Goal: Task Accomplishment & Management: Manage account settings

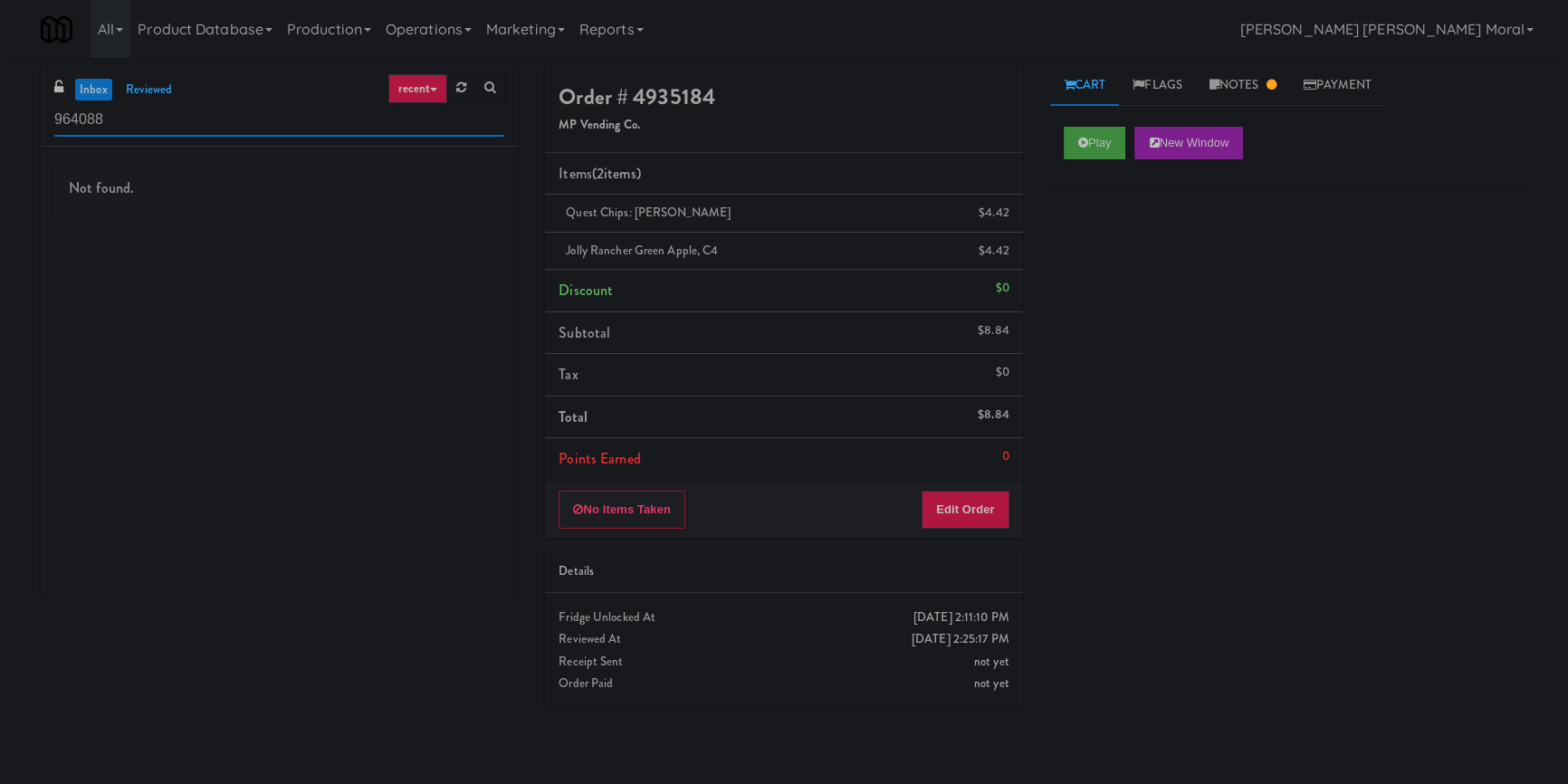
click at [245, 106] on input "964088" at bounding box center [279, 120] width 450 height 34
paste input "[GEOGRAPHIC_DATA]"
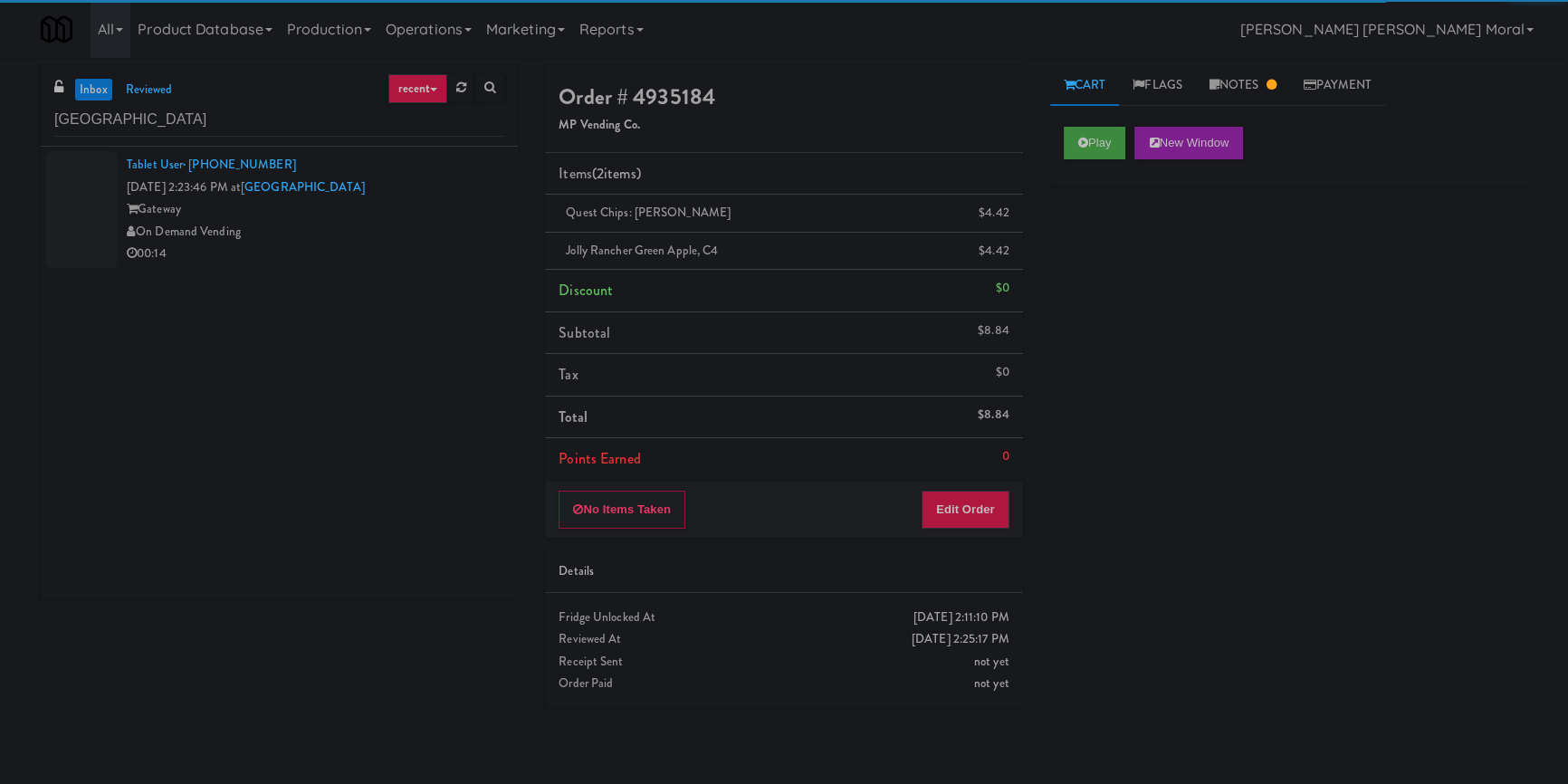
click at [423, 216] on div "Gateway" at bounding box center [316, 209] width 378 height 23
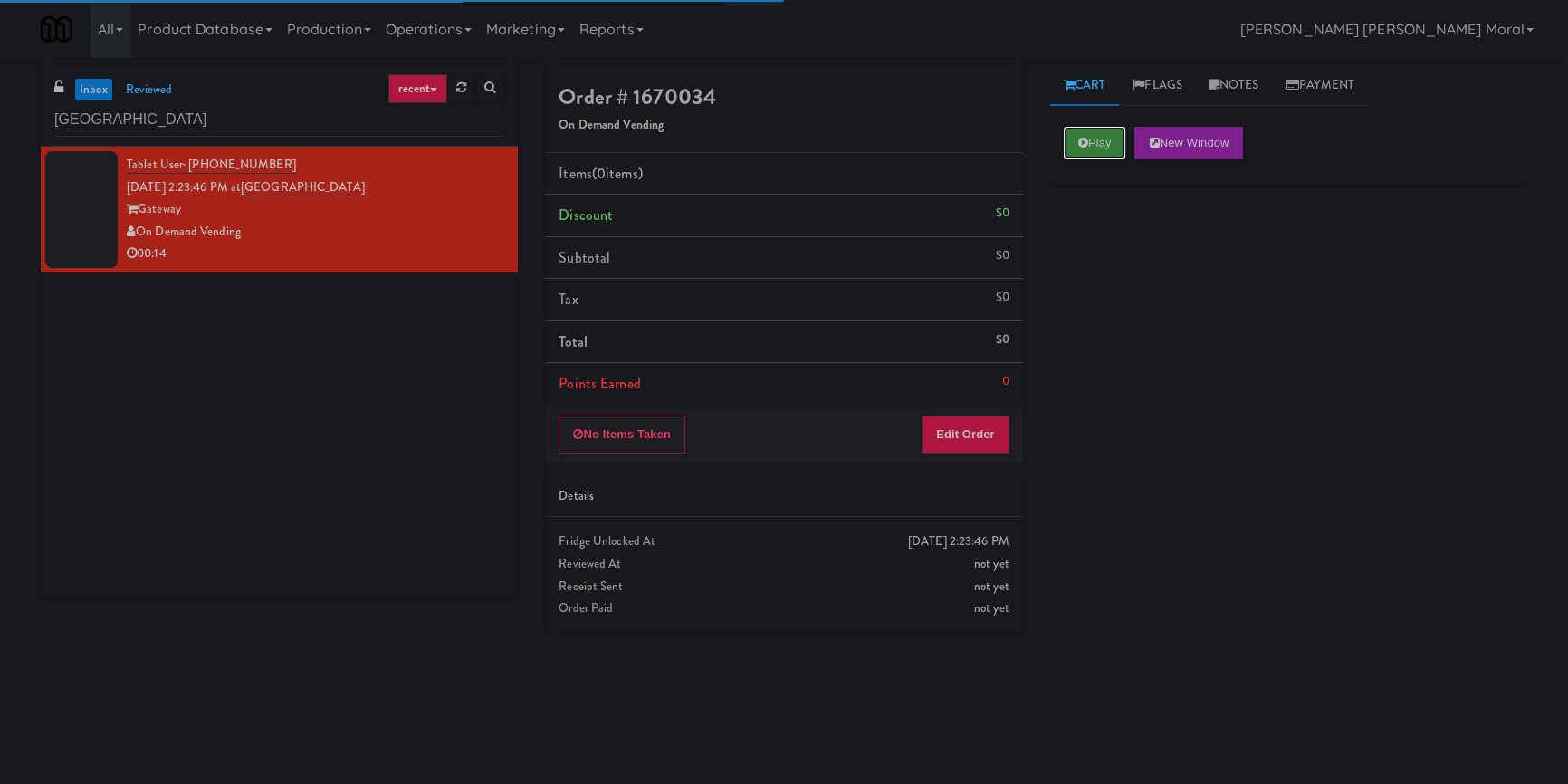
click at [1084, 150] on button "Play" at bounding box center [1095, 143] width 62 height 33
click at [1083, 230] on div "Play New Window Primary Flag Clear Flag if unable to determine what was taken o…" at bounding box center [1288, 453] width 477 height 679
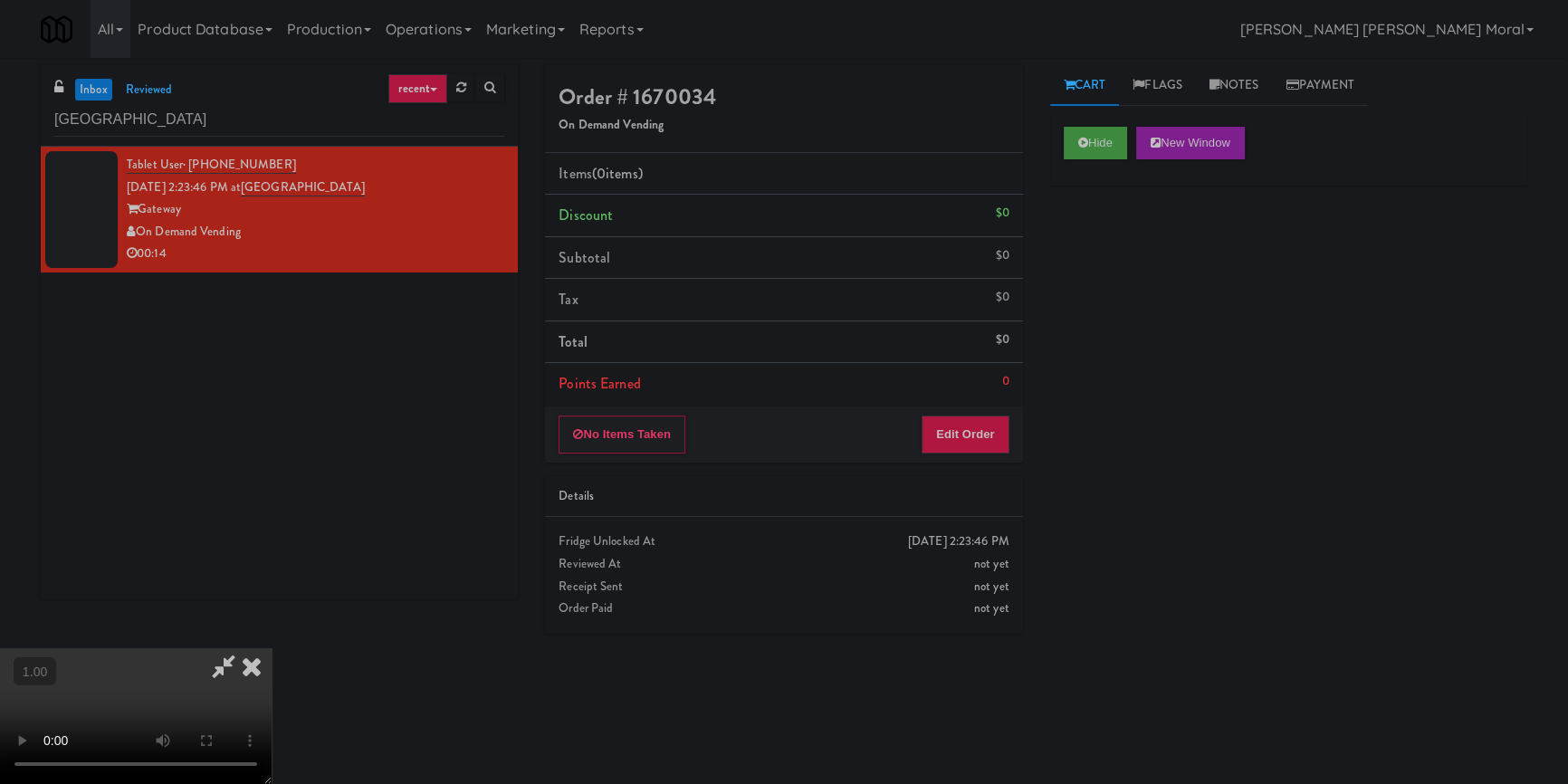
drag, startPoint x: 1080, startPoint y: 343, endPoint x: 1061, endPoint y: 359, distance: 24.8
click at [1080, 343] on div "Hide New Window Primary Flag Clear Flag if unable to determine what was taken o…" at bounding box center [1288, 453] width 477 height 679
click at [969, 443] on button "Edit Order" at bounding box center [965, 435] width 88 height 38
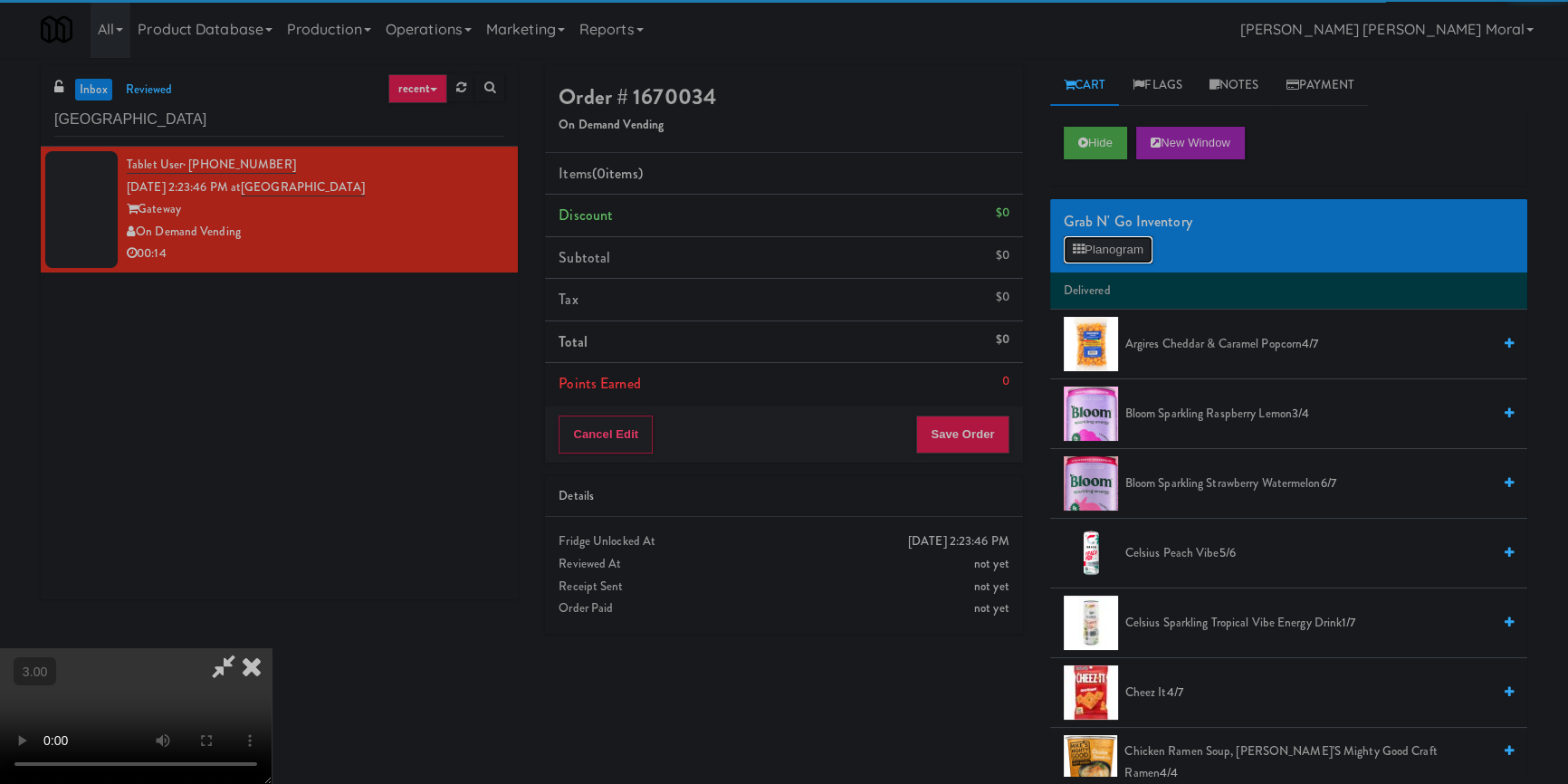
click at [1124, 244] on button "Planogram" at bounding box center [1107, 250] width 88 height 27
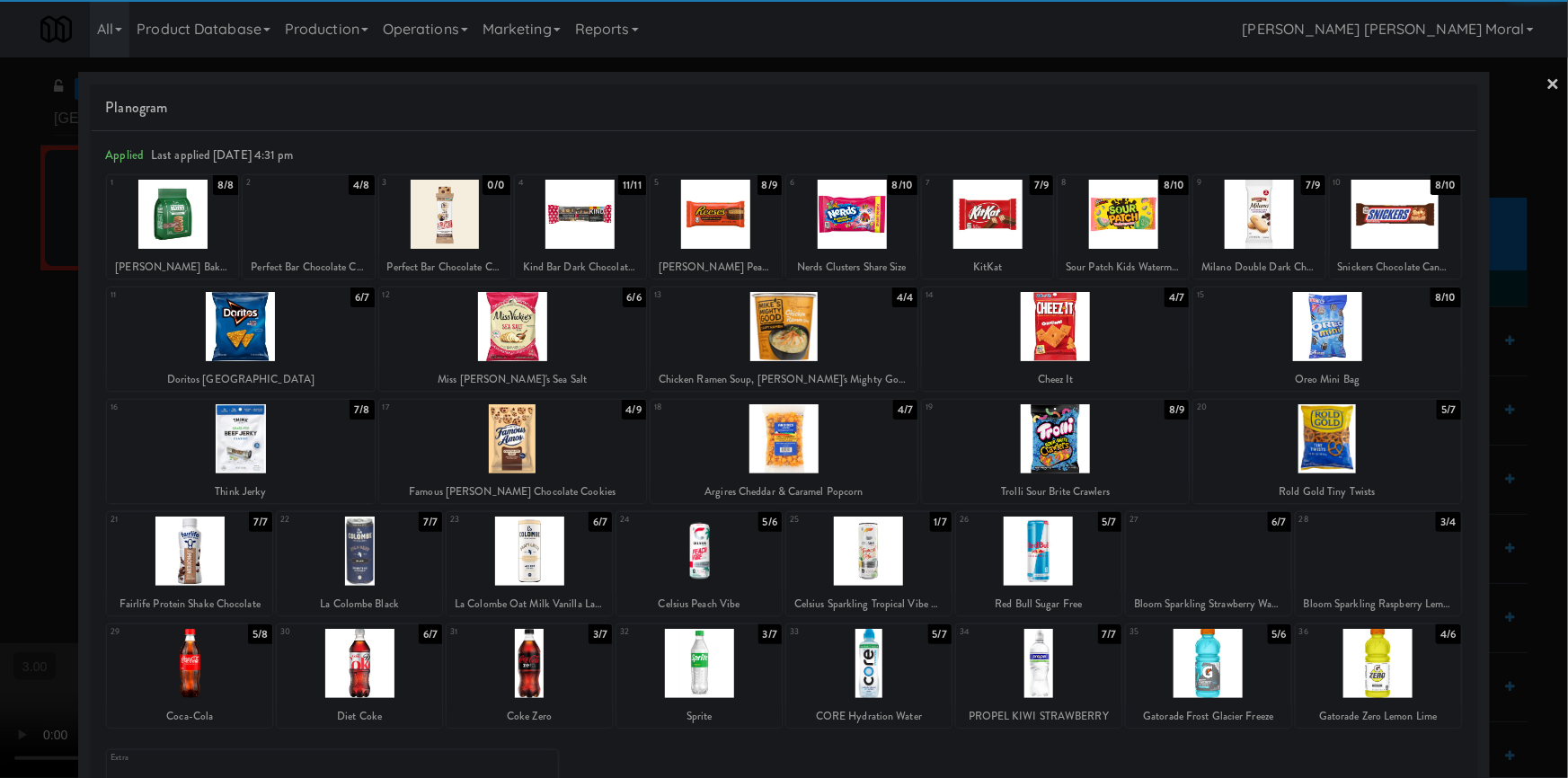
click at [376, 663] on div at bounding box center [359, 664] width 166 height 69
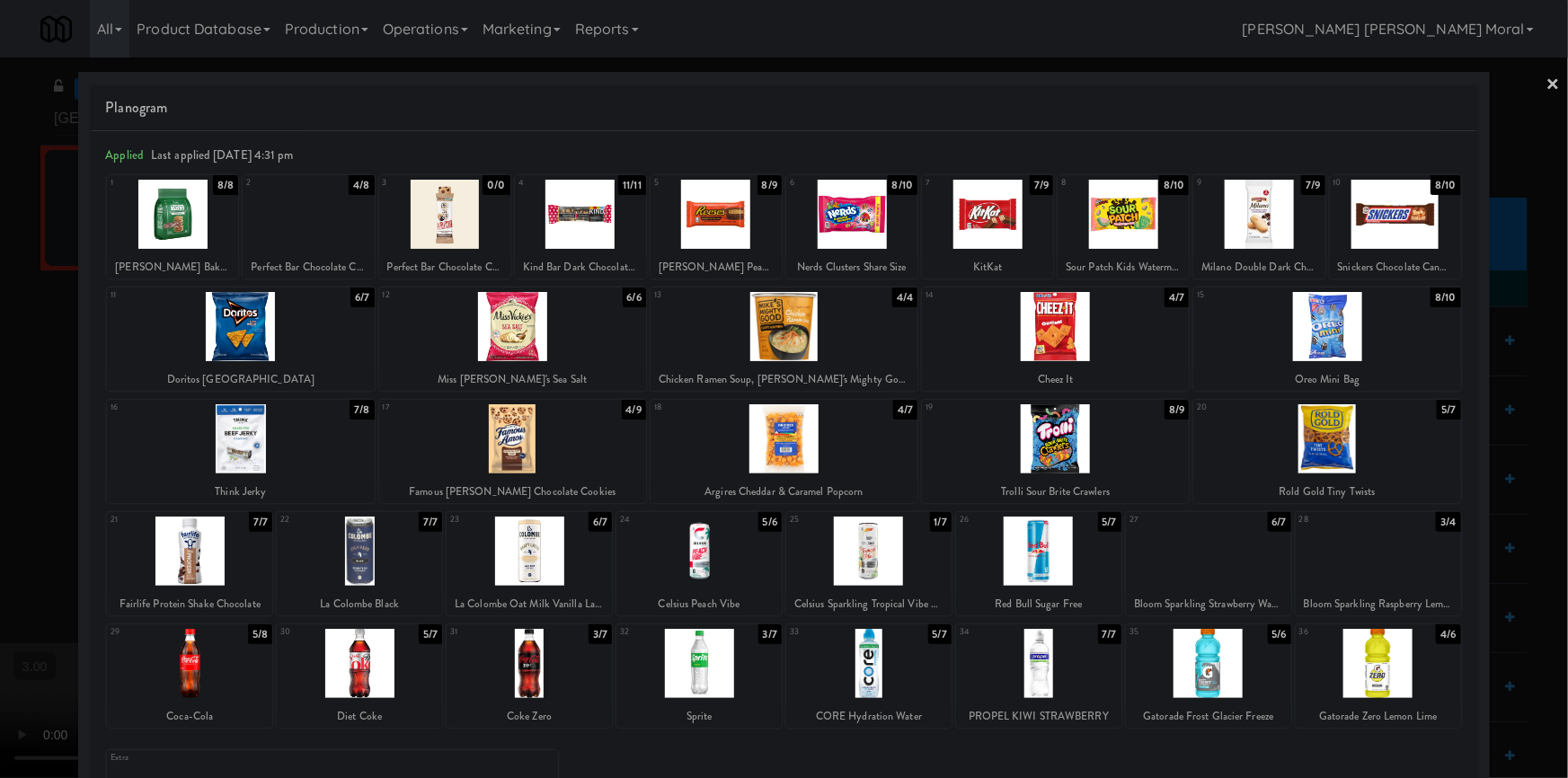
click at [1546, 84] on link "×" at bounding box center [1554, 86] width 14 height 56
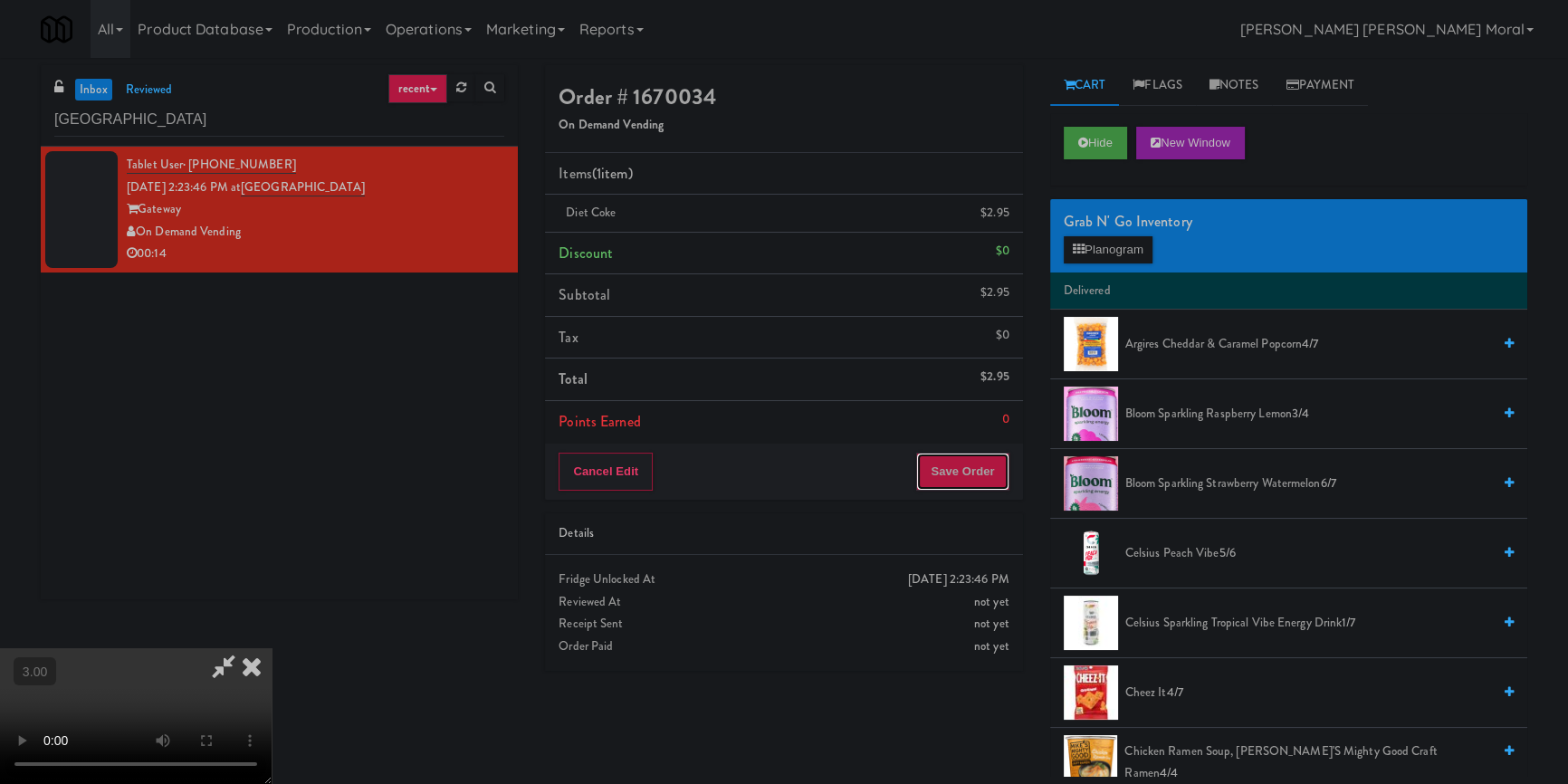
click at [971, 468] on button "Save Order" at bounding box center [961, 472] width 92 height 38
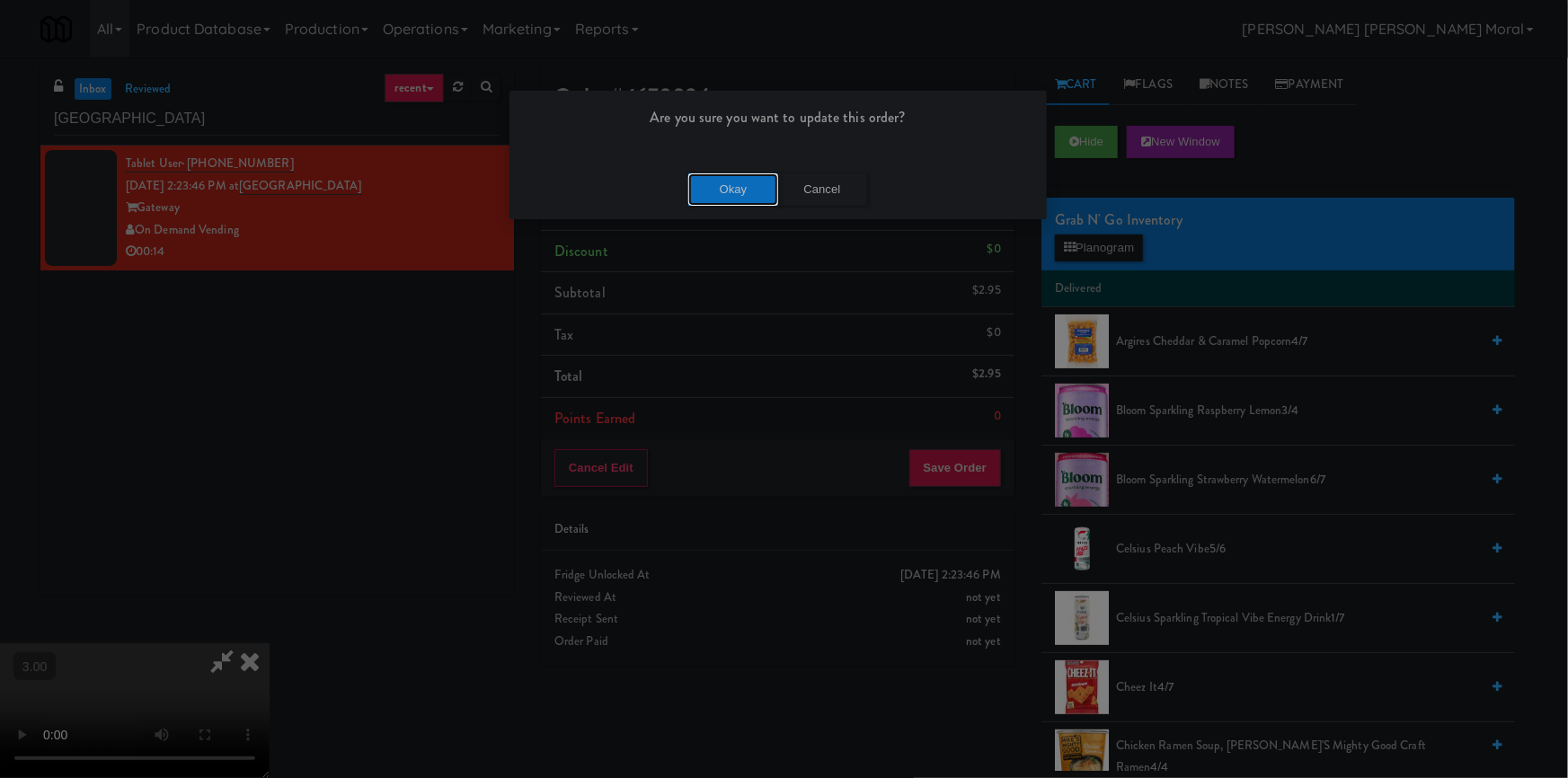
click at [750, 189] on button "Okay" at bounding box center [732, 190] width 90 height 33
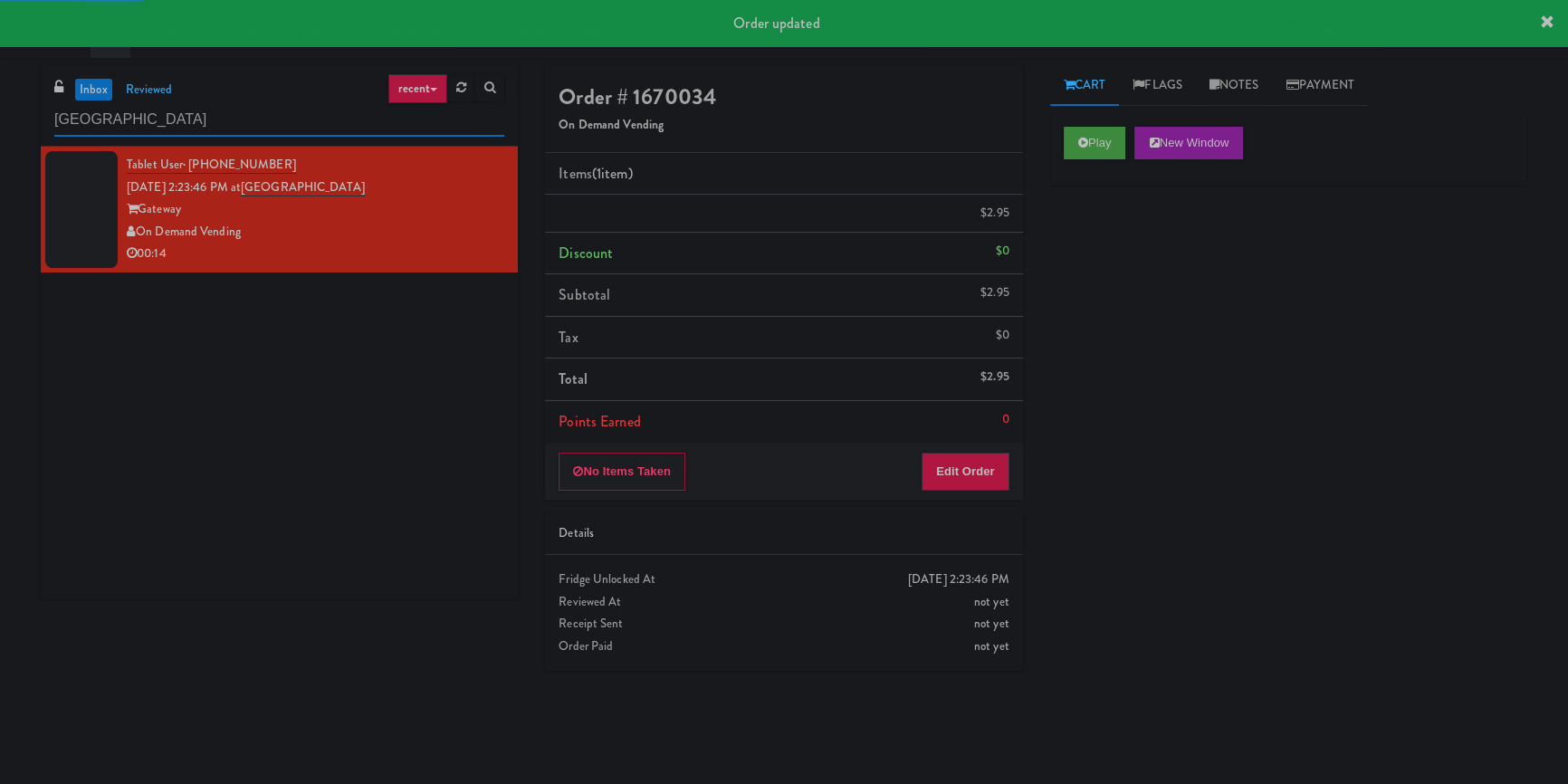
click at [296, 118] on input "[GEOGRAPHIC_DATA]" at bounding box center [279, 120] width 450 height 34
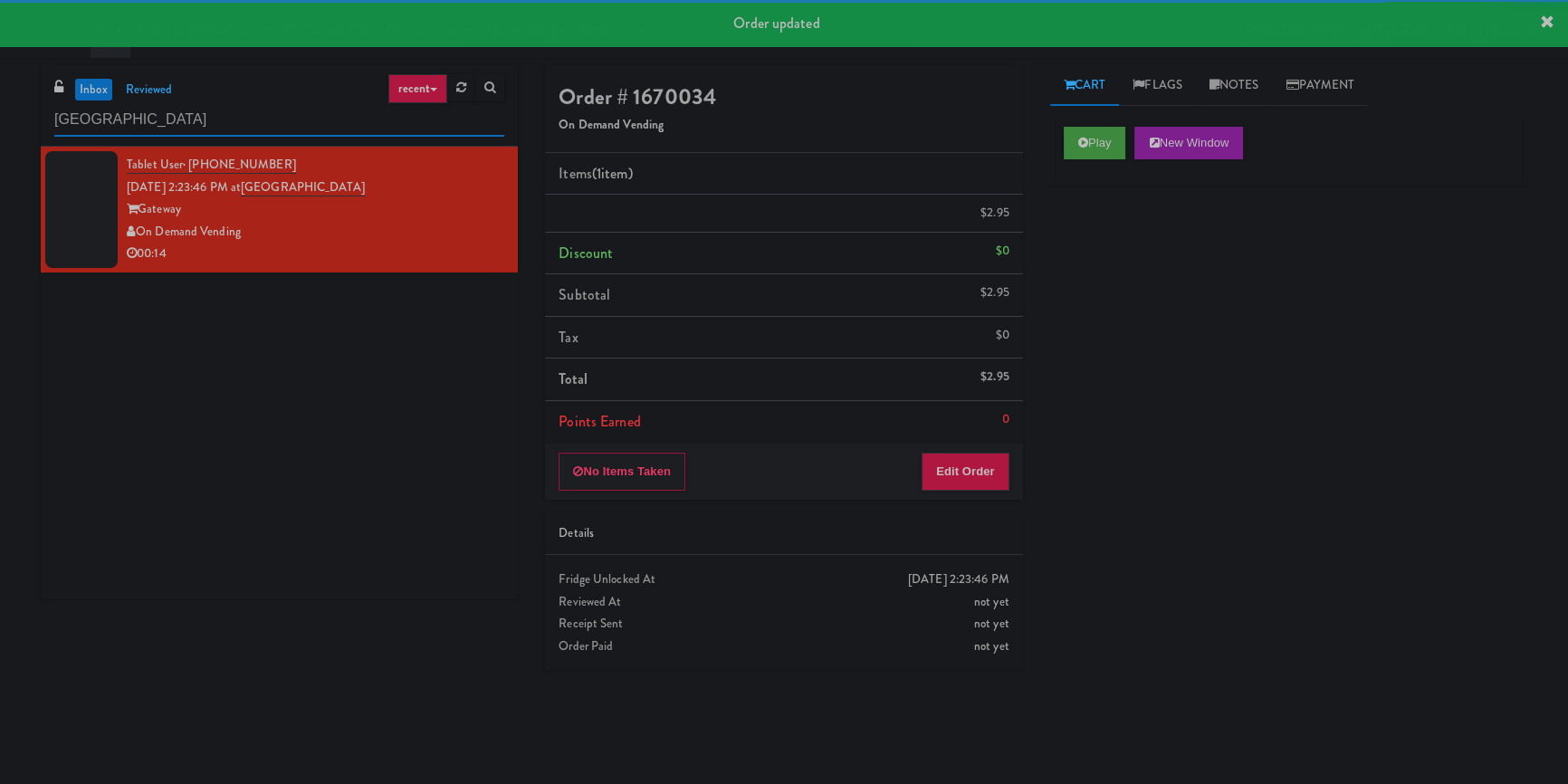
click at [296, 118] on input "[GEOGRAPHIC_DATA]" at bounding box center [279, 120] width 450 height 34
paste input "680 LSD Cooler"
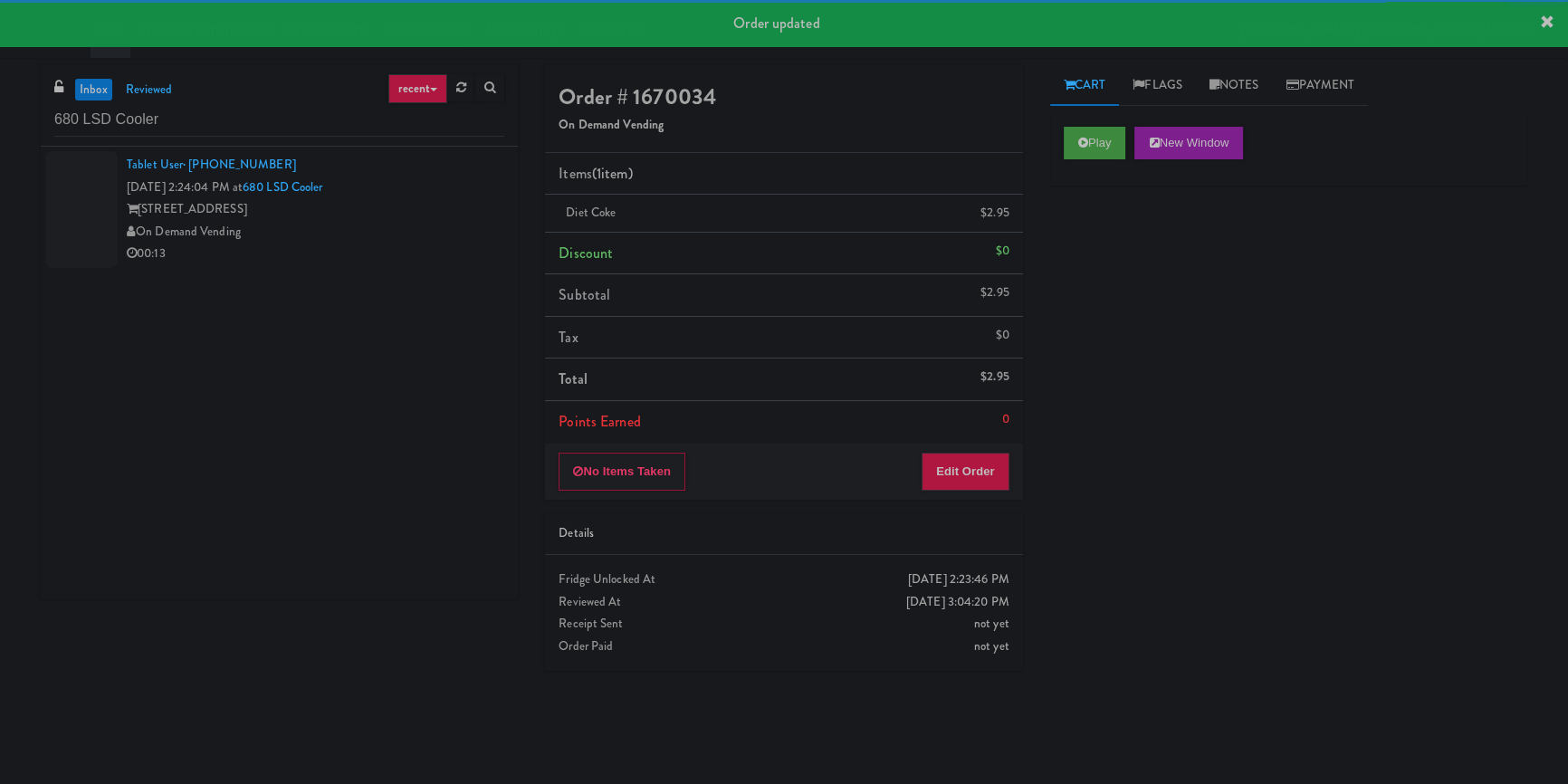
click at [441, 234] on div "On Demand Vending" at bounding box center [316, 232] width 378 height 23
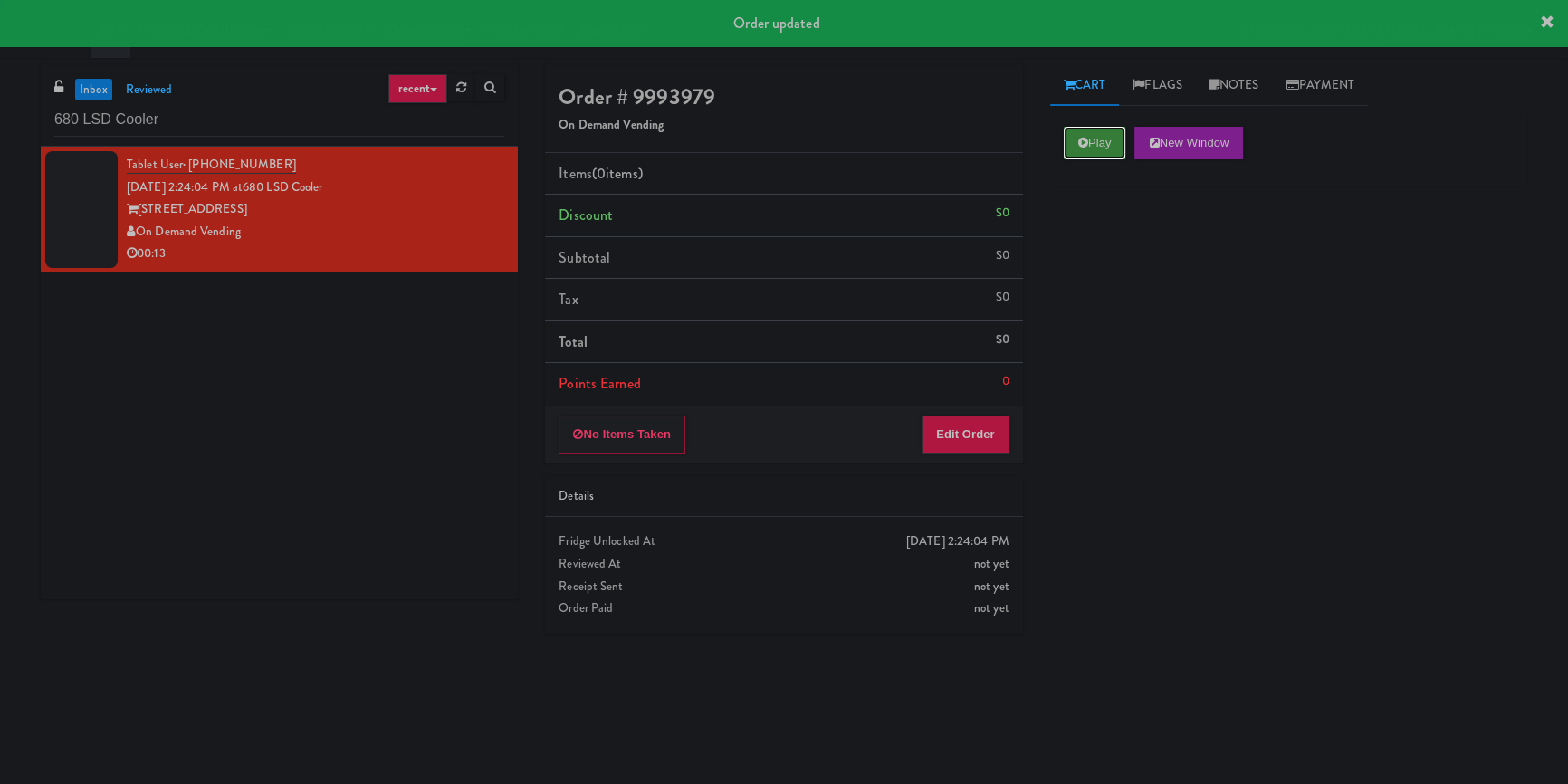
click at [1078, 141] on icon at bounding box center [1083, 142] width 10 height 12
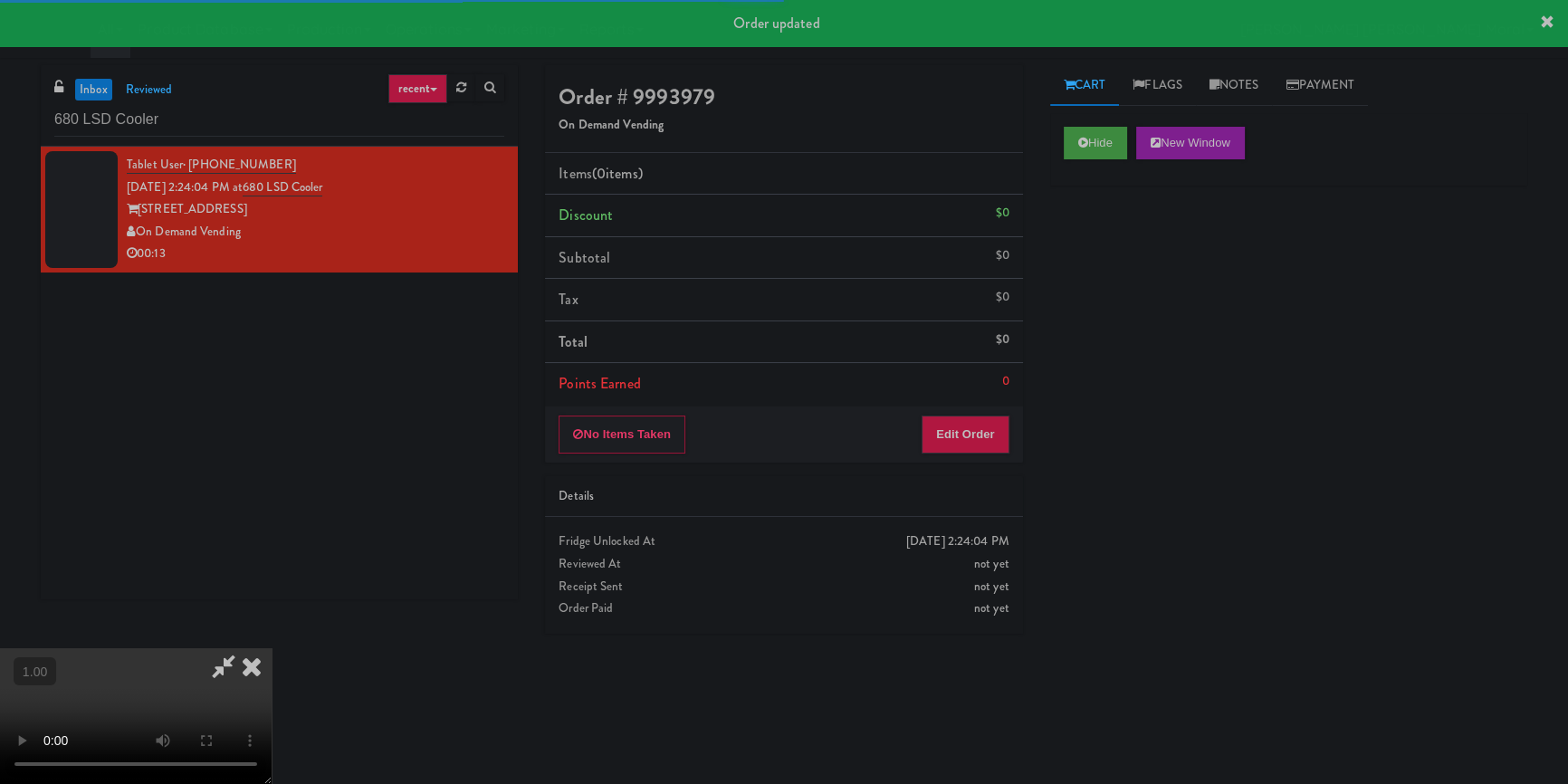
click at [1117, 258] on div "Hide New Window Primary Flag Clear Flag if unable to determine what was taken o…" at bounding box center [1288, 453] width 477 height 679
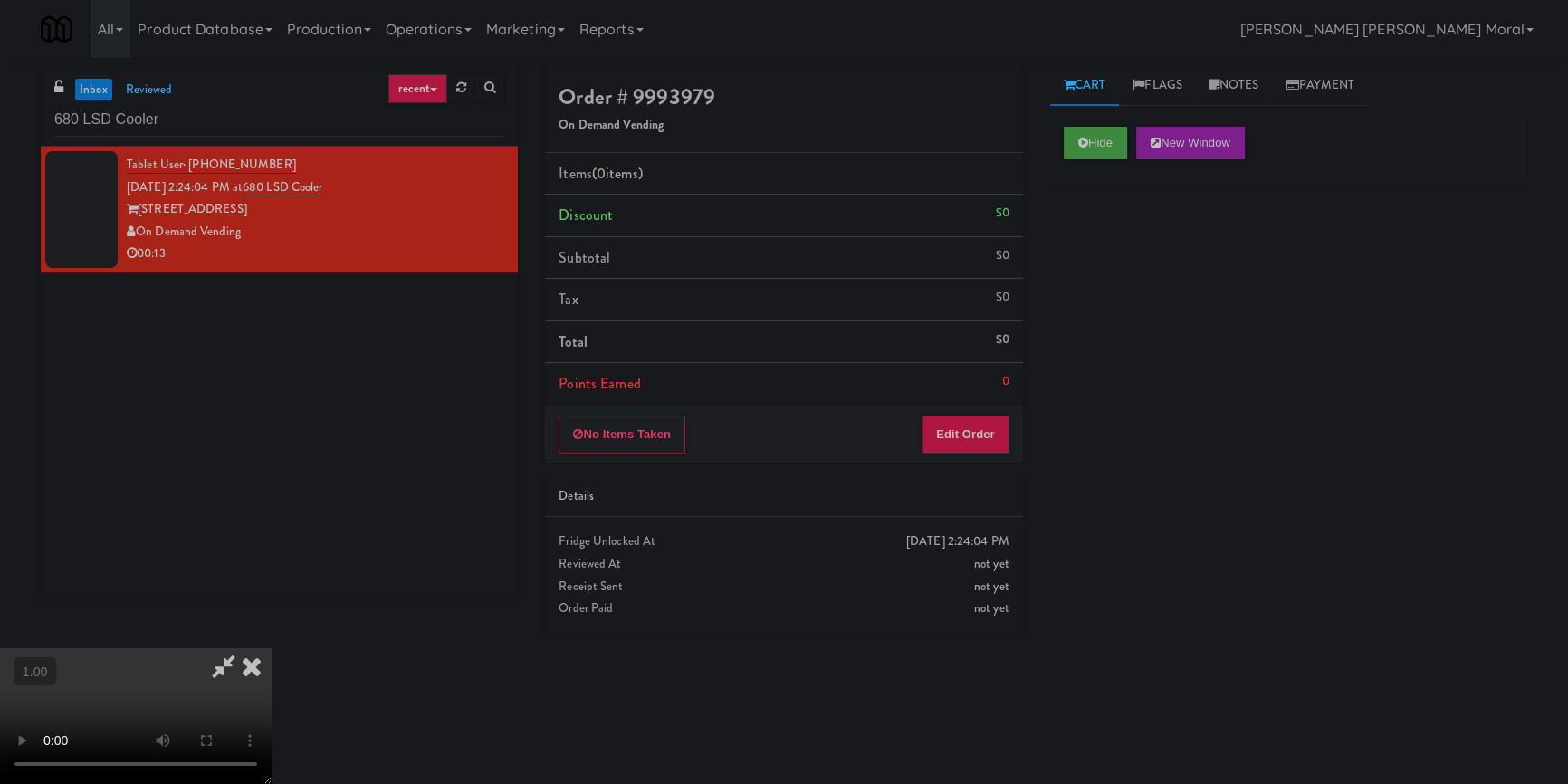
click at [1110, 332] on div "Hide New Window Primary Flag Clear Flag if unable to determine what was taken o…" at bounding box center [1288, 453] width 477 height 679
click at [272, 649] on video at bounding box center [136, 716] width 272 height 136
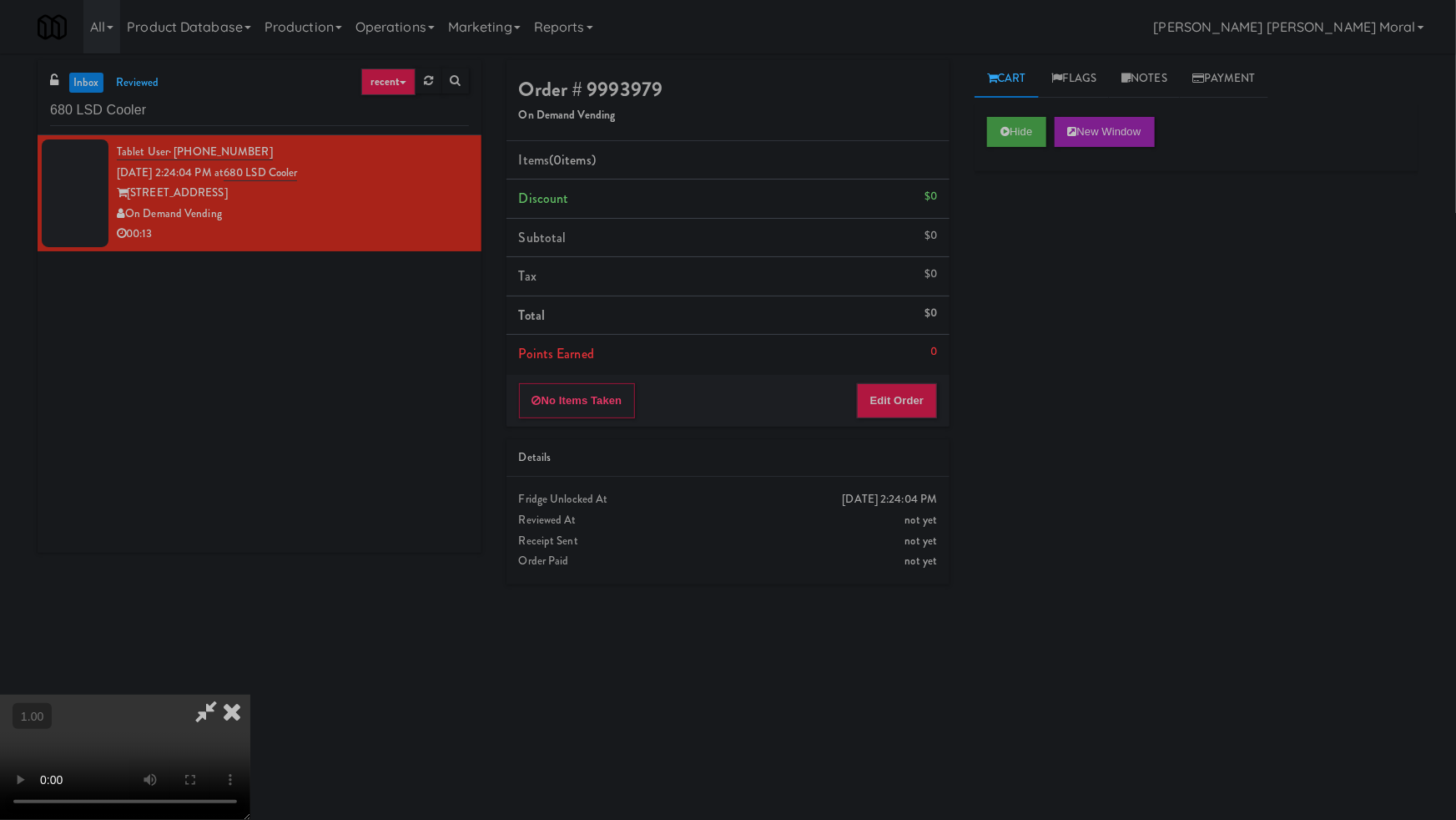
click at [251, 695] on video at bounding box center [125, 757] width 251 height 125
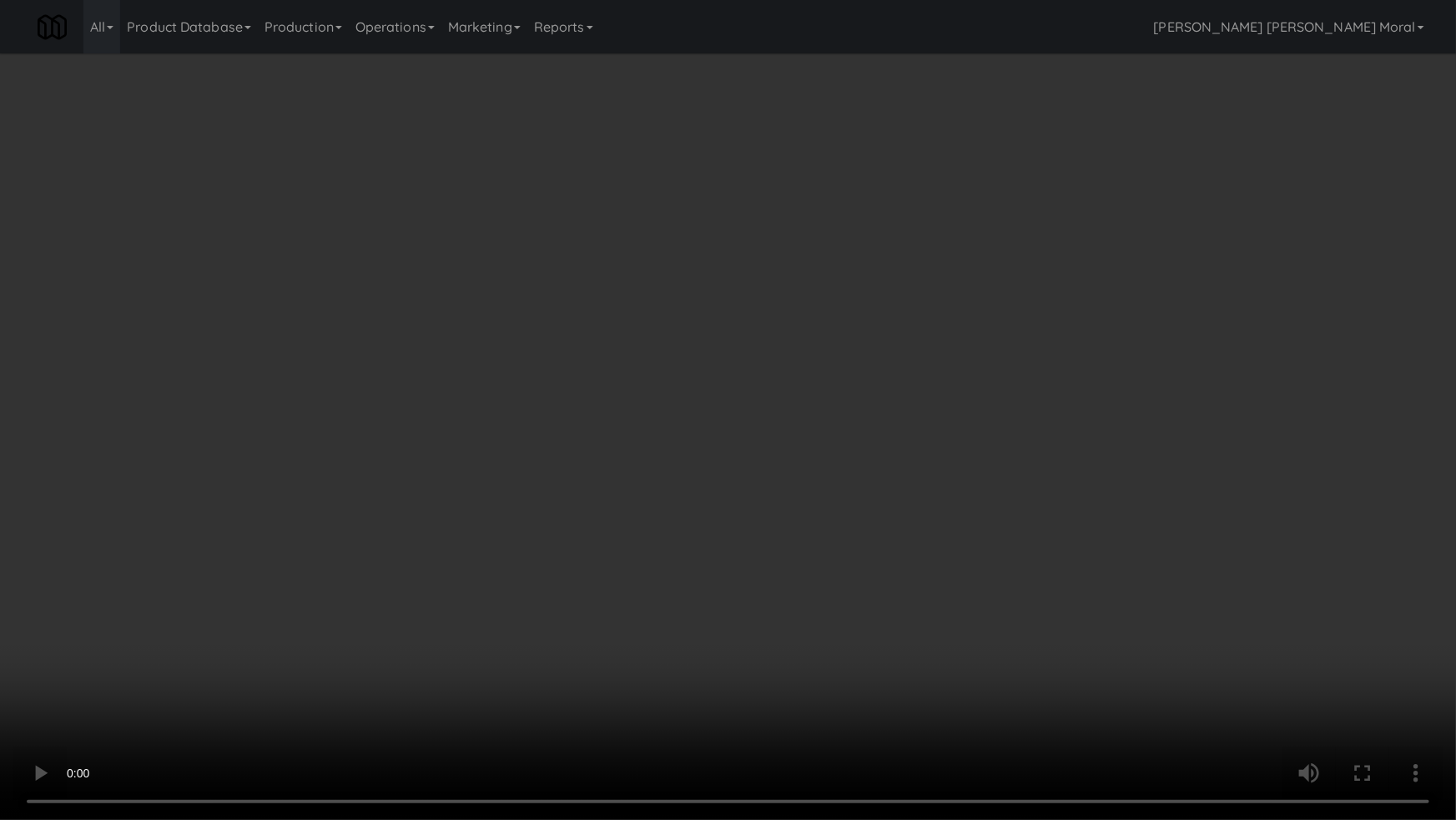
click at [1035, 291] on video at bounding box center [728, 410] width 1456 height 820
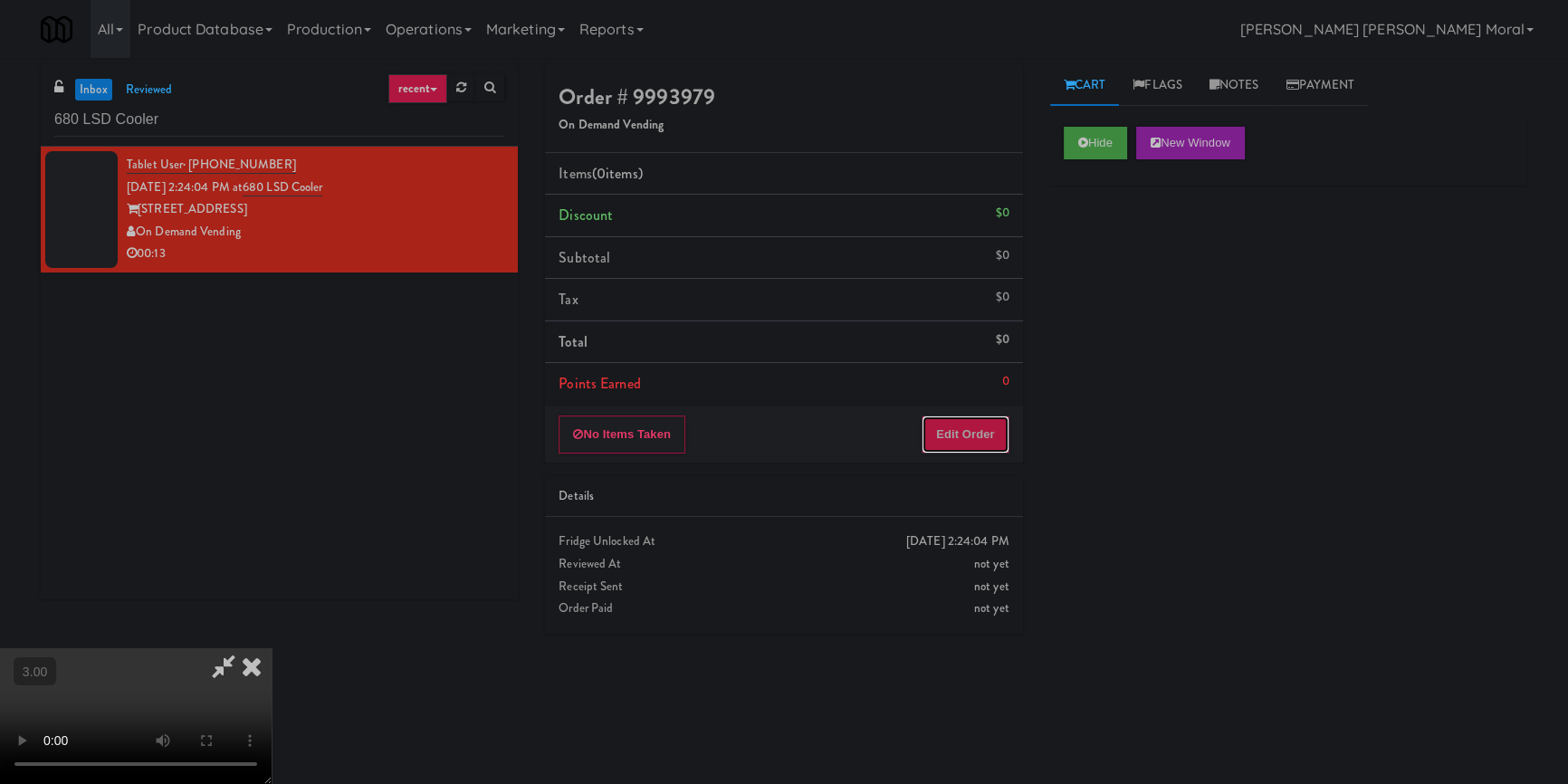
click at [982, 426] on button "Edit Order" at bounding box center [965, 435] width 88 height 38
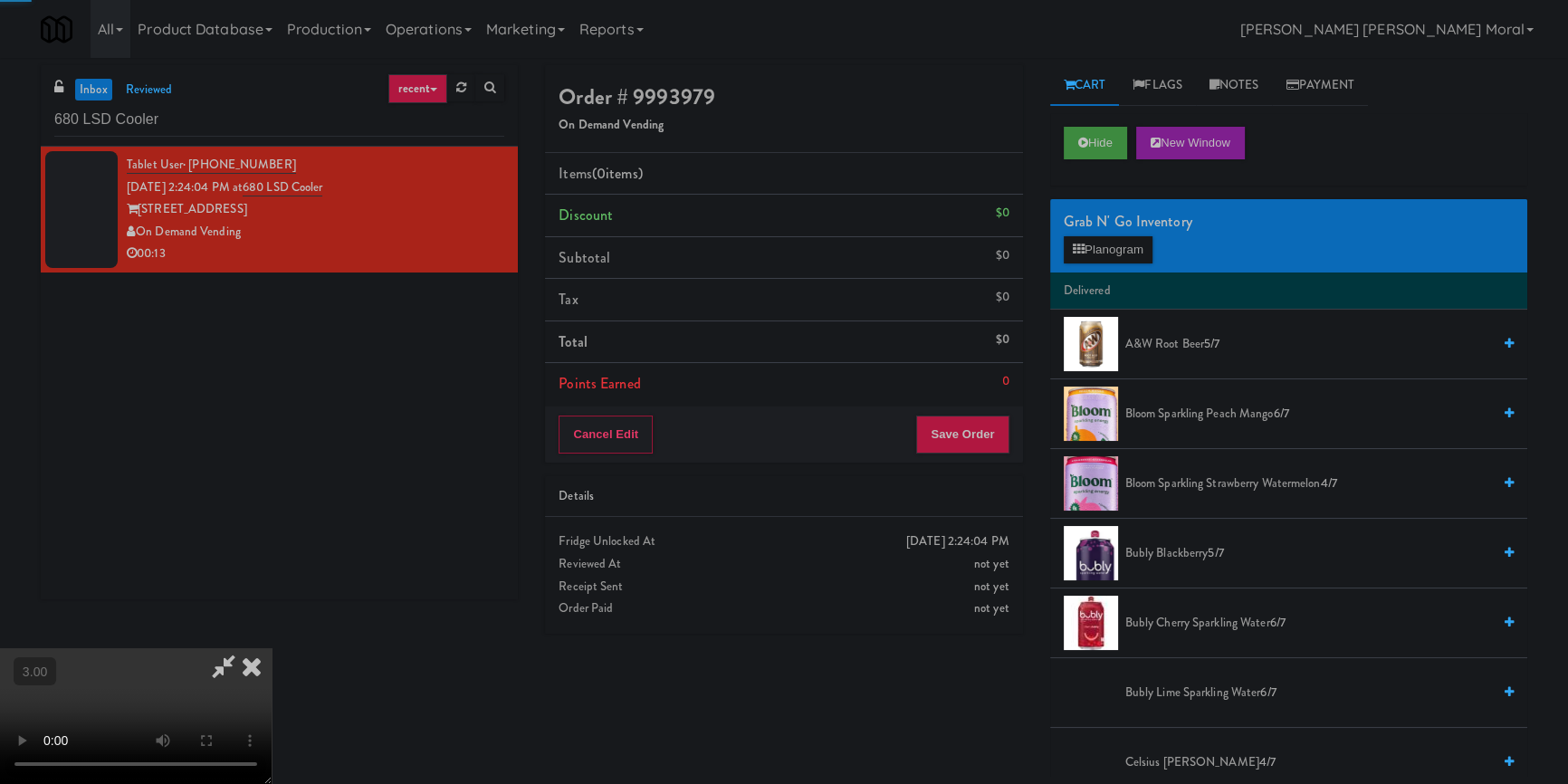
click at [1122, 225] on div "Grab N' Go Inventory" at bounding box center [1288, 222] width 450 height 27
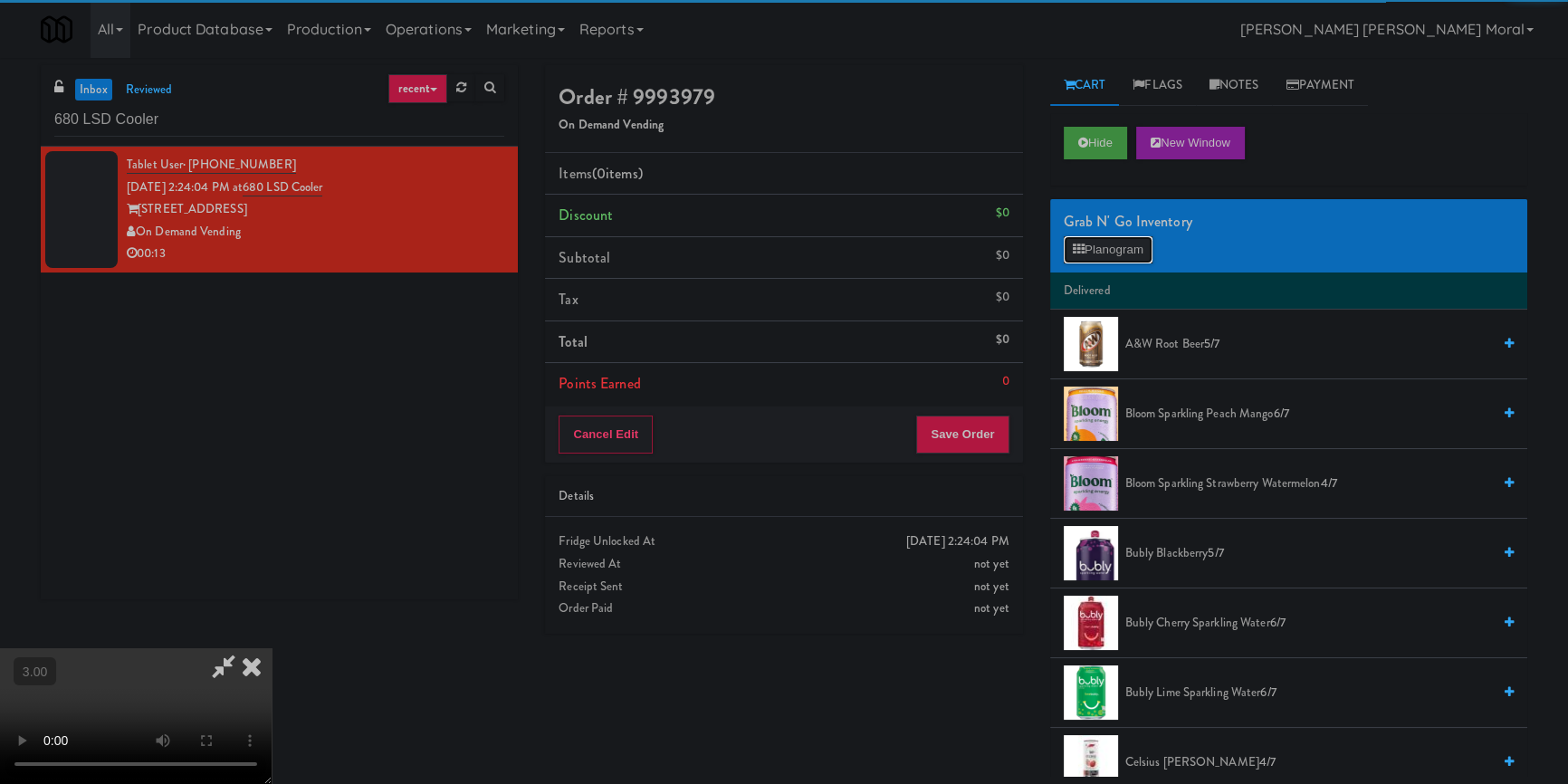
click at [1110, 244] on button "Planogram" at bounding box center [1107, 250] width 88 height 27
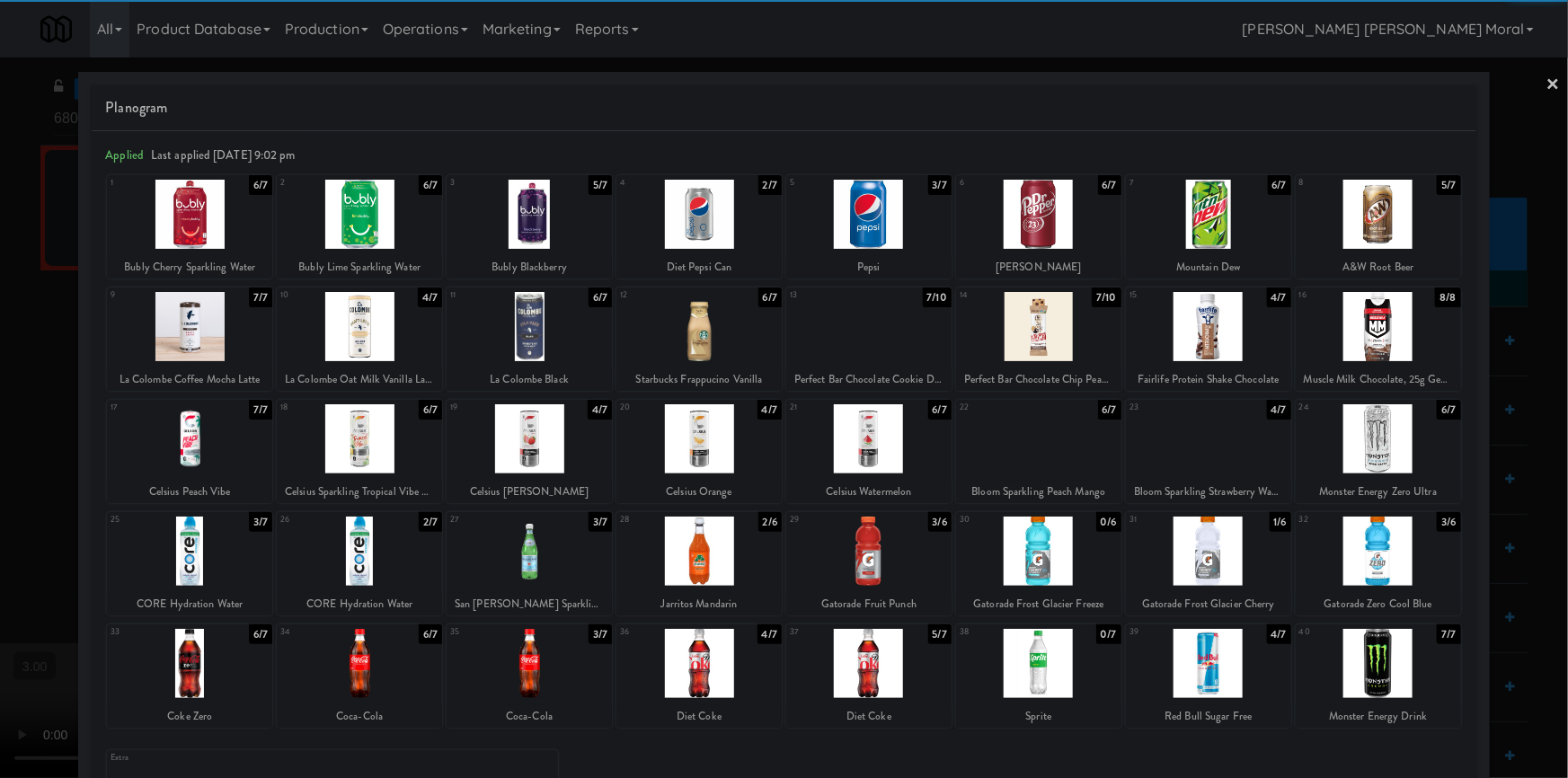
click at [867, 227] on div at bounding box center [868, 214] width 166 height 69
click at [1215, 234] on div at bounding box center [1209, 214] width 166 height 69
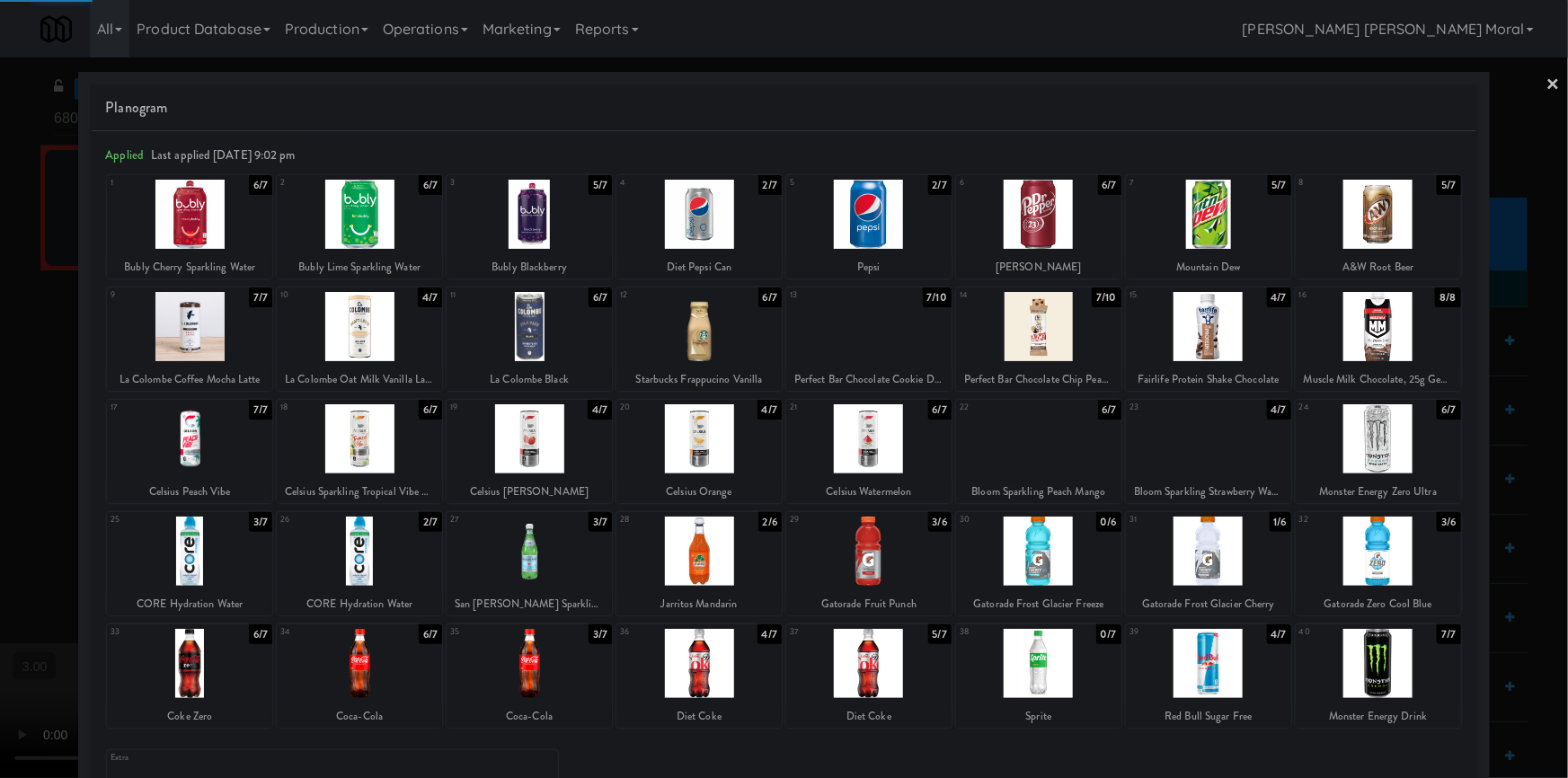
click at [1530, 85] on div at bounding box center [784, 389] width 1568 height 778
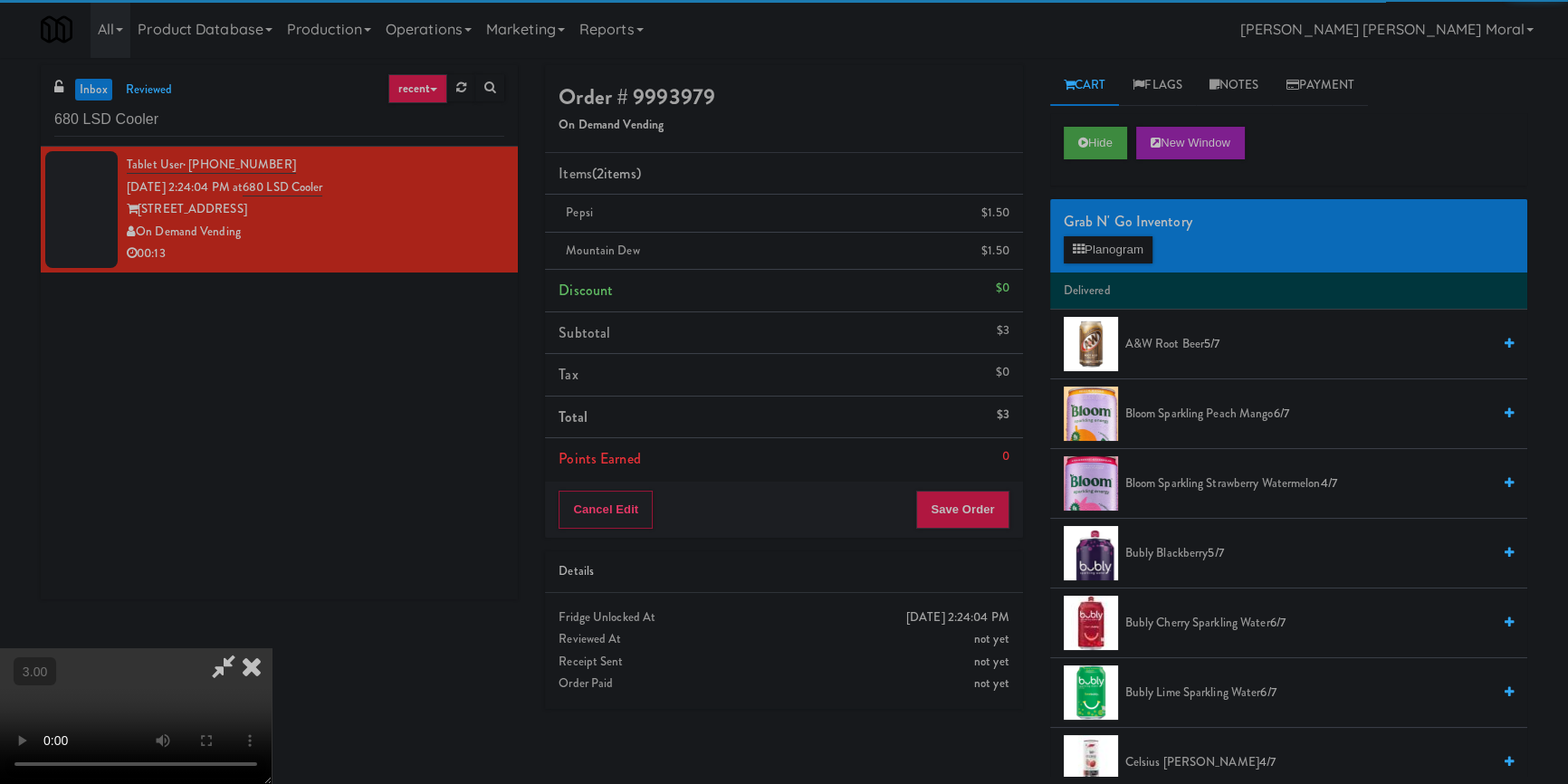
click at [272, 649] on video at bounding box center [136, 716] width 272 height 136
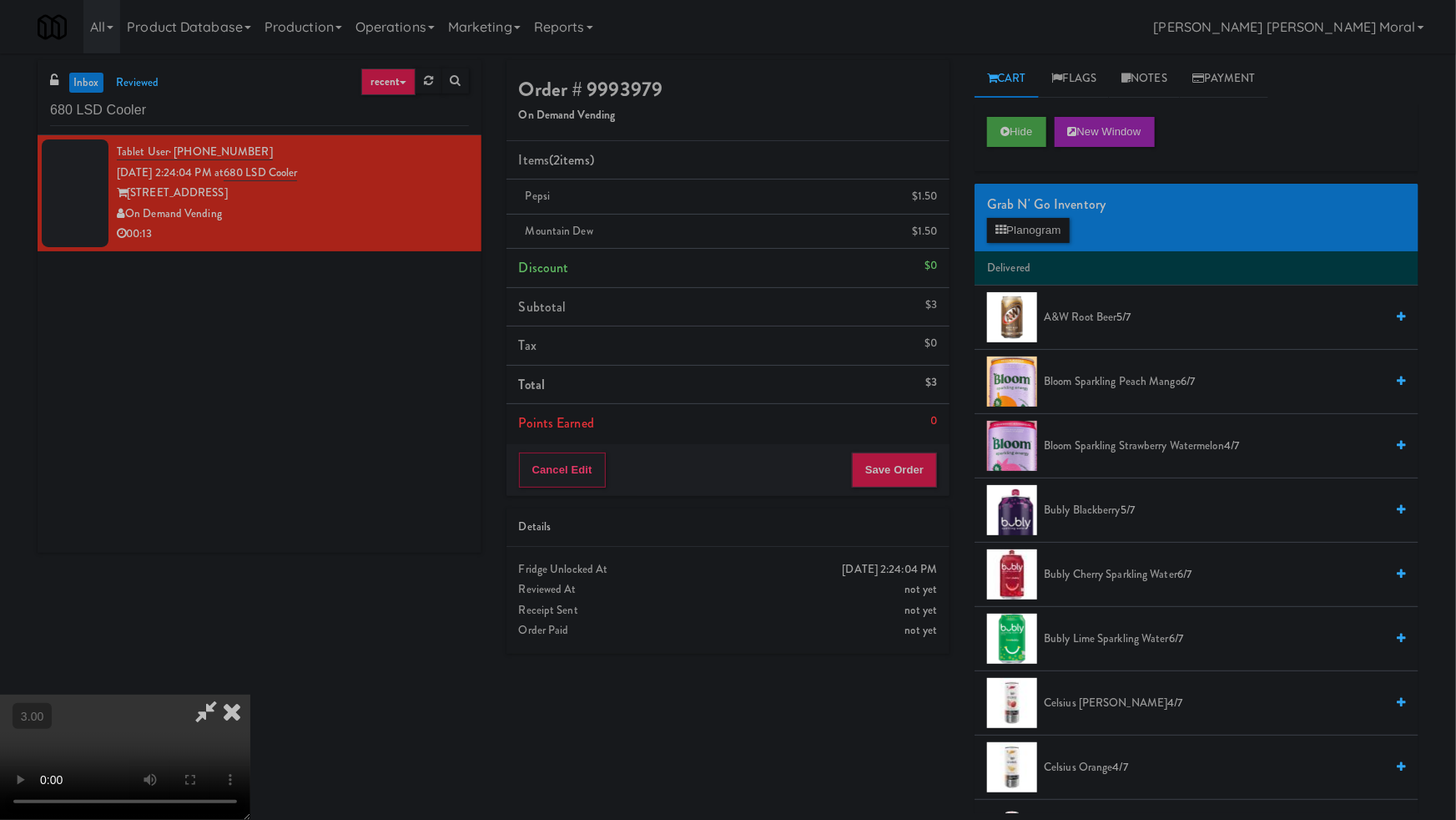
click at [251, 695] on video at bounding box center [125, 757] width 251 height 125
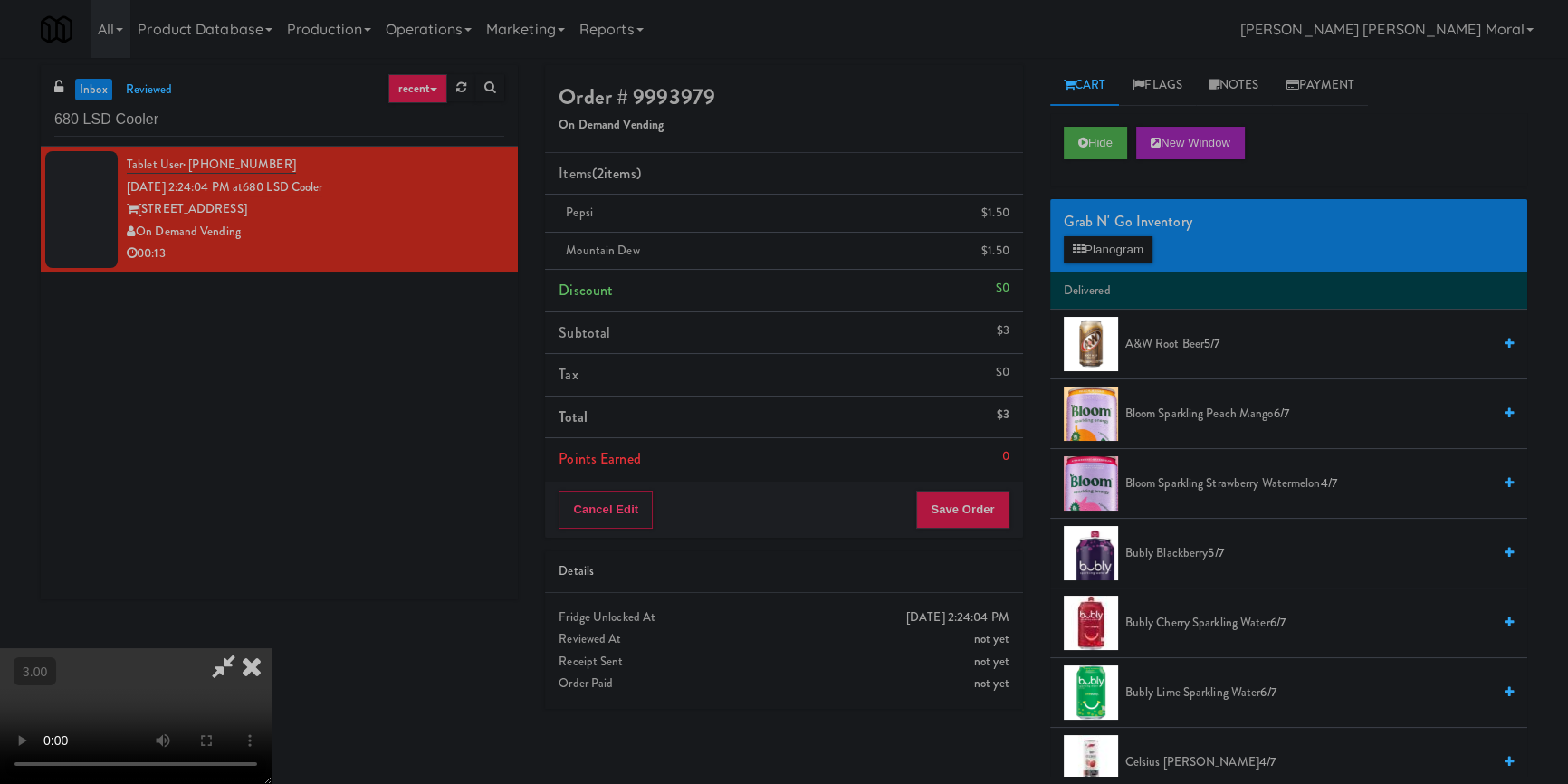
click at [272, 649] on icon at bounding box center [252, 667] width 40 height 37
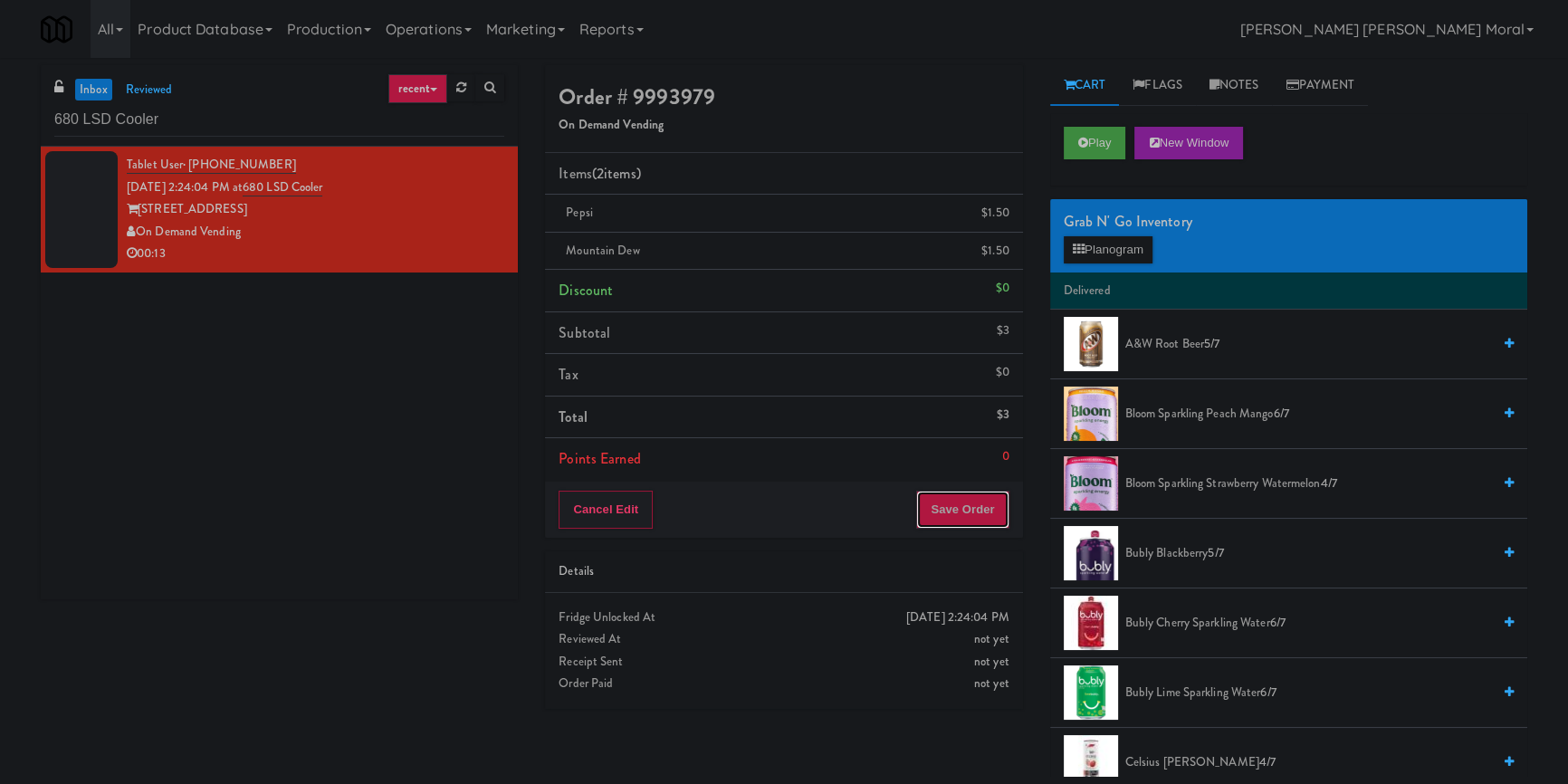
click at [968, 517] on button "Save Order" at bounding box center [961, 510] width 92 height 38
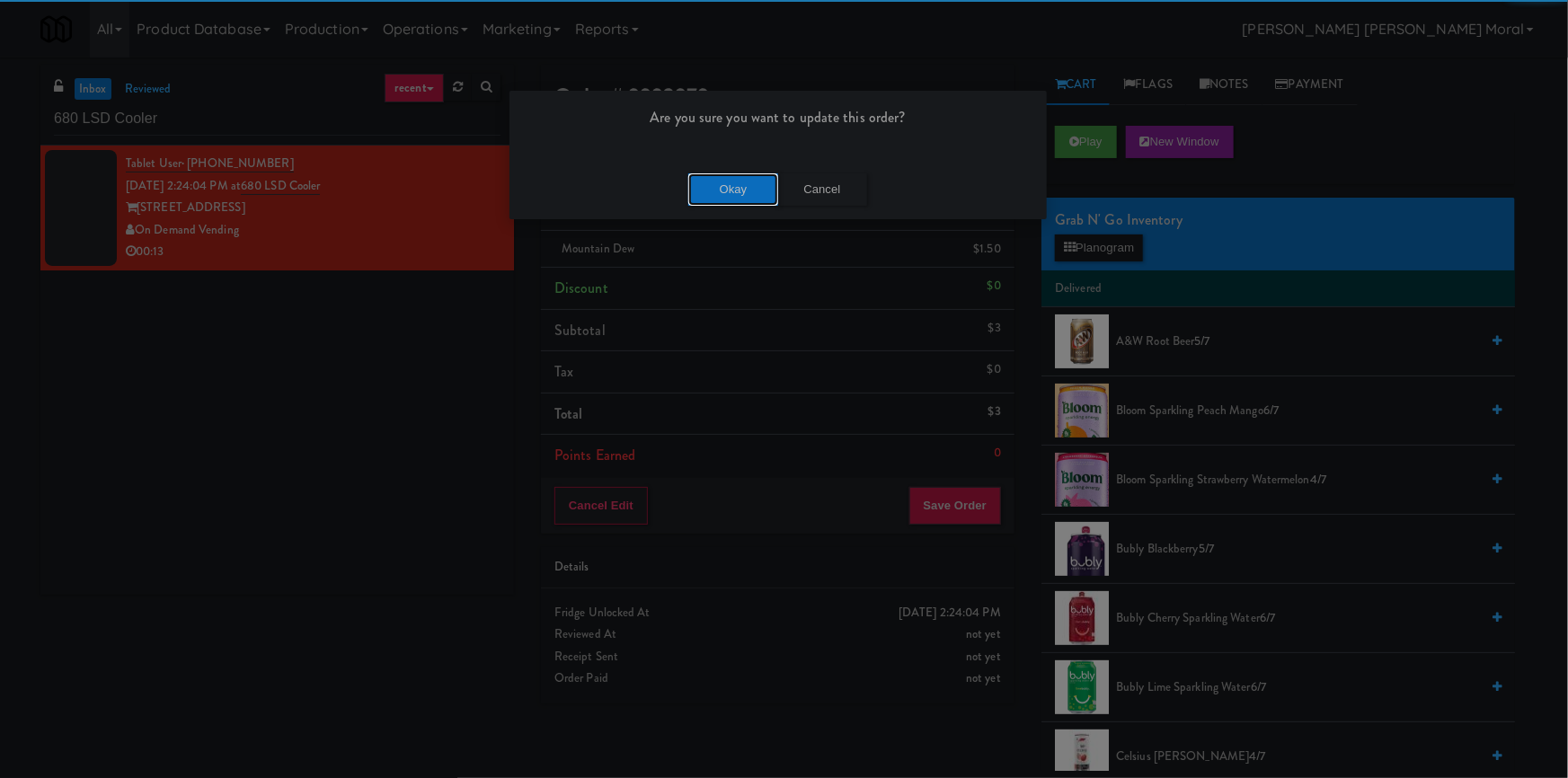
click at [746, 180] on button "Okay" at bounding box center [732, 190] width 90 height 33
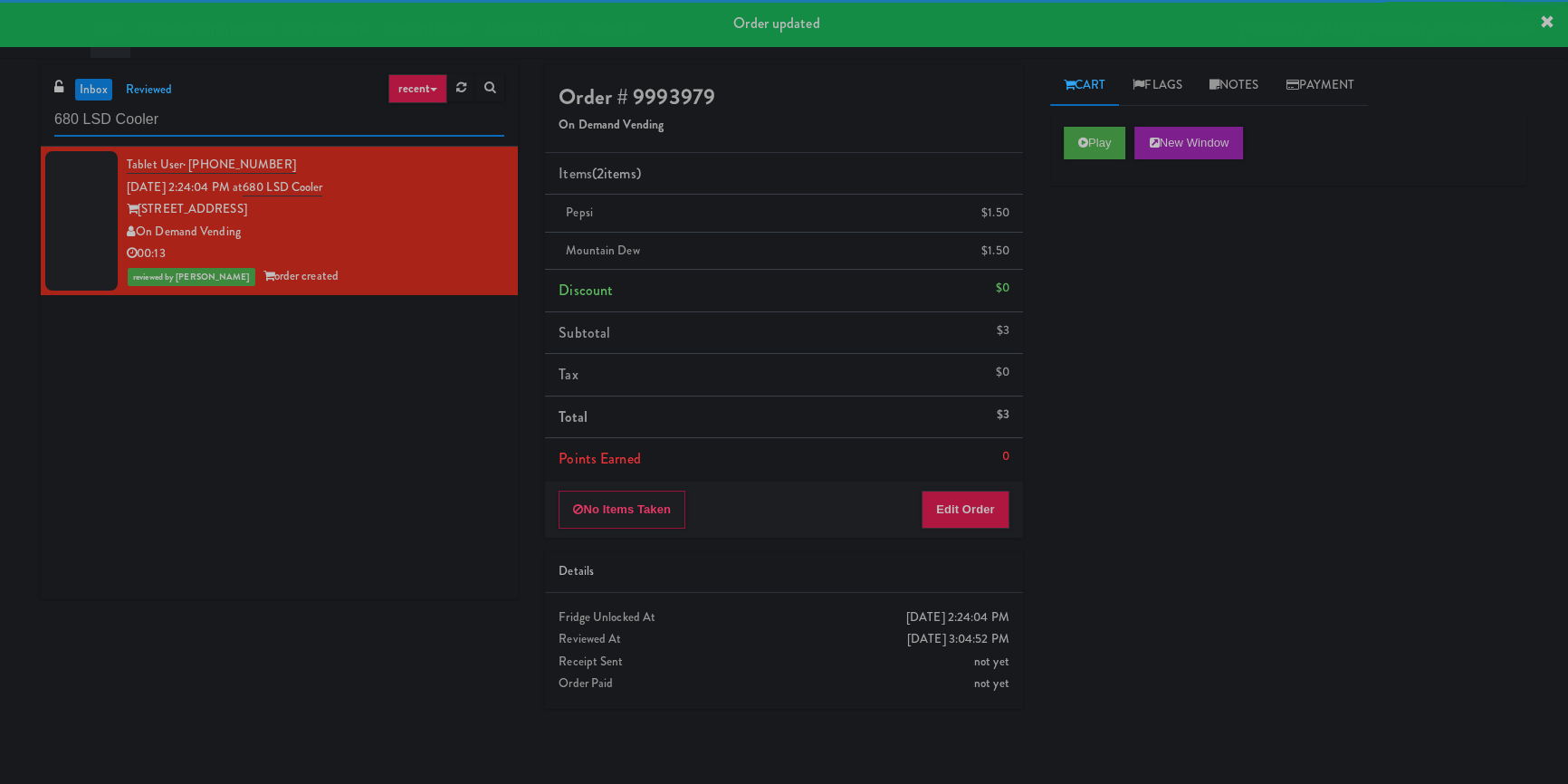
click at [257, 118] on input "680 LSD Cooler" at bounding box center [279, 120] width 450 height 34
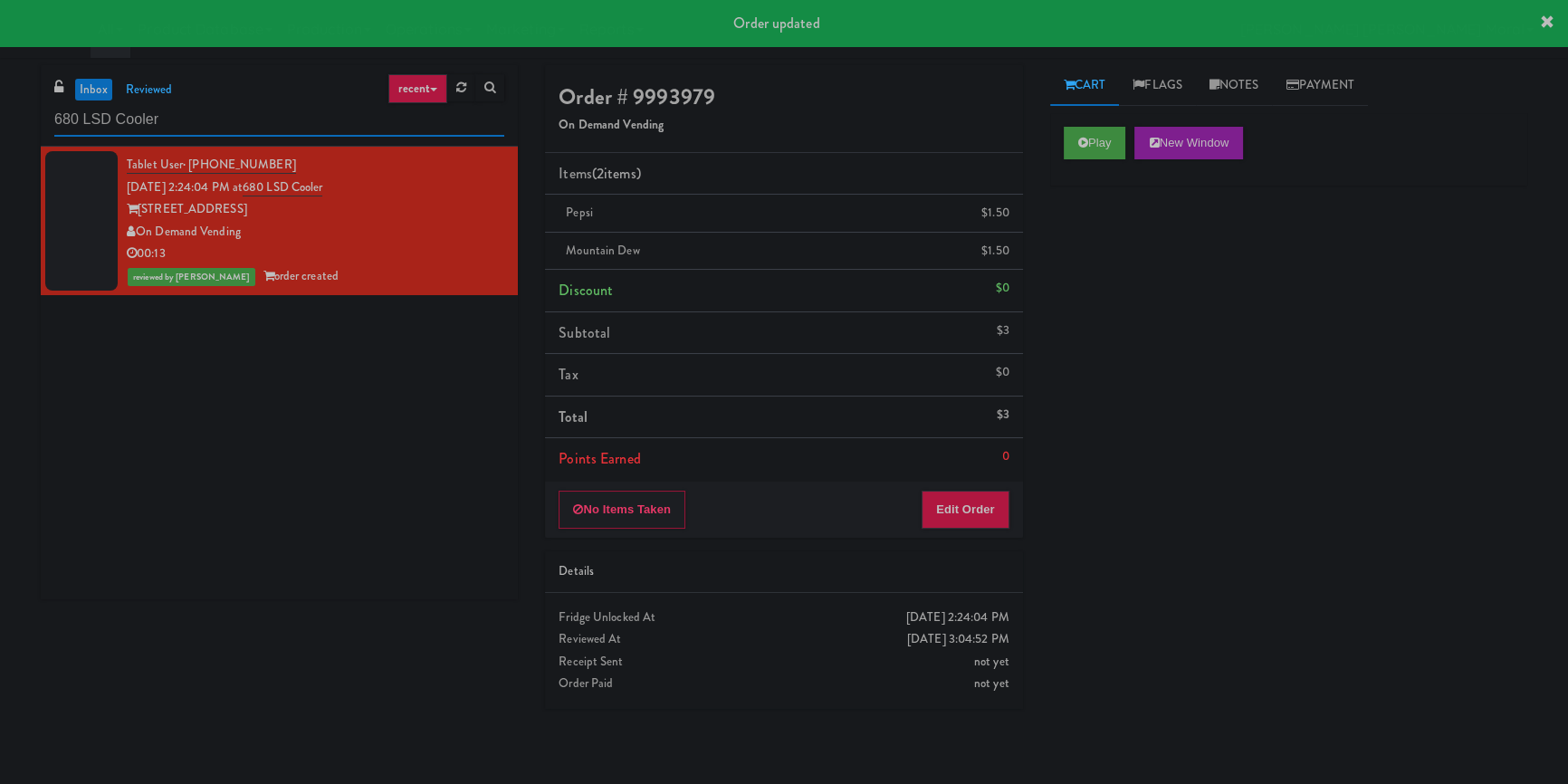
click at [257, 118] on input "680 LSD Cooler" at bounding box center [279, 120] width 450 height 34
paste input "Vista St. Clair -"
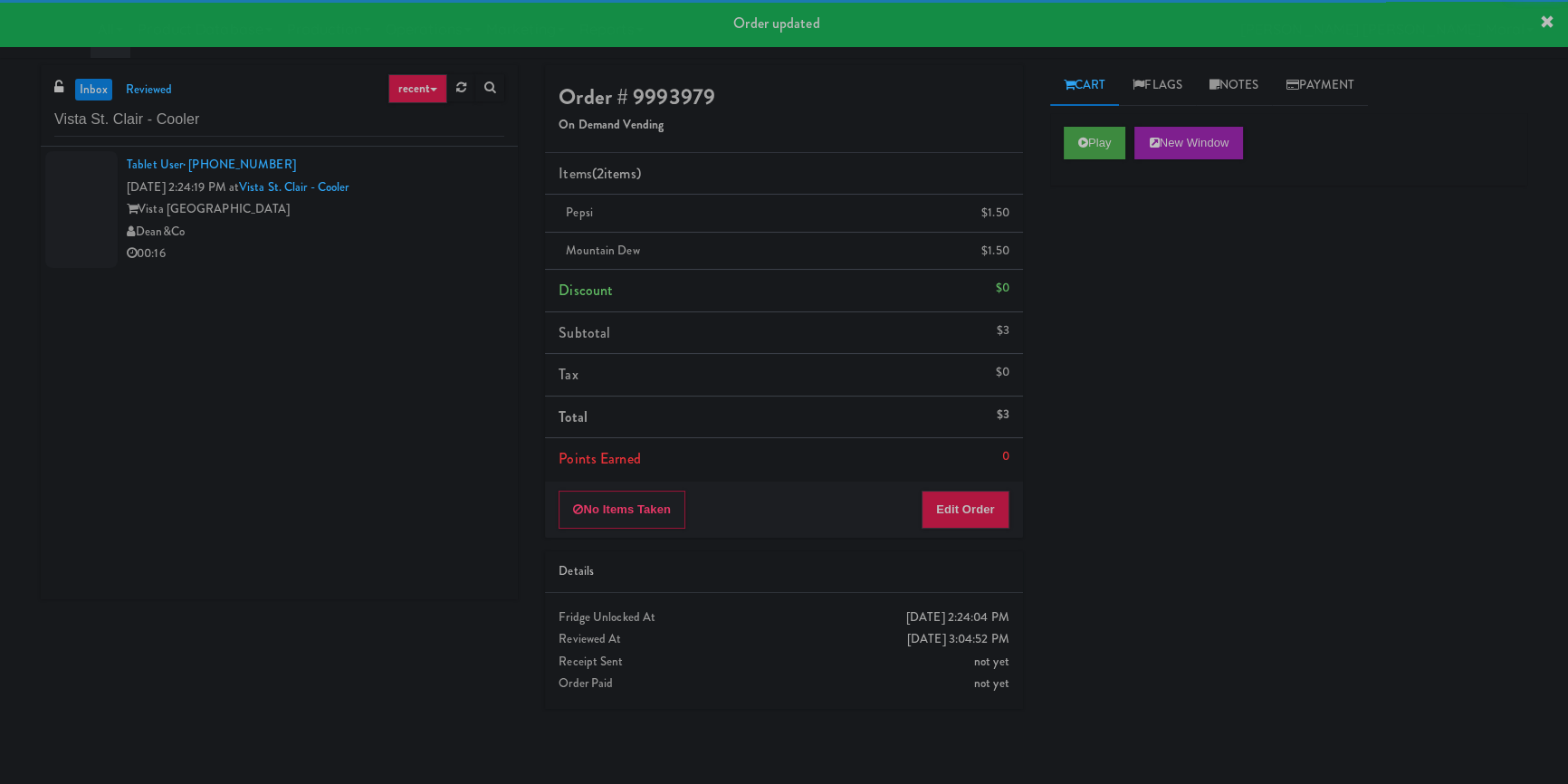
click at [391, 216] on div "Vista [GEOGRAPHIC_DATA]" at bounding box center [316, 209] width 378 height 23
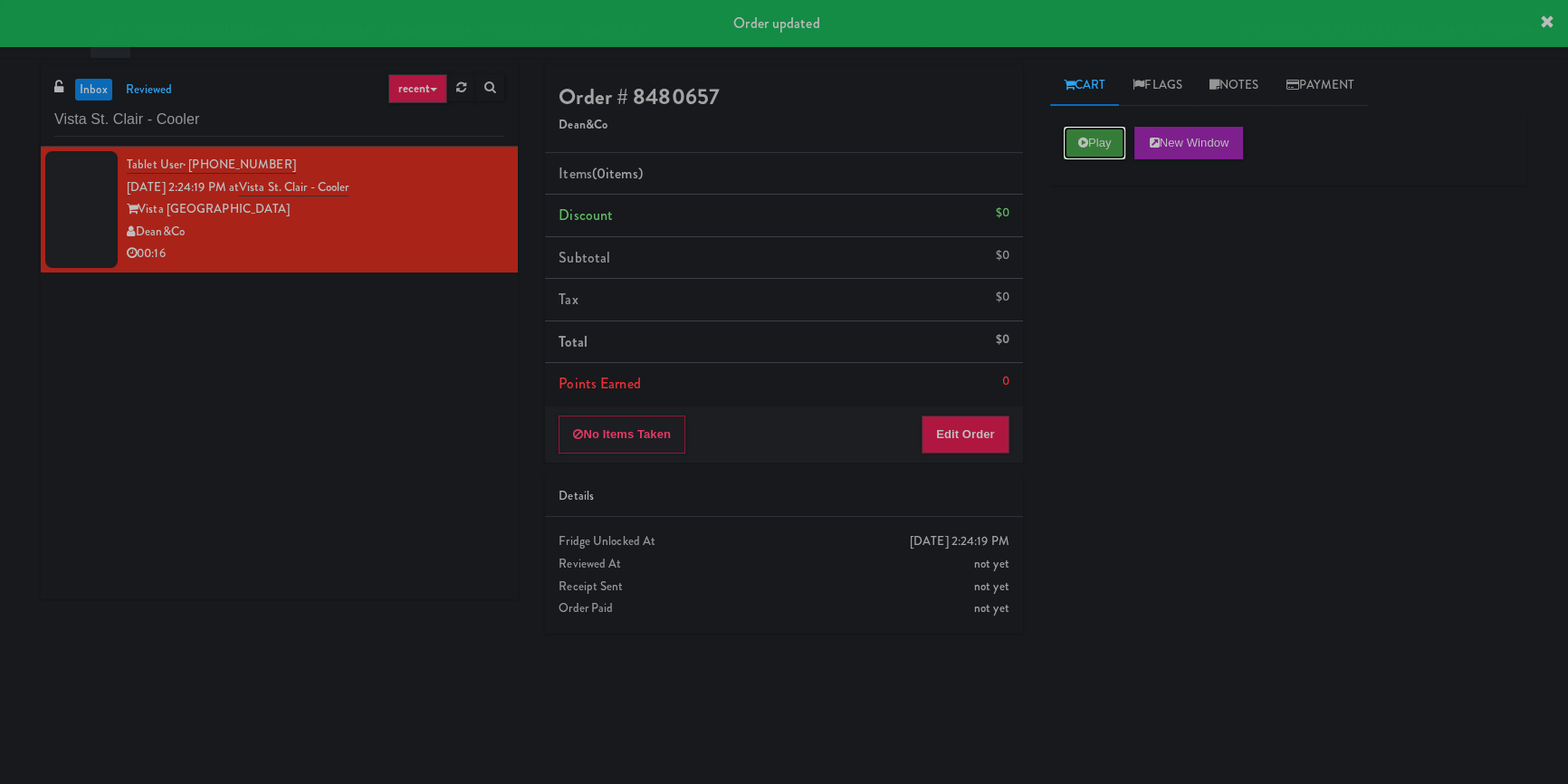
click at [1078, 145] on icon at bounding box center [1083, 142] width 10 height 12
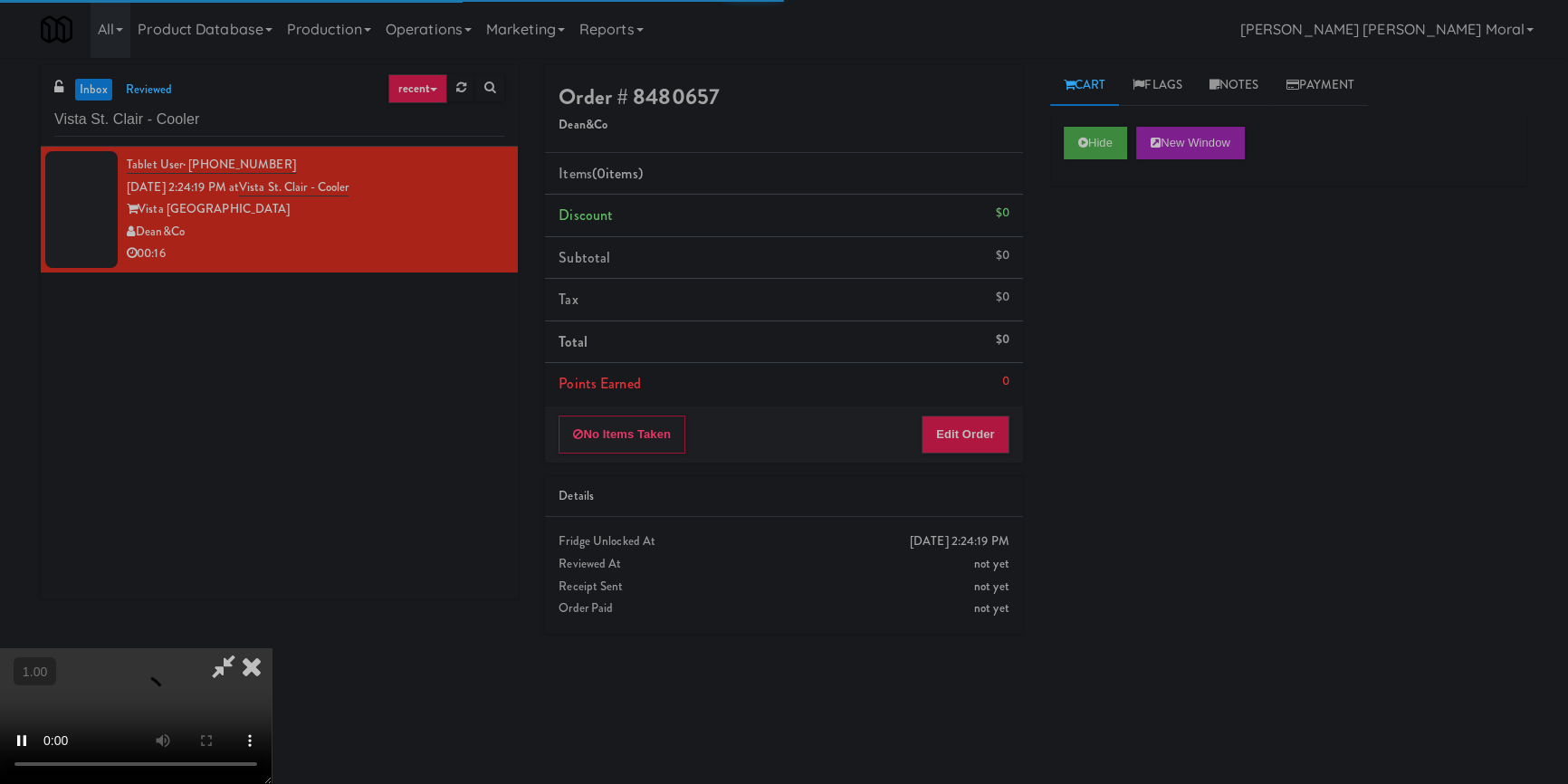
click at [1093, 228] on div "Hide New Window Primary Flag Clear Flag if unable to determine what was taken o…" at bounding box center [1288, 453] width 477 height 679
click at [1066, 305] on div "Hide New Window Primary Flag Clear Flag if unable to determine what was taken o…" at bounding box center [1288, 453] width 477 height 679
click at [272, 649] on video at bounding box center [136, 716] width 272 height 136
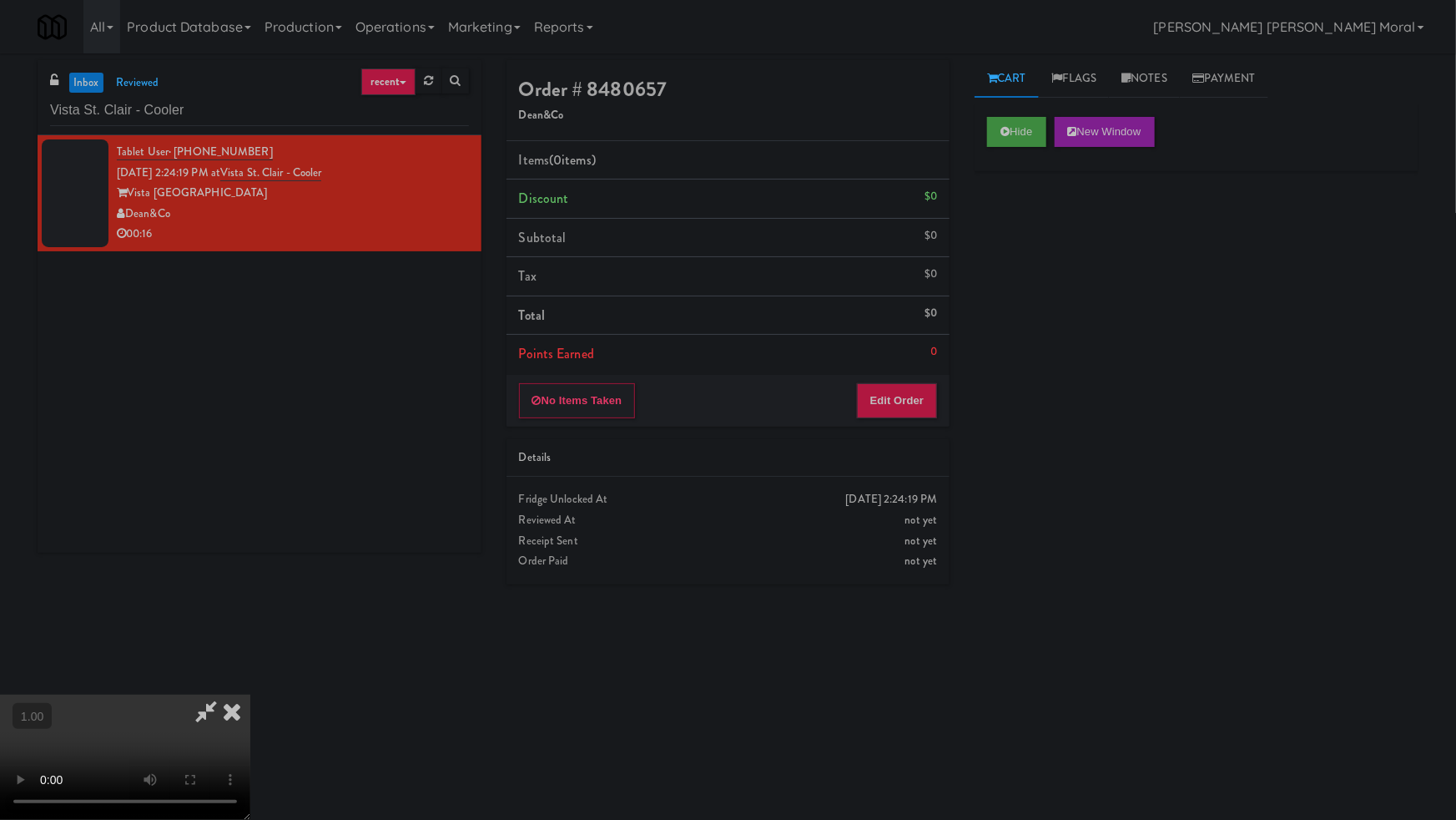
click at [251, 695] on video at bounding box center [125, 757] width 251 height 125
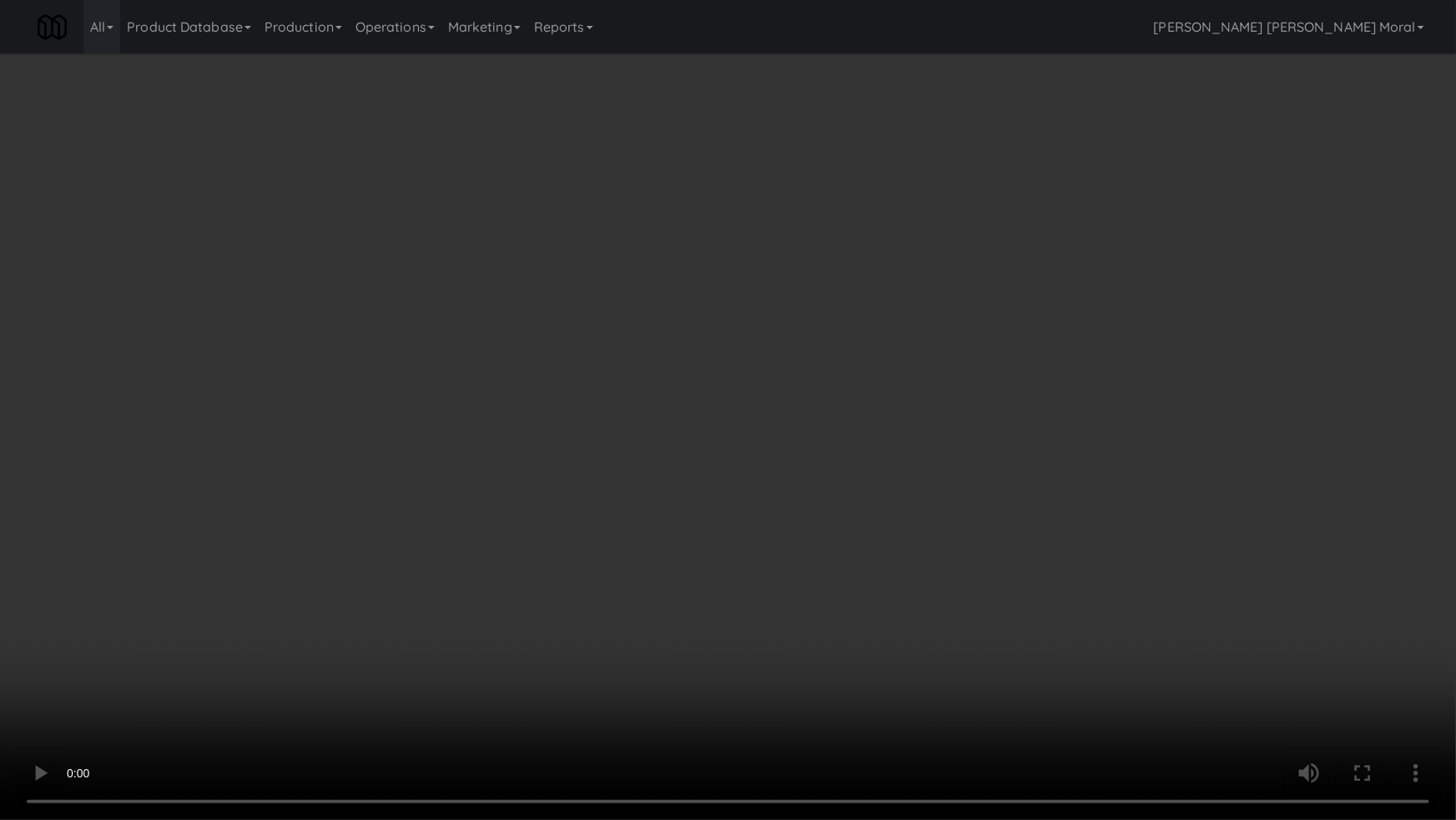
click at [833, 438] on video at bounding box center [728, 410] width 1456 height 820
click at [874, 421] on video at bounding box center [728, 410] width 1456 height 820
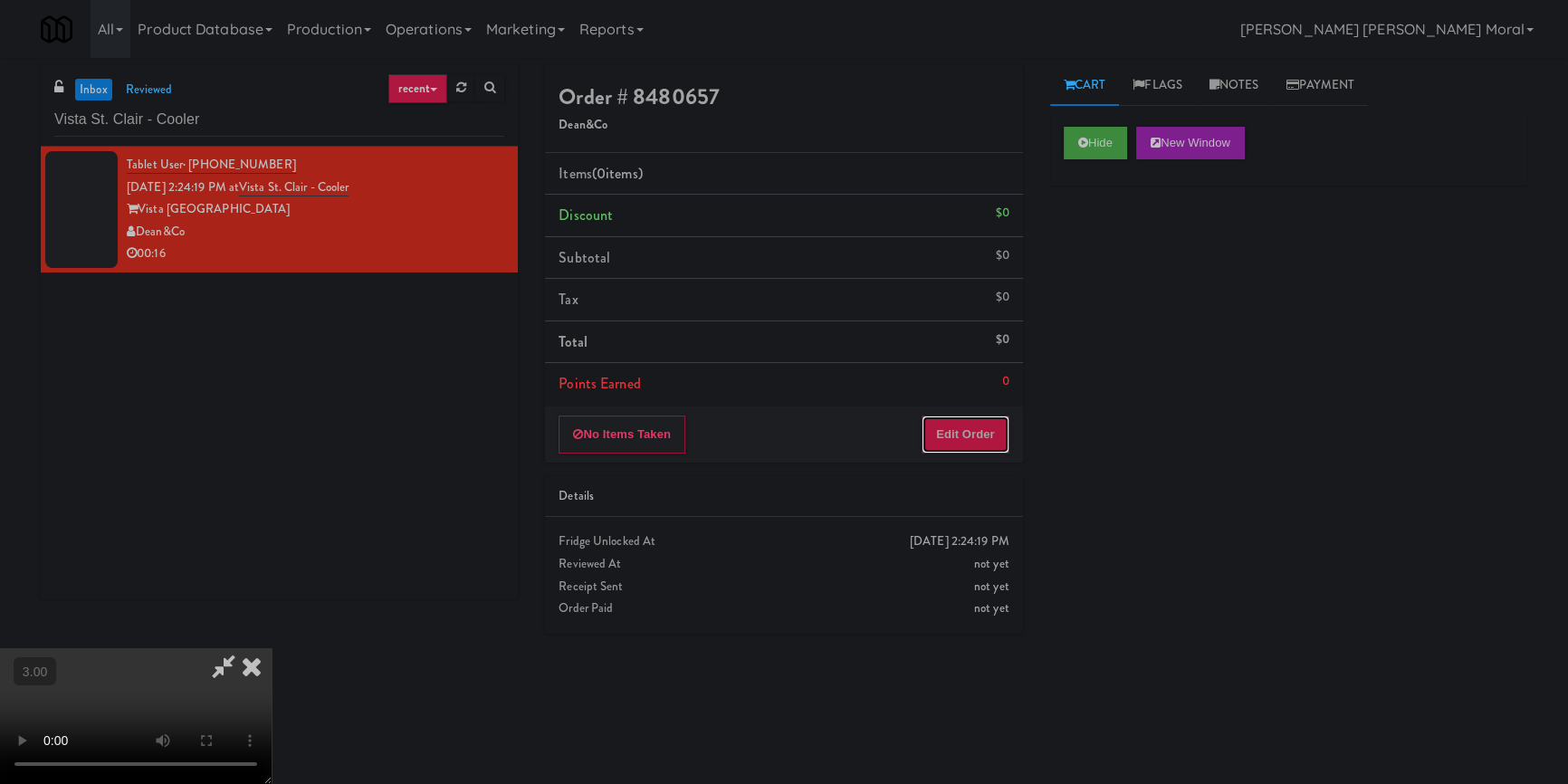
click at [968, 425] on button "Edit Order" at bounding box center [965, 435] width 88 height 38
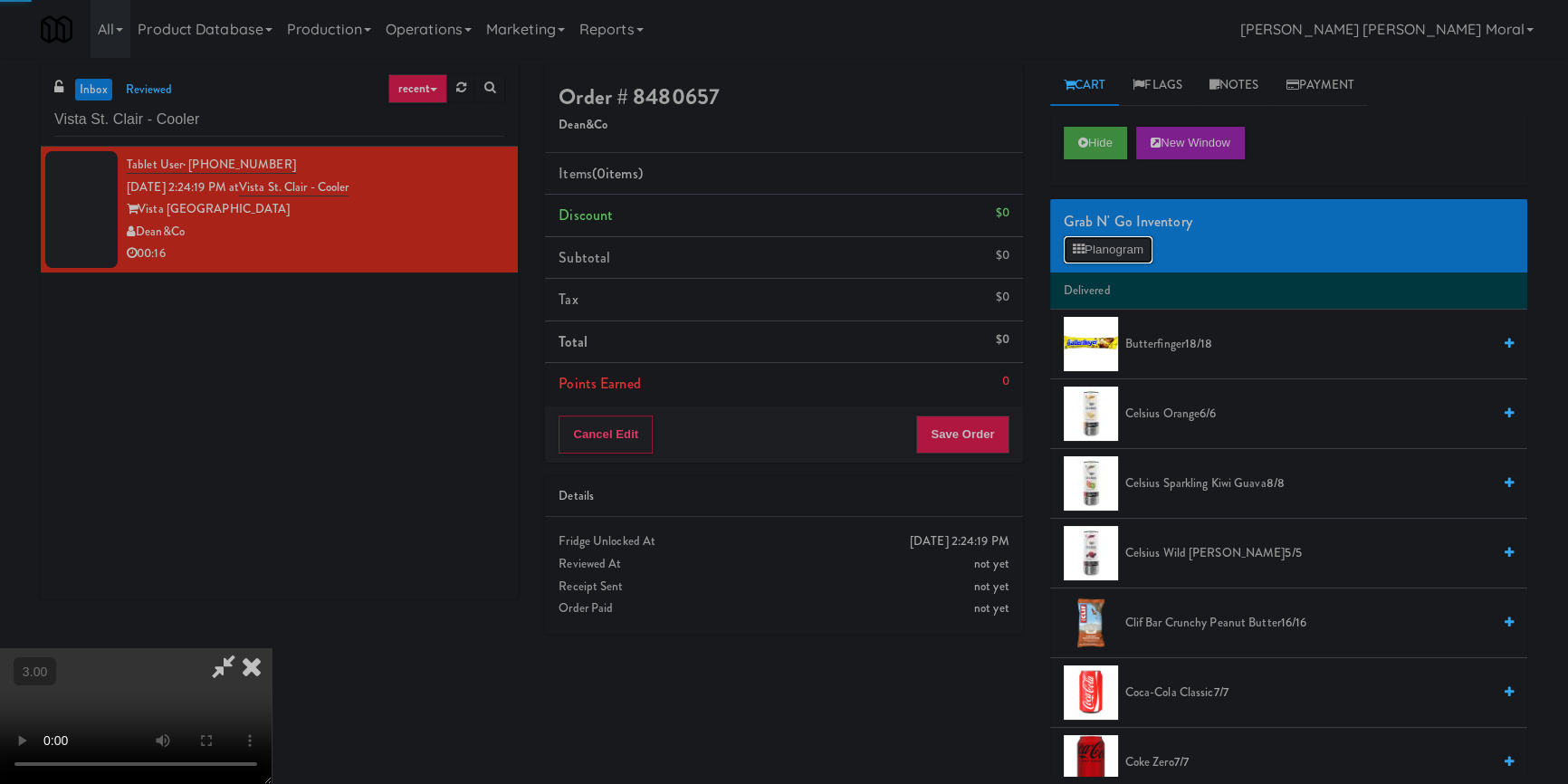
click at [1111, 241] on button "Planogram" at bounding box center [1107, 250] width 88 height 27
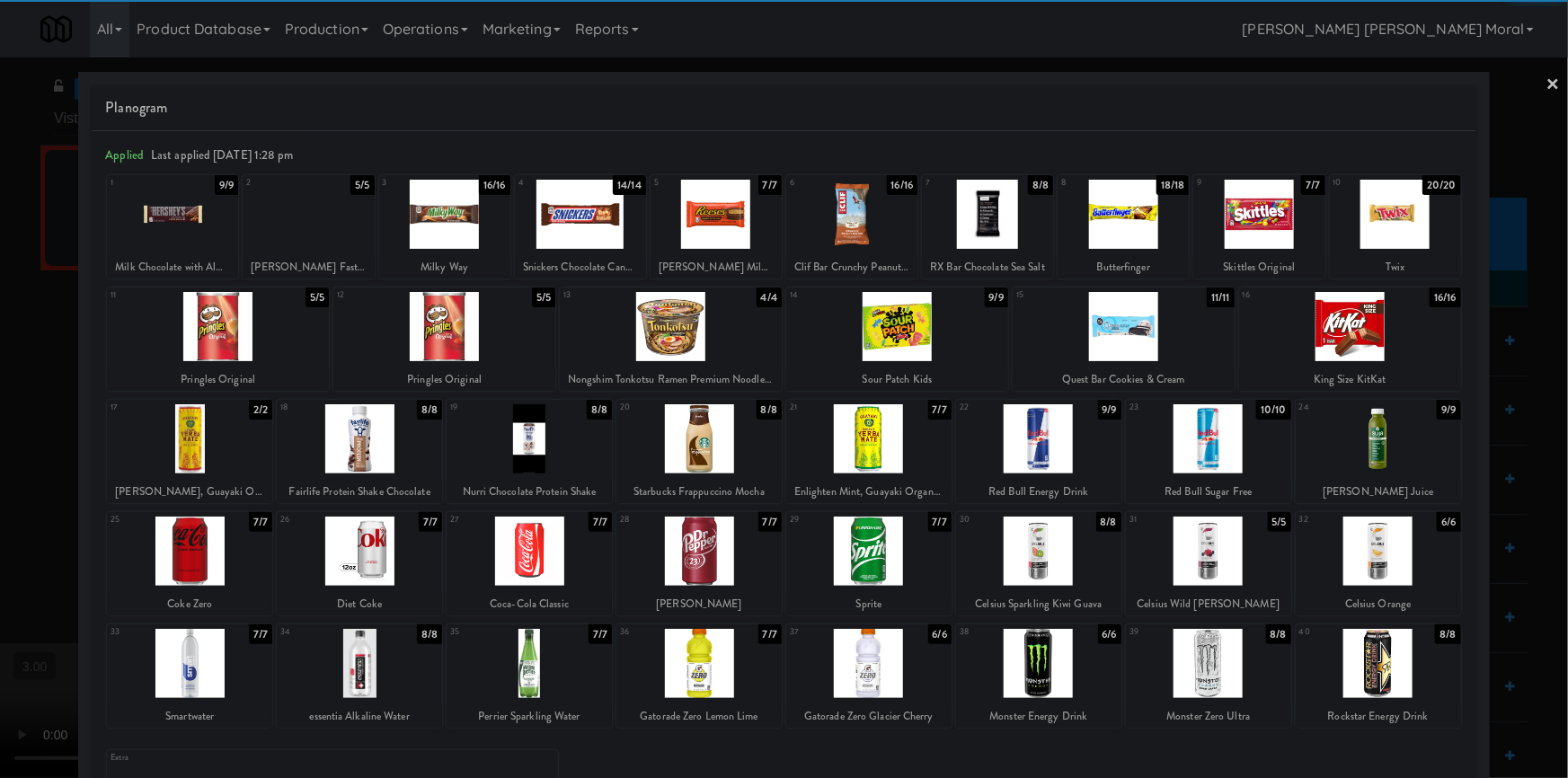
click at [897, 442] on div at bounding box center [868, 439] width 166 height 69
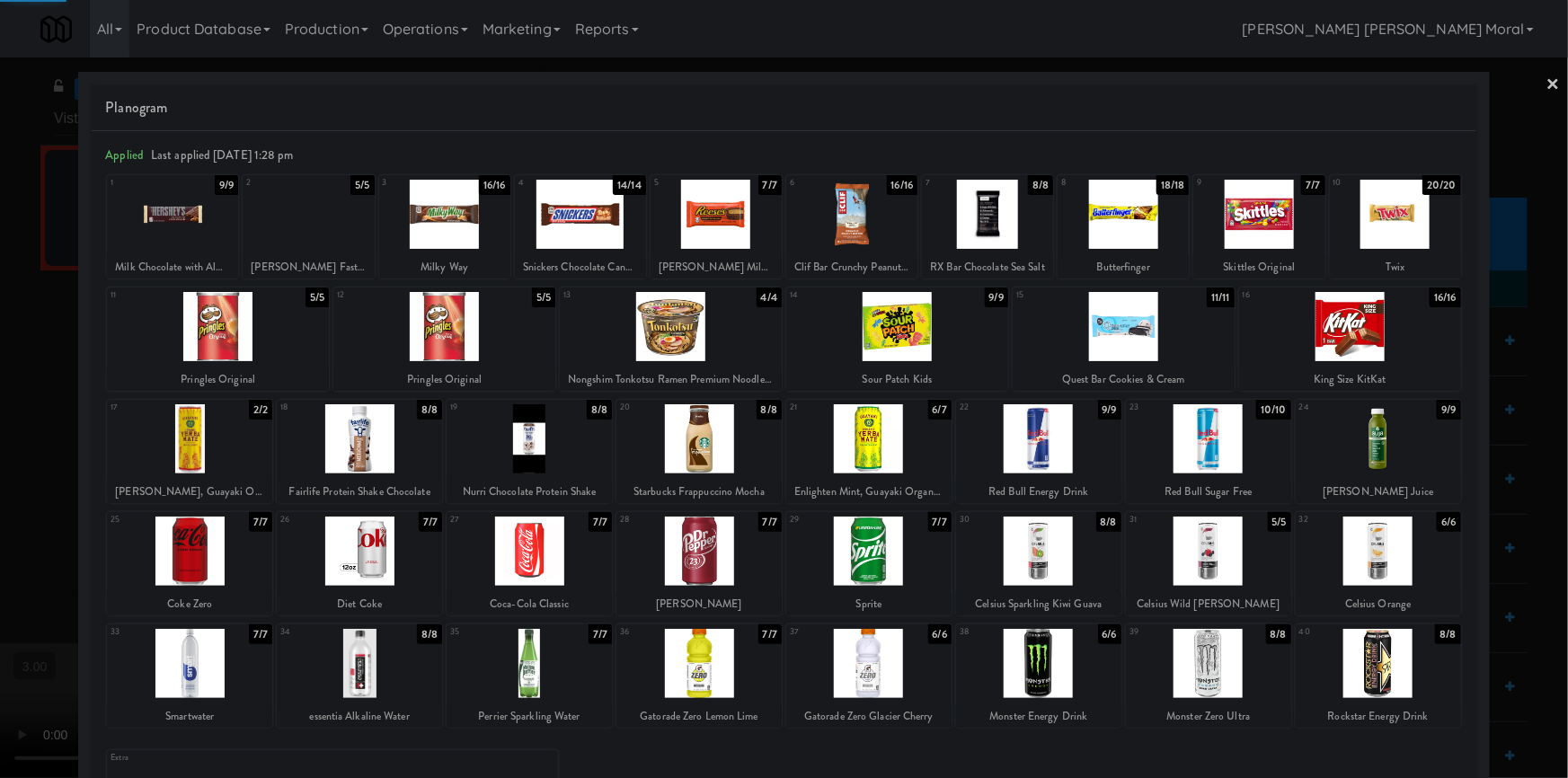
click at [530, 564] on div at bounding box center [529, 552] width 166 height 69
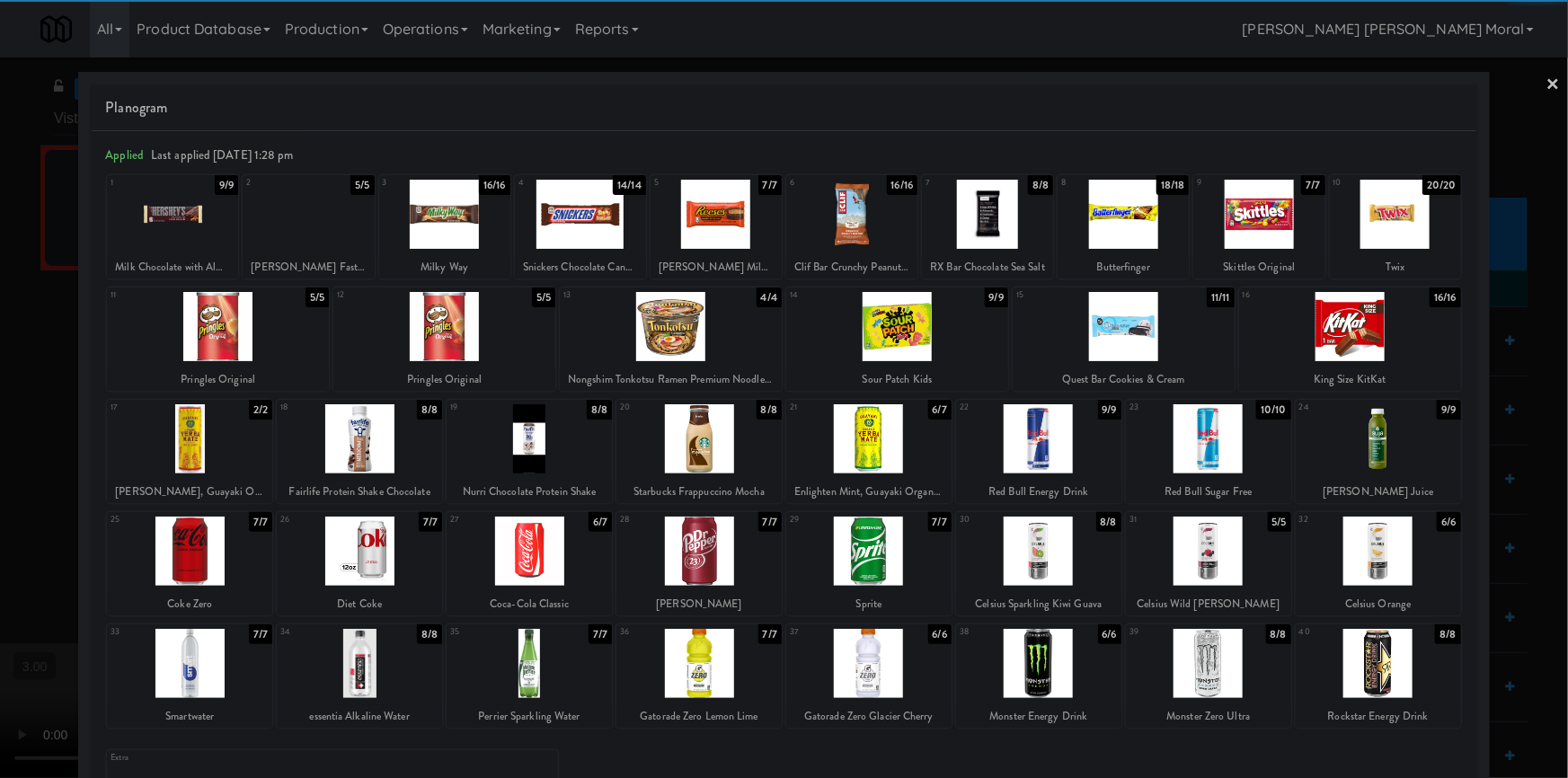
drag, startPoint x: 1539, startPoint y: 82, endPoint x: 1476, endPoint y: 127, distance: 77.4
click at [1546, 81] on link "×" at bounding box center [1554, 86] width 14 height 56
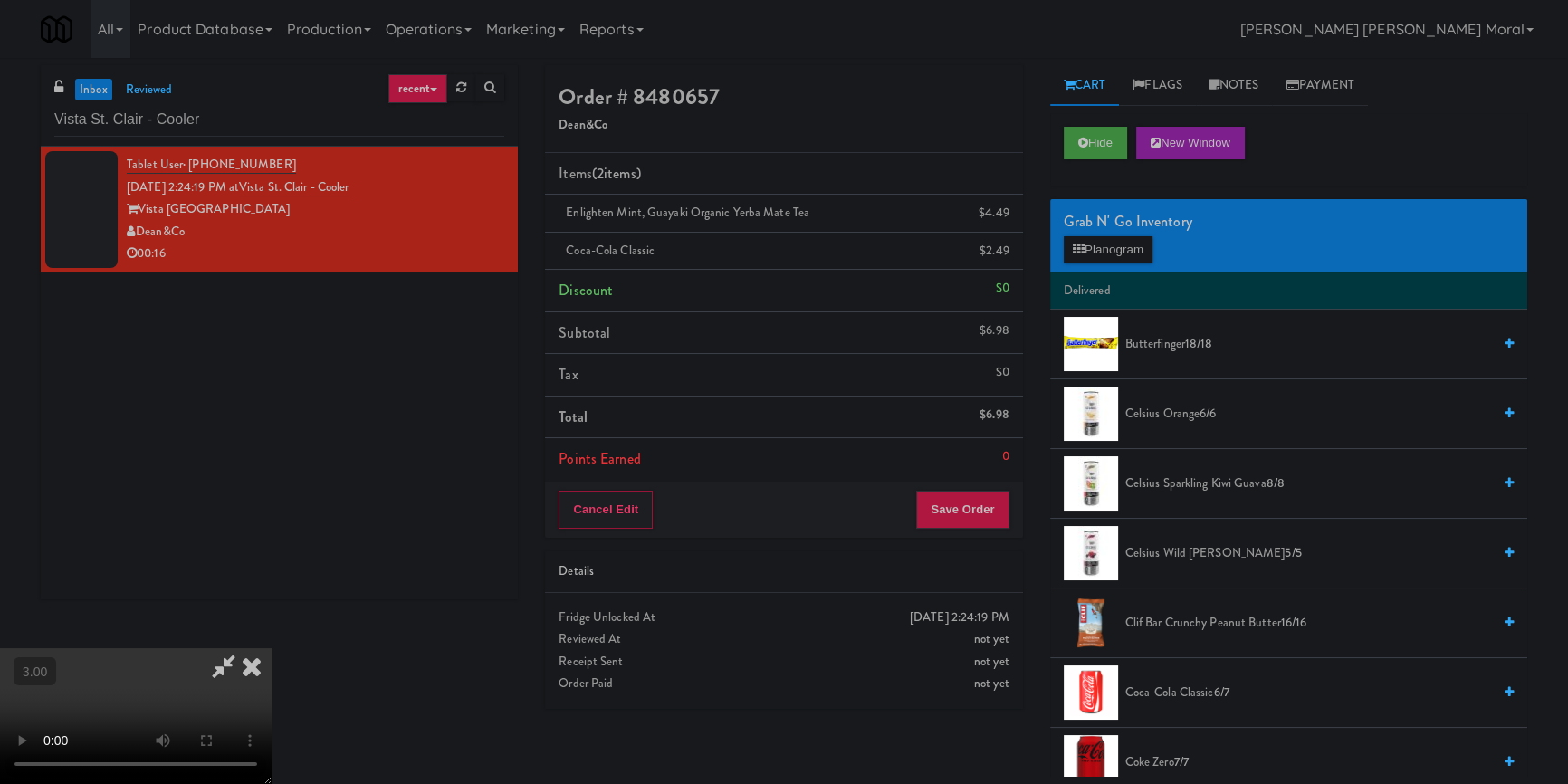
click at [978, 484] on div "Cancel Edit Save Order" at bounding box center [783, 510] width 477 height 57
click at [972, 509] on button "Save Order" at bounding box center [961, 510] width 92 height 38
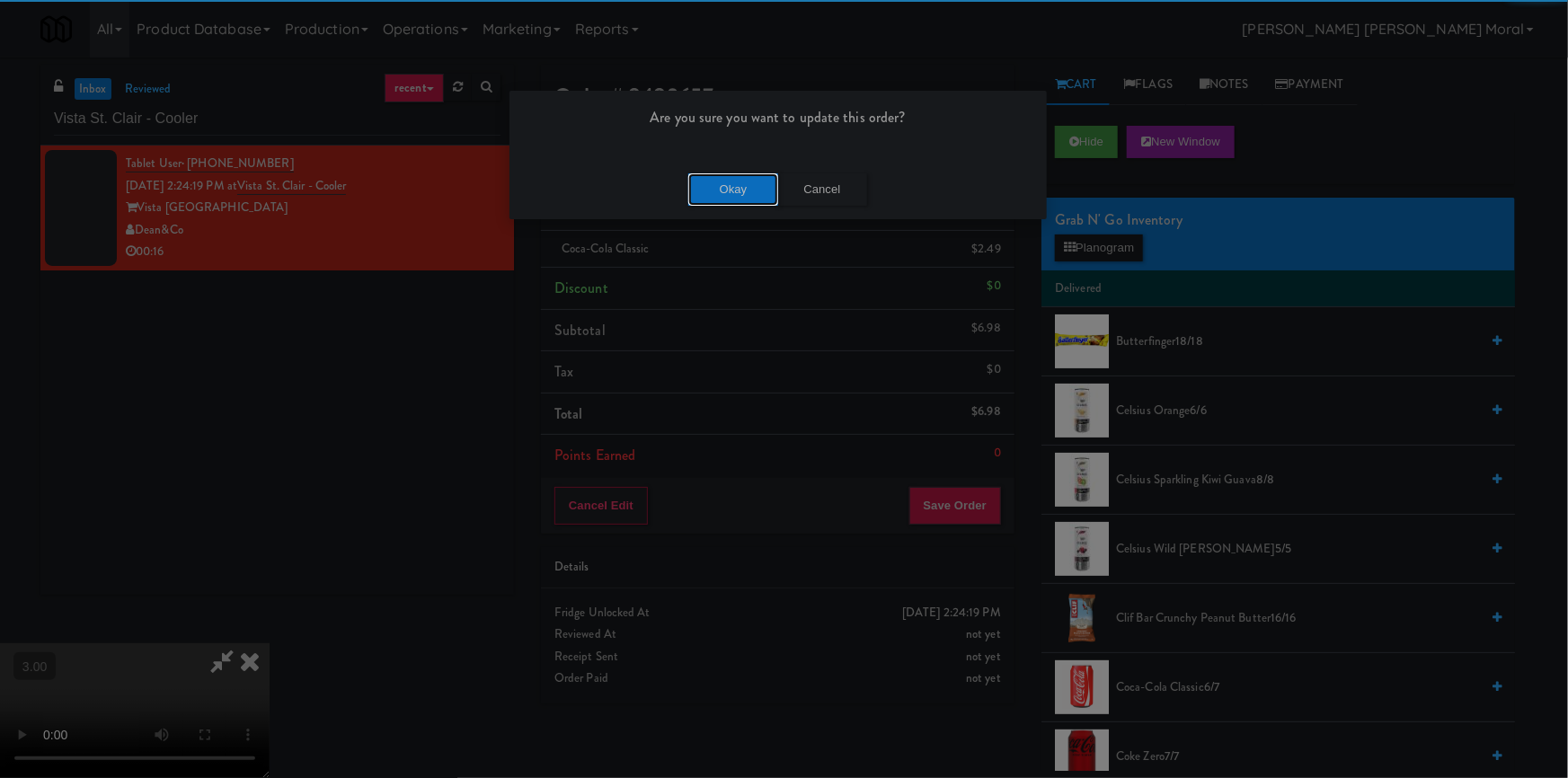
click at [732, 188] on button "Okay" at bounding box center [732, 190] width 90 height 33
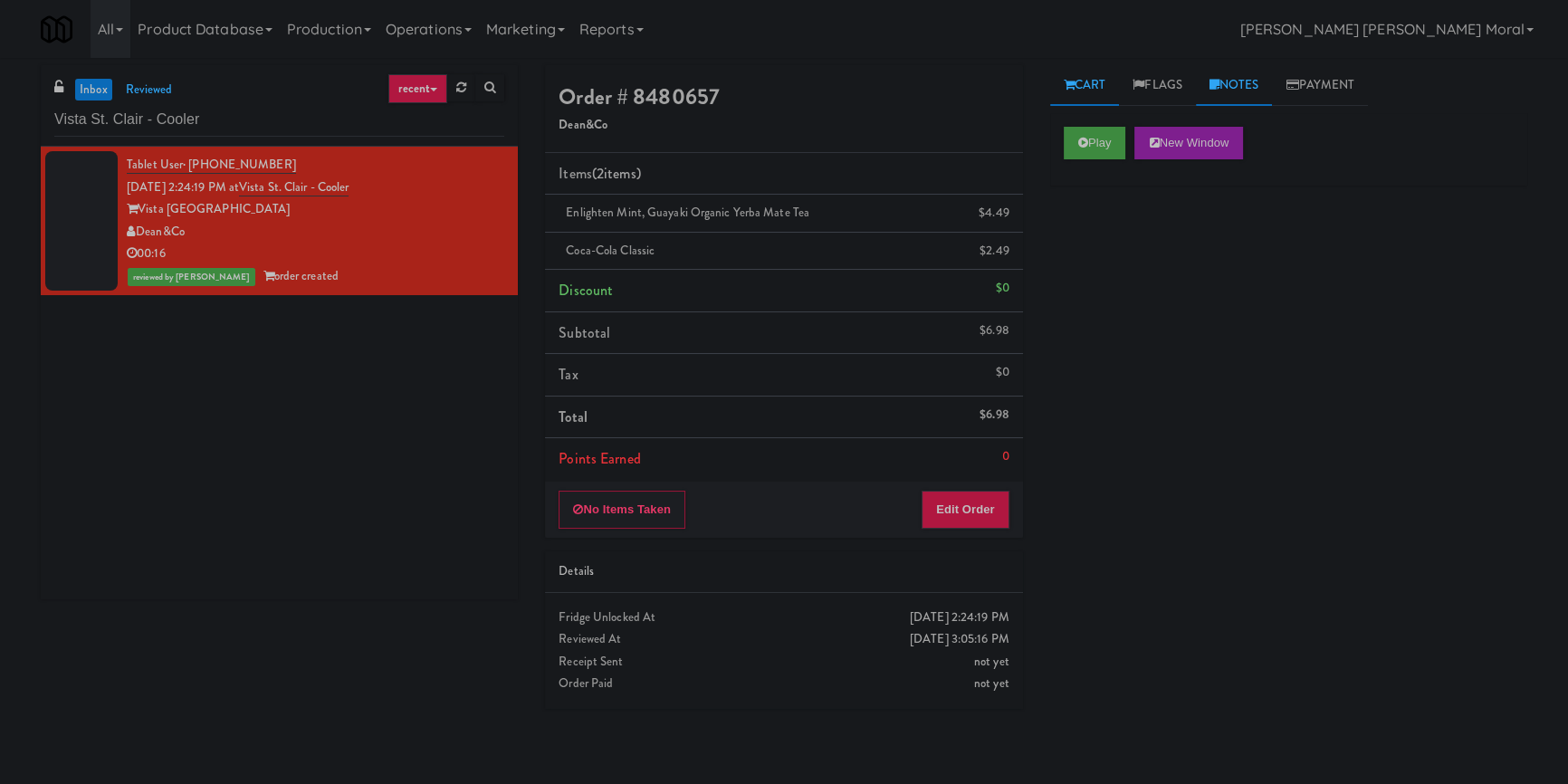
click at [1238, 82] on link "Notes" at bounding box center [1234, 85] width 77 height 41
click at [1144, 244] on p at bounding box center [1288, 249] width 448 height 20
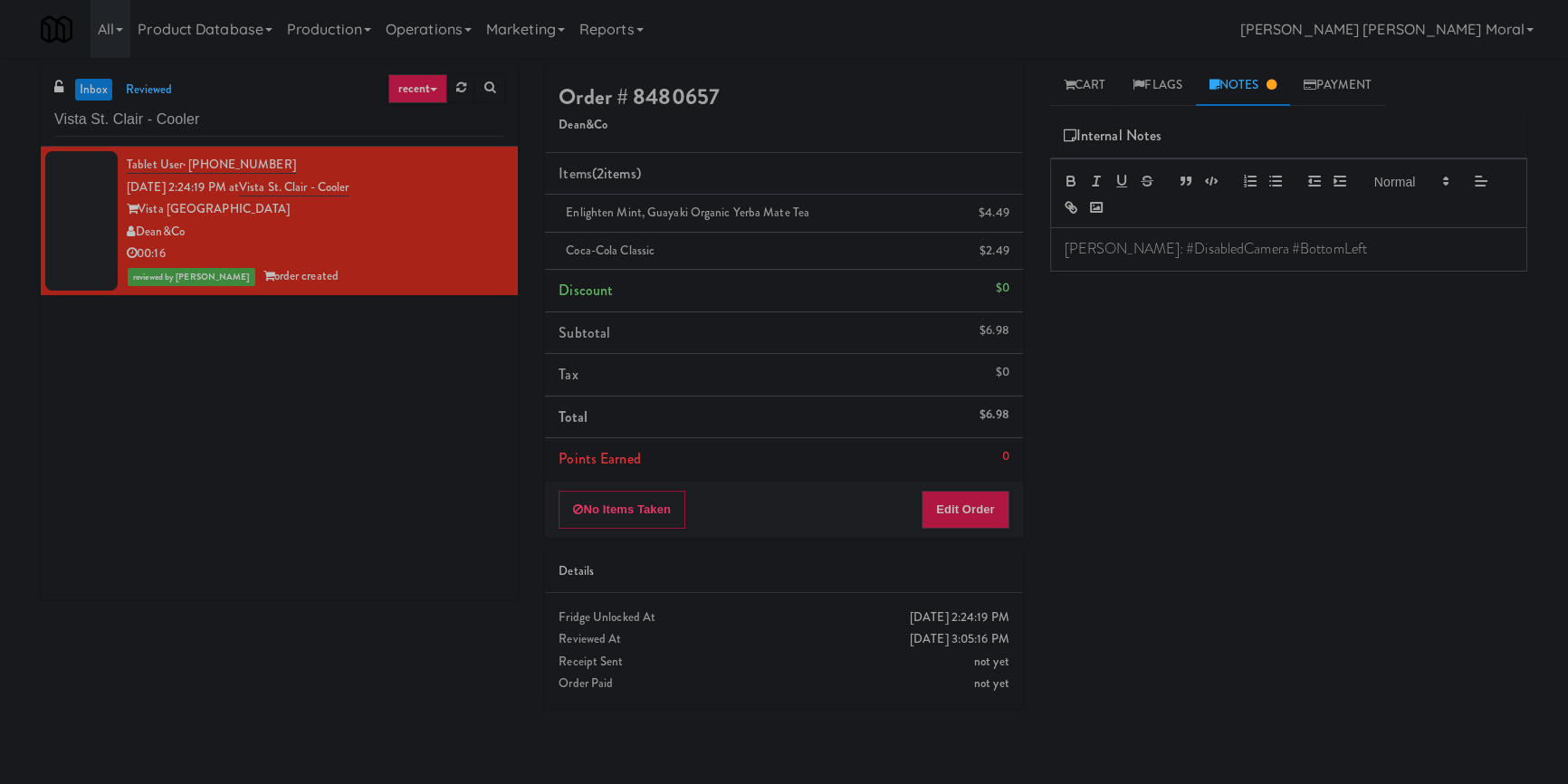
drag, startPoint x: 1130, startPoint y: 312, endPoint x: 1135, endPoint y: 287, distance: 25.5
click at [1130, 311] on div "Play New Window Primary Flag Clear Flag if unable to determine what was taken o…" at bounding box center [1288, 453] width 477 height 679
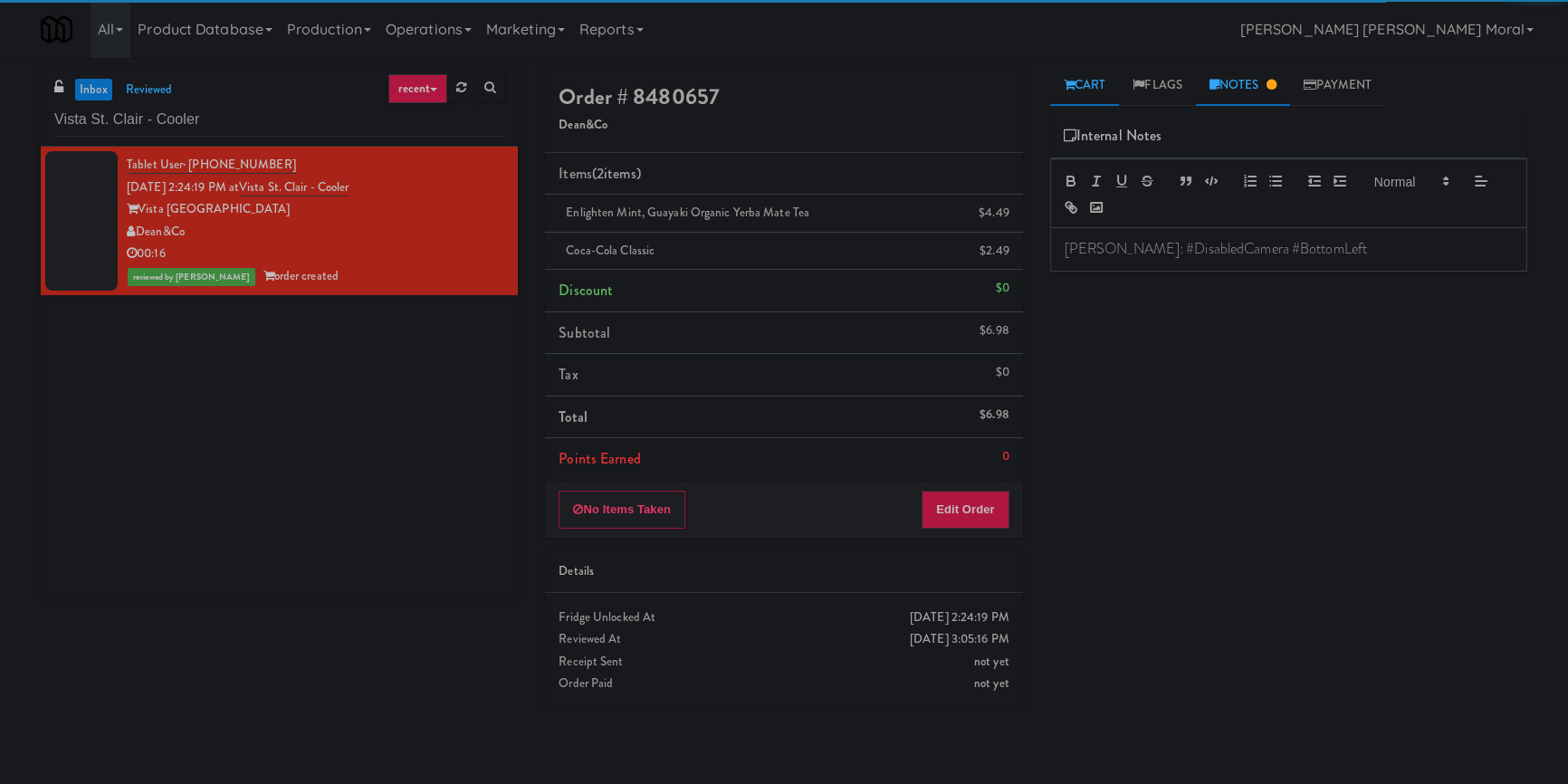
click at [1106, 90] on link "Cart" at bounding box center [1085, 85] width 69 height 41
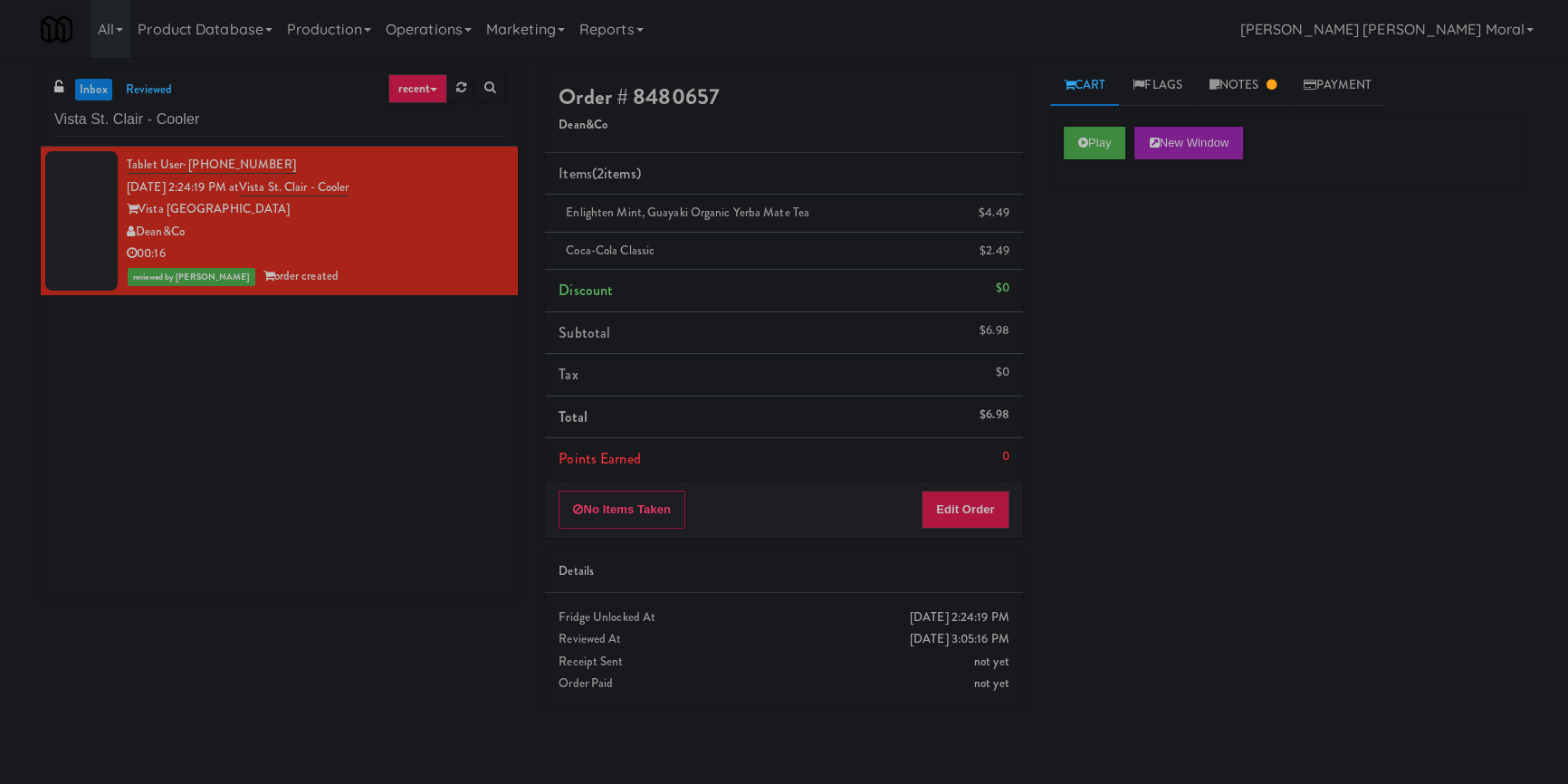
click at [286, 414] on div "Tablet User · (978) 804-8643 [DATE] 2:24:19 PM at [GEOGRAPHIC_DATA] Dean&Co 00:…" at bounding box center [279, 373] width 477 height 453
click at [113, 470] on div "Tablet User · (978) 804-8643 [DATE] 2:24:19 PM at [GEOGRAPHIC_DATA] Dean&Co 00:…" at bounding box center [279, 373] width 477 height 453
click at [110, 110] on input "Vista St. Clair - Cooler" at bounding box center [279, 120] width 450 height 34
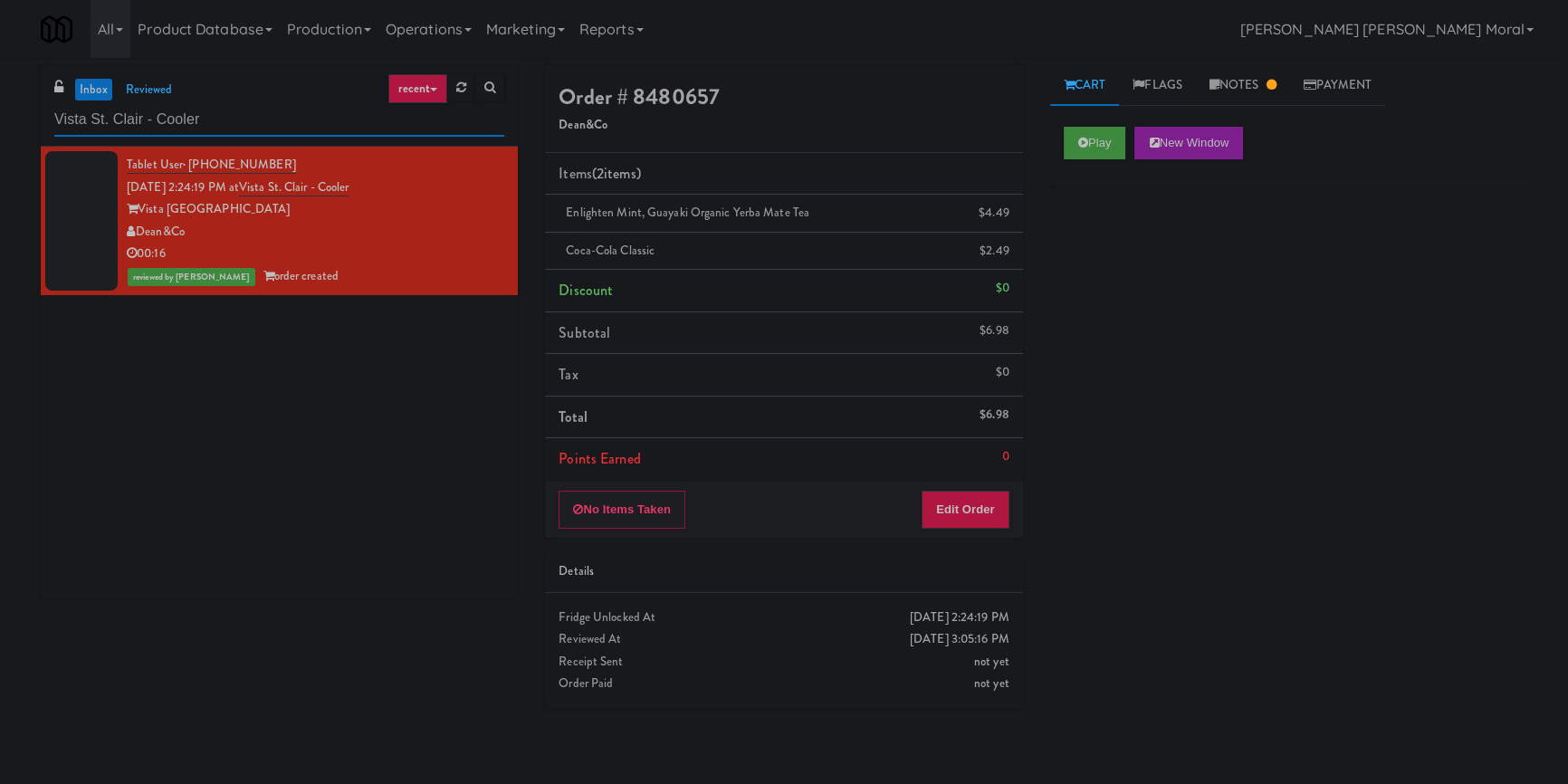
paste input "Metronome-"
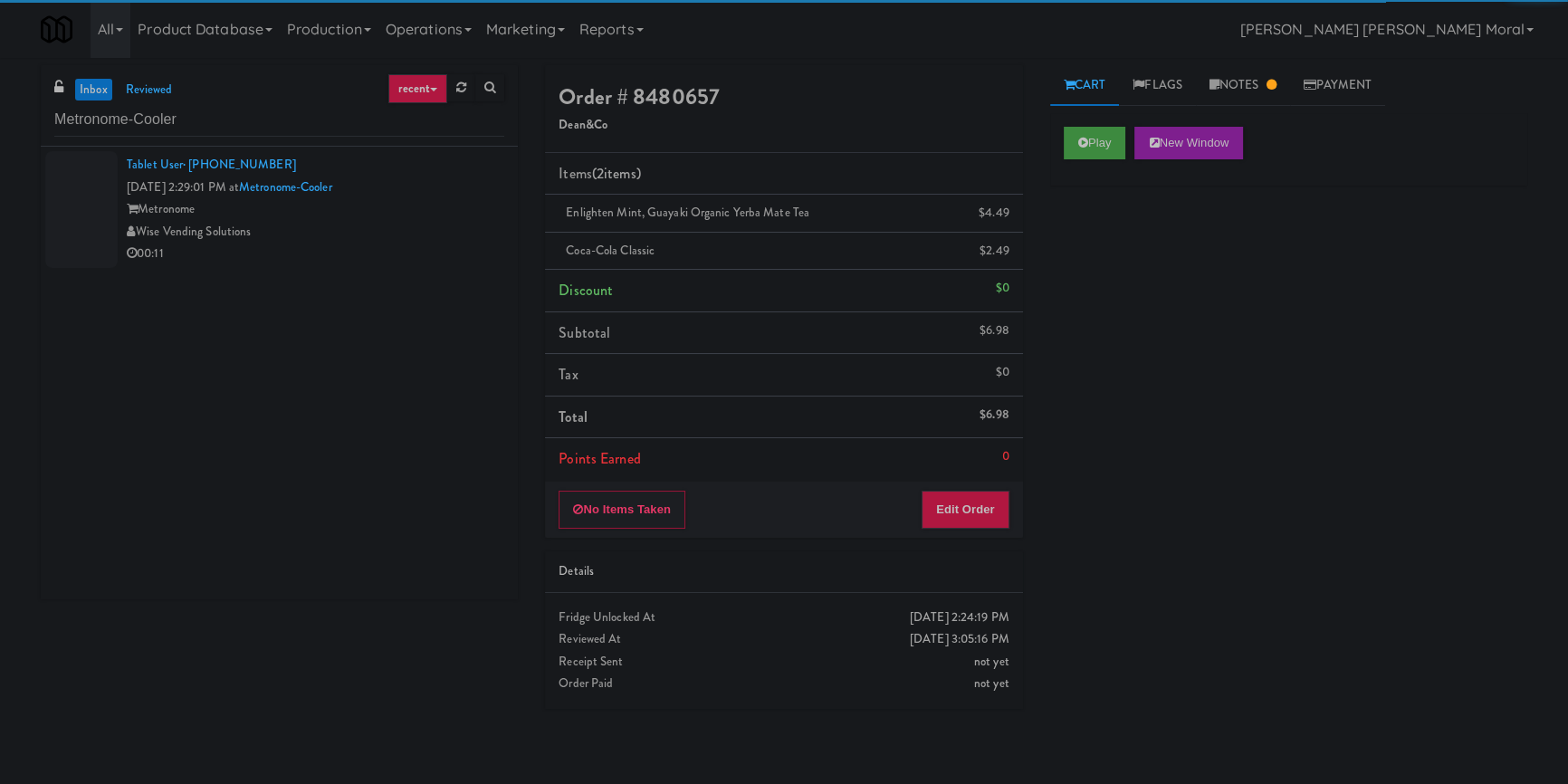
click at [361, 245] on div "00:11" at bounding box center [316, 254] width 378 height 23
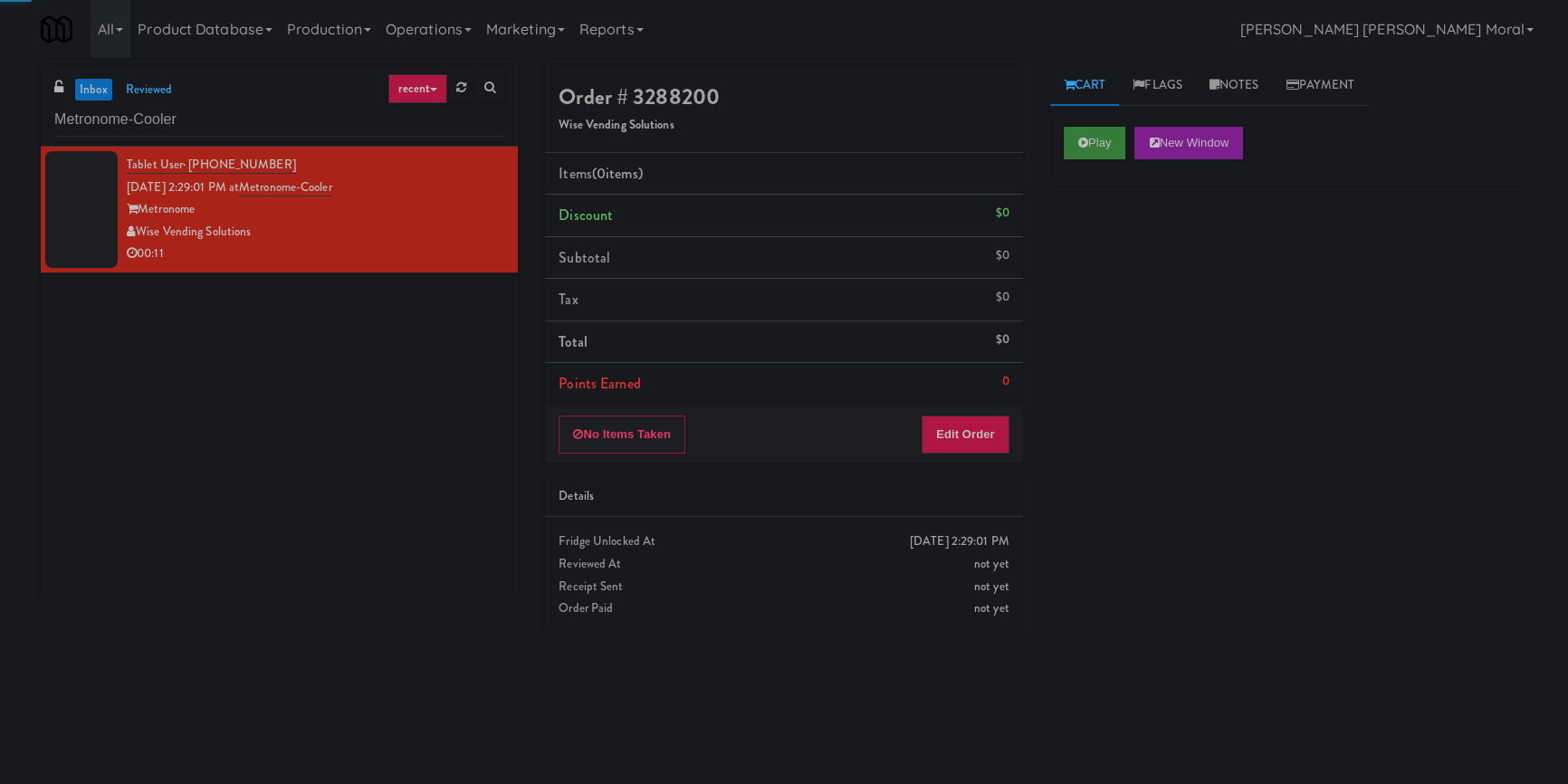
drag, startPoint x: 1040, startPoint y: 127, endPoint x: 1064, endPoint y: 157, distance: 38.4
click at [1040, 127] on div "Cart Flags Notes Payment Play New Window Primary Flag Clear Flag if unable to d…" at bounding box center [1288, 421] width 504 height 712
click at [1075, 137] on button "Play" at bounding box center [1095, 143] width 62 height 33
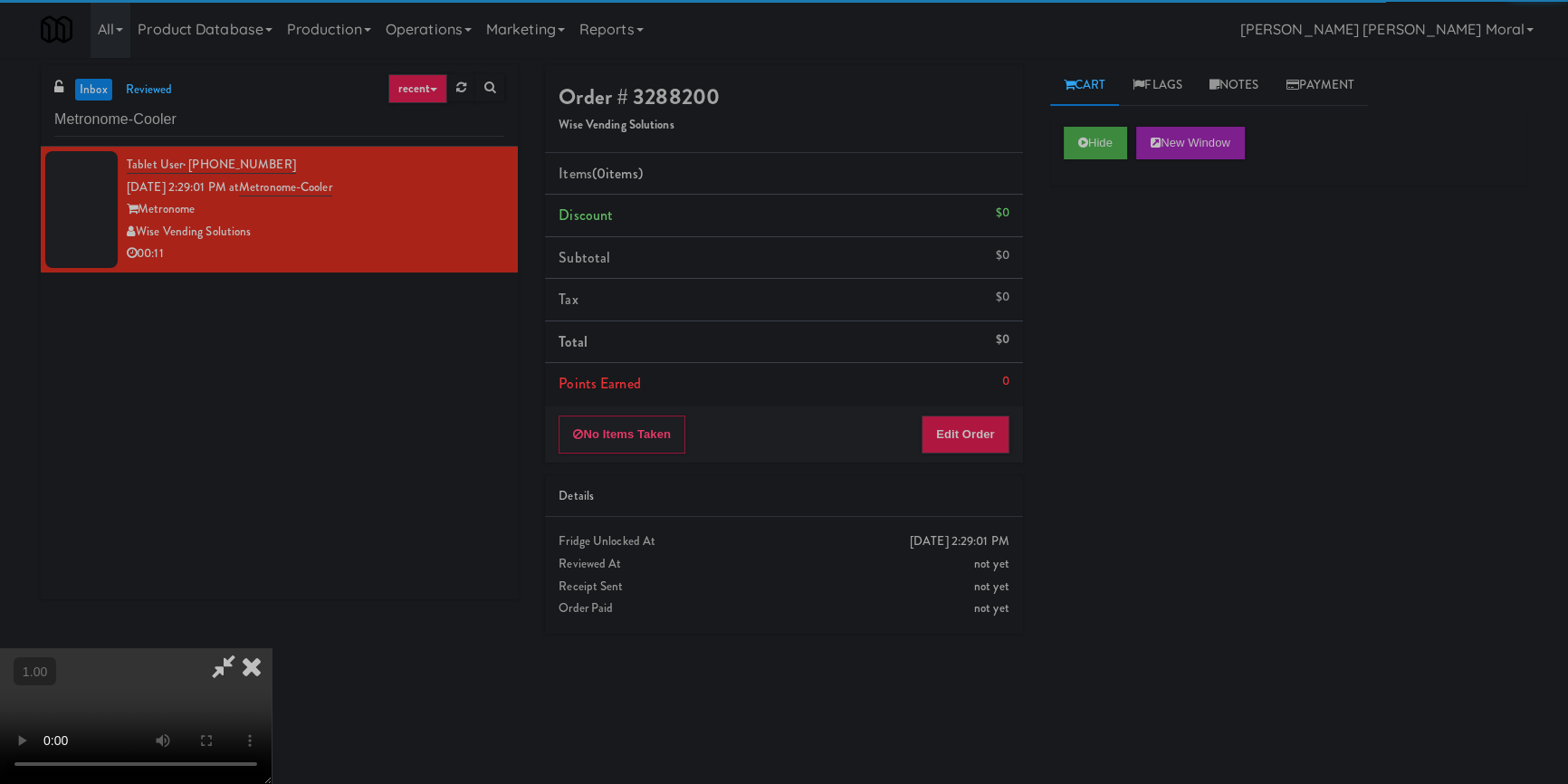
click at [1131, 283] on div "Hide New Window Primary Flag Clear Flag if unable to determine what was taken o…" at bounding box center [1288, 453] width 477 height 679
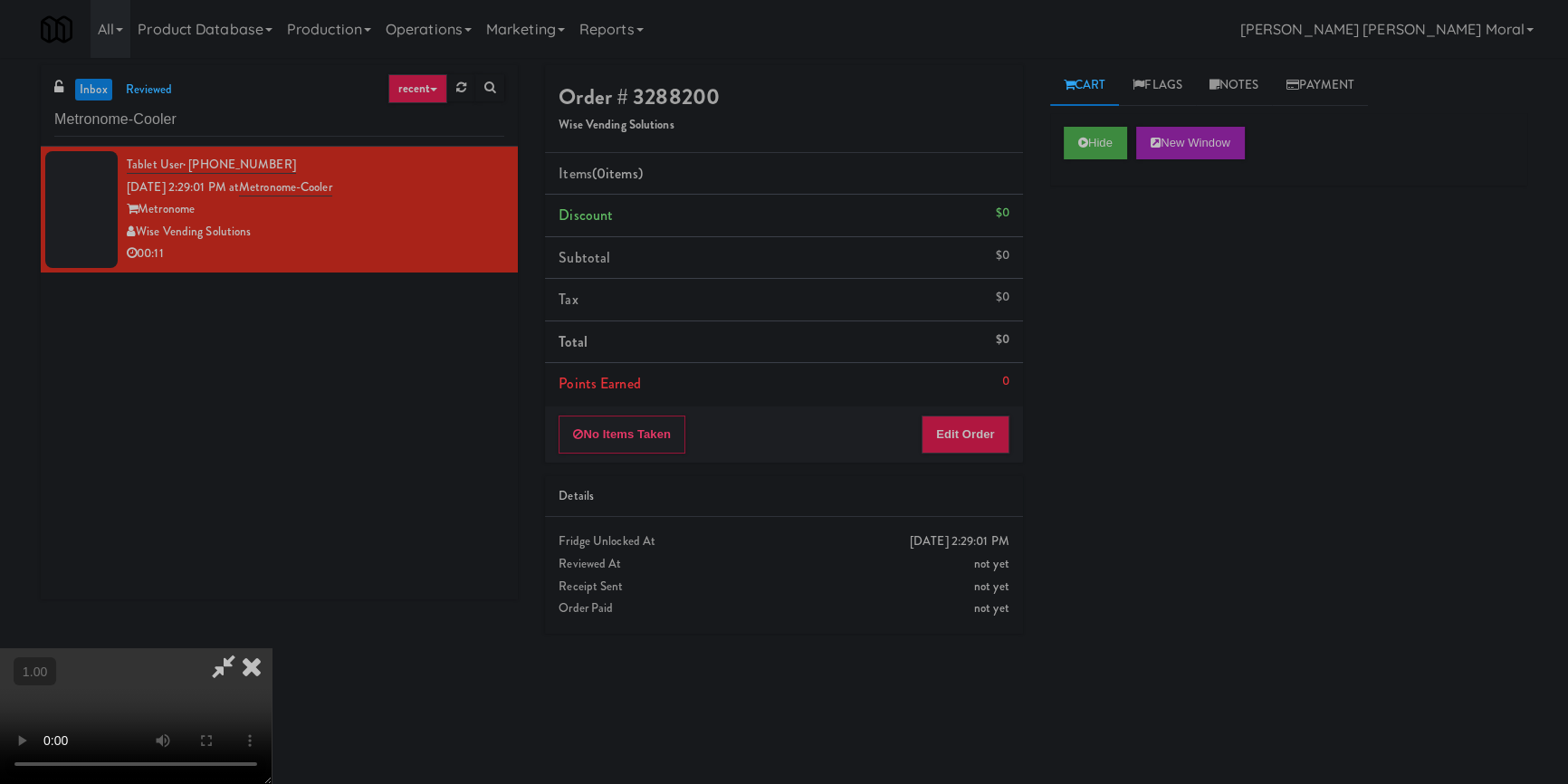
click at [1138, 315] on div "Hide New Window Primary Flag Clear Flag if unable to determine what was taken o…" at bounding box center [1288, 453] width 477 height 679
click at [272, 649] on video at bounding box center [136, 716] width 272 height 136
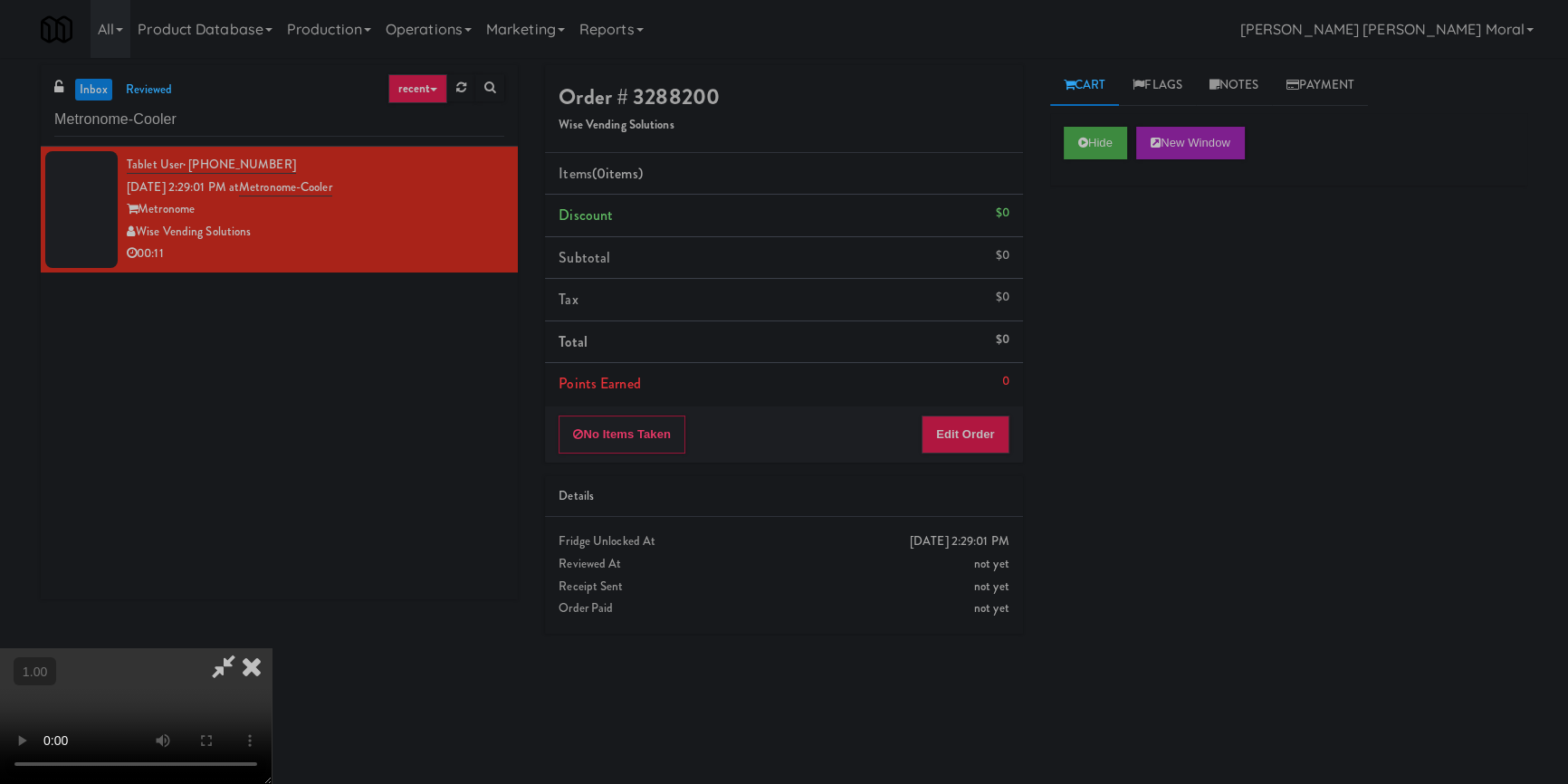
click at [272, 649] on video at bounding box center [136, 716] width 272 height 136
click at [983, 432] on button "Edit Order" at bounding box center [965, 435] width 88 height 38
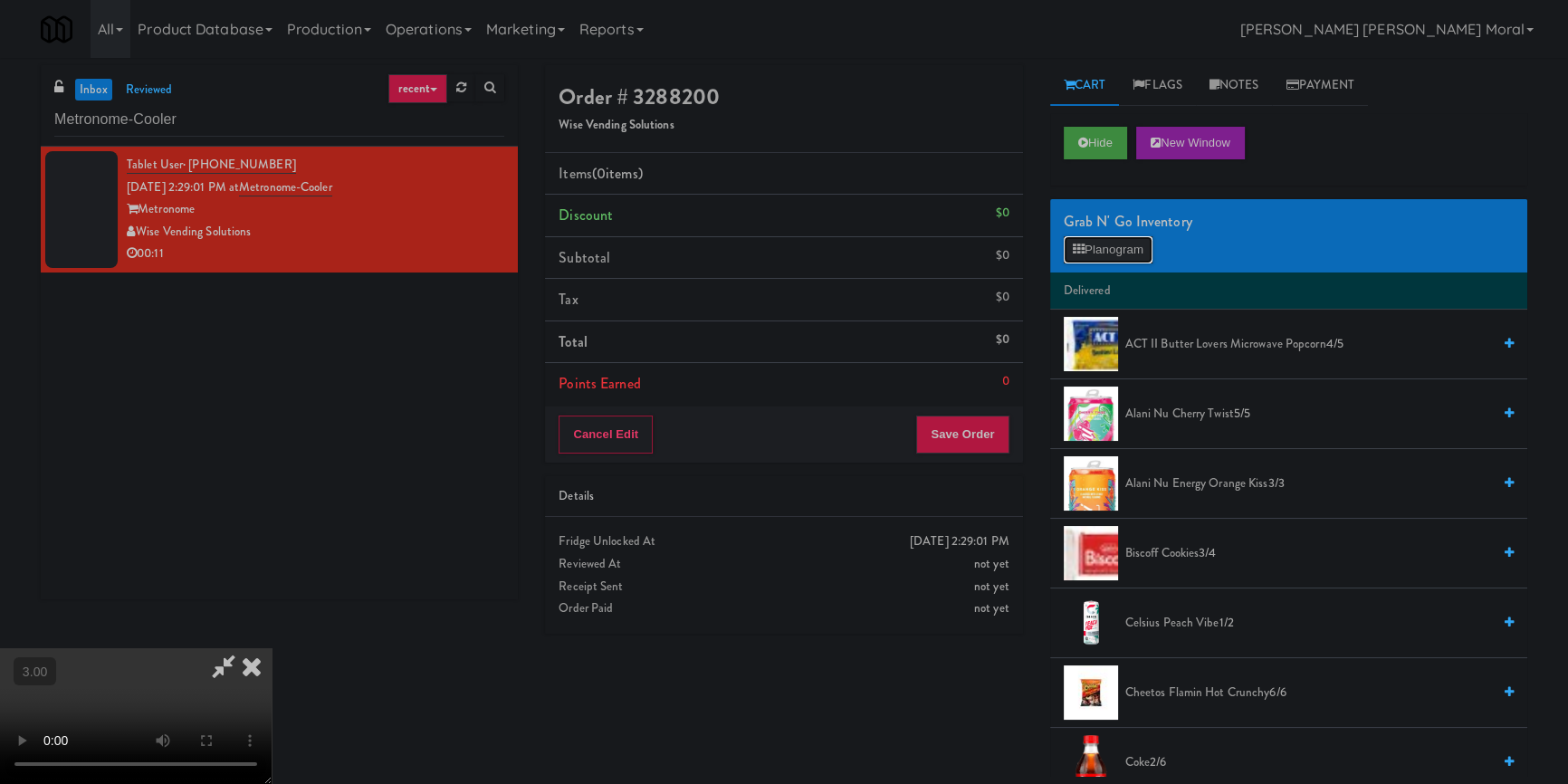
click at [1129, 246] on button "Planogram" at bounding box center [1107, 250] width 88 height 27
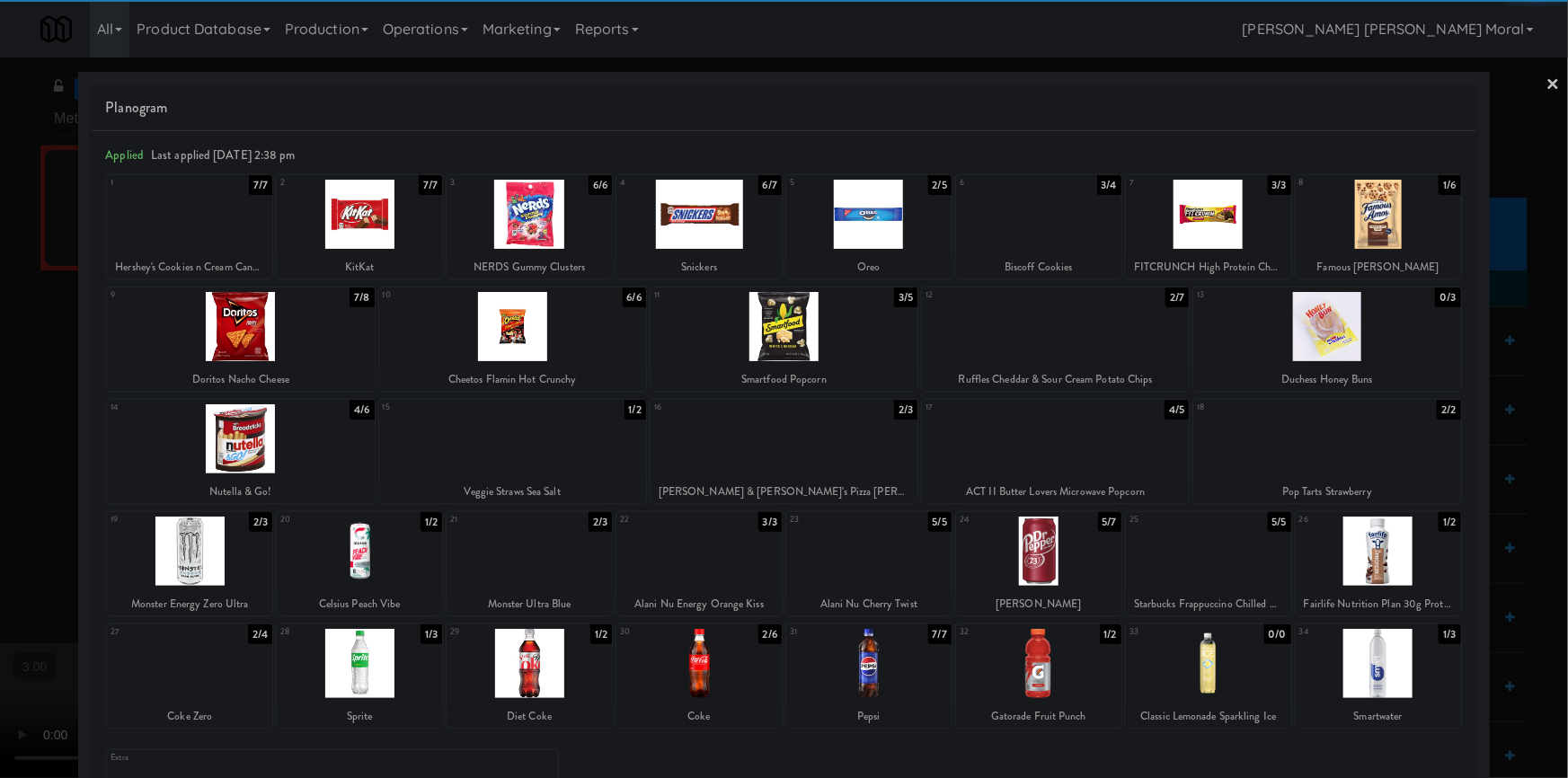
click at [572, 654] on div at bounding box center [529, 664] width 166 height 69
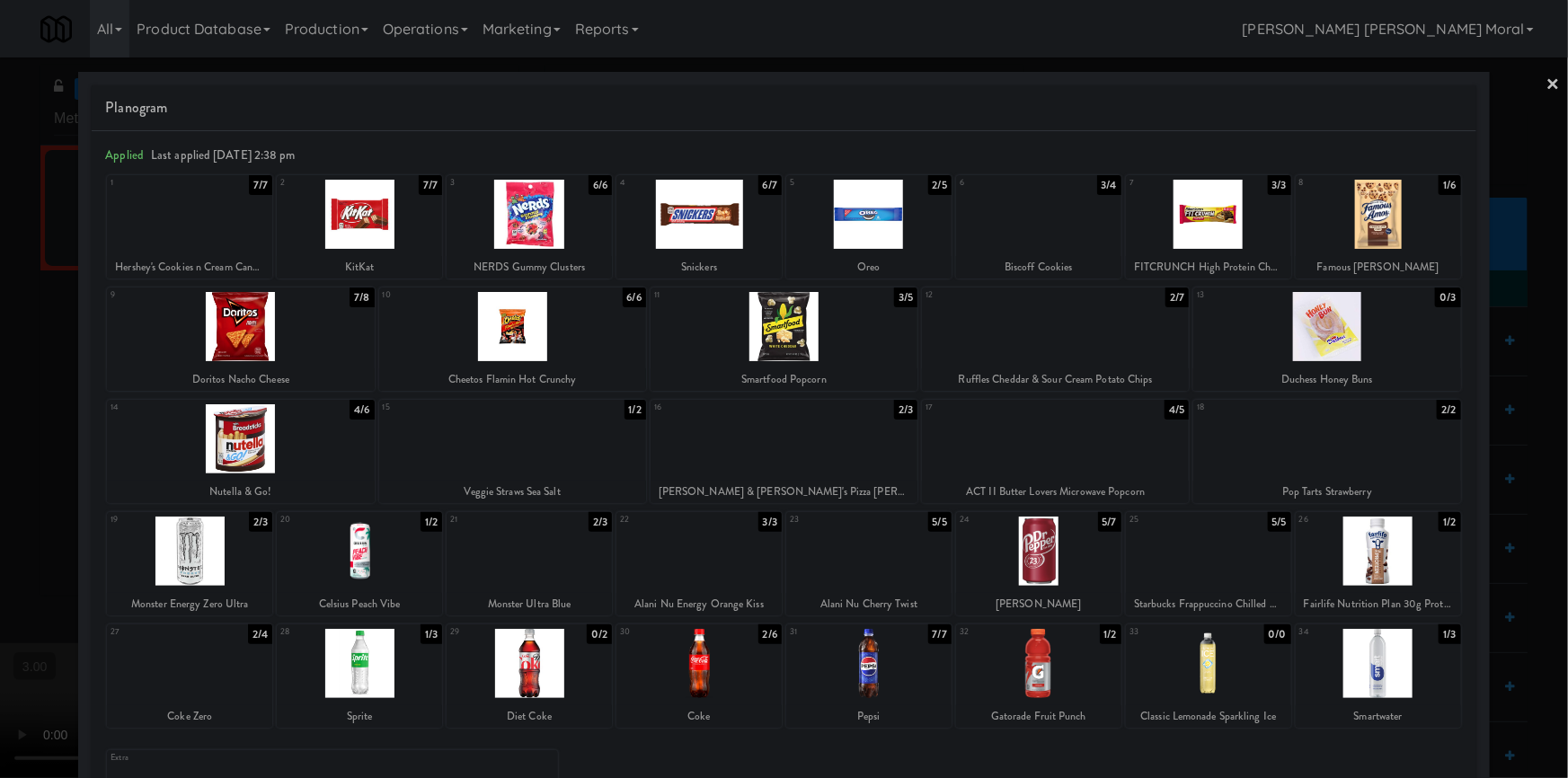
click at [1546, 83] on link "×" at bounding box center [1554, 86] width 14 height 56
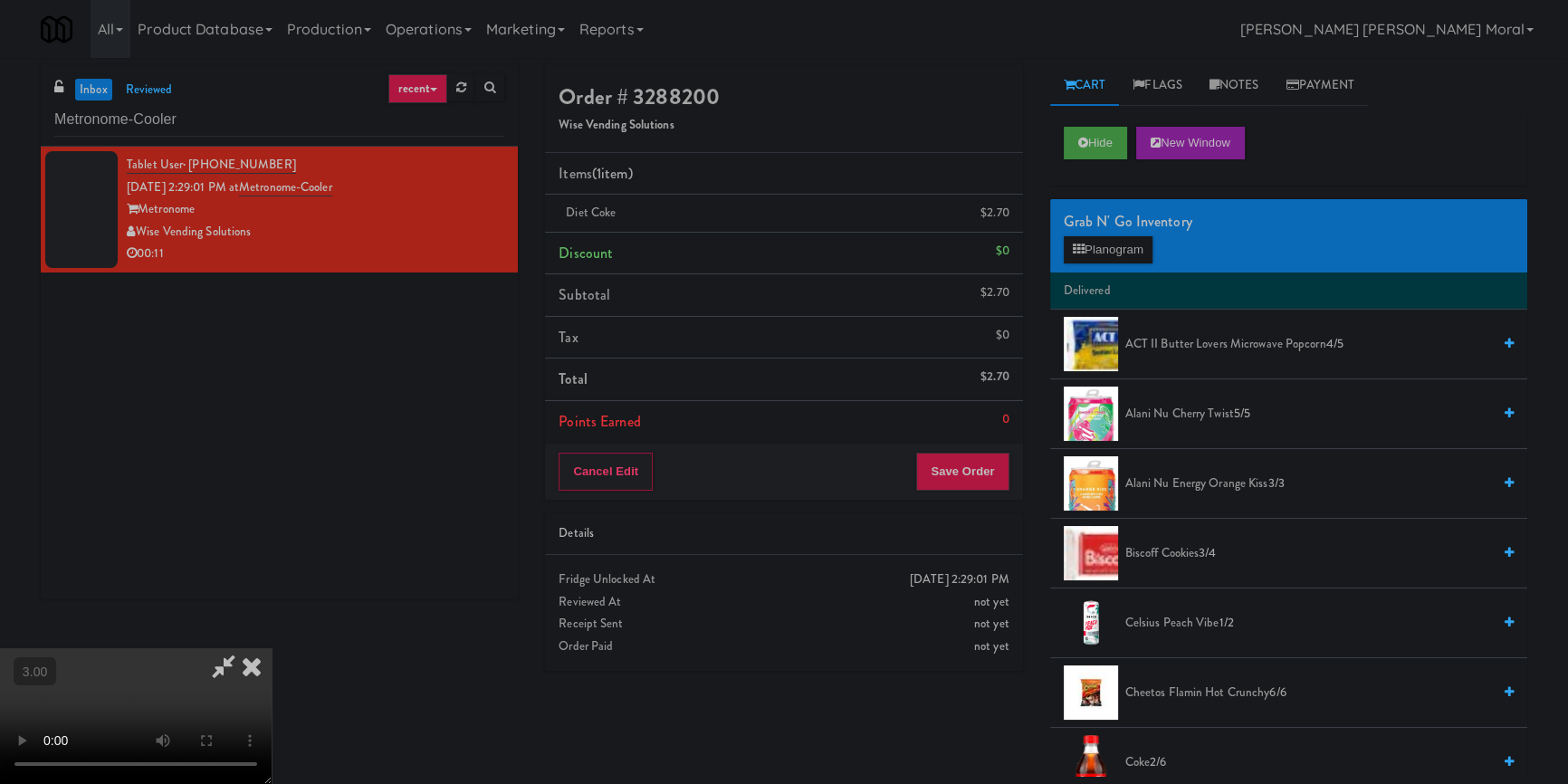
click at [272, 649] on video at bounding box center [136, 716] width 272 height 136
click at [980, 475] on button "Save Order" at bounding box center [961, 472] width 92 height 38
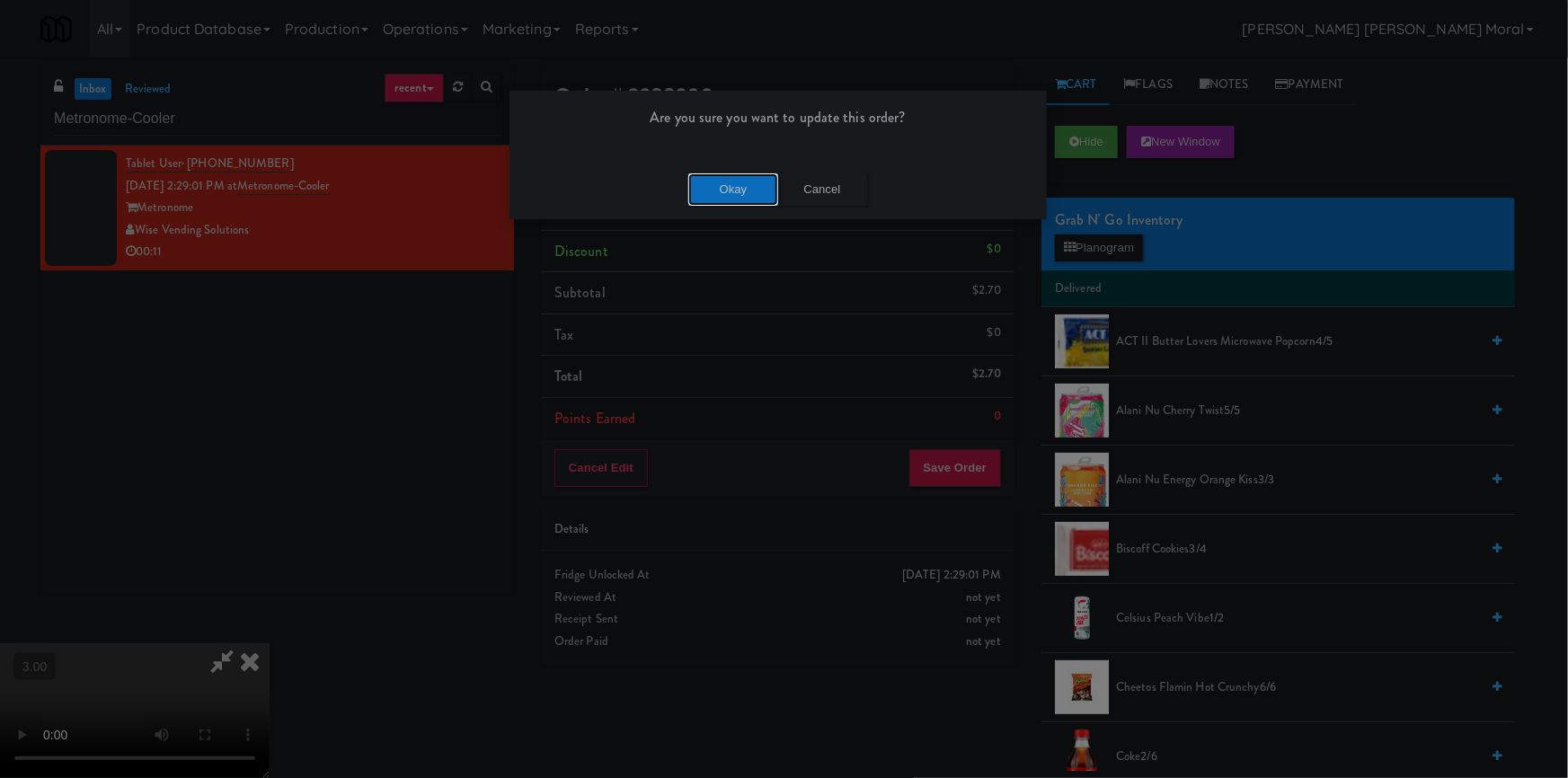
click at [719, 192] on button "Okay" at bounding box center [732, 190] width 90 height 33
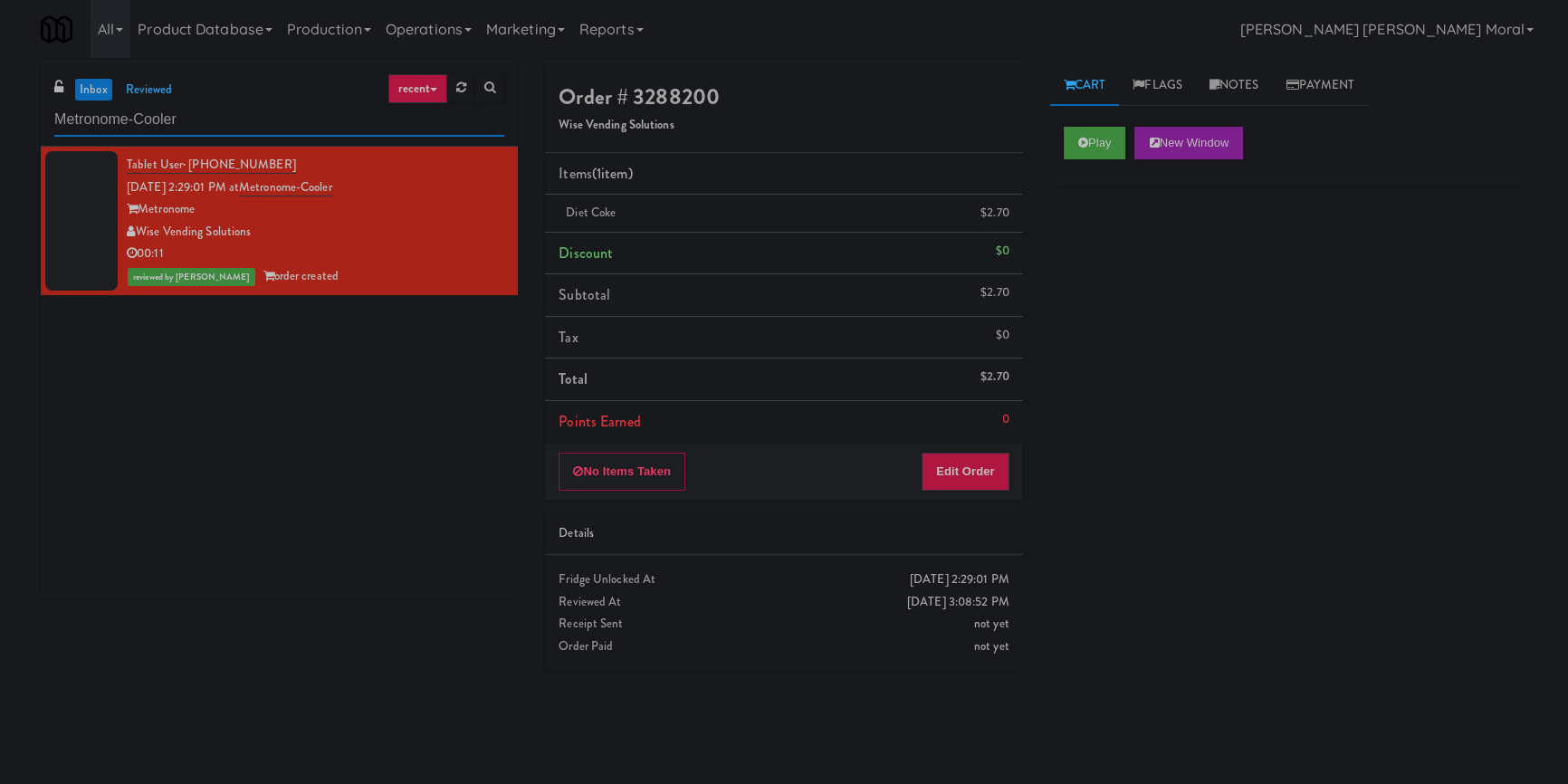
click at [320, 127] on input "Metronome-Cooler" at bounding box center [279, 120] width 450 height 34
paste input "[PERSON_NAME] - Cooler - Left"
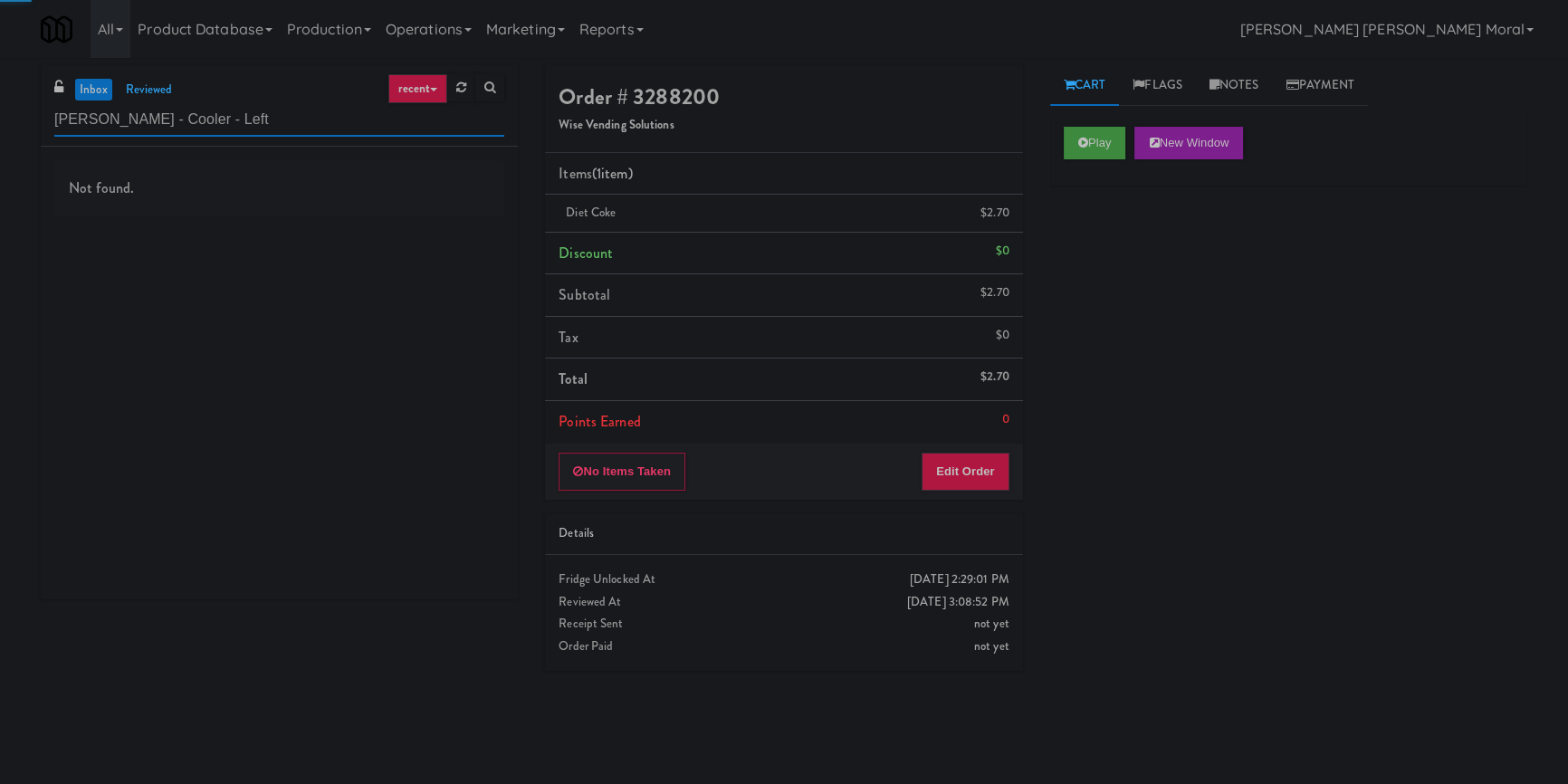
type input "[PERSON_NAME] - Cooler - Left"
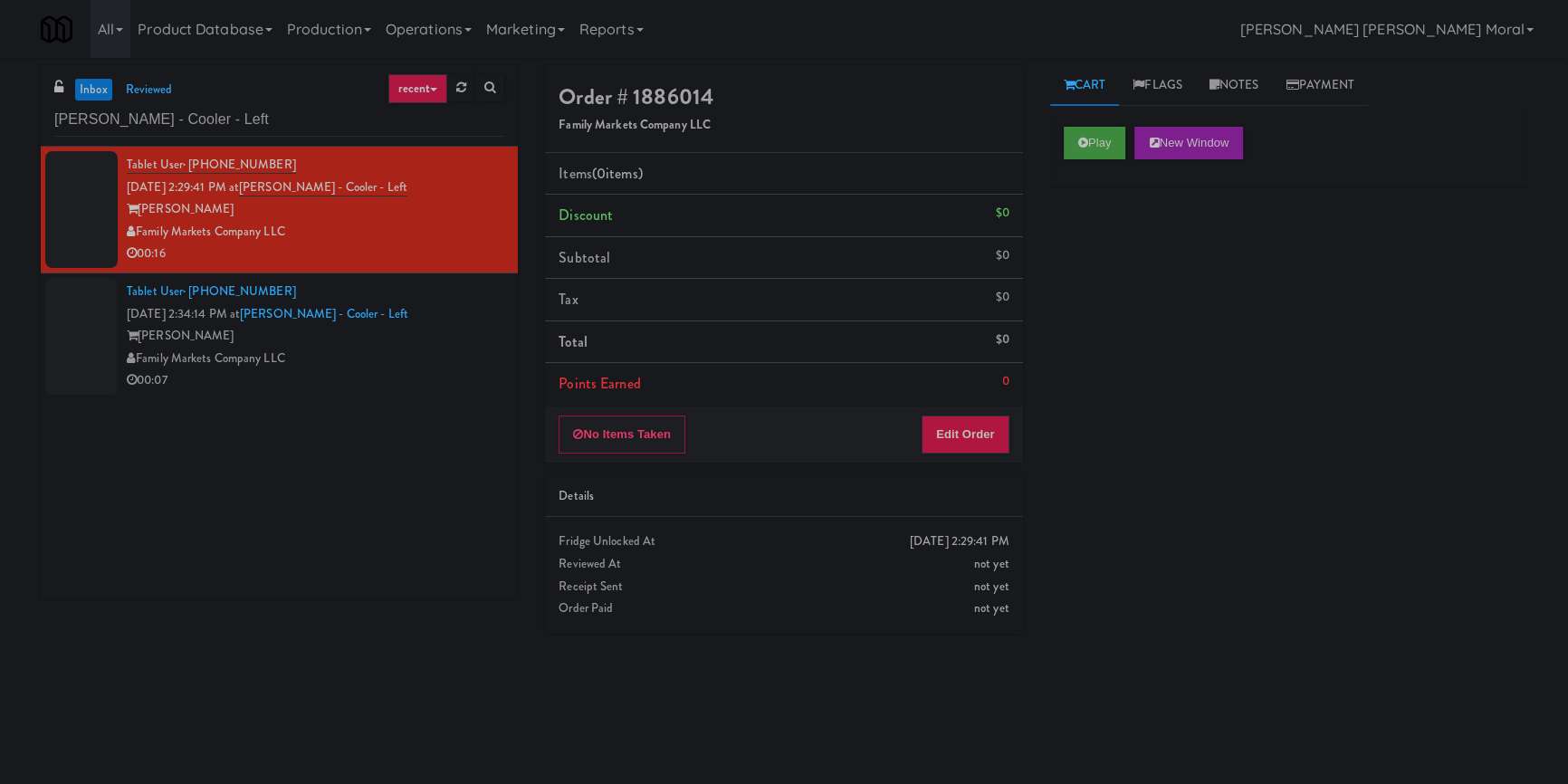
click at [1132, 149] on div "Play New Window" at bounding box center [1288, 143] width 450 height 33
click at [1105, 147] on button "Play" at bounding box center [1095, 143] width 62 height 33
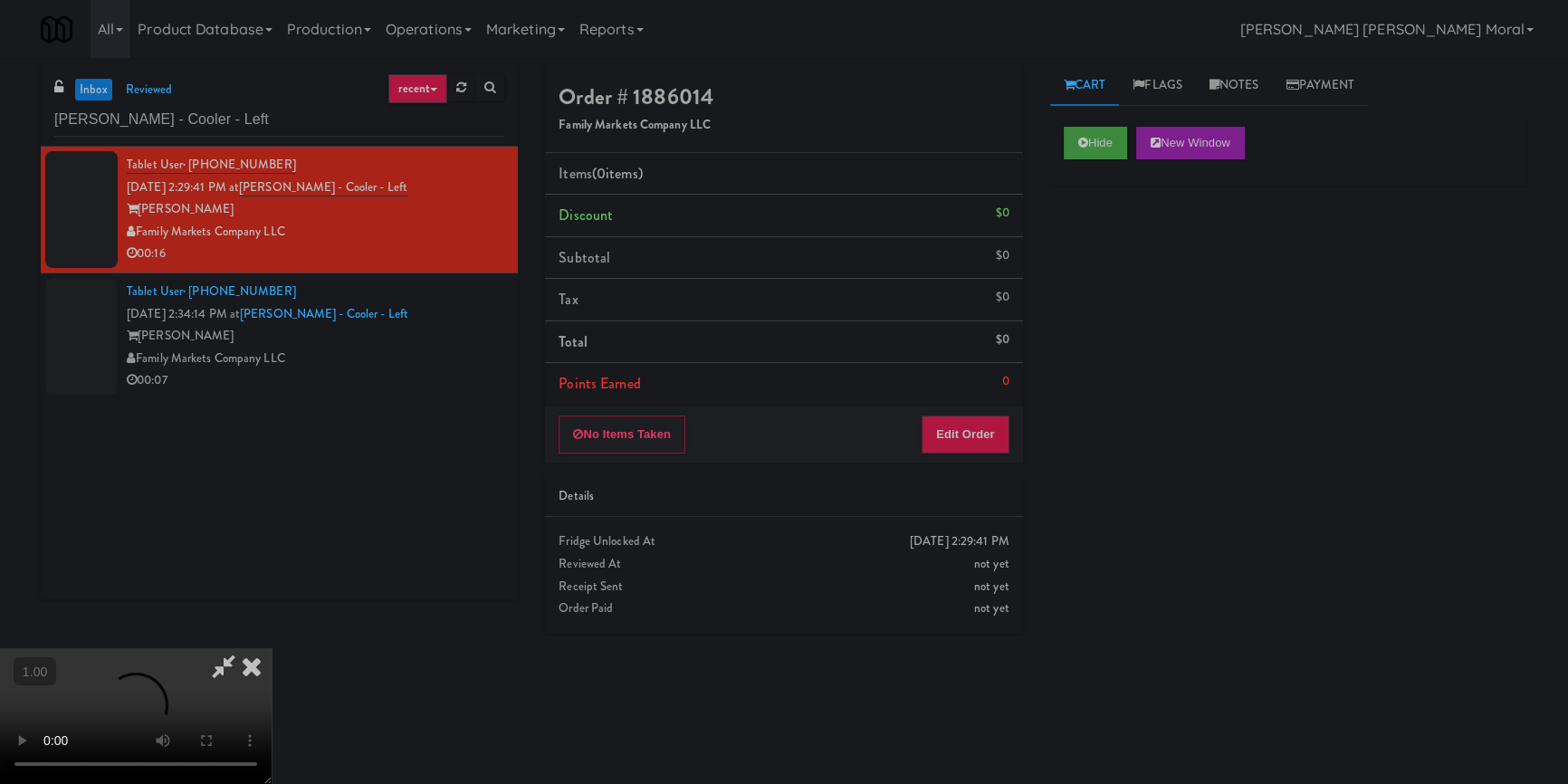
click at [1113, 250] on div "Hide New Window Primary Flag Clear Flag if unable to determine what was taken o…" at bounding box center [1288, 453] width 477 height 679
click at [272, 649] on video at bounding box center [136, 716] width 272 height 136
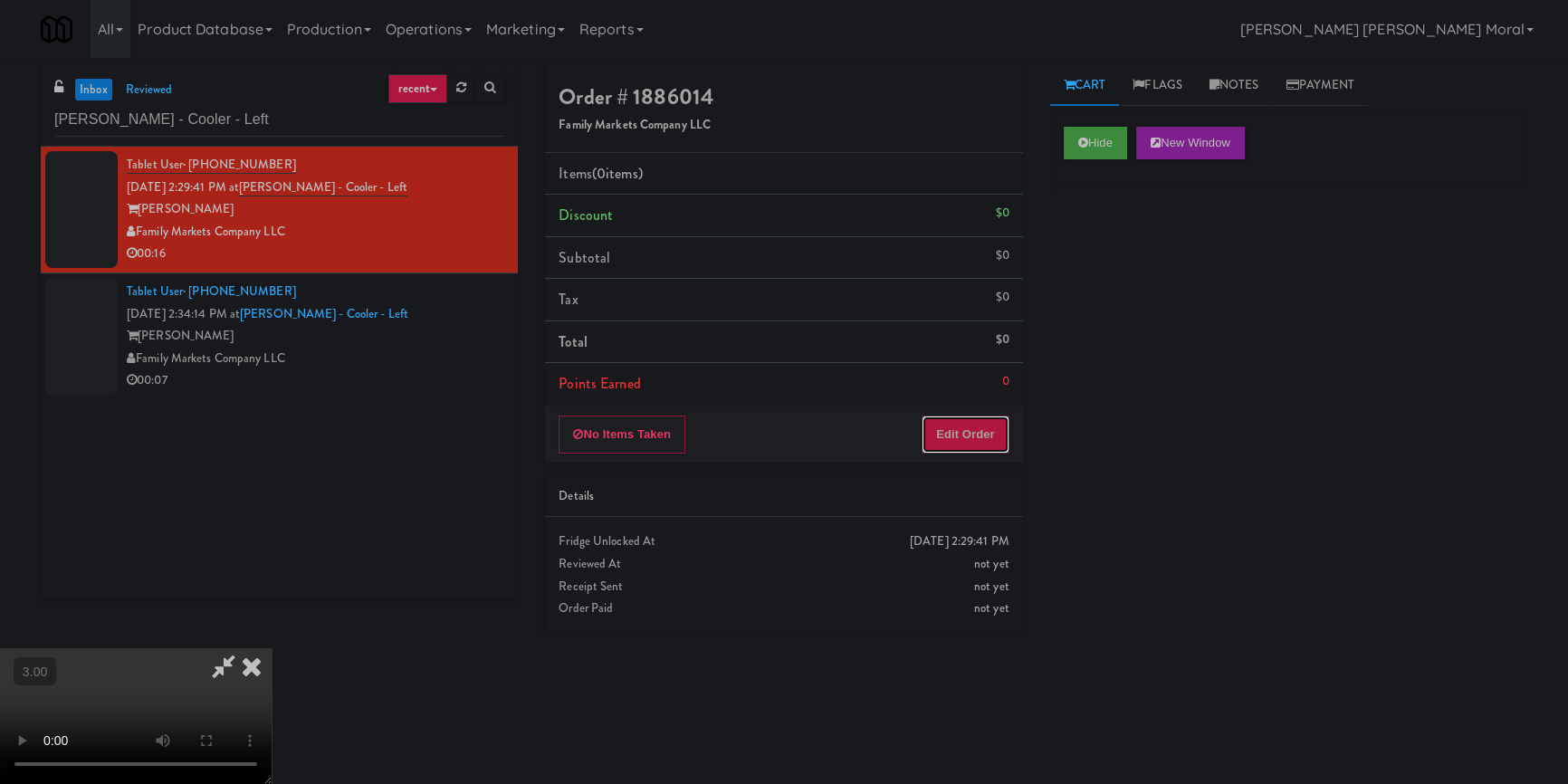
click at [983, 427] on button "Edit Order" at bounding box center [965, 435] width 88 height 38
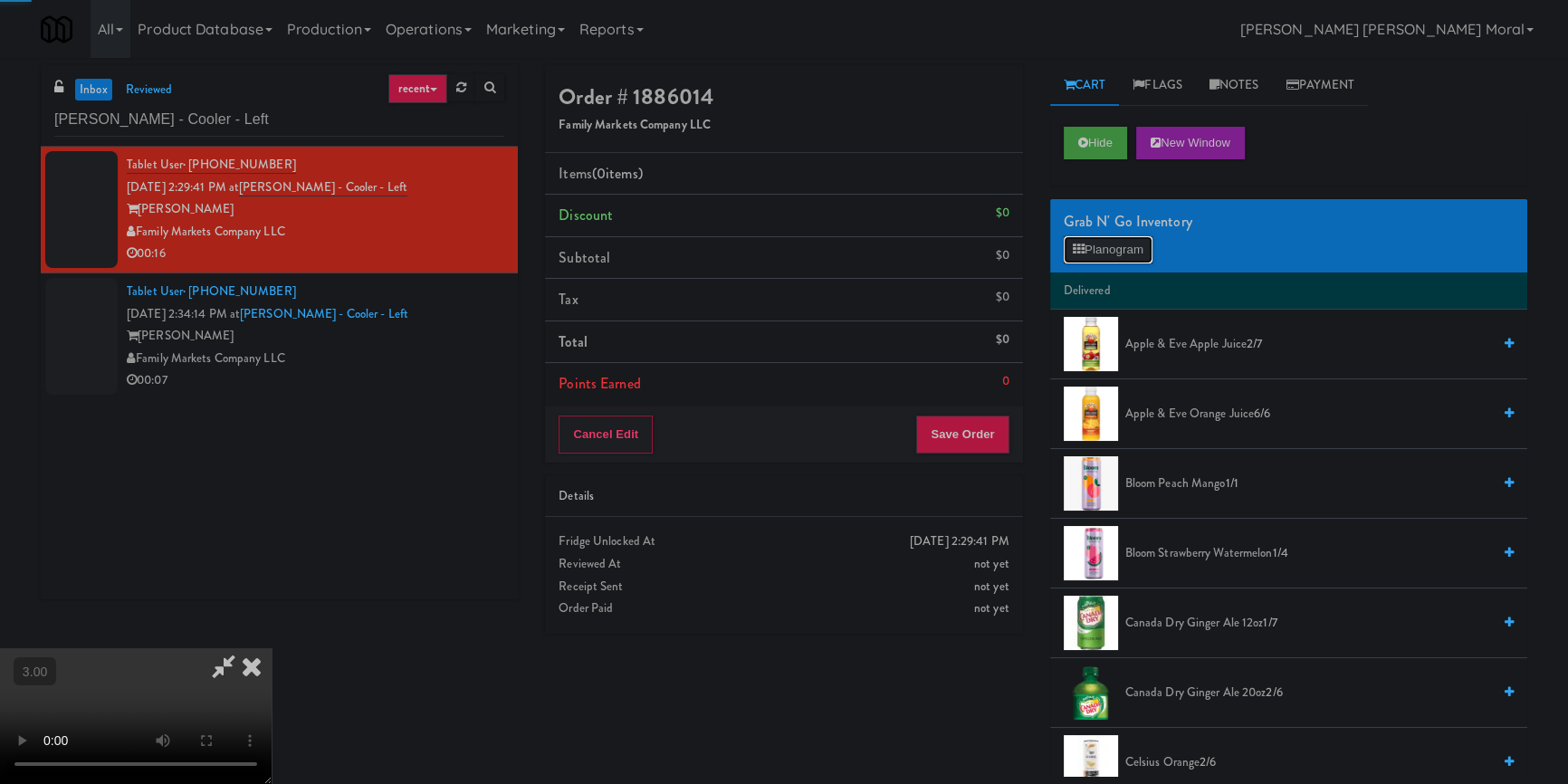
click at [1096, 245] on button "Planogram" at bounding box center [1107, 250] width 88 height 27
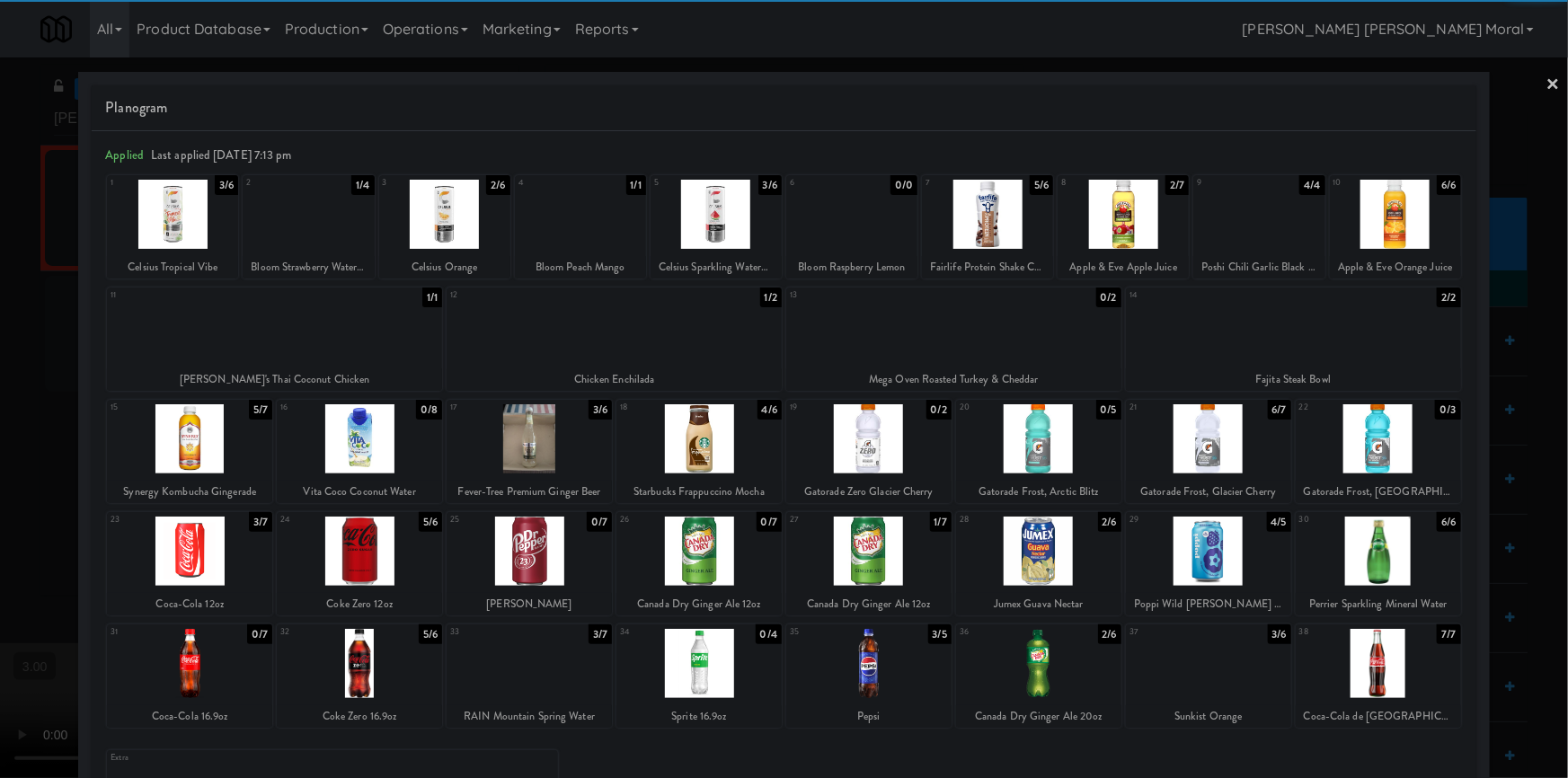
click at [544, 440] on div at bounding box center [529, 439] width 166 height 69
drag, startPoint x: 1550, startPoint y: 81, endPoint x: 1519, endPoint y: 95, distance: 34.0
click at [1551, 81] on div at bounding box center [784, 389] width 1568 height 778
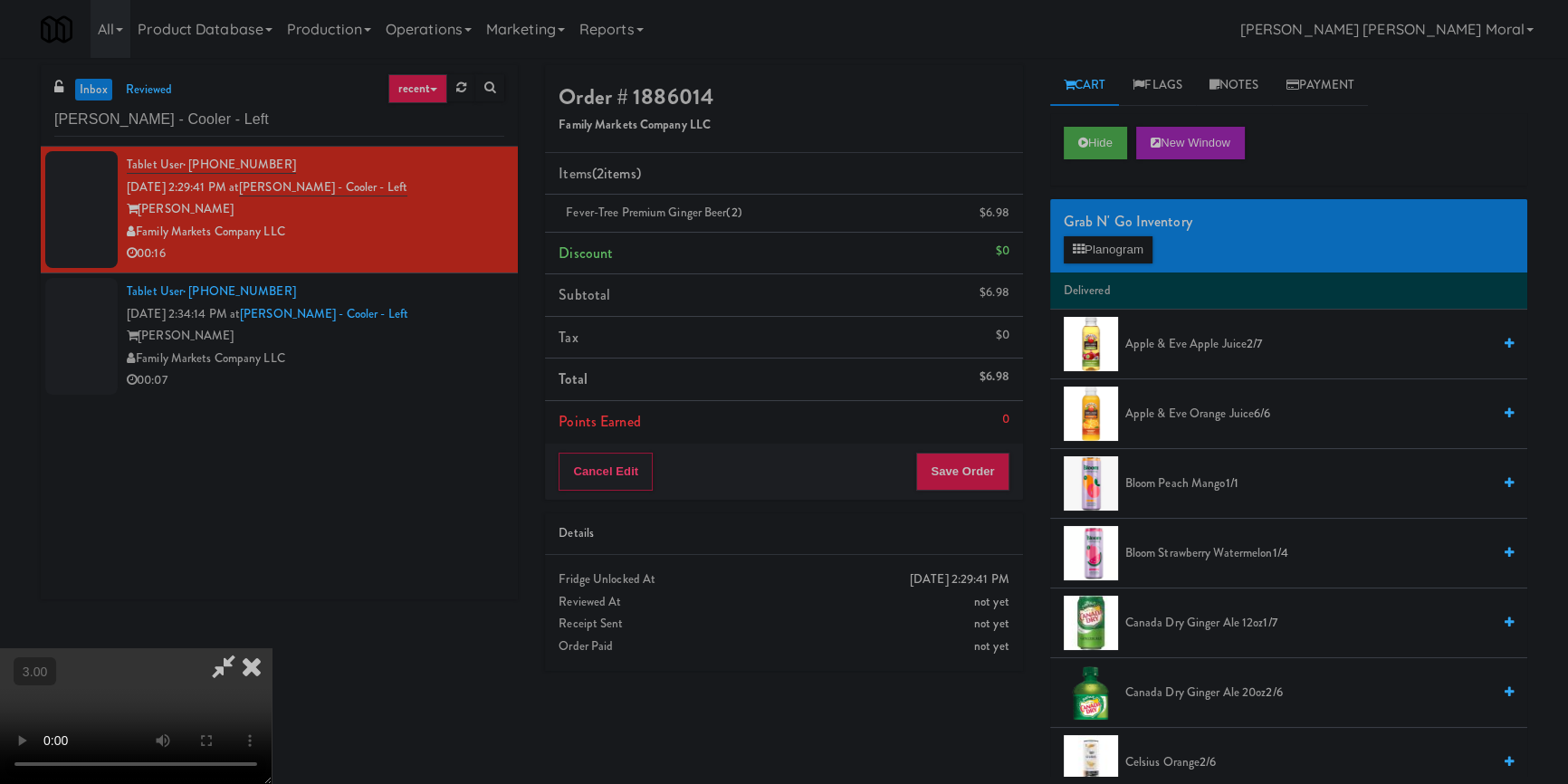
click at [272, 649] on icon at bounding box center [252, 667] width 40 height 37
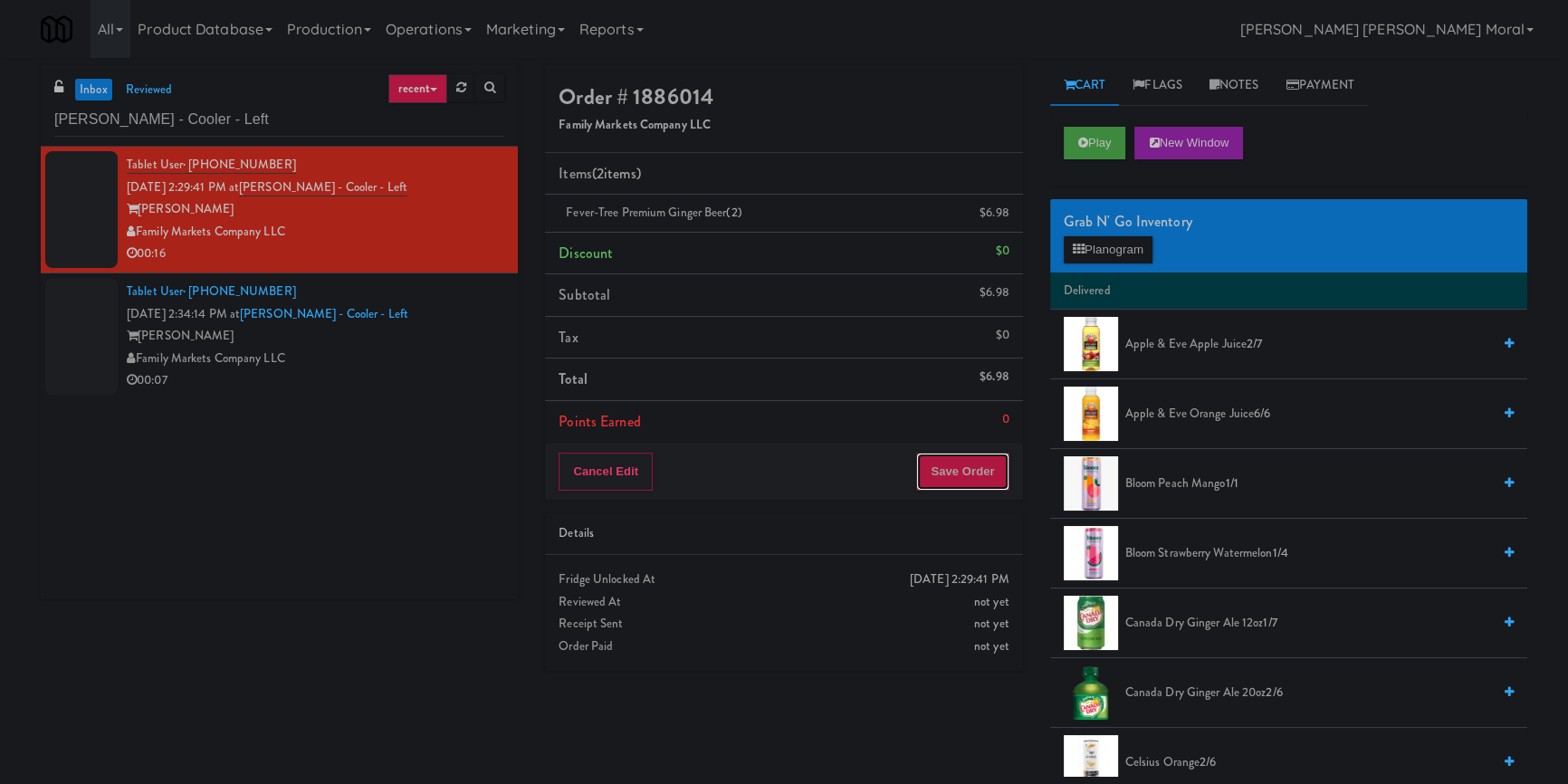
click at [954, 478] on button "Save Order" at bounding box center [961, 472] width 92 height 38
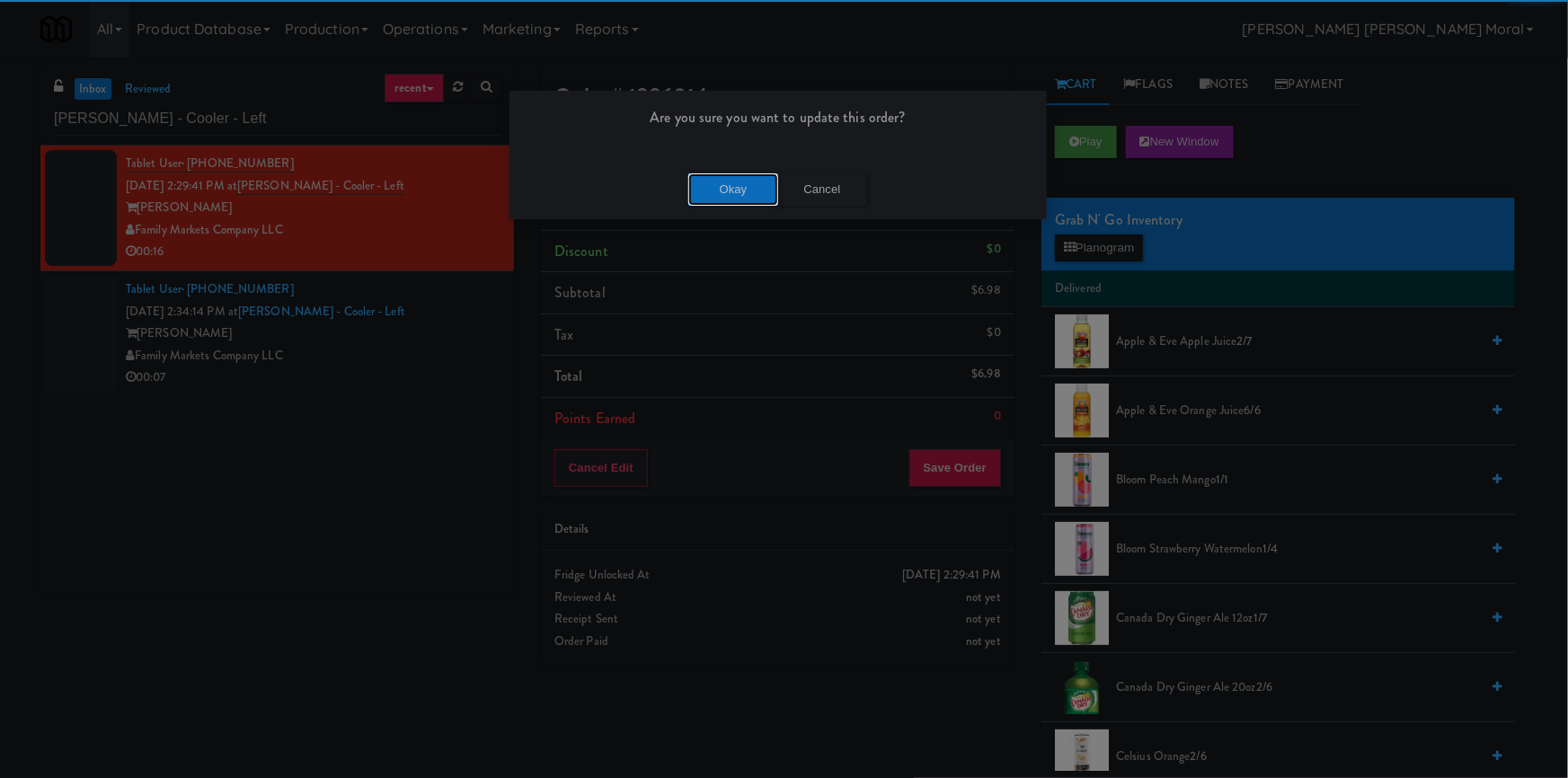
click at [731, 188] on button "Okay" at bounding box center [732, 190] width 90 height 33
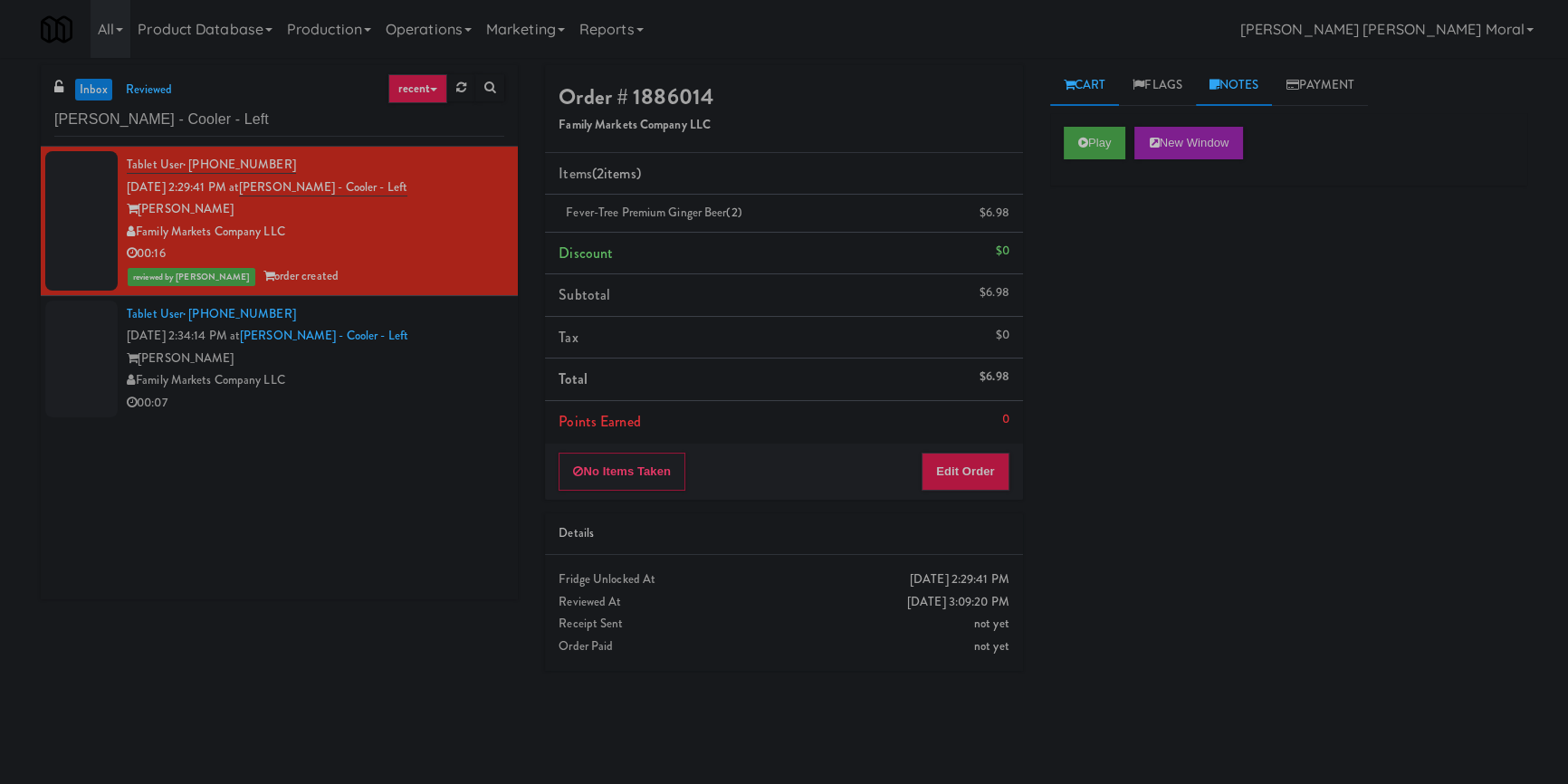
click at [1252, 83] on link "Notes" at bounding box center [1234, 85] width 77 height 41
click at [1172, 250] on p at bounding box center [1288, 249] width 448 height 20
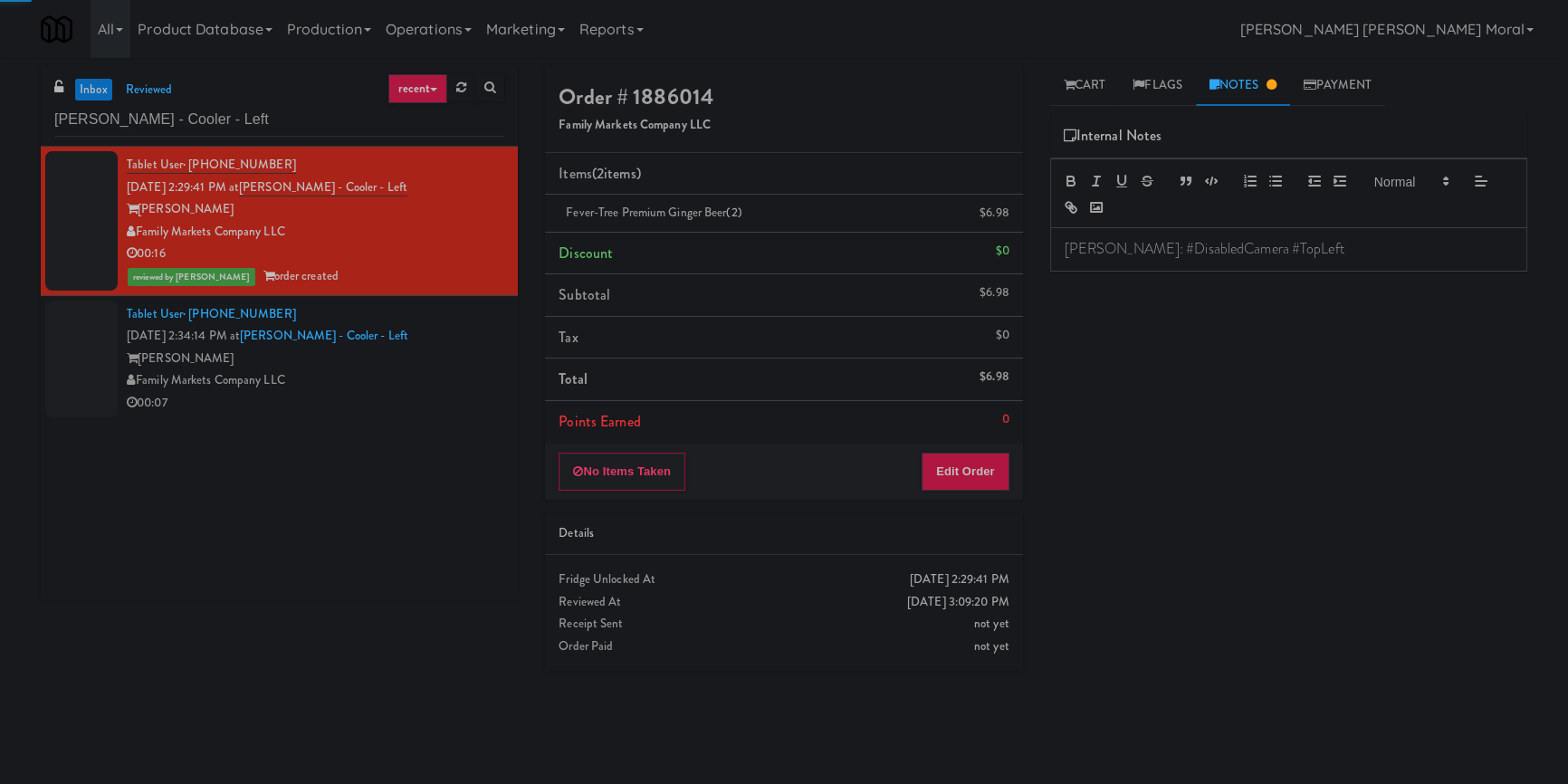
click at [1112, 329] on div "Play New Window Primary Flag Clear Flag if unable to determine what was taken o…" at bounding box center [1288, 453] width 477 height 679
click at [1091, 86] on link "Cart" at bounding box center [1085, 85] width 69 height 41
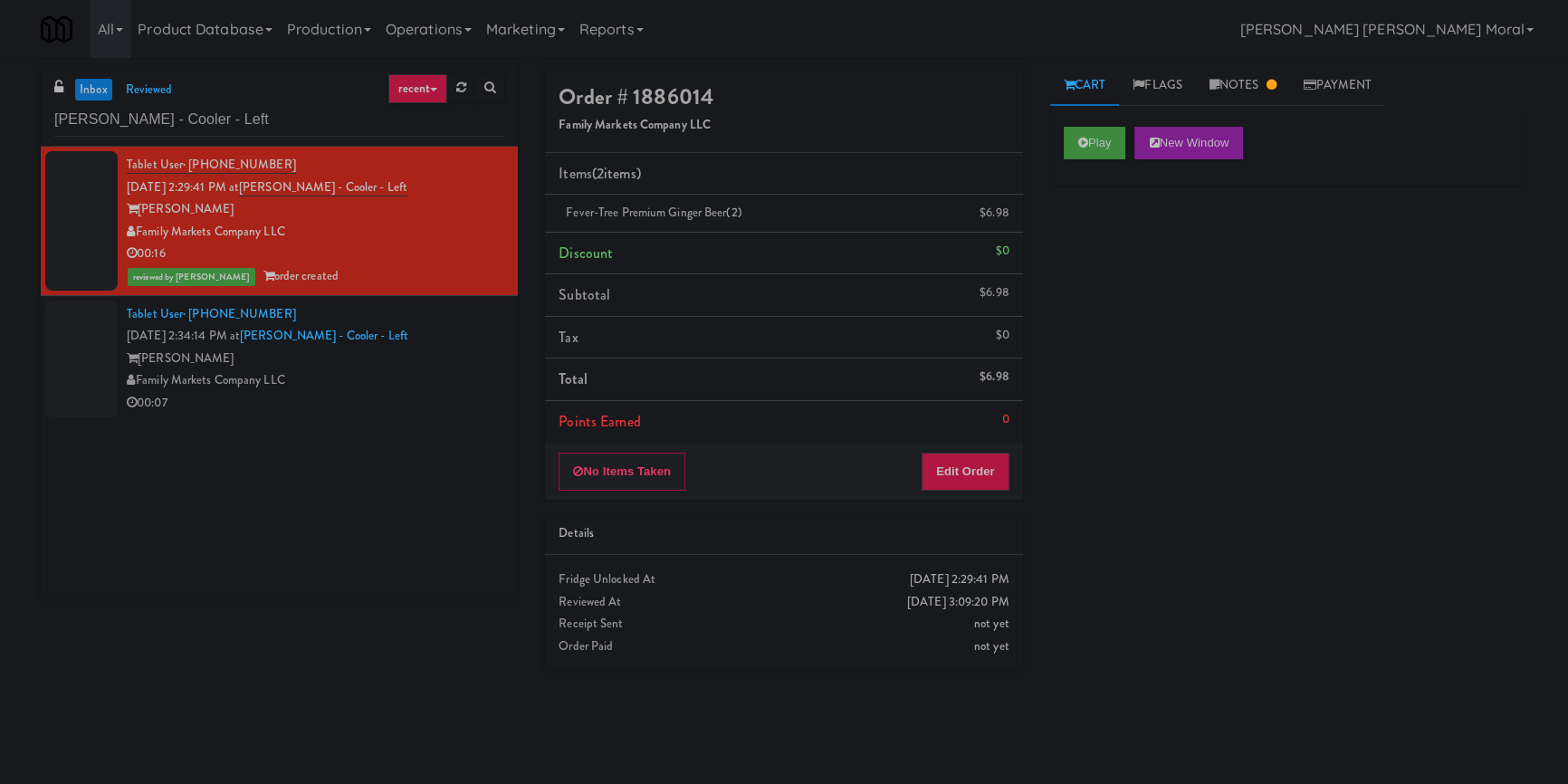
click at [389, 394] on div "00:07" at bounding box center [316, 403] width 378 height 23
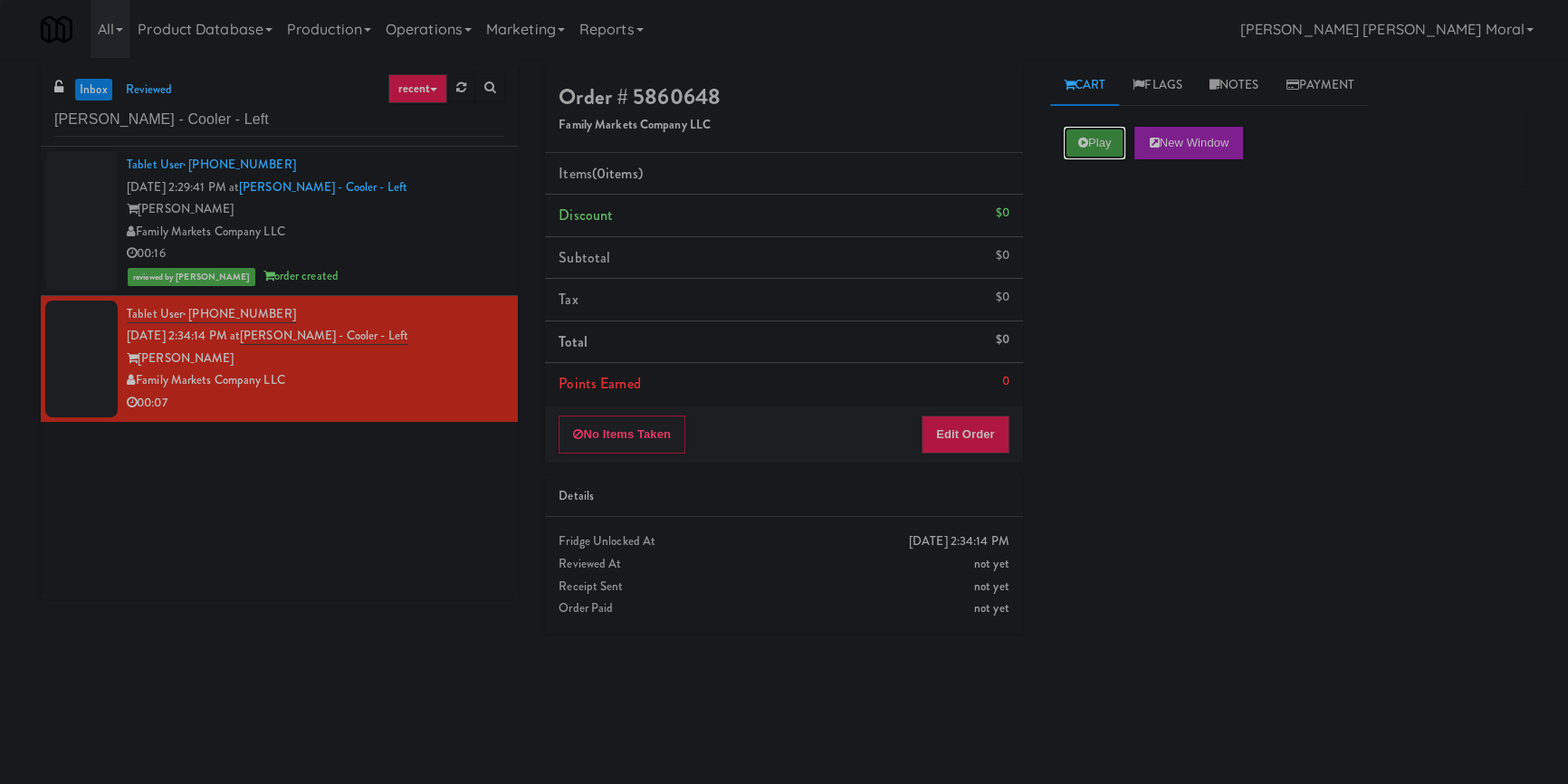
click at [1069, 155] on button "Play" at bounding box center [1095, 143] width 62 height 33
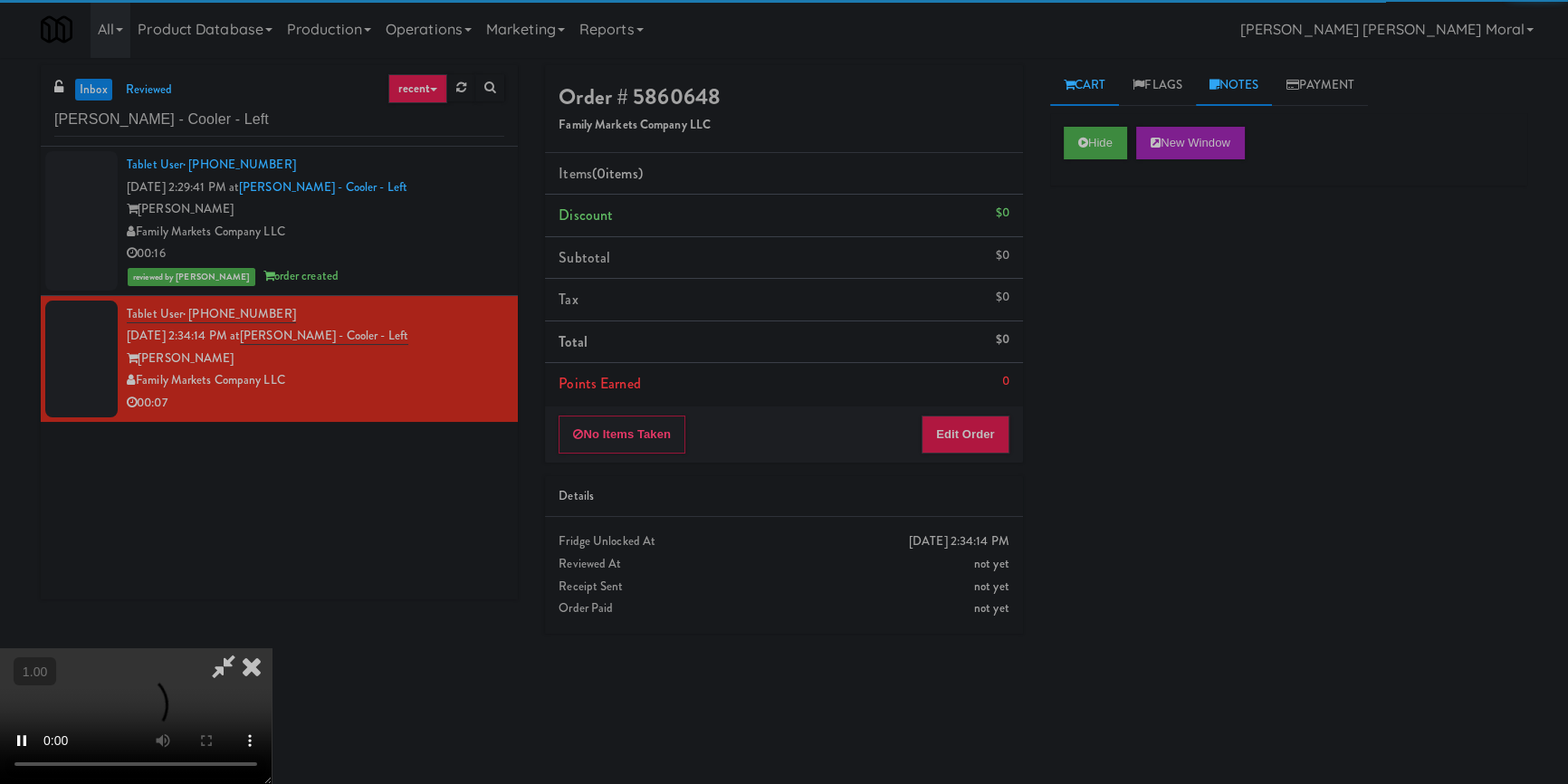
click at [1256, 87] on link "Notes" at bounding box center [1234, 85] width 77 height 41
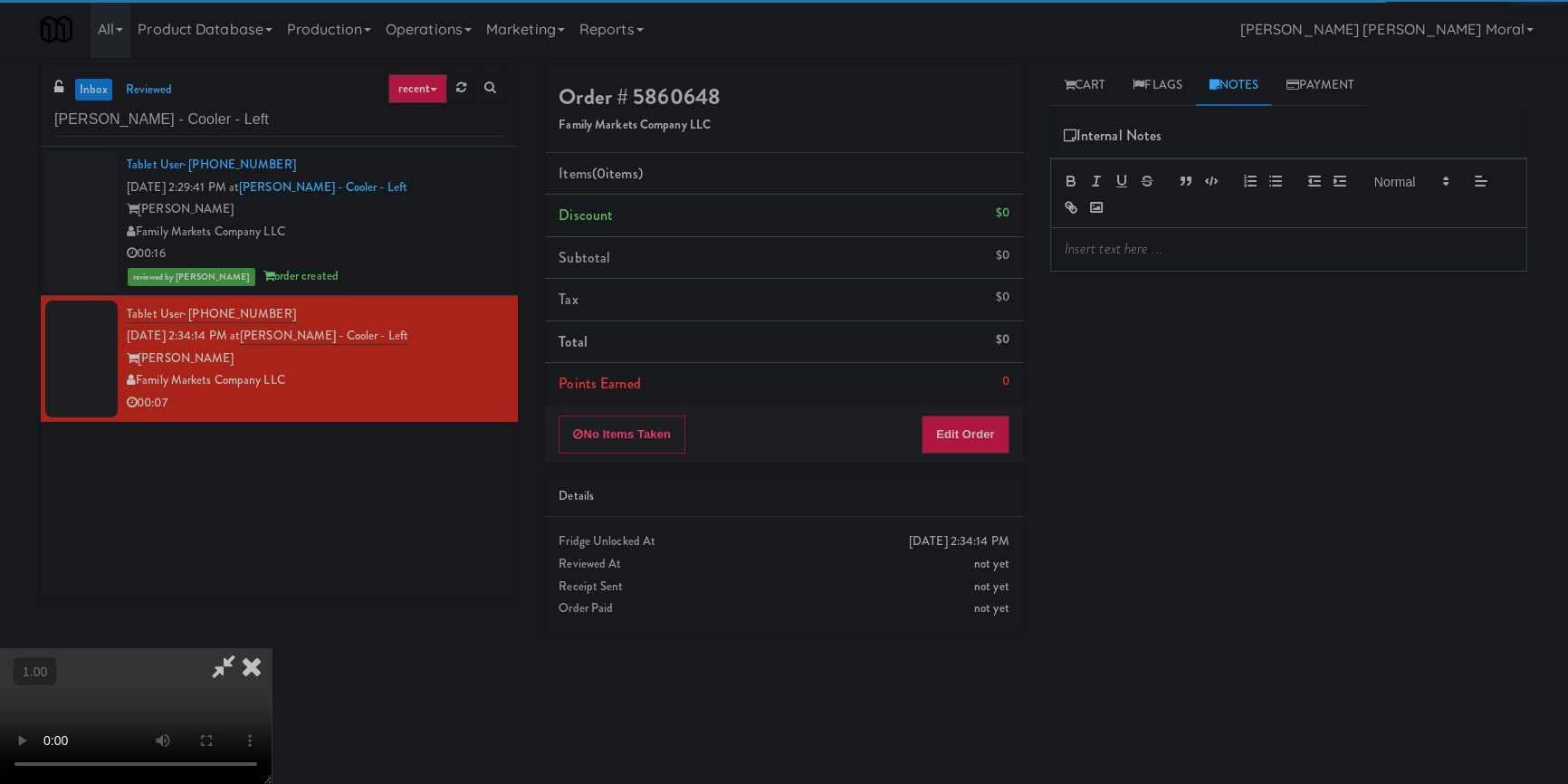
click at [1197, 246] on p at bounding box center [1288, 249] width 448 height 20
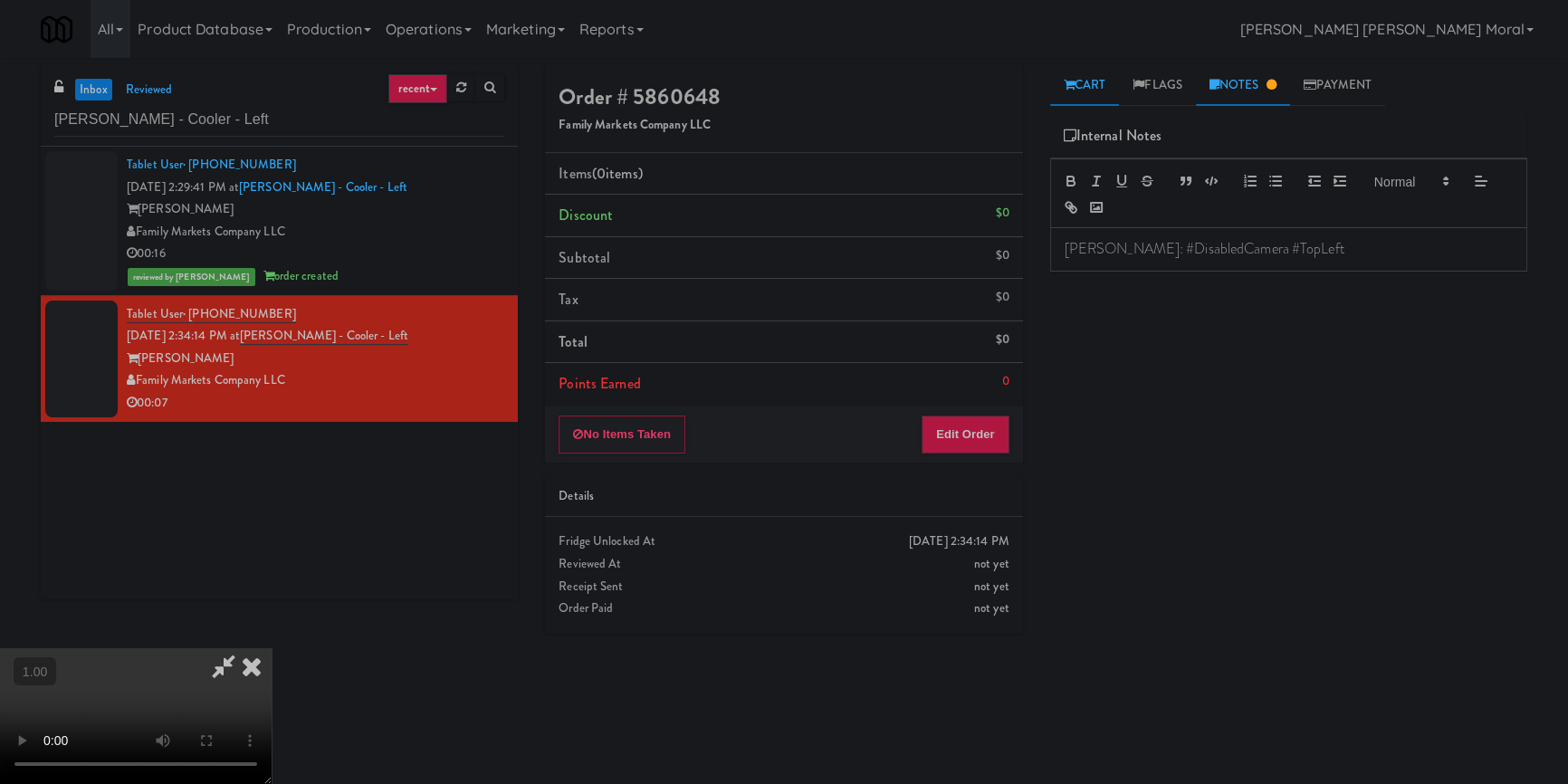
click at [1067, 87] on icon at bounding box center [1069, 84] width 11 height 12
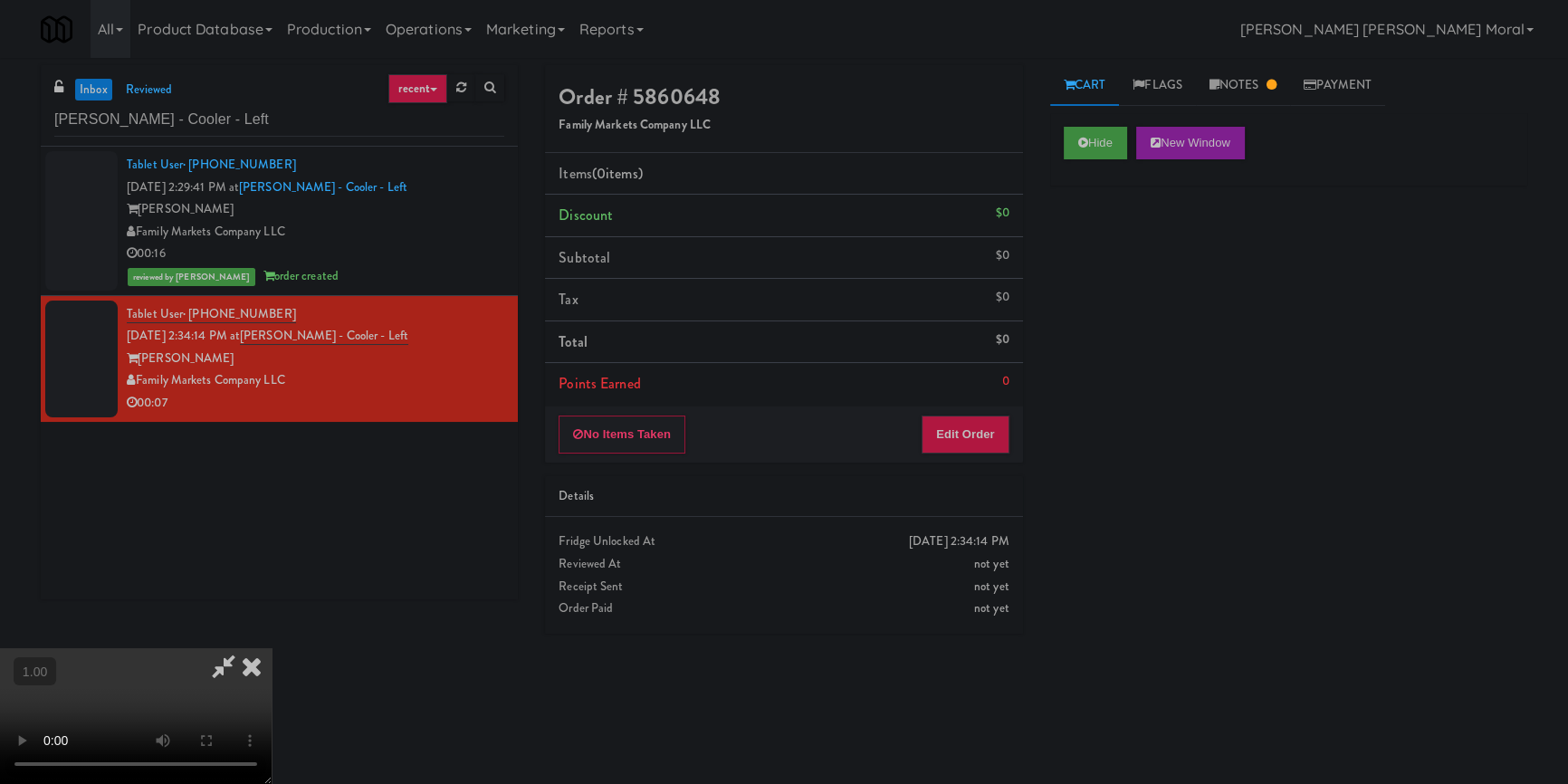
click at [1132, 281] on div "Hide New Window Primary Flag Clear Flag if unable to determine what was taken o…" at bounding box center [1288, 453] width 477 height 679
click at [986, 433] on button "Edit Order" at bounding box center [965, 435] width 88 height 38
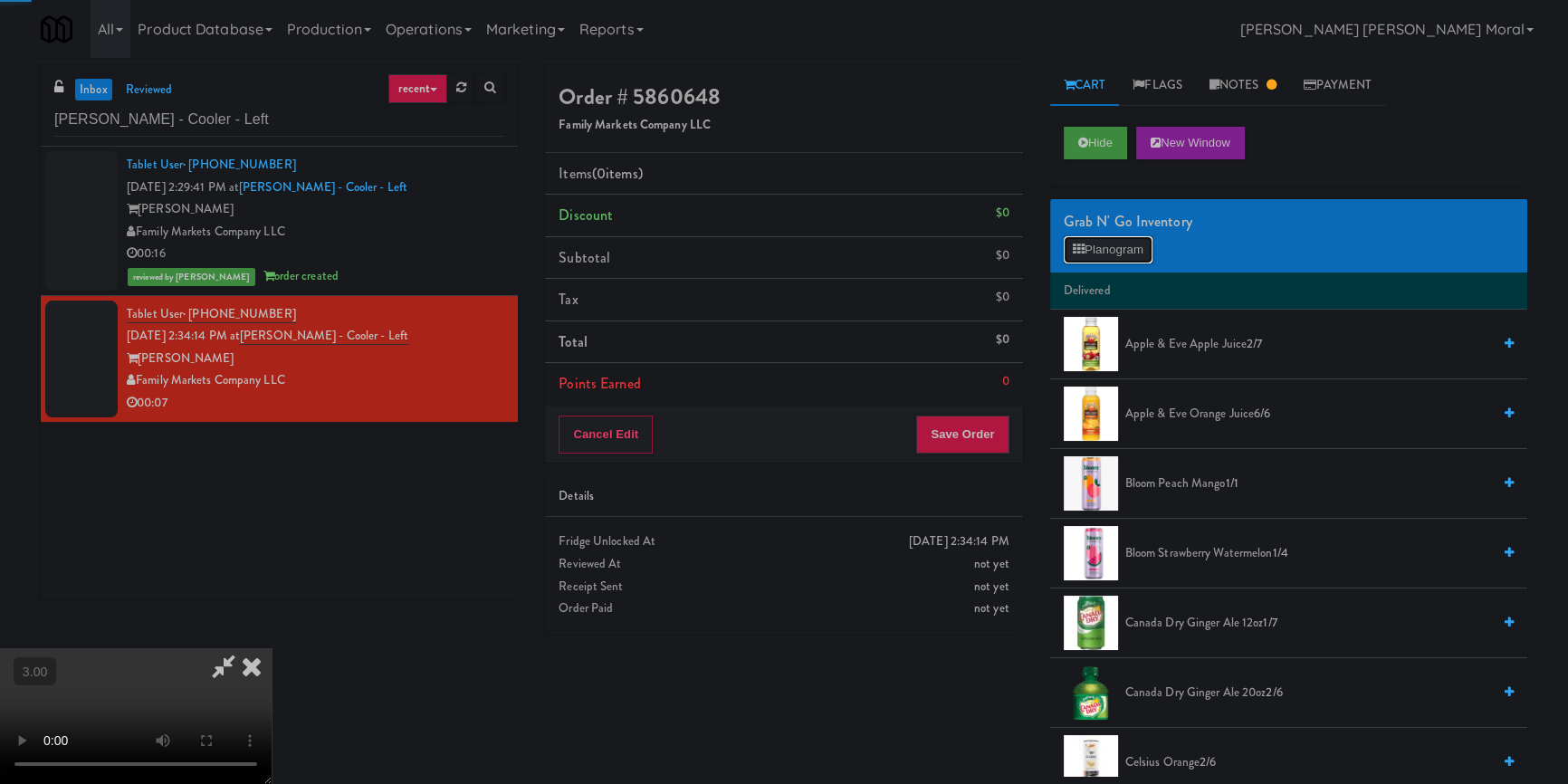
click at [1125, 249] on button "Planogram" at bounding box center [1107, 250] width 88 height 27
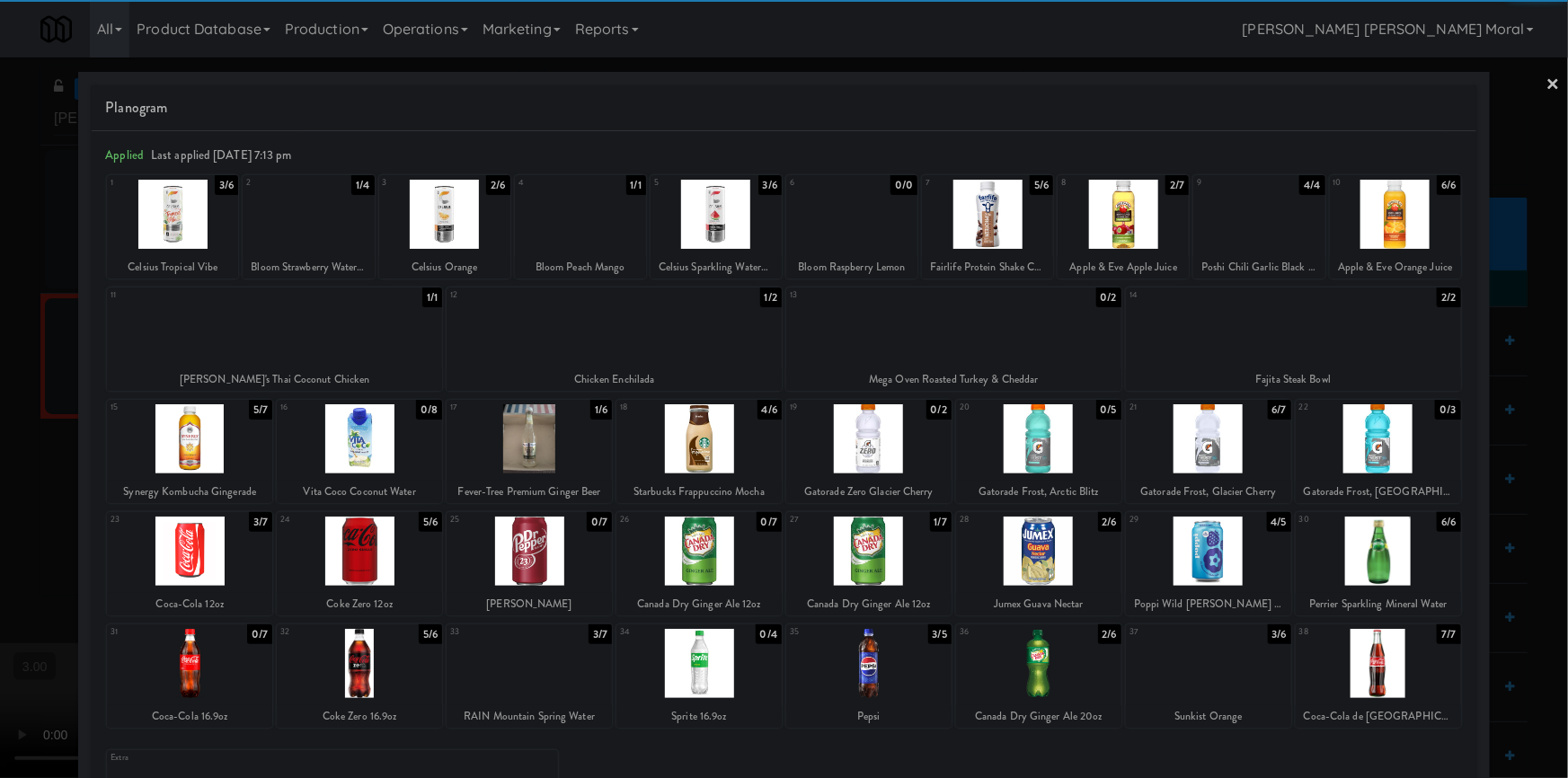
click at [859, 655] on div at bounding box center [868, 664] width 166 height 69
click at [1546, 90] on link "×" at bounding box center [1554, 86] width 14 height 56
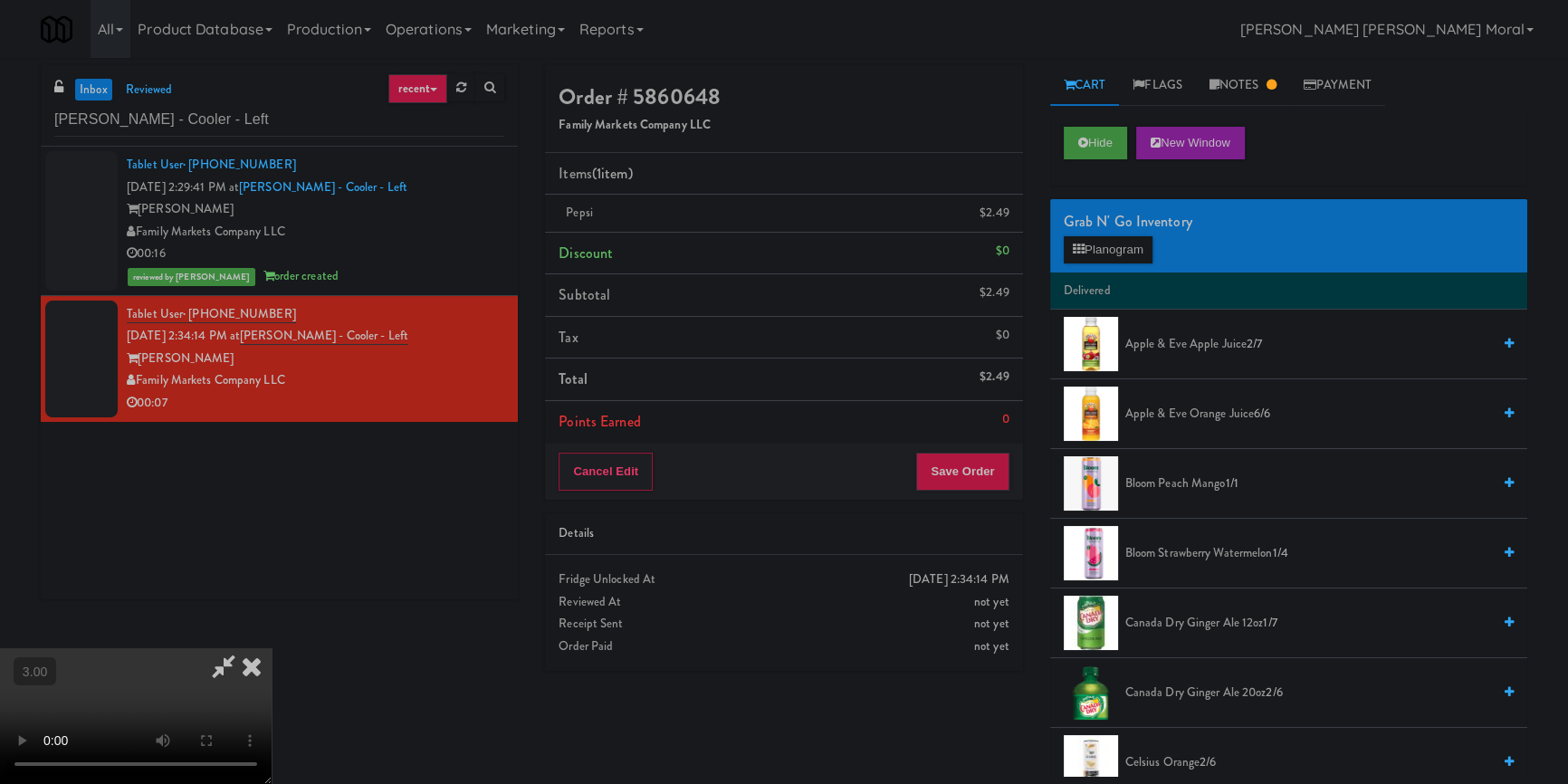
click at [272, 649] on icon at bounding box center [252, 667] width 40 height 37
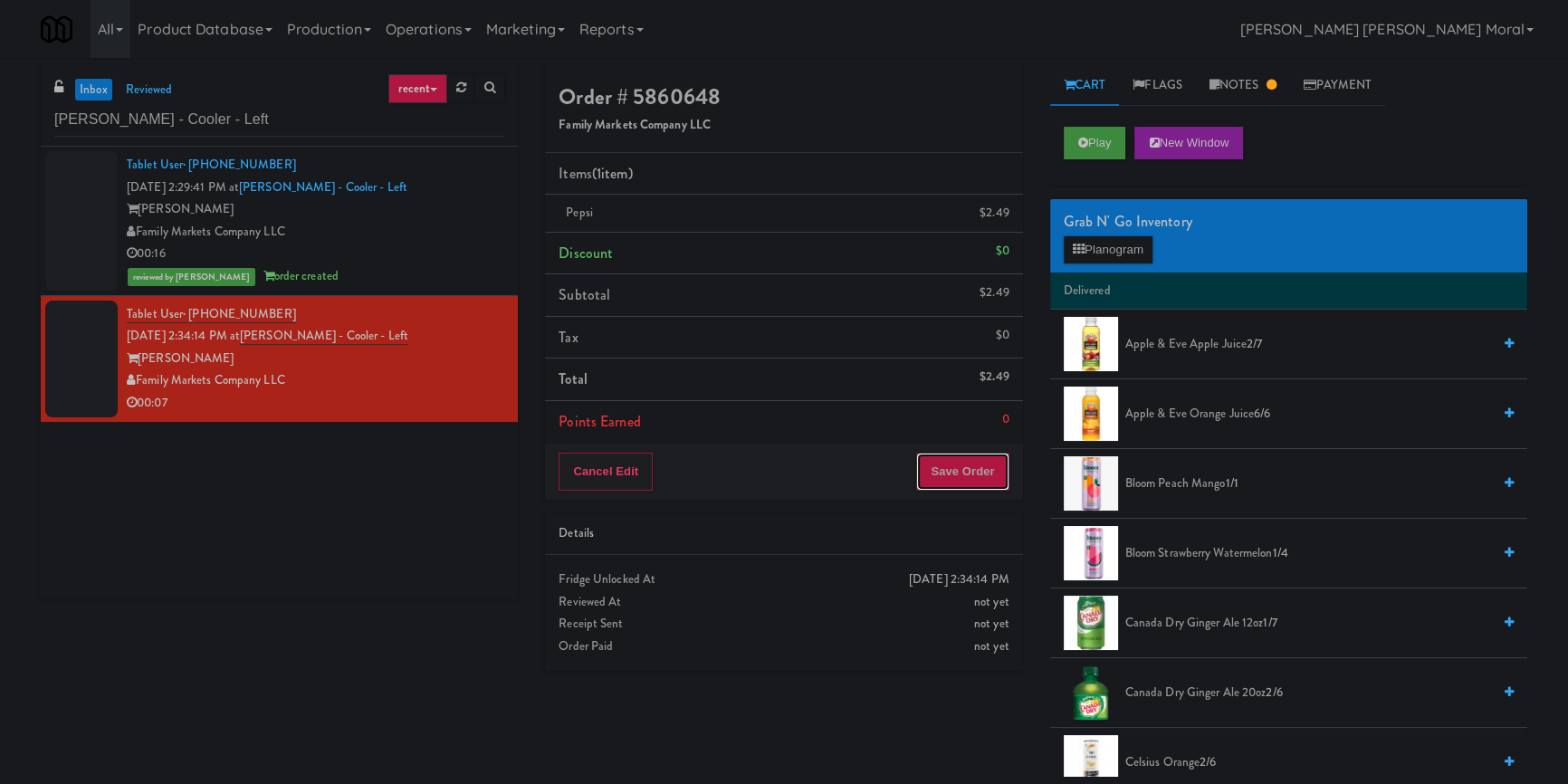
click at [962, 471] on button "Save Order" at bounding box center [961, 472] width 92 height 38
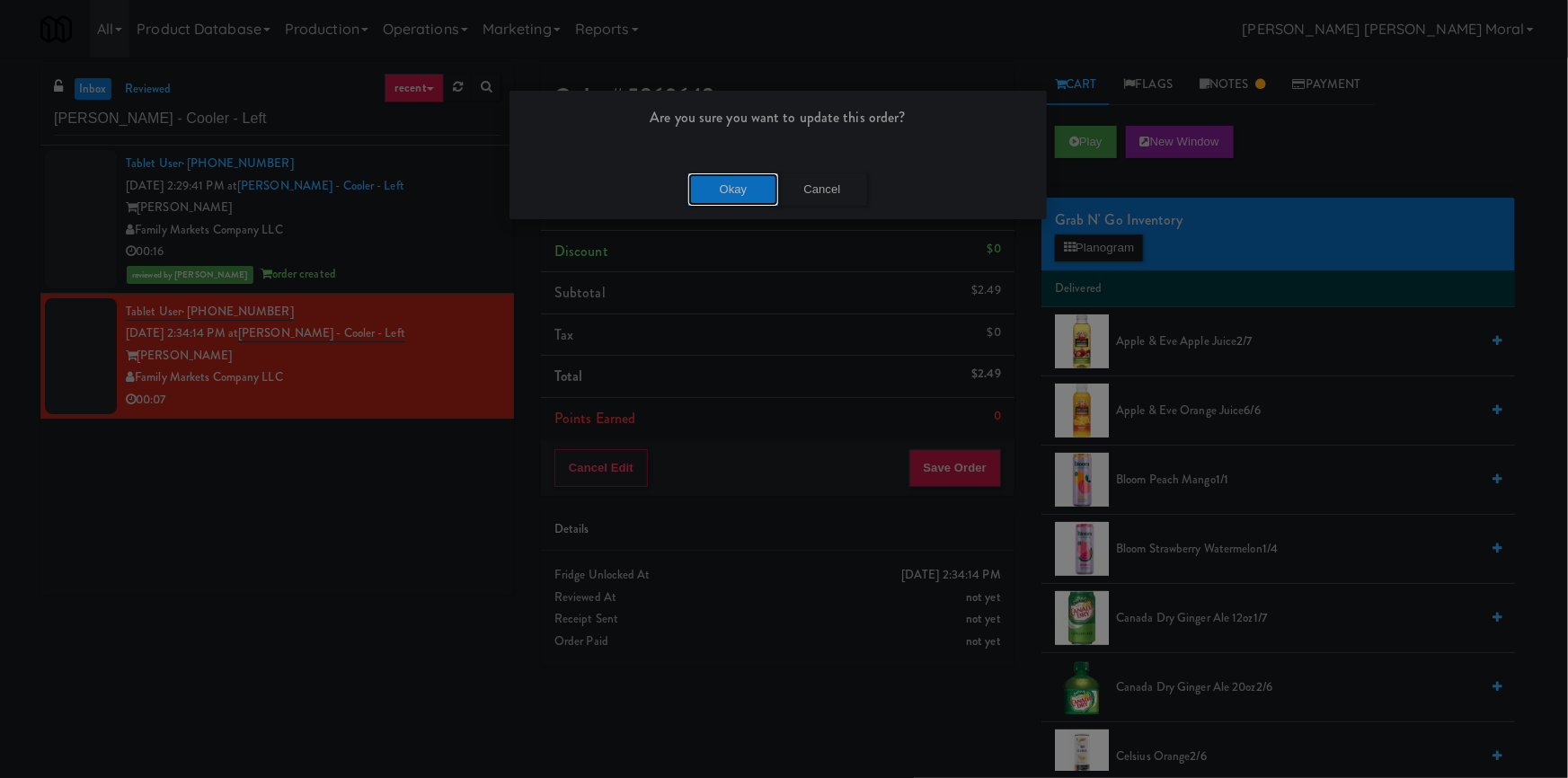
click at [743, 184] on button "Okay" at bounding box center [732, 190] width 90 height 33
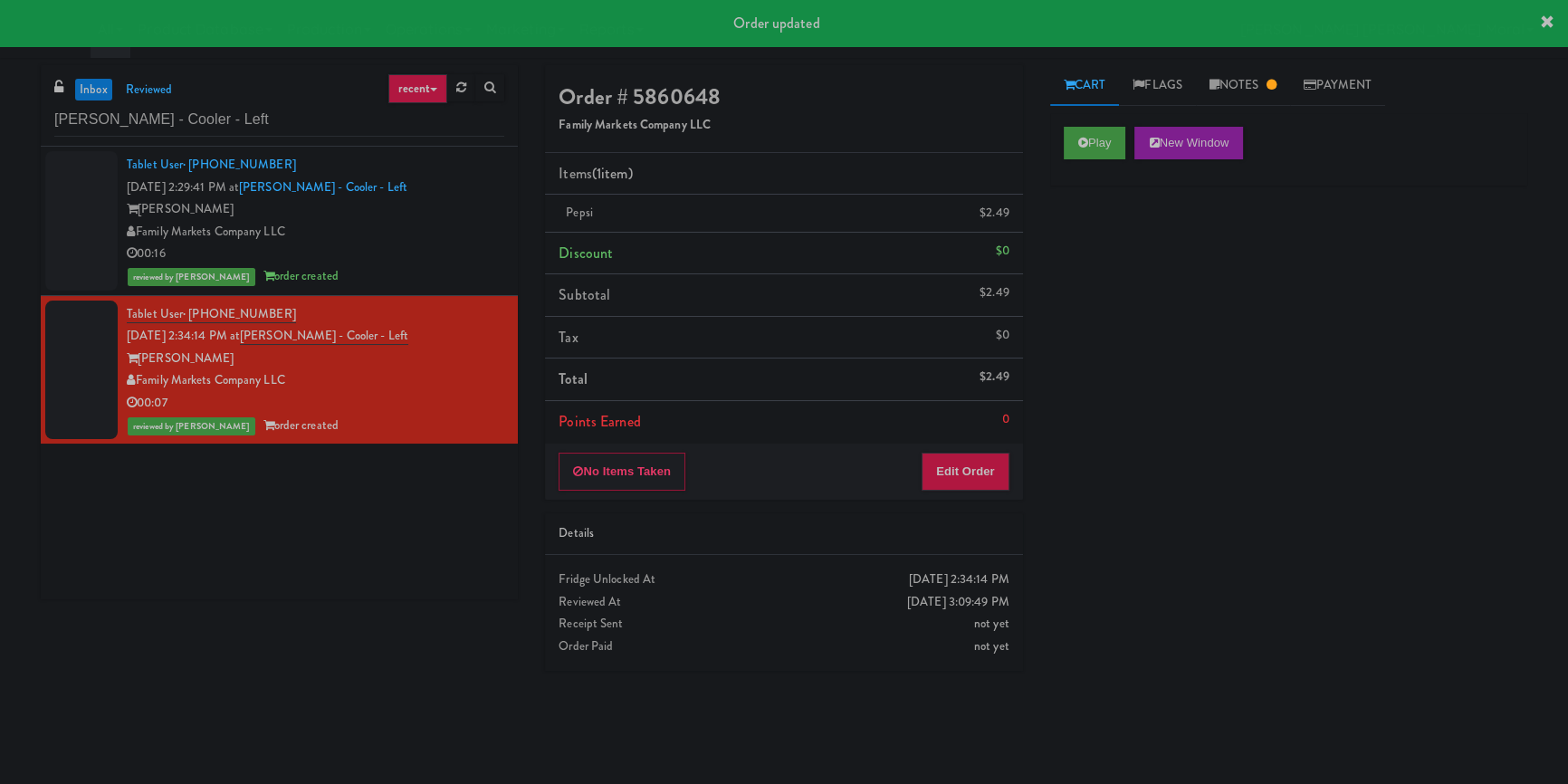
drag, startPoint x: 61, startPoint y: 502, endPoint x: 105, endPoint y: 444, distance: 72.8
click at [61, 500] on div "Tablet User · (202) 250-1521 [DATE] 2:29:41 PM at Rowan - Cooler - Left Rowan F…" at bounding box center [279, 373] width 477 height 453
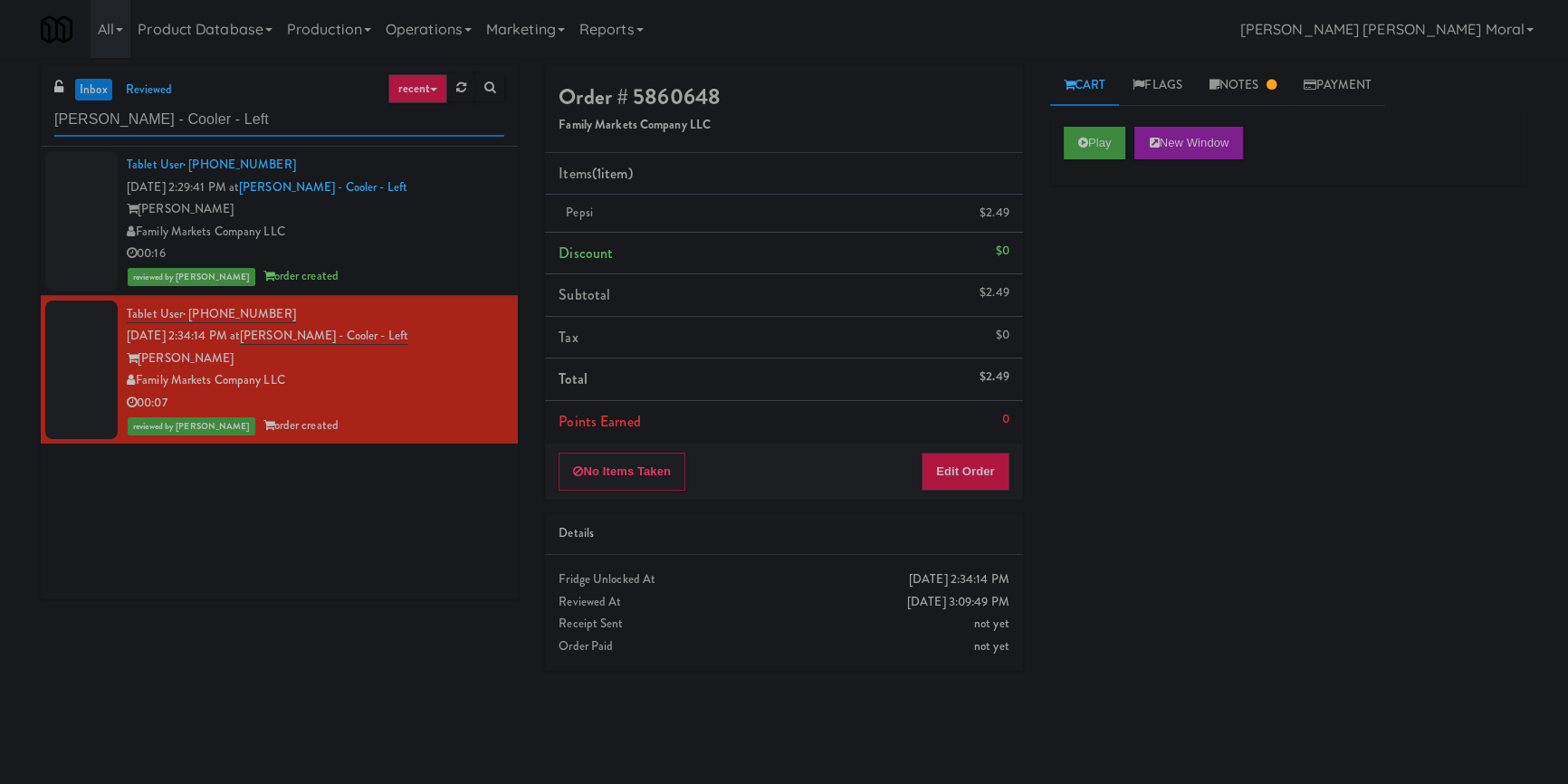
click at [256, 113] on input "[PERSON_NAME] - Cooler - Left" at bounding box center [279, 120] width 450 height 34
paste input "1114 W [PERSON_NAME] - Left - Fridge"
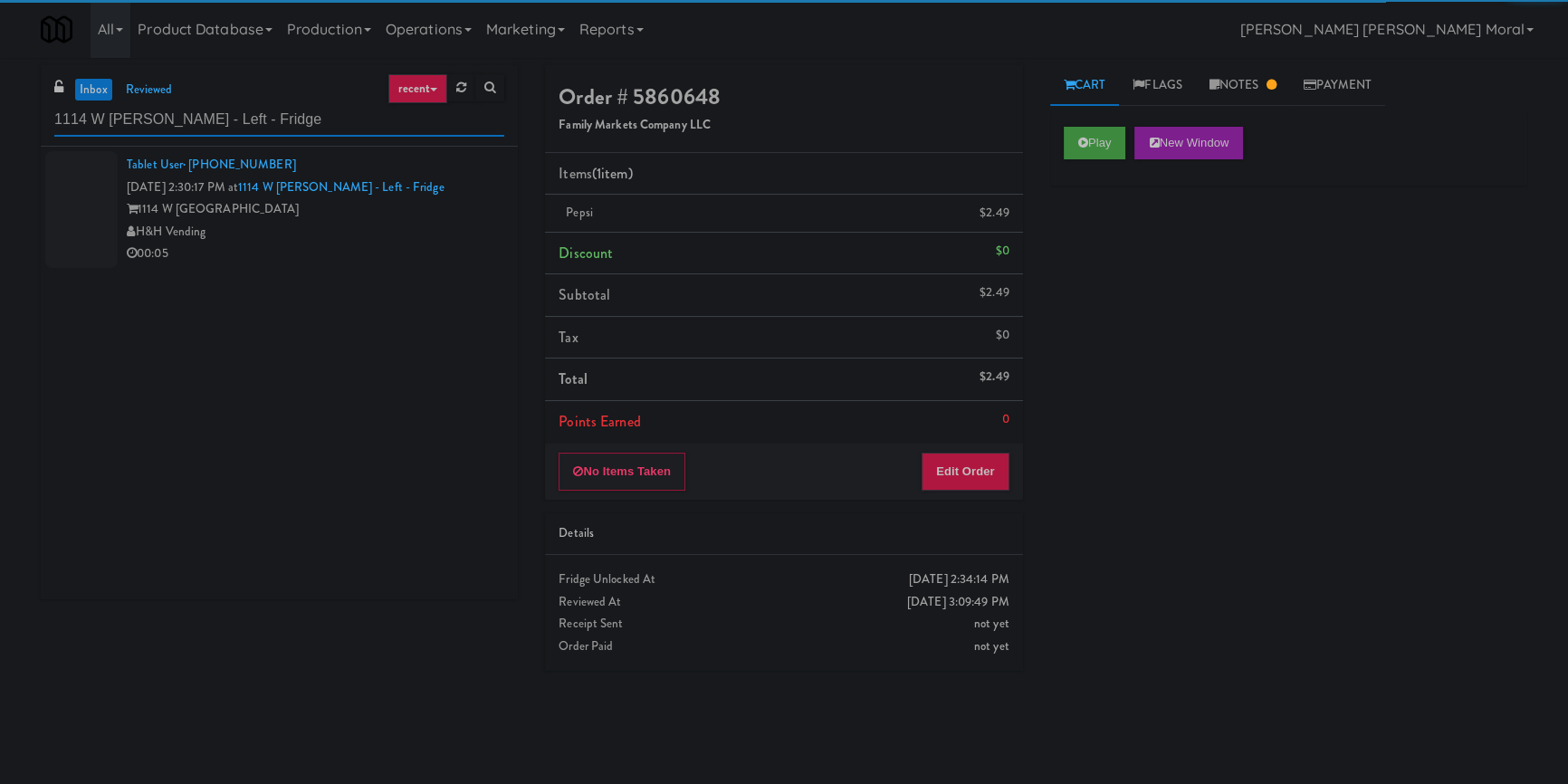
type input "1114 W [PERSON_NAME] - Left - Fridge"
click at [377, 246] on div "00:05" at bounding box center [316, 254] width 378 height 23
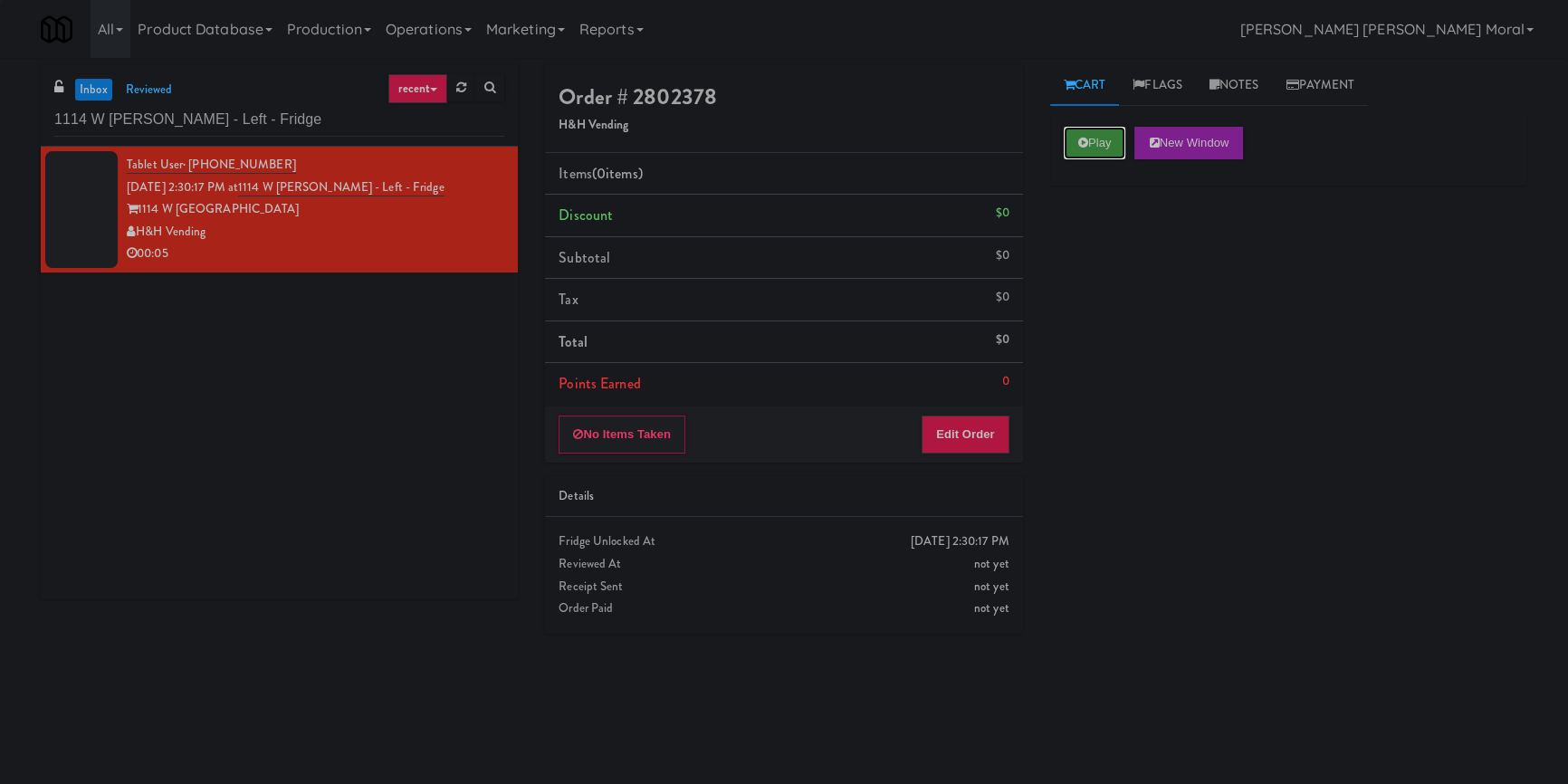
click at [1105, 138] on button "Play" at bounding box center [1095, 143] width 62 height 33
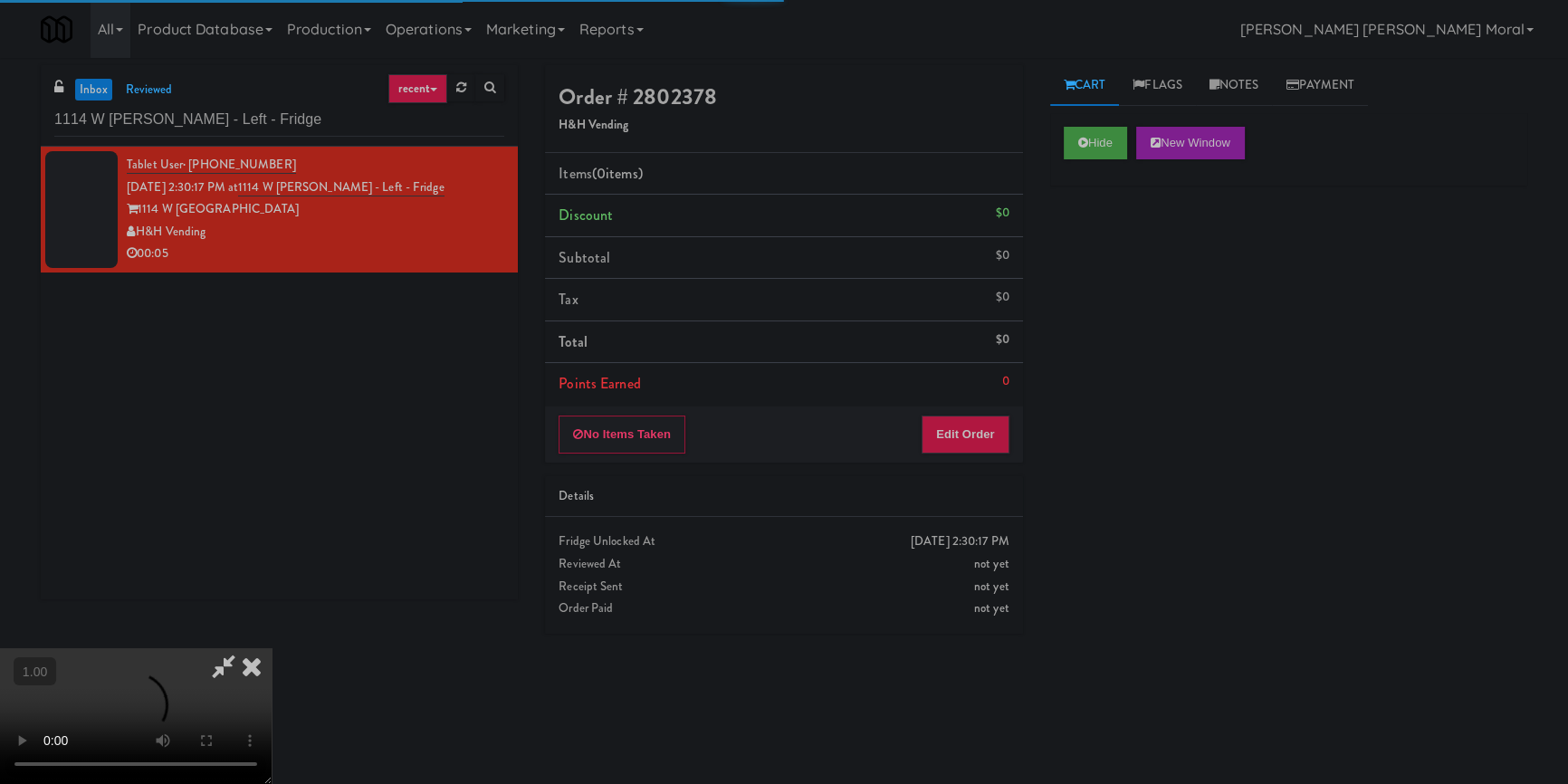
click at [1127, 243] on div "Hide New Window Primary Flag Clear Flag if unable to determine what was taken o…" at bounding box center [1288, 453] width 477 height 679
click at [1067, 347] on div "Hide New Window Primary Flag Clear Flag if unable to determine what was taken o…" at bounding box center [1288, 453] width 477 height 679
click at [272, 649] on video at bounding box center [136, 716] width 272 height 136
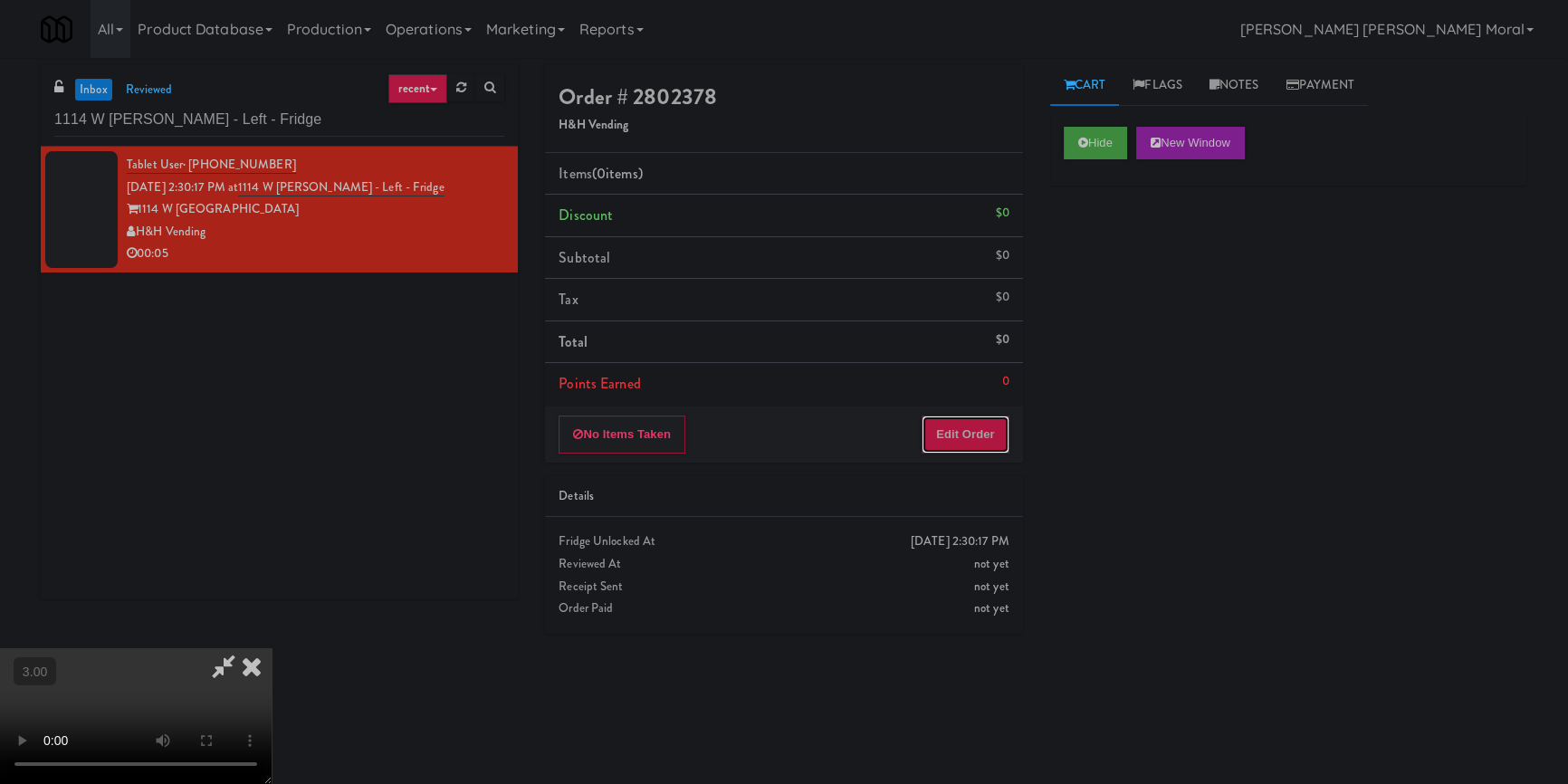
click at [995, 438] on button "Edit Order" at bounding box center [965, 435] width 88 height 38
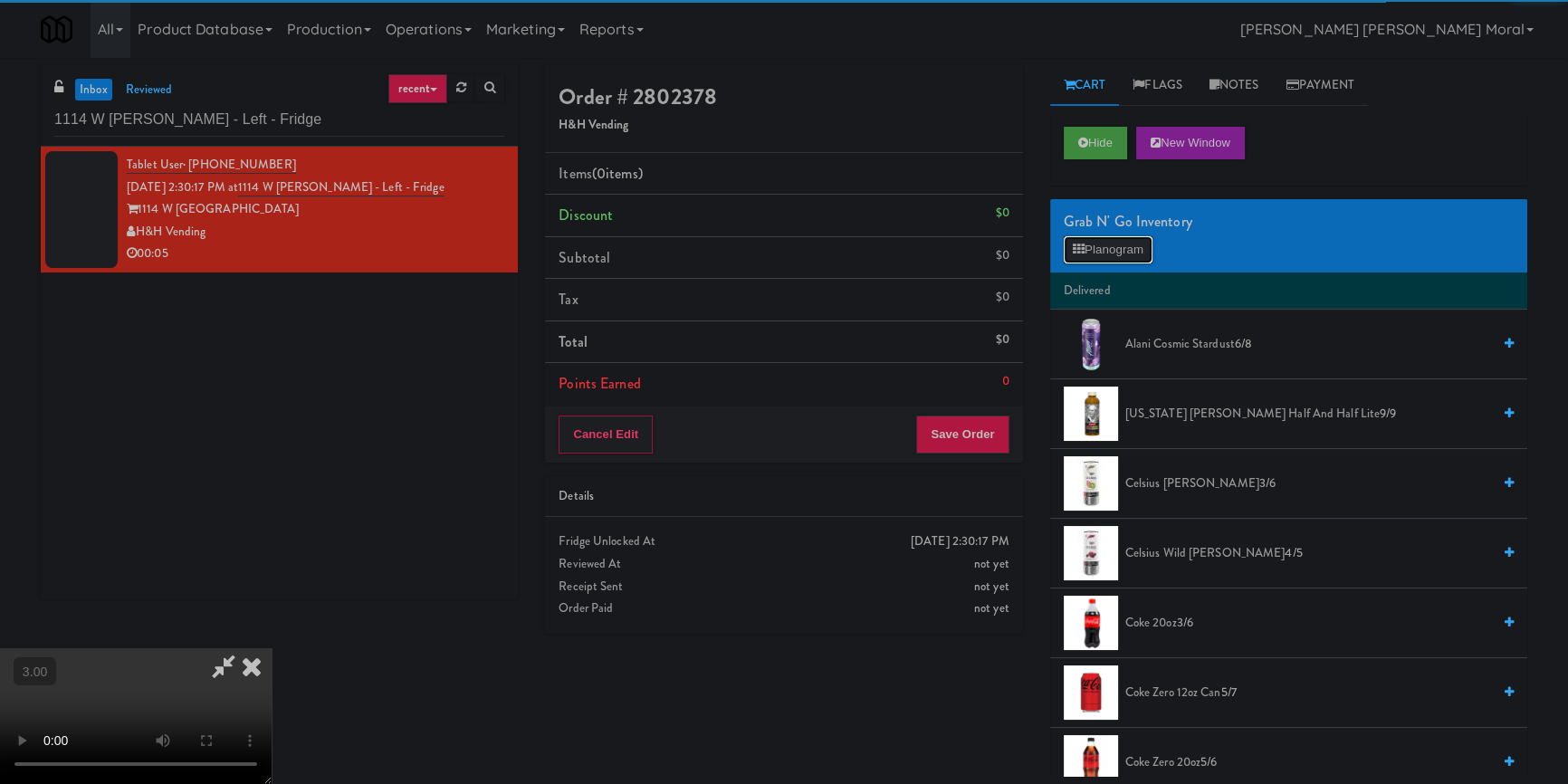
click at [1122, 253] on button "Planogram" at bounding box center [1107, 250] width 88 height 27
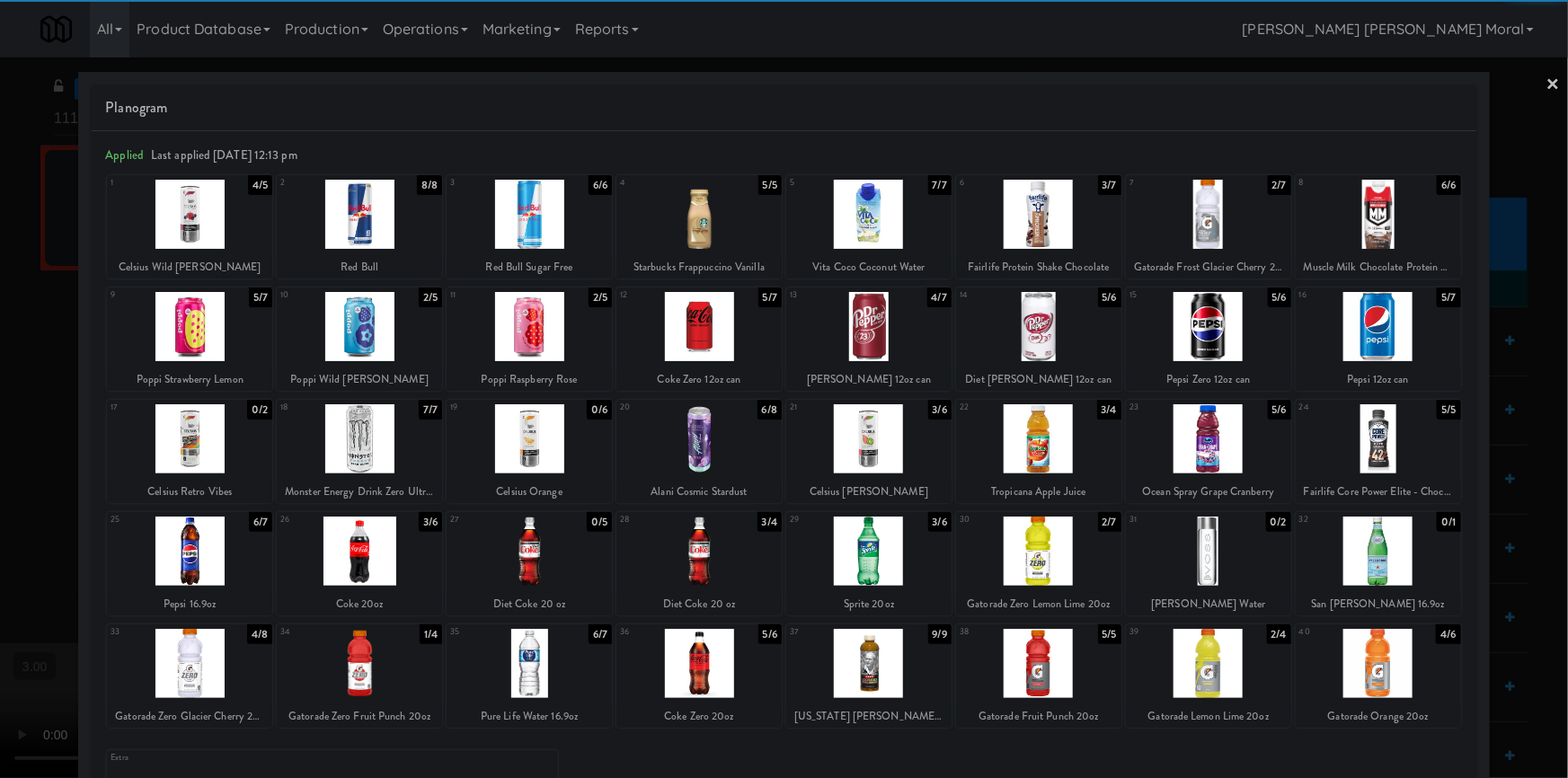
click at [882, 434] on div at bounding box center [868, 439] width 166 height 69
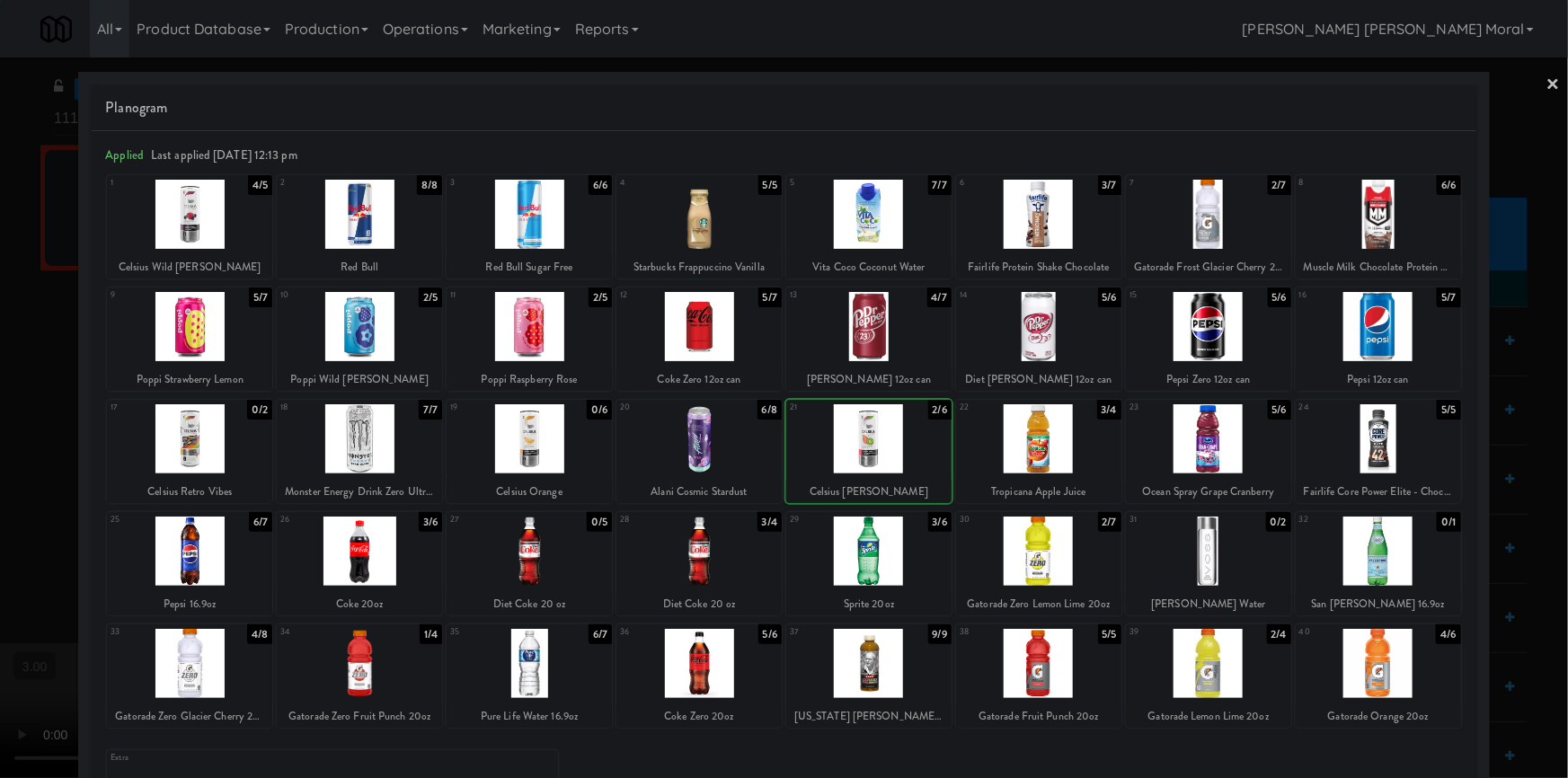
click at [882, 434] on div at bounding box center [868, 439] width 166 height 69
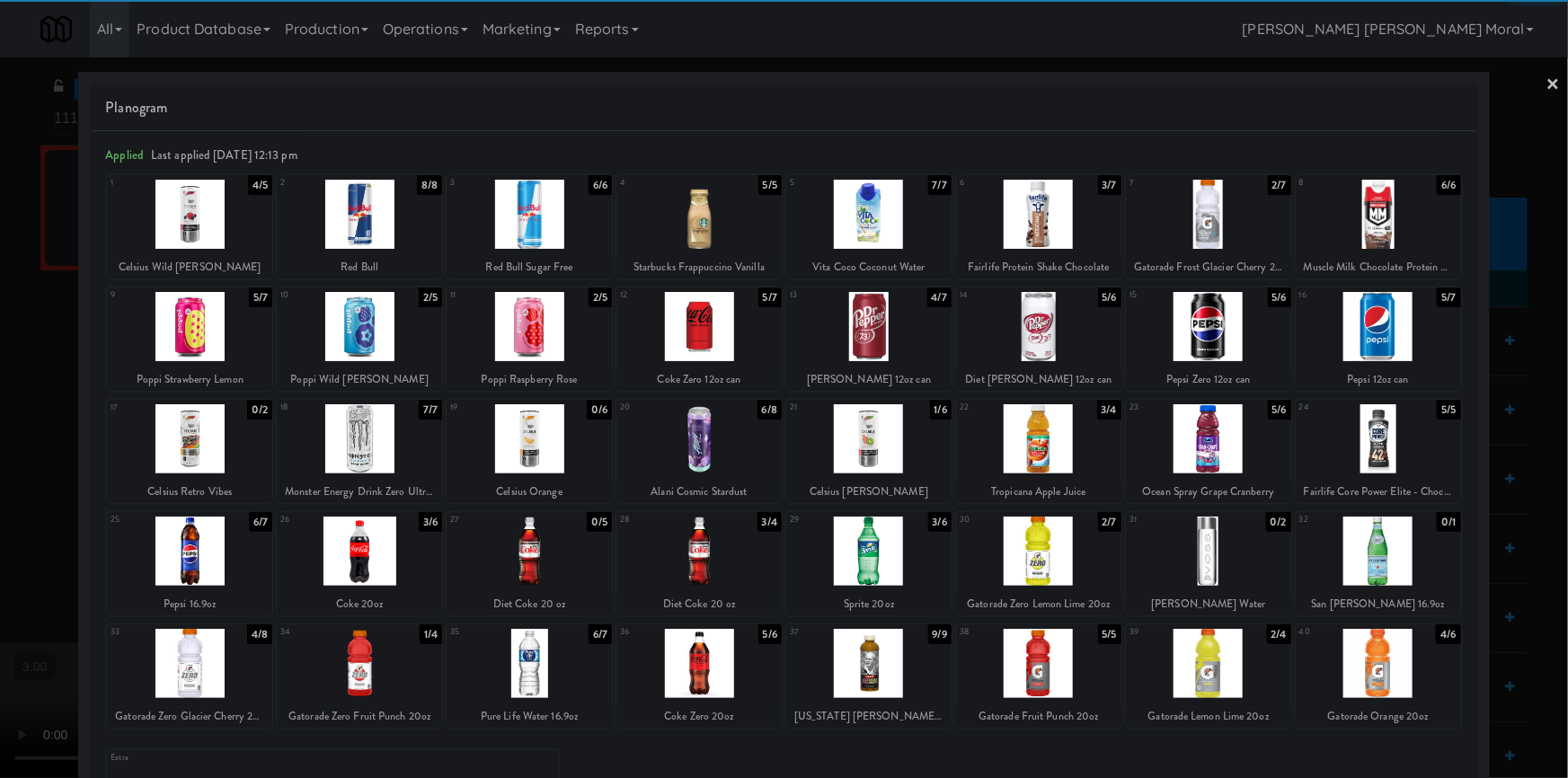
click at [1548, 75] on link "×" at bounding box center [1554, 86] width 14 height 56
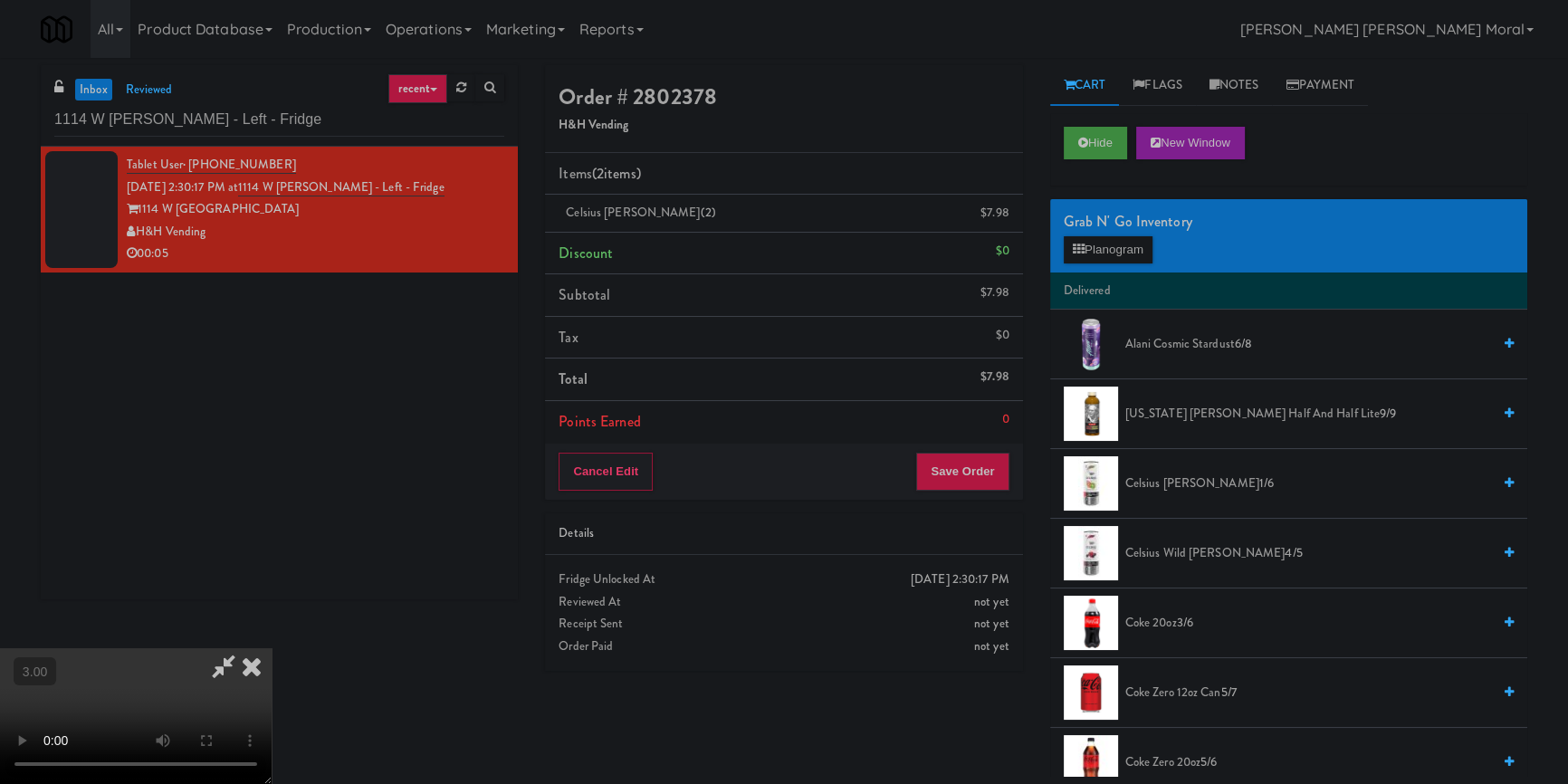
click at [272, 649] on video at bounding box center [136, 716] width 272 height 136
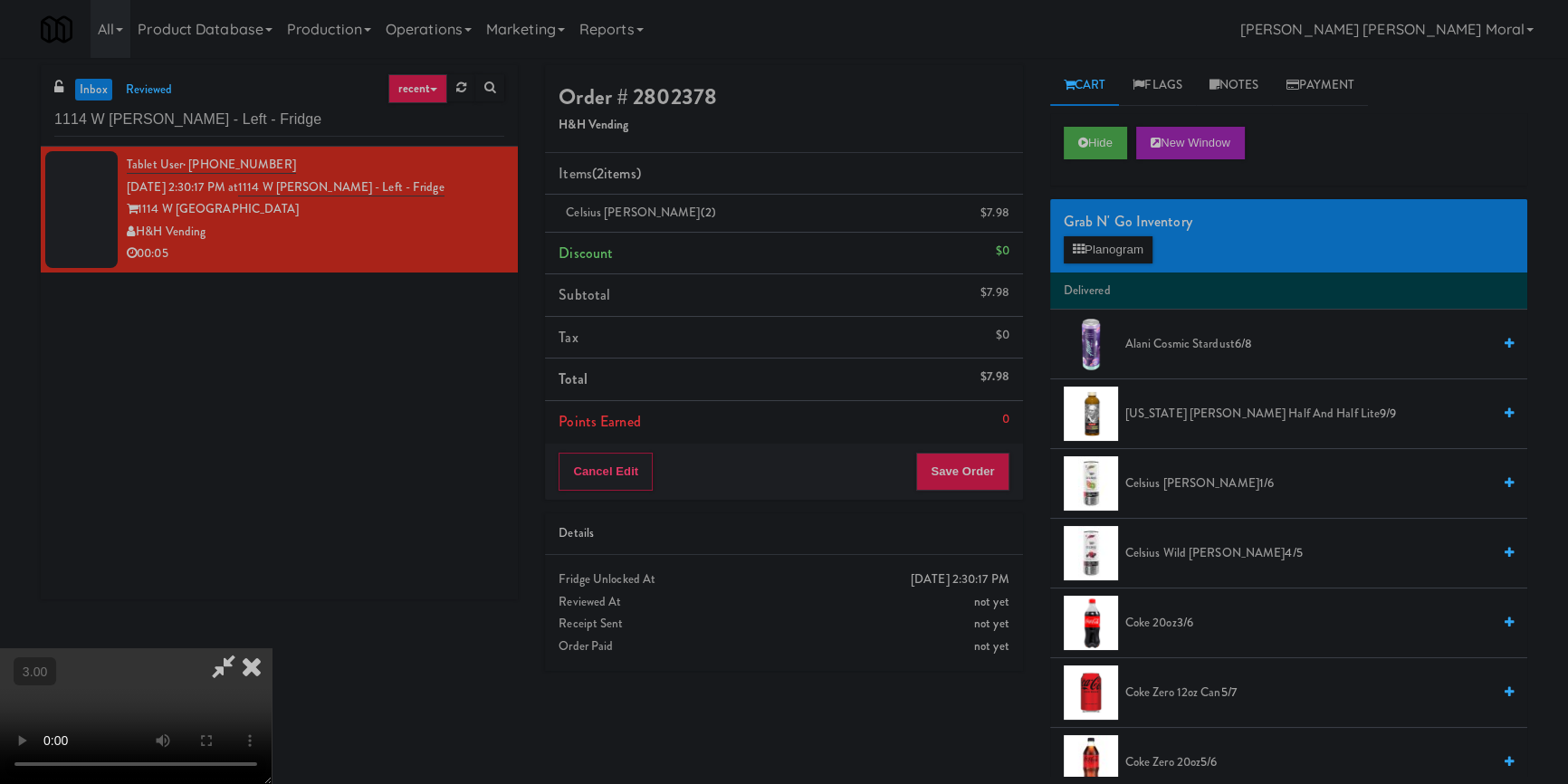
click at [272, 649] on icon at bounding box center [252, 667] width 40 height 37
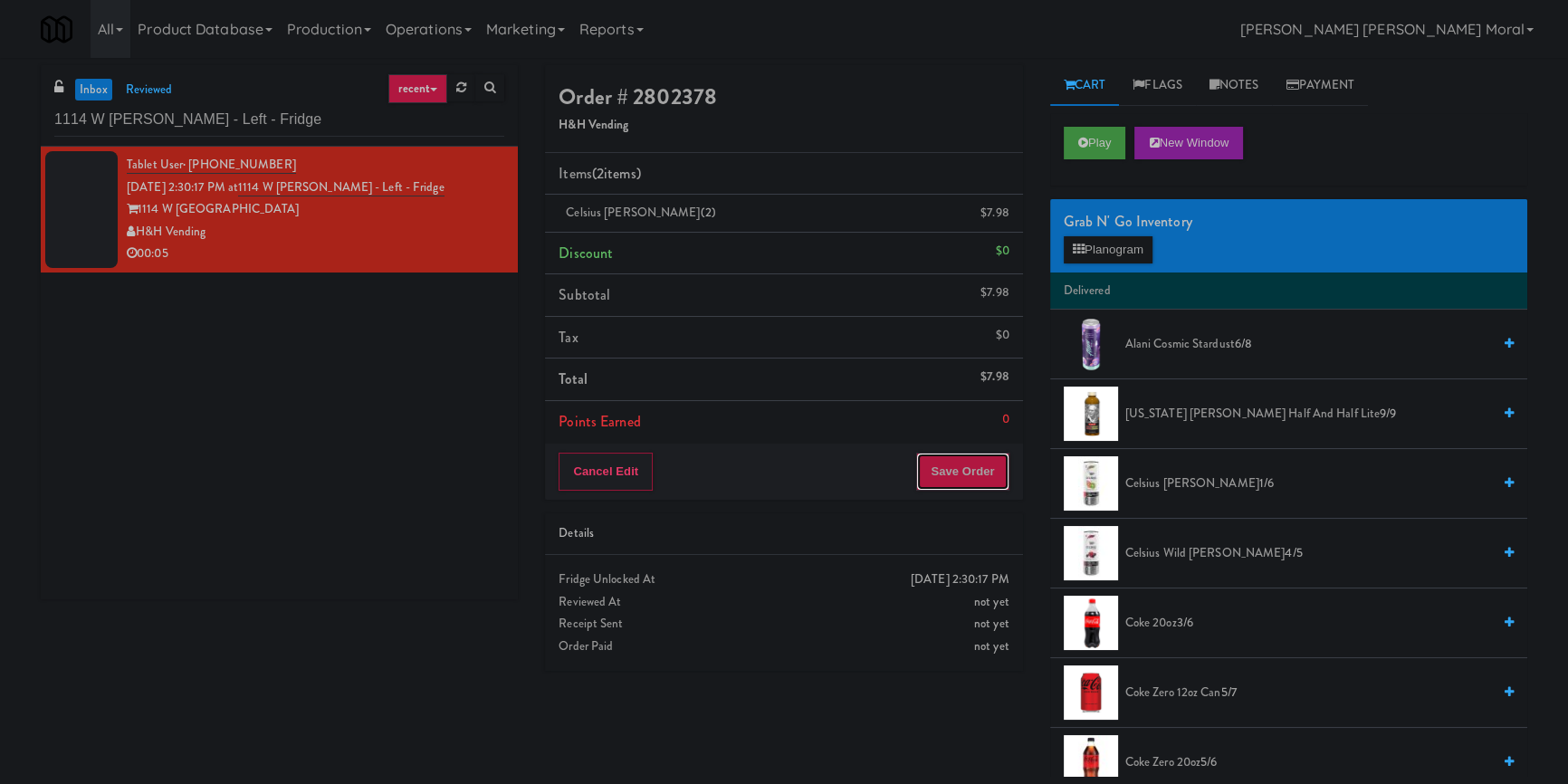
click at [980, 485] on button "Save Order" at bounding box center [961, 472] width 92 height 38
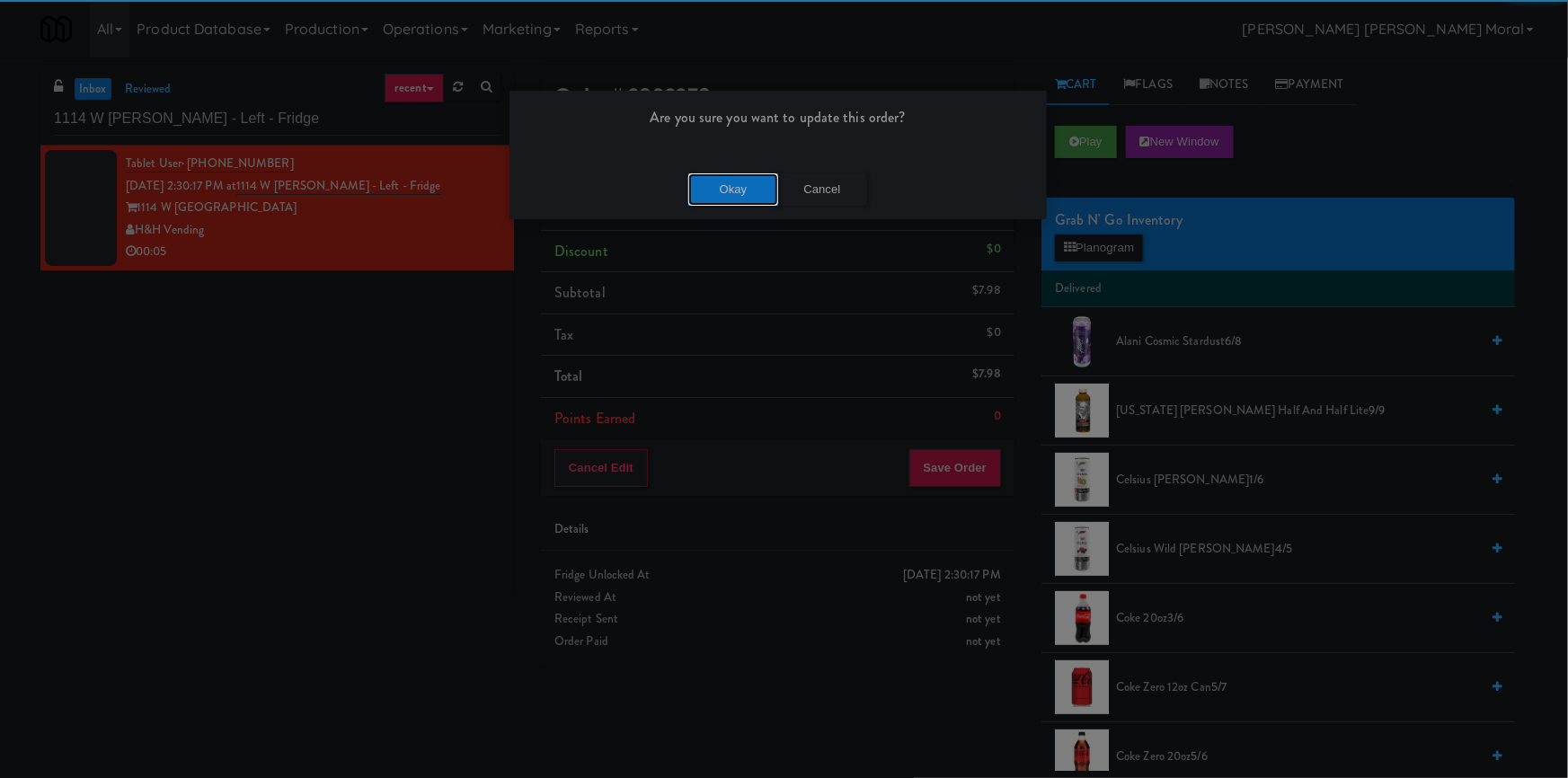
click at [740, 187] on button "Okay" at bounding box center [732, 190] width 90 height 33
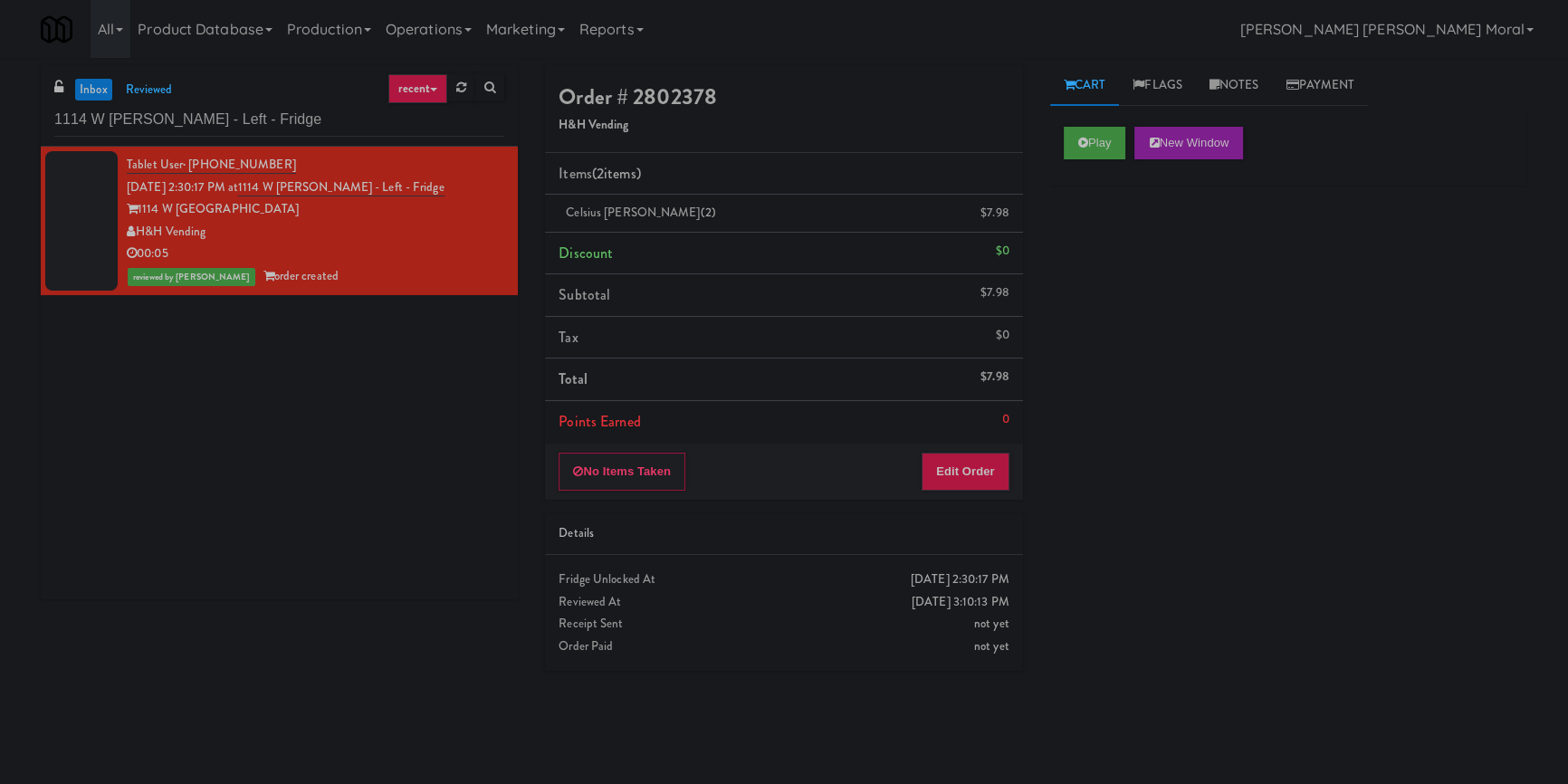
click at [258, 138] on div "inbox reviewed recent all unclear take inventory issue suspicious failed recent…" at bounding box center [279, 105] width 477 height 81
click at [266, 117] on input "1114 W [PERSON_NAME] - Left - Fridge" at bounding box center [279, 120] width 450 height 34
paste input "Gallery 64 - Pantry - Right"
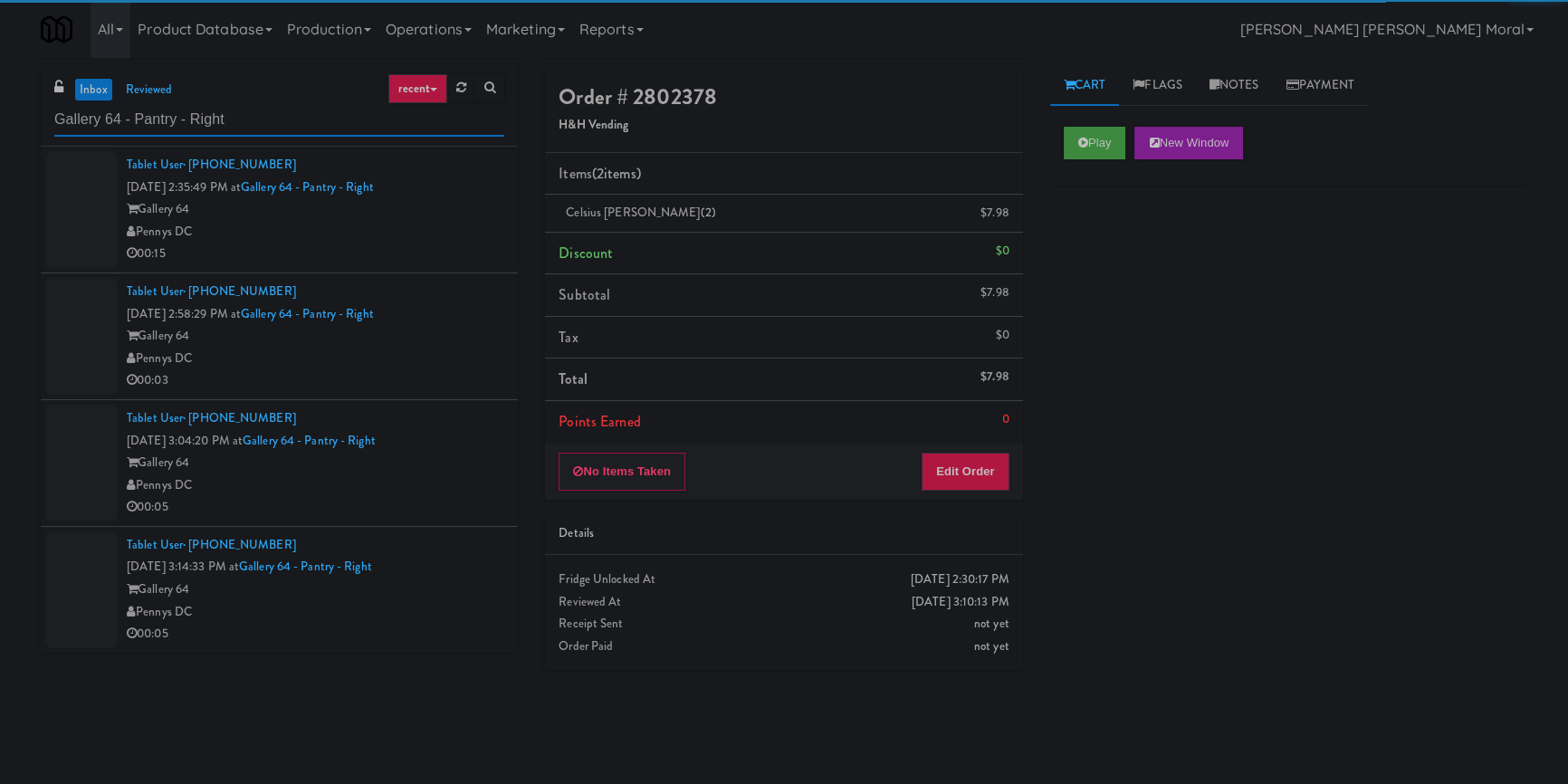
type input "Gallery 64 - Pantry - Right"
drag, startPoint x: 411, startPoint y: 228, endPoint x: 427, endPoint y: 235, distance: 17.5
click at [412, 228] on div "Pennys DC" at bounding box center [316, 232] width 378 height 23
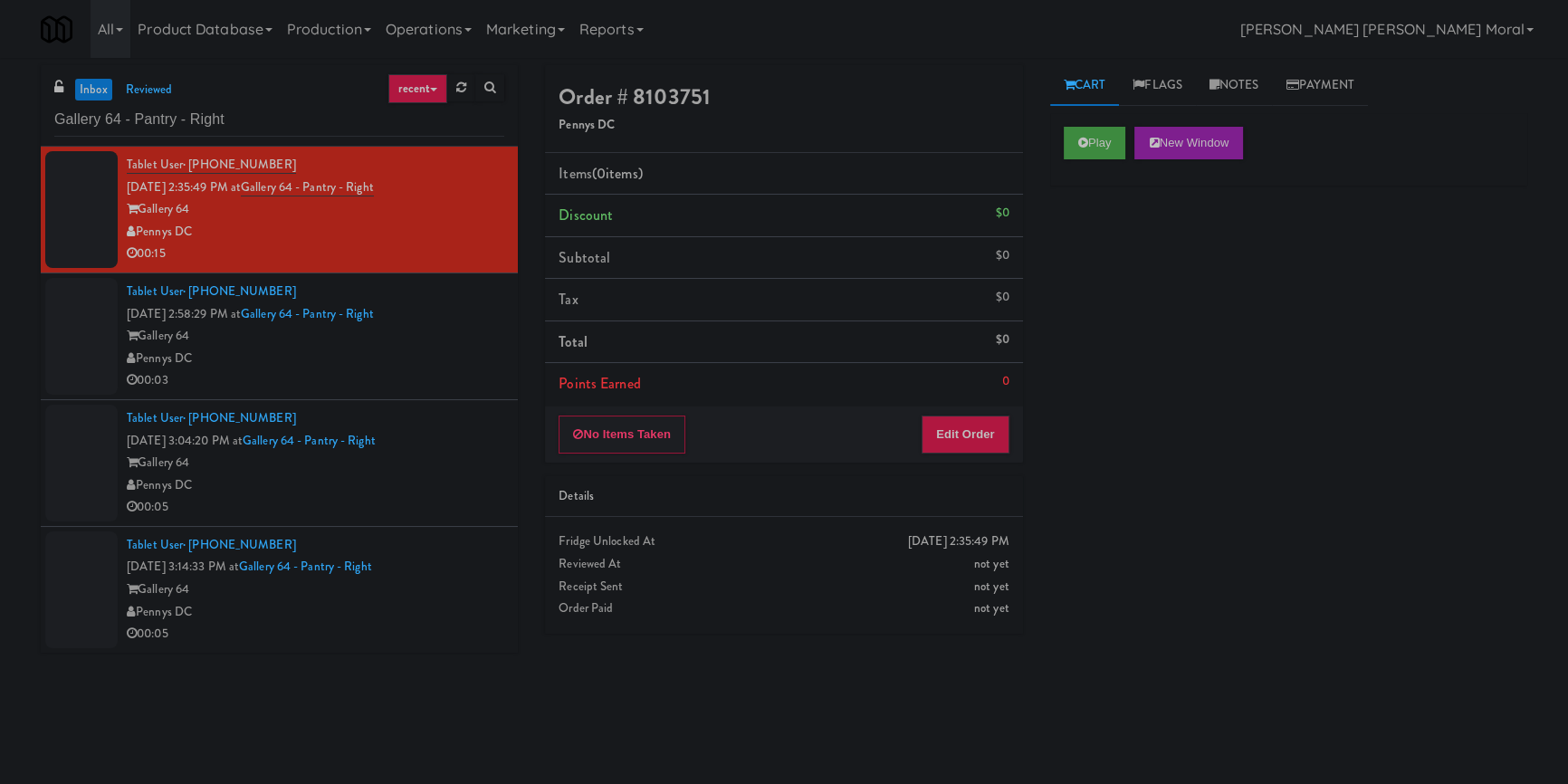
click at [0, 330] on div "inbox reviewed recent all unclear take inventory issue suspicious failed recent…" at bounding box center [784, 421] width 1568 height 712
click at [1112, 141] on button "Play" at bounding box center [1095, 143] width 62 height 33
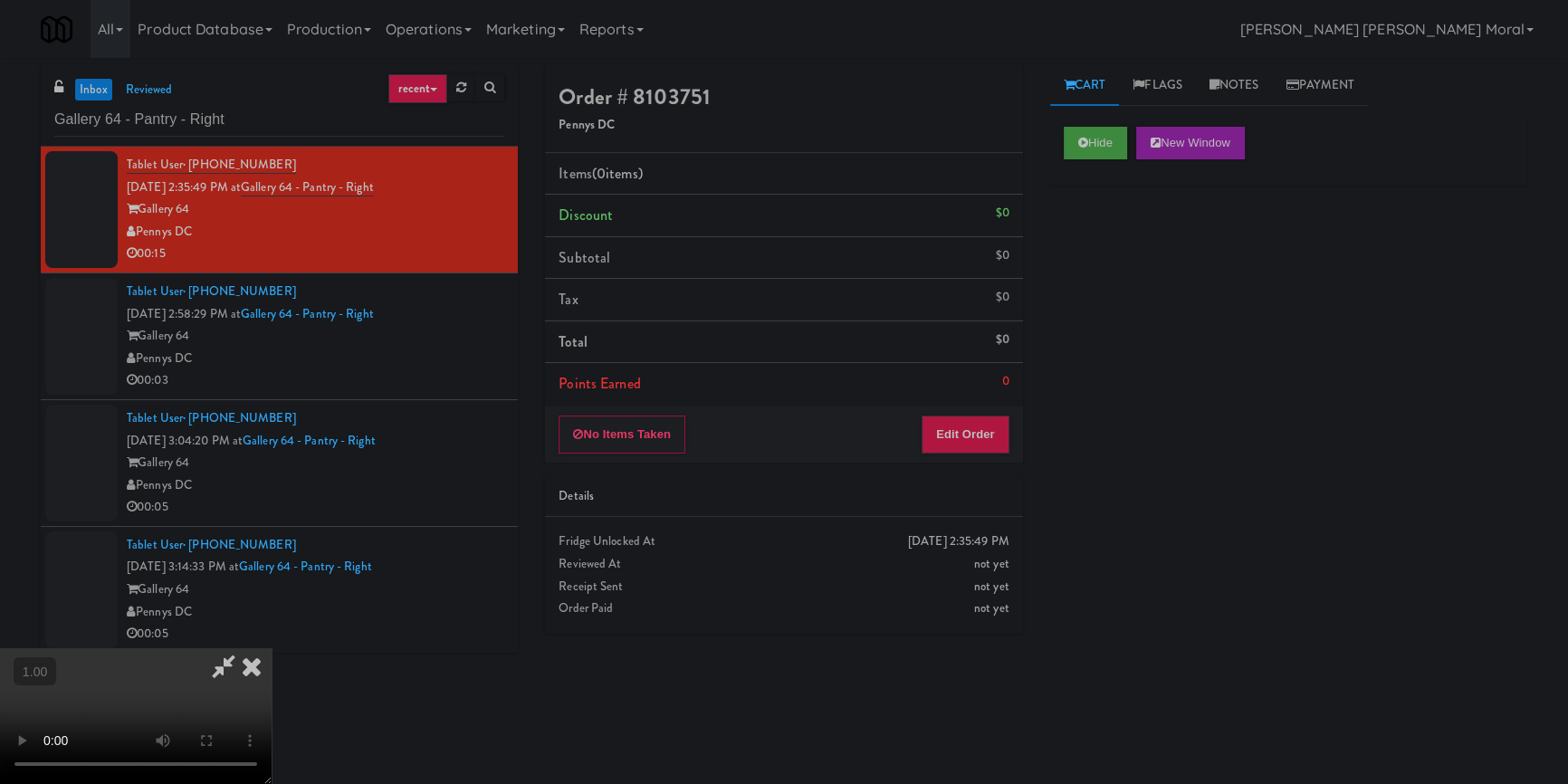
click at [1105, 296] on div "Hide New Window Primary Flag Clear Flag if unable to determine what was taken o…" at bounding box center [1288, 453] width 477 height 679
click at [1116, 298] on div "Hide New Window Primary Flag Clear Flag if unable to determine what was taken o…" at bounding box center [1288, 453] width 477 height 679
click at [272, 649] on video at bounding box center [136, 716] width 272 height 136
drag, startPoint x: 725, startPoint y: 441, endPoint x: 725, endPoint y: 512, distance: 71.0
click at [272, 649] on video at bounding box center [136, 716] width 272 height 136
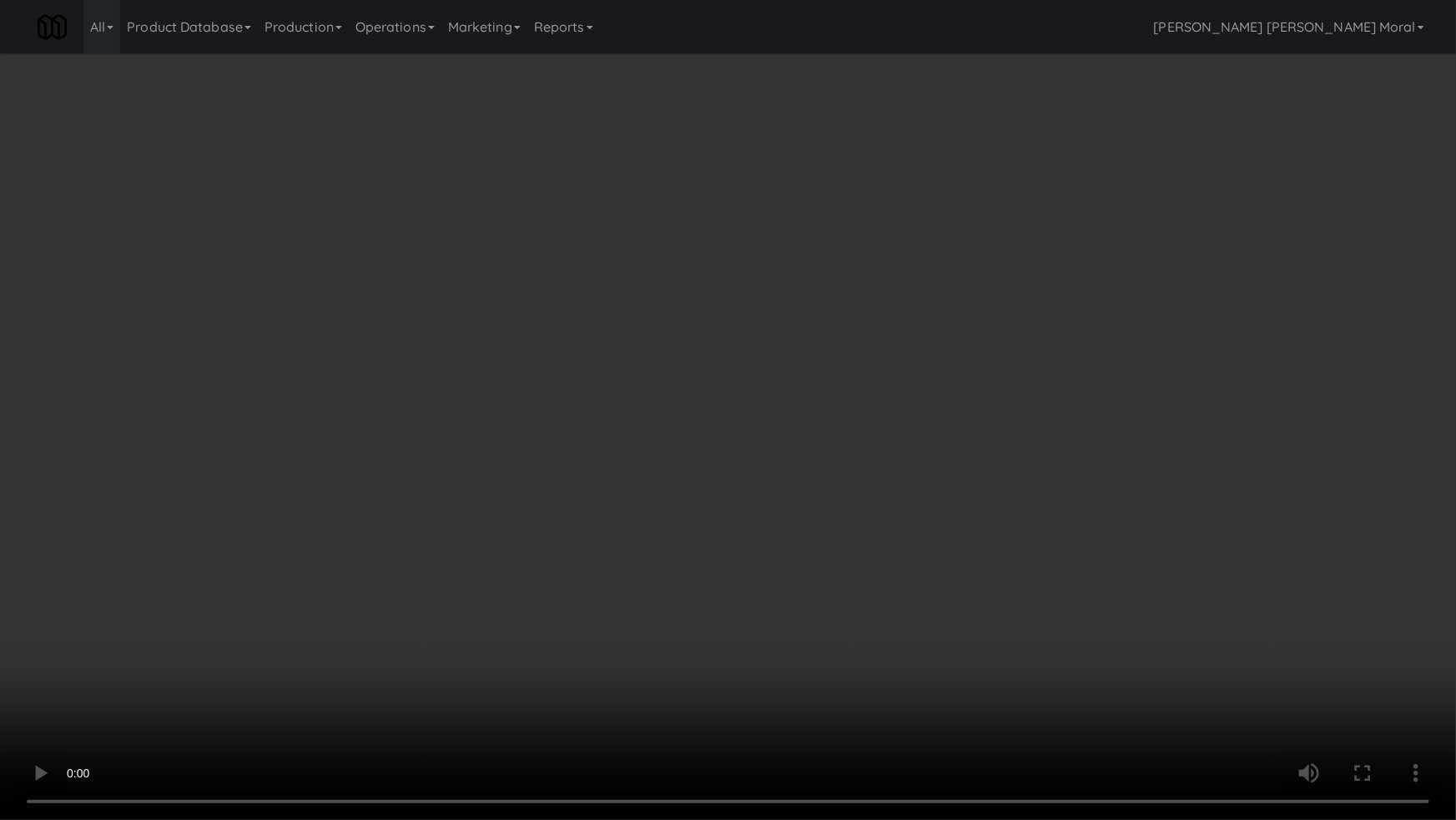
click at [830, 465] on video at bounding box center [728, 410] width 1456 height 820
click at [874, 442] on video at bounding box center [728, 410] width 1456 height 820
click at [874, 442] on video at bounding box center [728, 410] width 1456 height 820
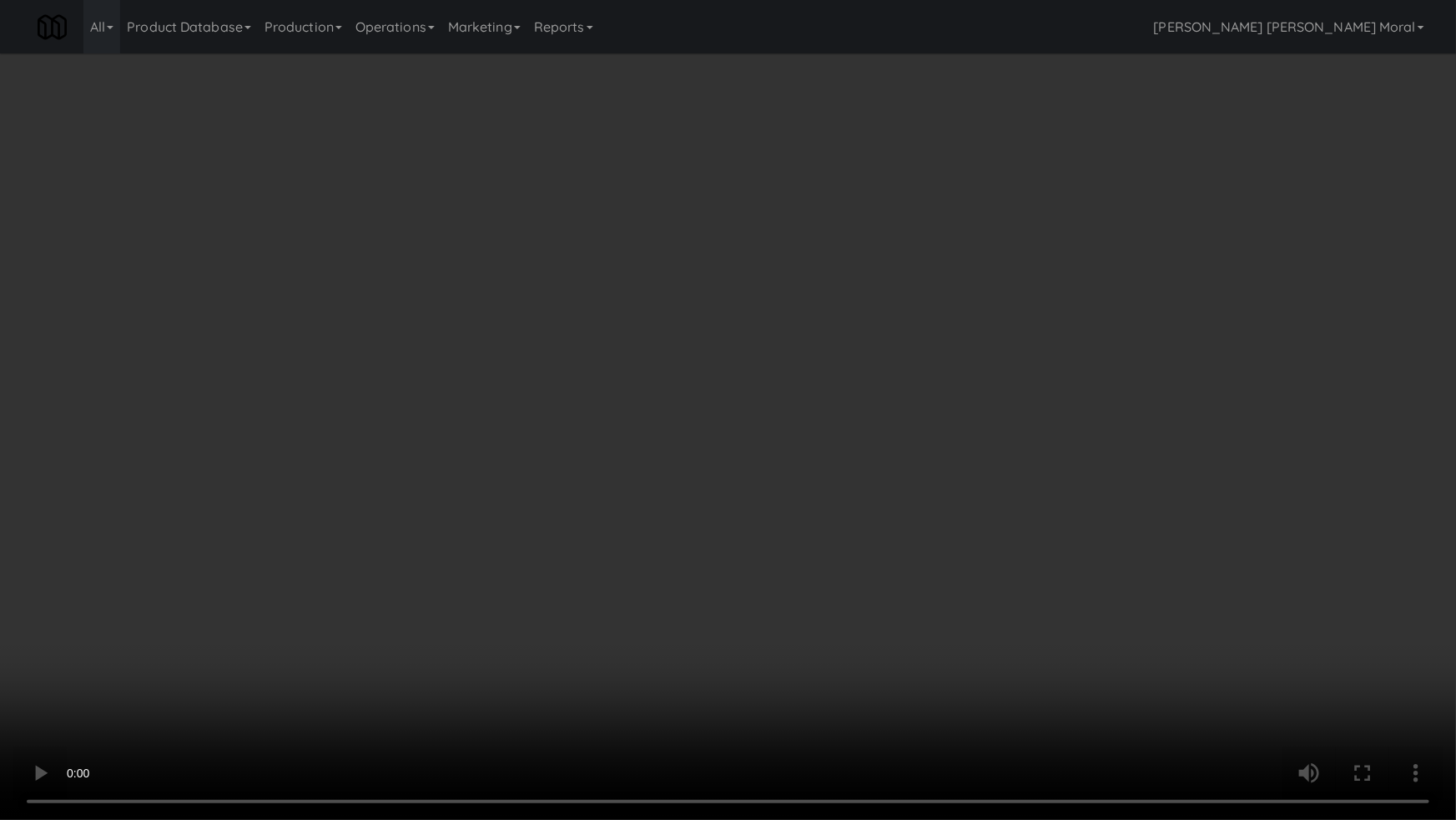
click at [874, 442] on video at bounding box center [728, 410] width 1456 height 820
click at [907, 432] on video at bounding box center [728, 410] width 1456 height 820
click at [930, 426] on video at bounding box center [728, 410] width 1456 height 820
click at [924, 577] on video at bounding box center [728, 410] width 1456 height 820
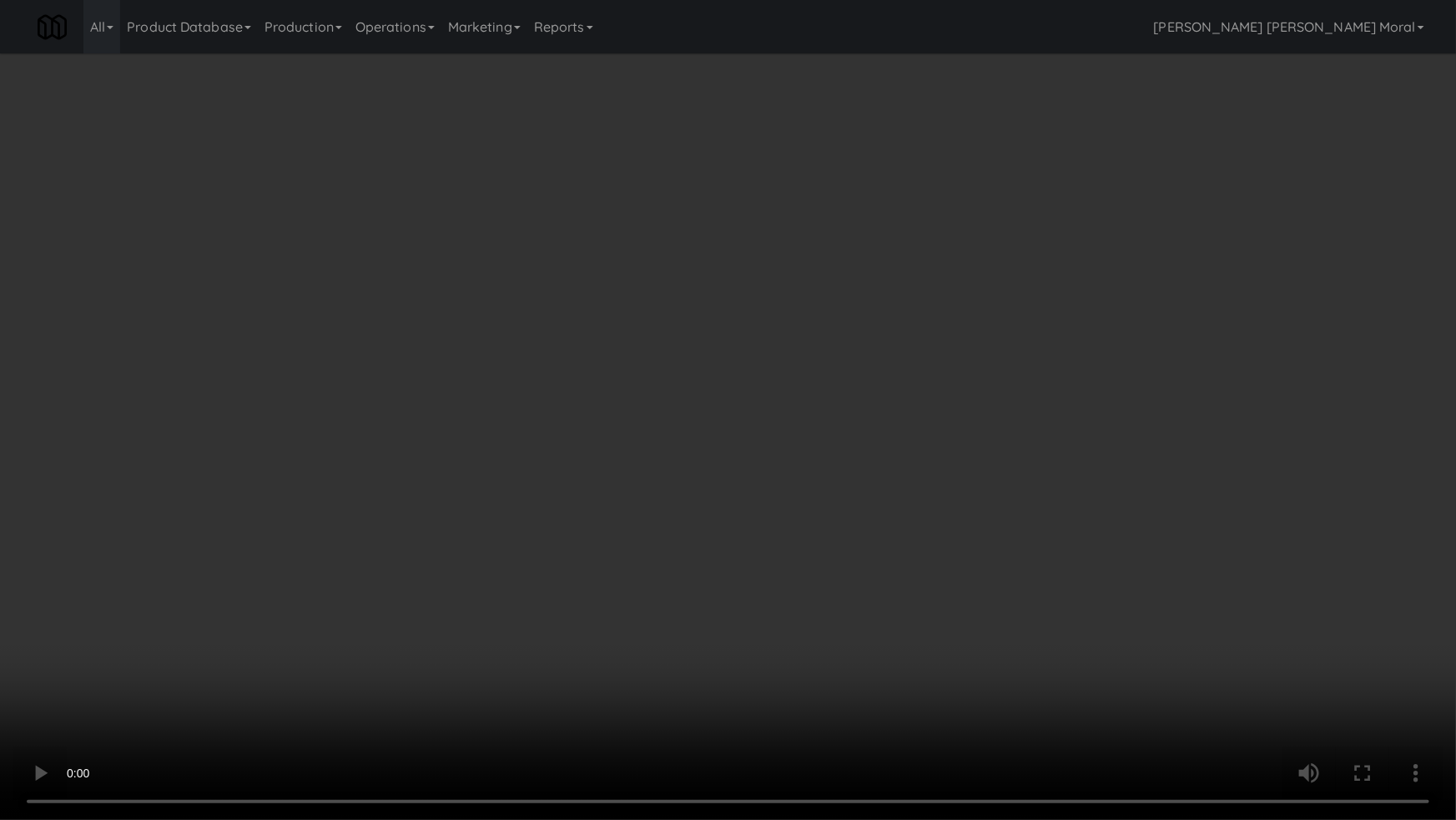
click at [924, 577] on video at bounding box center [728, 410] width 1456 height 820
click at [925, 576] on video at bounding box center [728, 410] width 1456 height 820
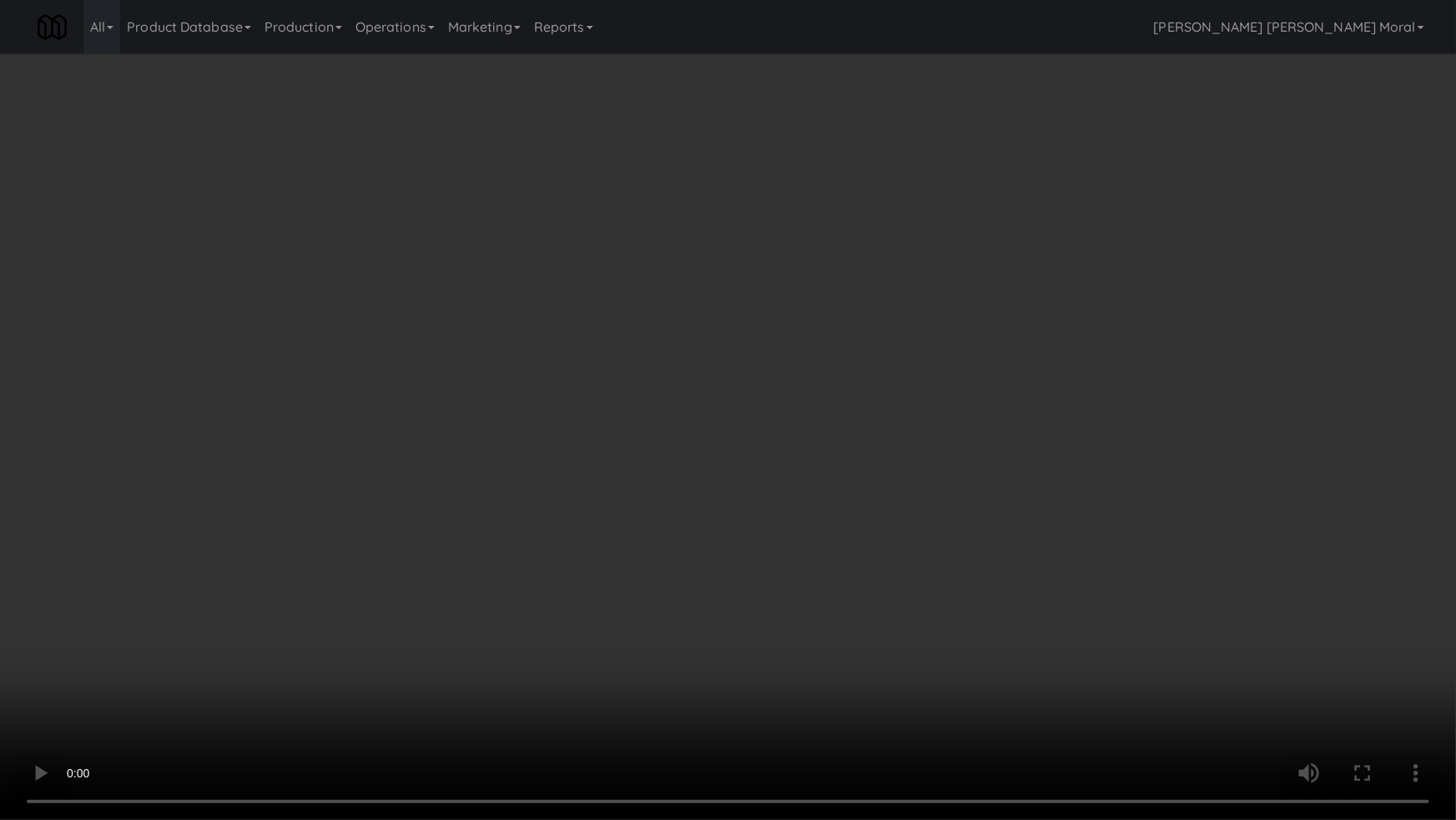
click at [925, 576] on video at bounding box center [728, 410] width 1456 height 820
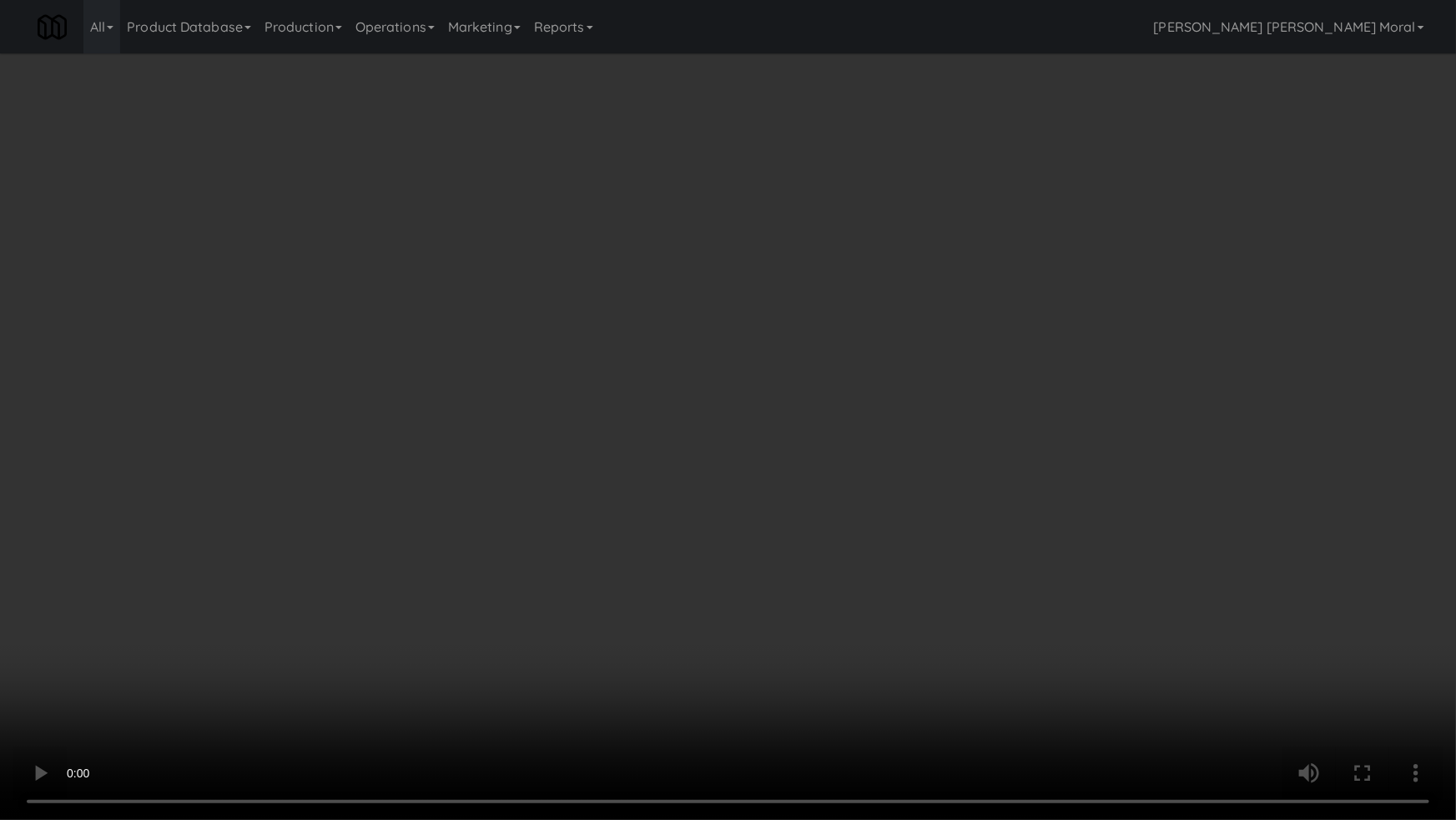
click at [925, 576] on video at bounding box center [728, 410] width 1456 height 820
click at [924, 576] on video at bounding box center [728, 410] width 1456 height 820
click at [923, 576] on video at bounding box center [728, 410] width 1456 height 820
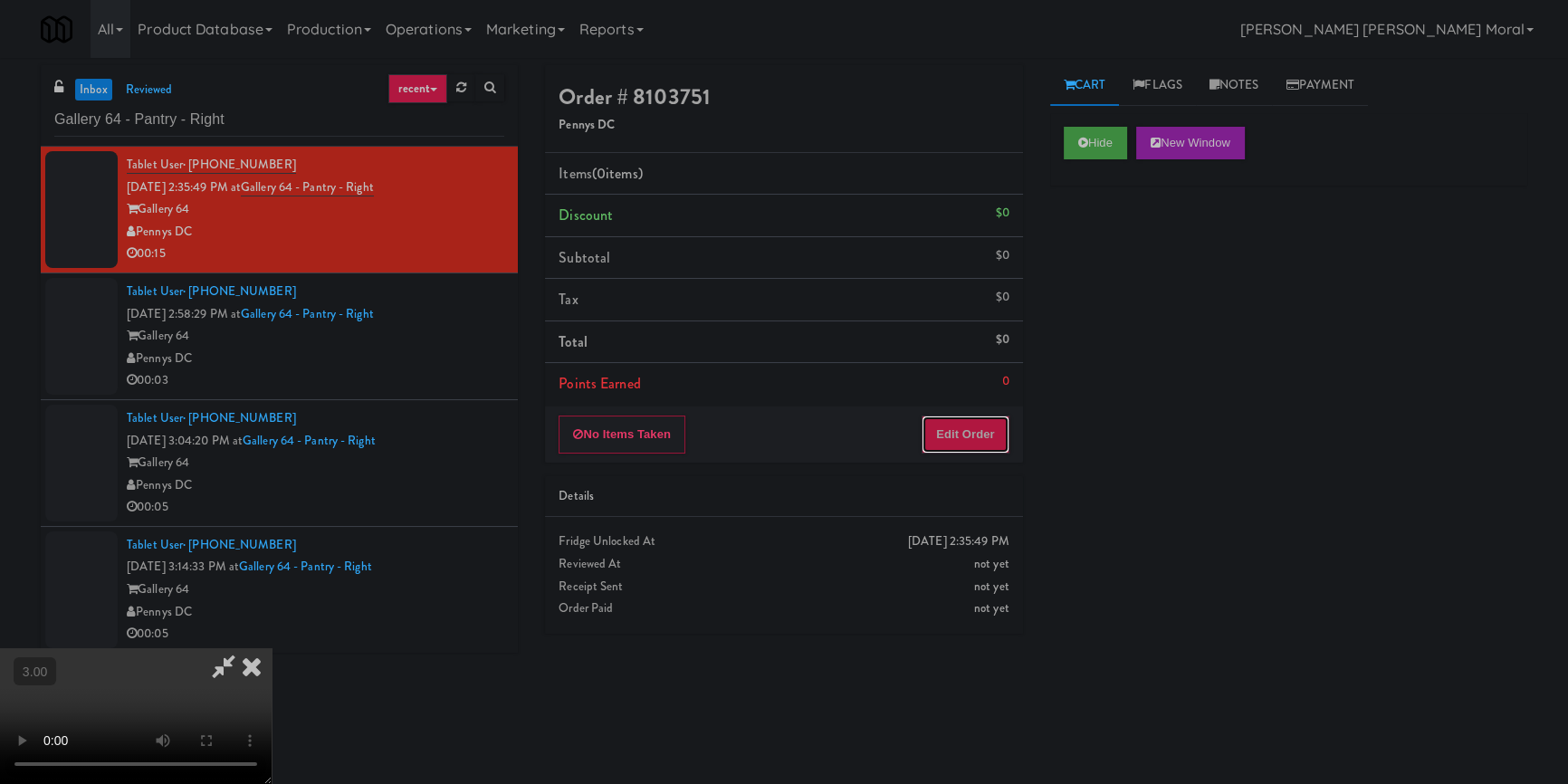
drag, startPoint x: 976, startPoint y: 433, endPoint x: 1046, endPoint y: 359, distance: 101.9
click at [976, 431] on button "Edit Order" at bounding box center [965, 435] width 88 height 38
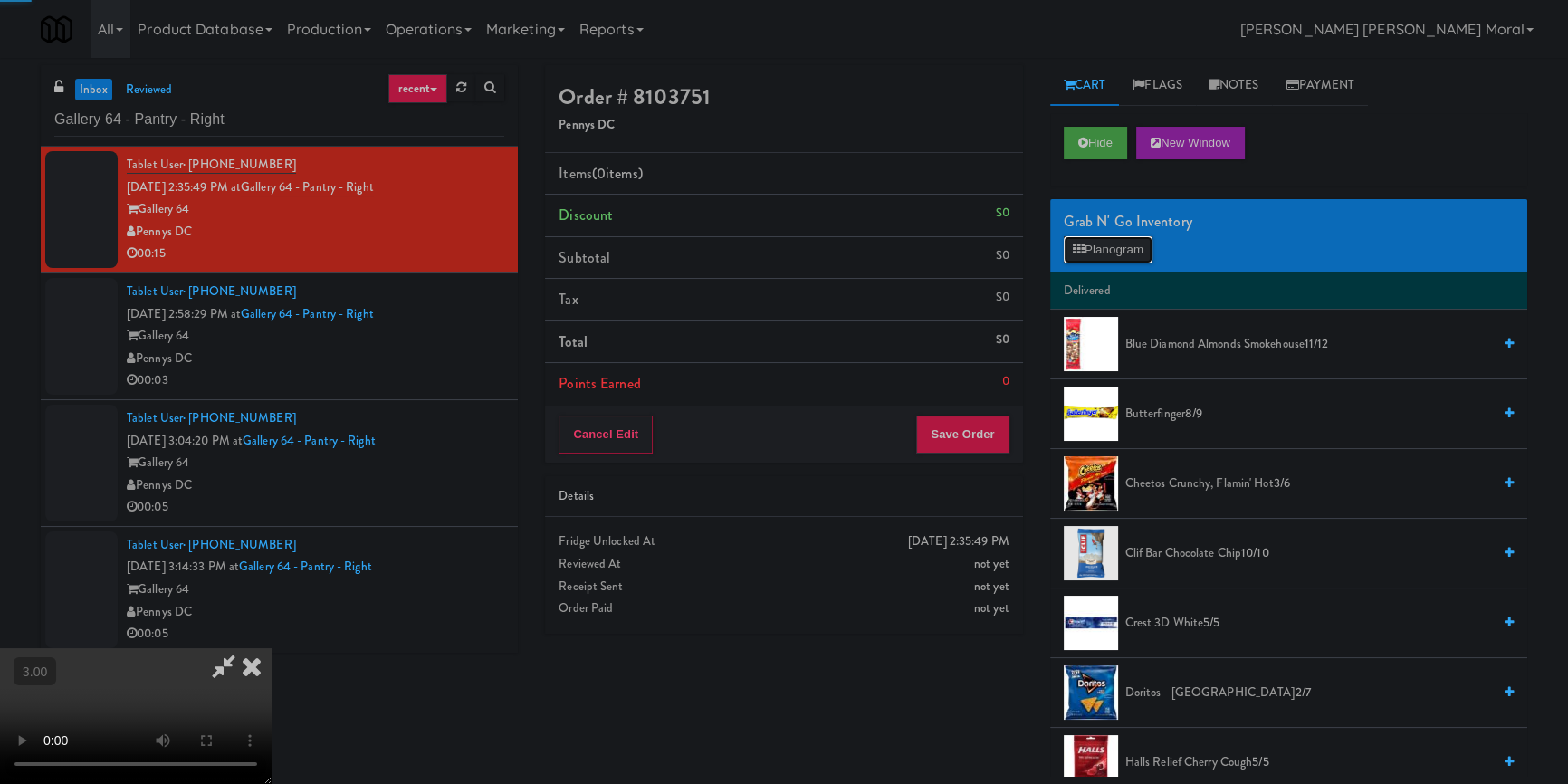
click at [1101, 242] on button "Planogram" at bounding box center [1107, 250] width 88 height 27
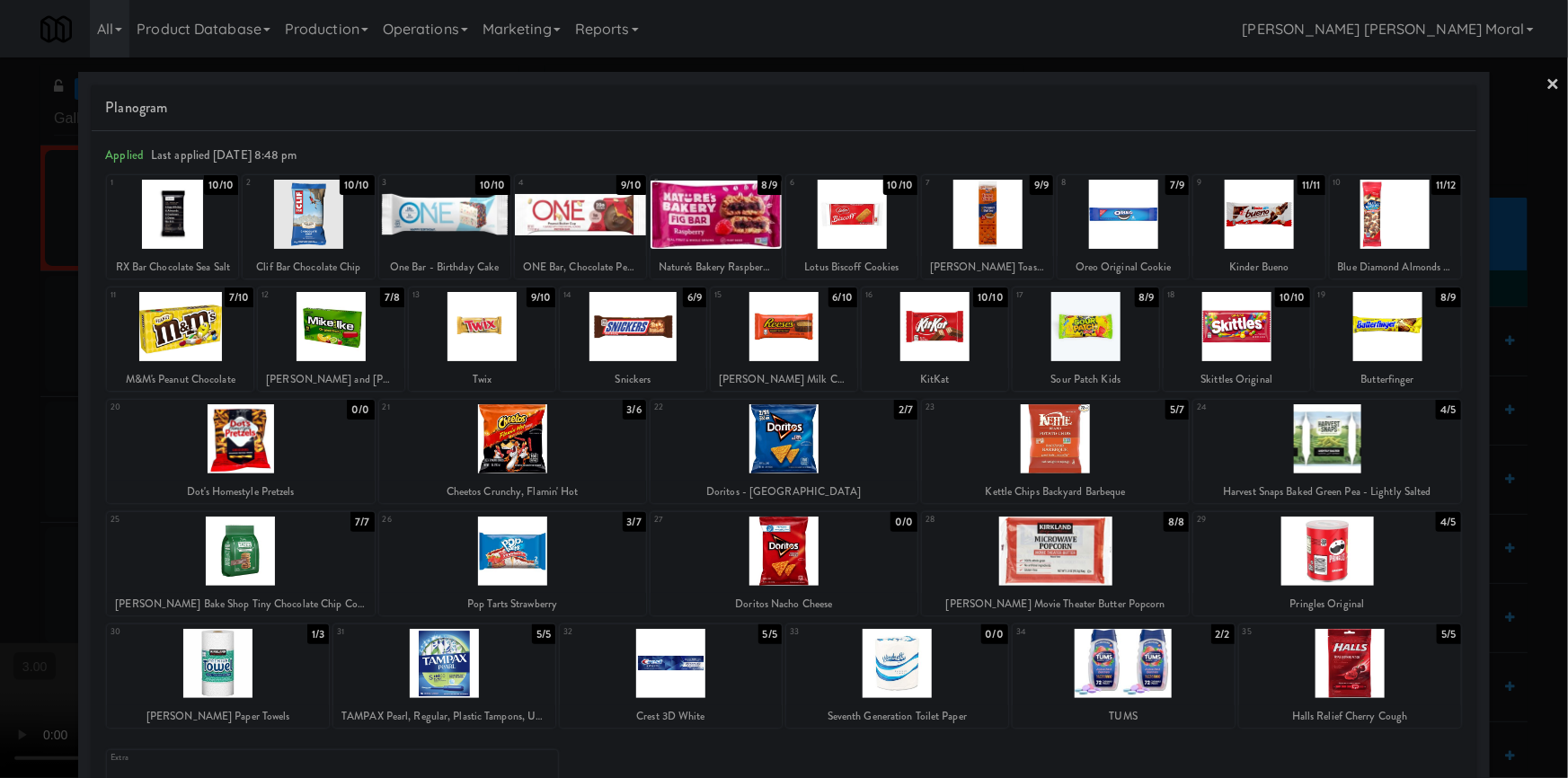
click at [573, 427] on div at bounding box center [512, 439] width 267 height 69
click at [562, 557] on div at bounding box center [512, 552] width 267 height 69
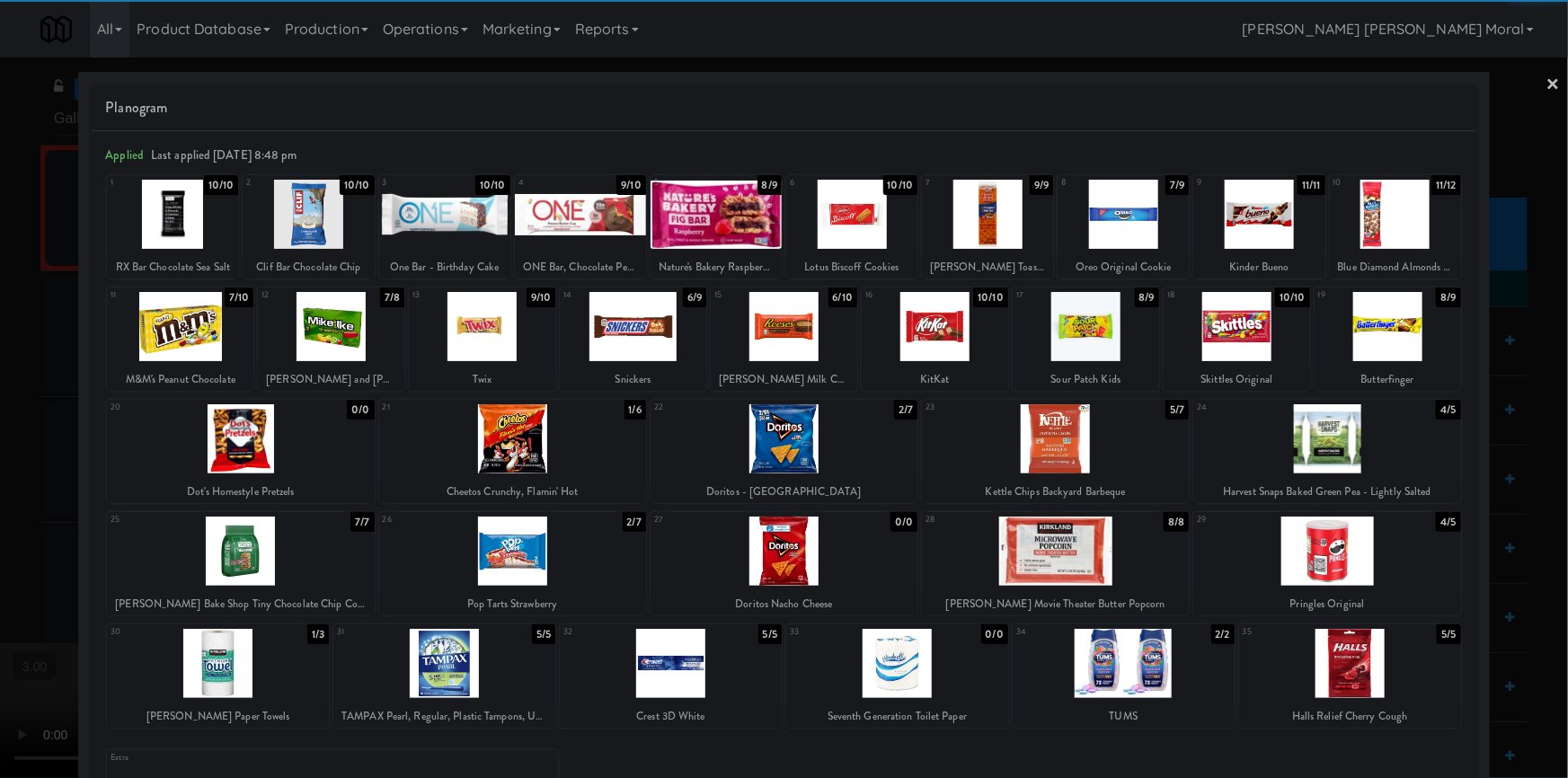
click at [1546, 85] on link "×" at bounding box center [1554, 86] width 14 height 56
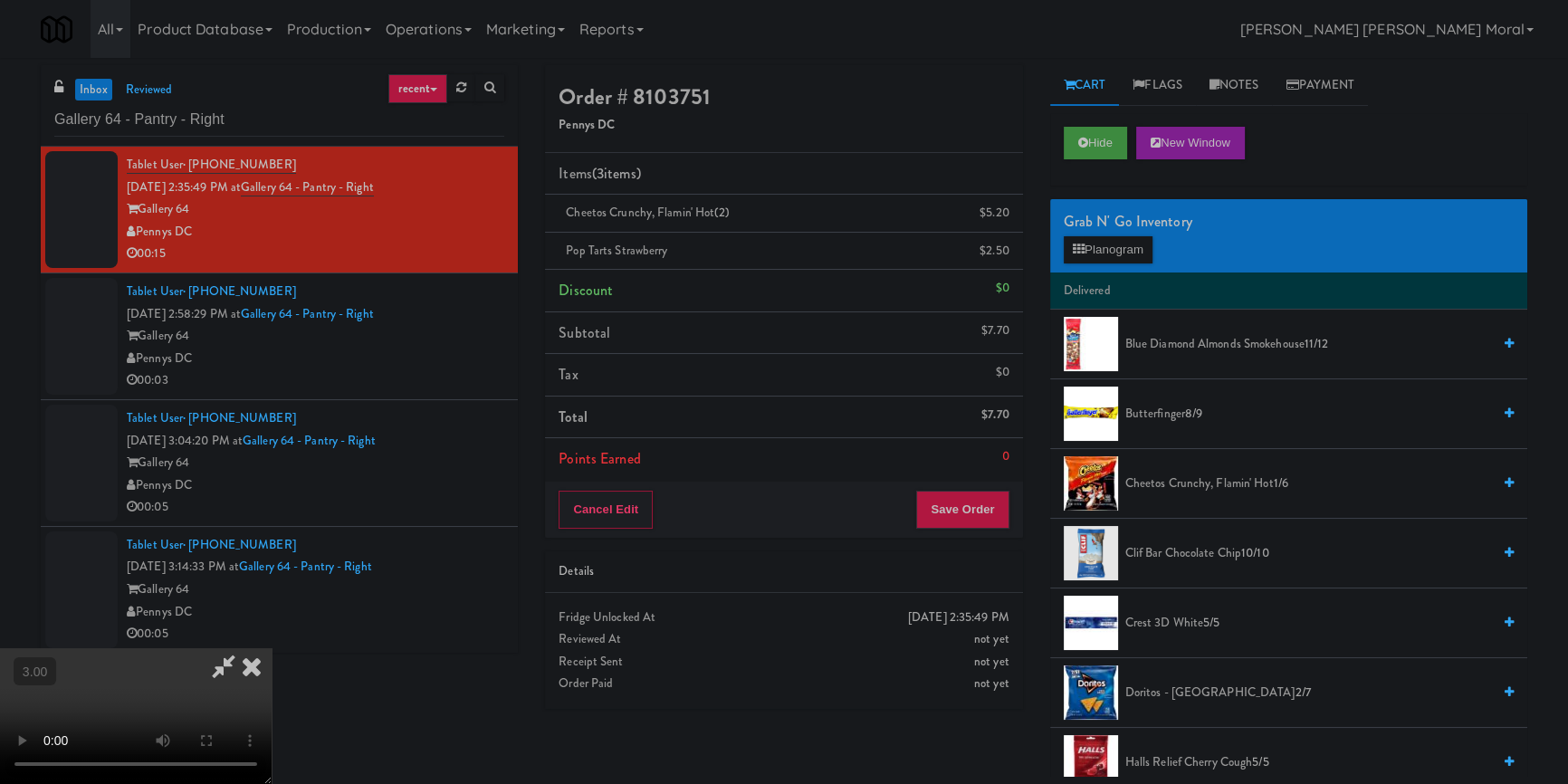
click at [272, 649] on video at bounding box center [136, 716] width 272 height 136
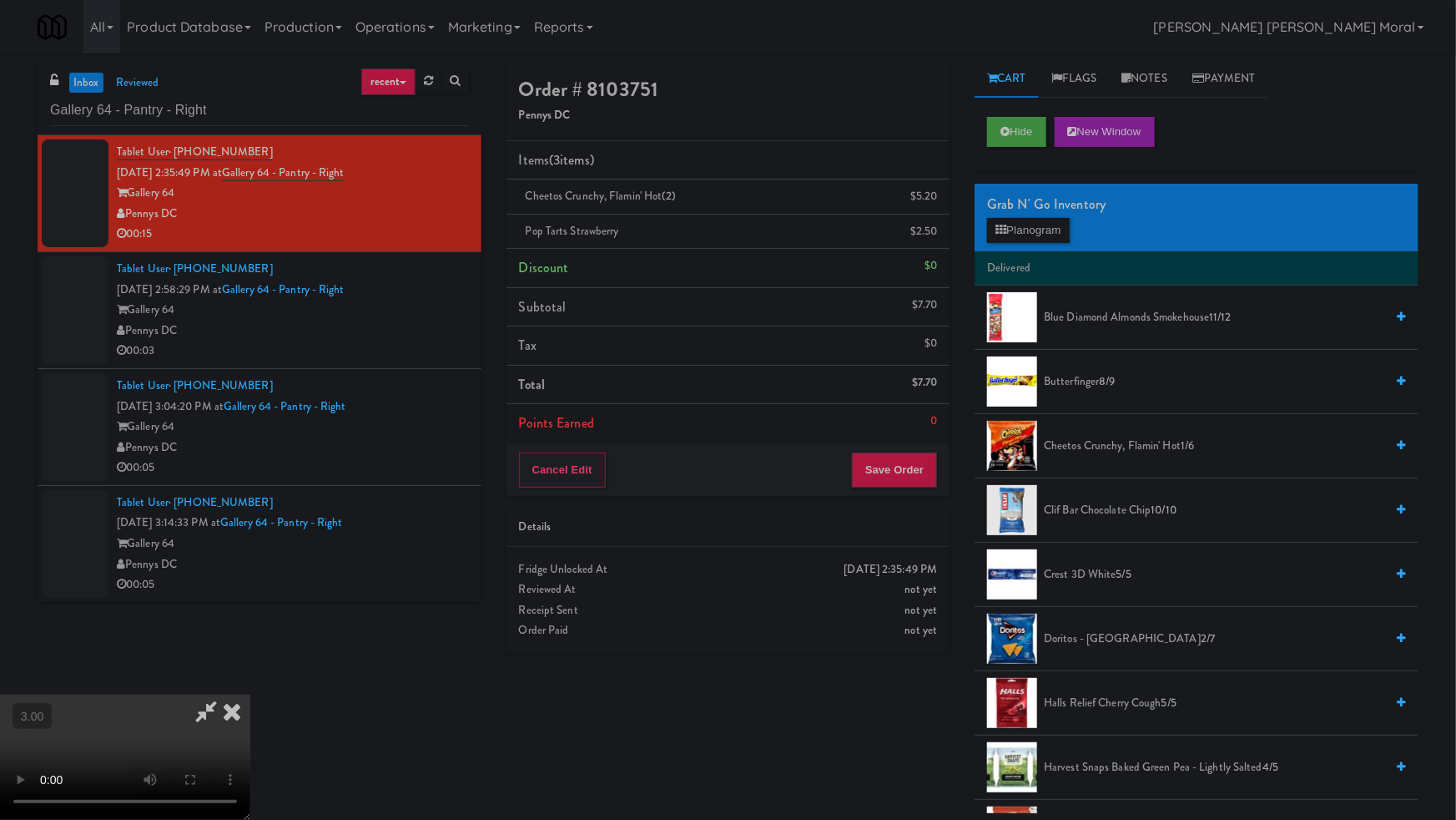
click at [251, 695] on video at bounding box center [125, 757] width 251 height 125
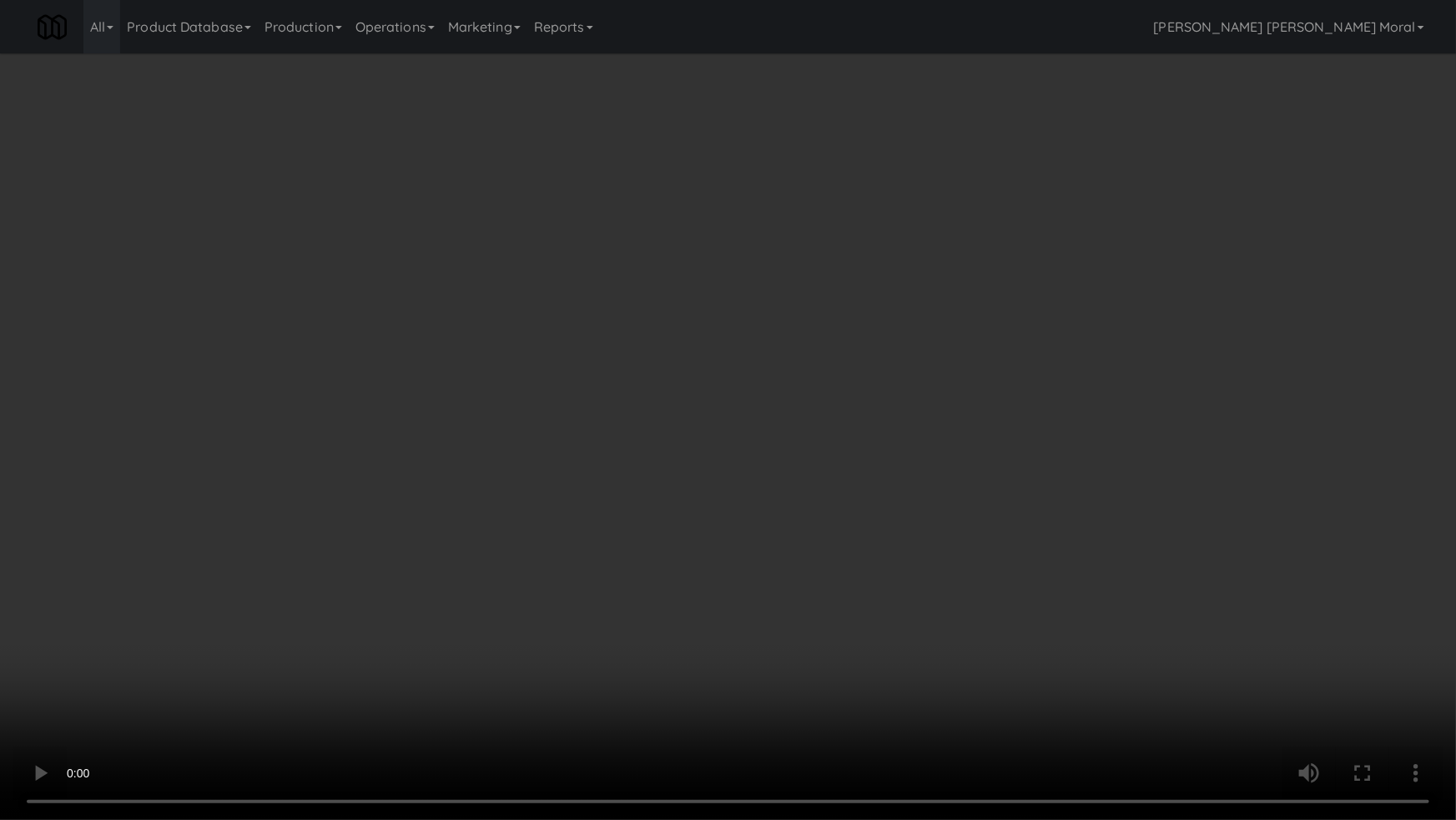
click at [633, 428] on video at bounding box center [728, 410] width 1456 height 820
click at [684, 432] on video at bounding box center [728, 410] width 1456 height 820
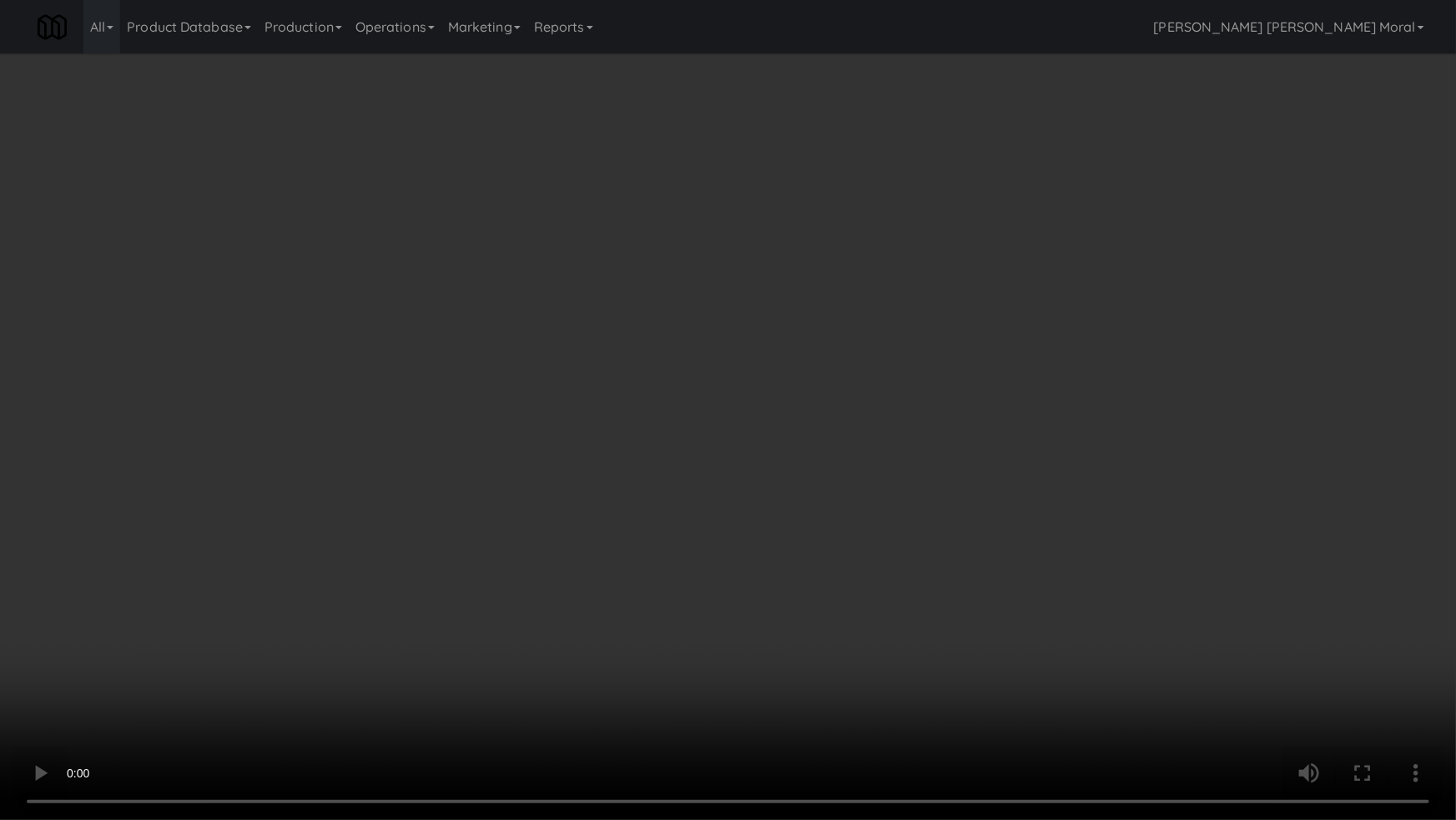
click at [684, 432] on video at bounding box center [728, 410] width 1456 height 820
click at [684, 431] on video at bounding box center [728, 410] width 1456 height 820
click at [697, 426] on video at bounding box center [728, 410] width 1456 height 820
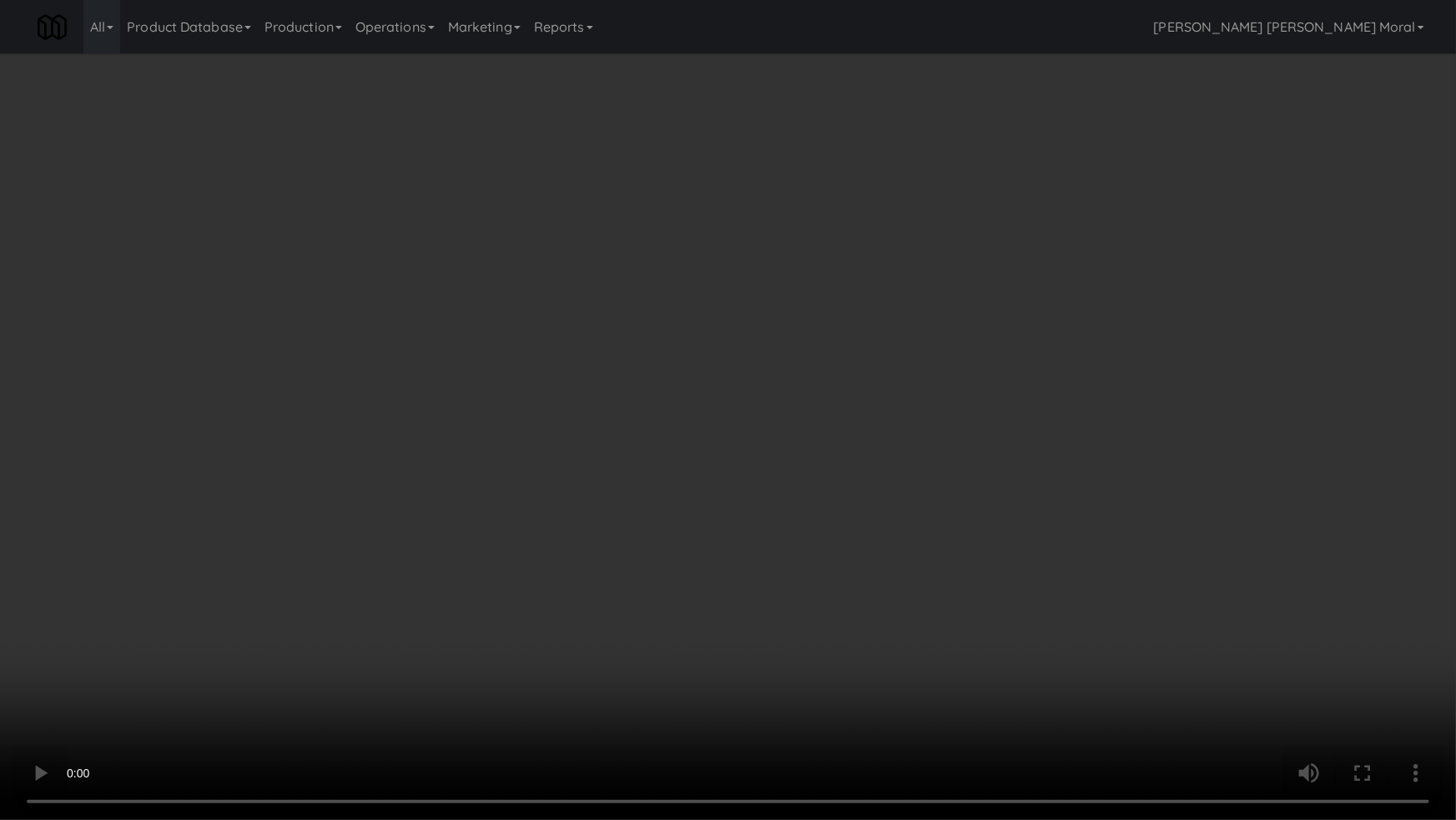
click at [697, 426] on video at bounding box center [728, 410] width 1456 height 820
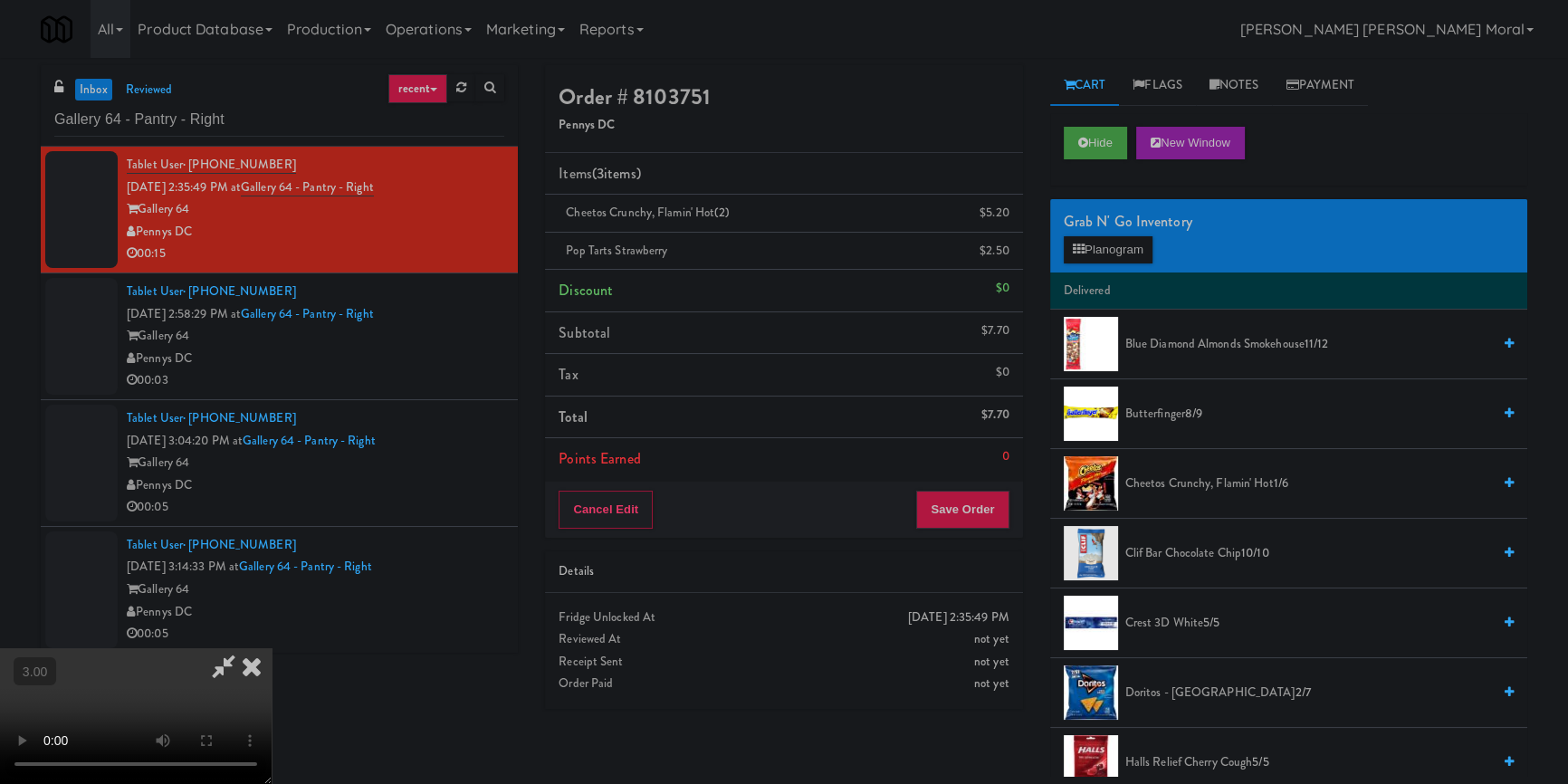
click at [272, 649] on icon at bounding box center [252, 667] width 40 height 37
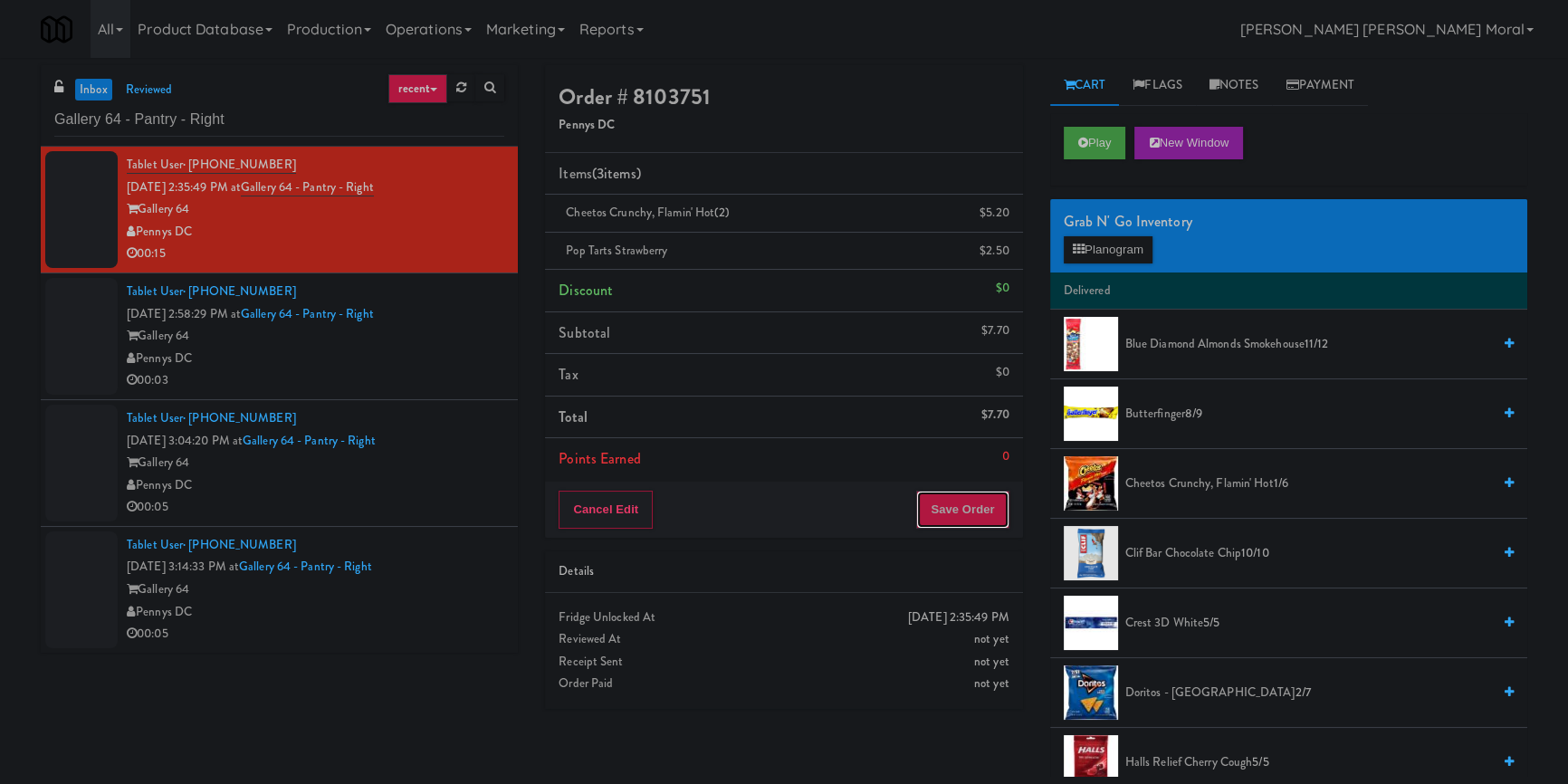
click at [975, 527] on button "Save Order" at bounding box center [961, 510] width 92 height 38
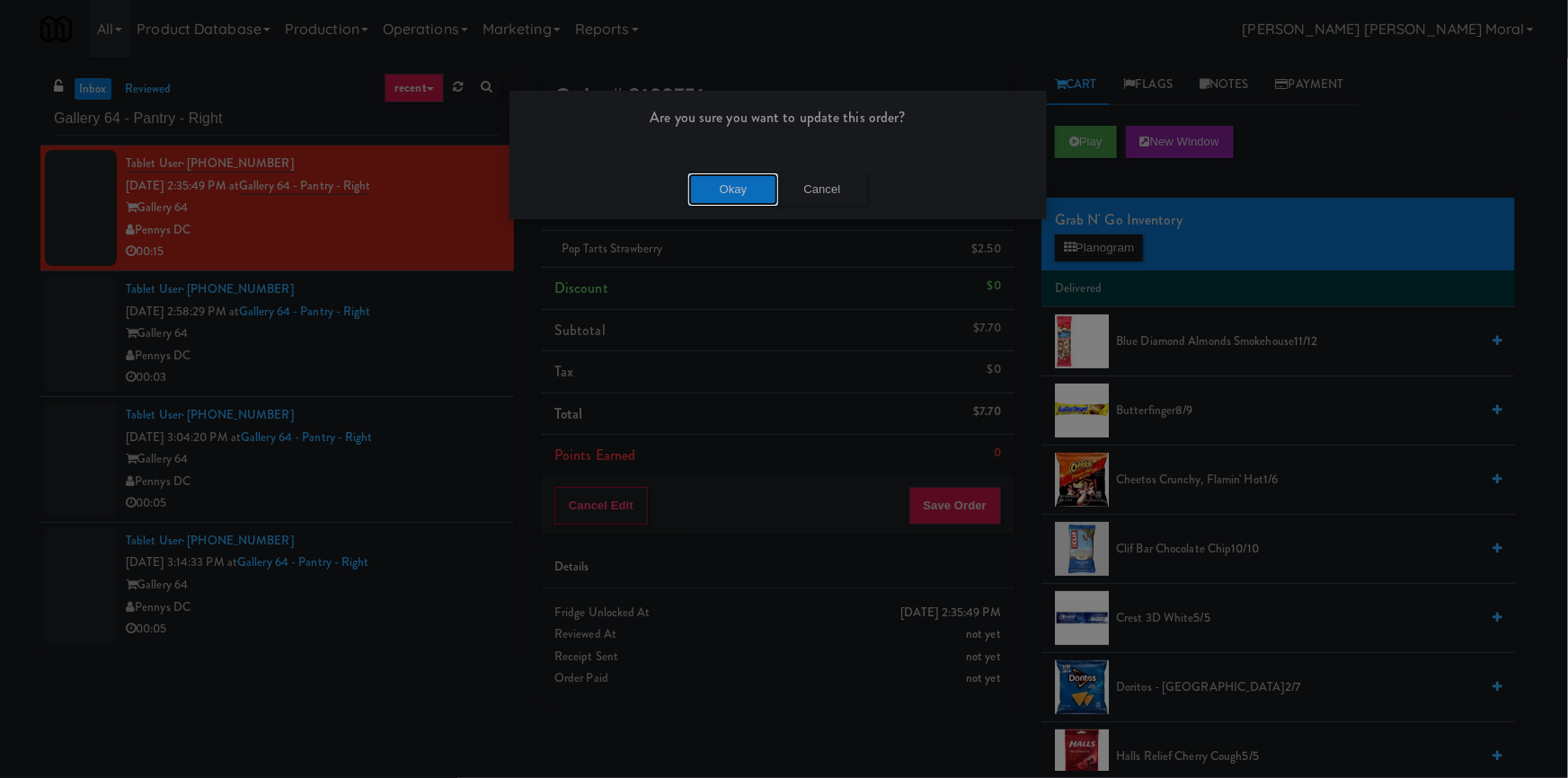
click at [705, 187] on button "Okay" at bounding box center [732, 190] width 90 height 33
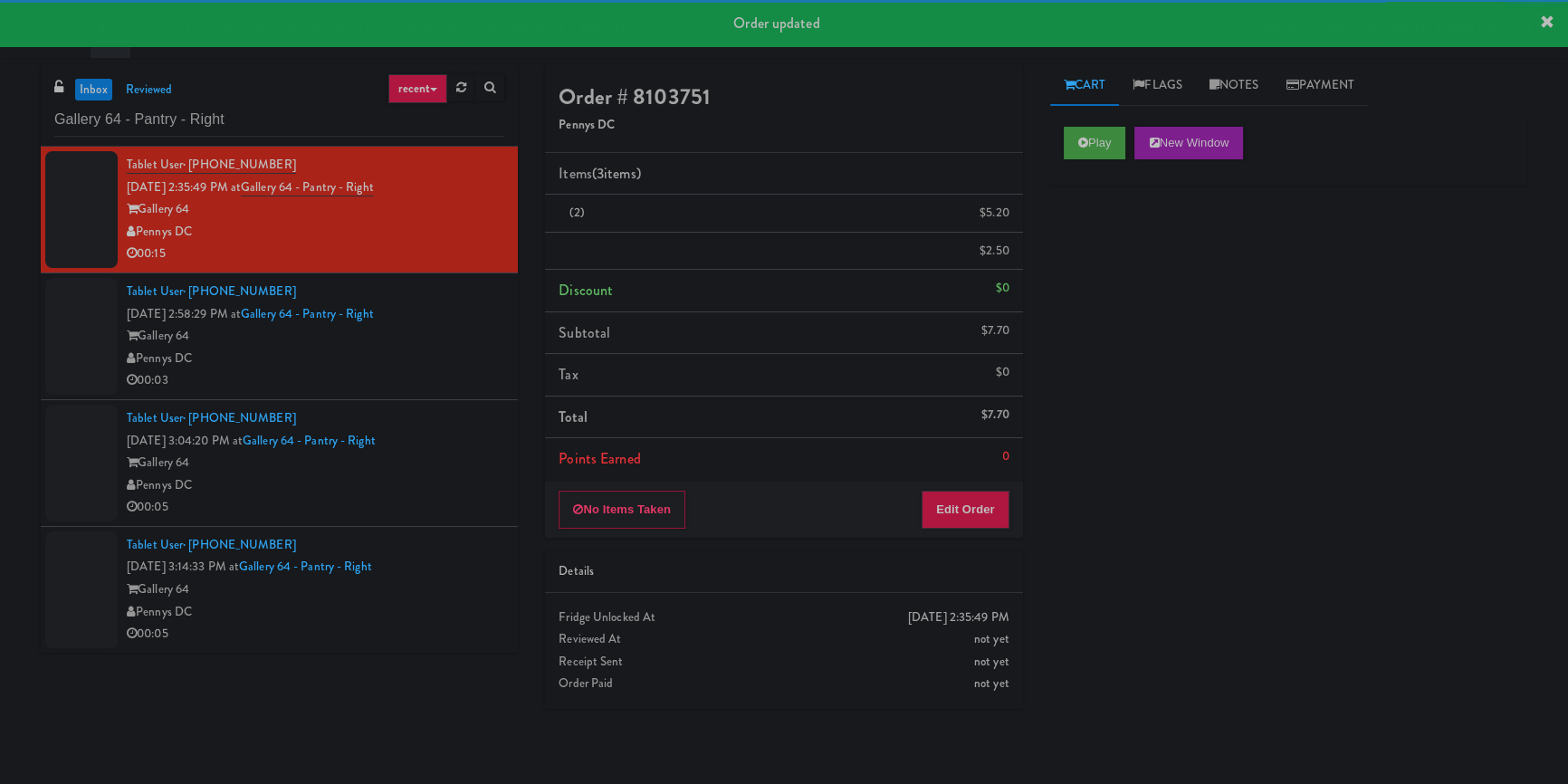
click at [438, 371] on div "Pennys DC" at bounding box center [316, 359] width 378 height 23
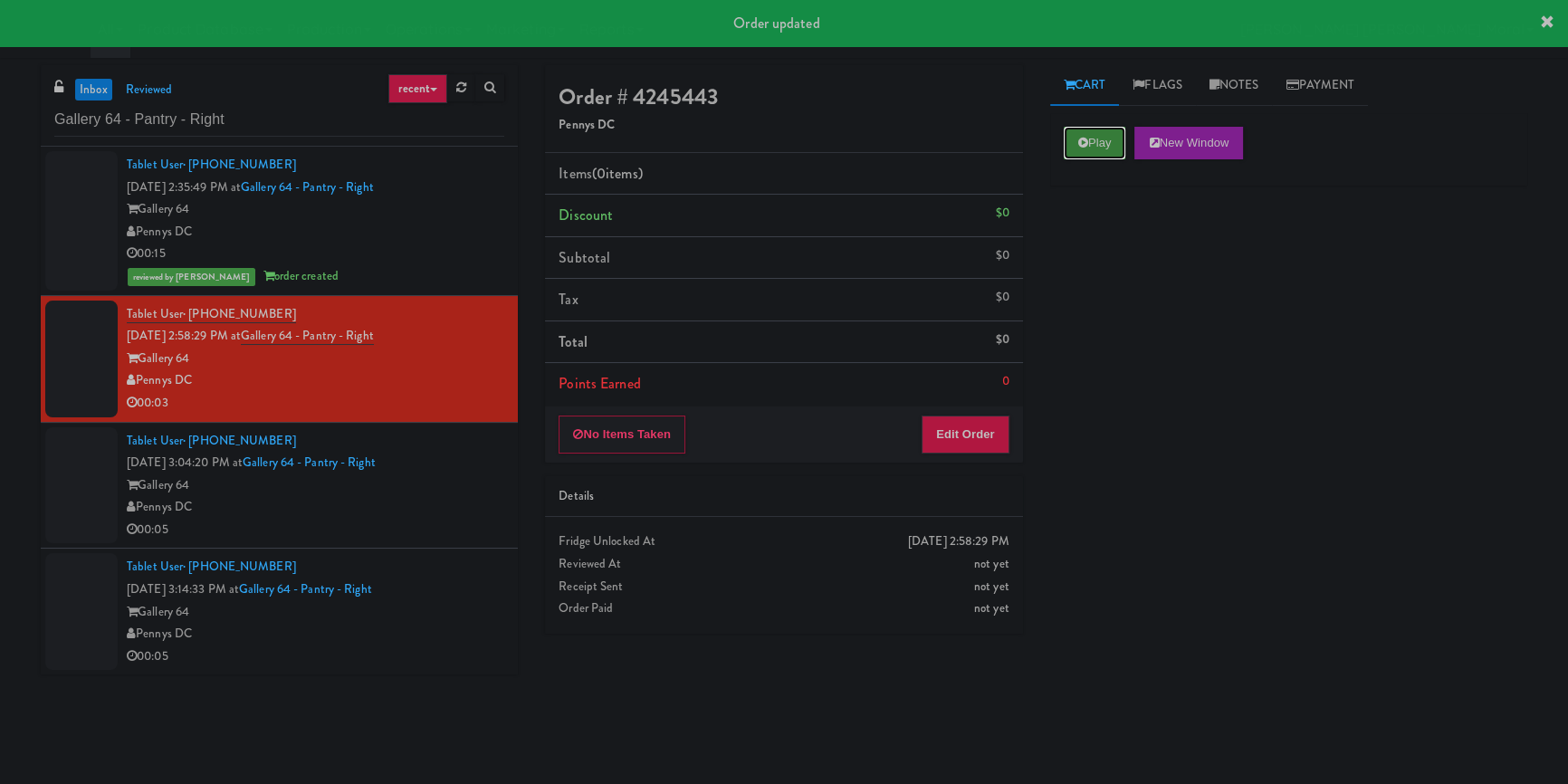
click at [1096, 152] on button "Play" at bounding box center [1095, 143] width 62 height 33
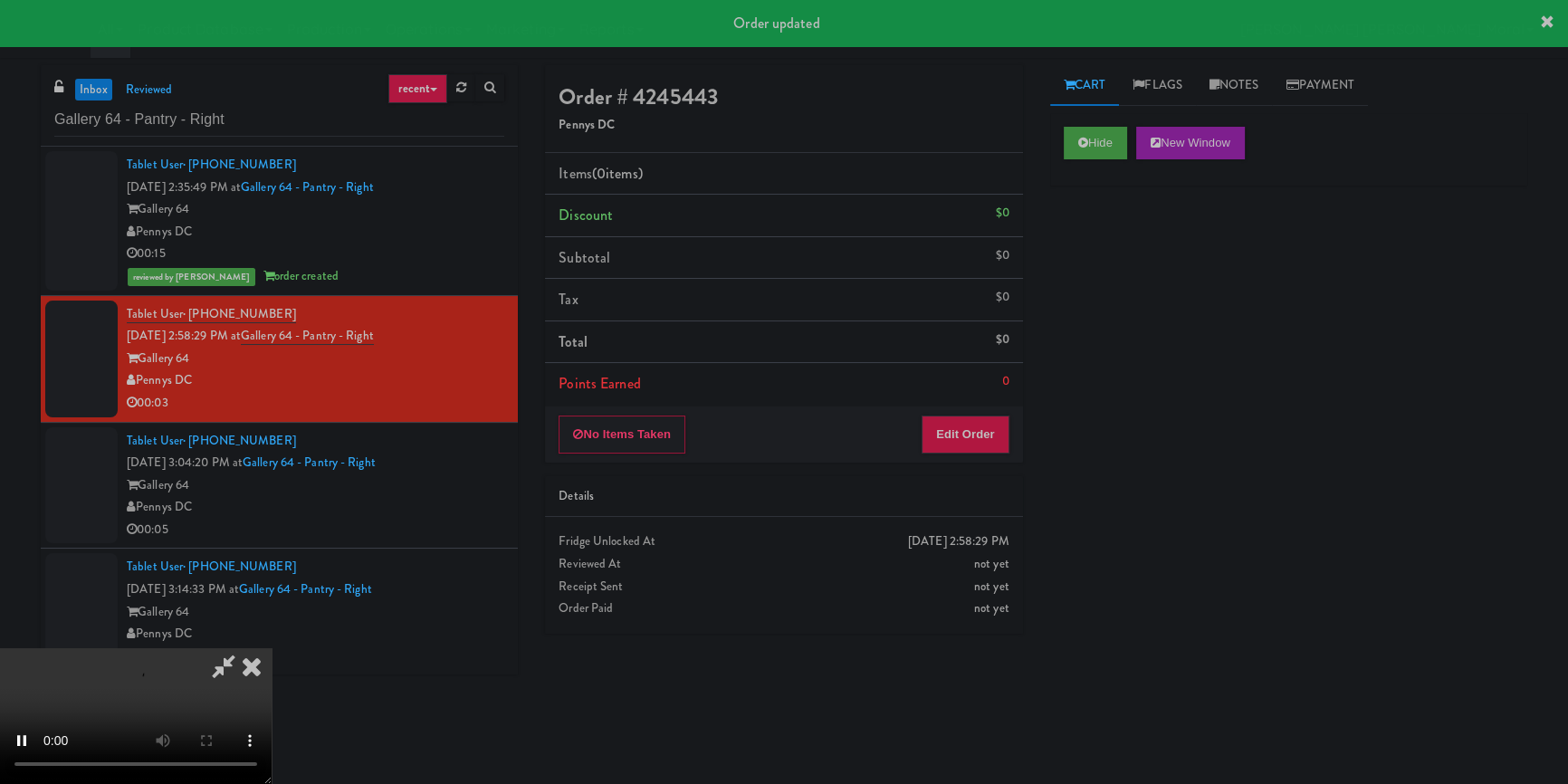
click at [1081, 255] on div "Hide New Window Primary Flag Clear Flag if unable to determine what was taken o…" at bounding box center [1288, 453] width 477 height 679
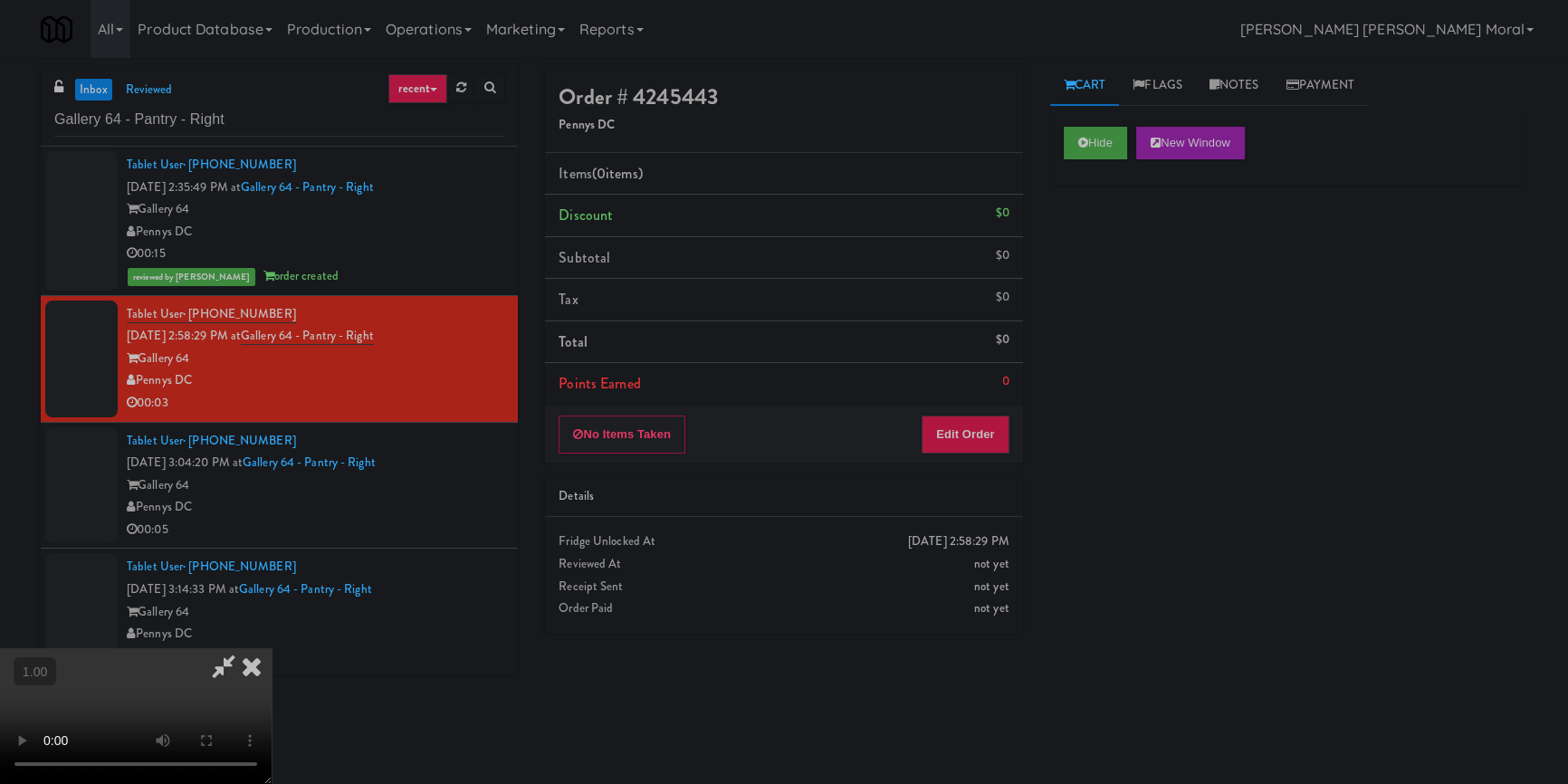
click at [272, 649] on video at bounding box center [136, 716] width 272 height 136
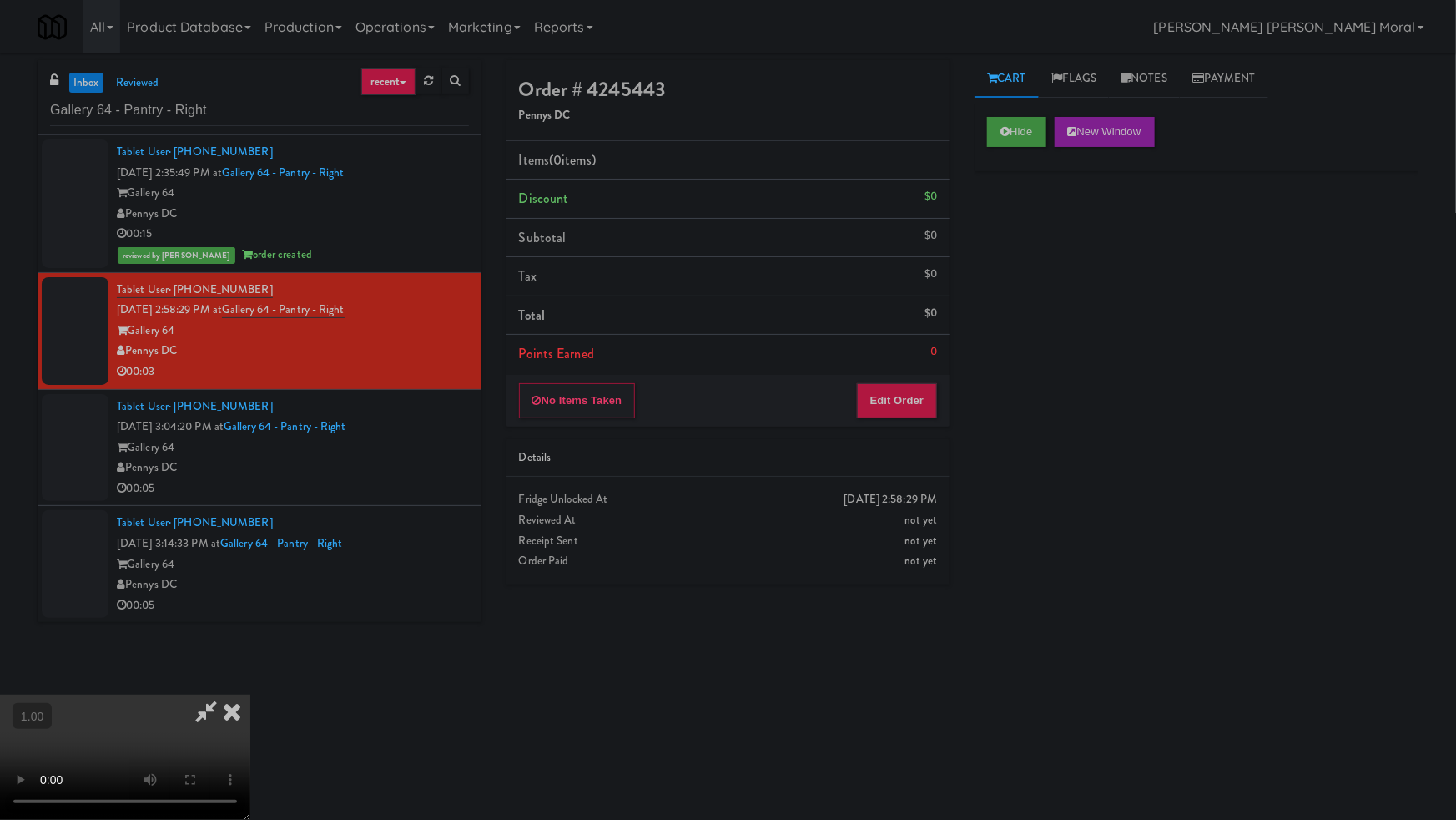
click at [251, 695] on video at bounding box center [125, 757] width 251 height 125
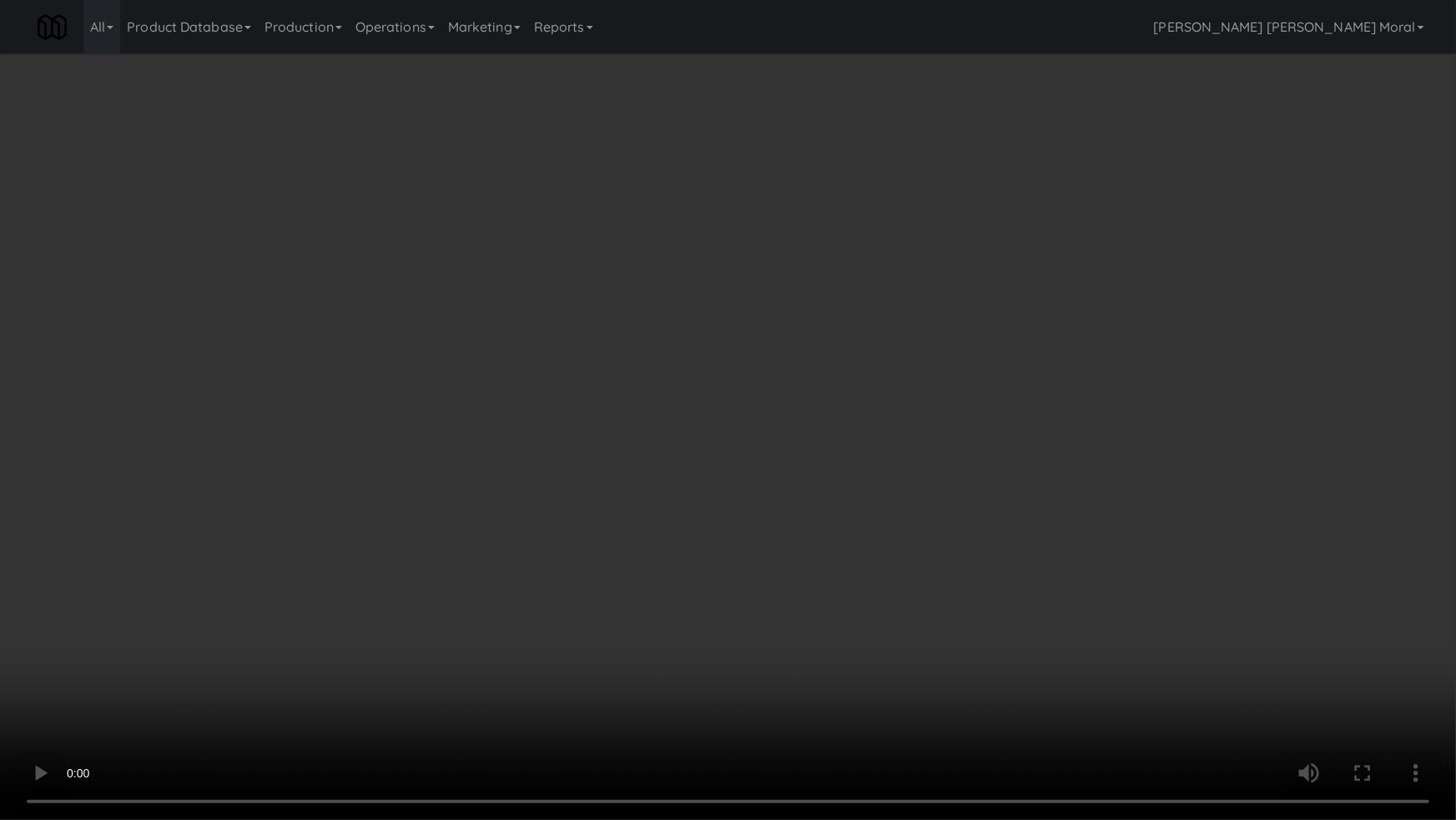
click at [783, 499] on video at bounding box center [728, 410] width 1456 height 820
click at [784, 497] on video at bounding box center [728, 410] width 1456 height 820
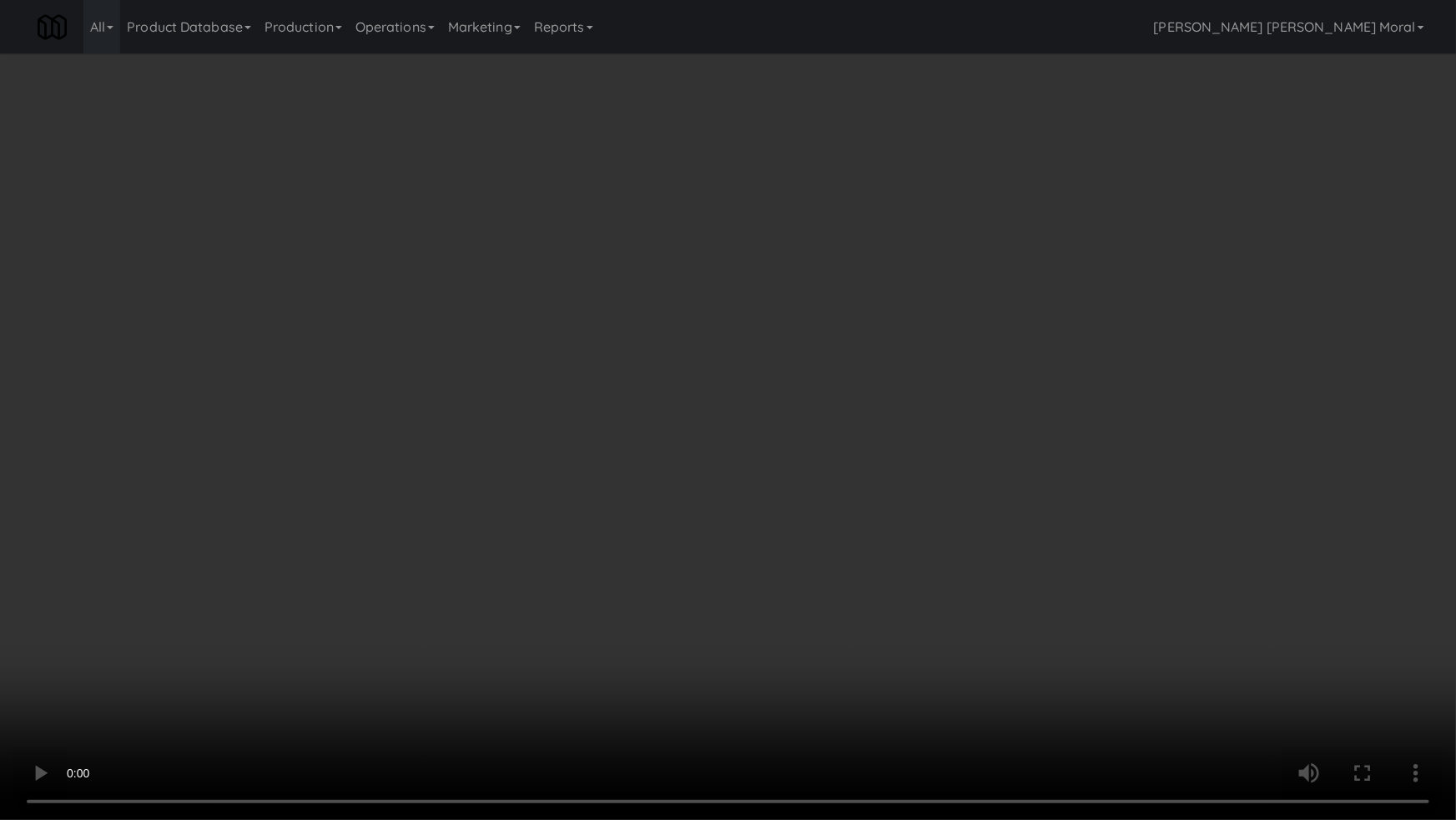
click at [784, 497] on video at bounding box center [728, 410] width 1456 height 820
click at [788, 495] on video at bounding box center [728, 410] width 1456 height 820
click at [788, 494] on video at bounding box center [728, 410] width 1456 height 820
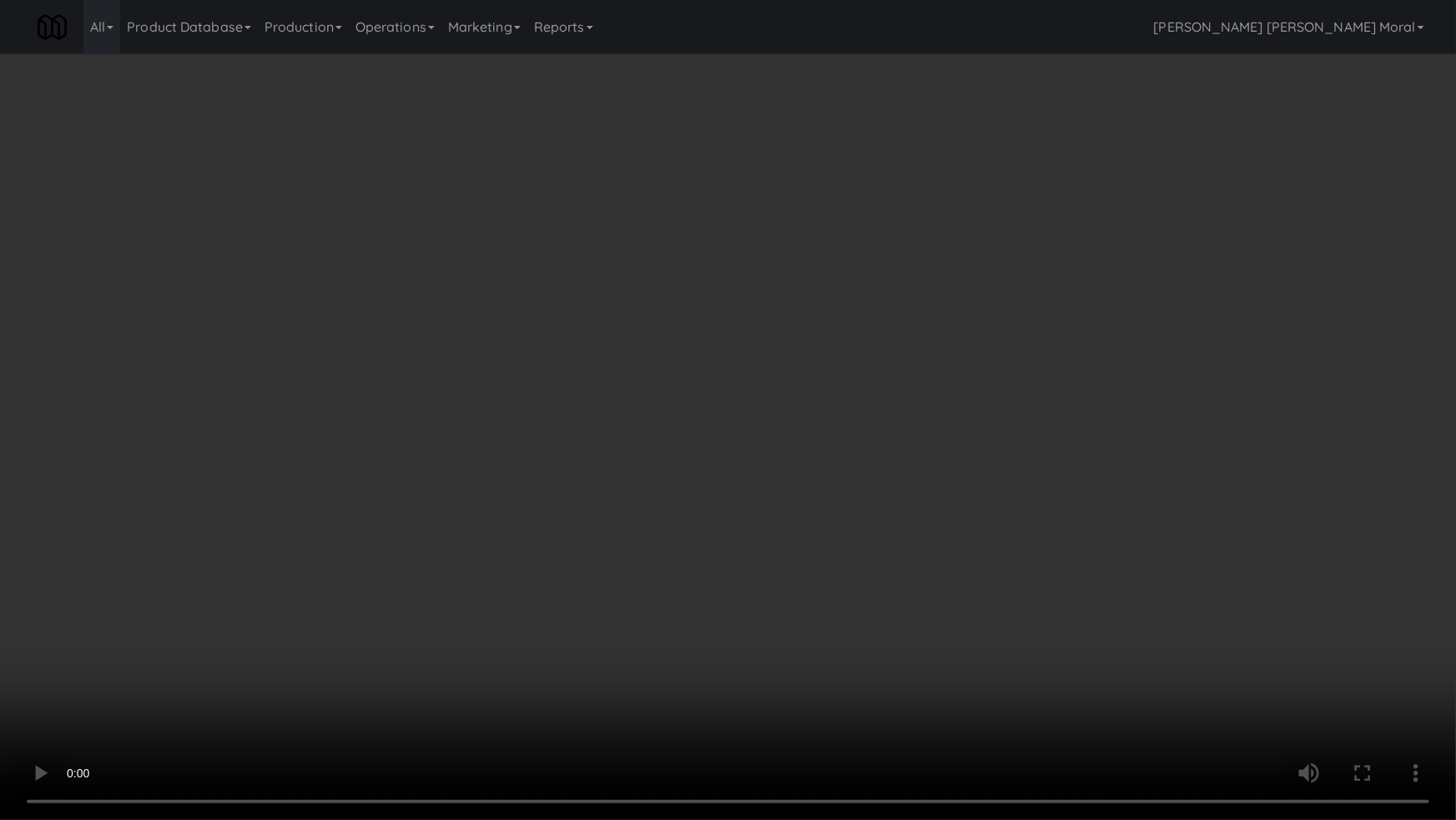
click at [788, 494] on video at bounding box center [728, 410] width 1456 height 820
click at [789, 493] on video at bounding box center [728, 410] width 1456 height 820
click at [789, 492] on video at bounding box center [728, 410] width 1456 height 820
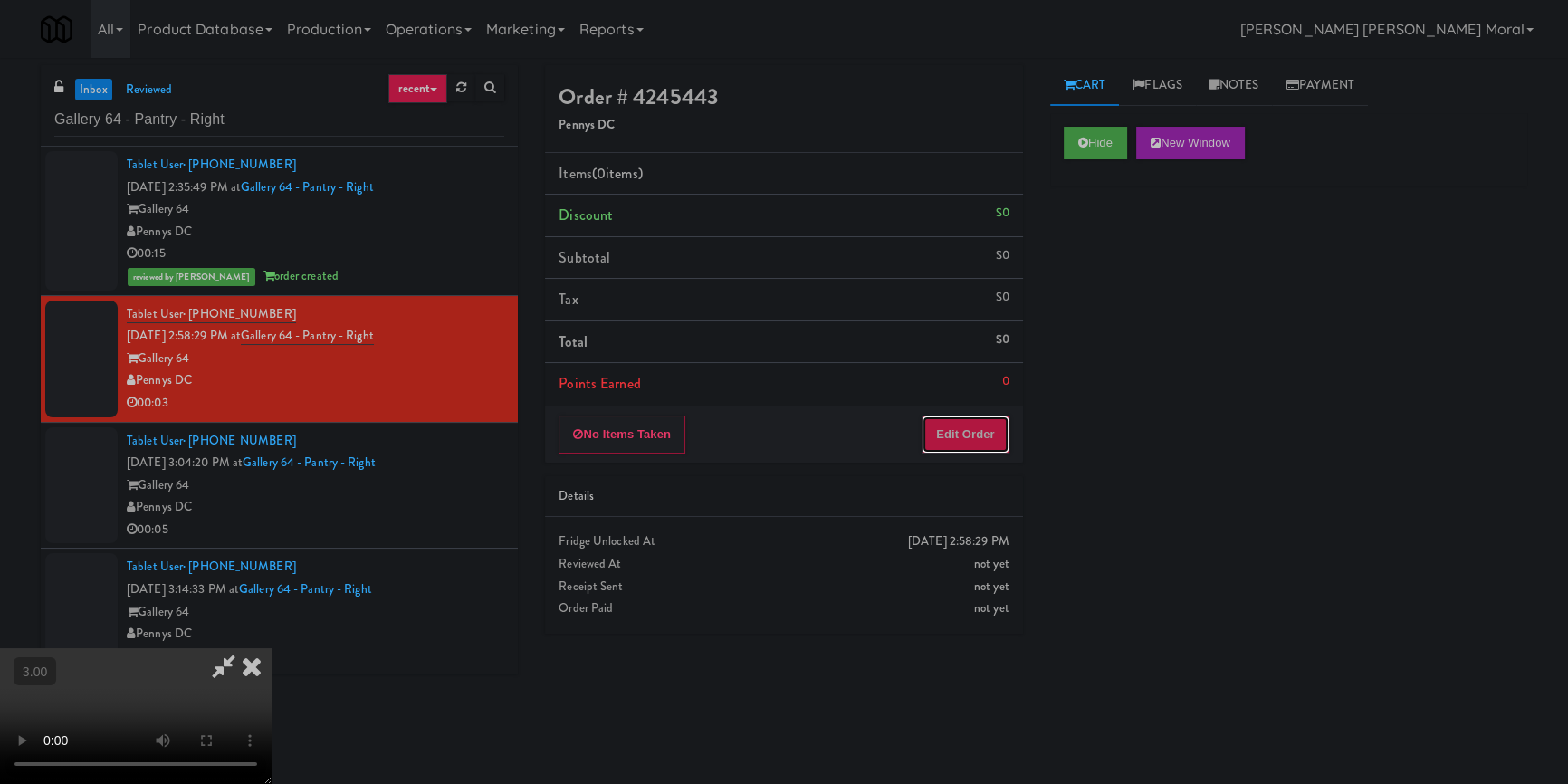
click at [992, 426] on button "Edit Order" at bounding box center [965, 435] width 88 height 38
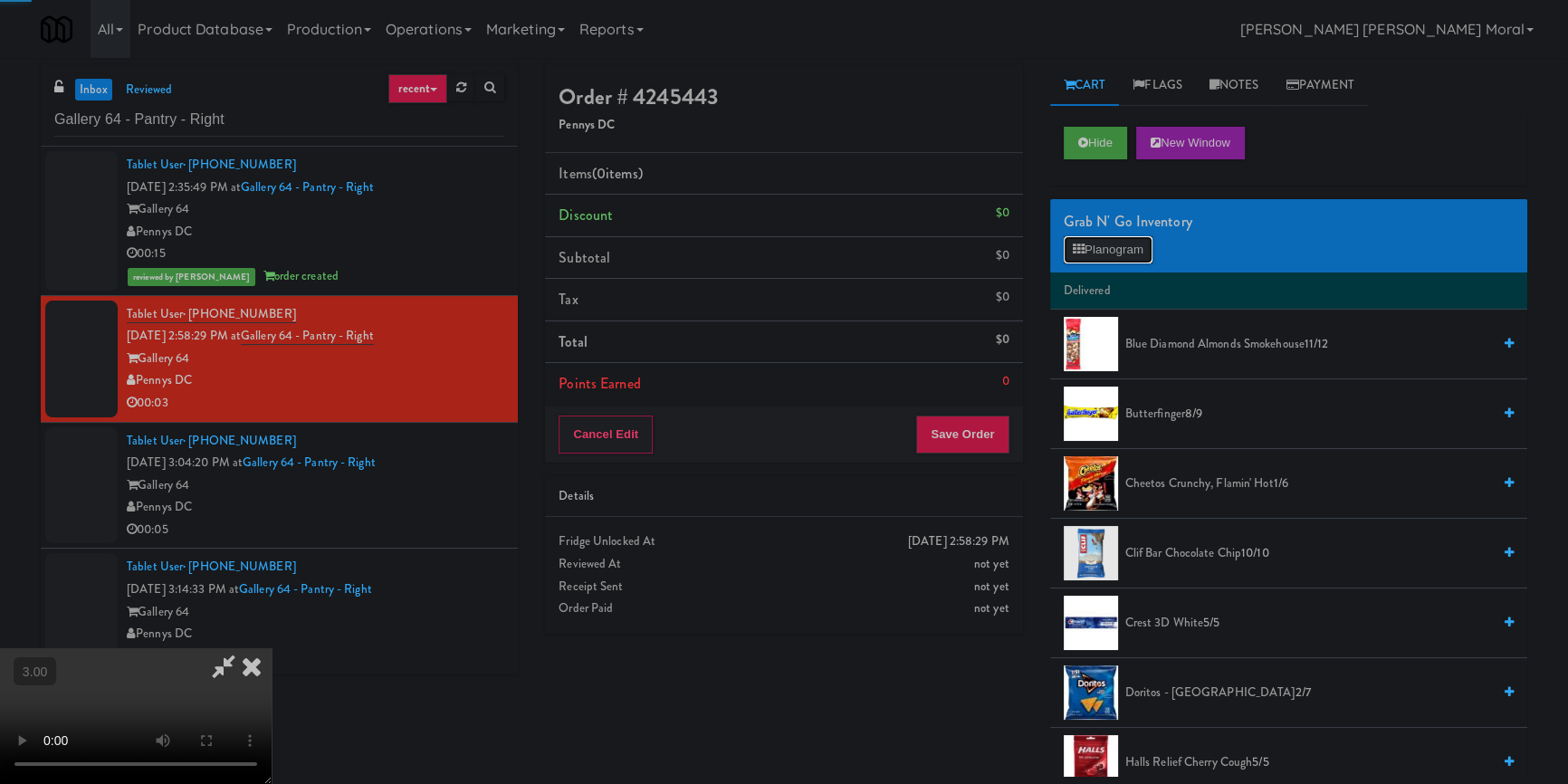
click at [1116, 252] on button "Planogram" at bounding box center [1107, 250] width 88 height 27
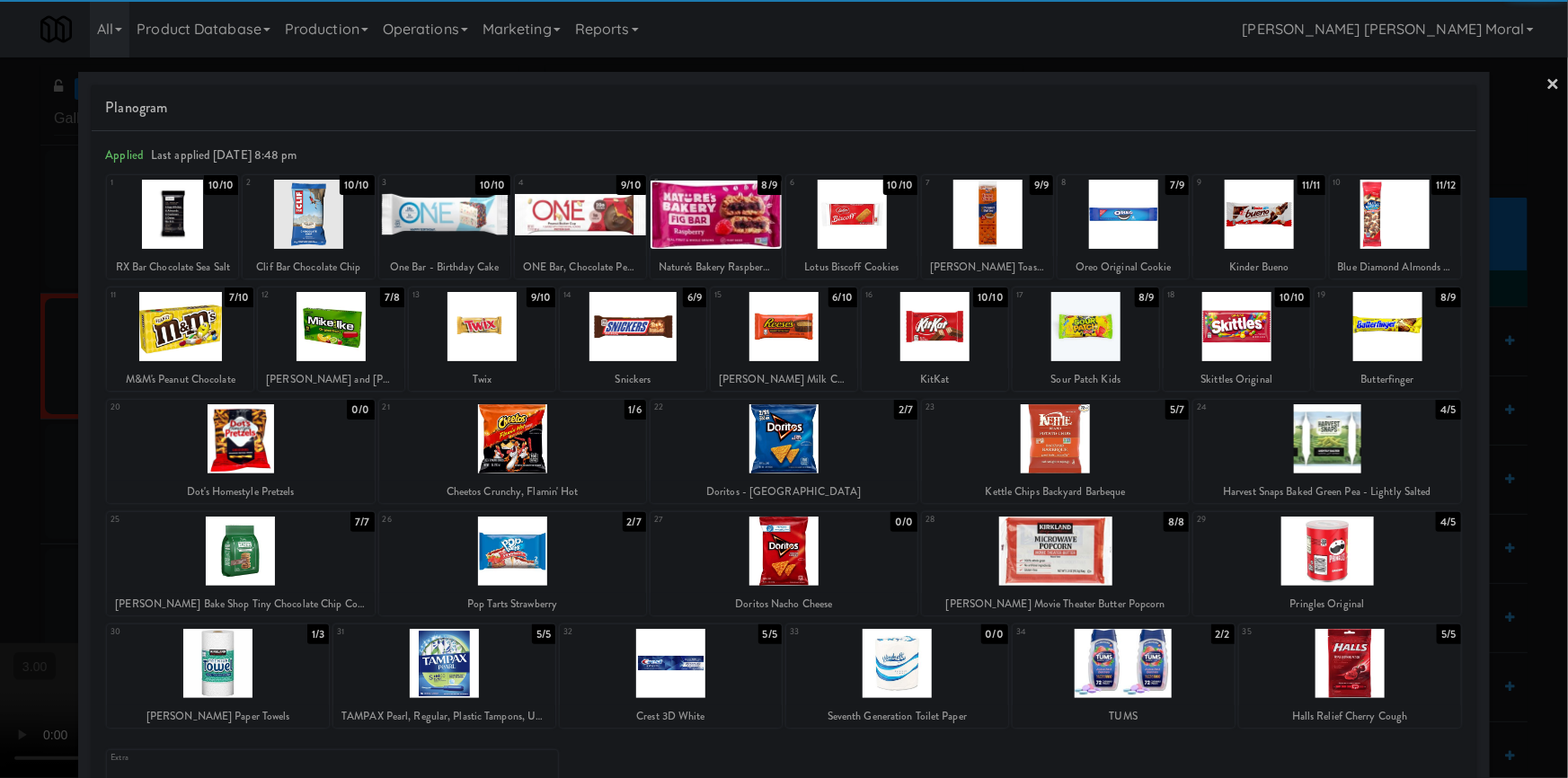
click at [1086, 427] on div at bounding box center [1055, 439] width 267 height 69
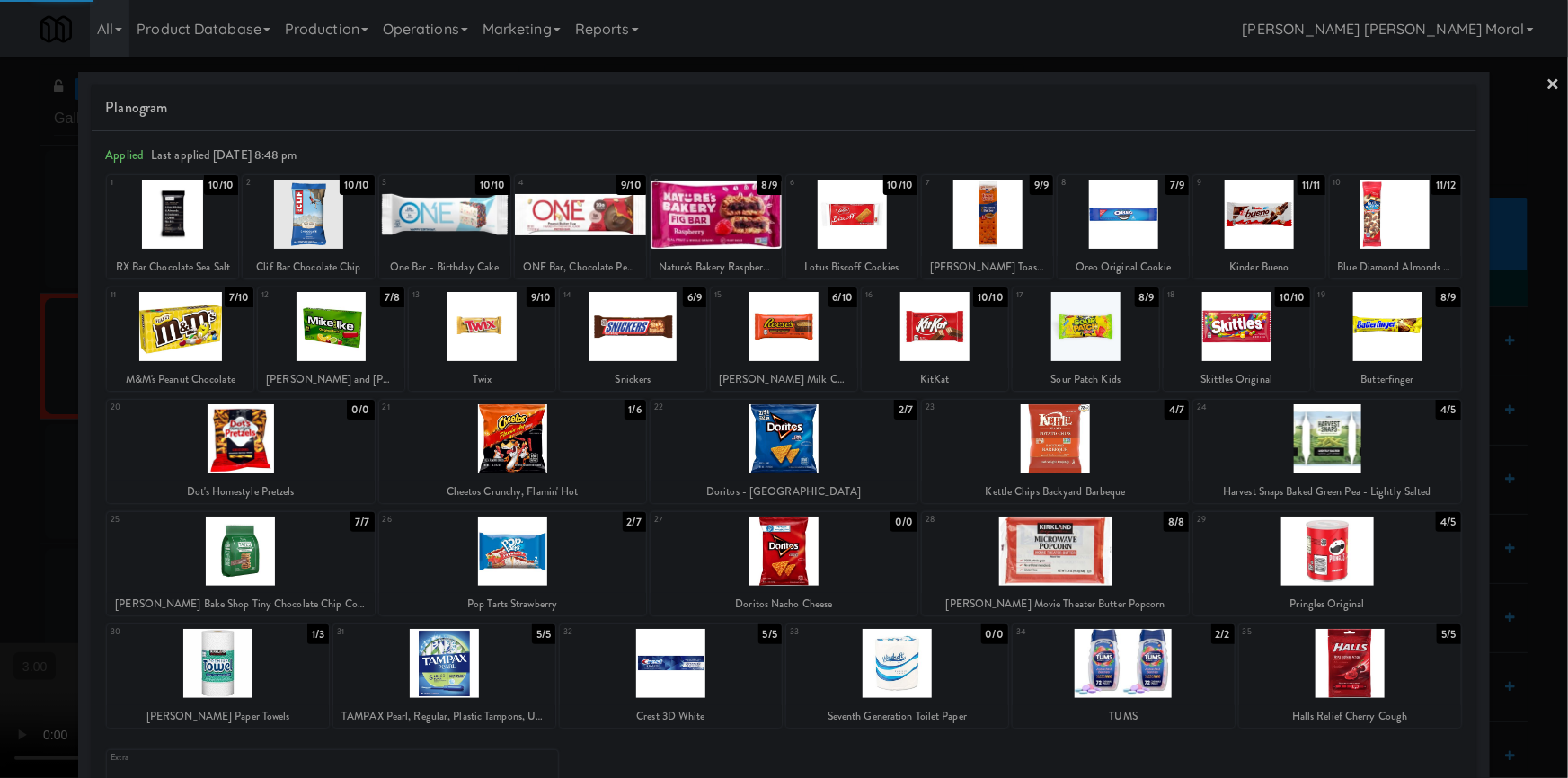
click at [1546, 81] on link "×" at bounding box center [1554, 86] width 14 height 56
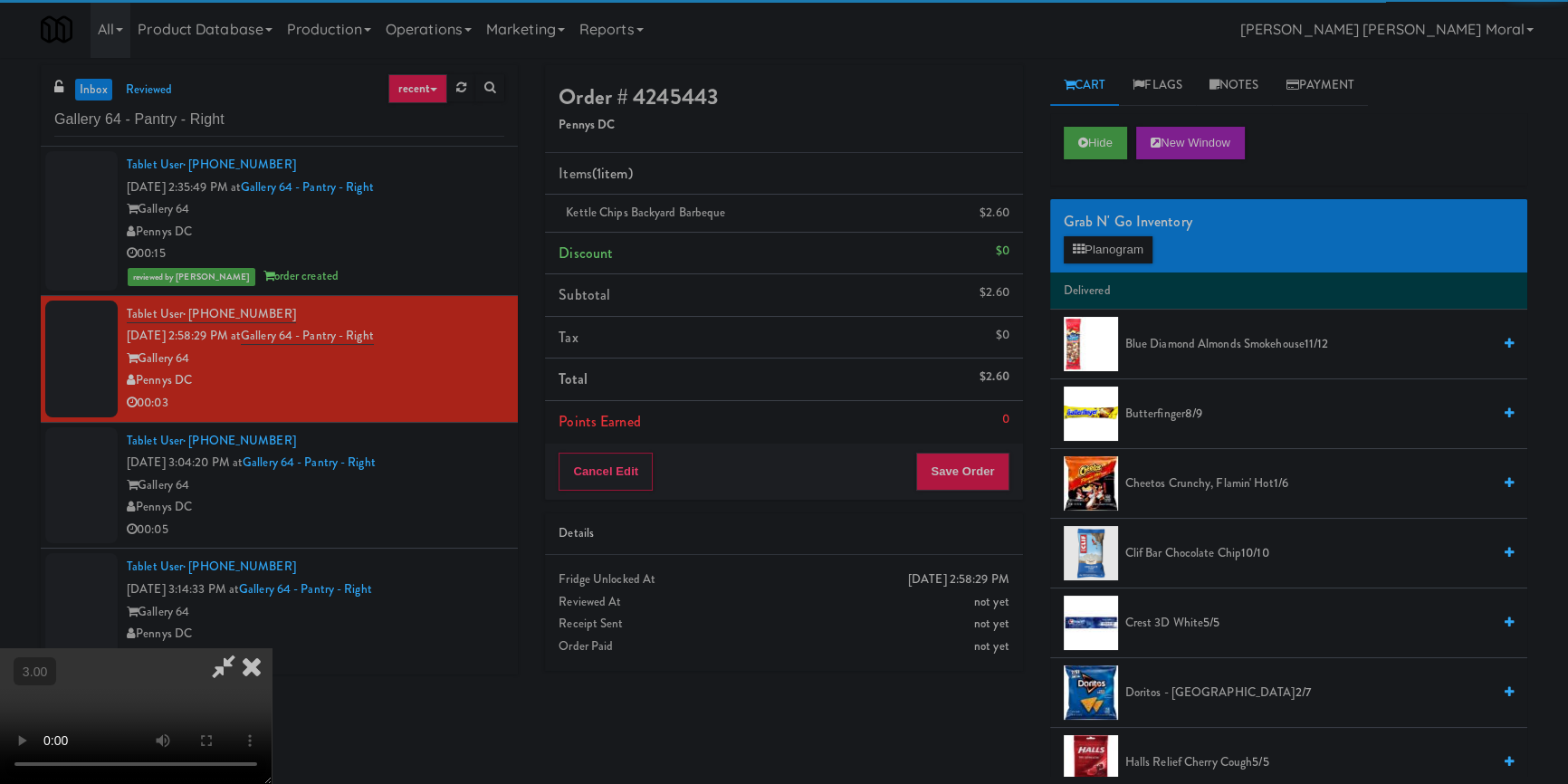
click at [272, 649] on video at bounding box center [136, 716] width 272 height 136
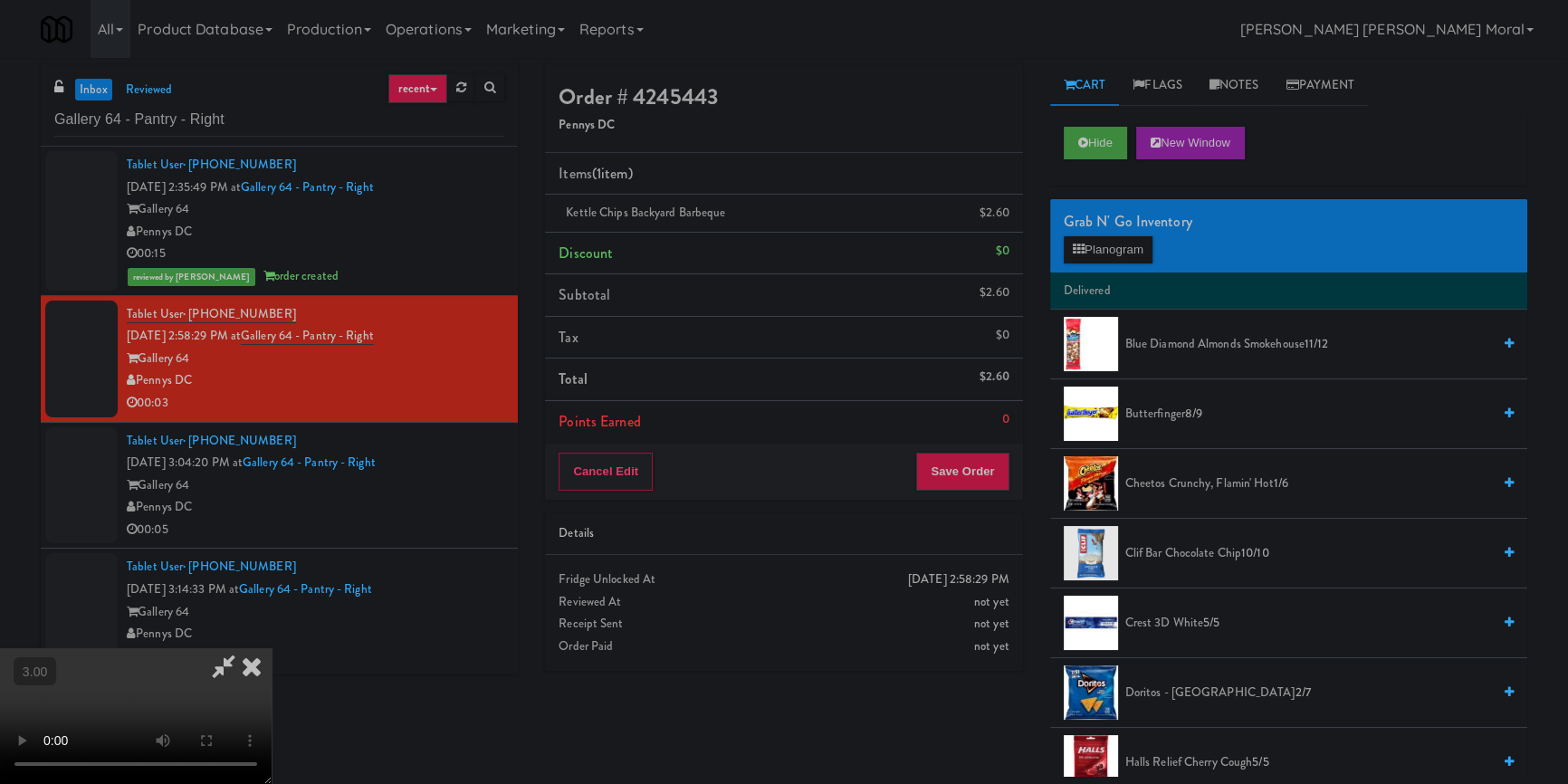
click at [272, 649] on video at bounding box center [136, 716] width 272 height 136
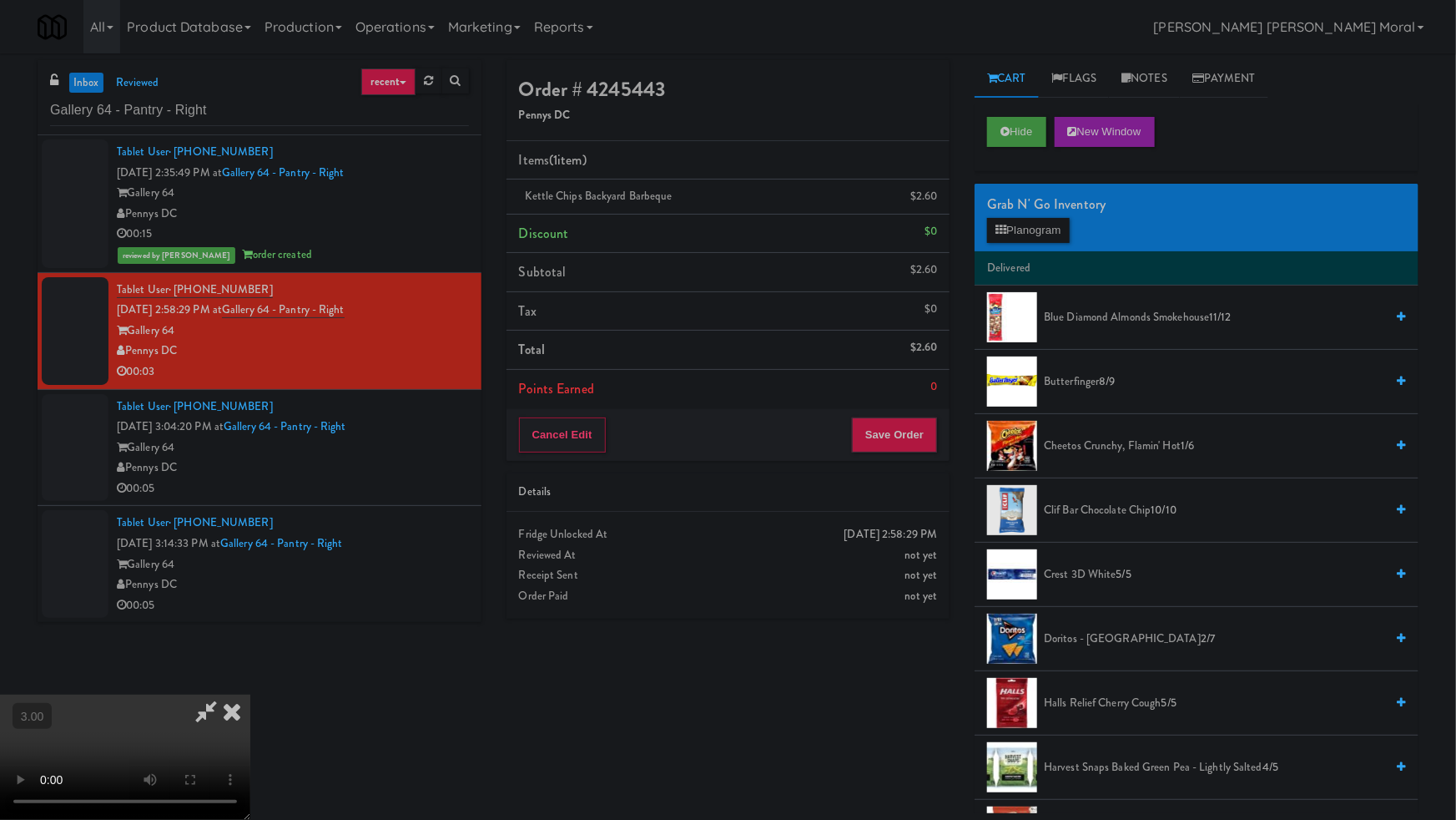
click at [251, 695] on video at bounding box center [125, 757] width 251 height 125
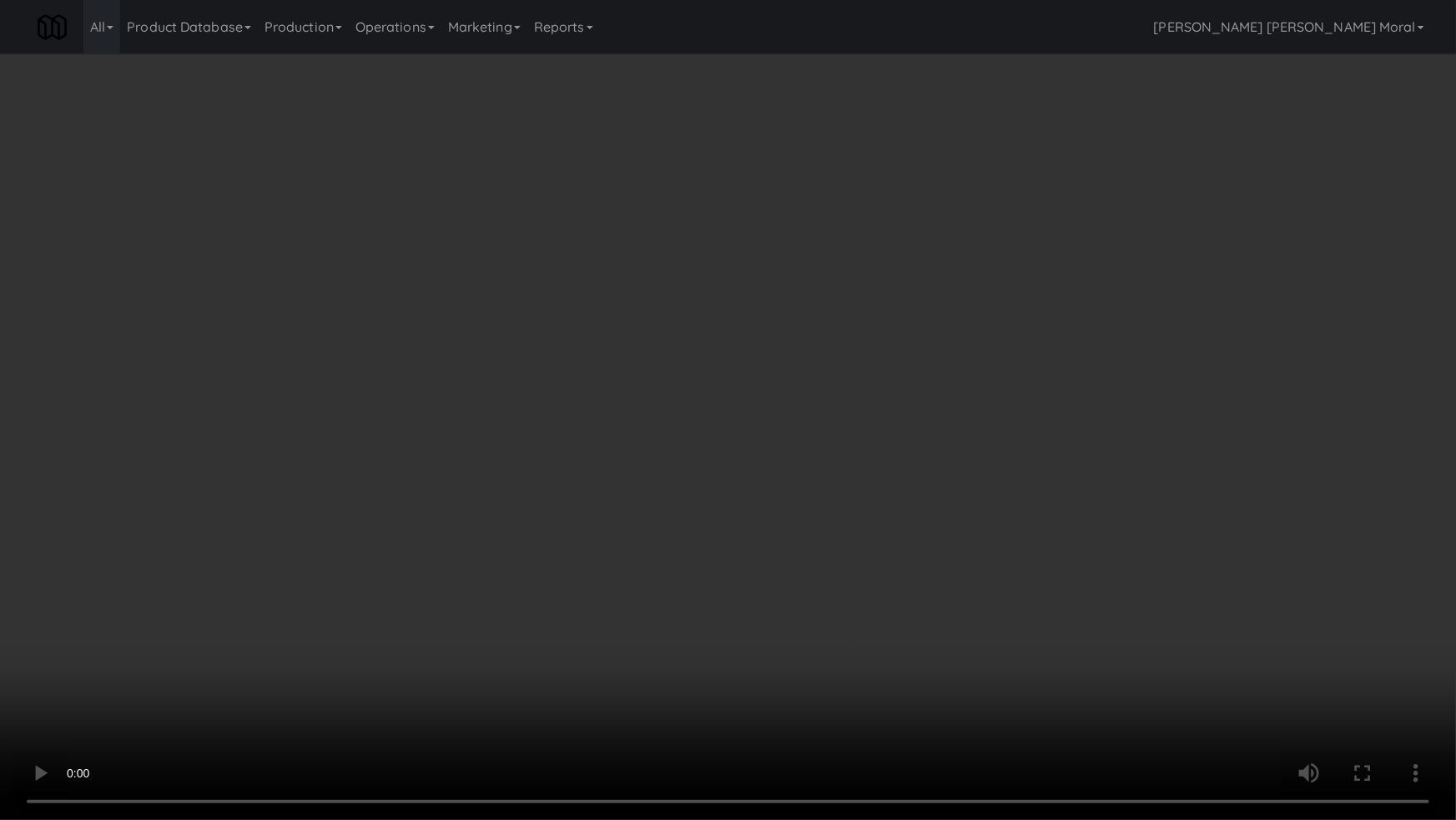
click at [729, 484] on video at bounding box center [728, 410] width 1456 height 820
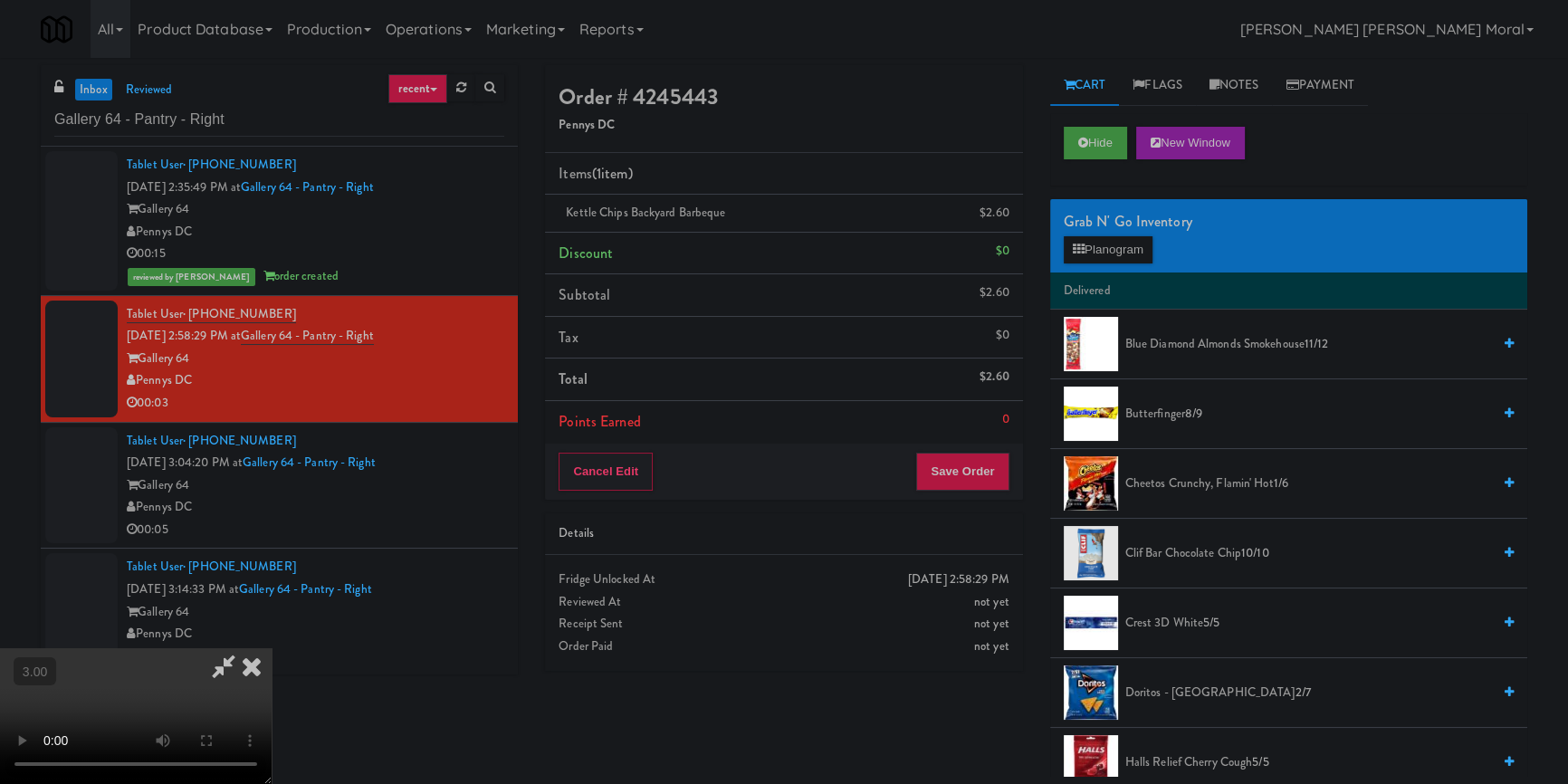
click at [272, 649] on icon at bounding box center [252, 667] width 40 height 37
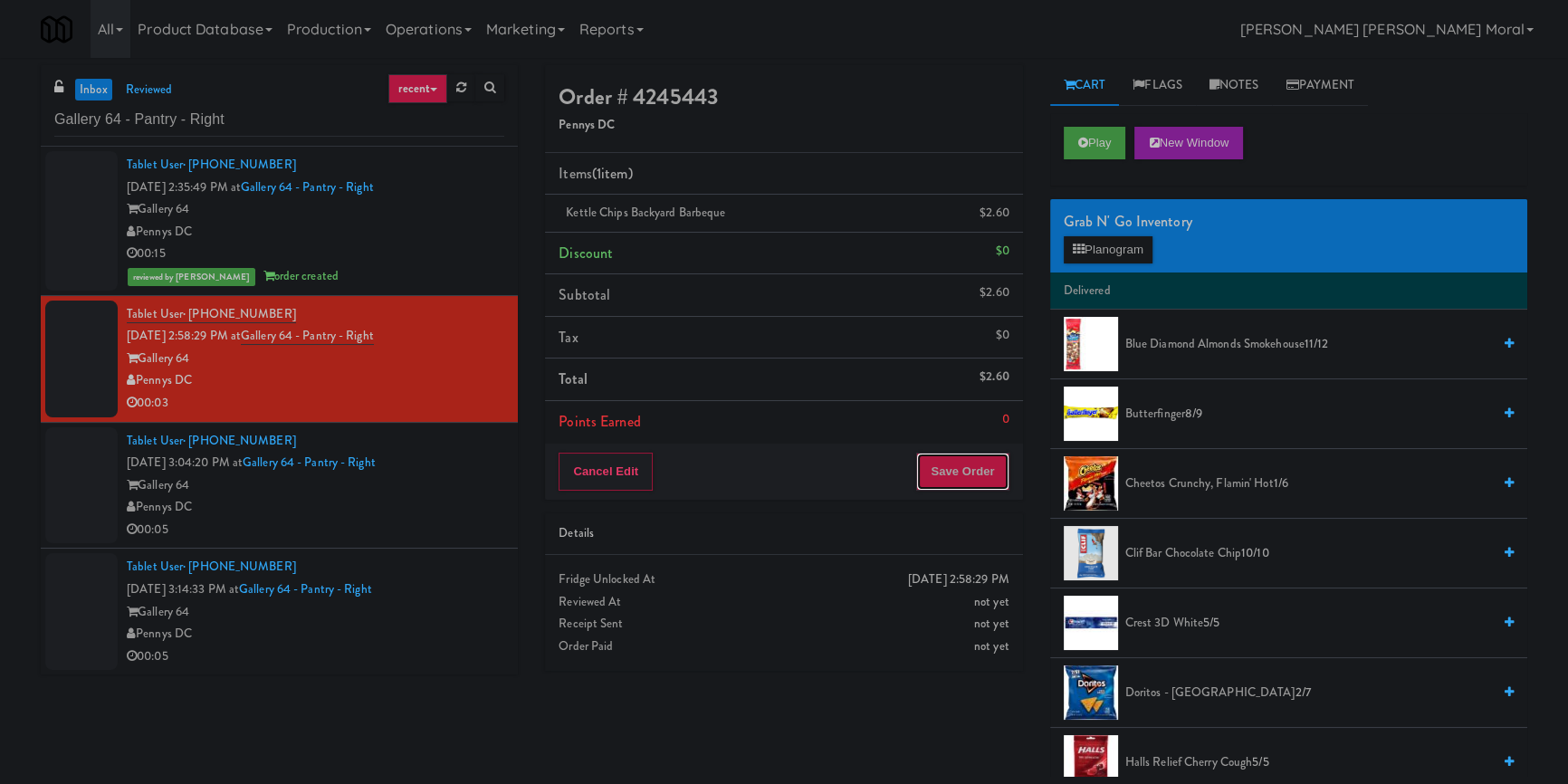
click at [944, 489] on button "Save Order" at bounding box center [961, 472] width 92 height 38
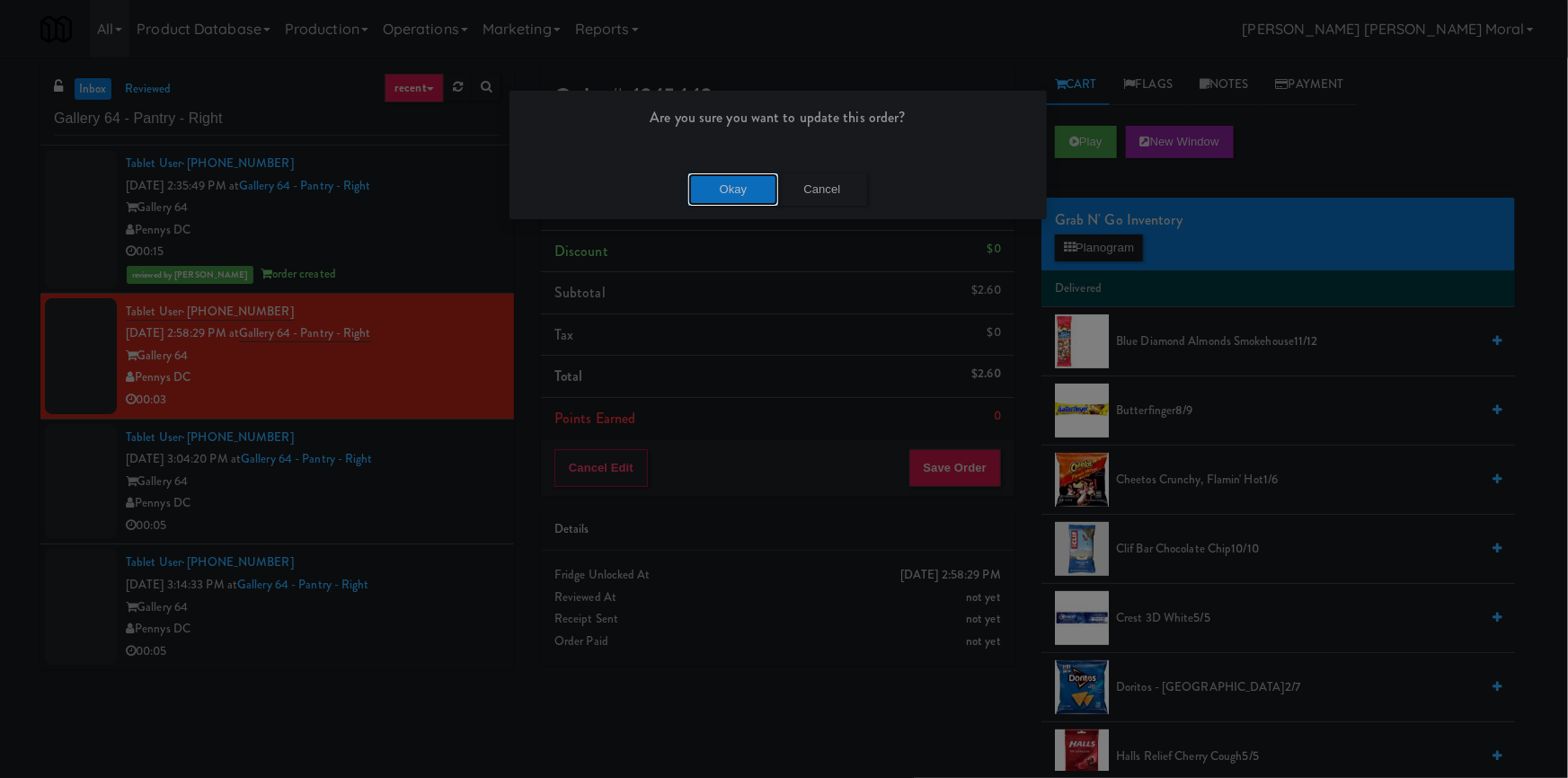
click at [707, 192] on button "Okay" at bounding box center [732, 190] width 90 height 33
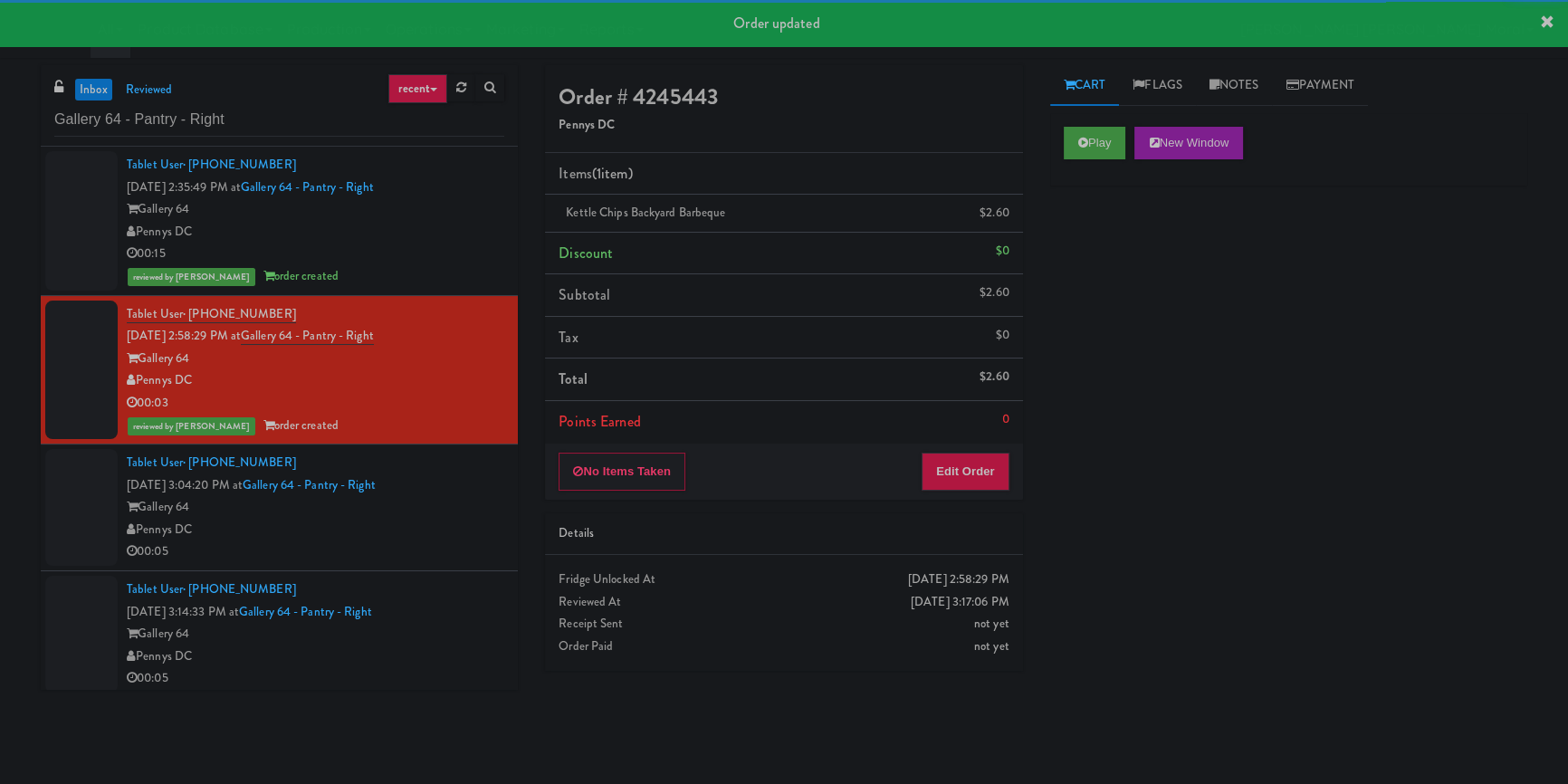
click at [449, 513] on div "Gallery 64" at bounding box center [316, 507] width 378 height 23
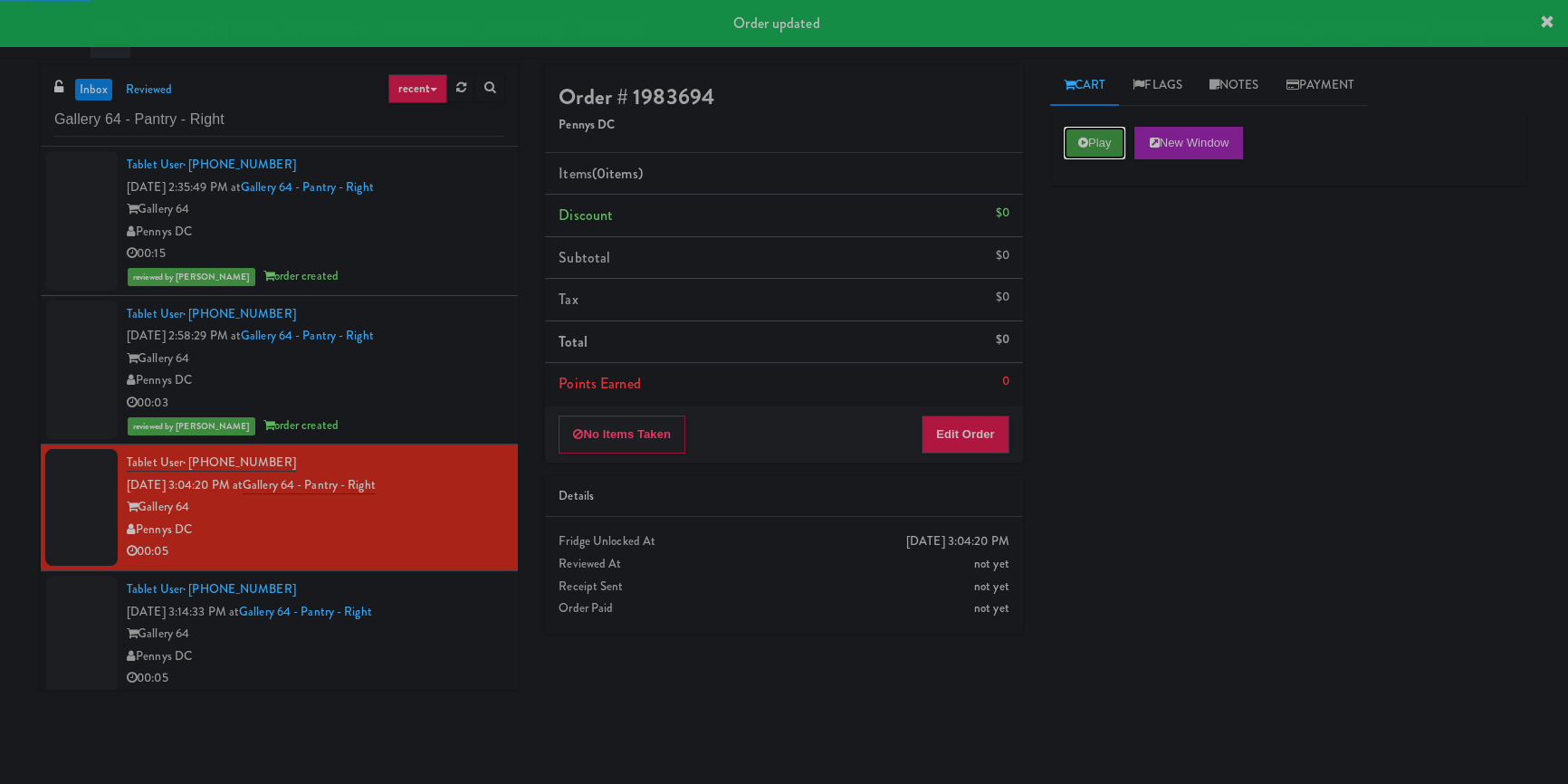
click at [1086, 152] on button "Play" at bounding box center [1095, 143] width 62 height 33
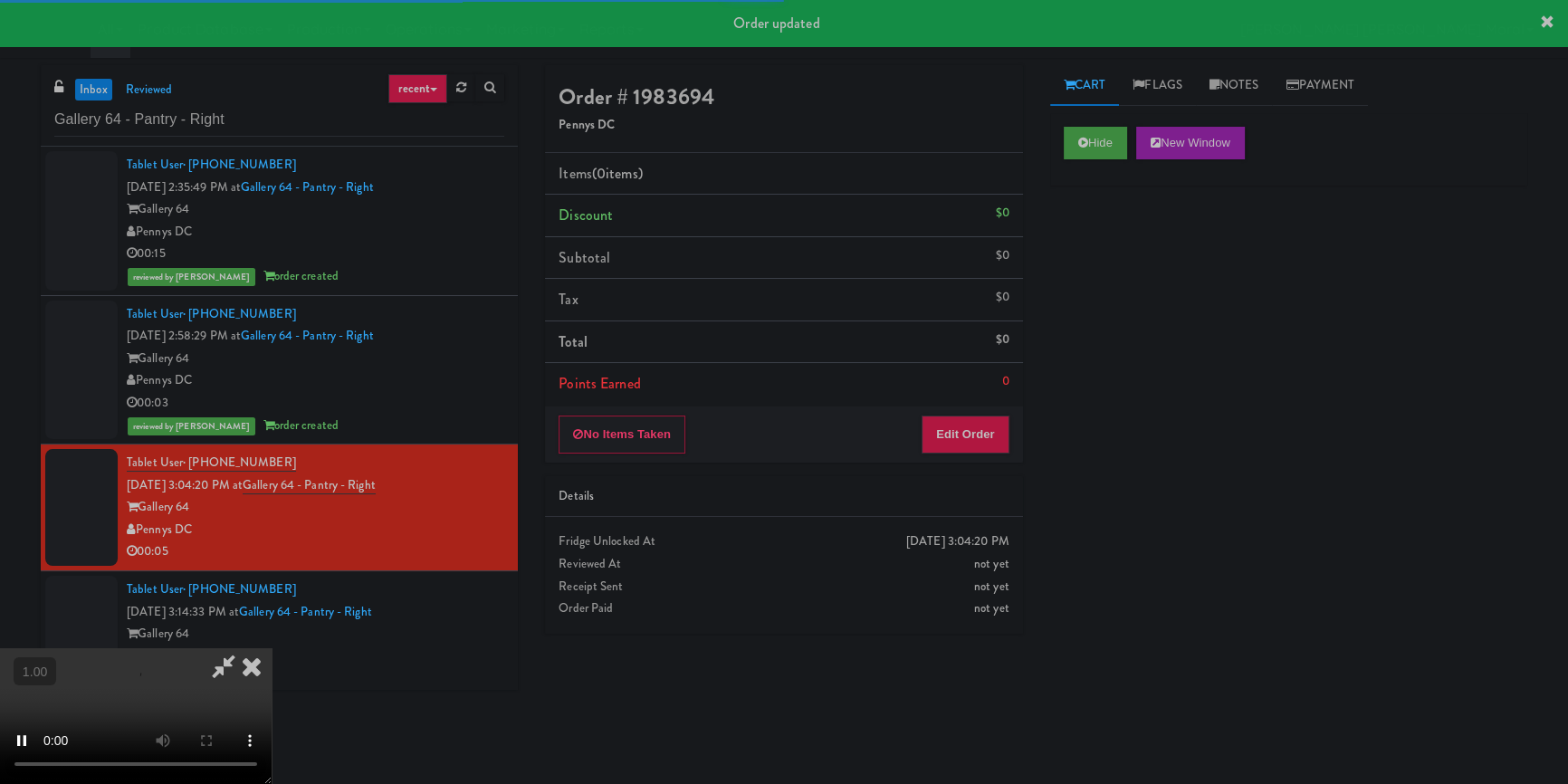
click at [1088, 261] on div "Hide New Window Primary Flag Clear Flag if unable to determine what was taken o…" at bounding box center [1288, 453] width 477 height 679
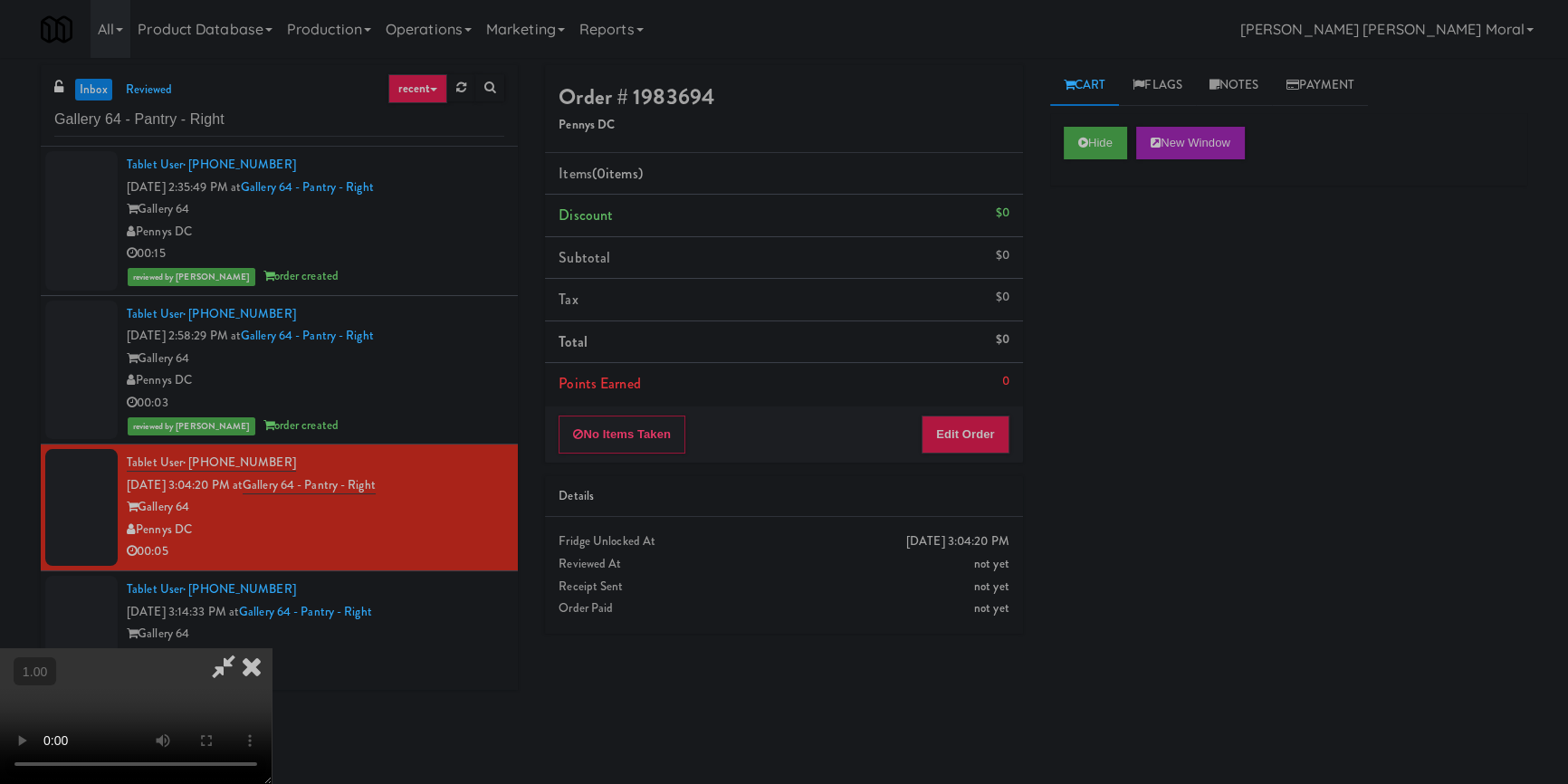
click at [272, 649] on video at bounding box center [136, 716] width 272 height 136
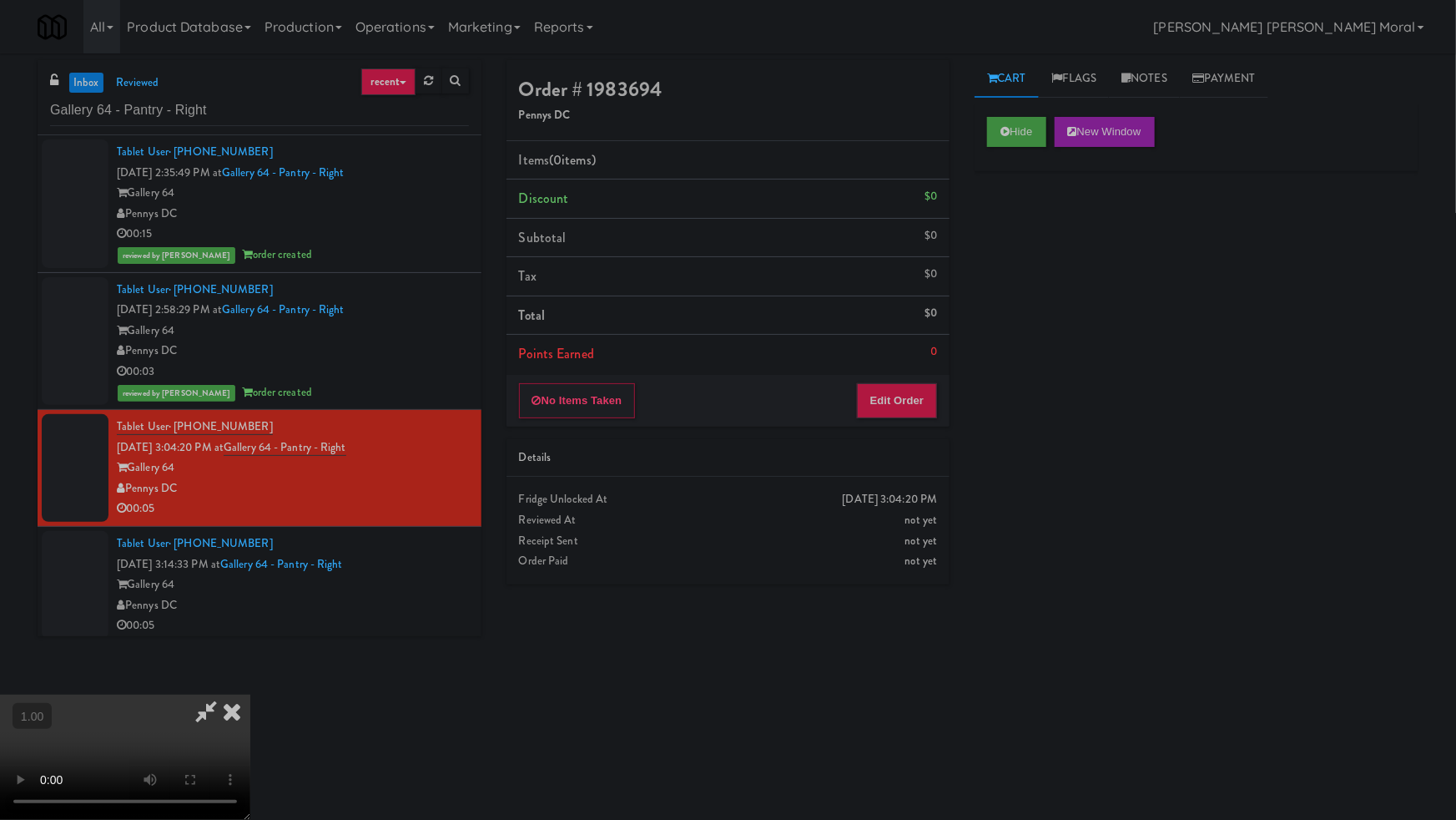
click at [251, 695] on video at bounding box center [125, 757] width 251 height 125
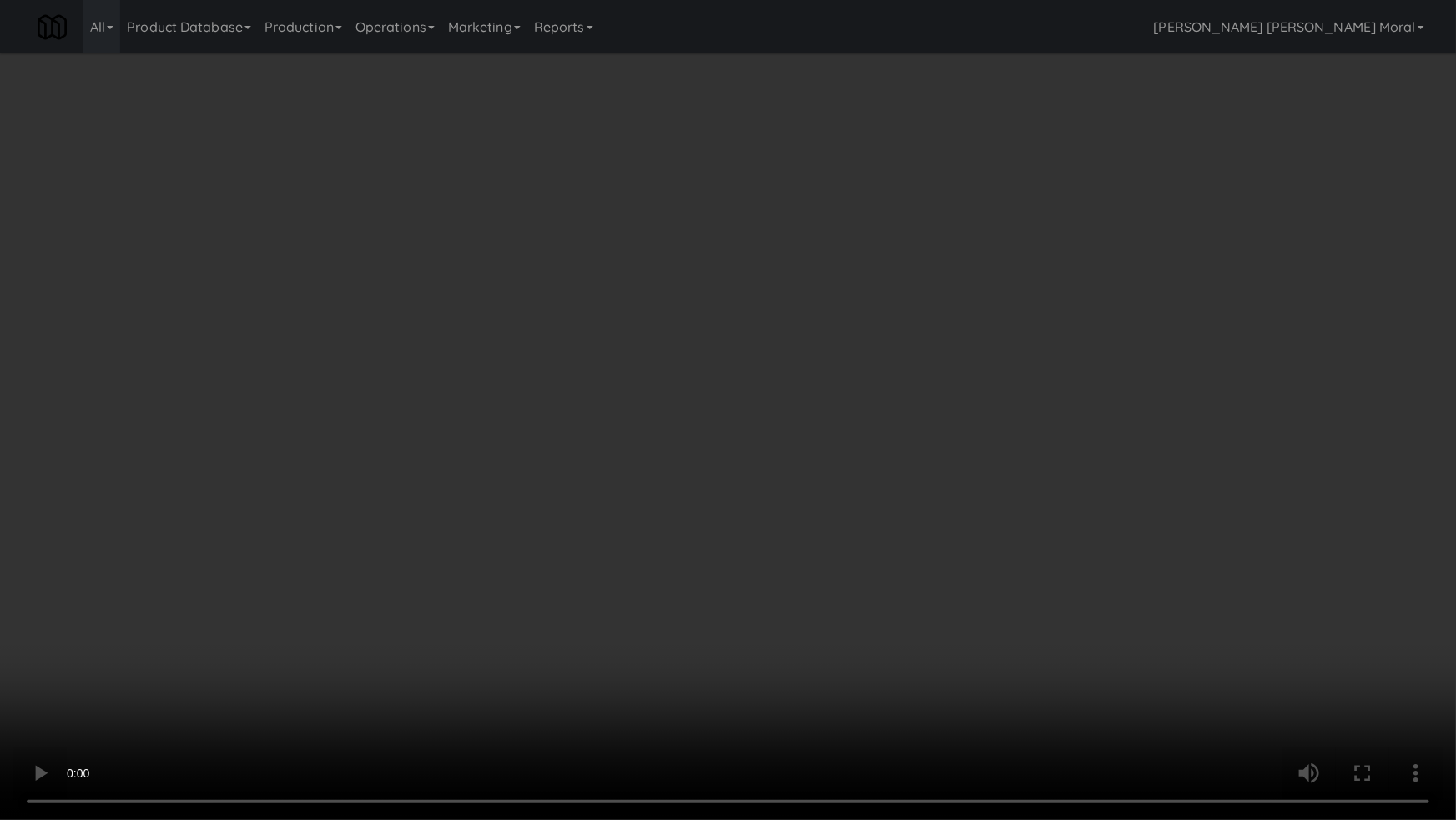
click at [776, 491] on video at bounding box center [728, 410] width 1456 height 820
click at [777, 491] on video at bounding box center [728, 410] width 1456 height 820
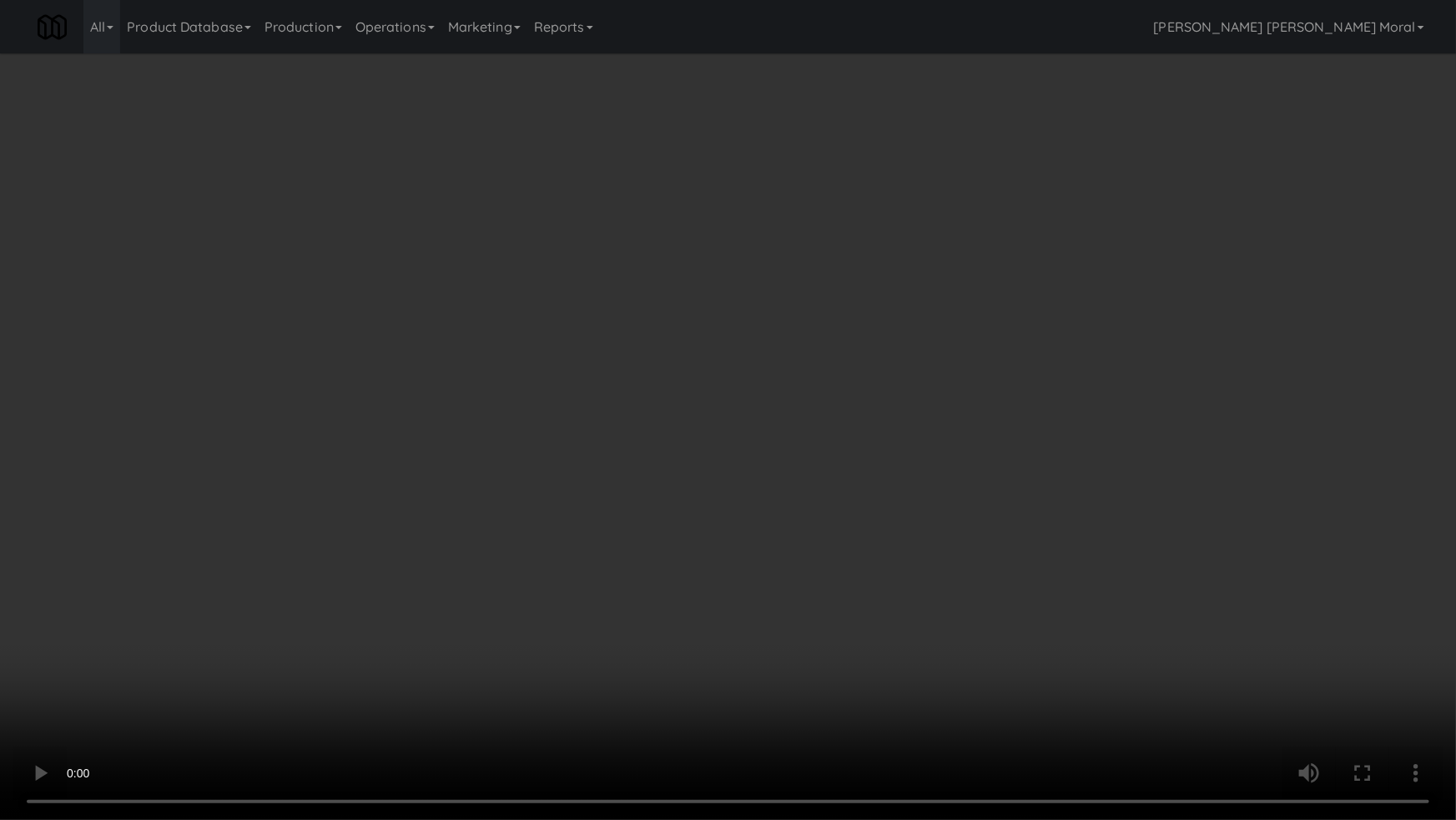
click at [777, 491] on video at bounding box center [728, 410] width 1456 height 820
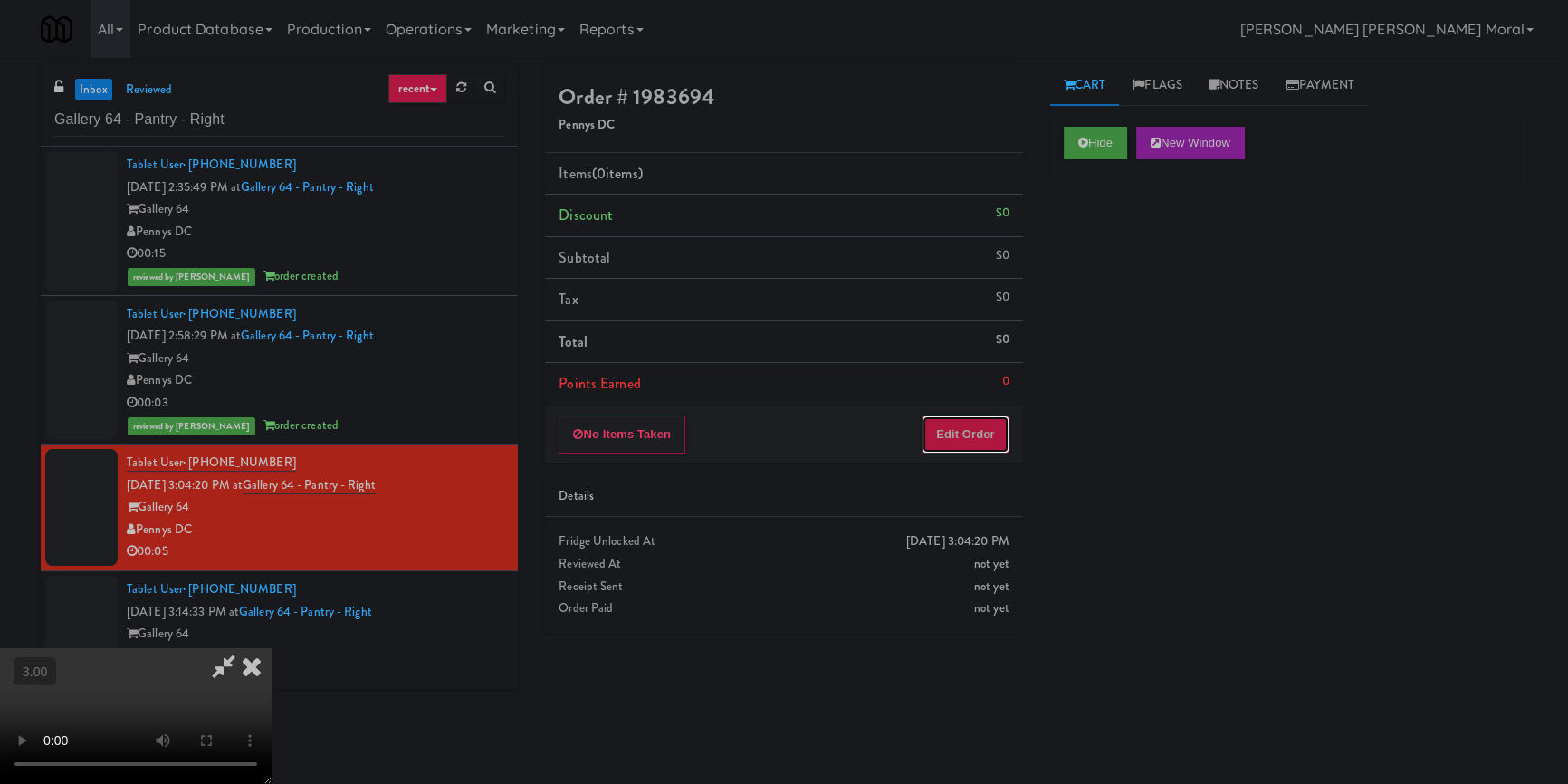
drag, startPoint x: 993, startPoint y: 421, endPoint x: 1016, endPoint y: 382, distance: 45.3
click at [993, 418] on button "Edit Order" at bounding box center [965, 435] width 88 height 38
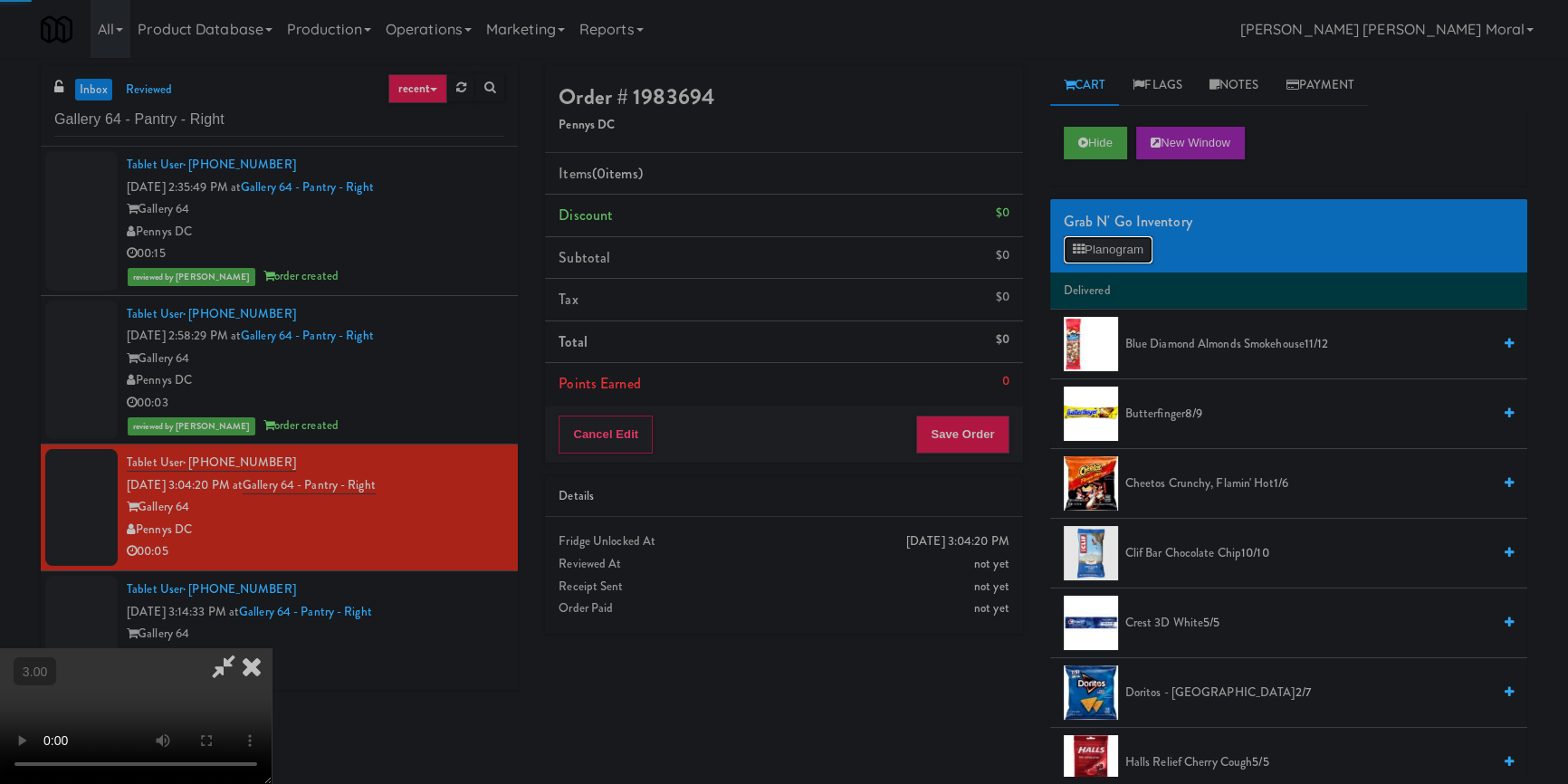
drag, startPoint x: 1089, startPoint y: 256, endPoint x: 1075, endPoint y: 269, distance: 19.1
click at [1089, 256] on button "Planogram" at bounding box center [1107, 250] width 88 height 27
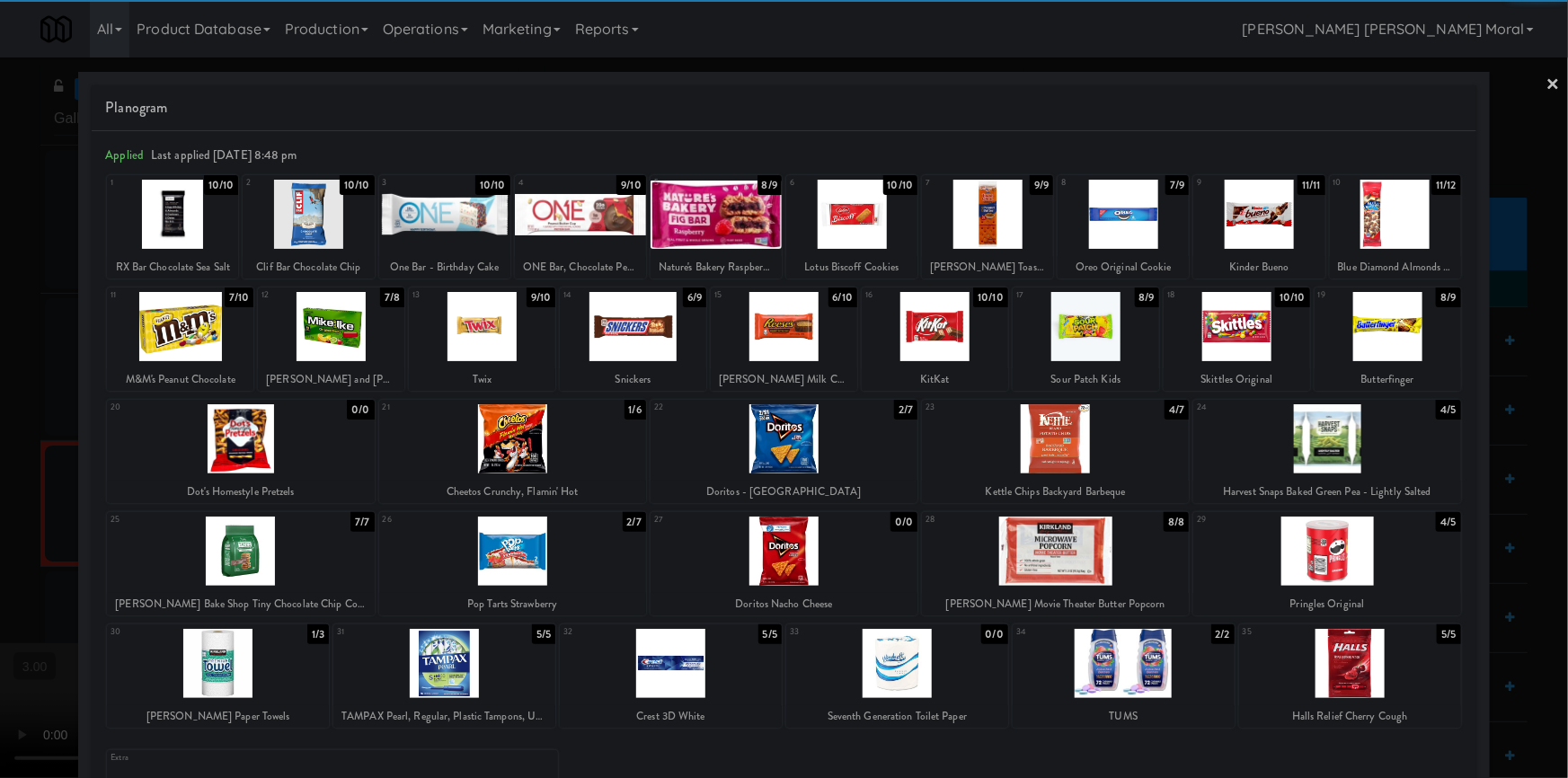
click at [200, 333] on div at bounding box center [180, 327] width 147 height 69
click at [807, 323] on div at bounding box center [784, 327] width 147 height 69
click at [1546, 77] on link "×" at bounding box center [1554, 86] width 14 height 56
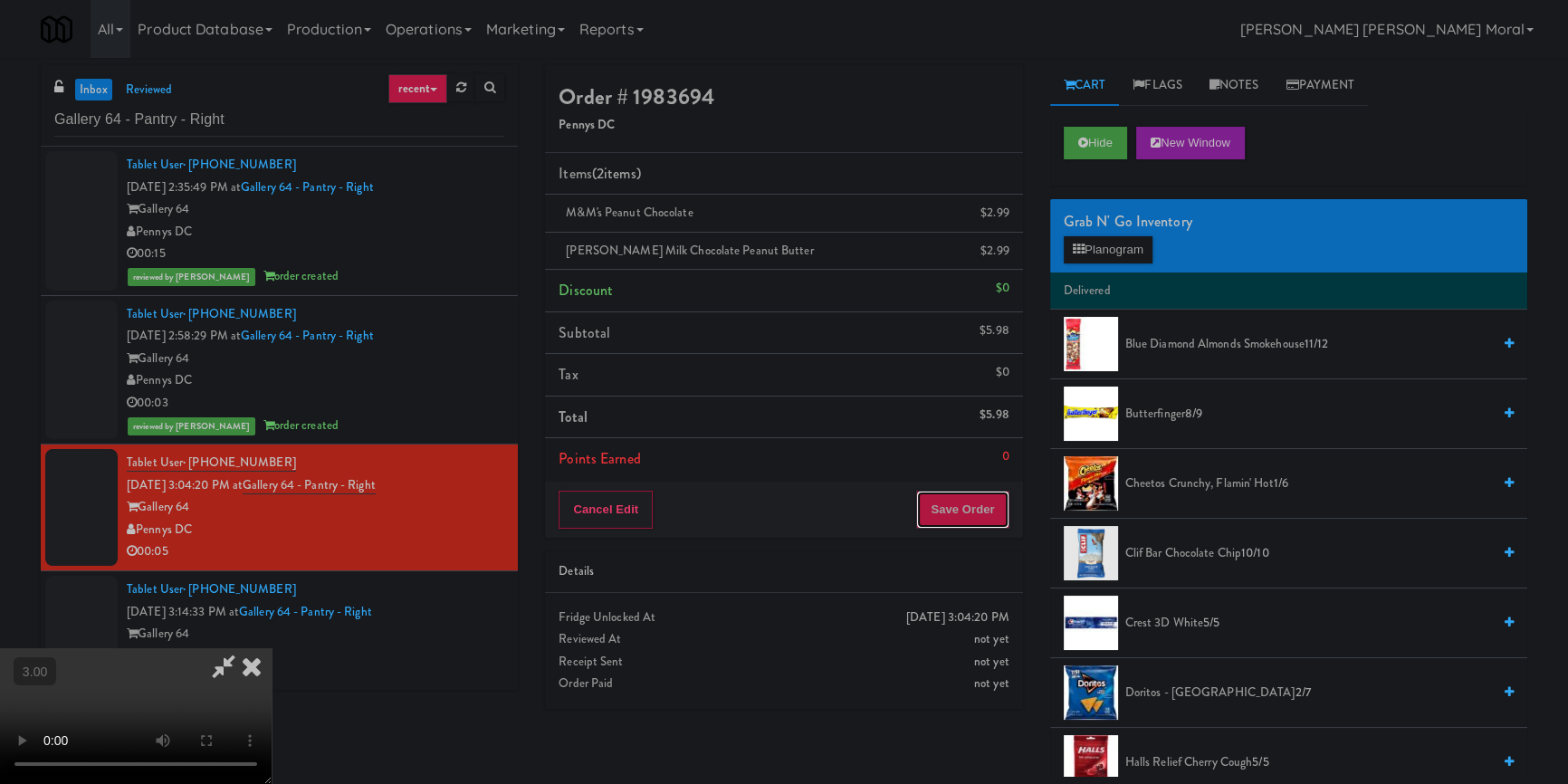
click at [991, 519] on button "Save Order" at bounding box center [961, 510] width 92 height 38
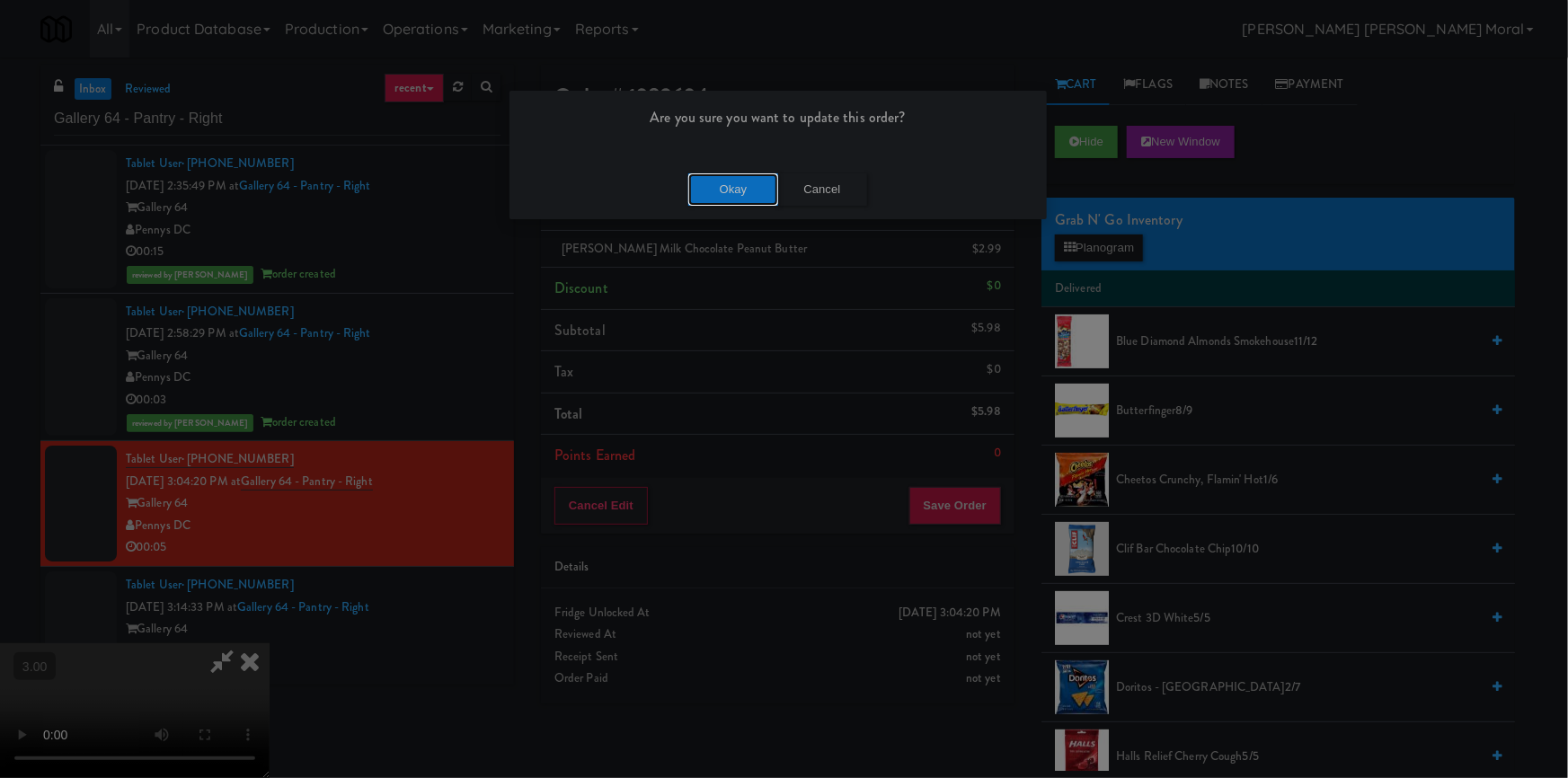
click at [735, 197] on button "Okay" at bounding box center [732, 190] width 90 height 33
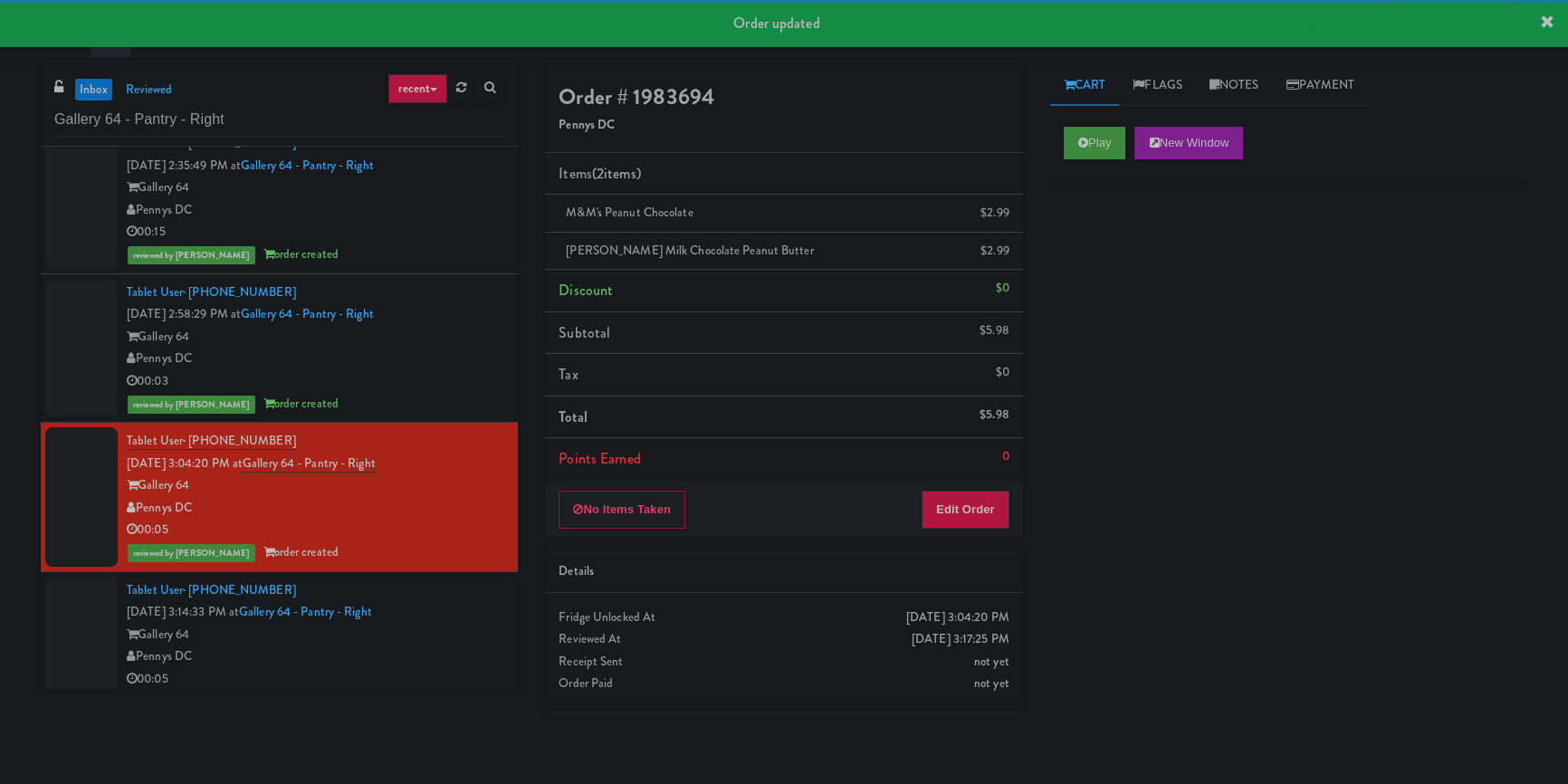
scroll to position [29, 0]
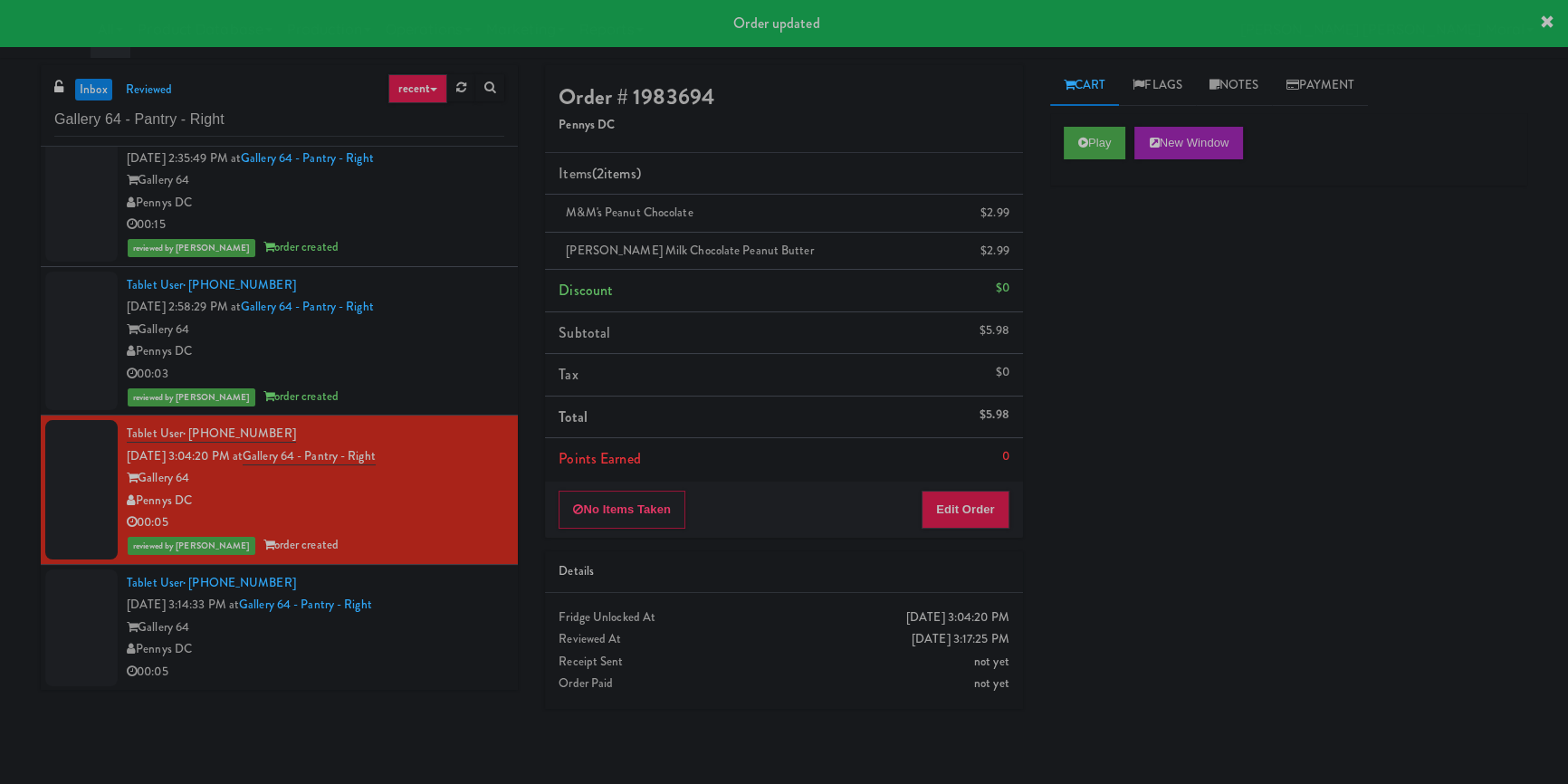
click at [461, 605] on div "Tablet User · (301) 448-2435 [DATE] 3:14:33 PM at Gallery 64 - Pantry - Right G…" at bounding box center [316, 628] width 378 height 111
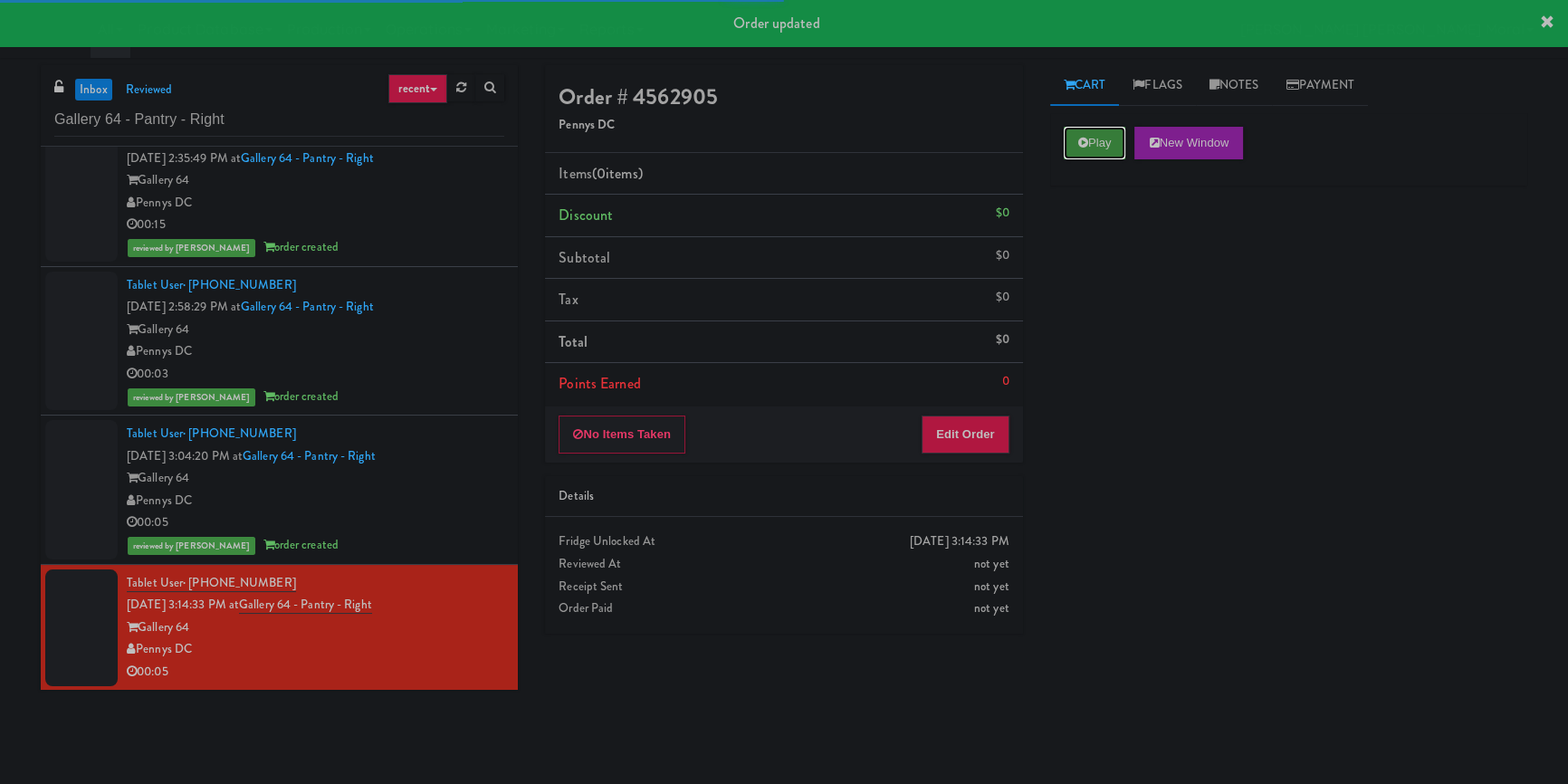
click at [1096, 150] on button "Play" at bounding box center [1095, 143] width 62 height 33
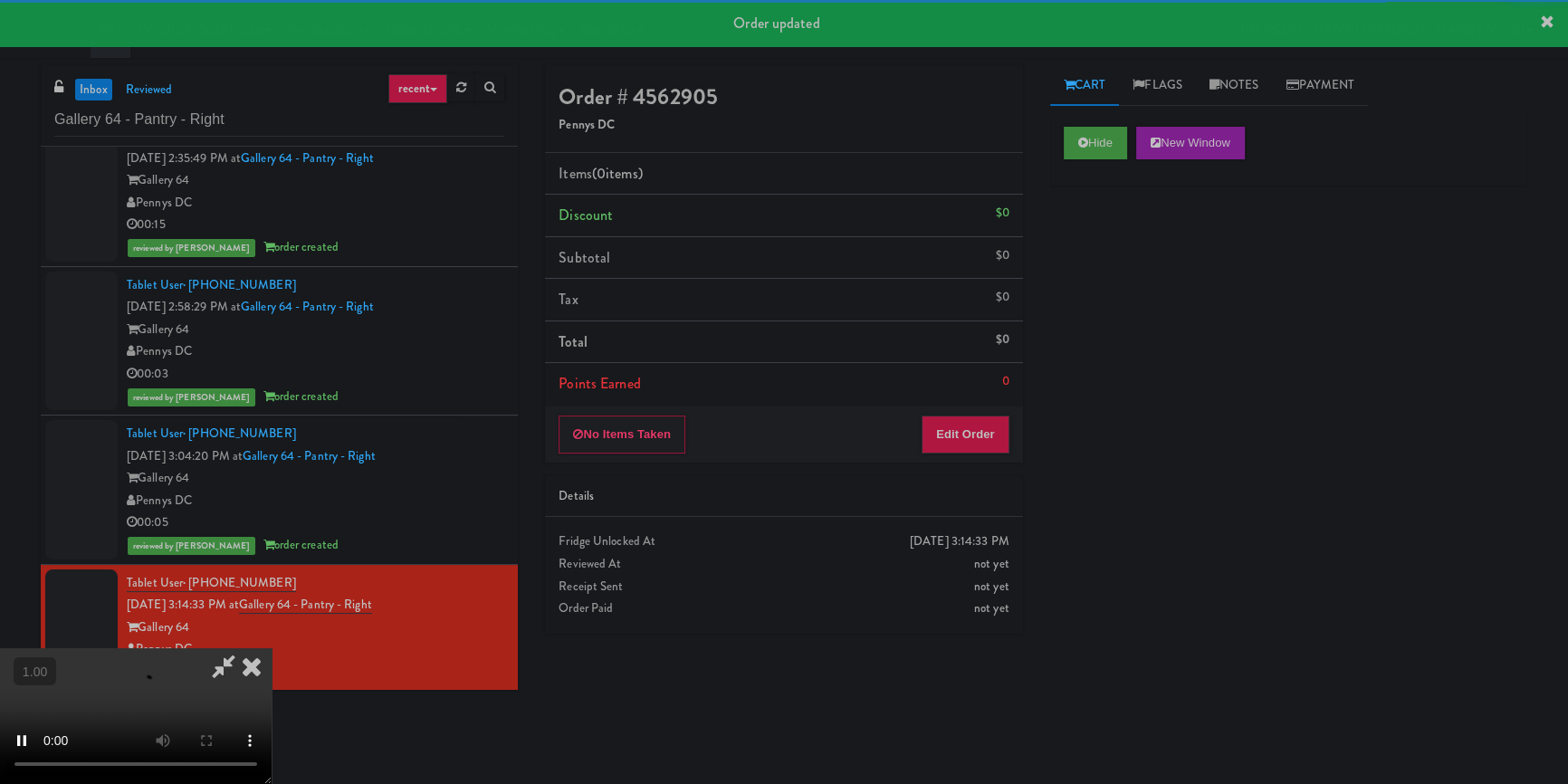
click at [1098, 276] on div "Hide New Window Primary Flag Clear Flag if unable to determine what was taken o…" at bounding box center [1288, 453] width 477 height 679
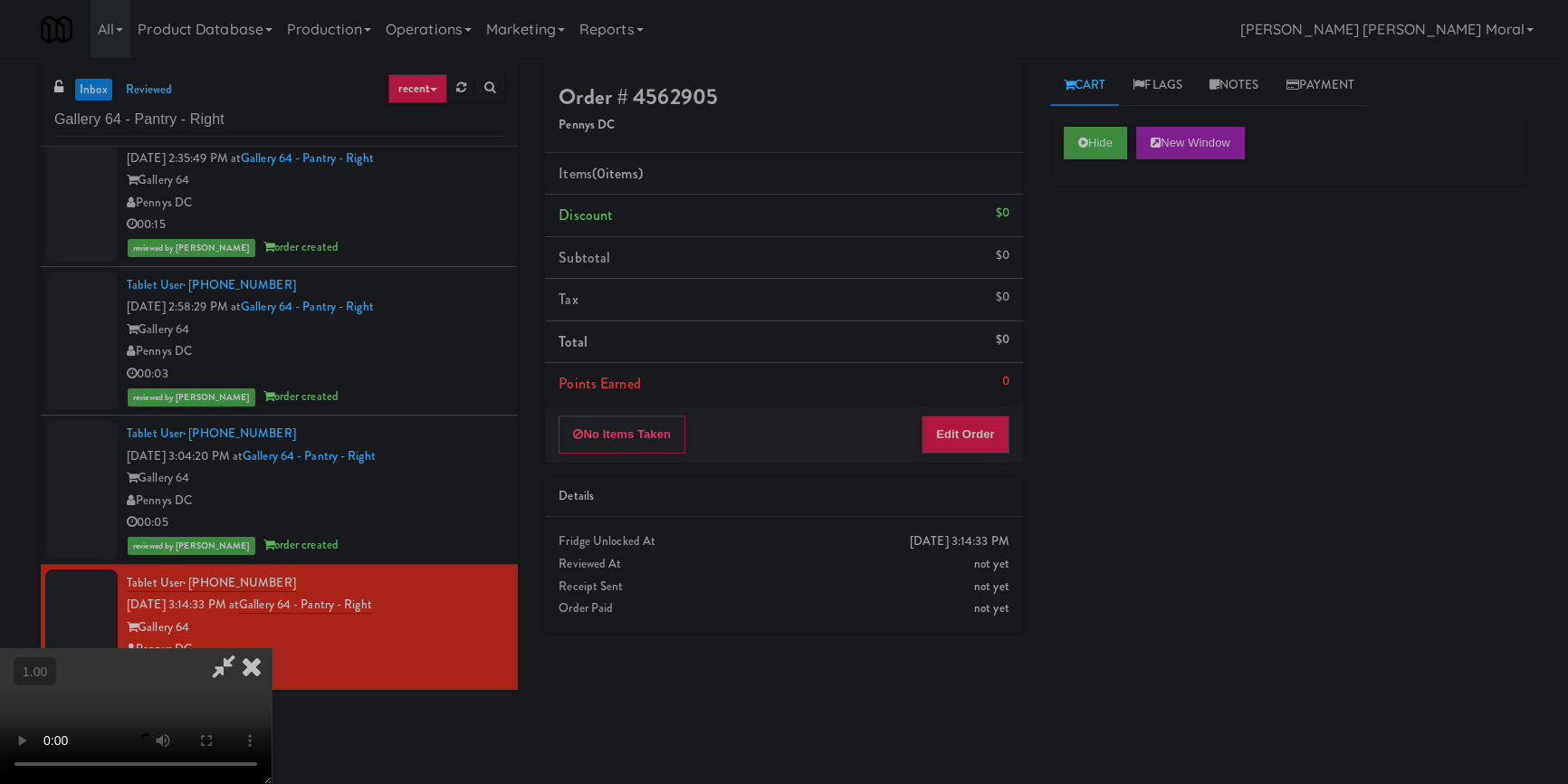
click at [1239, 422] on div "Hide New Window Primary Flag Clear Flag if unable to determine what was taken o…" at bounding box center [1288, 453] width 477 height 679
click at [272, 649] on video at bounding box center [136, 716] width 272 height 136
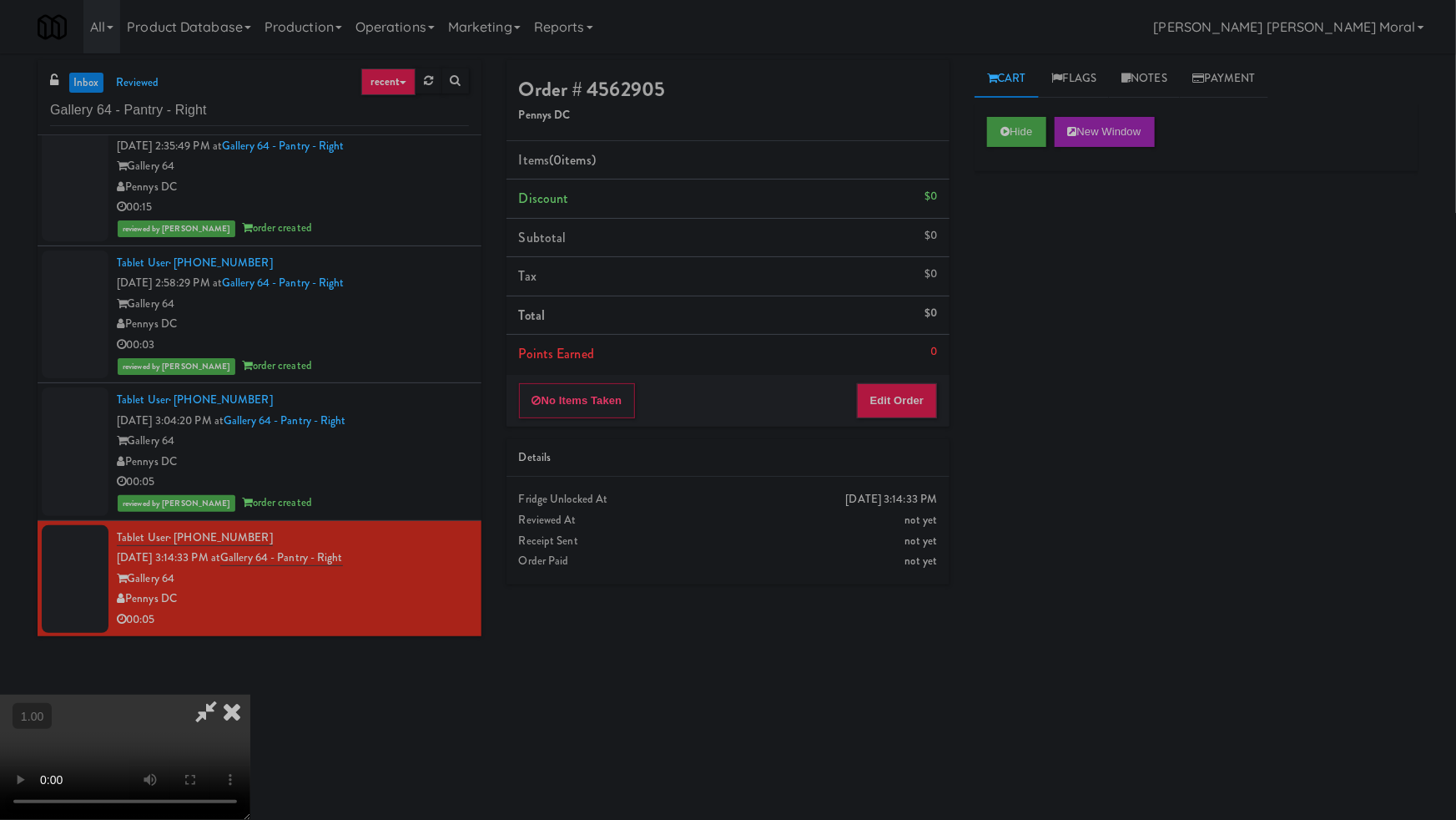
click at [251, 695] on video at bounding box center [125, 757] width 251 height 125
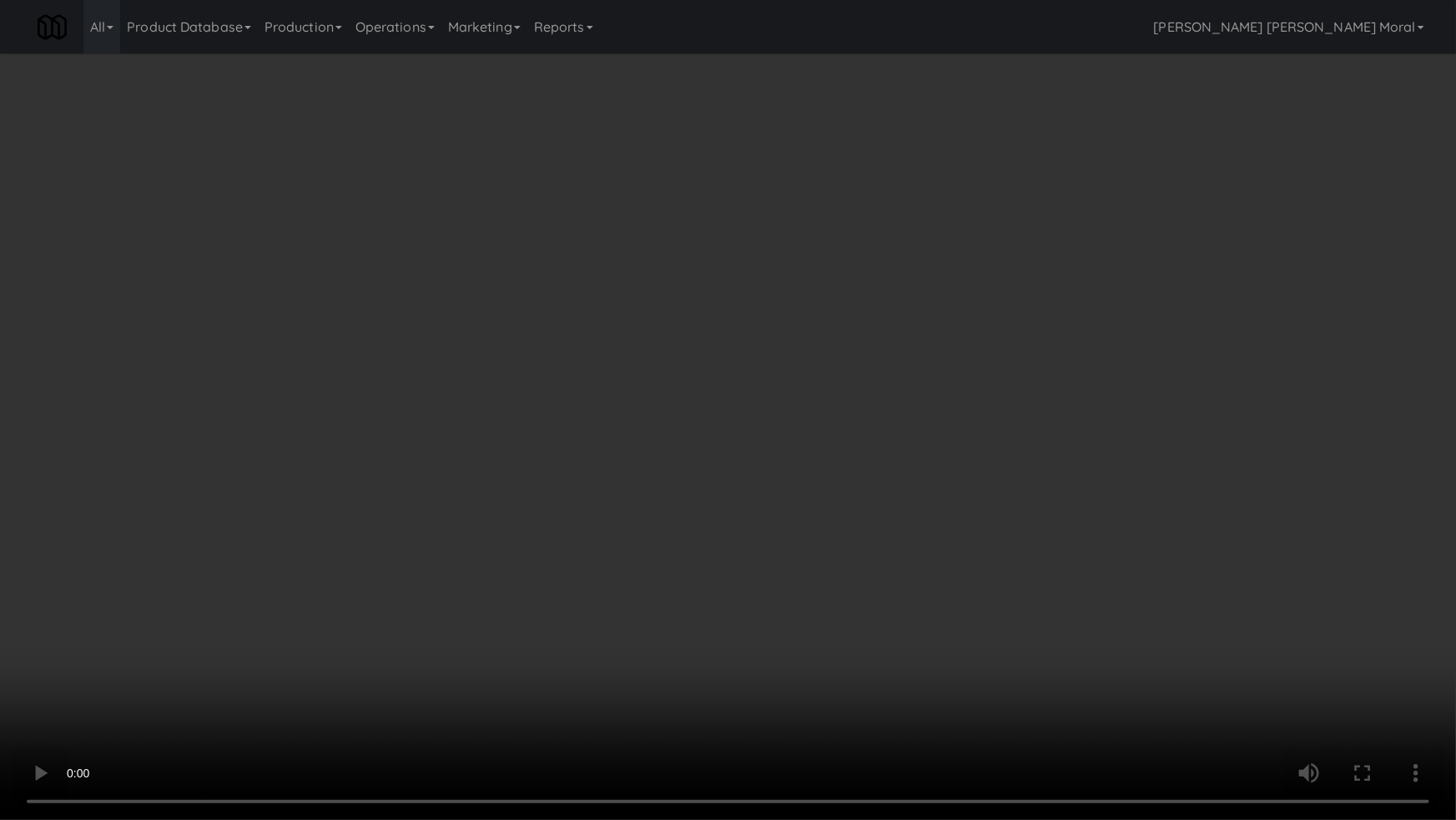
click at [736, 505] on video at bounding box center [728, 410] width 1456 height 820
click at [736, 505] on video at bounding box center [728, 410] width 1456 height 820
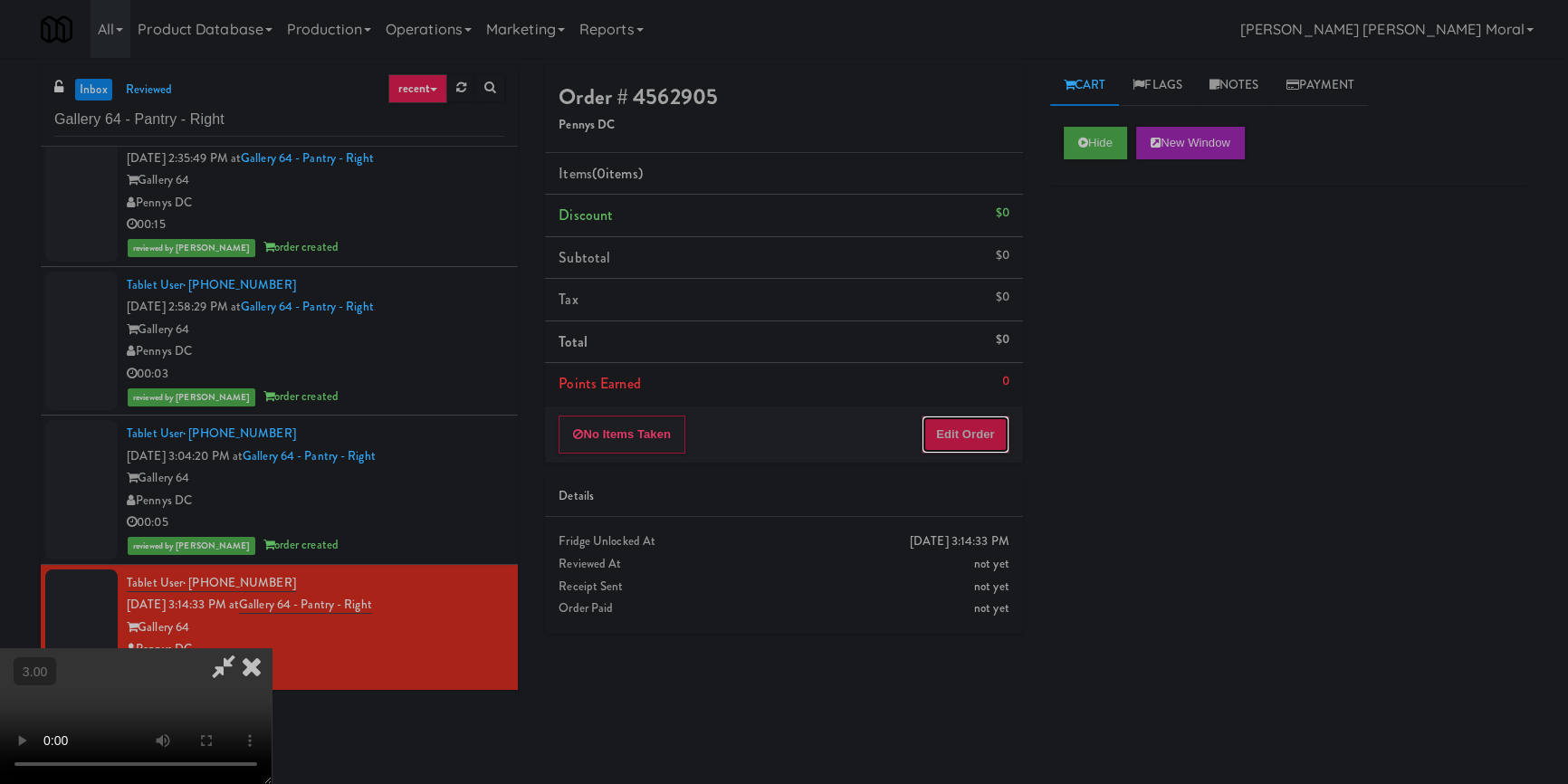
click at [981, 426] on button "Edit Order" at bounding box center [965, 435] width 88 height 38
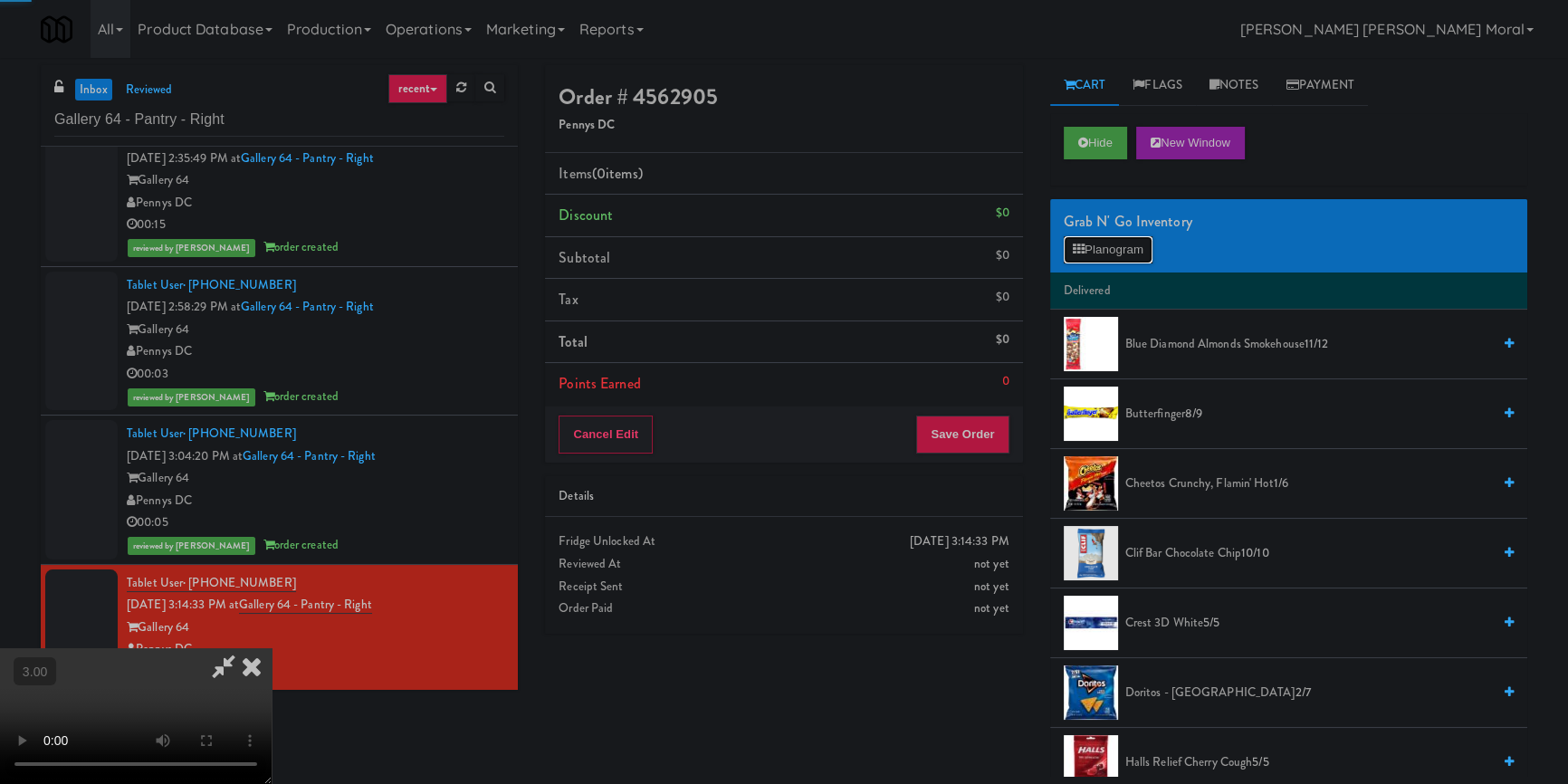
drag, startPoint x: 1117, startPoint y: 245, endPoint x: 1105, endPoint y: 256, distance: 16.3
click at [1117, 244] on button "Planogram" at bounding box center [1107, 250] width 88 height 27
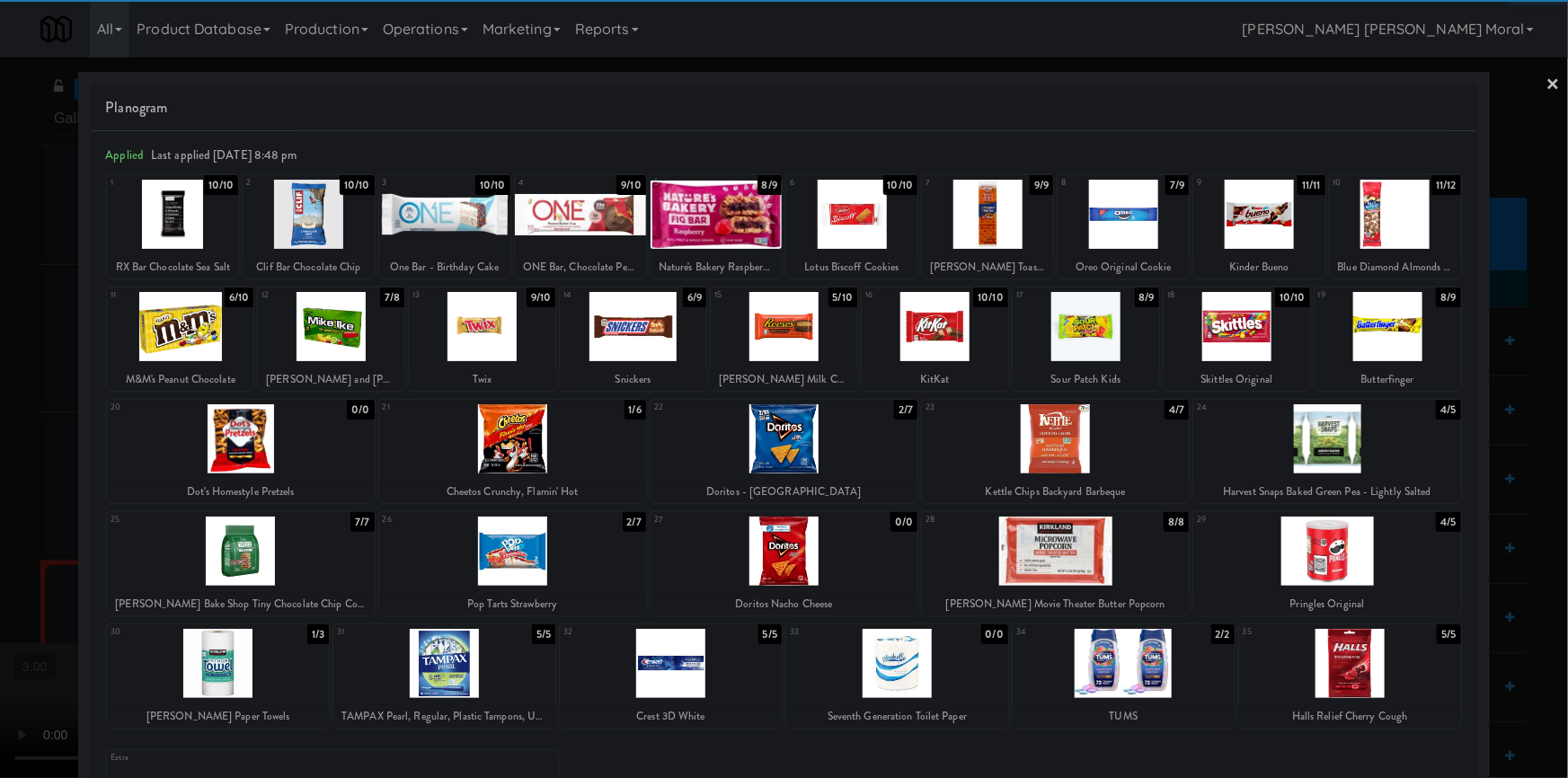
click at [795, 435] on div at bounding box center [784, 439] width 267 height 69
click at [1546, 79] on link "×" at bounding box center [1554, 86] width 14 height 56
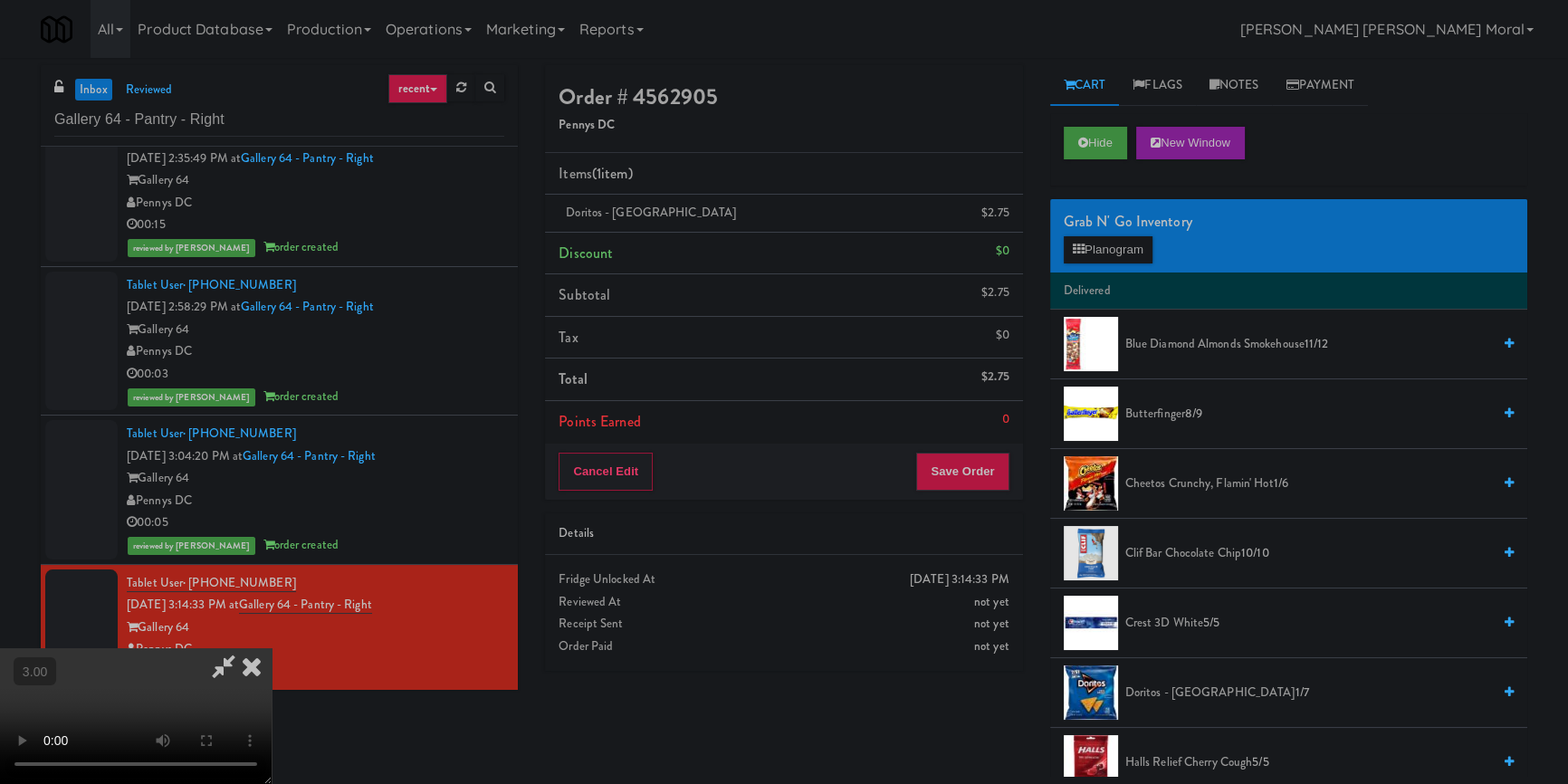
click at [272, 649] on icon at bounding box center [252, 667] width 40 height 37
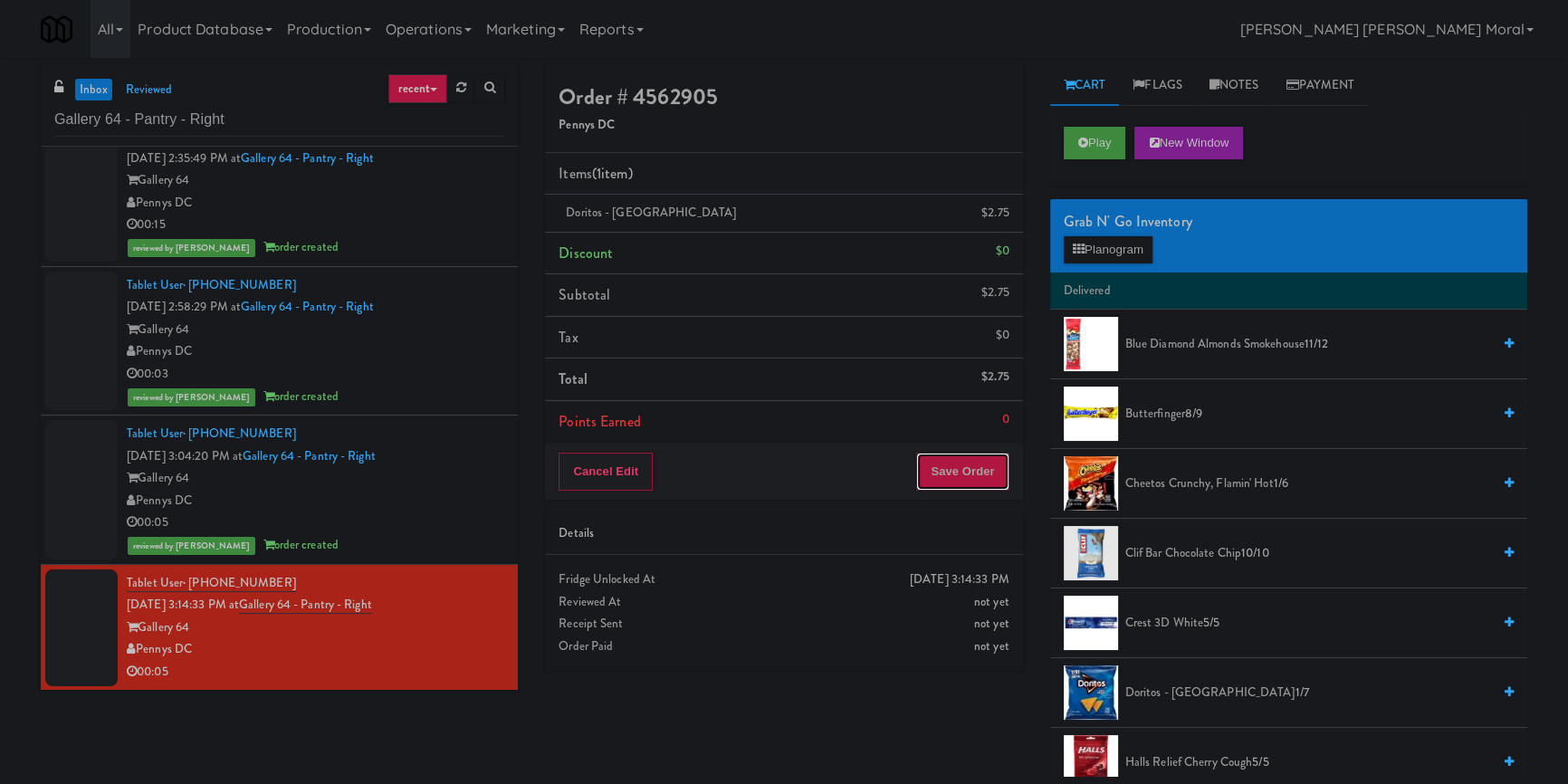
click at [949, 476] on button "Save Order" at bounding box center [961, 472] width 92 height 38
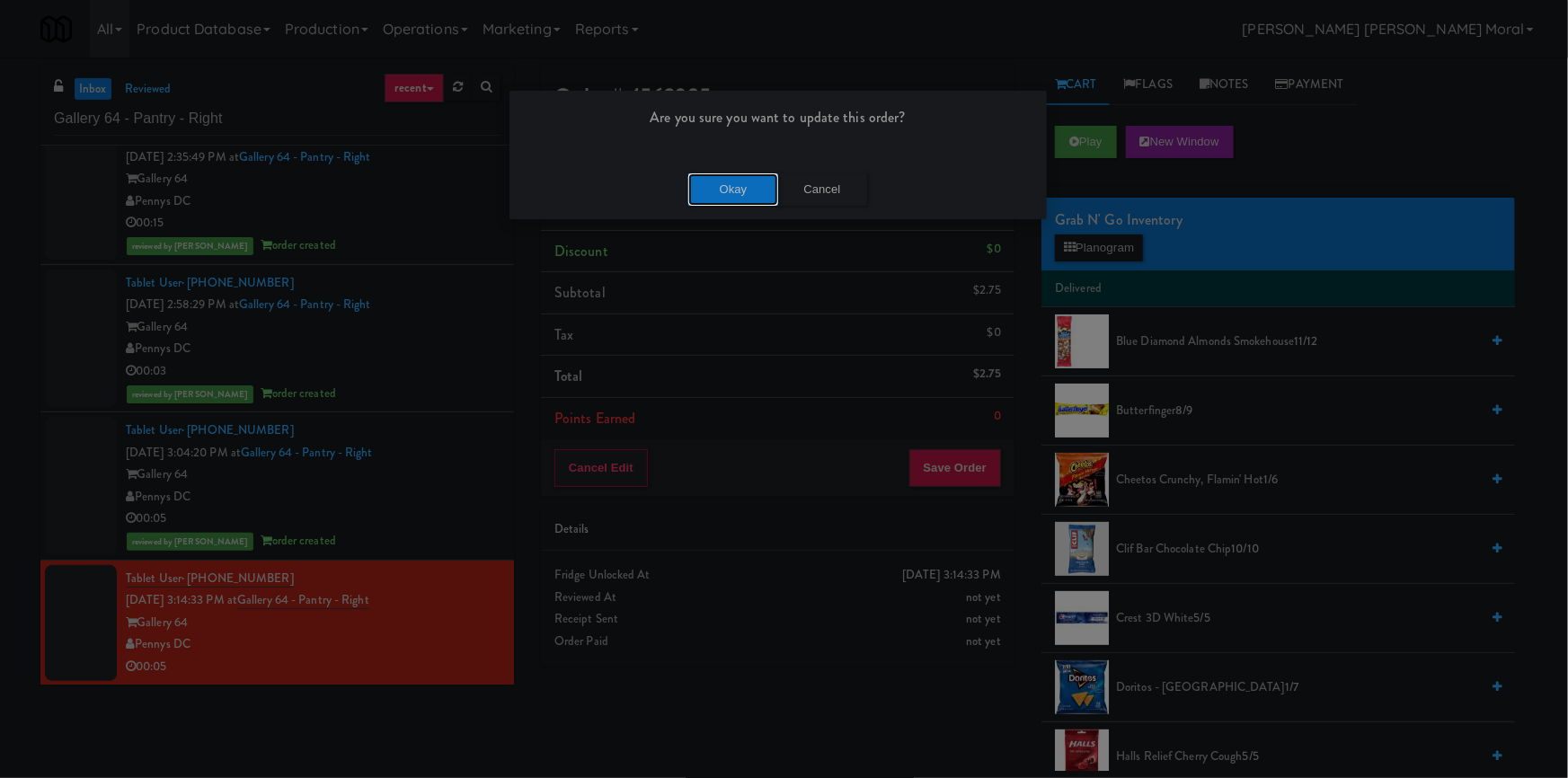
click at [737, 187] on button "Okay" at bounding box center [732, 190] width 90 height 33
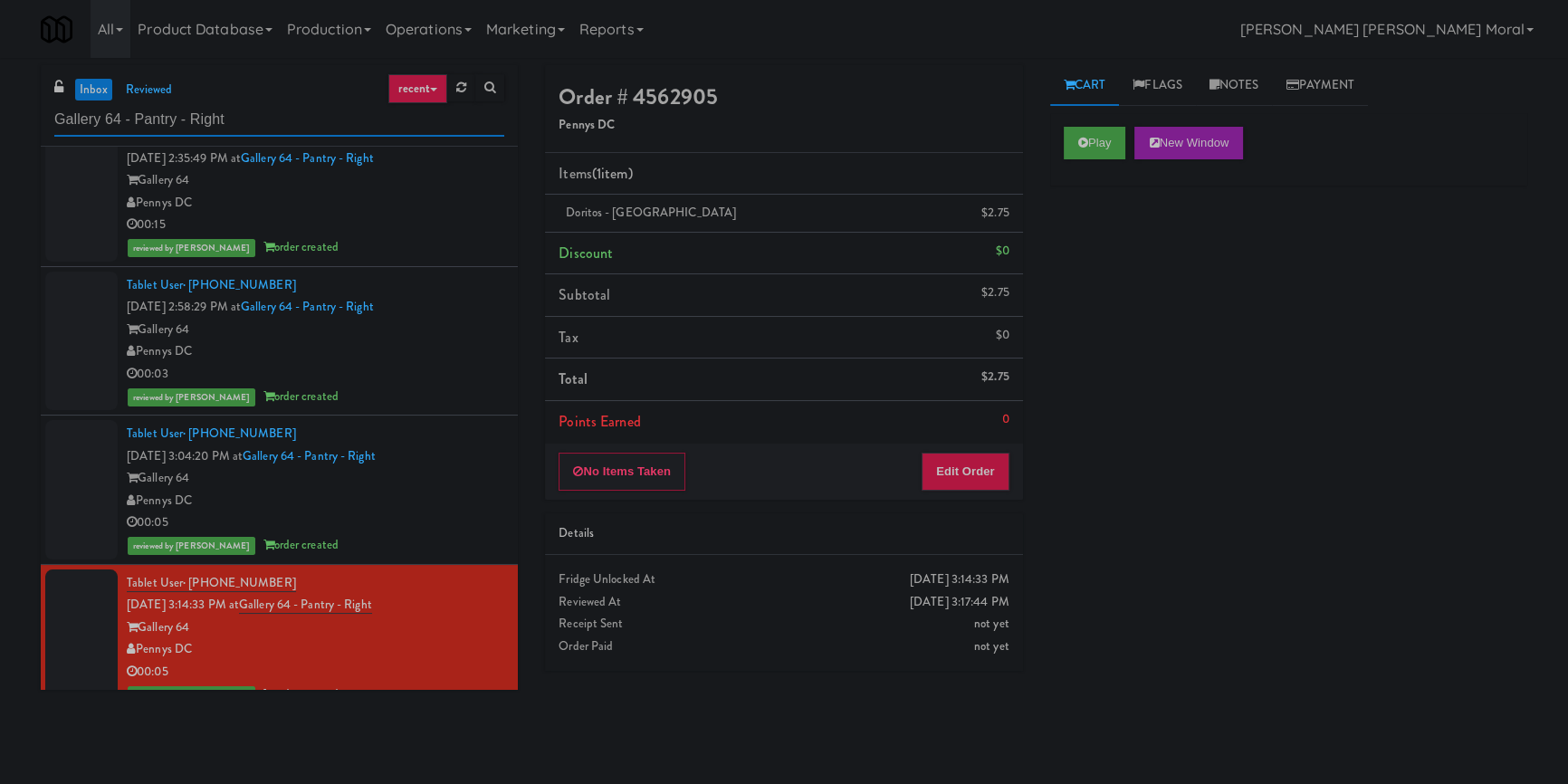
click at [112, 118] on input "Gallery 64 - Pantry - Right" at bounding box center [279, 120] width 450 height 34
paste input "Eleven10 Cooler - Lef"
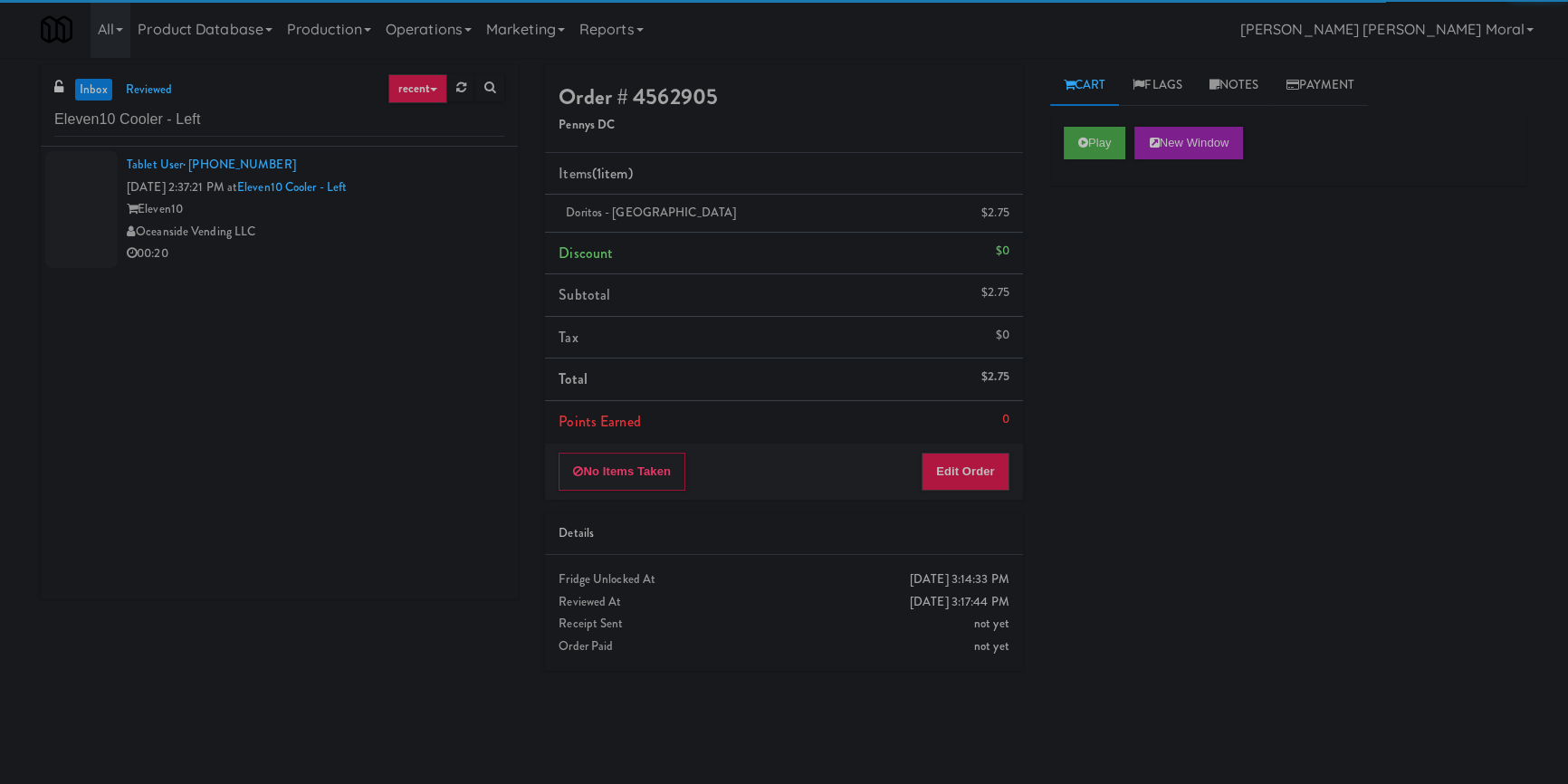
click at [414, 240] on div "Oceanside Vending LLC" at bounding box center [316, 232] width 378 height 23
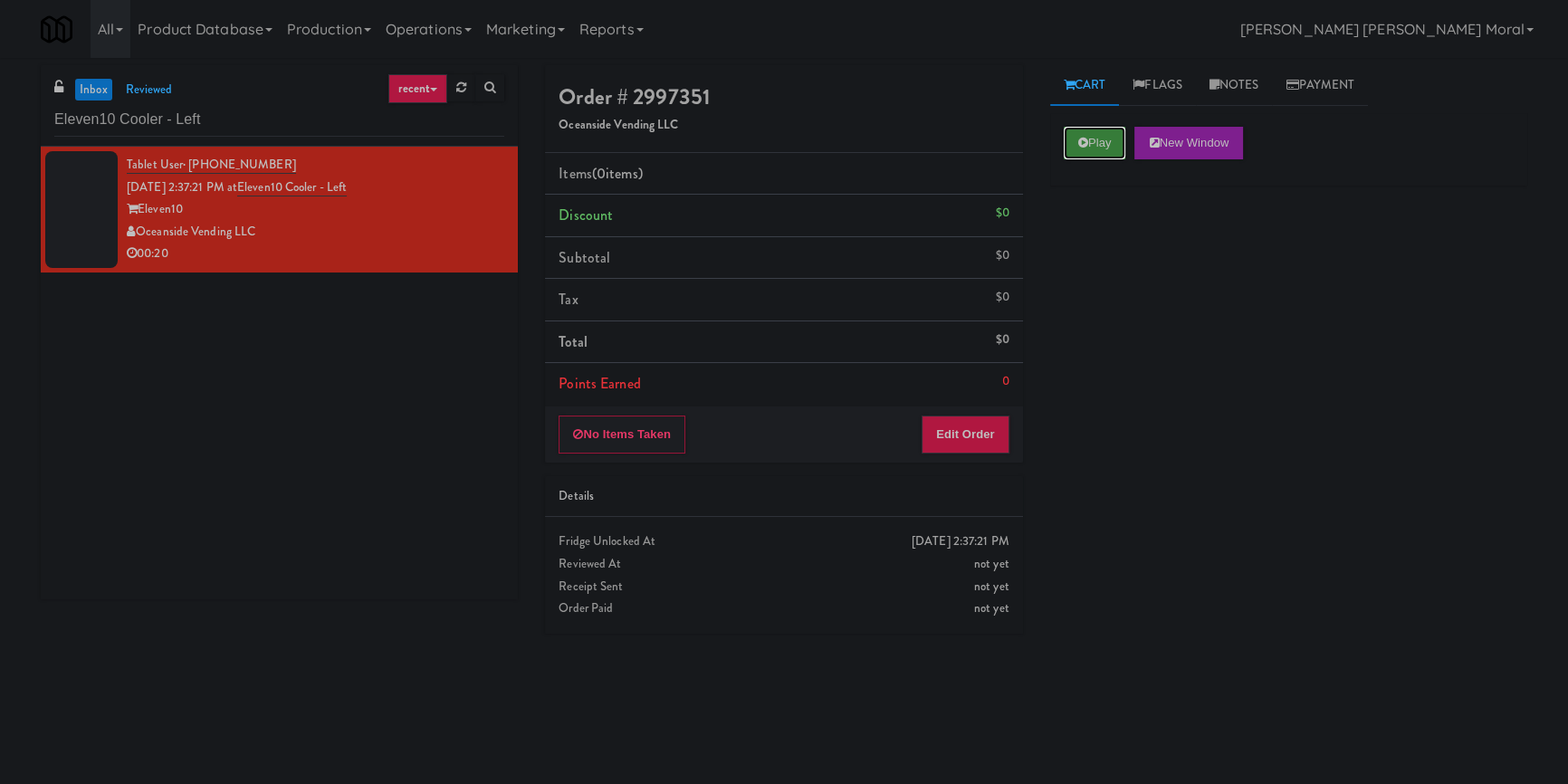
click at [1098, 148] on button "Play" at bounding box center [1095, 143] width 62 height 33
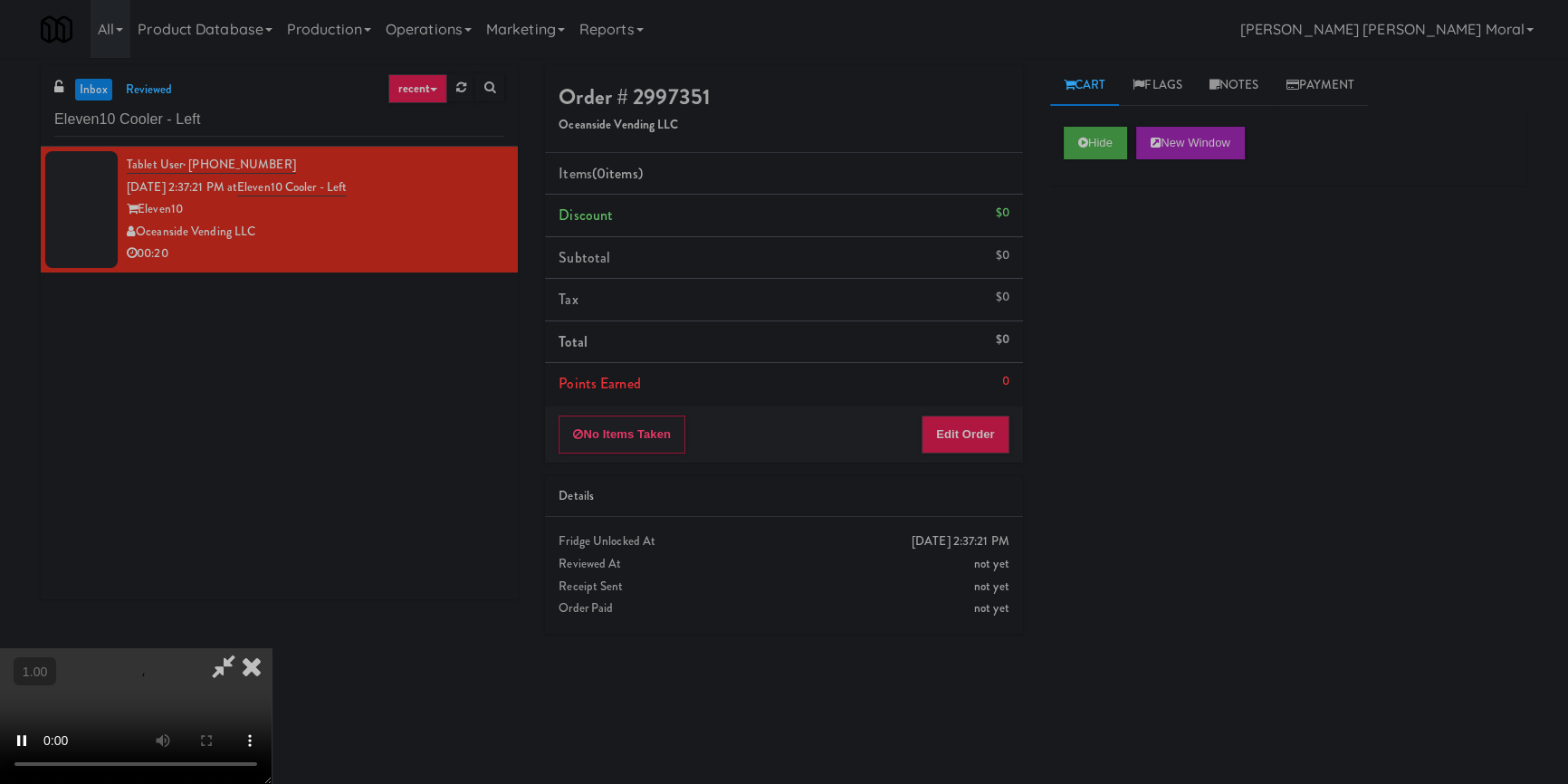
click at [1115, 268] on div "Hide New Window Primary Flag Clear Flag if unable to determine what was taken o…" at bounding box center [1288, 453] width 477 height 679
click at [1075, 355] on div "Hide New Window Primary Flag Clear Flag if unable to determine what was taken o…" at bounding box center [1288, 453] width 477 height 679
click at [272, 649] on video at bounding box center [136, 716] width 272 height 136
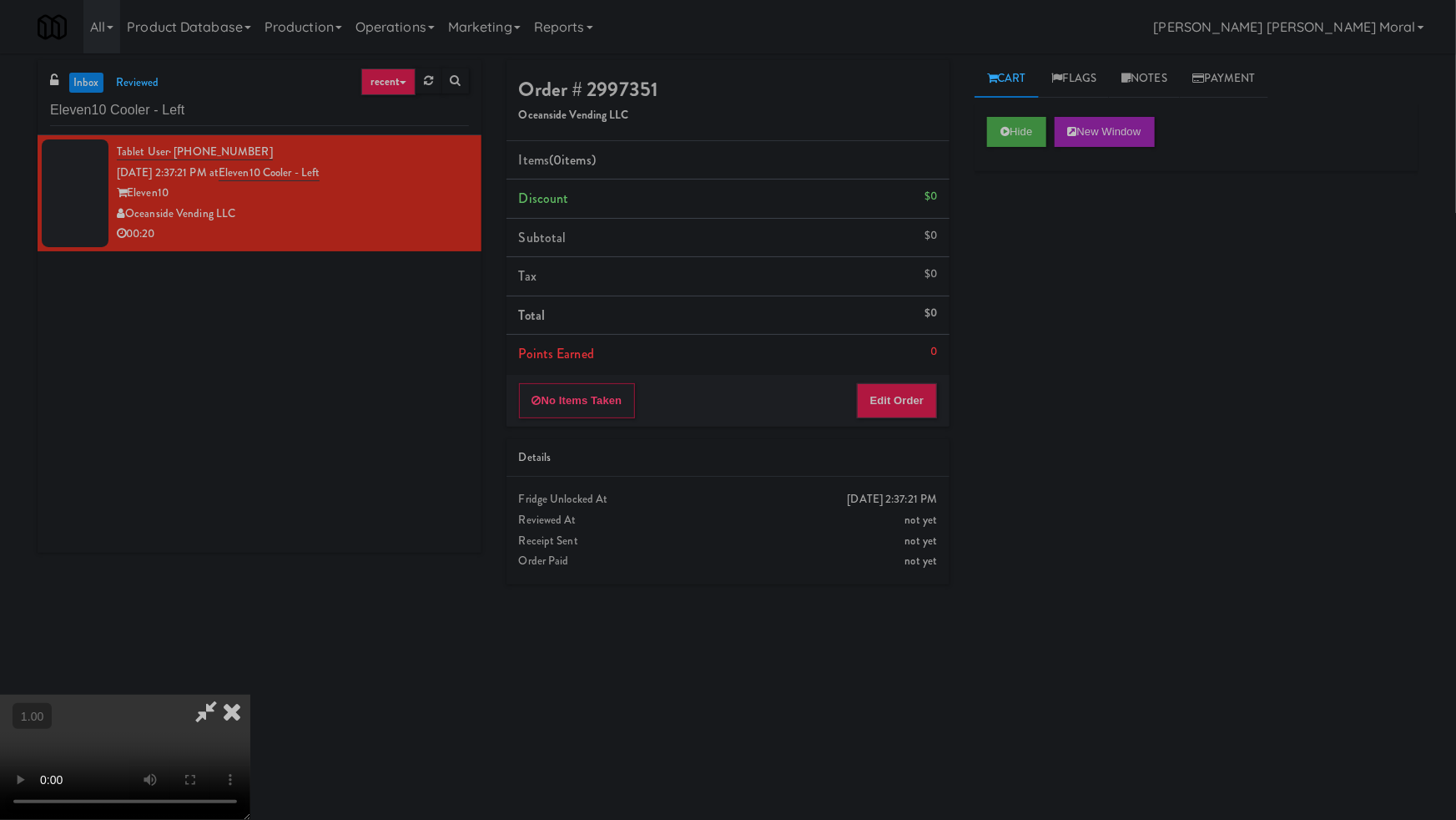
click at [251, 695] on video at bounding box center [125, 757] width 251 height 125
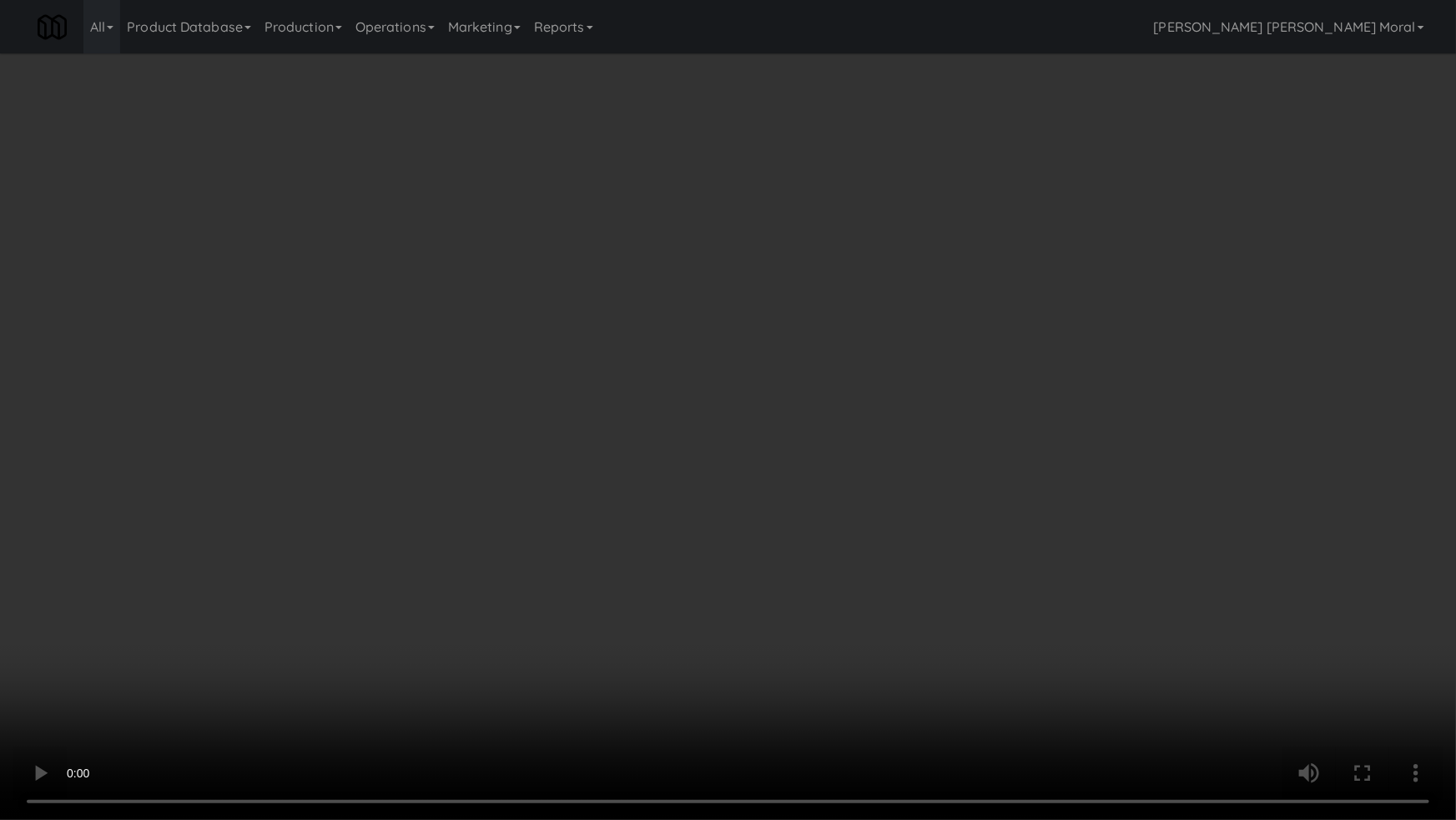
click at [1091, 408] on video at bounding box center [728, 410] width 1456 height 820
click at [1092, 408] on video at bounding box center [728, 410] width 1456 height 820
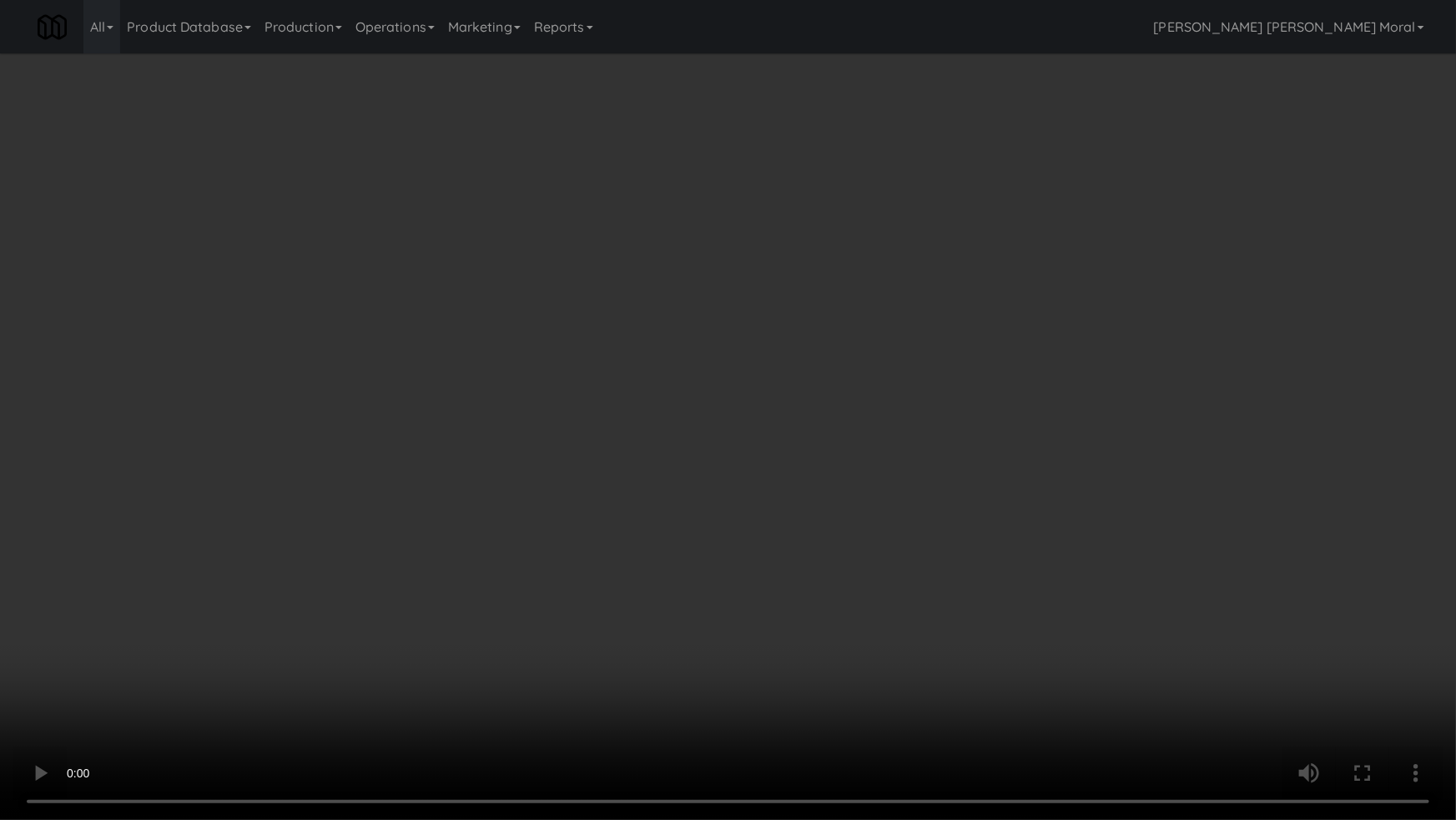
click at [1092, 408] on video at bounding box center [728, 410] width 1456 height 820
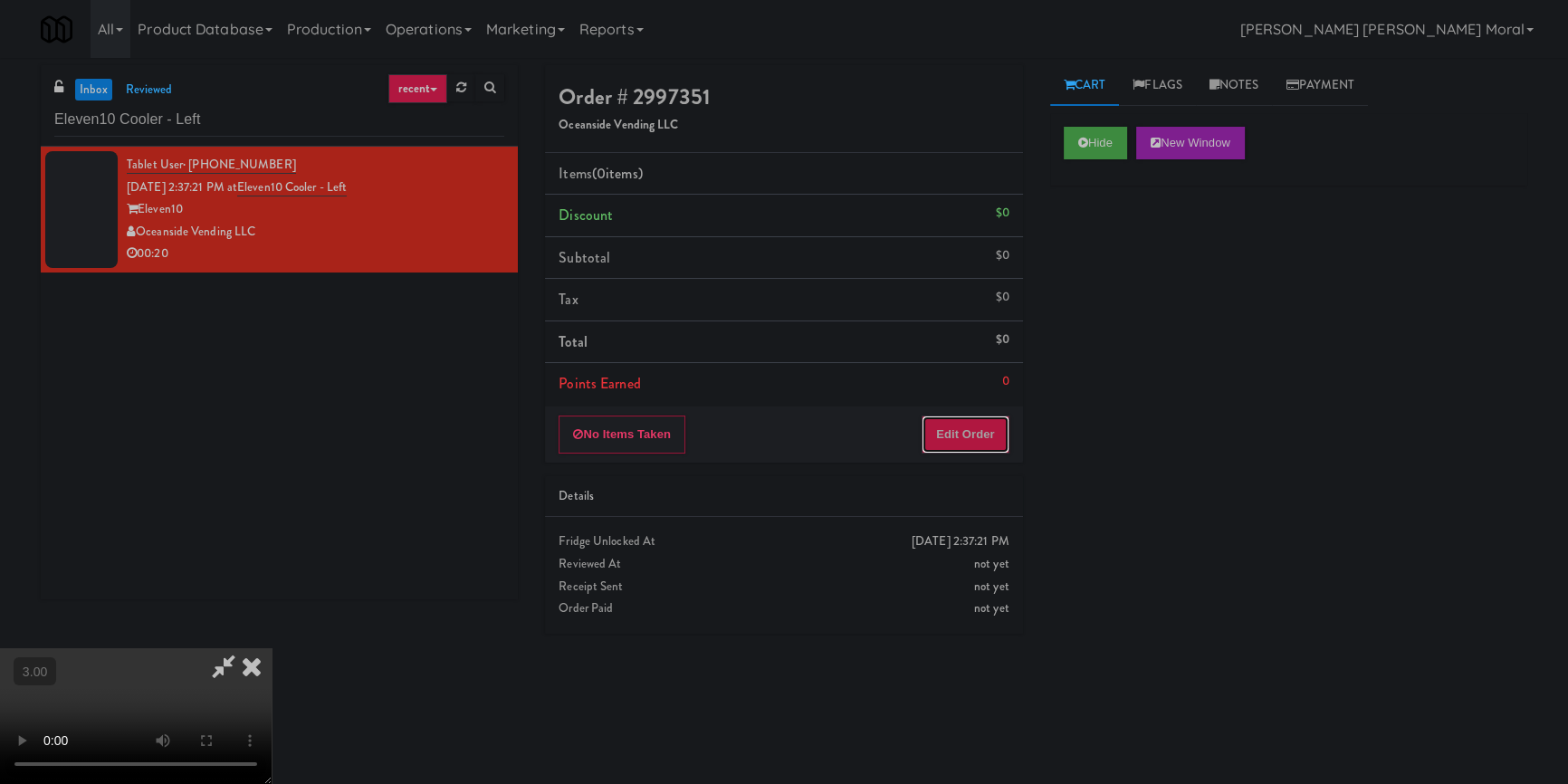
click at [988, 425] on button "Edit Order" at bounding box center [965, 435] width 88 height 38
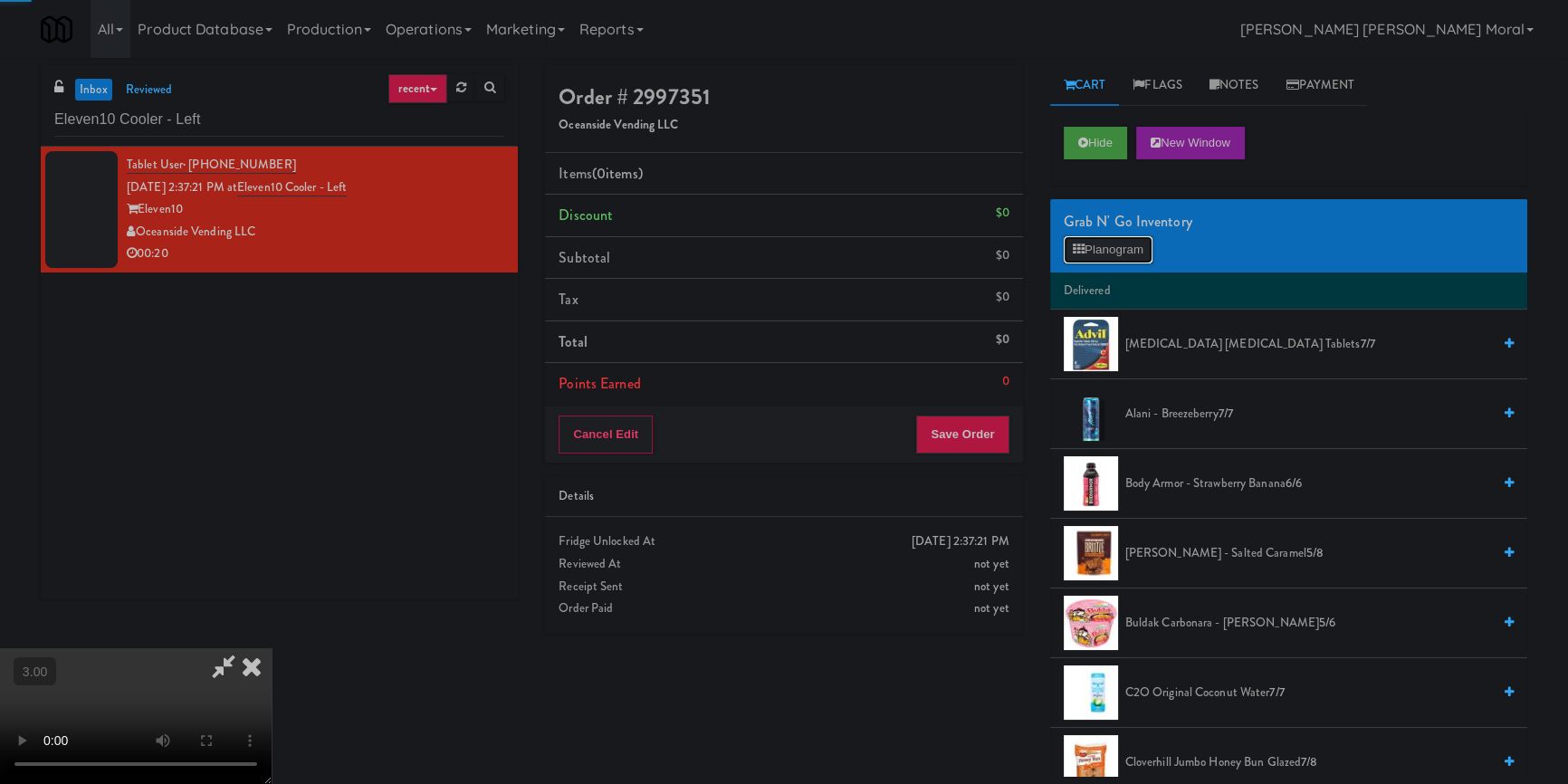
click at [1080, 247] on icon at bounding box center [1078, 249] width 12 height 12
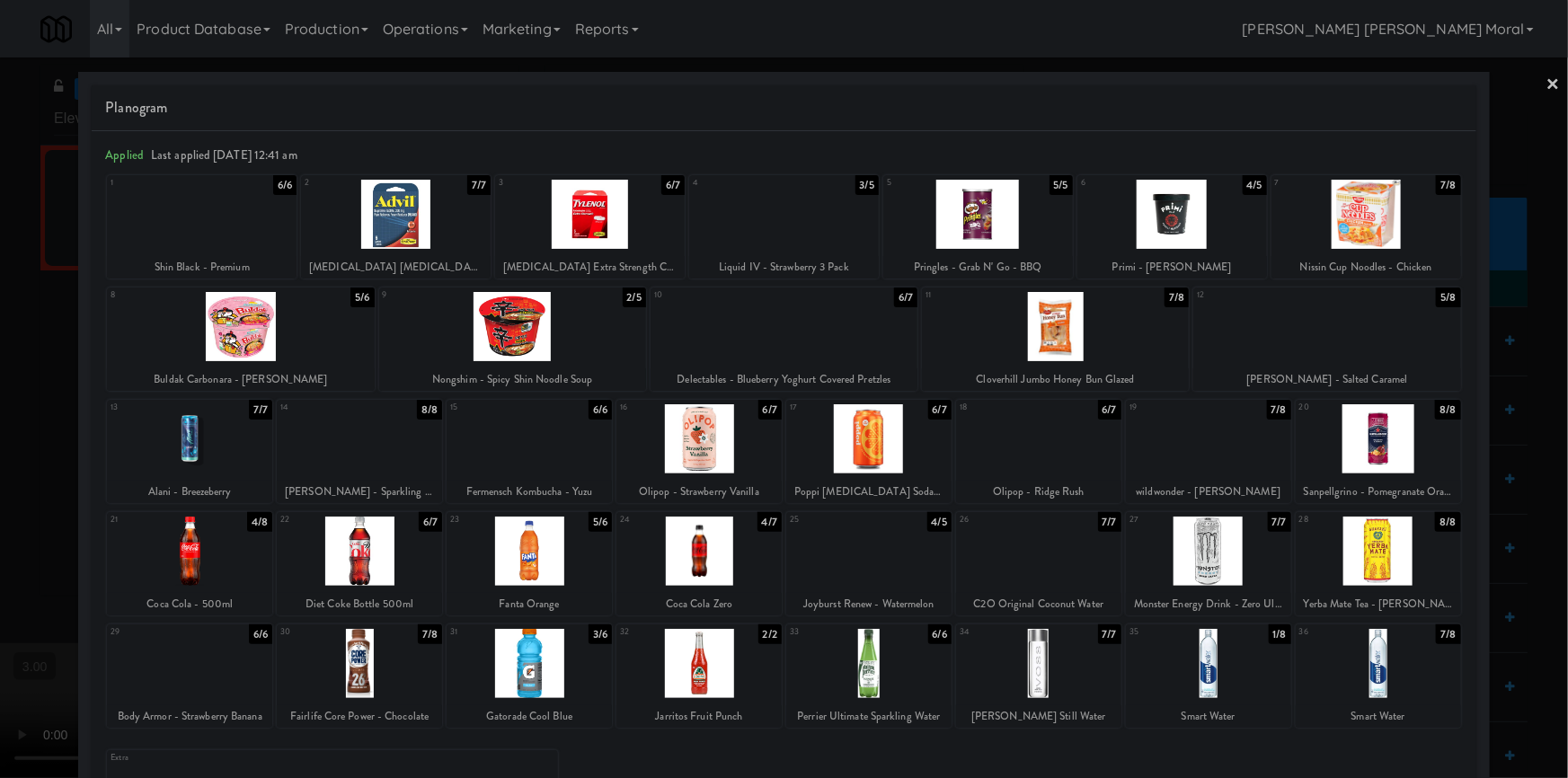
click at [1059, 466] on div at bounding box center [1038, 439] width 166 height 69
click at [1546, 82] on link "×" at bounding box center [1554, 86] width 14 height 56
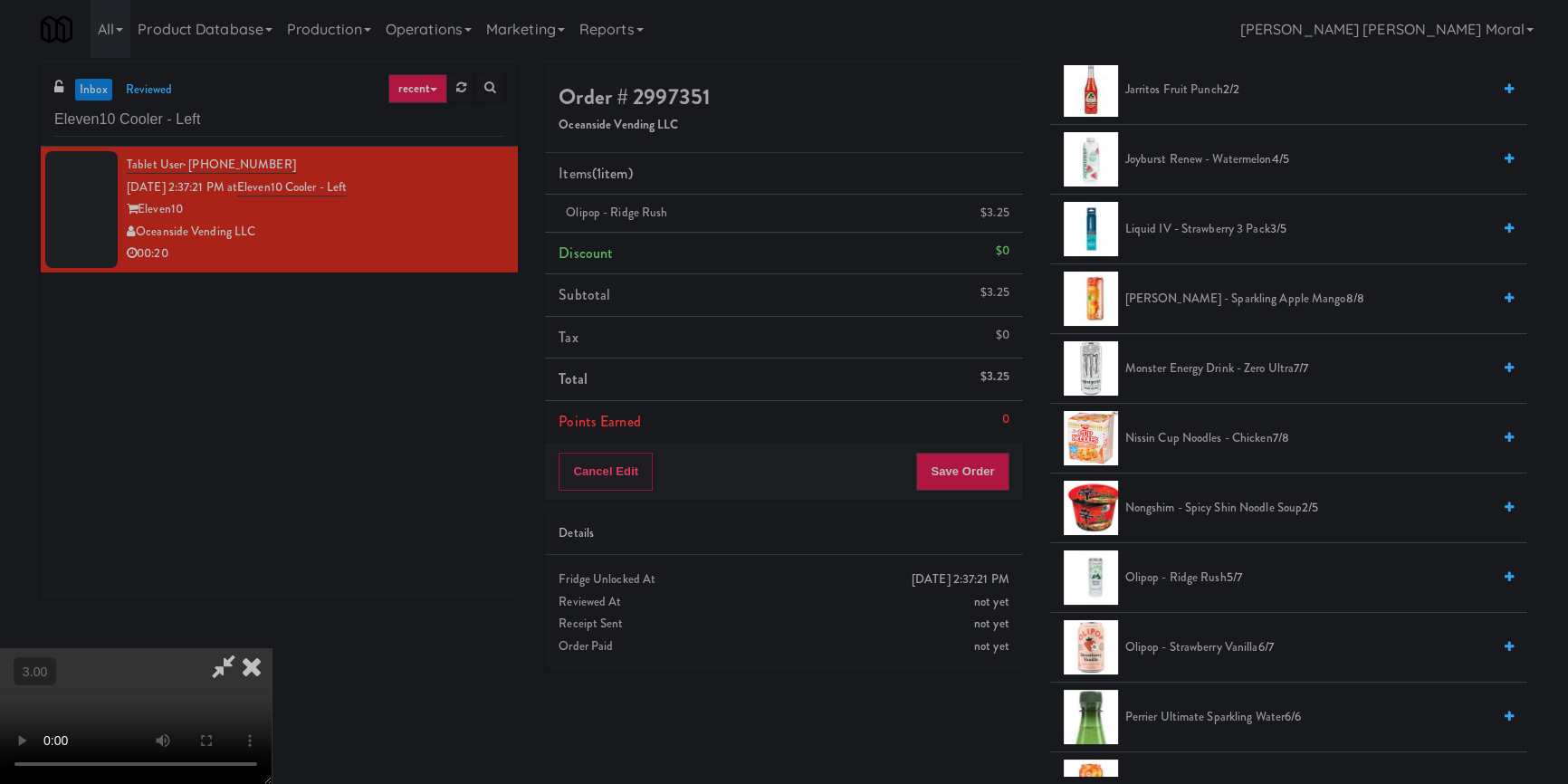
scroll to position [1482, 0]
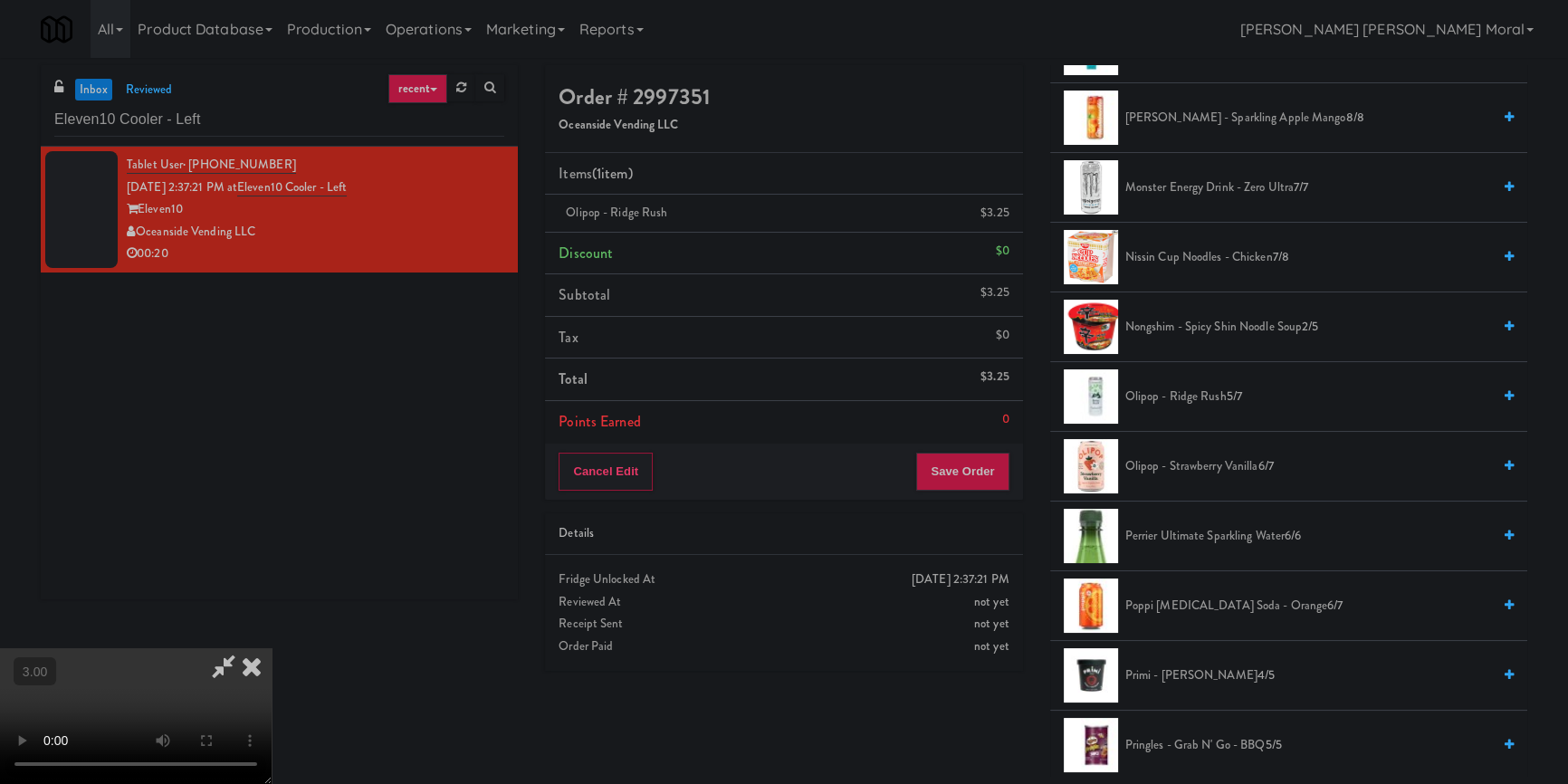
click at [272, 649] on icon at bounding box center [252, 667] width 40 height 37
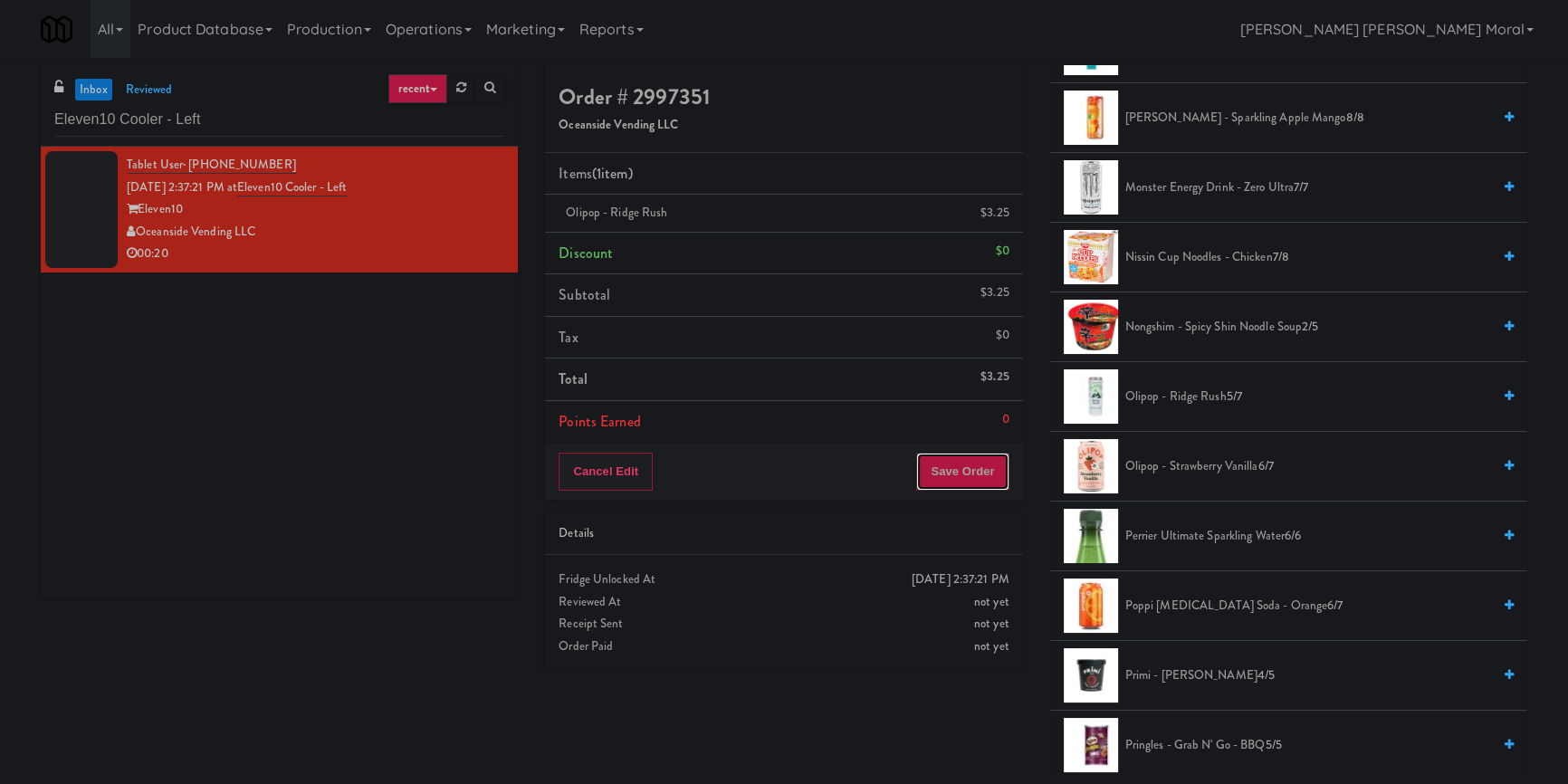
click at [957, 480] on button "Save Order" at bounding box center [961, 472] width 92 height 38
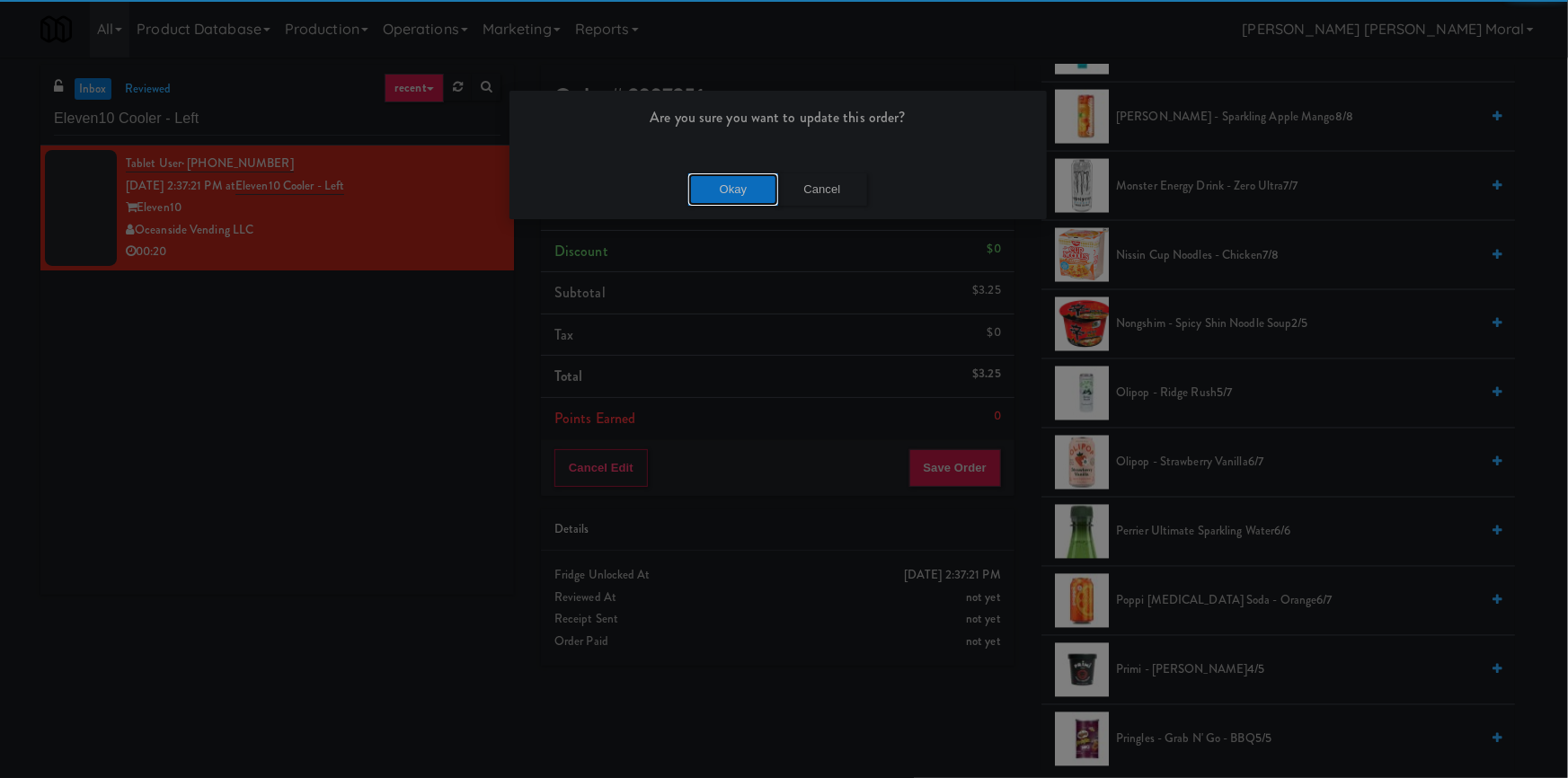
click at [760, 191] on button "Okay" at bounding box center [732, 190] width 90 height 33
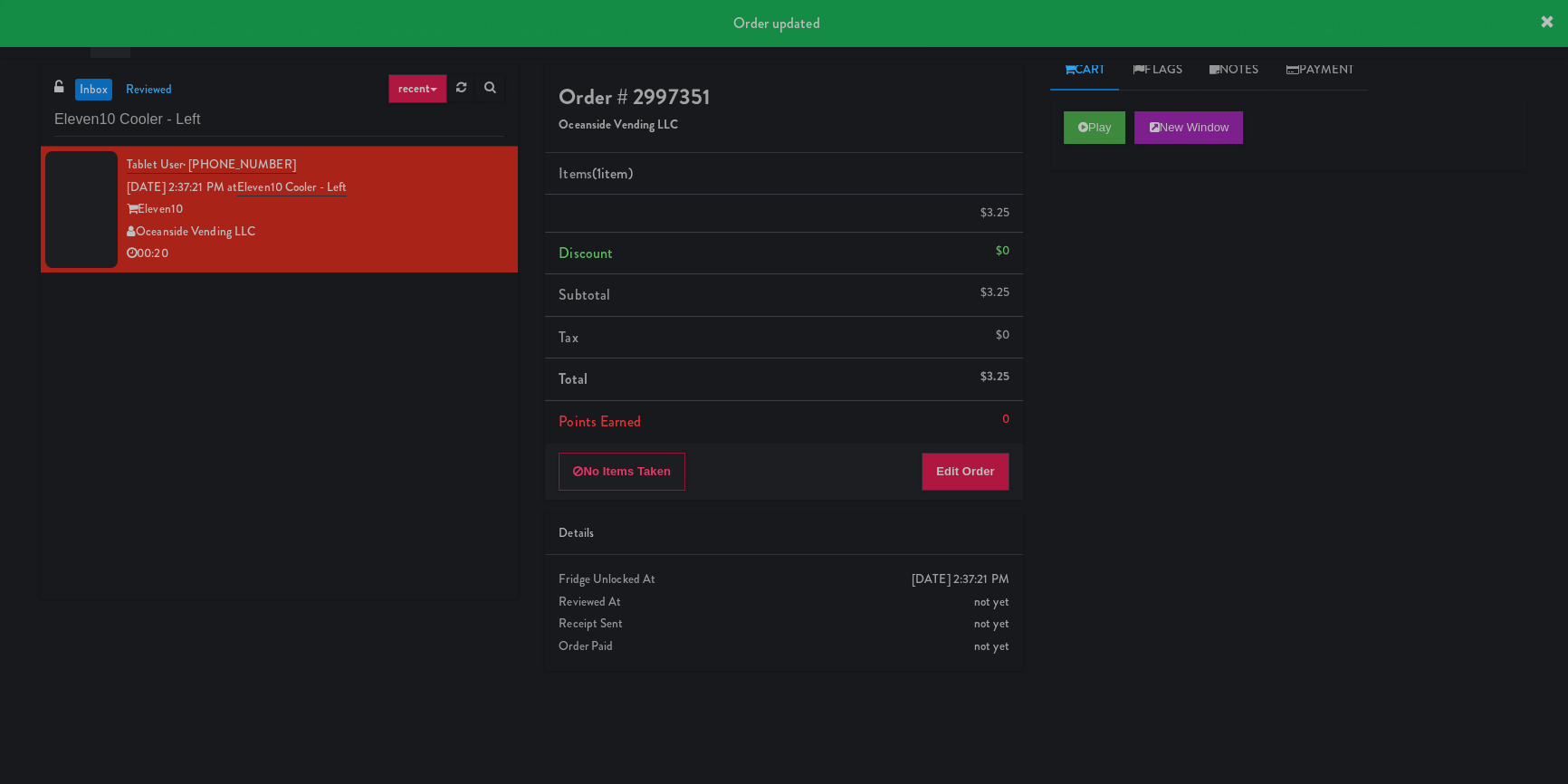
scroll to position [15, 0]
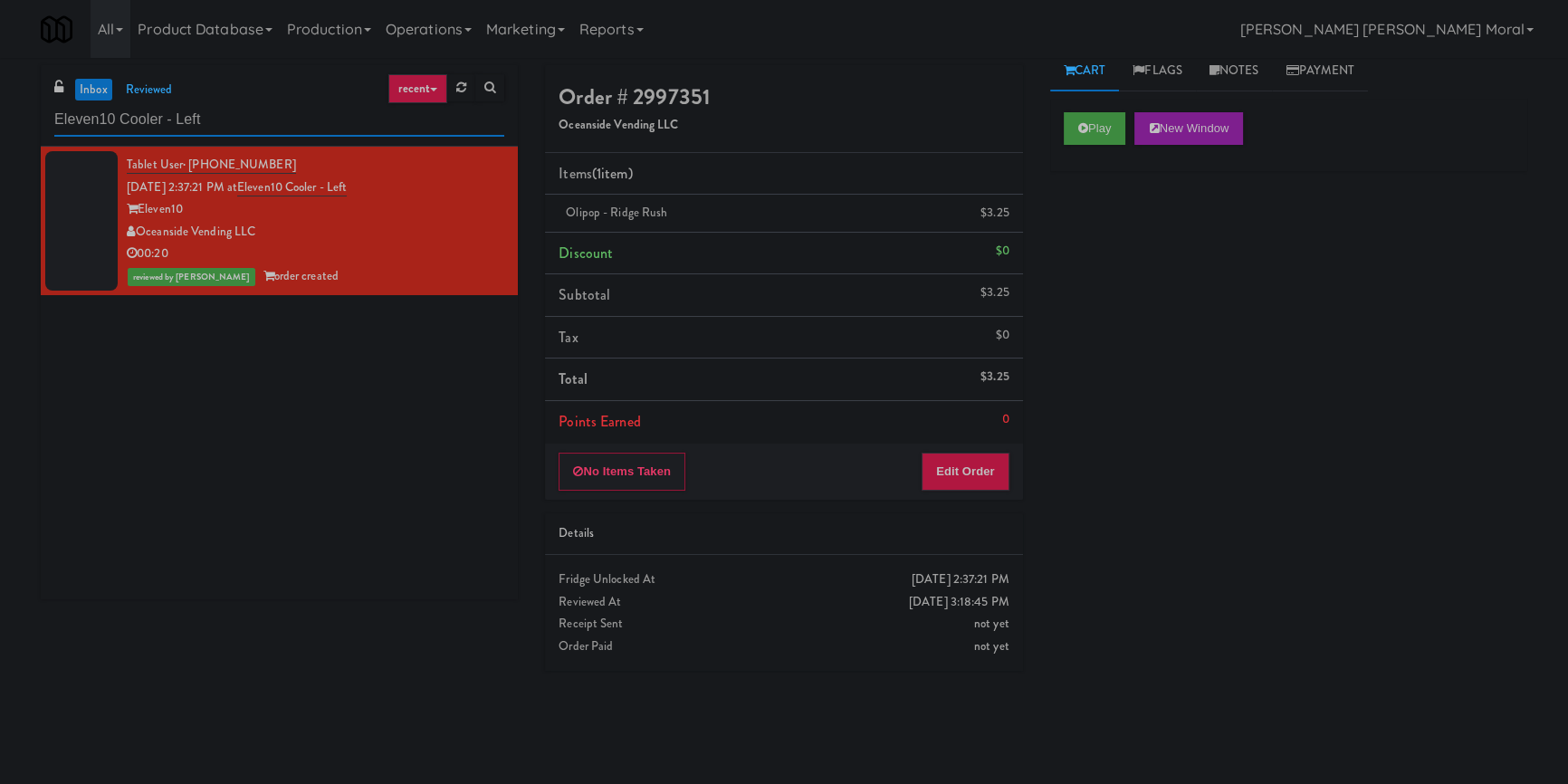
click at [240, 120] on input "Eleven10 Cooler - Left" at bounding box center [279, 120] width 450 height 34
paste input "Tapestry Station [GEOGRAPHIC_DATA]-[GEOGRAPHIC_DATA]"
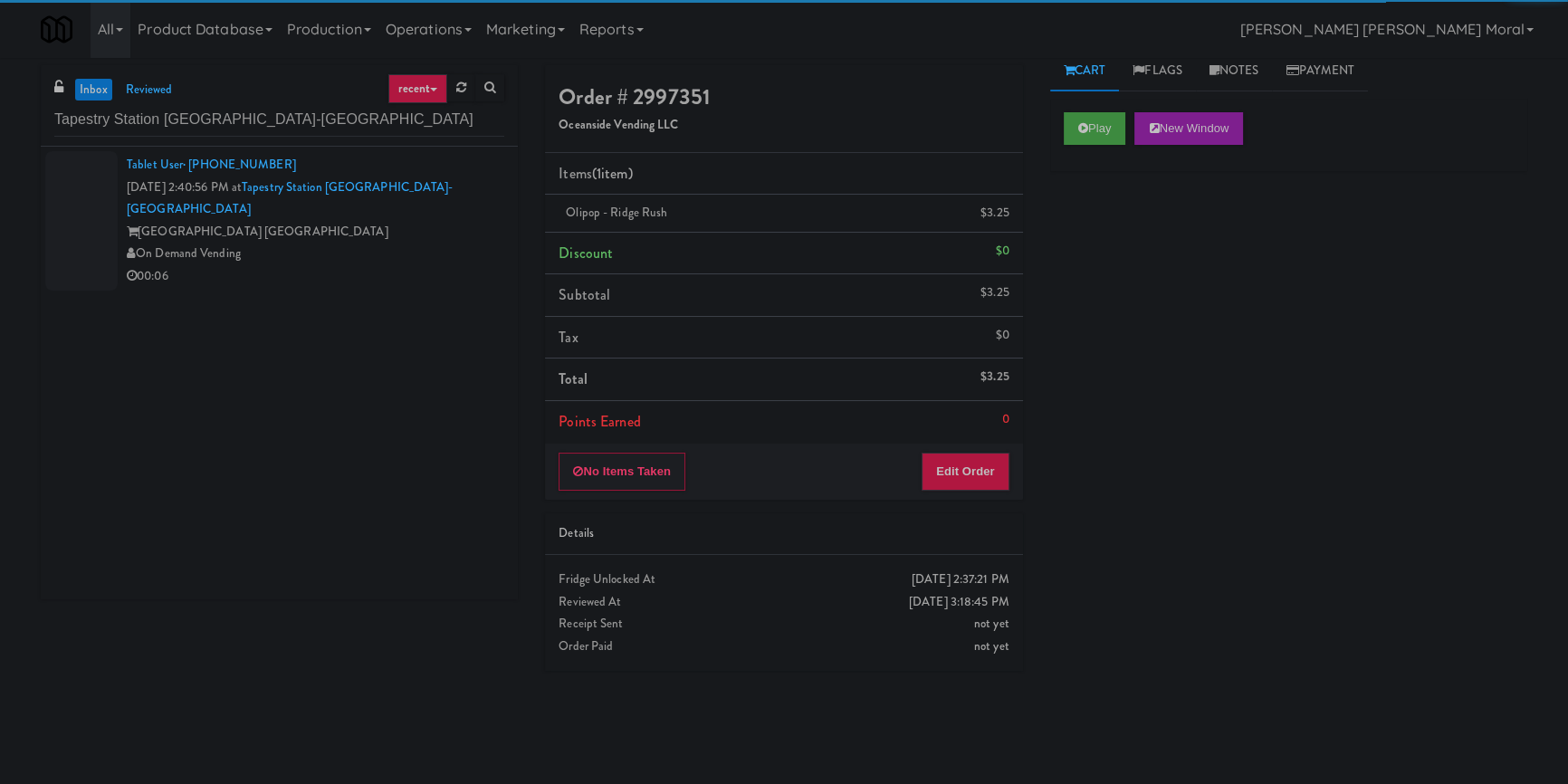
click at [405, 243] on div "On Demand Vending" at bounding box center [316, 254] width 378 height 23
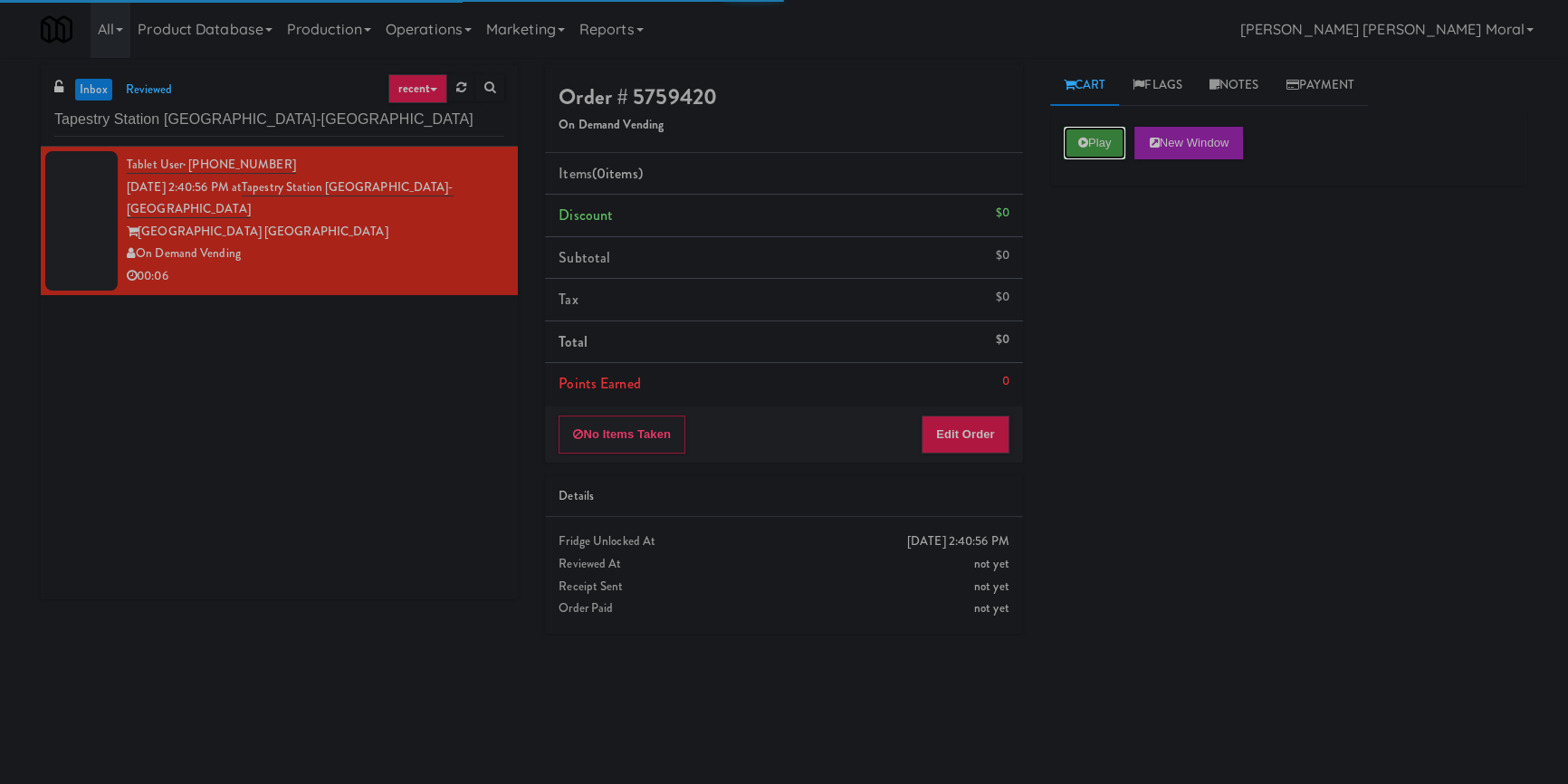
click at [1087, 141] on button "Play" at bounding box center [1095, 143] width 62 height 33
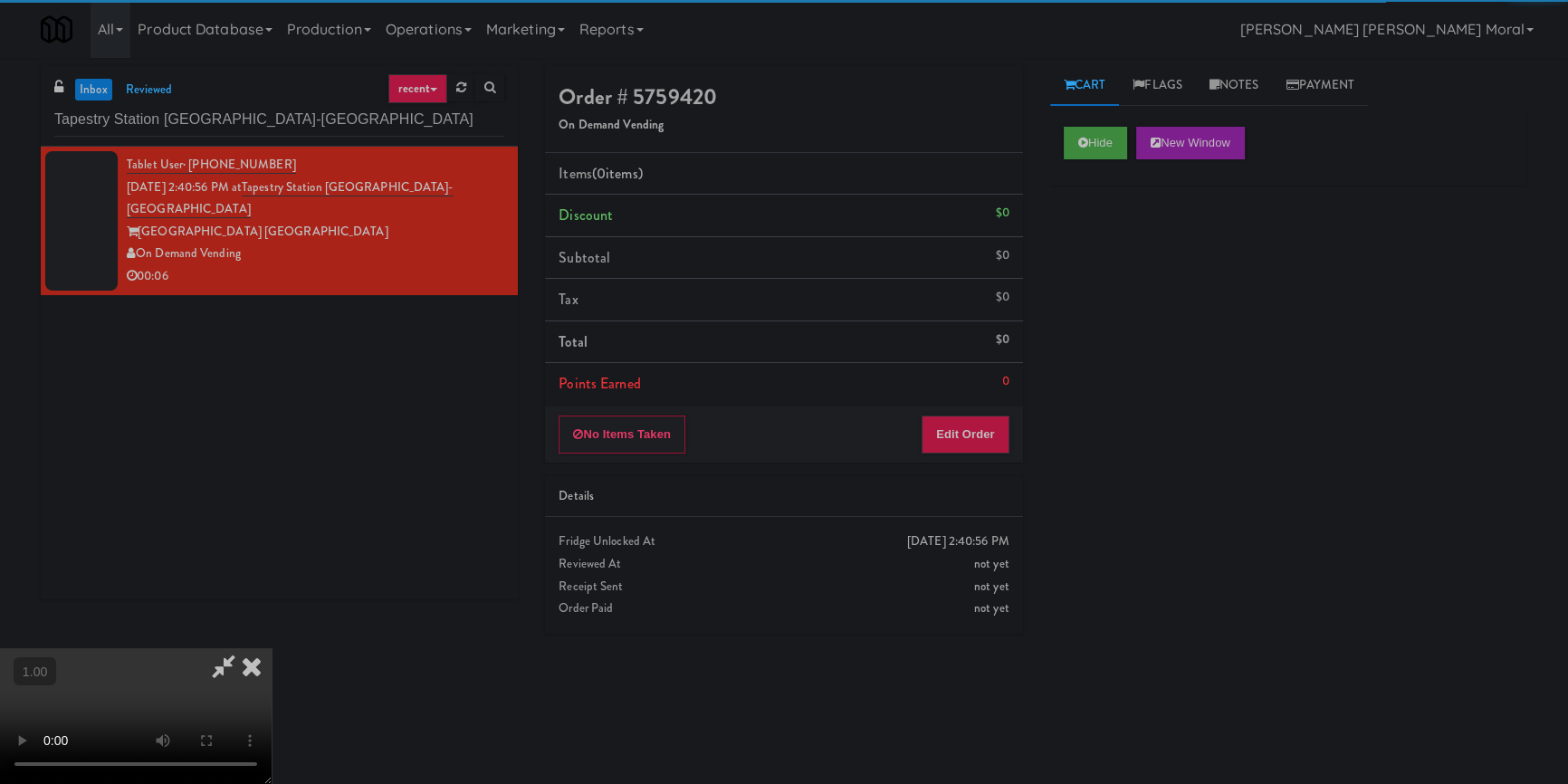
click at [1096, 249] on div "Hide New Window Primary Flag Clear Flag if unable to determine what was taken o…" at bounding box center [1288, 453] width 477 height 679
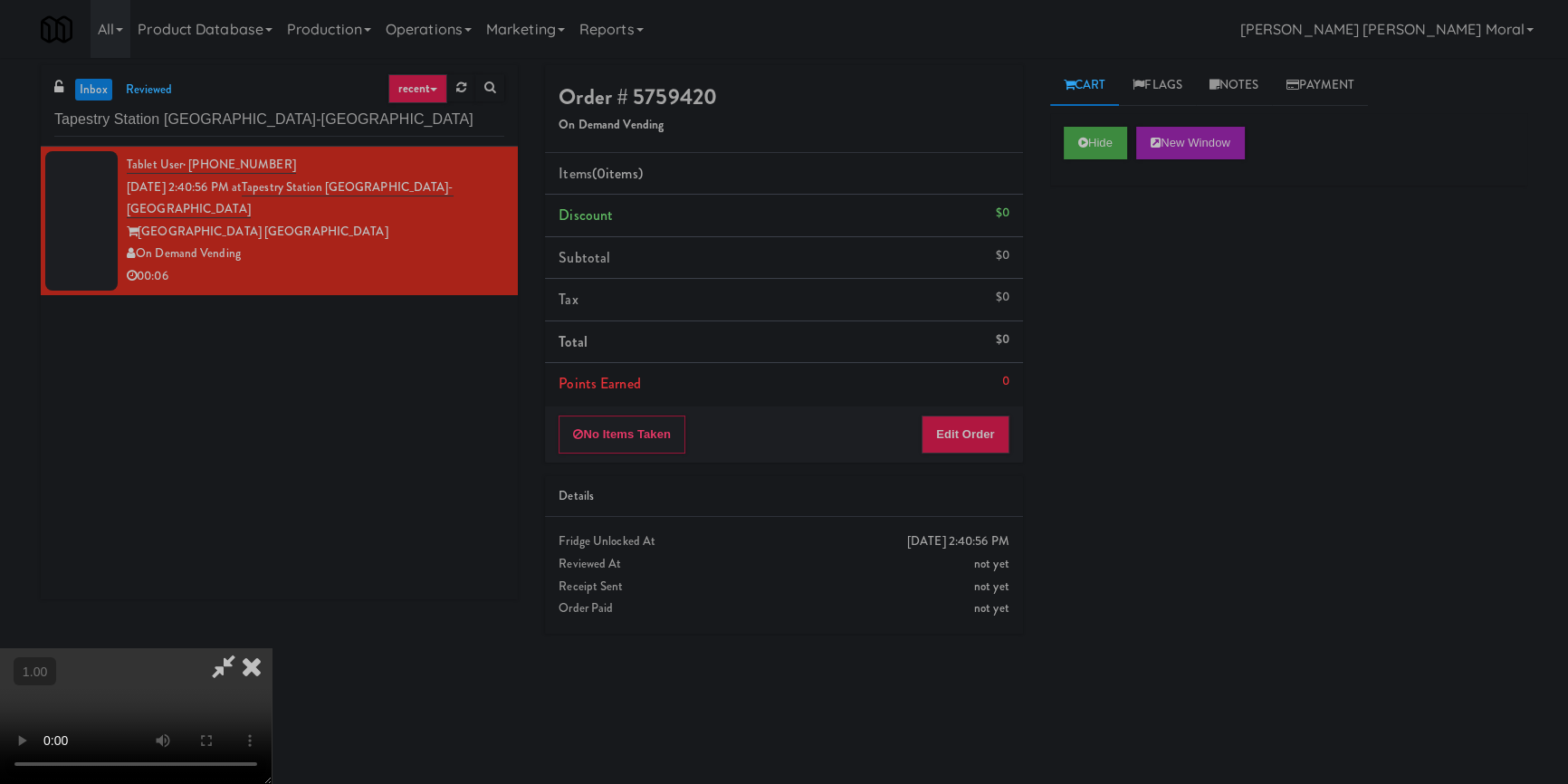
click at [1138, 321] on div "Hide New Window Primary Flag Clear Flag if unable to determine what was taken o…" at bounding box center [1288, 453] width 477 height 679
click at [1007, 443] on button "Edit Order" at bounding box center [965, 435] width 88 height 38
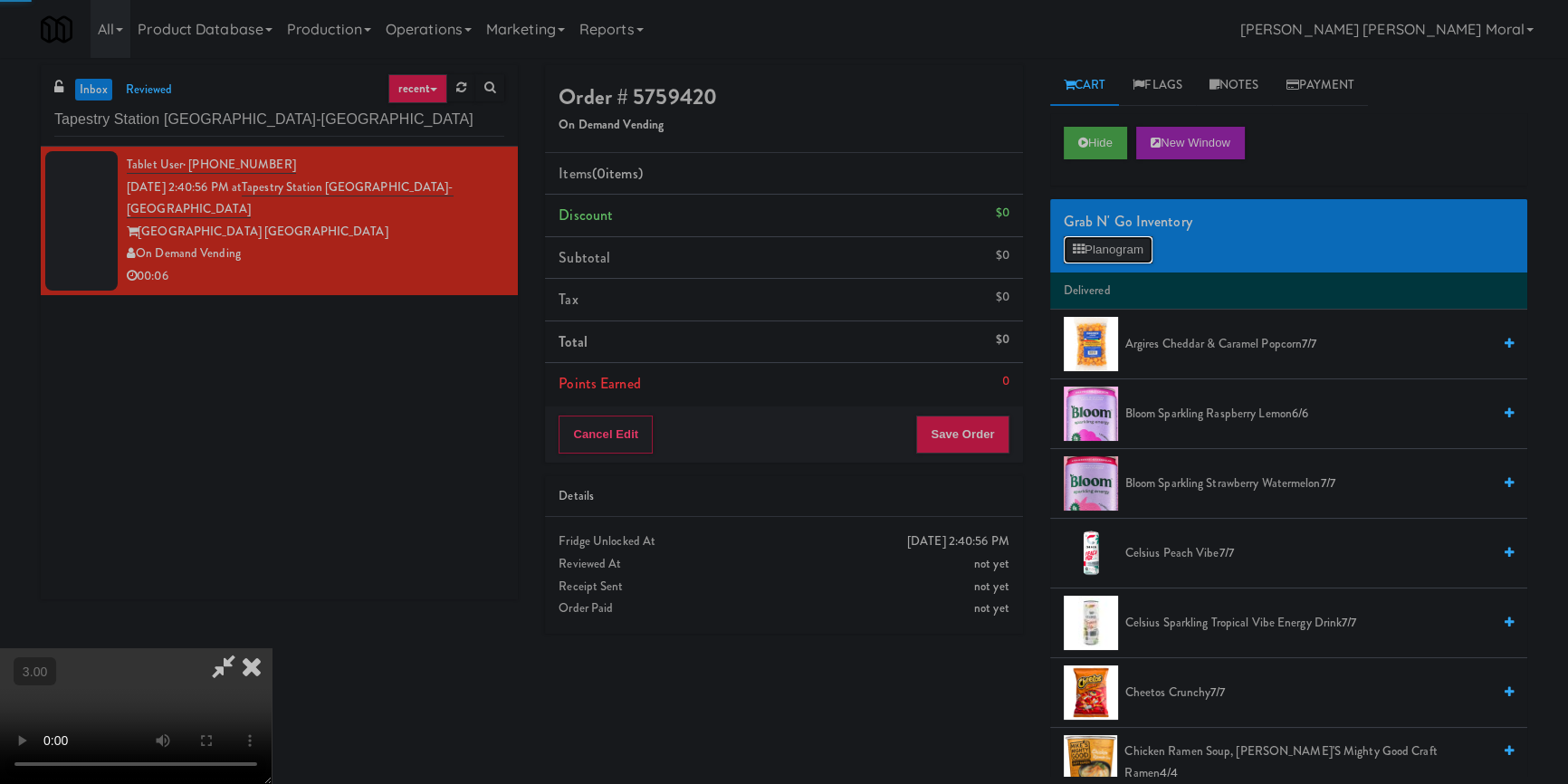
click at [1094, 254] on button "Planogram" at bounding box center [1107, 250] width 88 height 27
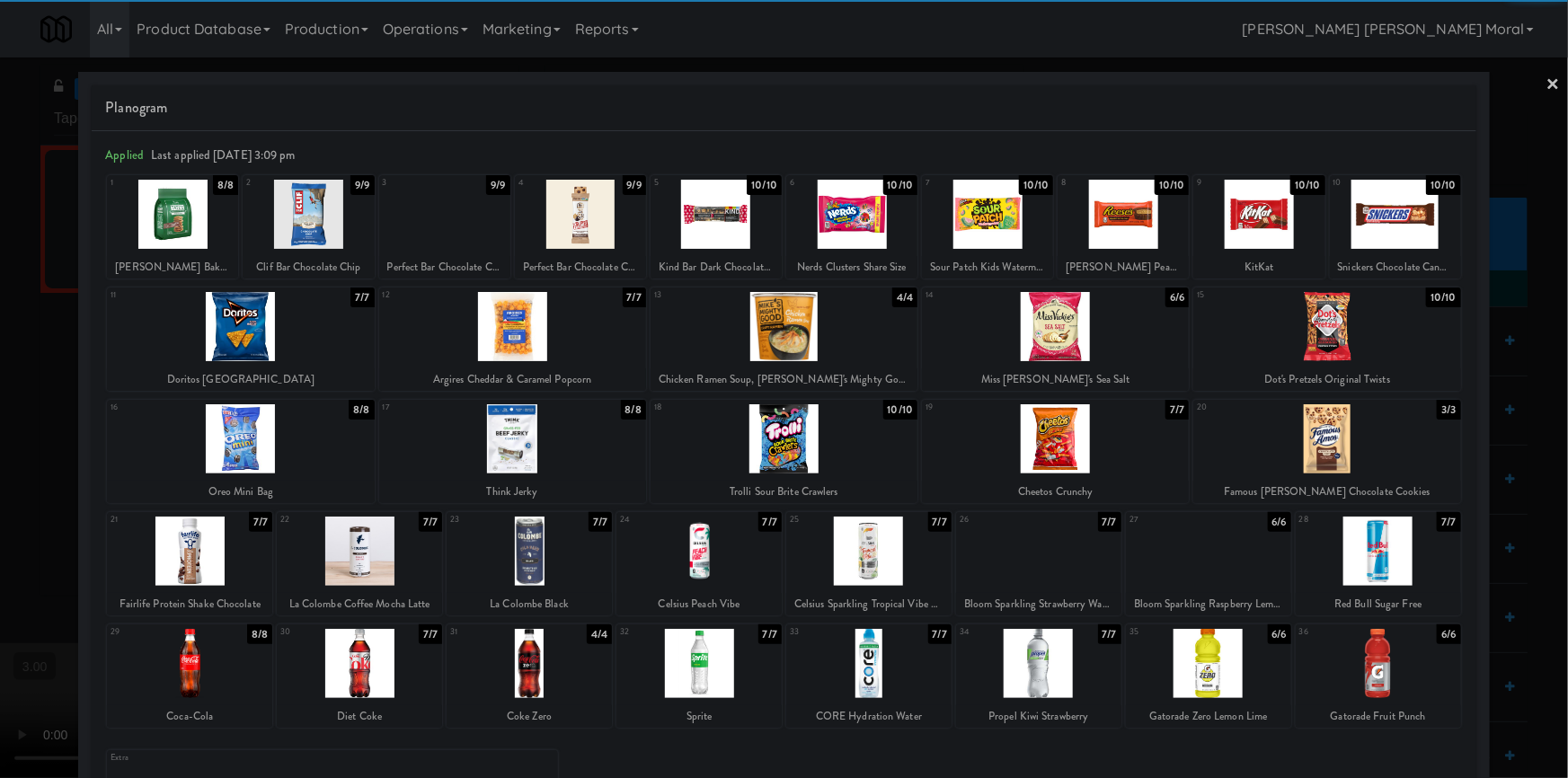
click at [1264, 227] on div at bounding box center [1258, 214] width 131 height 69
click at [1546, 73] on link "×" at bounding box center [1554, 86] width 14 height 56
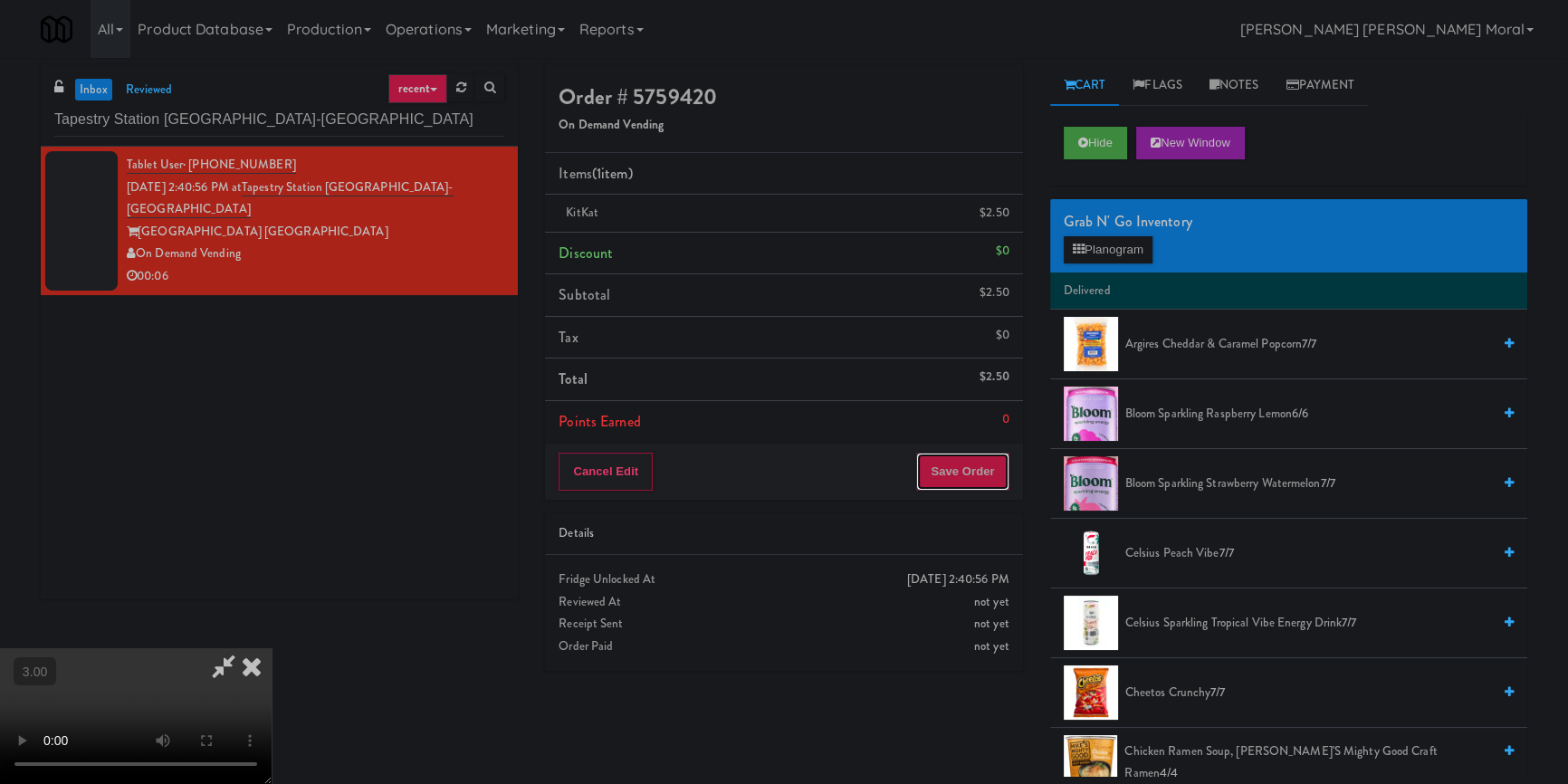
click at [984, 476] on button "Save Order" at bounding box center [961, 472] width 92 height 38
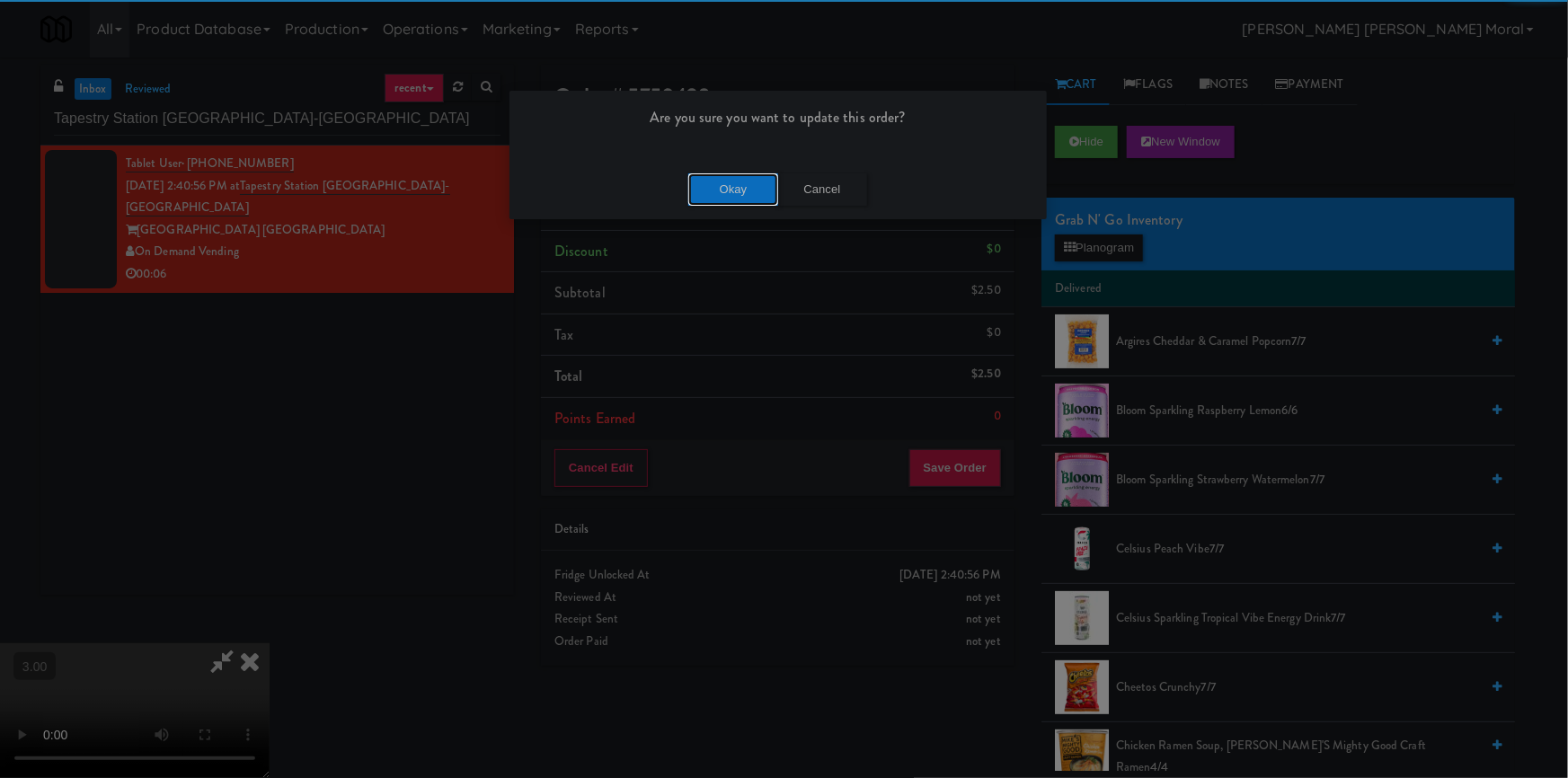
click at [742, 202] on button "Okay" at bounding box center [732, 190] width 90 height 33
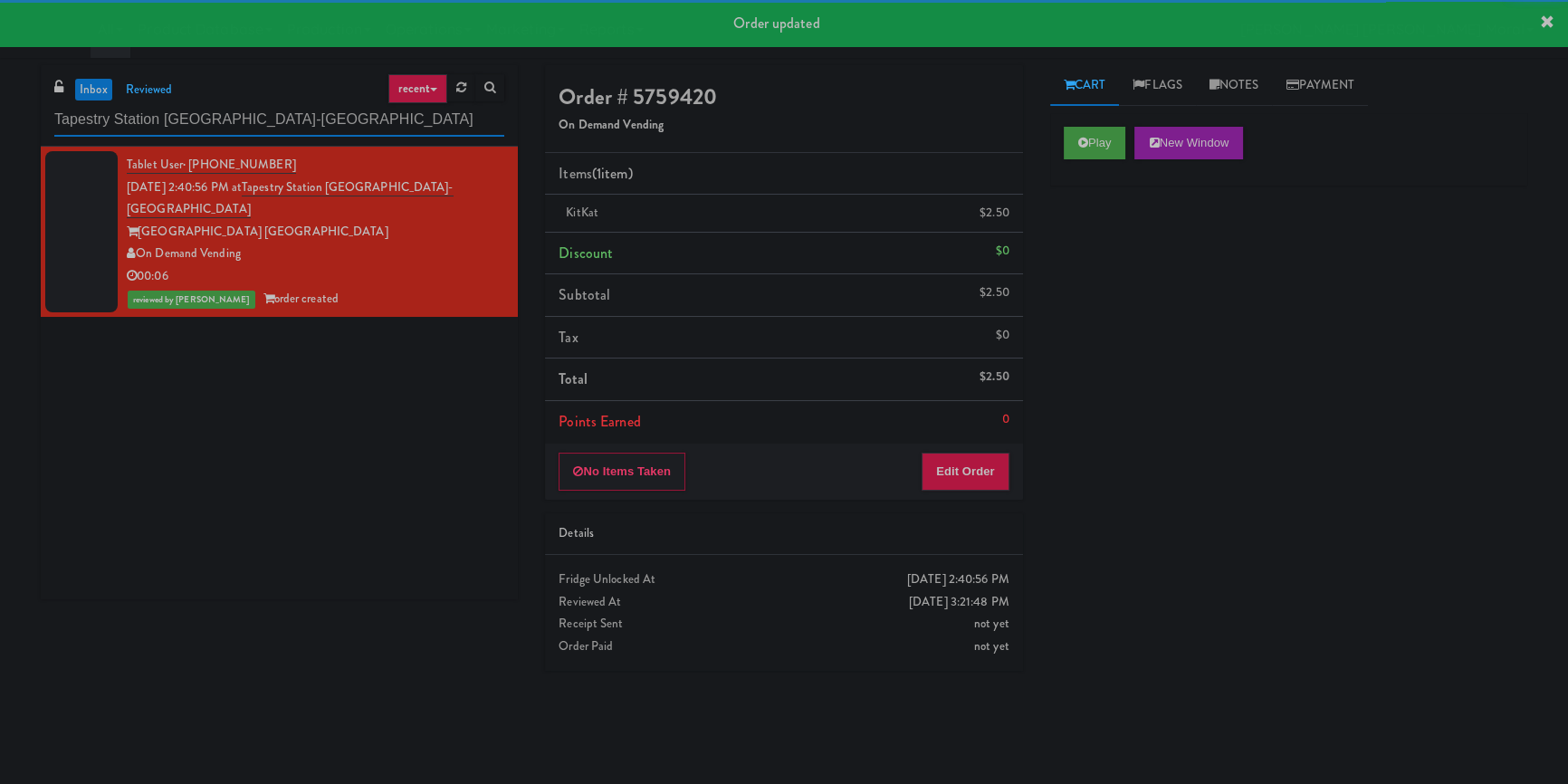
click at [302, 127] on input "Tapestry Station [GEOGRAPHIC_DATA]-[GEOGRAPHIC_DATA]" at bounding box center [279, 120] width 450 height 34
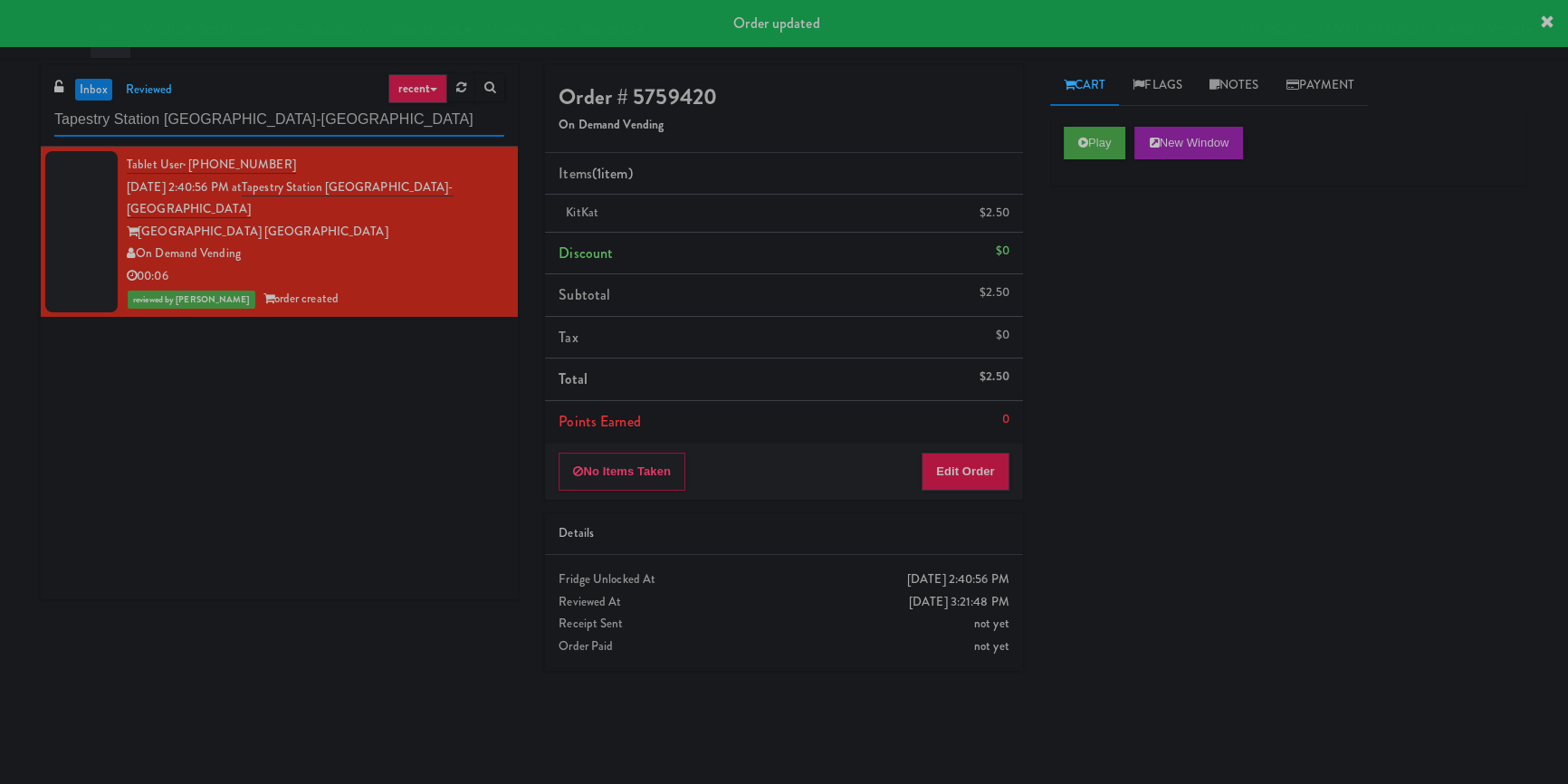
click at [302, 127] on input "Tapestry Station [GEOGRAPHIC_DATA]-[GEOGRAPHIC_DATA]" at bounding box center [279, 120] width 450 height 34
paste input "311 W. [US_STATE]"
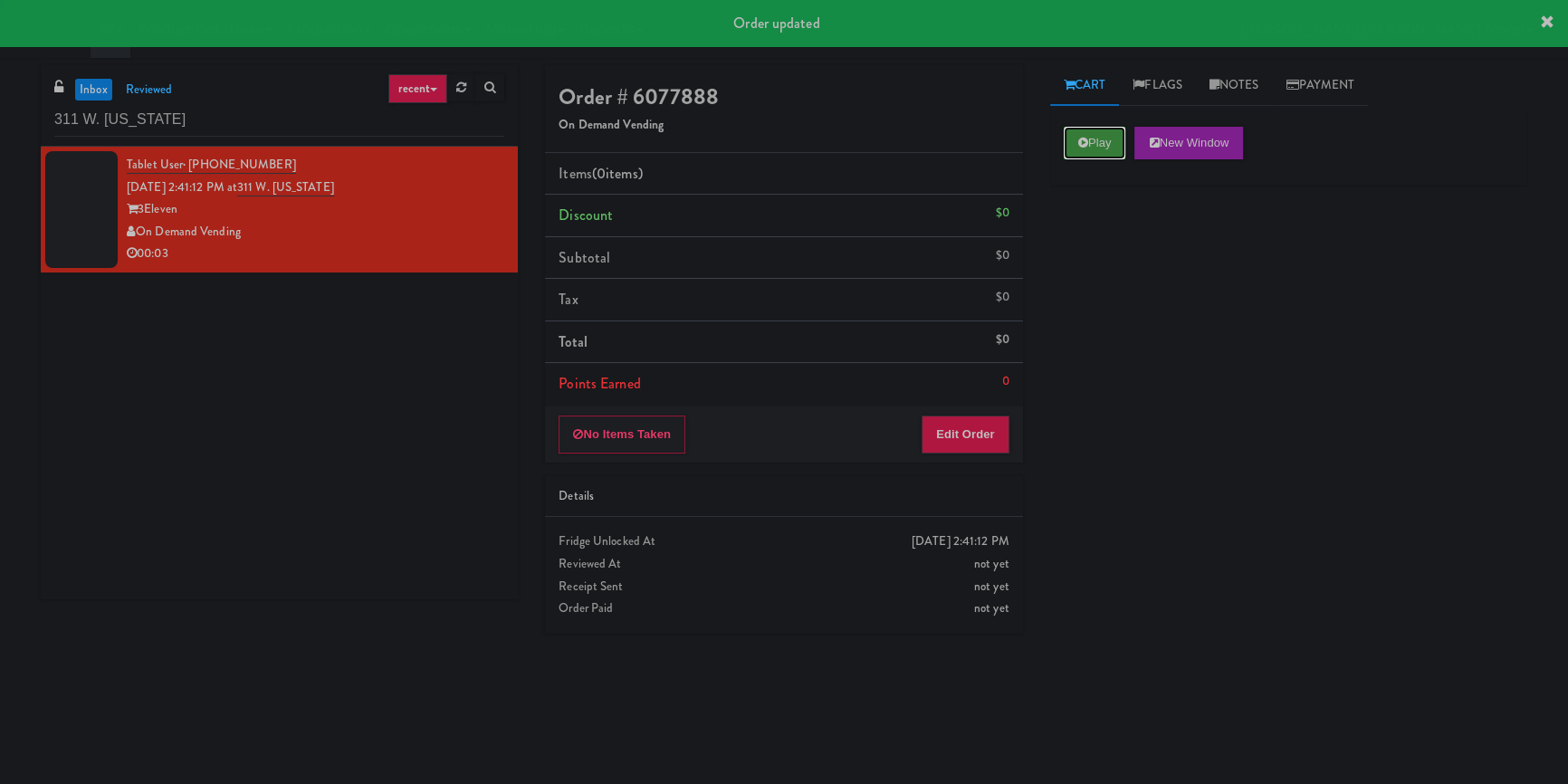
click at [1086, 146] on icon at bounding box center [1083, 142] width 10 height 12
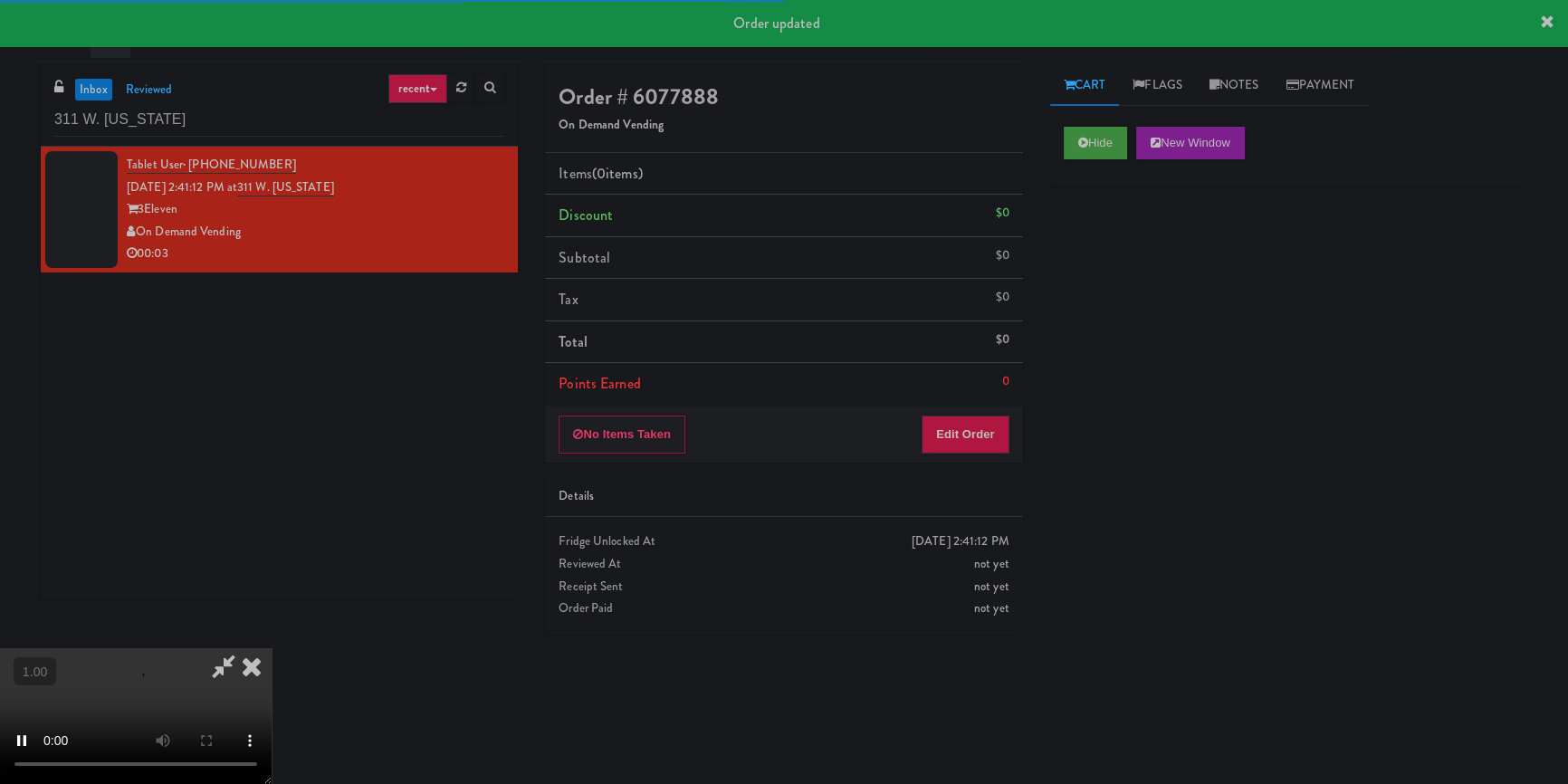
click at [1085, 248] on div "Hide New Window Primary Flag Clear Flag if unable to determine what was taken o…" at bounding box center [1288, 453] width 477 height 679
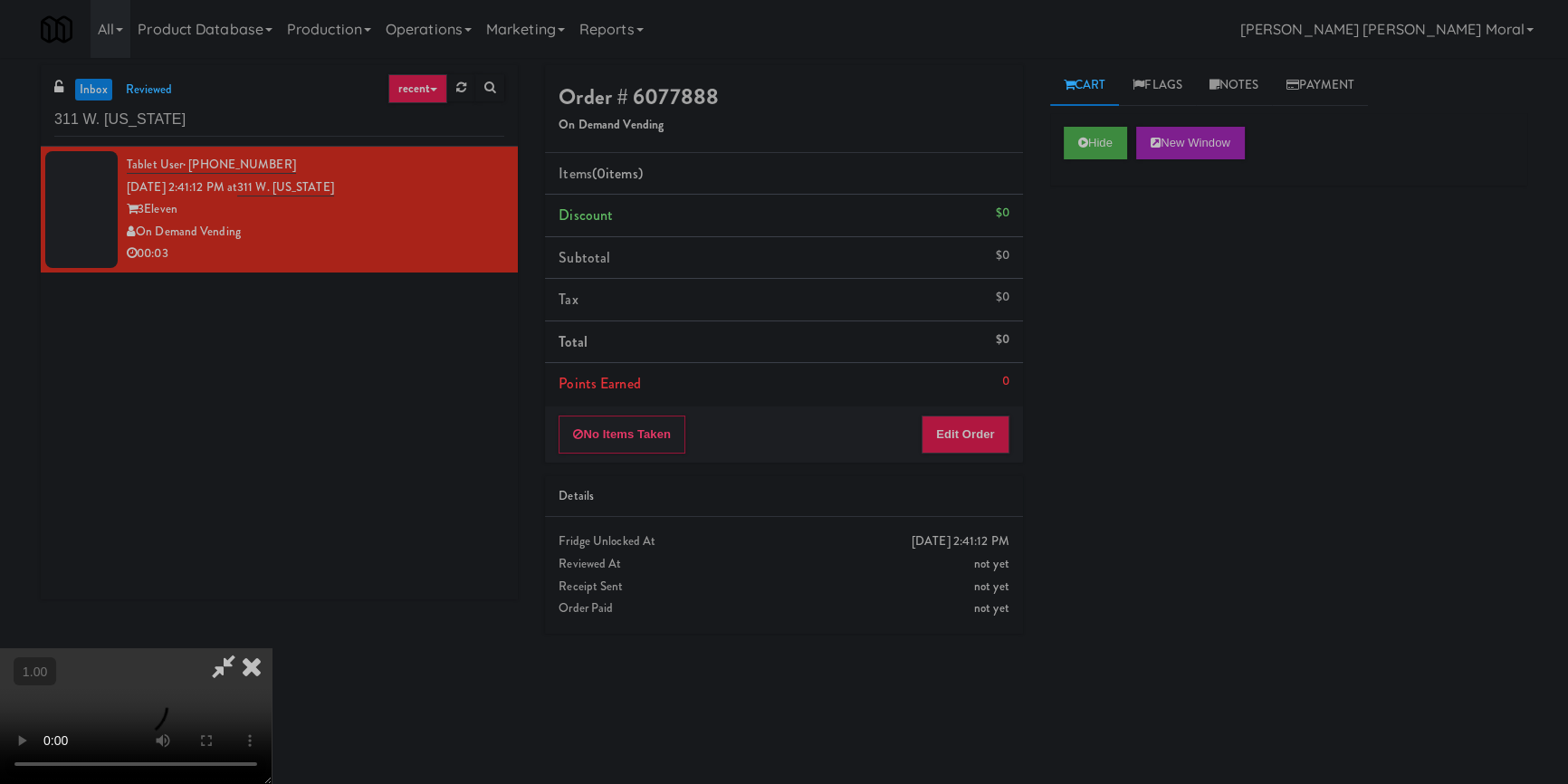
click at [1101, 338] on div "Hide New Window Primary Flag Clear Flag if unable to determine what was taken o…" at bounding box center [1288, 453] width 477 height 679
click at [272, 649] on video at bounding box center [136, 716] width 272 height 136
click at [976, 426] on button "Edit Order" at bounding box center [965, 435] width 88 height 38
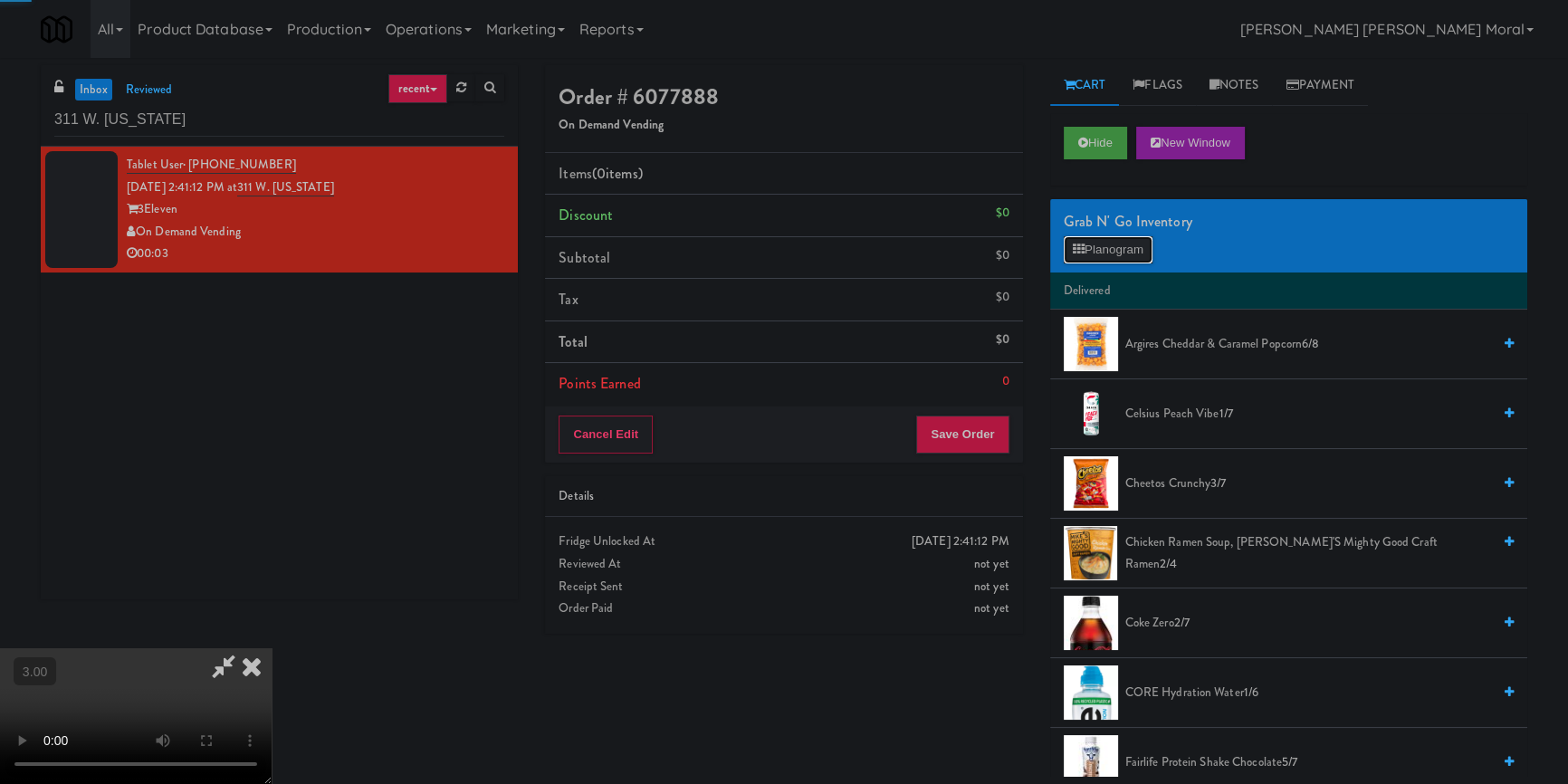
click at [1086, 250] on button "Planogram" at bounding box center [1107, 250] width 88 height 27
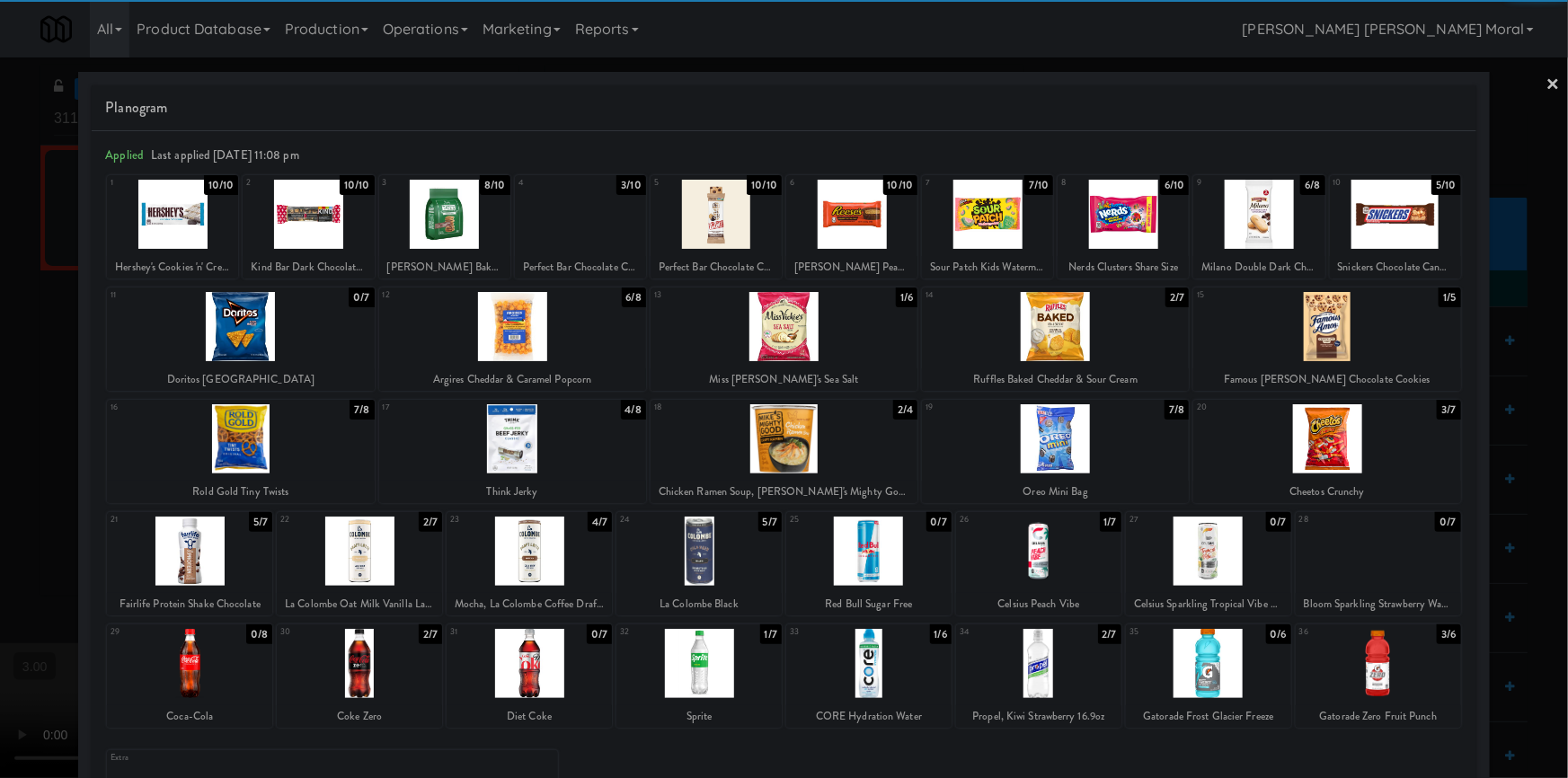
click at [557, 563] on div at bounding box center [529, 552] width 166 height 69
click at [1546, 89] on link "×" at bounding box center [1554, 86] width 14 height 56
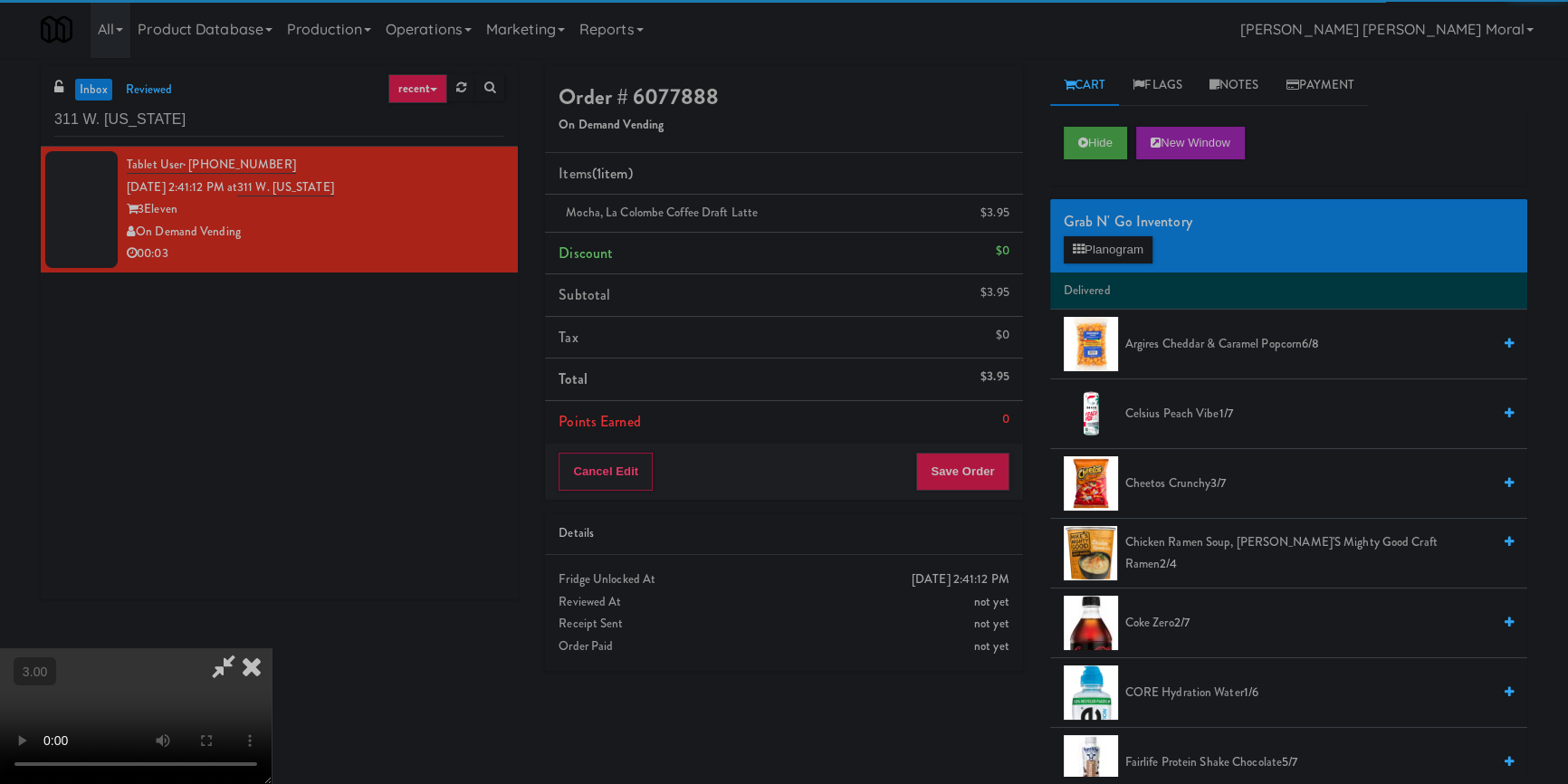
click at [272, 649] on video at bounding box center [136, 716] width 272 height 136
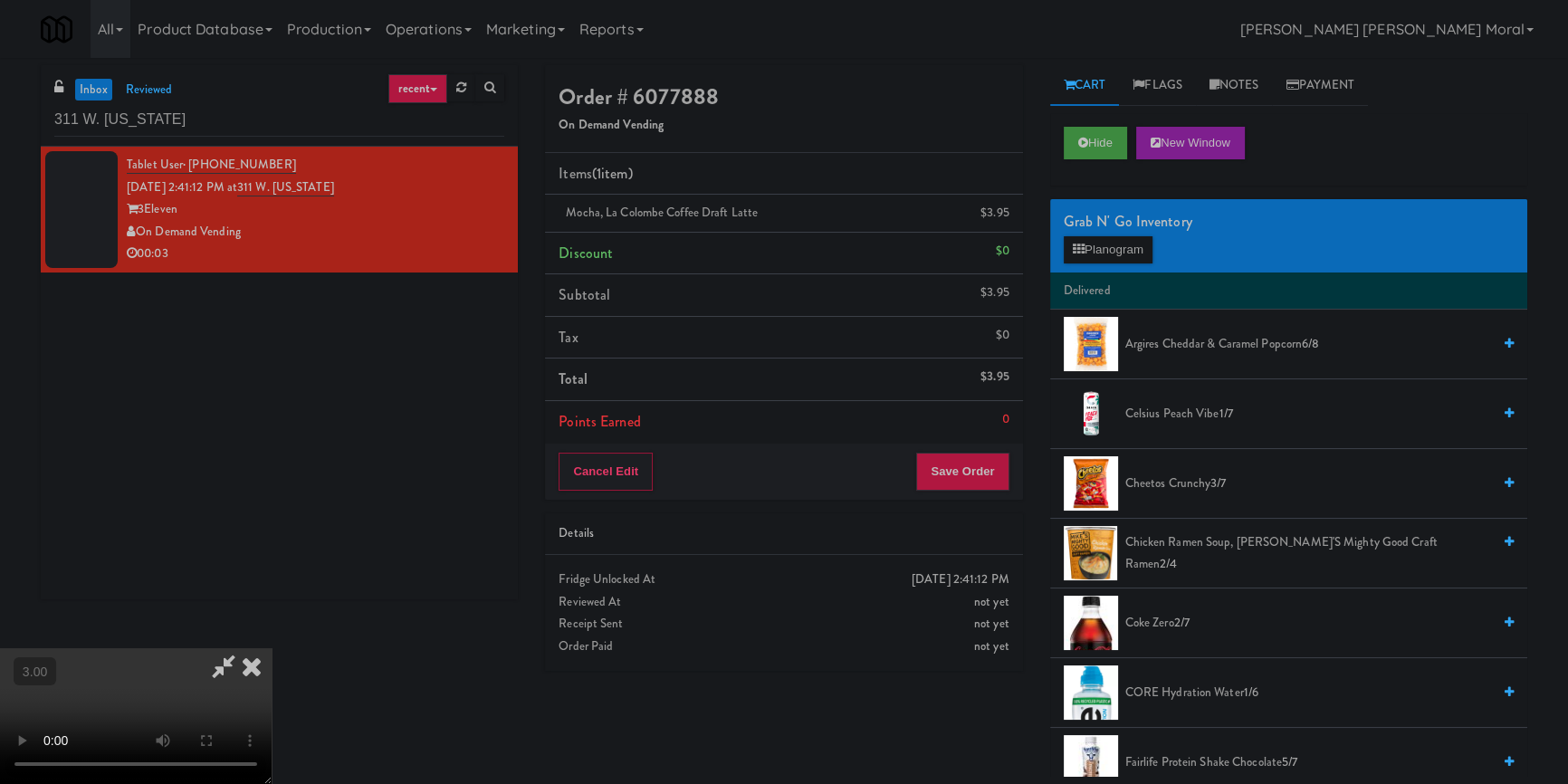
click at [272, 649] on video at bounding box center [136, 716] width 272 height 136
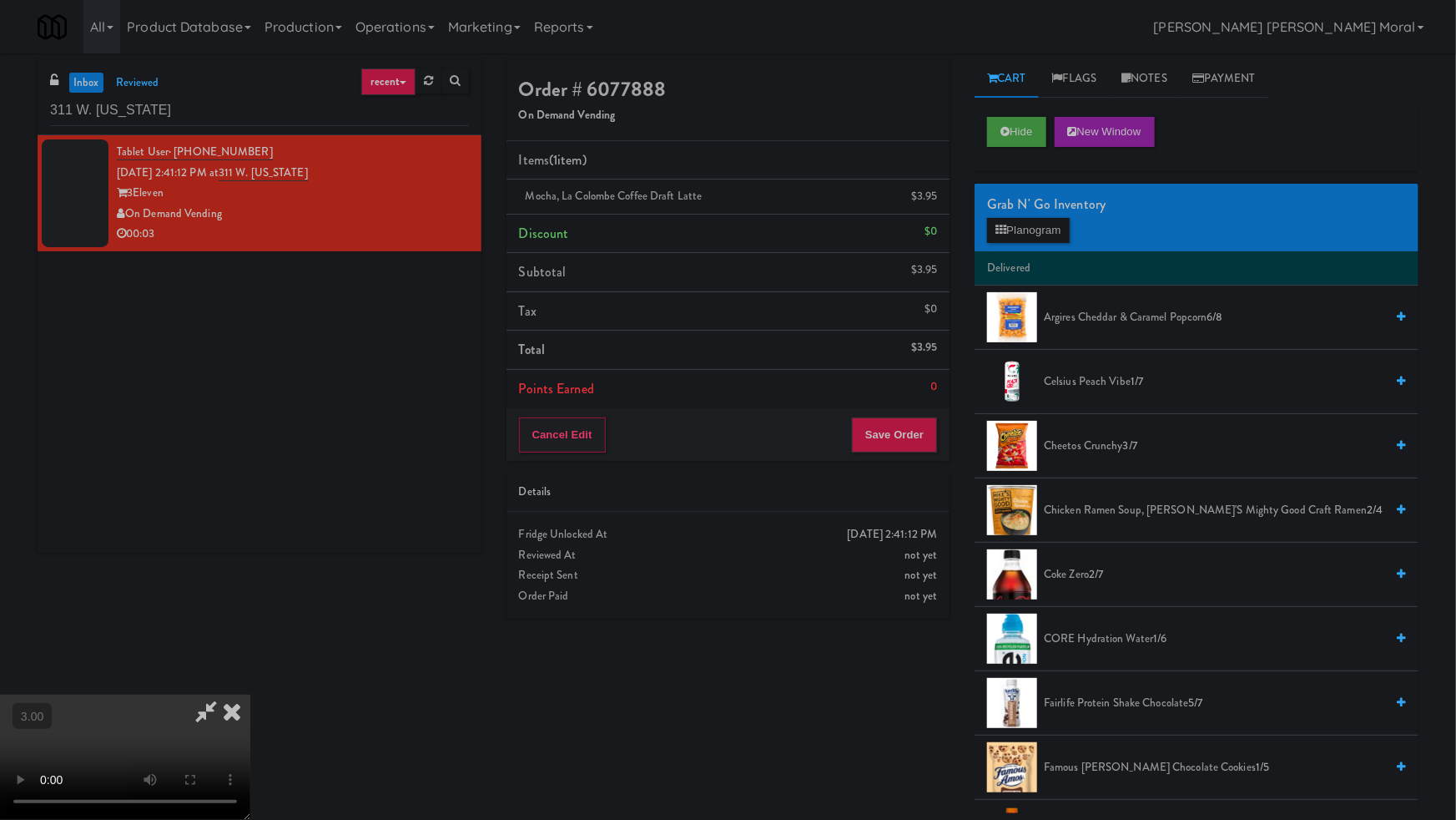
click at [251, 695] on video at bounding box center [125, 757] width 251 height 125
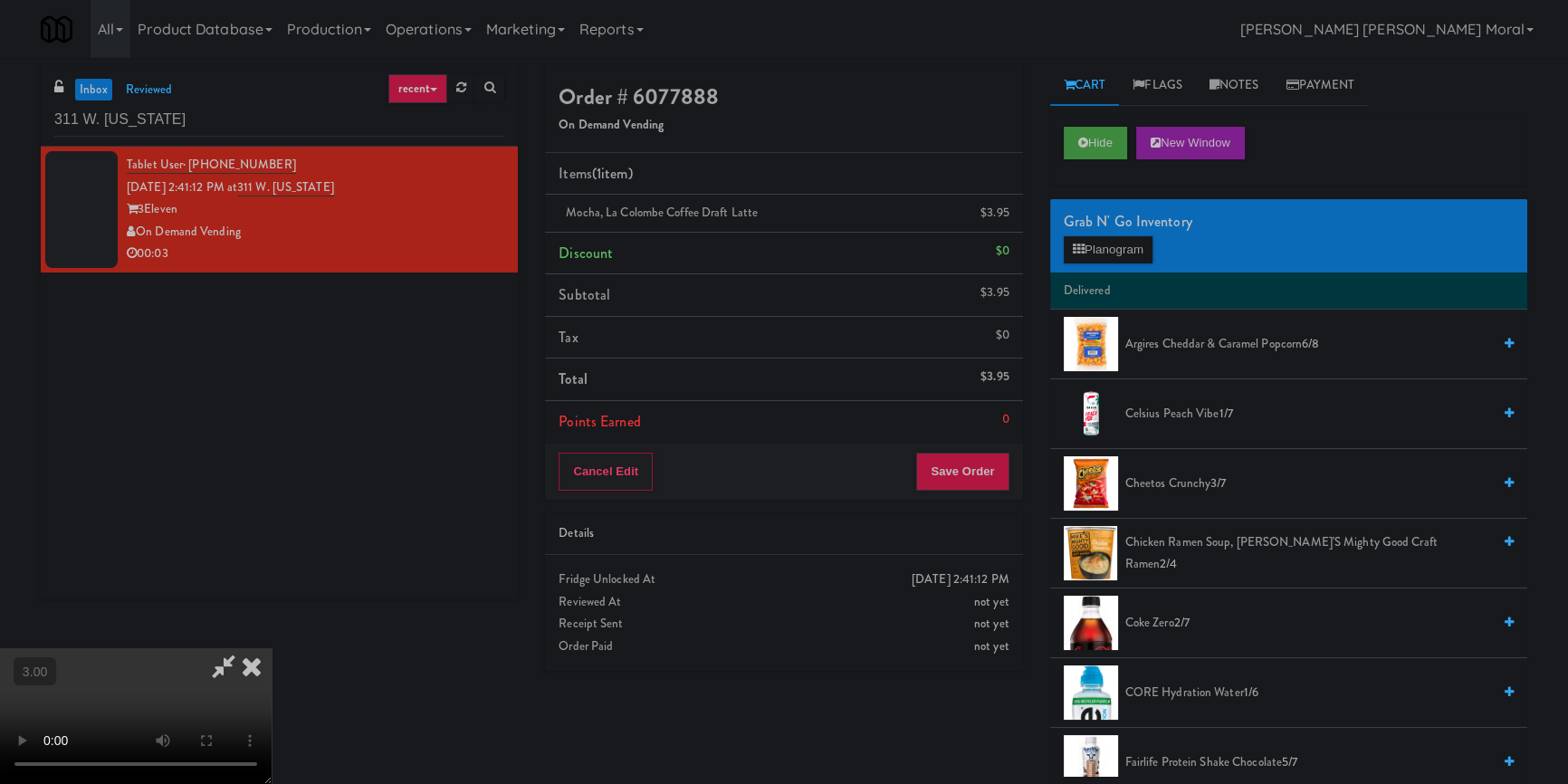
click at [272, 649] on icon at bounding box center [252, 667] width 40 height 37
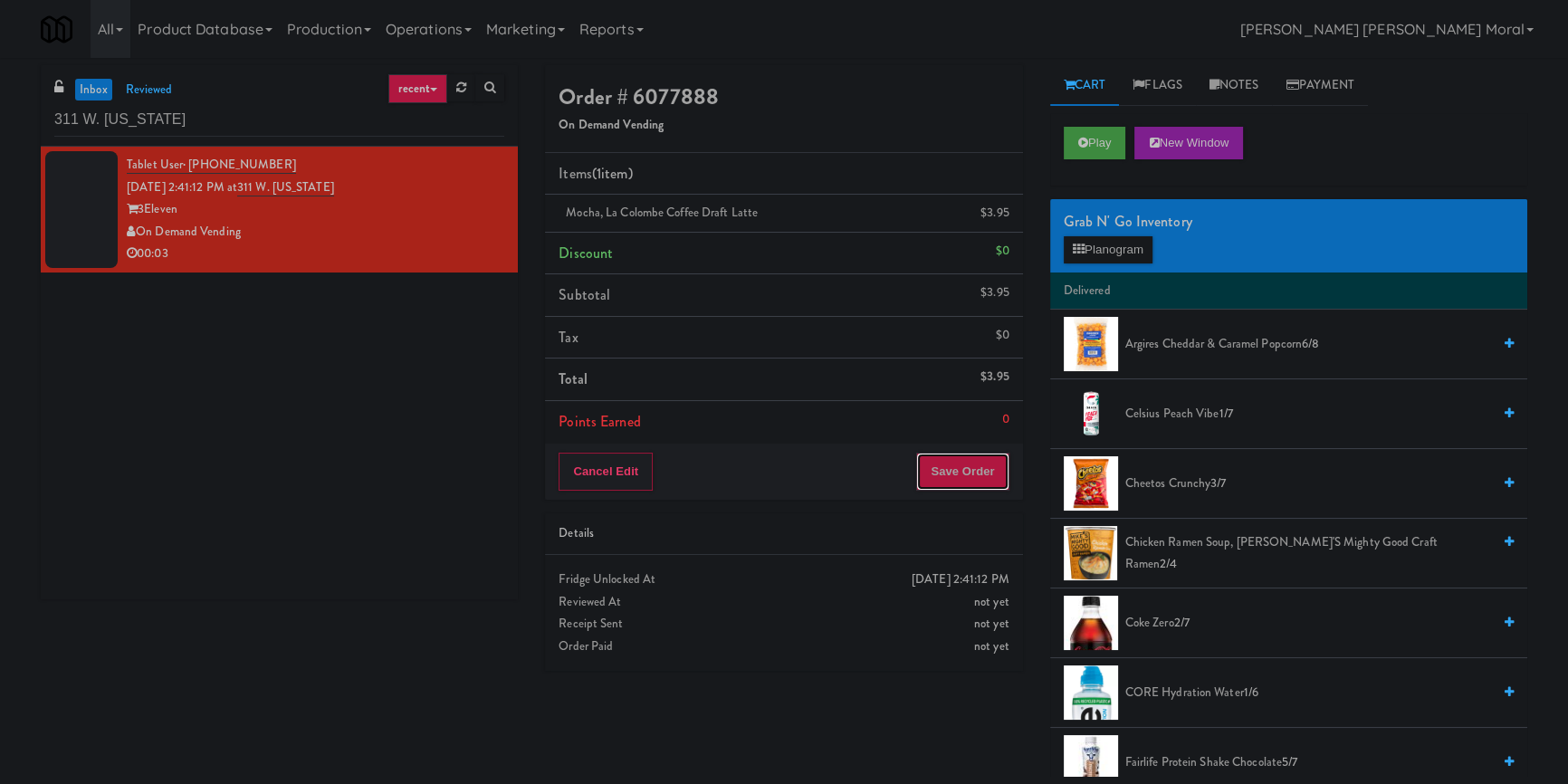
click at [970, 474] on button "Save Order" at bounding box center [961, 472] width 92 height 38
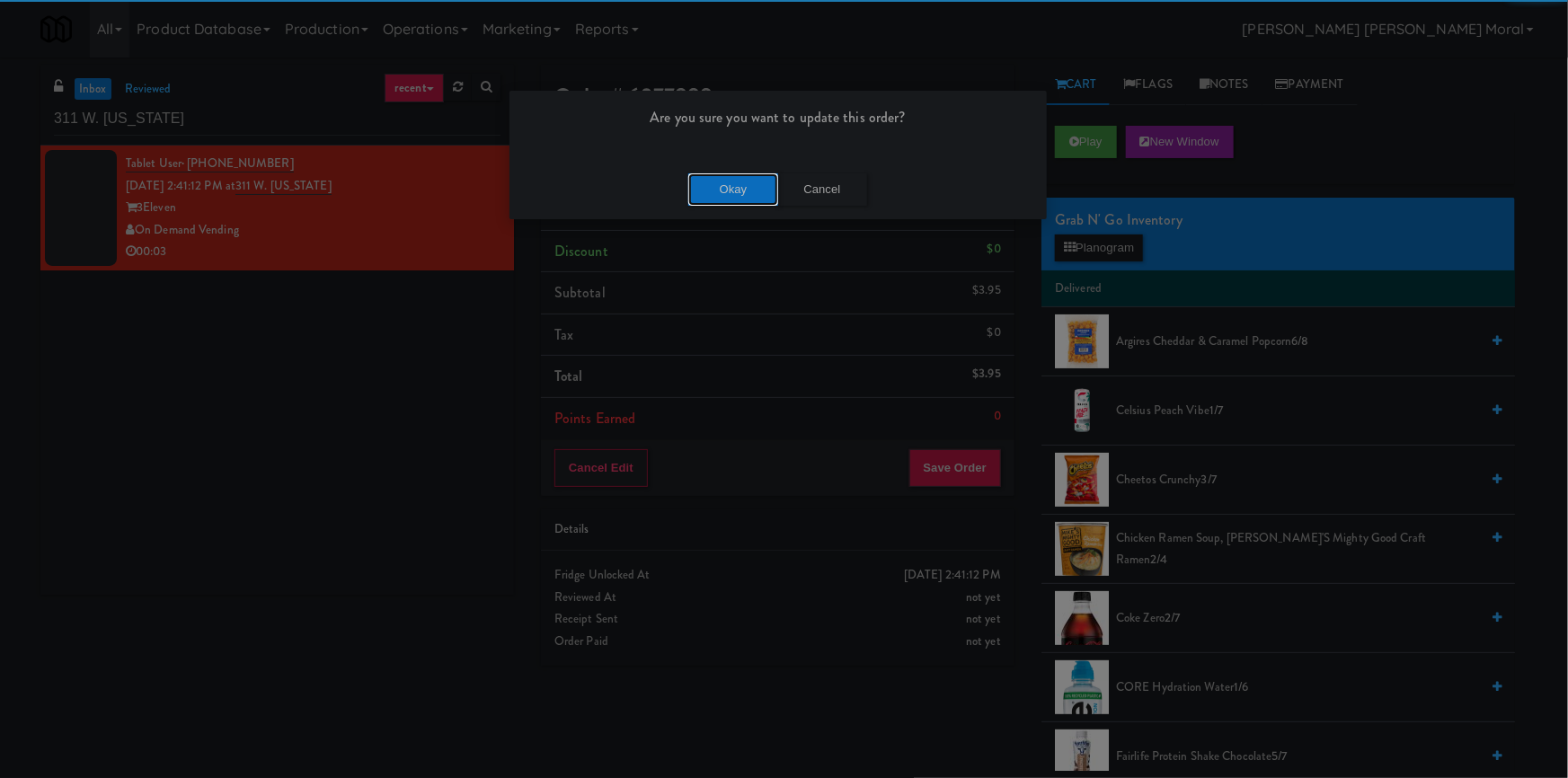
click at [745, 195] on button "Okay" at bounding box center [732, 190] width 90 height 33
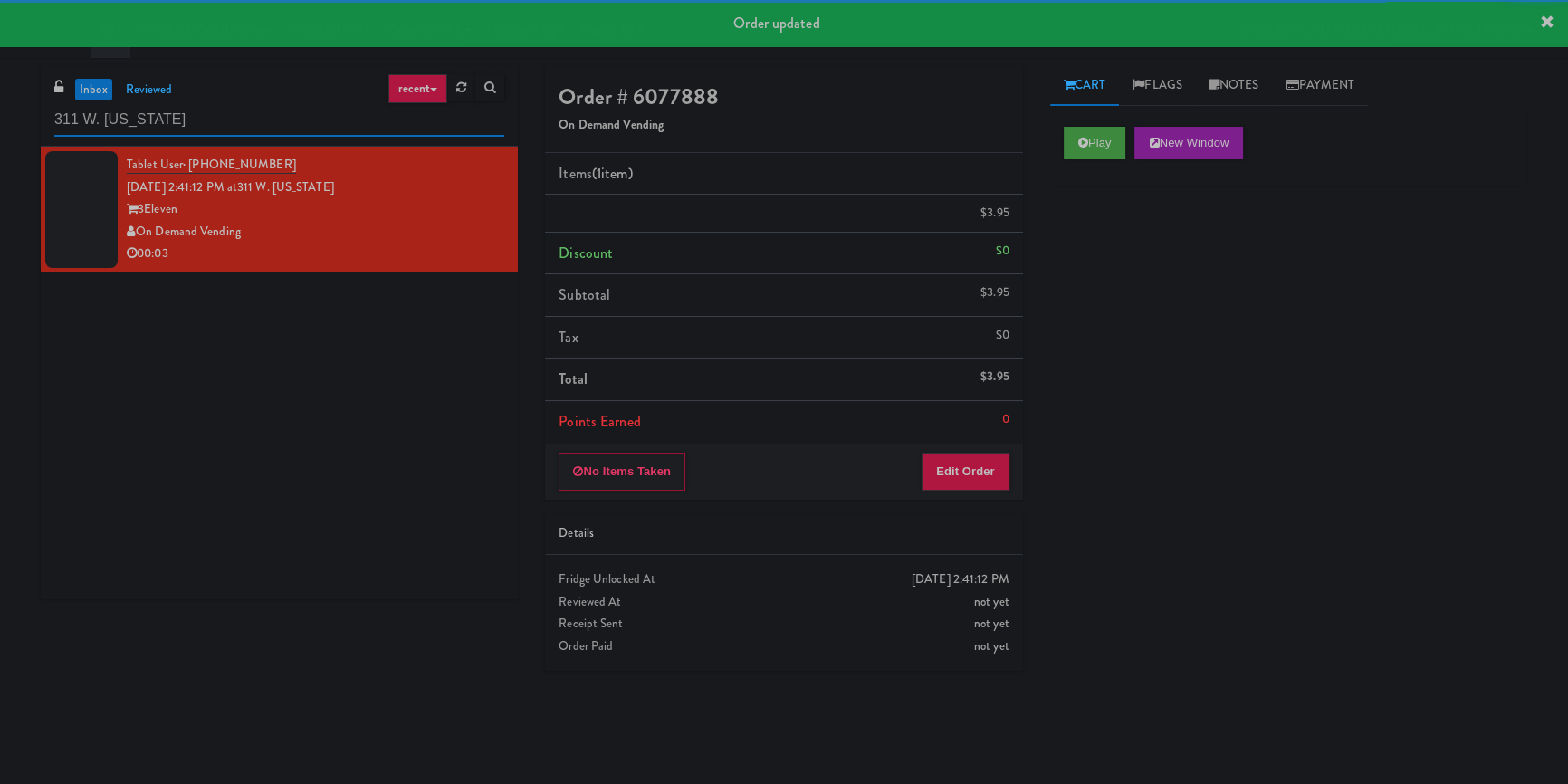
click at [316, 118] on input "311 W. [US_STATE]" at bounding box center [279, 120] width 450 height 34
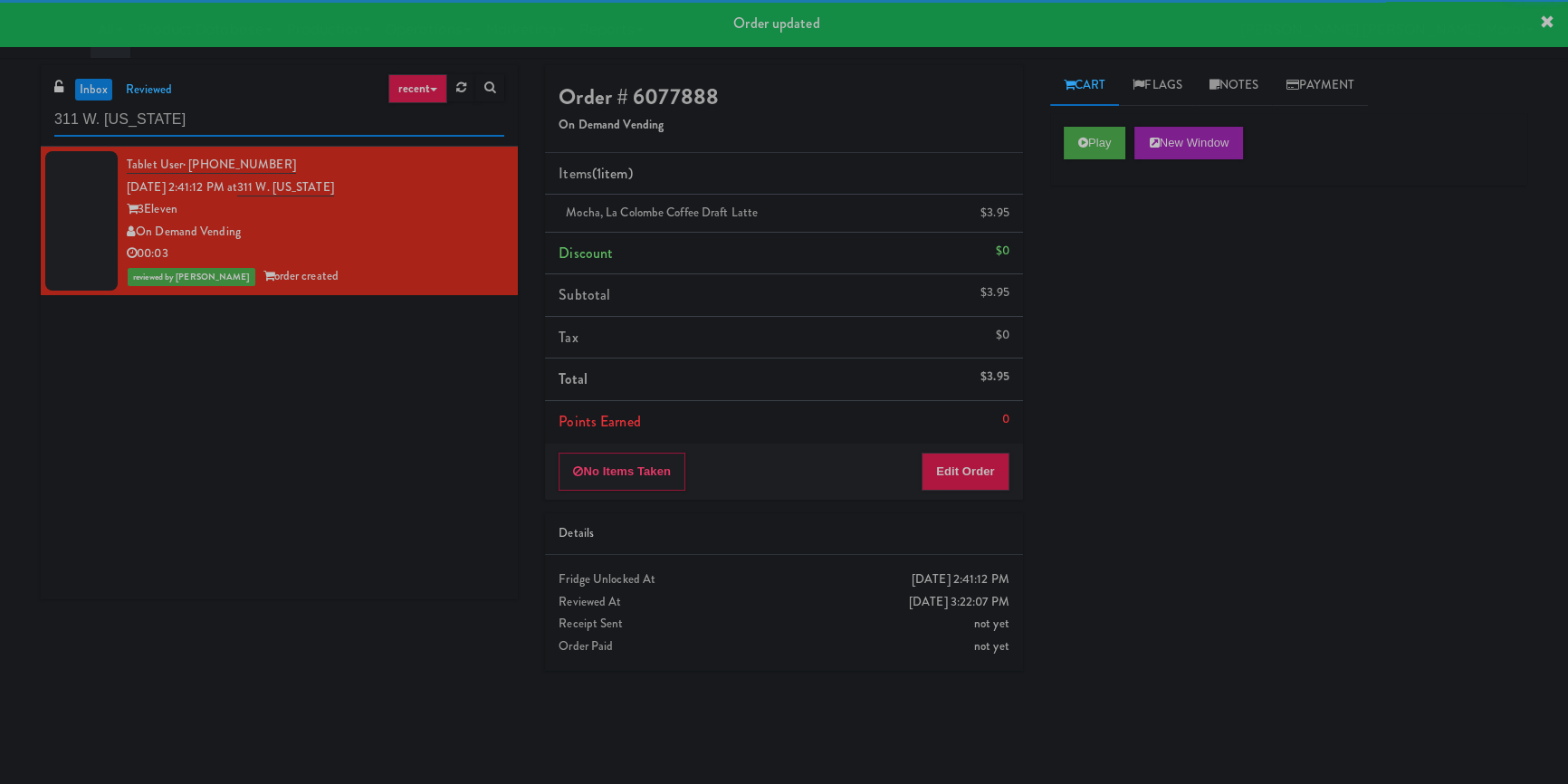
click at [316, 118] on input "311 W. [US_STATE]" at bounding box center [279, 120] width 450 height 34
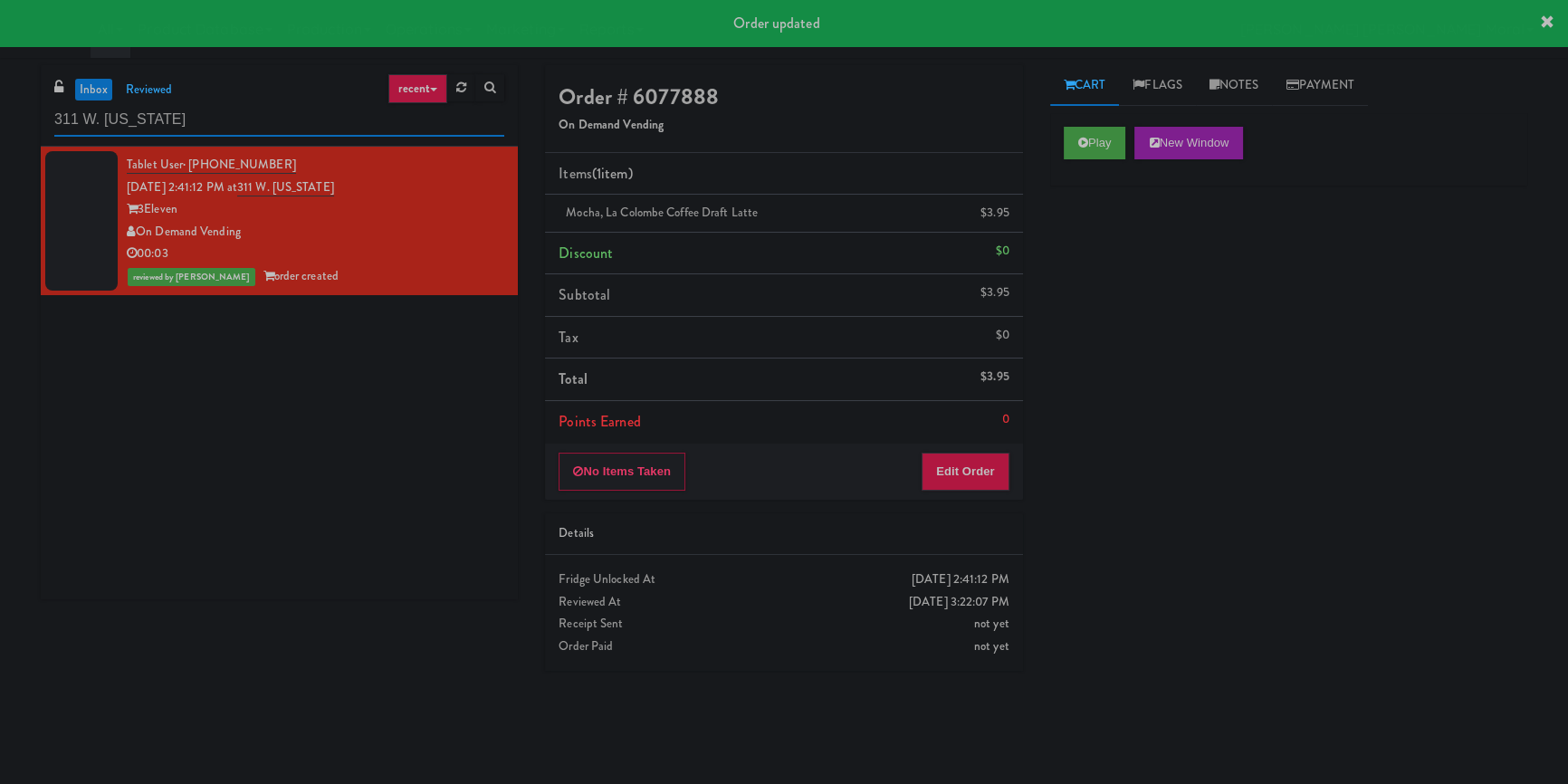
paste input "Avant HP - Cooler - Middle"
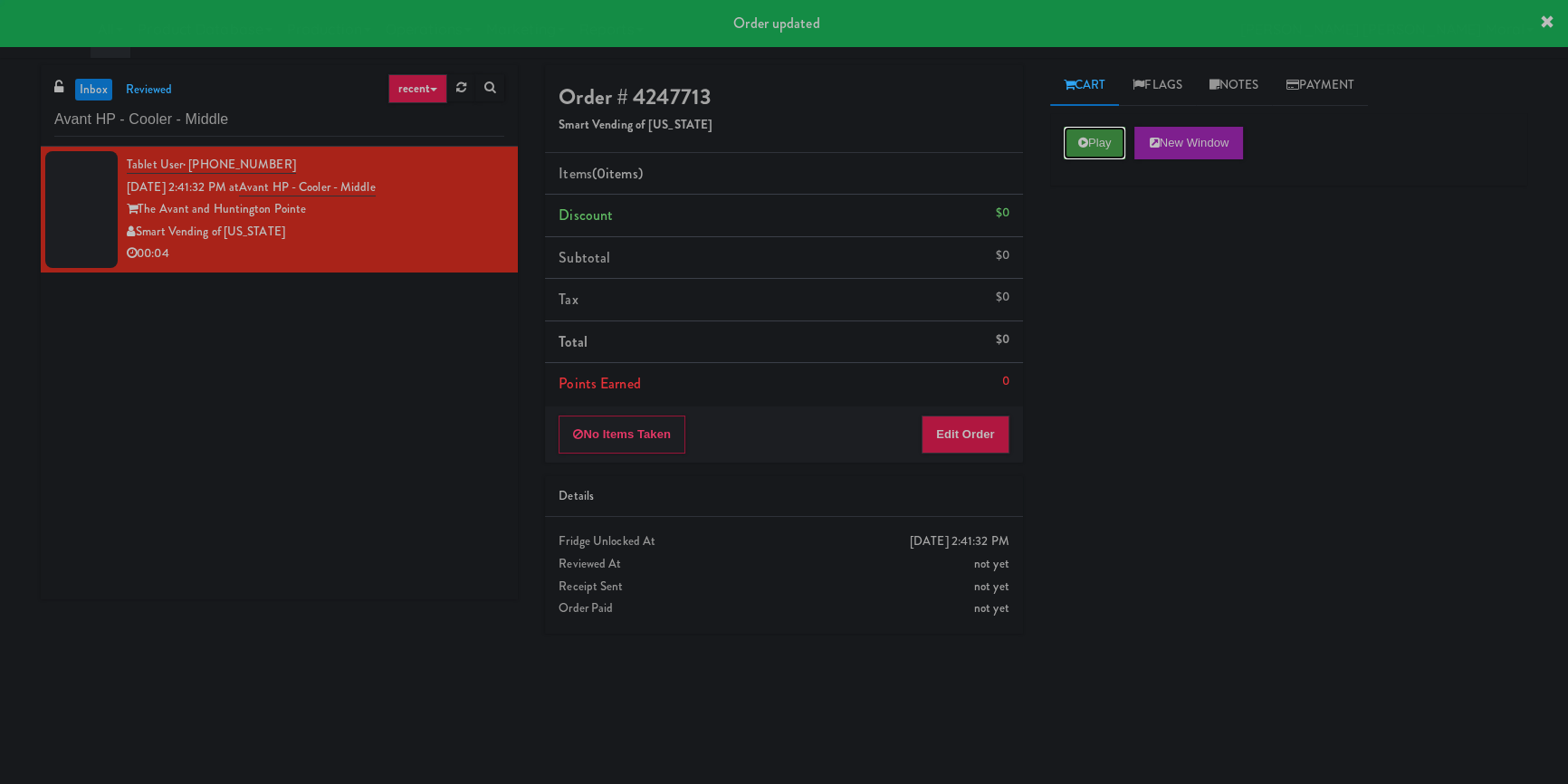
click at [1106, 149] on button "Play" at bounding box center [1095, 143] width 62 height 33
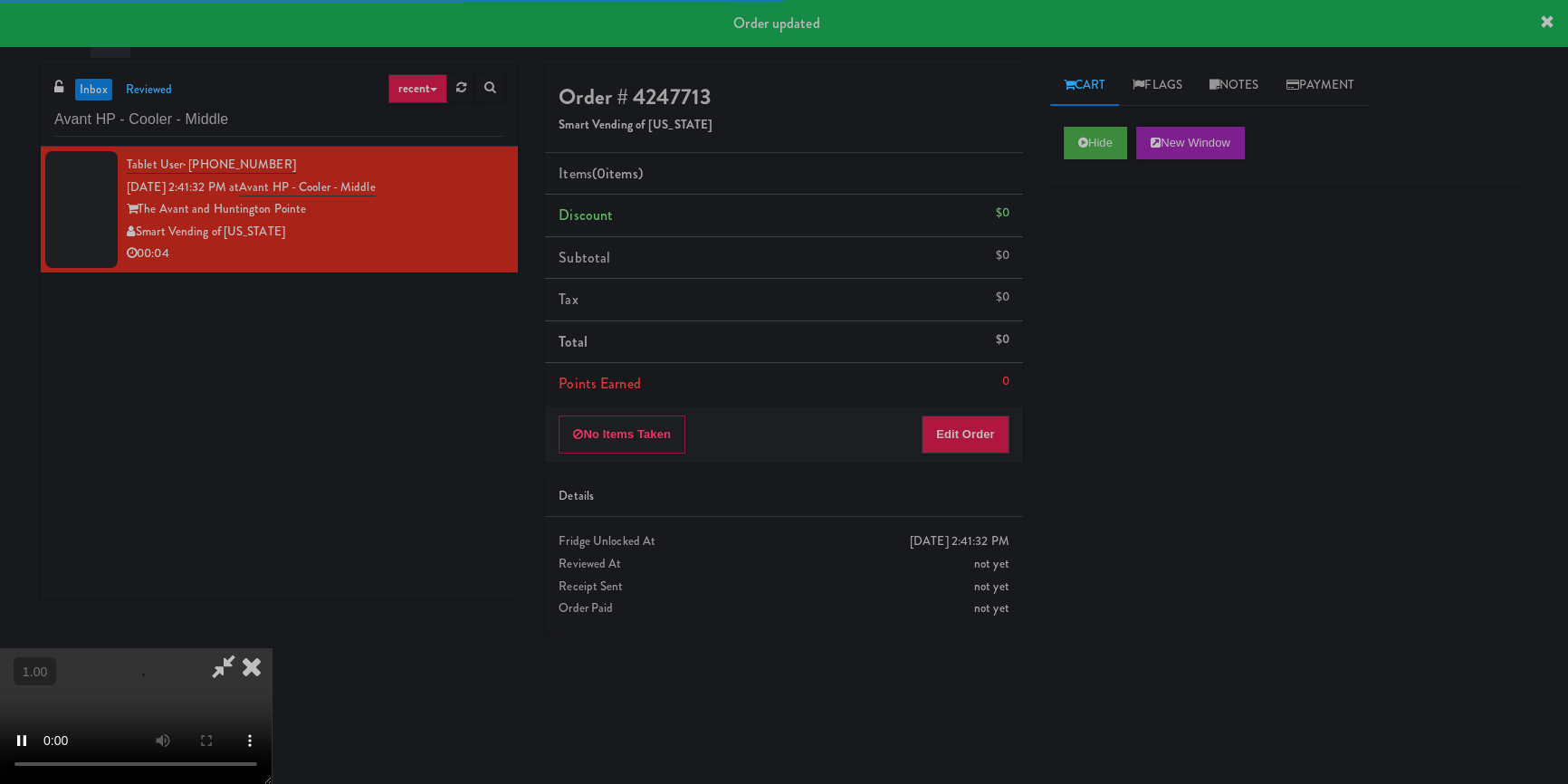
click at [1119, 254] on div "Hide New Window Primary Flag Clear Flag if unable to determine what was taken o…" at bounding box center [1288, 453] width 477 height 679
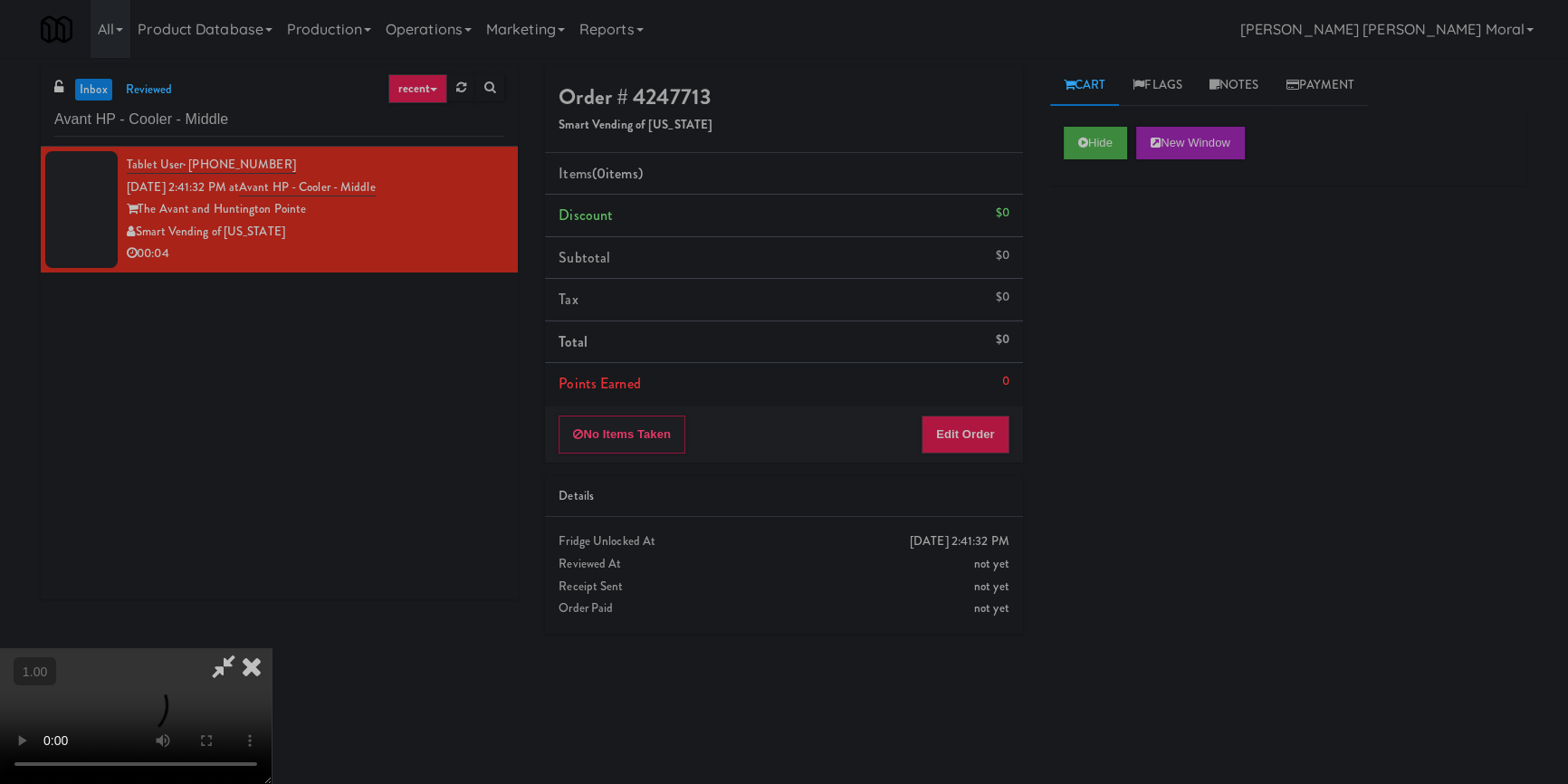
click at [1125, 379] on div "Hide New Window Primary Flag Clear Flag if unable to determine what was taken o…" at bounding box center [1288, 453] width 477 height 679
click at [272, 649] on video at bounding box center [136, 716] width 272 height 136
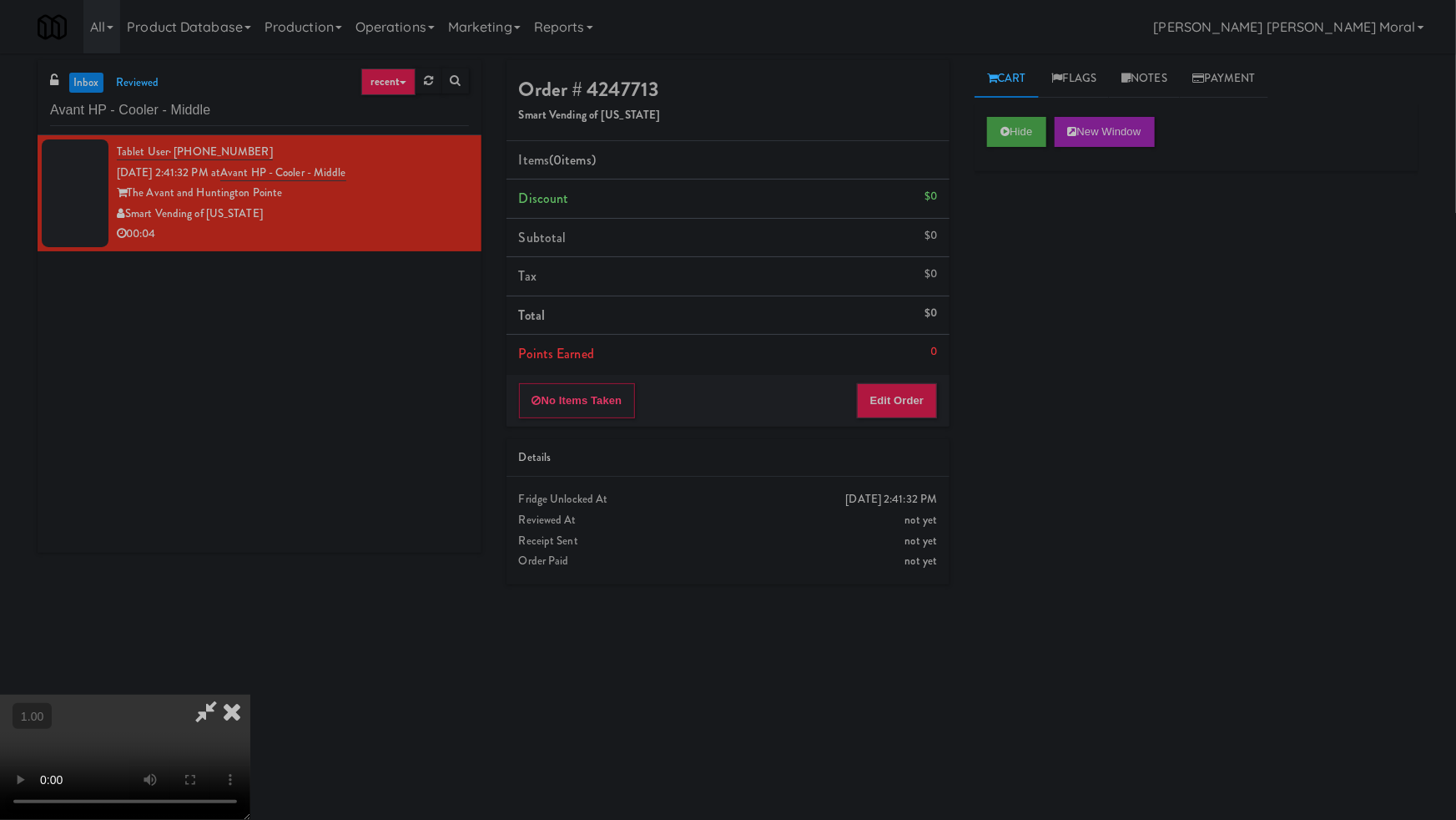
click at [251, 695] on video at bounding box center [125, 757] width 251 height 125
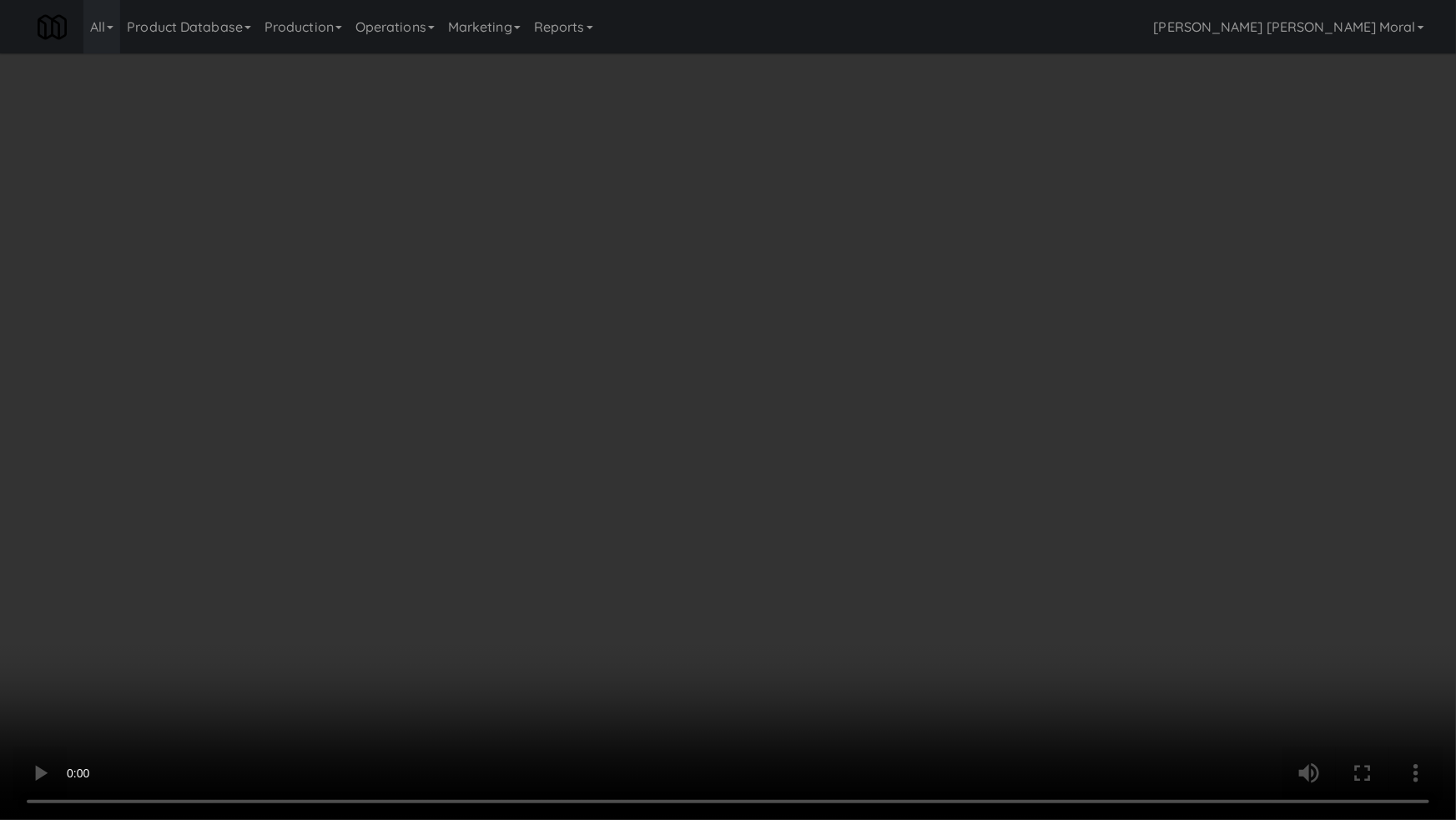
click at [979, 468] on video at bounding box center [728, 410] width 1456 height 820
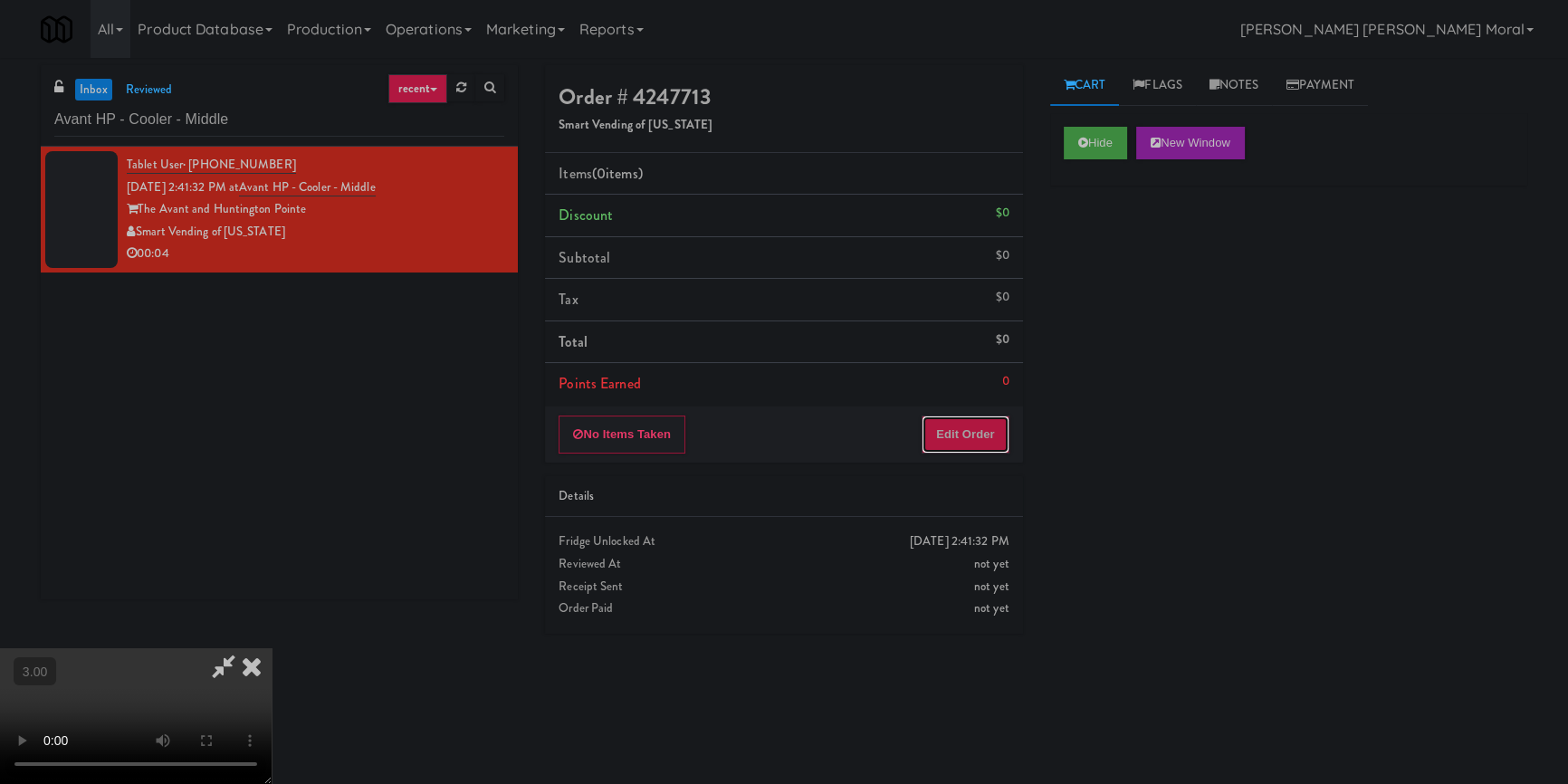
click at [984, 444] on button "Edit Order" at bounding box center [965, 435] width 88 height 38
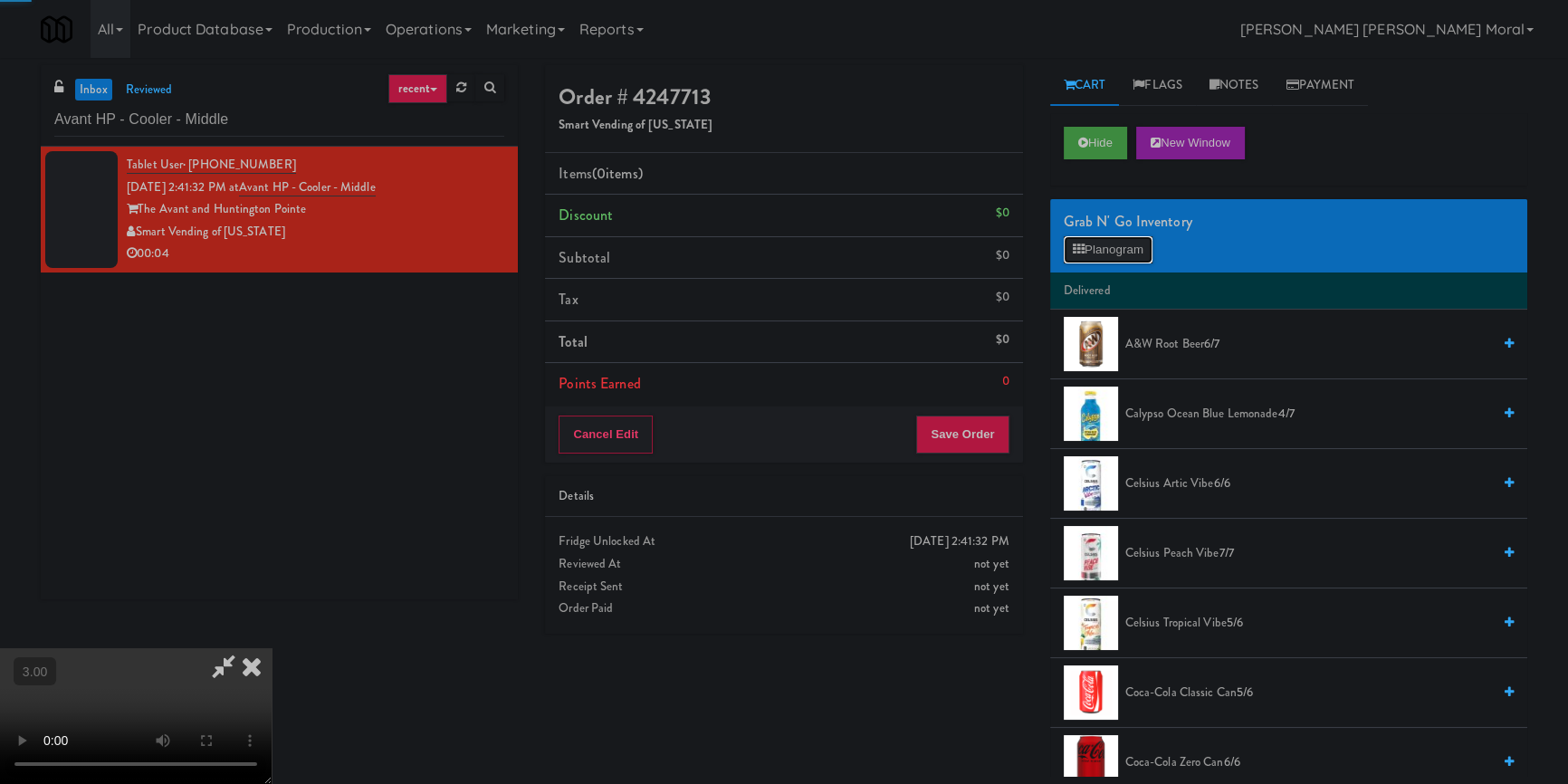
click at [1101, 241] on button "Planogram" at bounding box center [1107, 250] width 88 height 27
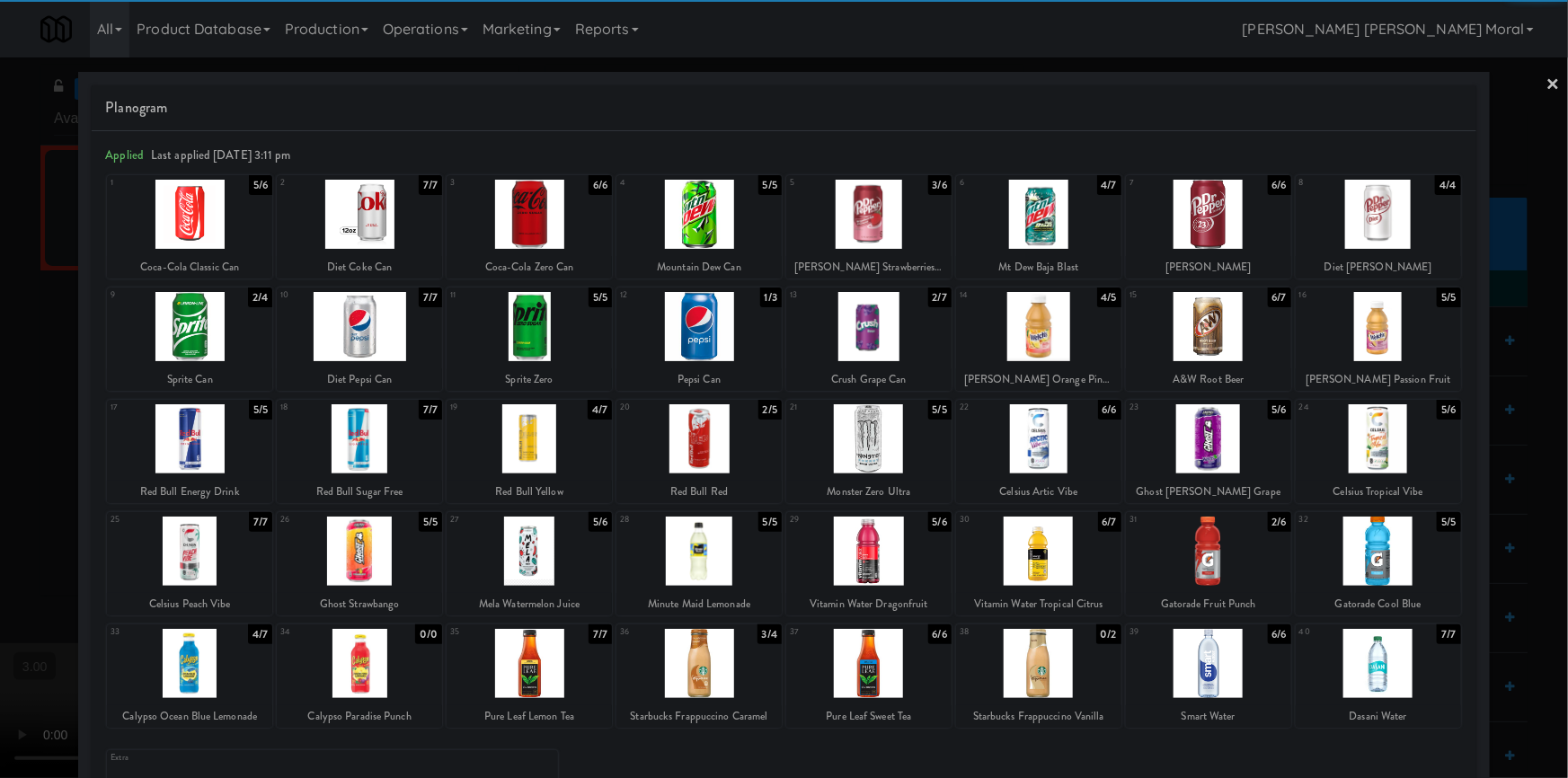
click at [1219, 673] on div at bounding box center [1209, 664] width 166 height 69
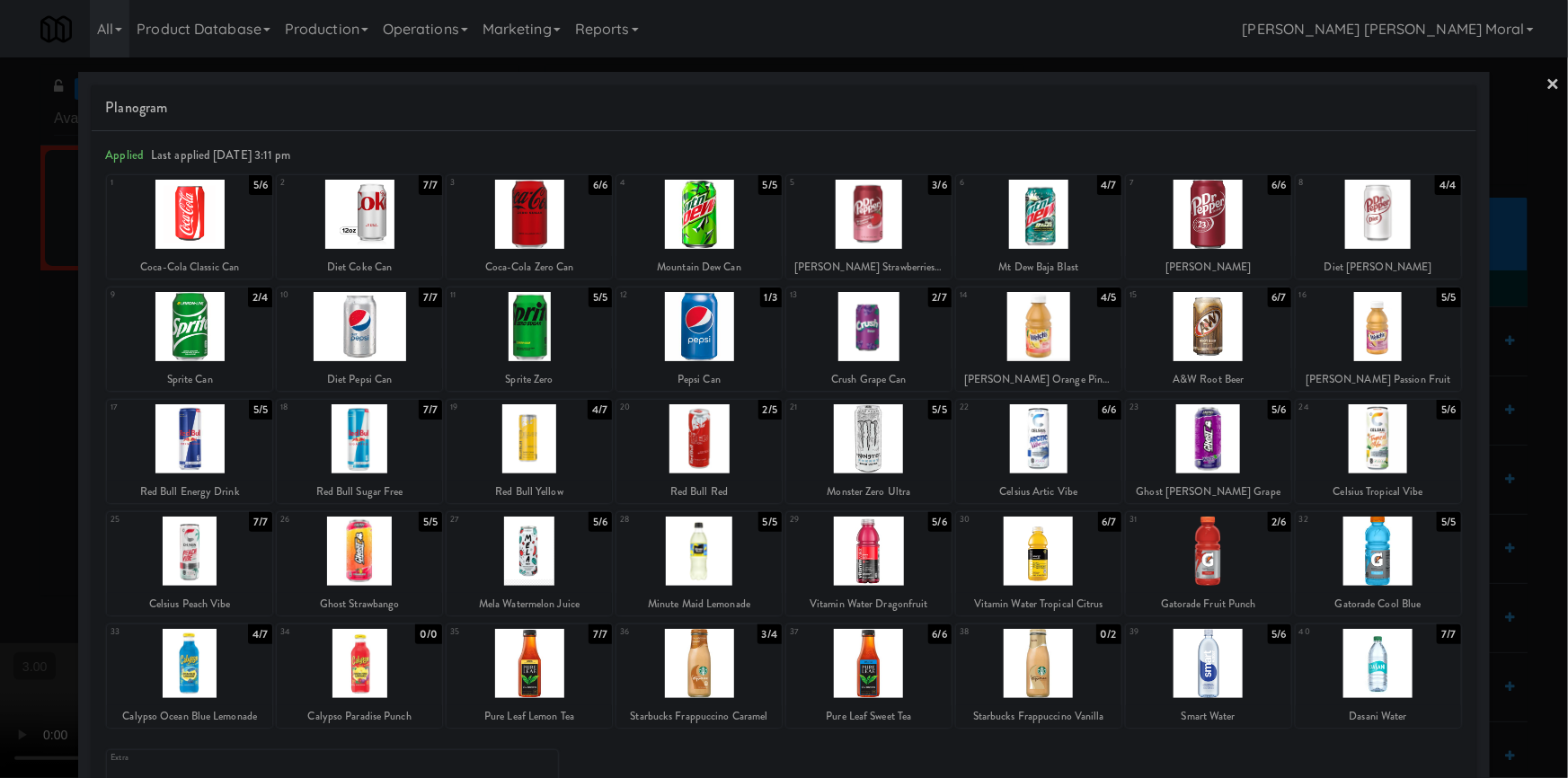
click at [1546, 80] on link "×" at bounding box center [1554, 86] width 14 height 56
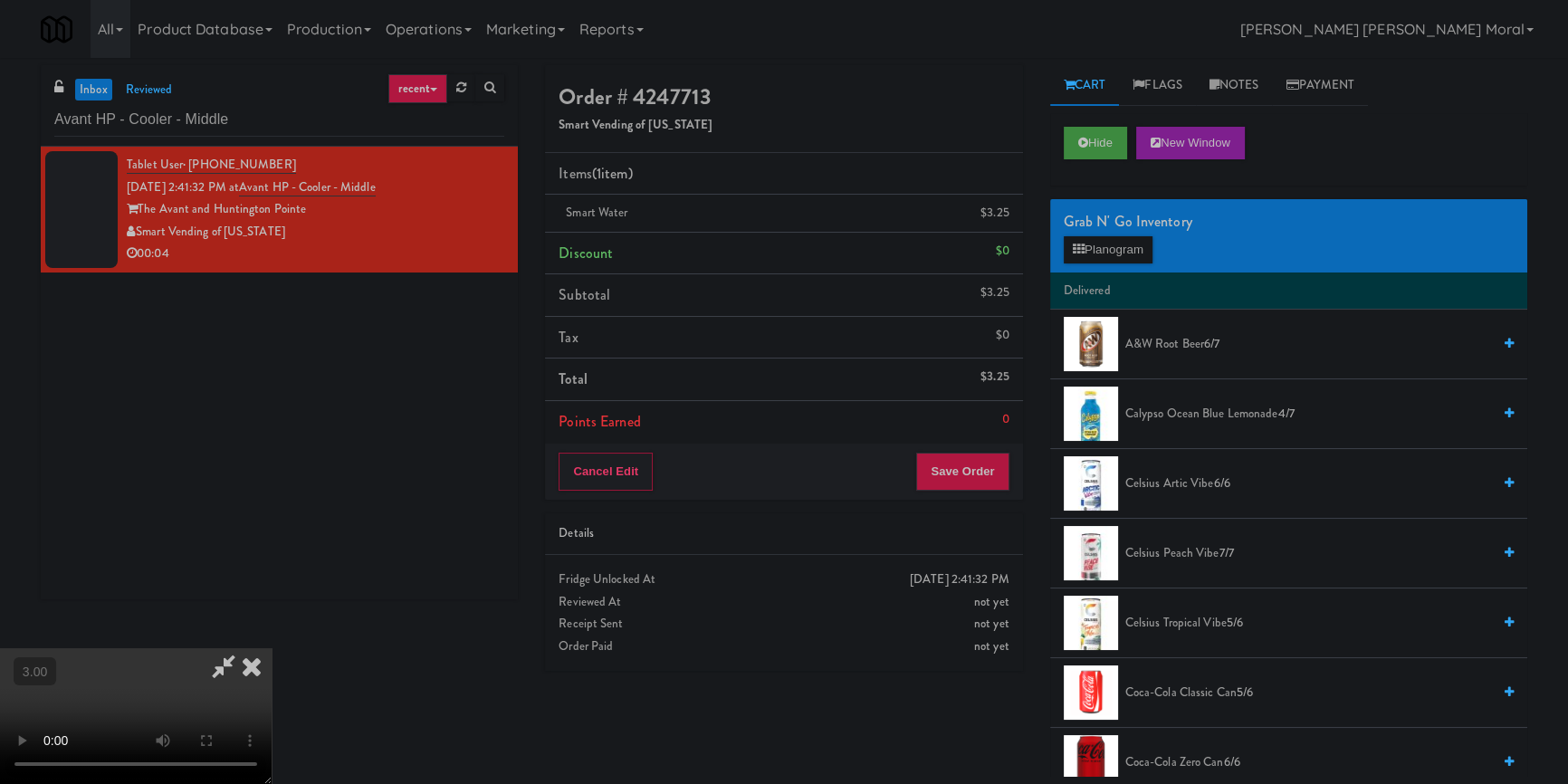
click at [272, 649] on video at bounding box center [136, 716] width 272 height 136
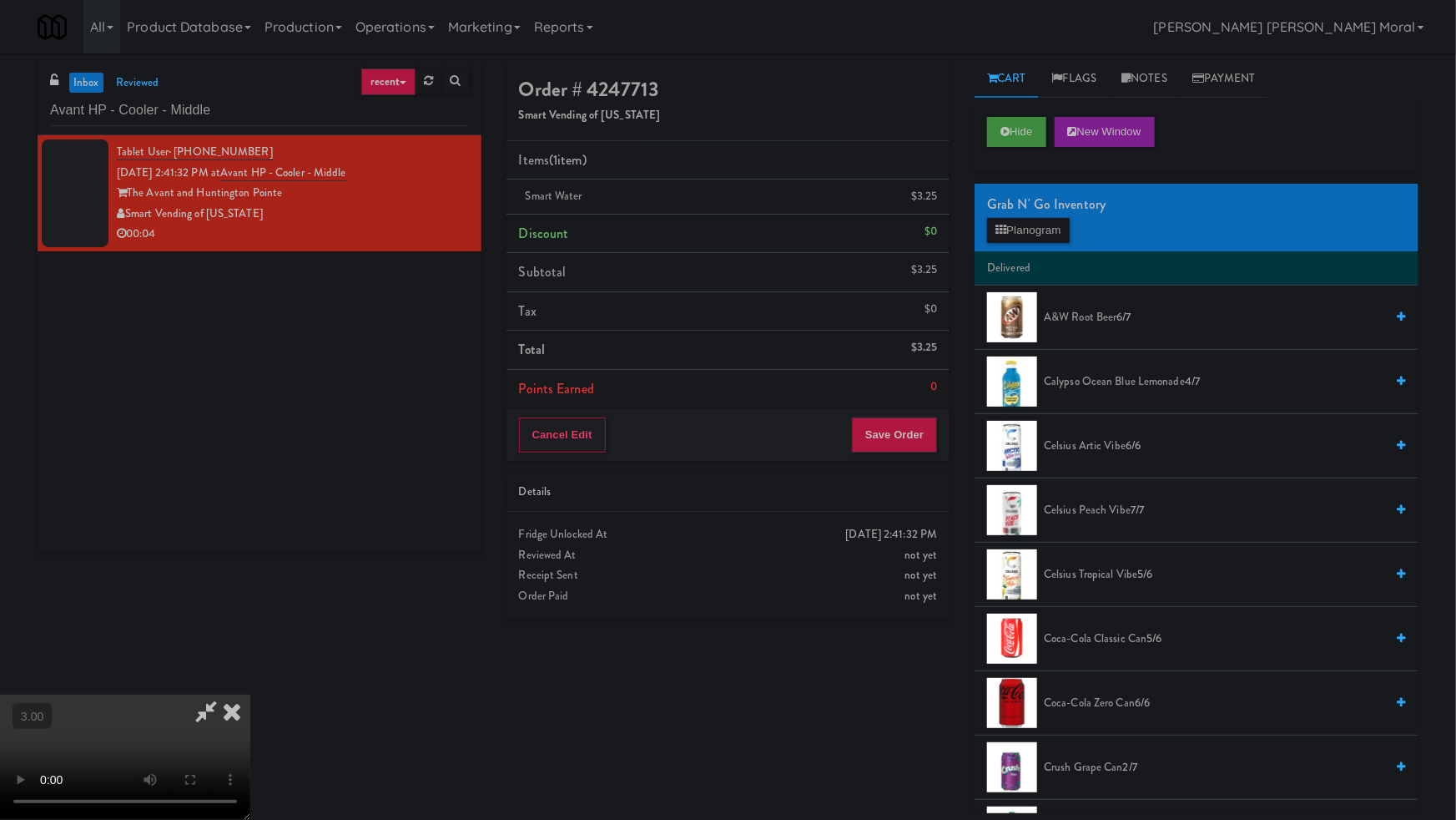
click at [251, 695] on video at bounding box center [125, 757] width 251 height 125
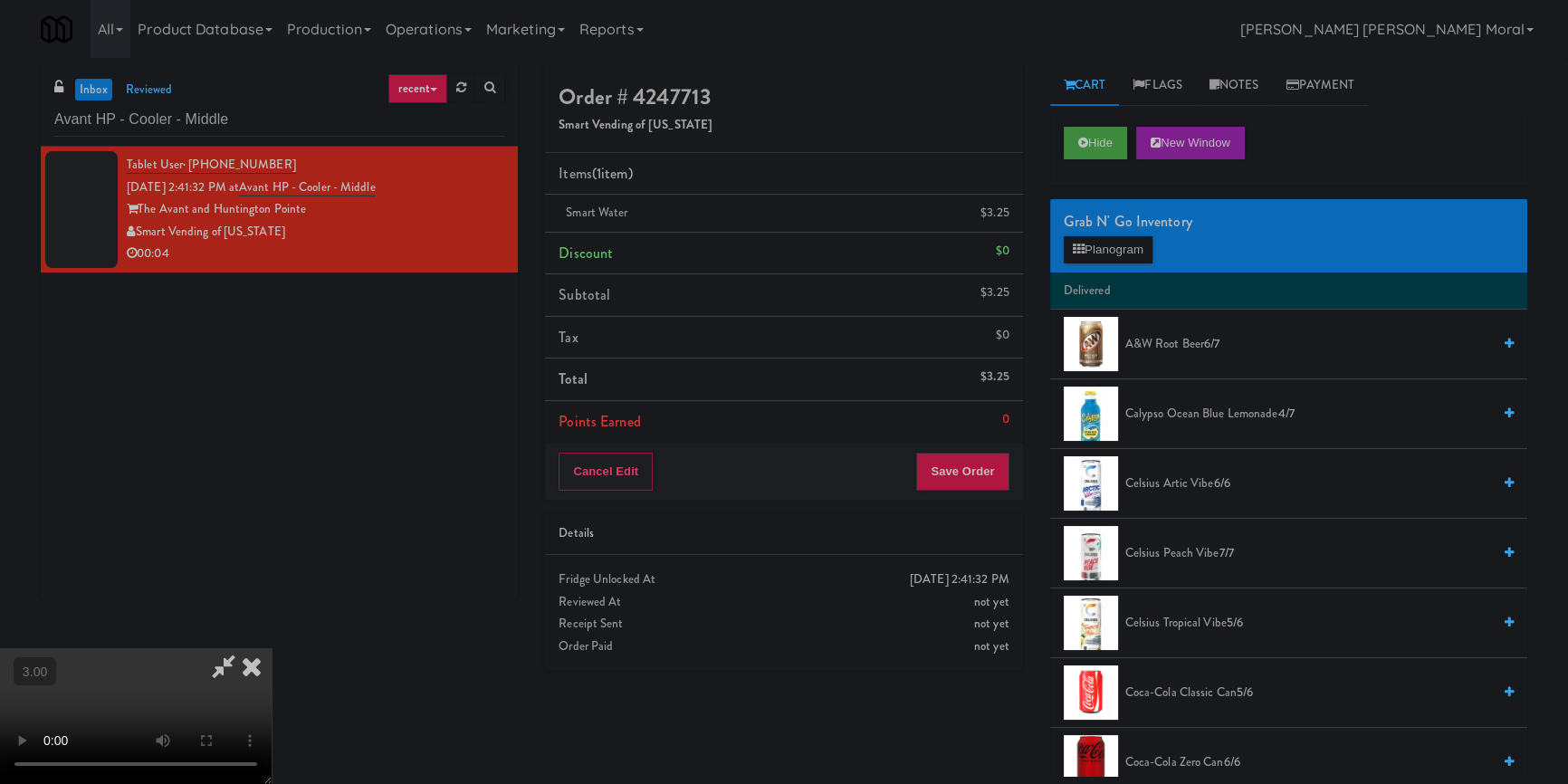
click at [272, 649] on icon at bounding box center [252, 667] width 40 height 37
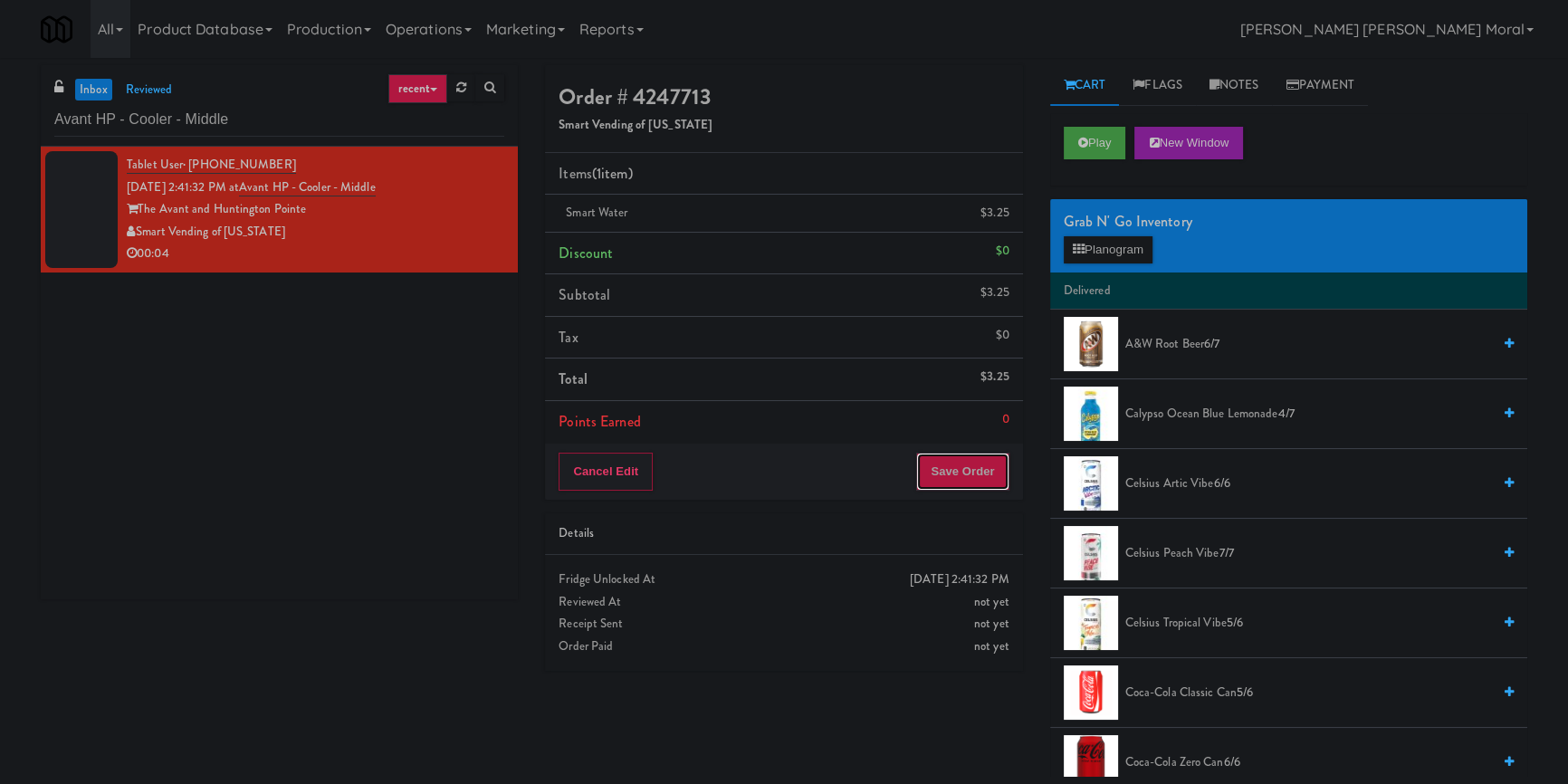
click at [978, 453] on button "Save Order" at bounding box center [961, 472] width 92 height 38
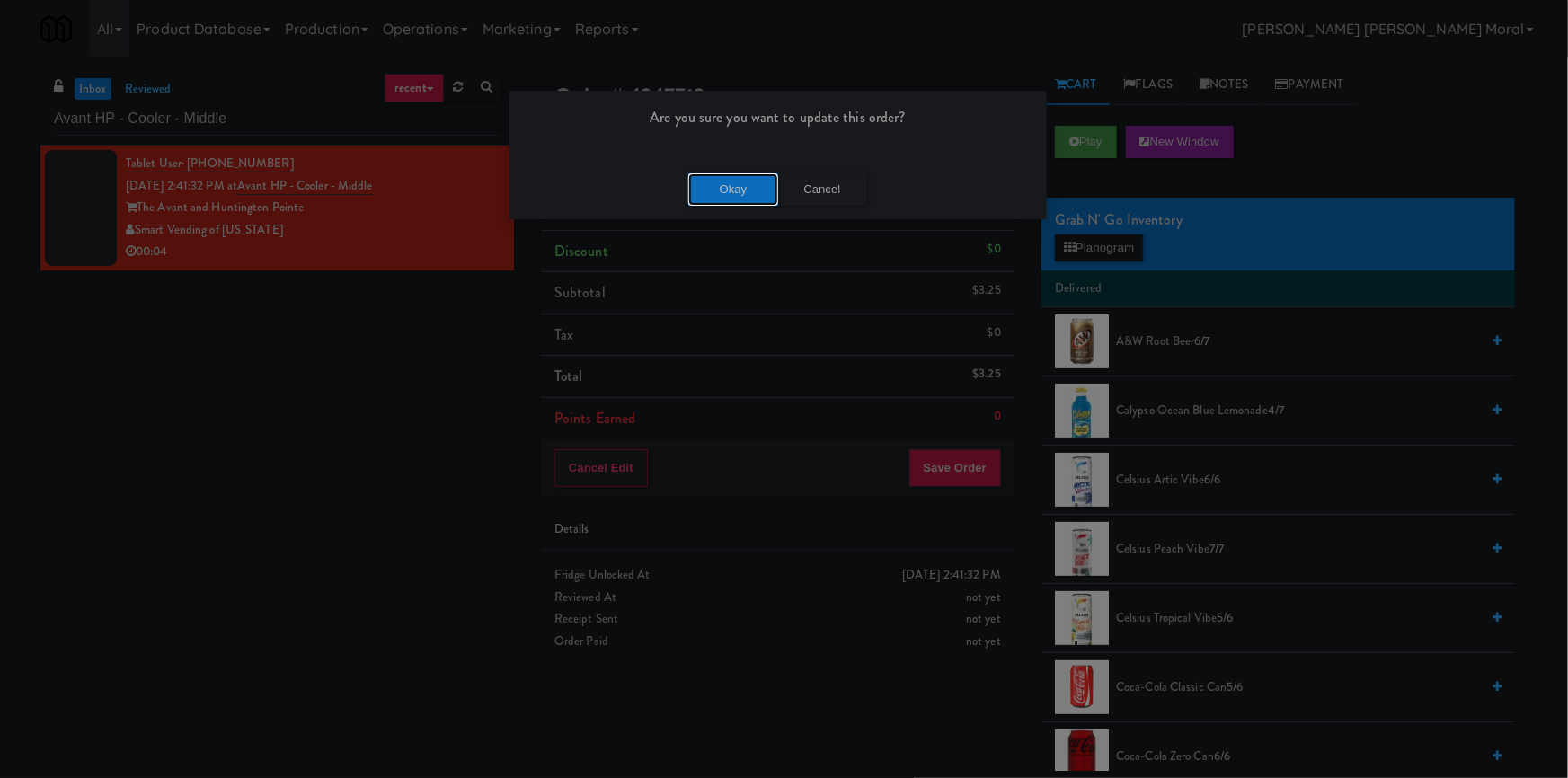
click at [711, 183] on button "Okay" at bounding box center [732, 190] width 90 height 33
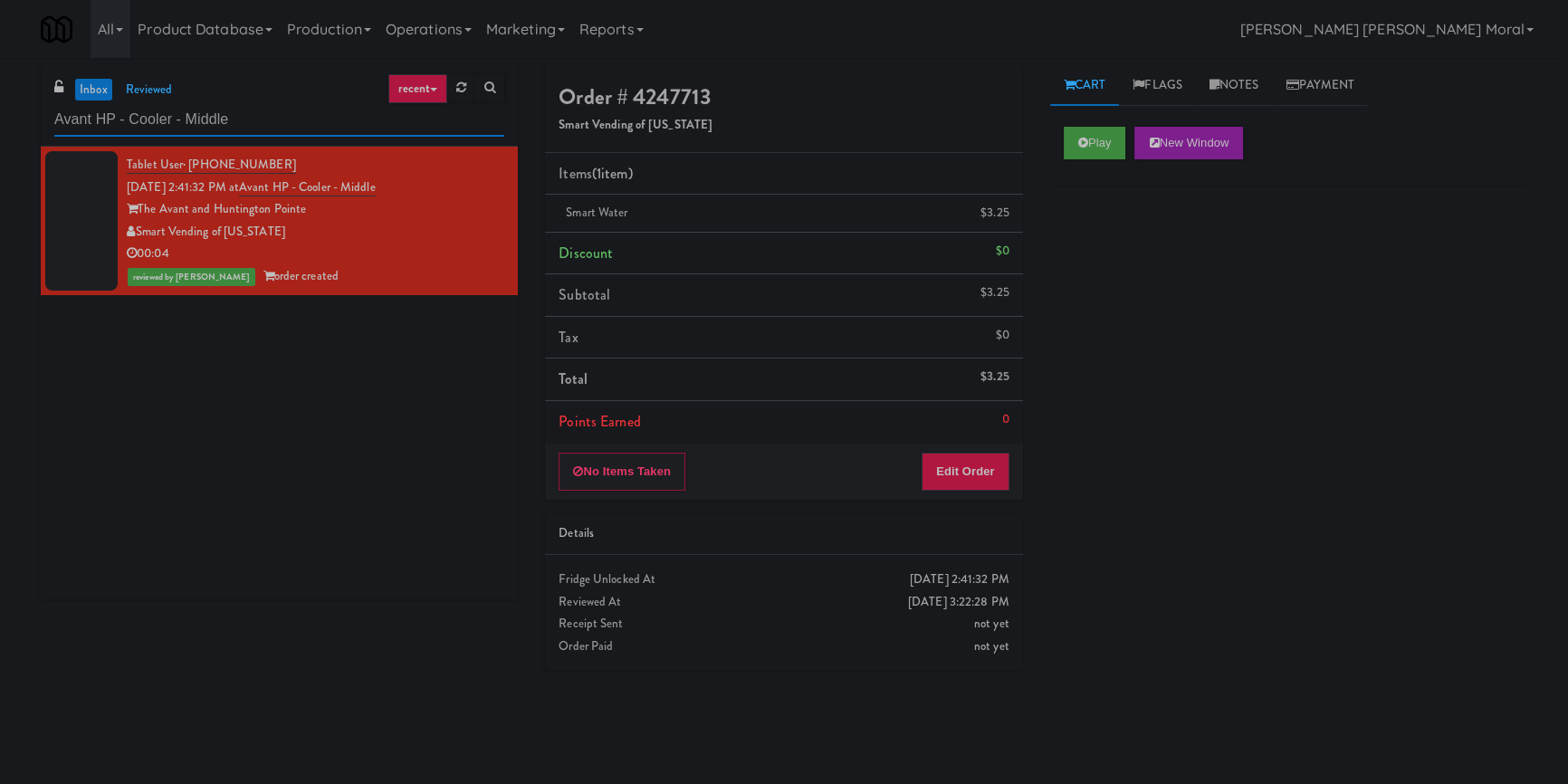
click at [355, 128] on input "Avant HP - Cooler - Middle" at bounding box center [279, 120] width 450 height 34
paste input "Gallery 64 - Combo"
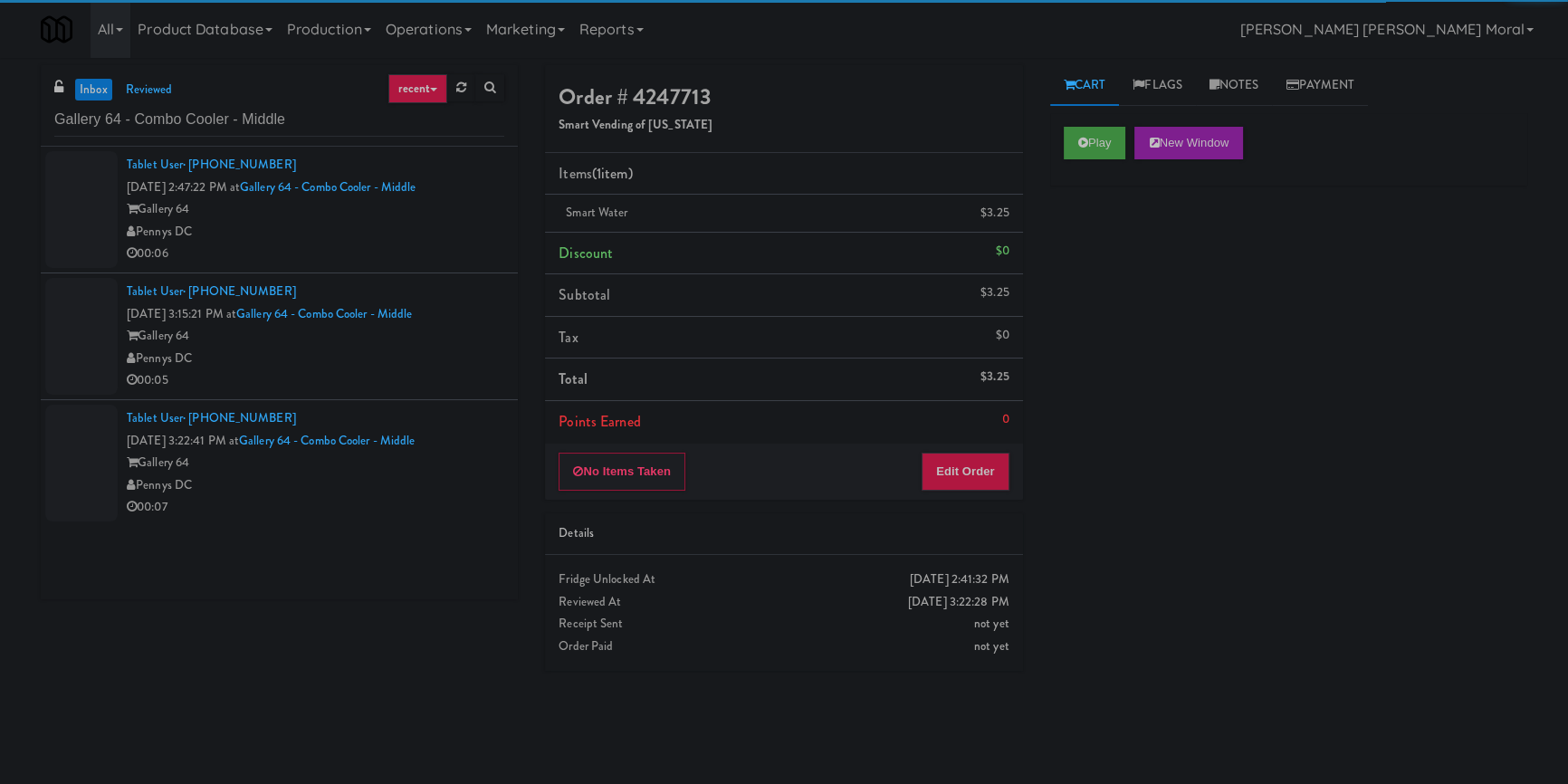
click at [444, 227] on div "Pennys DC" at bounding box center [316, 232] width 378 height 23
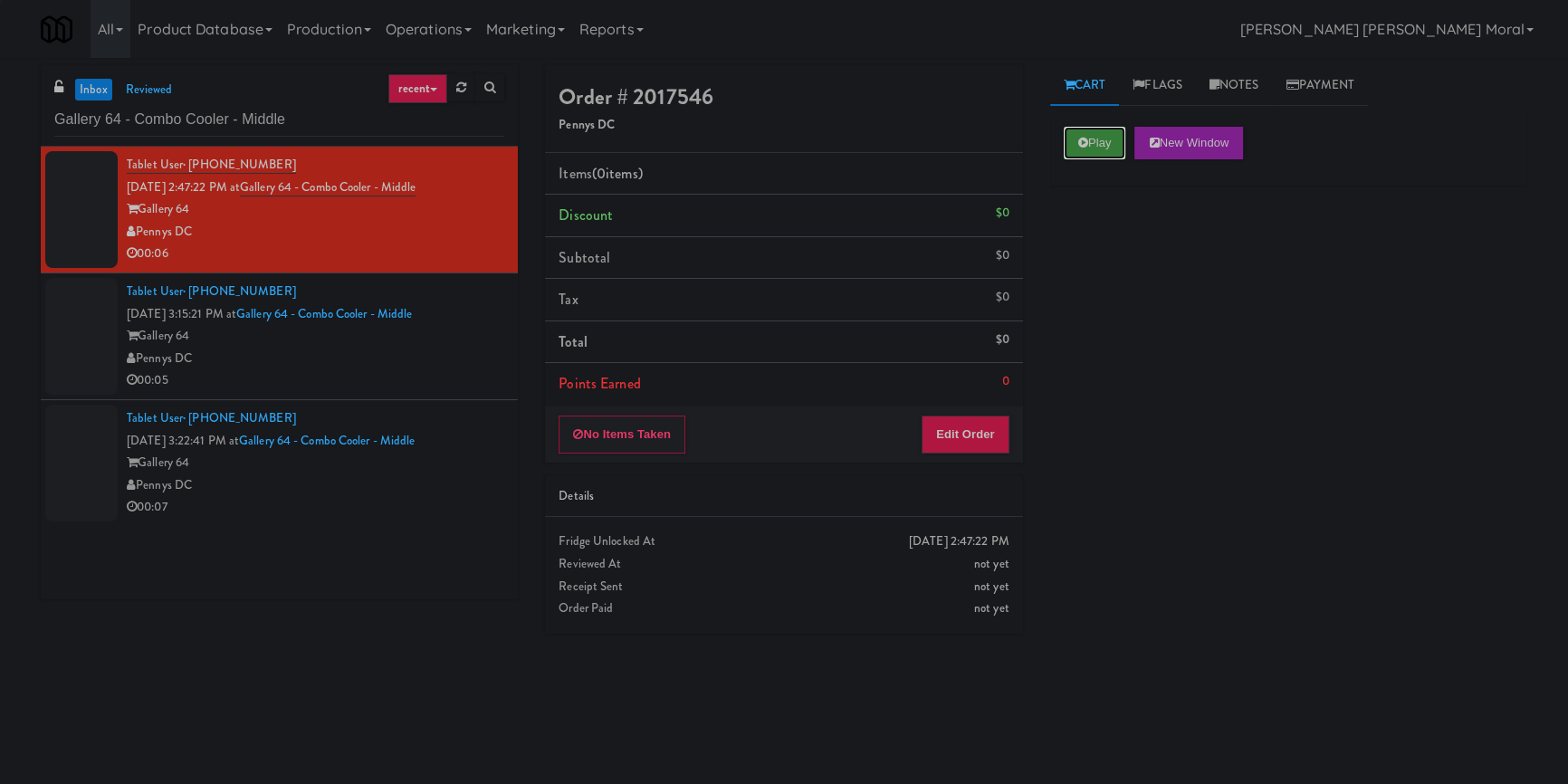
click at [1115, 141] on button "Play" at bounding box center [1095, 143] width 62 height 33
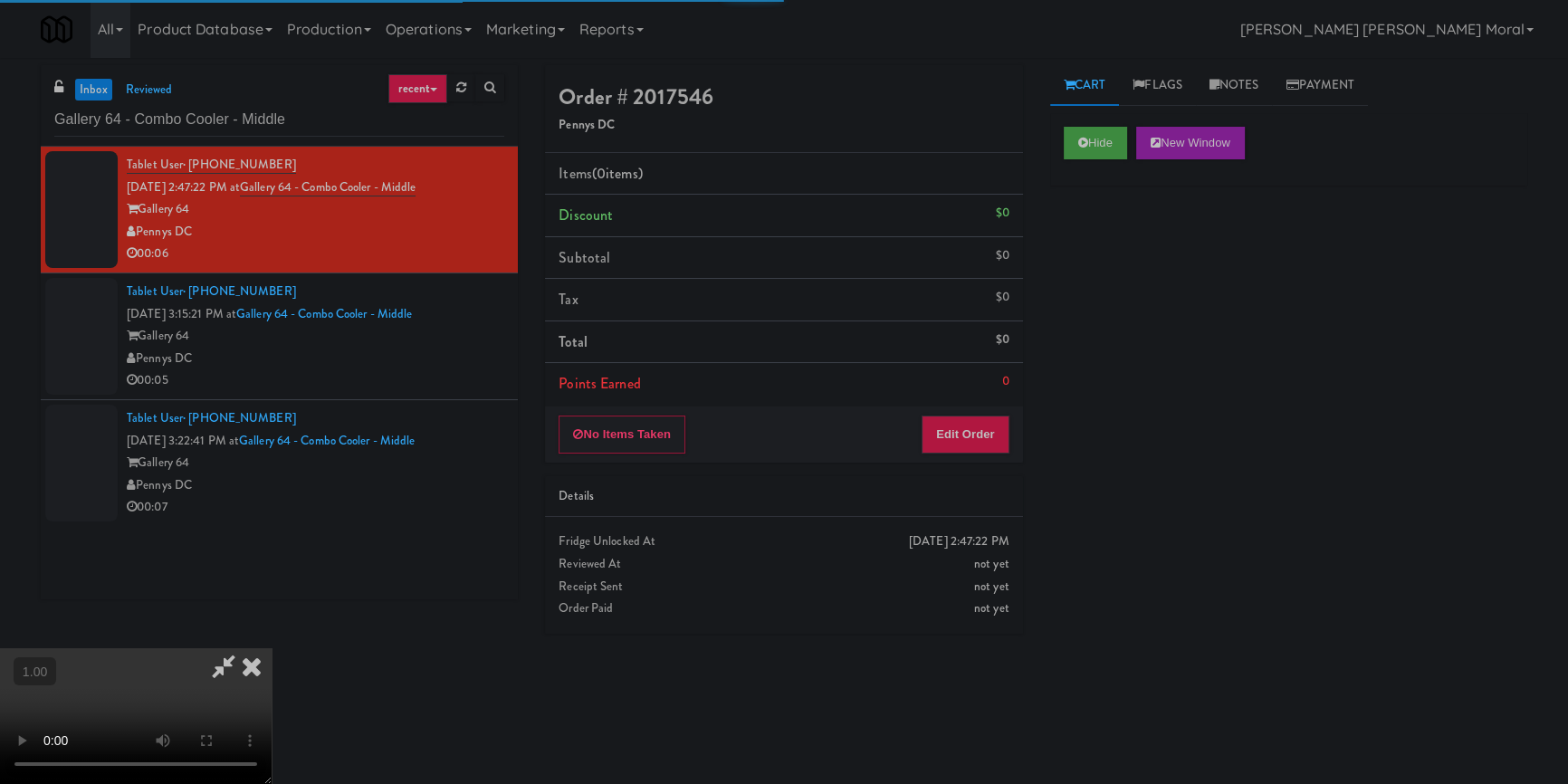
click at [1099, 246] on div "Hide New Window Primary Flag Clear Flag if unable to determine what was taken o…" at bounding box center [1288, 453] width 477 height 679
click at [1120, 287] on div "Hide New Window Primary Flag Clear Flag if unable to determine what was taken o…" at bounding box center [1288, 453] width 477 height 679
click at [272, 649] on video at bounding box center [136, 716] width 272 height 136
click at [984, 444] on button "Edit Order" at bounding box center [965, 435] width 88 height 38
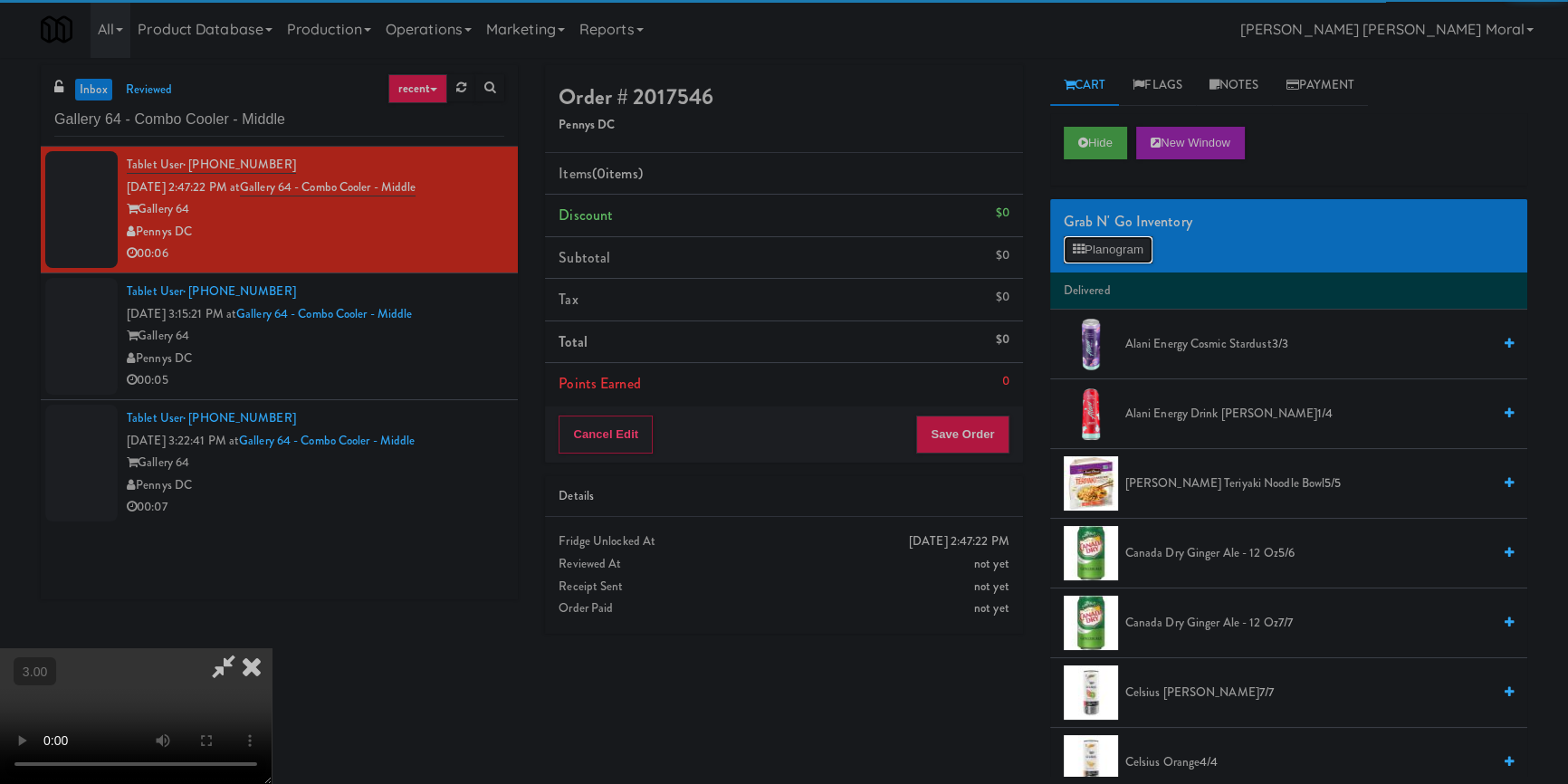
click at [1102, 256] on button "Planogram" at bounding box center [1107, 250] width 88 height 27
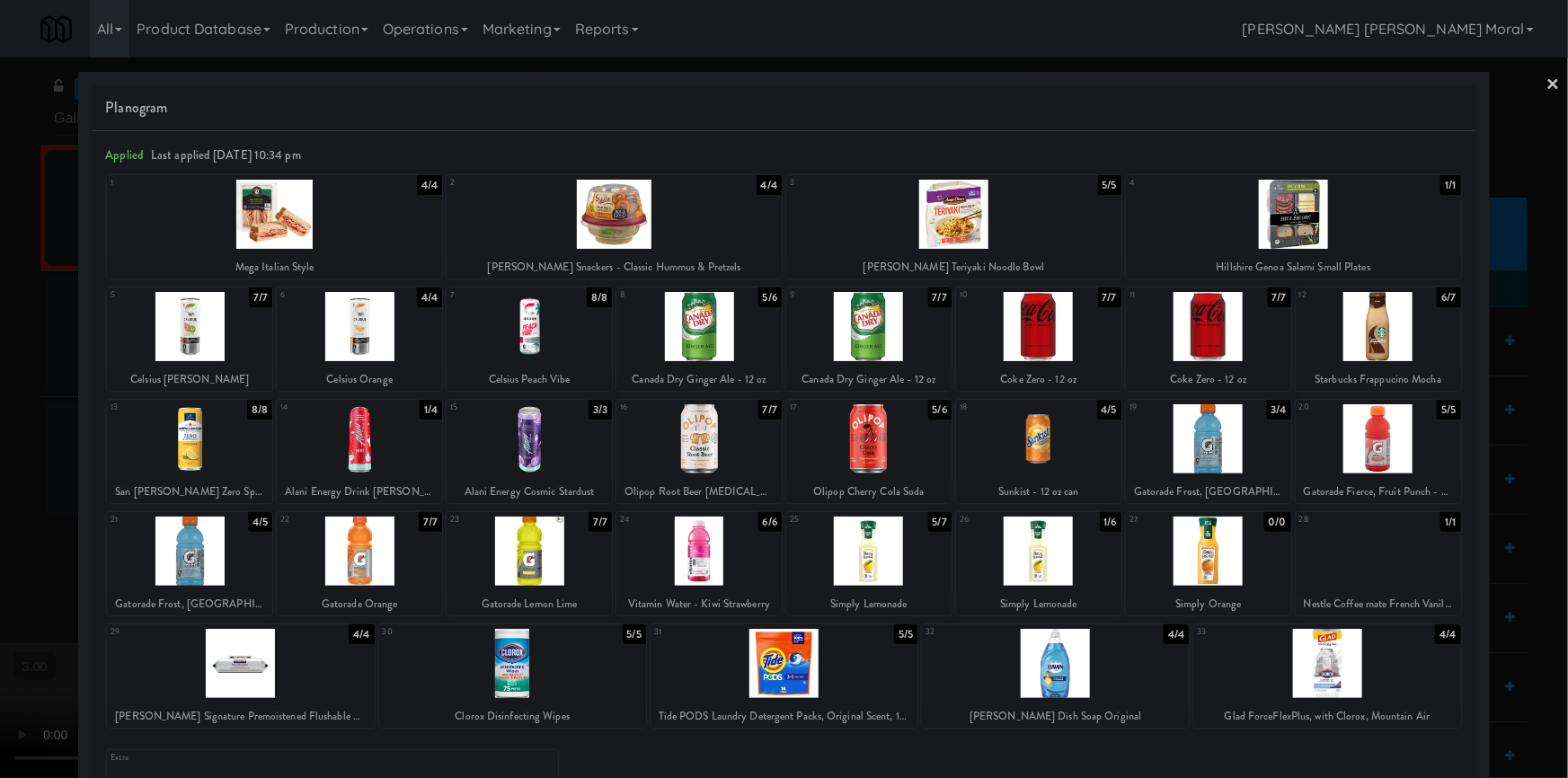
click at [360, 458] on div at bounding box center [359, 439] width 166 height 69
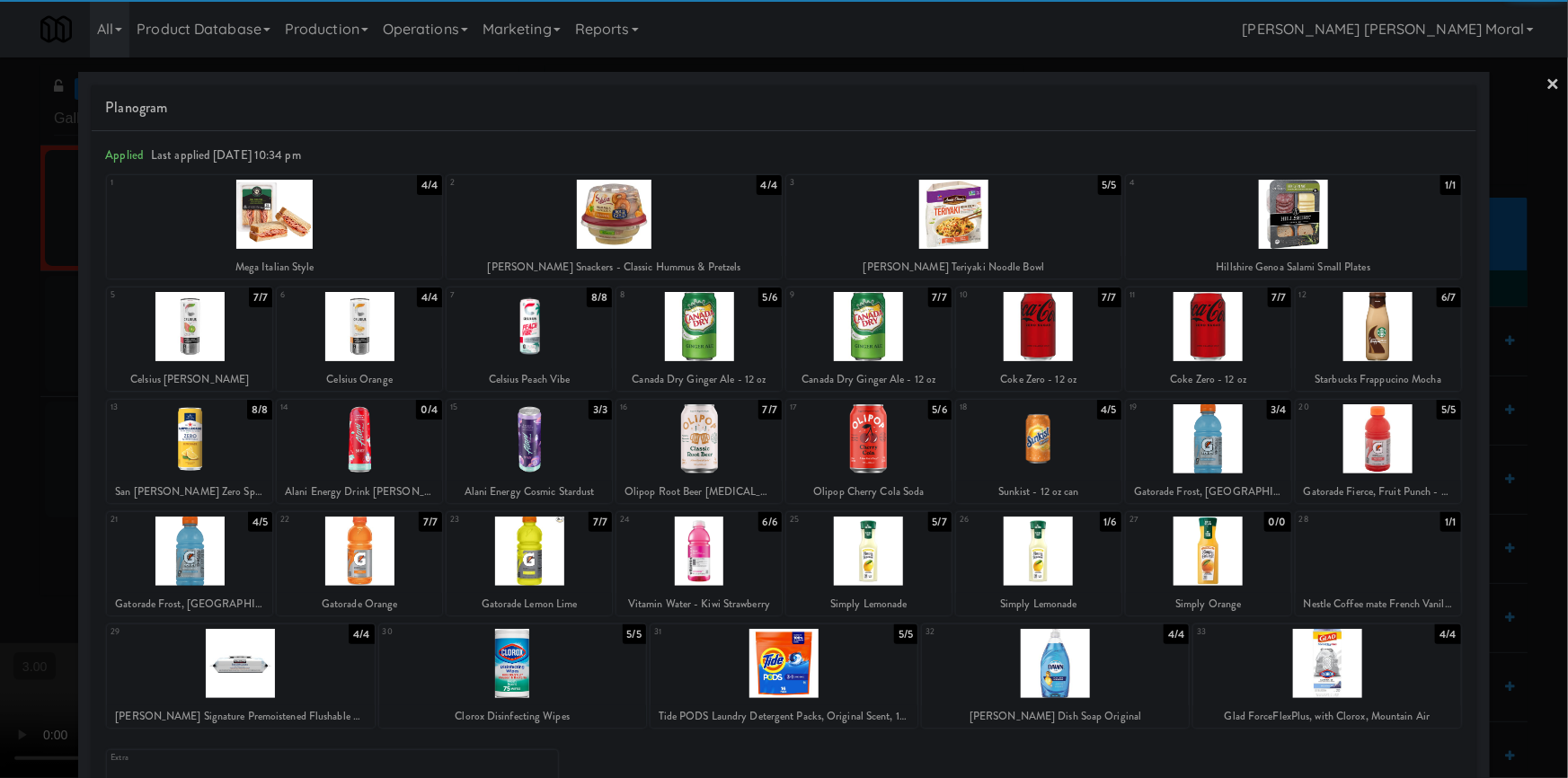
click at [1546, 82] on link "×" at bounding box center [1554, 86] width 14 height 56
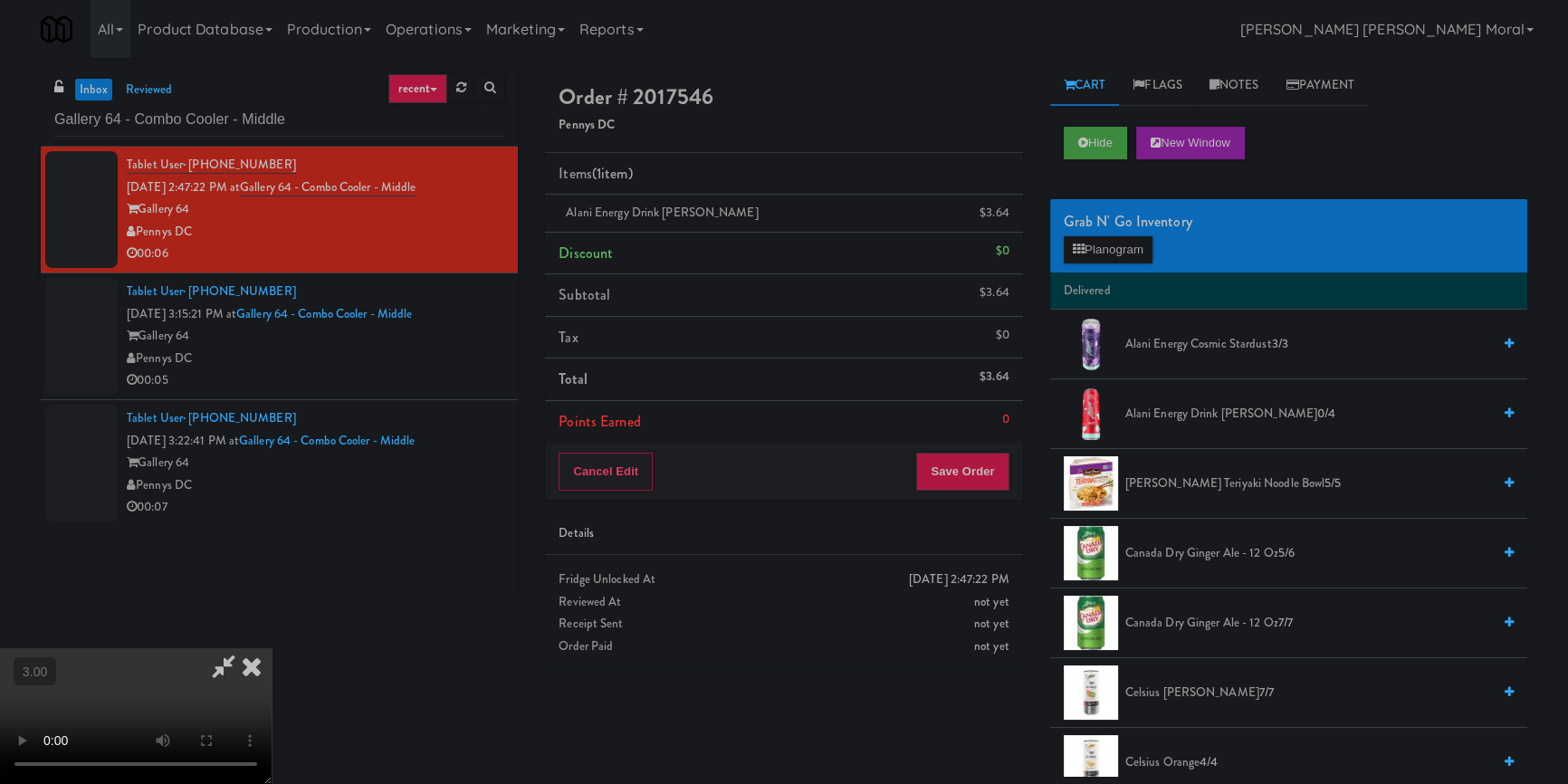
click at [272, 649] on video at bounding box center [136, 716] width 272 height 136
click at [992, 468] on button "Save Order" at bounding box center [961, 472] width 92 height 38
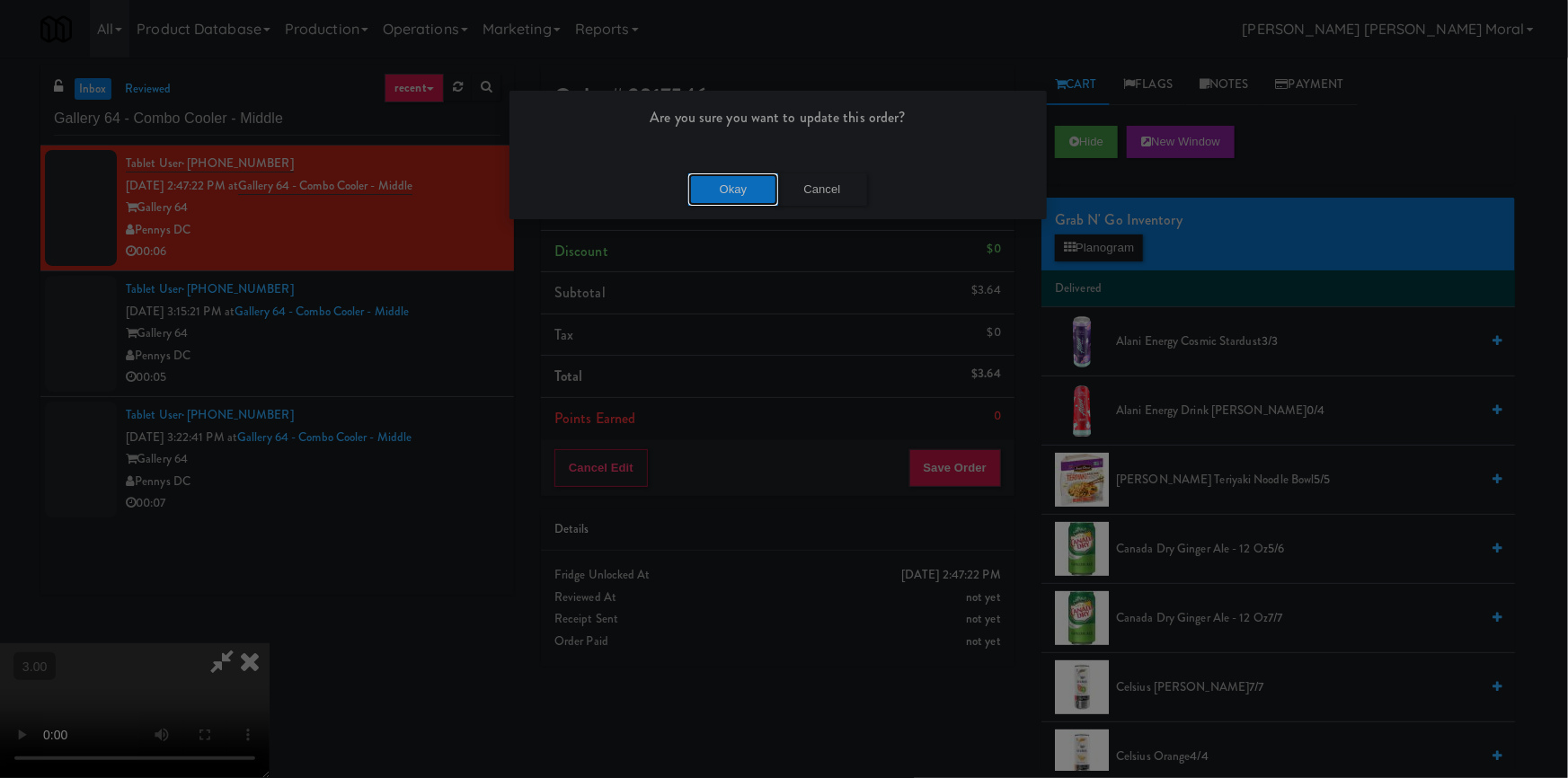
click at [744, 188] on button "Okay" at bounding box center [732, 190] width 90 height 33
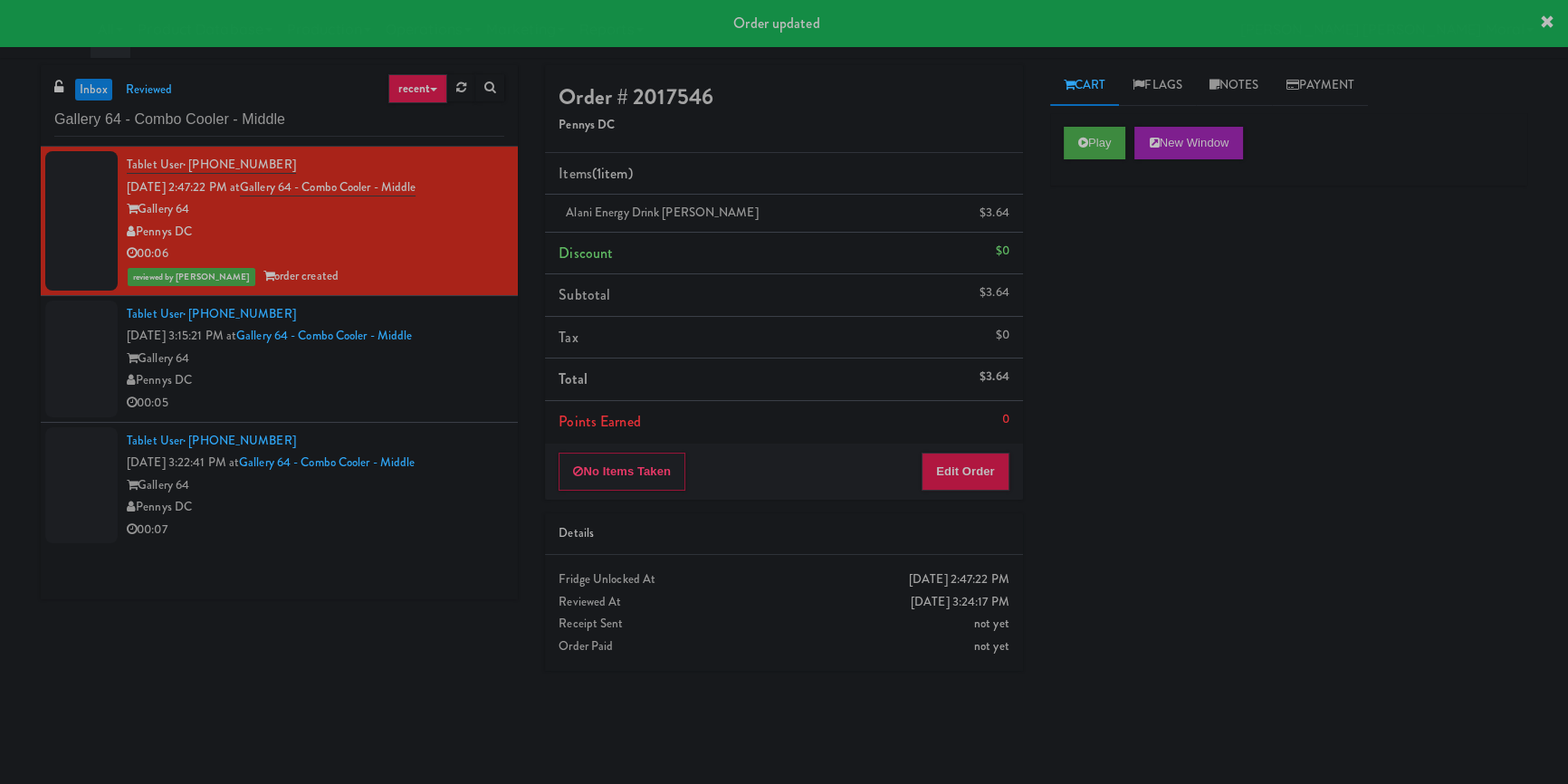
click at [425, 401] on div "00:05" at bounding box center [316, 403] width 378 height 23
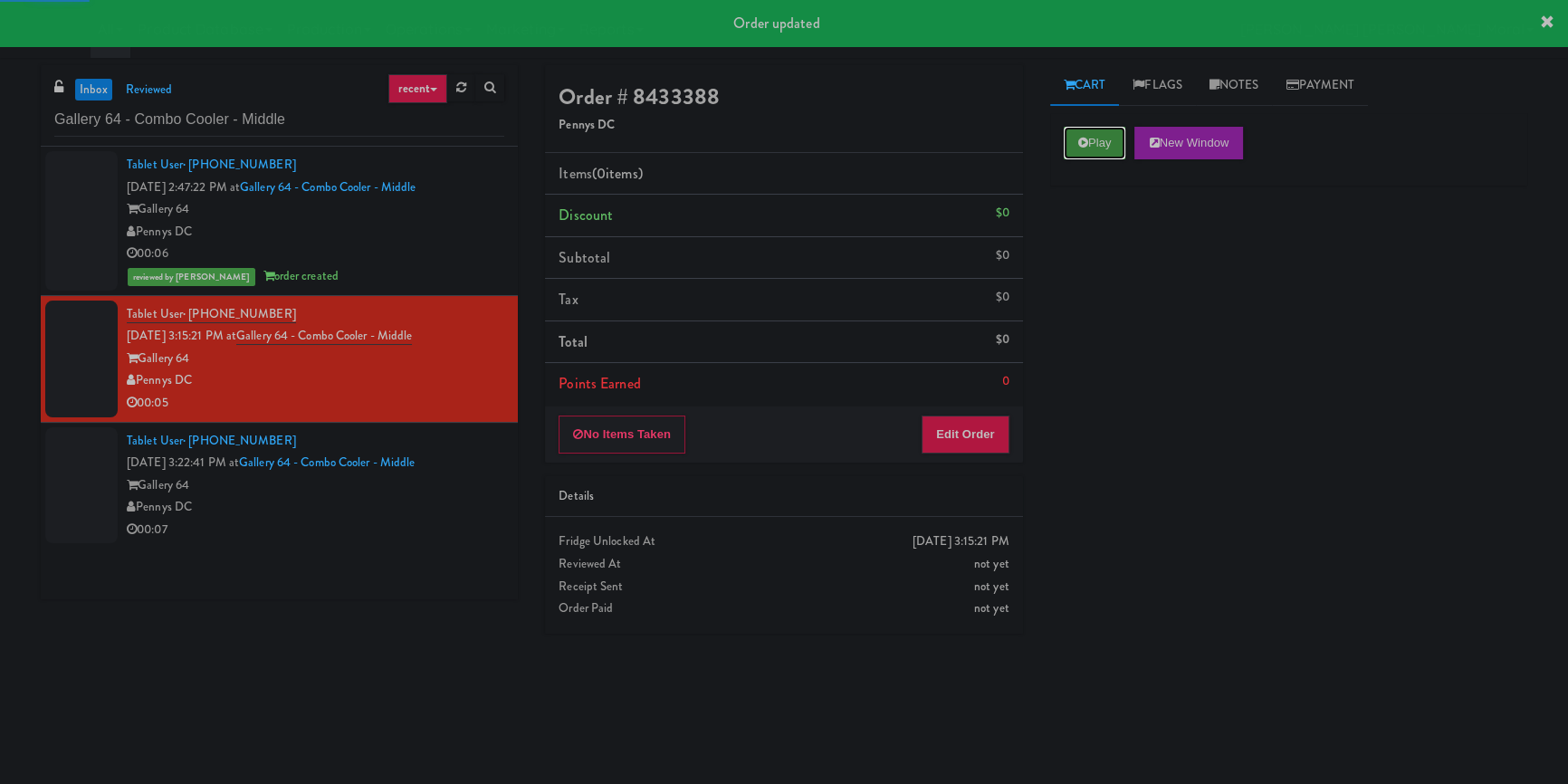
click at [1084, 139] on icon at bounding box center [1083, 142] width 10 height 12
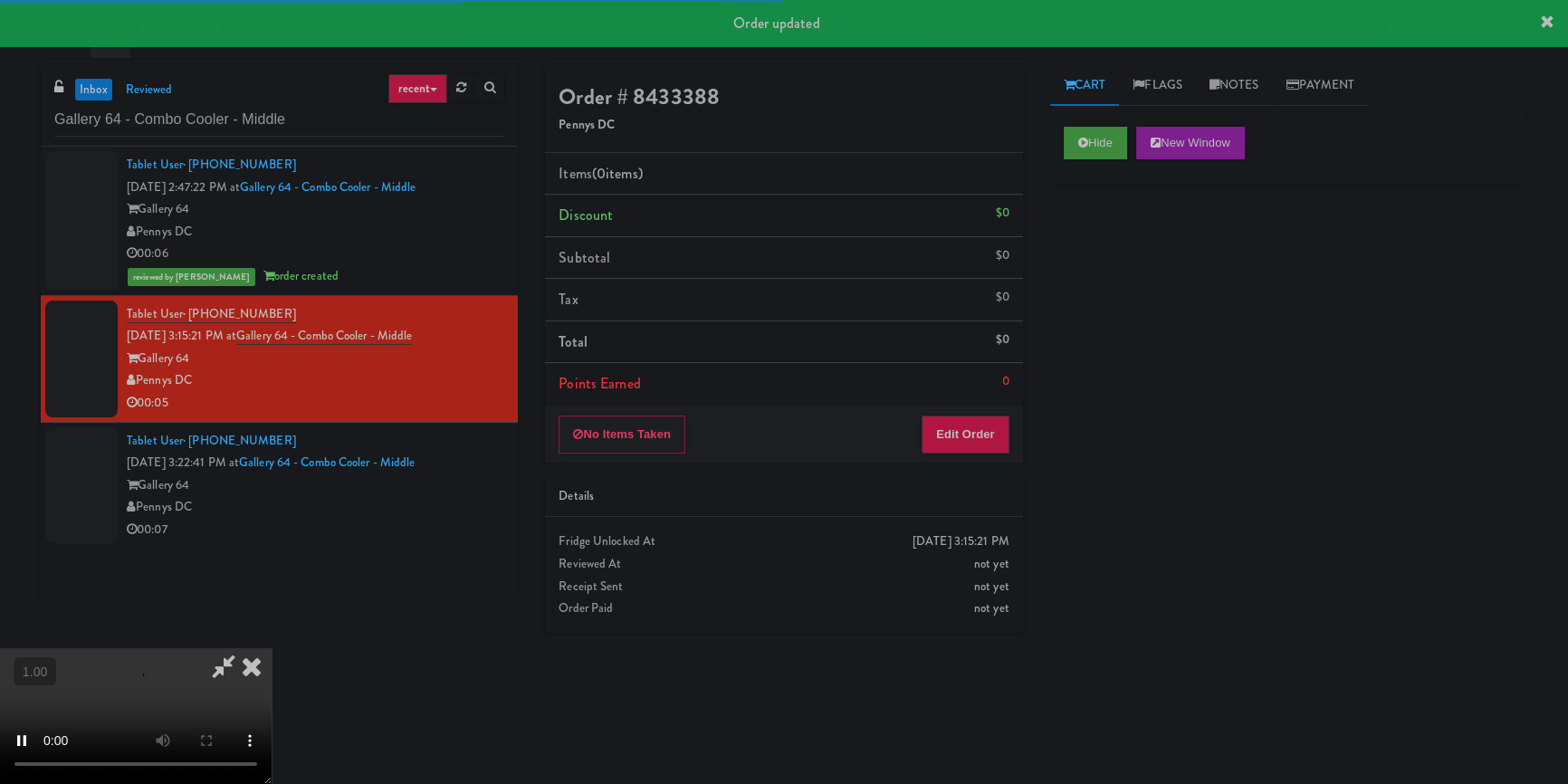
click at [1102, 305] on div "Hide New Window Primary Flag Clear Flag if unable to determine what was taken o…" at bounding box center [1288, 453] width 477 height 679
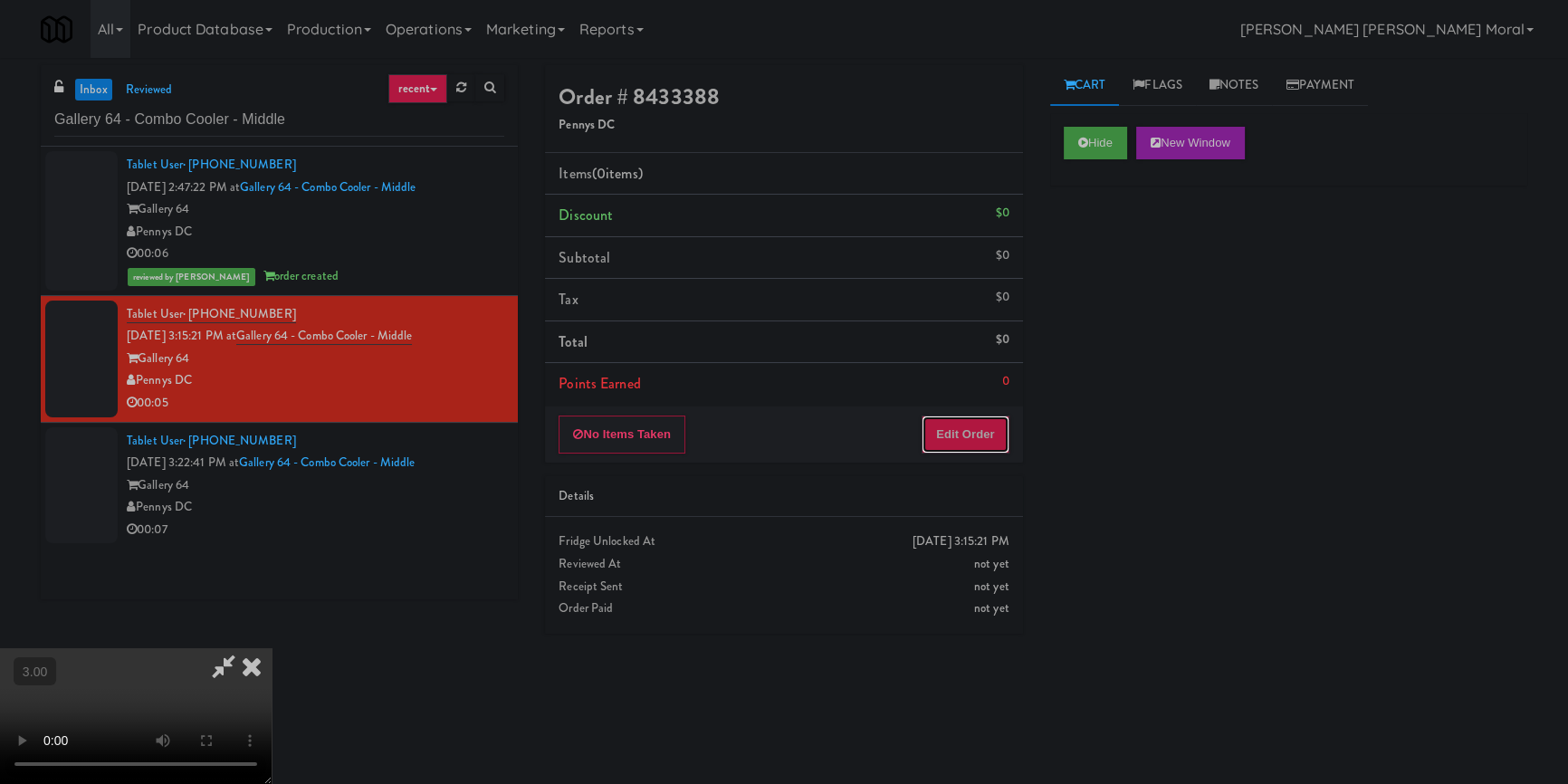
click at [981, 441] on button "Edit Order" at bounding box center [965, 435] width 88 height 38
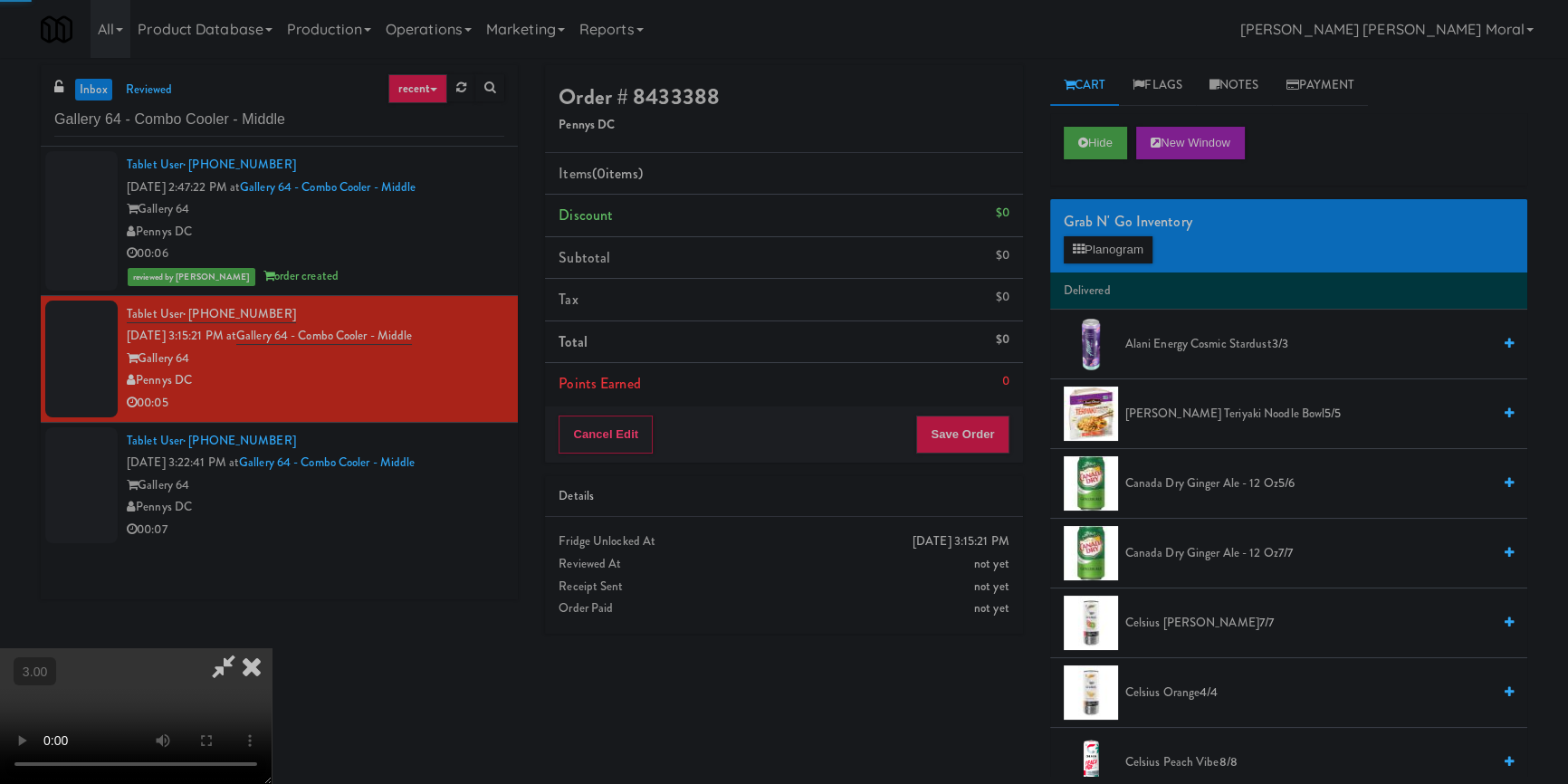
click at [1122, 228] on div "Grab N' Go Inventory" at bounding box center [1288, 222] width 450 height 27
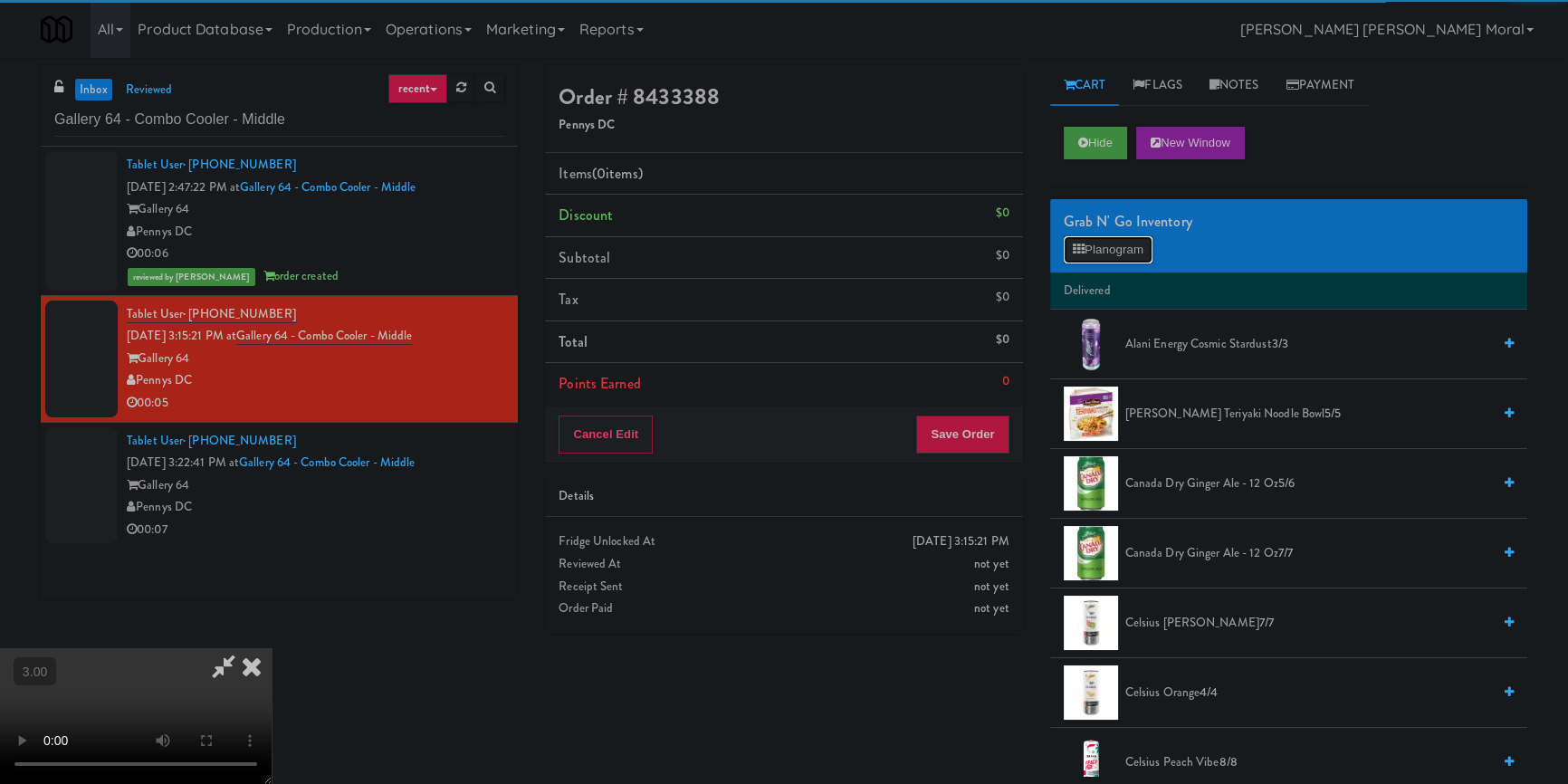
click at [1114, 245] on button "Planogram" at bounding box center [1107, 250] width 88 height 27
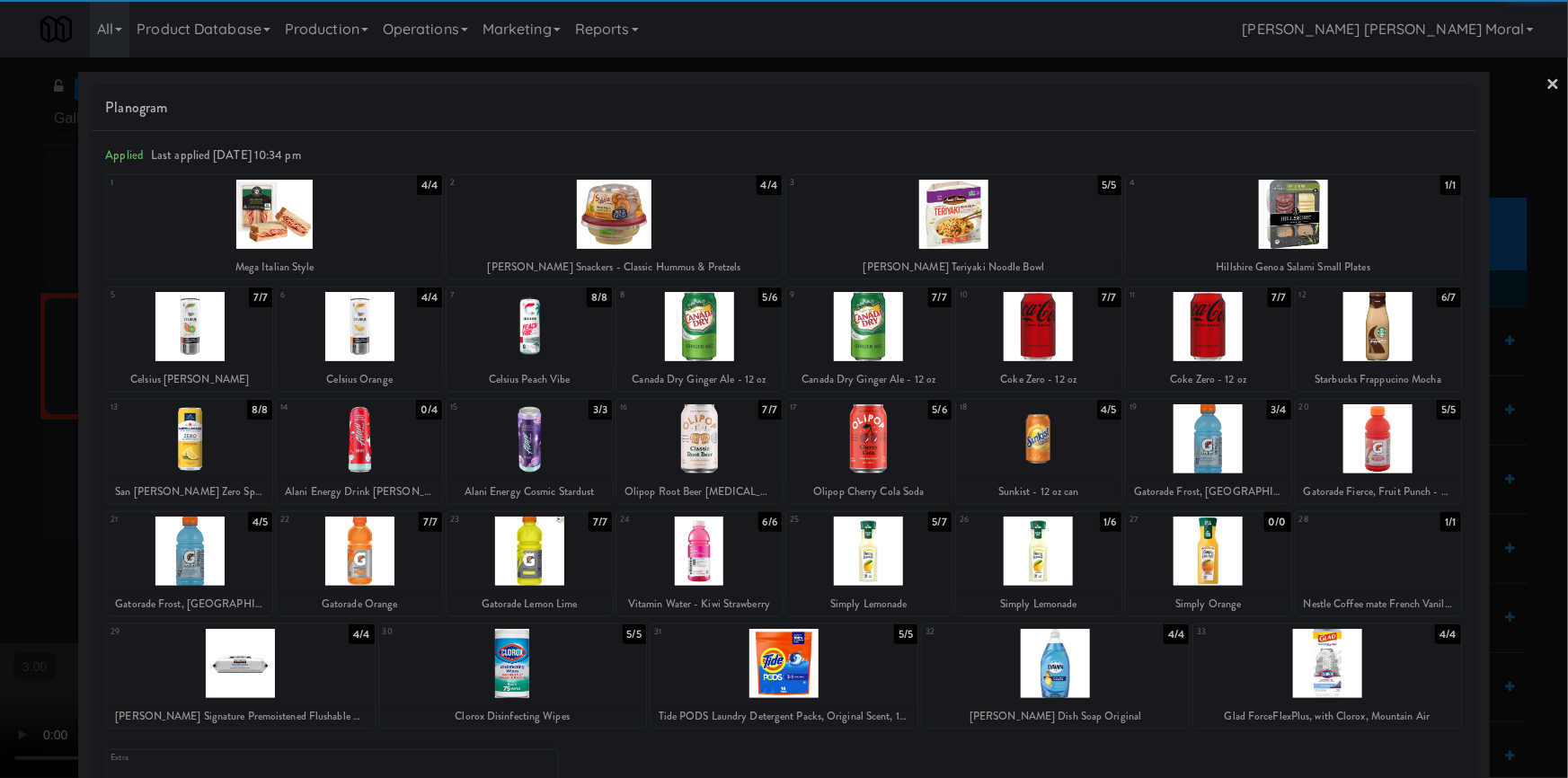
click at [881, 341] on div at bounding box center [868, 327] width 166 height 69
click at [1546, 87] on link "×" at bounding box center [1554, 86] width 14 height 56
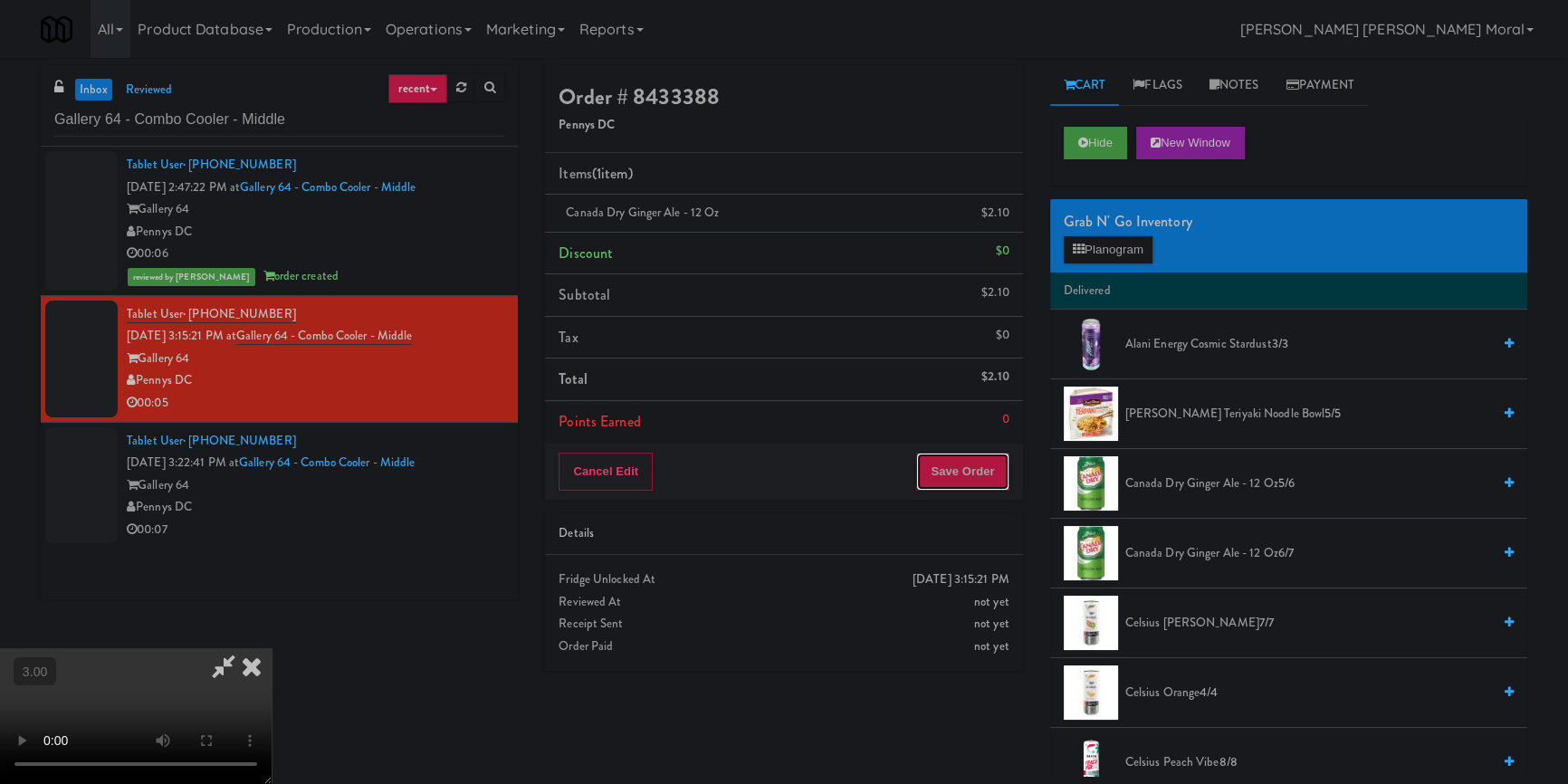
click at [974, 477] on button "Save Order" at bounding box center [961, 472] width 92 height 38
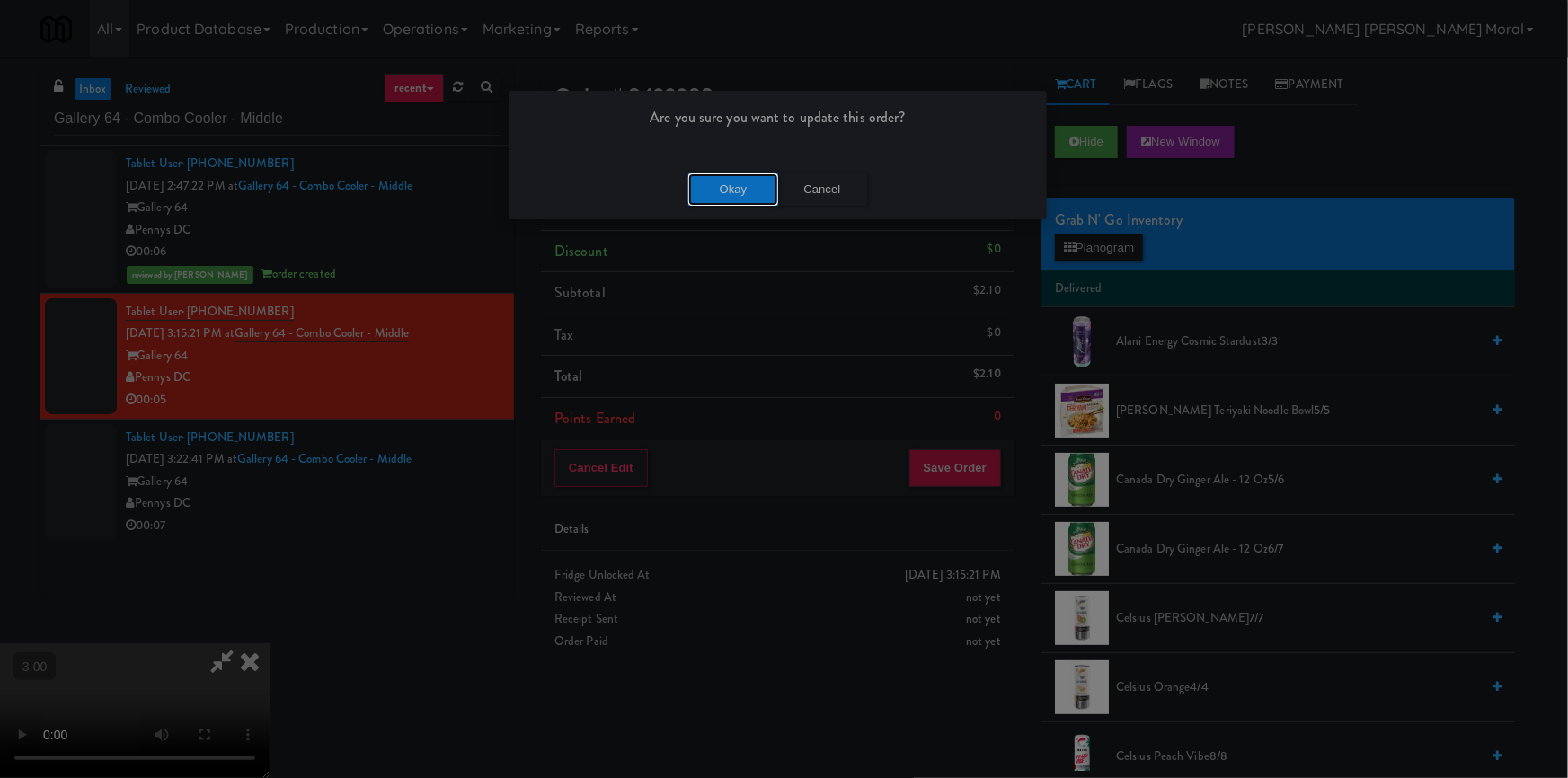
click at [767, 188] on button "Okay" at bounding box center [732, 190] width 90 height 33
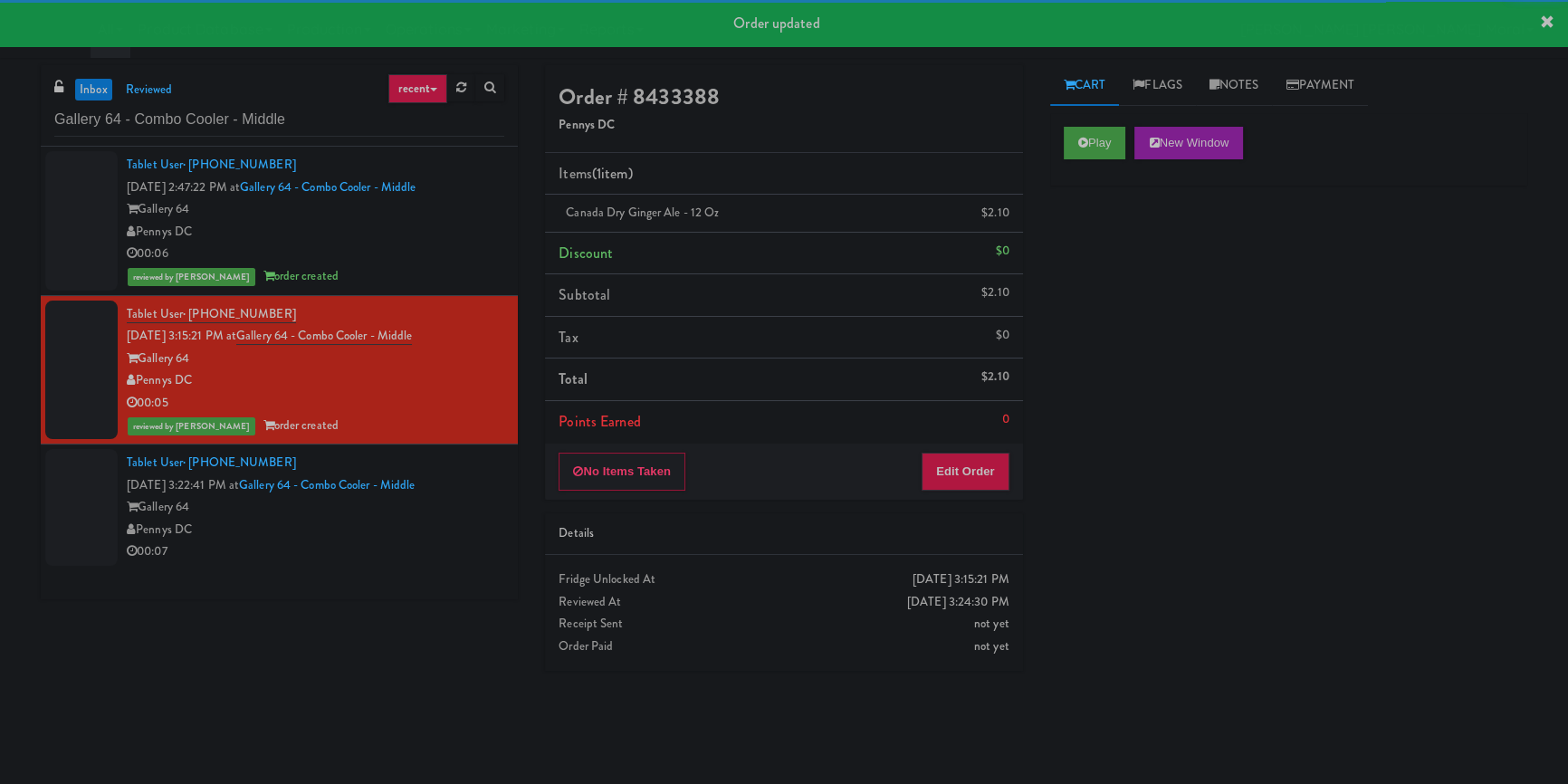
click at [452, 511] on div "Gallery 64" at bounding box center [316, 507] width 378 height 23
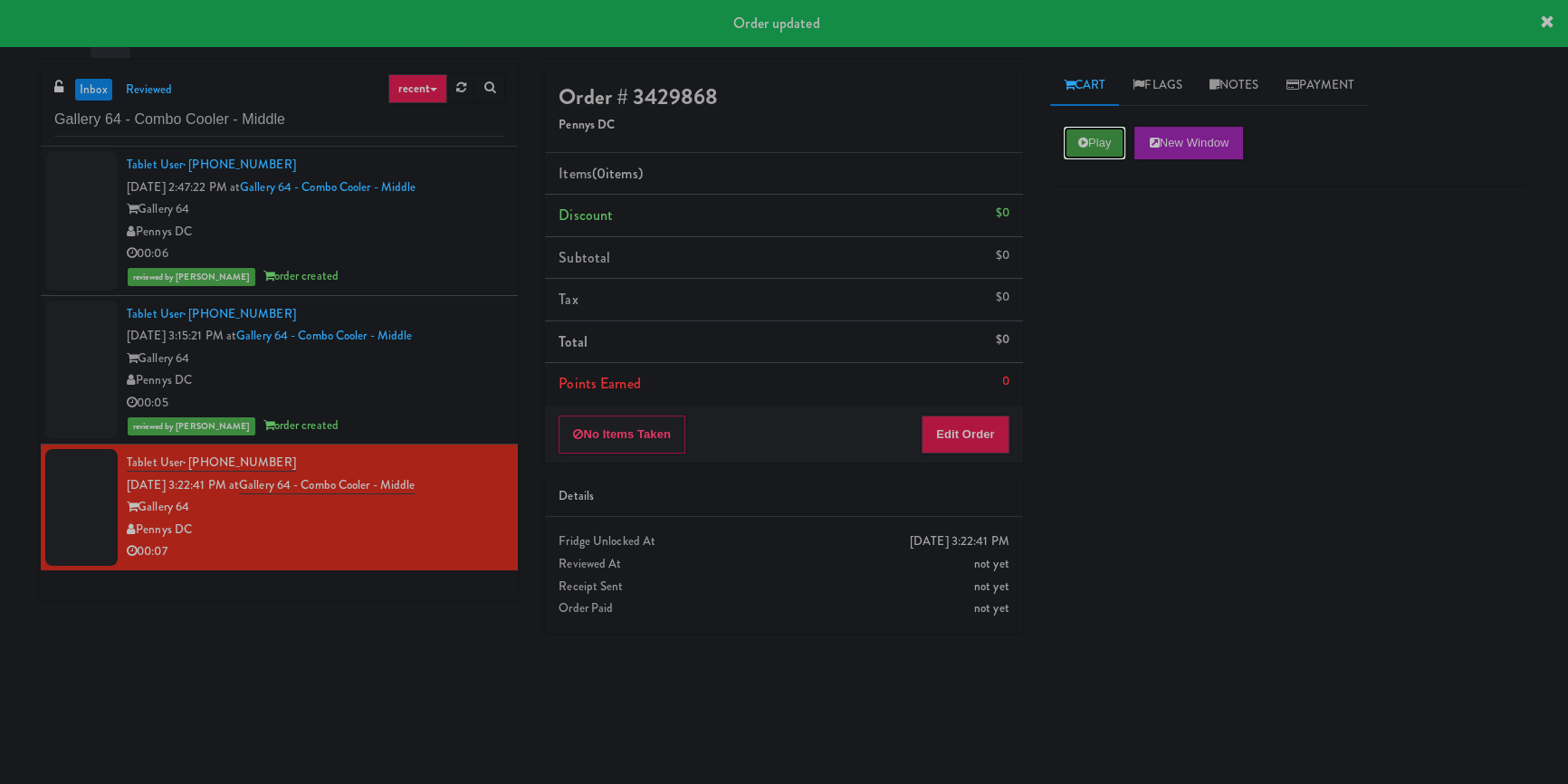
click at [1078, 146] on icon at bounding box center [1083, 142] width 10 height 12
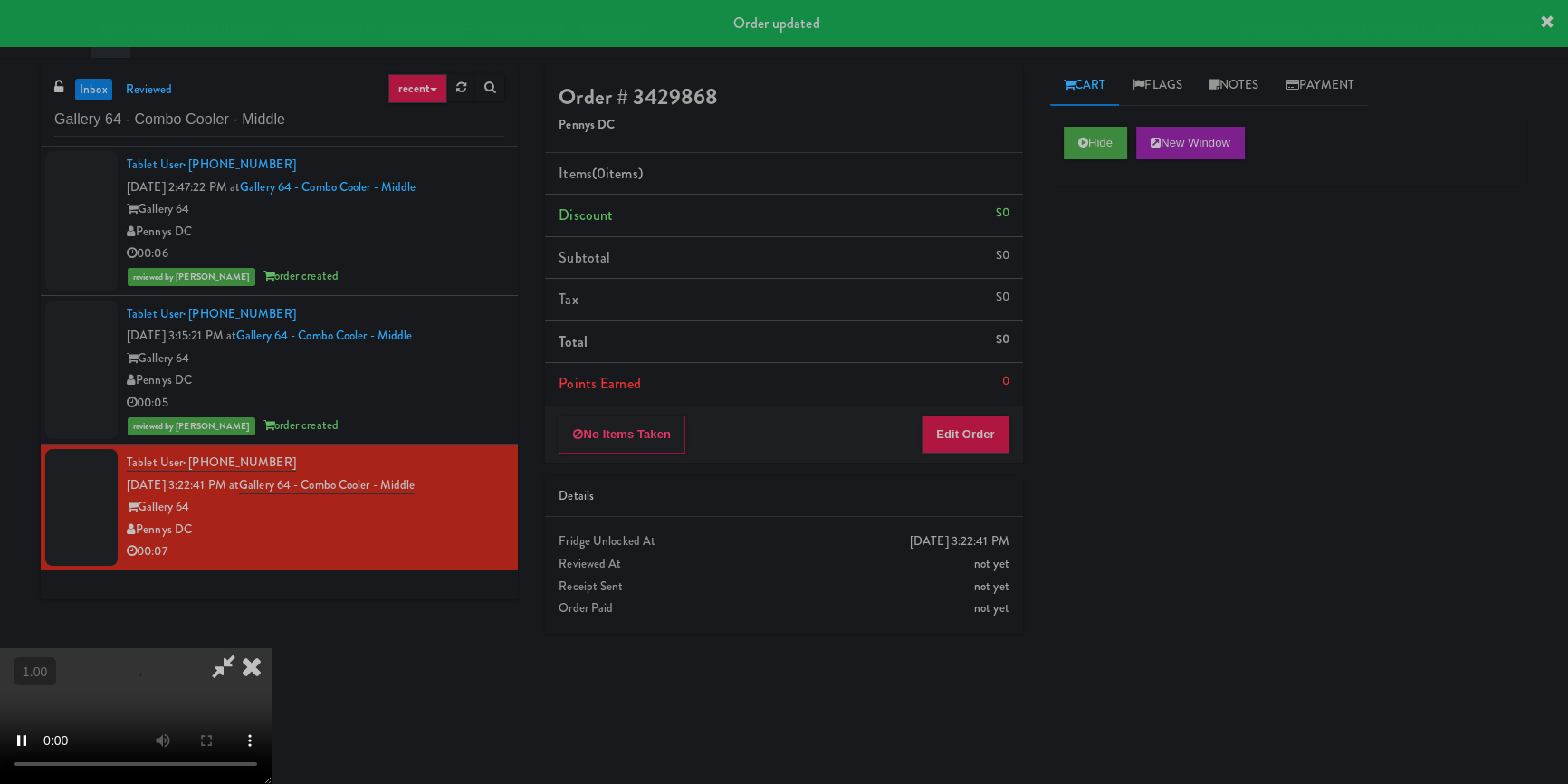
click at [1093, 287] on div "Hide New Window Primary Flag Clear Flag if unable to determine what was taken o…" at bounding box center [1288, 453] width 477 height 679
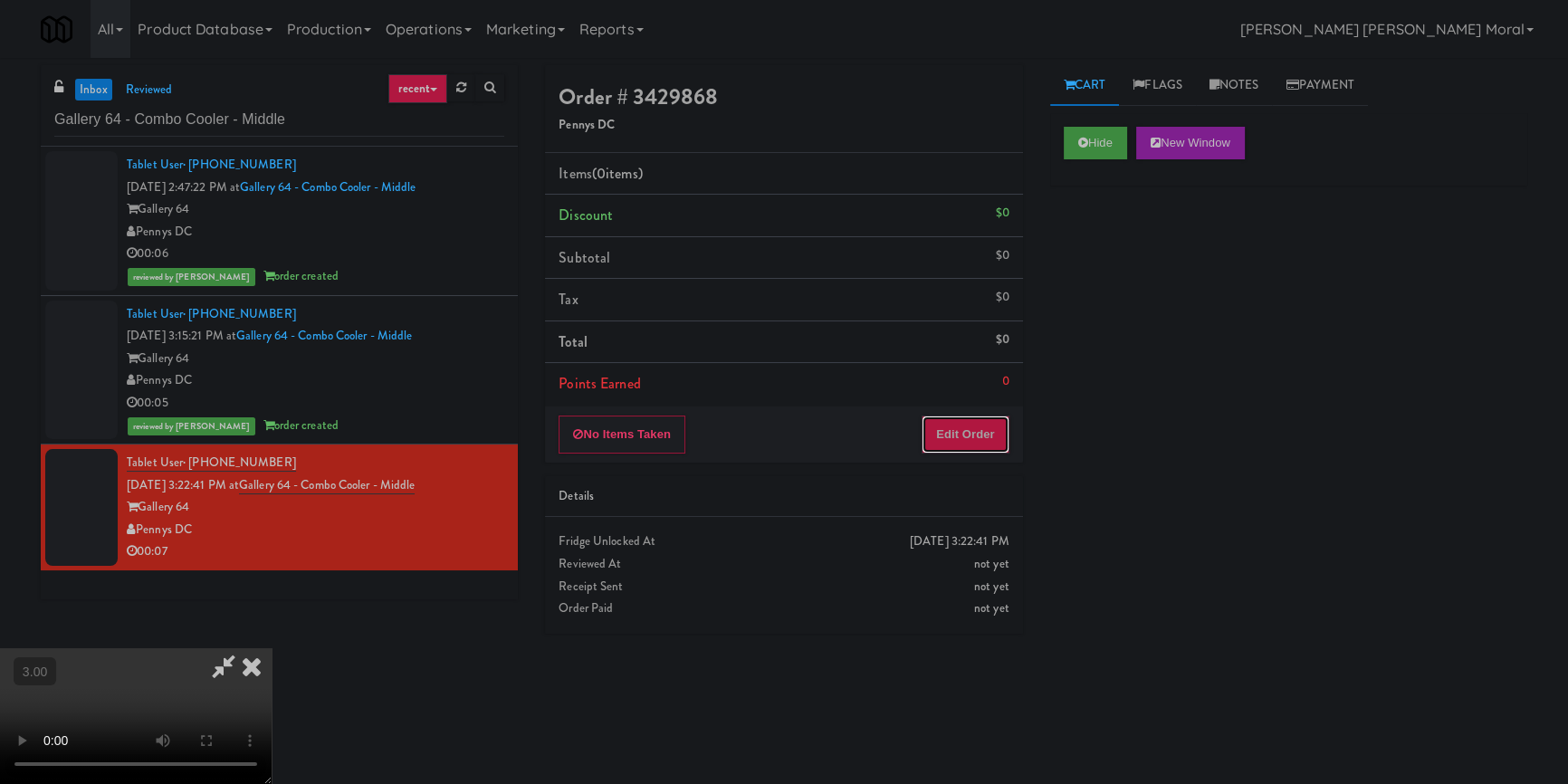
click at [993, 426] on button "Edit Order" at bounding box center [965, 435] width 88 height 38
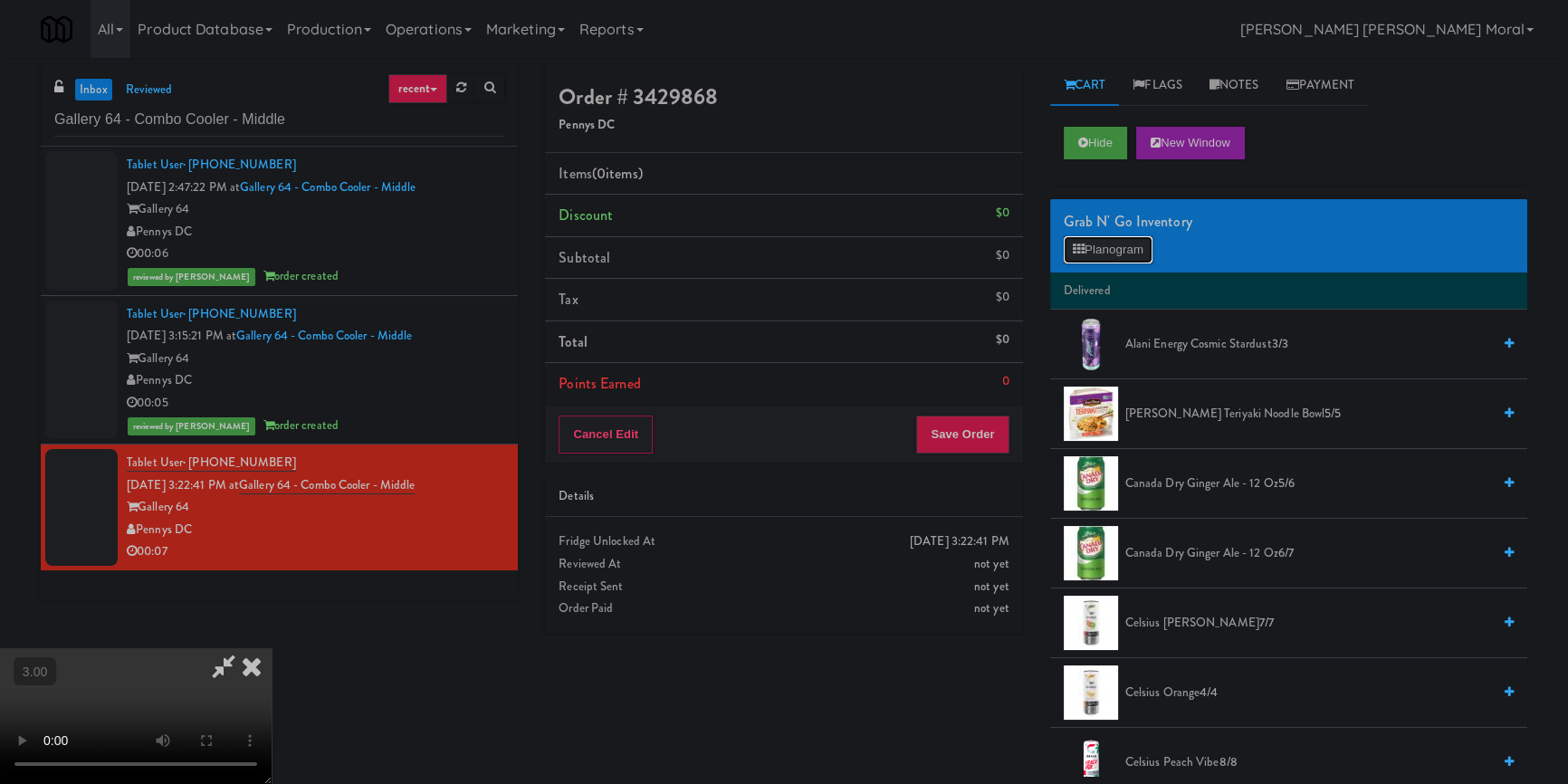
click at [1102, 246] on button "Planogram" at bounding box center [1107, 250] width 88 height 27
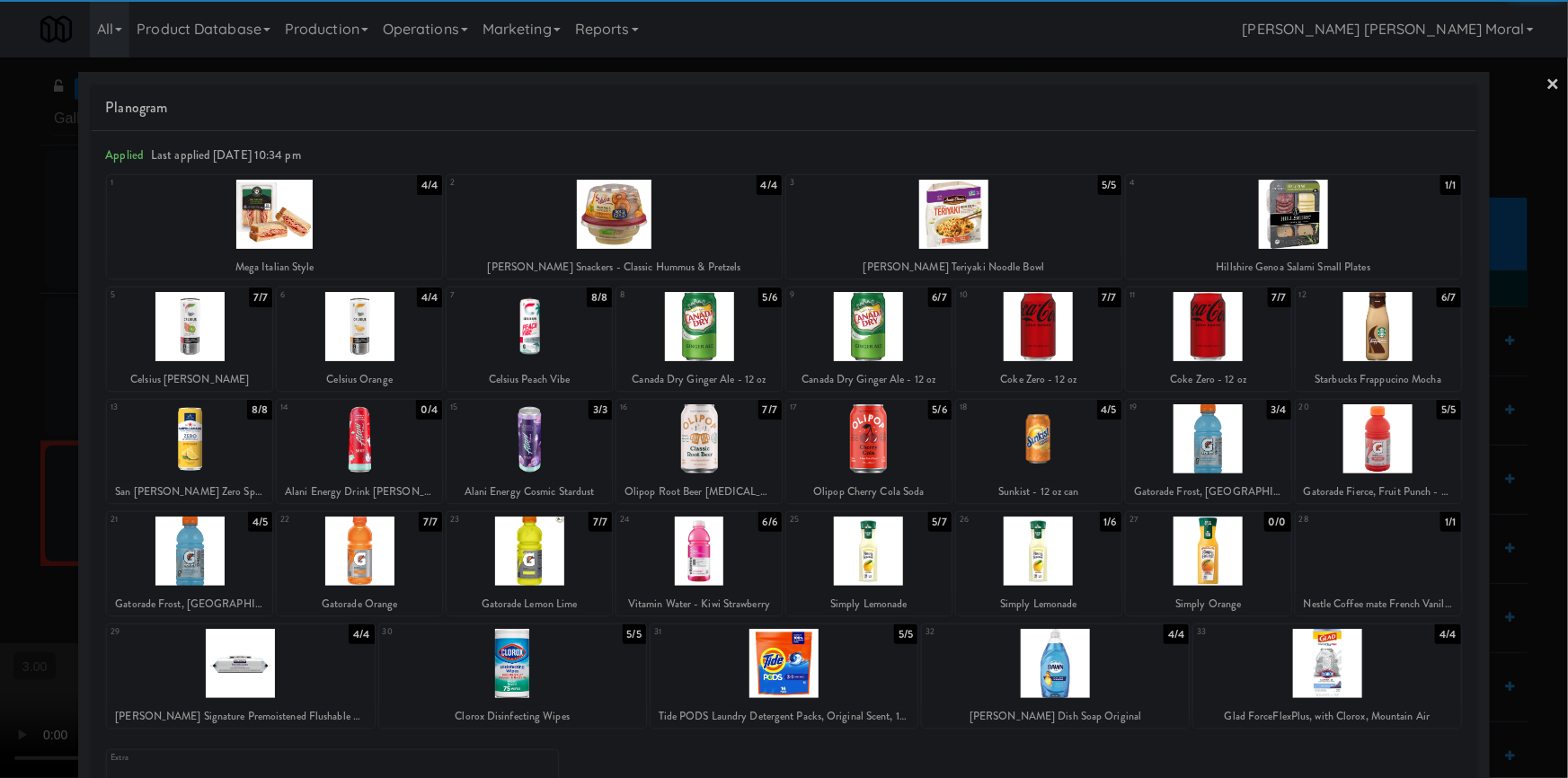
click at [727, 327] on div at bounding box center [699, 327] width 166 height 69
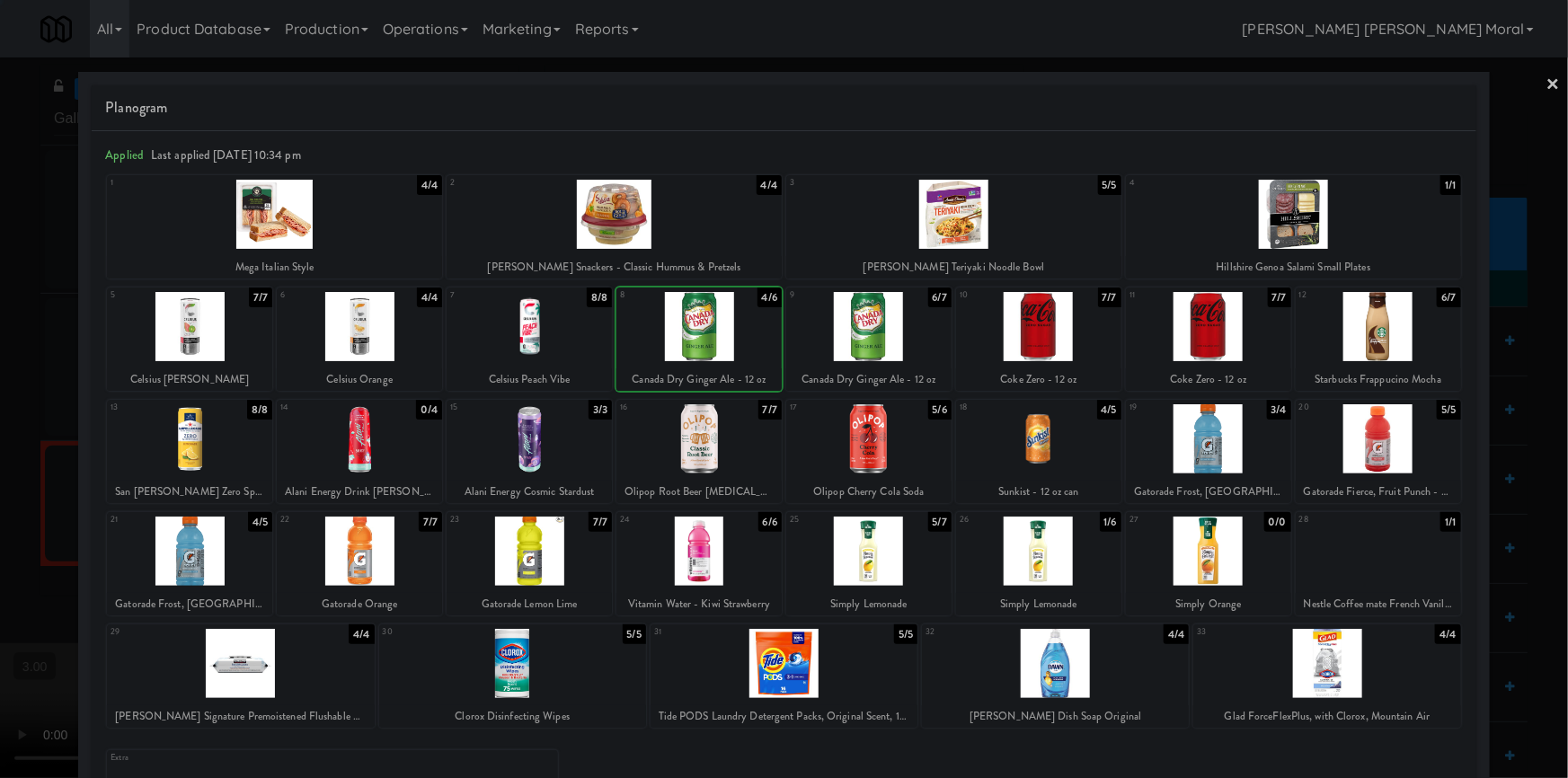
click at [909, 331] on div at bounding box center [868, 327] width 166 height 69
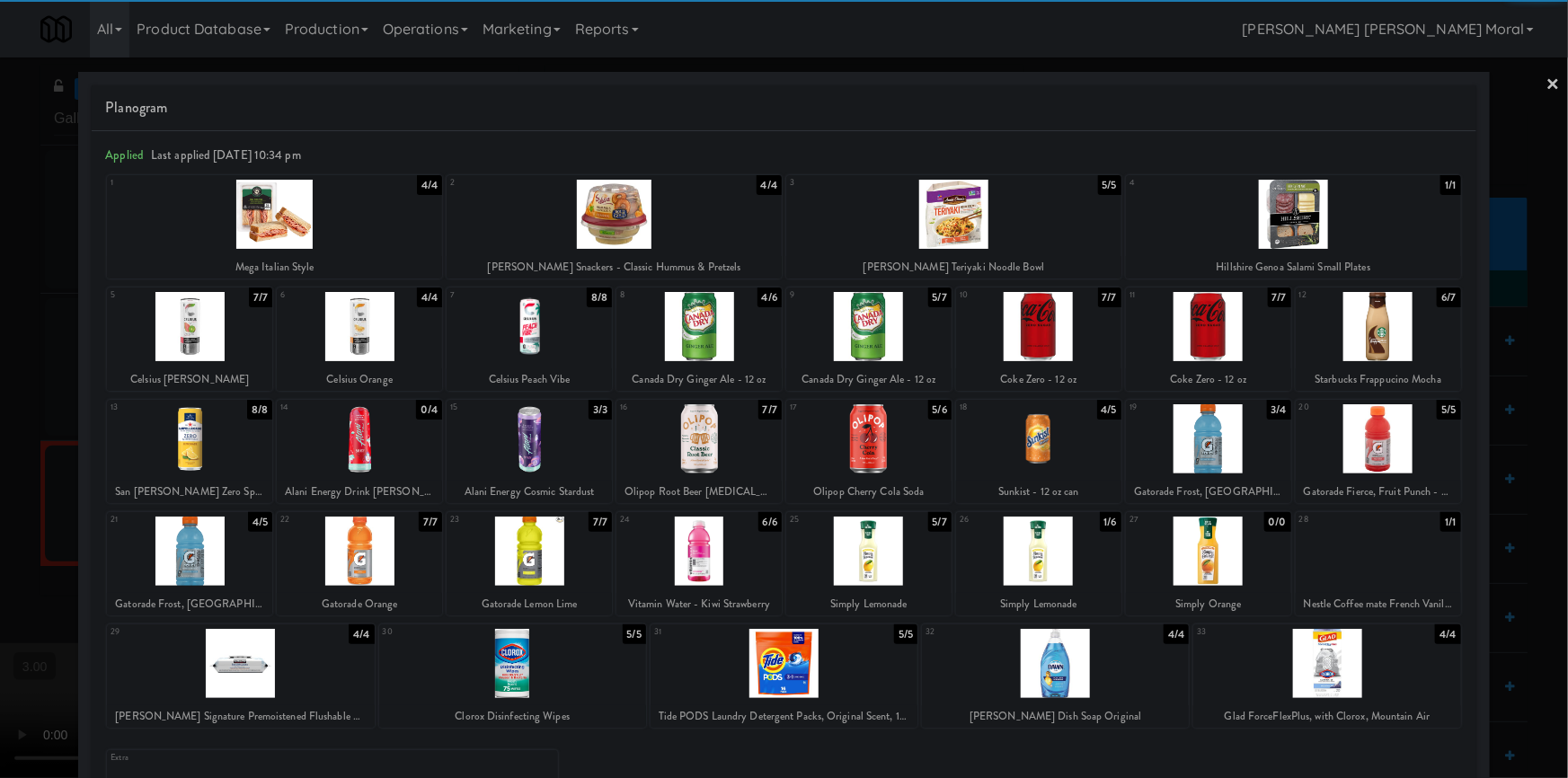
click at [1546, 77] on link "×" at bounding box center [1554, 86] width 14 height 56
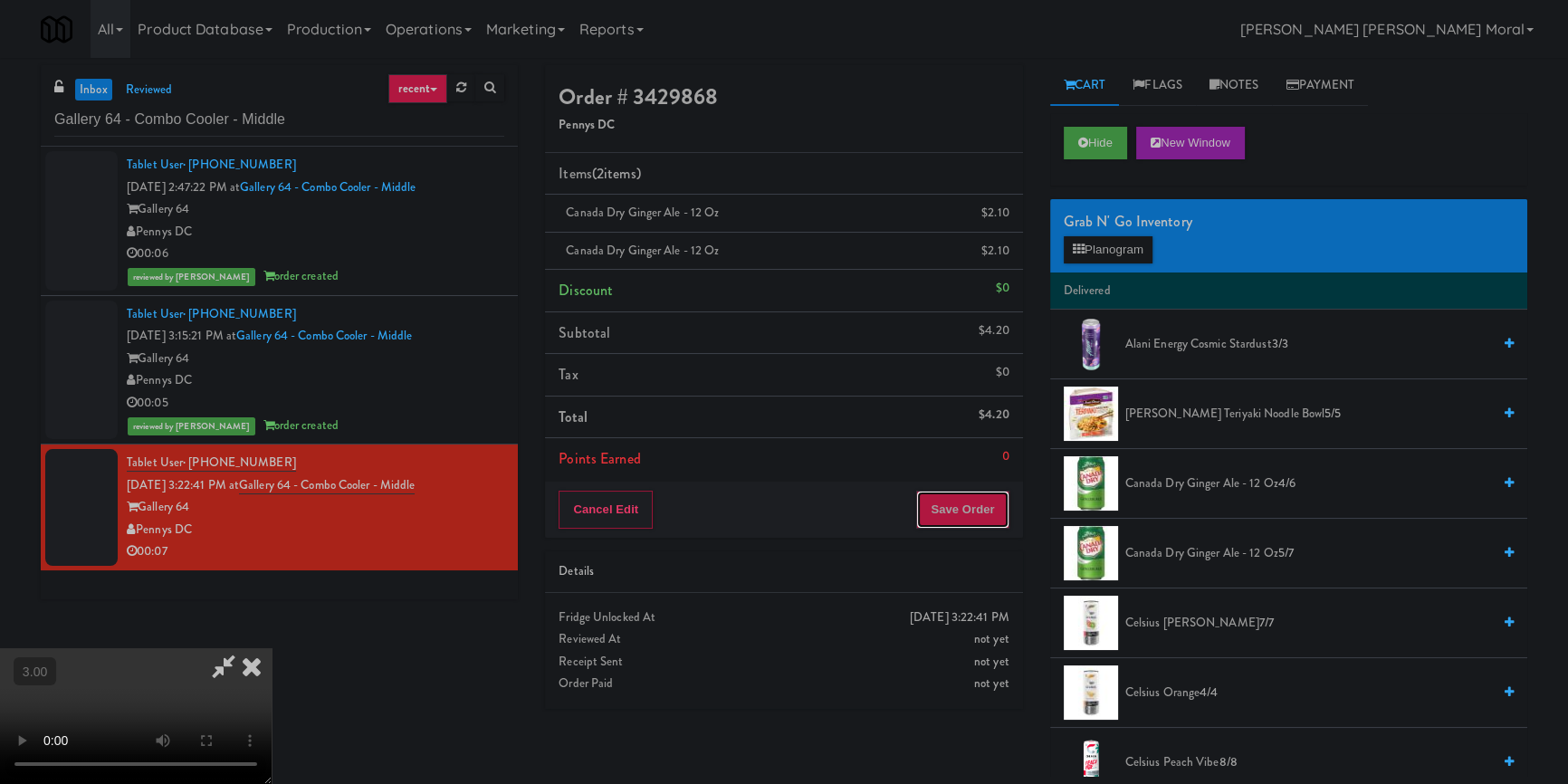
click at [972, 520] on button "Save Order" at bounding box center [961, 510] width 92 height 38
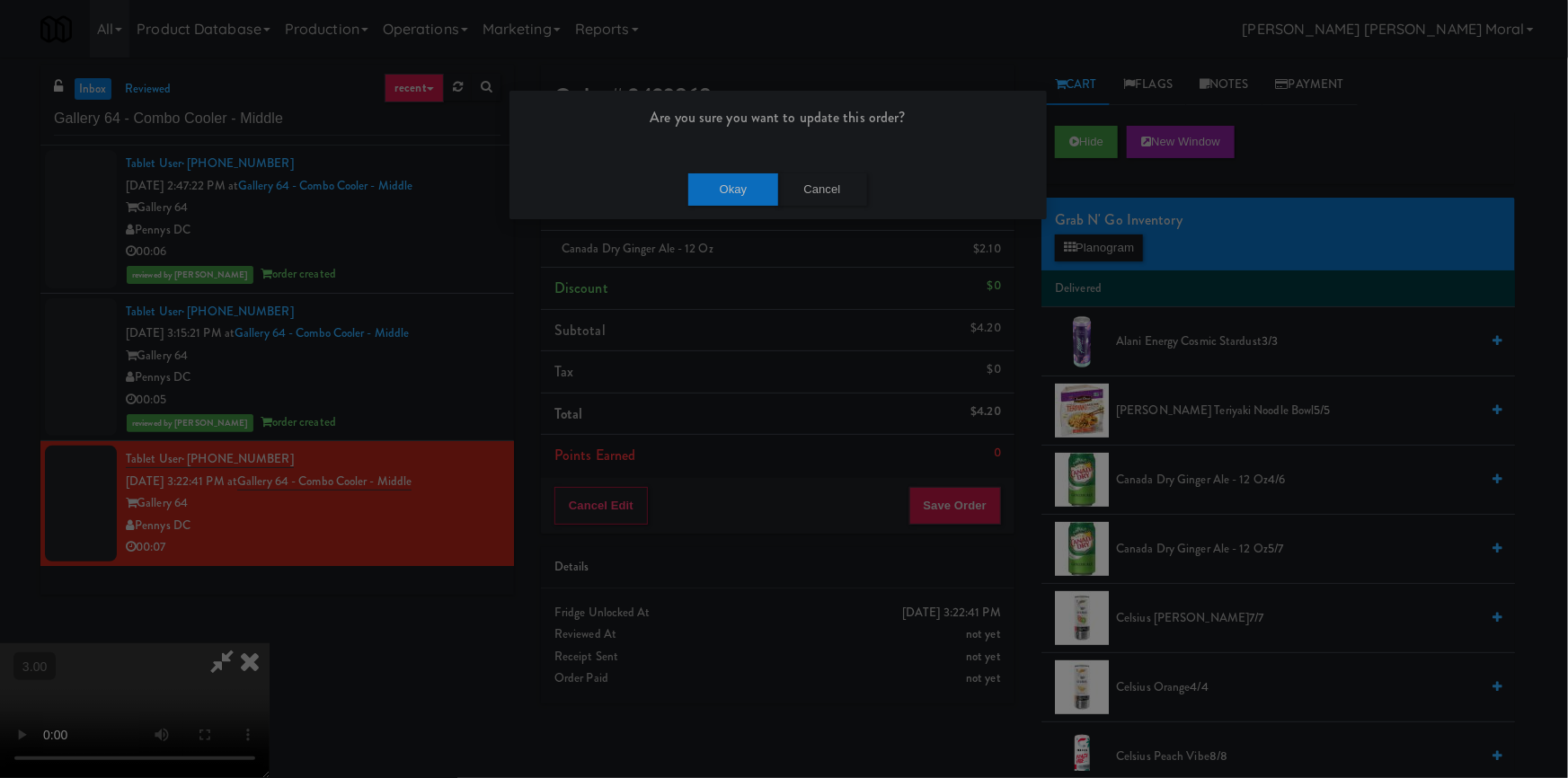
drag, startPoint x: 697, startPoint y: 208, endPoint x: 712, endPoint y: 193, distance: 21.2
click at [701, 203] on div "Okay Cancel" at bounding box center [778, 189] width 537 height 60
click at [712, 192] on button "Okay" at bounding box center [732, 190] width 90 height 33
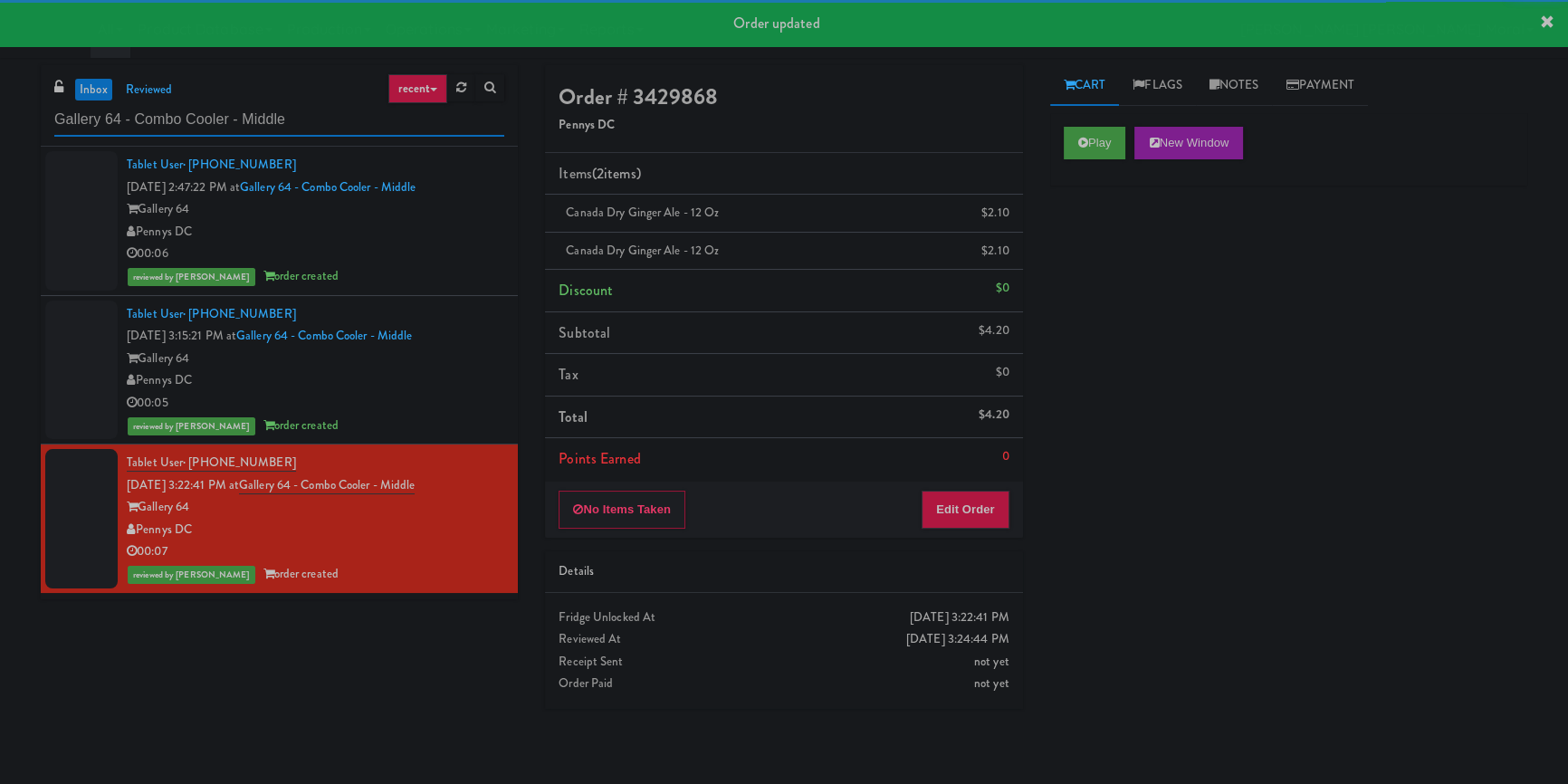
click at [345, 121] on input "Gallery 64 - Combo Cooler - Middle" at bounding box center [279, 120] width 450 height 34
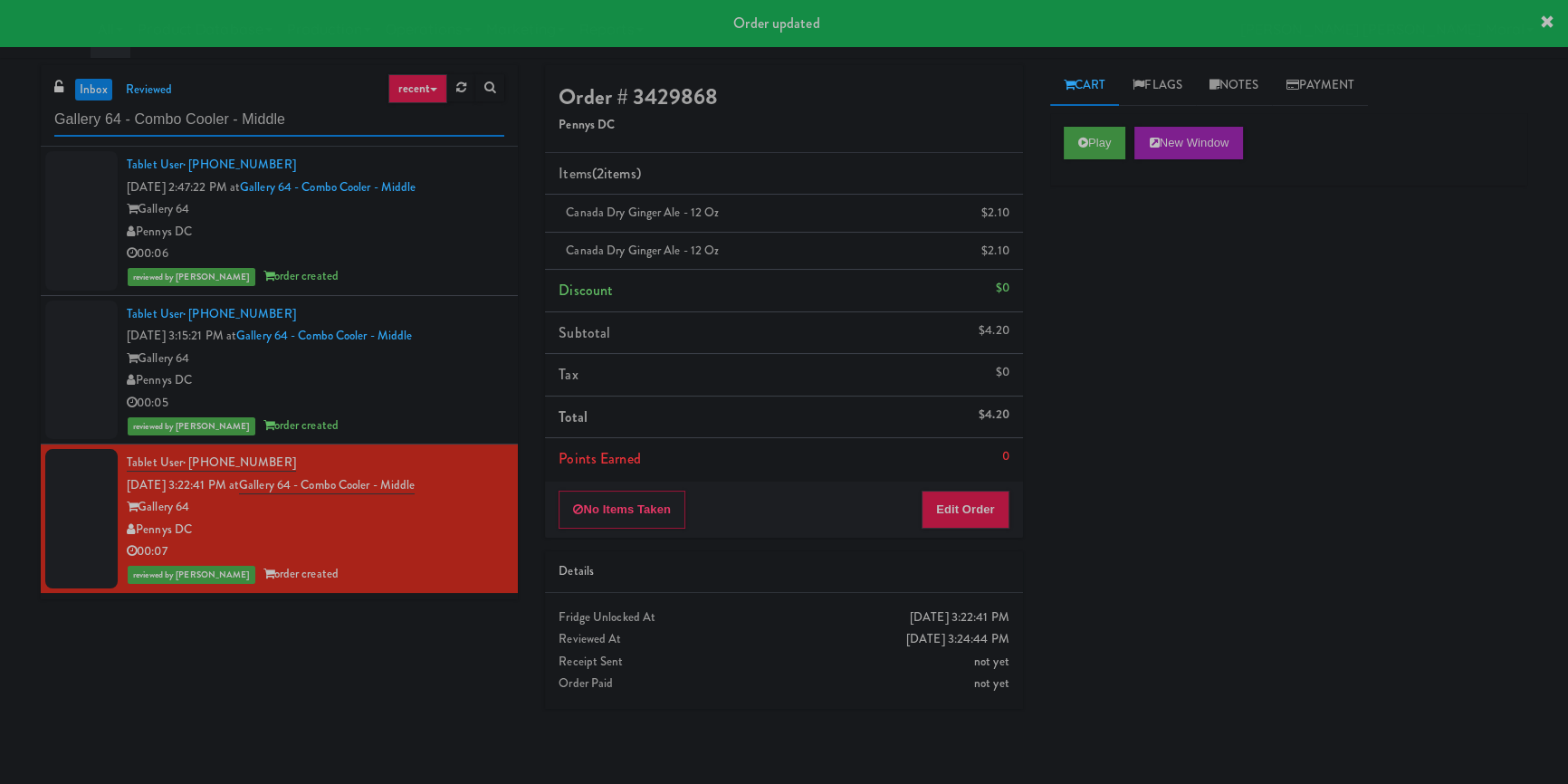
click at [345, 121] on input "Gallery 64 - Combo Cooler - Middle" at bounding box center [279, 120] width 450 height 34
paste input "The Quincy- Ambient"
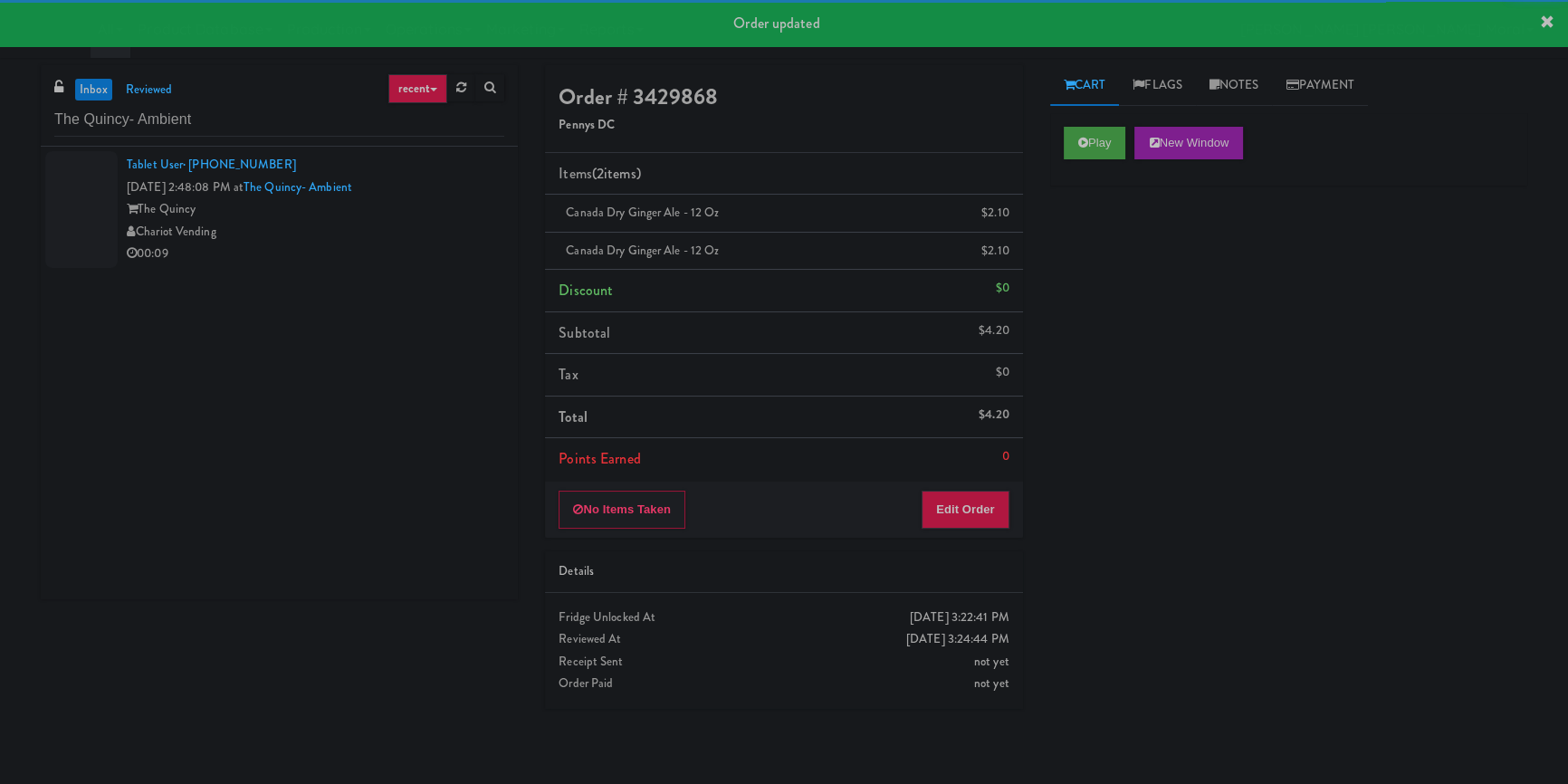
click at [416, 244] on div "00:09" at bounding box center [316, 254] width 378 height 23
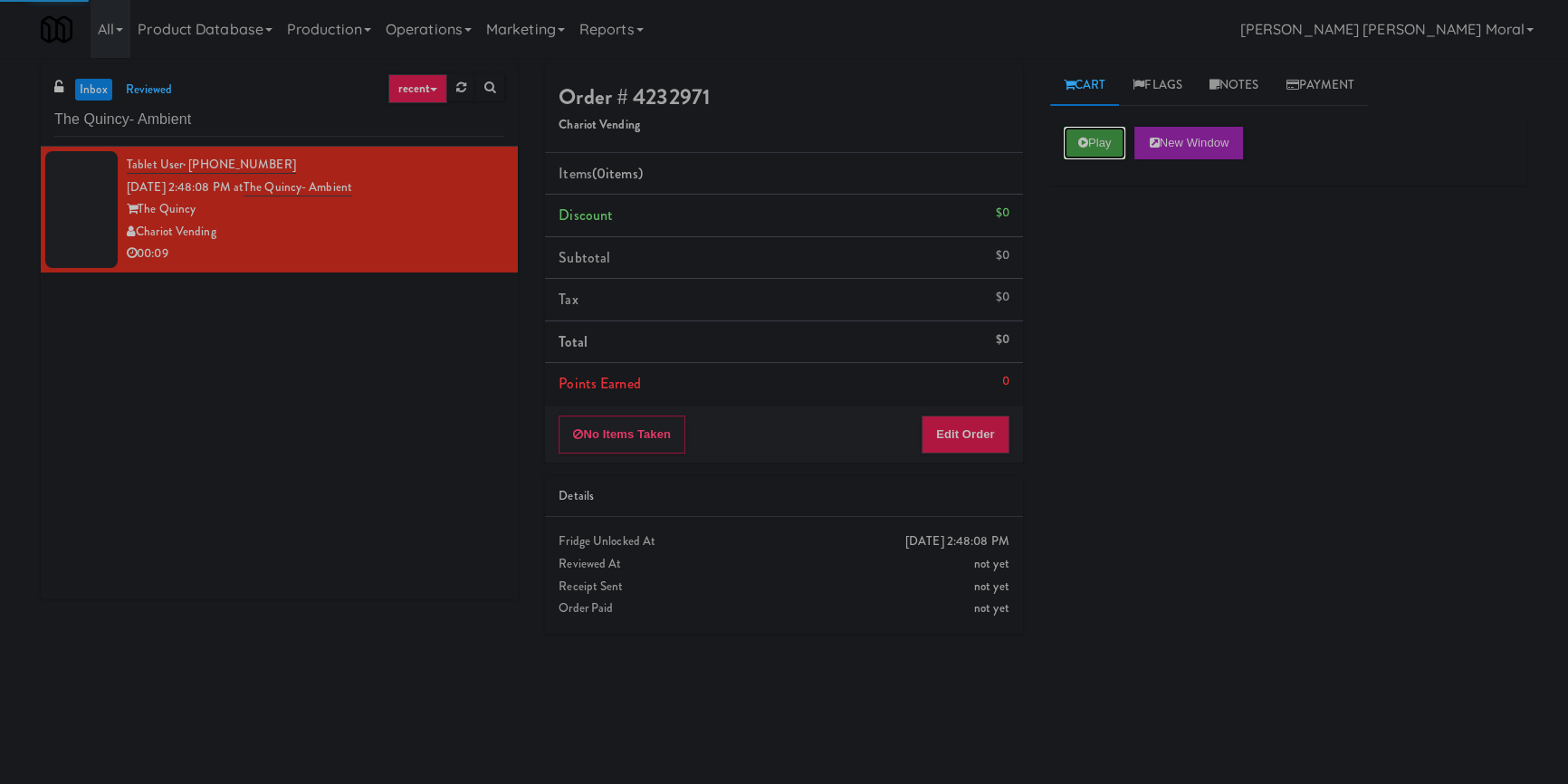
click at [1095, 147] on button "Play" at bounding box center [1095, 143] width 62 height 33
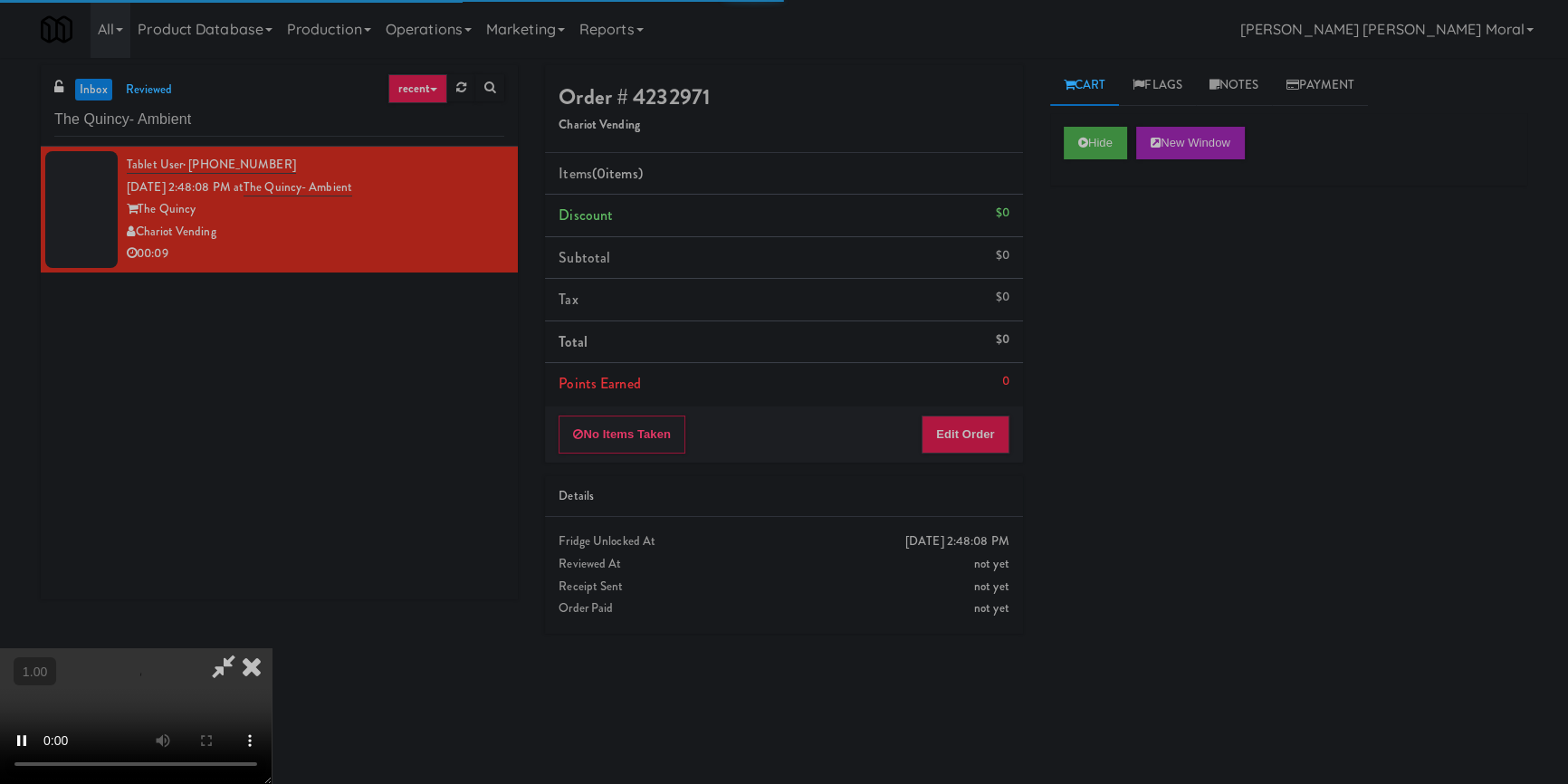
click at [1102, 263] on div "Hide New Window Primary Flag Clear Flag if unable to determine what was taken o…" at bounding box center [1288, 453] width 477 height 679
click at [1123, 302] on div "Hide New Window Primary Flag Clear Flag if unable to determine what was taken o…" at bounding box center [1288, 453] width 477 height 679
click at [272, 649] on video at bounding box center [136, 716] width 272 height 136
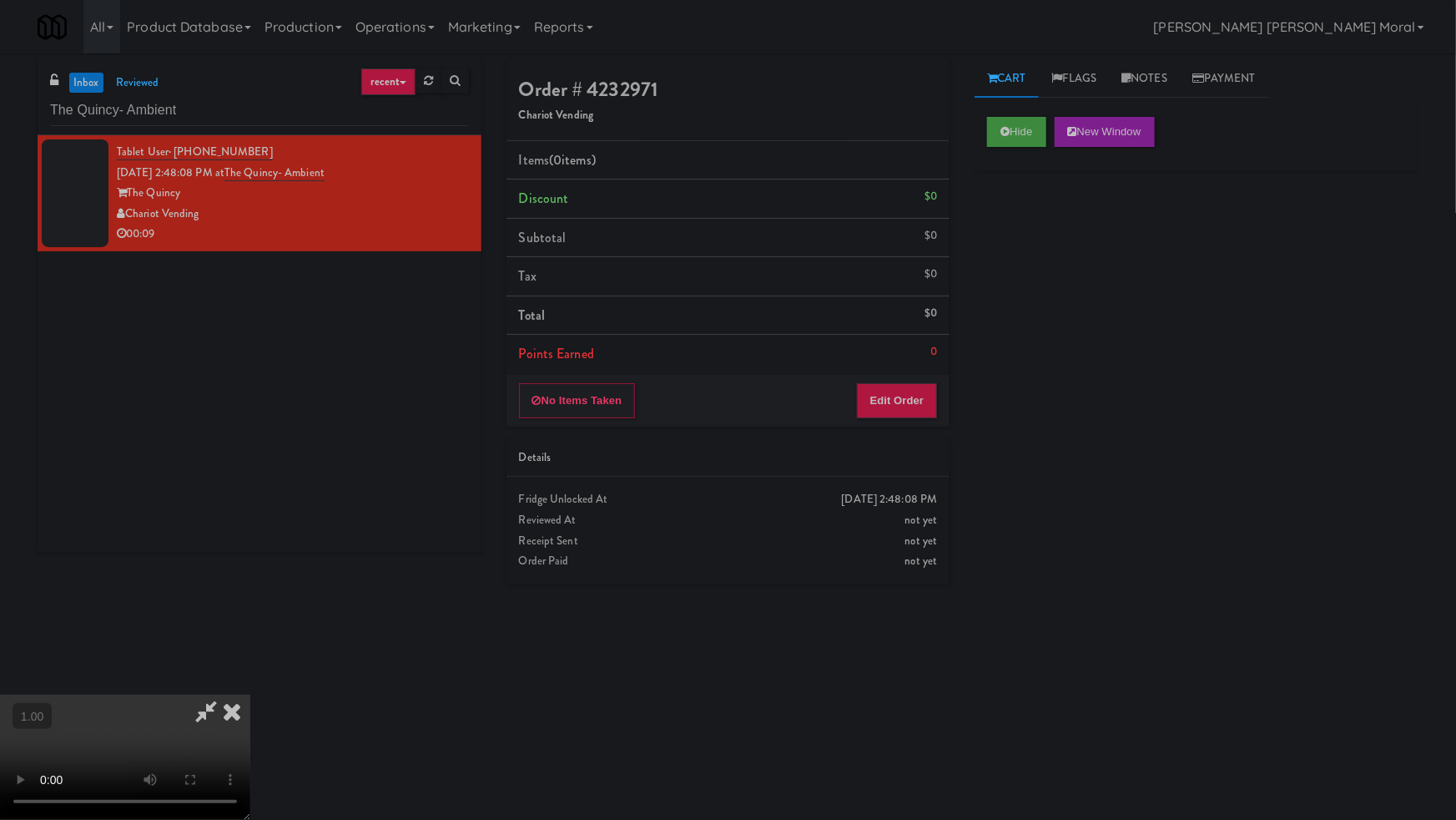
click at [251, 695] on video at bounding box center [125, 757] width 251 height 125
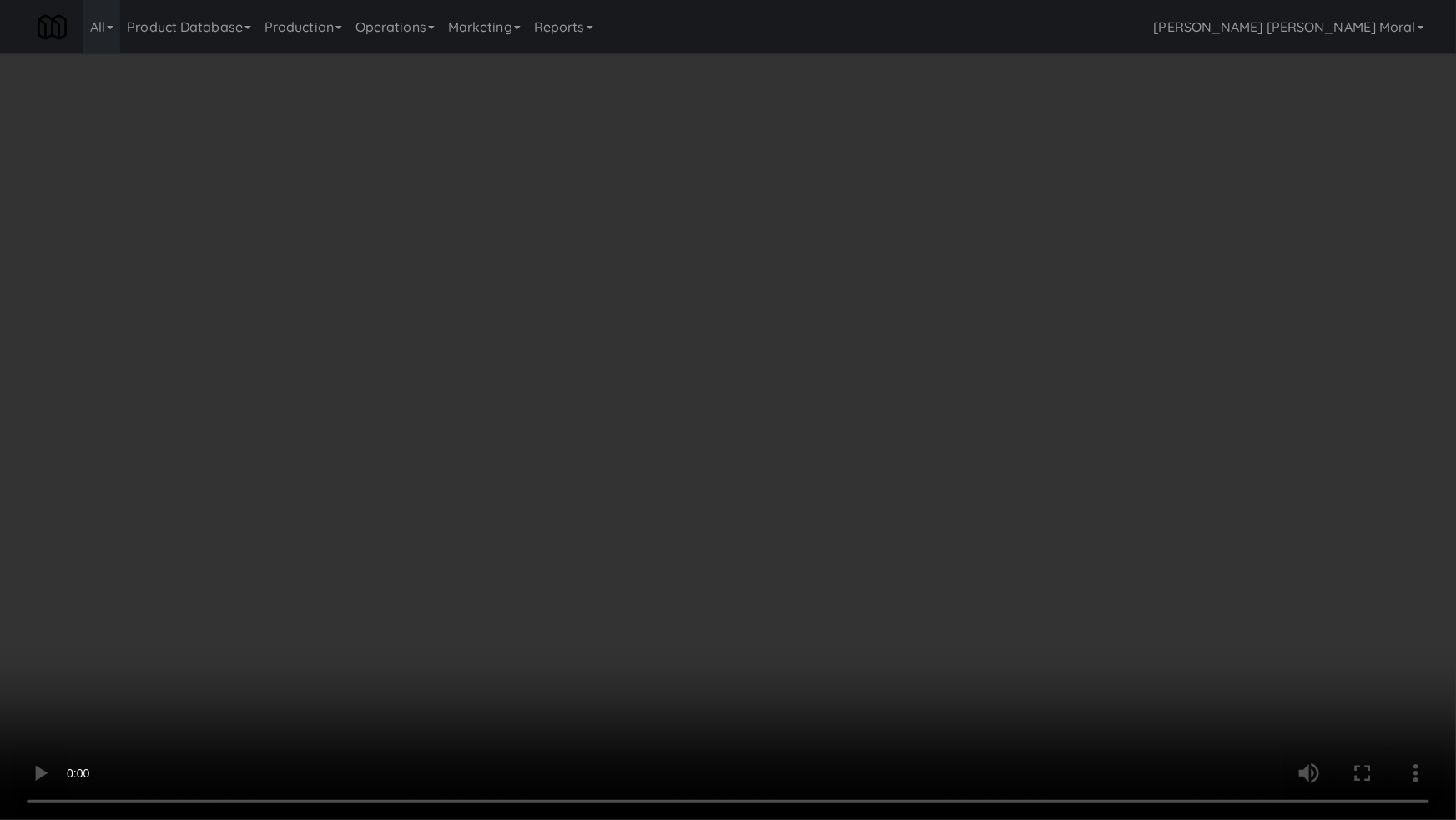
click at [815, 478] on video at bounding box center [728, 410] width 1456 height 820
click at [823, 473] on video at bounding box center [728, 410] width 1456 height 820
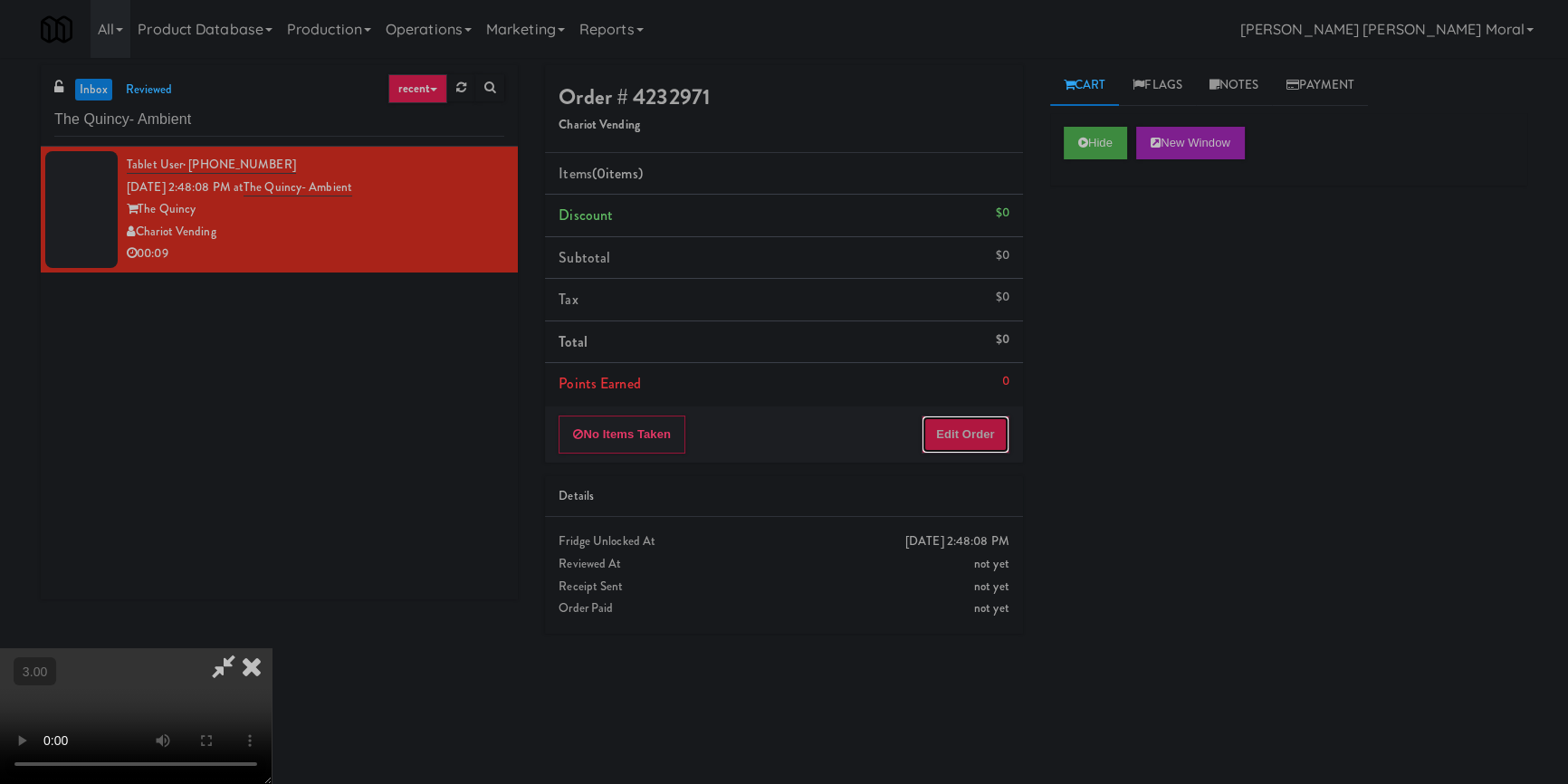
click at [981, 427] on button "Edit Order" at bounding box center [965, 435] width 88 height 38
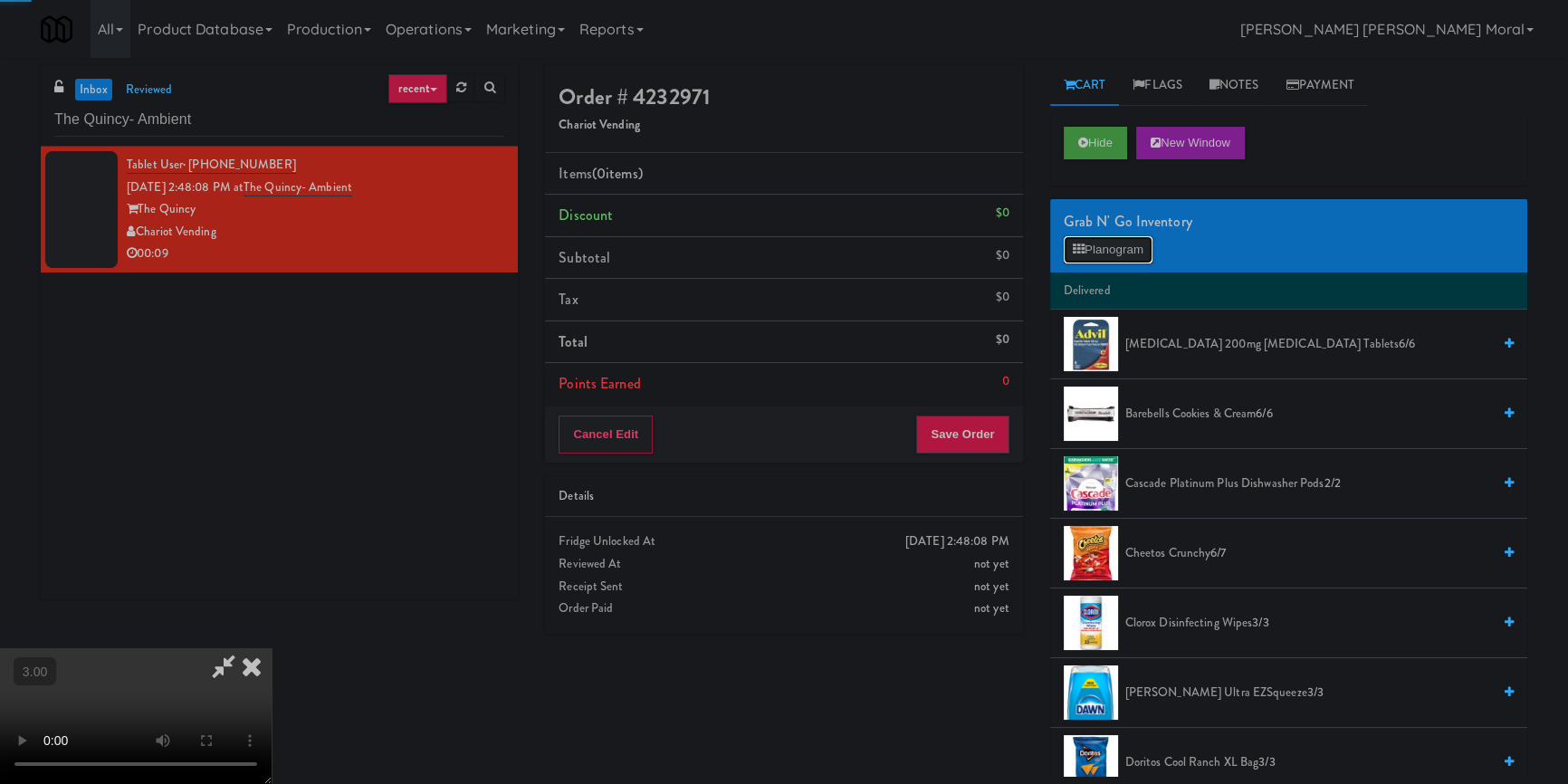
click at [1113, 241] on button "Planogram" at bounding box center [1107, 250] width 88 height 27
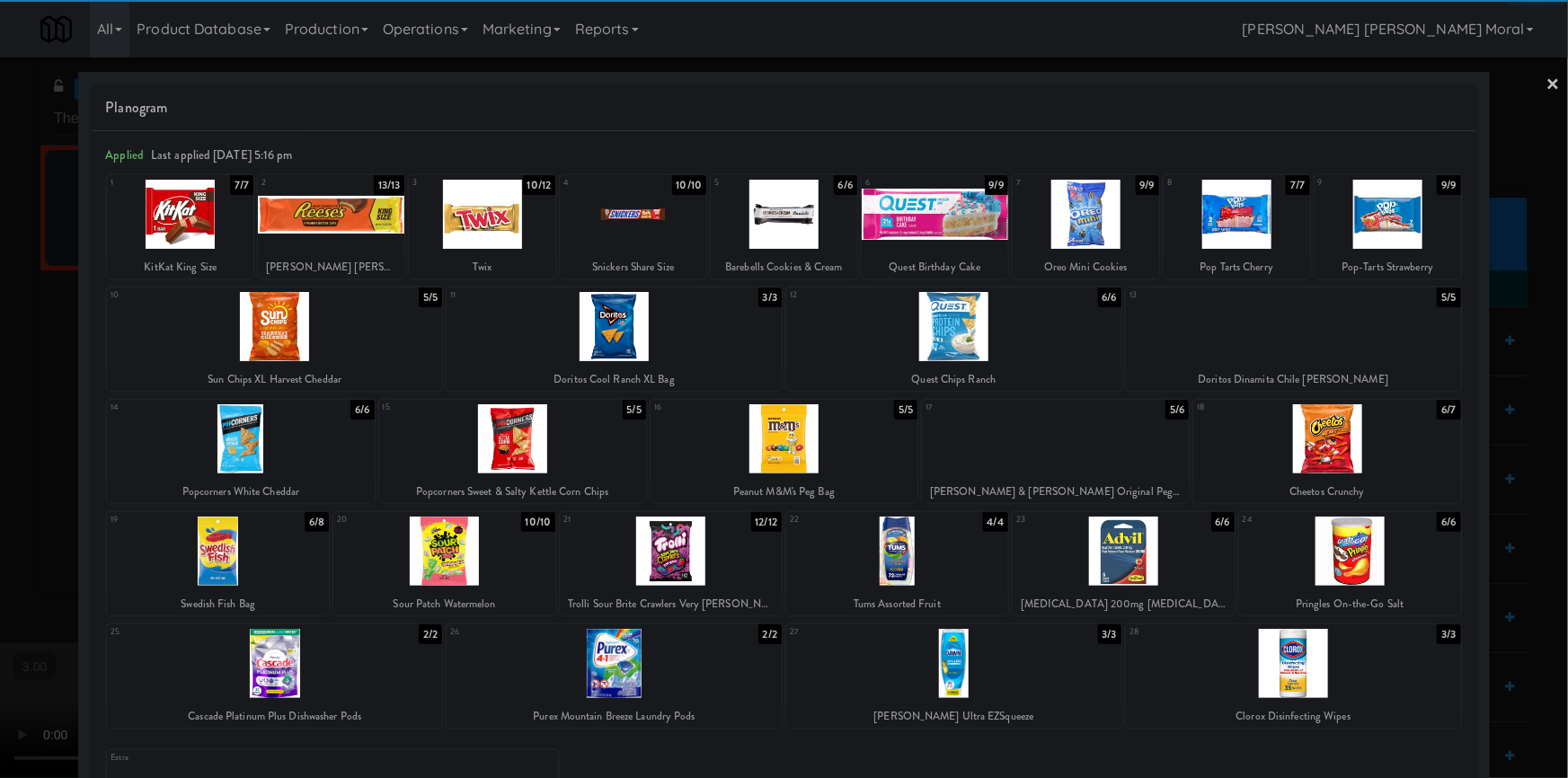
click at [505, 206] on div at bounding box center [483, 214] width 147 height 69
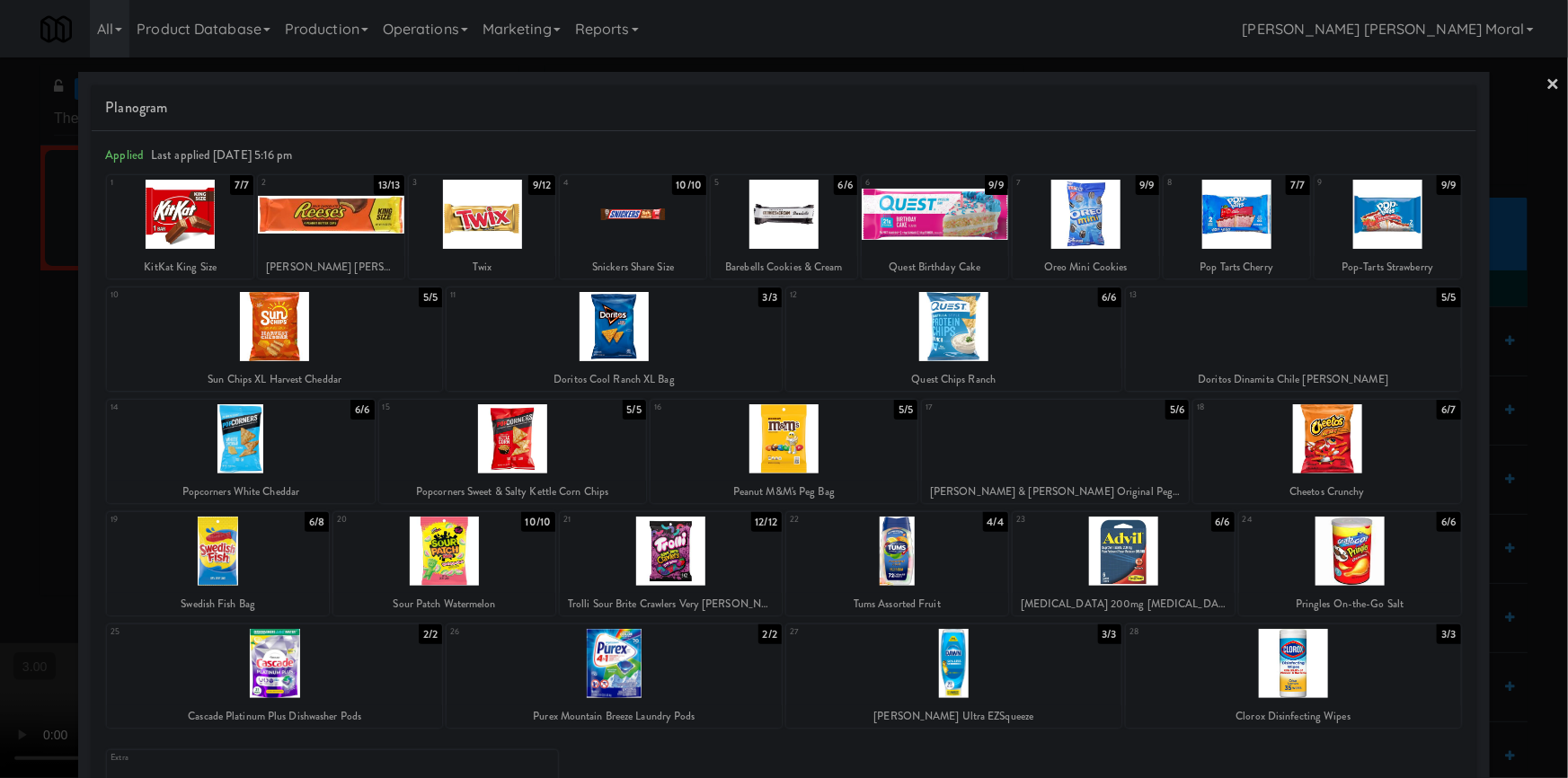
click at [221, 564] on div at bounding box center [217, 552] width 222 height 69
click at [1546, 86] on link "×" at bounding box center [1554, 86] width 14 height 56
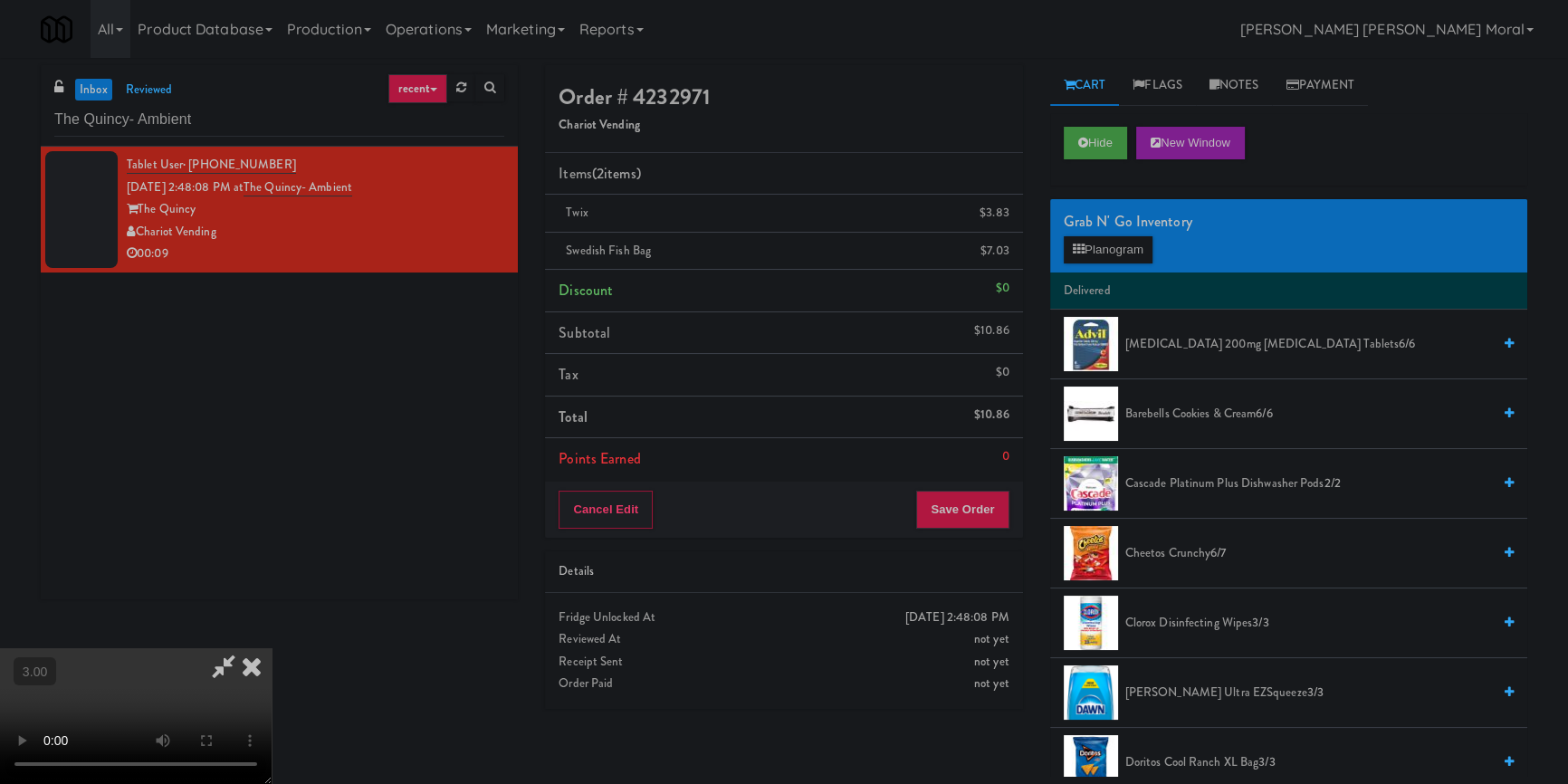
click at [272, 649] on video at bounding box center [136, 716] width 272 height 136
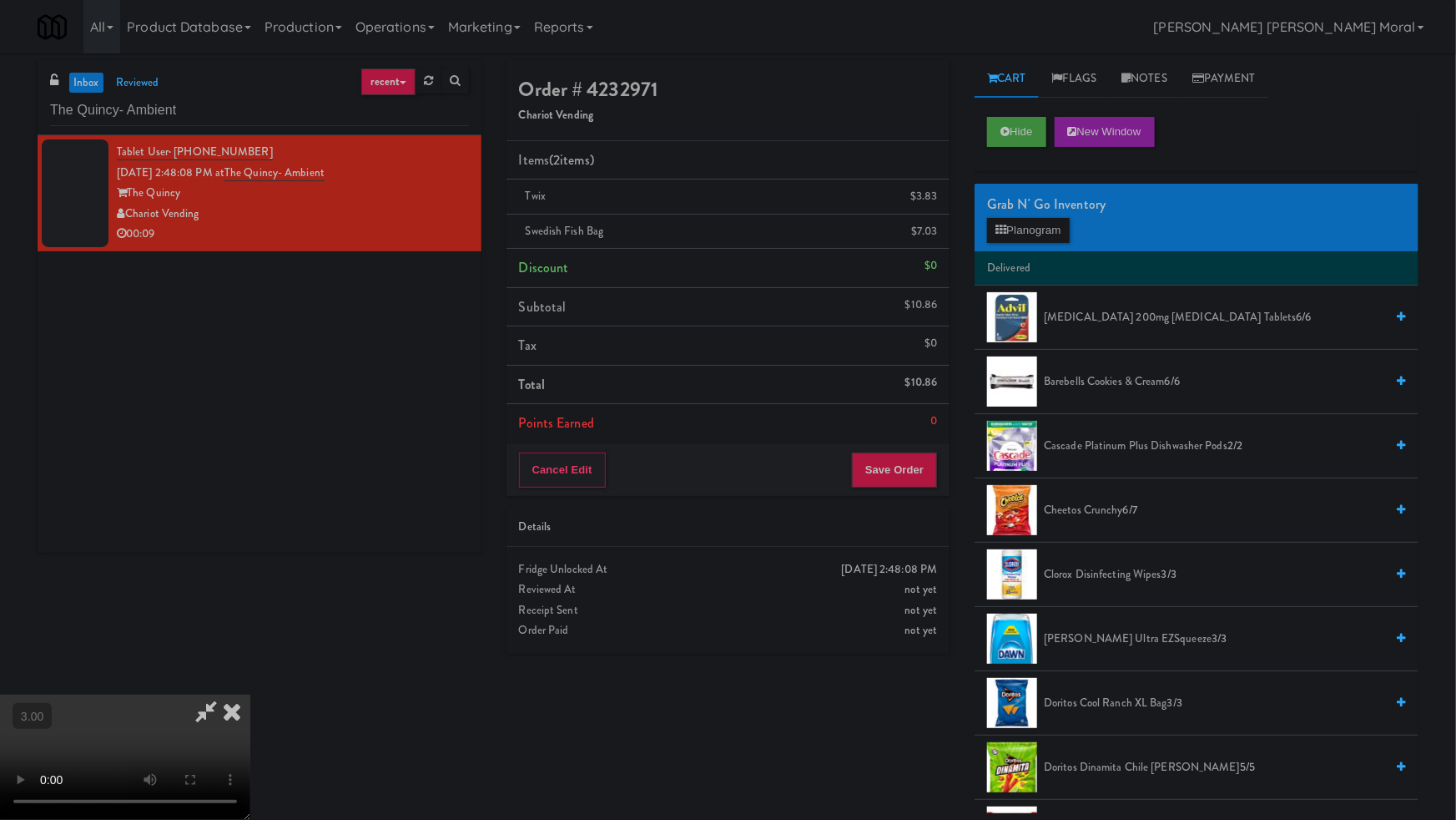
click at [251, 695] on video at bounding box center [125, 757] width 251 height 125
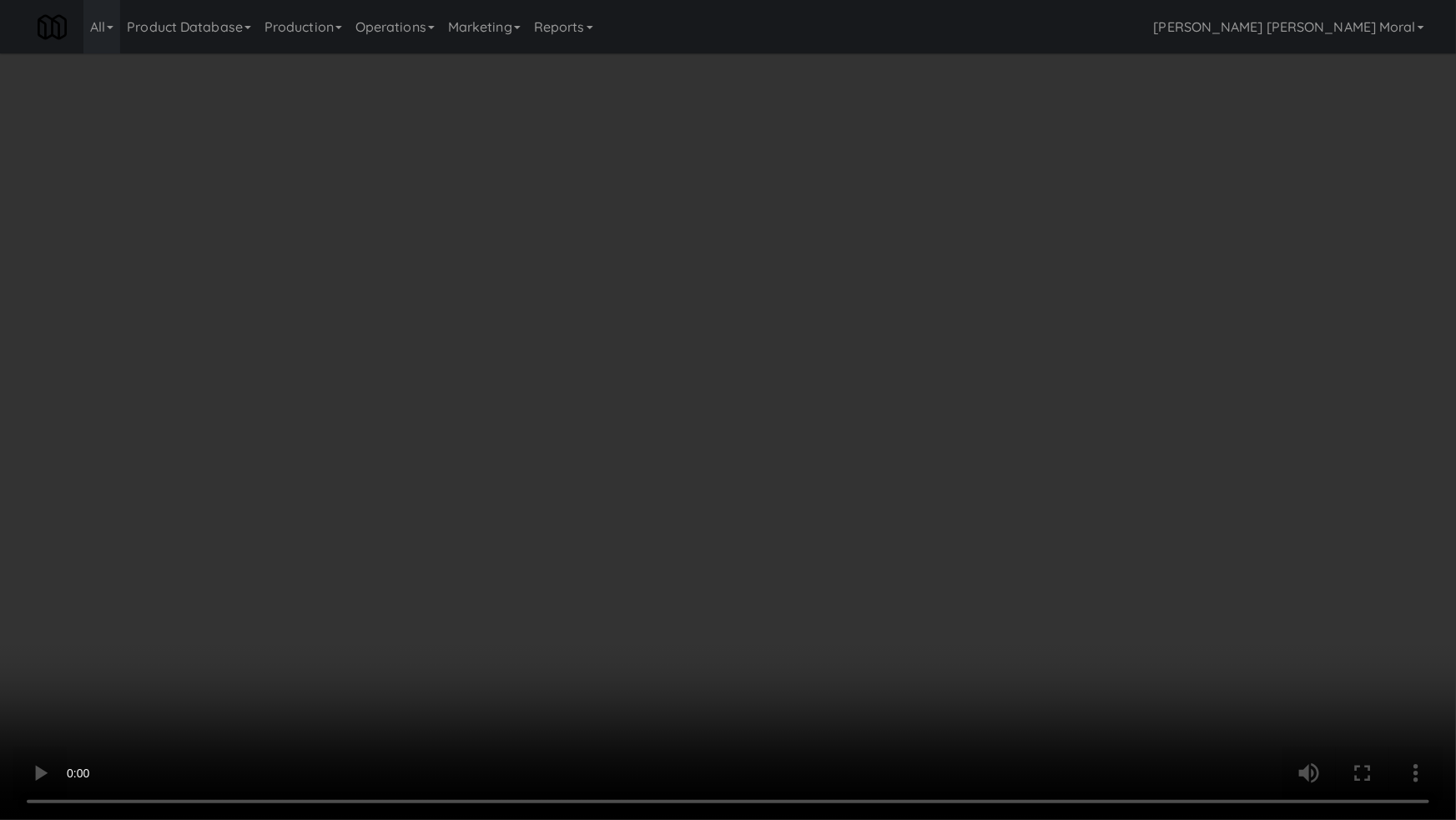
click at [839, 432] on video at bounding box center [728, 410] width 1456 height 820
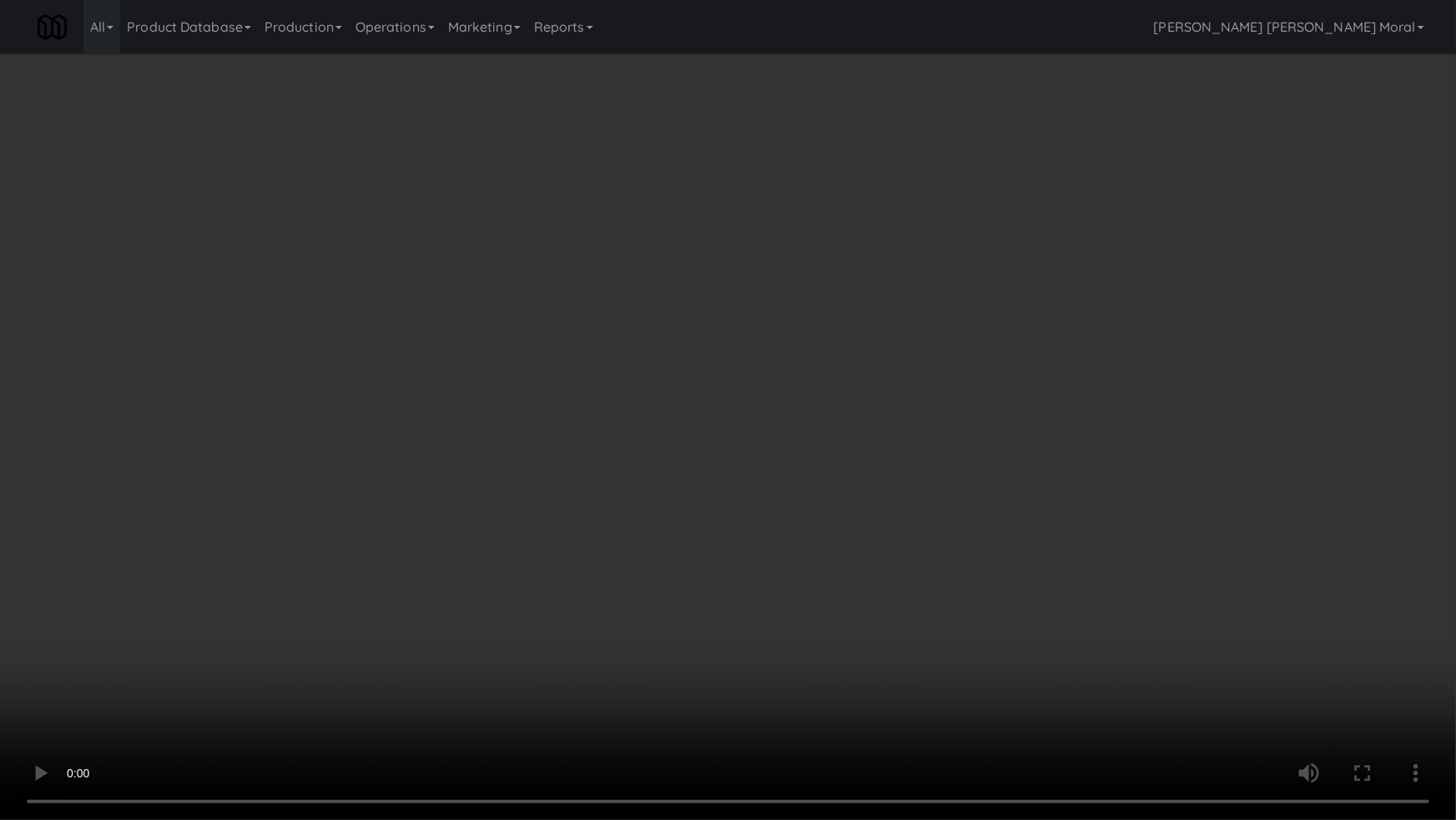
click at [839, 432] on video at bounding box center [728, 410] width 1456 height 820
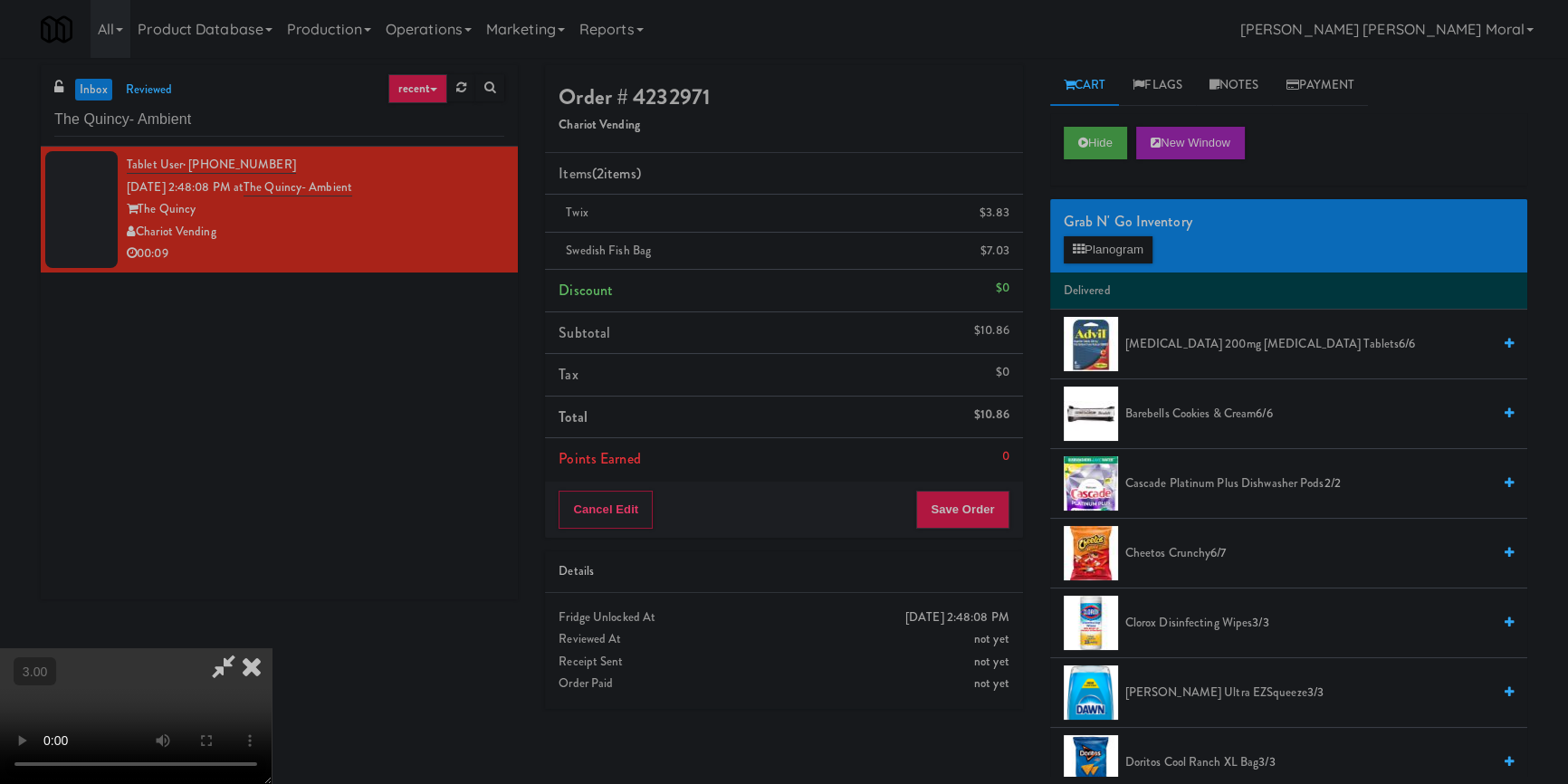
click at [272, 649] on icon at bounding box center [252, 667] width 40 height 37
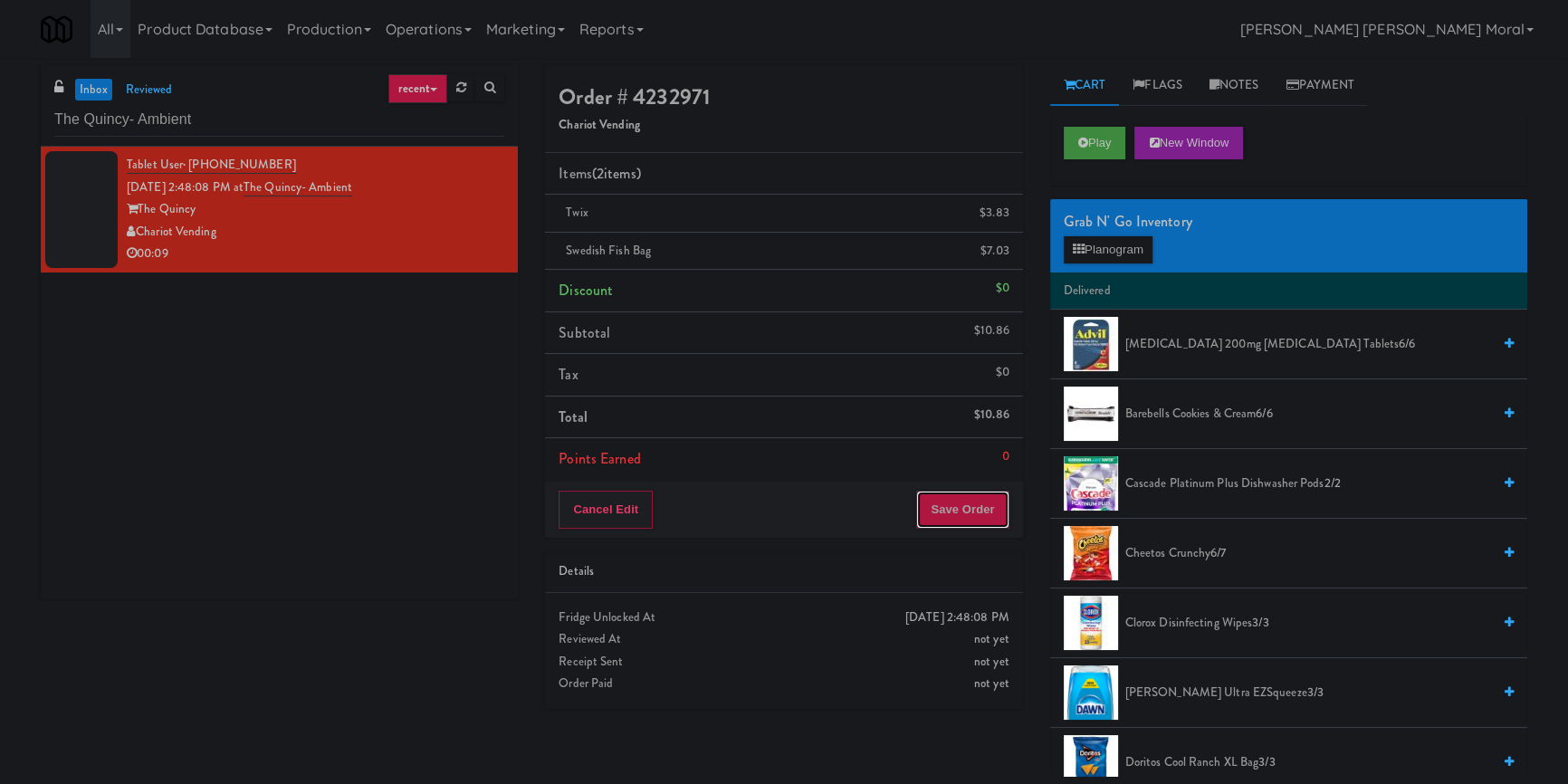
click at [956, 493] on button "Save Order" at bounding box center [961, 510] width 92 height 38
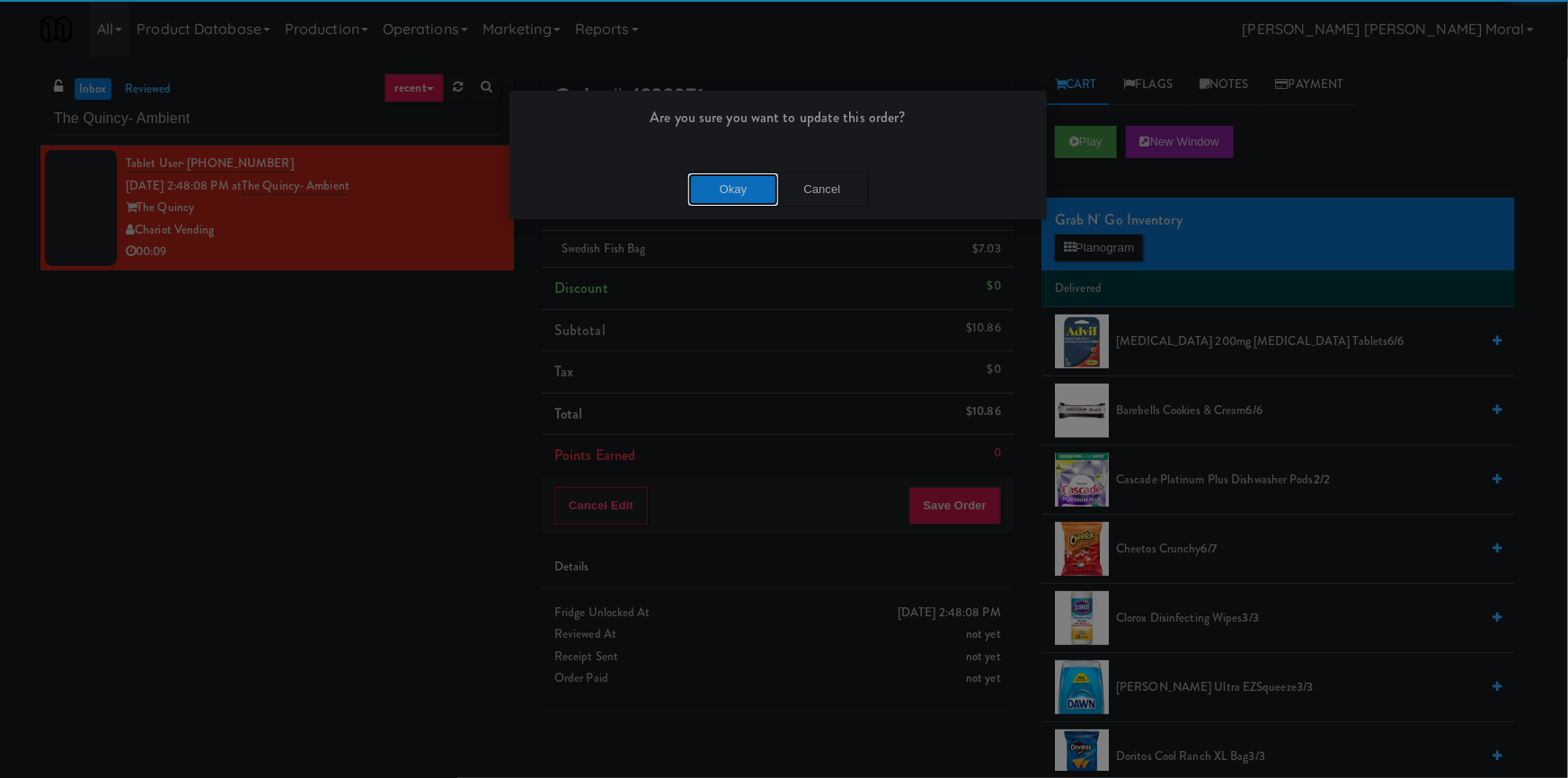
click at [731, 184] on button "Okay" at bounding box center [732, 190] width 90 height 33
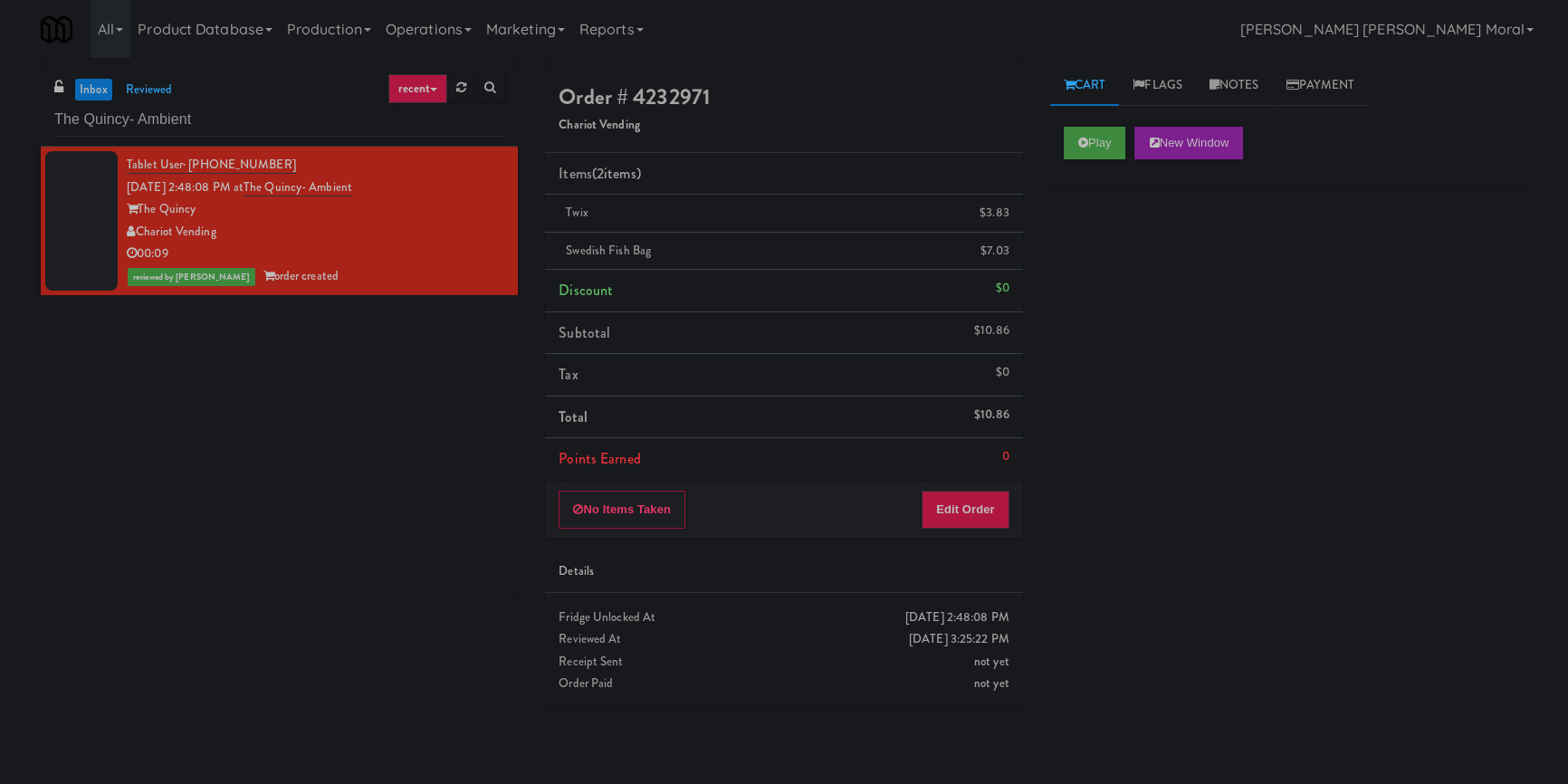
drag, startPoint x: 1246, startPoint y: 290, endPoint x: 1227, endPoint y: 224, distance: 68.7
click at [1246, 285] on div "Play New Window Primary Flag Clear Flag if unable to determine what was taken o…" at bounding box center [1288, 453] width 477 height 679
click at [1231, 69] on link "Notes" at bounding box center [1234, 85] width 77 height 41
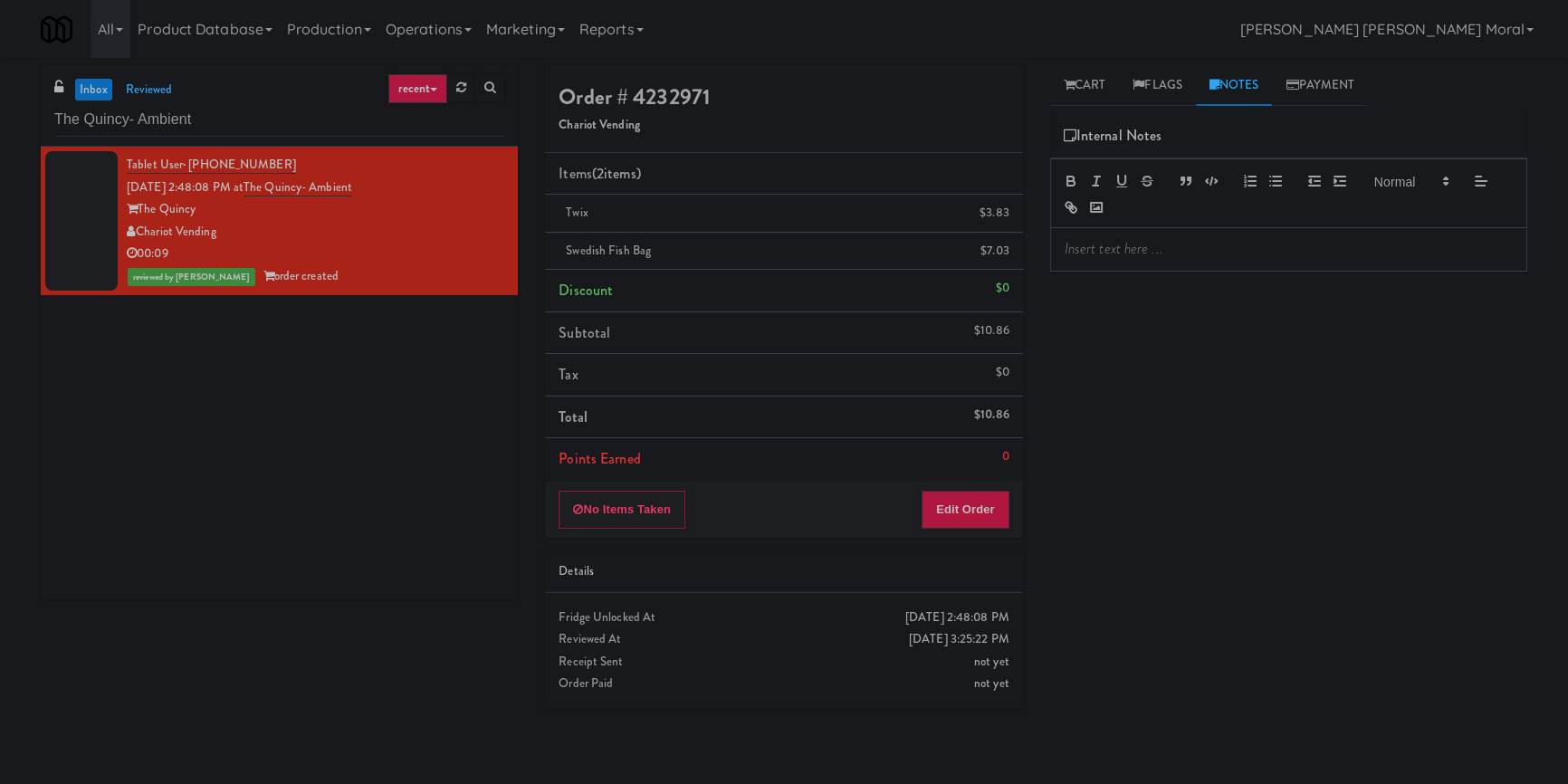
click at [1150, 245] on p at bounding box center [1288, 249] width 448 height 20
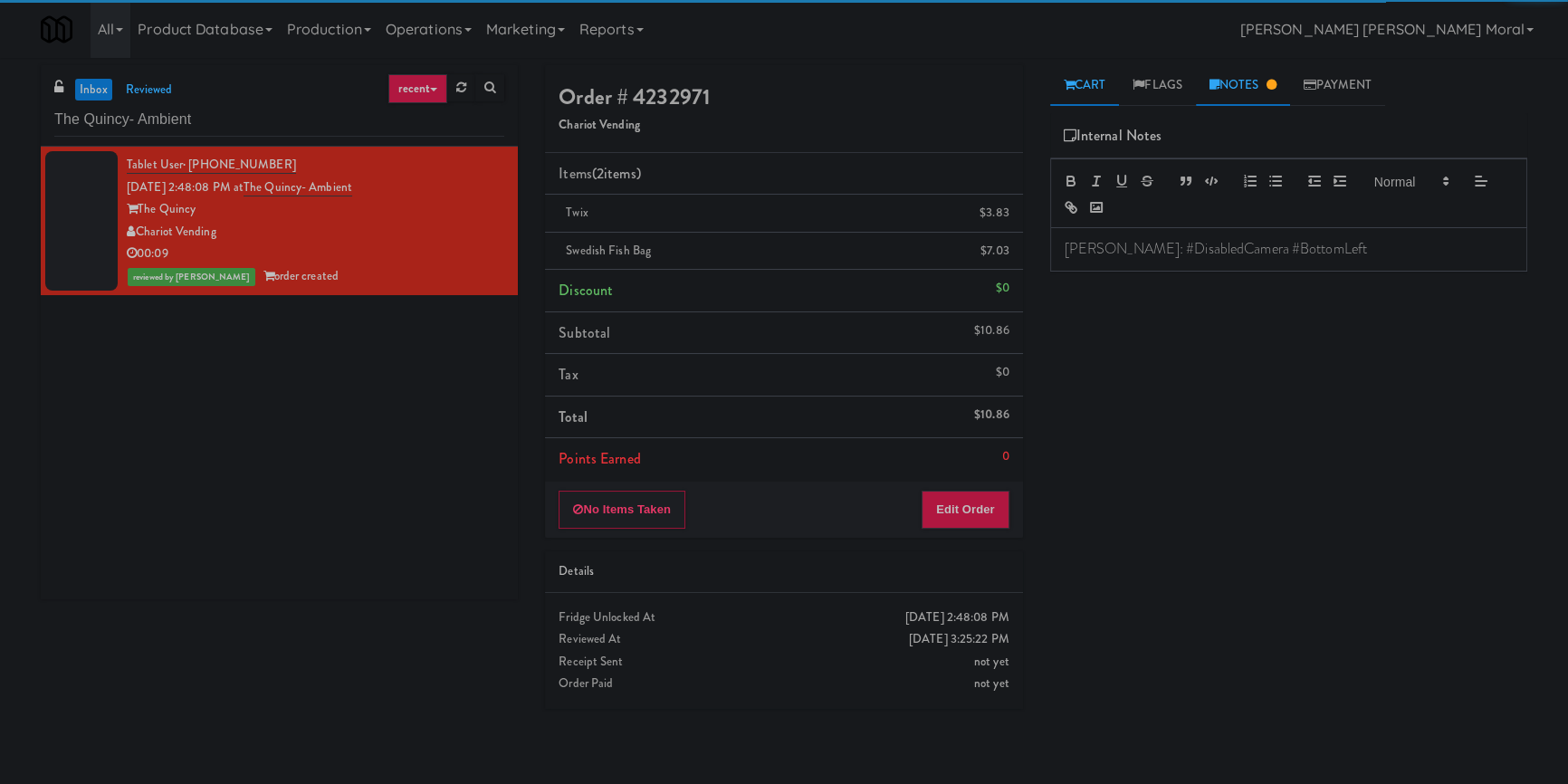
click at [1102, 80] on link "Cart" at bounding box center [1085, 85] width 69 height 41
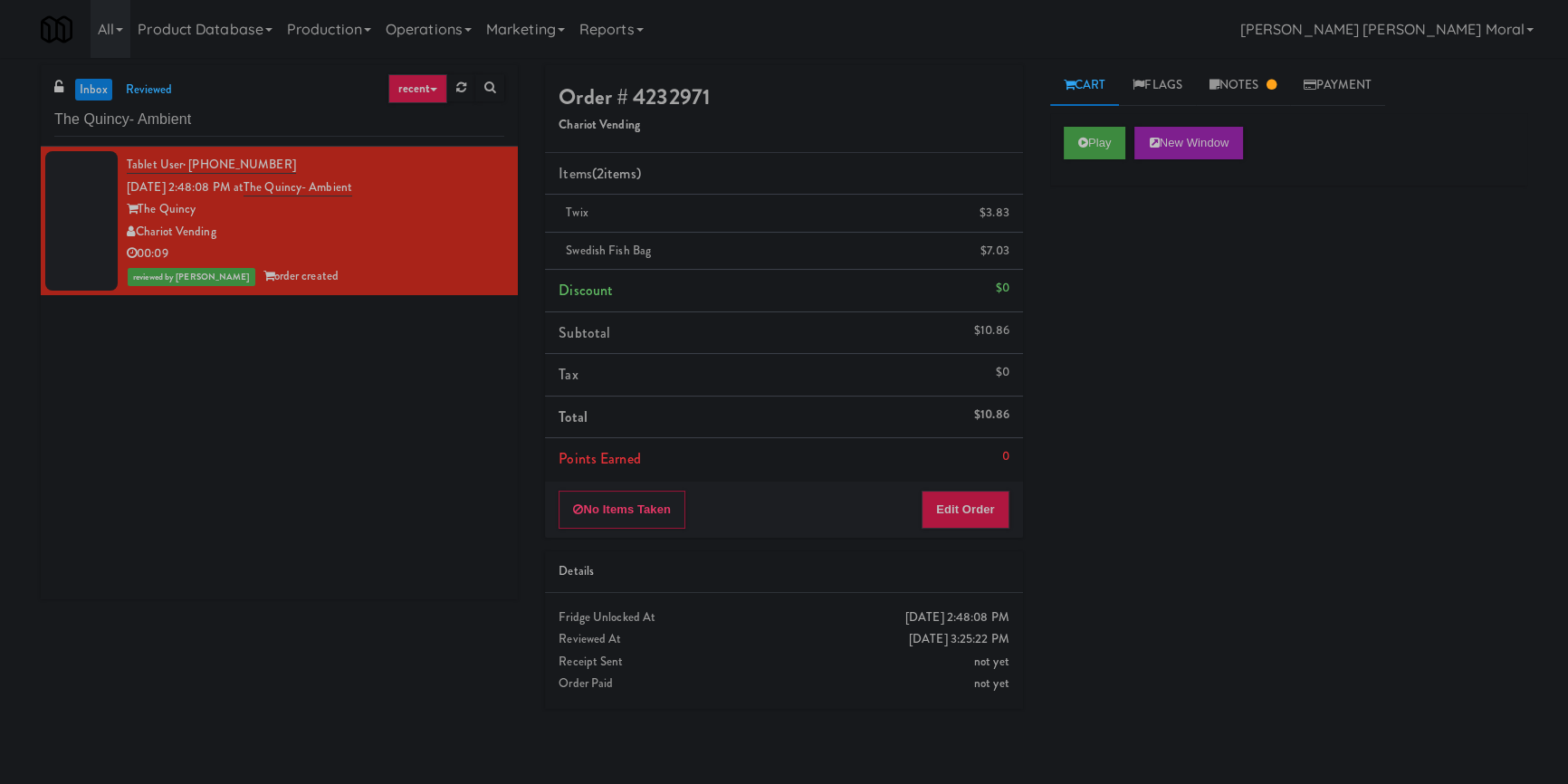
click at [1103, 237] on div "Play New Window Primary Flag Clear Flag if unable to determine what was taken o…" at bounding box center [1288, 453] width 477 height 679
click at [216, 127] on input "The Quincy- Ambient" at bounding box center [279, 120] width 450 height 34
paste input "[GEOGRAPHIC_DATA]"
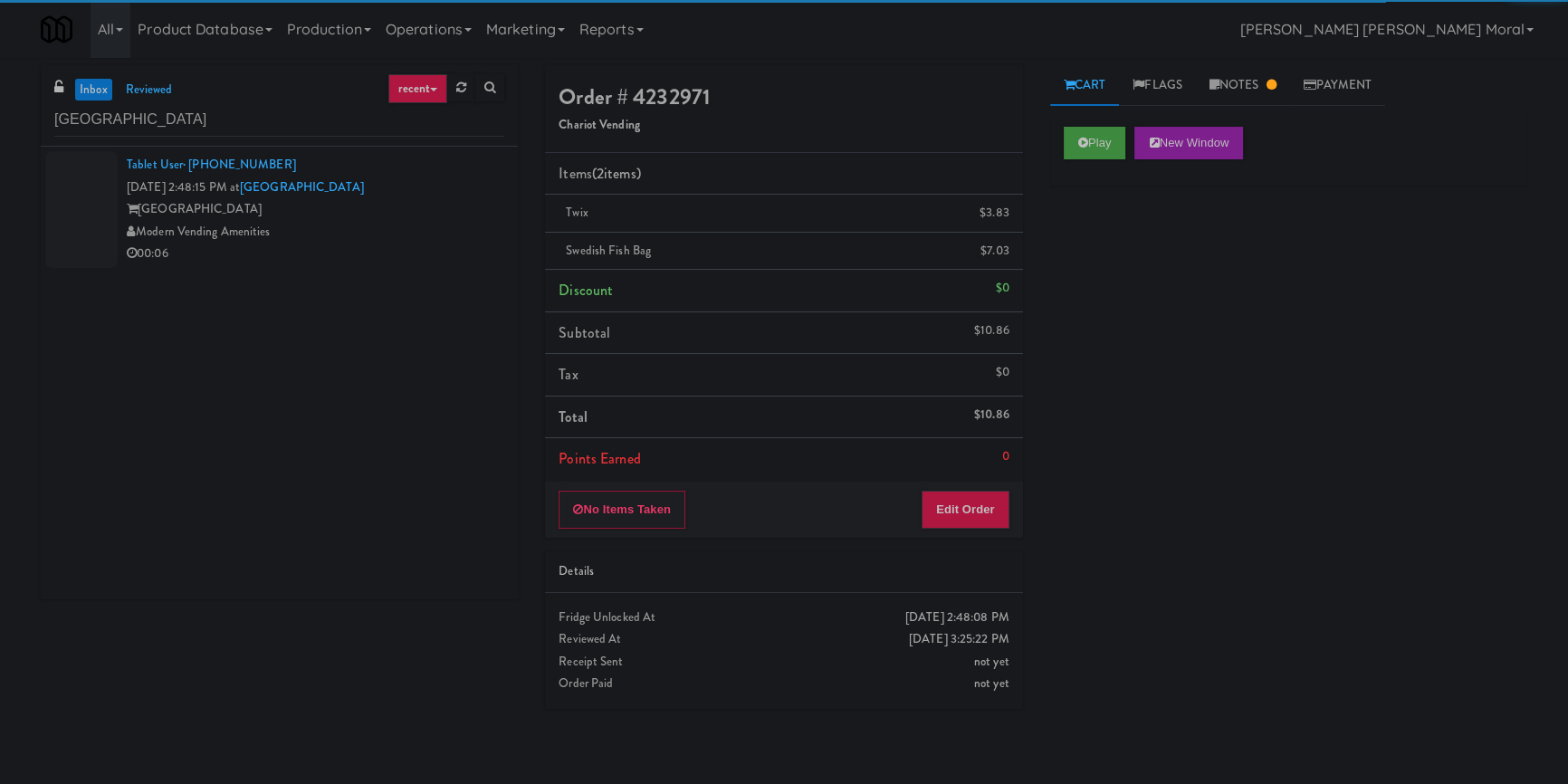
click at [404, 237] on div "Modern Vending Amenities" at bounding box center [316, 232] width 378 height 23
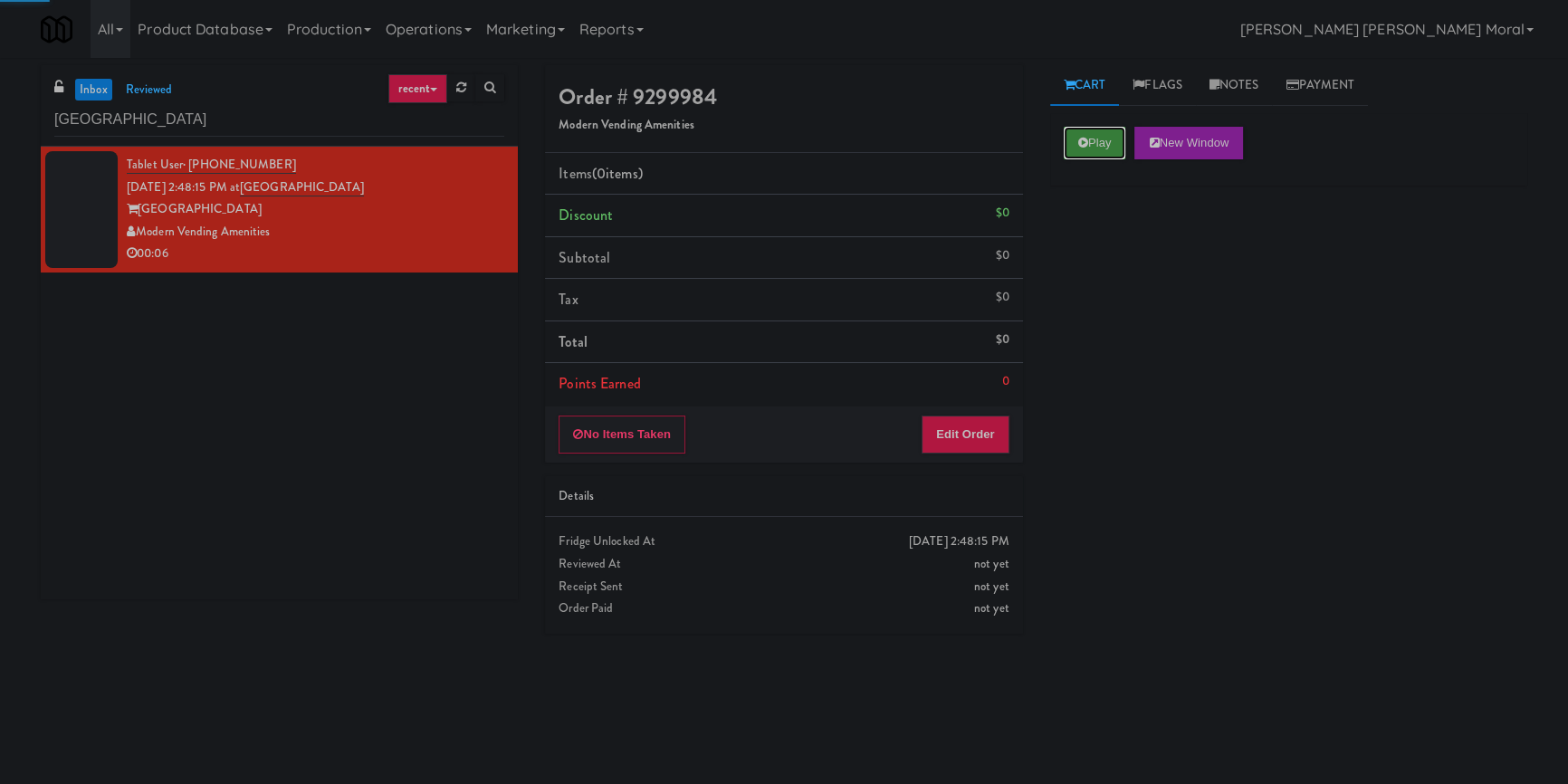
click at [1086, 137] on icon at bounding box center [1083, 142] width 10 height 12
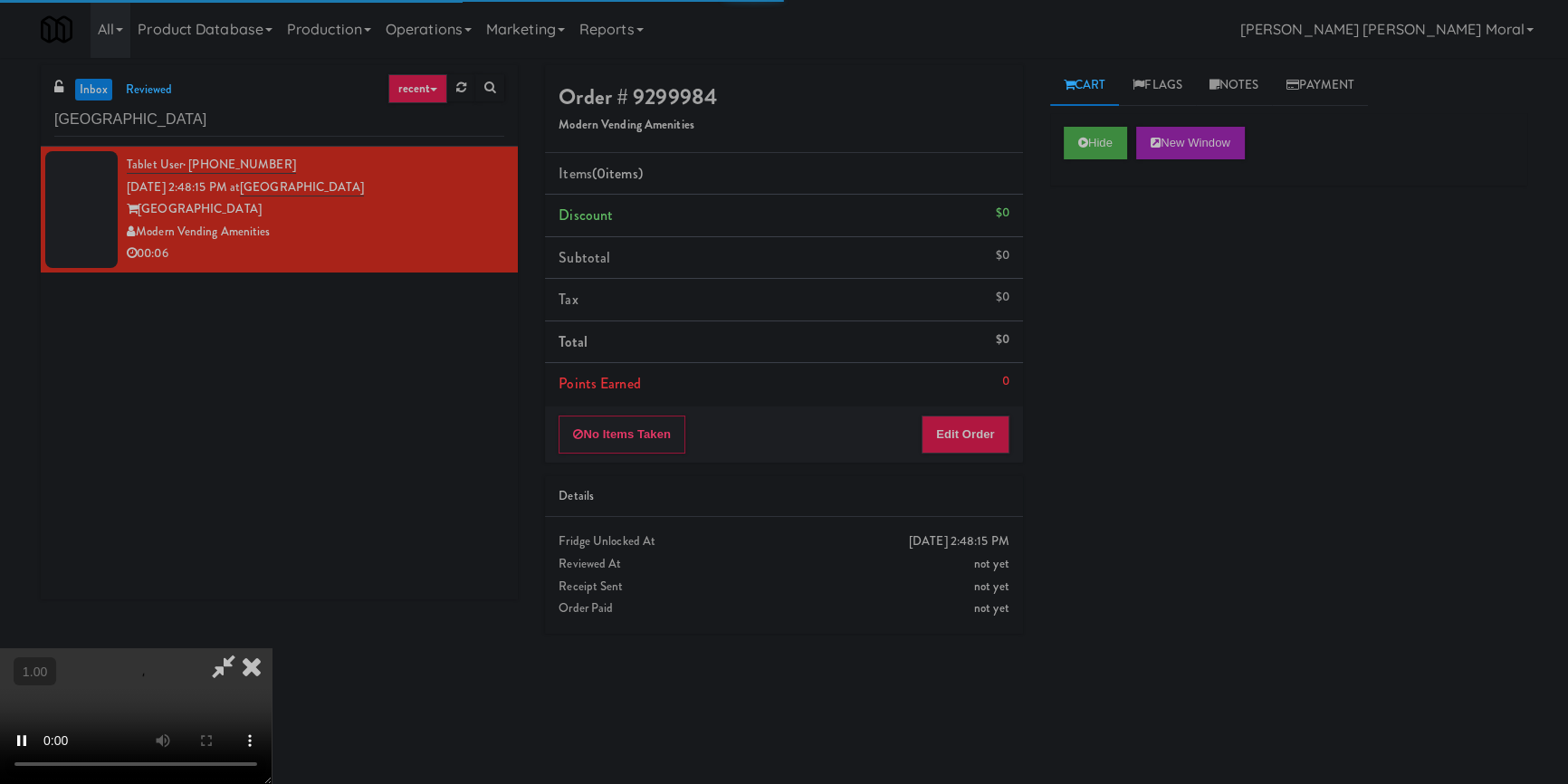
click at [1103, 250] on div "Hide New Window Primary Flag Clear Flag if unable to determine what was taken o…" at bounding box center [1288, 453] width 477 height 679
drag, startPoint x: 1082, startPoint y: 320, endPoint x: 1048, endPoint y: 377, distance: 66.4
click at [1081, 320] on div "Hide New Window Primary Flag Clear Flag if unable to determine what was taken o…" at bounding box center [1288, 453] width 477 height 679
click at [272, 649] on video at bounding box center [136, 716] width 272 height 136
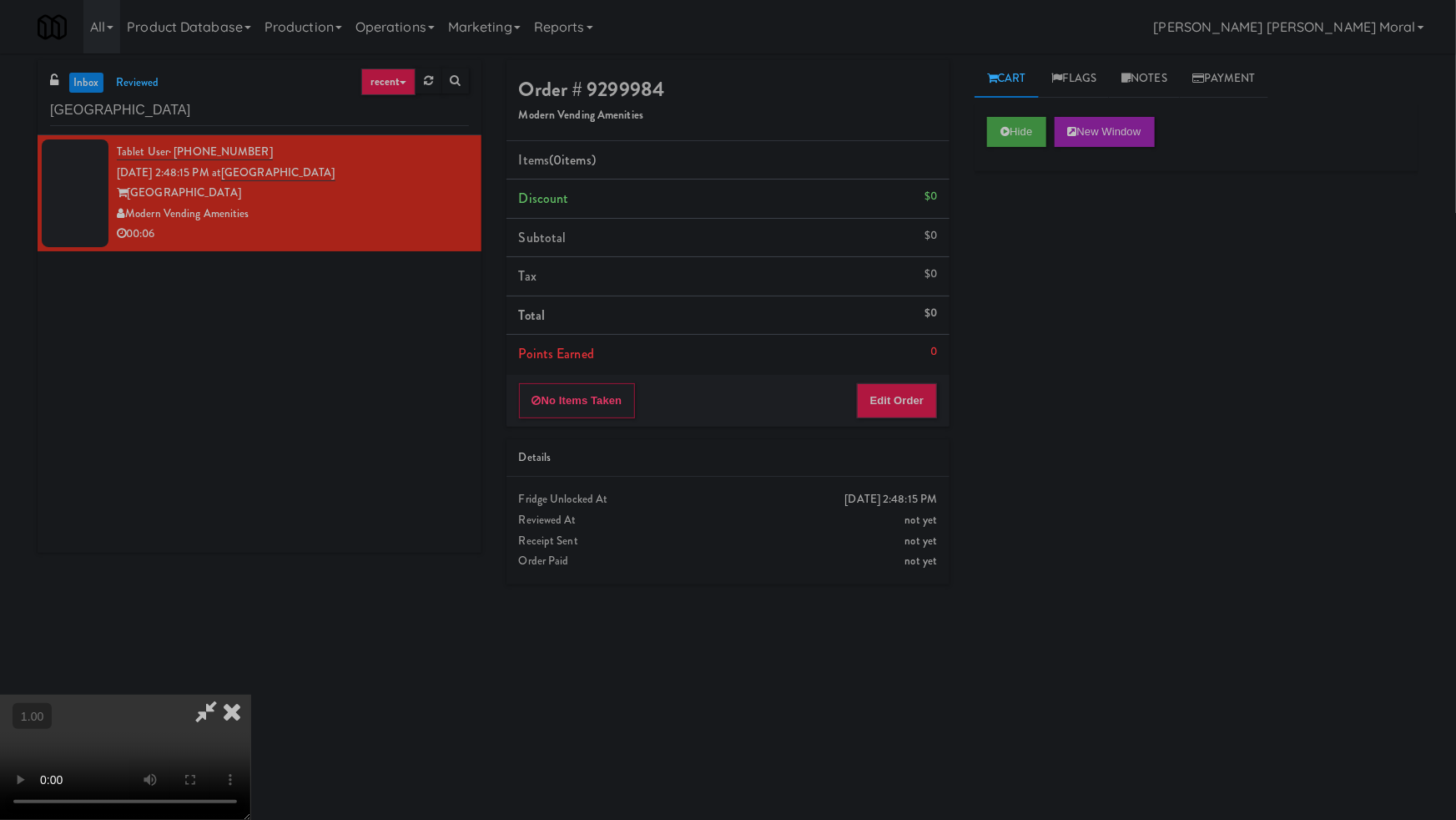
click at [251, 695] on video at bounding box center [125, 757] width 251 height 125
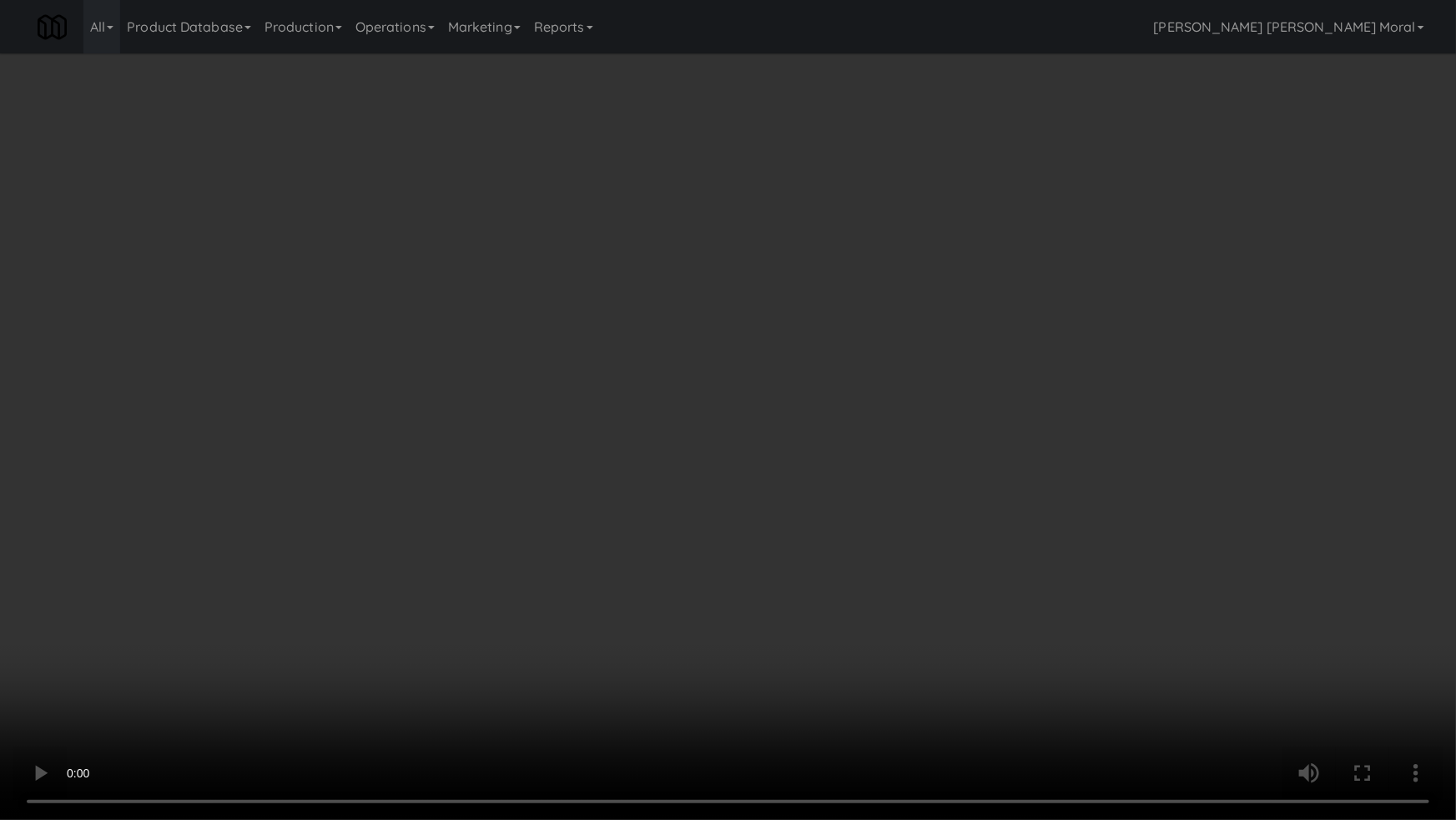
click at [902, 473] on video at bounding box center [728, 410] width 1456 height 820
click at [921, 466] on video at bounding box center [728, 410] width 1456 height 820
click at [922, 465] on video at bounding box center [728, 410] width 1456 height 820
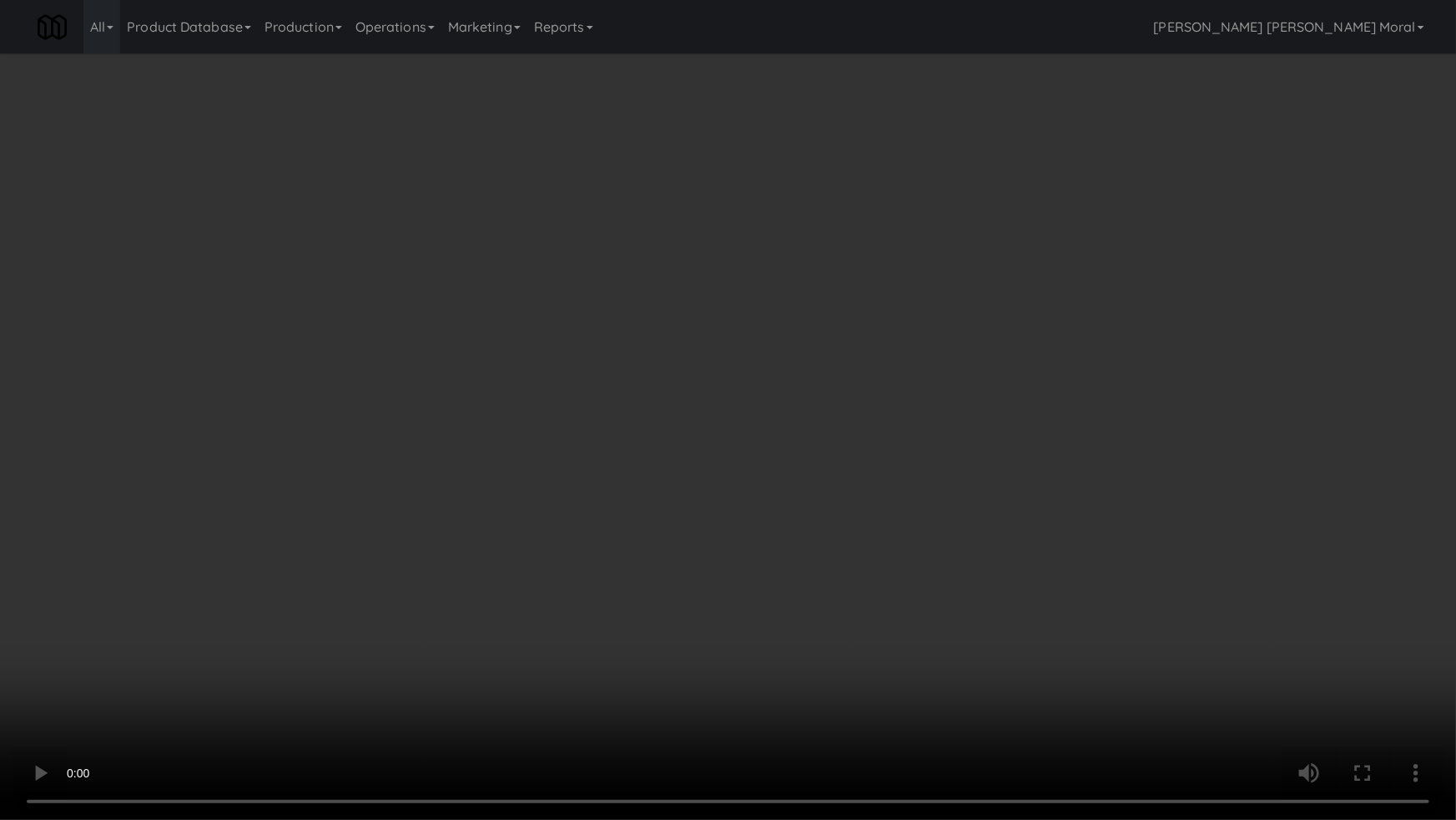
click at [923, 463] on video at bounding box center [728, 410] width 1456 height 820
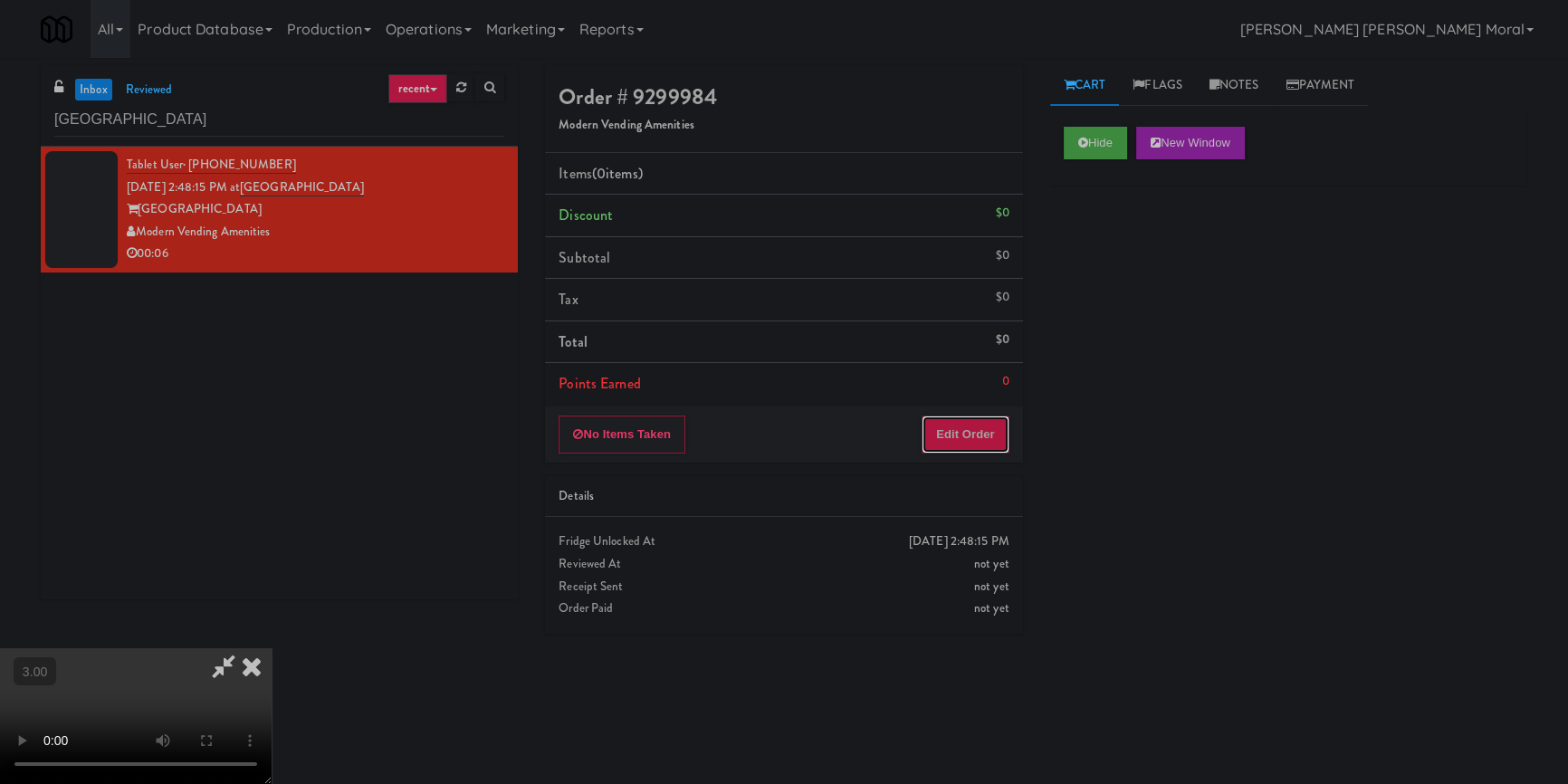
click at [975, 434] on button "Edit Order" at bounding box center [965, 435] width 88 height 38
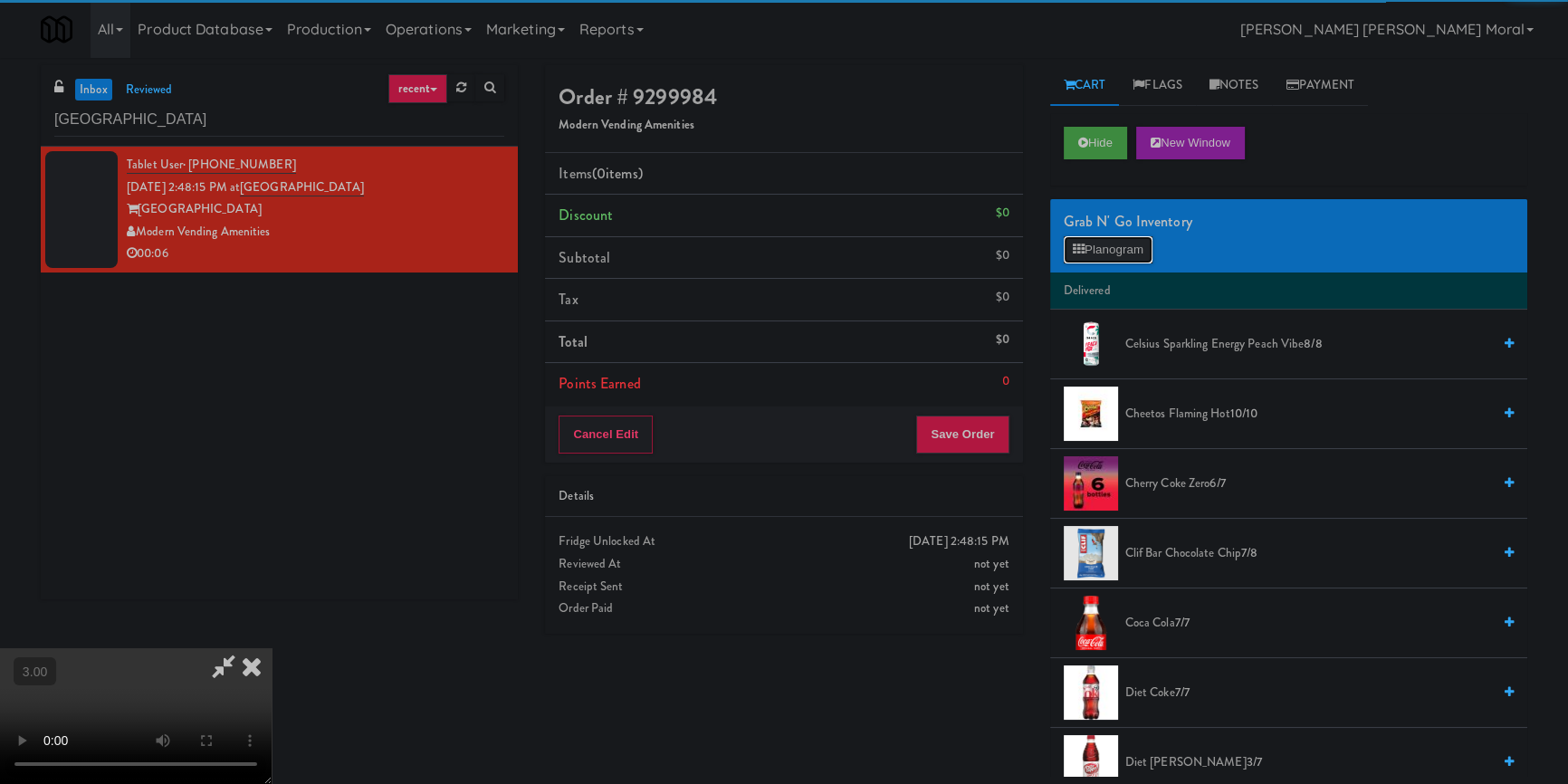
click at [1152, 236] on button "Planogram" at bounding box center [1107, 250] width 88 height 27
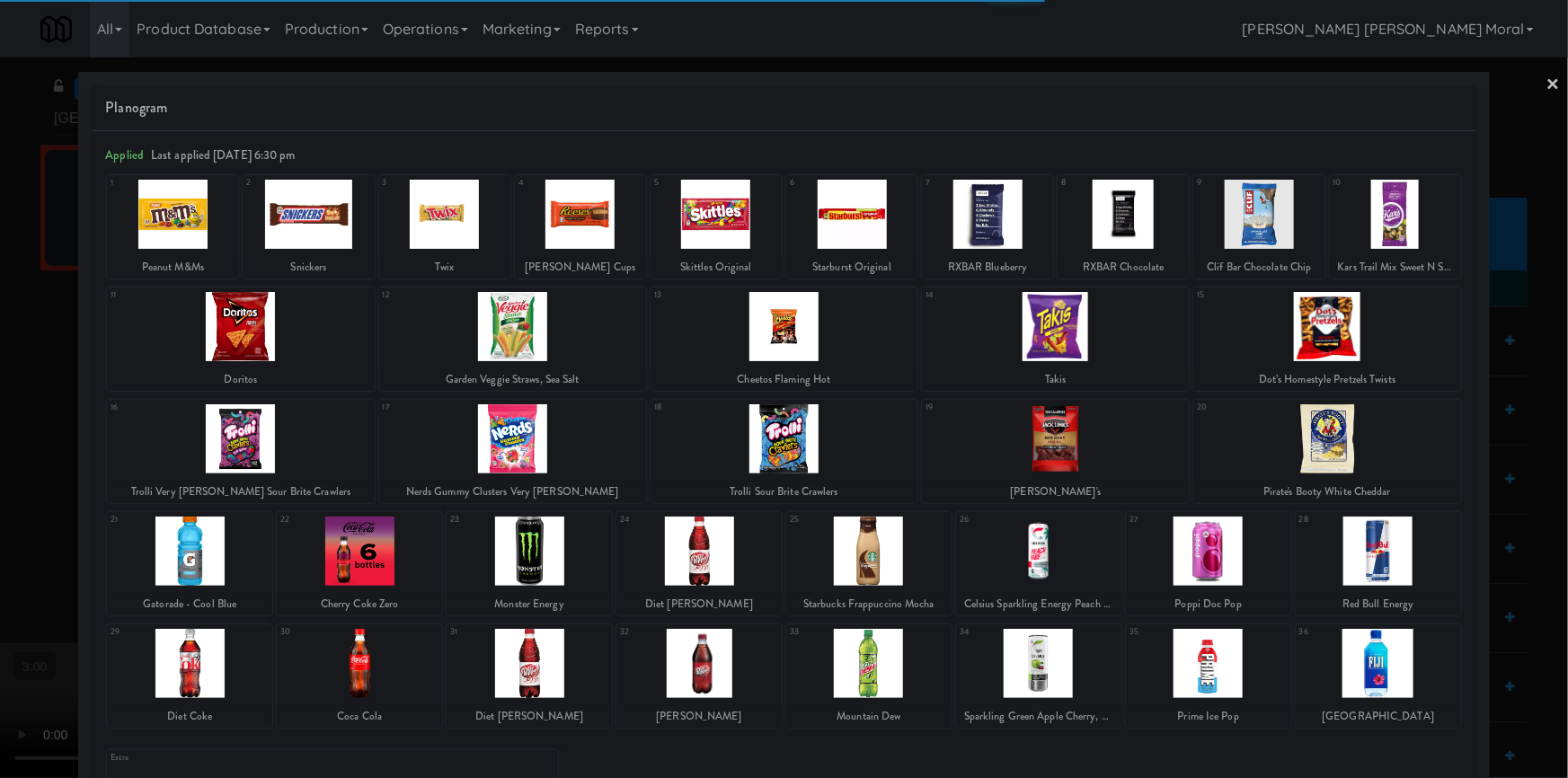
click at [454, 214] on div at bounding box center [445, 214] width 131 height 69
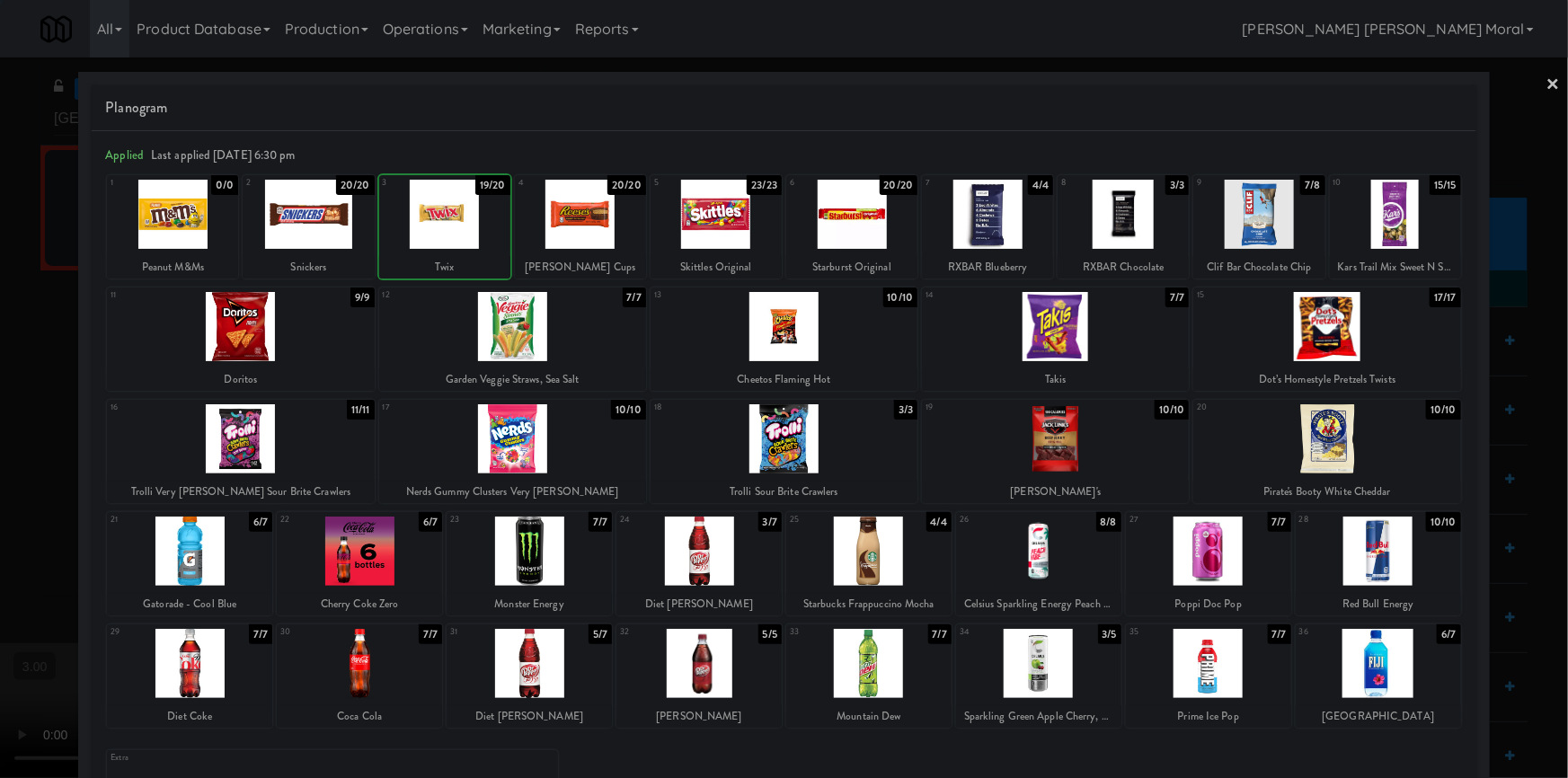
click at [454, 214] on div at bounding box center [445, 214] width 131 height 69
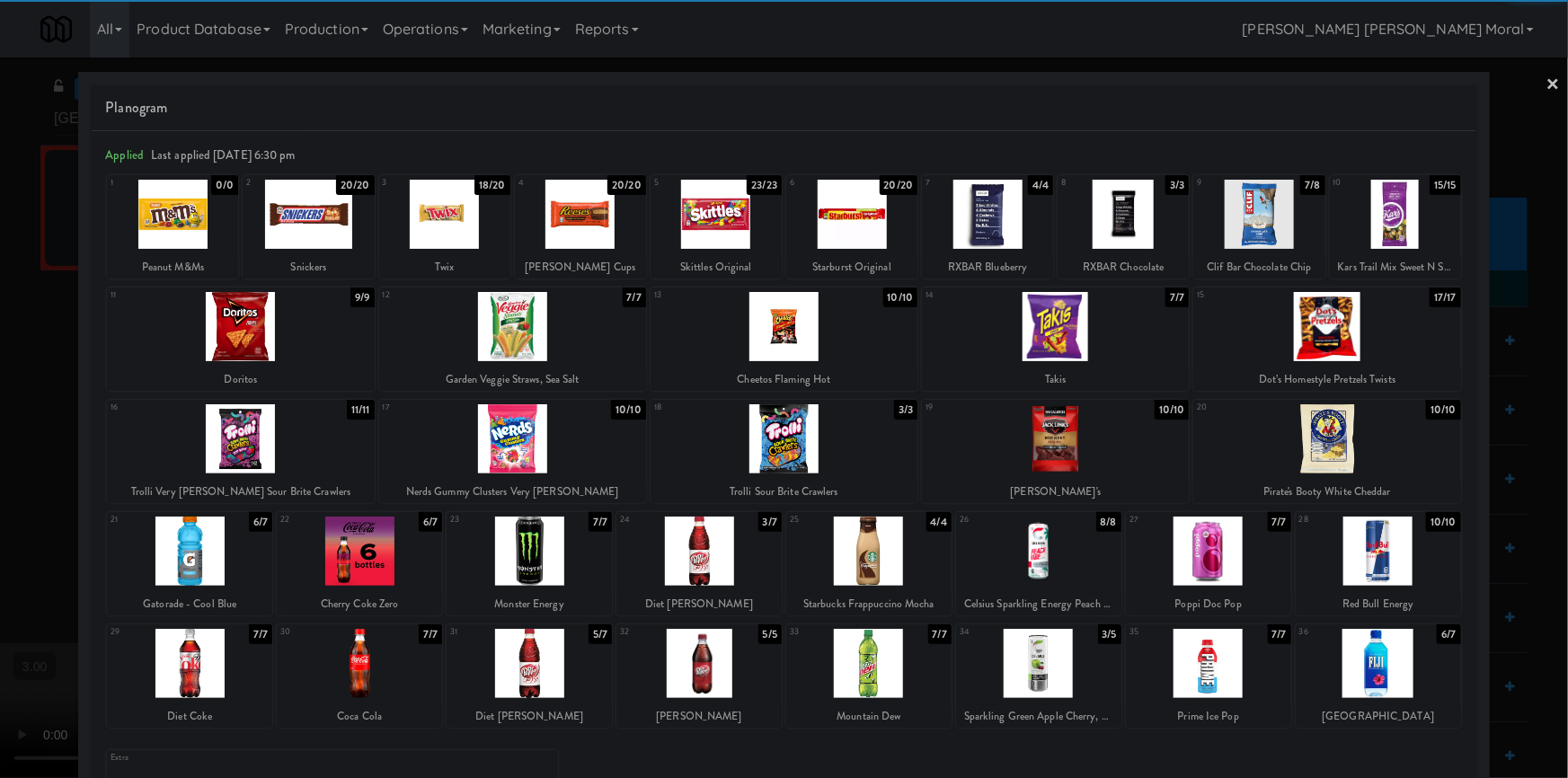
click at [1533, 80] on div at bounding box center [784, 389] width 1568 height 778
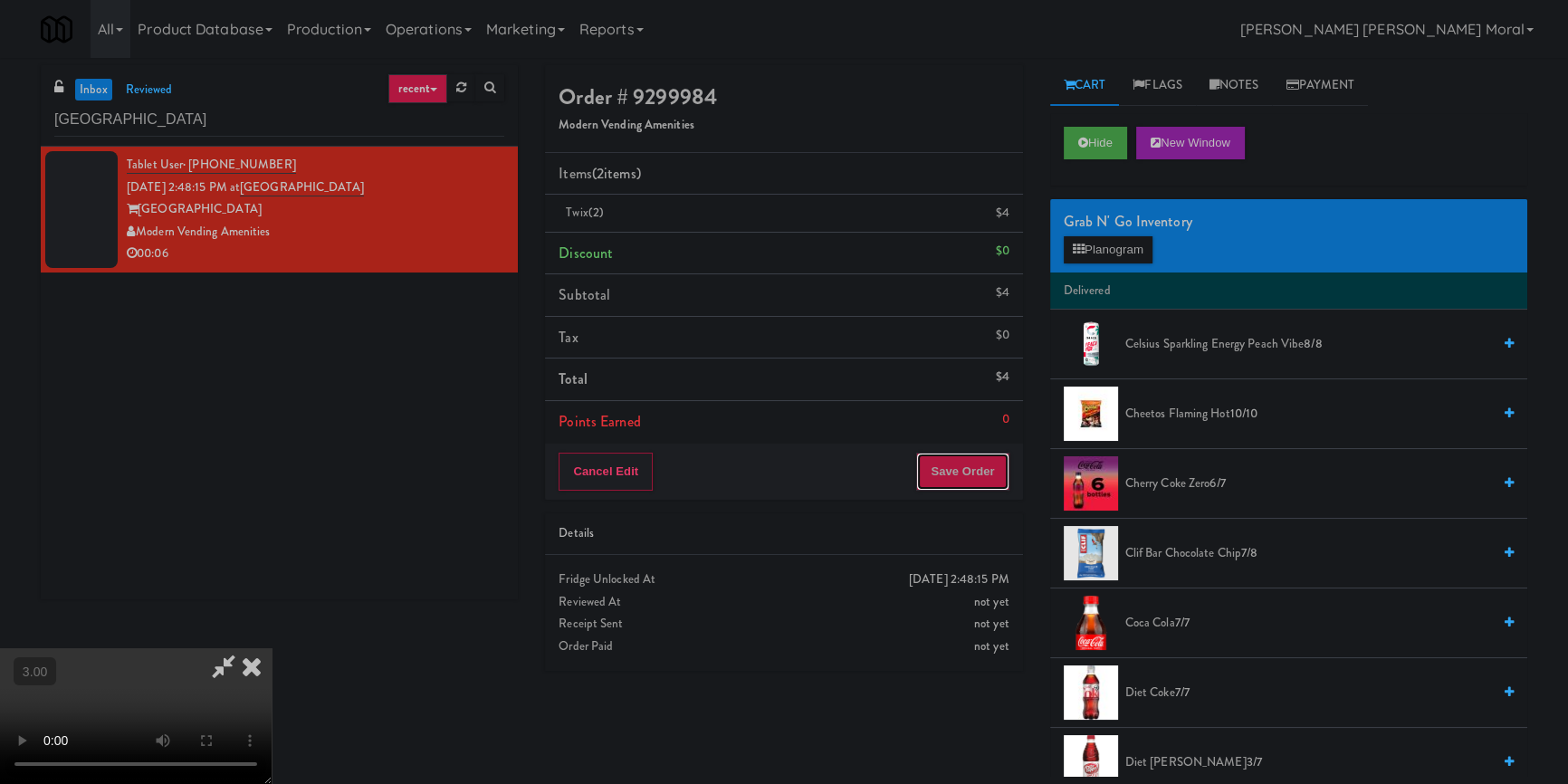
click at [987, 476] on button "Save Order" at bounding box center [961, 472] width 92 height 38
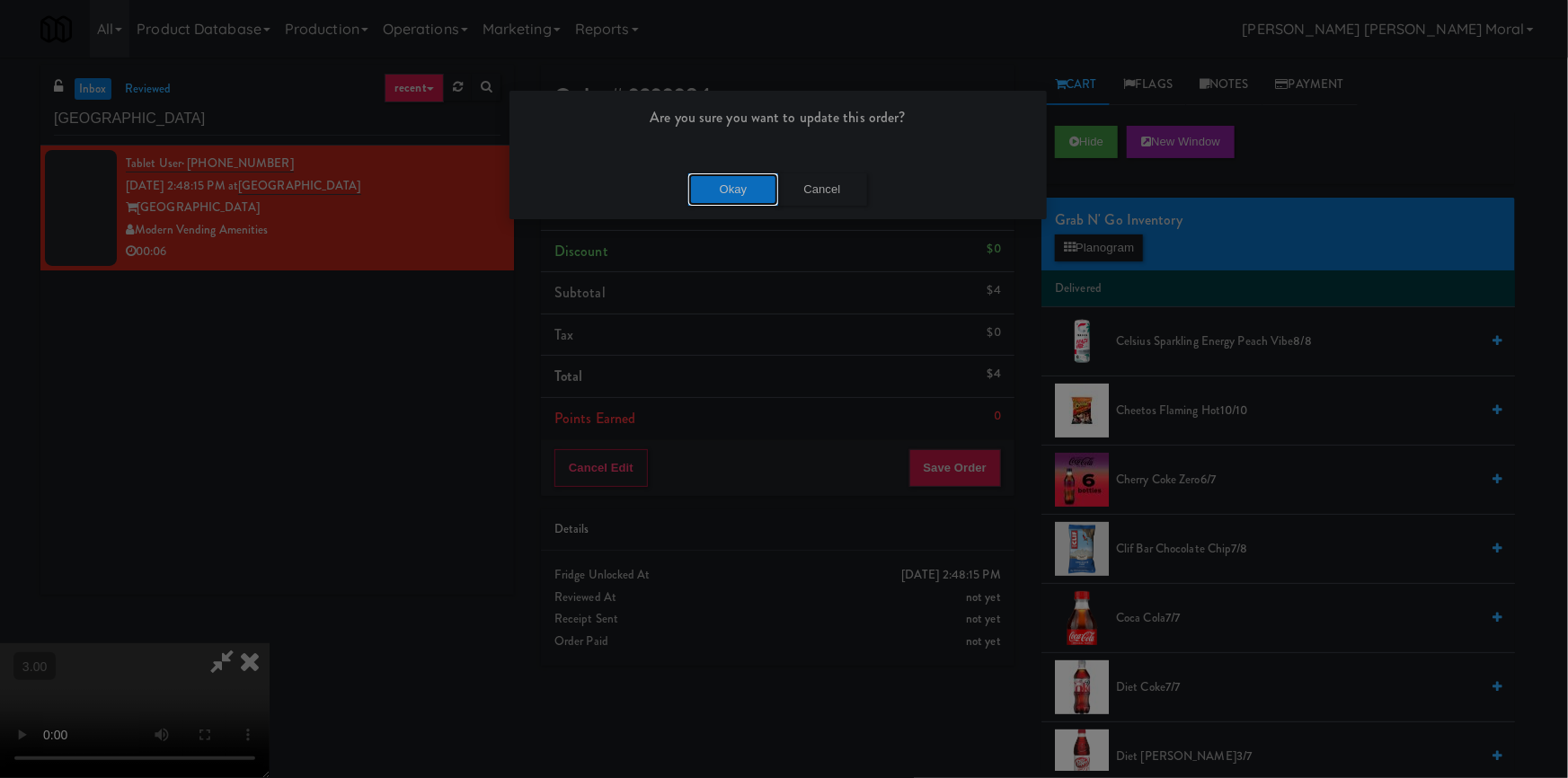
click at [755, 196] on button "Okay" at bounding box center [732, 190] width 90 height 33
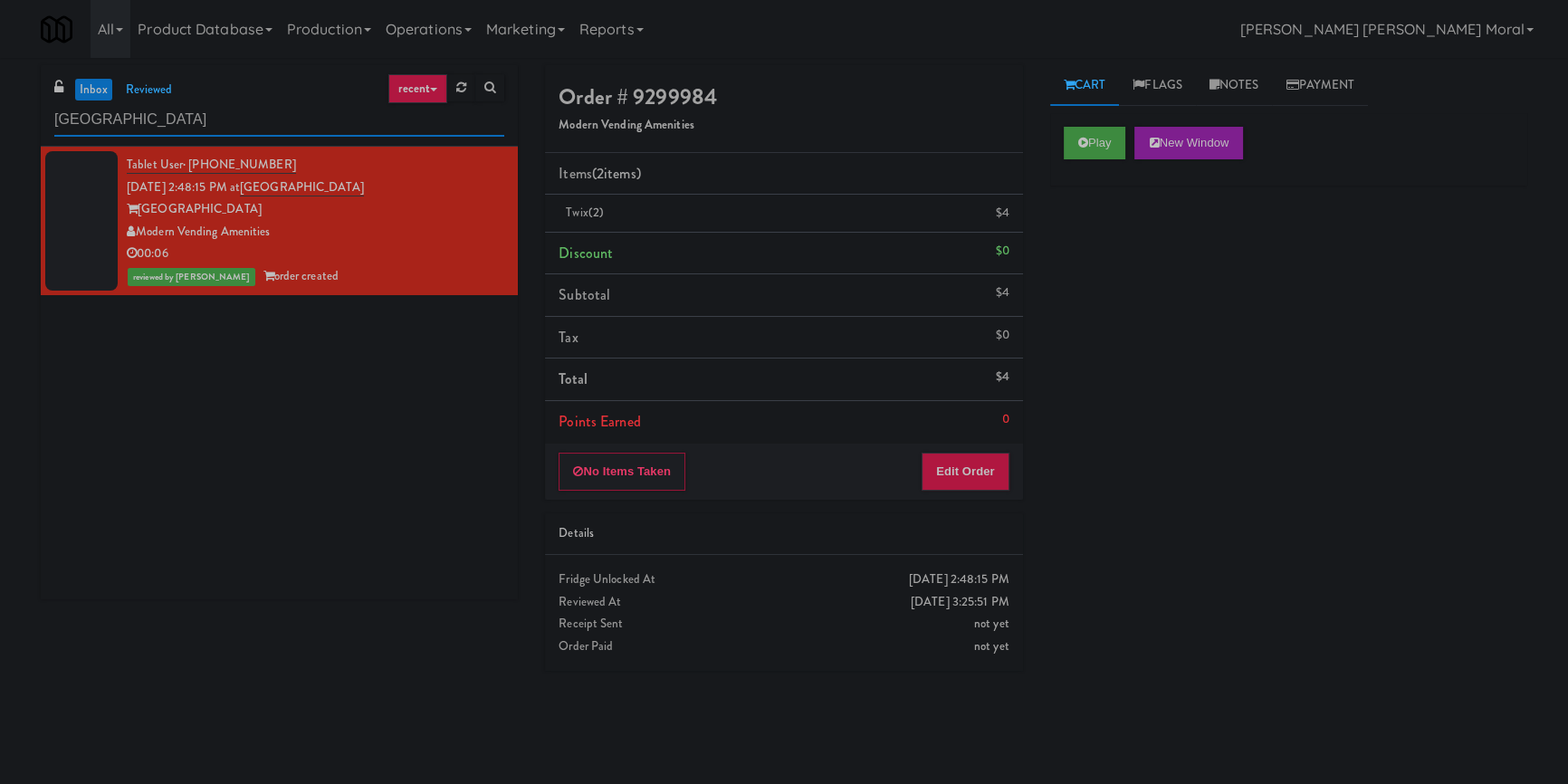
click at [220, 117] on input "[GEOGRAPHIC_DATA]" at bounding box center [279, 120] width 450 height 34
paste input "[PERSON_NAME][GEOGRAPHIC_DATA]"
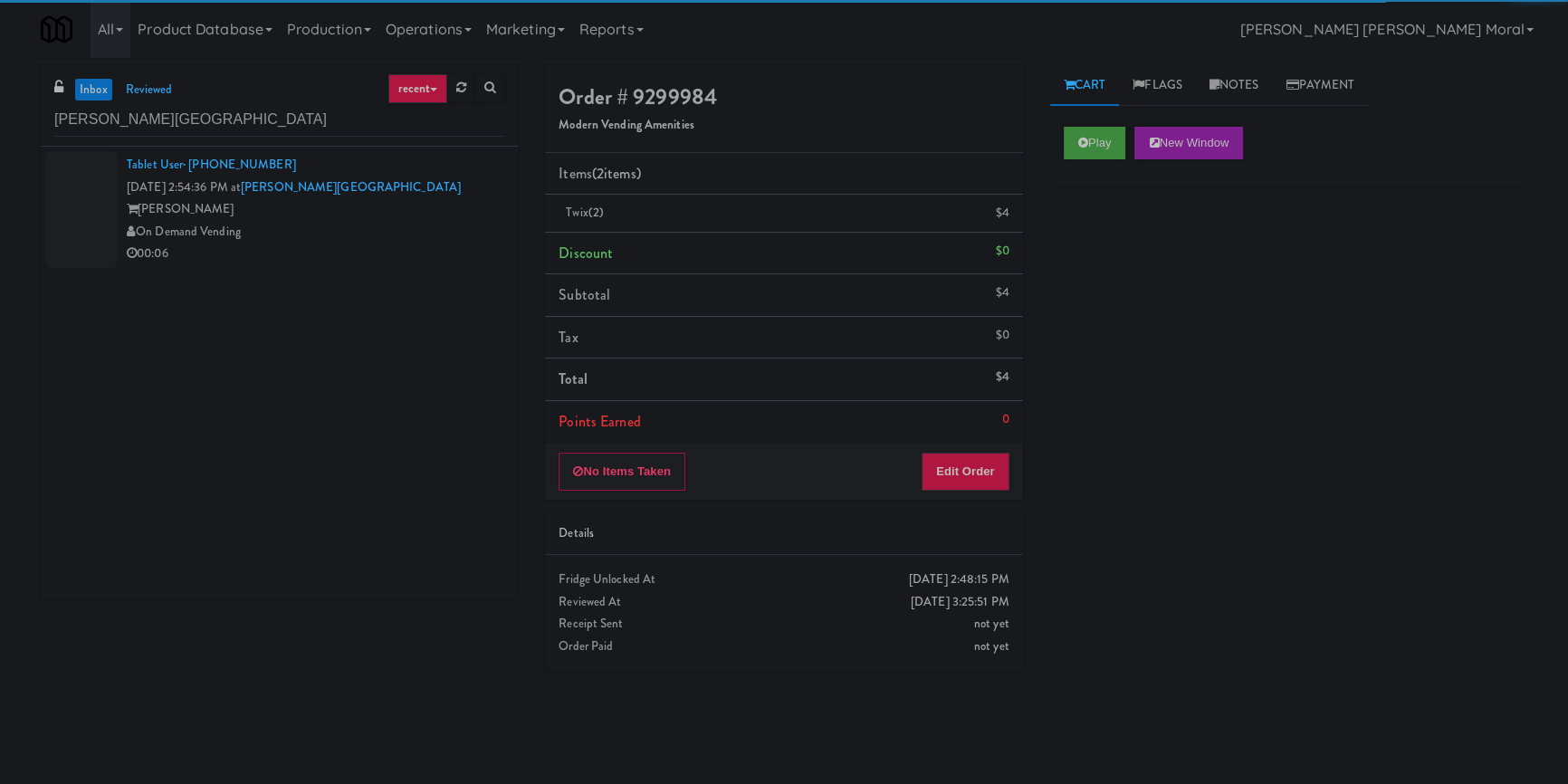
click at [459, 235] on div "On Demand Vending" at bounding box center [316, 232] width 378 height 23
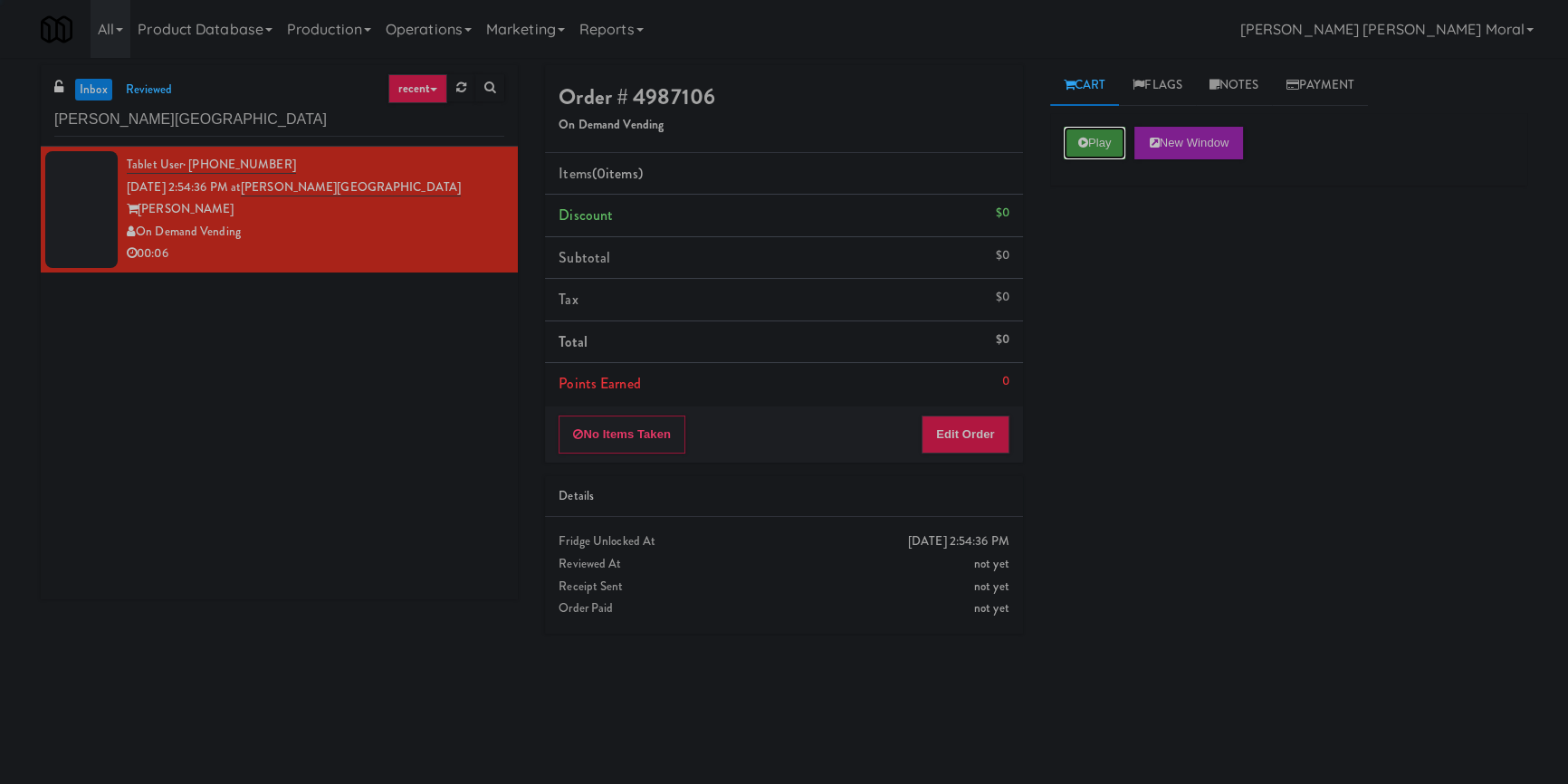
click at [1104, 145] on button "Play" at bounding box center [1095, 143] width 62 height 33
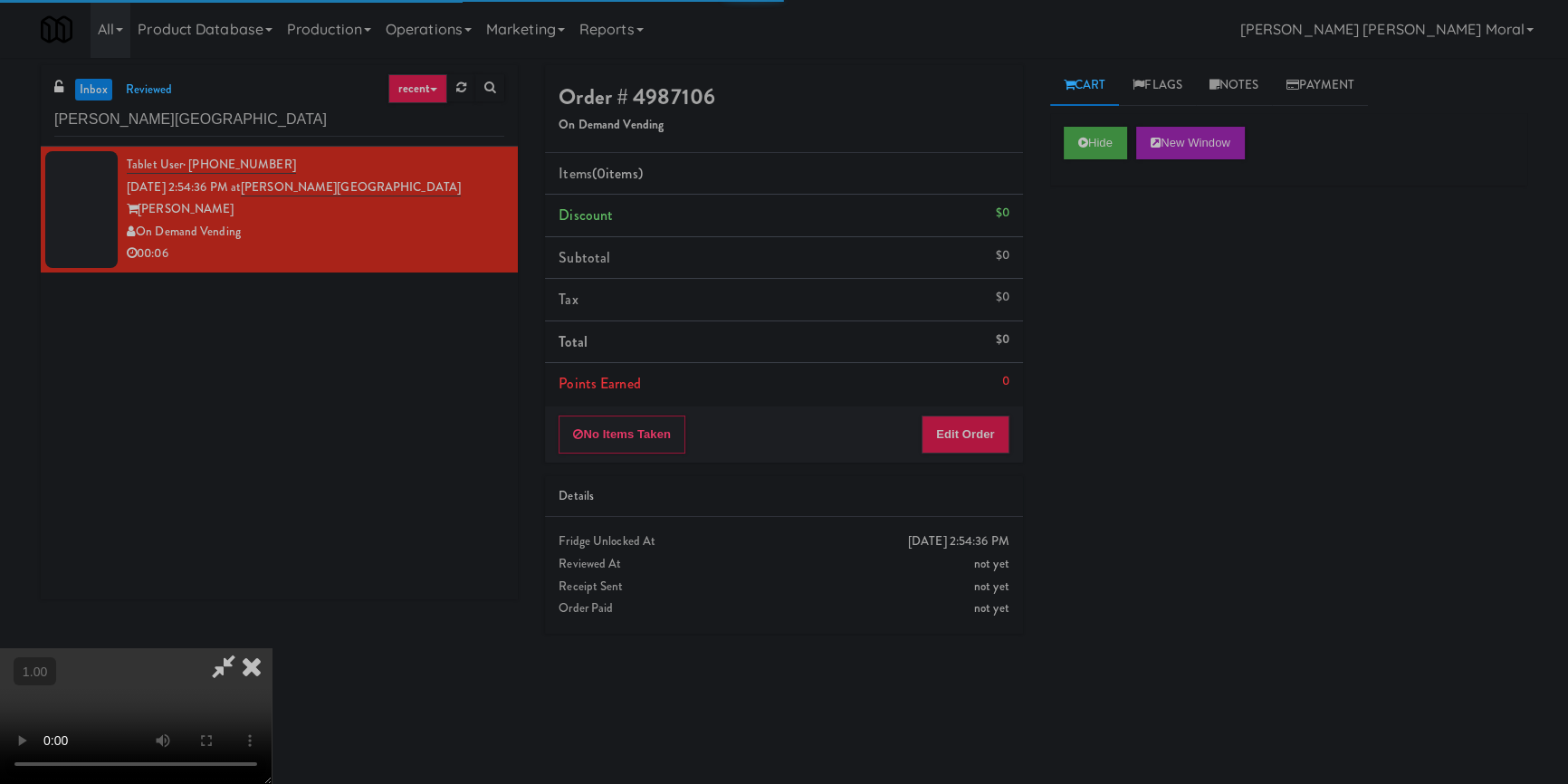
click at [1100, 238] on div "Hide New Window Primary Flag Clear Flag if unable to determine what was taken o…" at bounding box center [1288, 453] width 477 height 679
click at [1052, 315] on div "Hide New Window Primary Flag Clear Flag if unable to determine what was taken o…" at bounding box center [1288, 453] width 477 height 679
click at [272, 649] on video at bounding box center [136, 716] width 272 height 136
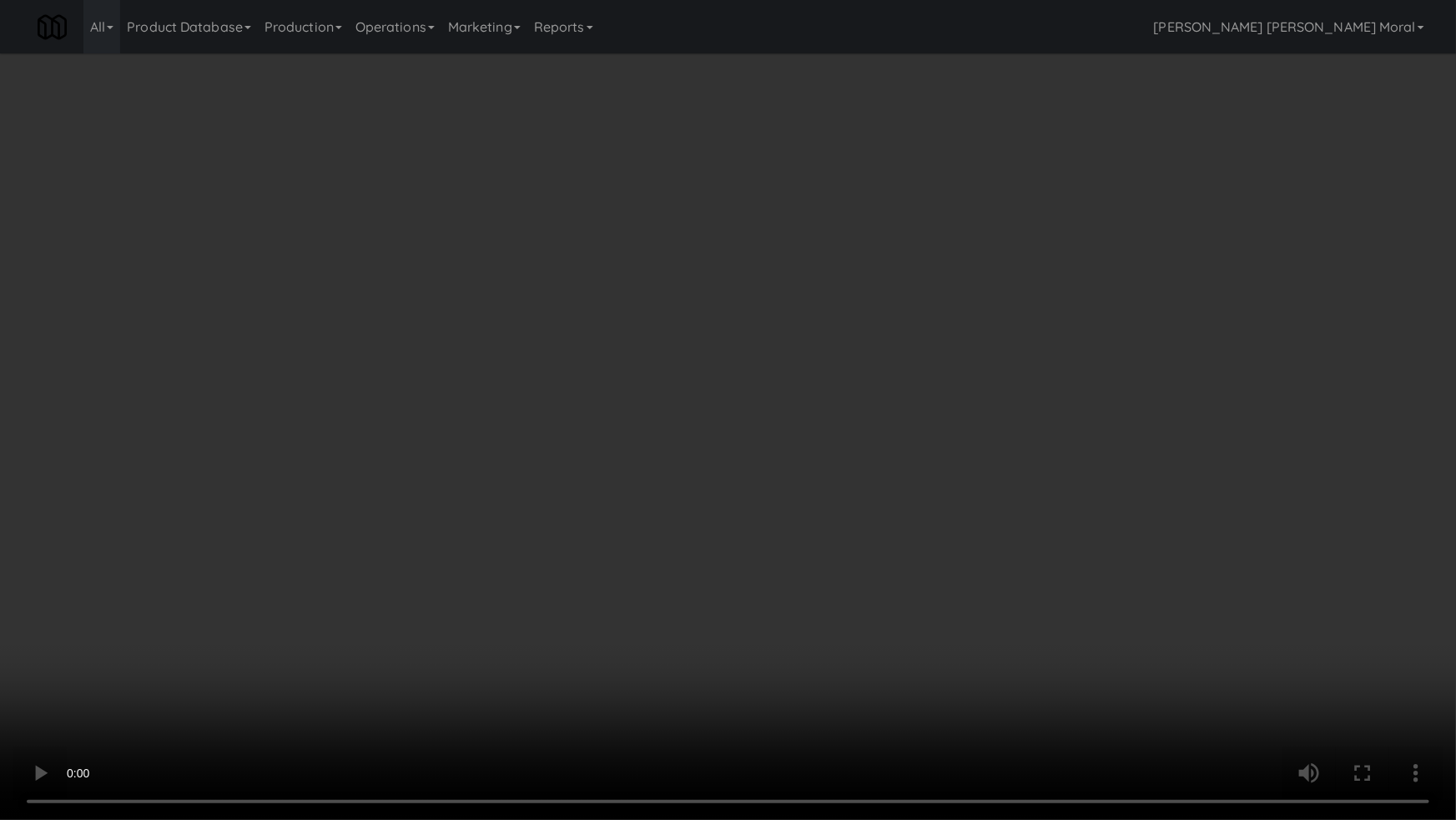
click at [713, 502] on video at bounding box center [728, 410] width 1456 height 820
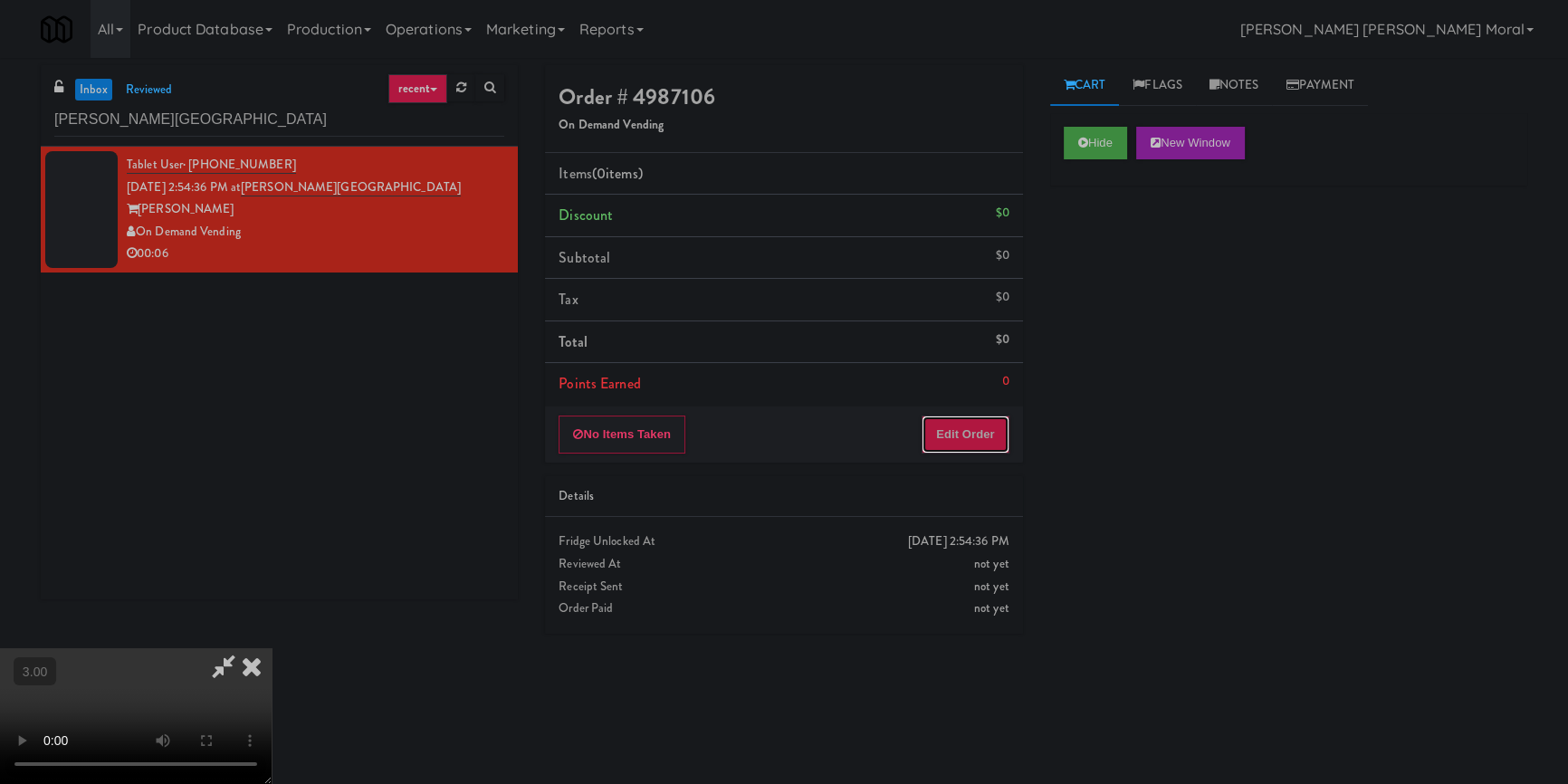
click at [979, 429] on button "Edit Order" at bounding box center [965, 435] width 88 height 38
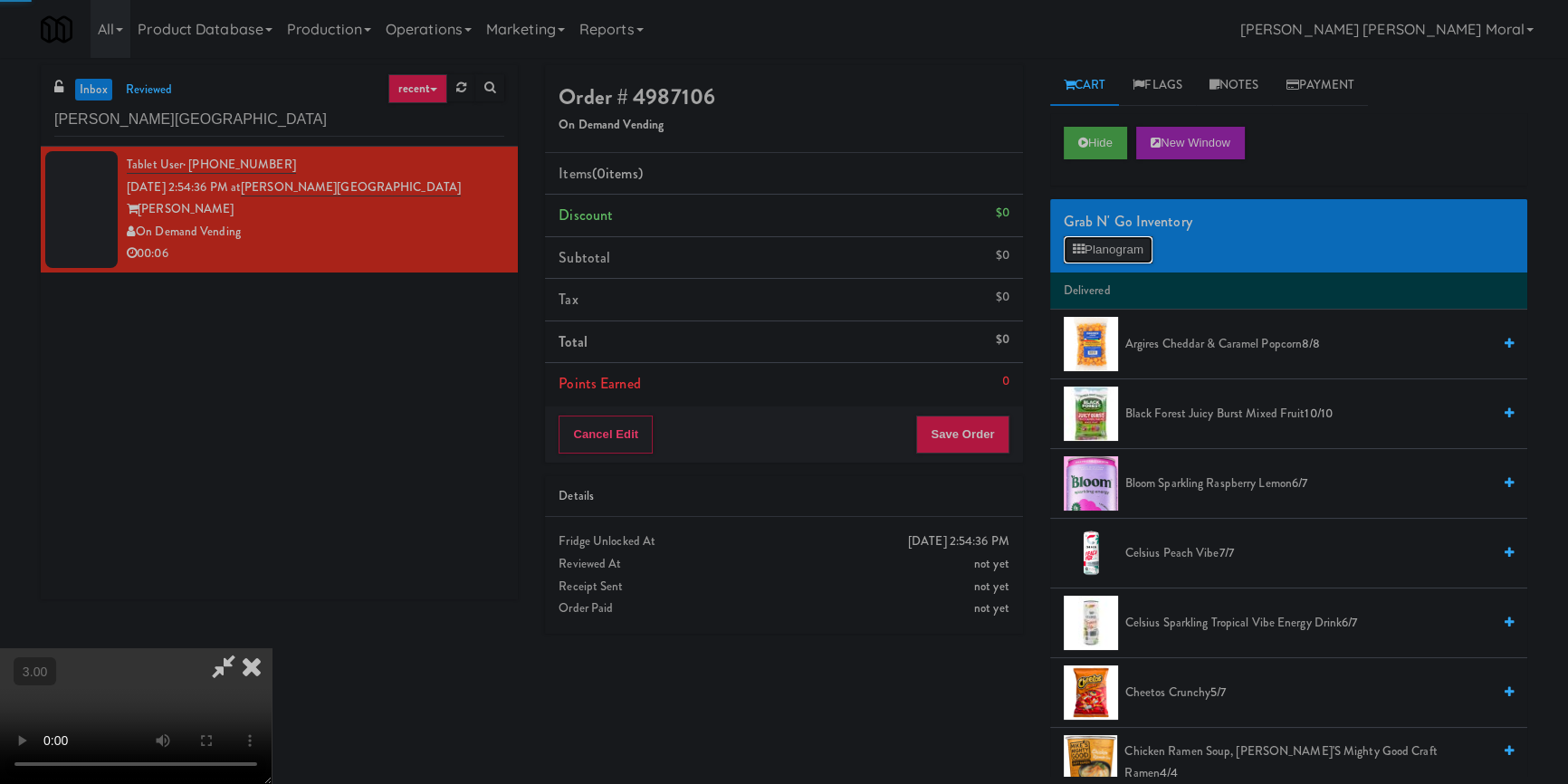
click at [1118, 254] on button "Planogram" at bounding box center [1107, 250] width 88 height 27
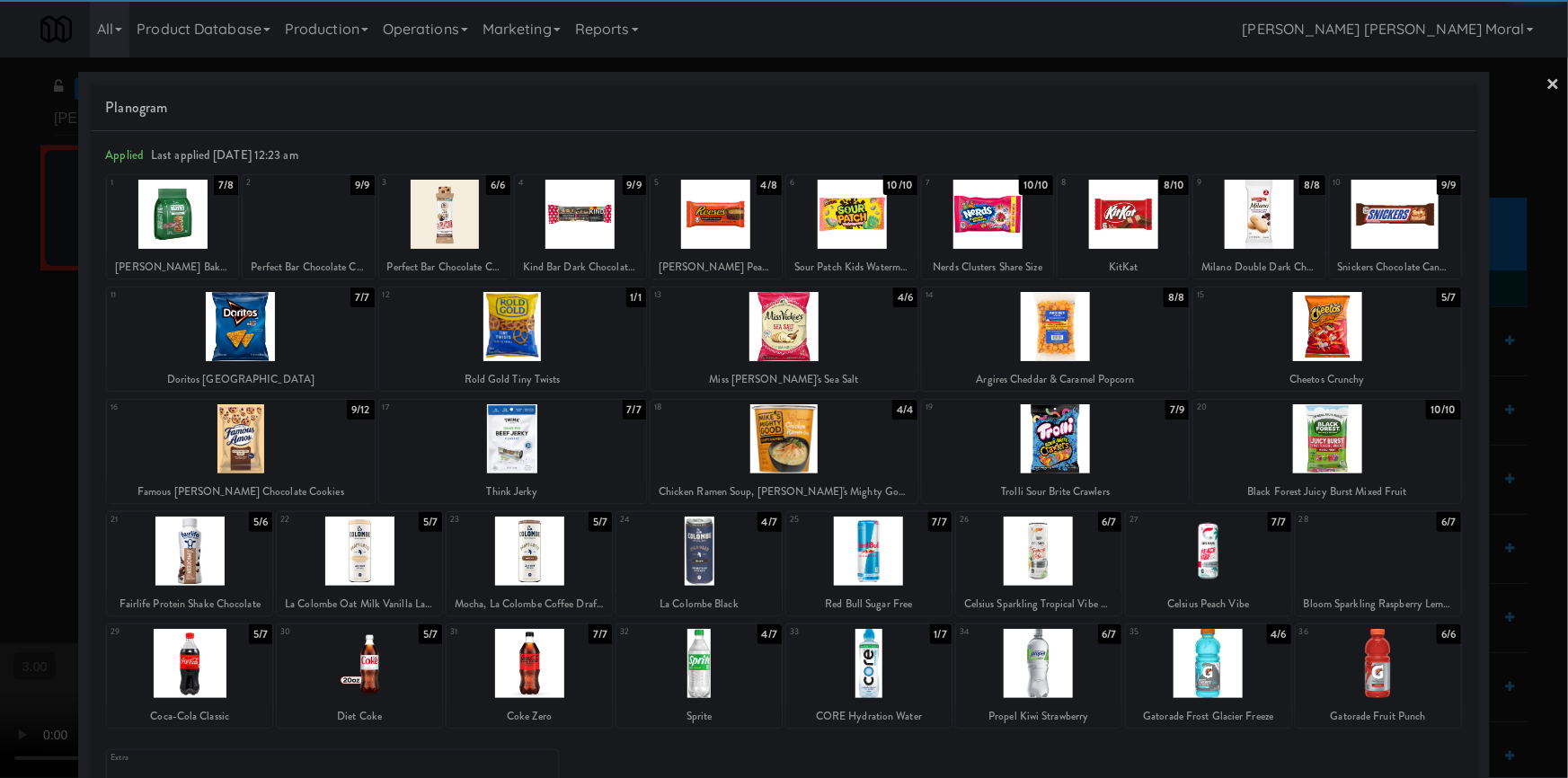
drag, startPoint x: 540, startPoint y: 447, endPoint x: 762, endPoint y: 385, distance: 230.5
click at [540, 447] on div at bounding box center [512, 439] width 267 height 69
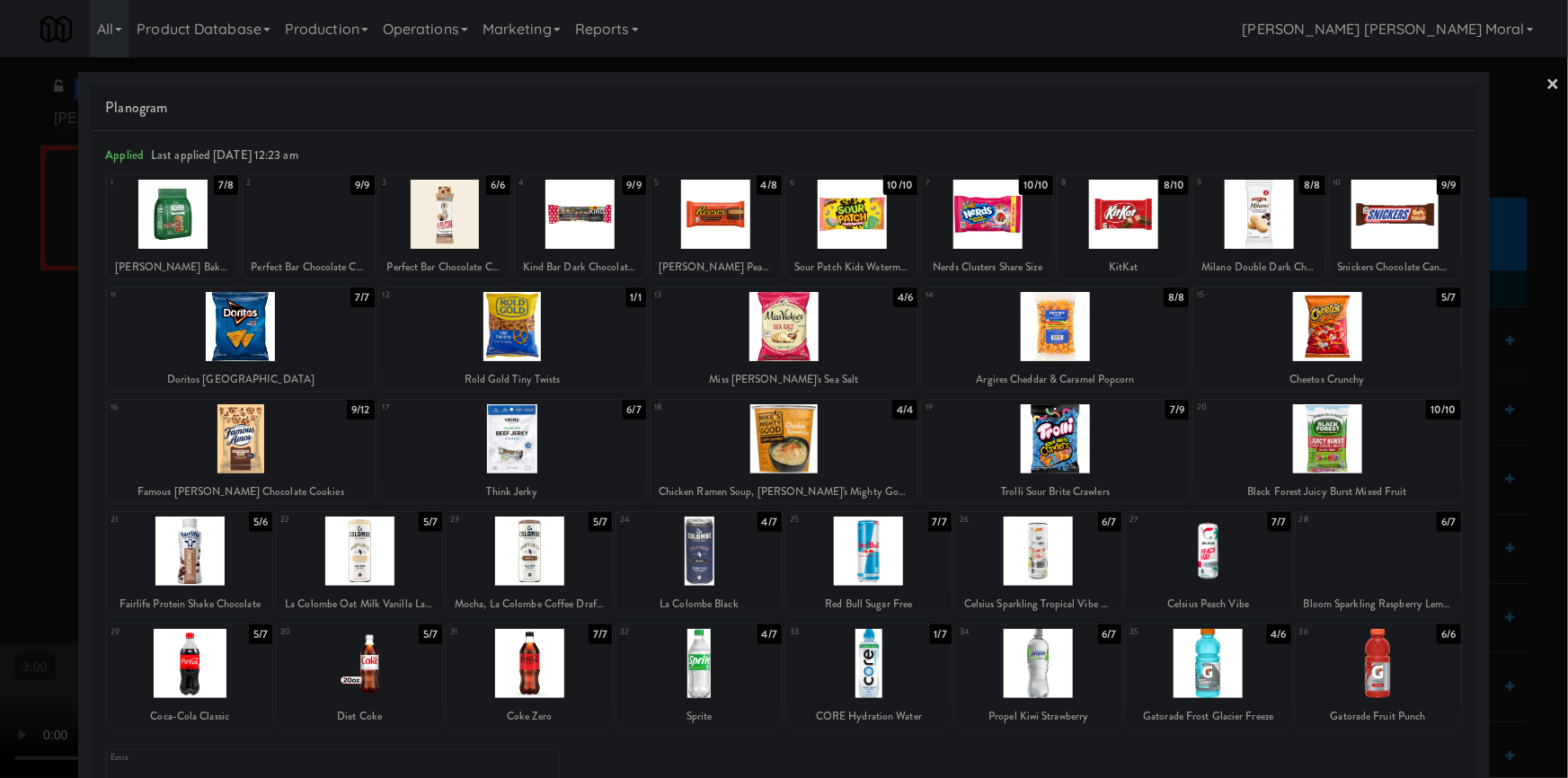
click at [1550, 86] on div at bounding box center [784, 389] width 1568 height 778
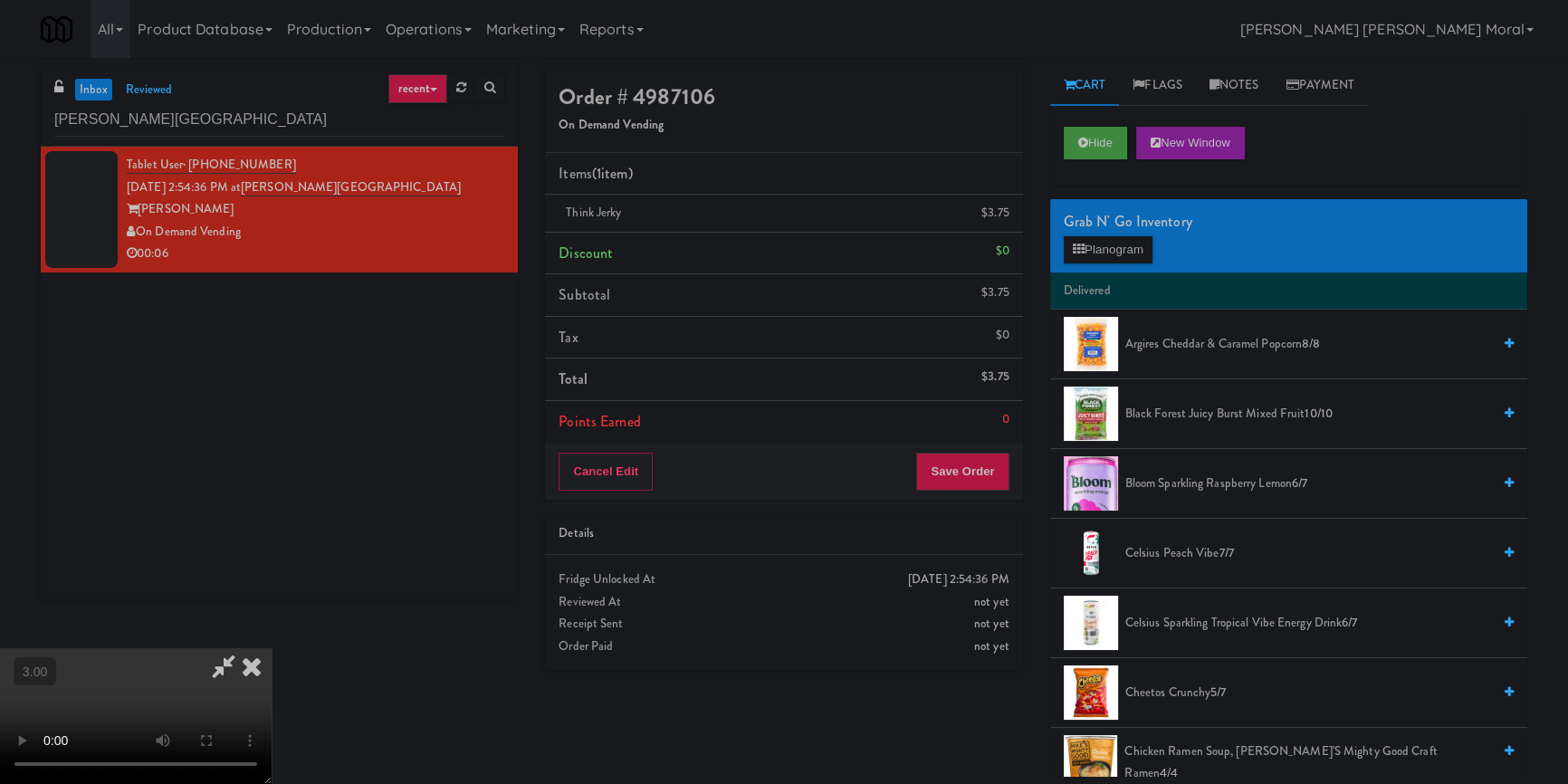
click at [272, 649] on icon at bounding box center [252, 667] width 40 height 37
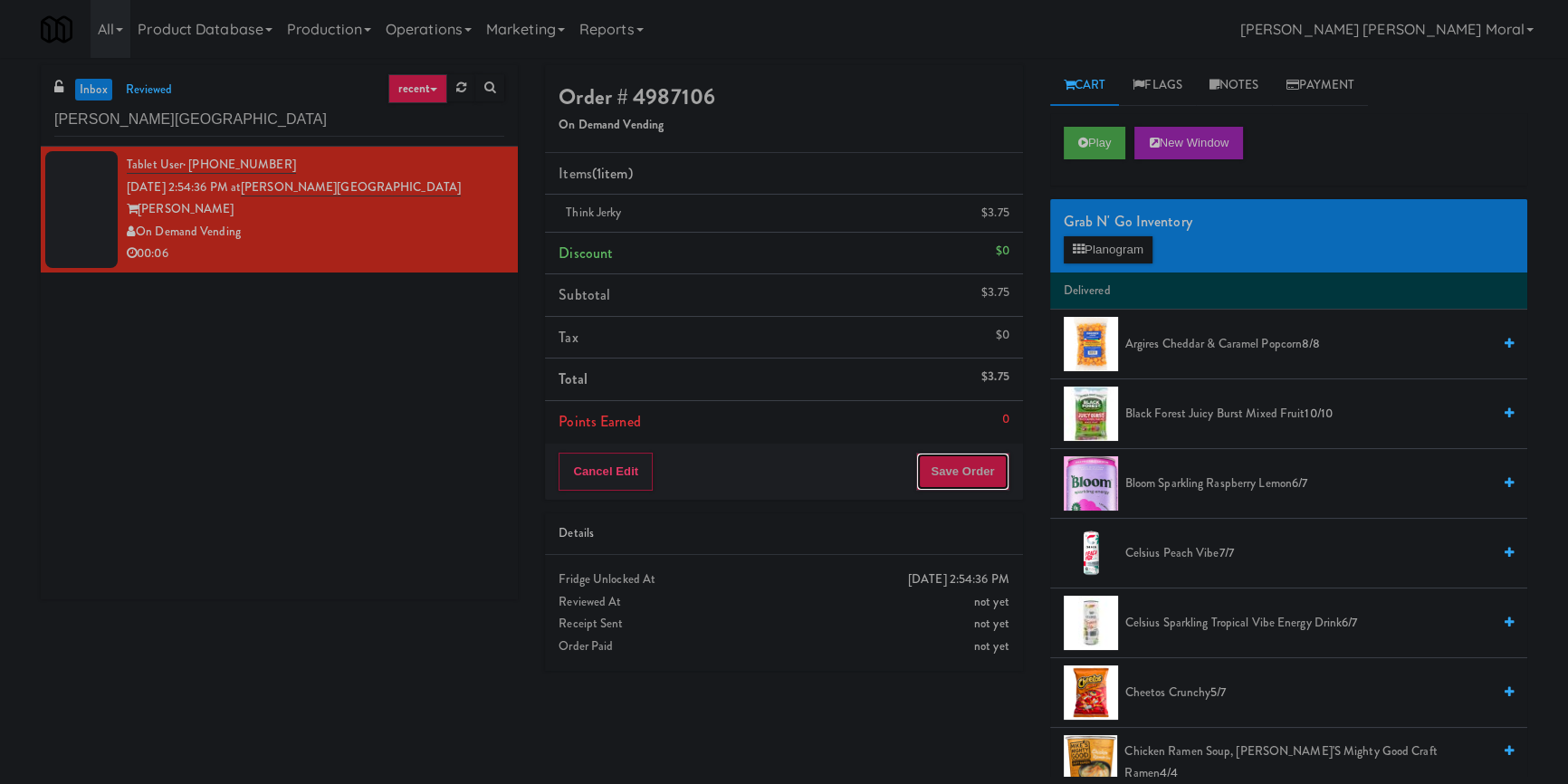
click at [981, 471] on button "Save Order" at bounding box center [961, 472] width 92 height 38
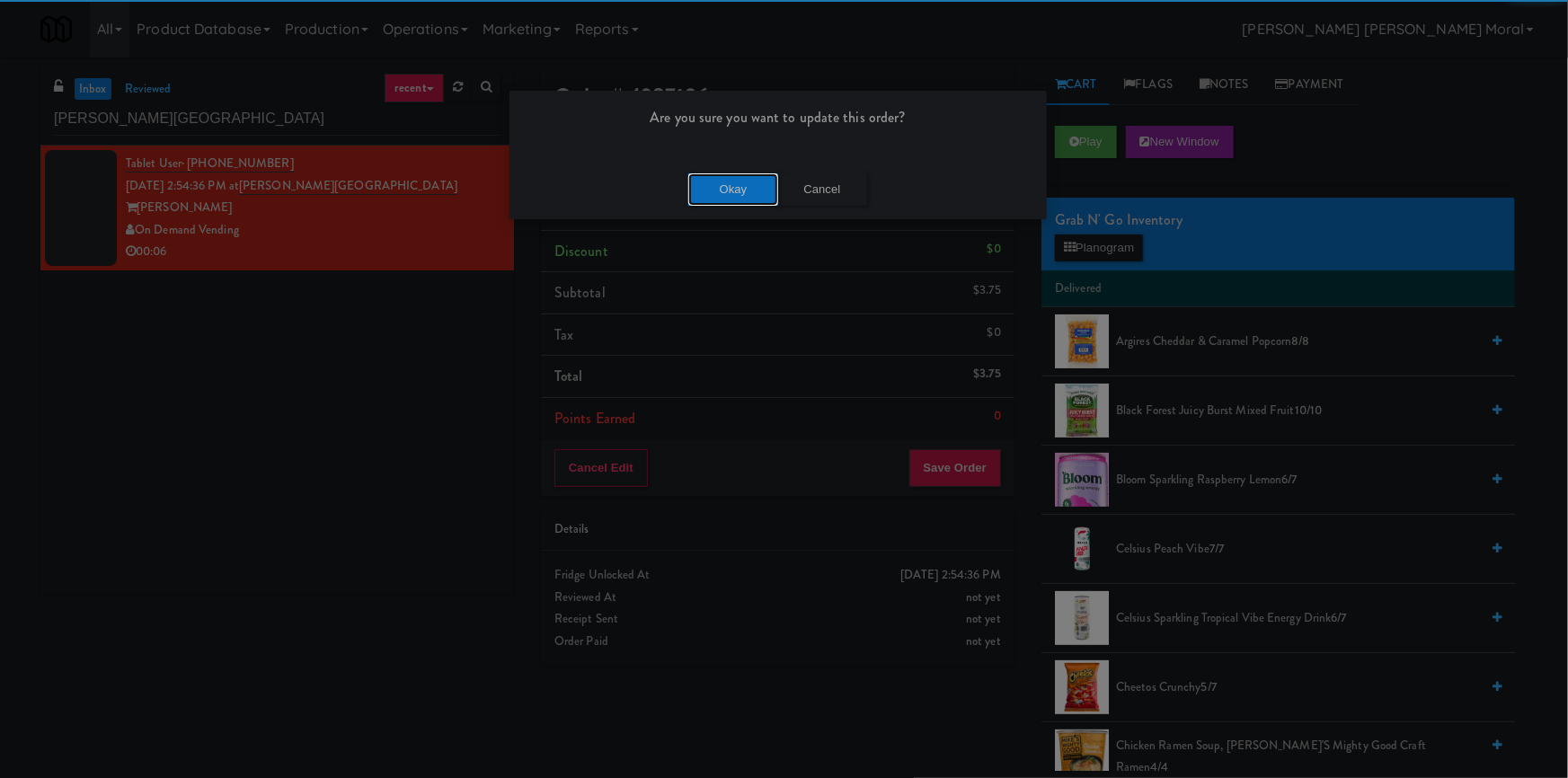
click at [737, 180] on button "Okay" at bounding box center [732, 190] width 90 height 33
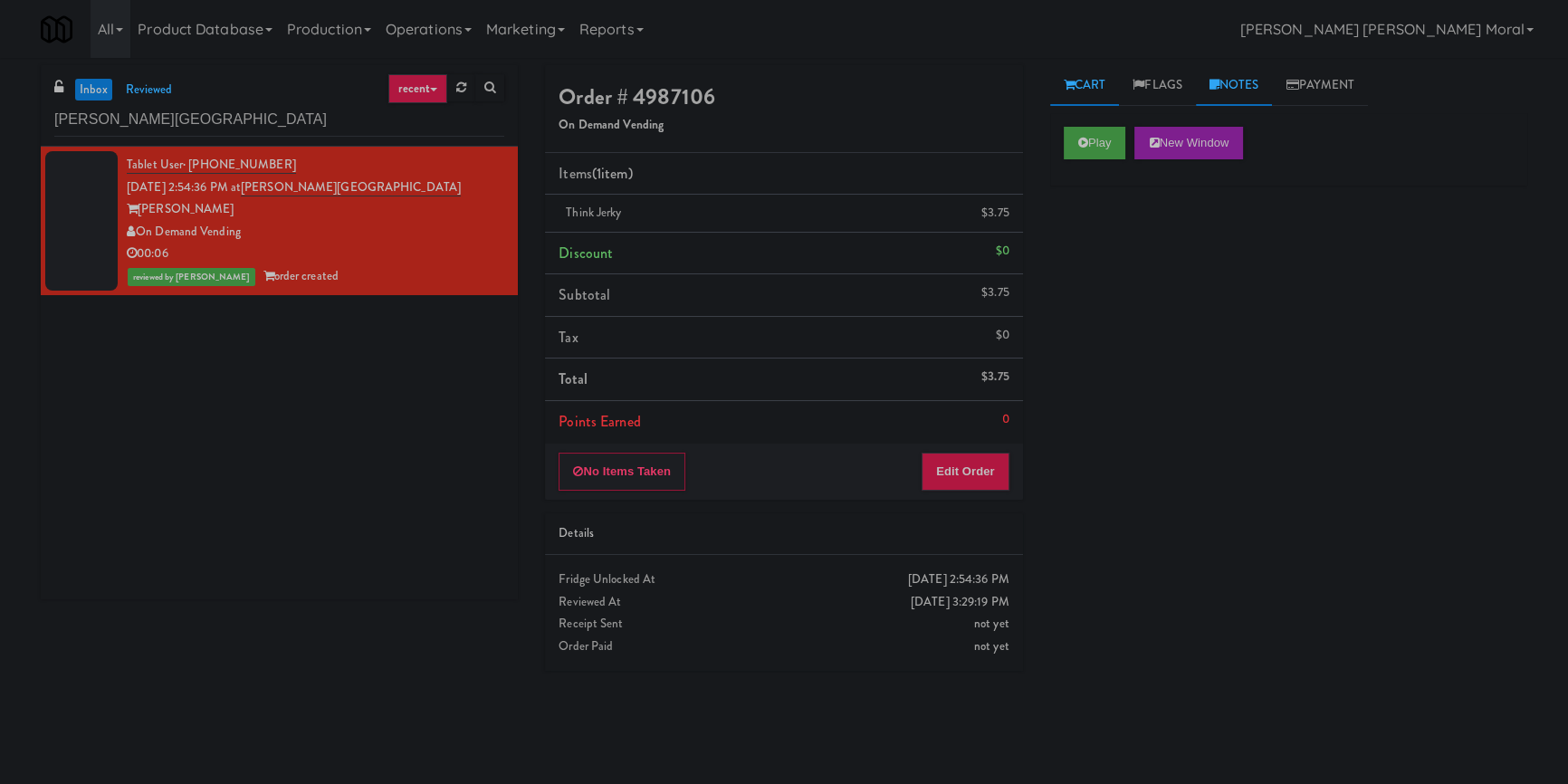
click at [1210, 76] on link "Notes" at bounding box center [1234, 85] width 77 height 41
click at [1166, 249] on p at bounding box center [1288, 249] width 448 height 20
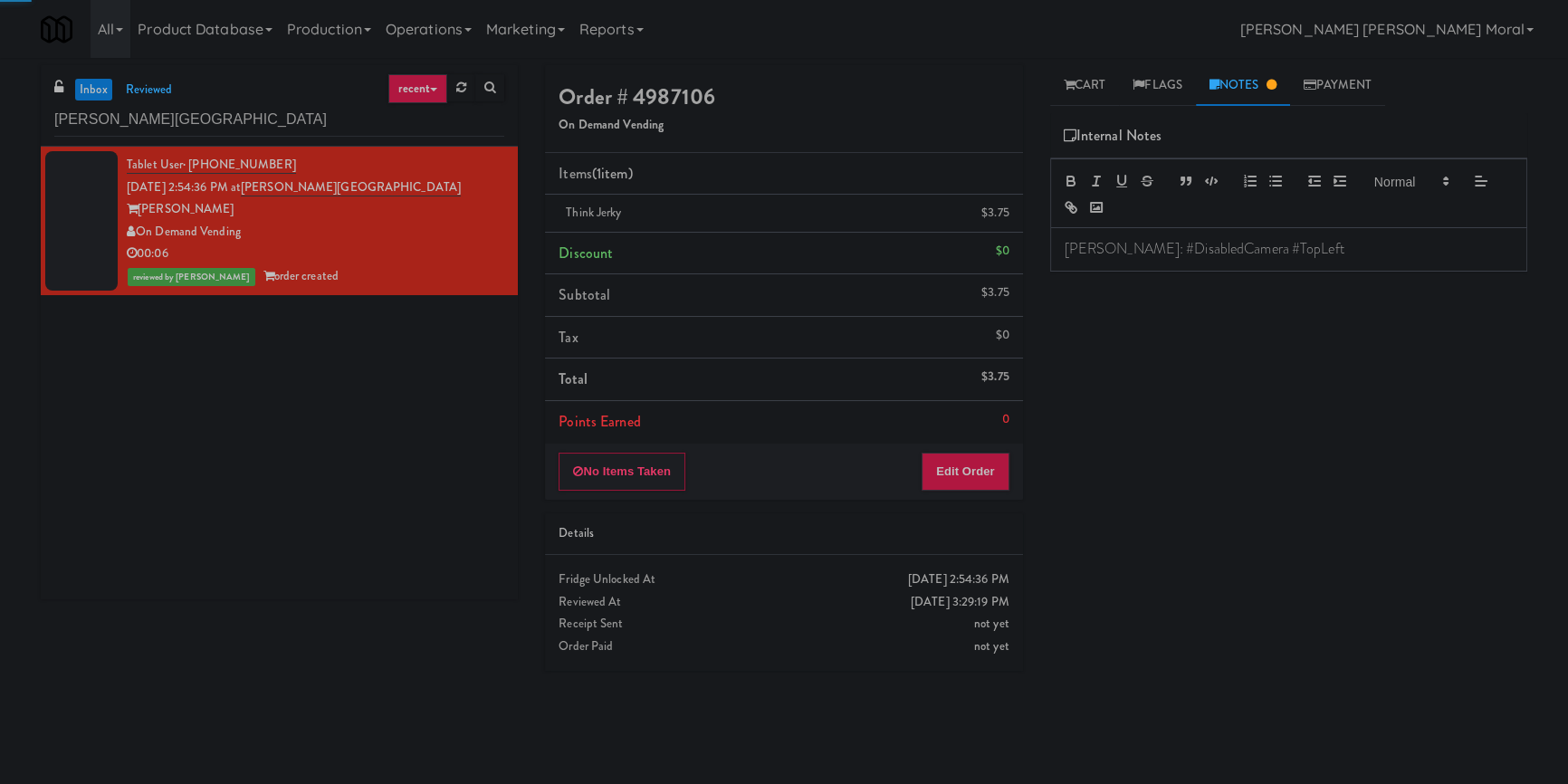
click at [1143, 303] on div "Play New Window Primary Flag Clear Flag if unable to determine what was taken o…" at bounding box center [1288, 453] width 477 height 679
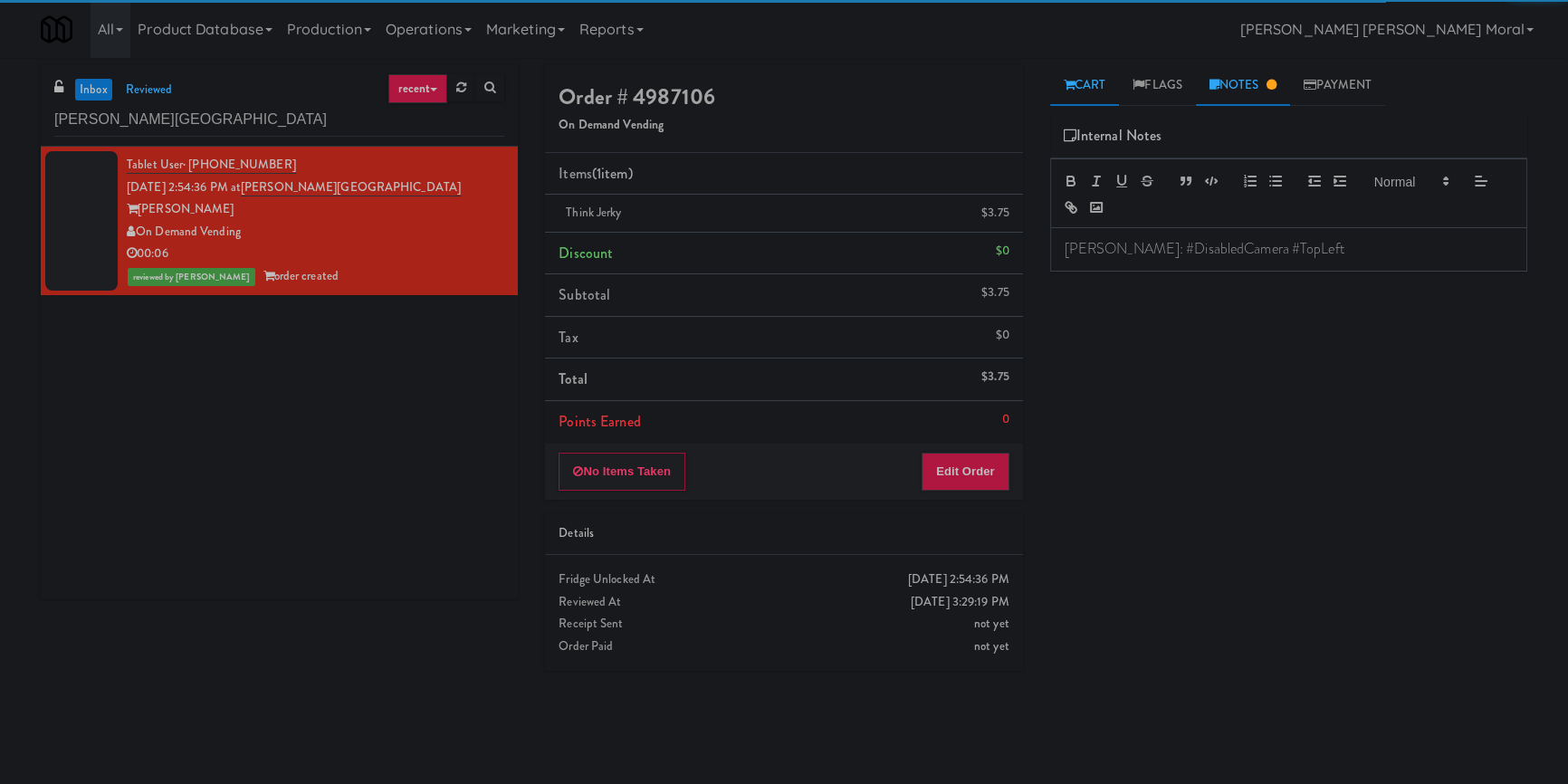
click at [1096, 84] on link "Cart" at bounding box center [1085, 85] width 69 height 41
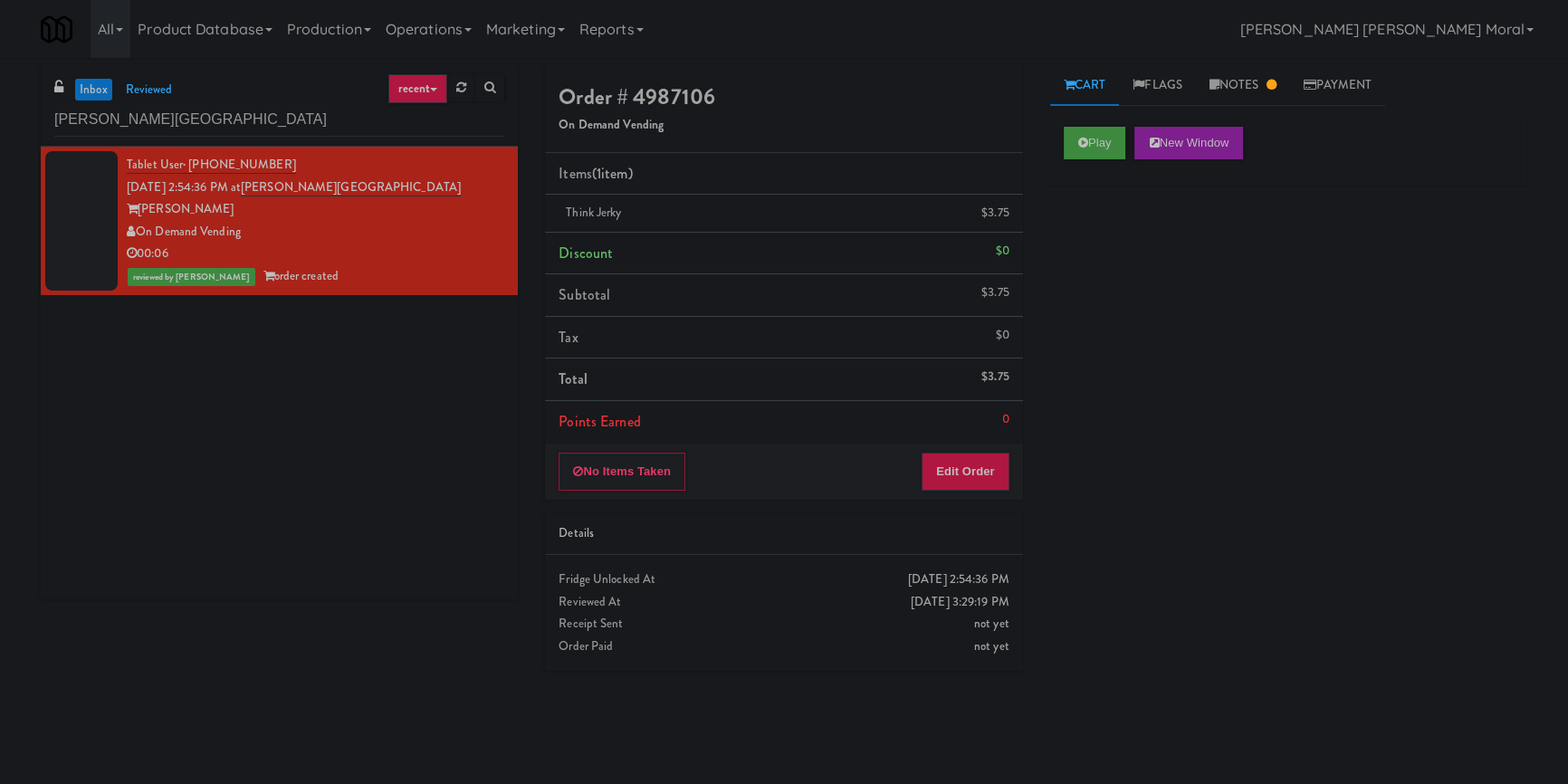
click at [1132, 220] on div "Play New Window Primary Flag Clear Flag if unable to determine what was taken o…" at bounding box center [1288, 453] width 477 height 679
click at [268, 113] on input "[PERSON_NAME][GEOGRAPHIC_DATA]" at bounding box center [279, 120] width 450 height 34
paste input "Crossing East - Cooler - Left"
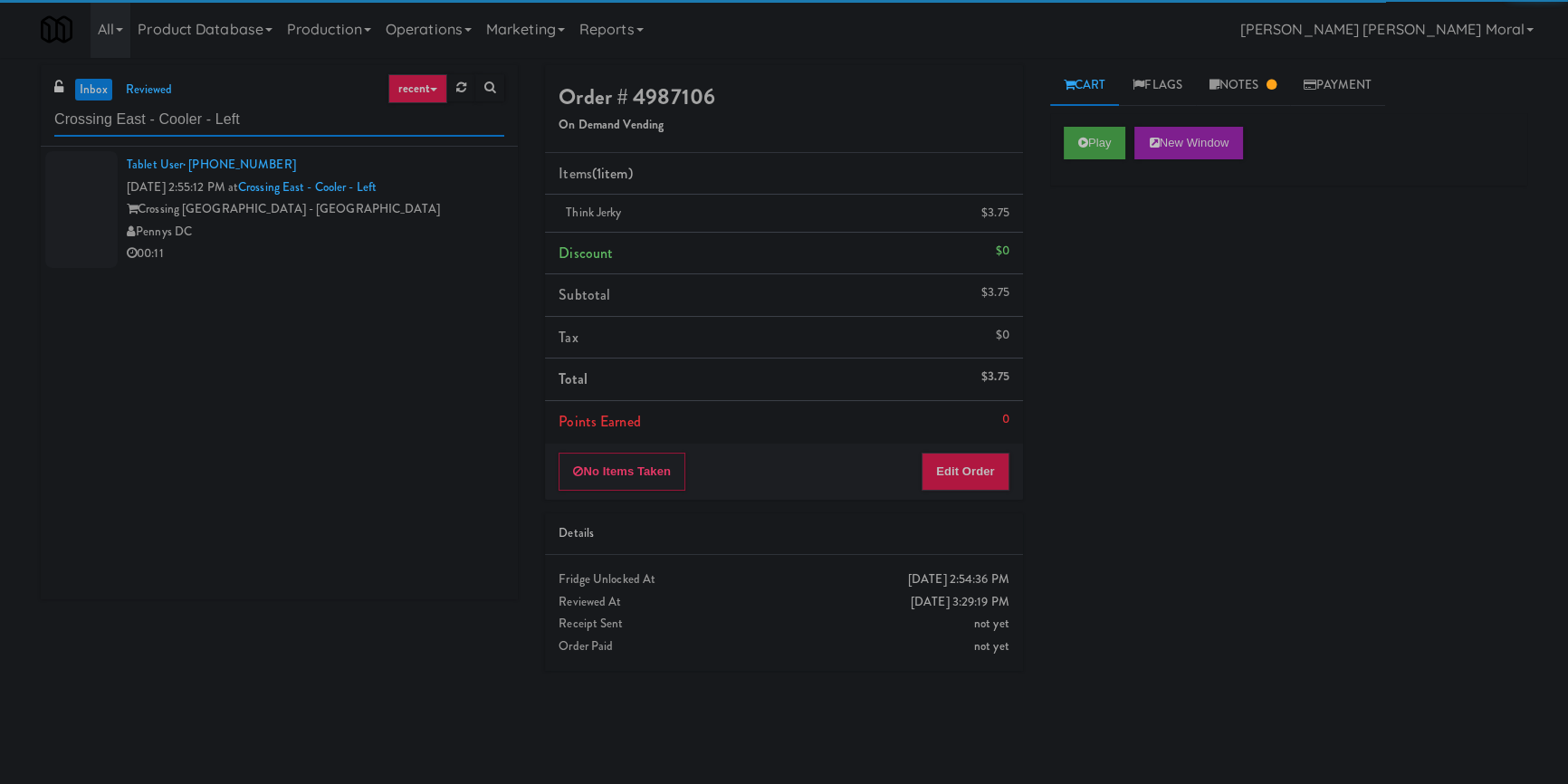
type input "Crossing East - Cooler - Left"
click at [427, 225] on div "Pennys DC" at bounding box center [316, 232] width 378 height 23
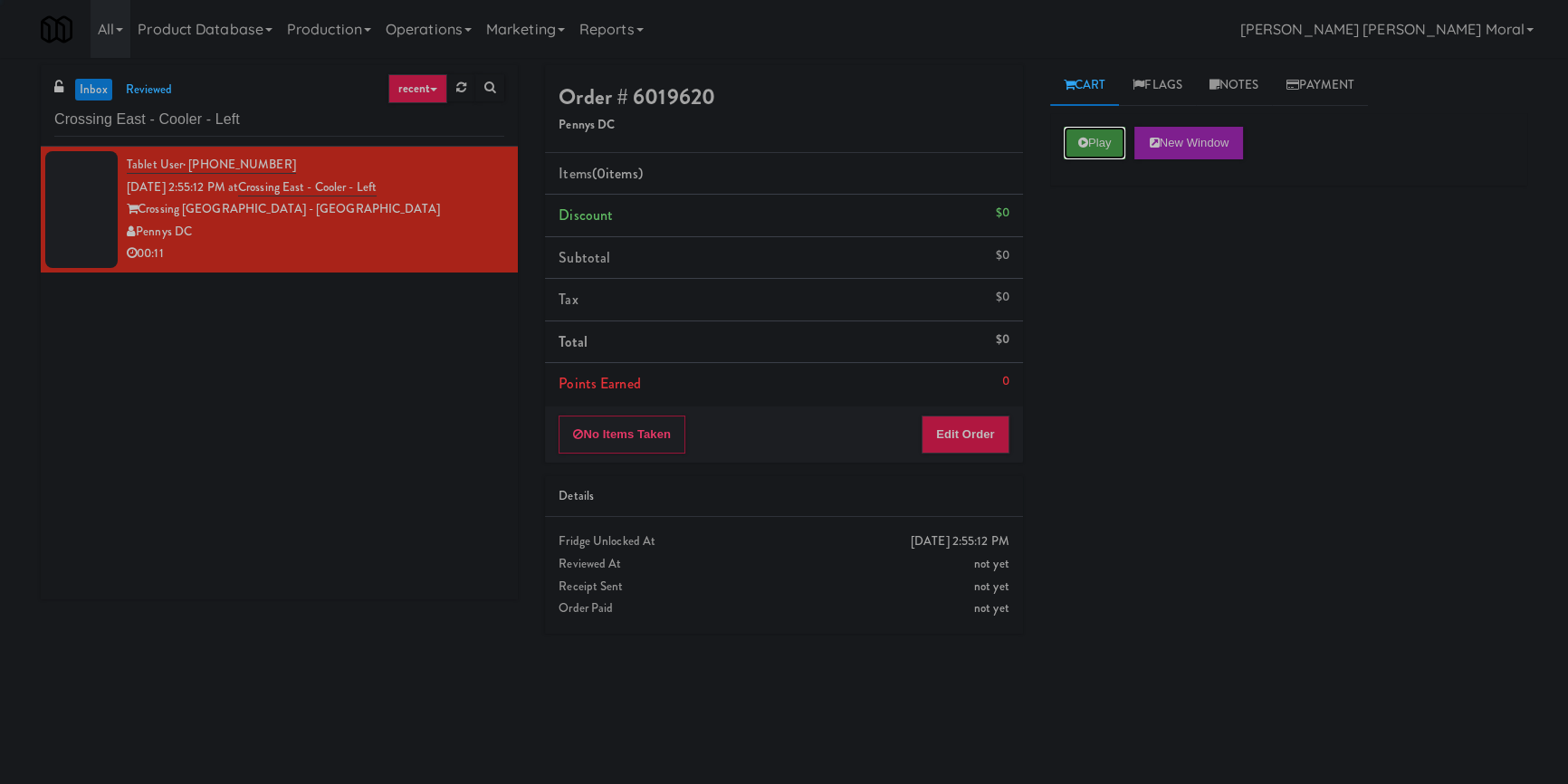
click at [1114, 132] on button "Play" at bounding box center [1095, 143] width 62 height 33
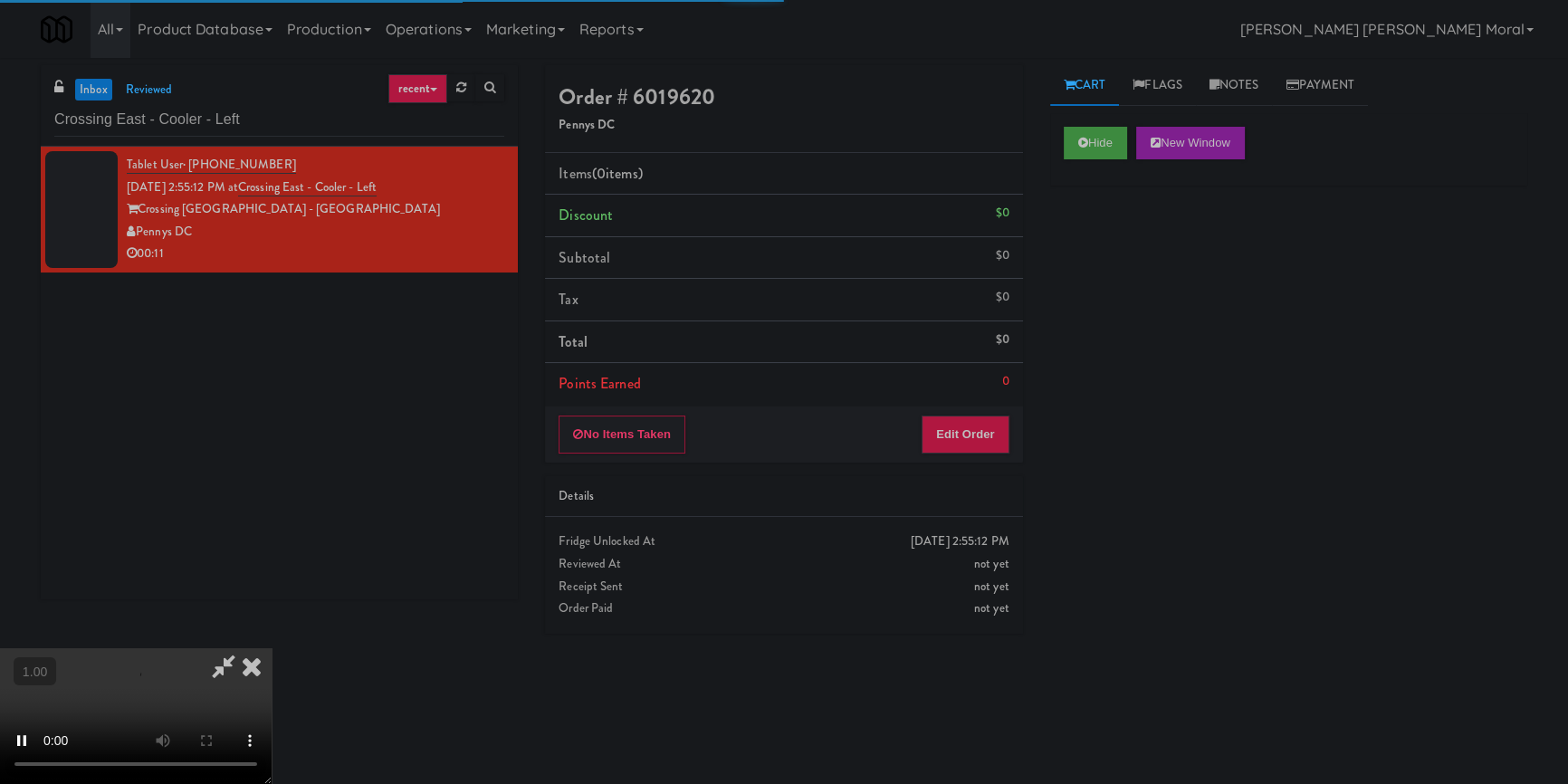
click at [1124, 232] on div "Hide New Window Primary Flag Clear Flag if unable to determine what was taken o…" at bounding box center [1288, 453] width 477 height 679
click at [1120, 306] on div "Hide New Window Primary Flag Clear Flag if unable to determine what was taken o…" at bounding box center [1288, 453] width 477 height 679
click at [272, 649] on video at bounding box center [136, 716] width 272 height 136
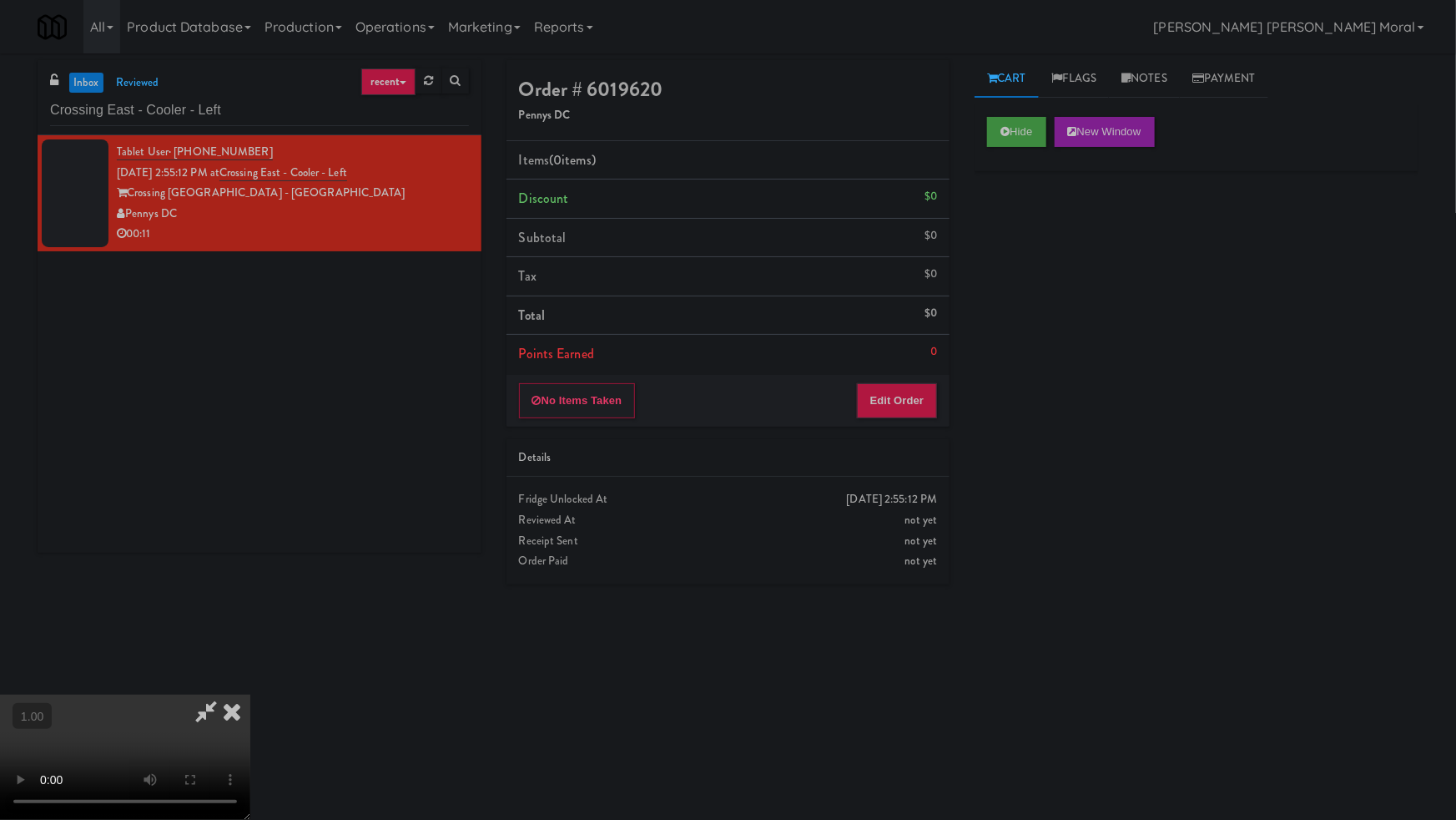
click at [251, 695] on video at bounding box center [125, 757] width 251 height 125
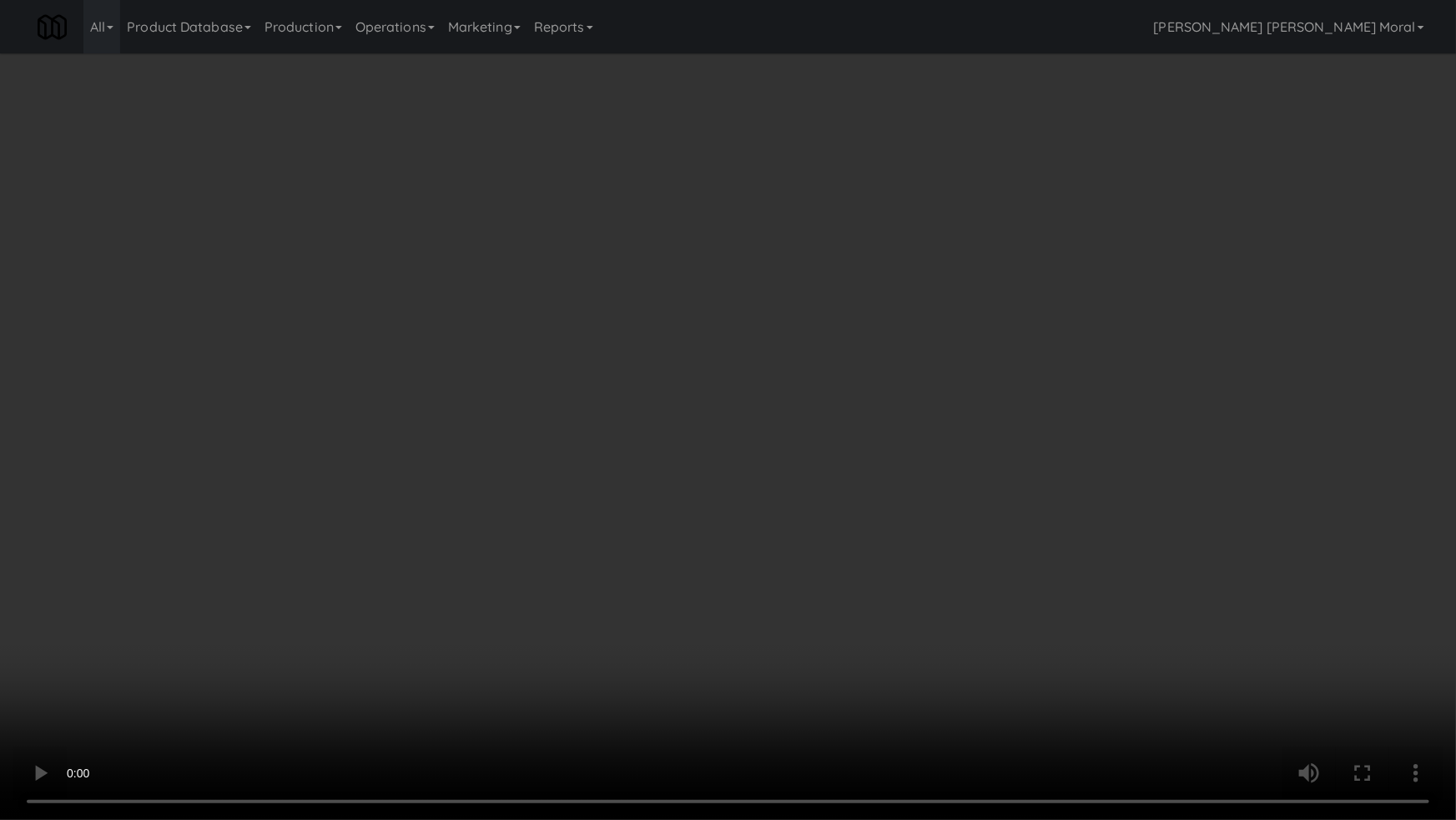
click at [996, 362] on video at bounding box center [728, 410] width 1456 height 820
click at [661, 518] on video at bounding box center [728, 410] width 1456 height 820
click at [805, 502] on video at bounding box center [728, 410] width 1456 height 820
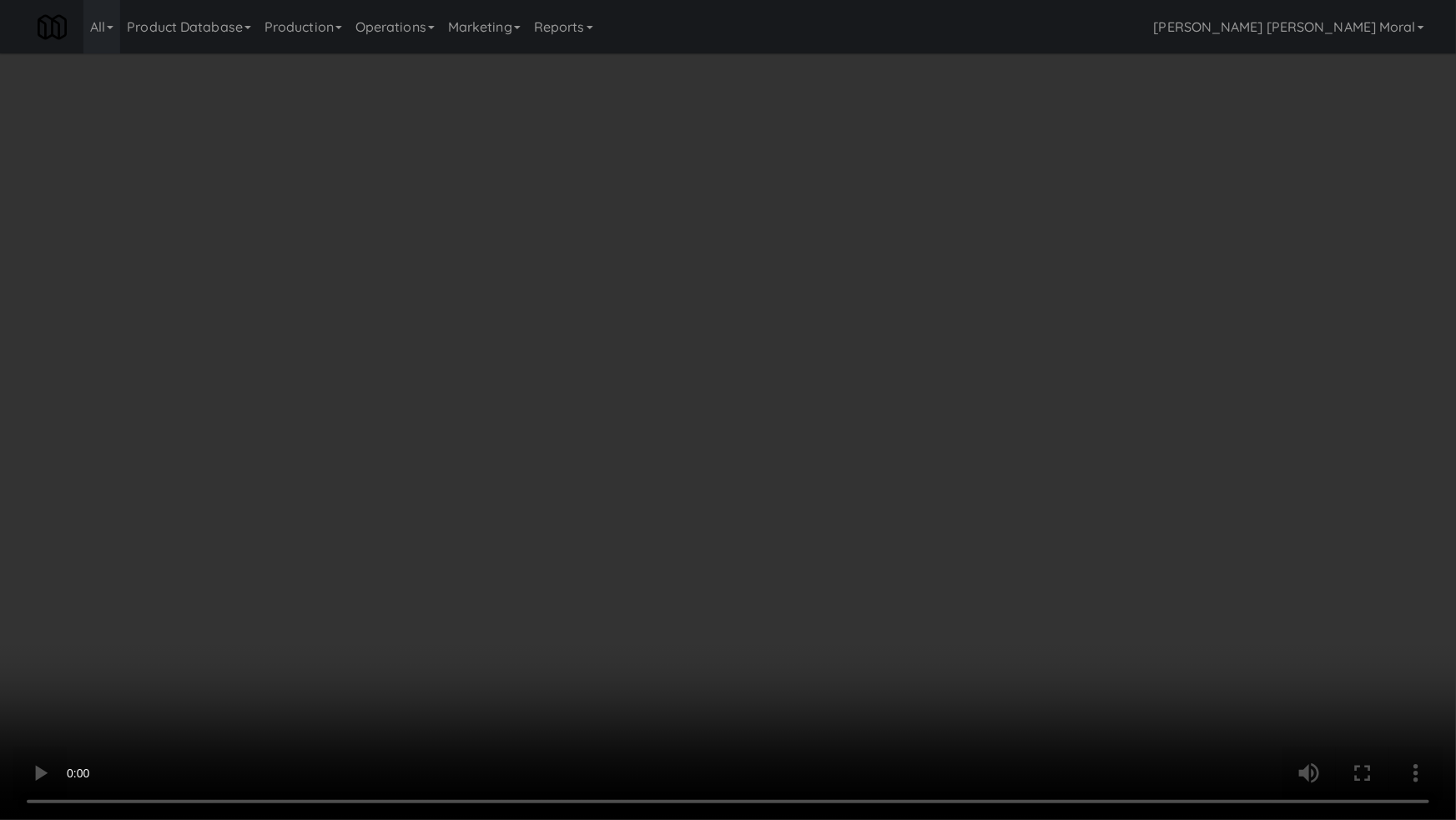
click at [805, 502] on video at bounding box center [728, 410] width 1456 height 820
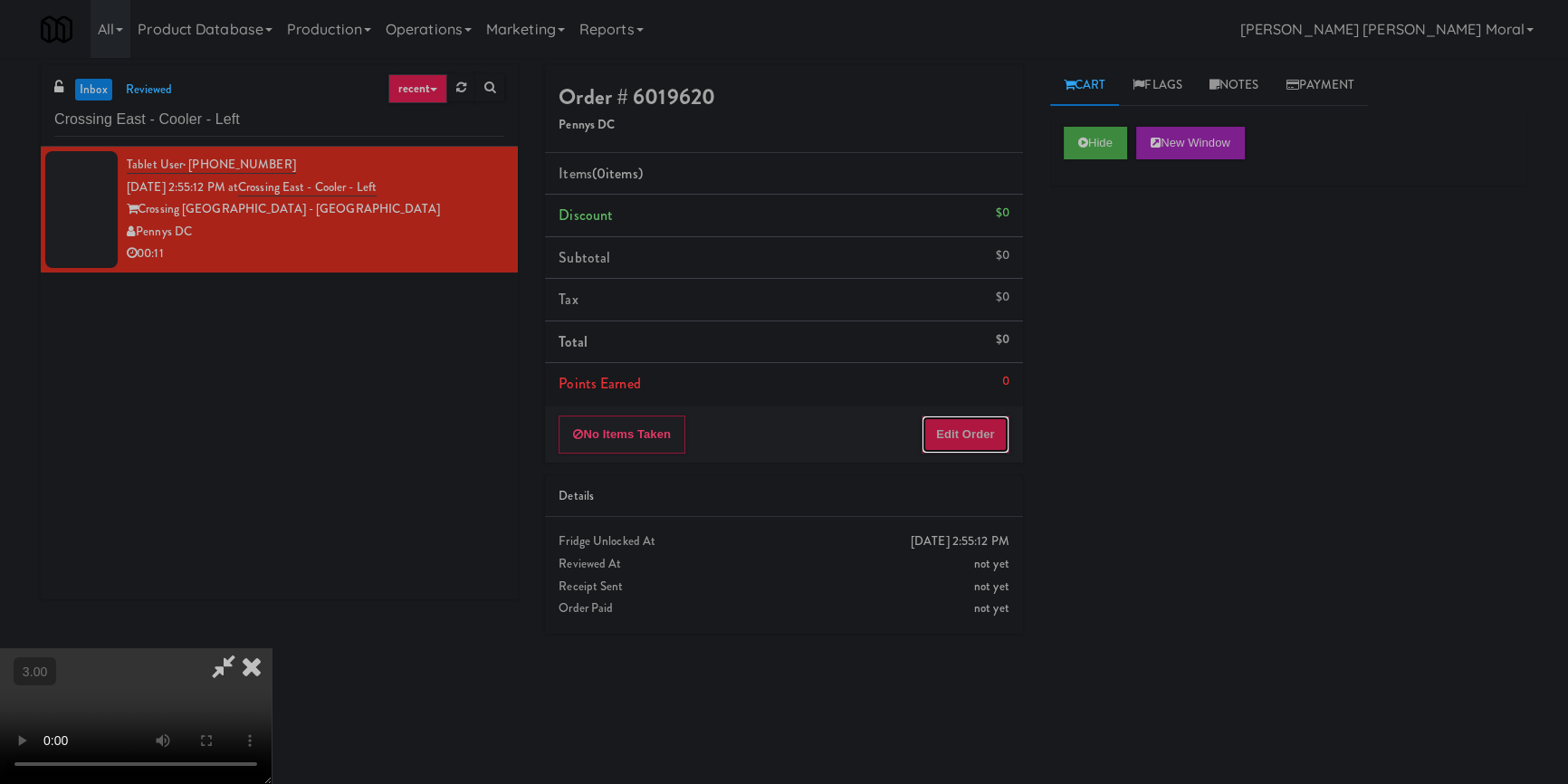
click at [994, 425] on button "Edit Order" at bounding box center [965, 435] width 88 height 38
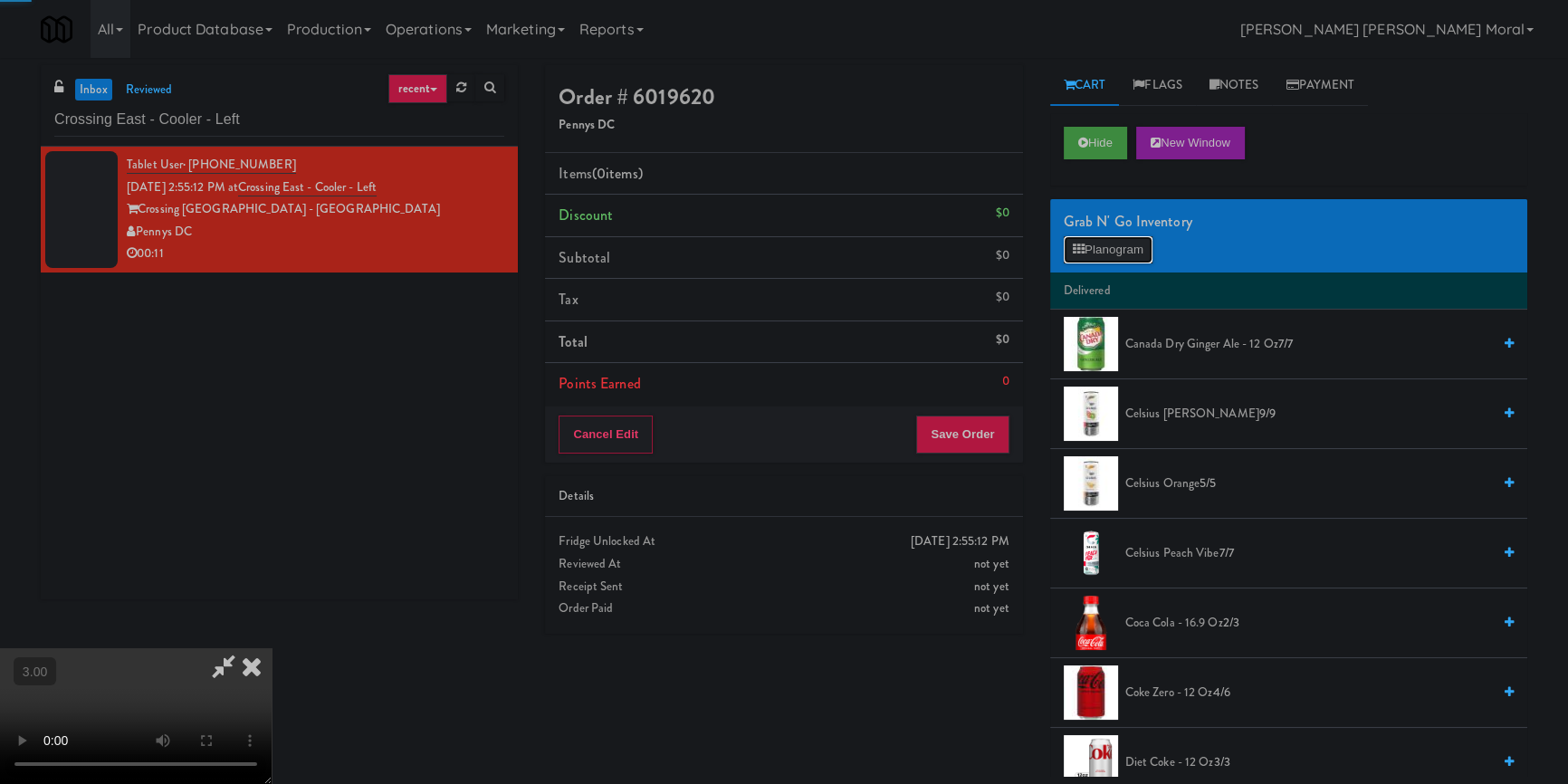
click at [1143, 248] on button "Planogram" at bounding box center [1107, 250] width 88 height 27
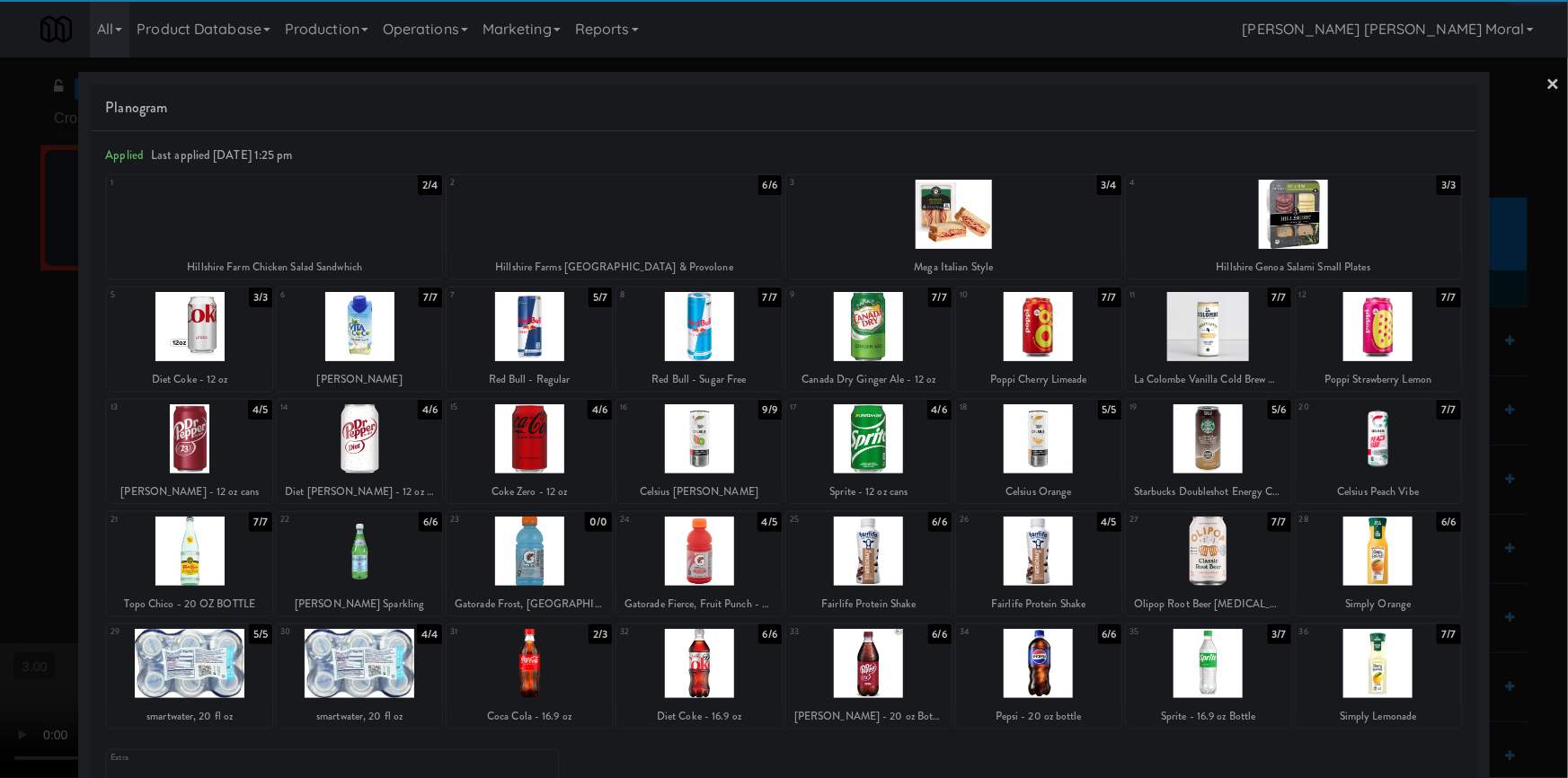
drag, startPoint x: 380, startPoint y: 445, endPoint x: 350, endPoint y: 433, distance: 32.3
click at [381, 445] on div at bounding box center [359, 439] width 166 height 69
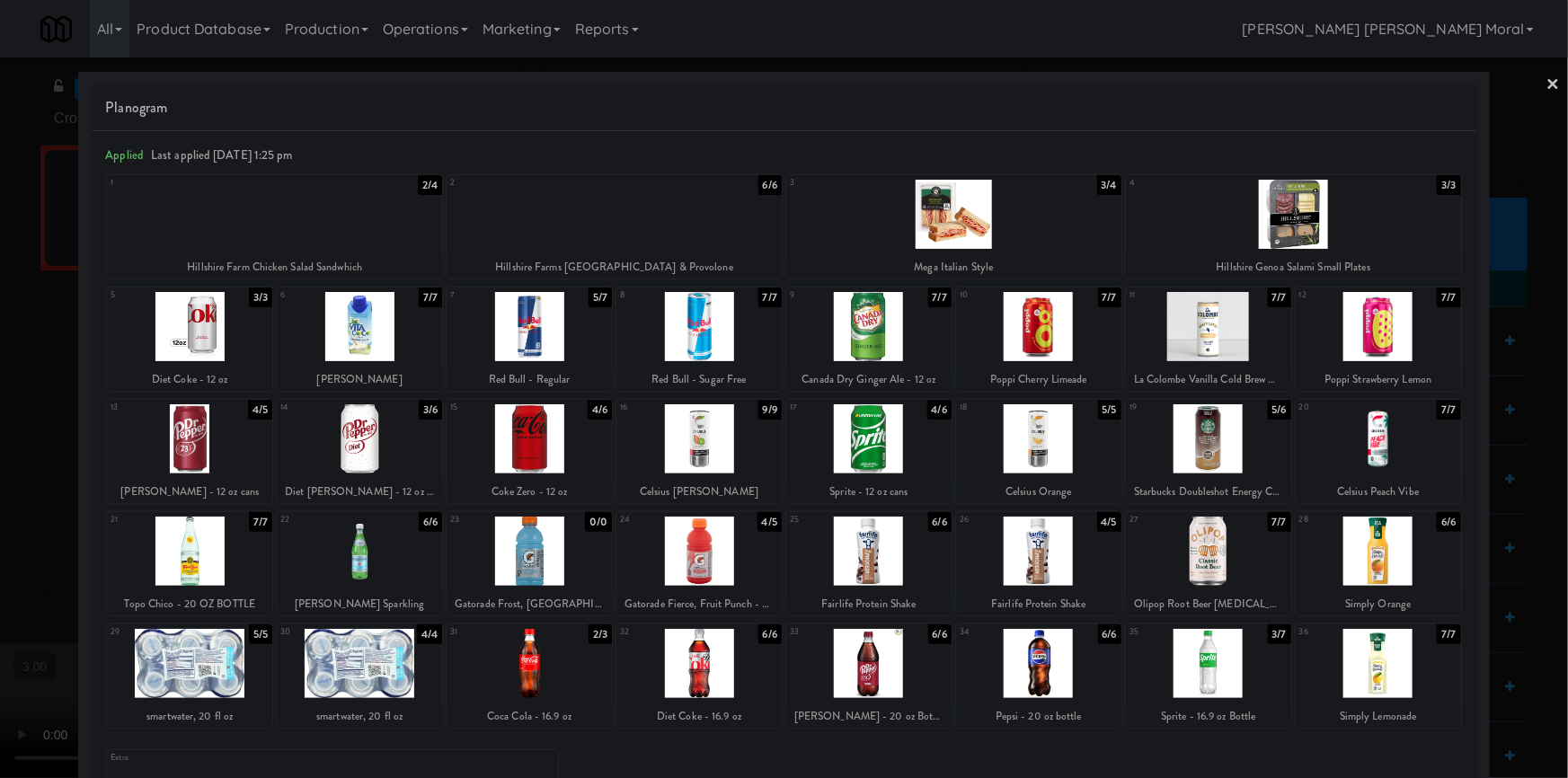
click at [185, 328] on div at bounding box center [189, 327] width 166 height 69
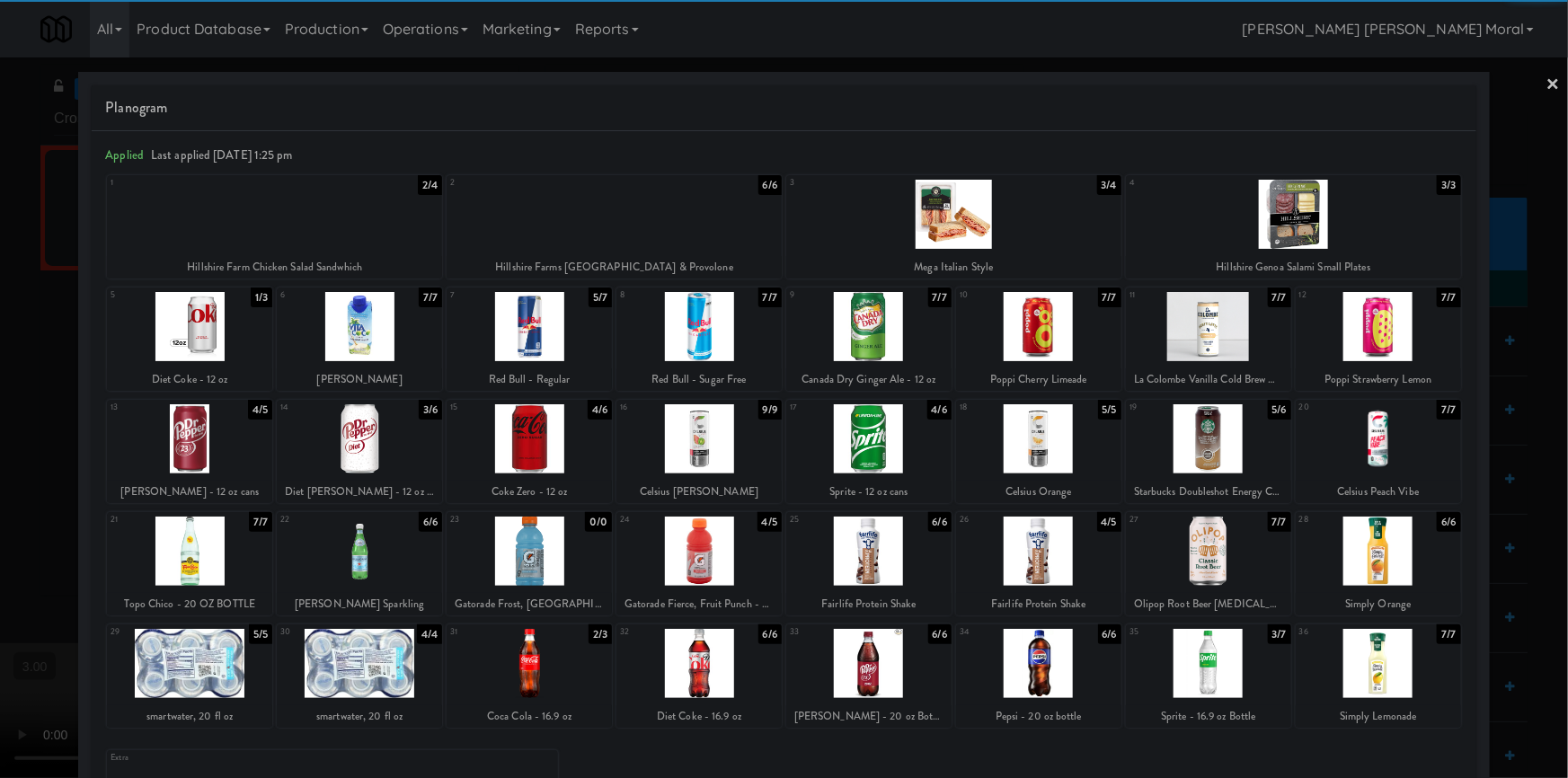
click at [1546, 86] on link "×" at bounding box center [1554, 86] width 14 height 56
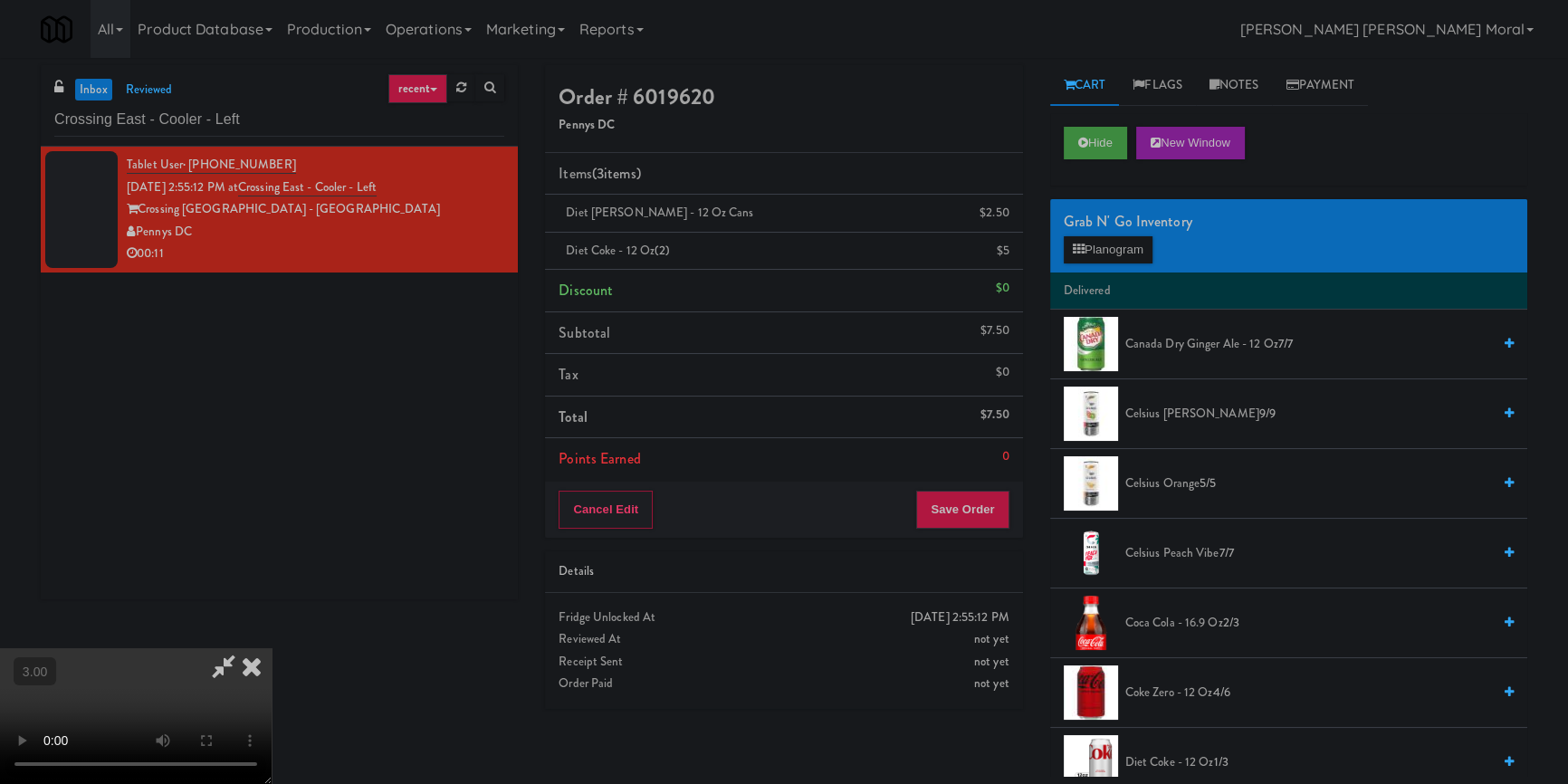
click at [272, 649] on icon at bounding box center [252, 667] width 40 height 37
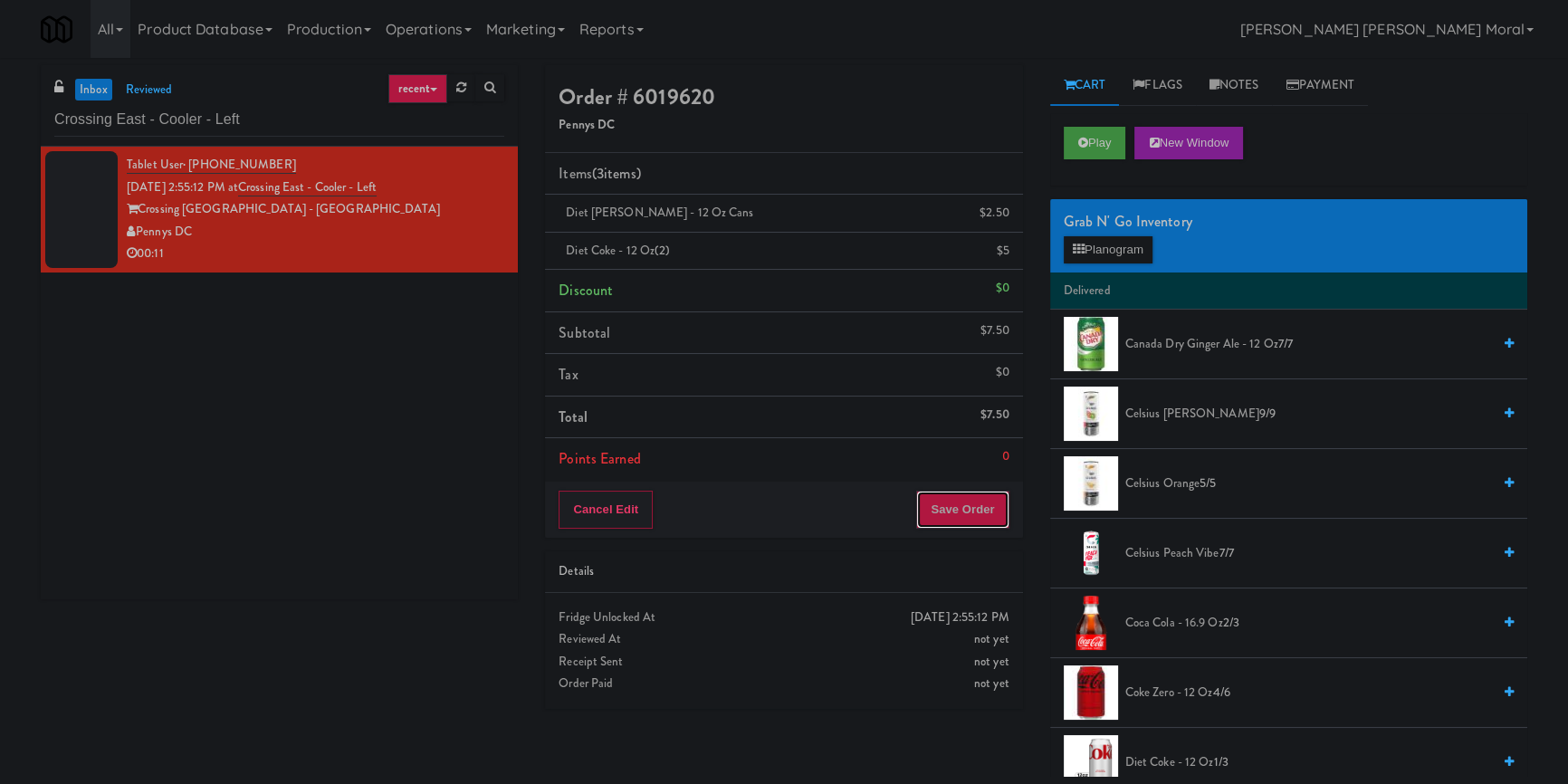
click at [984, 517] on button "Save Order" at bounding box center [961, 510] width 92 height 38
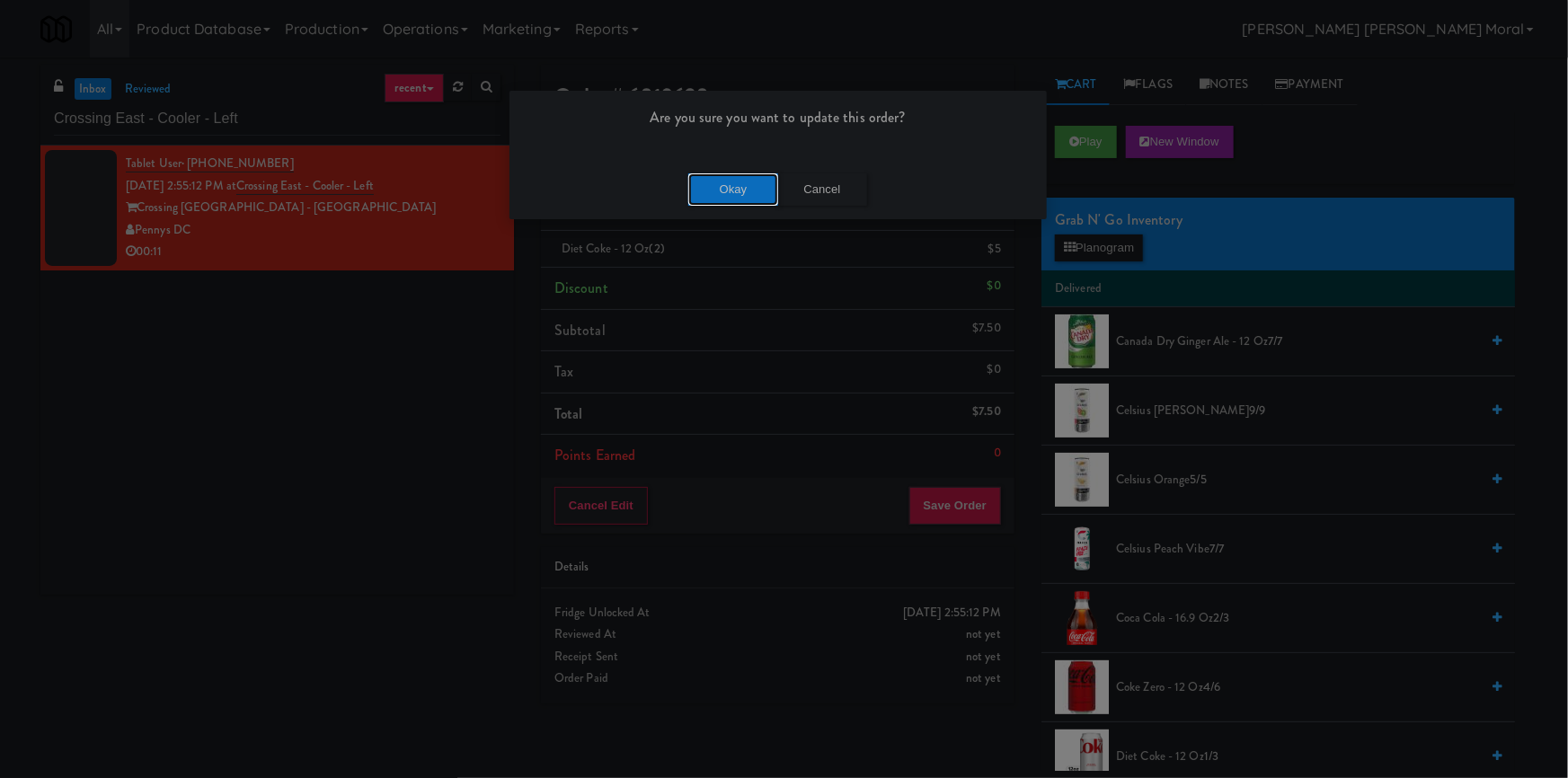
click at [751, 192] on button "Okay" at bounding box center [732, 190] width 90 height 33
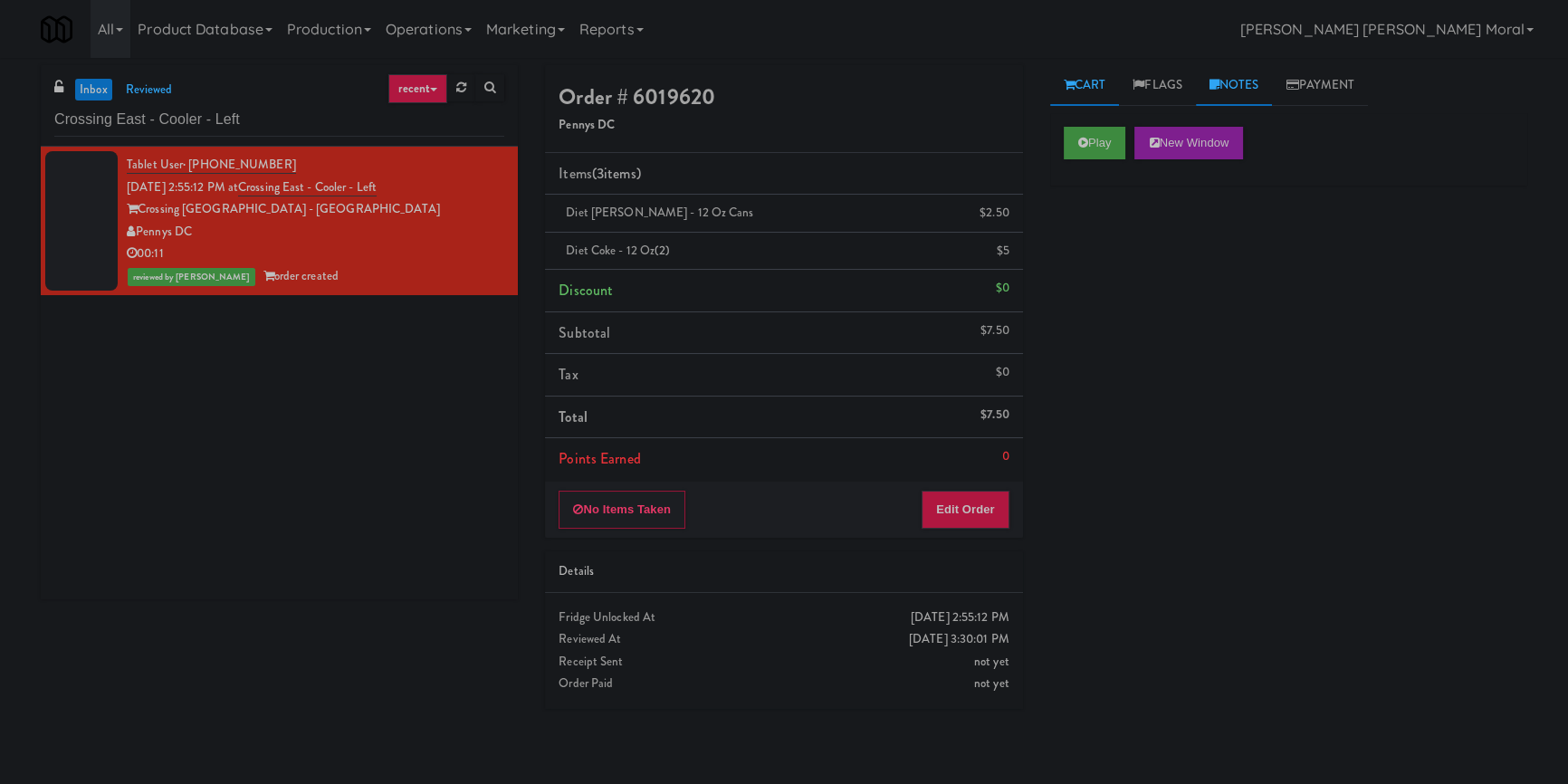
click at [1270, 76] on link "Notes" at bounding box center [1234, 85] width 77 height 41
click at [1150, 239] on p at bounding box center [1288, 249] width 448 height 20
click at [1223, 236] on div at bounding box center [1288, 249] width 475 height 42
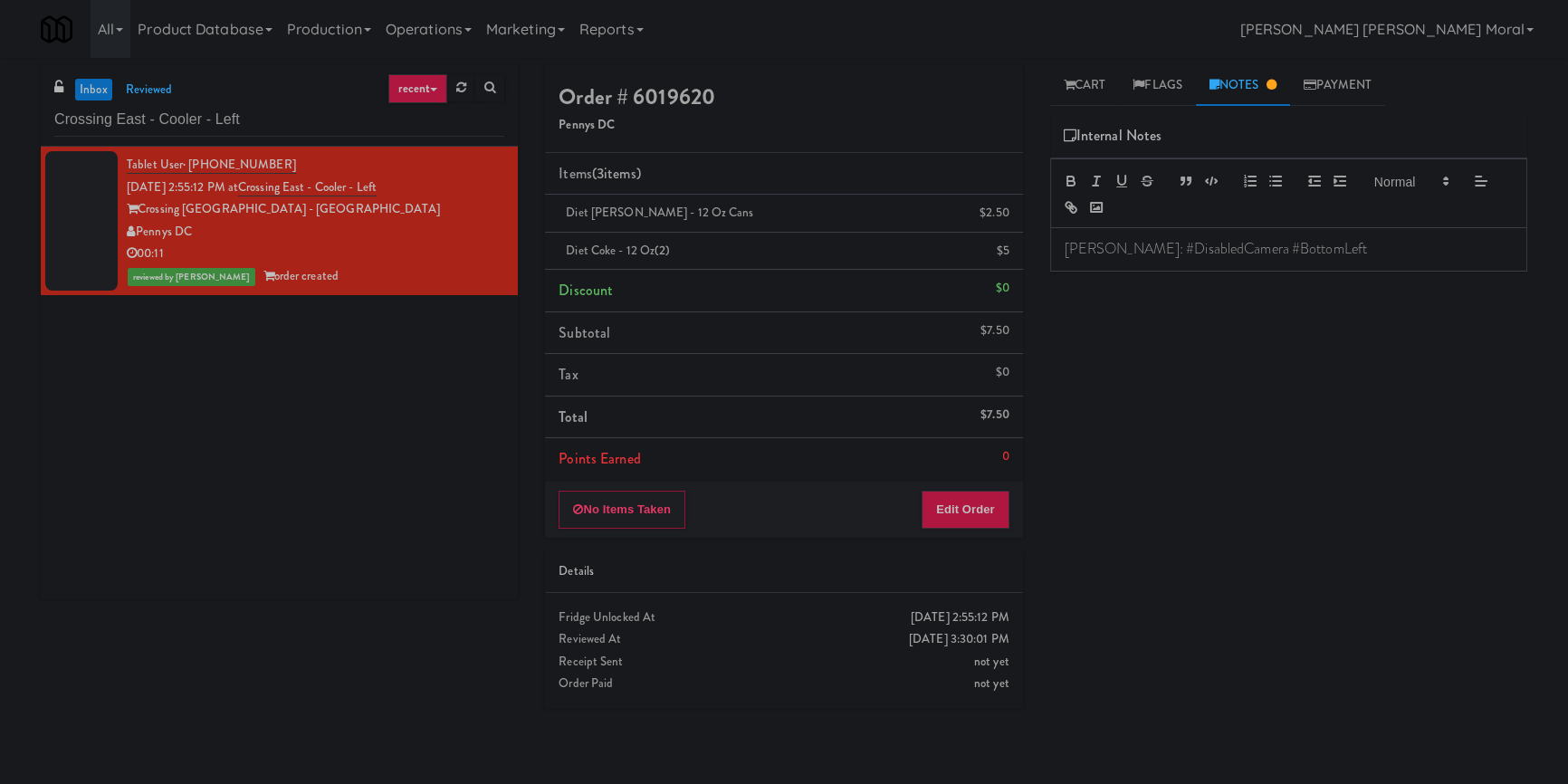
click at [1106, 382] on div "Play New Window Primary Flag Clear Flag if unable to determine what was taken o…" at bounding box center [1288, 453] width 477 height 679
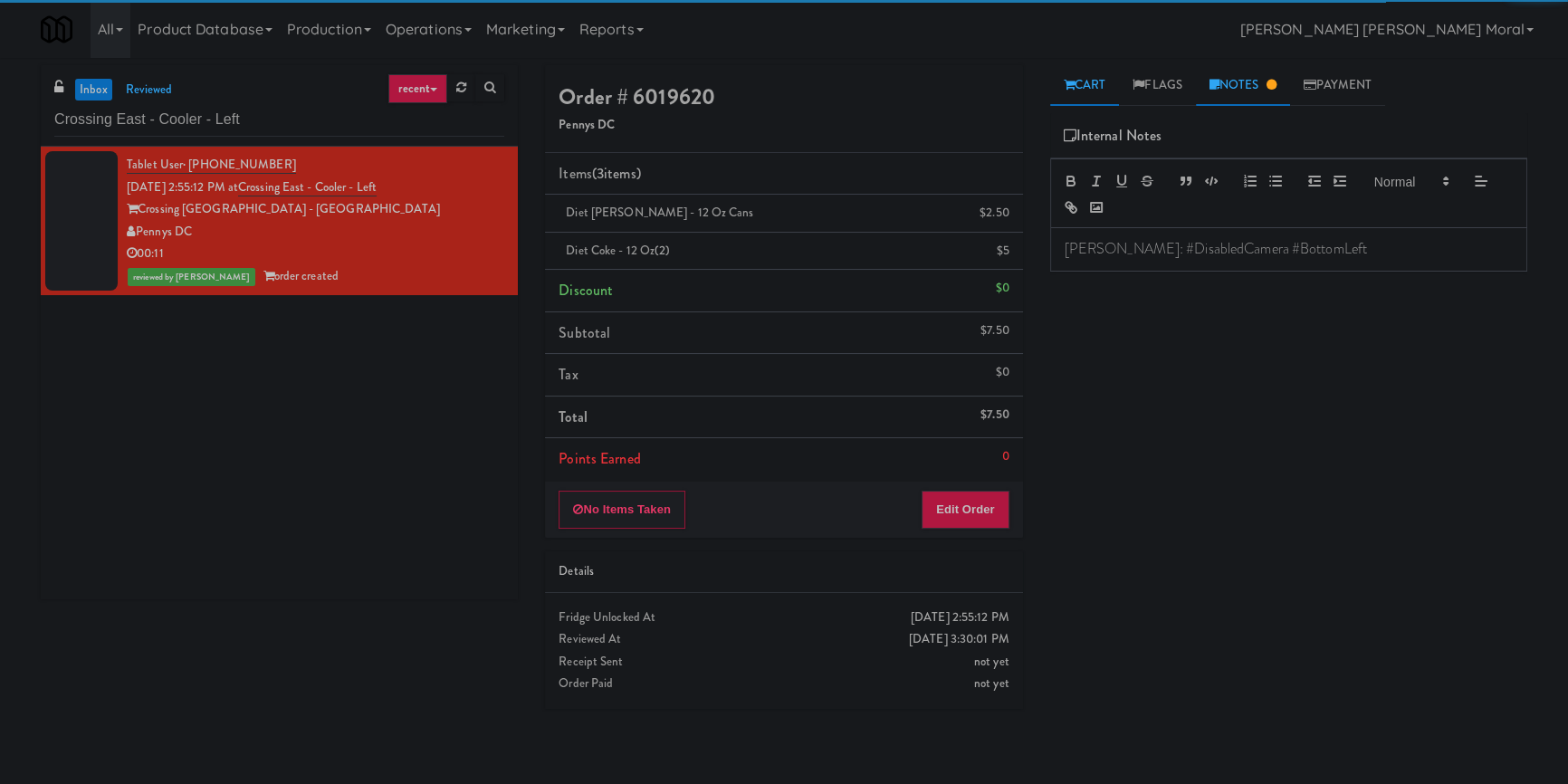
click at [1089, 99] on link "Cart" at bounding box center [1085, 85] width 69 height 41
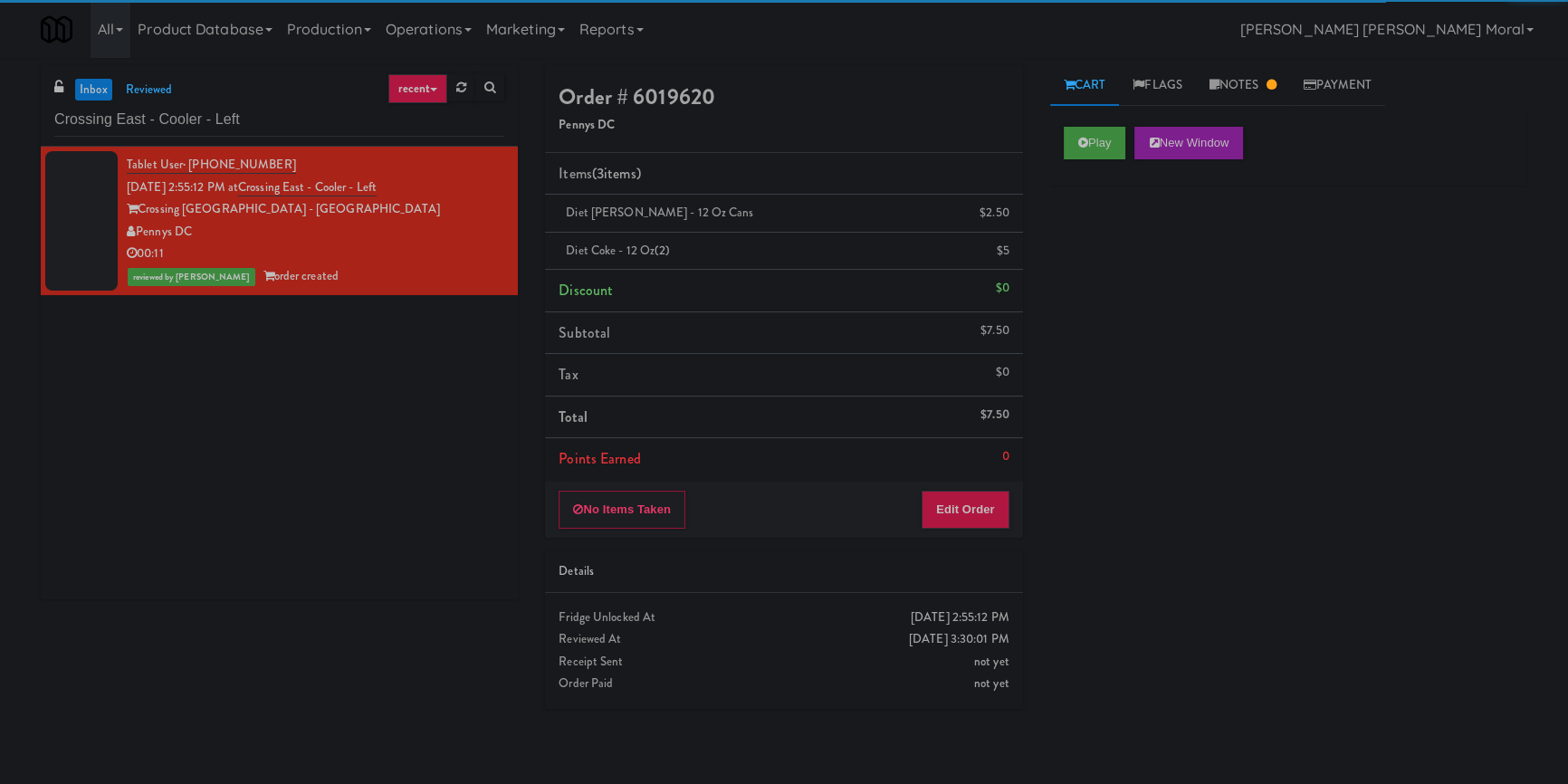
click at [1107, 221] on div "Play New Window Primary Flag Clear Flag if unable to determine what was taken o…" at bounding box center [1288, 453] width 477 height 679
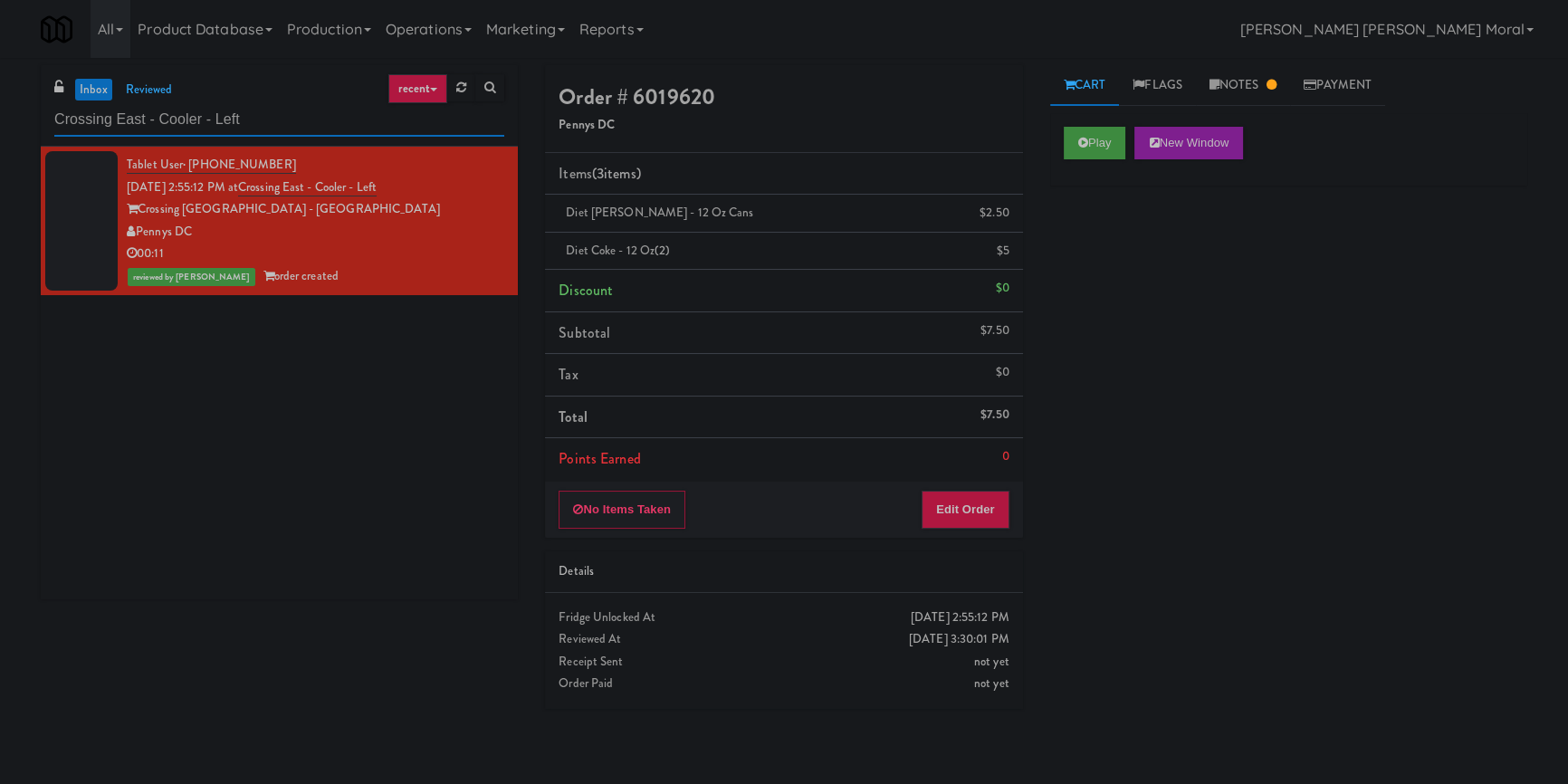
click at [306, 120] on input "Crossing East - Cooler - Left" at bounding box center [279, 120] width 450 height 34
paste input "Accolade - Drinks"
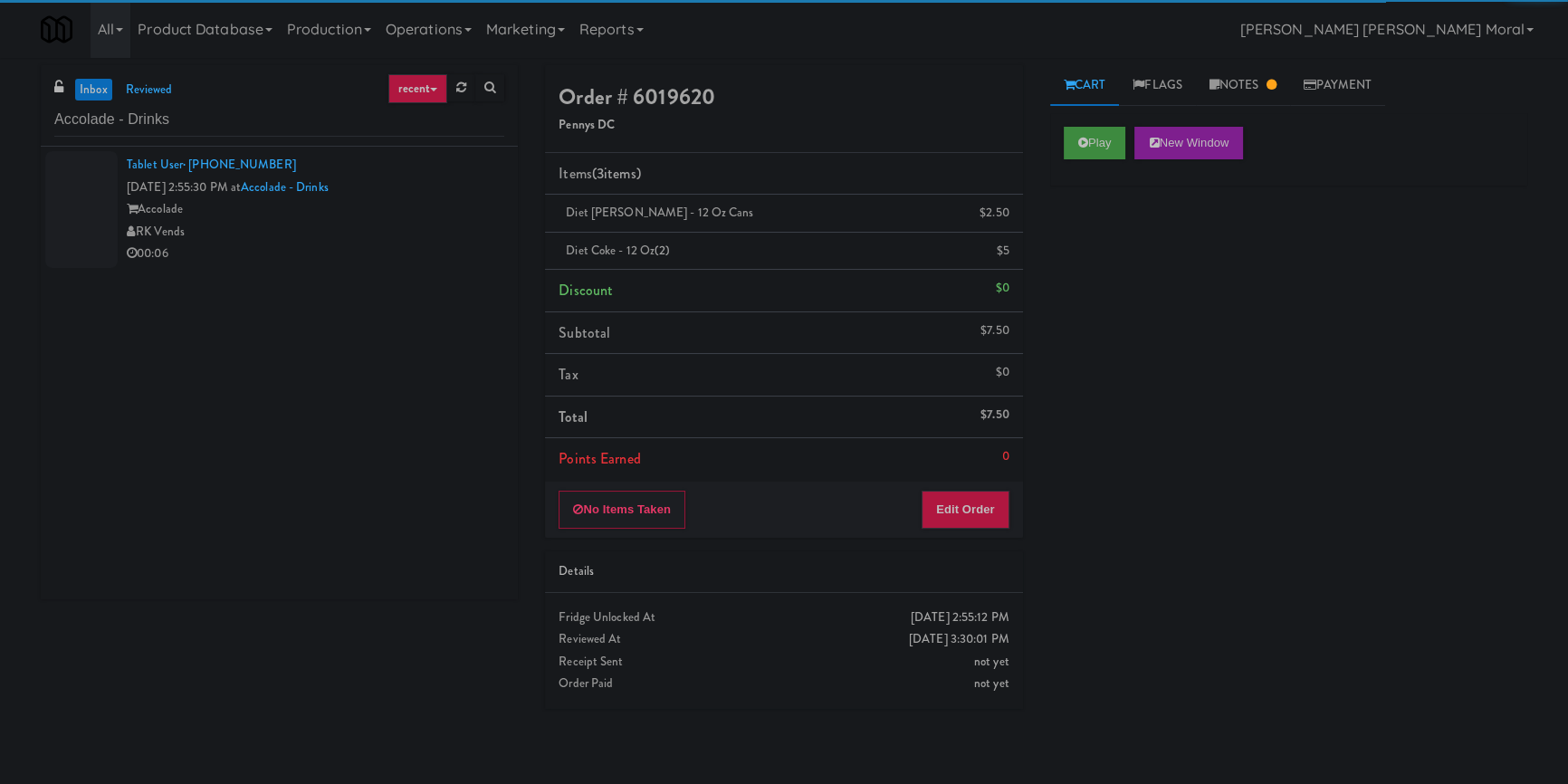
click at [434, 235] on div "RK Vends" at bounding box center [316, 232] width 378 height 23
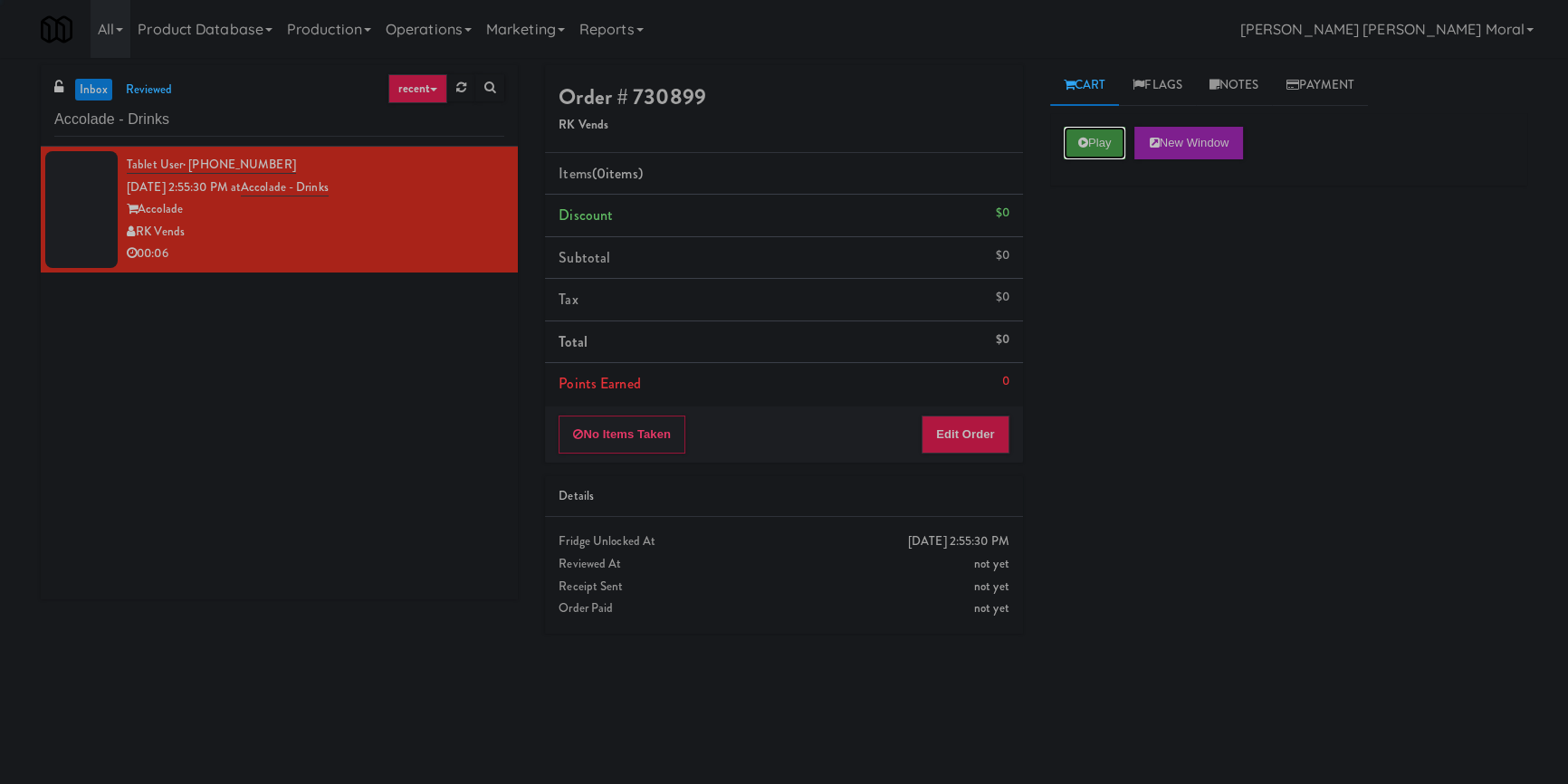
click at [1083, 153] on button "Play" at bounding box center [1095, 143] width 62 height 33
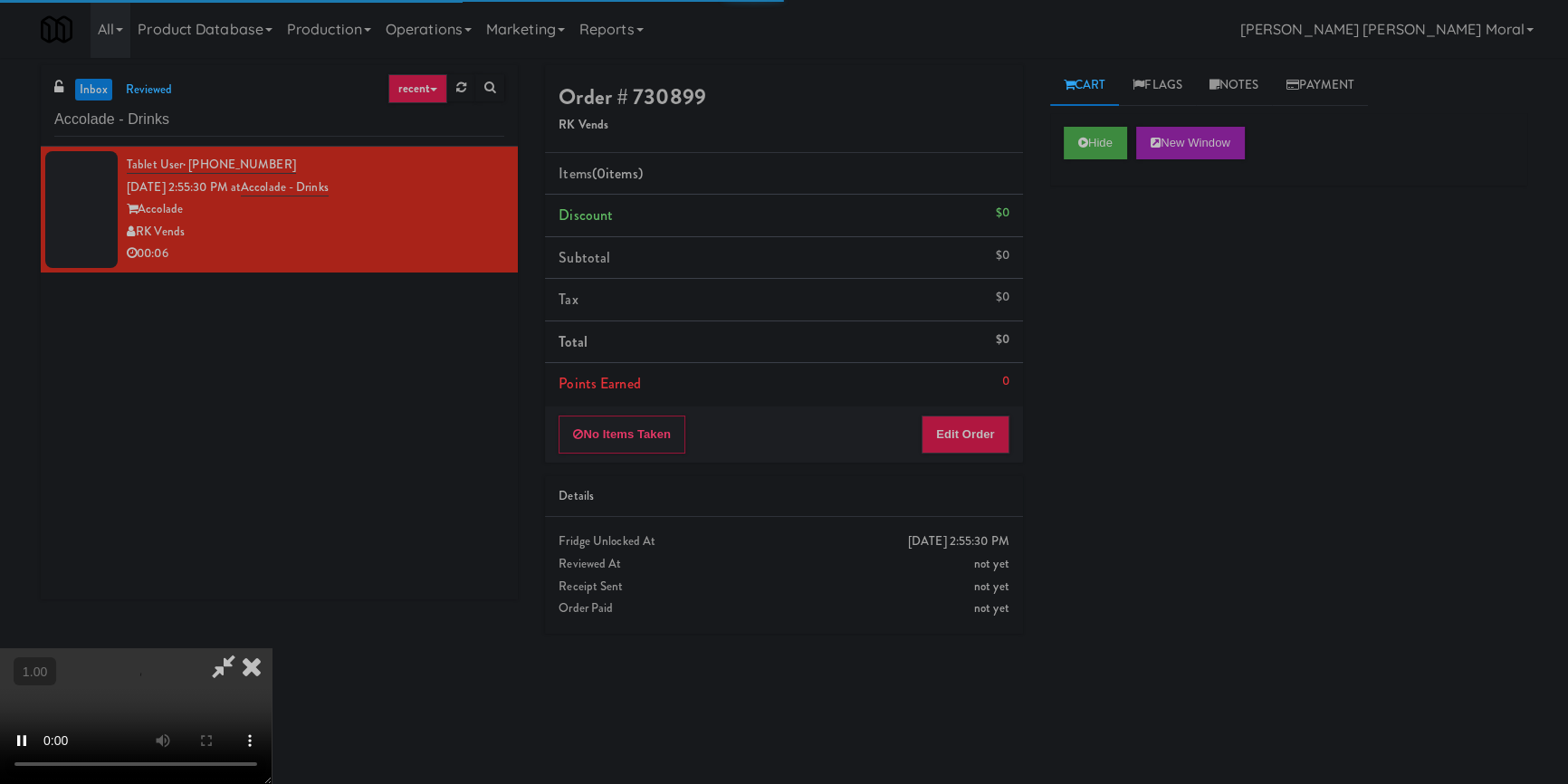
click at [1086, 236] on div "Hide New Window Primary Flag Clear Flag if unable to determine what was taken o…" at bounding box center [1288, 453] width 477 height 679
drag, startPoint x: 1096, startPoint y: 314, endPoint x: 1094, endPoint y: 329, distance: 15.1
click at [1098, 314] on div "Hide New Window Primary Flag Clear Flag if unable to determine what was taken o…" at bounding box center [1288, 453] width 477 height 679
drag, startPoint x: 982, startPoint y: 424, endPoint x: 1038, endPoint y: 356, distance: 88.1
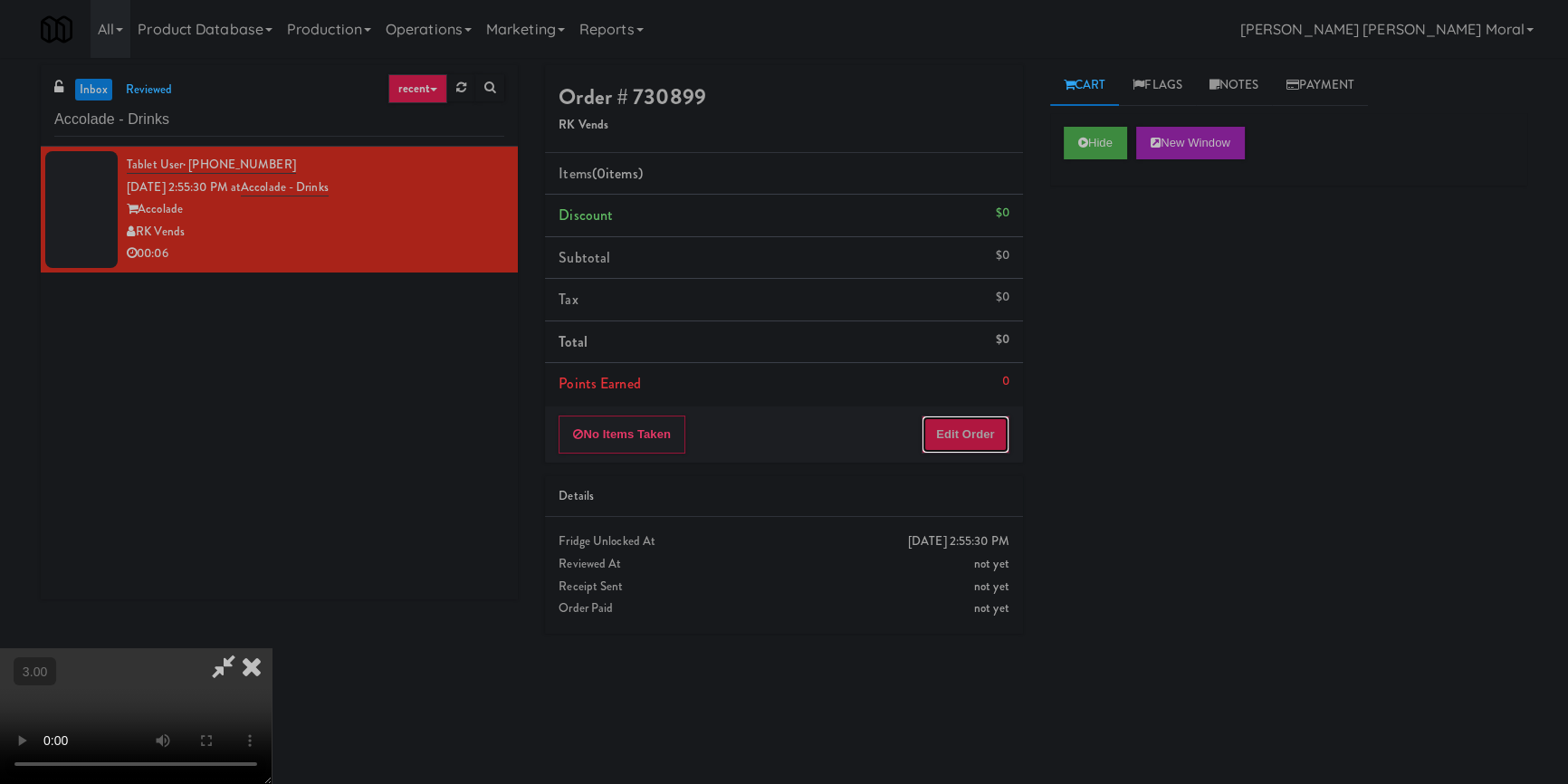
click at [982, 424] on button "Edit Order" at bounding box center [965, 435] width 88 height 38
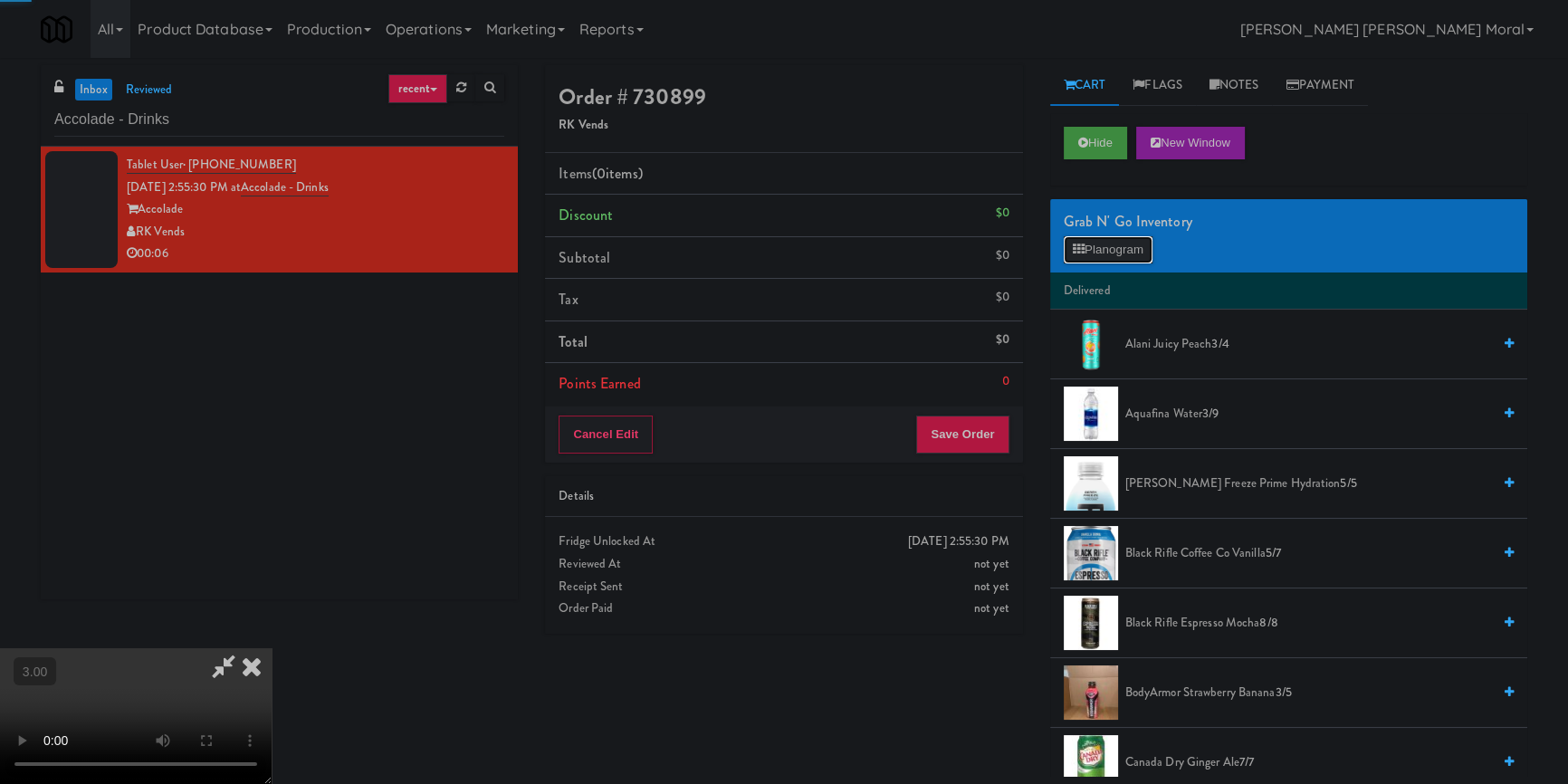
click at [1126, 241] on button "Planogram" at bounding box center [1107, 250] width 88 height 27
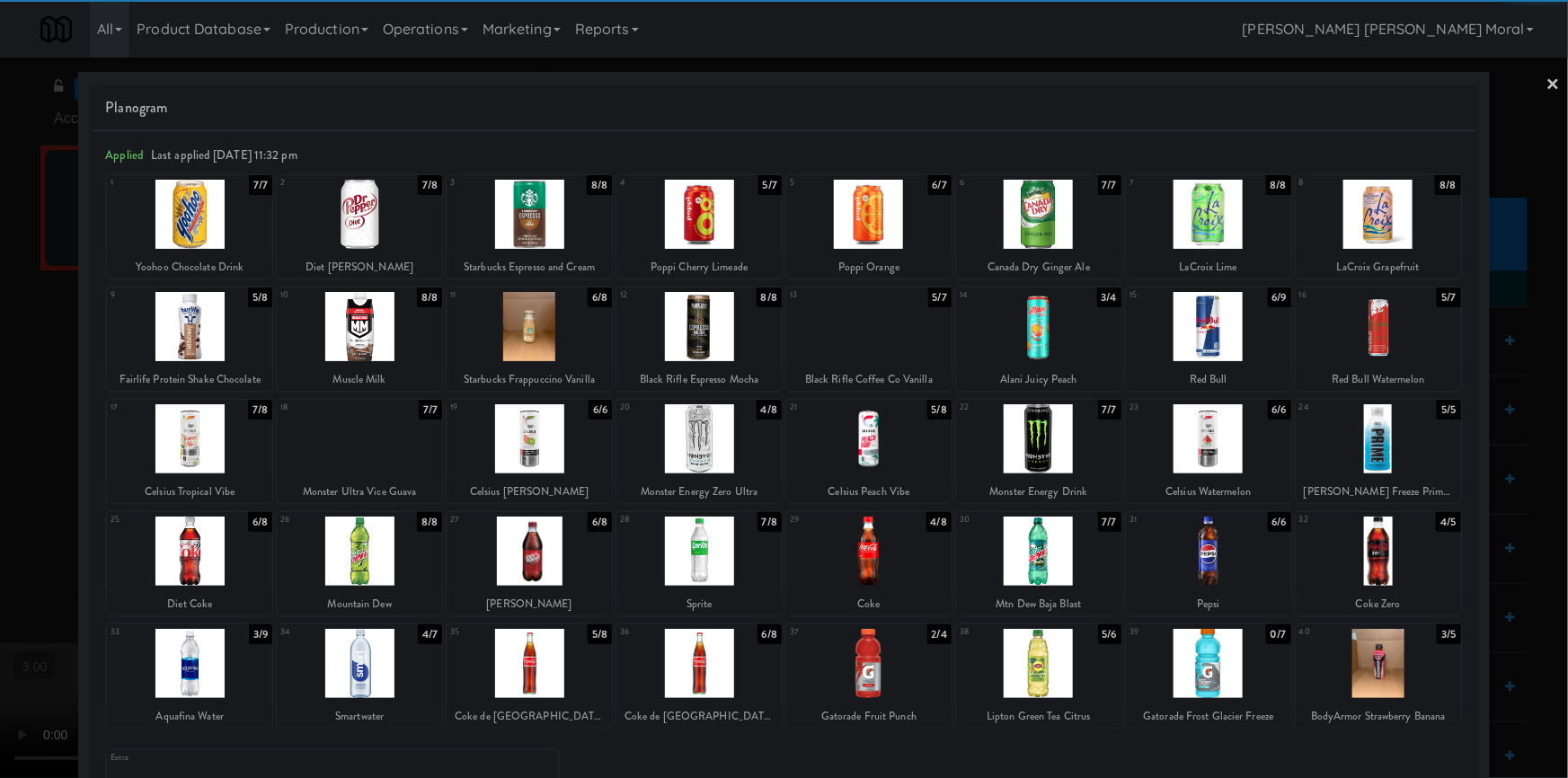
click at [540, 562] on div at bounding box center [529, 552] width 166 height 69
click at [1546, 79] on link "×" at bounding box center [1554, 86] width 14 height 56
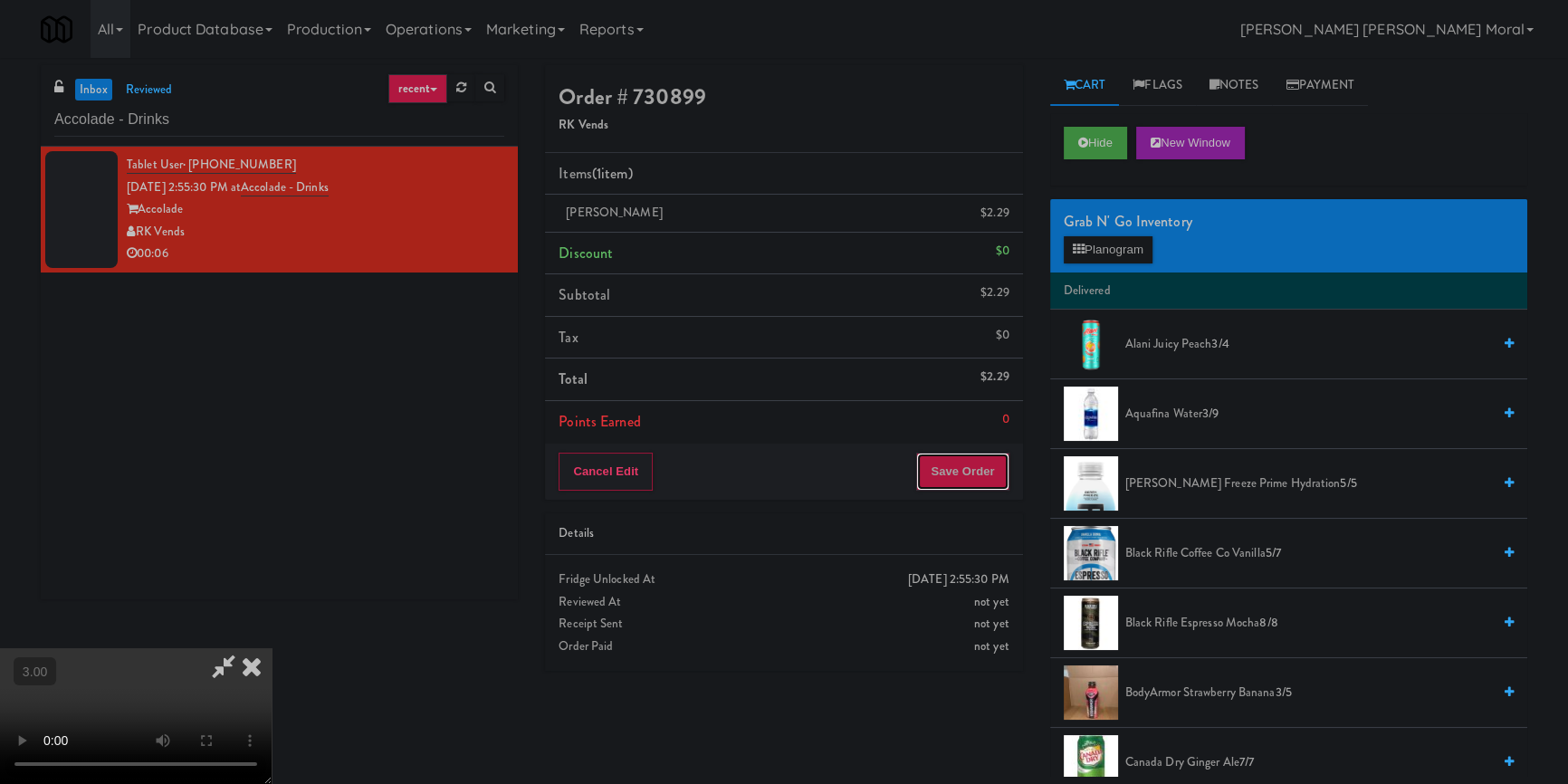
click at [976, 480] on button "Save Order" at bounding box center [961, 472] width 92 height 38
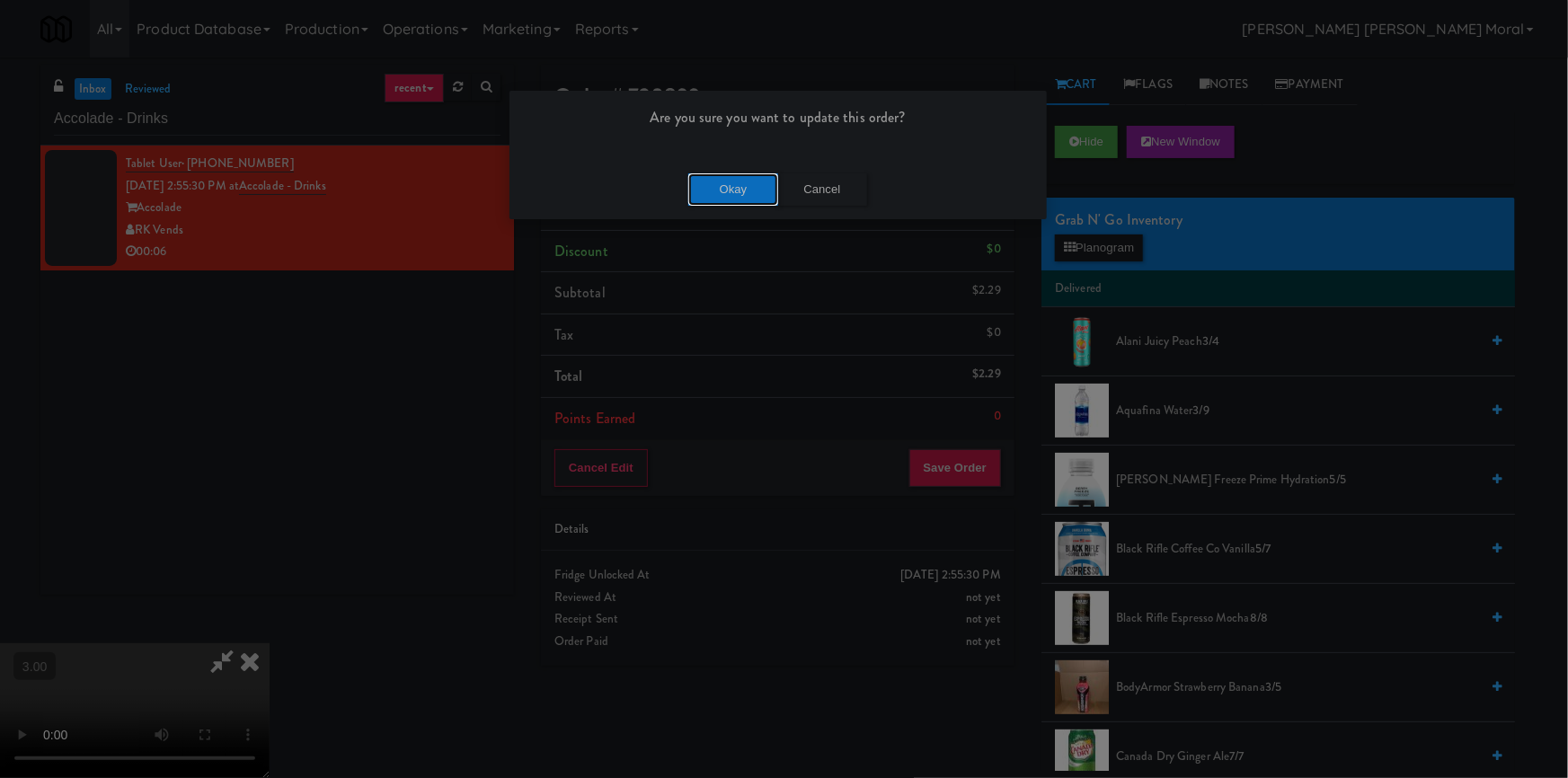
click at [749, 192] on button "Okay" at bounding box center [732, 190] width 90 height 33
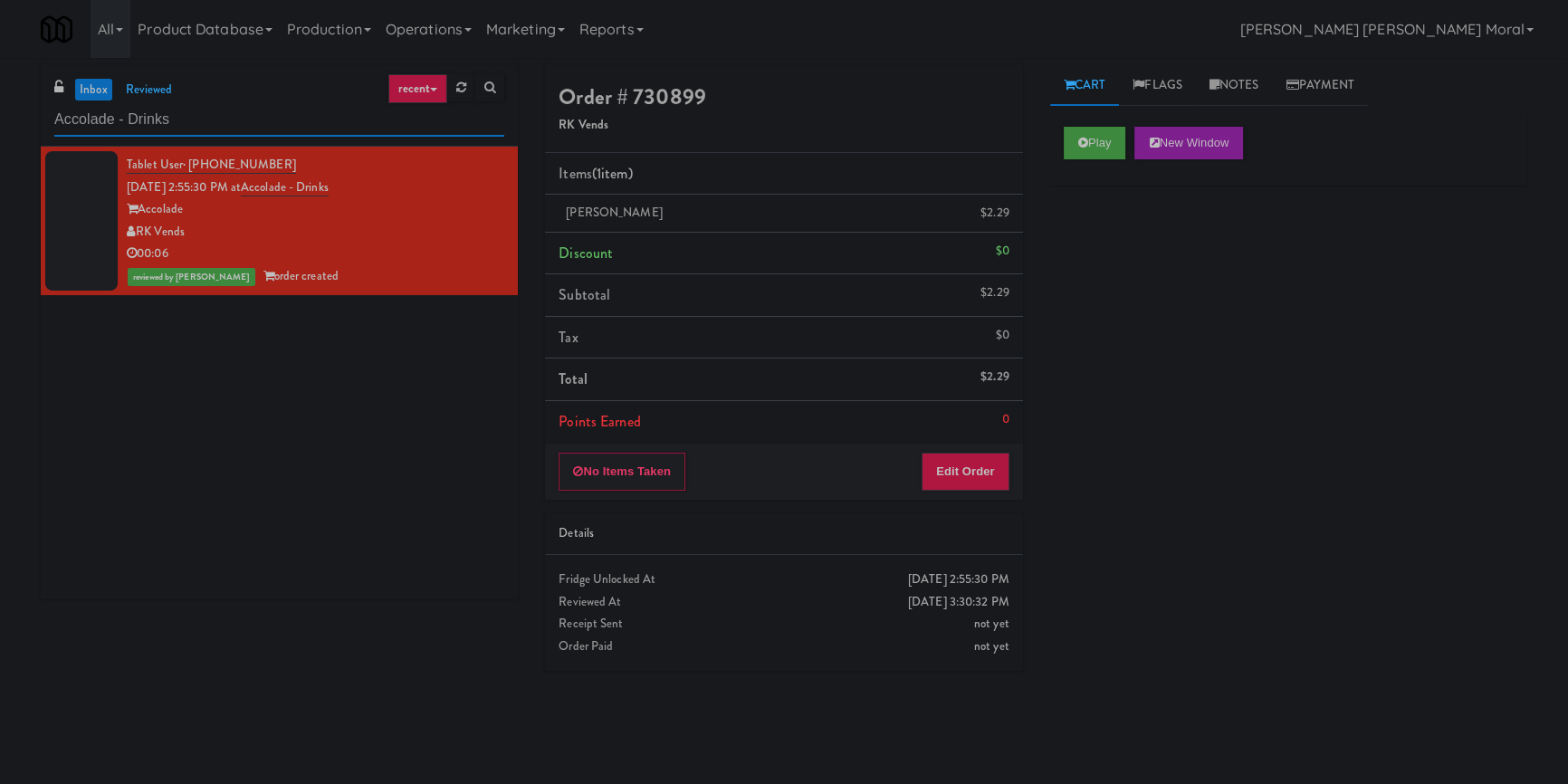
click at [119, 118] on input "Accolade - Drinks" at bounding box center [279, 120] width 450 height 34
paste input "Cirrus - Cooler - Right"
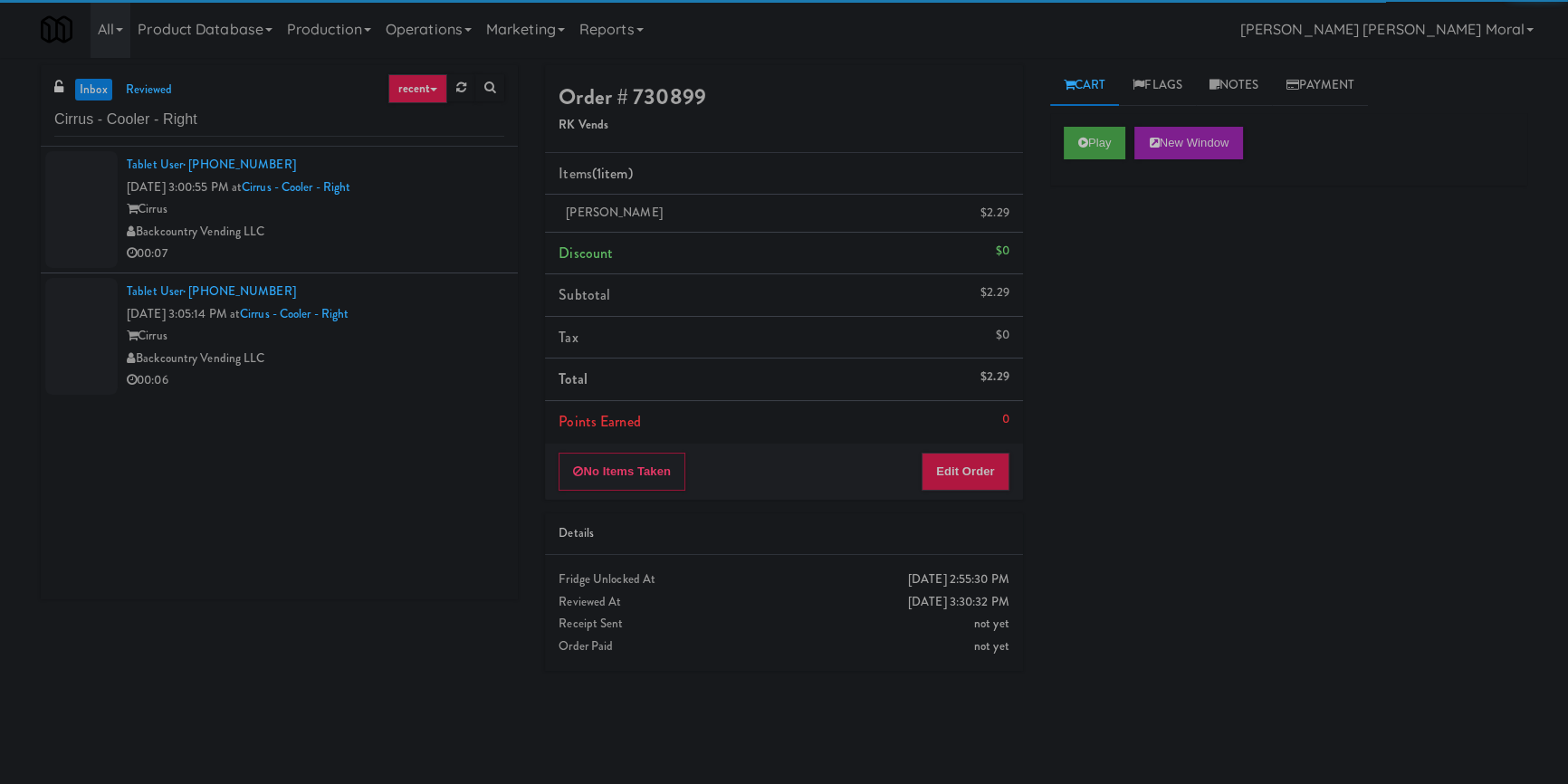
click at [430, 229] on div "Backcountry Vending LLC" at bounding box center [316, 232] width 378 height 23
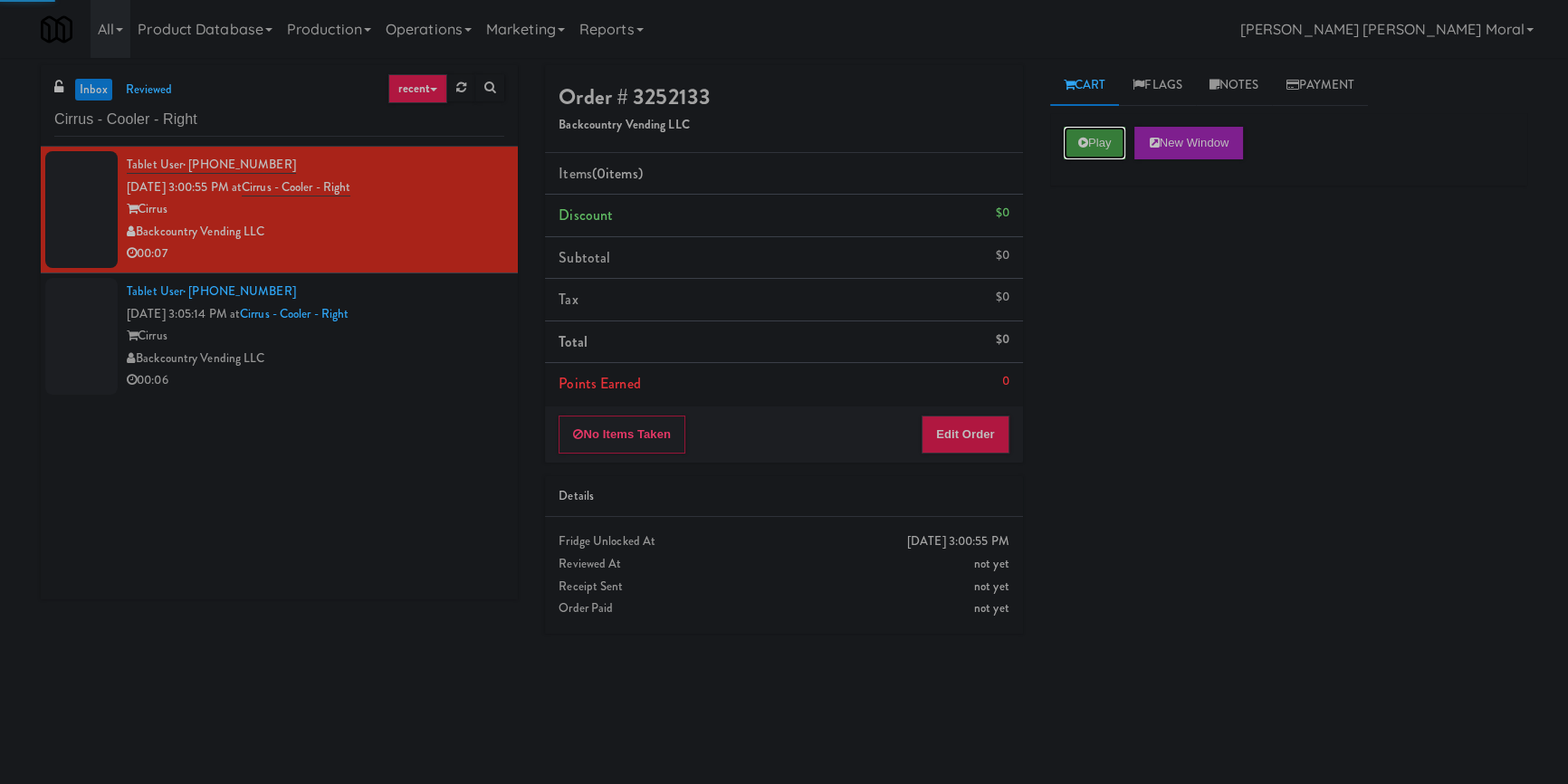
click at [1089, 155] on button "Play" at bounding box center [1095, 143] width 62 height 33
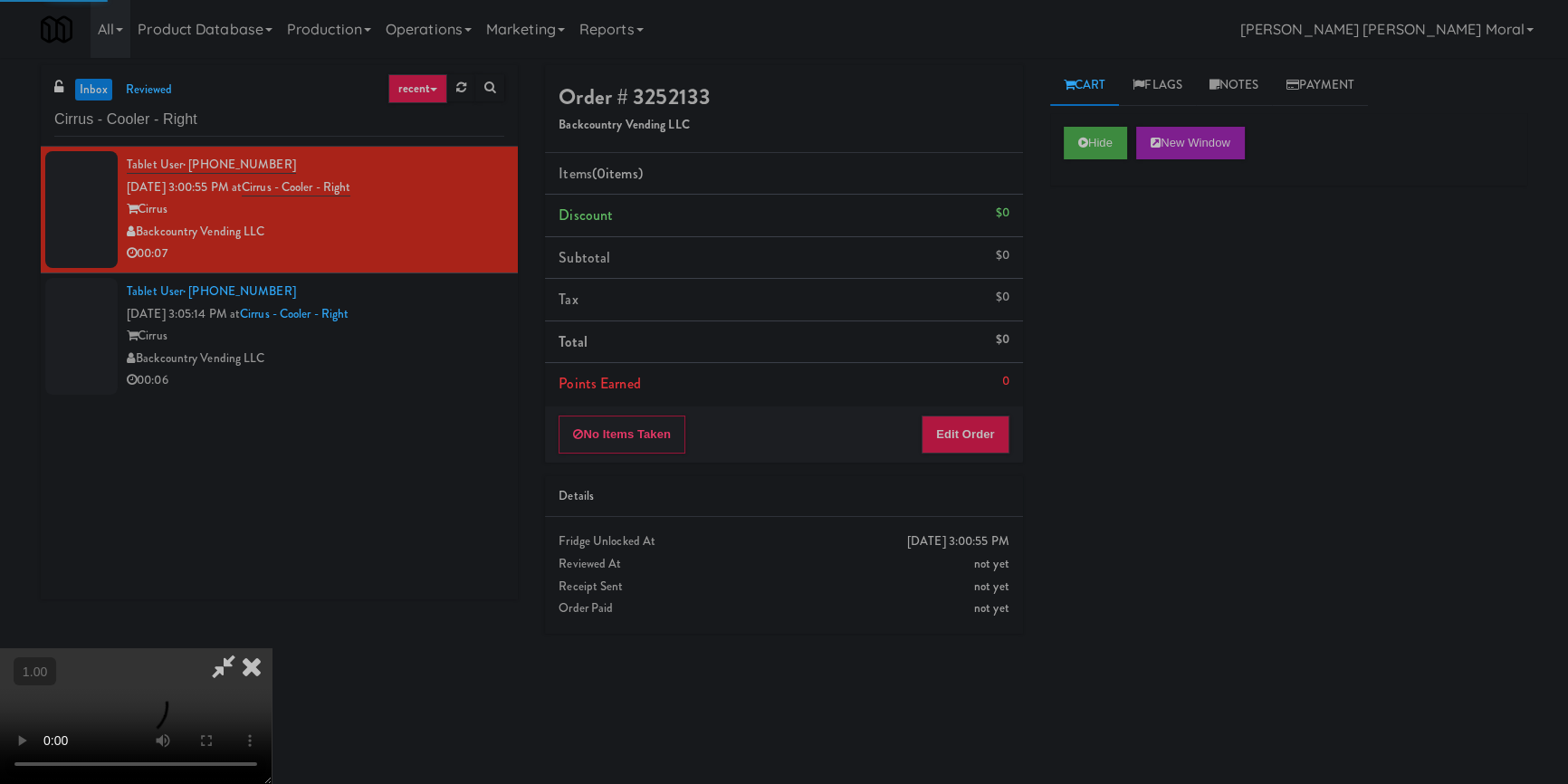
click at [1103, 252] on div "Hide New Window Primary Flag Clear Flag if unable to determine what was taken o…" at bounding box center [1288, 453] width 477 height 679
click at [1110, 424] on div "Hide New Window Primary Flag Clear Flag if unable to determine what was taken o…" at bounding box center [1288, 453] width 477 height 679
click at [272, 649] on video at bounding box center [136, 716] width 272 height 136
click at [986, 442] on button "Edit Order" at bounding box center [965, 435] width 88 height 38
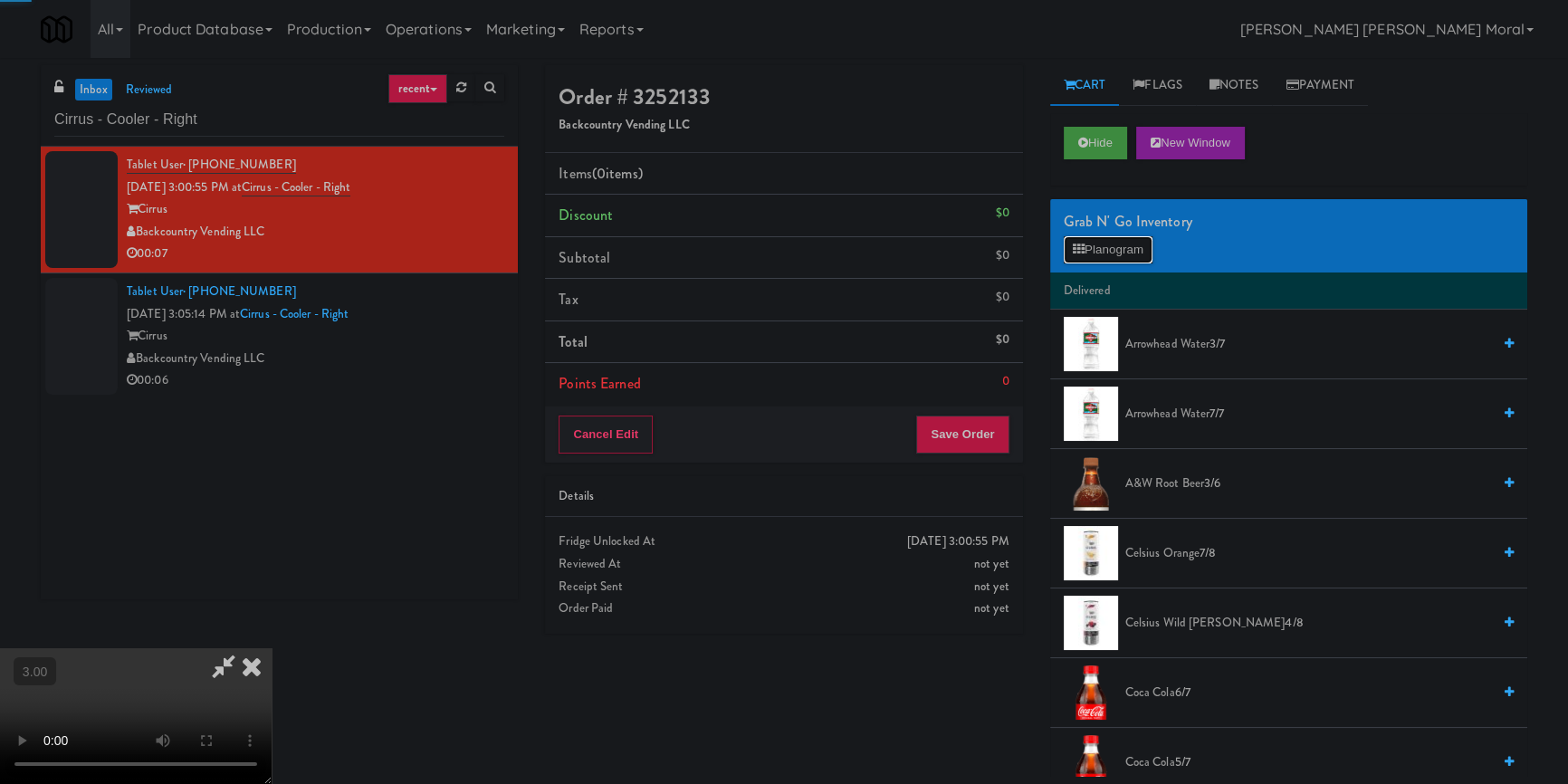
click at [1115, 236] on button "Planogram" at bounding box center [1107, 250] width 88 height 27
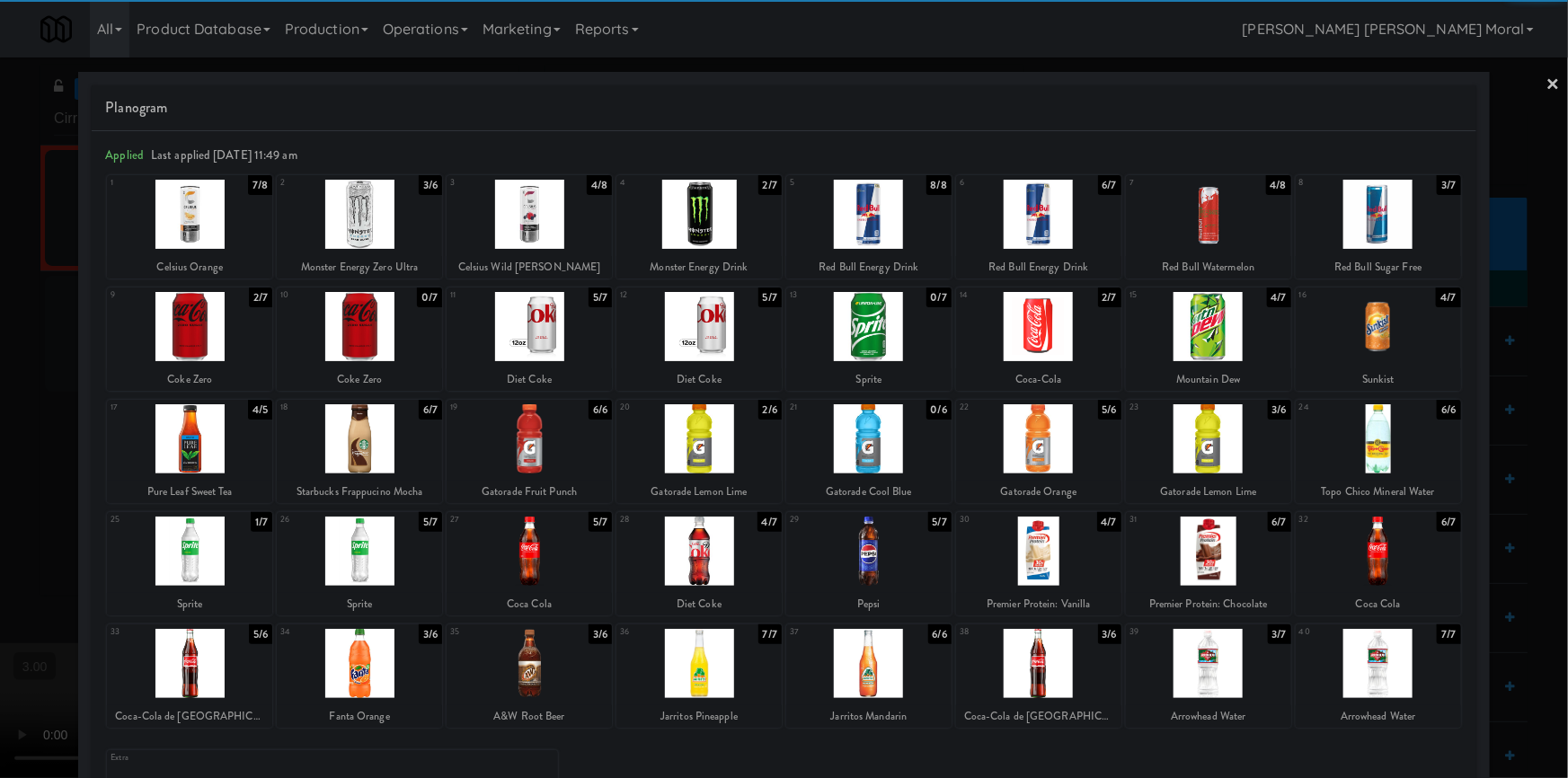
click at [731, 327] on div at bounding box center [699, 327] width 166 height 69
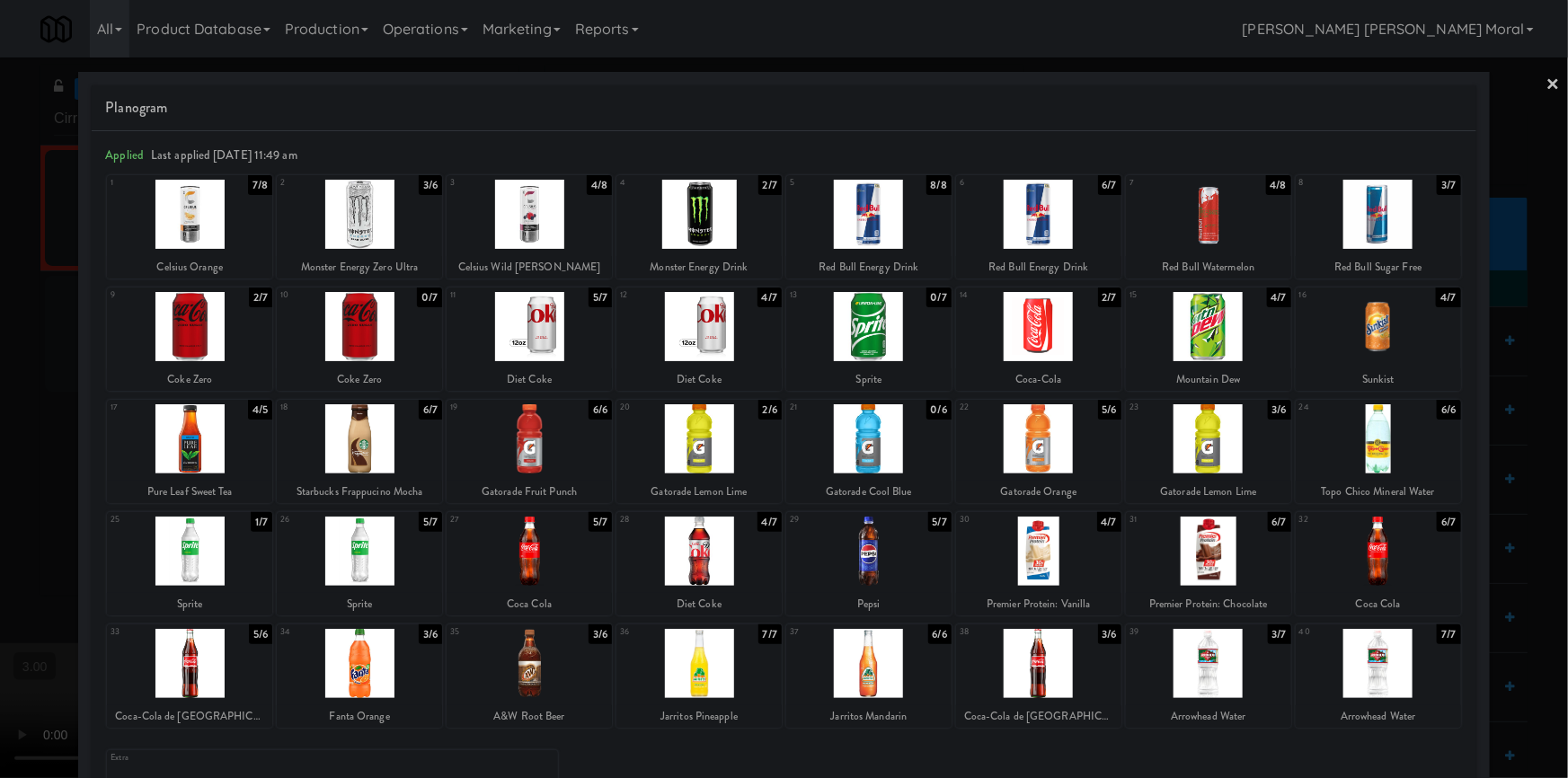
click at [1546, 81] on link "×" at bounding box center [1554, 86] width 14 height 56
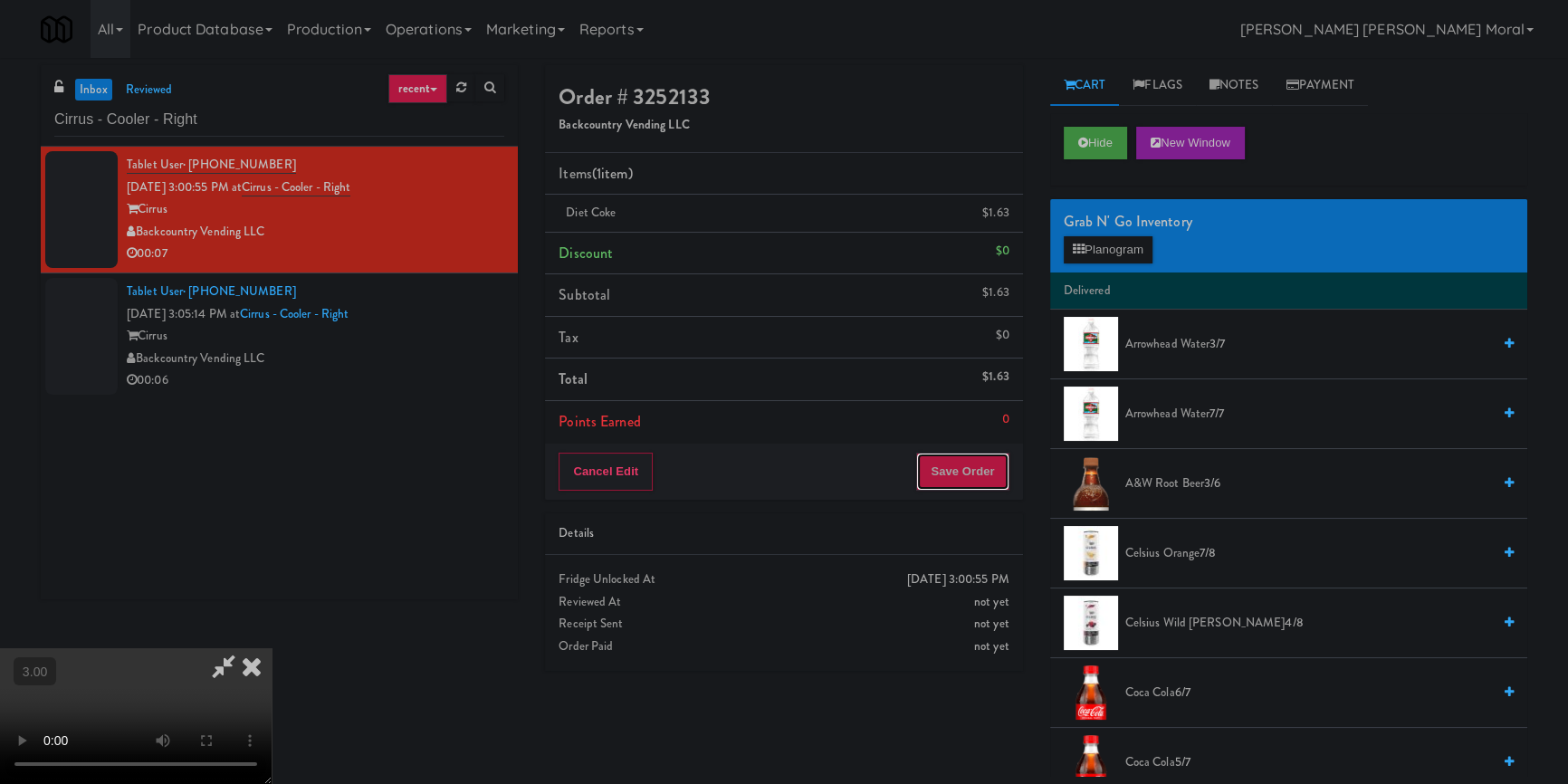
click at [992, 489] on button "Save Order" at bounding box center [961, 472] width 92 height 38
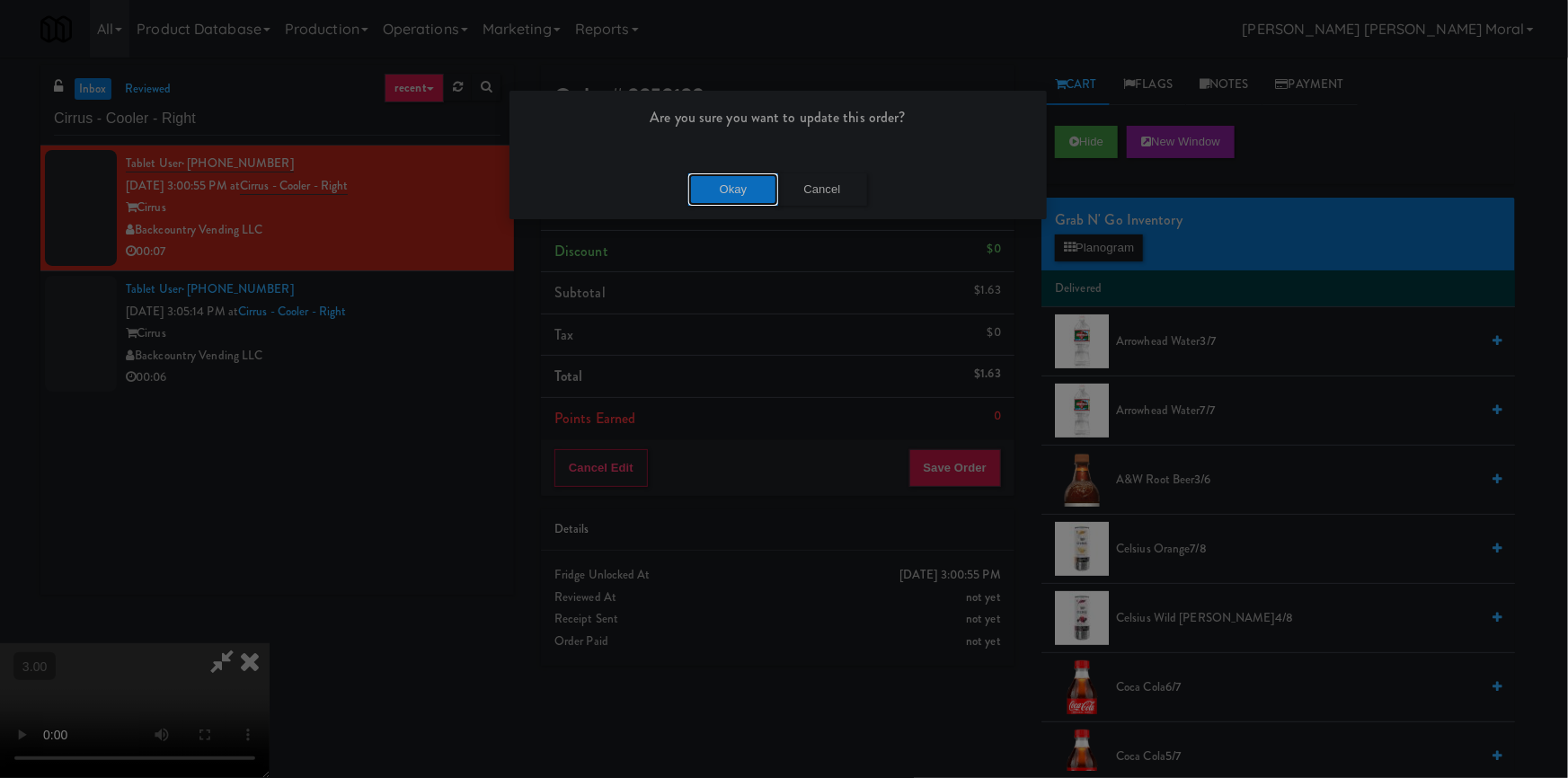
click at [726, 184] on button "Okay" at bounding box center [732, 190] width 90 height 33
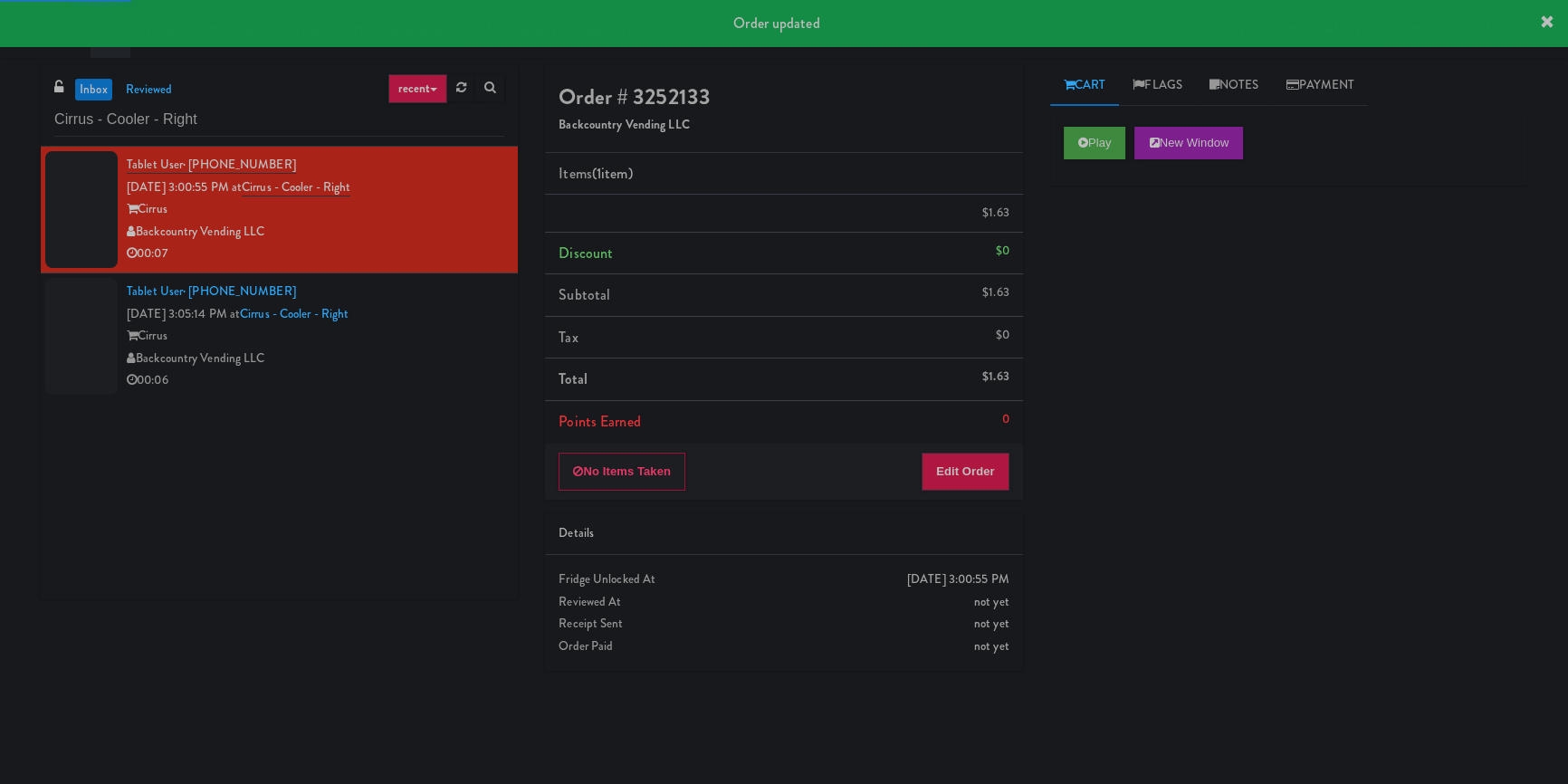
drag, startPoint x: 460, startPoint y: 359, endPoint x: 542, endPoint y: 368, distance: 82.5
click at [460, 358] on div "Backcountry Vending LLC" at bounding box center [316, 359] width 378 height 23
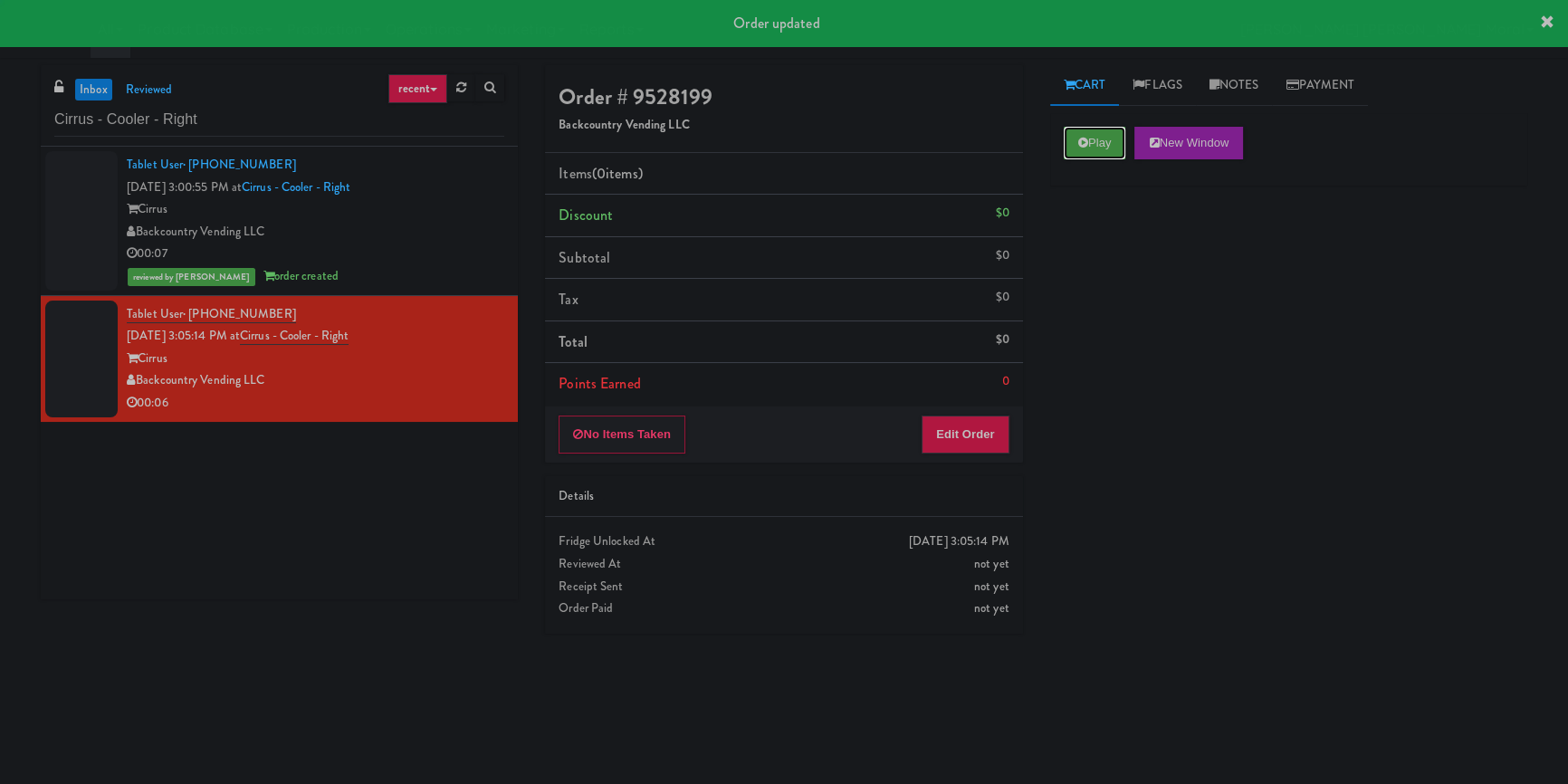
click at [1100, 147] on button "Play" at bounding box center [1095, 143] width 62 height 33
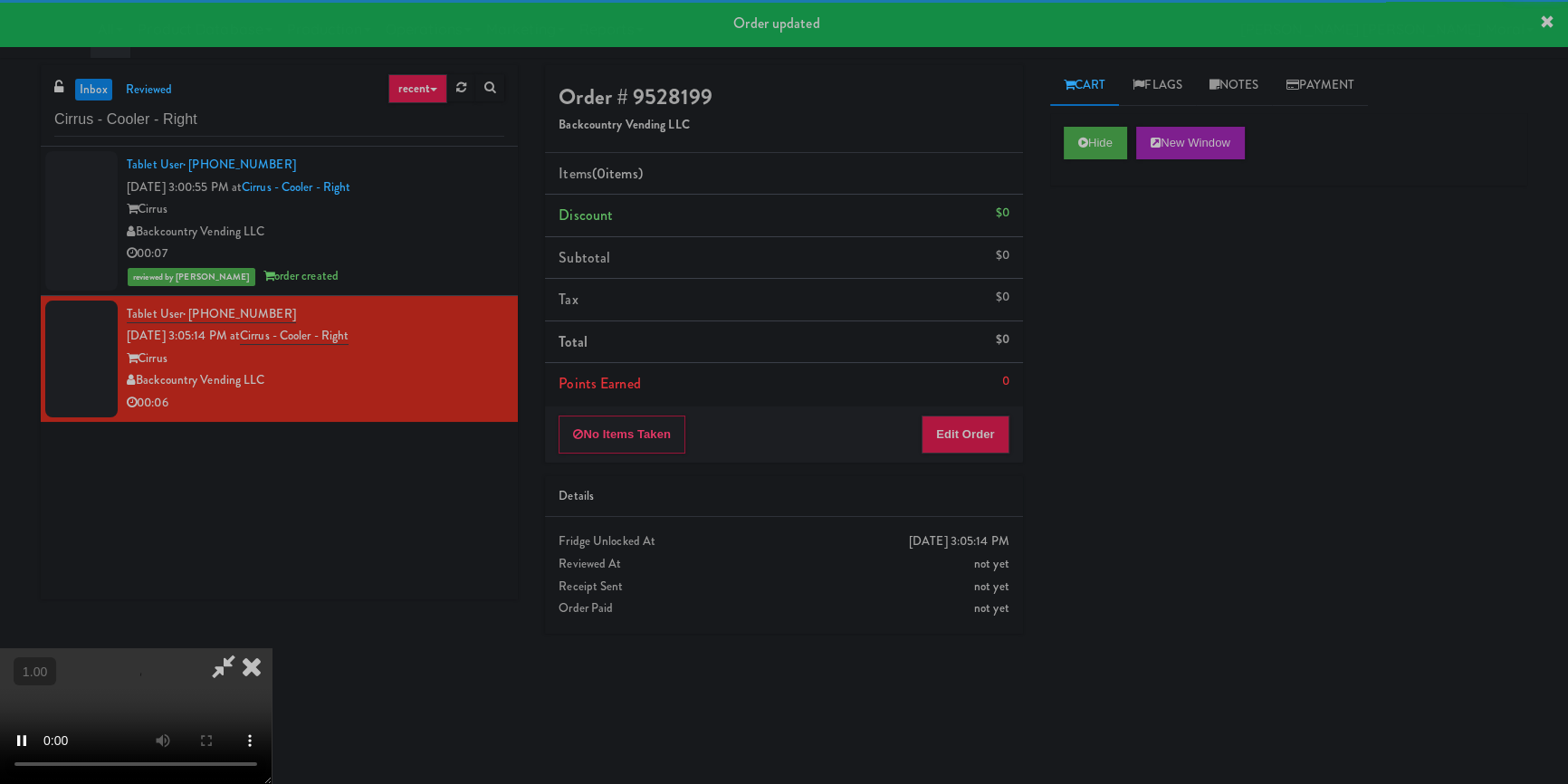
click at [1097, 297] on div "Hide New Window Primary Flag Clear Flag if unable to determine what was taken o…" at bounding box center [1288, 453] width 477 height 679
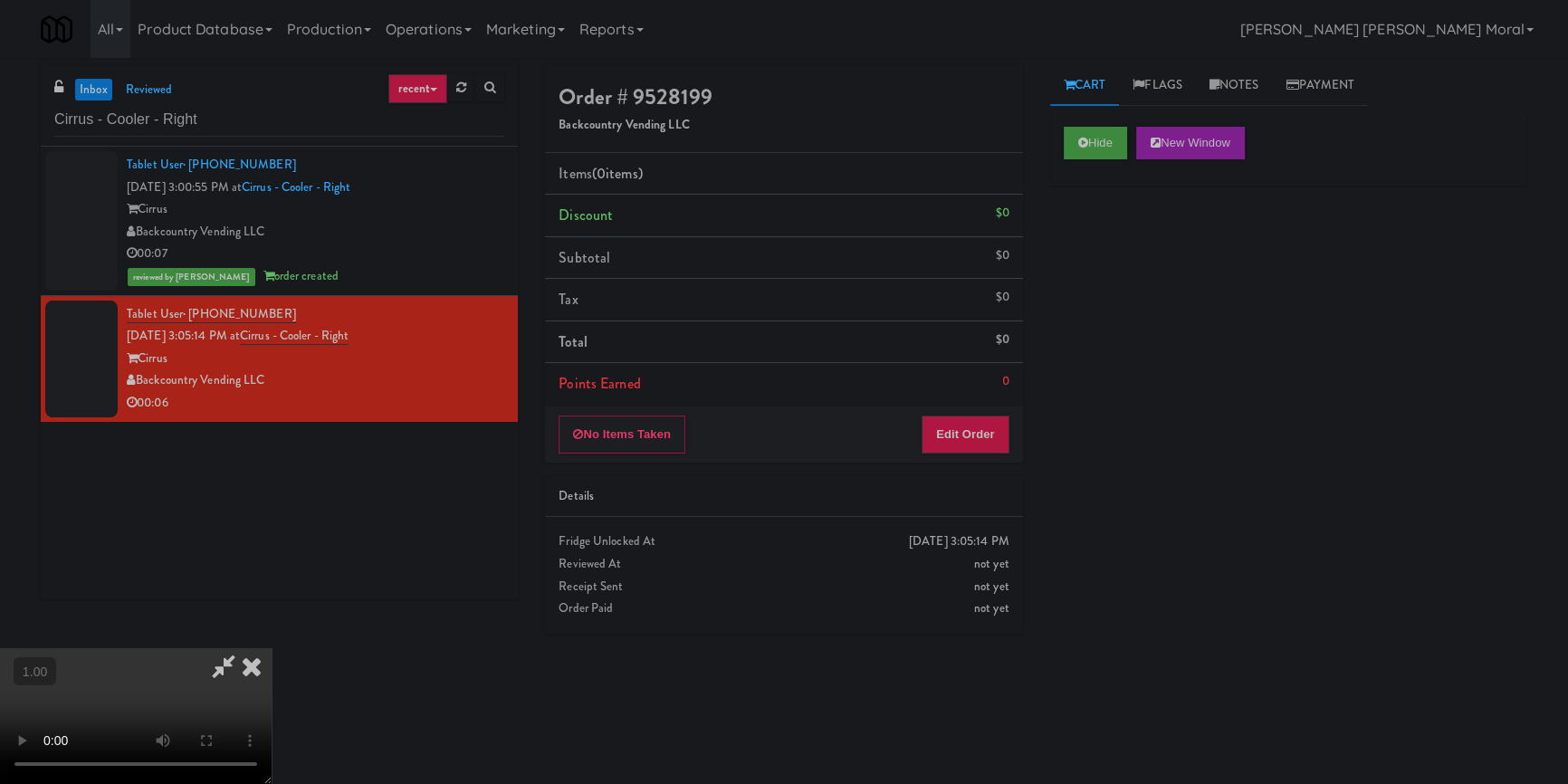
click at [272, 649] on video at bounding box center [136, 716] width 272 height 136
click at [944, 442] on button "Edit Order" at bounding box center [965, 435] width 88 height 38
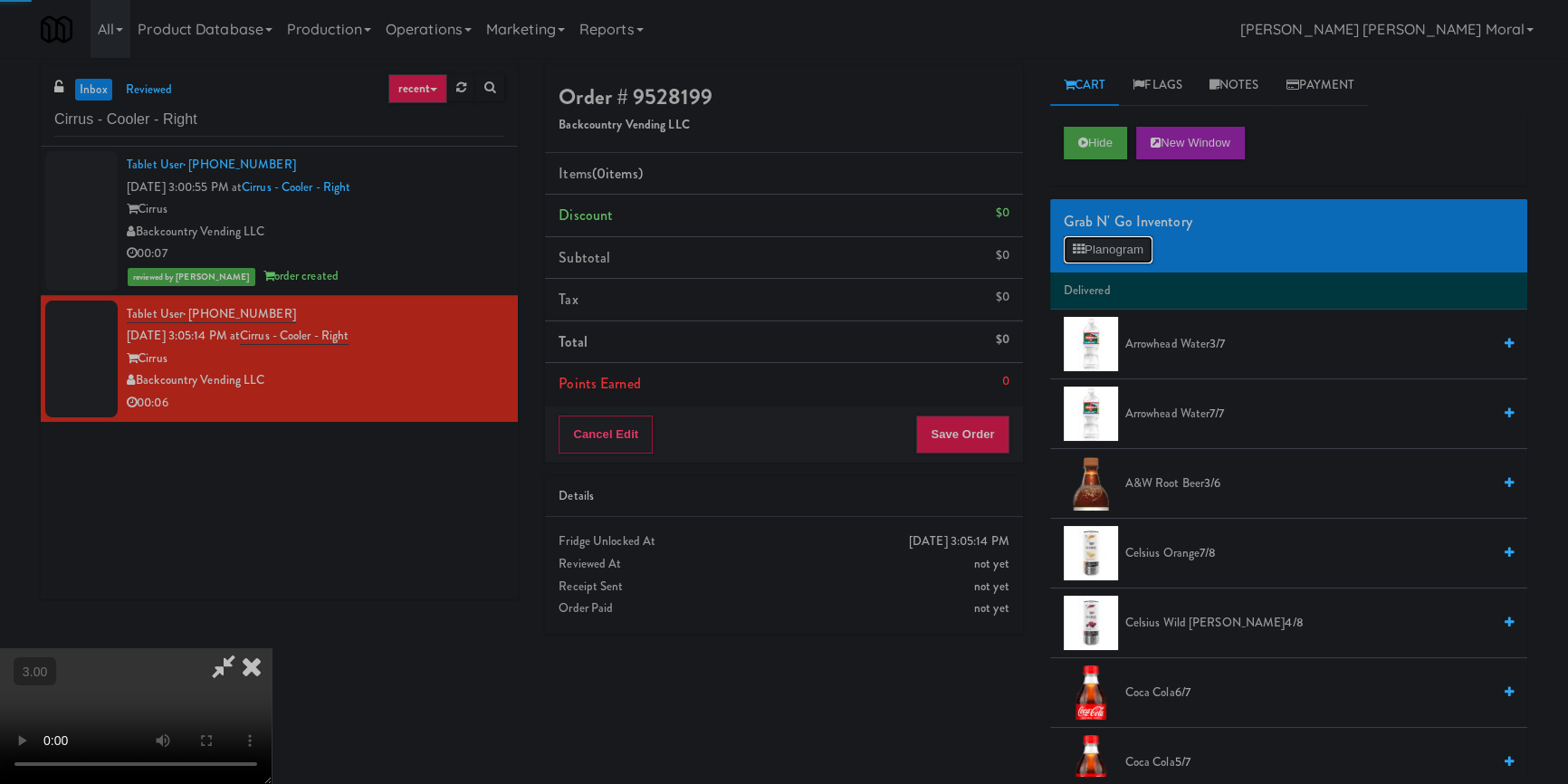
click at [1096, 244] on button "Planogram" at bounding box center [1107, 250] width 88 height 27
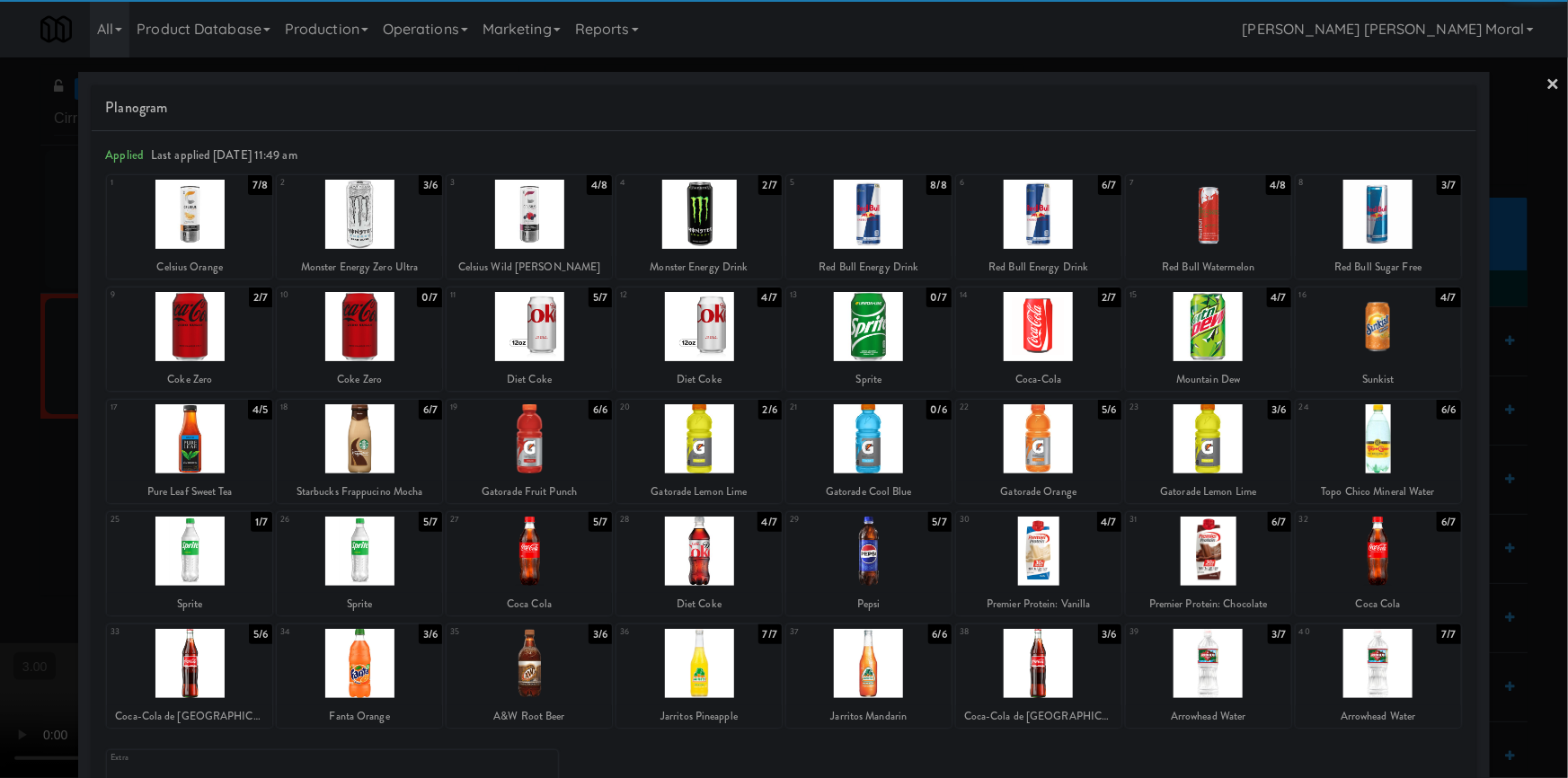
click at [395, 561] on div at bounding box center [359, 552] width 166 height 69
click at [1546, 80] on link "×" at bounding box center [1554, 86] width 14 height 56
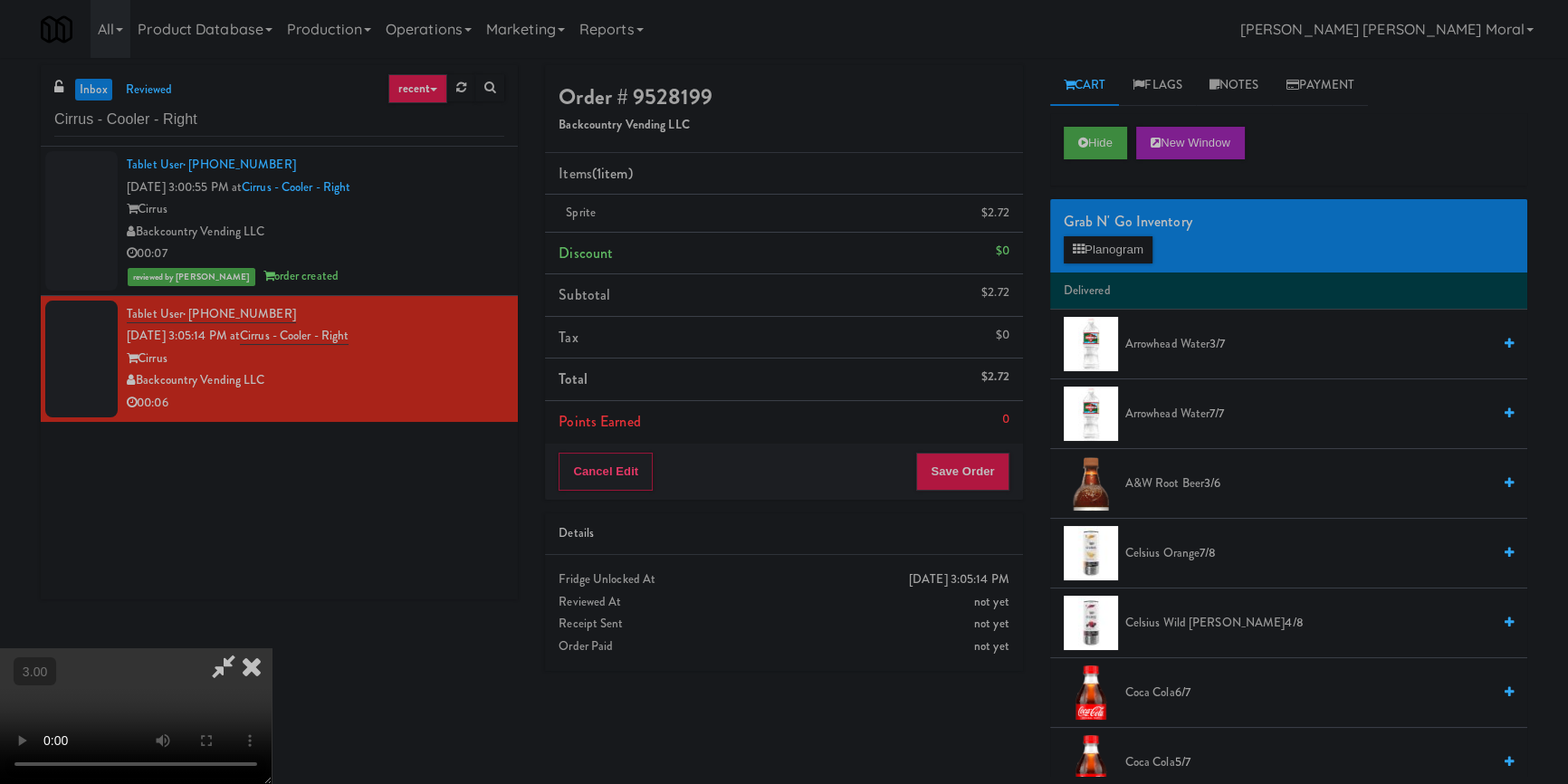
click at [272, 649] on icon at bounding box center [252, 667] width 40 height 37
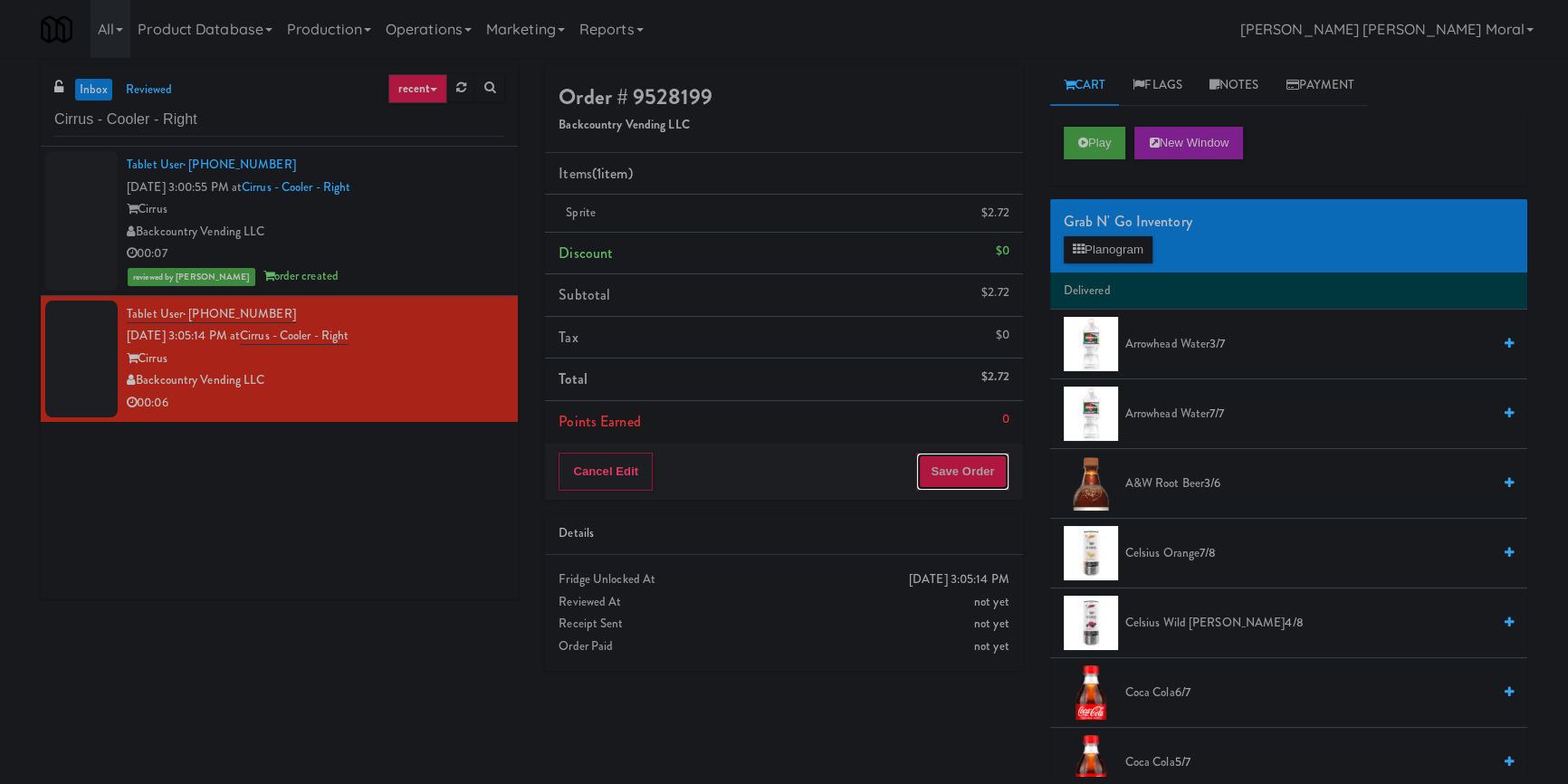
click at [961, 458] on button "Save Order" at bounding box center [961, 472] width 92 height 38
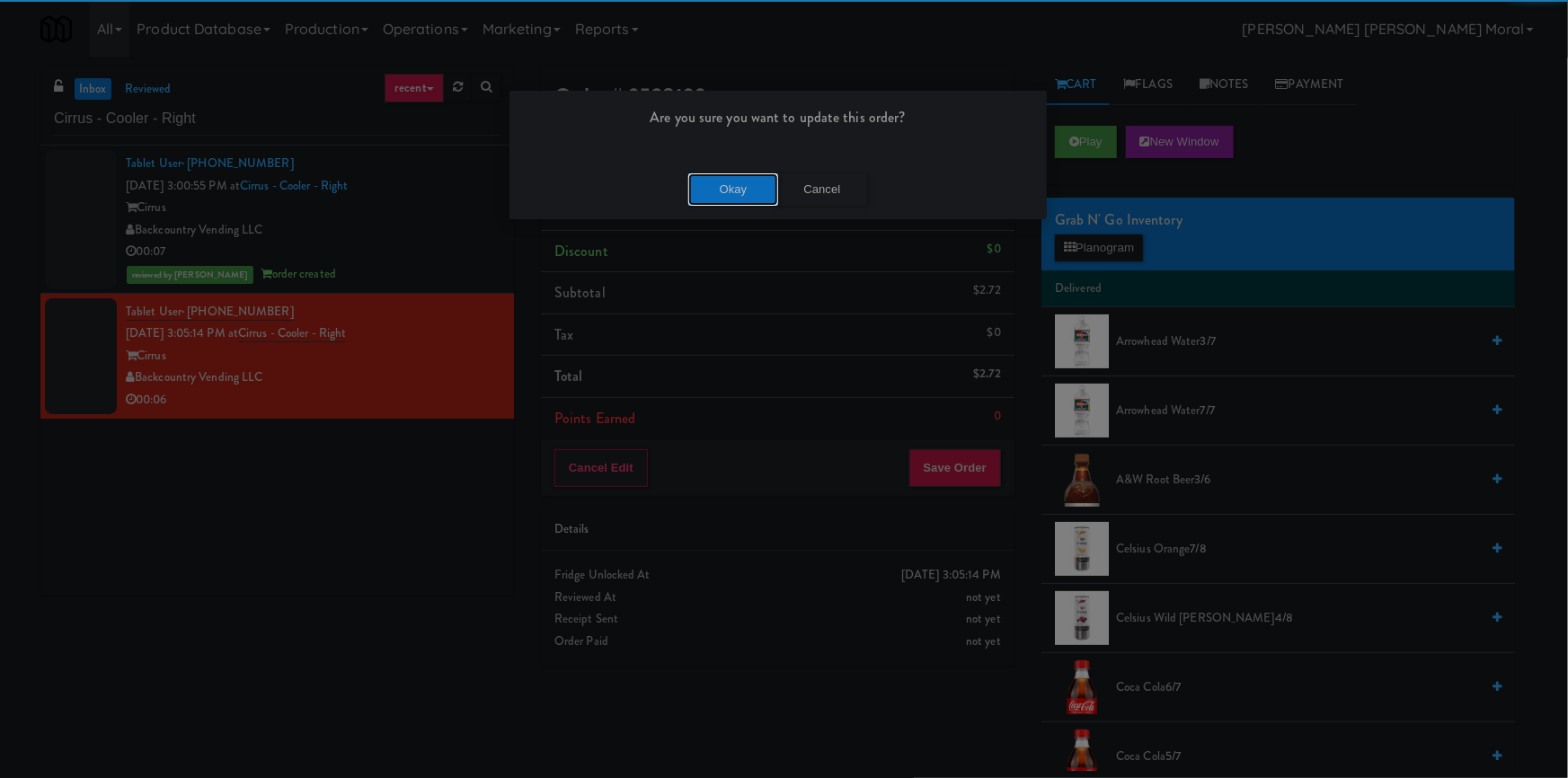
click at [736, 187] on button "Okay" at bounding box center [732, 190] width 90 height 33
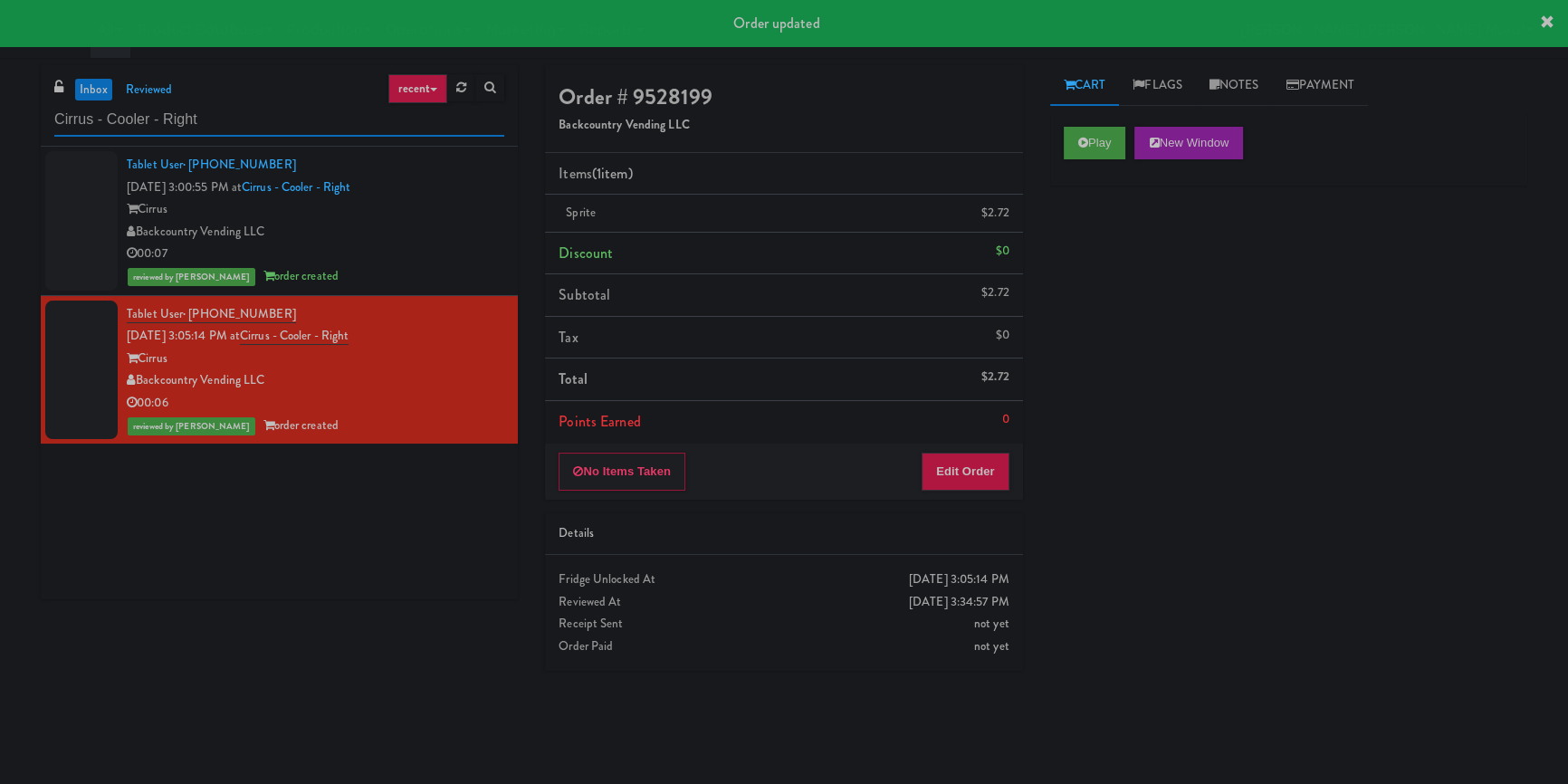
click at [373, 127] on input "Cirrus - Cooler - Right" at bounding box center [279, 120] width 450 height 34
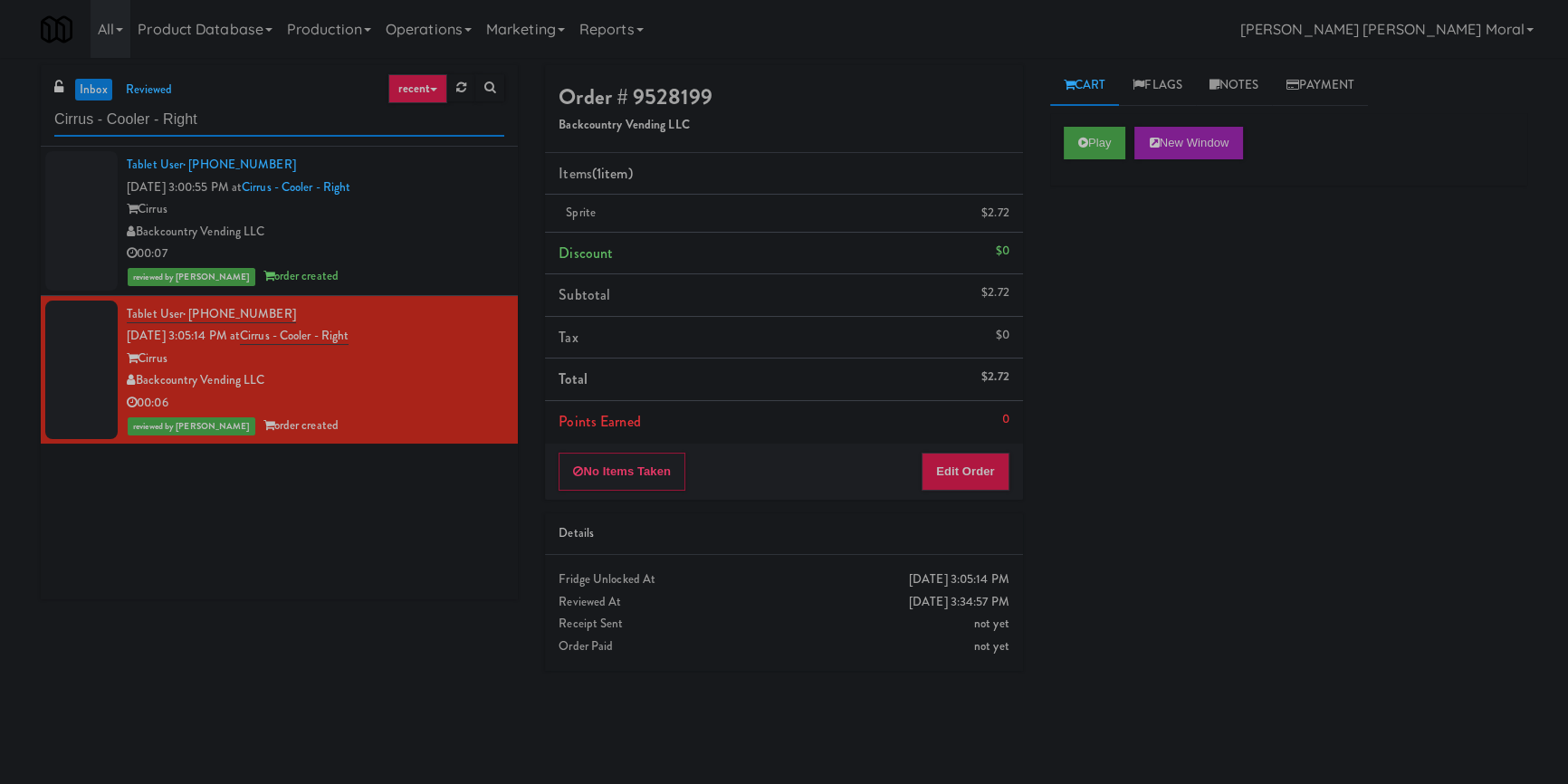
click at [373, 127] on input "Cirrus - Cooler - Right" at bounding box center [279, 120] width 450 height 34
paste input "Rock Solid Reboot (Left)"
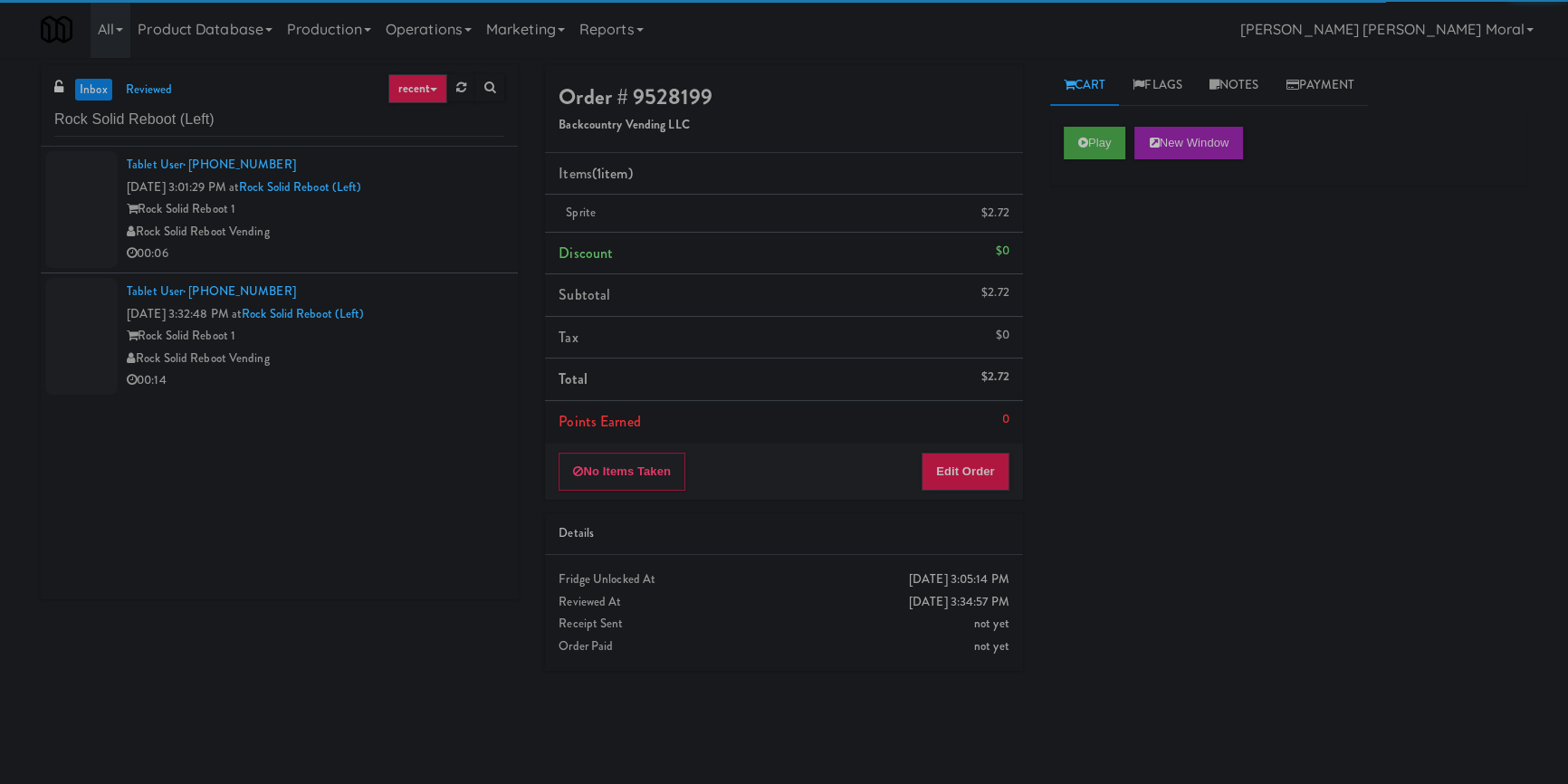
click at [422, 233] on div "Rock Solid Reboot Vending" at bounding box center [316, 232] width 378 height 23
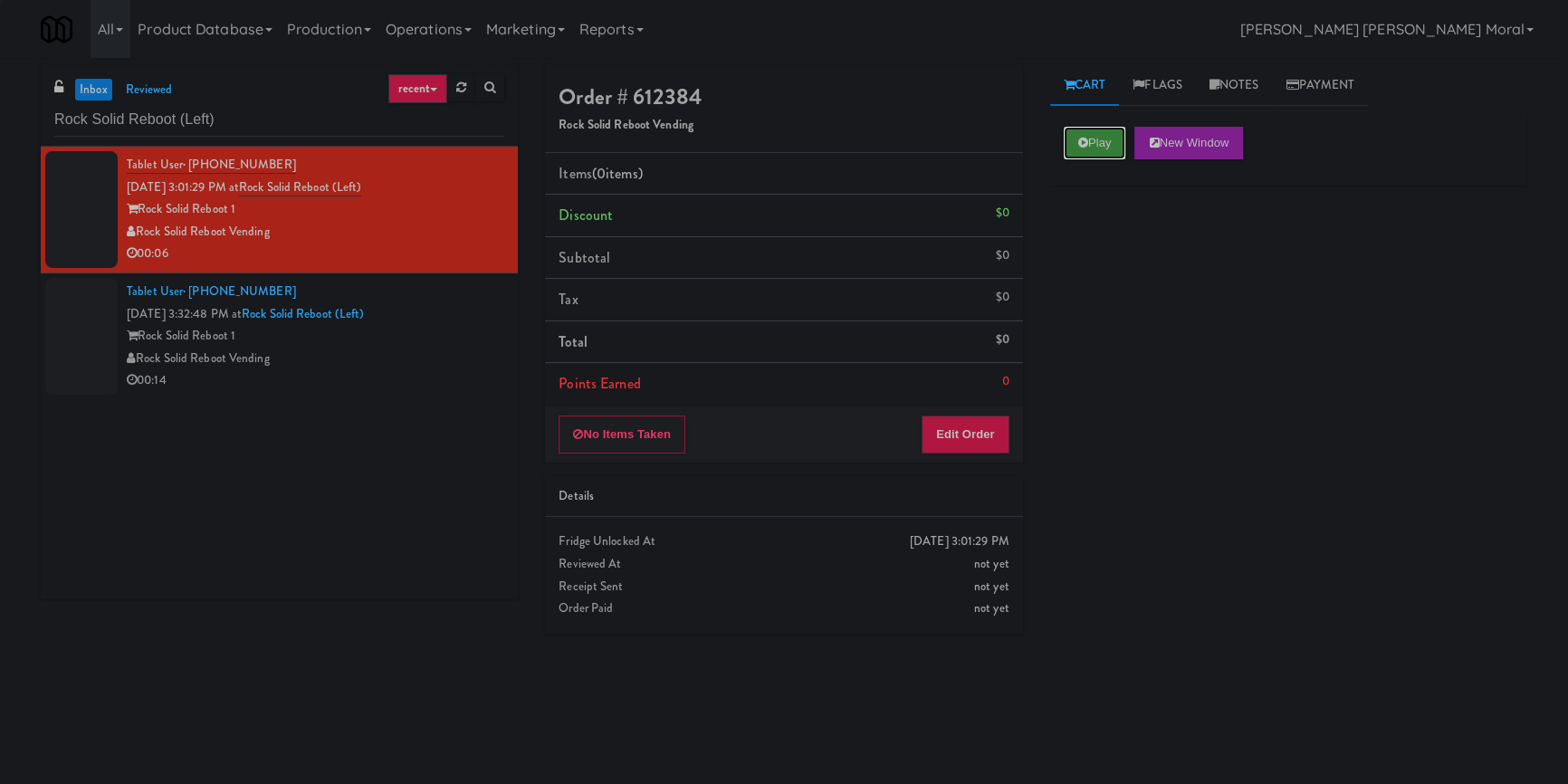
click at [1092, 155] on button "Play" at bounding box center [1095, 143] width 62 height 33
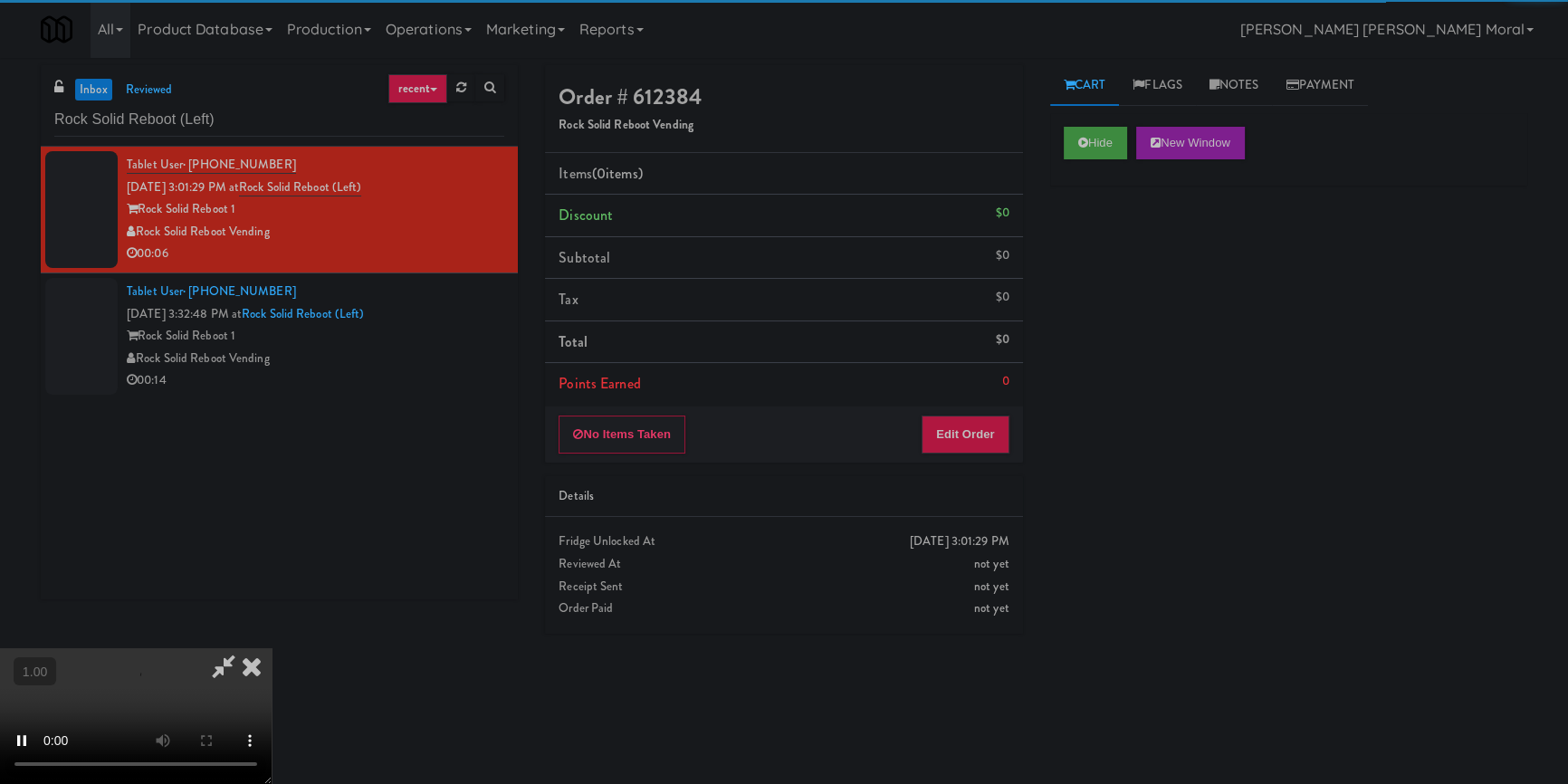
click at [1090, 245] on div "Hide New Window Primary Flag Clear Flag if unable to determine what was taken o…" at bounding box center [1288, 453] width 477 height 679
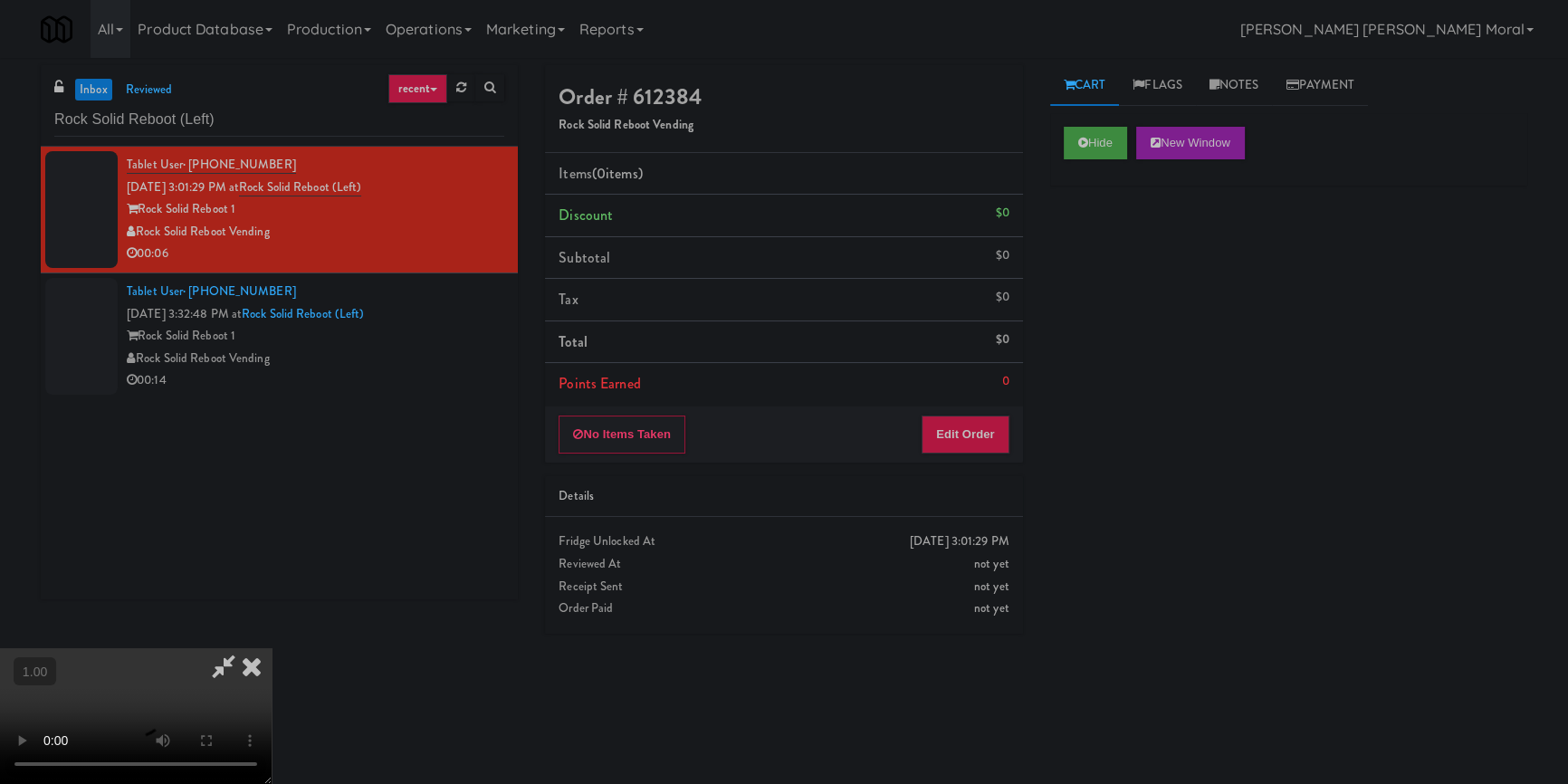
click at [1069, 371] on div "Hide New Window Primary Flag Clear Flag if unable to determine what was taken o…" at bounding box center [1288, 453] width 477 height 679
click at [272, 649] on video at bounding box center [136, 716] width 272 height 136
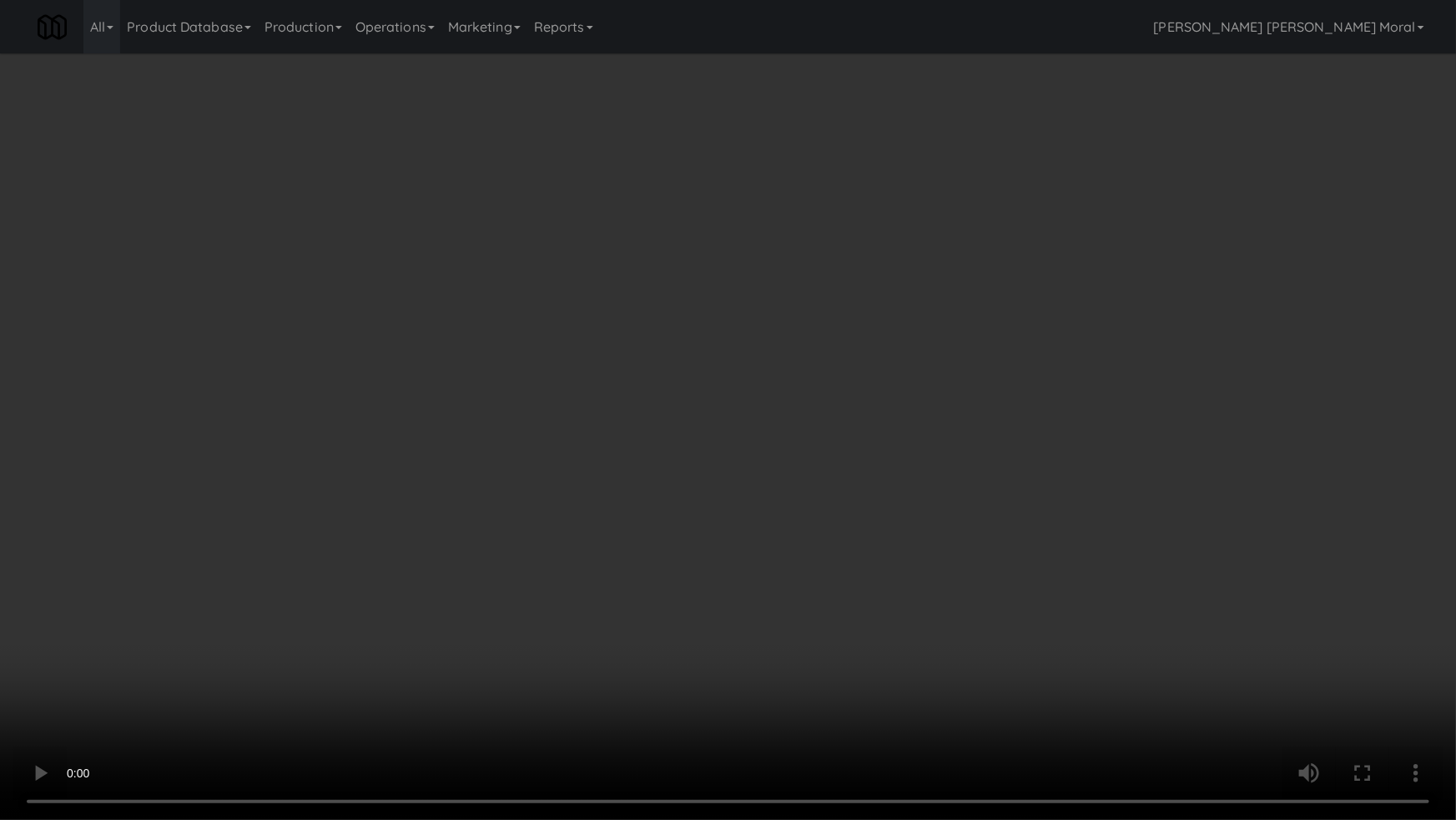
click at [685, 446] on video at bounding box center [728, 410] width 1456 height 820
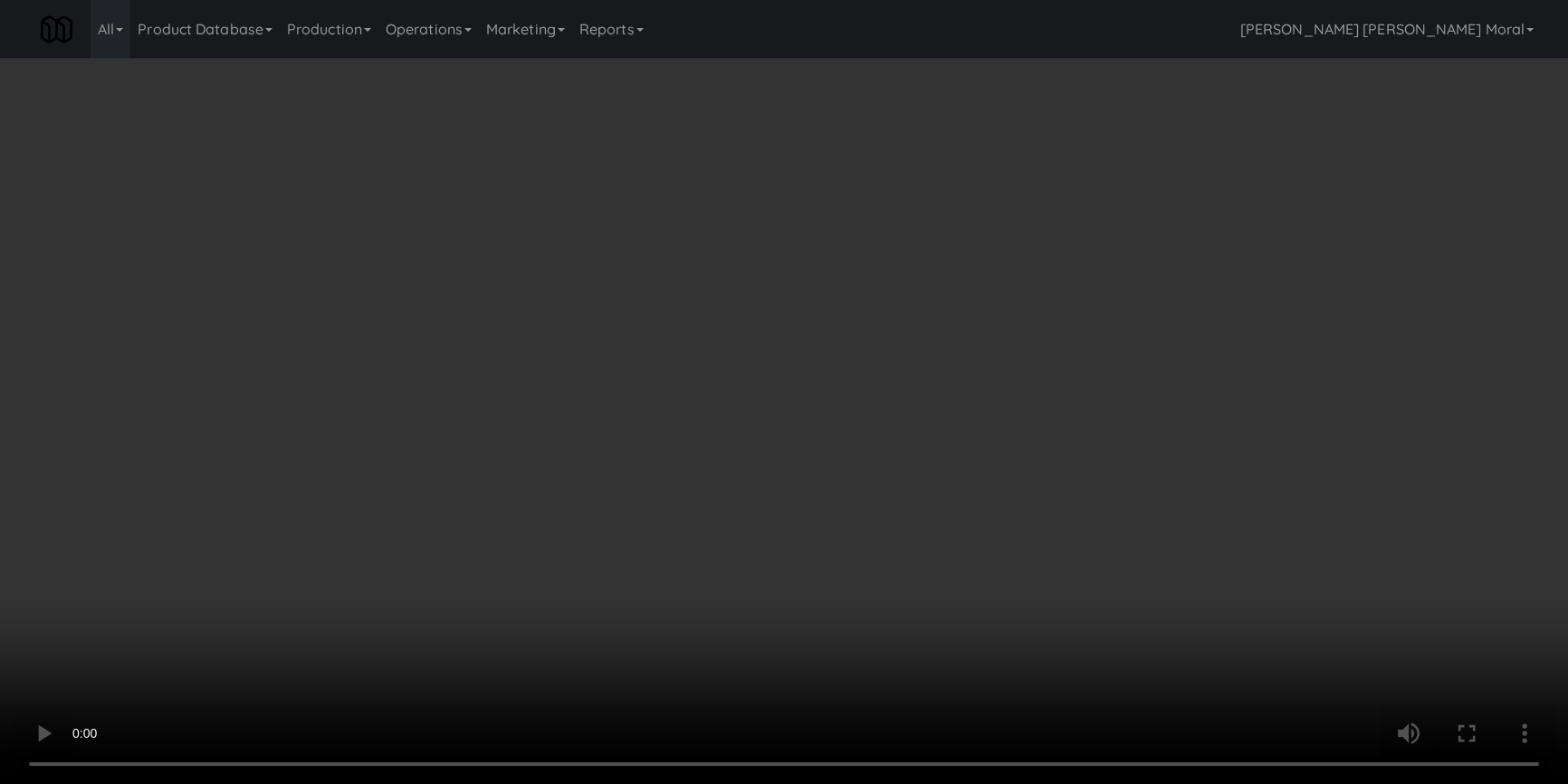
scroll to position [254, 0]
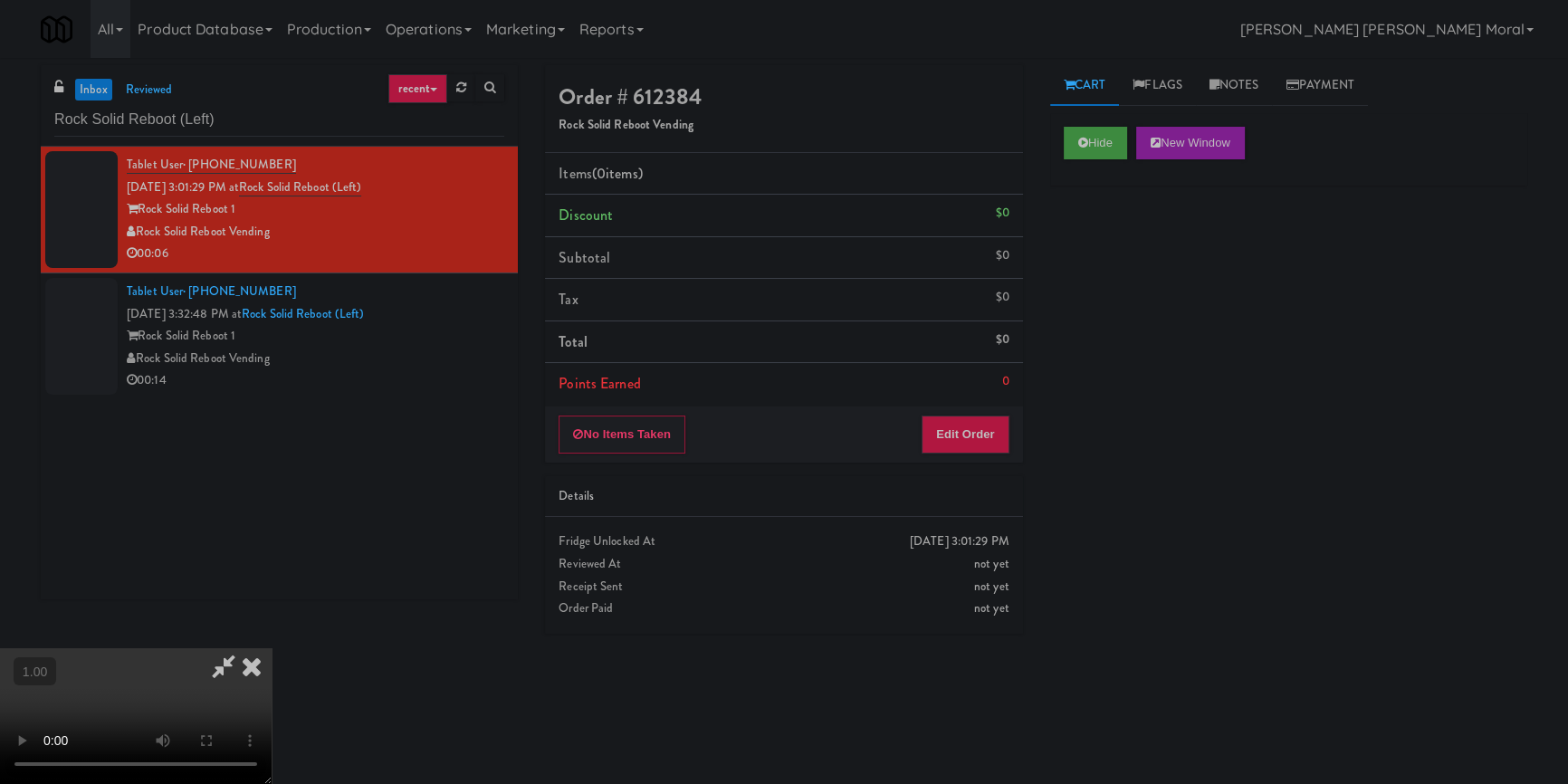
click at [272, 649] on video at bounding box center [136, 716] width 272 height 136
click at [960, 430] on button "Edit Order" at bounding box center [965, 435] width 88 height 38
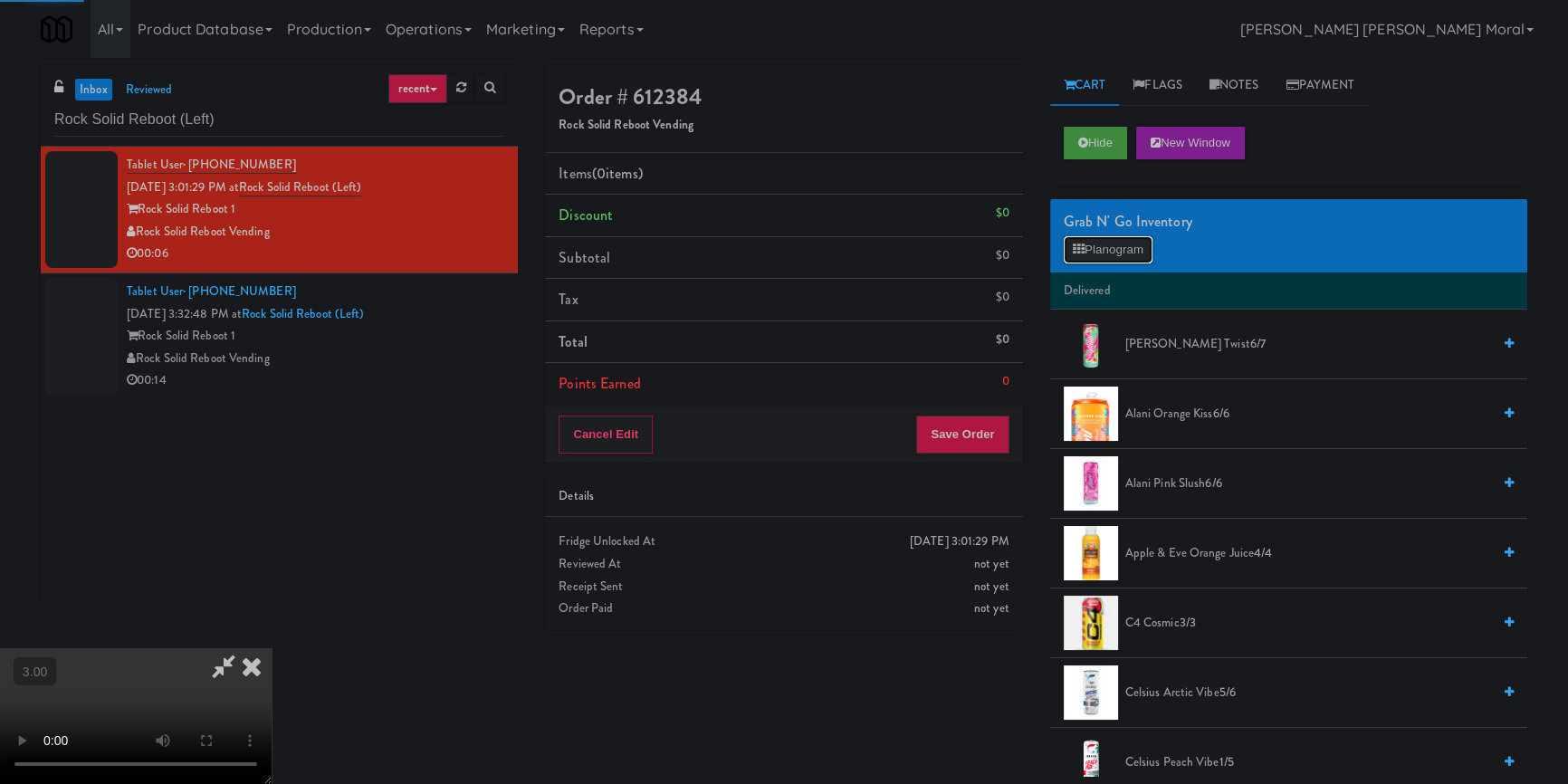
click at [1103, 251] on button "Planogram" at bounding box center [1107, 250] width 88 height 27
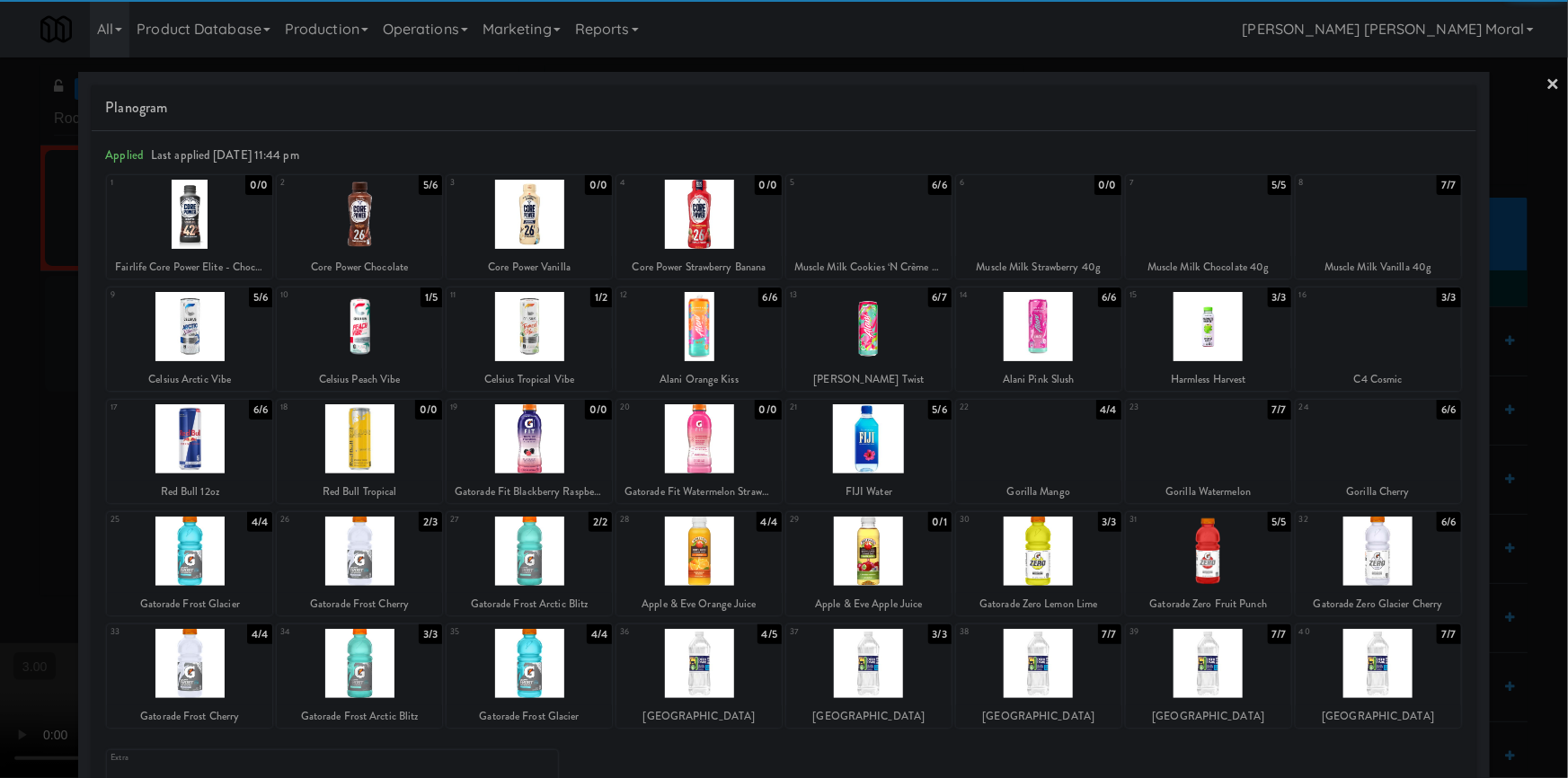
click at [1216, 563] on div at bounding box center [1209, 552] width 166 height 69
click at [1546, 74] on link "×" at bounding box center [1554, 86] width 14 height 56
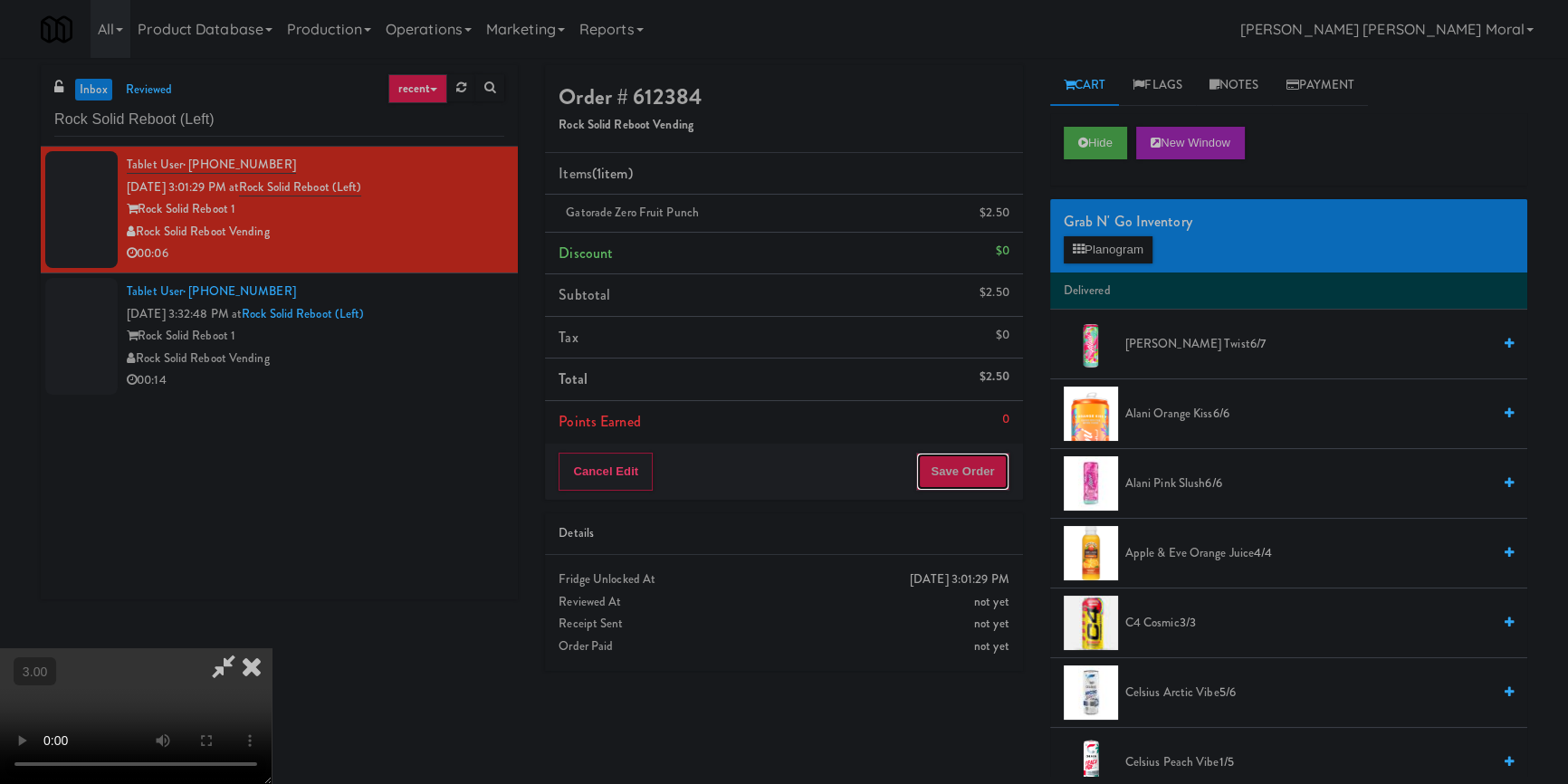
click at [990, 472] on button "Save Order" at bounding box center [961, 472] width 92 height 38
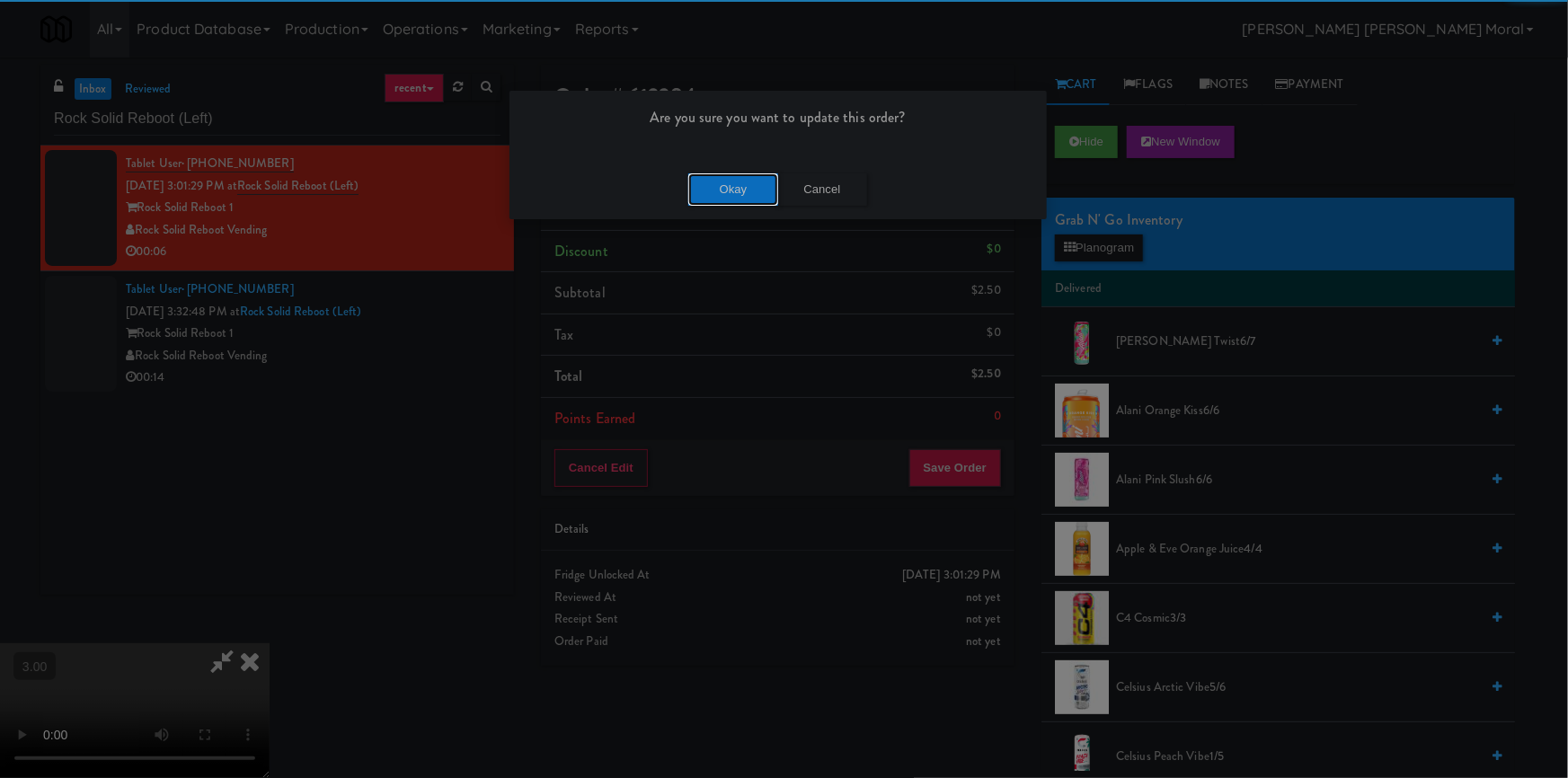
click at [714, 194] on button "Okay" at bounding box center [732, 190] width 90 height 33
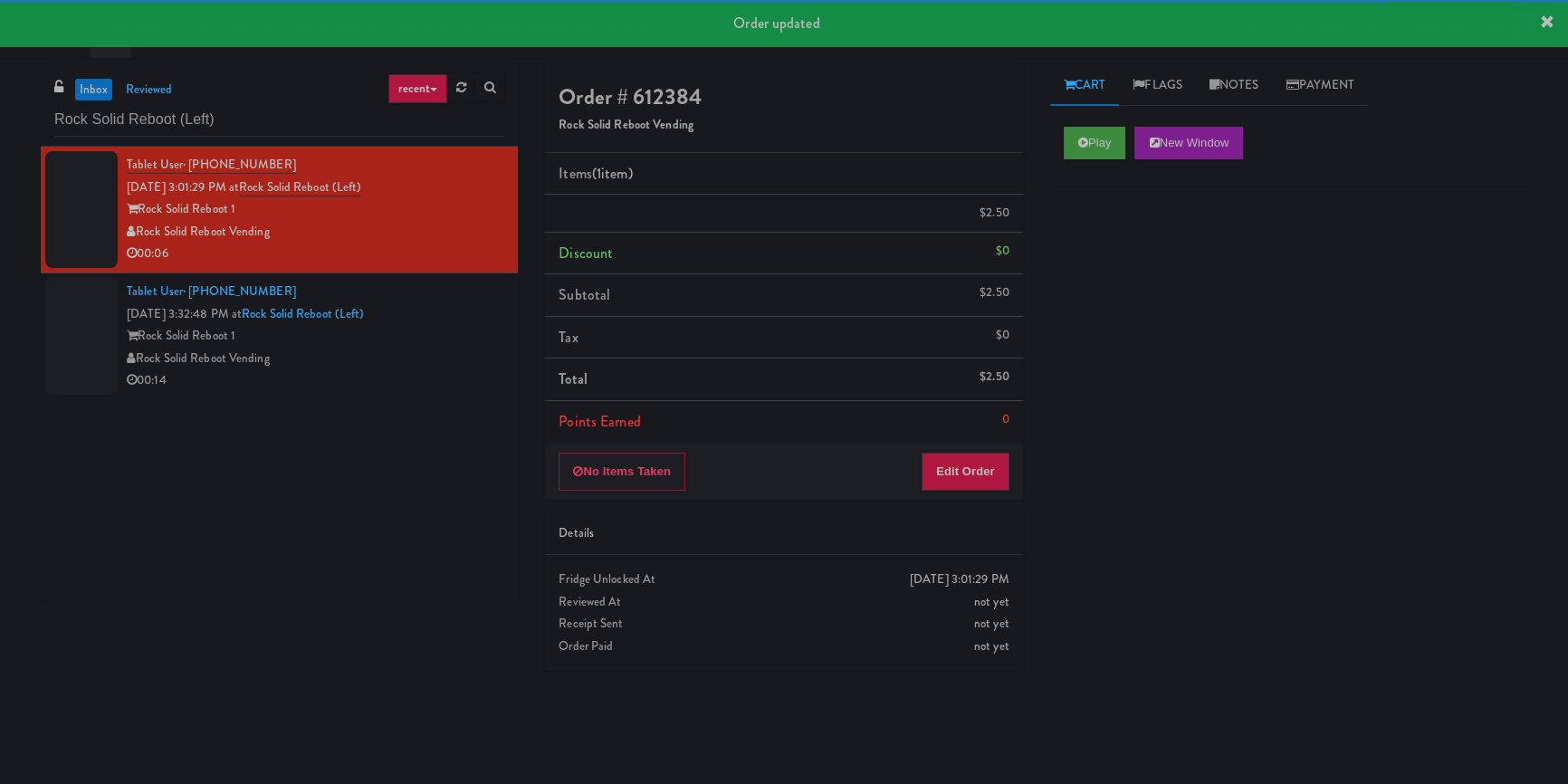
click at [446, 370] on div "Rock Solid Reboot Vending" at bounding box center [316, 359] width 378 height 23
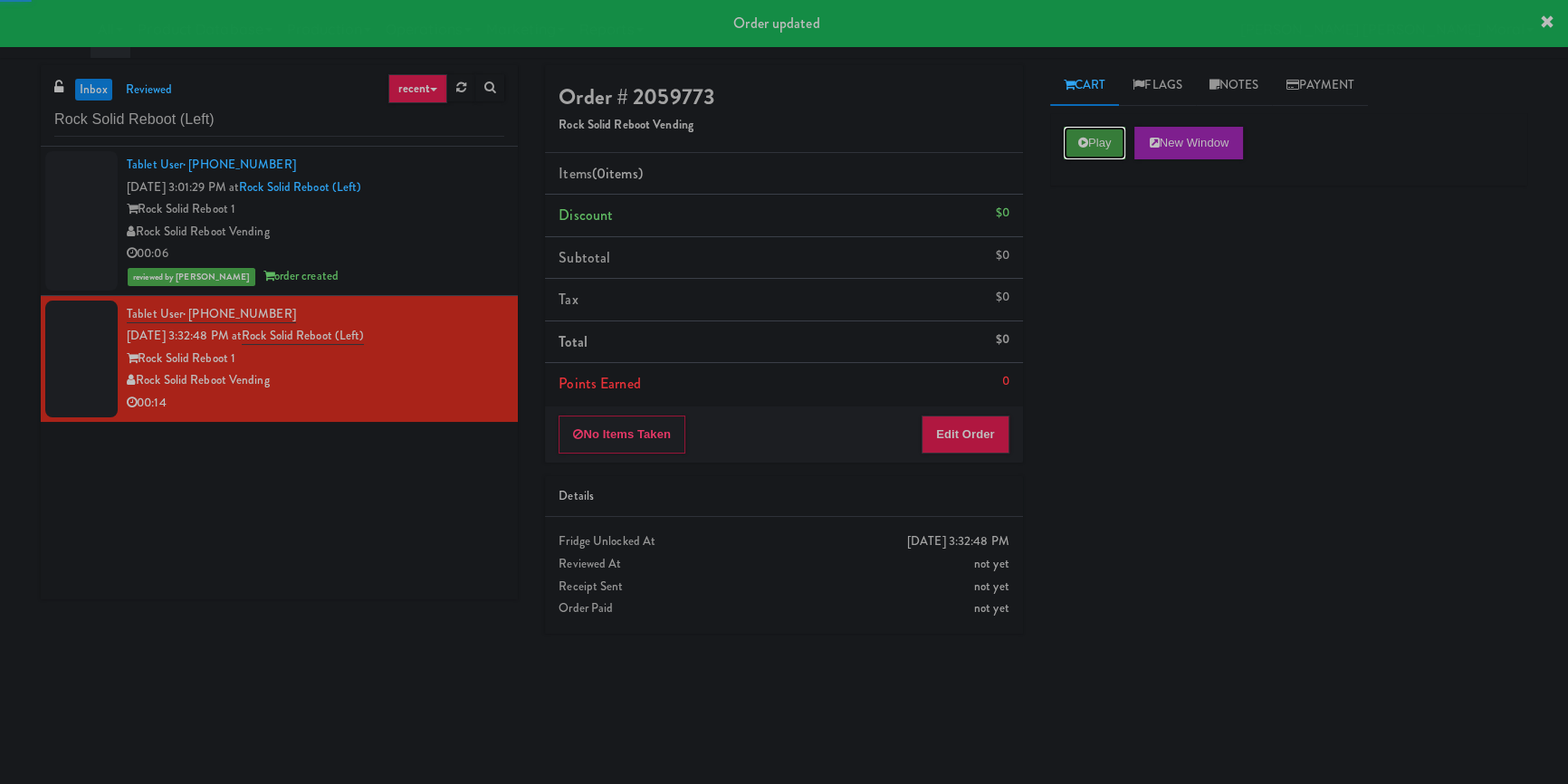
click at [1100, 139] on button "Play" at bounding box center [1095, 143] width 62 height 33
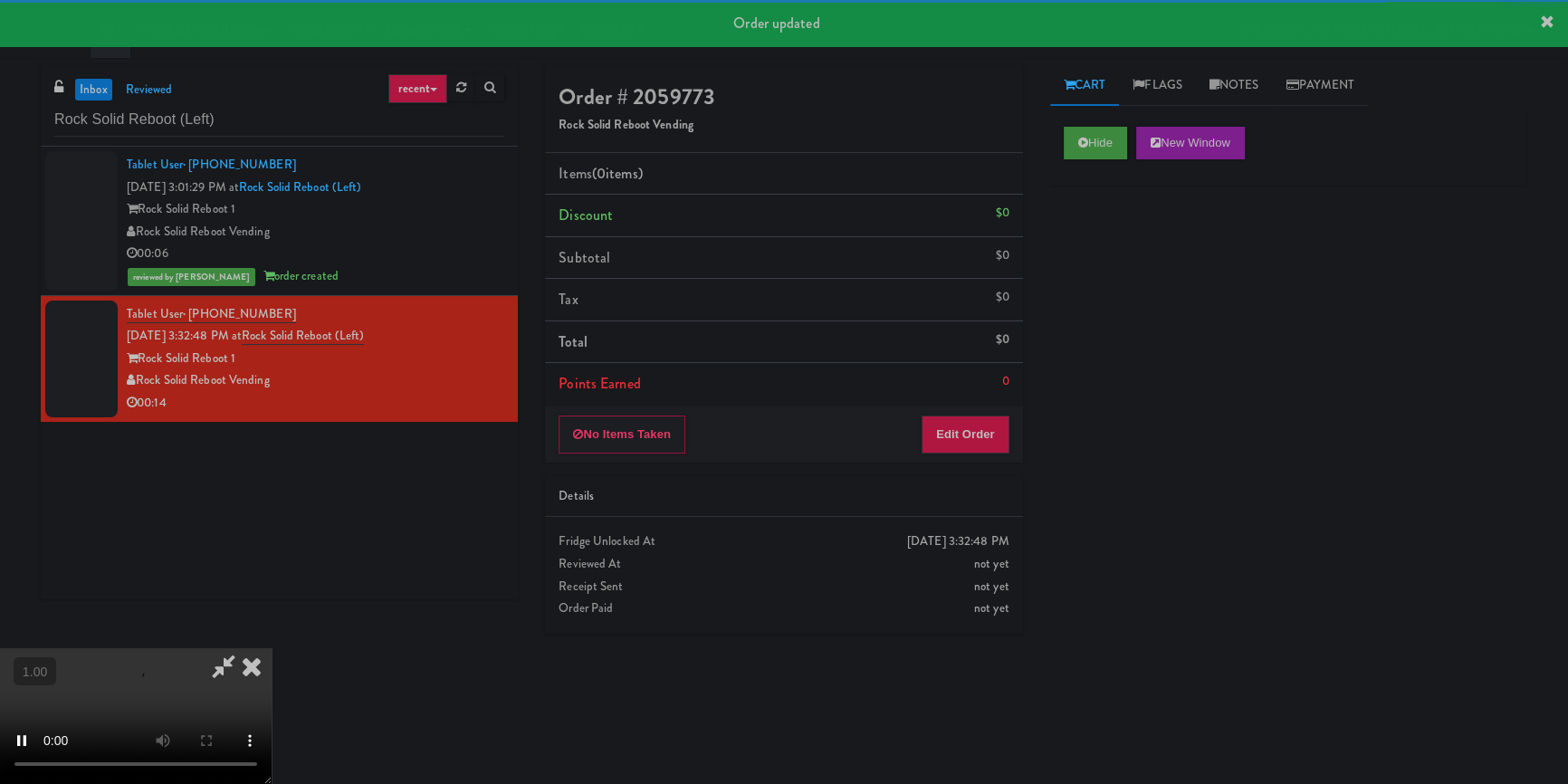
click at [1105, 245] on div "Hide New Window Primary Flag Clear Flag if unable to determine what was taken o…" at bounding box center [1288, 453] width 477 height 679
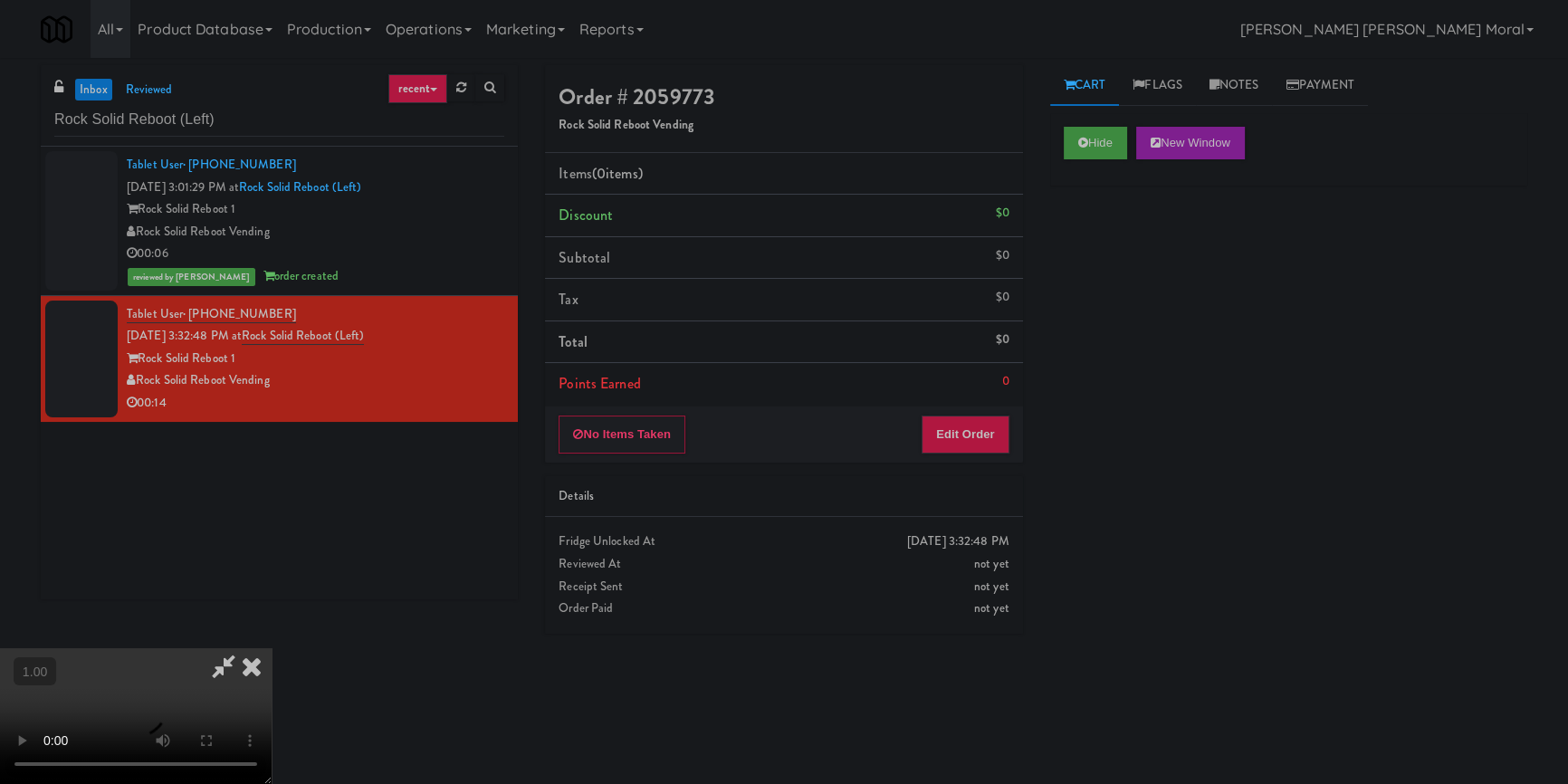
scroll to position [254, 0]
click at [983, 437] on button "Edit Order" at bounding box center [965, 435] width 88 height 38
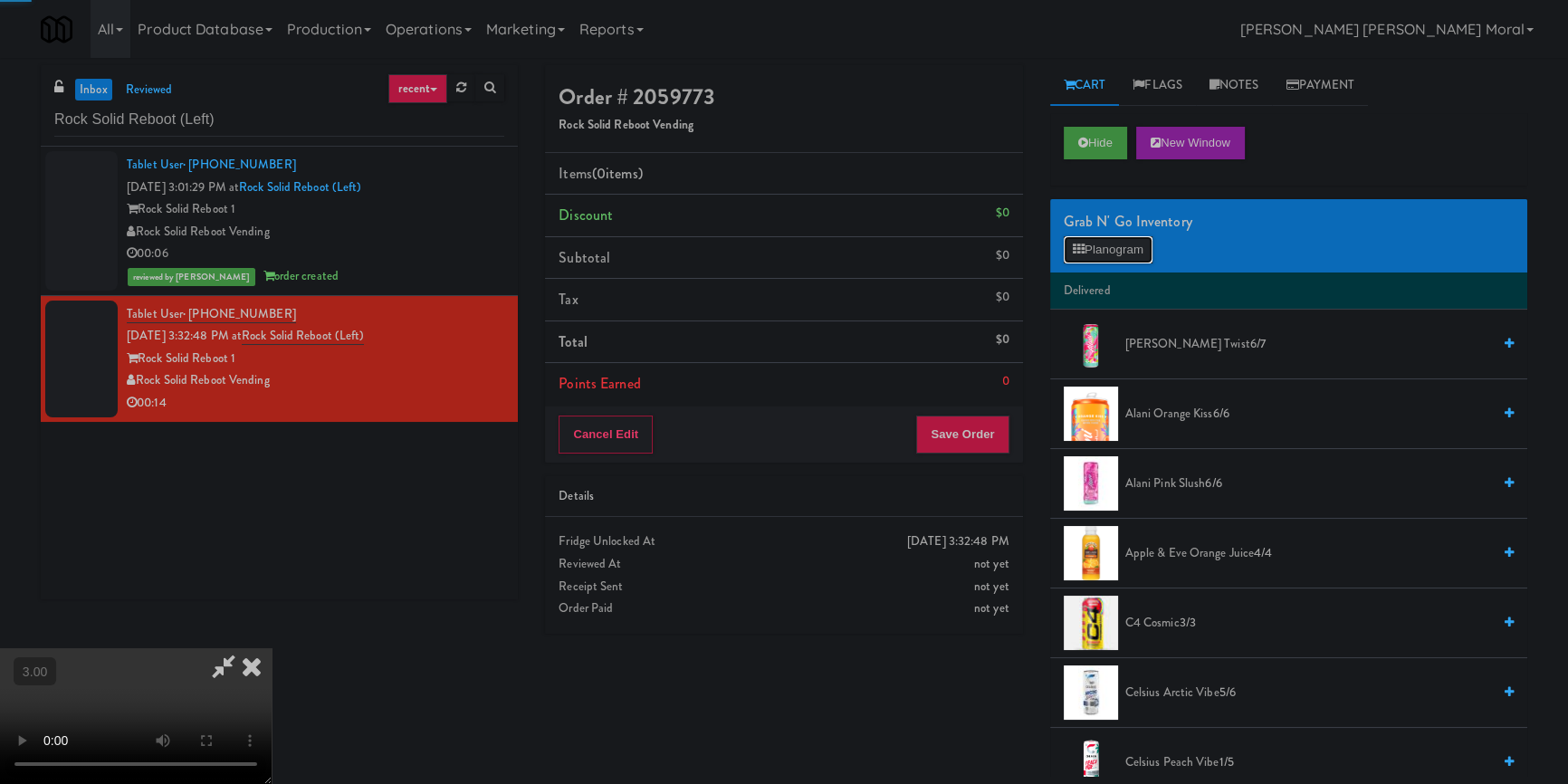
click at [1143, 247] on button "Planogram" at bounding box center [1107, 250] width 88 height 27
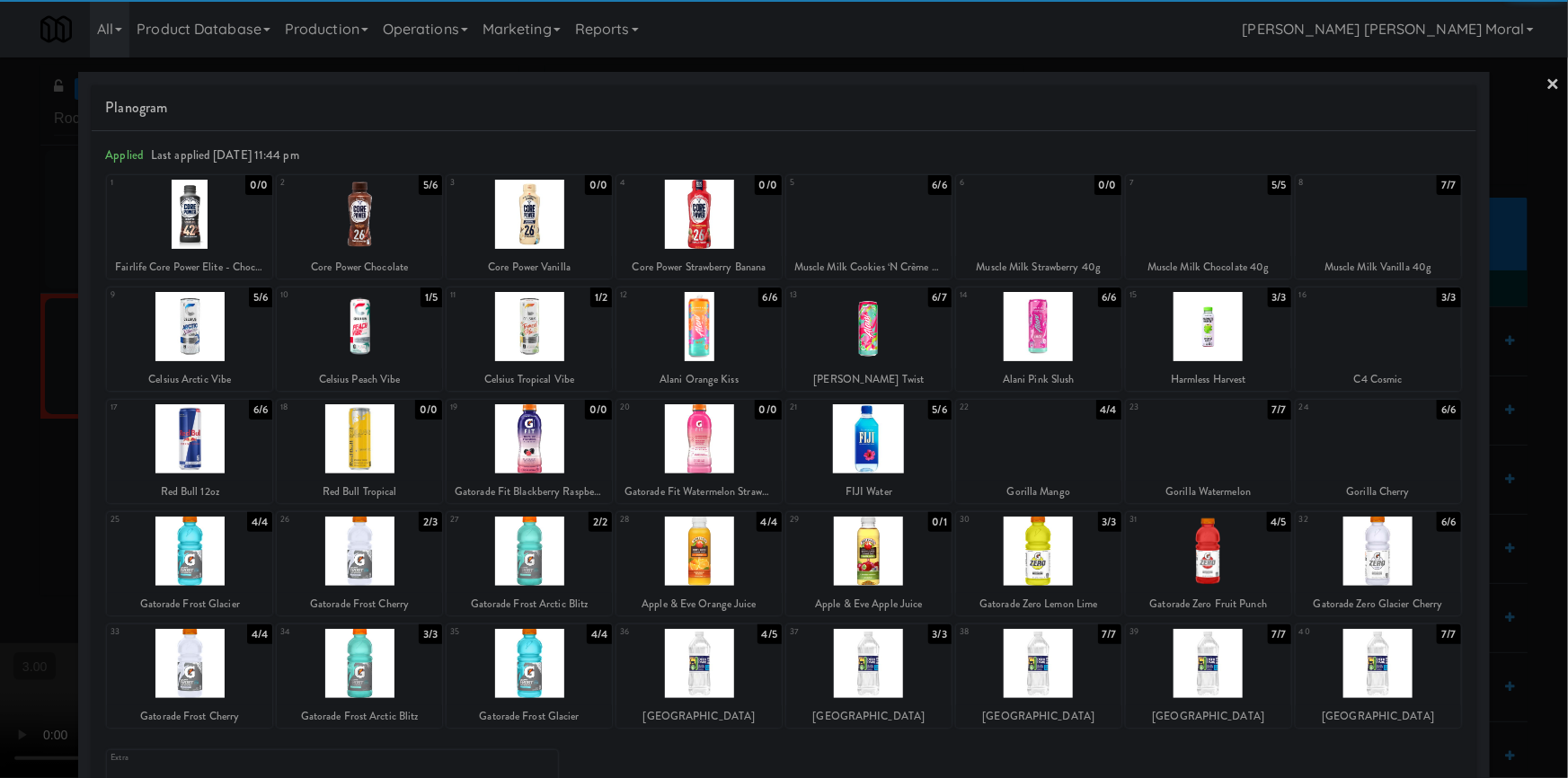
click at [234, 661] on div at bounding box center [189, 664] width 166 height 69
click at [1533, 80] on div at bounding box center [784, 389] width 1568 height 778
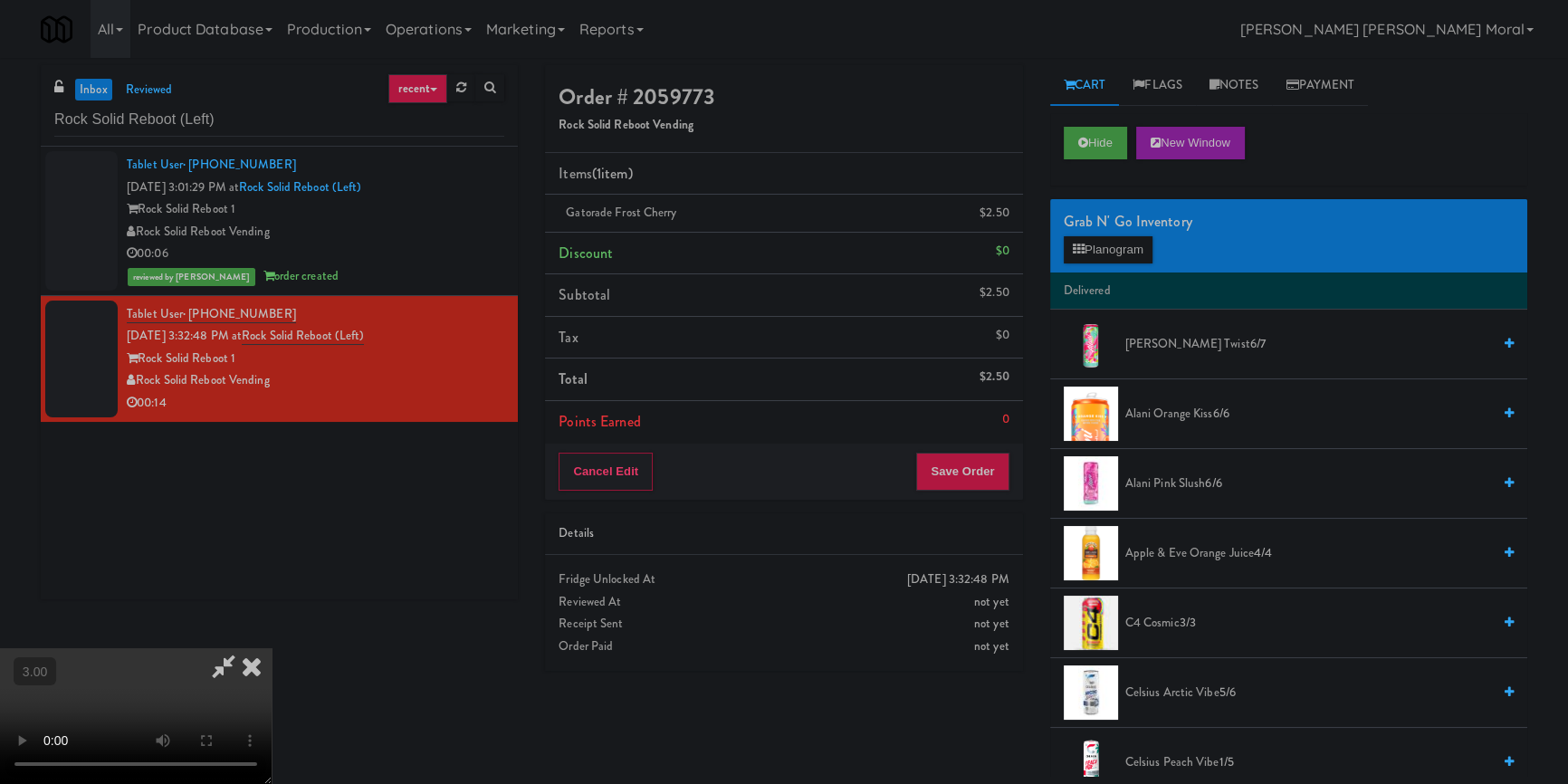
click at [272, 649] on video at bounding box center [136, 716] width 272 height 136
click at [272, 649] on icon at bounding box center [252, 667] width 40 height 37
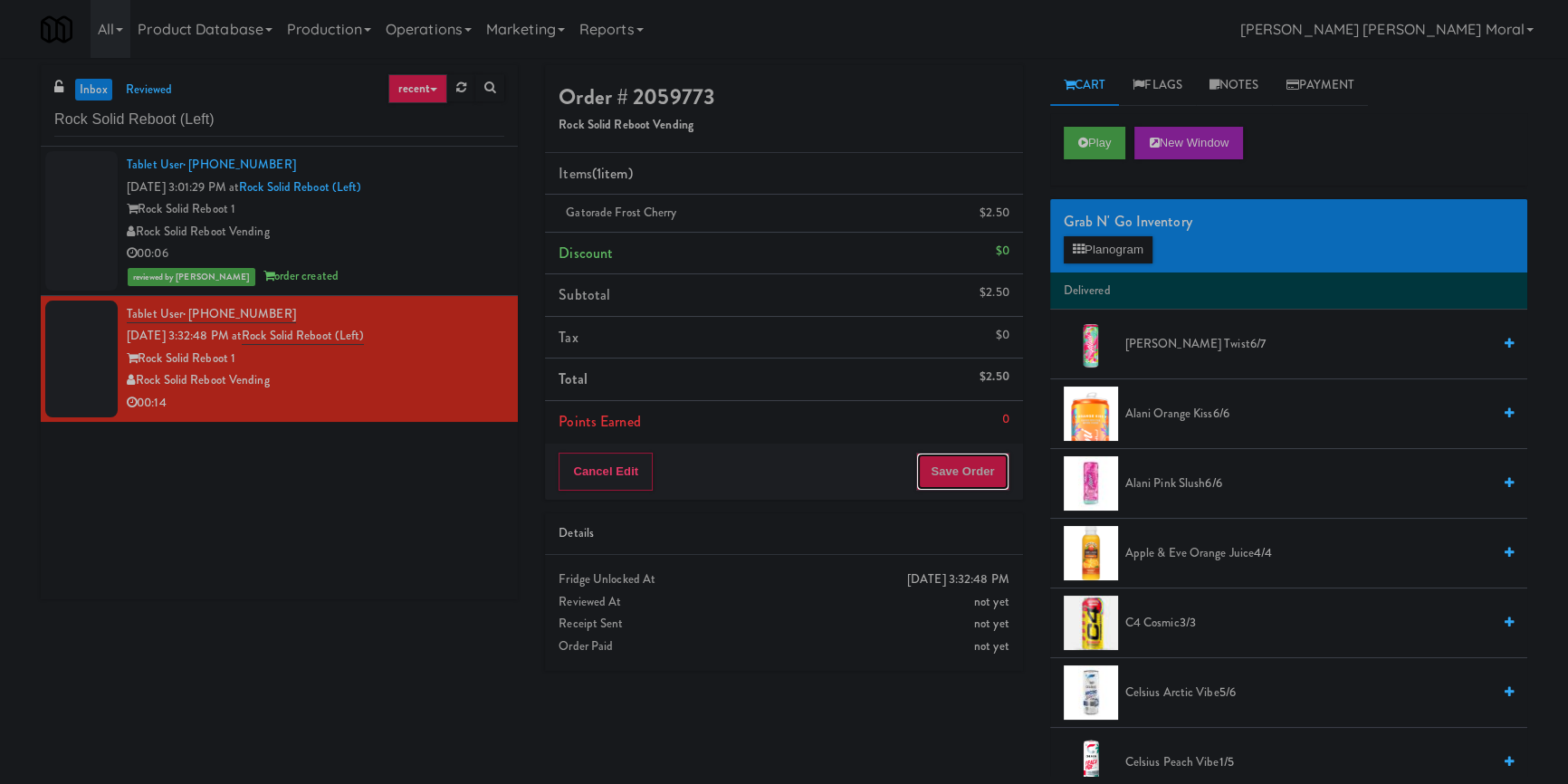
click at [985, 471] on button "Save Order" at bounding box center [961, 472] width 92 height 38
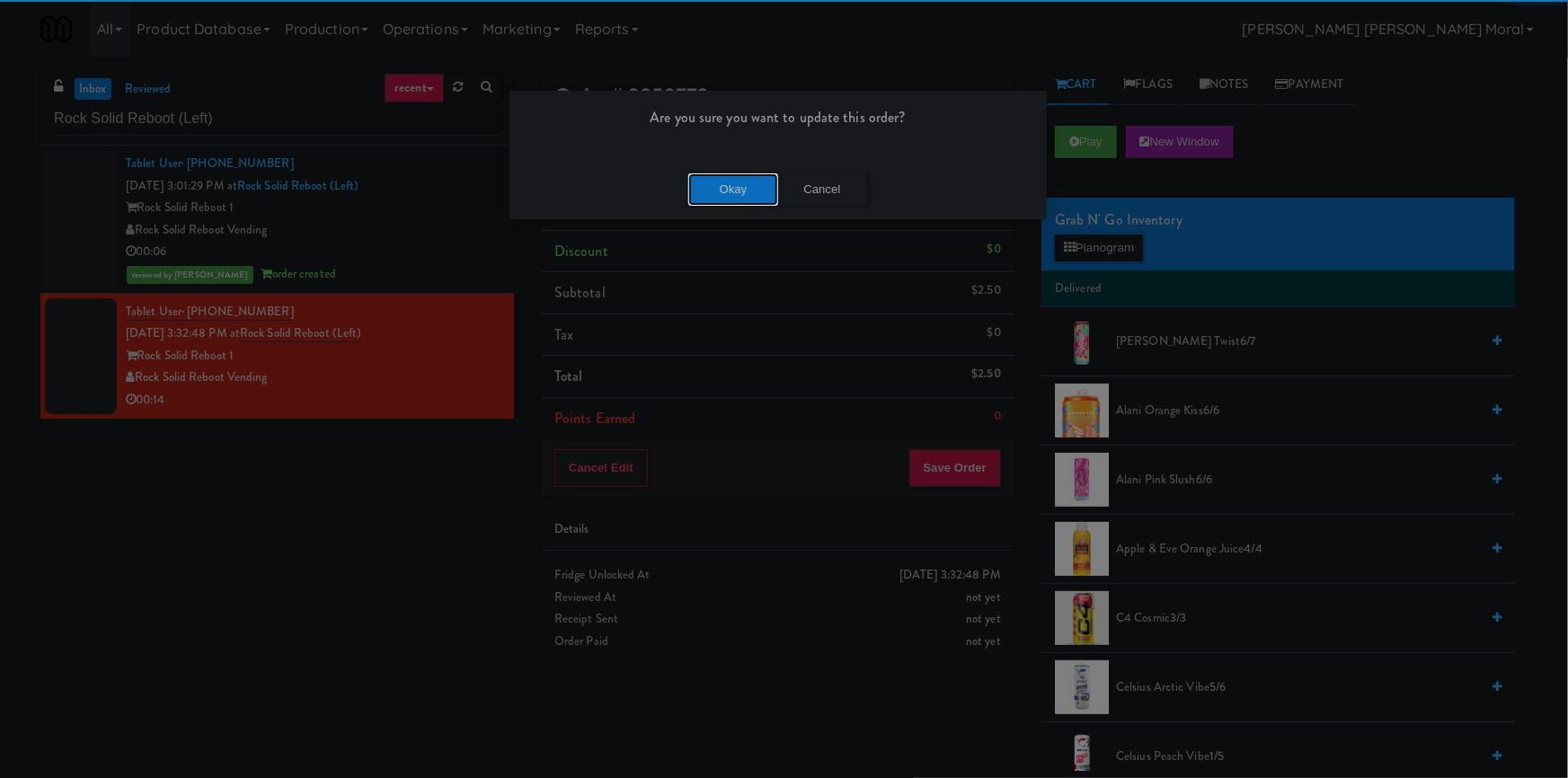
click at [749, 184] on button "Okay" at bounding box center [732, 190] width 90 height 33
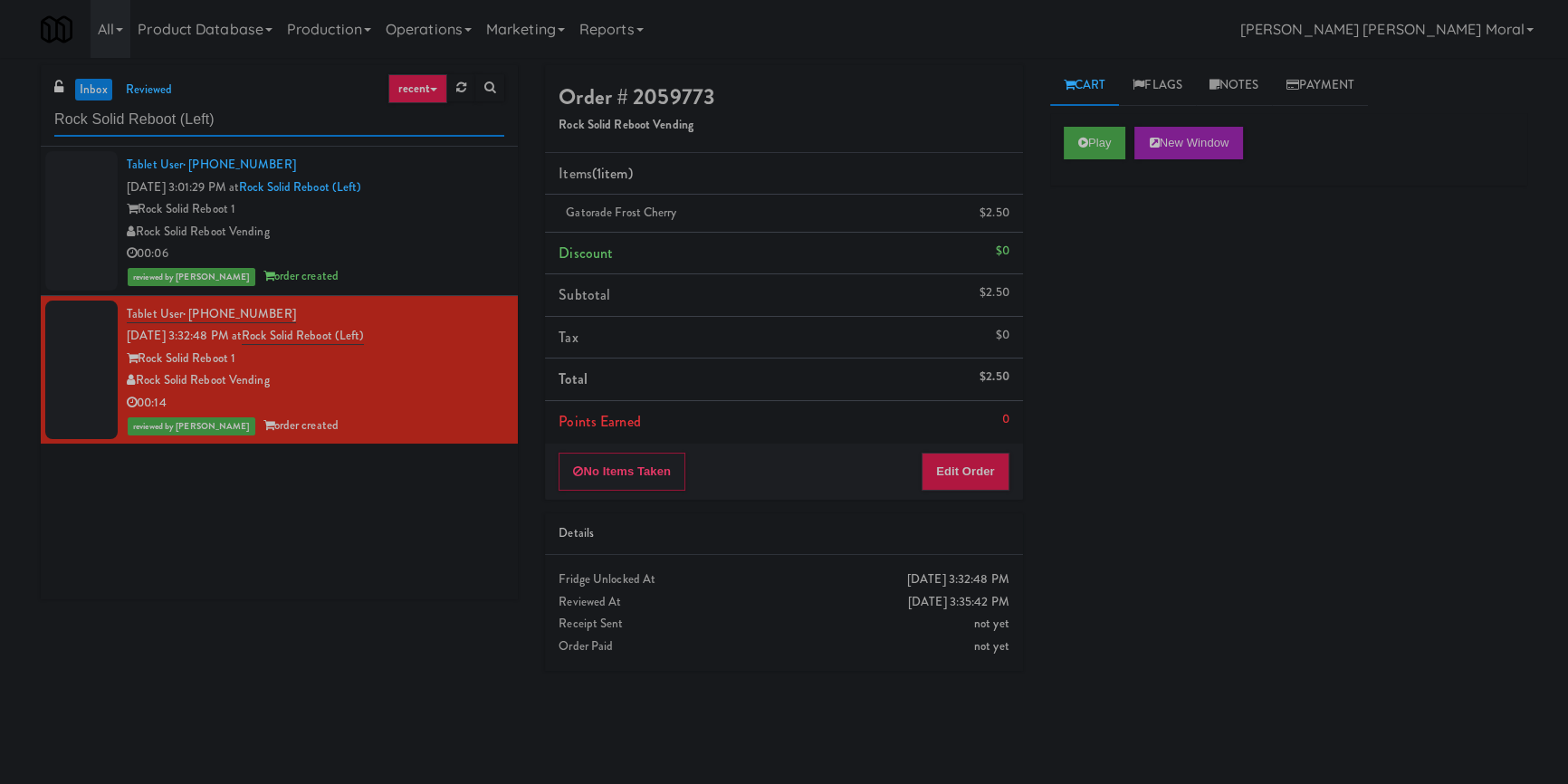
click at [261, 117] on input "Rock Solid Reboot (Left)" at bounding box center [279, 120] width 450 height 34
paste input "Vertex - Combo Cooler - Middle"
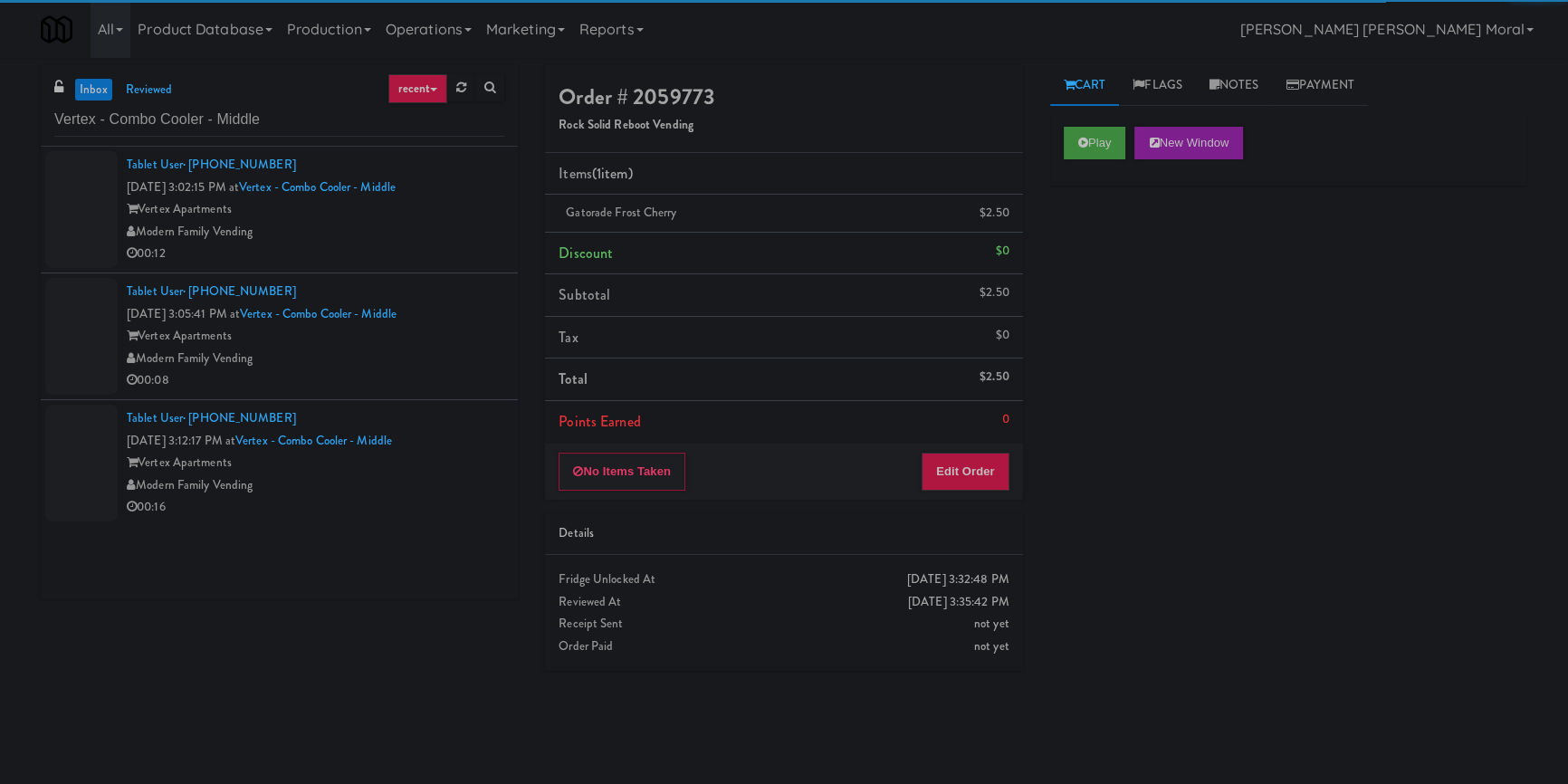
click at [435, 235] on div "Modern Family Vending" at bounding box center [316, 232] width 378 height 23
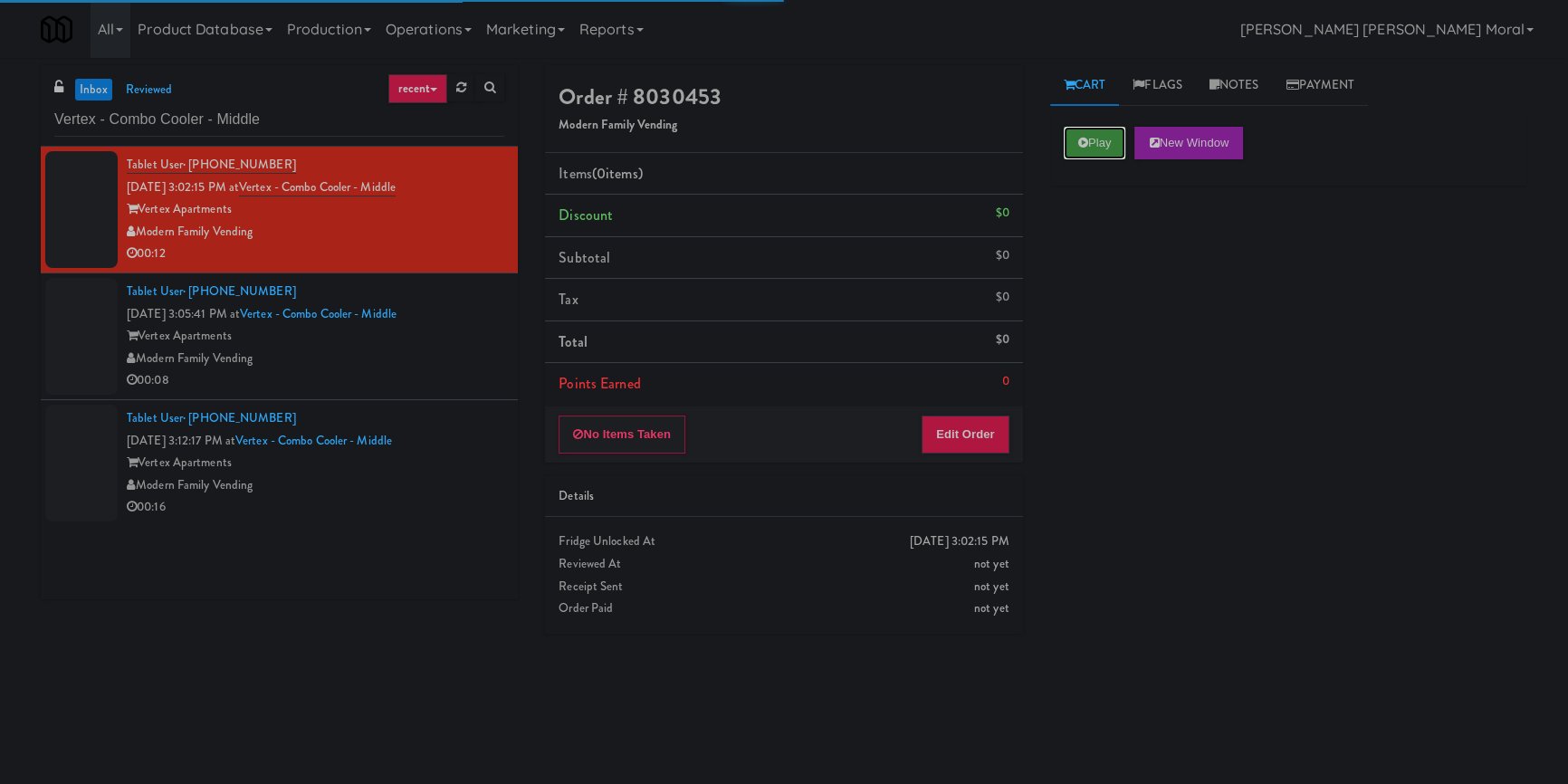
click at [1096, 145] on button "Play" at bounding box center [1095, 143] width 62 height 33
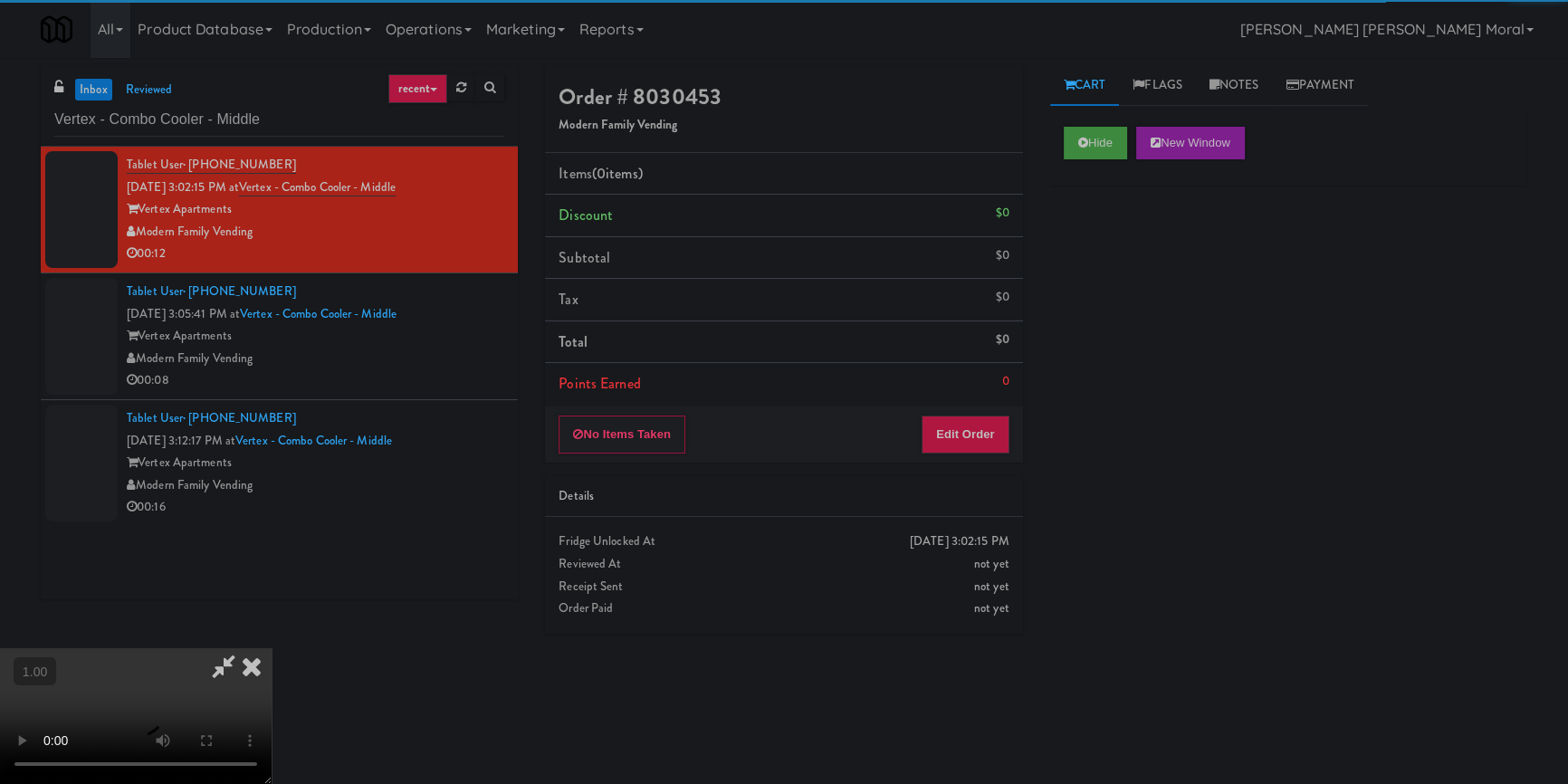
click at [1096, 256] on div "Hide New Window Primary Flag Clear Flag if unable to determine what was taken o…" at bounding box center [1288, 453] width 477 height 679
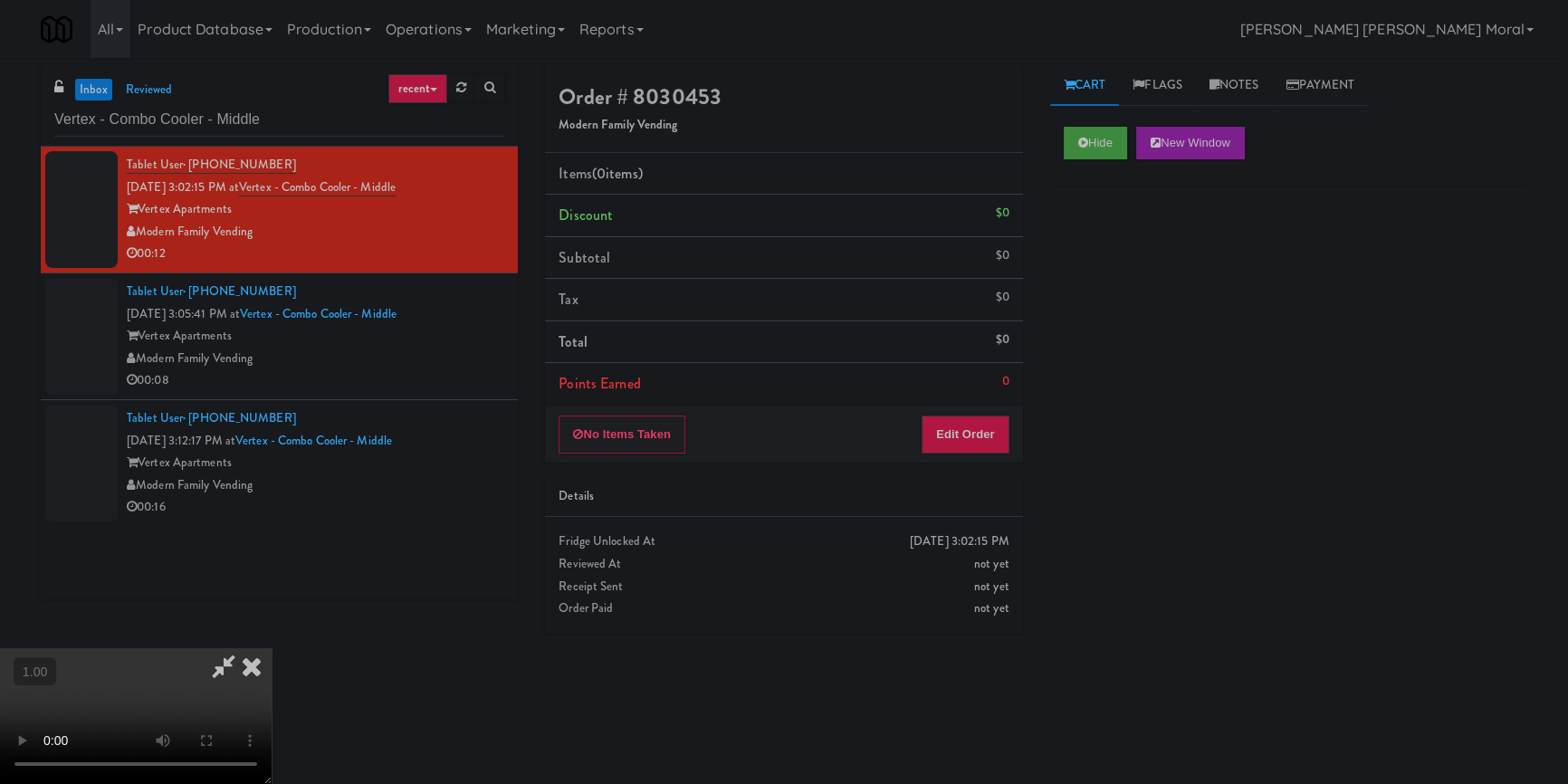
click at [1125, 318] on div "Hide New Window Primary Flag Clear Flag if unable to determine what was taken o…" at bounding box center [1288, 453] width 477 height 679
click at [272, 649] on video at bounding box center [136, 716] width 272 height 136
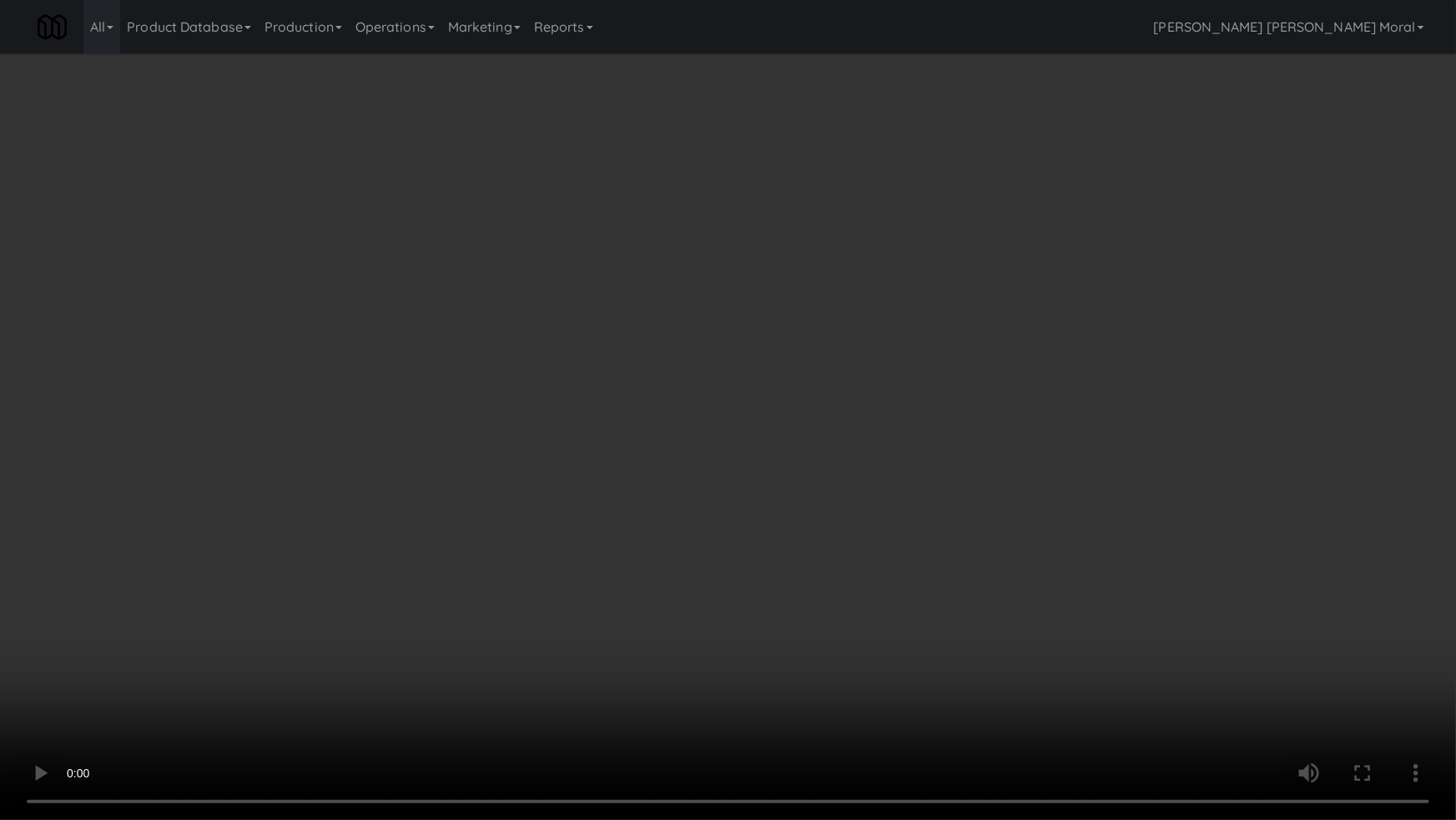
click at [857, 529] on video at bounding box center [728, 410] width 1456 height 820
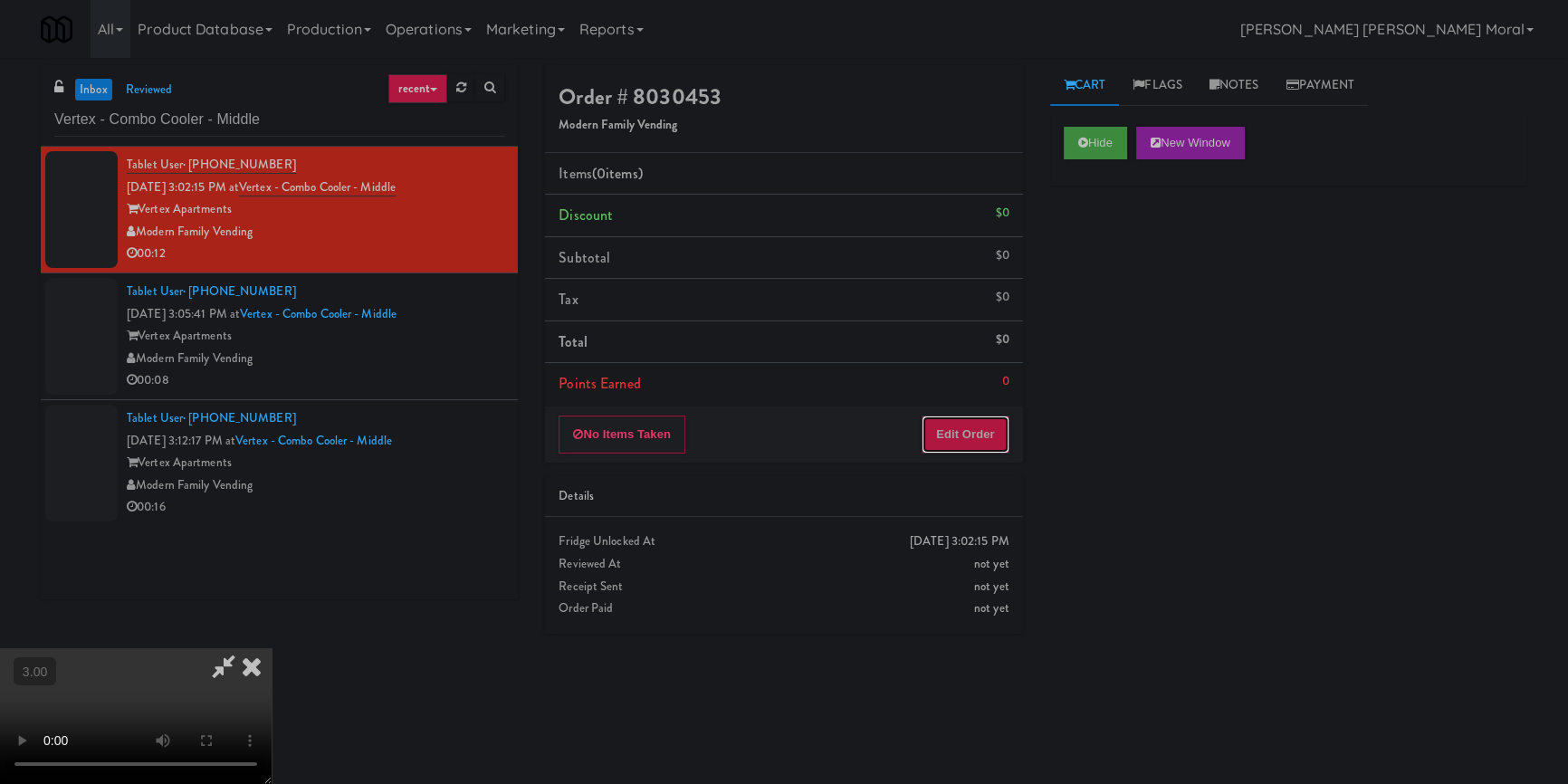
click at [986, 434] on button "Edit Order" at bounding box center [965, 435] width 88 height 38
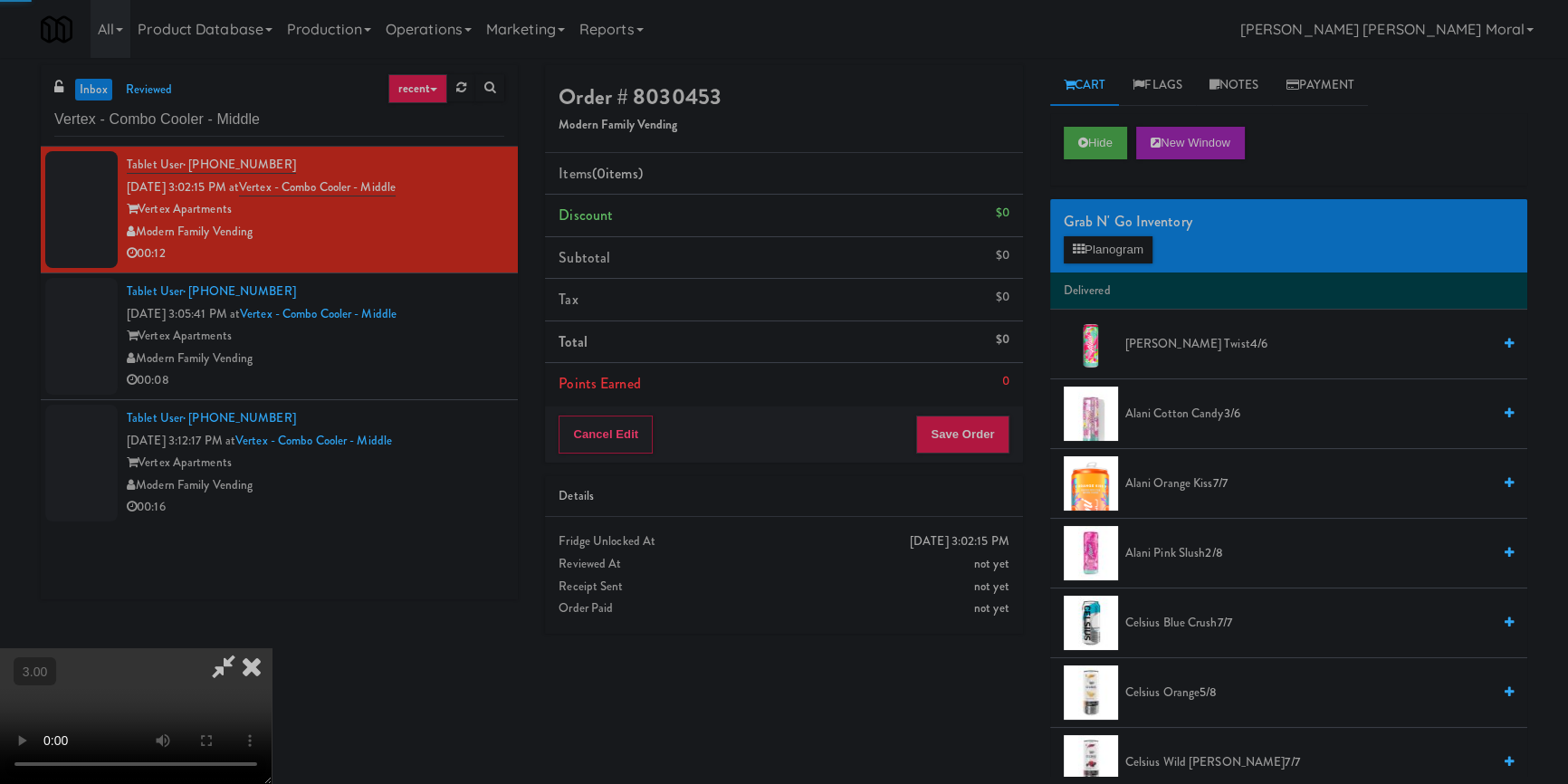
click at [1109, 239] on button "Planogram" at bounding box center [1107, 250] width 88 height 27
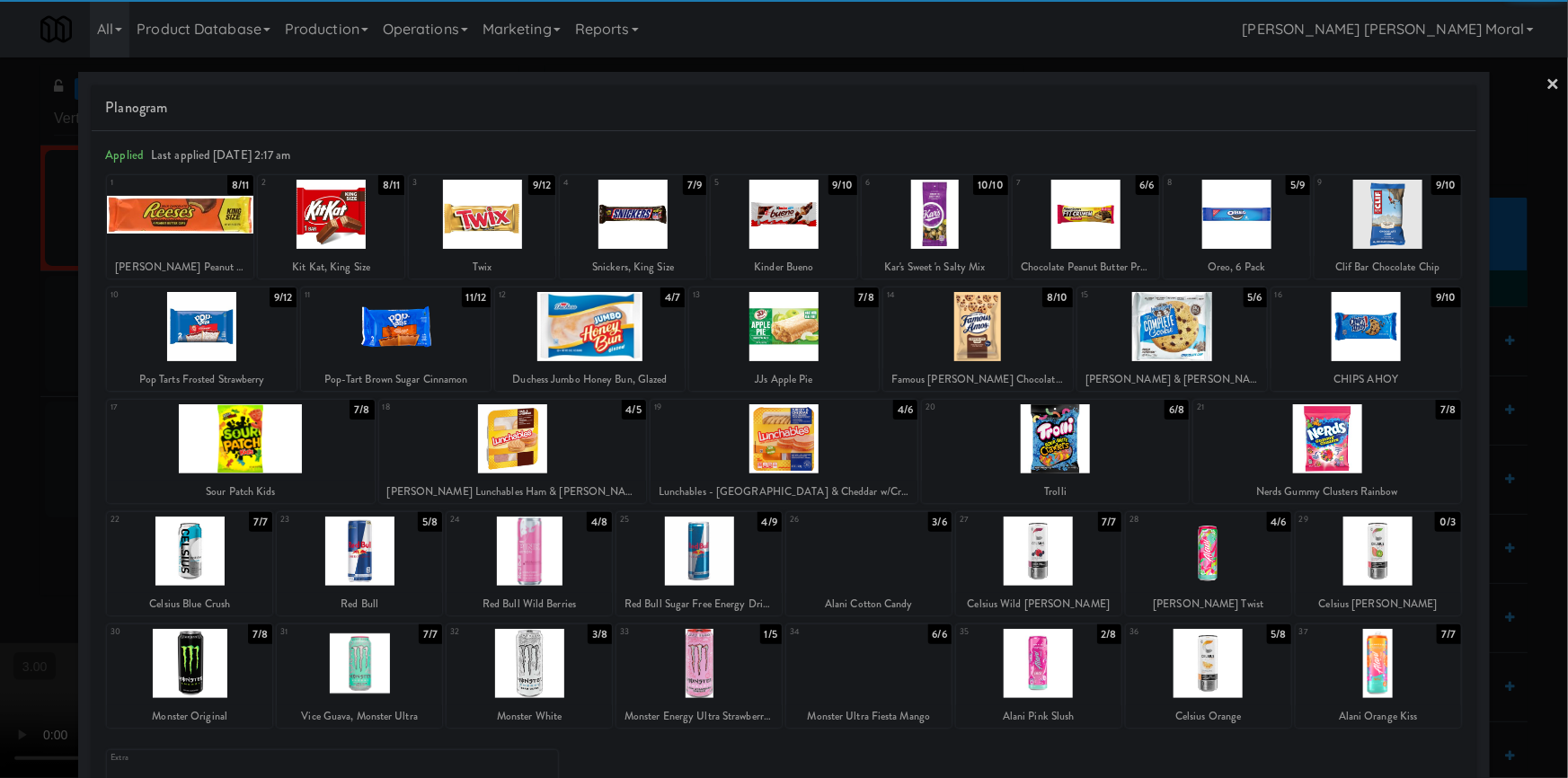
click at [873, 575] on div at bounding box center [868, 552] width 166 height 69
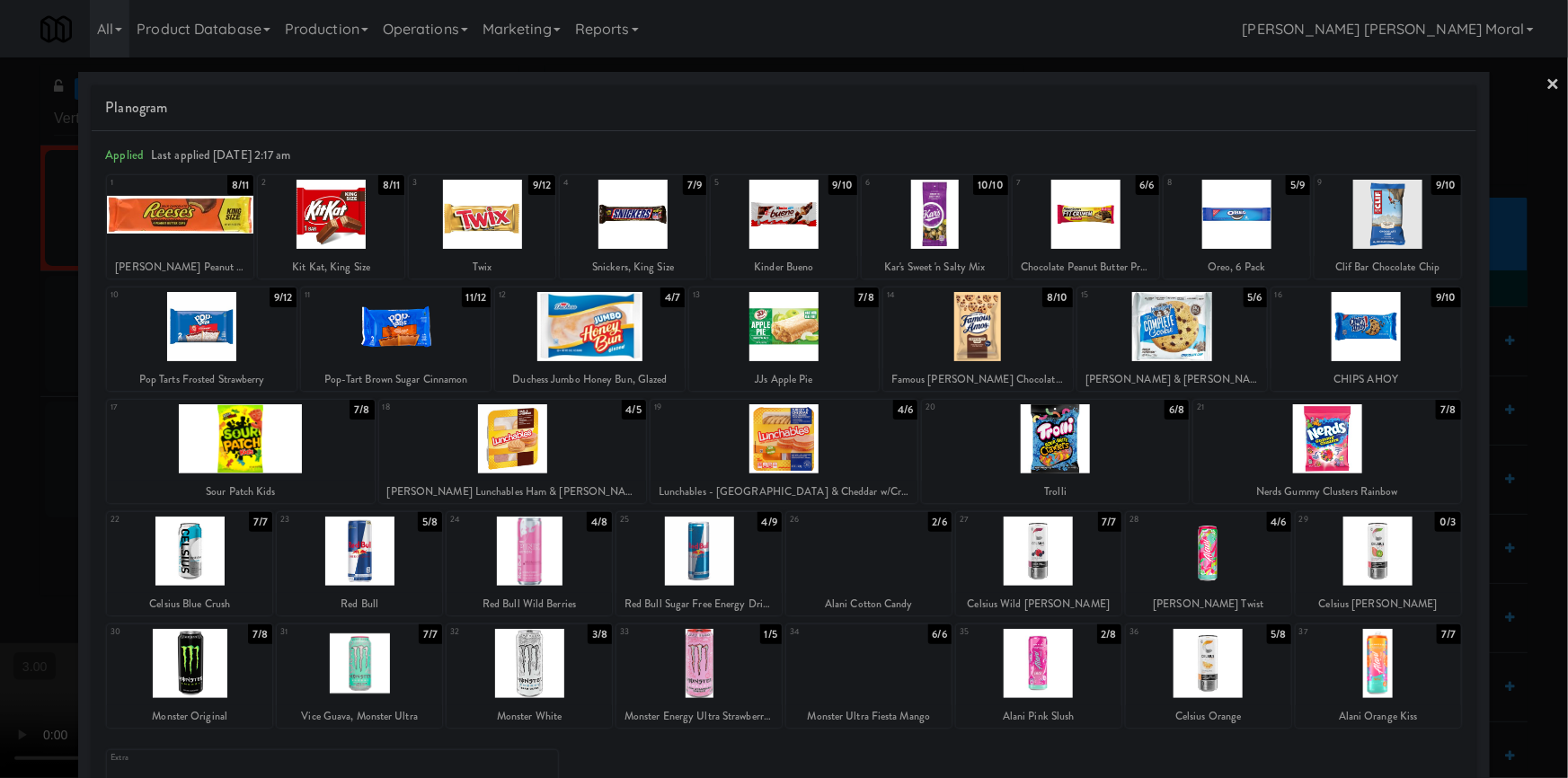
click at [1548, 84] on link "×" at bounding box center [1554, 86] width 14 height 56
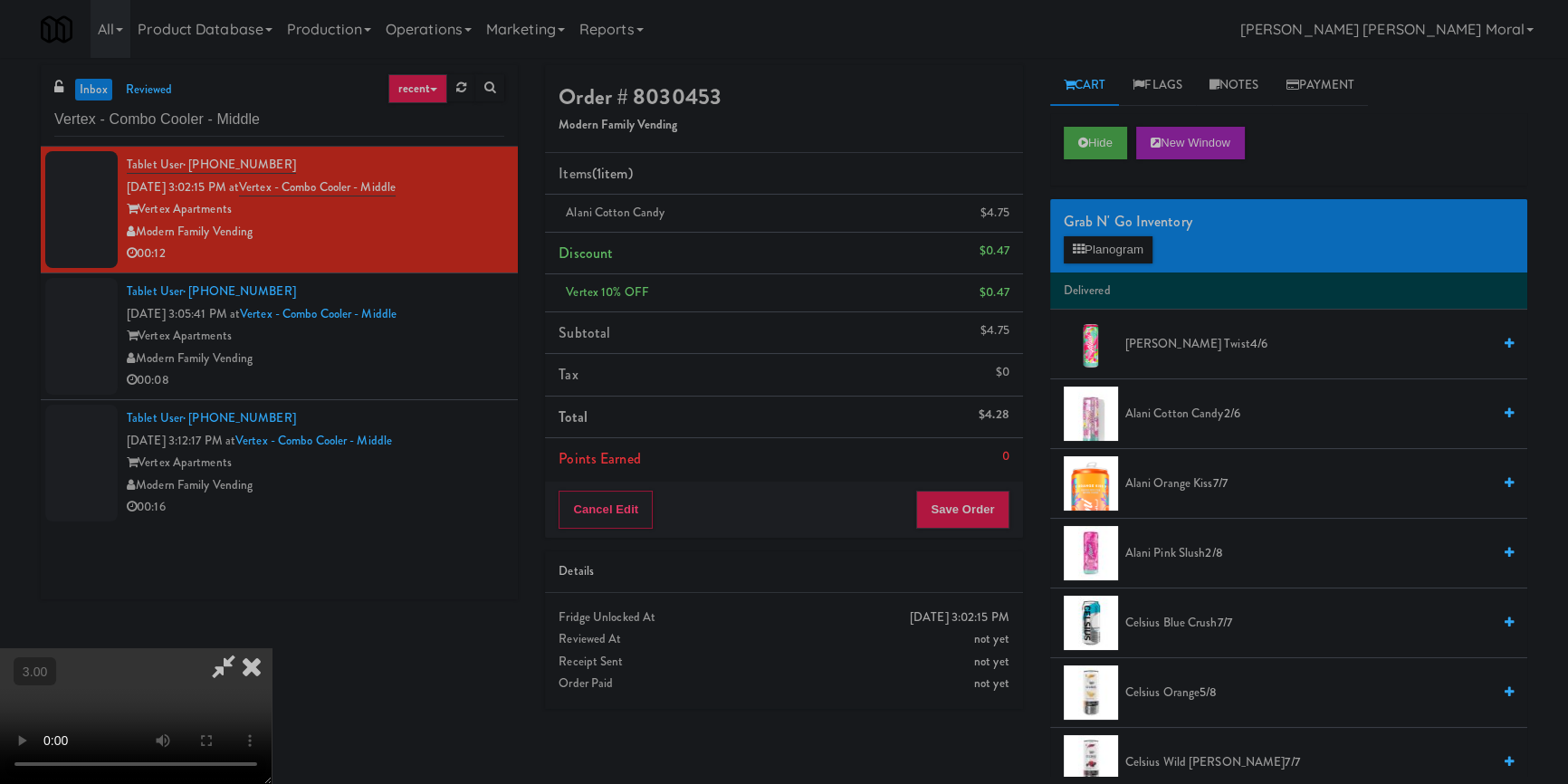
click at [982, 477] on li "Points Earned 0" at bounding box center [783, 459] width 477 height 42
click at [973, 504] on button "Save Order" at bounding box center [961, 510] width 92 height 38
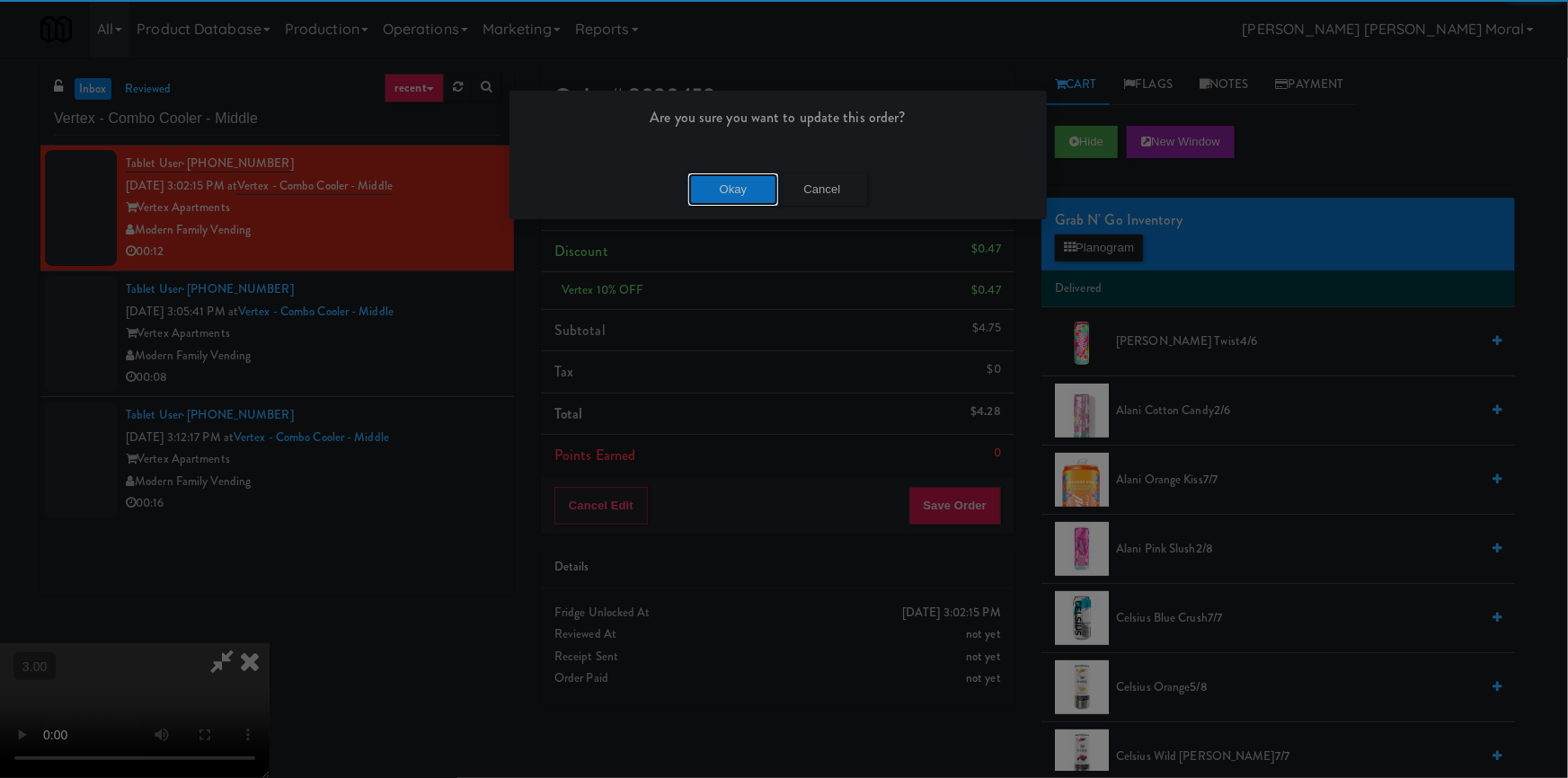
click at [761, 191] on button "Okay" at bounding box center [732, 190] width 90 height 33
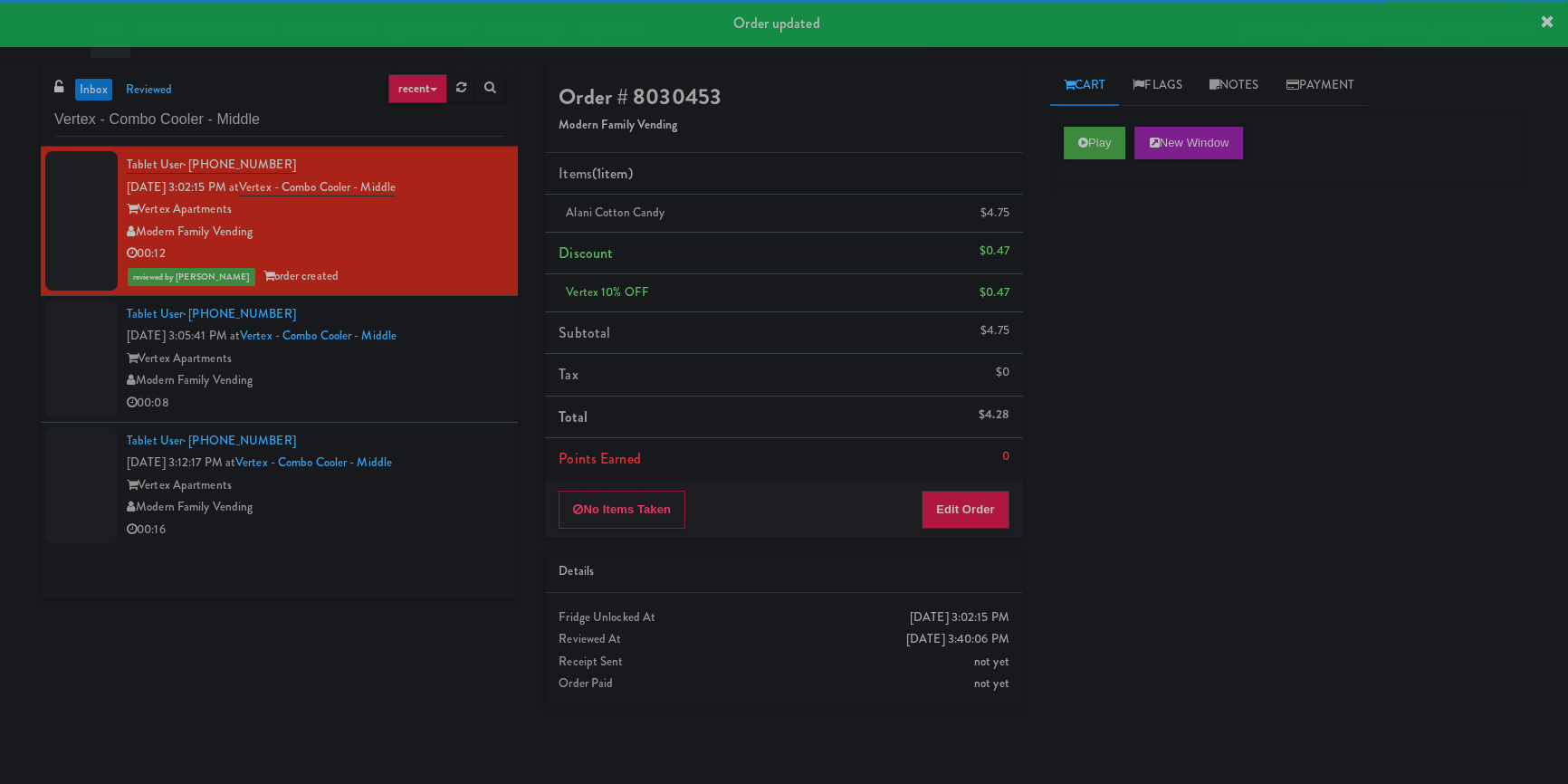
click at [443, 370] on div "Modern Family Vending" at bounding box center [316, 381] width 378 height 23
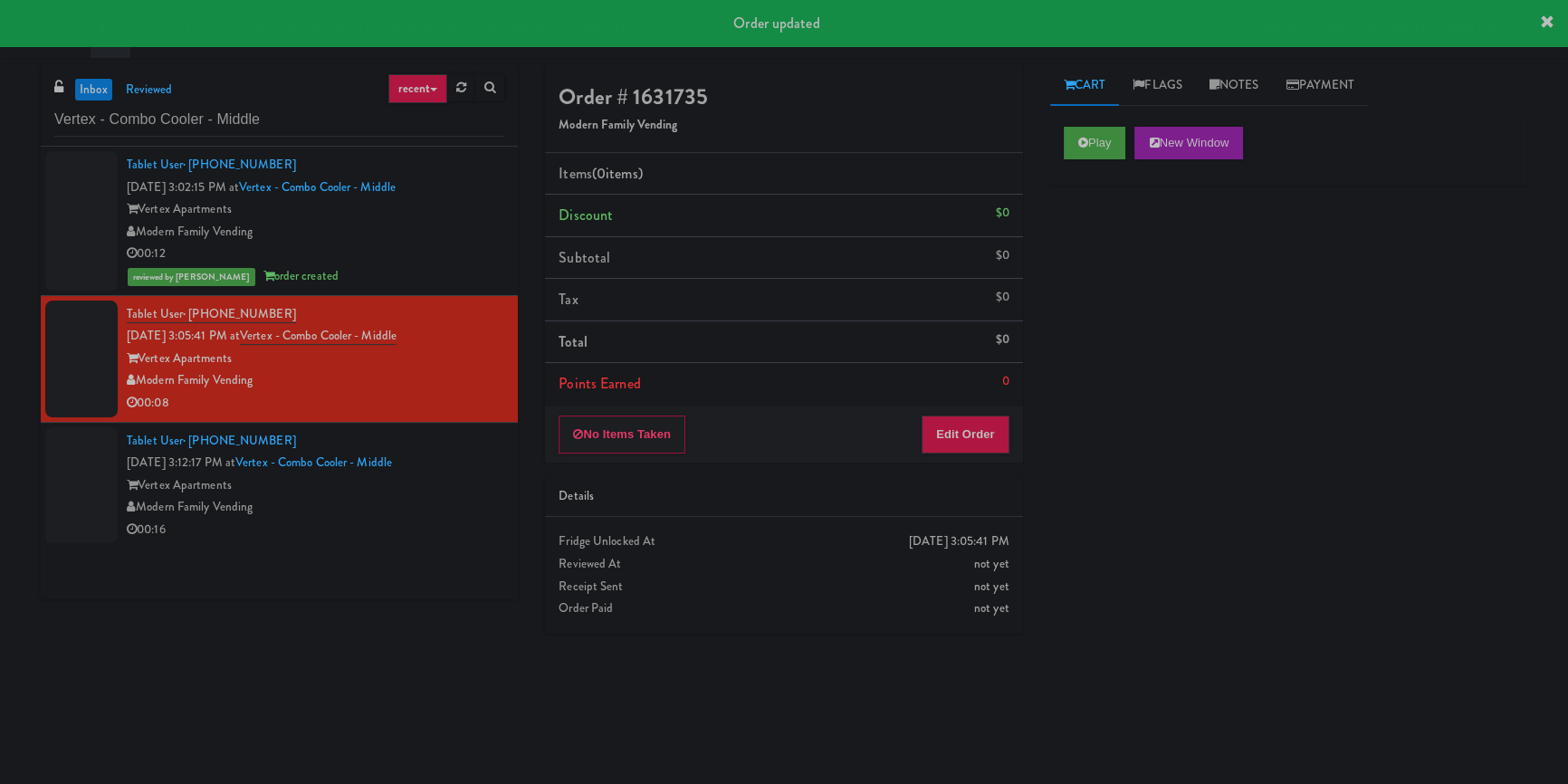
click at [1084, 162] on div "Play New Window" at bounding box center [1288, 149] width 477 height 72
click at [1096, 147] on button "Play" at bounding box center [1095, 143] width 62 height 33
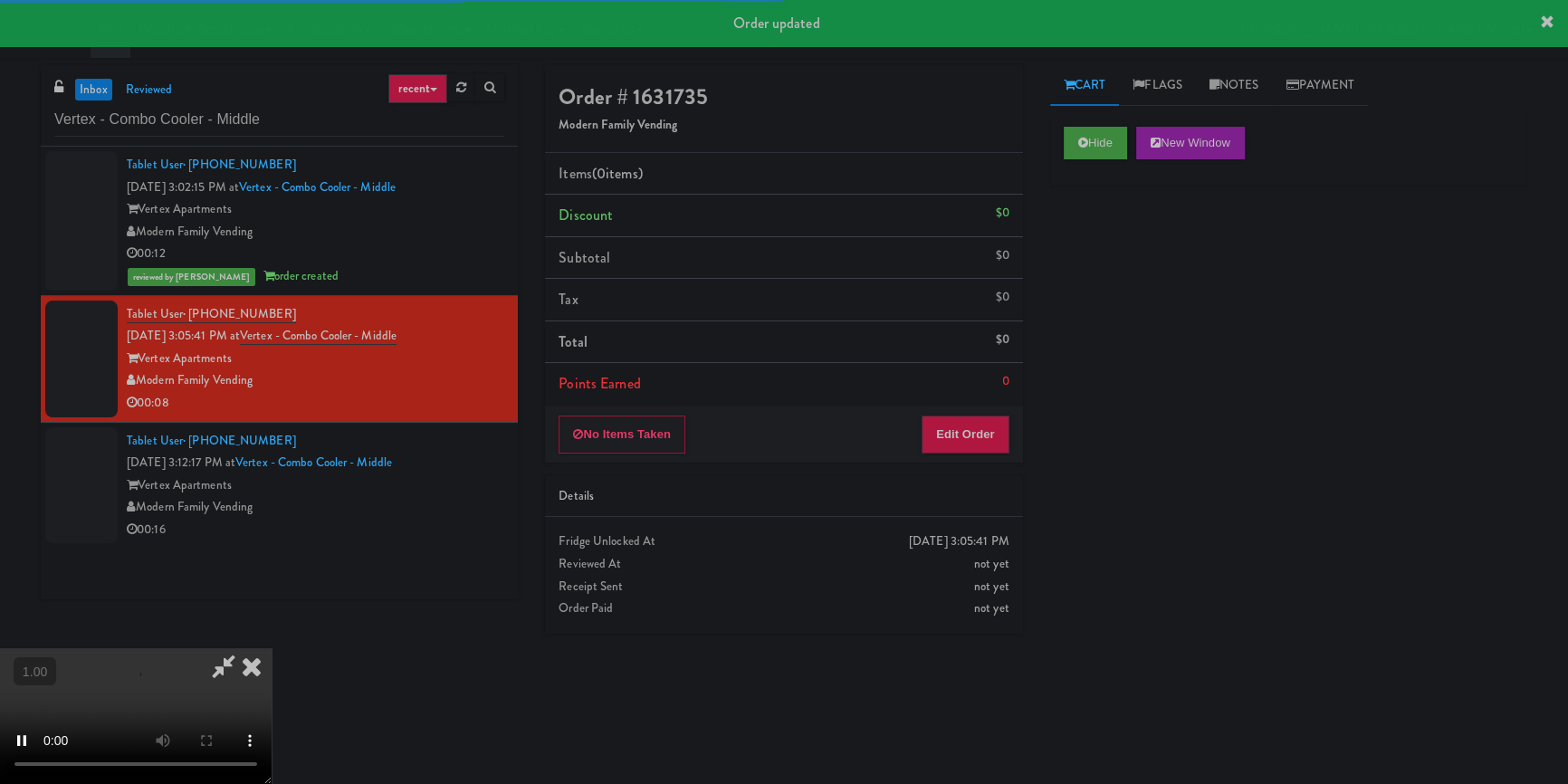
click at [1090, 251] on div "Hide New Window Primary Flag Clear Flag if unable to determine what was taken o…" at bounding box center [1288, 453] width 477 height 679
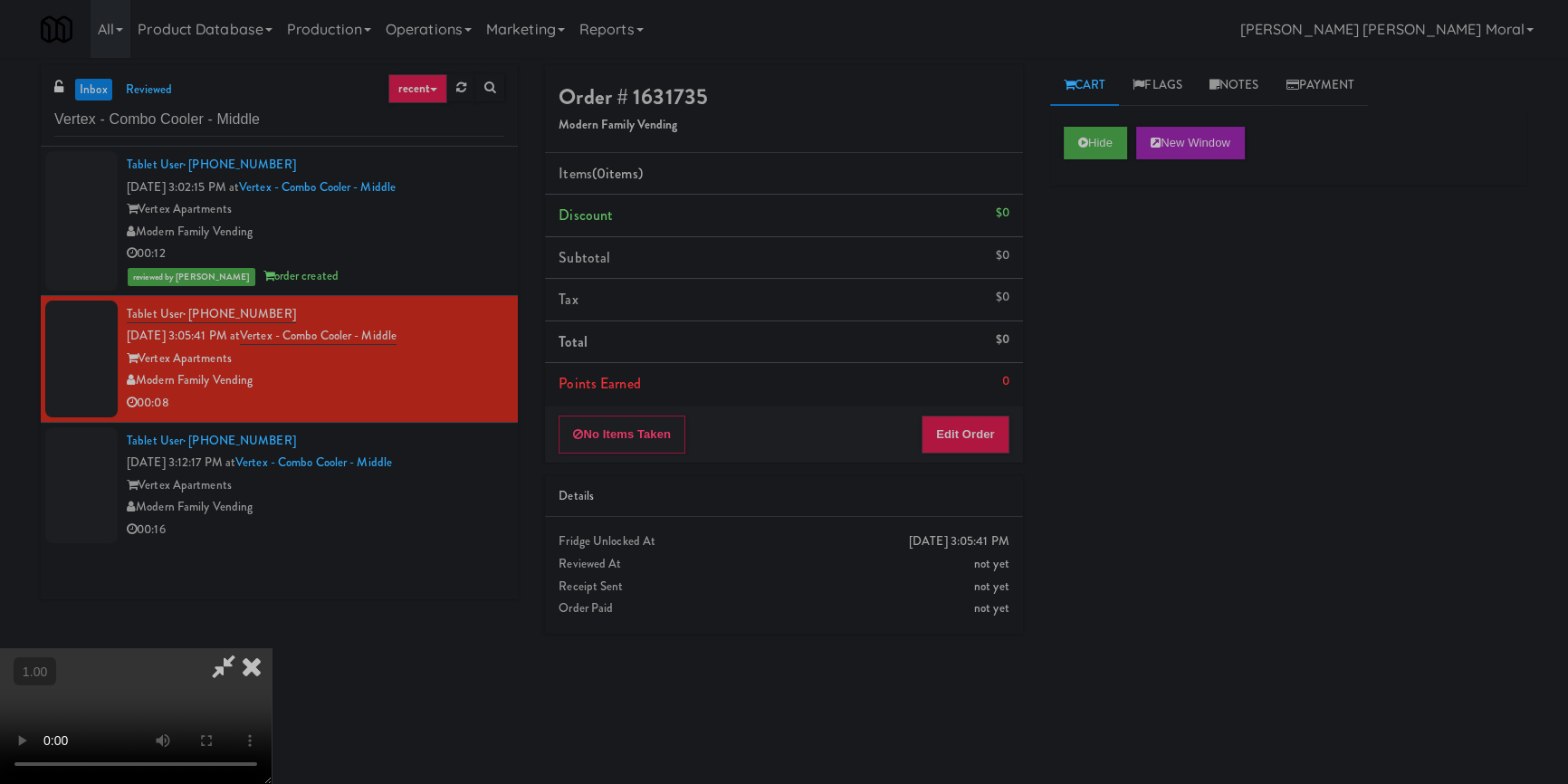
click at [272, 649] on video at bounding box center [136, 716] width 272 height 136
click at [992, 427] on button "Edit Order" at bounding box center [965, 435] width 88 height 38
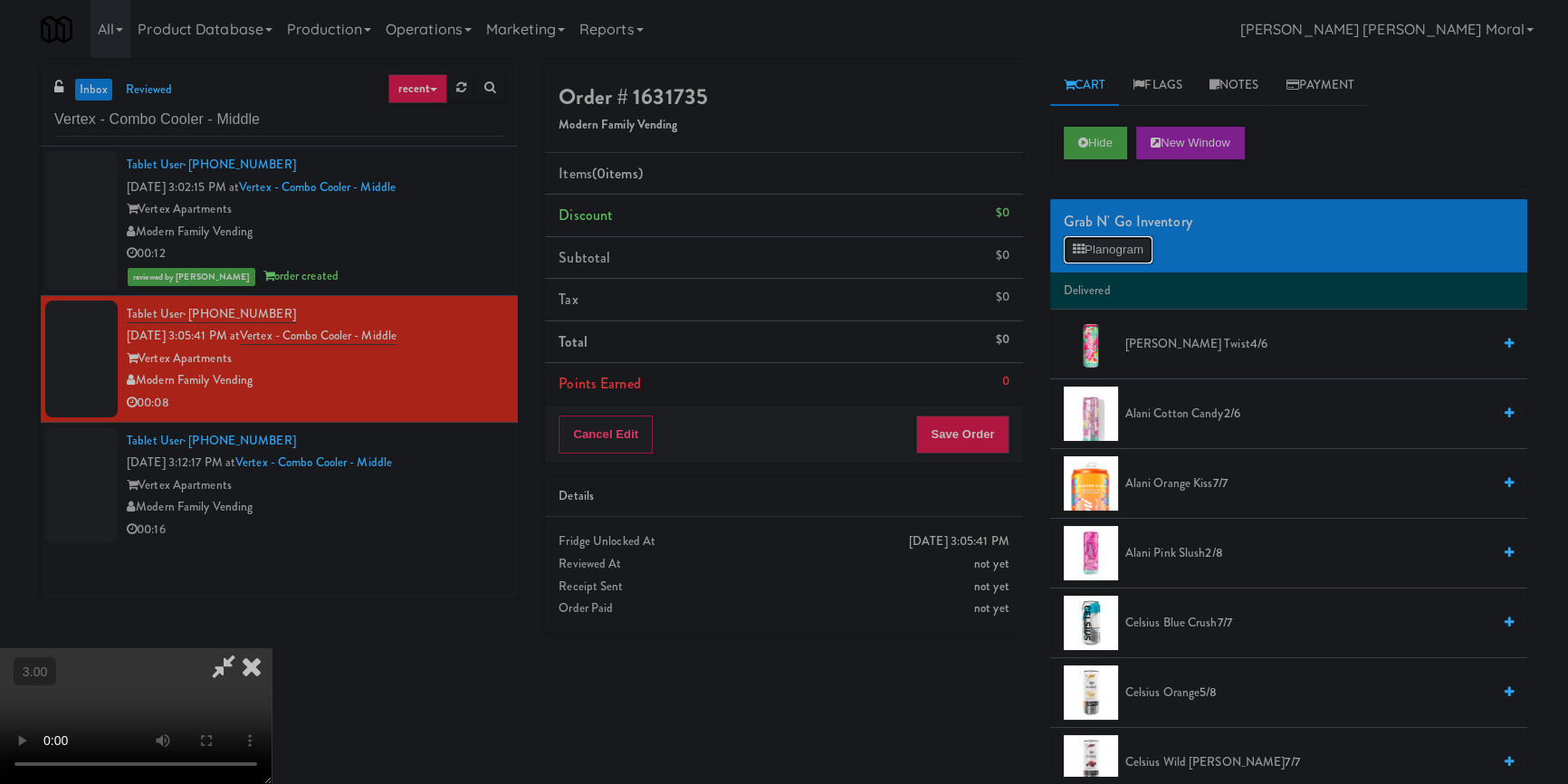
click at [1100, 243] on button "Planogram" at bounding box center [1107, 250] width 88 height 27
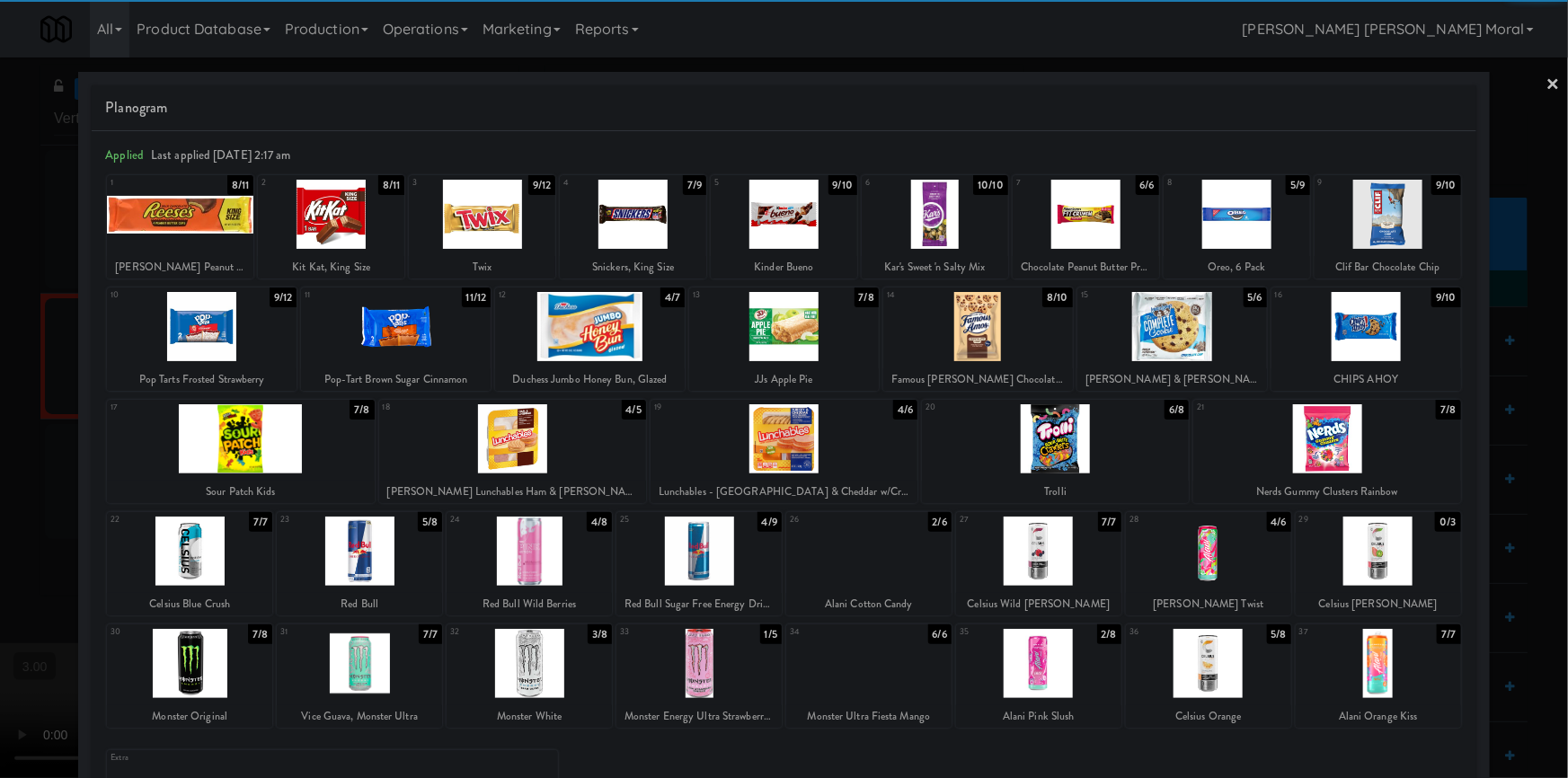
click at [538, 665] on div at bounding box center [529, 664] width 166 height 69
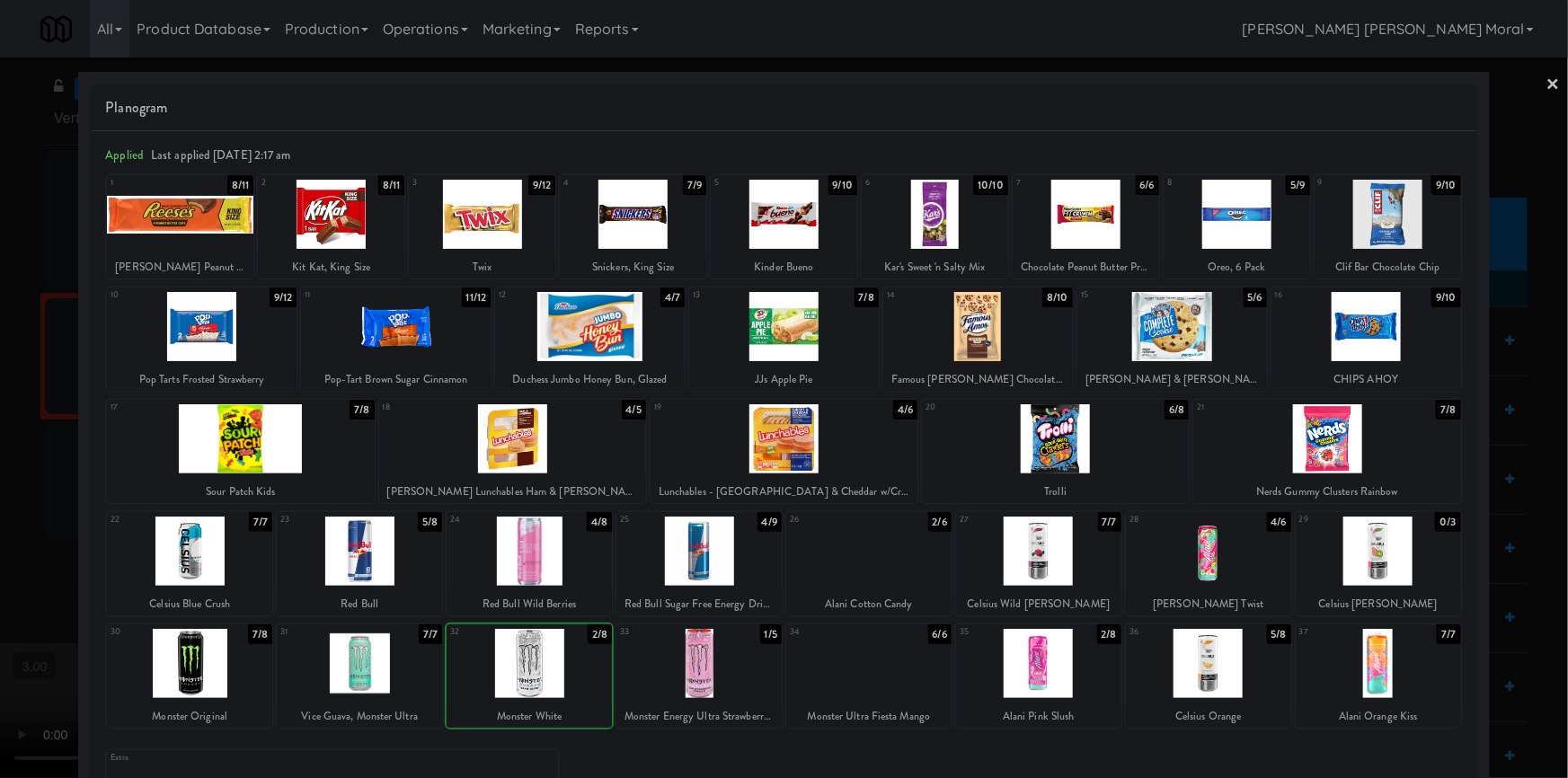
click at [538, 665] on div at bounding box center [529, 664] width 166 height 69
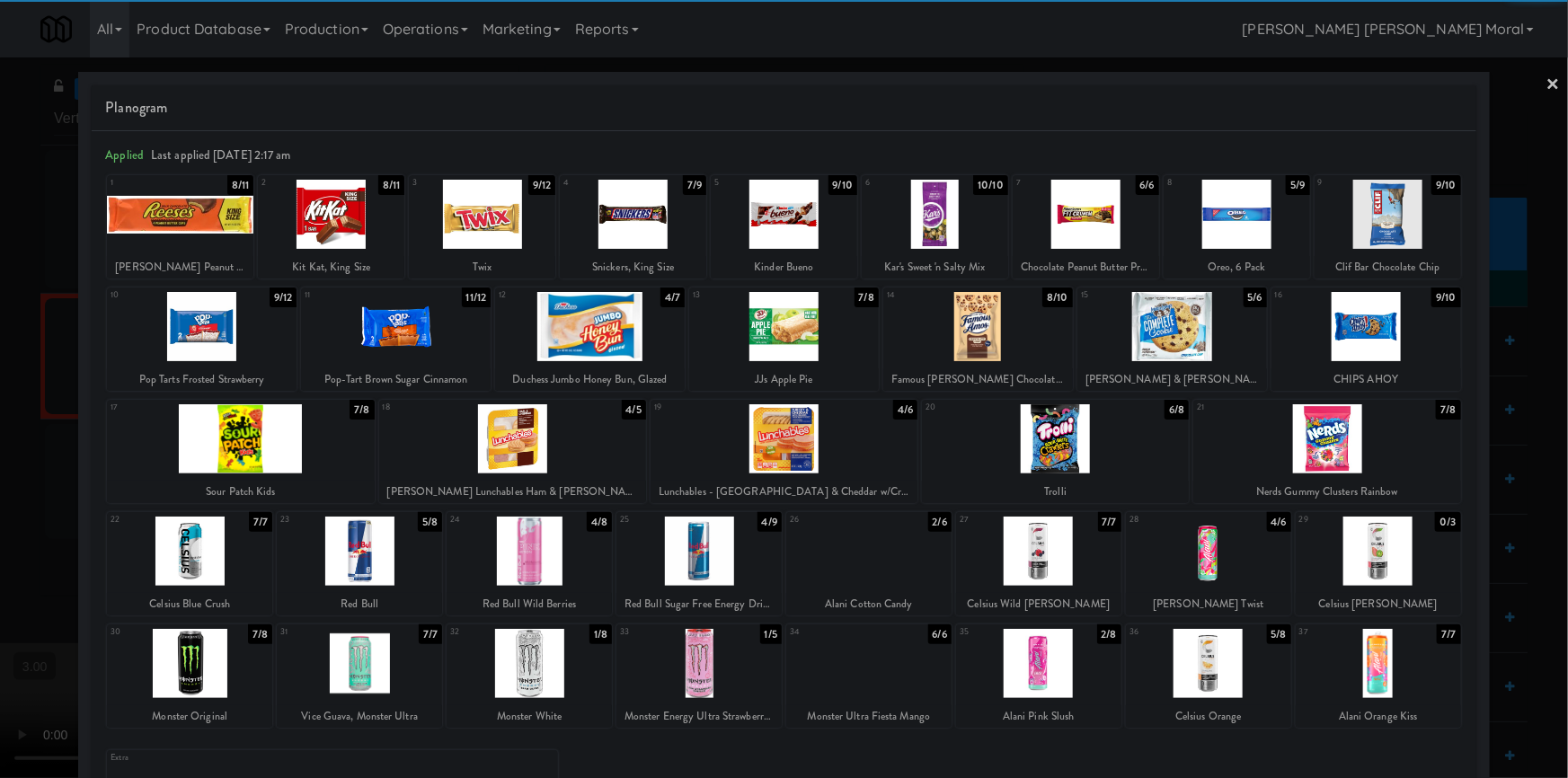
click at [1546, 82] on link "×" at bounding box center [1554, 86] width 14 height 56
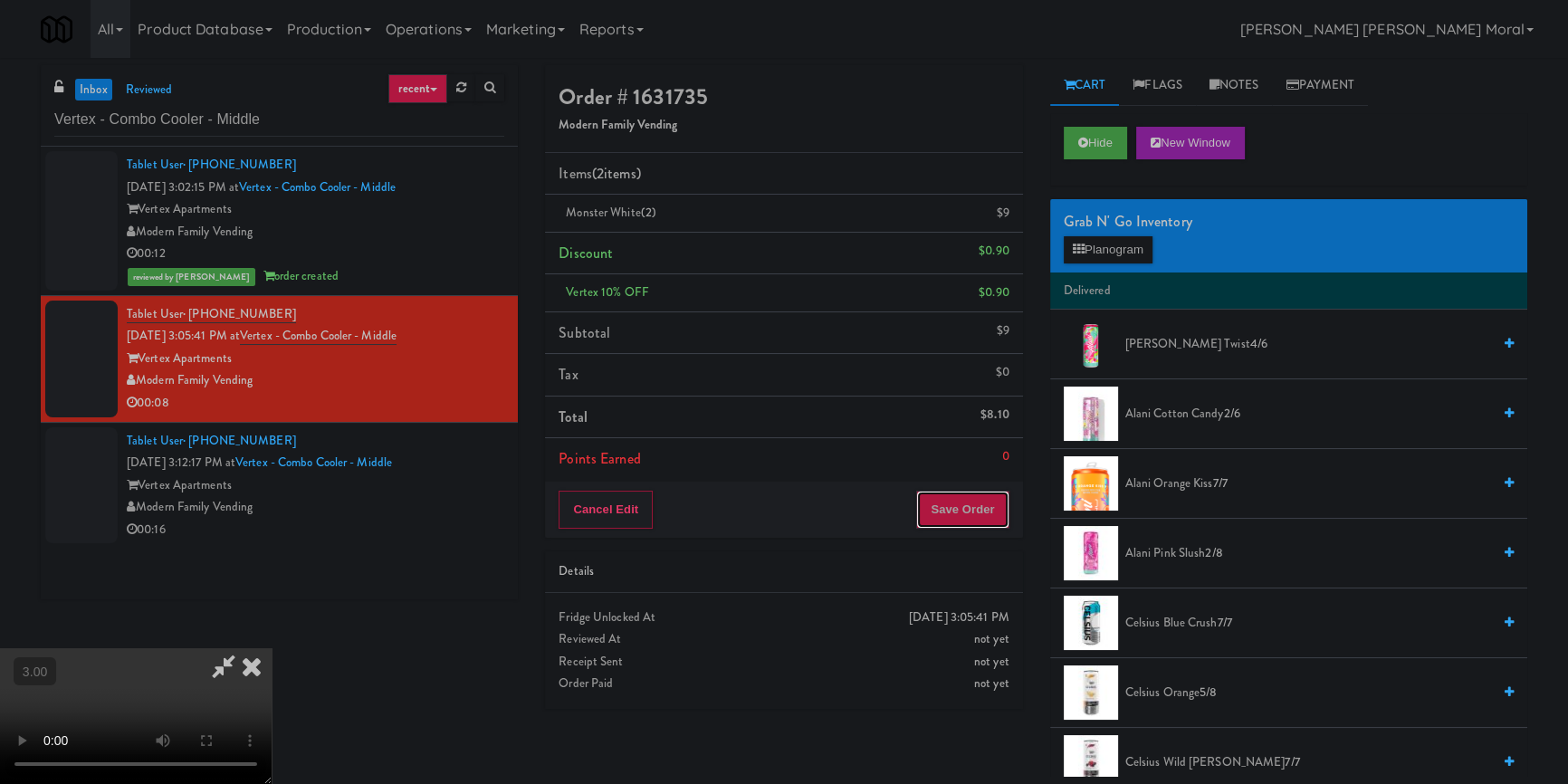
click at [967, 506] on button "Save Order" at bounding box center [961, 510] width 92 height 38
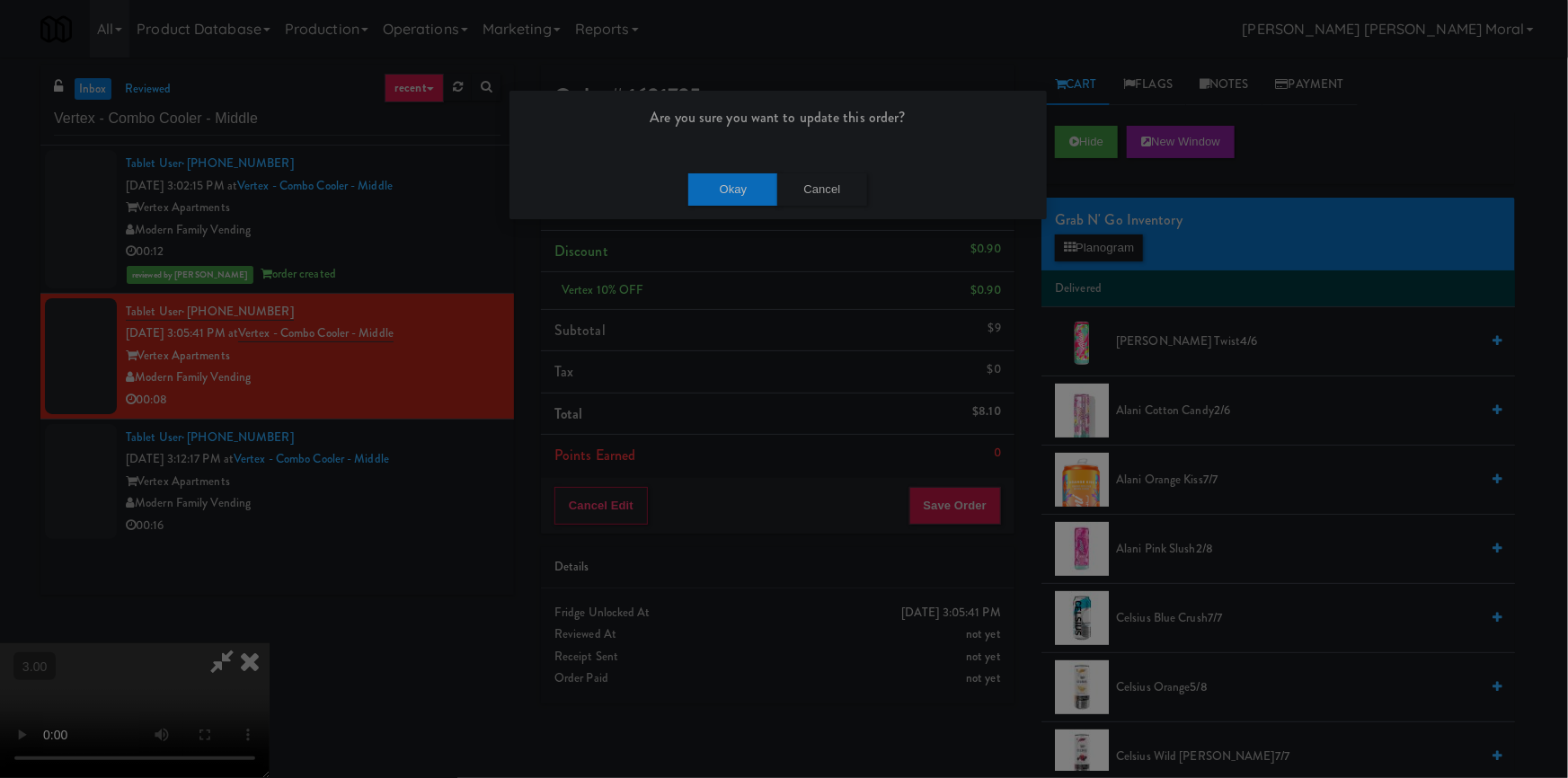
click at [770, 211] on div "Okay Cancel" at bounding box center [778, 189] width 537 height 60
click at [757, 190] on button "Okay" at bounding box center [732, 190] width 90 height 33
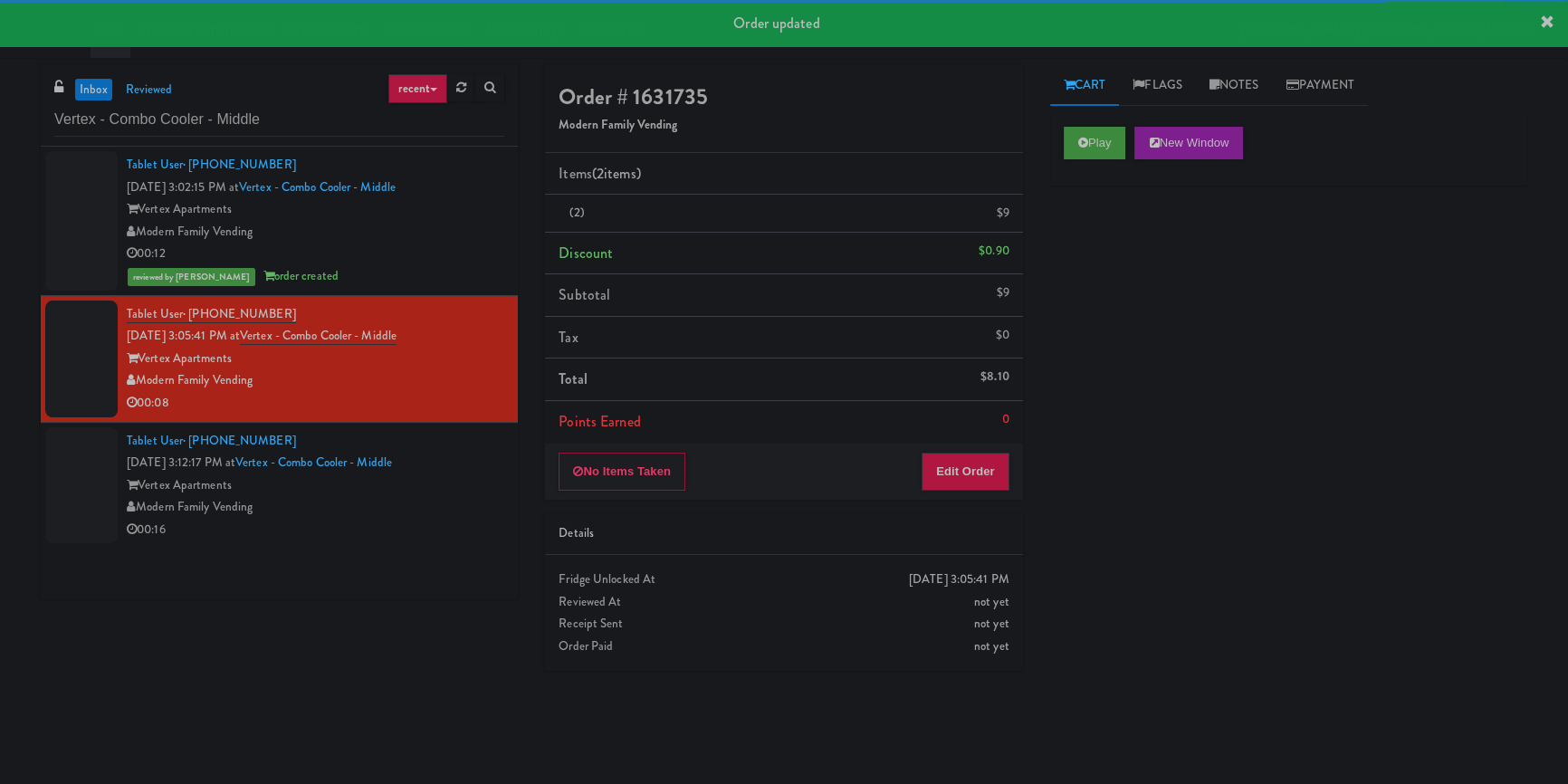
click at [454, 497] on div "Vertex Apartments" at bounding box center [316, 486] width 378 height 23
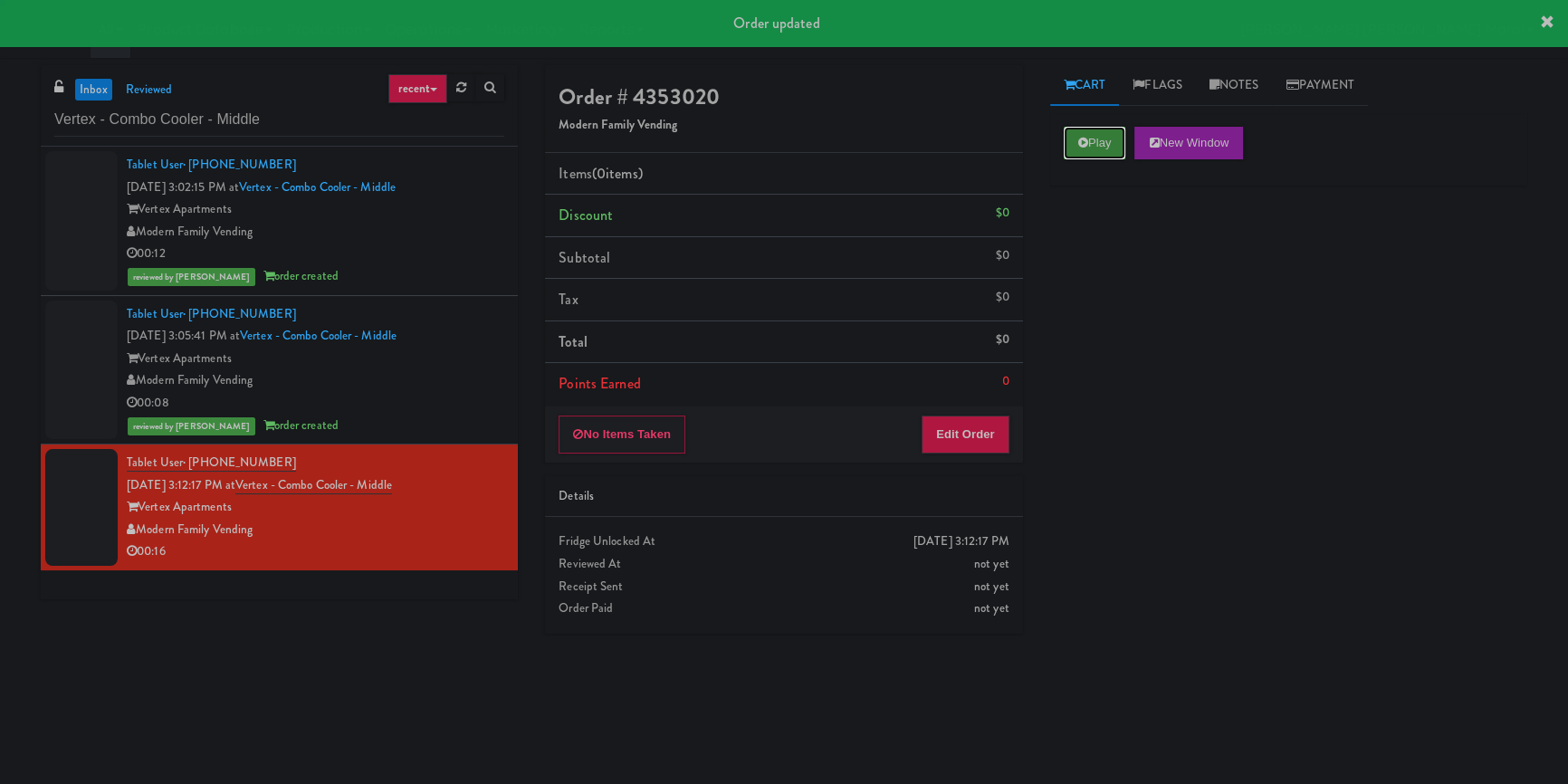
click at [1089, 138] on button "Play" at bounding box center [1095, 143] width 62 height 33
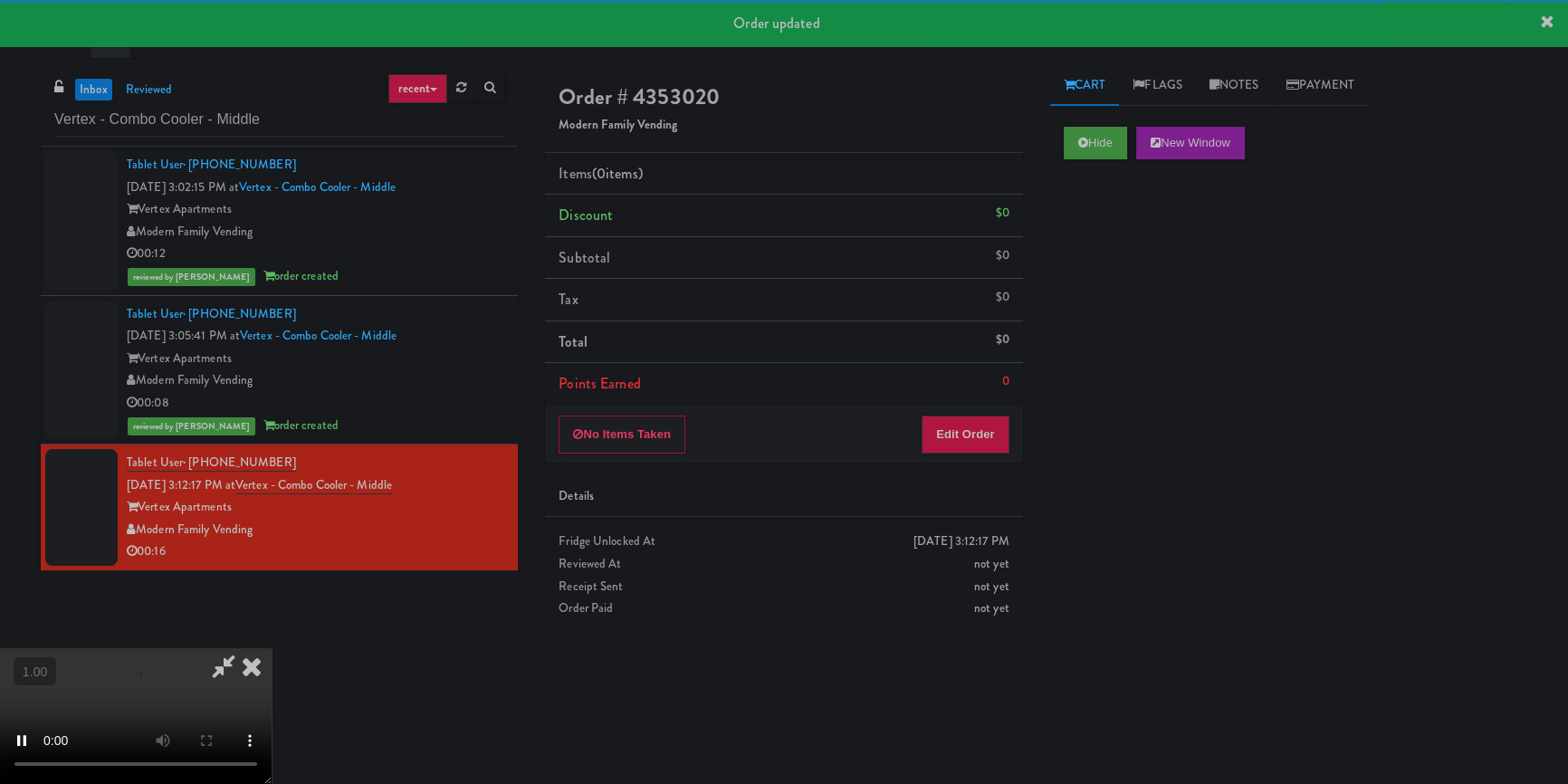
click at [1109, 295] on div "Hide New Window Primary Flag Clear Flag if unable to determine what was taken o…" at bounding box center [1288, 453] width 477 height 679
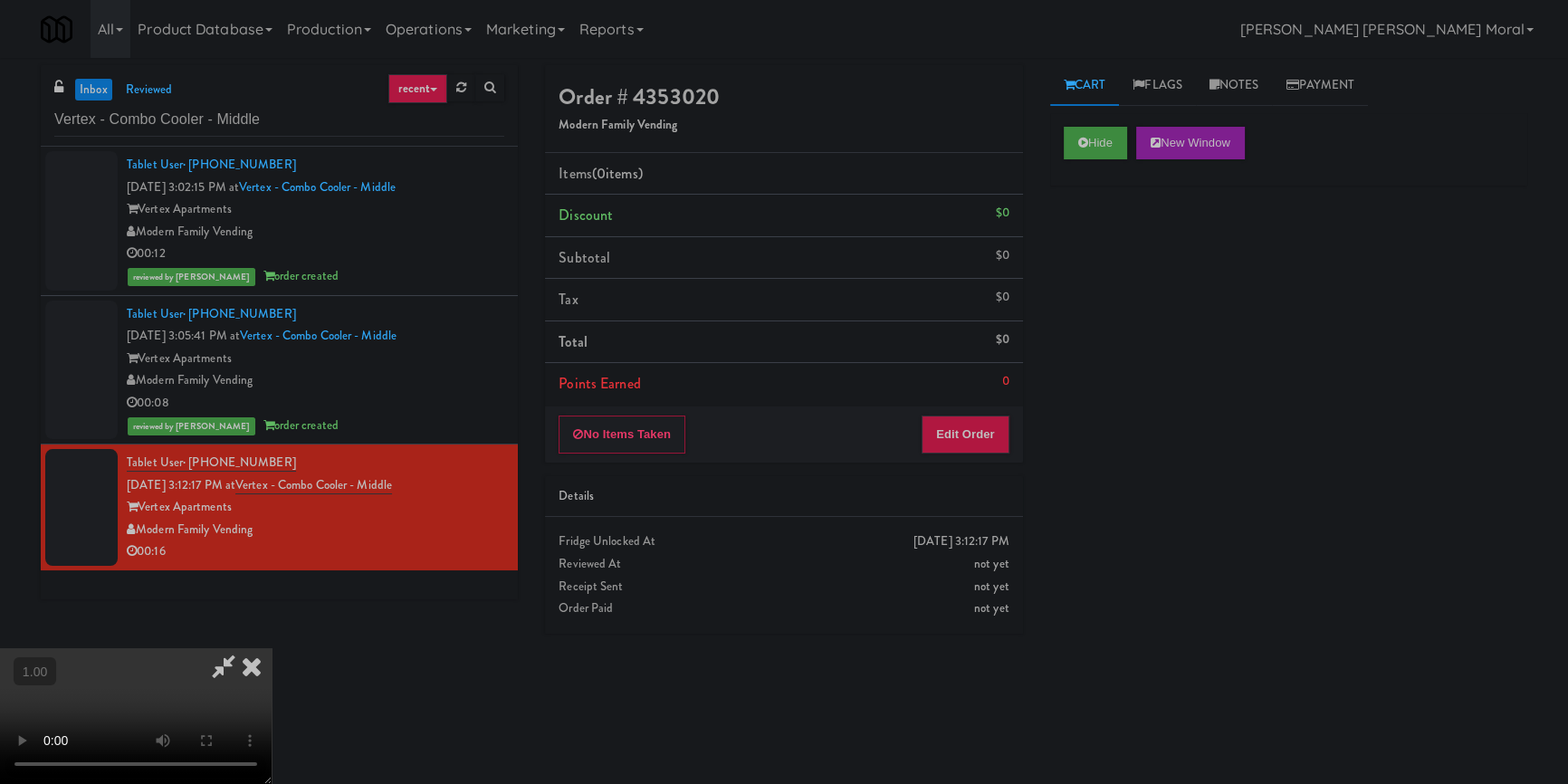
click at [272, 649] on video at bounding box center [136, 716] width 272 height 136
click at [969, 433] on button "Edit Order" at bounding box center [965, 435] width 88 height 38
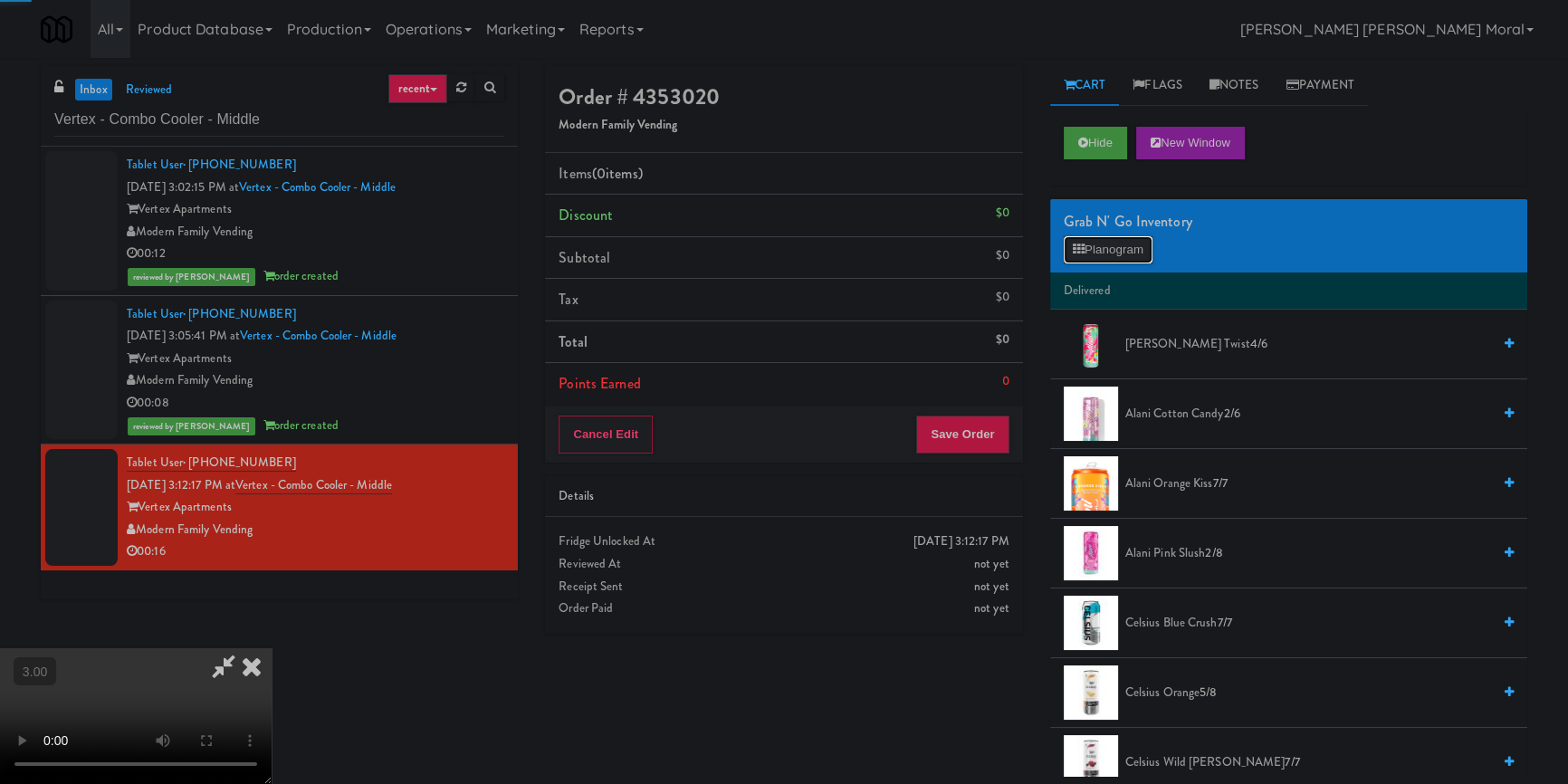
click at [1131, 242] on button "Planogram" at bounding box center [1107, 250] width 88 height 27
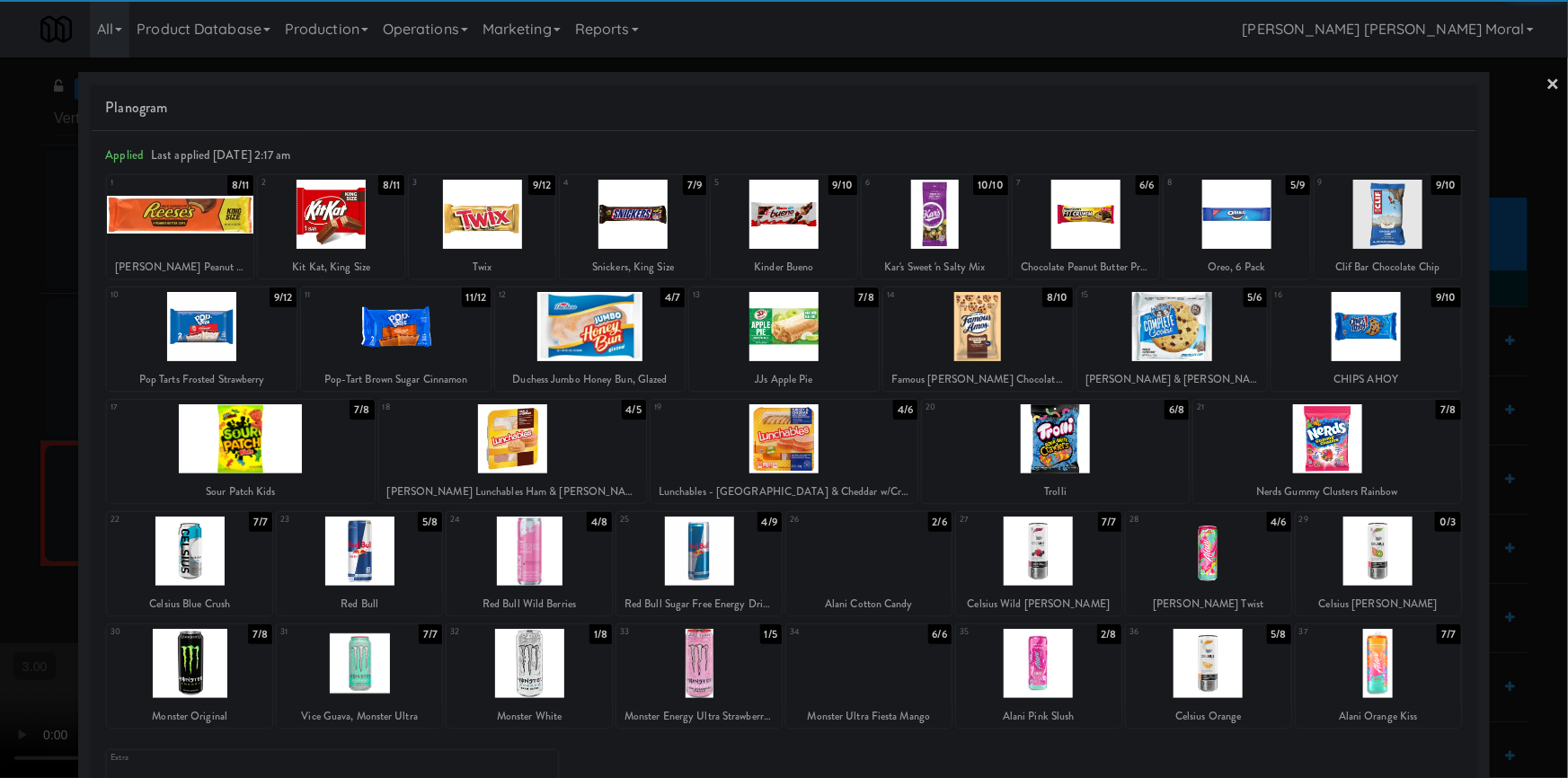
drag, startPoint x: 715, startPoint y: 660, endPoint x: 1085, endPoint y: 533, distance: 391.2
click at [719, 657] on div at bounding box center [699, 664] width 166 height 69
click at [1546, 80] on link "×" at bounding box center [1554, 86] width 14 height 56
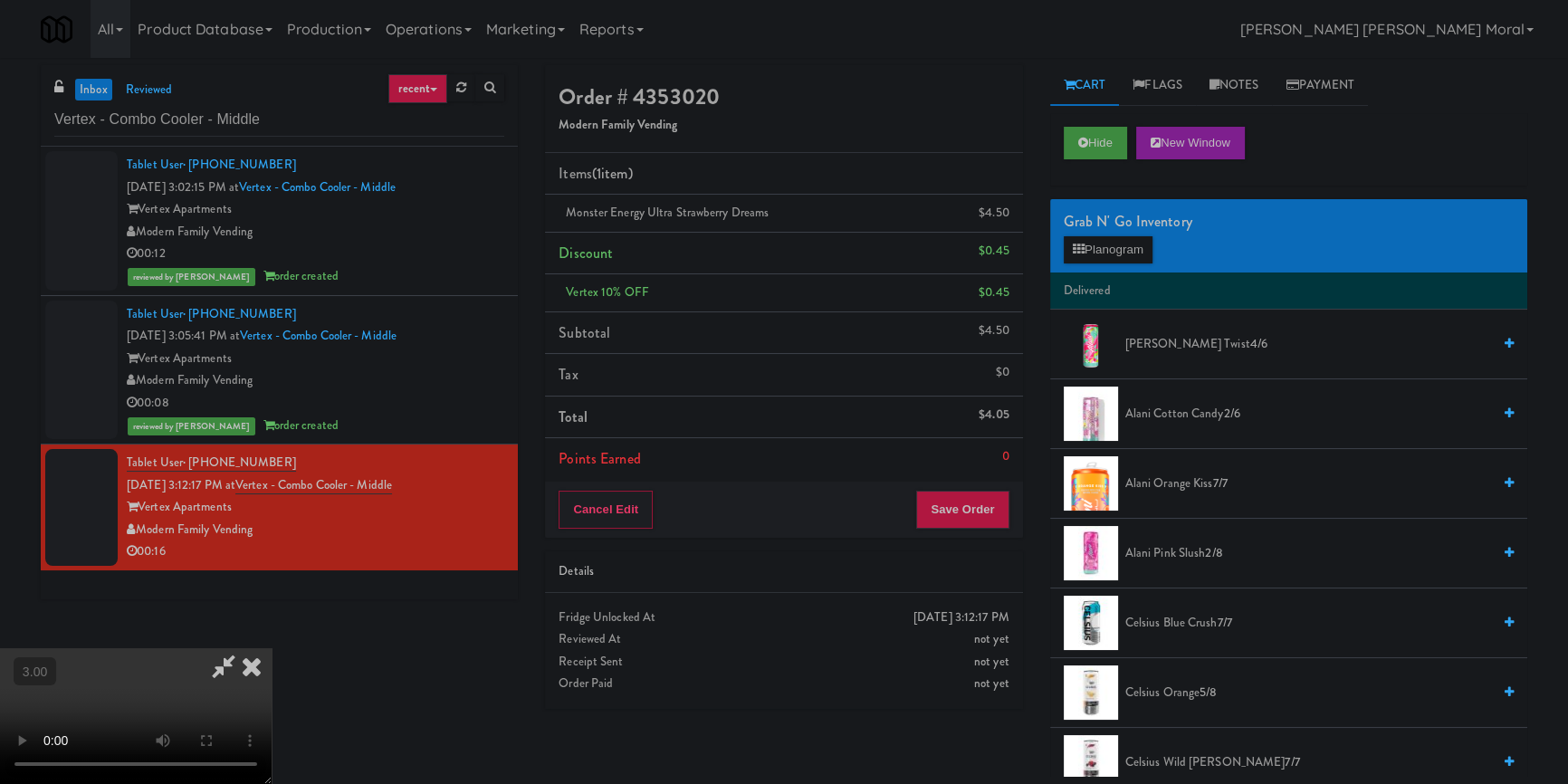
click at [272, 649] on video at bounding box center [136, 716] width 272 height 136
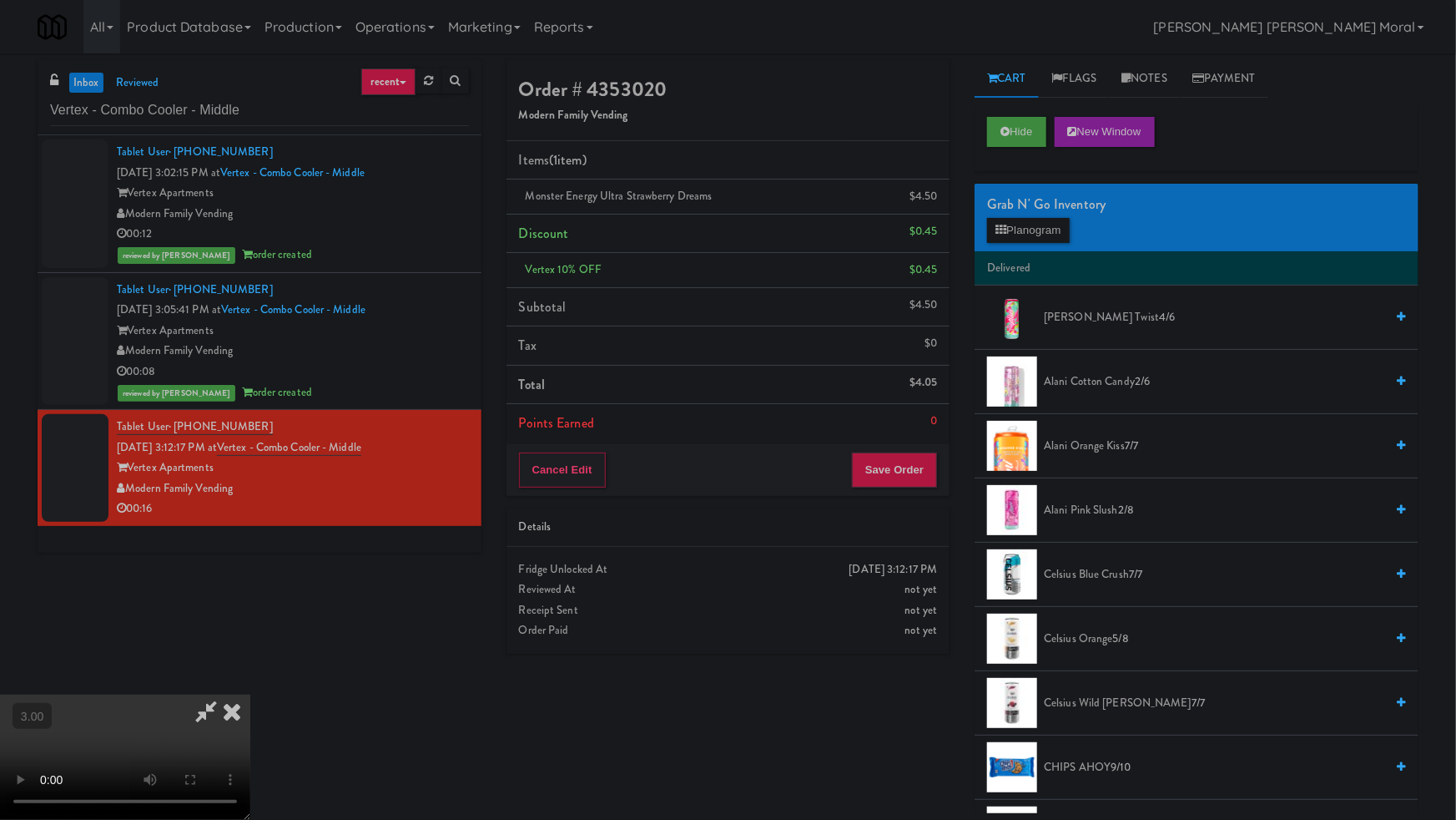
click at [251, 695] on video at bounding box center [125, 757] width 251 height 125
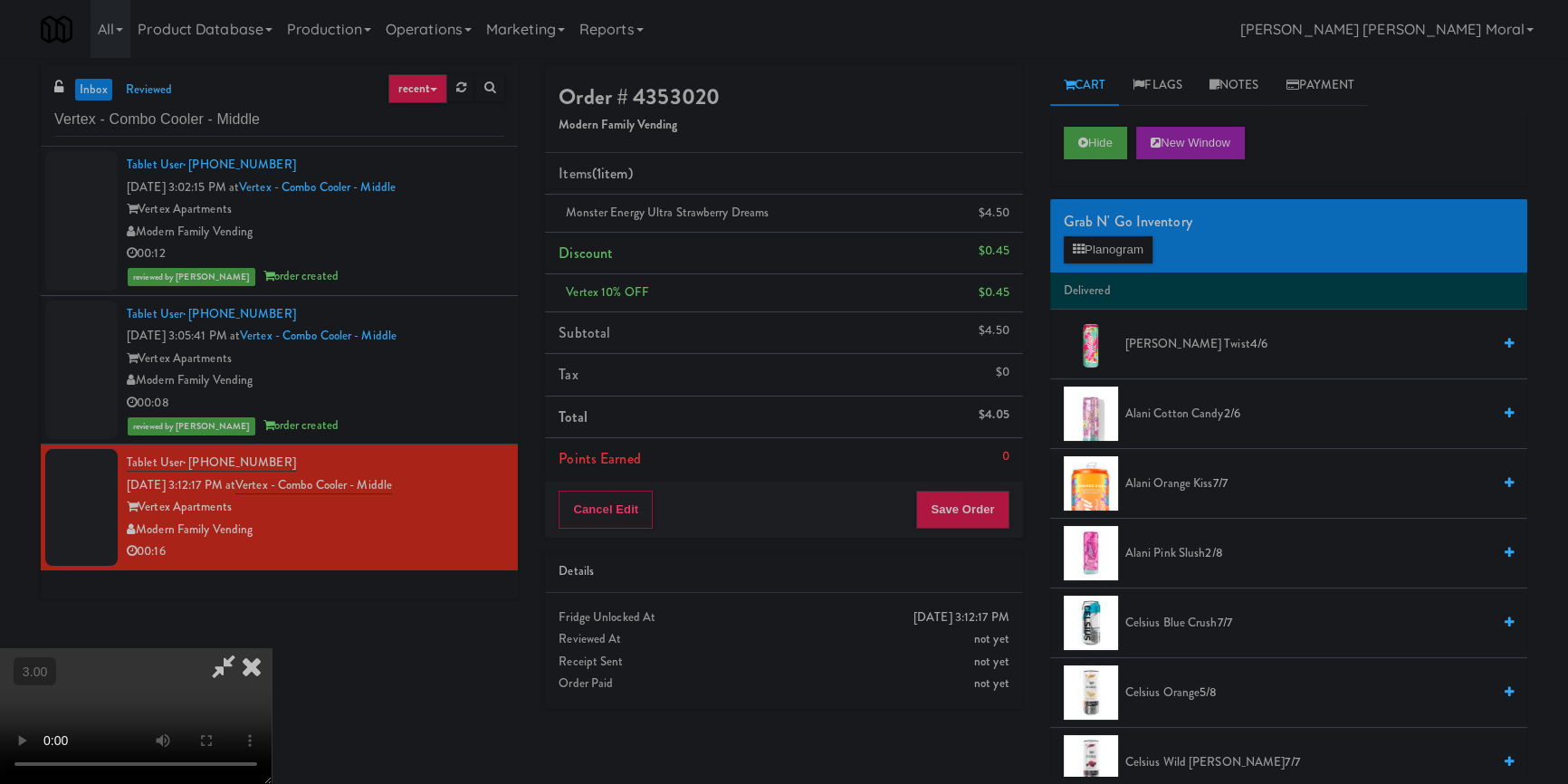
click at [272, 649] on icon at bounding box center [252, 667] width 40 height 37
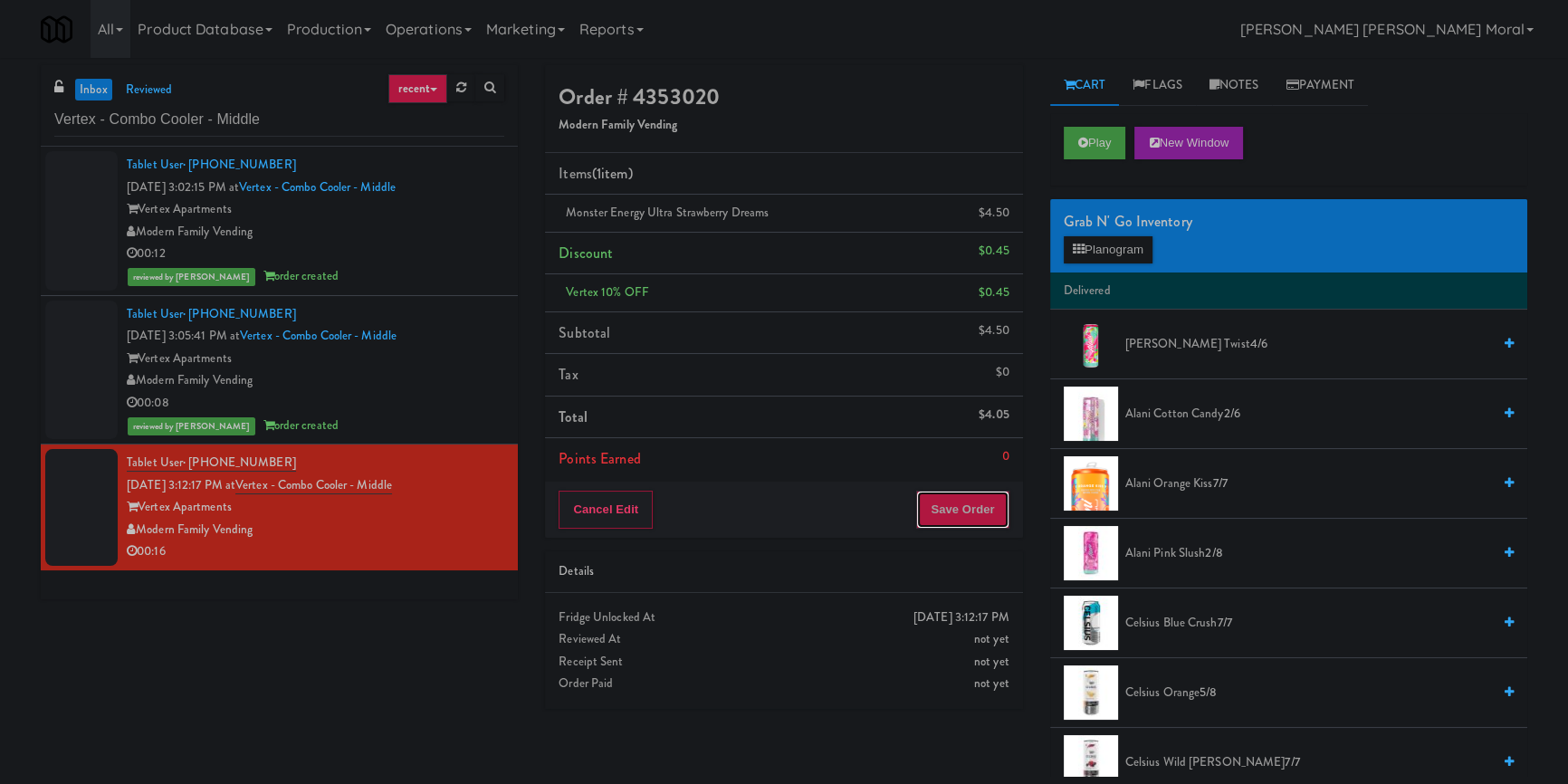
click at [991, 507] on button "Save Order" at bounding box center [961, 510] width 92 height 38
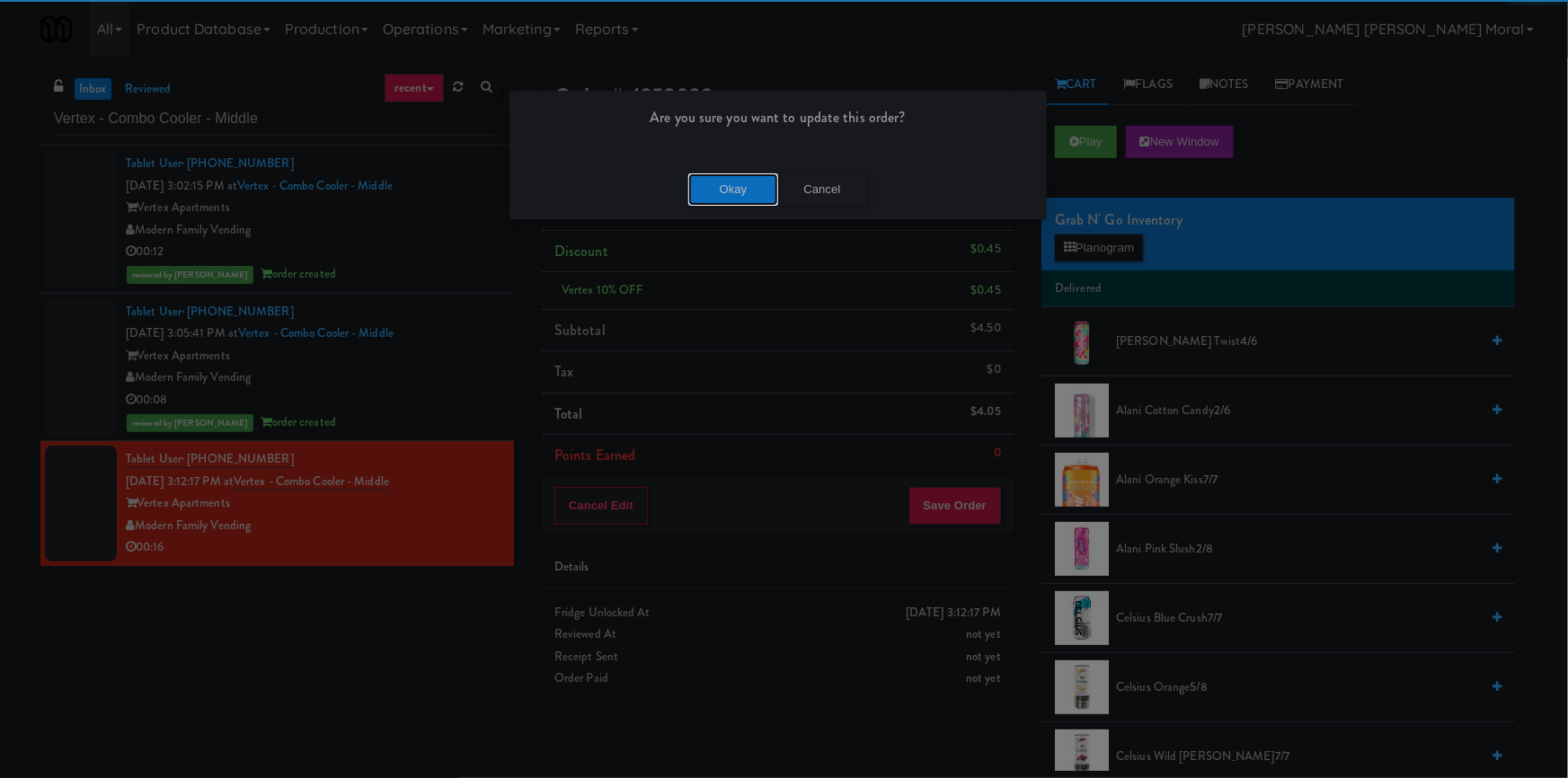
click at [728, 187] on button "Okay" at bounding box center [732, 190] width 90 height 33
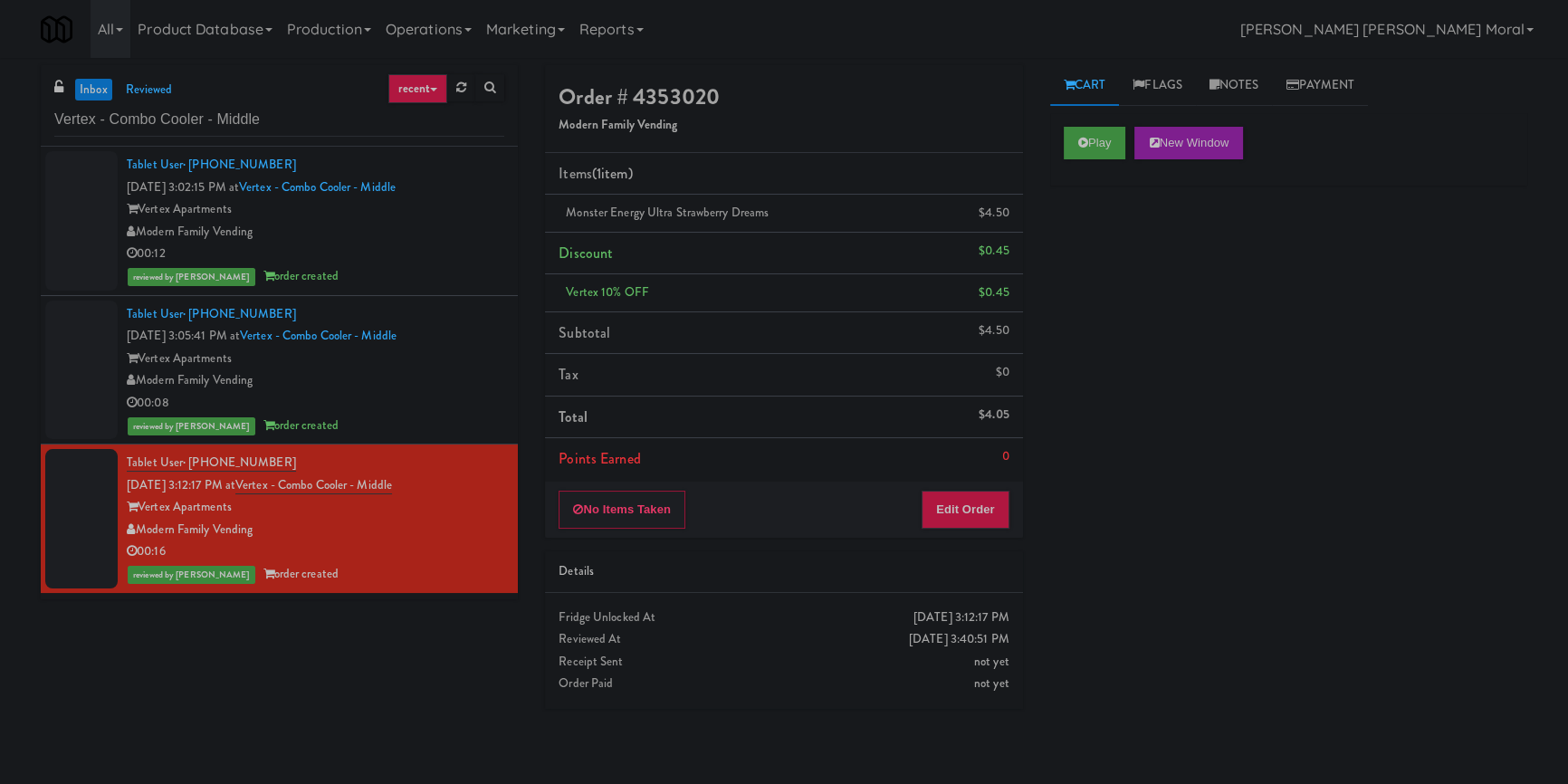
click at [0, 434] on div "inbox reviewed recent all unclear take inventory issue suspicious failed recent…" at bounding box center [784, 421] width 1568 height 712
click at [262, 119] on input "Vertex - Combo Cooler - Middle" at bounding box center [279, 120] width 450 height 34
paste input "Y - Cooler - Left"
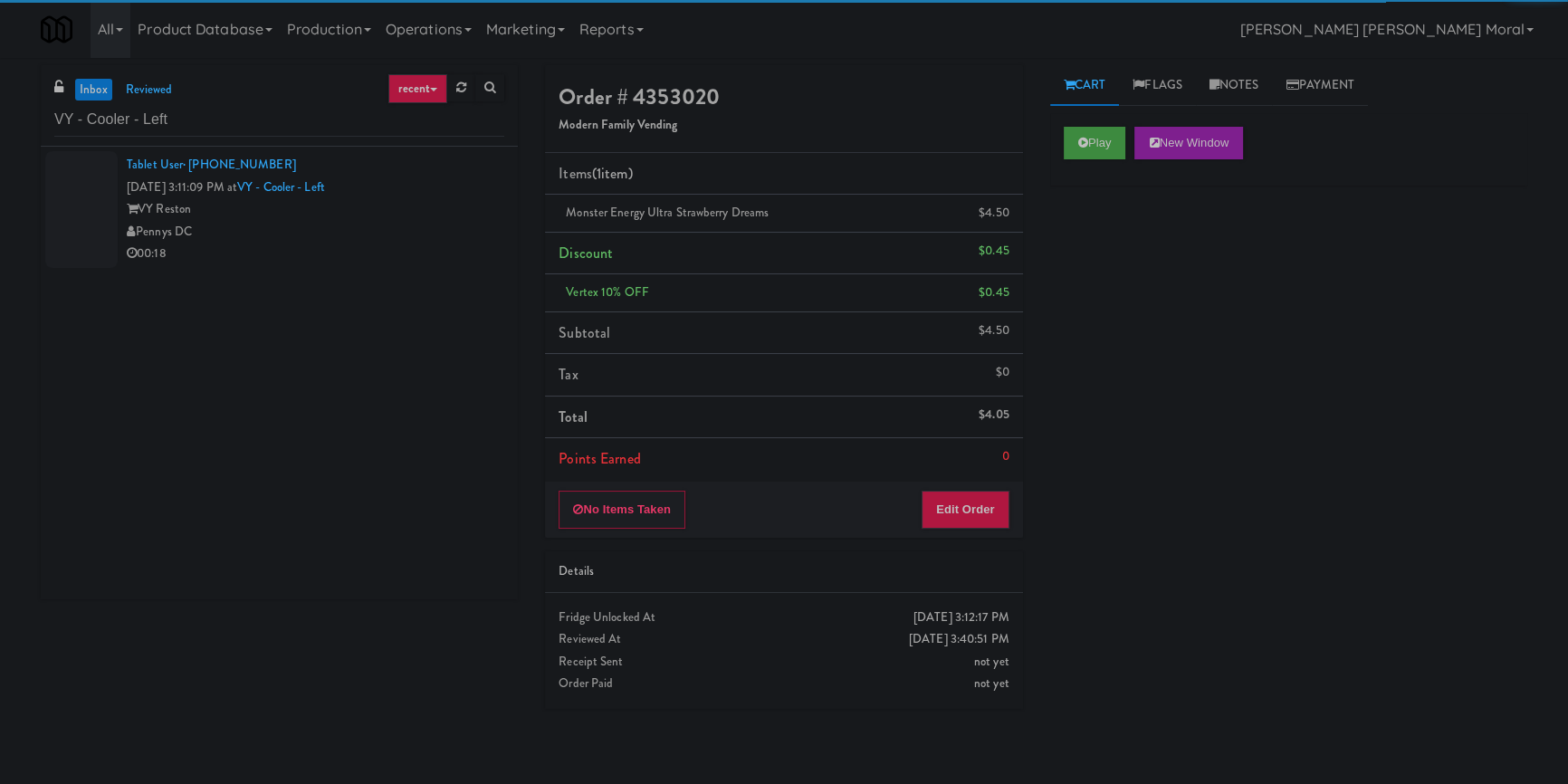
click at [428, 236] on div "Pennys DC" at bounding box center [316, 232] width 378 height 23
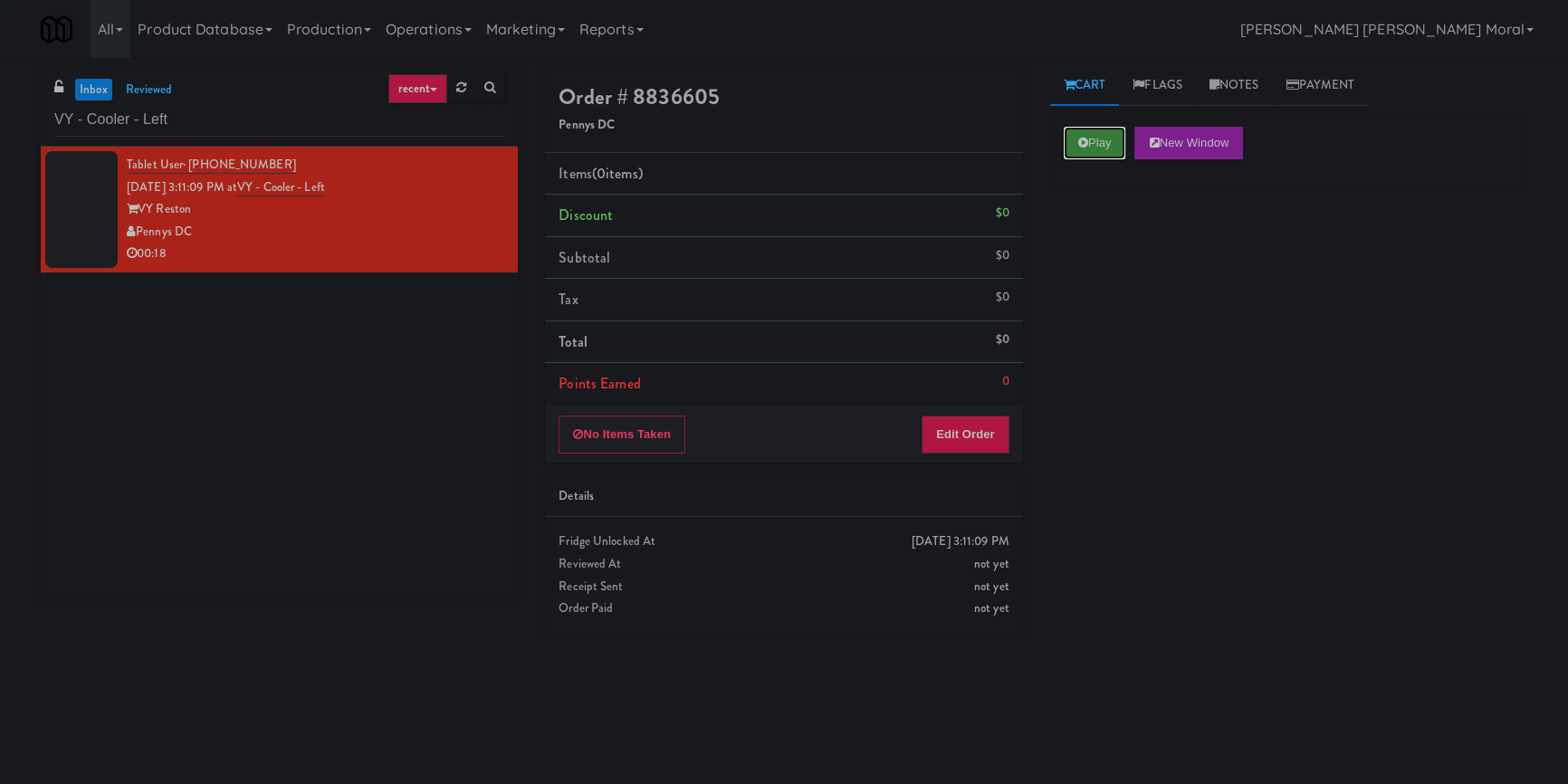
click at [1094, 140] on button "Play" at bounding box center [1095, 143] width 62 height 33
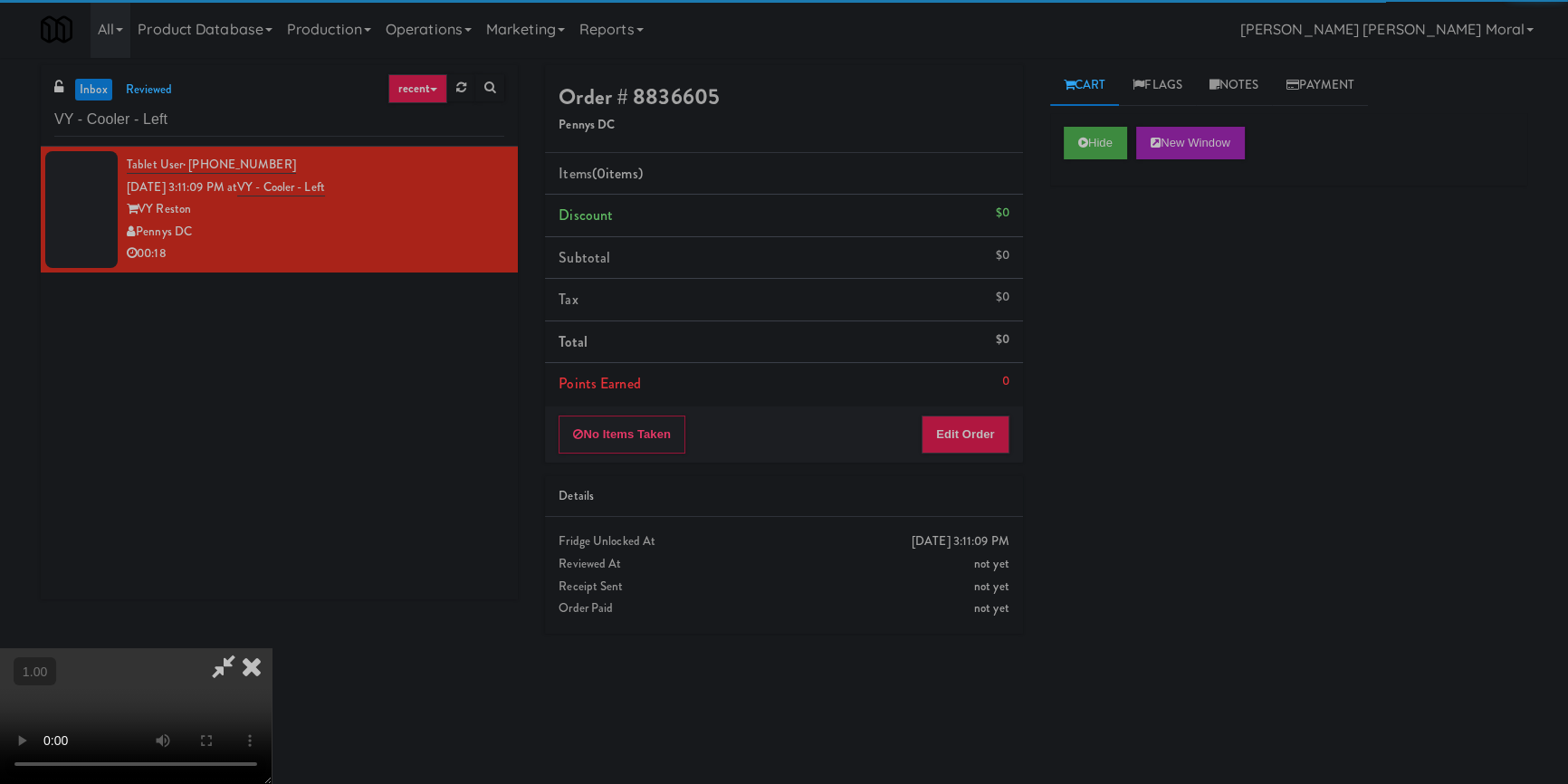
click at [1130, 227] on div "Hide New Window Primary Flag Clear Flag if unable to determine what was taken o…" at bounding box center [1288, 453] width 477 height 679
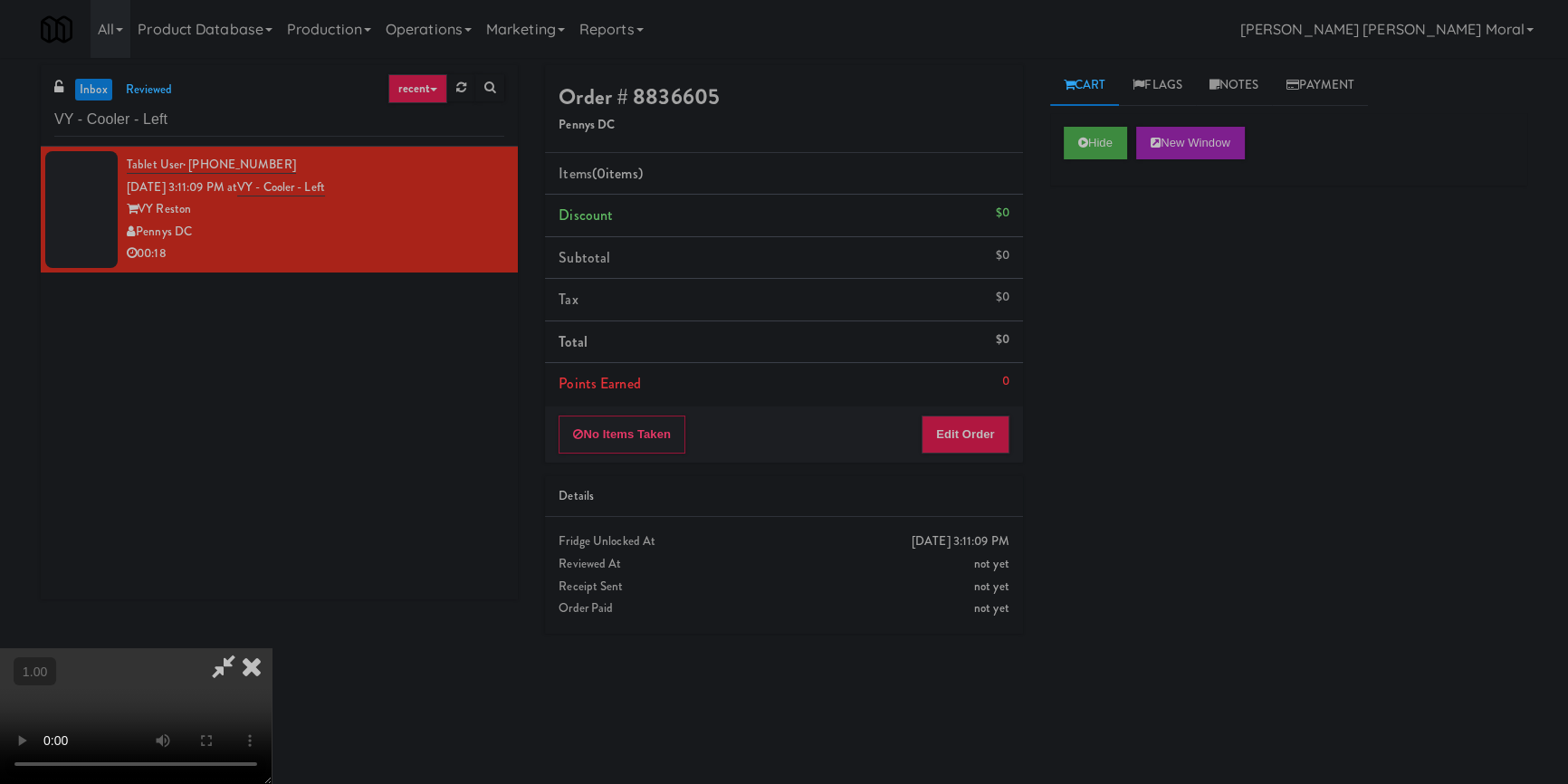
click at [1099, 363] on div "Hide New Window Primary Flag Clear Flag if unable to determine what was taken o…" at bounding box center [1288, 453] width 477 height 679
click at [272, 649] on video at bounding box center [136, 716] width 272 height 136
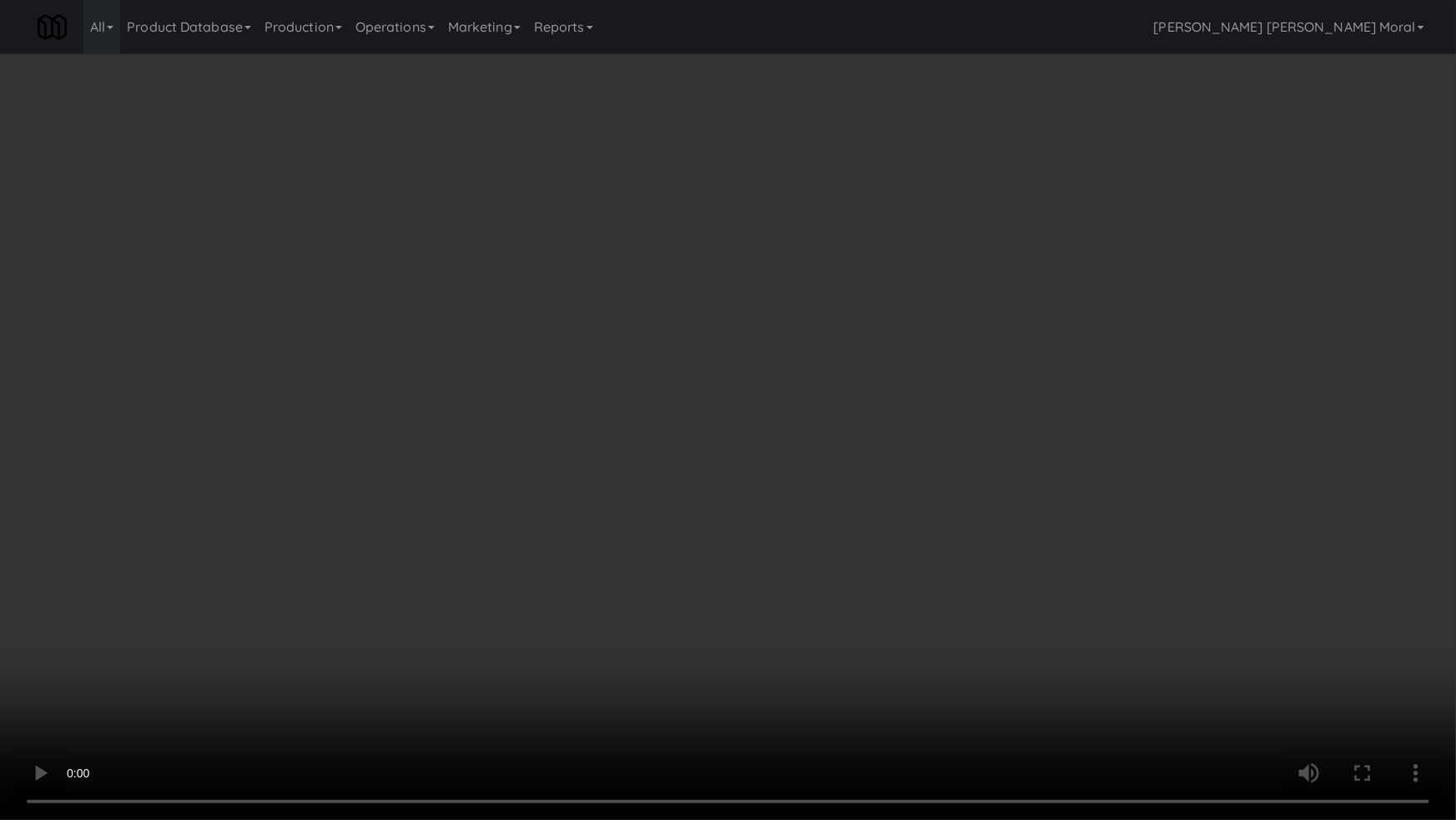
click at [917, 401] on video at bounding box center [728, 410] width 1456 height 820
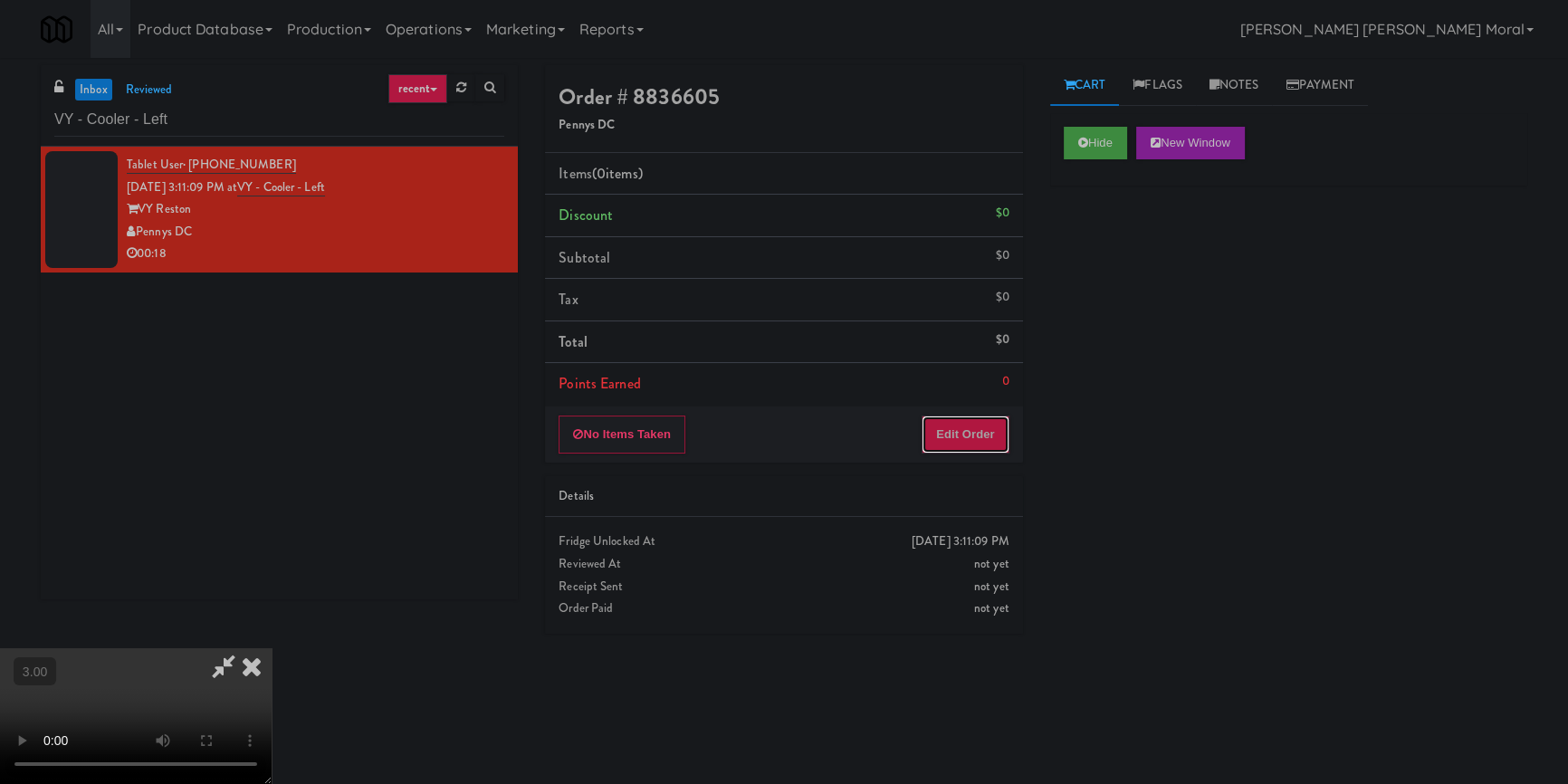
click at [997, 424] on button "Edit Order" at bounding box center [965, 435] width 88 height 38
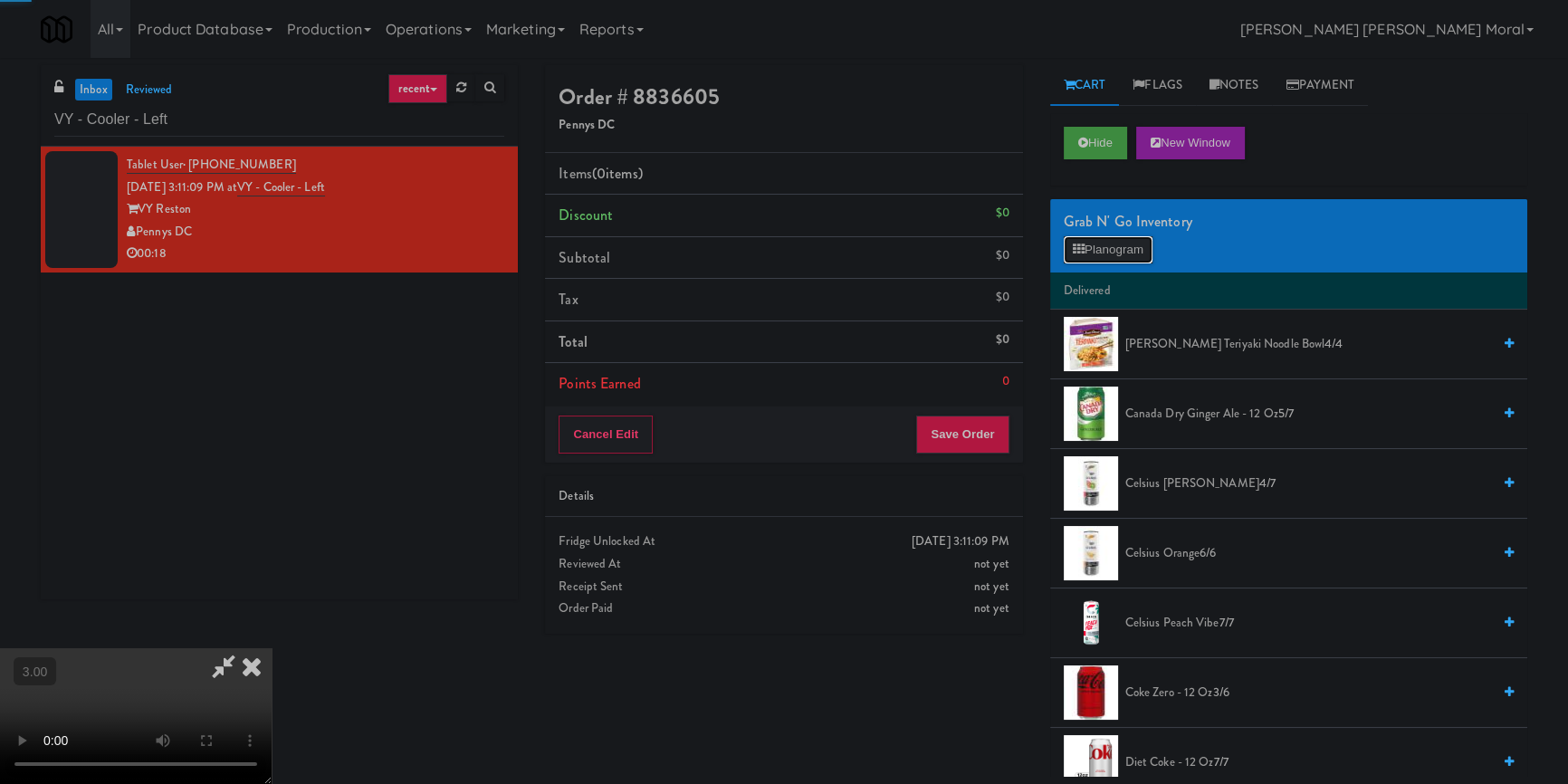
click at [1100, 256] on button "Planogram" at bounding box center [1107, 250] width 88 height 27
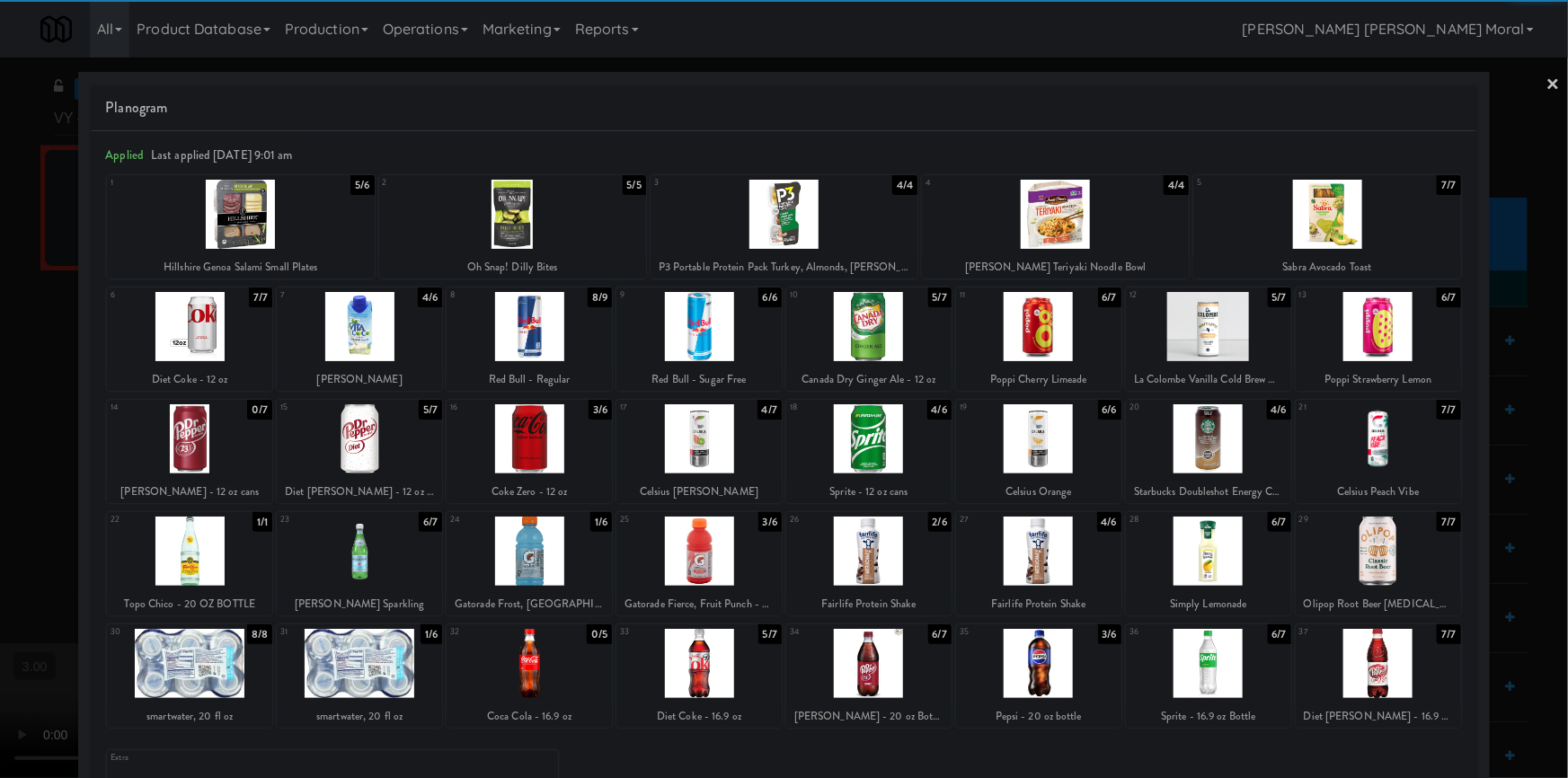
click at [539, 442] on div at bounding box center [529, 439] width 166 height 69
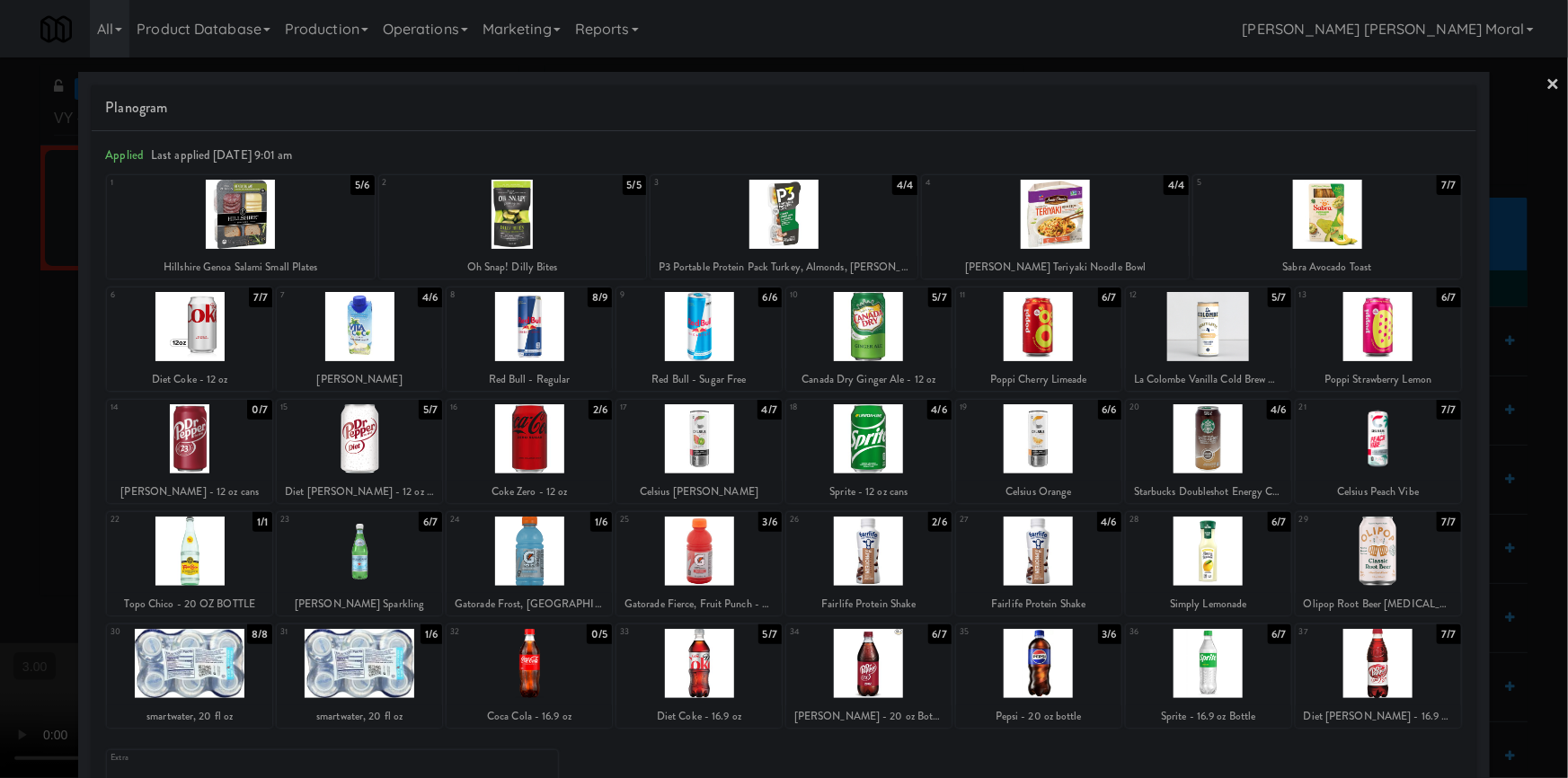
click at [849, 671] on div at bounding box center [868, 664] width 166 height 69
click at [1546, 81] on link "×" at bounding box center [1554, 86] width 14 height 56
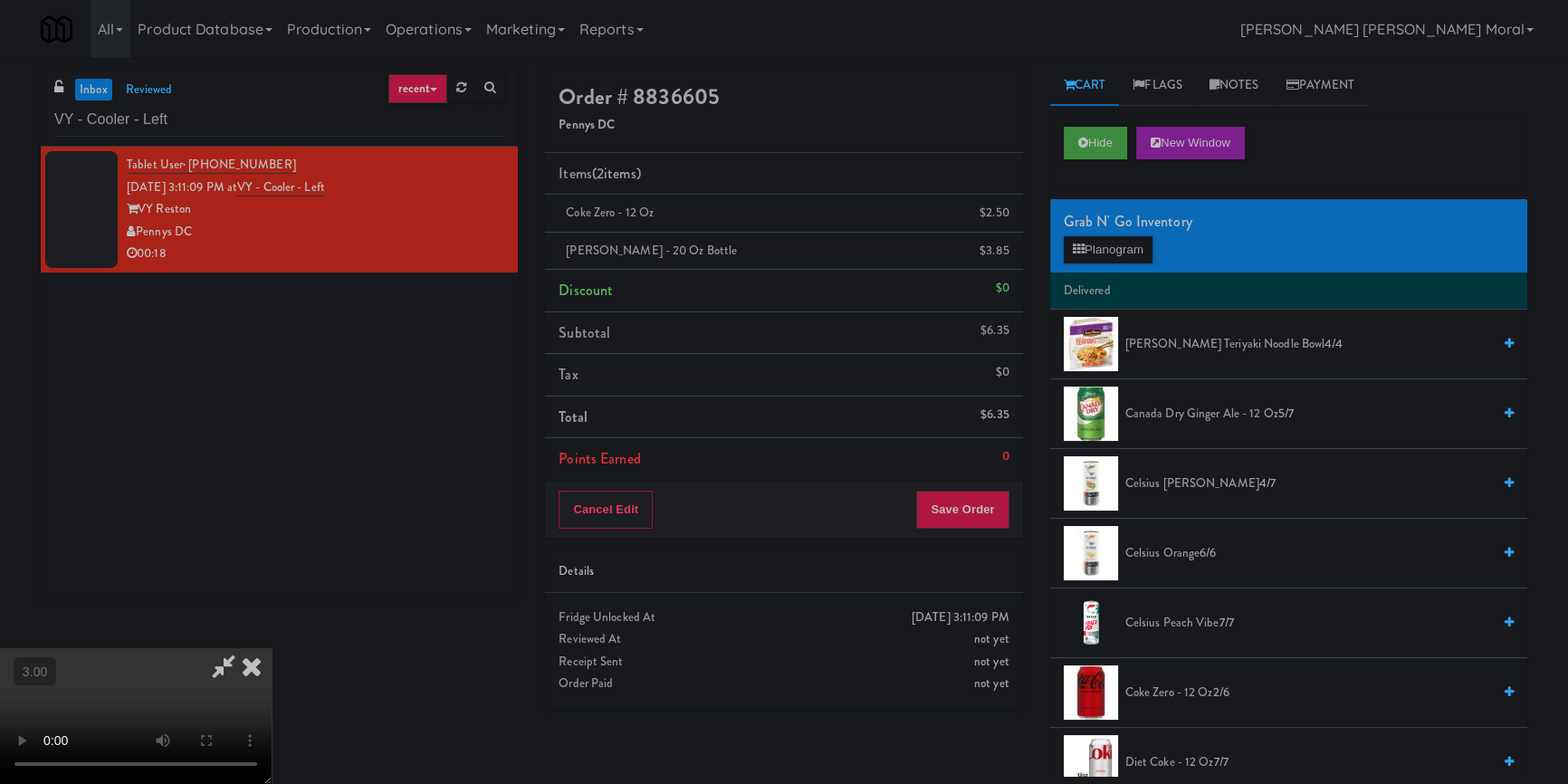
click at [272, 649] on video at bounding box center [136, 716] width 272 height 136
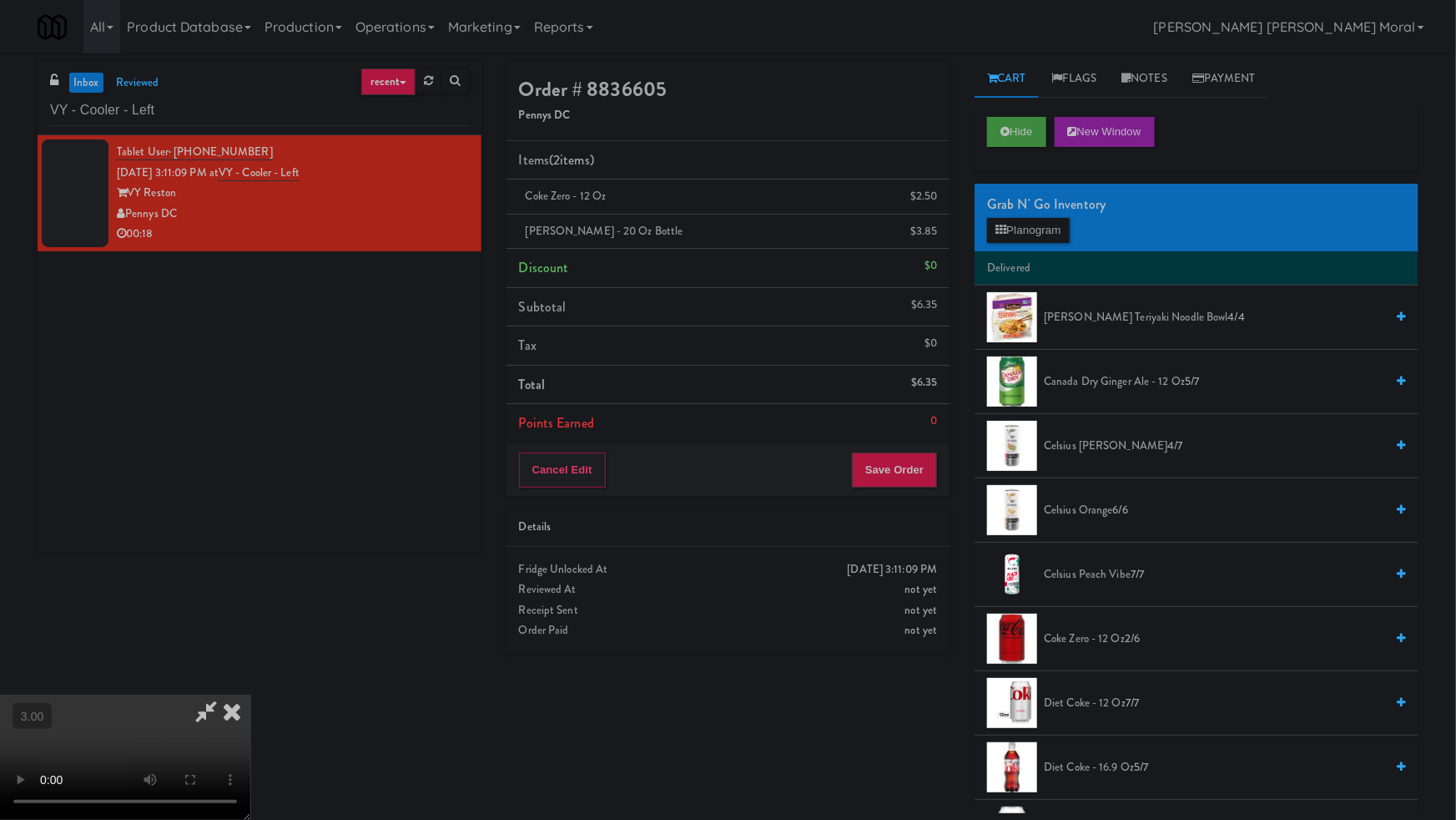
click at [251, 695] on video at bounding box center [125, 757] width 251 height 125
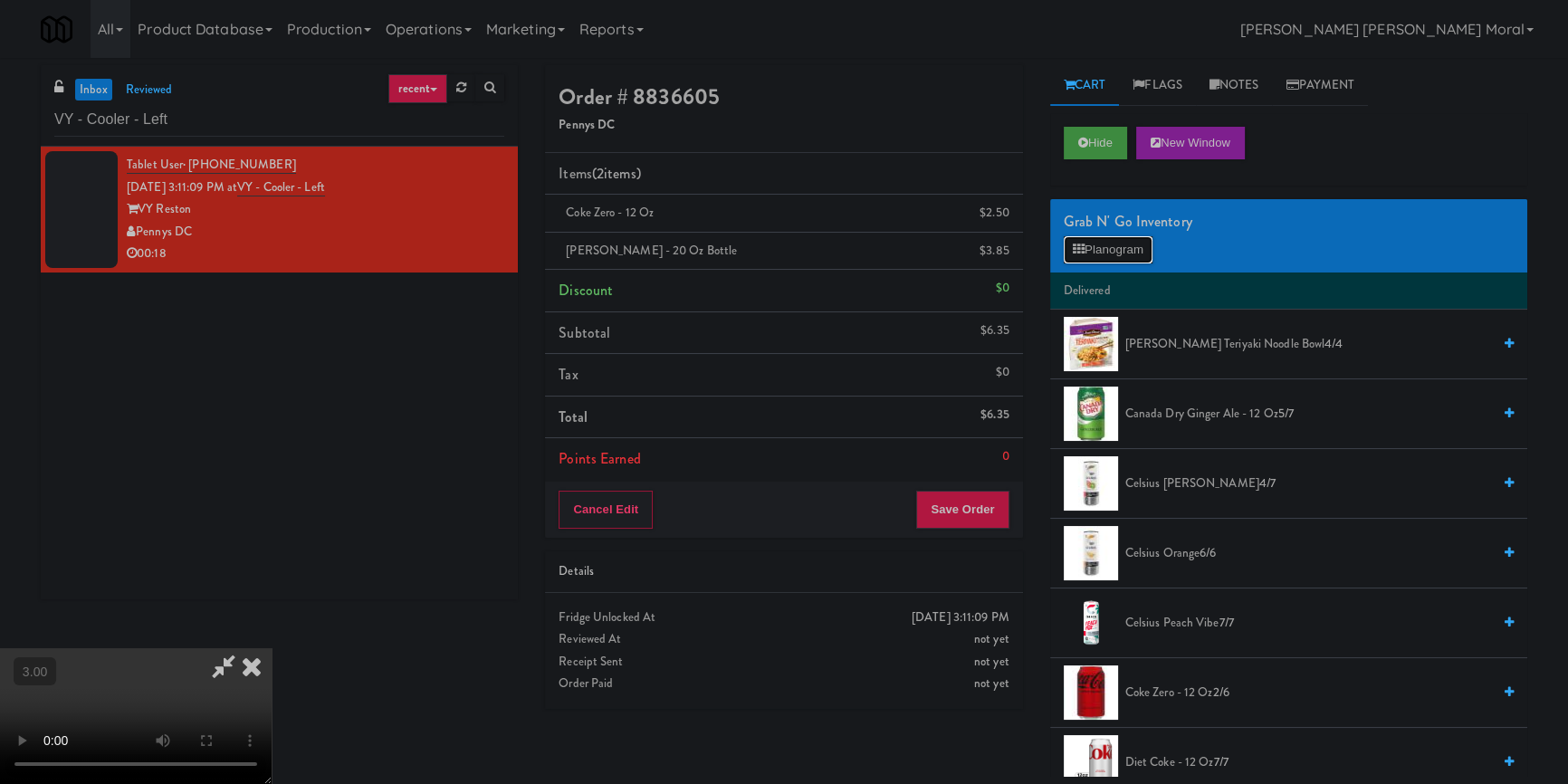
click at [1091, 244] on button "Planogram" at bounding box center [1107, 250] width 88 height 27
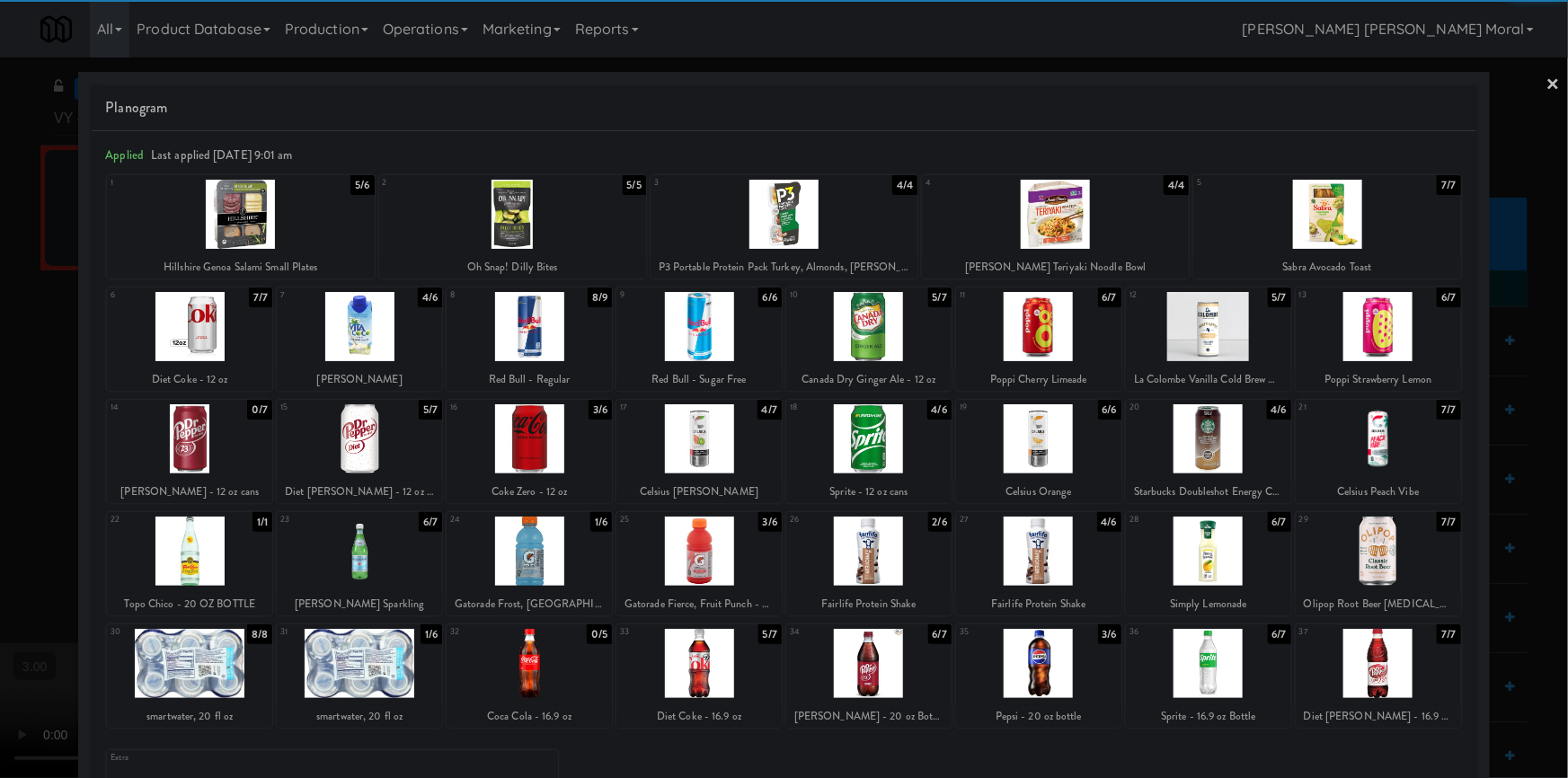
click at [918, 543] on div at bounding box center [868, 552] width 166 height 69
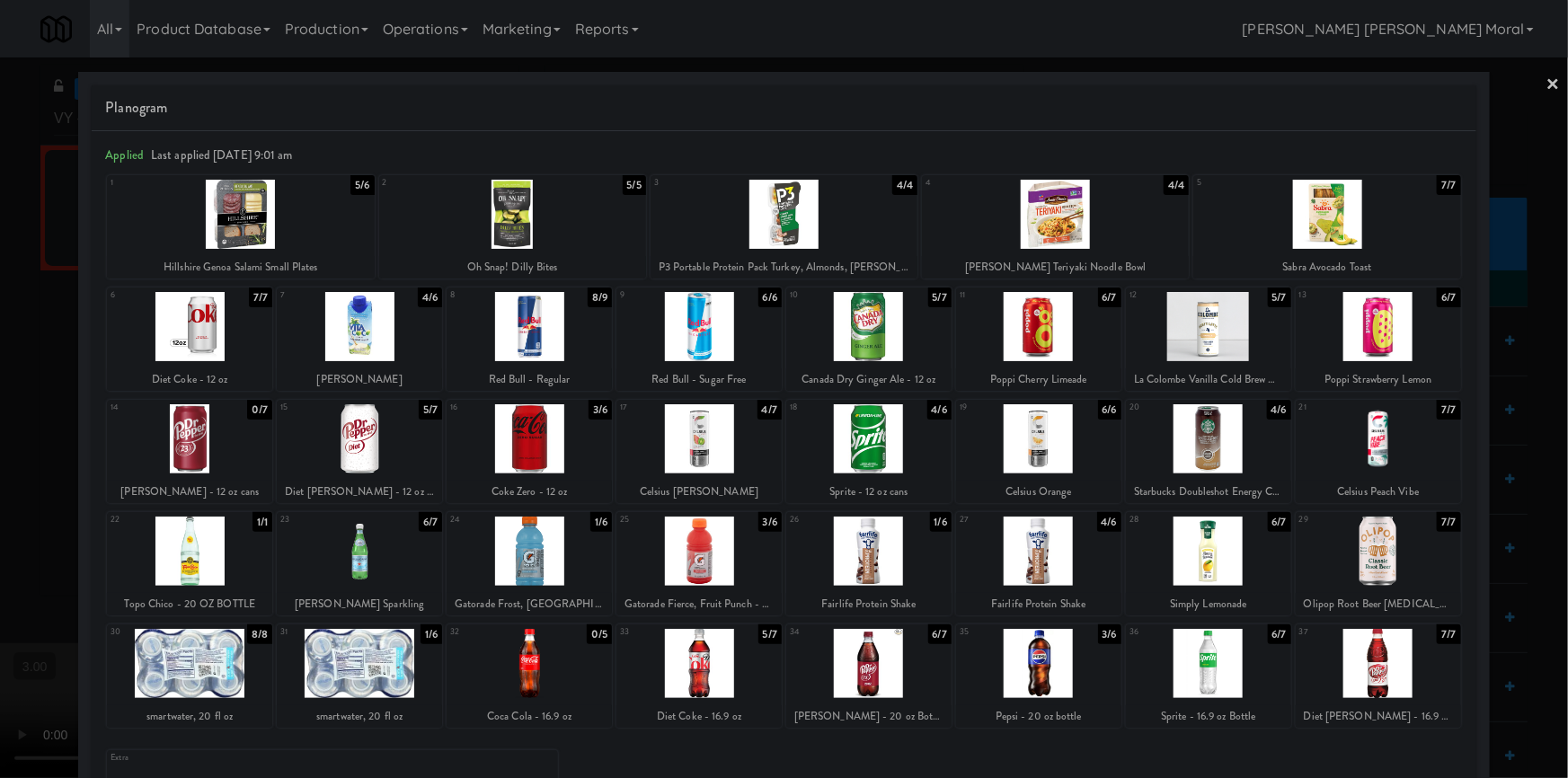
click at [1546, 91] on link "×" at bounding box center [1554, 86] width 14 height 56
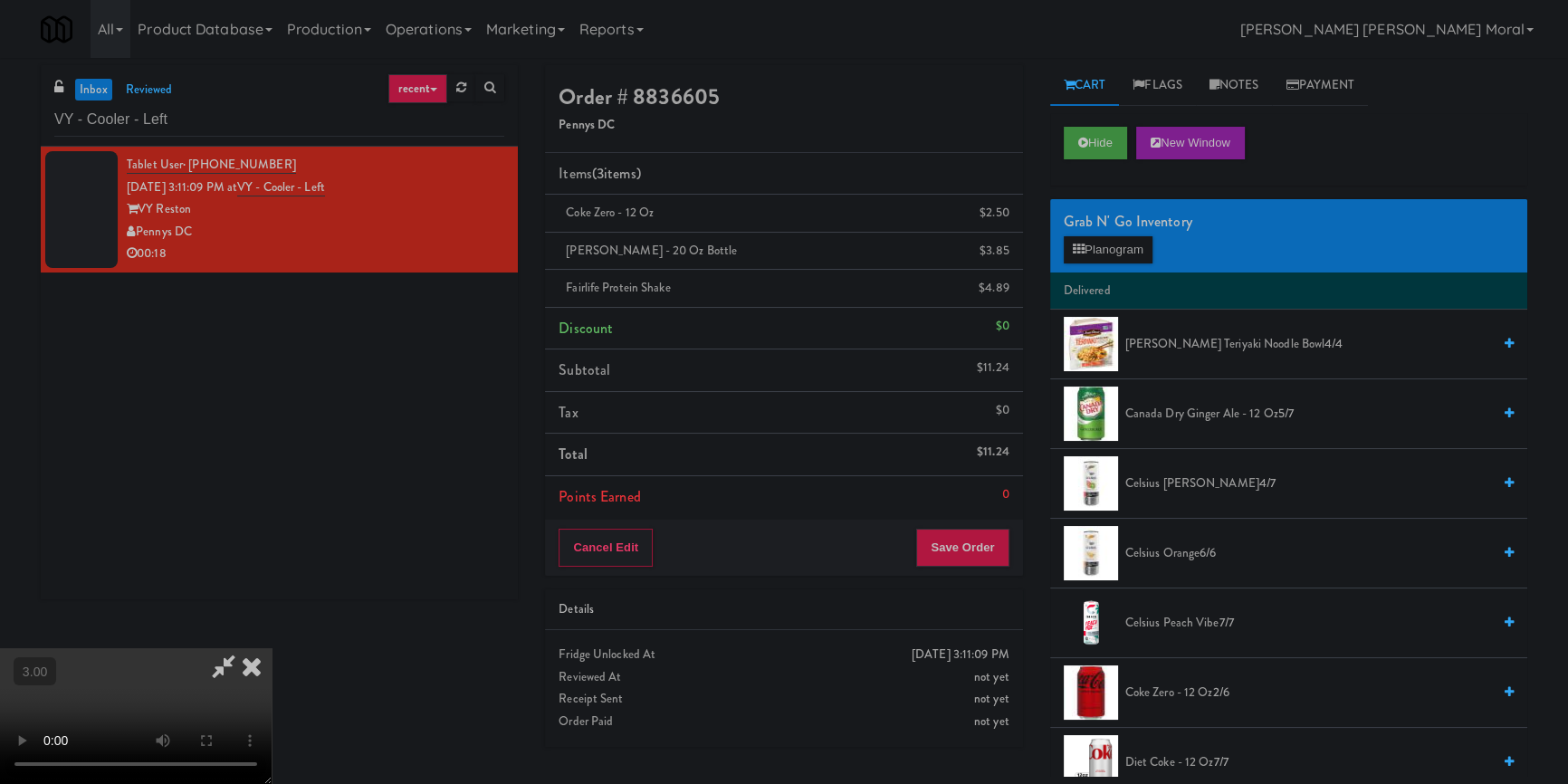
click at [272, 649] on icon at bounding box center [252, 667] width 40 height 37
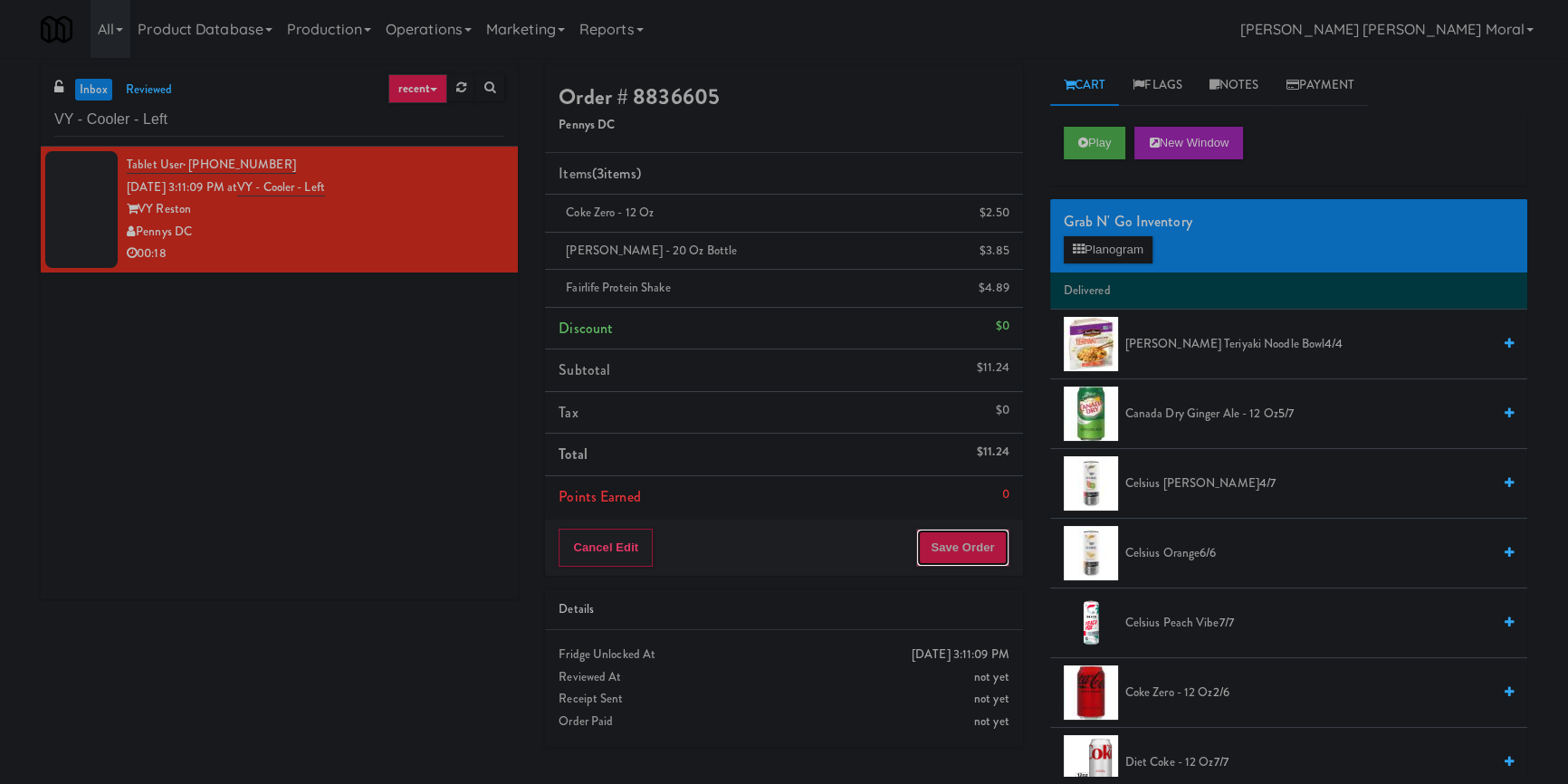
click at [958, 545] on button "Save Order" at bounding box center [961, 549] width 92 height 38
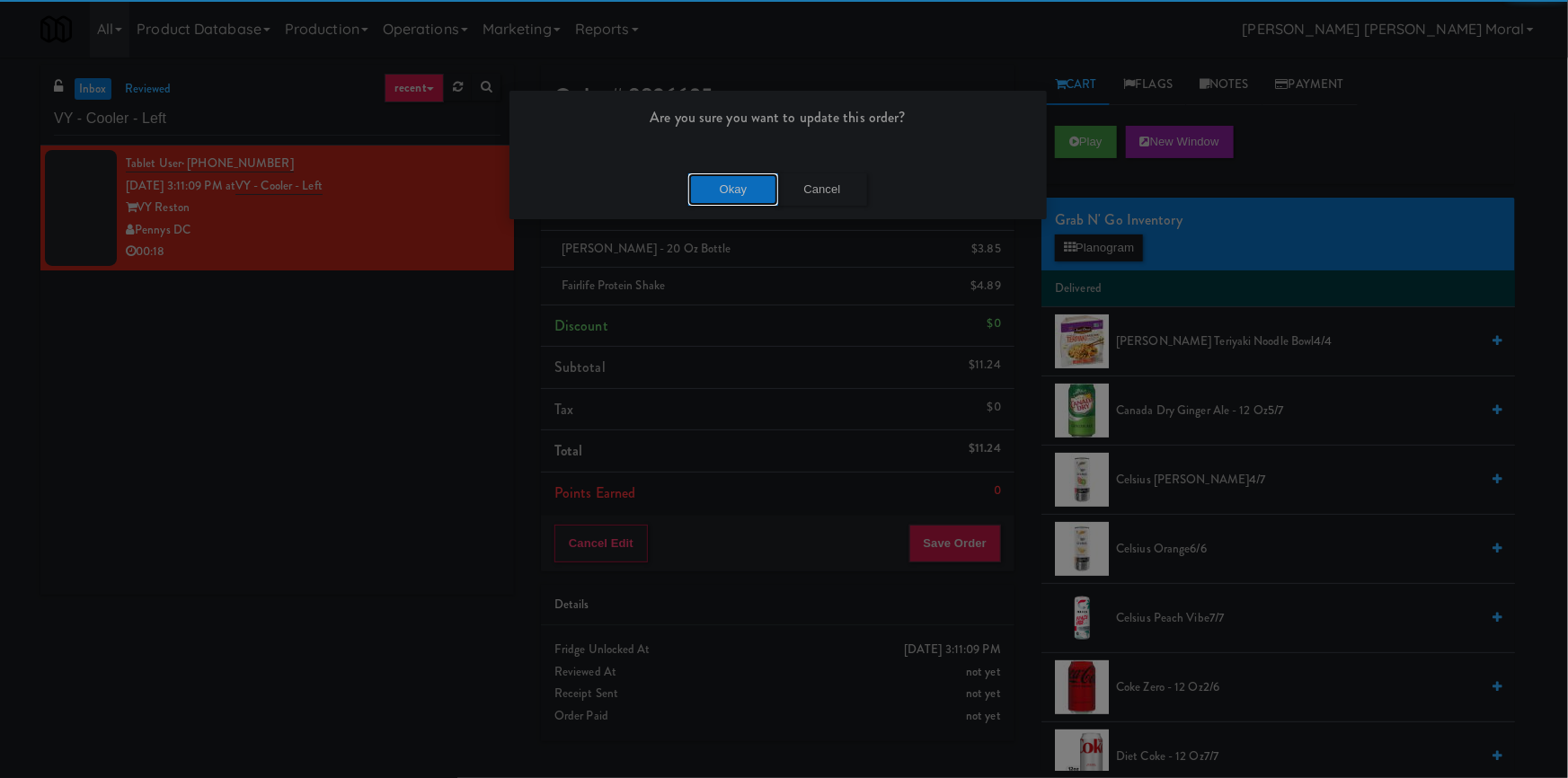
click at [715, 190] on button "Okay" at bounding box center [732, 190] width 90 height 33
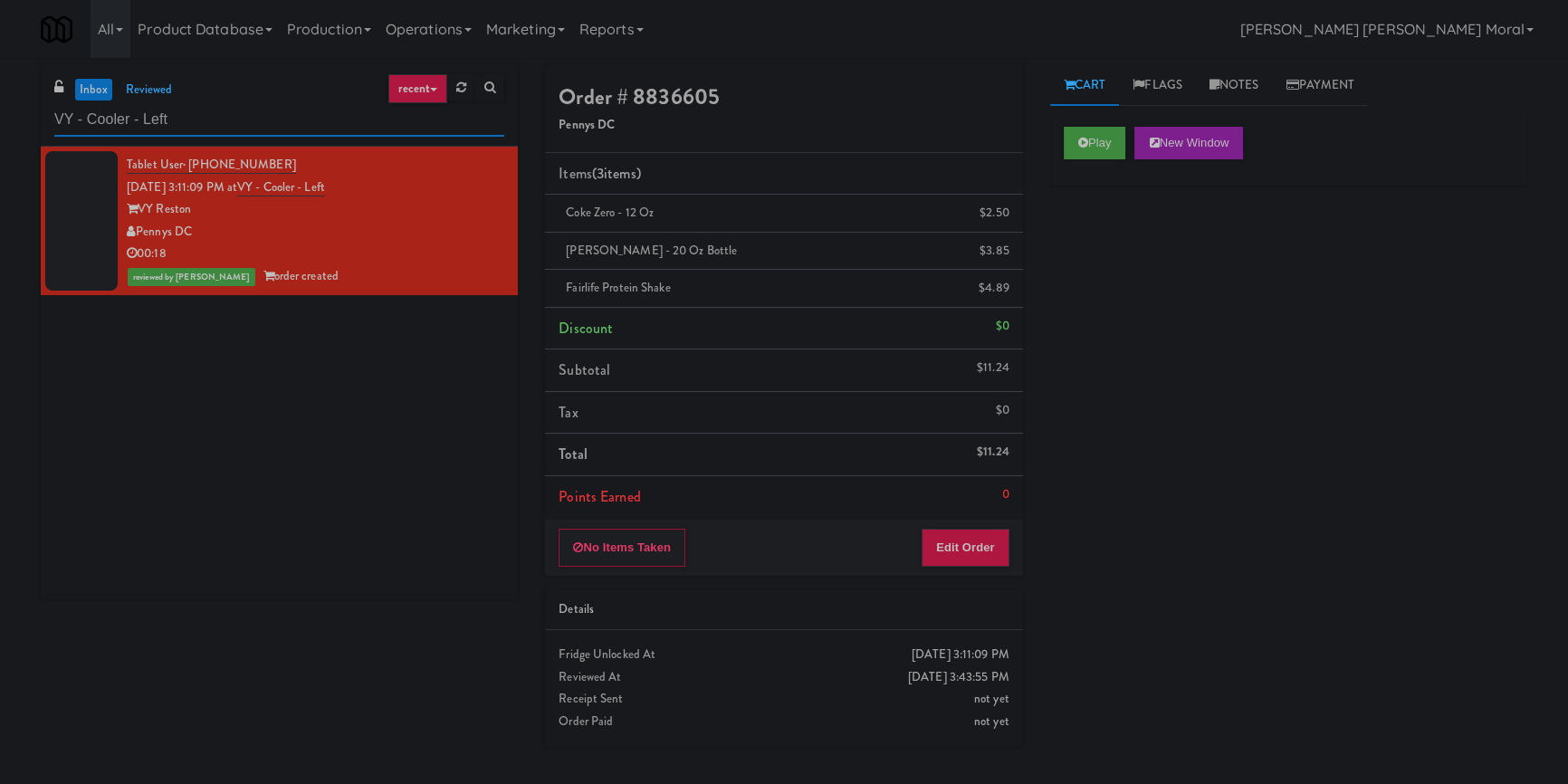
click at [228, 118] on input "VY - Cooler - Left" at bounding box center [279, 120] width 450 height 34
paste input "Hitter's House"
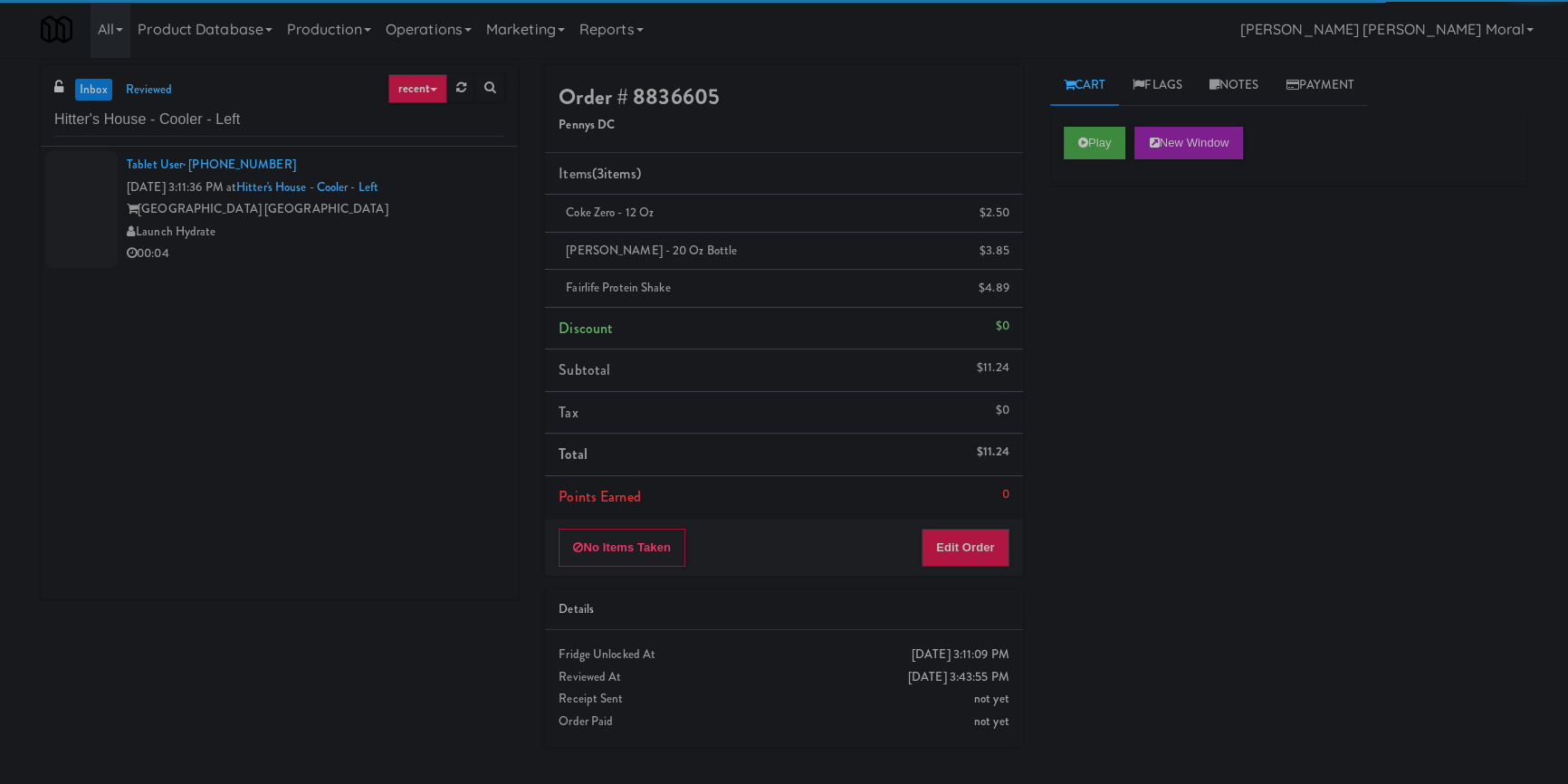
drag, startPoint x: 398, startPoint y: 241, endPoint x: 571, endPoint y: 271, distance: 175.6
click at [424, 243] on div "00:04" at bounding box center [316, 254] width 378 height 23
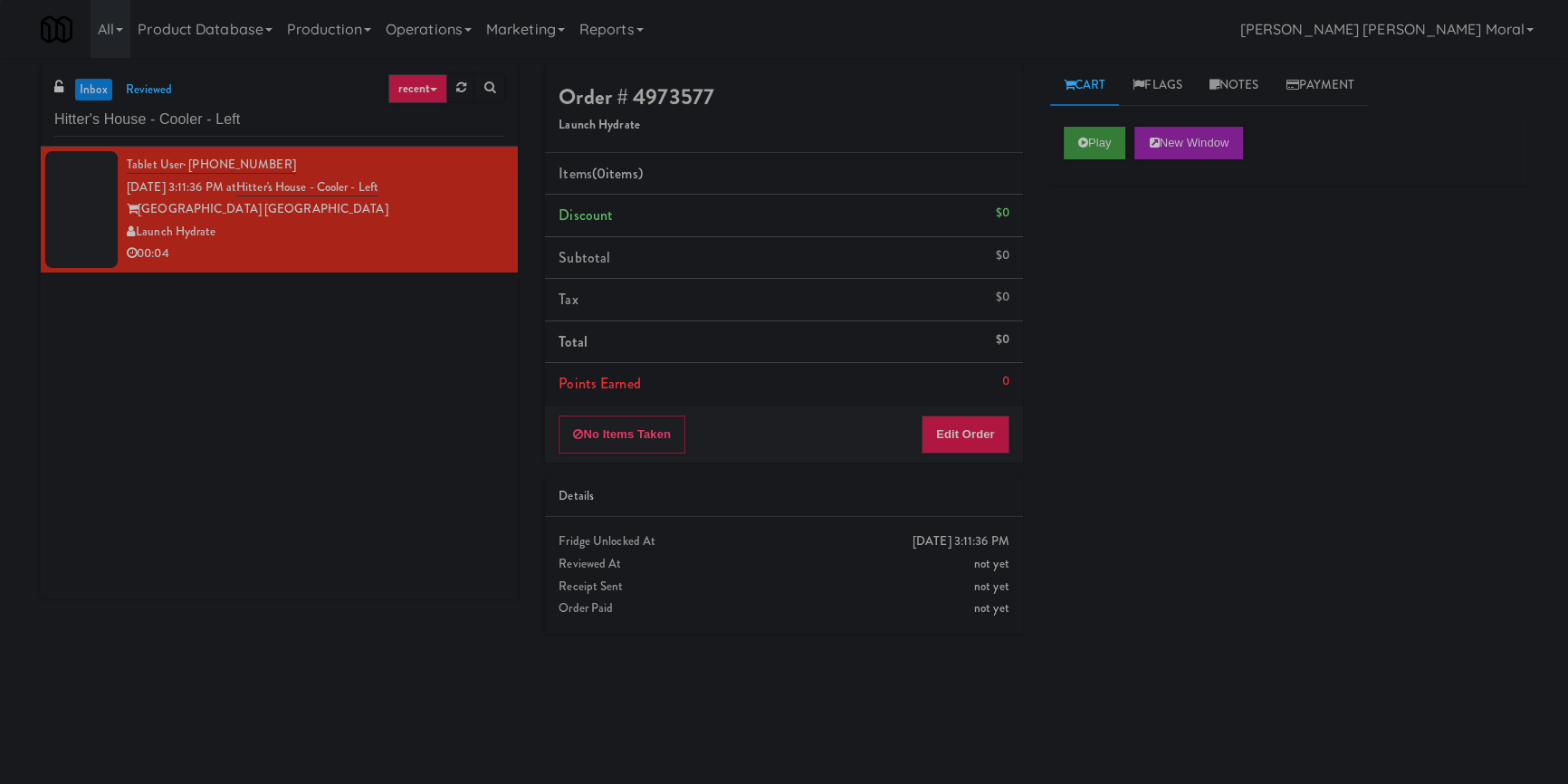
click at [1055, 148] on div "Play New Window" at bounding box center [1288, 149] width 477 height 72
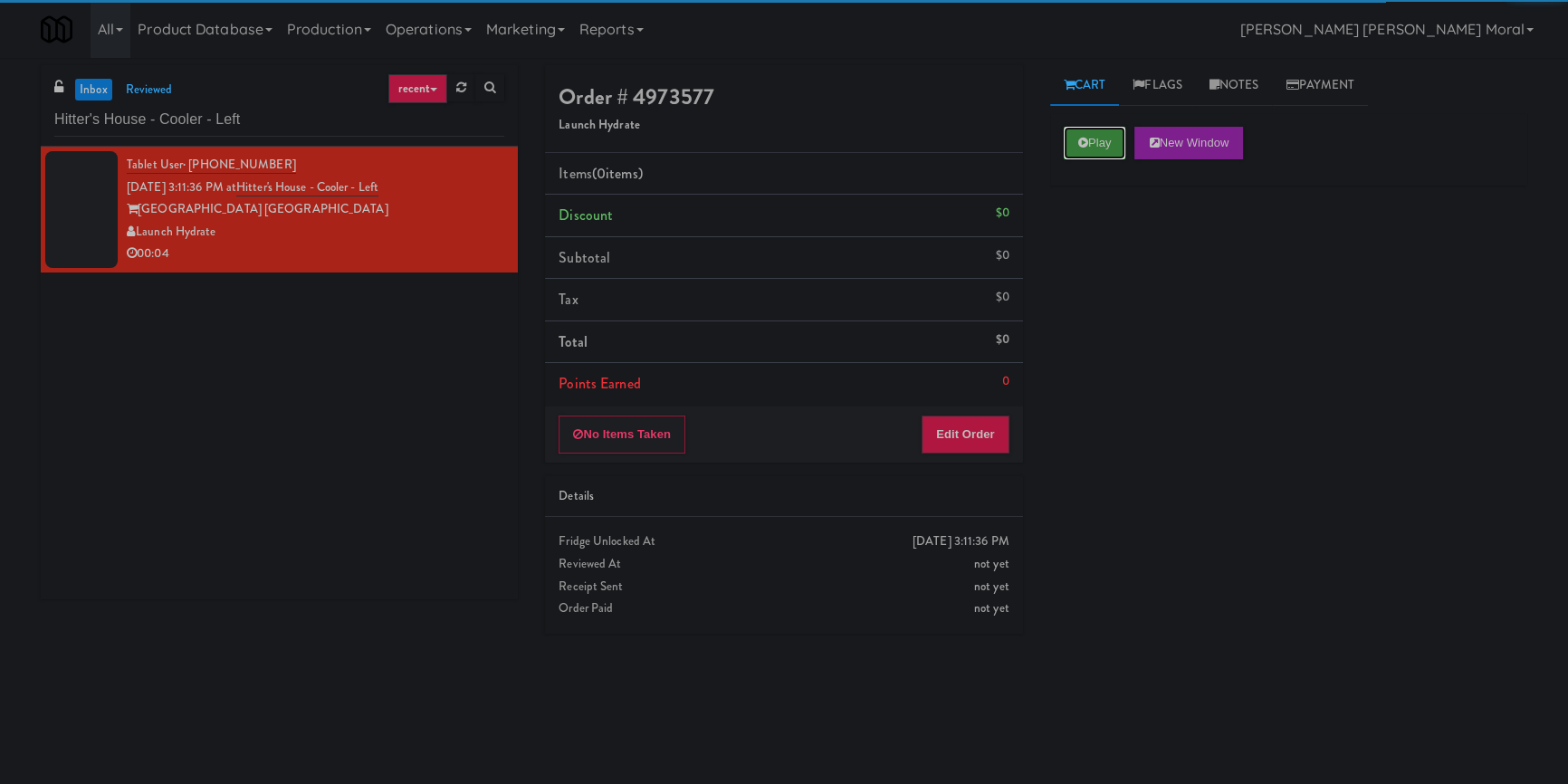
click at [1082, 145] on icon at bounding box center [1083, 142] width 10 height 12
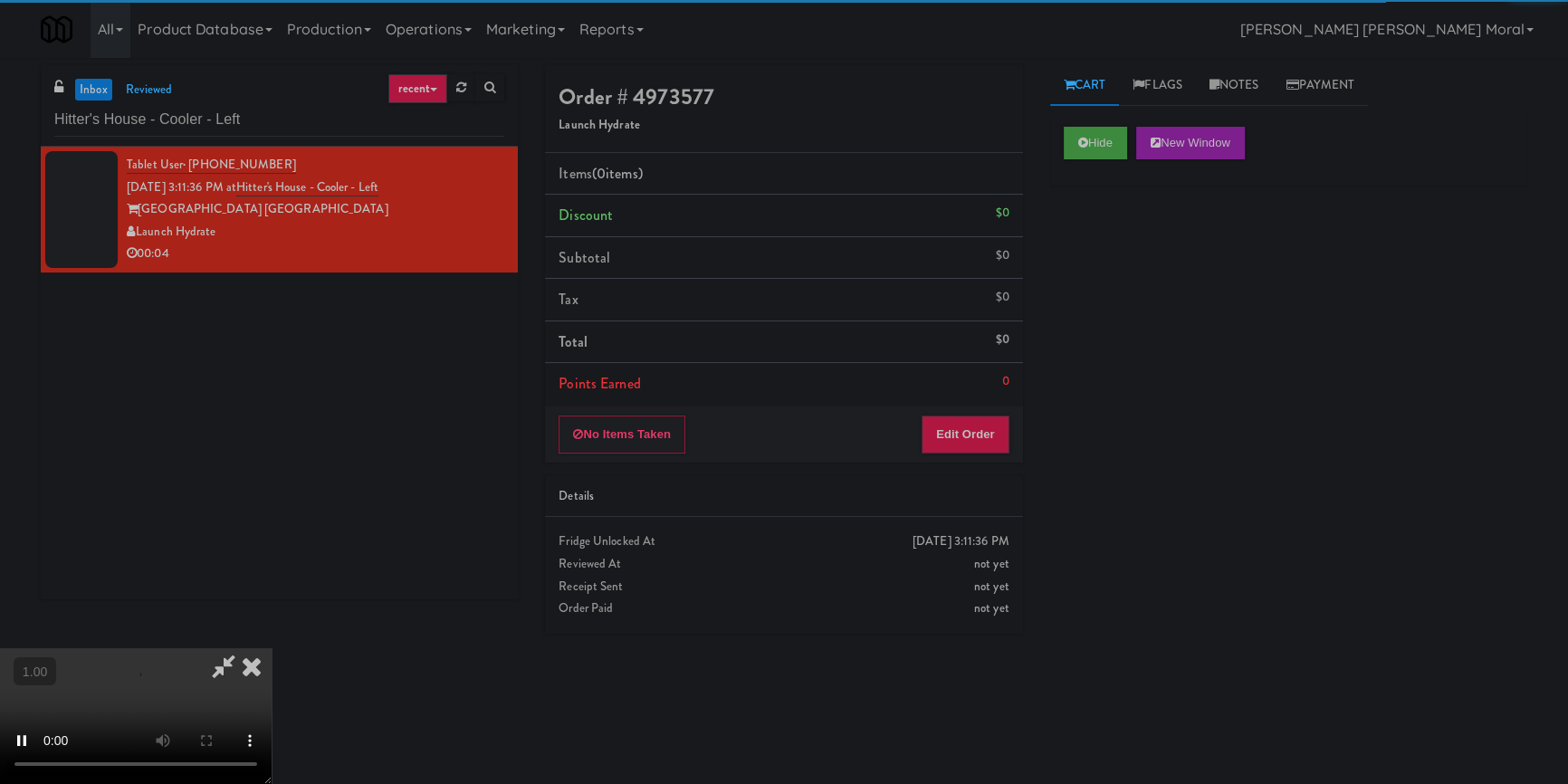
click at [1065, 256] on div "Hide New Window Primary Flag Clear Flag if unable to determine what was taken o…" at bounding box center [1288, 453] width 477 height 679
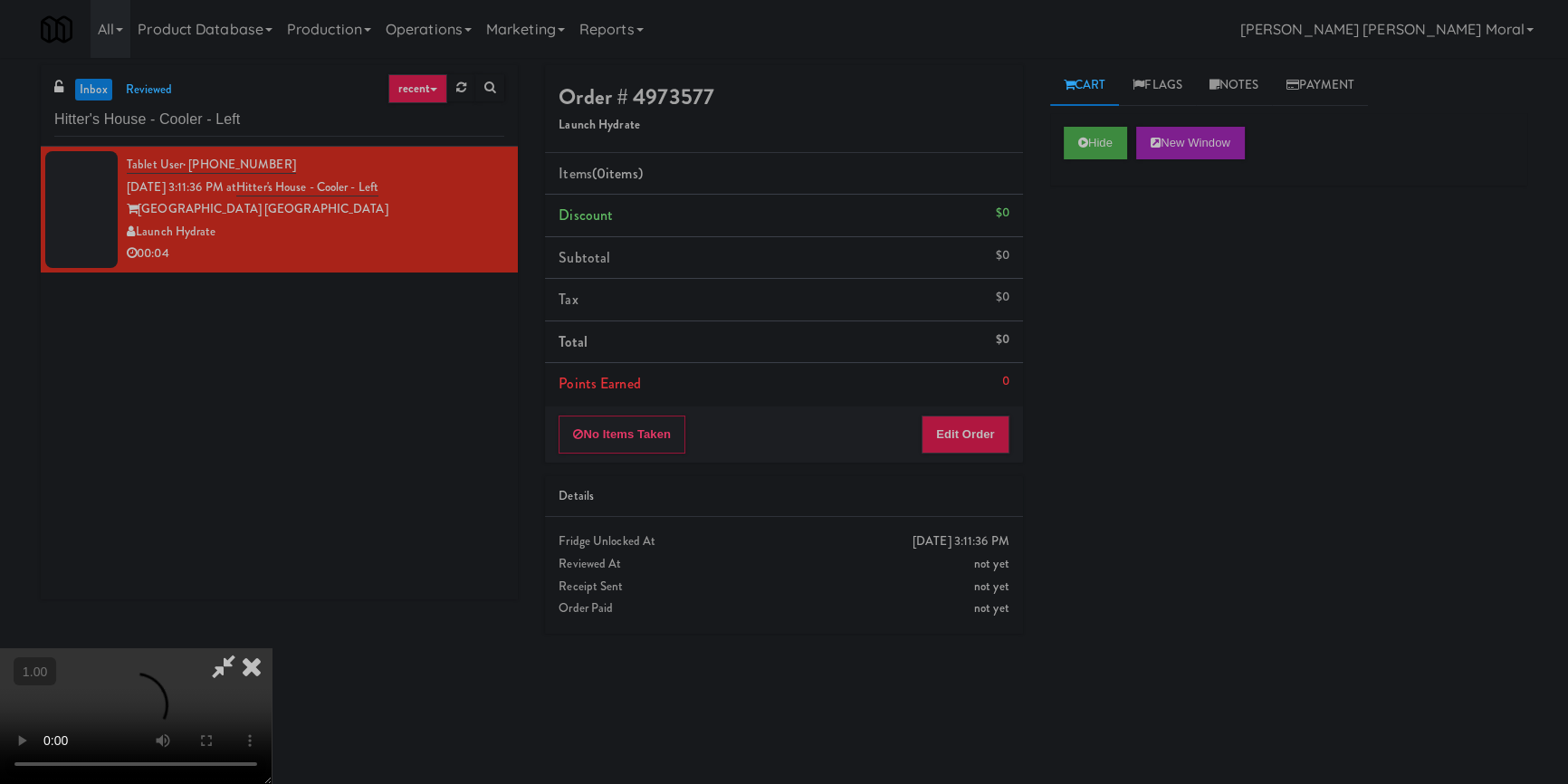
click at [1119, 309] on div "Hide New Window Primary Flag Clear Flag if unable to determine what was taken o…" at bounding box center [1288, 453] width 477 height 679
click at [272, 649] on video at bounding box center [136, 716] width 272 height 136
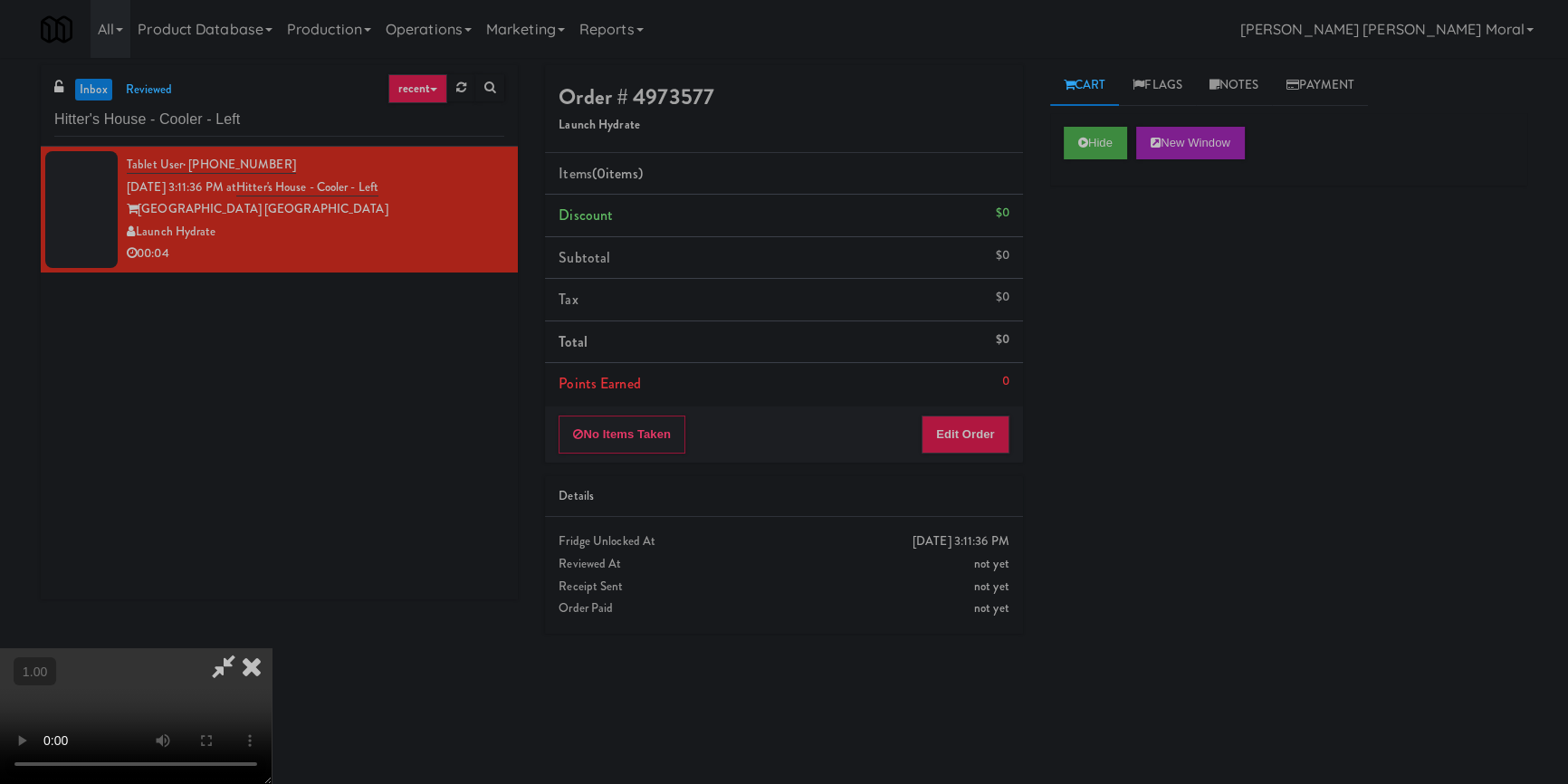
click at [272, 649] on video at bounding box center [136, 716] width 272 height 136
click at [964, 435] on button "Edit Order" at bounding box center [965, 435] width 88 height 38
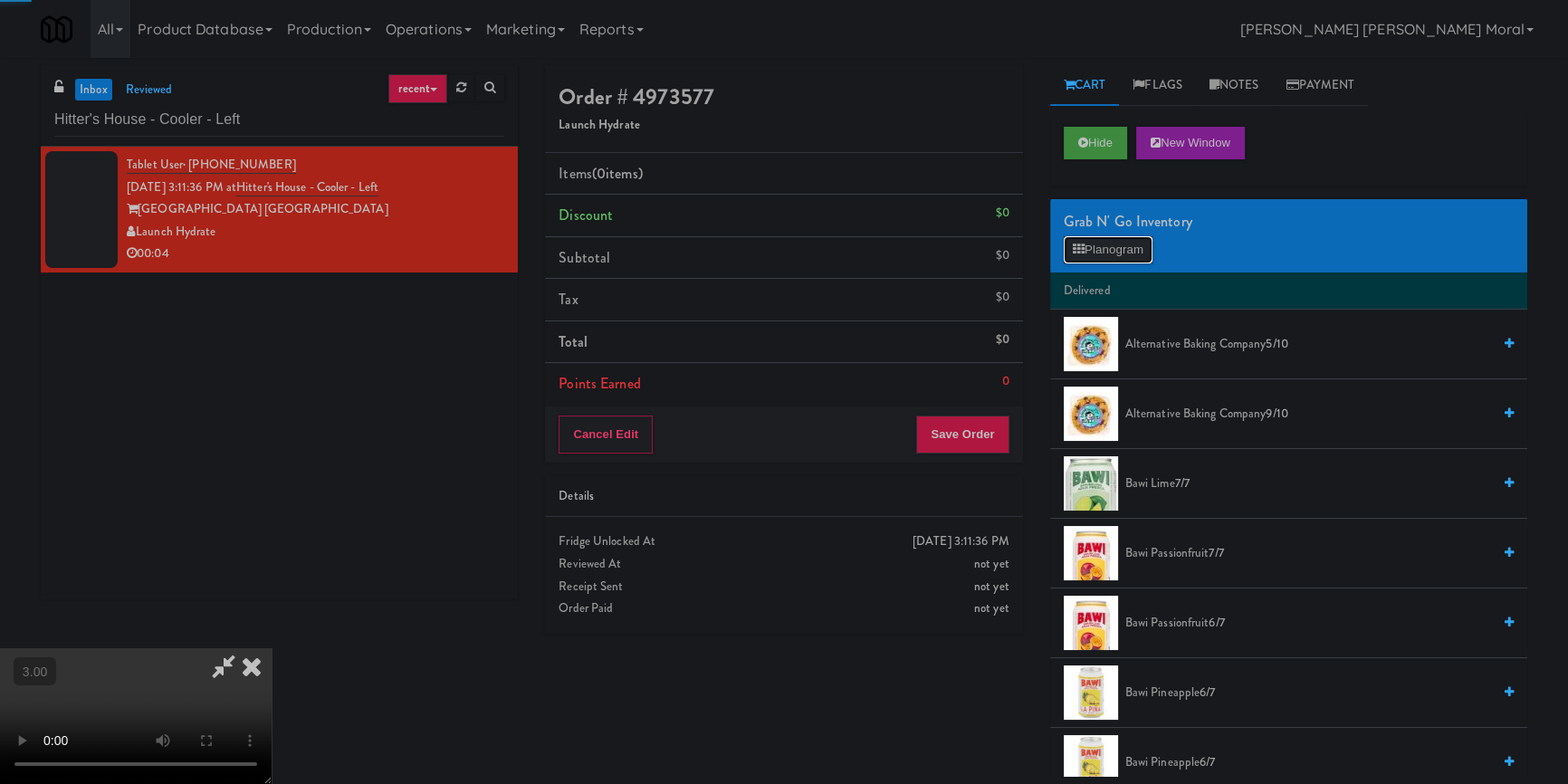
click at [1141, 246] on button "Planogram" at bounding box center [1107, 250] width 88 height 27
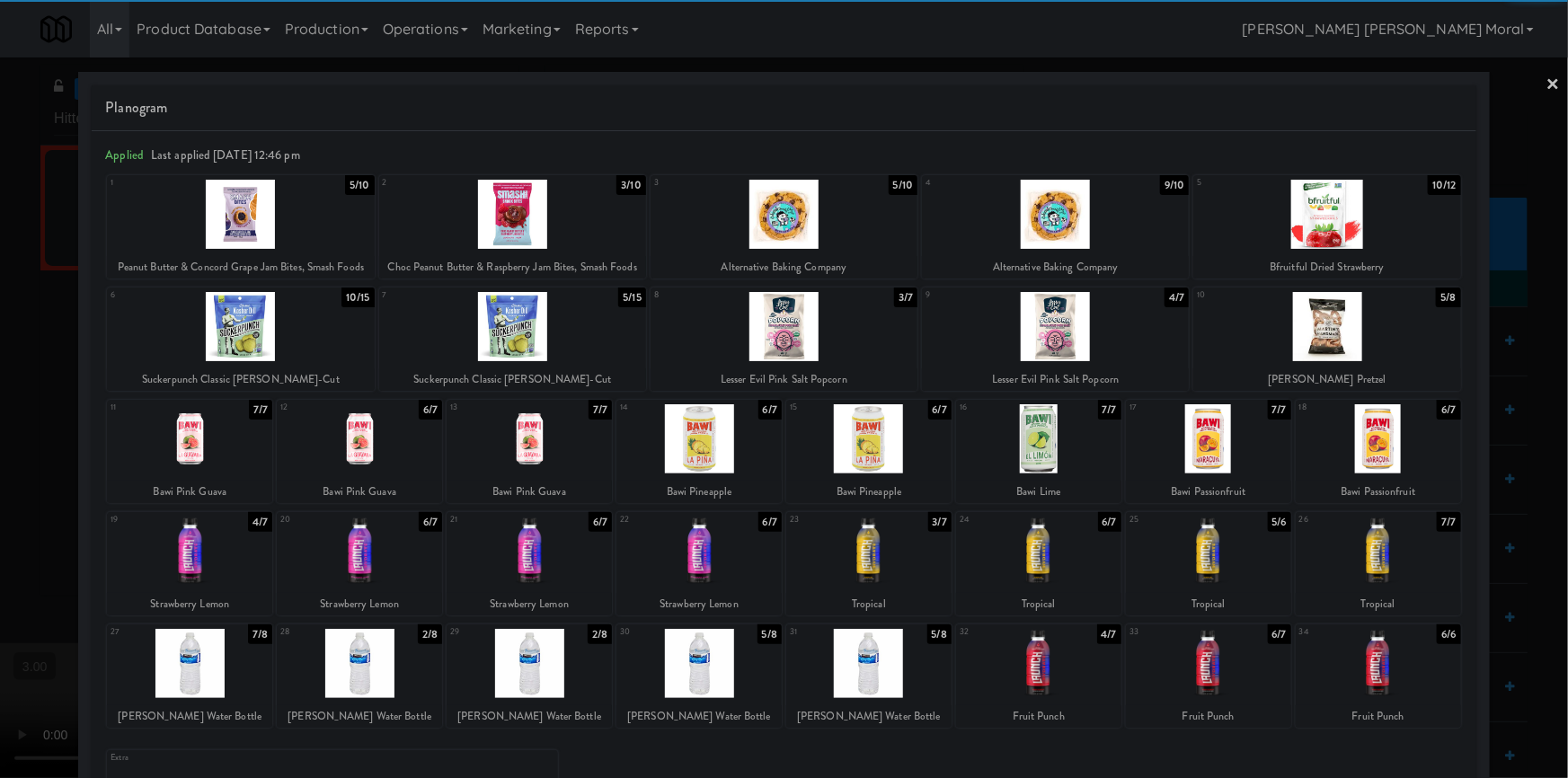
drag, startPoint x: 809, startPoint y: 338, endPoint x: 947, endPoint y: 334, distance: 138.1
click at [809, 337] on div at bounding box center [784, 327] width 267 height 69
click at [1546, 83] on link "×" at bounding box center [1554, 86] width 14 height 56
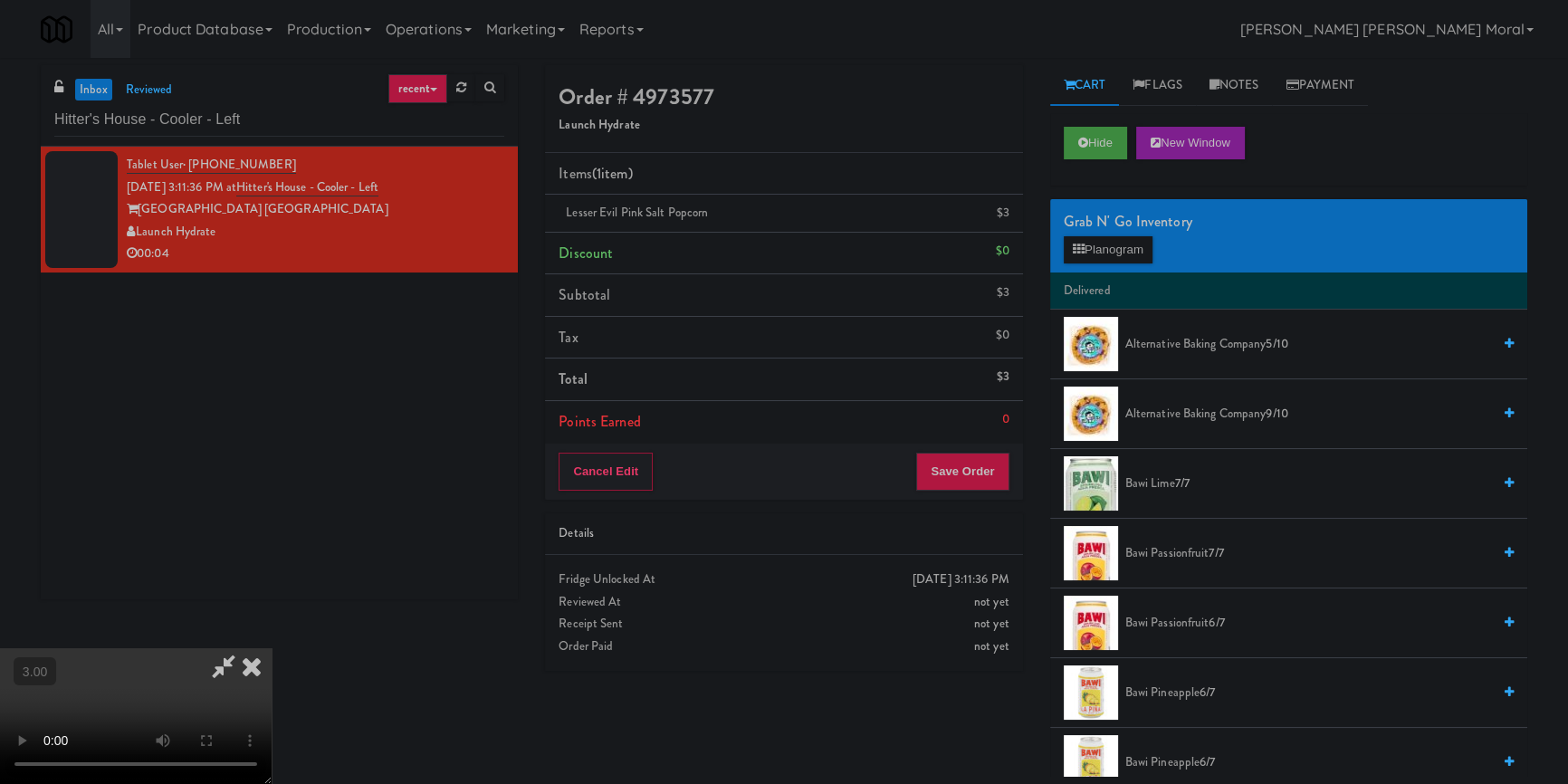
click at [272, 649] on video at bounding box center [136, 716] width 272 height 136
click at [1123, 249] on button "Planogram" at bounding box center [1107, 250] width 88 height 27
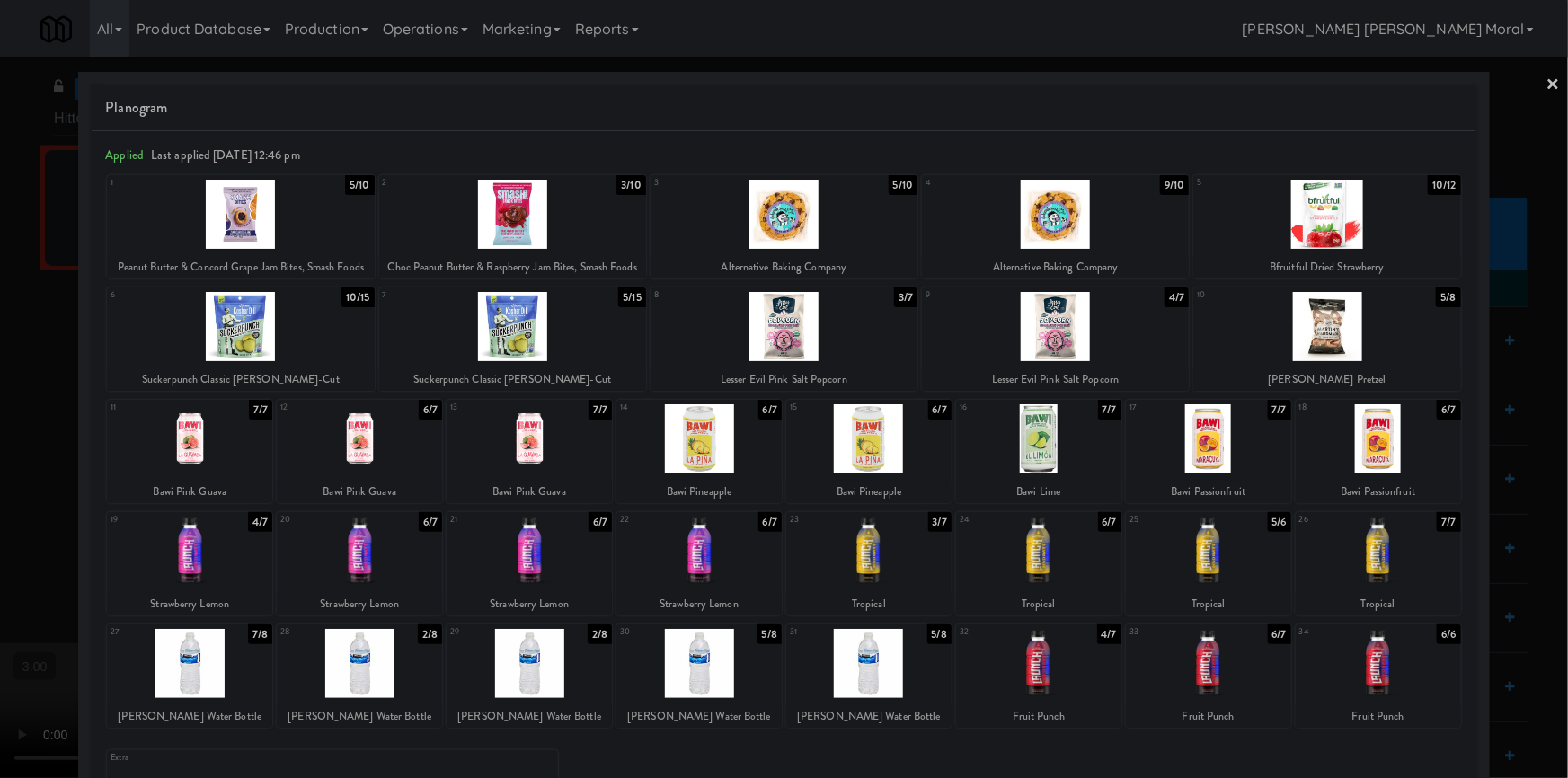
click at [1546, 82] on link "×" at bounding box center [1554, 86] width 14 height 56
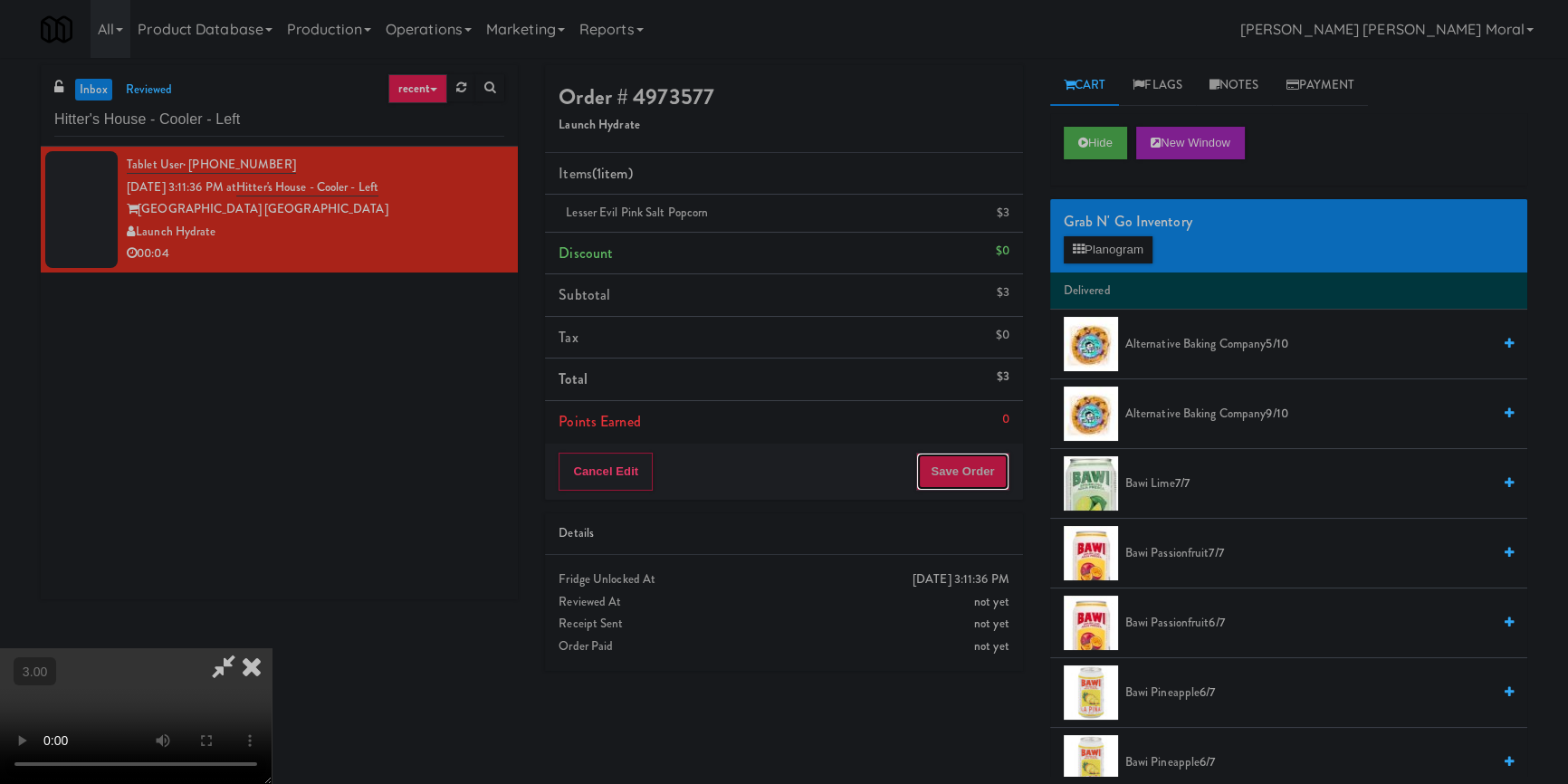
click at [986, 471] on button "Save Order" at bounding box center [961, 472] width 92 height 38
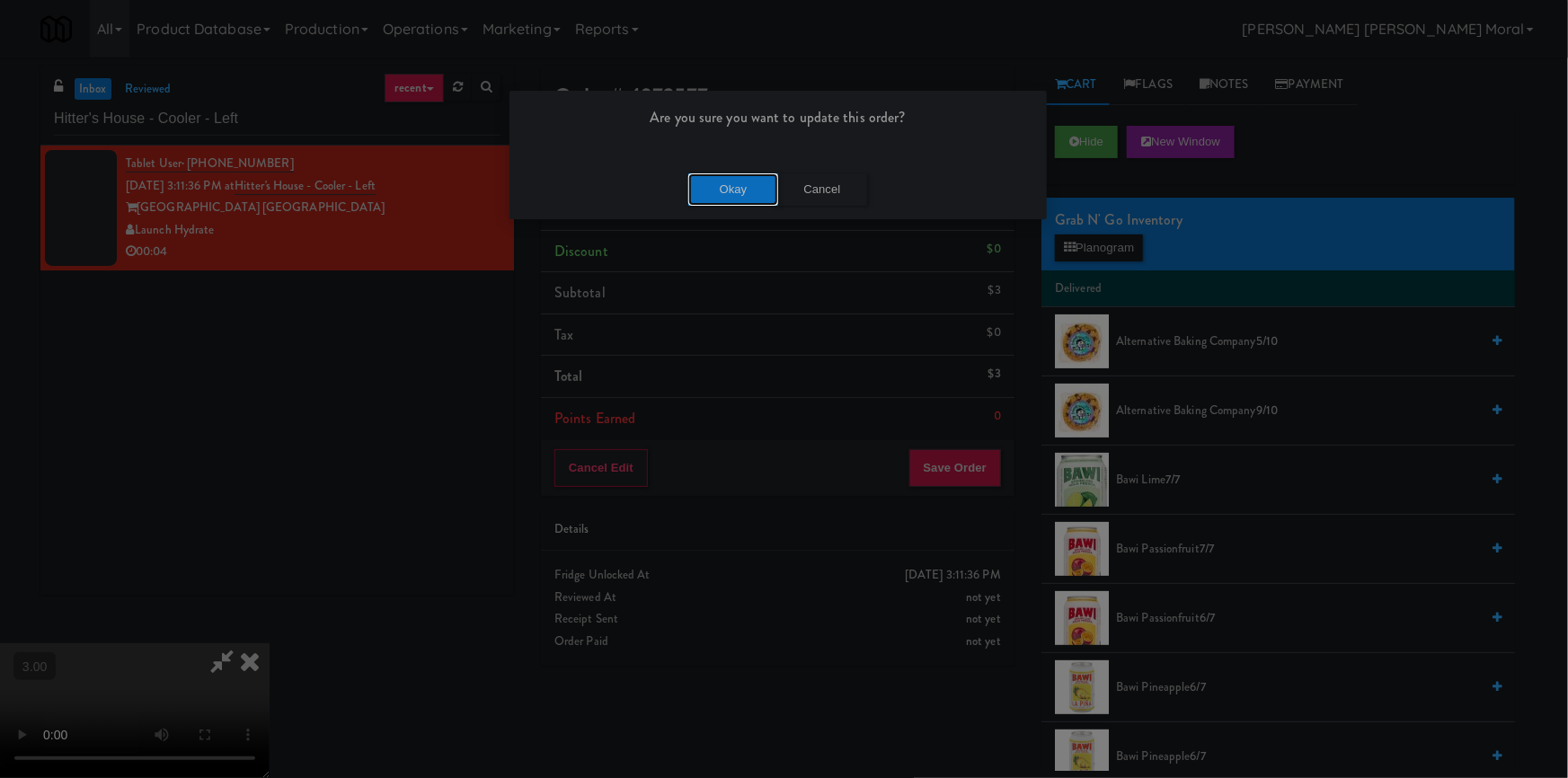
click at [746, 179] on button "Okay" at bounding box center [732, 190] width 90 height 33
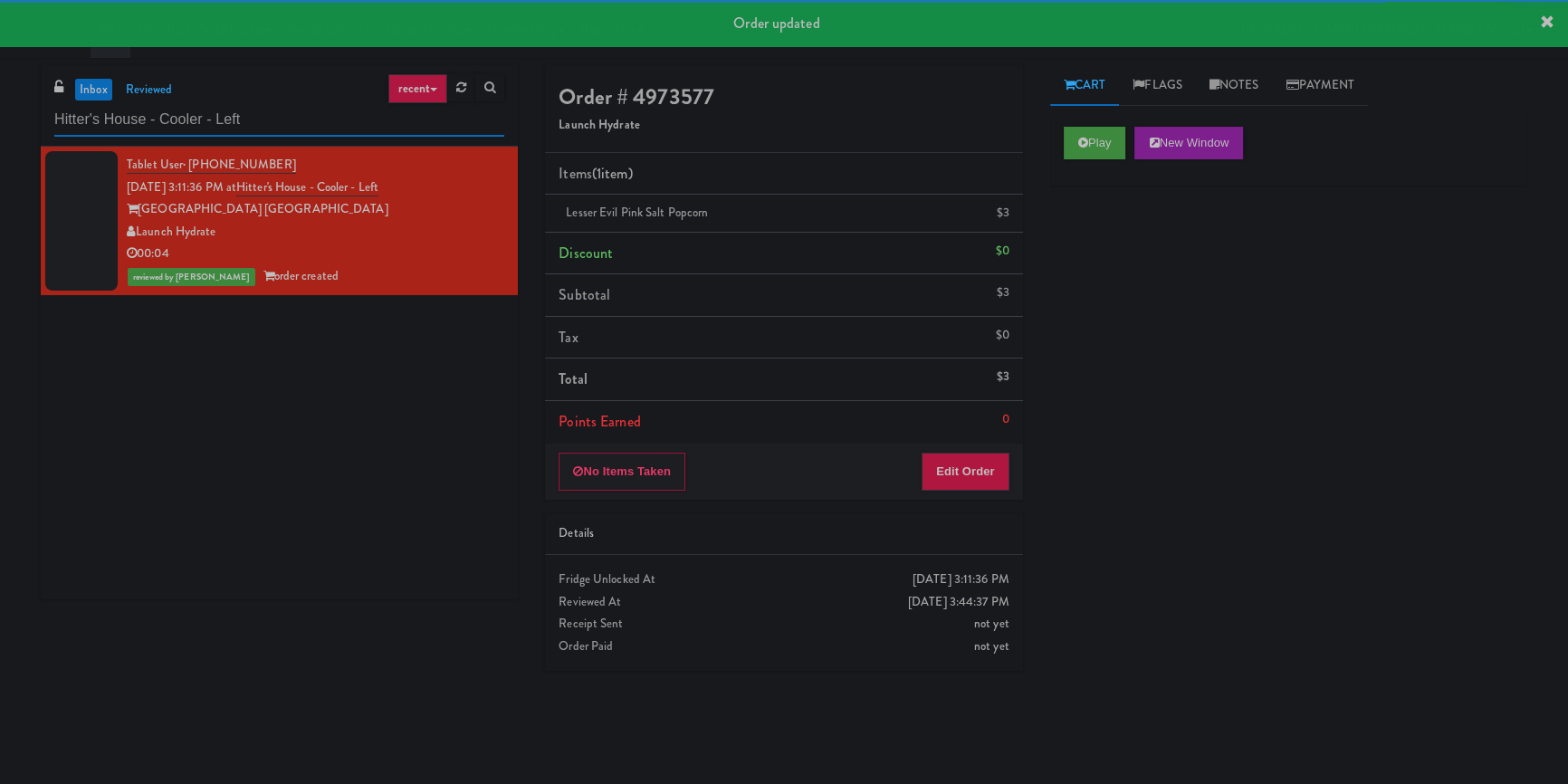
click at [325, 131] on input "Hitter's House - Cooler - Left" at bounding box center [279, 120] width 450 height 34
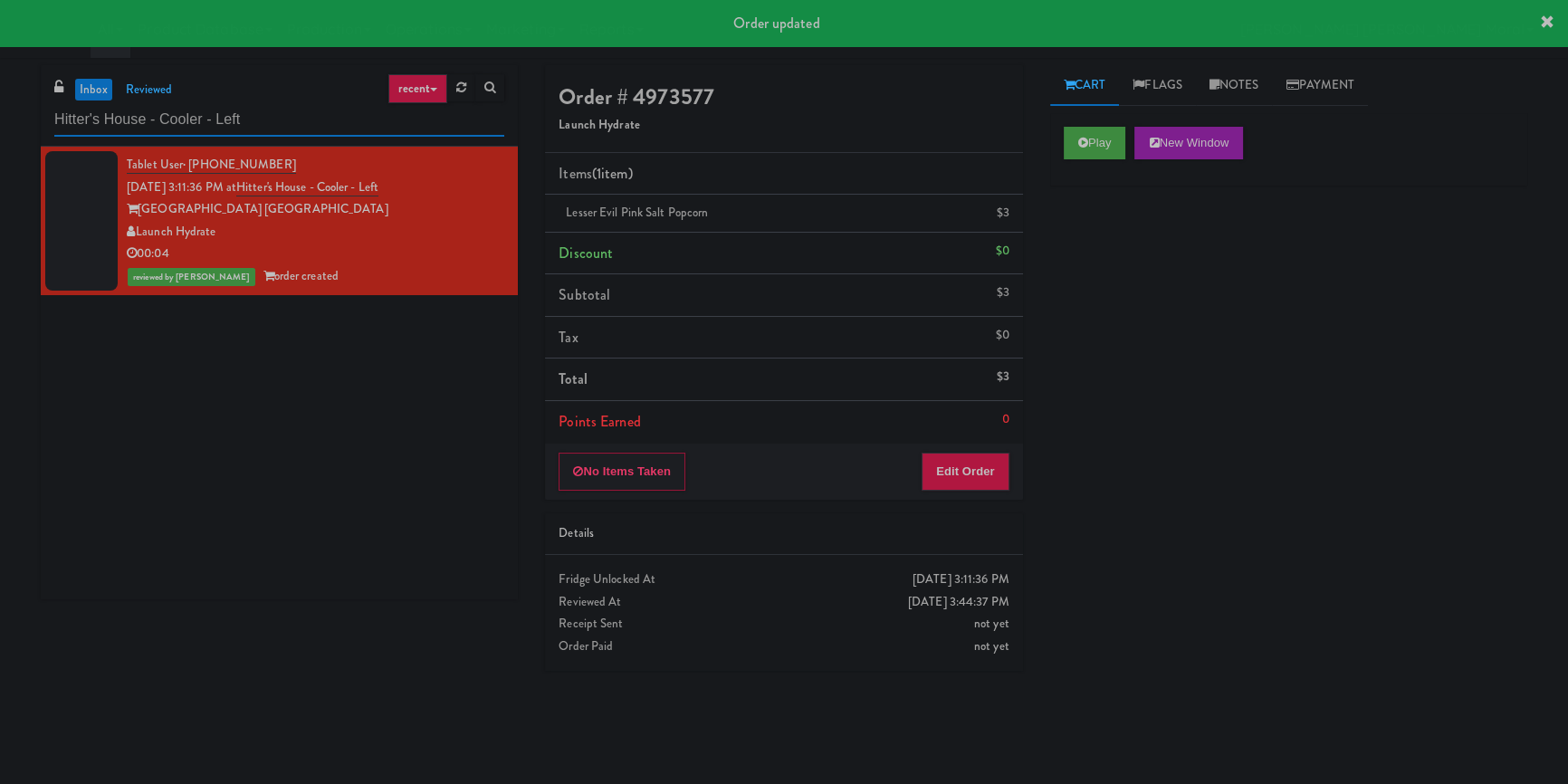
click at [325, 131] on input "Hitter's House - Cooler - Left" at bounding box center [279, 120] width 450 height 34
paste input "5 Mockingbird"
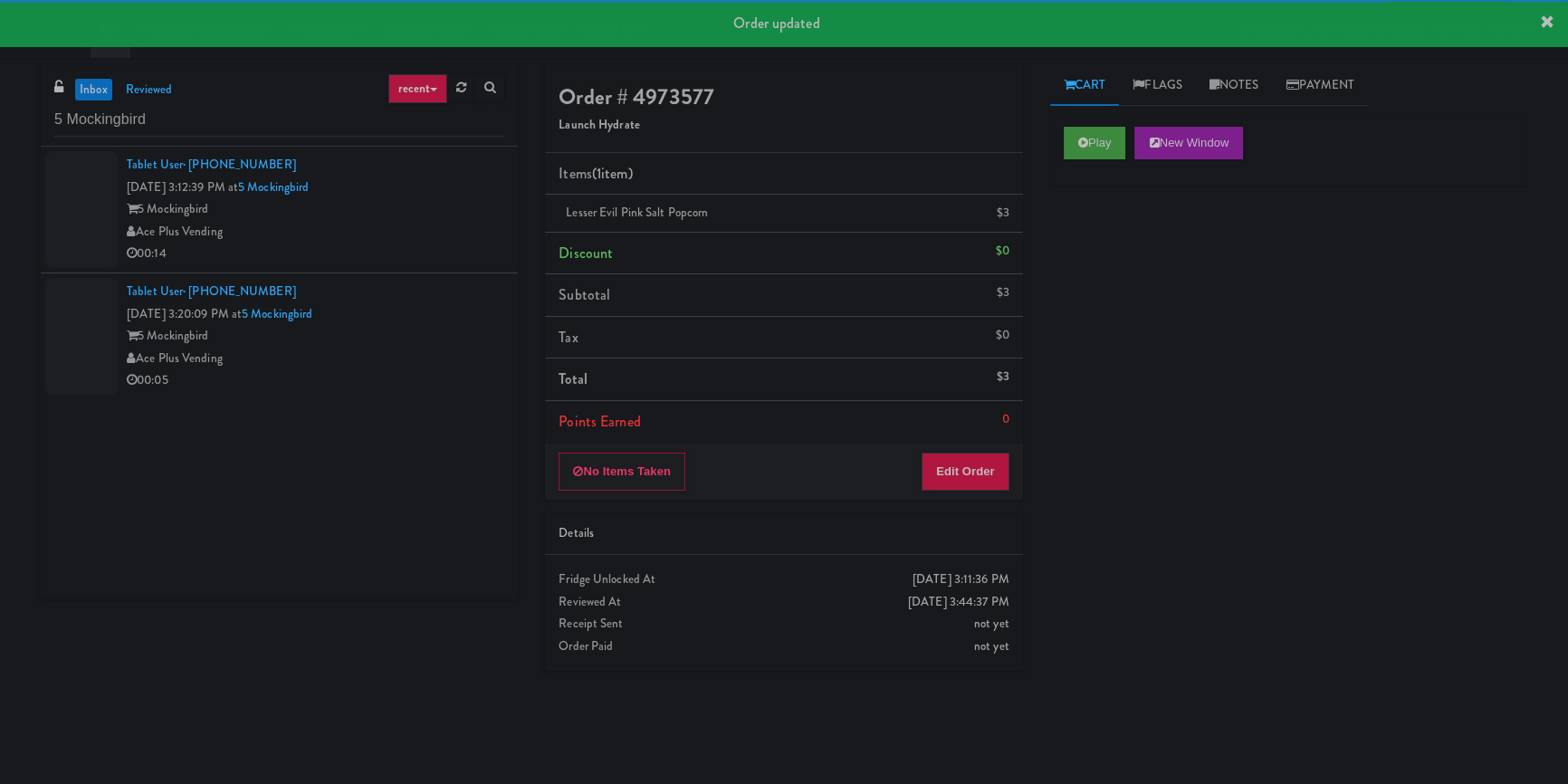
click at [445, 221] on div "Ace Plus Vending" at bounding box center [316, 232] width 378 height 23
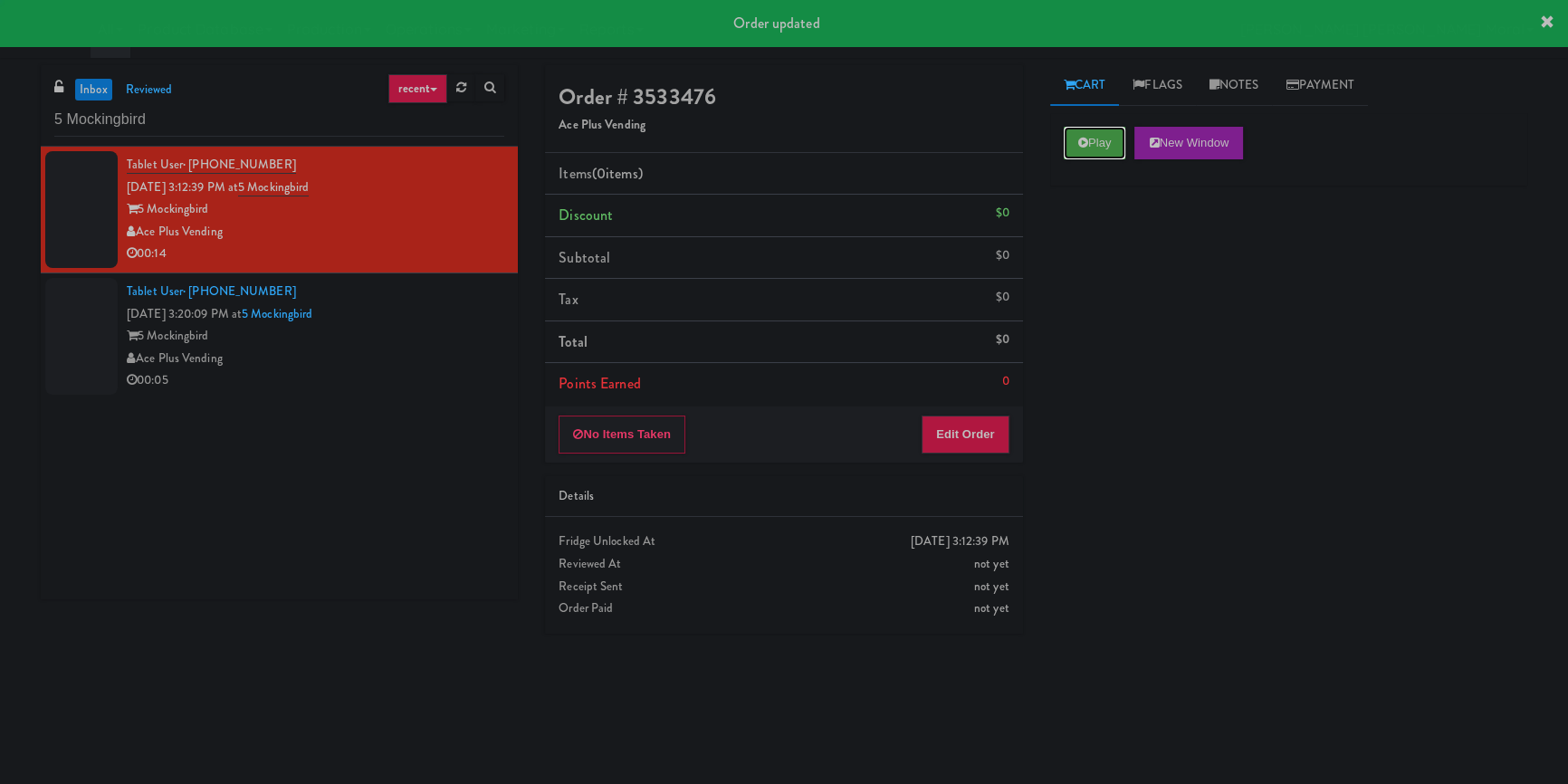
click at [1069, 141] on button "Play" at bounding box center [1095, 143] width 62 height 33
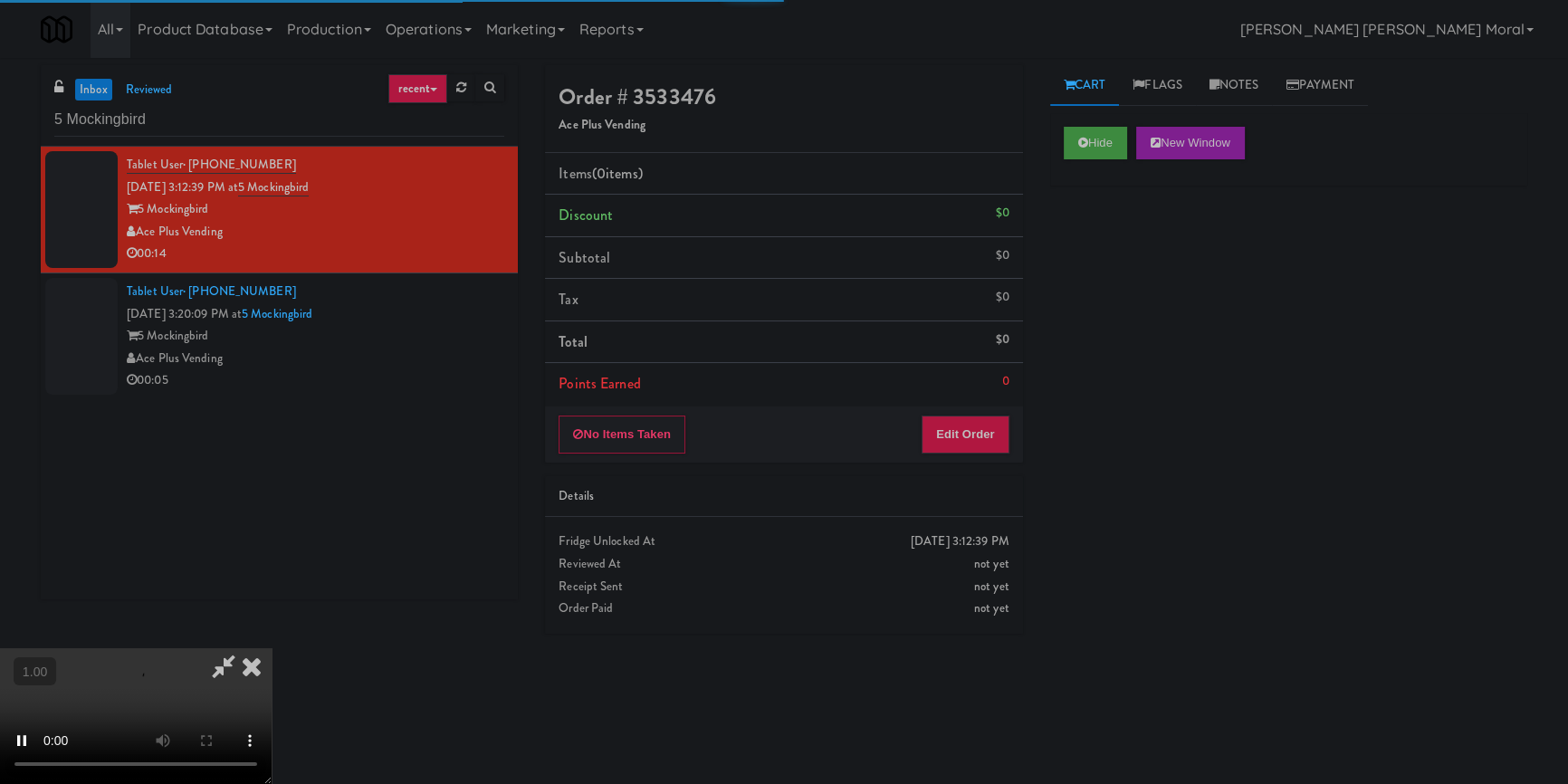
click at [1086, 242] on div "Hide New Window Primary Flag Clear Flag if unable to determine what was taken o…" at bounding box center [1288, 453] width 477 height 679
click at [1054, 342] on div "Hide New Window Primary Flag Clear Flag if unable to determine what was taken o…" at bounding box center [1288, 453] width 477 height 679
click at [272, 649] on video at bounding box center [136, 716] width 272 height 136
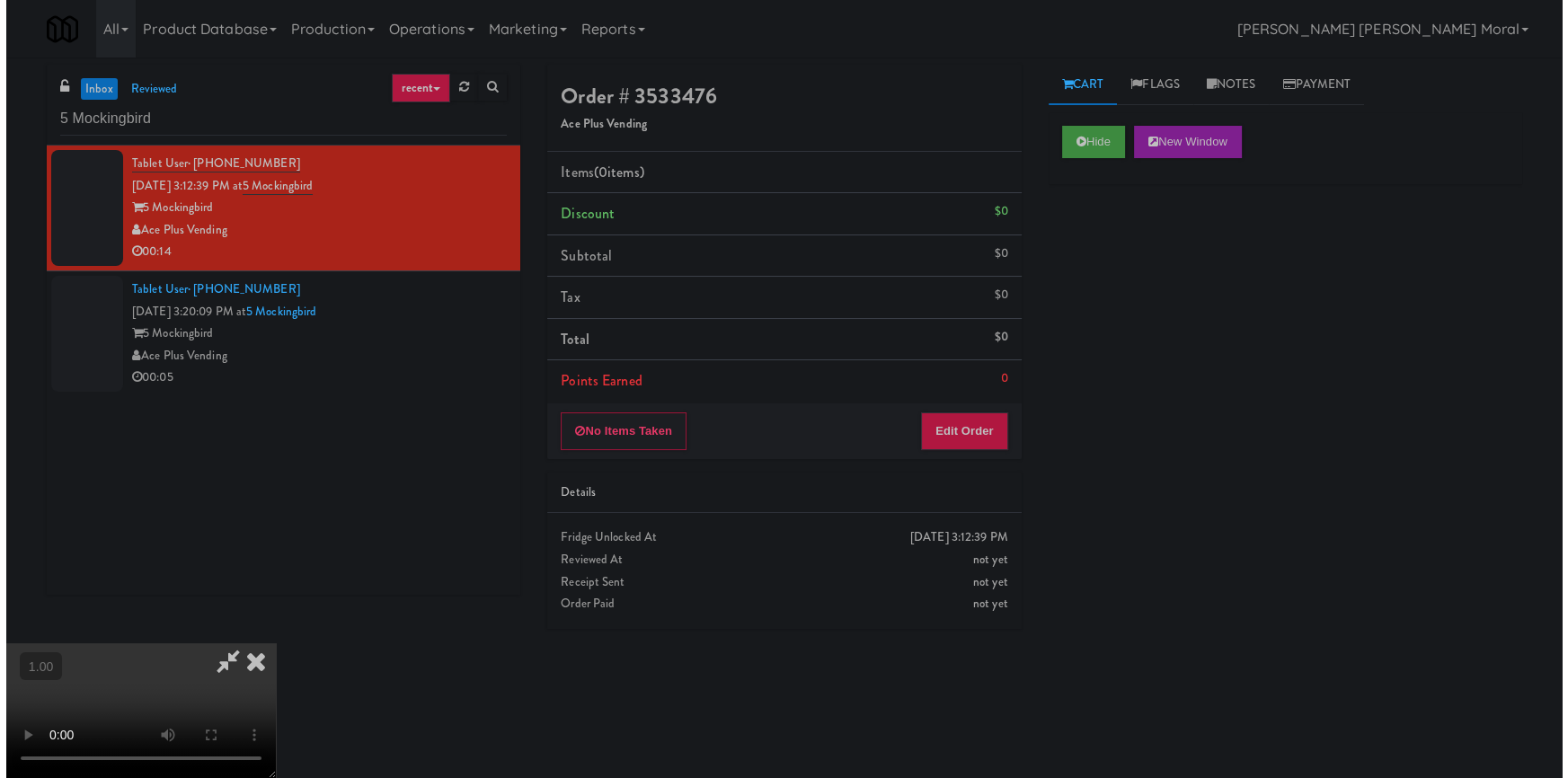
scroll to position [0, 0]
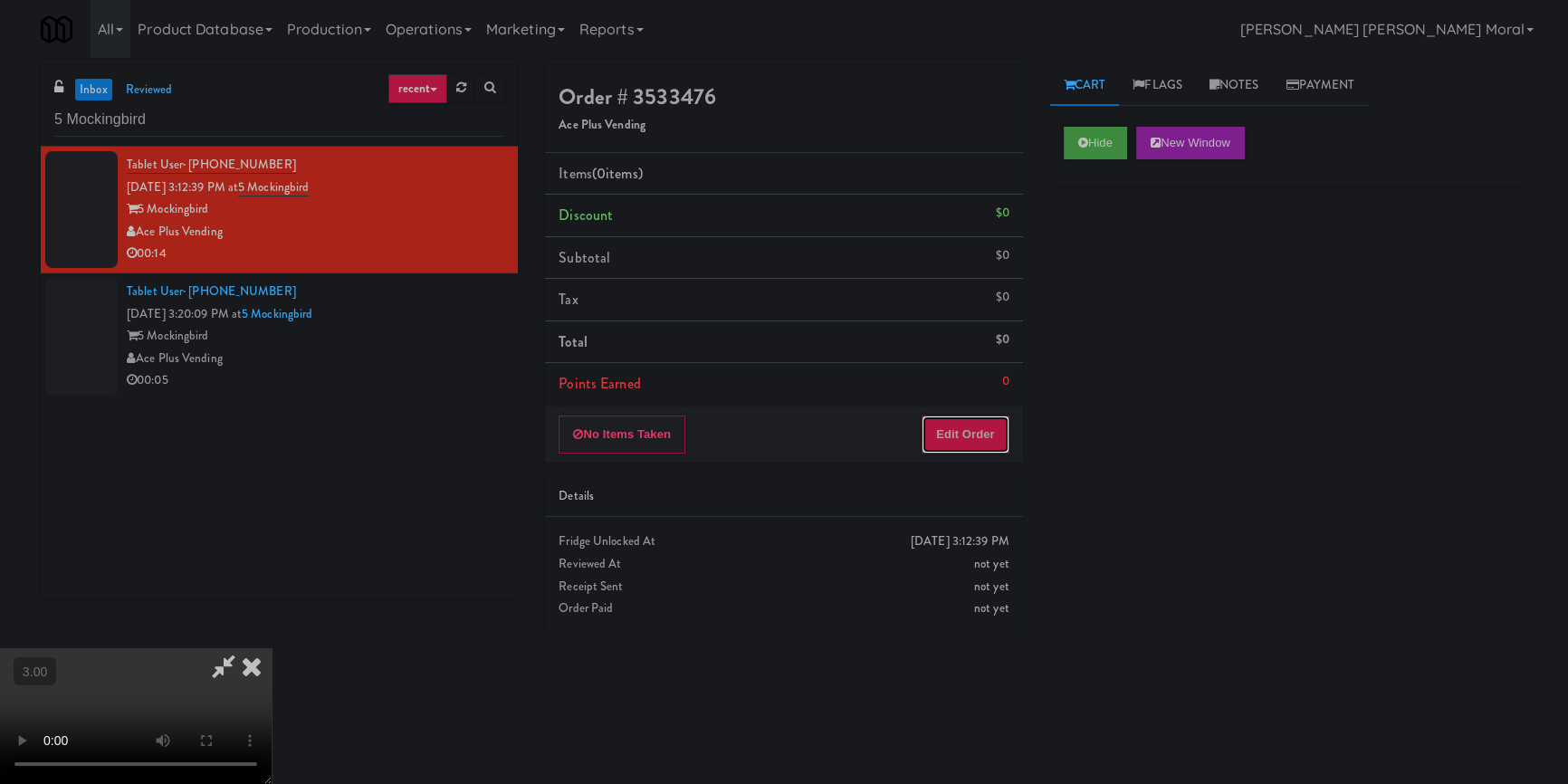
click at [999, 444] on button "Edit Order" at bounding box center [965, 435] width 88 height 38
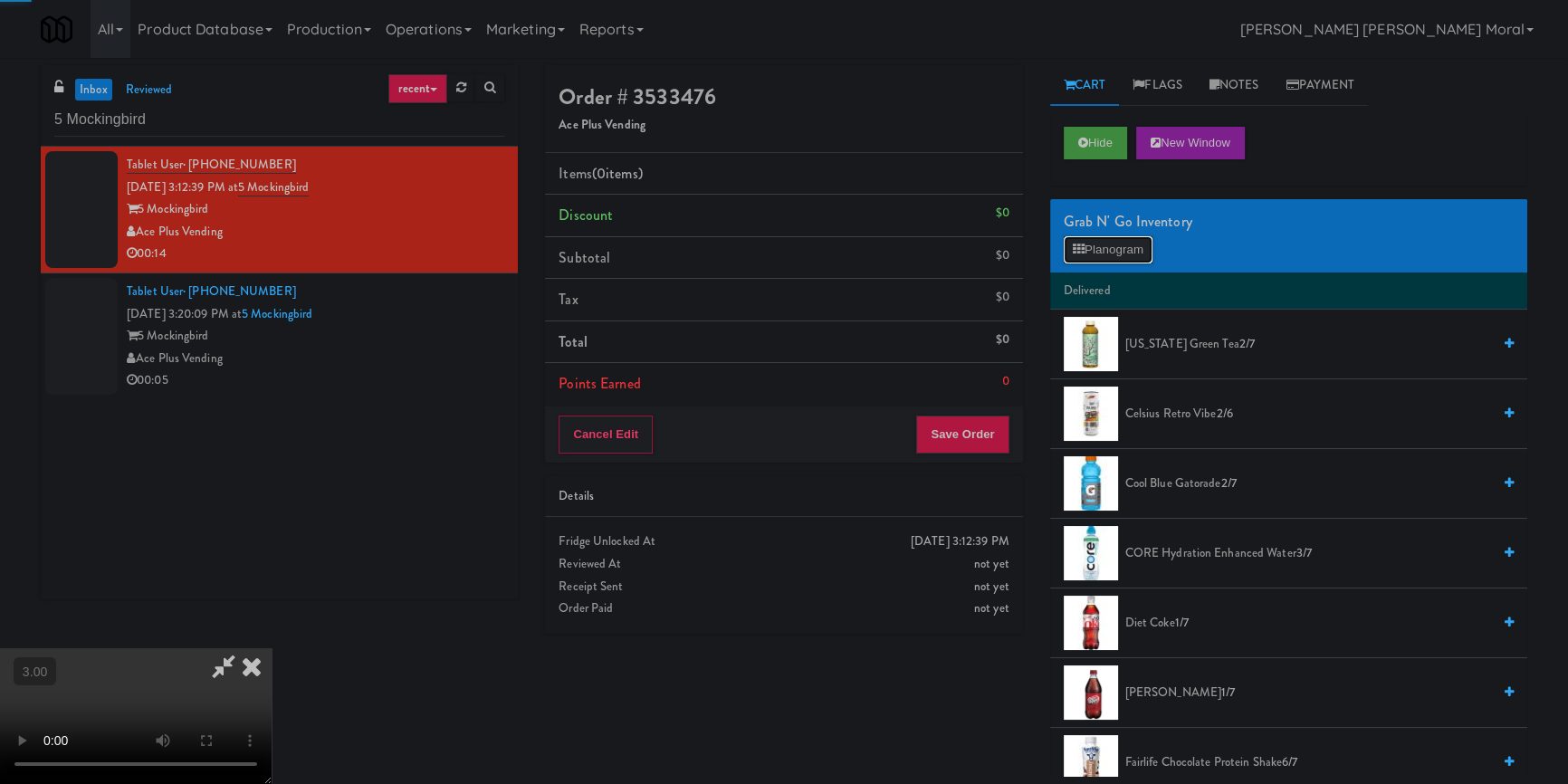
click at [1102, 259] on button "Planogram" at bounding box center [1107, 250] width 88 height 27
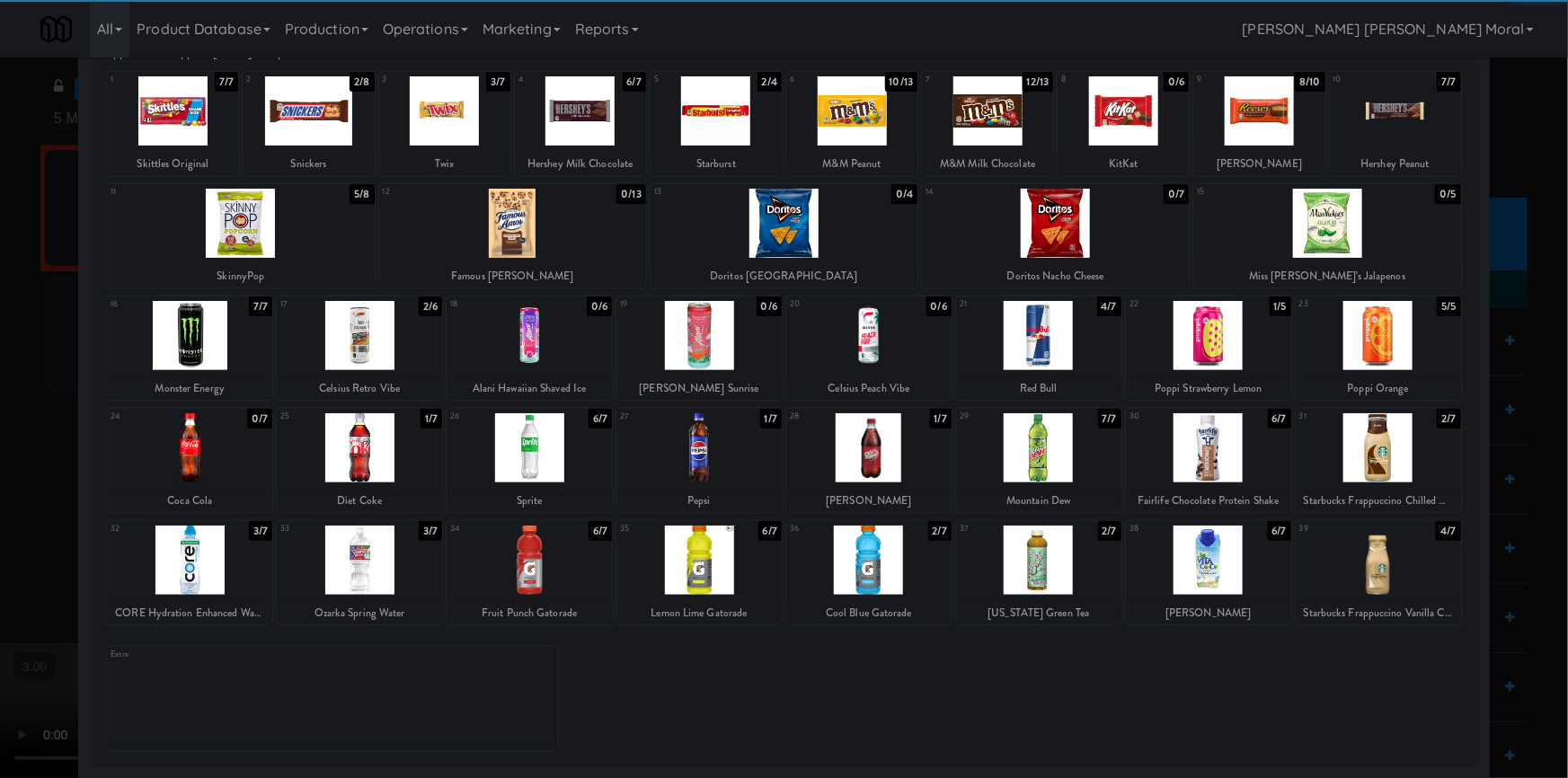
click at [1054, 562] on div at bounding box center [1038, 561] width 166 height 69
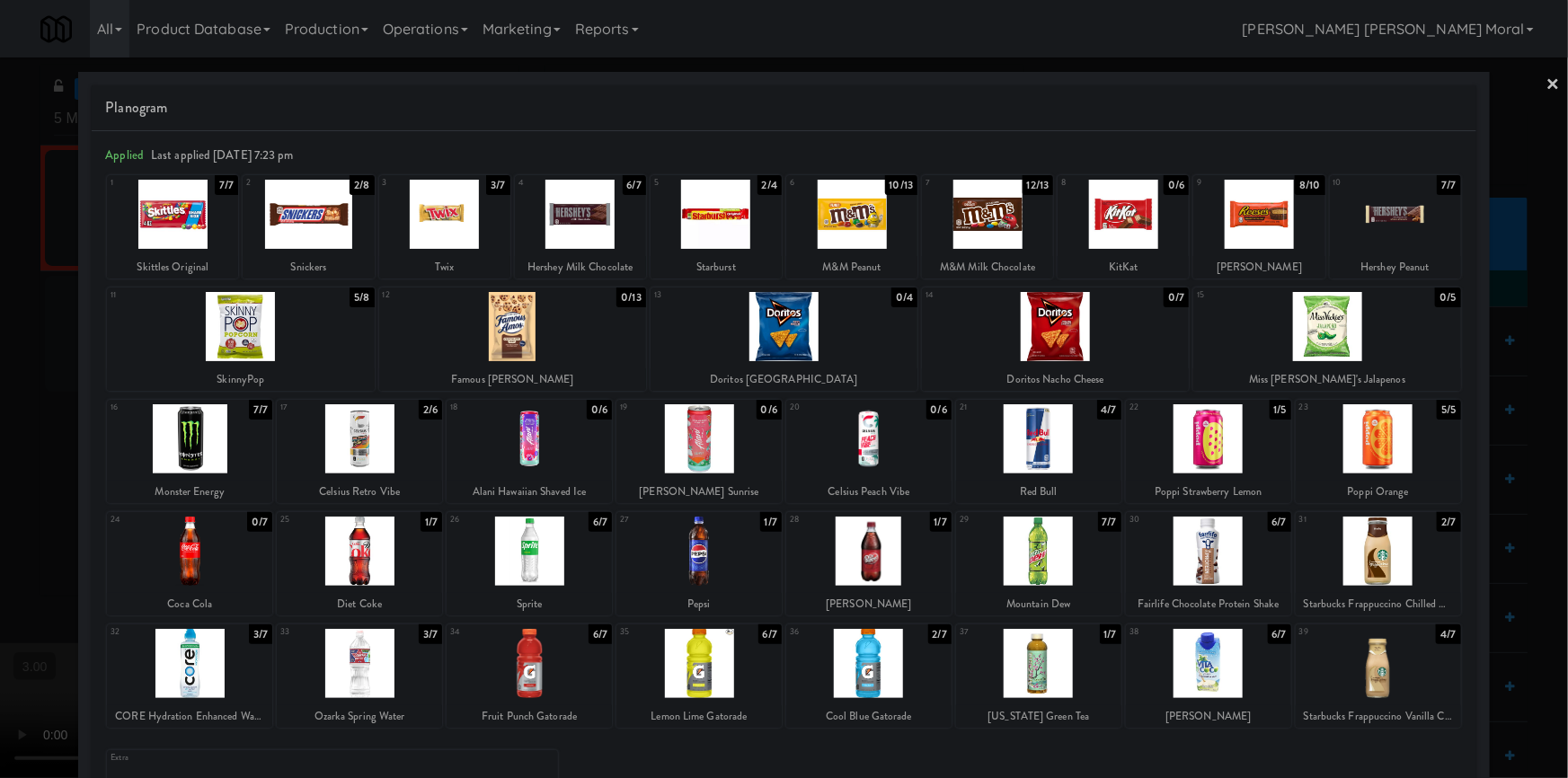
click at [307, 232] on div at bounding box center [308, 214] width 131 height 69
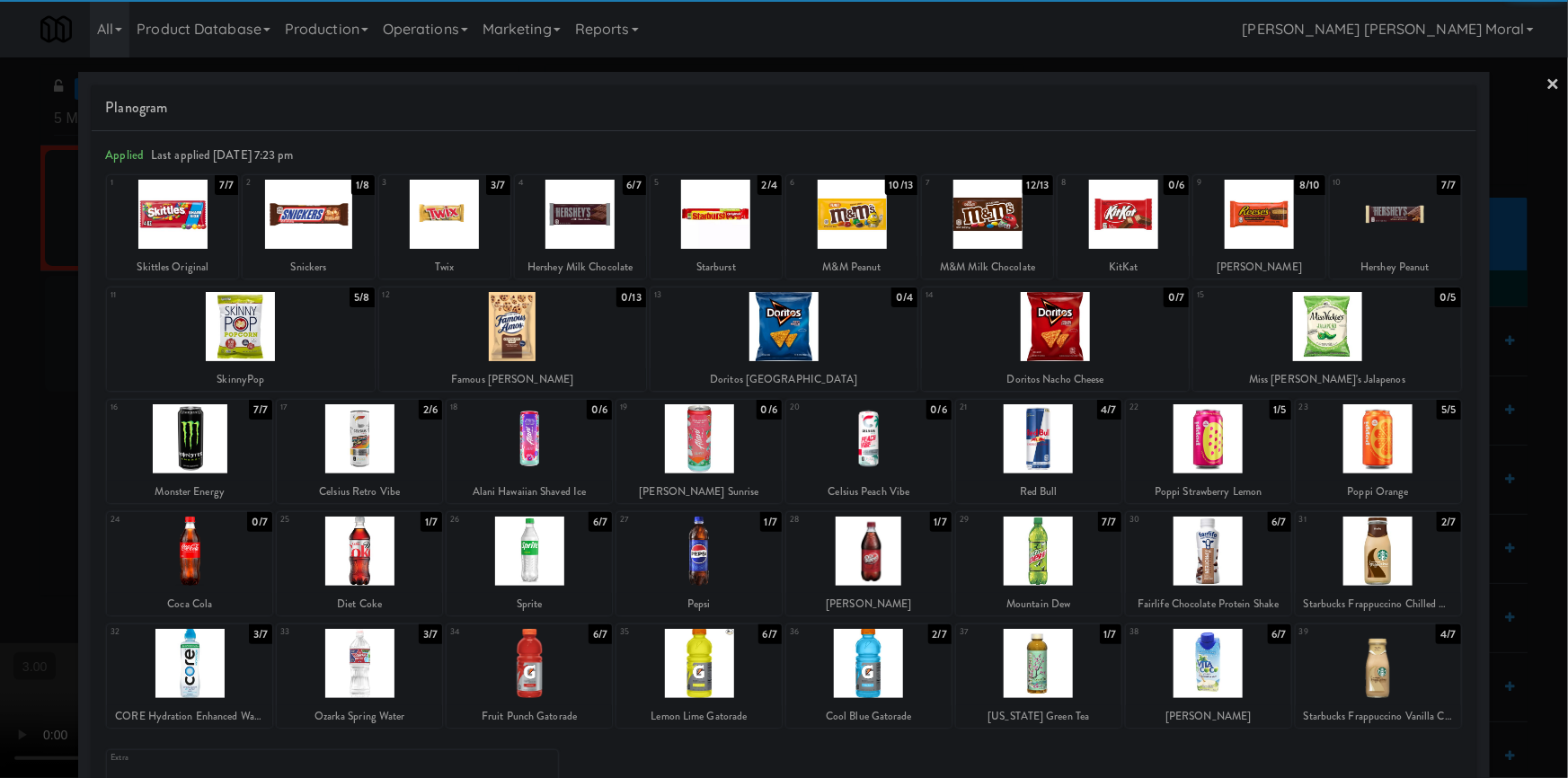
drag, startPoint x: 1542, startPoint y: 80, endPoint x: 1317, endPoint y: 213, distance: 261.4
click at [1546, 80] on link "×" at bounding box center [1554, 86] width 14 height 56
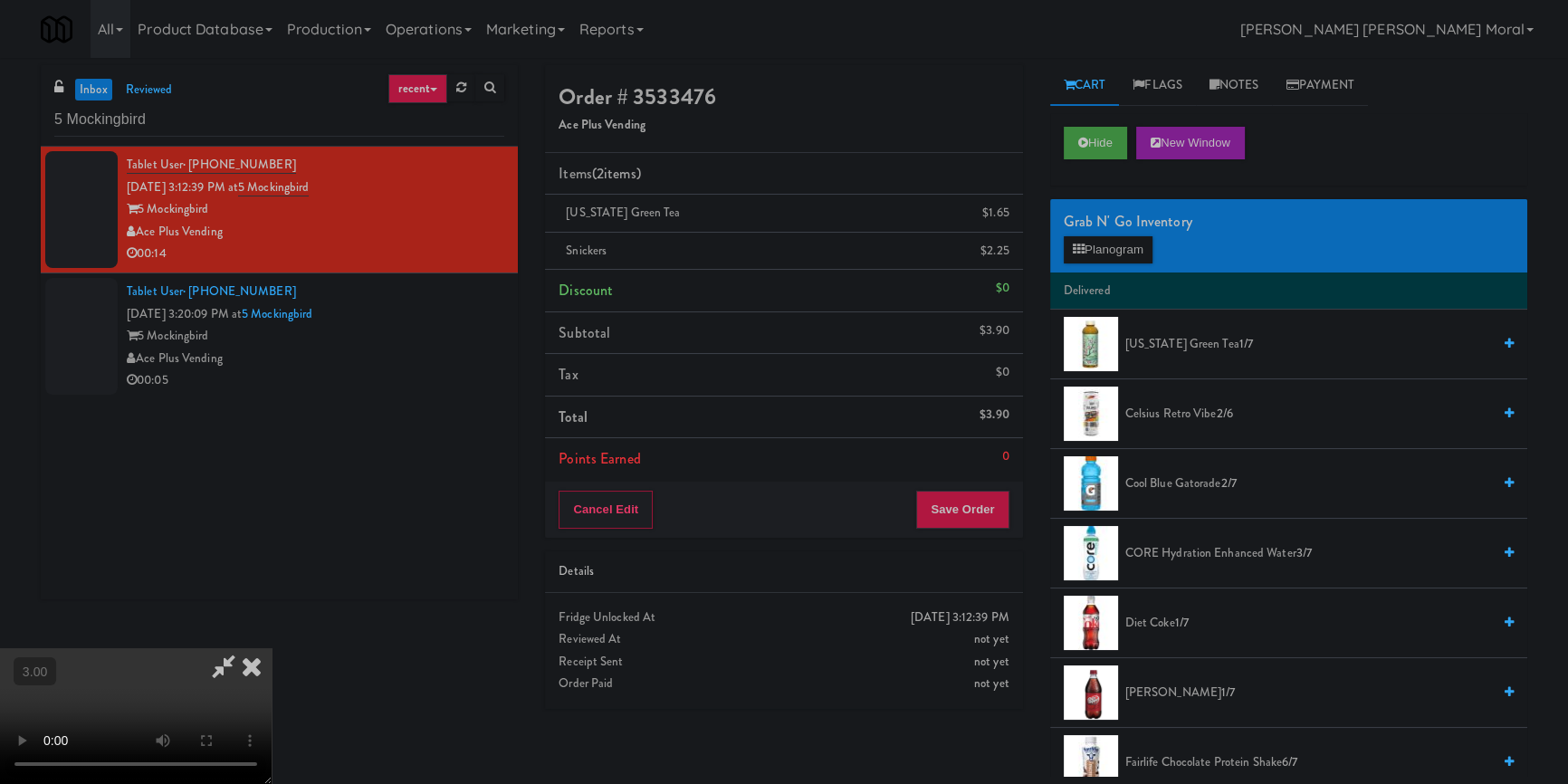
click at [272, 649] on video at bounding box center [136, 716] width 272 height 136
click at [996, 512] on button "Save Order" at bounding box center [961, 510] width 92 height 38
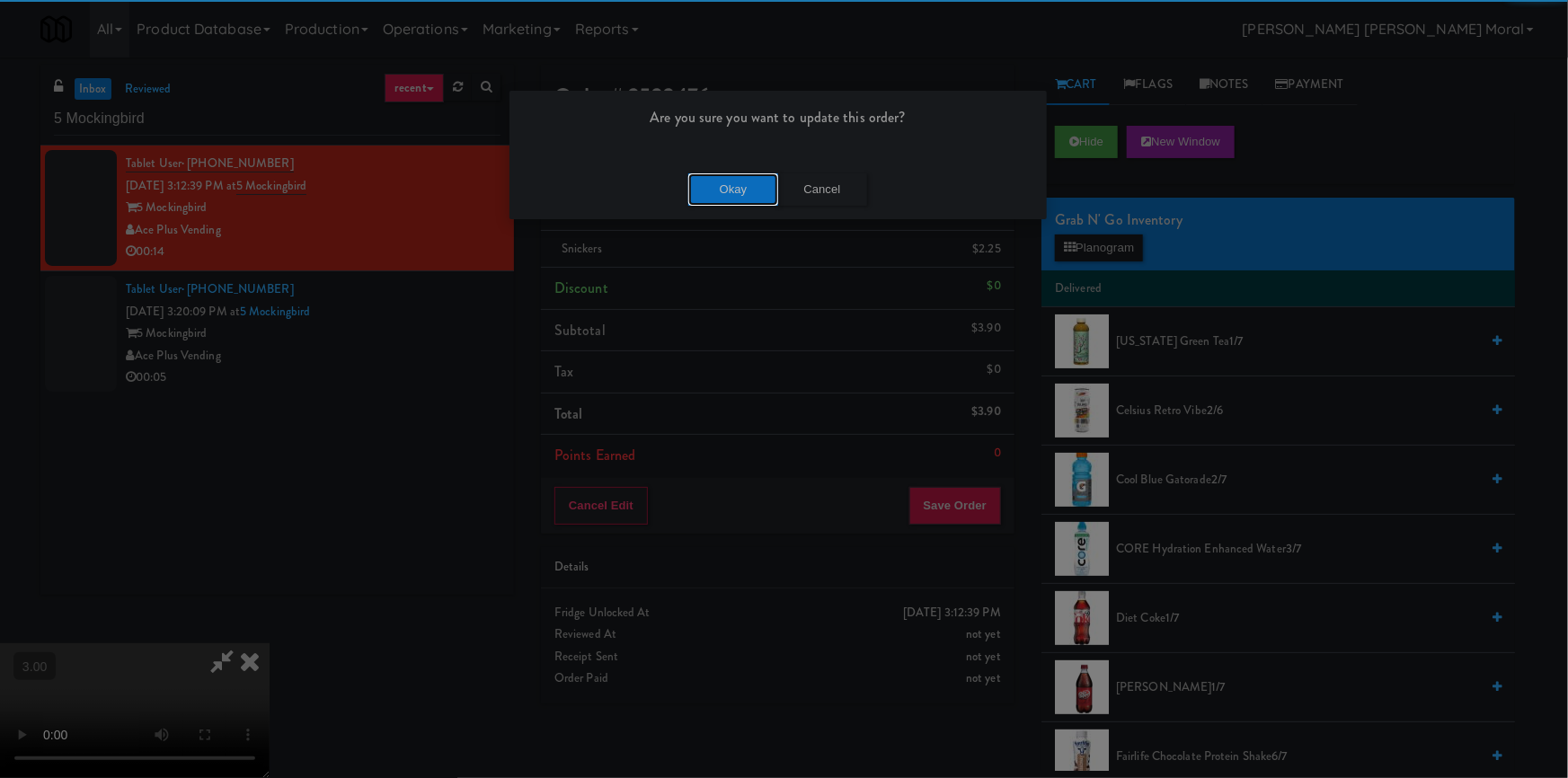
click at [745, 174] on button "Okay" at bounding box center [732, 190] width 90 height 33
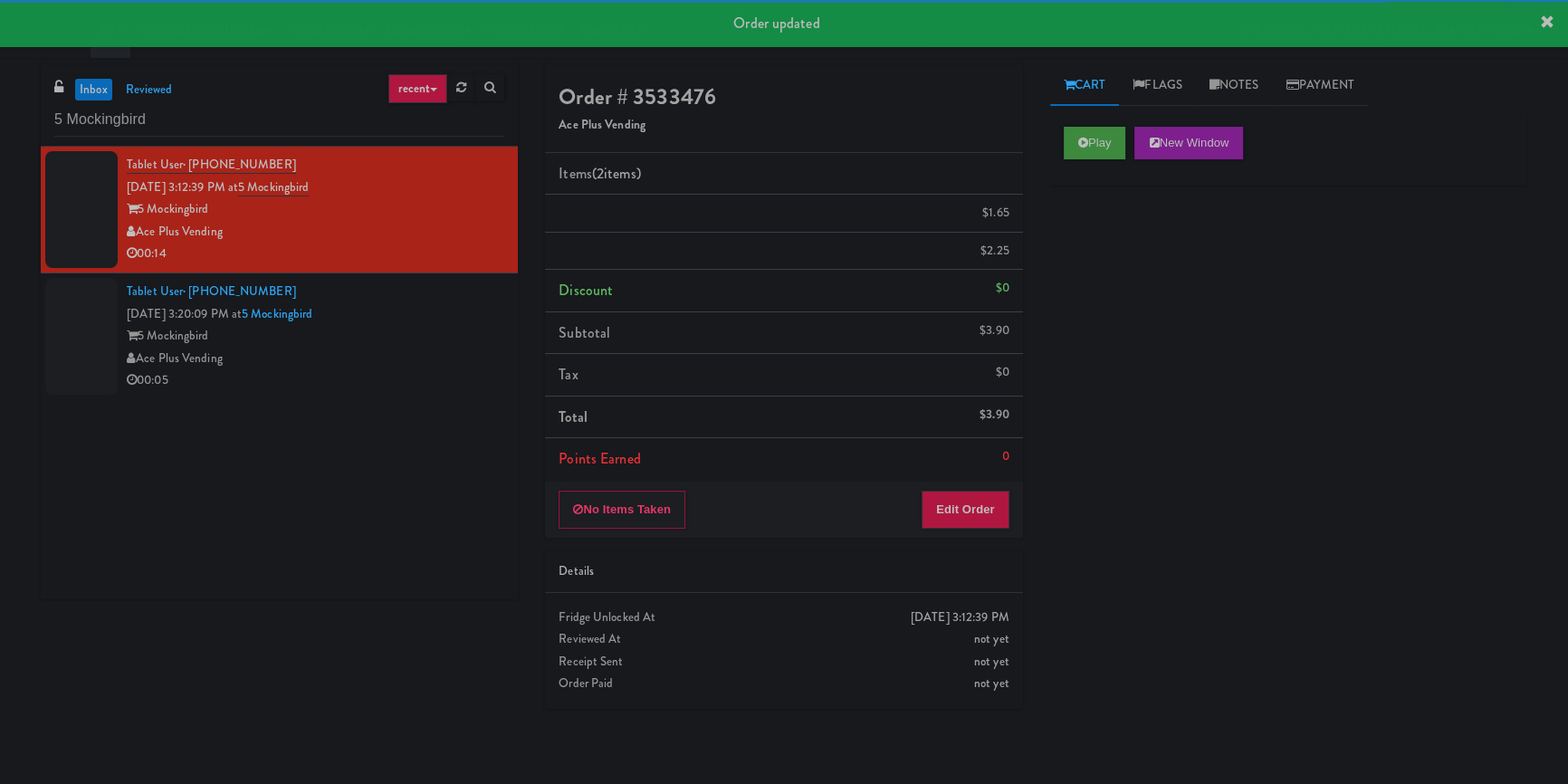
click at [441, 348] on div "5 Mockingbird" at bounding box center [316, 336] width 378 height 23
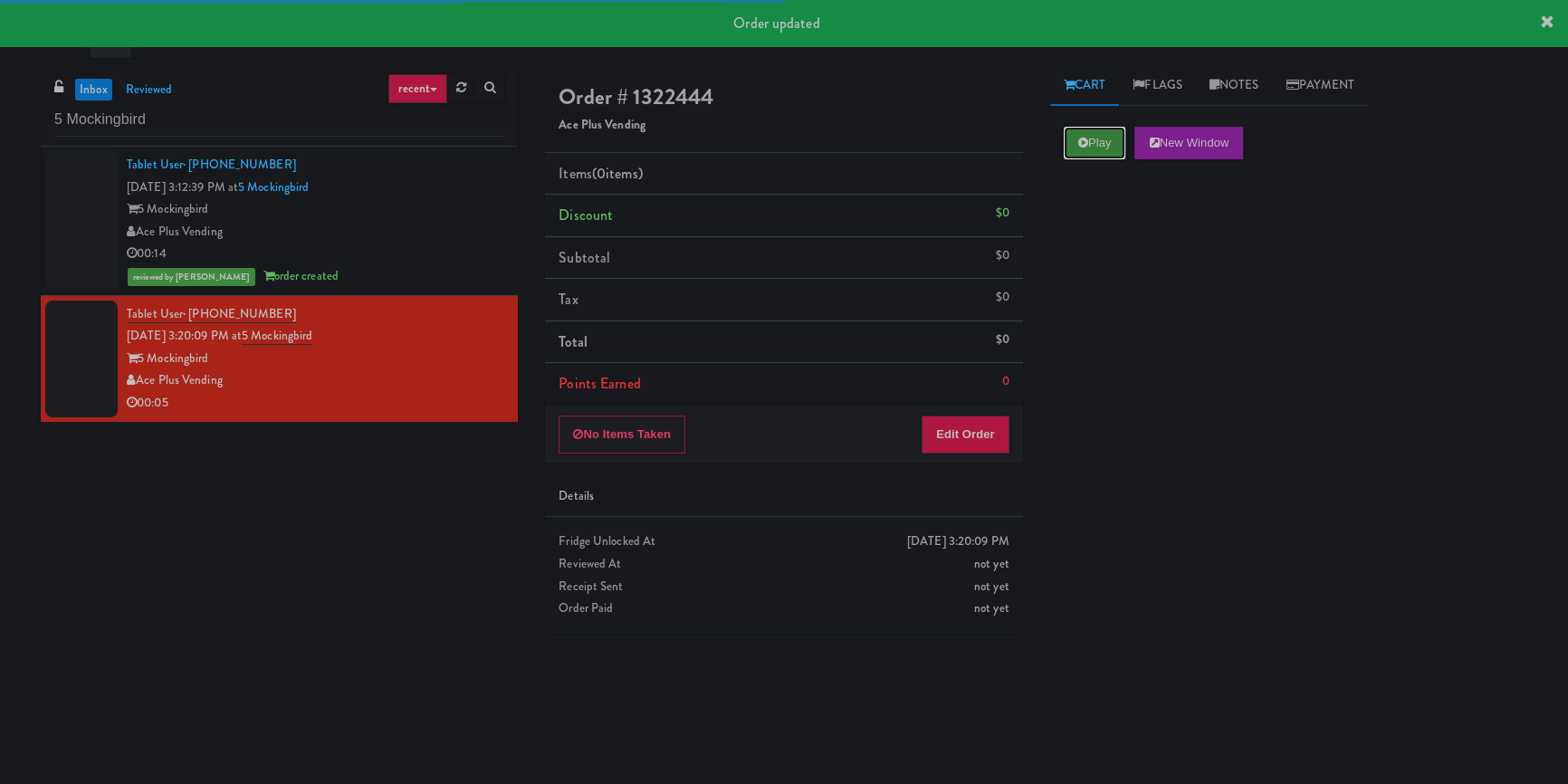
click at [1083, 143] on icon at bounding box center [1083, 142] width 10 height 12
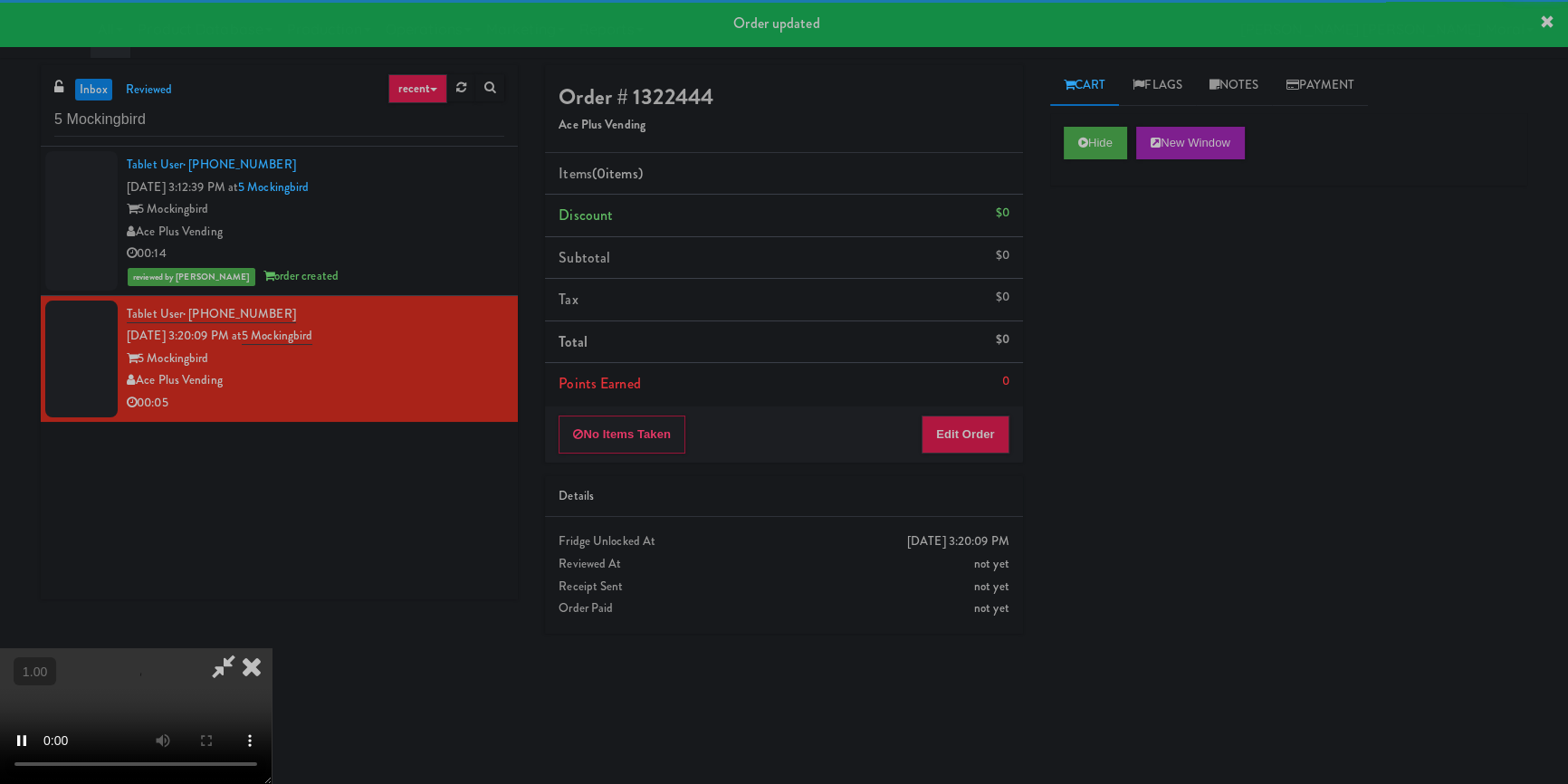
click at [1075, 263] on div "Hide New Window Primary Flag Clear Flag if unable to determine what was taken o…" at bounding box center [1288, 453] width 477 height 679
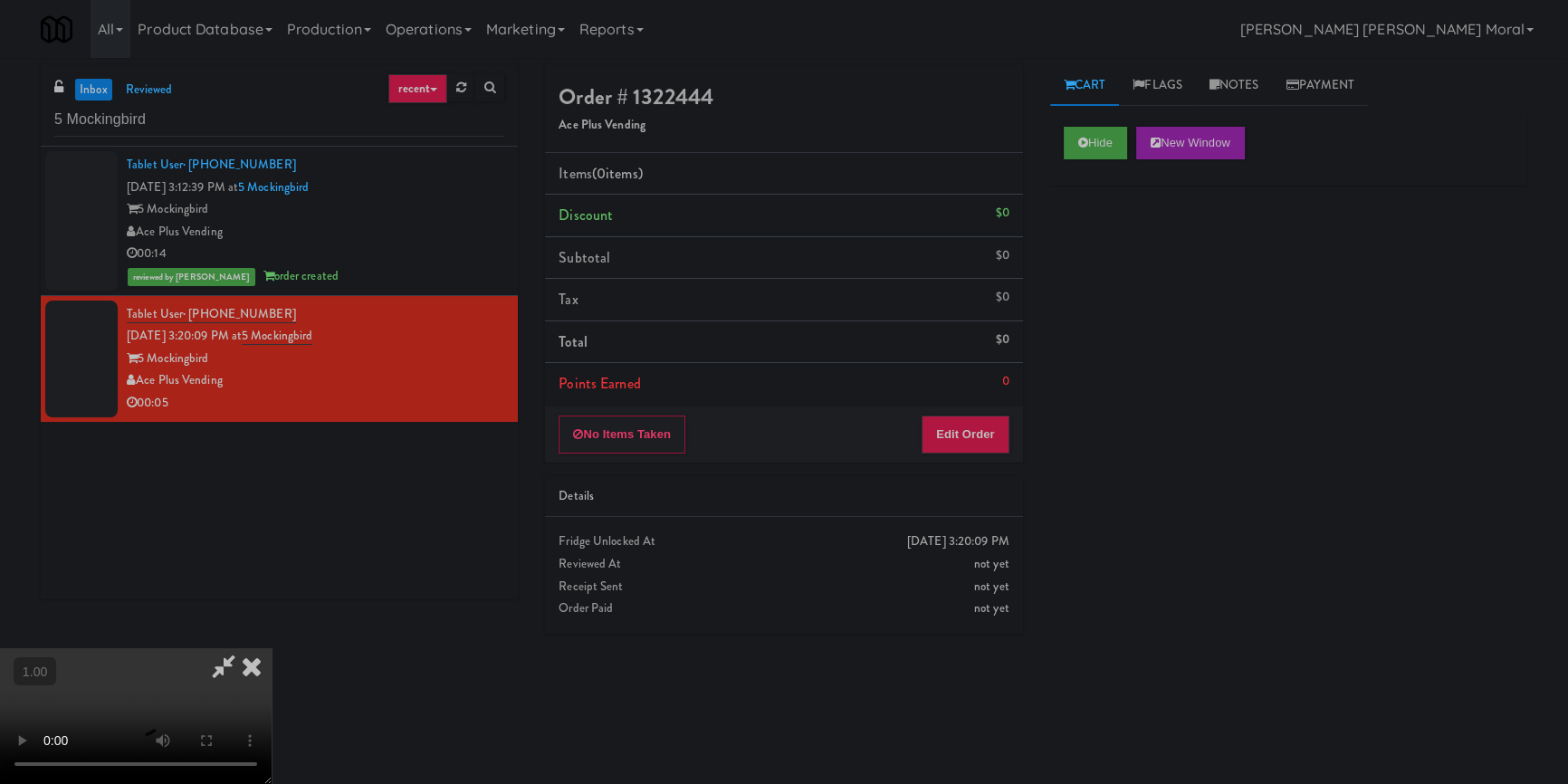
click at [1123, 365] on div "Hide New Window Primary Flag Clear Flag if unable to determine what was taken o…" at bounding box center [1288, 453] width 477 height 679
click at [980, 428] on button "Edit Order" at bounding box center [965, 435] width 88 height 38
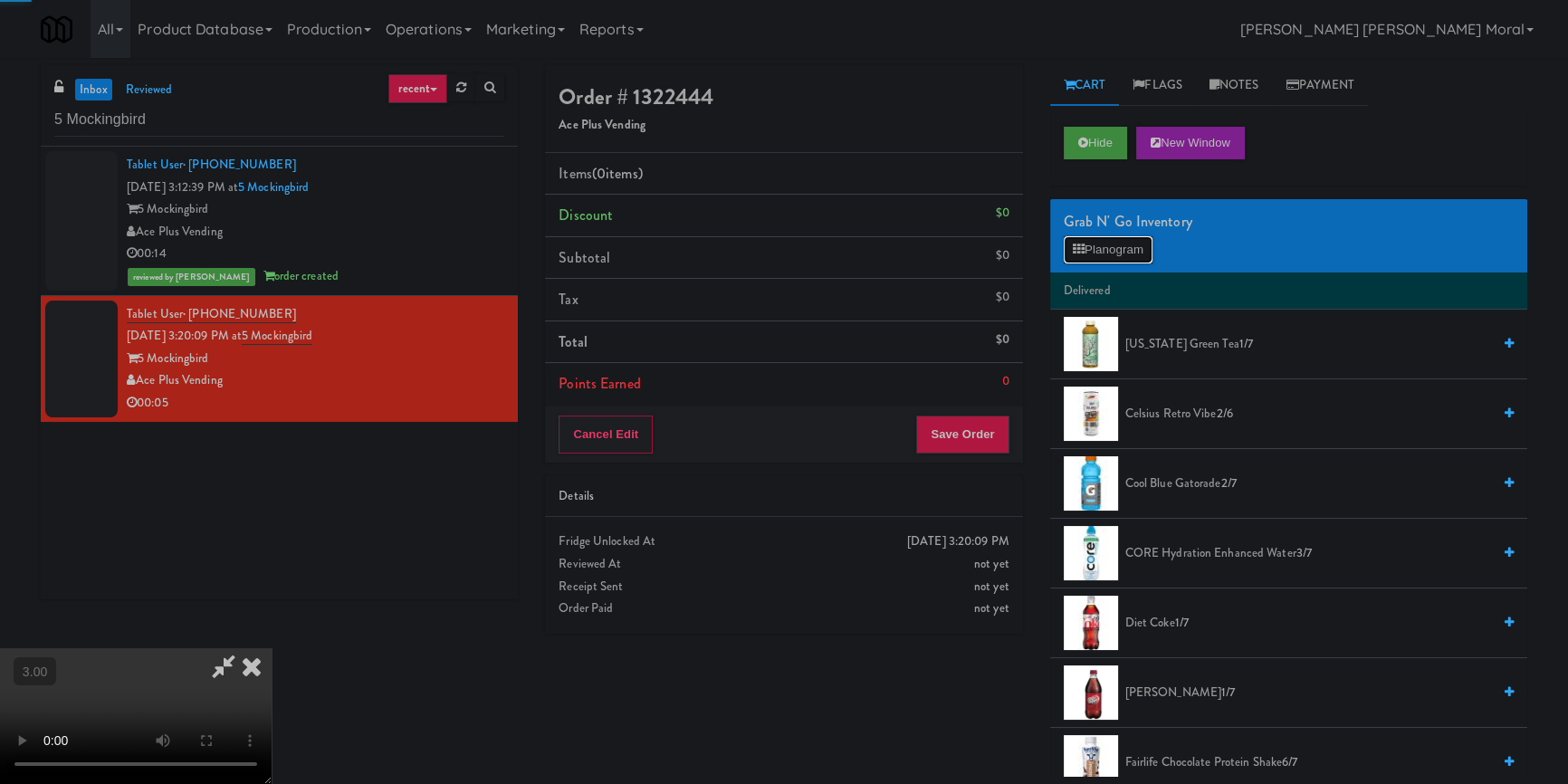
click at [1129, 242] on button "Planogram" at bounding box center [1107, 250] width 88 height 27
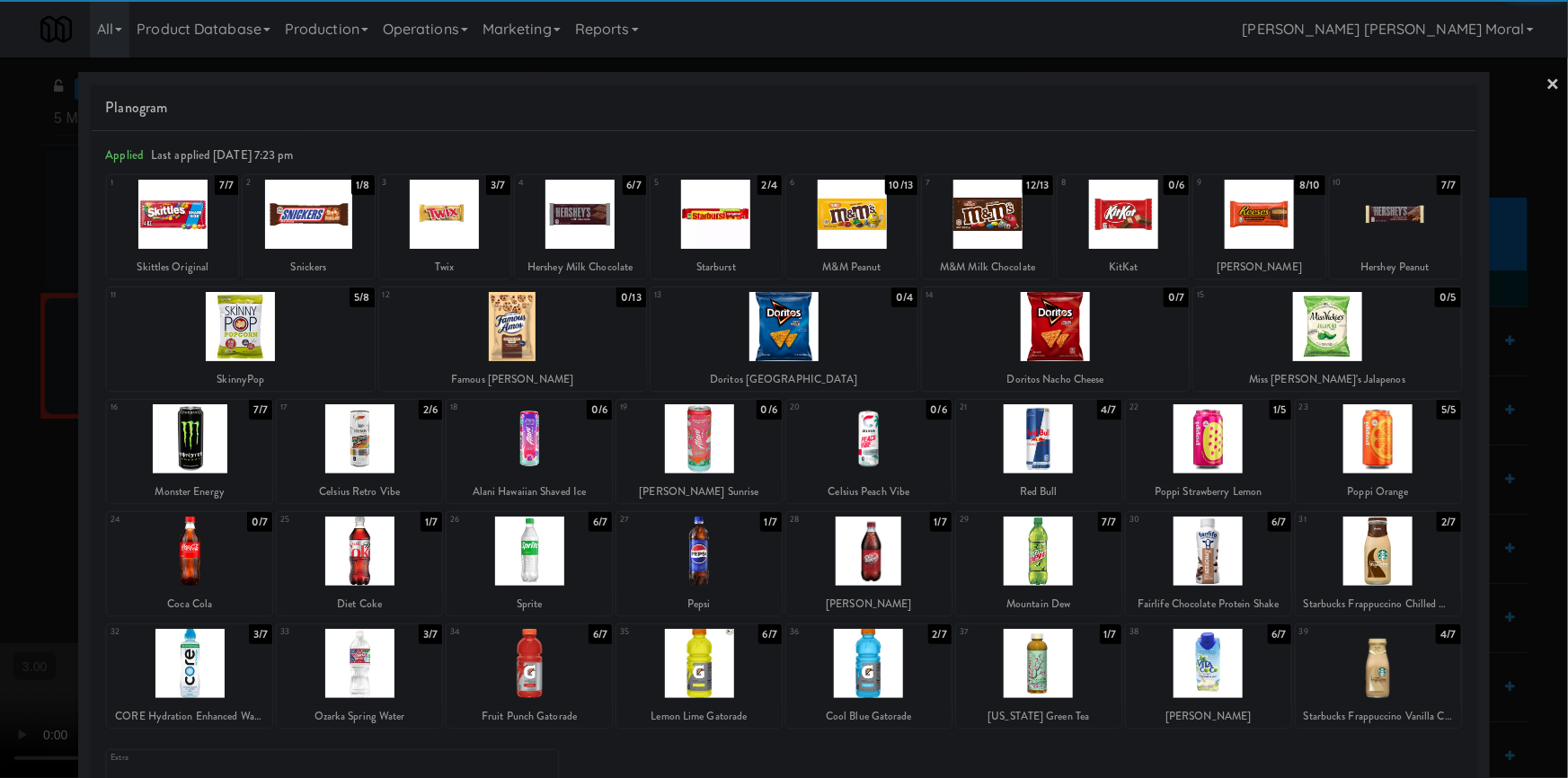
click at [386, 672] on div at bounding box center [359, 664] width 166 height 69
click at [1546, 83] on link "×" at bounding box center [1554, 86] width 14 height 56
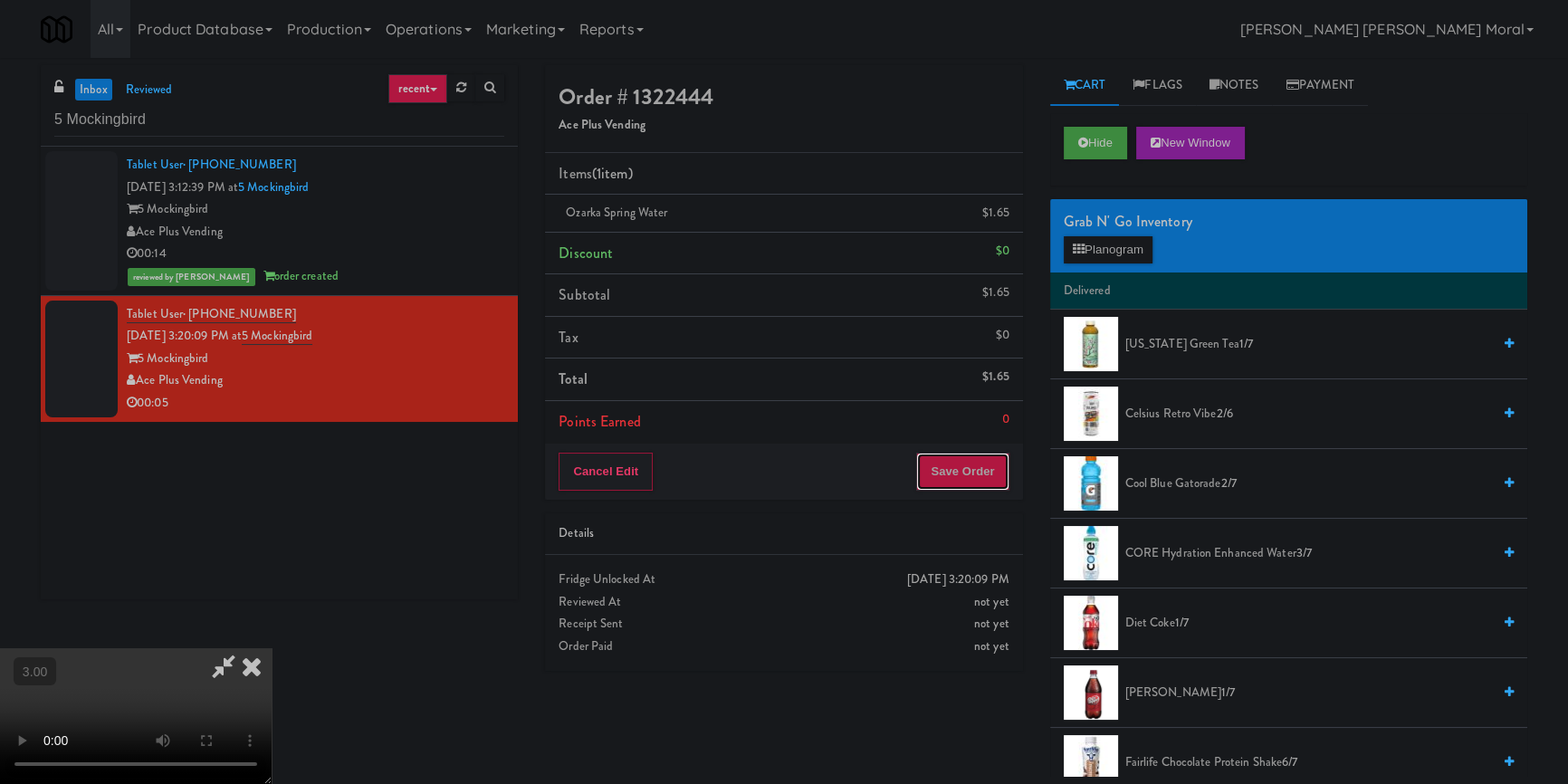
click at [978, 464] on button "Save Order" at bounding box center [961, 472] width 92 height 38
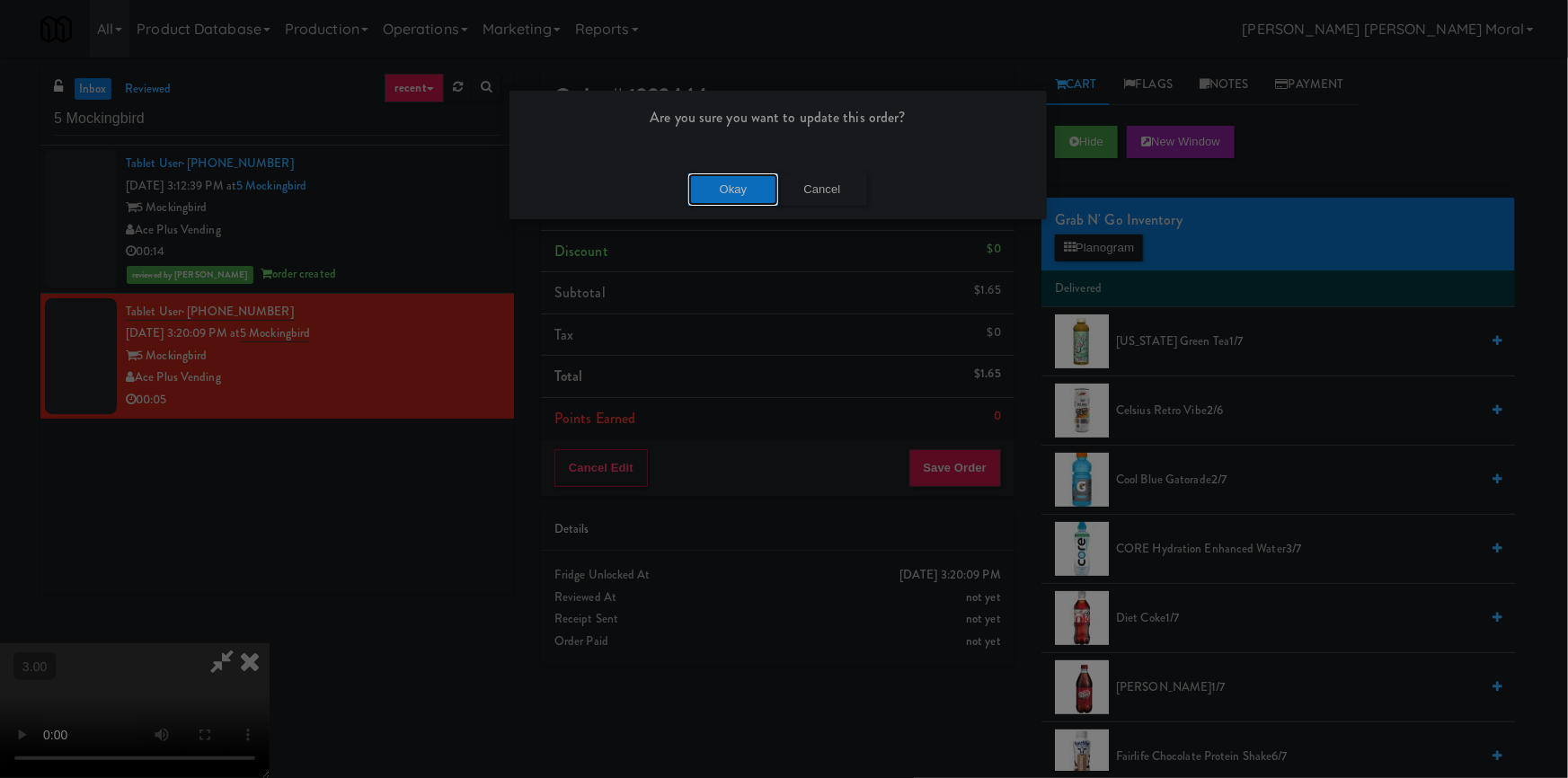
click at [741, 182] on button "Okay" at bounding box center [732, 190] width 90 height 33
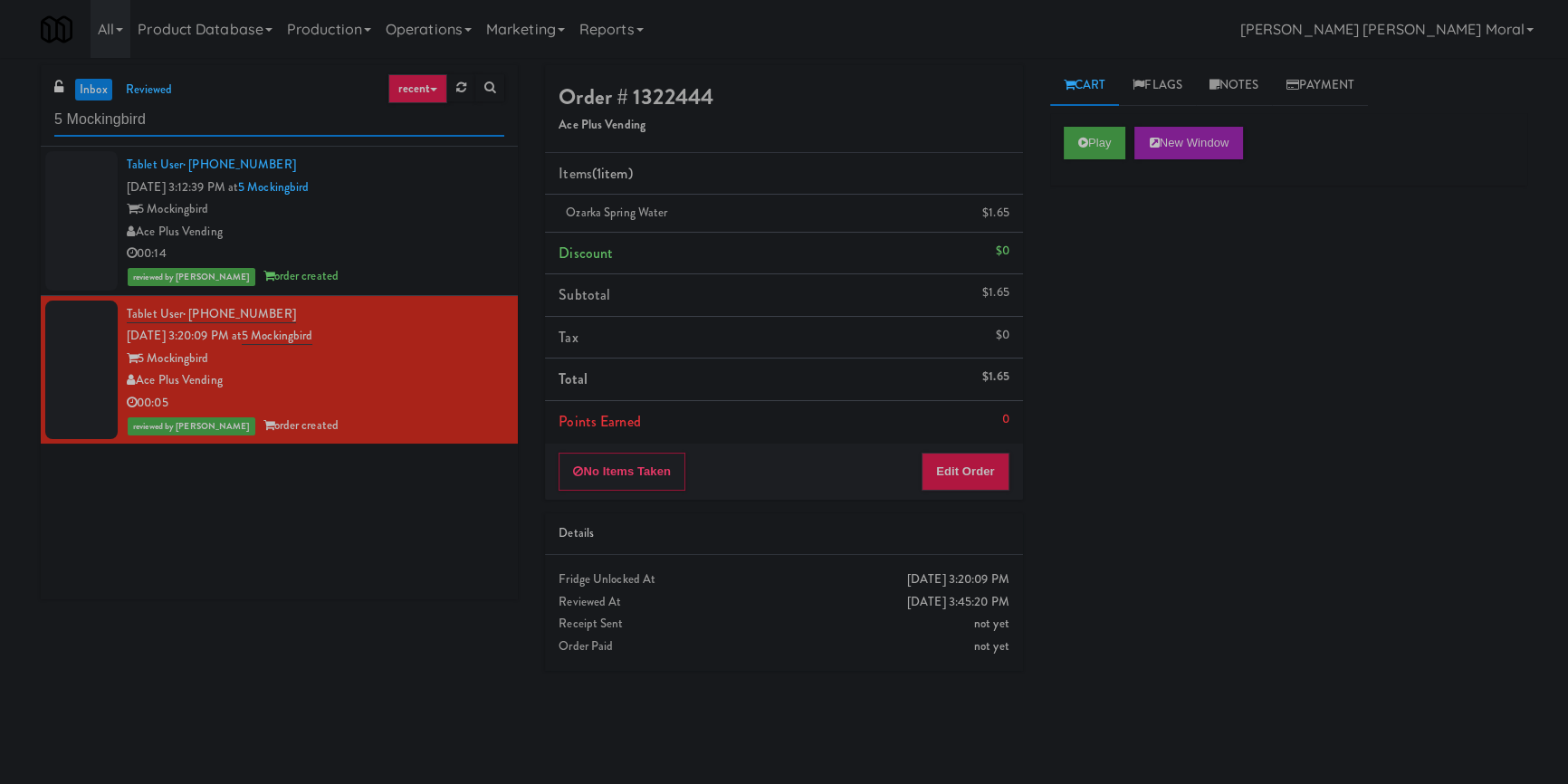
click at [353, 135] on input "5 Mockingbird" at bounding box center [279, 120] width 450 height 34
paste input "[PERSON_NAME] - Cooler - Left"
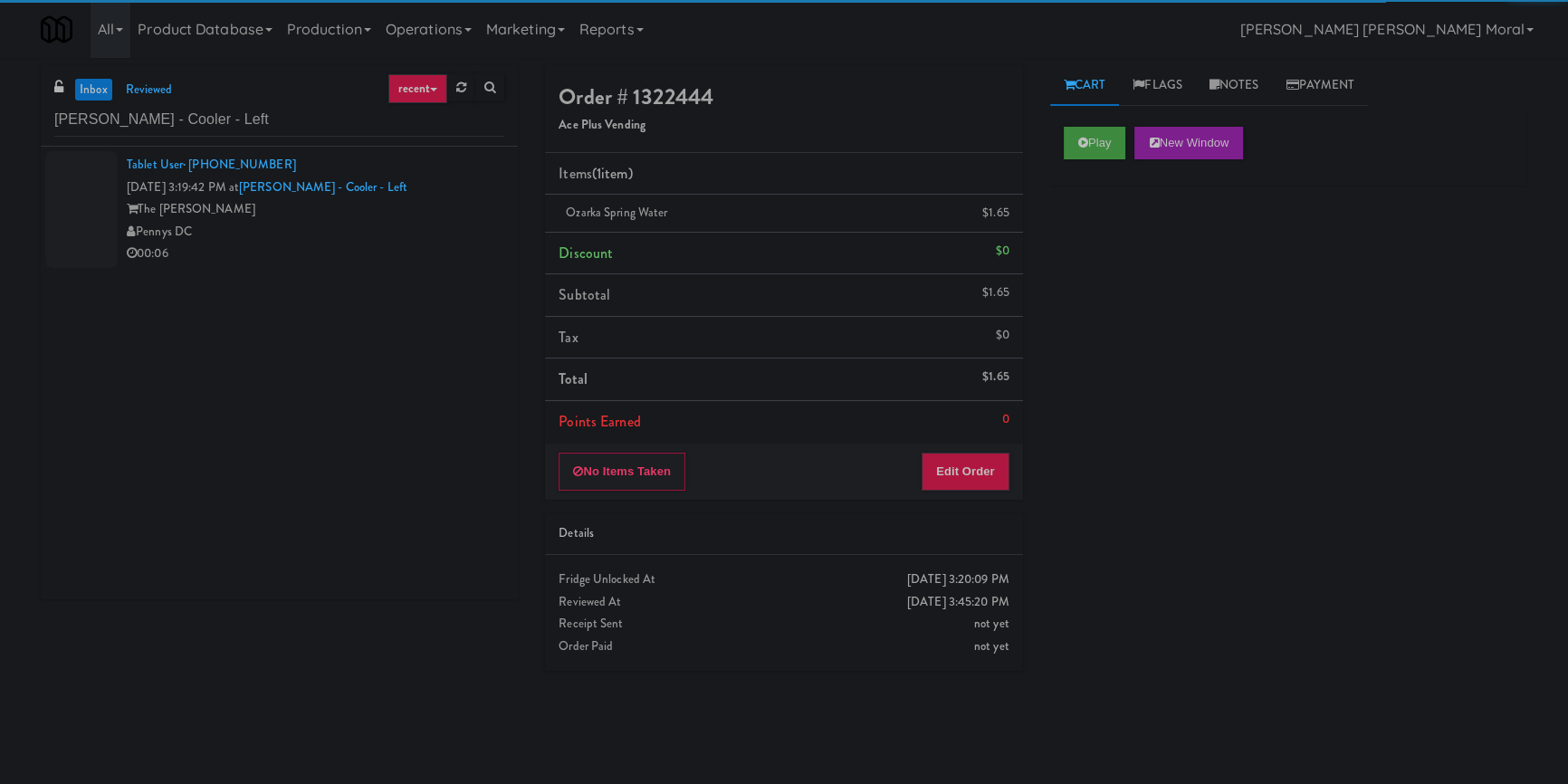
click at [423, 233] on div "Pennys DC" at bounding box center [316, 232] width 378 height 23
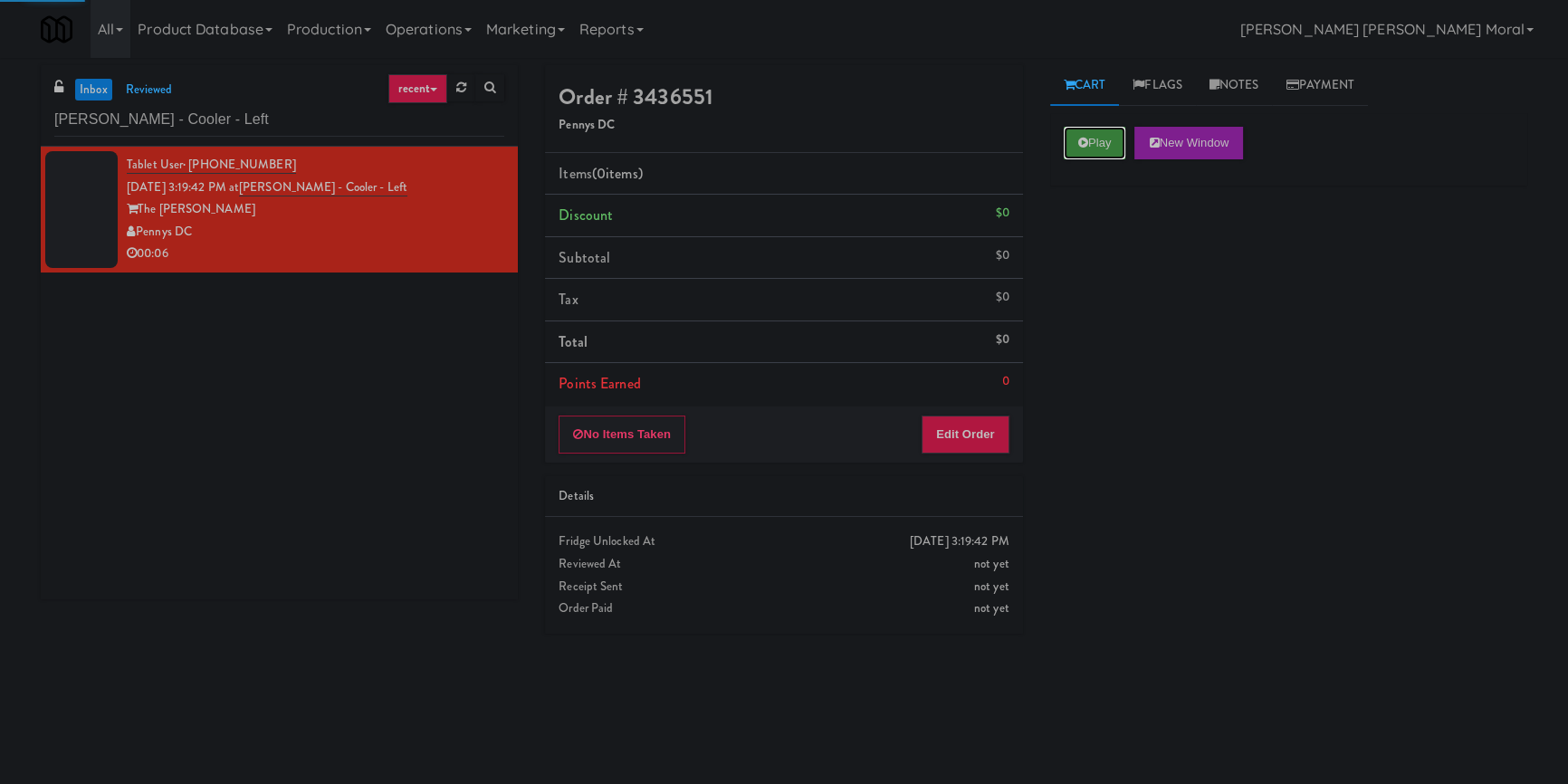
click at [1078, 144] on icon at bounding box center [1083, 142] width 10 height 12
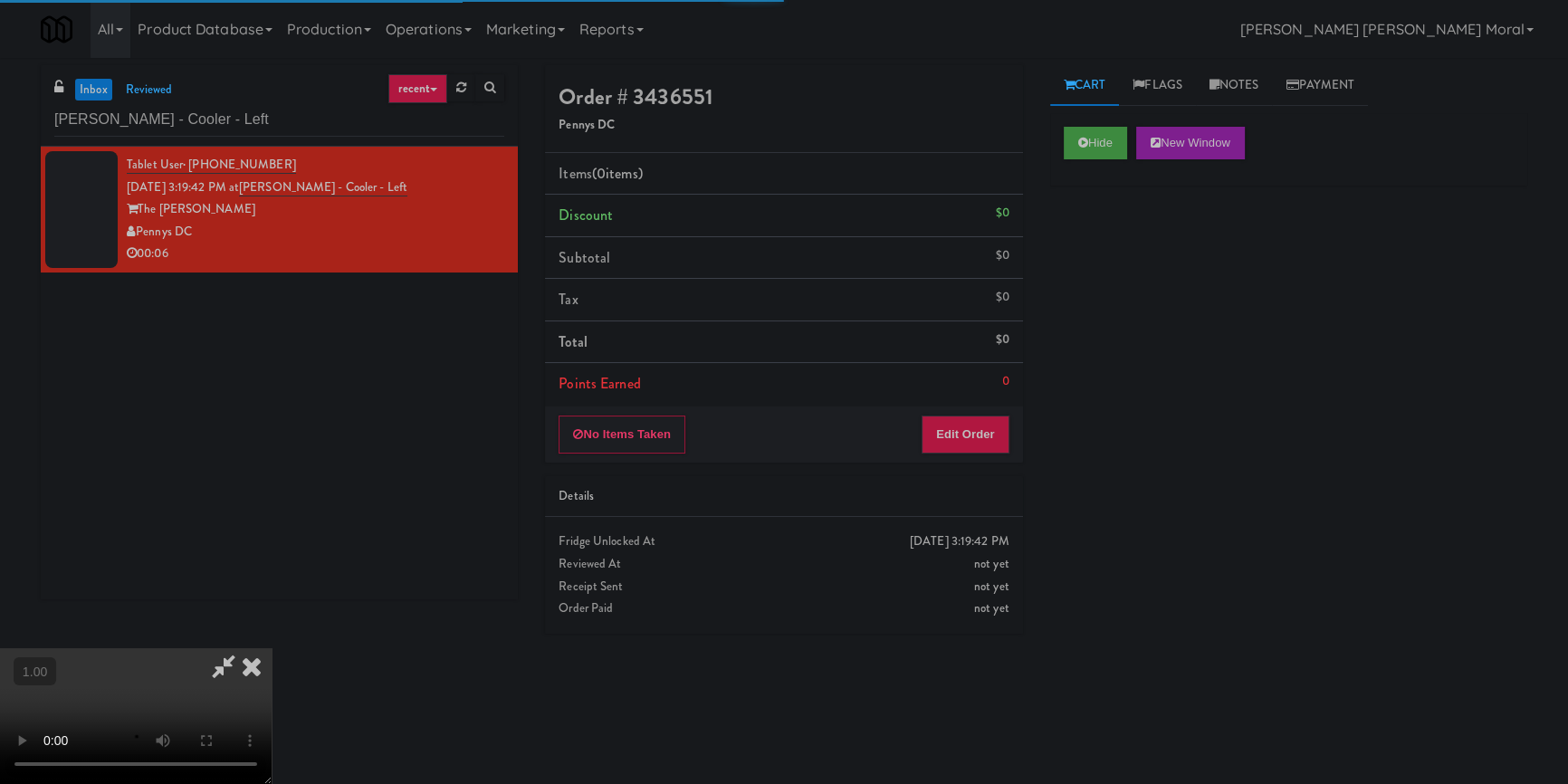
click at [1093, 243] on div "Hide New Window Primary Flag Clear Flag if unable to determine what was taken o…" at bounding box center [1288, 453] width 477 height 679
click at [1059, 446] on div "Hide New Window Primary Flag Clear Flag if unable to determine what was taken o…" at bounding box center [1288, 453] width 477 height 679
click at [272, 649] on video at bounding box center [136, 716] width 272 height 136
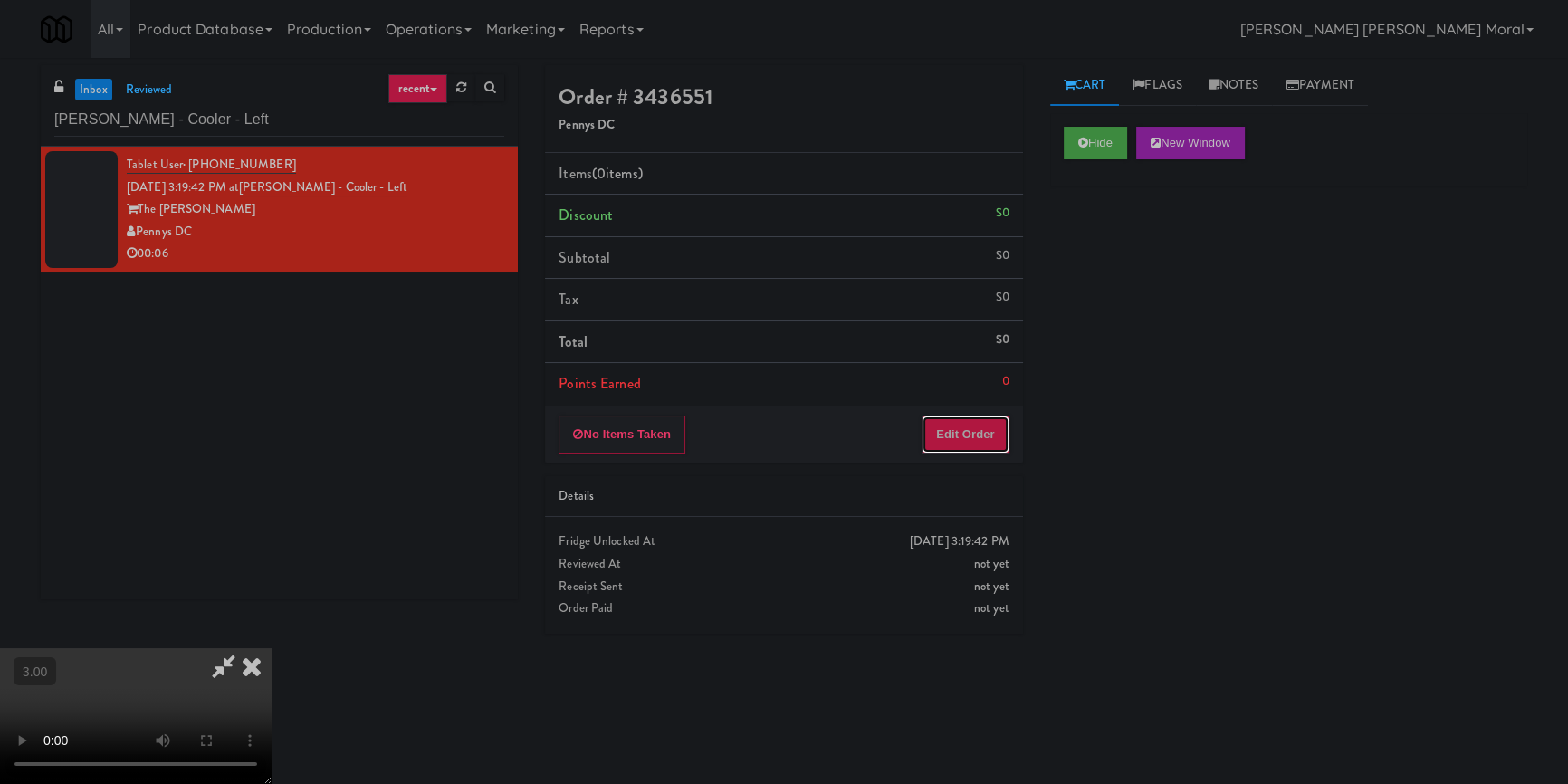
click at [966, 434] on button "Edit Order" at bounding box center [965, 435] width 88 height 38
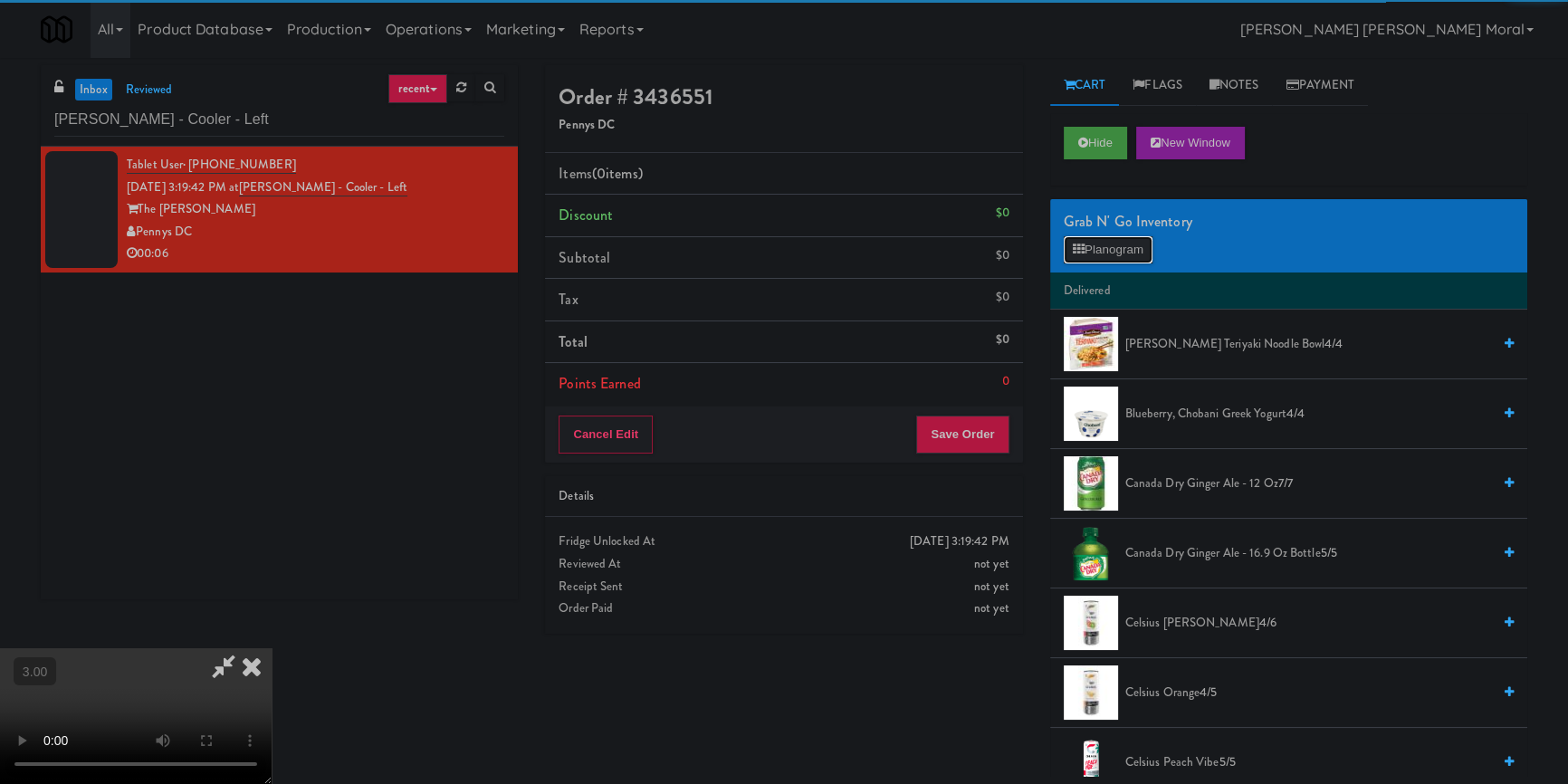
click at [1116, 258] on button "Planogram" at bounding box center [1107, 250] width 88 height 27
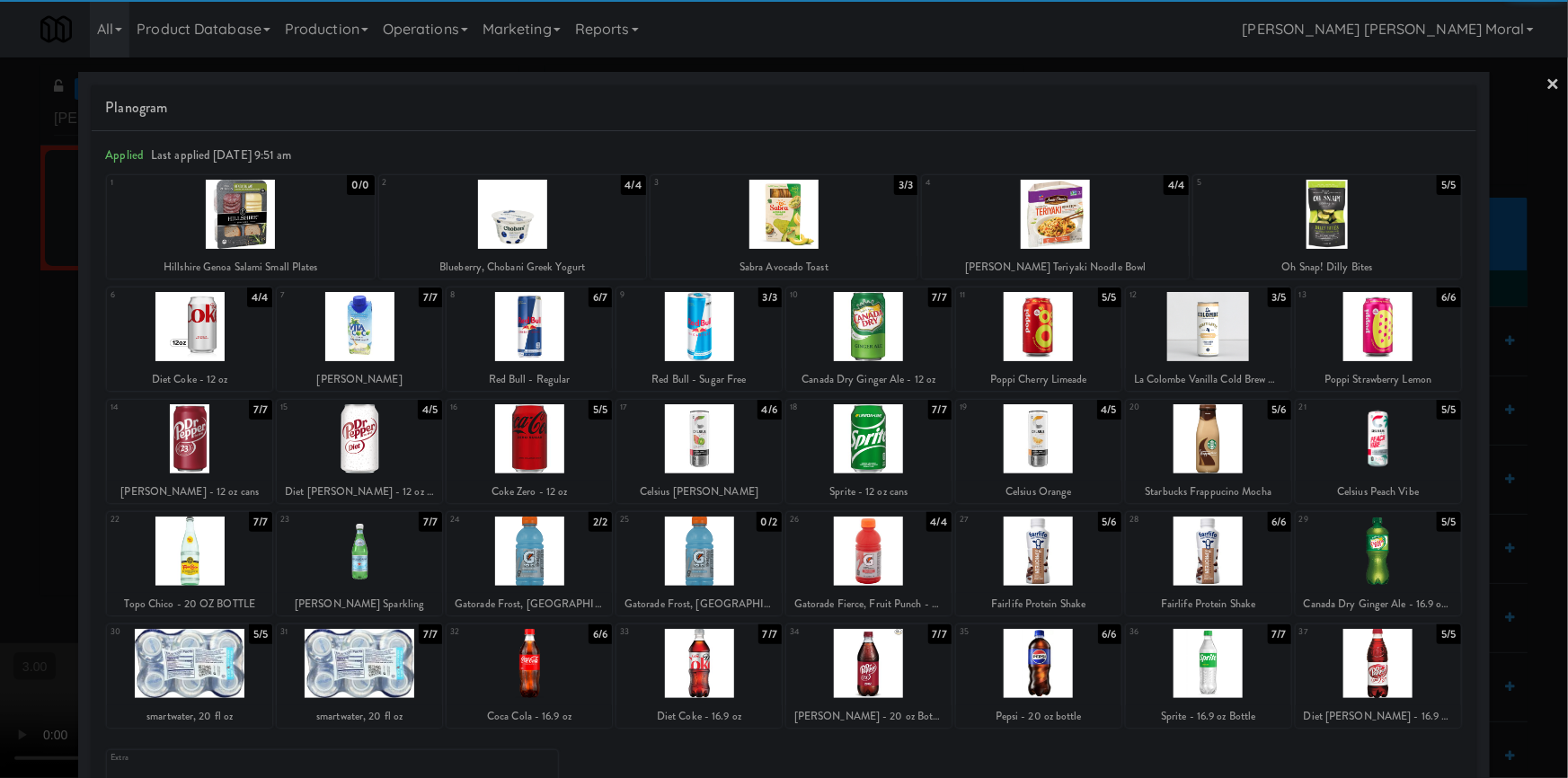
click at [533, 565] on div at bounding box center [529, 552] width 166 height 69
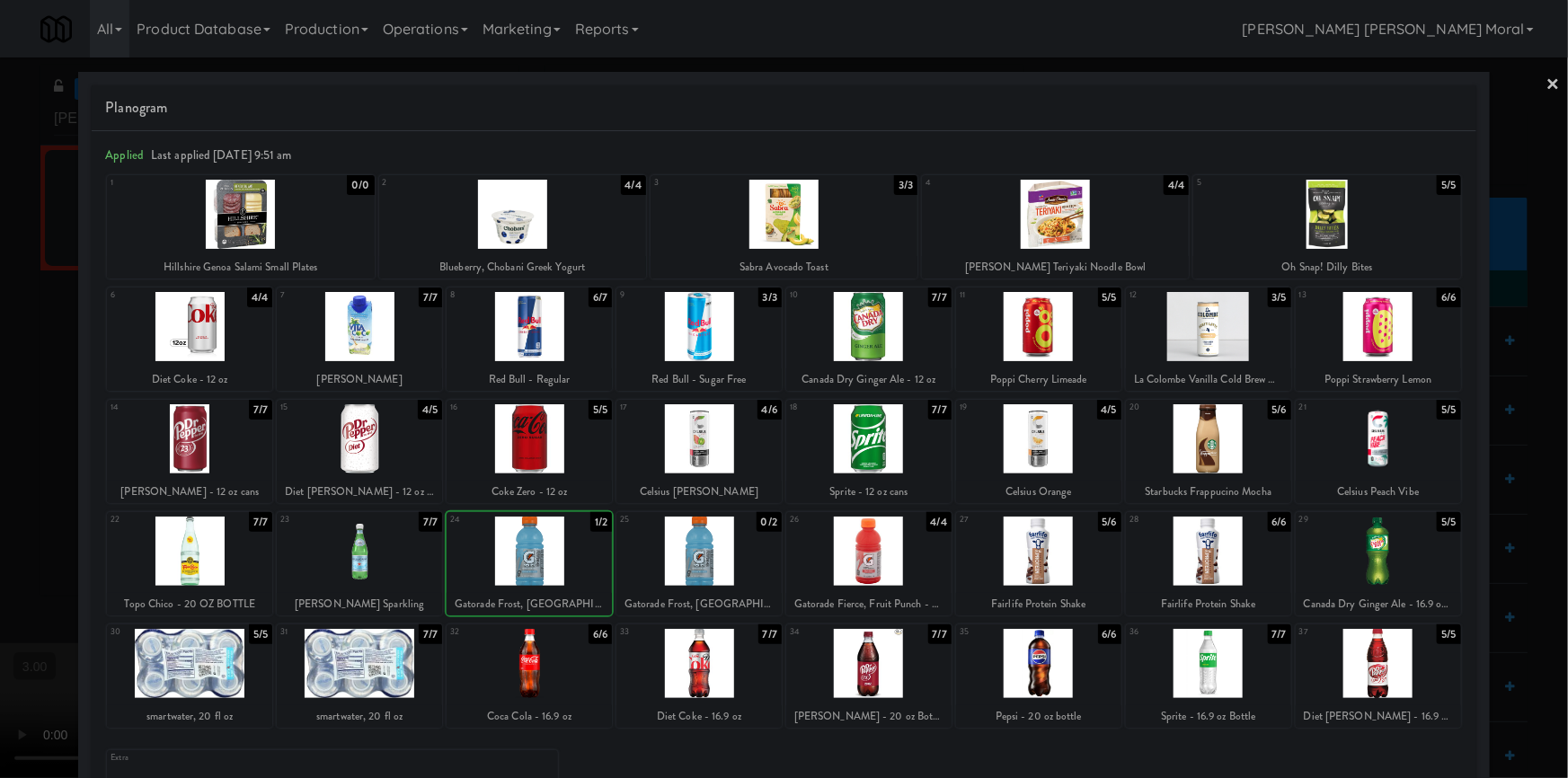
click at [531, 651] on div at bounding box center [529, 664] width 166 height 69
click at [1546, 81] on link "×" at bounding box center [1554, 86] width 14 height 56
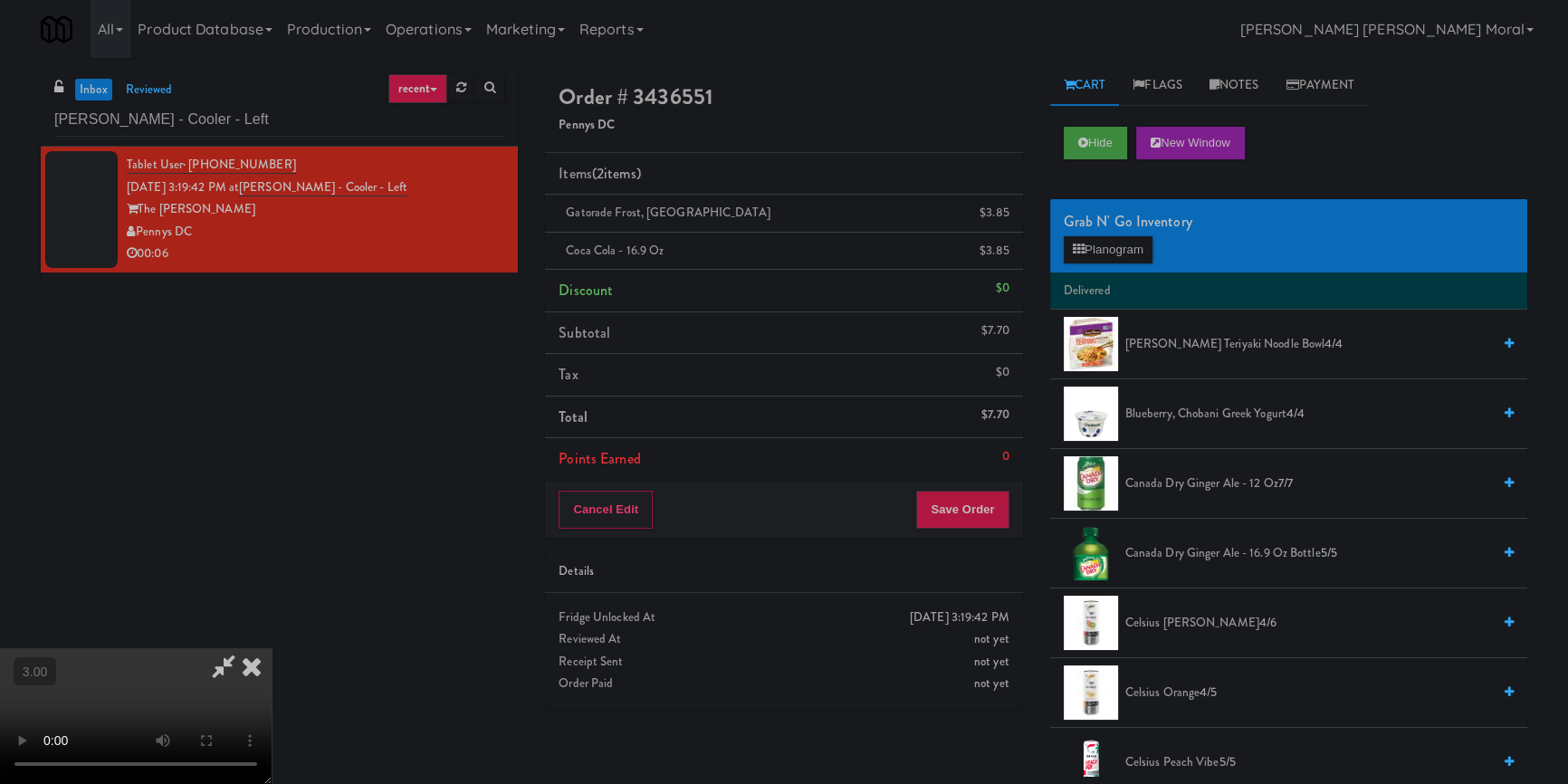
click at [272, 649] on video at bounding box center [136, 716] width 272 height 136
click at [987, 502] on button "Save Order" at bounding box center [961, 510] width 92 height 38
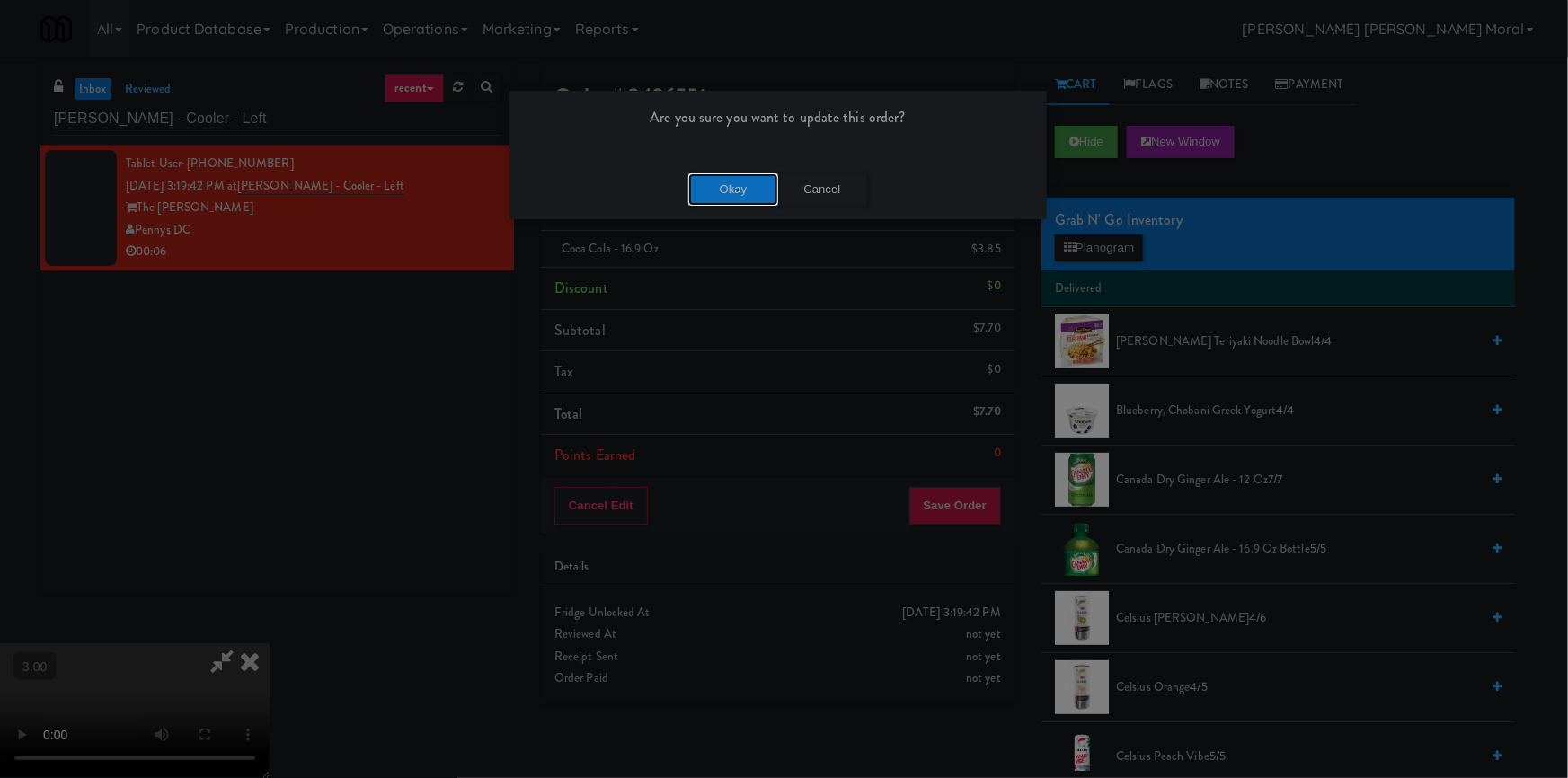
click at [735, 193] on button "Okay" at bounding box center [732, 190] width 90 height 33
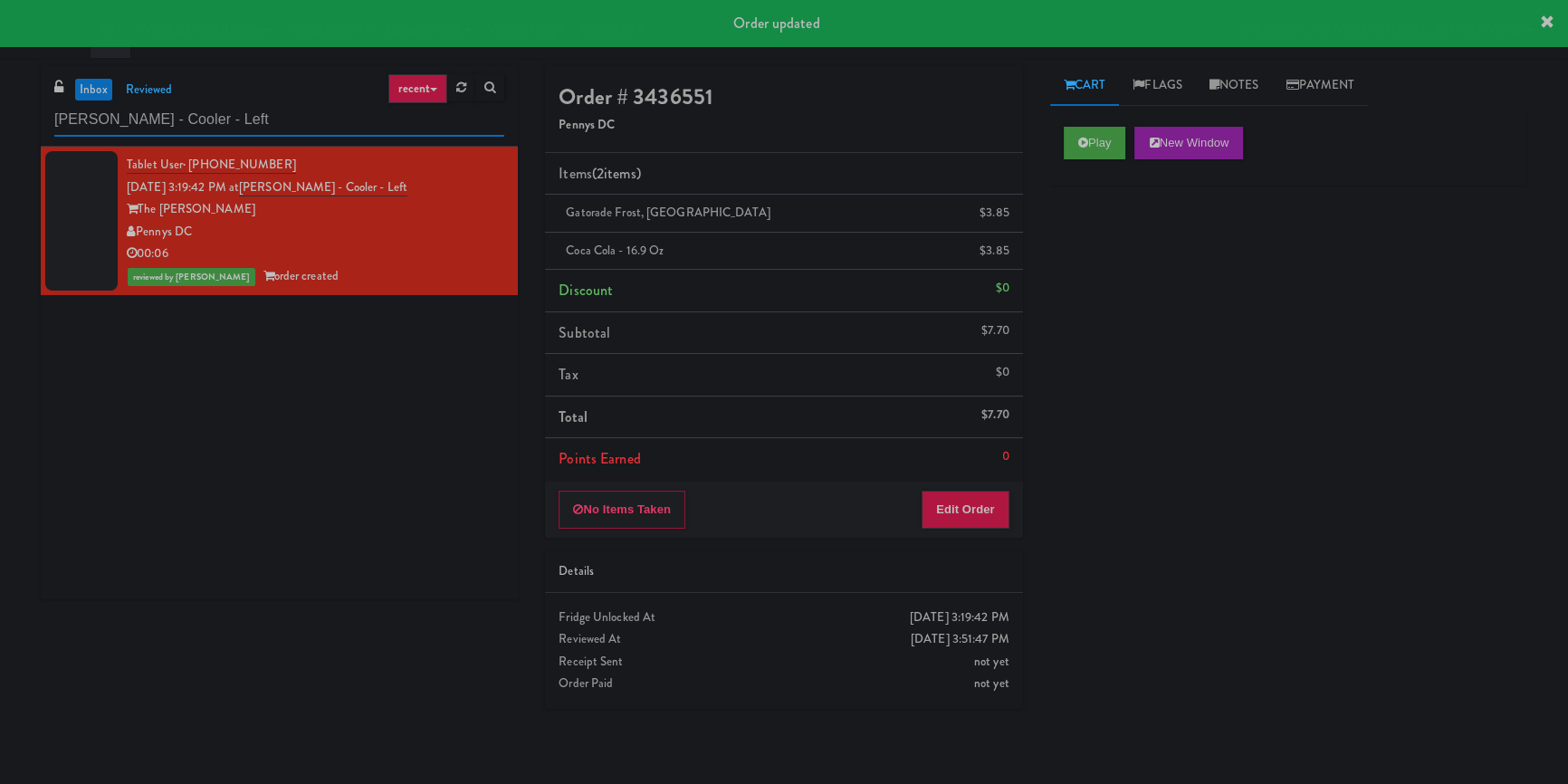
click at [310, 127] on input "[PERSON_NAME] - Cooler - Left" at bounding box center [279, 120] width 450 height 34
paste input "Rock Solid Reboot (Right)"
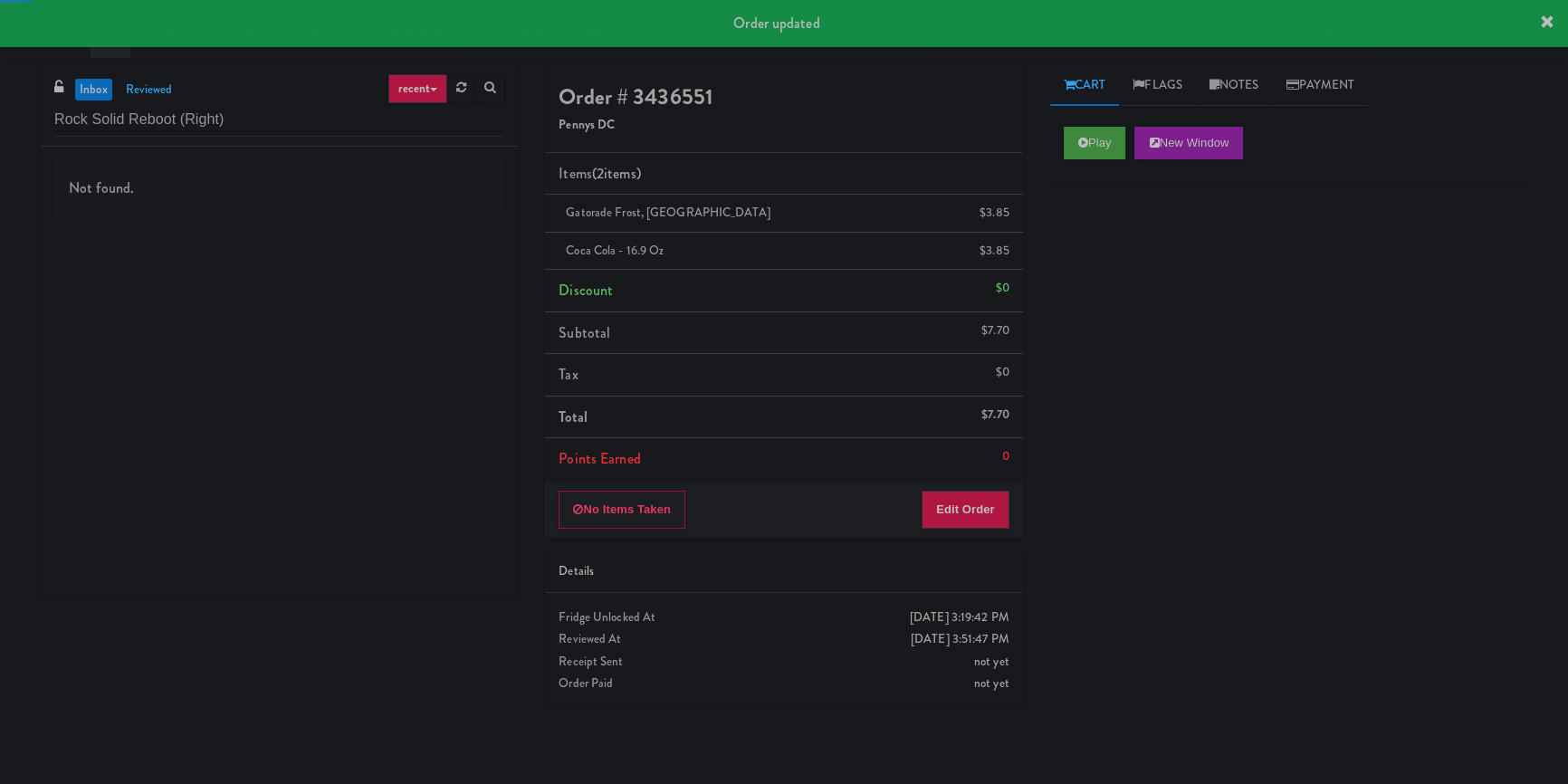
click at [422, 241] on div "Not found." at bounding box center [279, 373] width 477 height 453
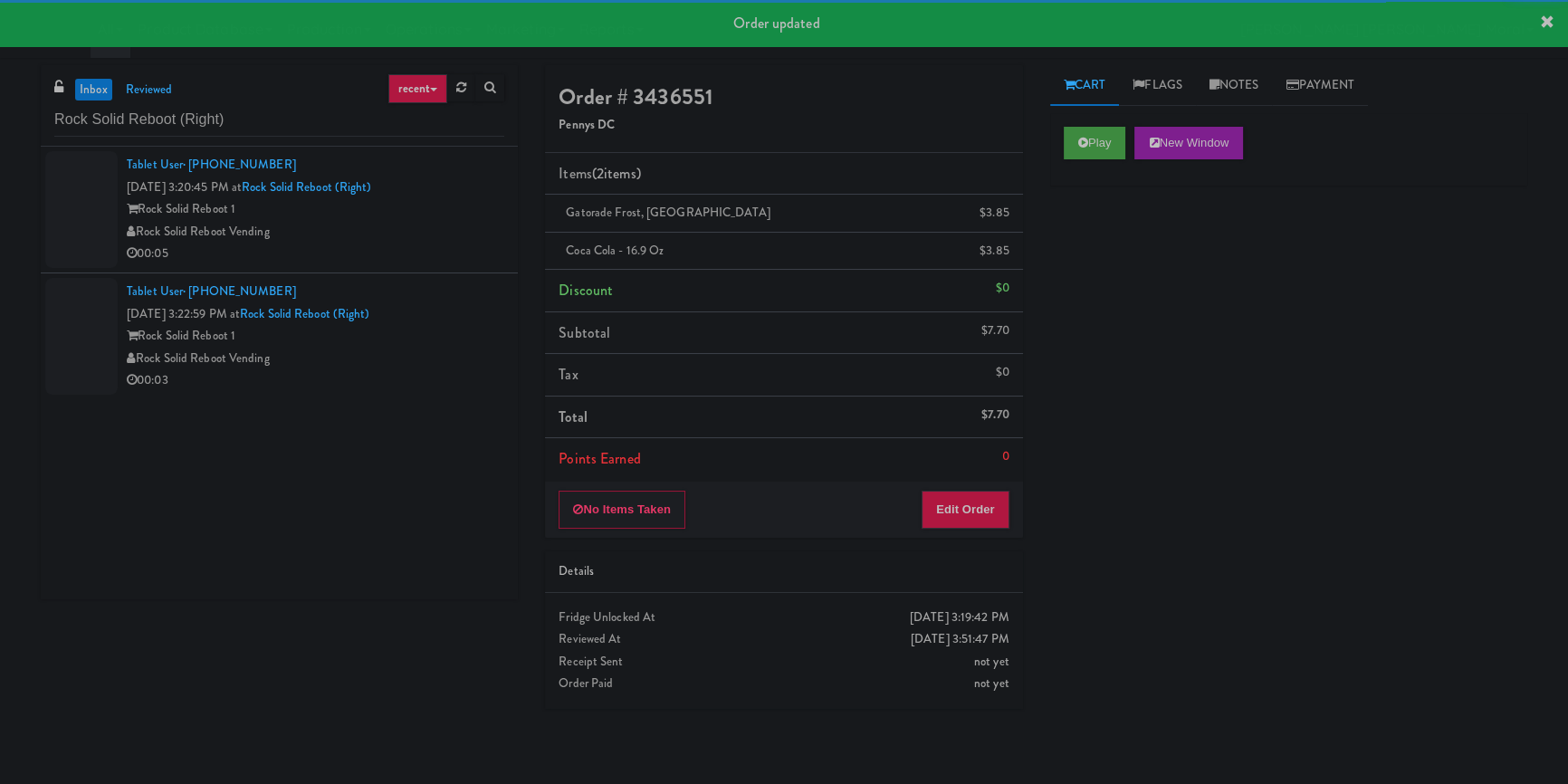
drag, startPoint x: 422, startPoint y: 241, endPoint x: 438, endPoint y: 246, distance: 16.8
click at [423, 241] on div "Rock Solid Reboot Vending" at bounding box center [316, 232] width 378 height 23
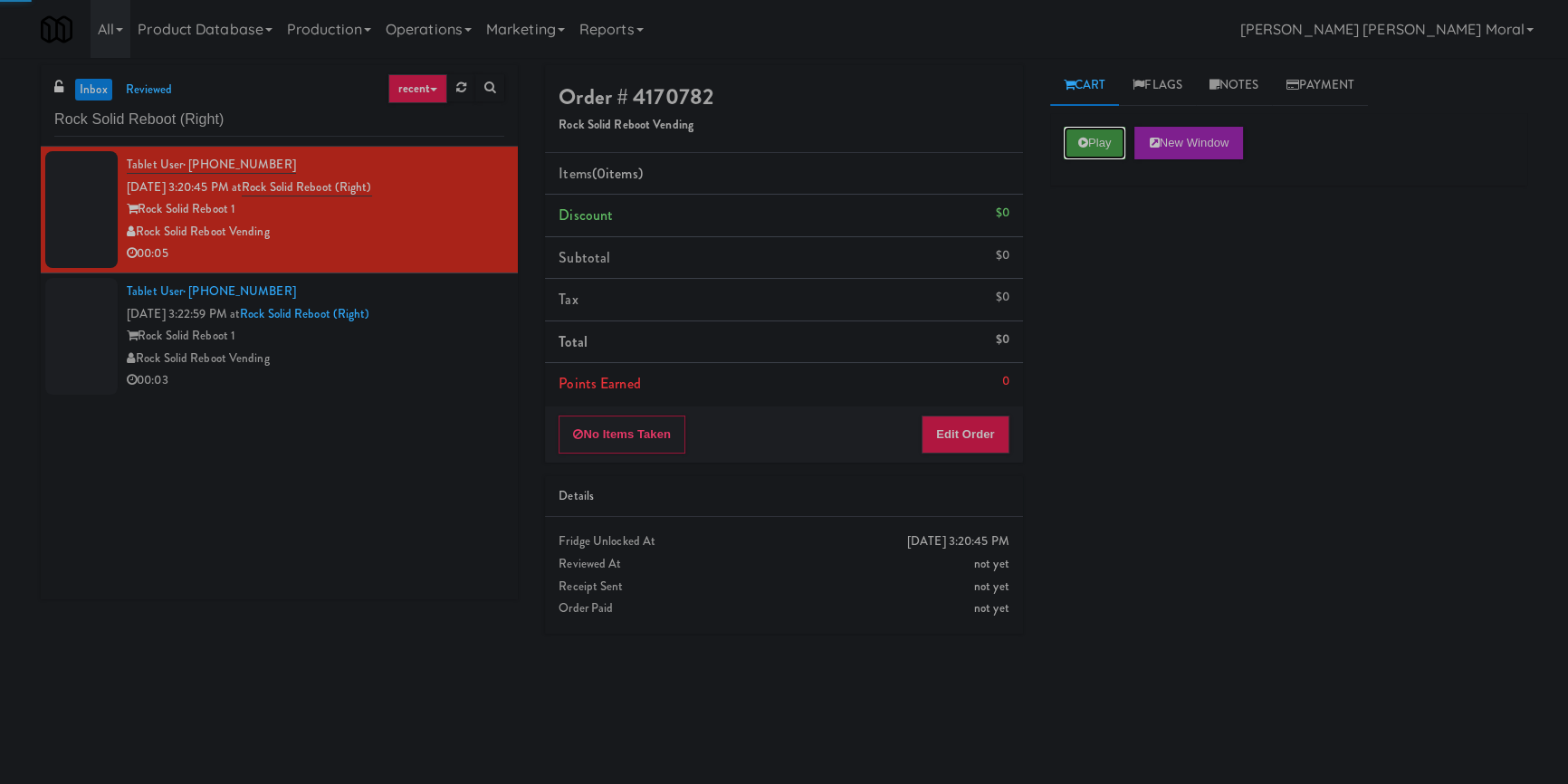
click at [1112, 145] on button "Play" at bounding box center [1095, 143] width 62 height 33
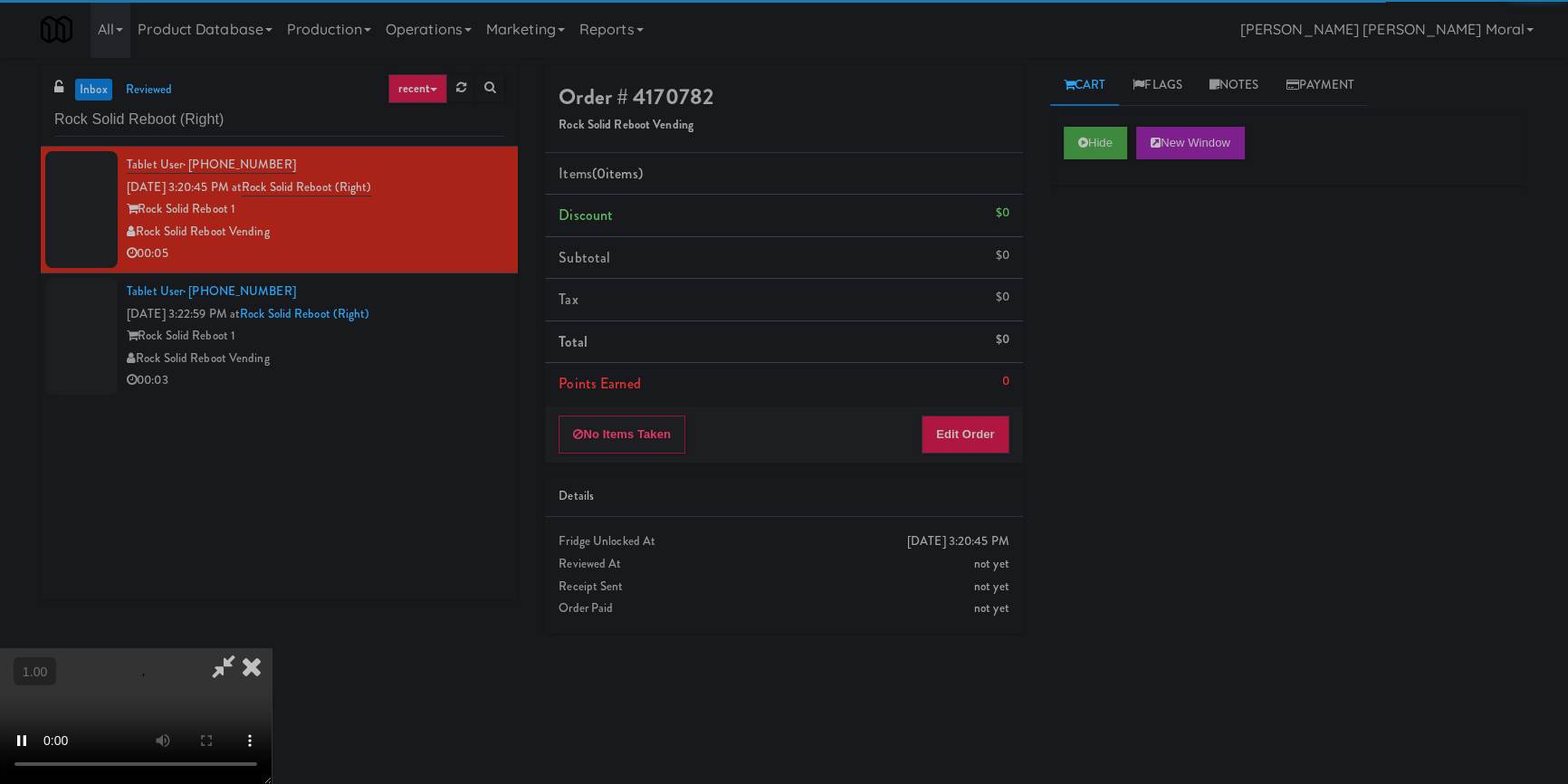
click at [1111, 302] on div "Hide New Window Primary Flag Clear Flag if unable to determine what was taken o…" at bounding box center [1288, 453] width 477 height 679
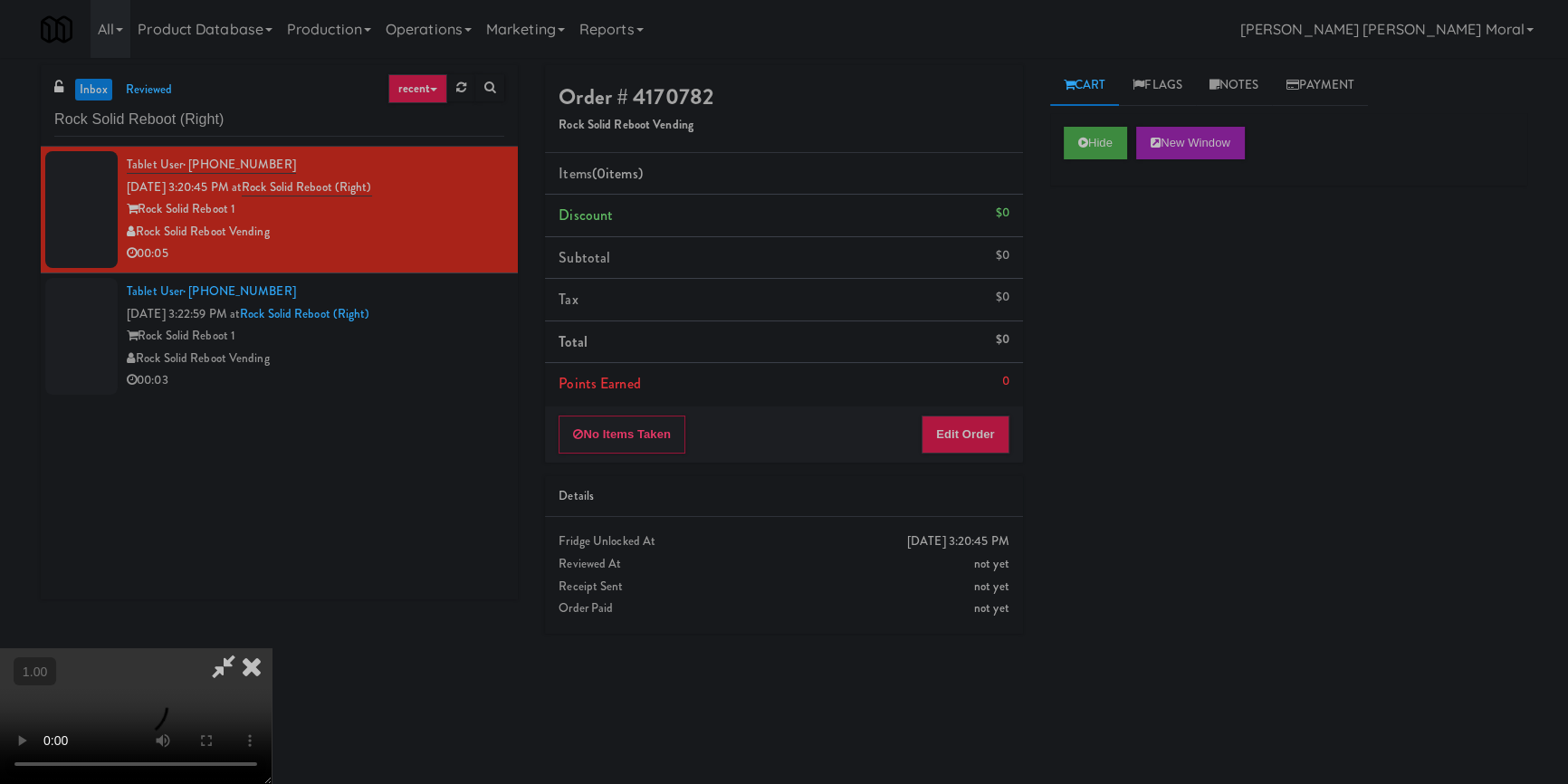
click at [1075, 491] on div "Hide New Window Primary Flag Clear Flag if unable to determine what was taken o…" at bounding box center [1288, 453] width 477 height 679
click at [978, 443] on button "Edit Order" at bounding box center [965, 435] width 88 height 38
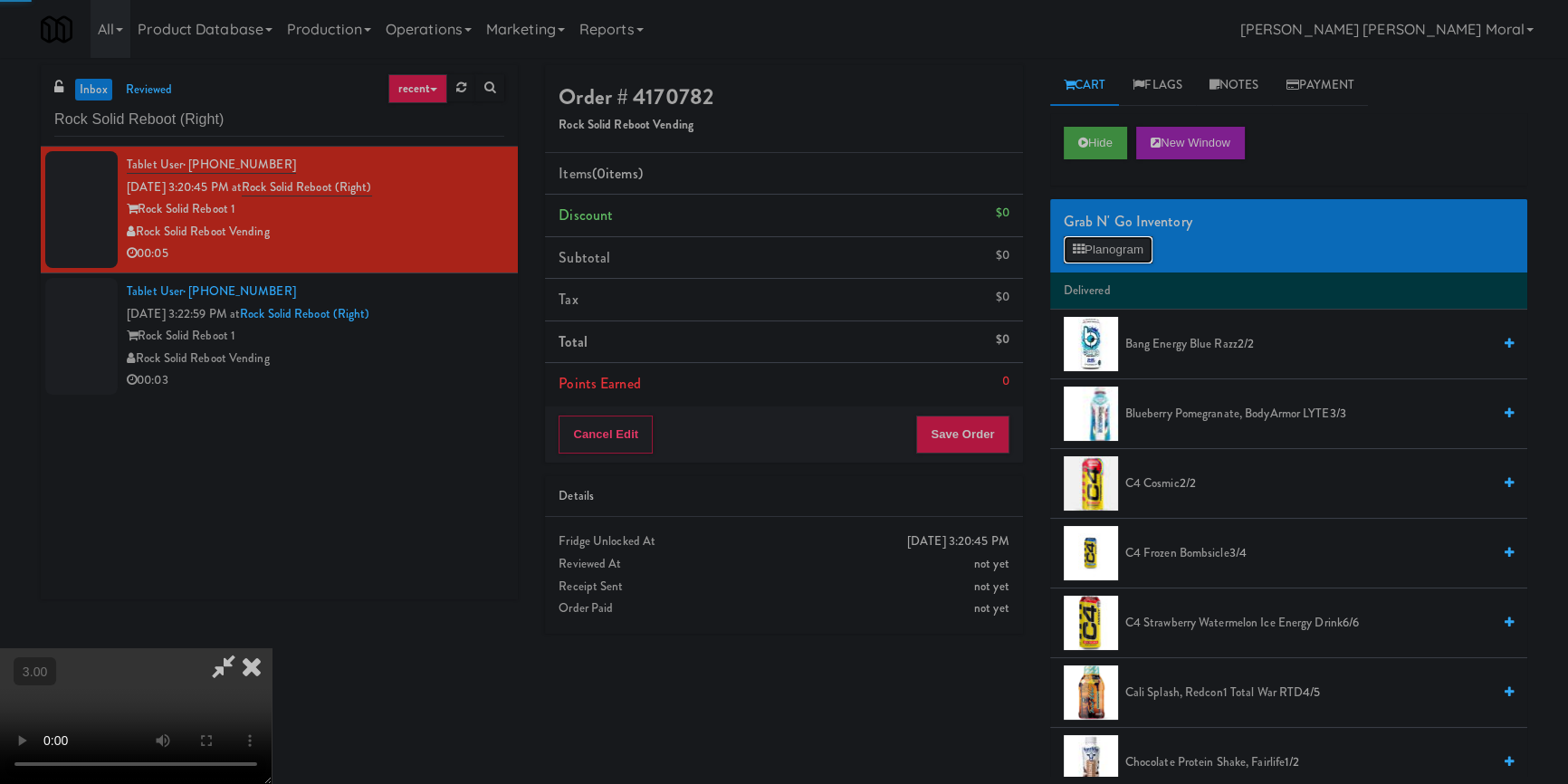
click at [1118, 256] on button "Planogram" at bounding box center [1107, 250] width 88 height 27
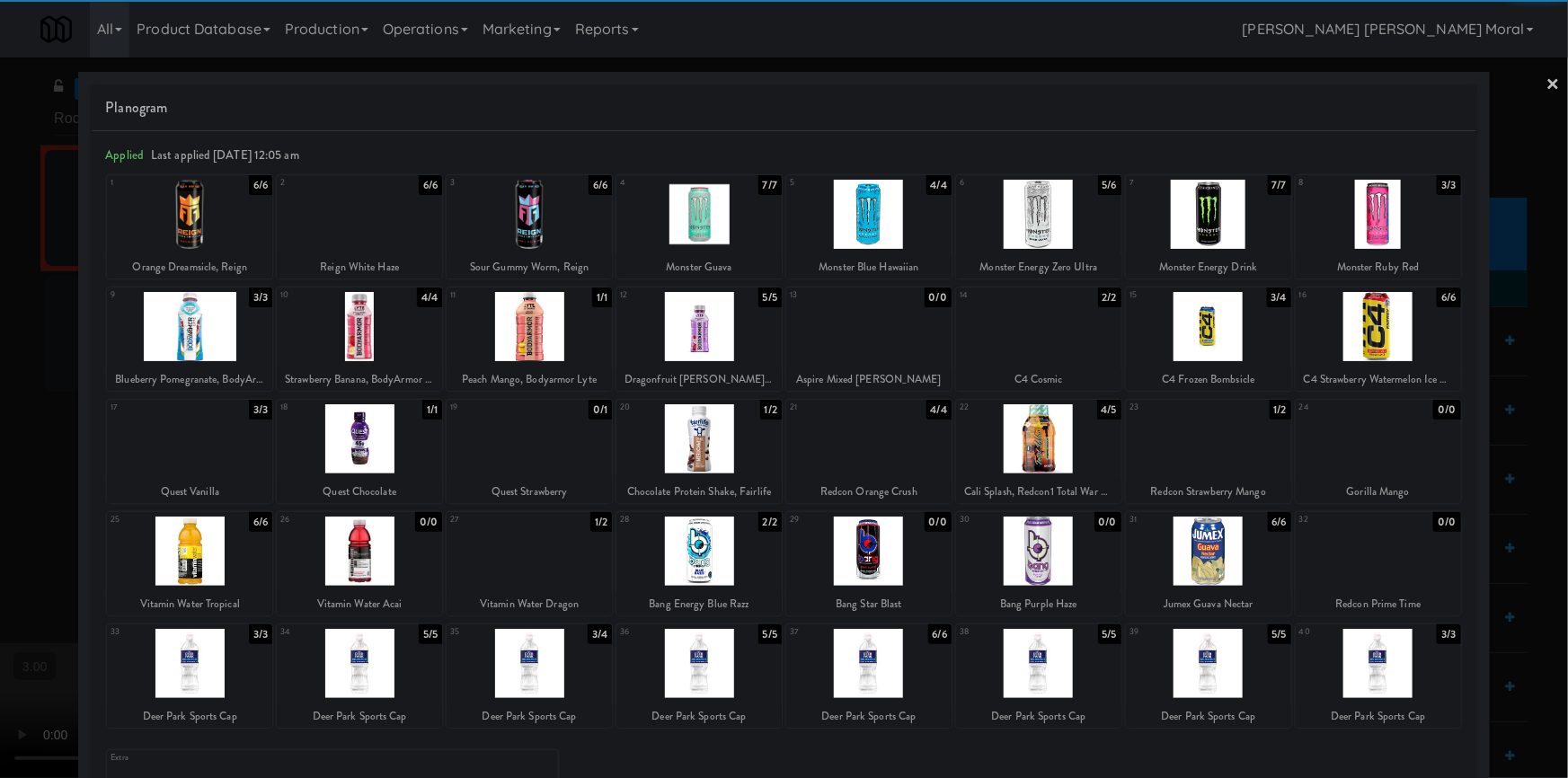
click at [854, 680] on div at bounding box center [868, 664] width 166 height 69
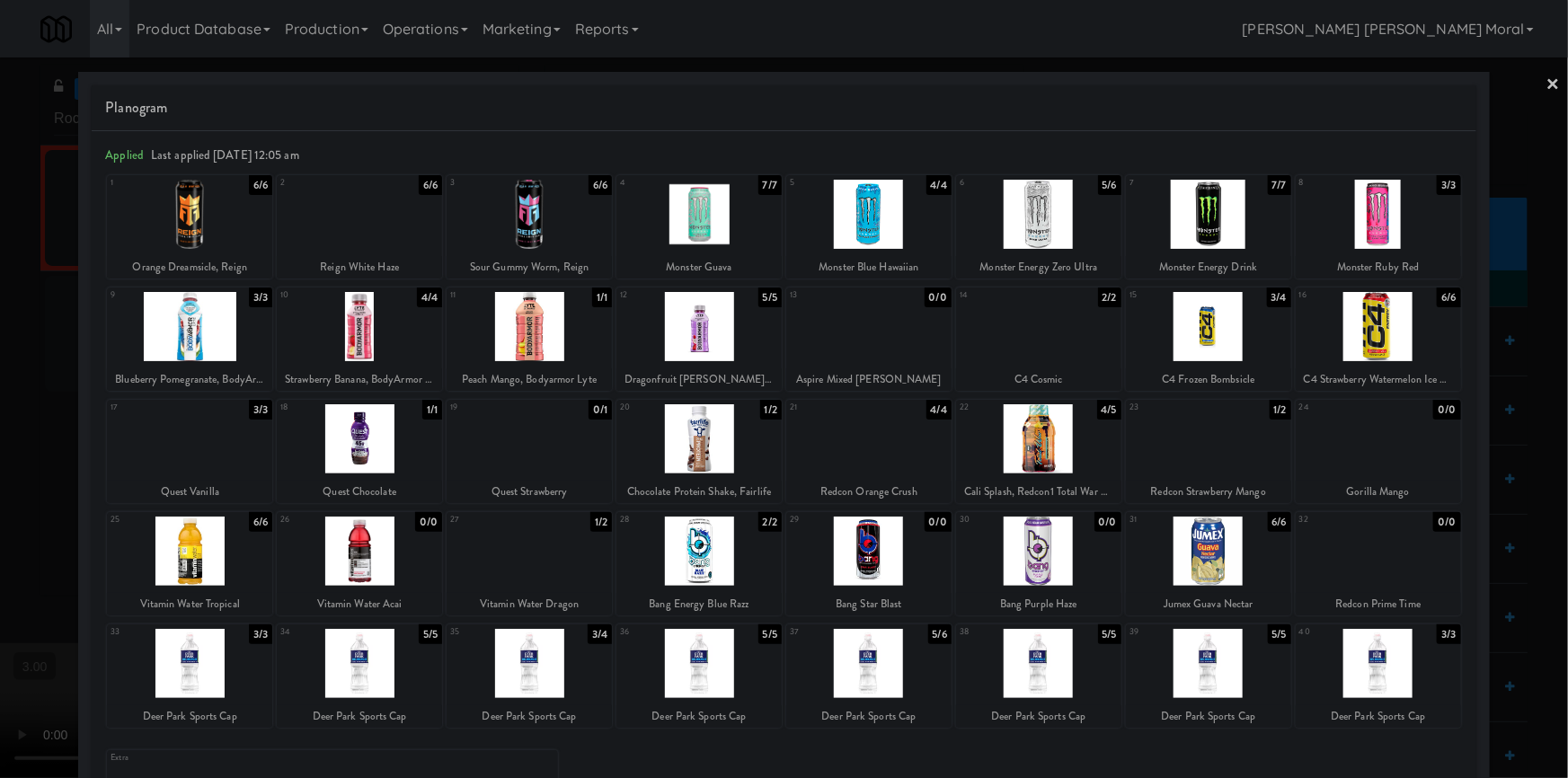
click at [1552, 80] on div at bounding box center [784, 389] width 1568 height 778
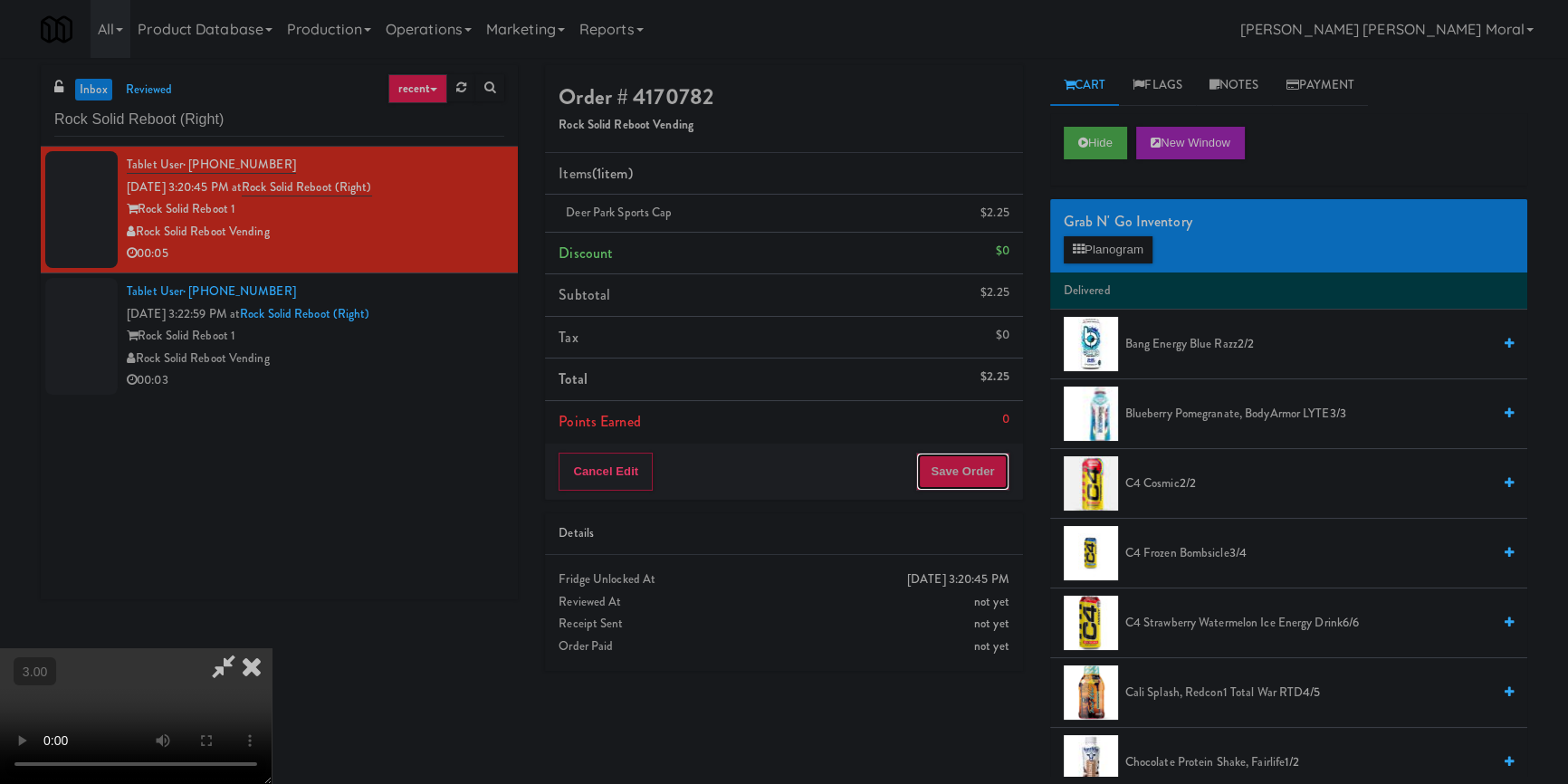
click at [983, 480] on button "Save Order" at bounding box center [961, 472] width 92 height 38
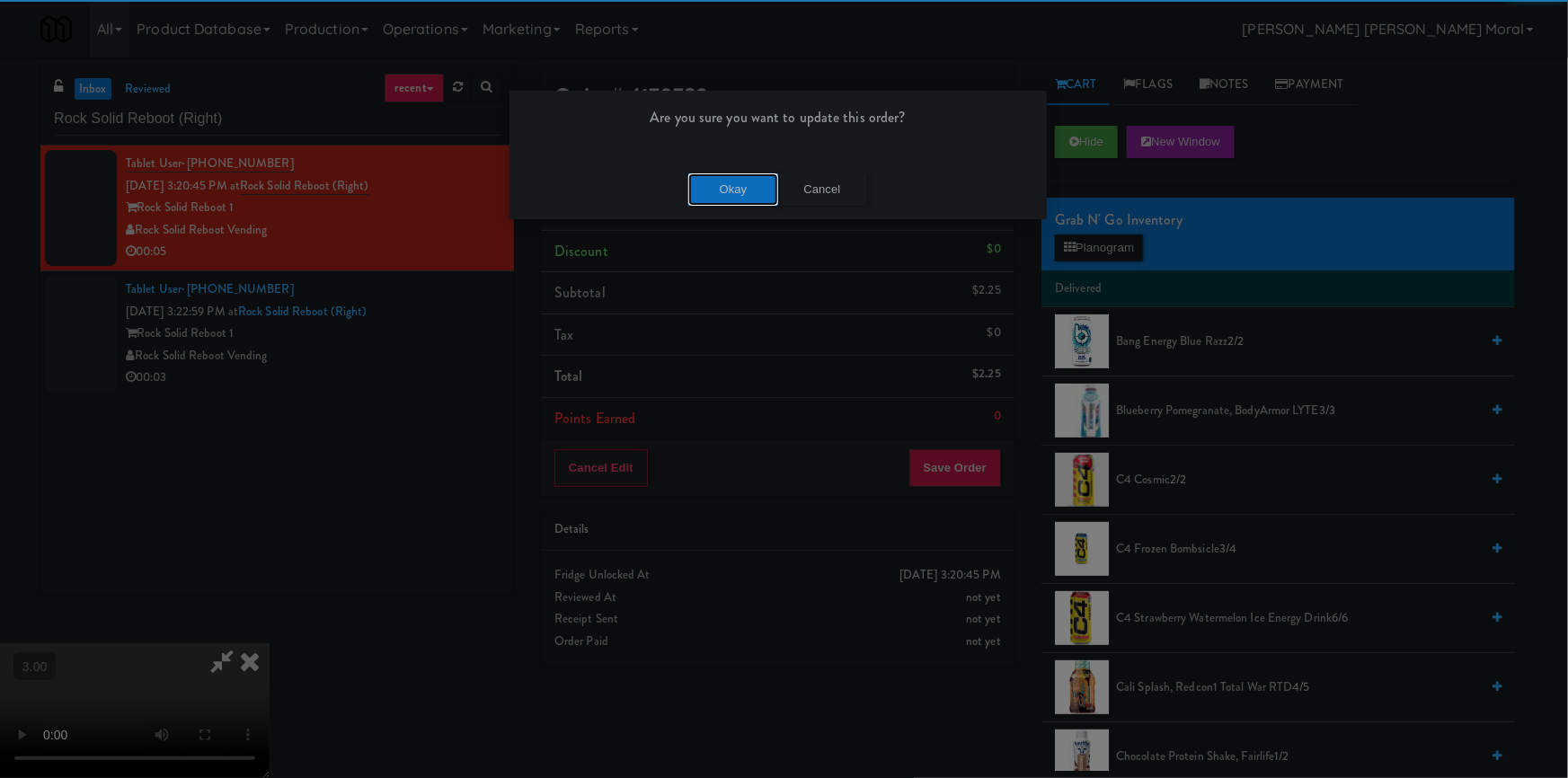
click at [745, 197] on button "Okay" at bounding box center [732, 190] width 90 height 33
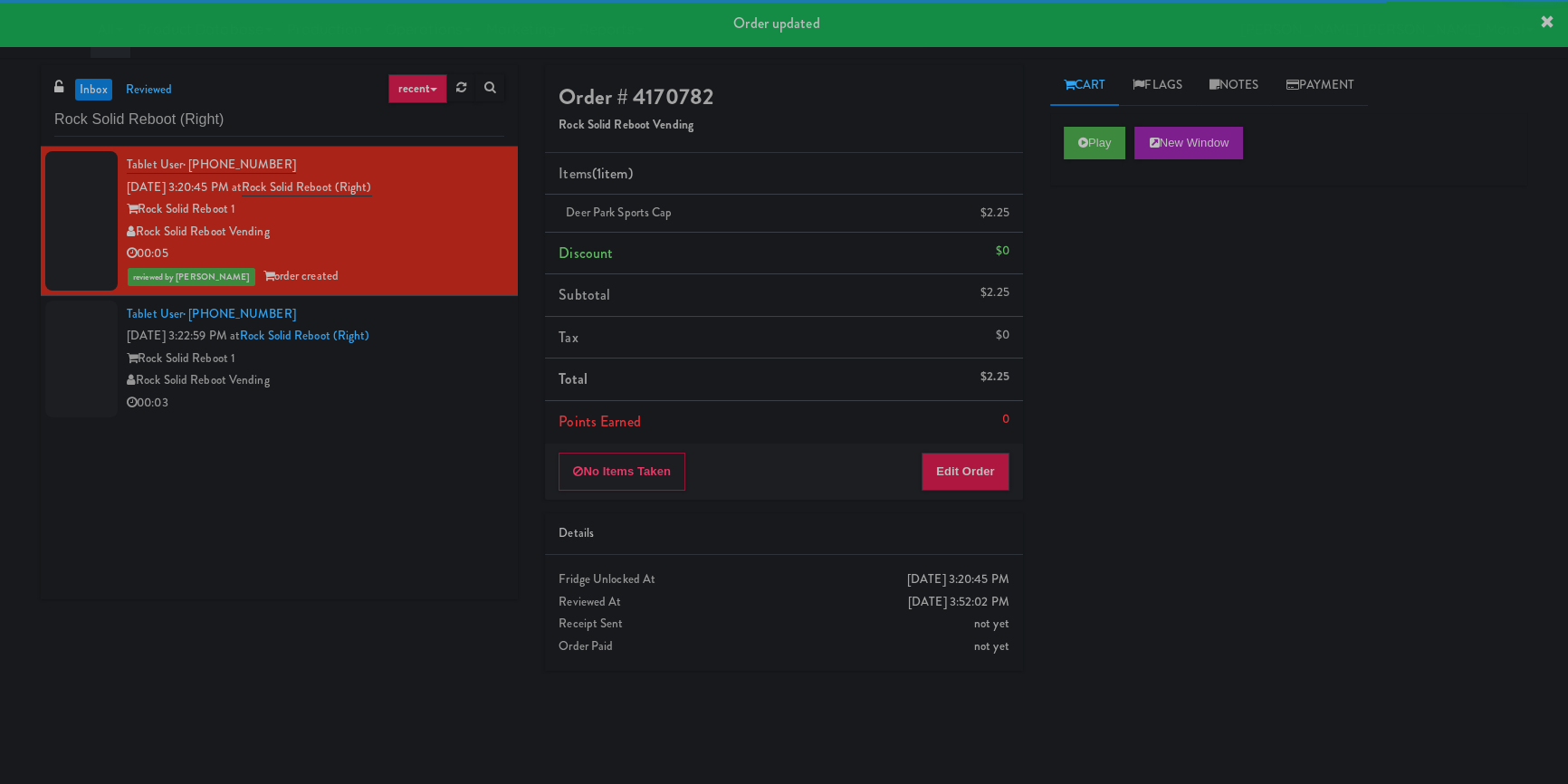
click at [452, 372] on div "Rock Solid Reboot Vending" at bounding box center [316, 381] width 378 height 23
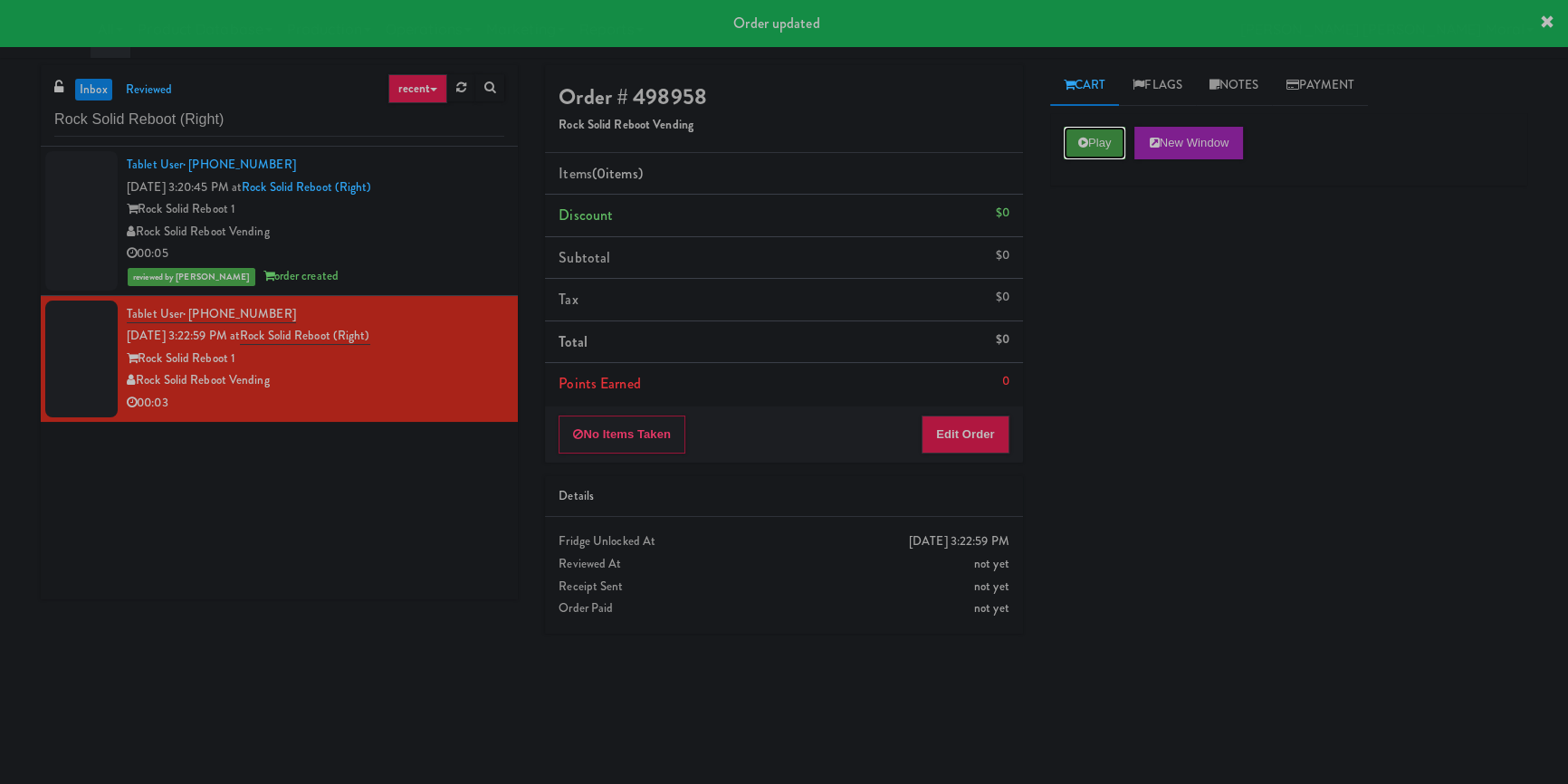
click at [1064, 138] on button "Play" at bounding box center [1095, 143] width 62 height 33
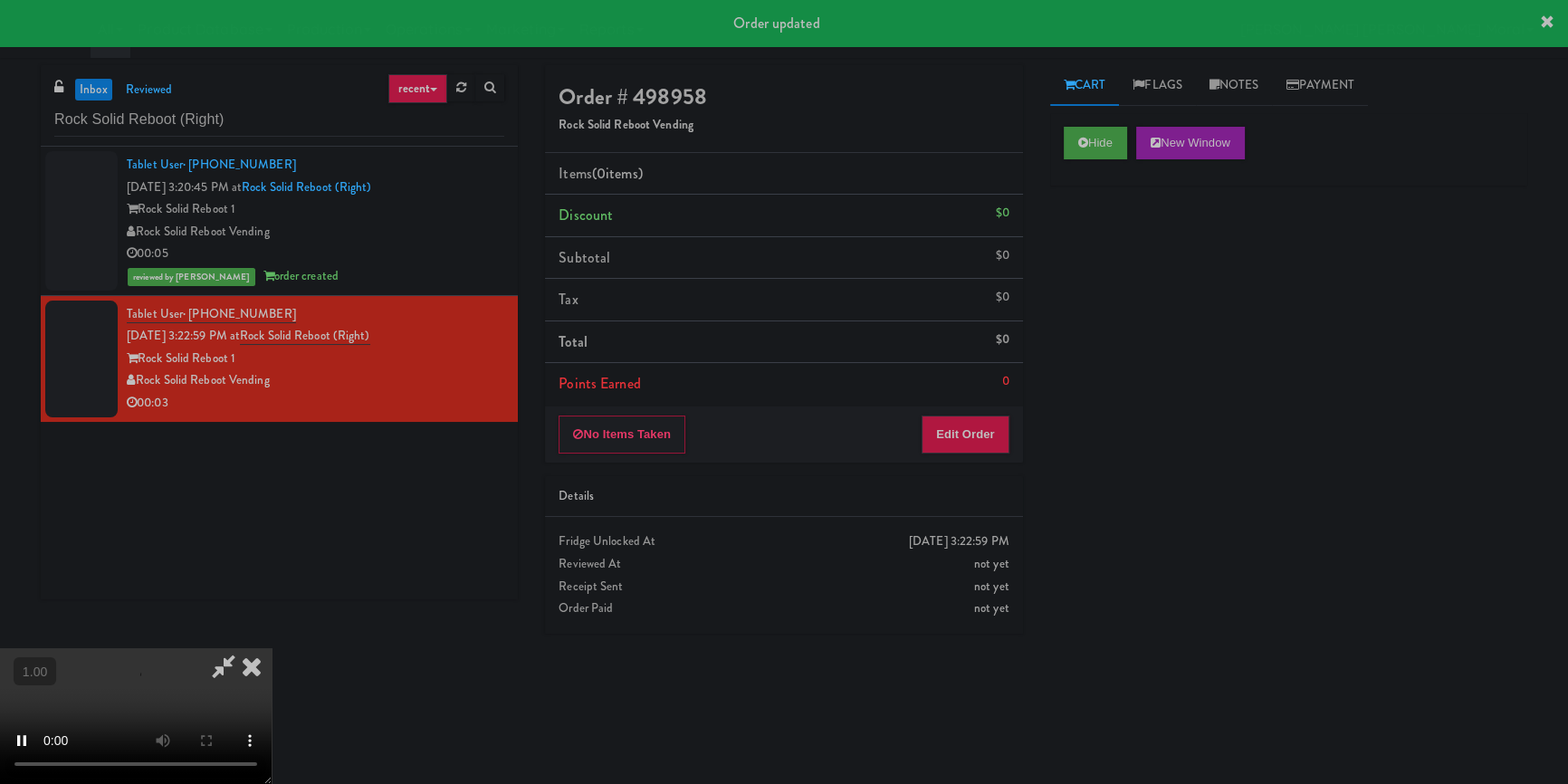
click at [1087, 284] on div "Hide New Window Primary Flag Clear Flag if unable to determine what was taken o…" at bounding box center [1288, 453] width 477 height 679
click at [1067, 307] on div "Hide New Window Primary Flag Clear Flag if unable to determine what was taken o…" at bounding box center [1288, 453] width 477 height 679
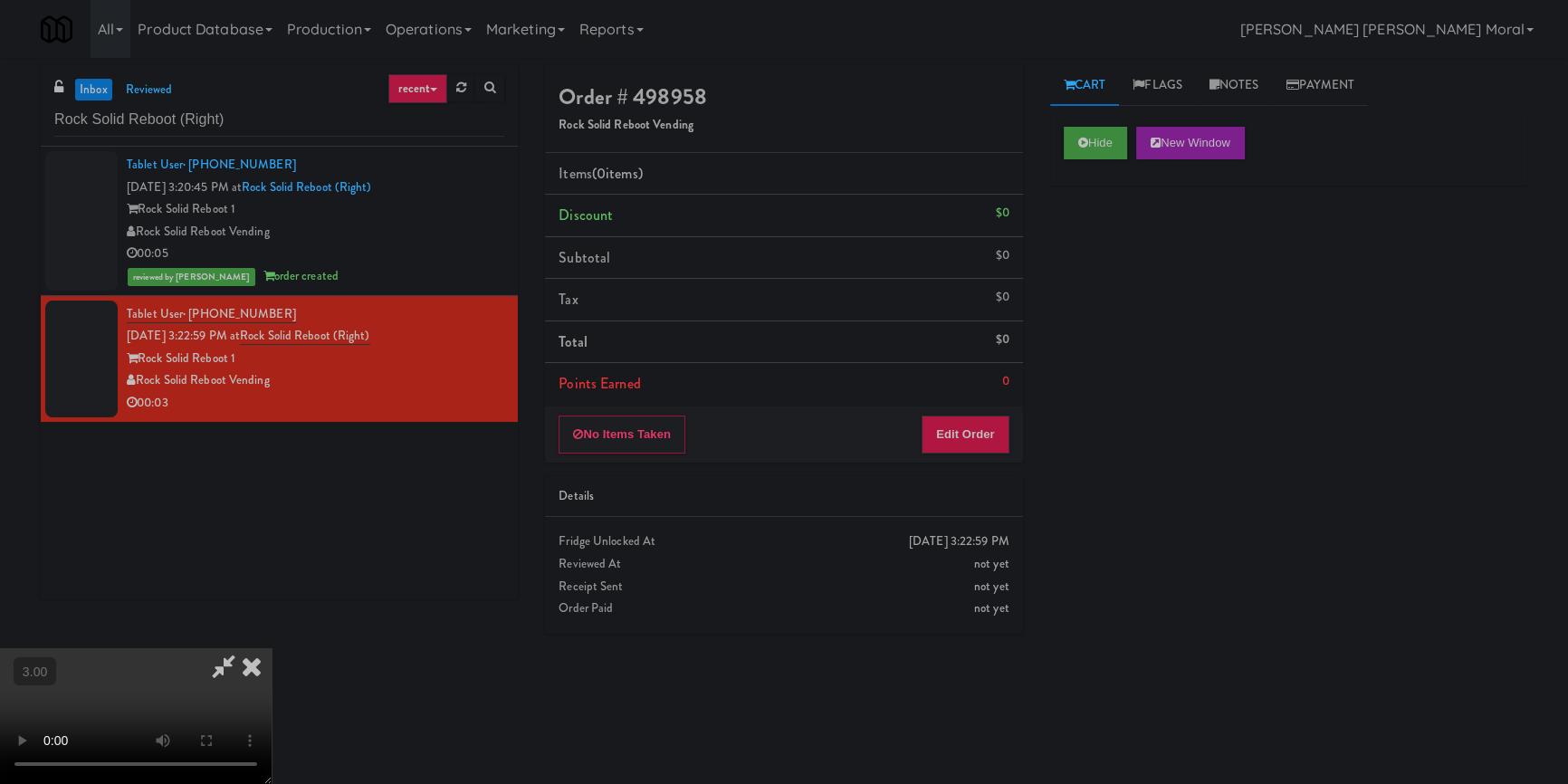
scroll to position [6, 0]
click at [984, 440] on button "Edit Order" at bounding box center [965, 435] width 88 height 38
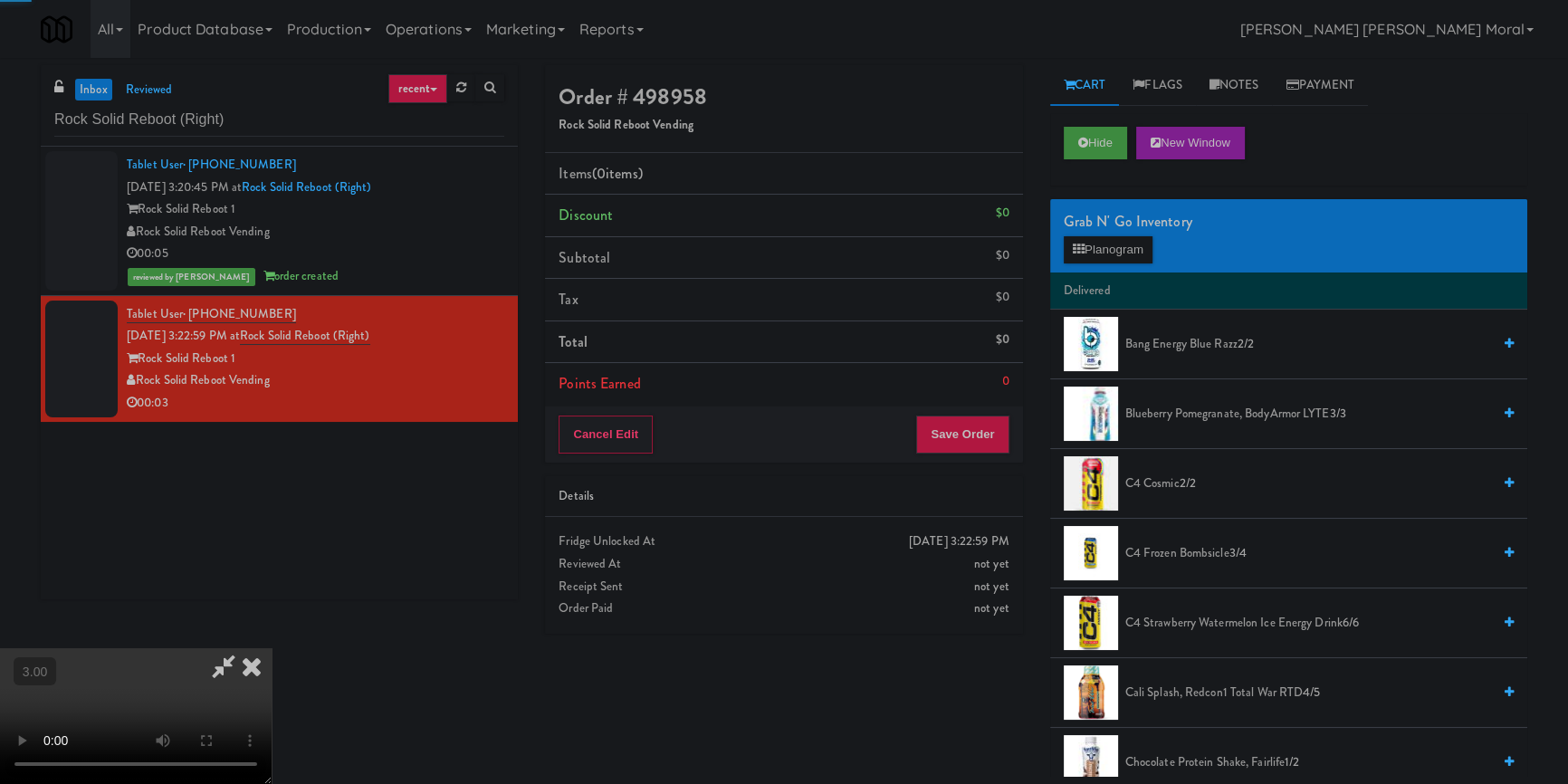
click at [1105, 265] on div "Grab N' Go Inventory Planogram" at bounding box center [1288, 235] width 477 height 73
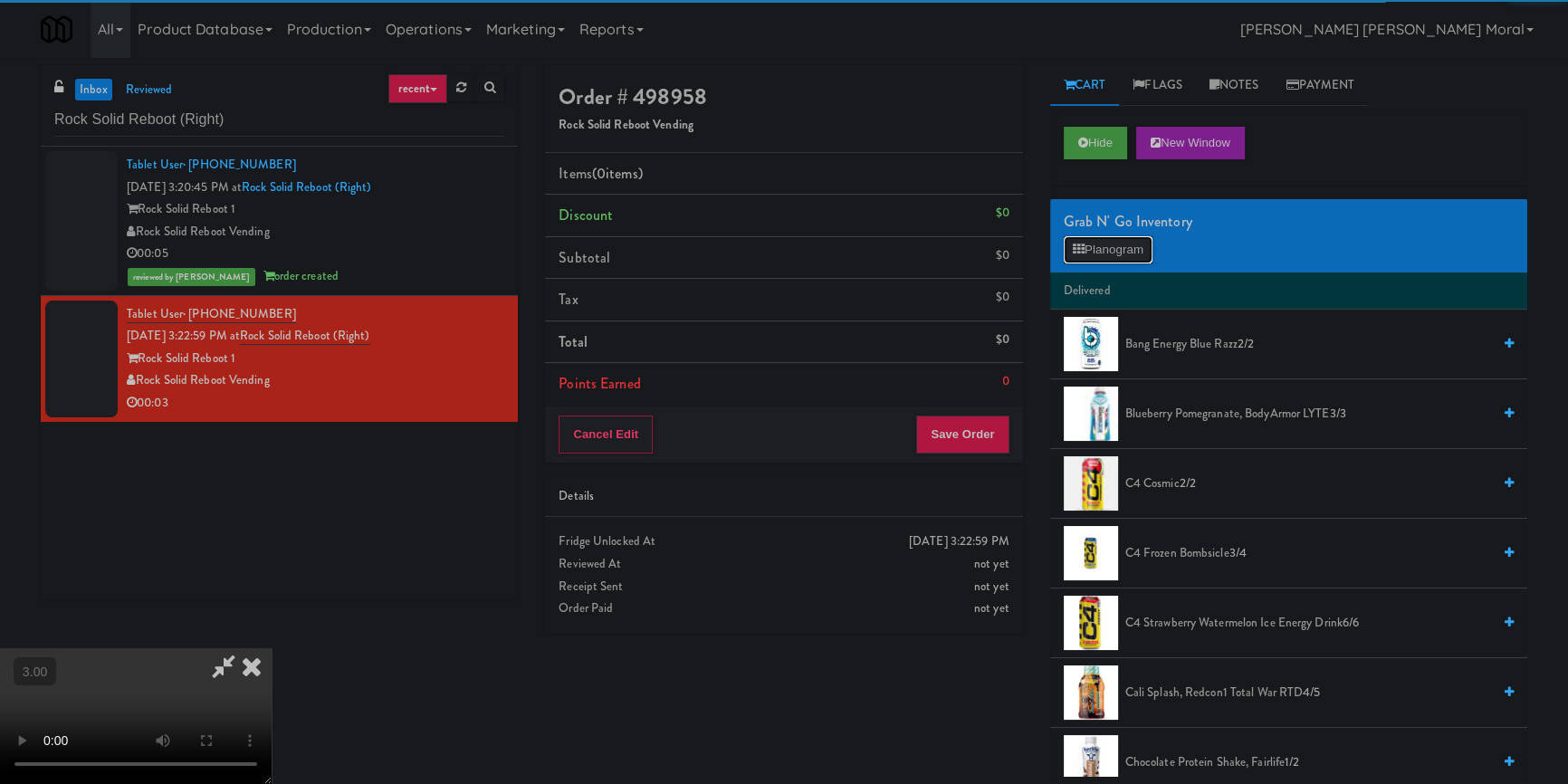
click at [1105, 251] on button "Planogram" at bounding box center [1107, 250] width 88 height 27
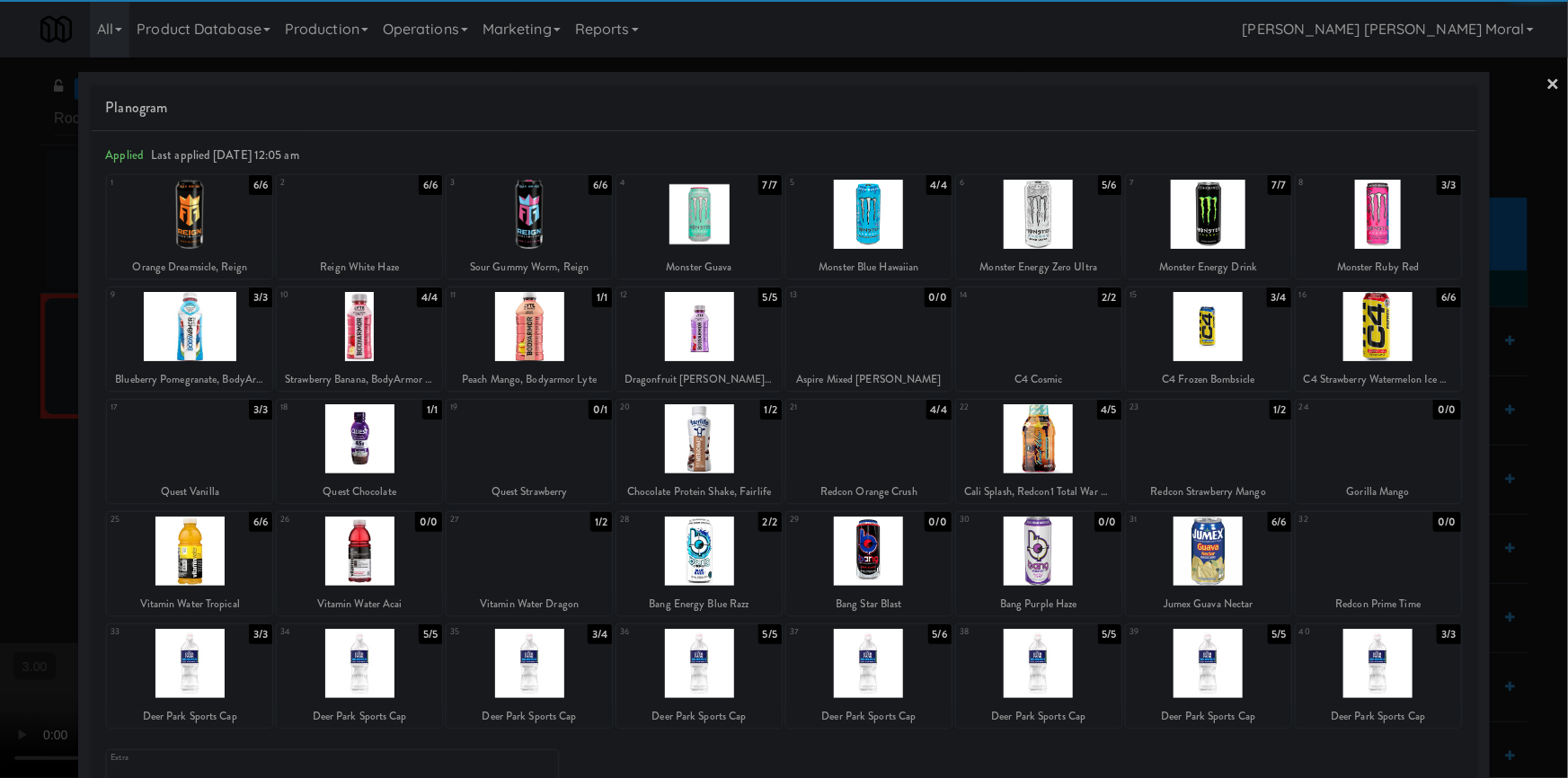
drag, startPoint x: 538, startPoint y: 658, endPoint x: 659, endPoint y: 620, distance: 126.8
click at [538, 658] on div at bounding box center [529, 664] width 166 height 69
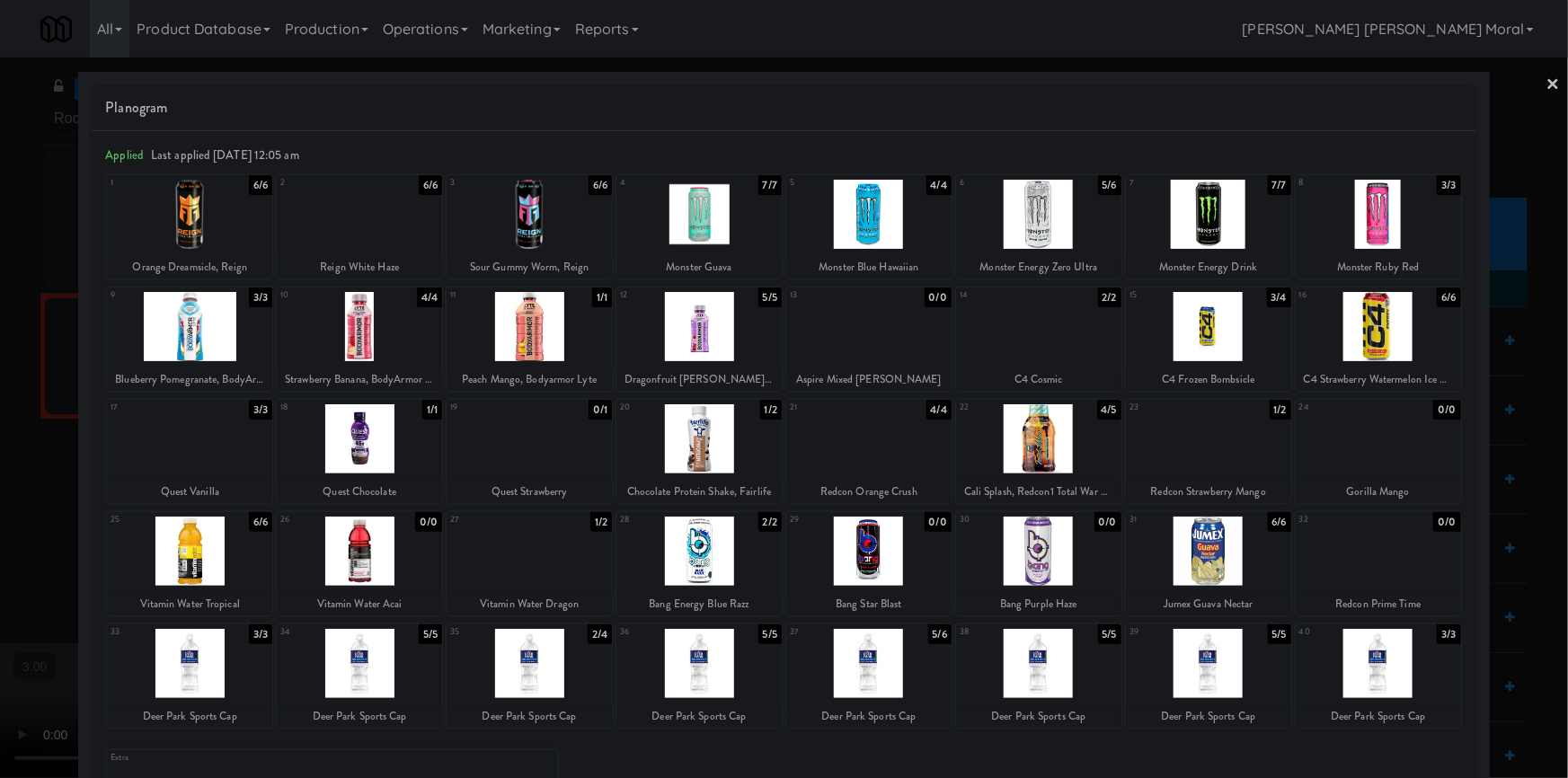
click at [1549, 77] on div at bounding box center [784, 389] width 1568 height 778
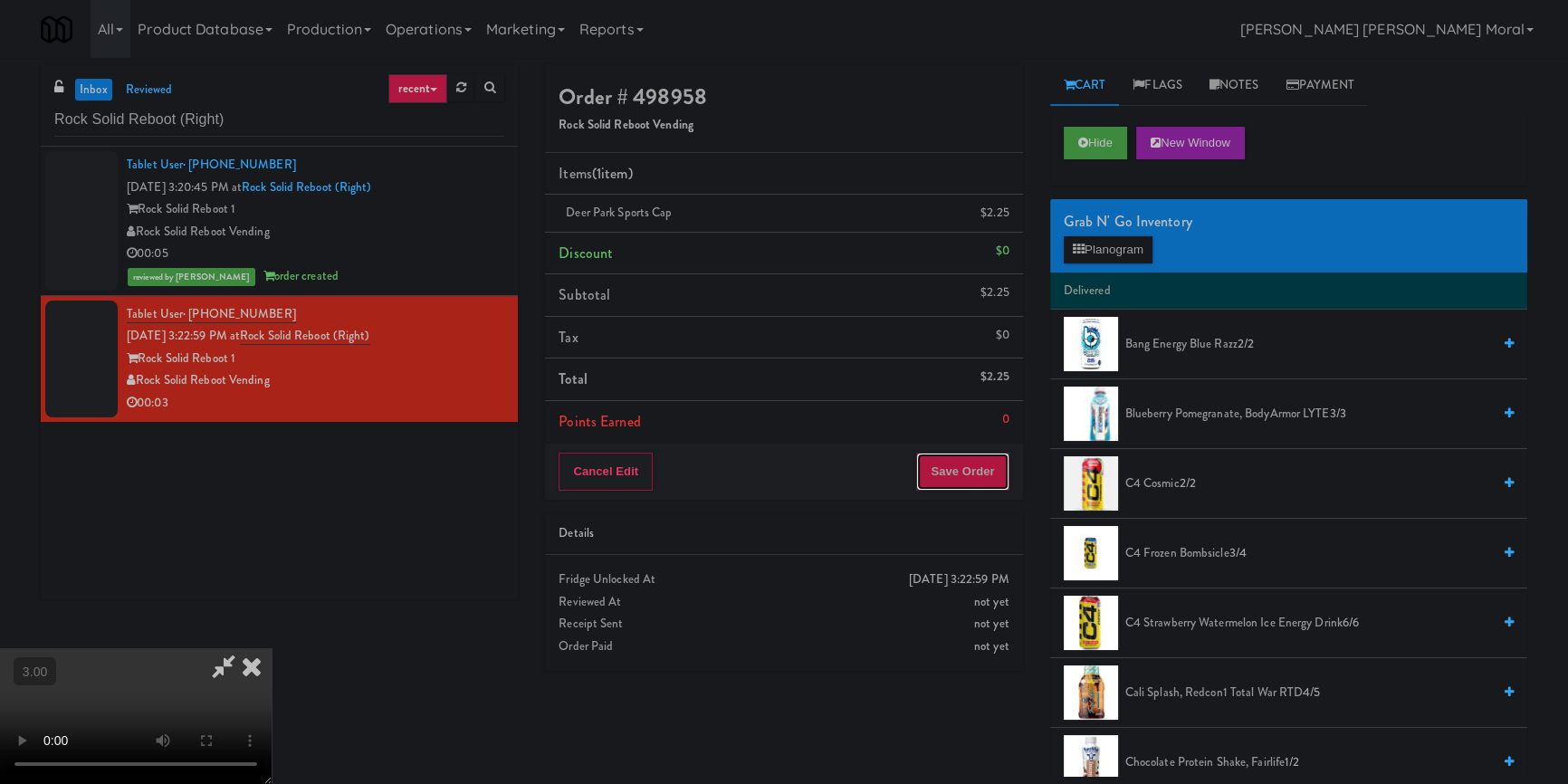
click at [987, 480] on button "Save Order" at bounding box center [961, 472] width 92 height 38
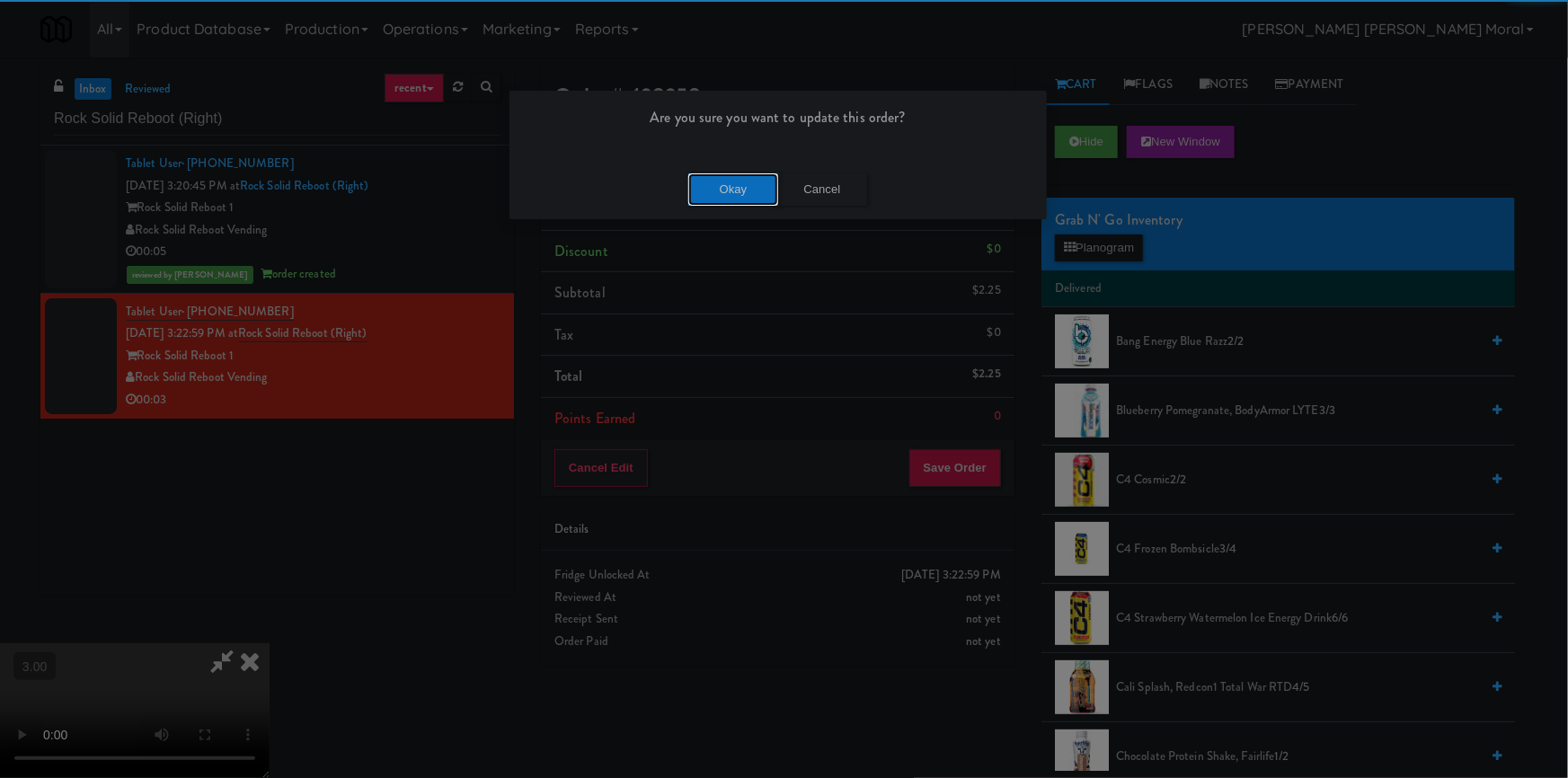
click at [764, 196] on button "Okay" at bounding box center [732, 190] width 90 height 33
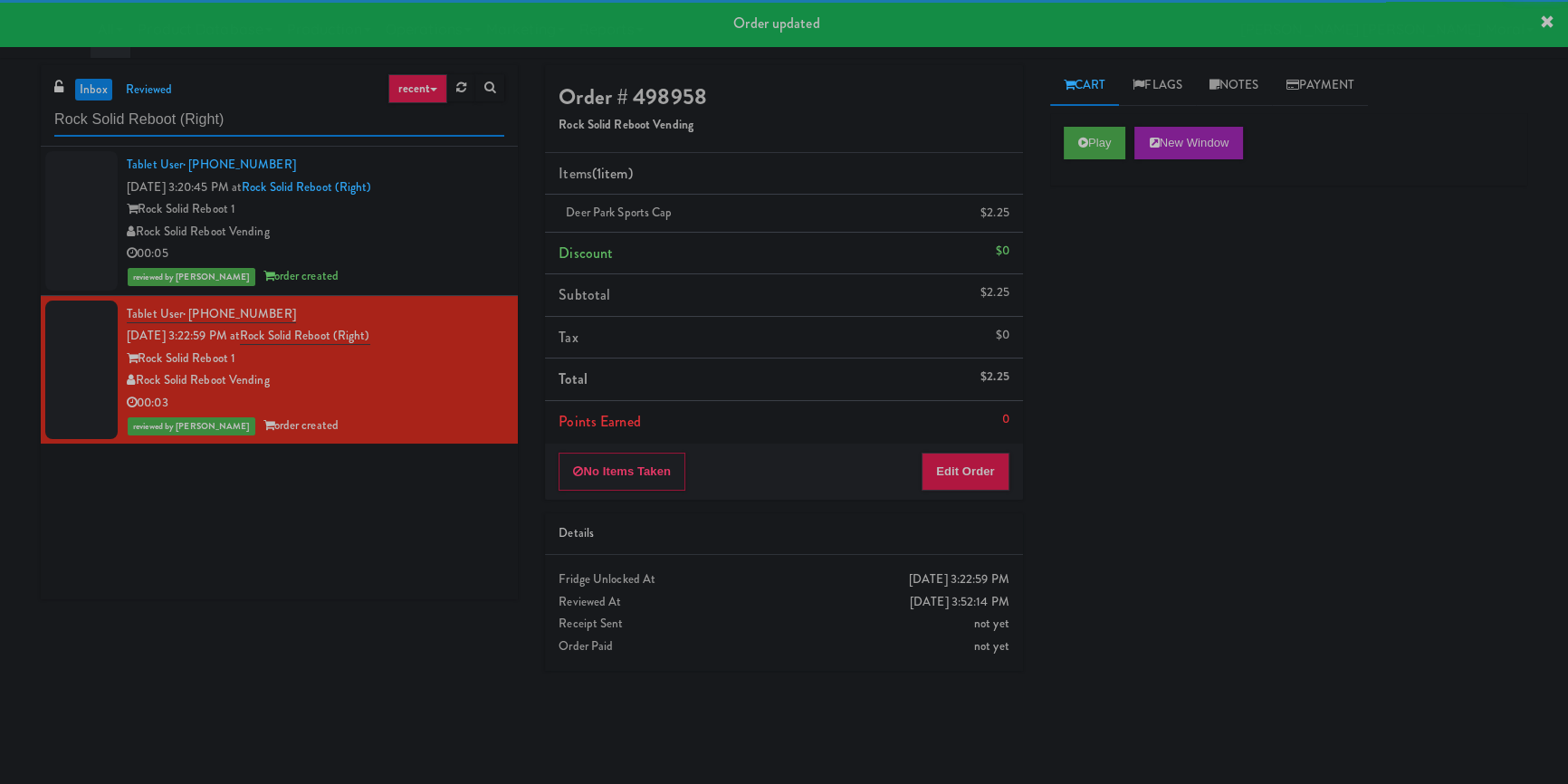
click at [364, 120] on input "Rock Solid Reboot (Right)" at bounding box center [279, 120] width 450 height 34
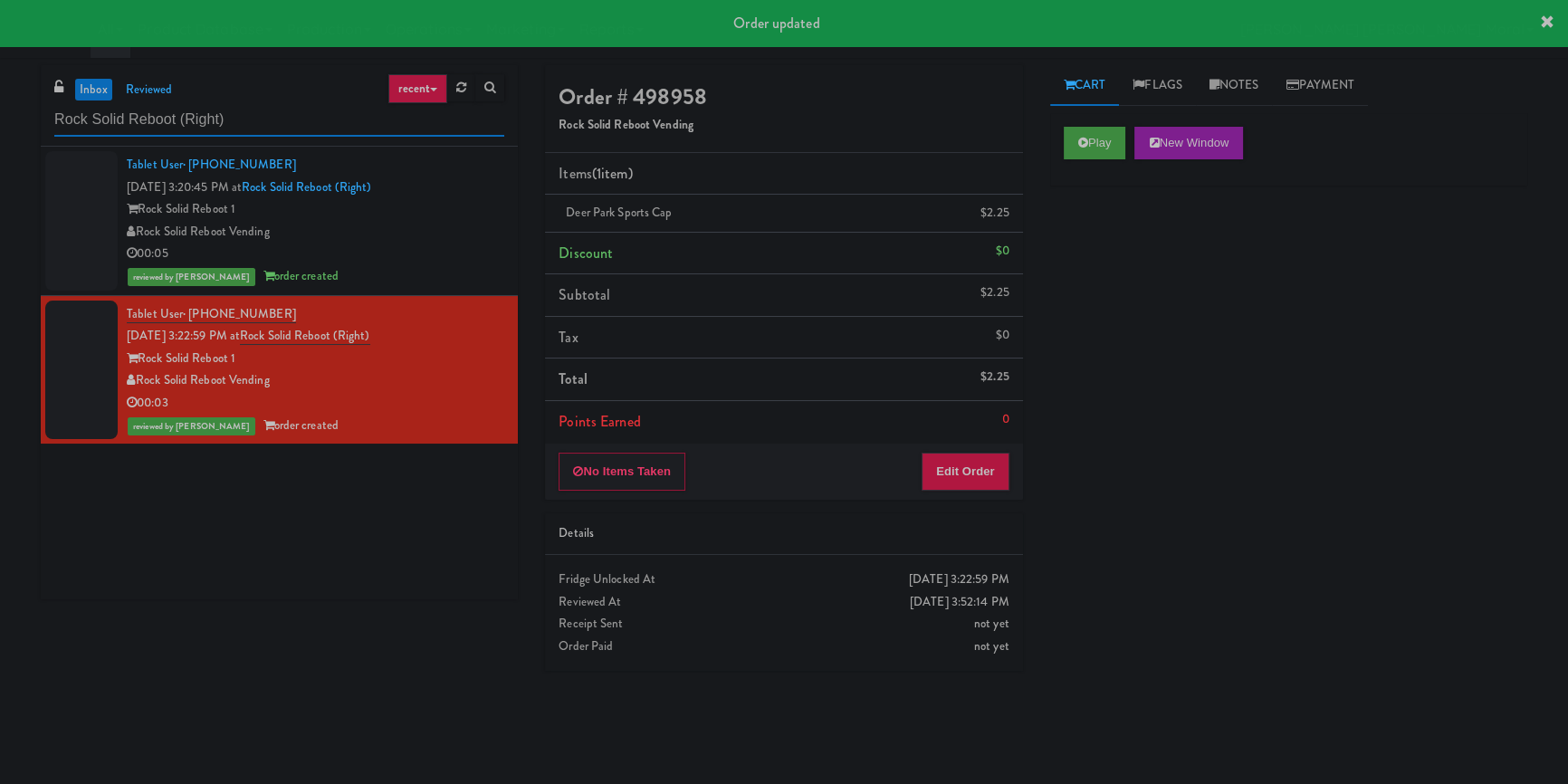
click at [364, 120] on input "Rock Solid Reboot (Right)" at bounding box center [279, 120] width 450 height 34
paste input "Union24 - Cooler - Right (Little Lobby"
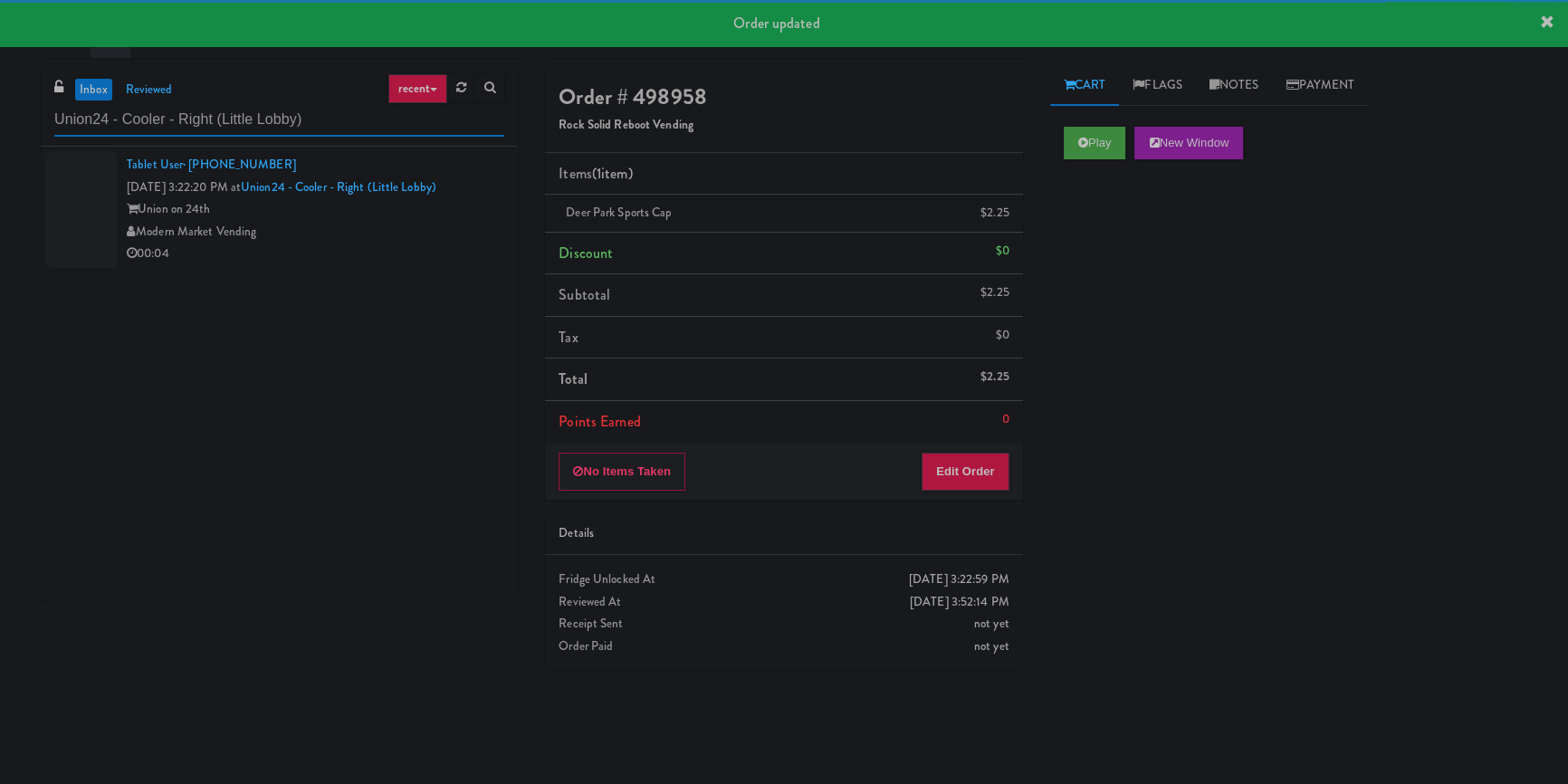
type input "Union24 - Cooler - Right (Little Lobby)"
click at [416, 243] on div "00:04" at bounding box center [316, 254] width 378 height 23
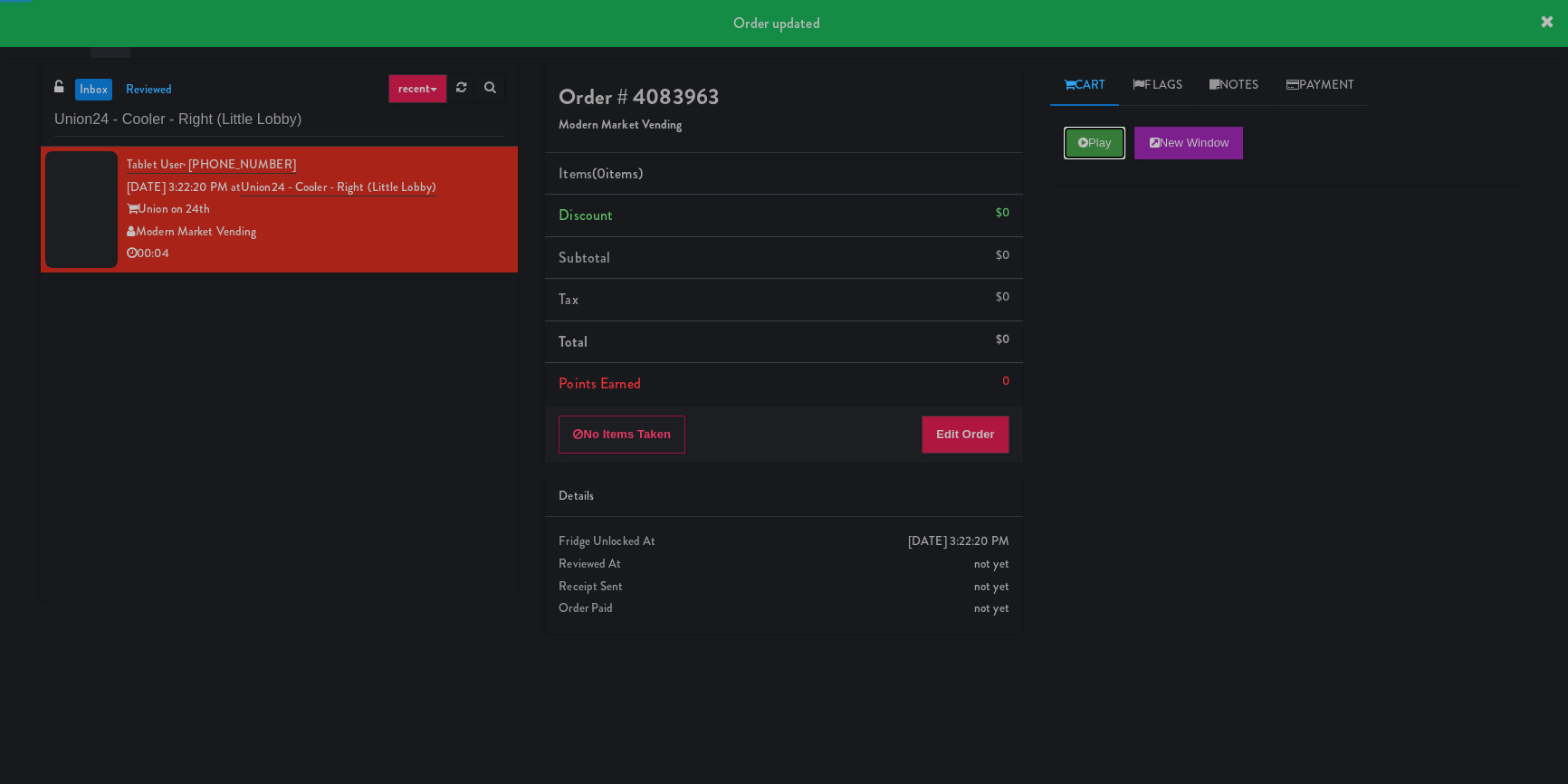
click at [1093, 142] on button "Play" at bounding box center [1095, 143] width 62 height 33
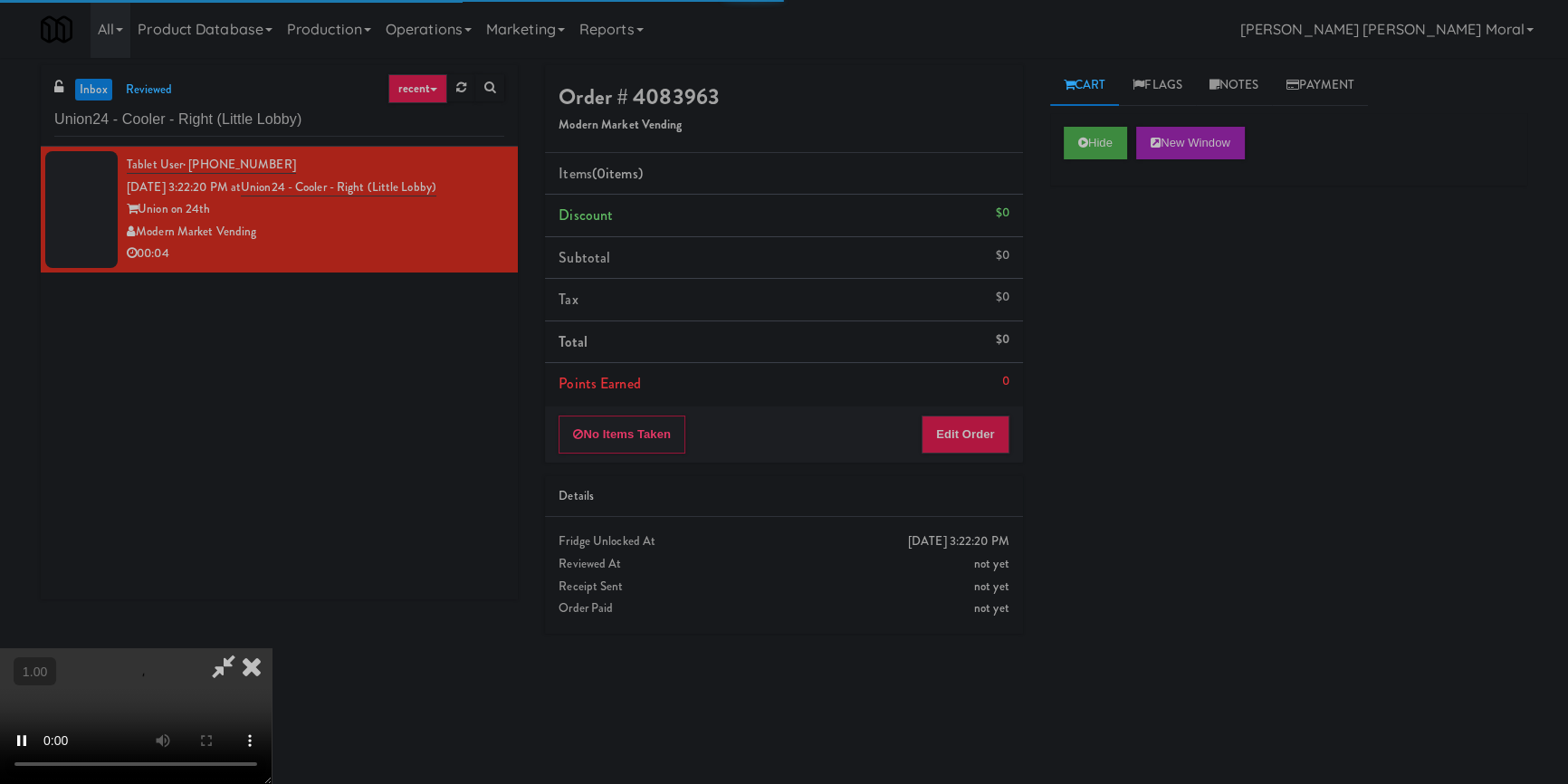
click at [1073, 230] on div "Hide New Window Primary Flag Clear Flag if unable to determine what was taken o…" at bounding box center [1288, 453] width 477 height 679
click at [1130, 423] on div "Hide New Window Primary Flag Clear Flag if unable to determine what was taken o…" at bounding box center [1288, 453] width 477 height 679
click at [272, 649] on video at bounding box center [136, 716] width 272 height 136
drag, startPoint x: 661, startPoint y: 426, endPoint x: 661, endPoint y: 498, distance: 72.0
click at [272, 649] on video at bounding box center [136, 716] width 272 height 136
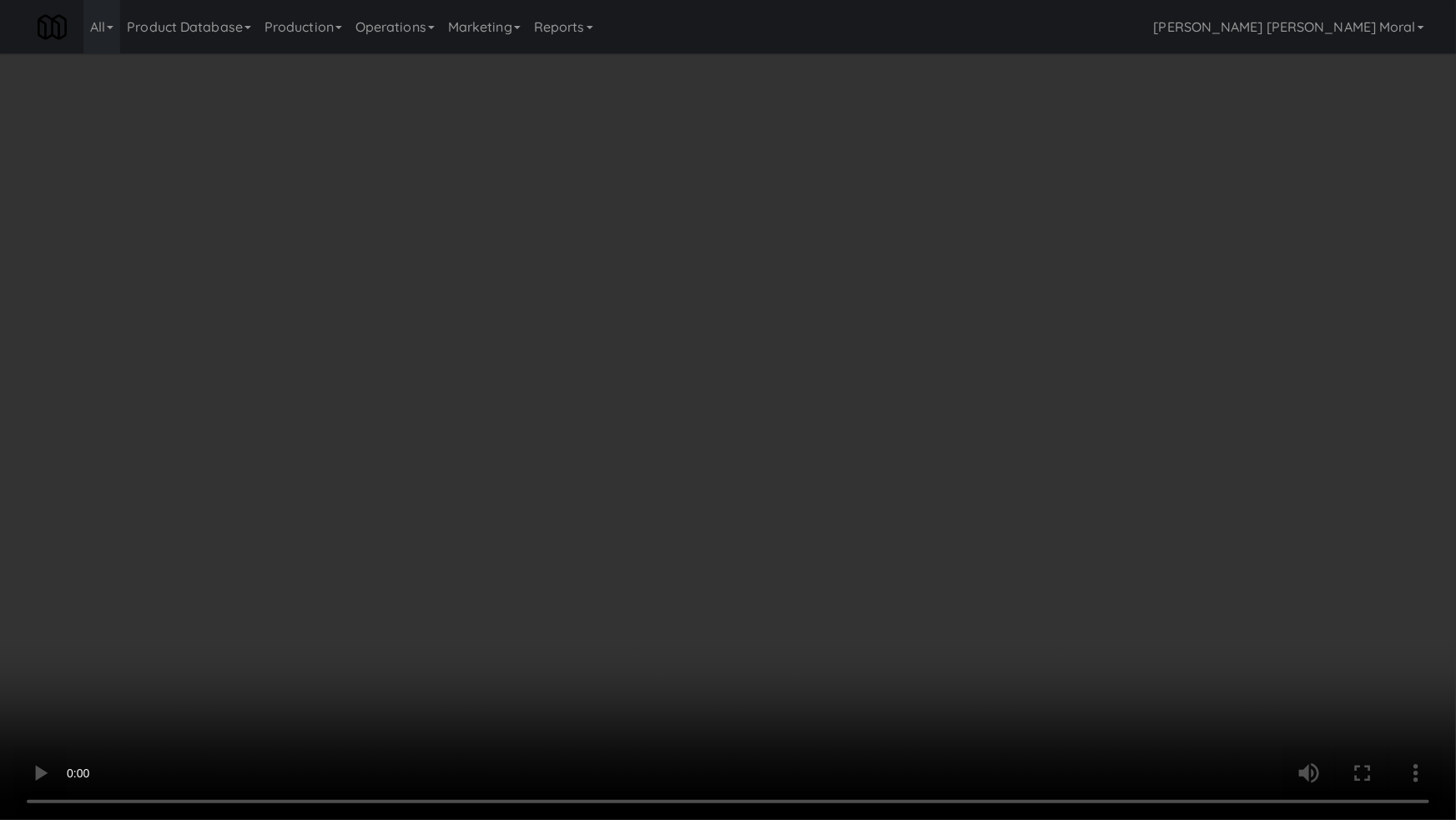
click at [980, 577] on video at bounding box center [728, 410] width 1456 height 820
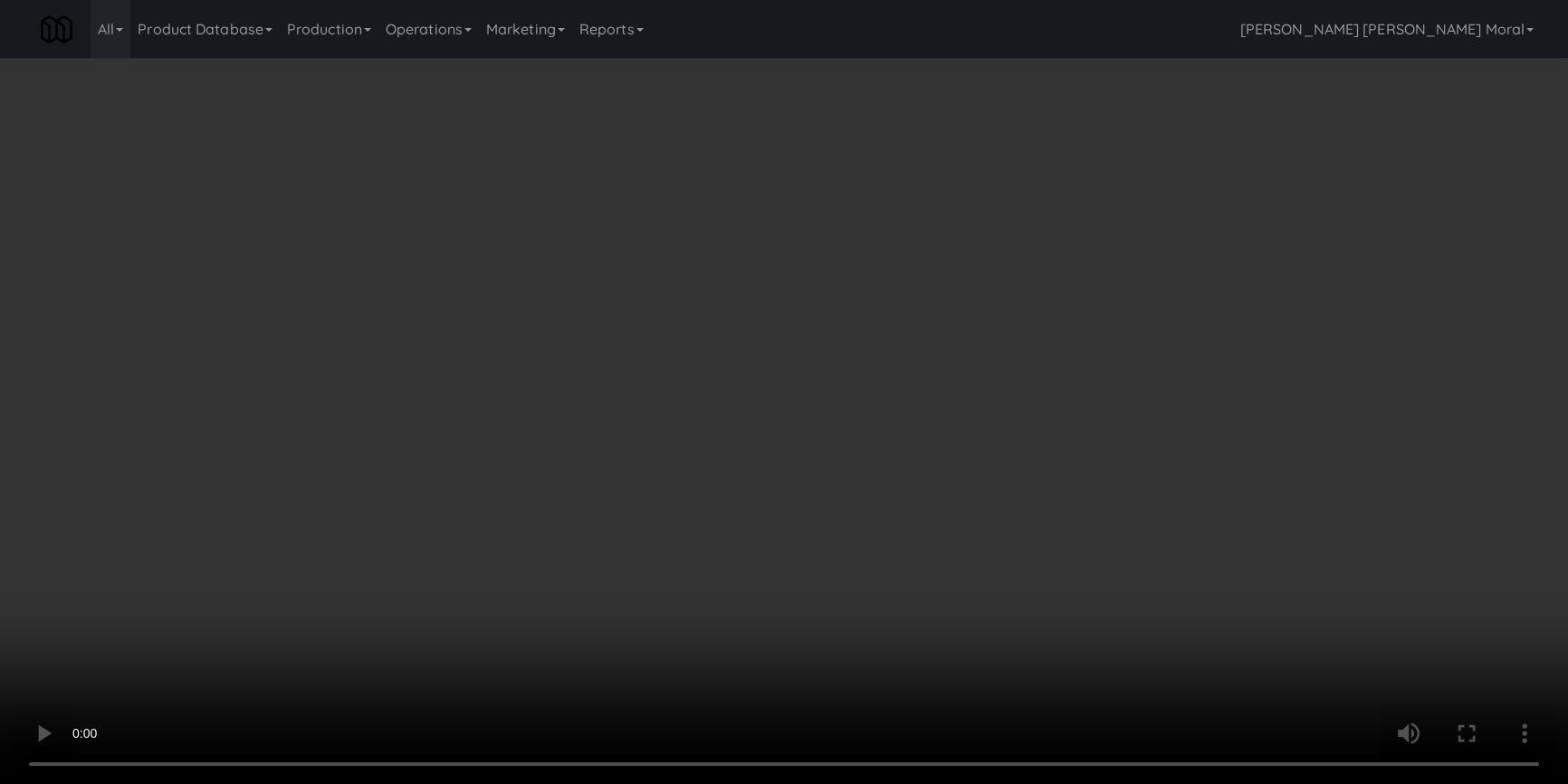
click at [989, 430] on button "Edit Order" at bounding box center [965, 435] width 88 height 38
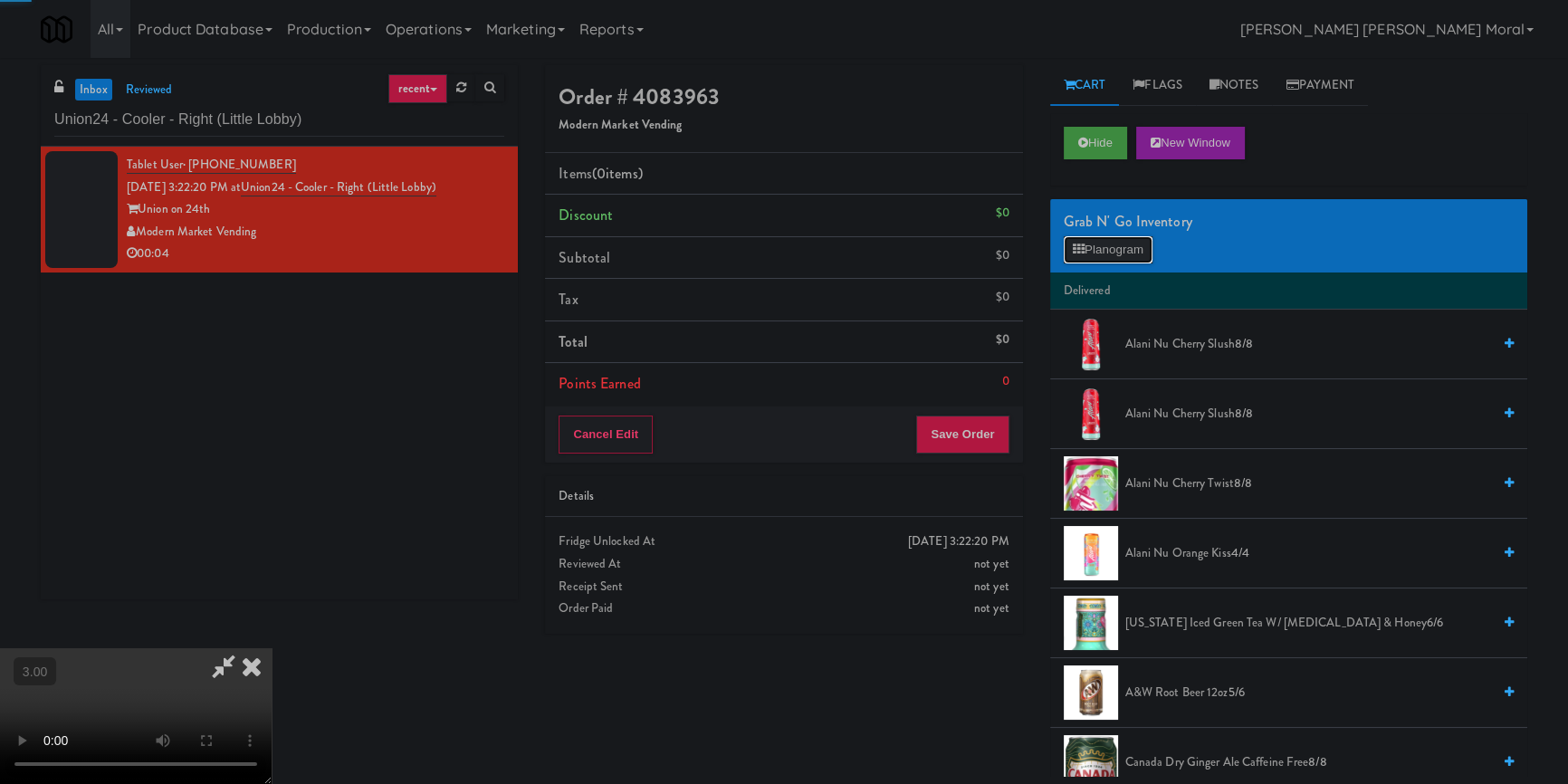
click at [1113, 242] on button "Planogram" at bounding box center [1107, 250] width 88 height 27
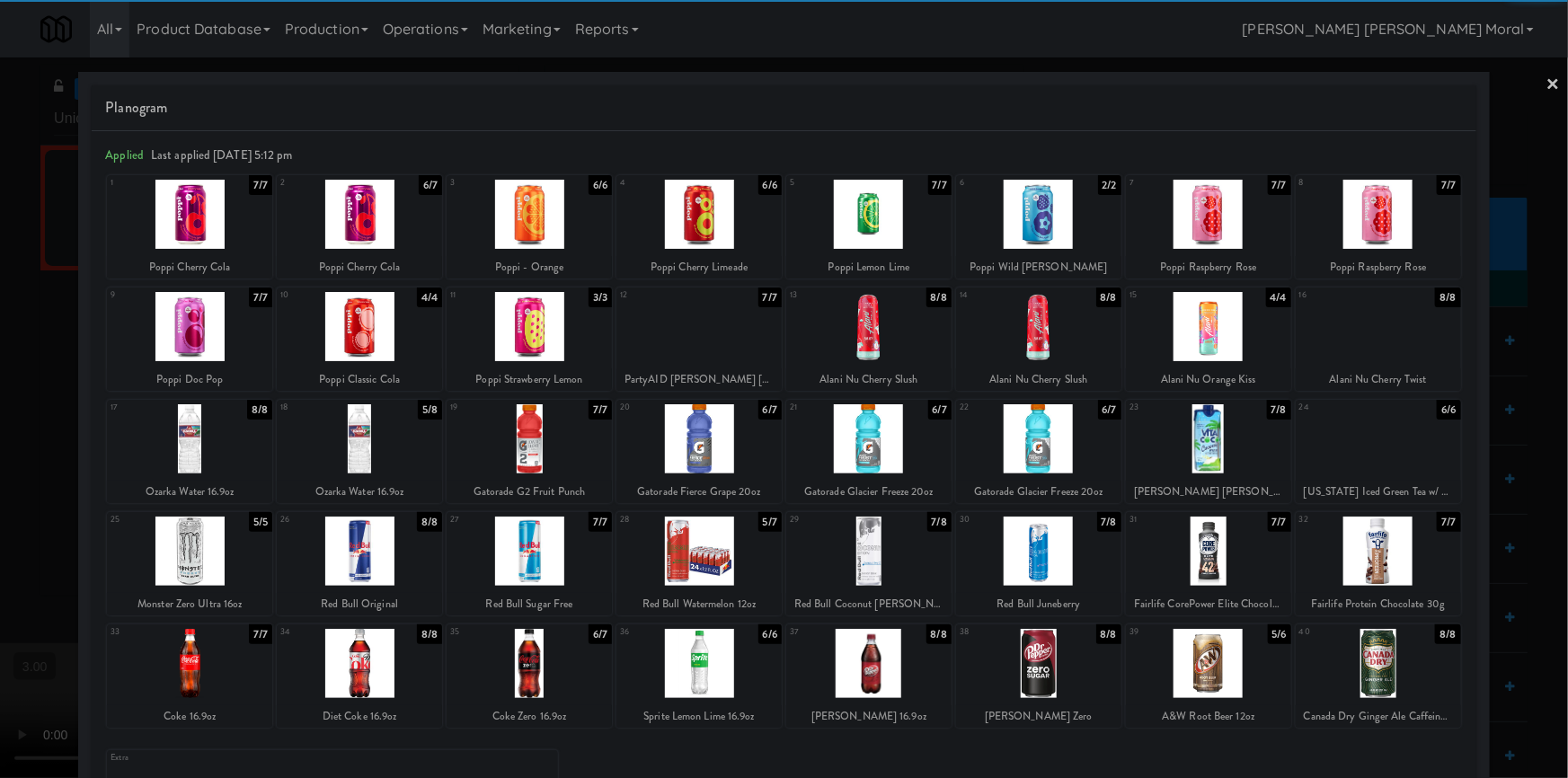
click at [366, 553] on div at bounding box center [359, 552] width 166 height 69
click at [1550, 77] on div at bounding box center [784, 389] width 1568 height 778
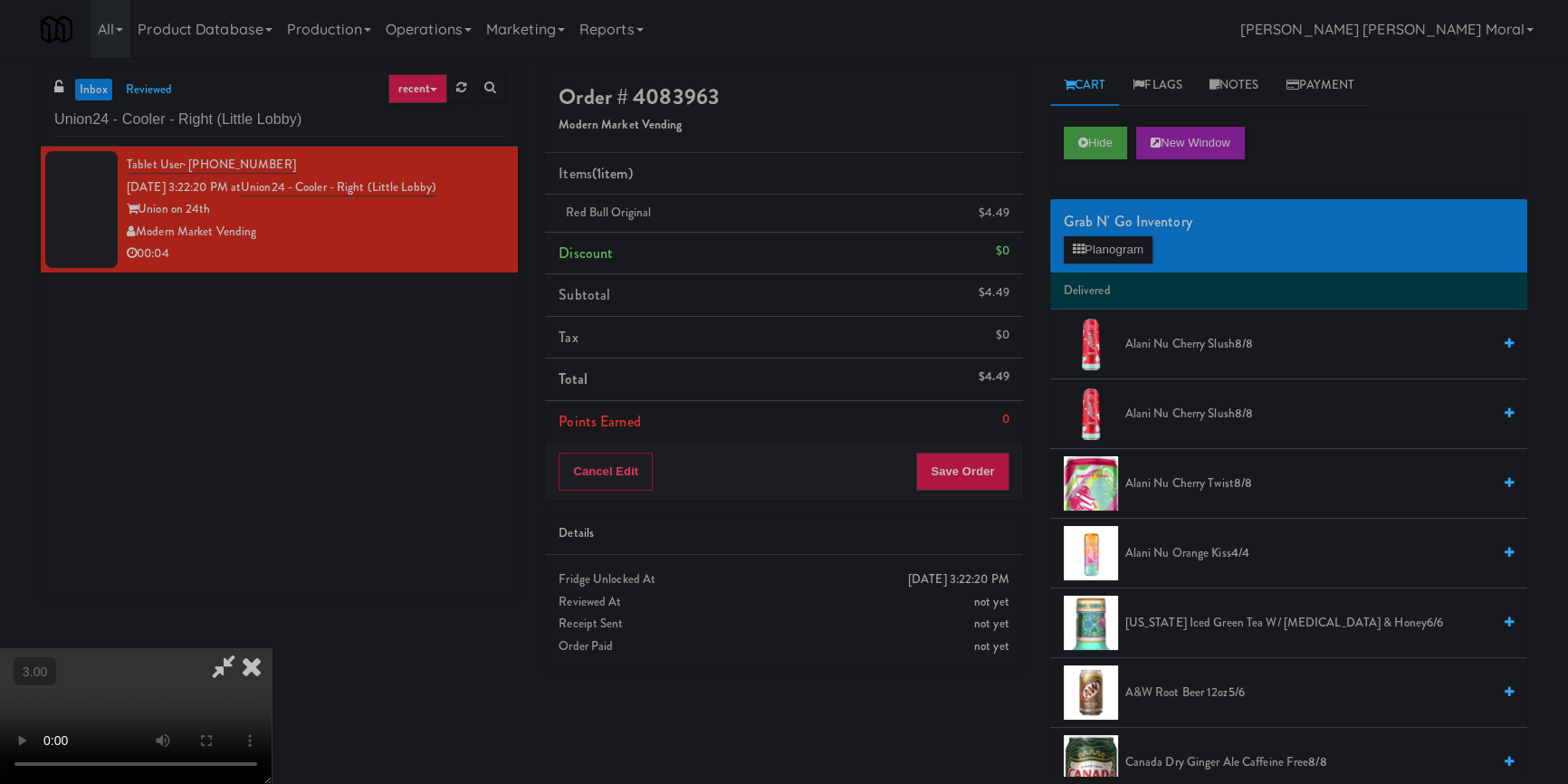
click at [272, 649] on video at bounding box center [136, 716] width 272 height 136
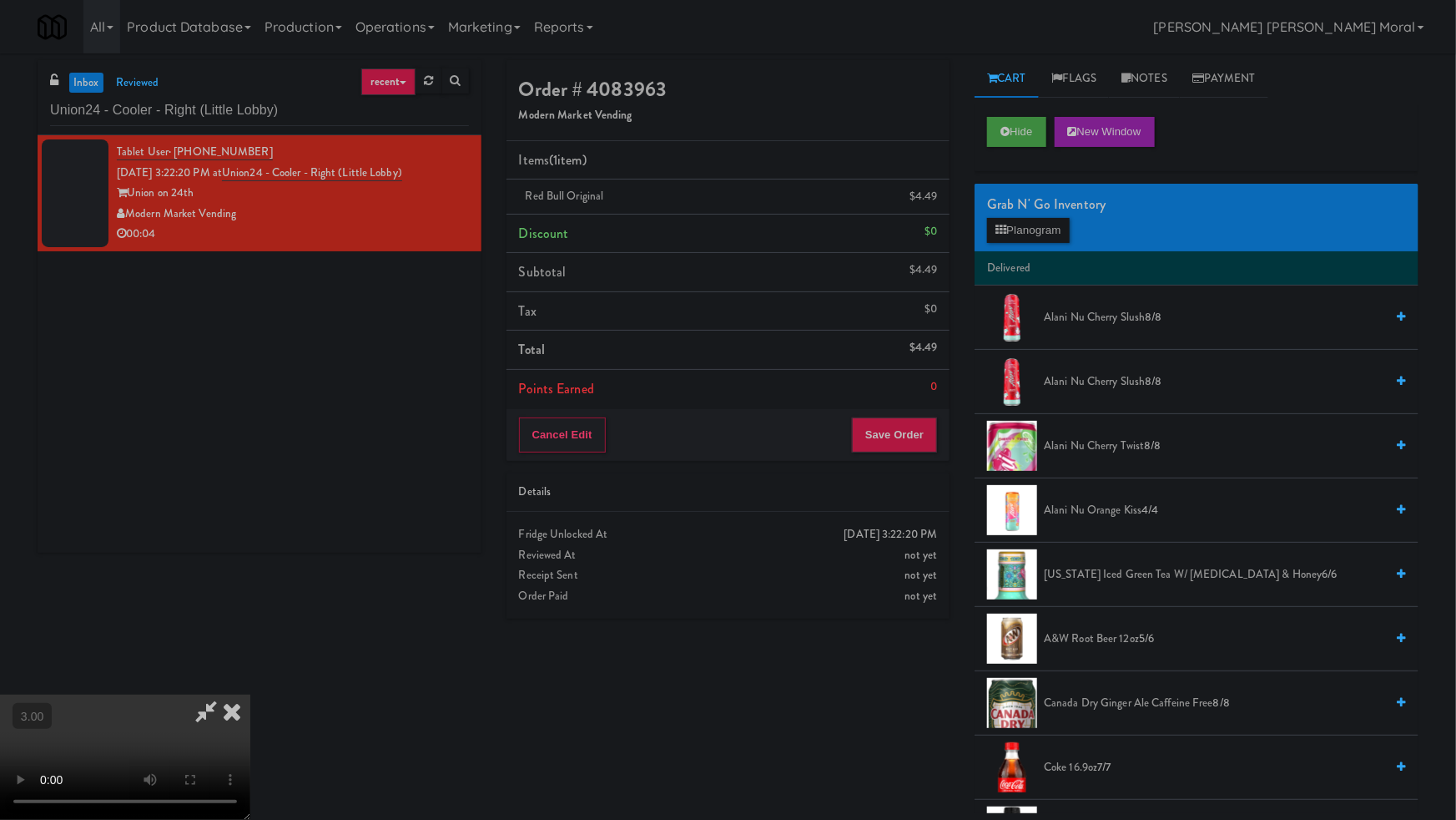
click at [251, 695] on video at bounding box center [125, 757] width 251 height 125
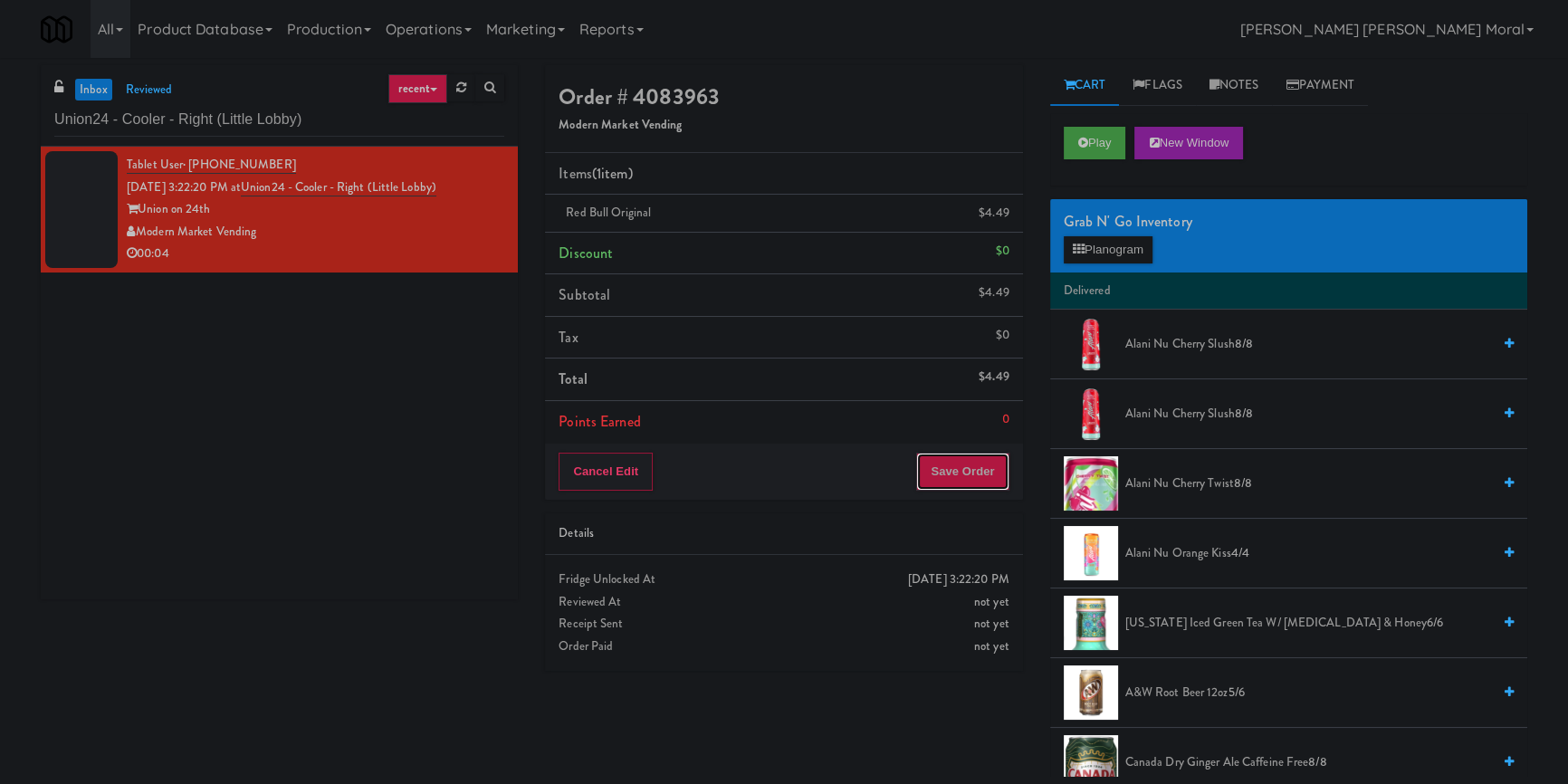
click at [970, 453] on button "Save Order" at bounding box center [961, 472] width 92 height 38
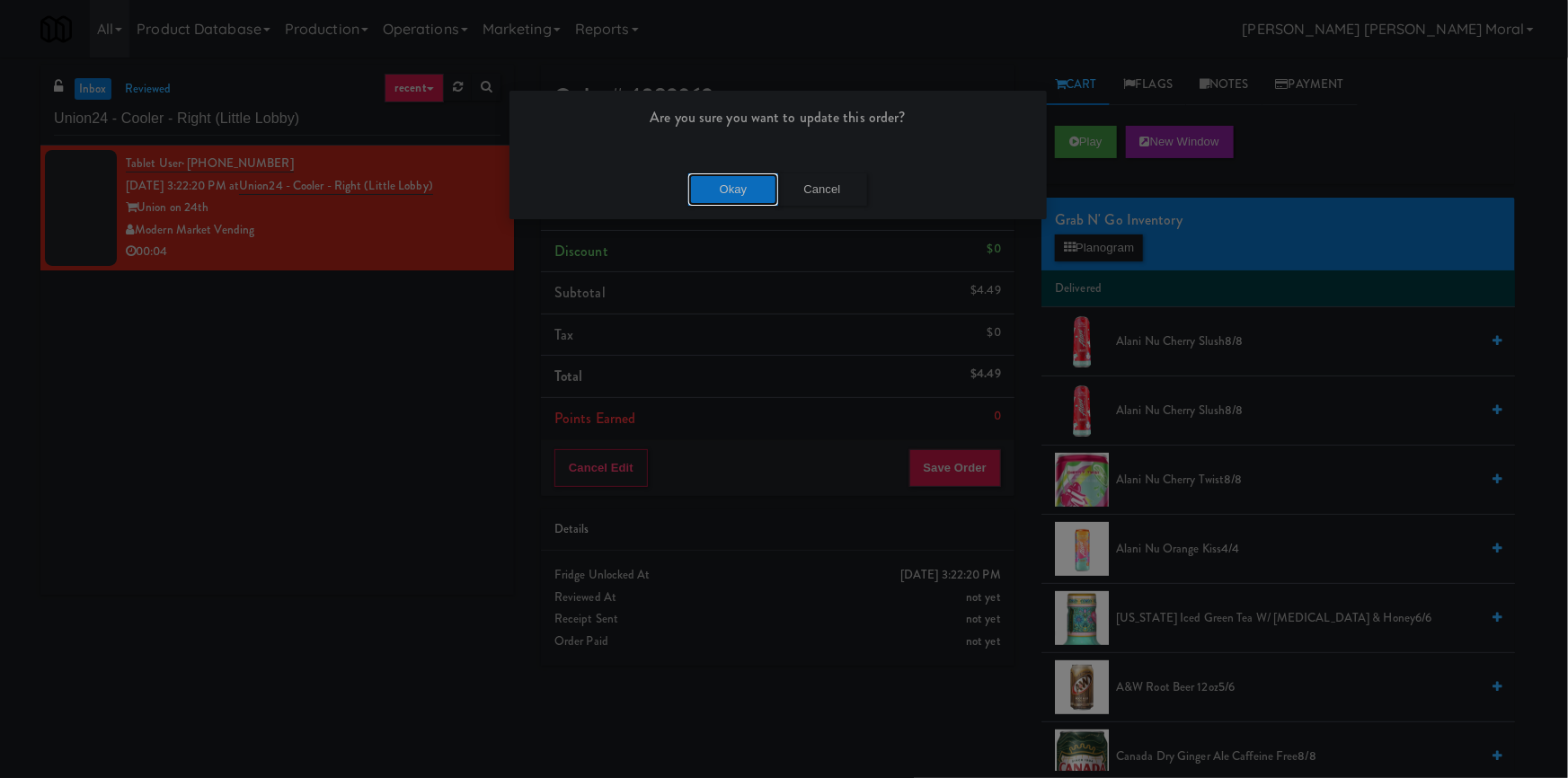
click at [745, 185] on button "Okay" at bounding box center [732, 190] width 90 height 33
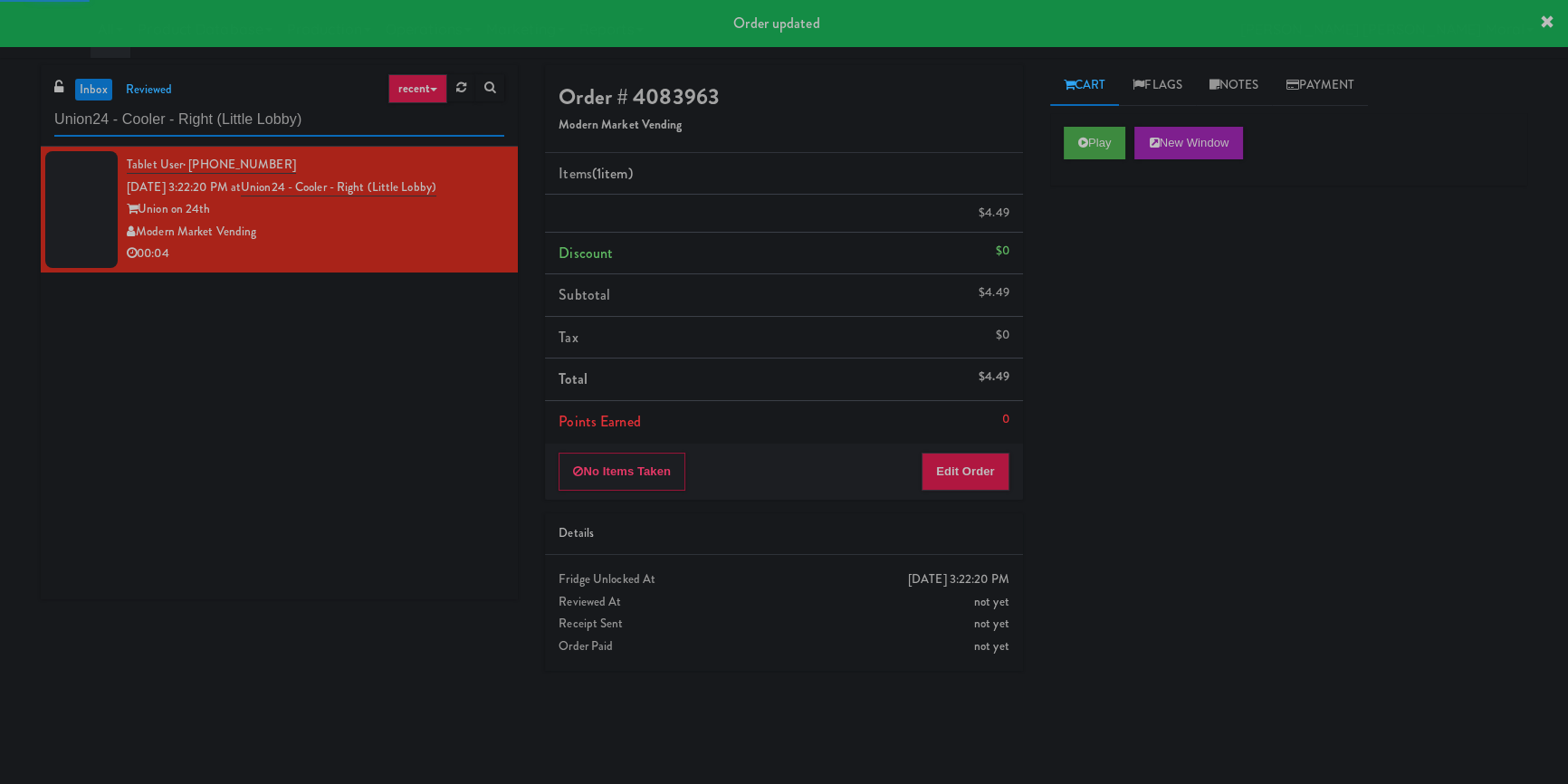
click at [317, 116] on input "Union24 - Cooler - Right (Little Lobby)" at bounding box center [279, 120] width 450 height 34
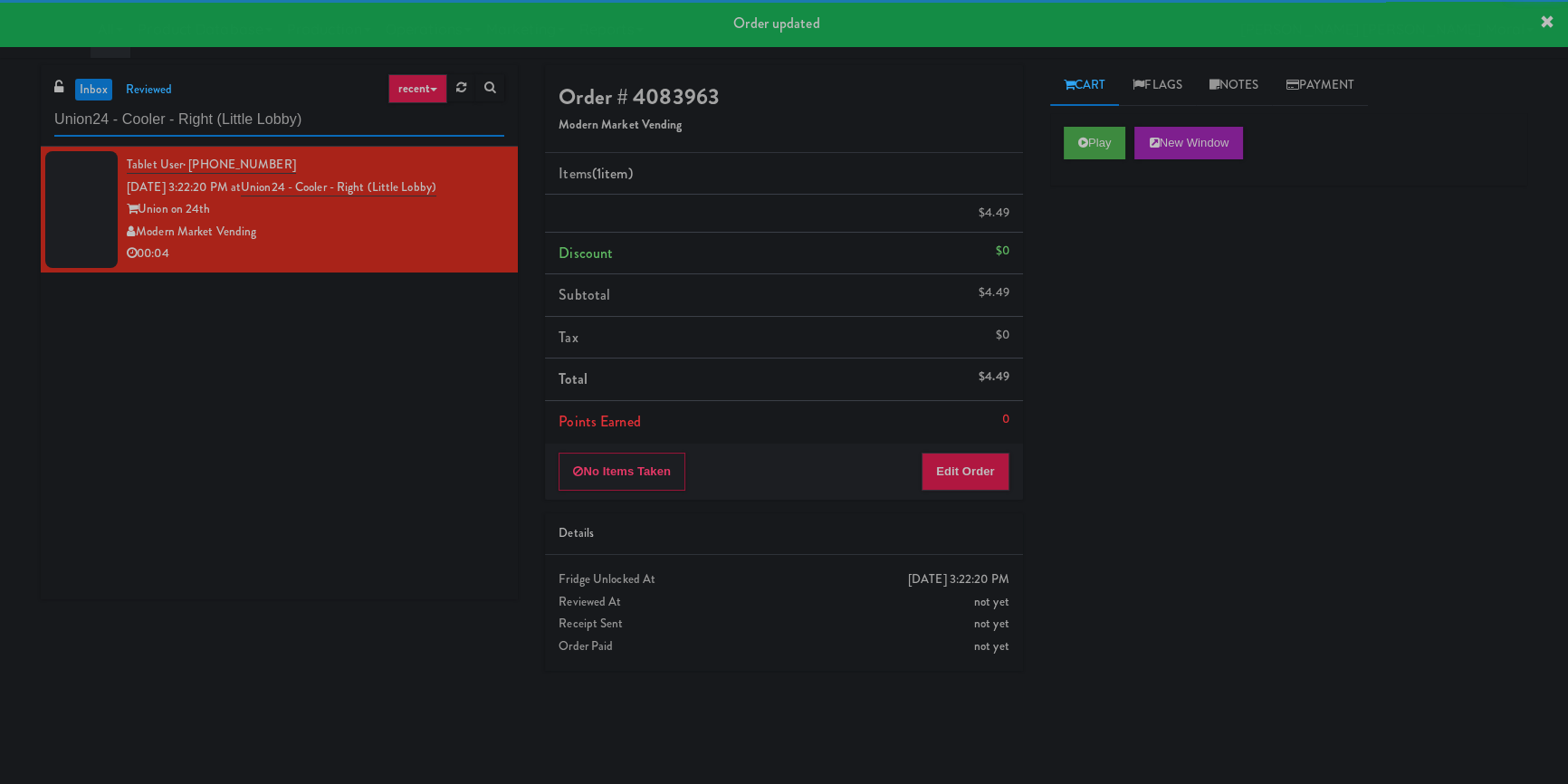
click at [317, 116] on input "Union24 - Cooler - Right (Little Lobby)" at bounding box center [279, 120] width 450 height 34
paste input "(Snack & Drink) EWR-4-TC-PUBLIC"
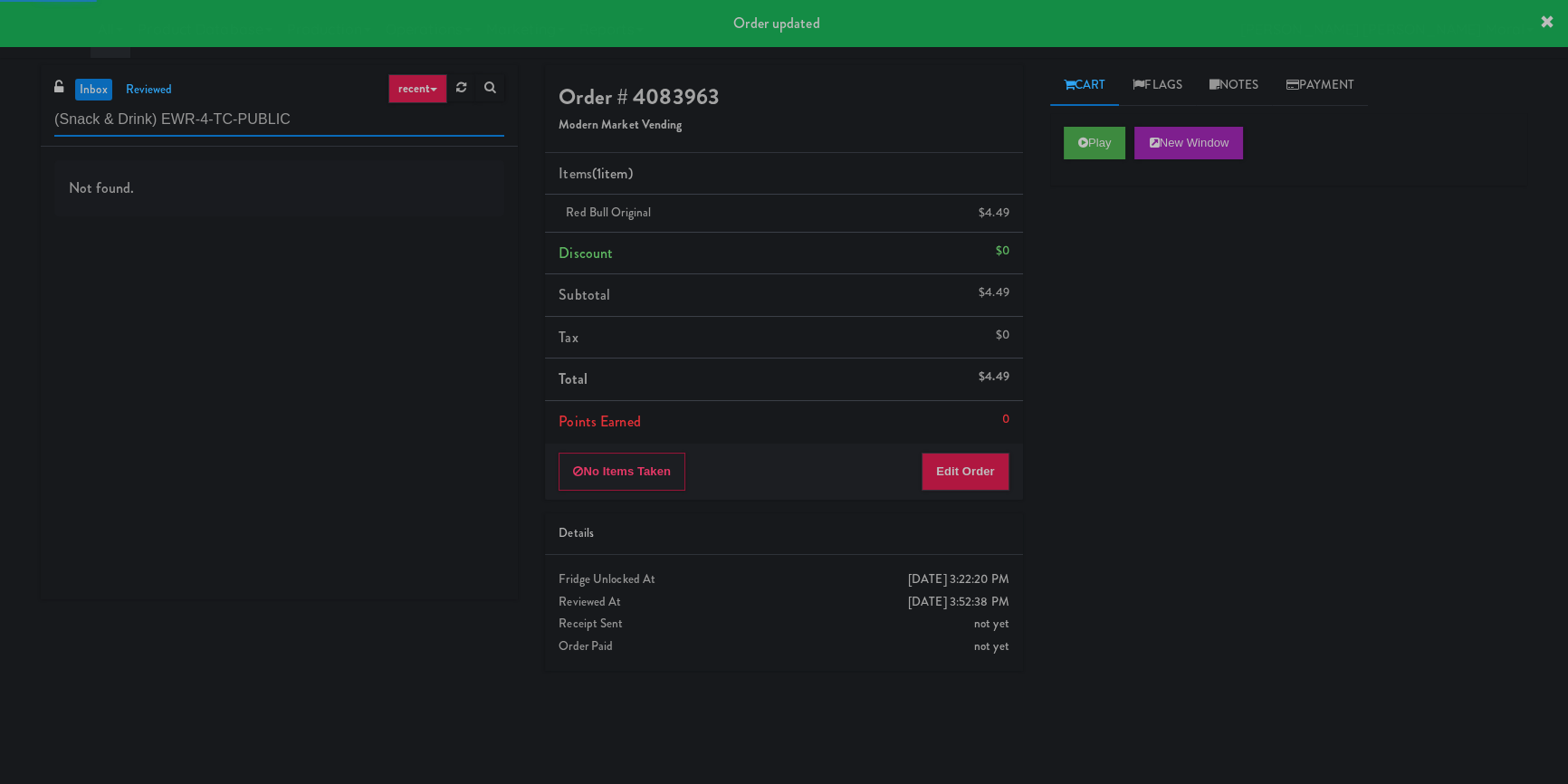
type input "(Snack & Drink) EWR-4-TC-PUBLIC"
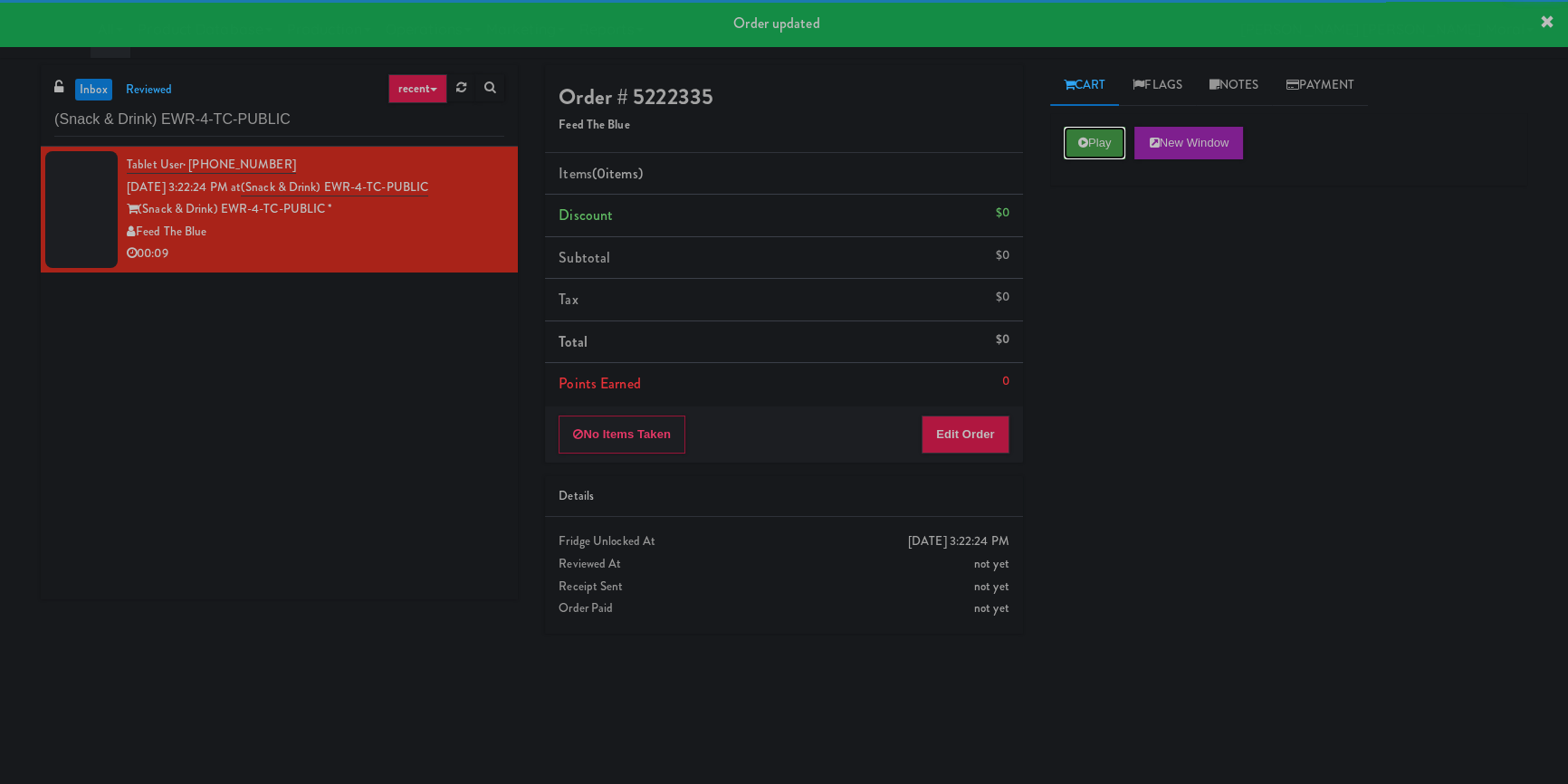
click at [1078, 141] on icon at bounding box center [1083, 142] width 10 height 12
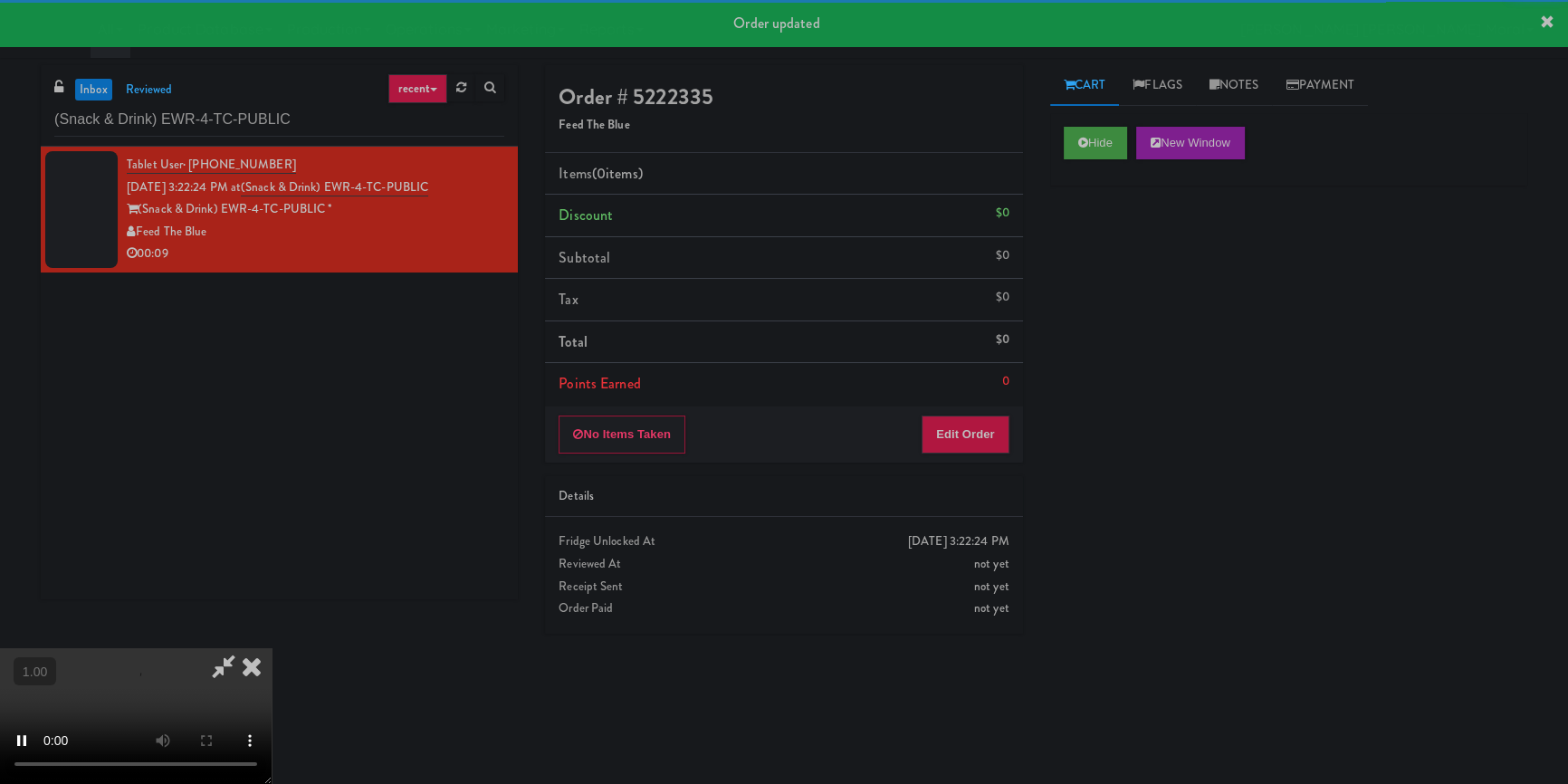
click at [1085, 245] on div "Hide New Window Primary Flag Clear Flag if unable to determine what was taken o…" at bounding box center [1288, 453] width 477 height 679
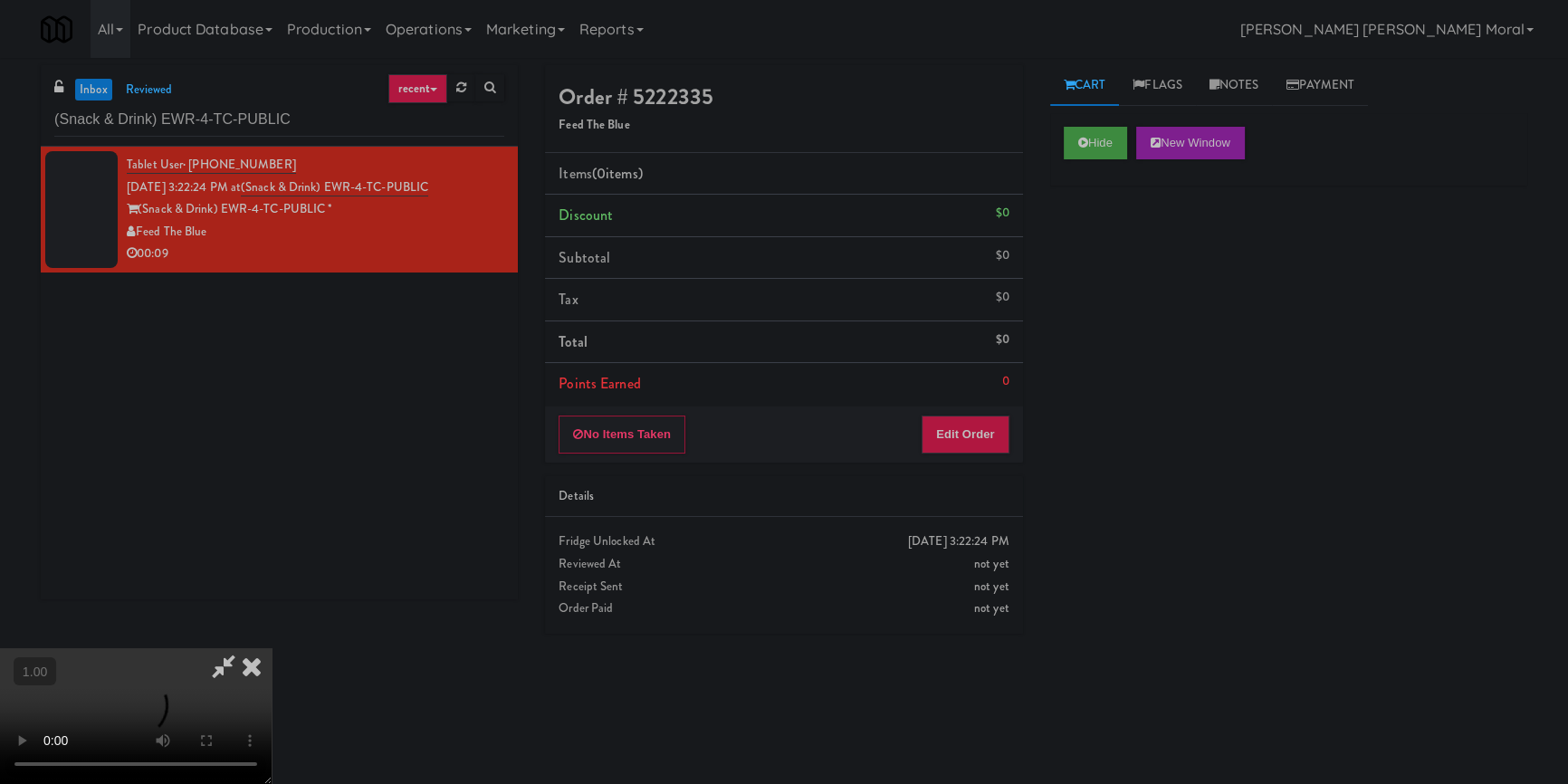
drag, startPoint x: 1127, startPoint y: 496, endPoint x: 1138, endPoint y: 494, distance: 11.2
click at [1127, 496] on div "Hide New Window Primary Flag Clear Flag if unable to determine what was taken o…" at bounding box center [1288, 453] width 477 height 679
click at [272, 649] on video at bounding box center [136, 716] width 272 height 136
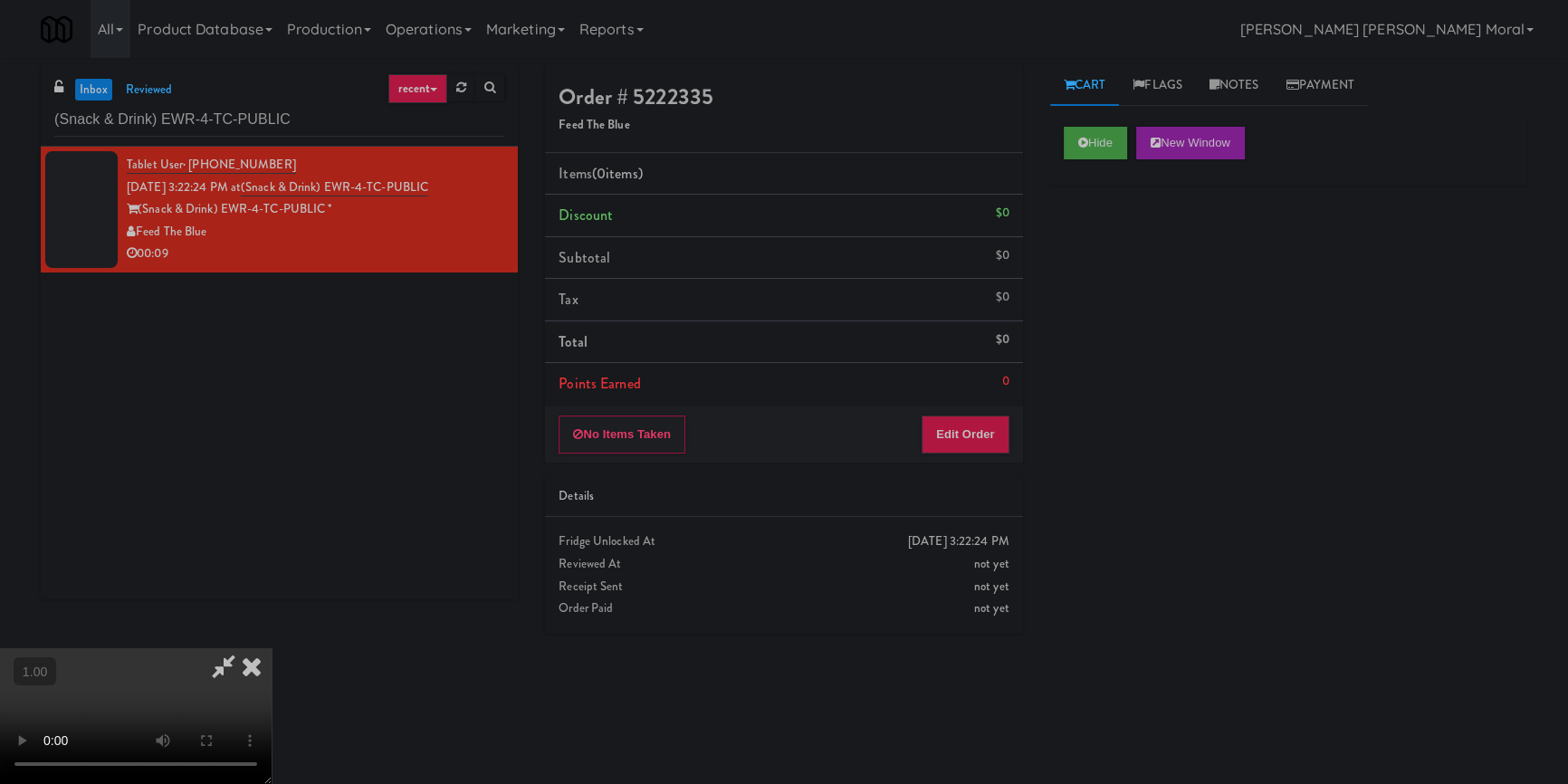
click at [272, 649] on video at bounding box center [136, 716] width 272 height 136
click at [980, 427] on button "Edit Order" at bounding box center [965, 435] width 88 height 38
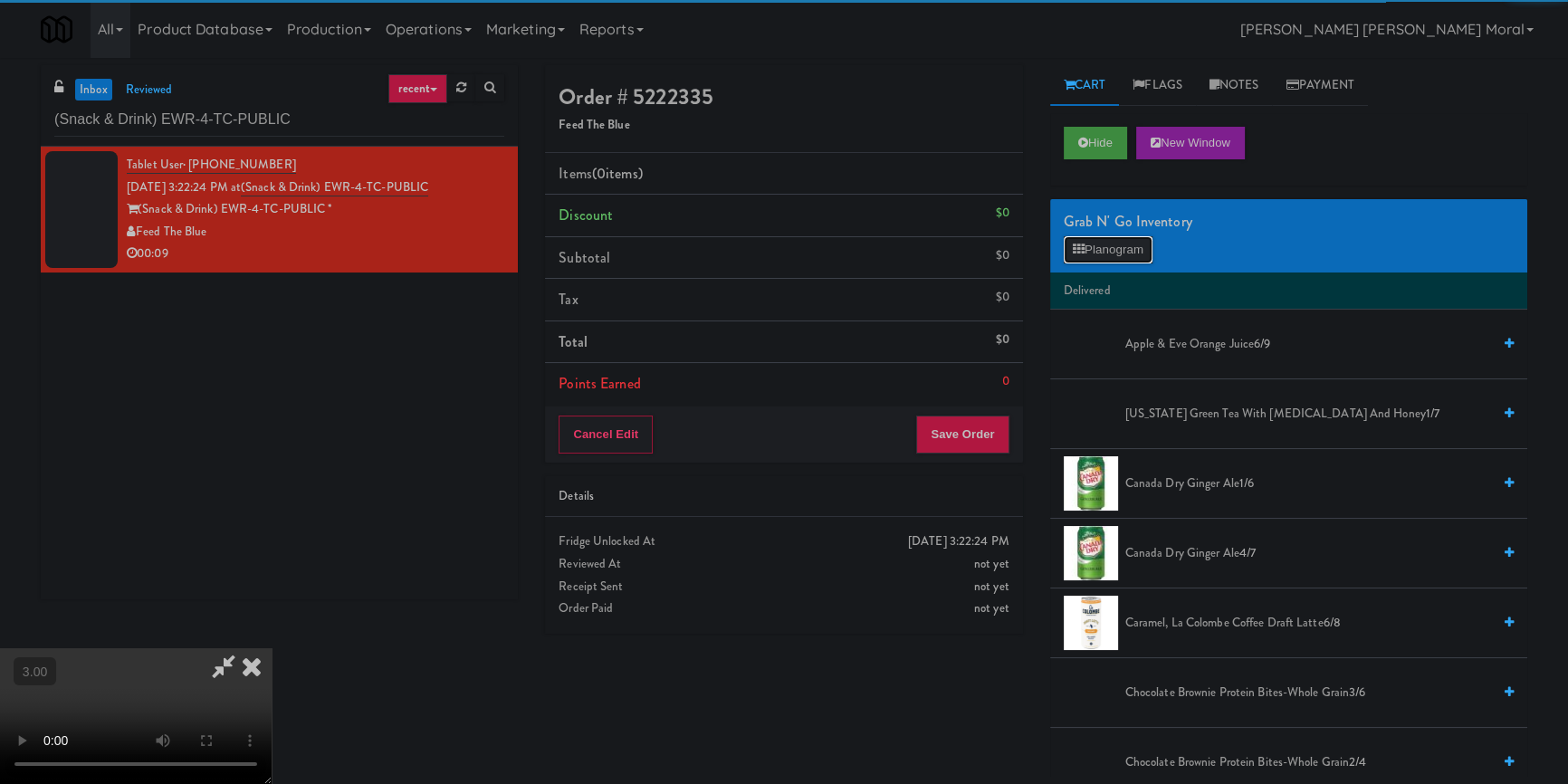
click at [1111, 249] on button "Planogram" at bounding box center [1107, 250] width 88 height 27
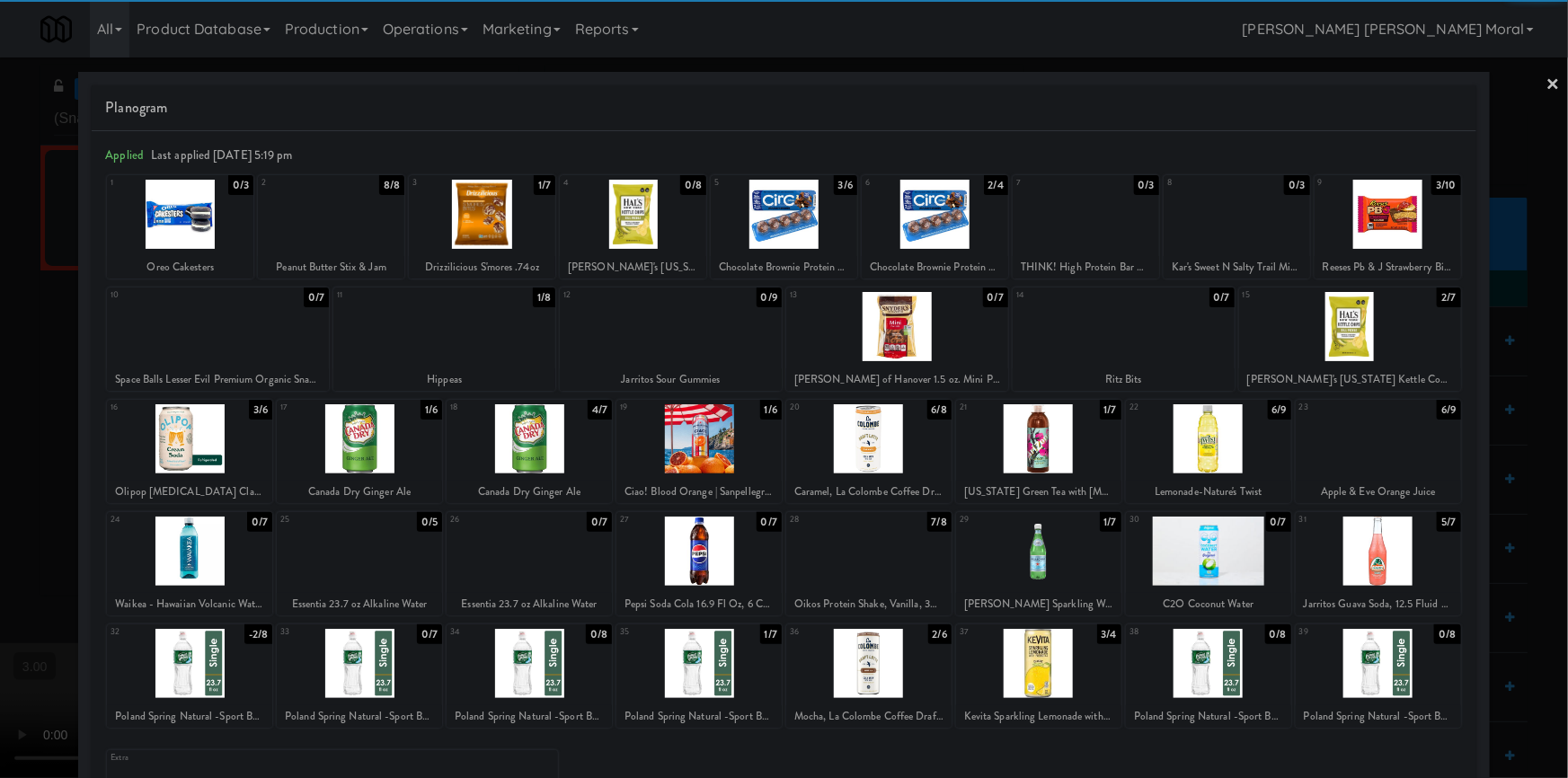
click at [892, 674] on div at bounding box center [868, 664] width 166 height 69
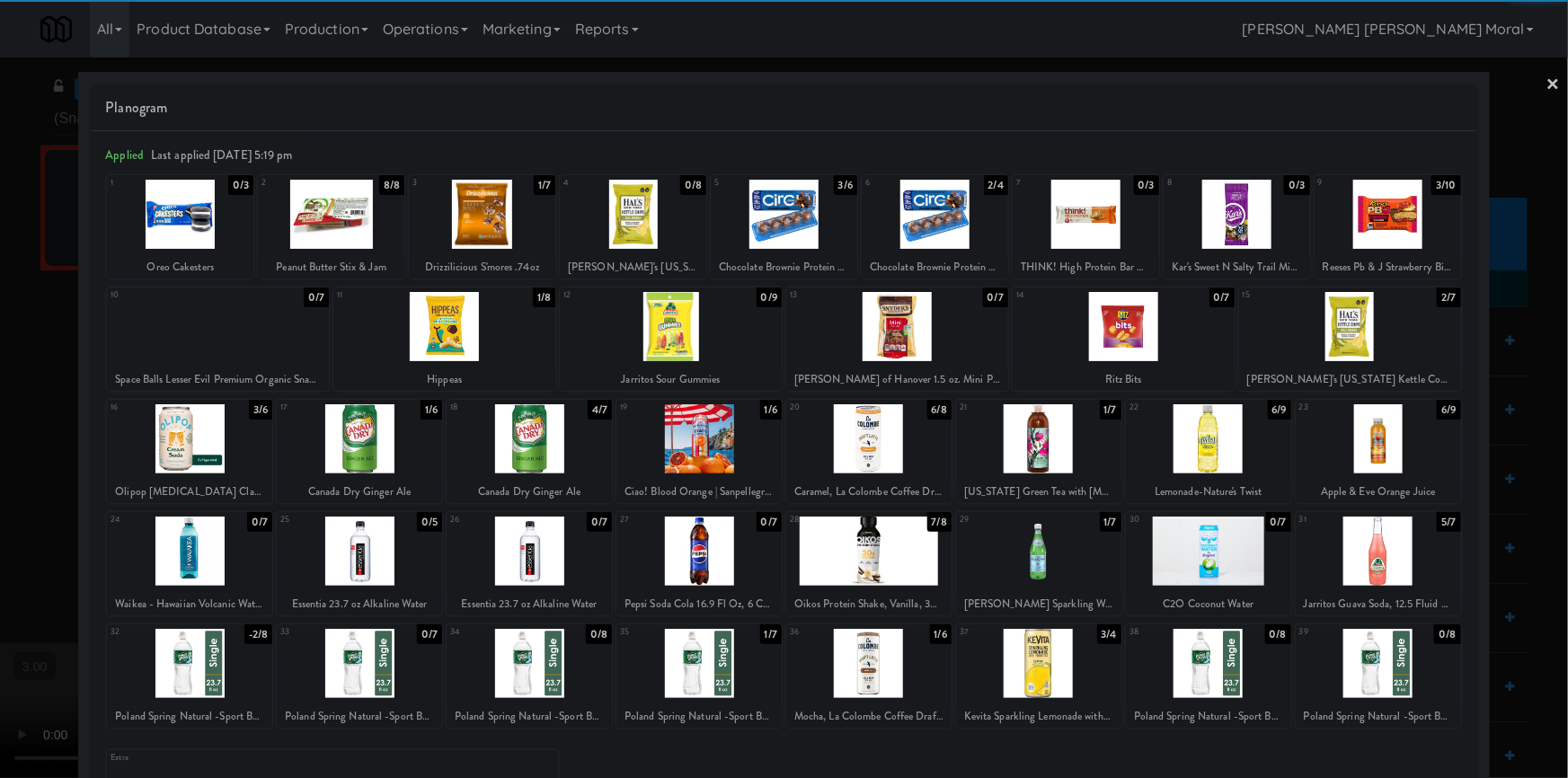
click at [1215, 235] on div at bounding box center [1237, 214] width 147 height 69
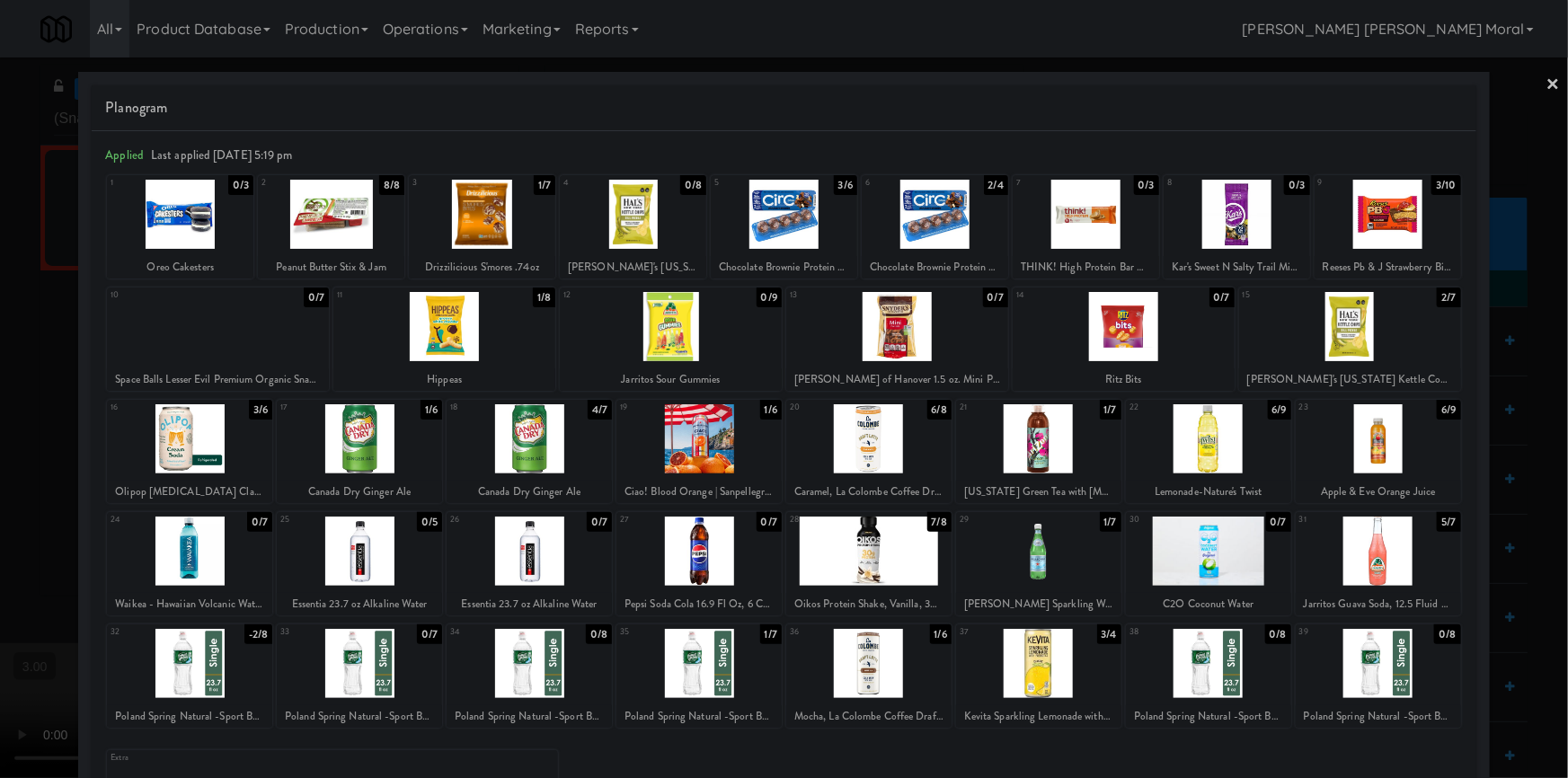
click at [1546, 86] on link "×" at bounding box center [1554, 86] width 14 height 56
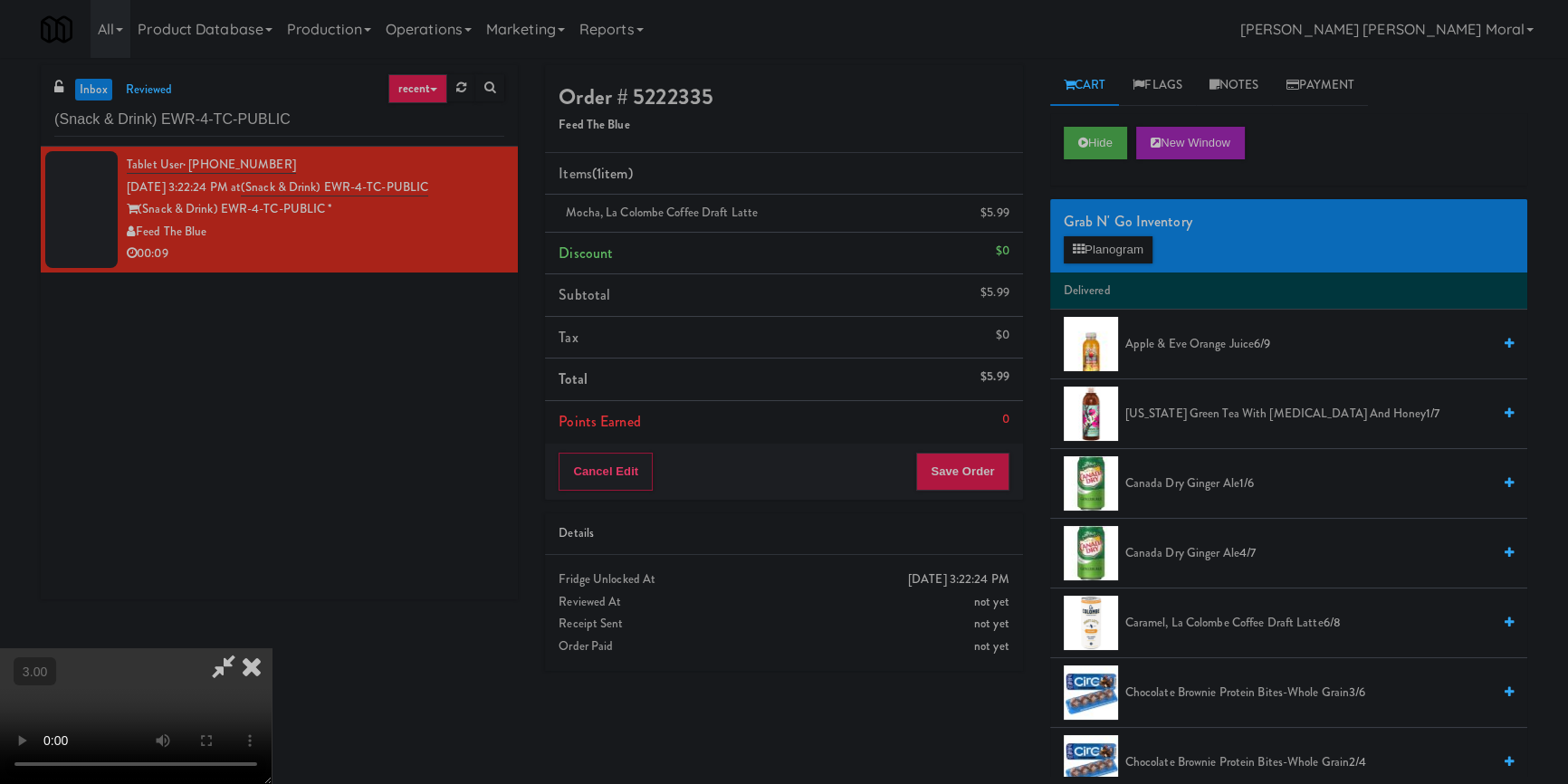
click at [272, 649] on video at bounding box center [136, 716] width 272 height 136
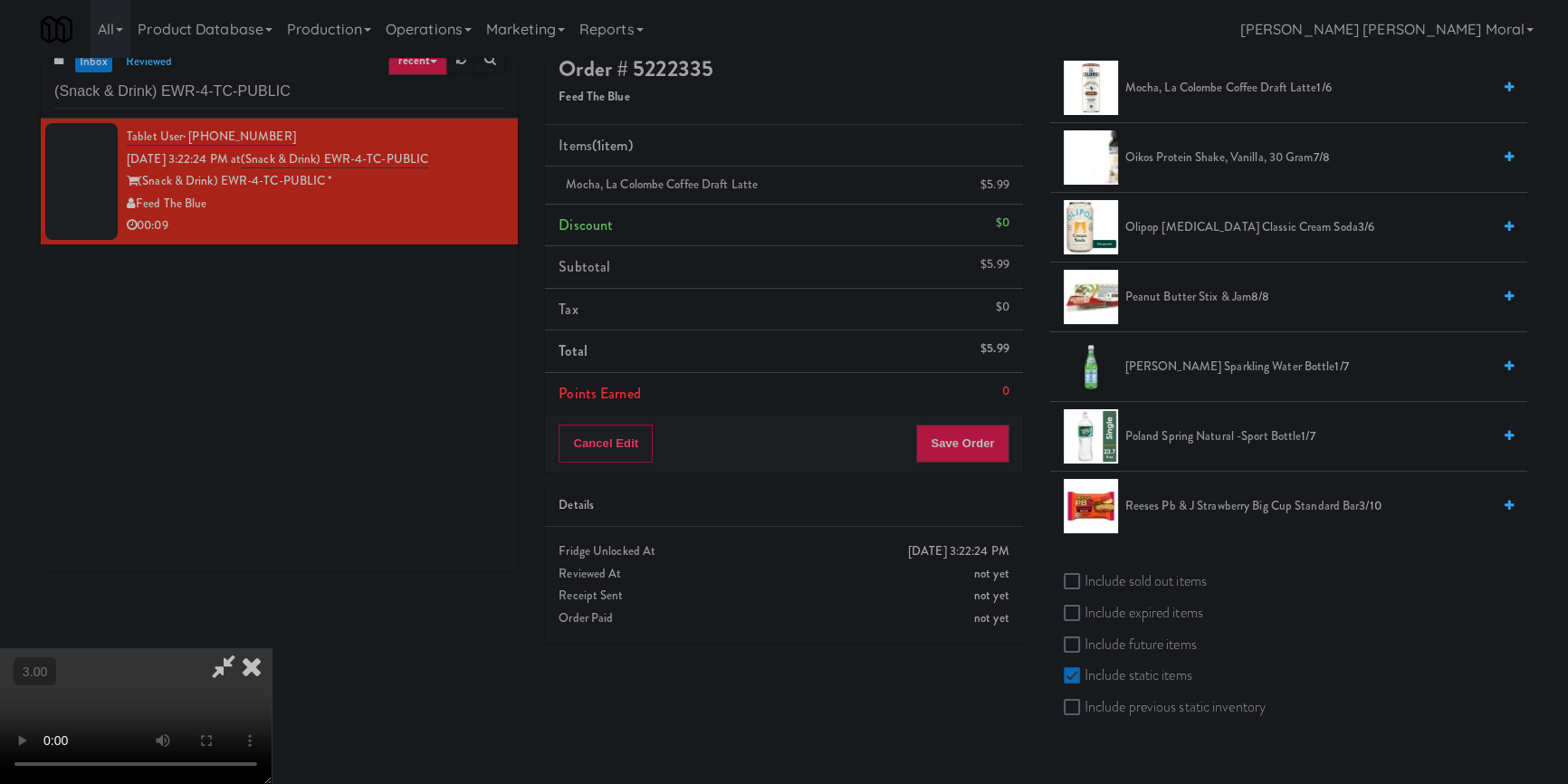
scroll to position [57, 0]
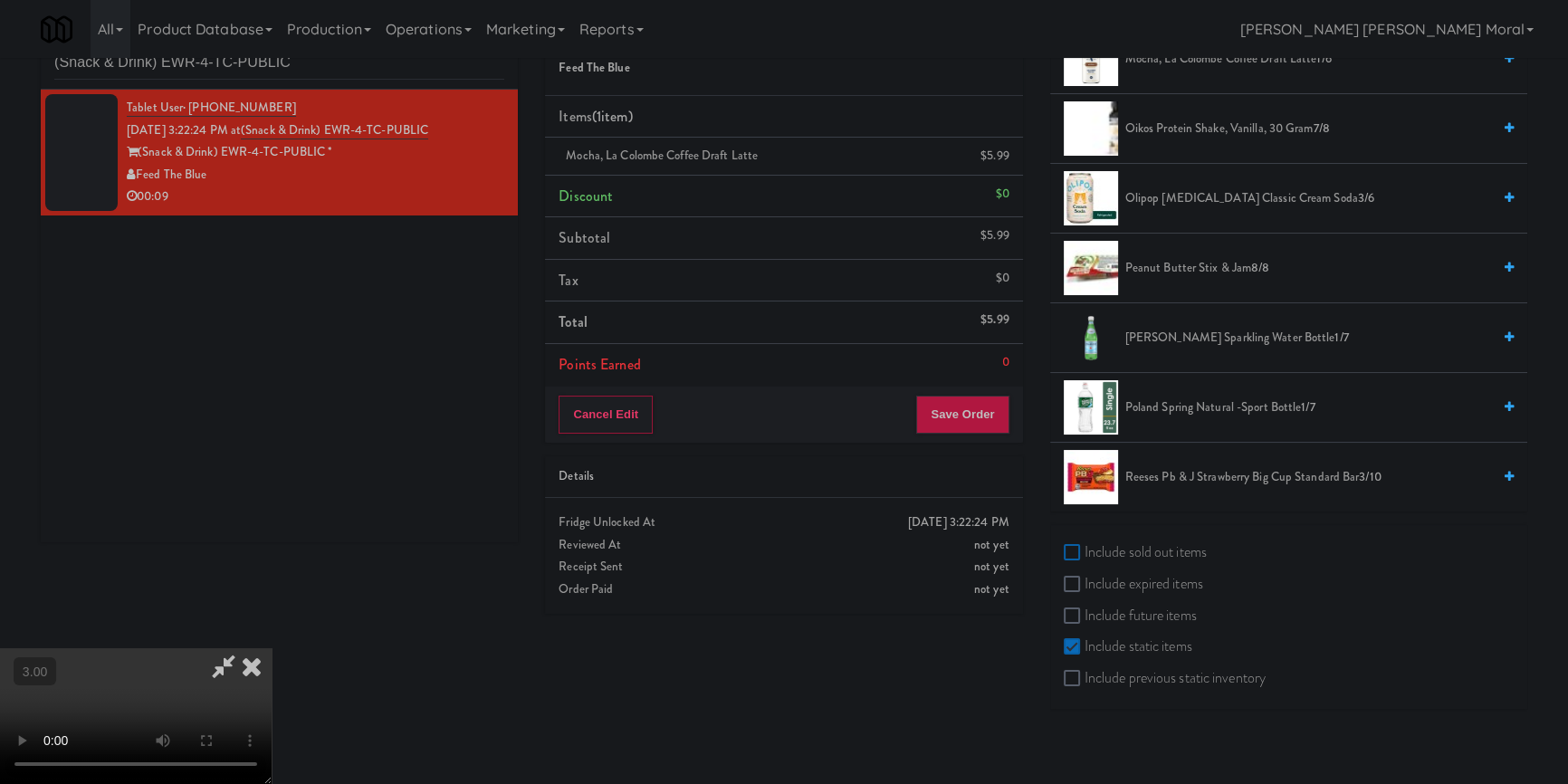
click at [1084, 551] on input "Include sold out items" at bounding box center [1074, 553] width 21 height 15
checkbox input "true"
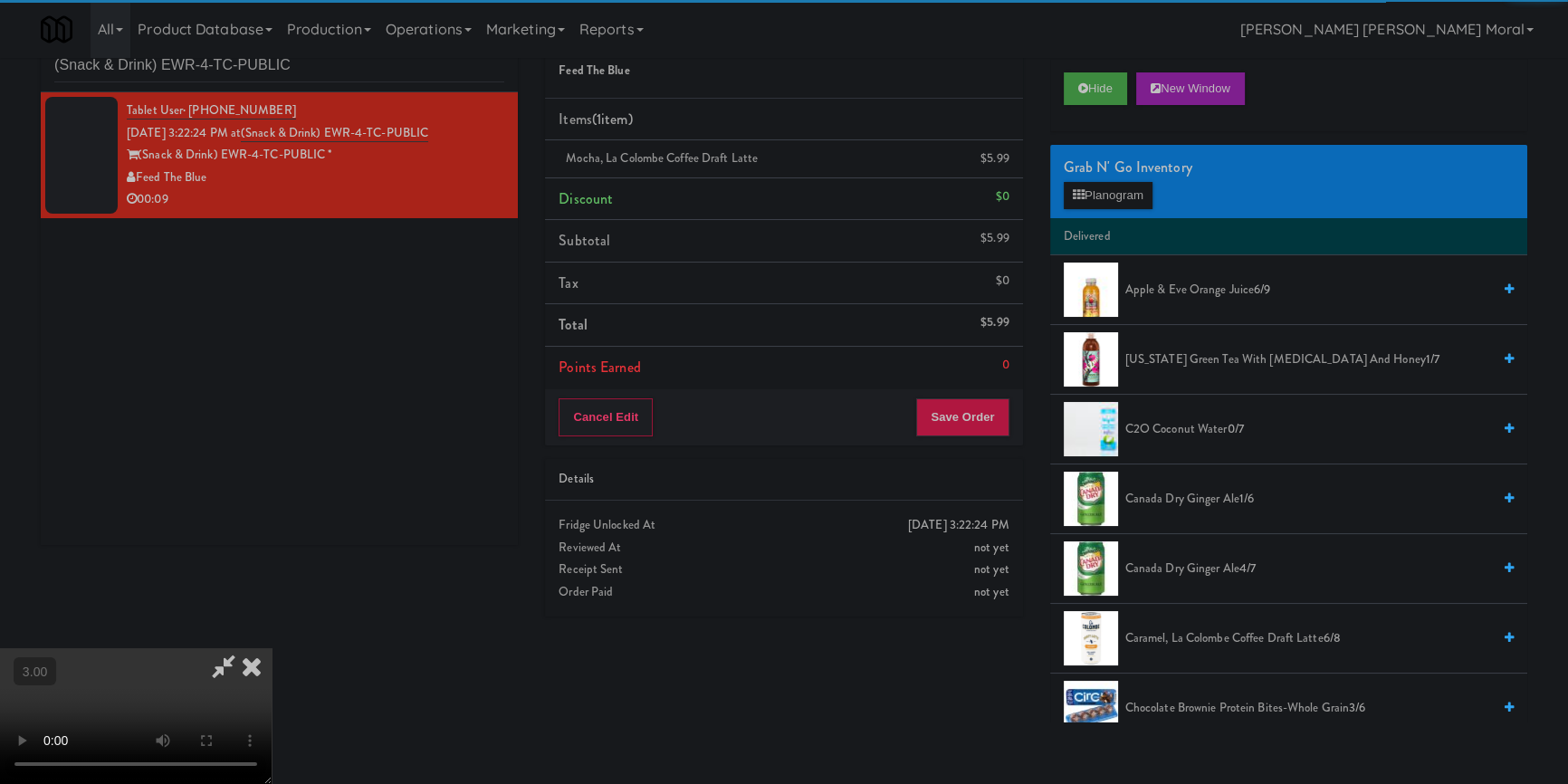
scroll to position [0, 0]
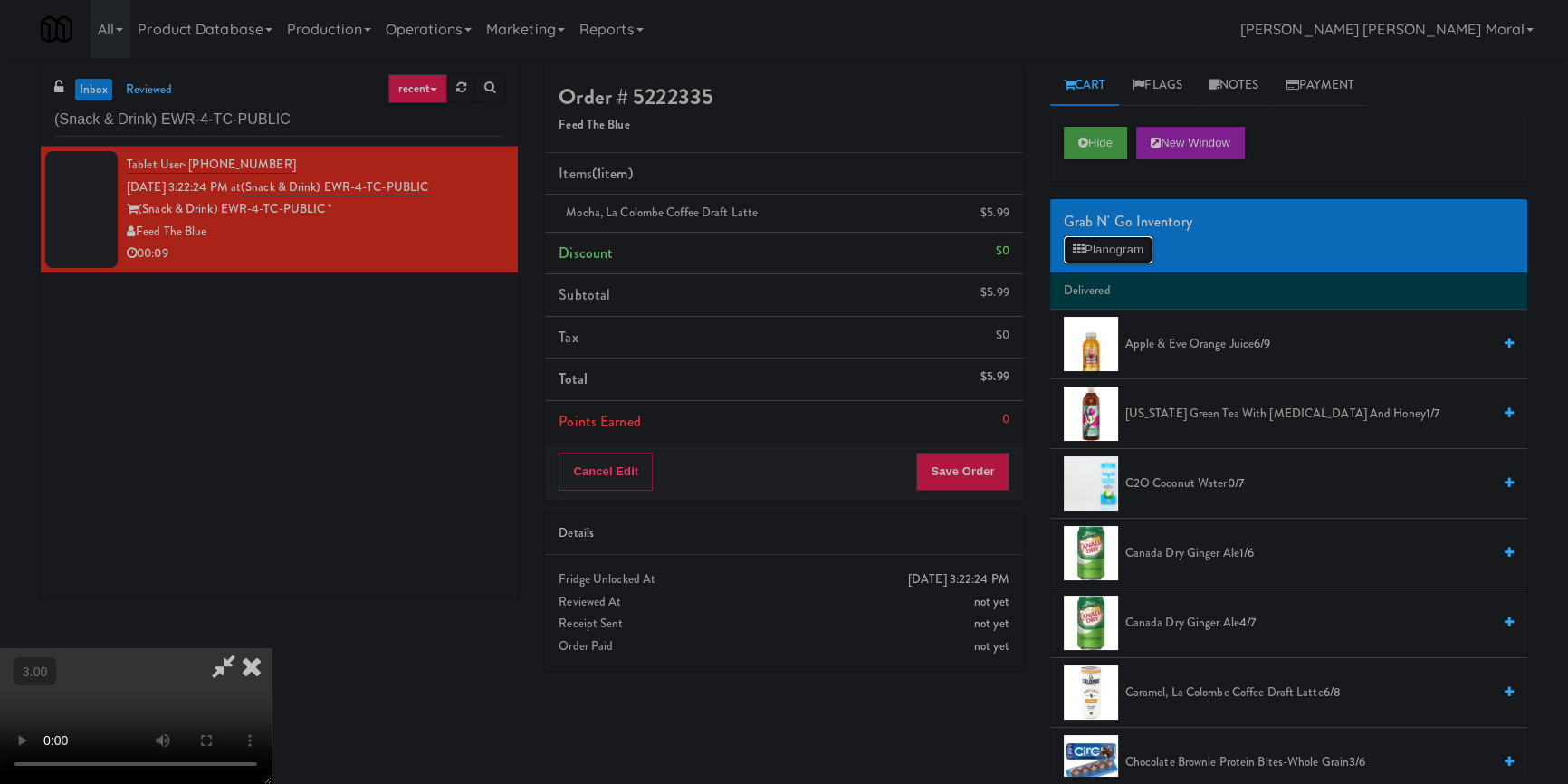
click at [1120, 242] on button "Planogram" at bounding box center [1107, 250] width 88 height 27
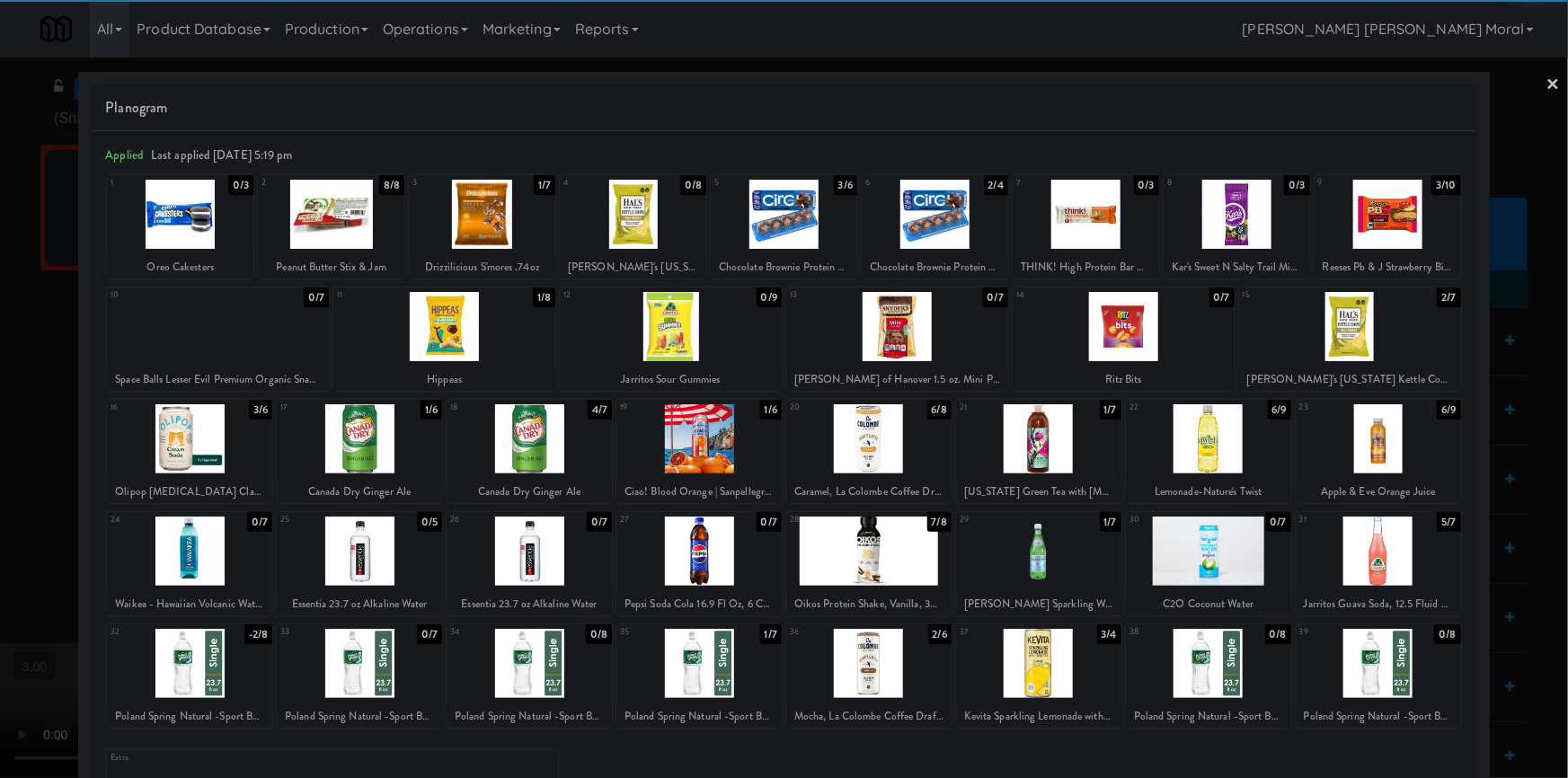
click at [1213, 208] on div at bounding box center [1237, 214] width 147 height 69
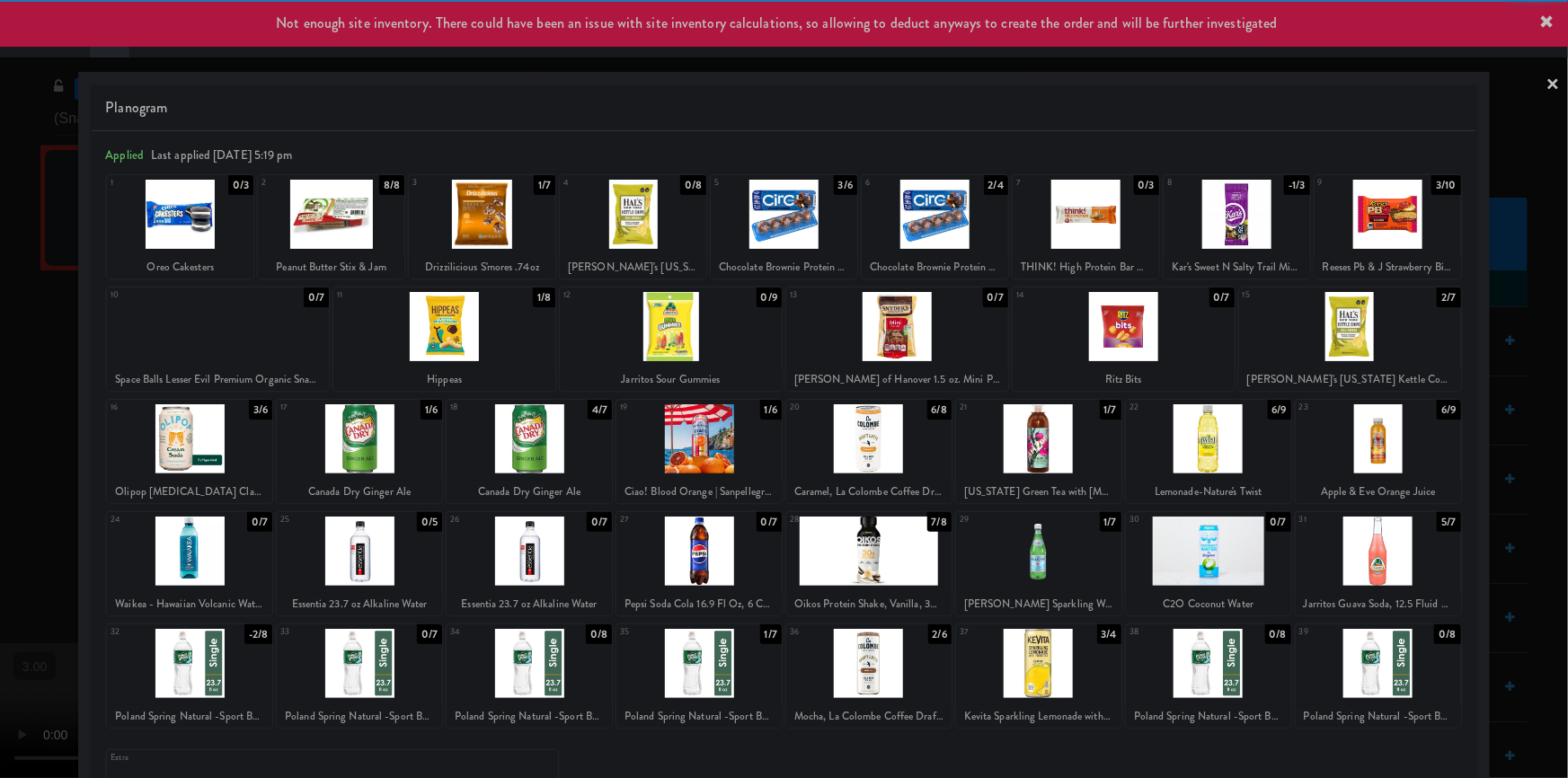
click at [1551, 80] on div at bounding box center [784, 389] width 1568 height 778
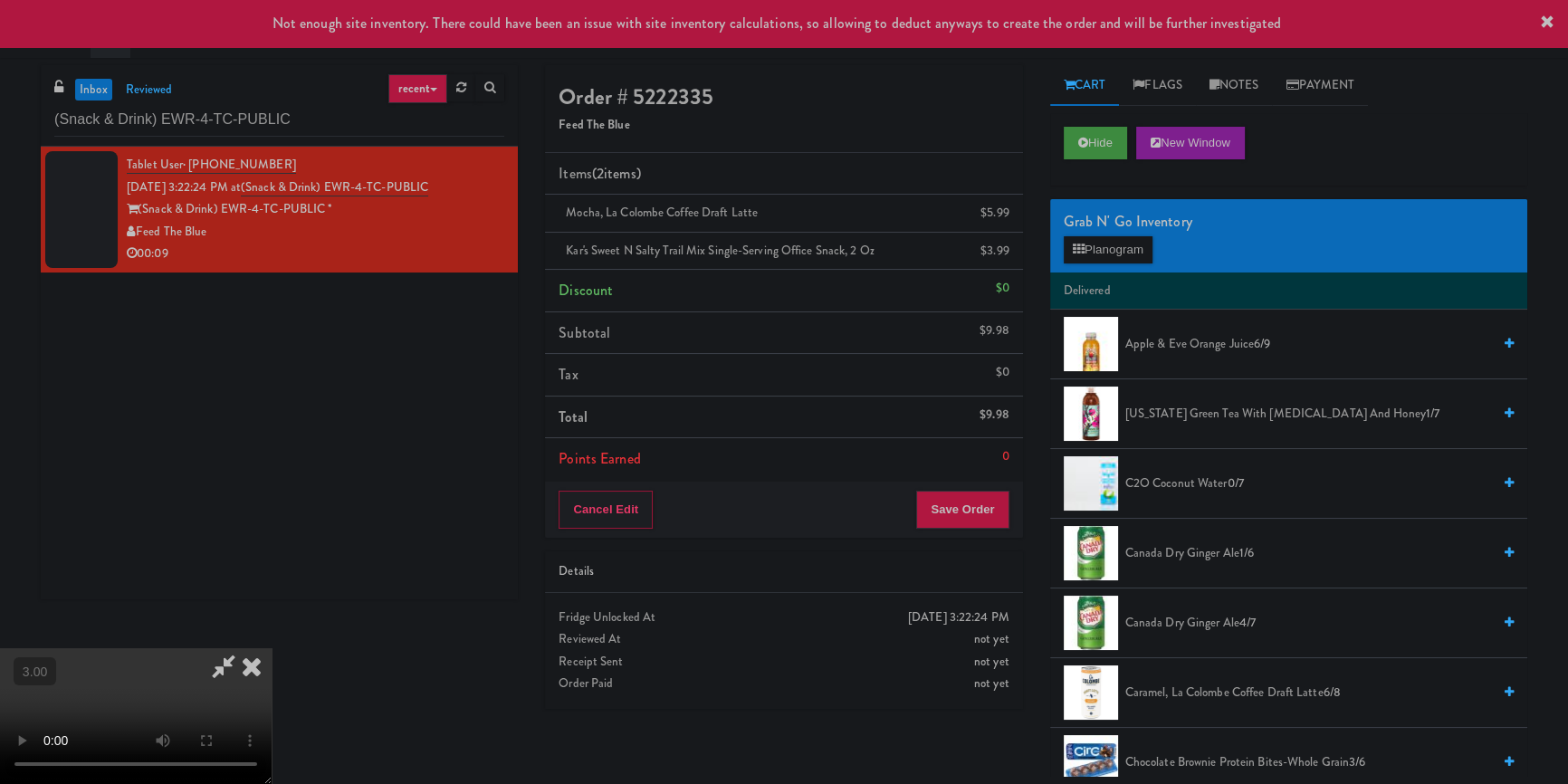
click at [272, 649] on video at bounding box center [136, 716] width 272 height 136
click at [1004, 515] on button "Save Order" at bounding box center [961, 510] width 92 height 38
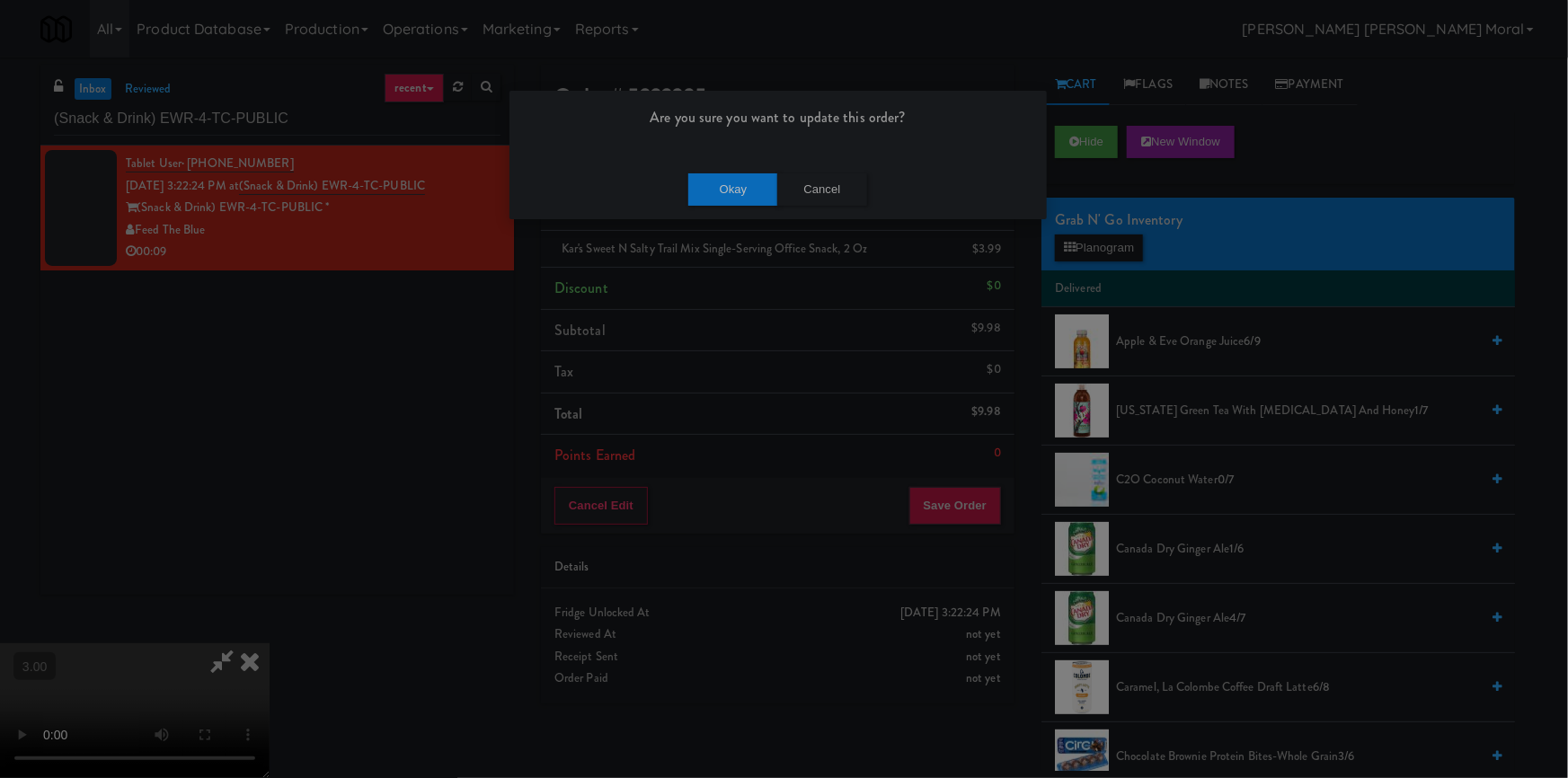
click at [751, 170] on div "Okay Cancel" at bounding box center [778, 189] width 537 height 60
click at [739, 185] on button "Okay" at bounding box center [732, 190] width 90 height 33
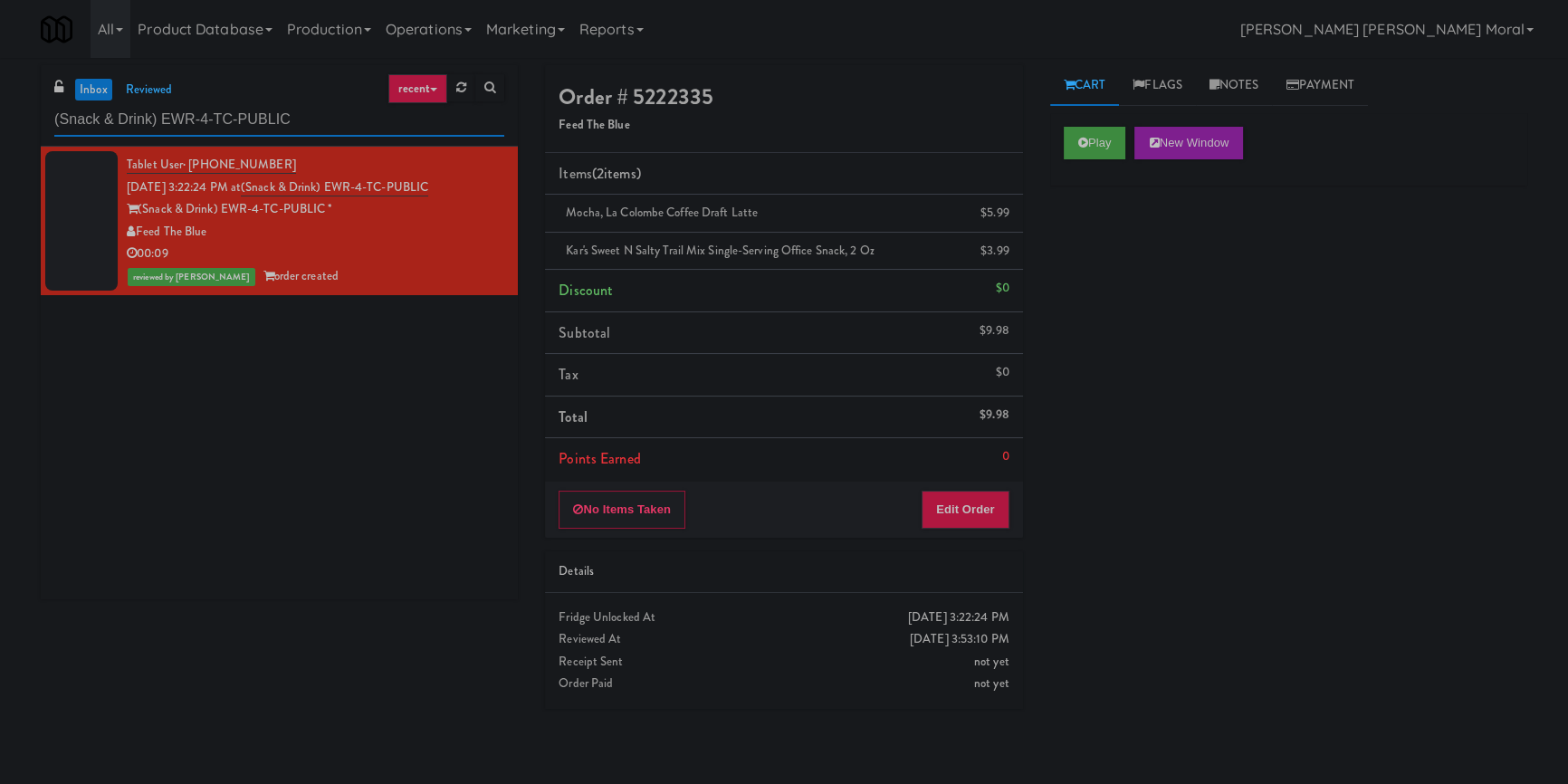
click at [115, 120] on input "(Snack & Drink) EWR-4-TC-PUBLIC" at bounding box center [279, 120] width 450 height 34
paste input "[PERSON_NAME] - Cooler - Right"
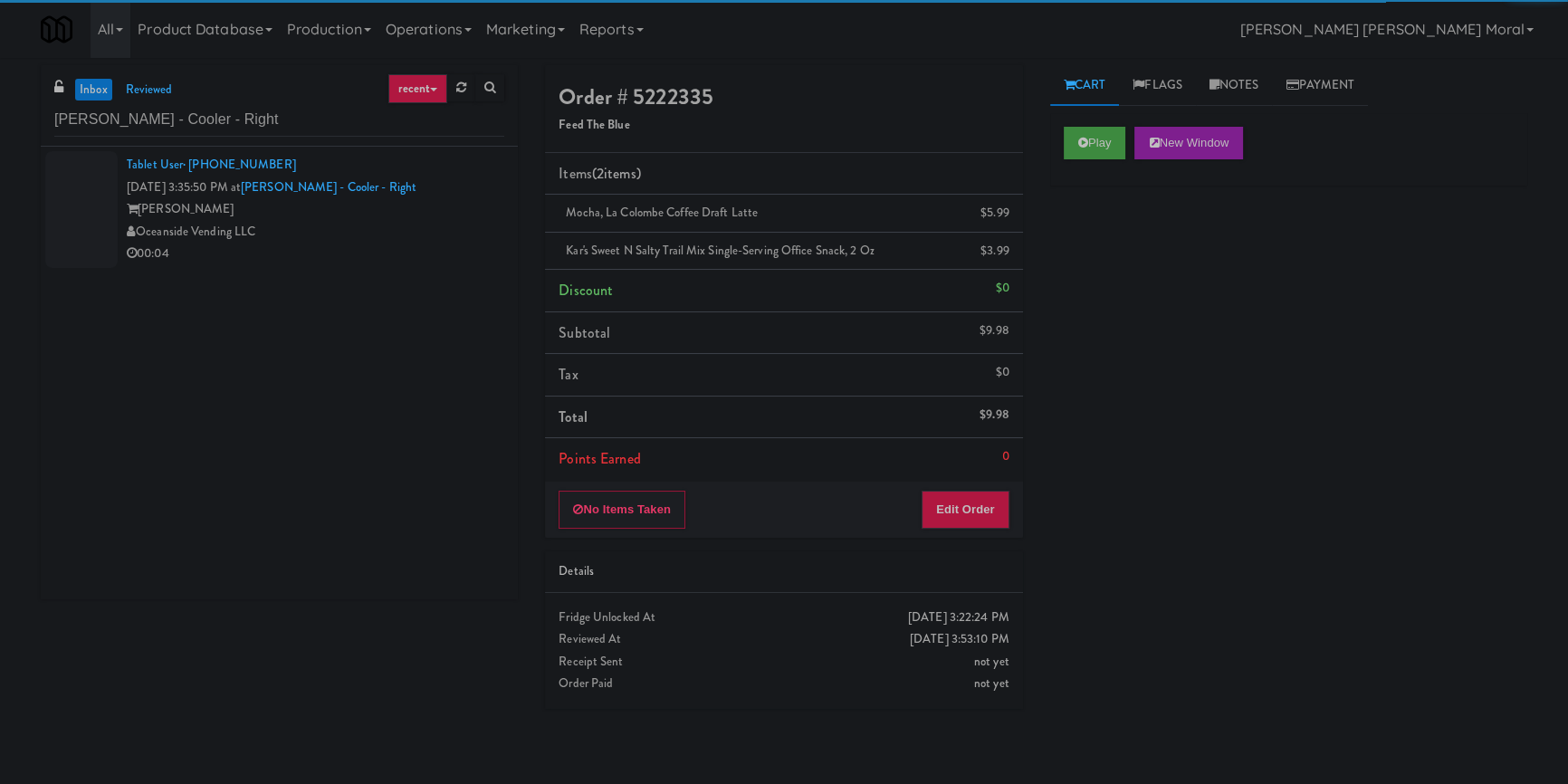
click at [403, 243] on div "00:04" at bounding box center [316, 254] width 378 height 23
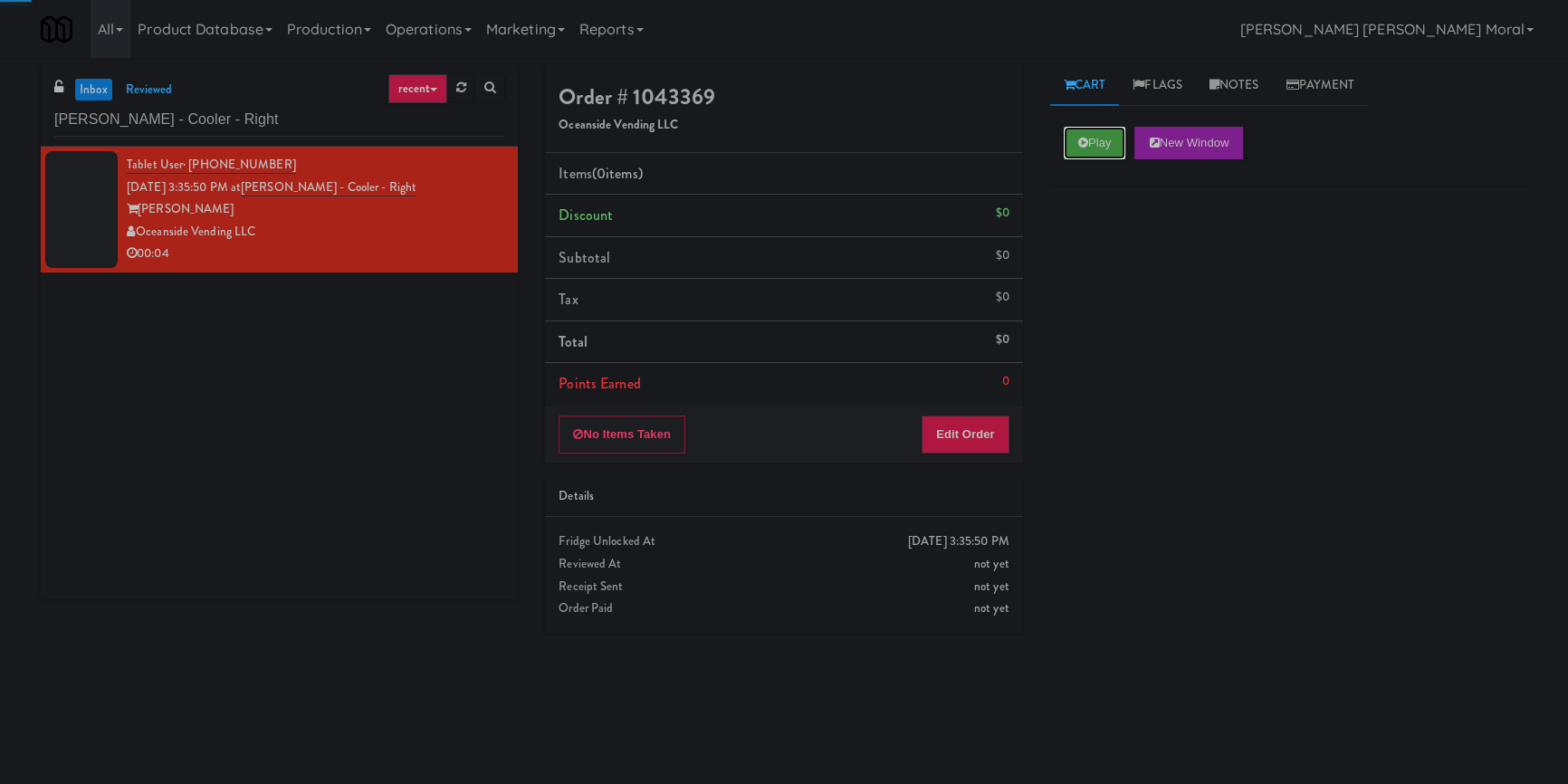
click at [1114, 151] on button "Play" at bounding box center [1095, 143] width 62 height 33
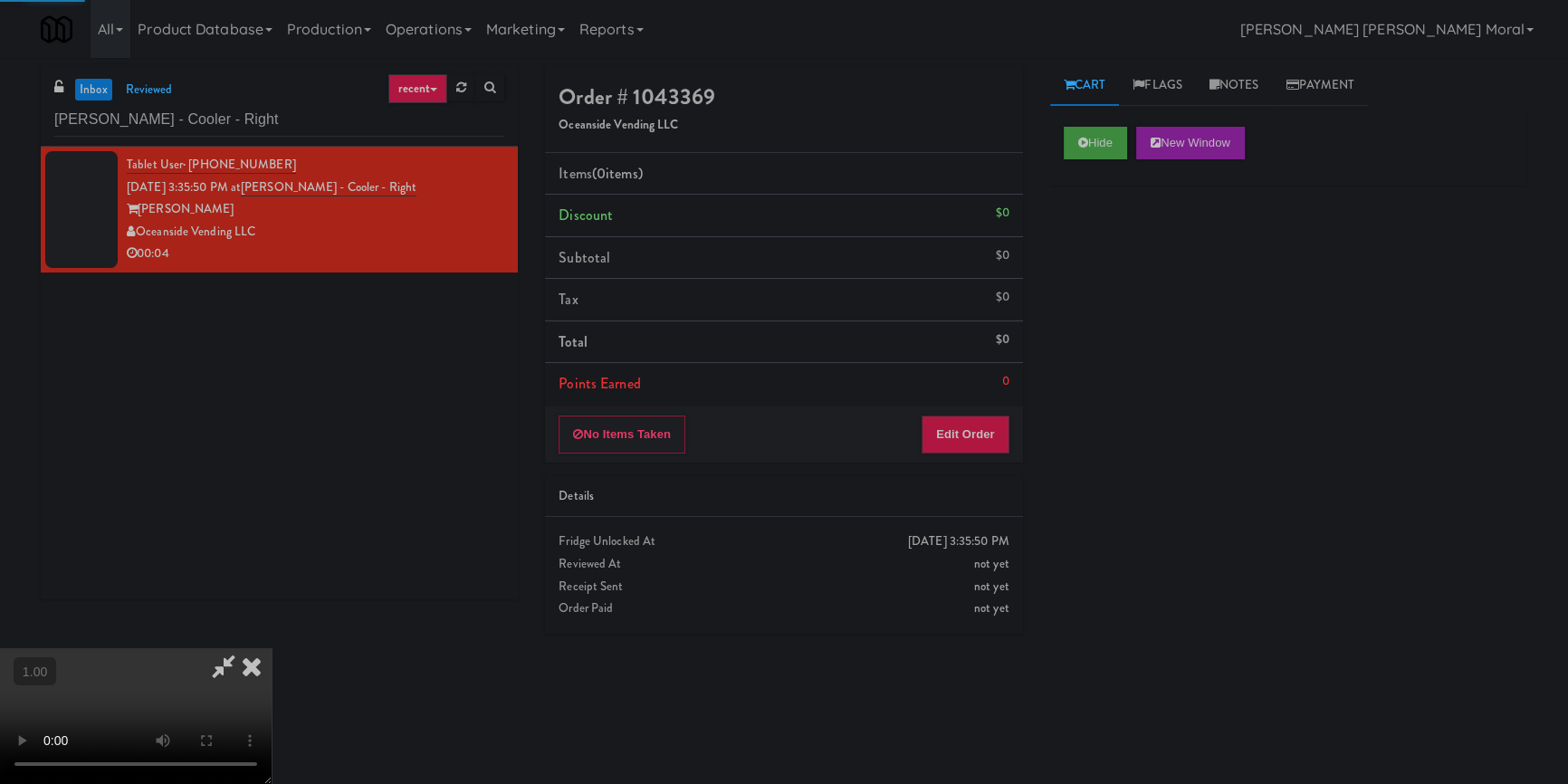
click at [1137, 263] on div "Hide New Window Primary Flag Clear Flag if unable to determine what was taken o…" at bounding box center [1288, 453] width 477 height 679
click at [1090, 352] on div "Hide New Window Primary Flag Clear Flag if unable to determine what was taken o…" at bounding box center [1288, 453] width 477 height 679
click at [272, 649] on video at bounding box center [136, 716] width 272 height 136
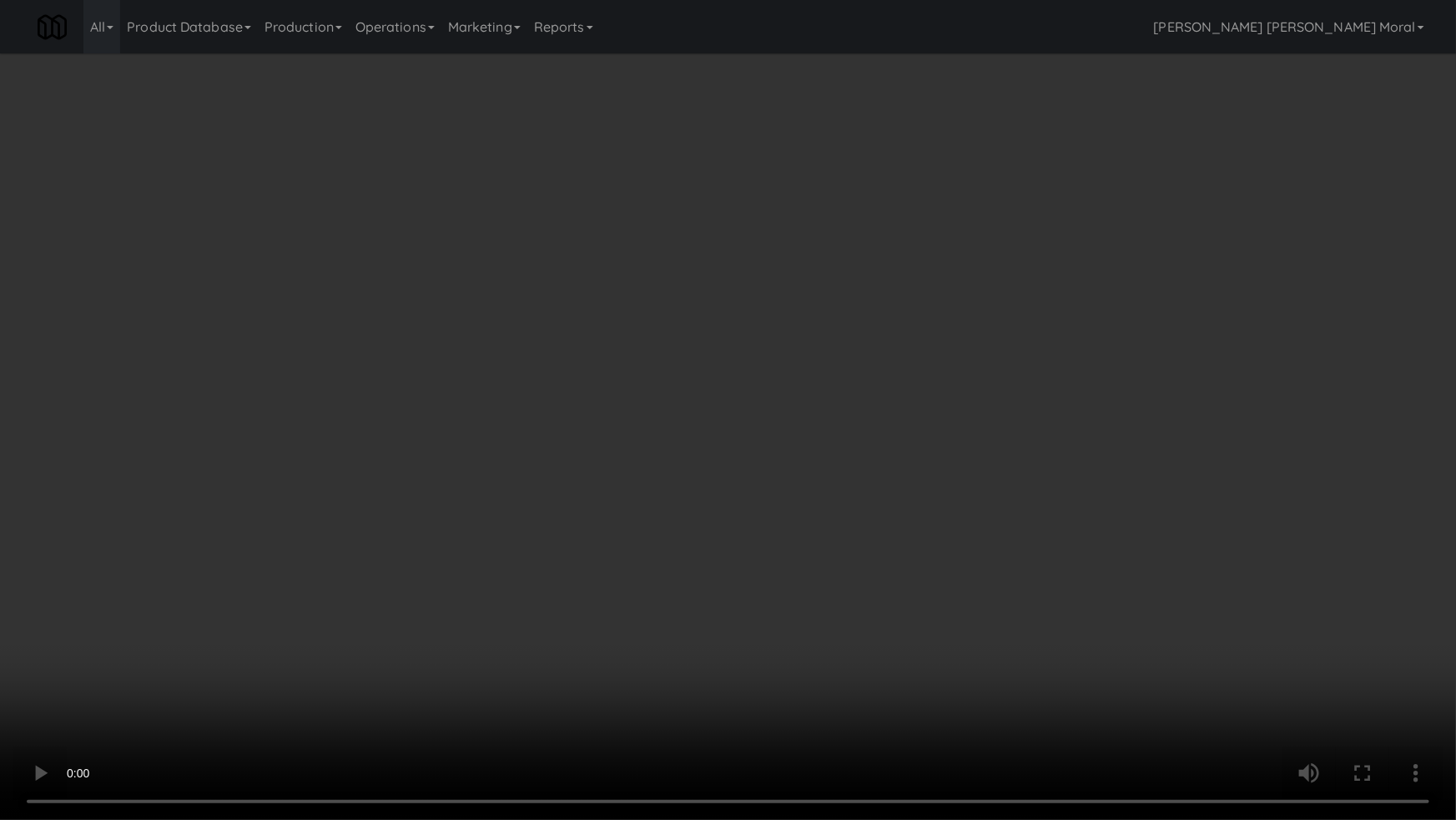
click at [702, 550] on video at bounding box center [728, 410] width 1456 height 820
click at [705, 551] on video at bounding box center [728, 410] width 1456 height 820
click at [763, 541] on video at bounding box center [728, 410] width 1456 height 820
click at [691, 411] on video at bounding box center [728, 410] width 1456 height 820
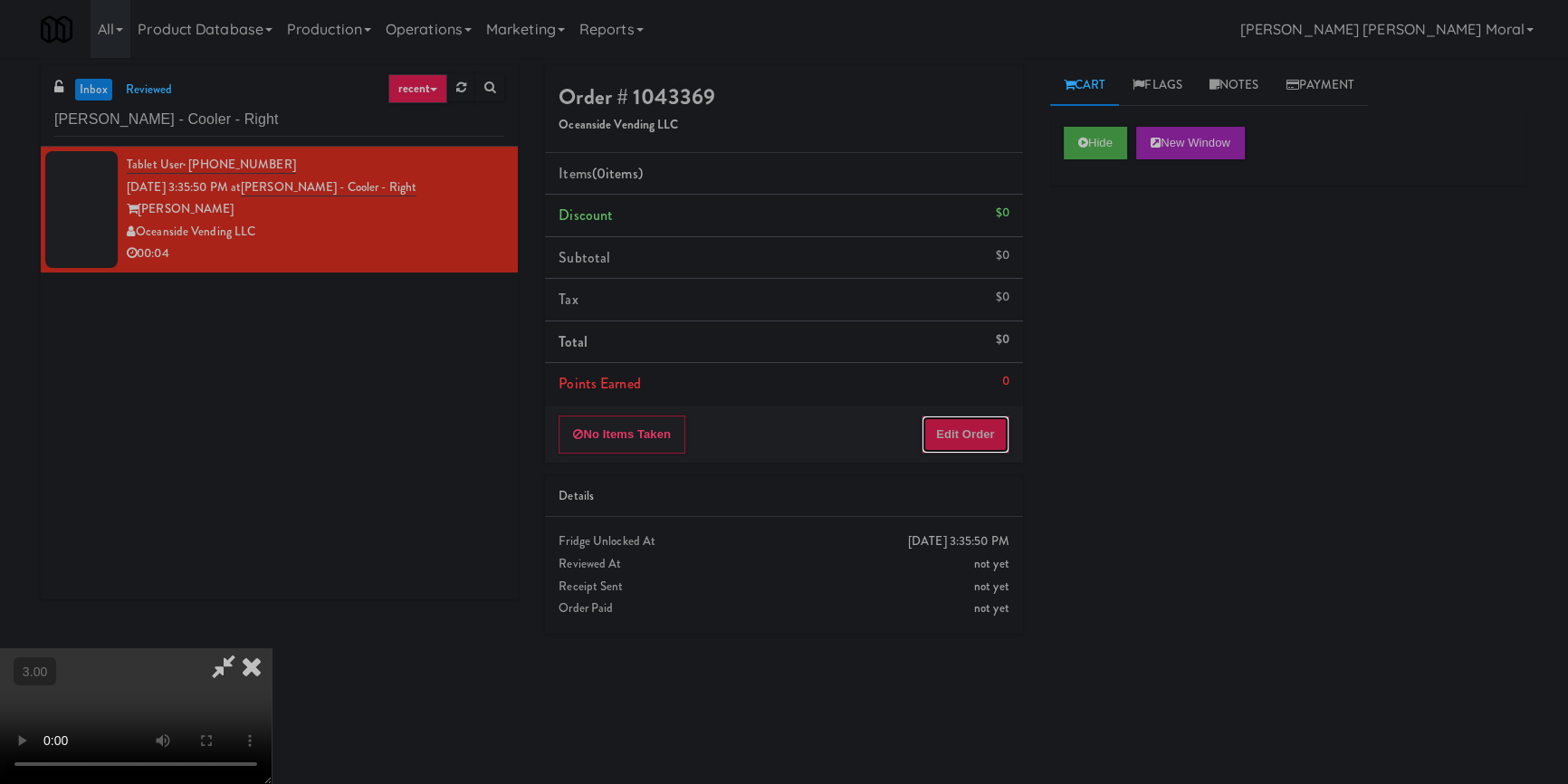
click at [978, 439] on button "Edit Order" at bounding box center [965, 435] width 88 height 38
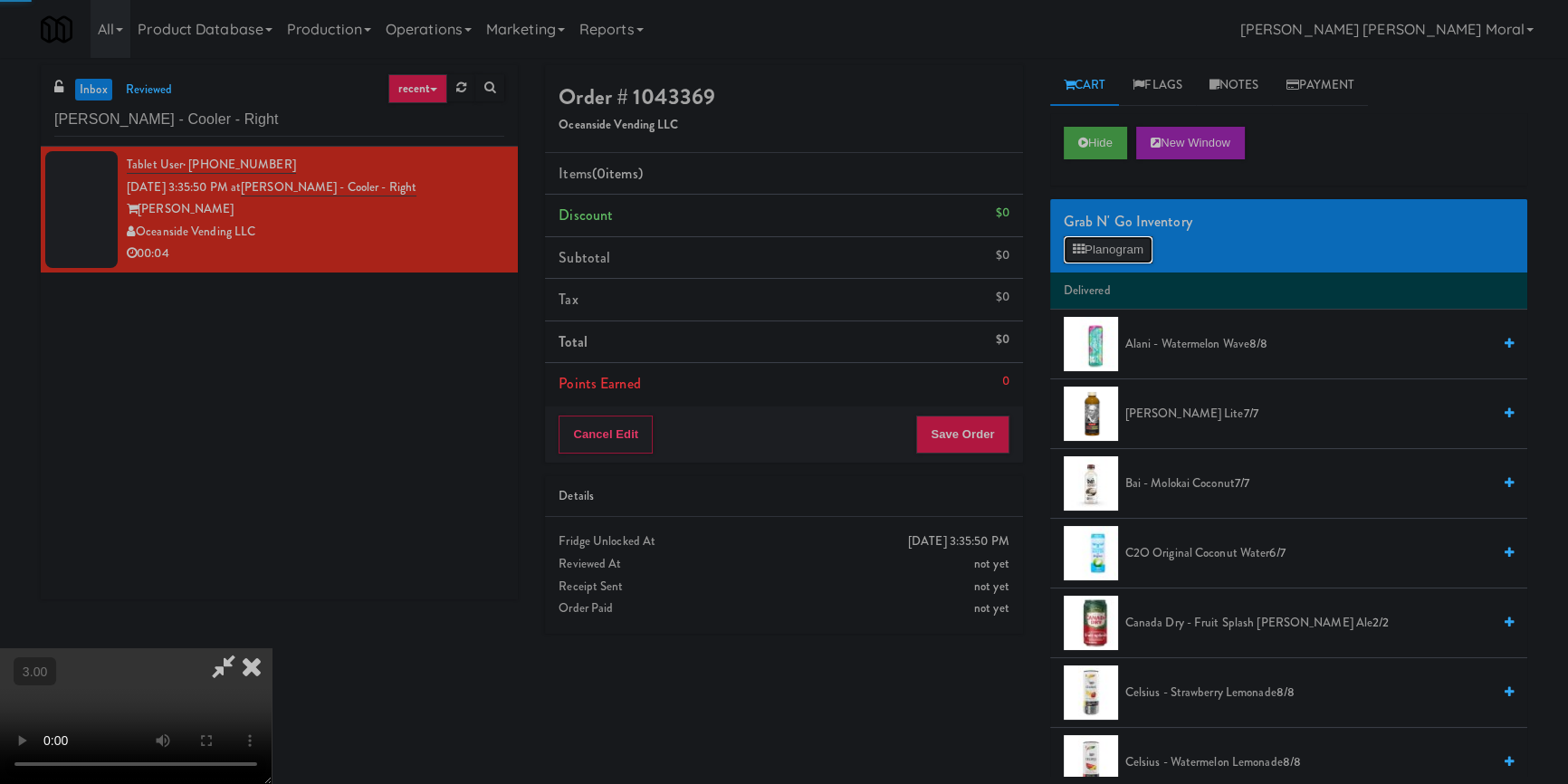
click at [1107, 246] on button "Planogram" at bounding box center [1107, 250] width 88 height 27
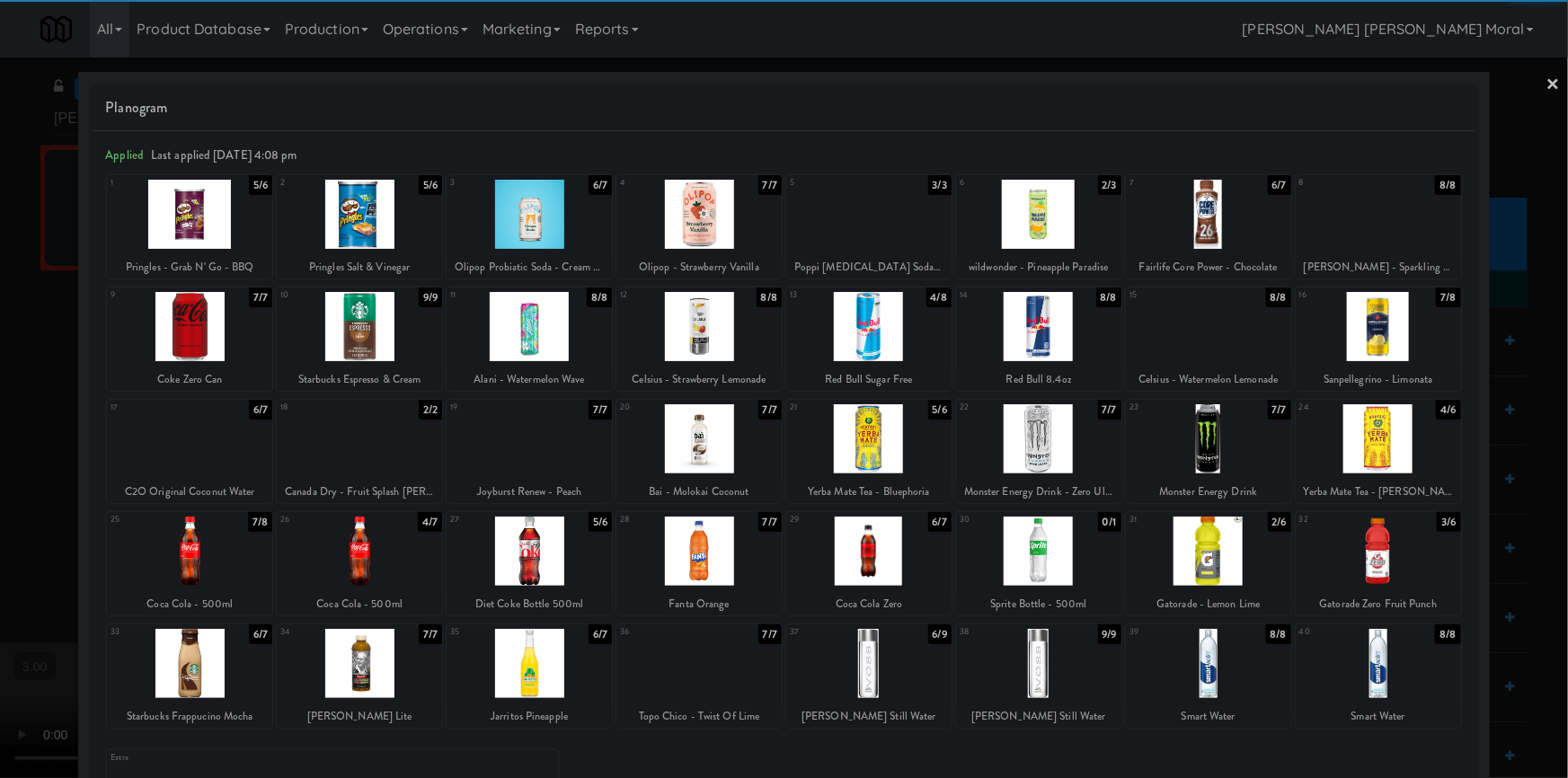
click at [567, 687] on div at bounding box center [529, 664] width 166 height 69
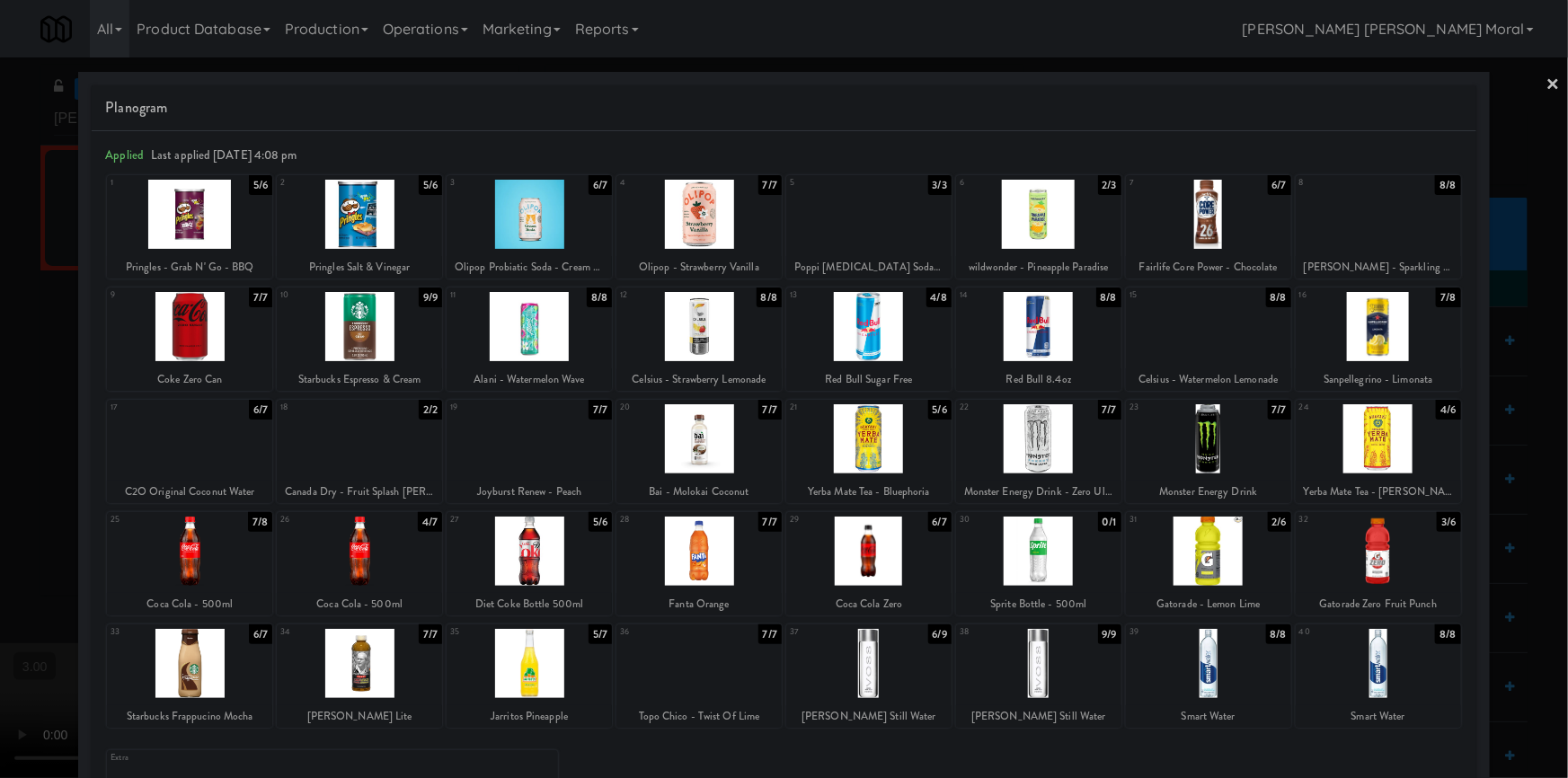
click at [1546, 90] on link "×" at bounding box center [1554, 86] width 14 height 56
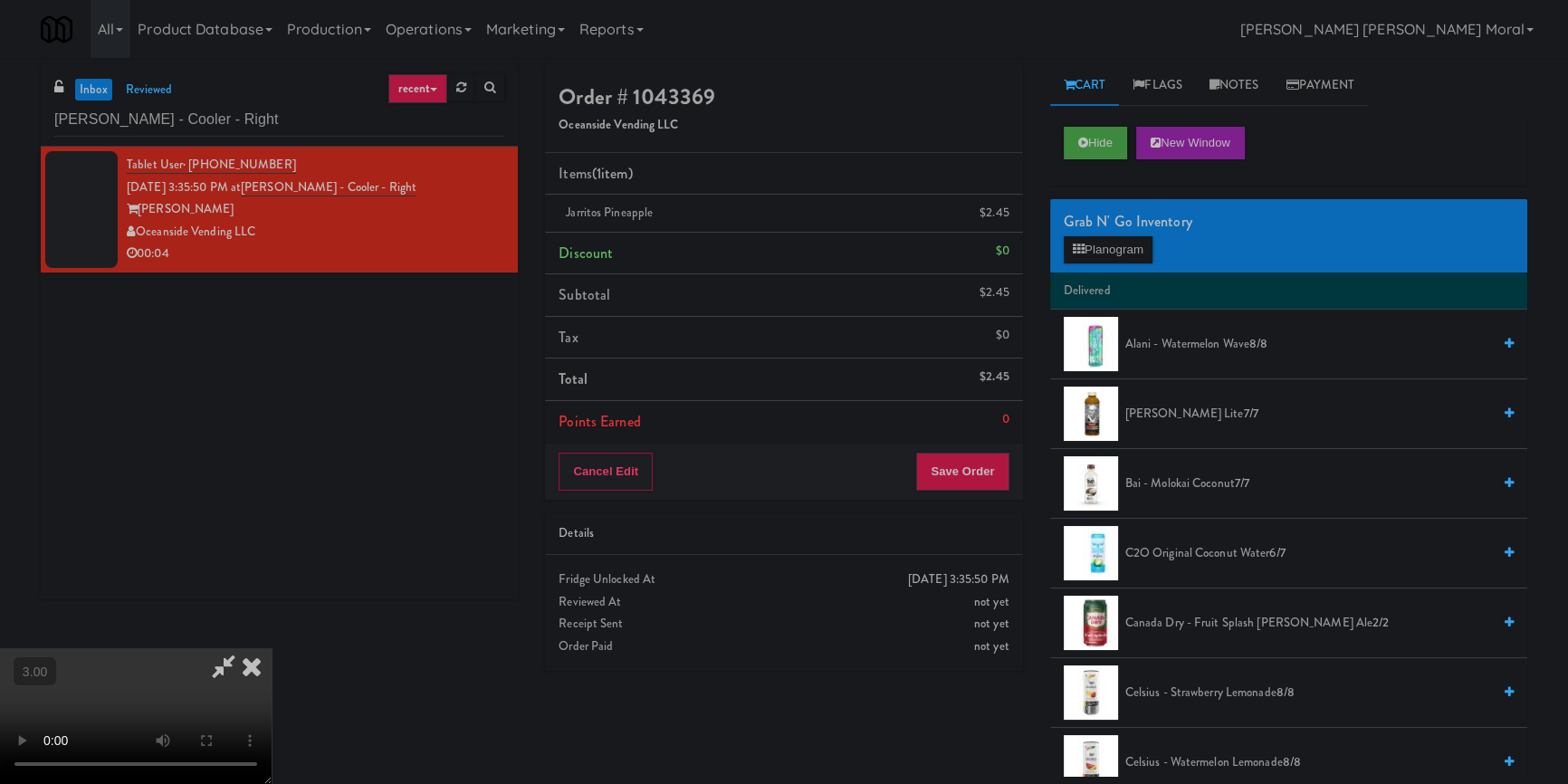
click at [272, 649] on video at bounding box center [136, 716] width 272 height 136
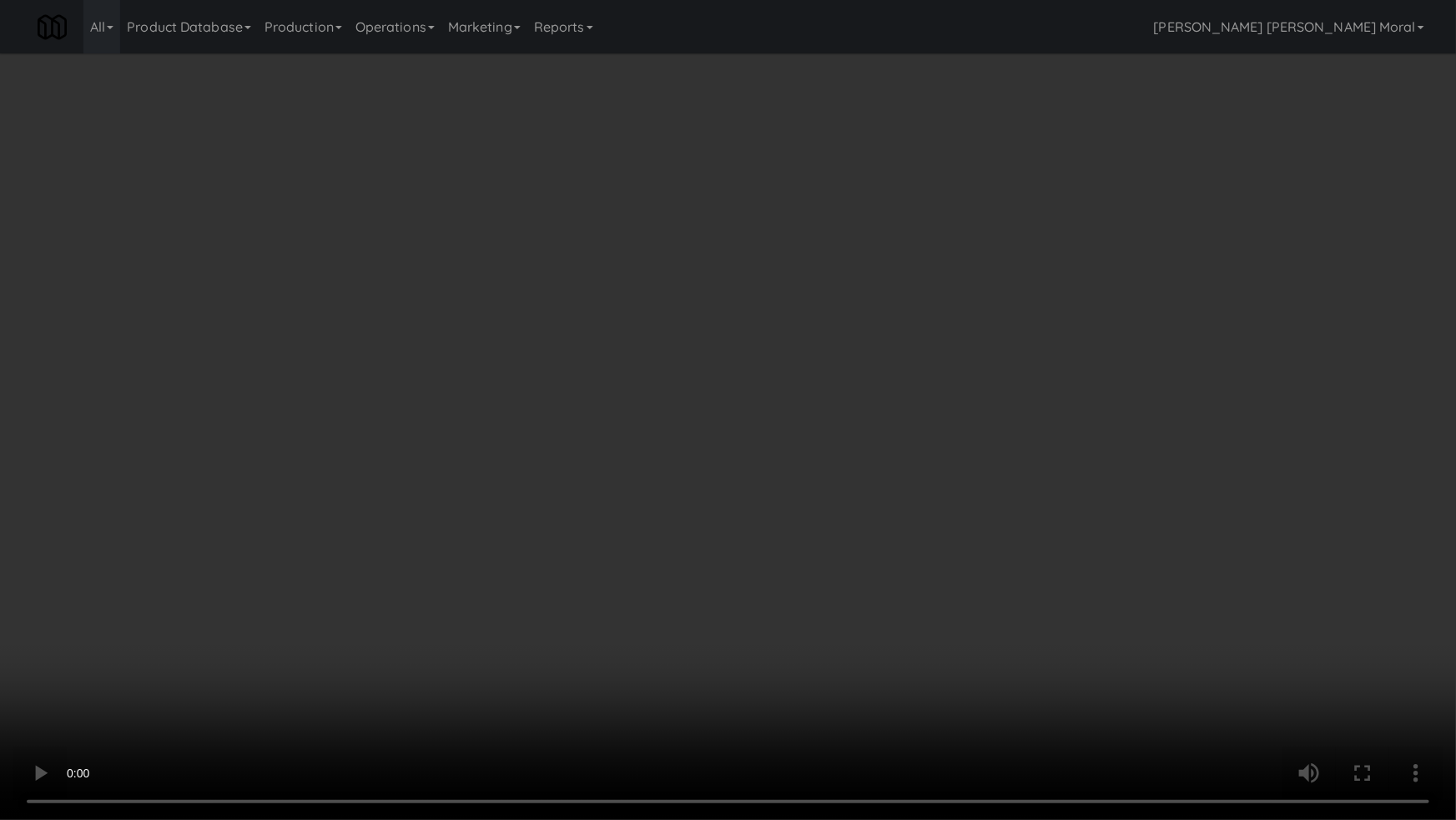
click at [717, 473] on video at bounding box center [728, 410] width 1456 height 820
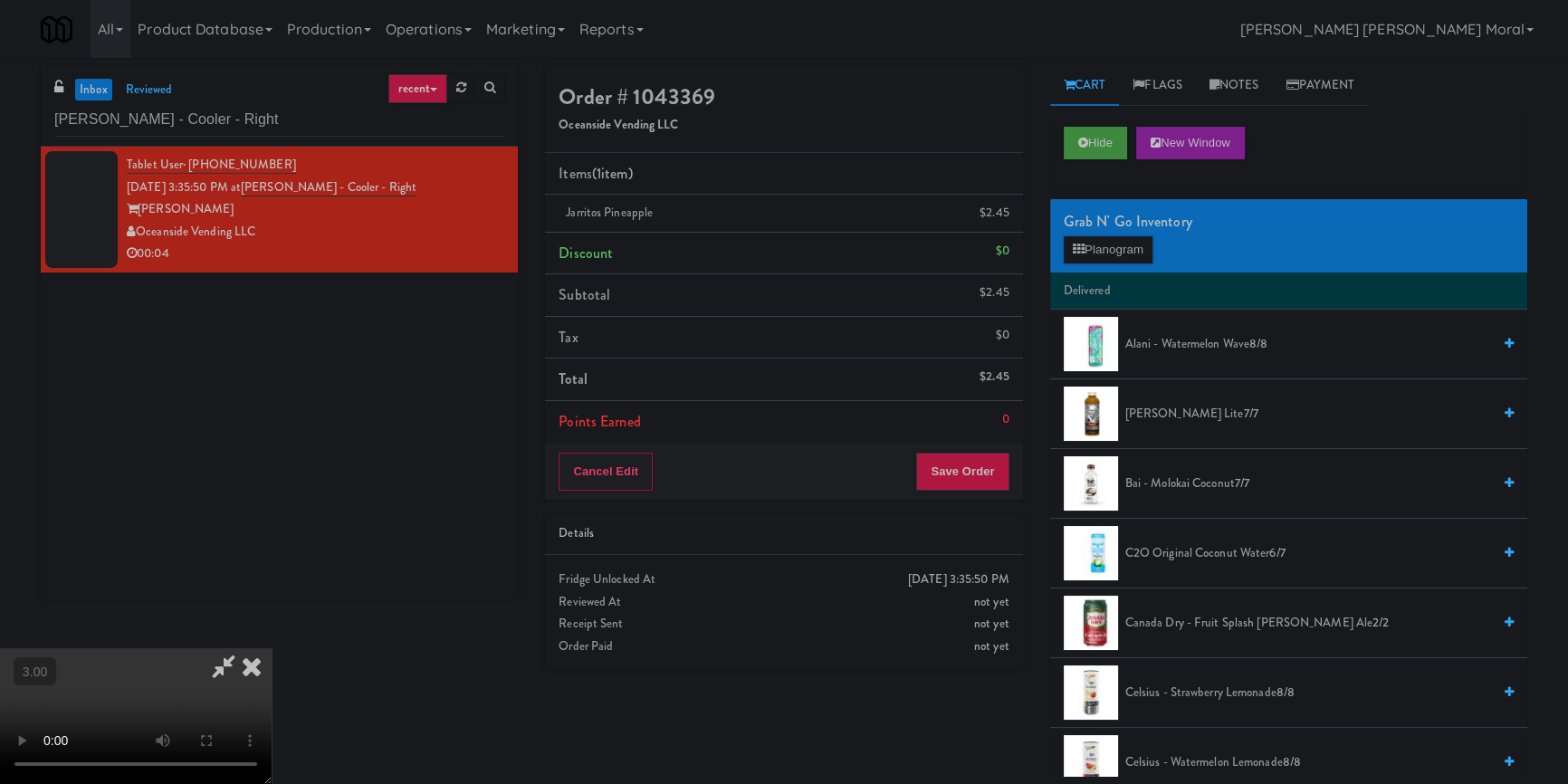
click at [272, 649] on icon at bounding box center [252, 667] width 40 height 37
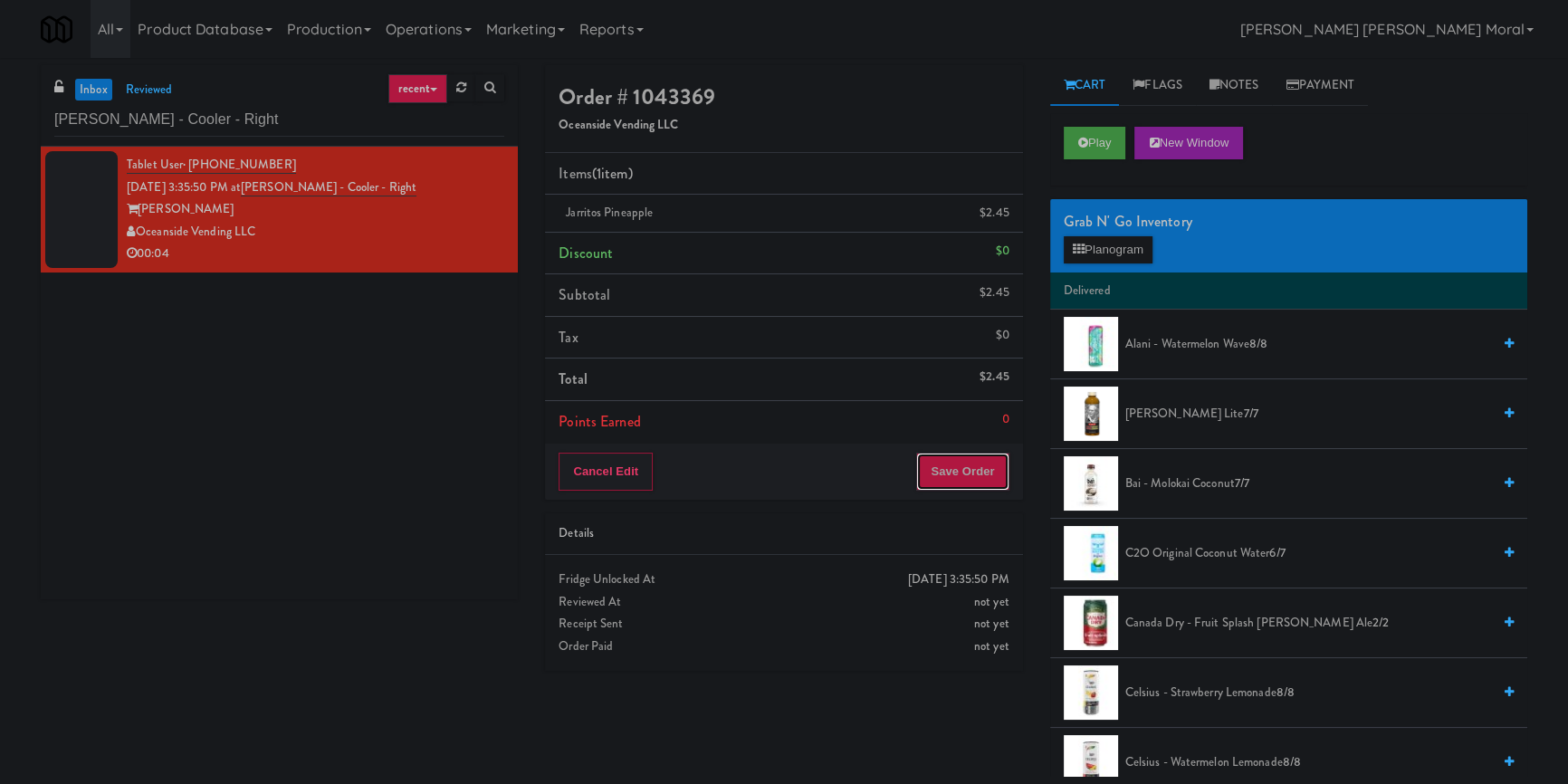
click at [960, 470] on button "Save Order" at bounding box center [961, 472] width 92 height 38
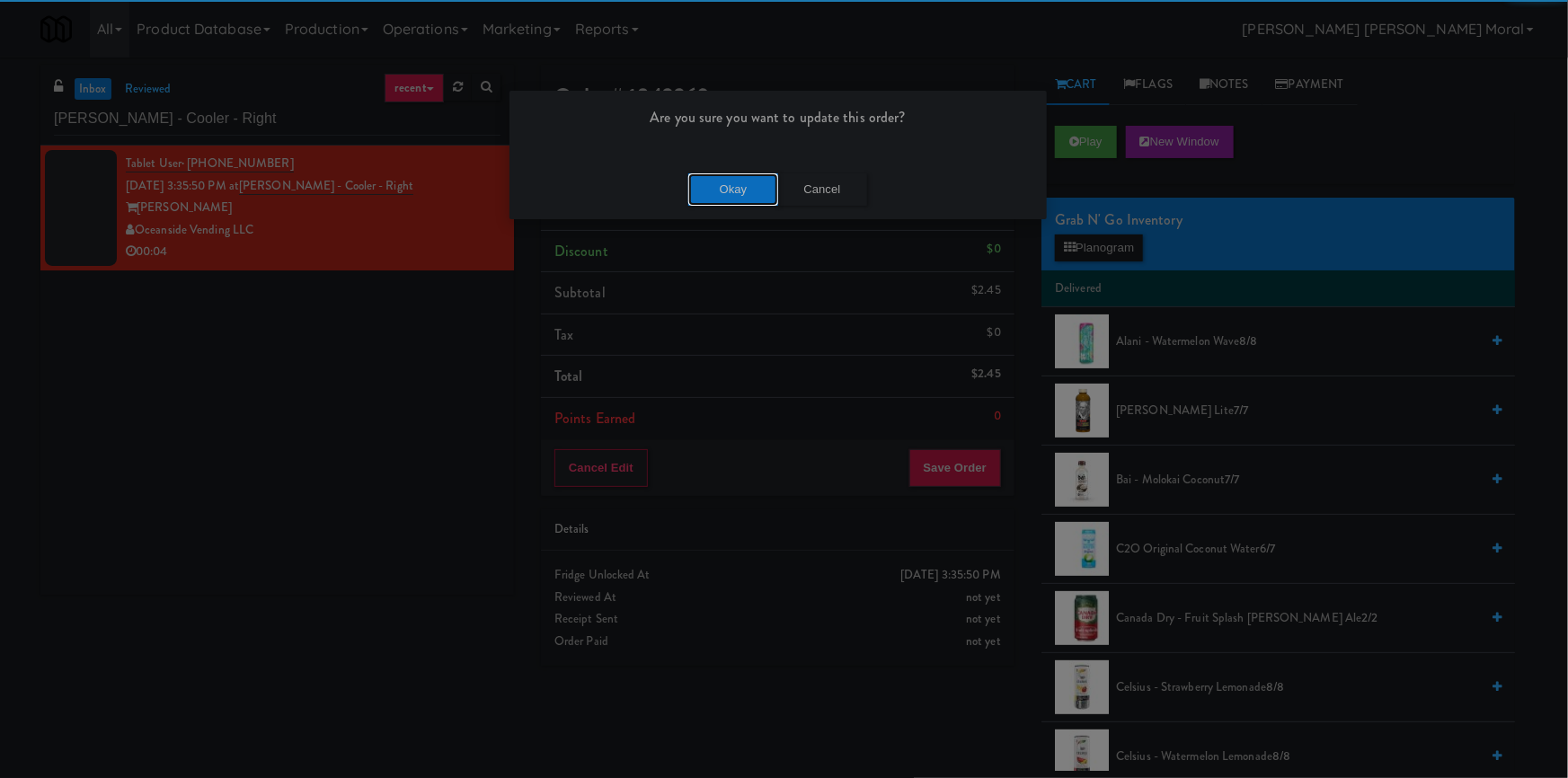
click at [738, 198] on button "Okay" at bounding box center [732, 190] width 90 height 33
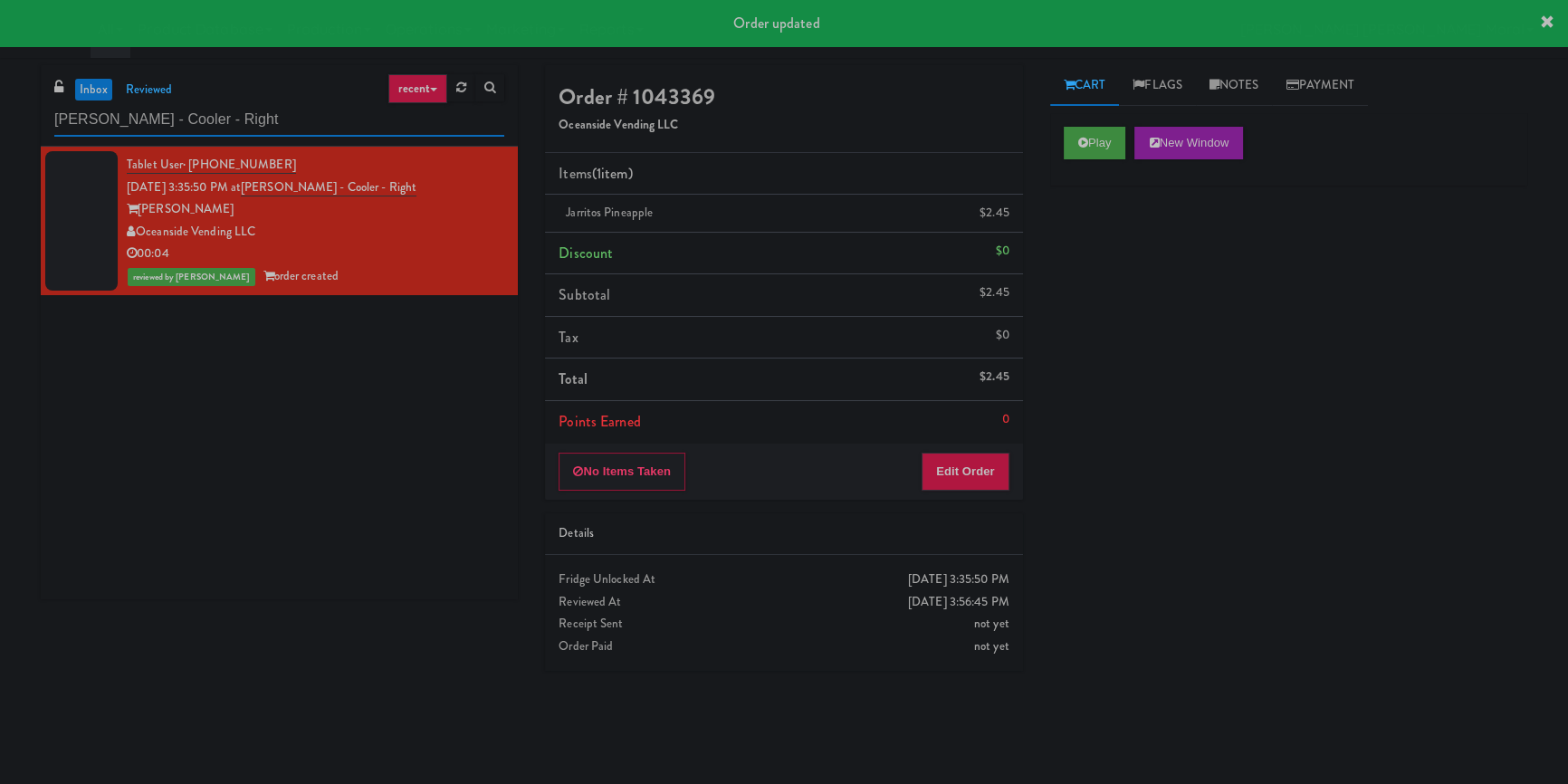
click at [351, 130] on input "[PERSON_NAME] - Cooler - Right" at bounding box center [279, 120] width 450 height 34
paste input "(Food, Snack & Drink) [GEOGRAPHIC_DATA] - Cooler"
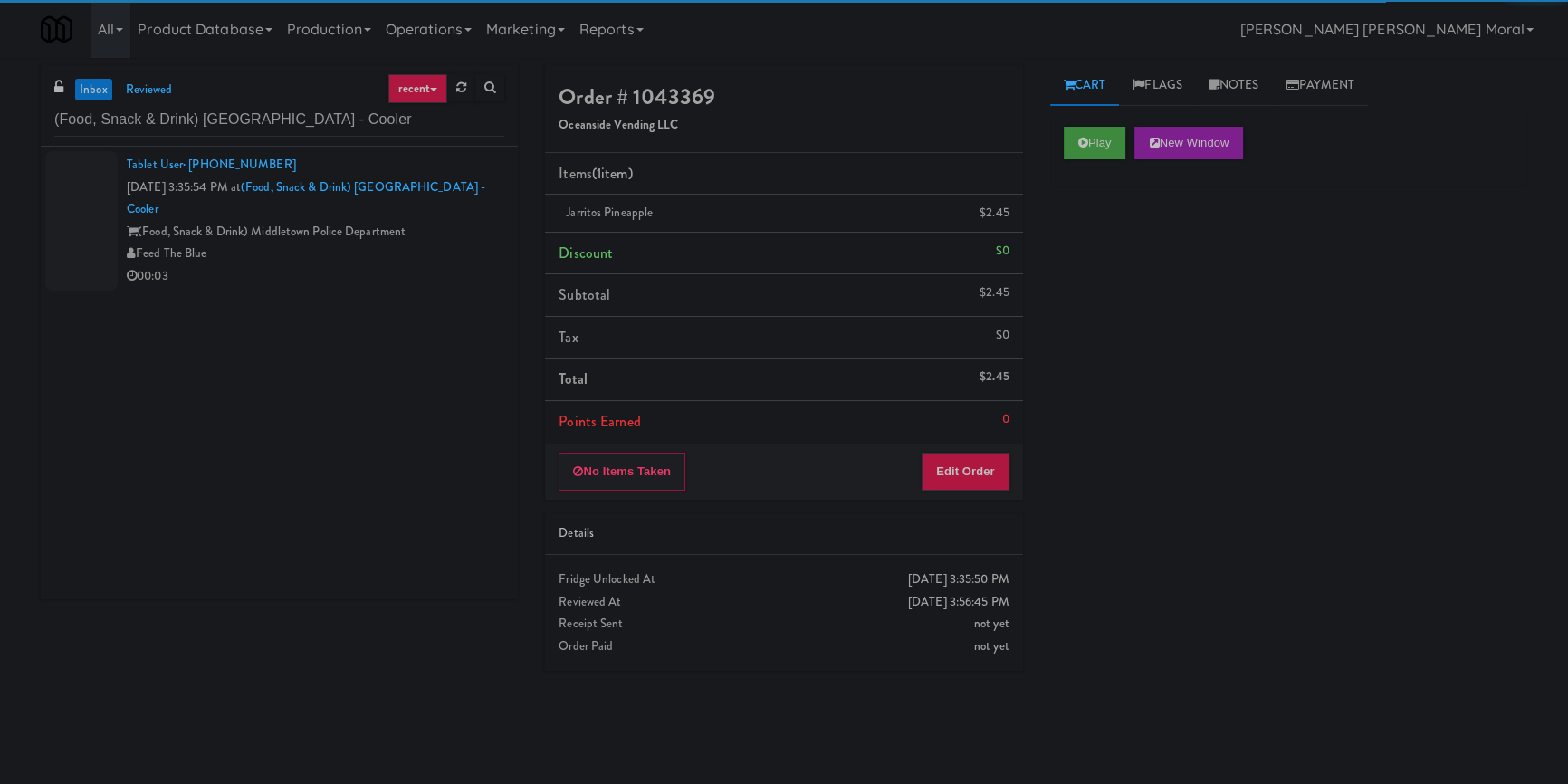
click at [454, 243] on div "Feed The Blue" at bounding box center [316, 254] width 378 height 23
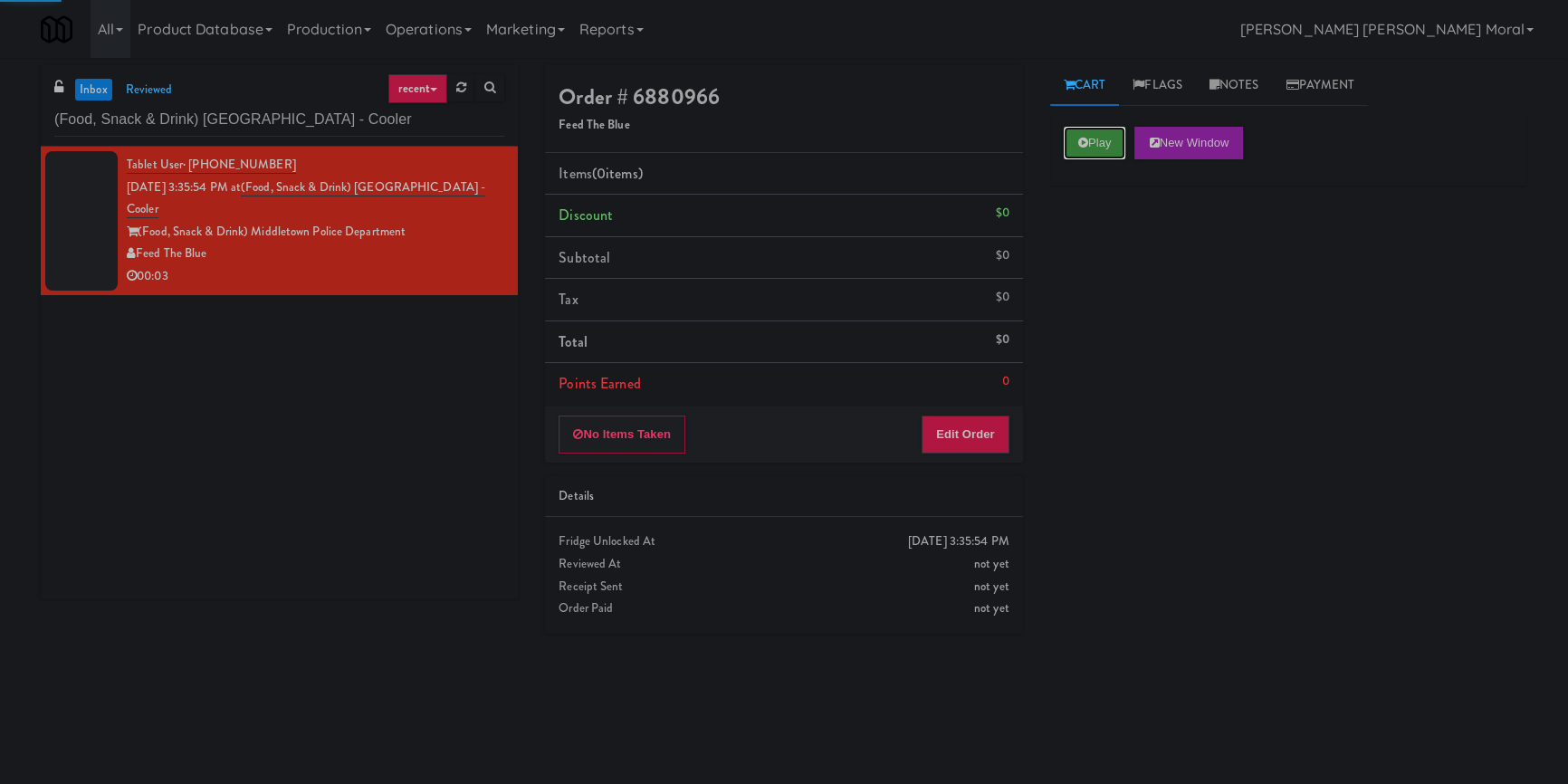
click at [1075, 144] on button "Play" at bounding box center [1095, 143] width 62 height 33
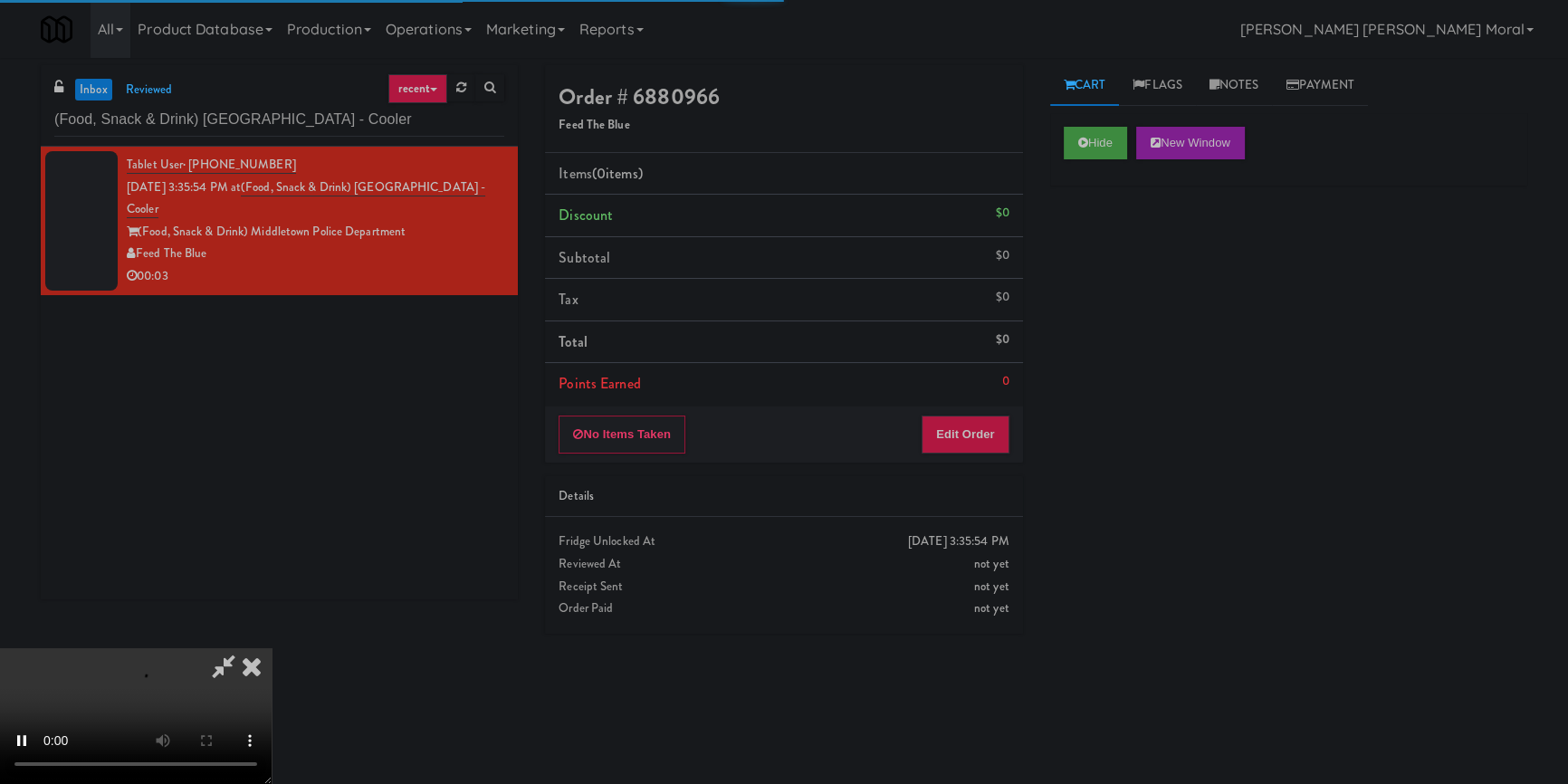
click at [1123, 235] on div "Hide New Window Primary Flag Clear Flag if unable to determine what was taken o…" at bounding box center [1288, 453] width 477 height 679
click at [1112, 374] on div "Hide New Window Primary Flag Clear Flag if unable to determine what was taken o…" at bounding box center [1288, 453] width 477 height 679
click at [272, 649] on video at bounding box center [136, 716] width 272 height 136
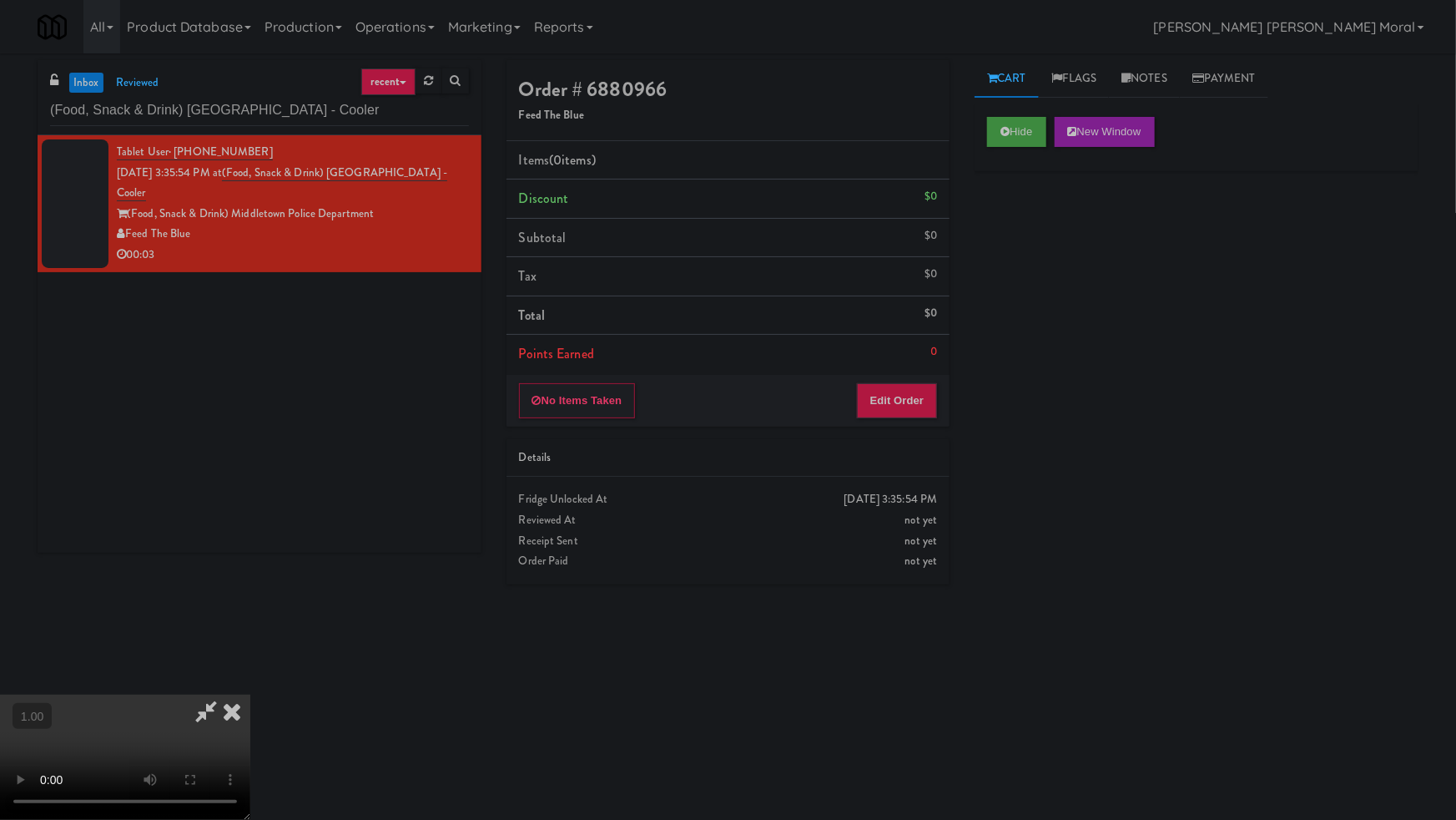
click at [251, 695] on video at bounding box center [125, 757] width 251 height 125
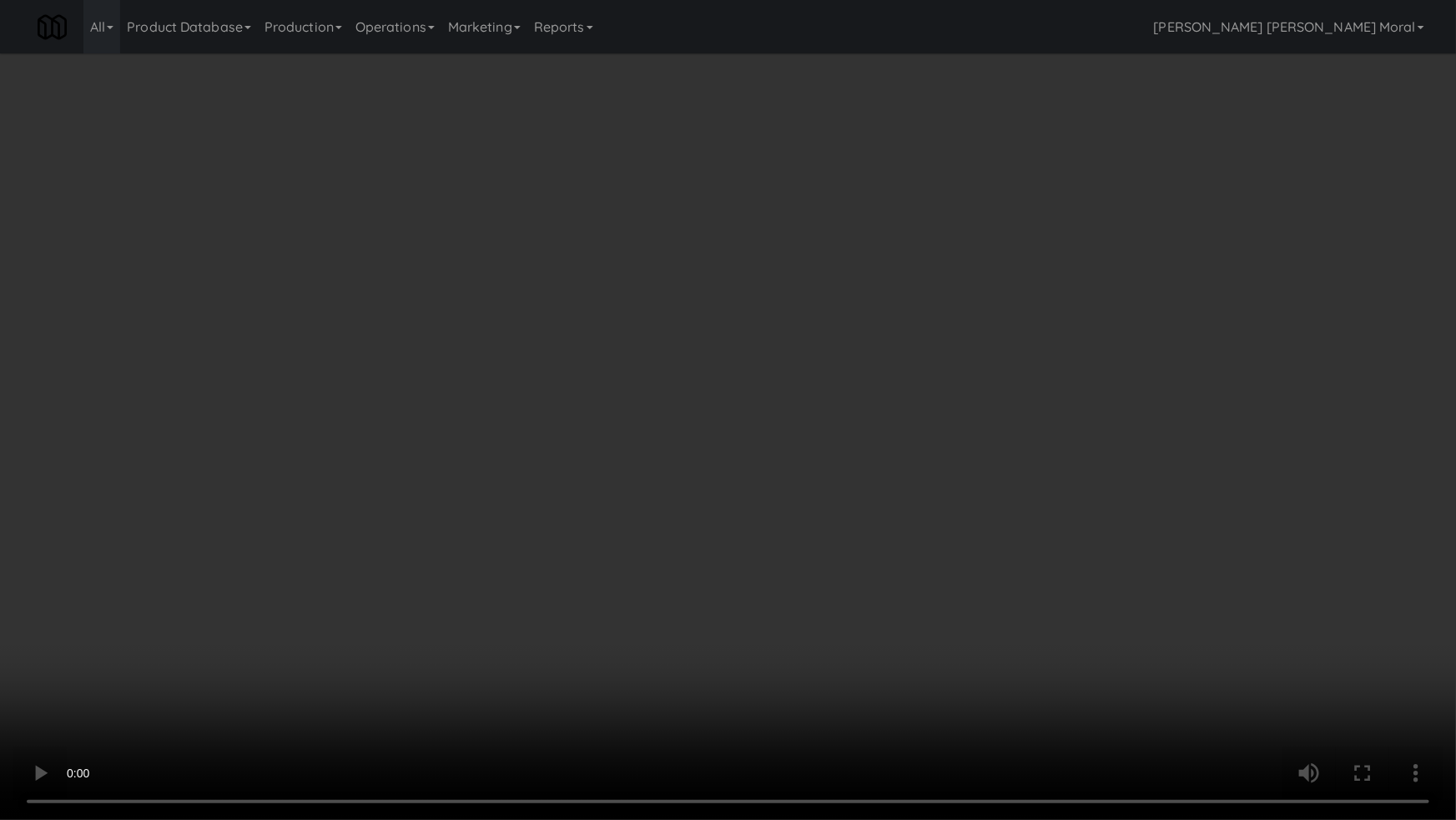
click at [749, 510] on video at bounding box center [728, 410] width 1456 height 820
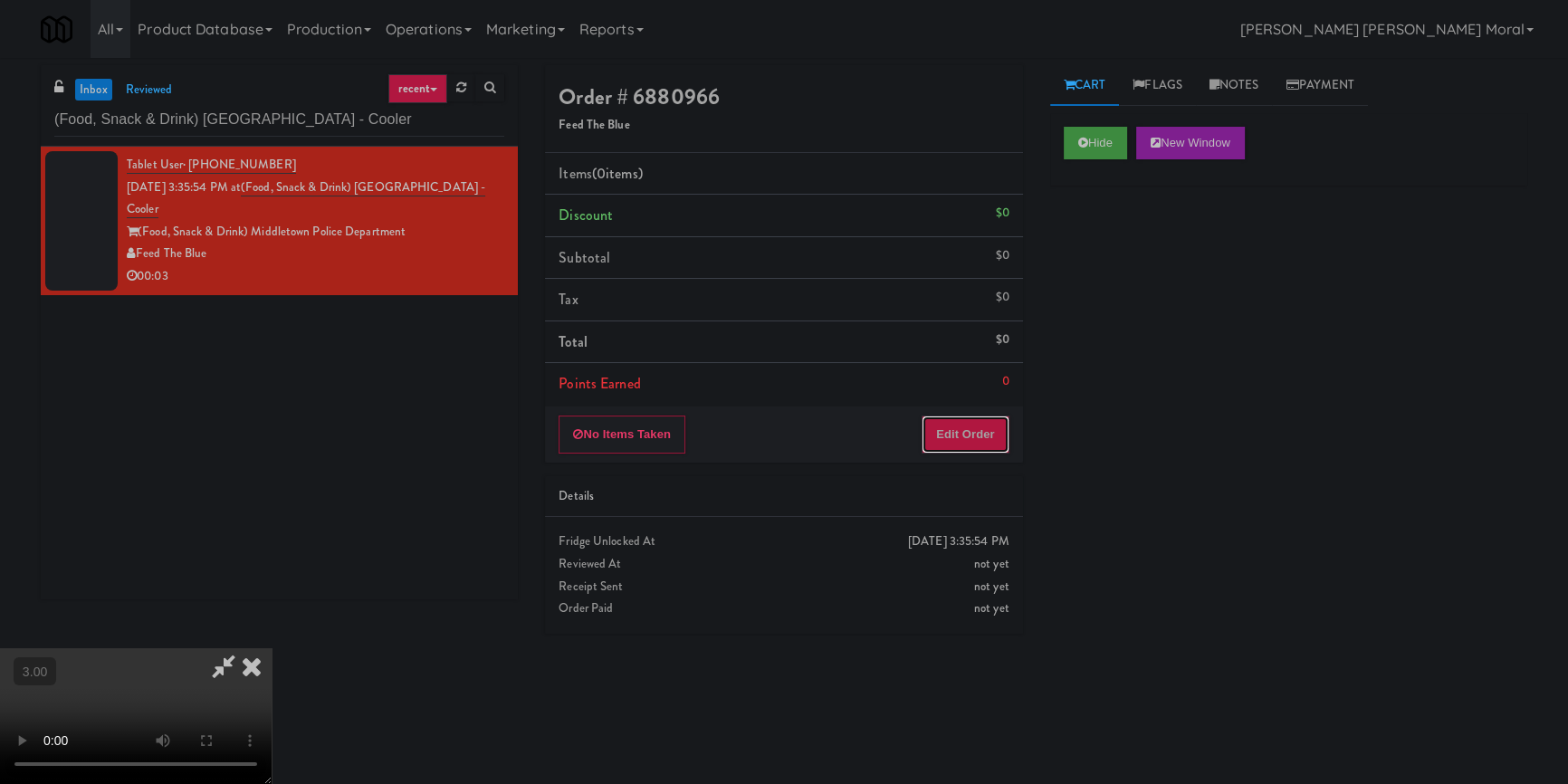
click at [951, 443] on button "Edit Order" at bounding box center [965, 435] width 88 height 38
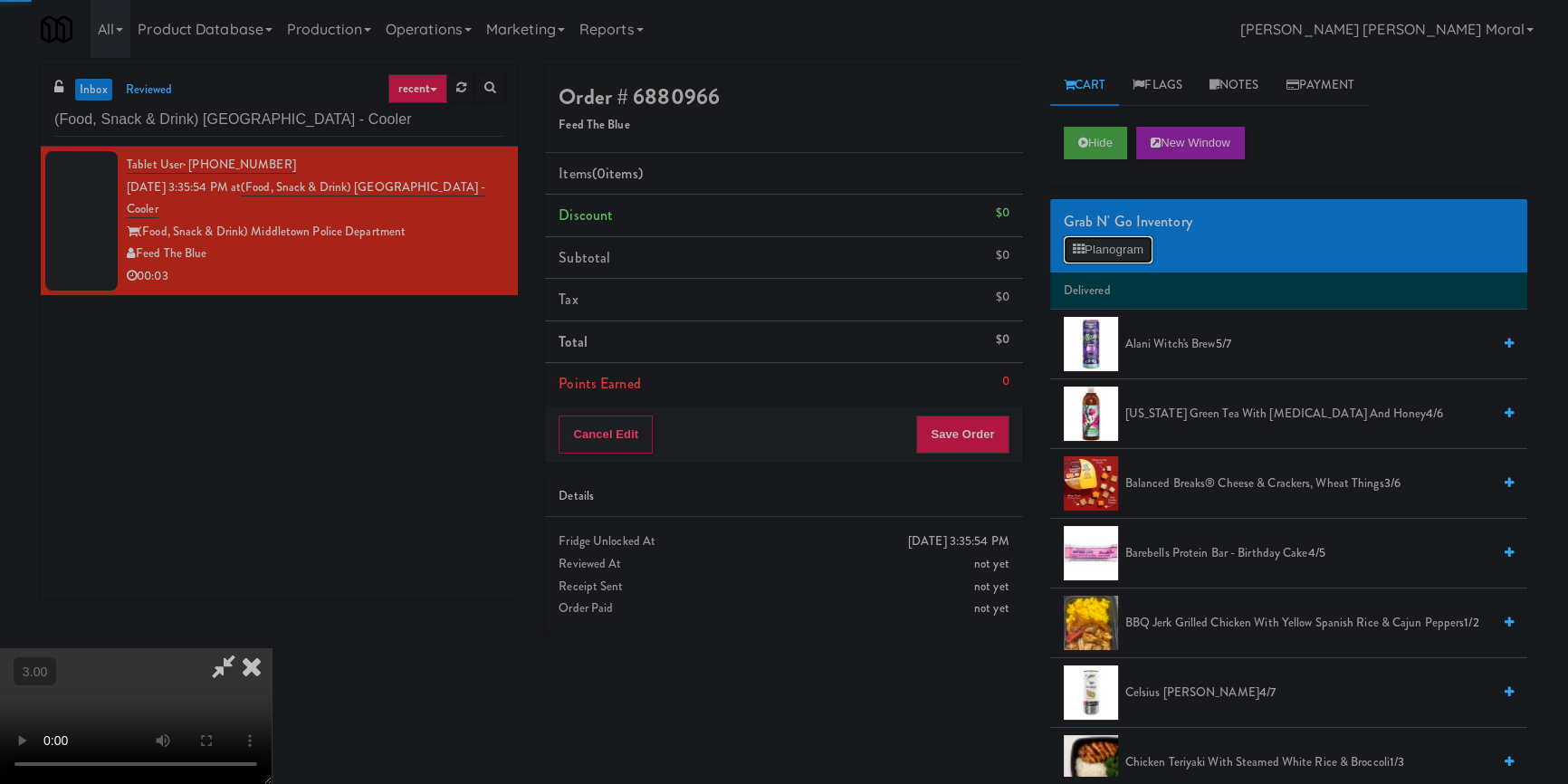
click at [1105, 256] on button "Planogram" at bounding box center [1107, 250] width 88 height 27
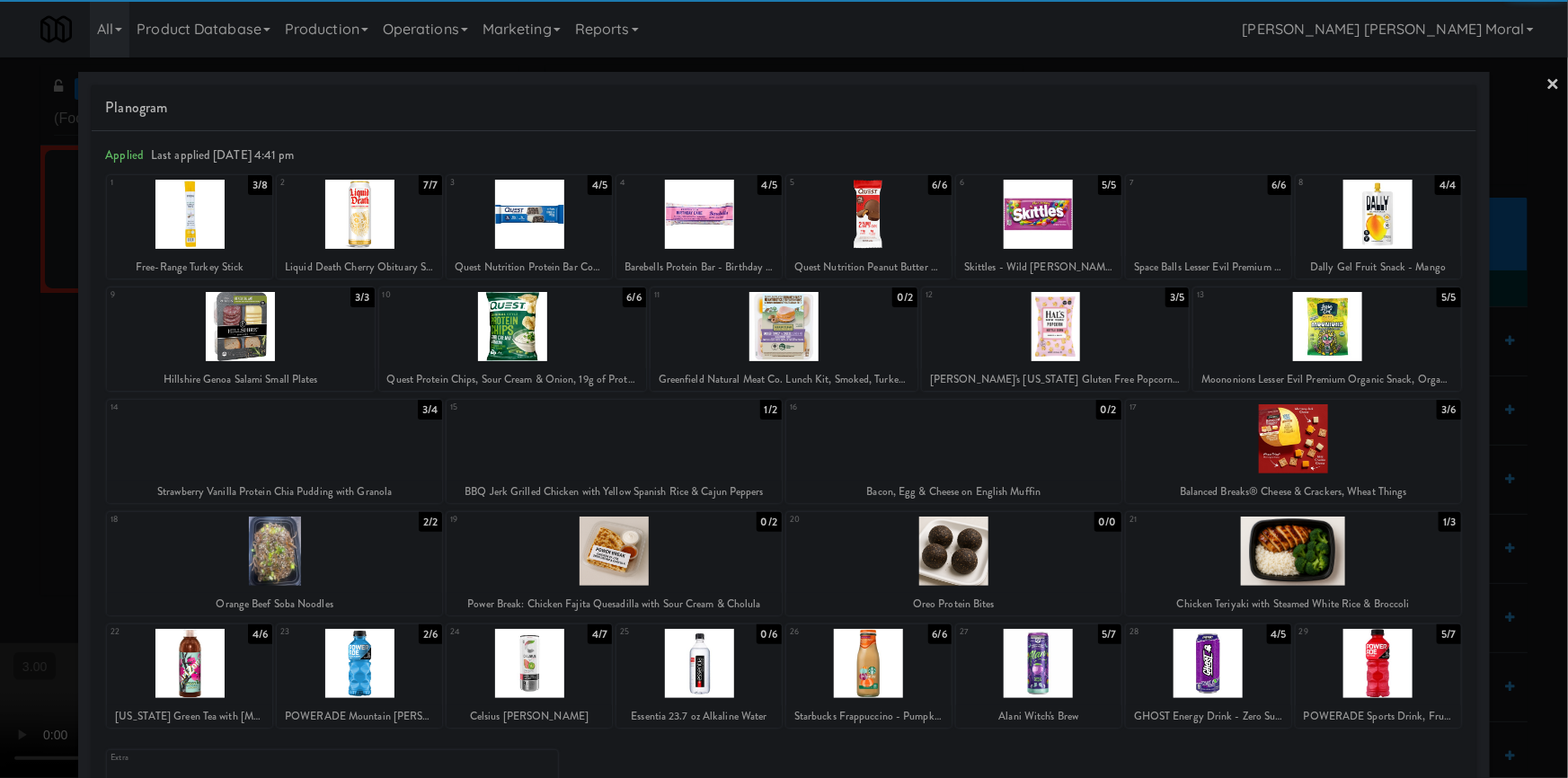
click at [389, 666] on div at bounding box center [359, 664] width 166 height 69
click at [1546, 82] on link "×" at bounding box center [1554, 86] width 14 height 56
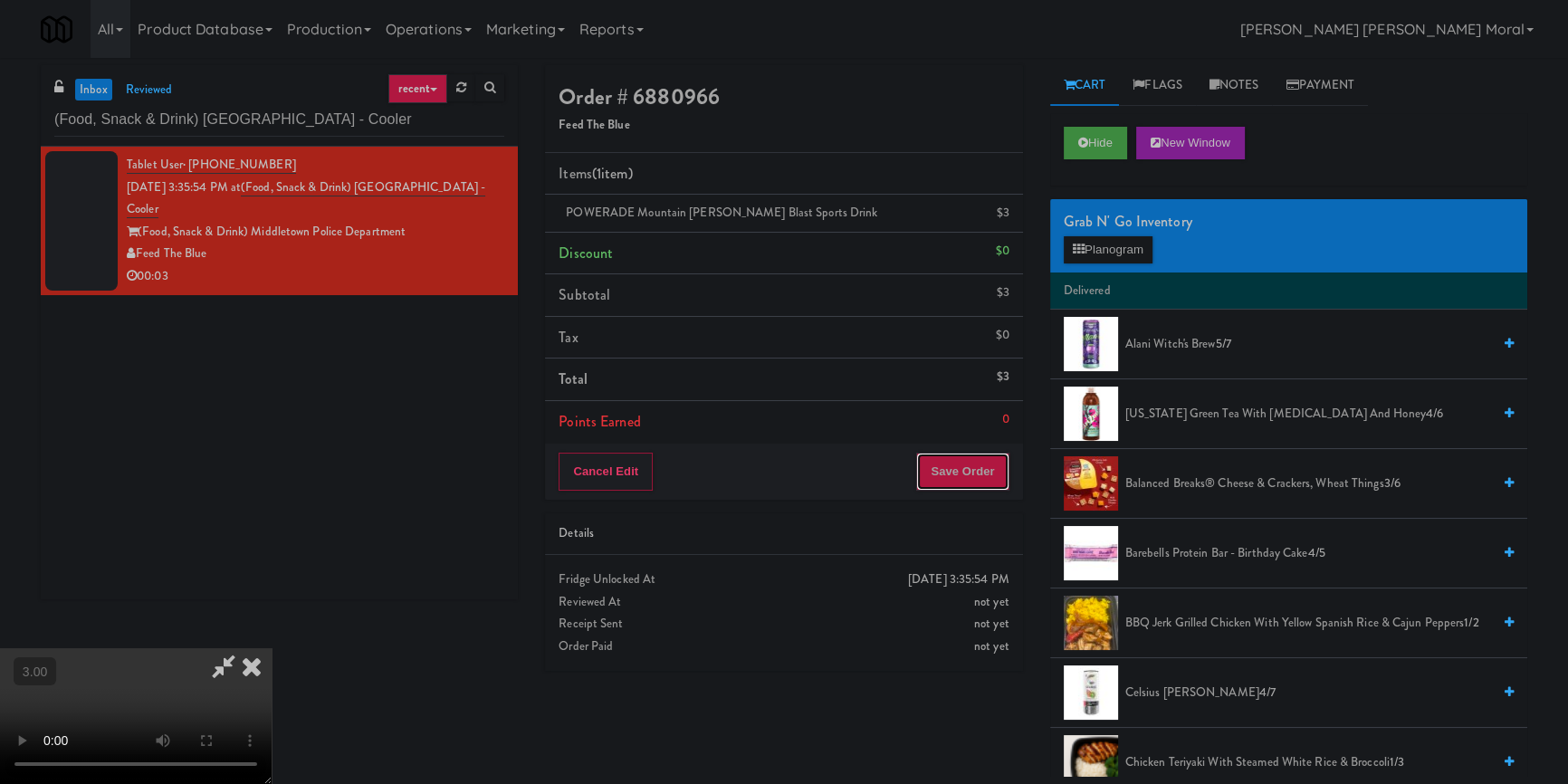
click at [964, 474] on button "Save Order" at bounding box center [961, 472] width 92 height 38
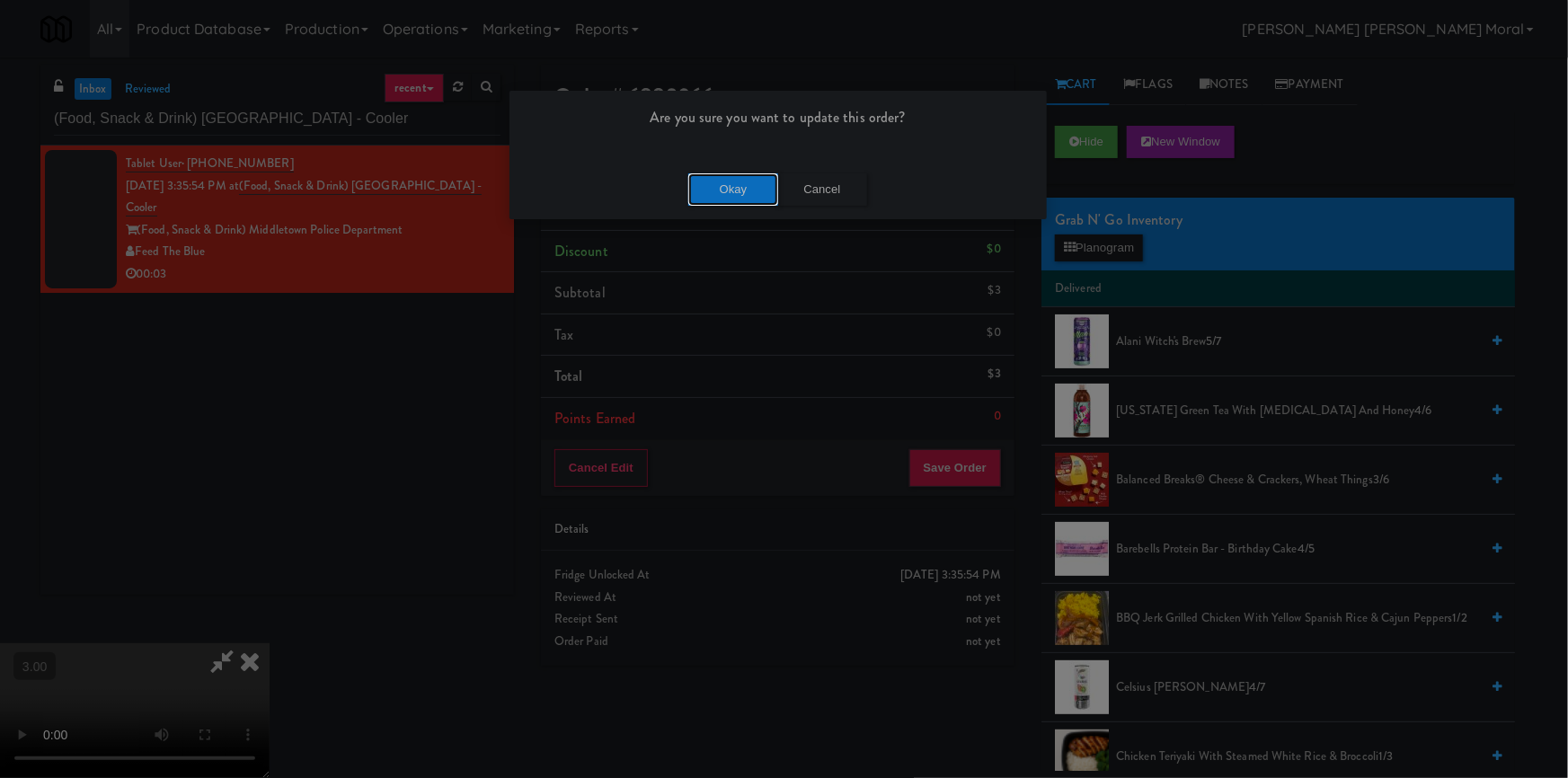
click at [727, 188] on button "Okay" at bounding box center [732, 190] width 90 height 33
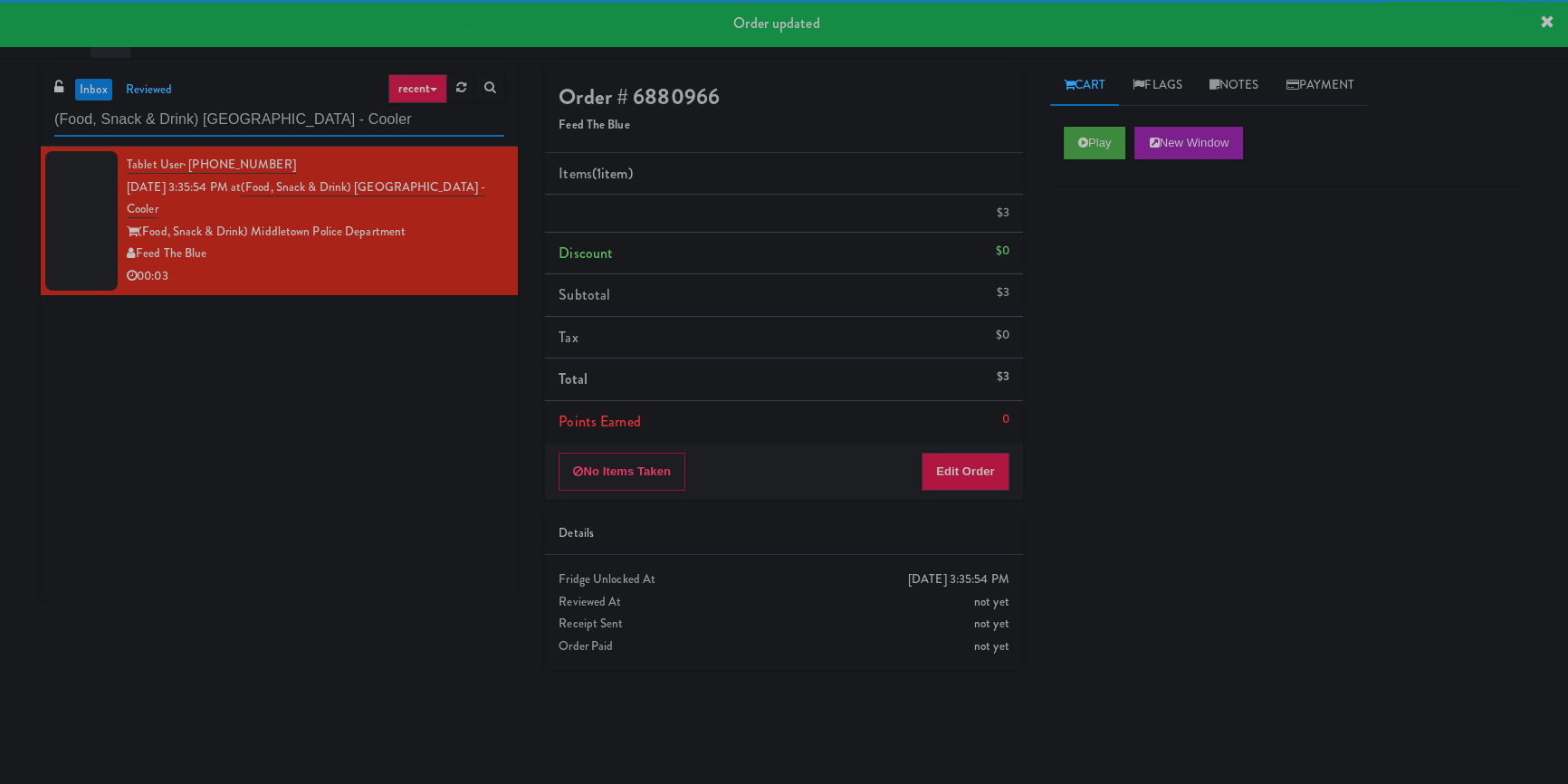
click at [285, 106] on input "(Food, Snack & Drink) [GEOGRAPHIC_DATA] - Cooler" at bounding box center [279, 120] width 450 height 34
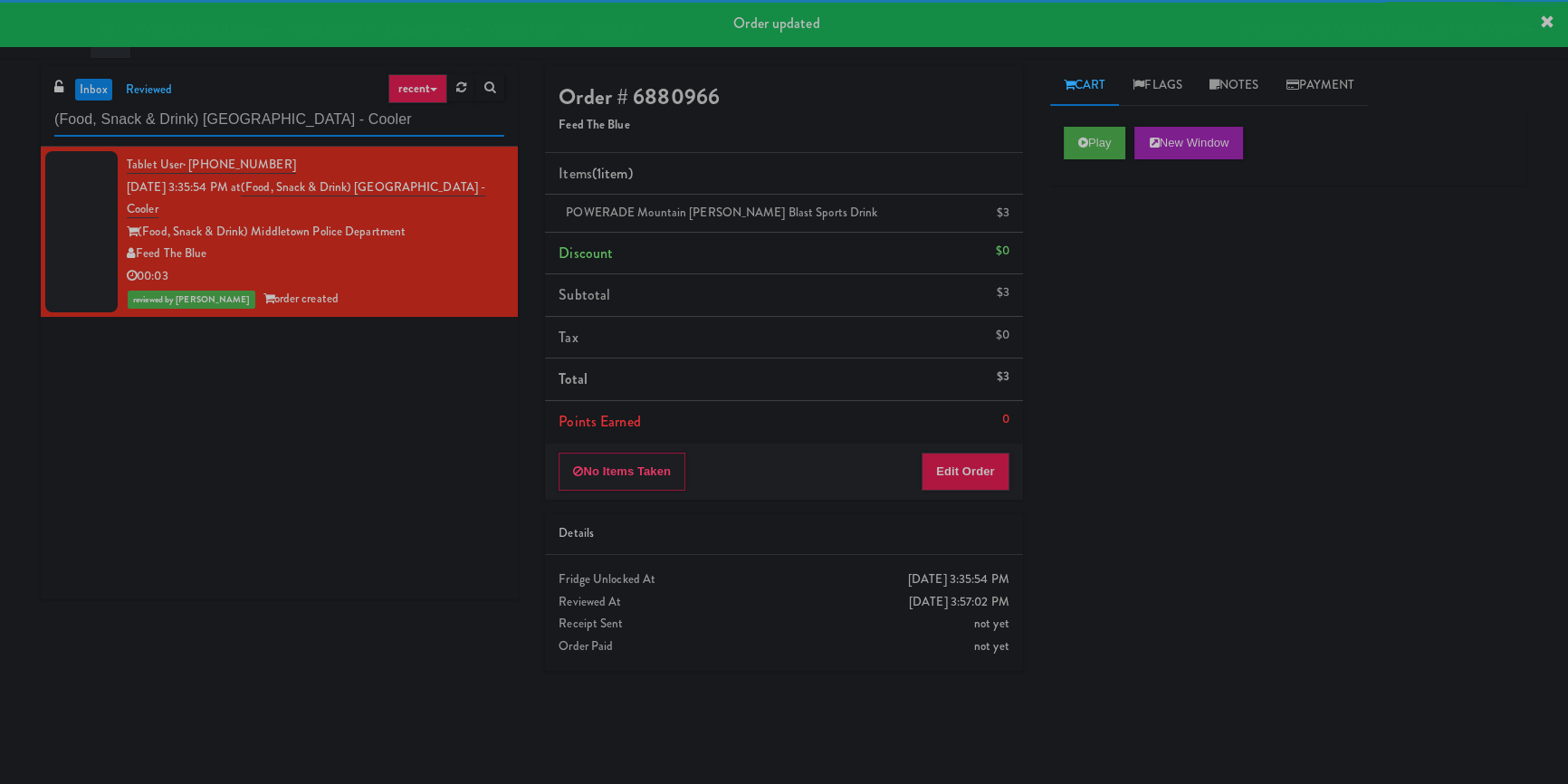
click at [285, 106] on input "(Food, Snack & Drink) [GEOGRAPHIC_DATA] - Cooler" at bounding box center [279, 120] width 450 height 34
paste input "The [PERSON_NAME] - Cooler #1"
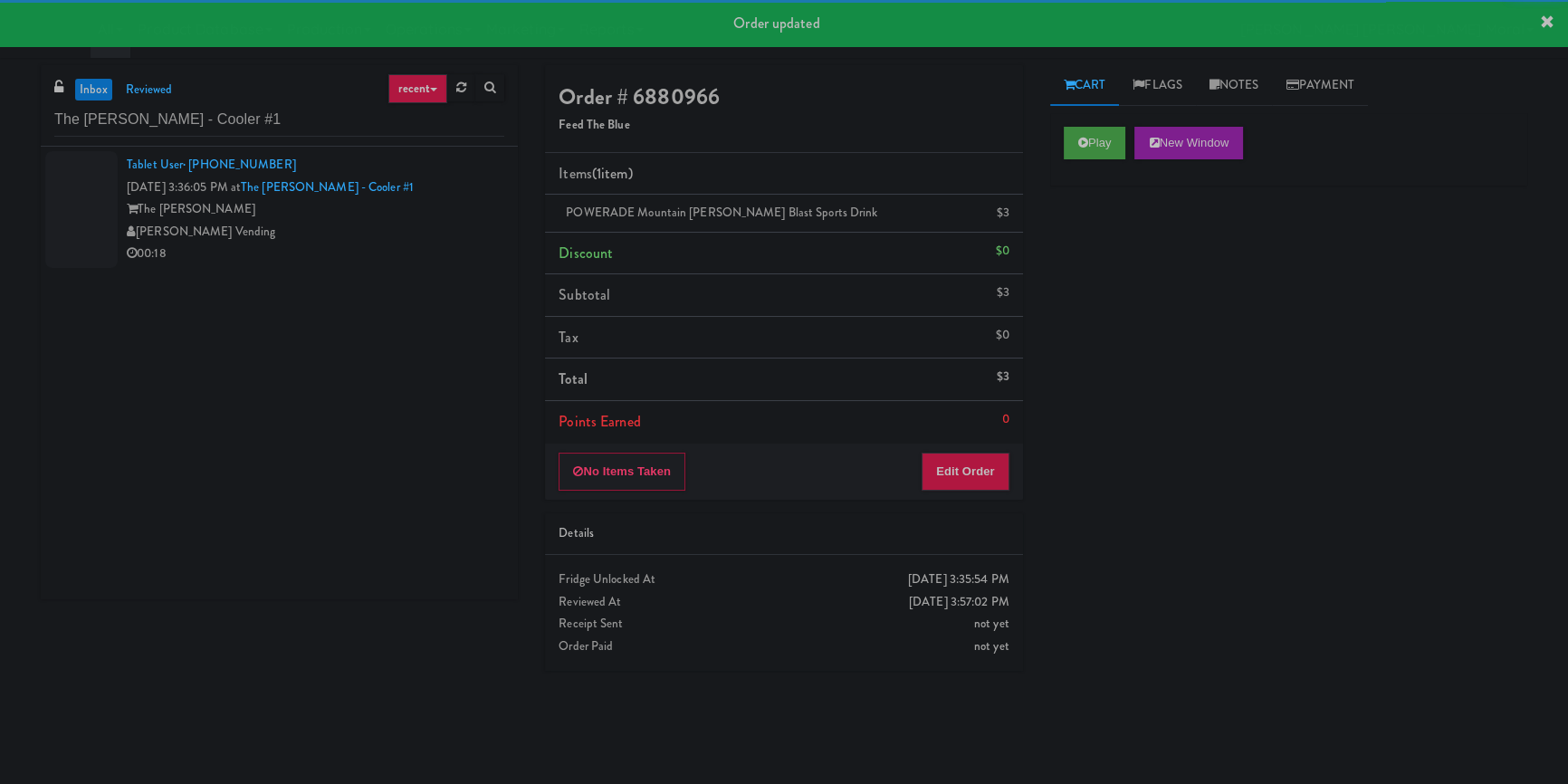
click at [428, 247] on div "00:18" at bounding box center [316, 254] width 378 height 23
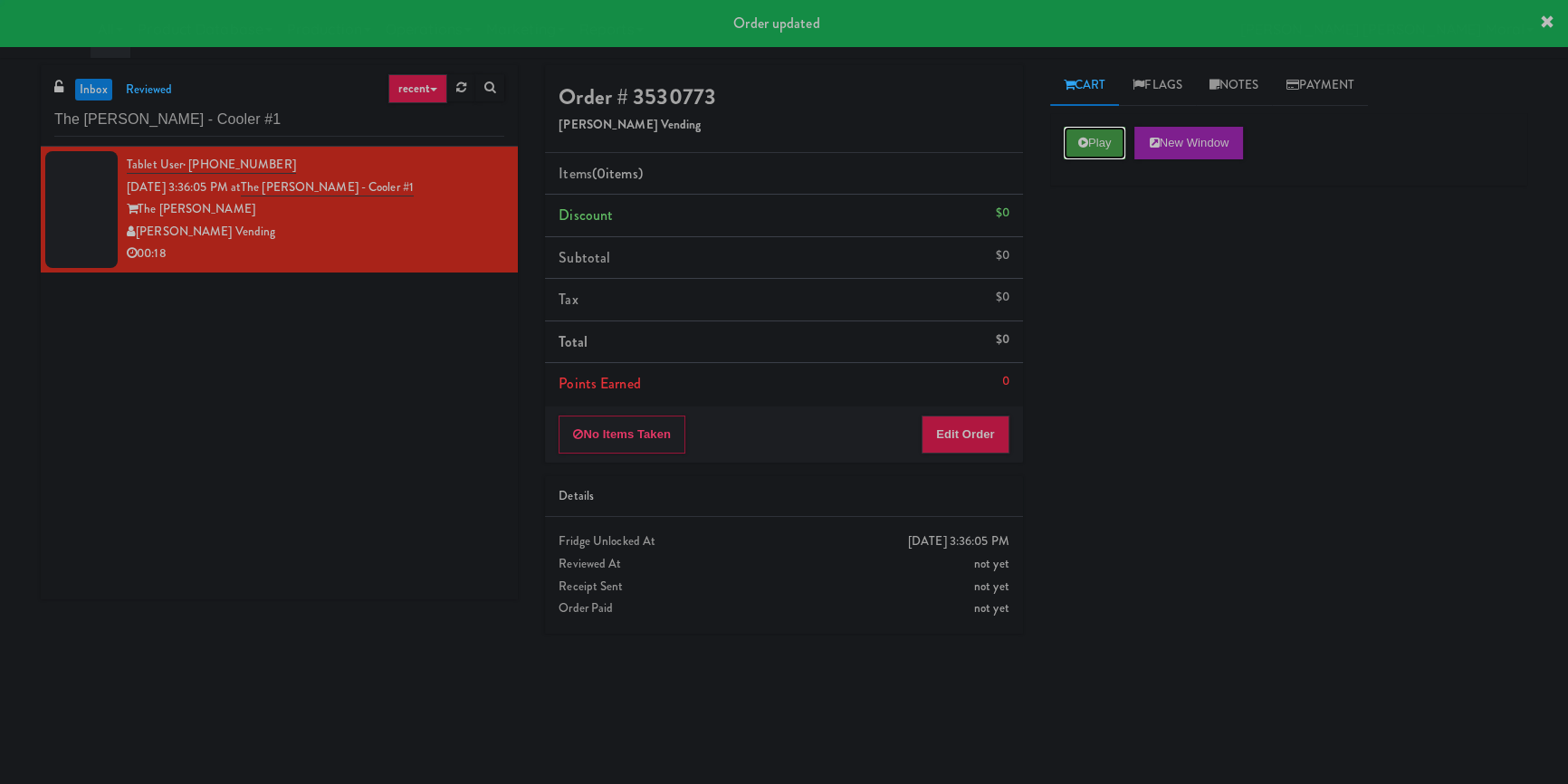
click at [1096, 141] on button "Play" at bounding box center [1095, 143] width 62 height 33
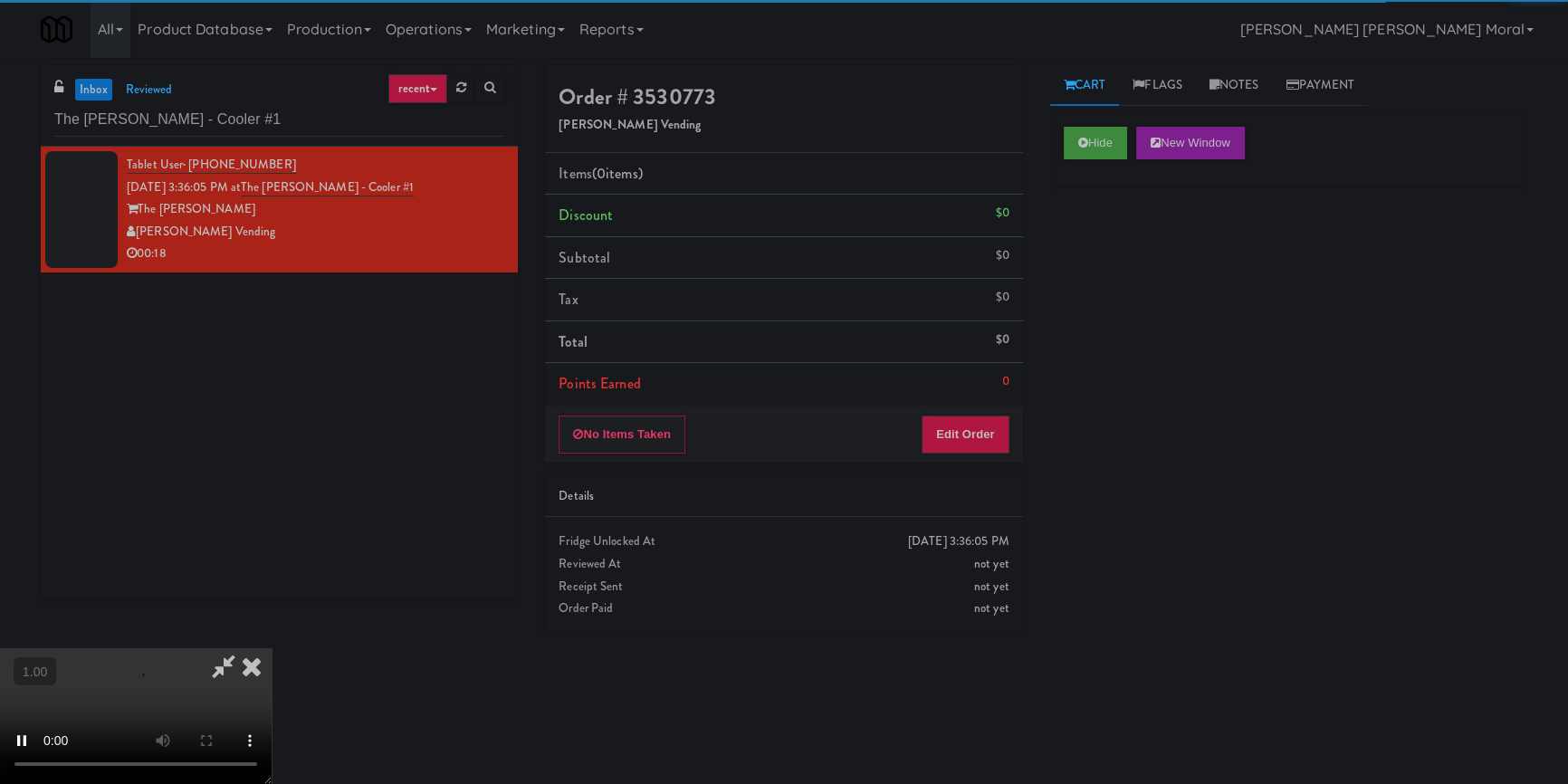
click at [1086, 275] on div "Hide New Window Primary Flag Clear Flag if unable to determine what was taken o…" at bounding box center [1288, 453] width 477 height 679
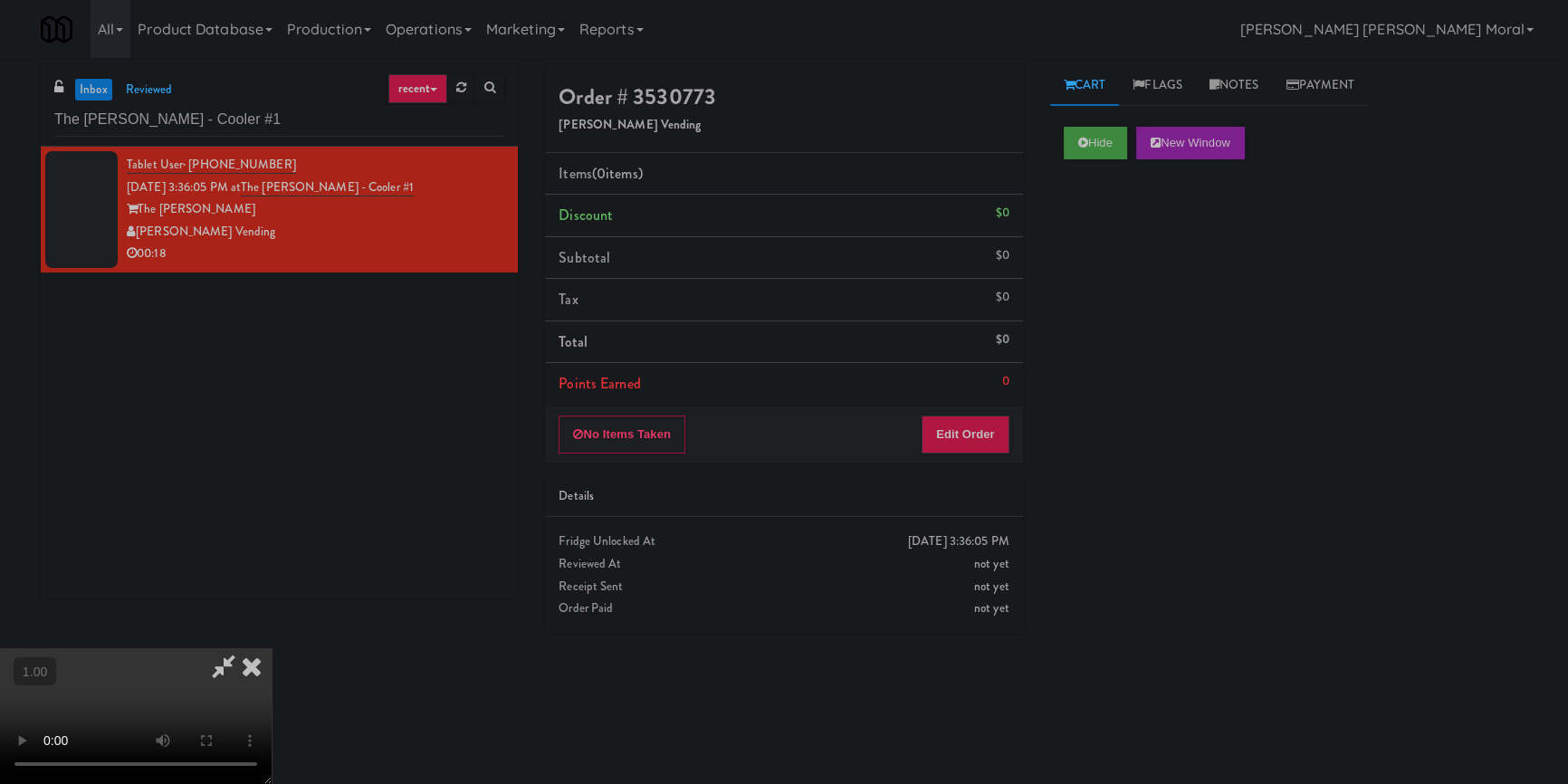
click at [1096, 381] on div "Hide New Window Primary Flag Clear Flag if unable to determine what was taken o…" at bounding box center [1288, 453] width 477 height 679
click at [272, 649] on video at bounding box center [136, 716] width 272 height 136
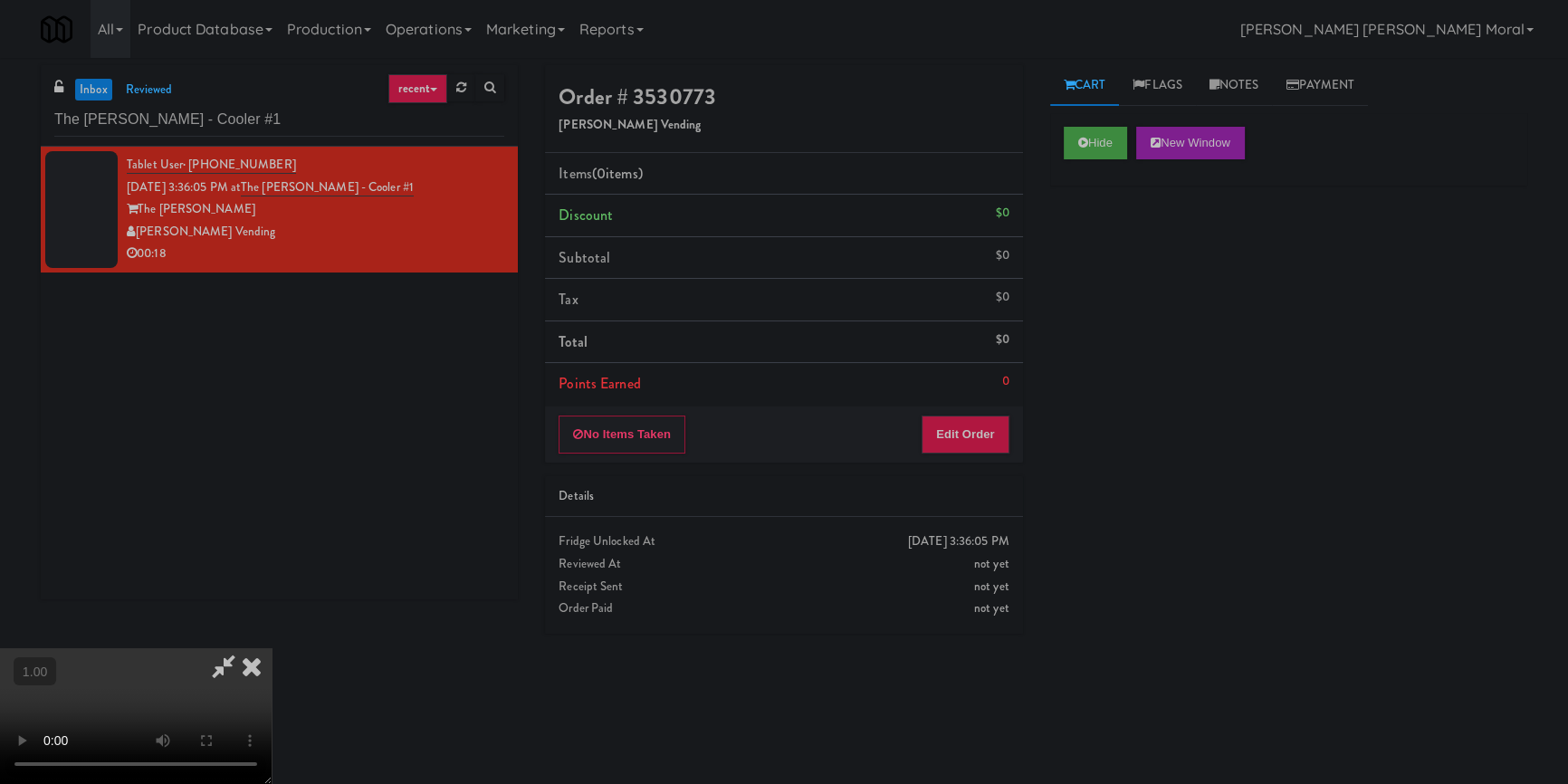
click at [272, 649] on video at bounding box center [136, 716] width 272 height 136
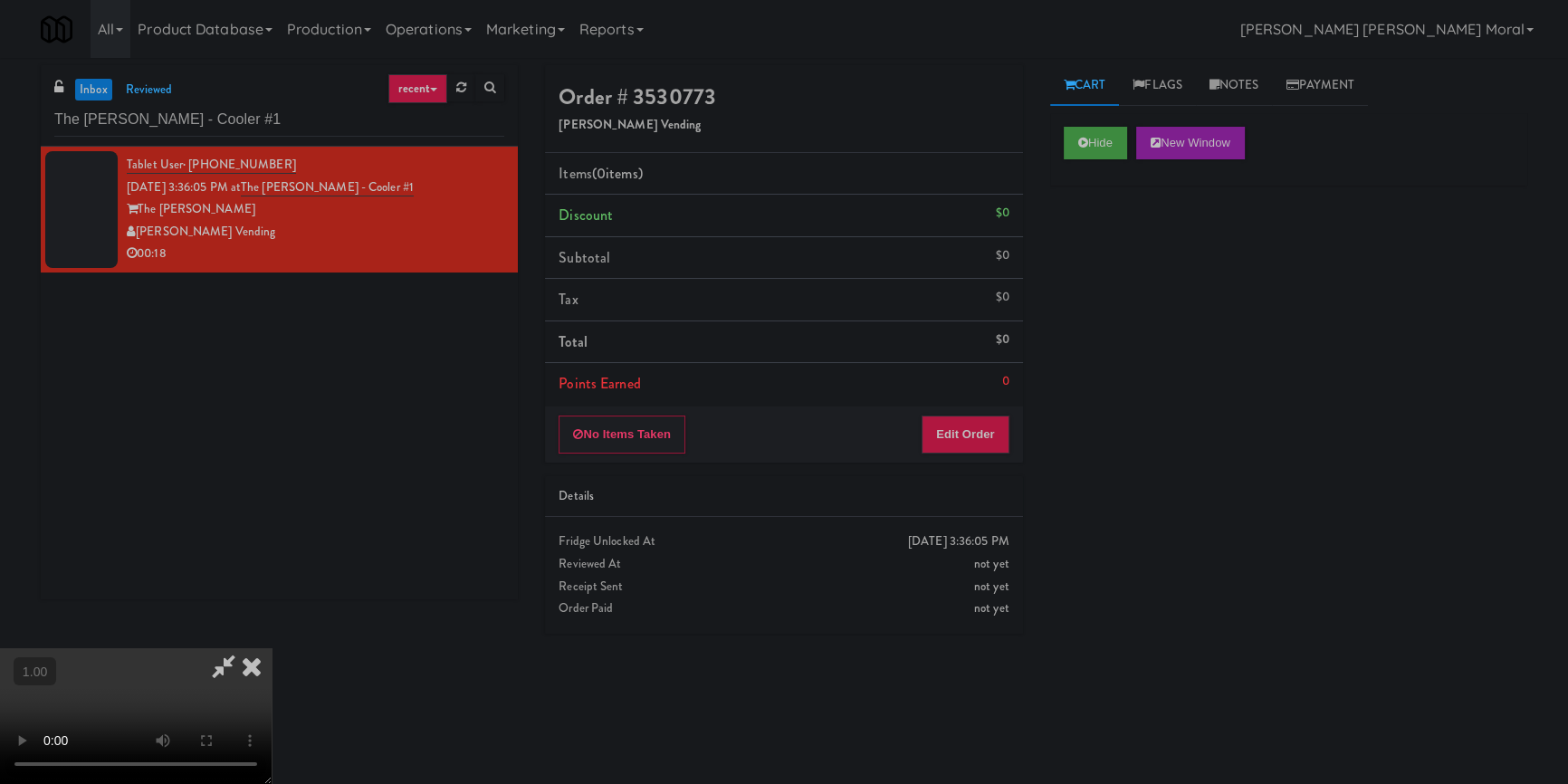
click at [272, 649] on video at bounding box center [136, 716] width 272 height 136
click at [986, 443] on button "Edit Order" at bounding box center [965, 435] width 88 height 38
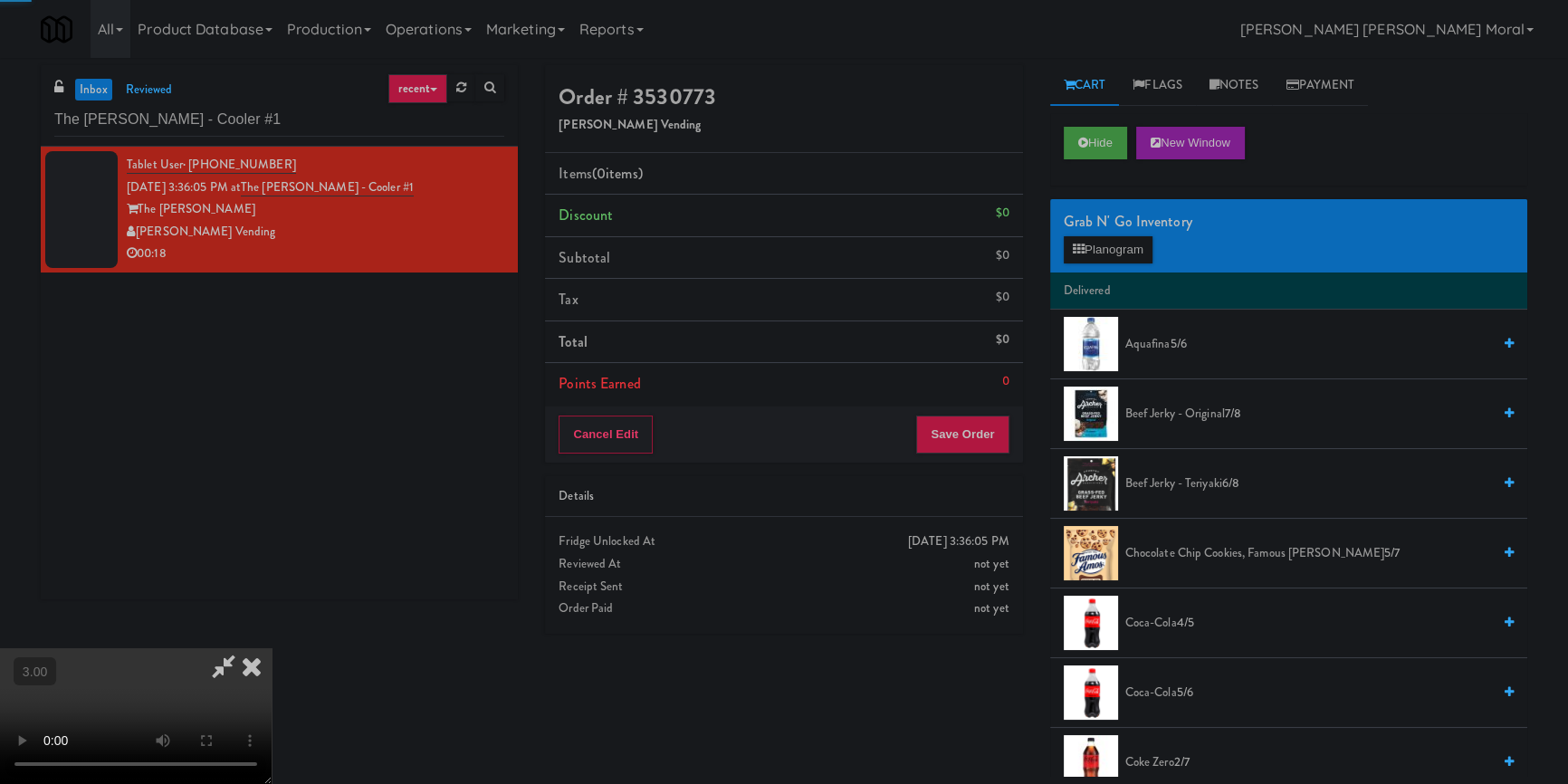
click at [1118, 265] on div "Grab N' Go Inventory Planogram" at bounding box center [1288, 235] width 477 height 73
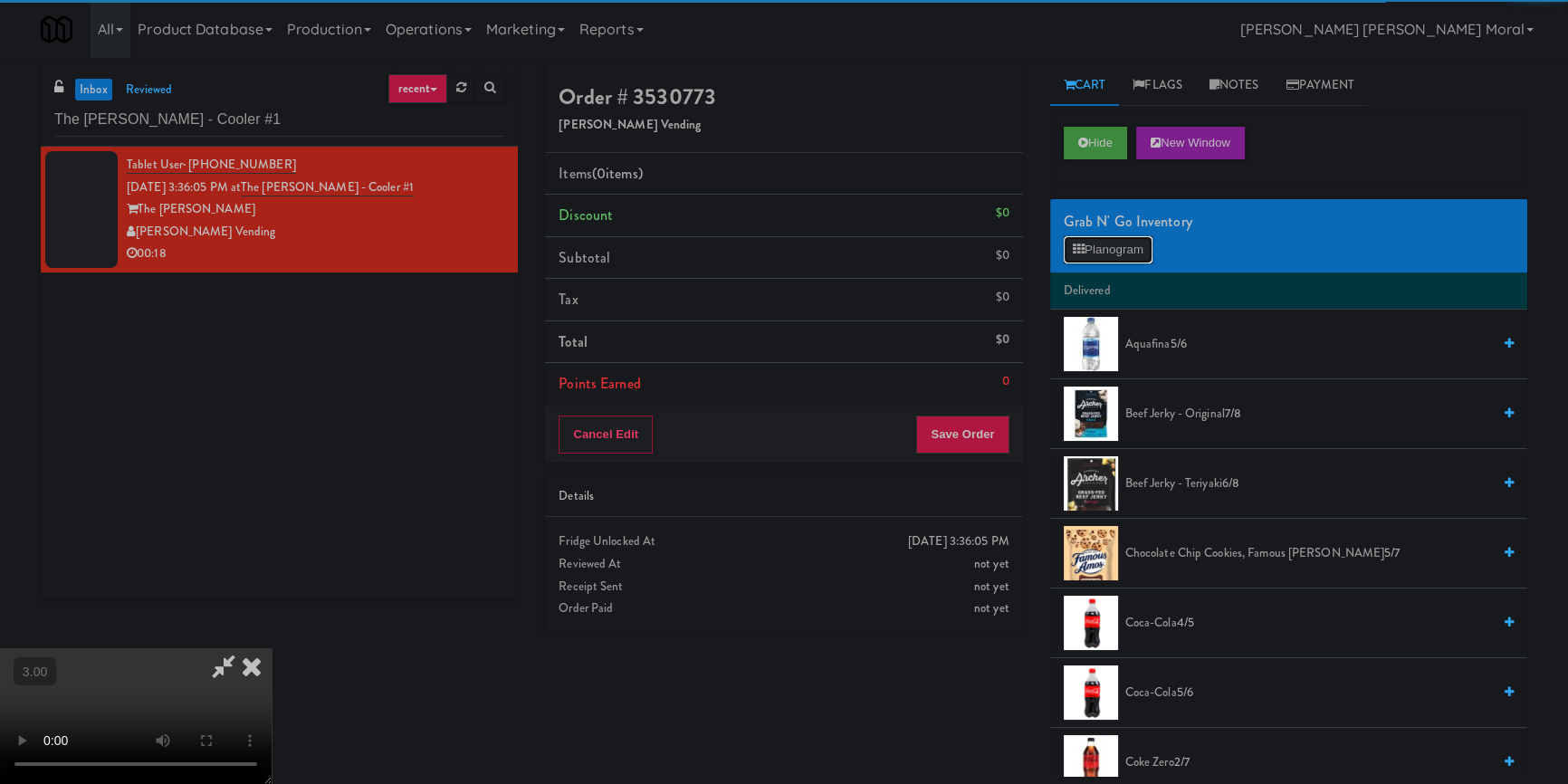
click at [1127, 249] on button "Planogram" at bounding box center [1107, 250] width 88 height 27
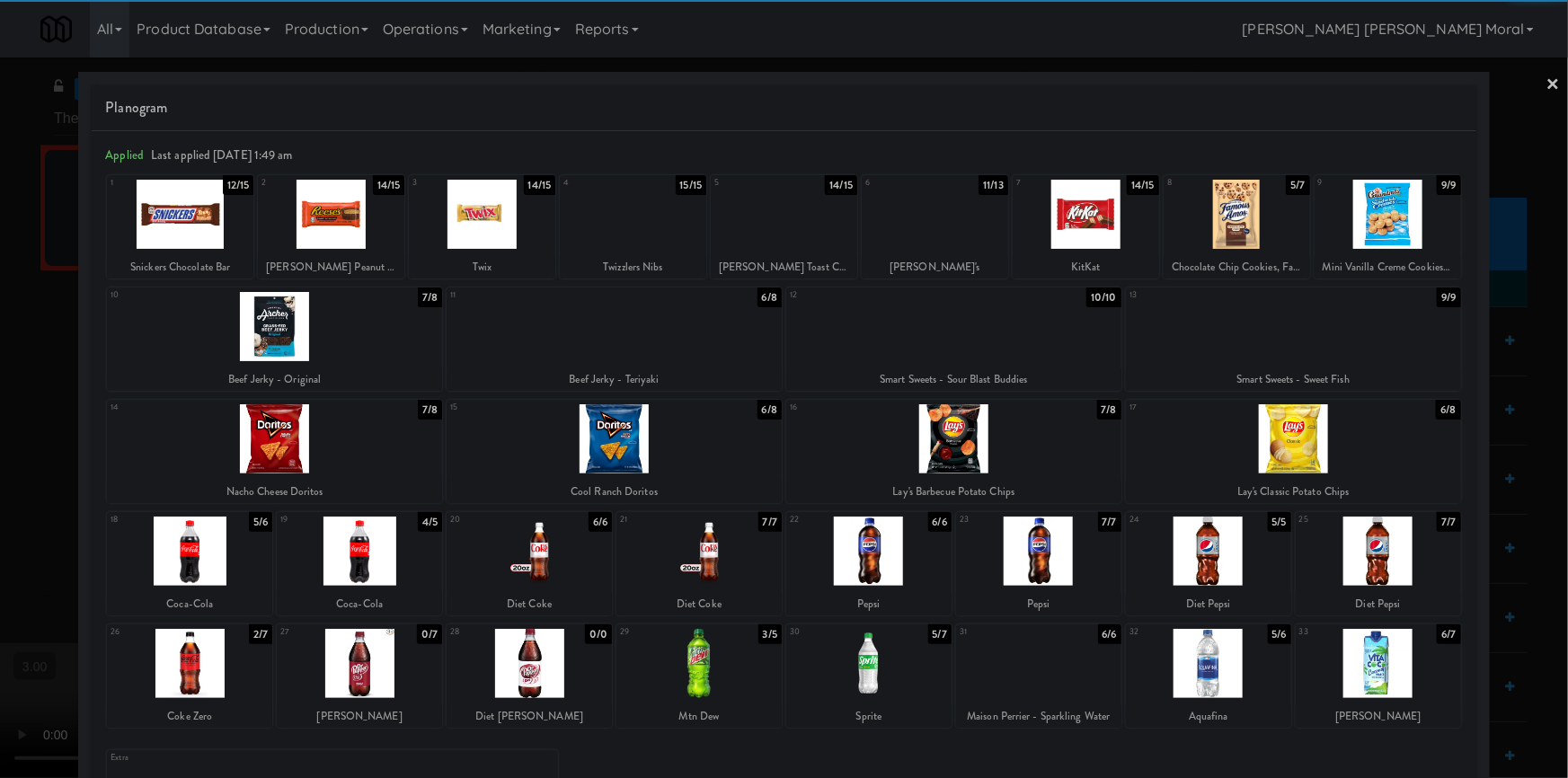
click at [1078, 218] on div at bounding box center [1085, 214] width 147 height 69
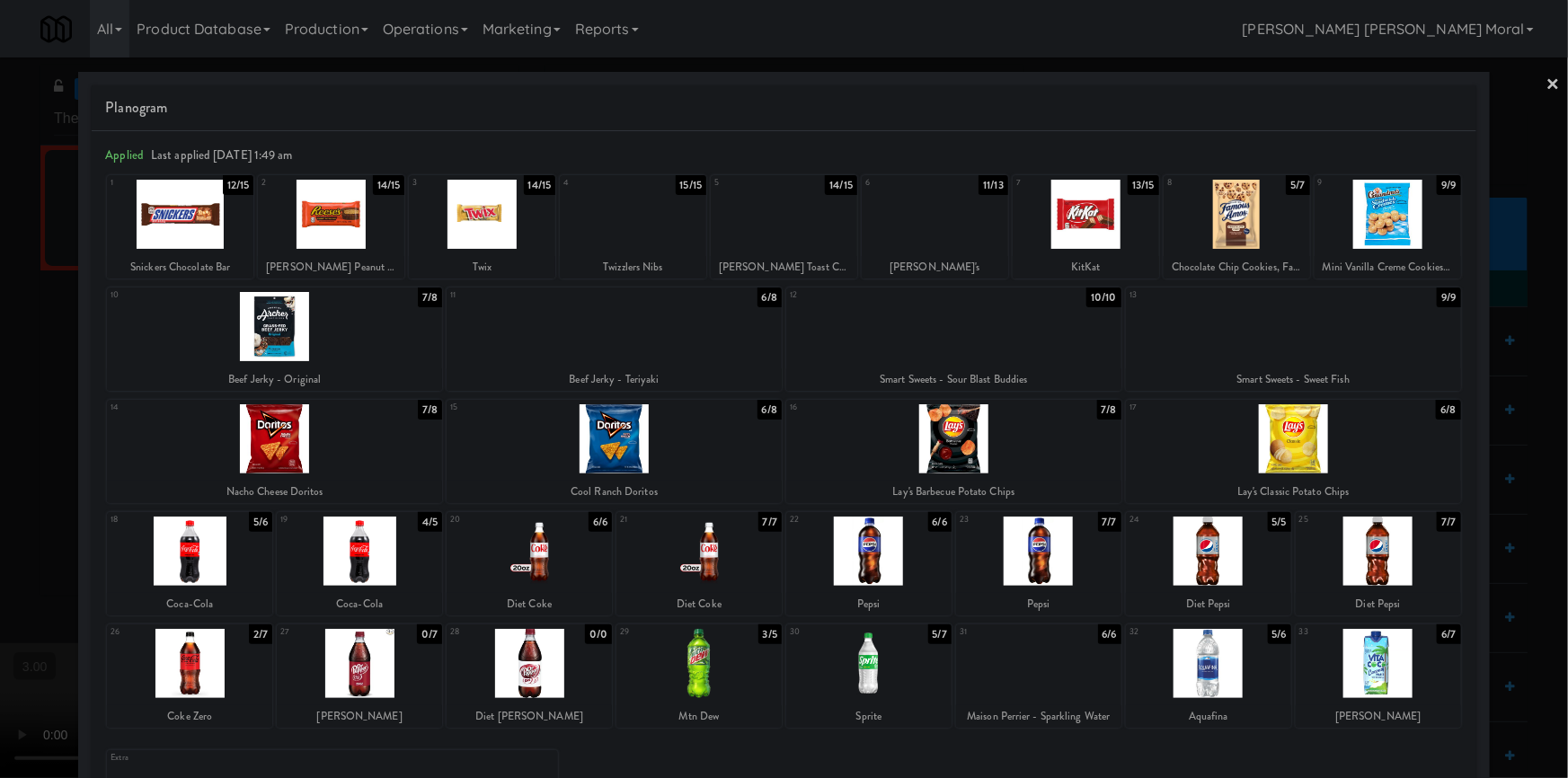
drag, startPoint x: 937, startPoint y: 231, endPoint x: 896, endPoint y: 257, distance: 48.5
click at [936, 230] on div at bounding box center [935, 214] width 147 height 69
click at [489, 228] on div at bounding box center [483, 214] width 147 height 69
click at [372, 230] on div at bounding box center [331, 214] width 147 height 69
click at [1546, 83] on link "×" at bounding box center [1554, 86] width 14 height 56
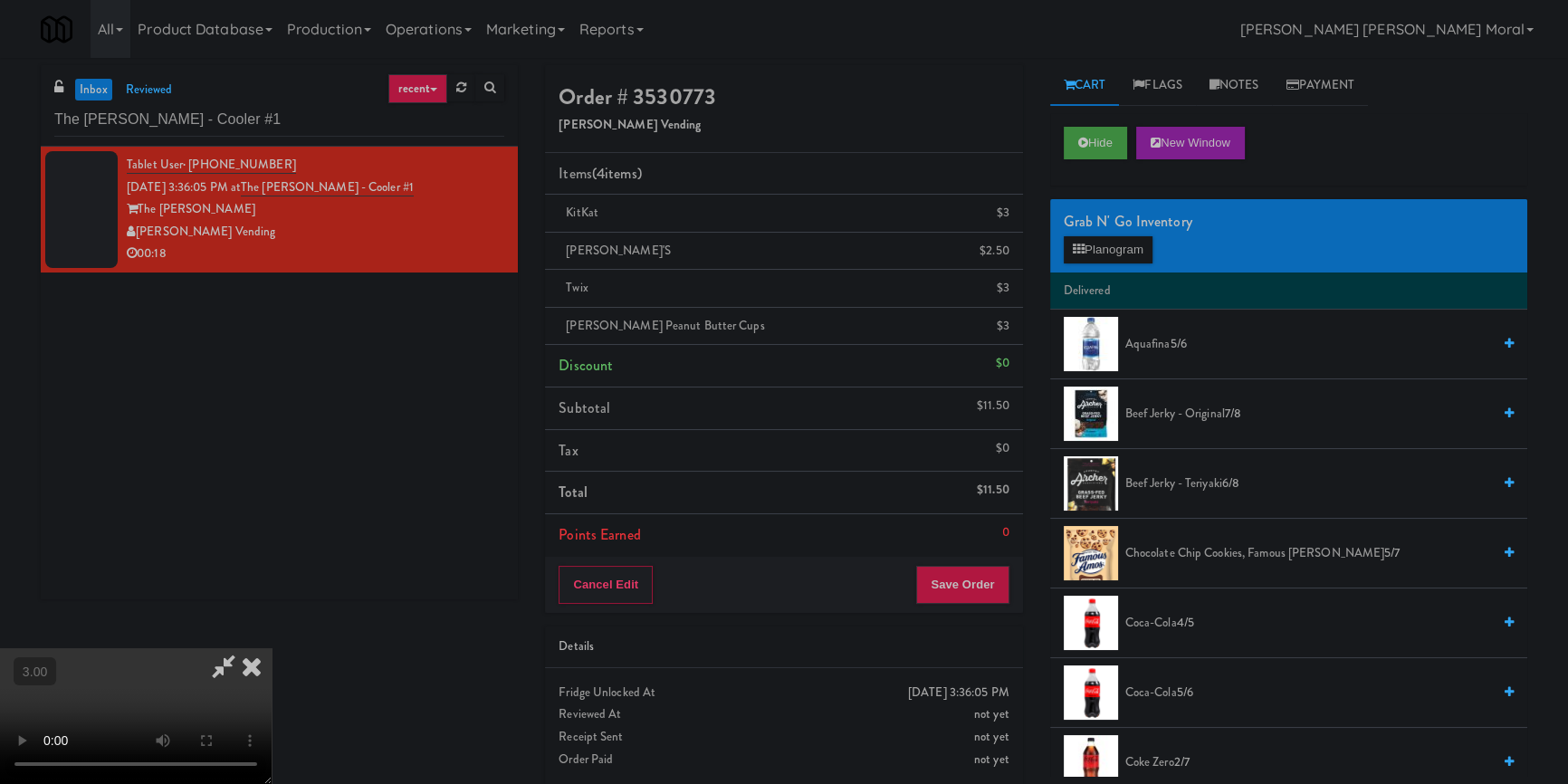
click at [272, 649] on video at bounding box center [136, 716] width 272 height 136
click at [272, 649] on icon at bounding box center [252, 667] width 40 height 37
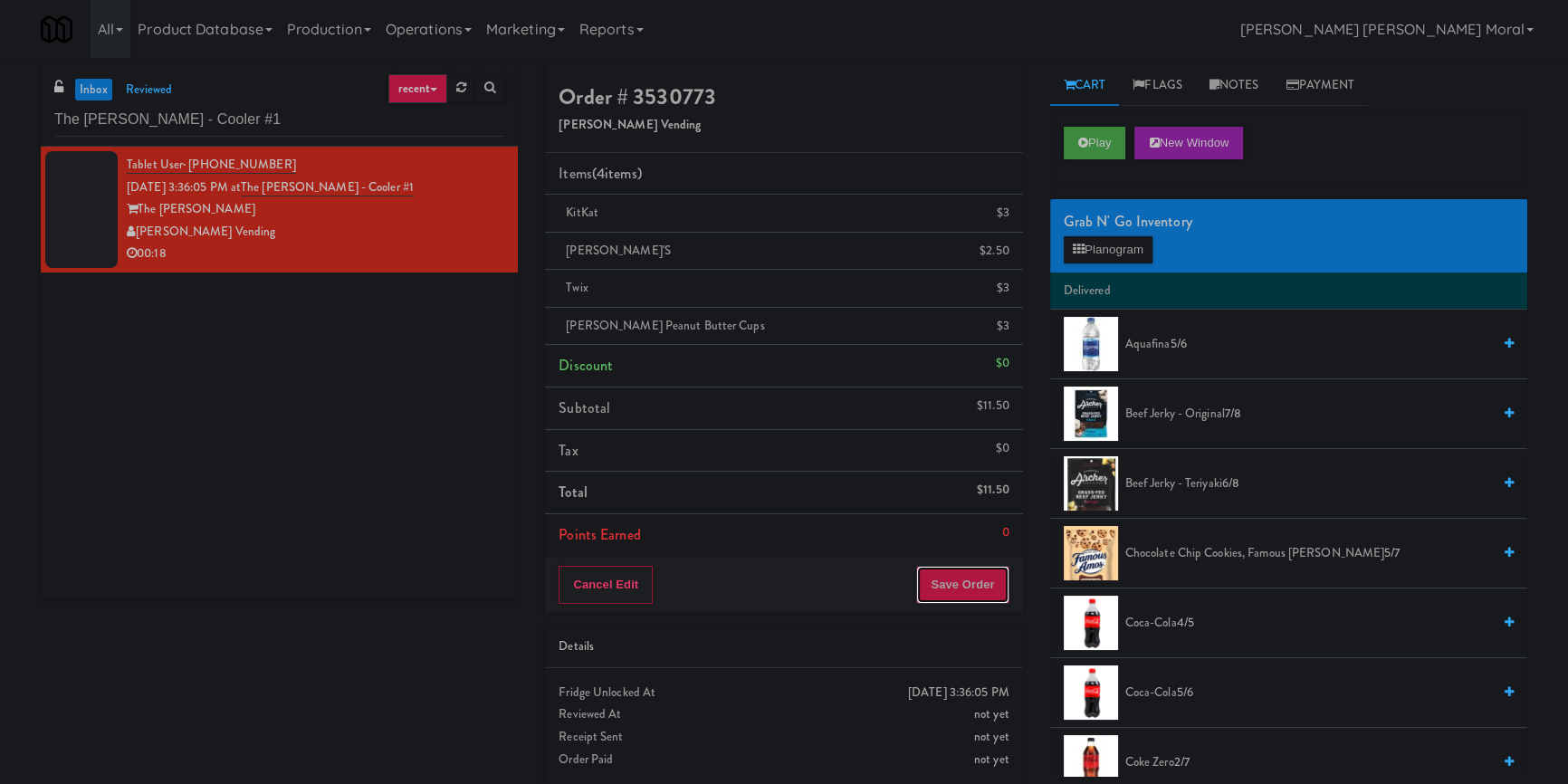
click at [960, 583] on button "Save Order" at bounding box center [961, 585] width 92 height 38
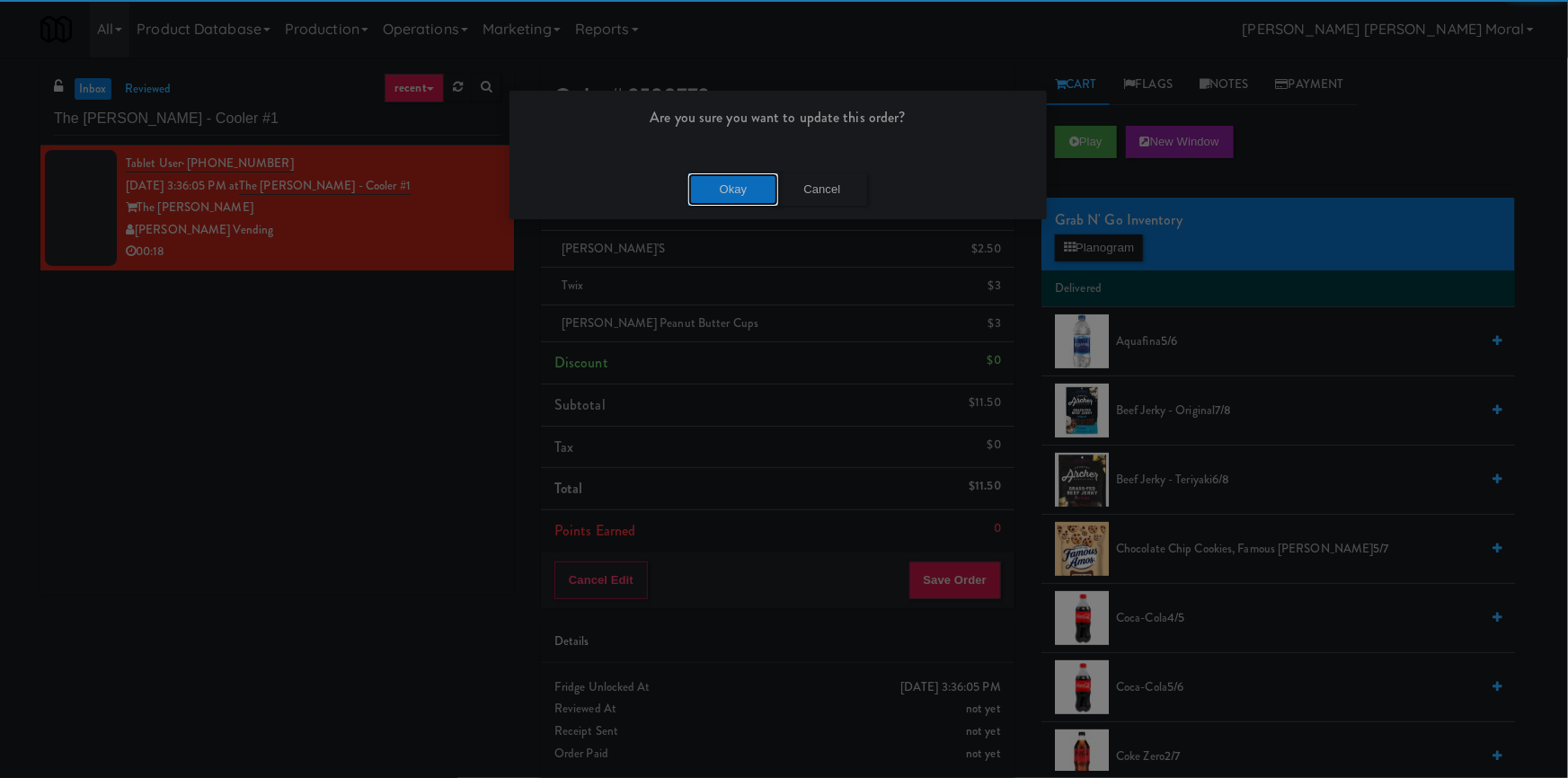
click at [737, 196] on button "Okay" at bounding box center [732, 190] width 90 height 33
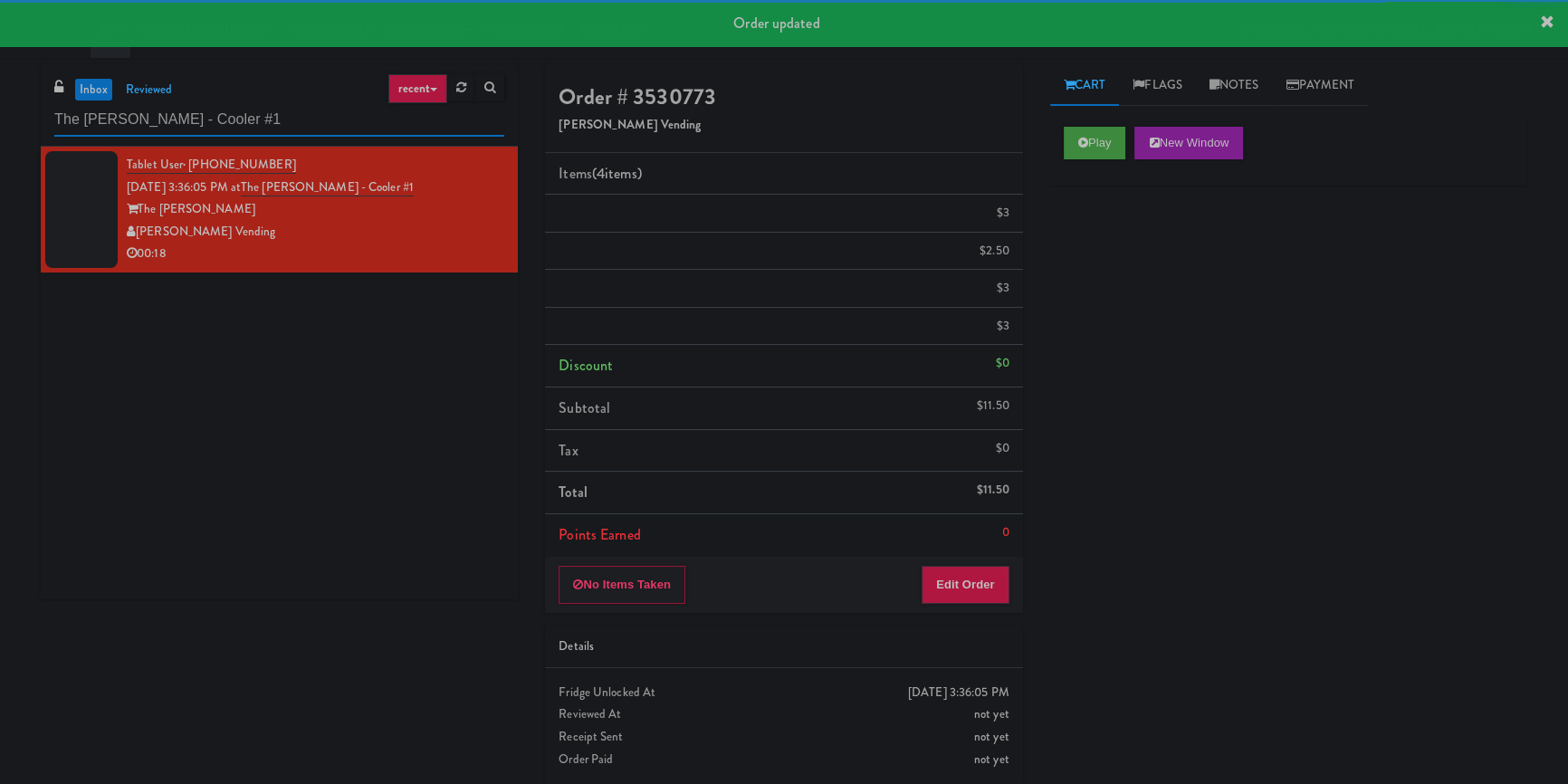
click at [239, 121] on input "The [PERSON_NAME] - Cooler #1" at bounding box center [279, 120] width 450 height 34
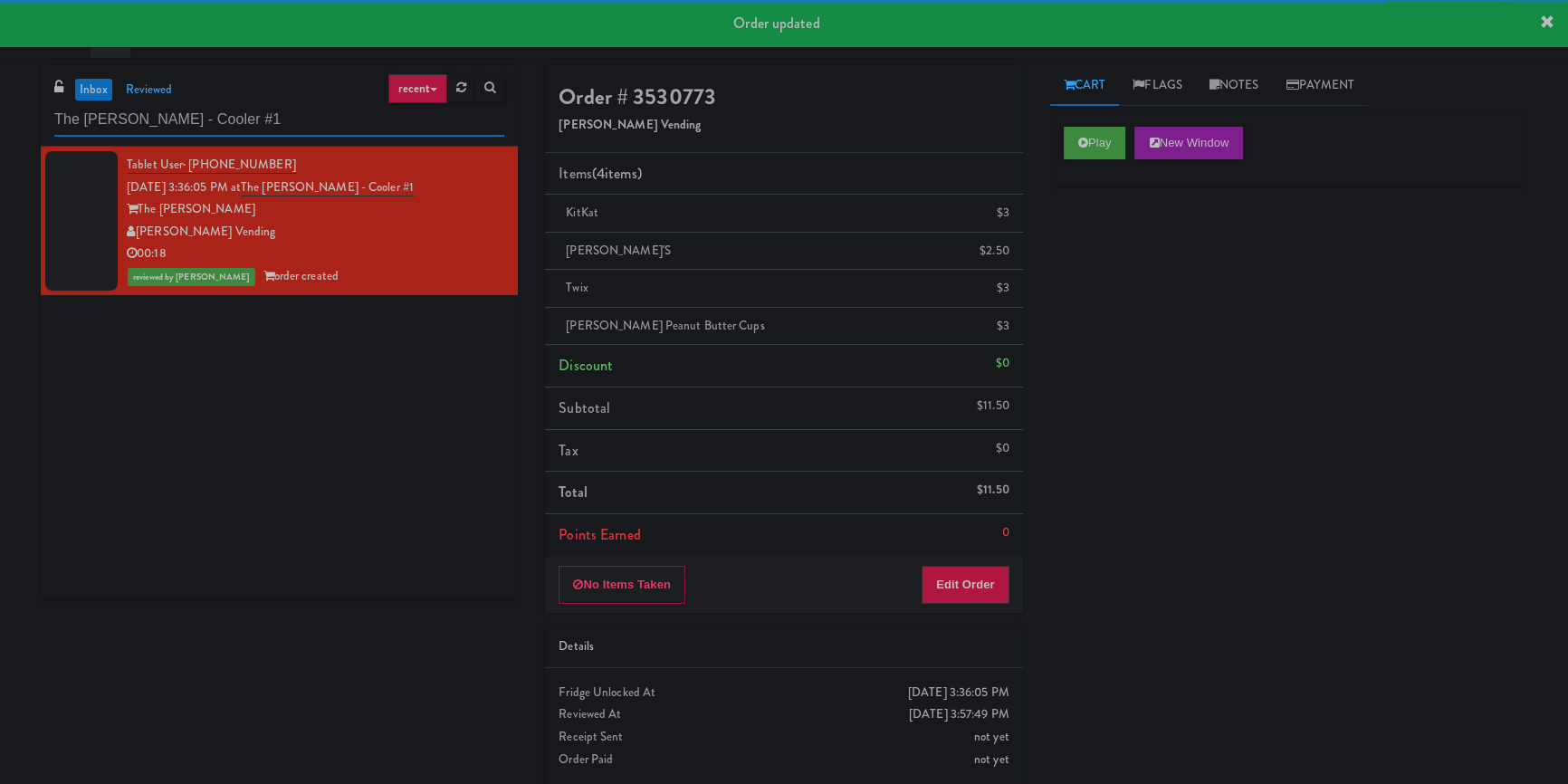
click at [239, 121] on input "The [PERSON_NAME] - Cooler #1" at bounding box center [279, 120] width 450 height 34
paste input "[PERSON_NAME] River - Cooler - Right"
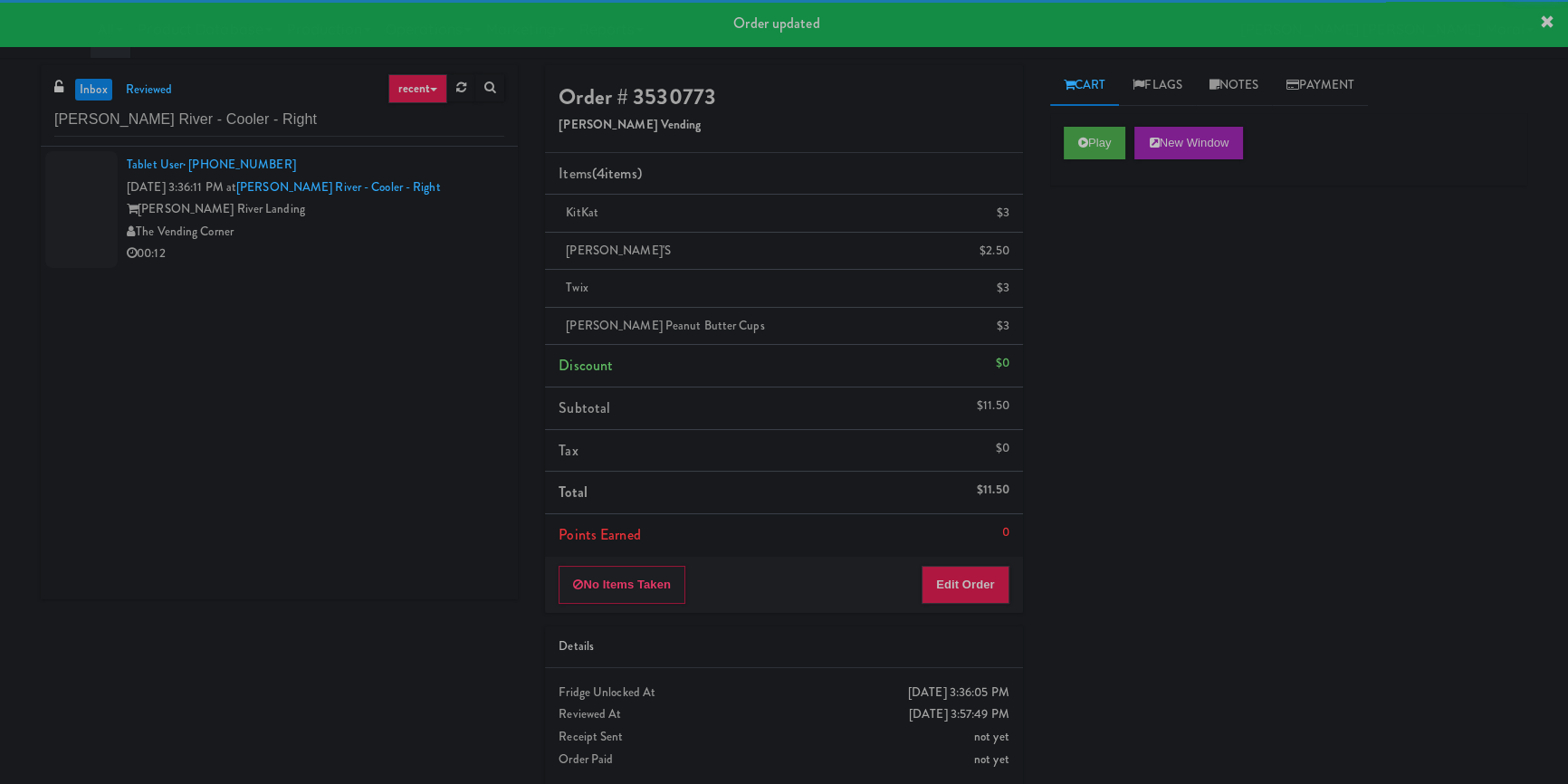
drag, startPoint x: 346, startPoint y: 225, endPoint x: 383, endPoint y: 232, distance: 37.7
click at [354, 225] on div "The Vending Corner" at bounding box center [316, 232] width 378 height 23
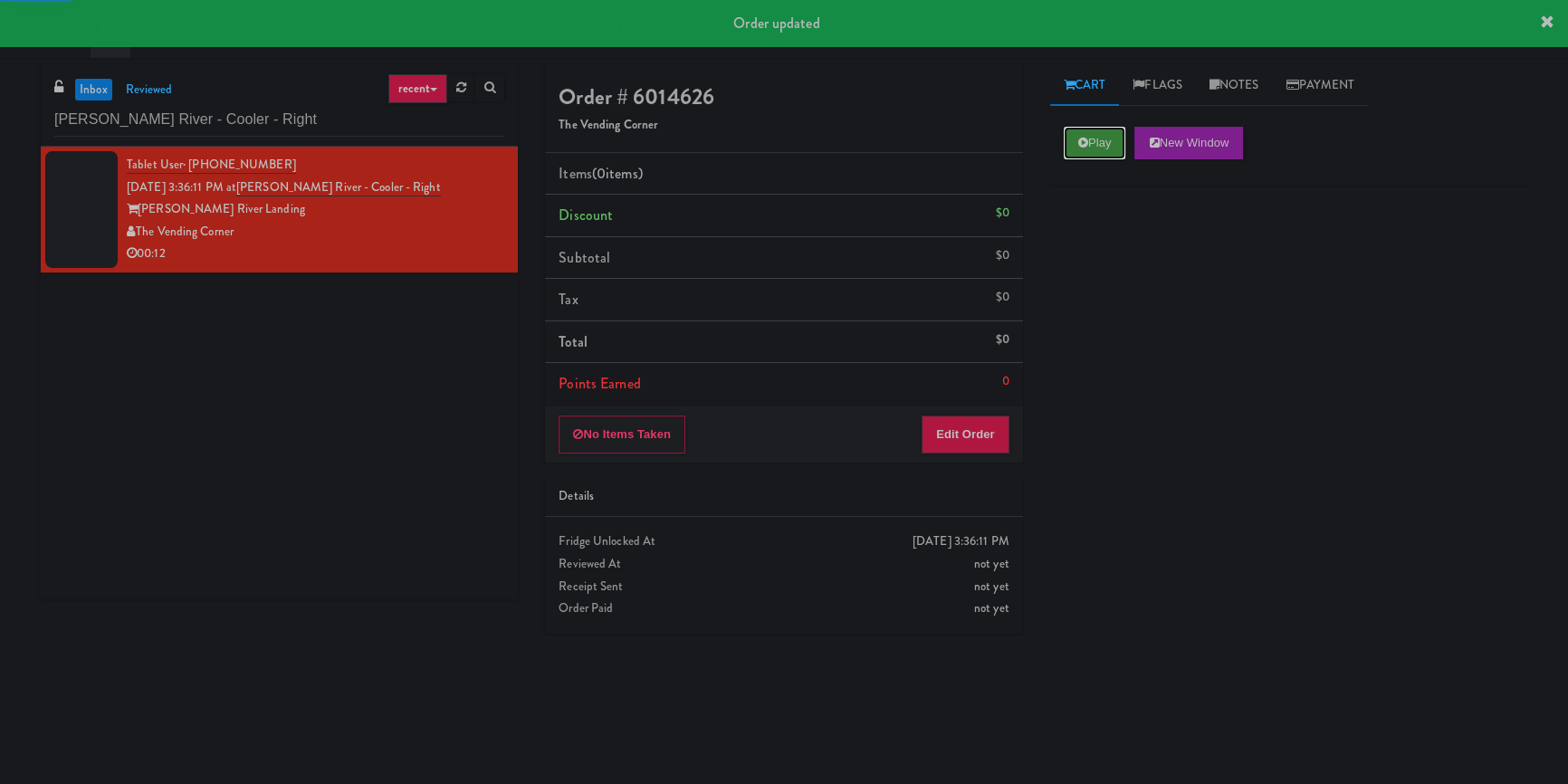
click at [1072, 136] on button "Play" at bounding box center [1095, 143] width 62 height 33
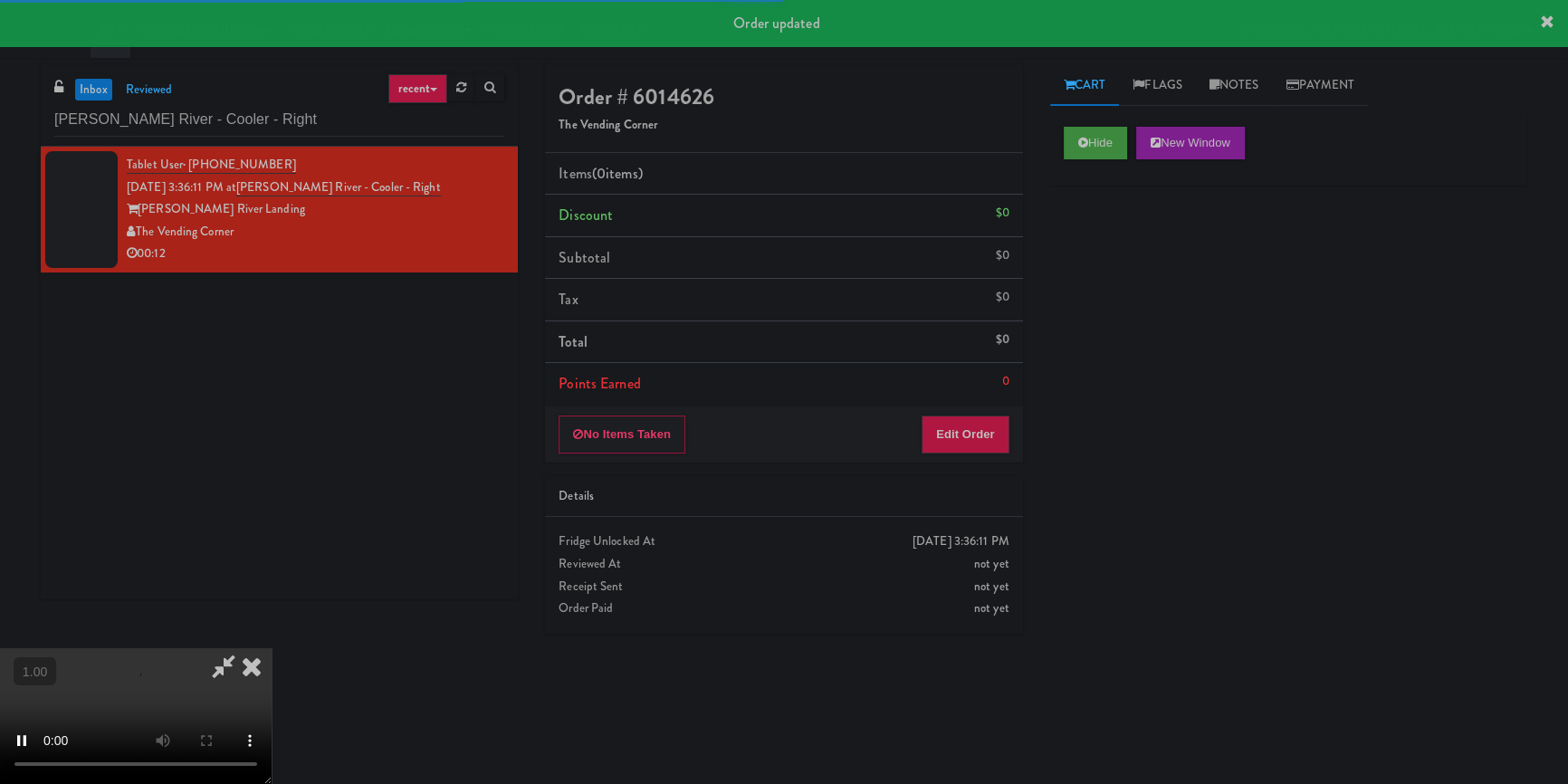
click at [1108, 223] on div "Hide New Window Primary Flag Clear Flag if unable to determine what was taken o…" at bounding box center [1288, 453] width 477 height 679
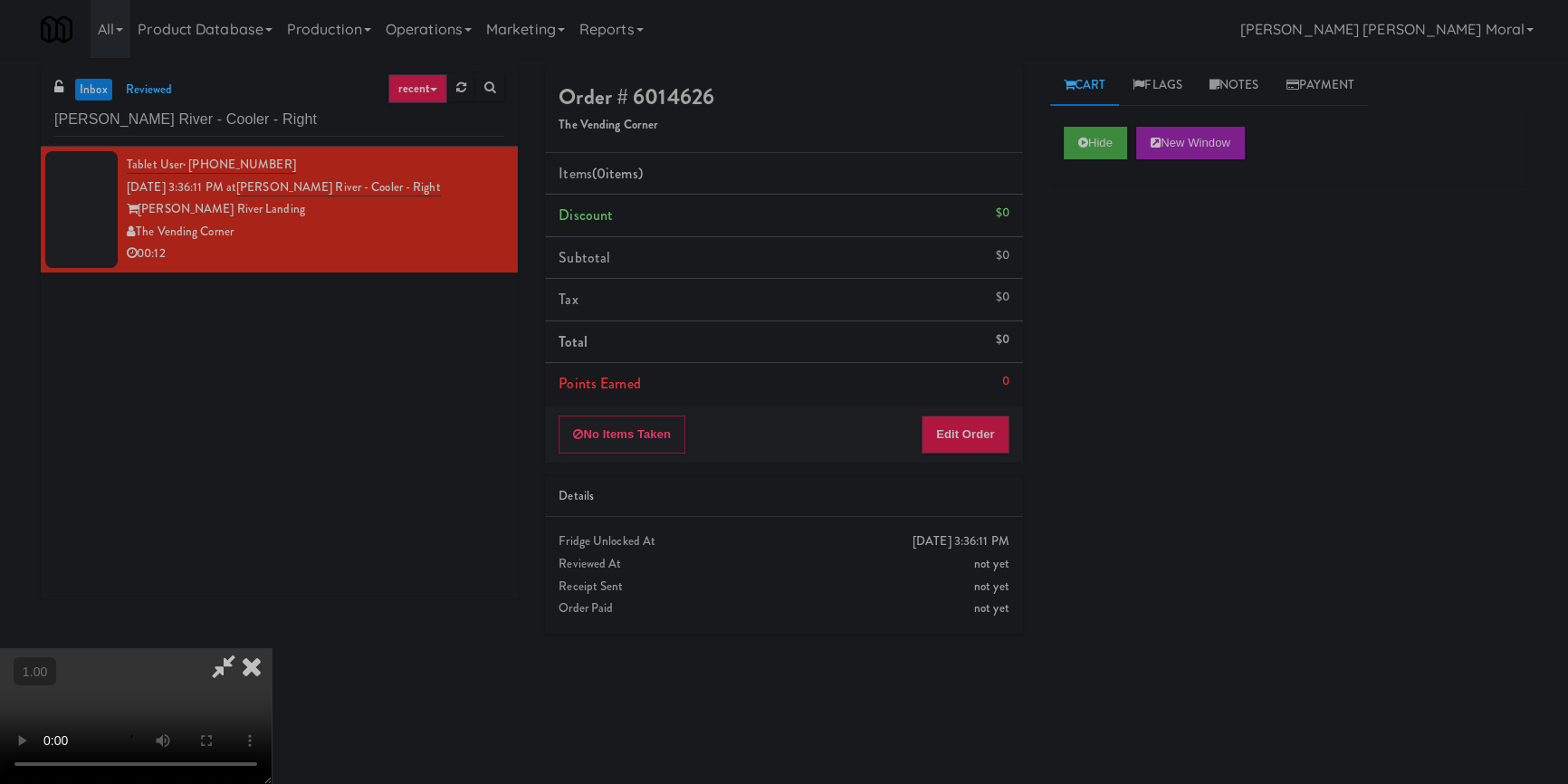
click at [1106, 434] on div "Hide New Window Primary Flag Clear Flag if unable to determine what was taken o…" at bounding box center [1288, 453] width 477 height 679
click at [272, 649] on video at bounding box center [136, 716] width 272 height 136
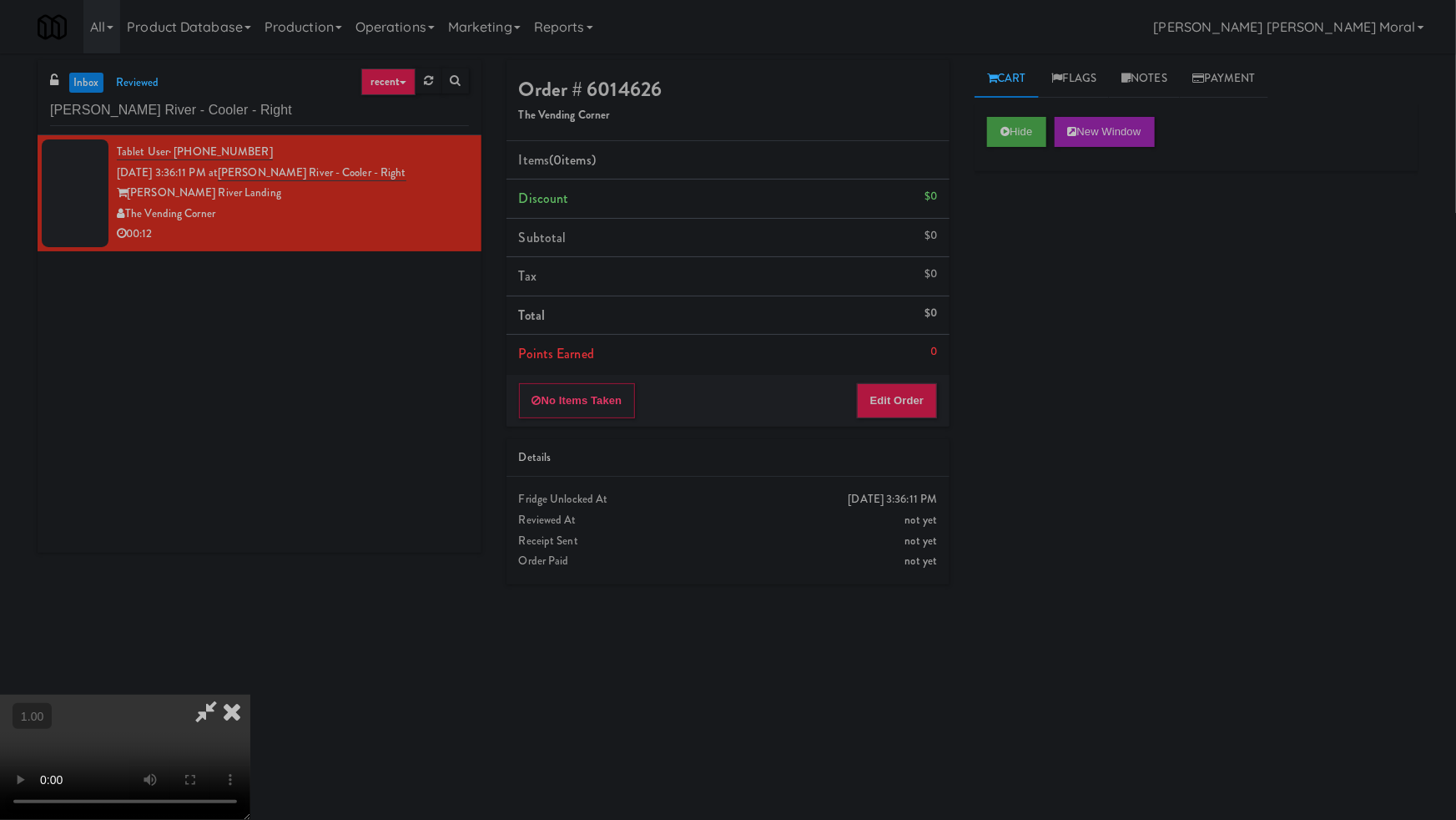
click at [251, 695] on video at bounding box center [125, 757] width 251 height 125
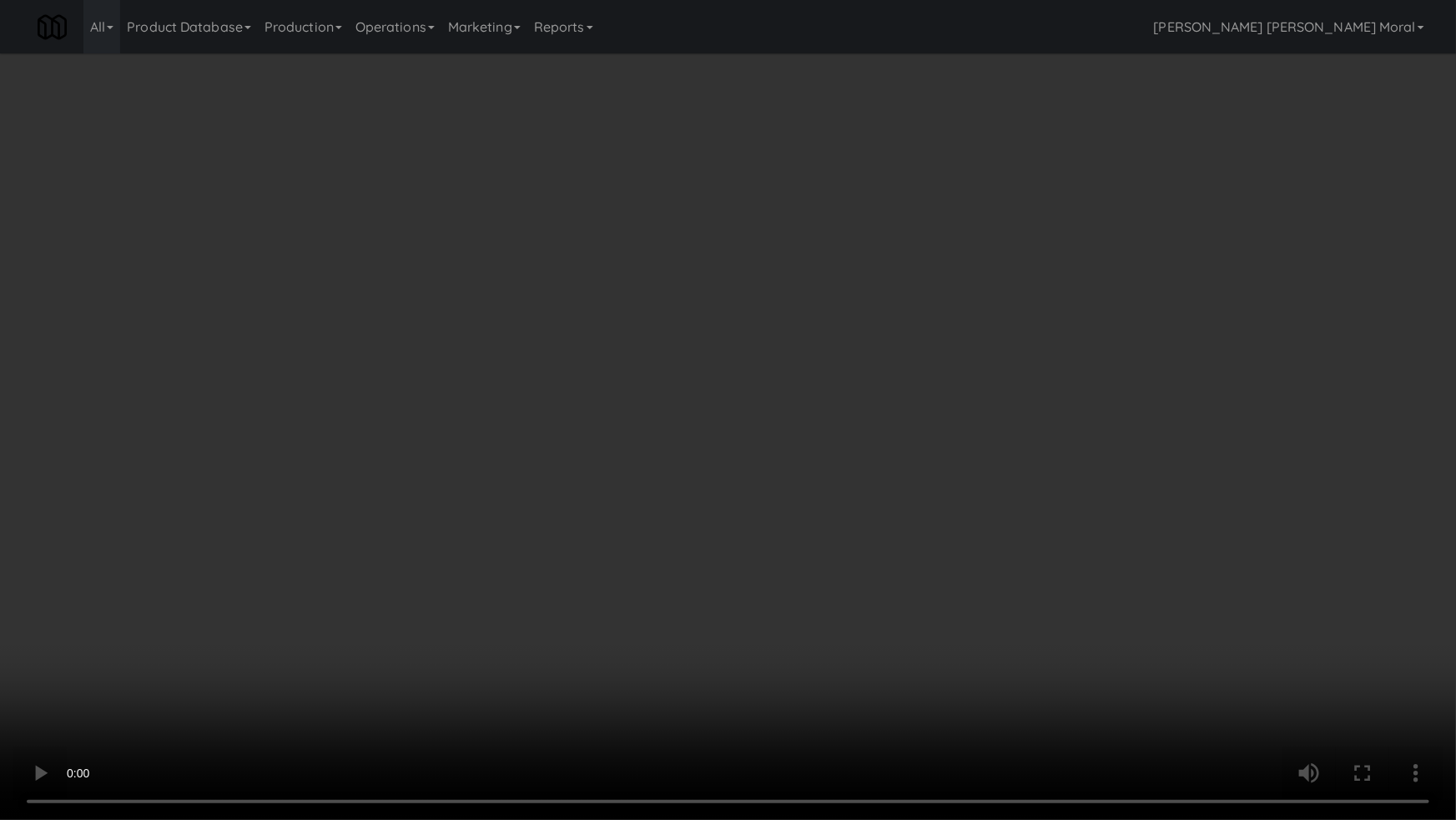
click at [1000, 463] on video at bounding box center [728, 410] width 1456 height 820
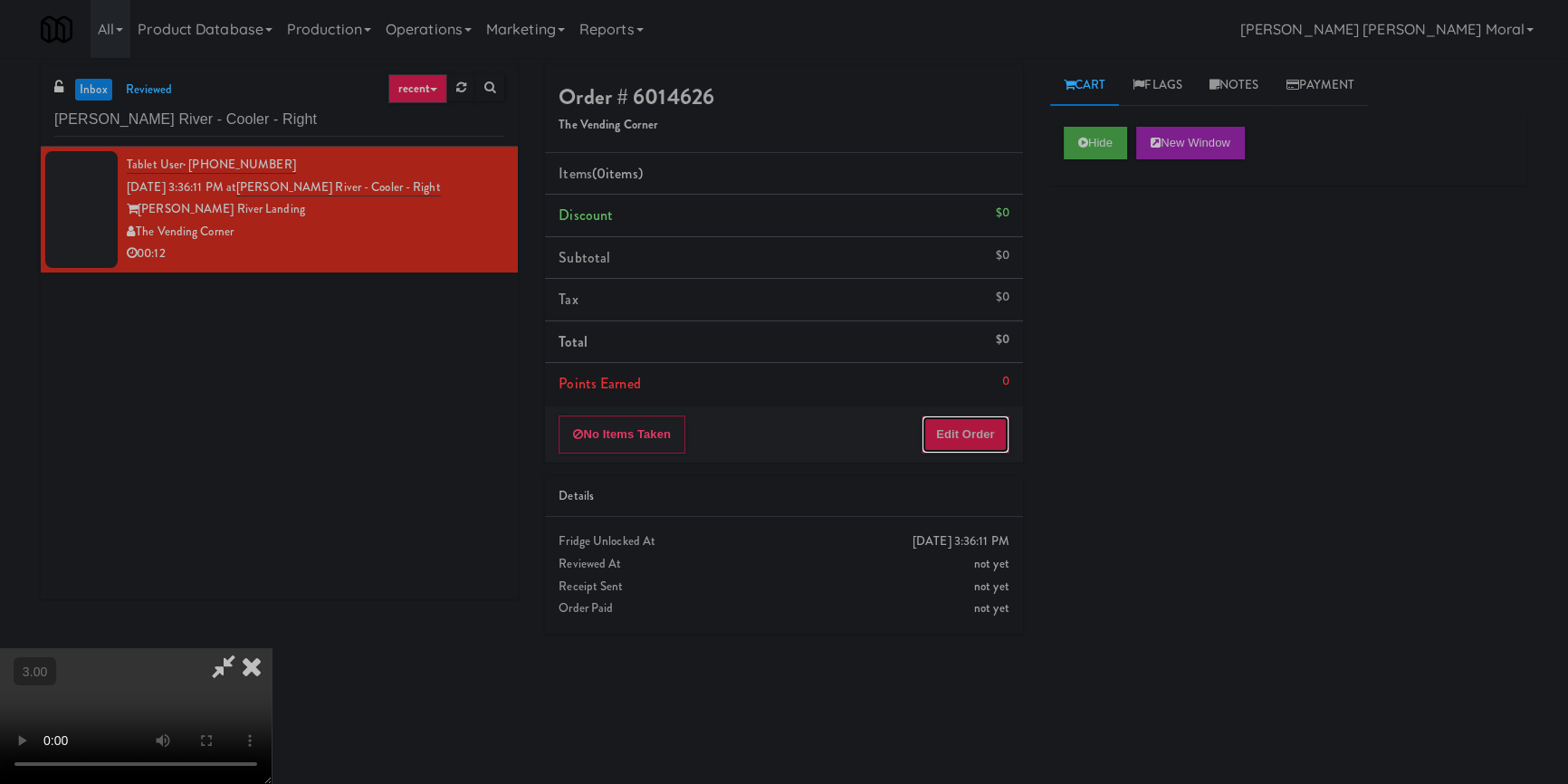
click at [987, 431] on button "Edit Order" at bounding box center [965, 435] width 88 height 38
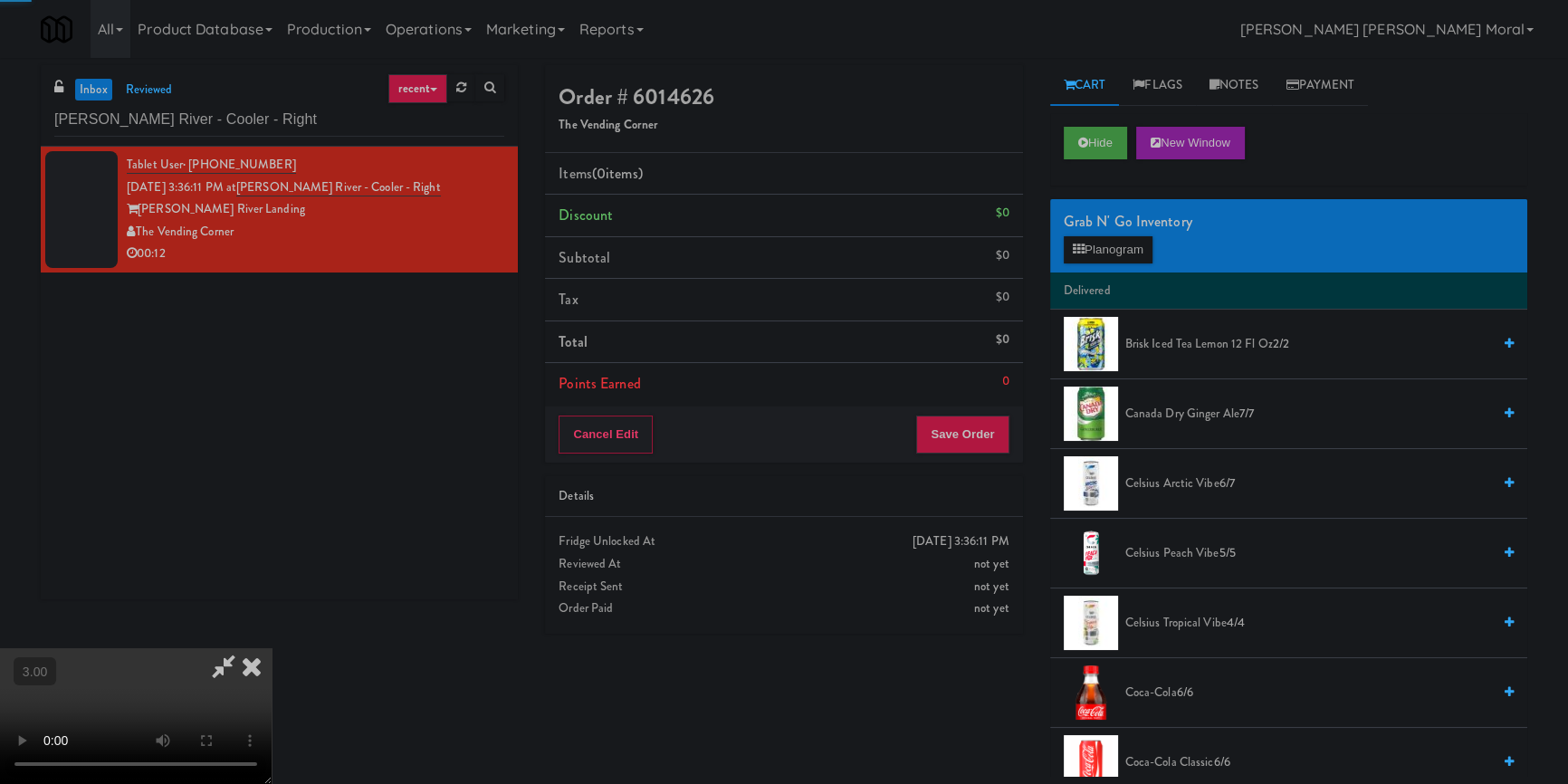
click at [1105, 238] on button "Planogram" at bounding box center [1107, 250] width 88 height 27
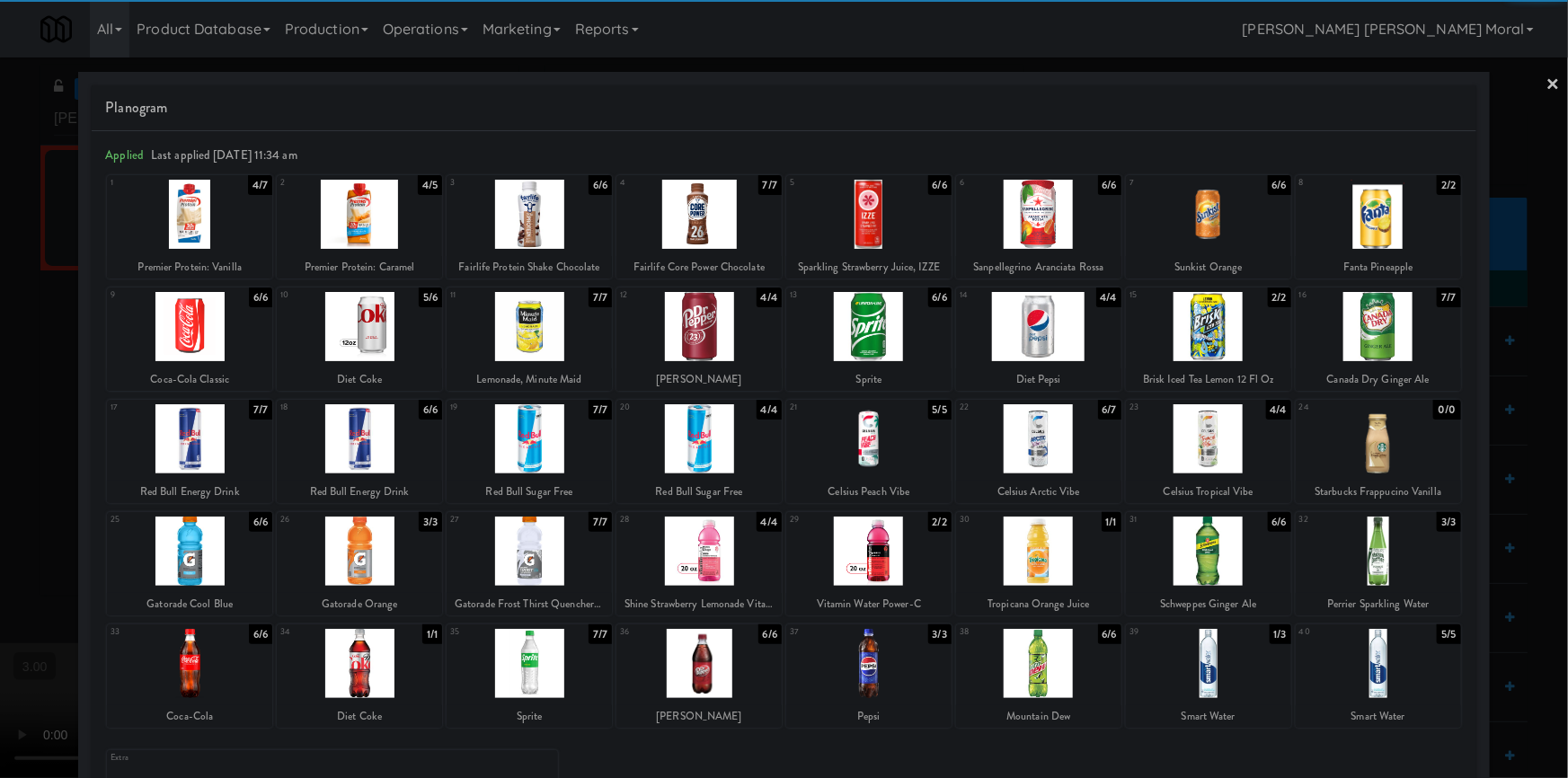
click at [200, 327] on div at bounding box center [189, 327] width 166 height 69
click at [1551, 81] on div at bounding box center [784, 389] width 1568 height 778
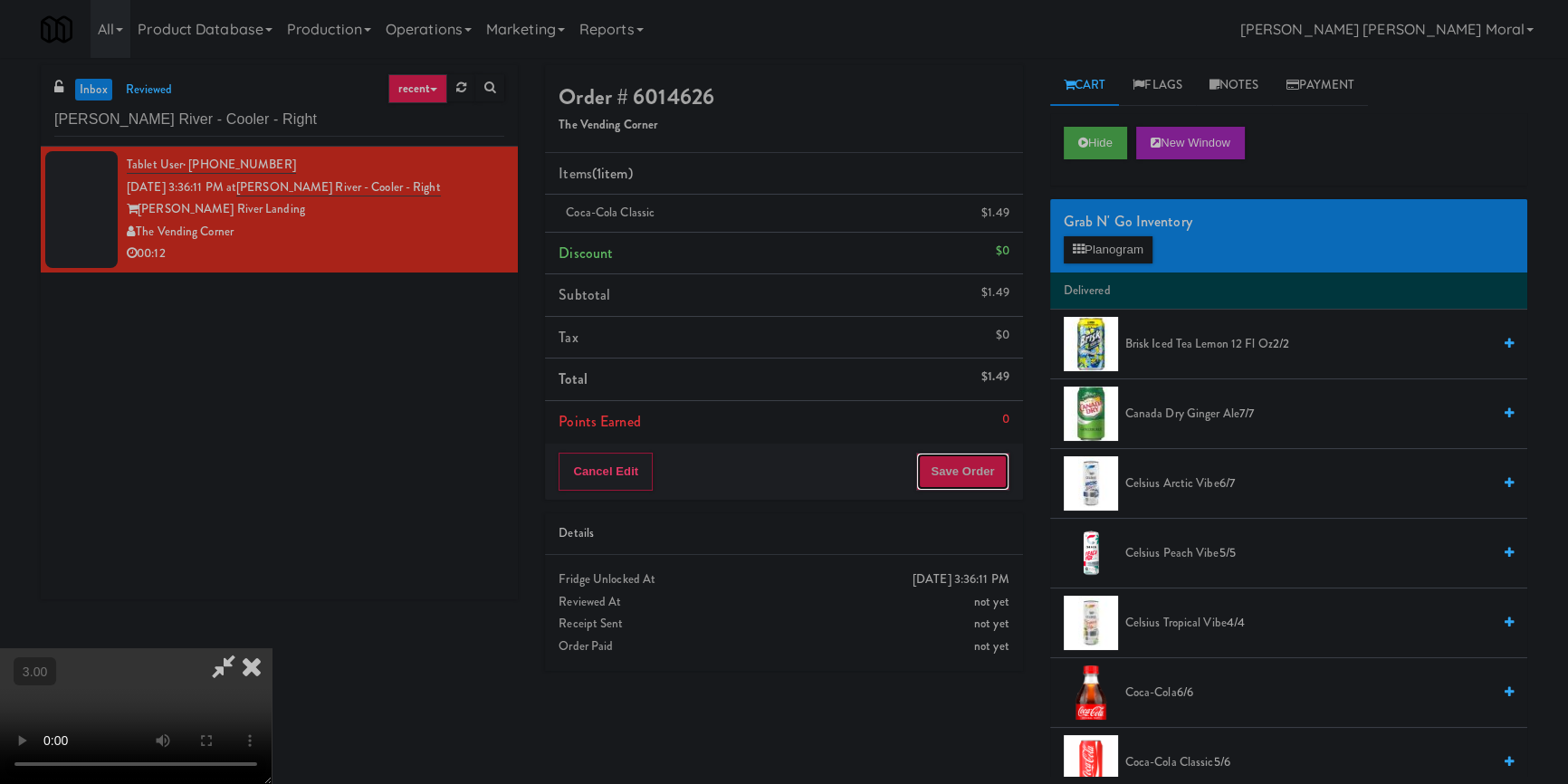
click at [996, 468] on button "Save Order" at bounding box center [961, 472] width 92 height 38
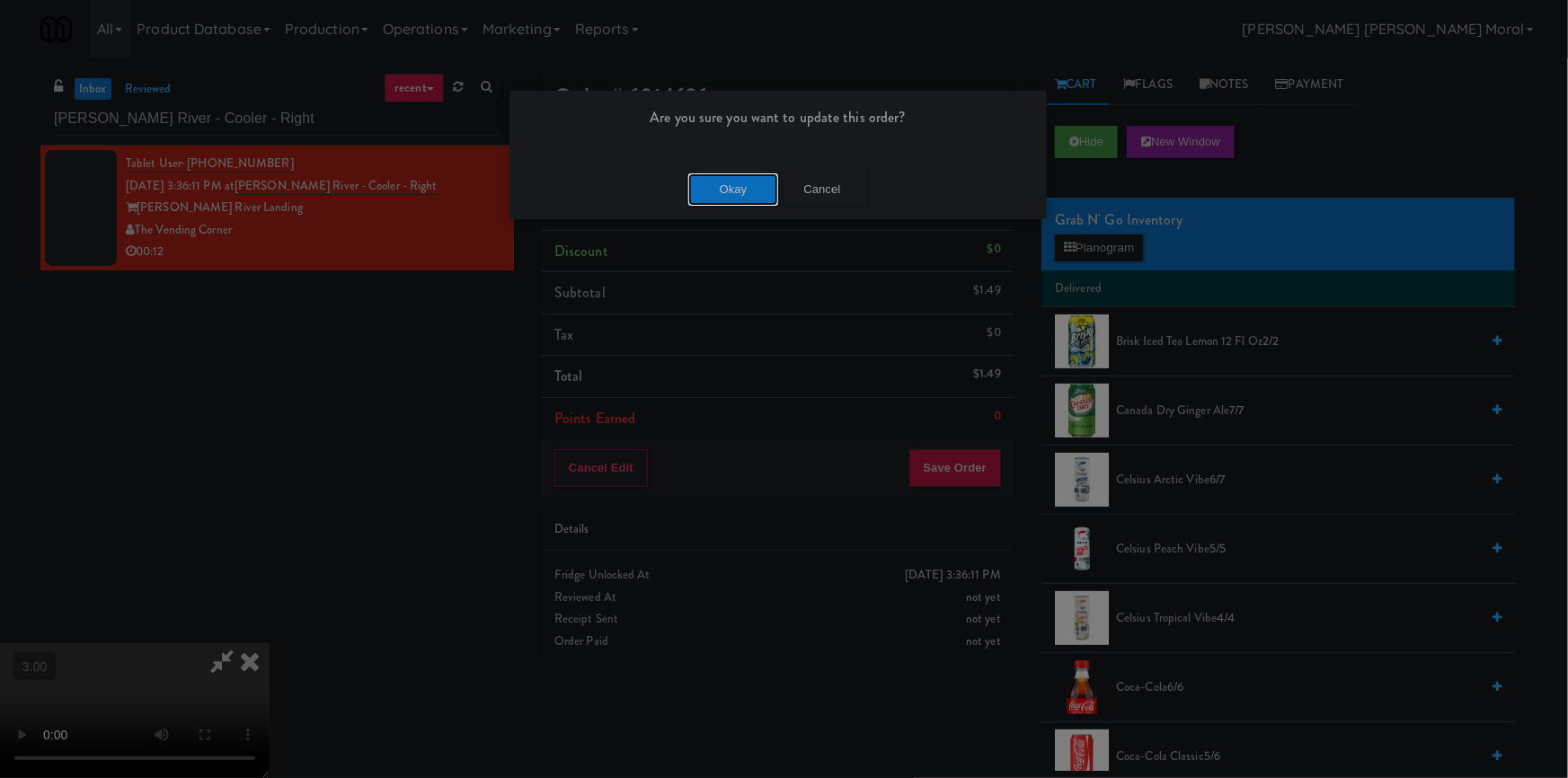
click at [701, 187] on button "Okay" at bounding box center [732, 190] width 90 height 33
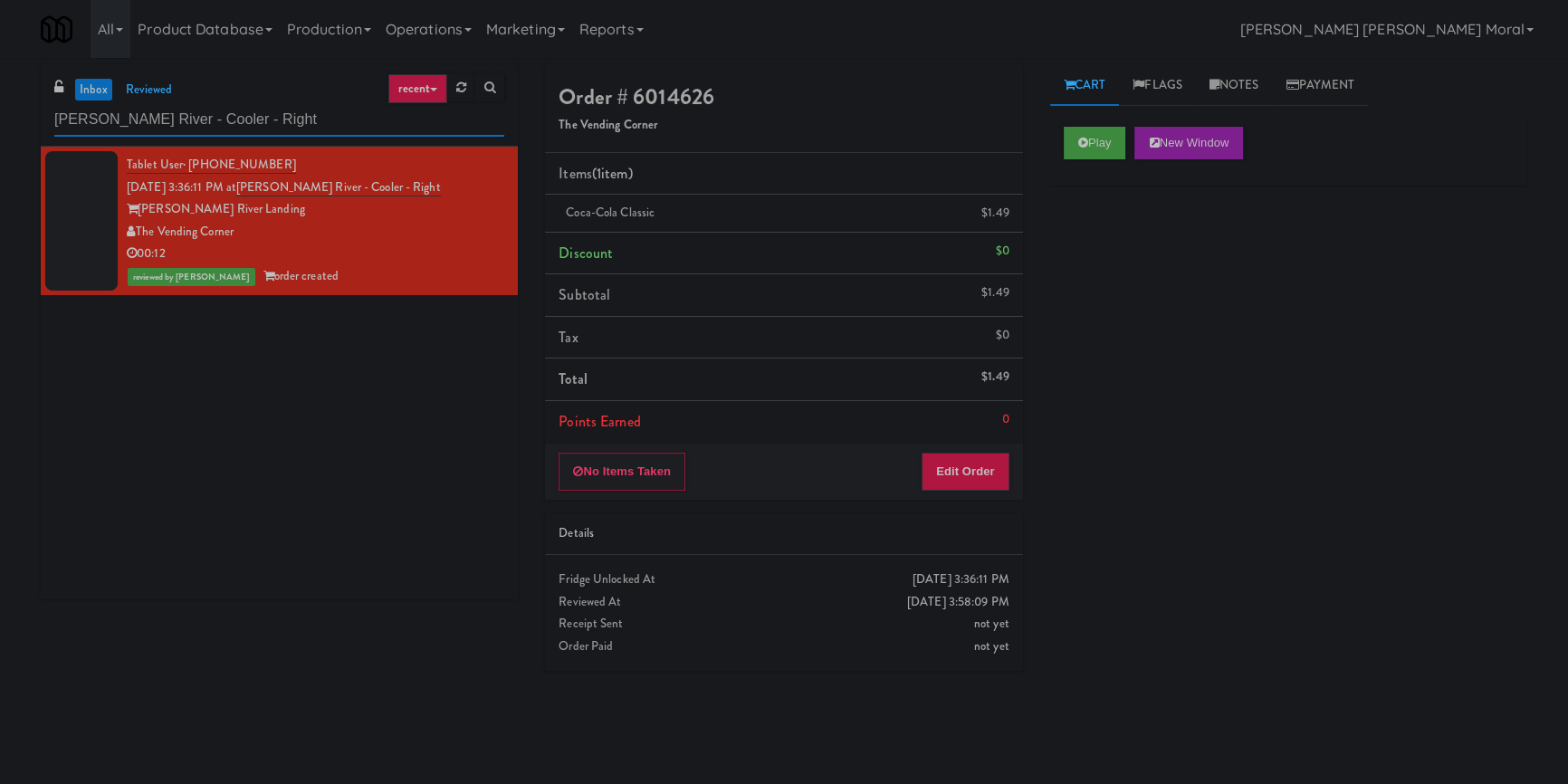
click at [141, 131] on input "[PERSON_NAME] River - Cooler - Right" at bounding box center [279, 120] width 450 height 34
paste input "Ninety7Fifty Fridge"
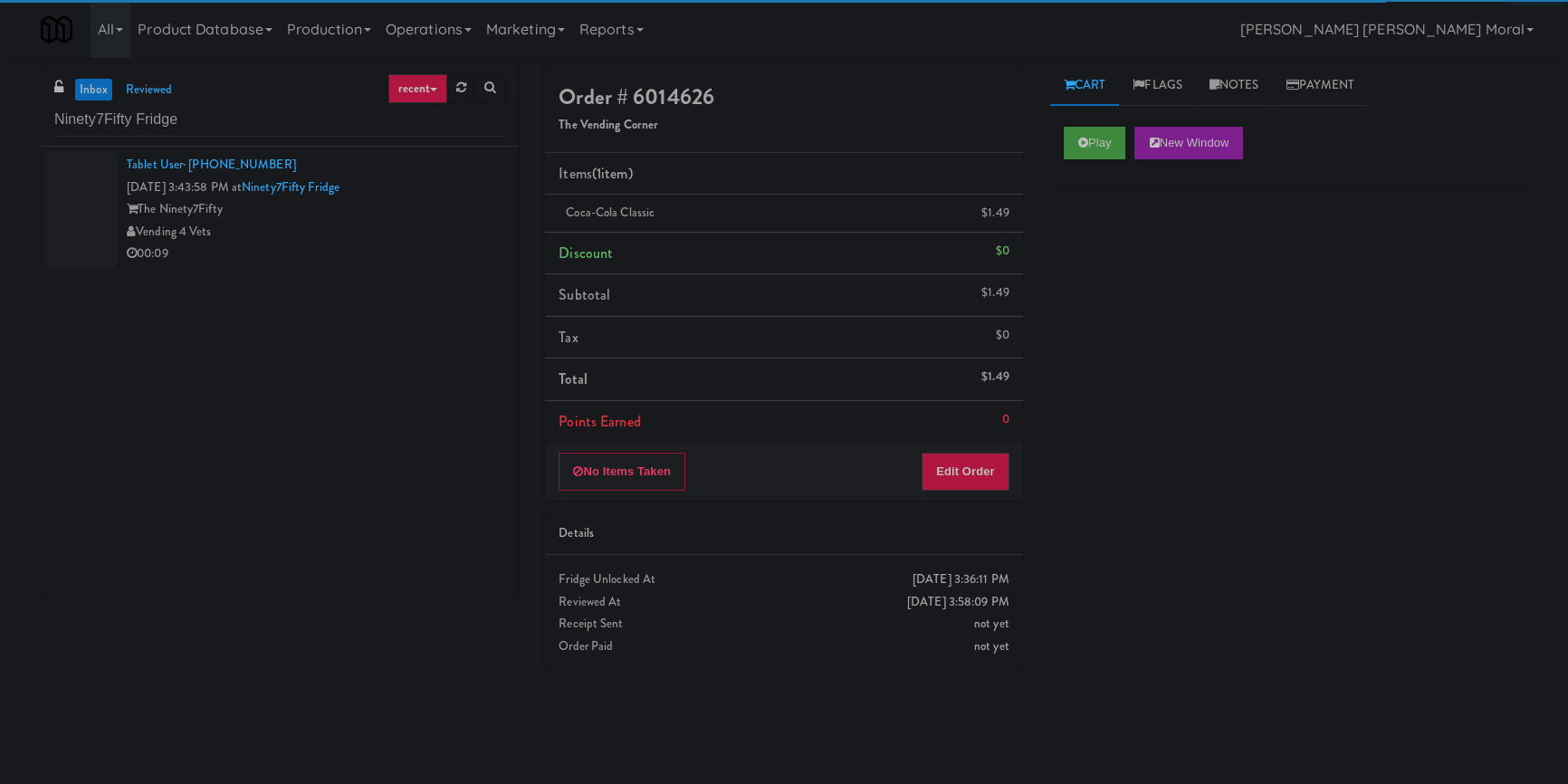
click at [398, 238] on div "Vending 4 Vets" at bounding box center [316, 232] width 378 height 23
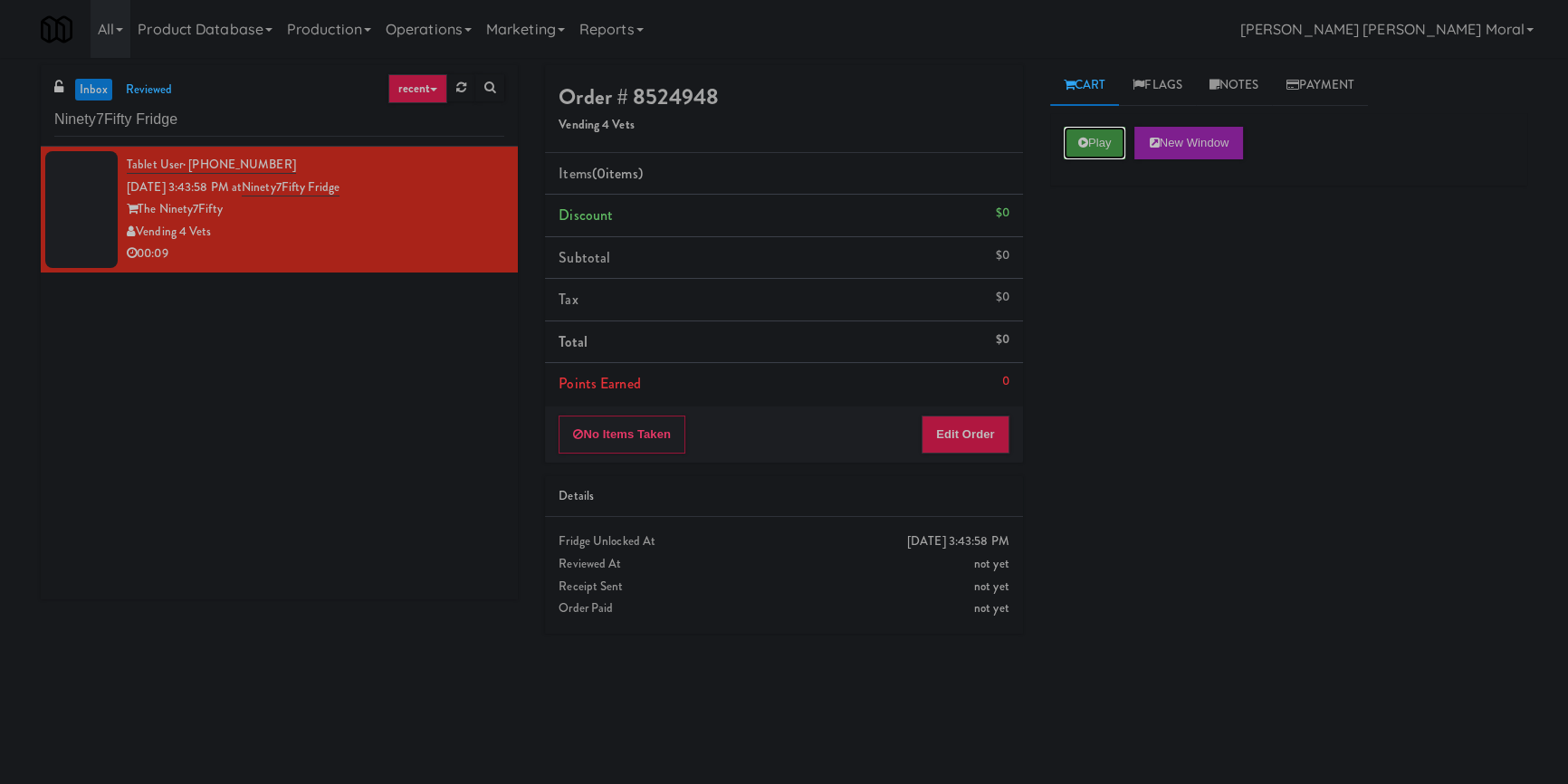
click at [1087, 149] on button "Play" at bounding box center [1095, 143] width 62 height 33
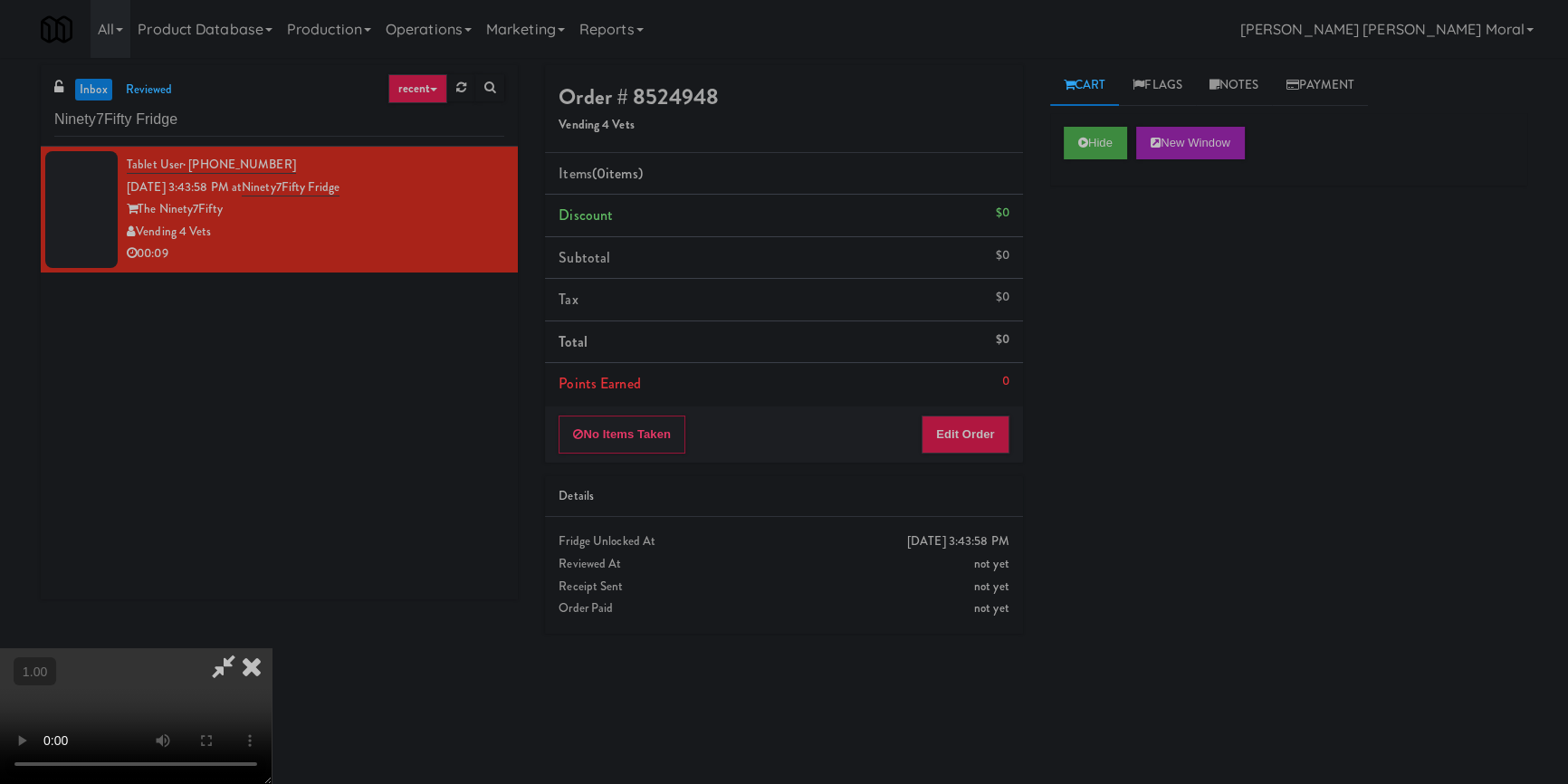
click at [1079, 263] on div "Hide New Window Primary Flag Clear Flag if unable to determine what was taken o…" at bounding box center [1288, 453] width 477 height 679
click at [1104, 504] on div "Hide New Window Primary Flag Clear Flag if unable to determine what was taken o…" at bounding box center [1288, 453] width 477 height 679
click at [968, 440] on button "Edit Order" at bounding box center [965, 435] width 88 height 38
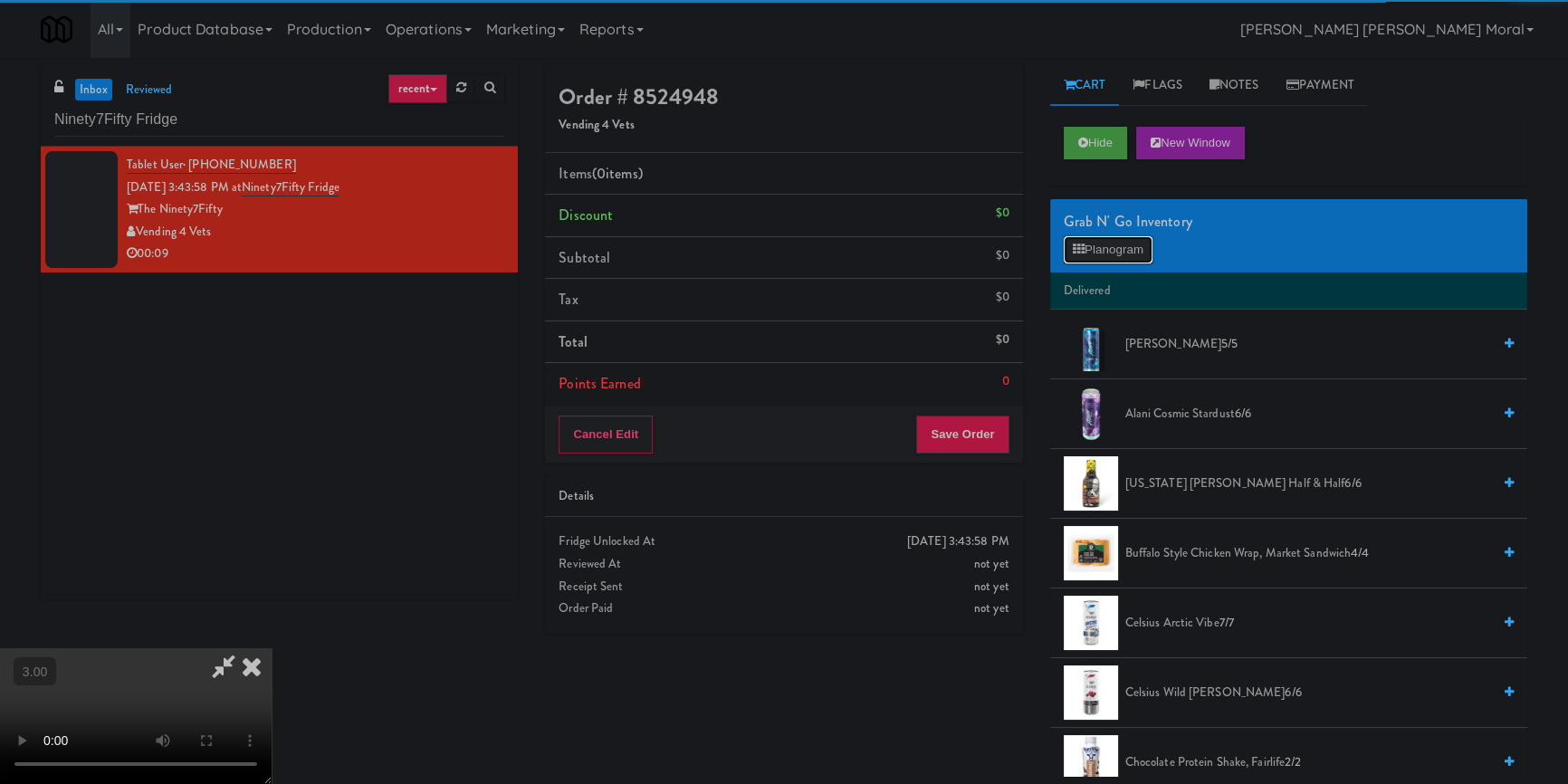
click at [1112, 252] on button "Planogram" at bounding box center [1107, 250] width 88 height 27
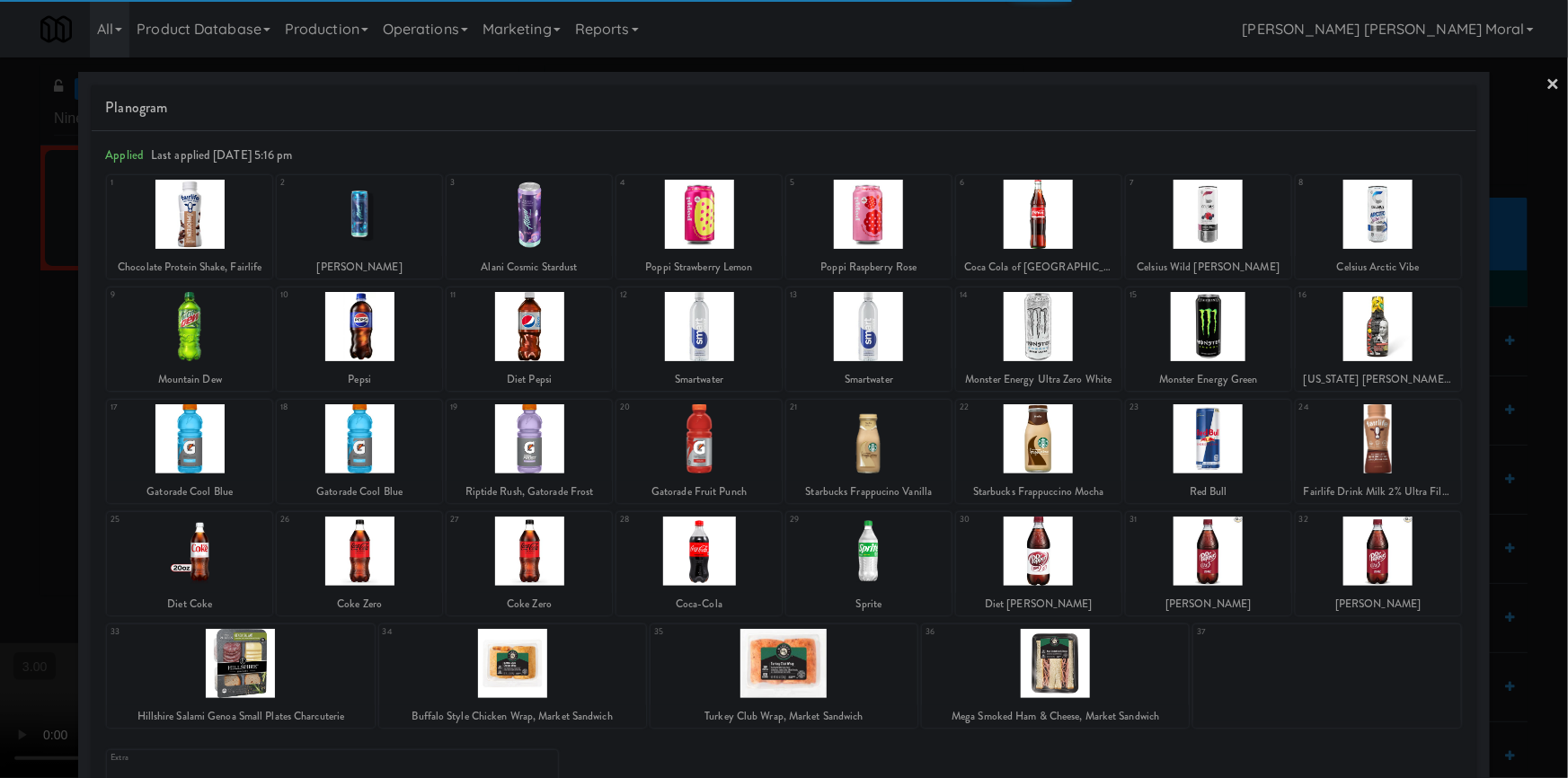
click at [717, 550] on div at bounding box center [699, 552] width 166 height 69
click at [1546, 88] on link "×" at bounding box center [1554, 86] width 14 height 56
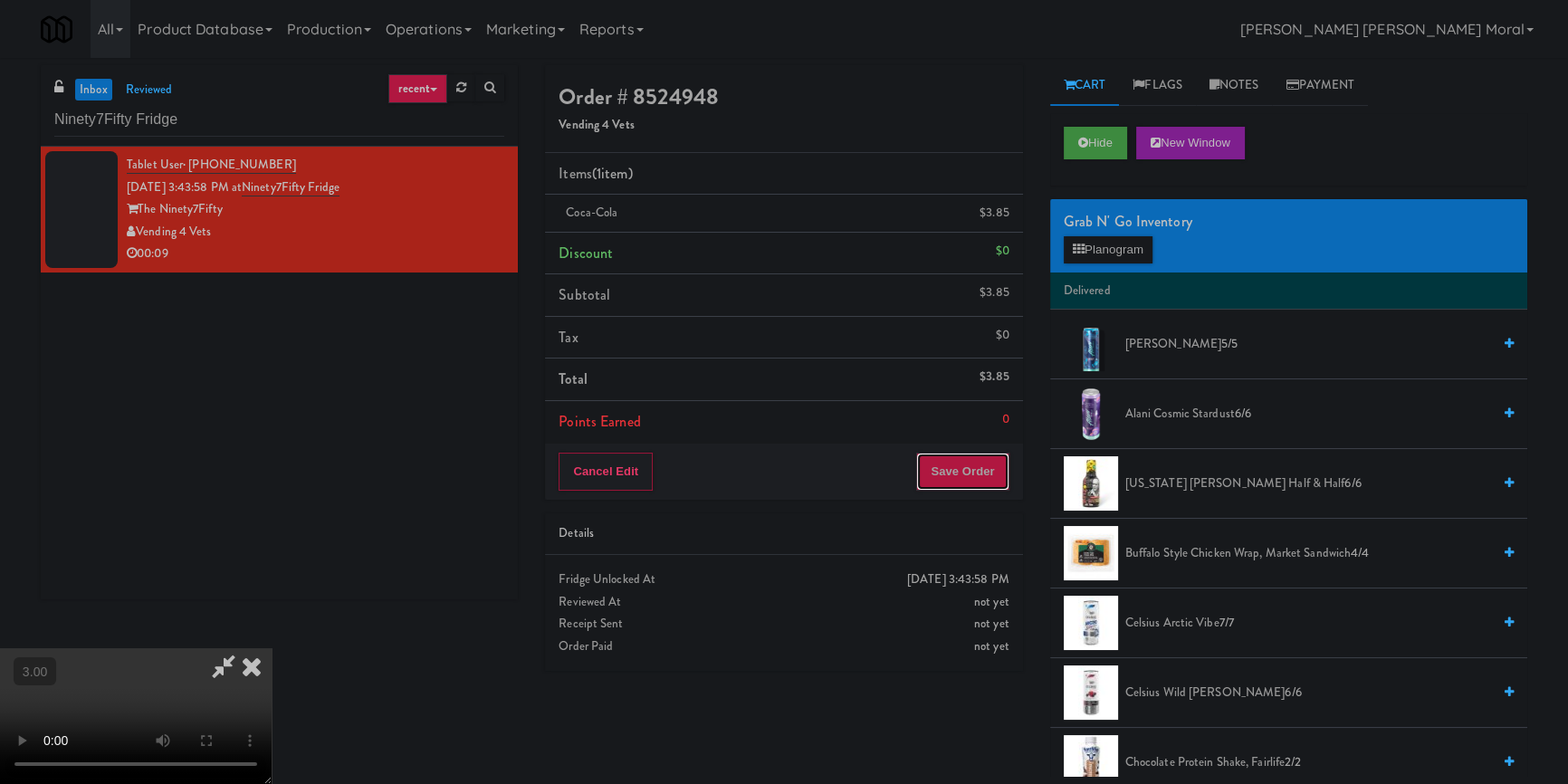
click at [970, 489] on button "Save Order" at bounding box center [961, 472] width 92 height 38
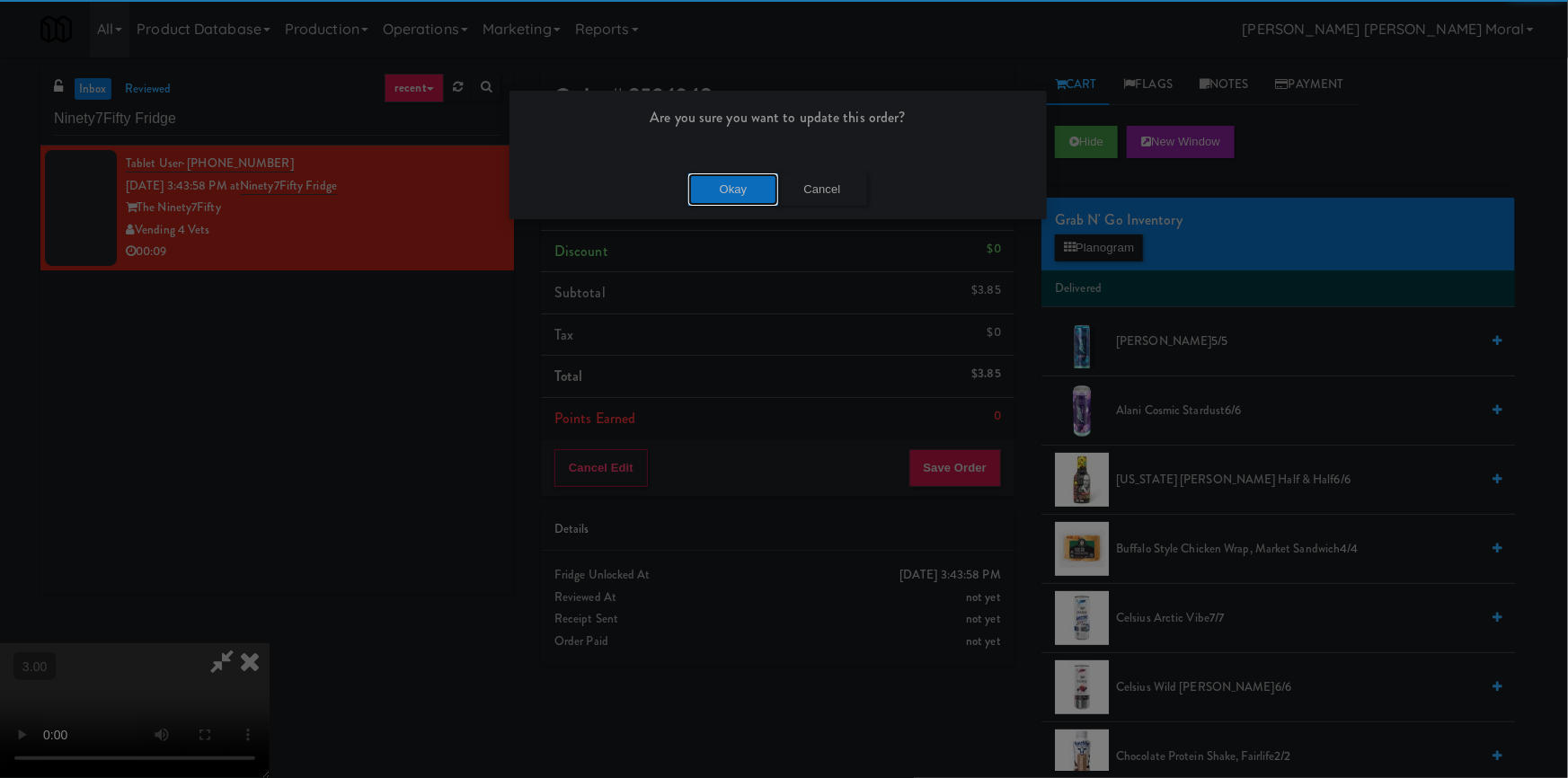
click at [736, 194] on button "Okay" at bounding box center [732, 190] width 90 height 33
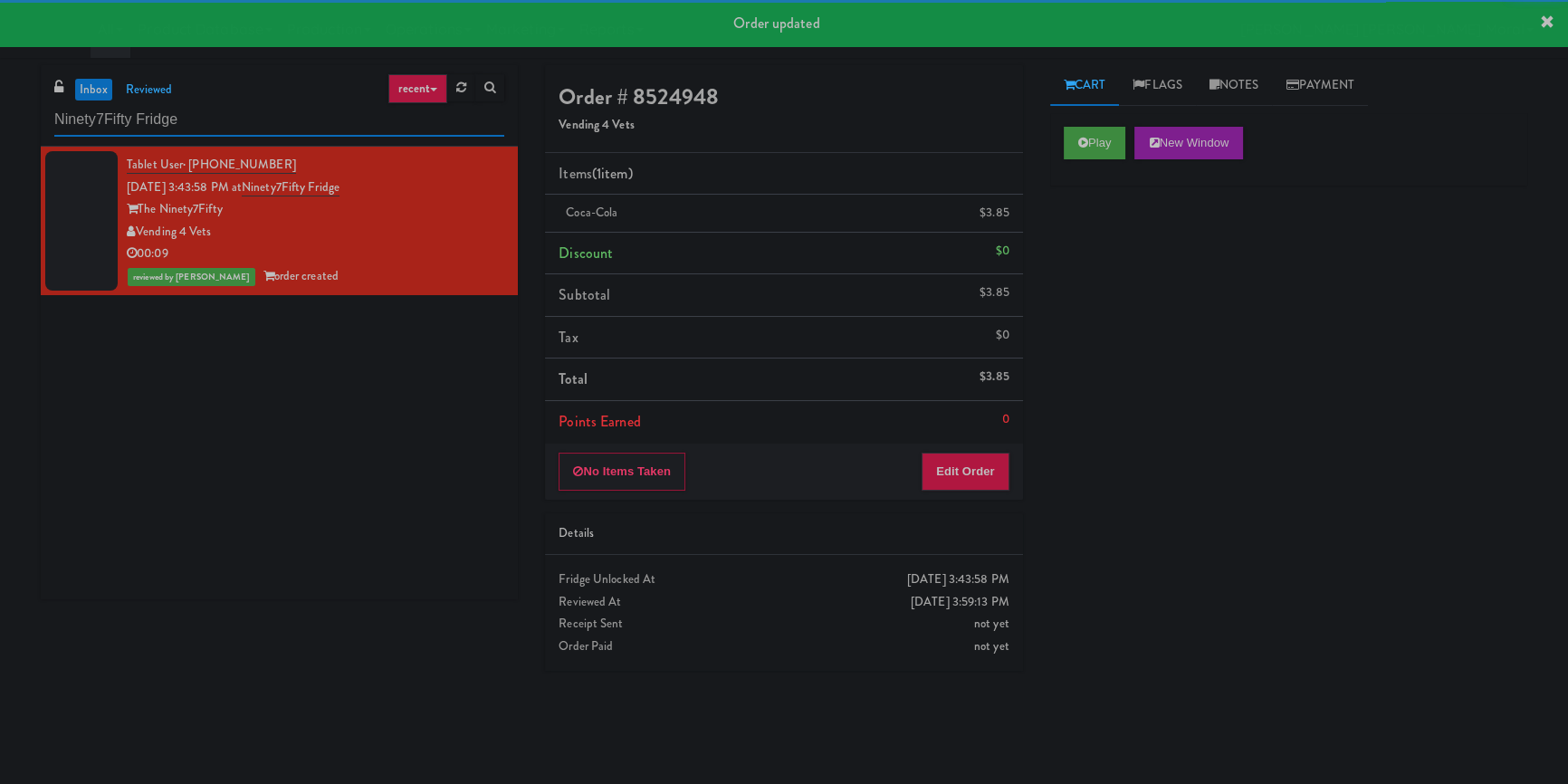
click at [387, 126] on input "Ninety7Fifty Fridge" at bounding box center [279, 120] width 450 height 34
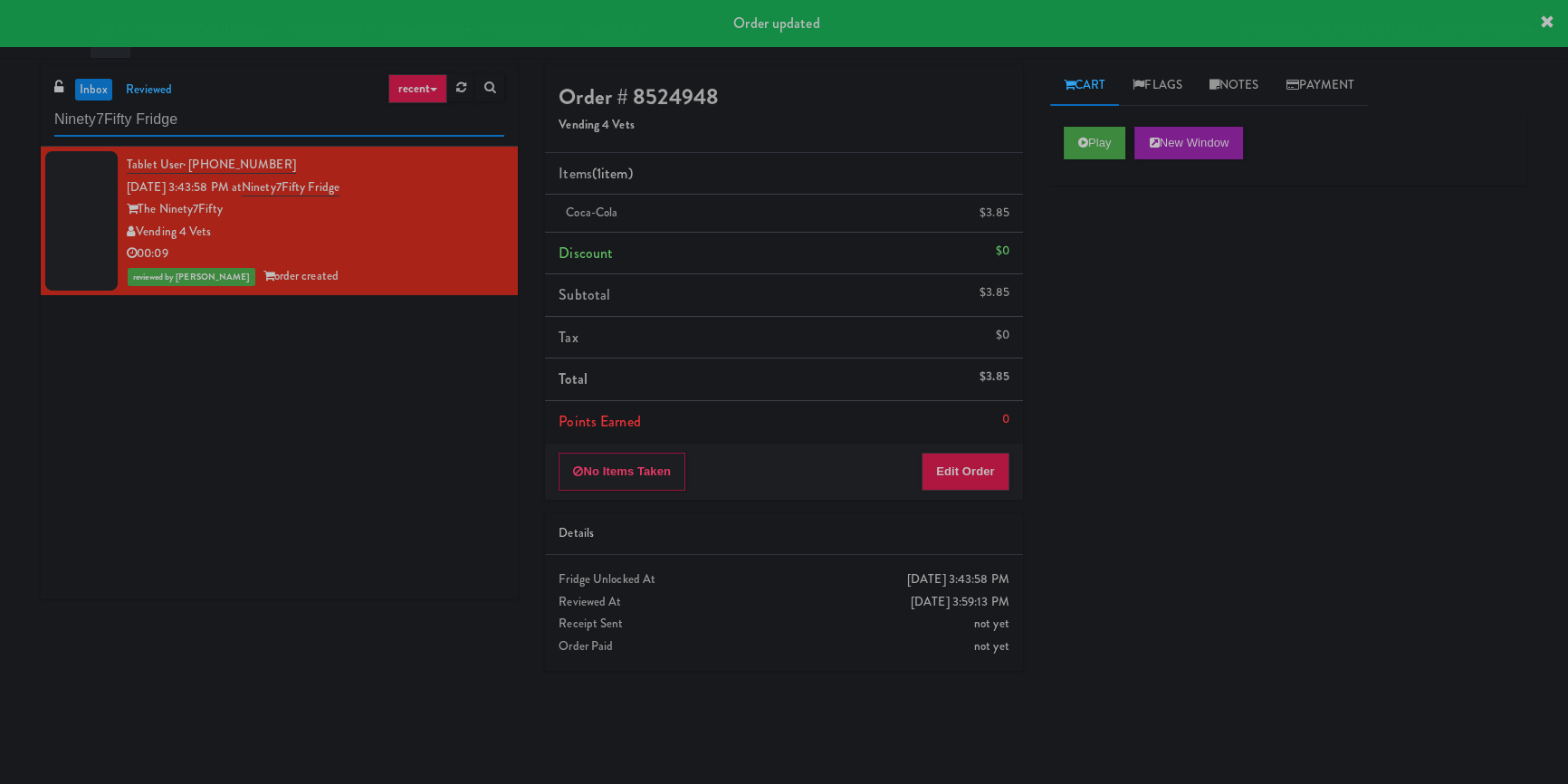
click at [387, 126] on input "Ninety7Fifty Fridge" at bounding box center [279, 120] width 450 height 34
paste input "Parc on 5th"
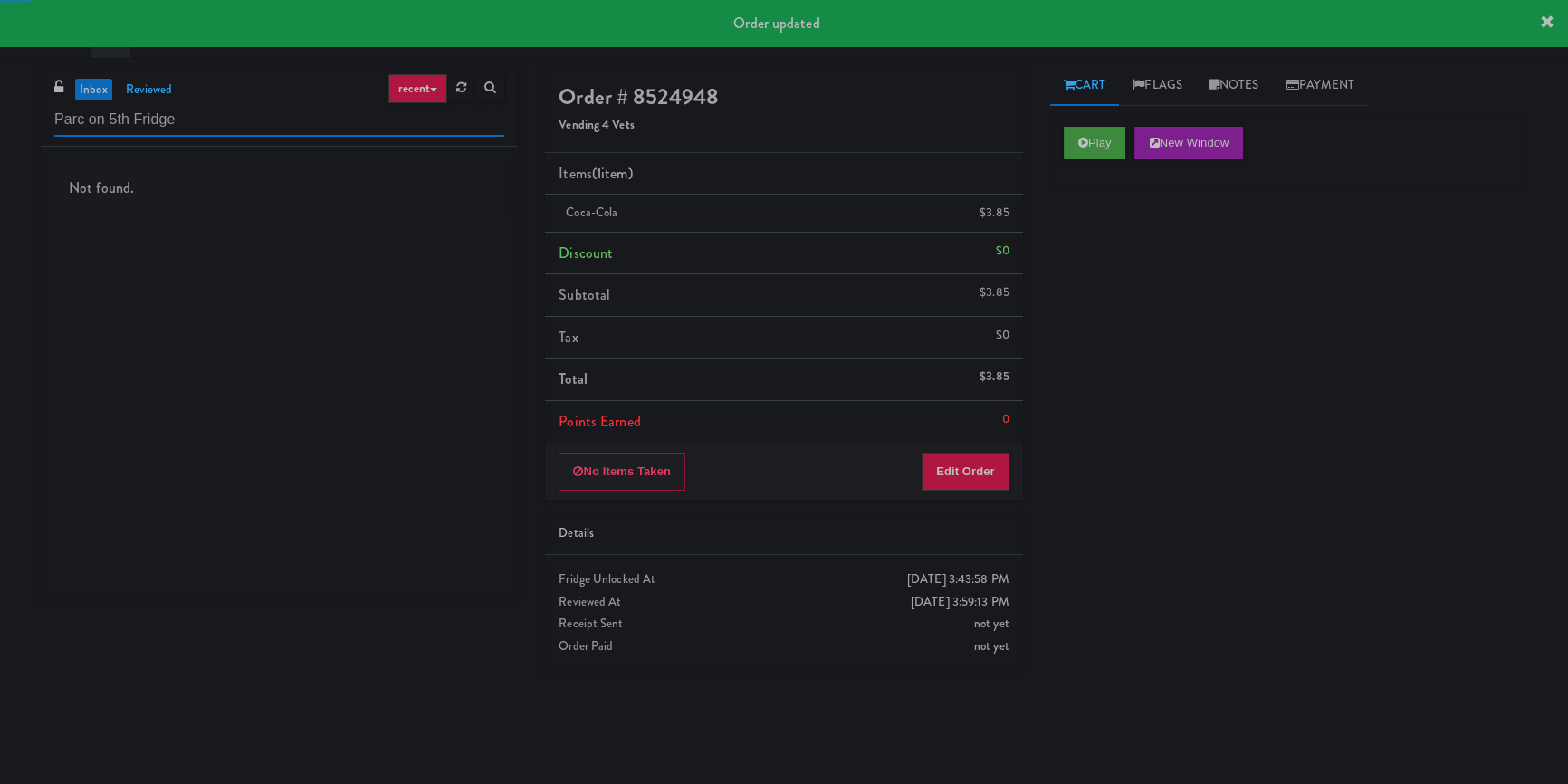
type input "Parc on 5th Fridge"
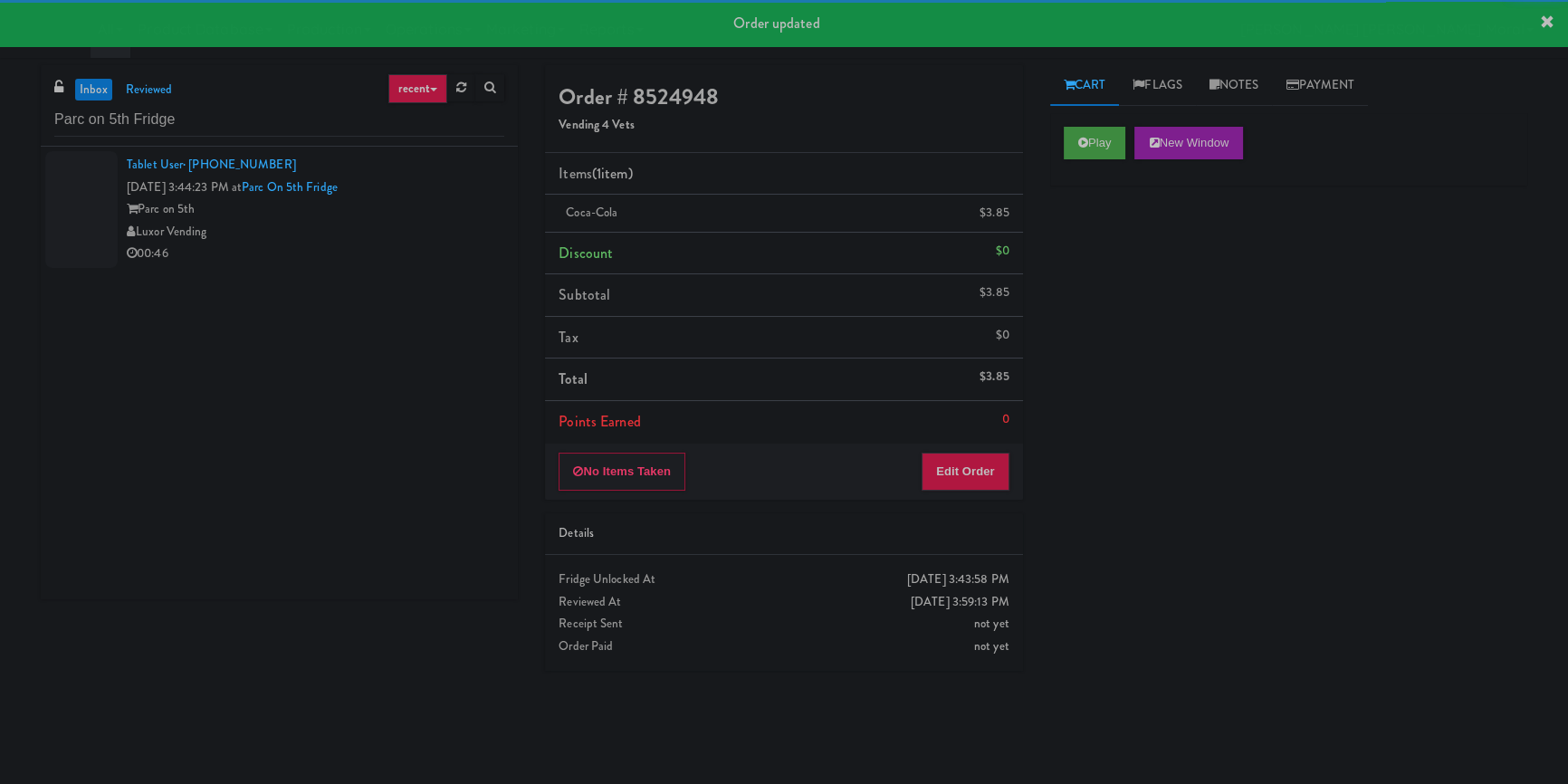
click at [433, 240] on div "Luxor Vending" at bounding box center [316, 232] width 378 height 23
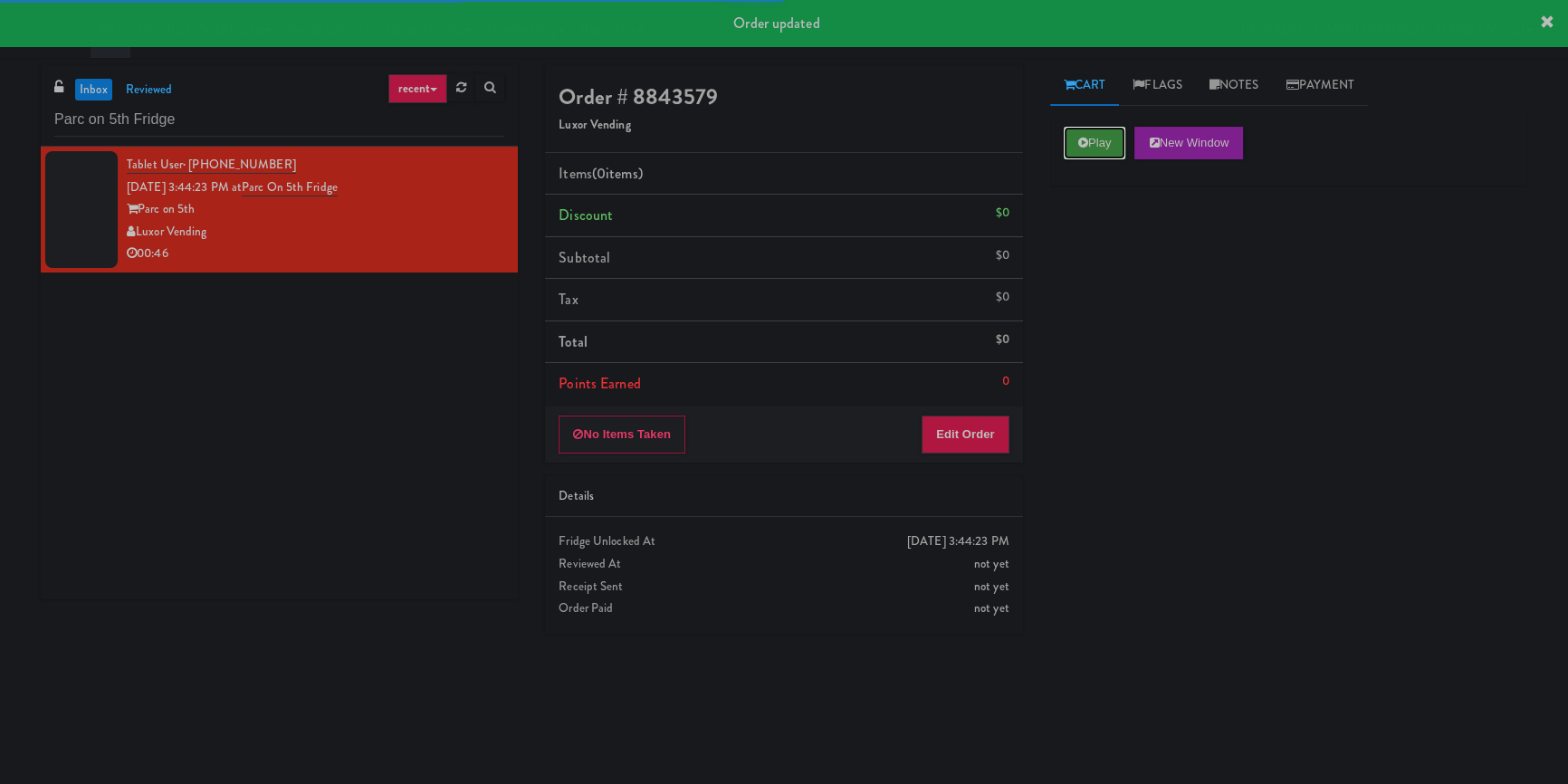
click at [1110, 130] on button "Play" at bounding box center [1095, 143] width 62 height 33
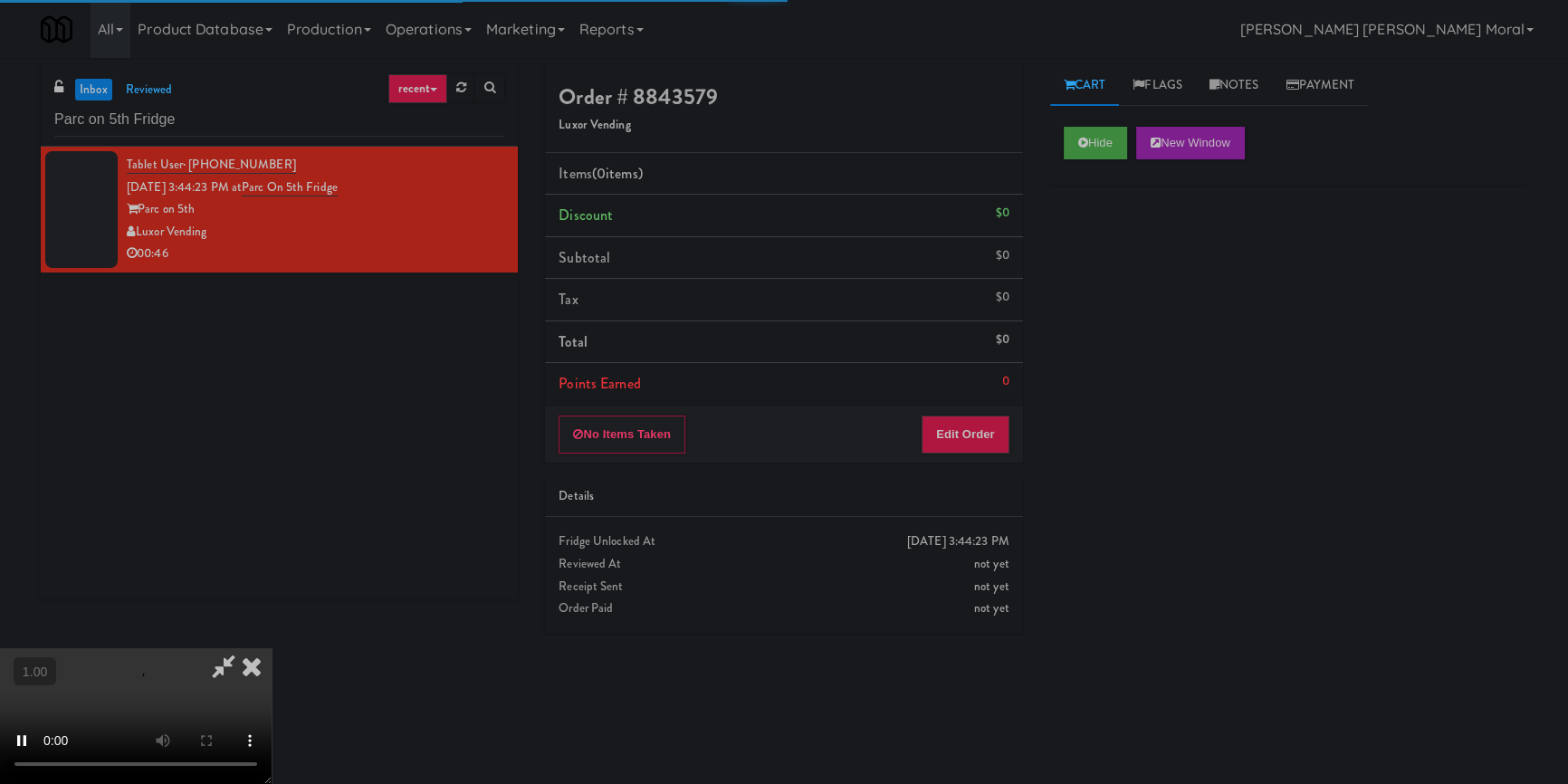
click at [1092, 262] on div "Hide New Window Primary Flag Clear Flag if unable to determine what was taken o…" at bounding box center [1288, 453] width 477 height 679
click at [1085, 503] on div "Hide New Window Primary Flag Clear Flag if unable to determine what was taken o…" at bounding box center [1288, 453] width 477 height 679
click at [272, 649] on video at bounding box center [136, 716] width 272 height 136
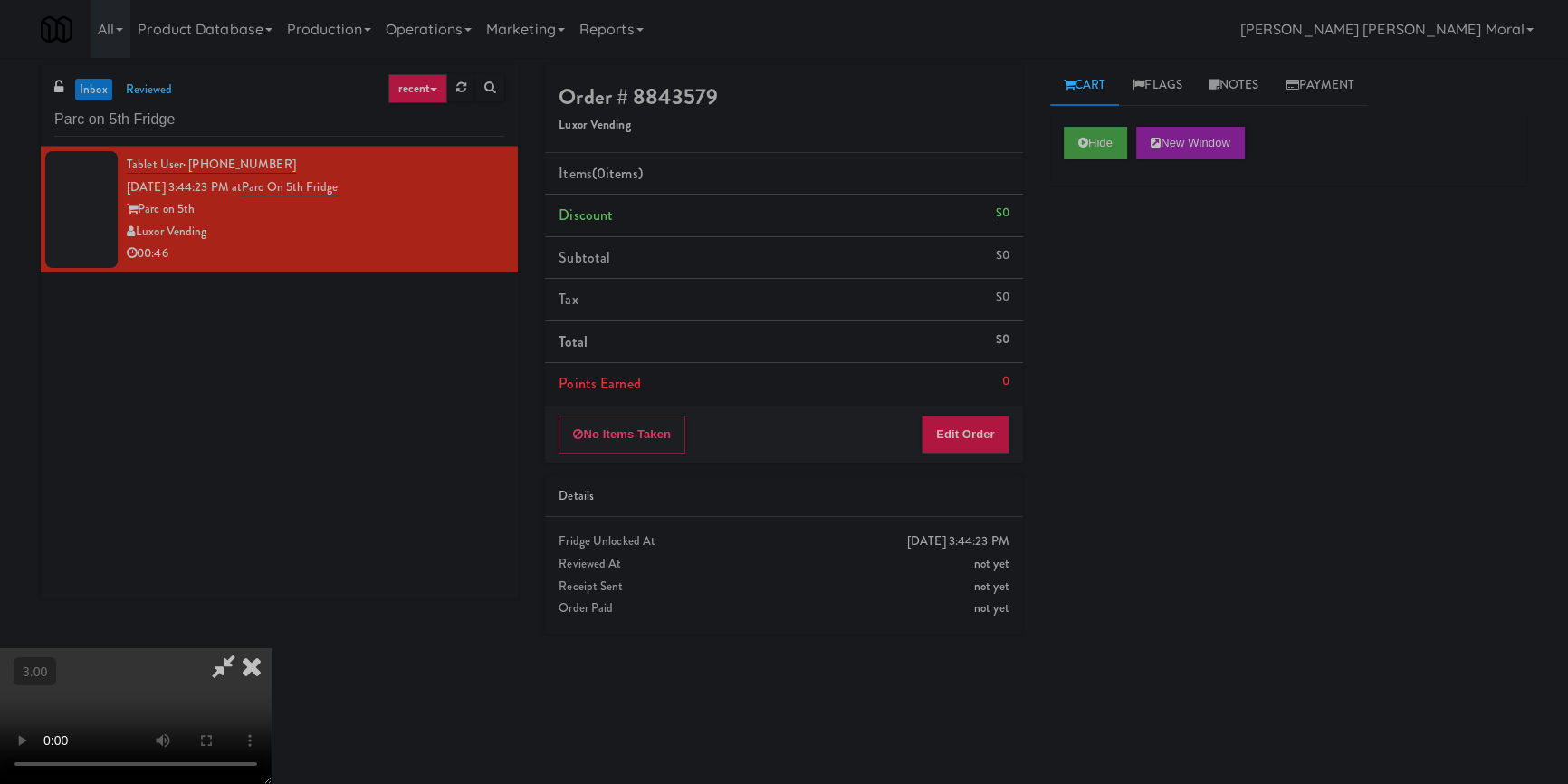
click at [272, 649] on video at bounding box center [136, 716] width 272 height 136
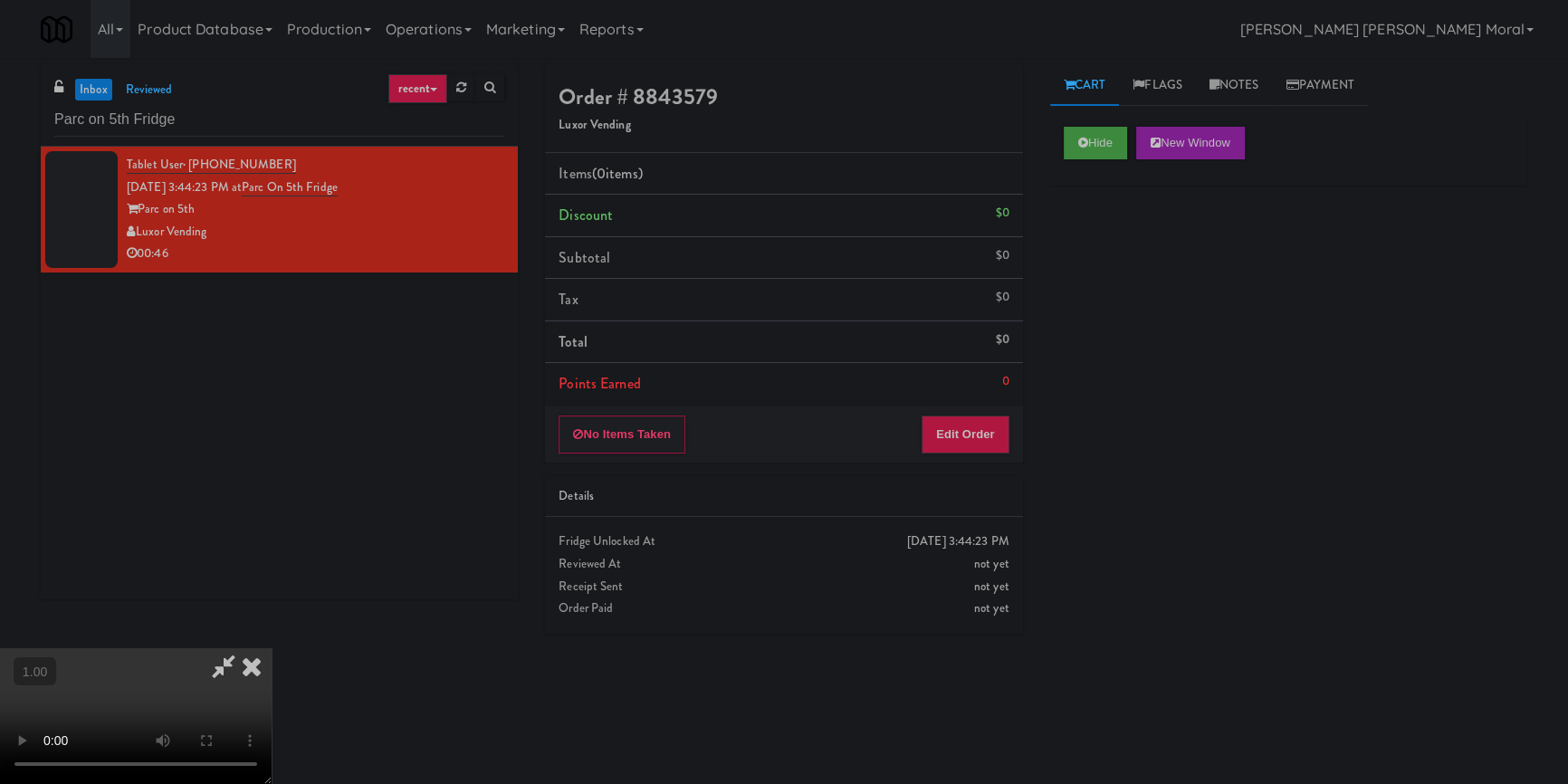
click at [272, 649] on video at bounding box center [136, 716] width 272 height 136
click at [960, 442] on button "Edit Order" at bounding box center [965, 435] width 88 height 38
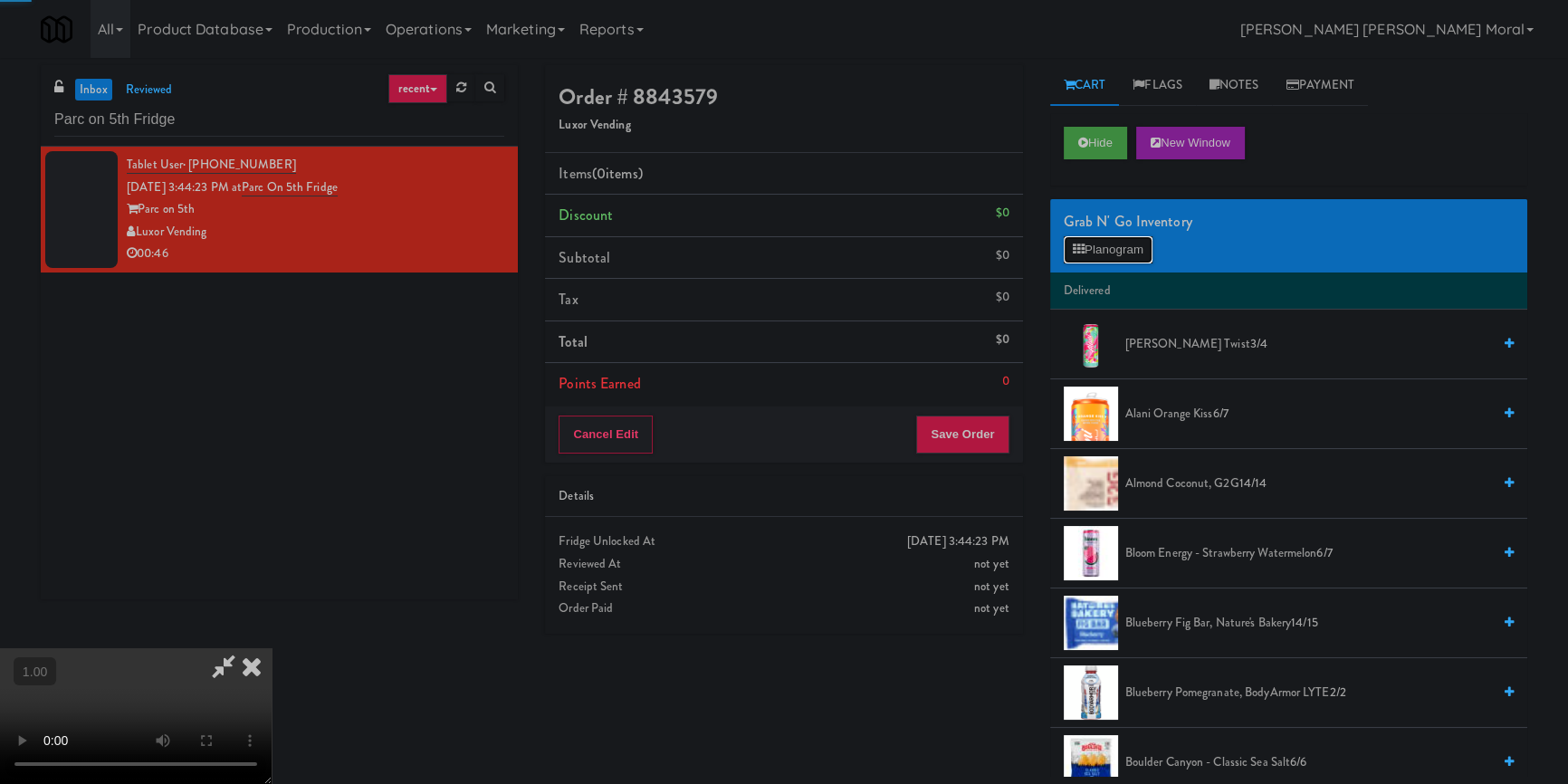
click at [1077, 246] on icon at bounding box center [1078, 249] width 12 height 12
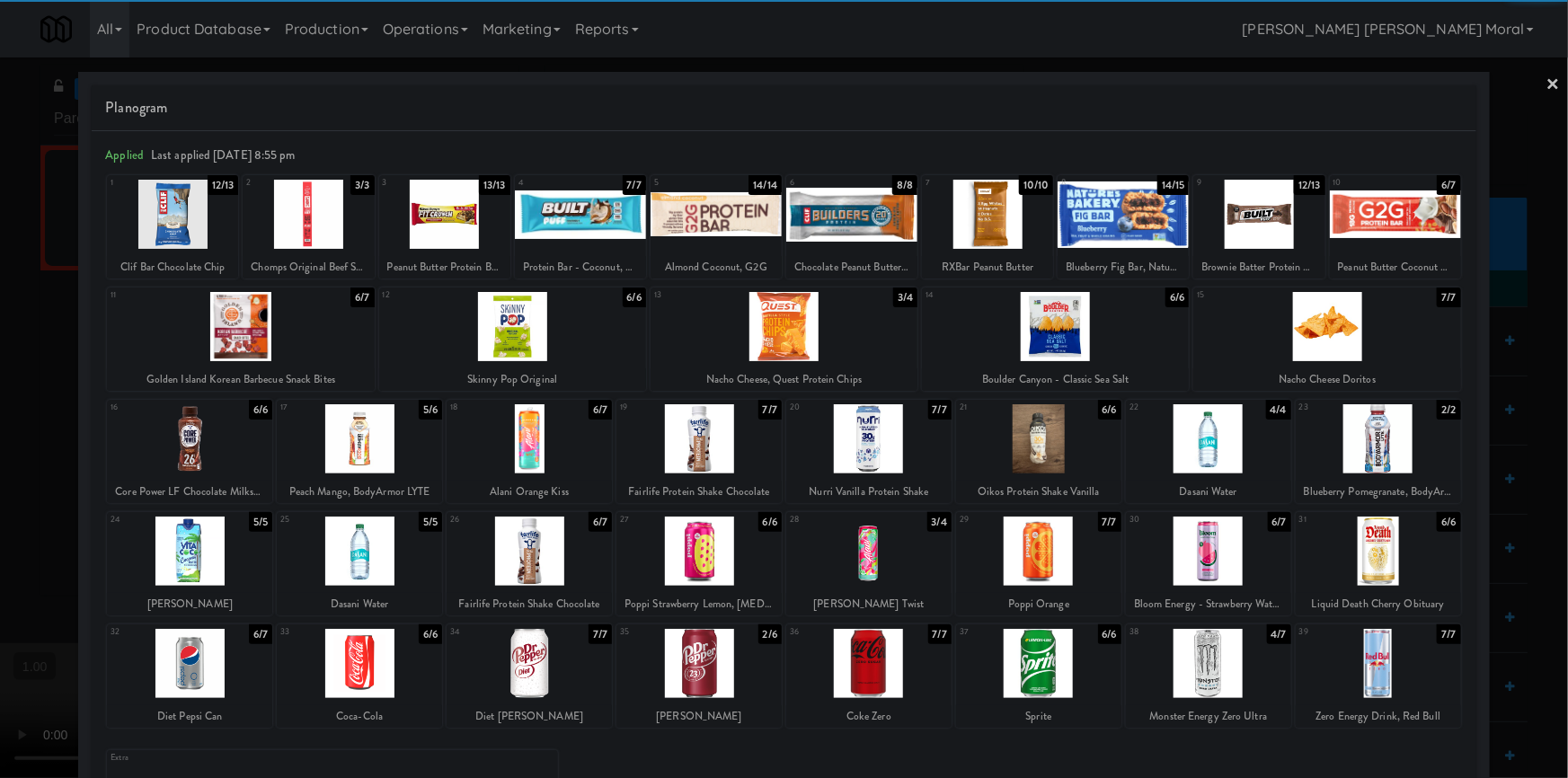
click at [866, 559] on div at bounding box center [868, 552] width 166 height 69
click at [1546, 74] on link "×" at bounding box center [1554, 86] width 14 height 56
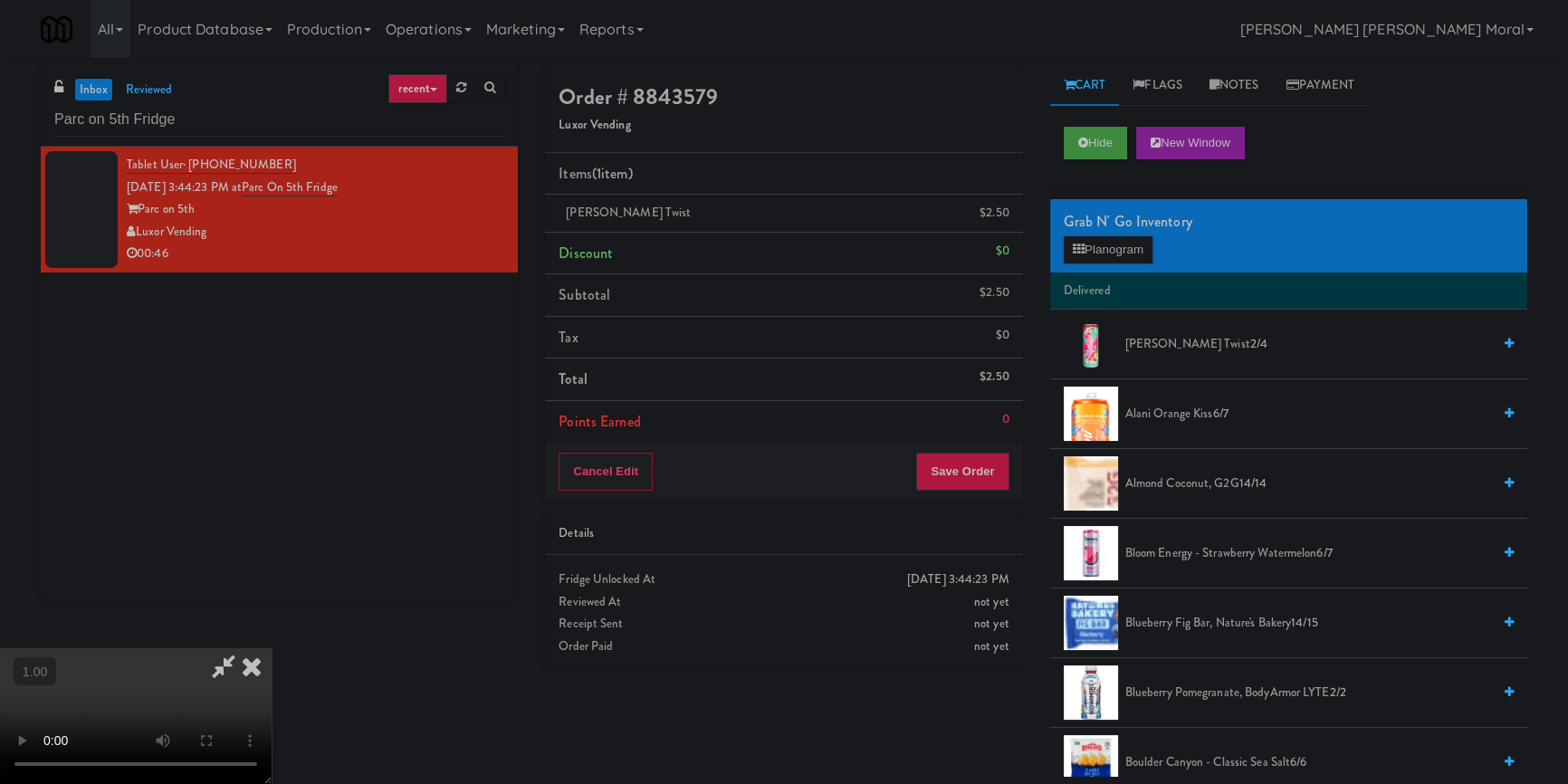
click at [272, 649] on video at bounding box center [136, 716] width 272 height 136
click at [969, 481] on button "Save Order" at bounding box center [961, 472] width 92 height 38
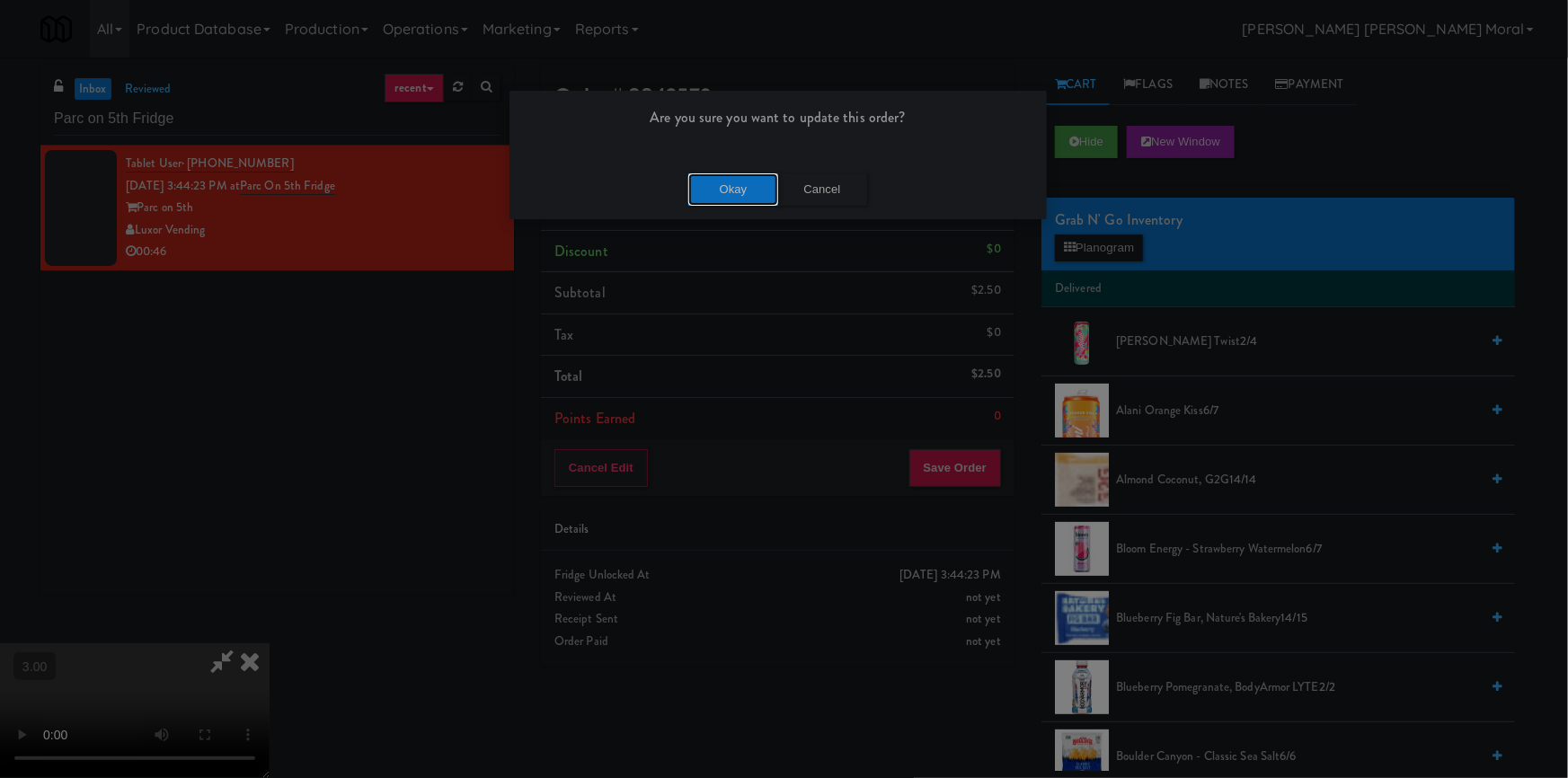
click at [748, 184] on button "Okay" at bounding box center [732, 190] width 90 height 33
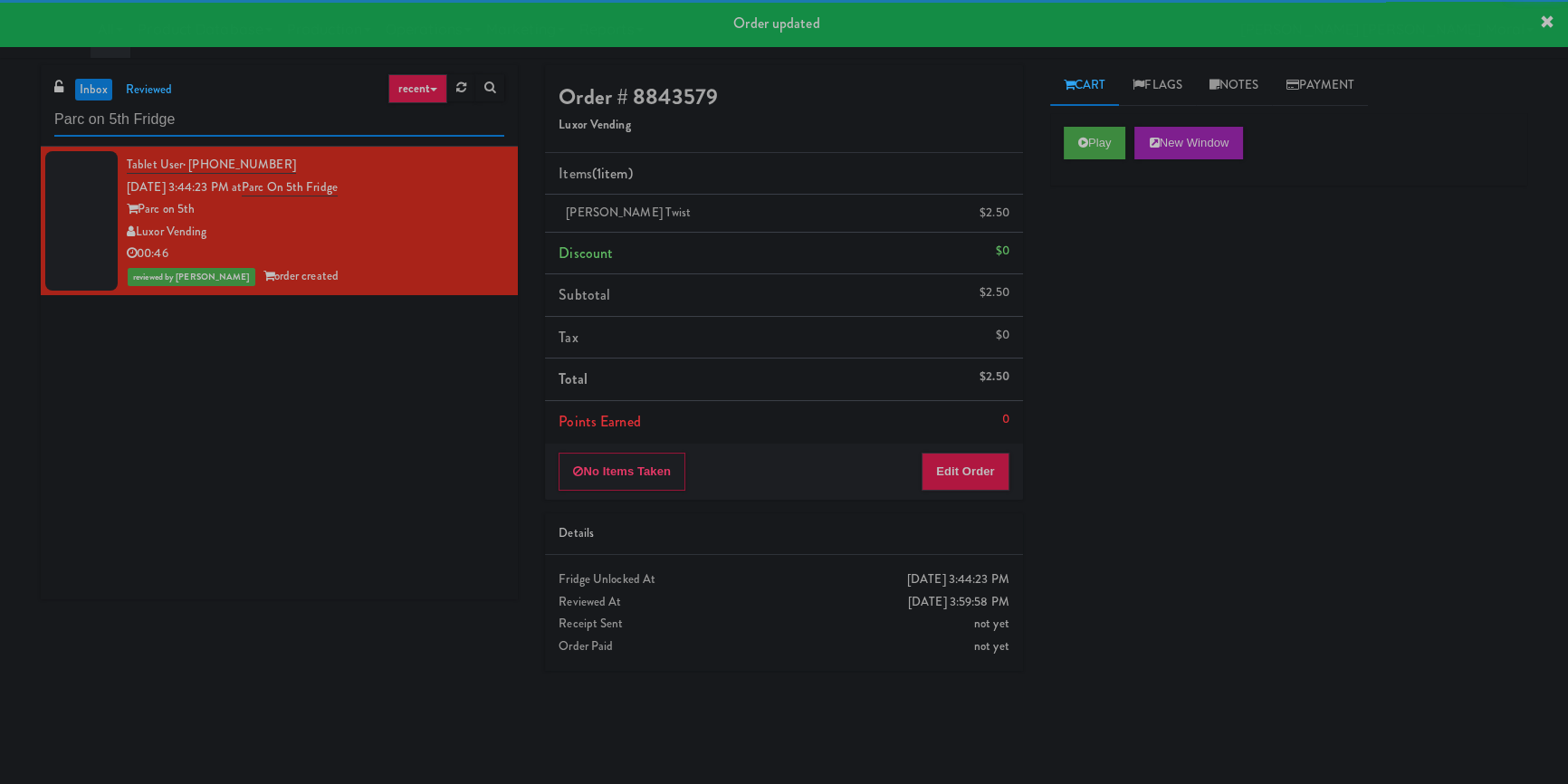
click at [281, 110] on input "Parc on 5th Fridge" at bounding box center [279, 120] width 450 height 34
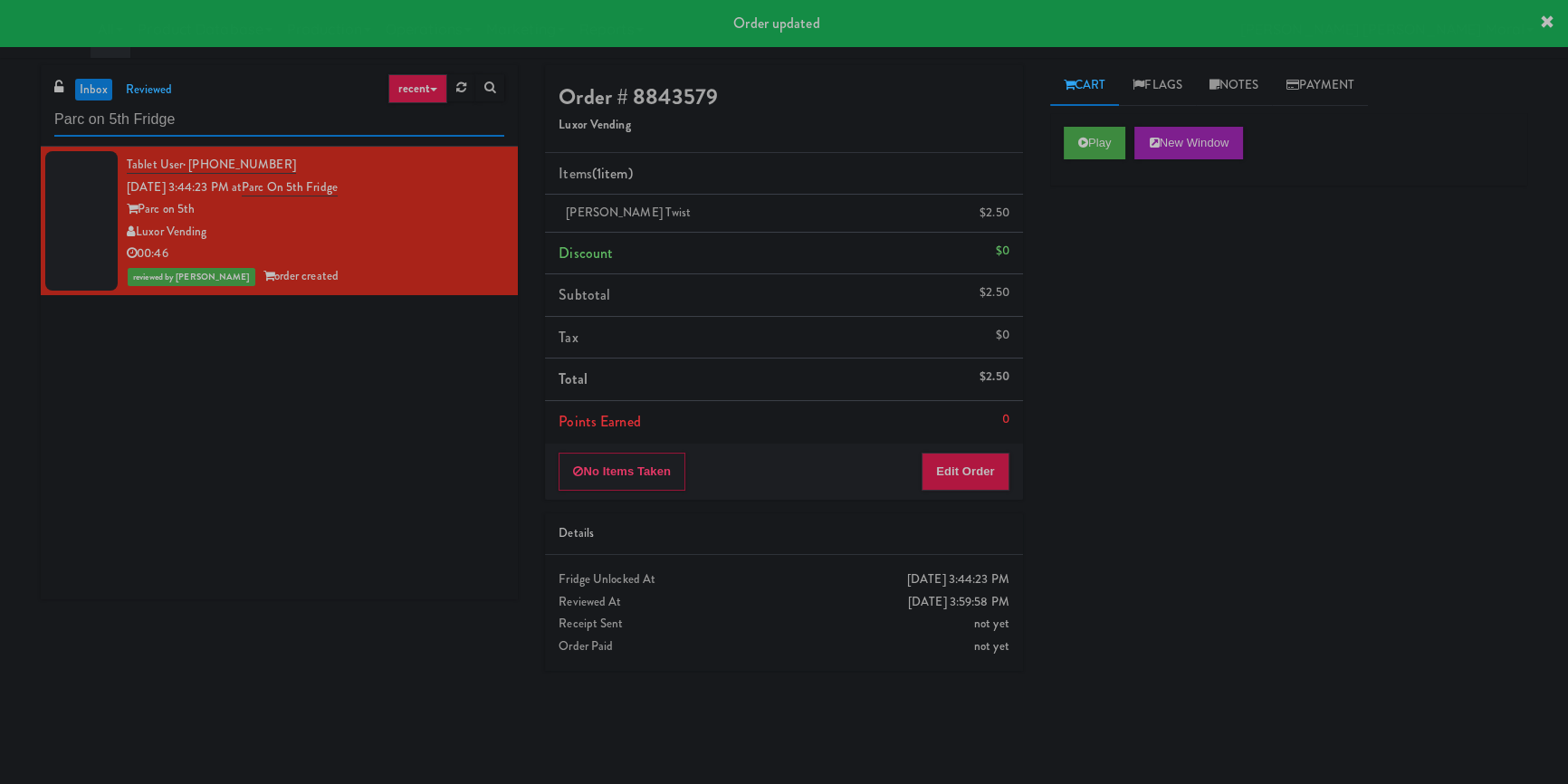
click at [281, 111] on input "Parc on 5th Fridge" at bounding box center [279, 120] width 450 height 34
paste input "Illume - Cooler - Left"
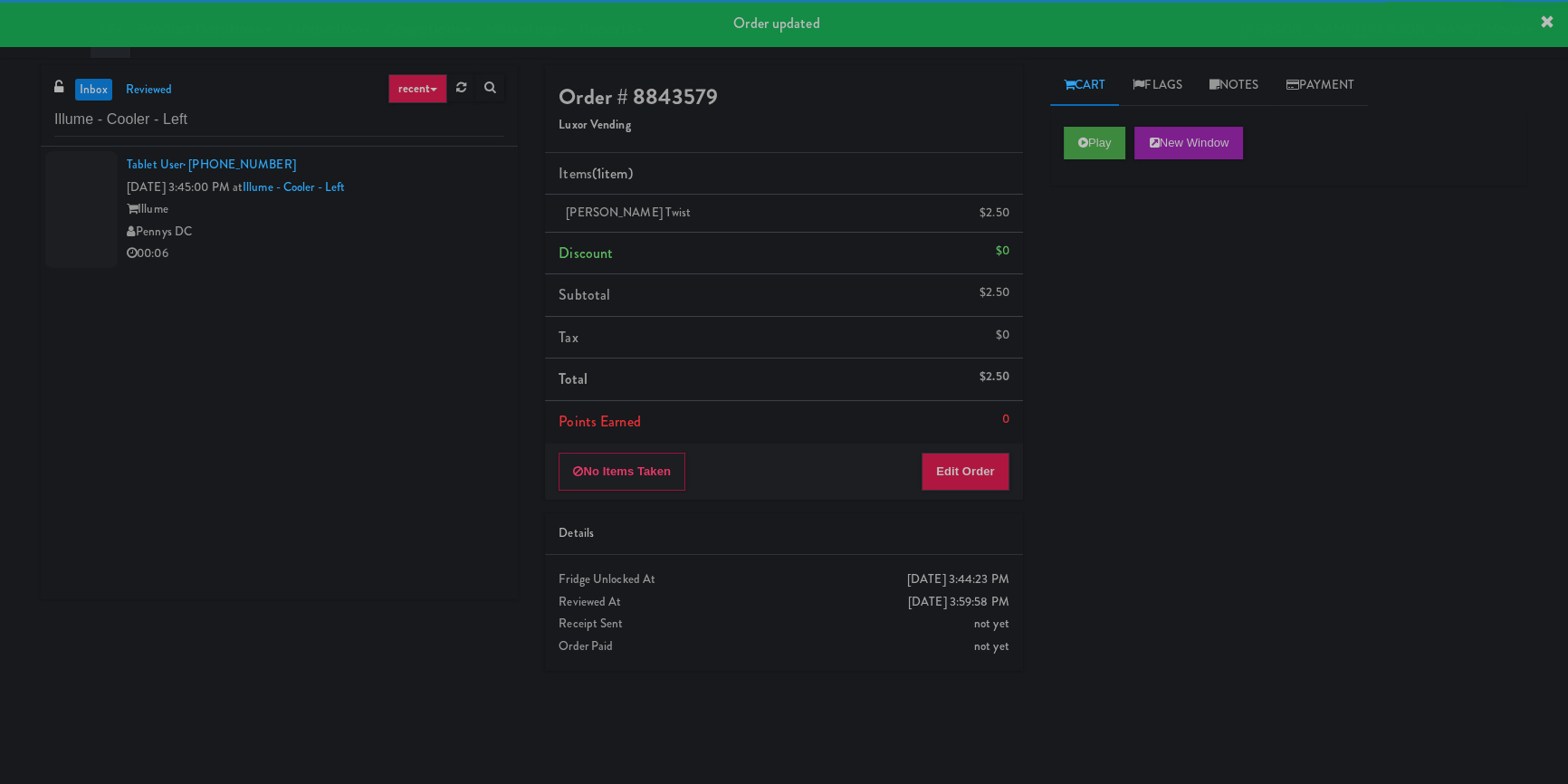
click at [427, 232] on div "Pennys DC" at bounding box center [316, 232] width 378 height 23
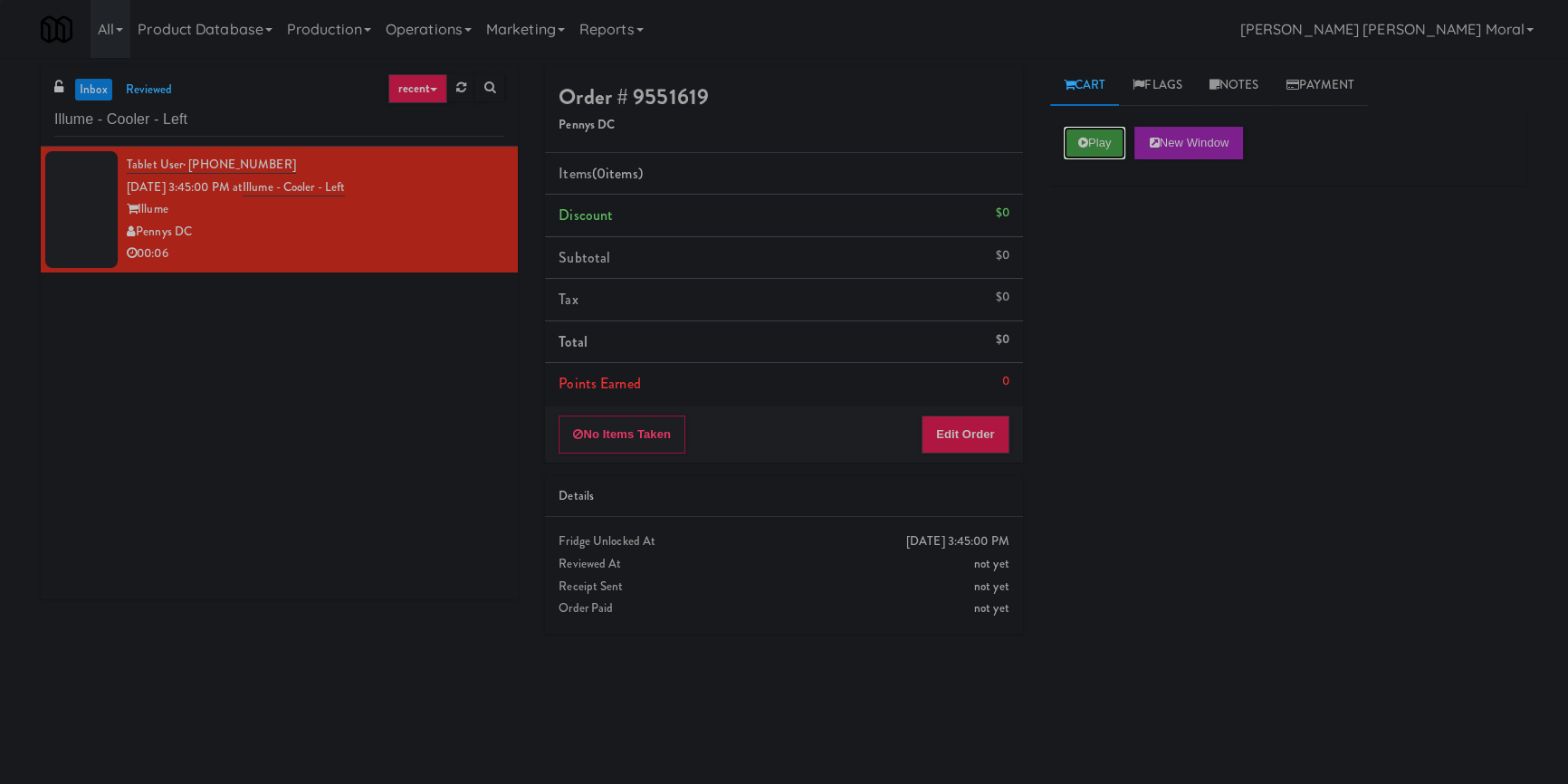
click at [1085, 143] on icon at bounding box center [1083, 142] width 10 height 12
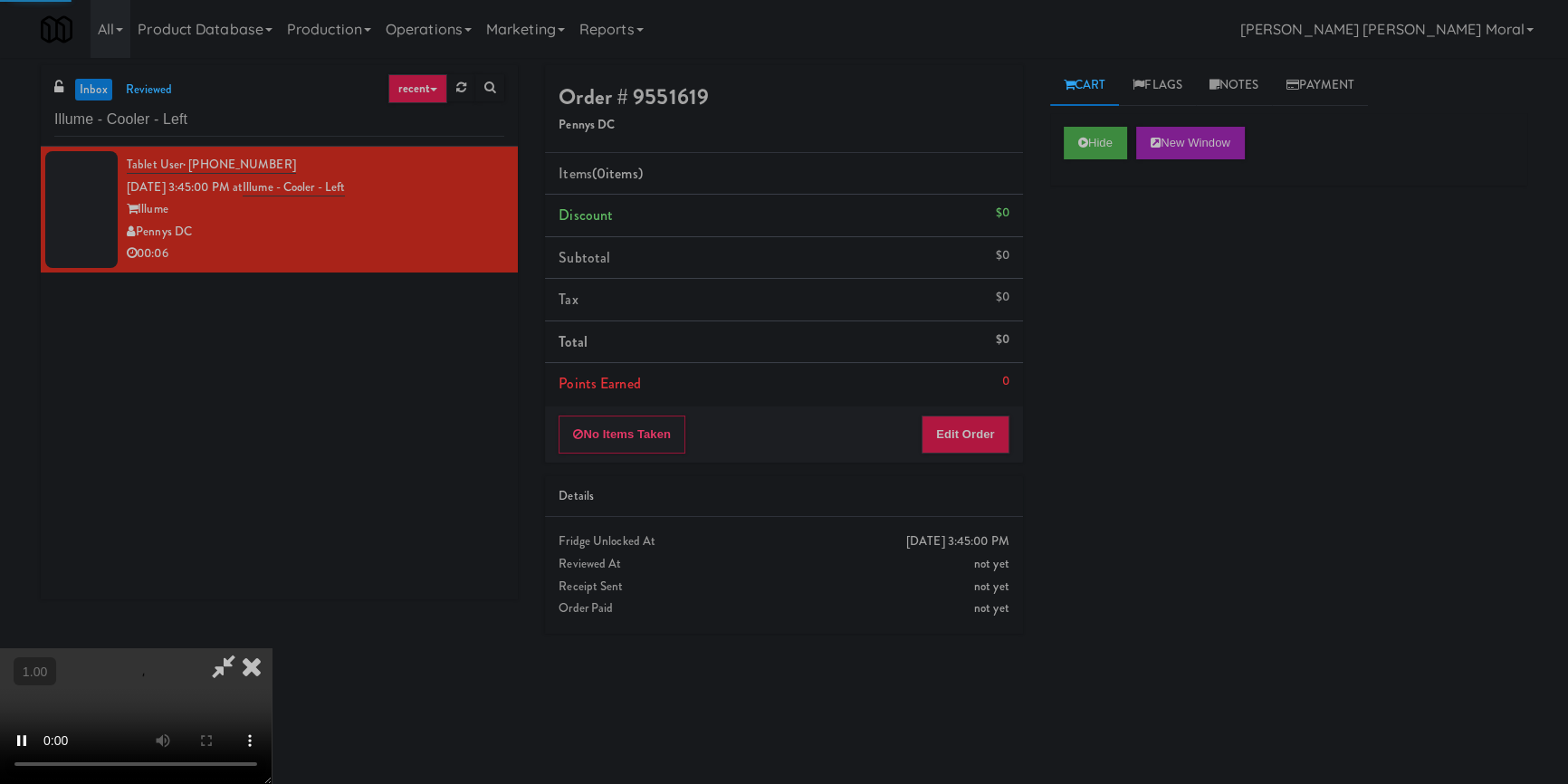
click at [1098, 274] on div "Hide New Window Primary Flag Clear Flag if unable to determine what was taken o…" at bounding box center [1288, 453] width 477 height 679
click at [1086, 507] on div "Hide New Window Primary Flag Clear Flag if unable to determine what was taken o…" at bounding box center [1288, 453] width 477 height 679
click at [272, 649] on video at bounding box center [136, 716] width 272 height 136
drag, startPoint x: 711, startPoint y: 531, endPoint x: 711, endPoint y: 602, distance: 71.0
click at [272, 649] on video at bounding box center [136, 716] width 272 height 136
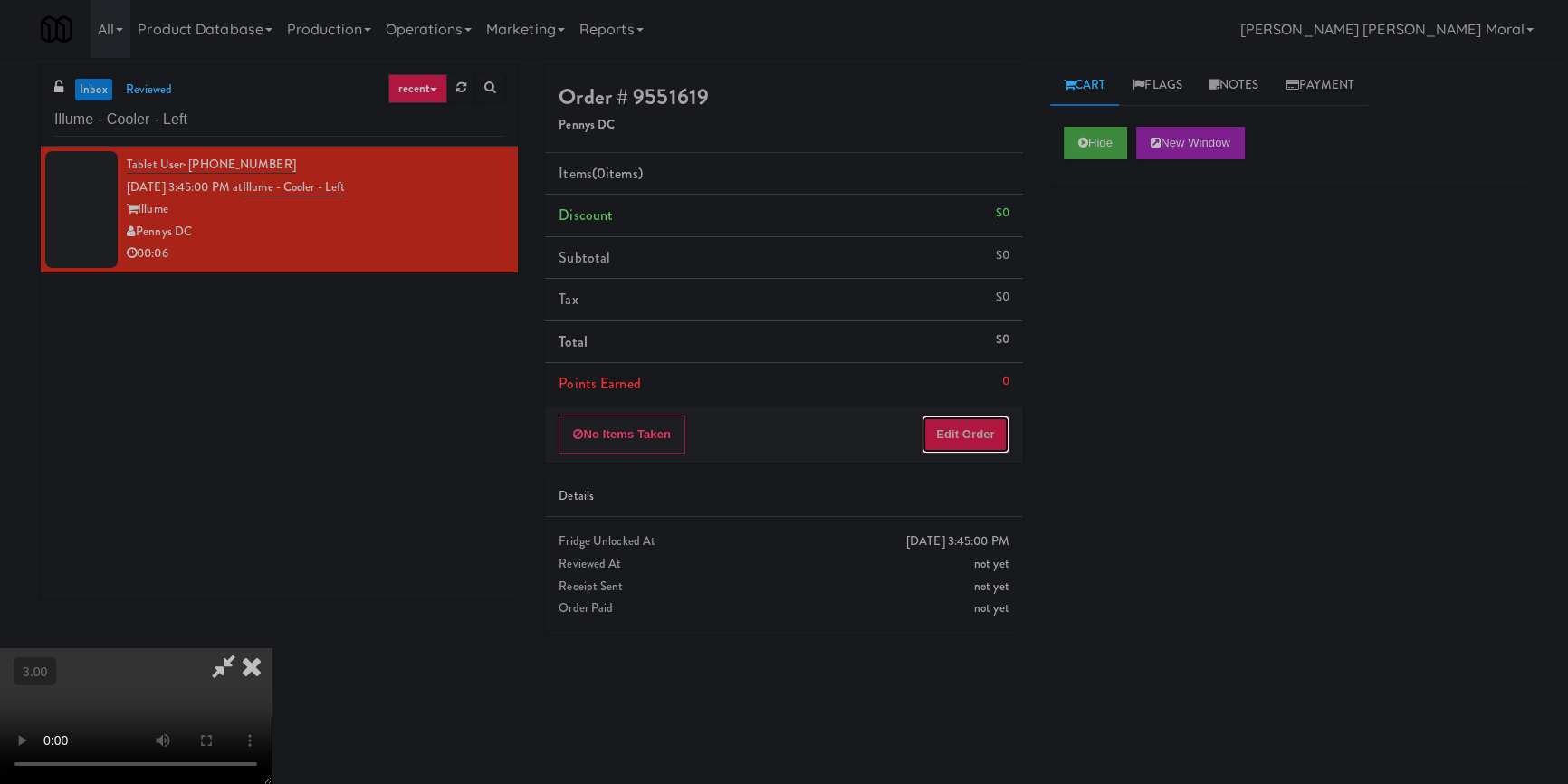
click at [996, 434] on button "Edit Order" at bounding box center [965, 435] width 88 height 38
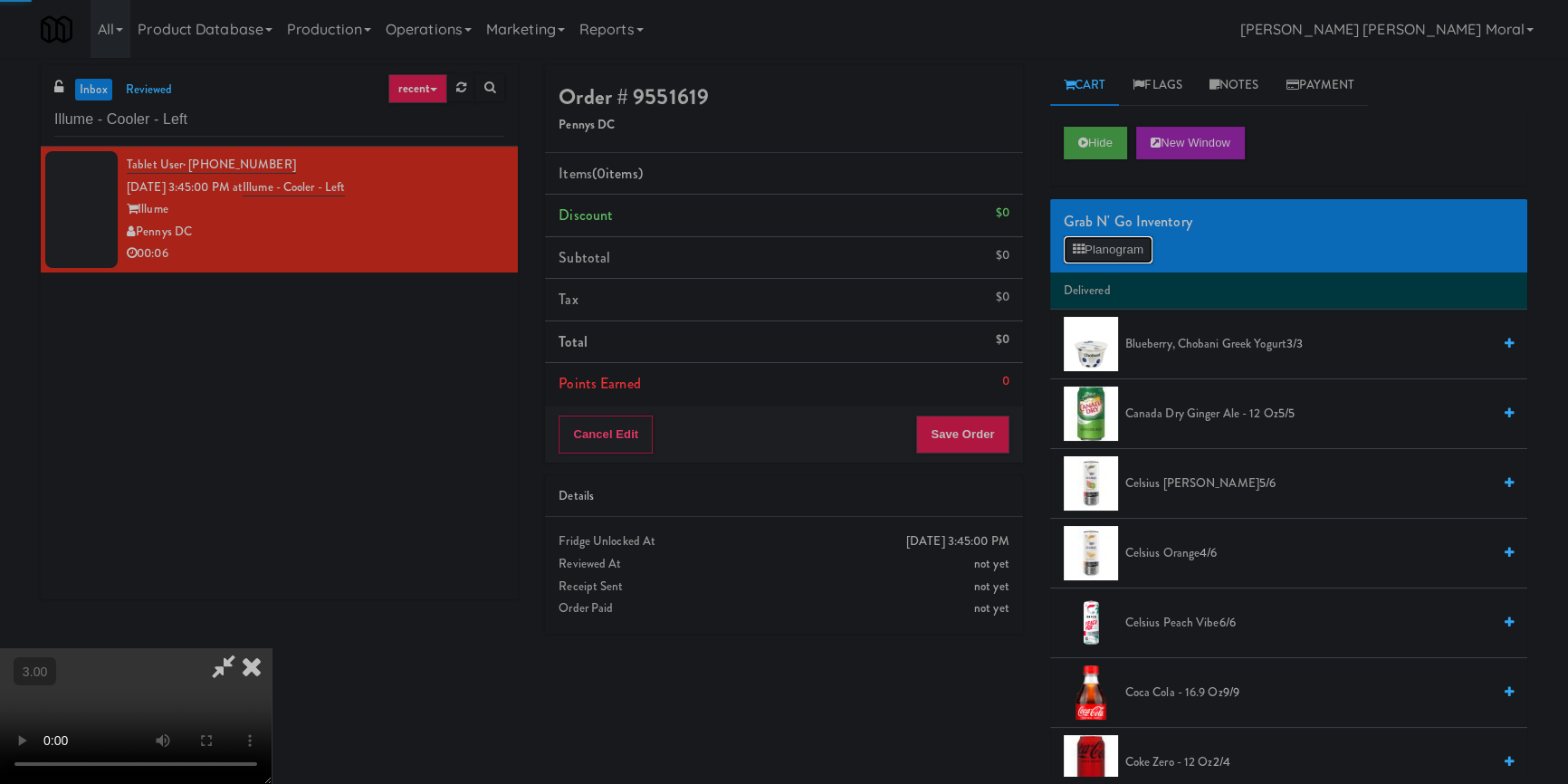
click at [1107, 238] on button "Planogram" at bounding box center [1107, 250] width 88 height 27
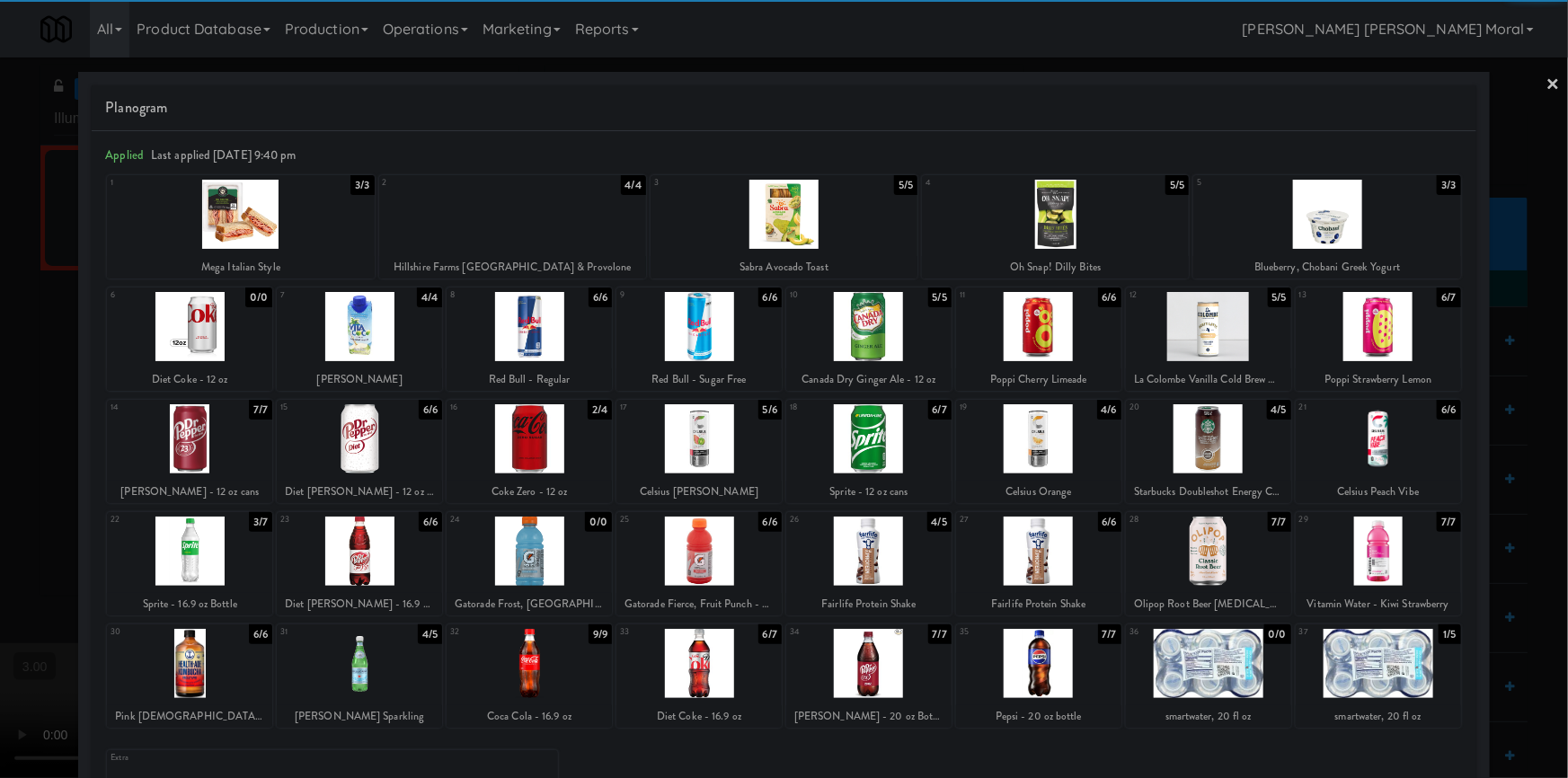
click at [369, 555] on div at bounding box center [359, 552] width 166 height 69
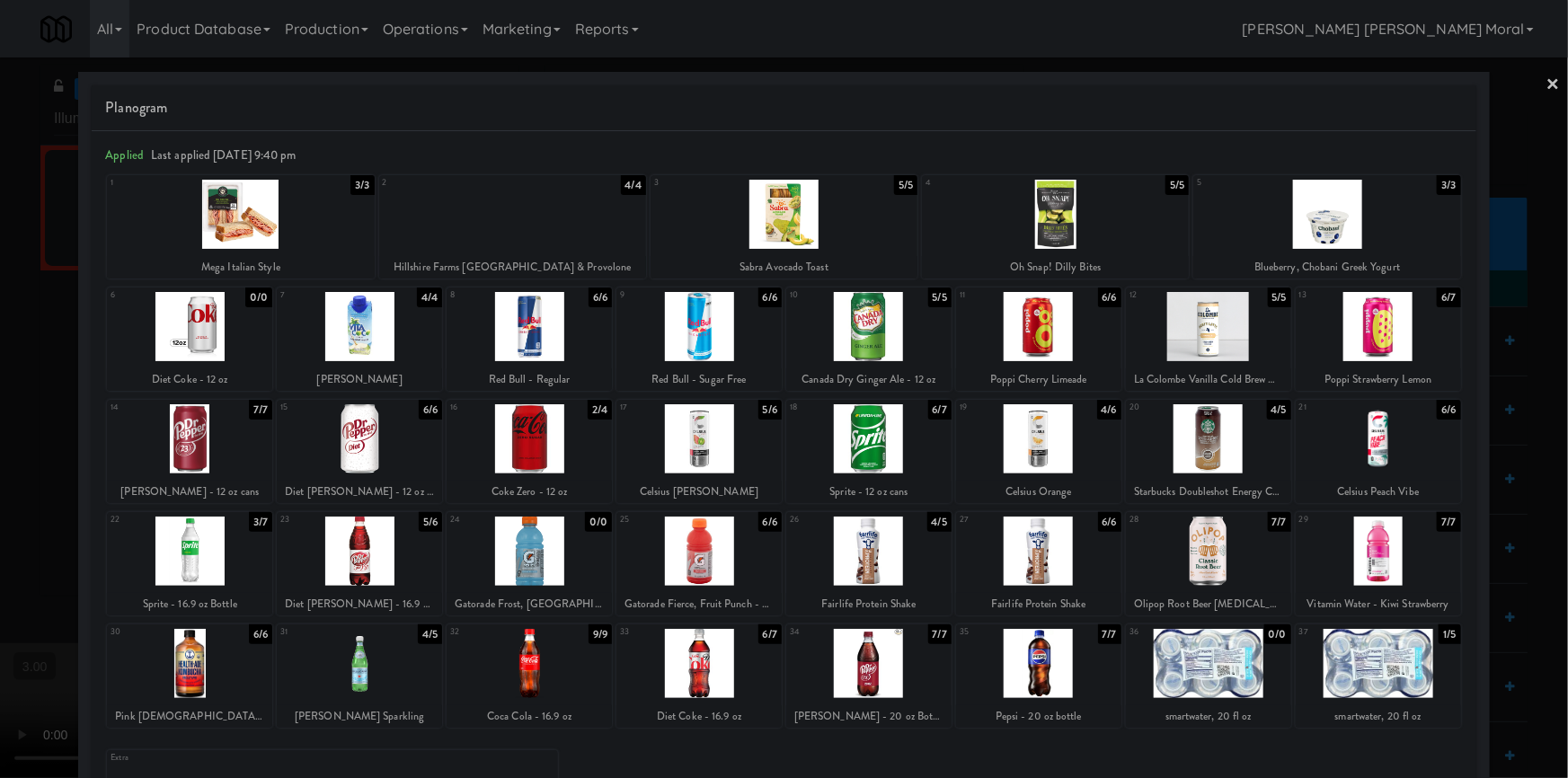
click at [1546, 89] on link "×" at bounding box center [1554, 86] width 14 height 56
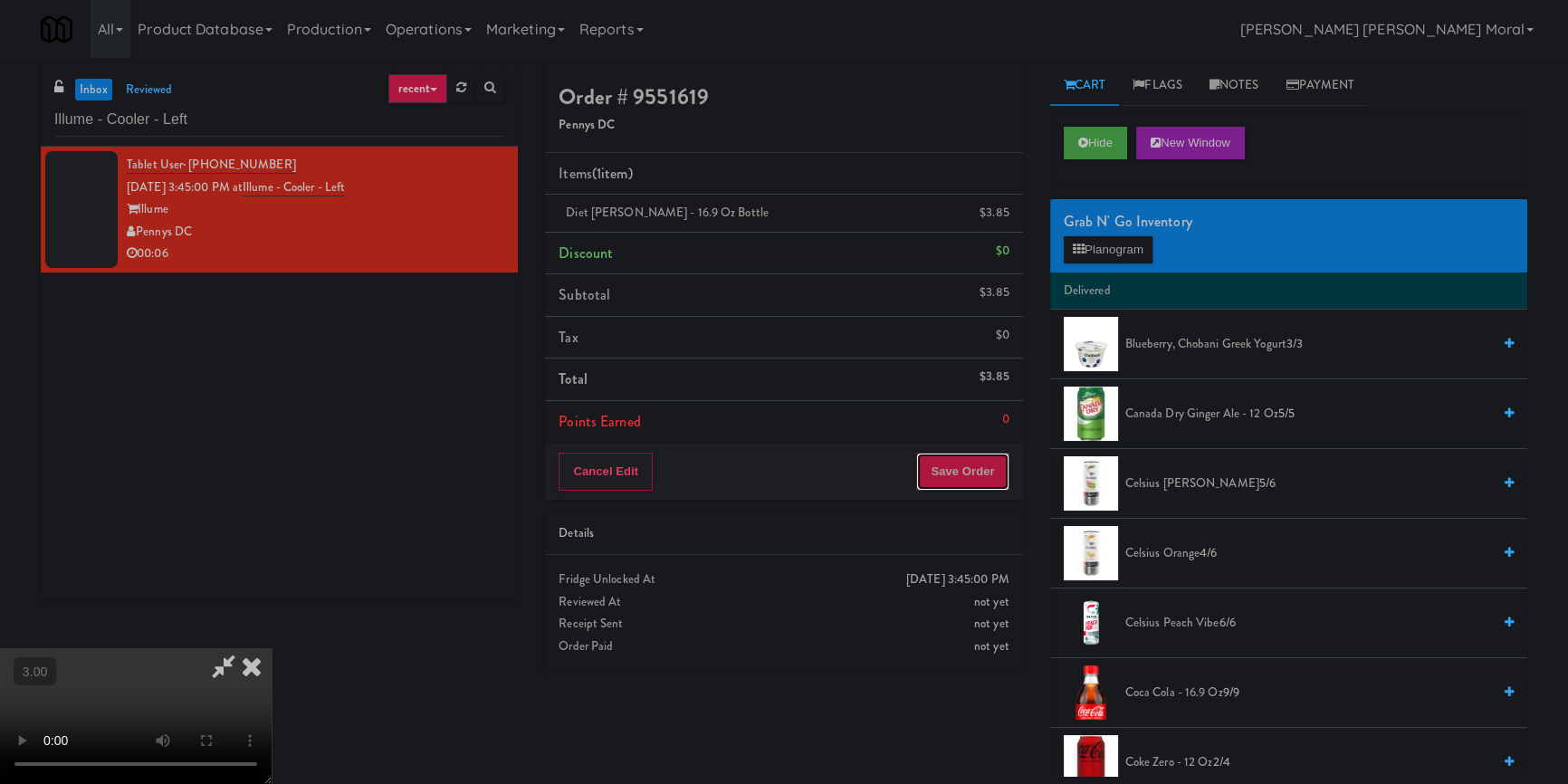
click at [976, 463] on button "Save Order" at bounding box center [961, 472] width 92 height 38
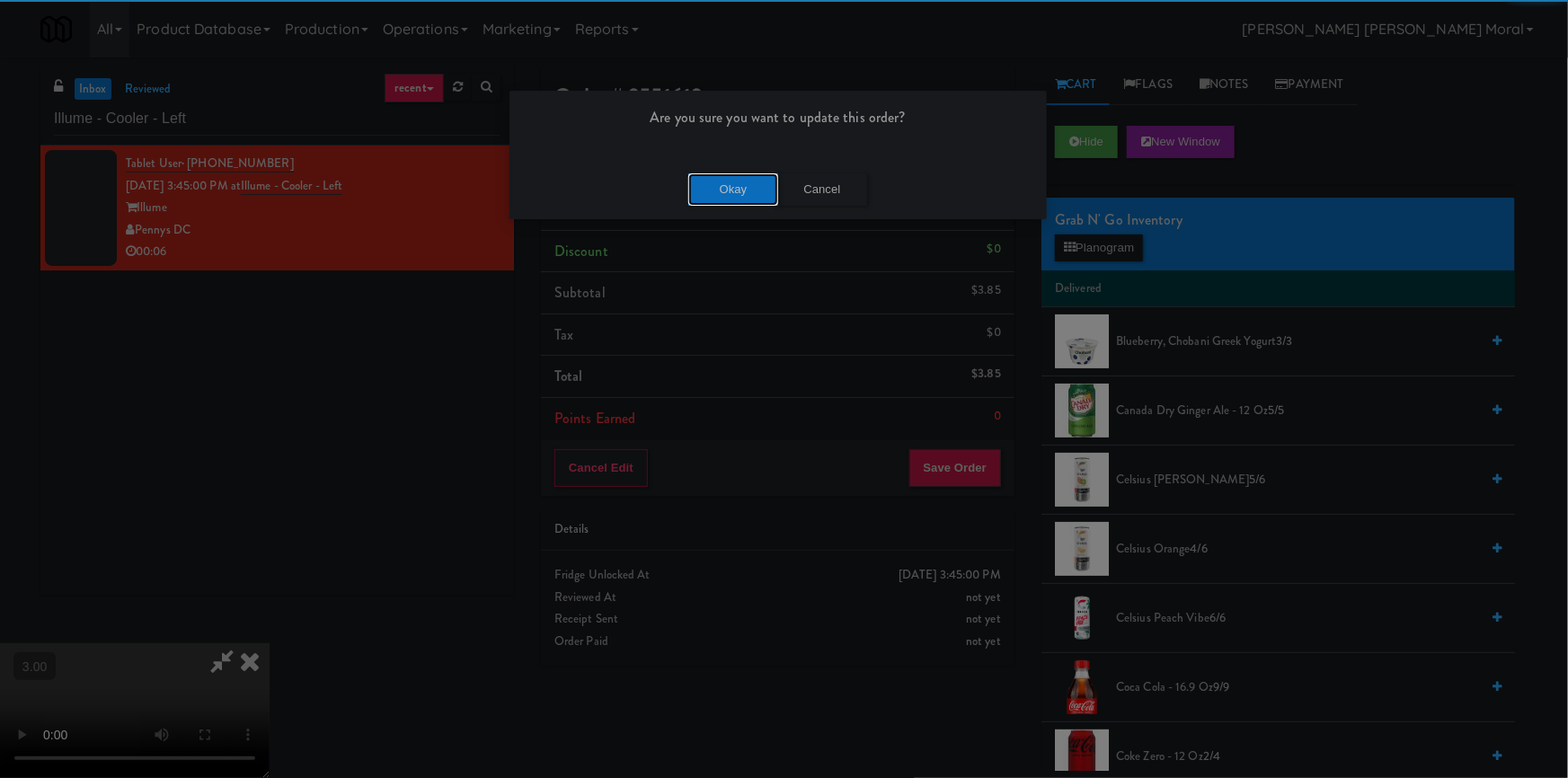
click at [740, 175] on button "Okay" at bounding box center [732, 190] width 90 height 33
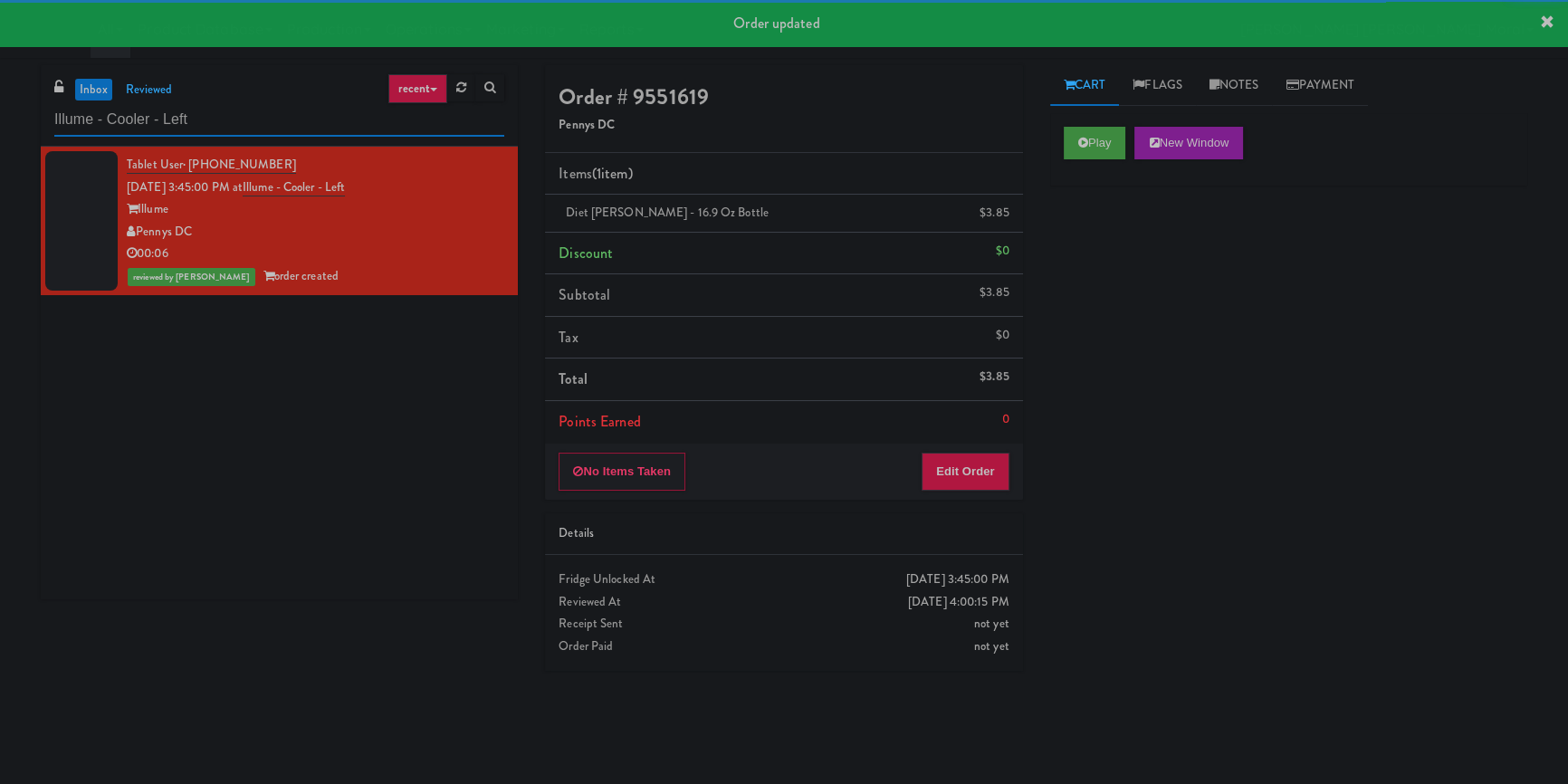
click at [244, 117] on input "Illume - Cooler - Left" at bounding box center [279, 120] width 450 height 34
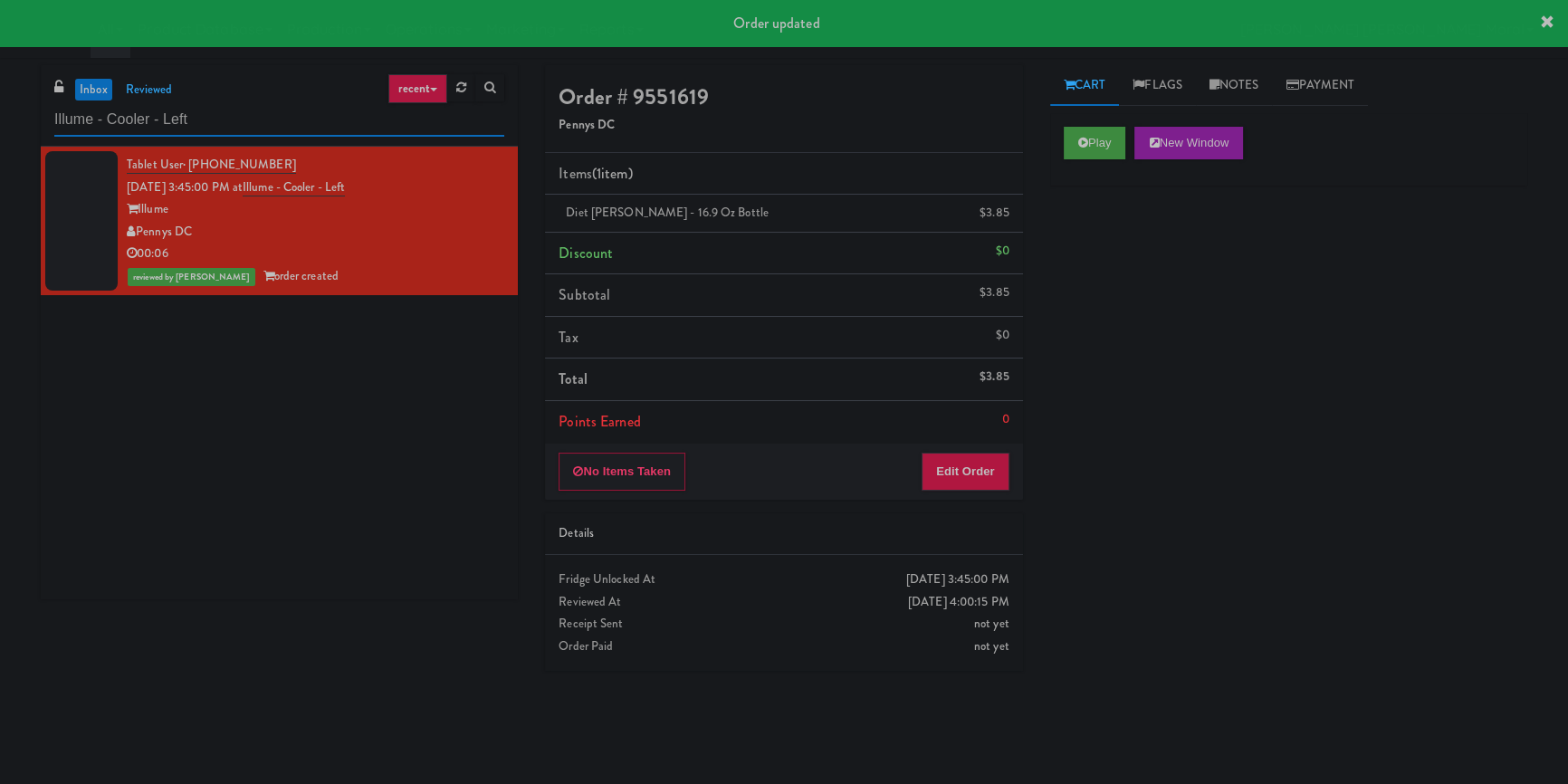
click at [244, 117] on input "Illume - Cooler - Left" at bounding box center [279, 120] width 450 height 34
paste input "Reserve [GEOGRAPHIC_DATA]"
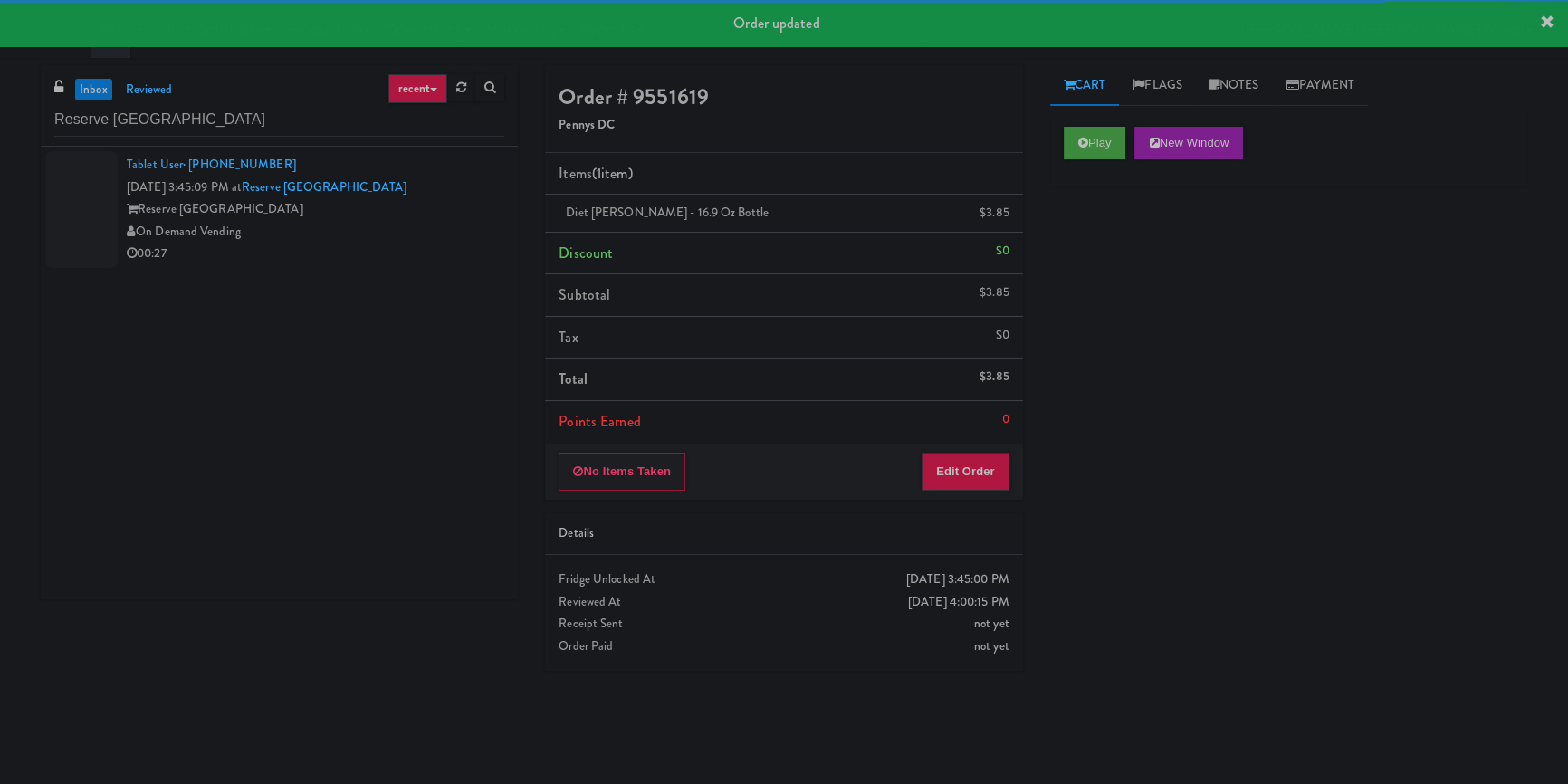
click at [398, 243] on div "00:27" at bounding box center [316, 254] width 378 height 23
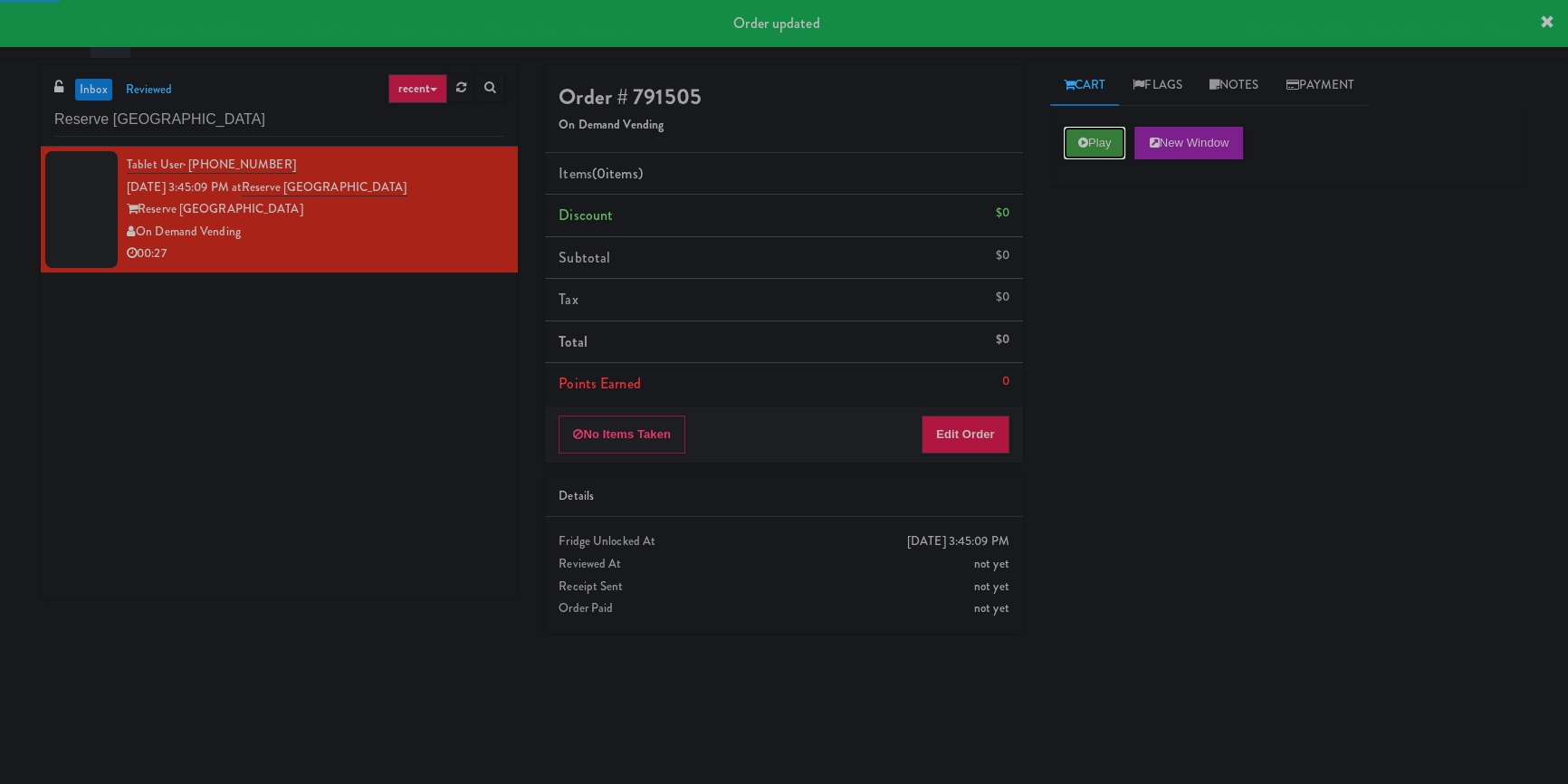
click at [1089, 141] on button "Play" at bounding box center [1095, 143] width 62 height 33
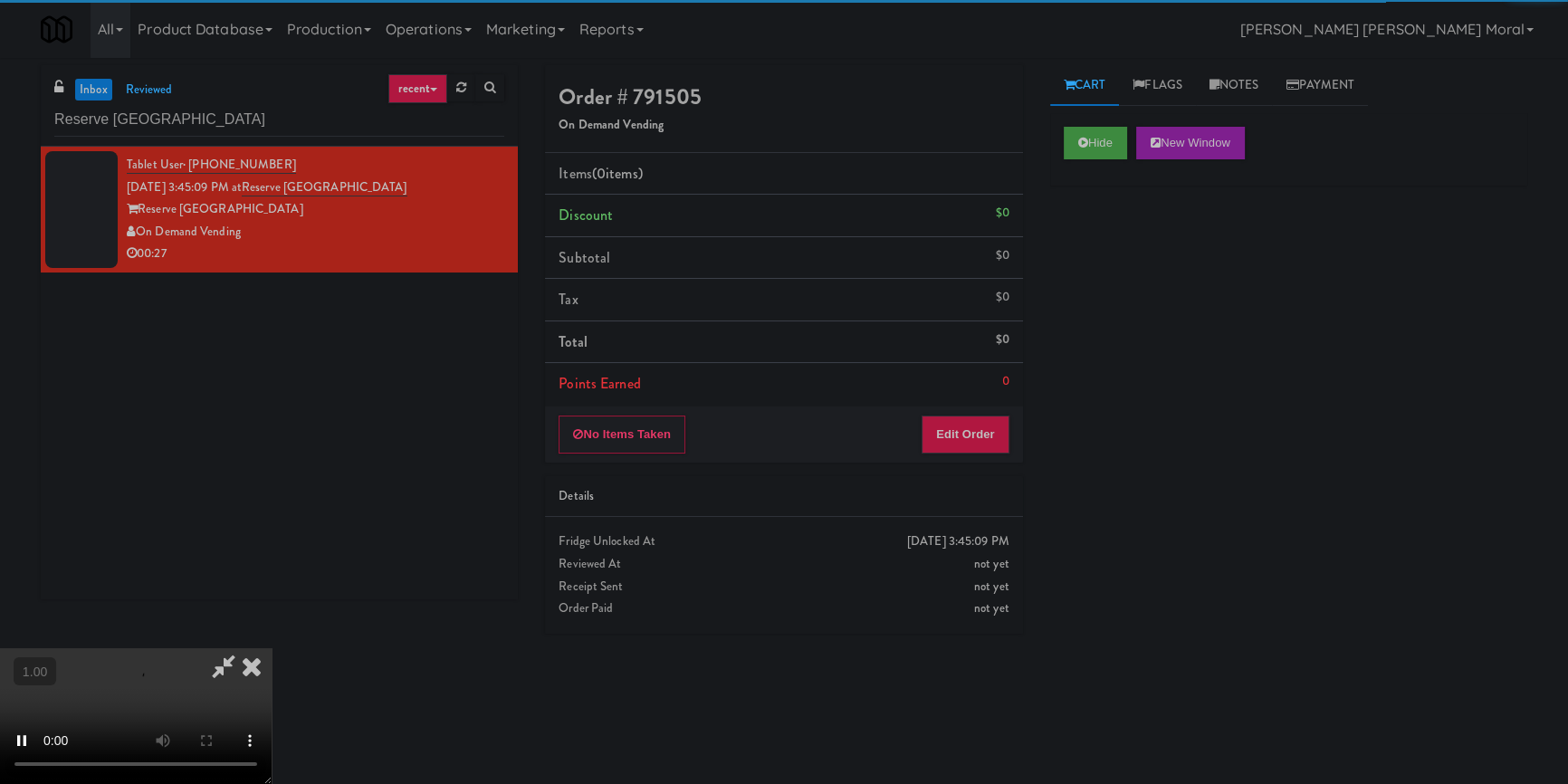
click at [1096, 255] on div "Hide New Window Primary Flag Clear Flag if unable to determine what was taken o…" at bounding box center [1288, 453] width 477 height 679
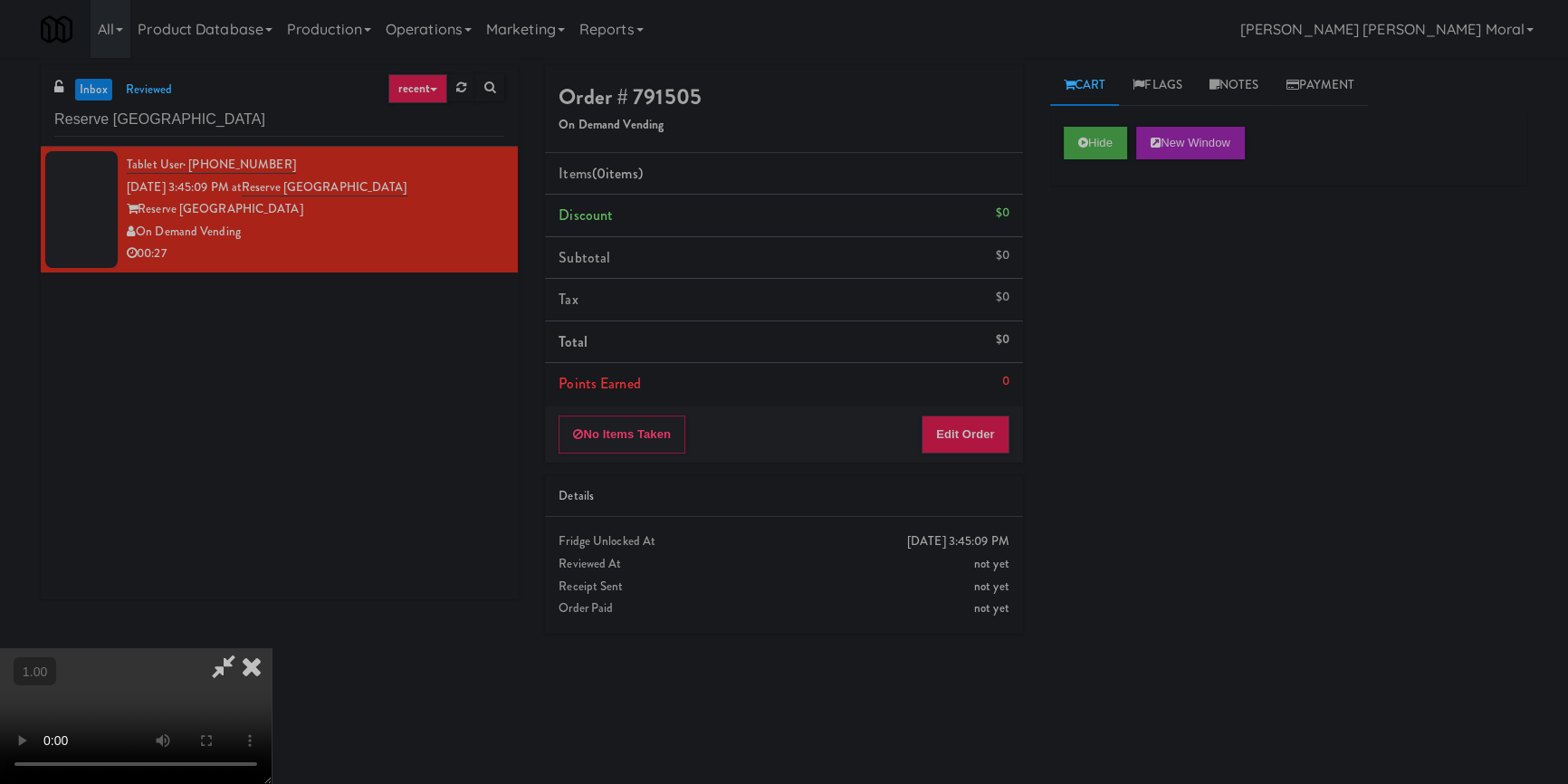
click at [1036, 544] on div "Order # 791505 On Demand Vending Items (0 items ) Discount $0 Subtotal $0 Tax $…" at bounding box center [1036, 421] width 1010 height 712
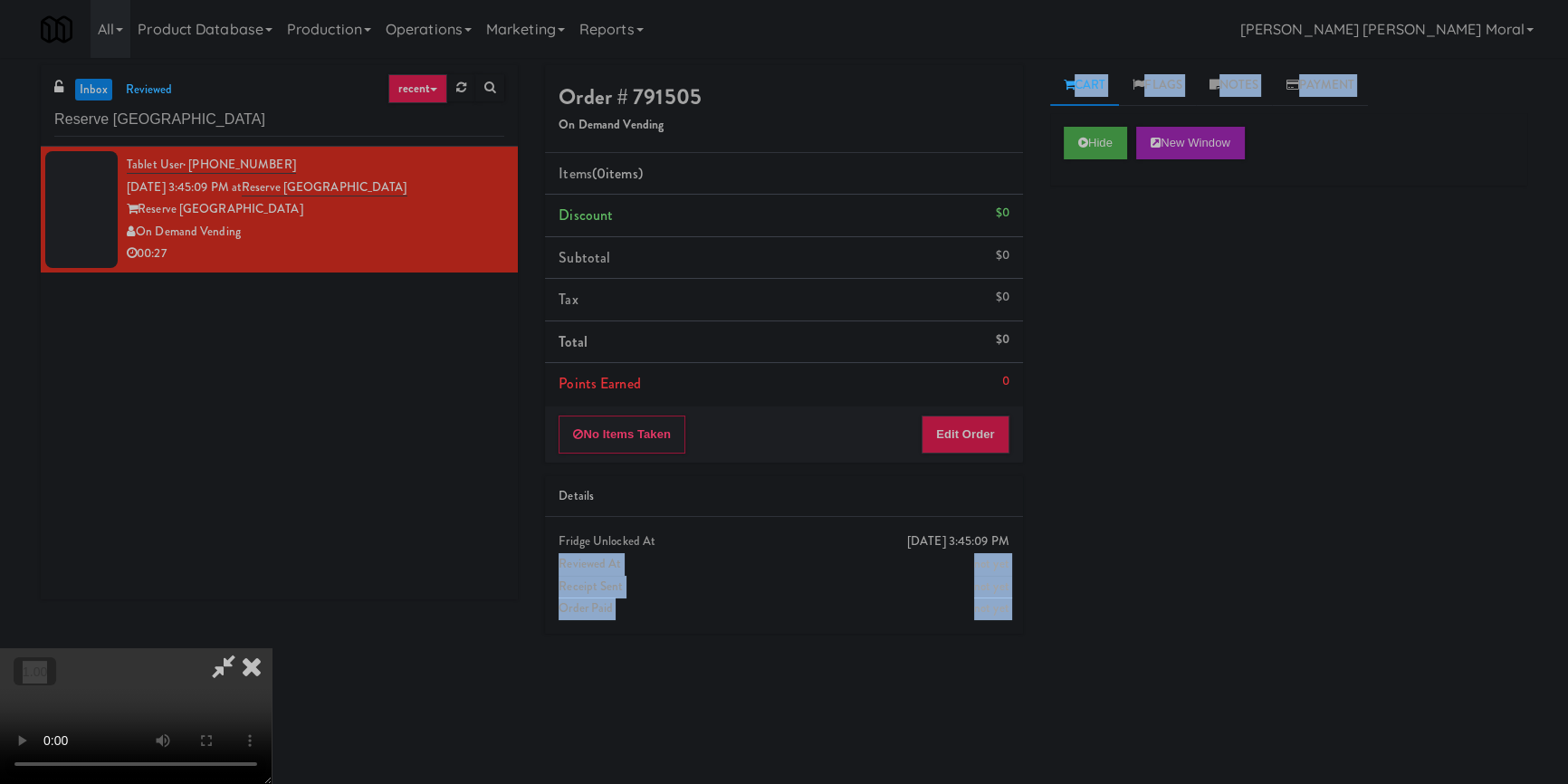
click at [1219, 502] on div "Hide New Window Primary Flag Clear Flag if unable to determine what was taken o…" at bounding box center [1288, 453] width 477 height 679
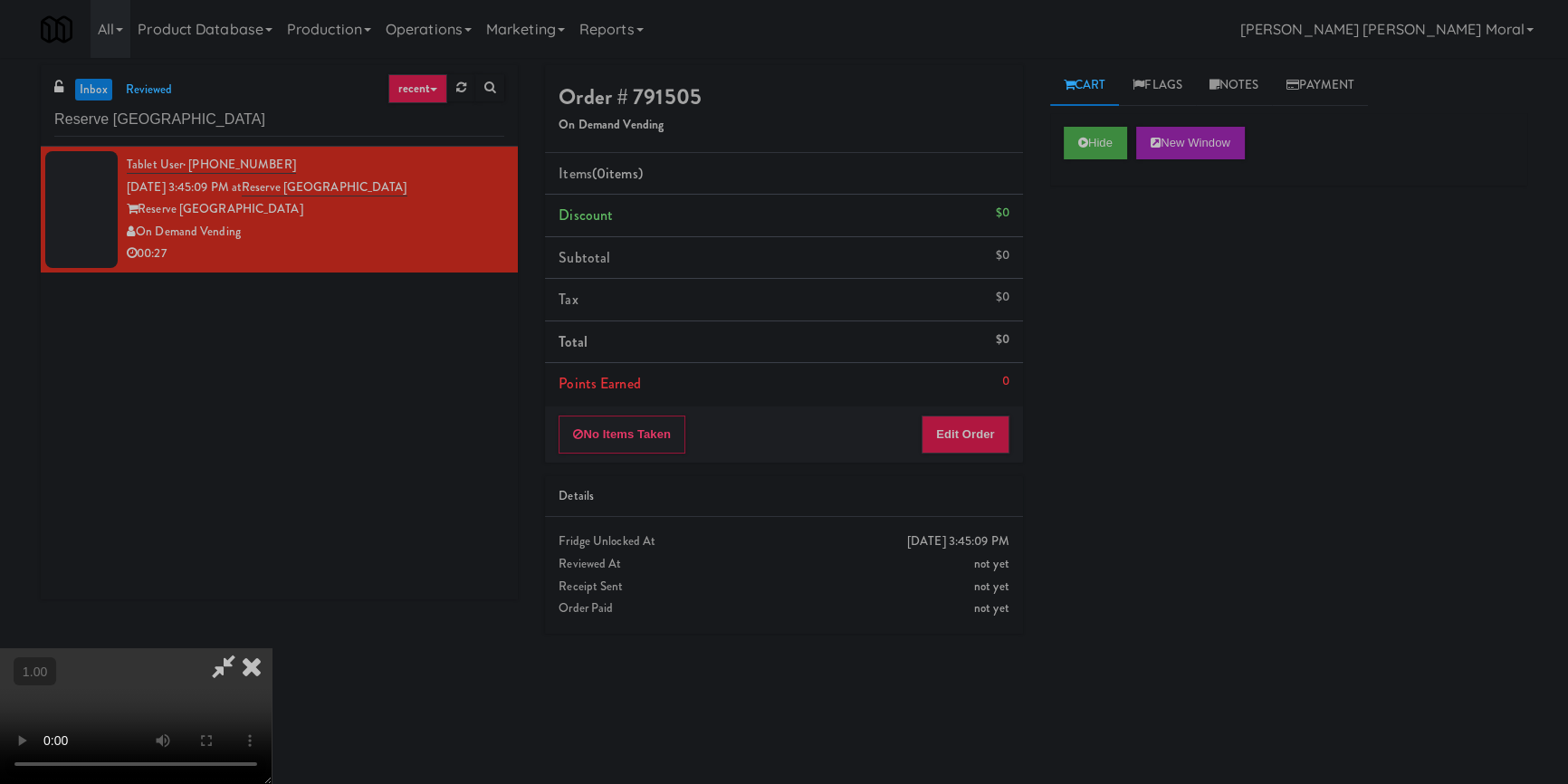
scroll to position [254, 0]
click at [978, 440] on button "Edit Order" at bounding box center [965, 435] width 88 height 38
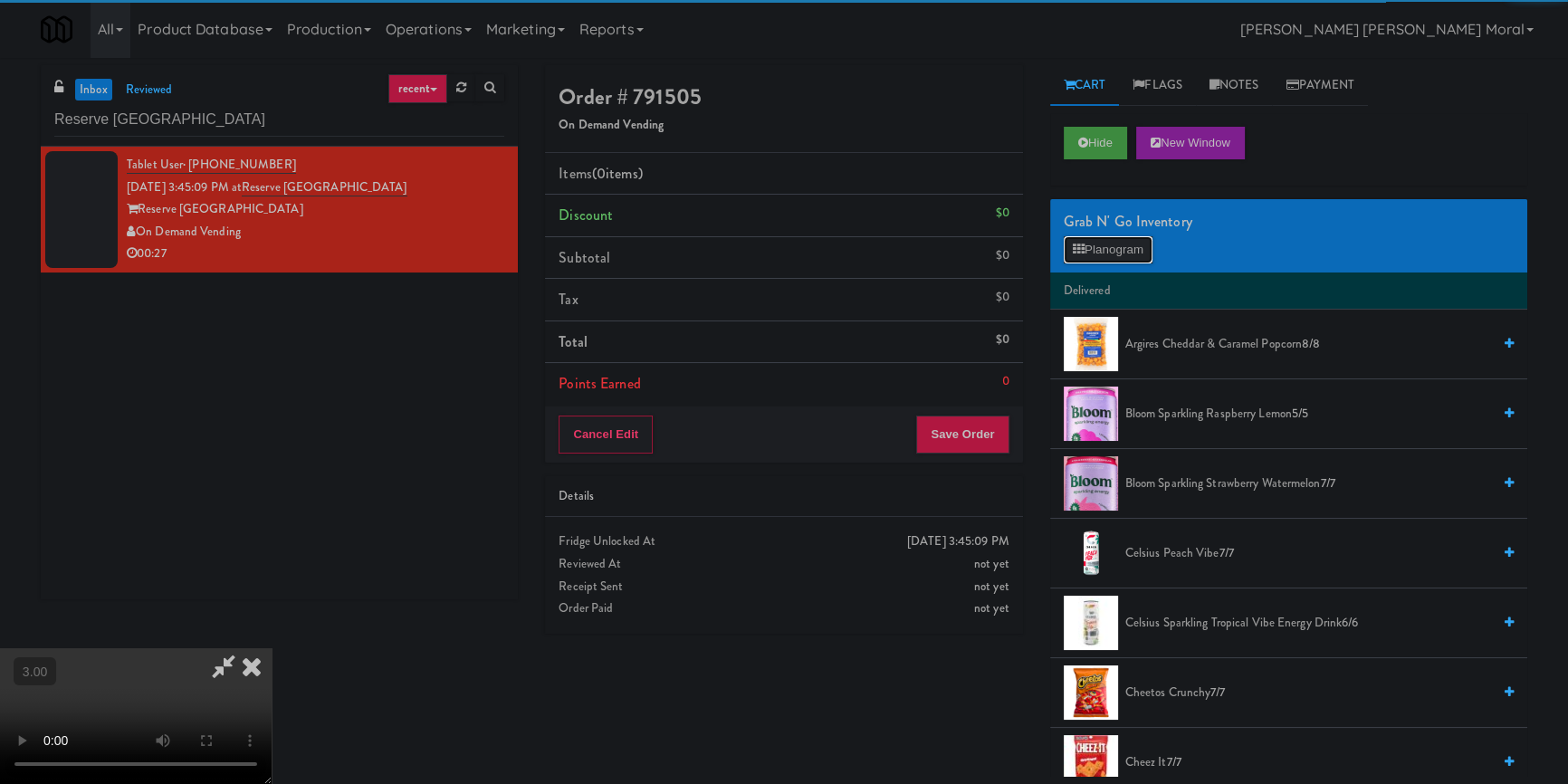
click at [1122, 245] on button "Planogram" at bounding box center [1107, 250] width 88 height 27
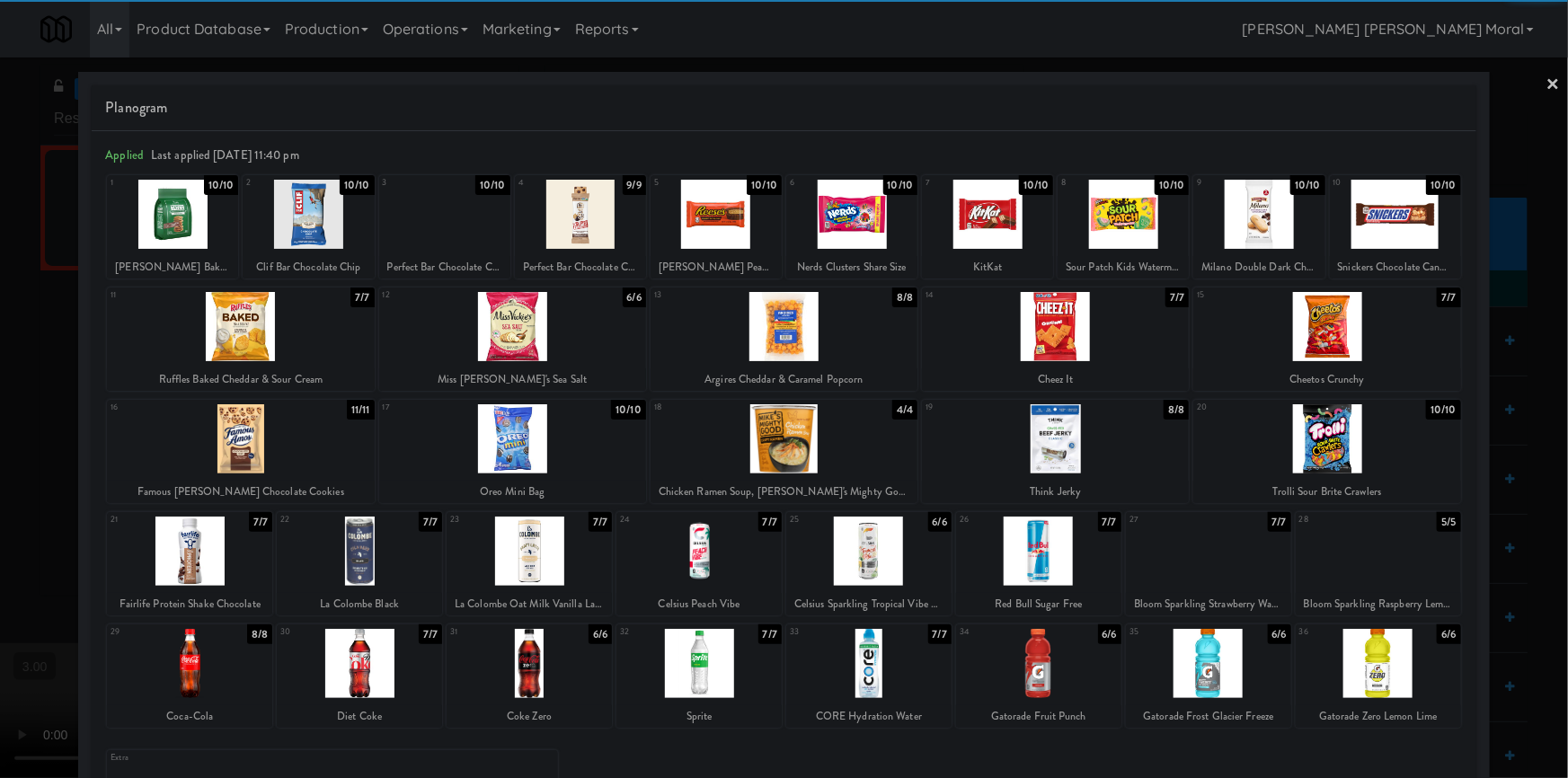
click at [1203, 552] on div at bounding box center [1209, 552] width 166 height 69
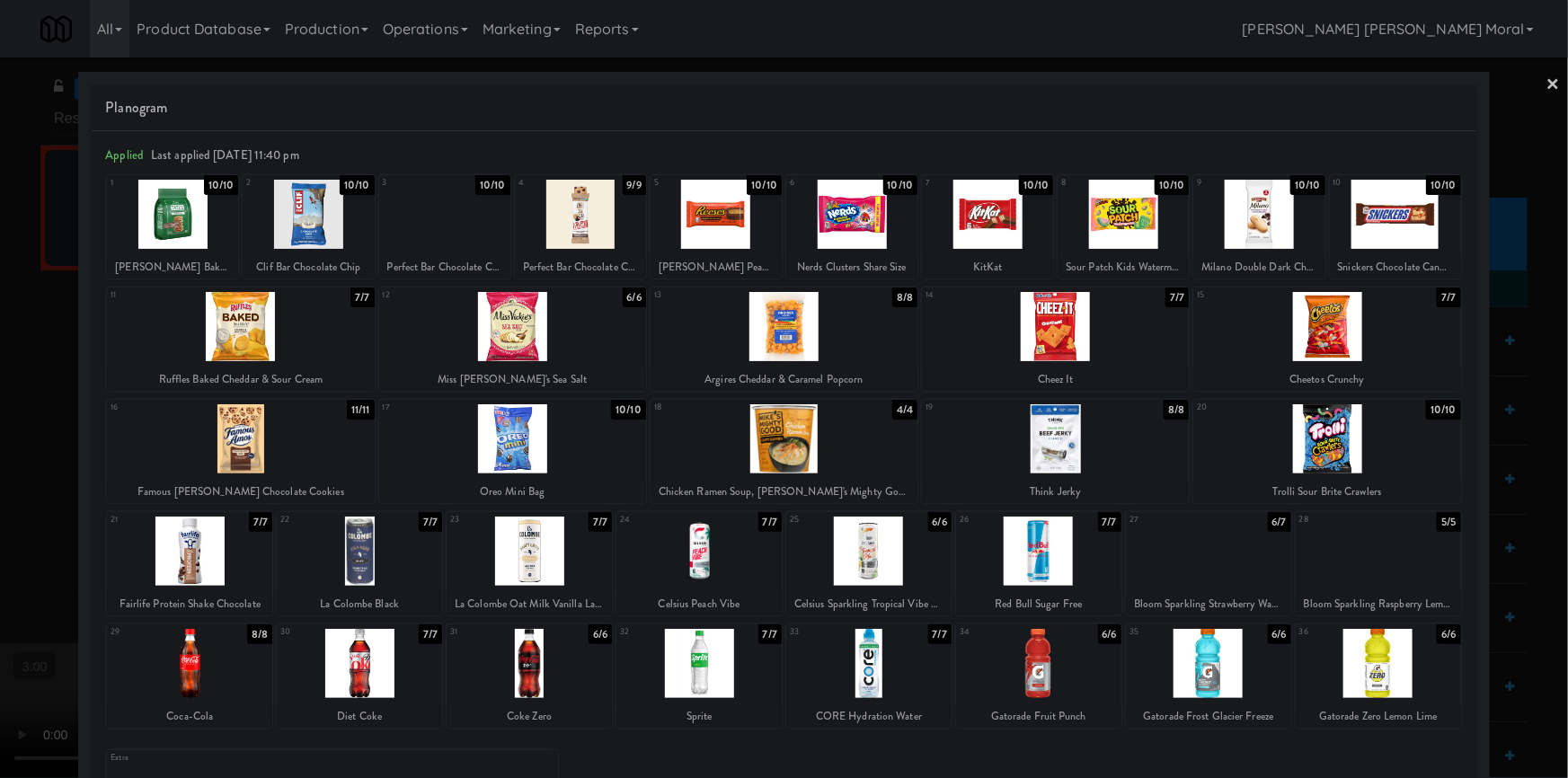
click at [1374, 435] on div at bounding box center [1326, 439] width 267 height 69
click at [1546, 80] on link "×" at bounding box center [1554, 86] width 14 height 56
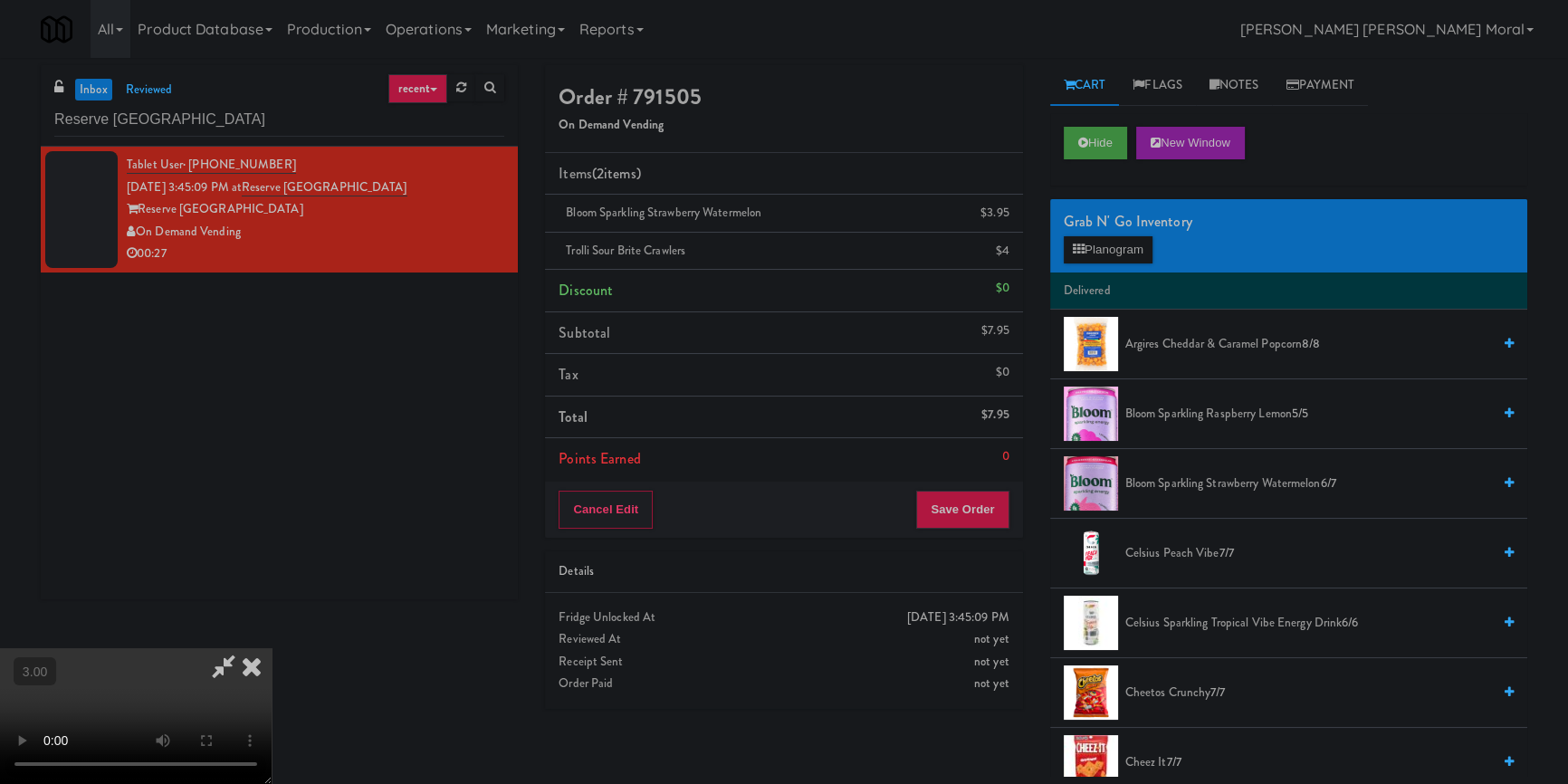
click at [272, 649] on video at bounding box center [136, 716] width 272 height 136
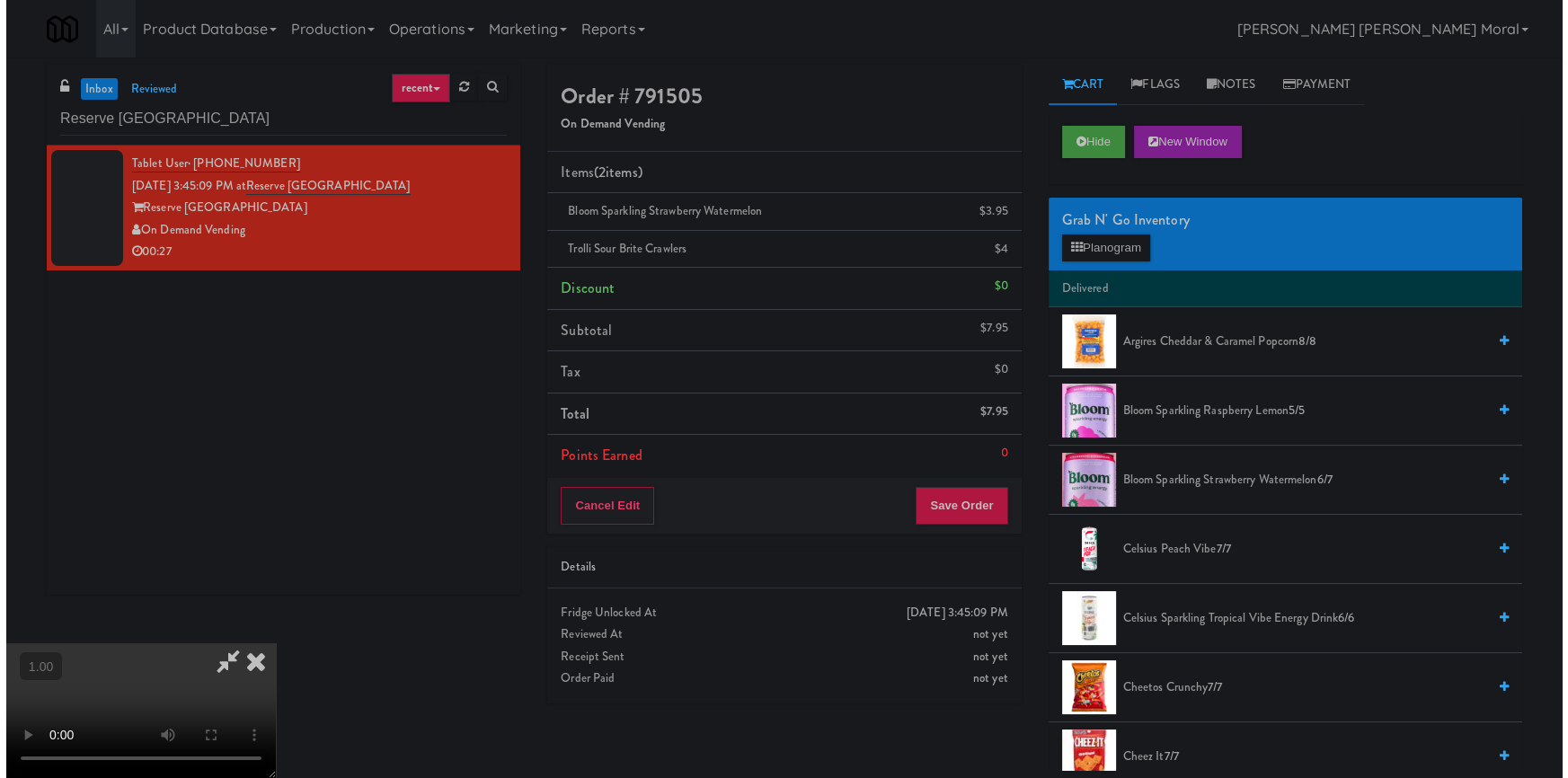
scroll to position [88, 0]
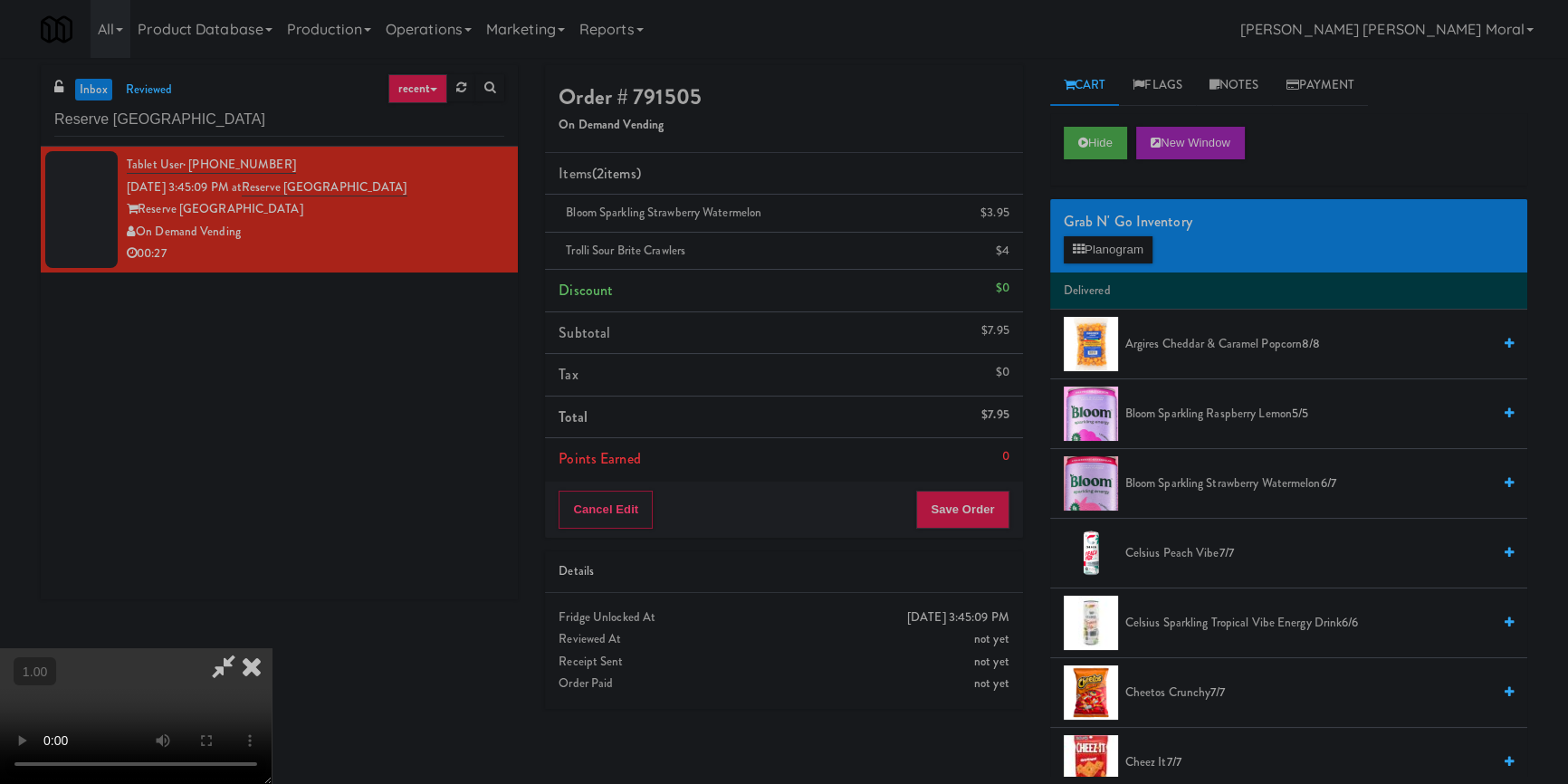
click at [272, 649] on video at bounding box center [136, 716] width 272 height 136
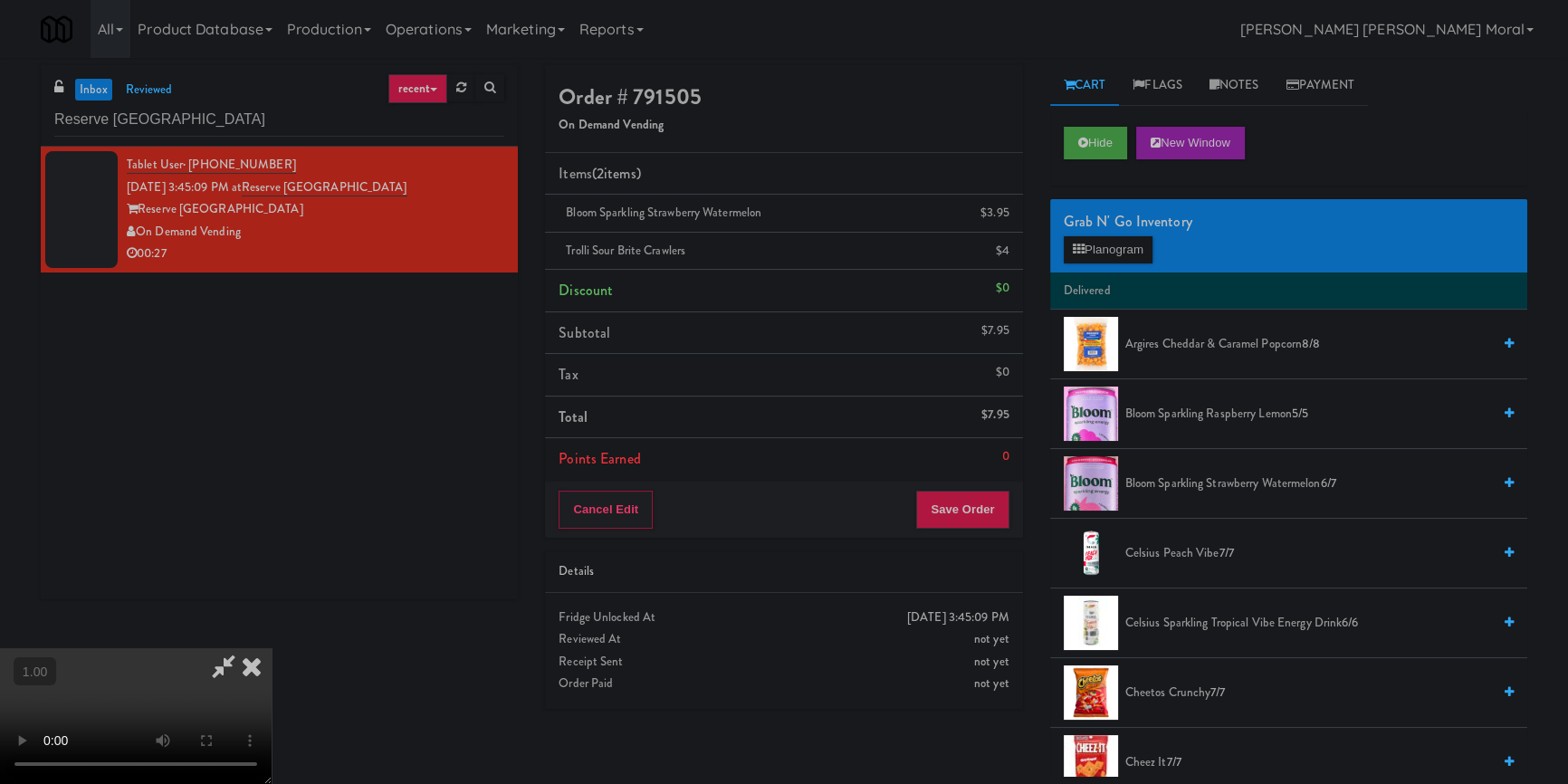
click at [272, 649] on video at bounding box center [136, 716] width 272 height 136
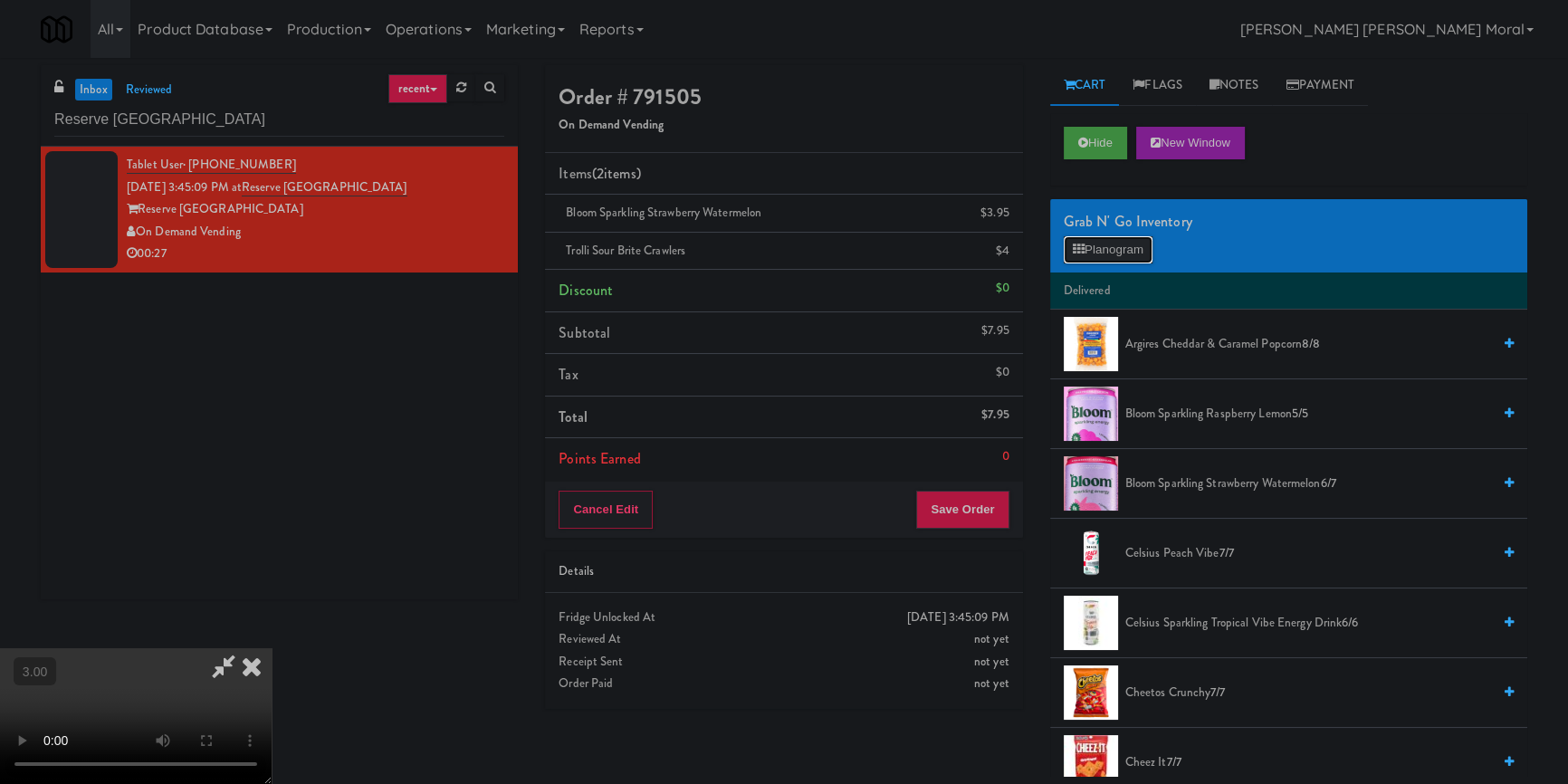
click at [1105, 240] on button "Planogram" at bounding box center [1107, 250] width 88 height 27
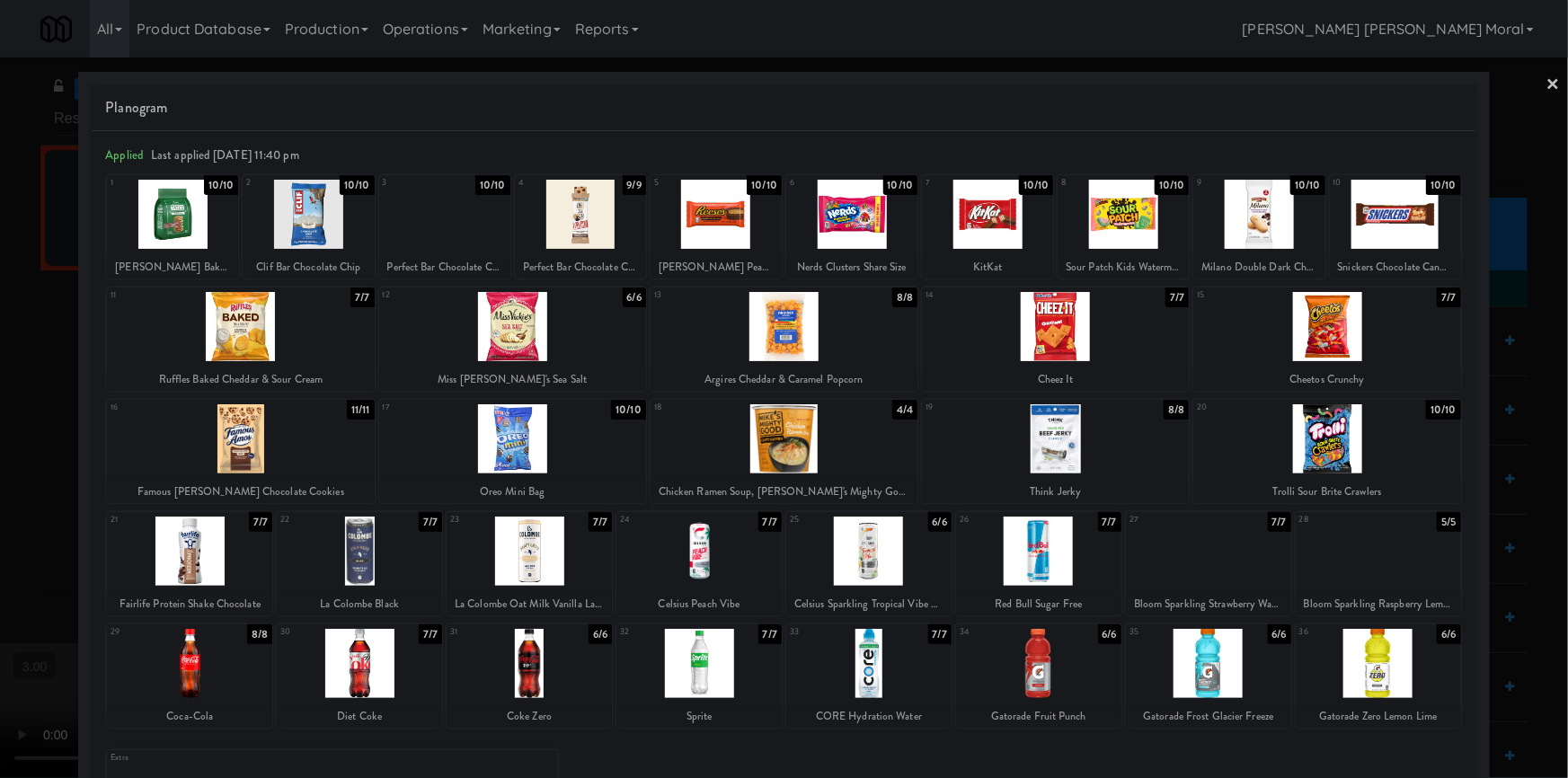
click at [1546, 84] on link "×" at bounding box center [1554, 86] width 14 height 56
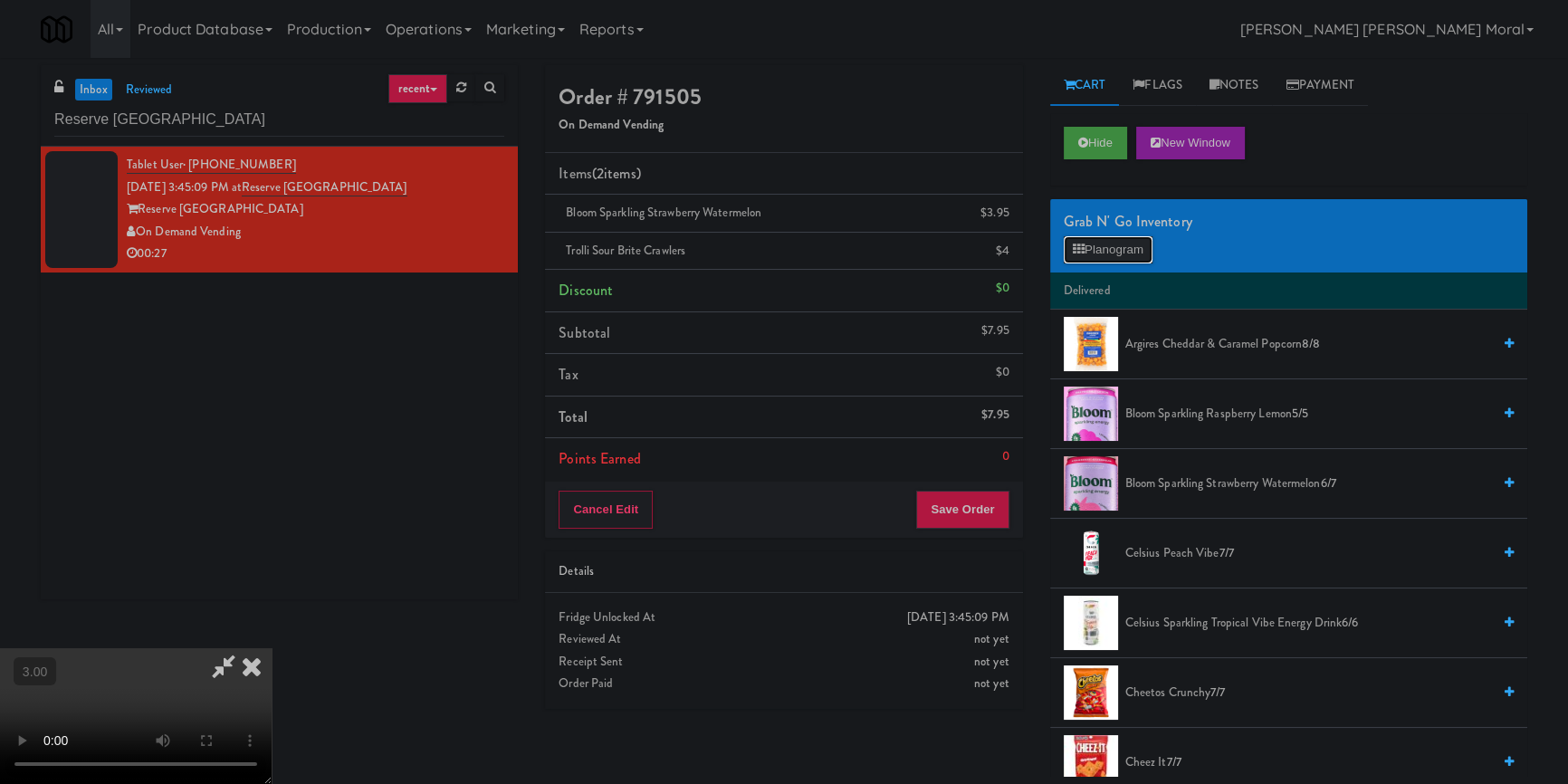
click at [1099, 253] on button "Planogram" at bounding box center [1107, 250] width 88 height 27
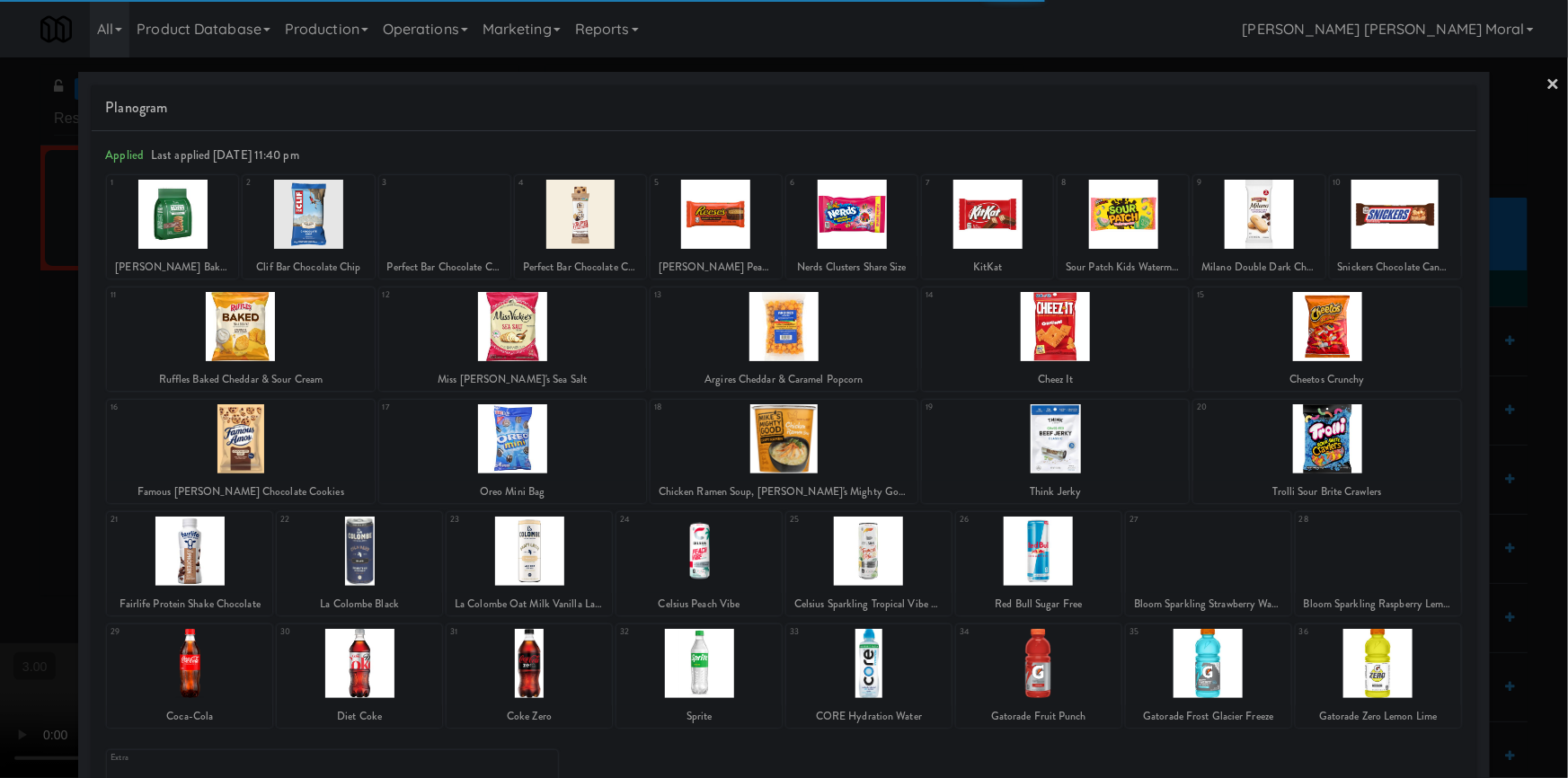
click at [540, 449] on div at bounding box center [512, 439] width 267 height 69
click at [1546, 85] on link "×" at bounding box center [1554, 86] width 14 height 56
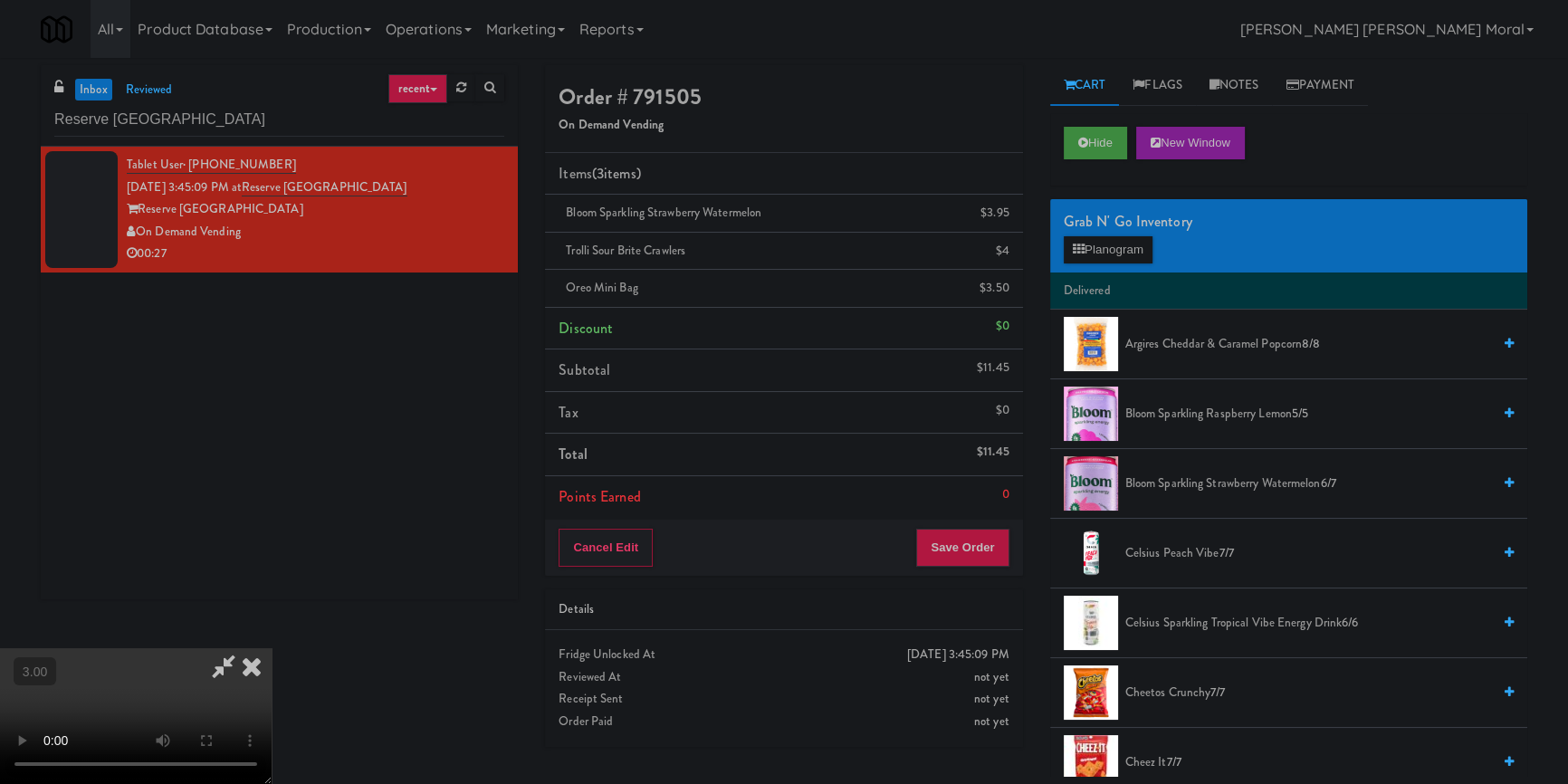
click at [272, 649] on icon at bounding box center [252, 667] width 40 height 37
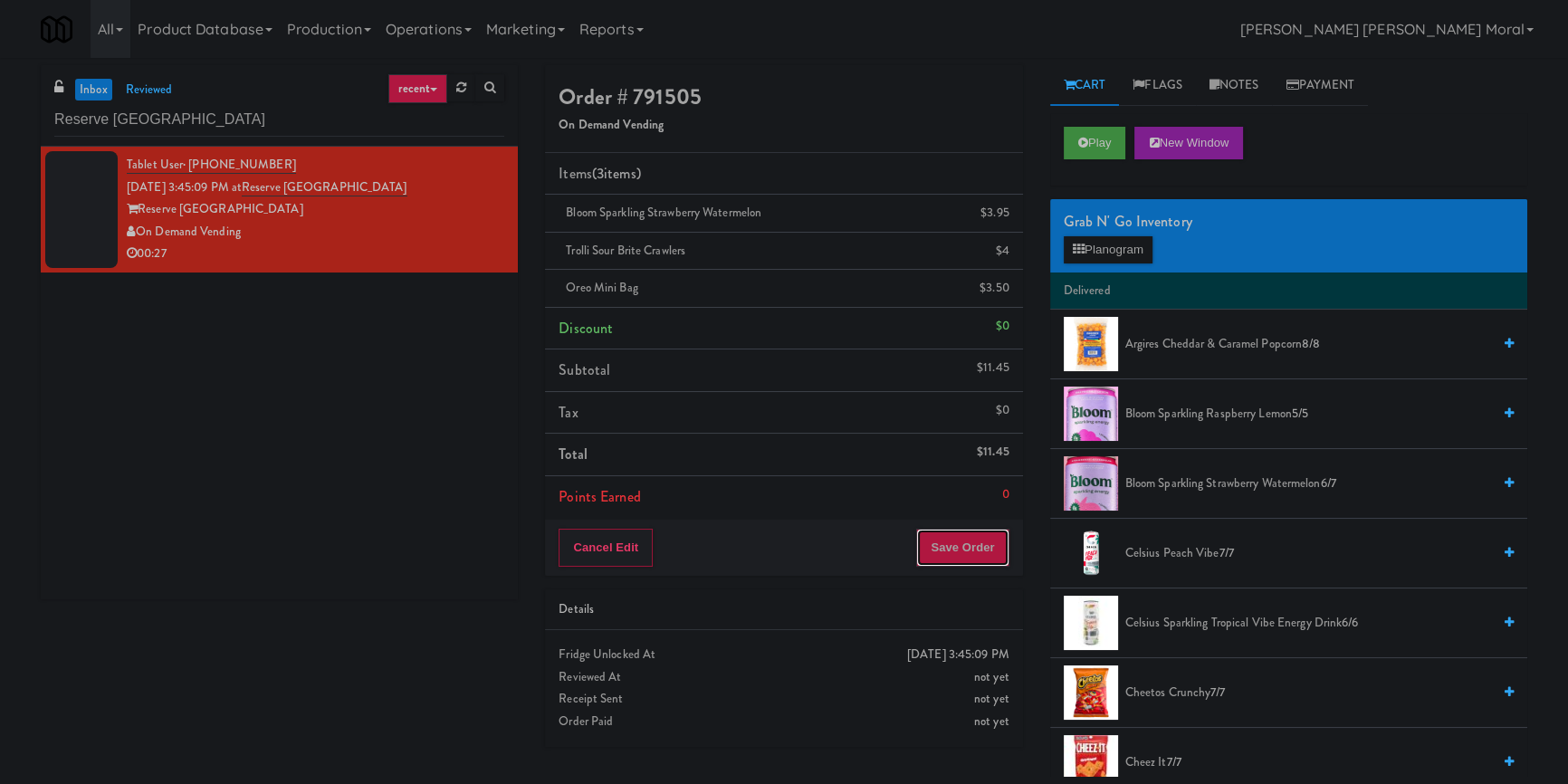
click at [959, 529] on button "Save Order" at bounding box center [961, 549] width 92 height 38
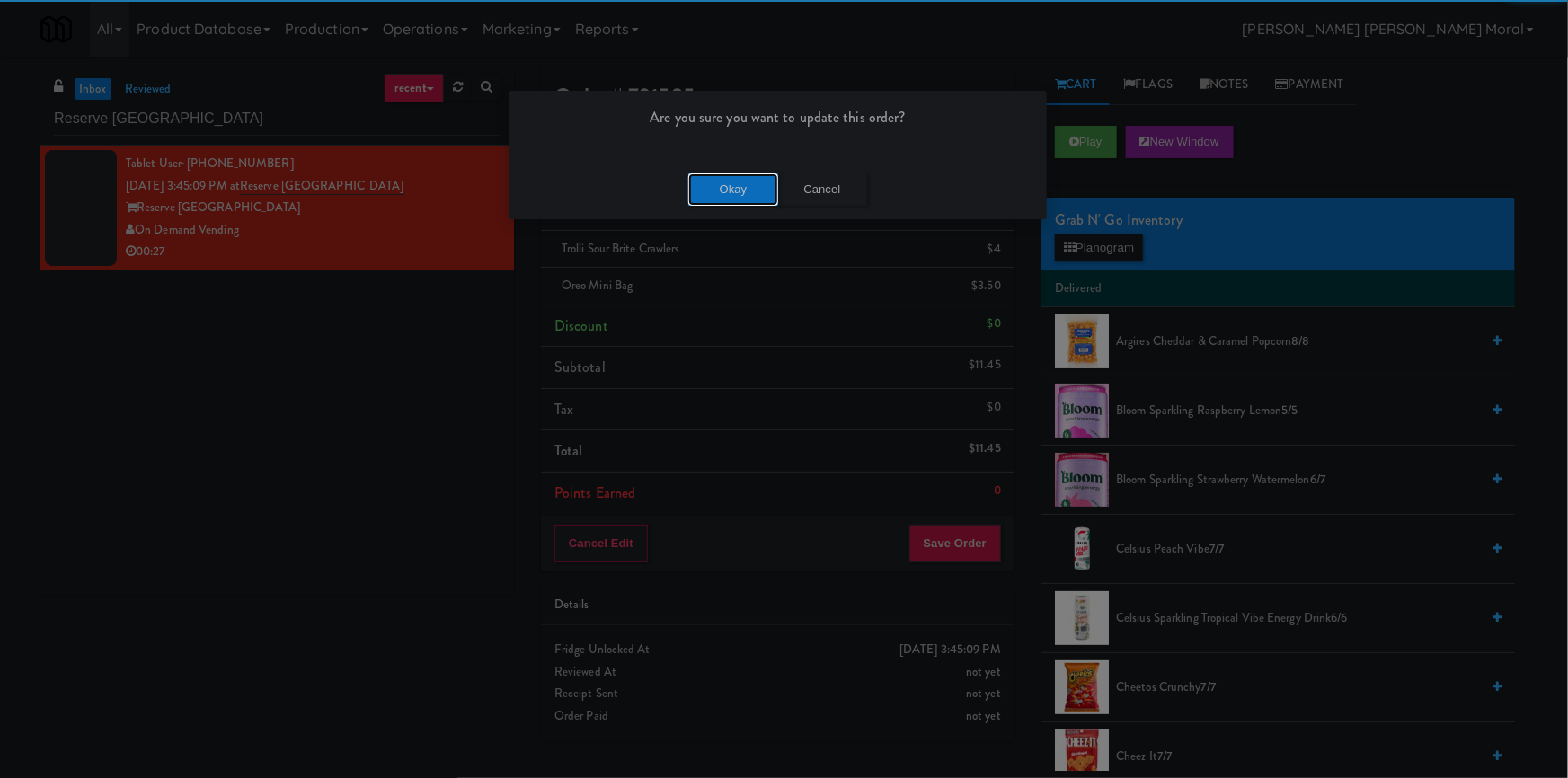
click at [743, 189] on button "Okay" at bounding box center [732, 190] width 90 height 33
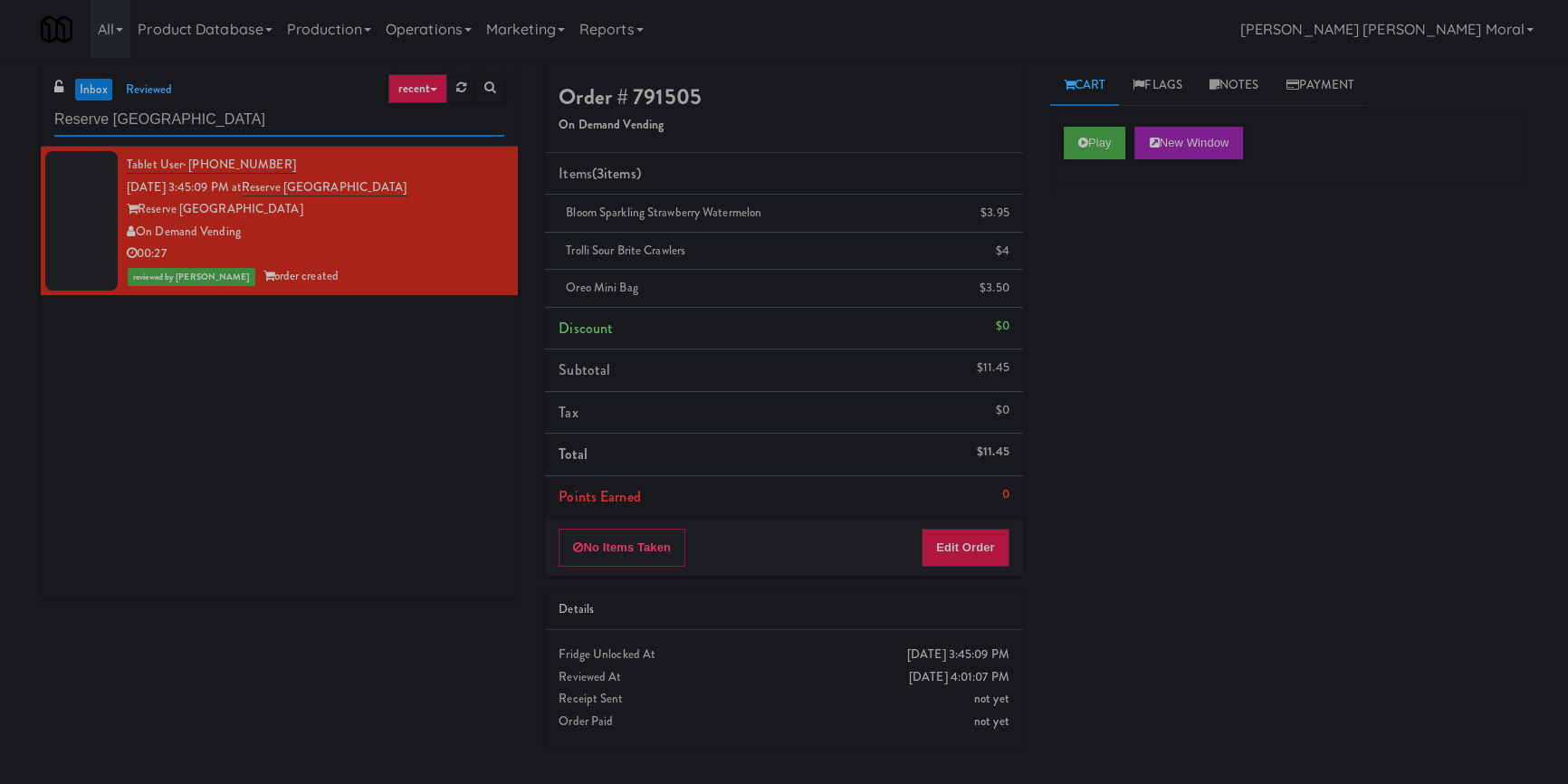
click at [155, 111] on input "Reserve [GEOGRAPHIC_DATA]" at bounding box center [279, 120] width 450 height 34
paste input "[PERSON_NAME] - Cooler - Left"
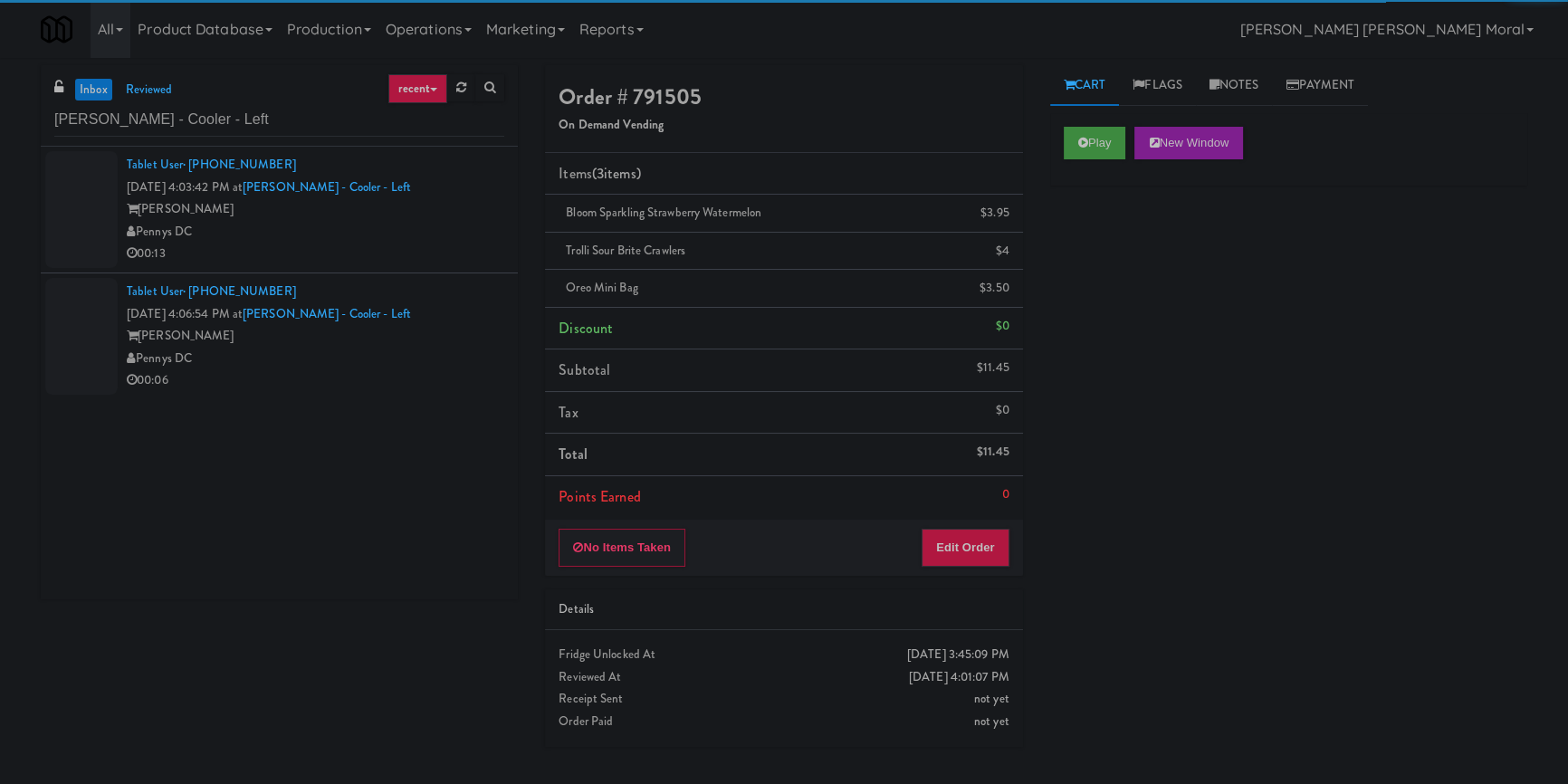
click at [423, 234] on div "Pennys DC" at bounding box center [316, 232] width 378 height 23
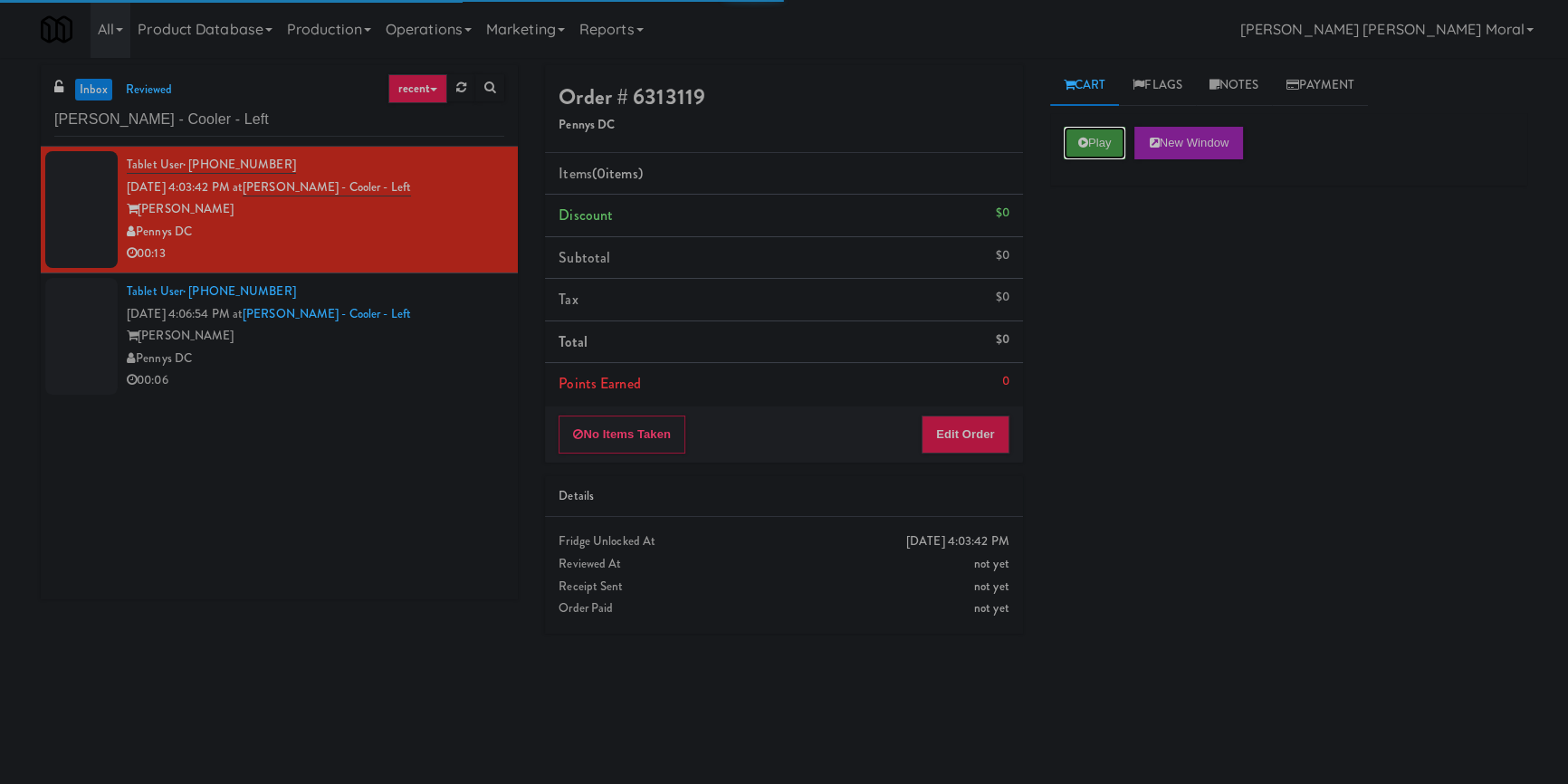
click at [1085, 152] on button "Play" at bounding box center [1095, 143] width 62 height 33
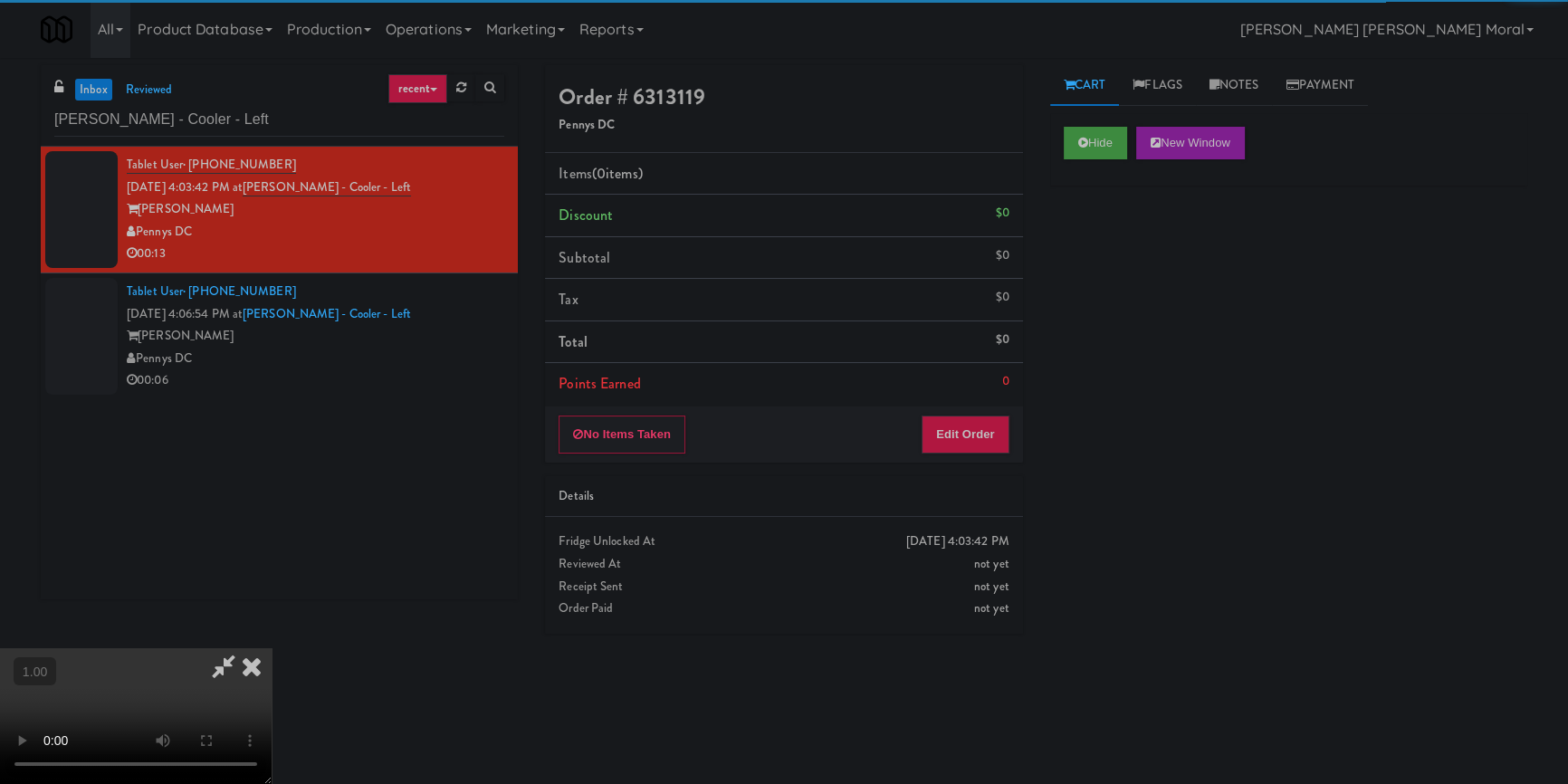
click at [1099, 229] on div "Hide New Window Primary Flag Clear Flag if unable to determine what was taken o…" at bounding box center [1288, 453] width 477 height 679
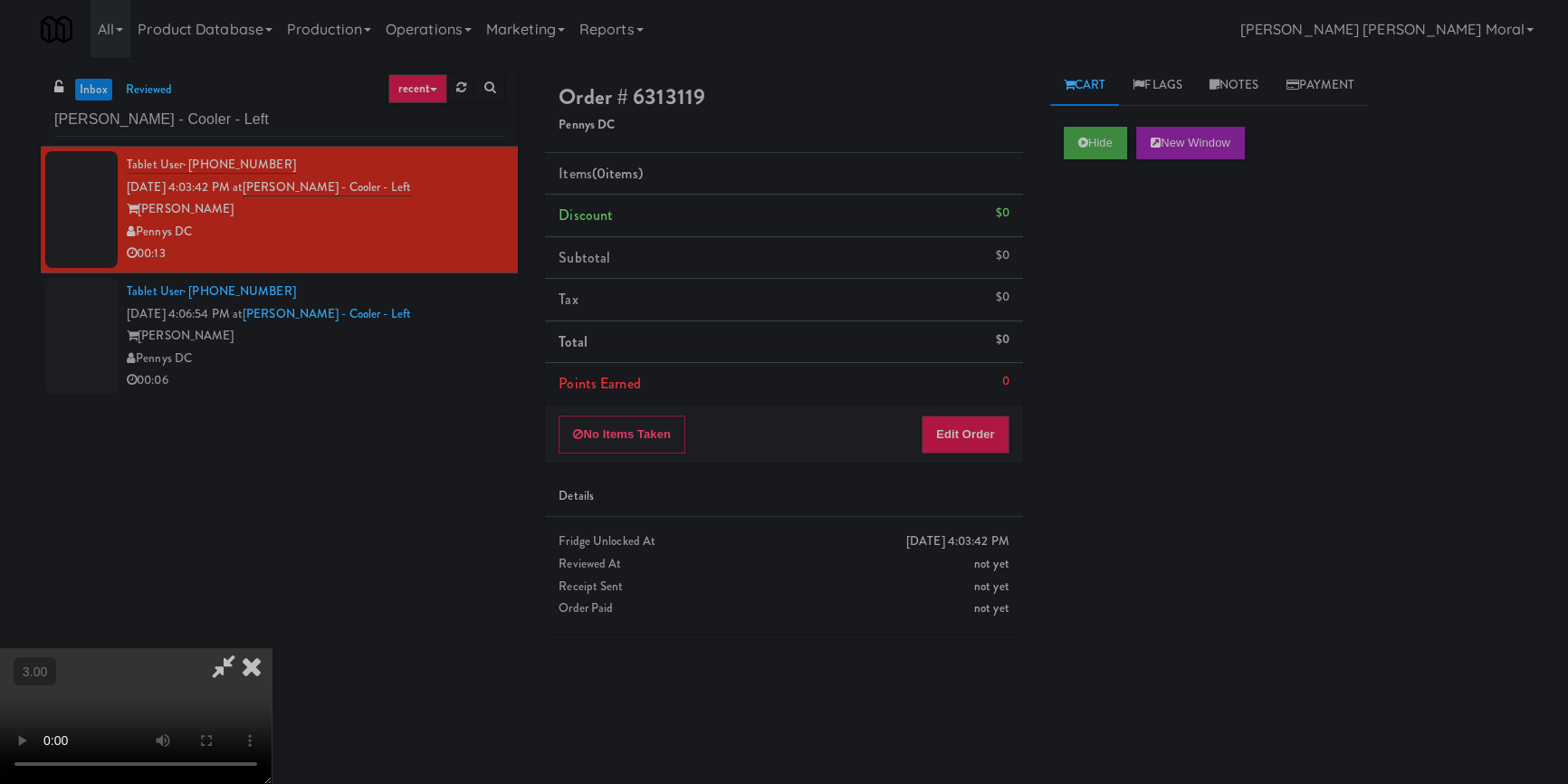
scroll to position [6, 0]
click at [272, 649] on video at bounding box center [136, 716] width 272 height 136
click at [969, 440] on button "Edit Order" at bounding box center [965, 435] width 88 height 38
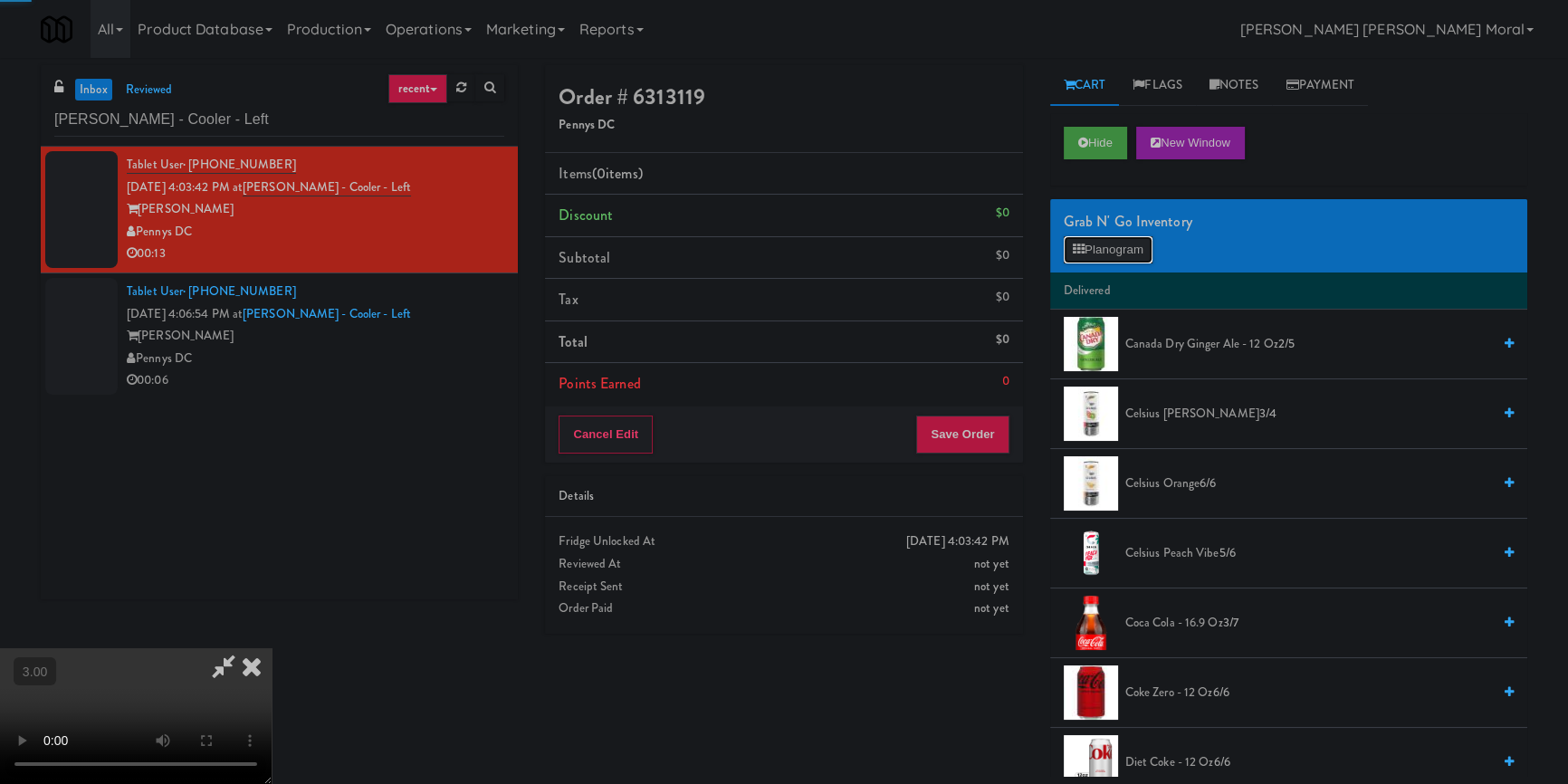
click at [1134, 246] on button "Planogram" at bounding box center [1107, 250] width 88 height 27
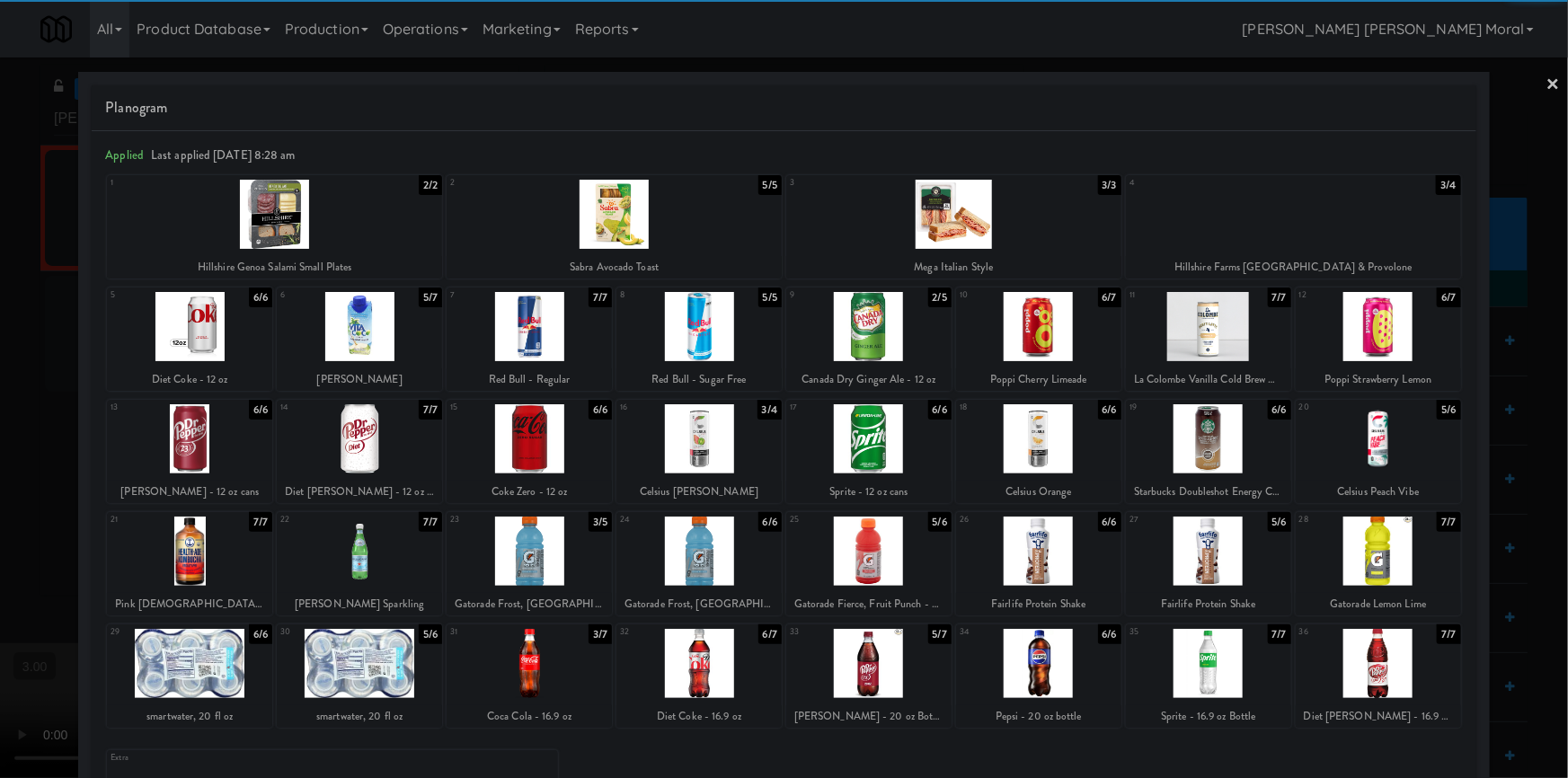
click at [529, 430] on div at bounding box center [529, 439] width 166 height 69
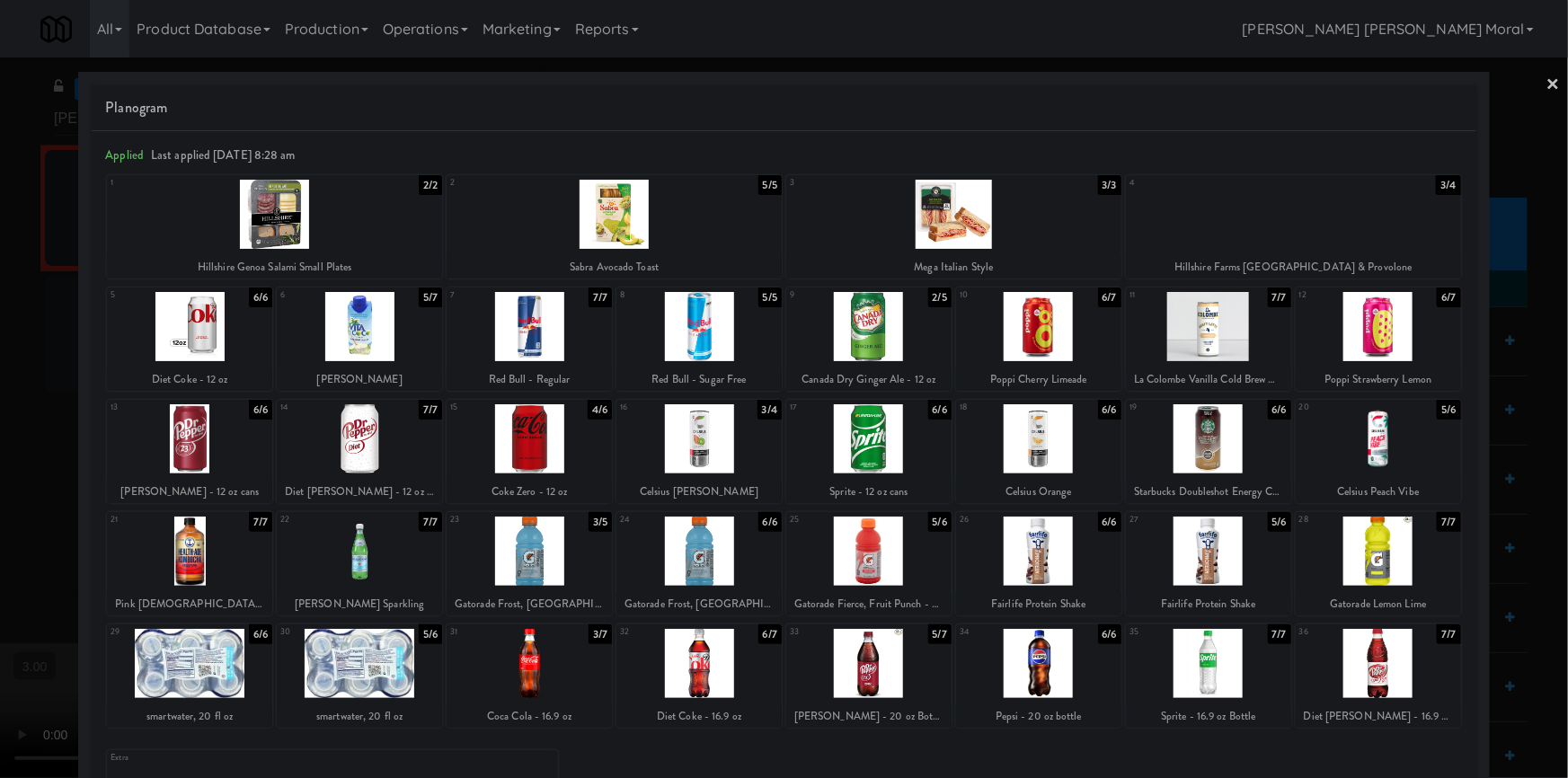
click at [1546, 66] on link "×" at bounding box center [1554, 86] width 14 height 56
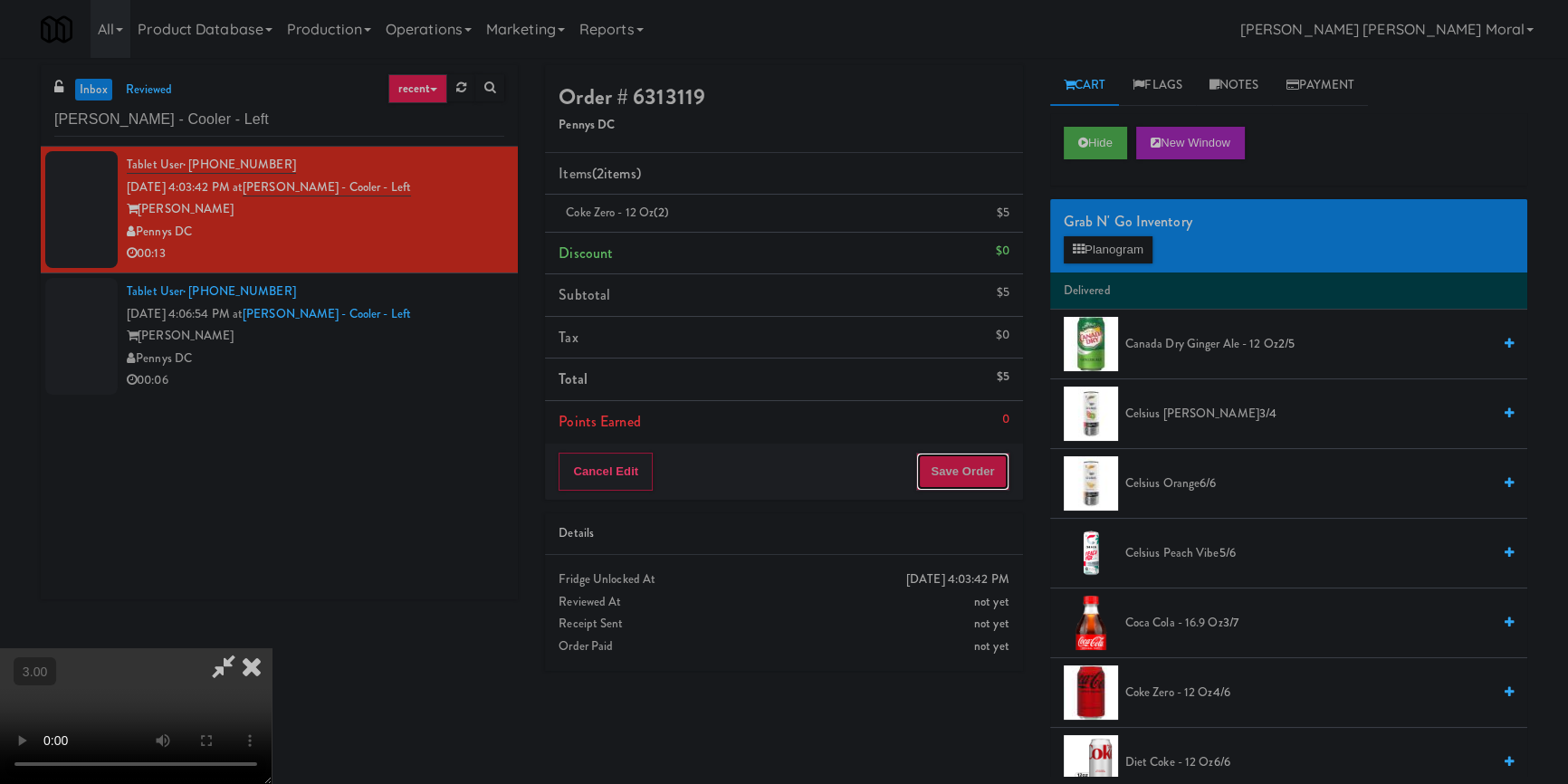
click at [988, 474] on button "Save Order" at bounding box center [961, 472] width 92 height 38
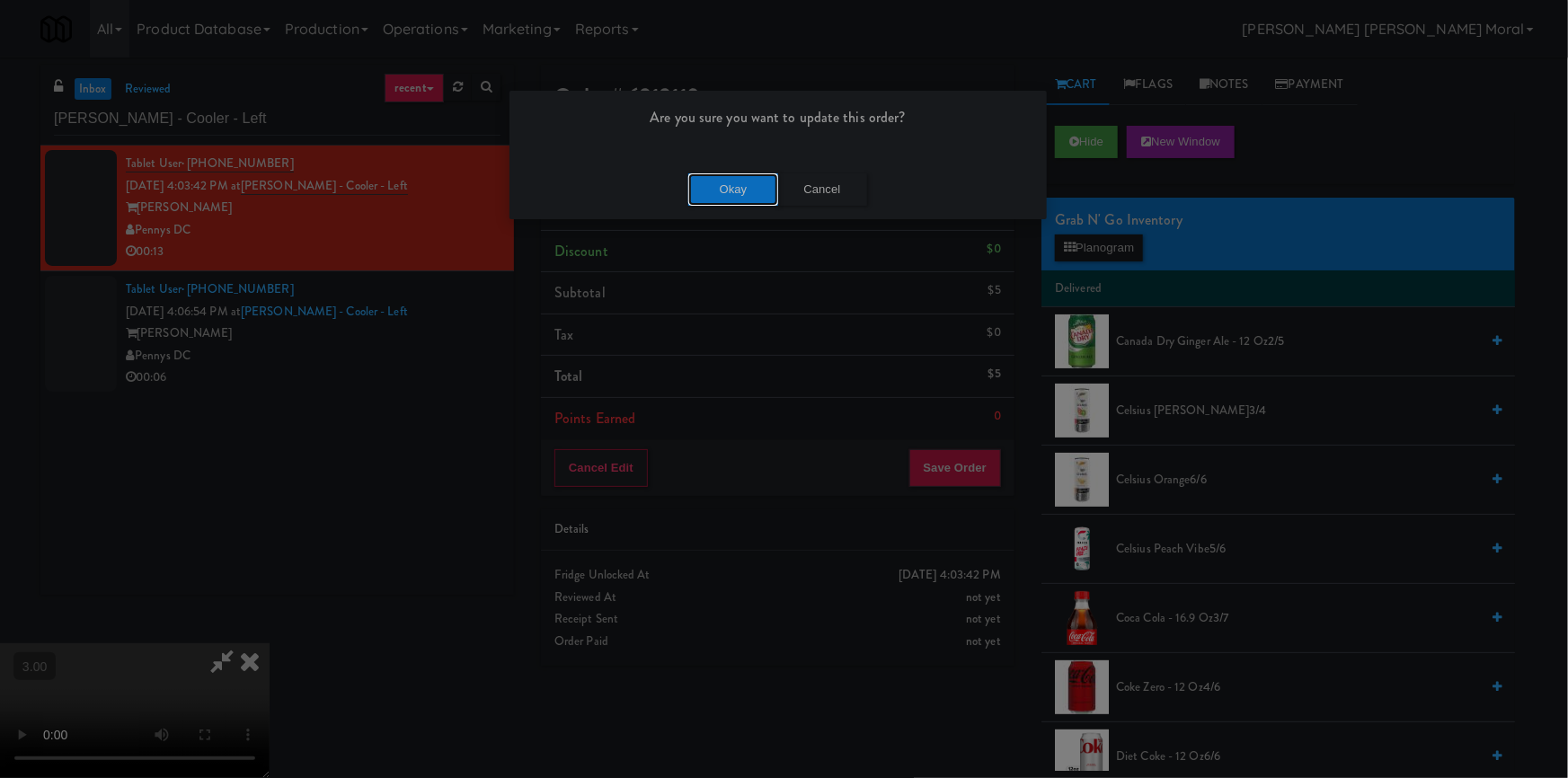
click at [731, 196] on button "Okay" at bounding box center [732, 190] width 90 height 33
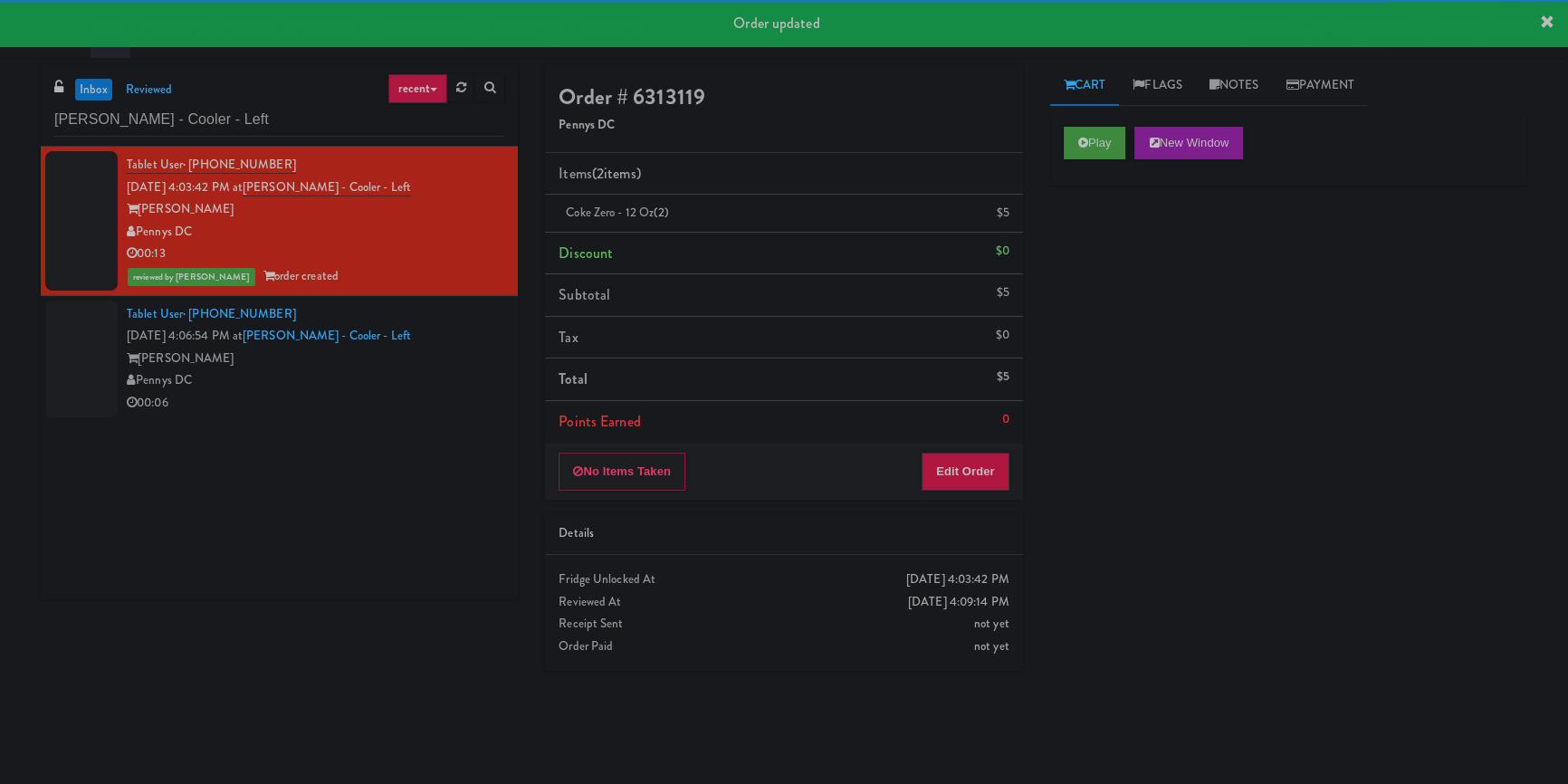
click at [437, 358] on div "[PERSON_NAME]" at bounding box center [316, 359] width 378 height 23
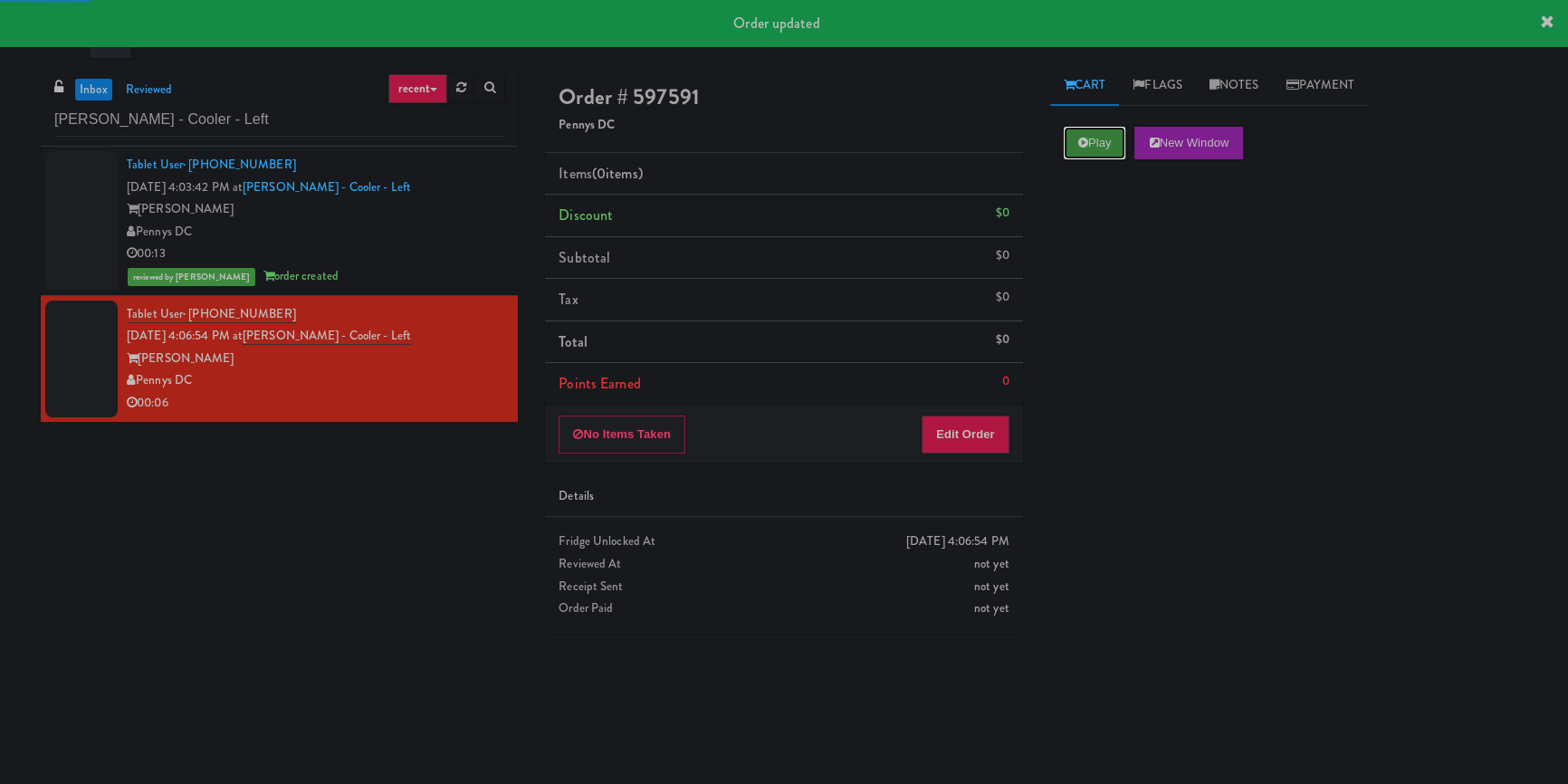
click at [1096, 142] on button "Play" at bounding box center [1095, 143] width 62 height 33
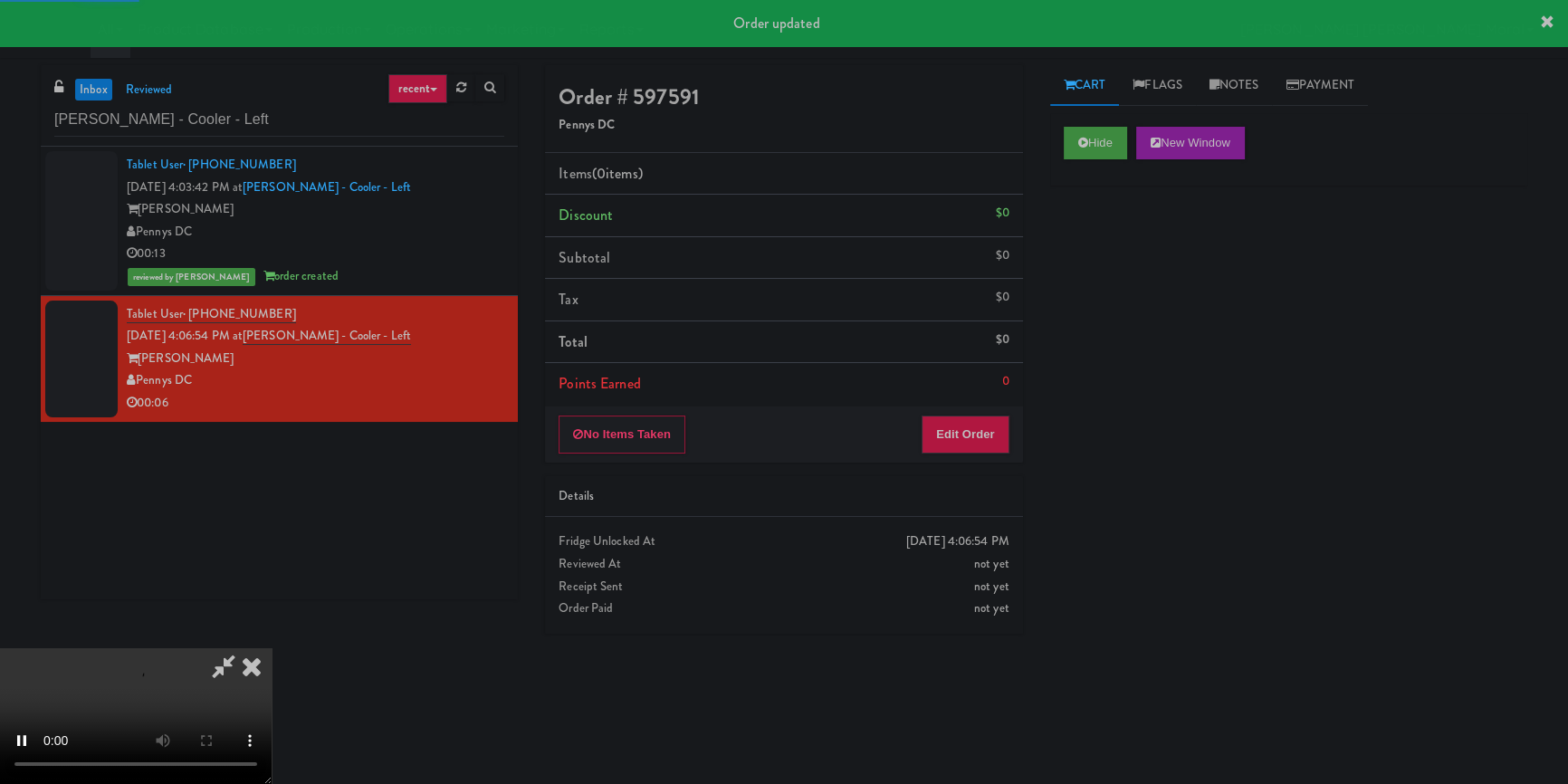
click at [1097, 225] on div "Hide New Window Primary Flag Clear Flag if unable to determine what was taken o…" at bounding box center [1288, 453] width 477 height 679
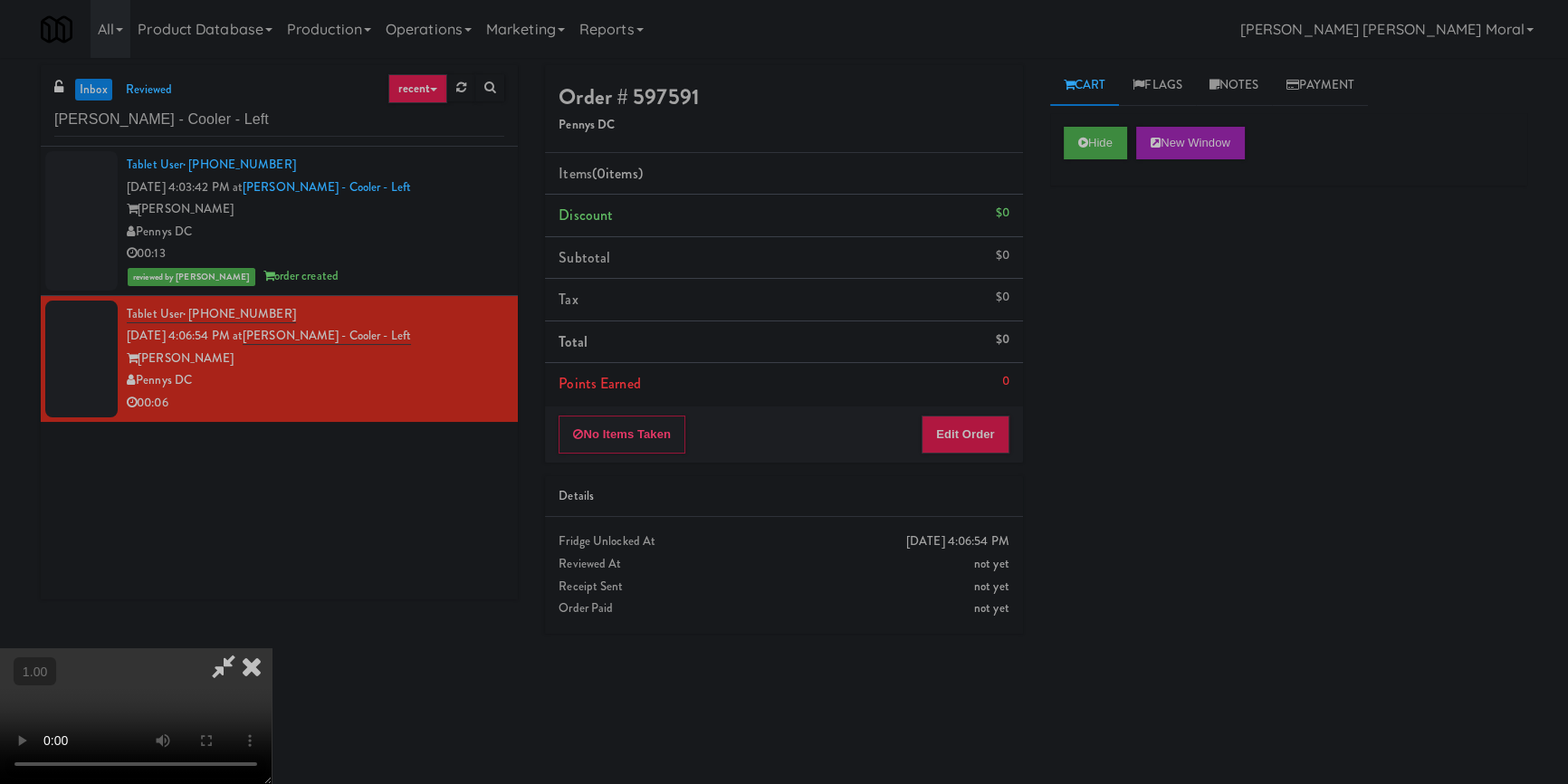
click at [1065, 437] on div "Hide New Window Primary Flag Clear Flag if unable to determine what was taken o…" at bounding box center [1288, 453] width 477 height 679
click at [999, 436] on button "Edit Order" at bounding box center [965, 435] width 88 height 38
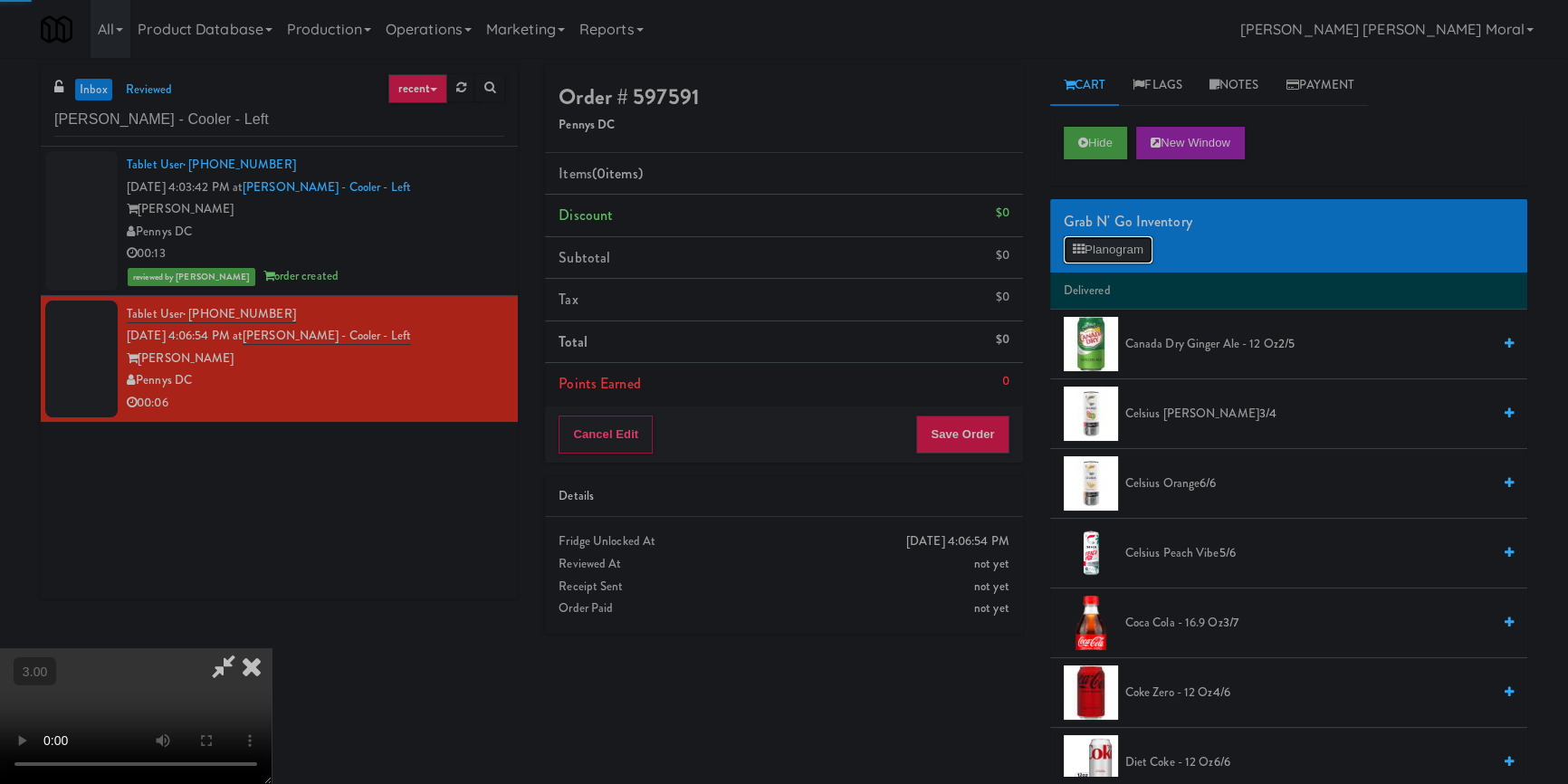
click at [1098, 241] on button "Planogram" at bounding box center [1107, 250] width 88 height 27
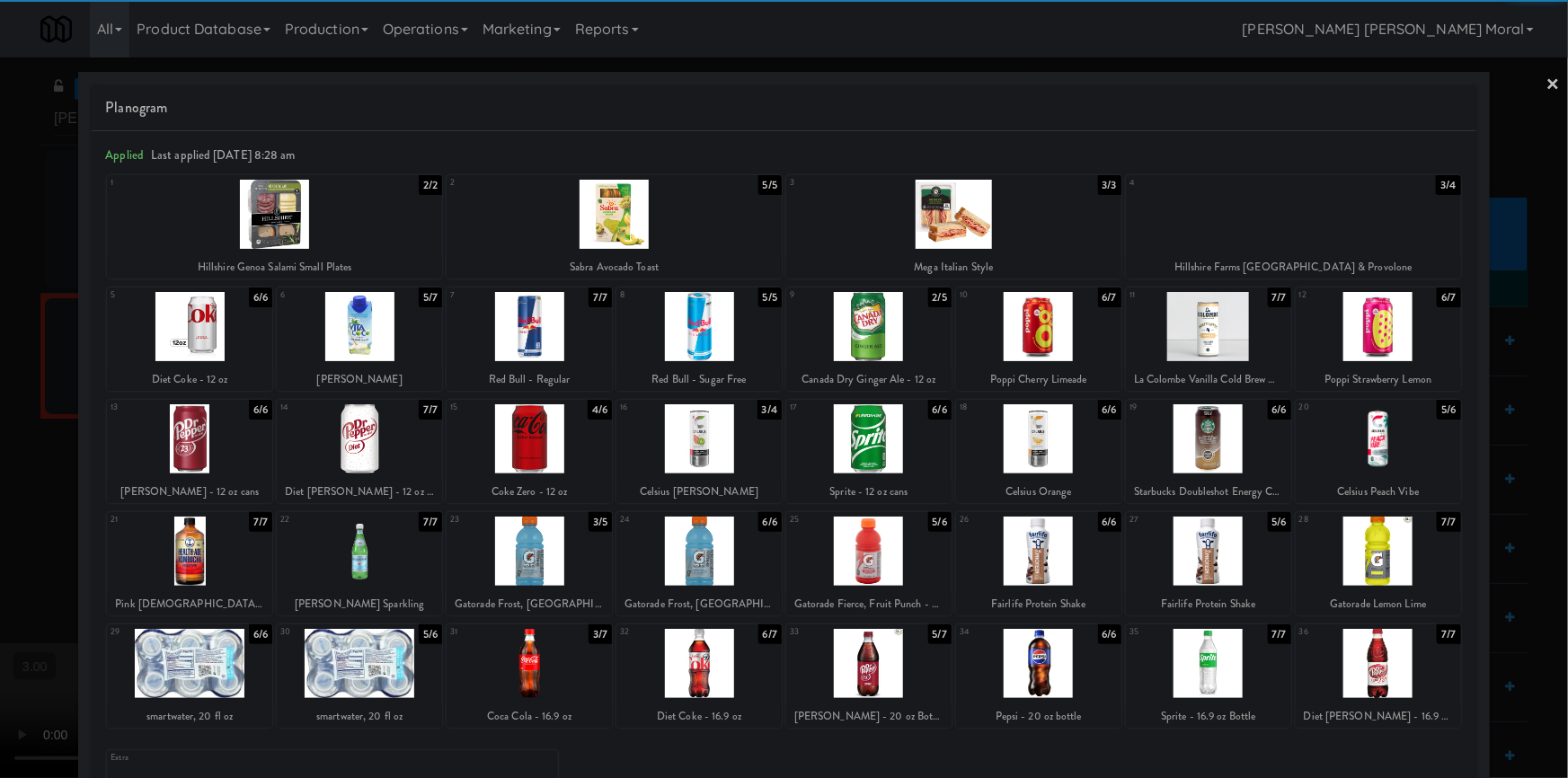
click at [221, 673] on div at bounding box center [189, 664] width 166 height 69
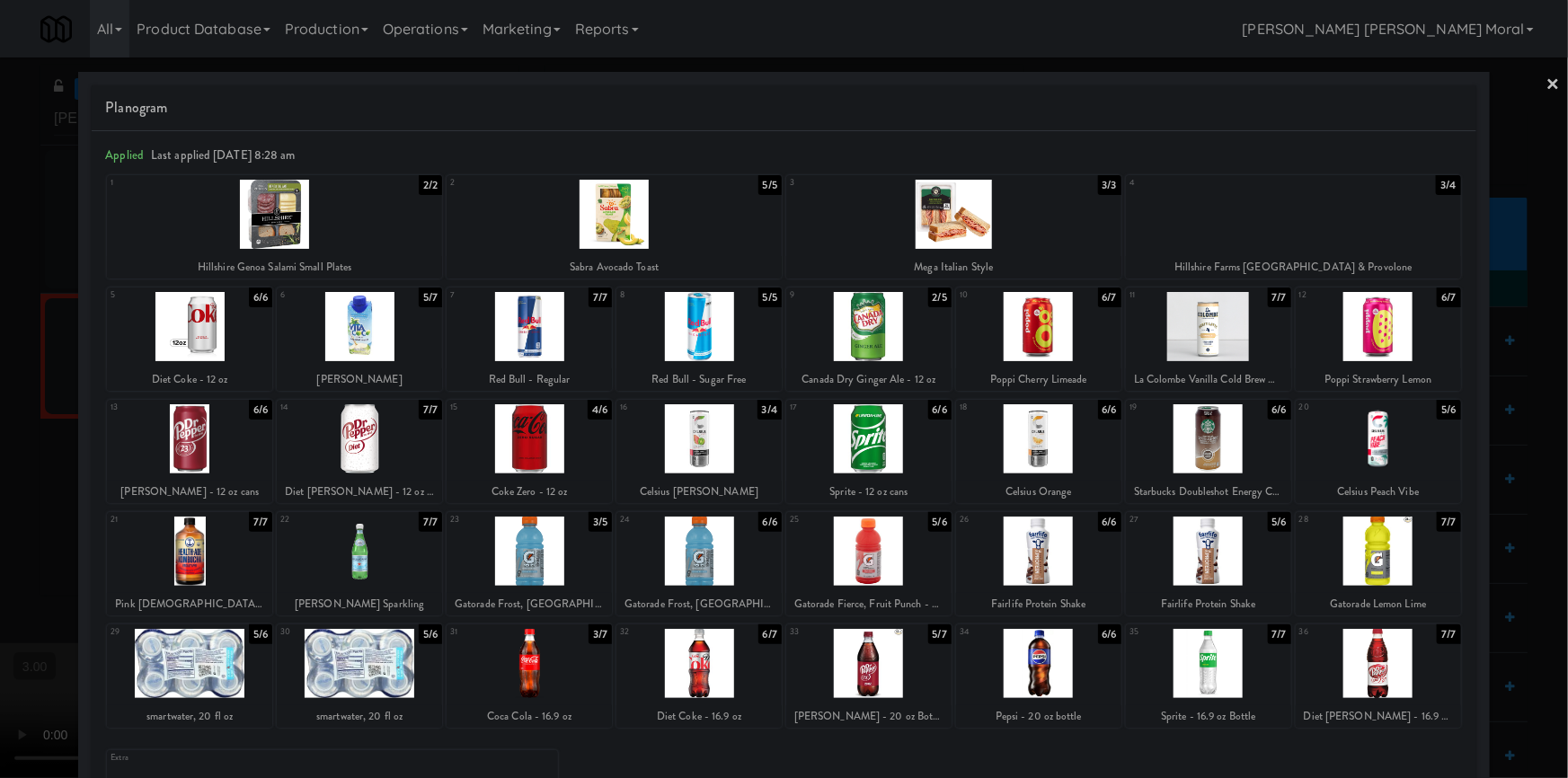
click at [1546, 92] on link "×" at bounding box center [1554, 86] width 14 height 56
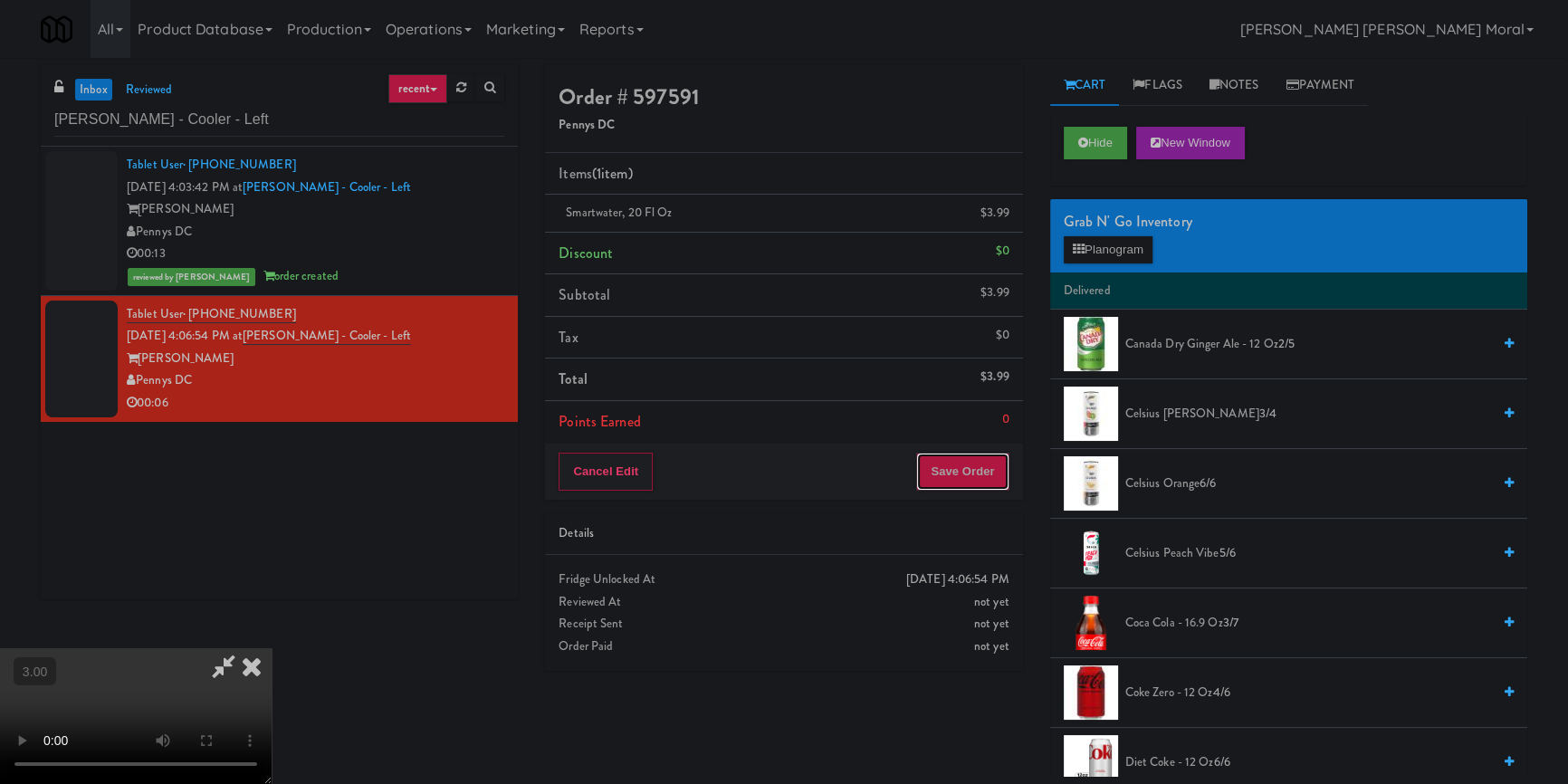
click at [969, 487] on button "Save Order" at bounding box center [961, 472] width 92 height 38
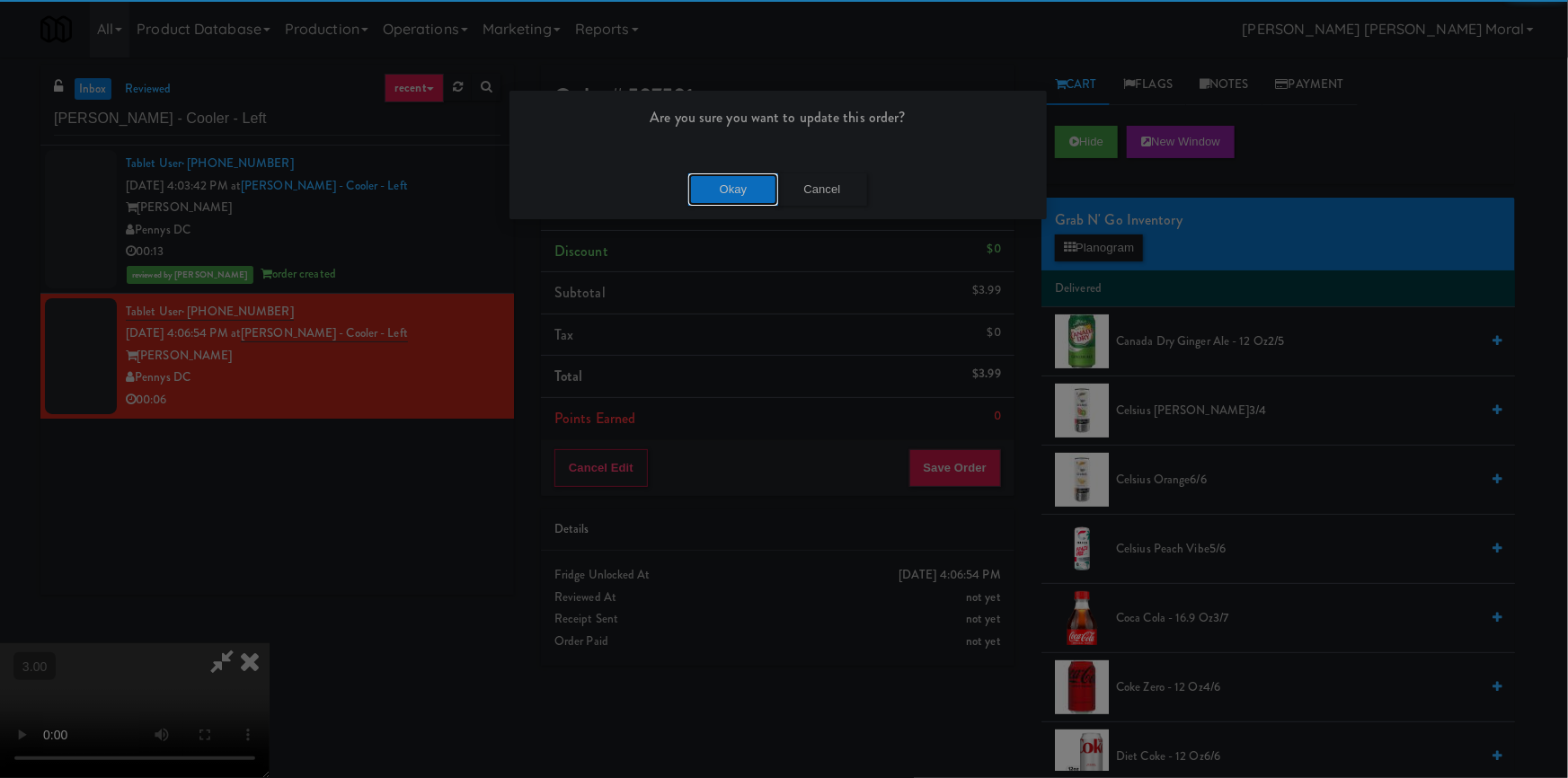
click at [749, 188] on button "Okay" at bounding box center [732, 190] width 90 height 33
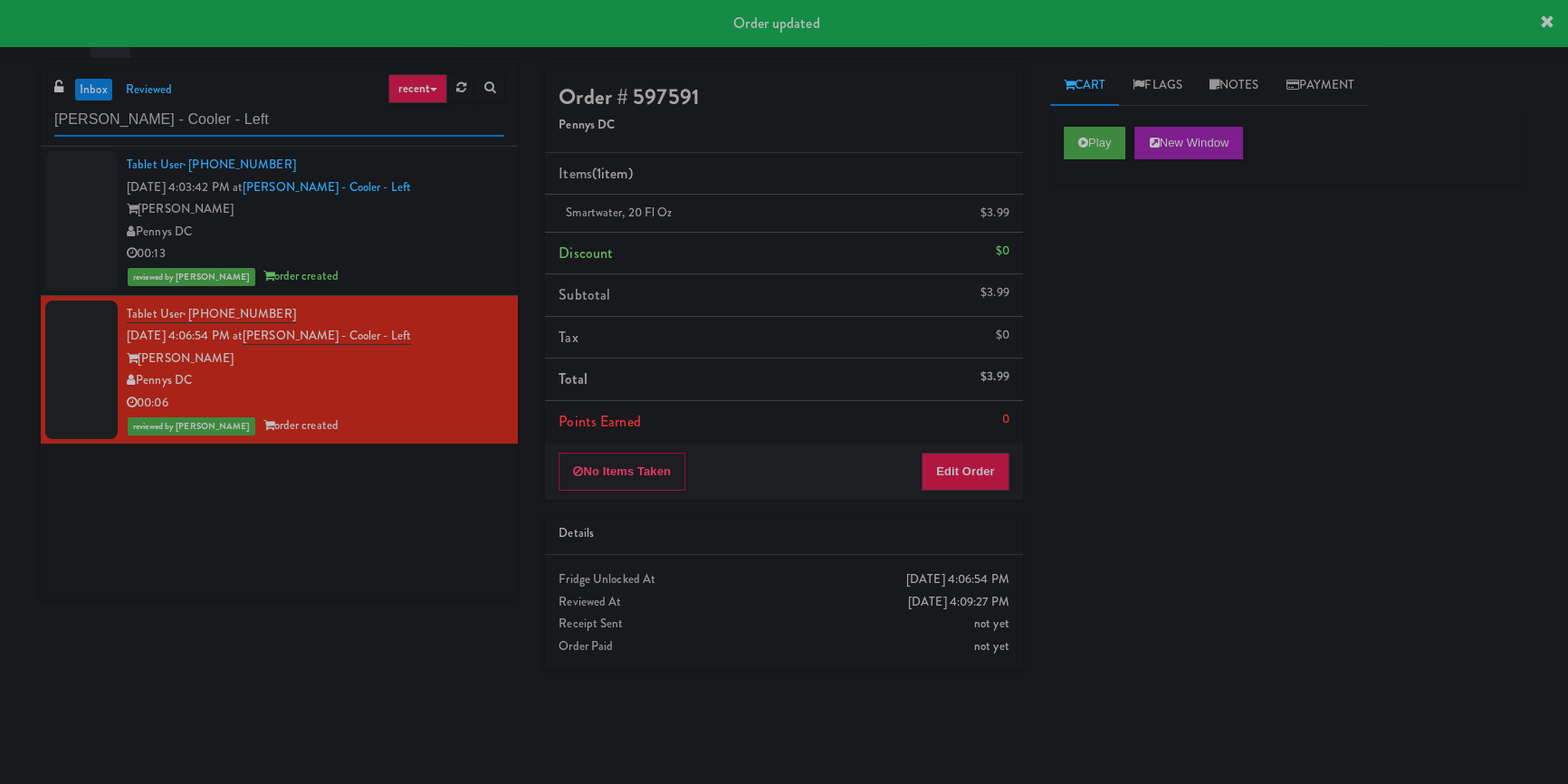
click at [294, 120] on input "[PERSON_NAME] - Cooler - Left" at bounding box center [279, 120] width 450 height 34
paste input "[DEMOGRAPHIC_DATA] 14 Combo"
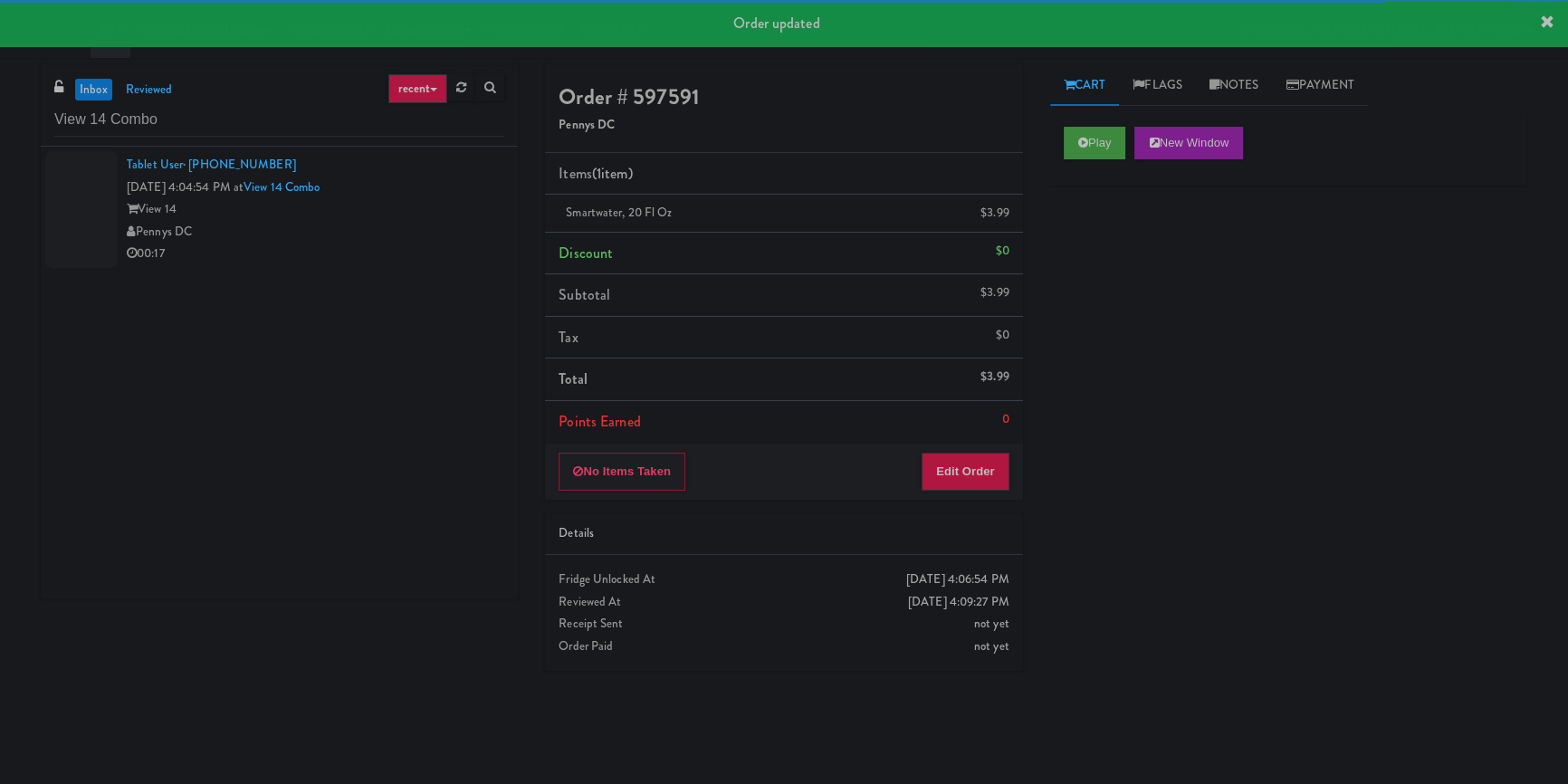
click at [420, 243] on div "00:17" at bounding box center [316, 254] width 378 height 23
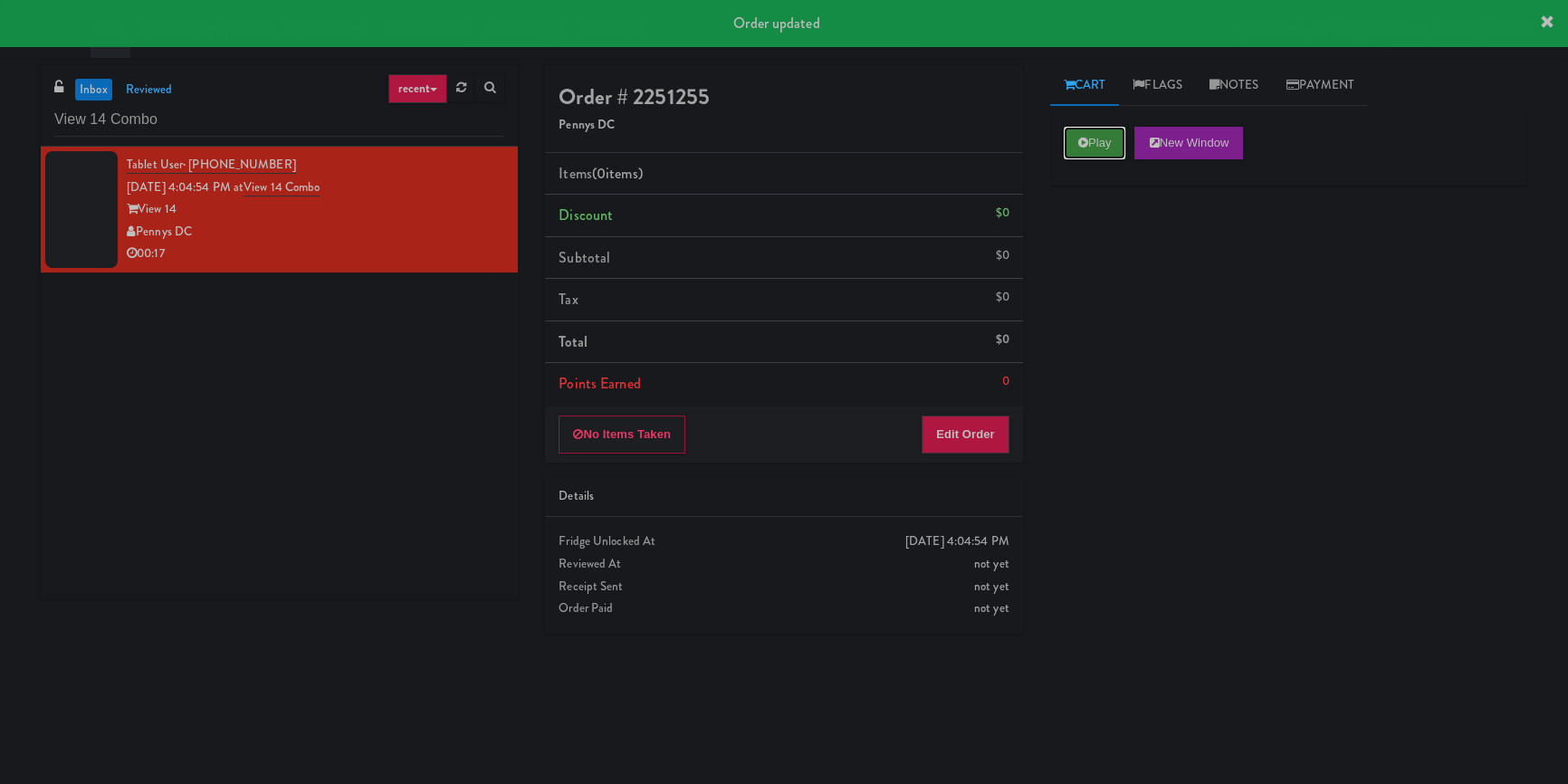
click at [1097, 144] on button "Play" at bounding box center [1095, 143] width 62 height 33
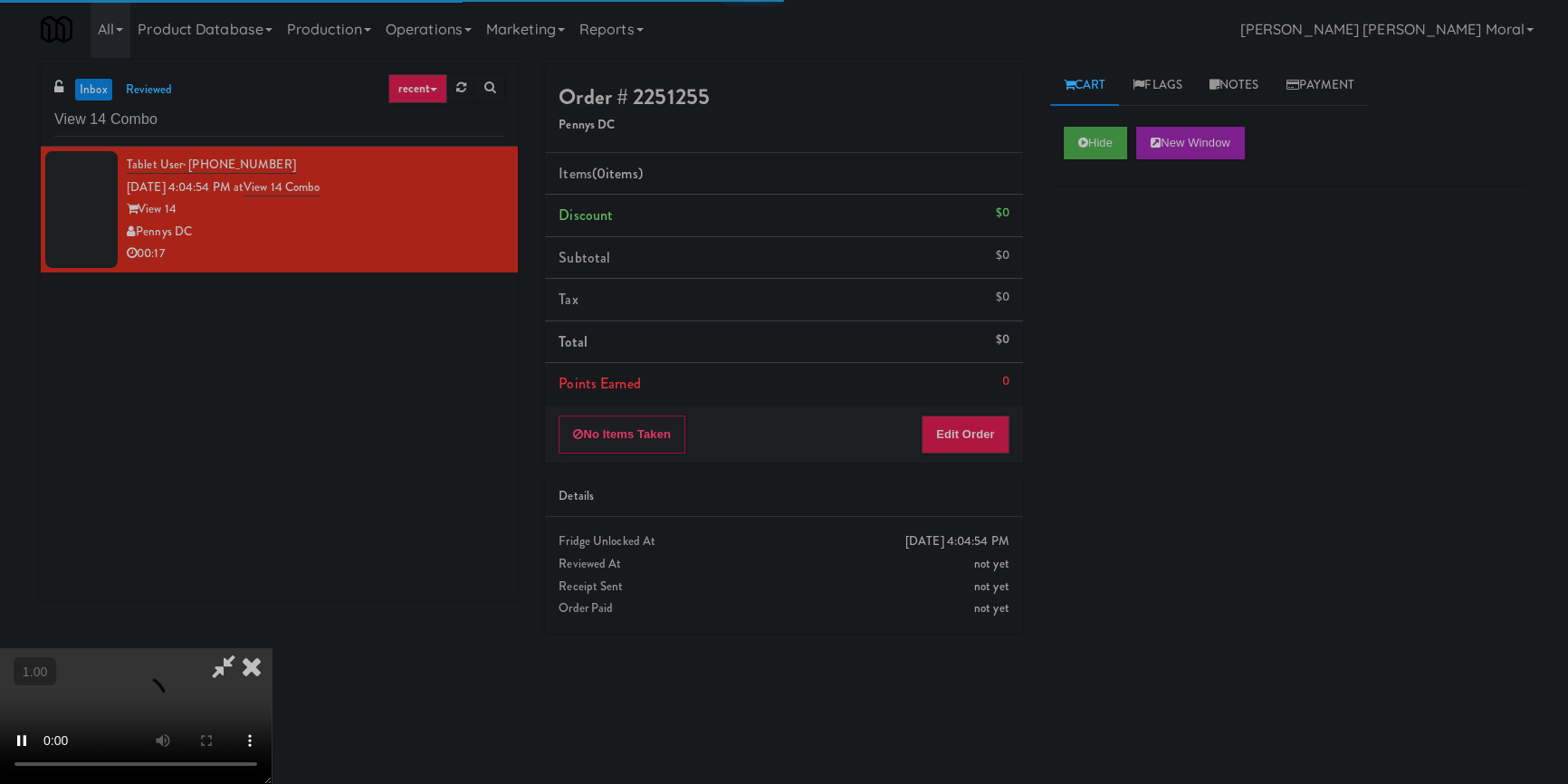
click at [1109, 214] on div "Hide New Window Primary Flag Clear Flag if unable to determine what was taken o…" at bounding box center [1288, 453] width 477 height 679
click at [1045, 494] on div "Cart Flags Notes Payment Hide New Window Primary Flag Clear Flag if unable to d…" at bounding box center [1288, 421] width 504 height 712
click at [272, 649] on video at bounding box center [136, 716] width 272 height 136
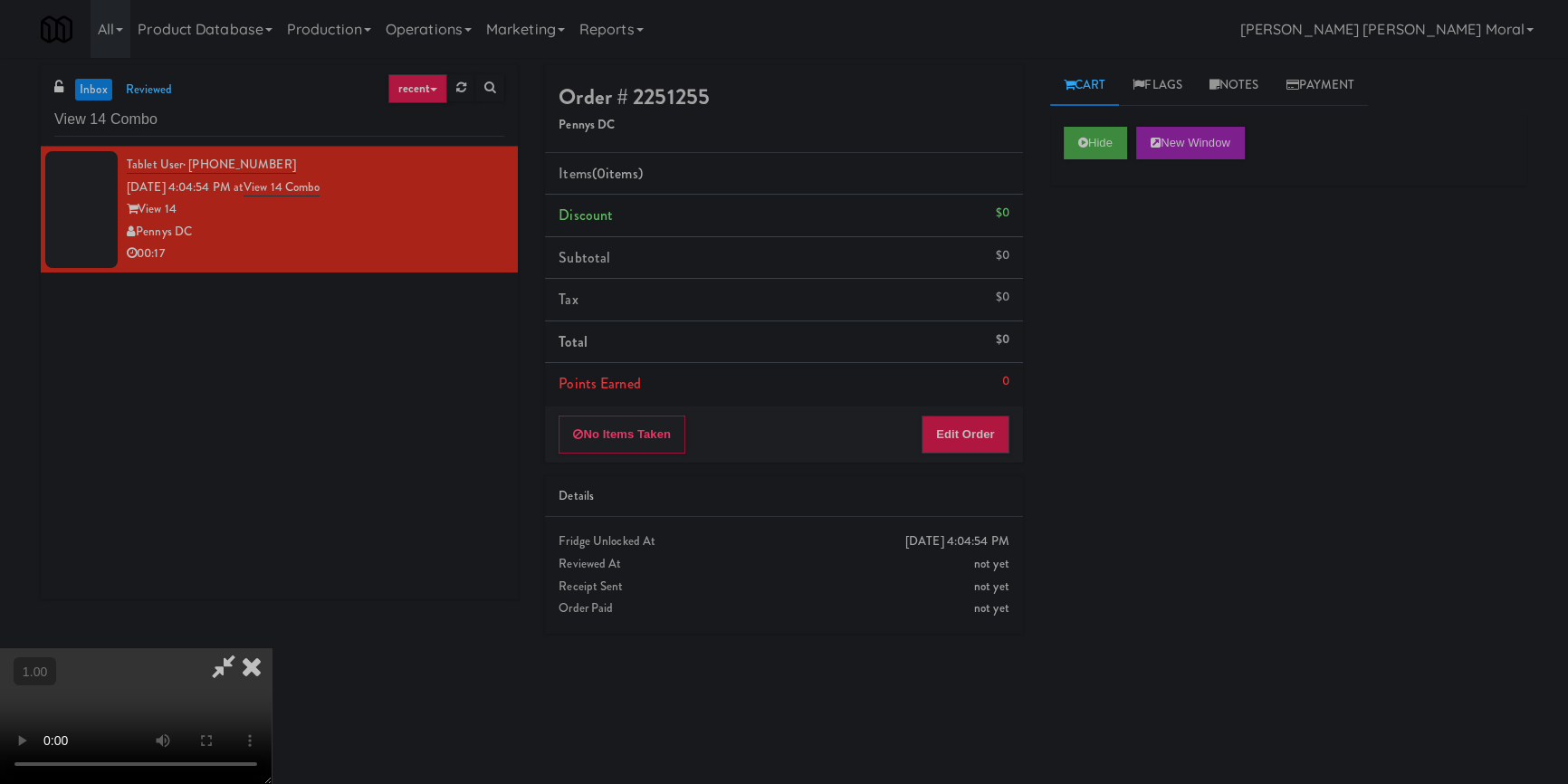
click at [272, 649] on video at bounding box center [136, 716] width 272 height 136
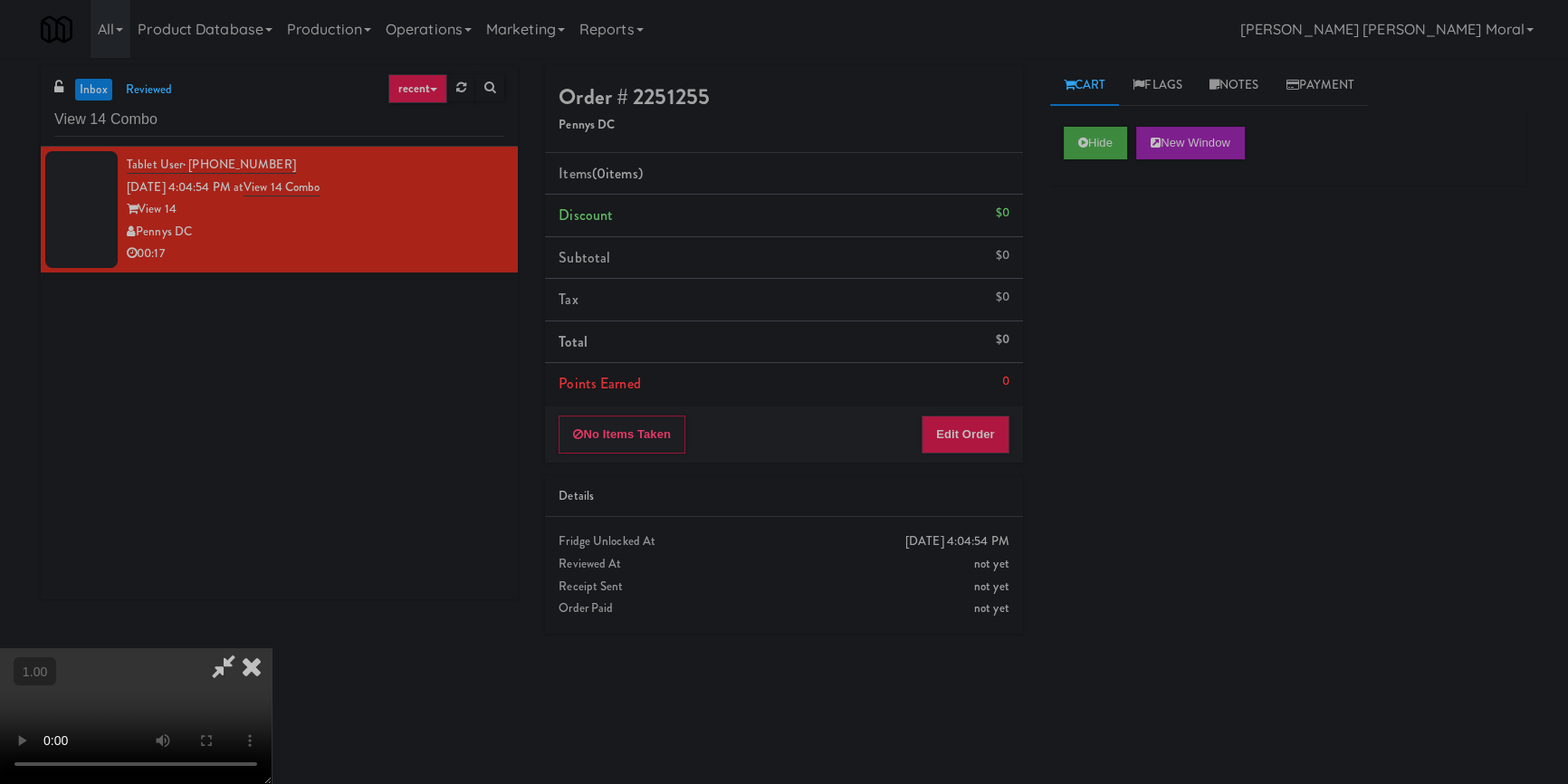
click at [272, 649] on video at bounding box center [136, 716] width 272 height 136
click at [981, 435] on button "Edit Order" at bounding box center [965, 435] width 88 height 38
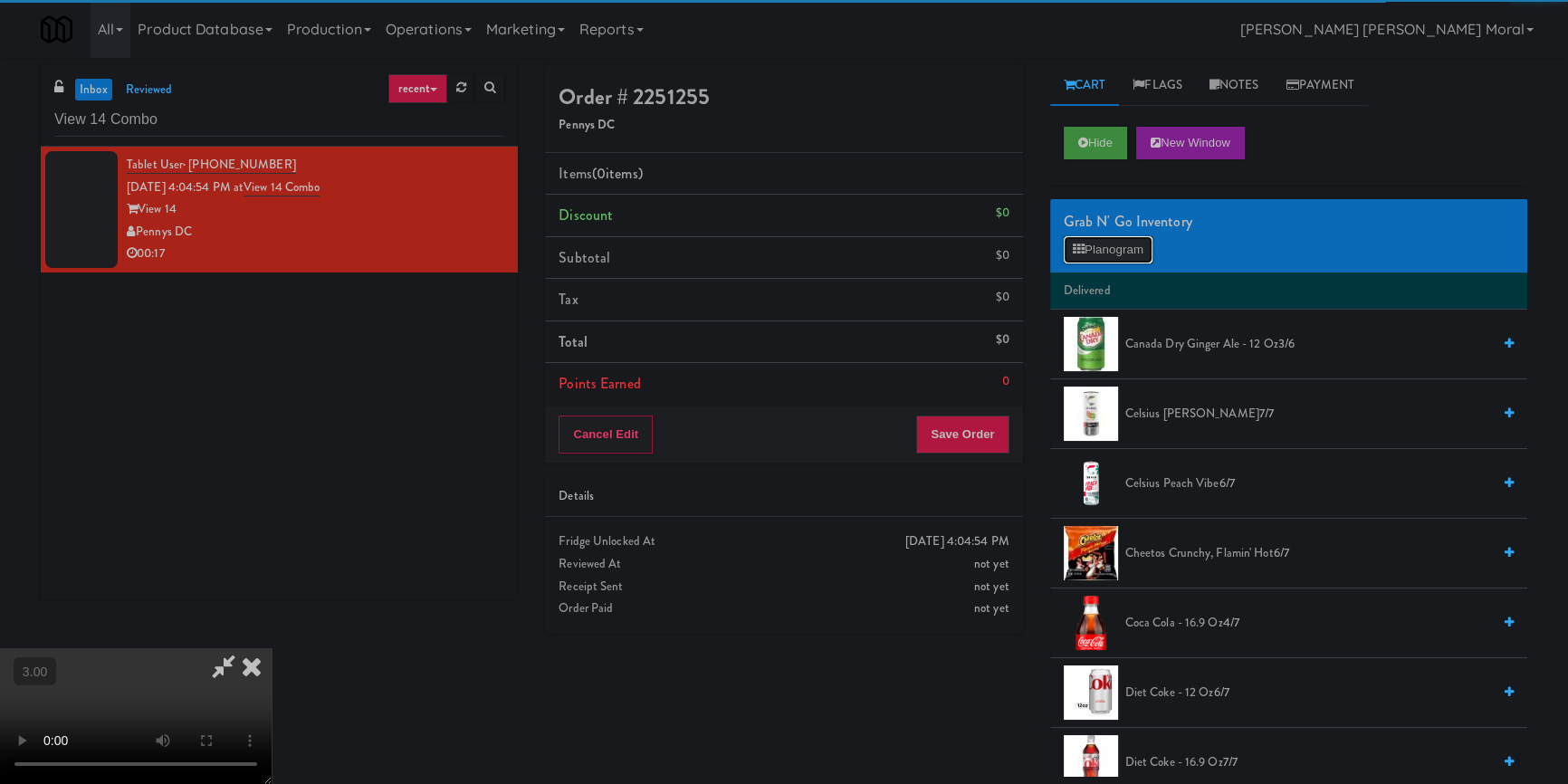
click at [1108, 258] on button "Planogram" at bounding box center [1107, 250] width 88 height 27
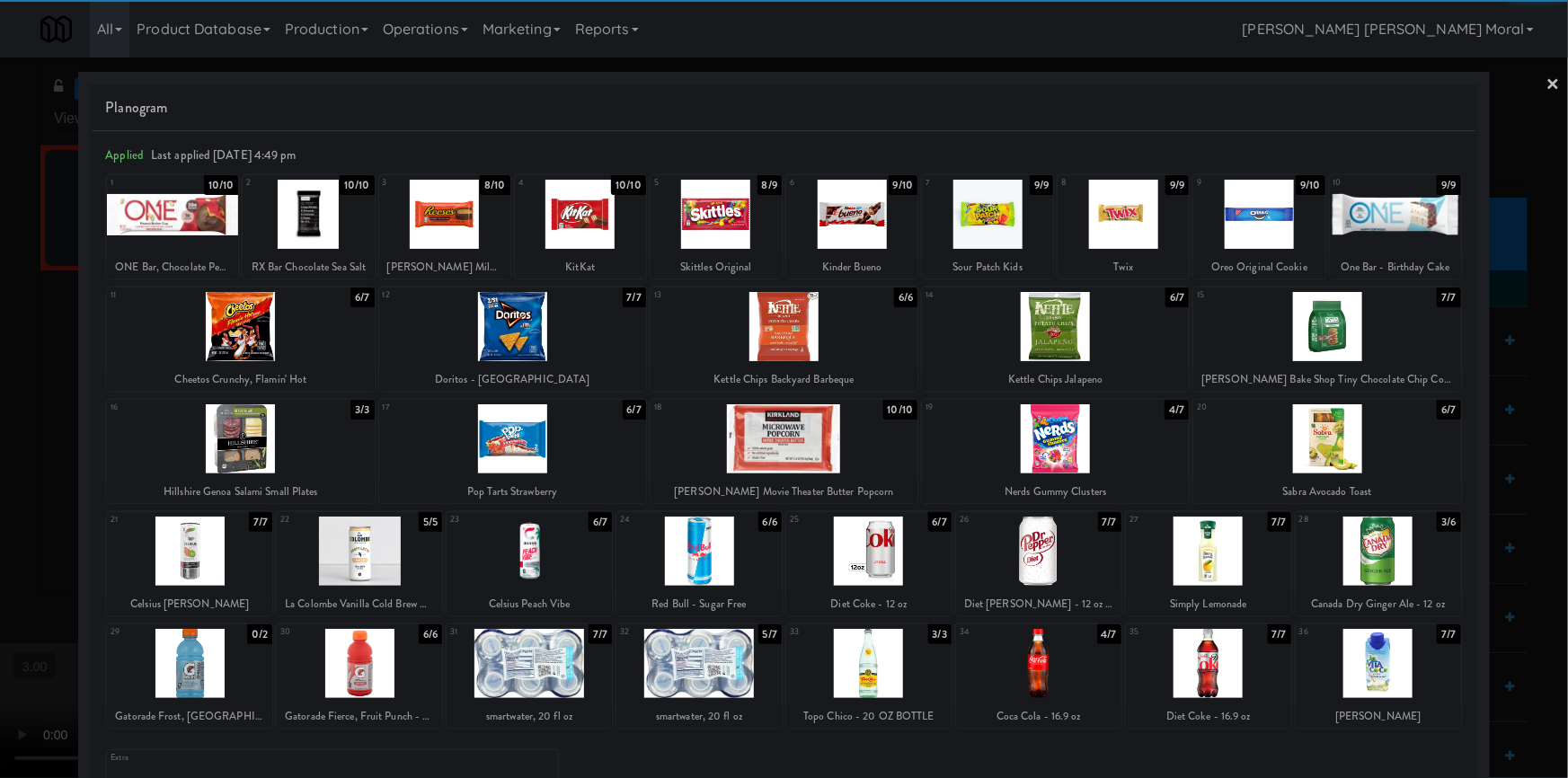
click at [808, 334] on div at bounding box center [784, 327] width 267 height 69
drag, startPoint x: 808, startPoint y: 334, endPoint x: 913, endPoint y: 324, distance: 105.5
click at [808, 333] on div at bounding box center [784, 327] width 267 height 69
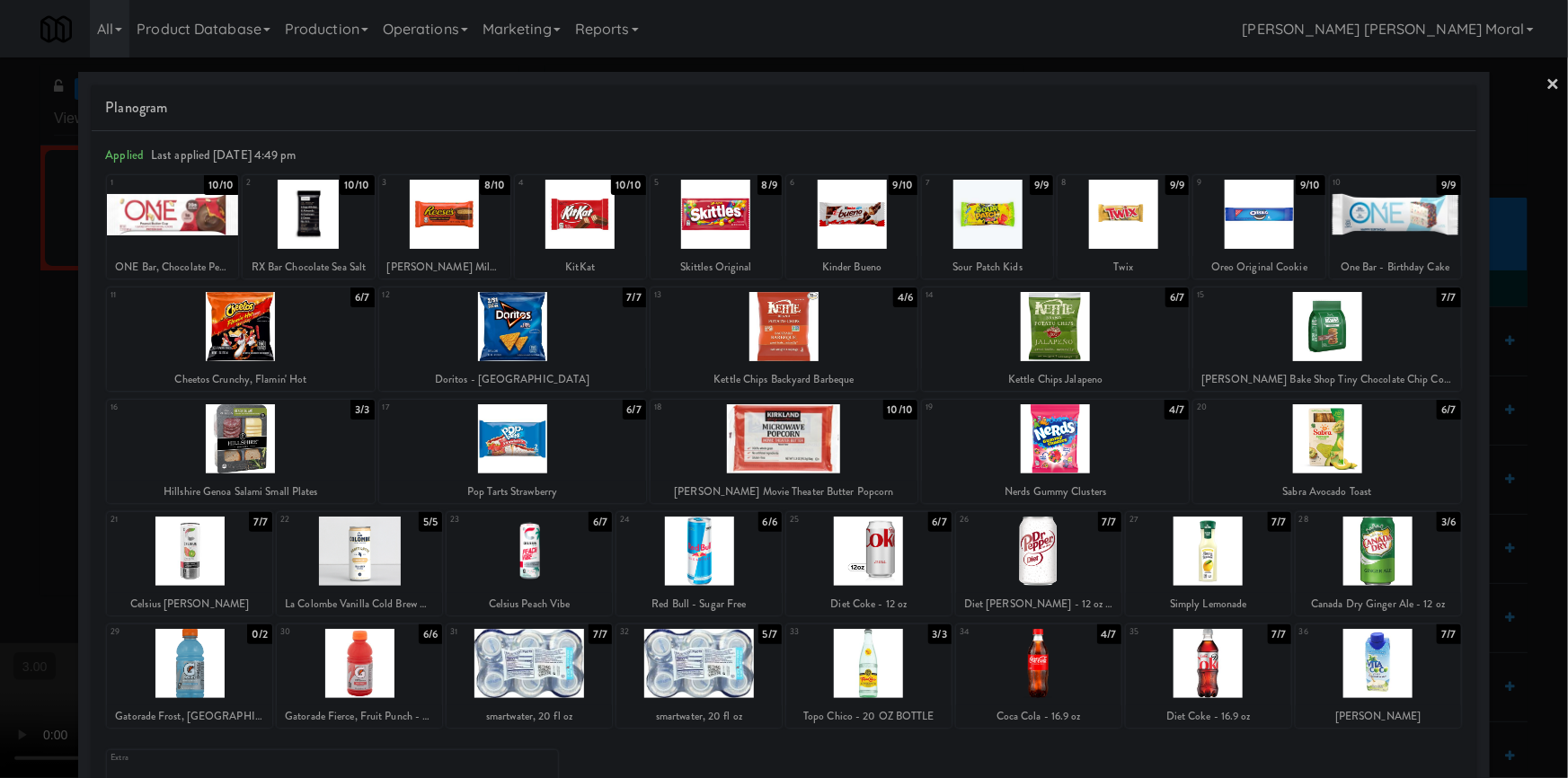
click at [850, 215] on div at bounding box center [851, 214] width 131 height 69
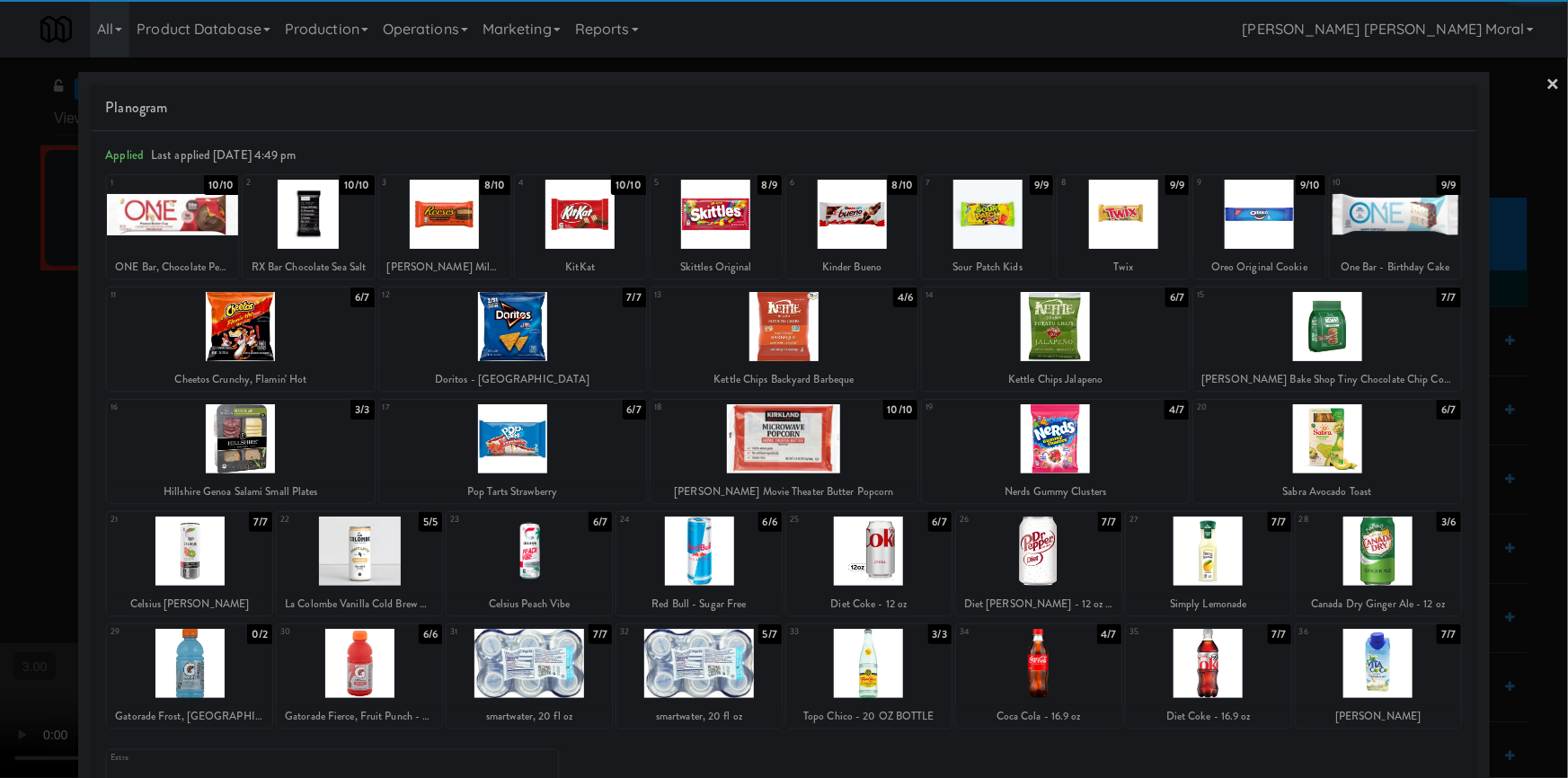
click at [1546, 81] on link "×" at bounding box center [1554, 86] width 14 height 56
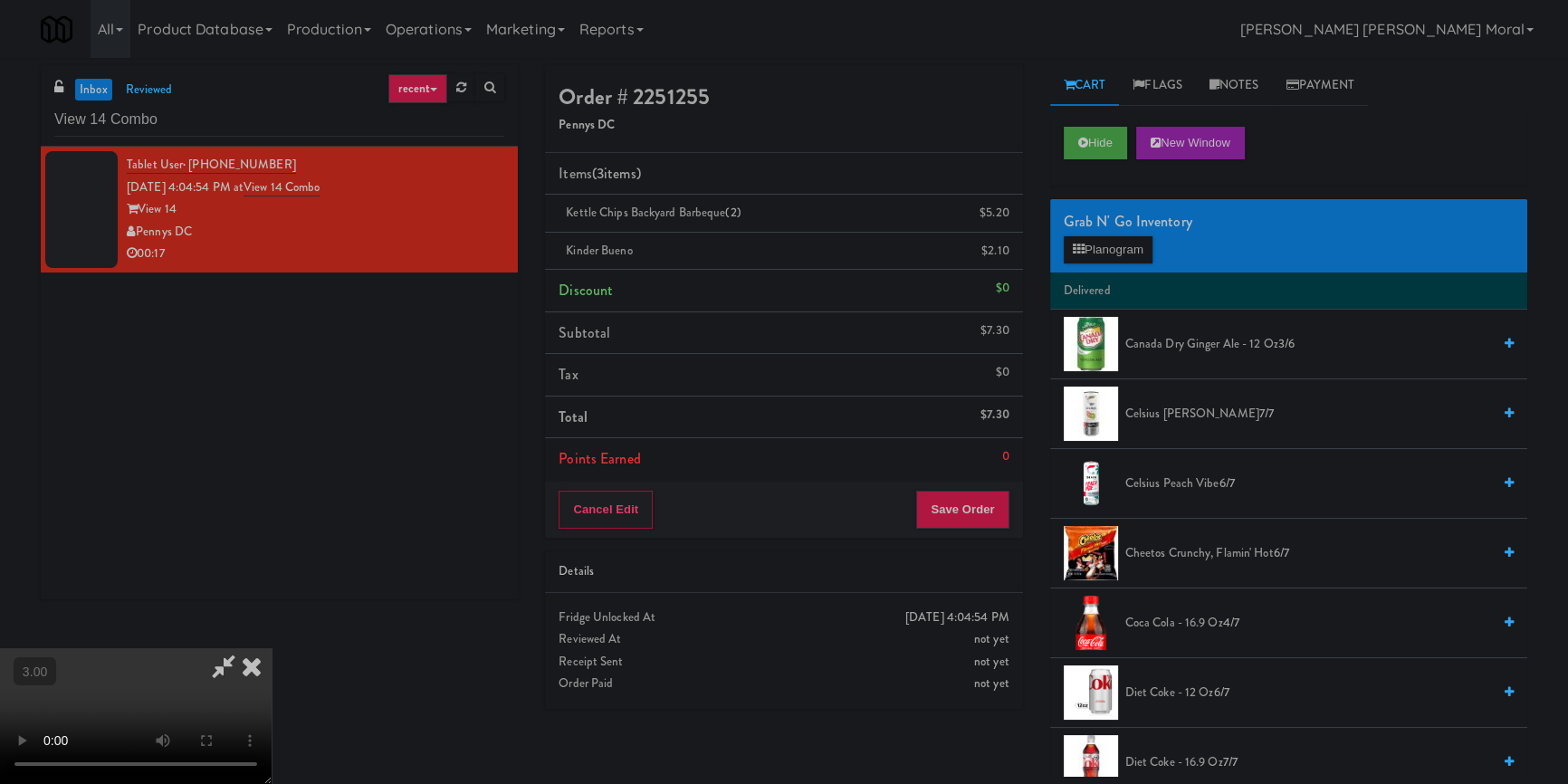
click at [272, 649] on video at bounding box center [136, 716] width 272 height 136
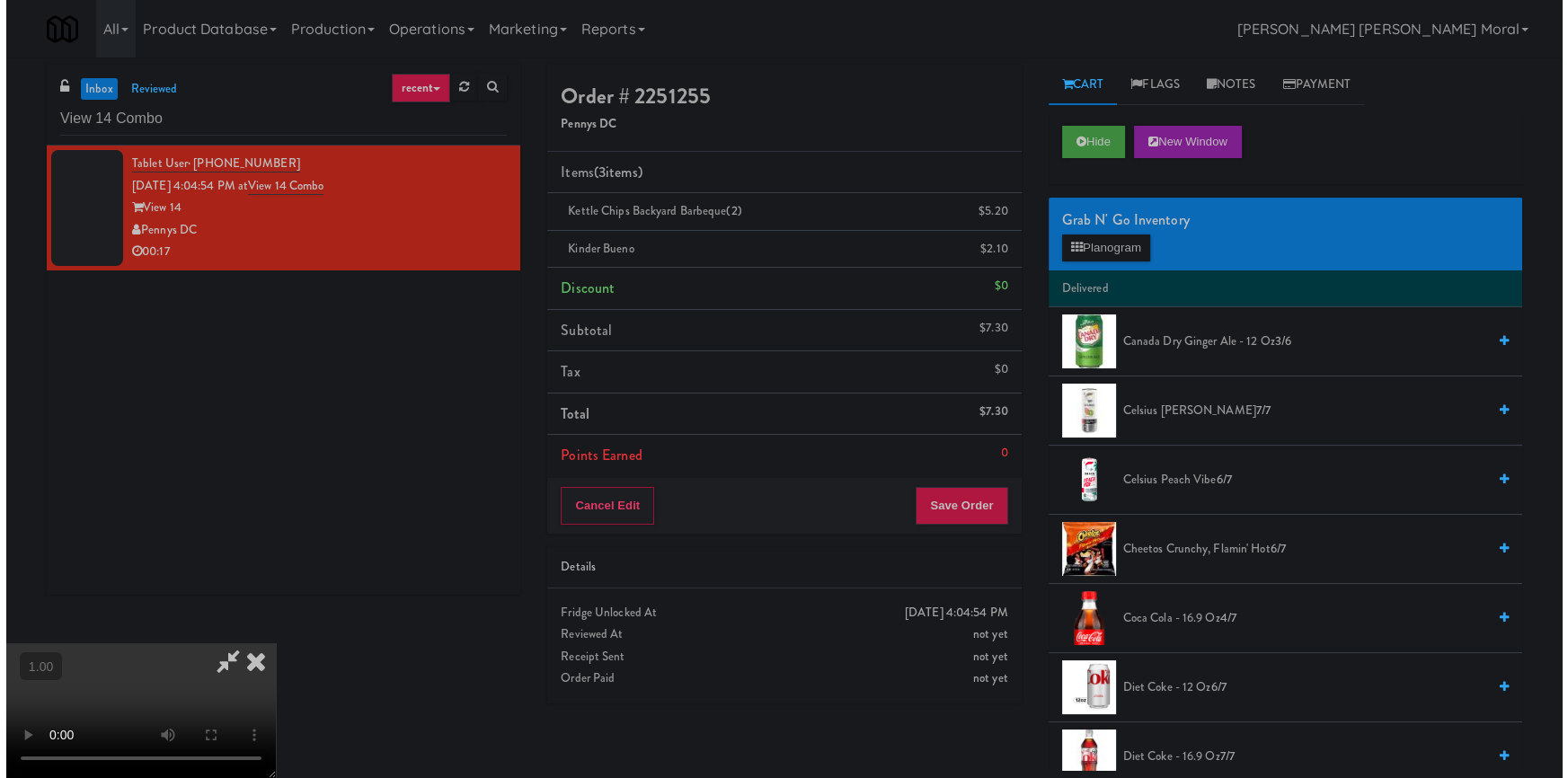
scroll to position [252, 0]
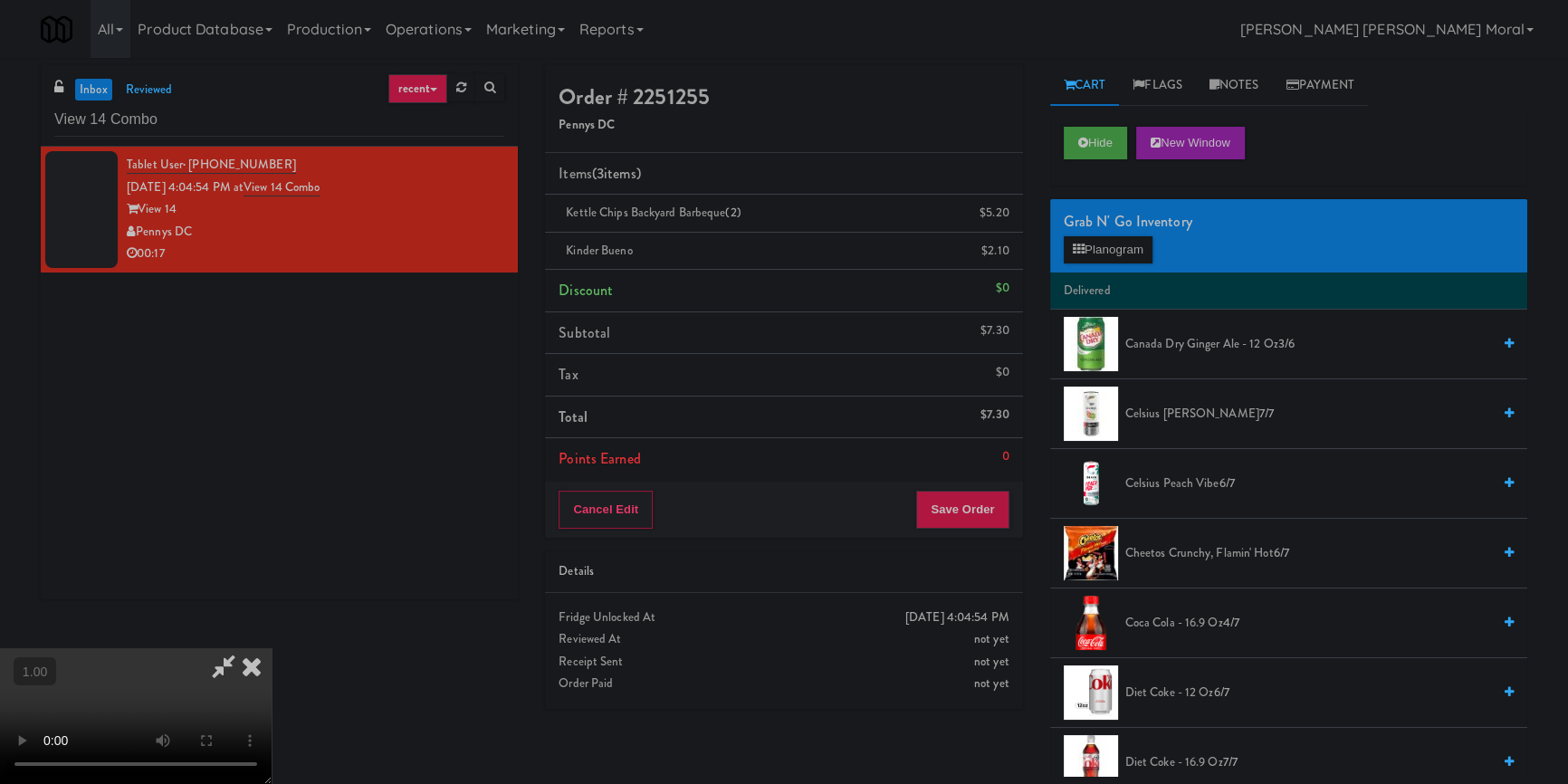
click at [272, 649] on video at bounding box center [136, 716] width 272 height 136
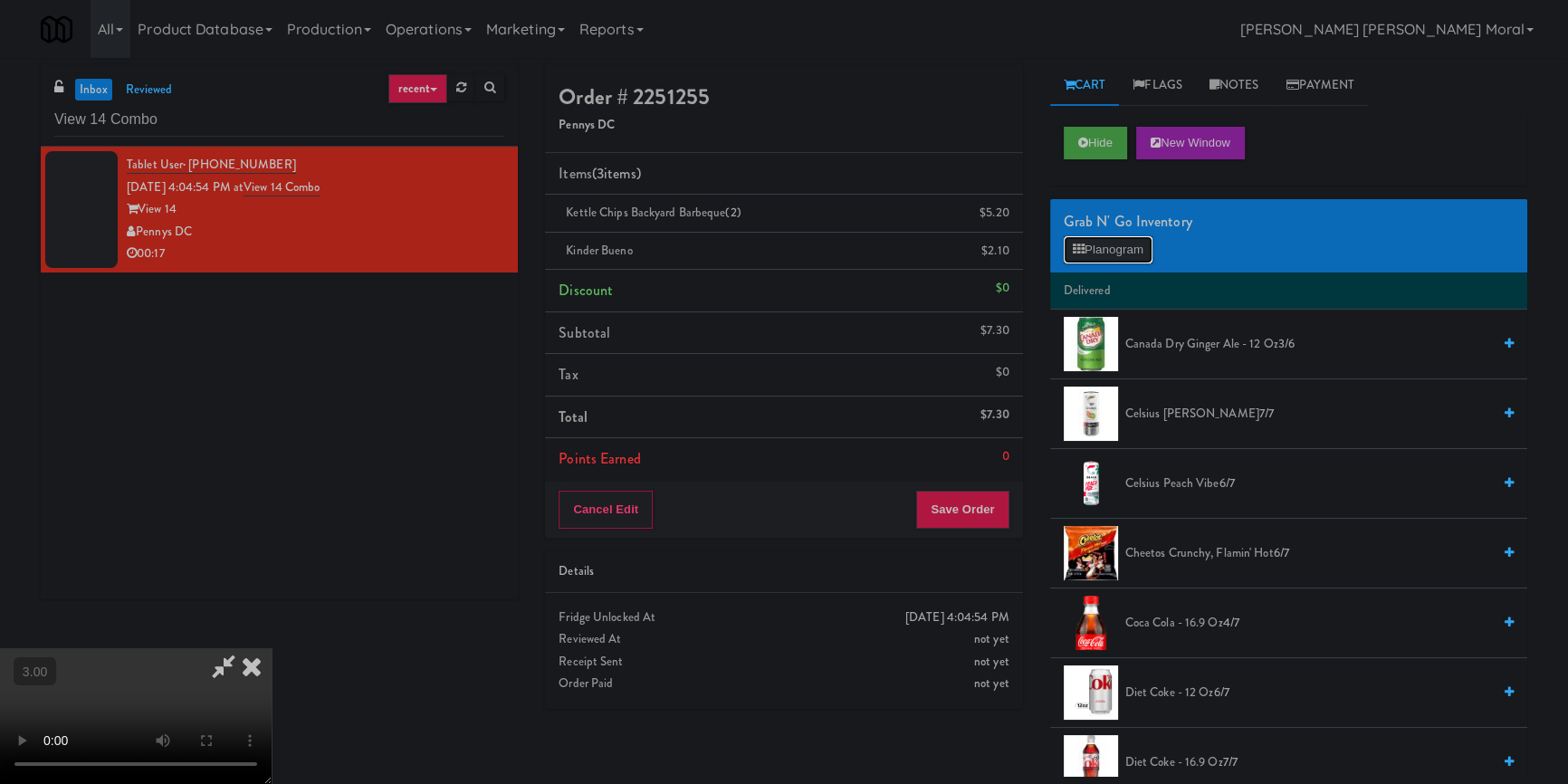
click at [1107, 246] on button "Planogram" at bounding box center [1107, 250] width 88 height 27
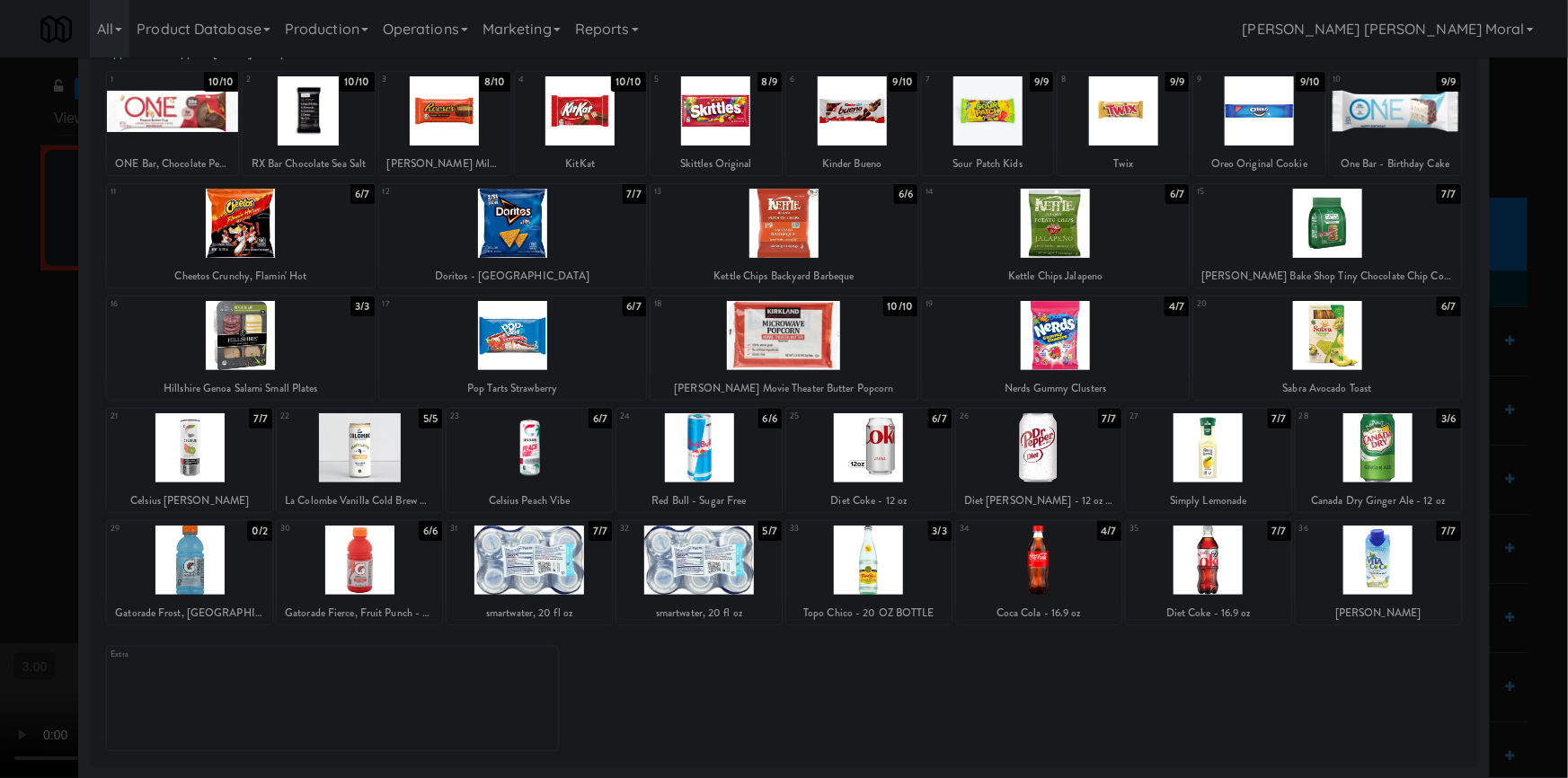
click at [1193, 536] on div at bounding box center [1209, 561] width 166 height 69
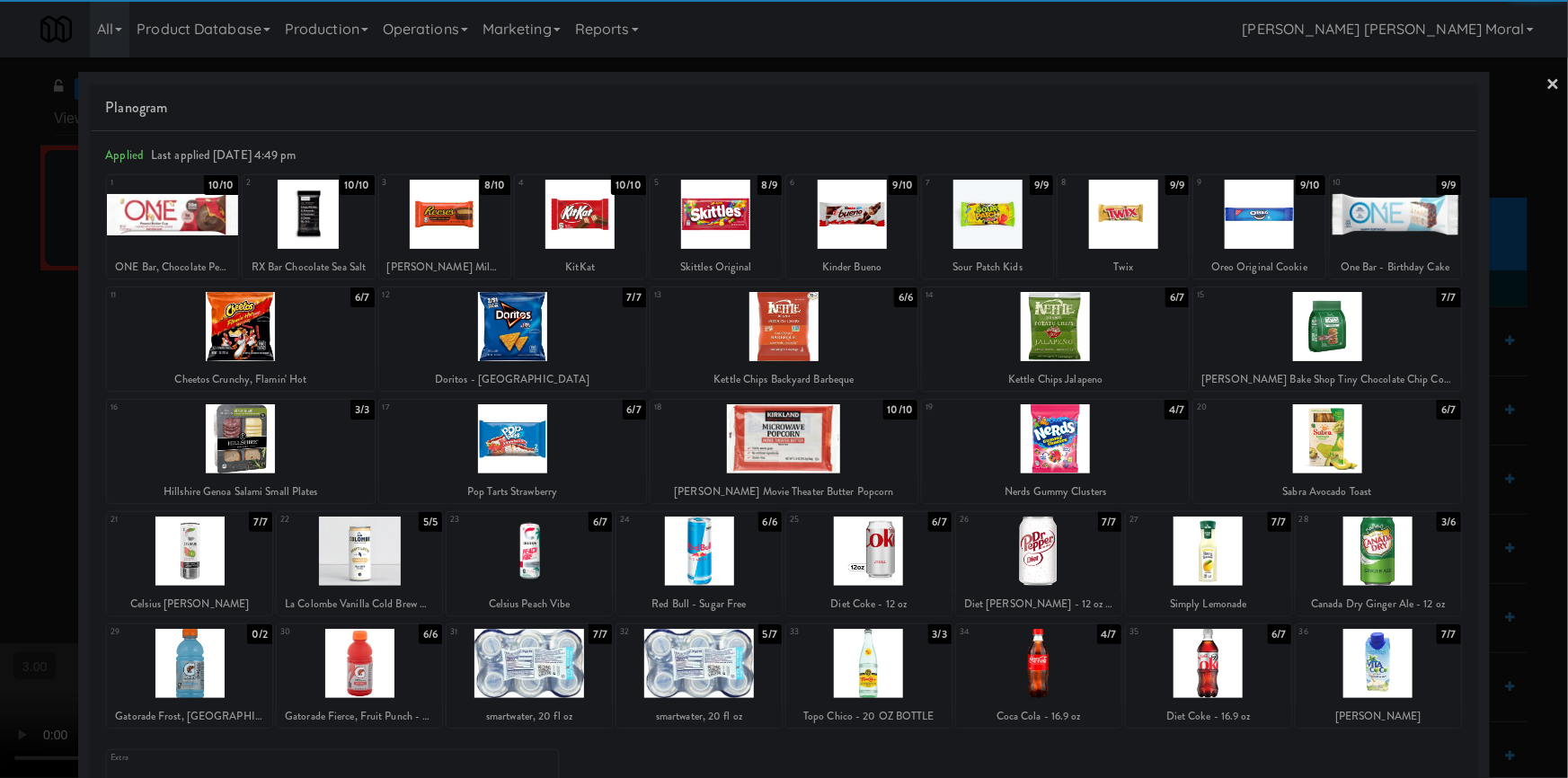
drag, startPoint x: 1543, startPoint y: 80, endPoint x: 1364, endPoint y: 149, distance: 191.8
click at [1546, 80] on link "×" at bounding box center [1554, 86] width 14 height 56
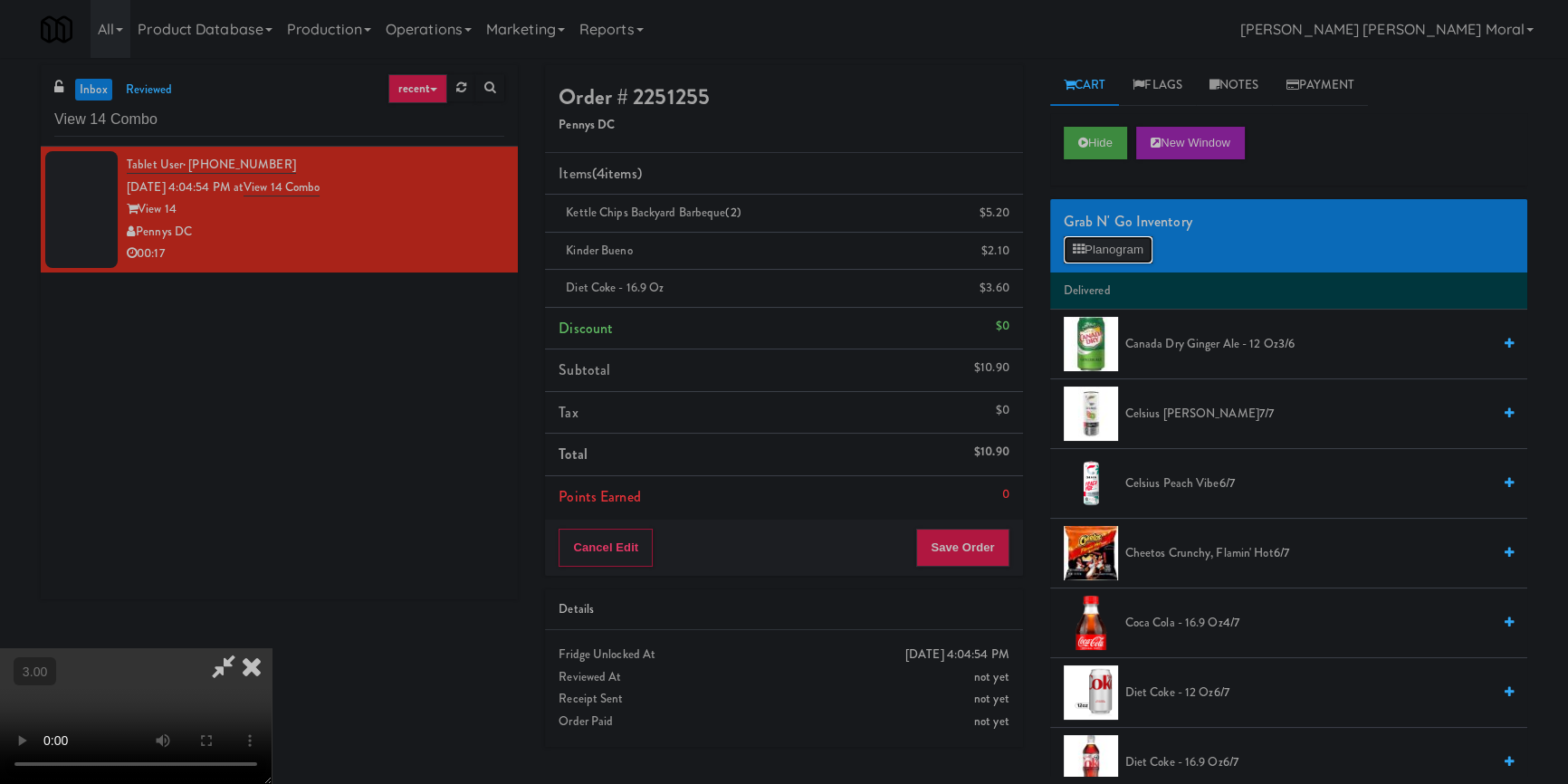
click at [1129, 253] on button "Planogram" at bounding box center [1107, 250] width 88 height 27
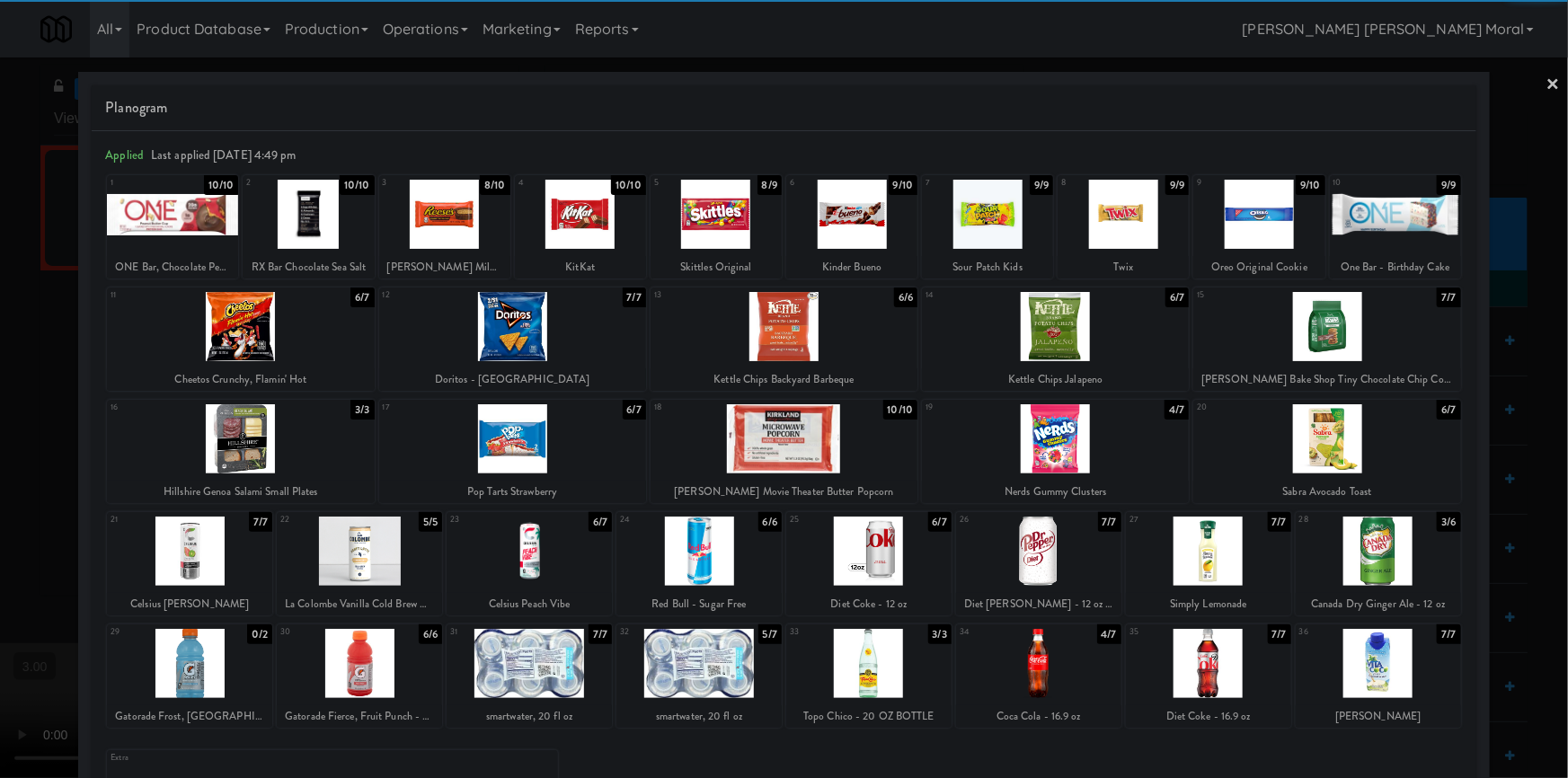
click at [1546, 75] on link "×" at bounding box center [1554, 86] width 14 height 56
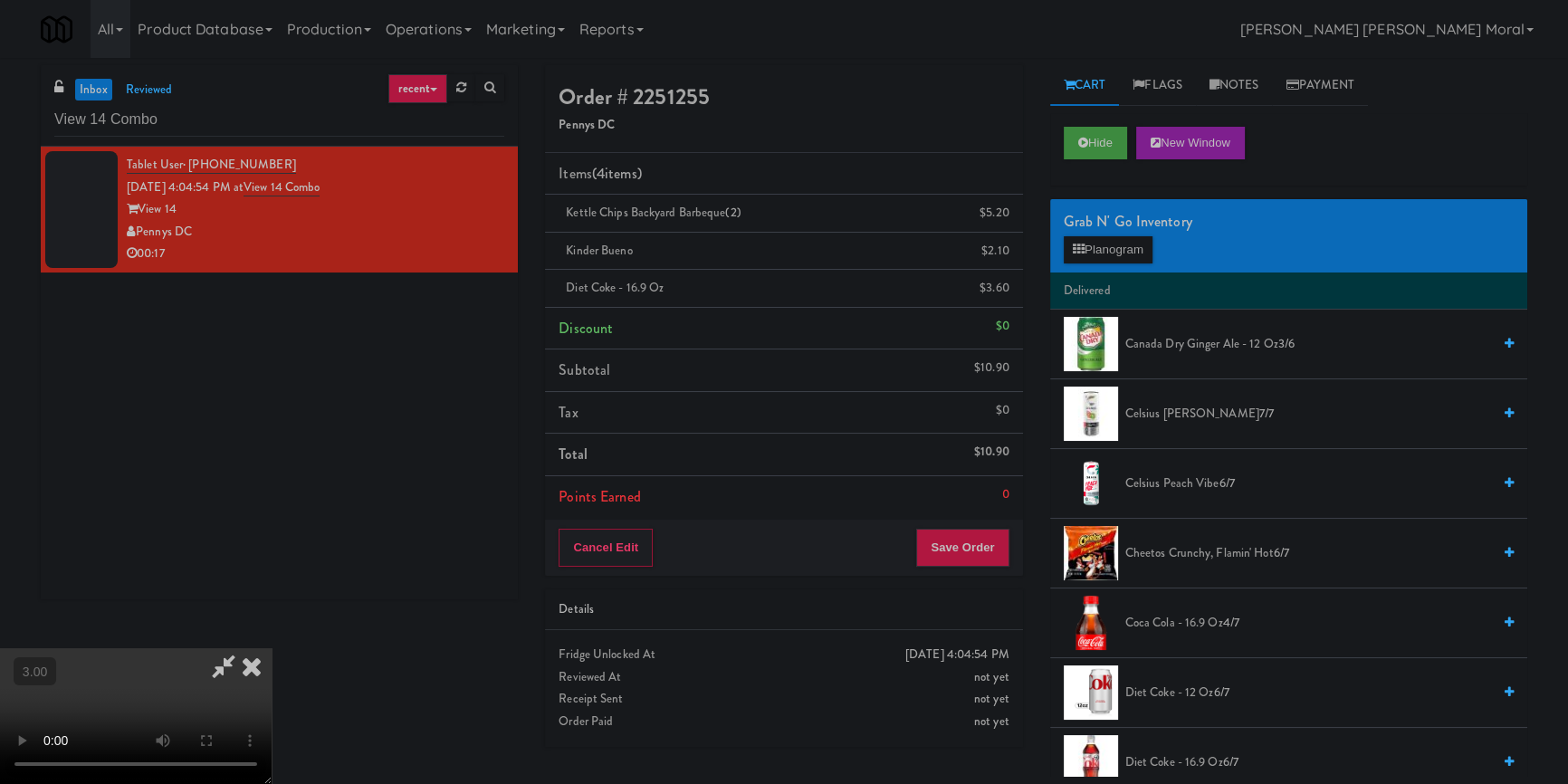
click at [272, 649] on icon at bounding box center [252, 667] width 40 height 37
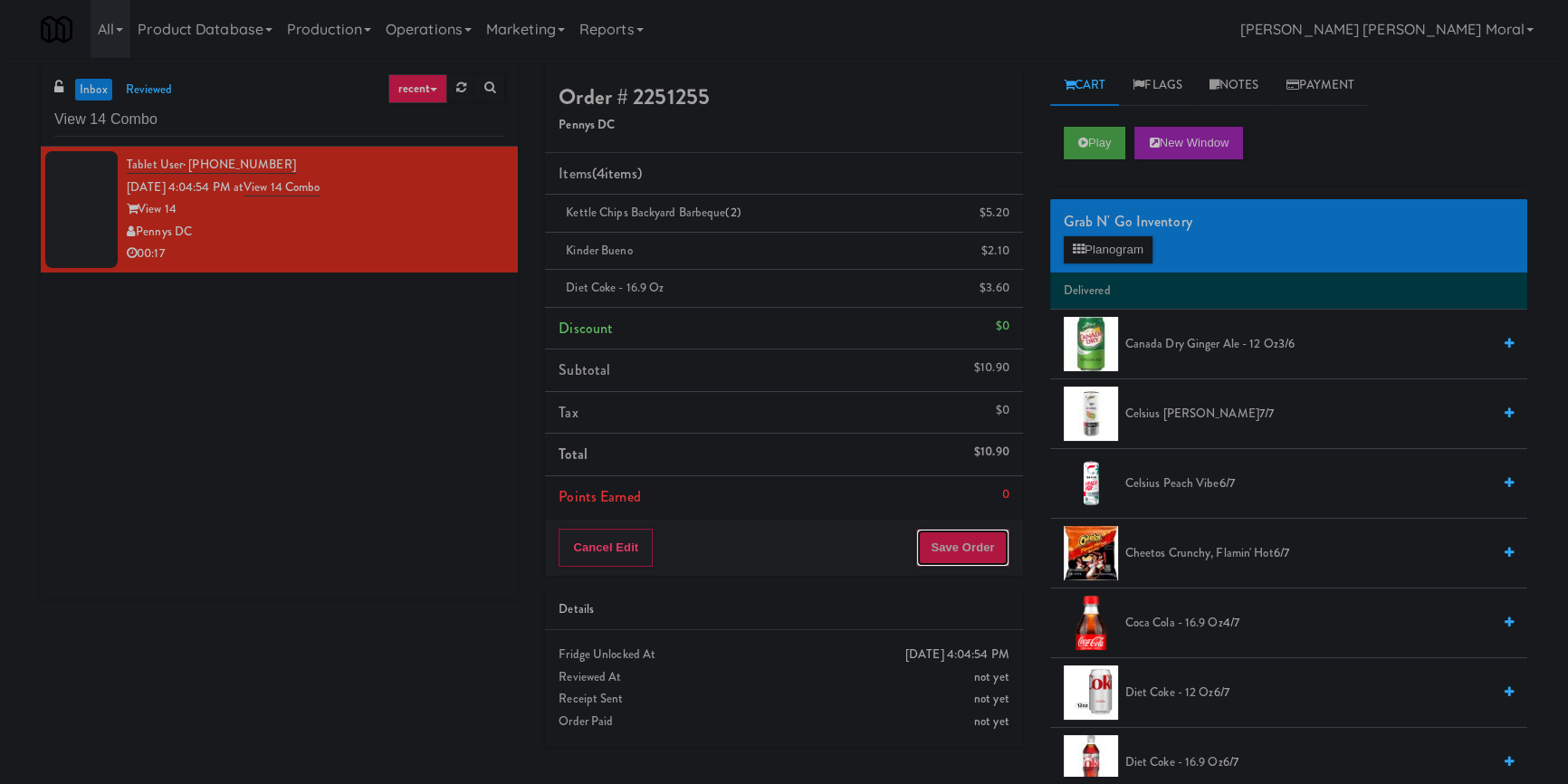
click at [961, 562] on button "Save Order" at bounding box center [961, 549] width 92 height 38
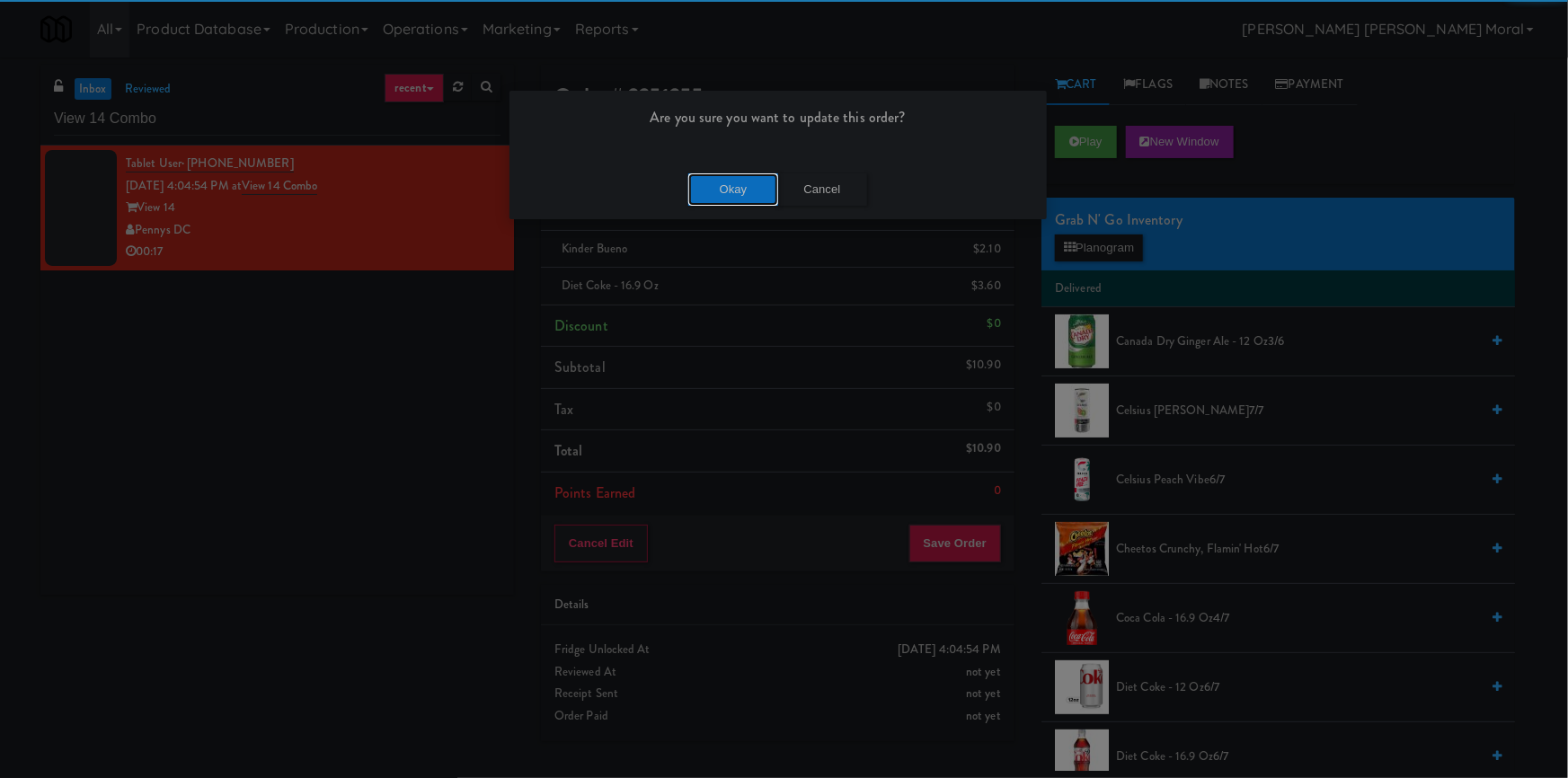
click at [747, 202] on button "Okay" at bounding box center [732, 190] width 90 height 33
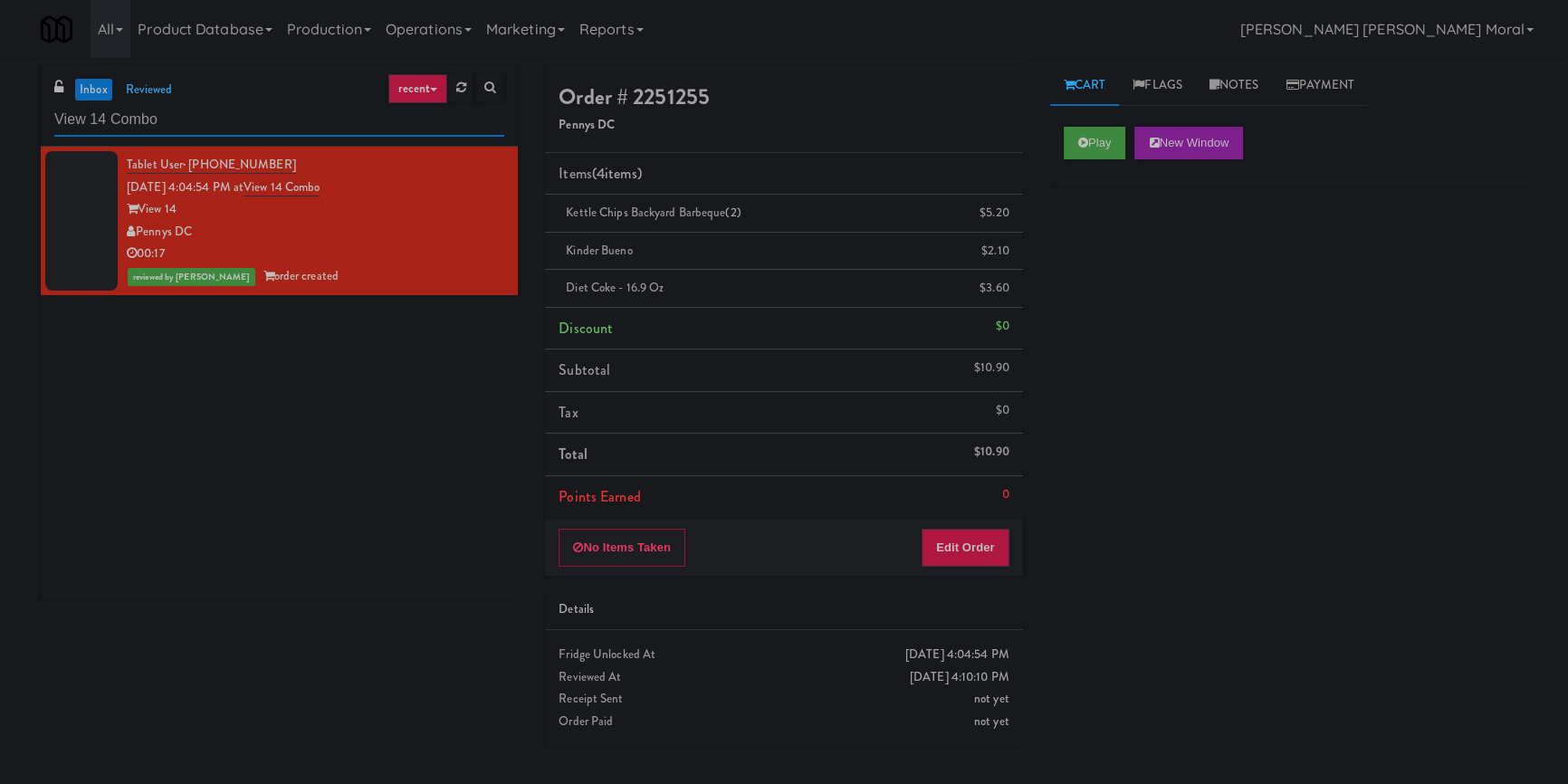
click at [152, 125] on input "View 14 Combo" at bounding box center [279, 120] width 450 height 34
paste input "[GEOGRAPHIC_DATA] - Ambient"
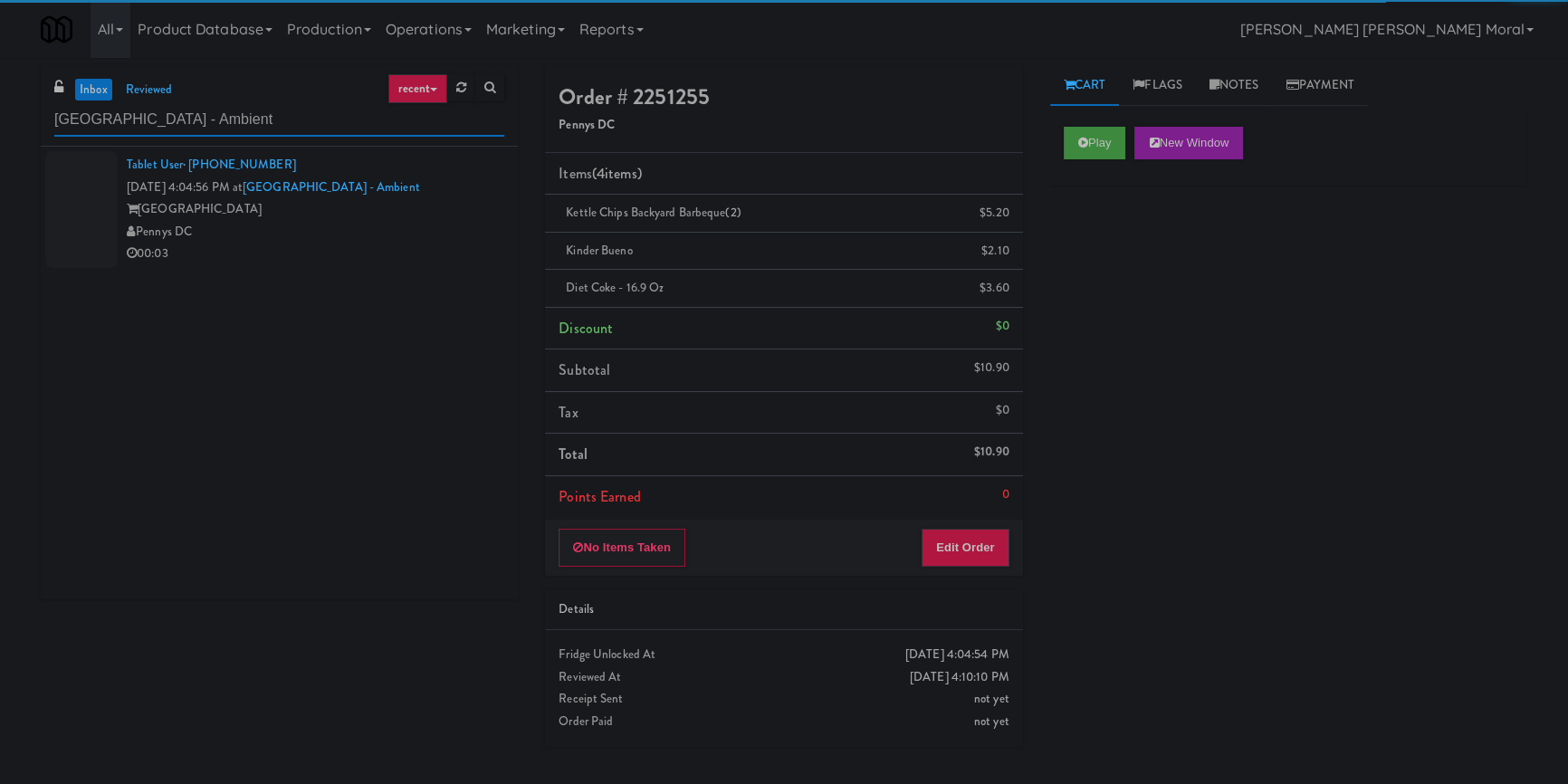
type input "[GEOGRAPHIC_DATA] - Ambient"
click at [406, 235] on div "Pennys DC" at bounding box center [316, 232] width 378 height 23
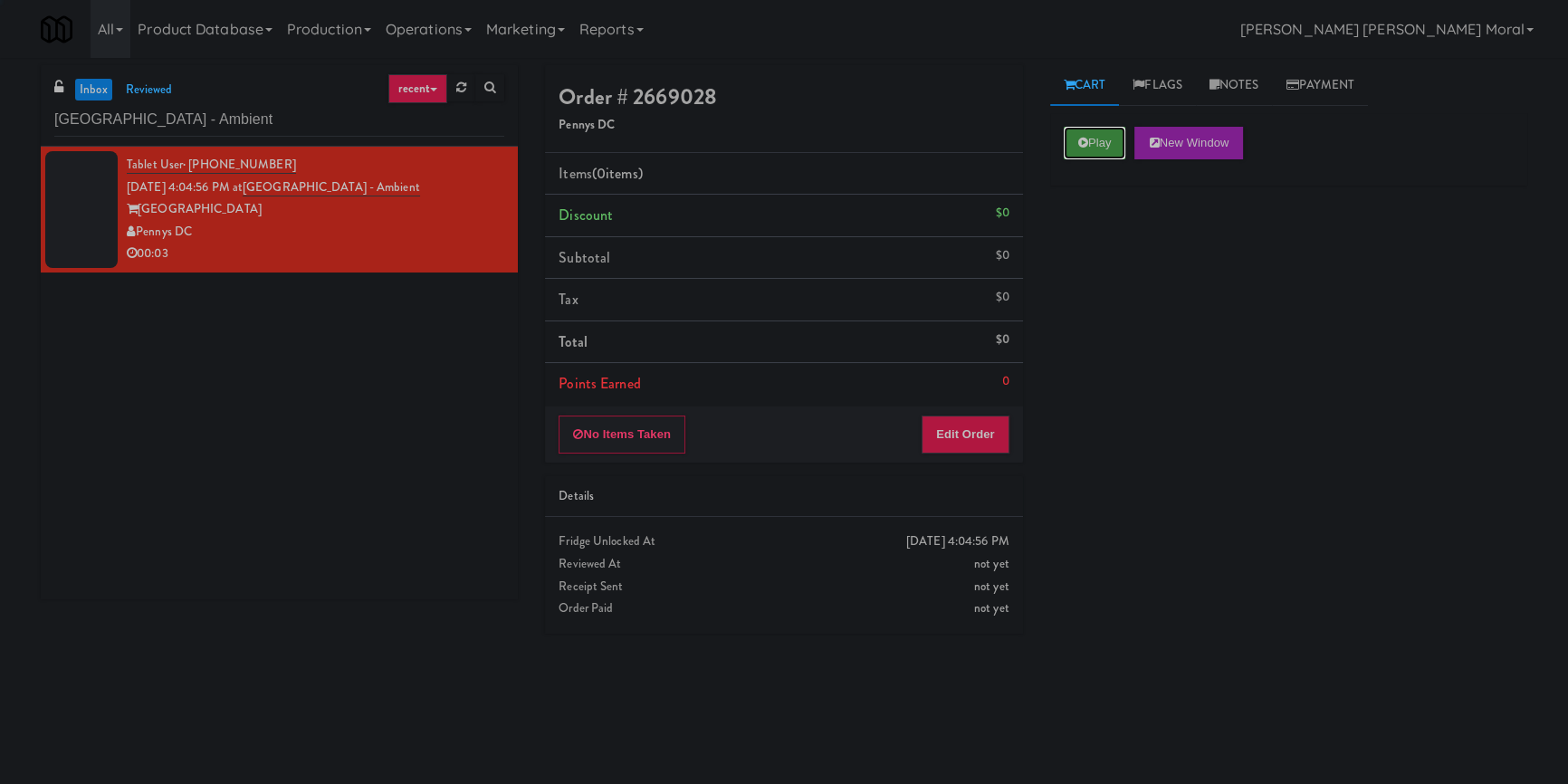
click at [1089, 143] on button "Play" at bounding box center [1095, 143] width 62 height 33
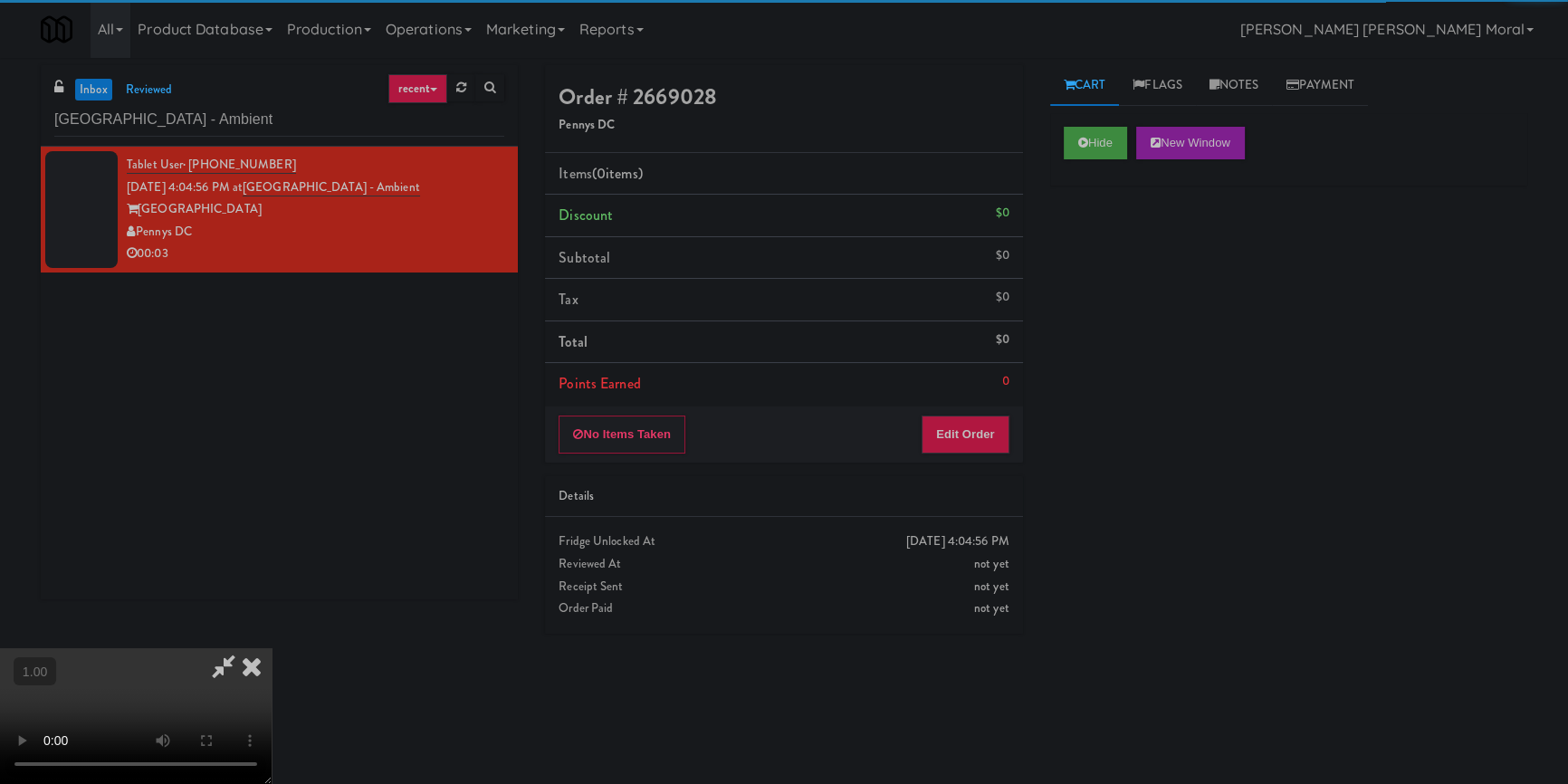
click at [1112, 254] on div "Hide New Window Primary Flag Clear Flag if unable to determine what was taken o…" at bounding box center [1288, 453] width 477 height 679
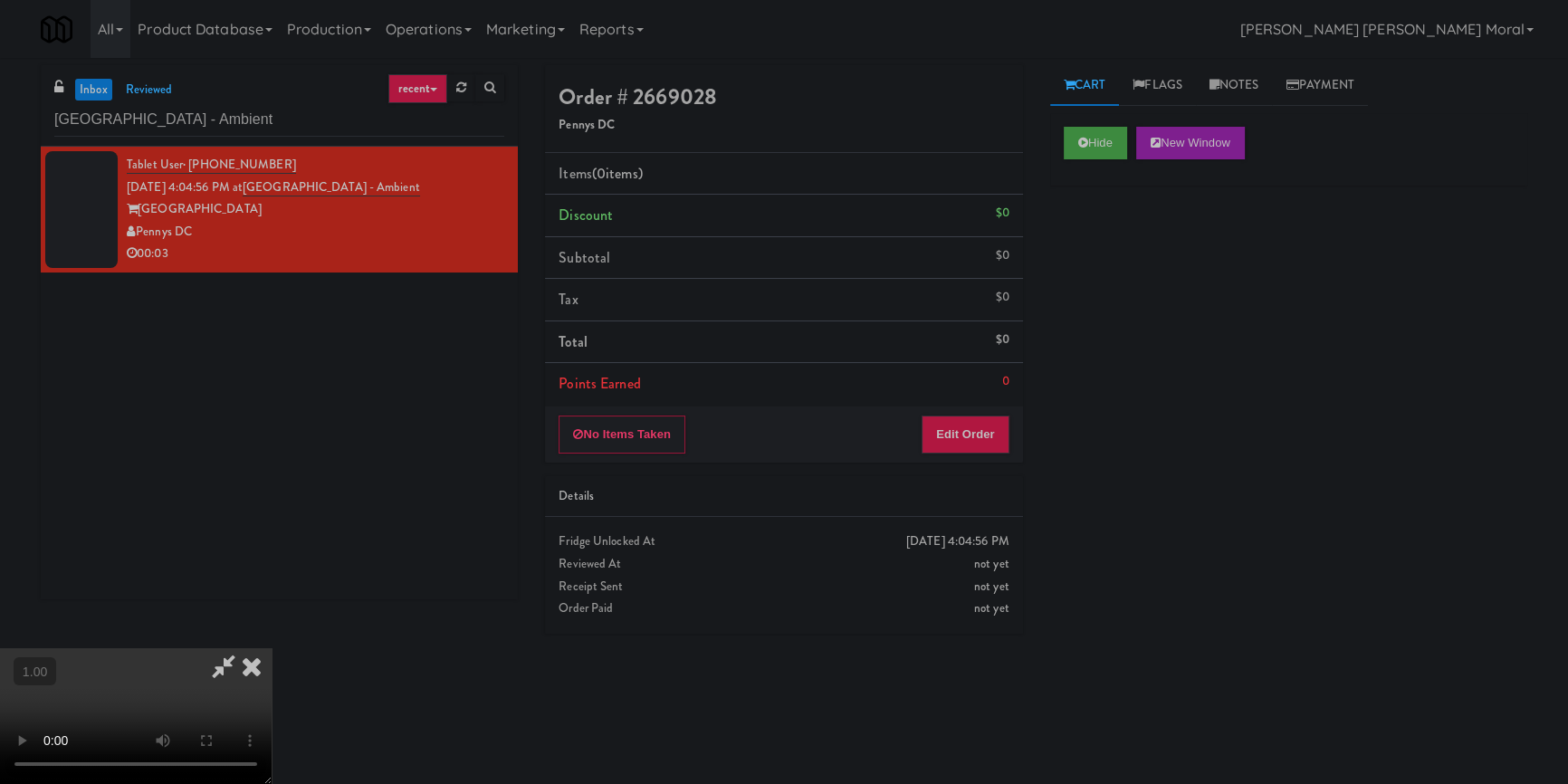
click at [1108, 353] on div "Hide New Window Primary Flag Clear Flag if unable to determine what was taken o…" at bounding box center [1288, 453] width 477 height 679
click at [272, 649] on video at bounding box center [136, 716] width 272 height 136
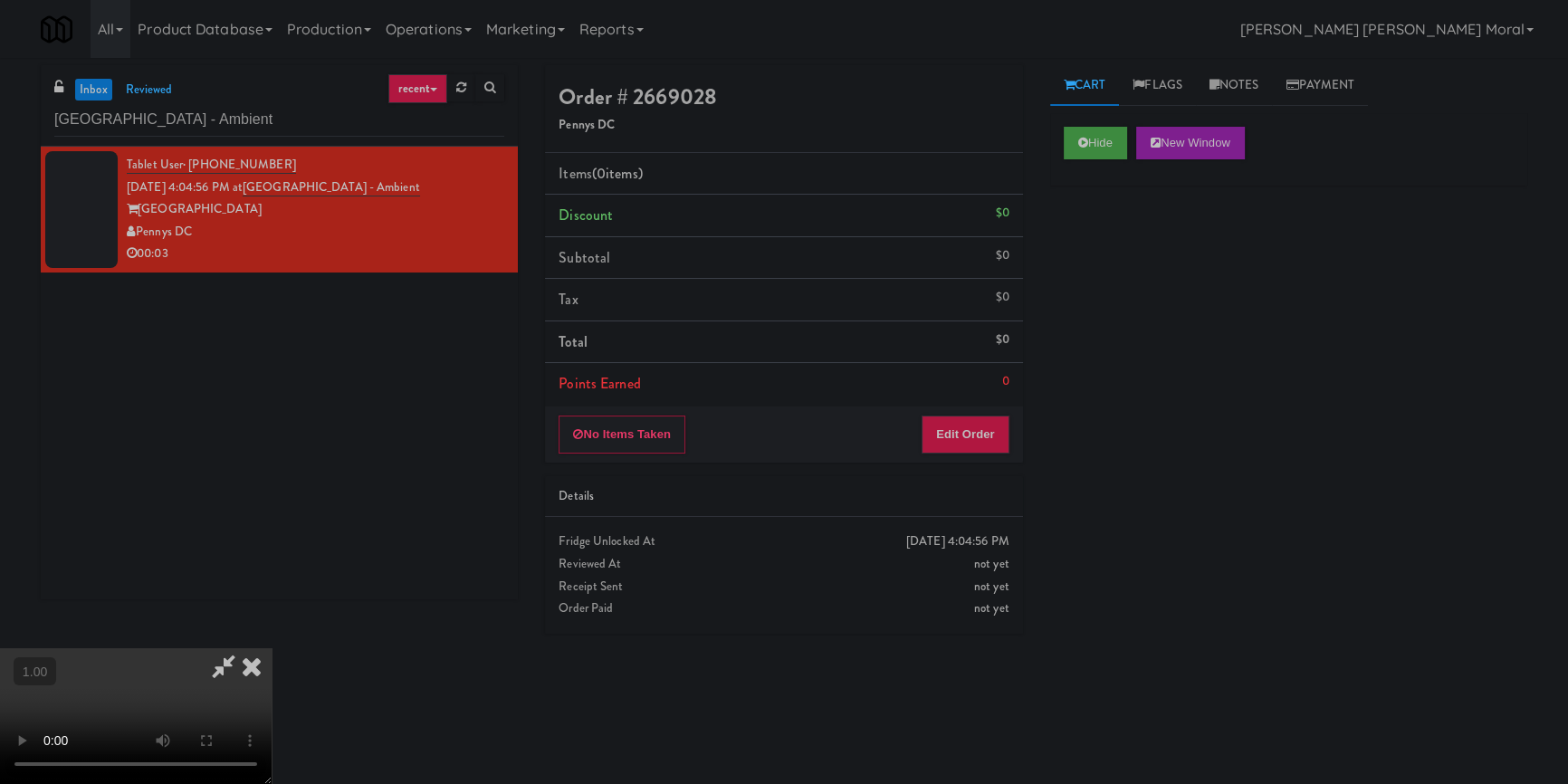
click at [272, 649] on video at bounding box center [136, 716] width 272 height 136
click at [997, 425] on button "Edit Order" at bounding box center [965, 435] width 88 height 38
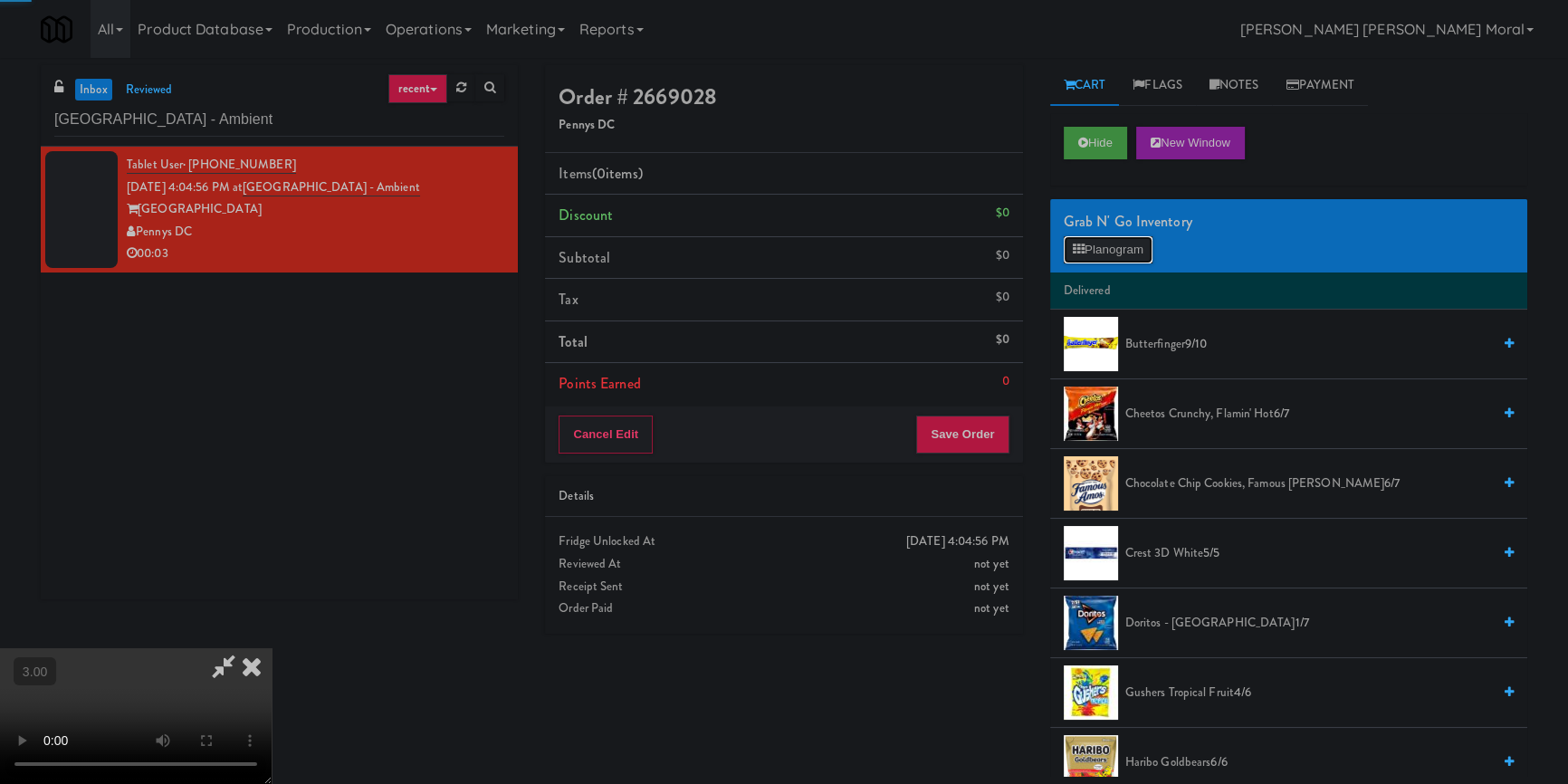
click at [1098, 260] on button "Planogram" at bounding box center [1107, 250] width 88 height 27
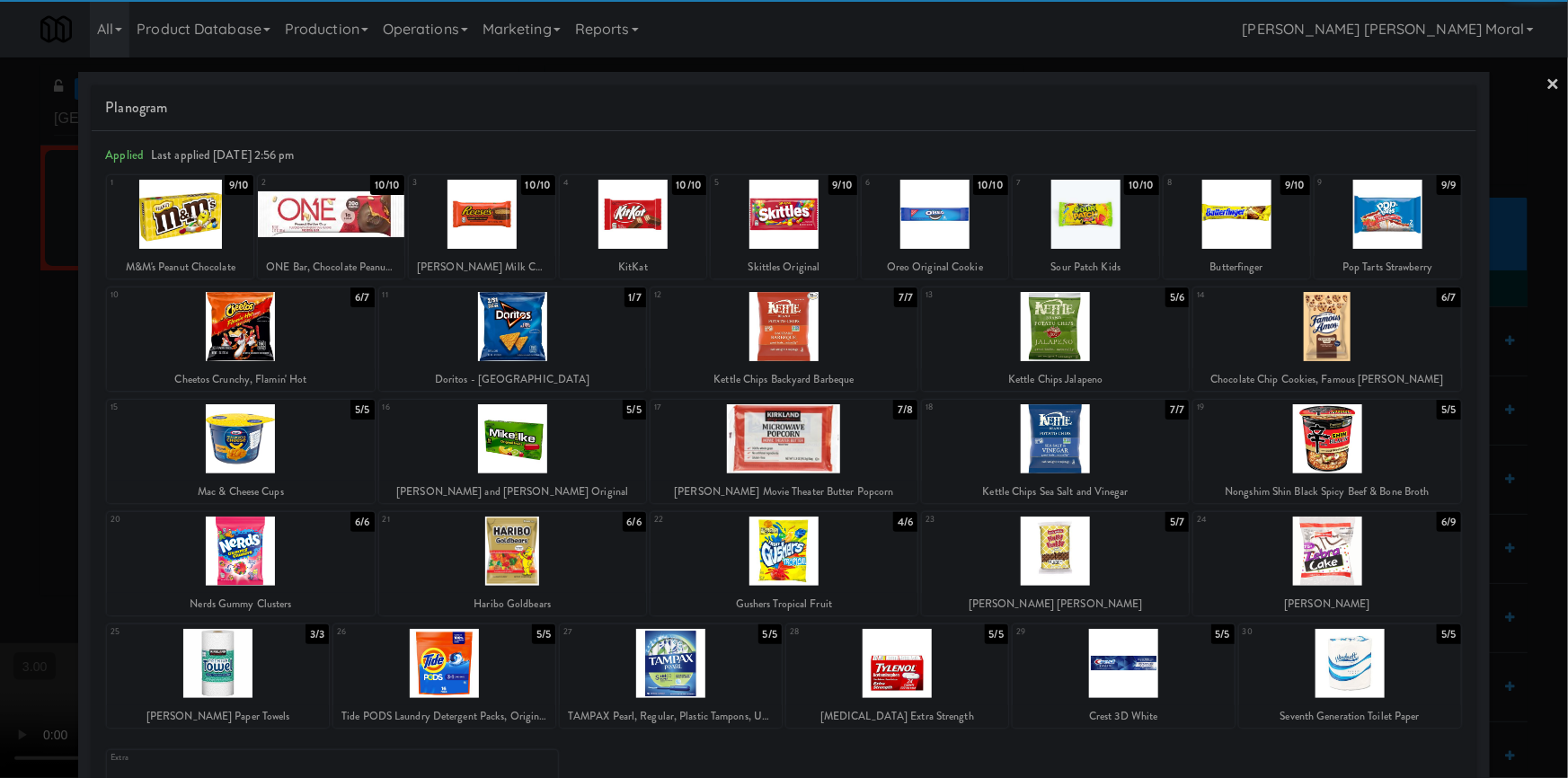
click at [826, 343] on div at bounding box center [784, 327] width 267 height 69
click at [1546, 88] on link "×" at bounding box center [1554, 86] width 14 height 56
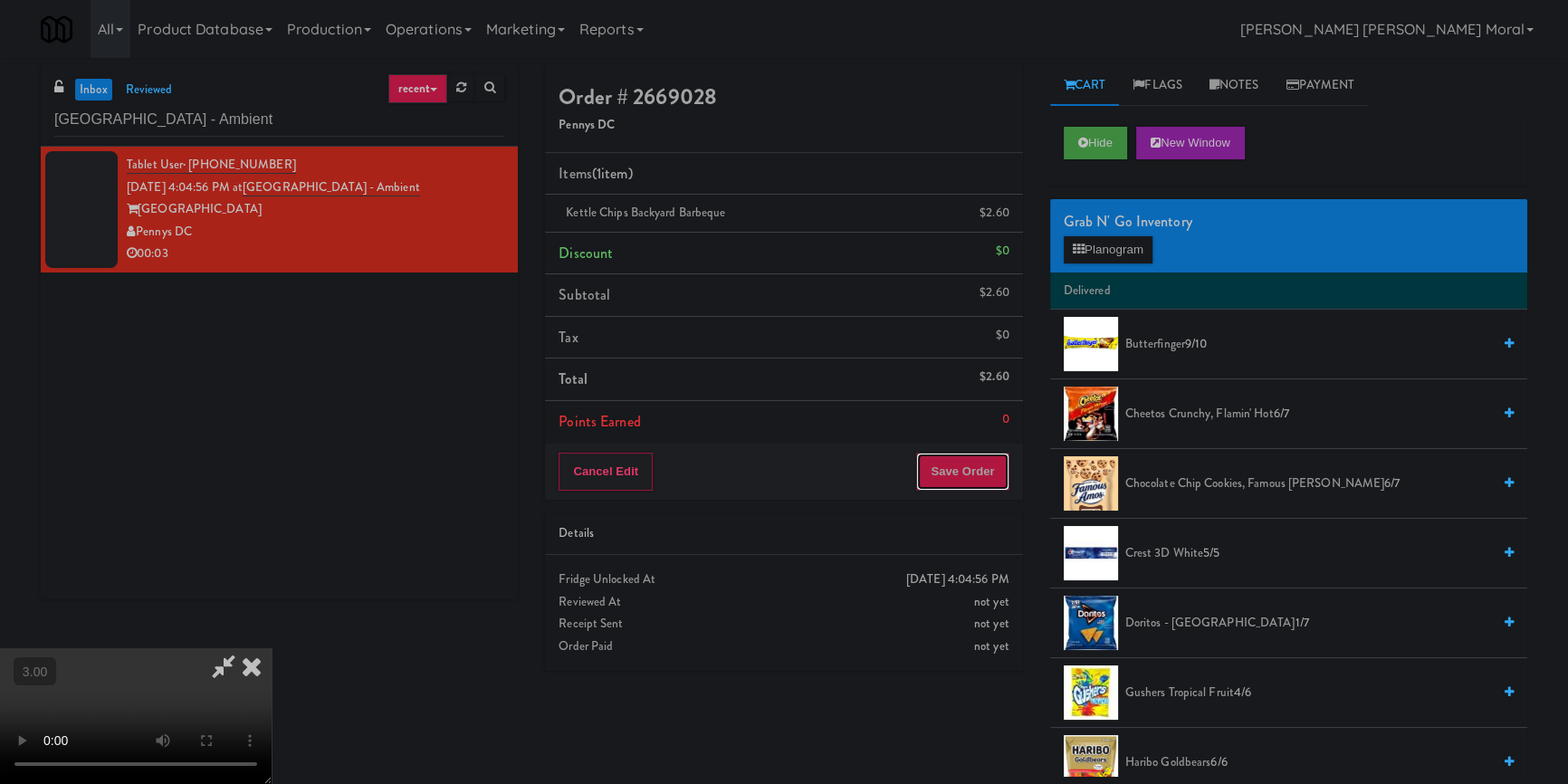
click at [982, 480] on button "Save Order" at bounding box center [961, 472] width 92 height 38
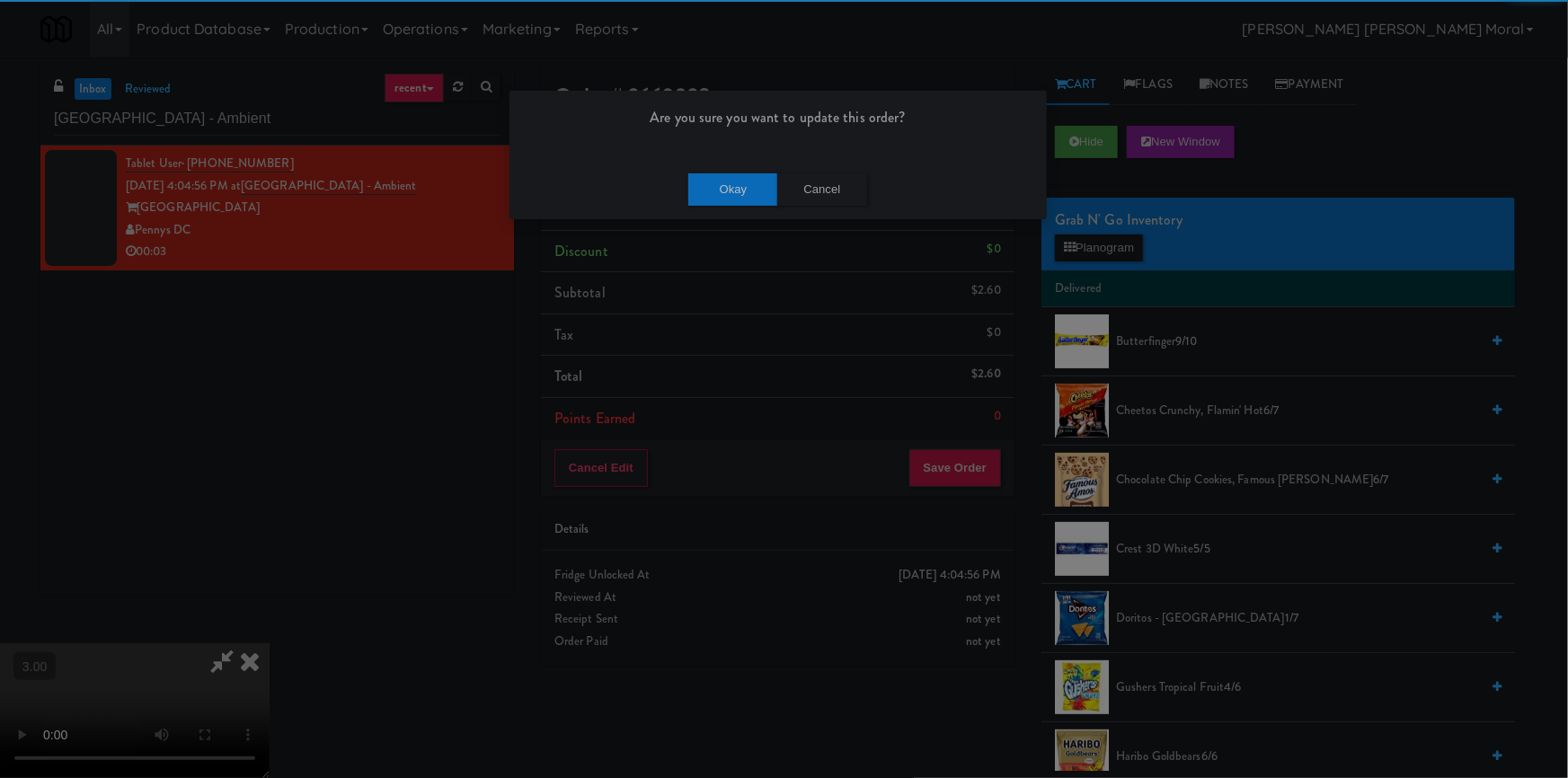
click at [755, 168] on div "Okay Cancel" at bounding box center [778, 189] width 537 height 60
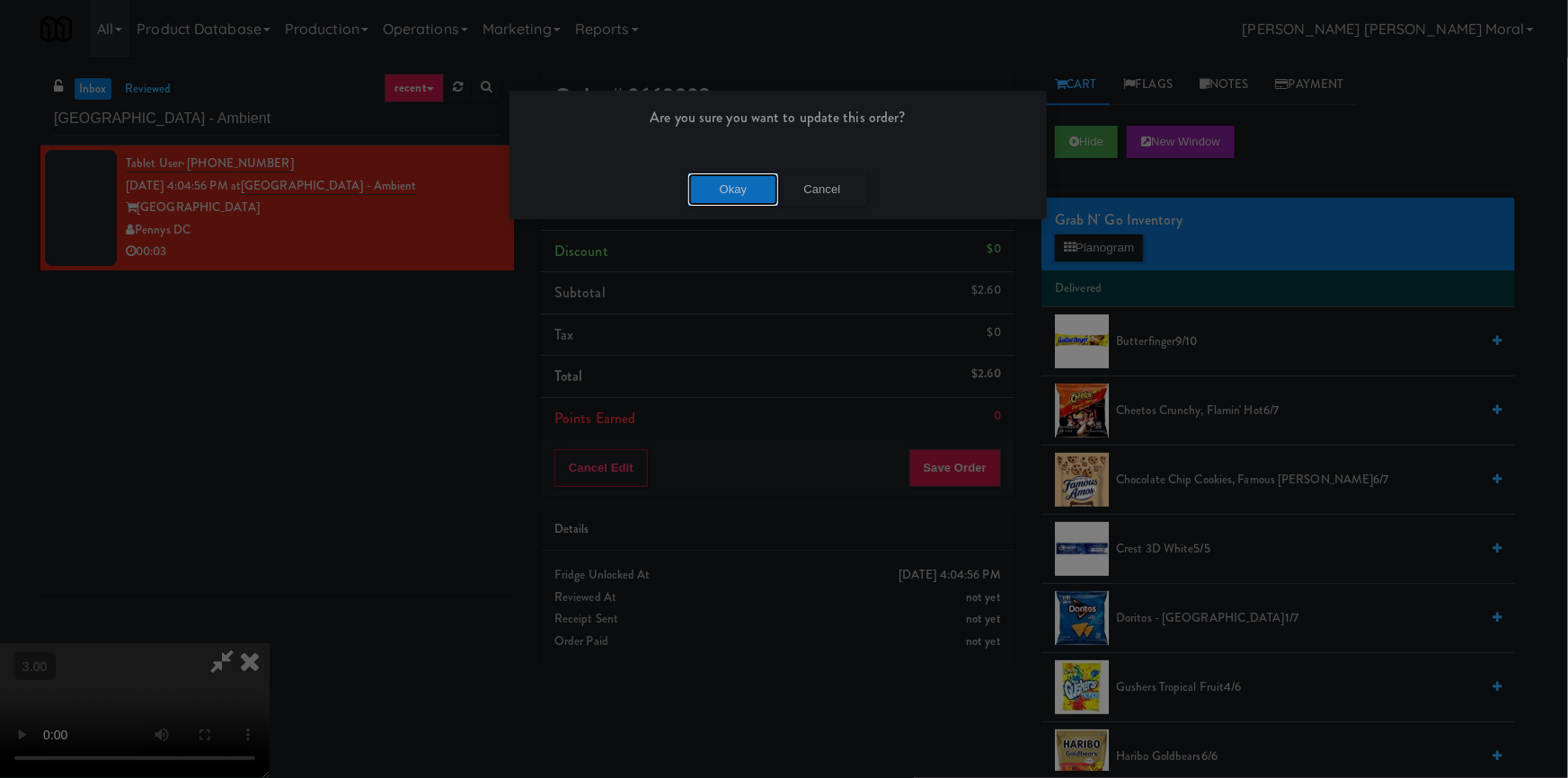
click at [740, 187] on button "Okay" at bounding box center [732, 190] width 90 height 33
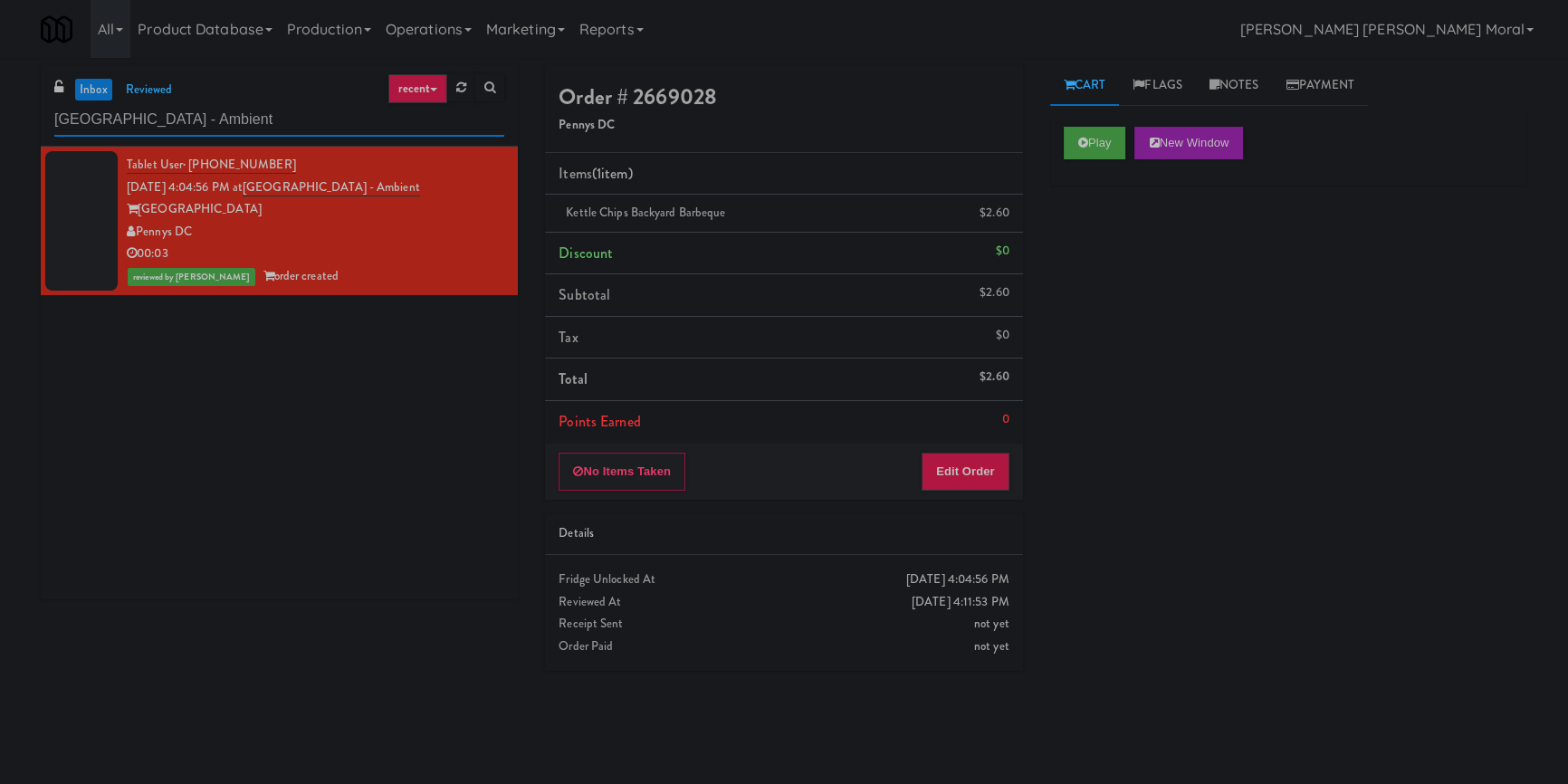
click at [190, 114] on input "[GEOGRAPHIC_DATA] - Ambient" at bounding box center [279, 120] width 450 height 34
paste input "[GEOGRAPHIC_DATA] - [GEOGRAPHIC_DATA]"
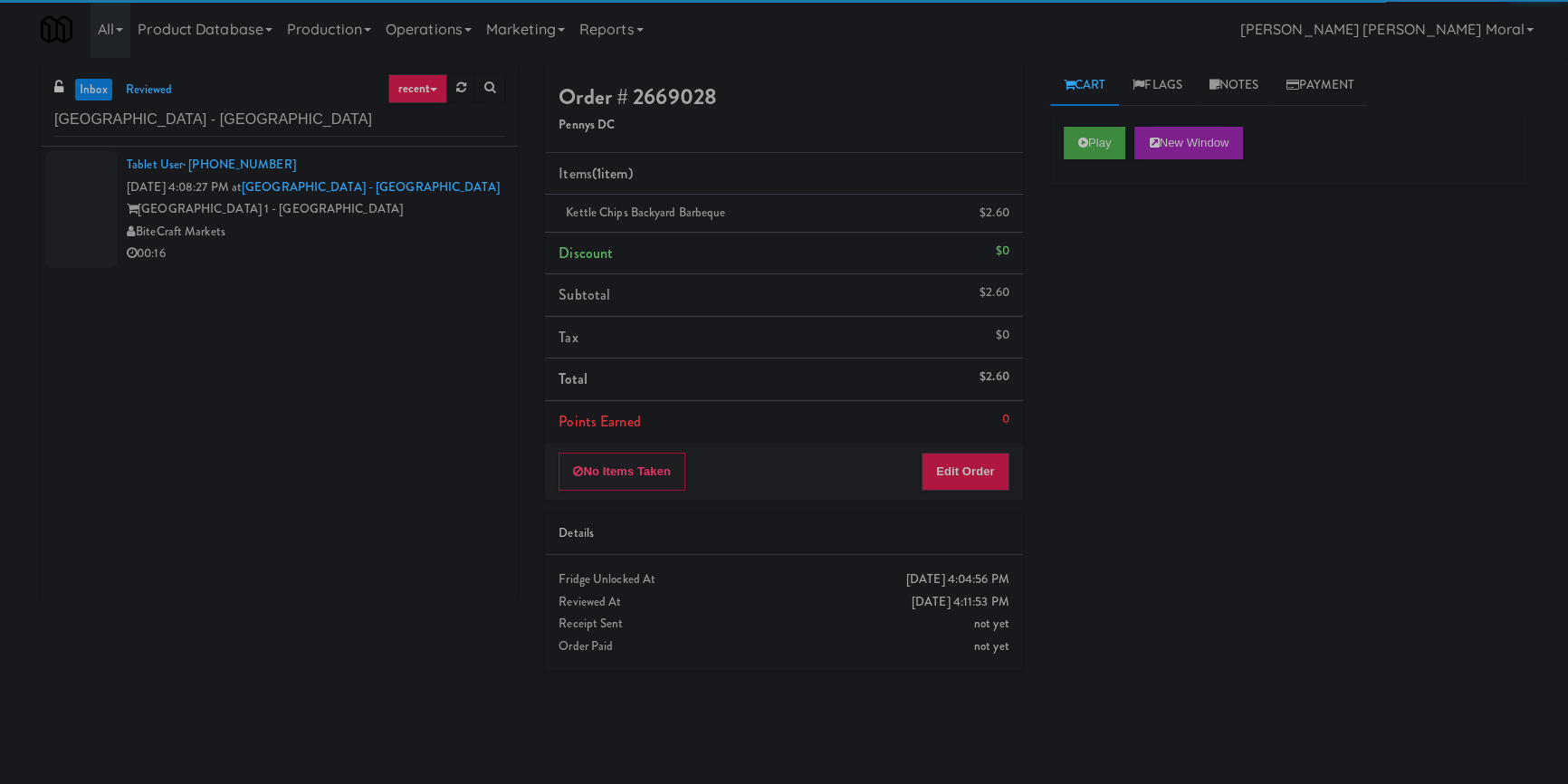
click at [398, 243] on div "Tablet User · (305) 988-4293 [DATE] 4:08:27 PM at [GEOGRAPHIC_DATA] - [GEOGRAPH…" at bounding box center [316, 210] width 378 height 111
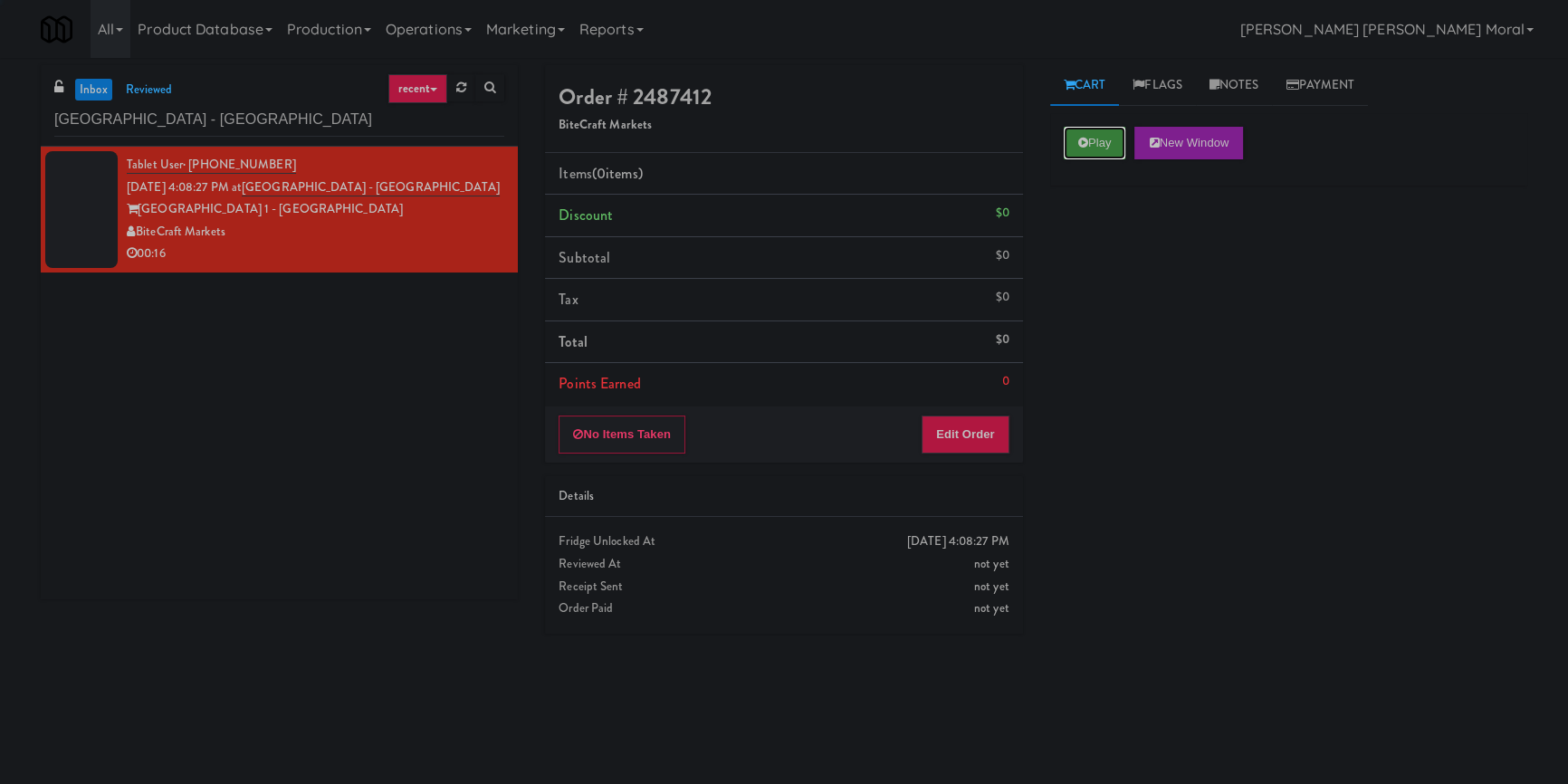
click at [1095, 140] on button "Play" at bounding box center [1095, 143] width 62 height 33
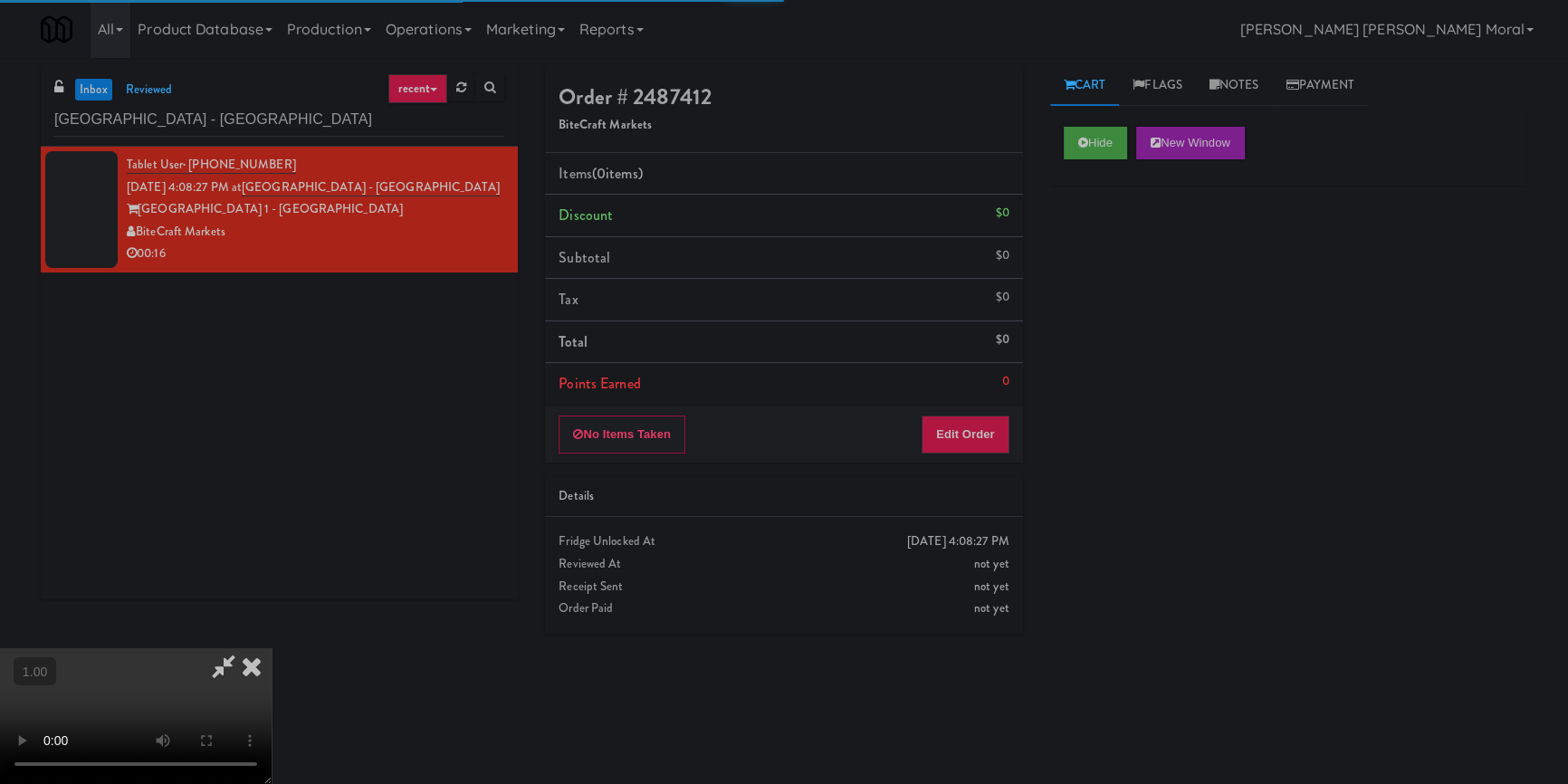
click at [1099, 233] on div "Hide New Window Primary Flag Clear Flag if unable to determine what was taken o…" at bounding box center [1288, 453] width 477 height 679
click at [1110, 445] on div "Hide New Window Primary Flag Clear Flag if unable to determine what was taken o…" at bounding box center [1288, 453] width 477 height 679
click at [272, 649] on video at bounding box center [136, 716] width 272 height 136
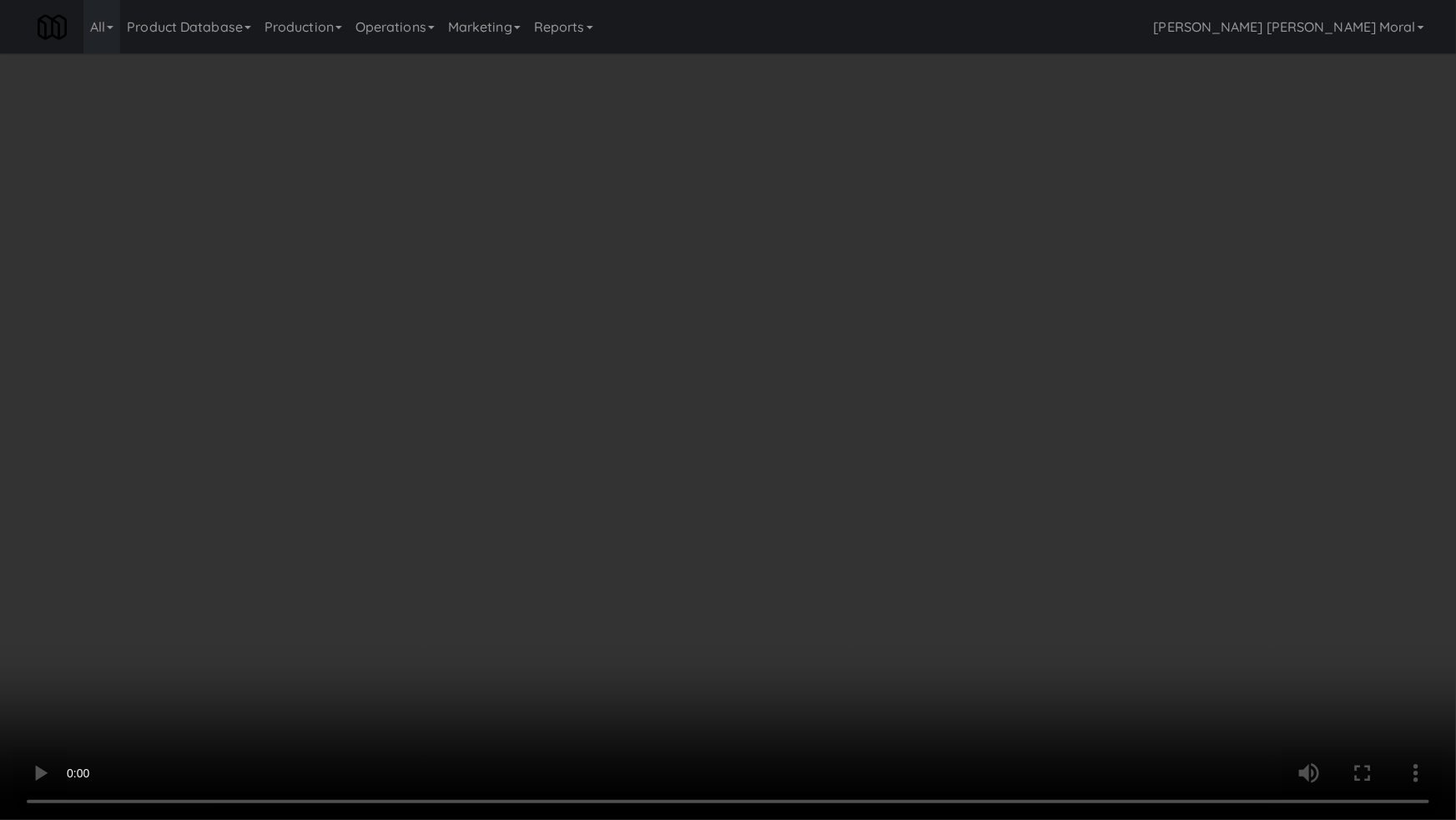
click at [795, 498] on video at bounding box center [728, 410] width 1456 height 820
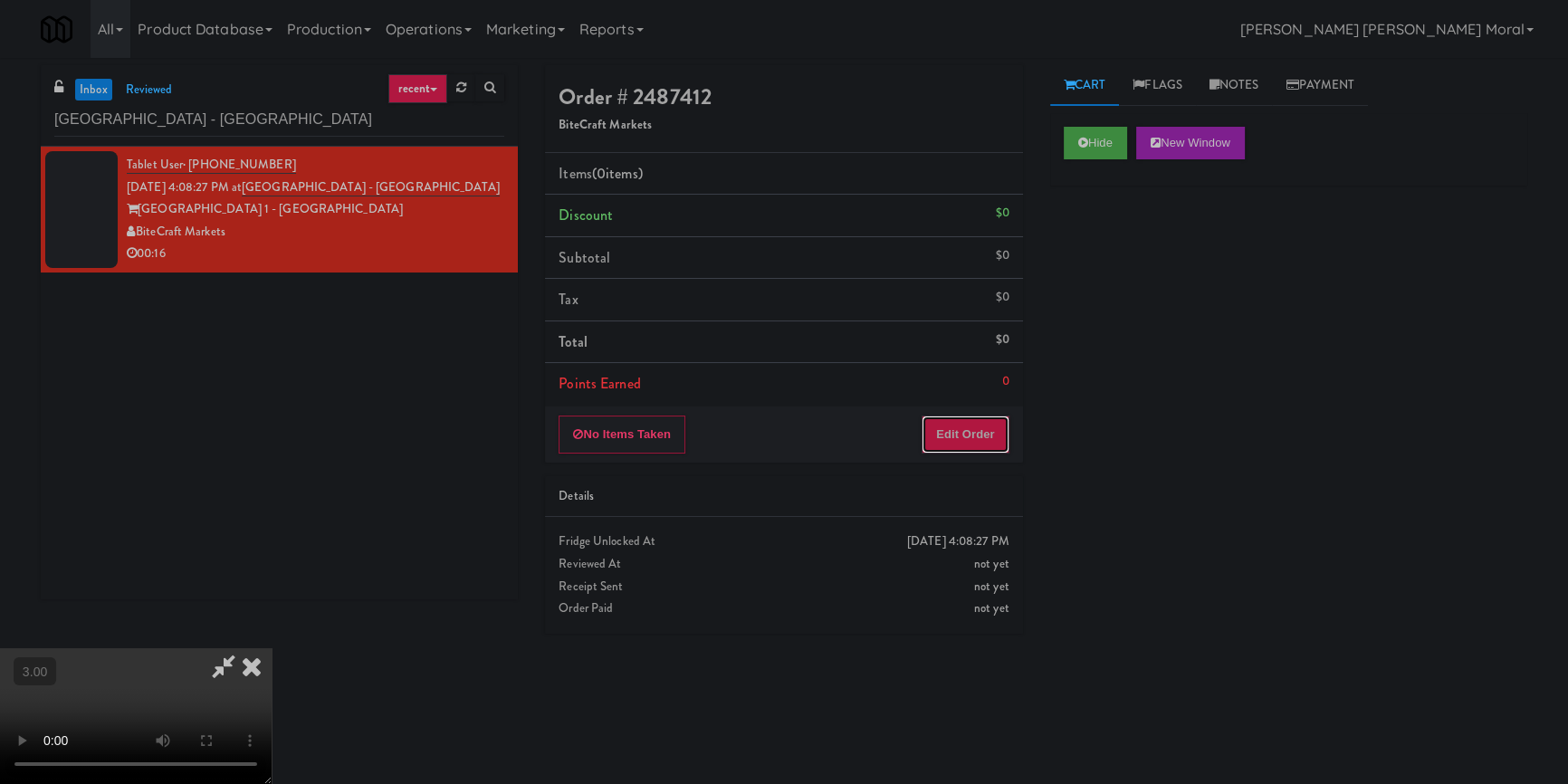
click at [984, 436] on button "Edit Order" at bounding box center [965, 435] width 88 height 38
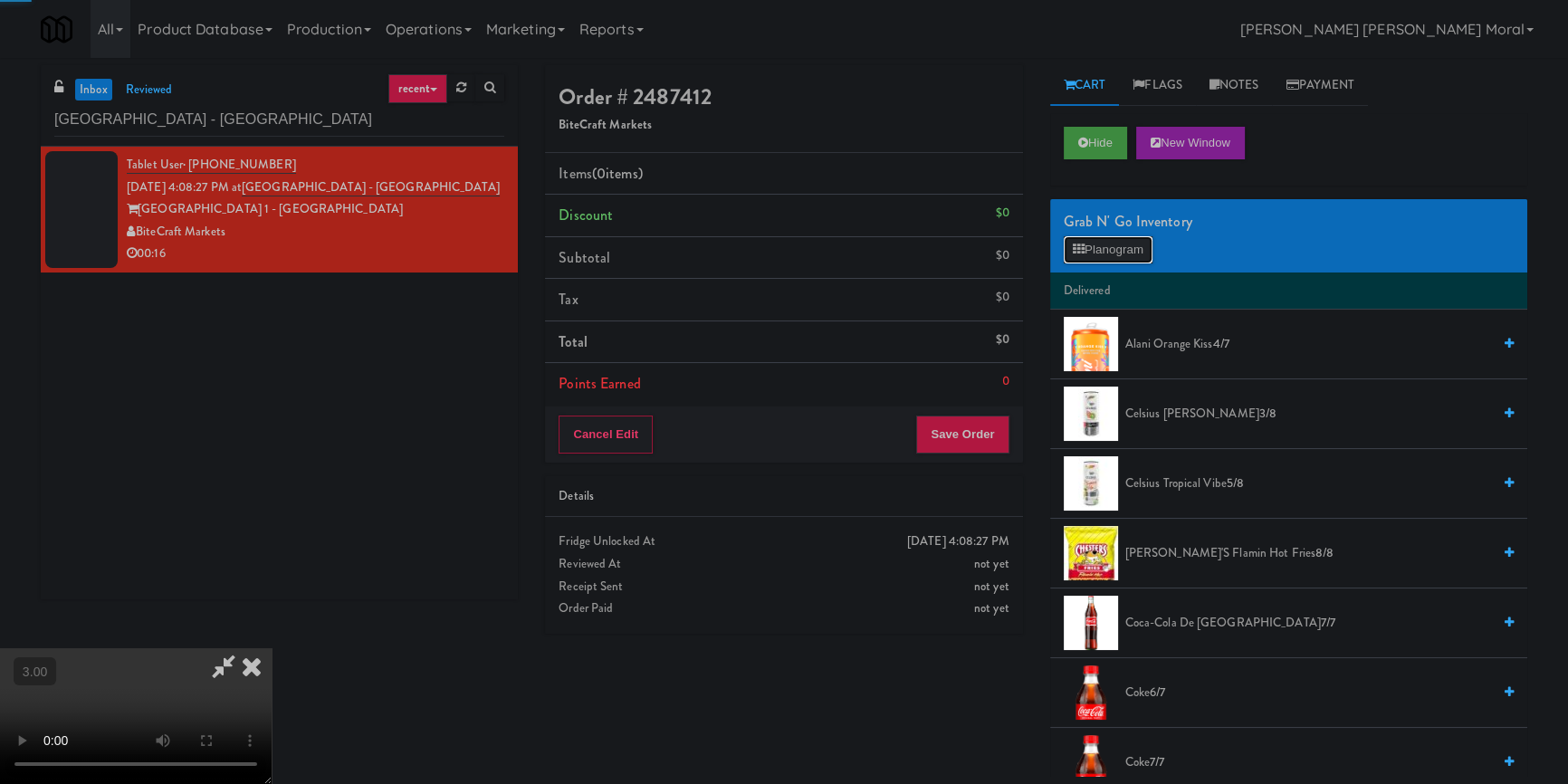
click at [1129, 244] on button "Planogram" at bounding box center [1107, 250] width 88 height 27
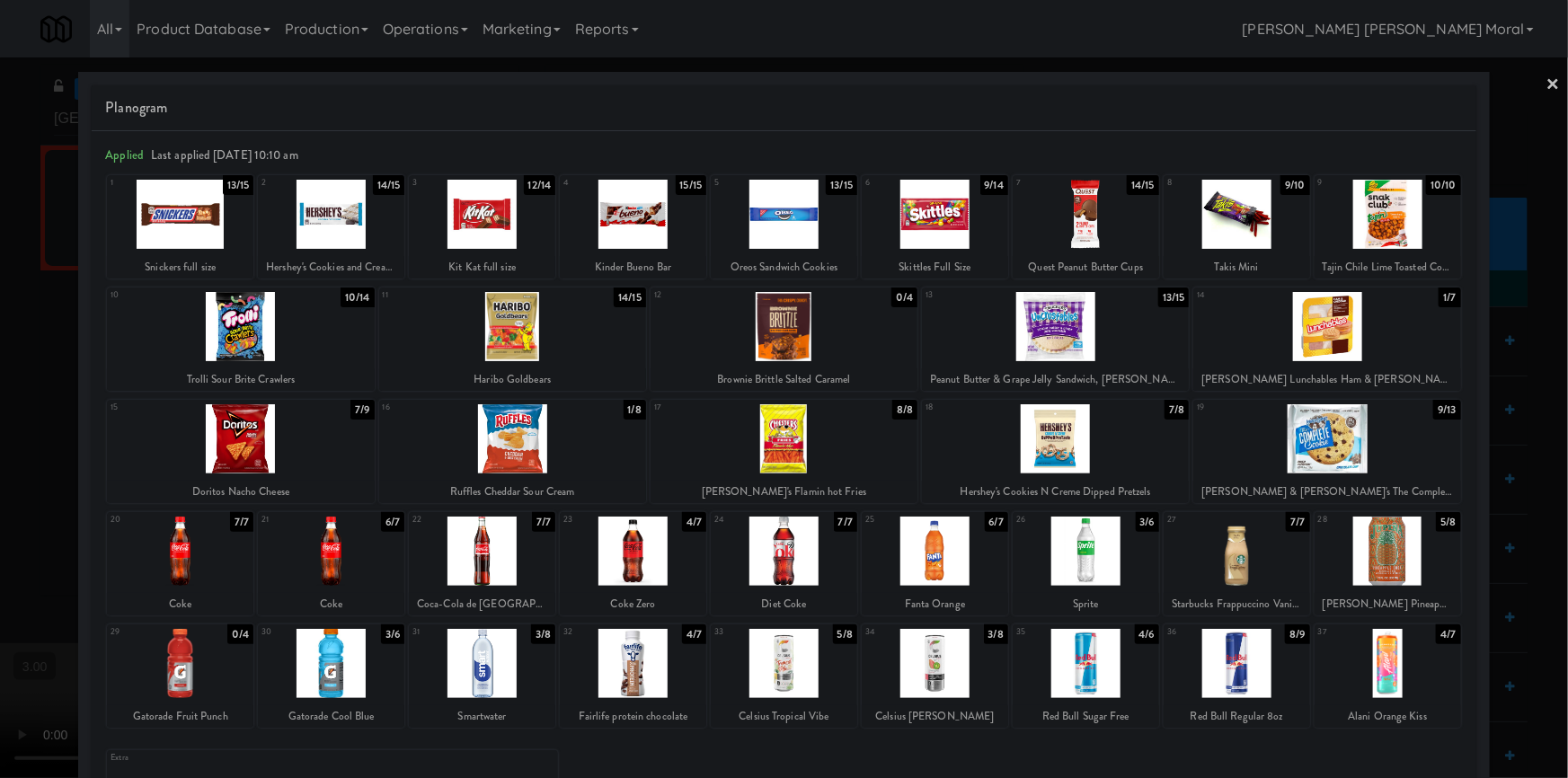
click at [641, 670] on div at bounding box center [633, 664] width 147 height 69
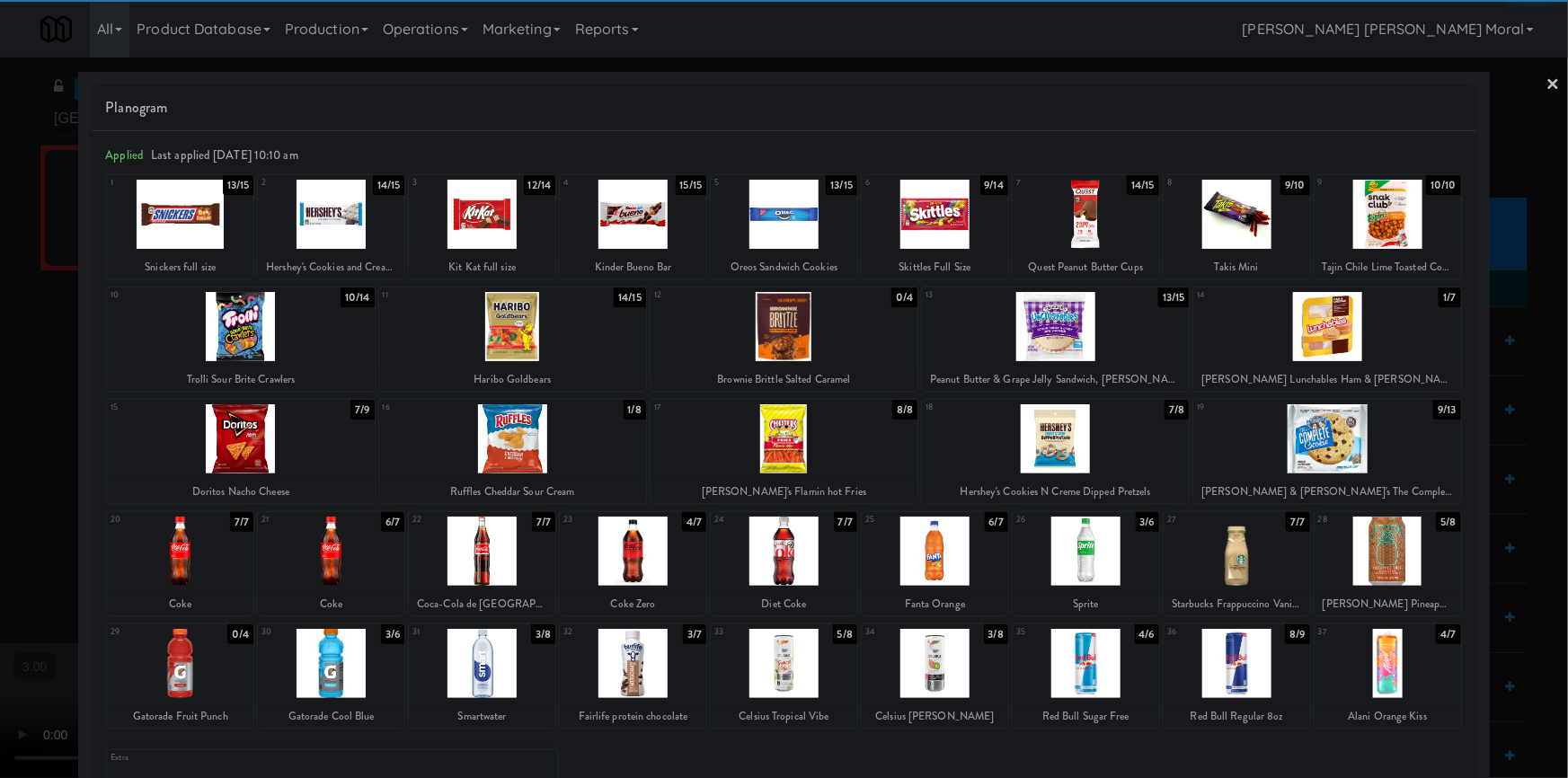
click at [1063, 331] on div at bounding box center [1055, 327] width 267 height 69
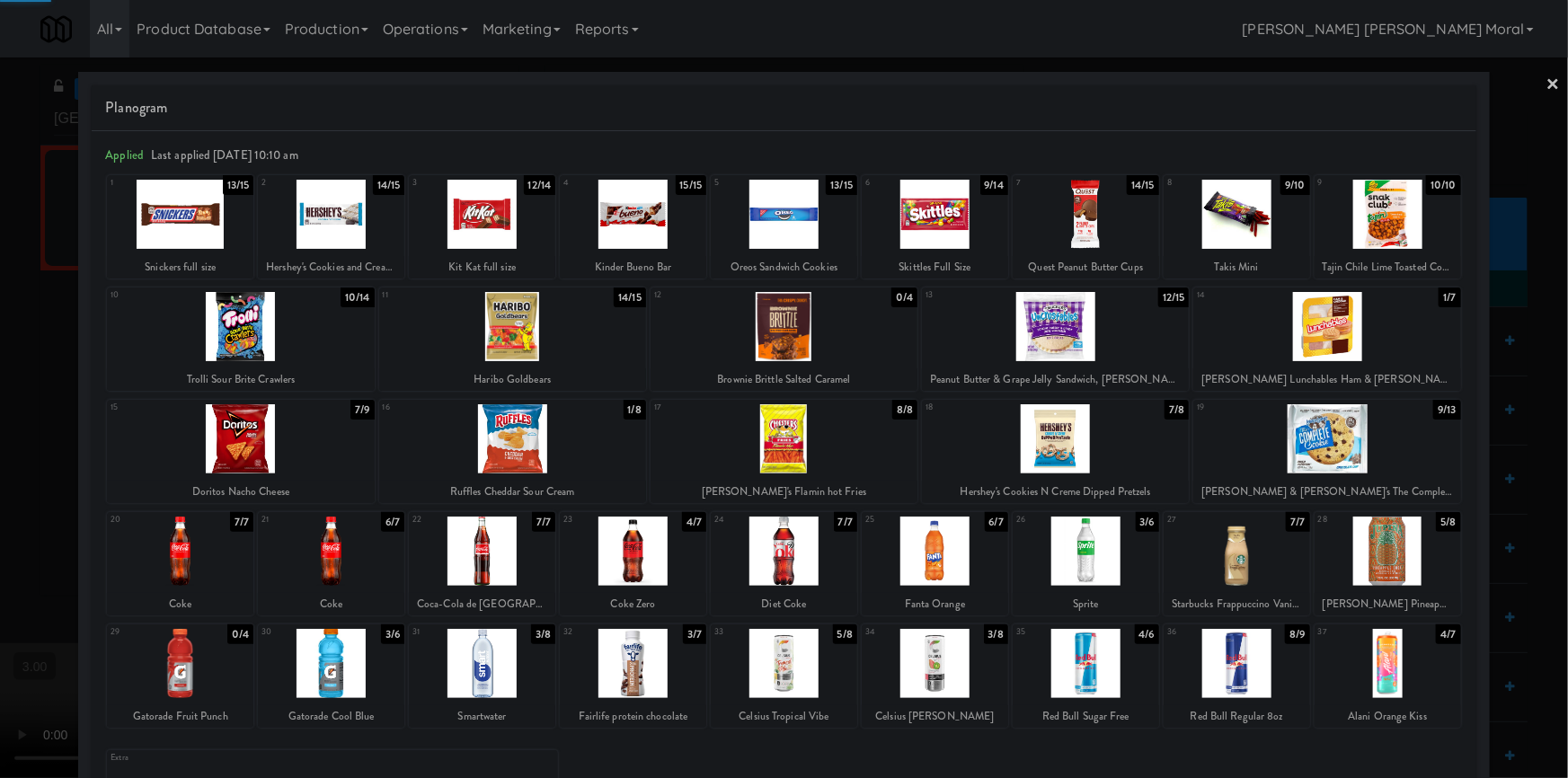
click at [1546, 76] on link "×" at bounding box center [1554, 86] width 14 height 56
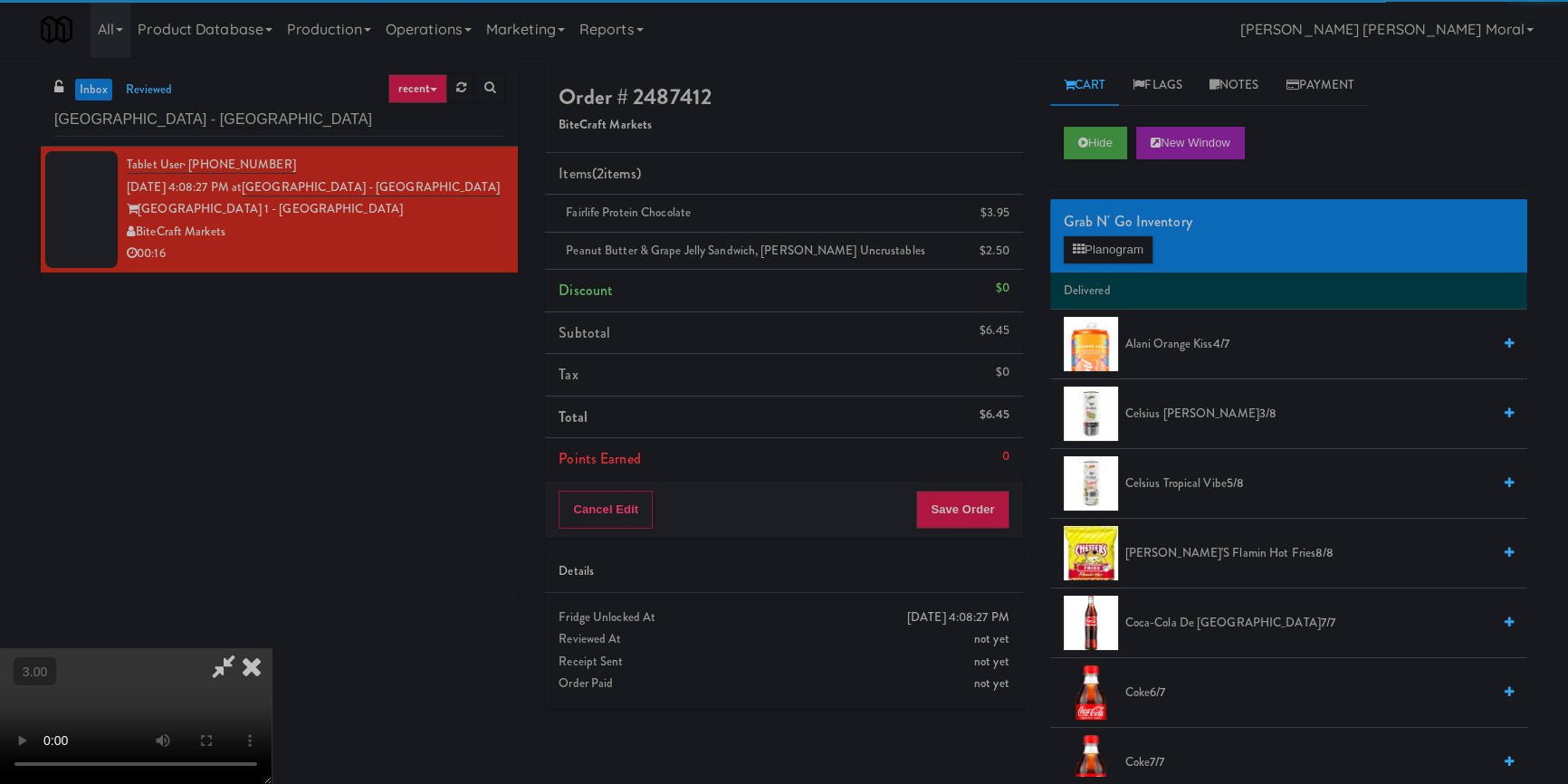
click at [272, 649] on video at bounding box center [136, 716] width 272 height 136
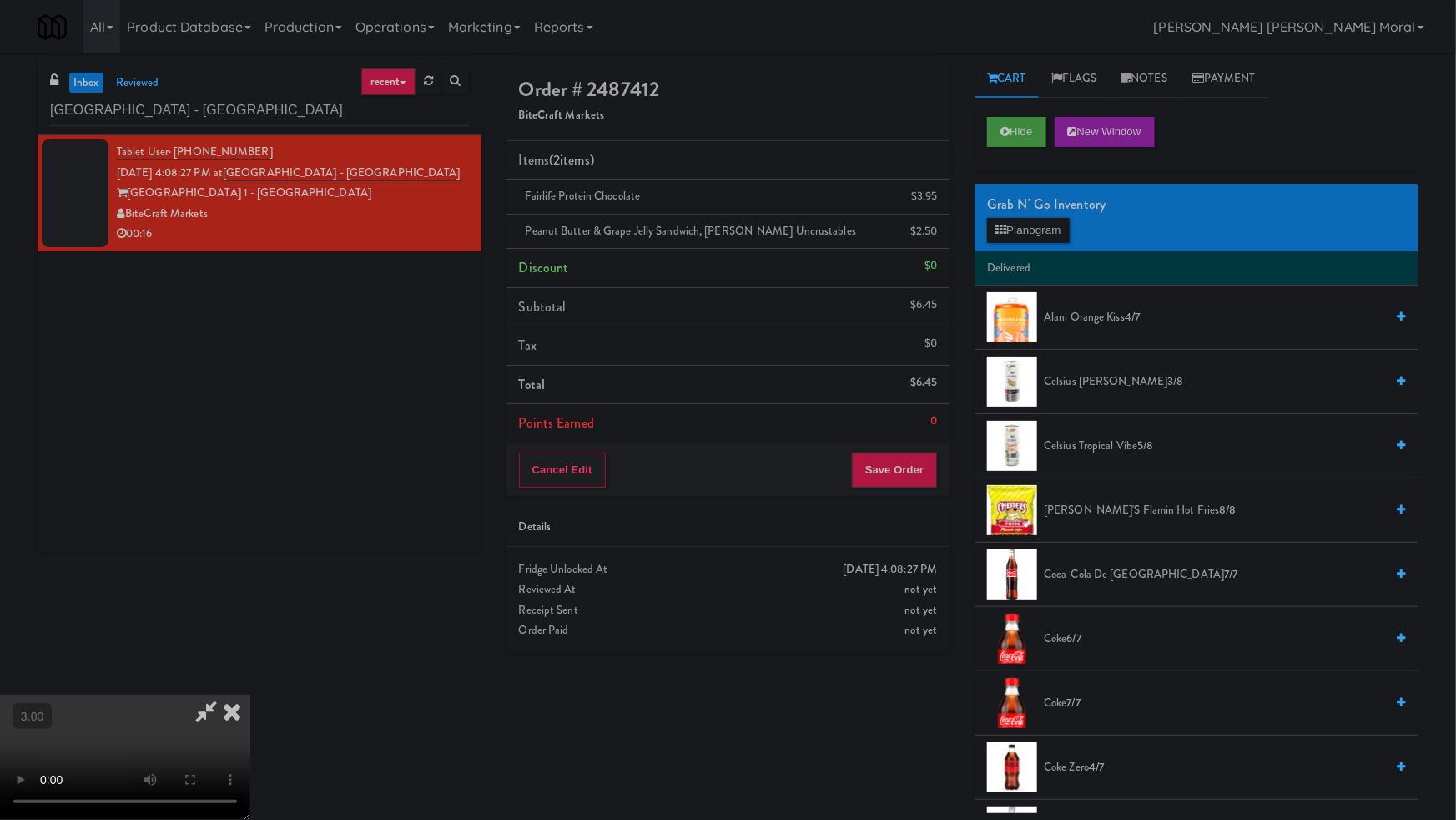
click at [251, 695] on video at bounding box center [125, 757] width 251 height 125
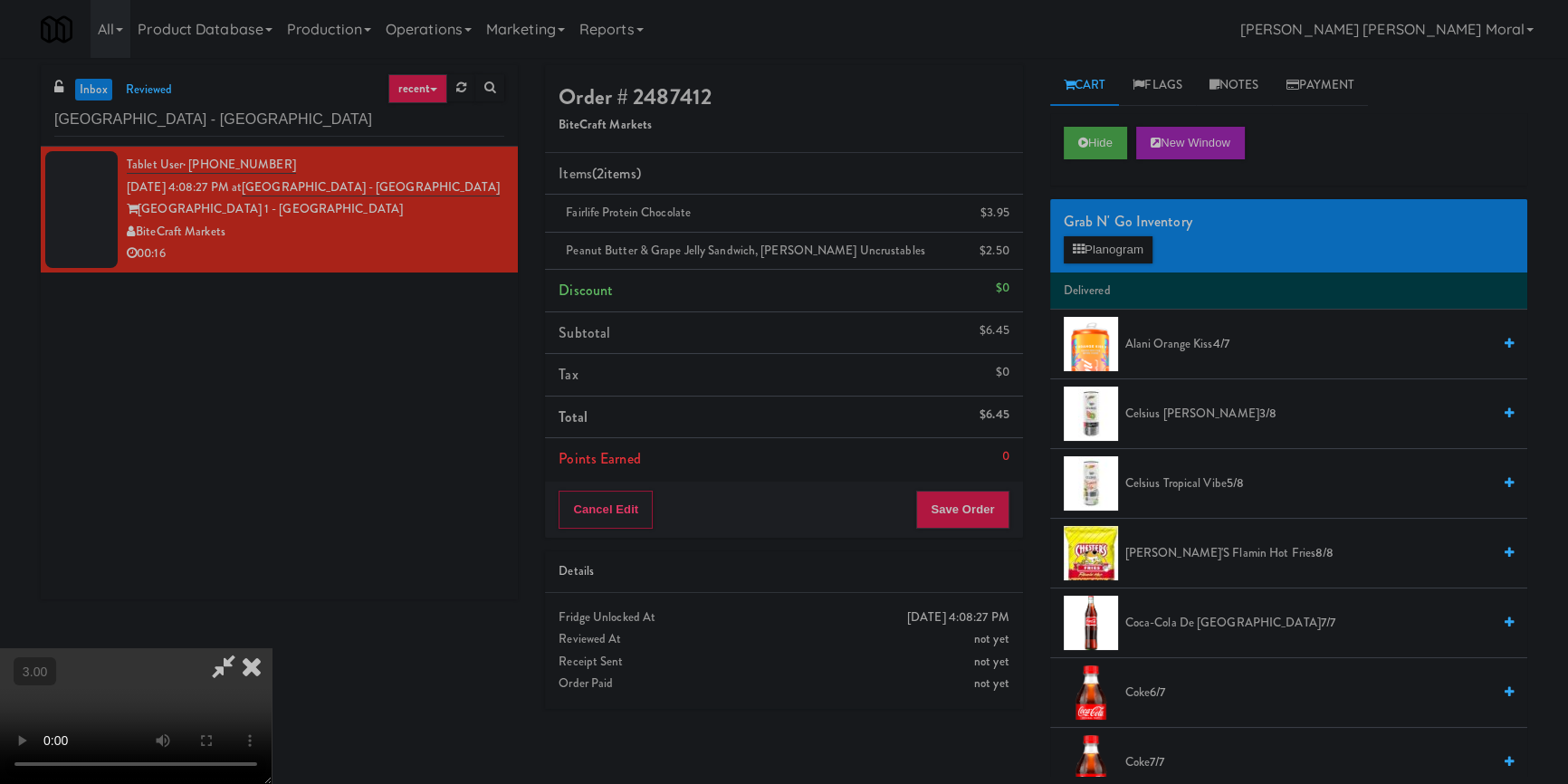
click at [272, 649] on icon at bounding box center [252, 667] width 40 height 37
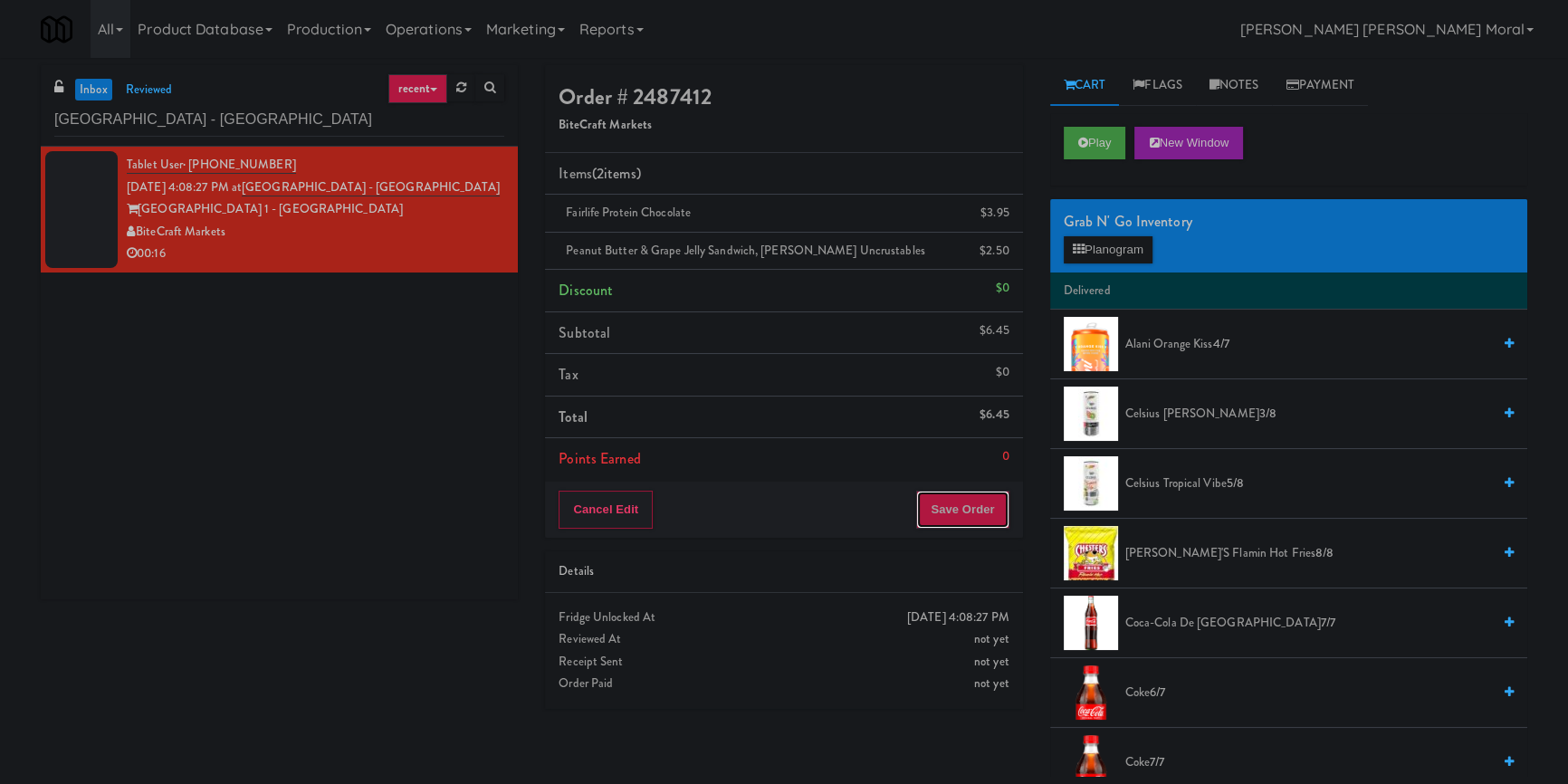
click at [966, 515] on button "Save Order" at bounding box center [961, 510] width 92 height 38
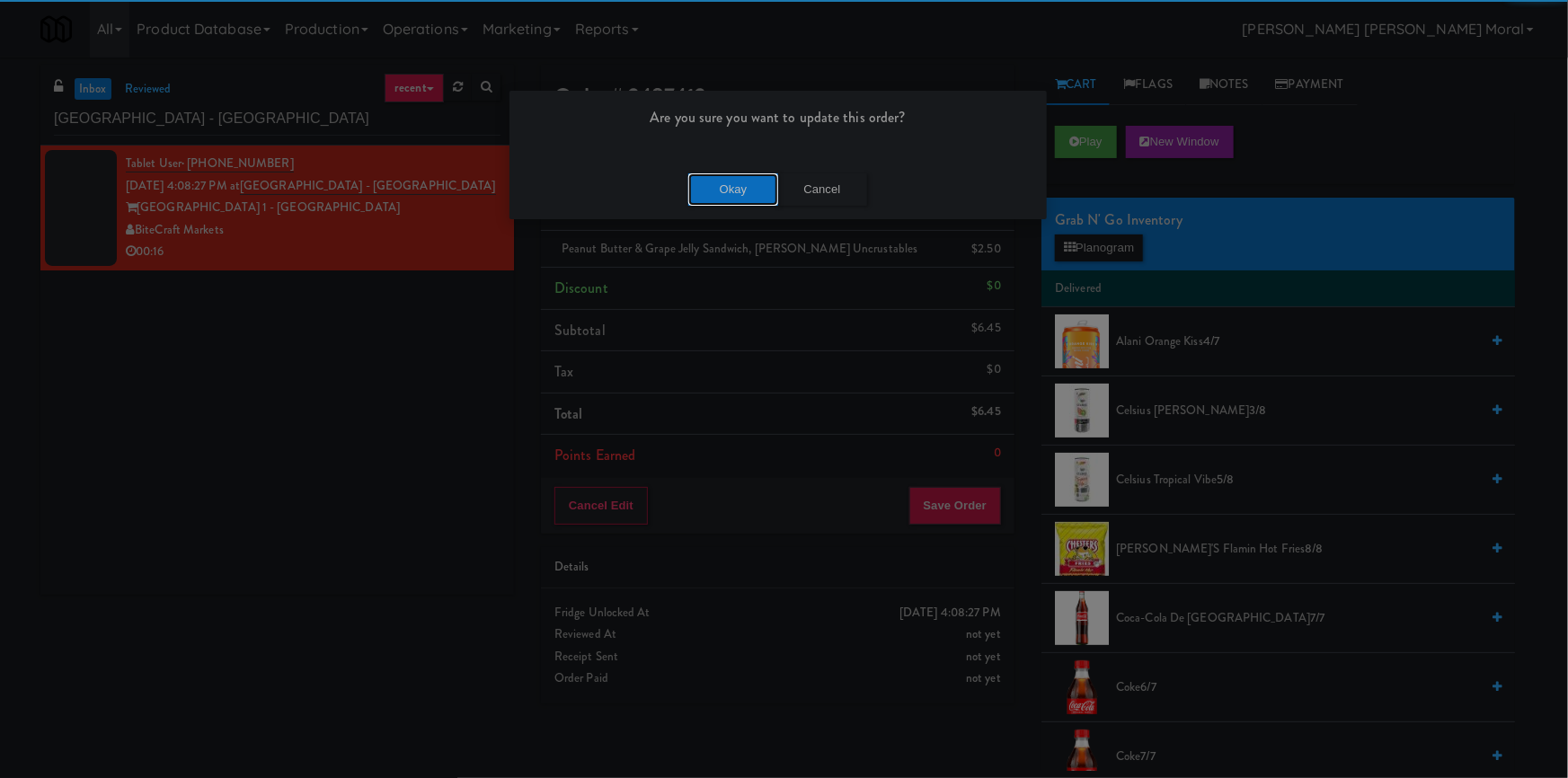
click at [735, 191] on button "Okay" at bounding box center [732, 190] width 90 height 33
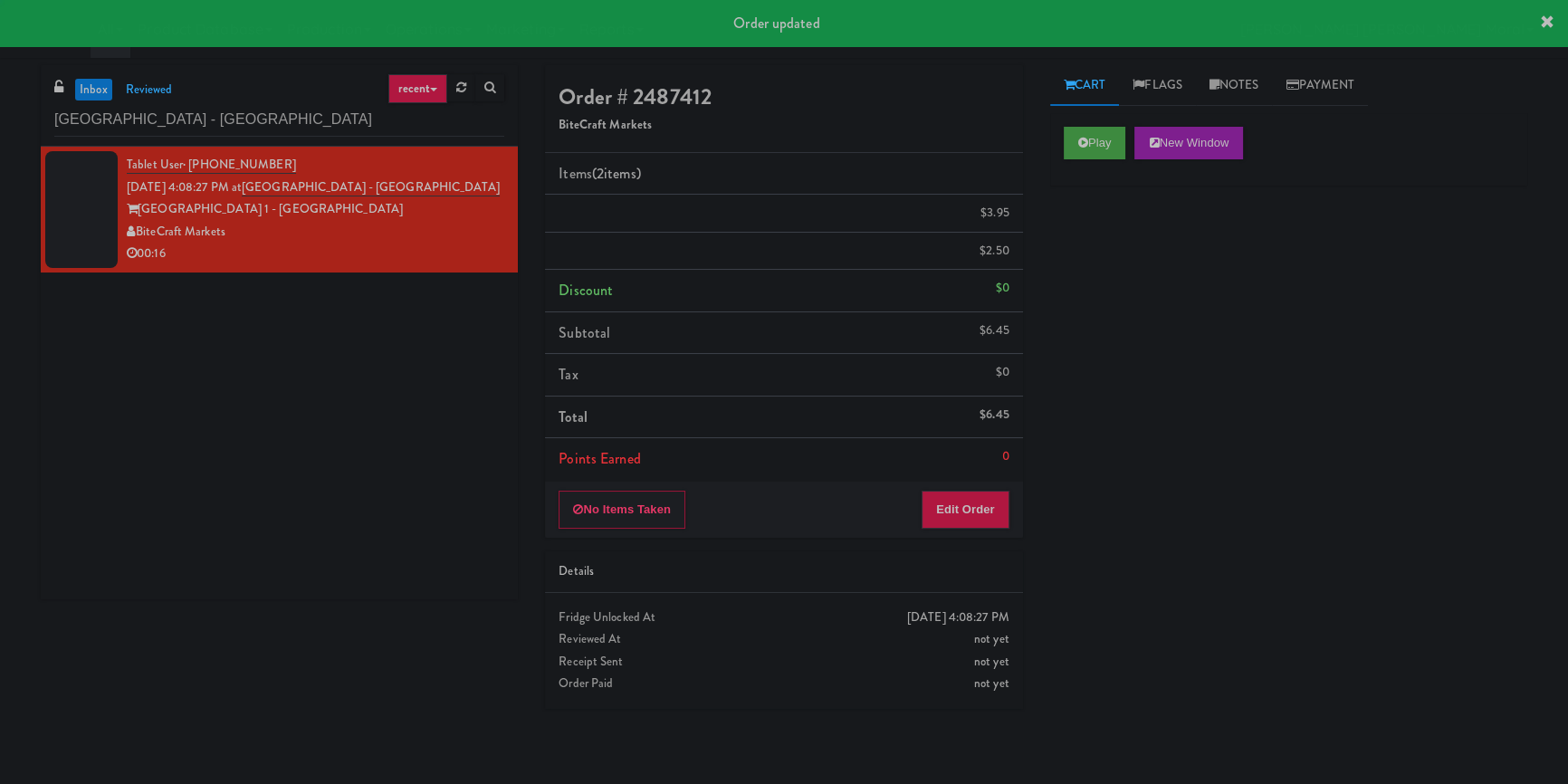
click at [333, 101] on div "[GEOGRAPHIC_DATA] - [GEOGRAPHIC_DATA]" at bounding box center [279, 119] width 450 height 36
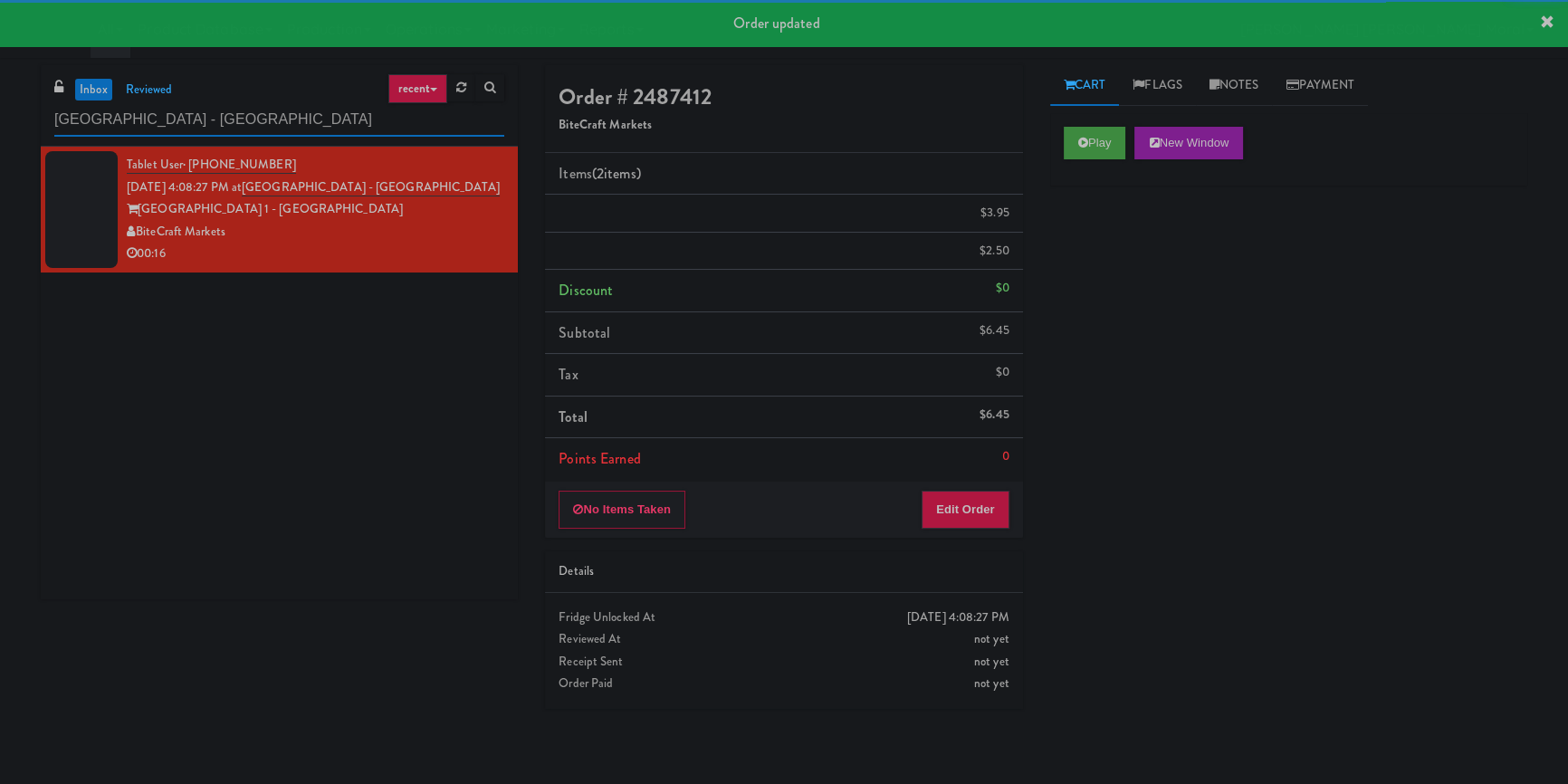
click at [288, 120] on input "[GEOGRAPHIC_DATA] - [GEOGRAPHIC_DATA]" at bounding box center [279, 120] width 450 height 34
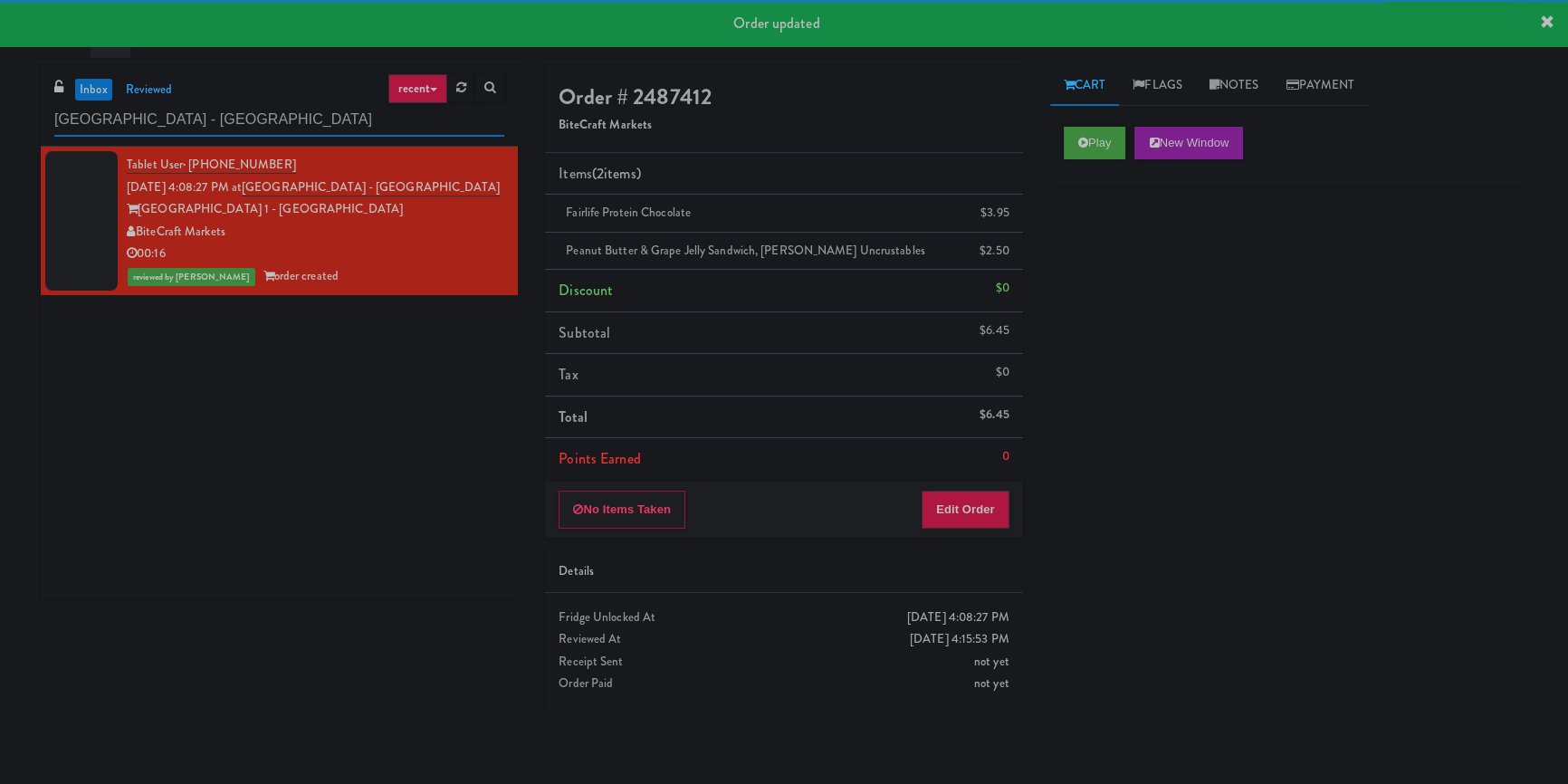
click at [288, 120] on input "[GEOGRAPHIC_DATA] - [GEOGRAPHIC_DATA]" at bounding box center [279, 120] width 450 height 34
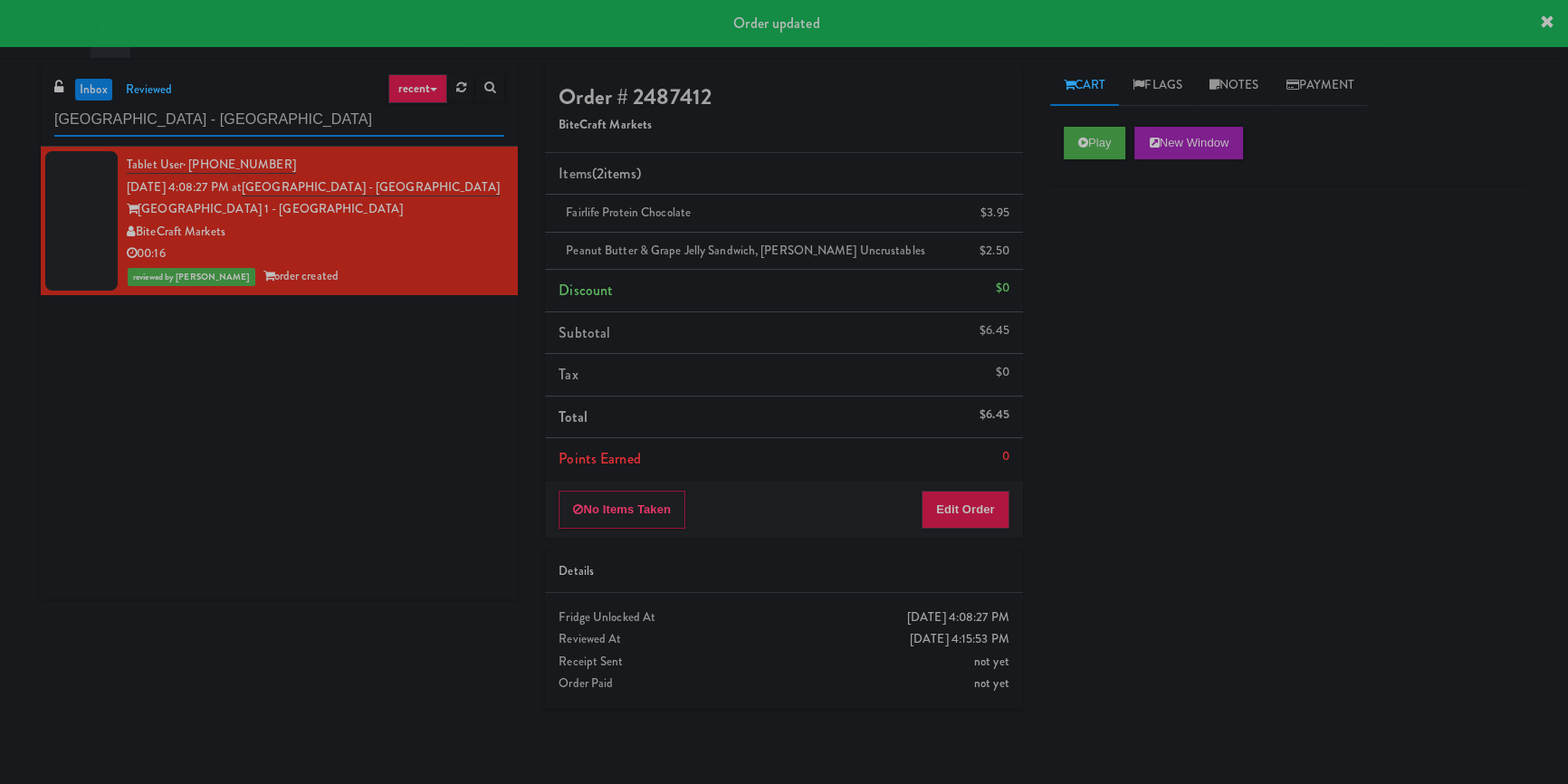
click at [288, 120] on input "[GEOGRAPHIC_DATA] - [GEOGRAPHIC_DATA]" at bounding box center [279, 120] width 450 height 34
paste input "Estate - Cooler - Left"
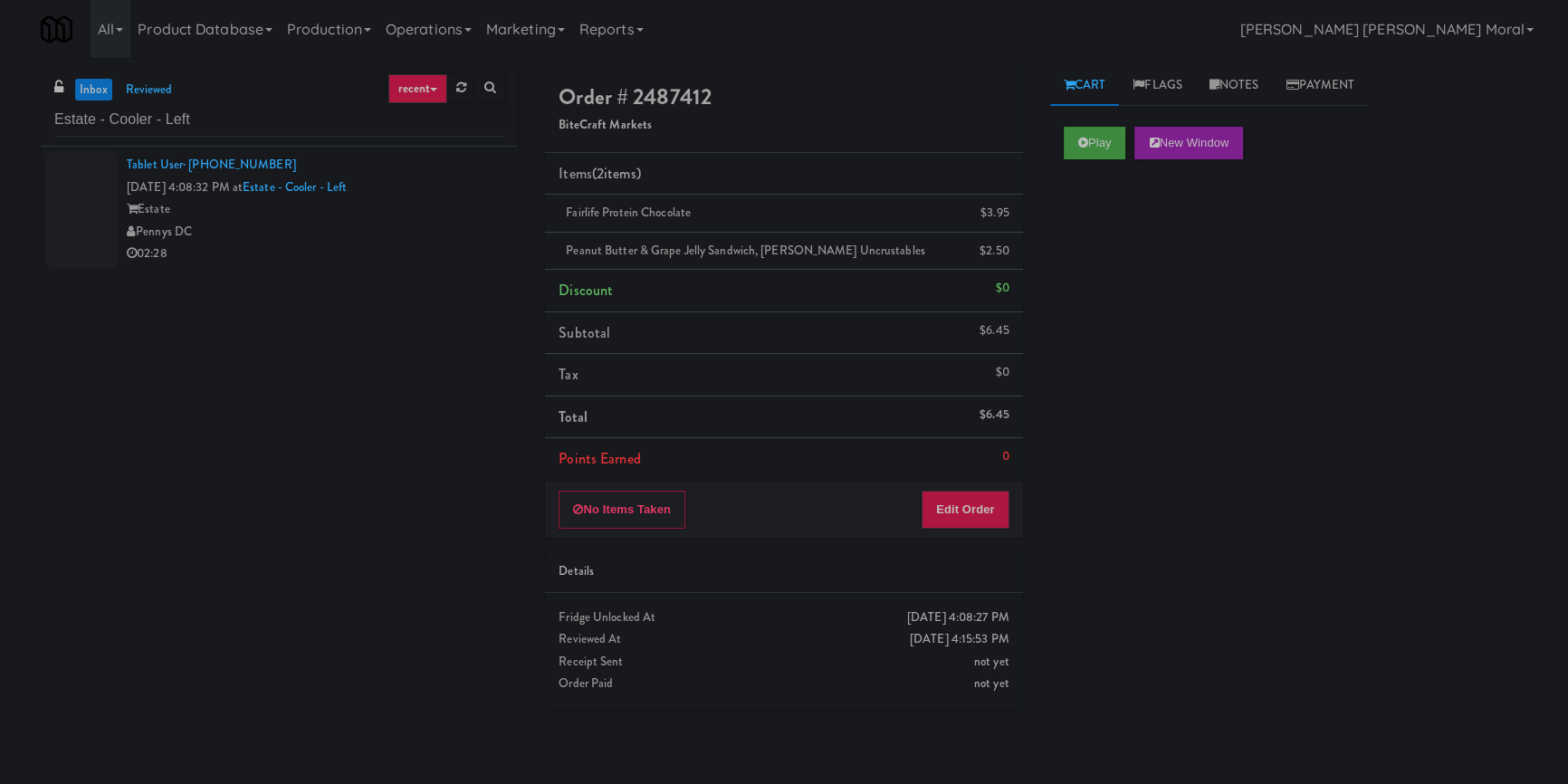
click at [284, 211] on div "Estate" at bounding box center [316, 209] width 378 height 23
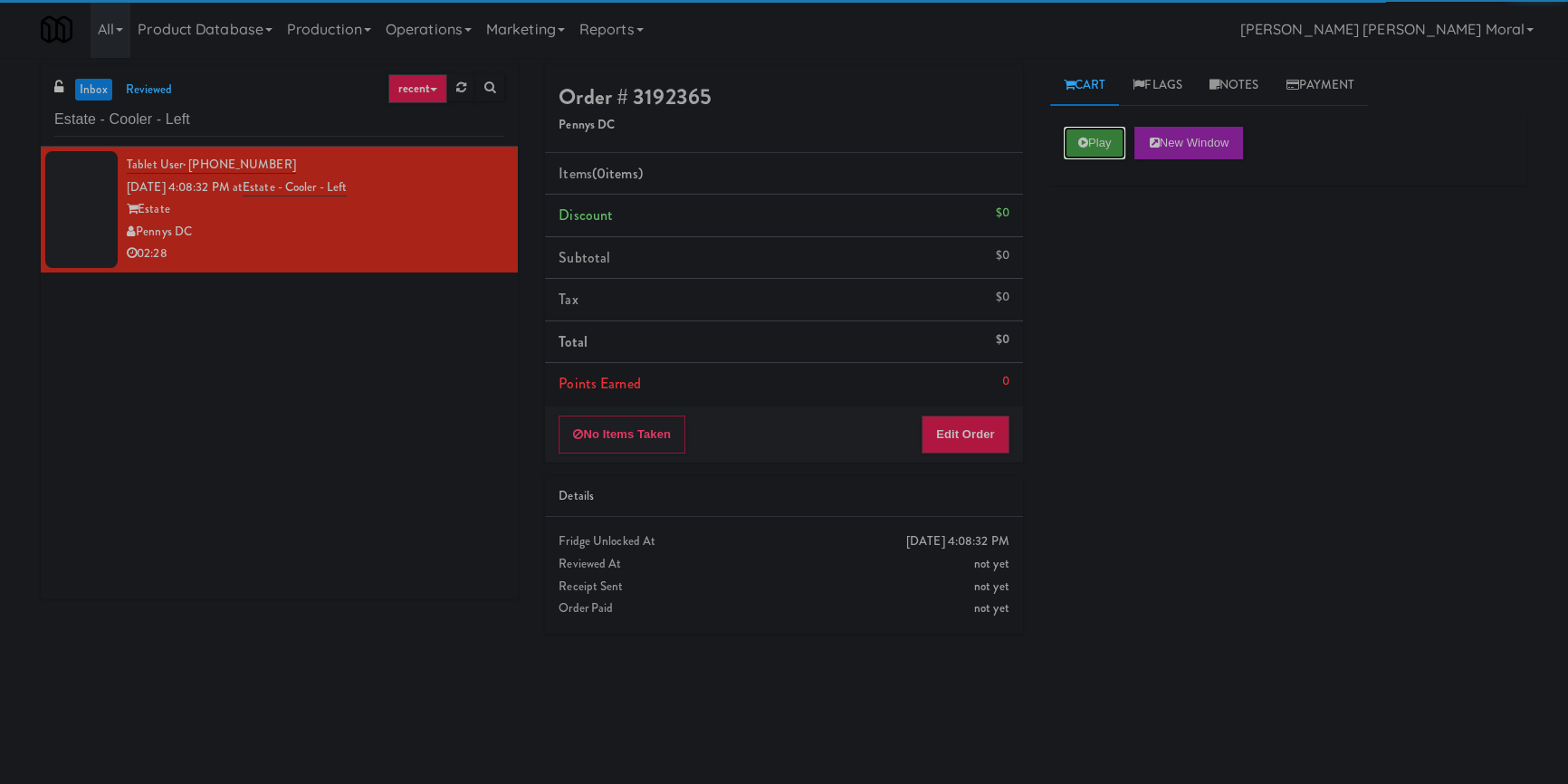
click at [1076, 145] on button "Play" at bounding box center [1095, 143] width 62 height 33
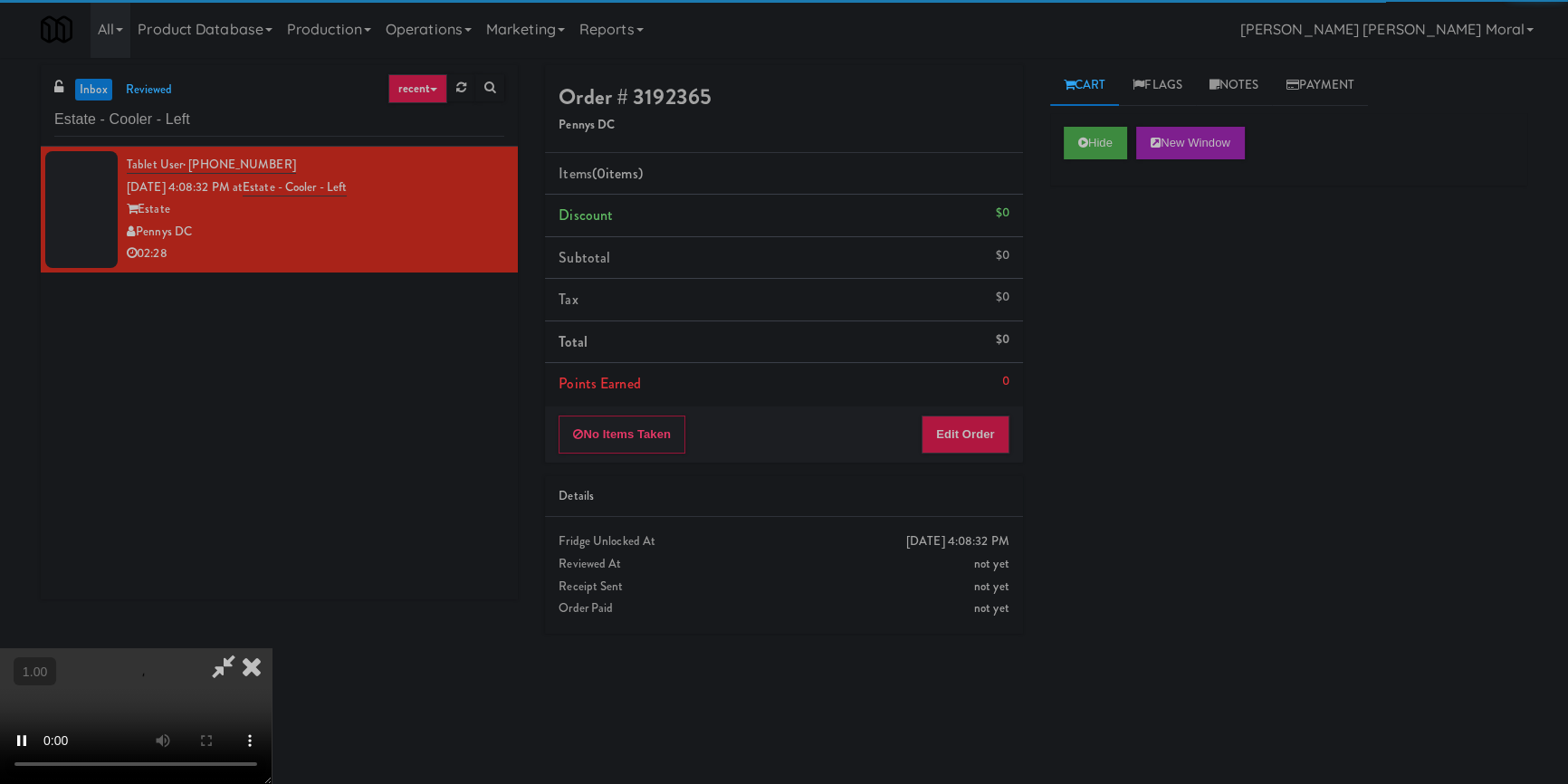
click at [1103, 235] on div "Hide New Window Primary Flag Clear Flag if unable to determine what was taken o…" at bounding box center [1288, 453] width 477 height 679
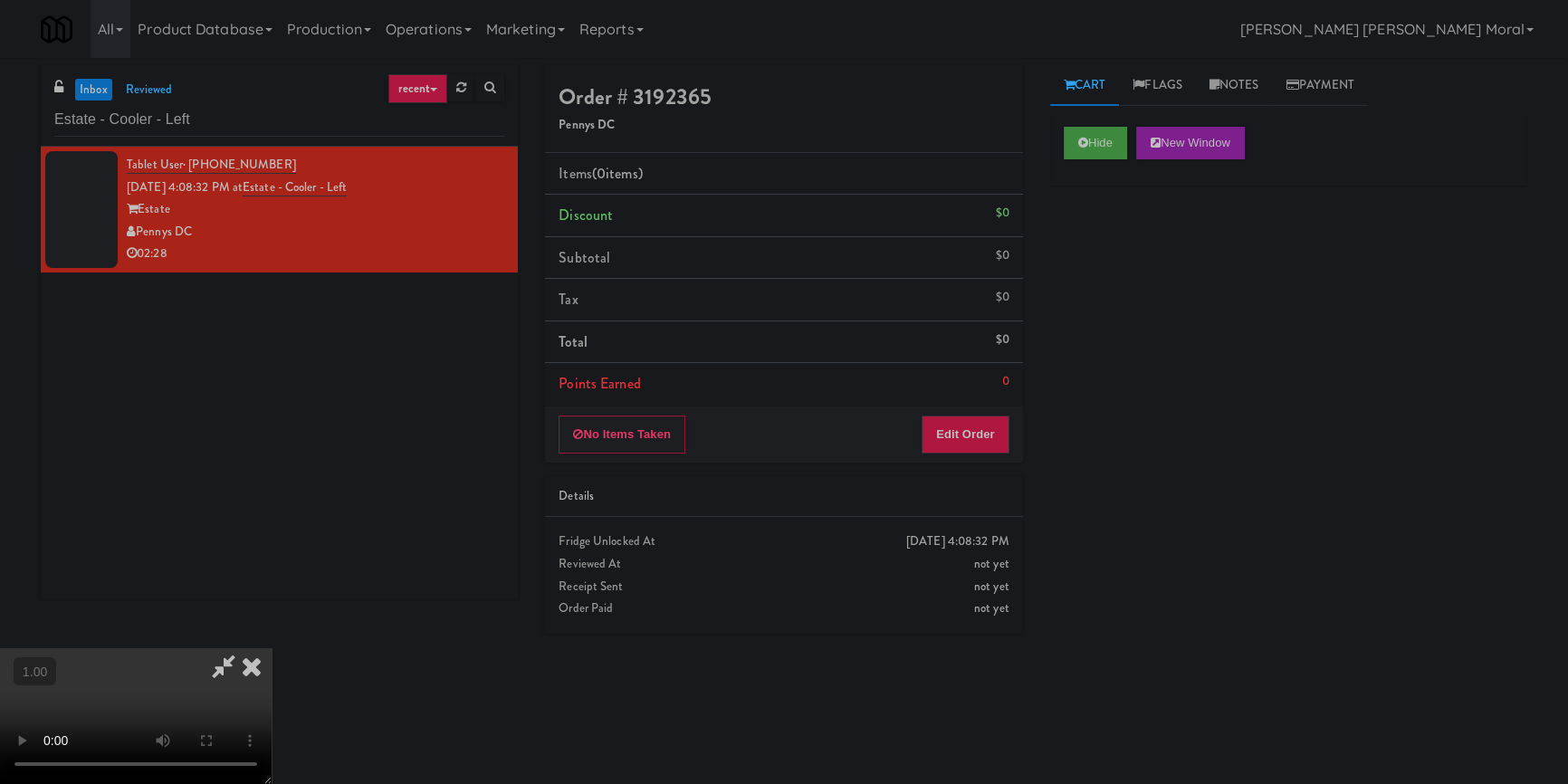
click at [272, 649] on video at bounding box center [136, 716] width 272 height 136
drag, startPoint x: 979, startPoint y: 444, endPoint x: 1043, endPoint y: 336, distance: 125.5
click at [979, 443] on button "Edit Order" at bounding box center [965, 435] width 88 height 38
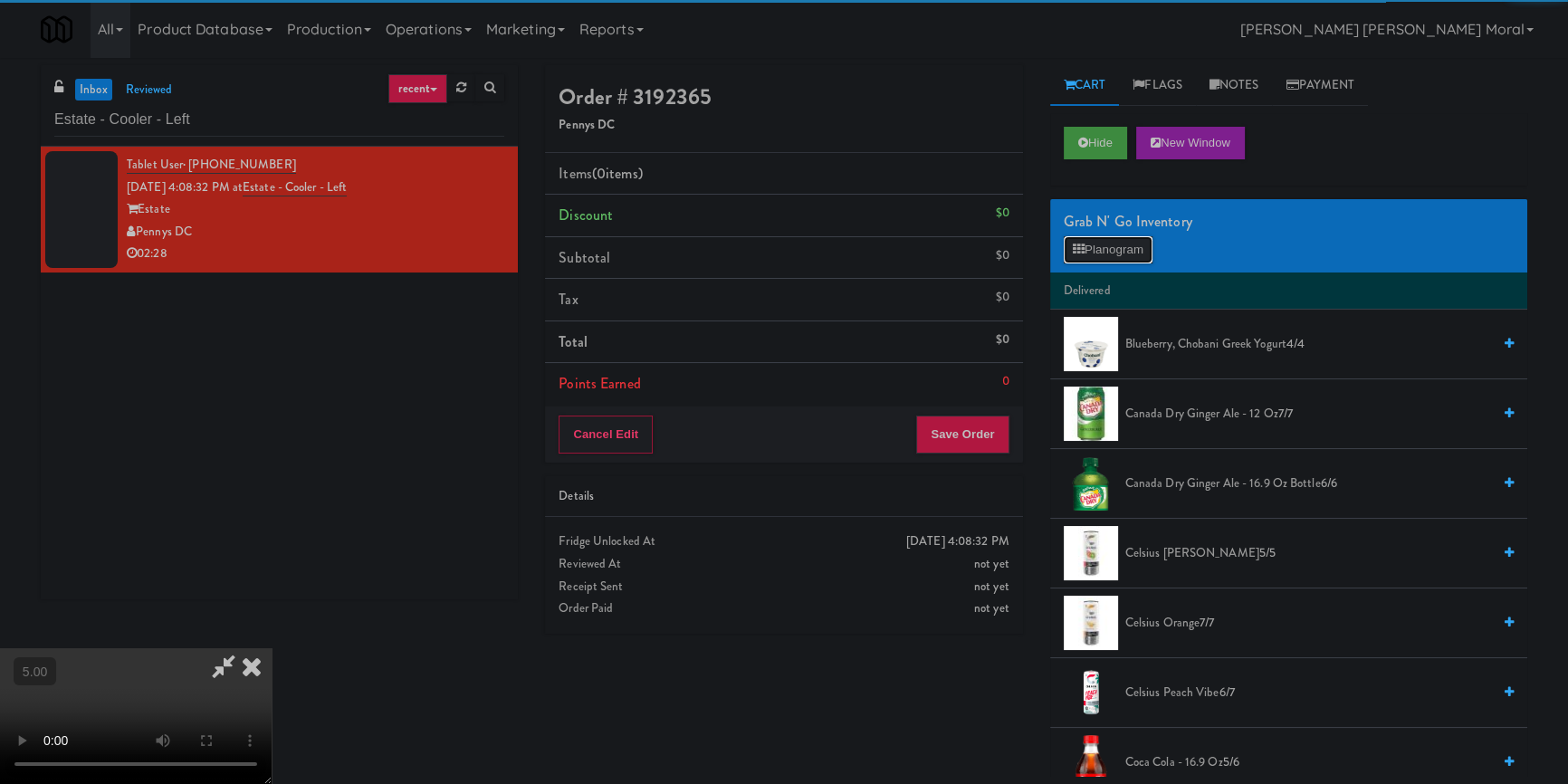
click at [1119, 236] on button "Planogram" at bounding box center [1107, 250] width 88 height 27
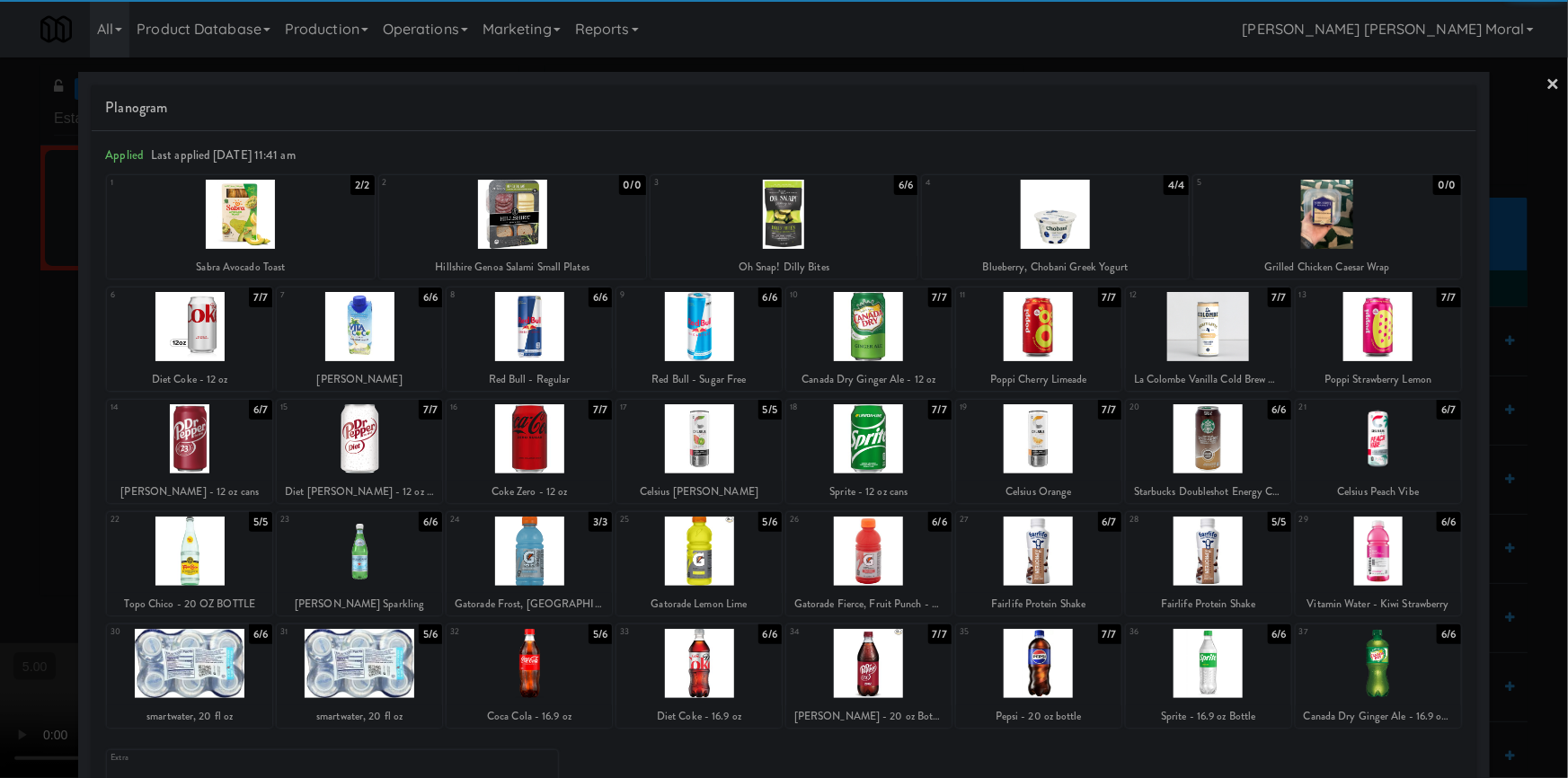
drag, startPoint x: 208, startPoint y: 658, endPoint x: 272, endPoint y: 660, distance: 64.0
click at [209, 658] on div at bounding box center [189, 664] width 166 height 69
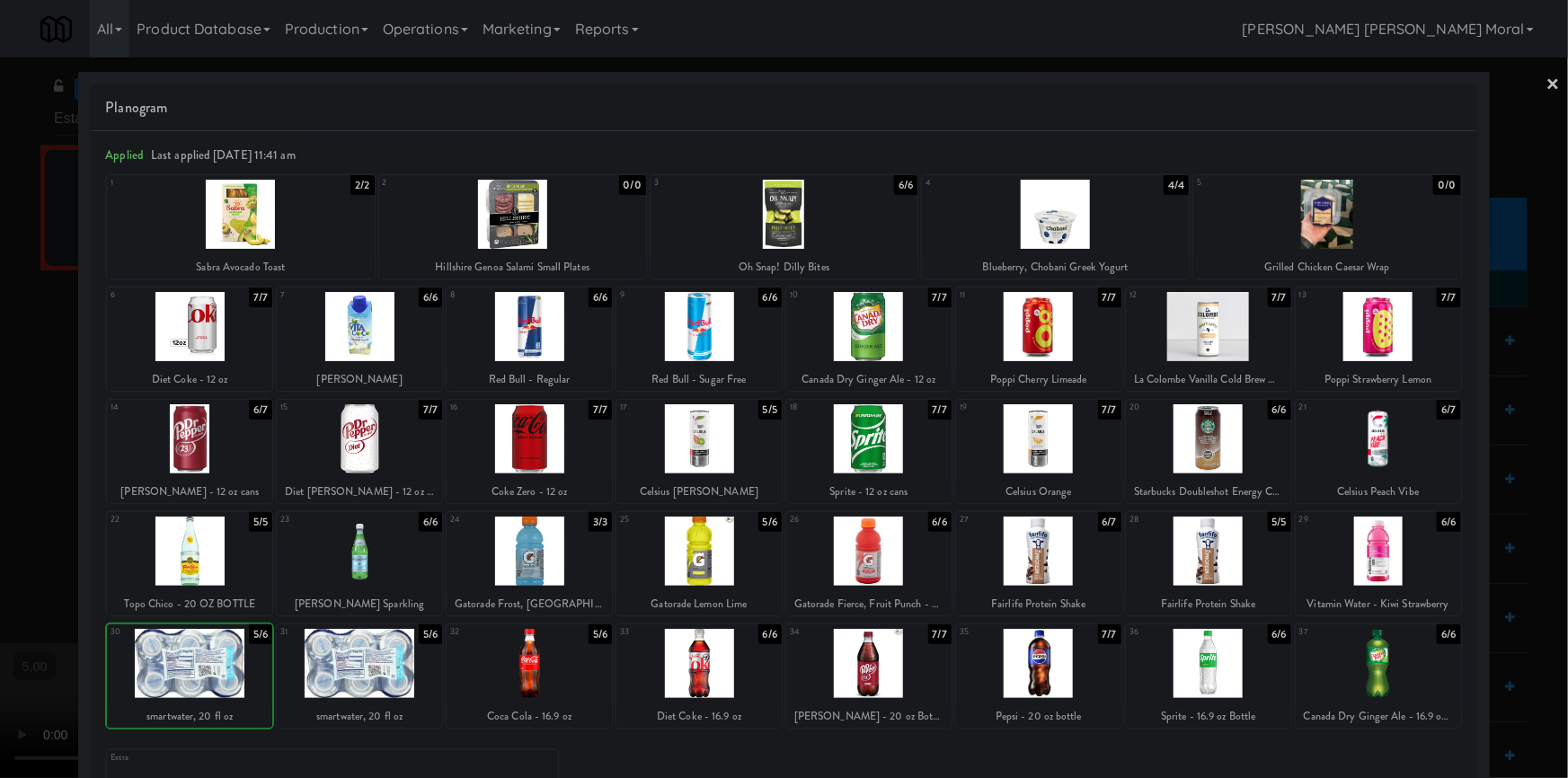
click at [382, 663] on div at bounding box center [359, 664] width 166 height 69
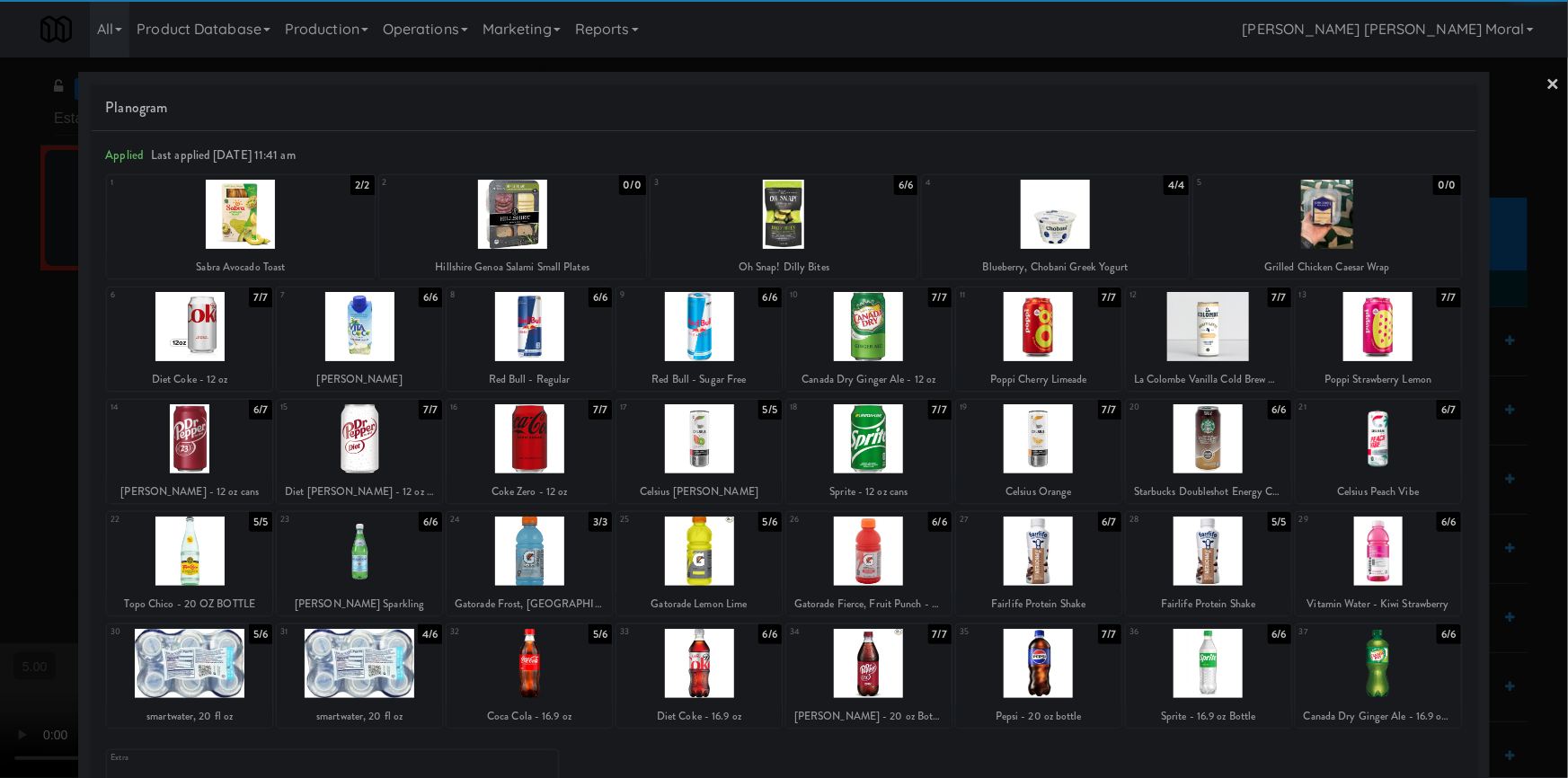
click at [1546, 91] on link "×" at bounding box center [1554, 86] width 14 height 56
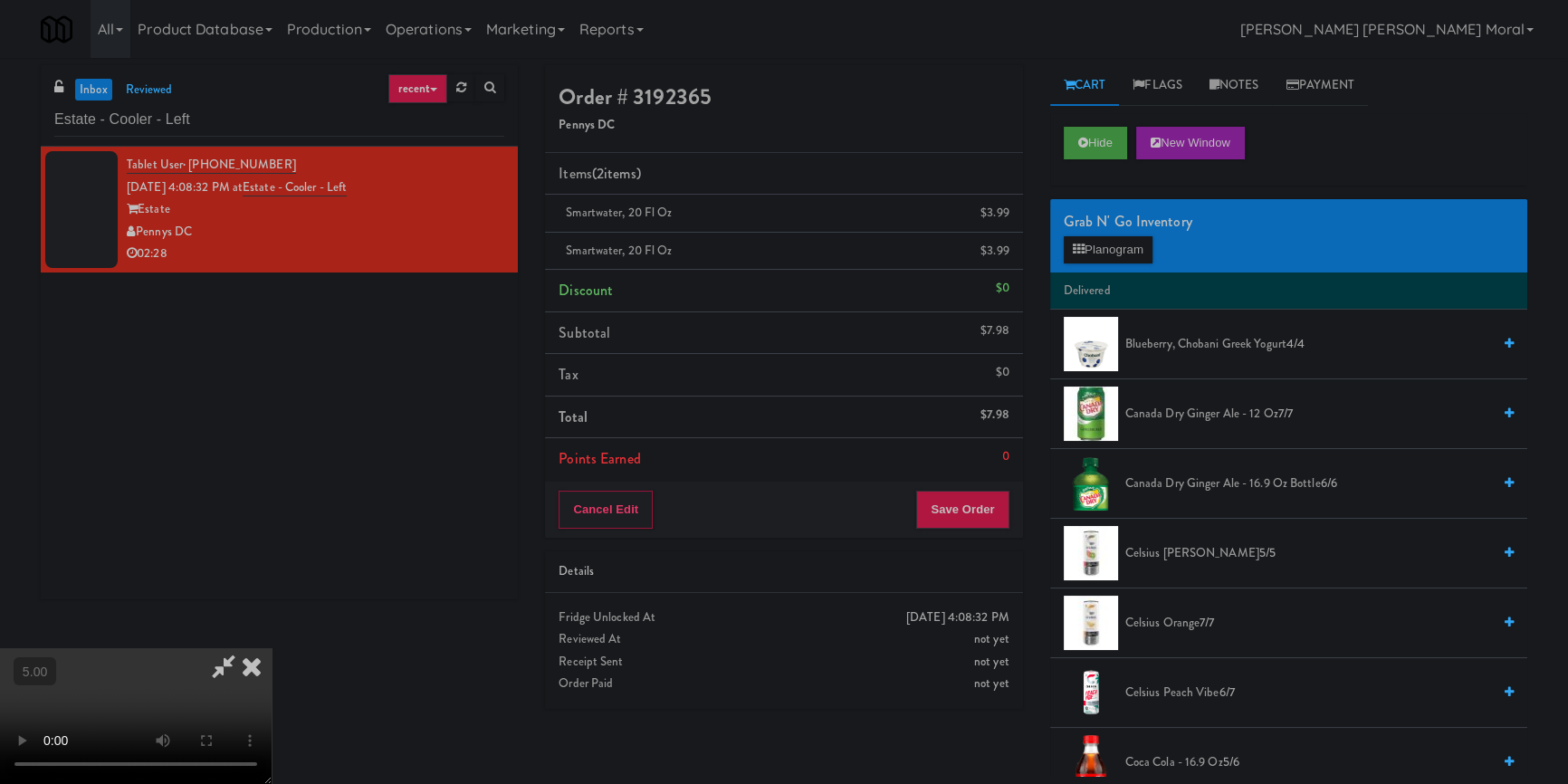
click at [272, 649] on video at bounding box center [136, 716] width 272 height 136
click at [272, 649] on icon at bounding box center [252, 667] width 40 height 37
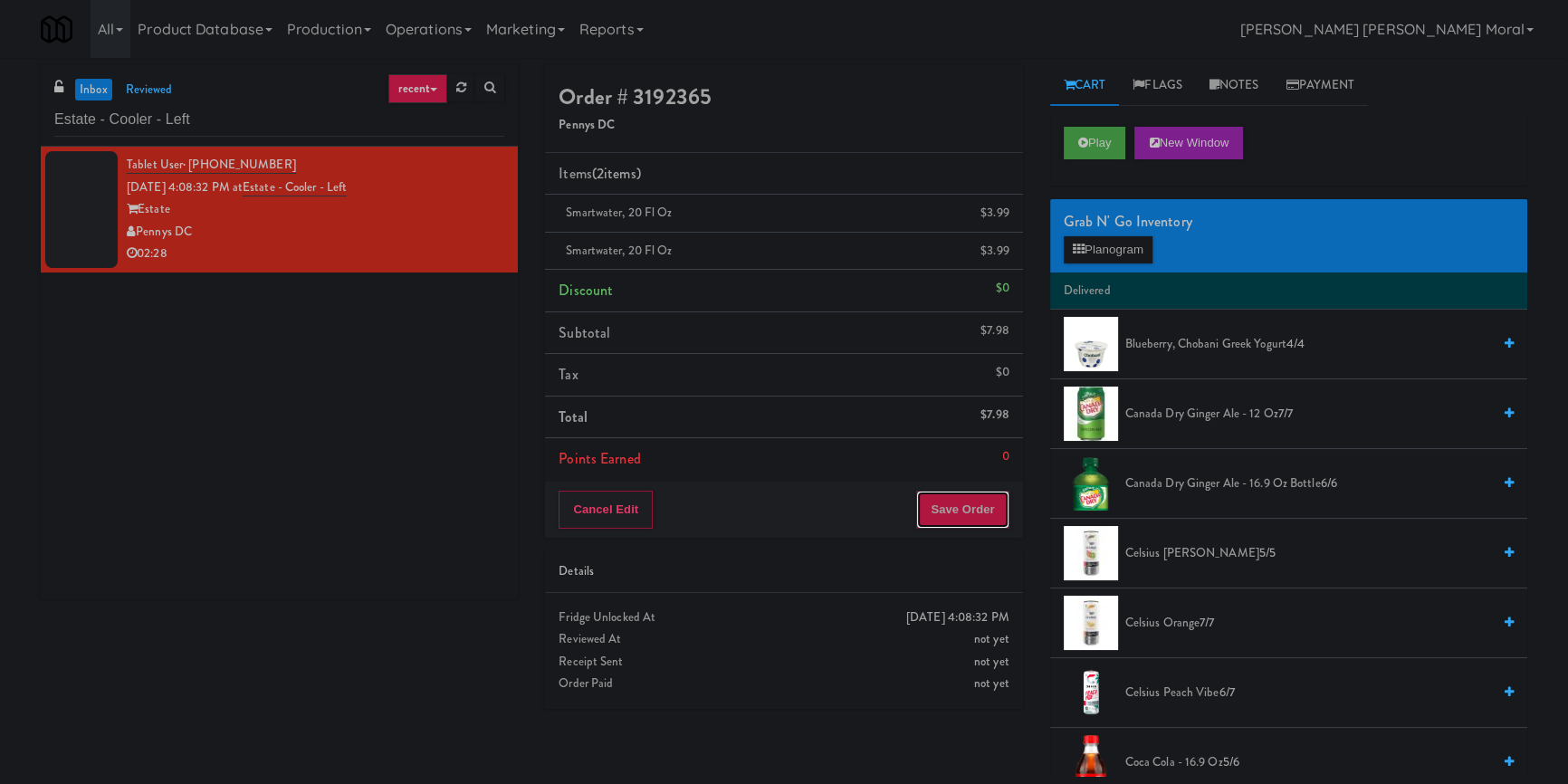
click at [956, 501] on button "Save Order" at bounding box center [961, 510] width 92 height 38
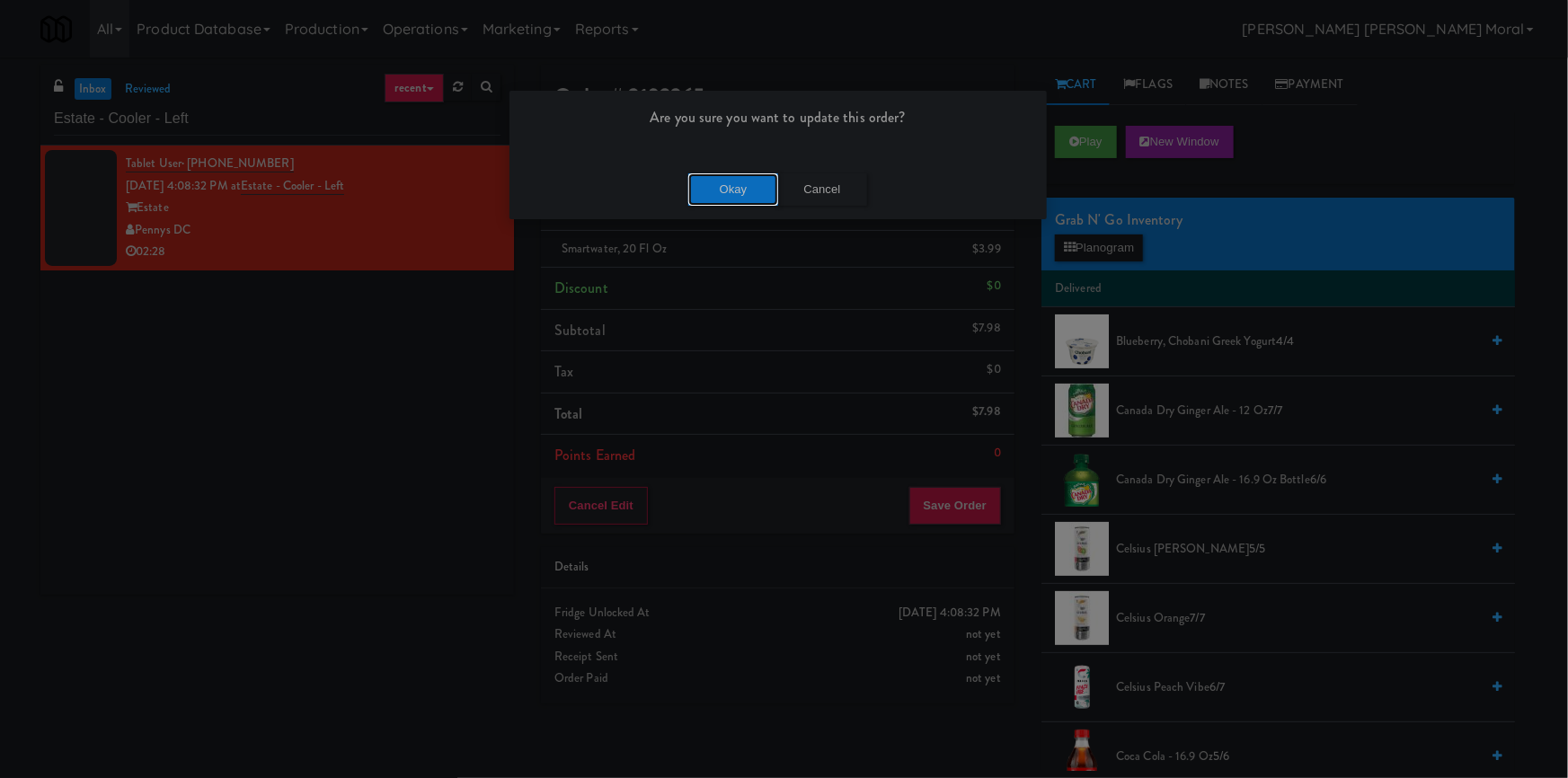
click at [735, 189] on button "Okay" at bounding box center [732, 190] width 90 height 33
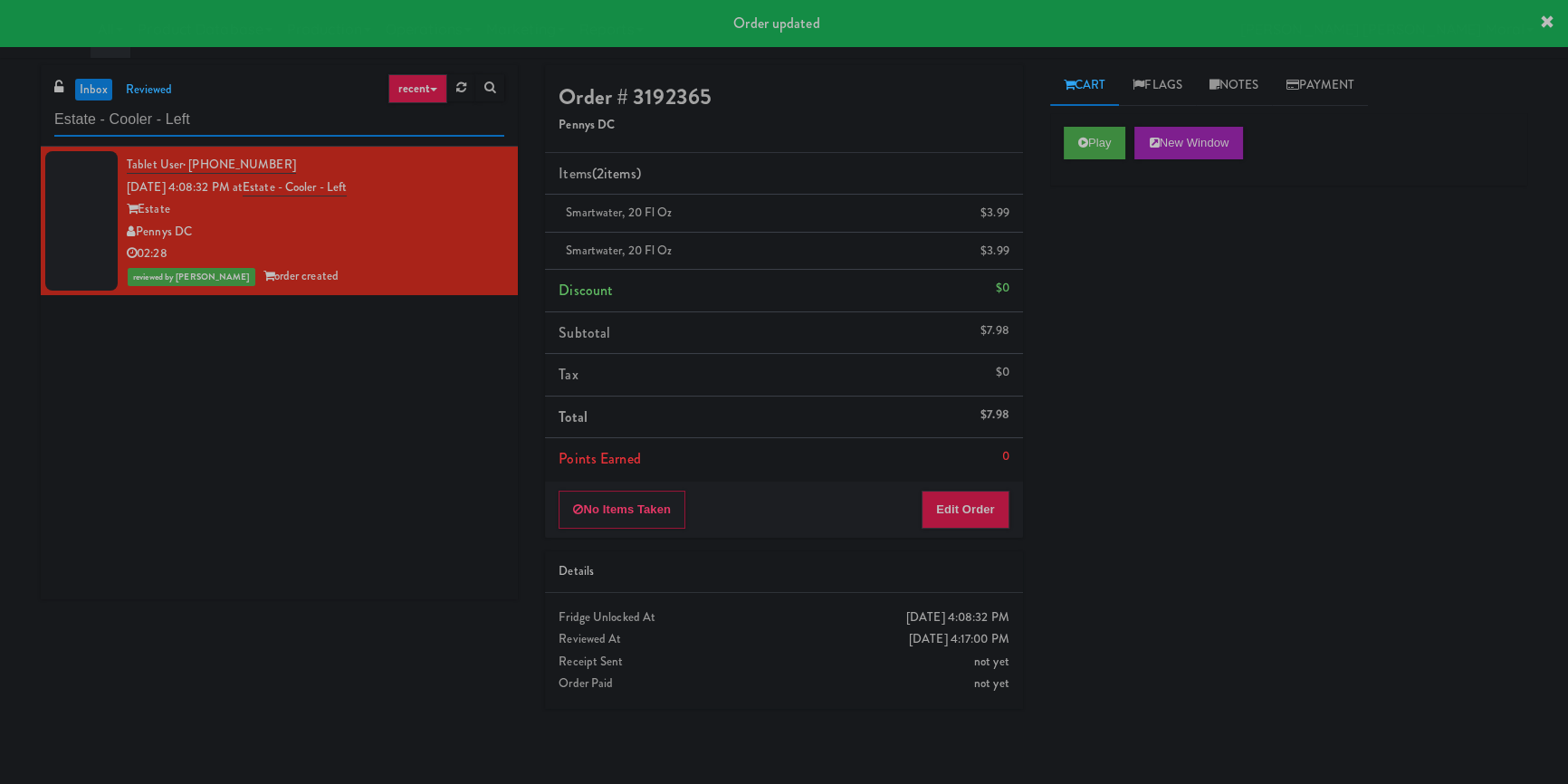
click at [218, 120] on input "Estate - Cooler - Left" at bounding box center [279, 120] width 450 height 34
paste input "The Monarch Combo"
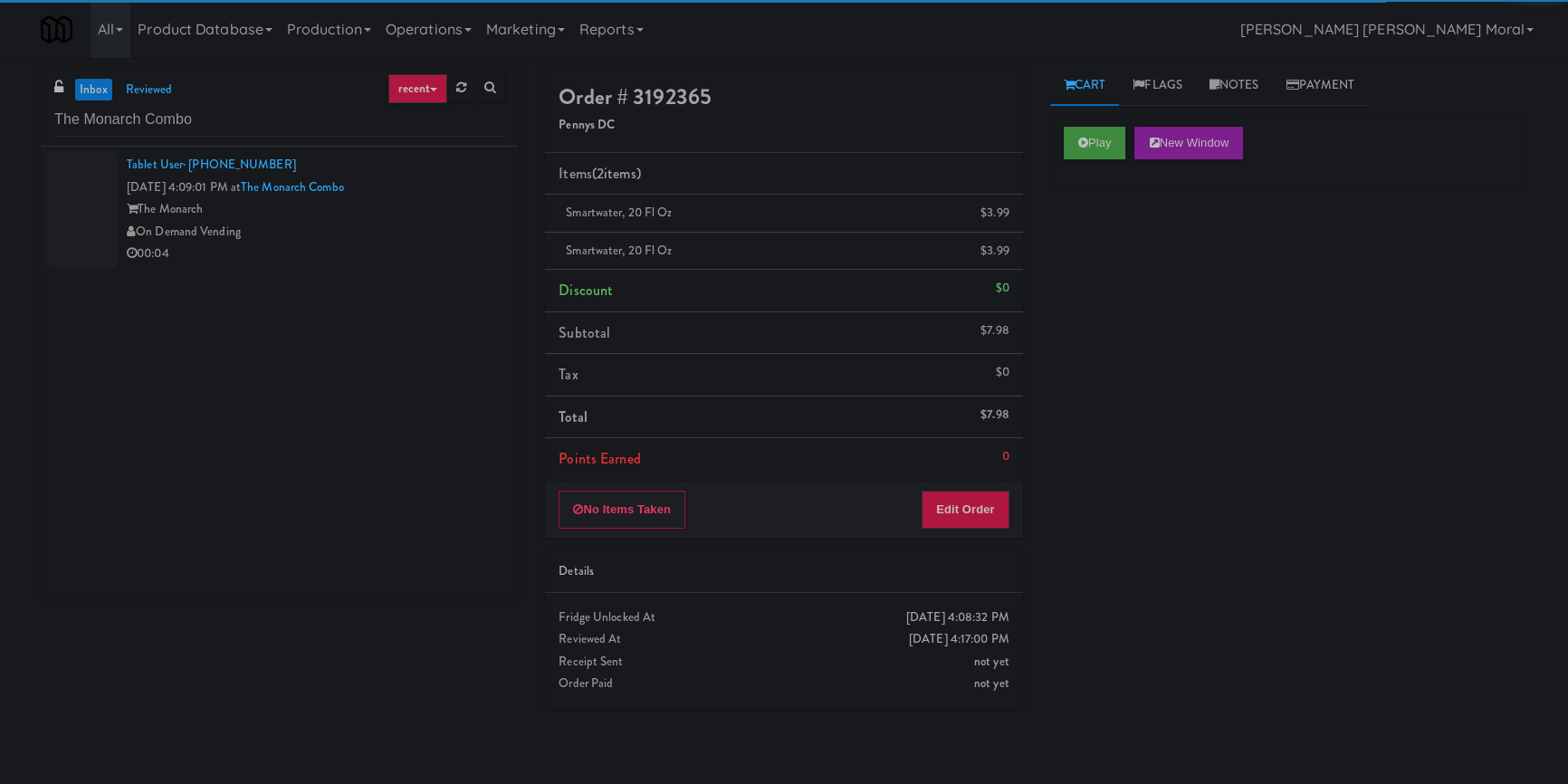
click at [407, 231] on div "On Demand Vending" at bounding box center [316, 232] width 378 height 23
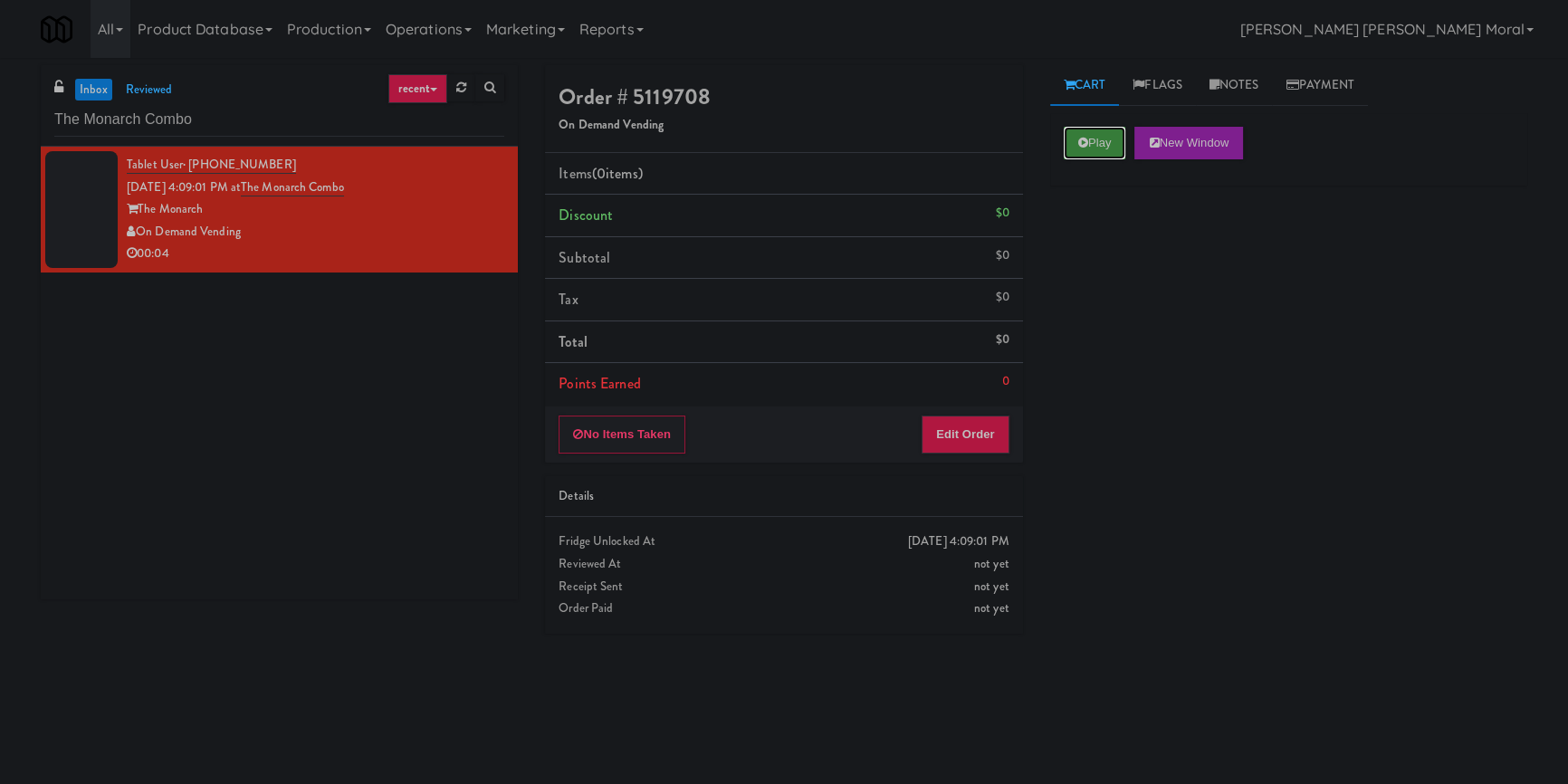
click at [1075, 140] on button "Play" at bounding box center [1095, 143] width 62 height 33
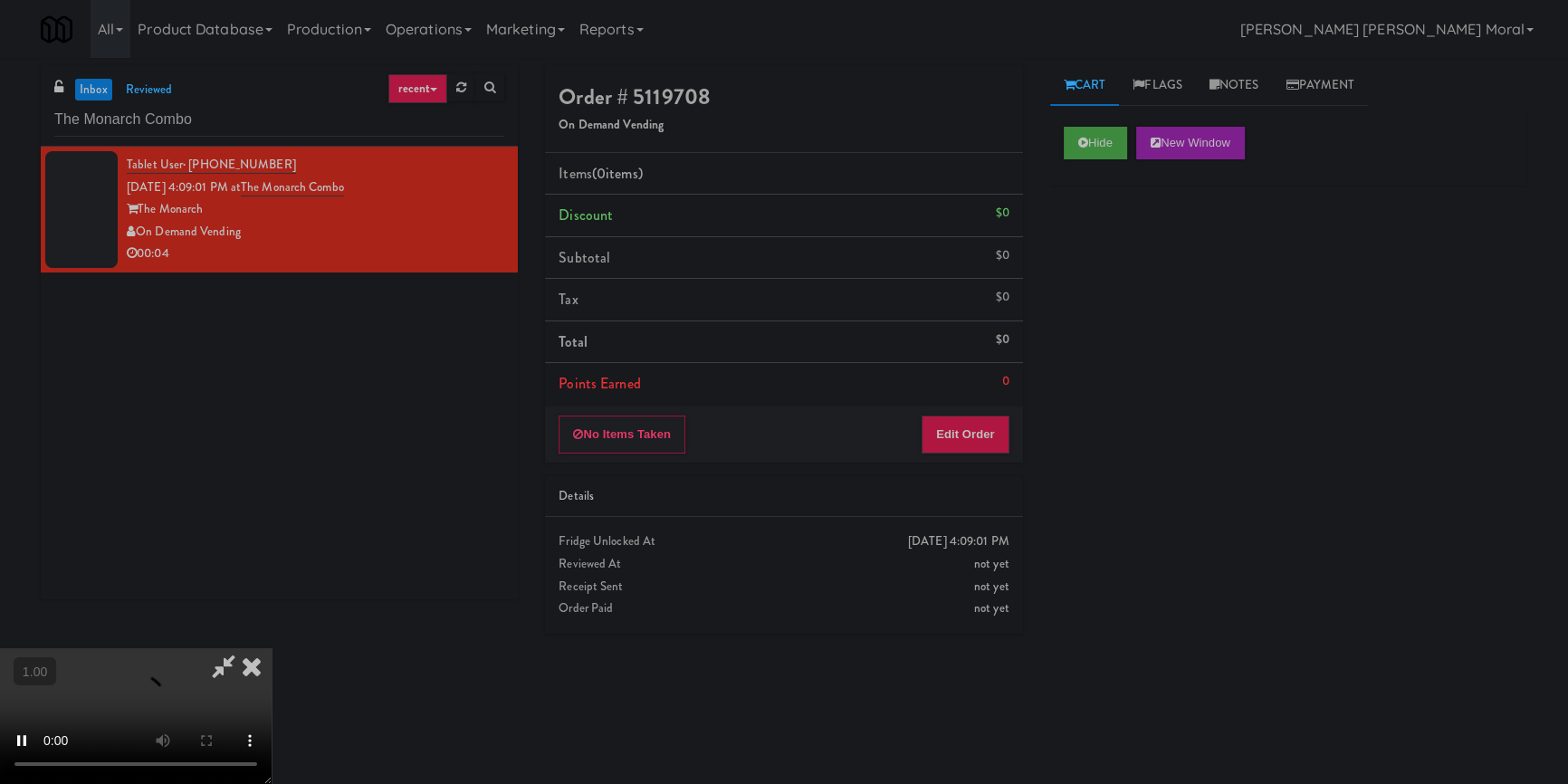
click at [1094, 255] on div "Hide New Window Primary Flag Clear Flag if unable to determine what was taken o…" at bounding box center [1288, 453] width 477 height 679
click at [1085, 440] on div "Hide New Window Primary Flag Clear Flag if unable to determine what was taken o…" at bounding box center [1288, 453] width 477 height 679
click at [272, 649] on video at bounding box center [136, 716] width 272 height 136
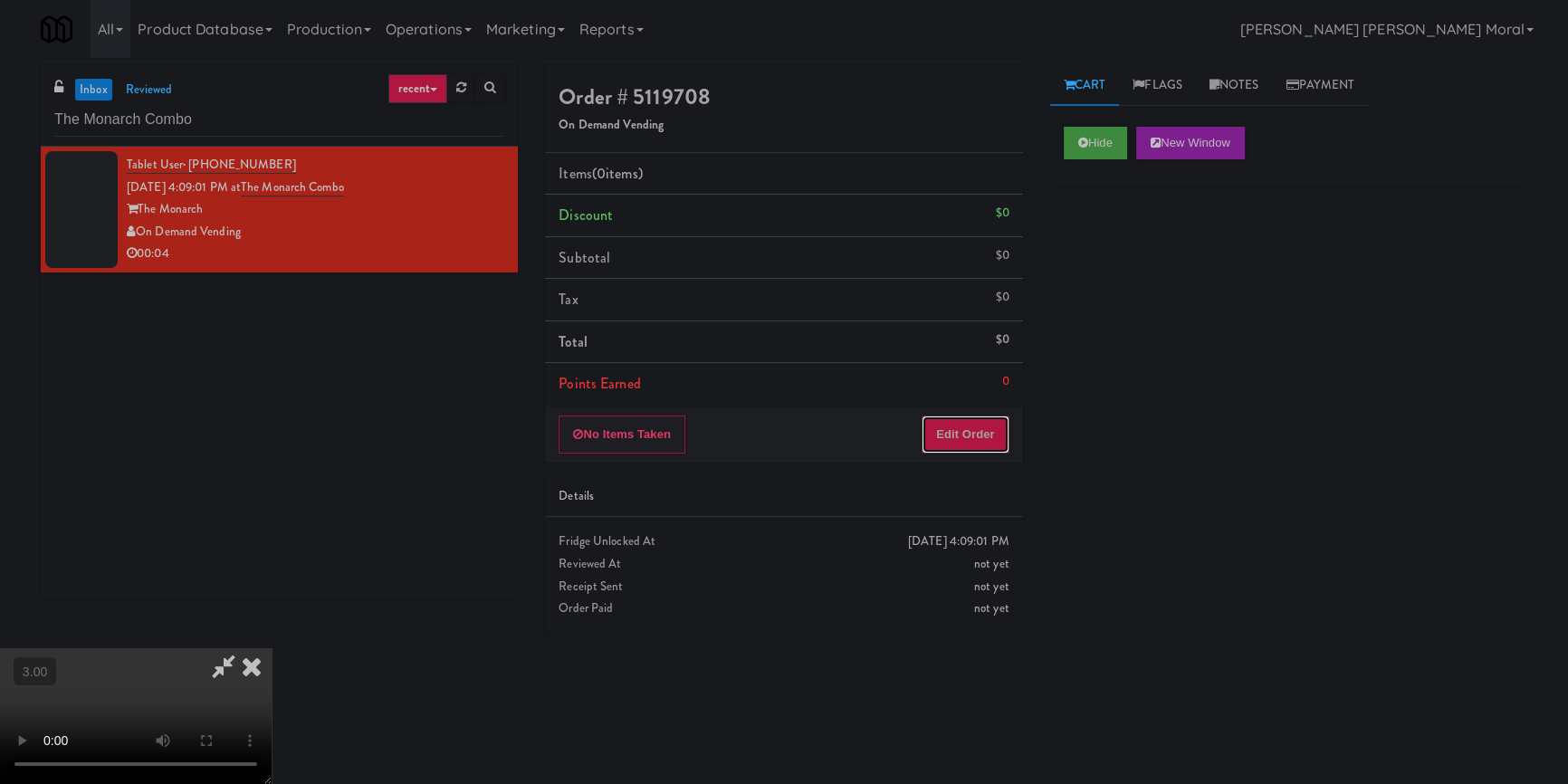
click at [983, 434] on button "Edit Order" at bounding box center [965, 435] width 88 height 38
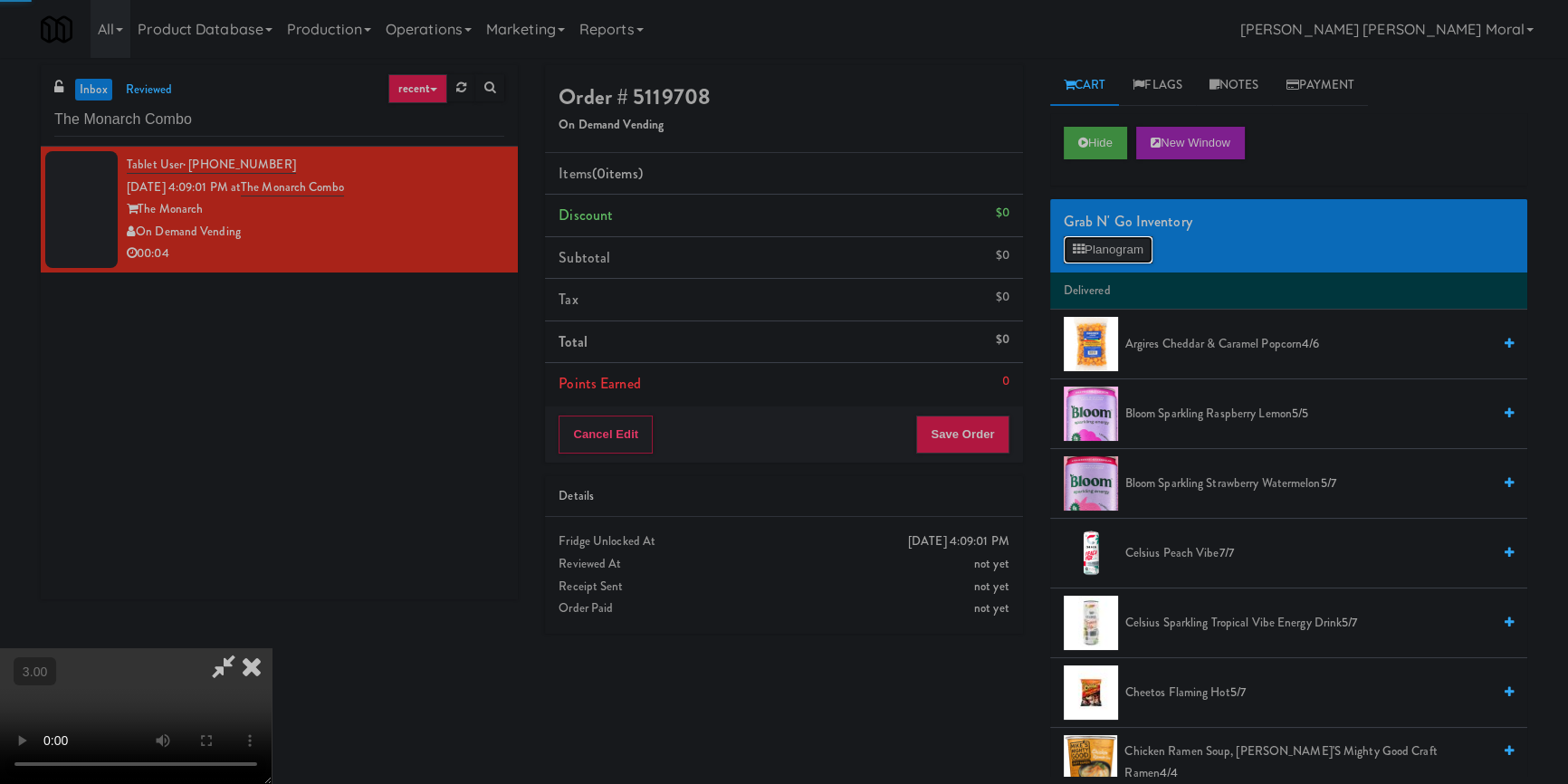
click at [1116, 261] on button "Planogram" at bounding box center [1107, 250] width 88 height 27
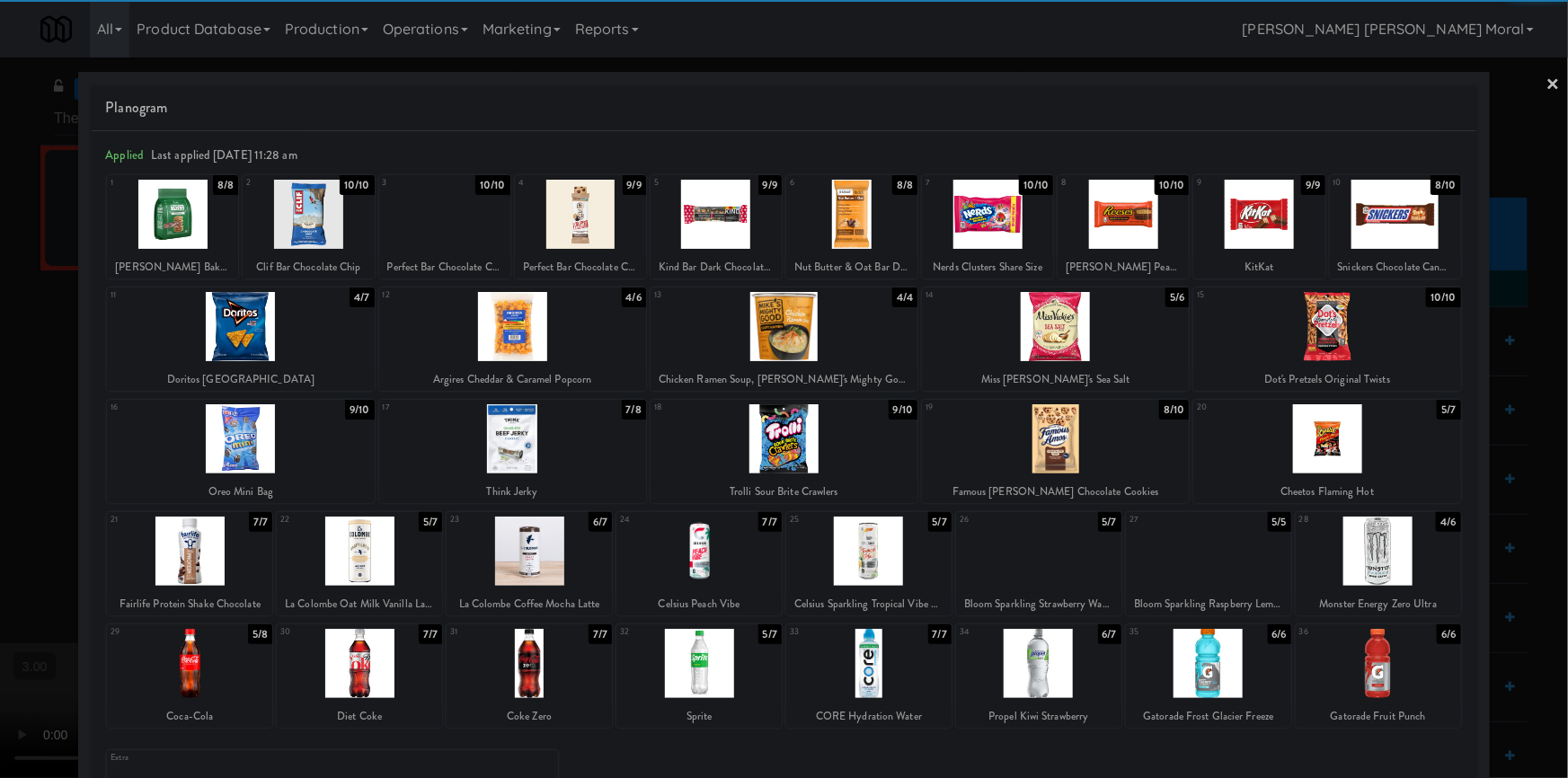
click at [884, 646] on div at bounding box center [868, 664] width 166 height 69
click at [1546, 83] on link "×" at bounding box center [1554, 86] width 14 height 56
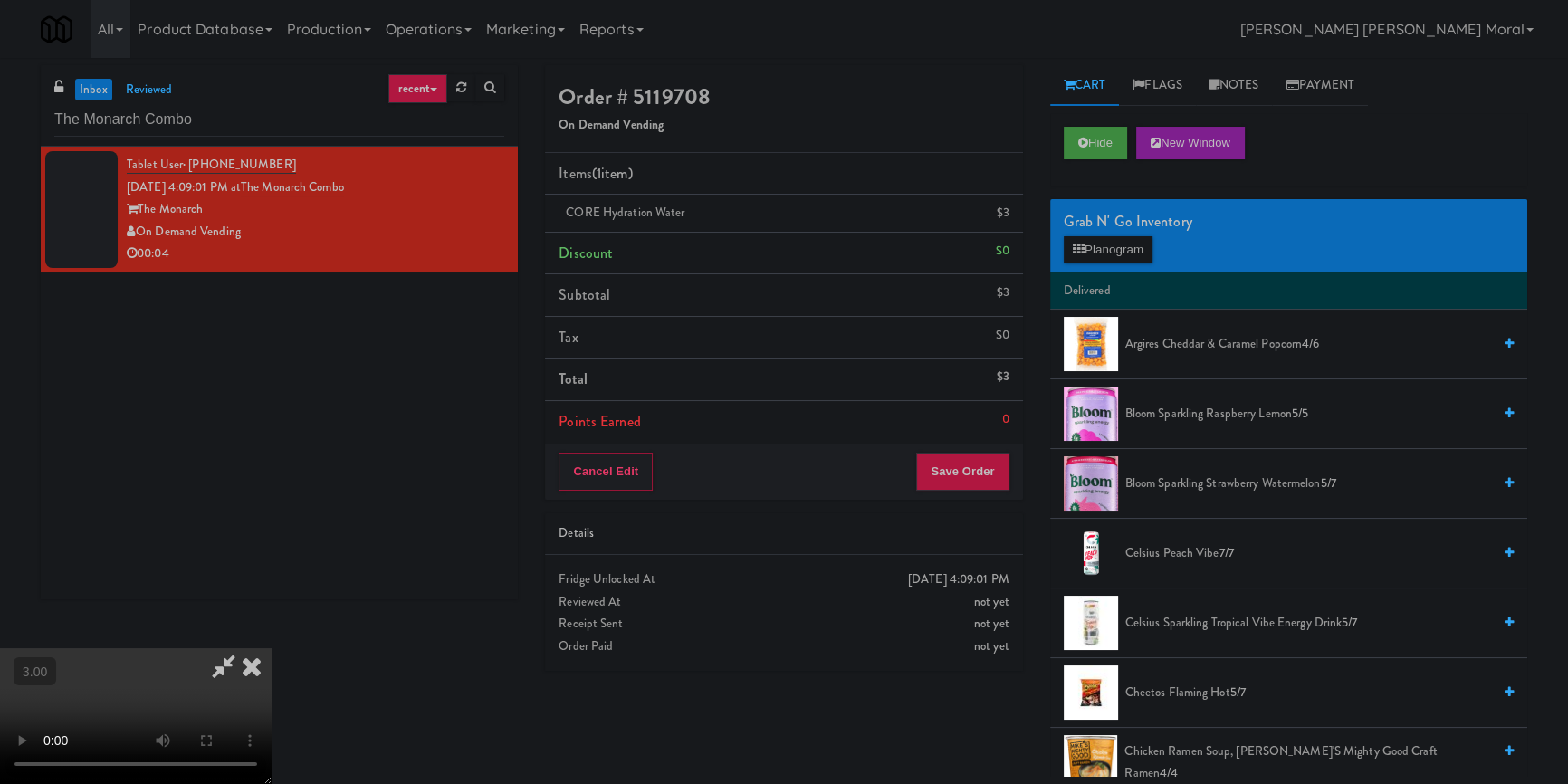
click at [272, 649] on video at bounding box center [136, 716] width 272 height 136
click at [272, 649] on icon at bounding box center [252, 667] width 40 height 37
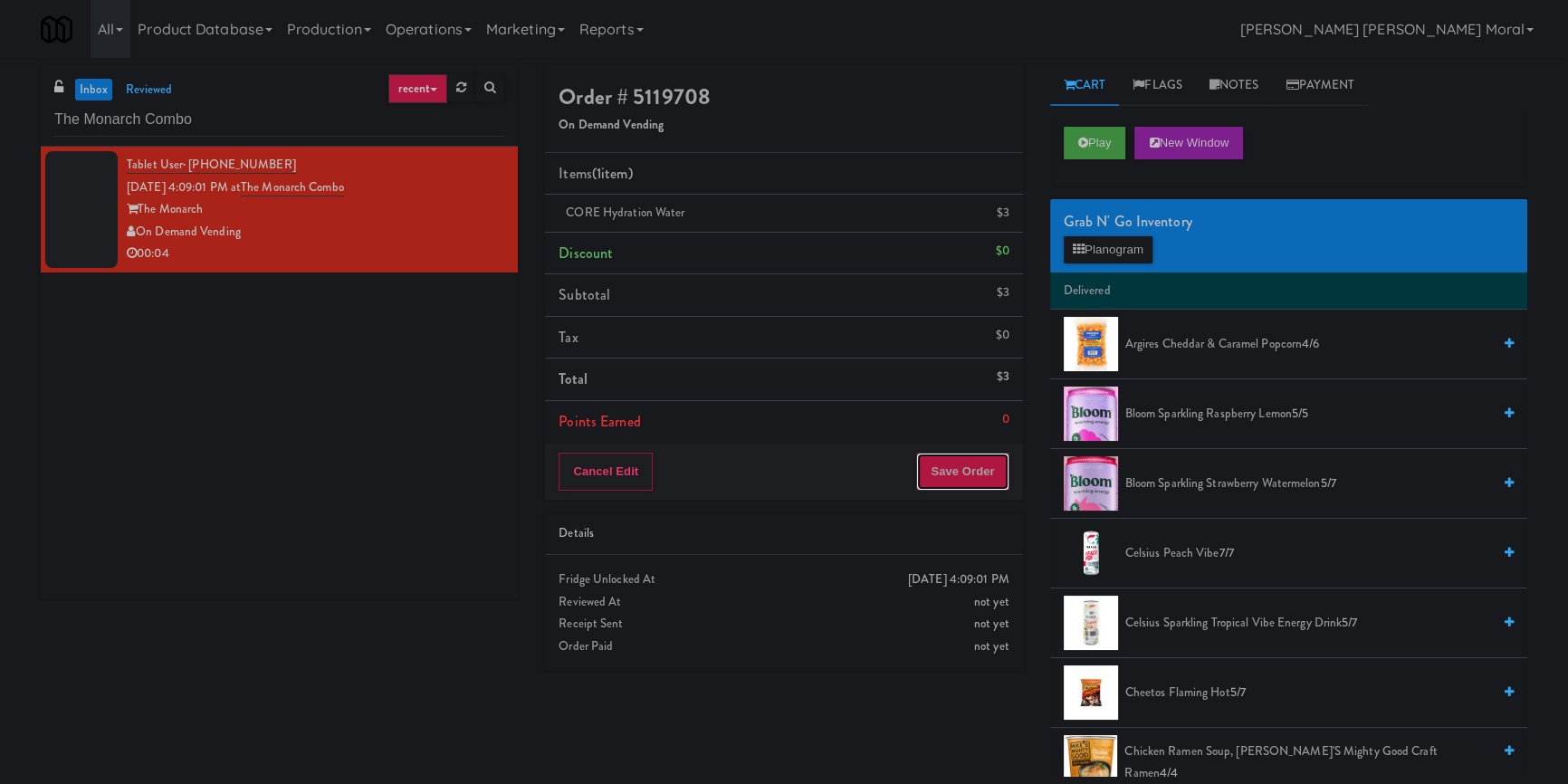
click at [981, 473] on button "Save Order" at bounding box center [961, 472] width 92 height 38
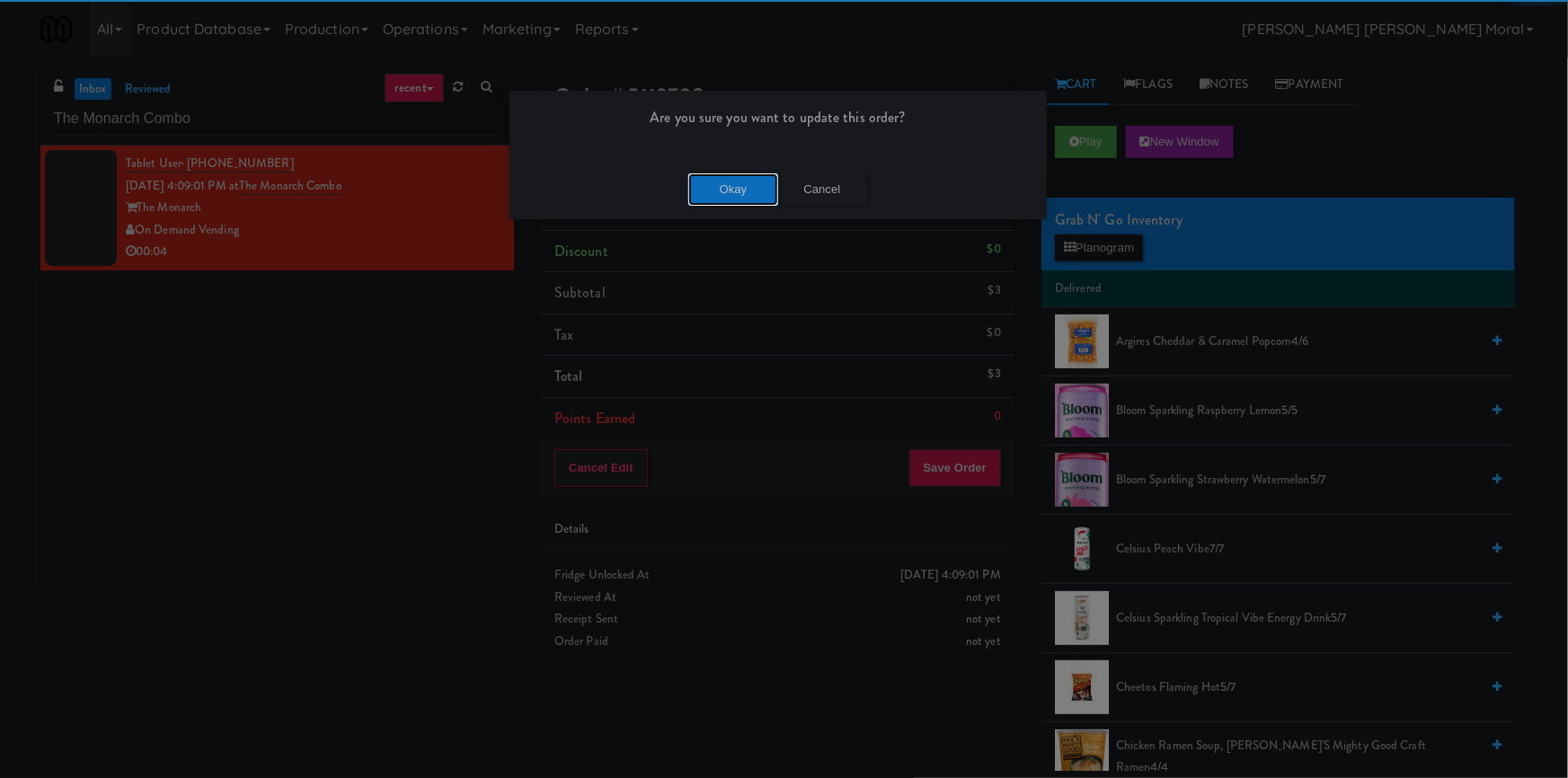
click at [728, 186] on button "Okay" at bounding box center [732, 190] width 90 height 33
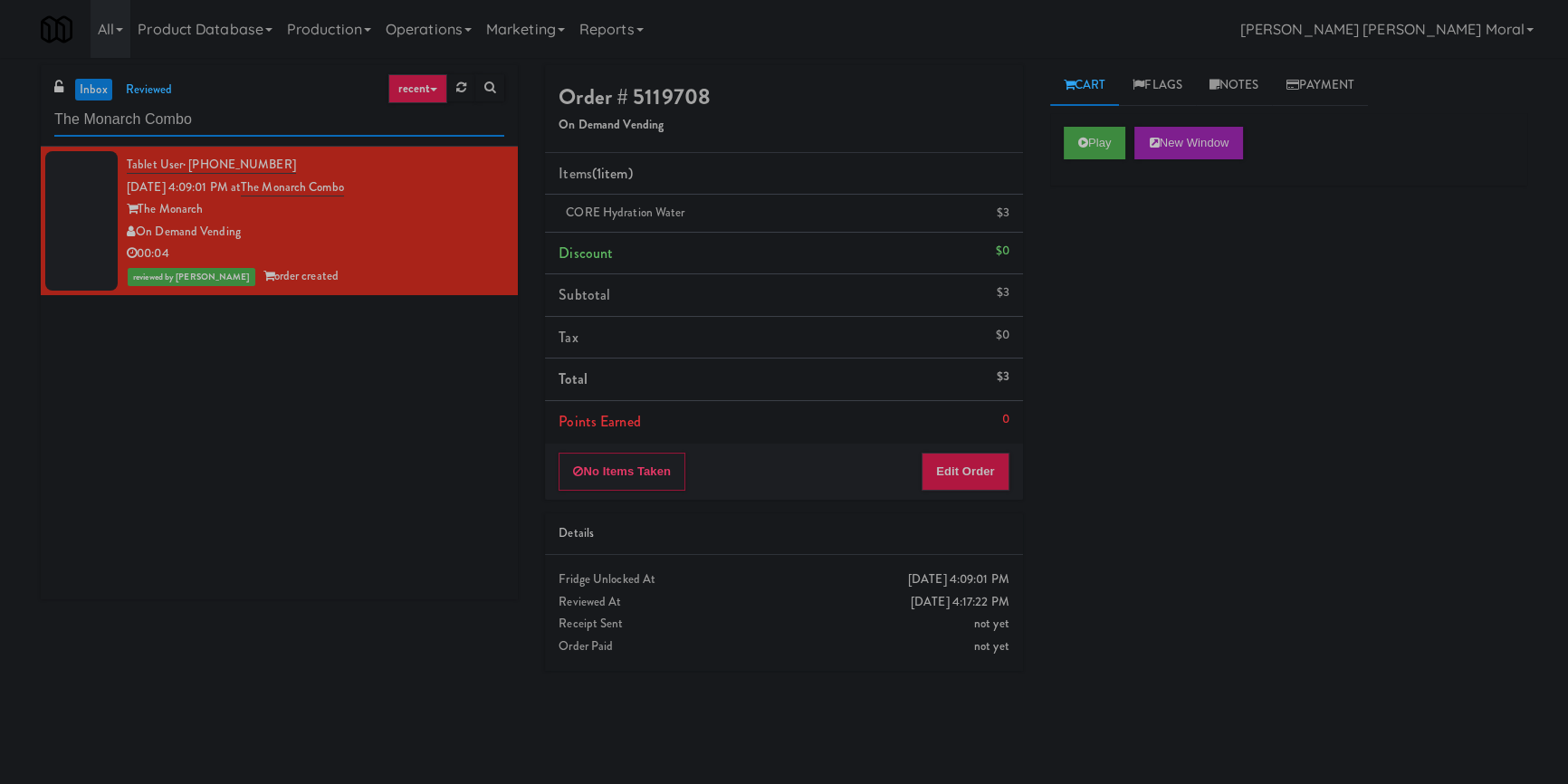
click at [239, 117] on input "The Monarch Combo" at bounding box center [279, 120] width 450 height 34
paste input "[GEOGRAPHIC_DATA][PERSON_NAME][MEDICAL_DATA]"
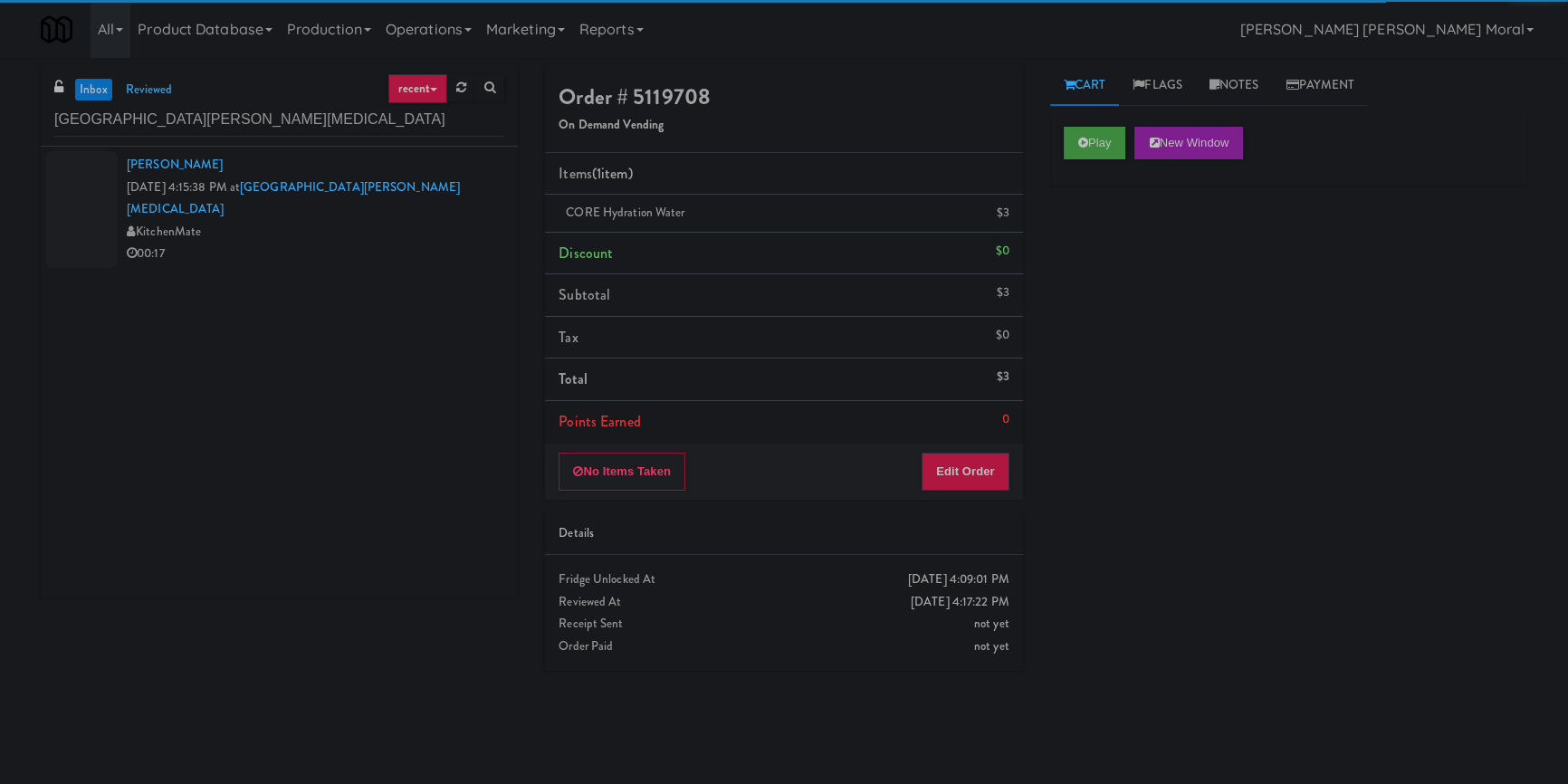
click at [418, 243] on div "00:17" at bounding box center [316, 254] width 378 height 23
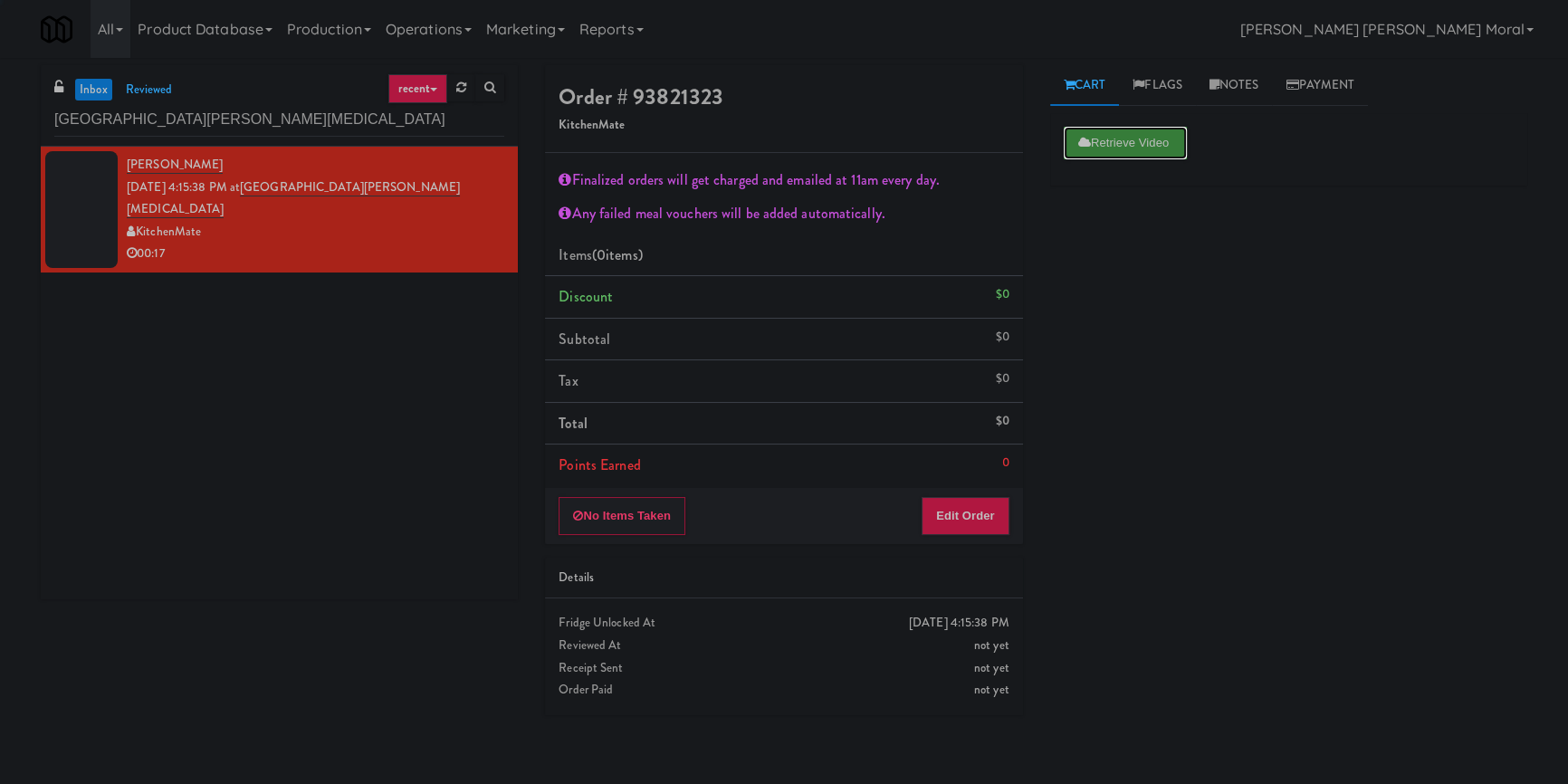
click at [1101, 138] on button "Retrieve Video" at bounding box center [1125, 143] width 123 height 33
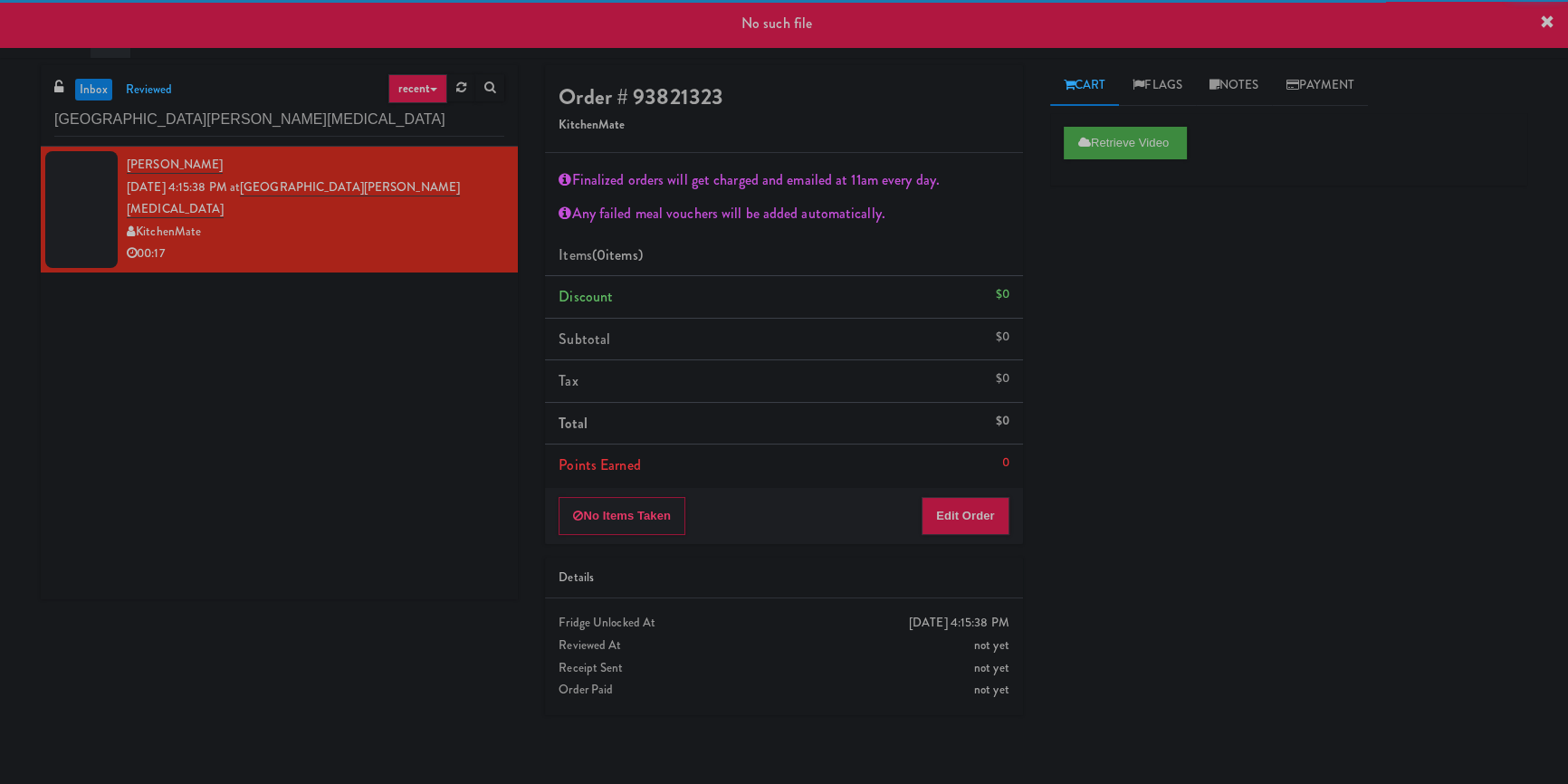
click at [1086, 517] on div "Retrieve Video Primary Flag Clear Flag if unable to determine what was taken or…" at bounding box center [1288, 453] width 477 height 679
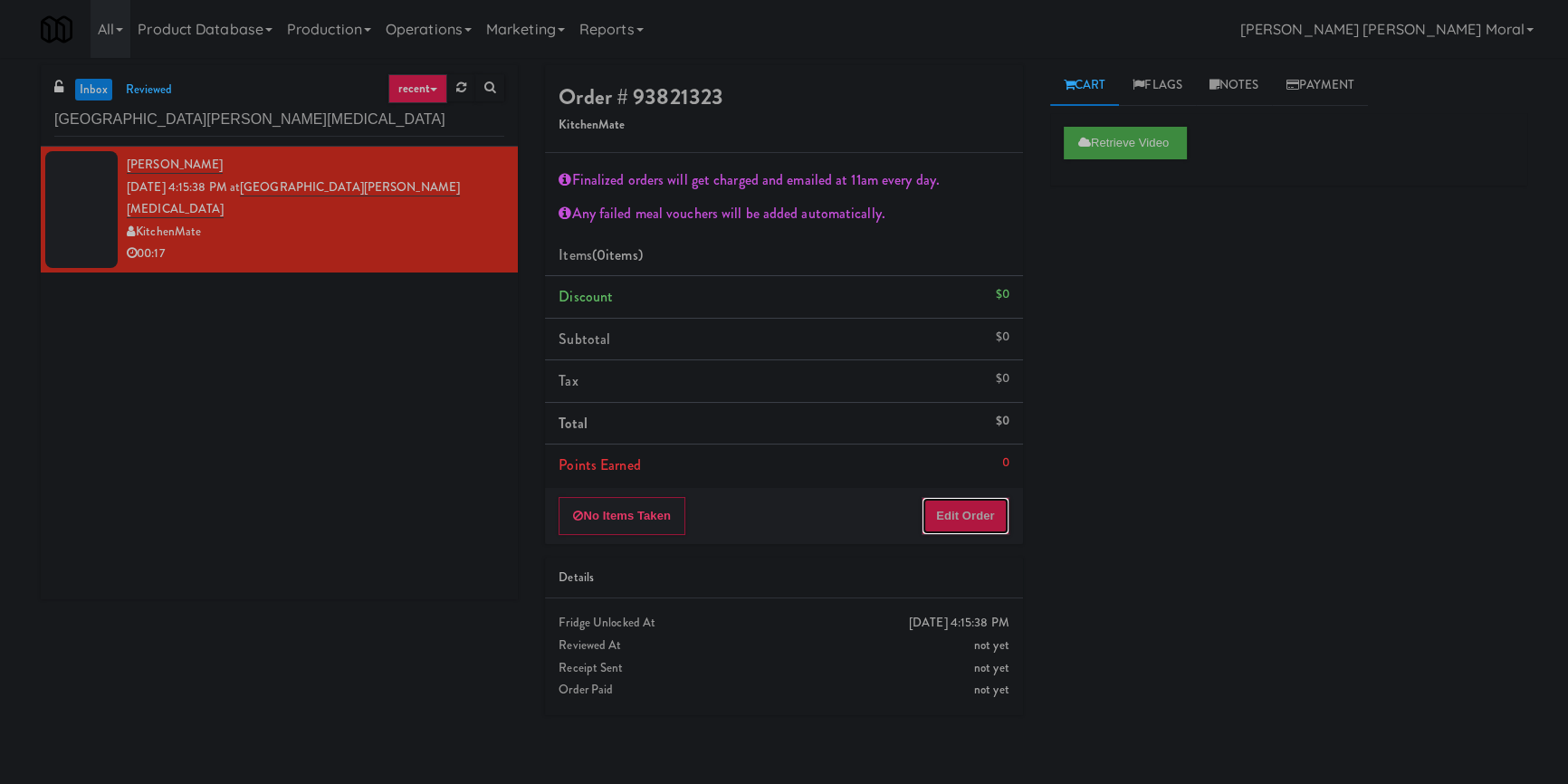
click at [963, 509] on button "Edit Order" at bounding box center [965, 517] width 88 height 38
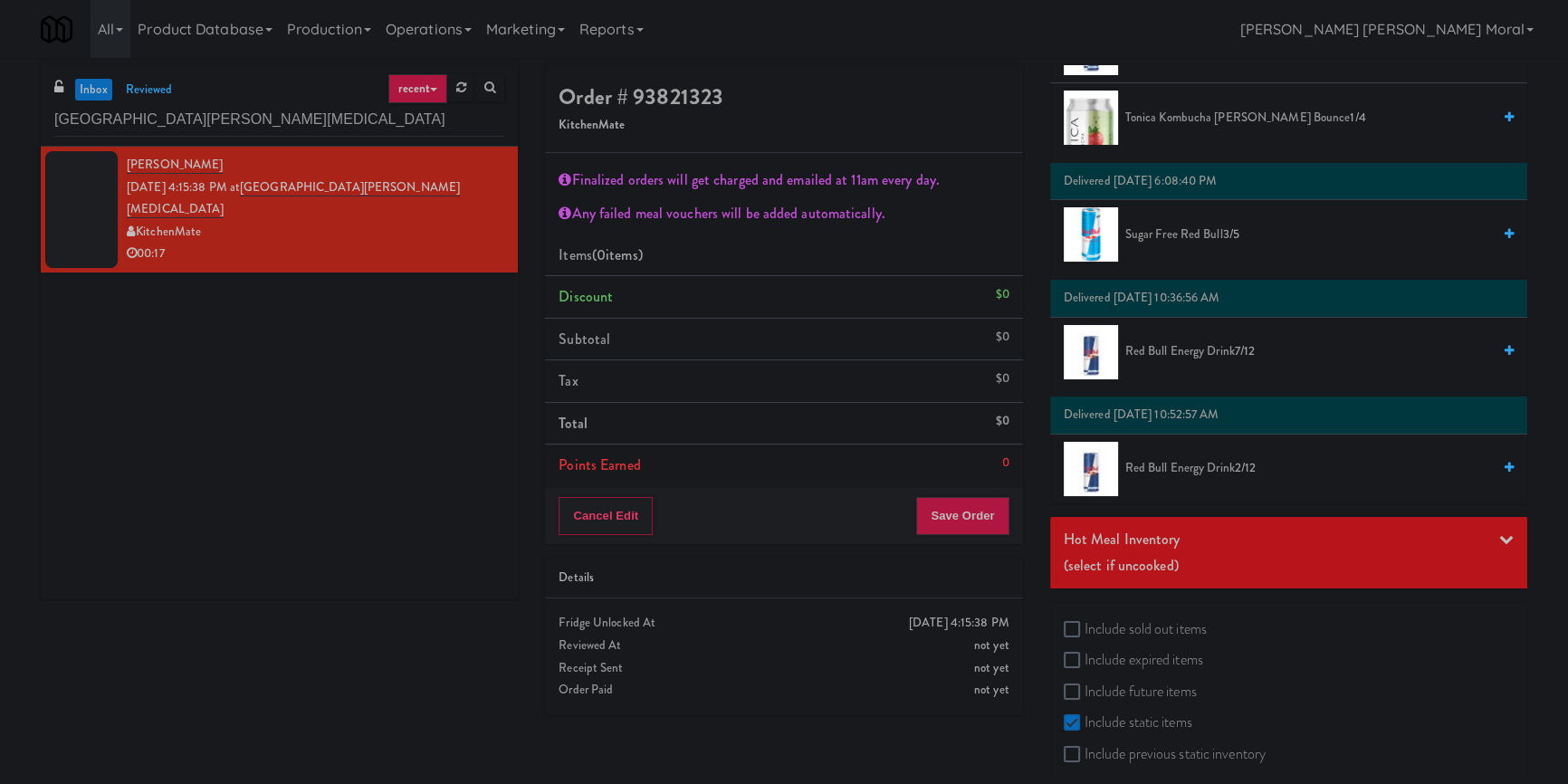
scroll to position [1775, 0]
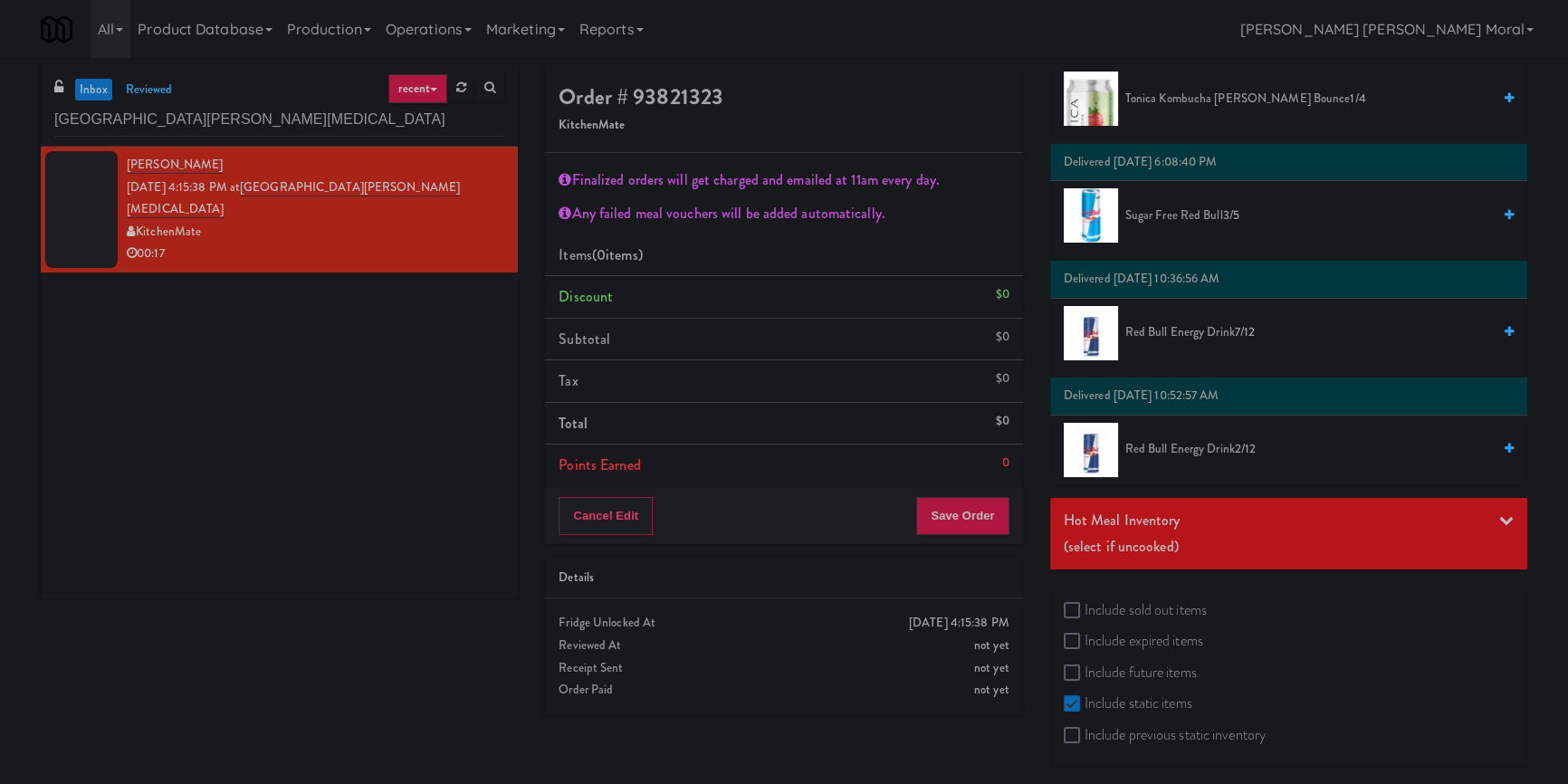
click at [1132, 534] on div "(select if uncooked)" at bounding box center [1288, 548] width 450 height 27
click at [1127, 659] on span "Chipotle Sweet Potato Bowl 1/1" at bounding box center [1146, 663] width 150 height 17
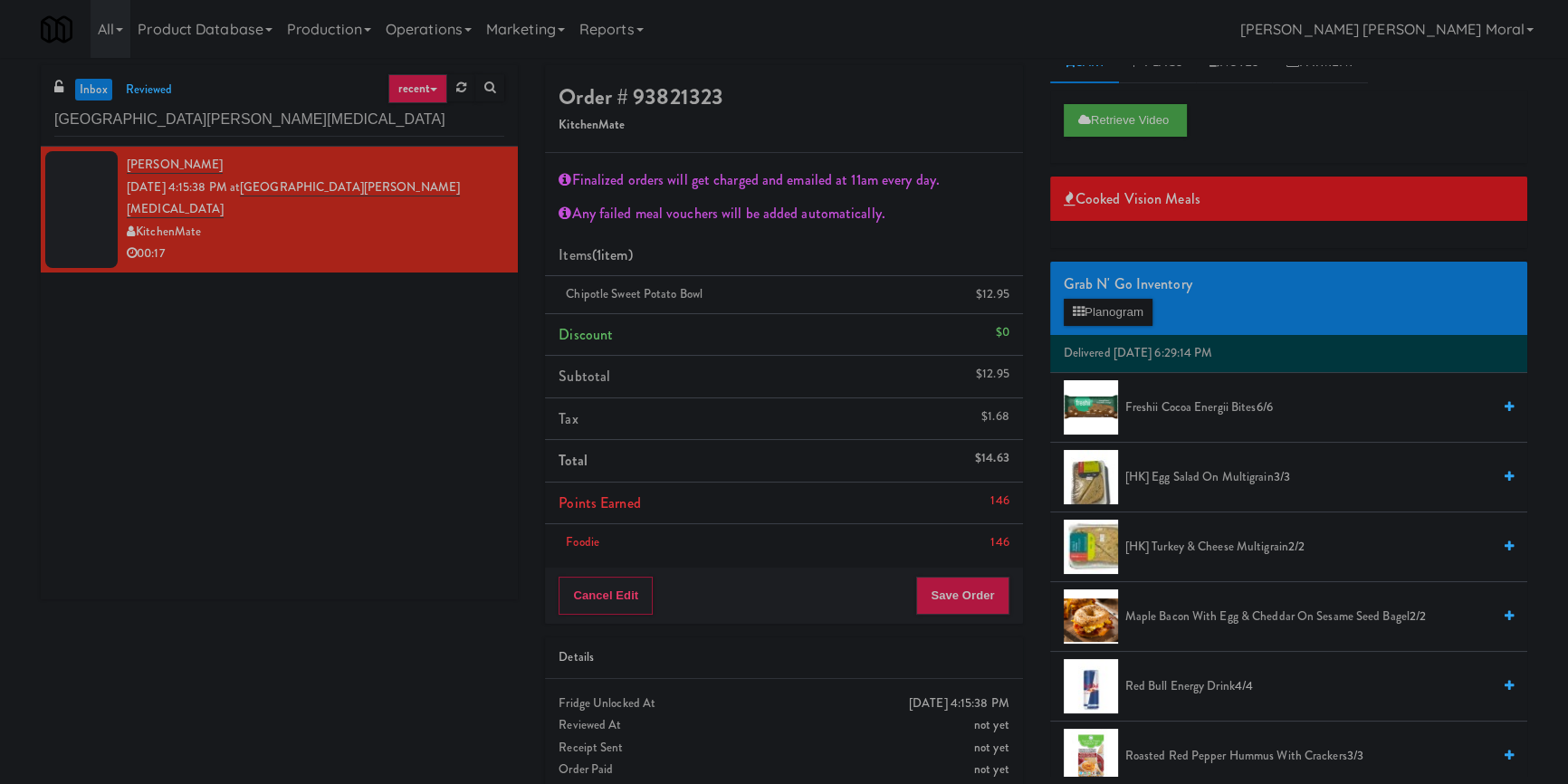
scroll to position [0, 0]
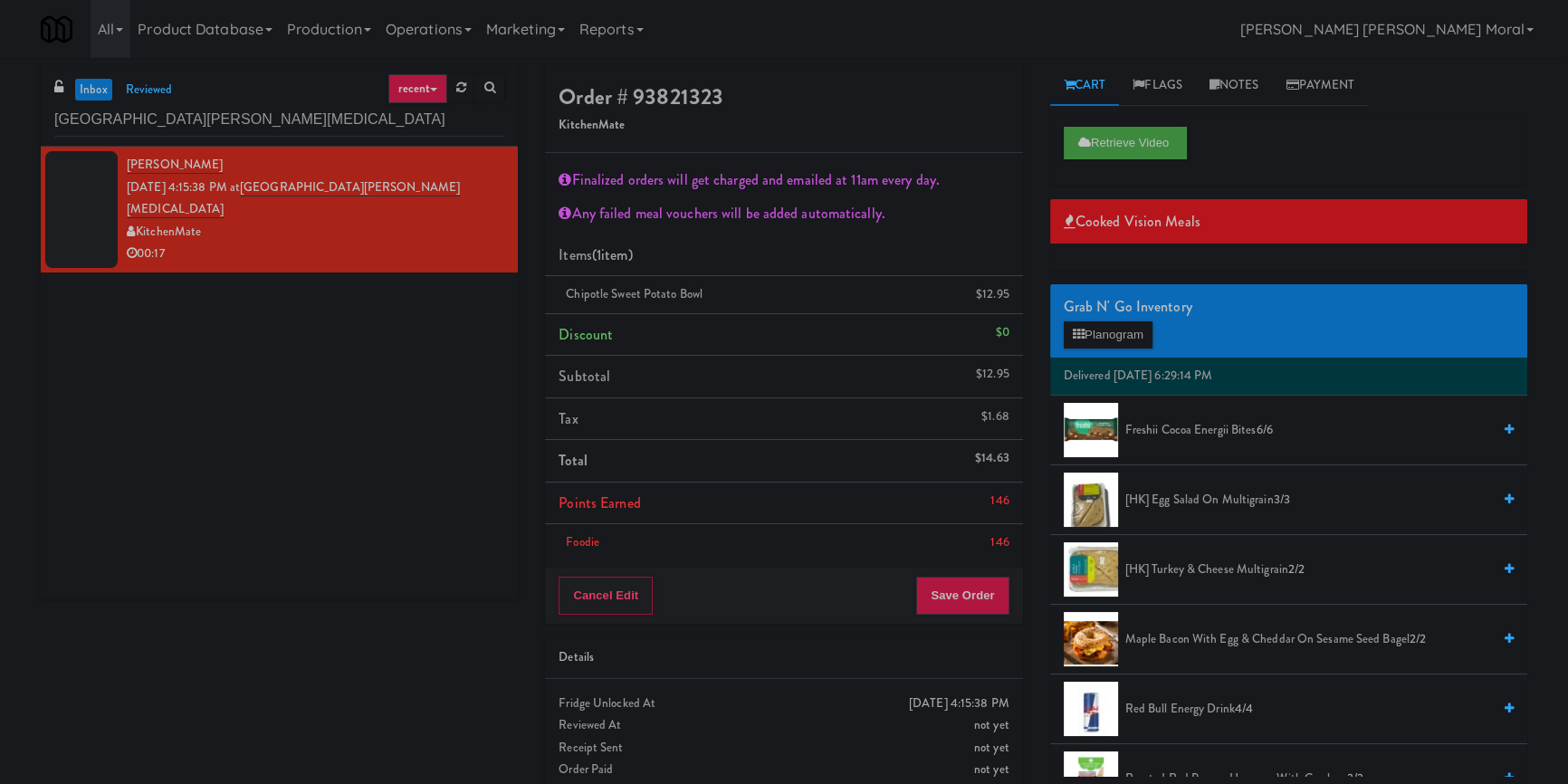
click at [1183, 424] on span "Freshii Cocoa Energii Bites 6/6" at bounding box center [1308, 431] width 366 height 23
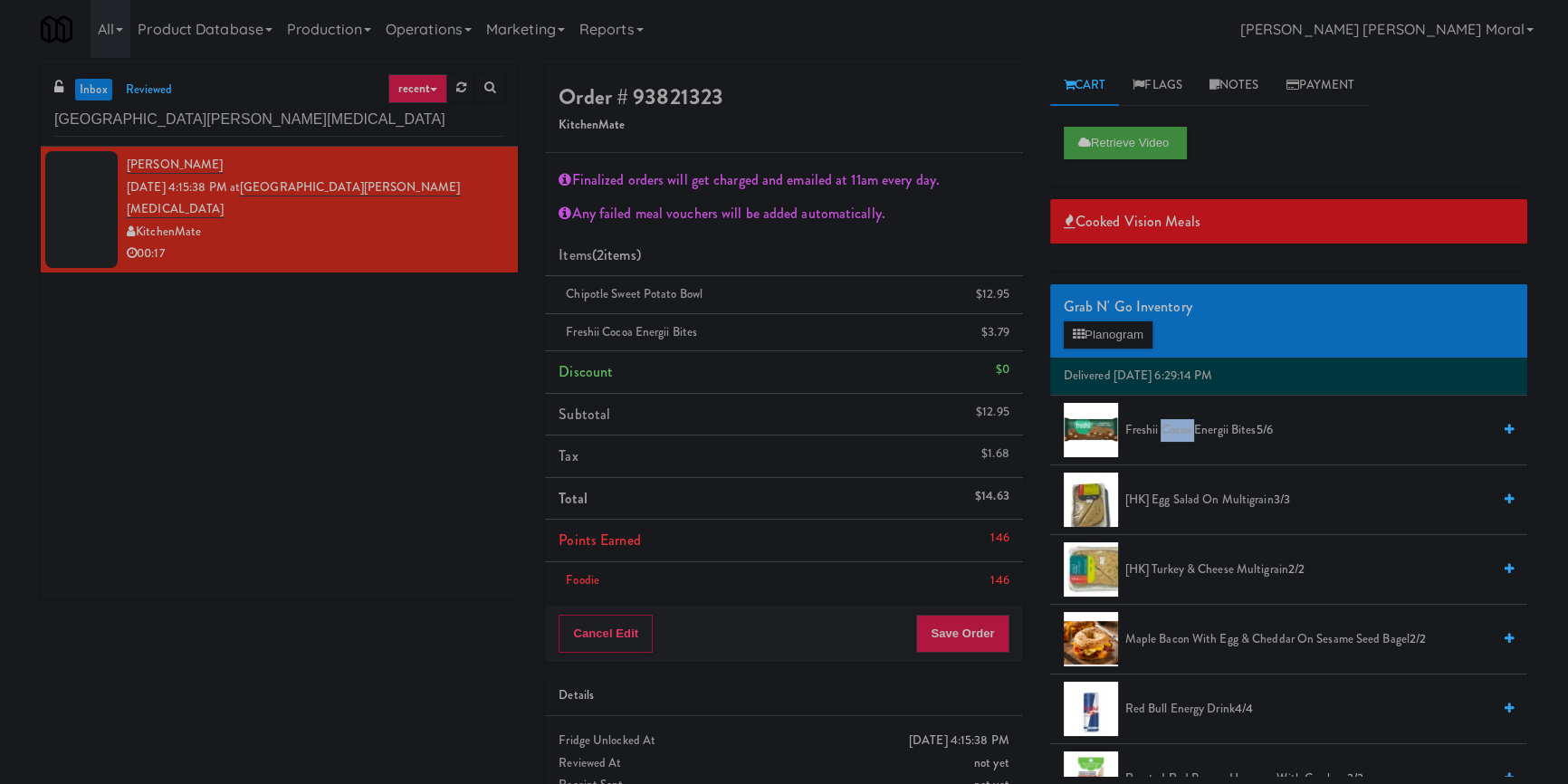
click at [1183, 424] on span "Freshii Cocoa Energii Bites 5/6" at bounding box center [1308, 431] width 366 height 23
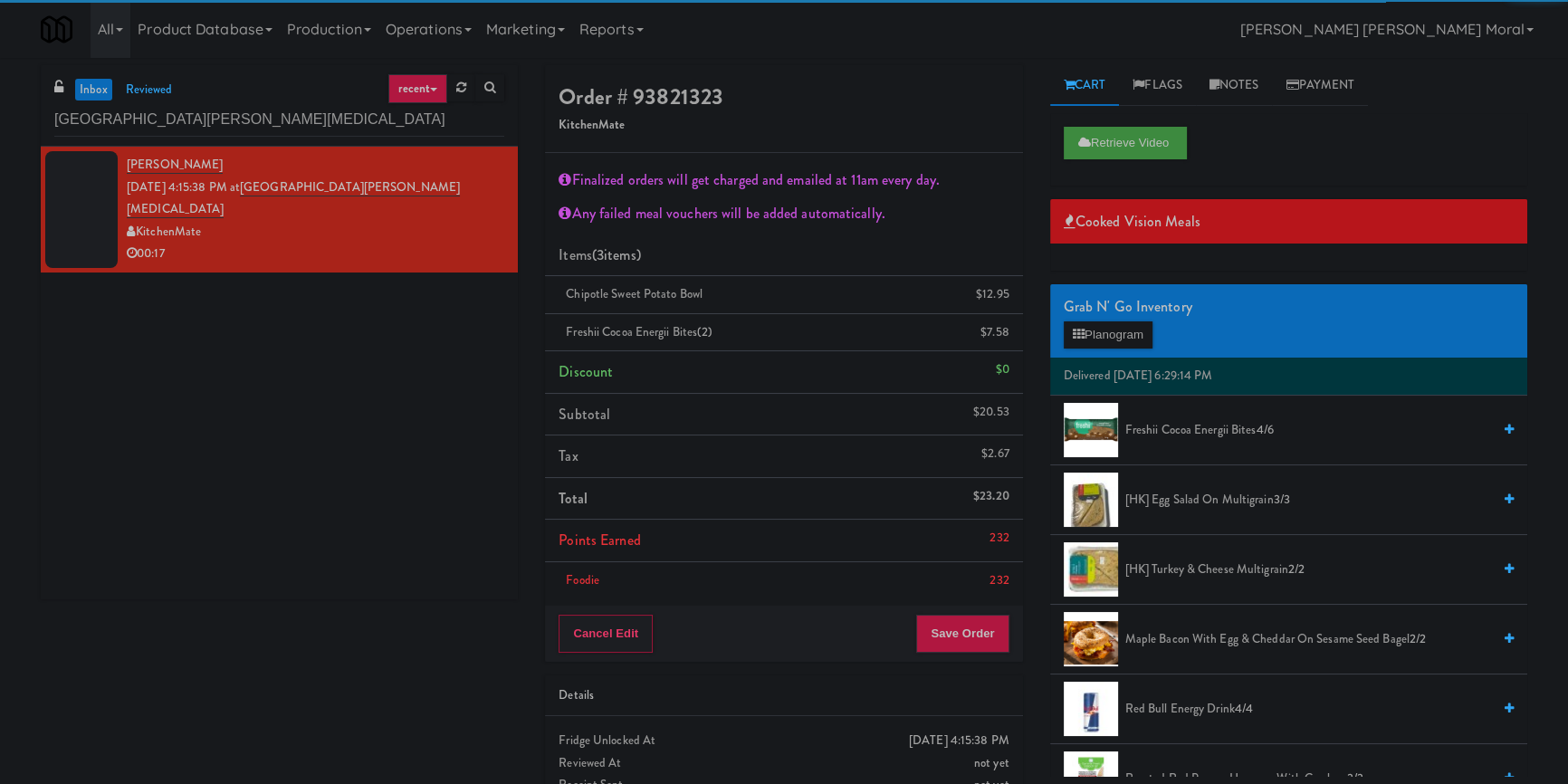
click at [965, 654] on div "Cancel Edit Save Order" at bounding box center [783, 634] width 477 height 57
click at [967, 649] on button "Save Order" at bounding box center [961, 634] width 92 height 38
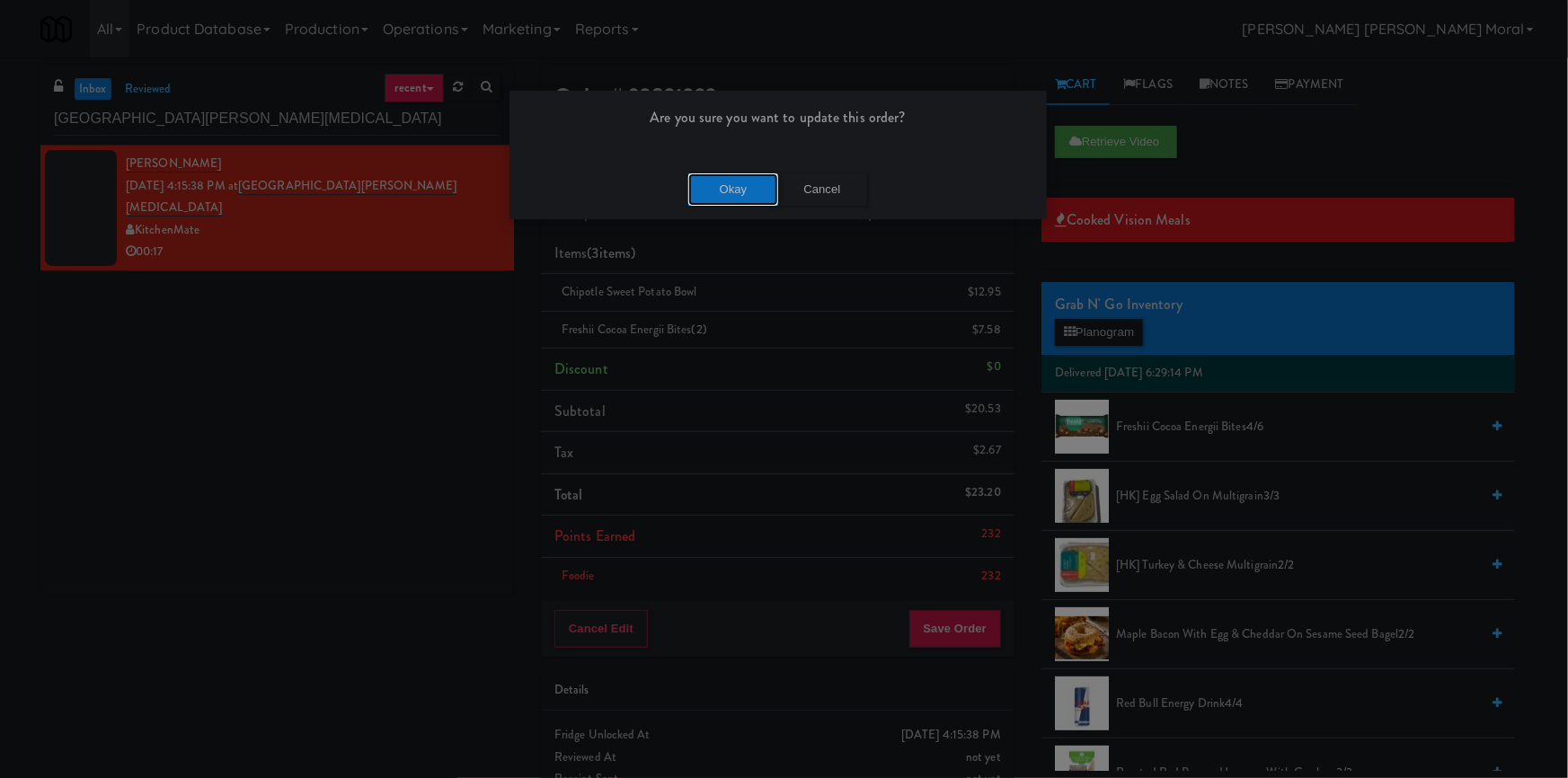
click at [720, 201] on button "Okay" at bounding box center [732, 190] width 90 height 33
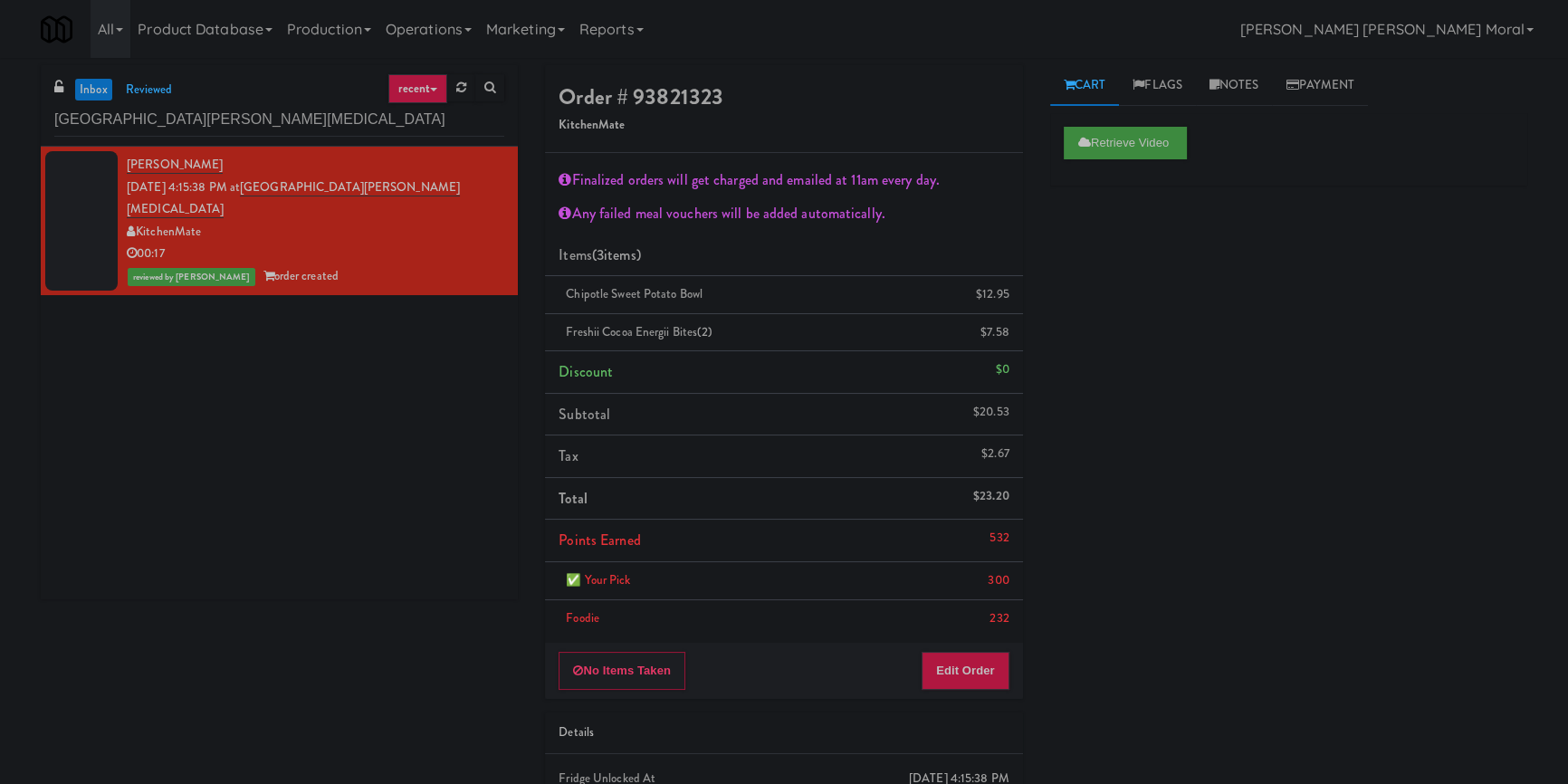
click at [270, 143] on div "inbox reviewed recent all unclear take inventory issue suspicious failed recent…" at bounding box center [279, 105] width 477 height 81
click at [277, 129] on input "[GEOGRAPHIC_DATA][PERSON_NAME][MEDICAL_DATA]" at bounding box center [279, 120] width 450 height 34
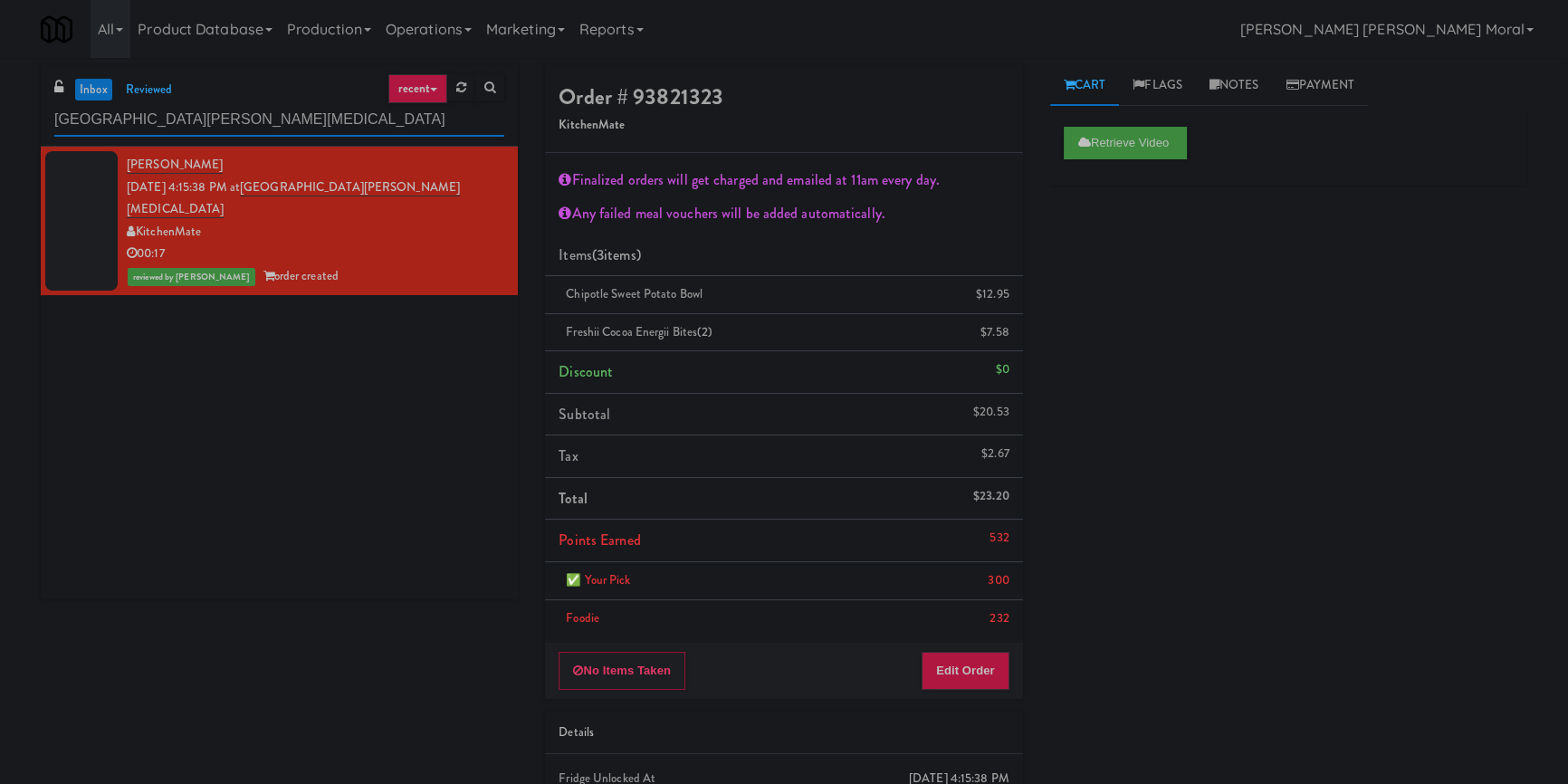
paste input "Hub Cincinnati Fridg"
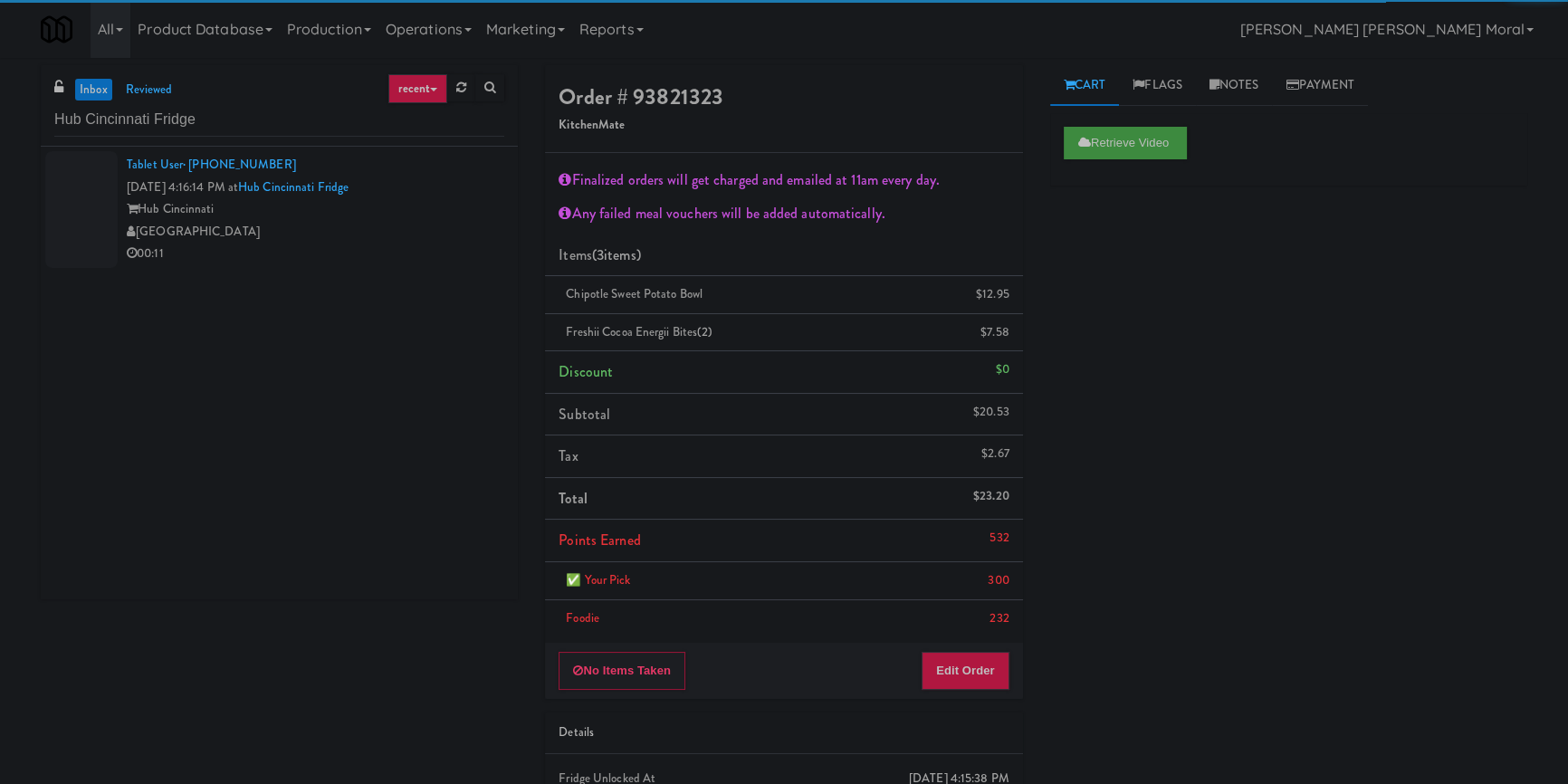
click at [389, 234] on div "[GEOGRAPHIC_DATA]" at bounding box center [316, 232] width 378 height 23
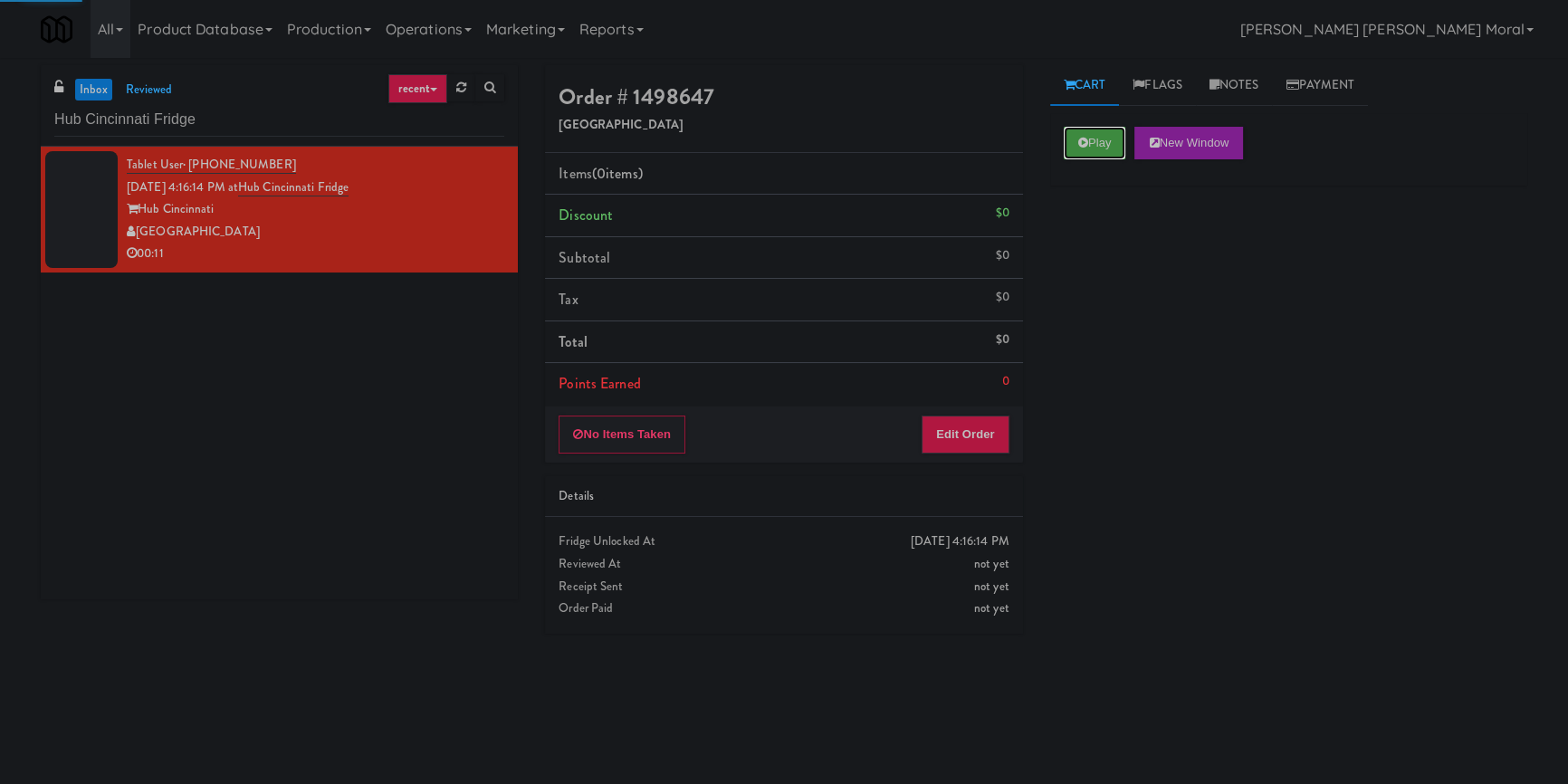
drag, startPoint x: 1074, startPoint y: 147, endPoint x: 1081, endPoint y: 178, distance: 31.8
click at [1074, 146] on button "Play" at bounding box center [1095, 143] width 62 height 33
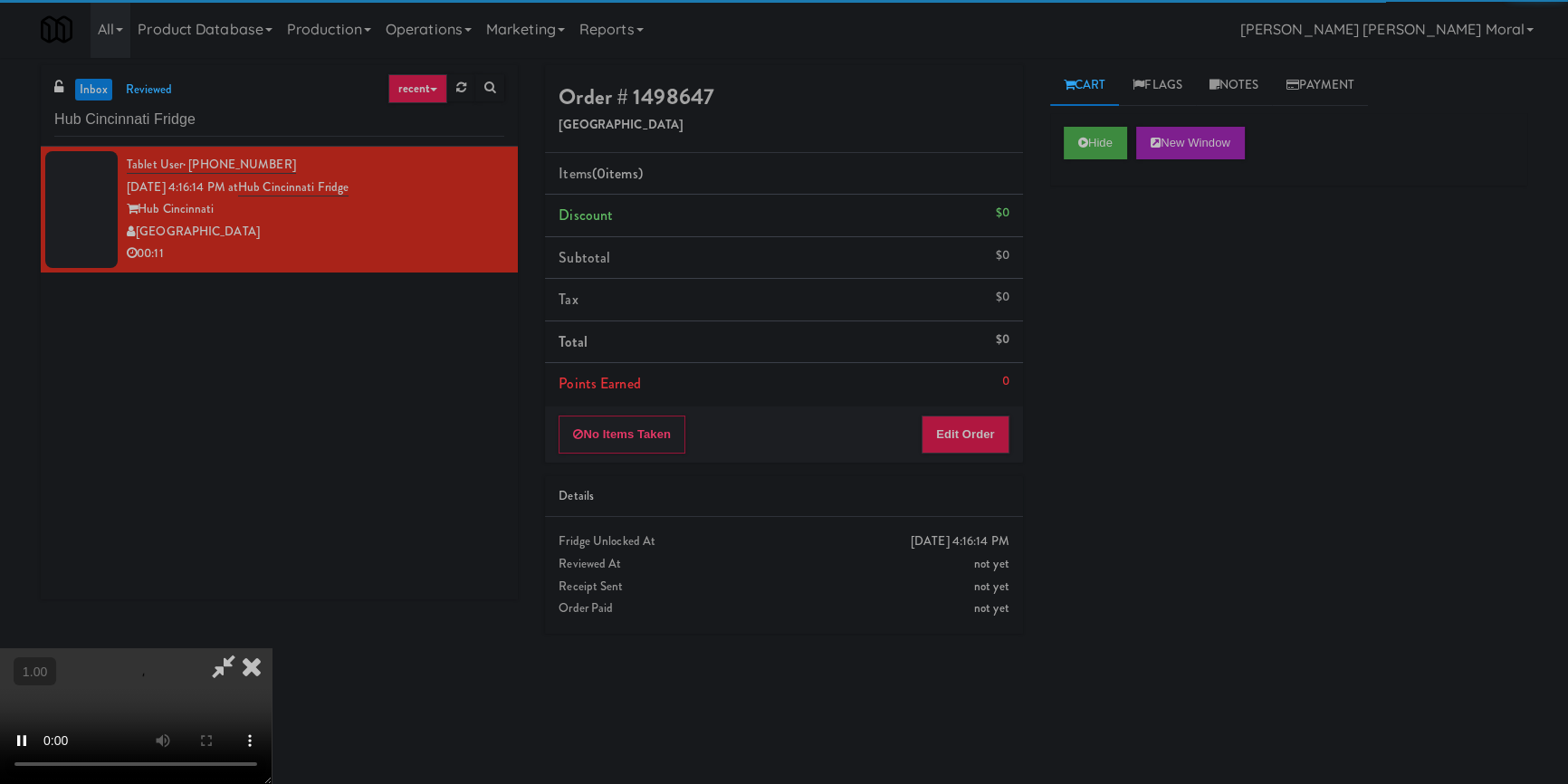
click at [1091, 272] on div "Hide New Window Primary Flag Clear Flag if unable to determine what was taken o…" at bounding box center [1288, 453] width 477 height 679
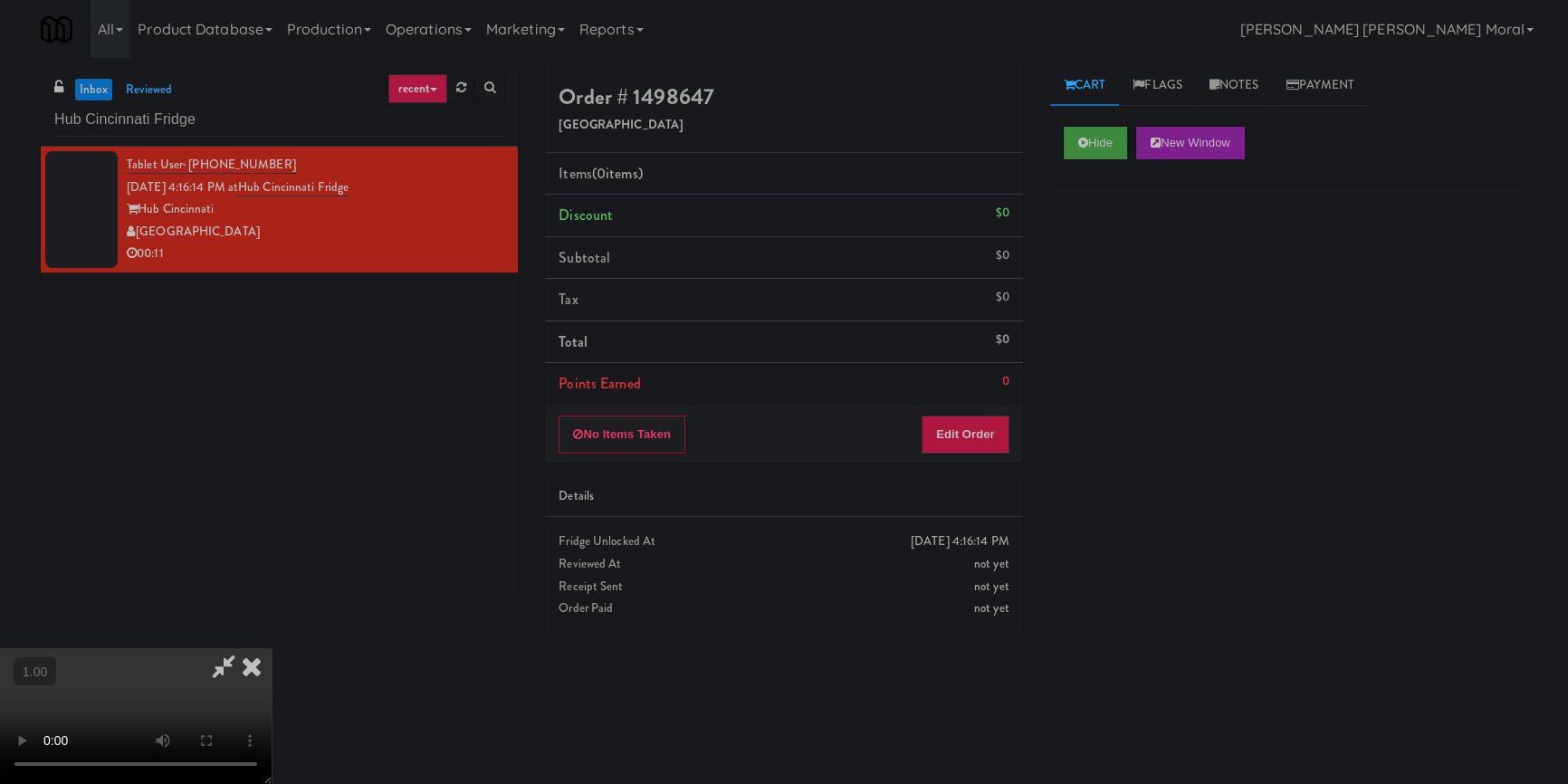
click at [1114, 369] on div "Hide New Window Primary Flag Clear Flag if unable to determine what was taken o…" at bounding box center [1288, 453] width 477 height 679
click at [272, 649] on video at bounding box center [136, 716] width 272 height 136
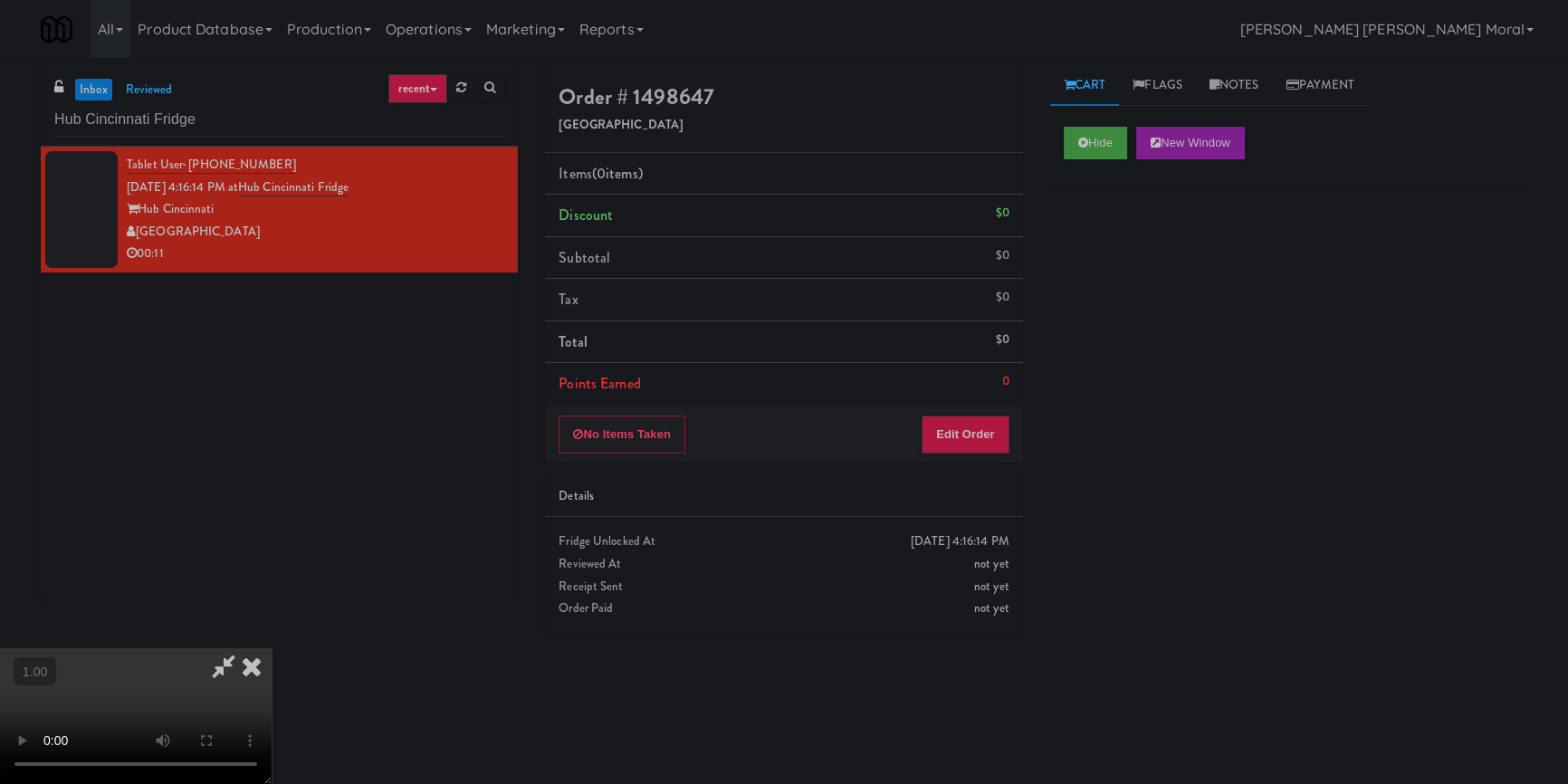
click at [272, 649] on video at bounding box center [136, 716] width 272 height 136
drag, startPoint x: 981, startPoint y: 446, endPoint x: 1047, endPoint y: 364, distance: 105.3
click at [982, 445] on button "Edit Order" at bounding box center [965, 435] width 88 height 38
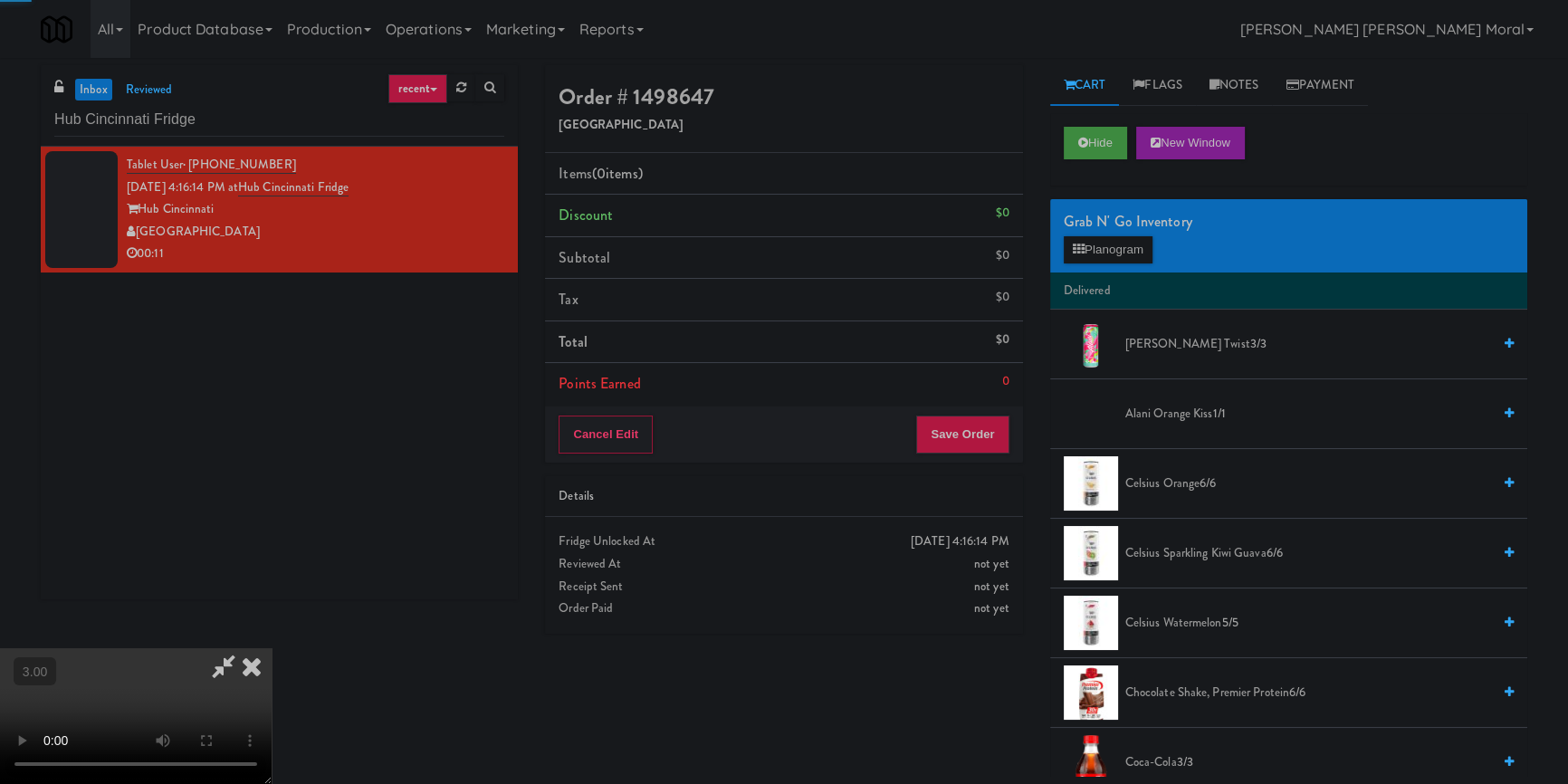
click at [1106, 273] on li "Delivered" at bounding box center [1288, 292] width 477 height 38
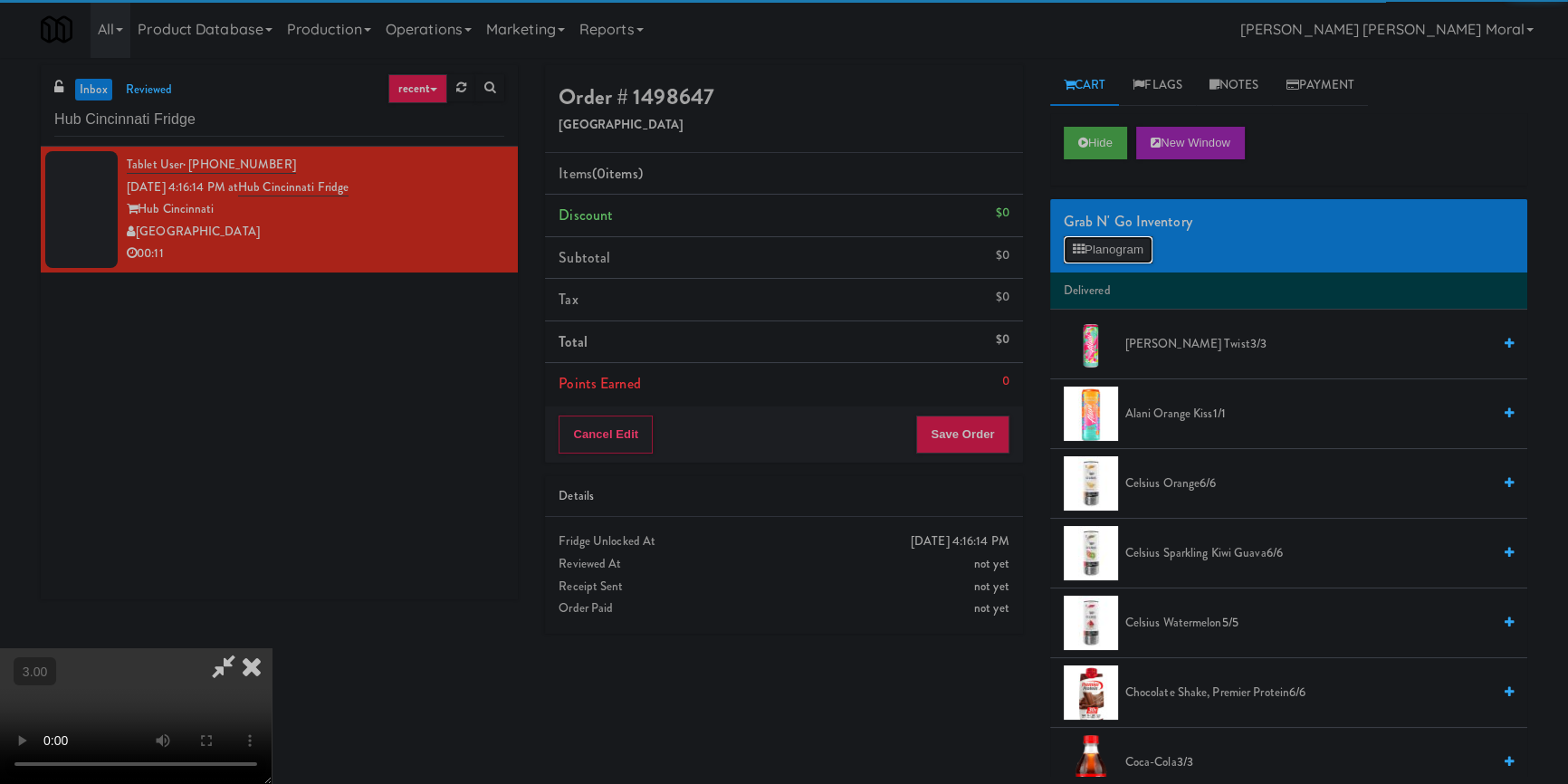
click at [1110, 254] on button "Planogram" at bounding box center [1107, 250] width 88 height 27
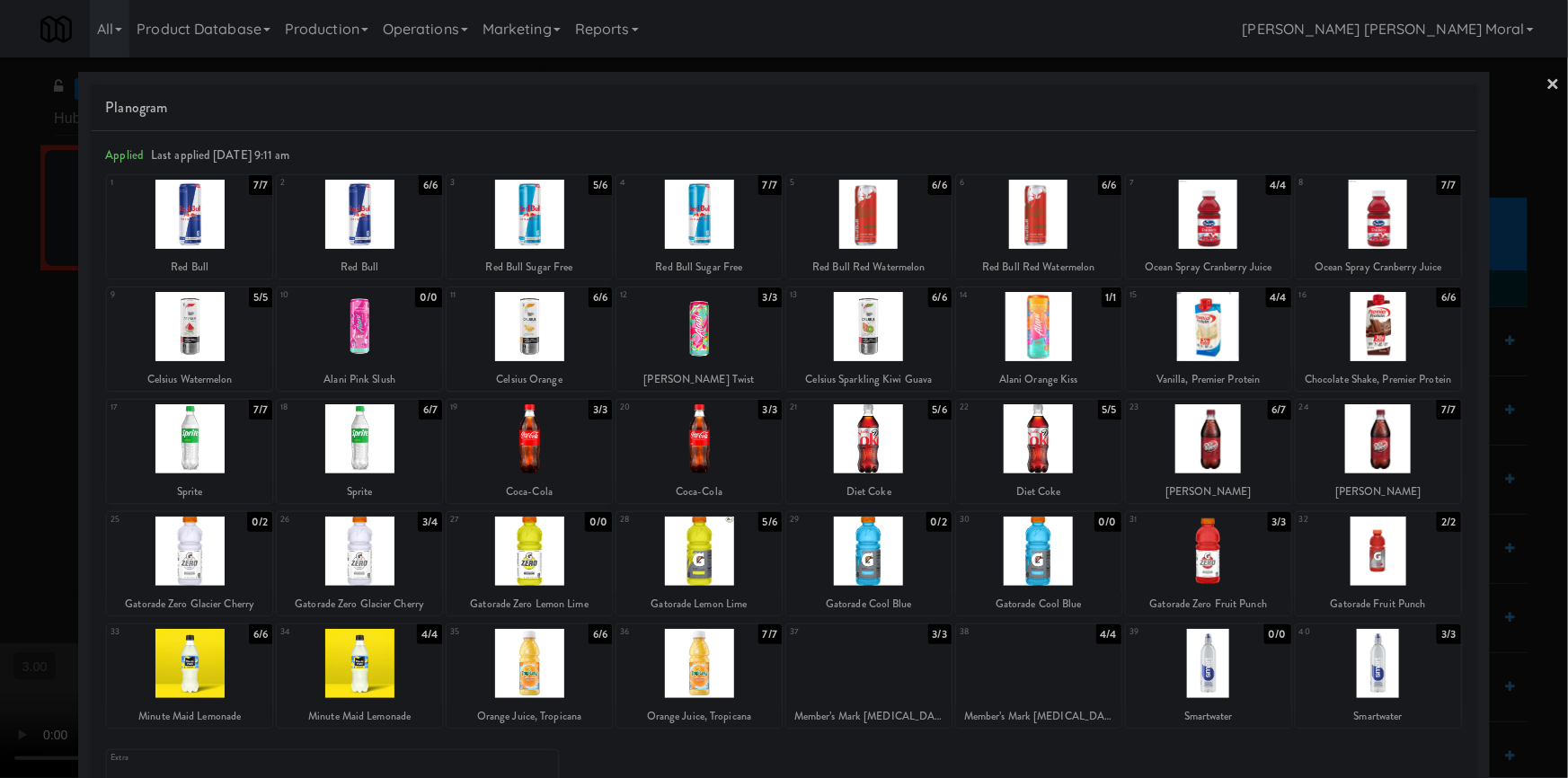
click at [565, 443] on div at bounding box center [529, 439] width 166 height 69
click at [565, 442] on div at bounding box center [529, 439] width 166 height 69
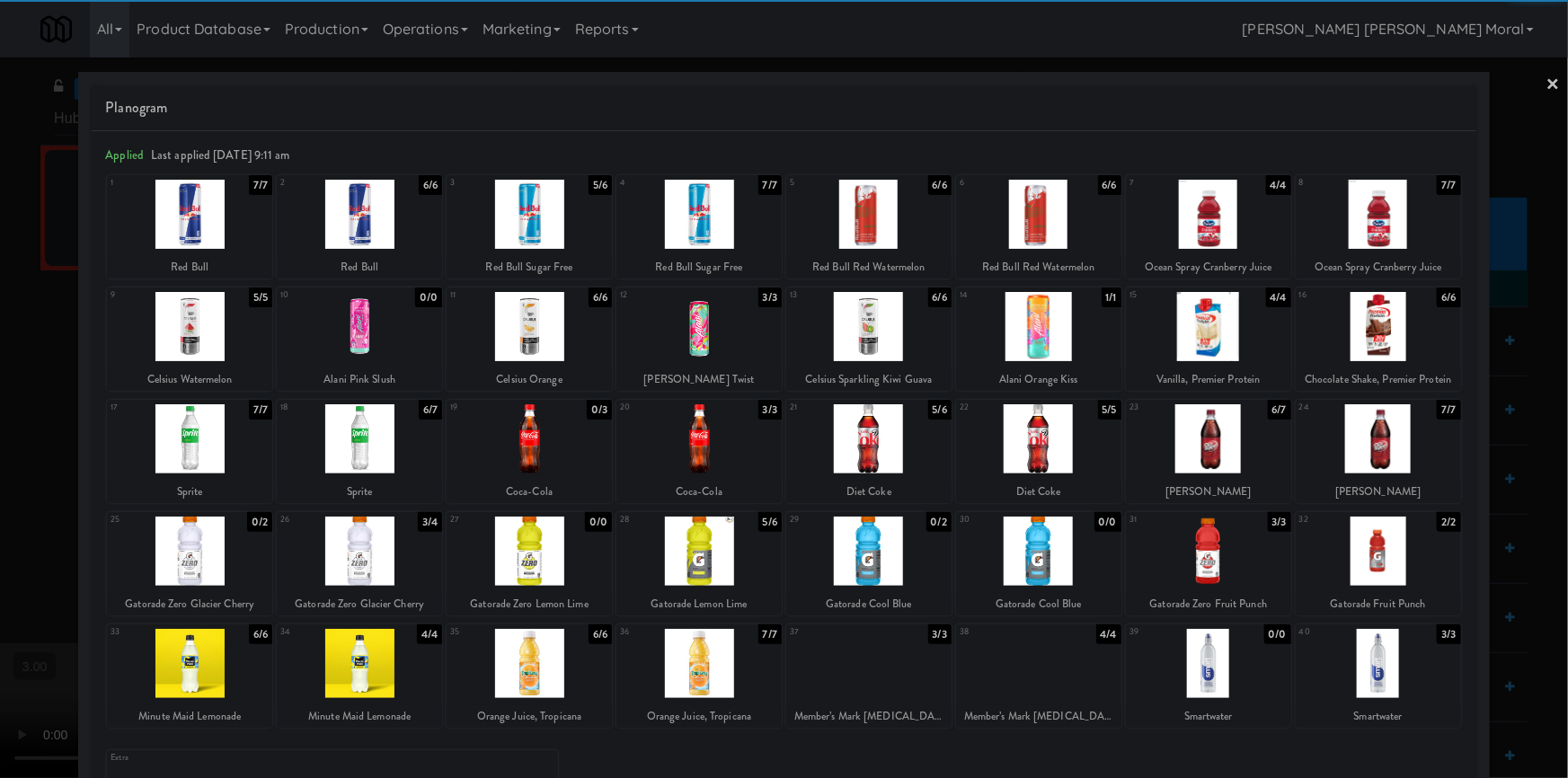
click at [1546, 81] on link "×" at bounding box center [1554, 86] width 14 height 56
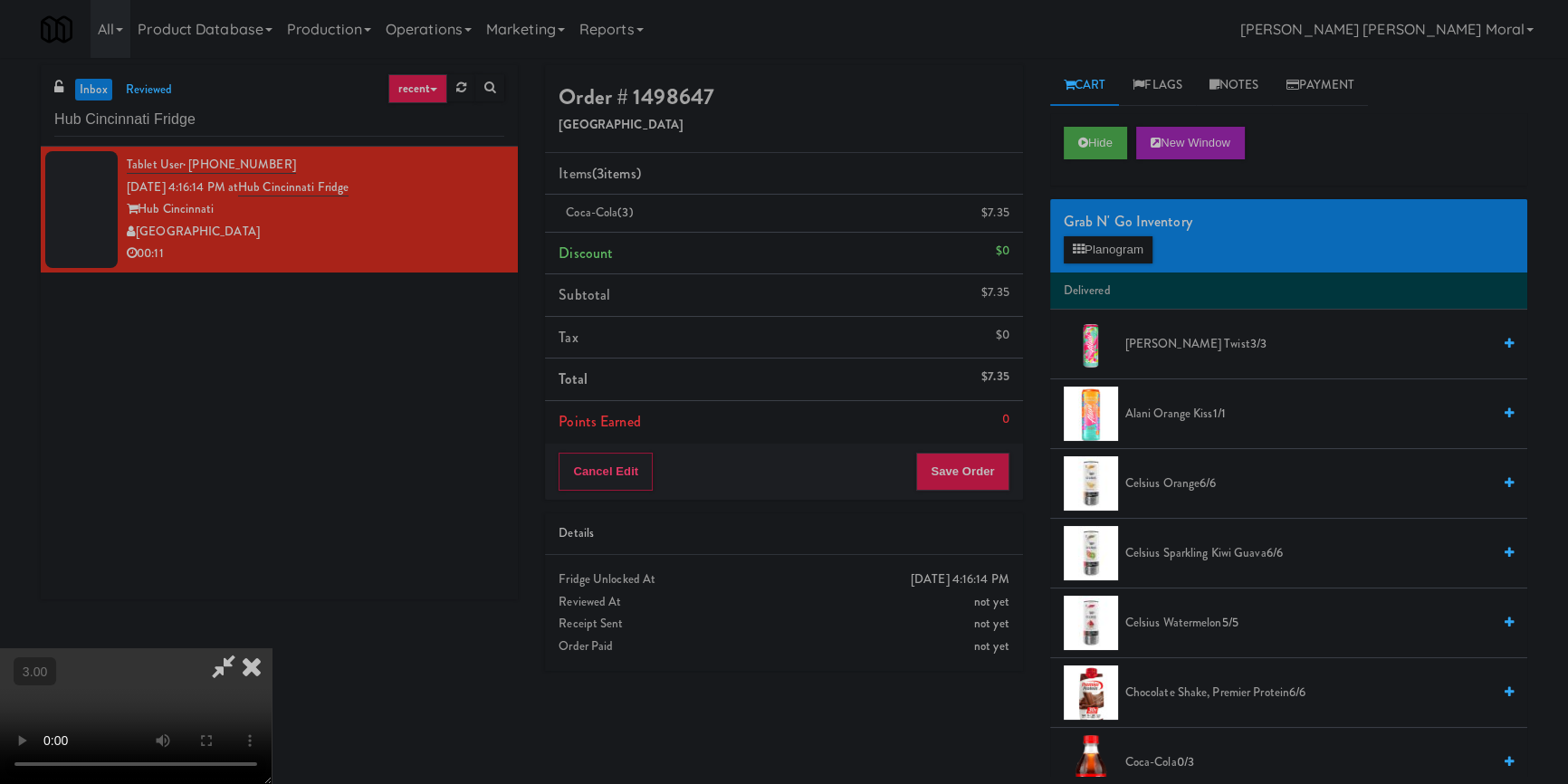
click at [272, 649] on video at bounding box center [136, 716] width 272 height 136
click at [272, 649] on icon at bounding box center [252, 667] width 40 height 37
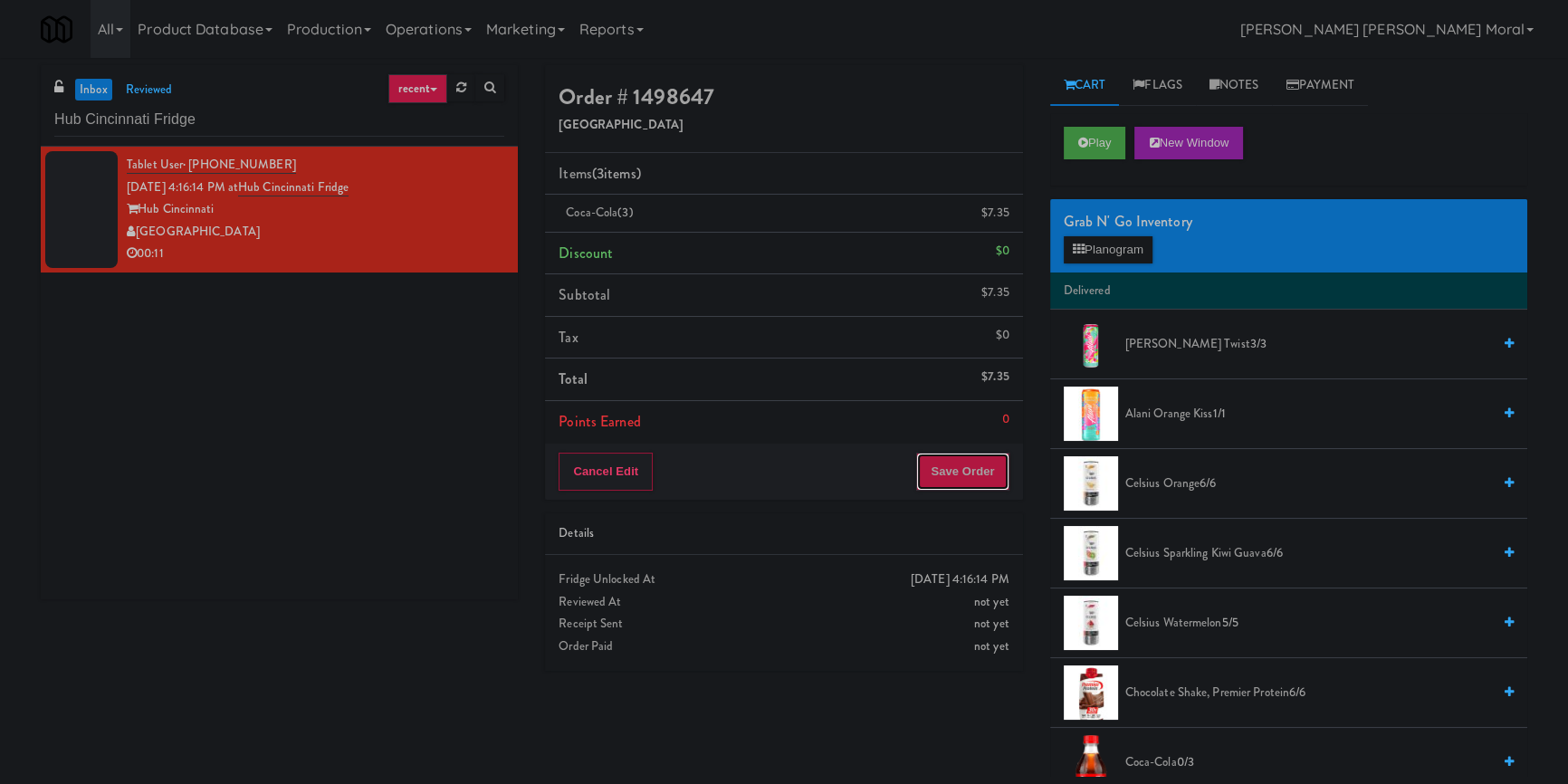
click at [940, 484] on button "Save Order" at bounding box center [961, 472] width 92 height 38
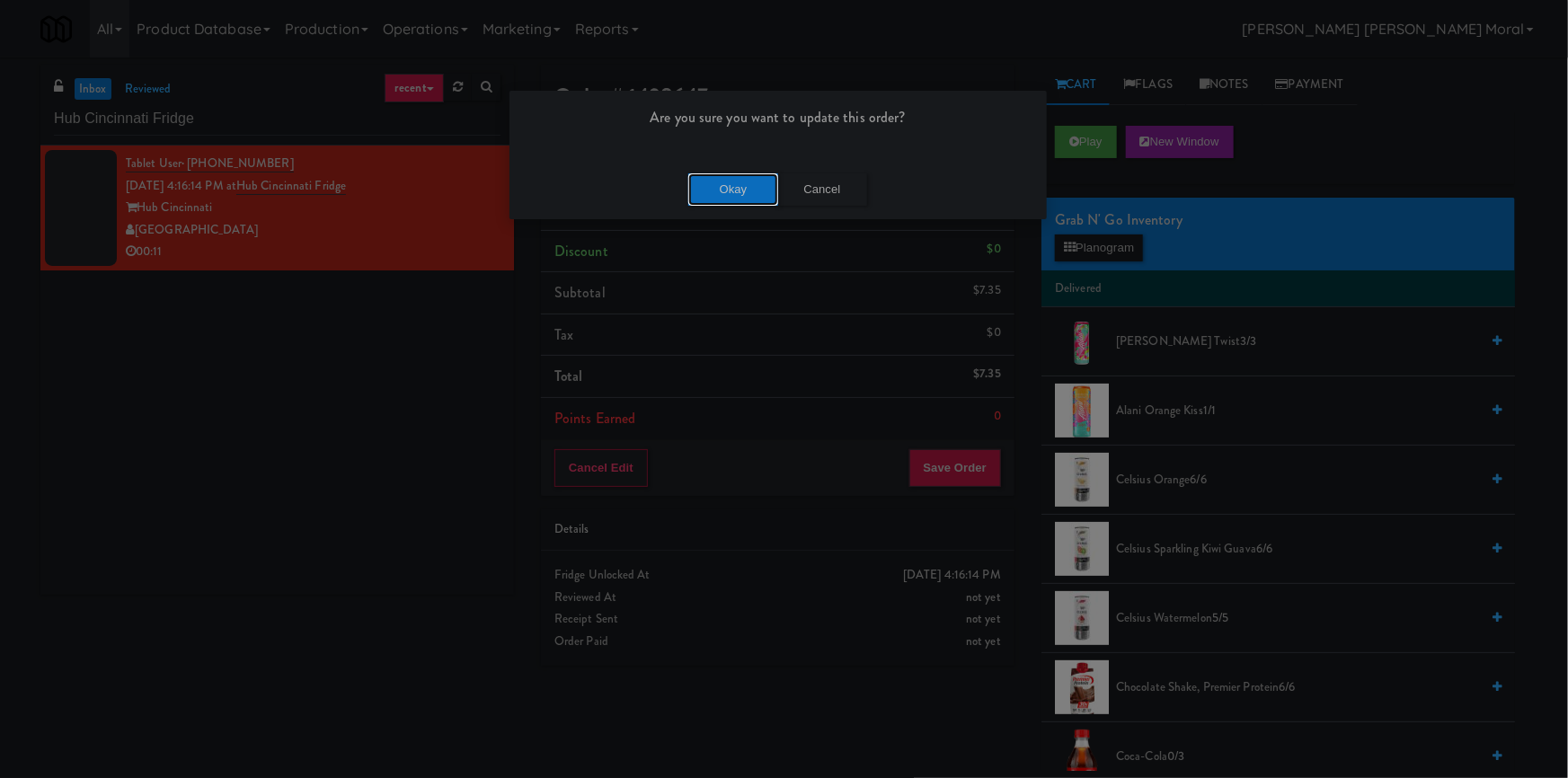
click at [712, 183] on button "Okay" at bounding box center [732, 190] width 90 height 33
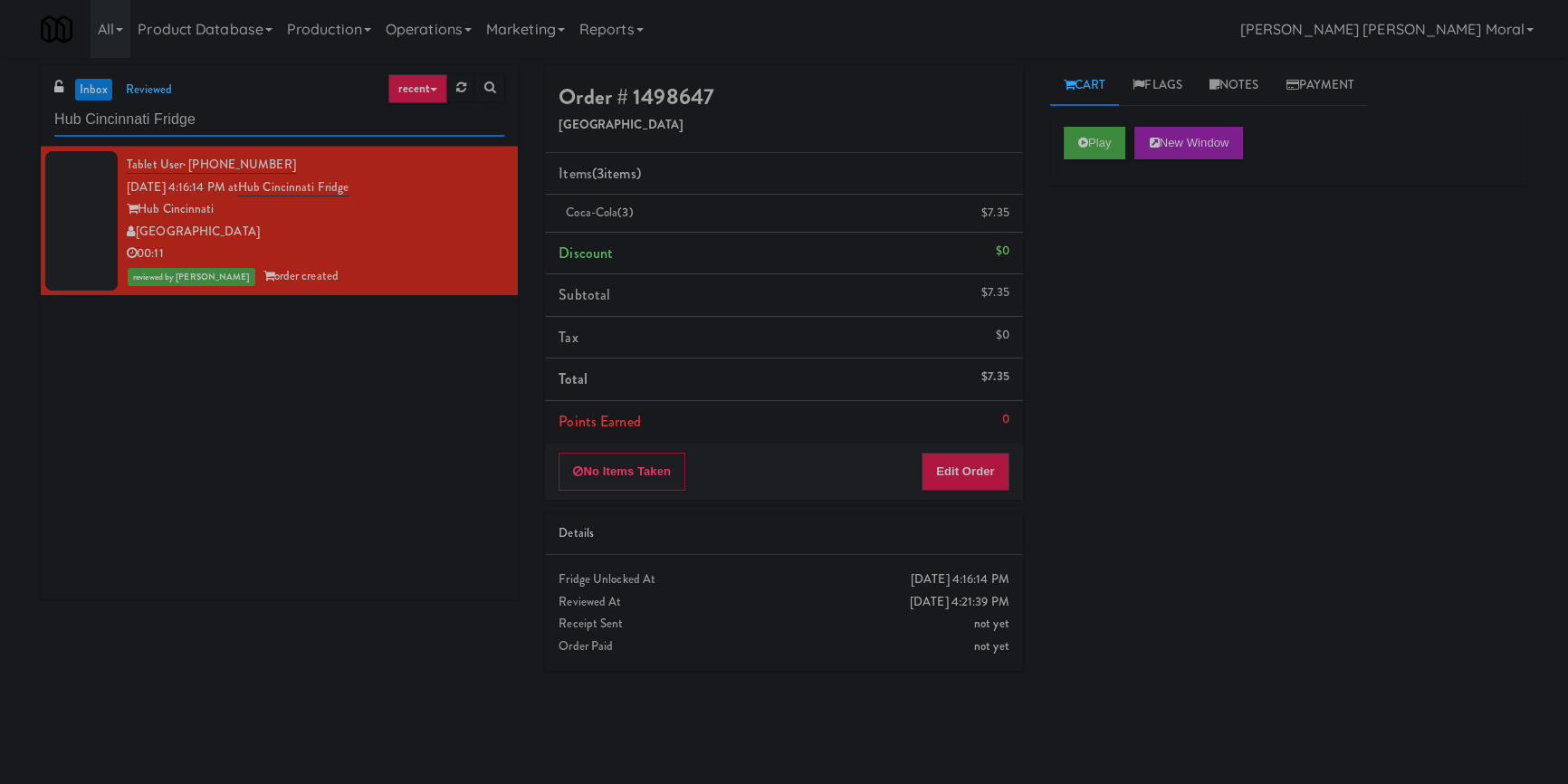
click at [325, 115] on input "Hub Cincinnati Fridge" at bounding box center [279, 120] width 450 height 34
paste input "Eleven55 -"
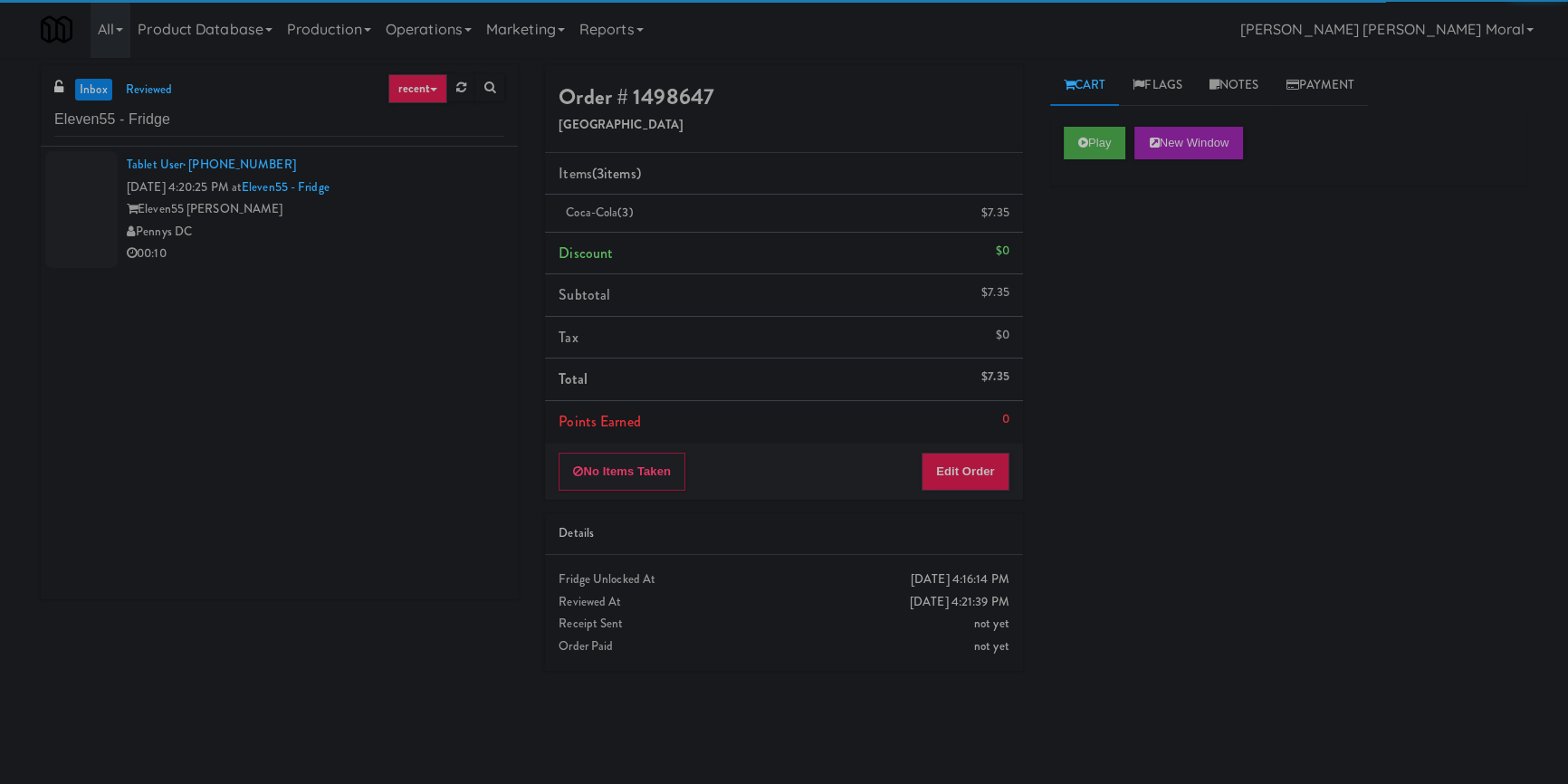
click at [421, 229] on div "Pennys DC" at bounding box center [316, 232] width 378 height 23
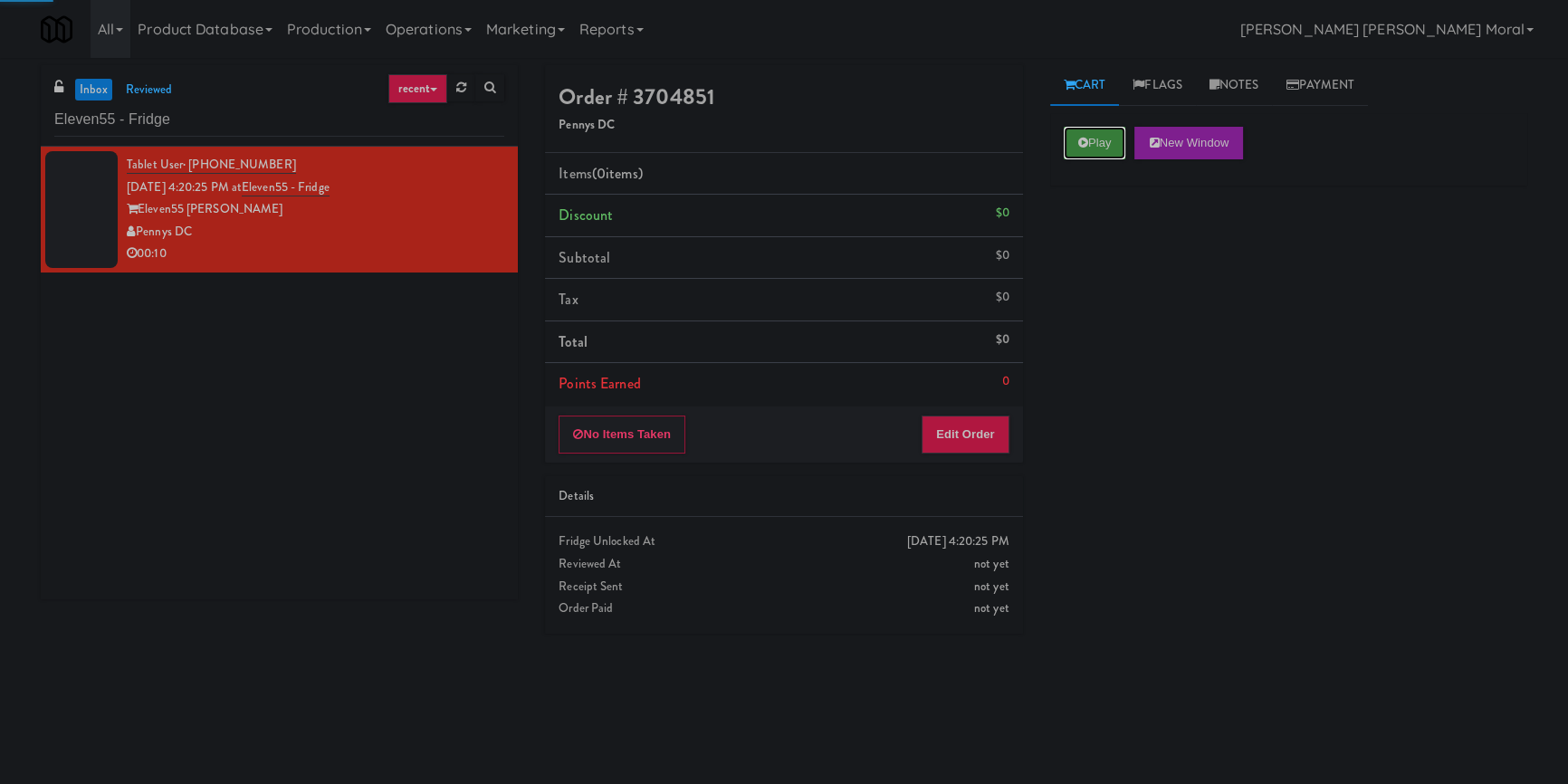
click at [1081, 150] on button "Play" at bounding box center [1095, 143] width 62 height 33
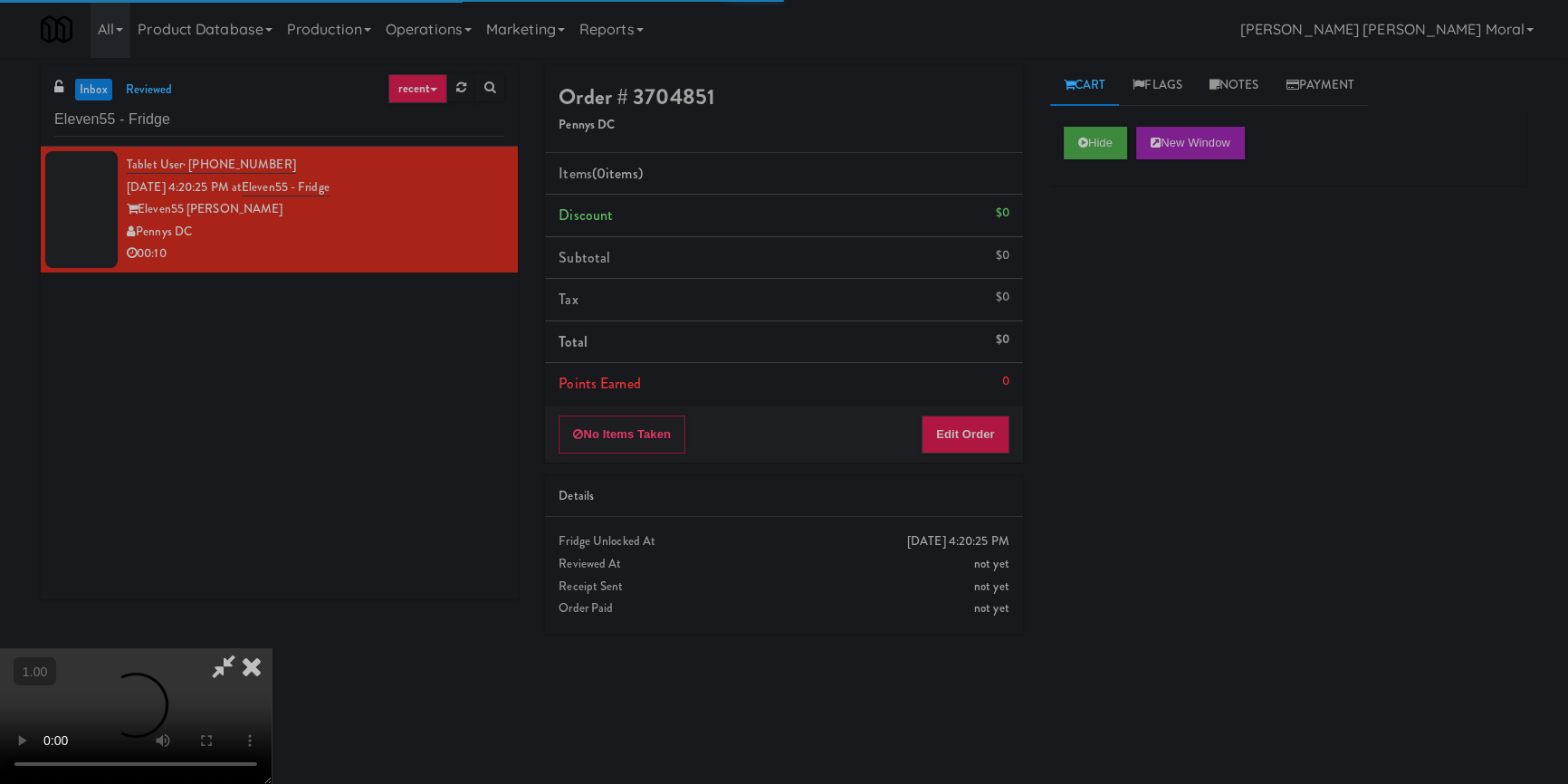
click at [1095, 283] on div "Hide New Window Primary Flag Clear Flag if unable to determine what was taken o…" at bounding box center [1288, 453] width 477 height 679
click at [1089, 391] on div "Hide New Window Primary Flag Clear Flag if unable to determine what was taken o…" at bounding box center [1288, 453] width 477 height 679
click at [272, 649] on video at bounding box center [136, 716] width 272 height 136
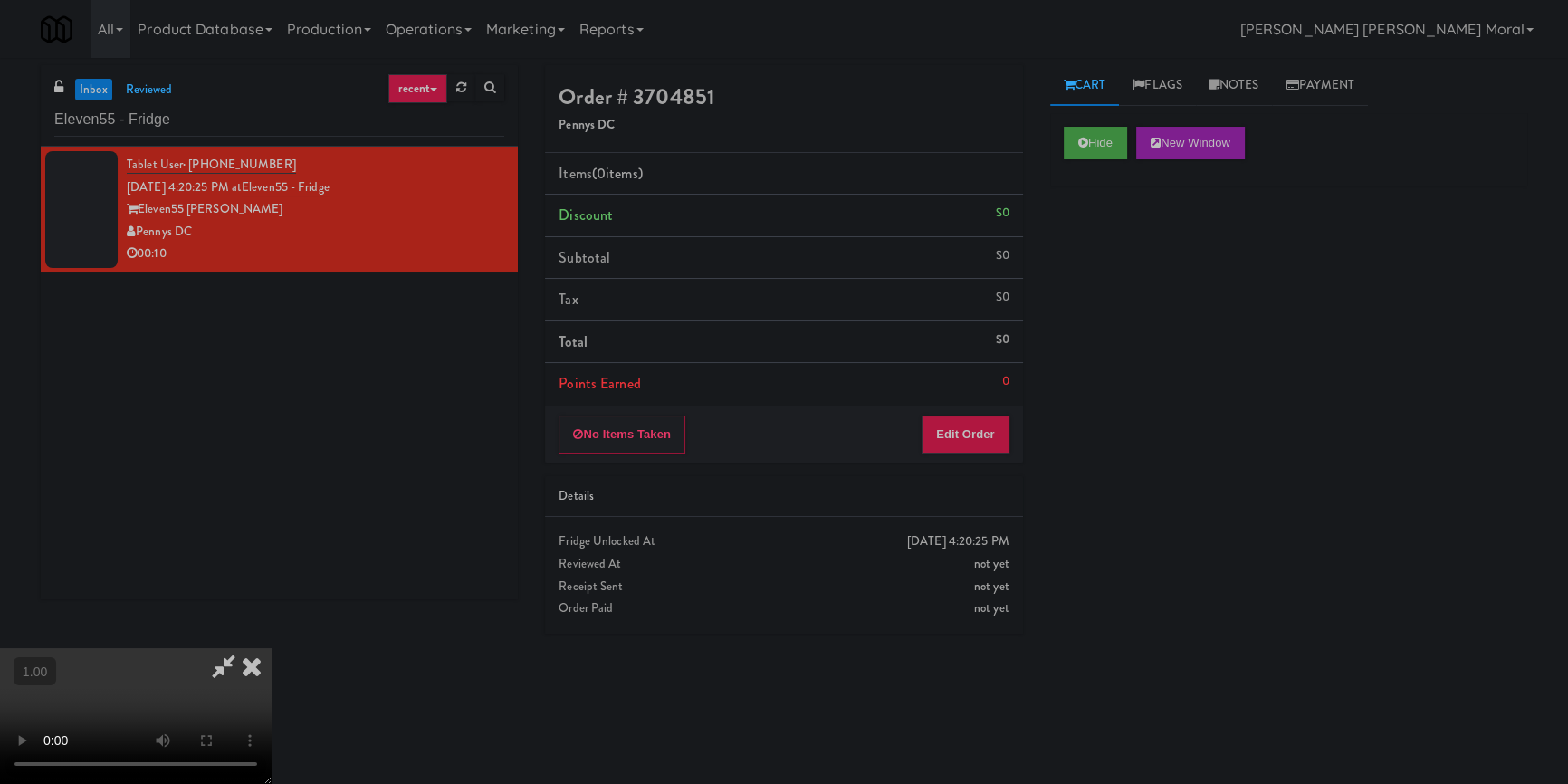
click at [272, 649] on video at bounding box center [136, 716] width 272 height 136
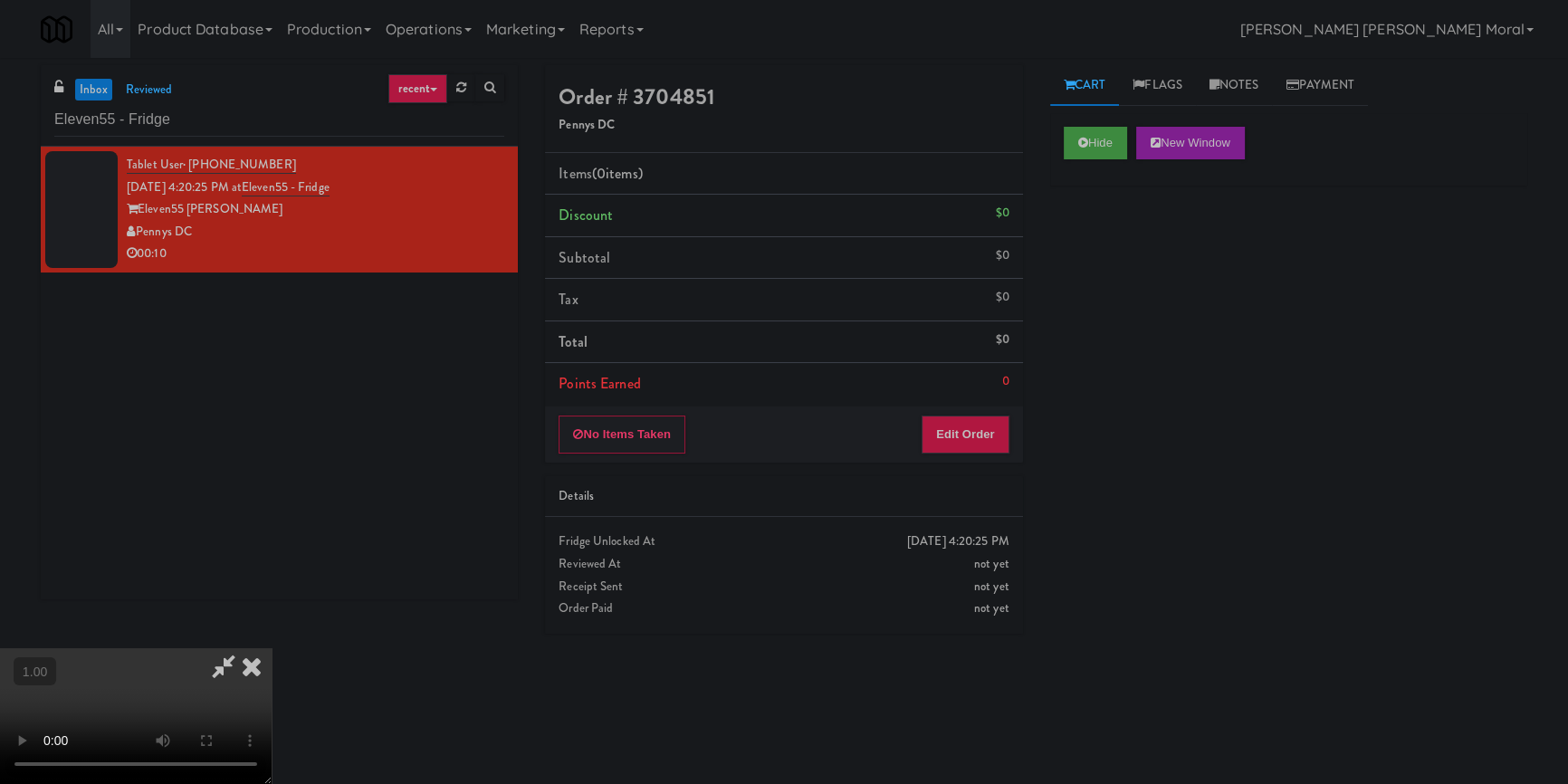
click at [272, 649] on video at bounding box center [136, 716] width 272 height 136
click at [976, 445] on button "Edit Order" at bounding box center [965, 435] width 88 height 38
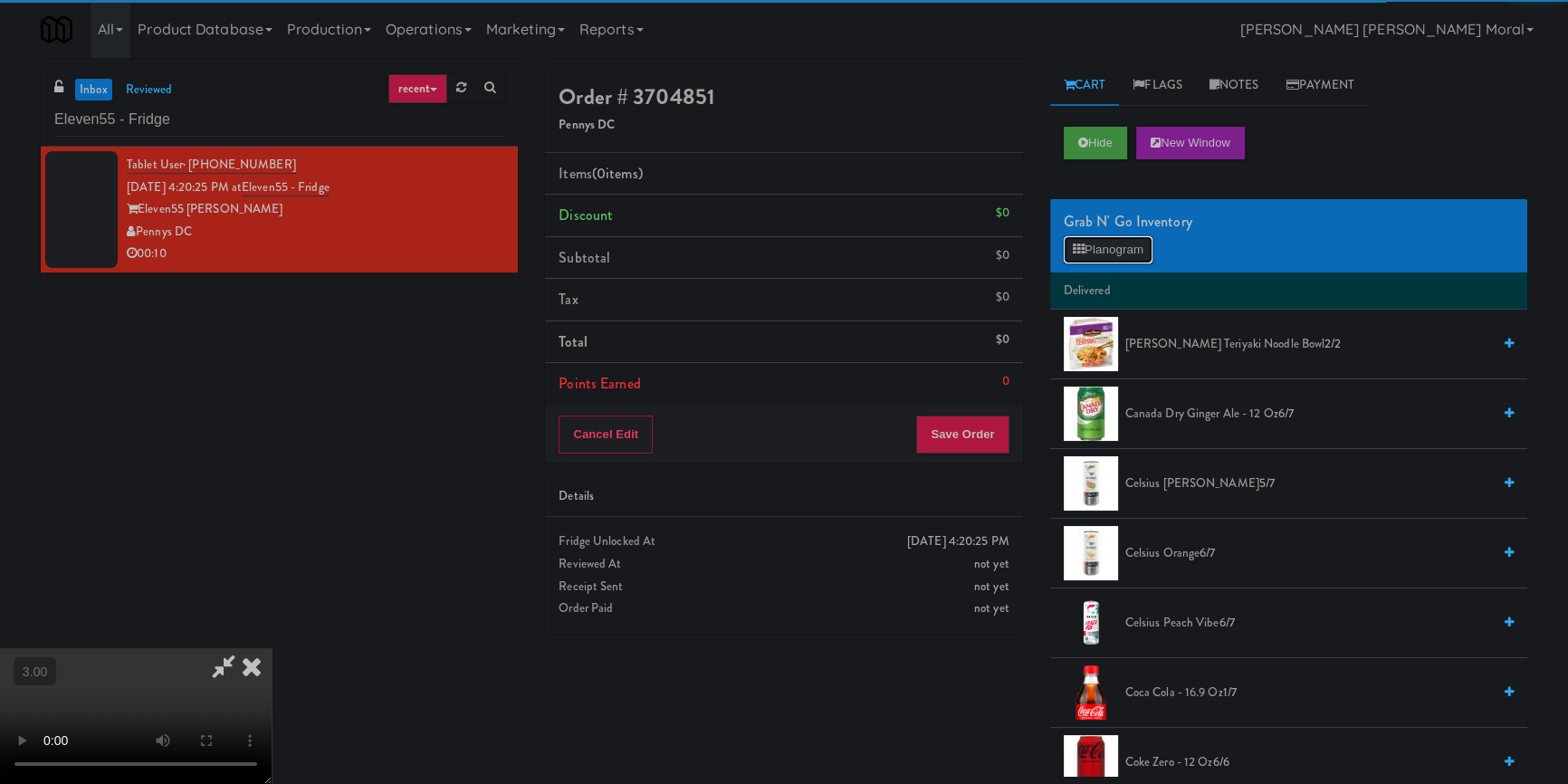
click at [1137, 252] on button "Planogram" at bounding box center [1107, 250] width 88 height 27
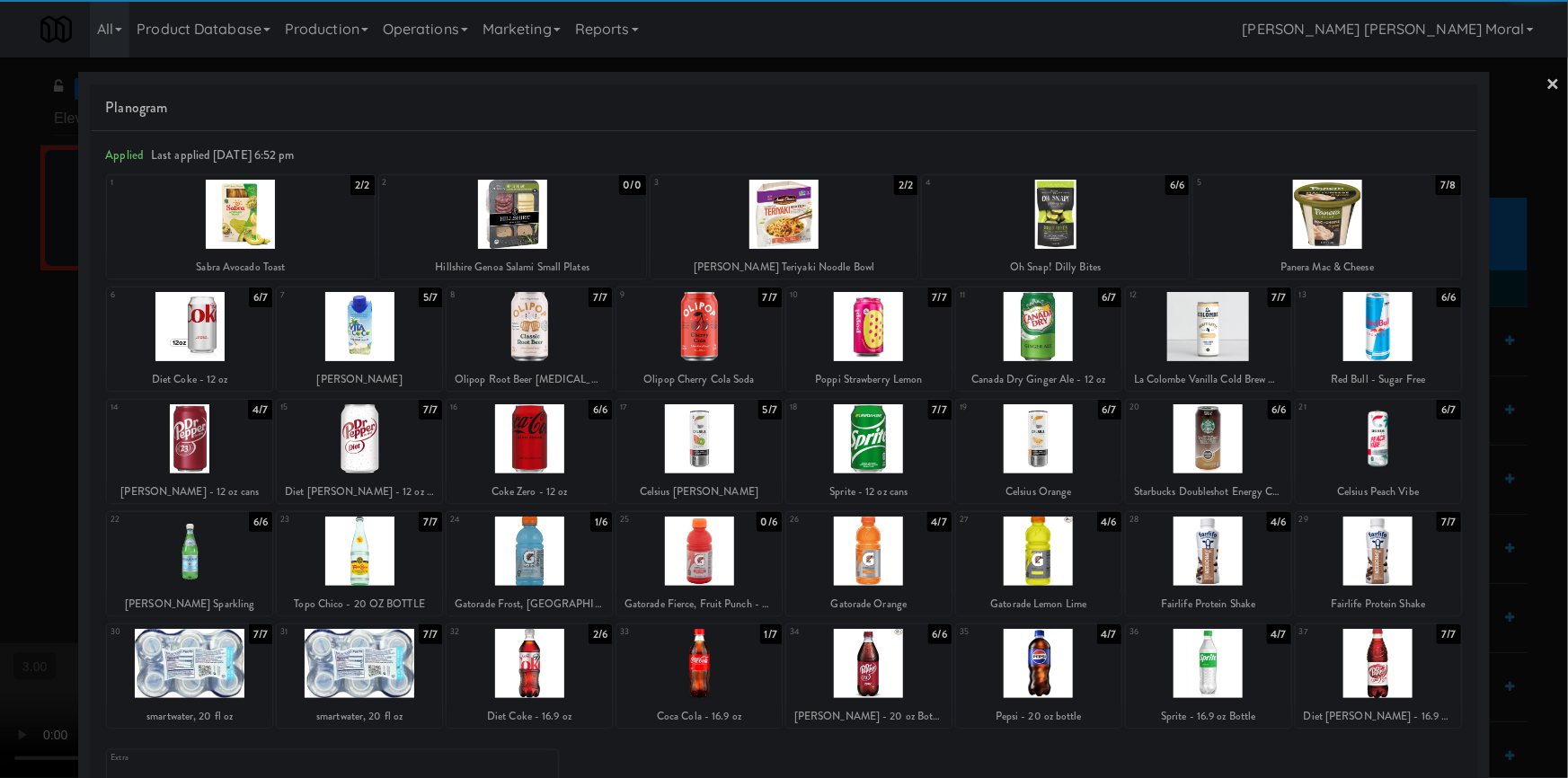
click at [1042, 429] on div at bounding box center [1038, 439] width 166 height 69
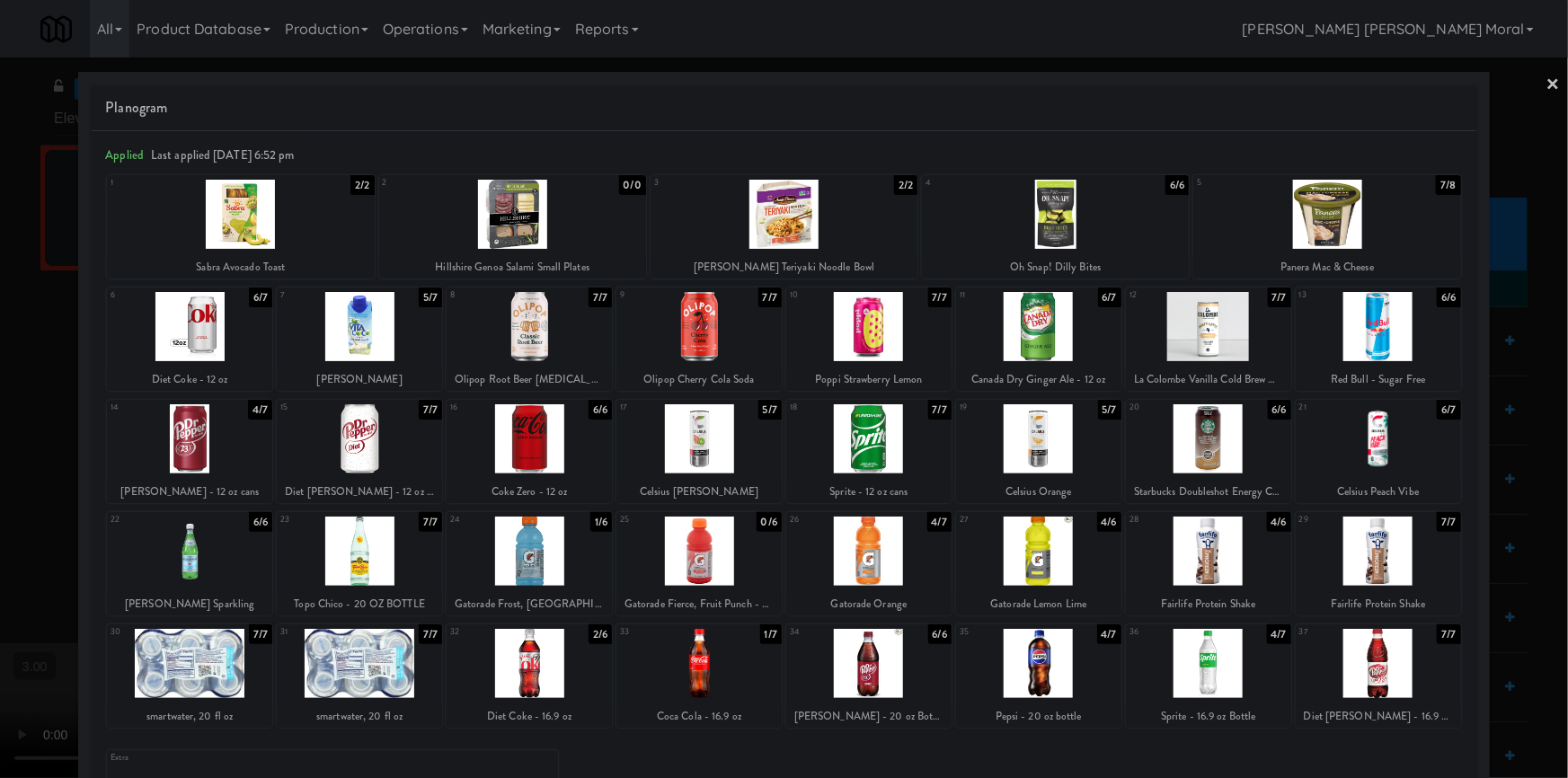
click at [884, 437] on div at bounding box center [868, 439] width 166 height 69
click at [1546, 82] on link "×" at bounding box center [1554, 86] width 14 height 56
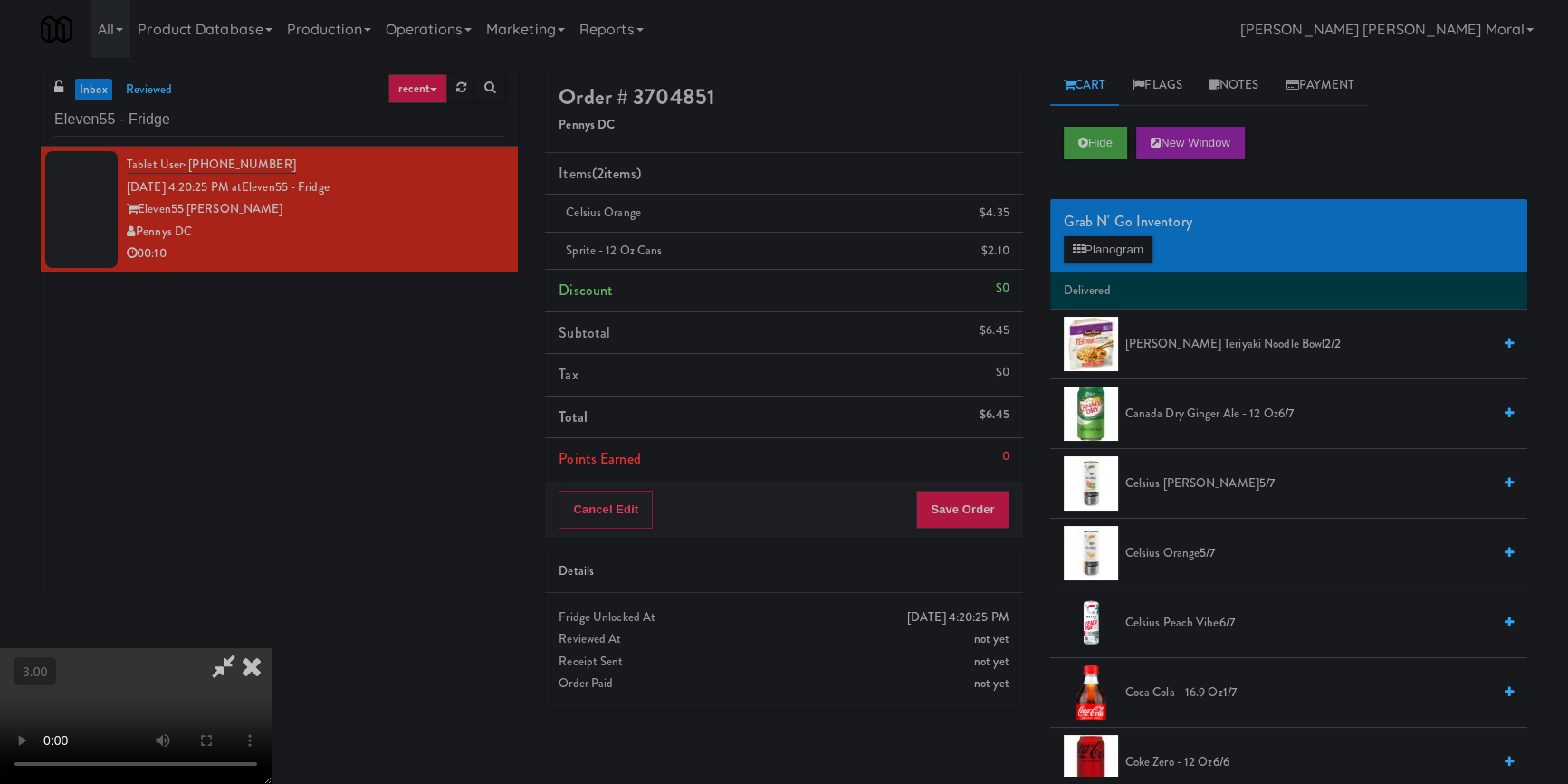
click at [272, 649] on video at bounding box center [136, 716] width 272 height 136
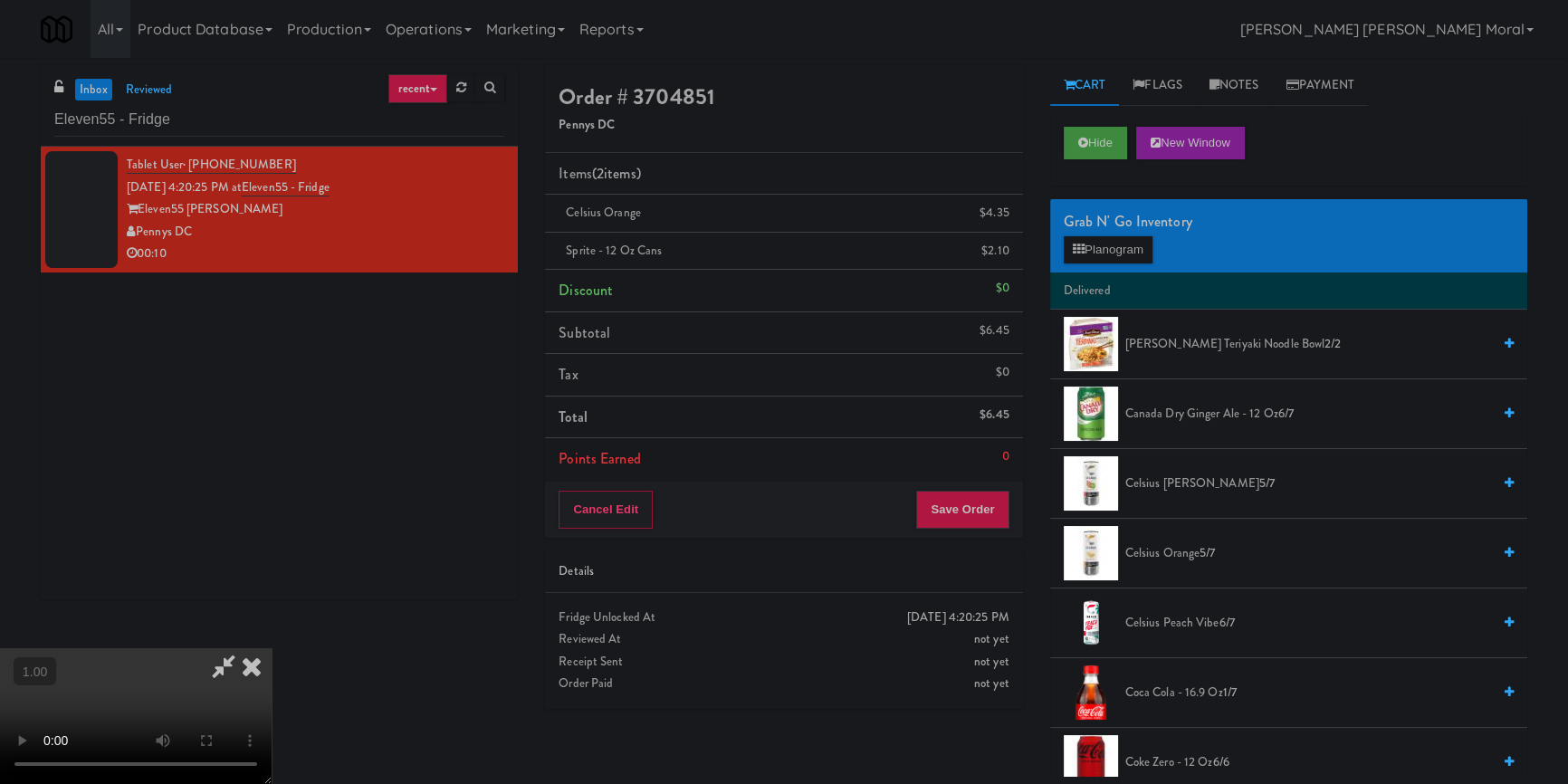
click at [272, 649] on video at bounding box center [136, 716] width 272 height 136
click at [1127, 253] on button "Planogram" at bounding box center [1107, 250] width 88 height 27
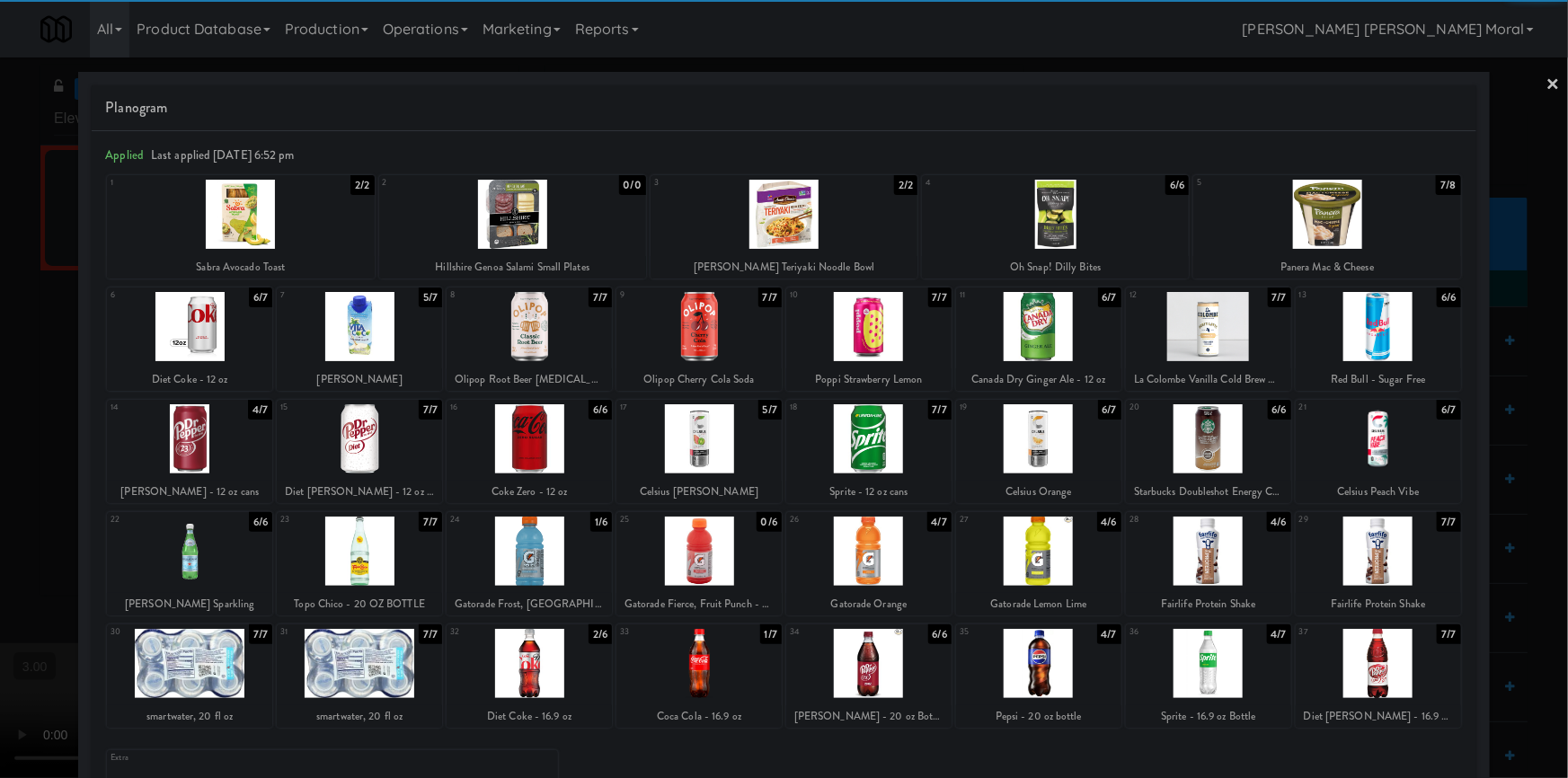
click at [210, 337] on div at bounding box center [189, 327] width 166 height 69
click at [1546, 82] on link "×" at bounding box center [1554, 86] width 14 height 56
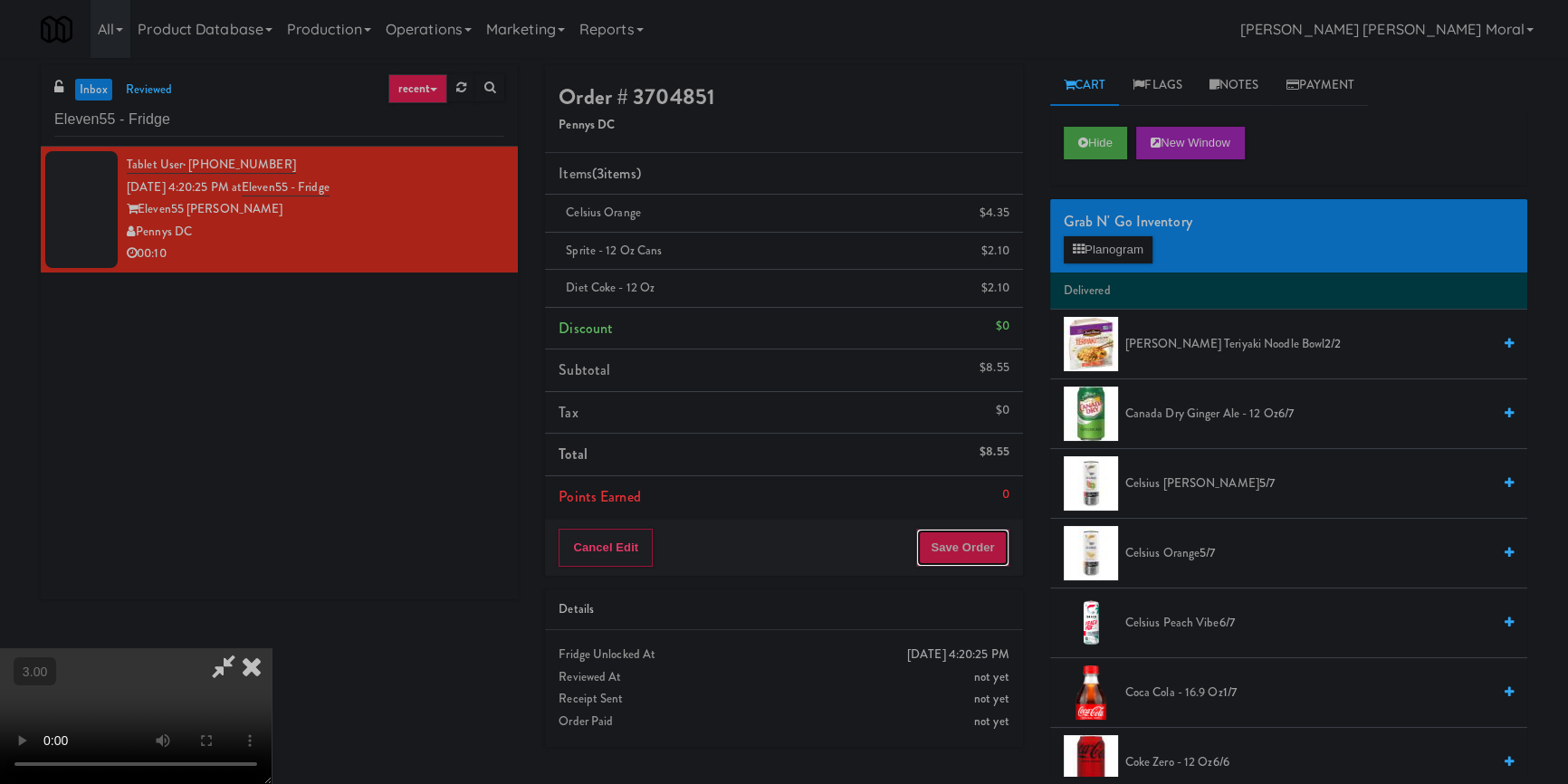
click at [965, 536] on button "Save Order" at bounding box center [961, 549] width 92 height 38
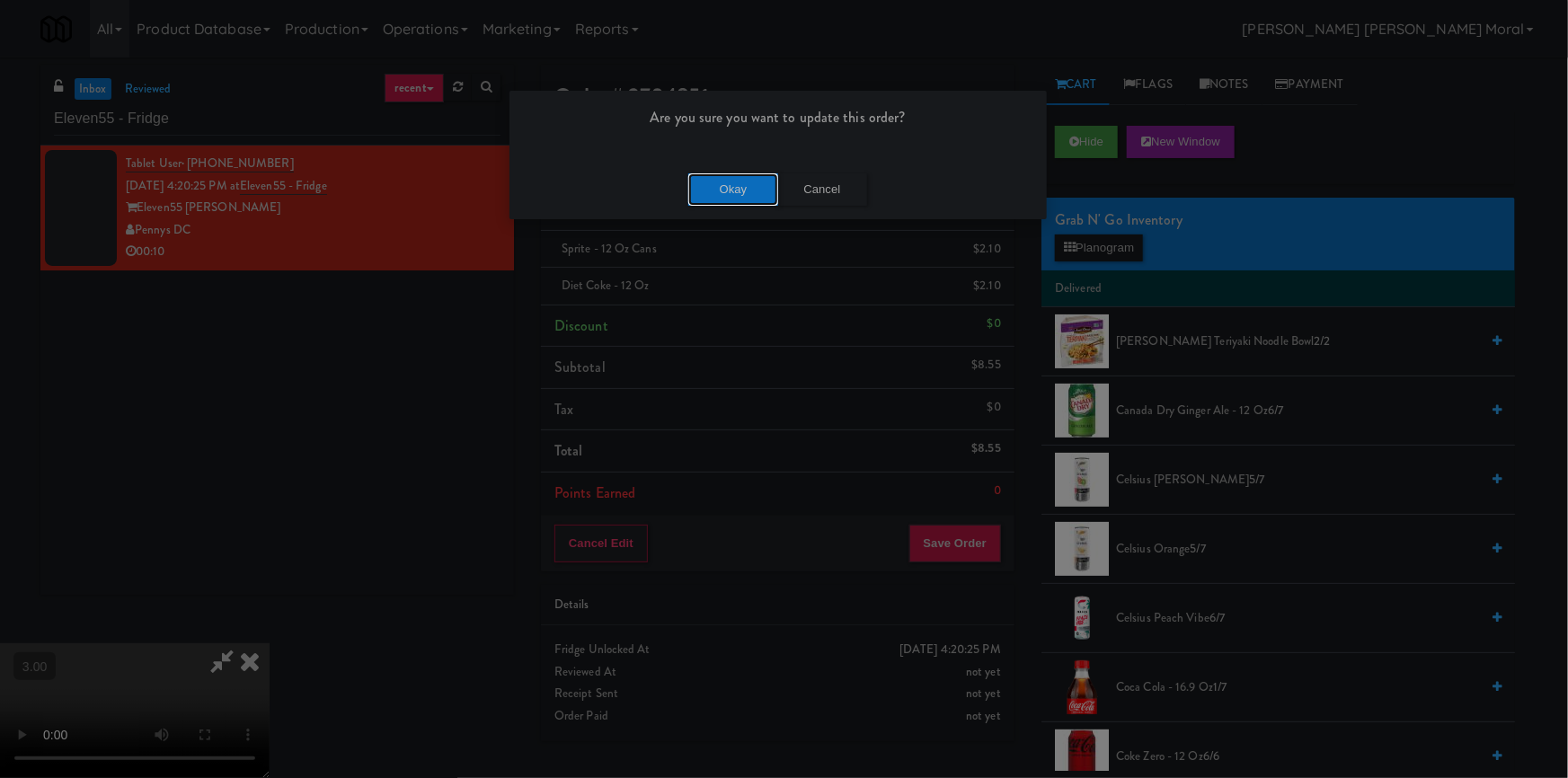
click at [721, 188] on button "Okay" at bounding box center [732, 190] width 90 height 33
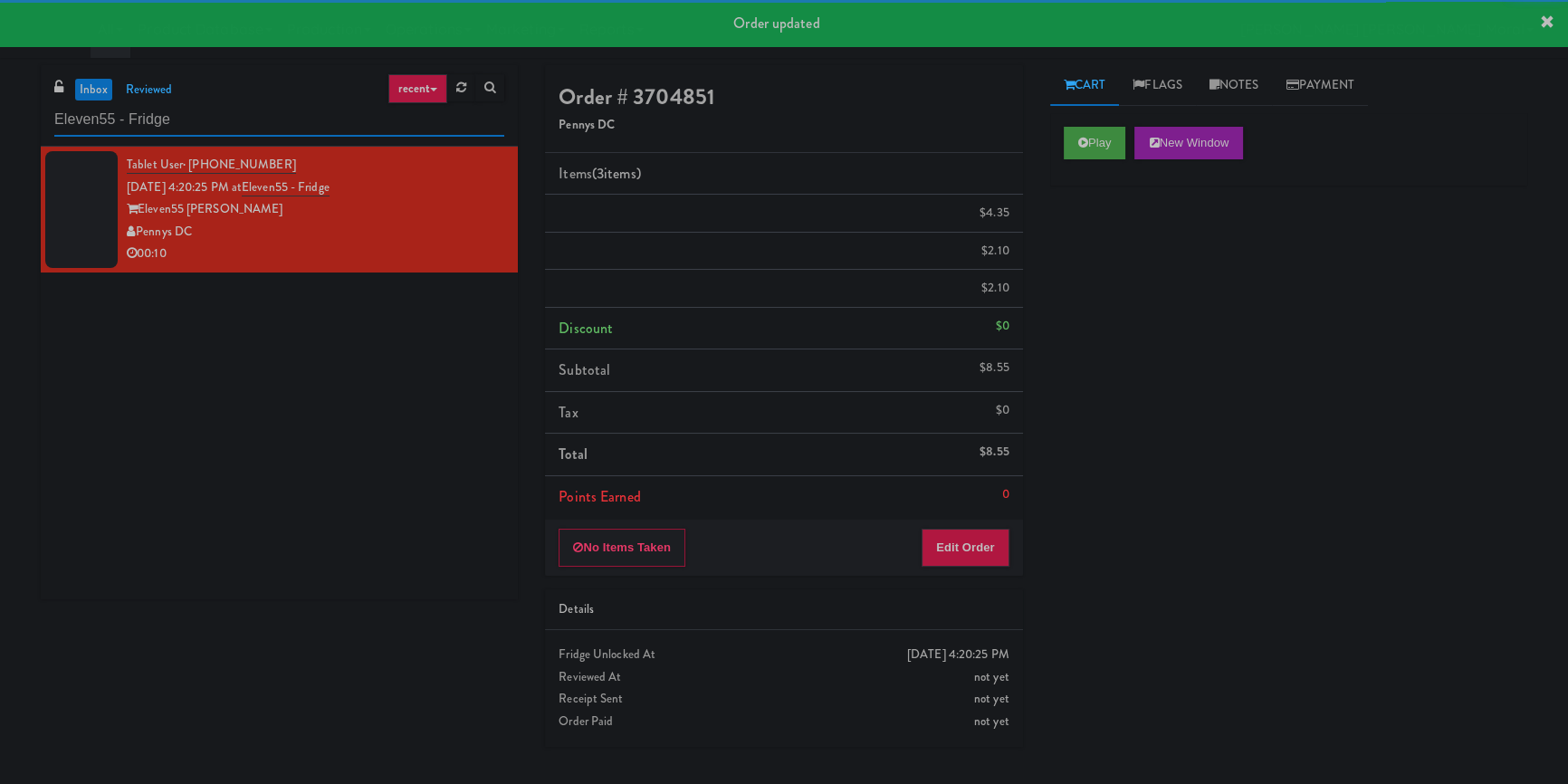
click at [306, 124] on input "Eleven55 - Fridge" at bounding box center [279, 120] width 450 height 34
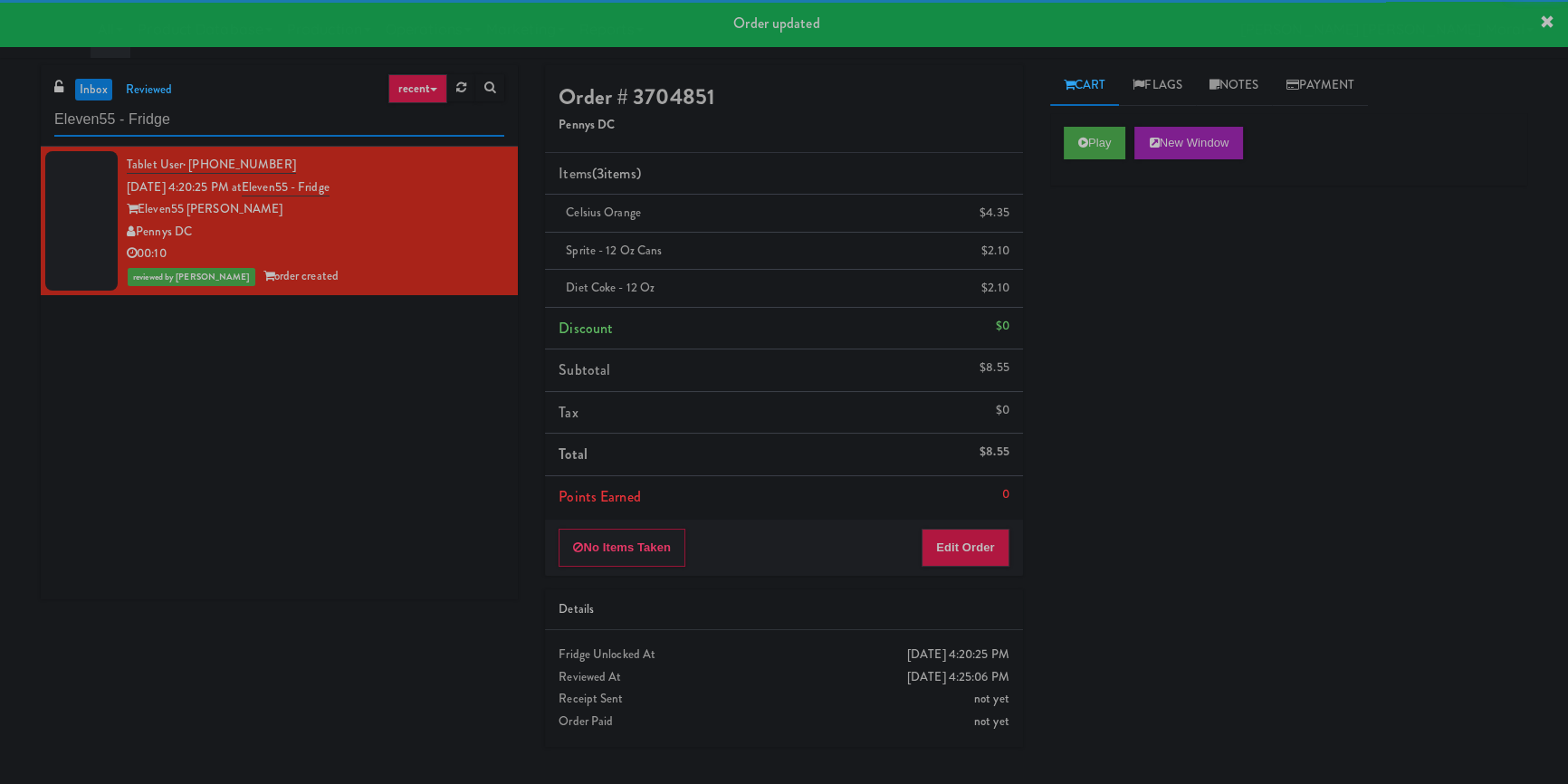
click at [306, 124] on input "Eleven55 - Fridge" at bounding box center [279, 120] width 450 height 34
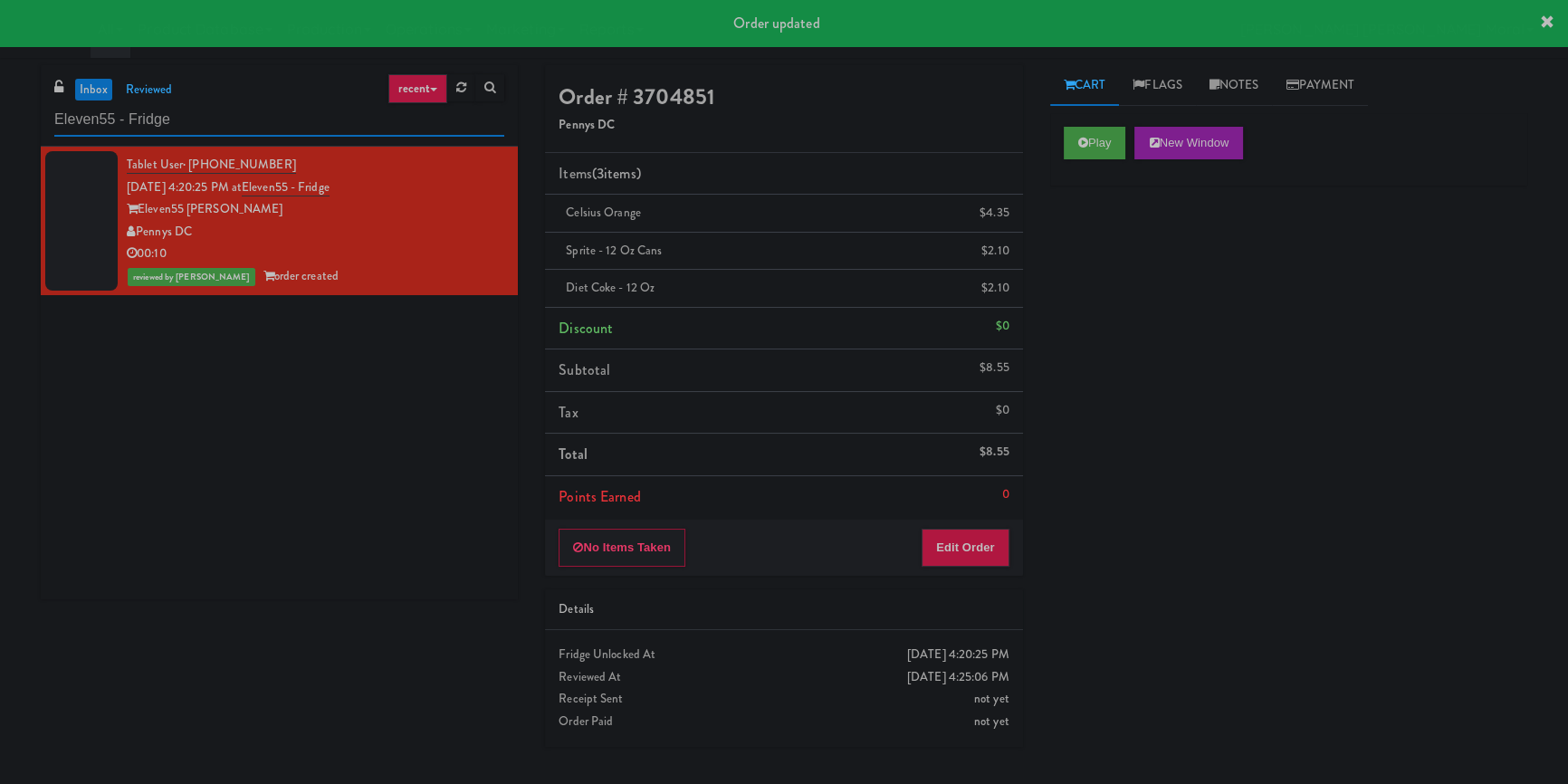
paste input "1730 N [PERSON_NAME] -Left - Ambient"
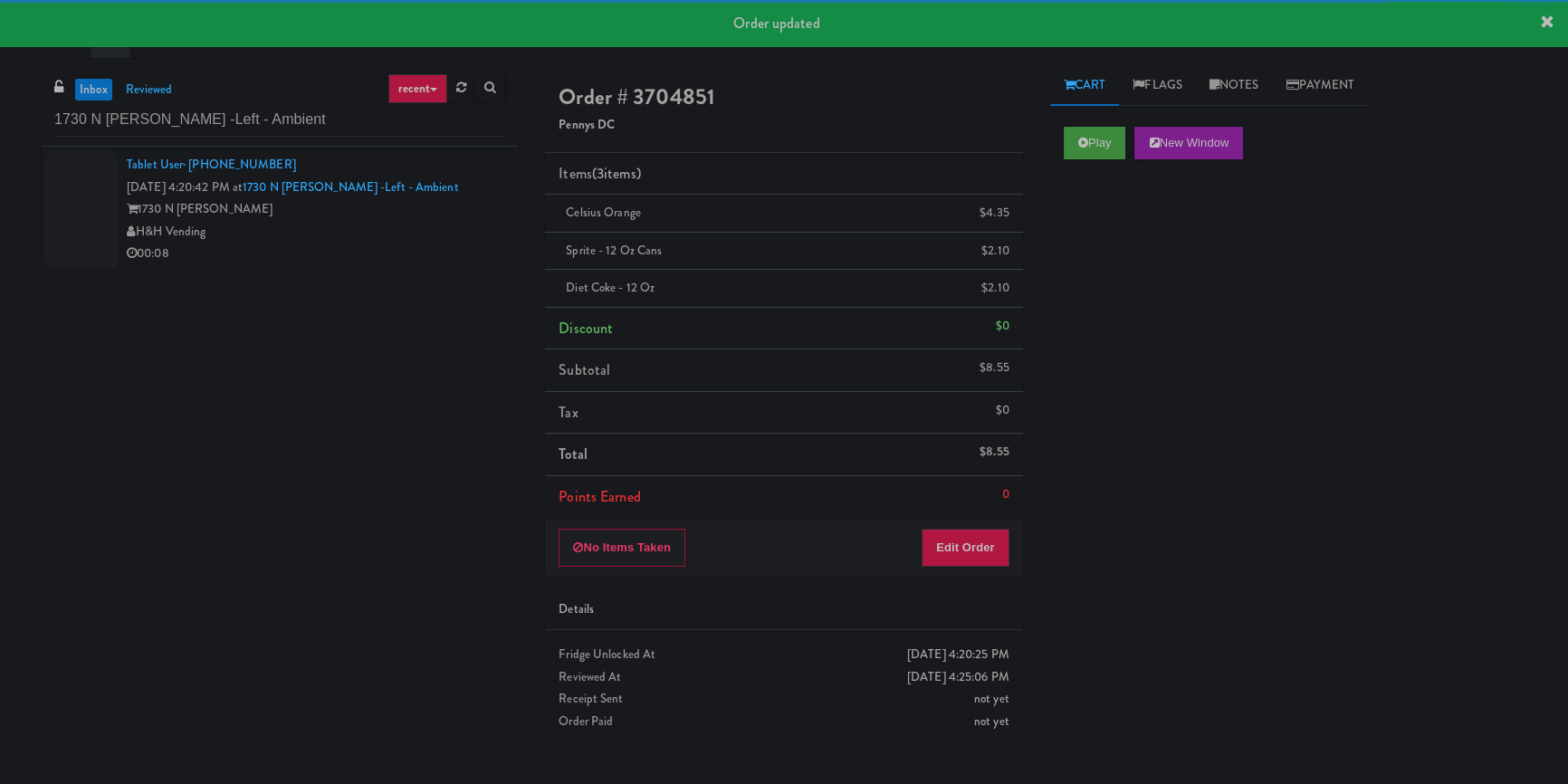
click at [461, 228] on div "H&H Vending" at bounding box center [316, 232] width 378 height 23
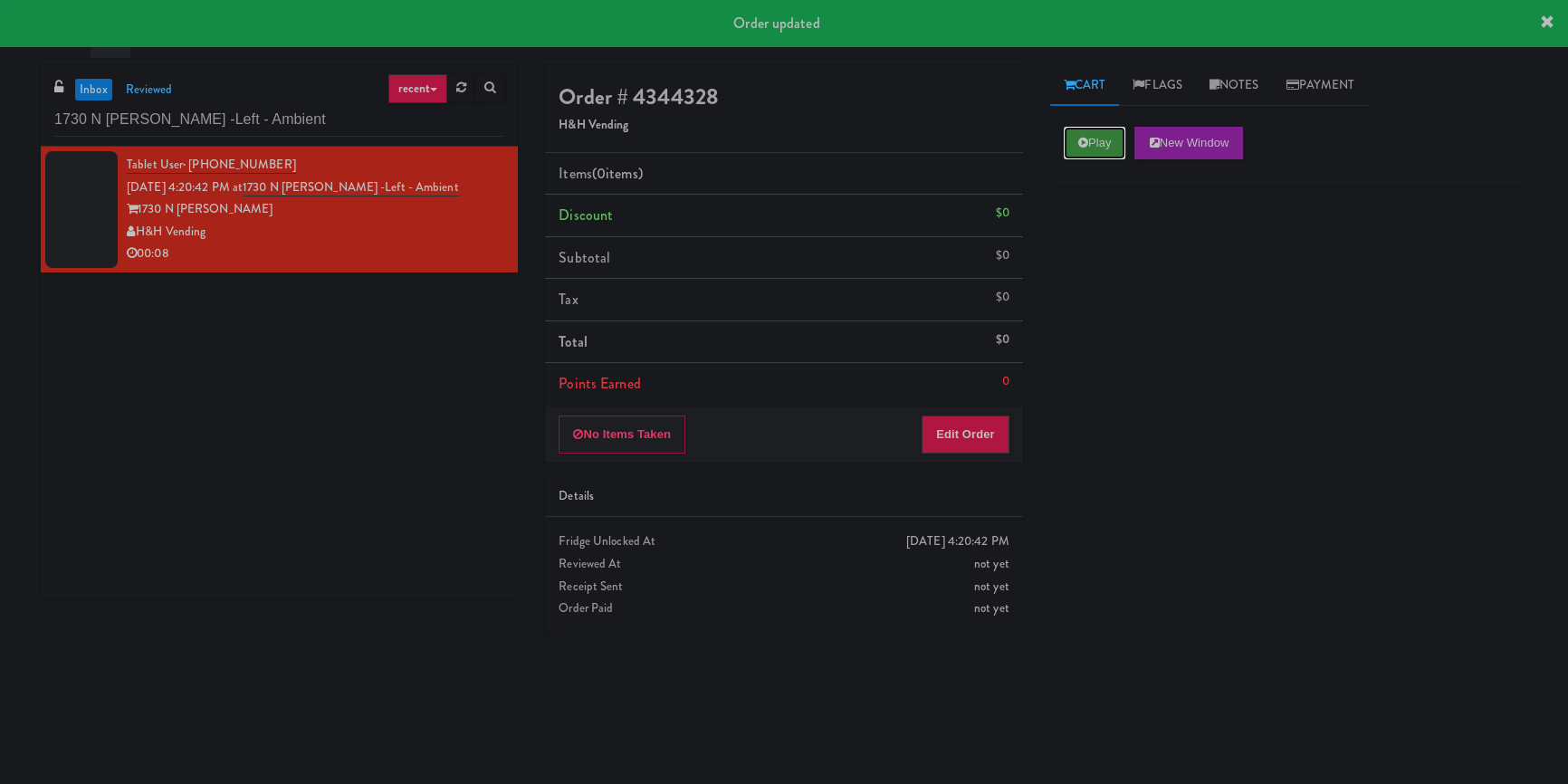
click at [1087, 149] on button "Play" at bounding box center [1095, 143] width 62 height 33
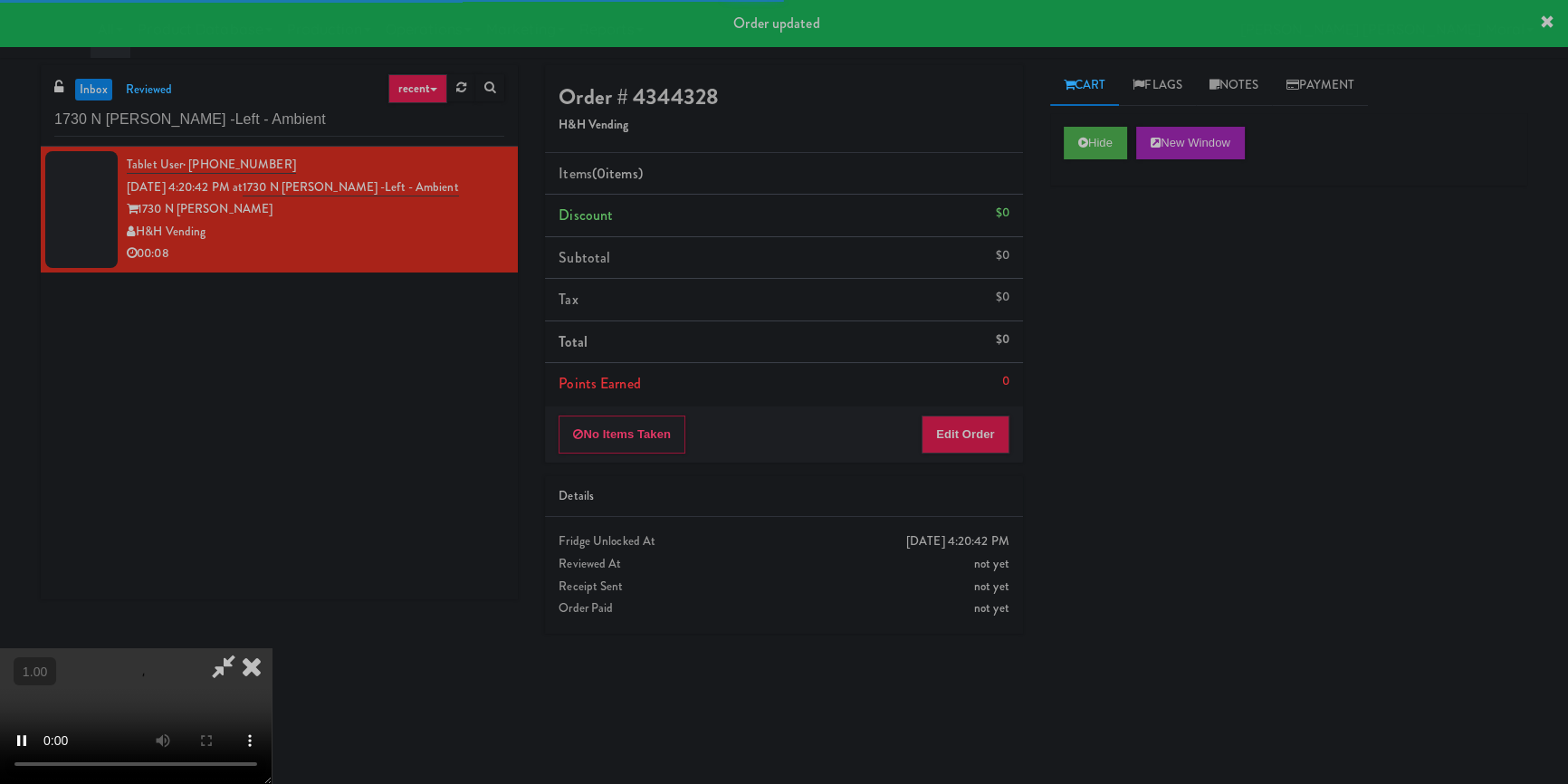
click at [1085, 257] on div "Hide New Window Primary Flag Clear Flag if unable to determine what was taken o…" at bounding box center [1288, 453] width 477 height 679
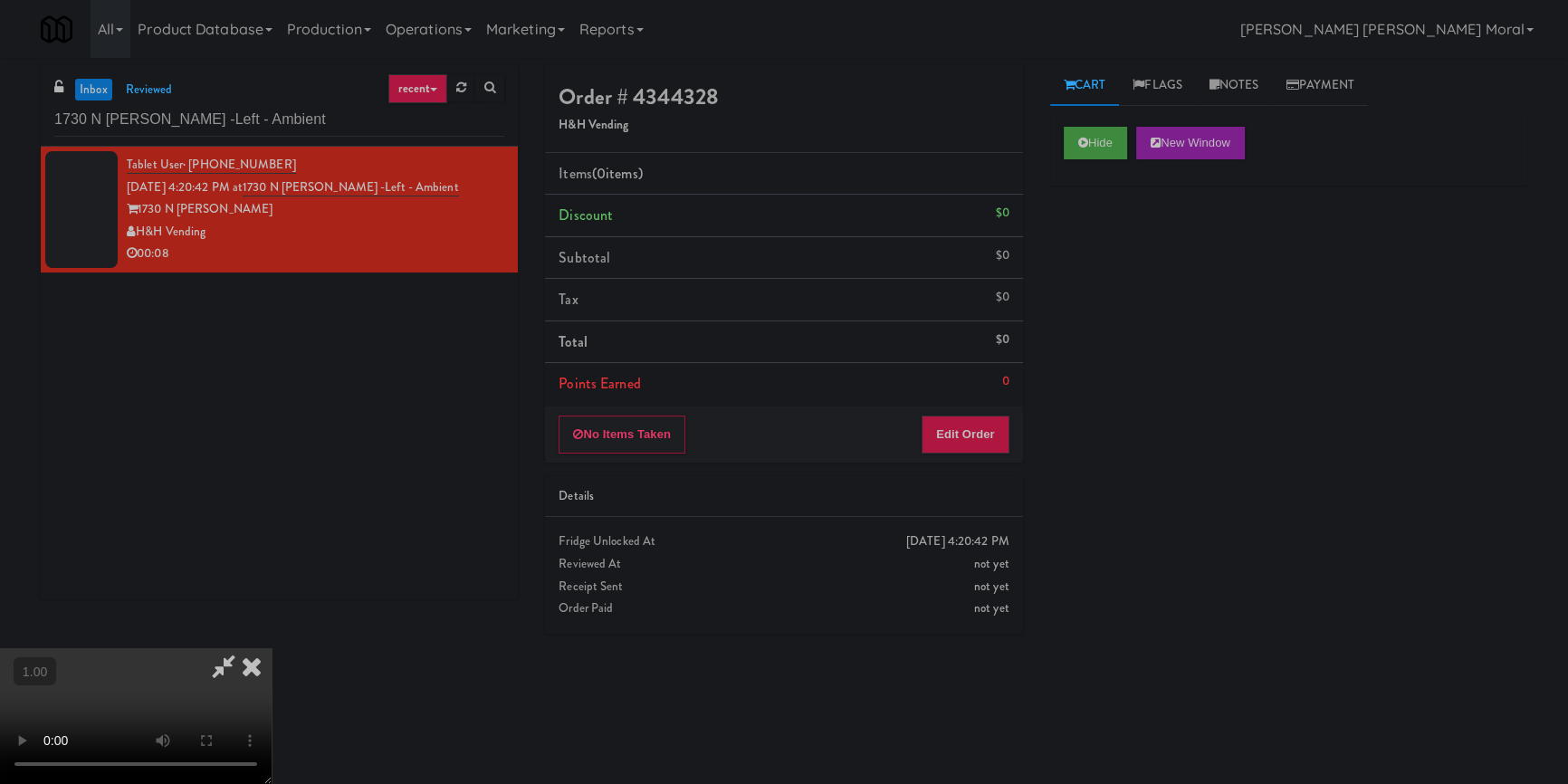
click at [1120, 397] on div "Hide New Window Primary Flag Clear Flag if unable to determine what was taken o…" at bounding box center [1288, 453] width 477 height 679
click at [272, 649] on video at bounding box center [136, 716] width 272 height 136
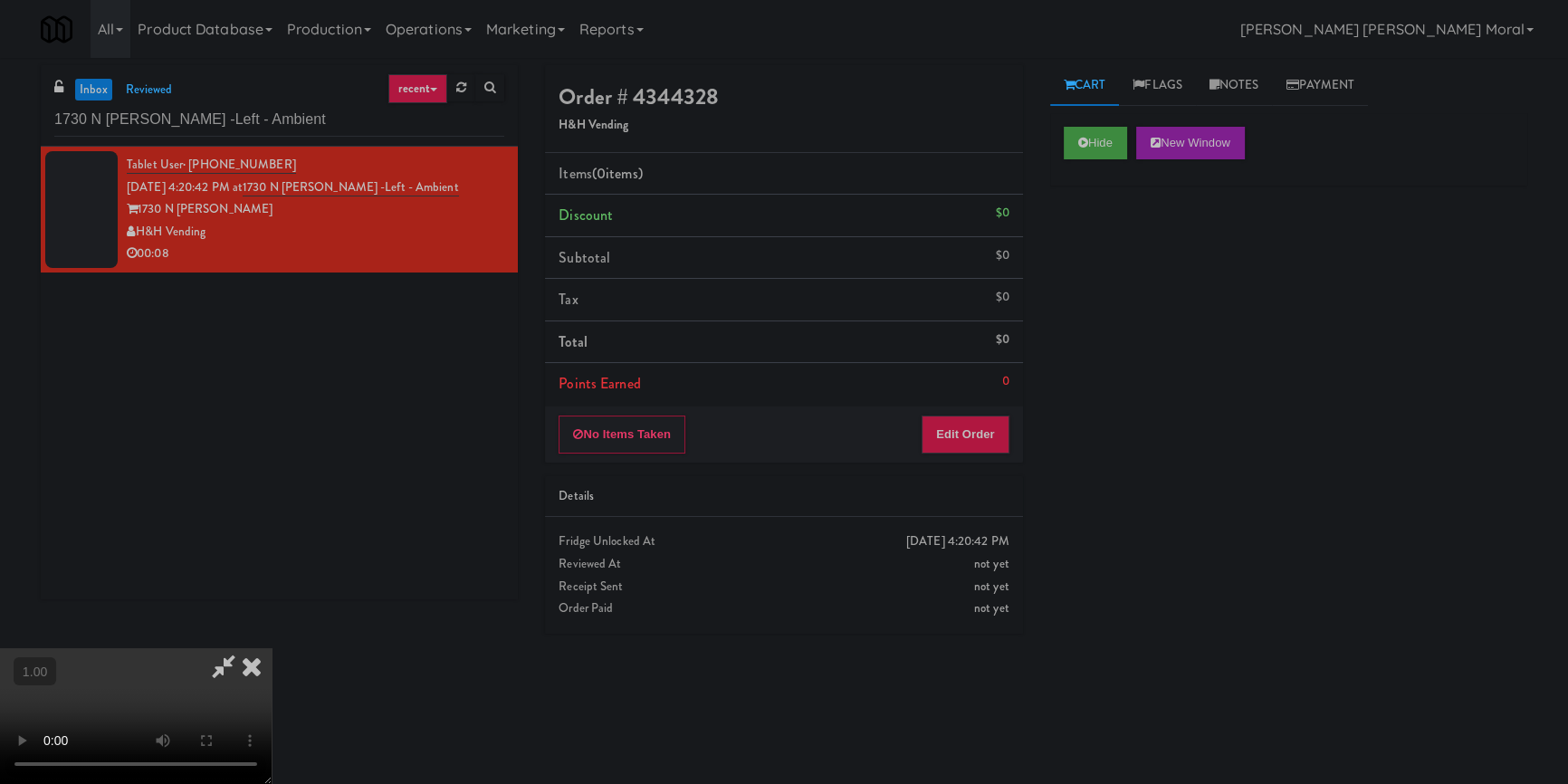
click at [272, 649] on video at bounding box center [136, 716] width 272 height 136
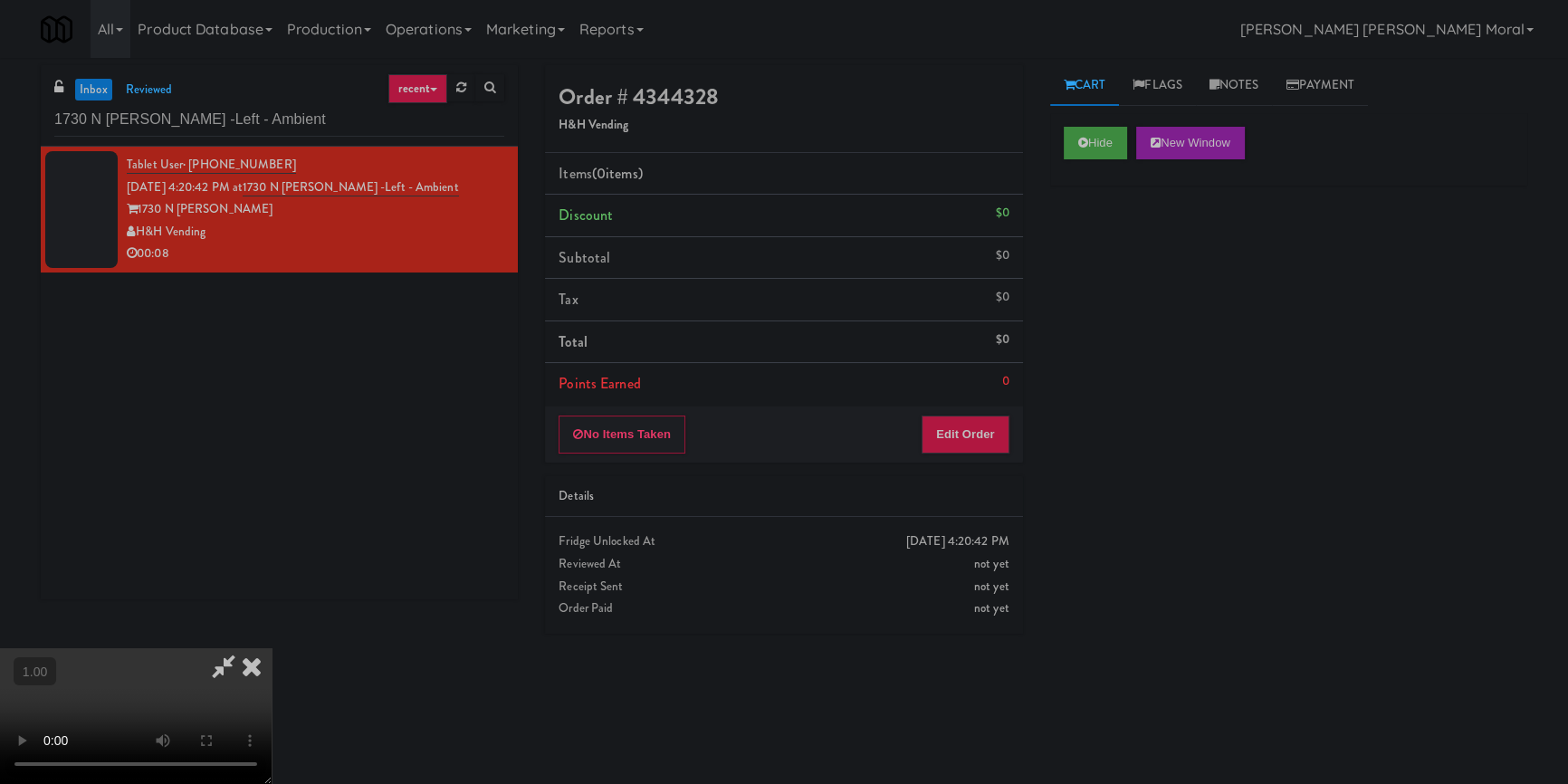
click at [272, 649] on video at bounding box center [136, 716] width 272 height 136
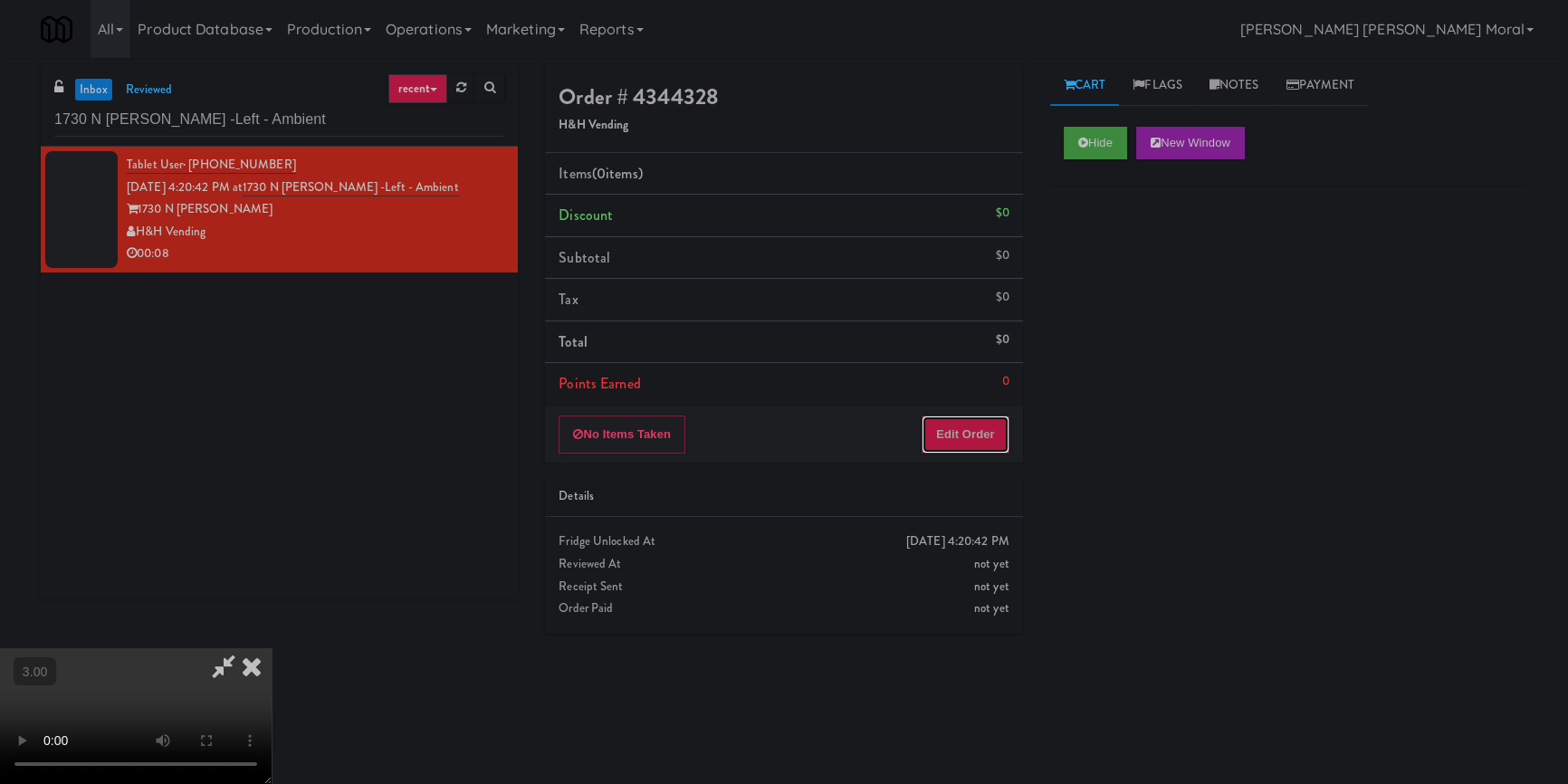
click at [987, 438] on button "Edit Order" at bounding box center [965, 435] width 88 height 38
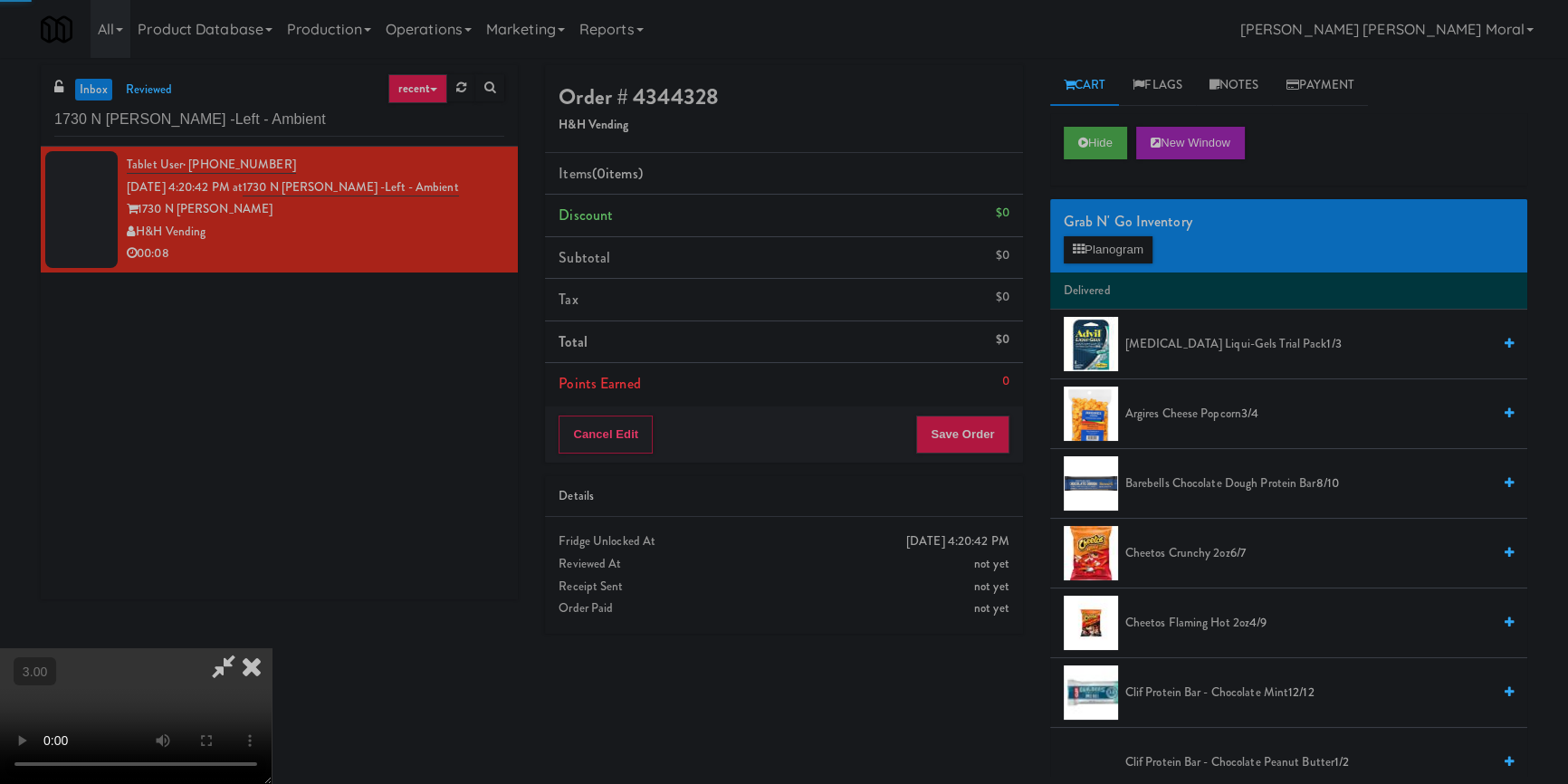
click at [1105, 263] on div "Grab N' Go Inventory Planogram" at bounding box center [1288, 235] width 477 height 73
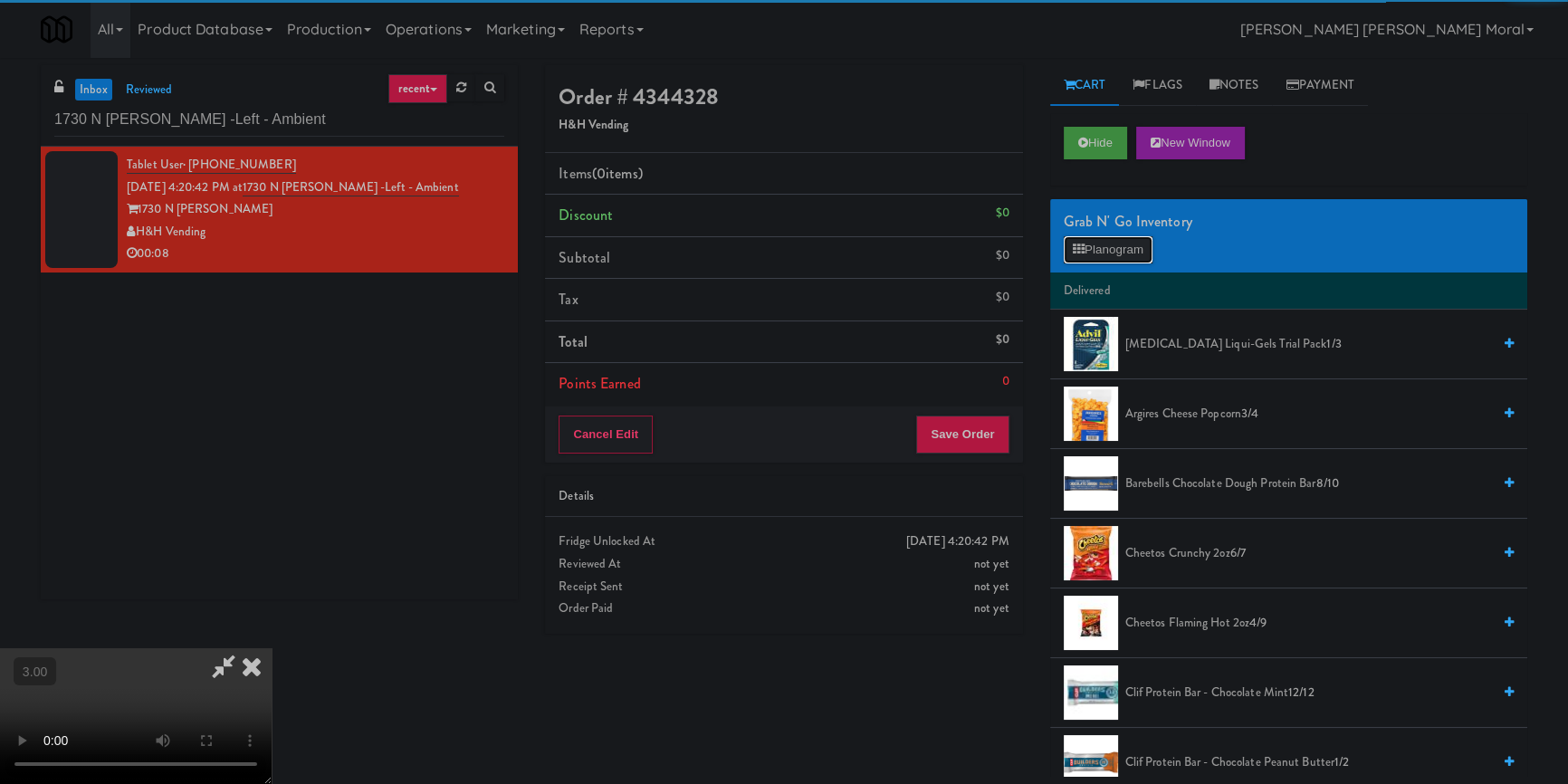
click at [1111, 247] on button "Planogram" at bounding box center [1107, 250] width 88 height 27
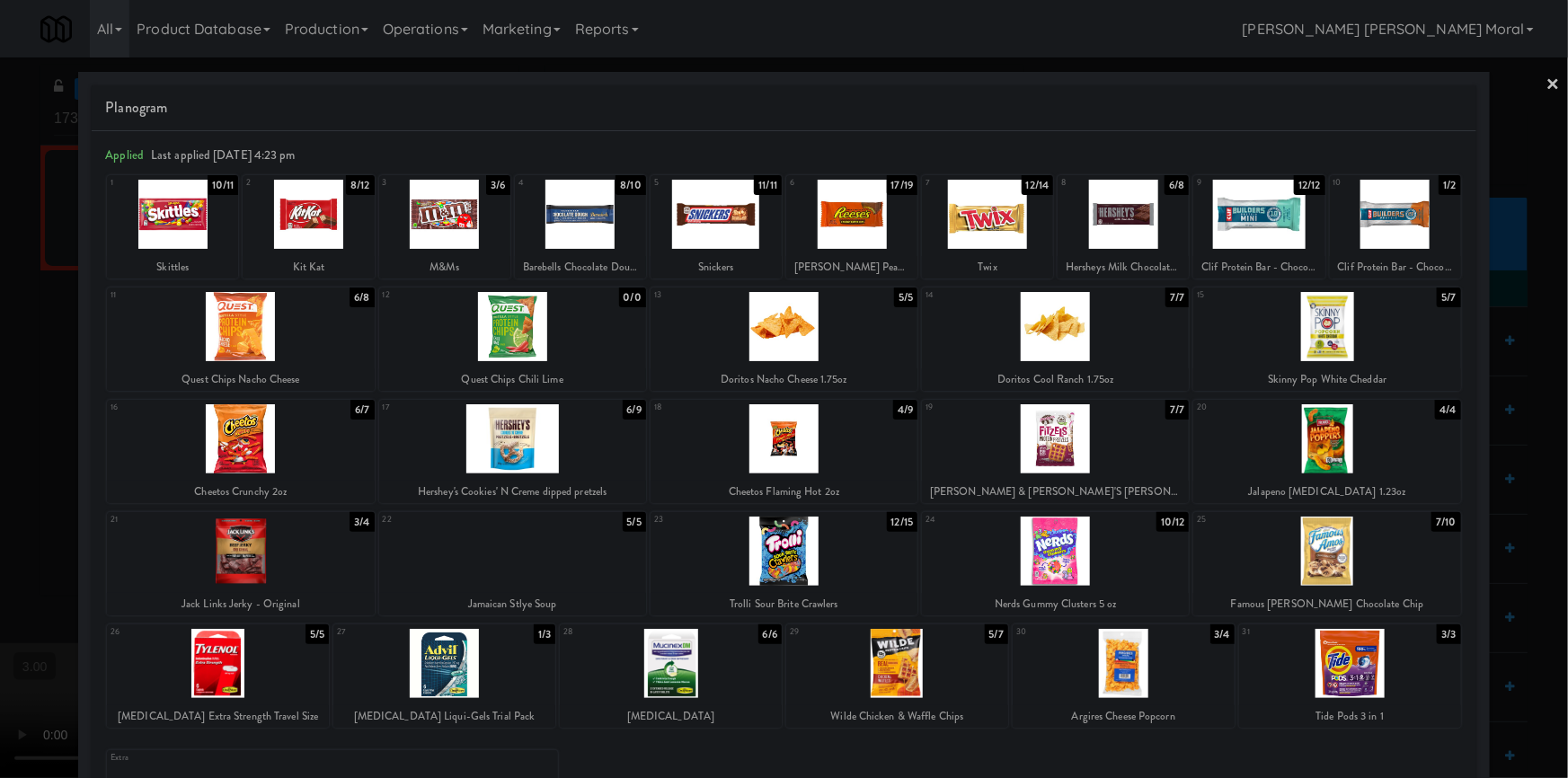
click at [858, 216] on div at bounding box center [851, 214] width 131 height 69
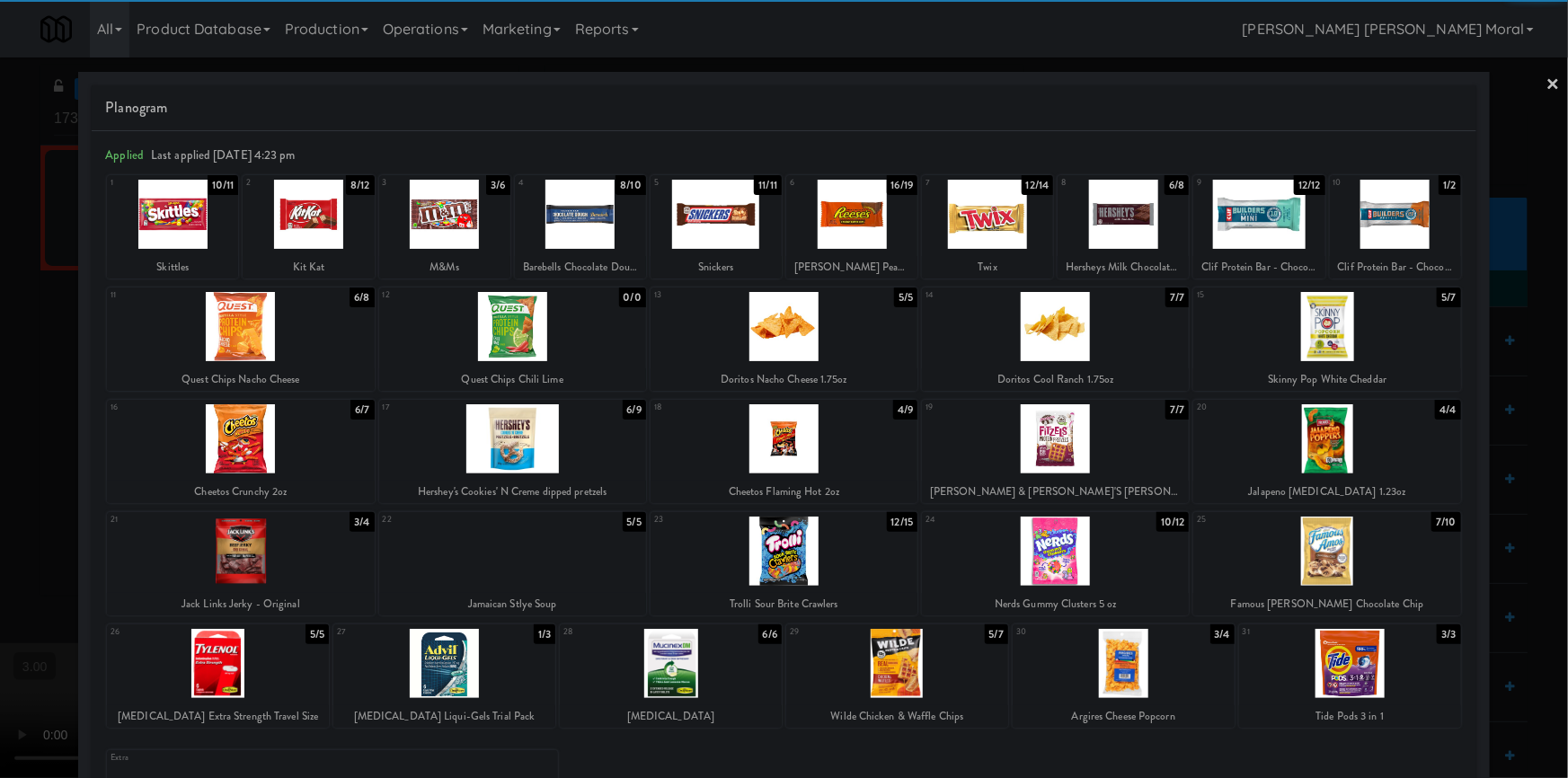
click at [1100, 557] on div at bounding box center [1055, 552] width 267 height 69
click at [1546, 85] on link "×" at bounding box center [1554, 86] width 14 height 56
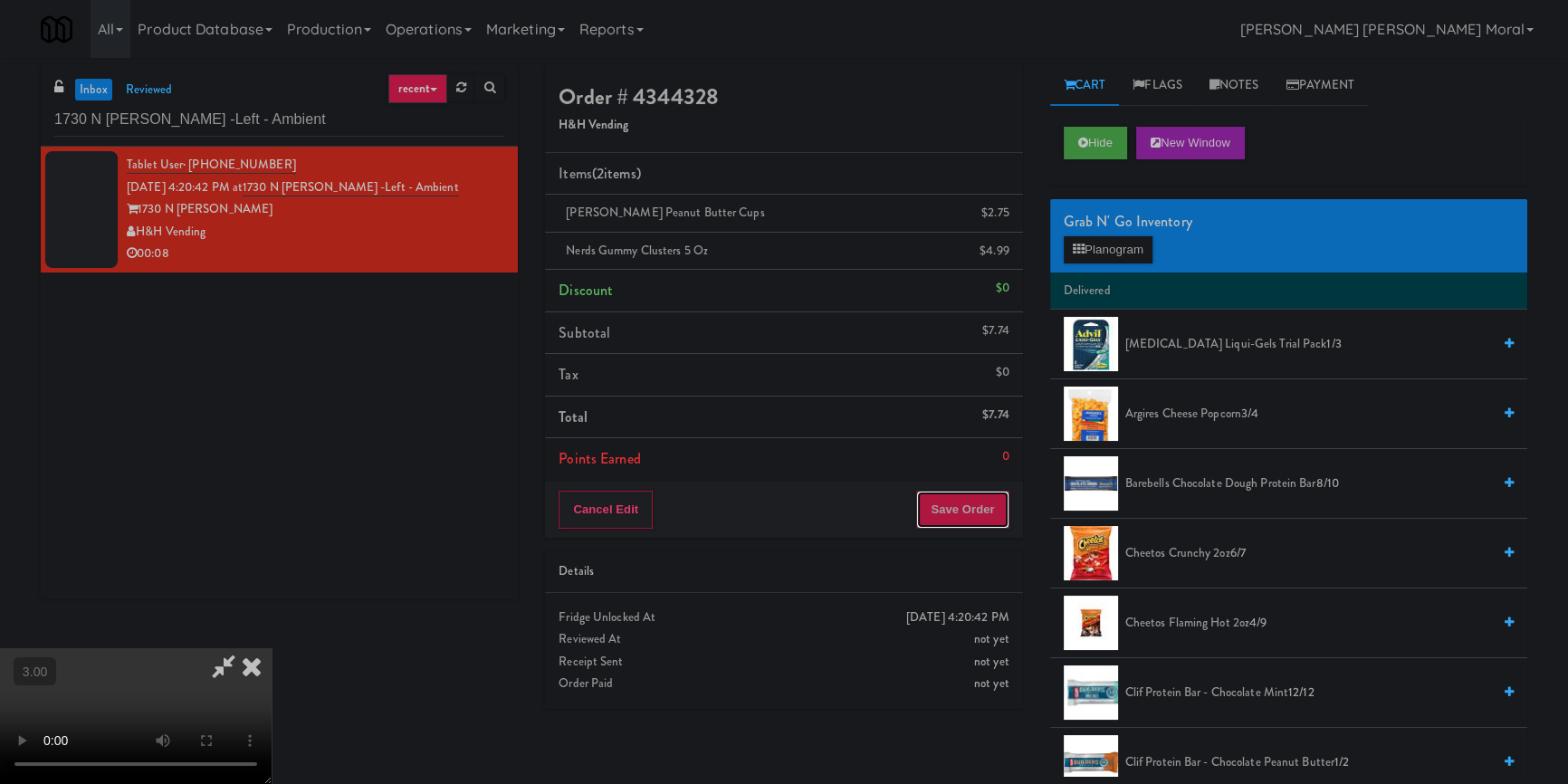
click at [964, 521] on button "Save Order" at bounding box center [961, 510] width 92 height 38
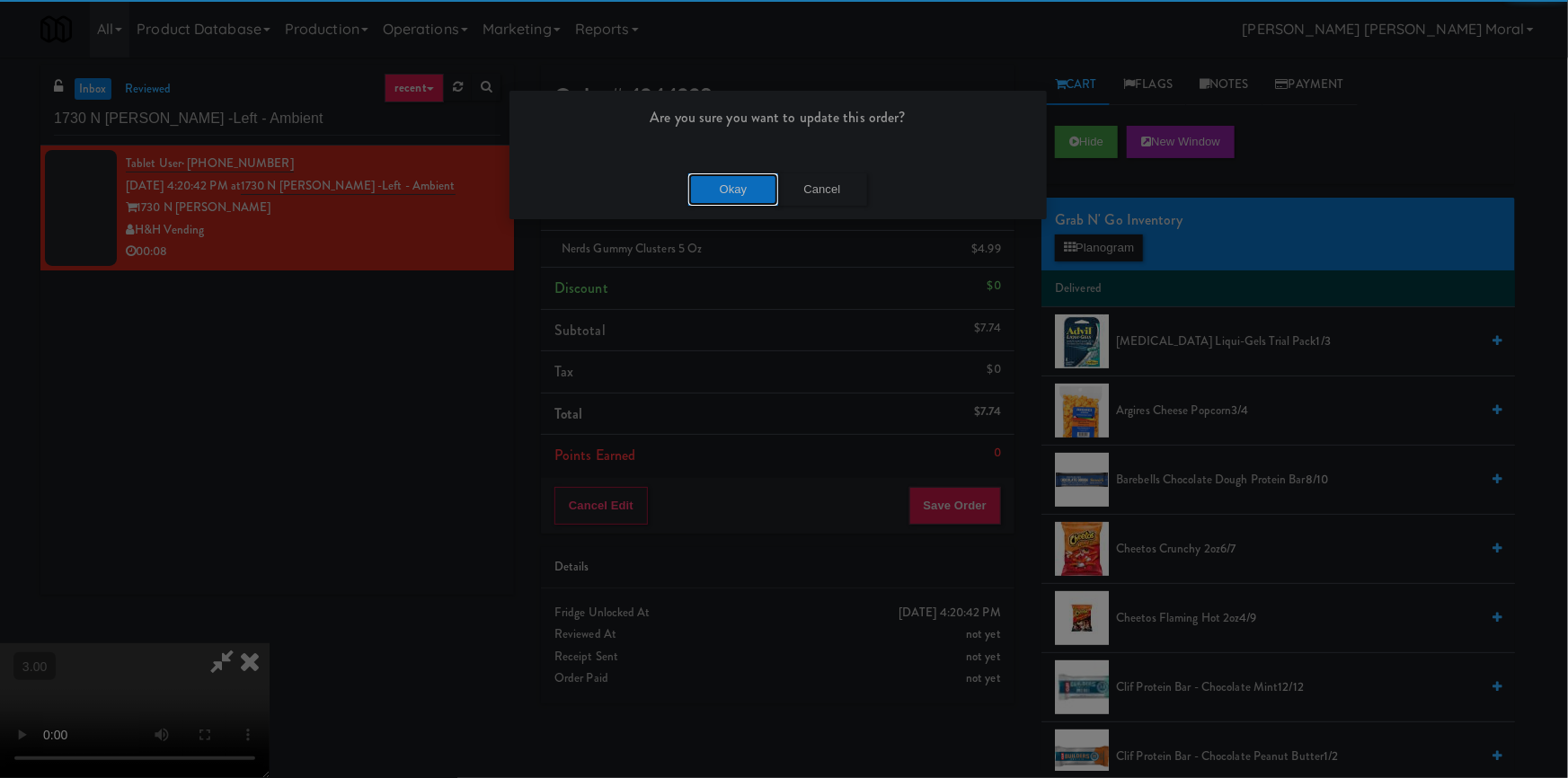
click at [713, 180] on button "Okay" at bounding box center [732, 190] width 90 height 33
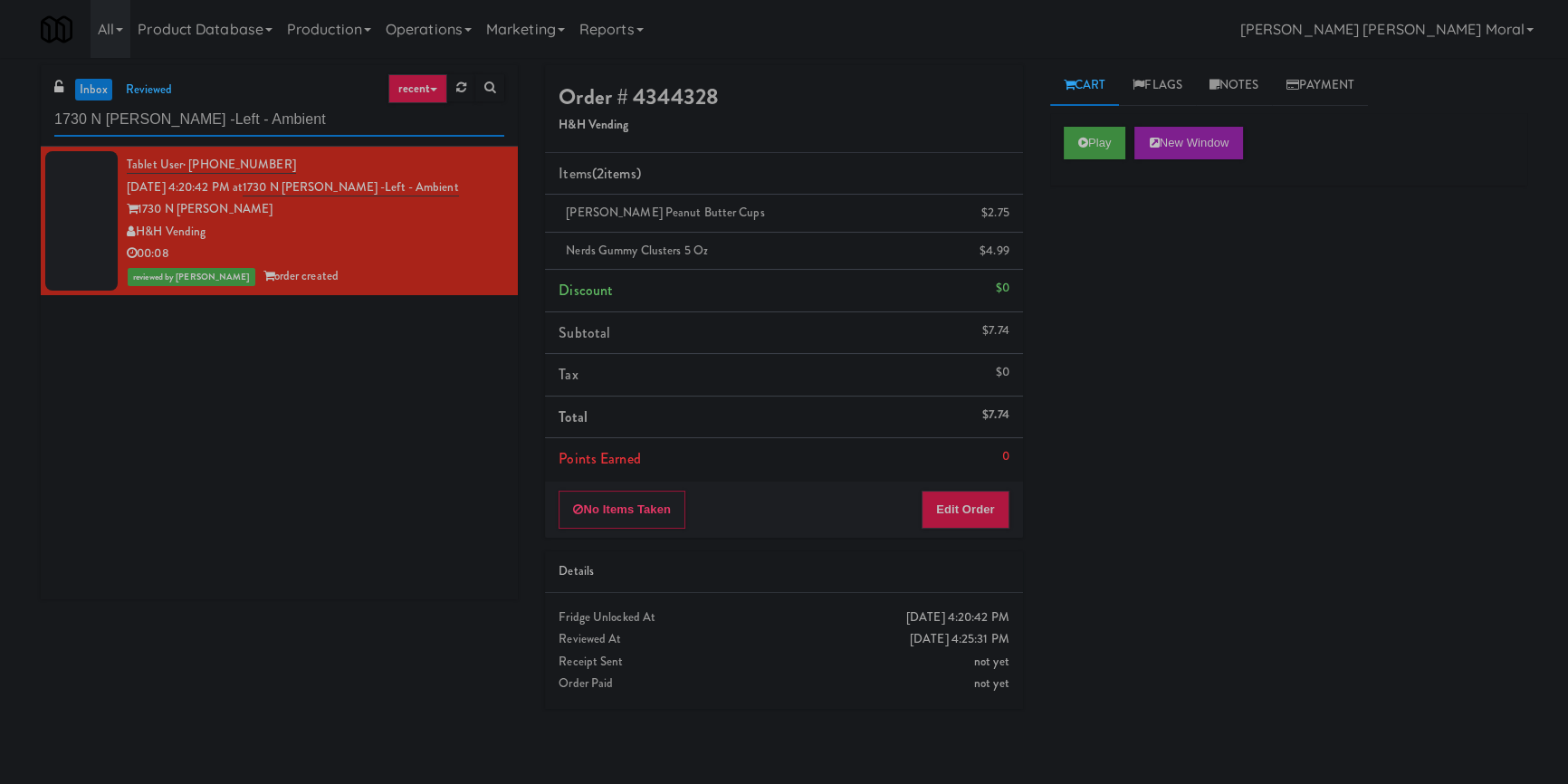
click at [140, 122] on input "1730 N [PERSON_NAME] -Left - Ambient" at bounding box center [279, 120] width 450 height 34
paste input "Ninety7Fifty Fridge"
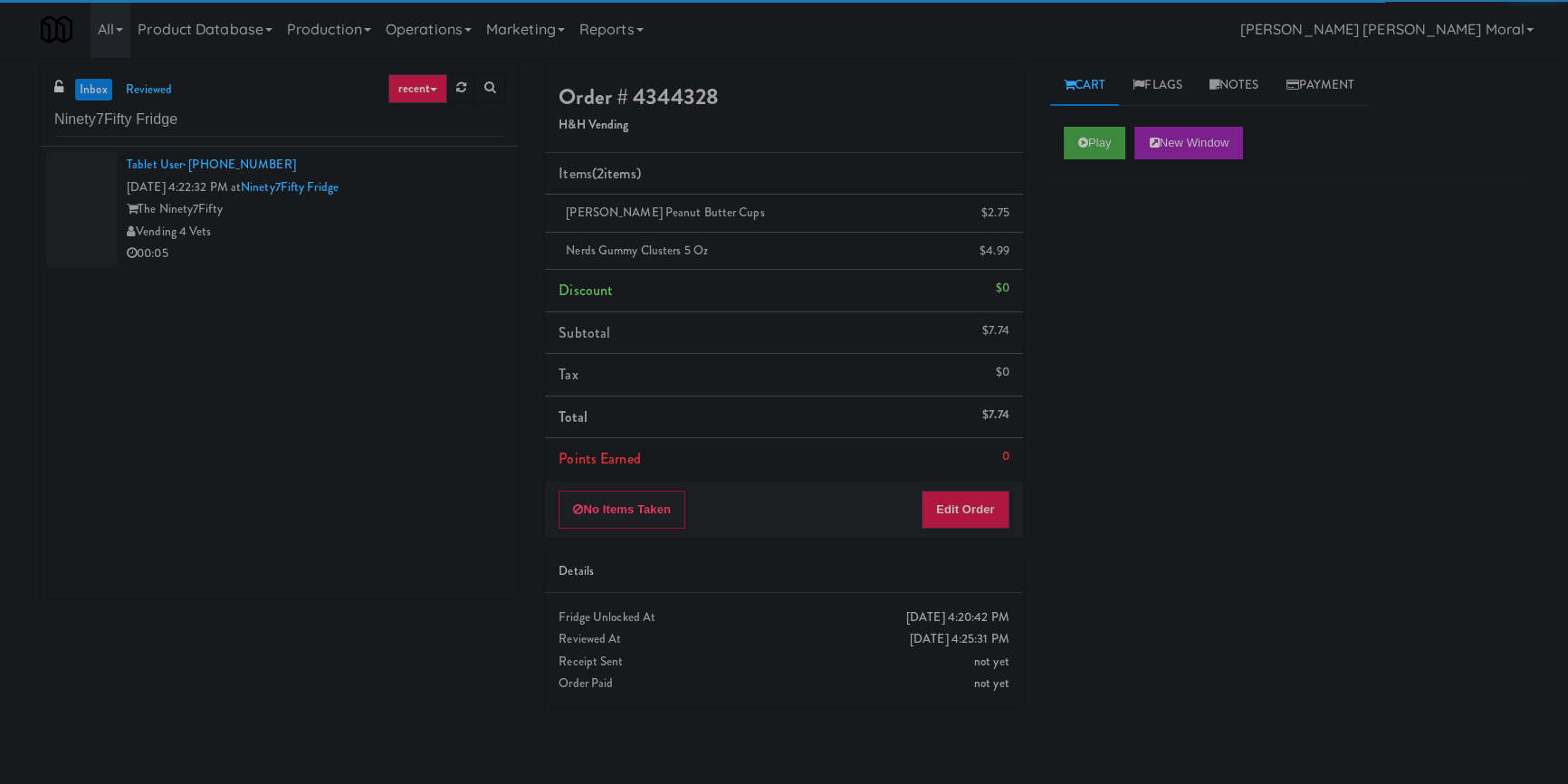
click at [391, 240] on div "Vending 4 Vets" at bounding box center [316, 232] width 378 height 23
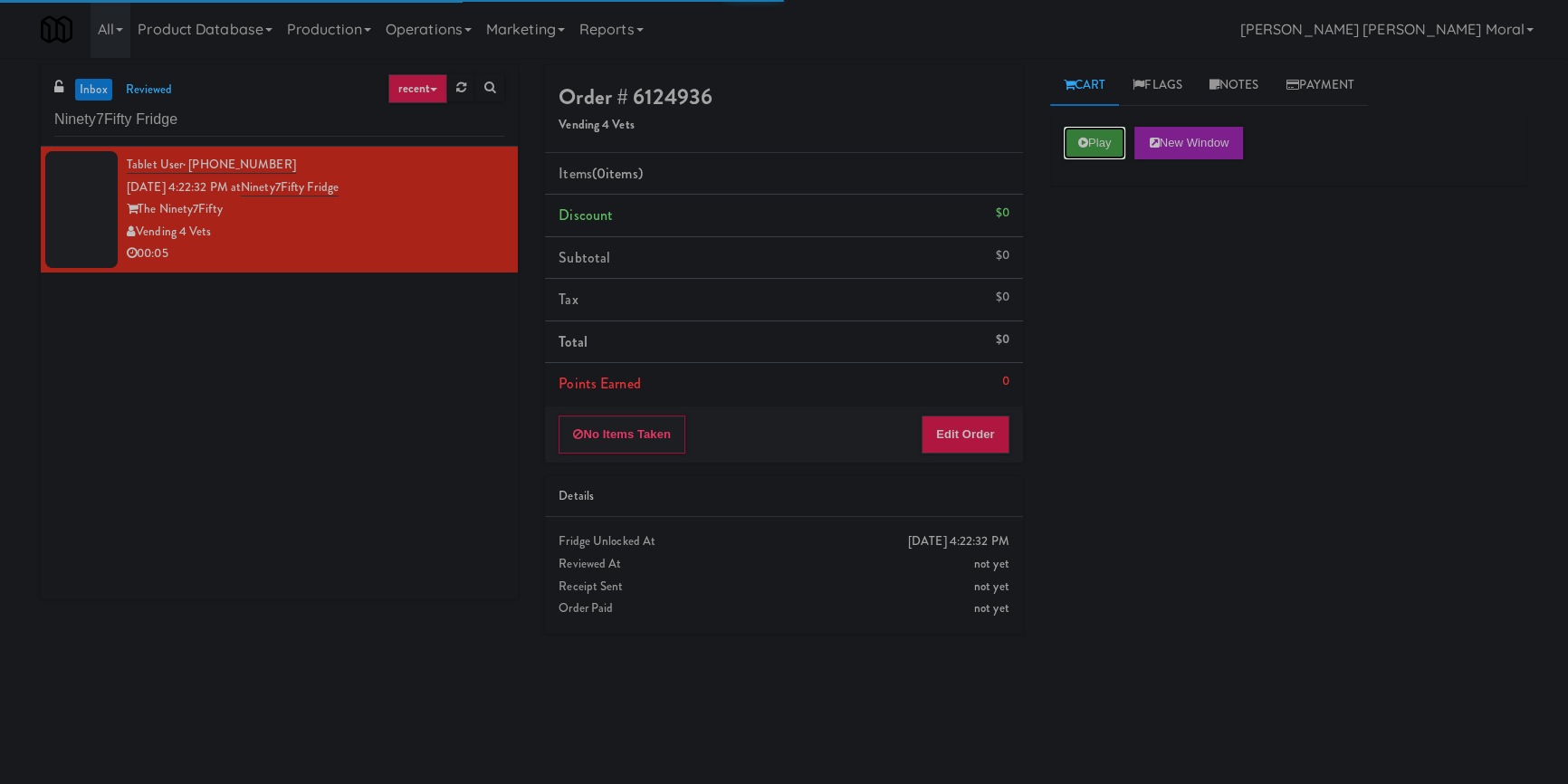
click at [1102, 140] on button "Play" at bounding box center [1095, 143] width 62 height 33
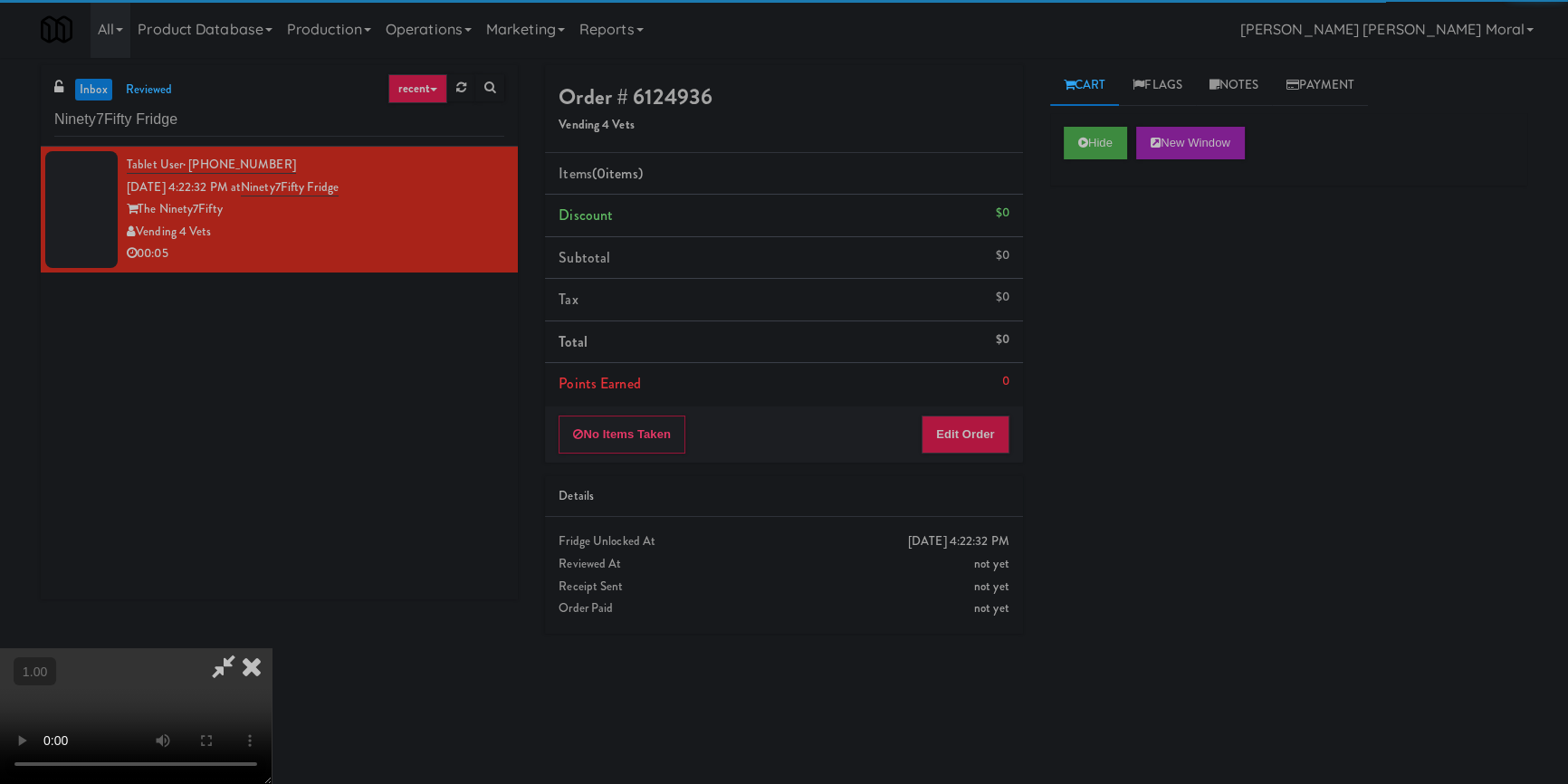
click at [1137, 225] on div "Hide New Window Primary Flag Clear Flag if unable to determine what was taken o…" at bounding box center [1288, 453] width 477 height 679
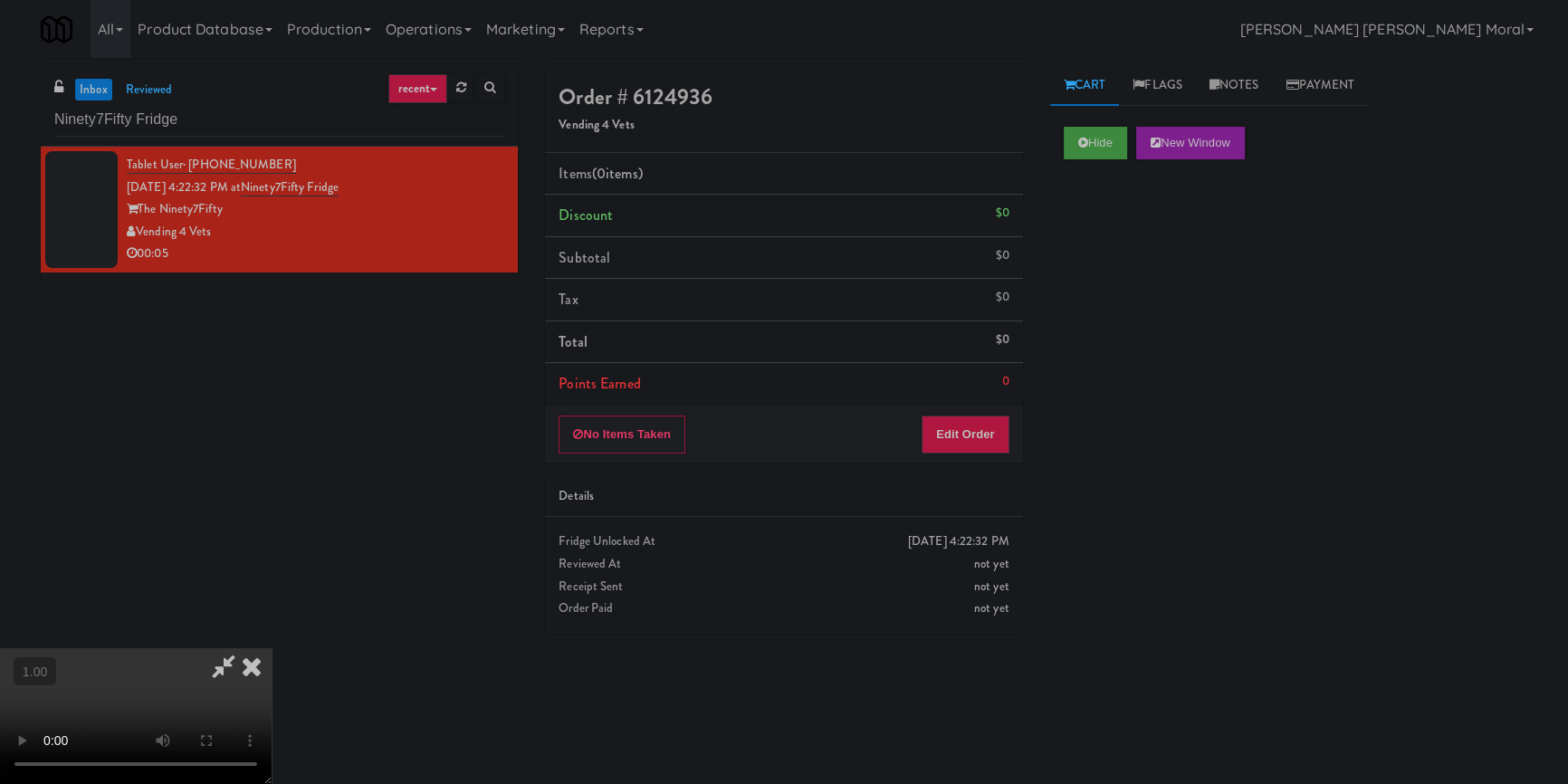
click at [1077, 561] on div "Hide New Window Primary Flag Clear Flag if unable to determine what was taken o…" at bounding box center [1288, 453] width 477 height 679
click at [272, 649] on video at bounding box center [136, 716] width 272 height 136
click at [990, 434] on button "Edit Order" at bounding box center [965, 435] width 88 height 38
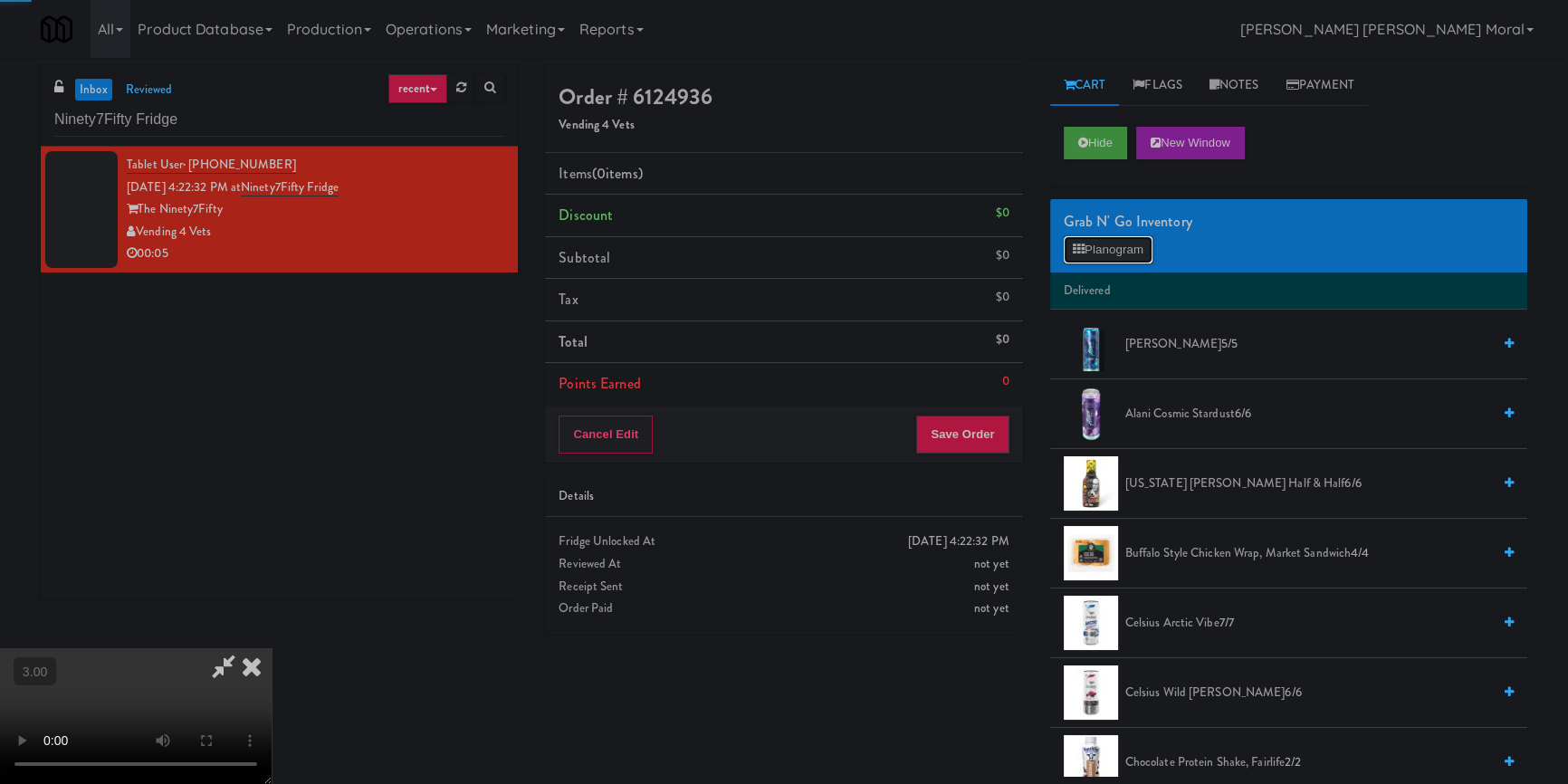
click at [1098, 241] on button "Planogram" at bounding box center [1107, 250] width 88 height 27
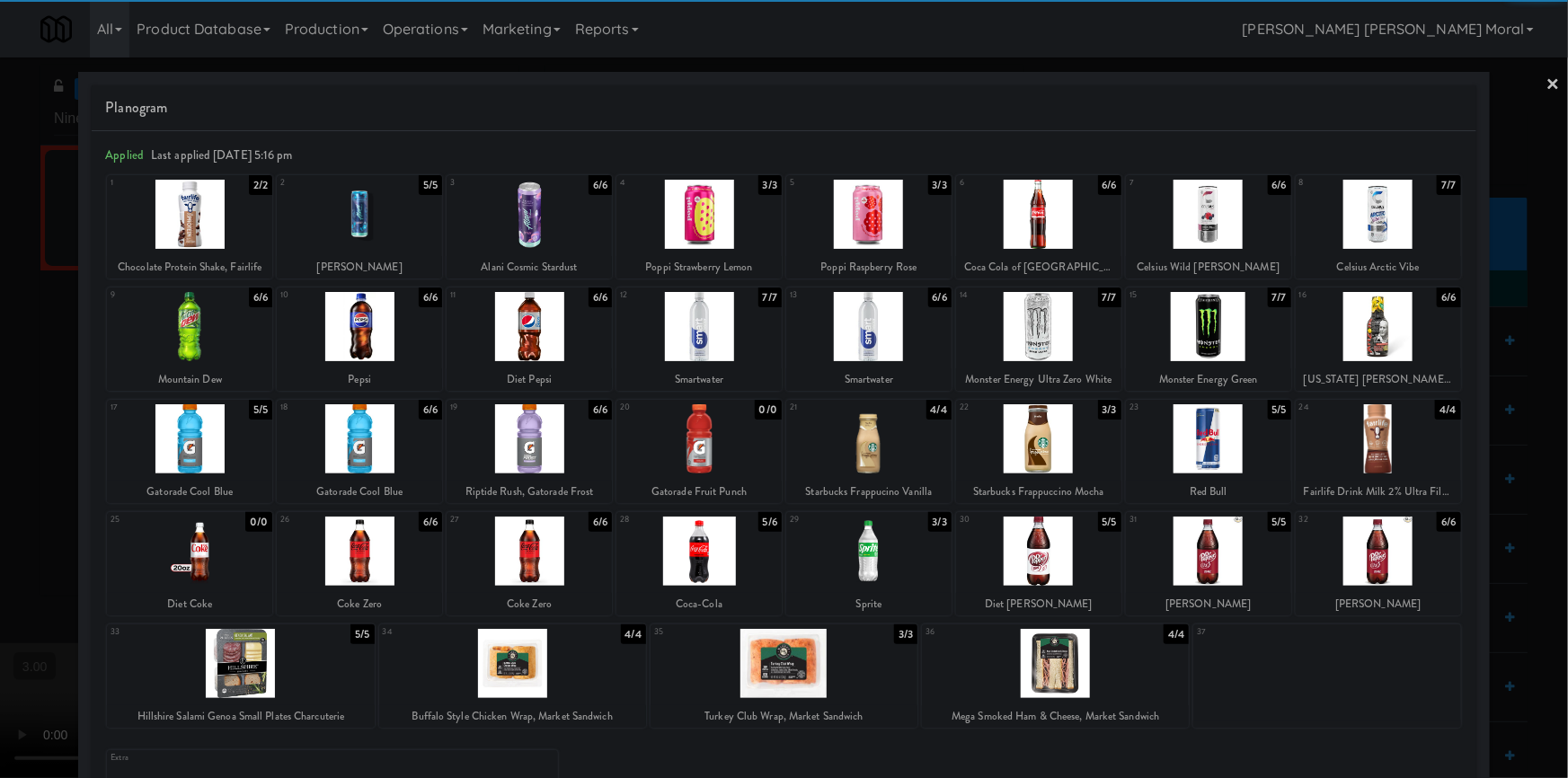
click at [371, 214] on div at bounding box center [359, 214] width 166 height 69
click at [1546, 75] on link "×" at bounding box center [1554, 86] width 14 height 56
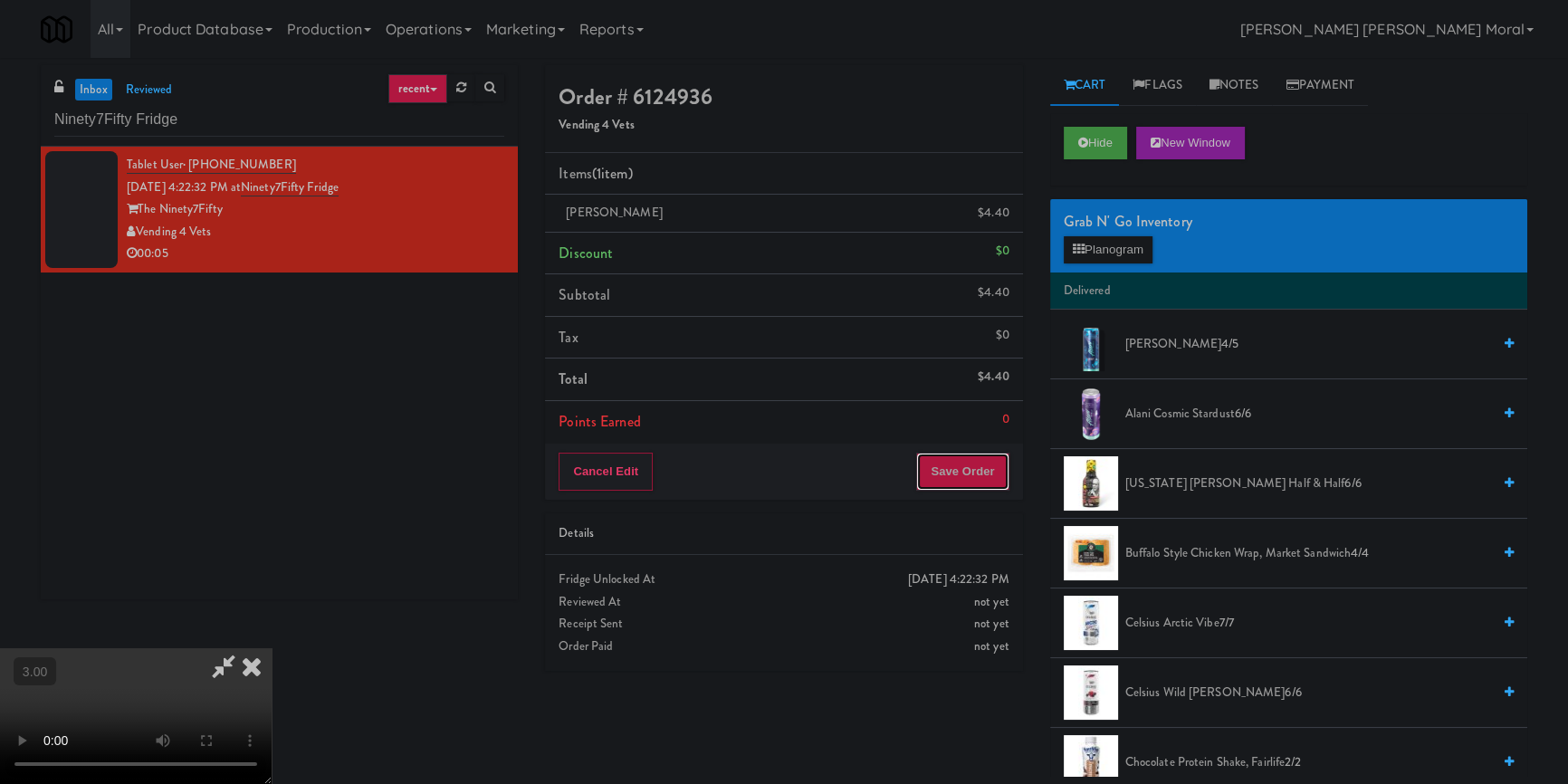
click at [997, 486] on button "Save Order" at bounding box center [961, 472] width 92 height 38
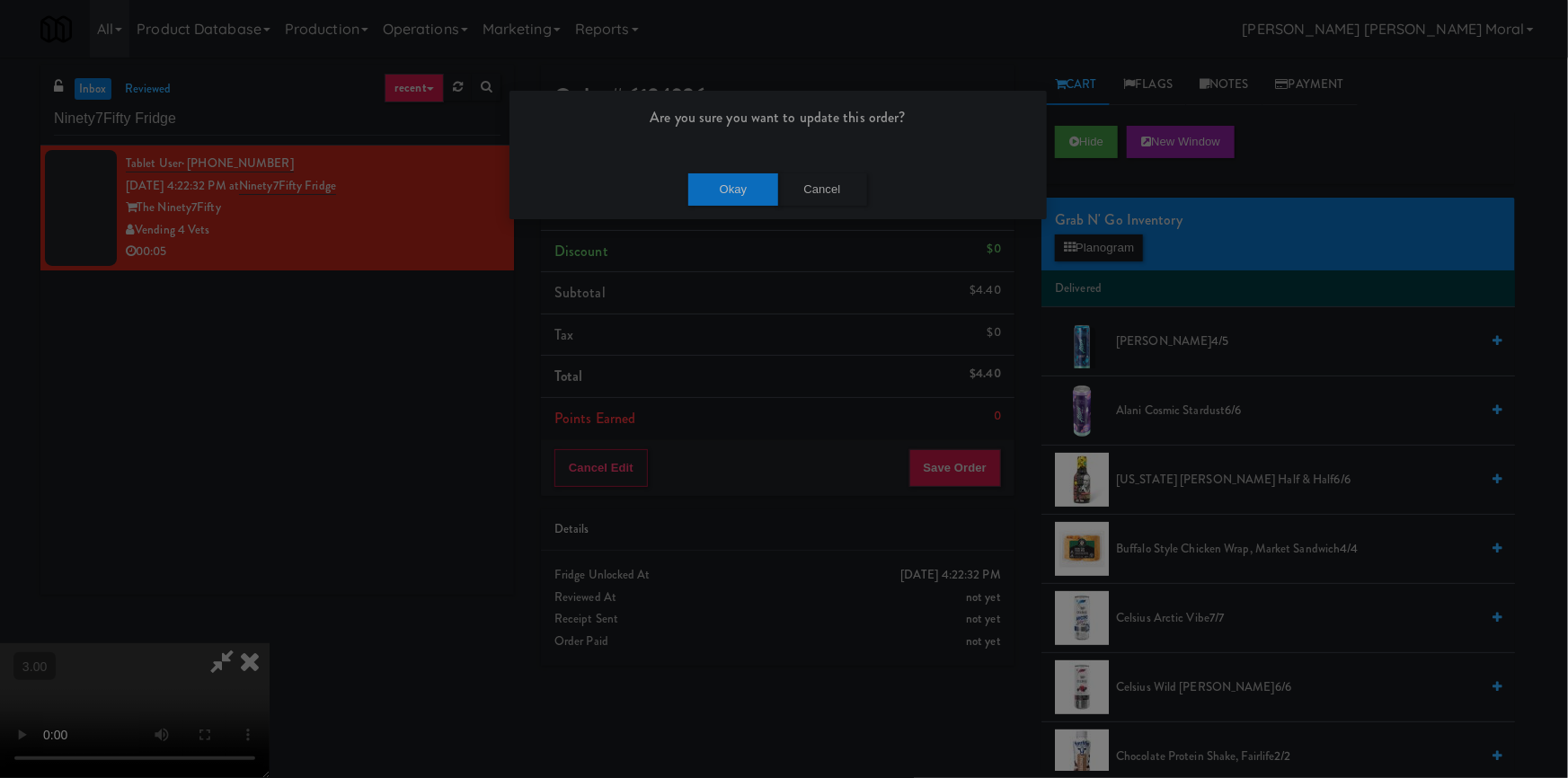
drag, startPoint x: 727, startPoint y: 170, endPoint x: 733, endPoint y: 178, distance: 10.0
click at [728, 170] on div "Okay Cancel" at bounding box center [778, 189] width 537 height 60
click at [735, 179] on button "Okay" at bounding box center [732, 190] width 90 height 33
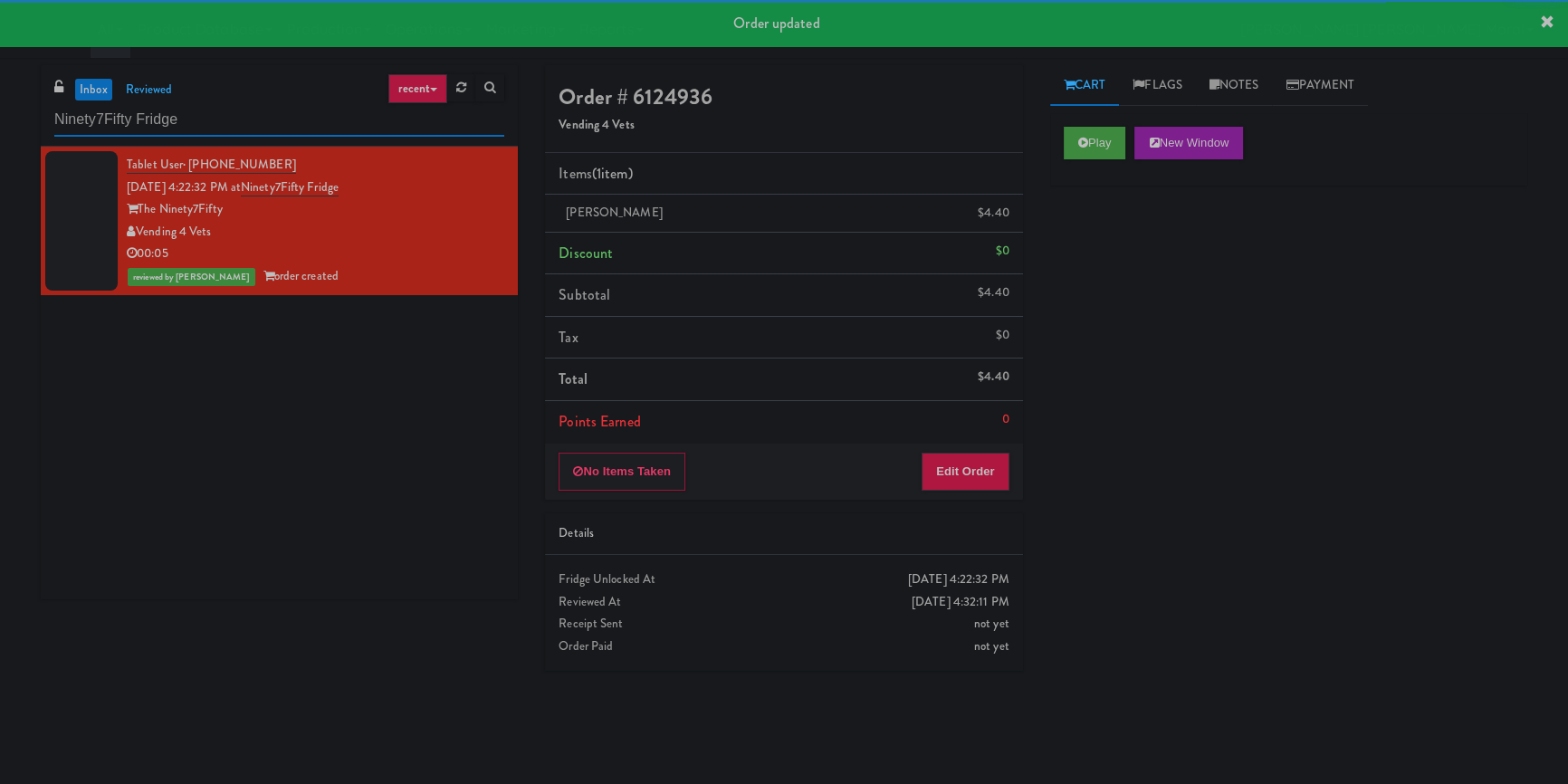
click at [332, 122] on input "Ninety7Fifty Fridge" at bounding box center [279, 120] width 450 height 34
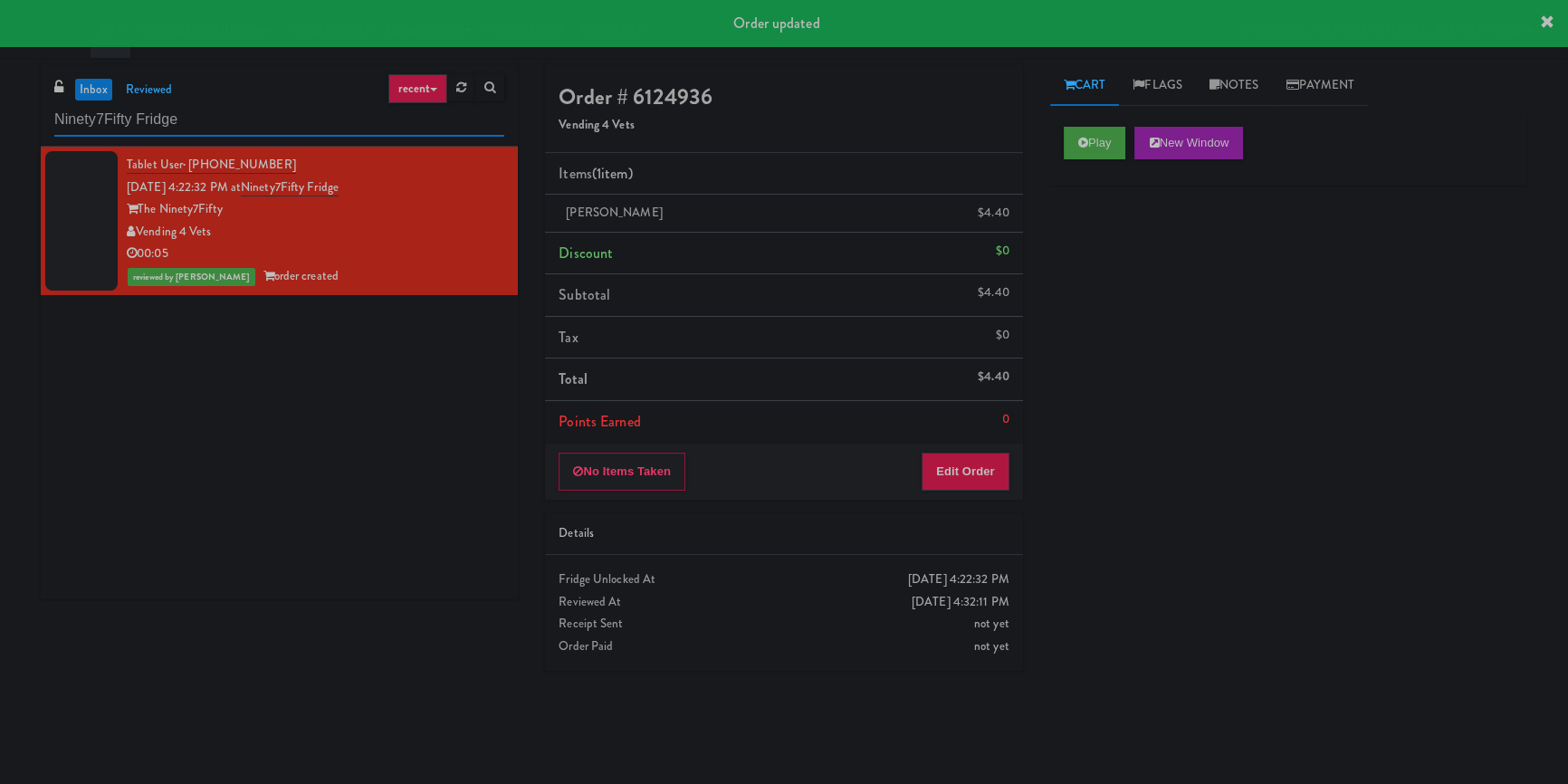
click at [332, 122] on input "Ninety7Fifty Fridge" at bounding box center [279, 120] width 450 height 34
paste input "The Mo -"
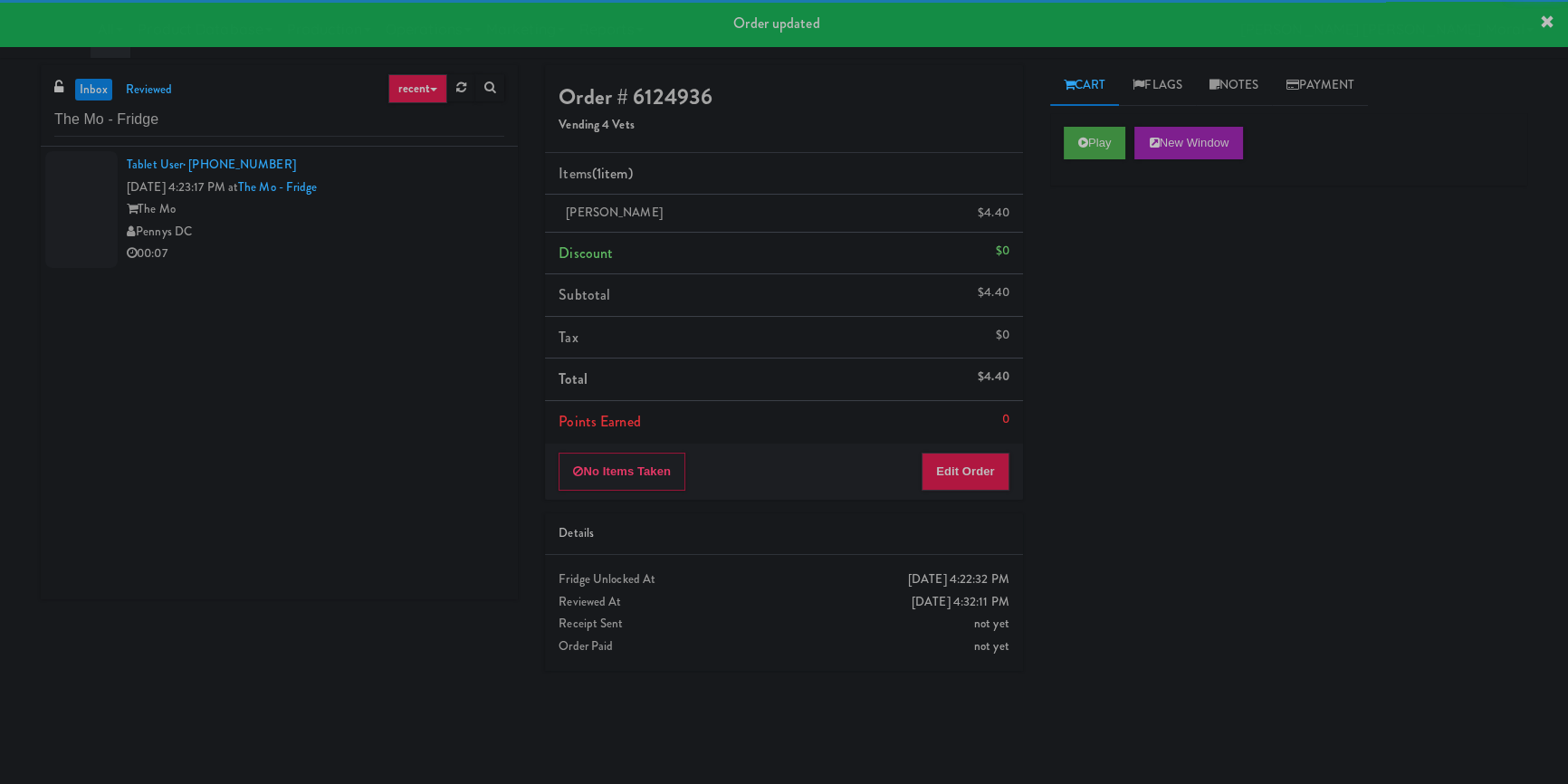
click at [355, 261] on div "00:07" at bounding box center [316, 254] width 378 height 23
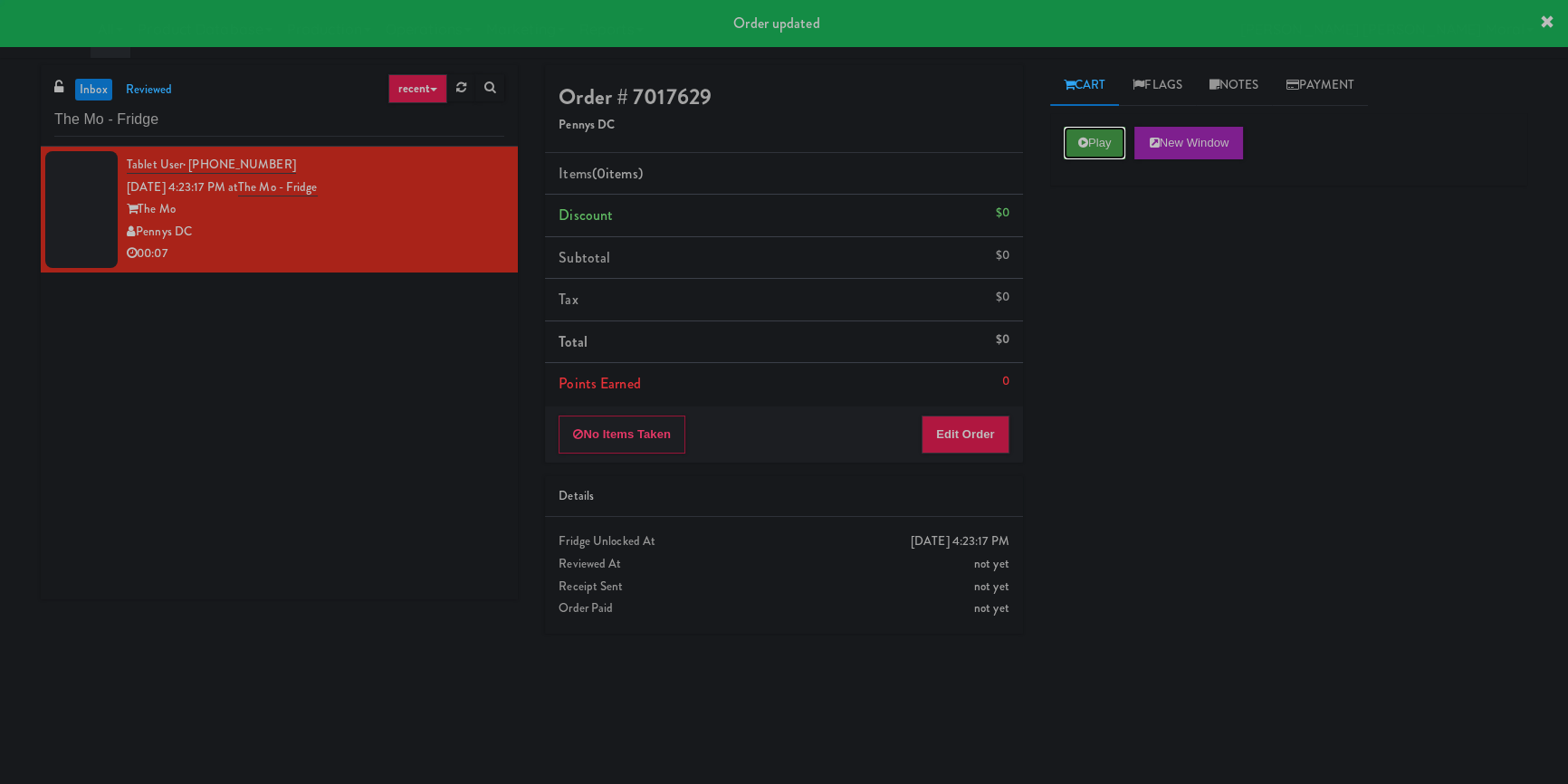
click at [1077, 141] on button "Play" at bounding box center [1095, 143] width 62 height 33
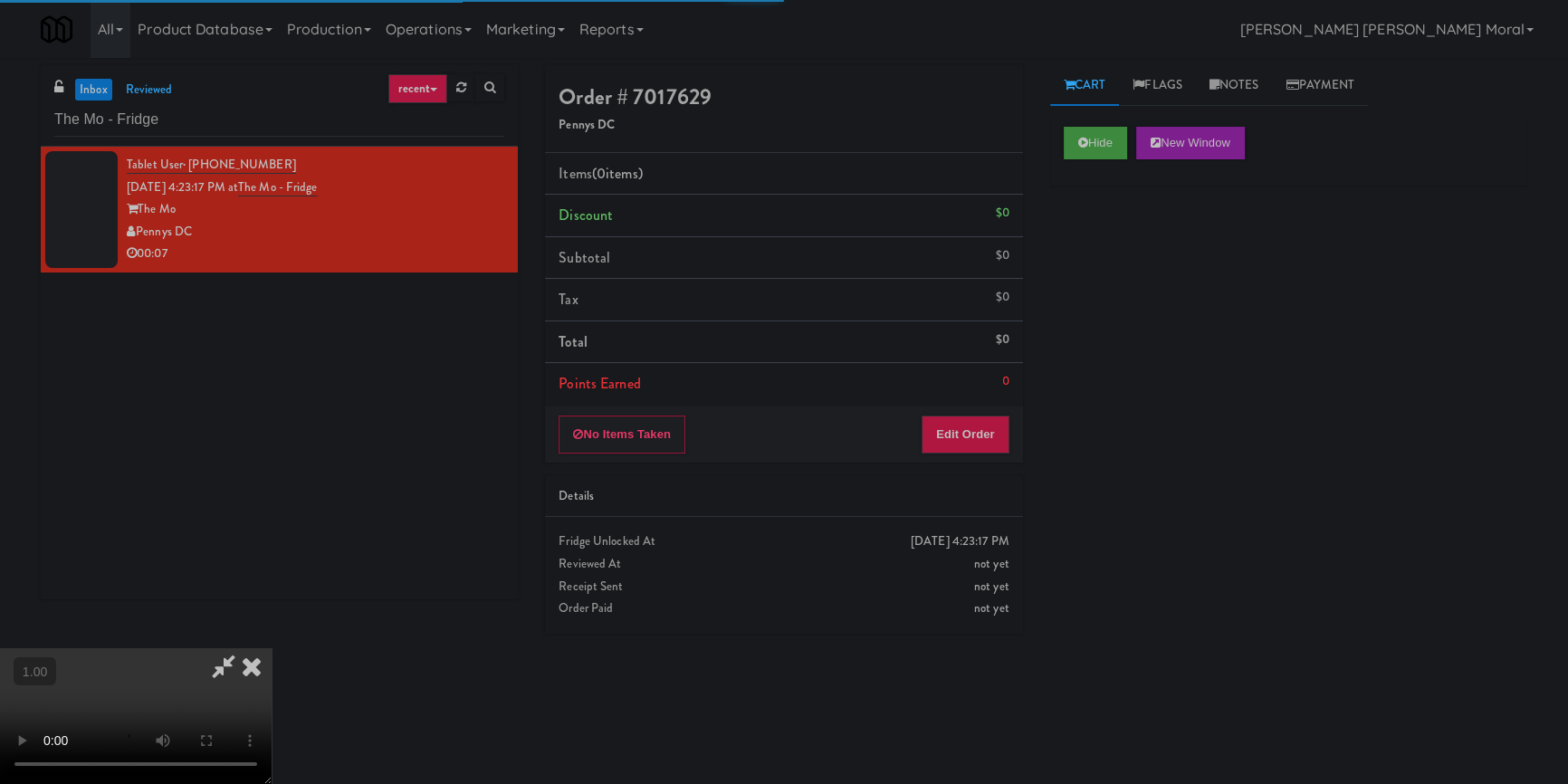
drag, startPoint x: 1097, startPoint y: 244, endPoint x: 1114, endPoint y: 267, distance: 28.6
click at [1098, 244] on div "Hide New Window Primary Flag Clear Flag if unable to determine what was taken o…" at bounding box center [1288, 453] width 477 height 679
click at [1060, 561] on div "Hide New Window Primary Flag Clear Flag if unable to determine what was taken o…" at bounding box center [1288, 453] width 477 height 679
click at [272, 649] on video at bounding box center [136, 716] width 272 height 136
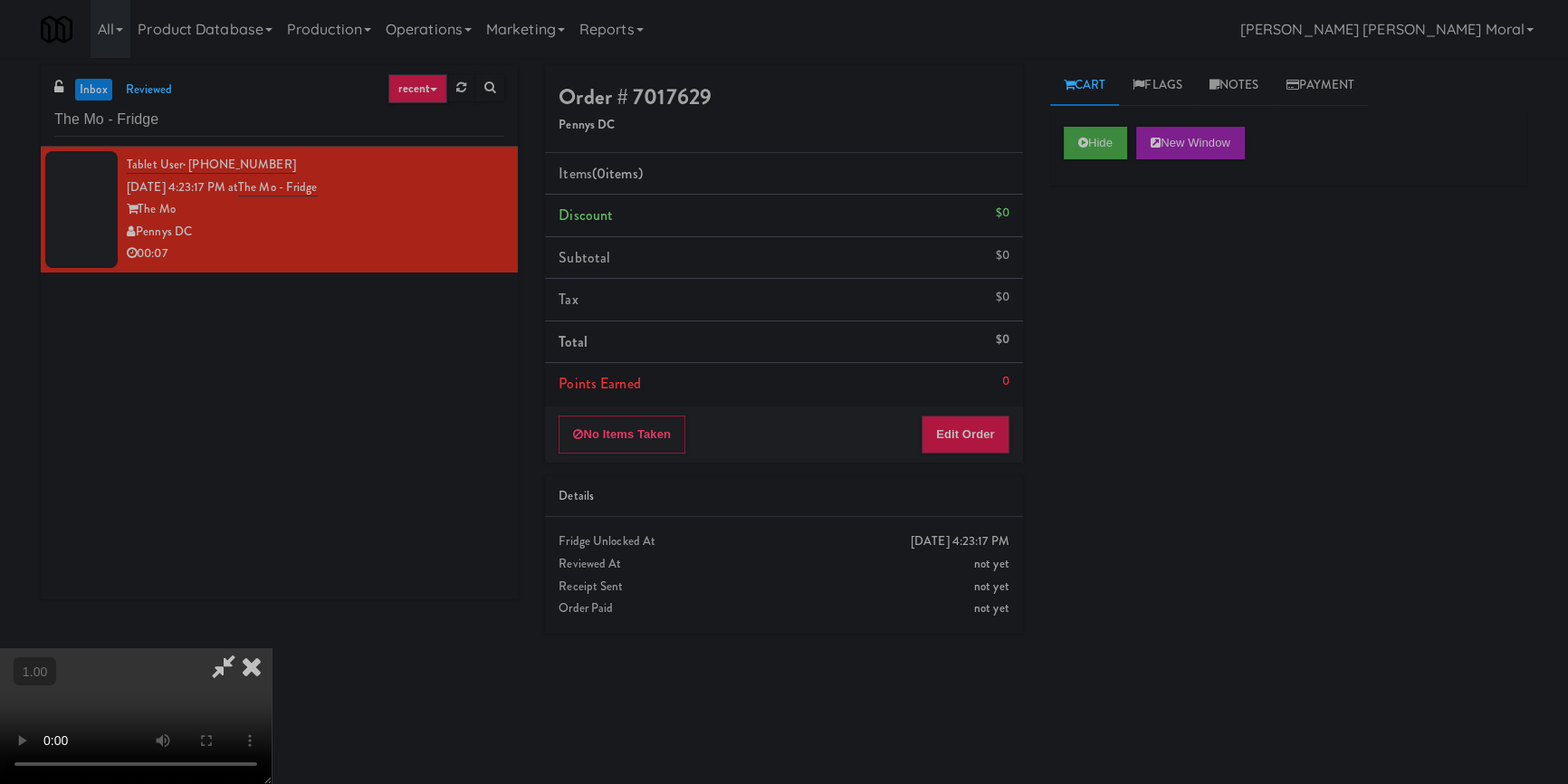
click at [272, 649] on video at bounding box center [136, 716] width 272 height 136
click at [976, 434] on button "Edit Order" at bounding box center [965, 435] width 88 height 38
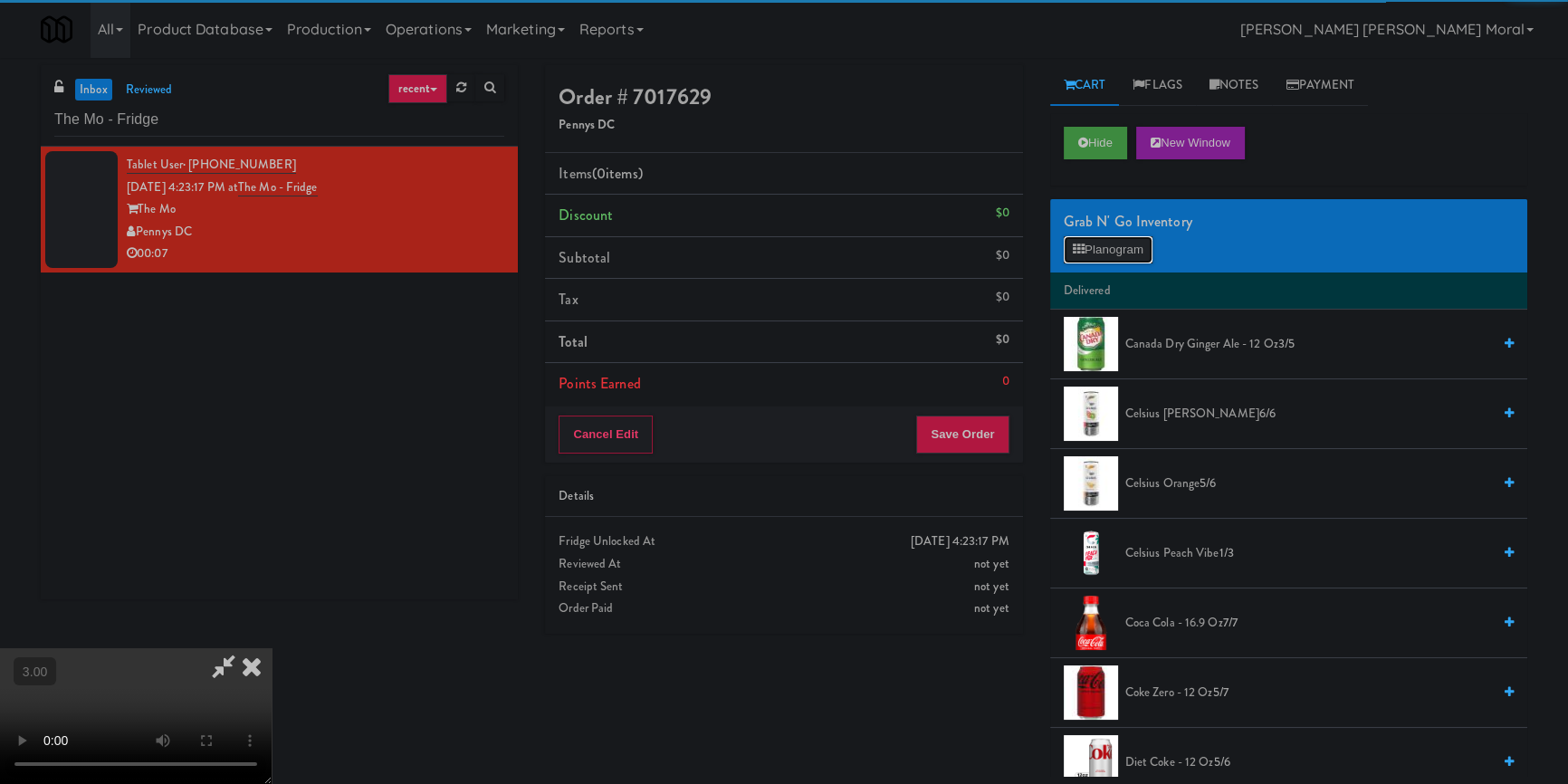
click at [1095, 246] on button "Planogram" at bounding box center [1107, 250] width 88 height 27
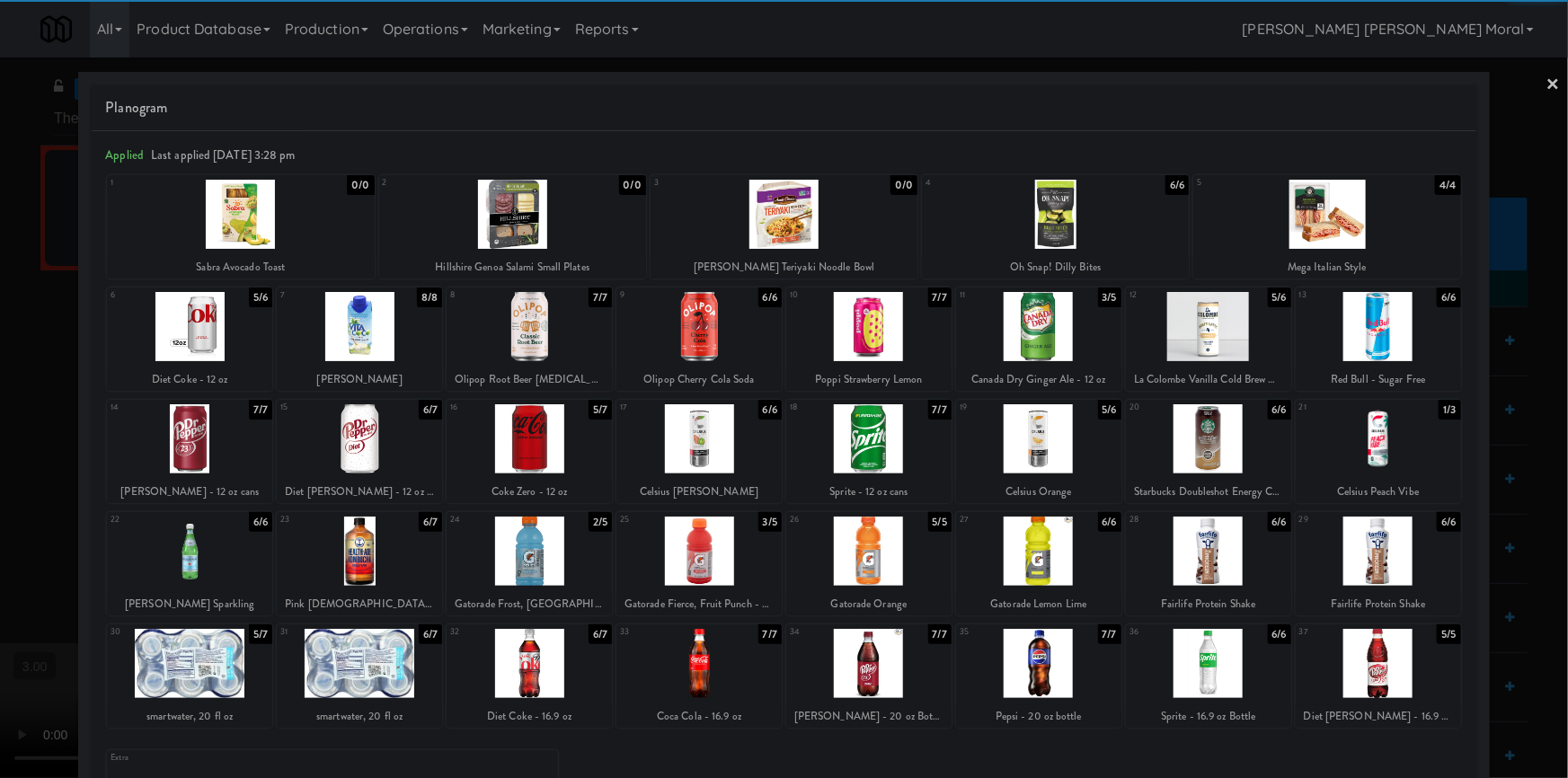
click at [877, 329] on div at bounding box center [868, 327] width 166 height 69
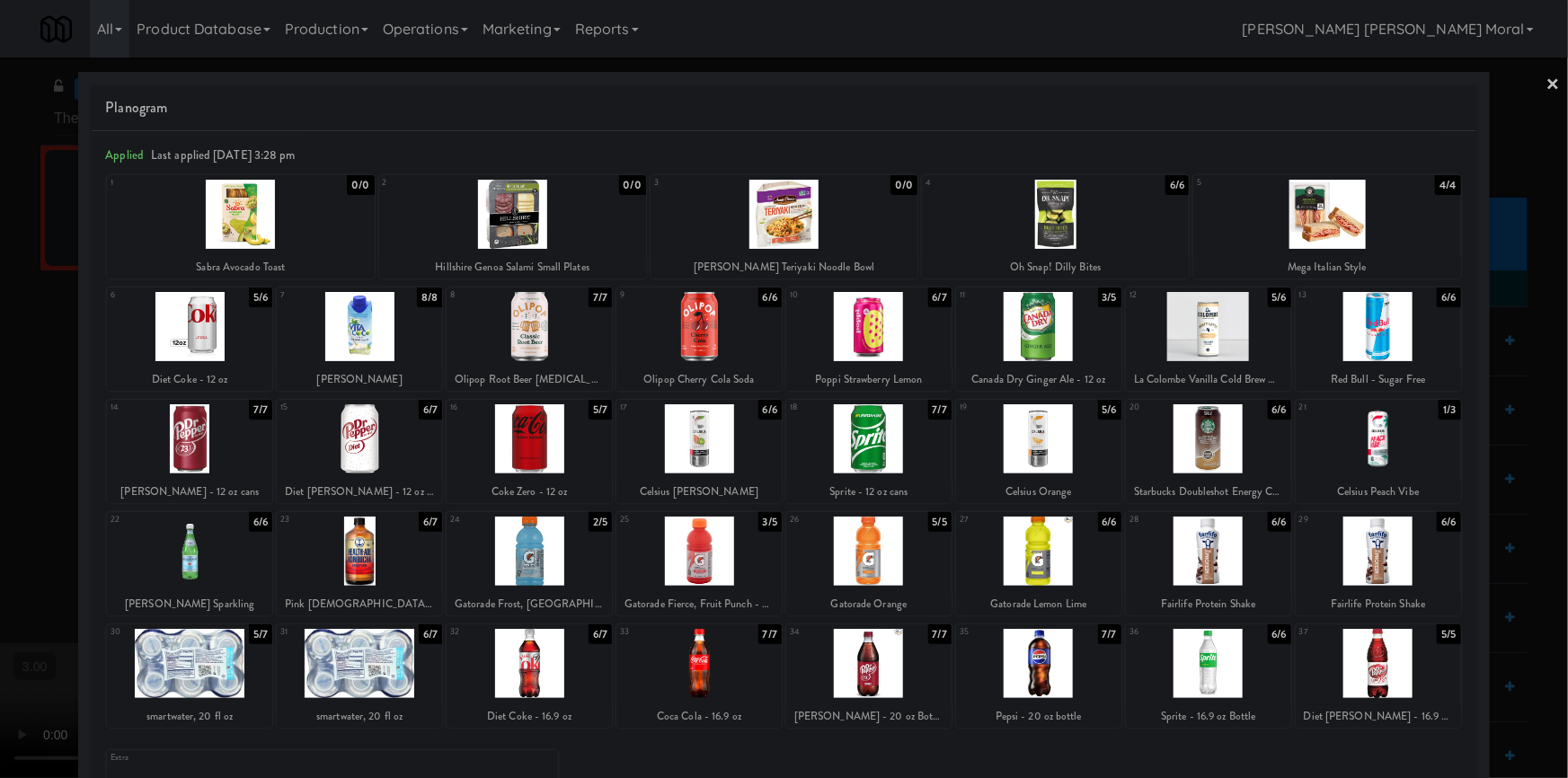
click at [1546, 82] on link "×" at bounding box center [1554, 86] width 14 height 56
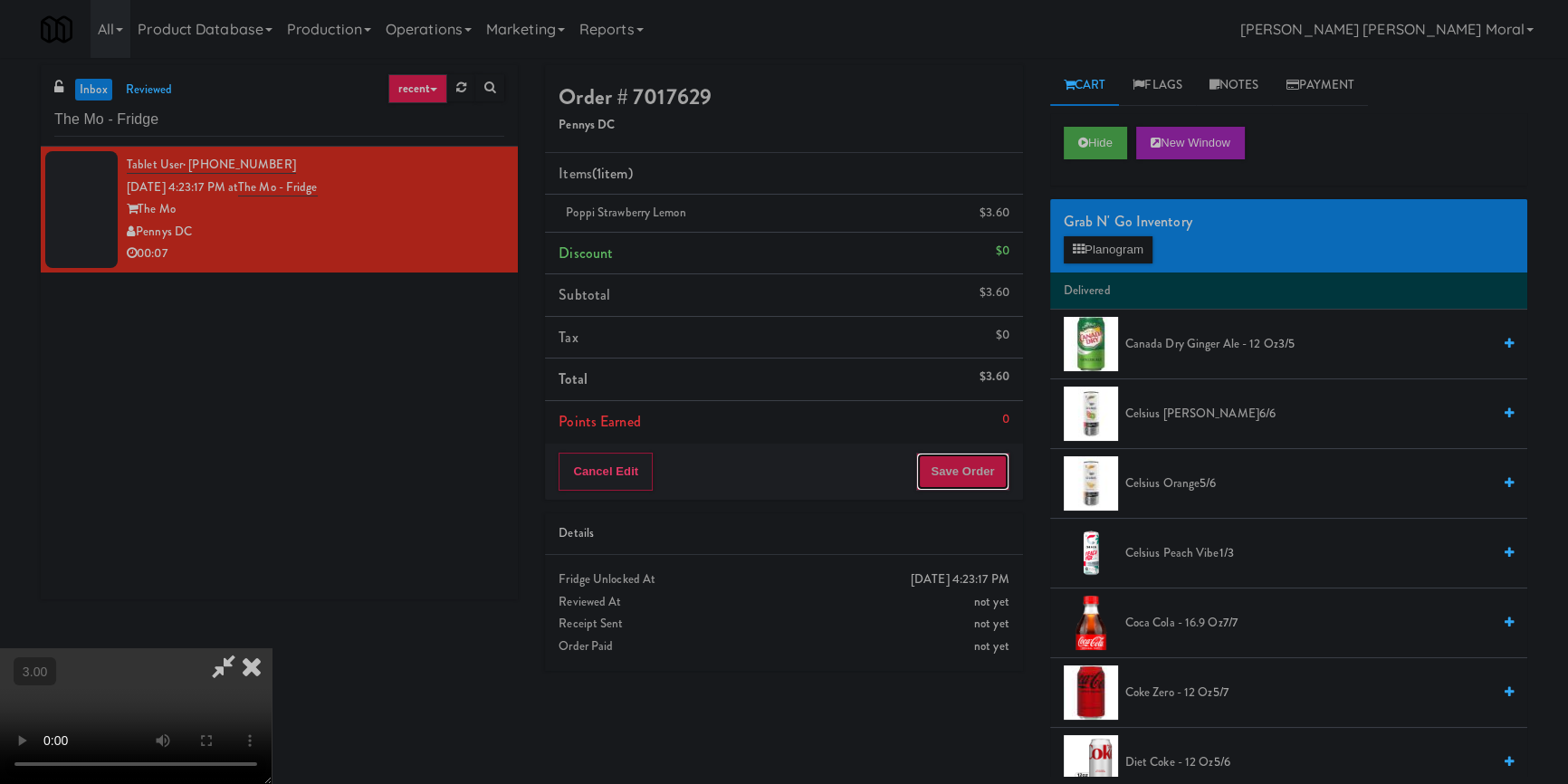
click at [987, 480] on button "Save Order" at bounding box center [961, 472] width 92 height 38
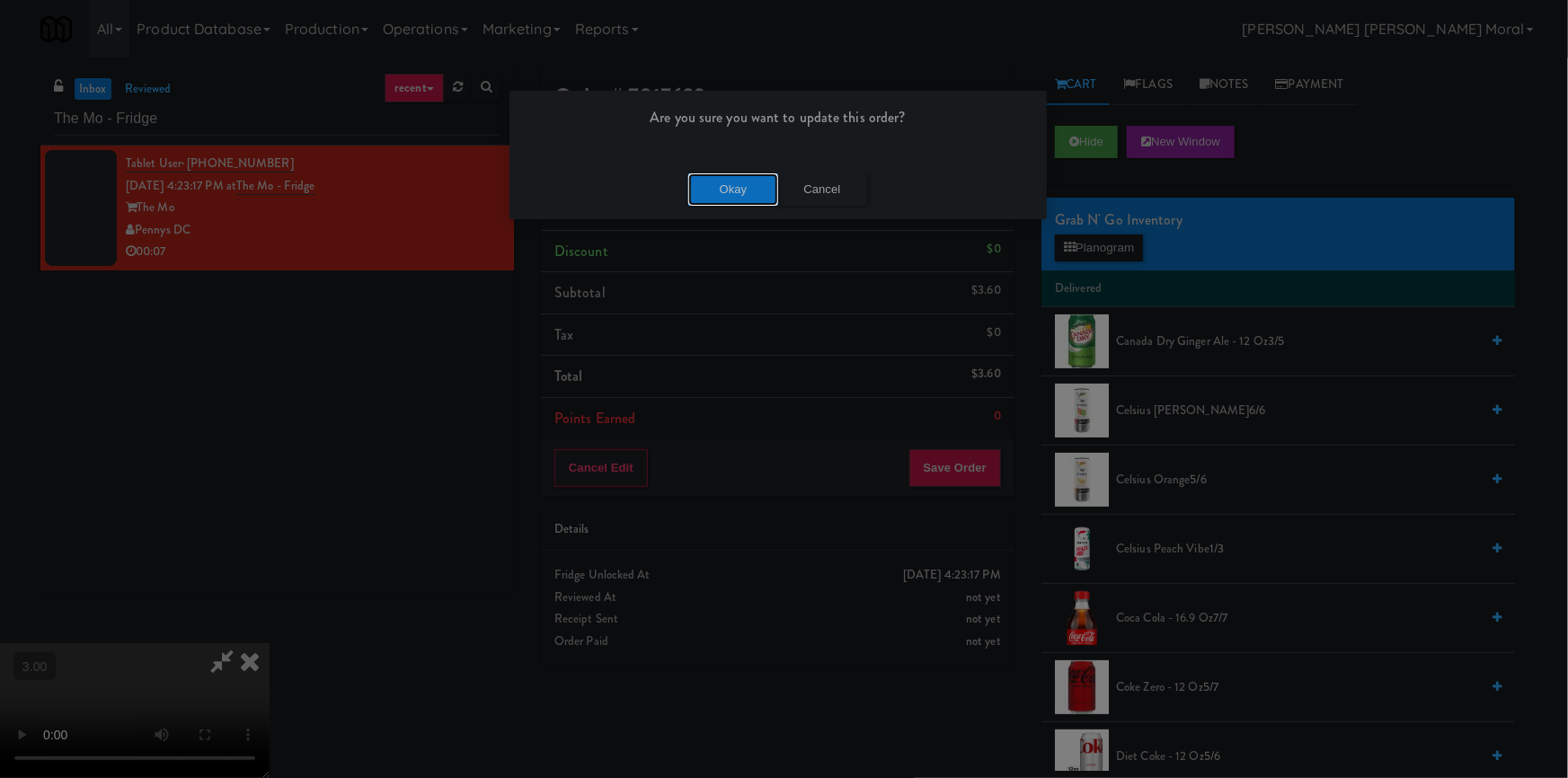
click at [717, 189] on button "Okay" at bounding box center [732, 190] width 90 height 33
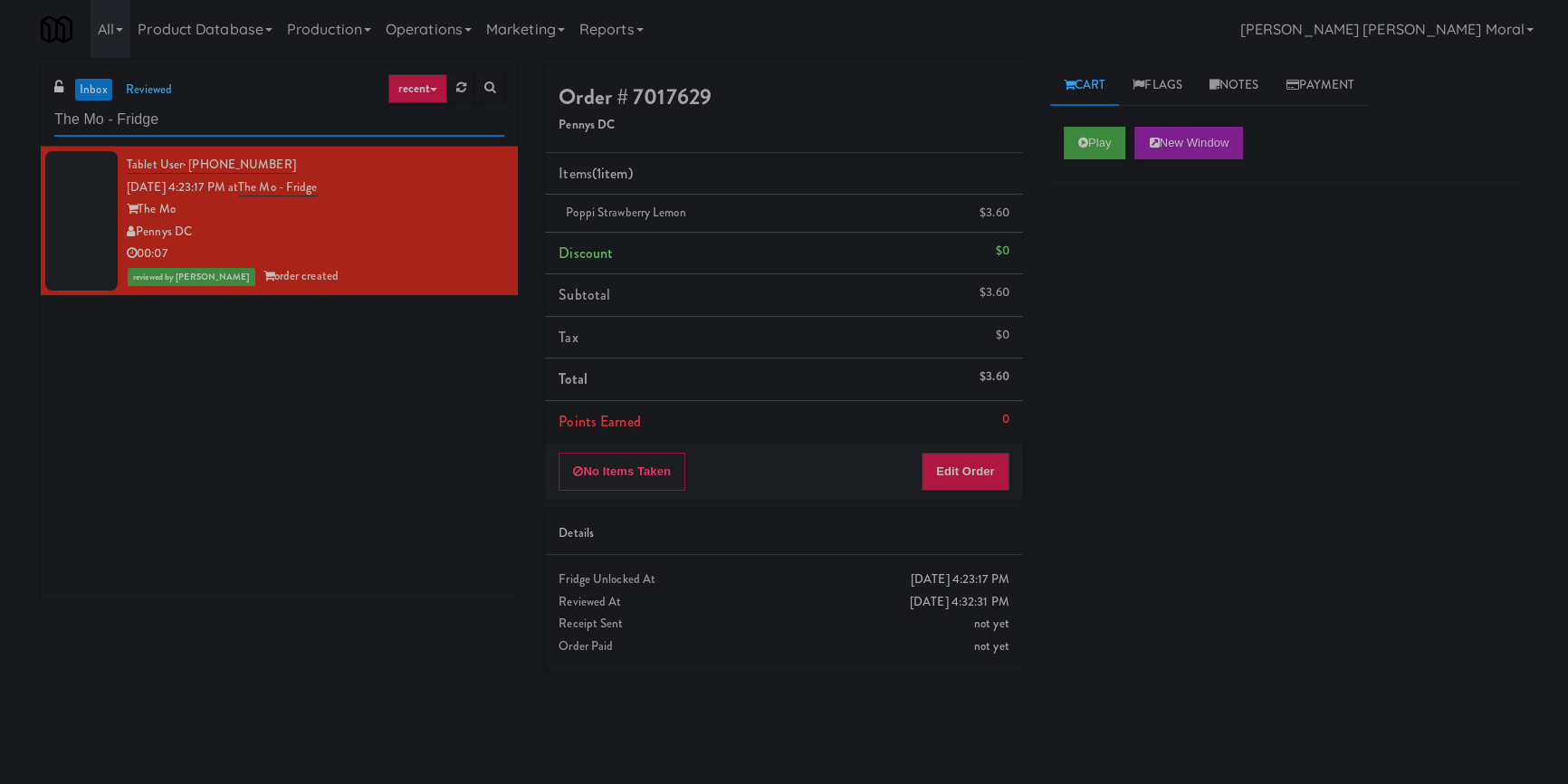
click at [149, 114] on input "The Mo - Fridge" at bounding box center [279, 120] width 450 height 34
paste input "Aperture UCF - Pantry - Right"
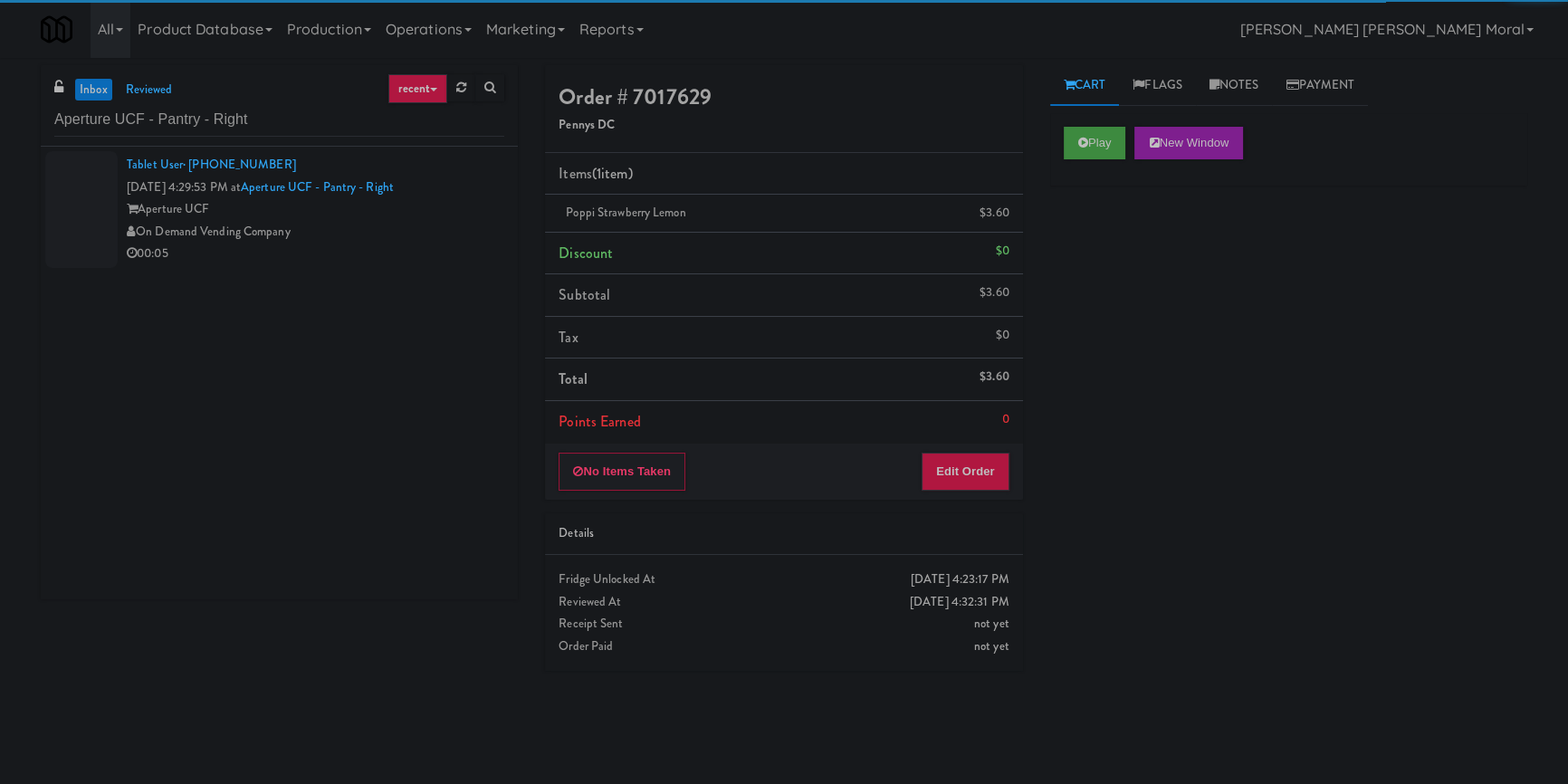
click at [406, 256] on div "00:05" at bounding box center [316, 254] width 378 height 23
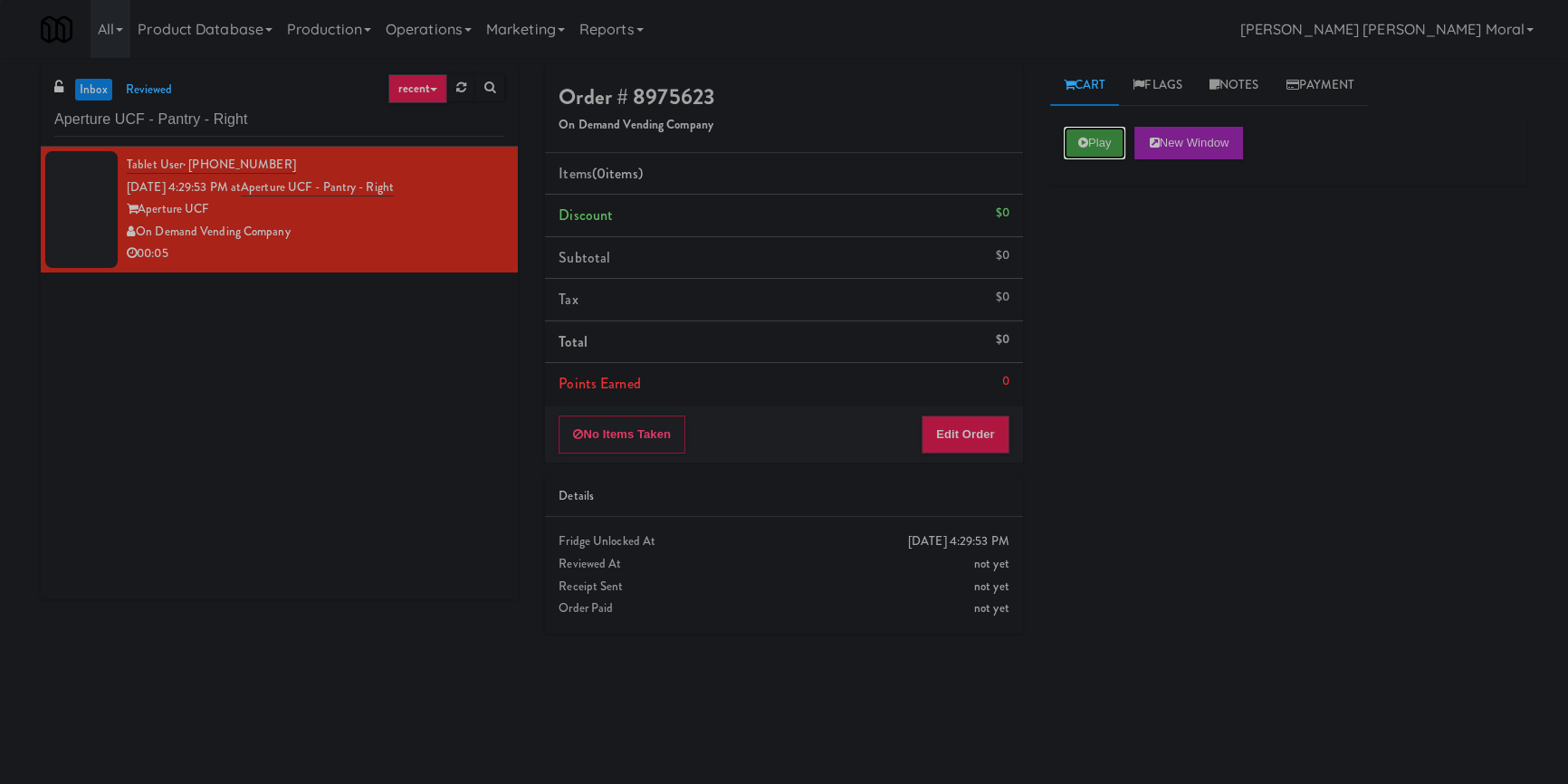
click at [1081, 147] on icon at bounding box center [1083, 142] width 10 height 12
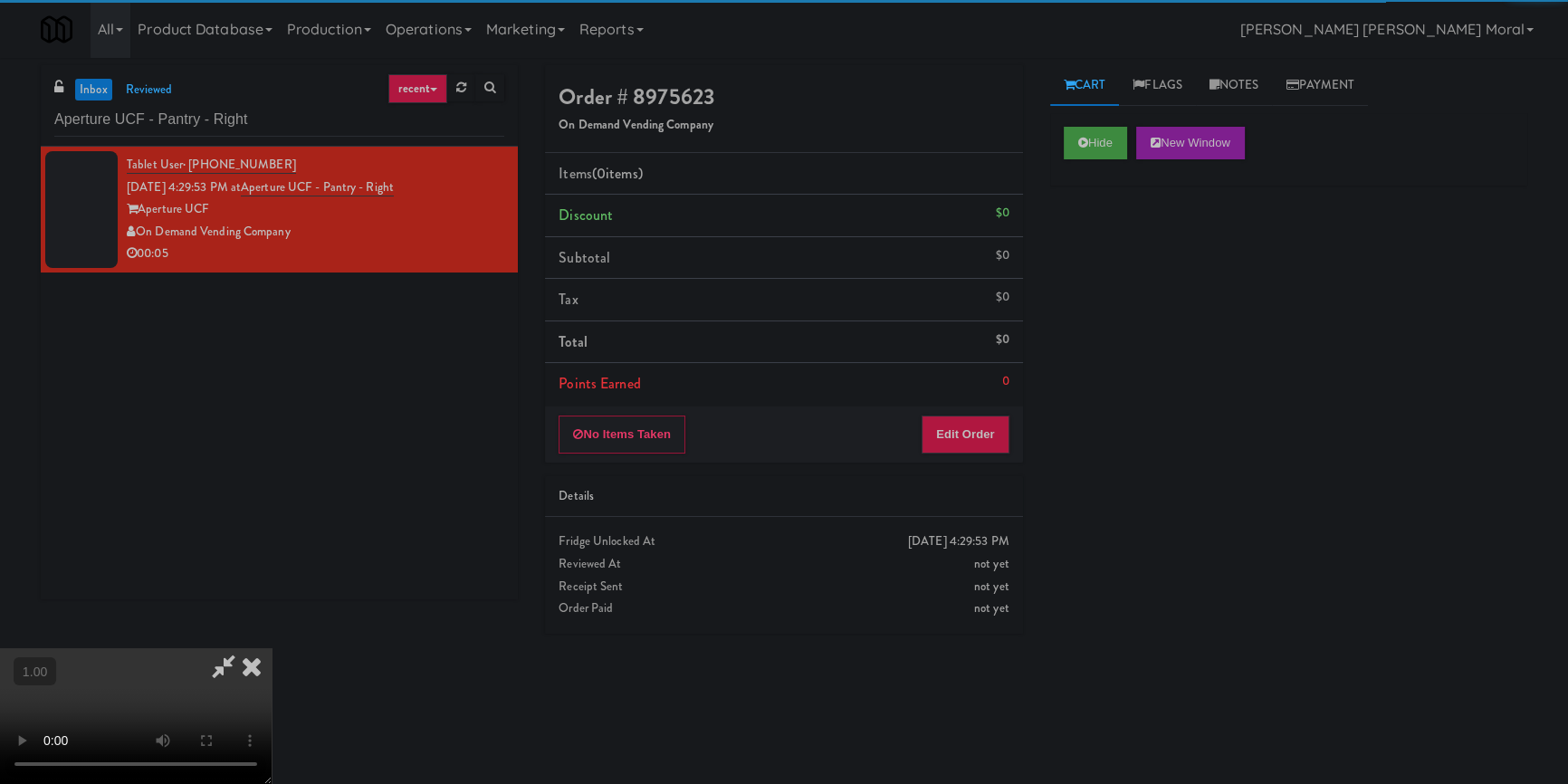
click at [1095, 267] on div "Hide New Window Primary Flag Clear Flag if unable to determine what was taken o…" at bounding box center [1288, 453] width 477 height 679
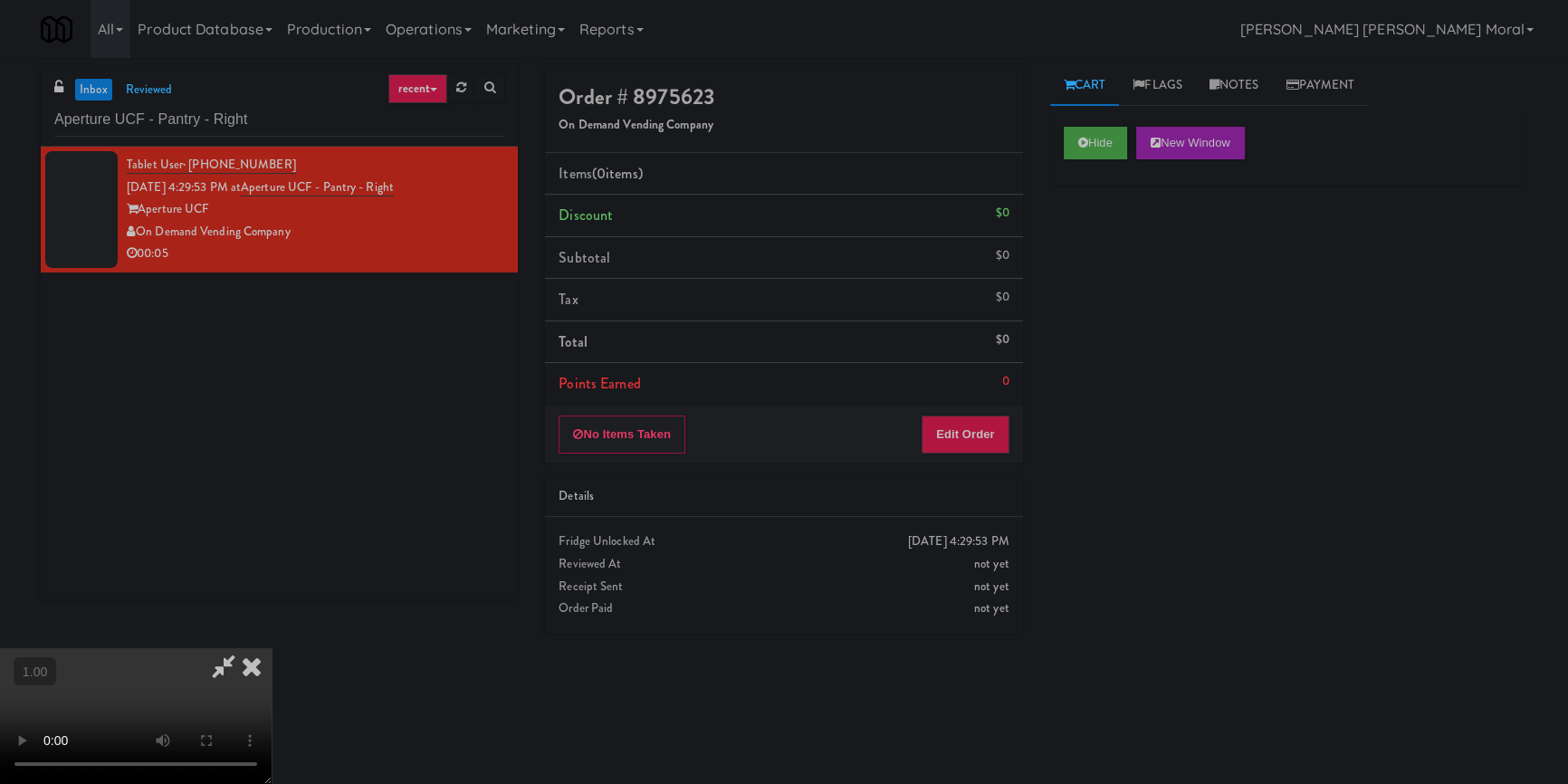
click at [1080, 457] on div "Hide New Window Primary Flag Clear Flag if unable to determine what was taken o…" at bounding box center [1288, 453] width 477 height 679
click at [272, 649] on video at bounding box center [136, 716] width 272 height 136
click at [972, 435] on button "Edit Order" at bounding box center [965, 435] width 88 height 38
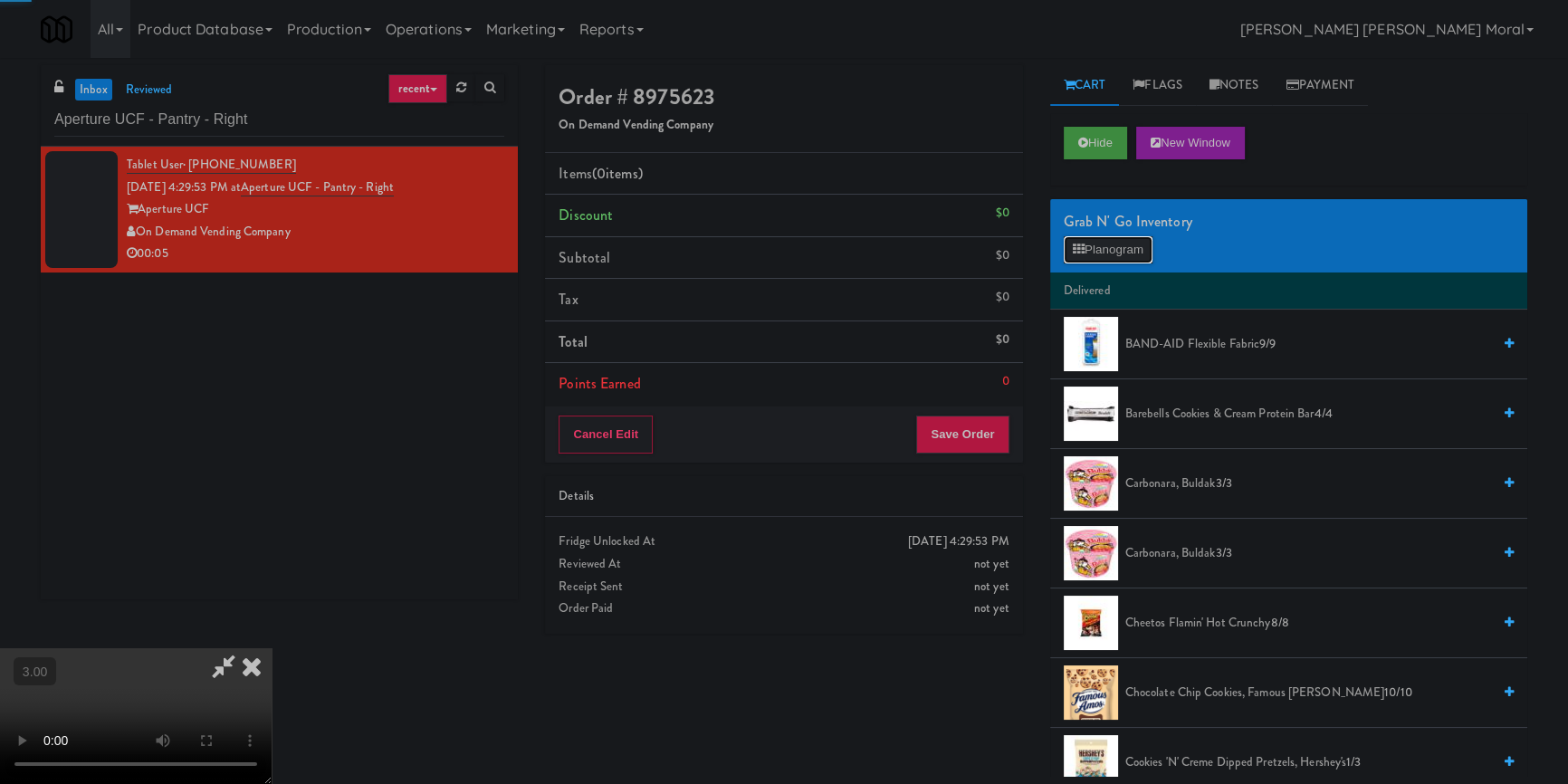
click at [1122, 245] on button "Planogram" at bounding box center [1107, 250] width 88 height 27
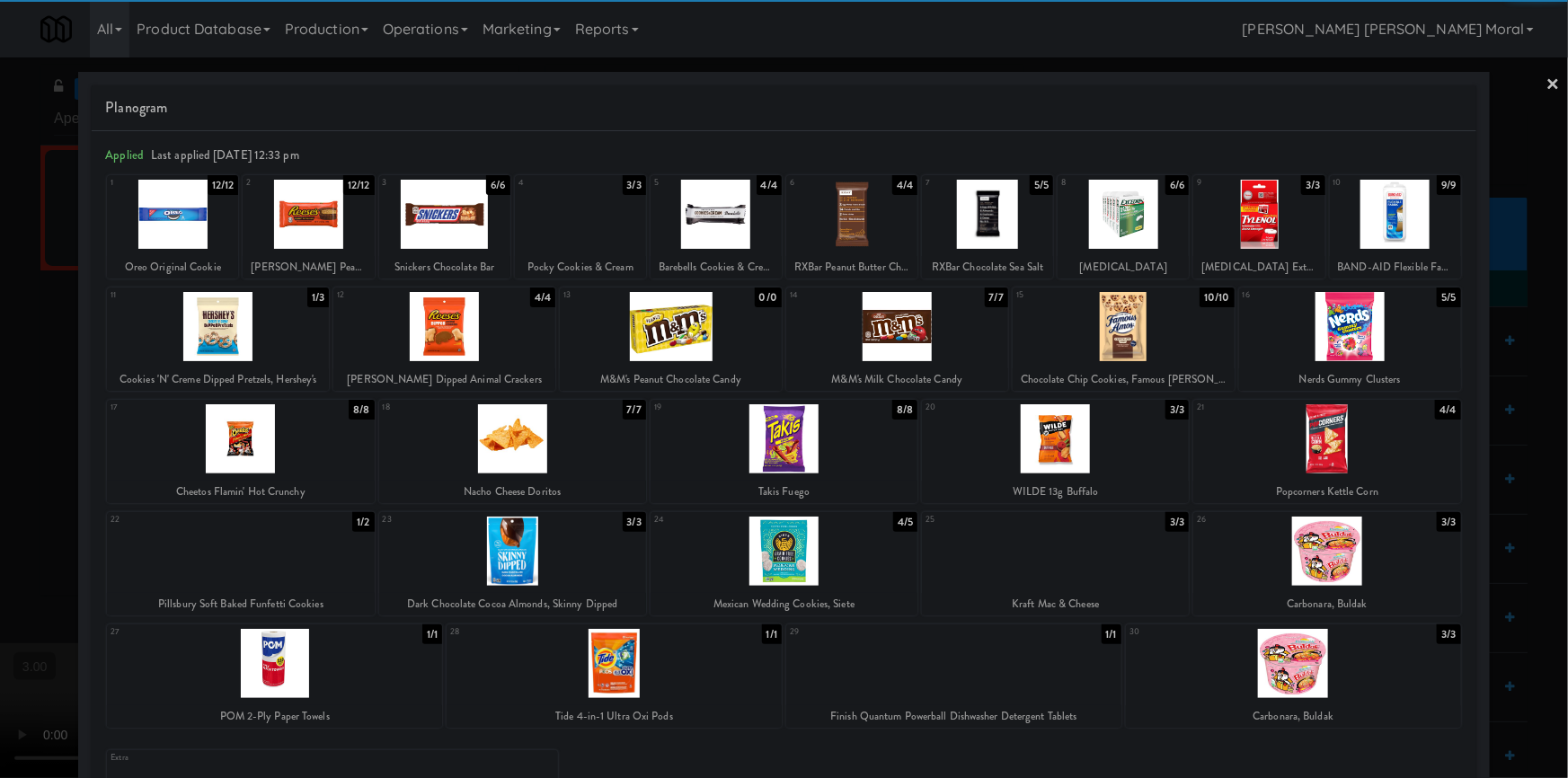
click at [817, 447] on div at bounding box center [784, 439] width 267 height 69
click at [1554, 84] on div at bounding box center [784, 389] width 1568 height 778
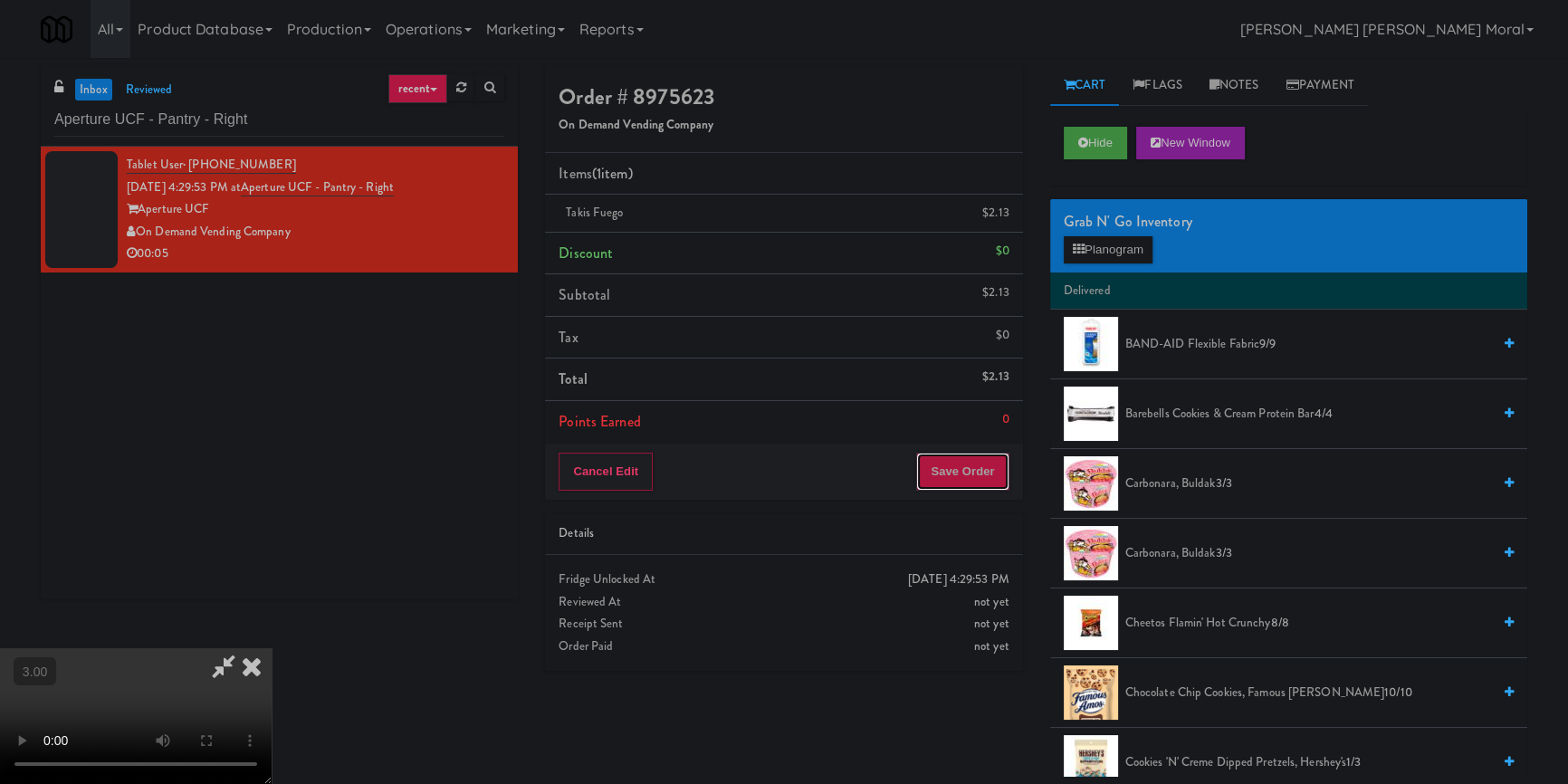
click at [987, 457] on button "Save Order" at bounding box center [961, 472] width 92 height 38
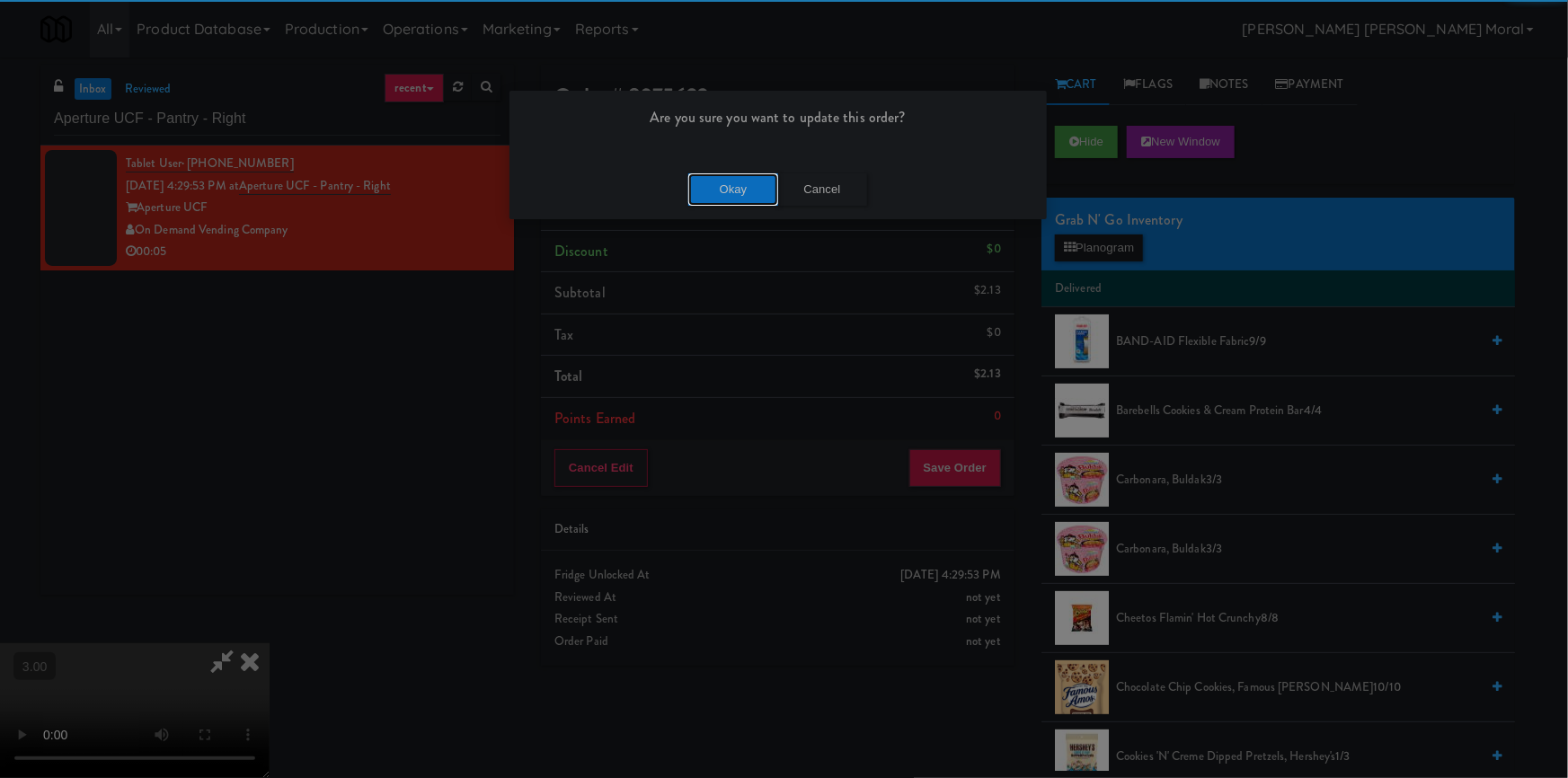
click at [755, 190] on button "Okay" at bounding box center [732, 190] width 90 height 33
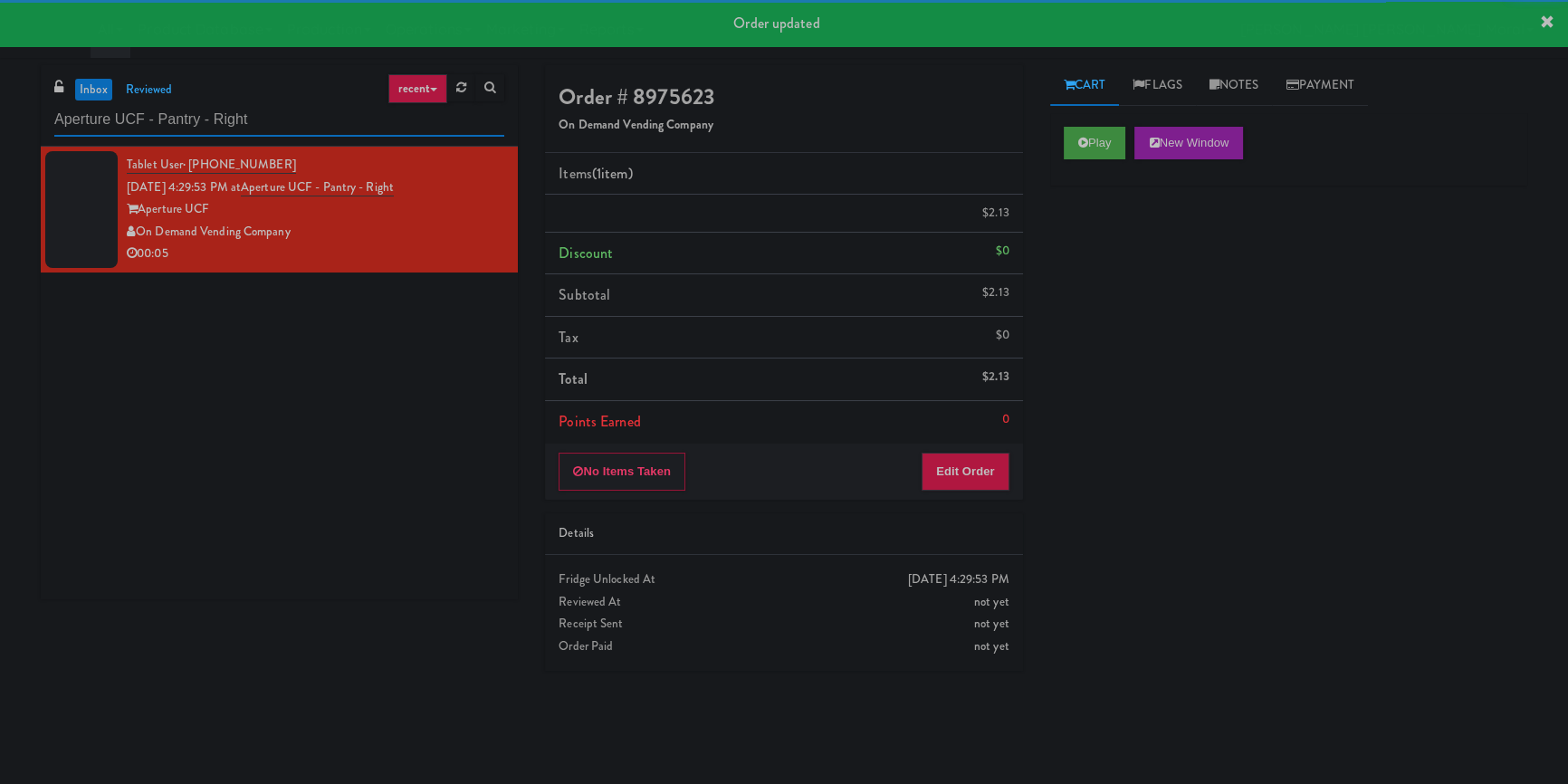
click at [272, 113] on input "Aperture UCF - Pantry - Right" at bounding box center [279, 120] width 450 height 34
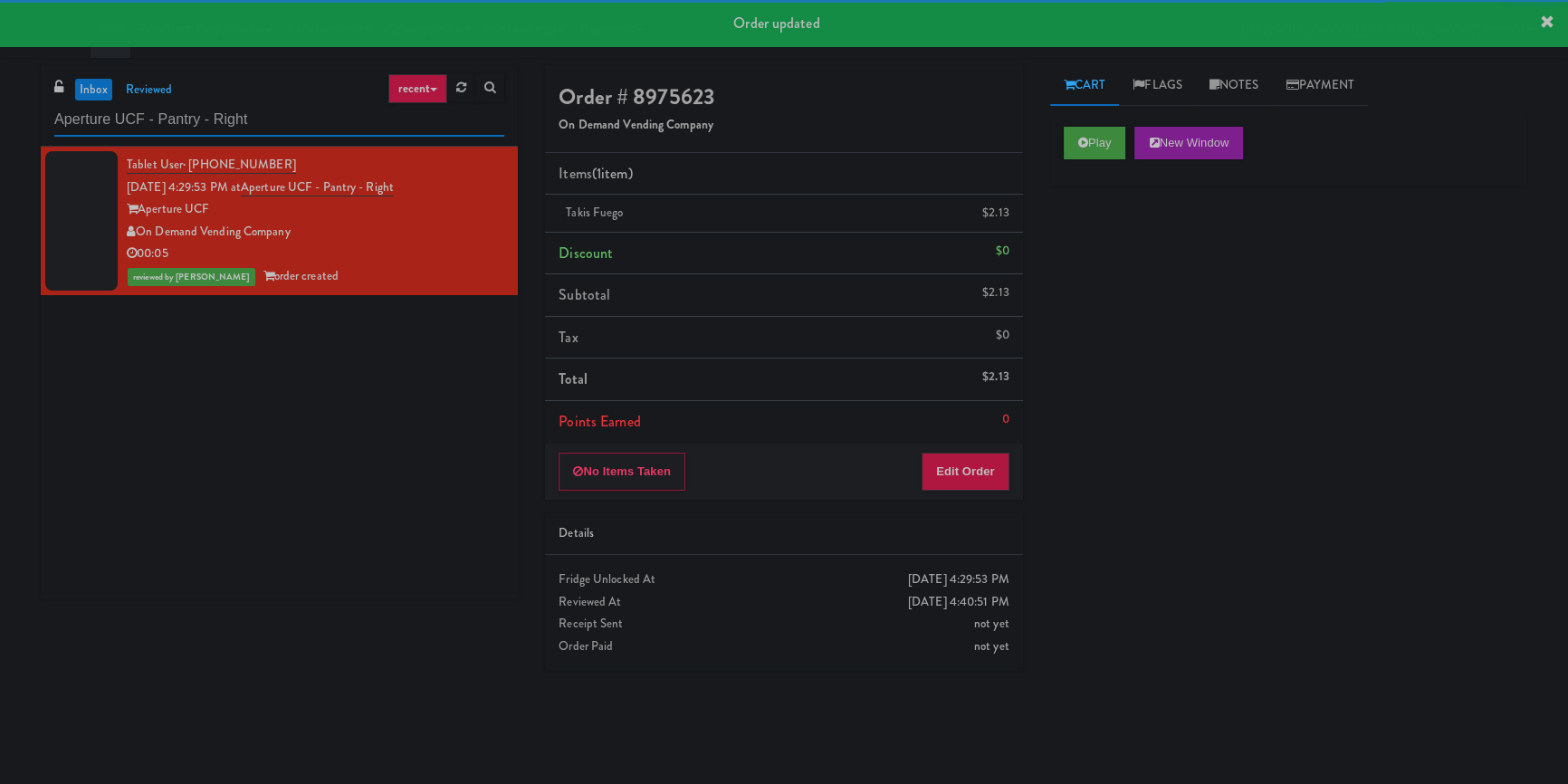
click at [272, 113] on input "Aperture UCF - Pantry - Right" at bounding box center [279, 120] width 450 height 34
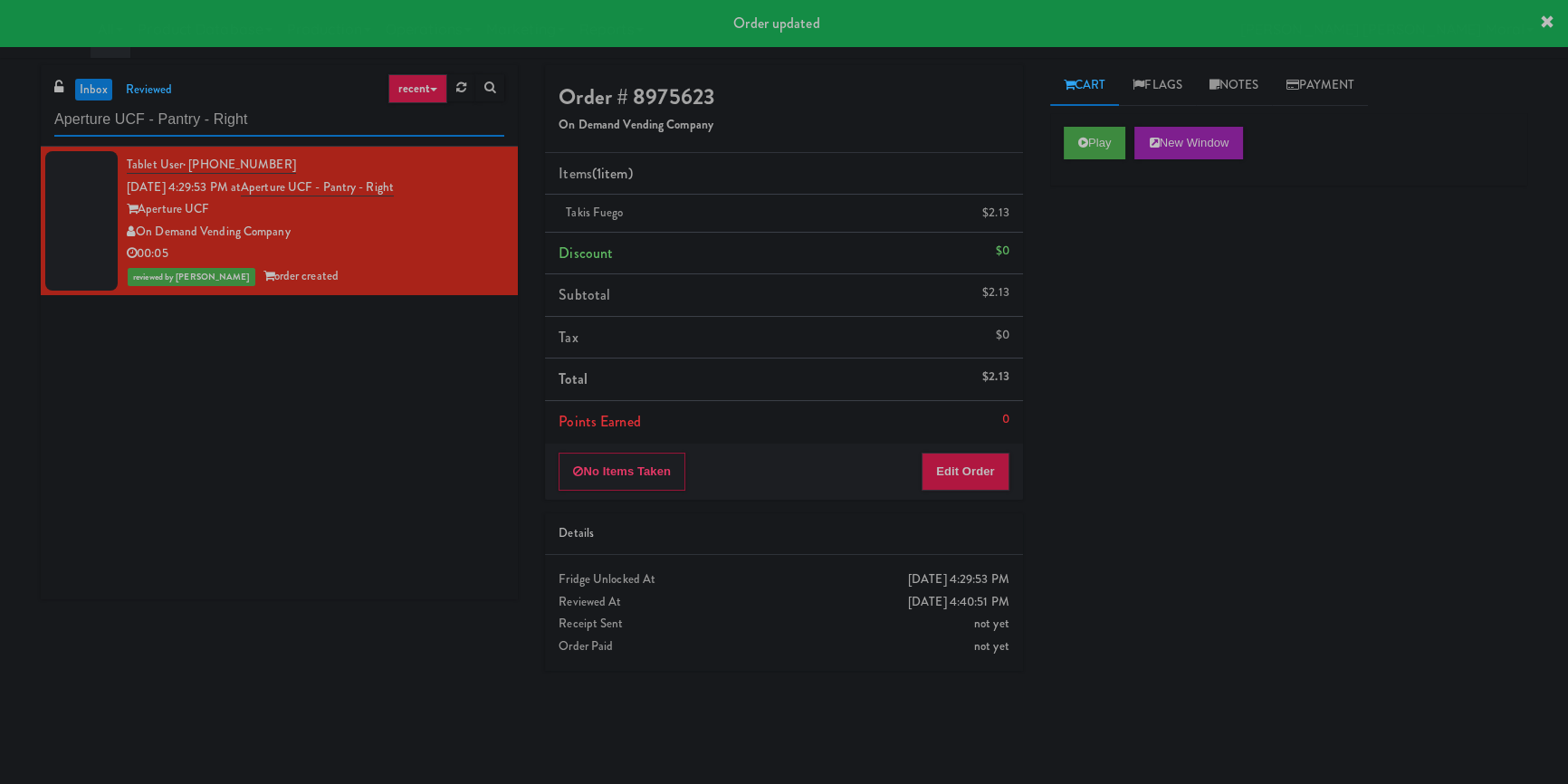
paste input "lameda West - Drink"
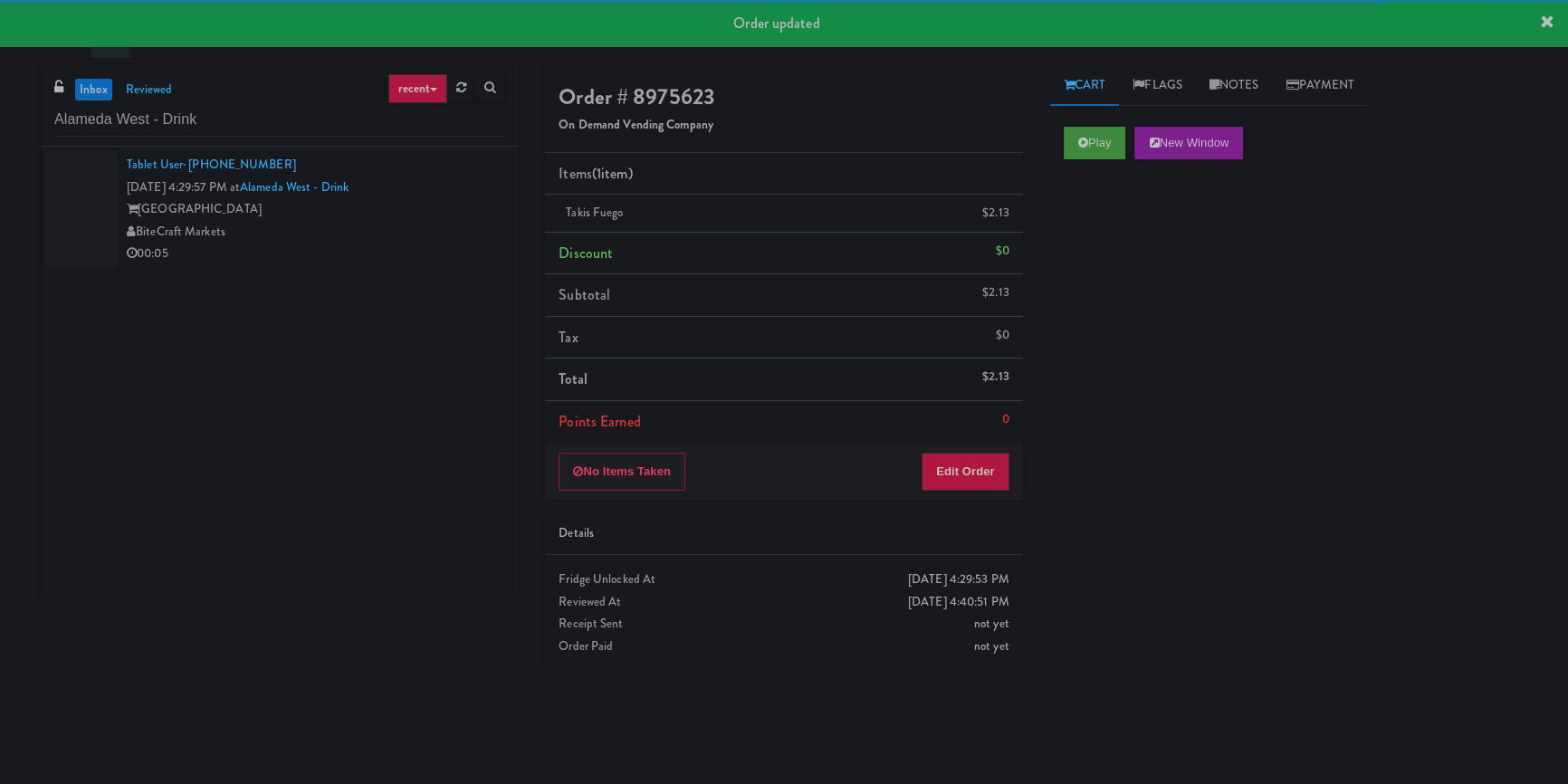
click at [401, 228] on div "BiteCraft Markets" at bounding box center [316, 232] width 378 height 23
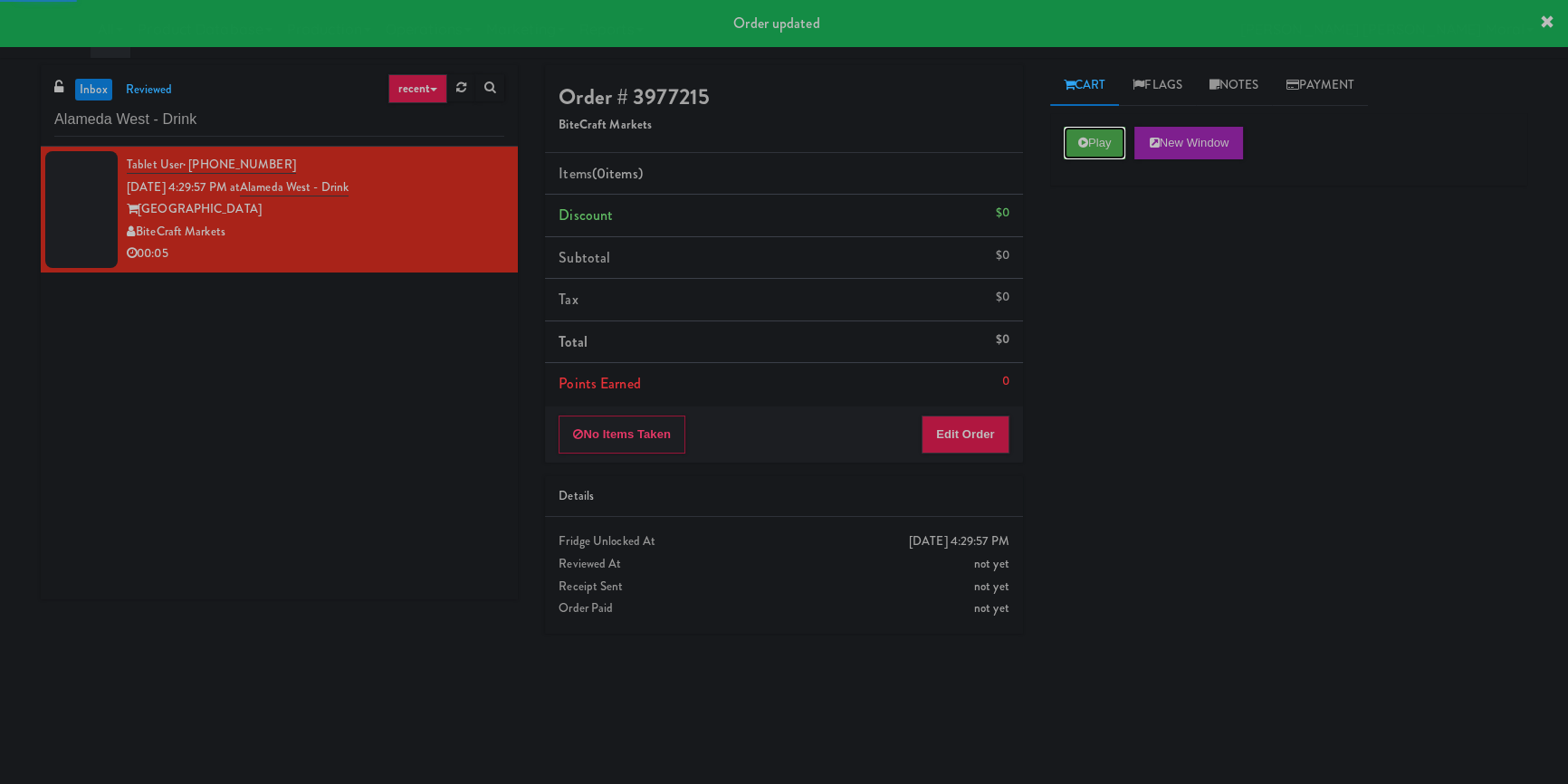
drag, startPoint x: 1114, startPoint y: 147, endPoint x: 1119, endPoint y: 225, distance: 78.2
click at [1114, 146] on button "Play" at bounding box center [1095, 143] width 62 height 33
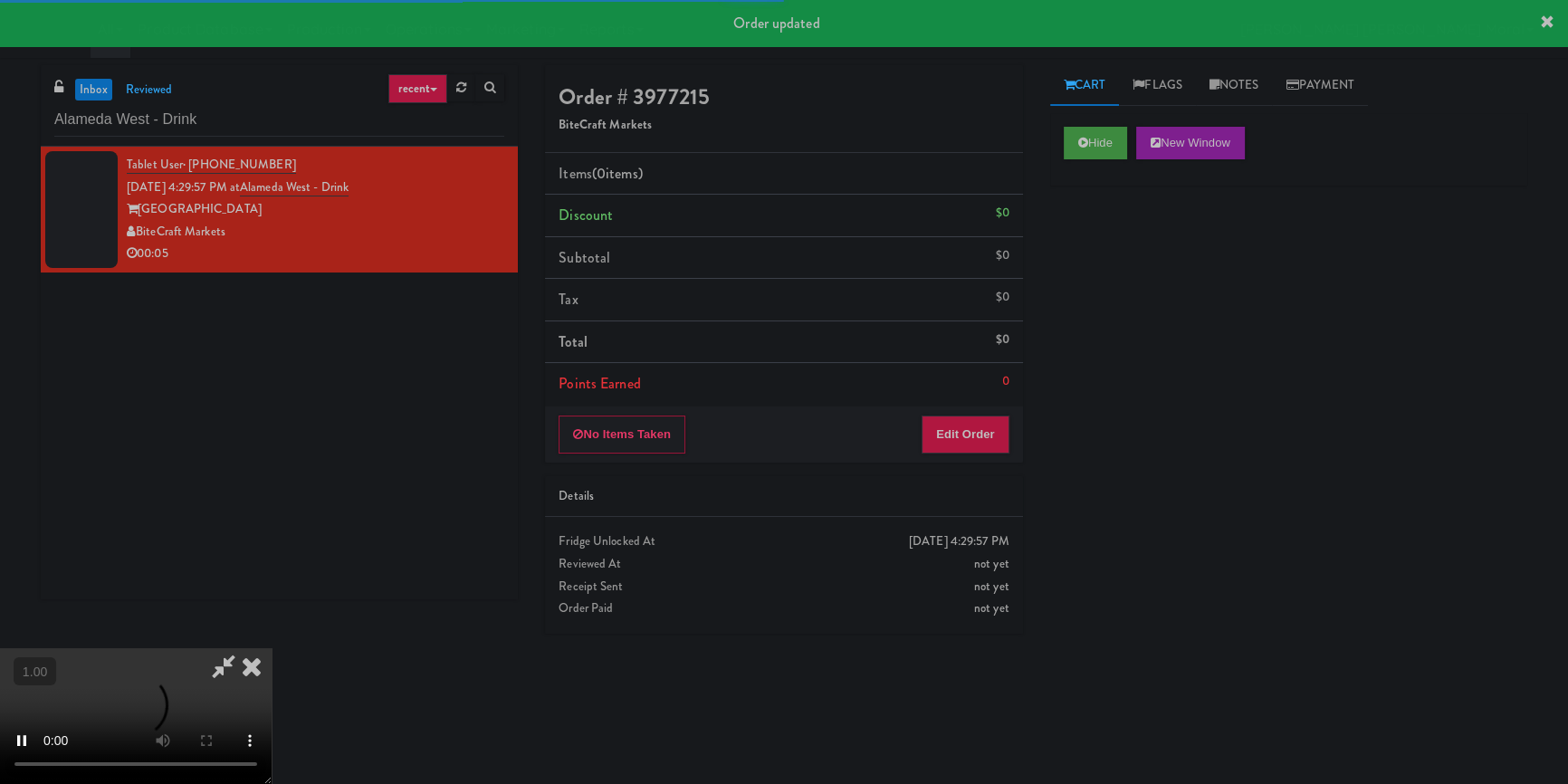
click at [1116, 276] on div "Hide New Window Primary Flag Clear Flag if unable to determine what was taken o…" at bounding box center [1288, 453] width 477 height 679
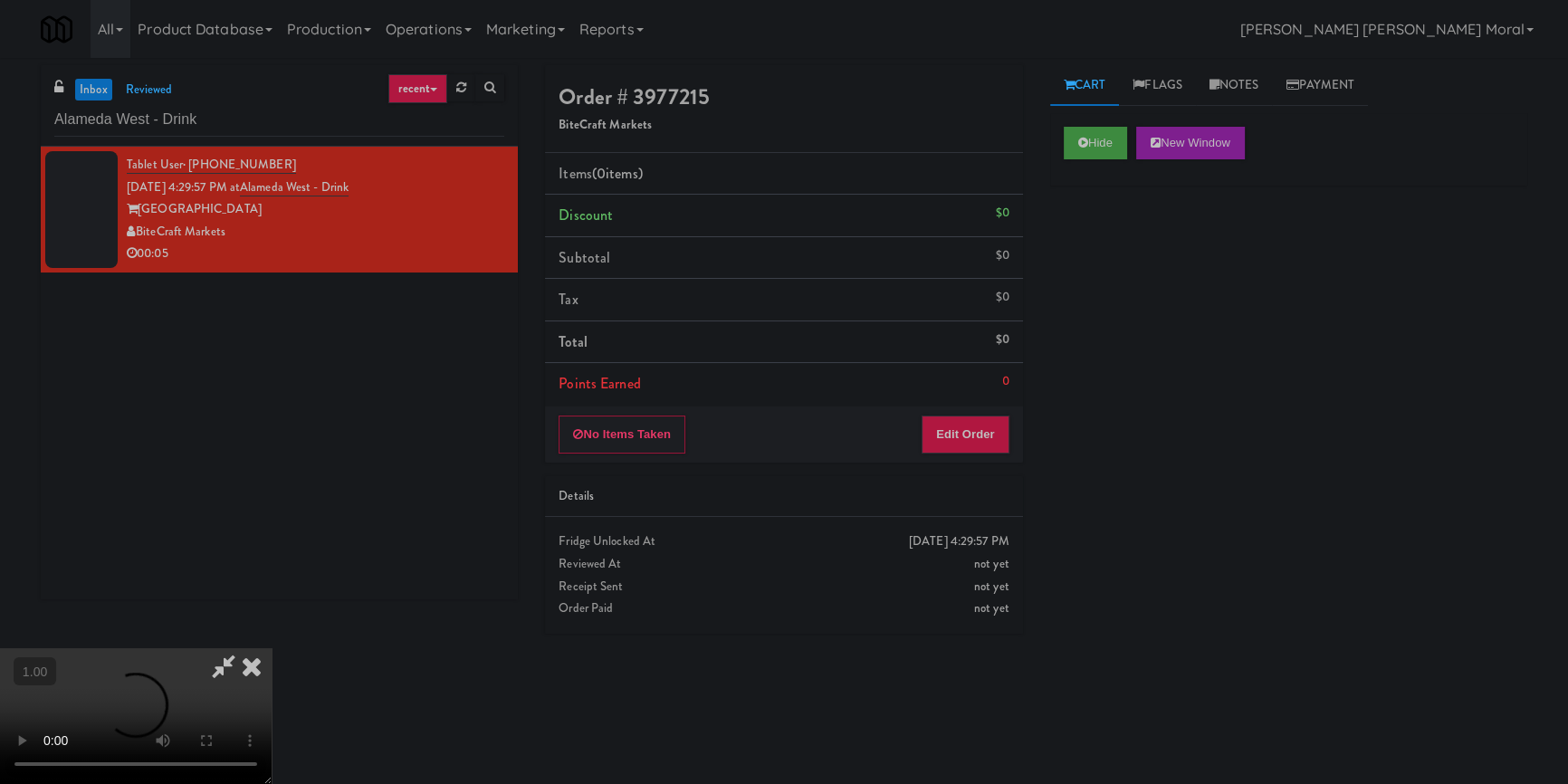
scroll to position [89, 0]
click at [272, 649] on video at bounding box center [136, 716] width 272 height 136
click at [987, 431] on button "Edit Order" at bounding box center [965, 435] width 88 height 38
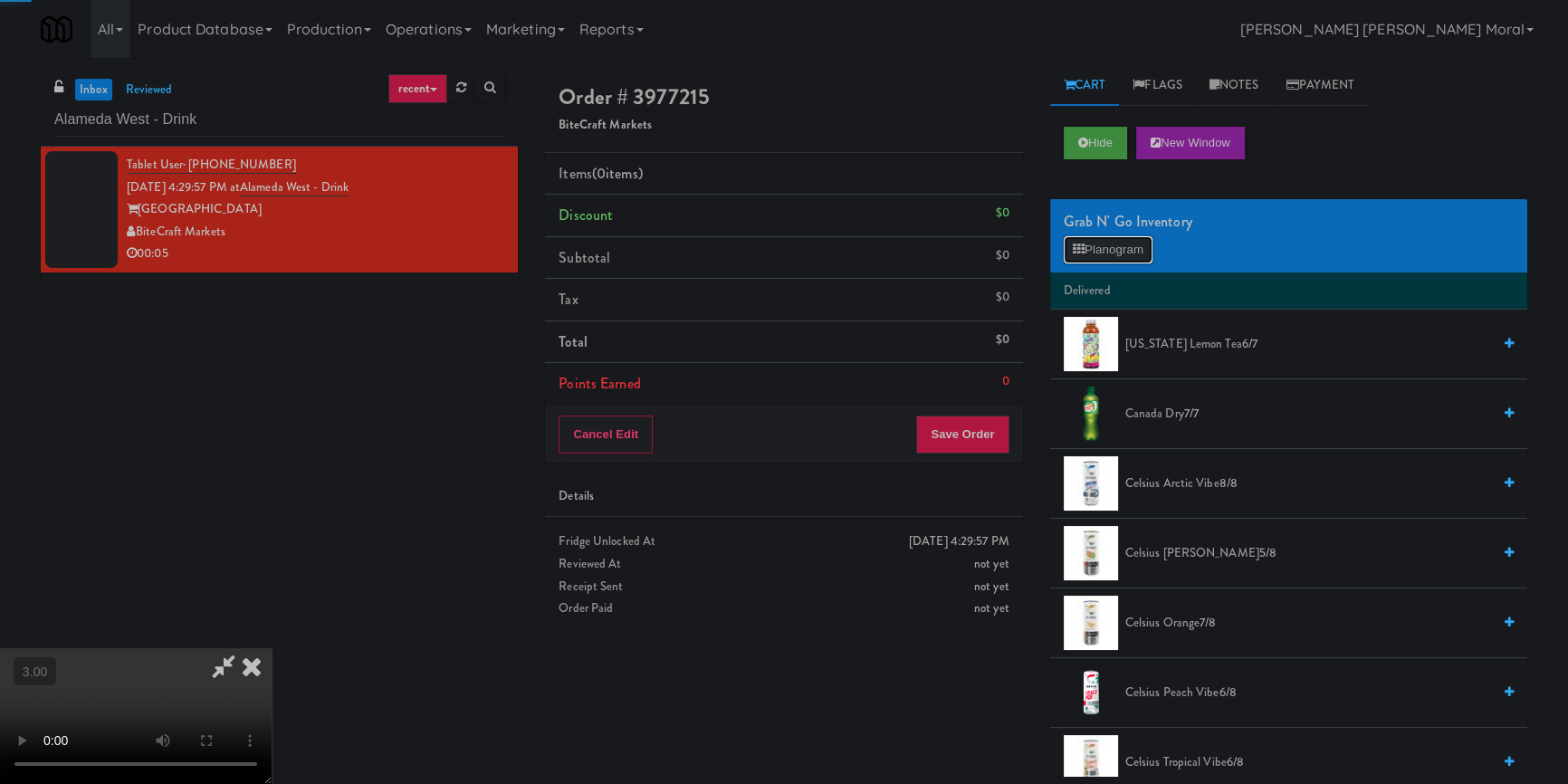
click at [1114, 241] on button "Planogram" at bounding box center [1107, 250] width 88 height 27
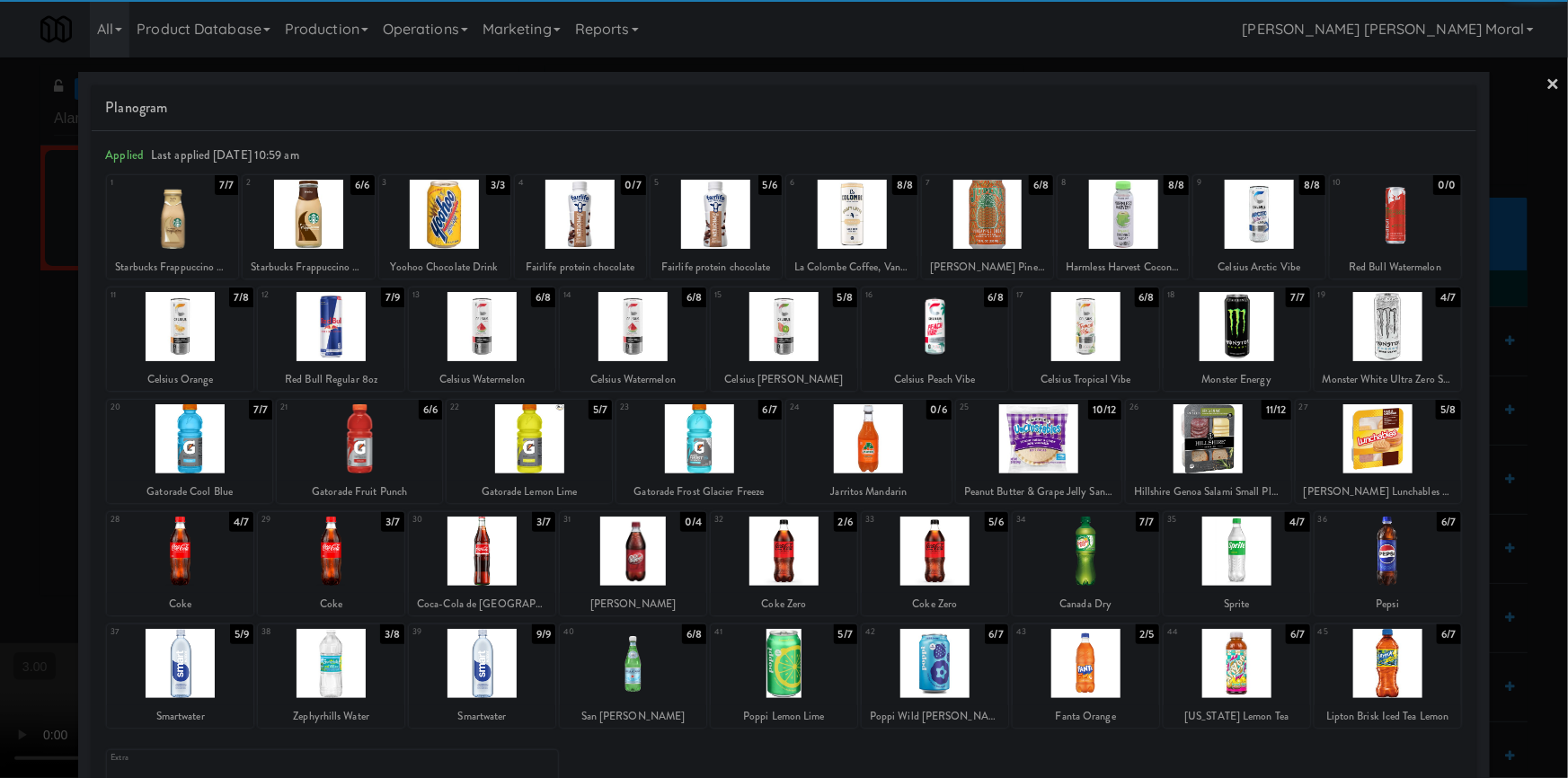
drag, startPoint x: 1398, startPoint y: 333, endPoint x: 1458, endPoint y: 281, distance: 79.4
click at [1398, 333] on div at bounding box center [1388, 327] width 147 height 69
click at [1546, 75] on link "×" at bounding box center [1554, 86] width 14 height 56
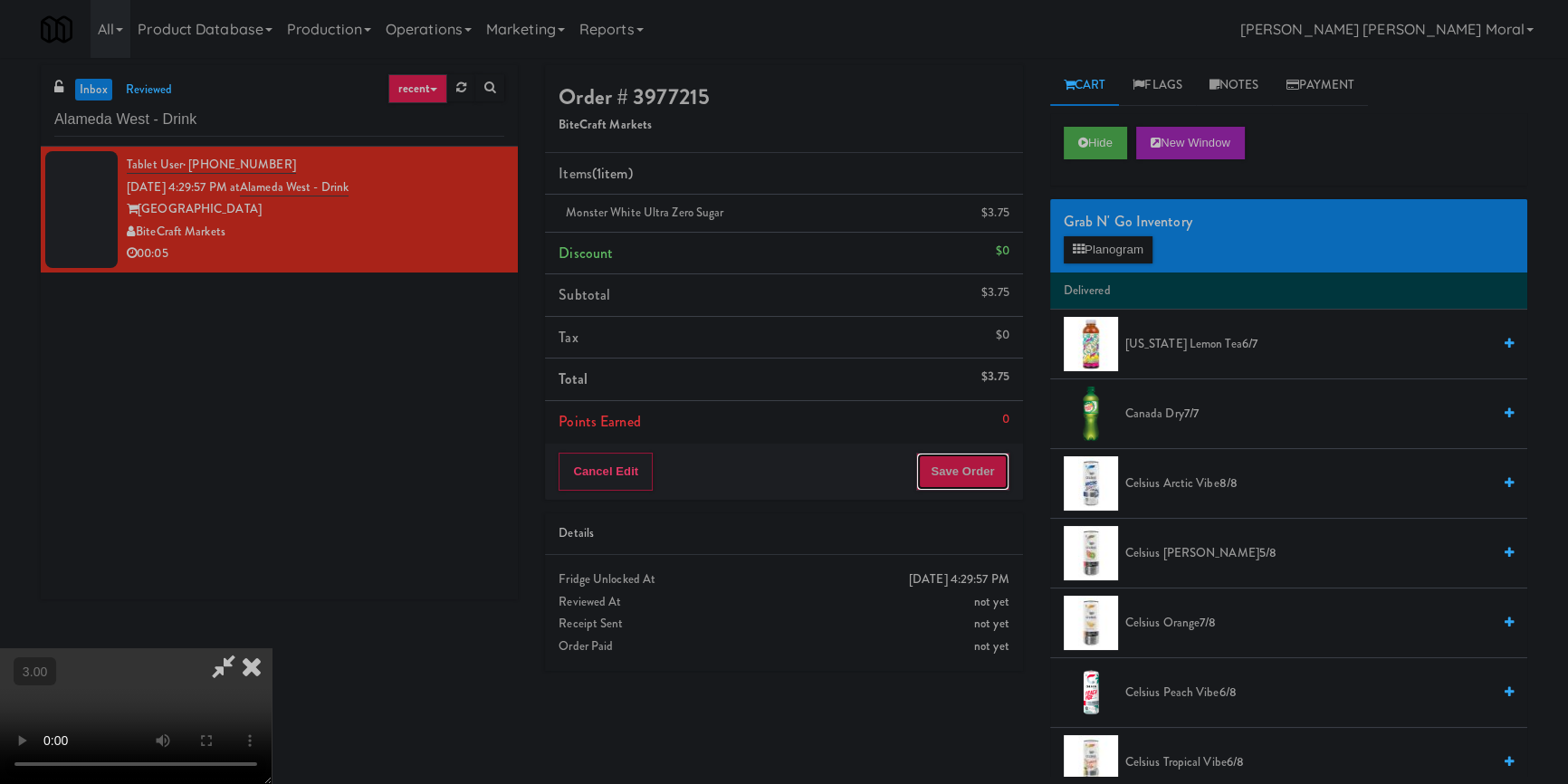
click at [981, 463] on button "Save Order" at bounding box center [961, 472] width 92 height 38
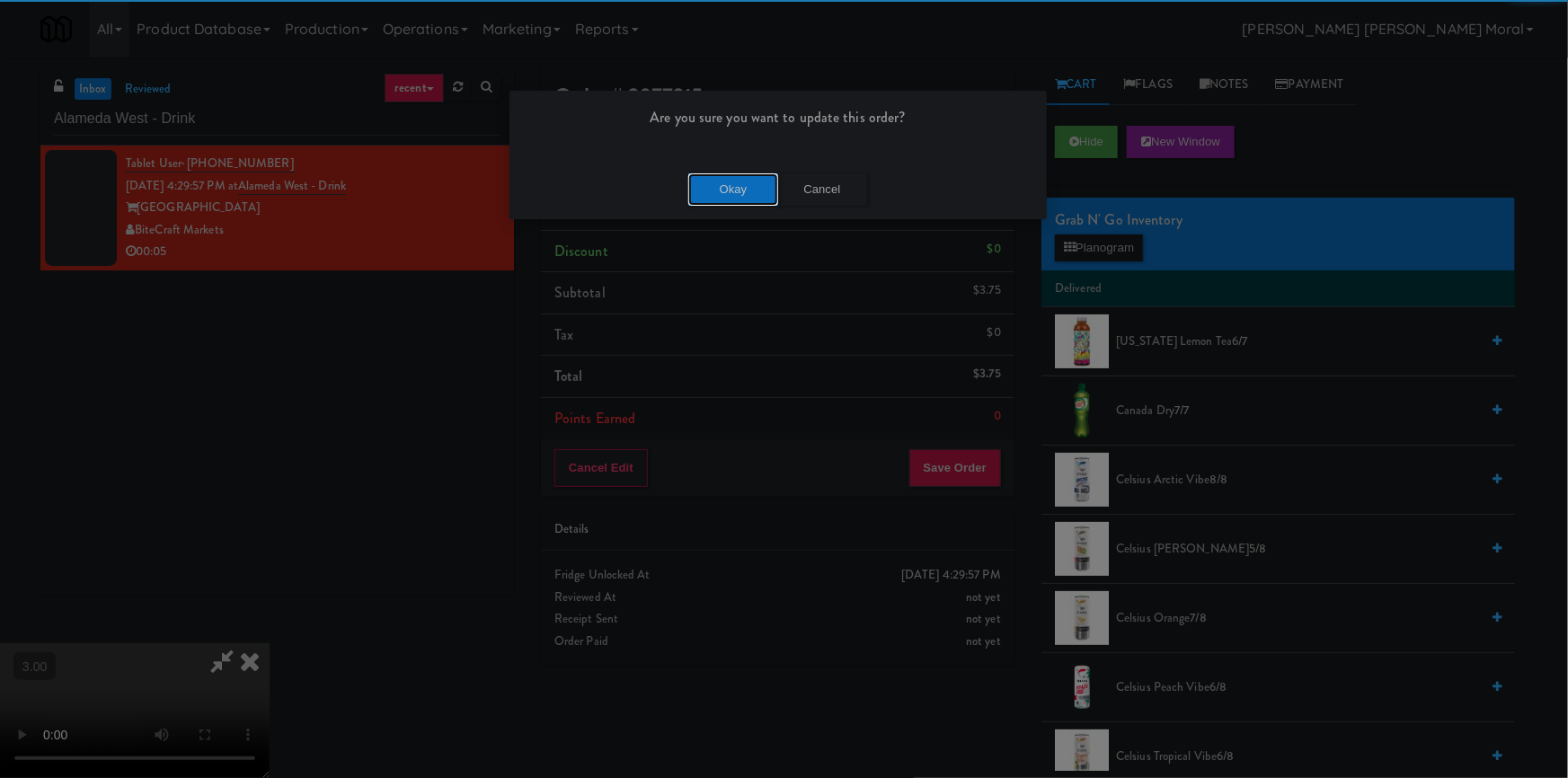
click at [743, 186] on button "Okay" at bounding box center [732, 190] width 90 height 33
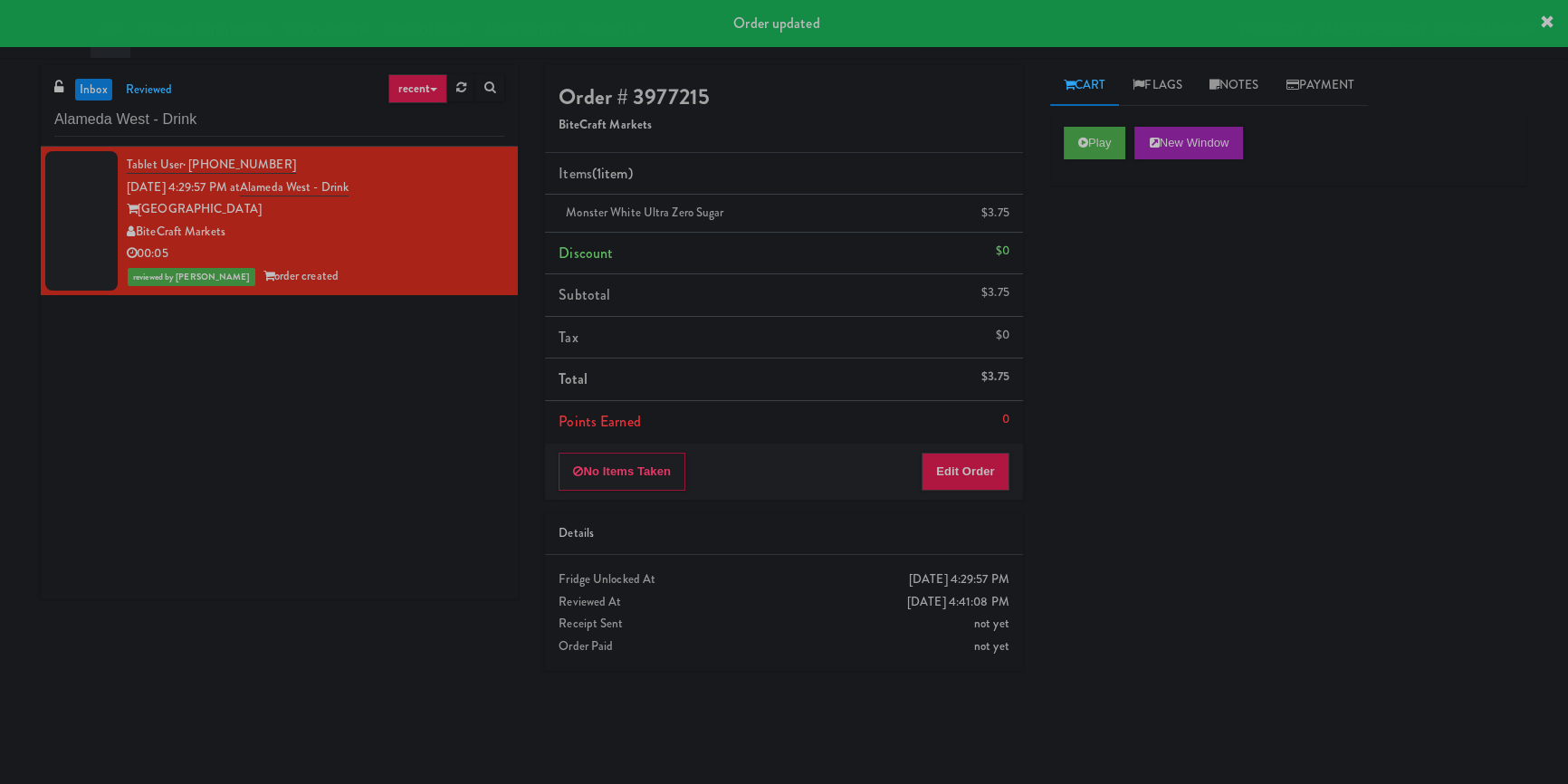
click at [1096, 417] on div "Play New Window Primary Flag Clear Flag if unable to determine what was taken o…" at bounding box center [1288, 453] width 477 height 679
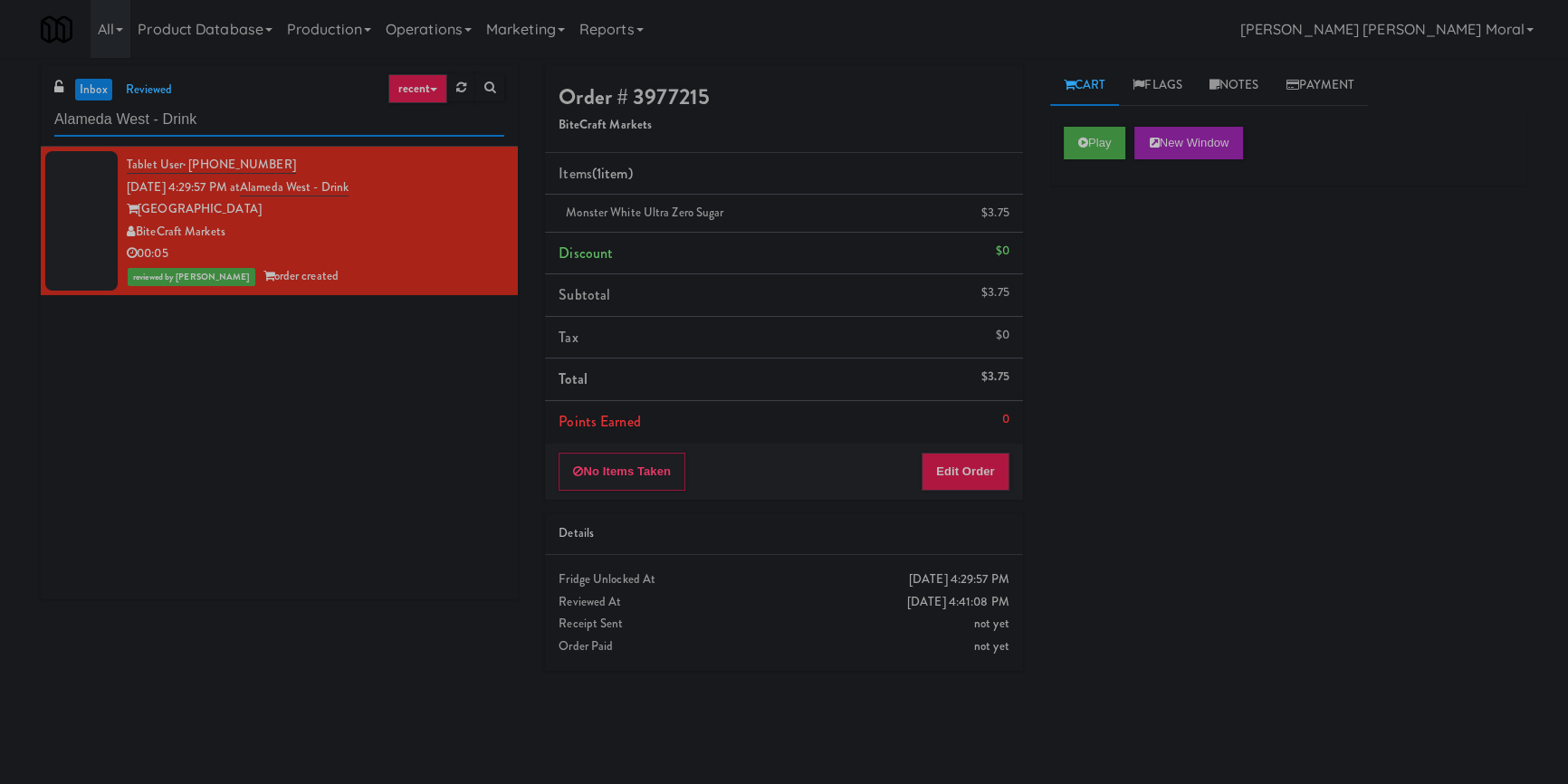
drag, startPoint x: 261, startPoint y: 118, endPoint x: 0, endPoint y: 132, distance: 261.4
click at [0, 132] on div "inbox reviewed recent all unclear take inventory issue suspicious failed recent…" at bounding box center [784, 421] width 1568 height 712
paste input "Couture Pantry"
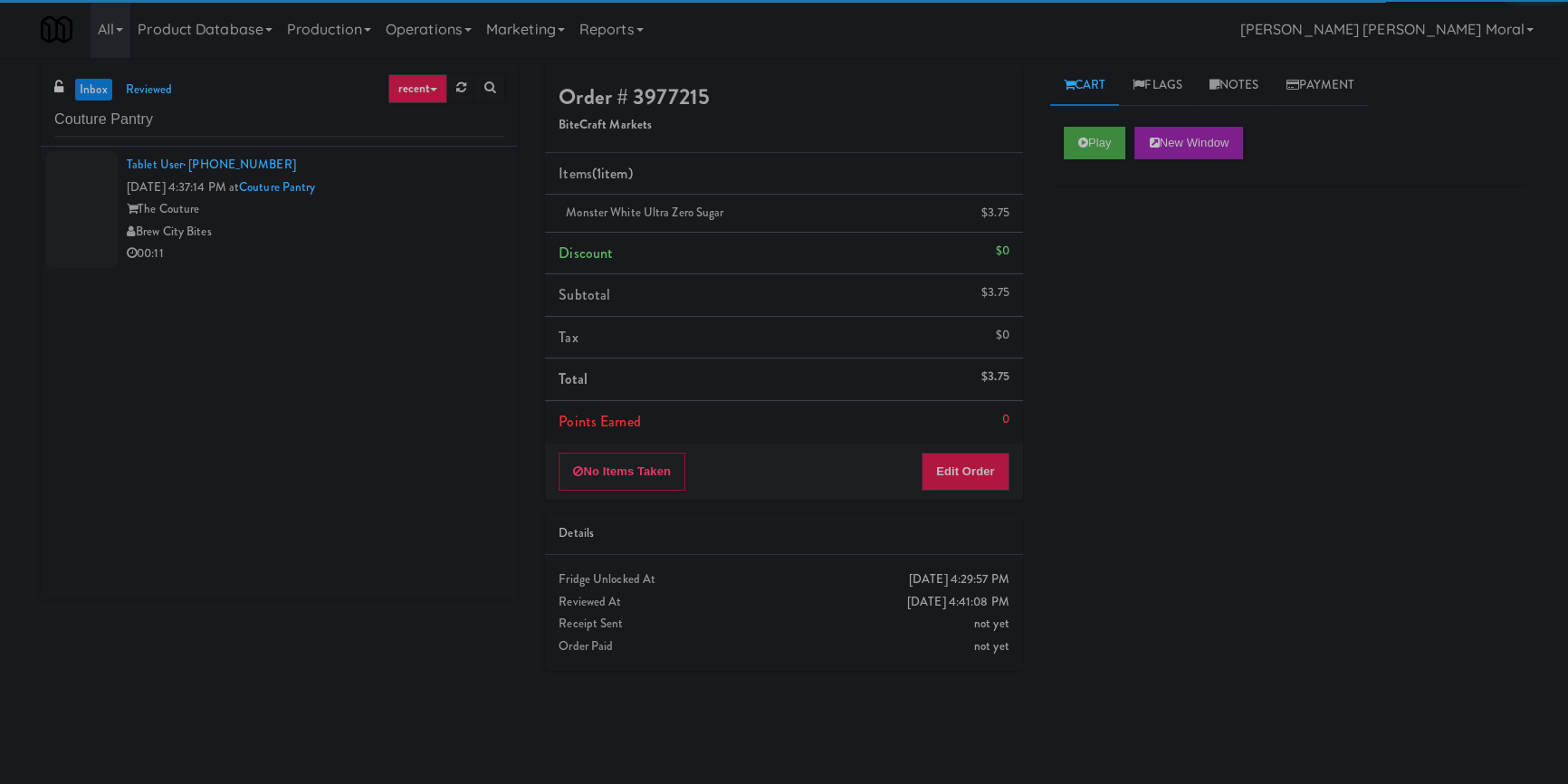
click at [405, 221] on div "Brew City Bites" at bounding box center [316, 232] width 378 height 23
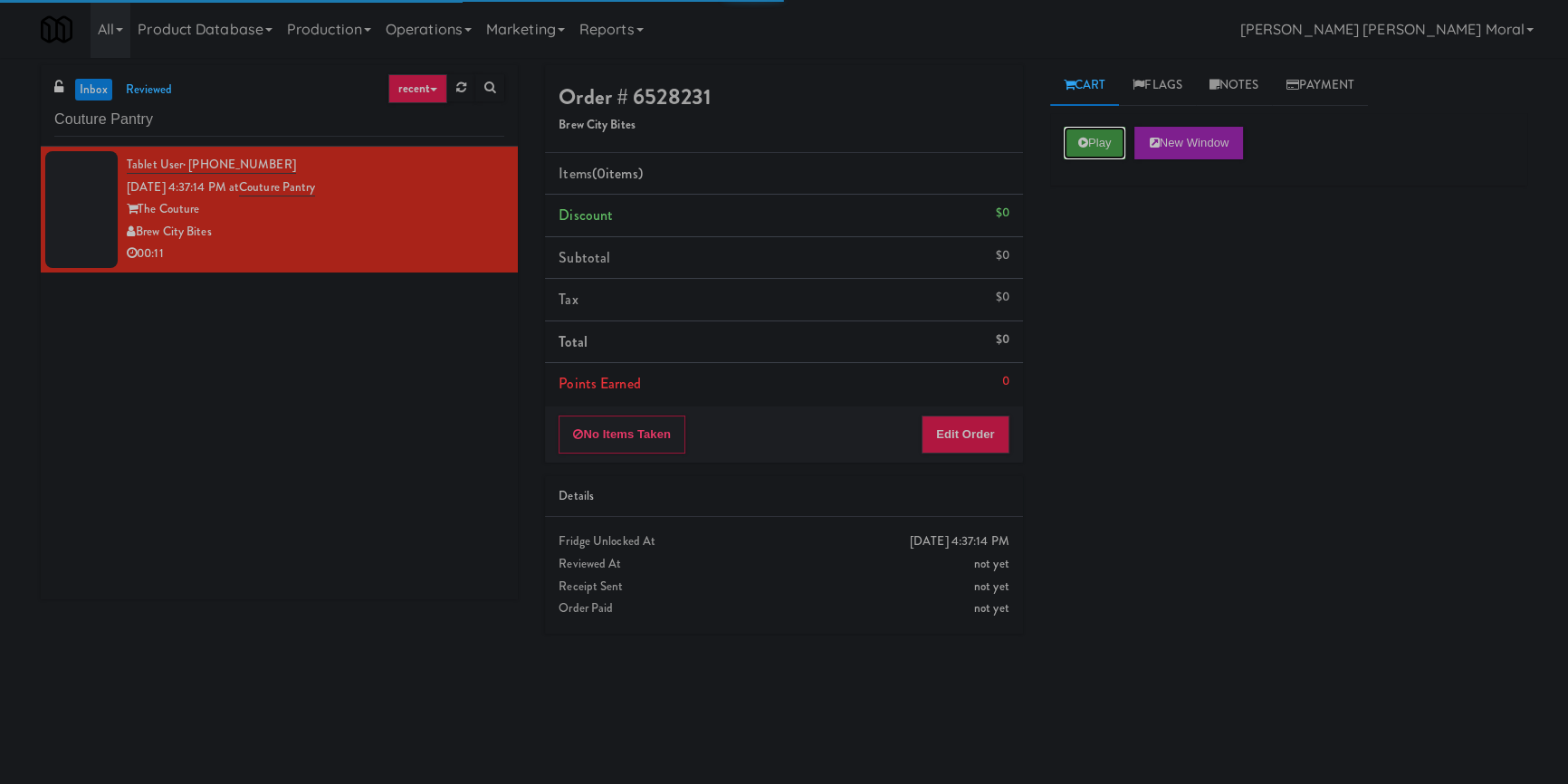
click at [1102, 139] on button "Play" at bounding box center [1095, 143] width 62 height 33
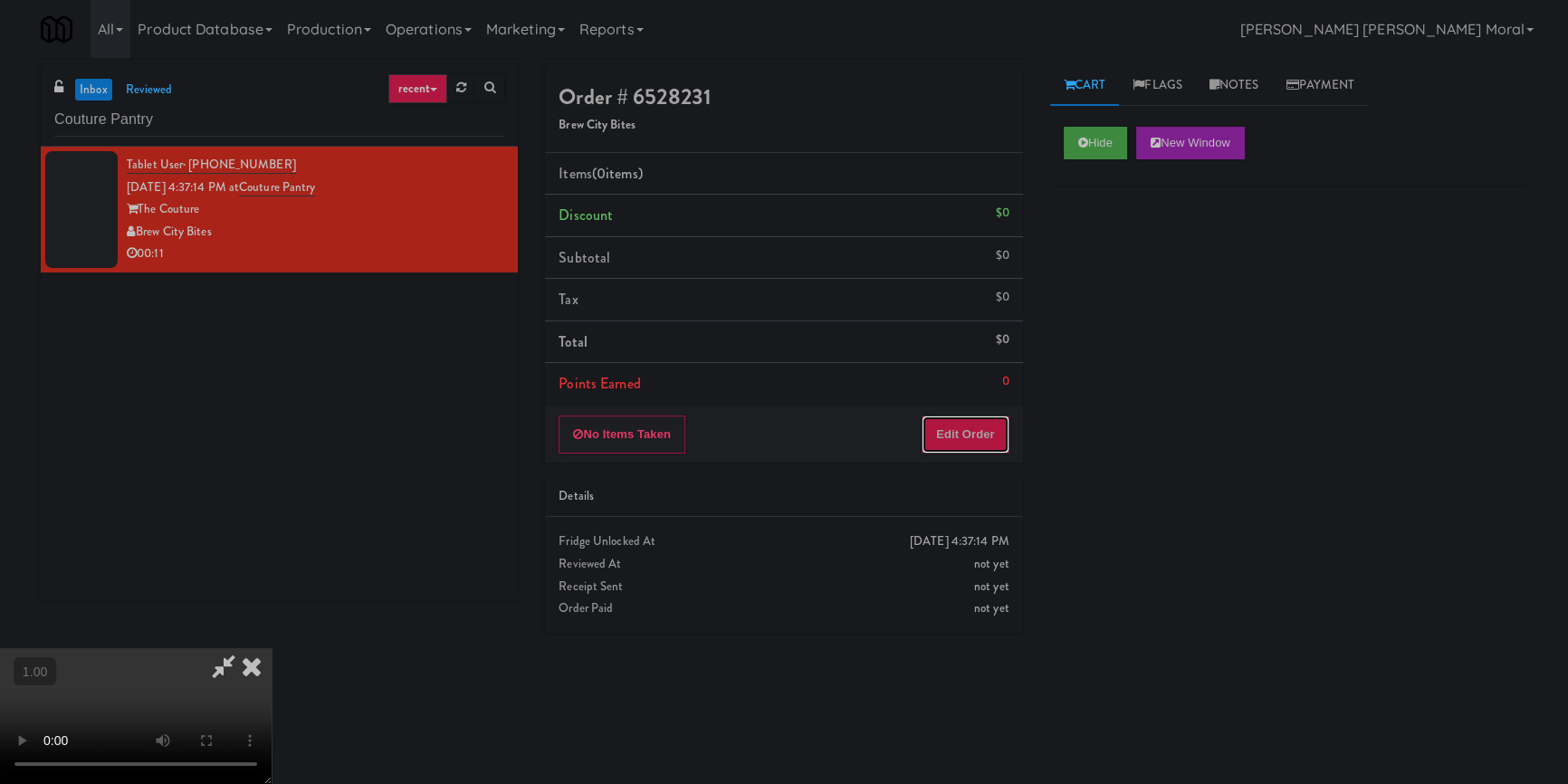
click at [961, 440] on button "Edit Order" at bounding box center [965, 435] width 88 height 38
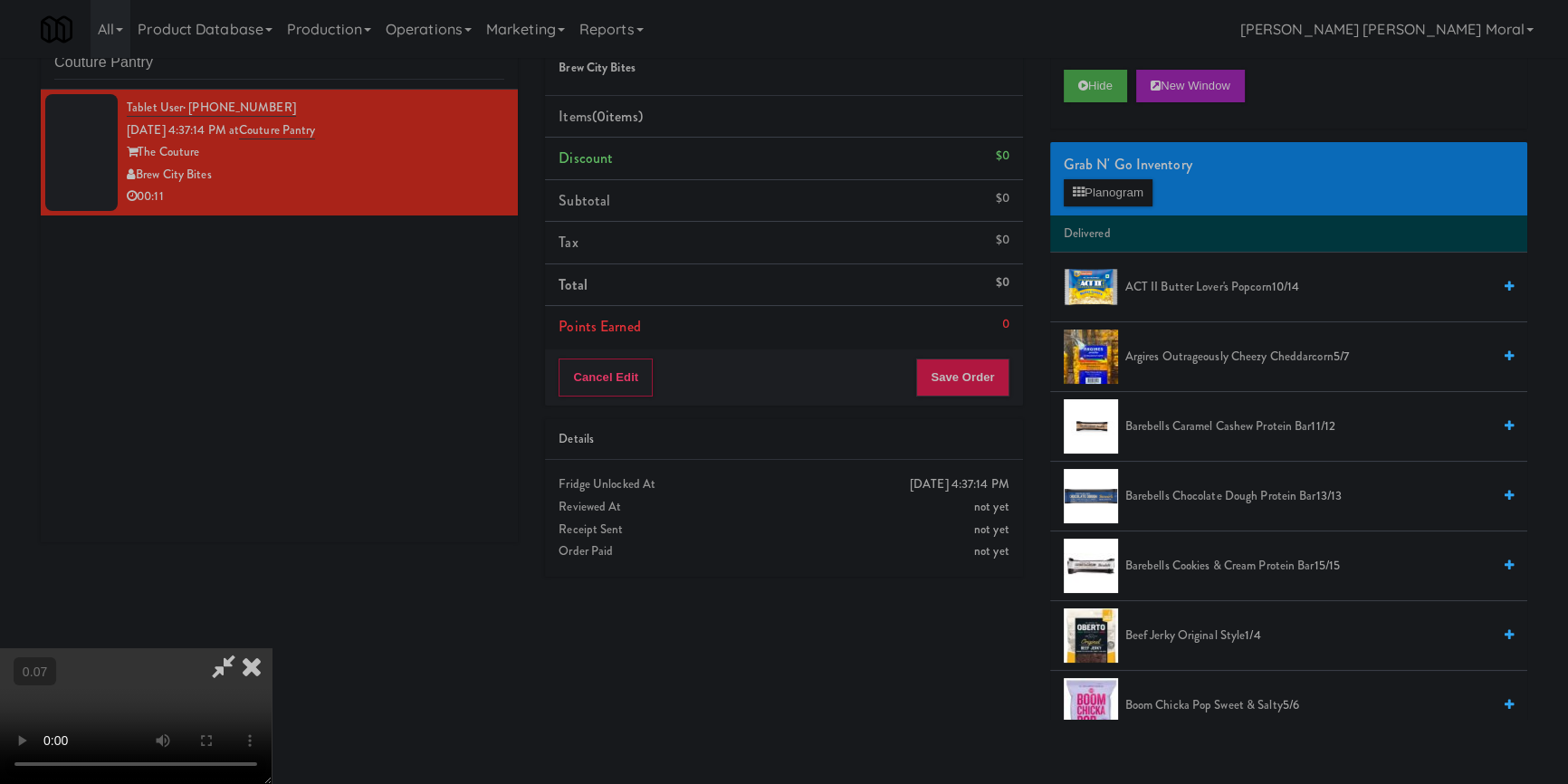
scroll to position [254, 0]
drag, startPoint x: 1100, startPoint y: 188, endPoint x: 1086, endPoint y: 193, distance: 14.9
click at [1101, 188] on button "Planogram" at bounding box center [1107, 193] width 88 height 27
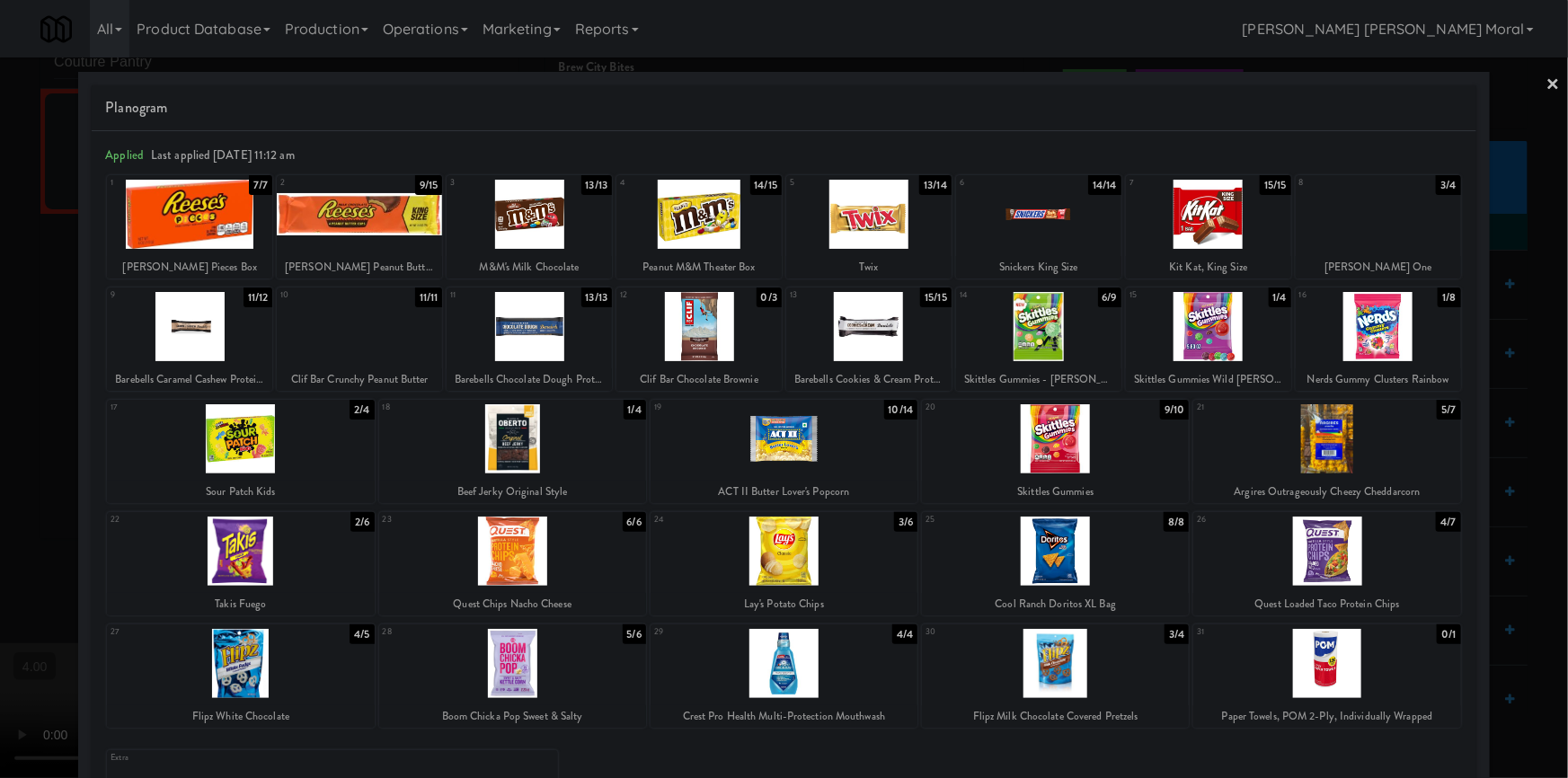
click at [789, 462] on div at bounding box center [784, 439] width 267 height 69
drag, startPoint x: 0, startPoint y: 415, endPoint x: 335, endPoint y: 374, distance: 337.5
click at [0, 414] on div at bounding box center [784, 389] width 1568 height 778
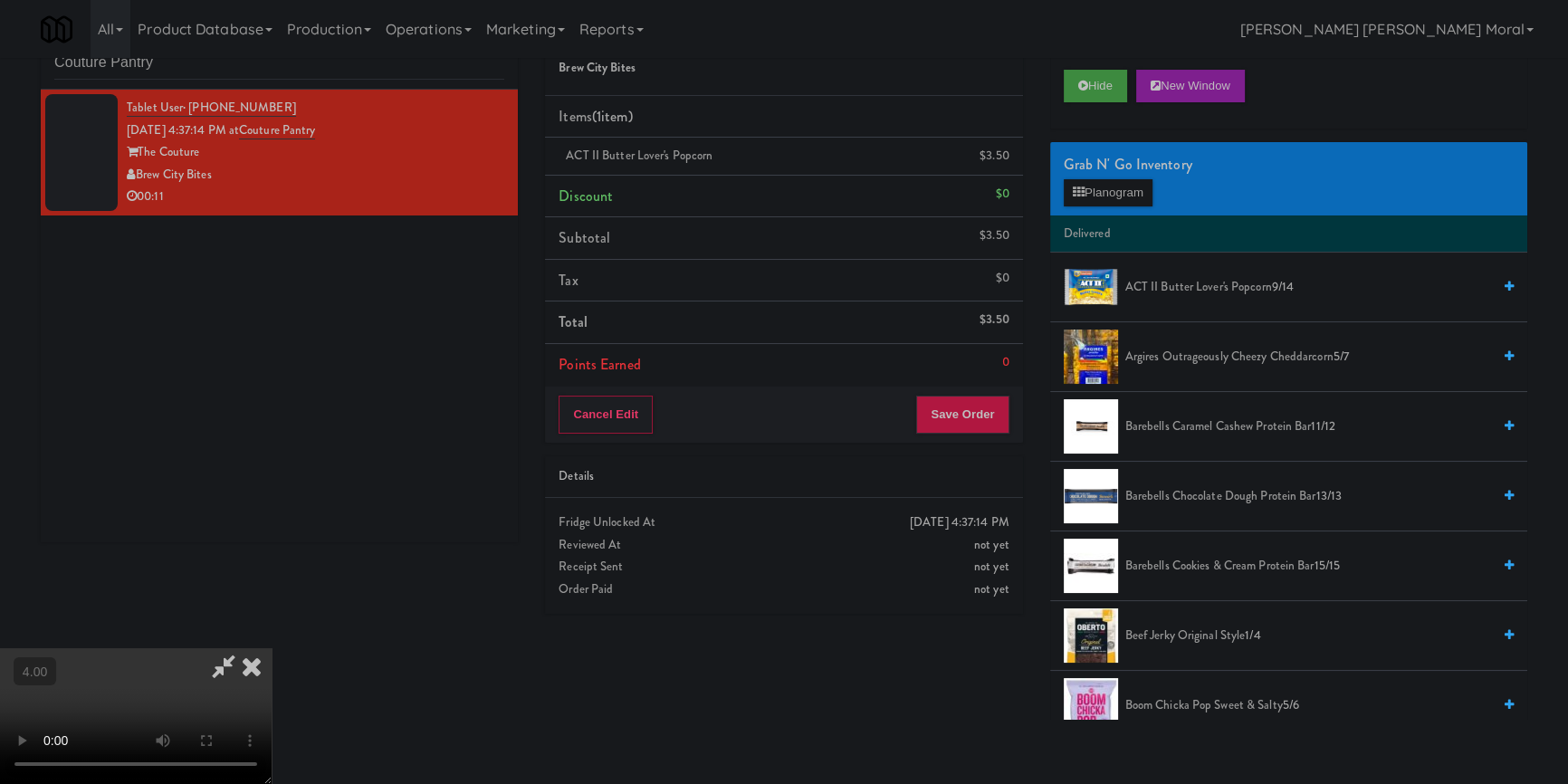
scroll to position [6, 0]
drag, startPoint x: 907, startPoint y: 78, endPoint x: 924, endPoint y: 158, distance: 81.8
click at [272, 649] on icon at bounding box center [252, 667] width 40 height 37
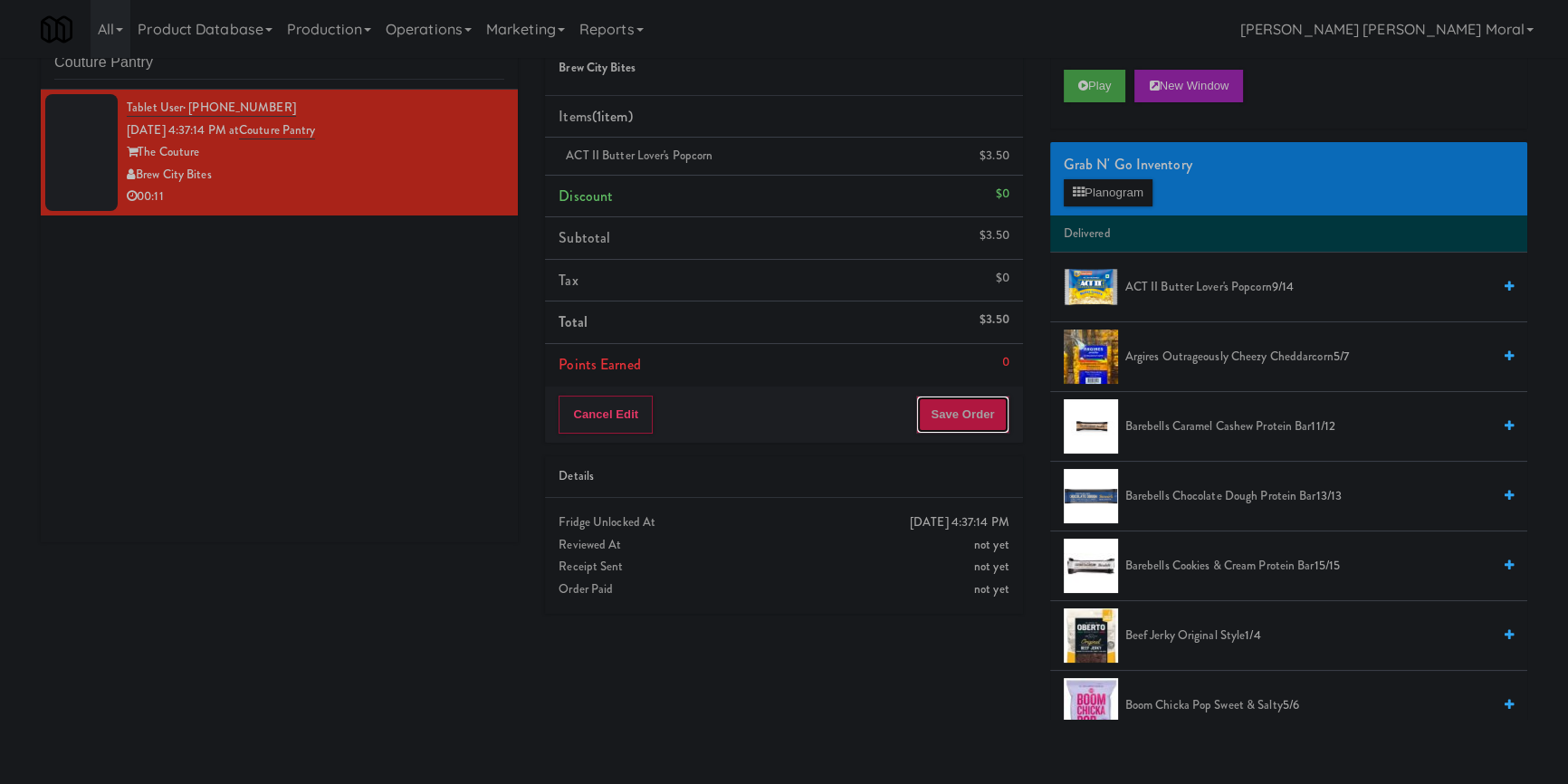
click at [971, 408] on button "Save Order" at bounding box center [961, 415] width 92 height 38
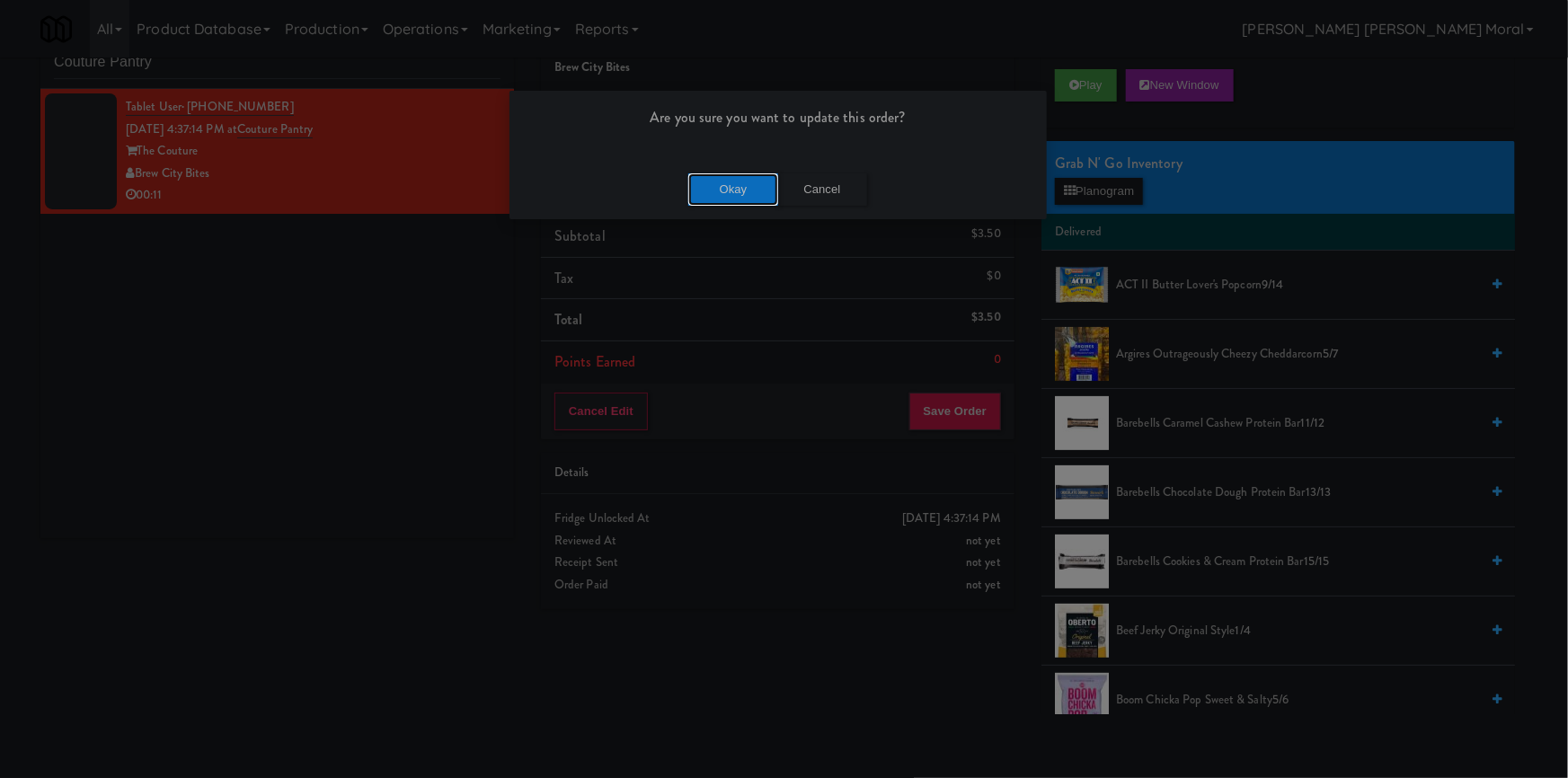
click at [715, 193] on button "Okay" at bounding box center [732, 190] width 90 height 33
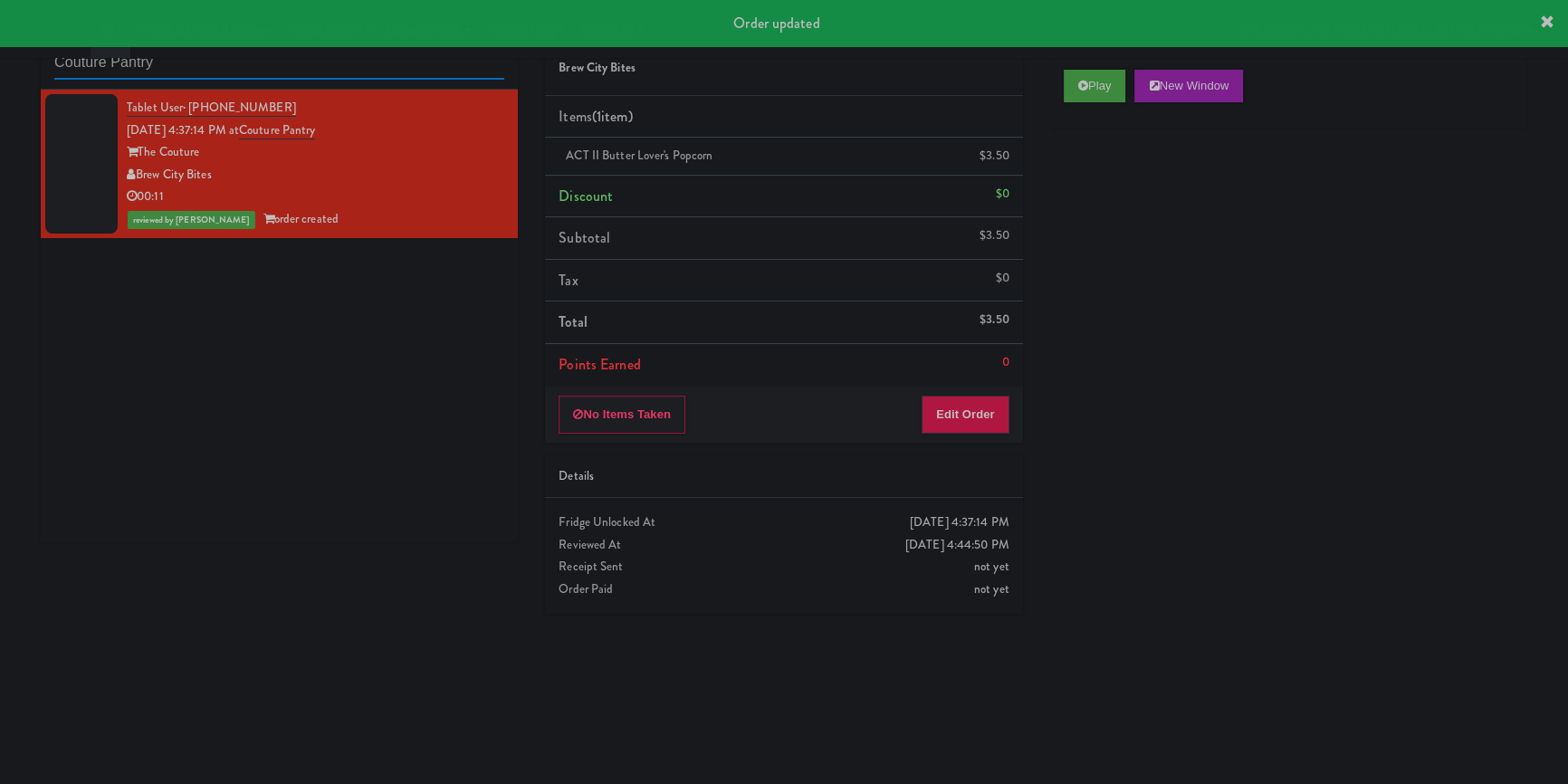
drag, startPoint x: 230, startPoint y: 70, endPoint x: 0, endPoint y: 76, distance: 230.1
click at [0, 76] on div "inbox reviewed recent all unclear take inventory issue suspicious failed recent…" at bounding box center [784, 364] width 1568 height 712
paste input "Aperture UCF - Cooler - Left"
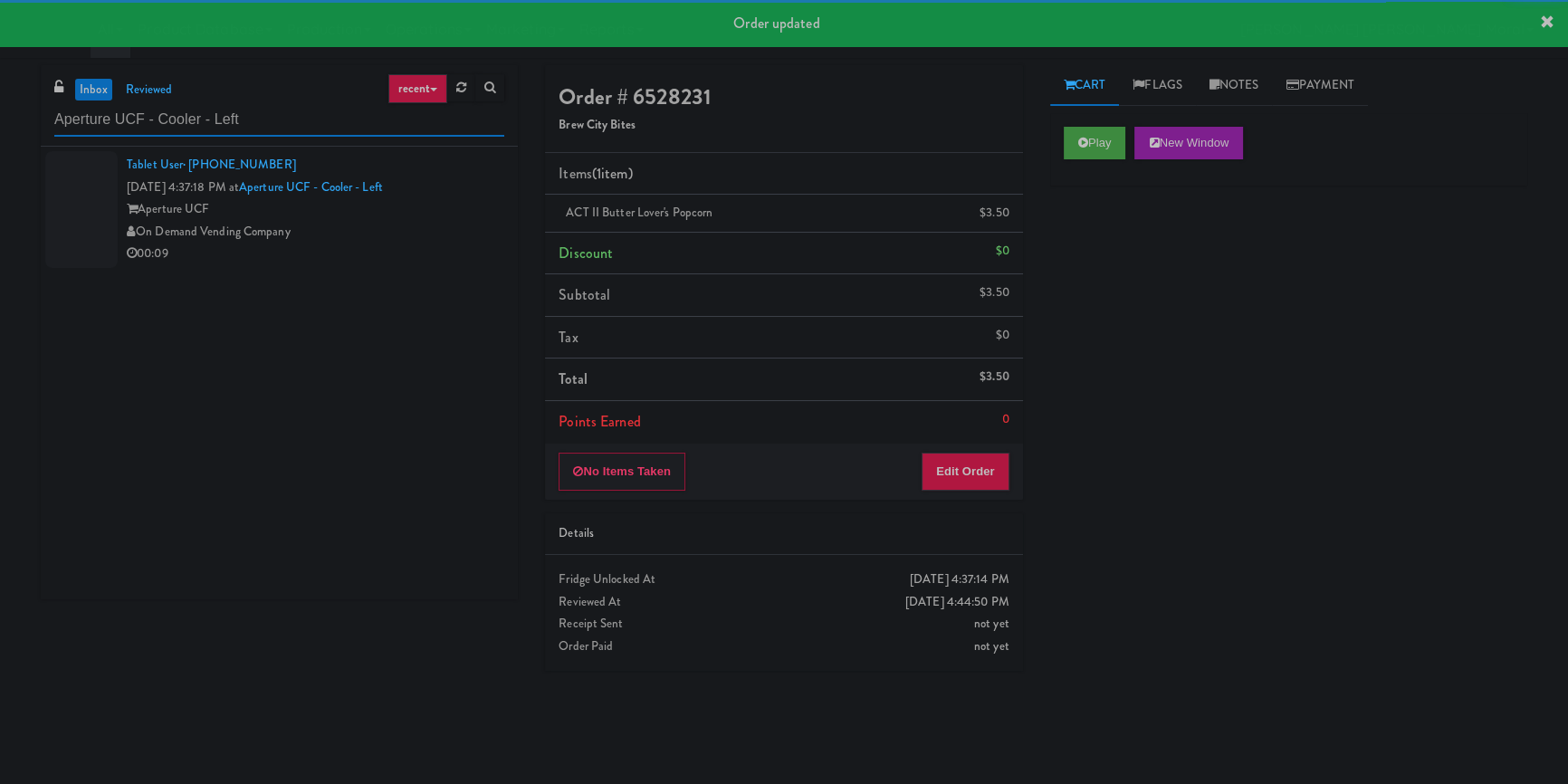
type input "Aperture UCF - Cooler - Left"
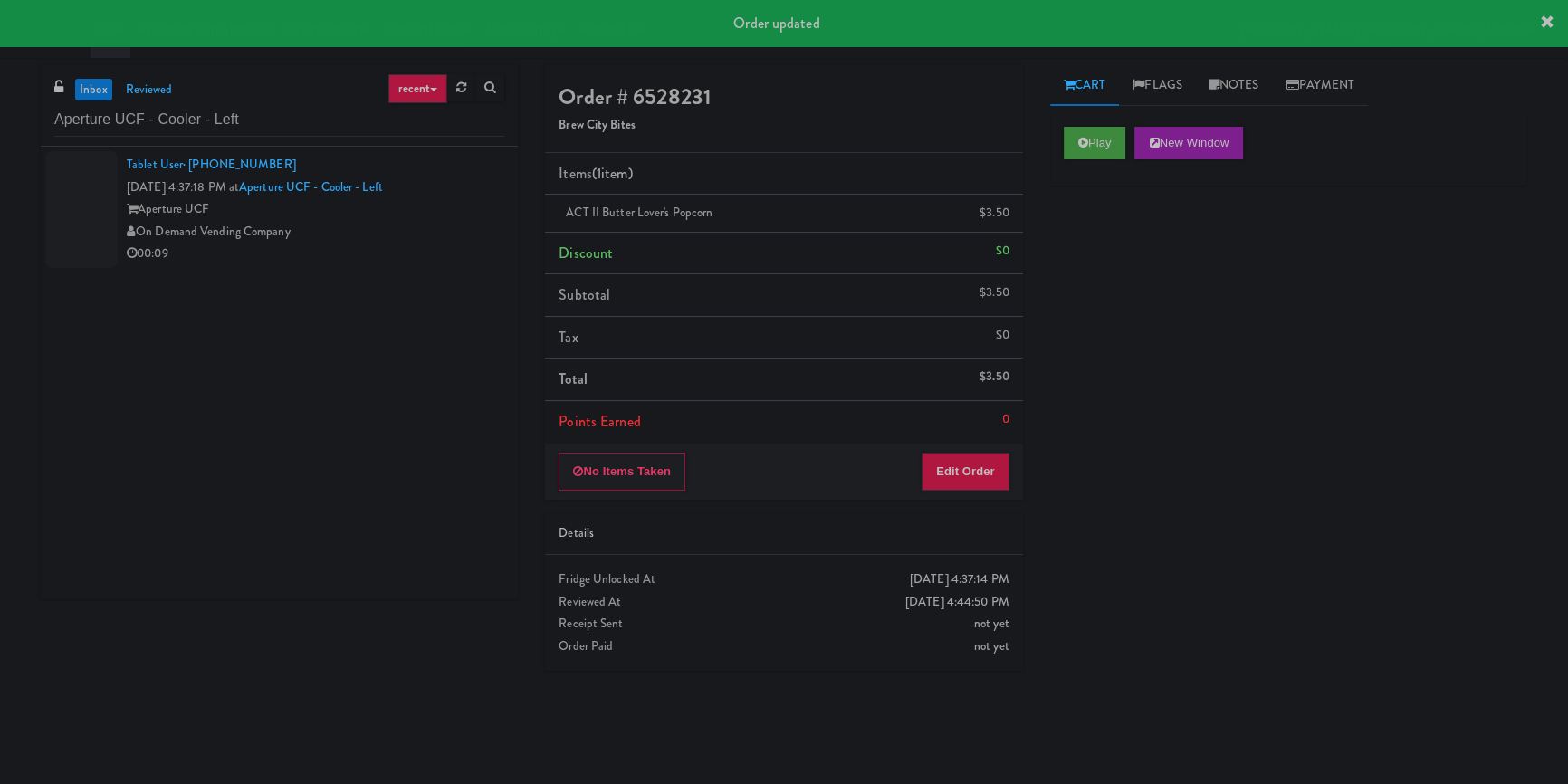
drag, startPoint x: 369, startPoint y: 239, endPoint x: 404, endPoint y: 240, distance: 35.0
click at [374, 239] on div "On Demand Vending Company" at bounding box center [316, 232] width 378 height 23
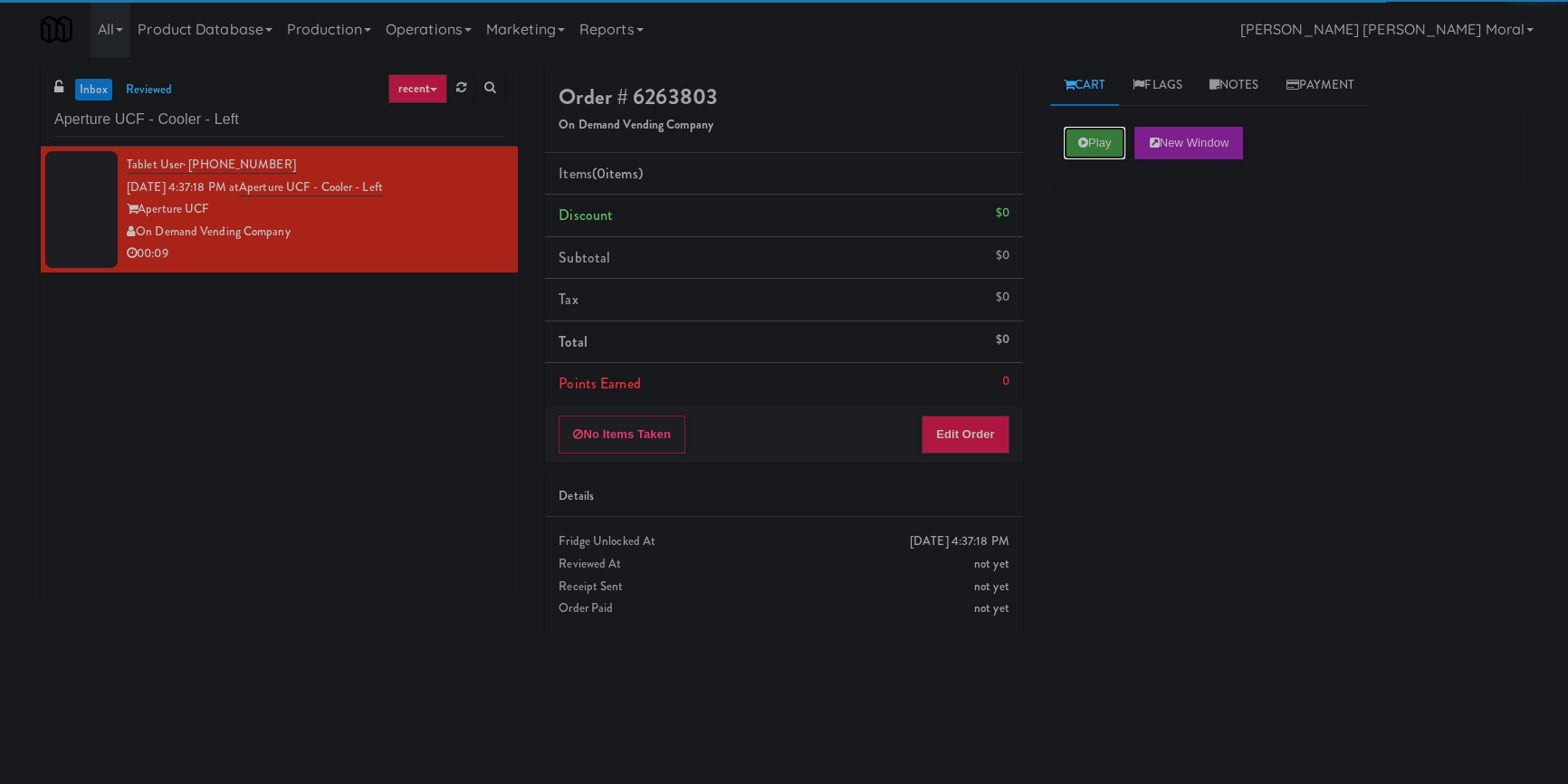
click at [1072, 131] on button "Play" at bounding box center [1095, 143] width 62 height 33
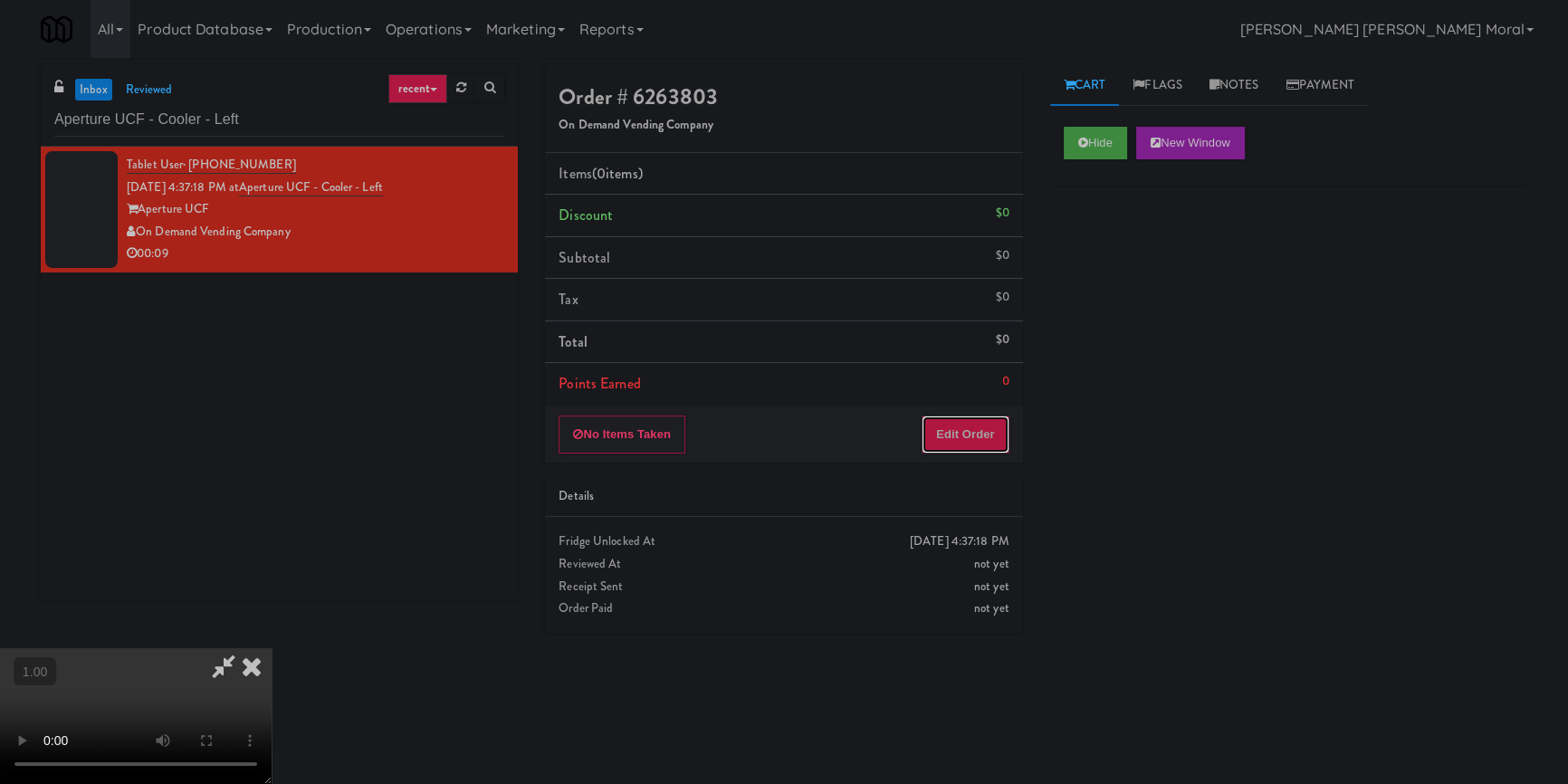
click at [966, 433] on button "Edit Order" at bounding box center [965, 435] width 88 height 38
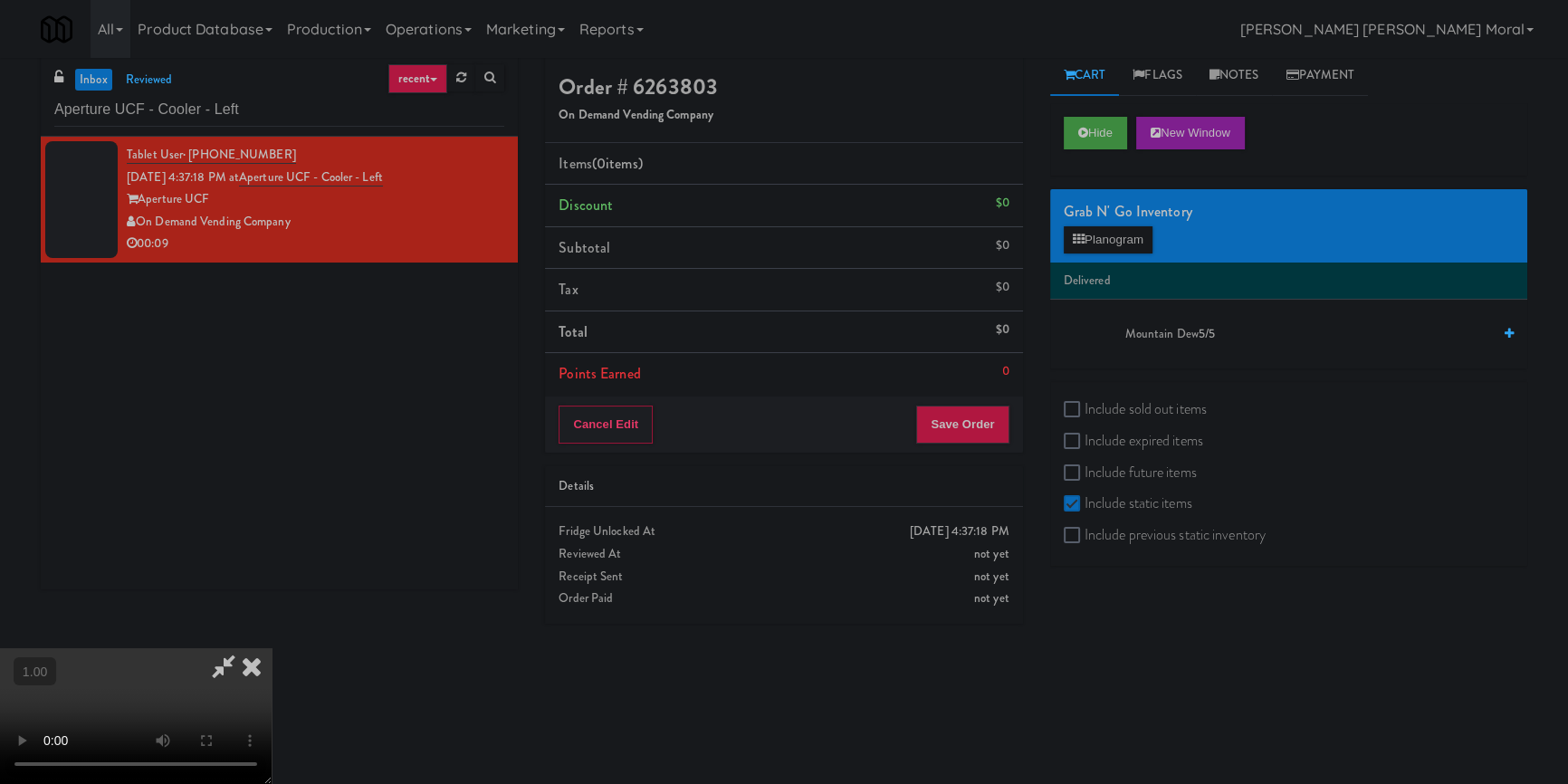
scroll to position [57, 0]
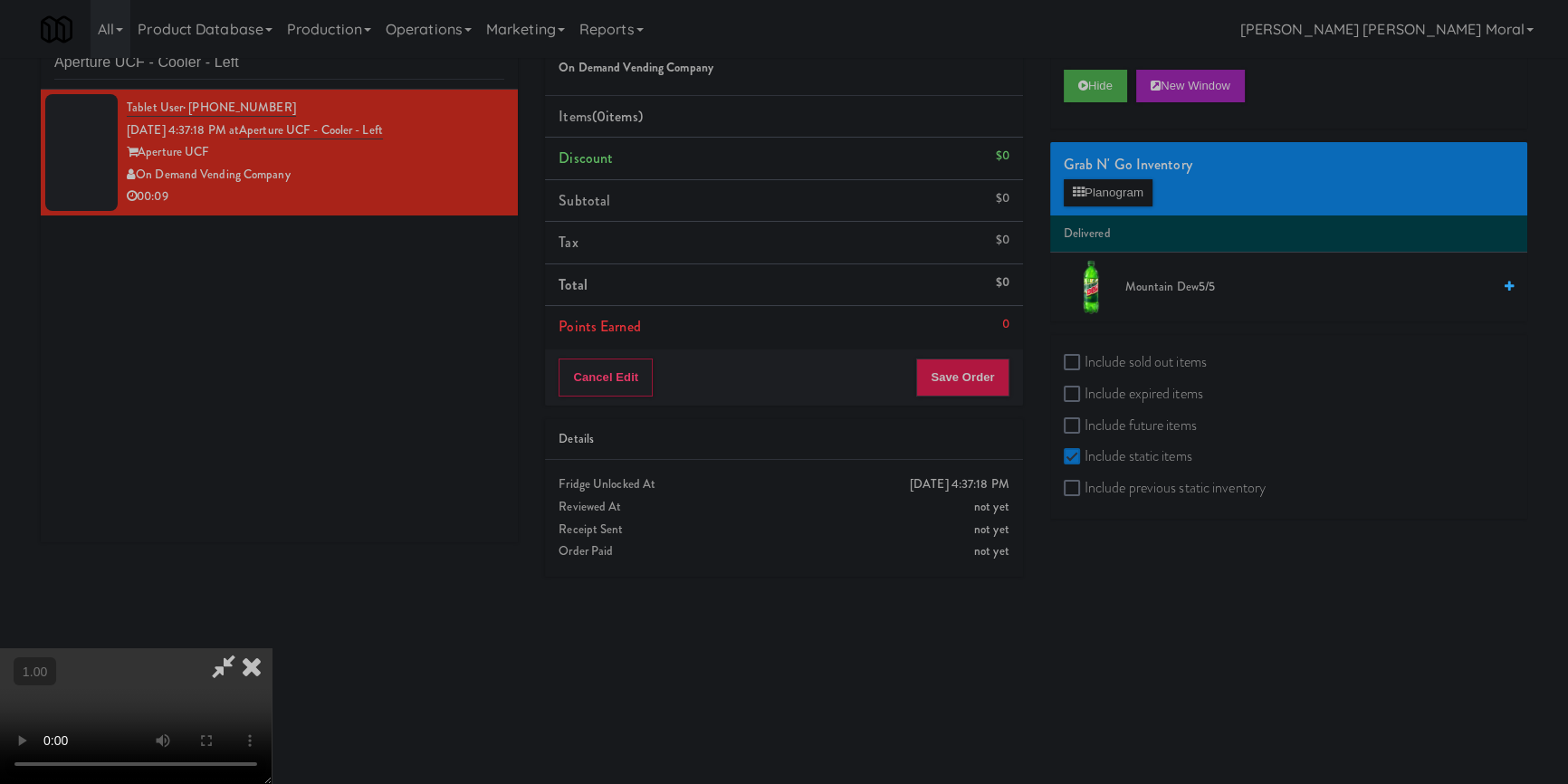
click at [272, 649] on video at bounding box center [136, 716] width 272 height 136
click at [1085, 195] on button "Planogram" at bounding box center [1107, 193] width 88 height 27
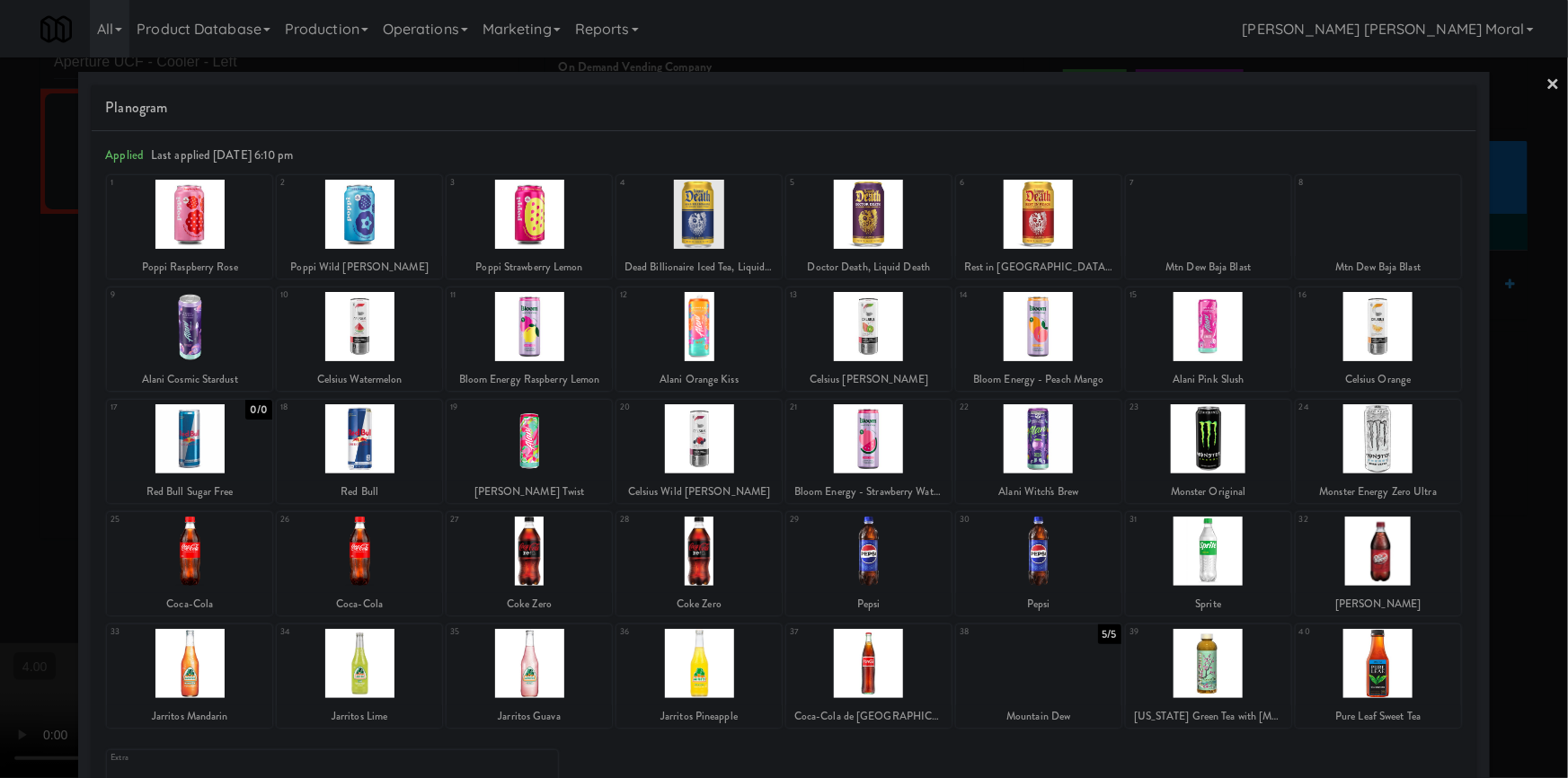
click at [1509, 361] on div at bounding box center [784, 389] width 1568 height 778
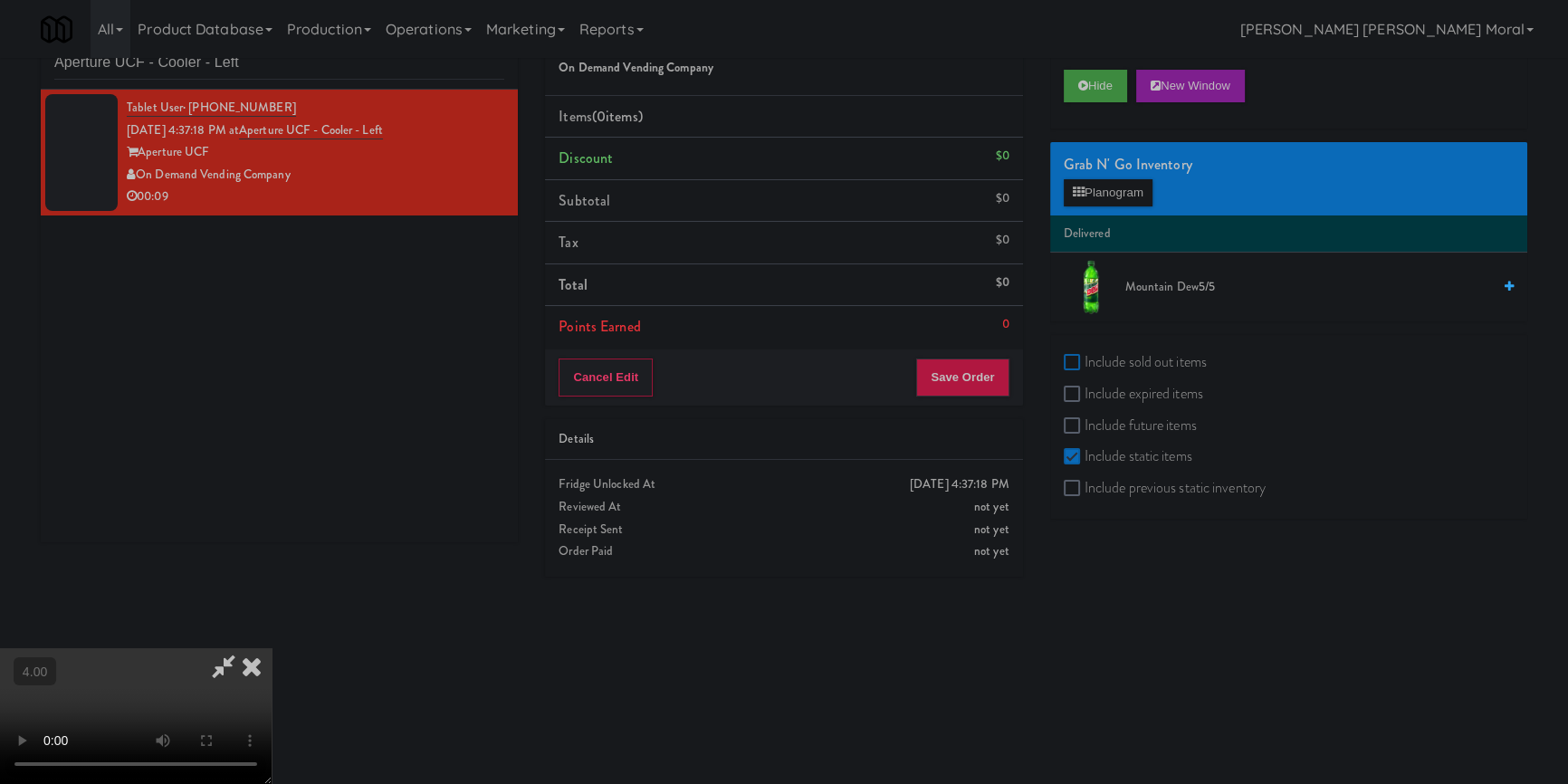
click at [1072, 356] on input "Include sold out items" at bounding box center [1074, 363] width 21 height 15
checkbox input "true"
click at [1067, 393] on input "Include expired items" at bounding box center [1074, 395] width 21 height 15
checkbox input "true"
click at [1074, 420] on input "Include future items" at bounding box center [1074, 427] width 21 height 15
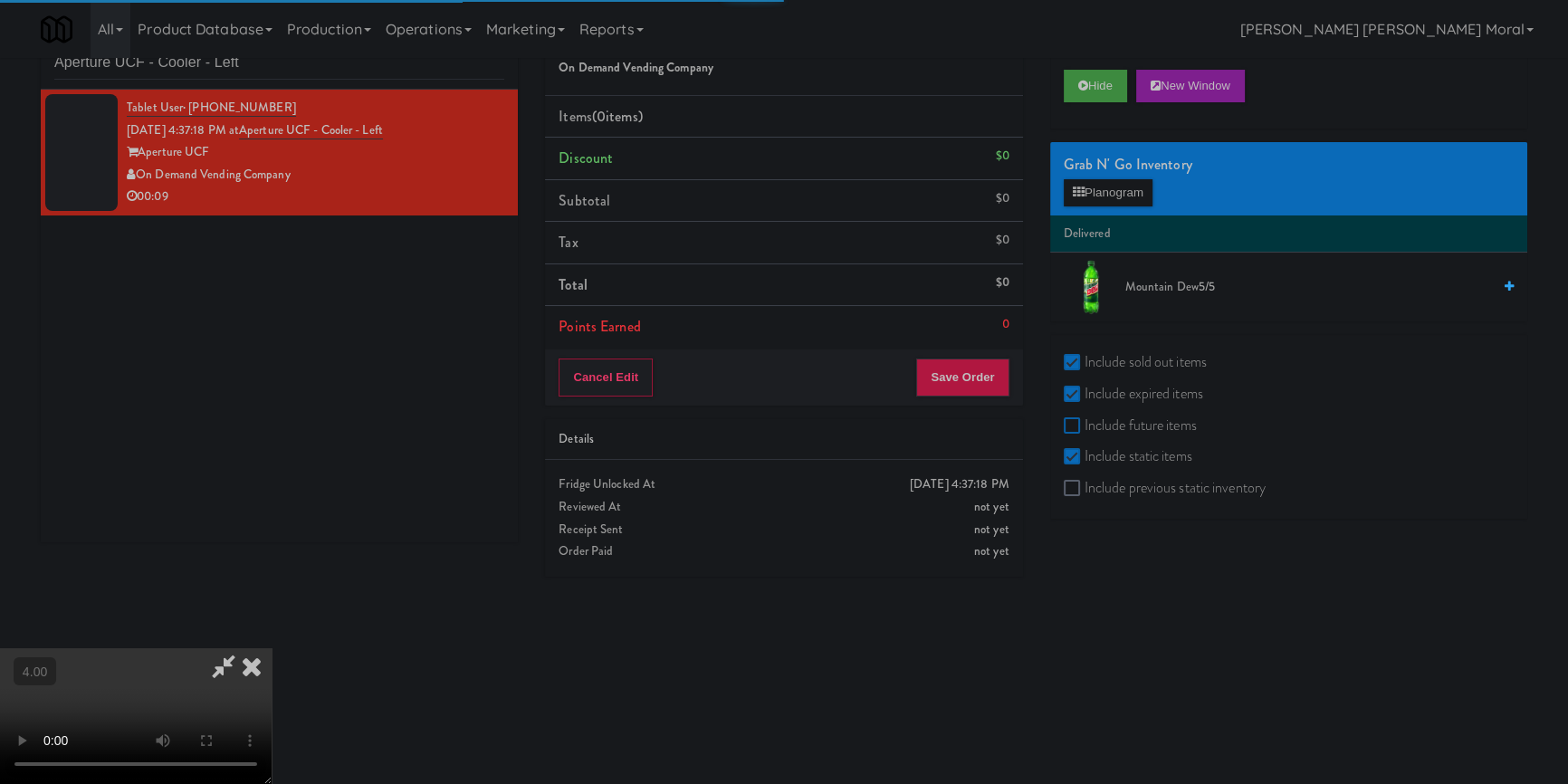
checkbox input "true"
click at [1085, 482] on label "Include previous static inventory" at bounding box center [1164, 488] width 202 height 27
click at [1085, 482] on input "Include previous static inventory" at bounding box center [1074, 489] width 21 height 15
checkbox input "true"
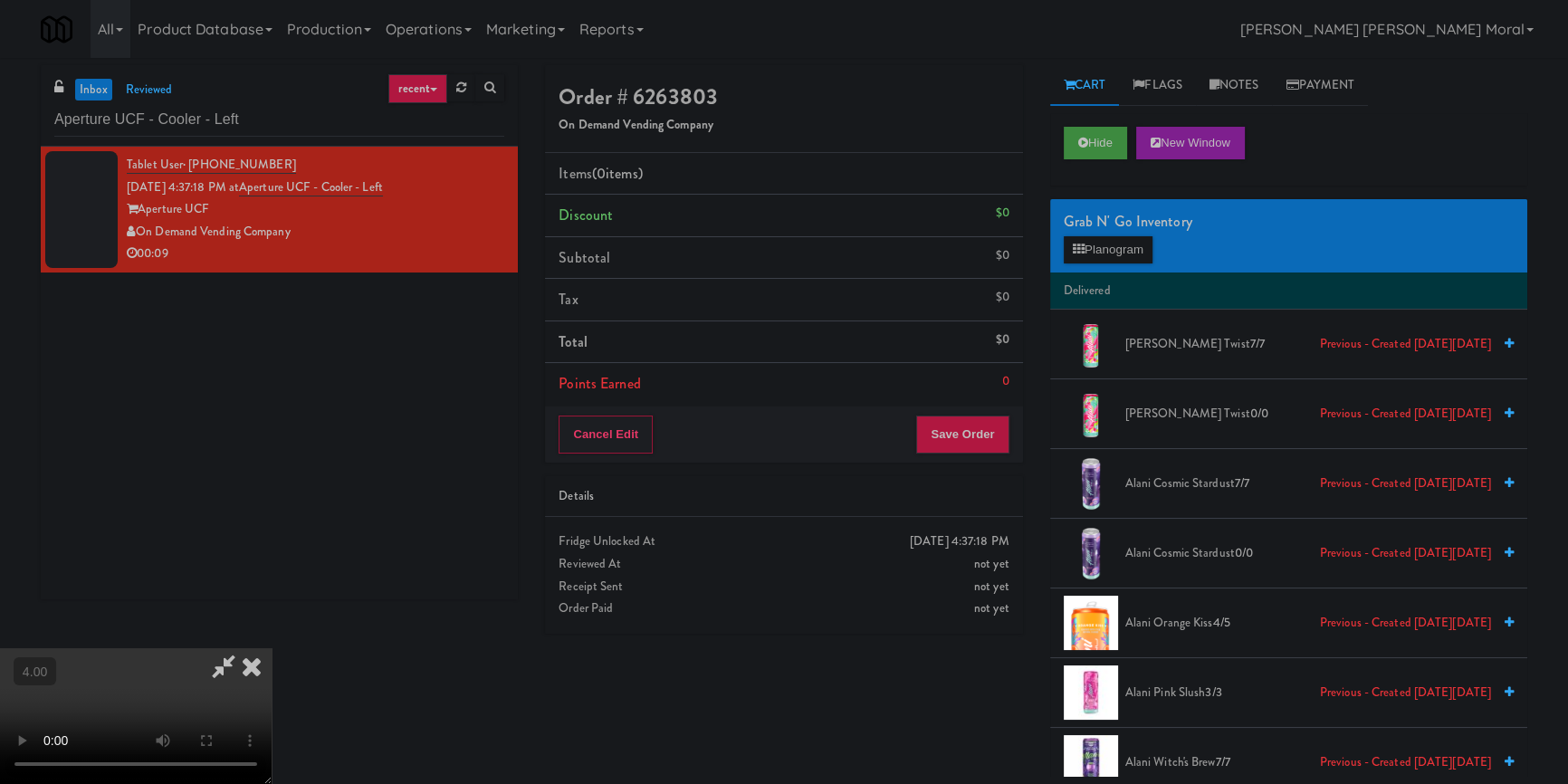
scroll to position [827, 0]
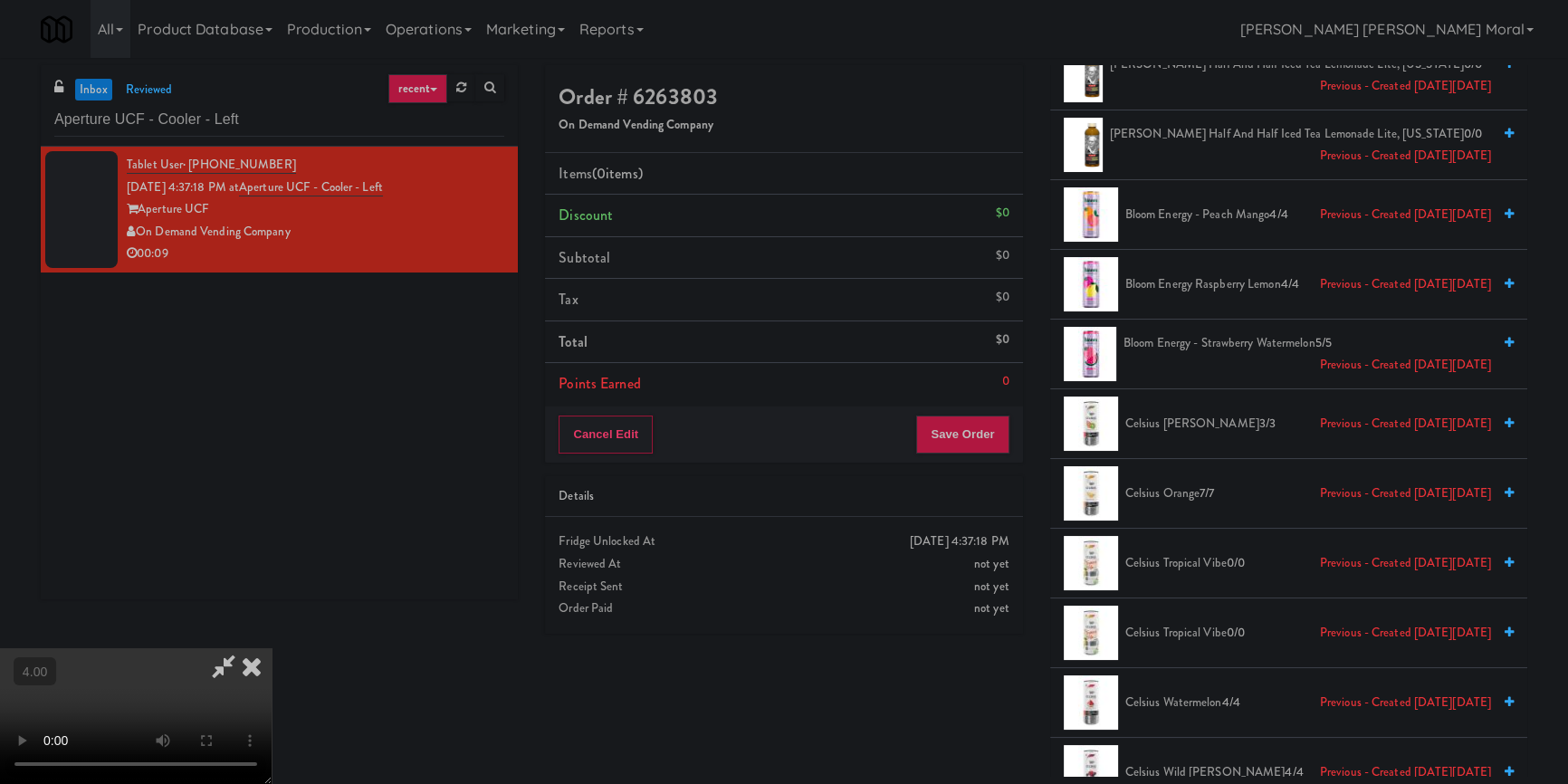
click at [1262, 498] on span "Celsius Orange 7/7 Previous - Created [DATE][DATE]" at bounding box center [1308, 494] width 366 height 23
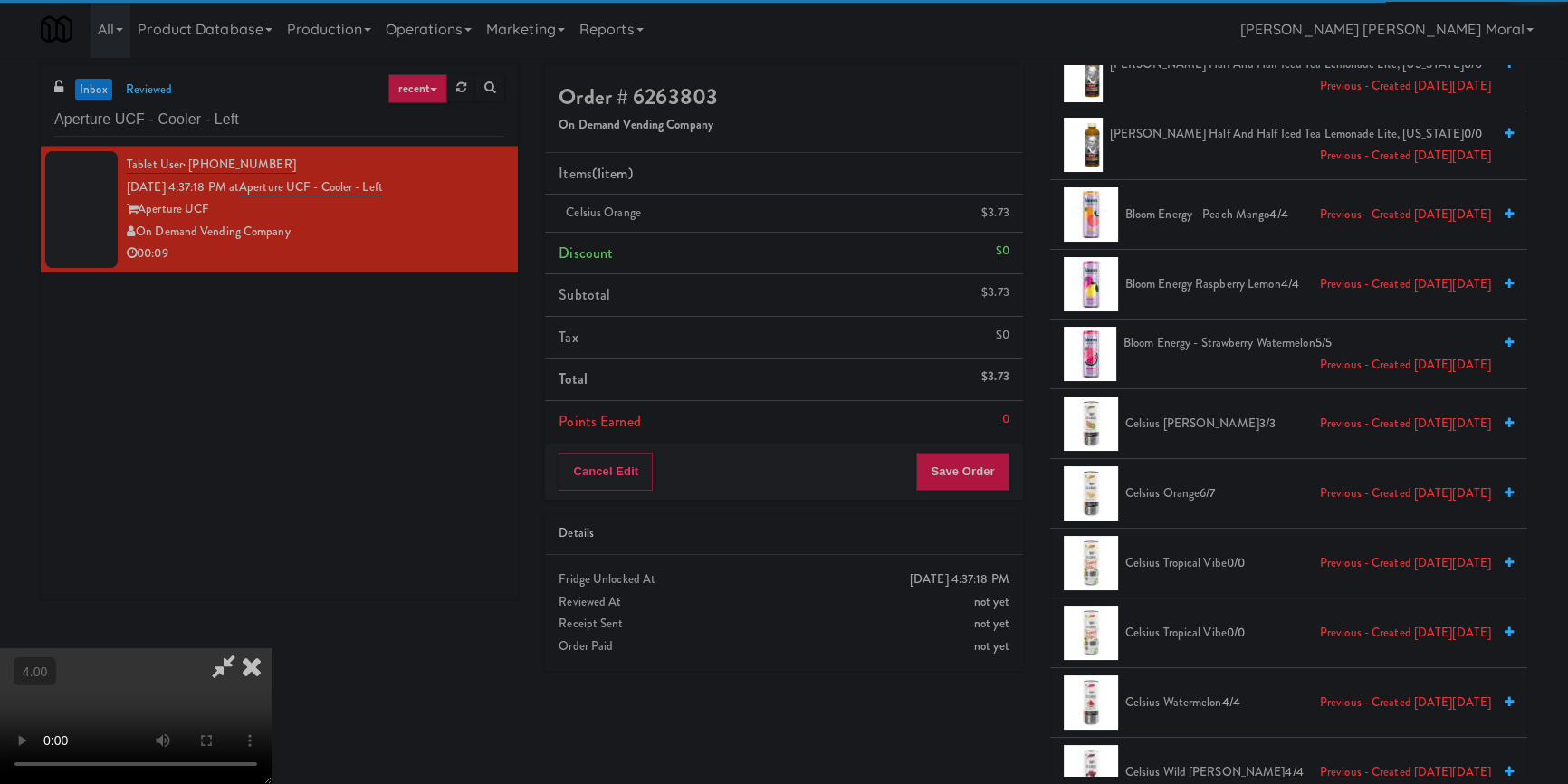
scroll to position [0, 0]
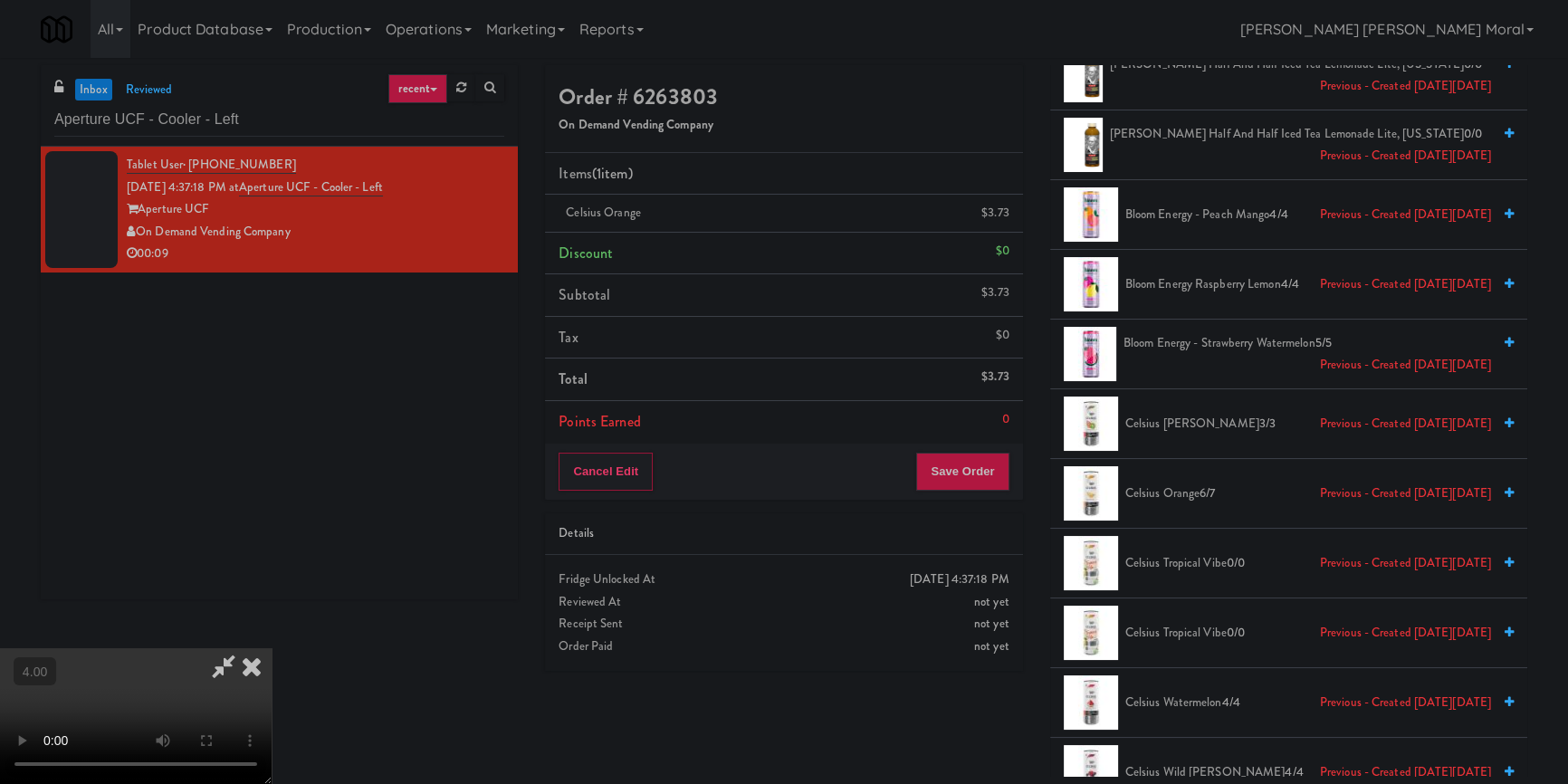
click at [244, 649] on icon at bounding box center [223, 667] width 42 height 37
click at [943, 476] on button "Save Order" at bounding box center [961, 472] width 92 height 38
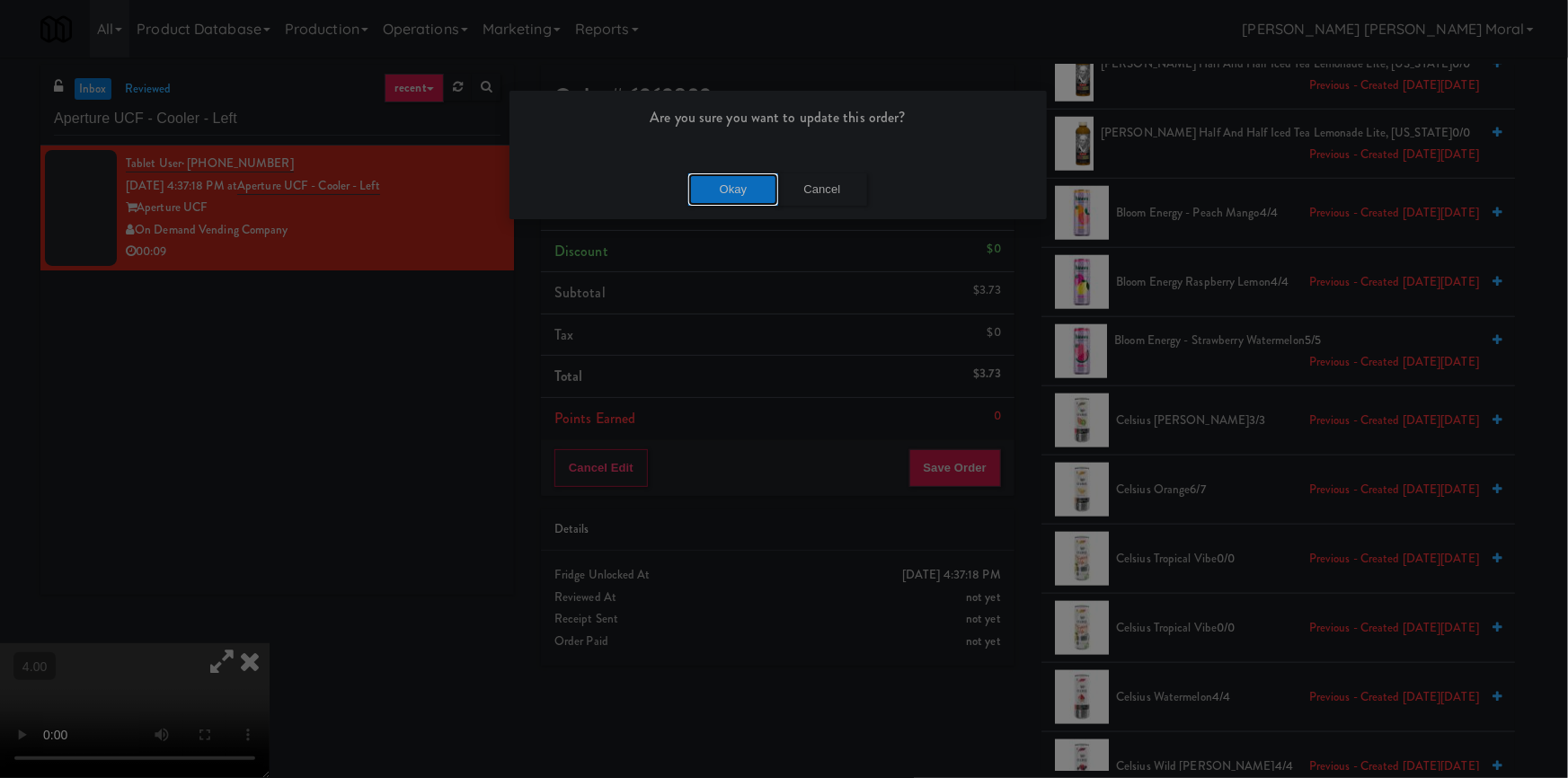
click at [737, 183] on button "Okay" at bounding box center [732, 190] width 90 height 33
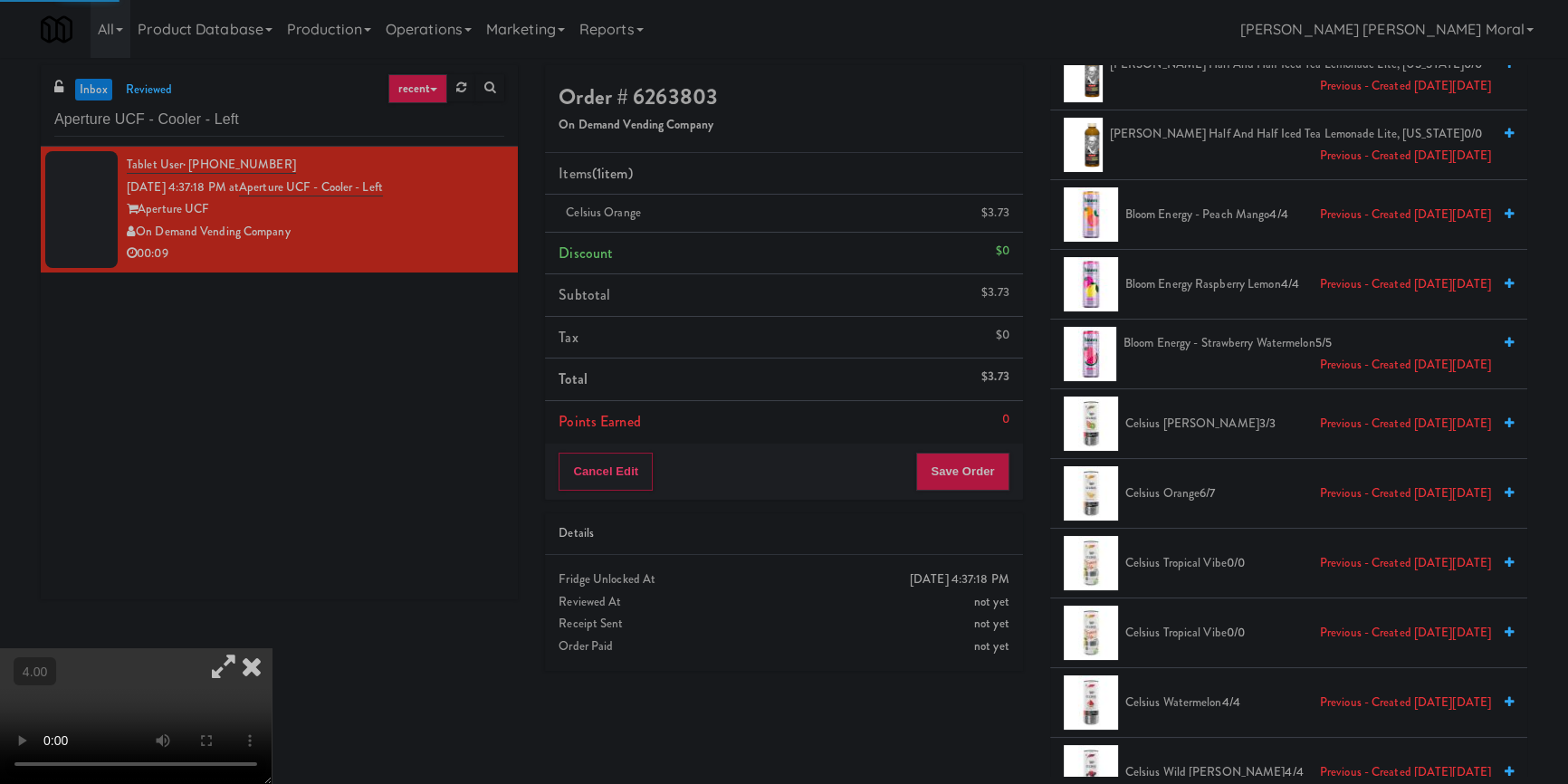
click at [272, 649] on icon at bounding box center [252, 667] width 40 height 37
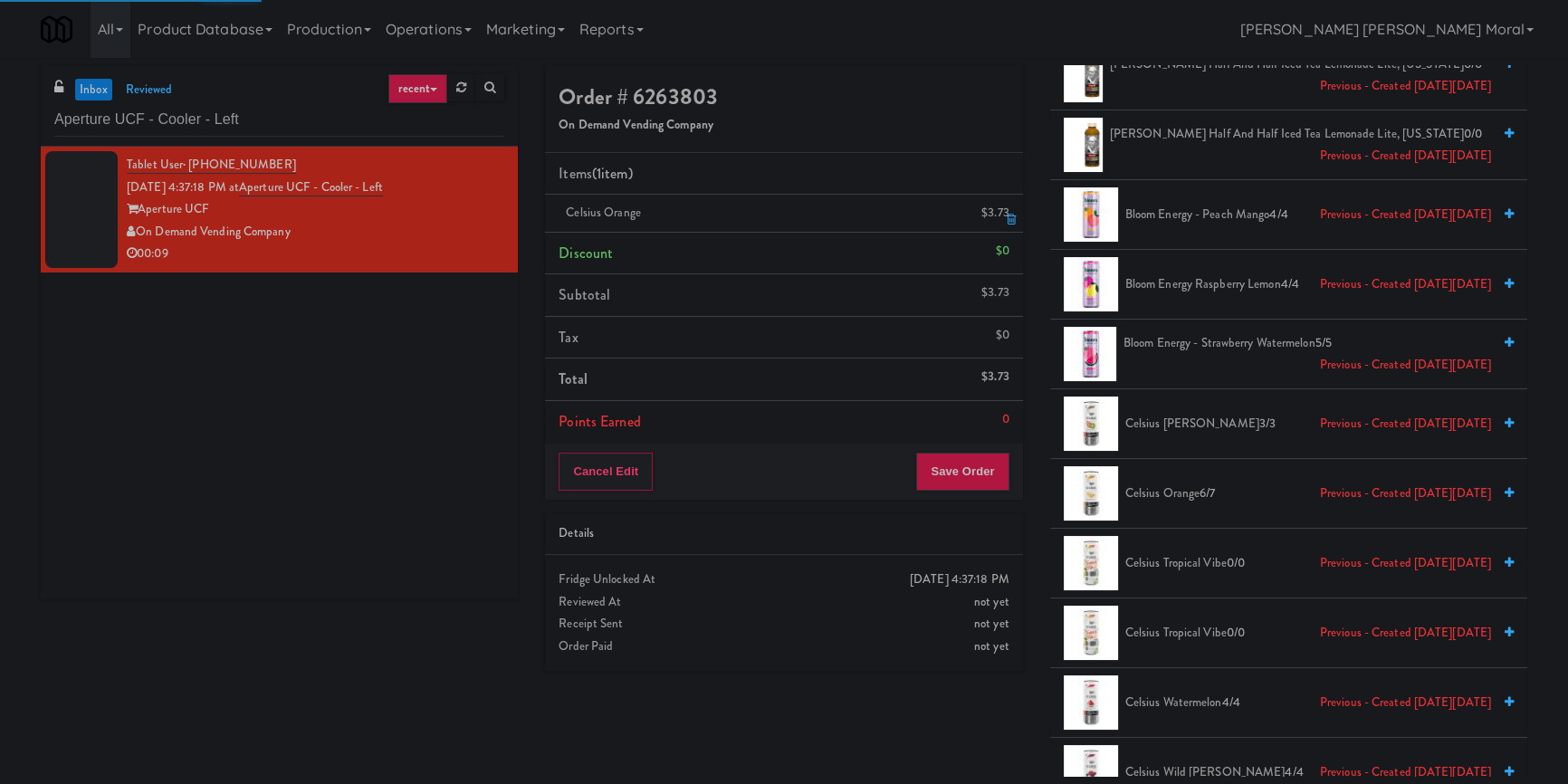
scroll to position [15, 0]
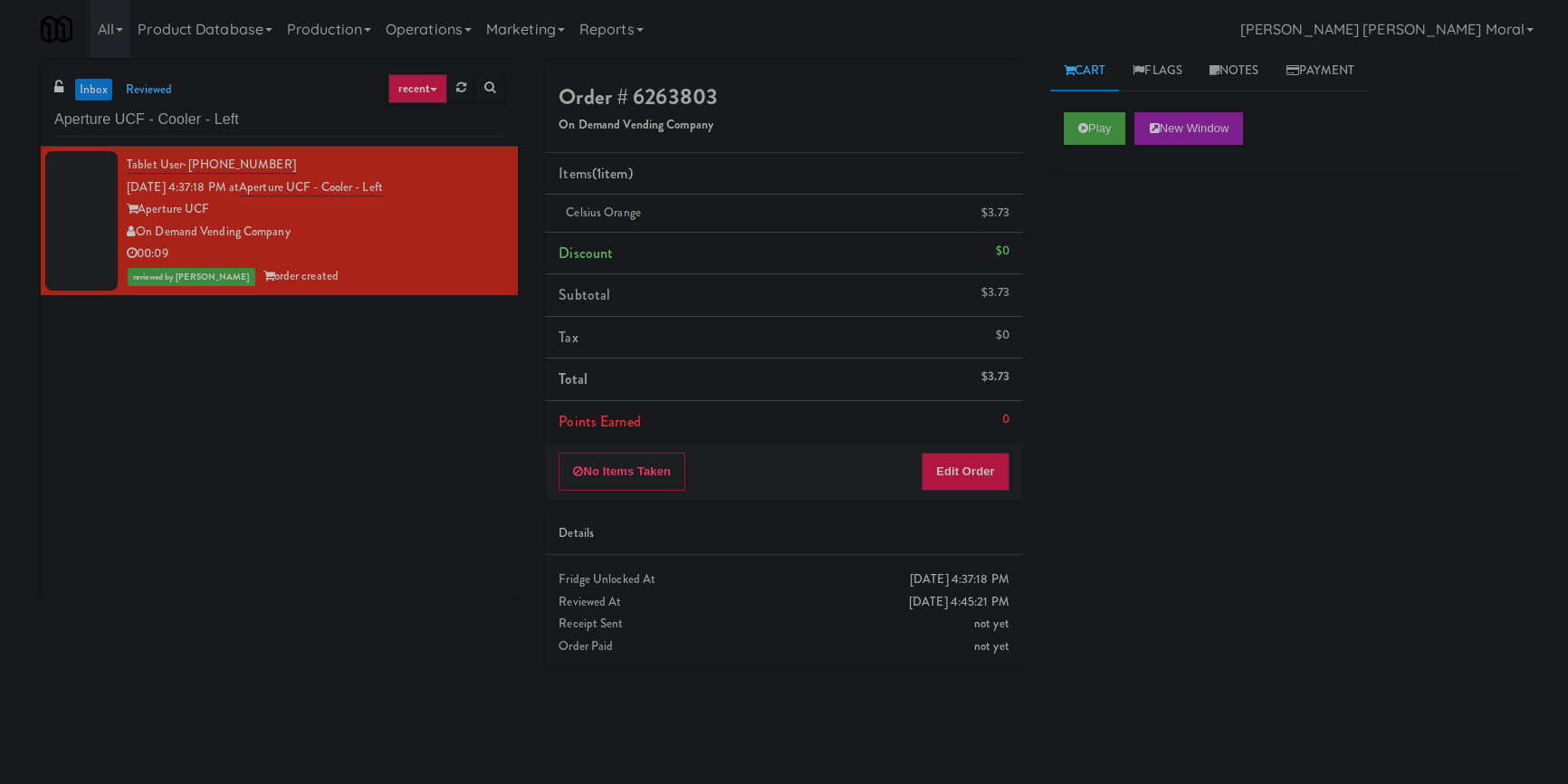
click at [148, 560] on div "Tablet User · (786) 704-4628 [DATE] 4:37:18 PM at Aperture UCF - Cooler - Left …" at bounding box center [279, 373] width 477 height 453
drag, startPoint x: 326, startPoint y: 121, endPoint x: 0, endPoint y: 123, distance: 326.0
click at [0, 123] on div "inbox reviewed recent all unclear take inventory issue suspicious failed recent…" at bounding box center [784, 421] width 1568 height 712
paste input "Pantry 101 @ [GEOGRAPHIC_DATA]"
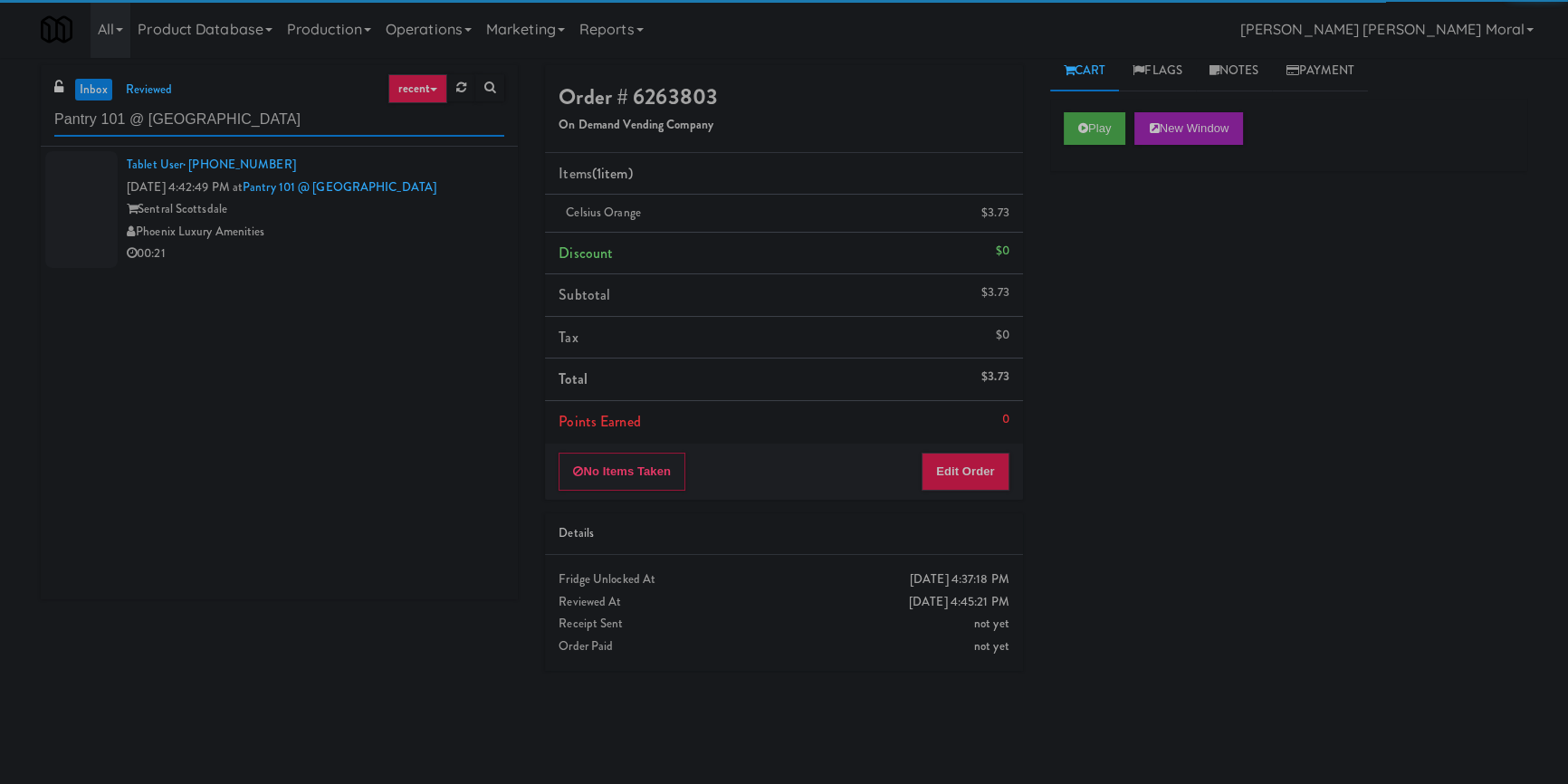
type input "Pantry 101 @ [GEOGRAPHIC_DATA]"
click at [423, 231] on div "Phoenix Luxury Amenities" at bounding box center [316, 232] width 378 height 23
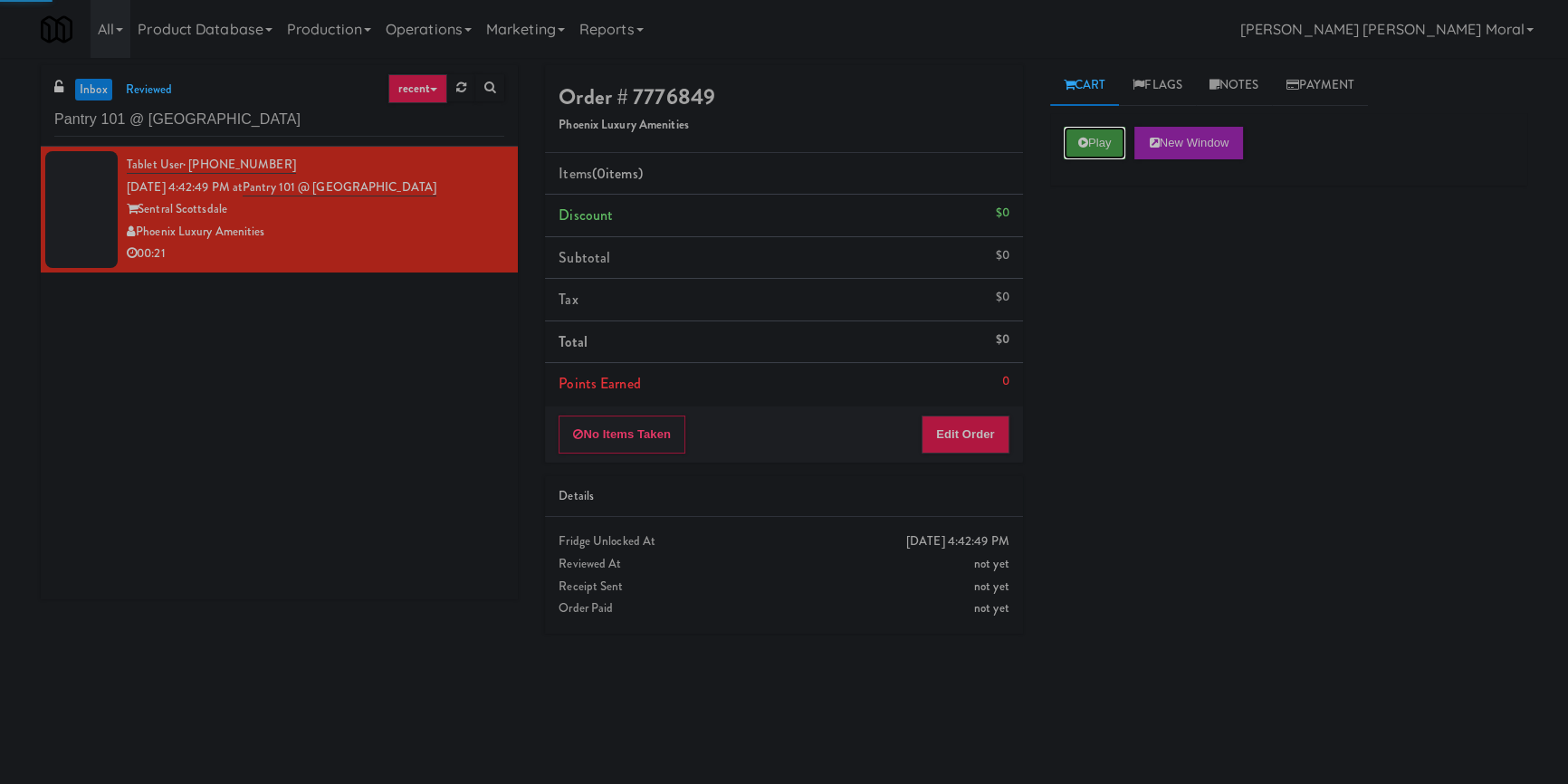
click at [1108, 139] on button "Play" at bounding box center [1095, 143] width 62 height 33
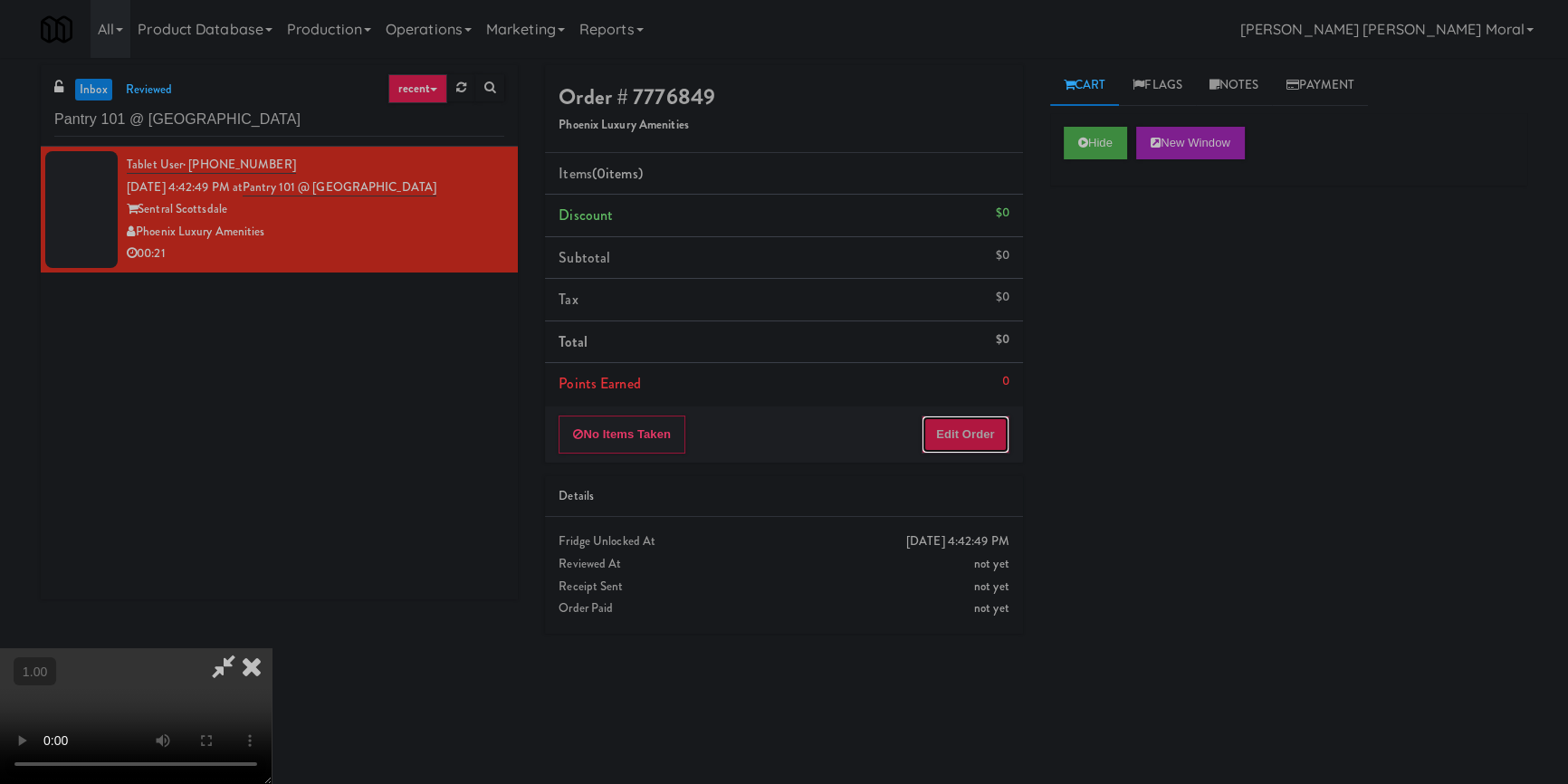
click at [969, 432] on button "Edit Order" at bounding box center [965, 435] width 88 height 38
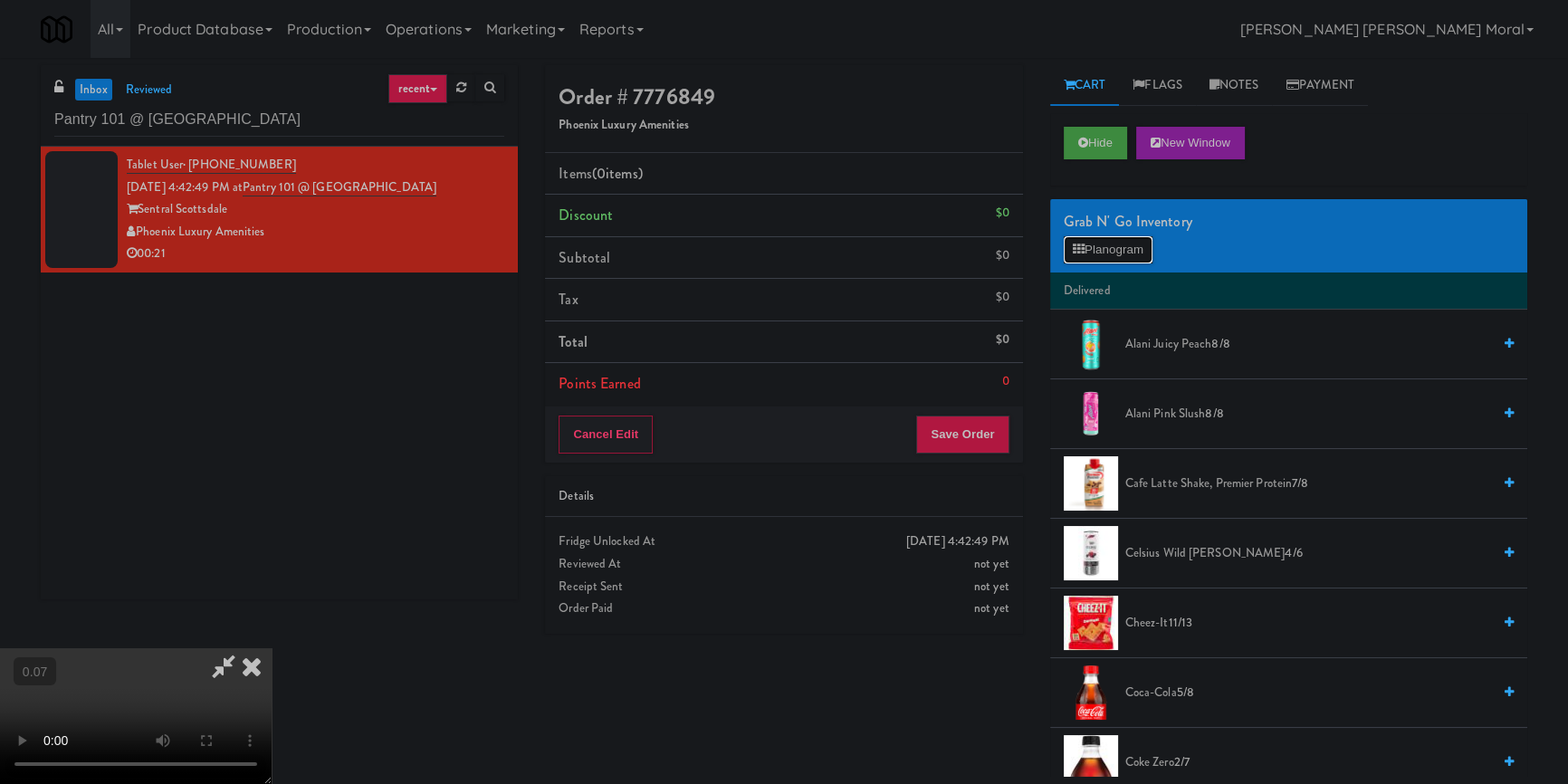
click at [1086, 249] on button "Planogram" at bounding box center [1107, 250] width 88 height 27
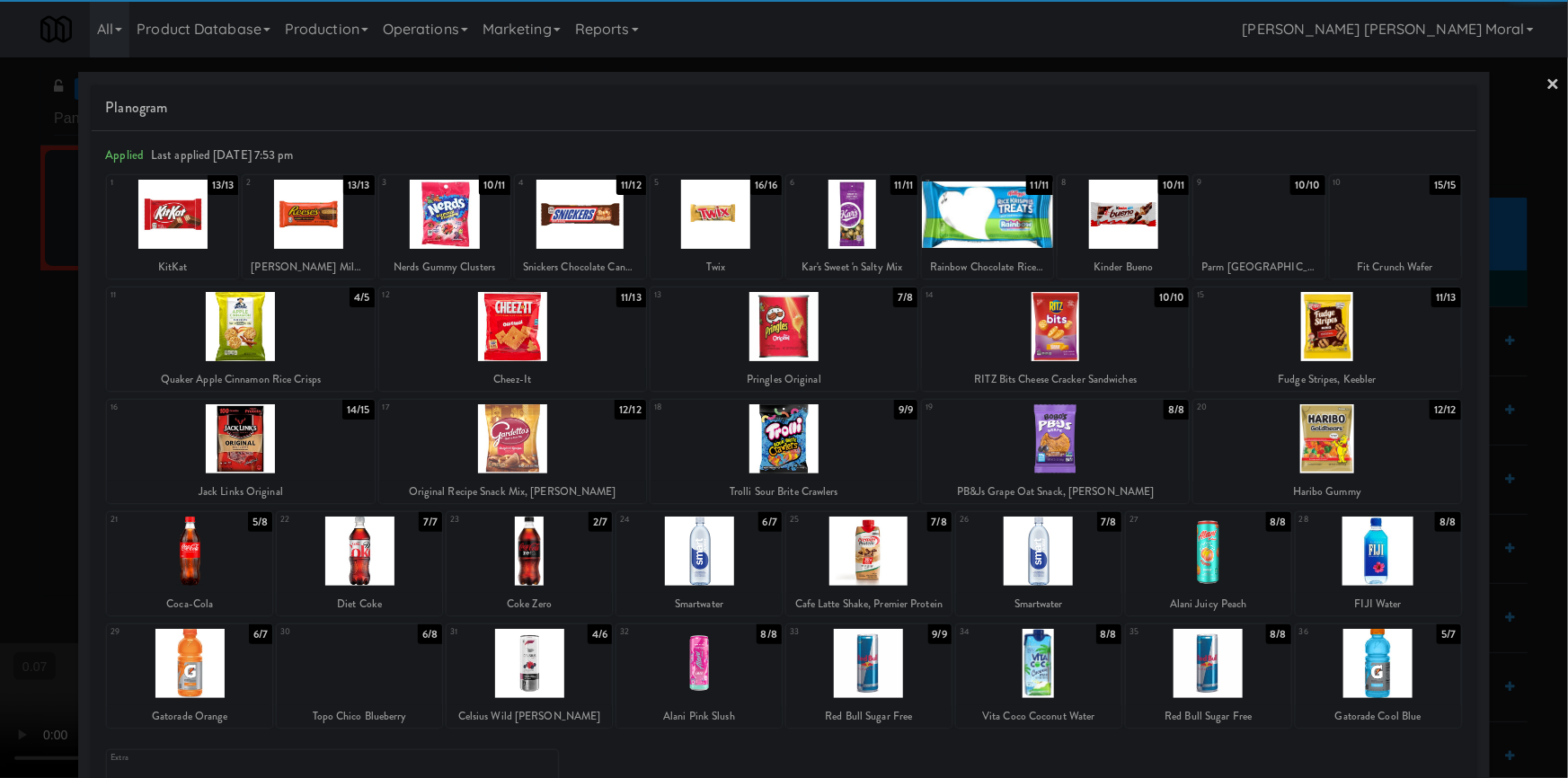
click at [1057, 332] on div at bounding box center [1055, 327] width 267 height 69
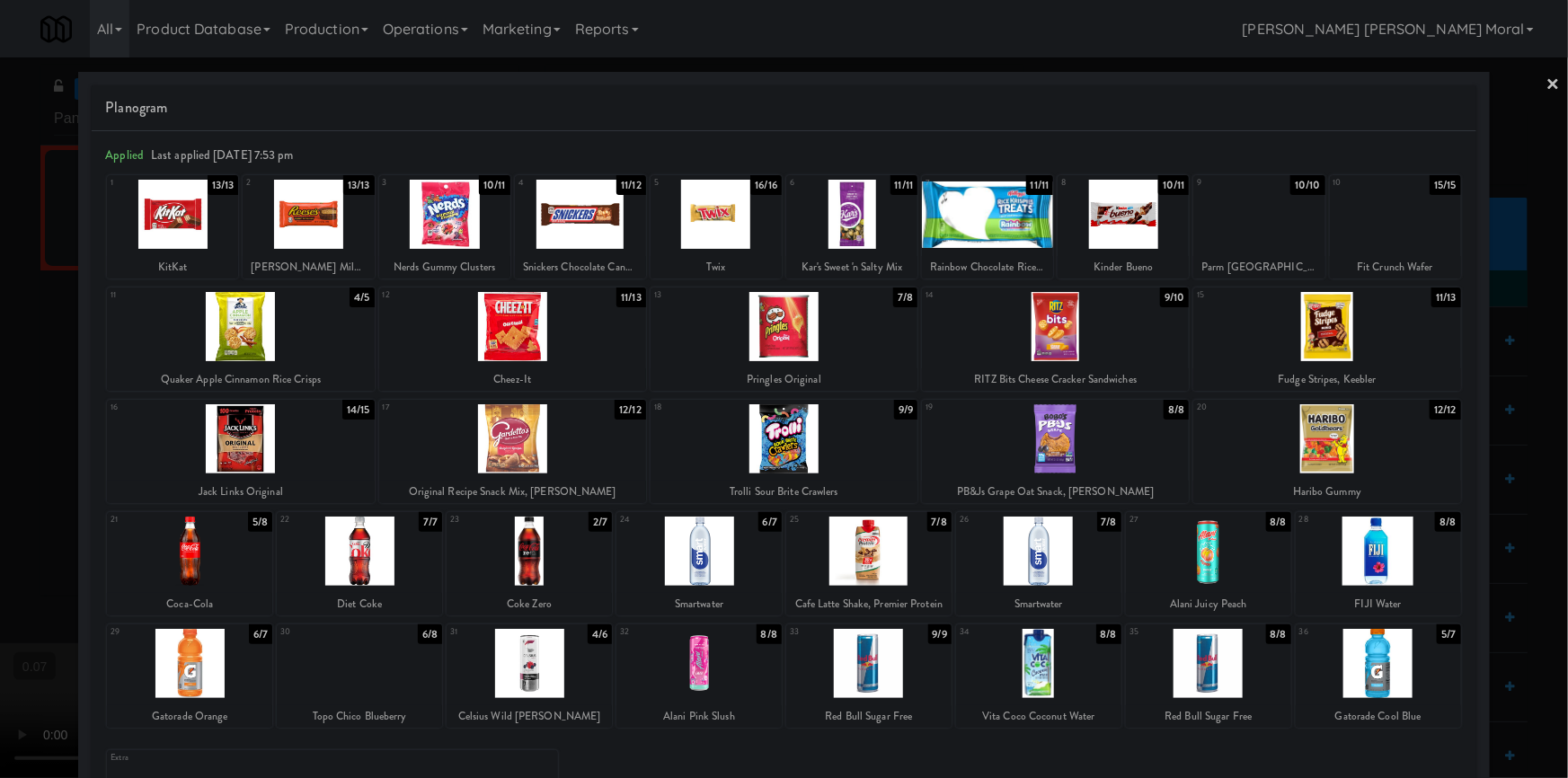
click at [319, 215] on div at bounding box center [308, 214] width 131 height 69
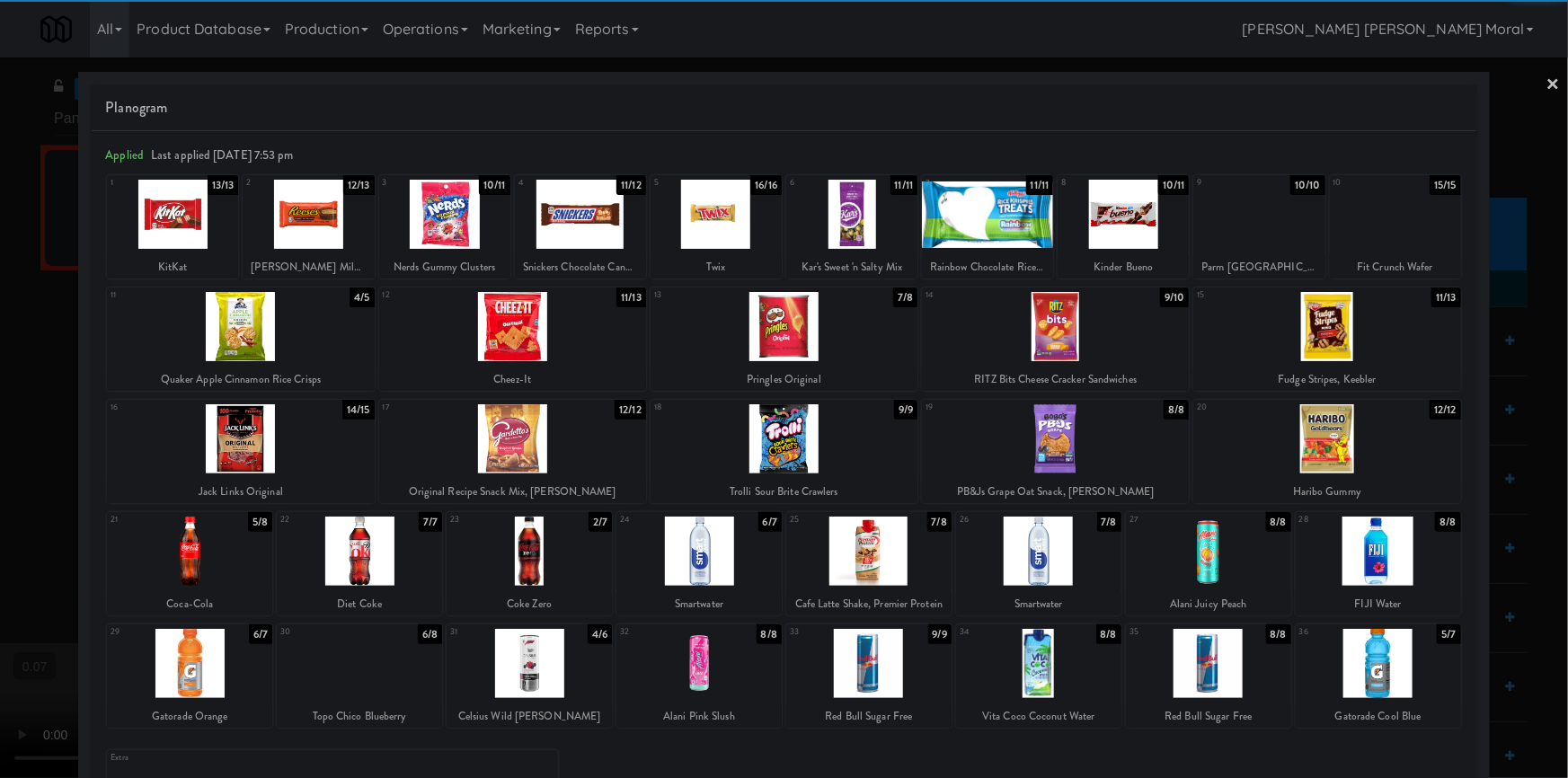
click at [1043, 562] on div at bounding box center [1038, 552] width 166 height 69
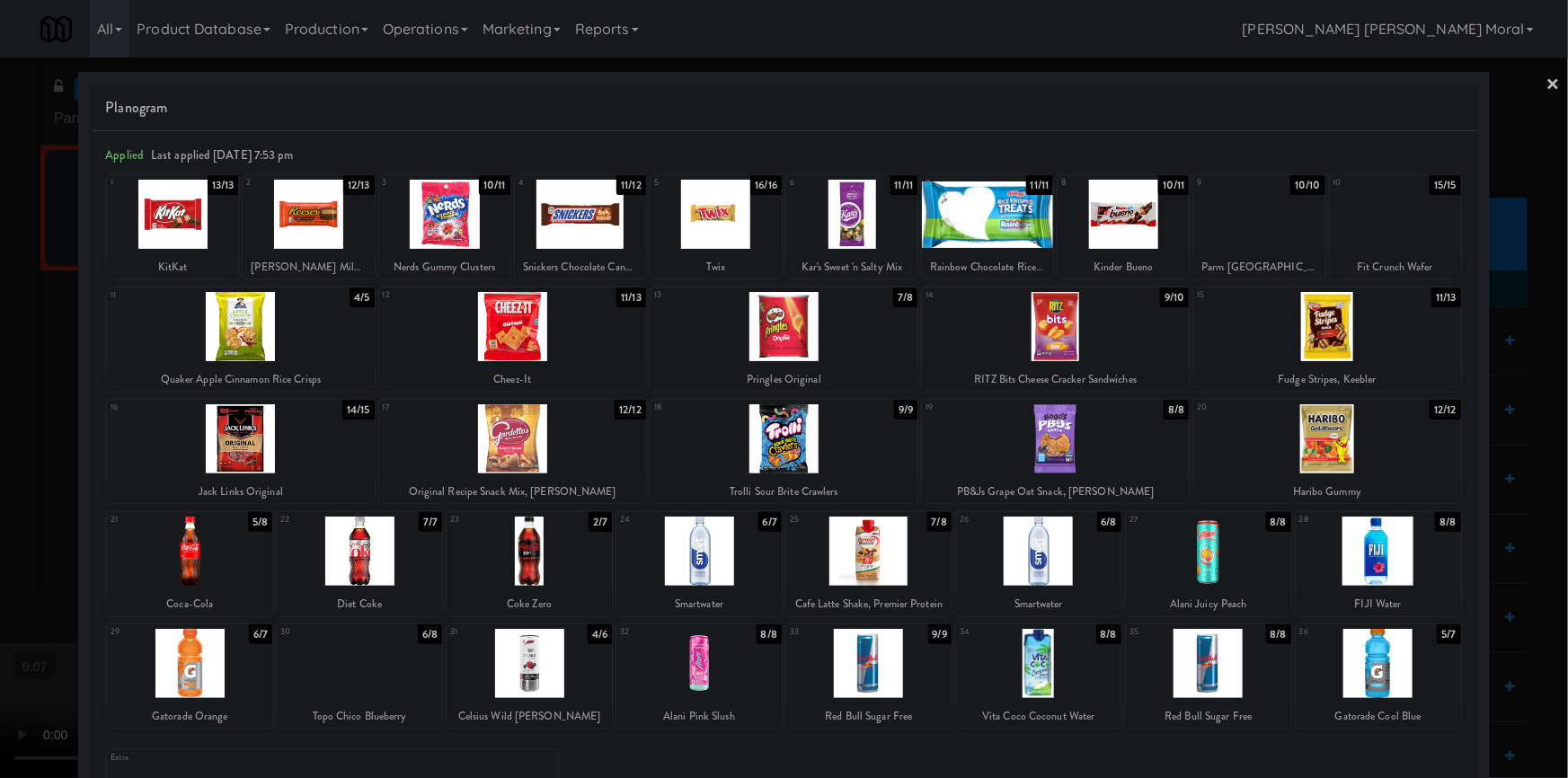
click at [0, 331] on div at bounding box center [784, 389] width 1568 height 778
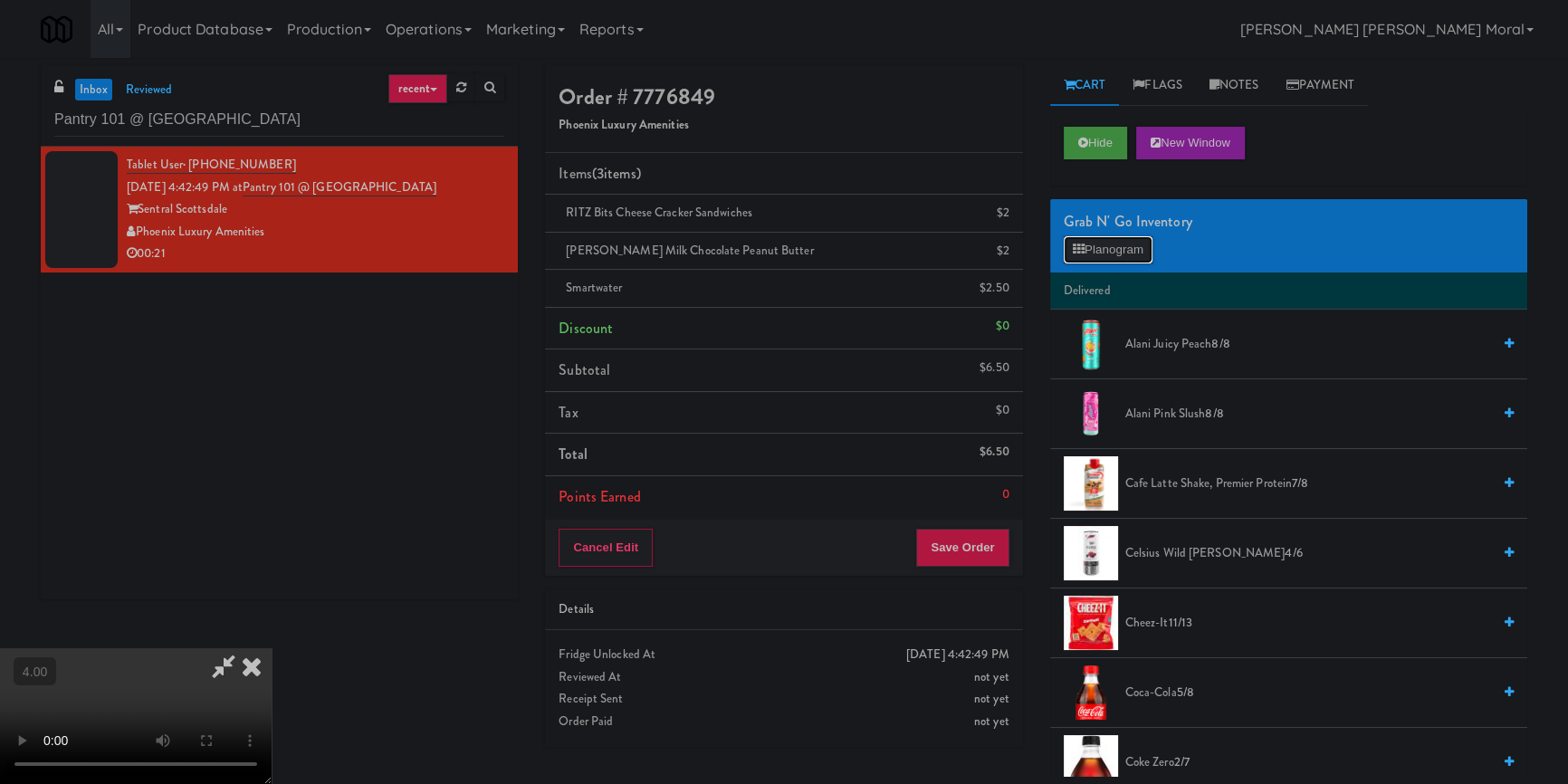
click at [1083, 260] on button "Planogram" at bounding box center [1107, 250] width 88 height 27
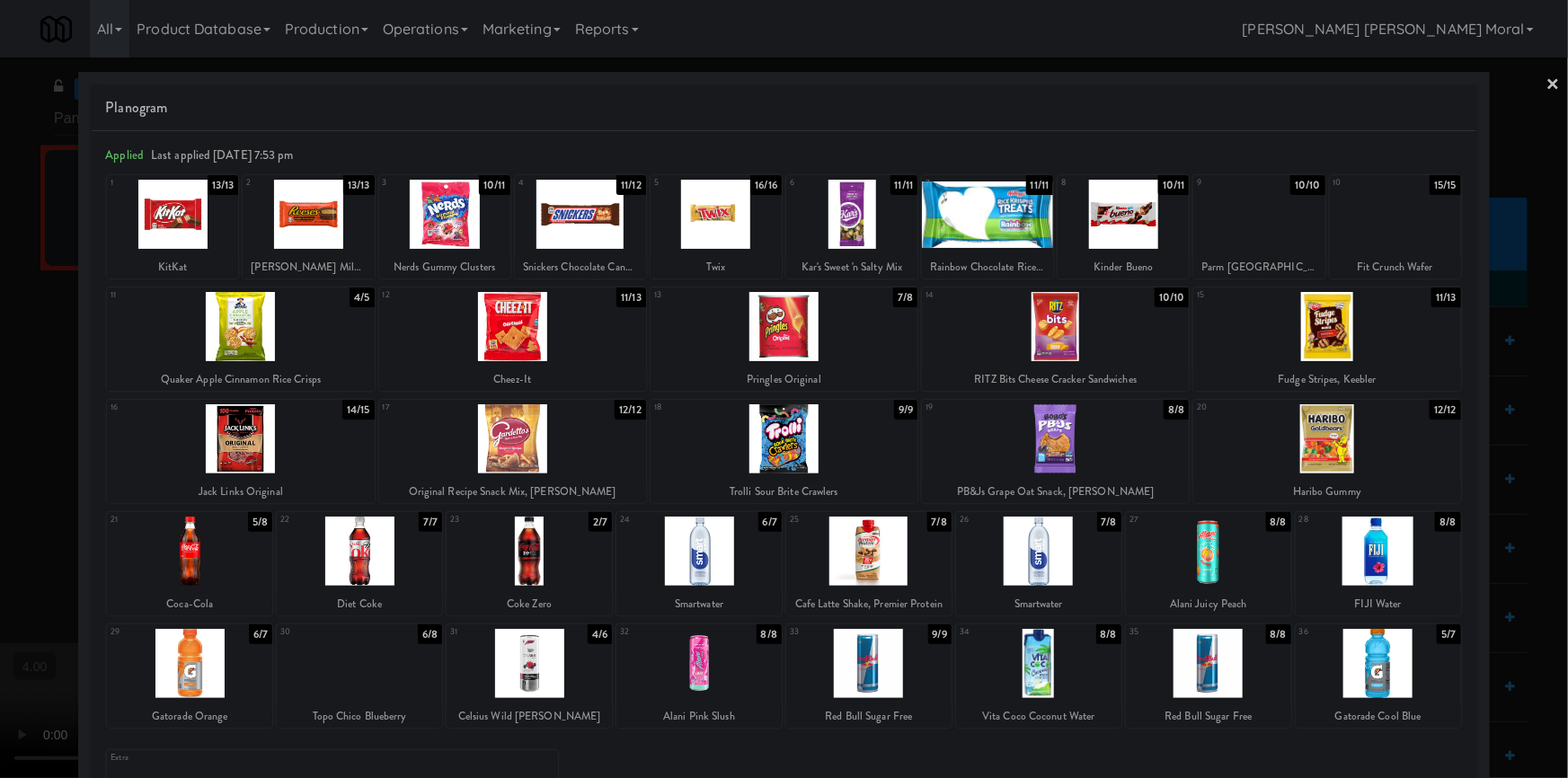
click at [1057, 543] on div at bounding box center [1038, 552] width 166 height 69
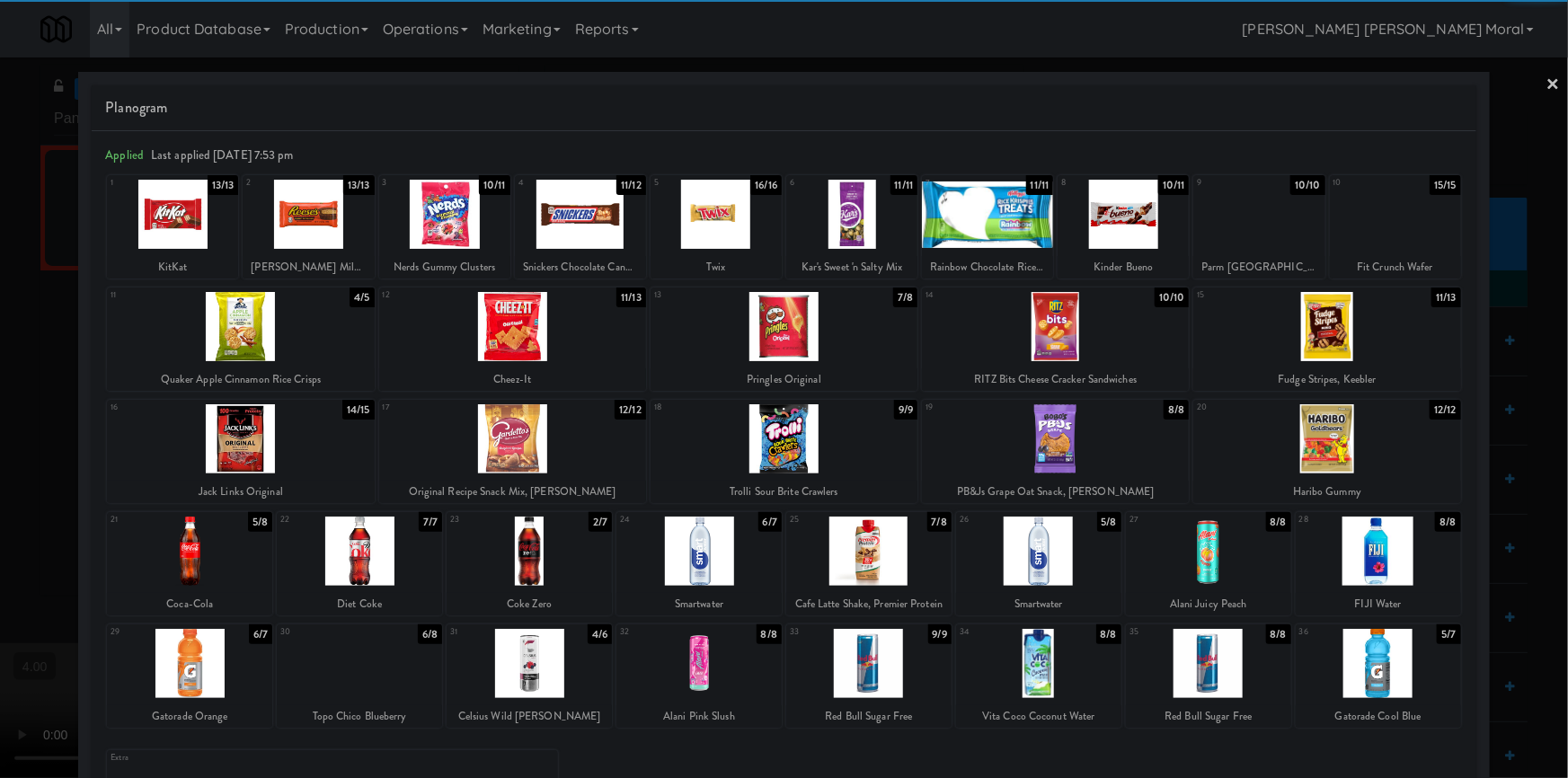
click at [0, 313] on div at bounding box center [784, 389] width 1568 height 778
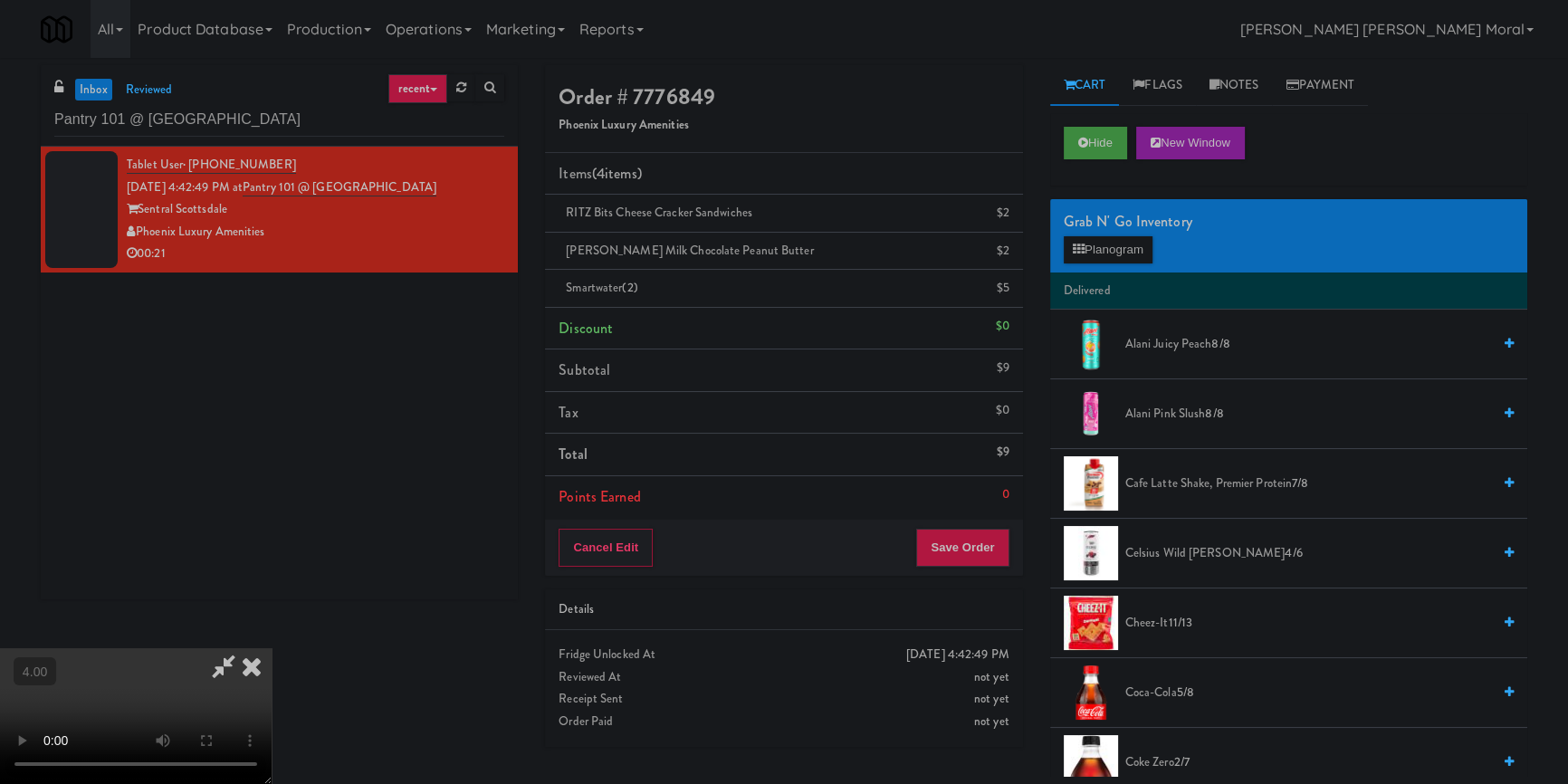
click at [272, 649] on video at bounding box center [136, 716] width 272 height 136
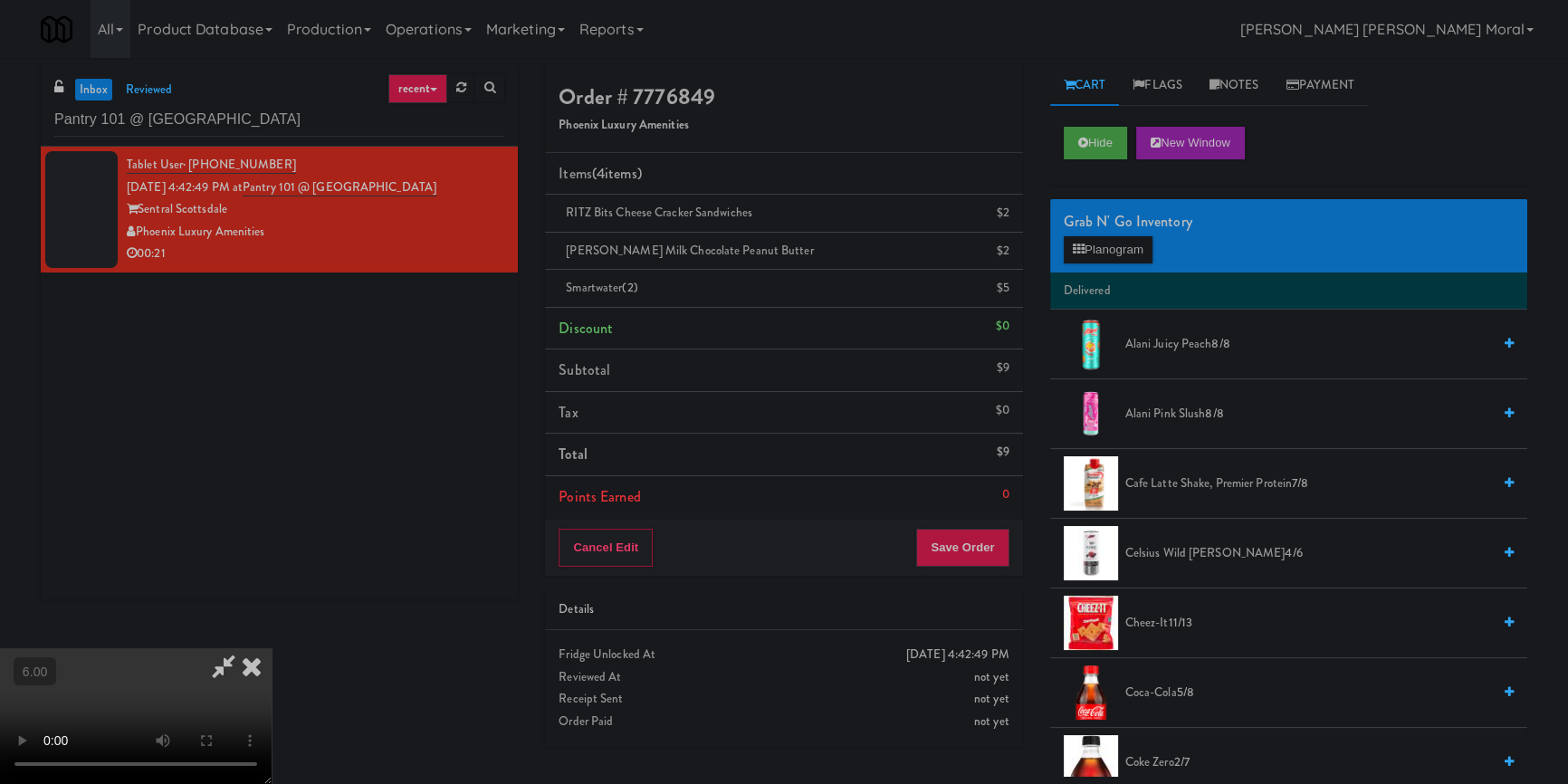
click at [272, 649] on video at bounding box center [136, 716] width 272 height 136
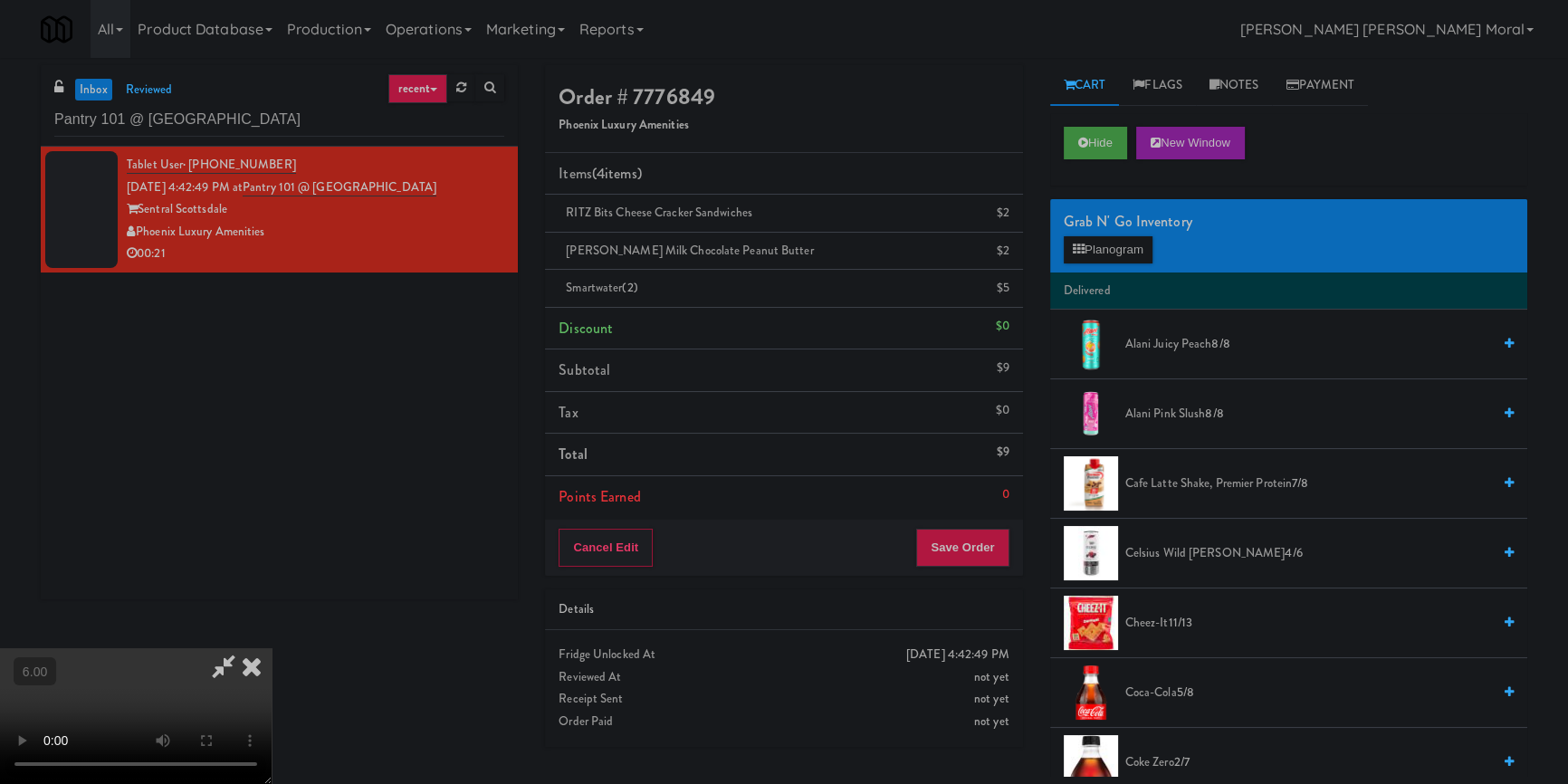
click at [272, 649] on video at bounding box center [136, 716] width 272 height 136
click at [272, 649] on icon at bounding box center [252, 667] width 40 height 37
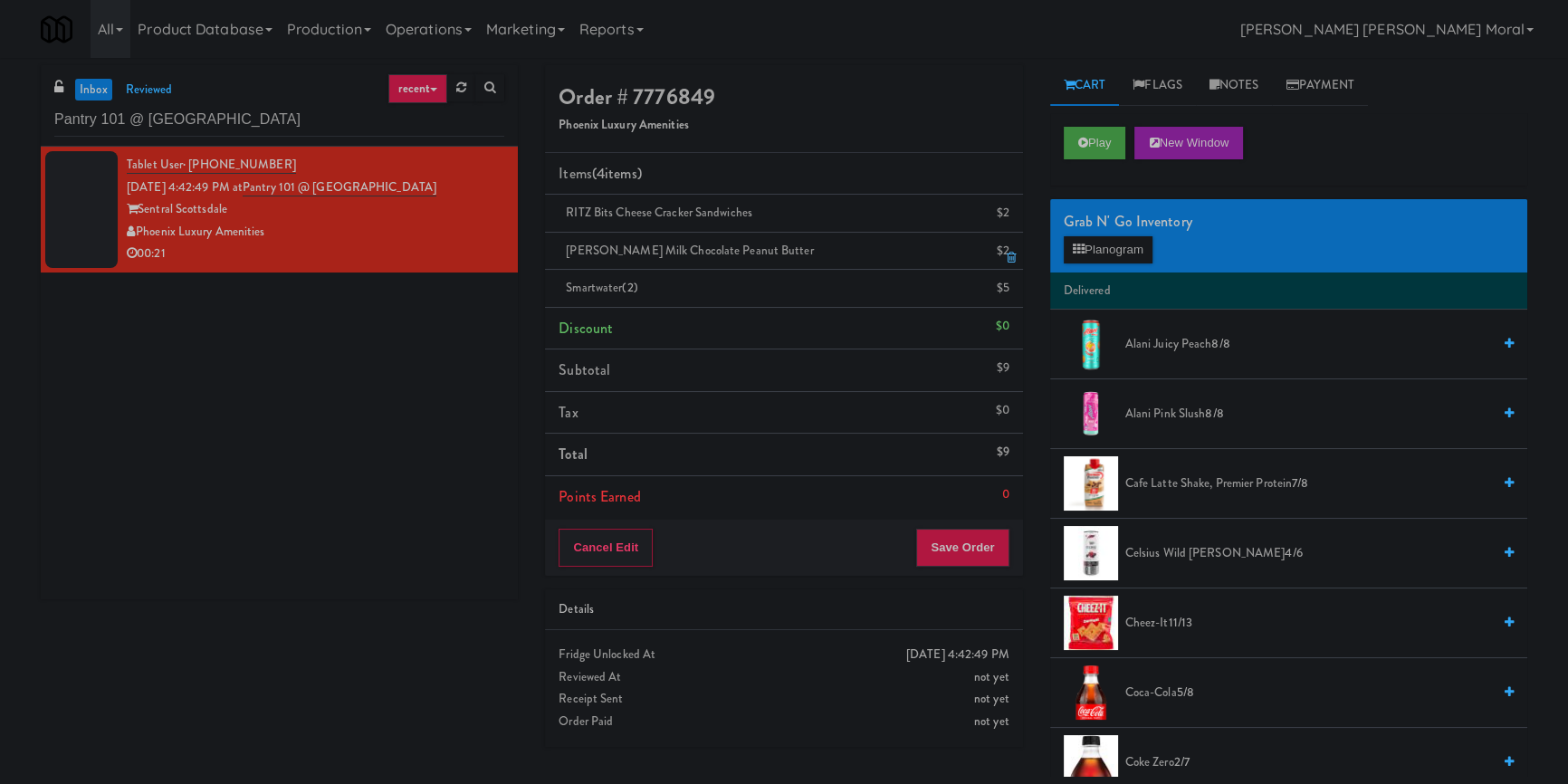
click at [1010, 253] on icon at bounding box center [1012, 257] width 9 height 12
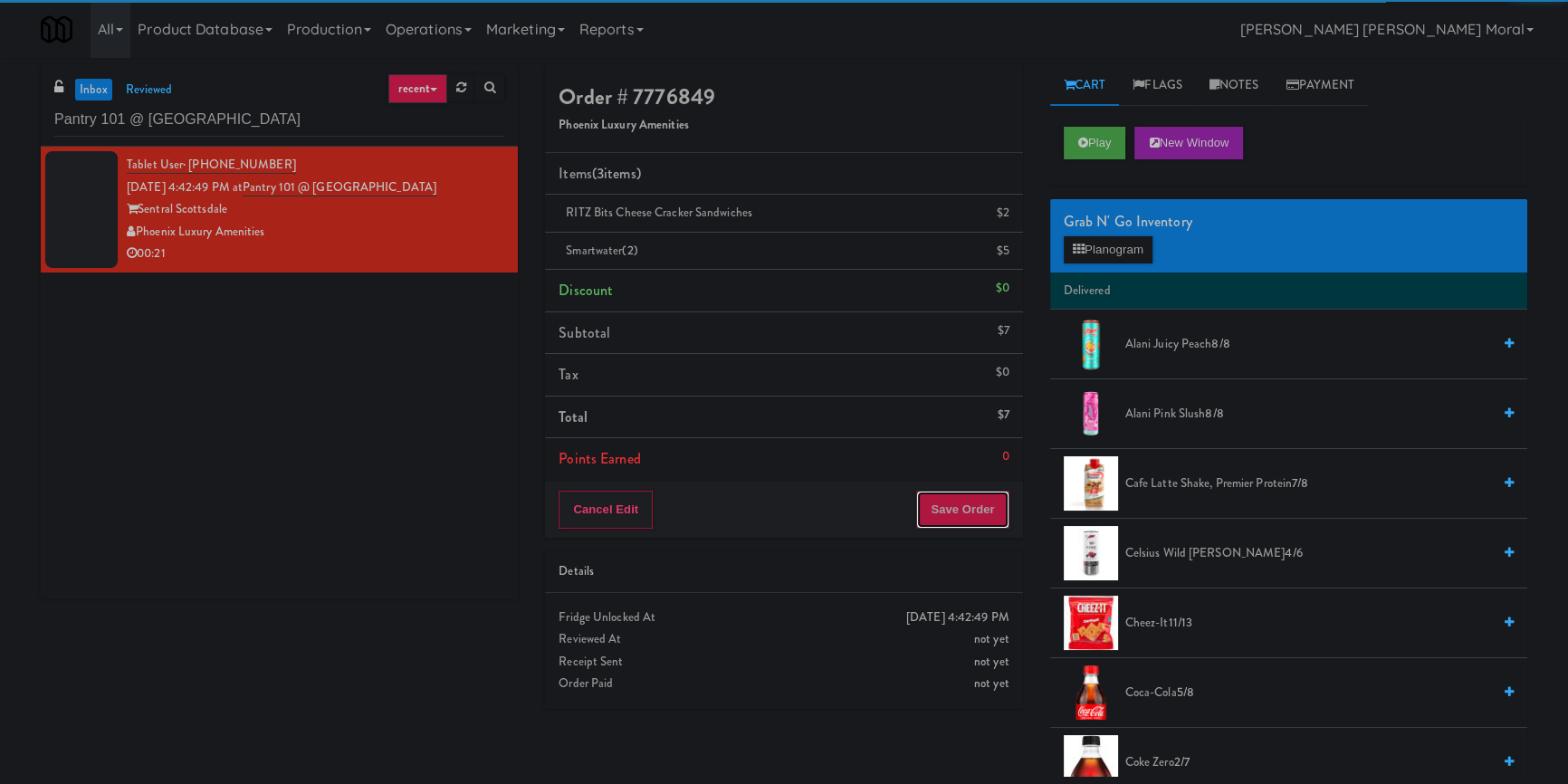
click at [960, 512] on button "Save Order" at bounding box center [961, 510] width 92 height 38
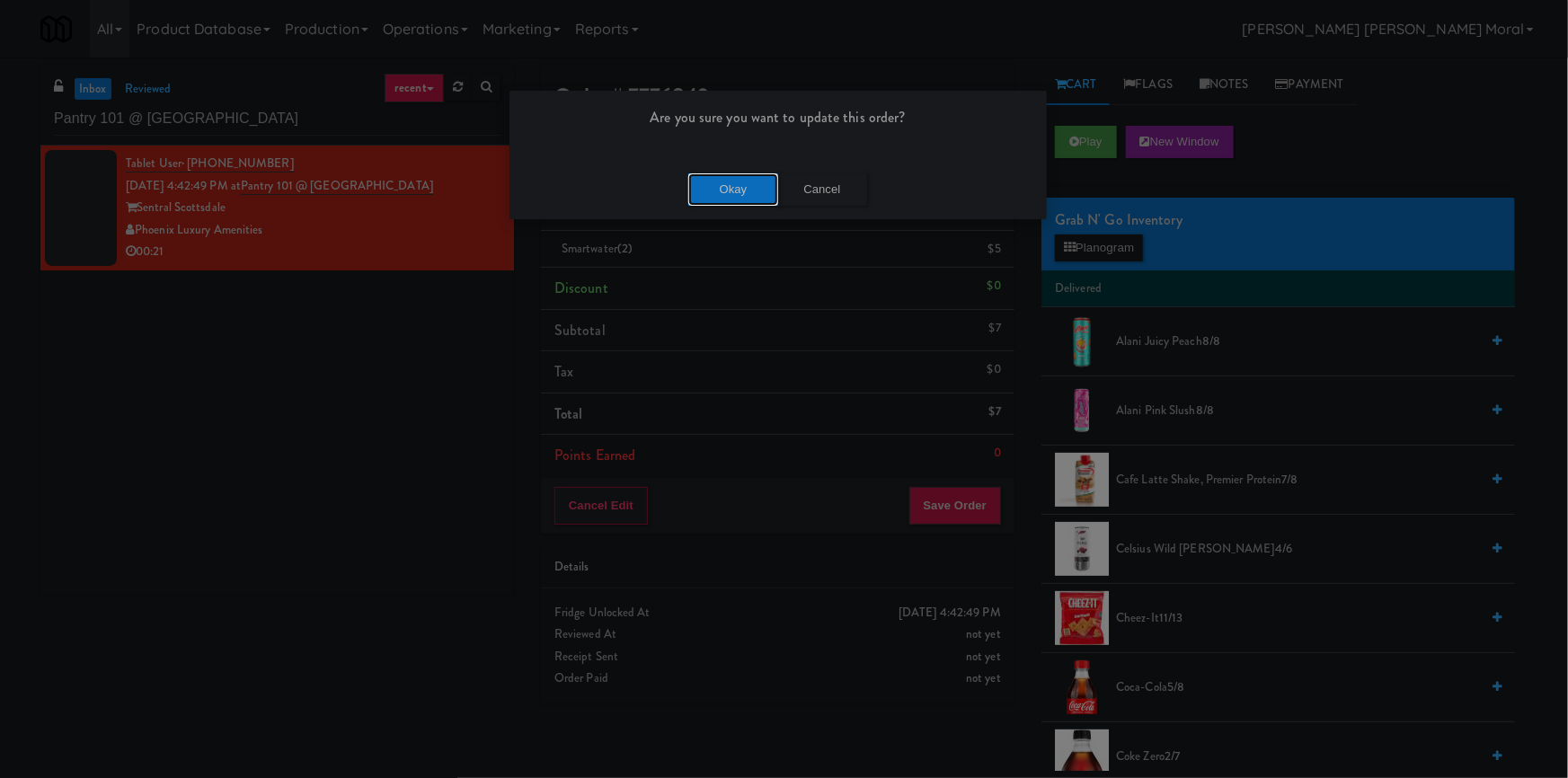
click at [731, 194] on button "Okay" at bounding box center [732, 190] width 90 height 33
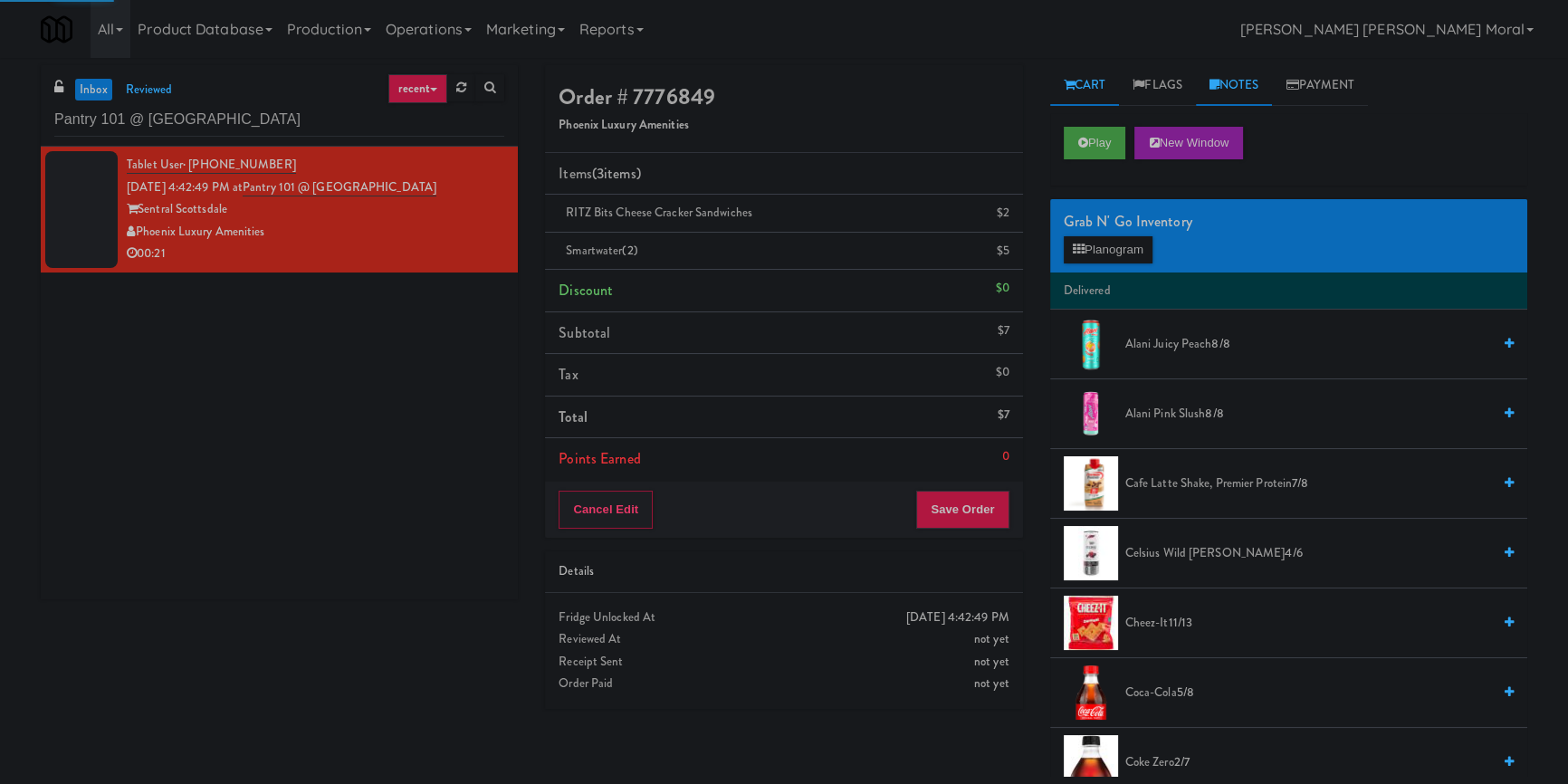
click at [1241, 90] on link "Notes" at bounding box center [1234, 85] width 77 height 41
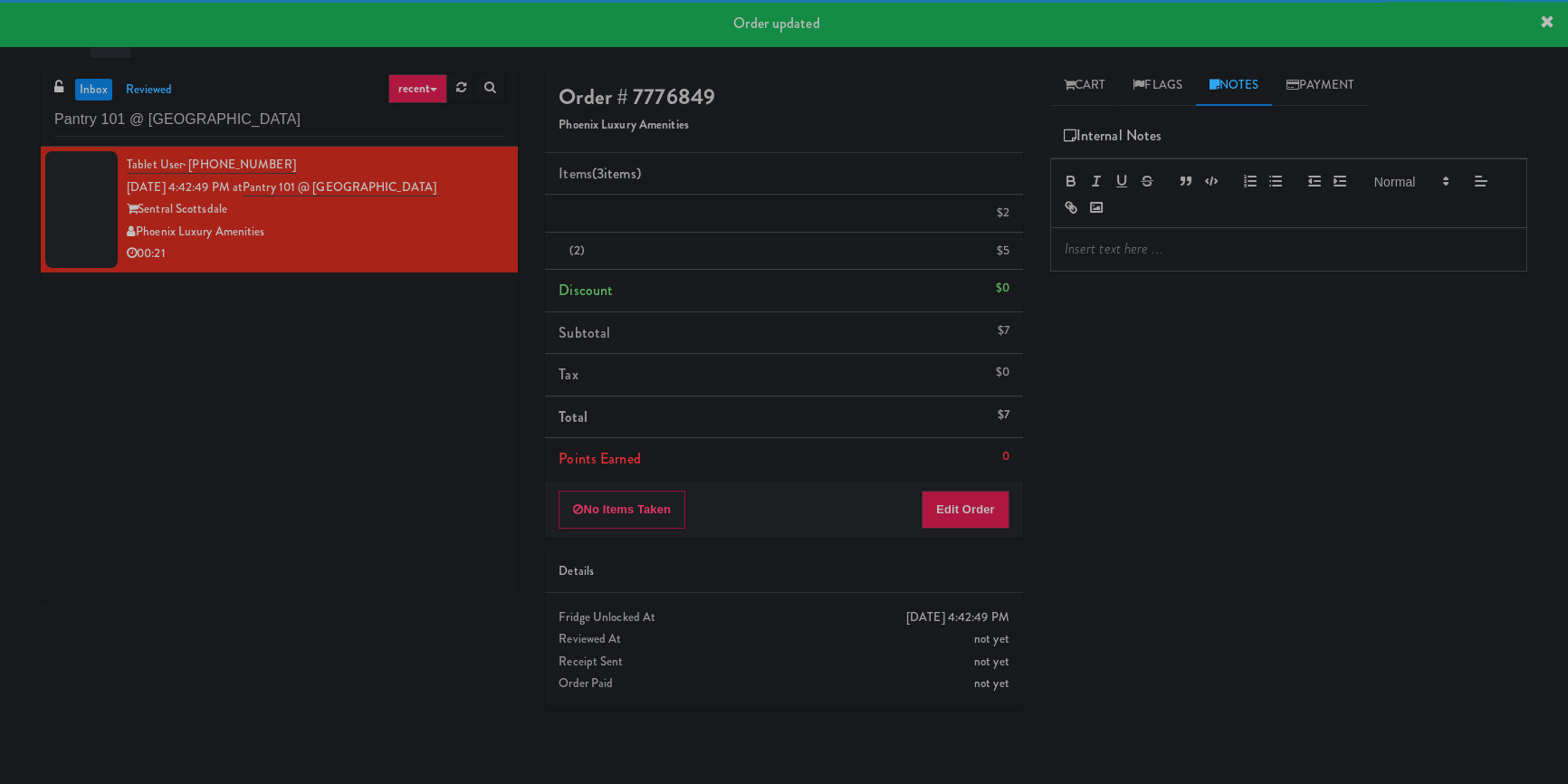
click at [1168, 263] on div at bounding box center [1288, 249] width 475 height 42
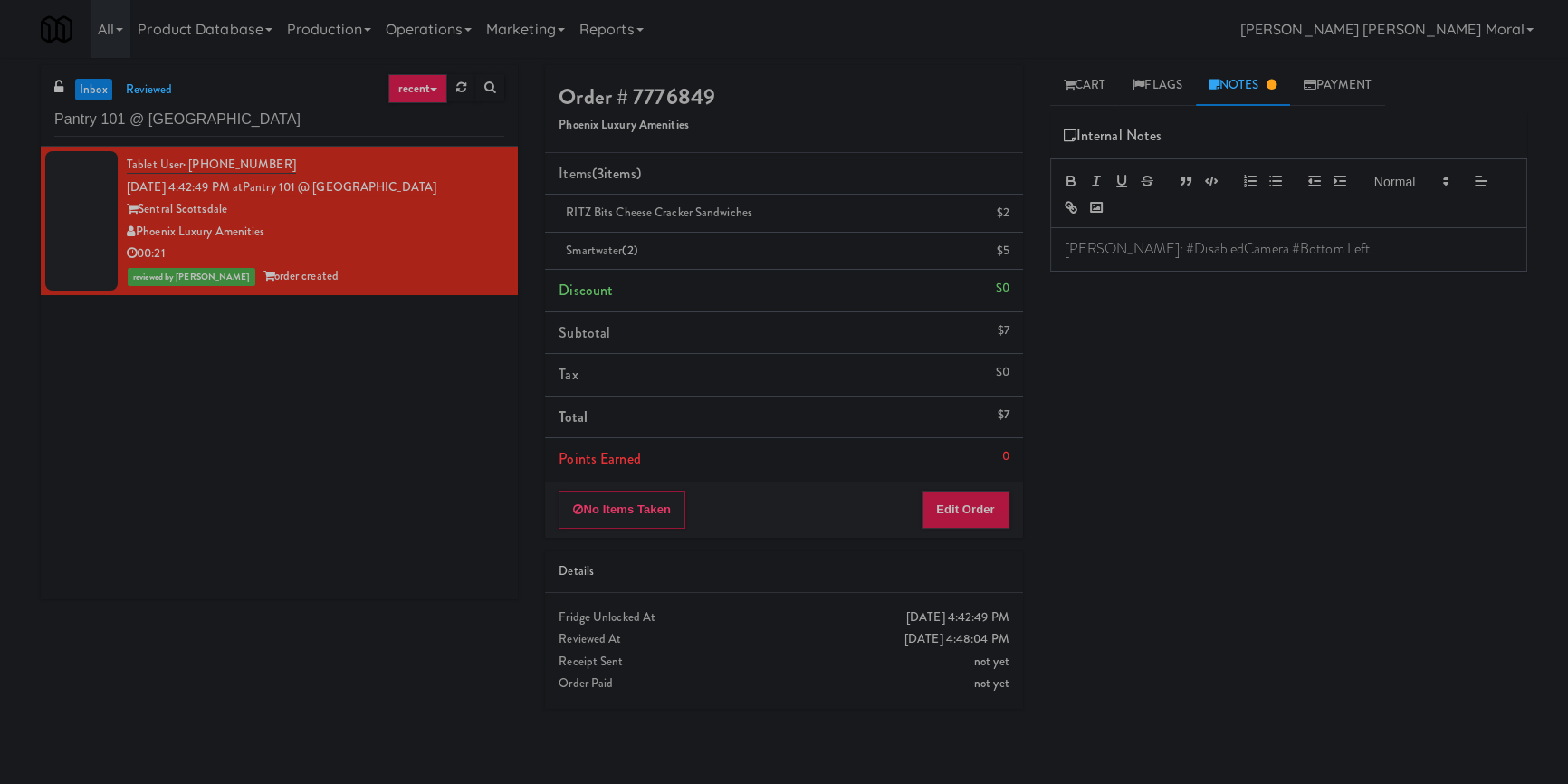
click at [1274, 251] on p "[PERSON_NAME]: #DisabledCamera #Bottom Left" at bounding box center [1288, 249] width 448 height 20
paste input "[PERSON_NAME] - Cooler - Left"
drag, startPoint x: 271, startPoint y: 106, endPoint x: 0, endPoint y: 92, distance: 271.4
click at [0, 92] on div "inbox reviewed recent all unclear take inventory issue suspicious failed recent…" at bounding box center [784, 421] width 1568 height 712
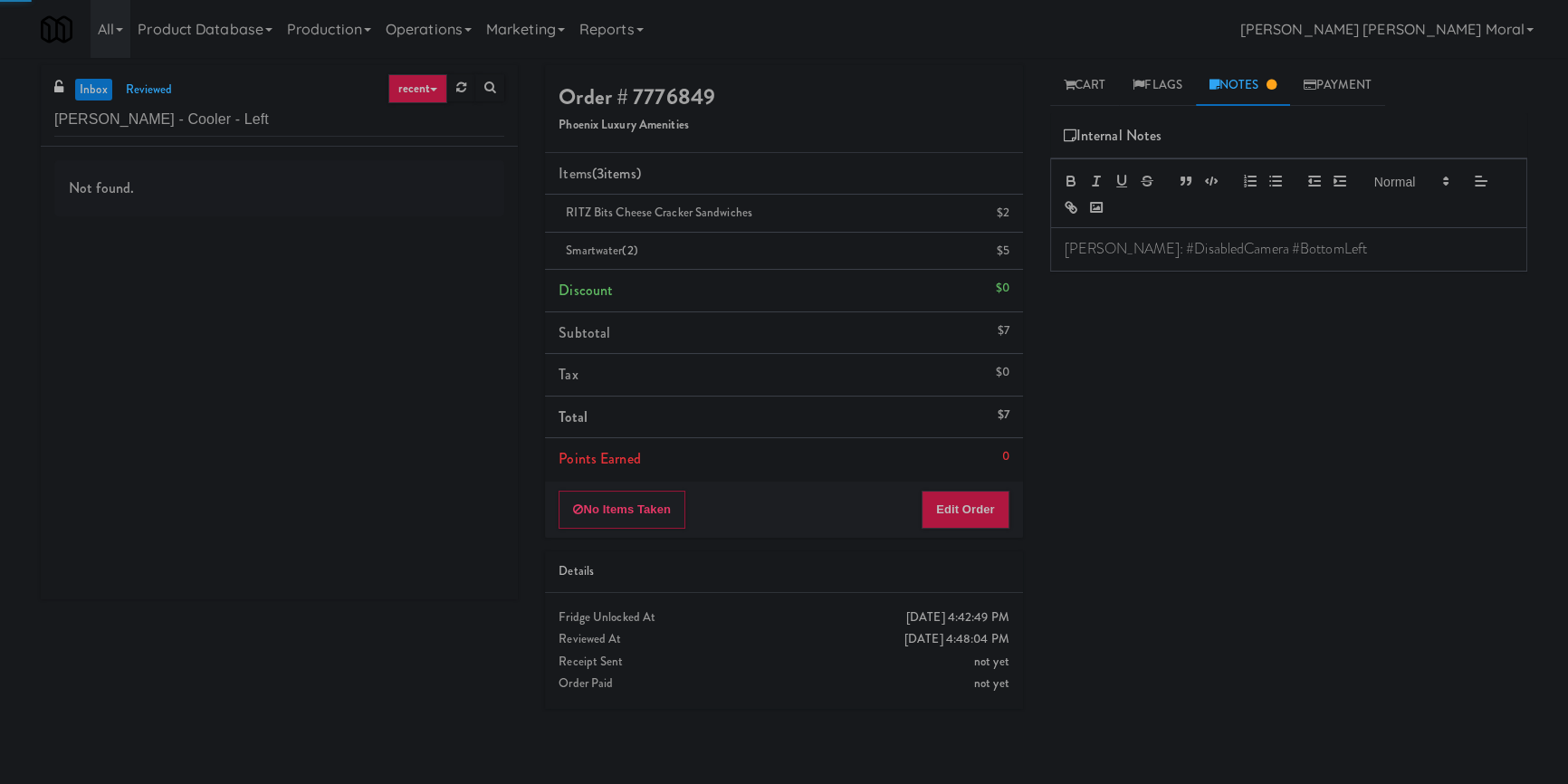
click at [373, 230] on div "Not found." at bounding box center [279, 373] width 477 height 453
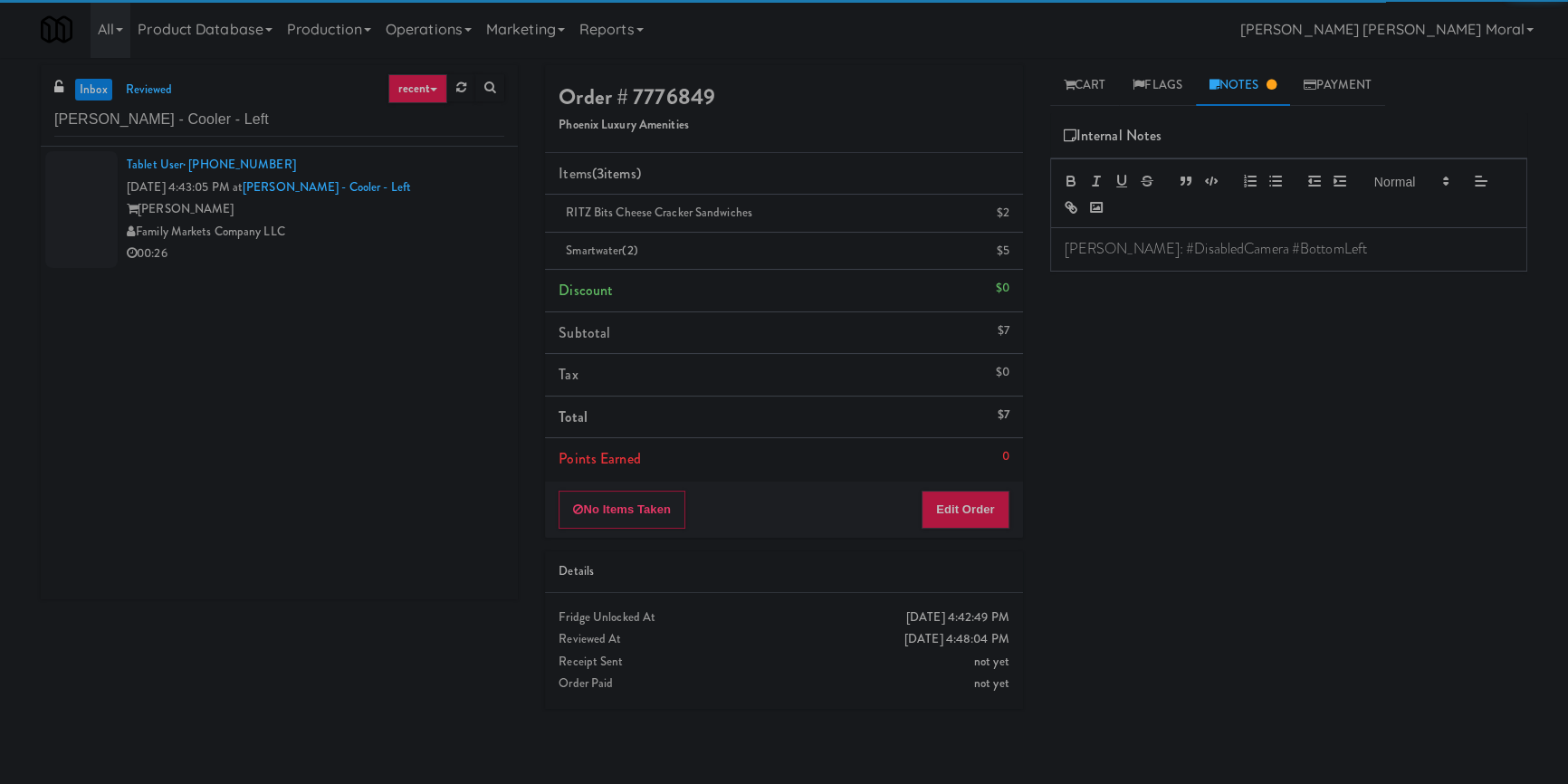
click at [388, 231] on div "Family Markets Company LLC" at bounding box center [316, 232] width 378 height 23
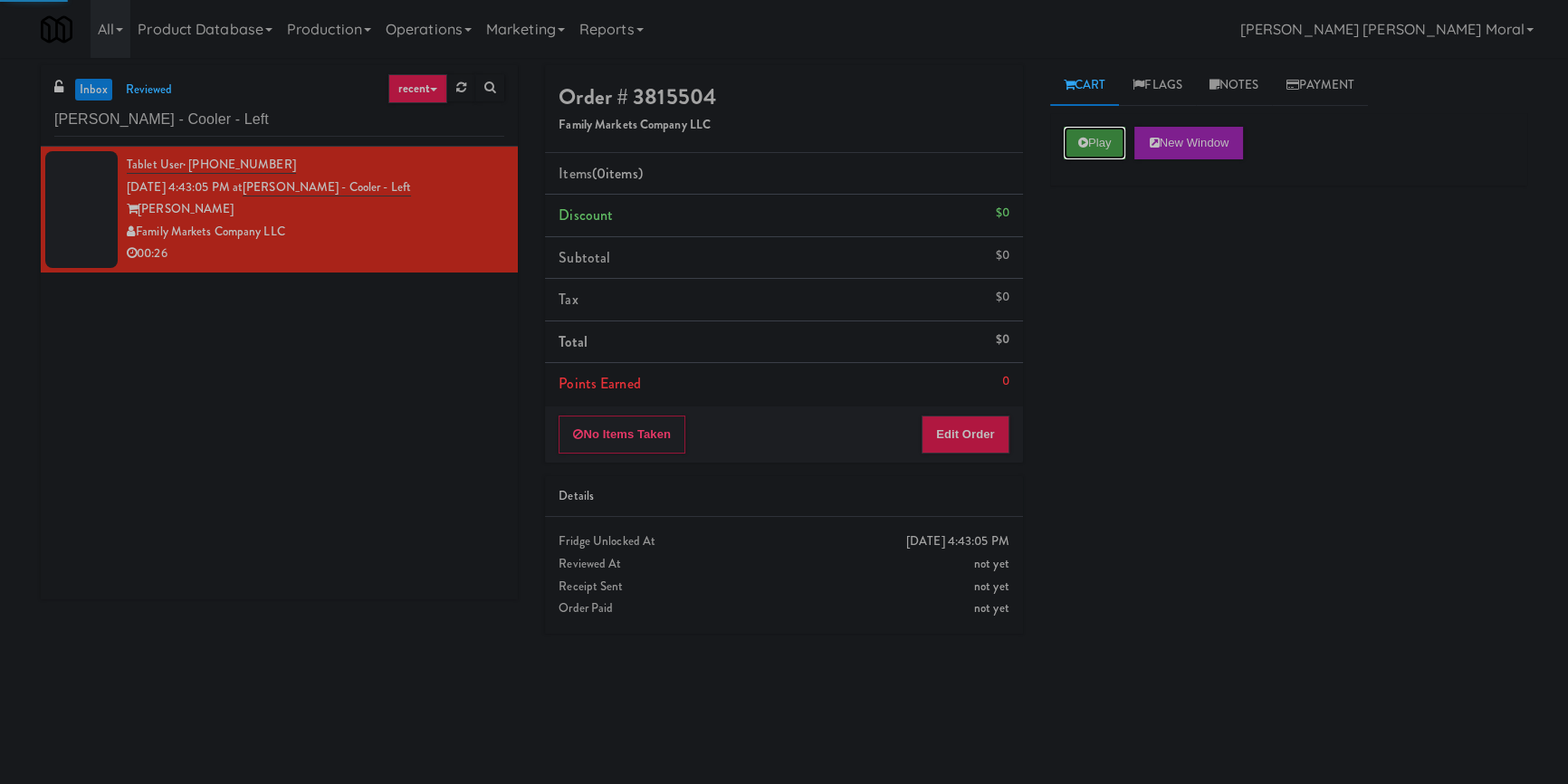
click at [1102, 133] on button "Play" at bounding box center [1095, 143] width 62 height 33
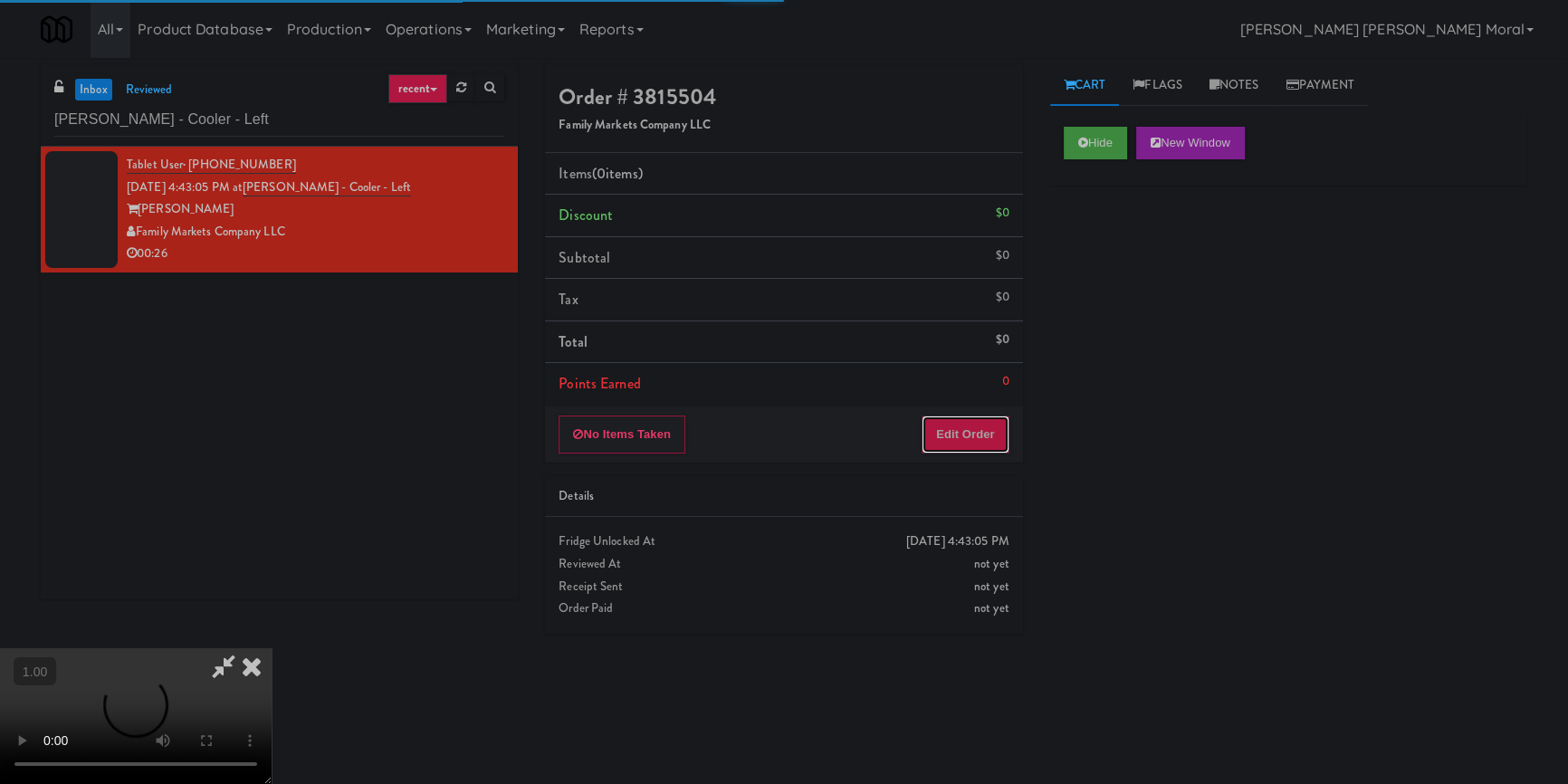
click at [957, 430] on button "Edit Order" at bounding box center [965, 435] width 88 height 38
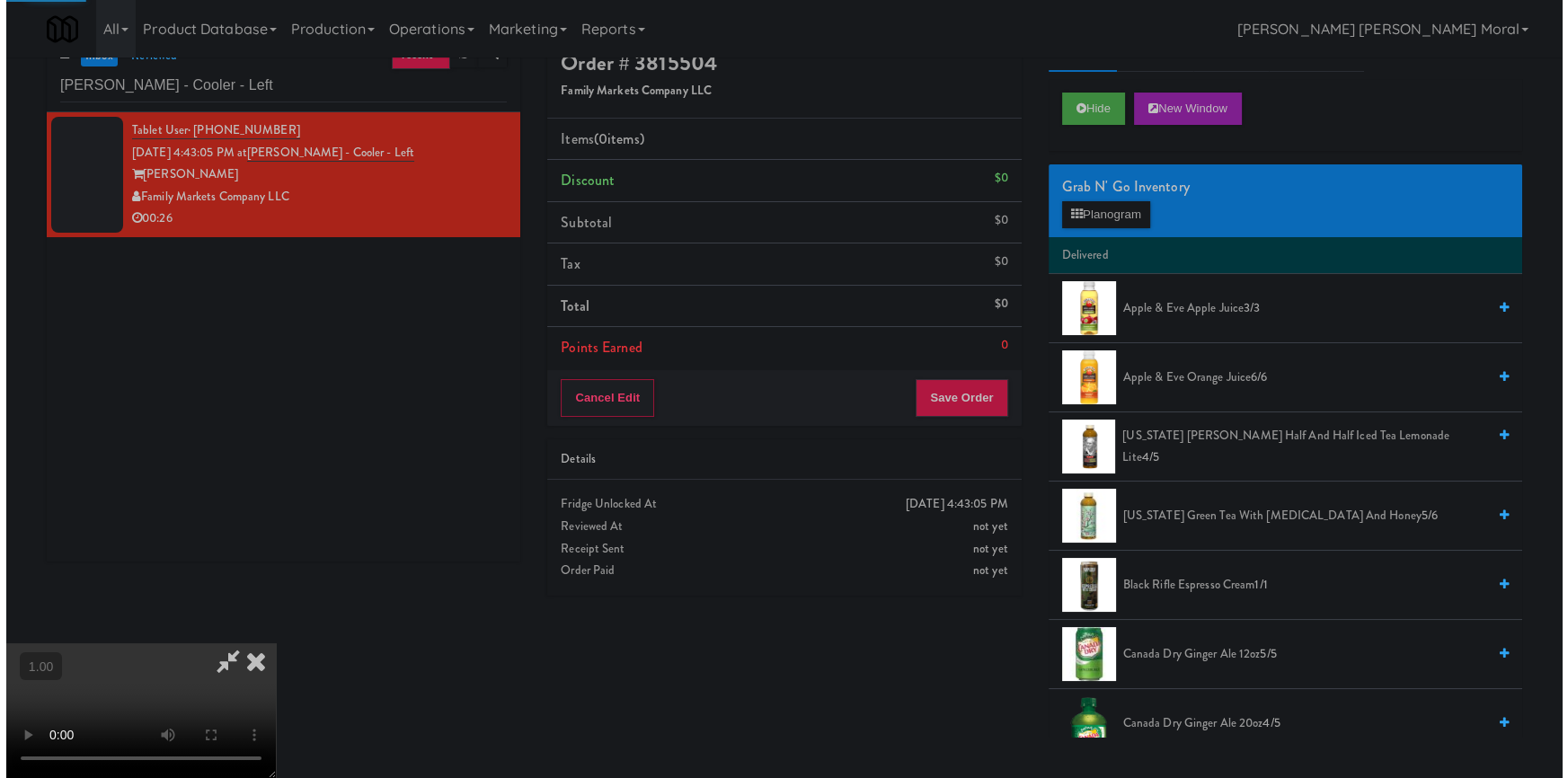
scroll to position [57, 0]
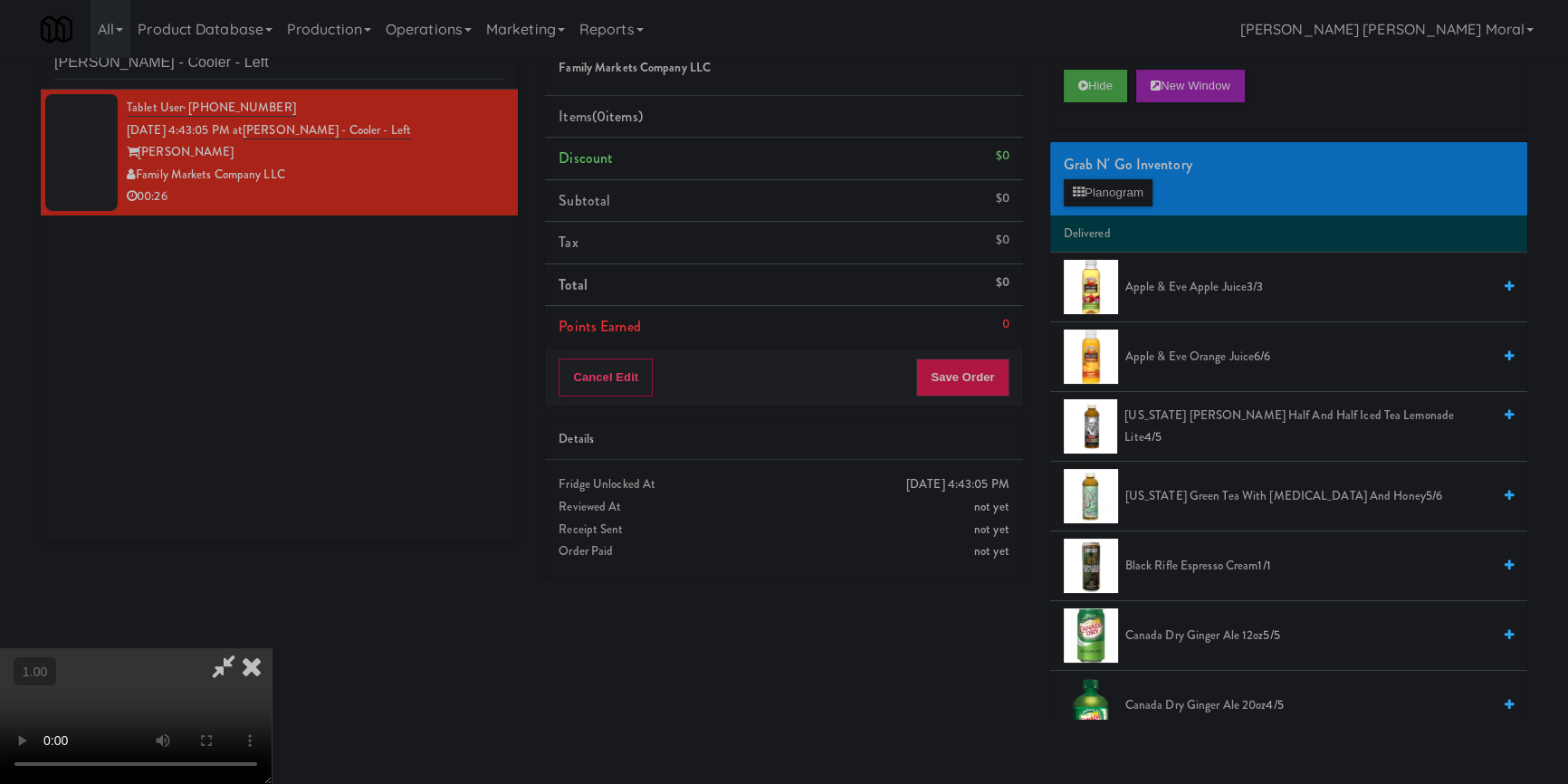
click at [272, 649] on video at bounding box center [136, 716] width 272 height 136
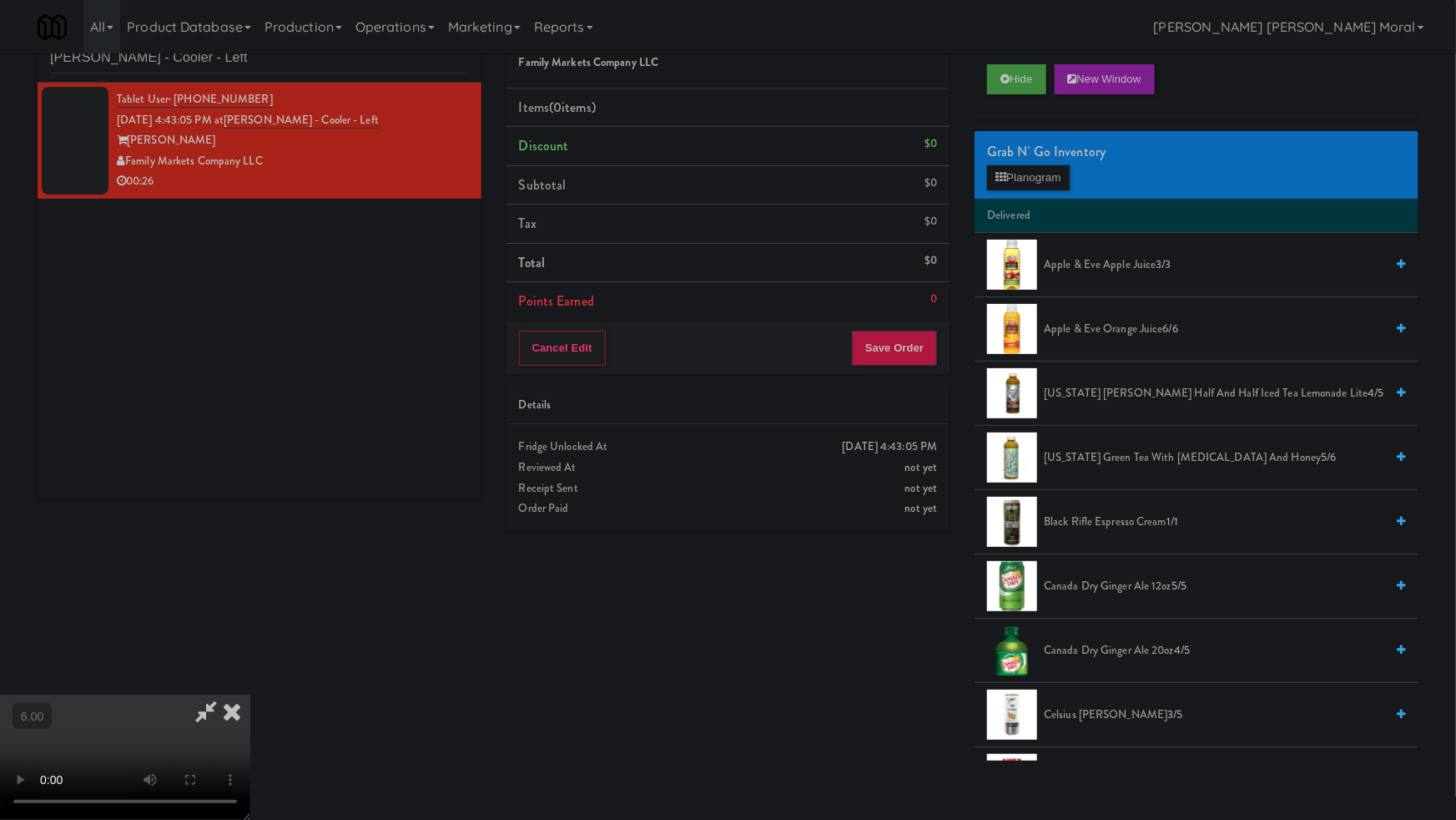
click at [251, 695] on video at bounding box center [125, 757] width 251 height 125
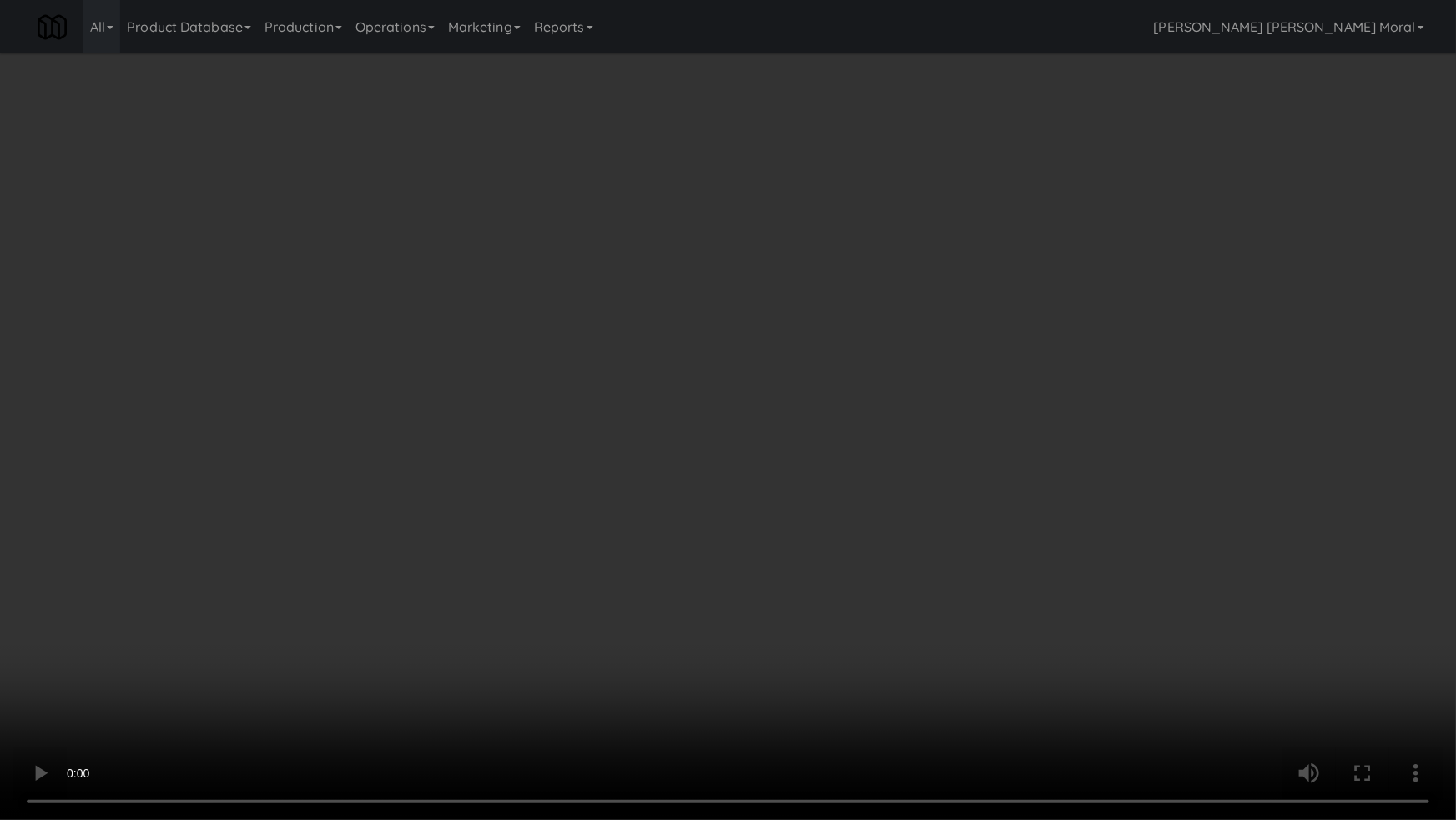
drag, startPoint x: 725, startPoint y: 468, endPoint x: 992, endPoint y: 319, distance: 305.8
click at [725, 467] on video at bounding box center [728, 410] width 1456 height 820
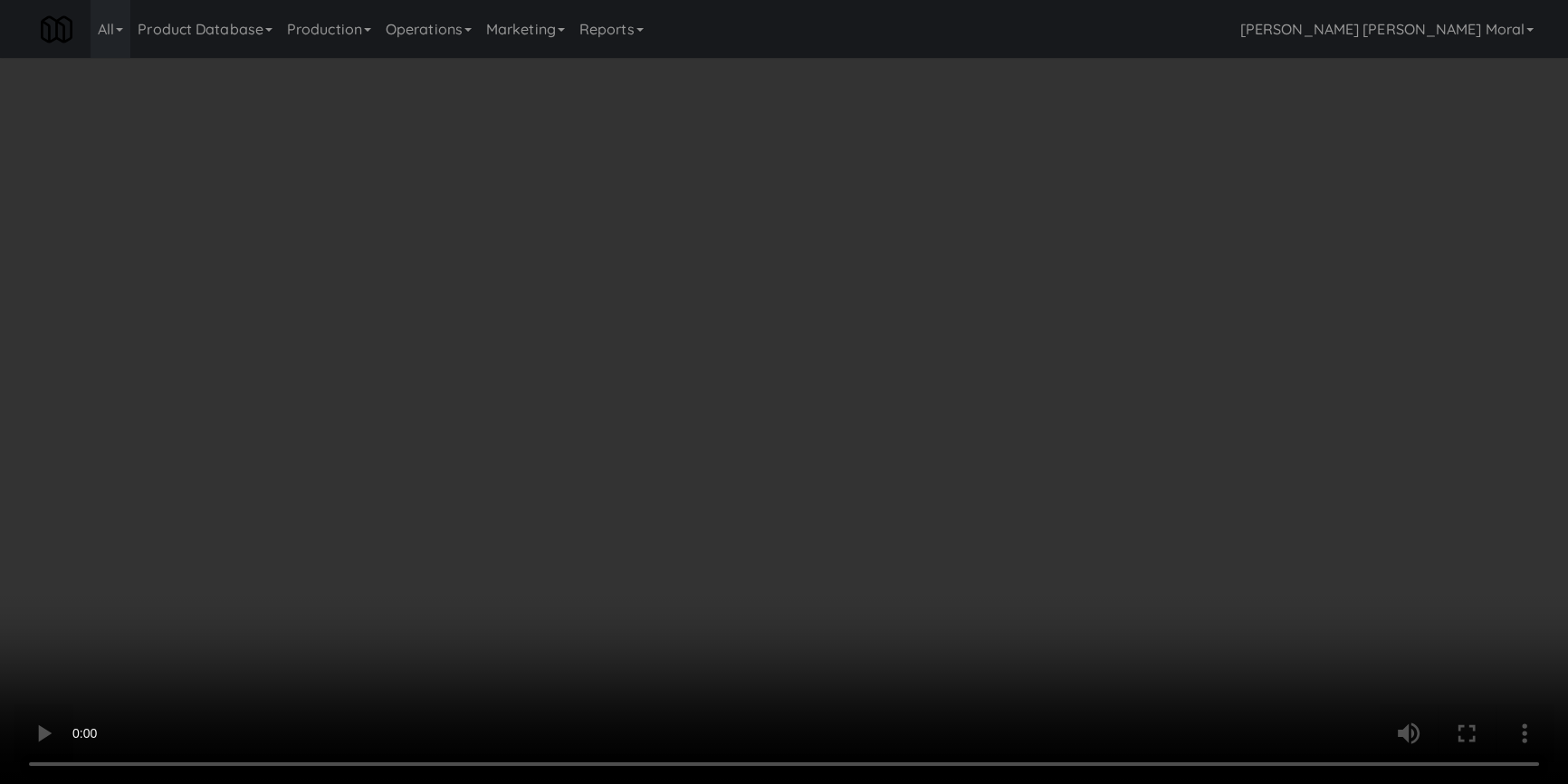
click at [1050, 197] on div "Grab N' Go Inventory Planogram" at bounding box center [1288, 179] width 477 height 73
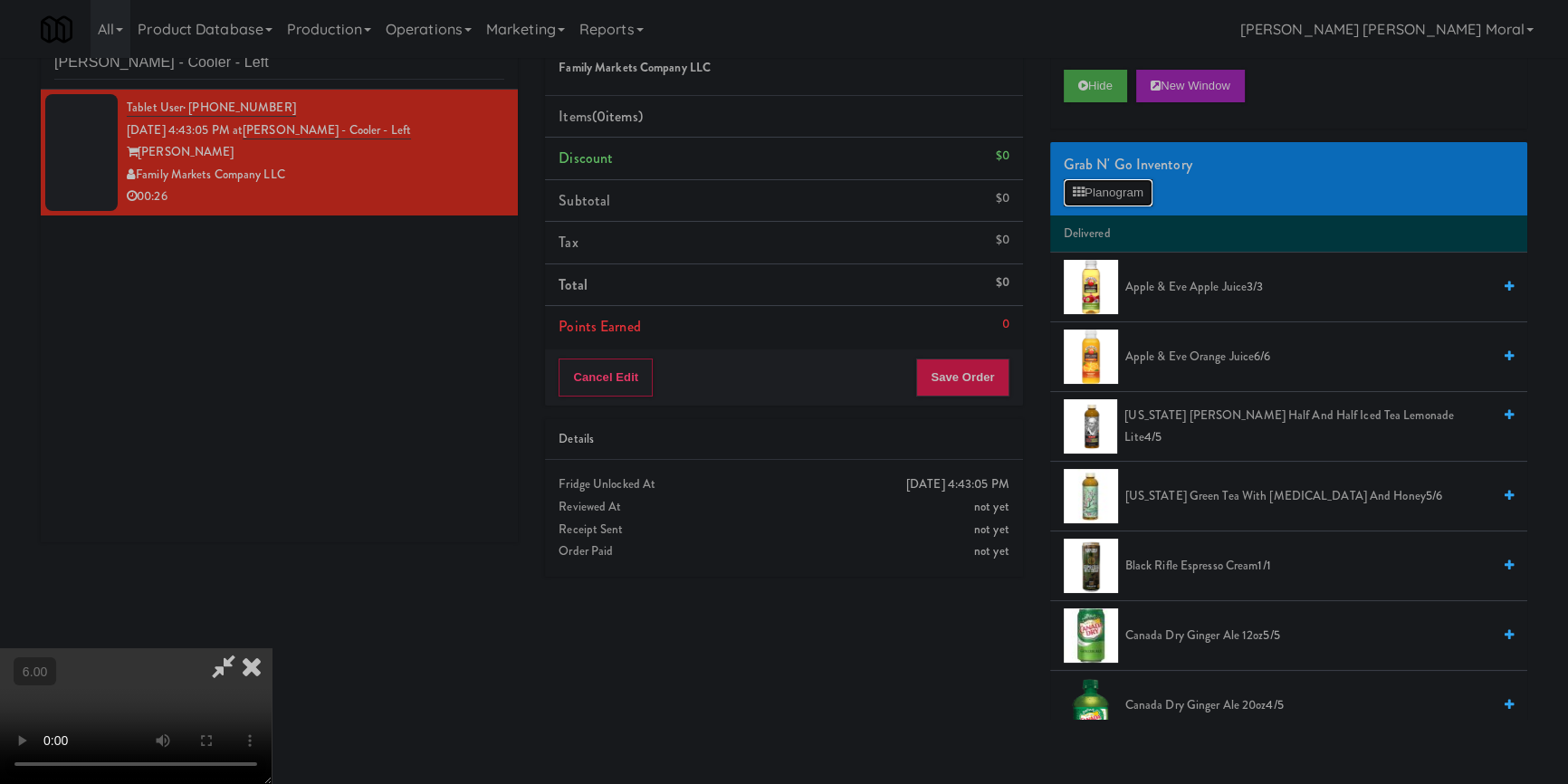
drag, startPoint x: 1081, startPoint y: 195, endPoint x: 1089, endPoint y: 202, distance: 10.6
click at [1081, 195] on icon at bounding box center [1078, 192] width 12 height 12
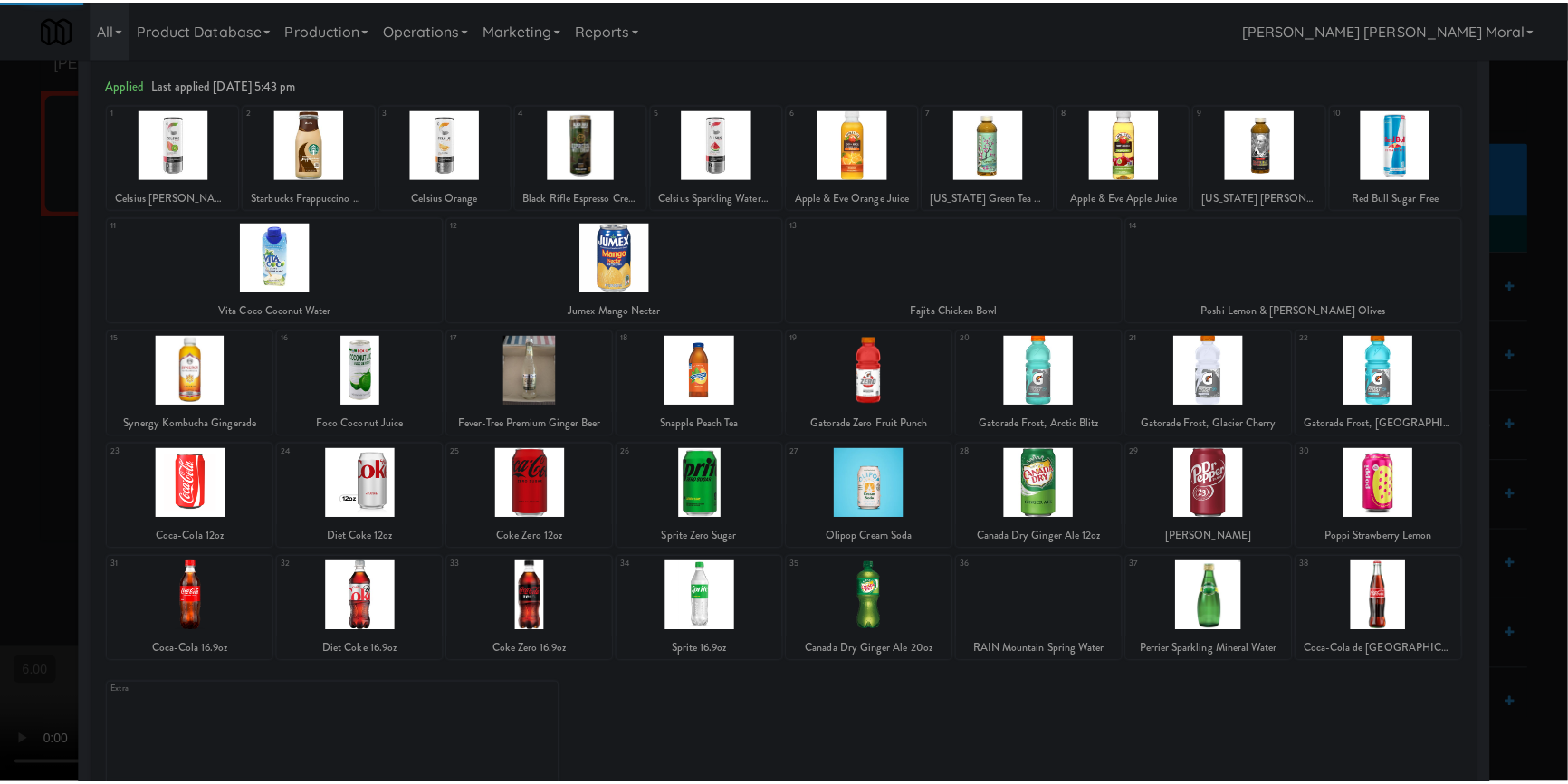
scroll to position [104, 0]
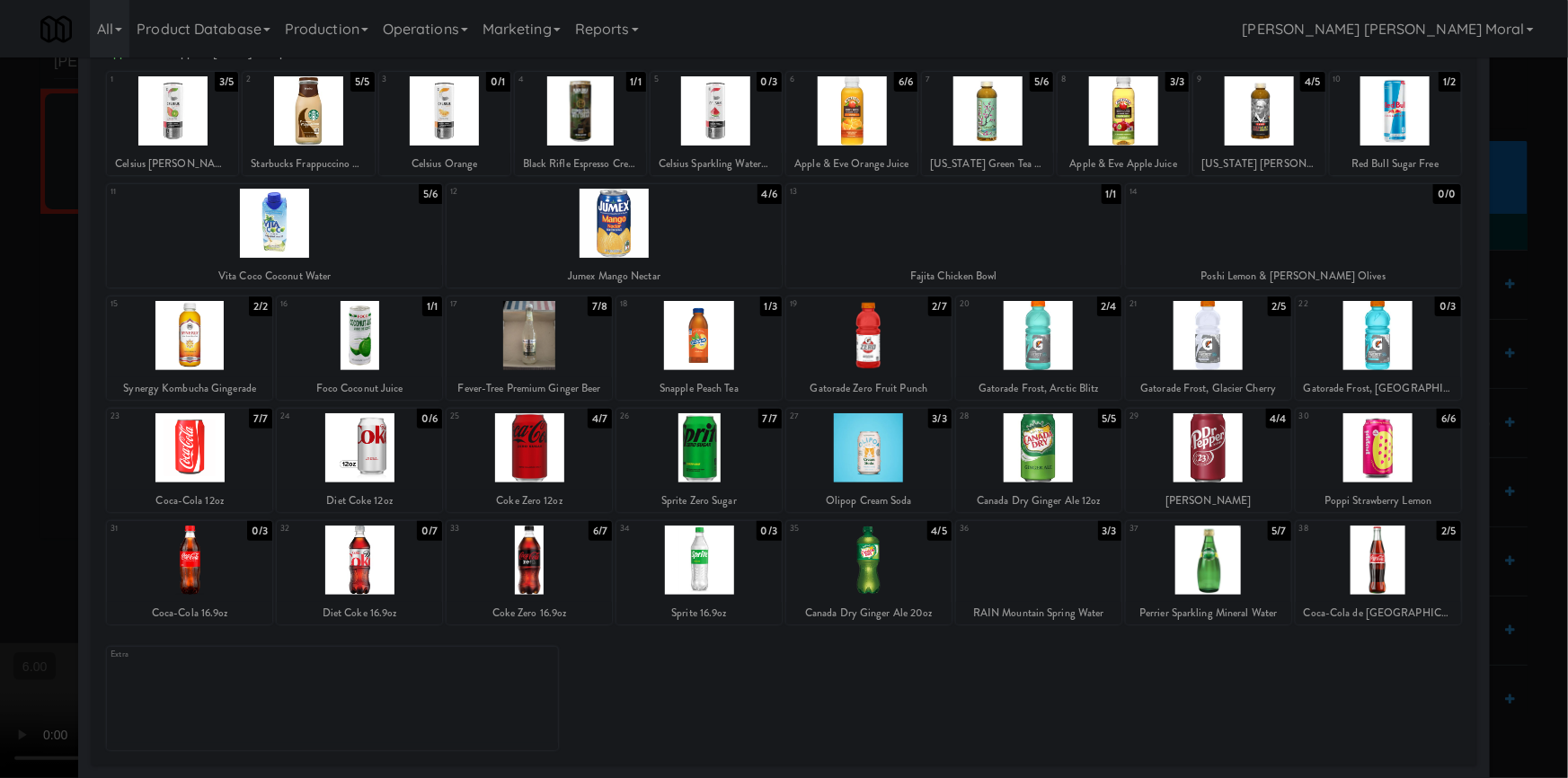
click at [1192, 445] on div at bounding box center [1209, 448] width 166 height 69
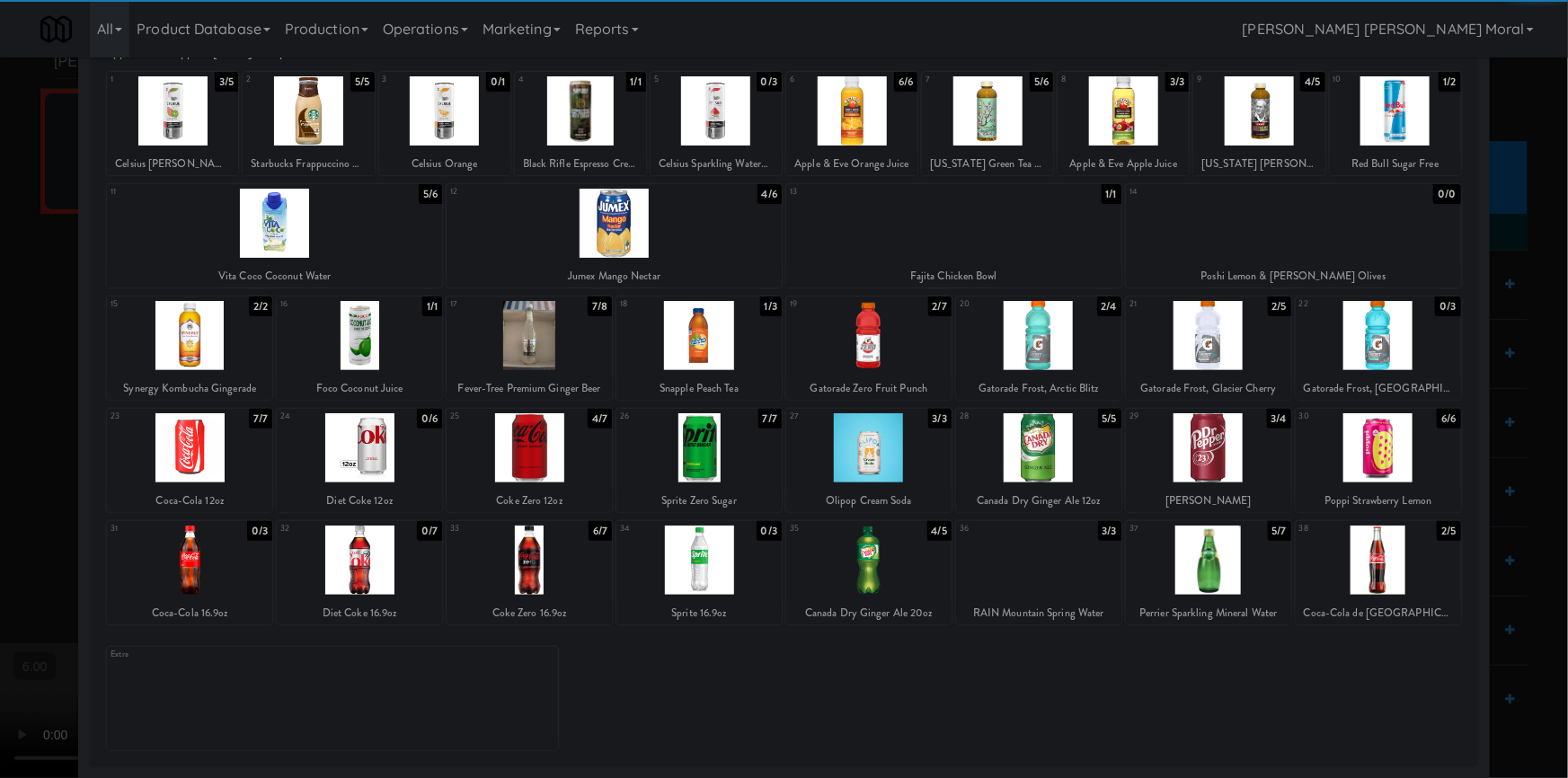
click at [0, 337] on div at bounding box center [784, 389] width 1568 height 778
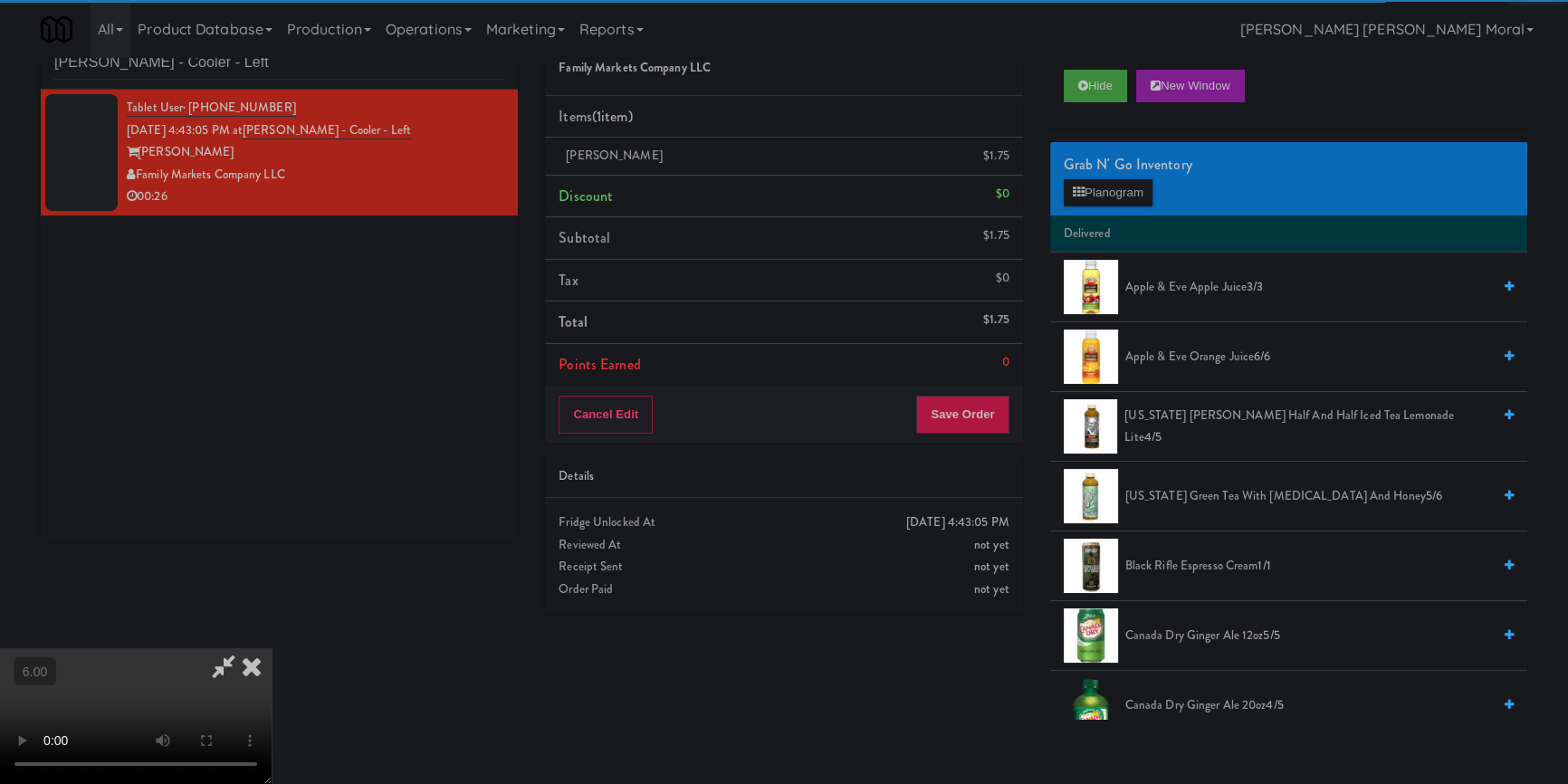
click at [60, 649] on video at bounding box center [136, 716] width 272 height 136
drag, startPoint x: 66, startPoint y: 376, endPoint x: 68, endPoint y: 446, distance: 70.0
click at [67, 649] on video at bounding box center [136, 716] width 272 height 136
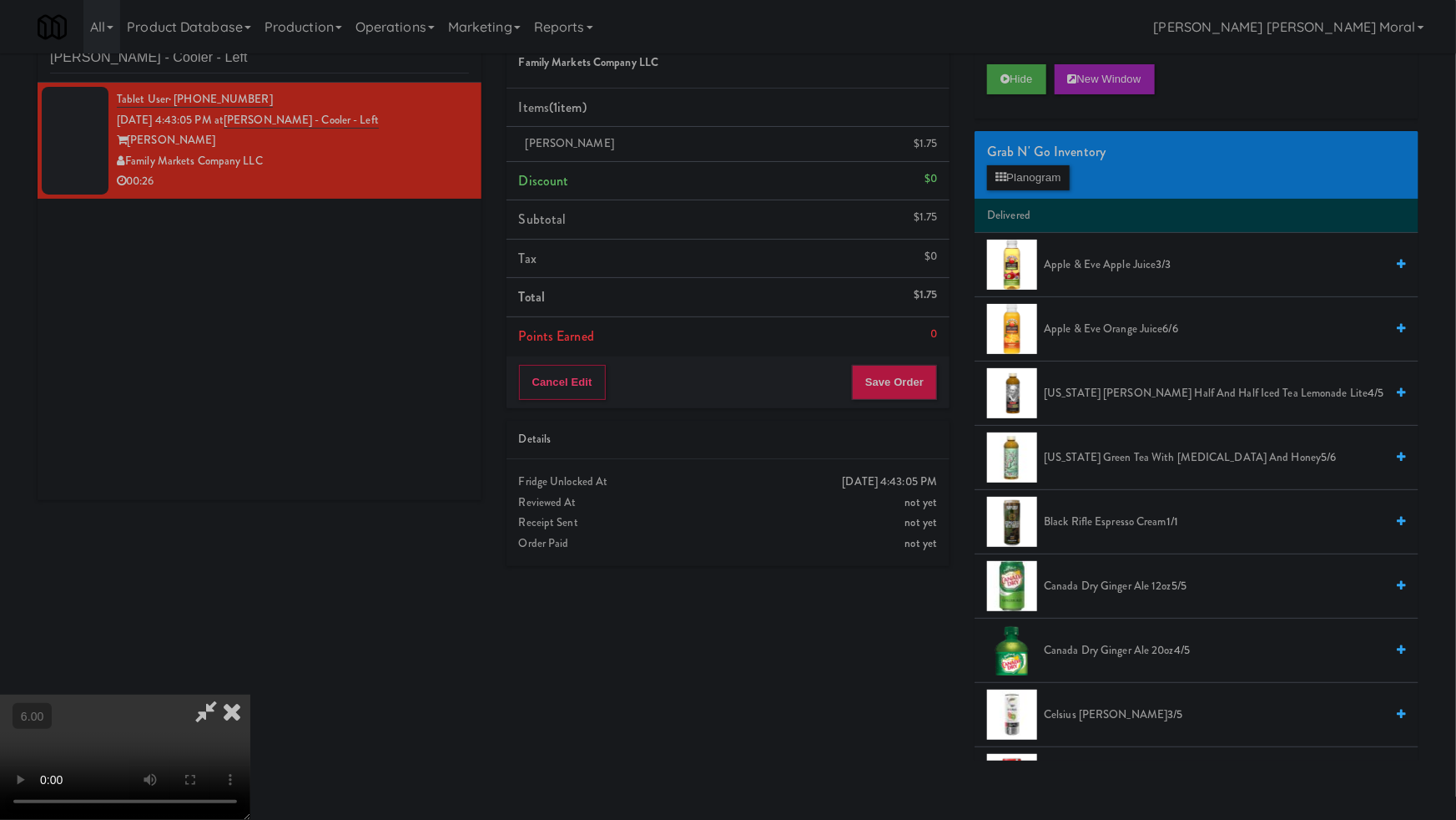
click at [251, 695] on video at bounding box center [125, 757] width 251 height 125
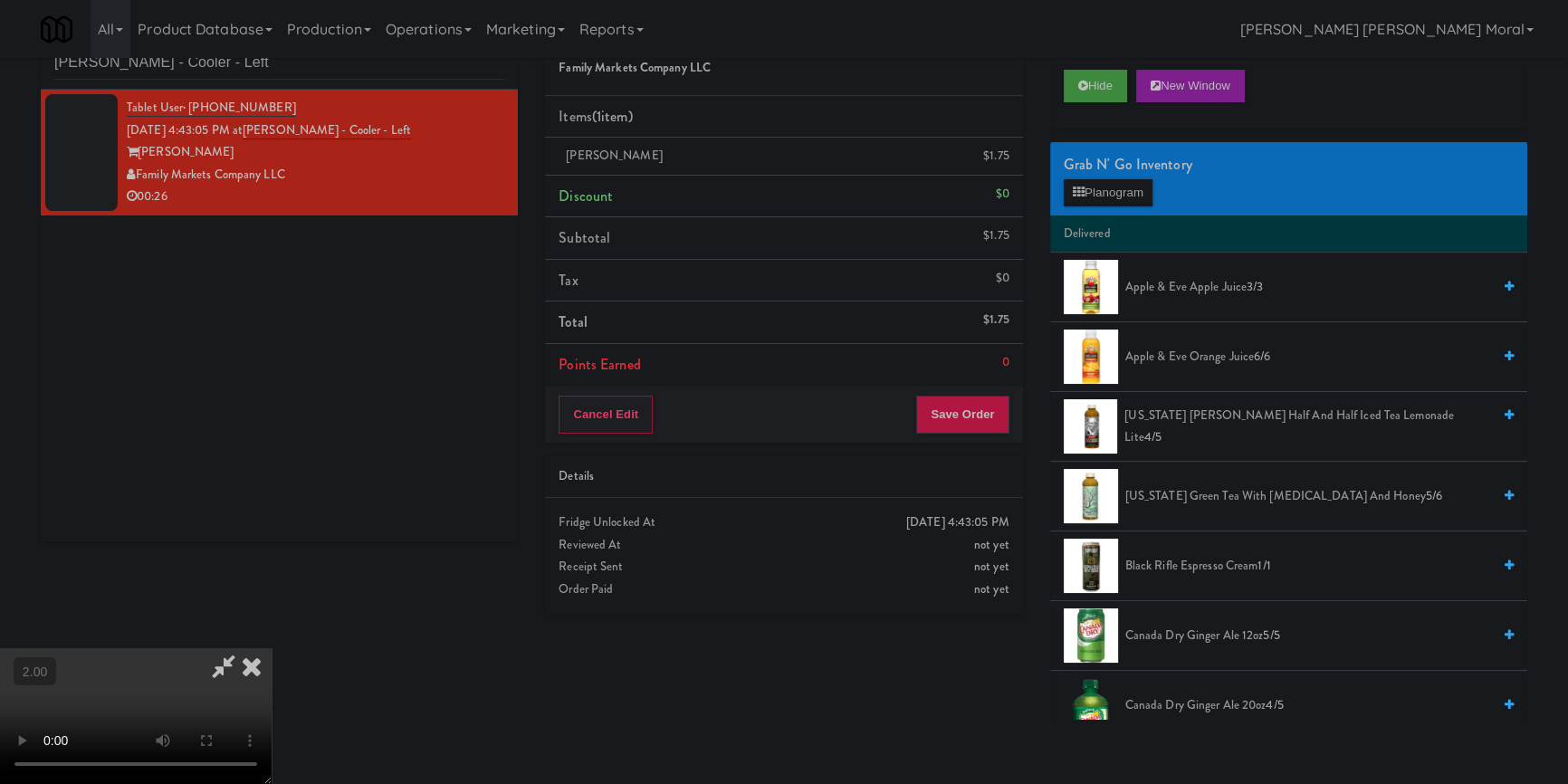
click at [272, 649] on icon at bounding box center [252, 667] width 40 height 37
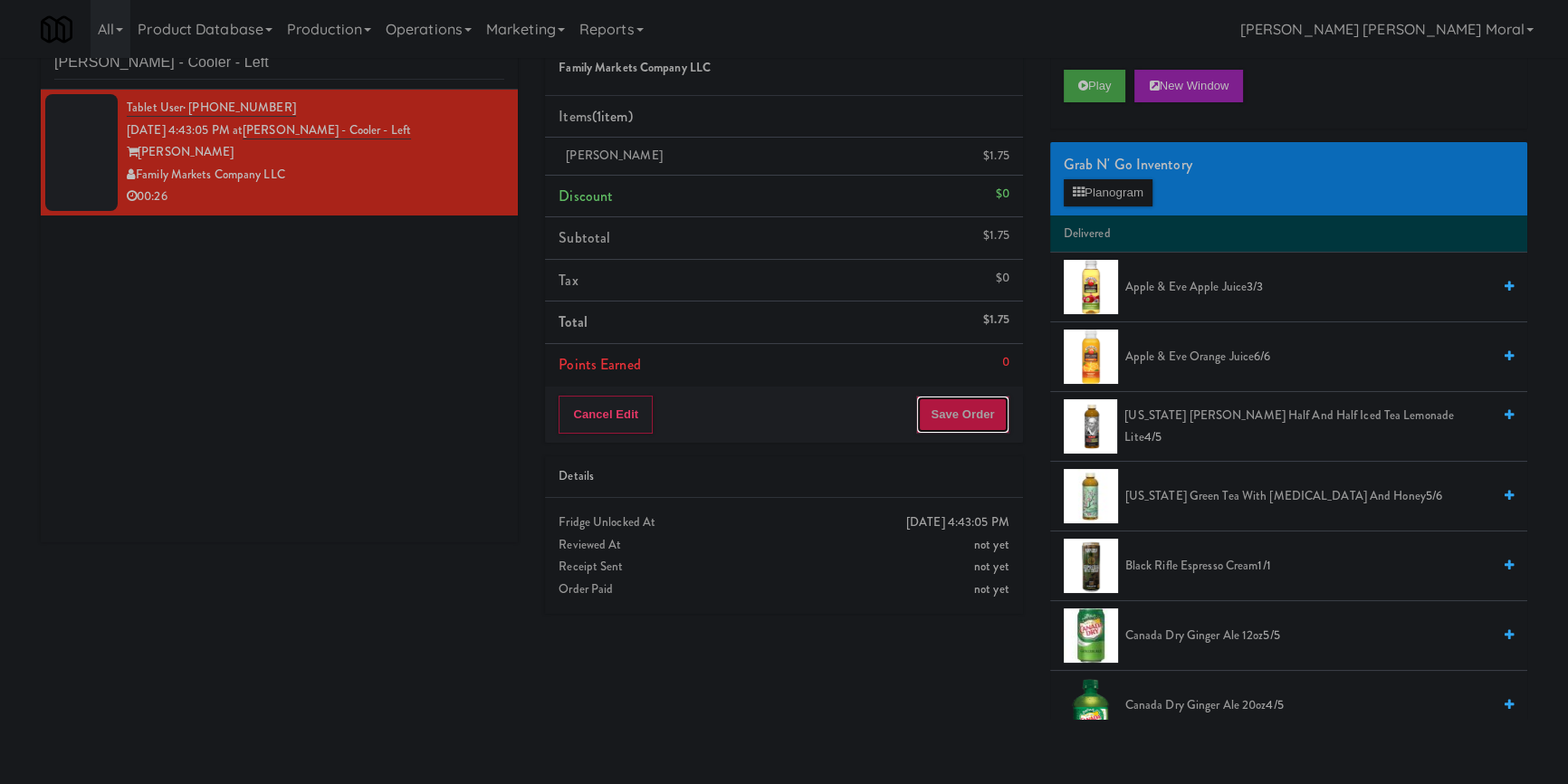
click at [972, 424] on button "Save Order" at bounding box center [961, 415] width 92 height 38
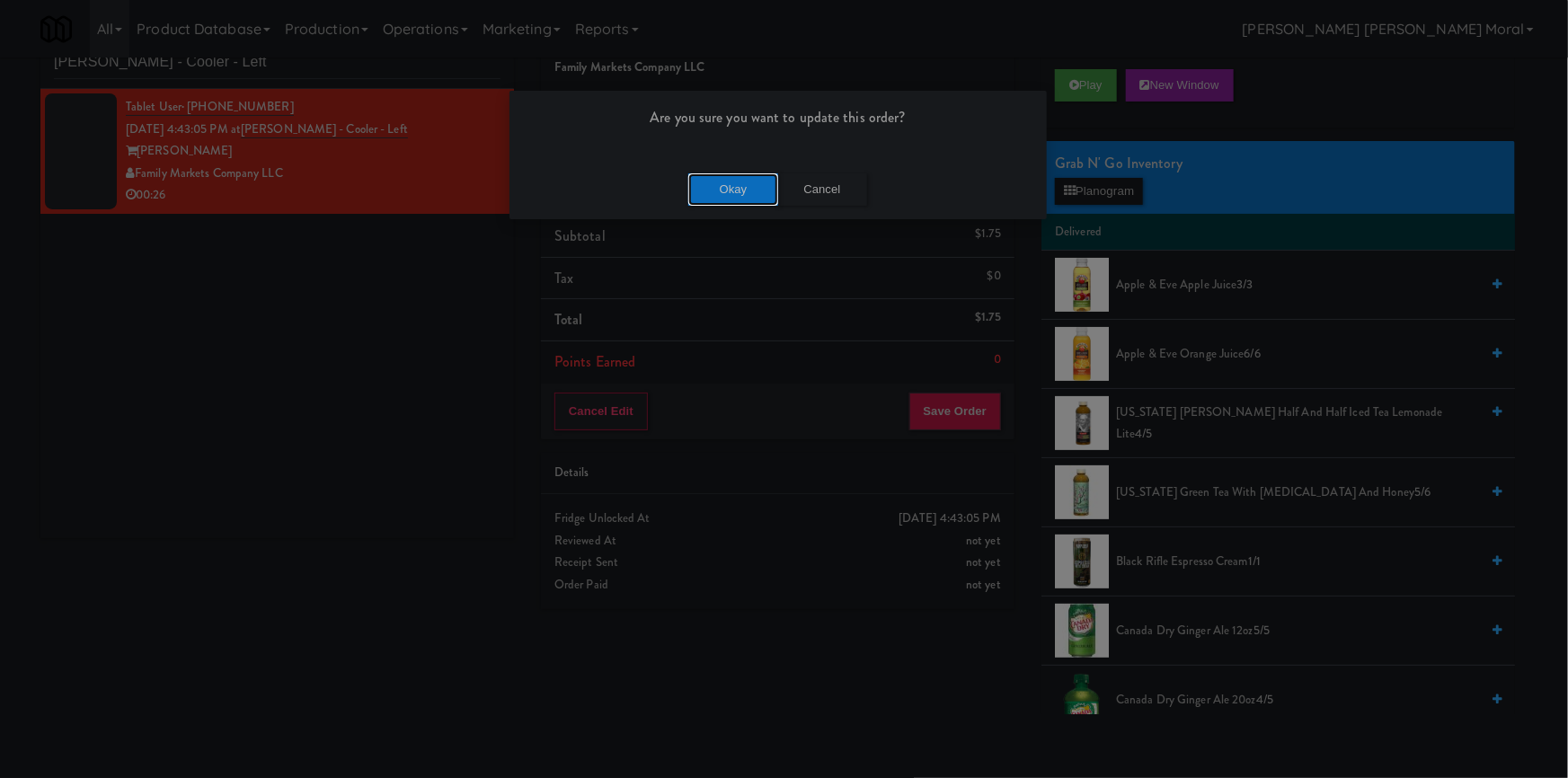
click at [718, 197] on button "Okay" at bounding box center [732, 190] width 90 height 33
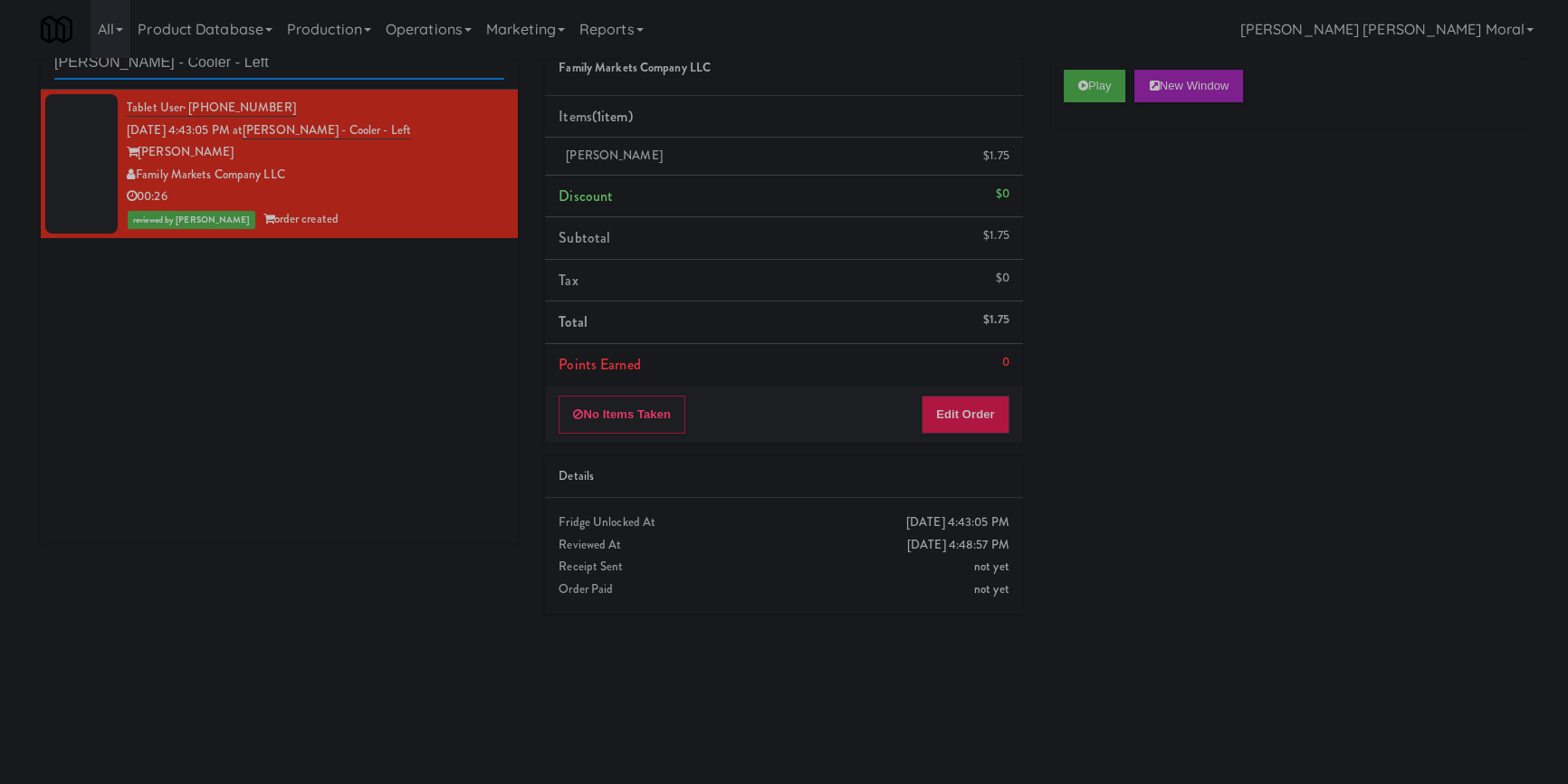
click at [168, 65] on input "[PERSON_NAME] - Cooler - Left" at bounding box center [279, 63] width 450 height 34
click at [168, 64] on input "[PERSON_NAME] - Cooler - Left" at bounding box center [279, 63] width 450 height 34
paste input "250 Residences-Cooler"
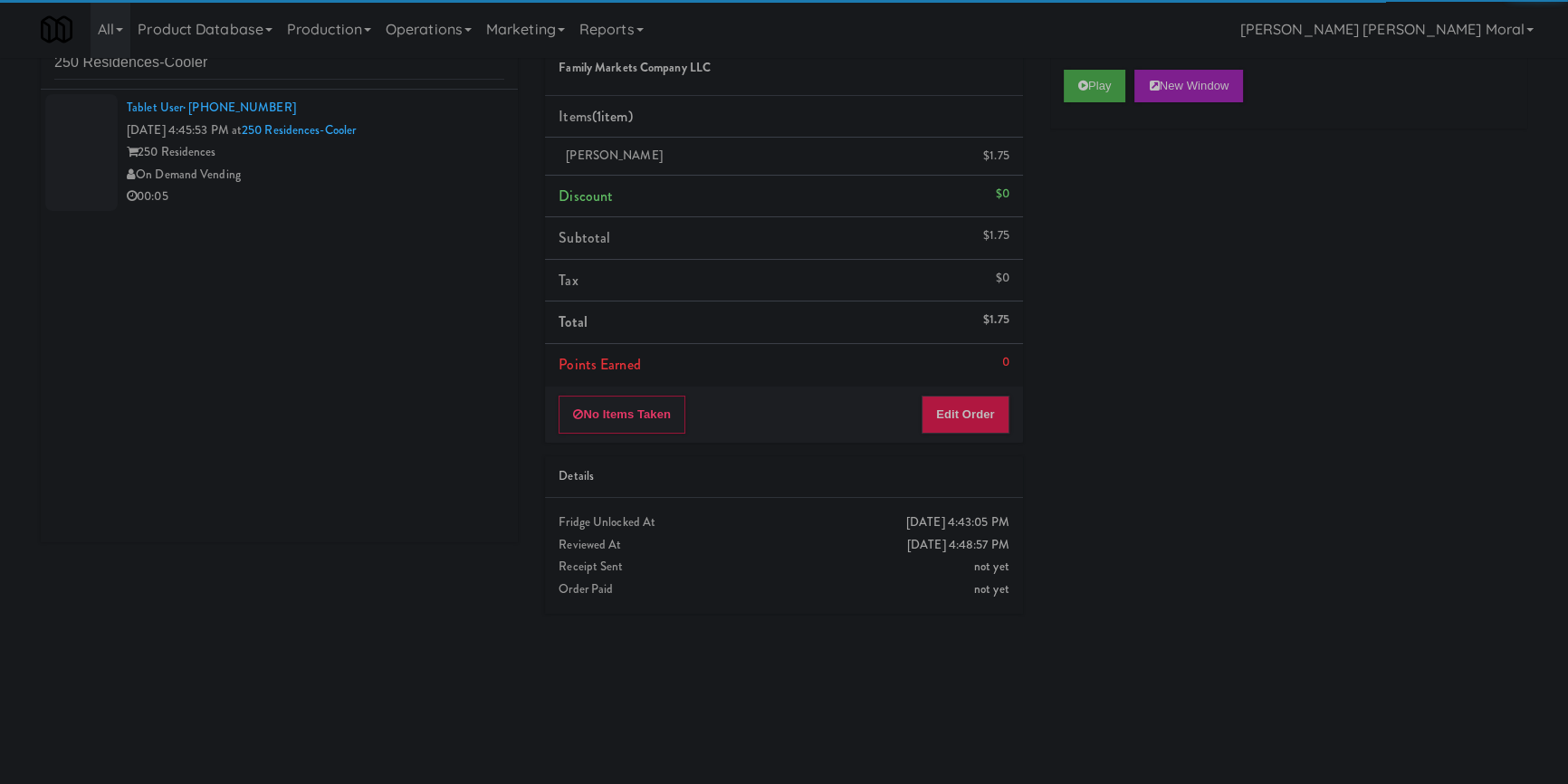
click at [407, 172] on div "On Demand Vending" at bounding box center [316, 175] width 378 height 23
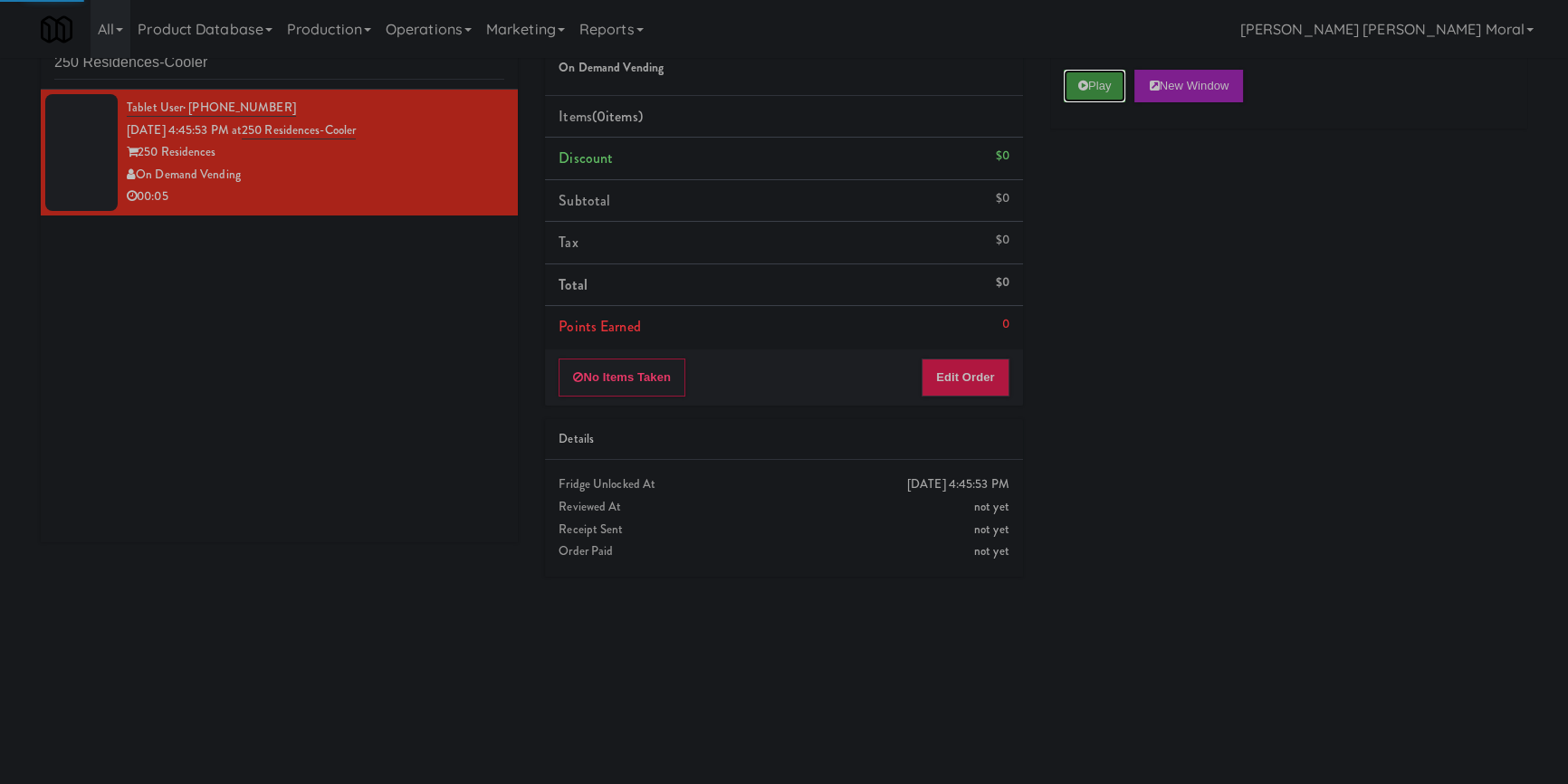
click at [1098, 79] on button "Play" at bounding box center [1095, 86] width 62 height 33
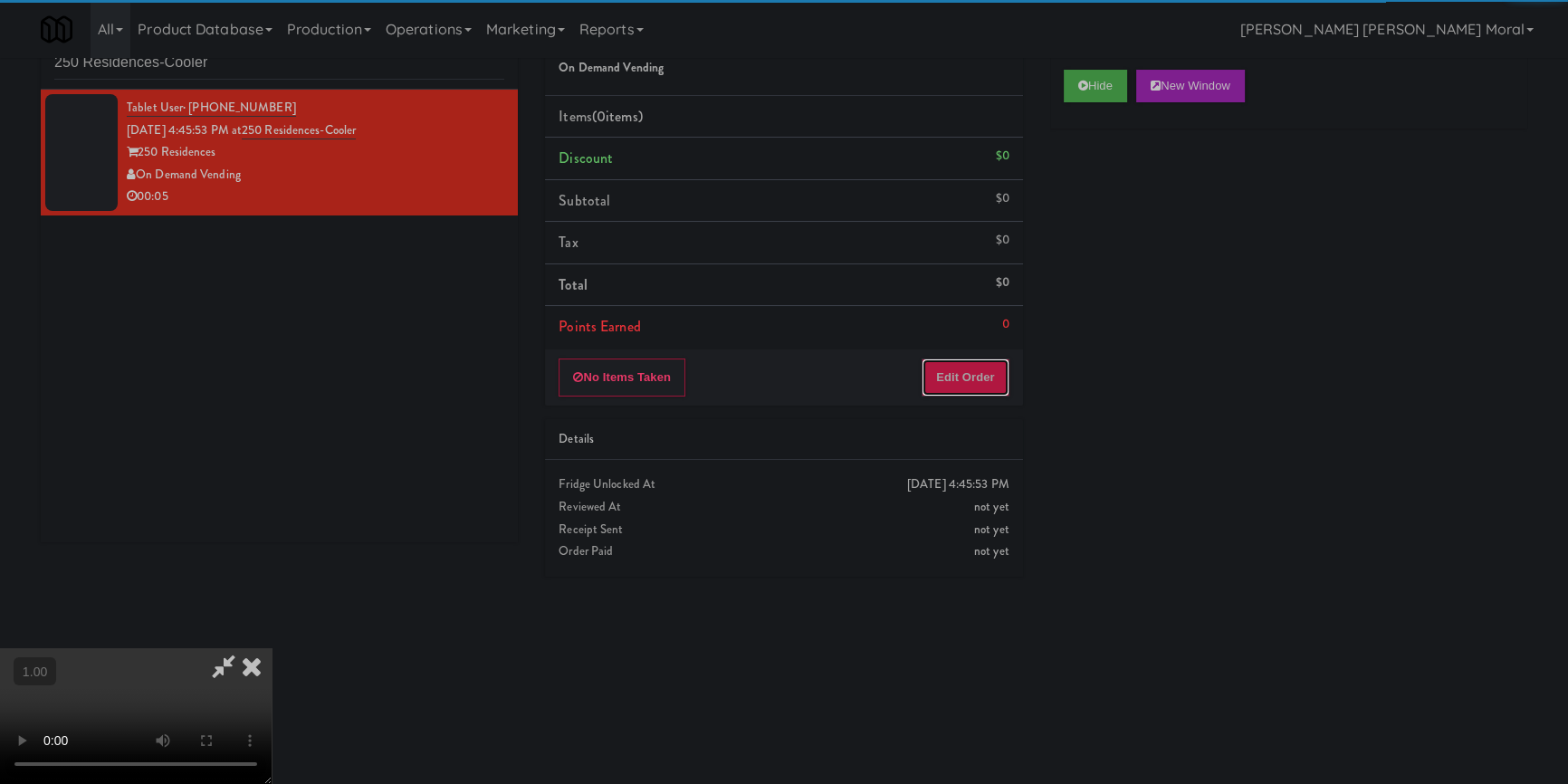
click at [969, 377] on button "Edit Order" at bounding box center [965, 378] width 88 height 38
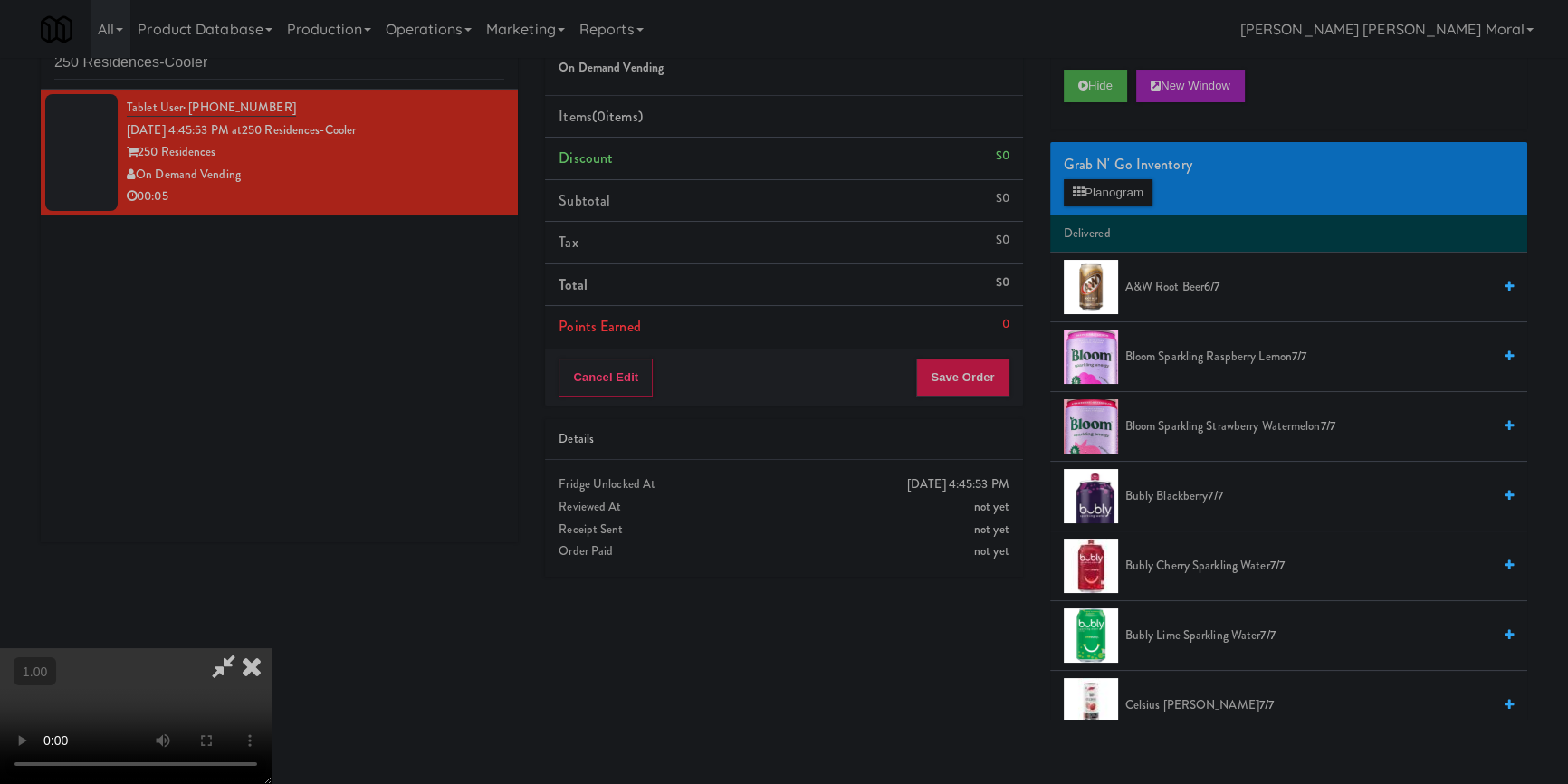
click at [272, 649] on video at bounding box center [136, 716] width 272 height 136
click at [1106, 190] on button "Planogram" at bounding box center [1107, 193] width 88 height 27
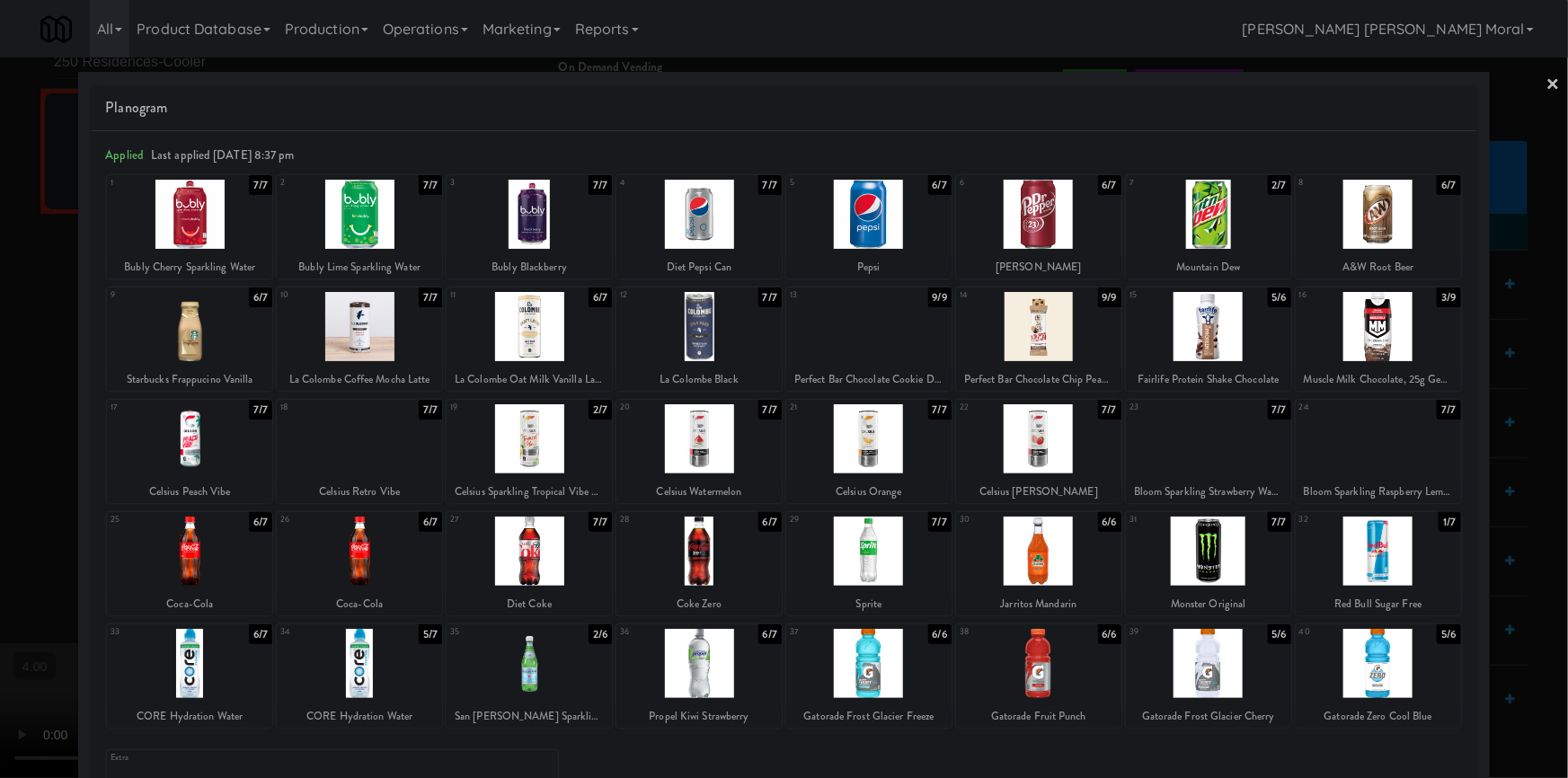
click at [703, 562] on div at bounding box center [699, 552] width 166 height 69
click at [380, 655] on div at bounding box center [359, 664] width 166 height 69
click at [0, 555] on div at bounding box center [784, 389] width 1568 height 778
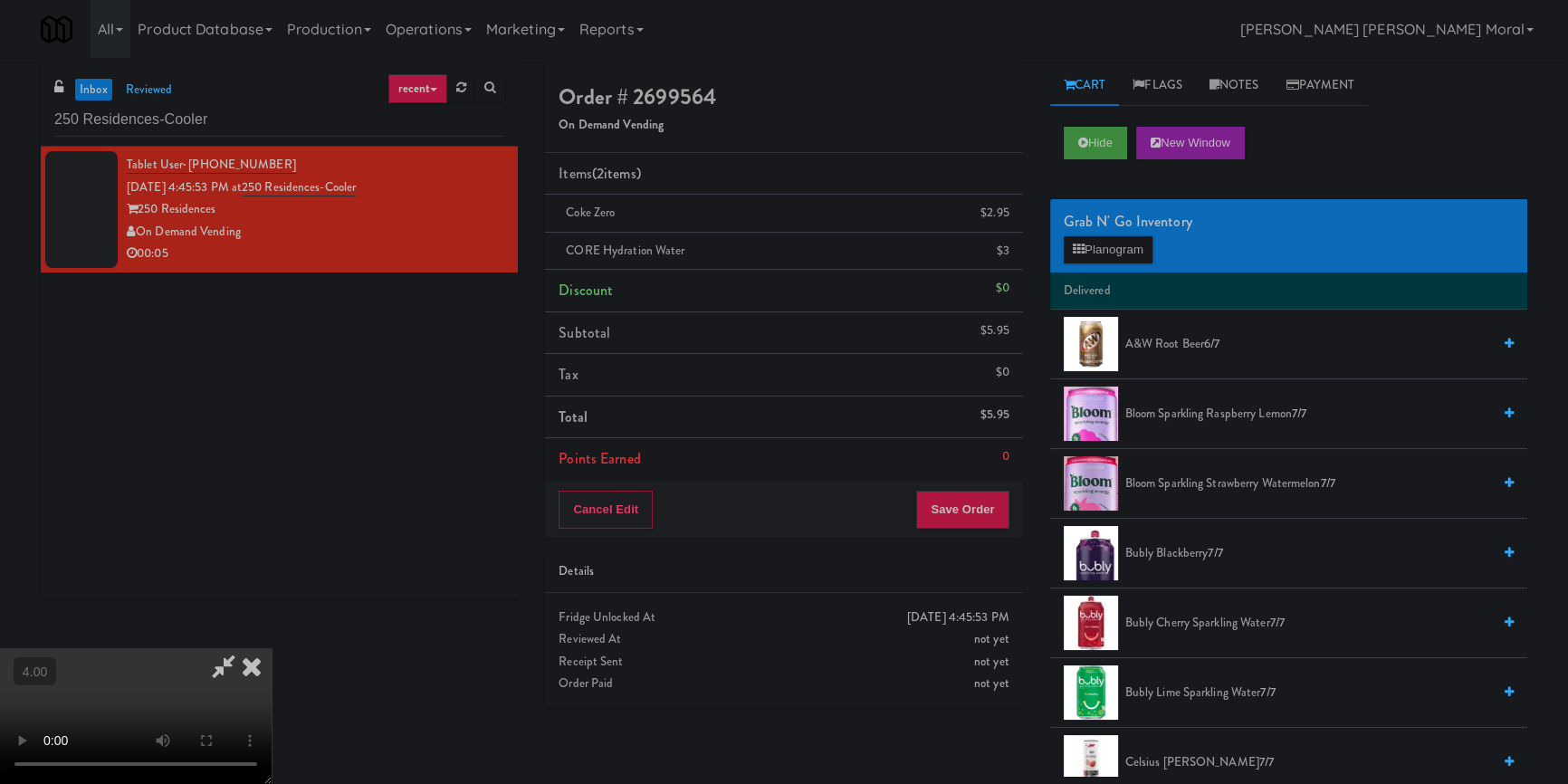
click at [272, 649] on icon at bounding box center [252, 667] width 40 height 37
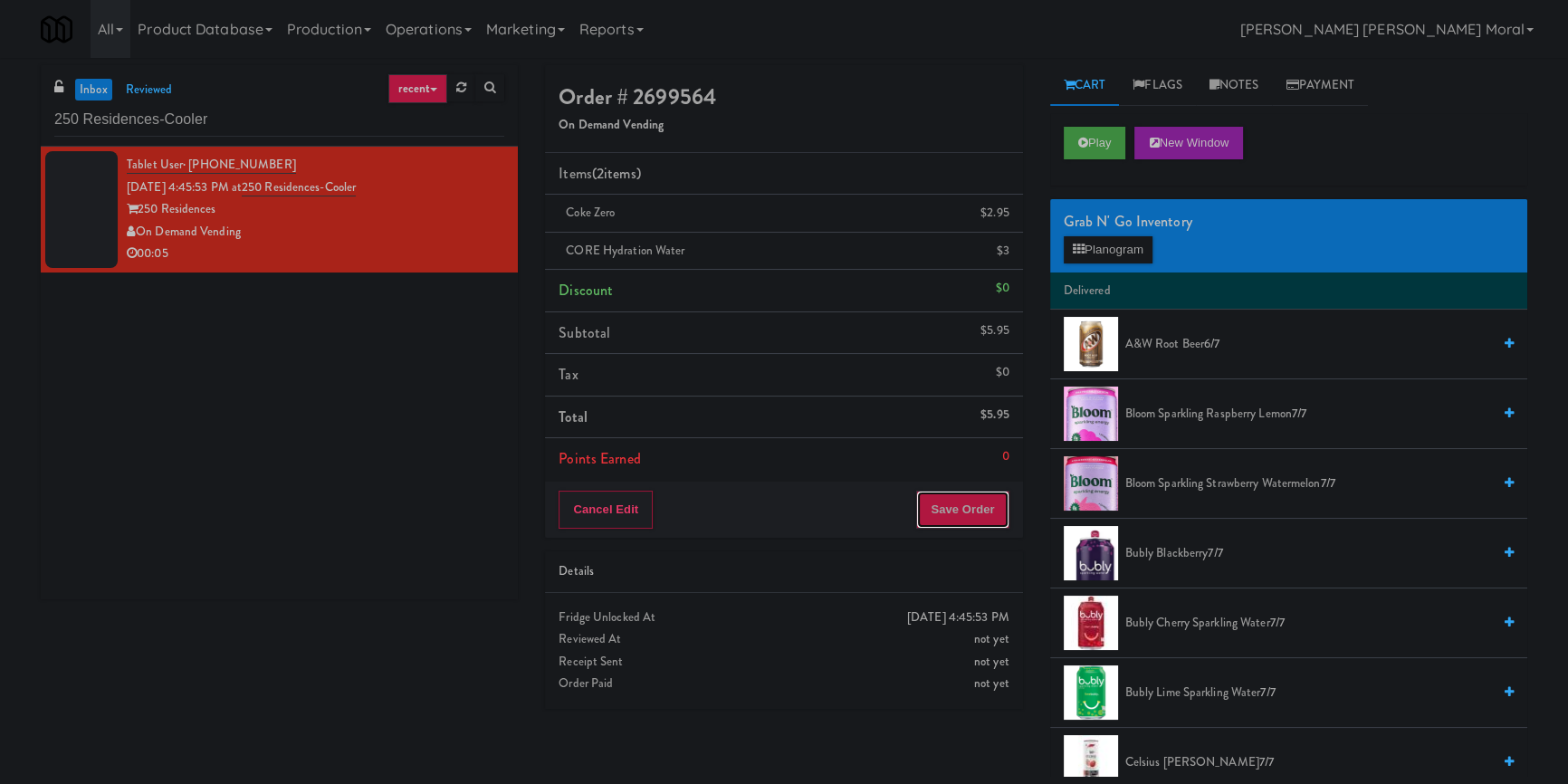
click at [958, 498] on button "Save Order" at bounding box center [961, 510] width 92 height 38
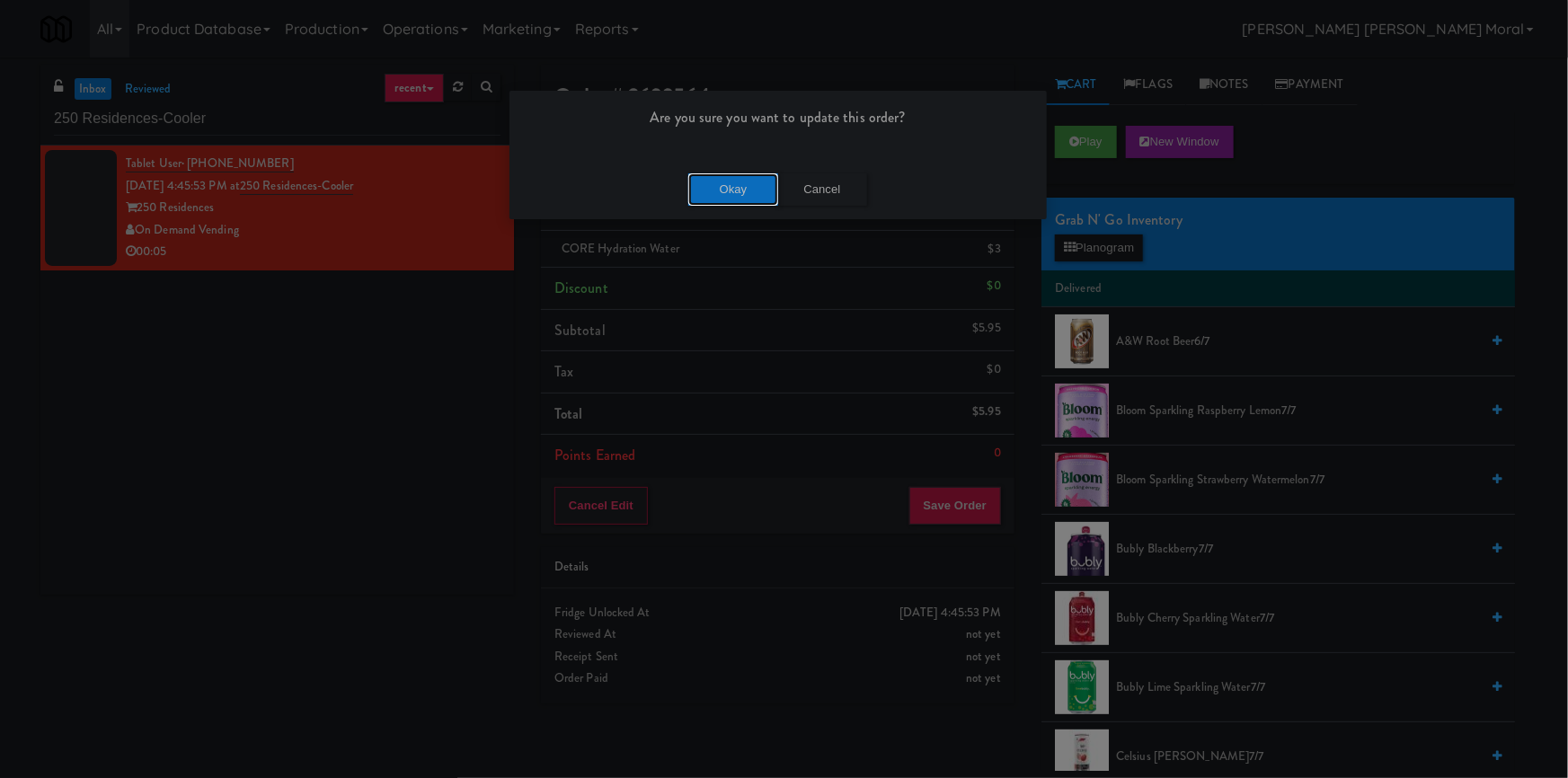
click at [719, 185] on button "Okay" at bounding box center [732, 190] width 90 height 33
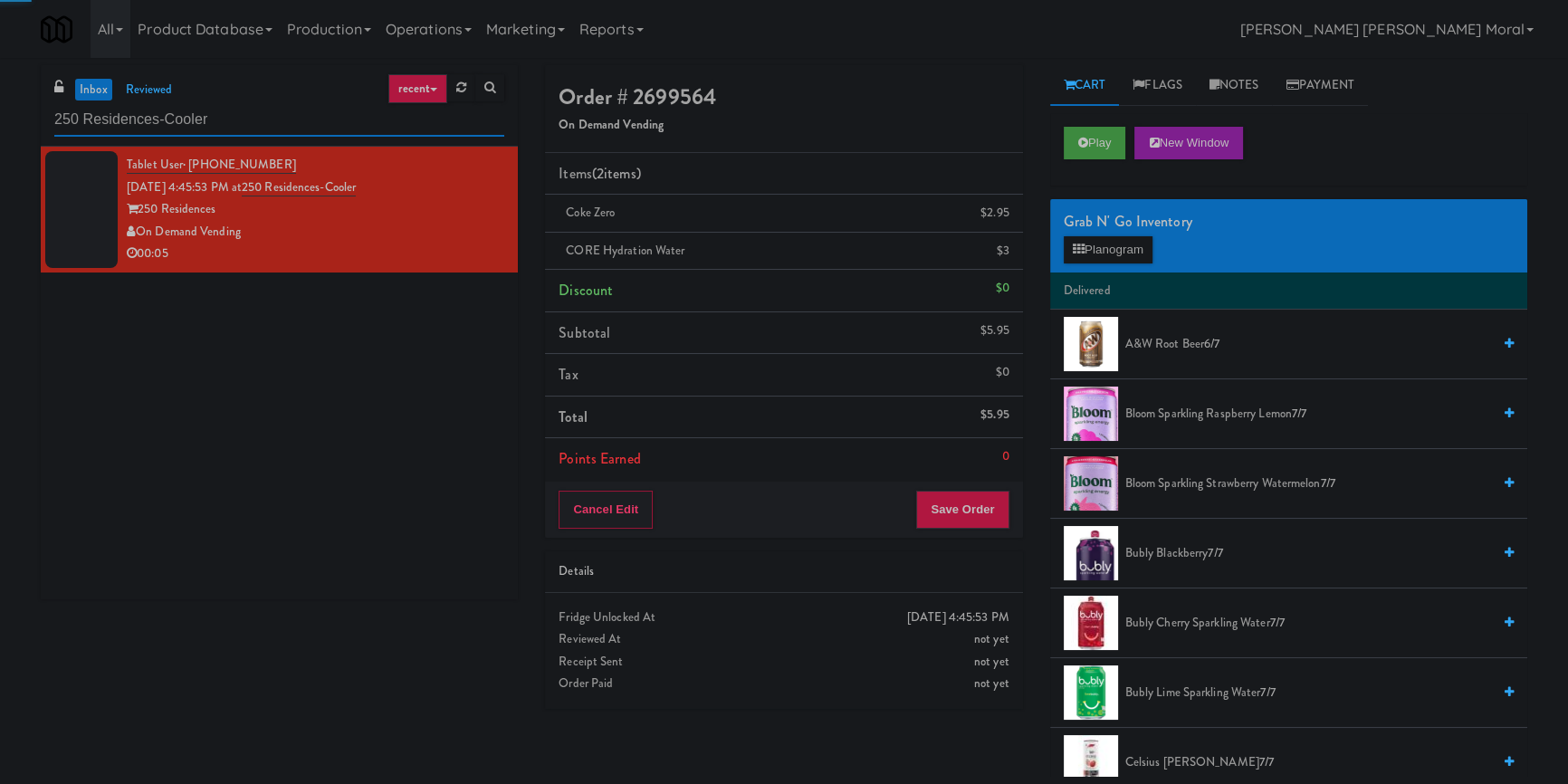
drag, startPoint x: 315, startPoint y: 123, endPoint x: 0, endPoint y: 123, distance: 315.0
click at [0, 123] on div "inbox reviewed recent all unclear take inventory issue suspicious failed recent…" at bounding box center [784, 421] width 1568 height 712
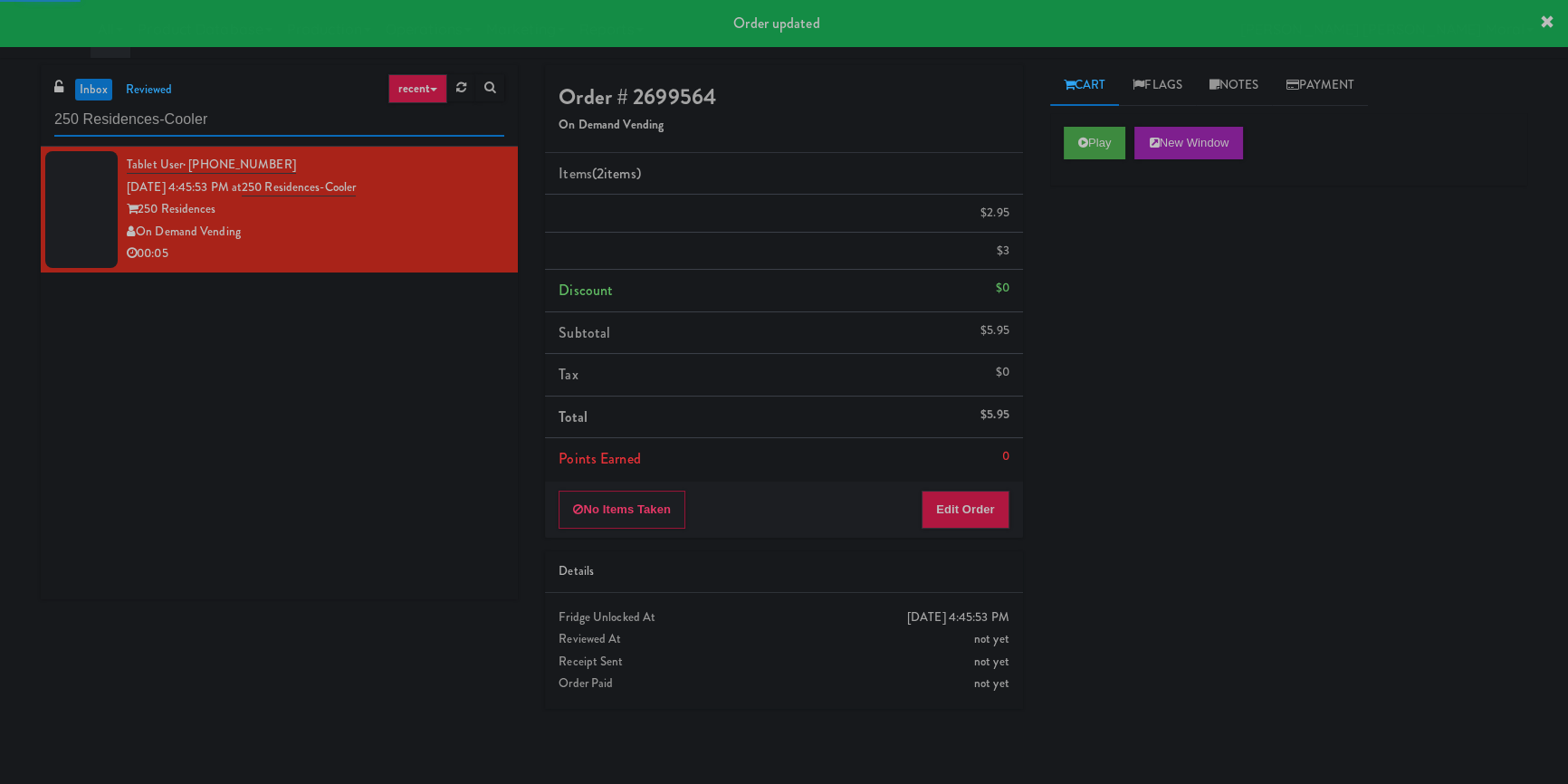
paste input "Vertex - Combo Cooler - Middle"
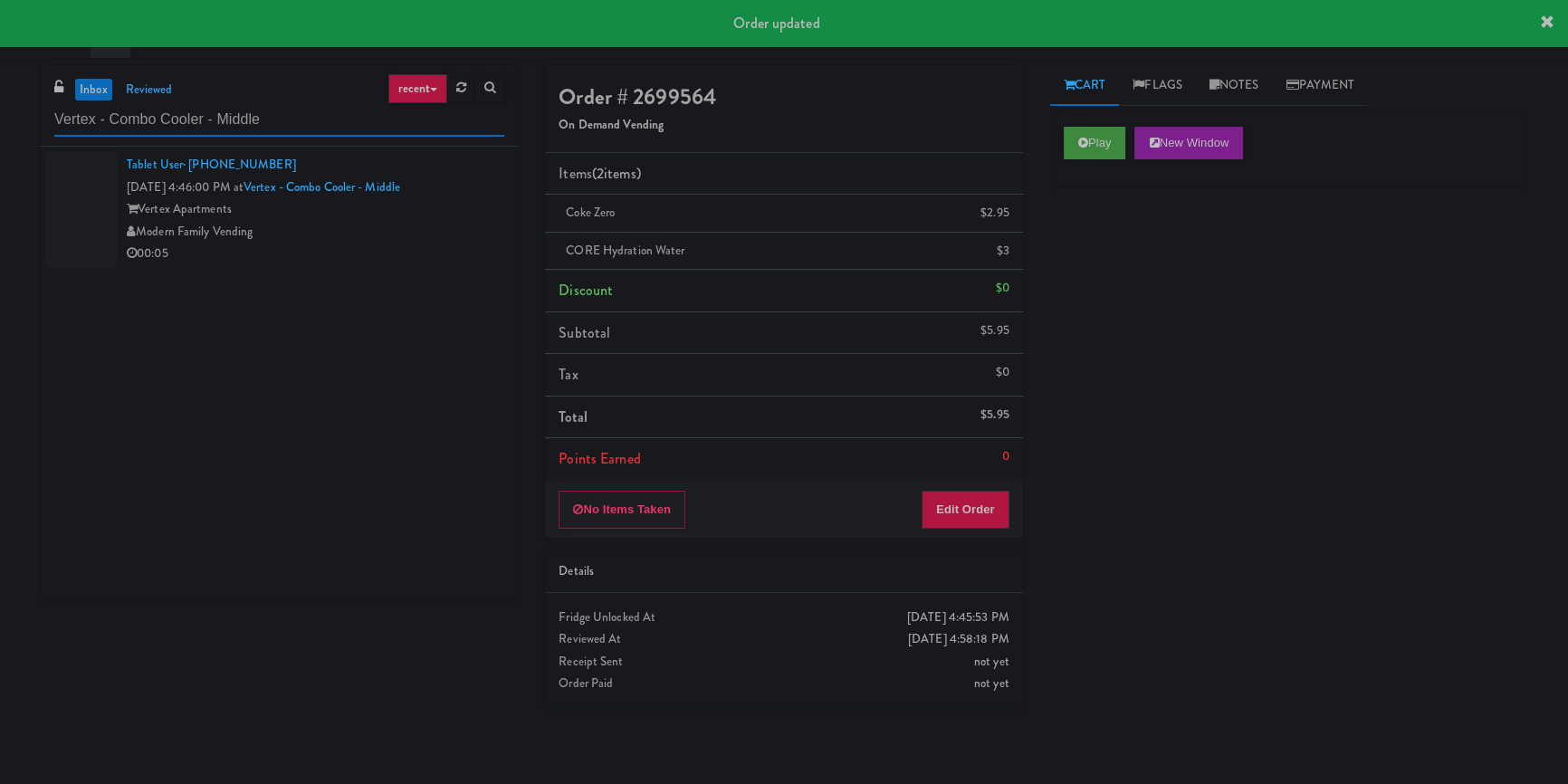
type input "Vertex - Combo Cooler - Middle"
click at [432, 225] on div "Modern Family Vending" at bounding box center [316, 232] width 378 height 23
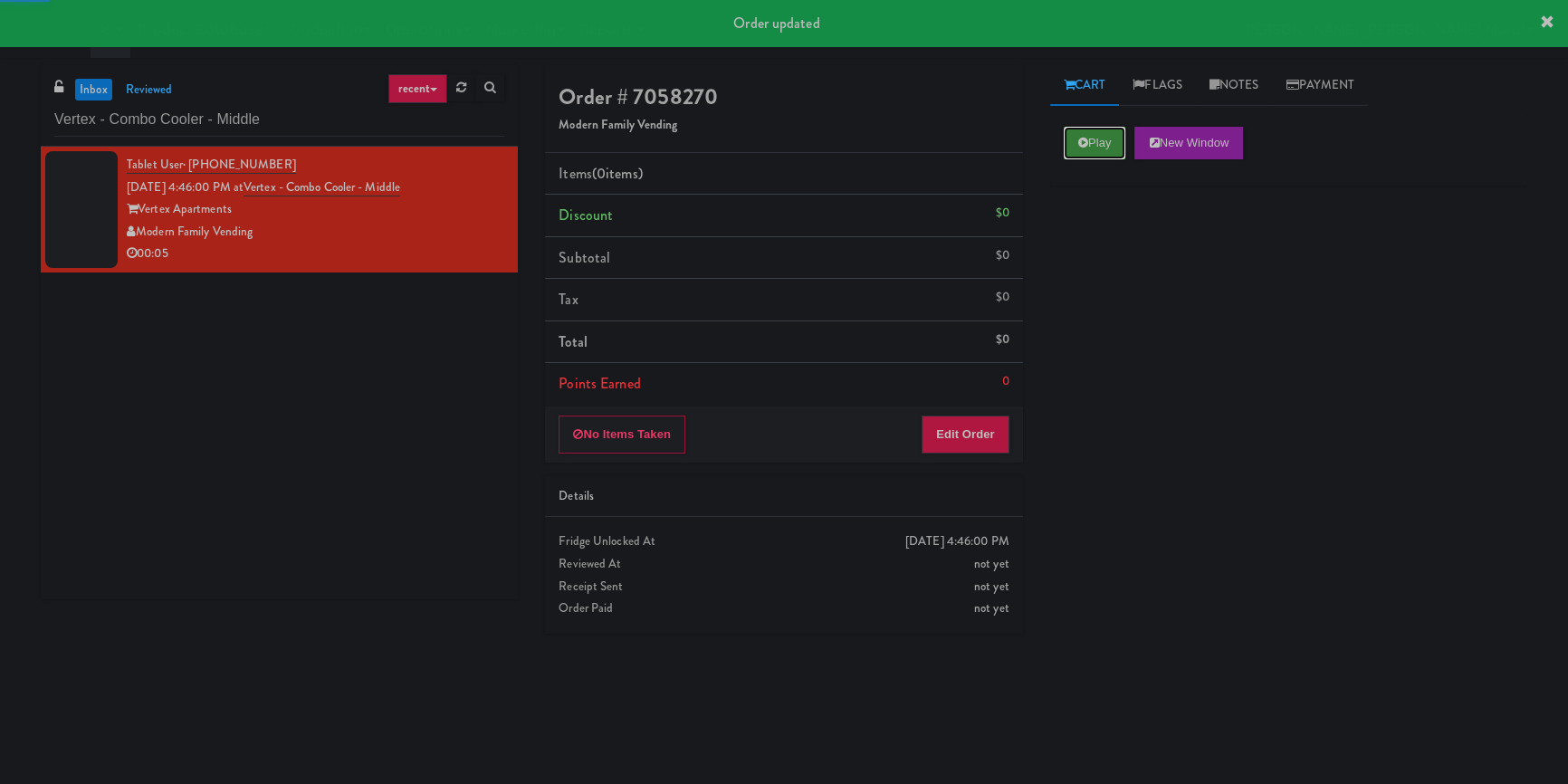
click at [1076, 141] on button "Play" at bounding box center [1095, 143] width 62 height 33
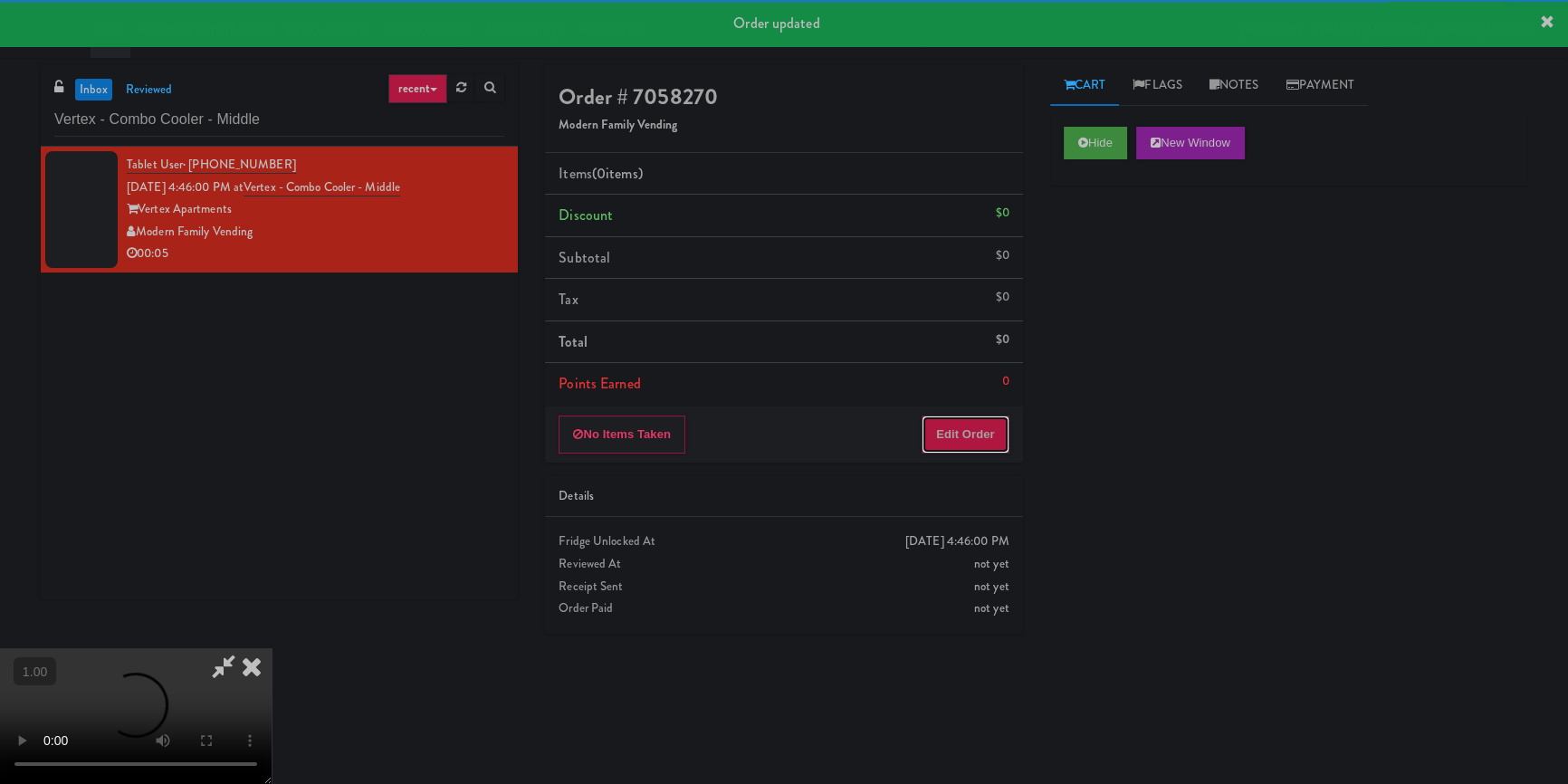
click at [979, 423] on button "Edit Order" at bounding box center [965, 435] width 88 height 38
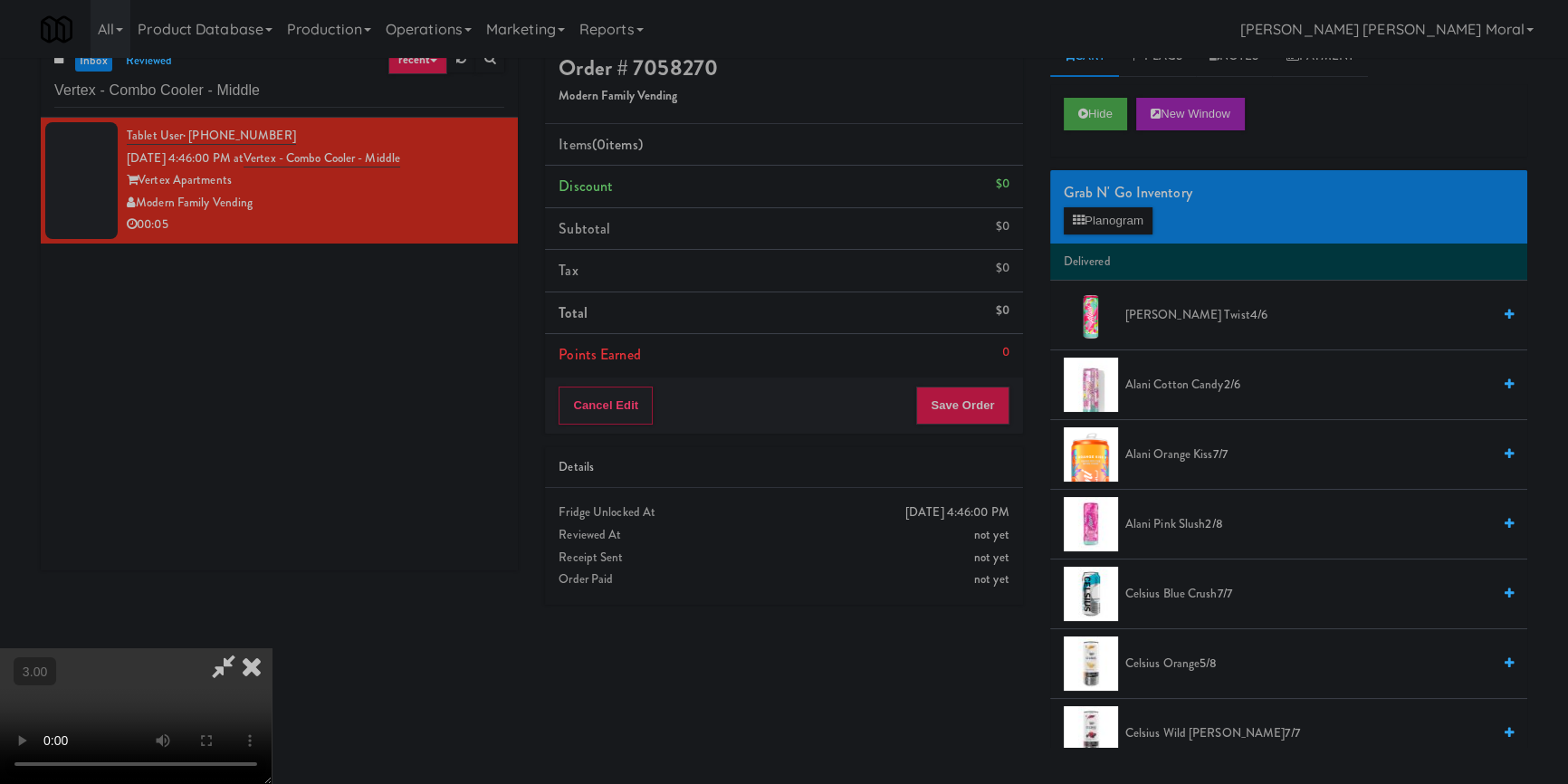
scroll to position [57, 0]
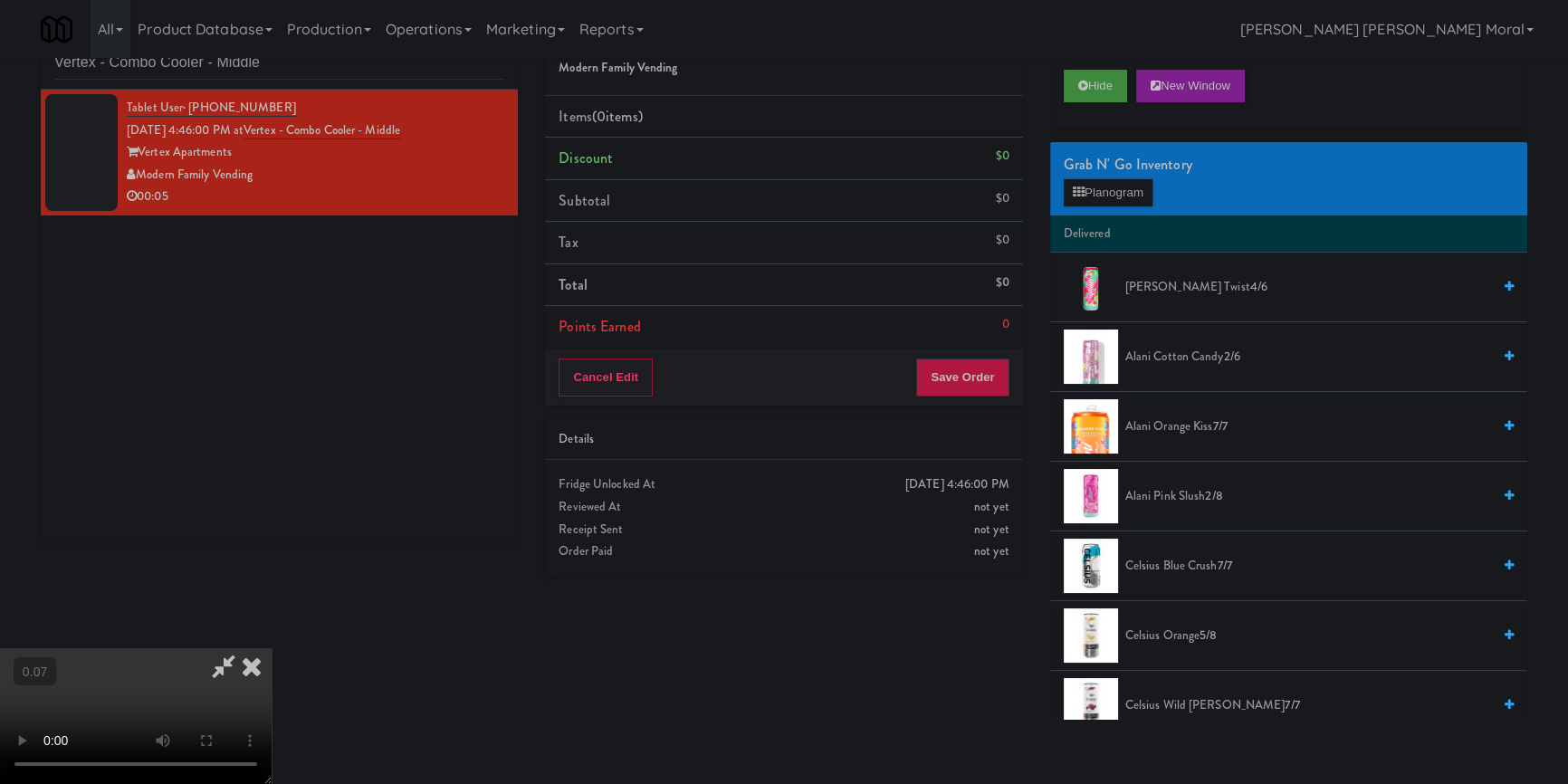
click at [272, 649] on video at bounding box center [136, 716] width 272 height 136
click at [1082, 202] on button "Planogram" at bounding box center [1107, 193] width 88 height 27
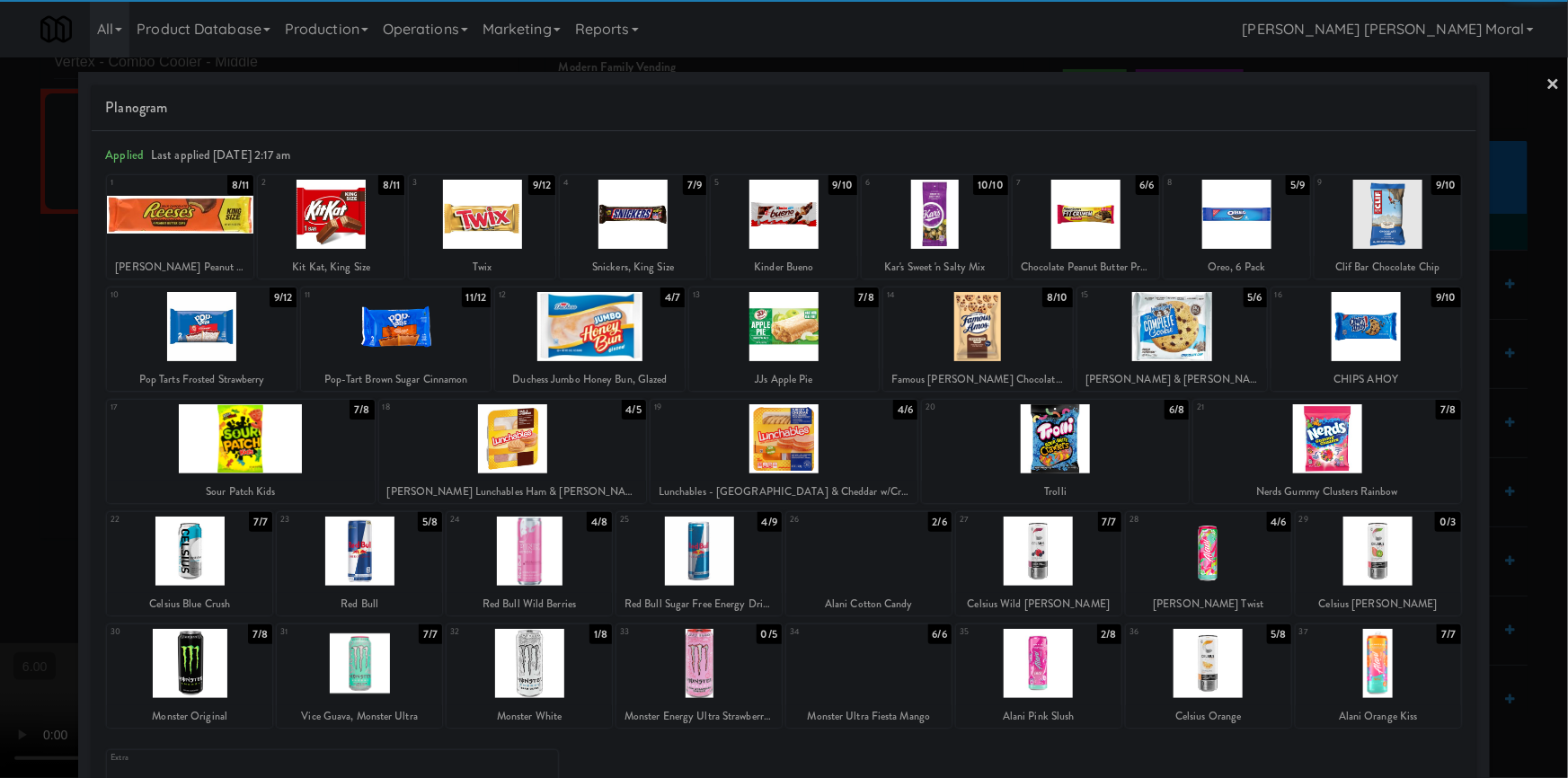
click at [702, 557] on div at bounding box center [699, 552] width 166 height 69
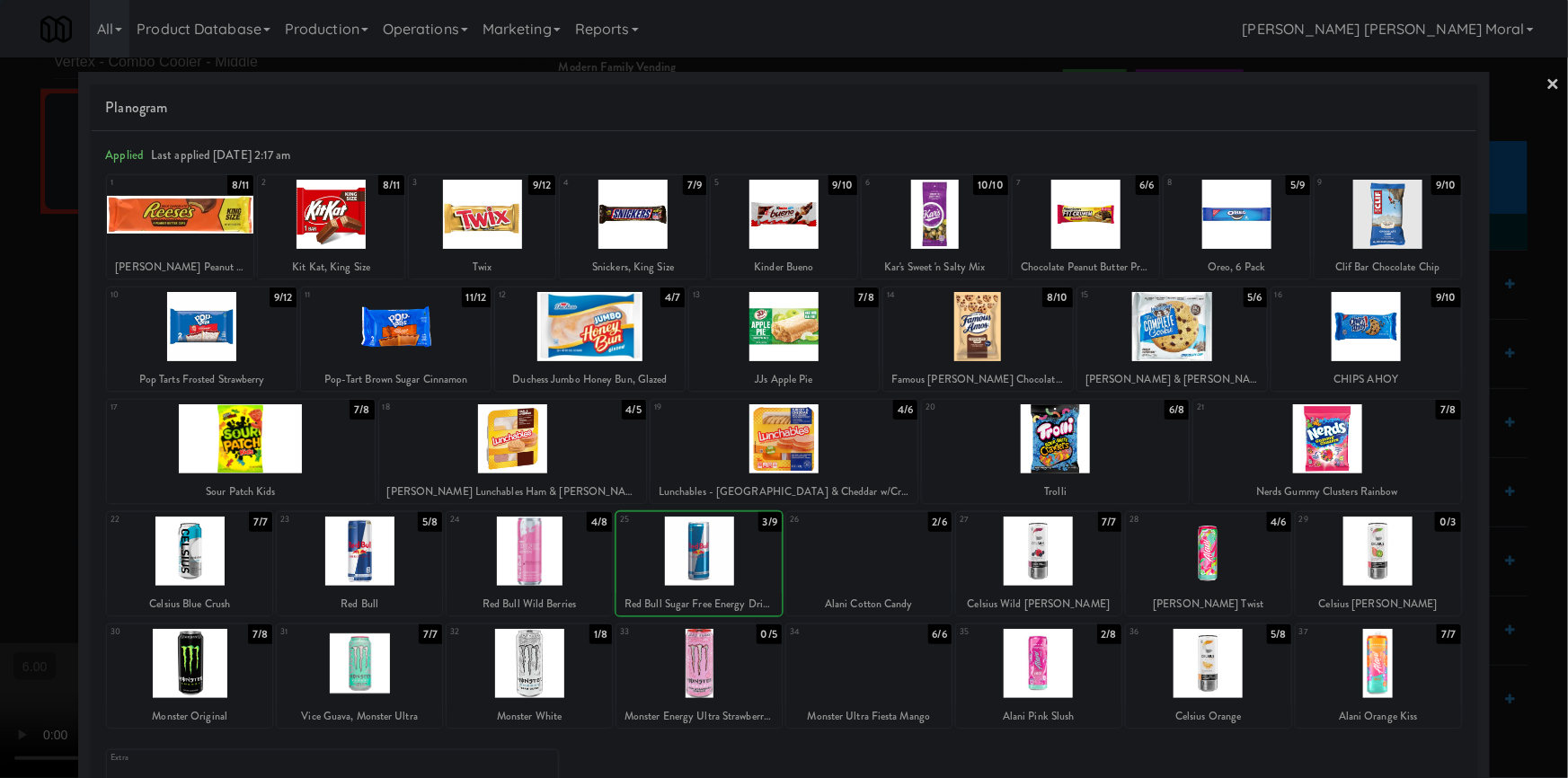
click at [10, 404] on div at bounding box center [784, 389] width 1568 height 778
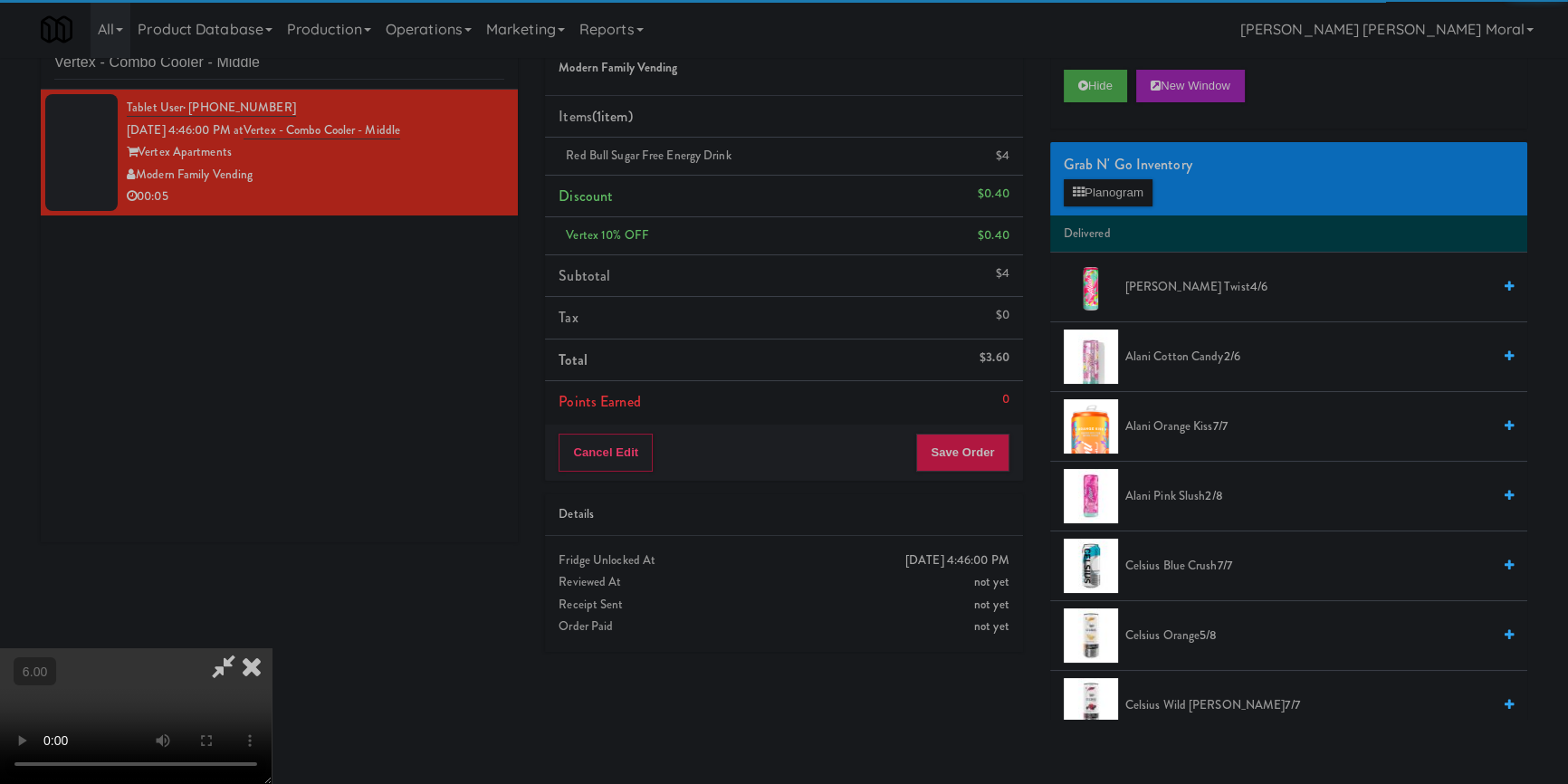
click at [1024, 455] on div "Order # 7058270 Modern Family Vending Items (1 item ) Red Bull Sugar Free Energ…" at bounding box center [784, 337] width 504 height 658
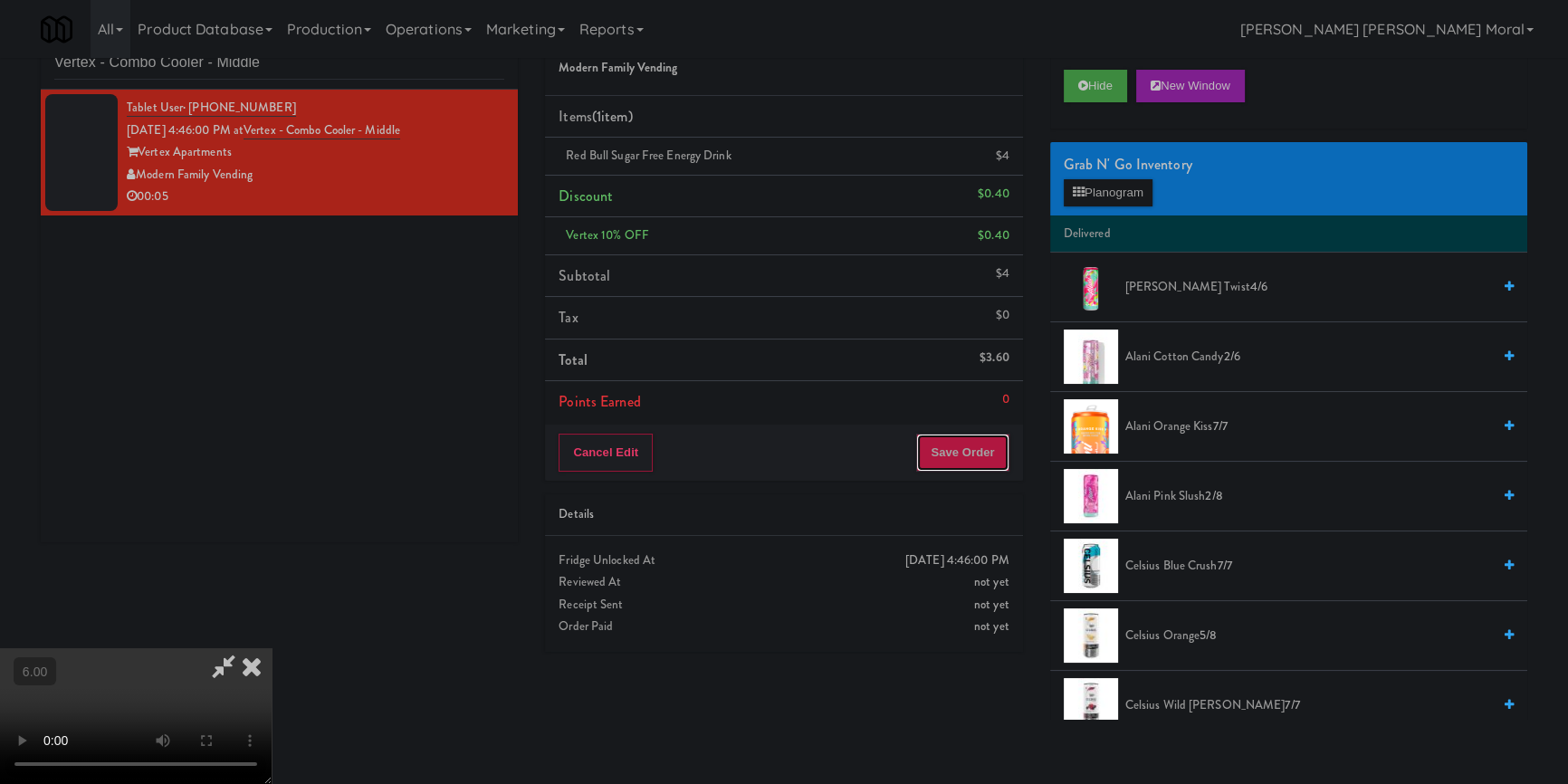
drag, startPoint x: 992, startPoint y: 443, endPoint x: 962, endPoint y: 434, distance: 31.3
click at [992, 442] on button "Save Order" at bounding box center [961, 453] width 92 height 38
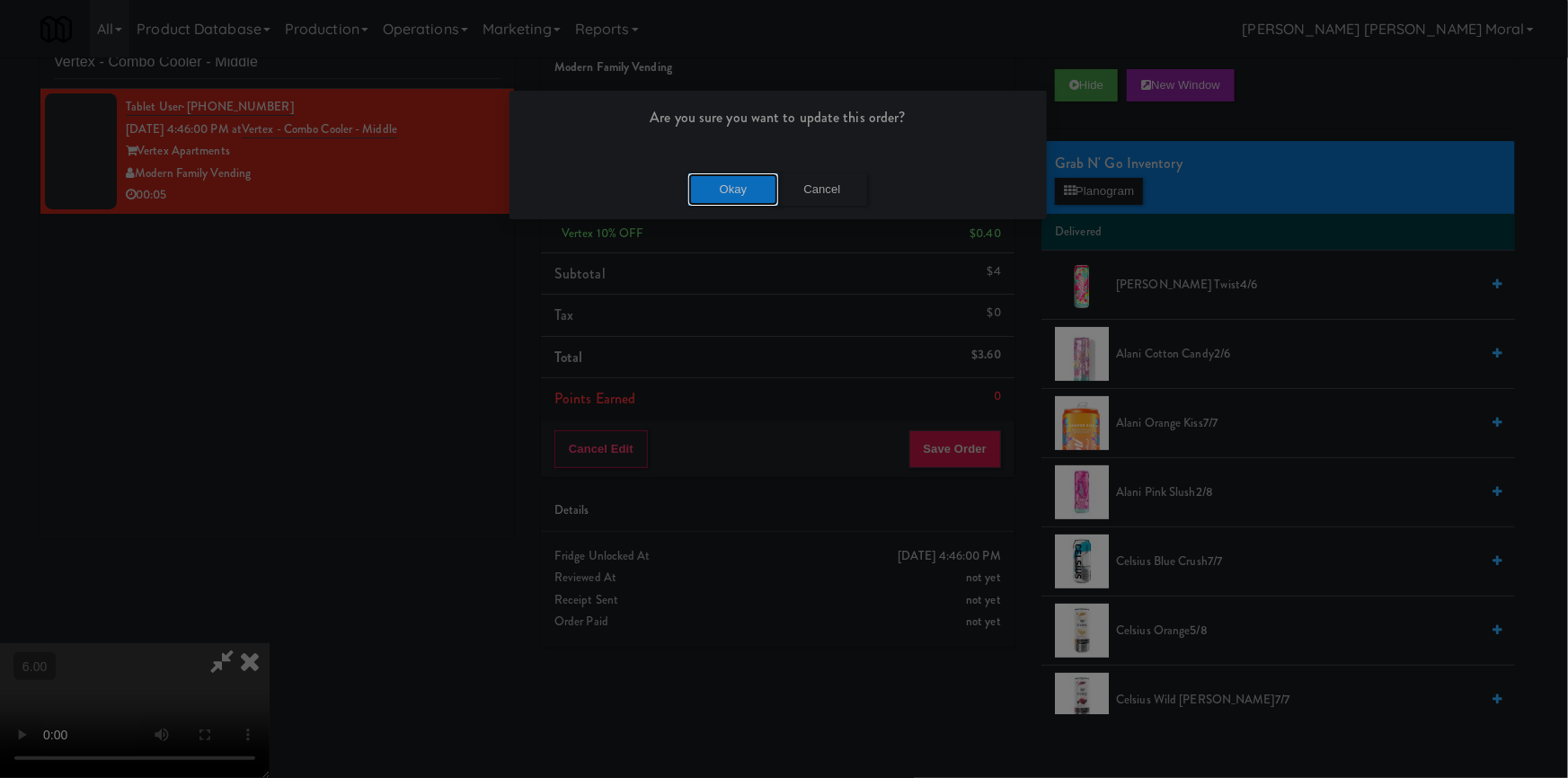
click at [734, 188] on button "Okay" at bounding box center [732, 190] width 90 height 33
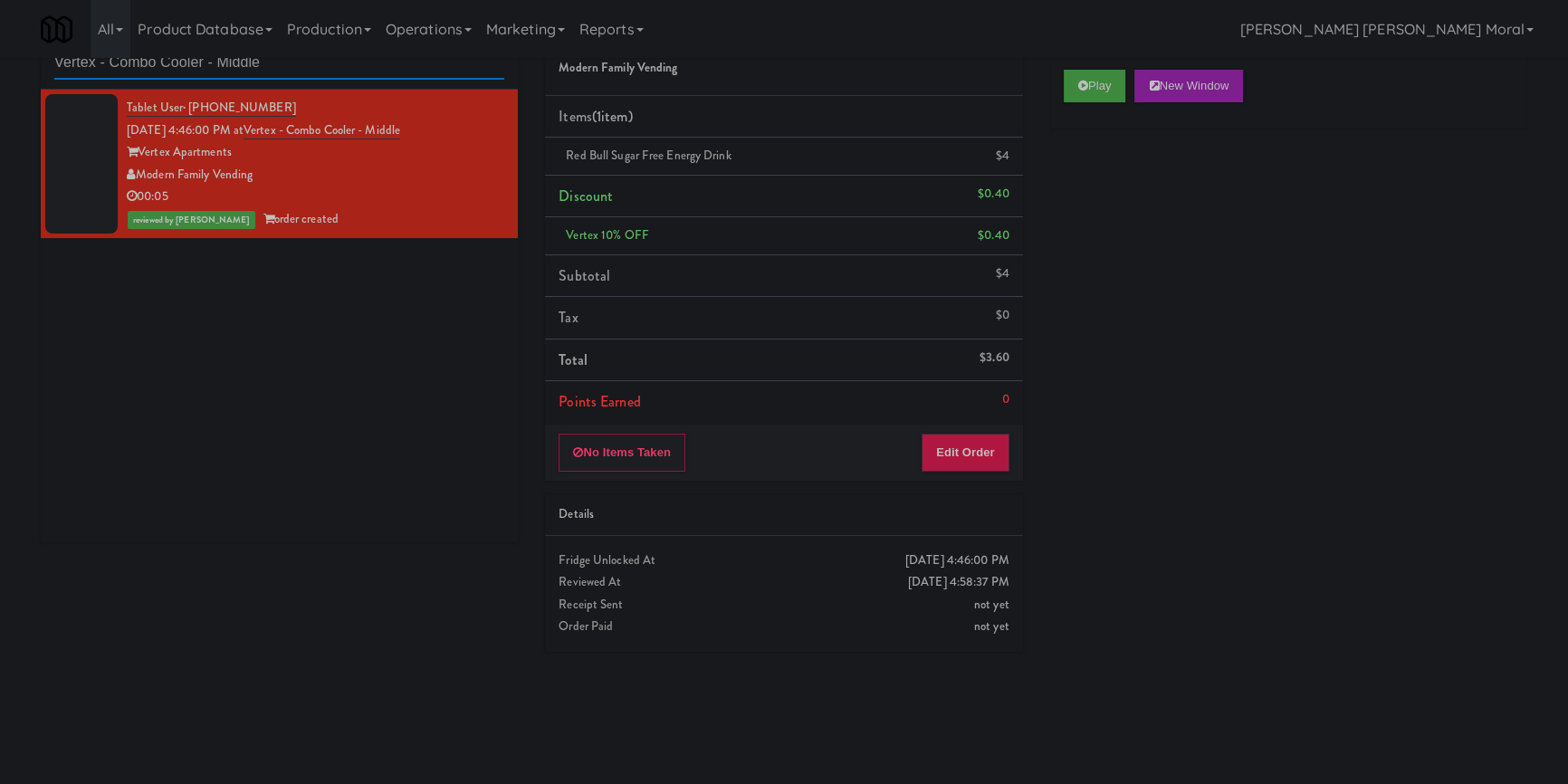
click at [147, 61] on input "Vertex - Combo Cooler - Middle" at bounding box center [279, 63] width 450 height 34
paste input "Crave Cave @ HCA Combo Cooler"
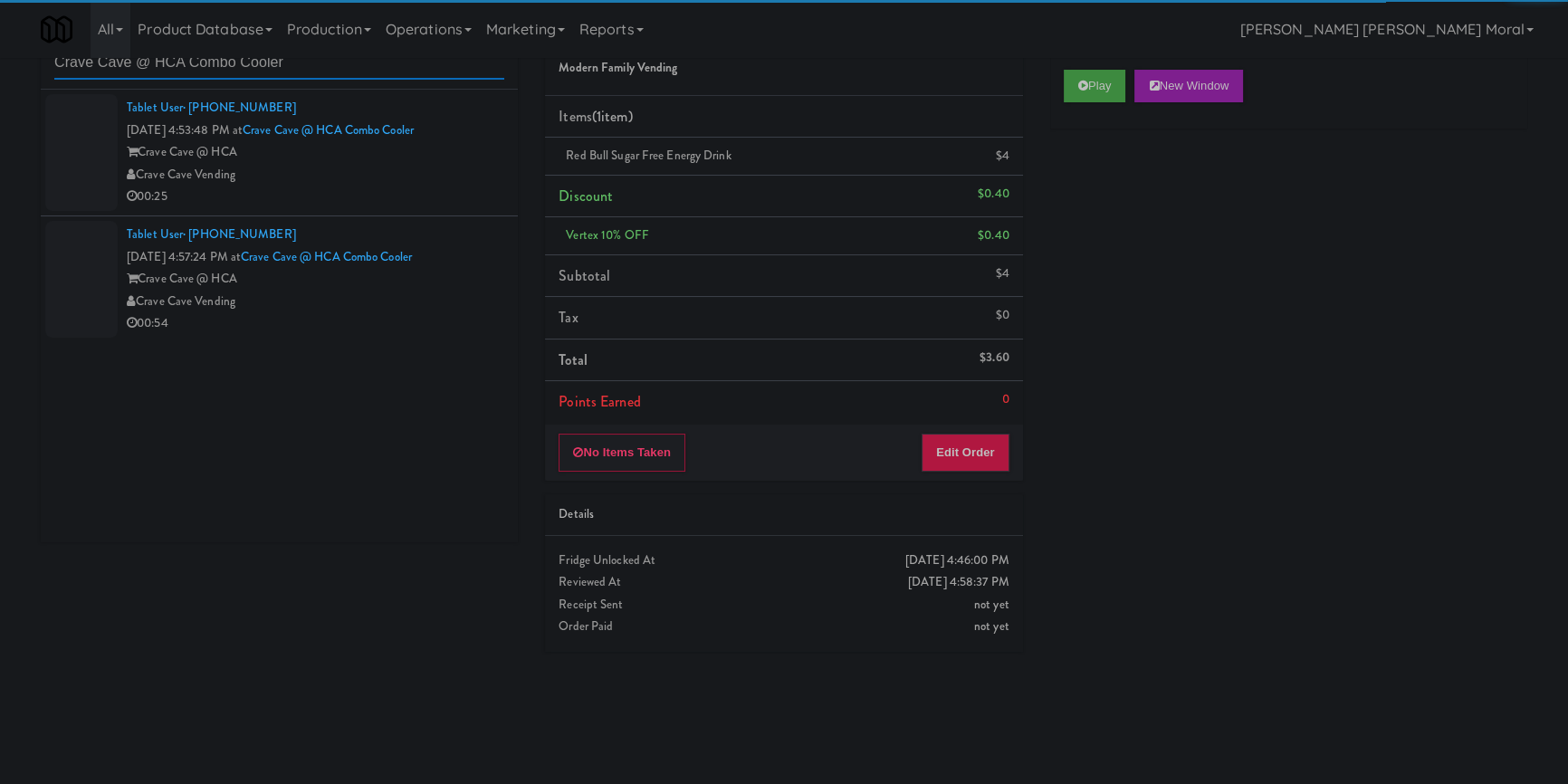
type input "Crave Cave @ HCA Combo Cooler"
drag, startPoint x: 359, startPoint y: 183, endPoint x: 436, endPoint y: 177, distance: 77.2
click at [359, 183] on div "Tablet User · (956) 266-6801 [DATE] 4:53:48 PM at [GEOGRAPHIC_DATA] @ HCA Combo…" at bounding box center [316, 152] width 378 height 111
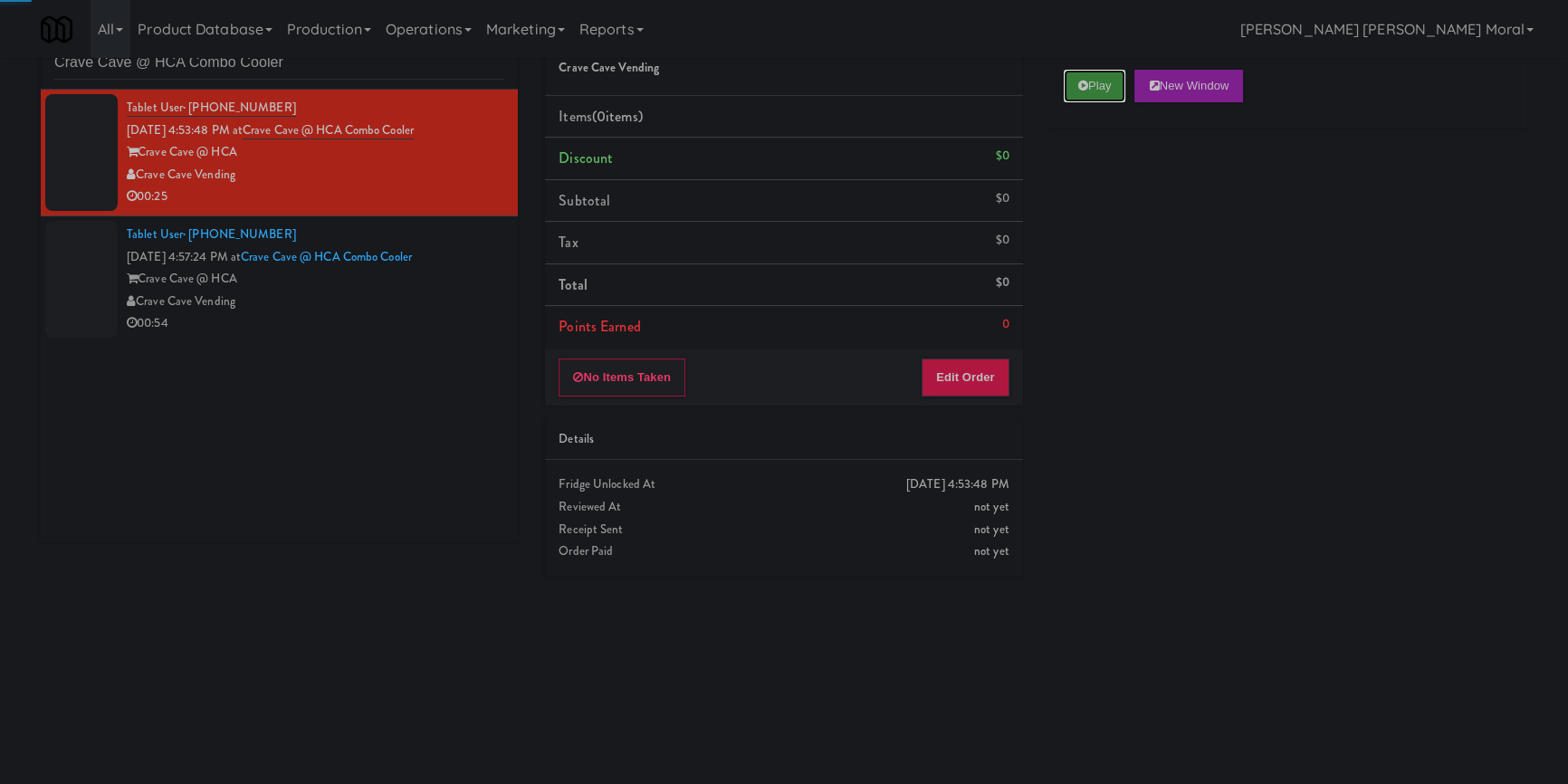
click at [1086, 91] on button "Play" at bounding box center [1095, 86] width 62 height 33
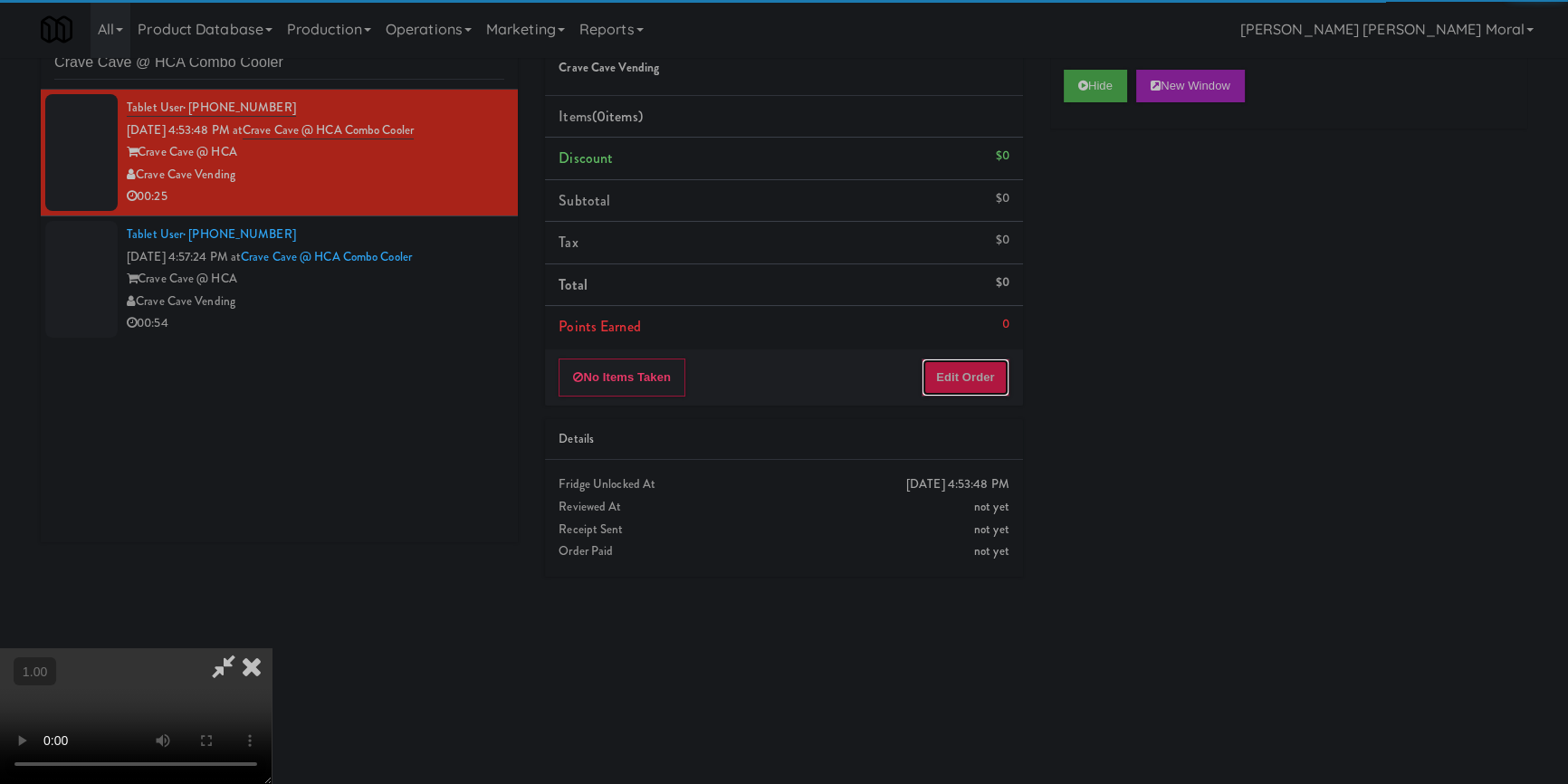
click at [969, 371] on button "Edit Order" at bounding box center [965, 378] width 88 height 38
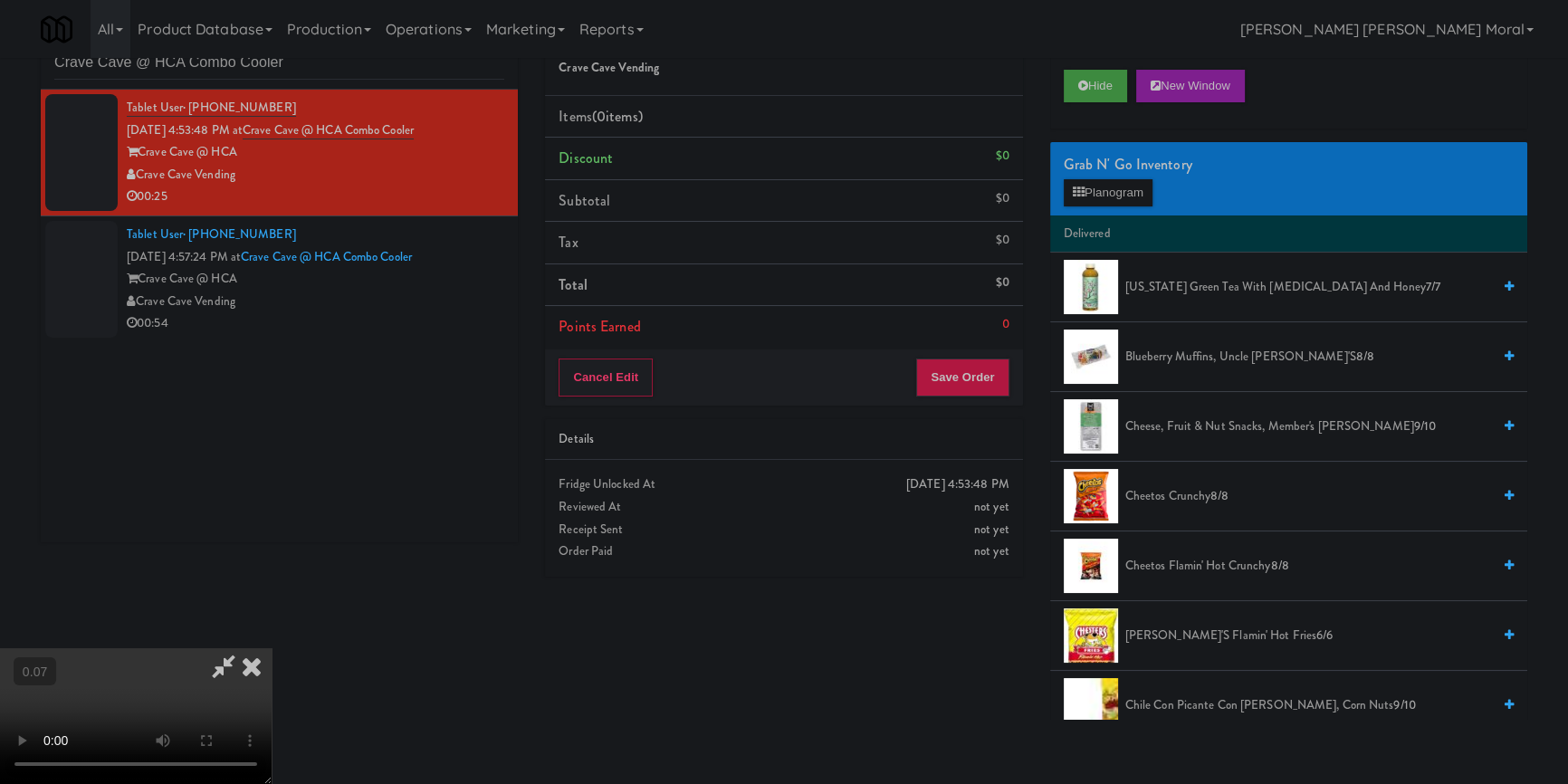
scroll to position [6, 0]
click at [272, 649] on icon at bounding box center [252, 667] width 40 height 37
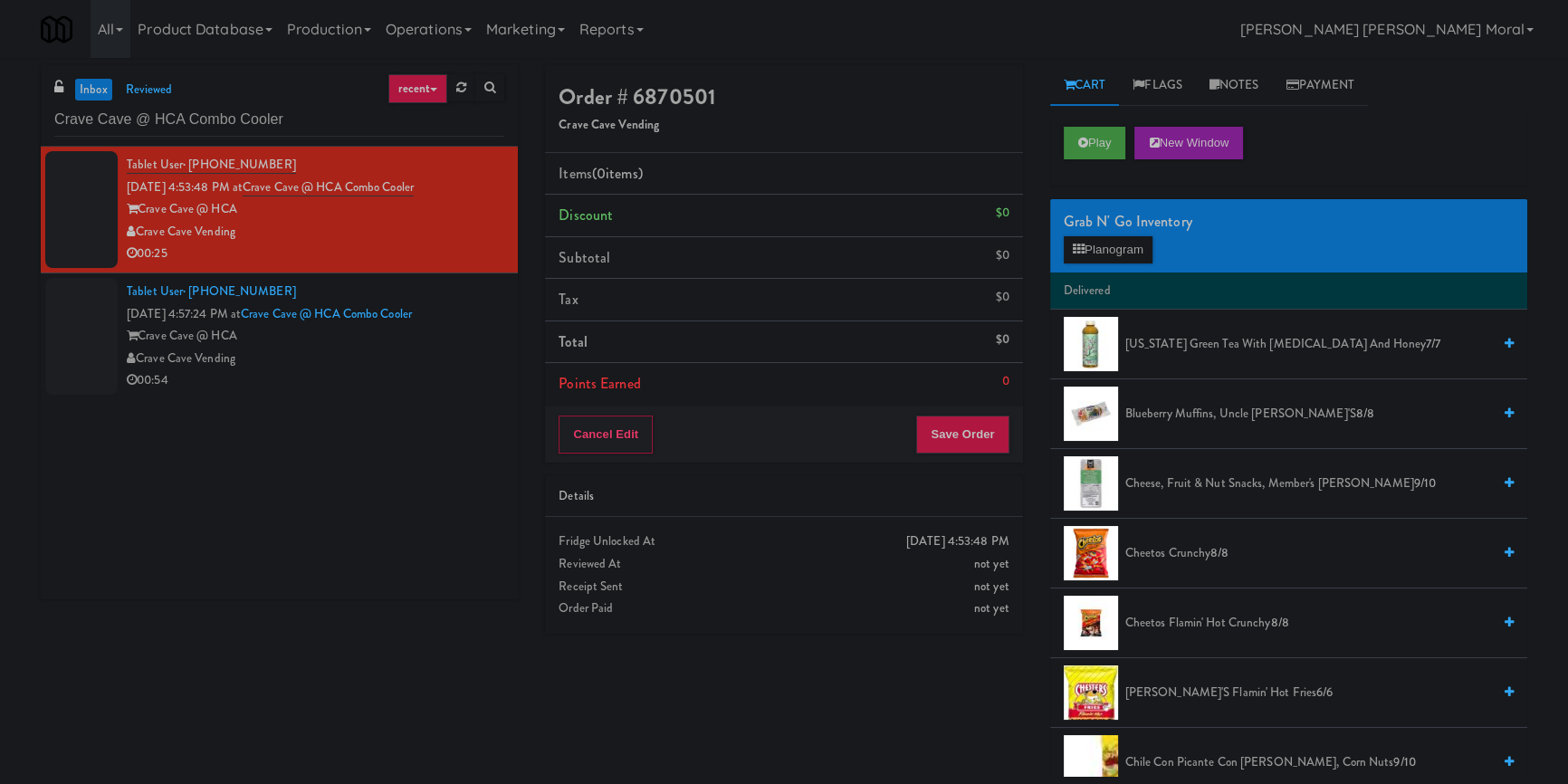
scroll to position [0, 0]
click at [1094, 152] on button "Play" at bounding box center [1095, 143] width 62 height 33
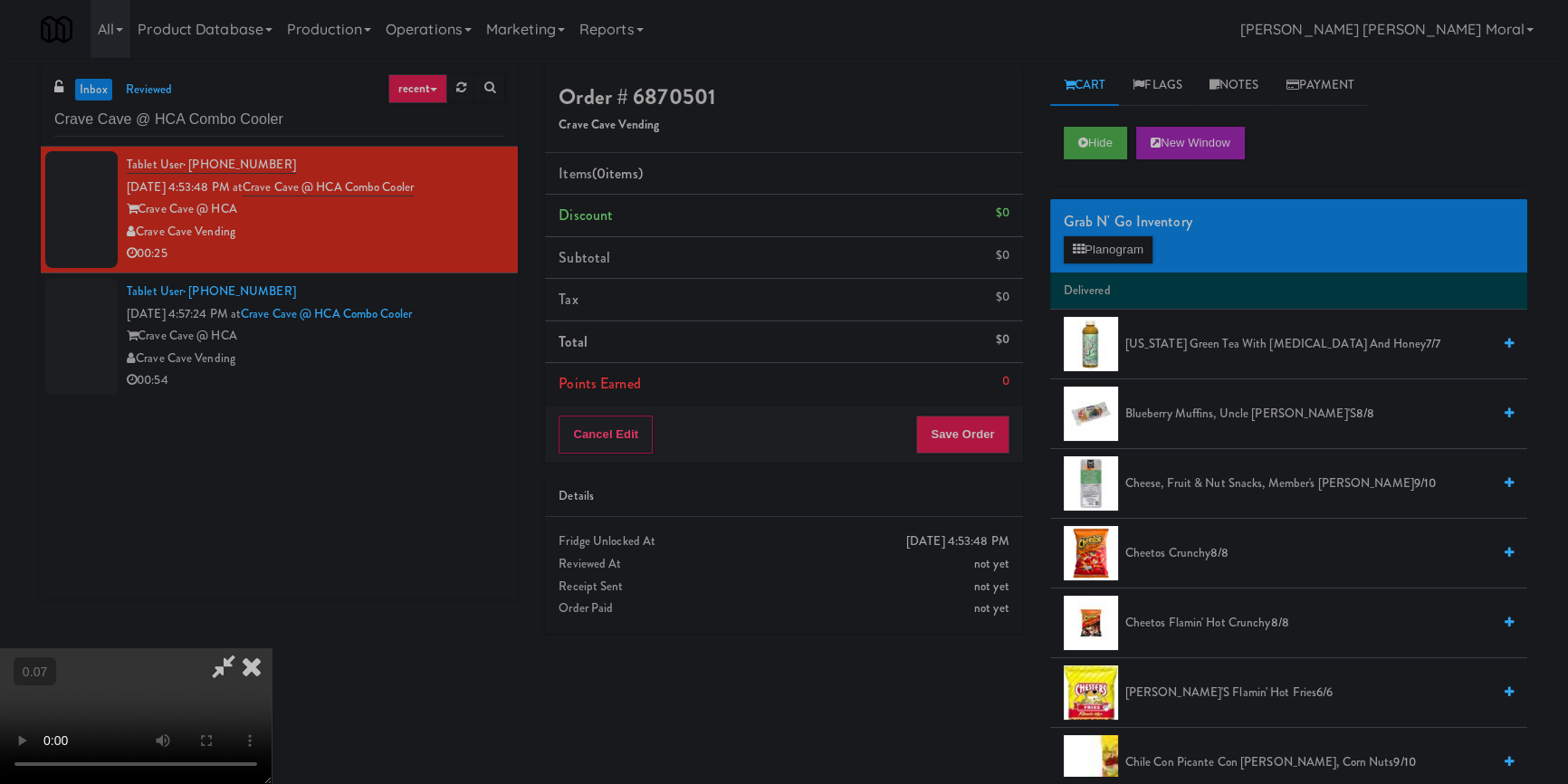
drag, startPoint x: 859, startPoint y: 669, endPoint x: 877, endPoint y: 659, distance: 20.6
click at [859, 669] on div "Order # 6870501 Crave Cave Vending Items (0 items ) Discount $0 Subtotal $0 Tax…" at bounding box center [1036, 421] width 1010 height 712
click at [272, 649] on video at bounding box center [136, 716] width 272 height 136
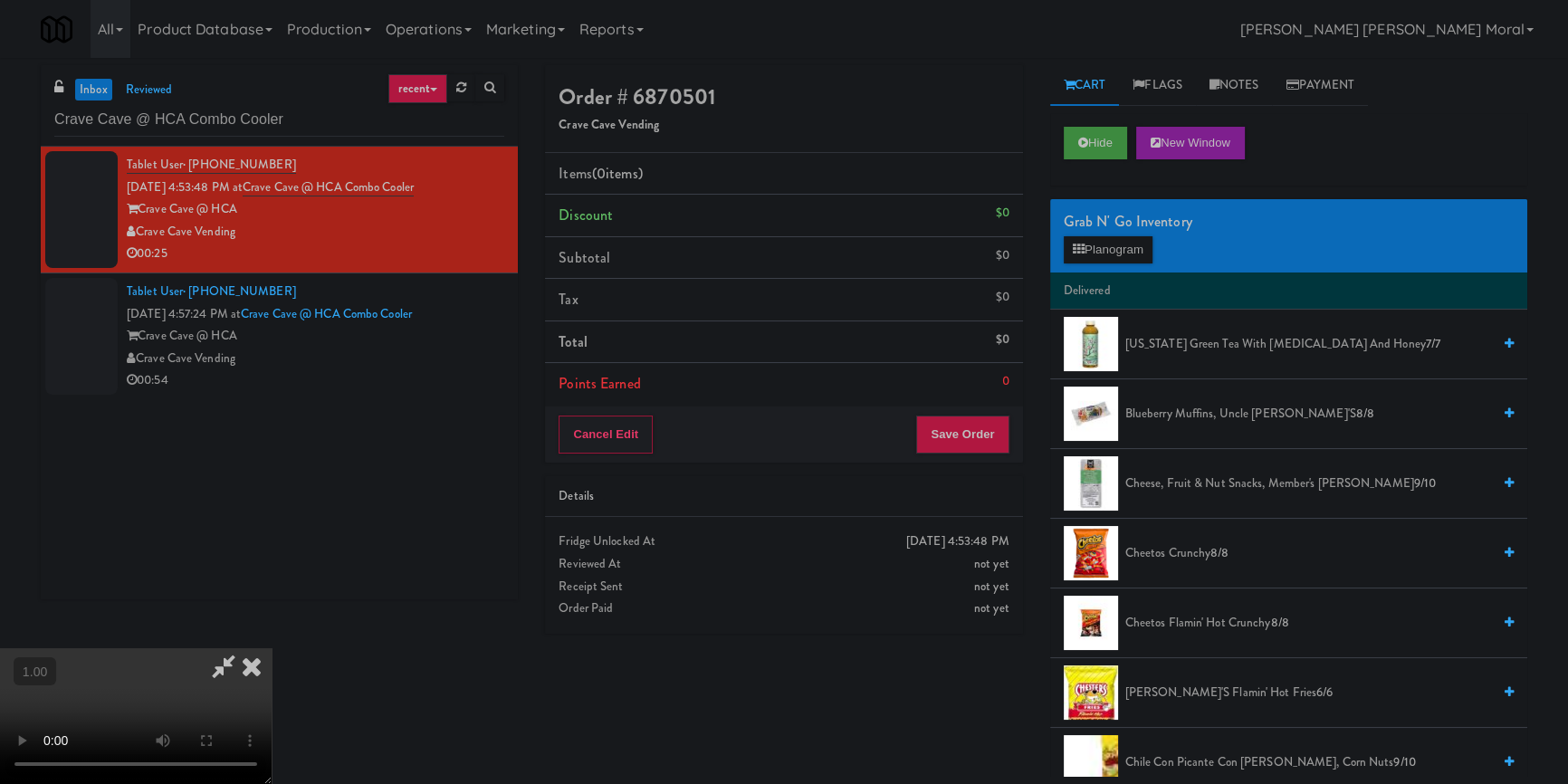
click at [272, 649] on video at bounding box center [136, 716] width 272 height 136
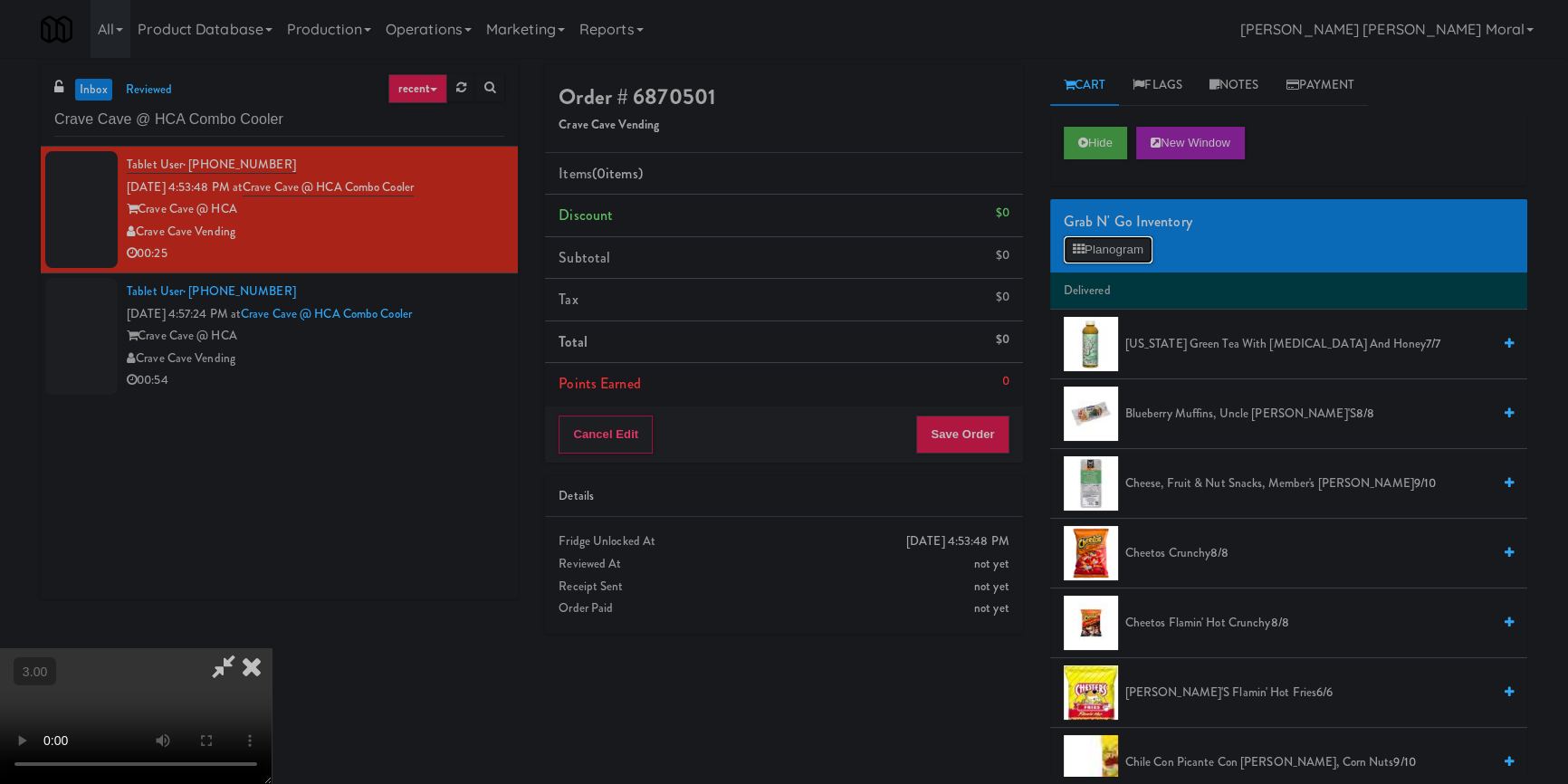
click at [1106, 258] on button "Planogram" at bounding box center [1107, 250] width 88 height 27
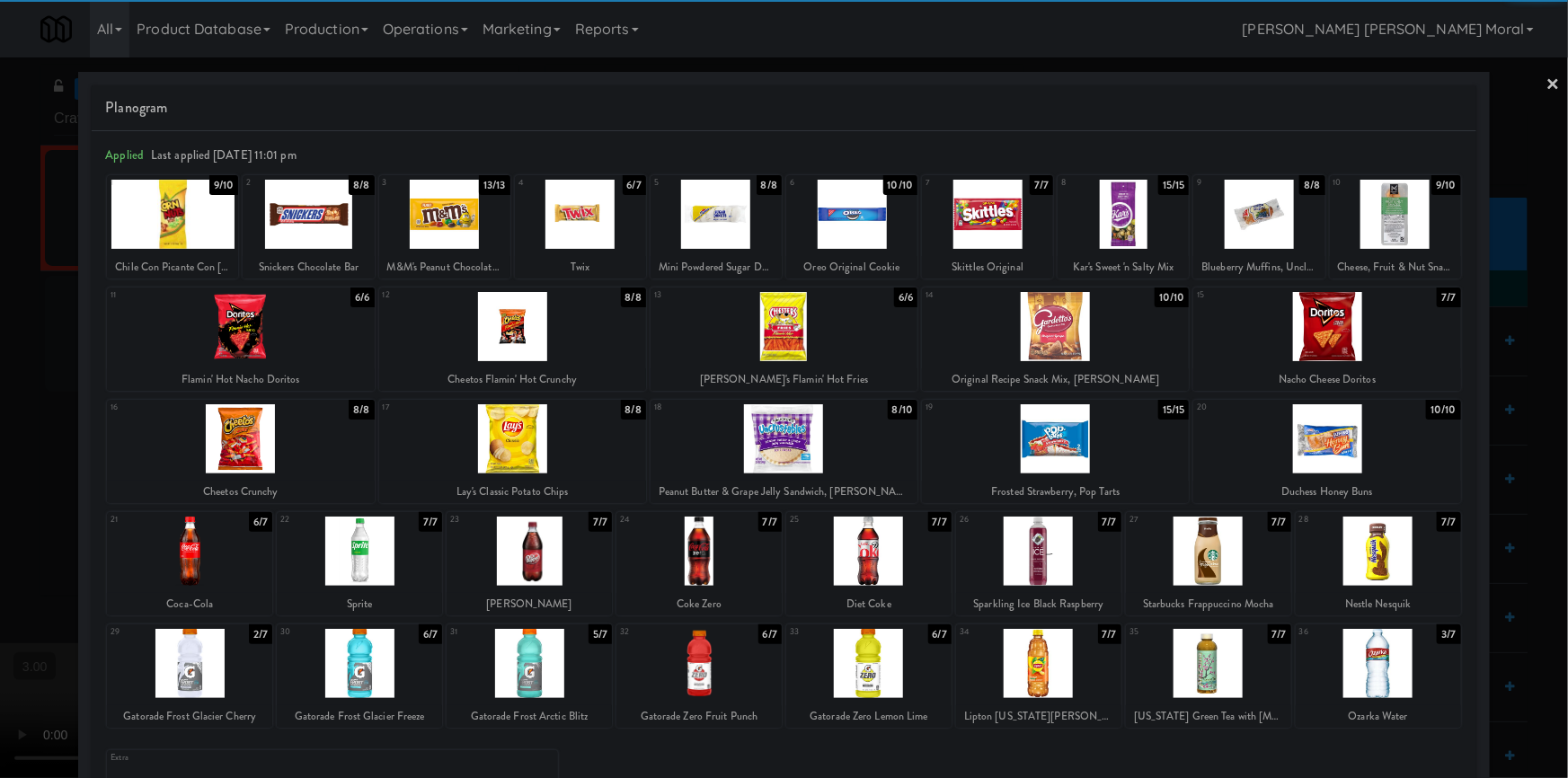
click at [537, 554] on div at bounding box center [529, 552] width 166 height 69
click at [868, 217] on div at bounding box center [851, 214] width 131 height 69
click at [1546, 89] on link "×" at bounding box center [1554, 86] width 14 height 56
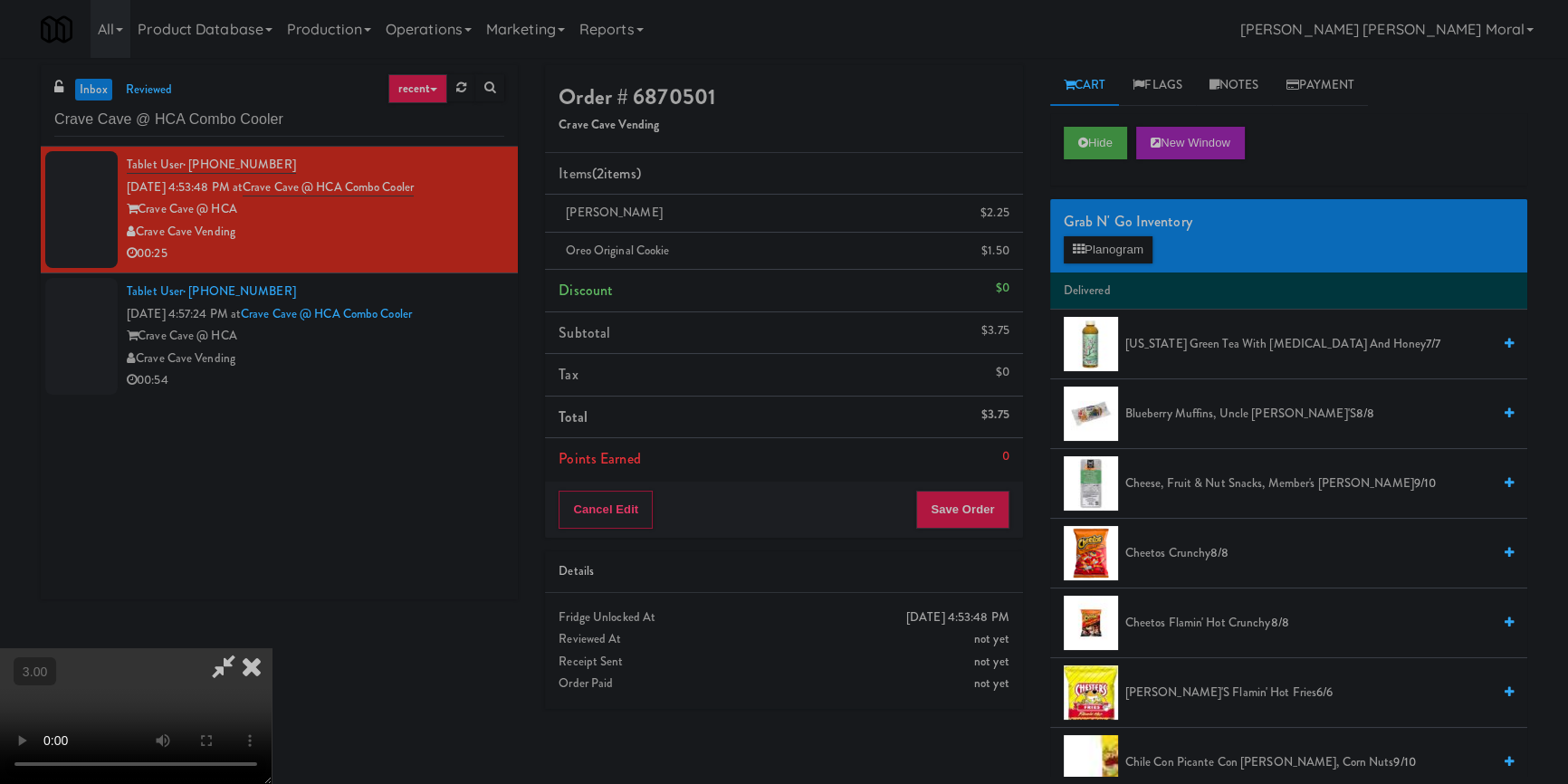
click at [272, 649] on video at bounding box center [136, 716] width 272 height 136
click at [990, 512] on button "Save Order" at bounding box center [961, 510] width 92 height 38
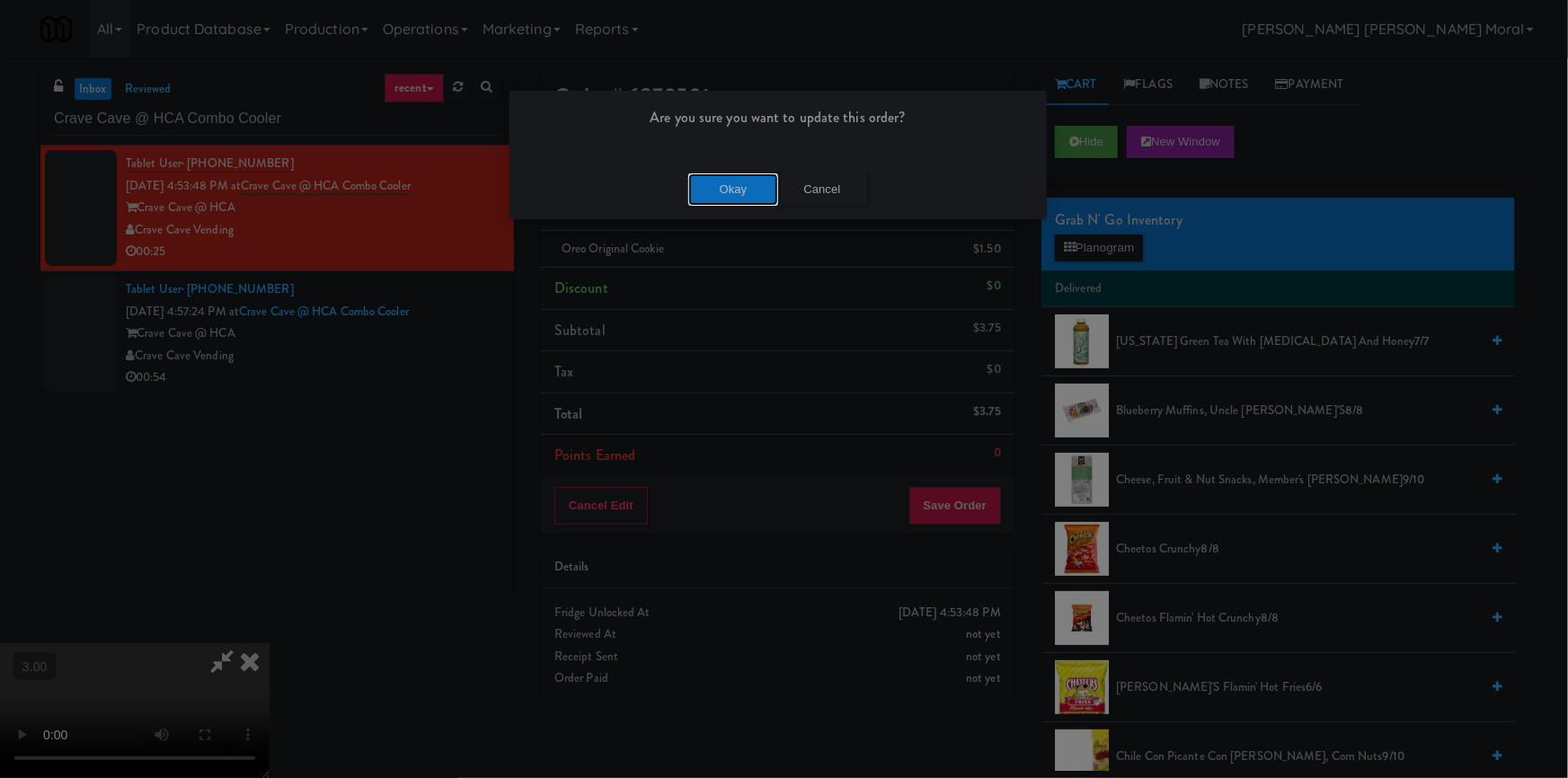
click at [733, 195] on button "Okay" at bounding box center [732, 190] width 90 height 33
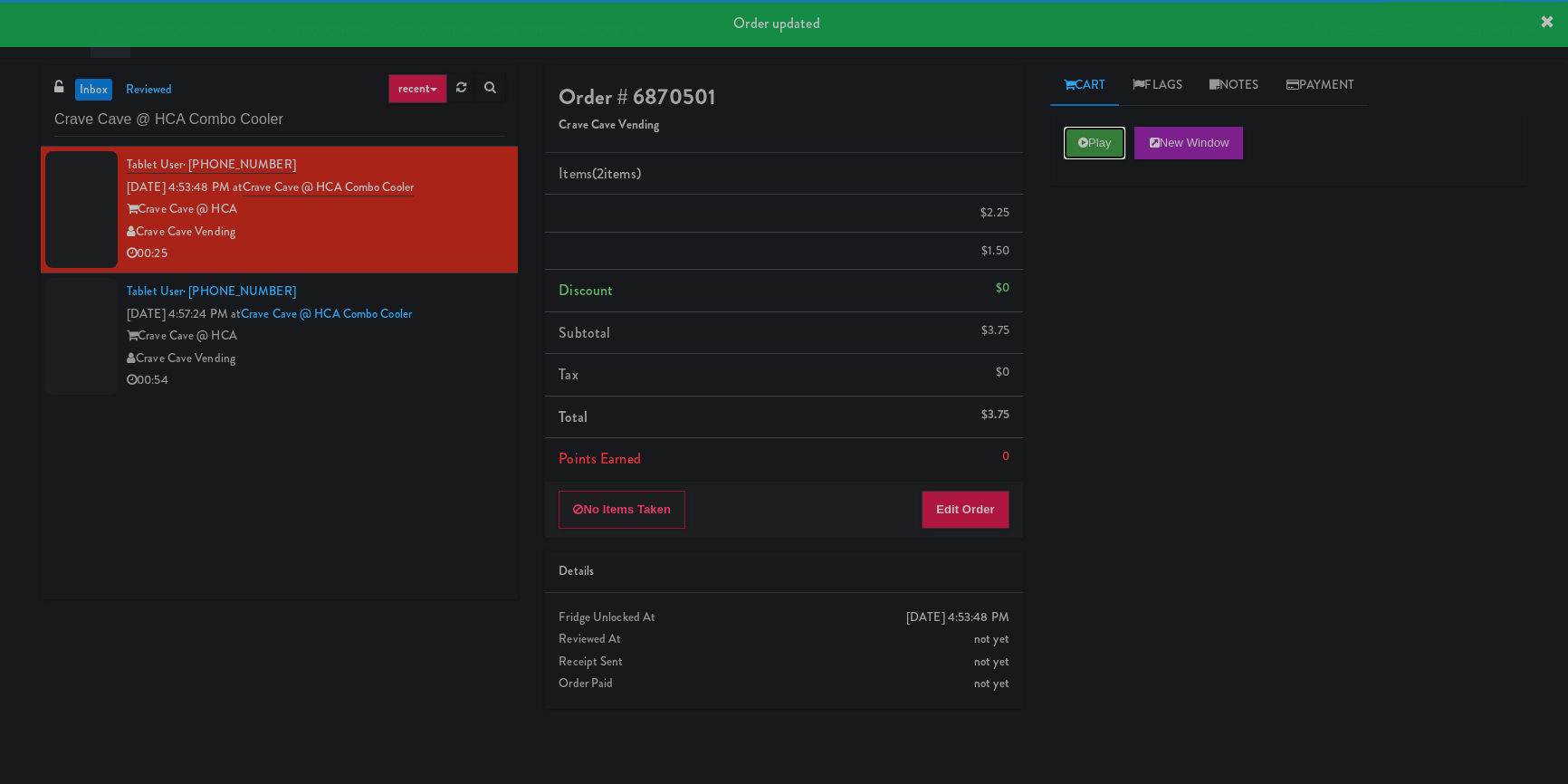
click at [1101, 148] on button "Play" at bounding box center [1095, 143] width 62 height 33
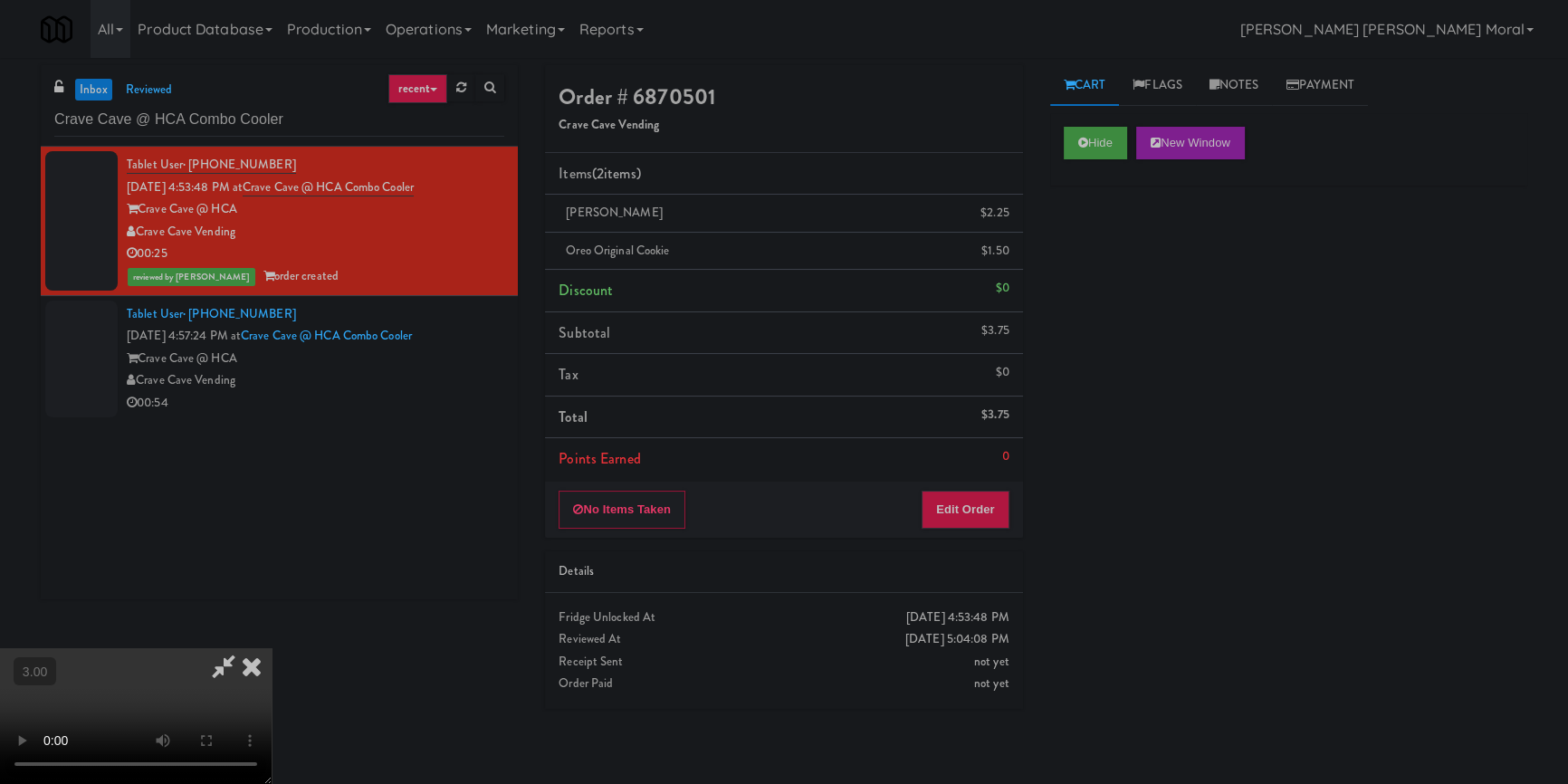
click at [1060, 397] on div "Hide New Window Primary Flag Clear Flag if unable to determine what was taken o…" at bounding box center [1288, 453] width 477 height 679
click at [272, 649] on icon at bounding box center [252, 667] width 40 height 37
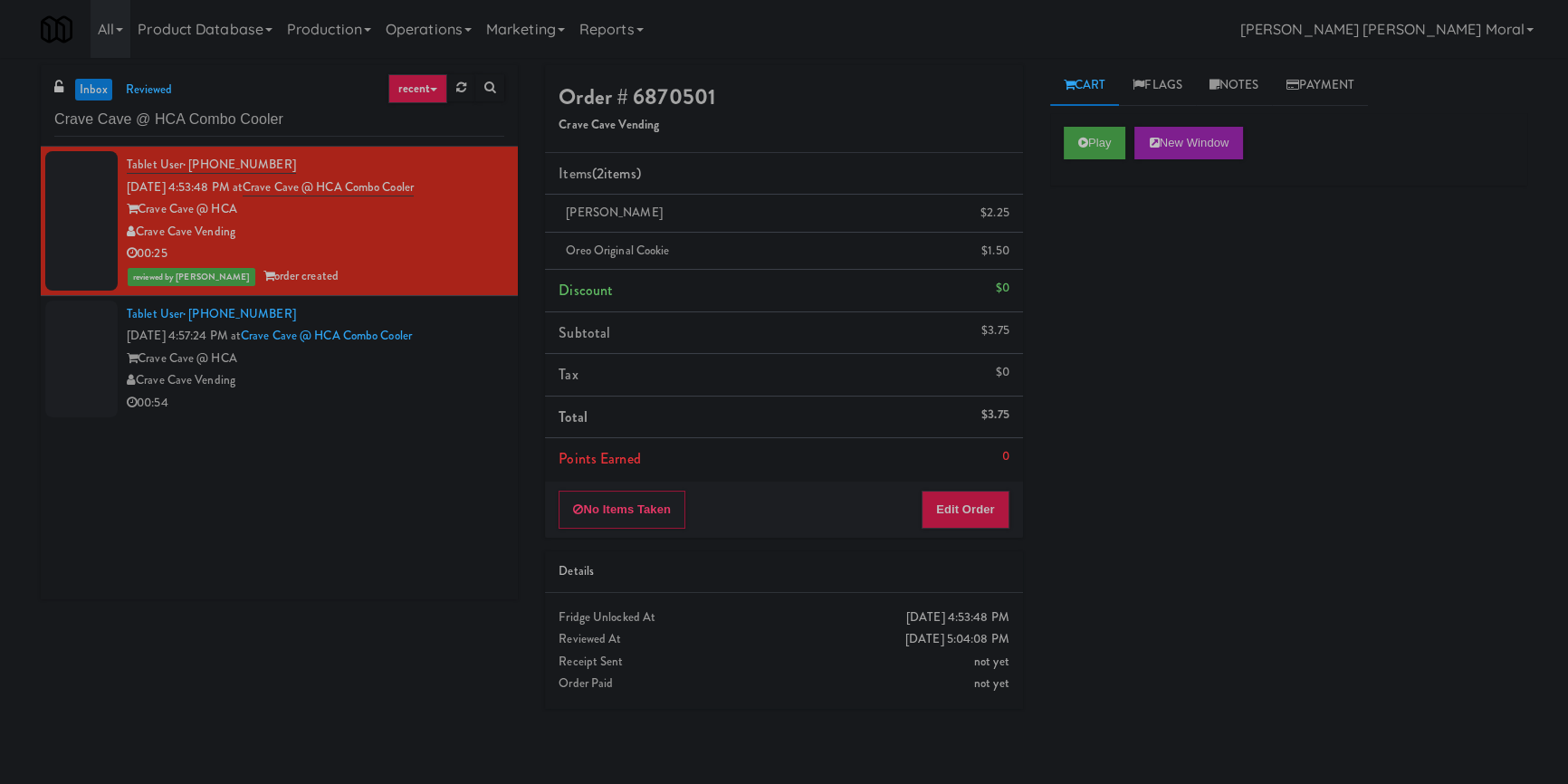
click at [407, 376] on div "Crave Cave Vending" at bounding box center [316, 381] width 378 height 23
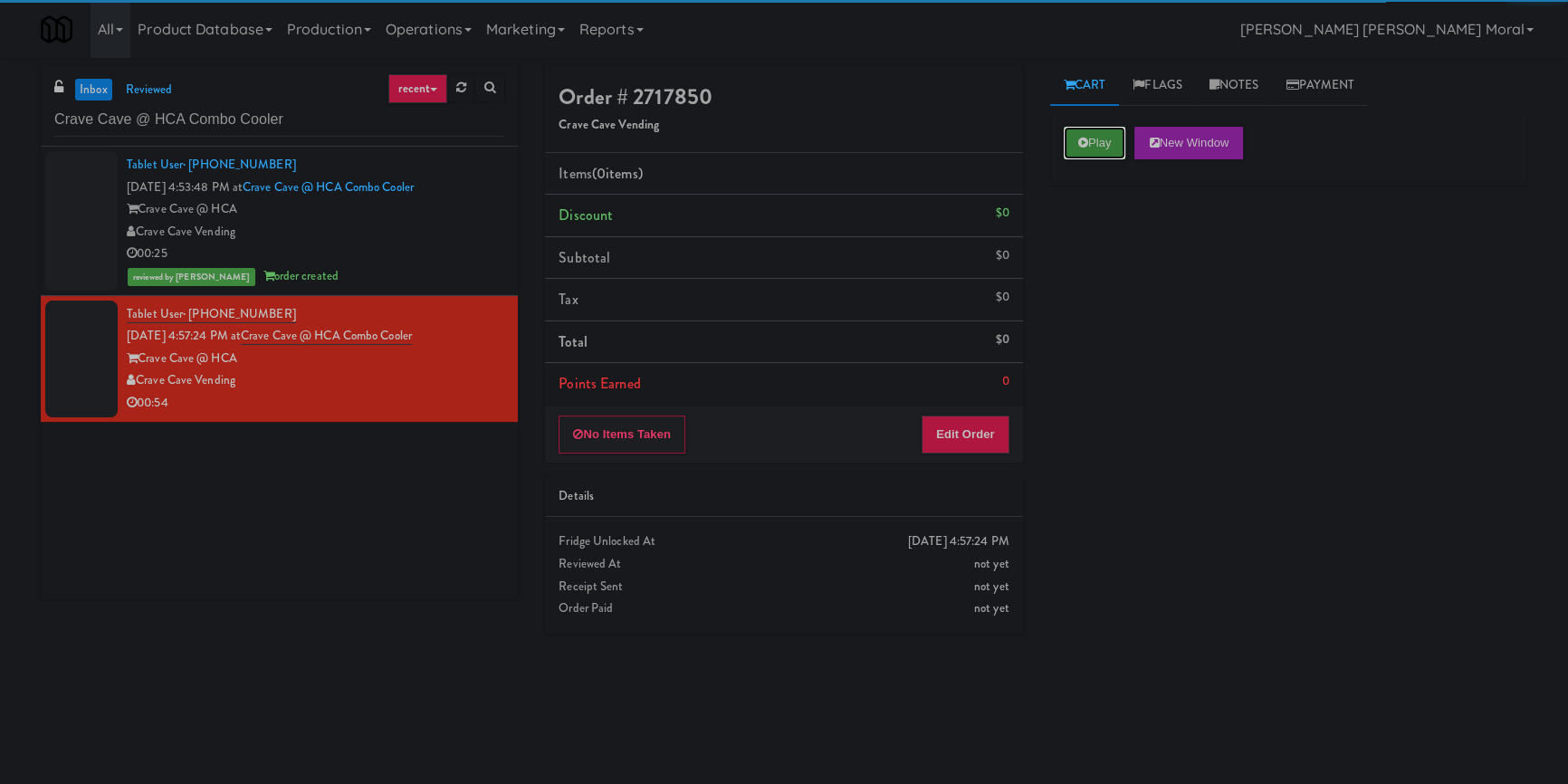
click at [1087, 142] on button "Play" at bounding box center [1095, 143] width 62 height 33
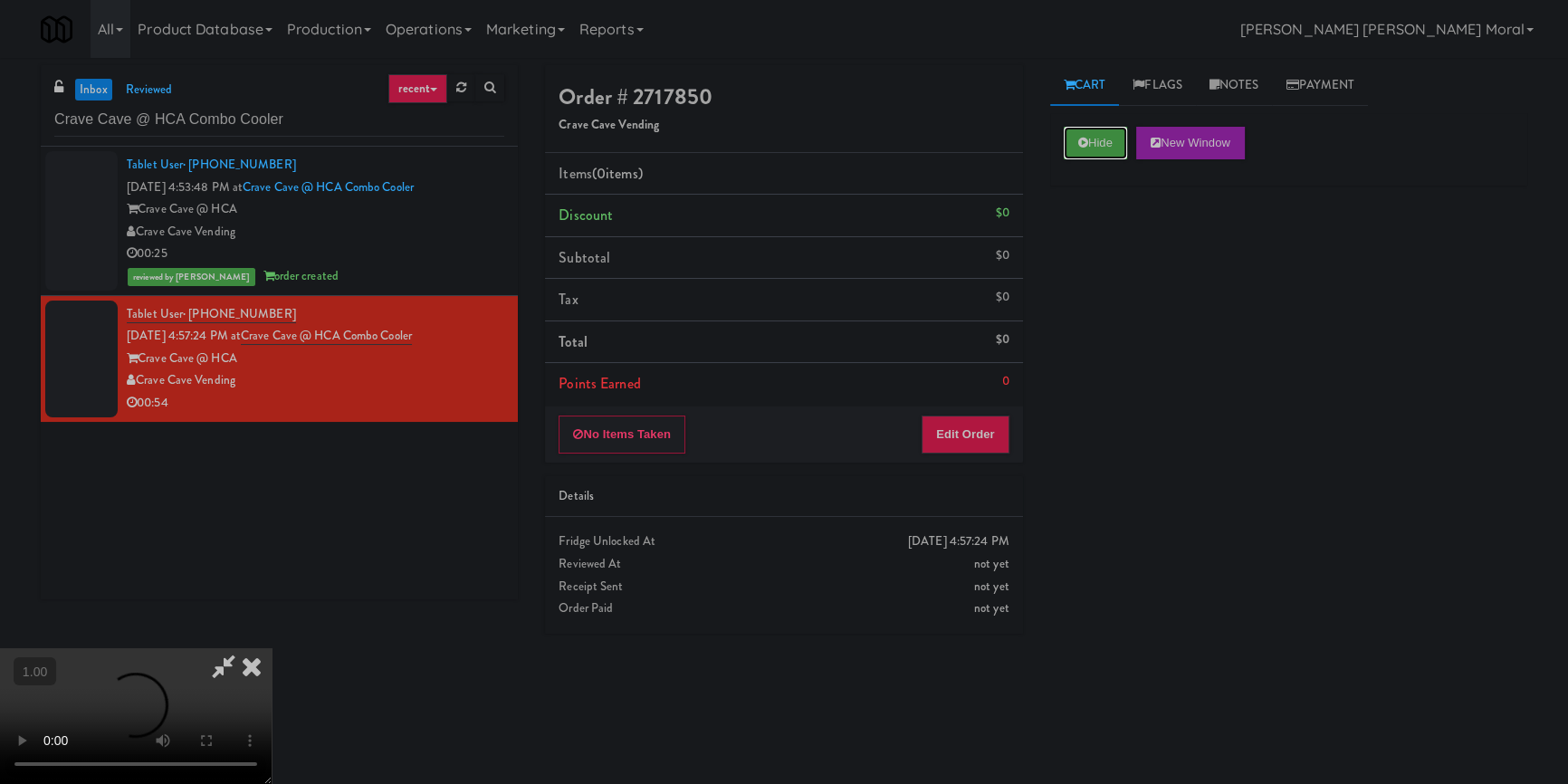
scroll to position [246, 0]
click at [272, 649] on video at bounding box center [136, 716] width 272 height 136
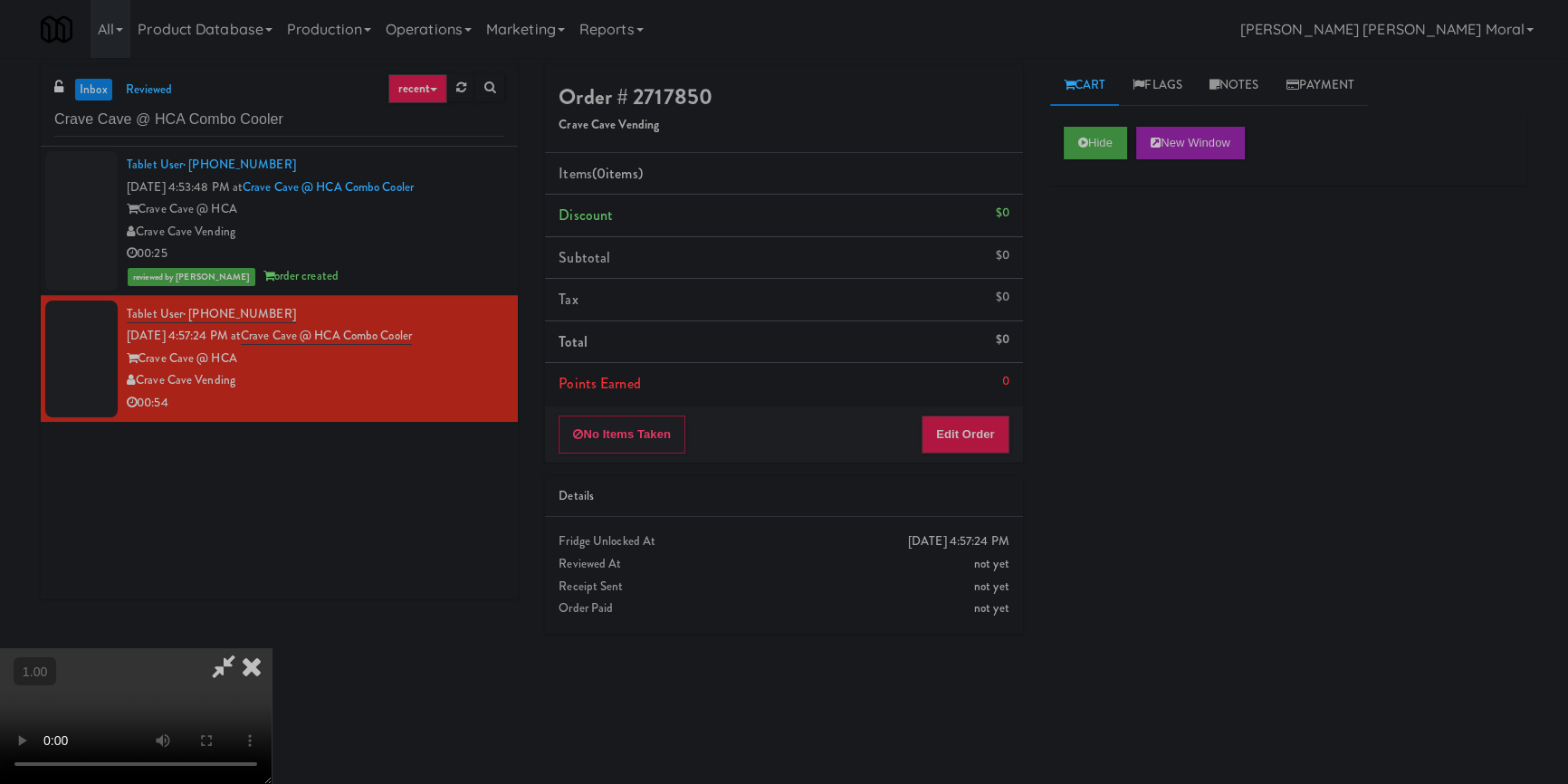
click at [272, 649] on video at bounding box center [136, 716] width 272 height 136
click at [982, 434] on button "Edit Order" at bounding box center [965, 435] width 88 height 38
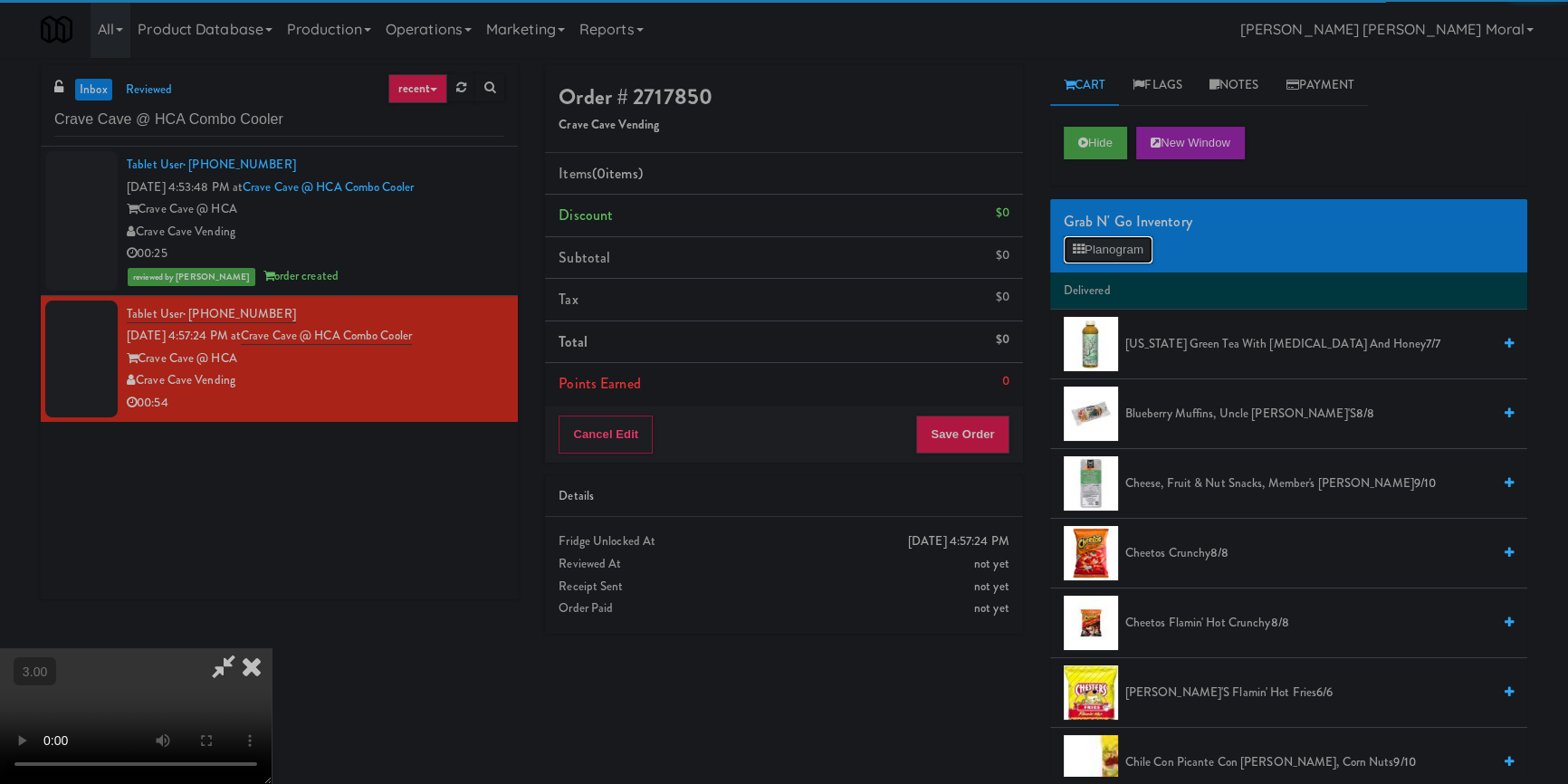
click at [1121, 243] on button "Planogram" at bounding box center [1107, 250] width 88 height 27
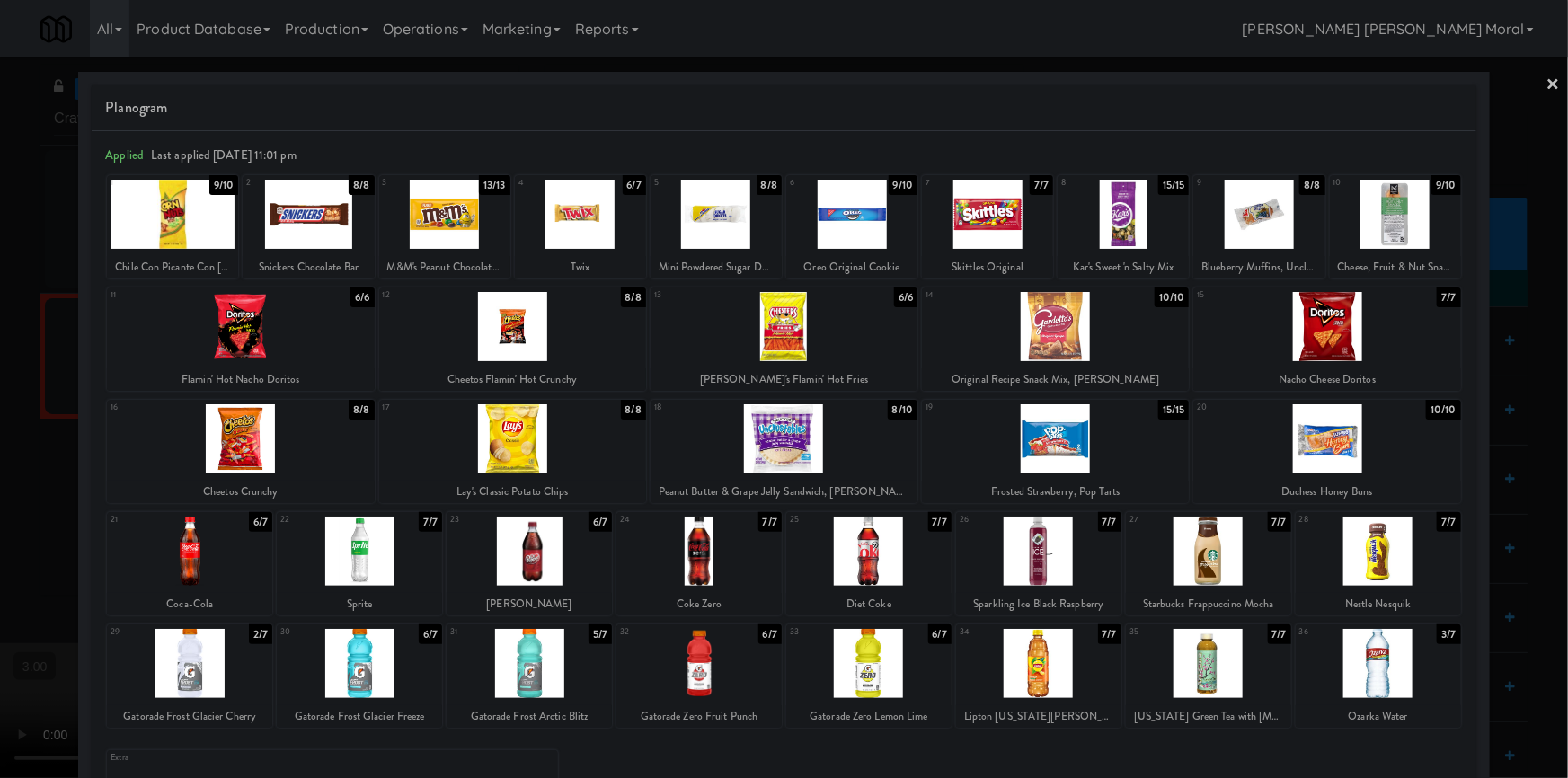
click at [712, 561] on div at bounding box center [699, 552] width 166 height 69
click at [1546, 84] on link "×" at bounding box center [1554, 86] width 14 height 56
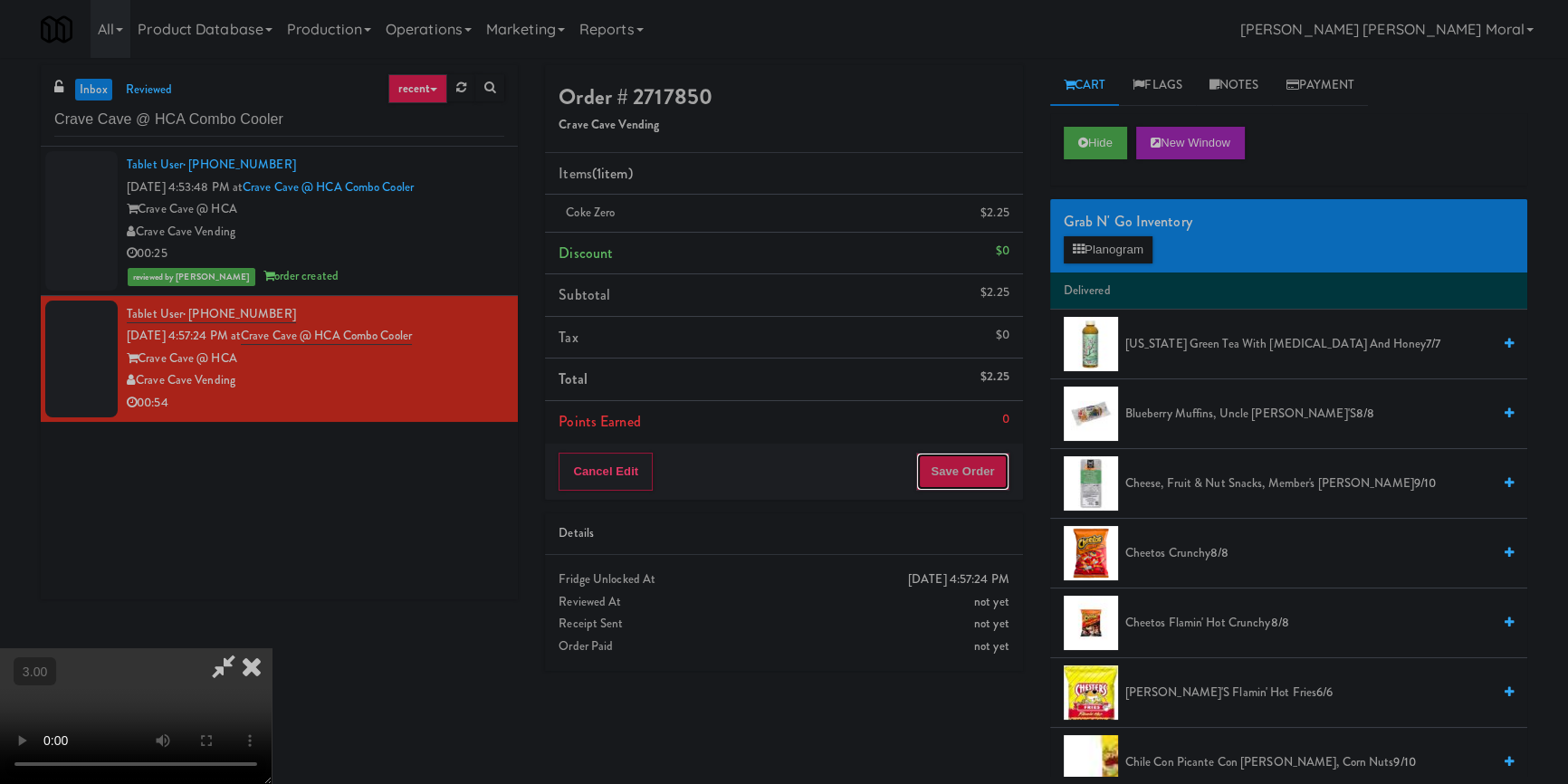
click at [996, 471] on button "Save Order" at bounding box center [961, 472] width 92 height 38
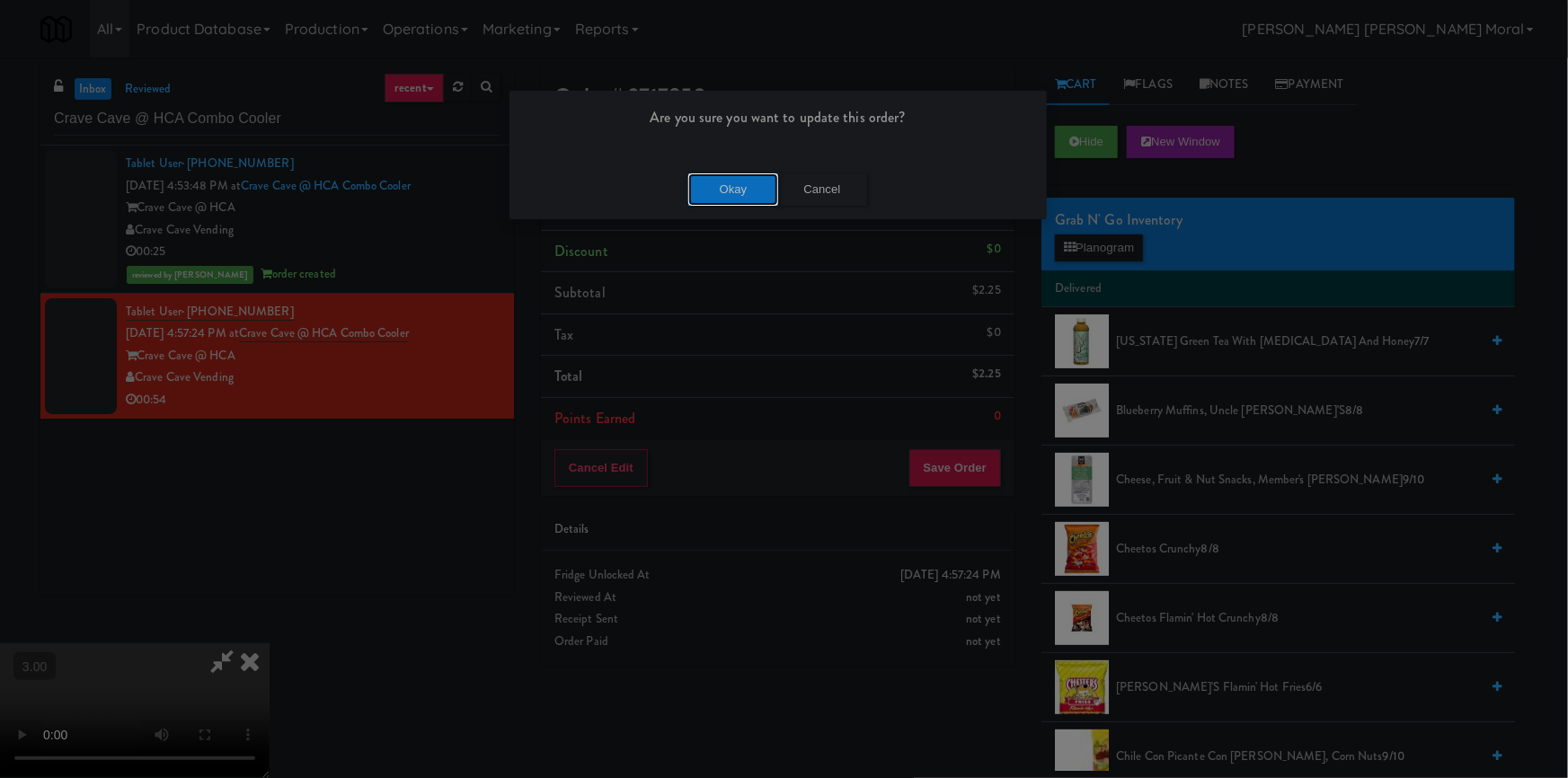
click at [756, 189] on button "Okay" at bounding box center [732, 190] width 90 height 33
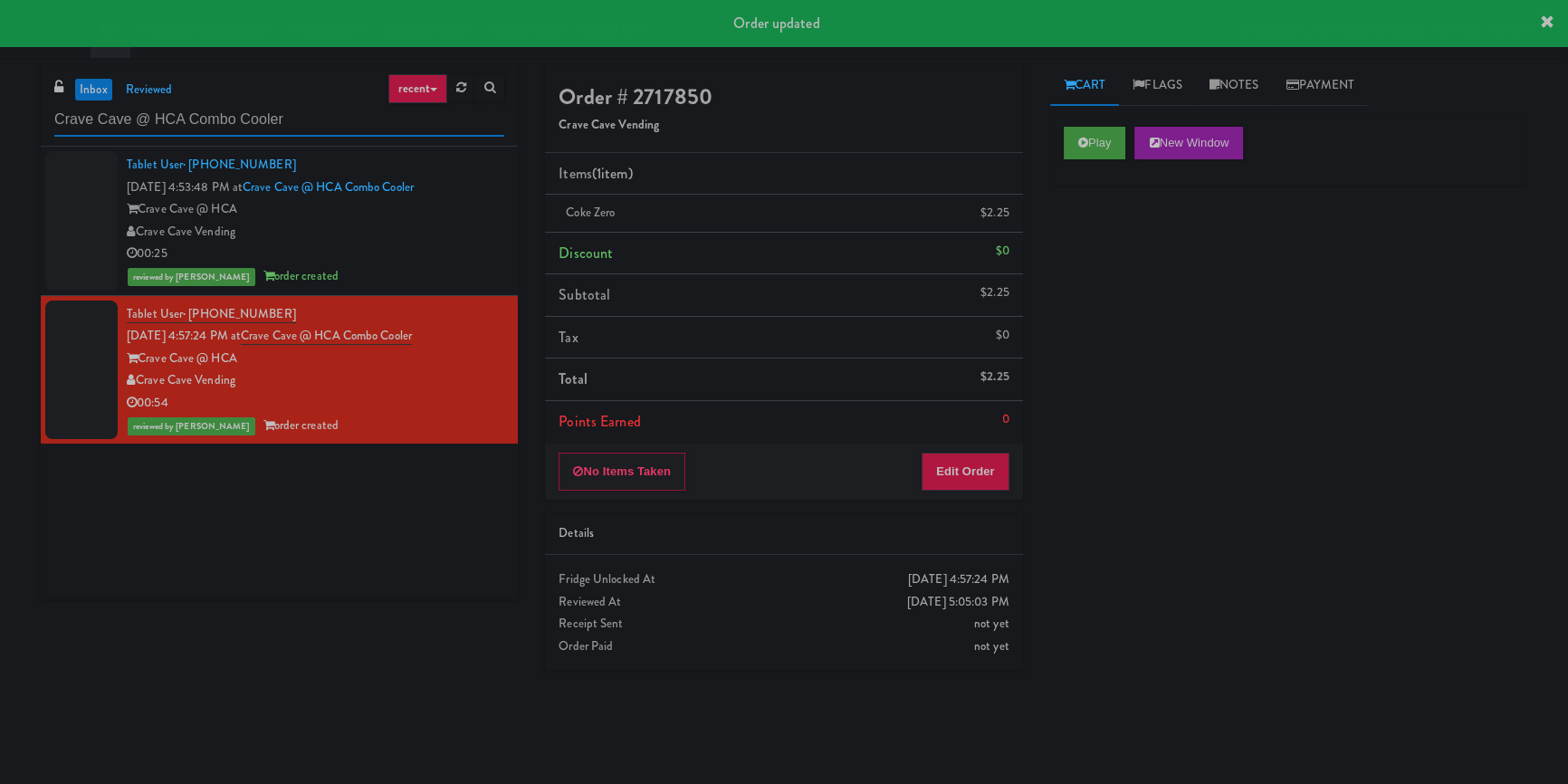
click at [288, 120] on input "Crave Cave @ HCA Combo Cooler" at bounding box center [279, 120] width 450 height 34
paste input "[GEOGRAPHIC_DATA]-"
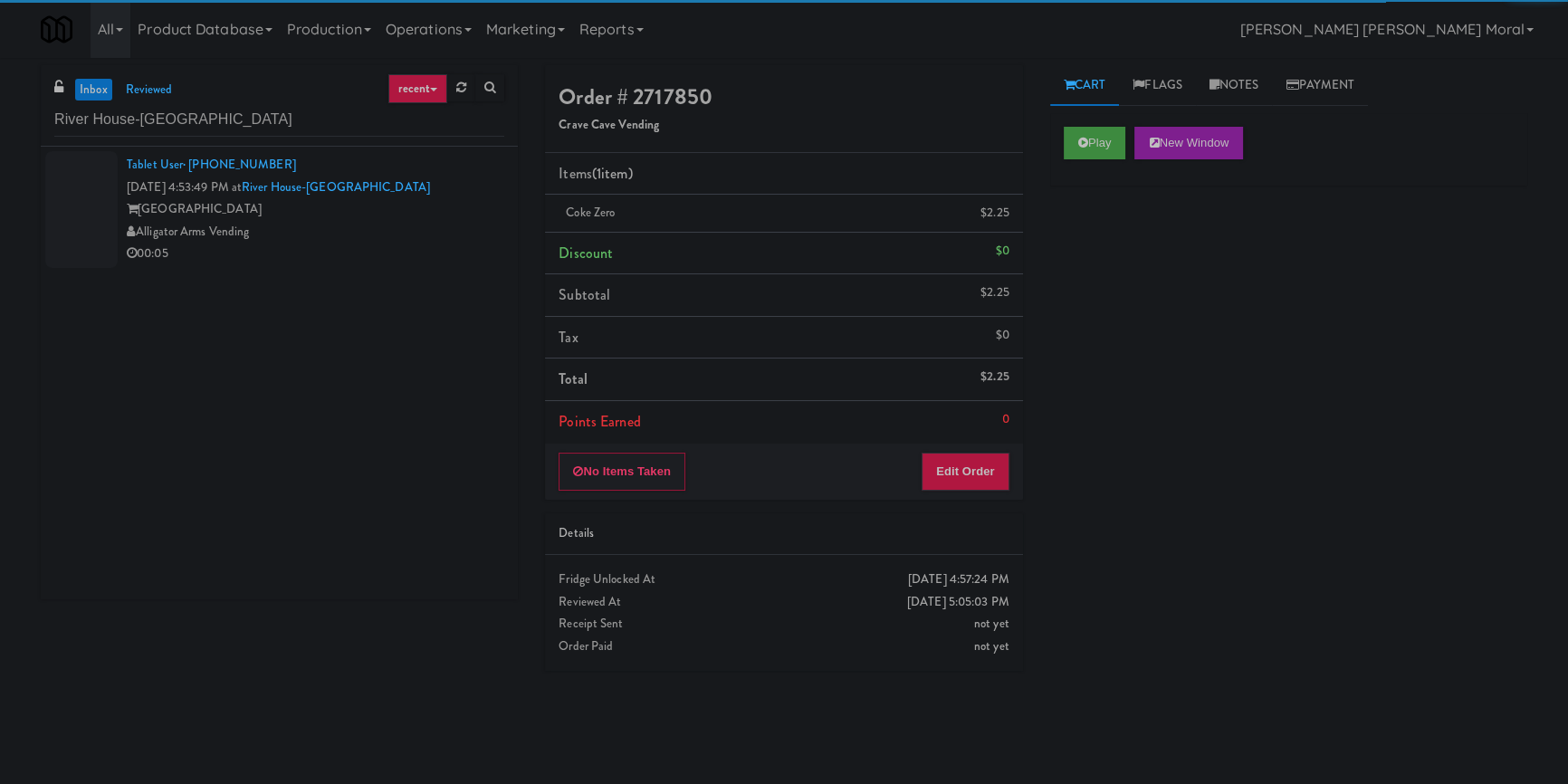
click at [386, 225] on div "Alligator Arms Vending" at bounding box center [316, 232] width 378 height 23
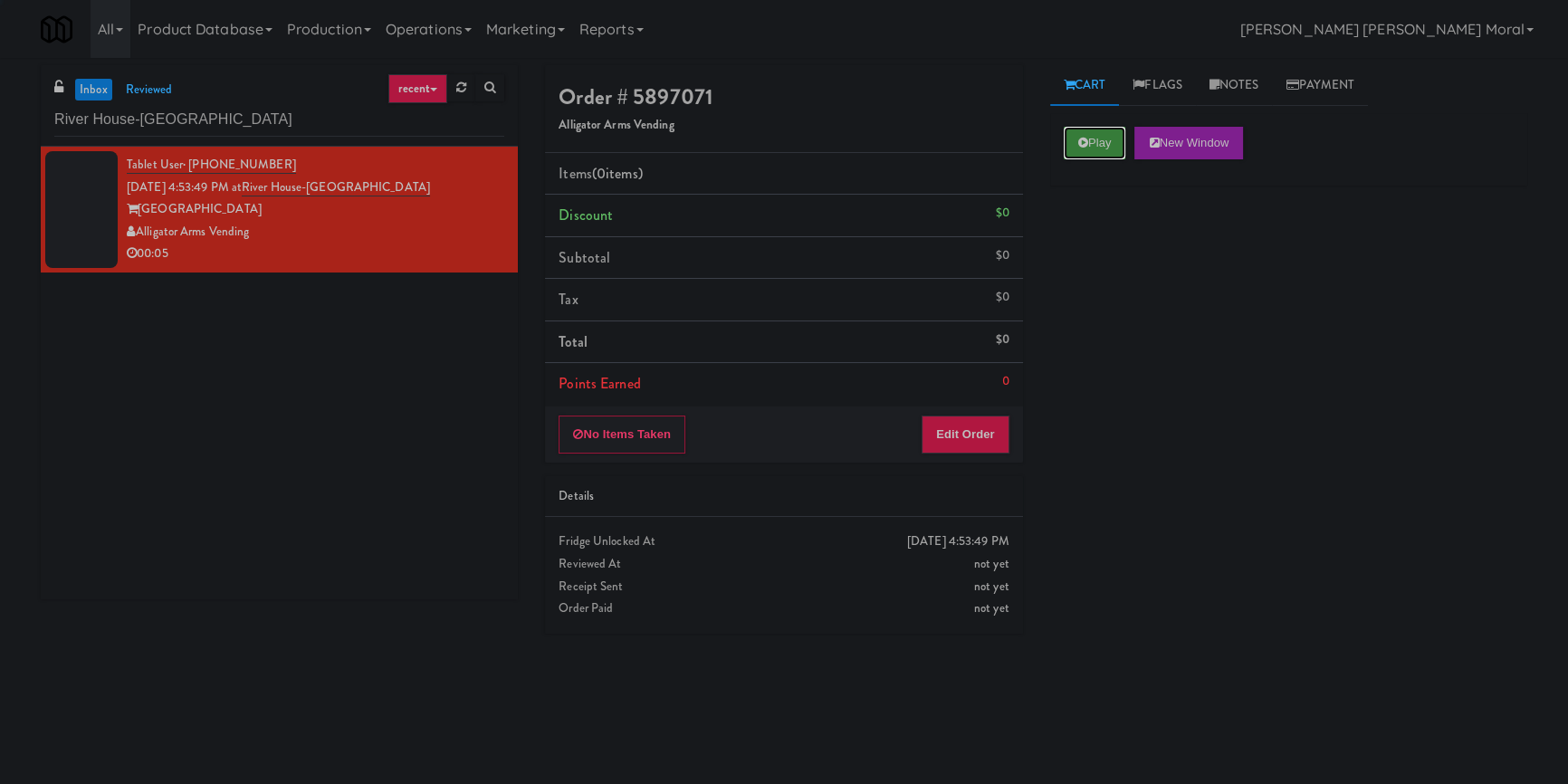
click at [1100, 136] on button "Play" at bounding box center [1095, 143] width 62 height 33
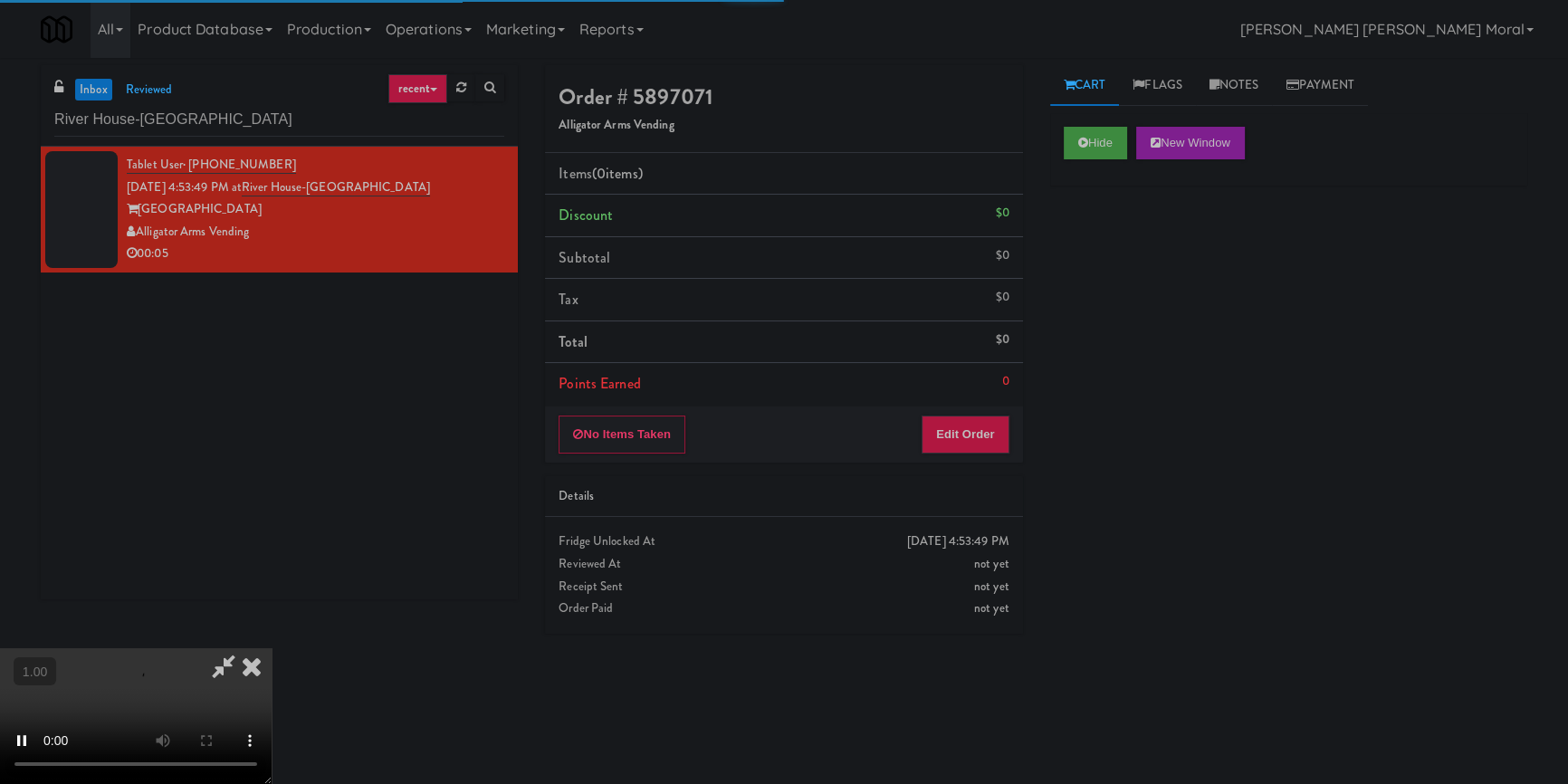
click at [1096, 225] on div "Hide New Window Primary Flag Clear Flag if unable to determine what was taken o…" at bounding box center [1288, 453] width 477 height 679
drag, startPoint x: 1086, startPoint y: 380, endPoint x: 1023, endPoint y: 411, distance: 70.2
click at [1086, 380] on div "Hide New Window Primary Flag Clear Flag if unable to determine what was taken o…" at bounding box center [1288, 453] width 477 height 679
click at [1001, 445] on button "Edit Order" at bounding box center [965, 435] width 88 height 38
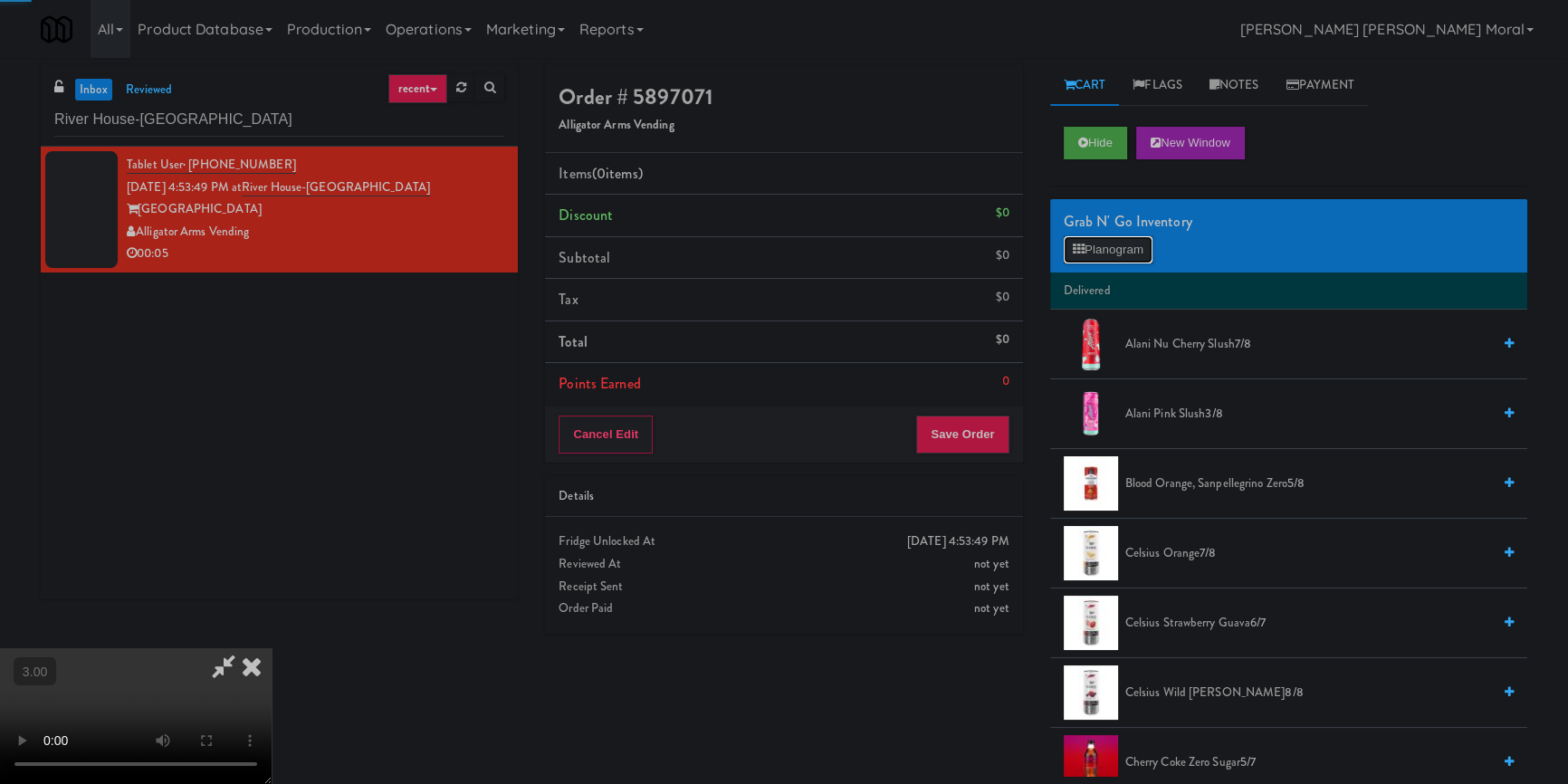
click at [1102, 256] on button "Planogram" at bounding box center [1107, 250] width 88 height 27
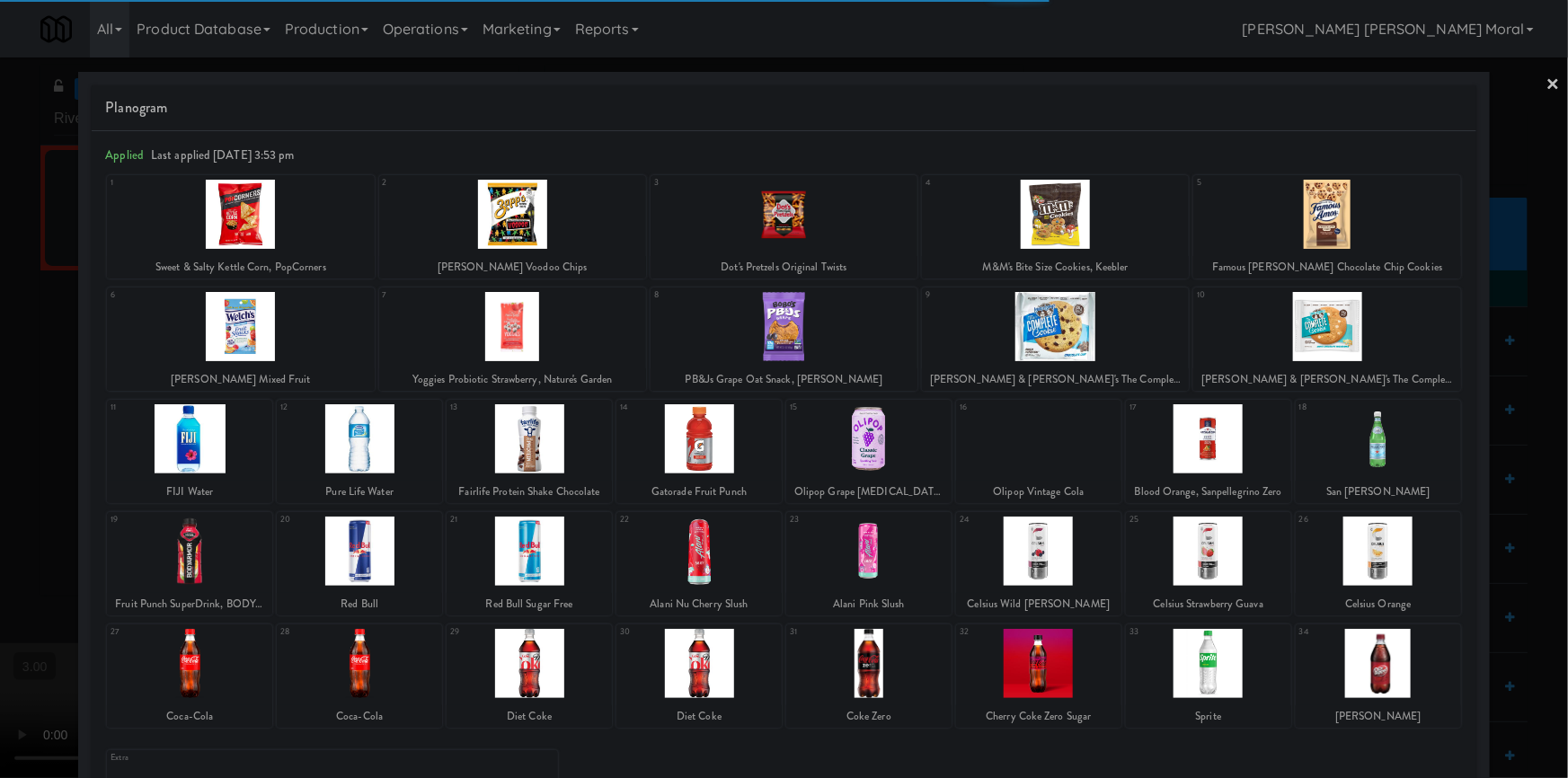
click at [376, 673] on div at bounding box center [359, 664] width 166 height 69
drag, startPoint x: 359, startPoint y: 678, endPoint x: 558, endPoint y: 609, distance: 210.6
click at [359, 678] on div at bounding box center [359, 664] width 166 height 69
click at [1546, 88] on link "×" at bounding box center [1554, 86] width 14 height 56
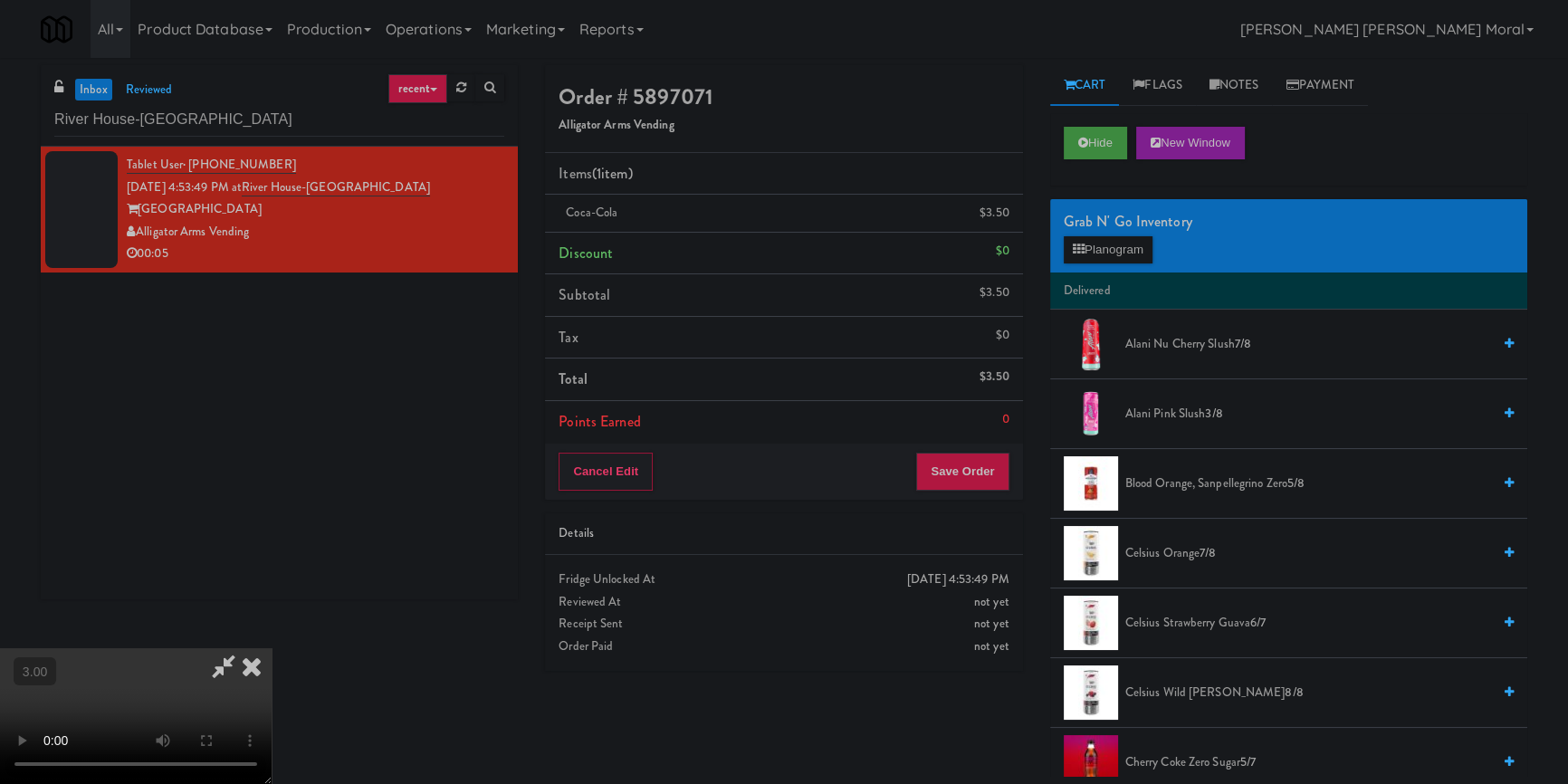
click at [272, 649] on video at bounding box center [136, 716] width 272 height 136
click at [272, 649] on icon at bounding box center [252, 667] width 40 height 37
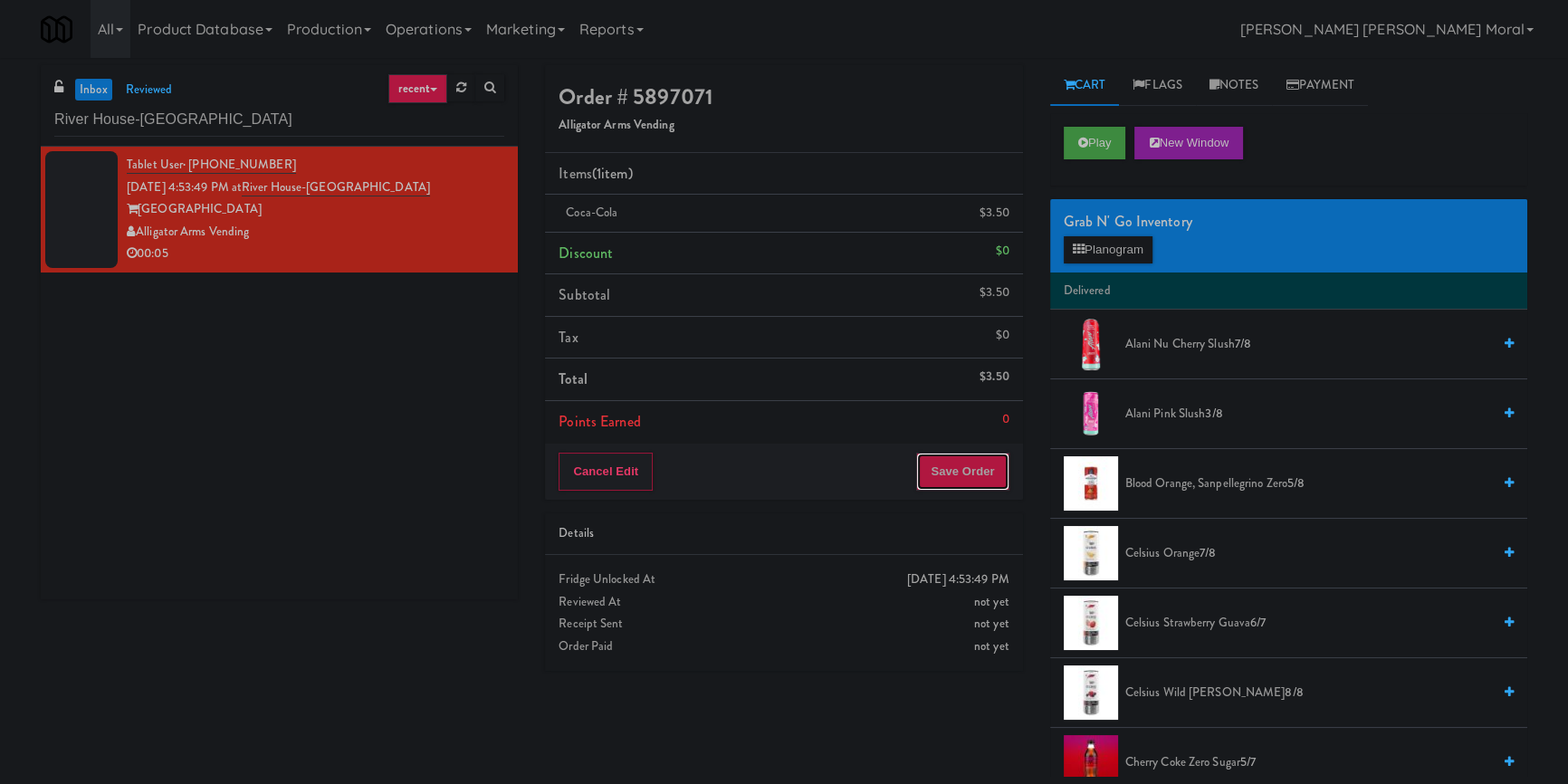
click at [944, 466] on button "Save Order" at bounding box center [961, 472] width 92 height 38
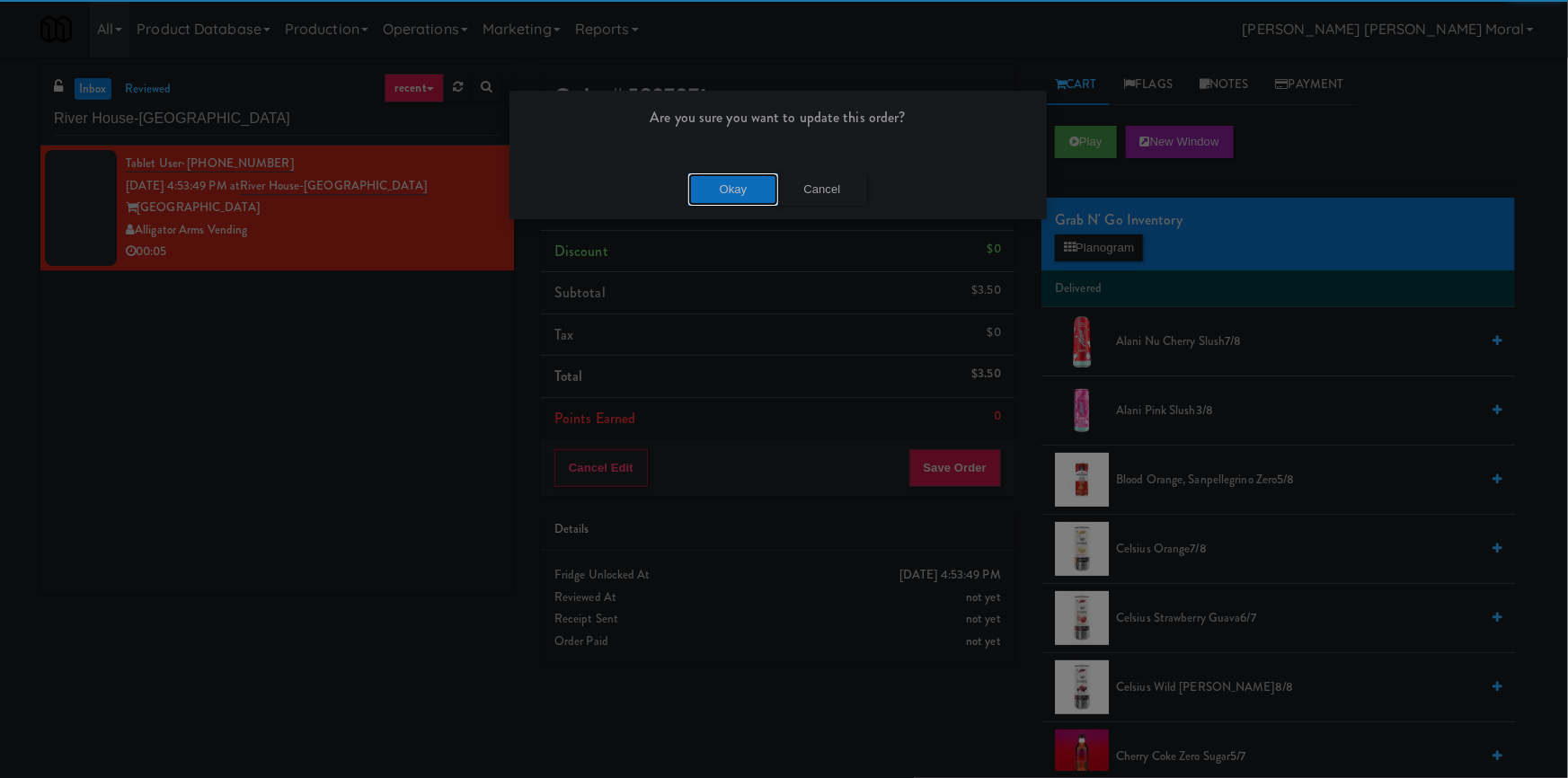
click at [738, 200] on button "Okay" at bounding box center [732, 190] width 90 height 33
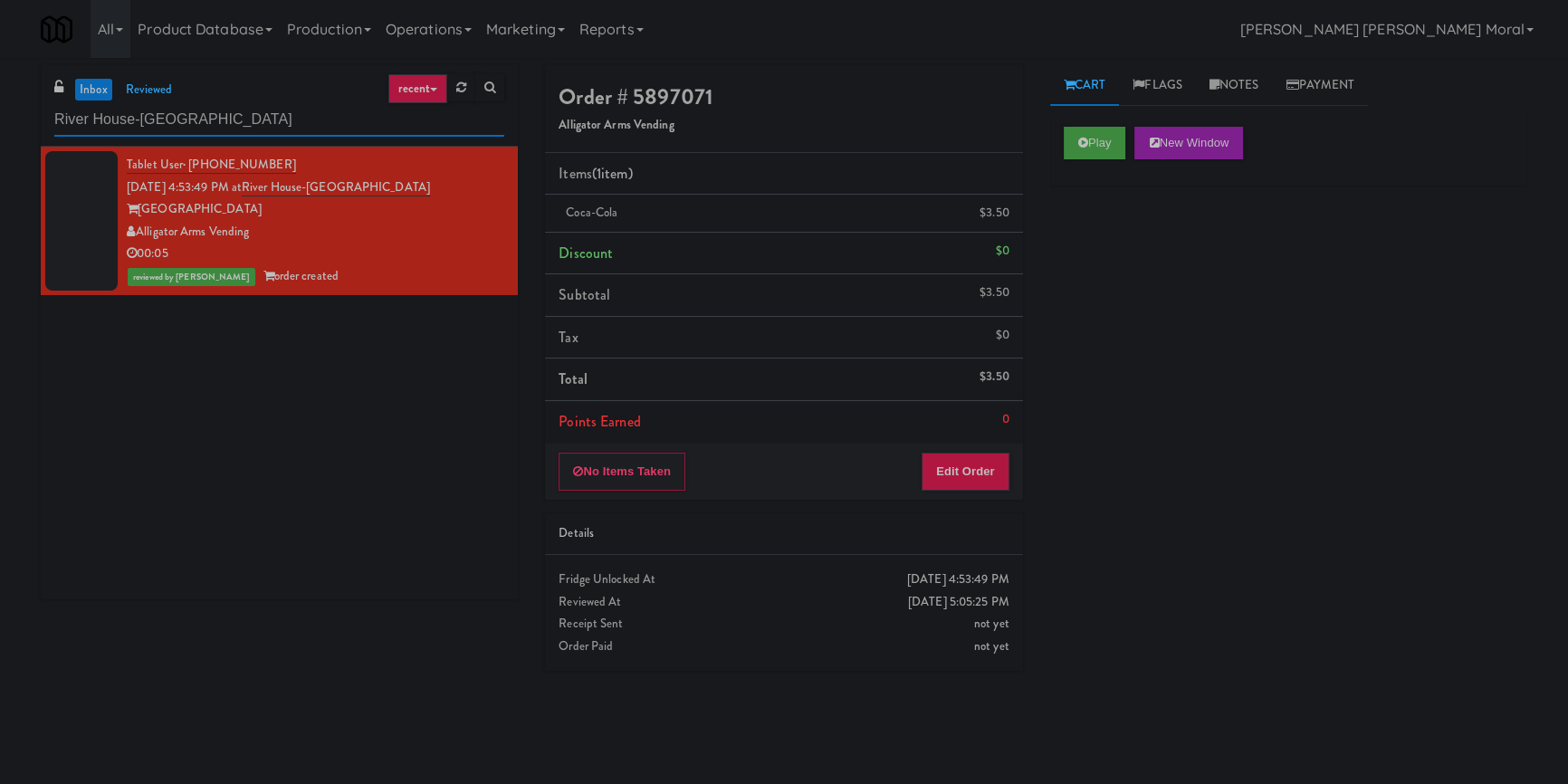
click at [129, 124] on input "River House-[GEOGRAPHIC_DATA]" at bounding box center [279, 120] width 450 height 34
paste input "The Mo - Fridge"
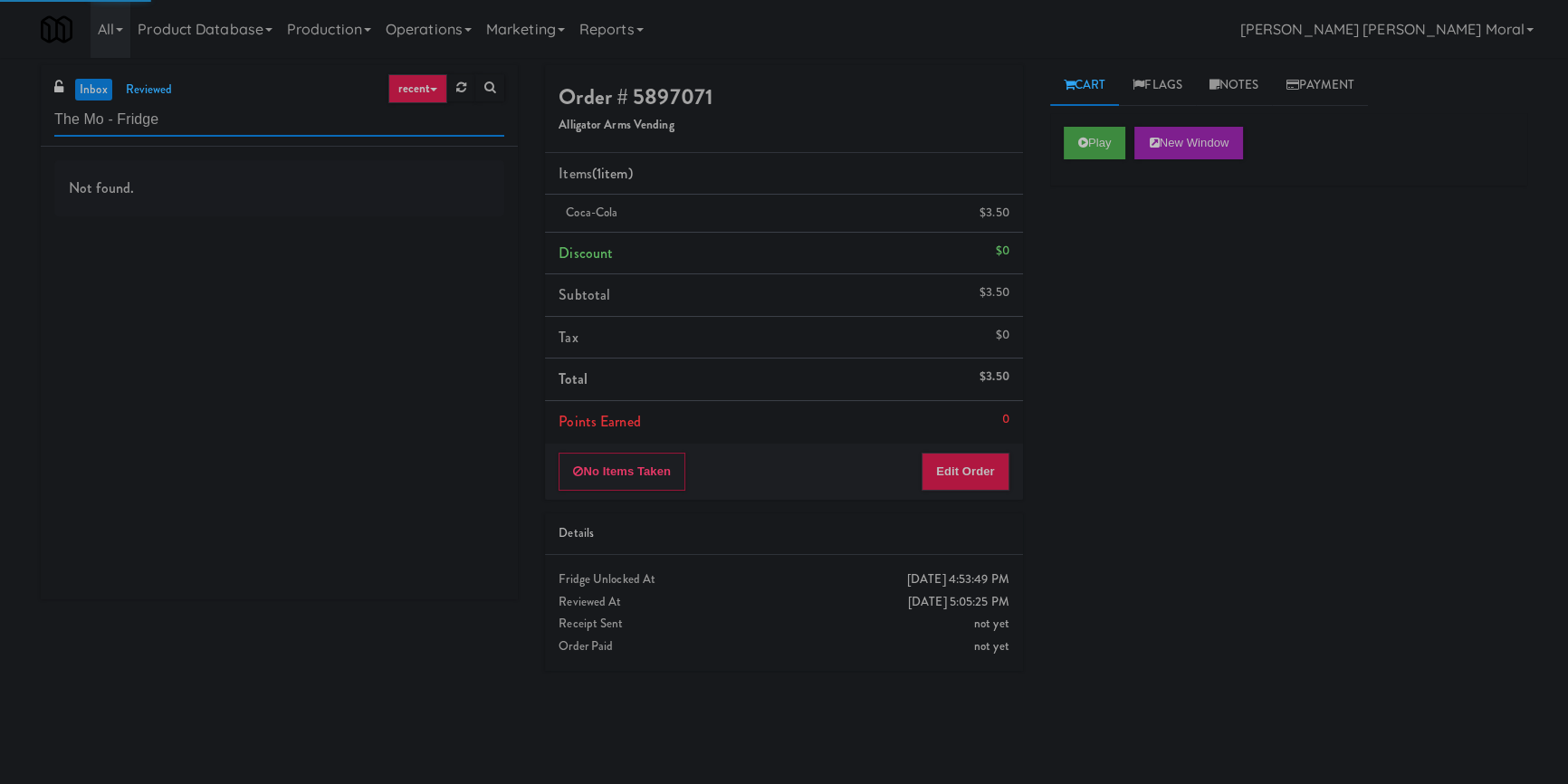
type input "The Mo - Fridge"
click at [409, 210] on div "Not found." at bounding box center [279, 189] width 450 height 57
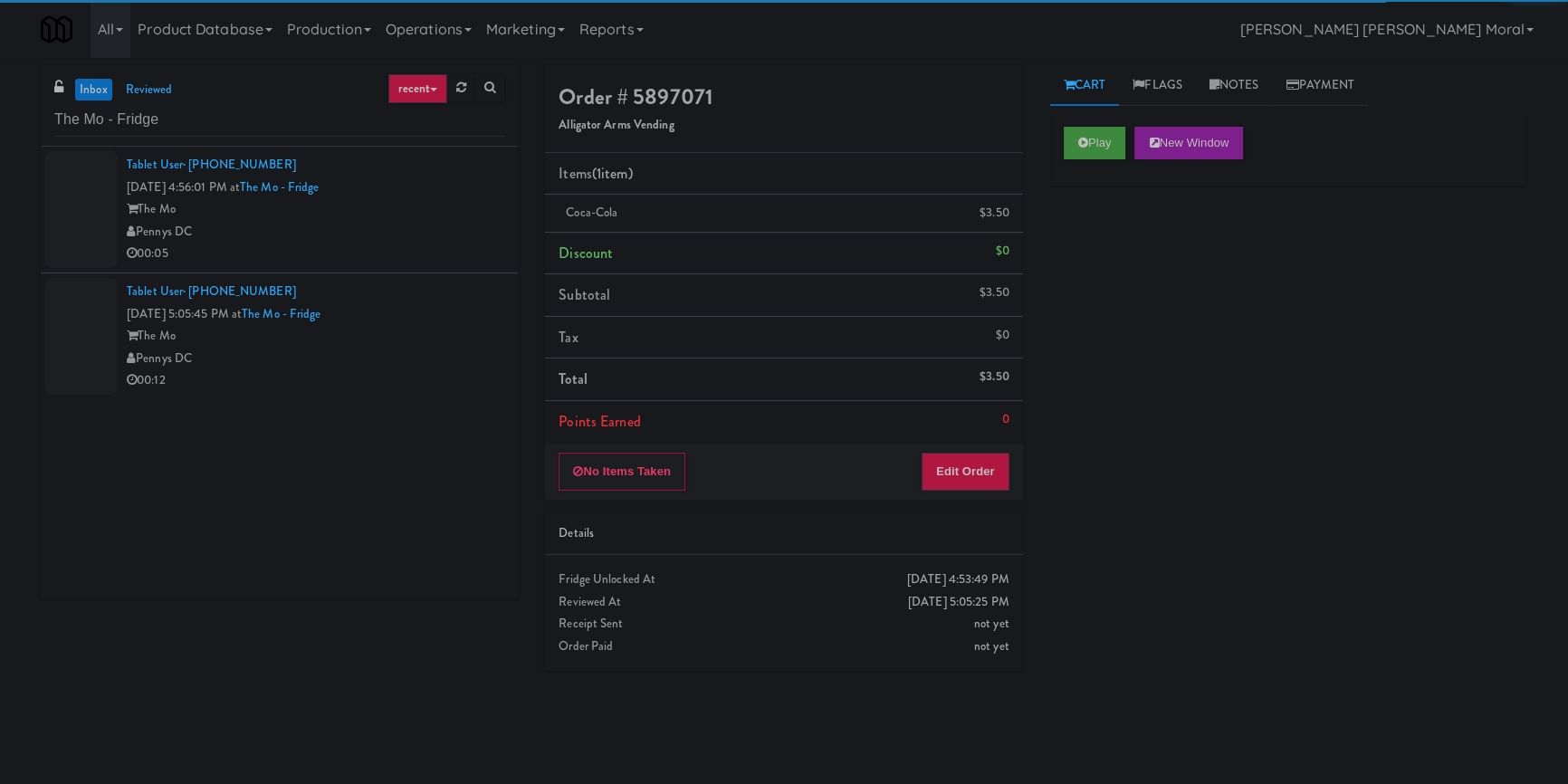
click at [409, 210] on div "The Mo" at bounding box center [316, 209] width 378 height 23
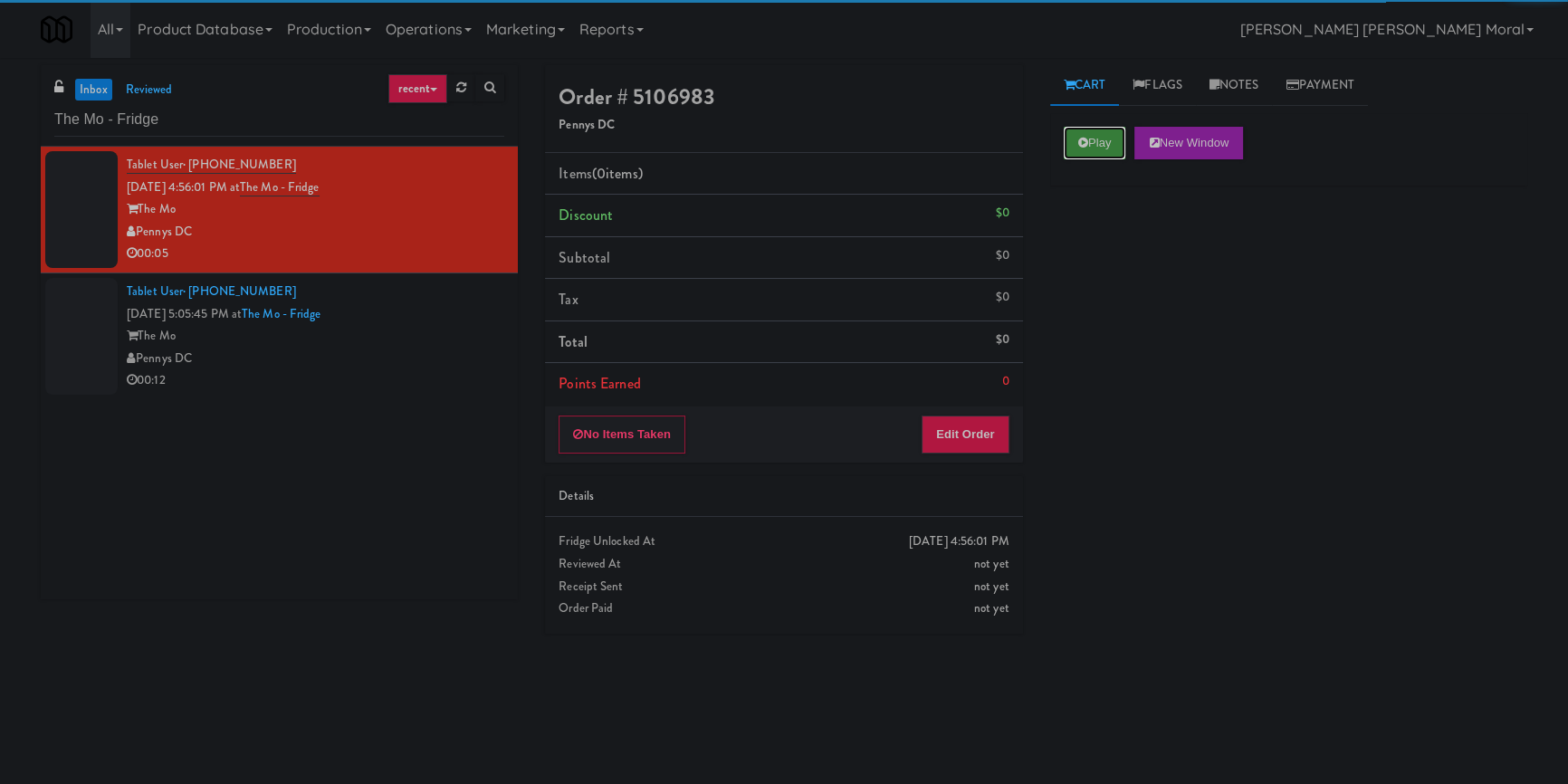
click at [1083, 145] on icon at bounding box center [1083, 142] width 10 height 12
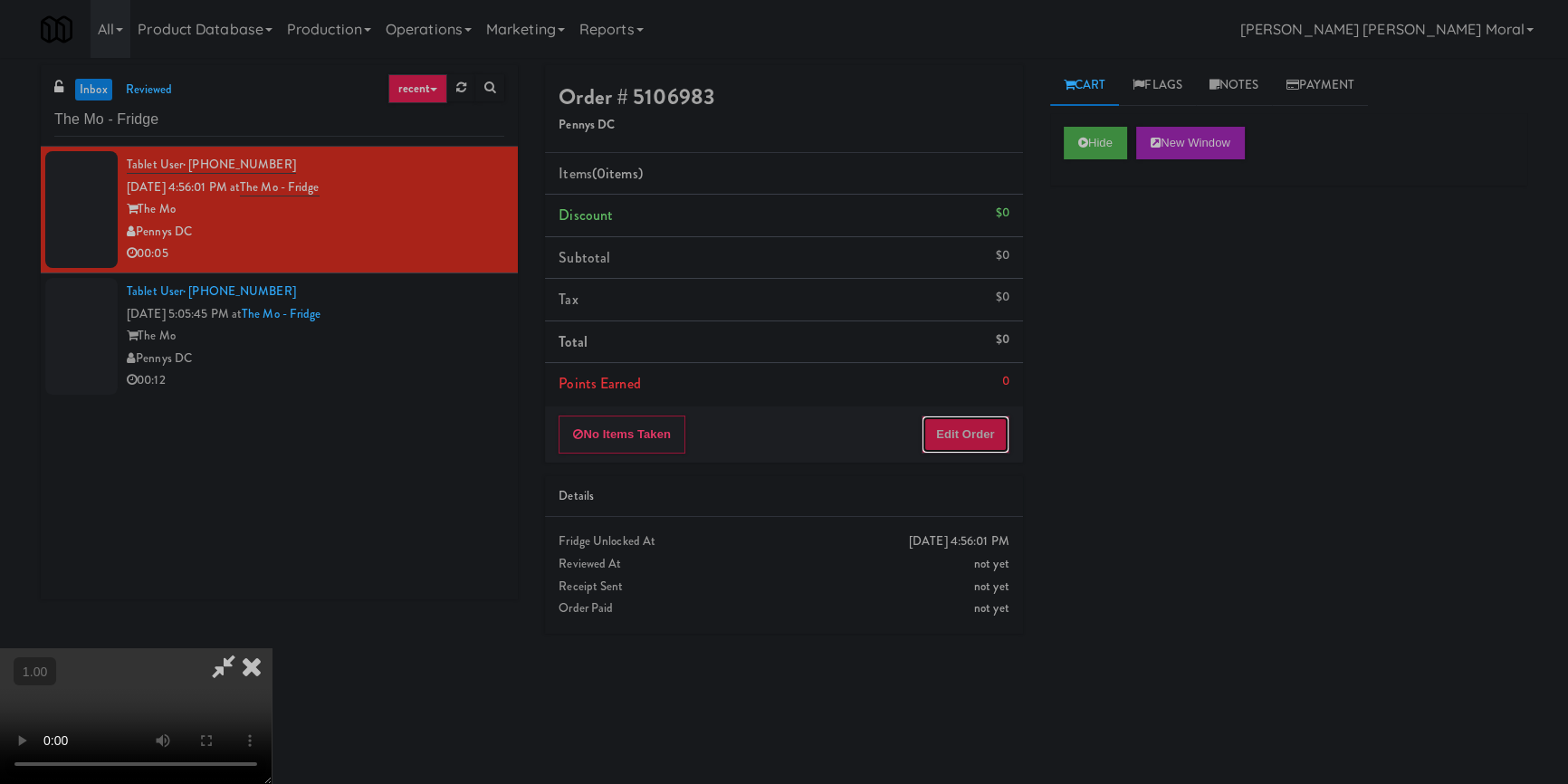
click at [960, 439] on button "Edit Order" at bounding box center [965, 435] width 88 height 38
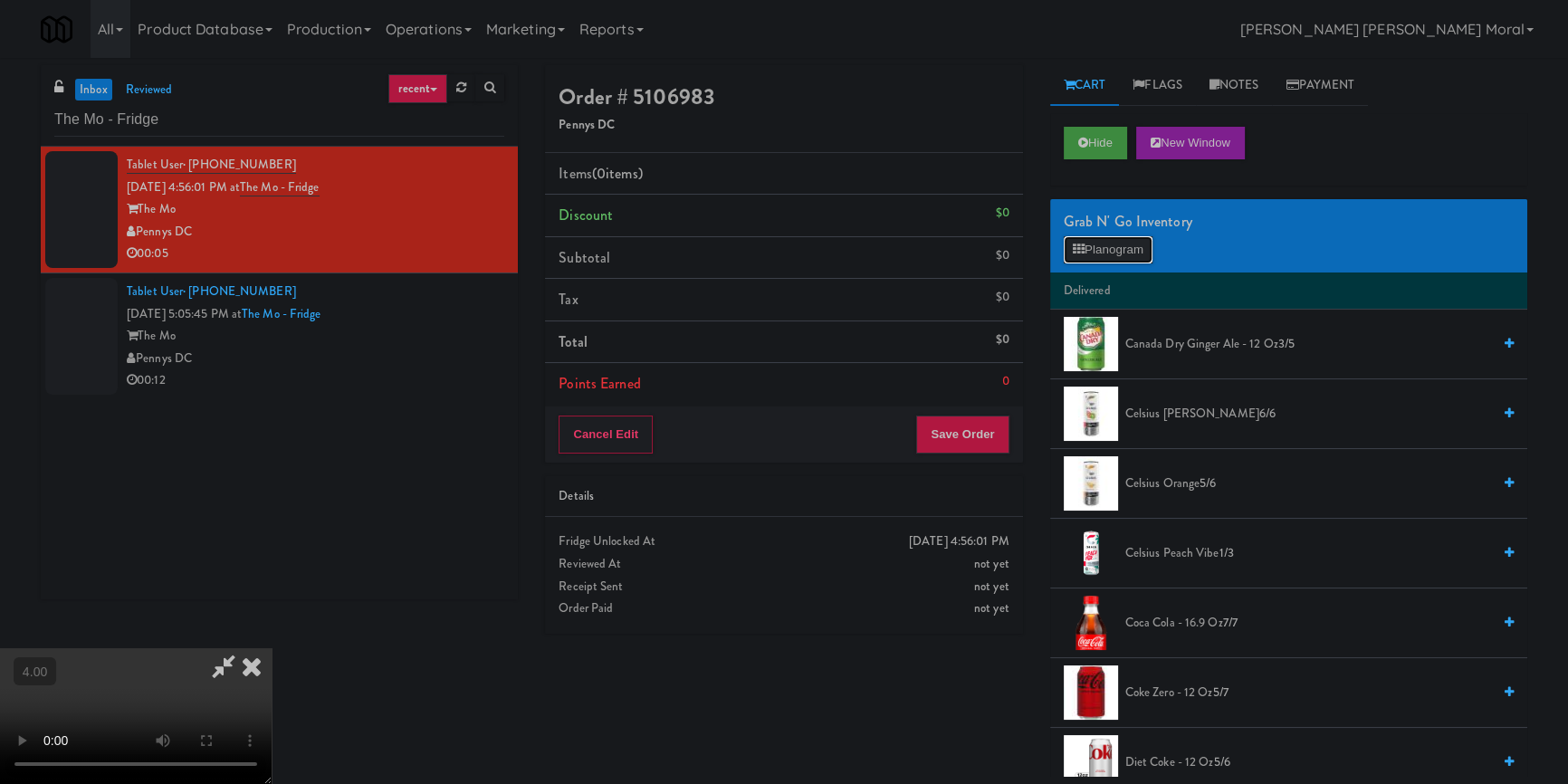
click at [1096, 244] on button "Planogram" at bounding box center [1107, 250] width 88 height 27
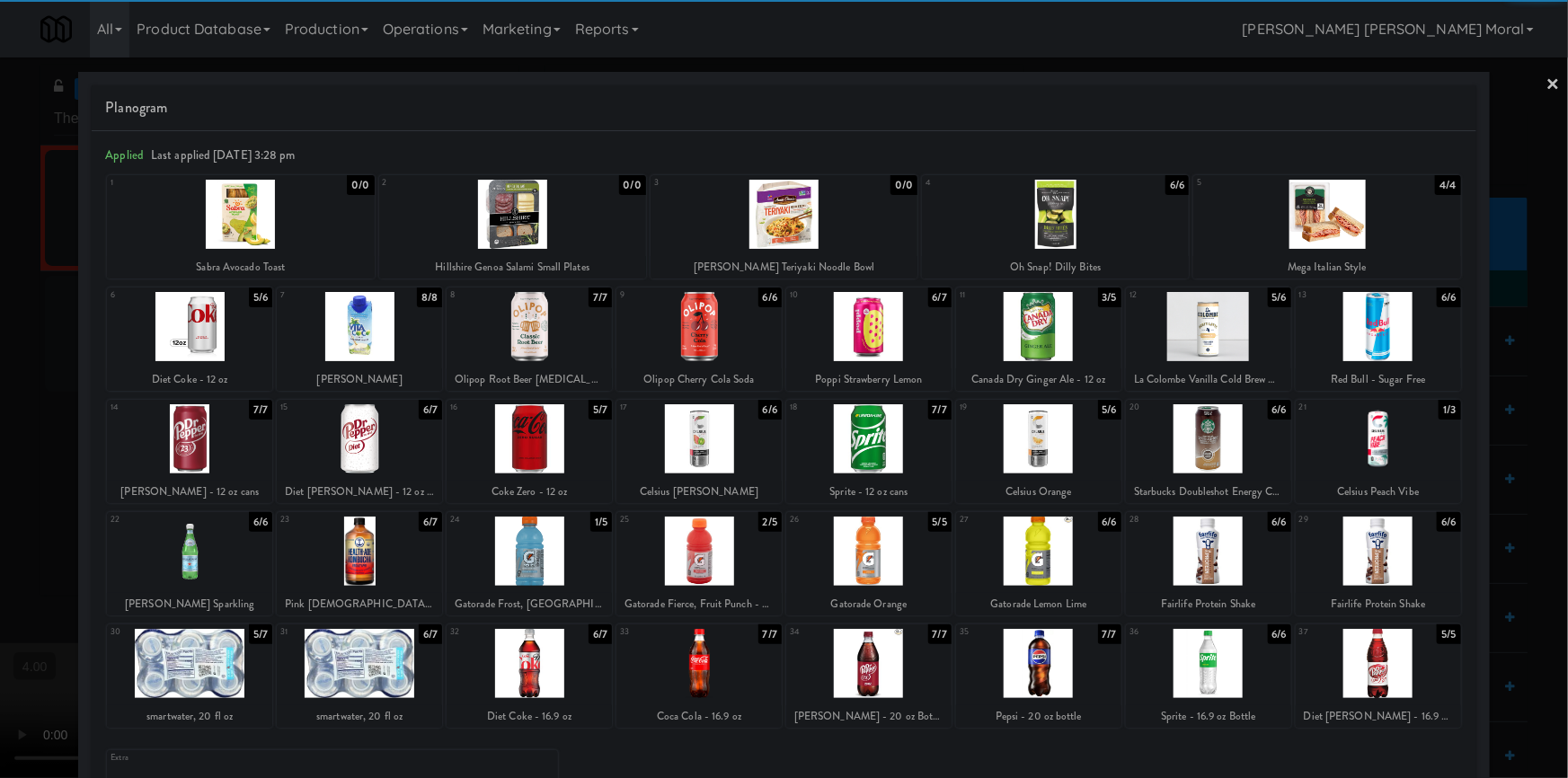
click at [1049, 436] on div at bounding box center [1038, 439] width 166 height 69
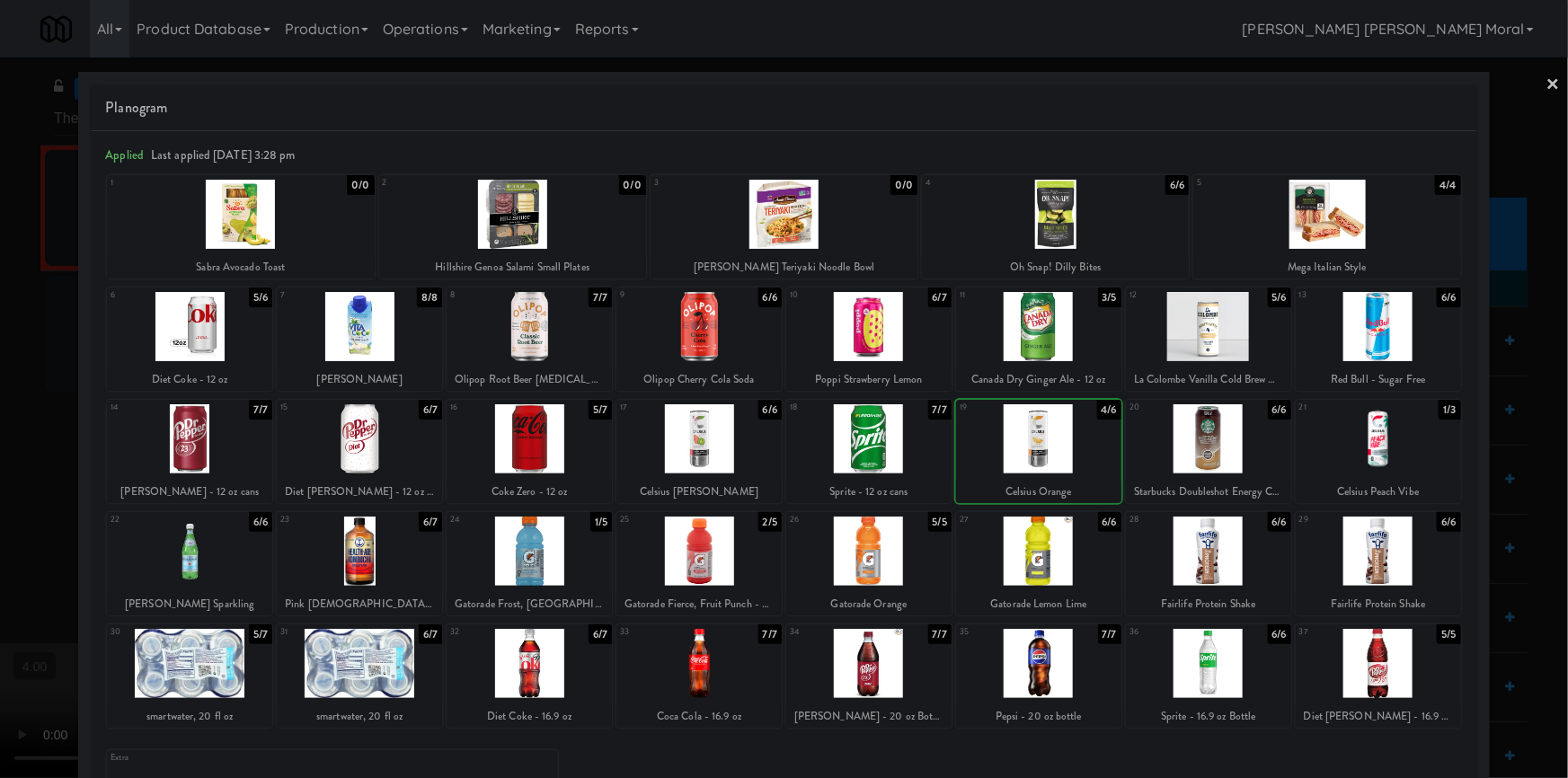
drag, startPoint x: 0, startPoint y: 306, endPoint x: 32, endPoint y: 307, distance: 32.0
click at [0, 307] on div at bounding box center [784, 389] width 1568 height 778
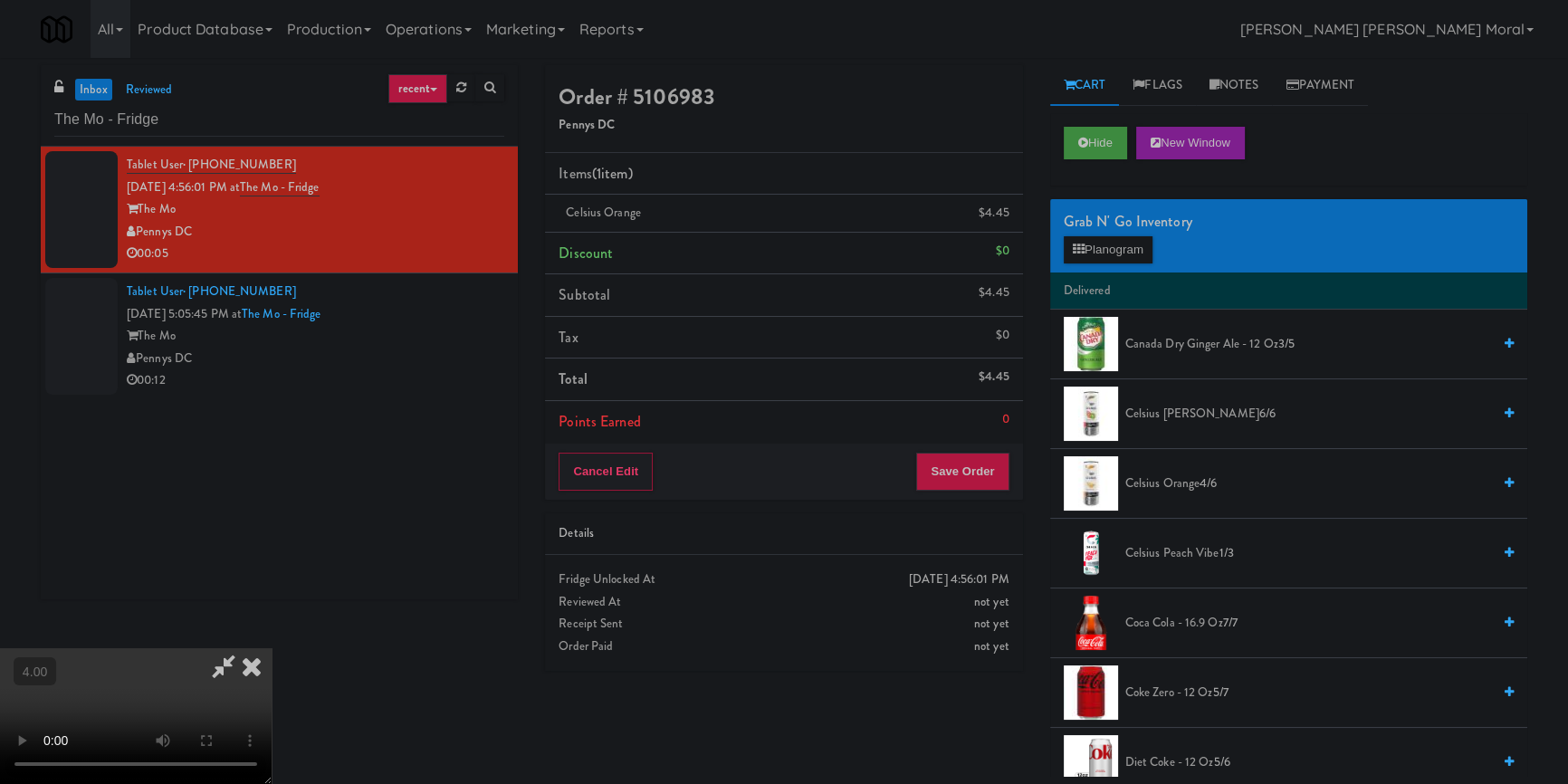
click at [244, 649] on icon at bounding box center [223, 667] width 42 height 37
click at [976, 456] on button "Save Order" at bounding box center [961, 472] width 92 height 38
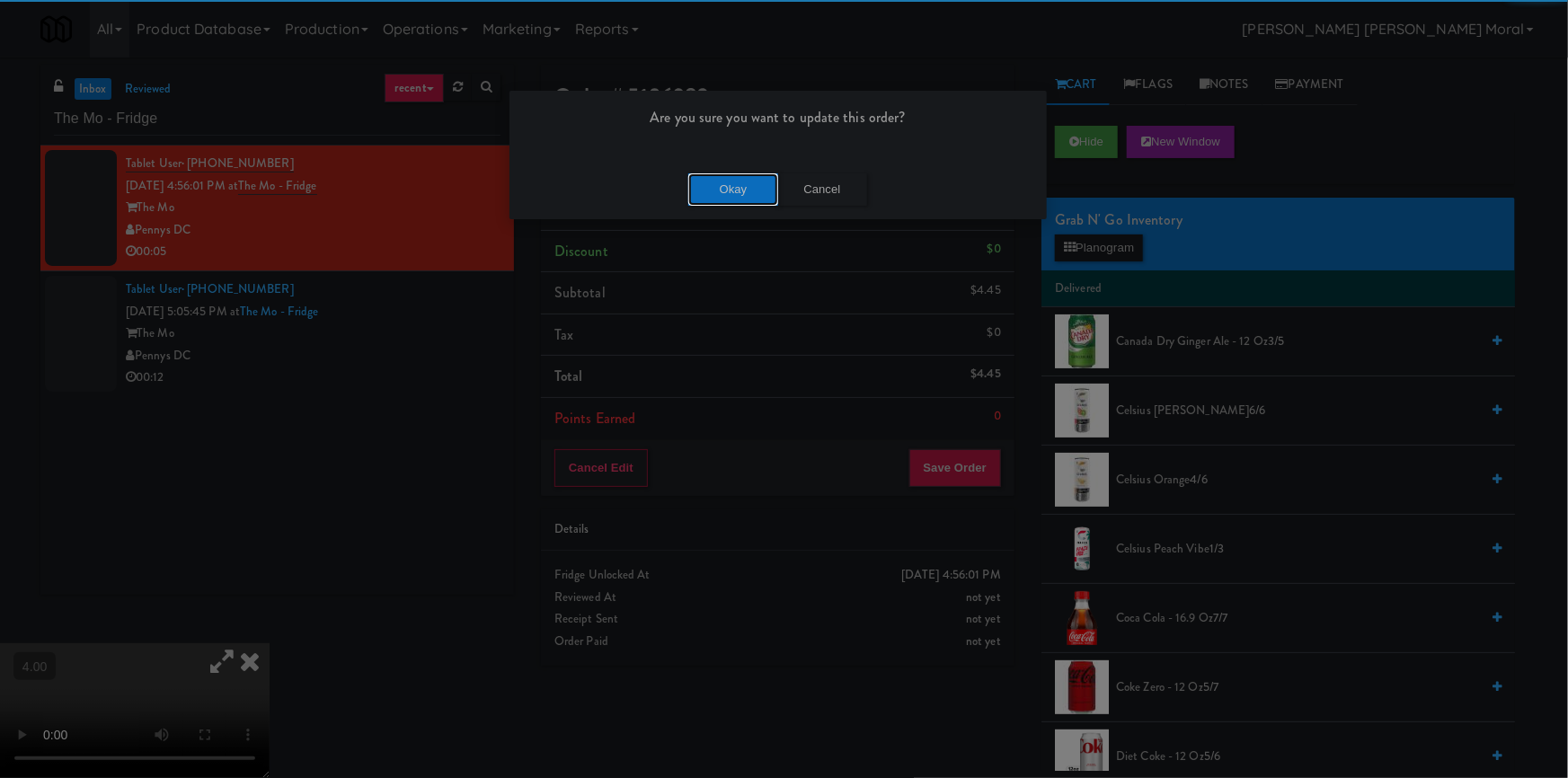
click at [726, 192] on button "Okay" at bounding box center [732, 190] width 90 height 33
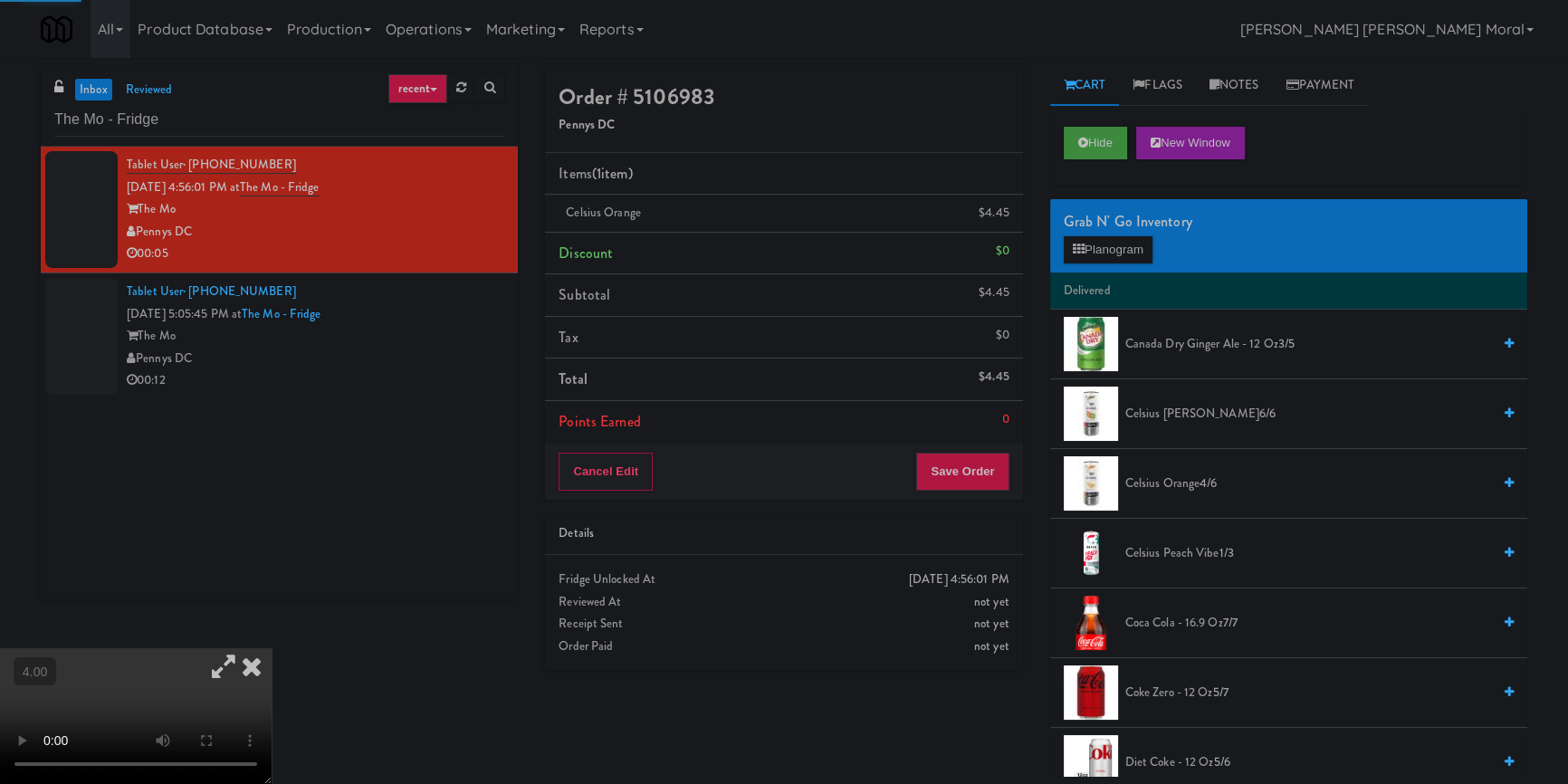
drag, startPoint x: 536, startPoint y: 222, endPoint x: 498, endPoint y: 256, distance: 51.0
click at [272, 649] on icon at bounding box center [252, 667] width 40 height 37
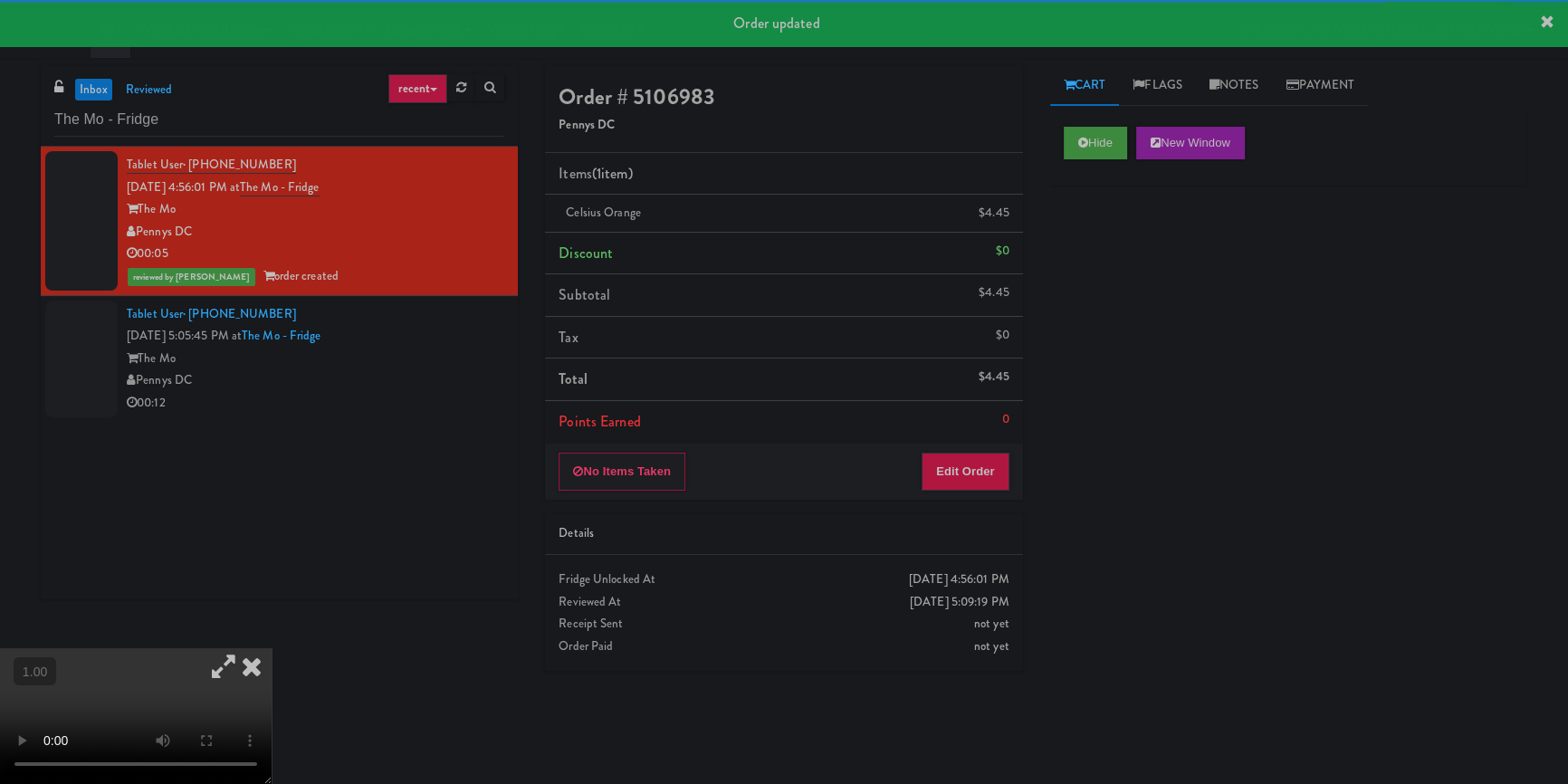
click at [272, 649] on icon at bounding box center [252, 667] width 40 height 37
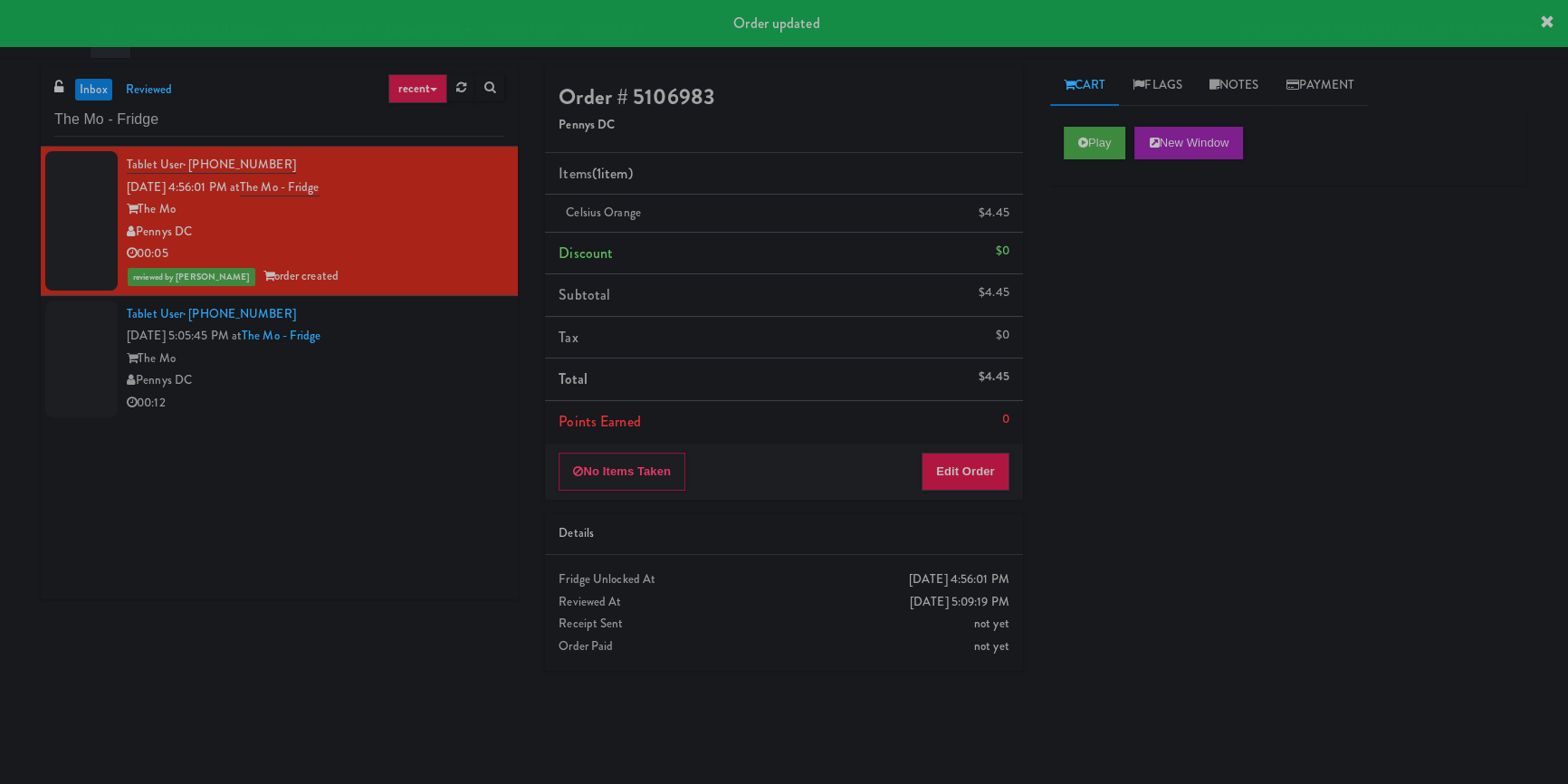
click at [380, 365] on div "The Mo" at bounding box center [316, 359] width 378 height 23
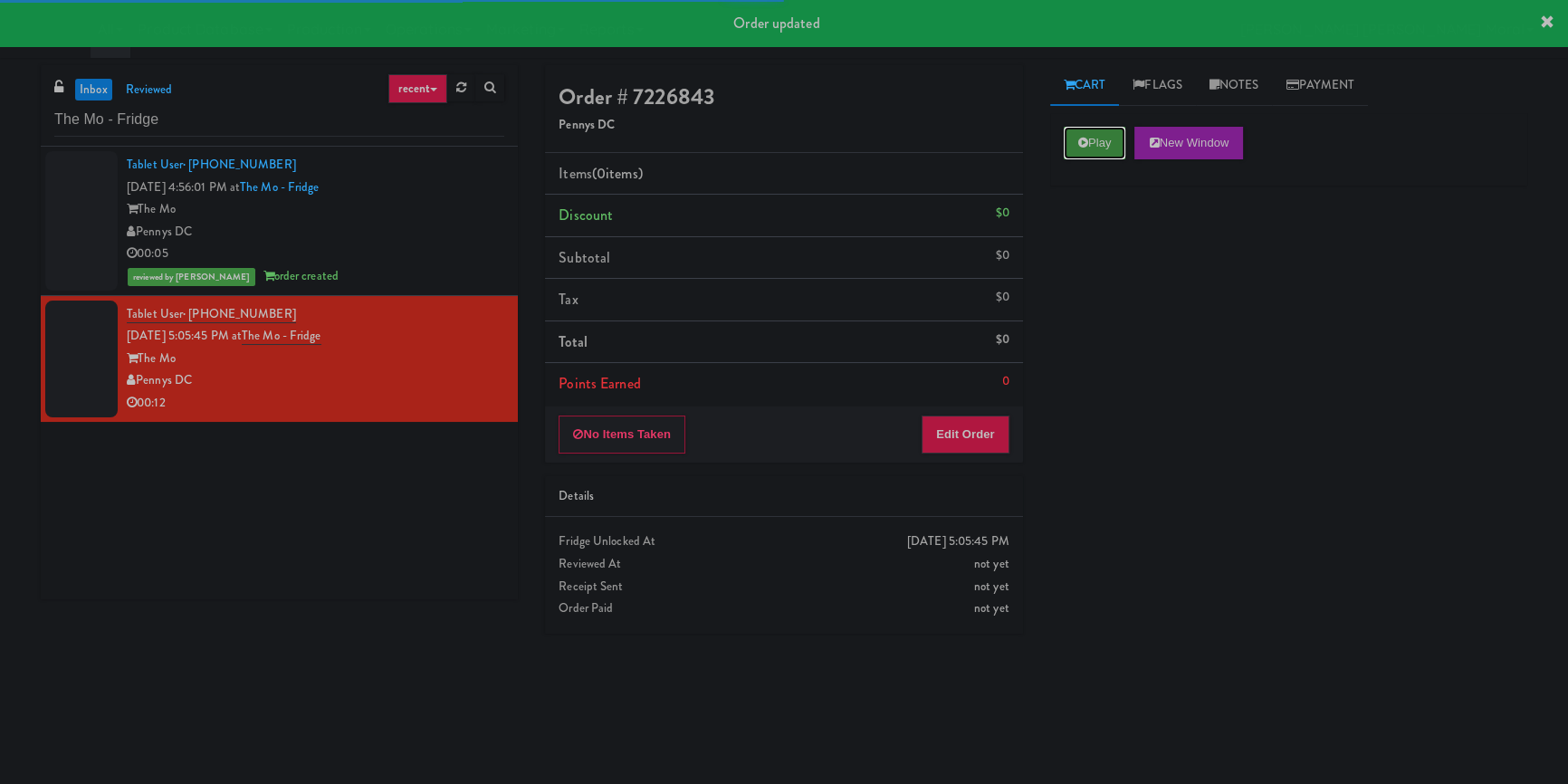
click at [1108, 140] on button "Play" at bounding box center [1095, 143] width 62 height 33
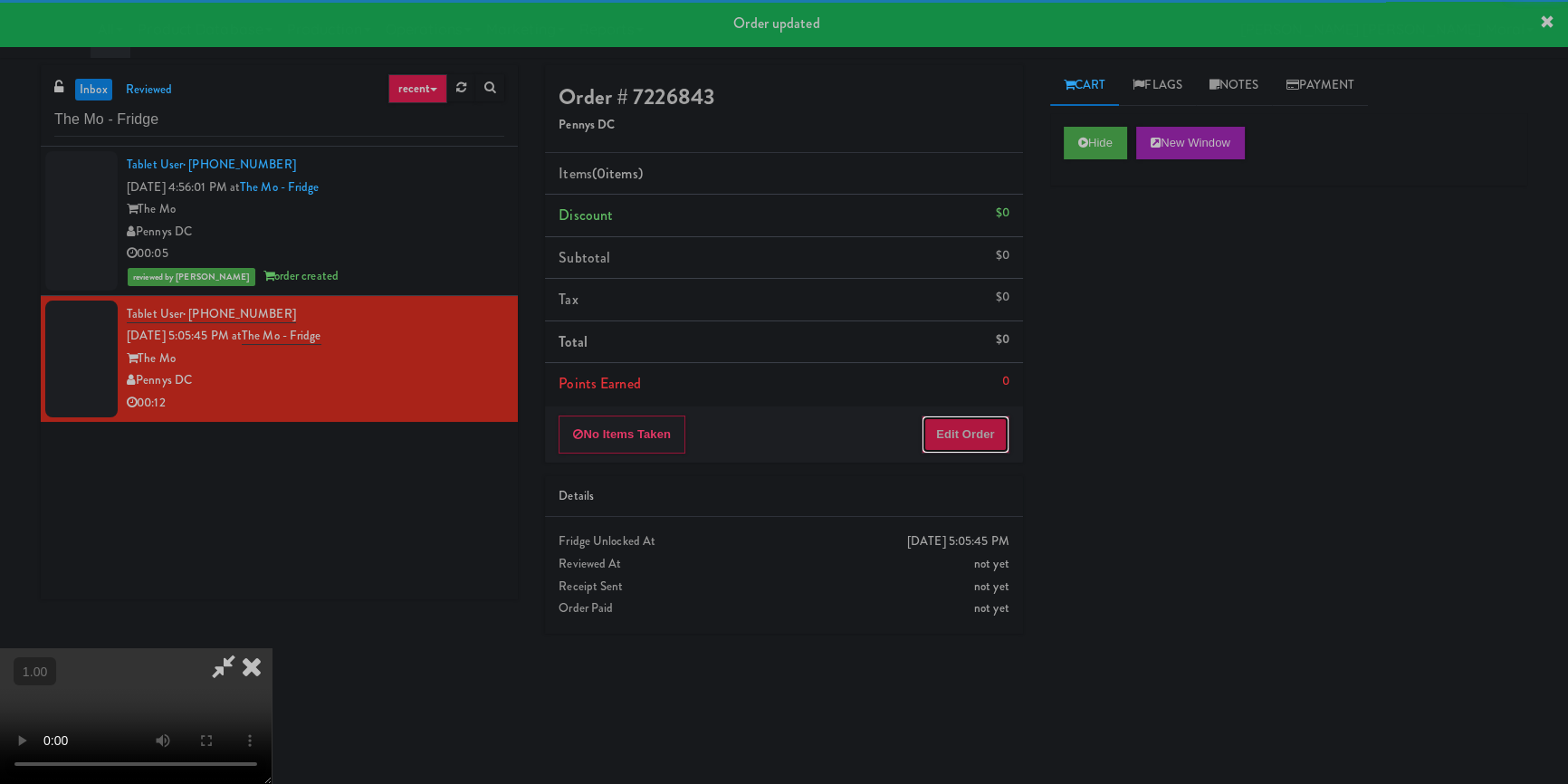
click at [967, 431] on button "Edit Order" at bounding box center [965, 435] width 88 height 38
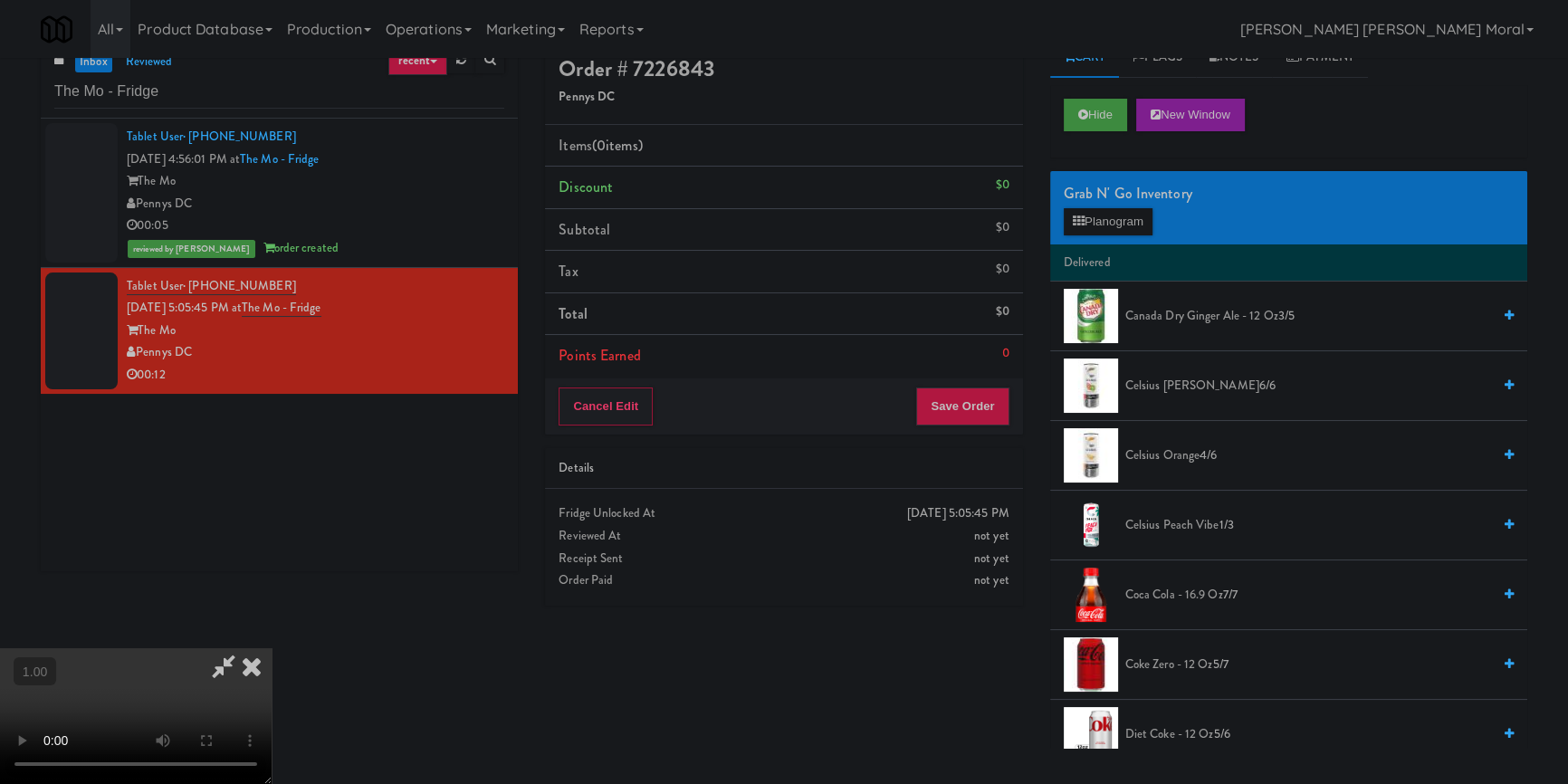
scroll to position [57, 0]
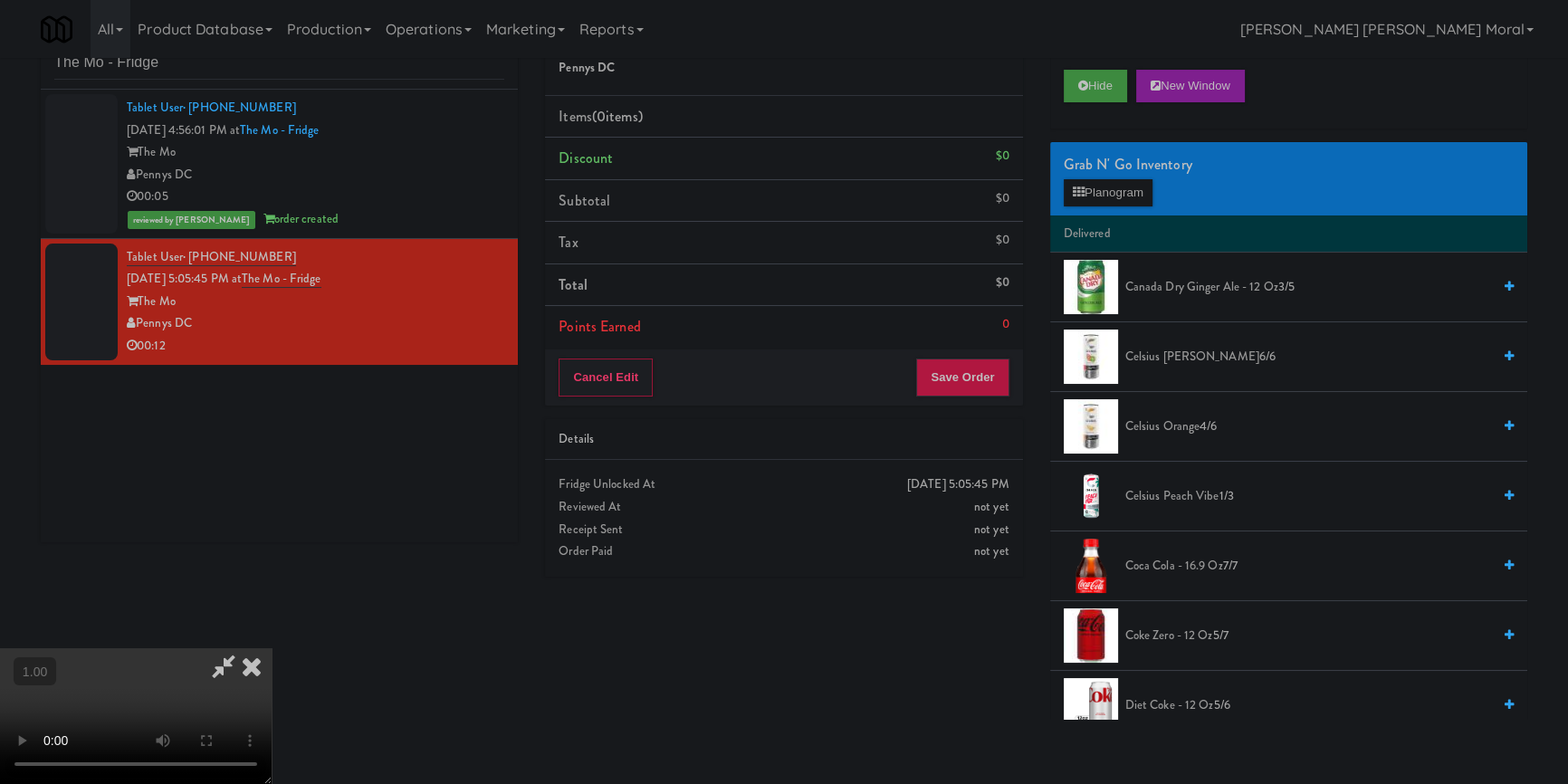
click at [272, 649] on video at bounding box center [136, 716] width 272 height 136
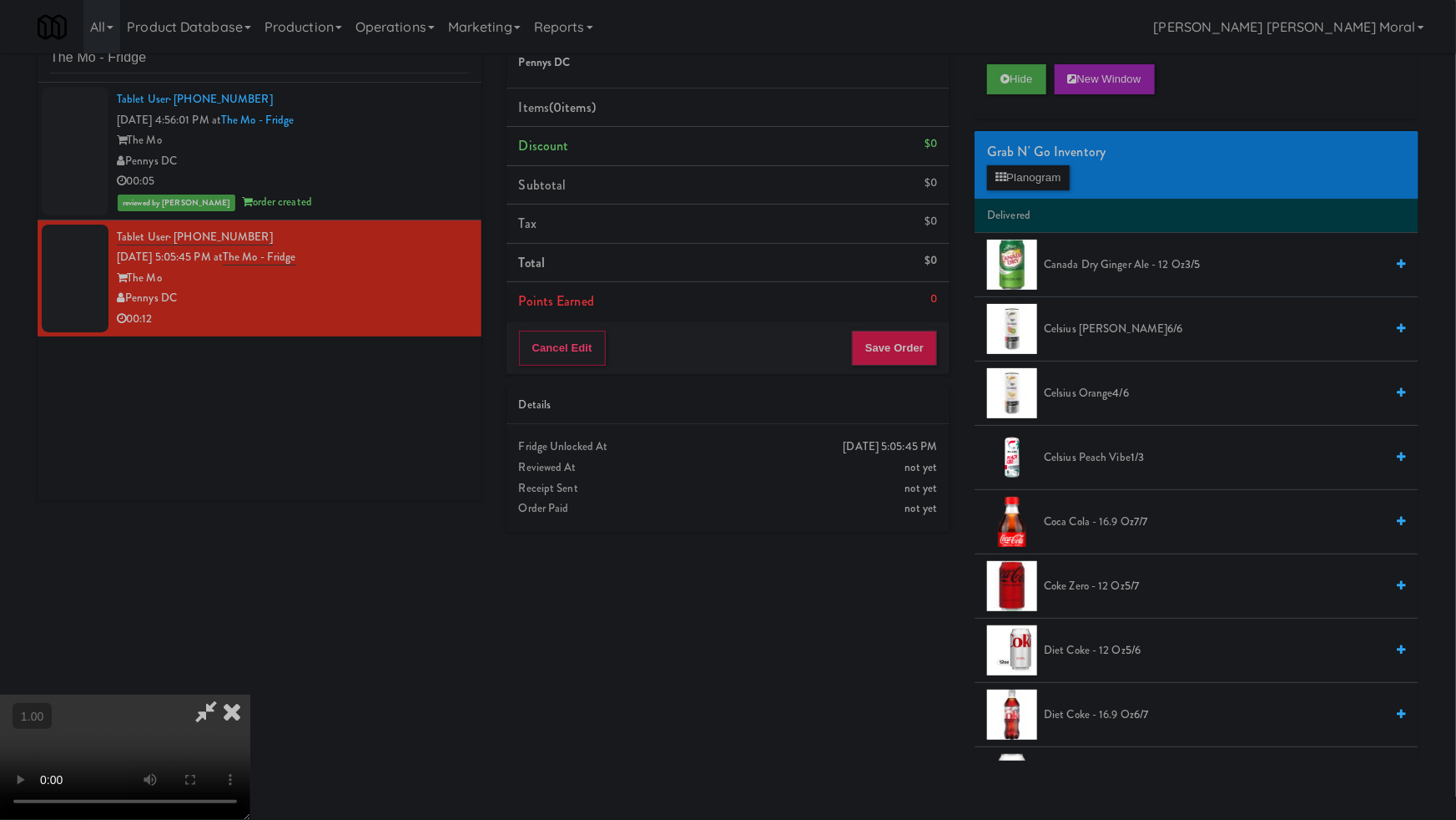
click at [251, 695] on video at bounding box center [125, 757] width 251 height 125
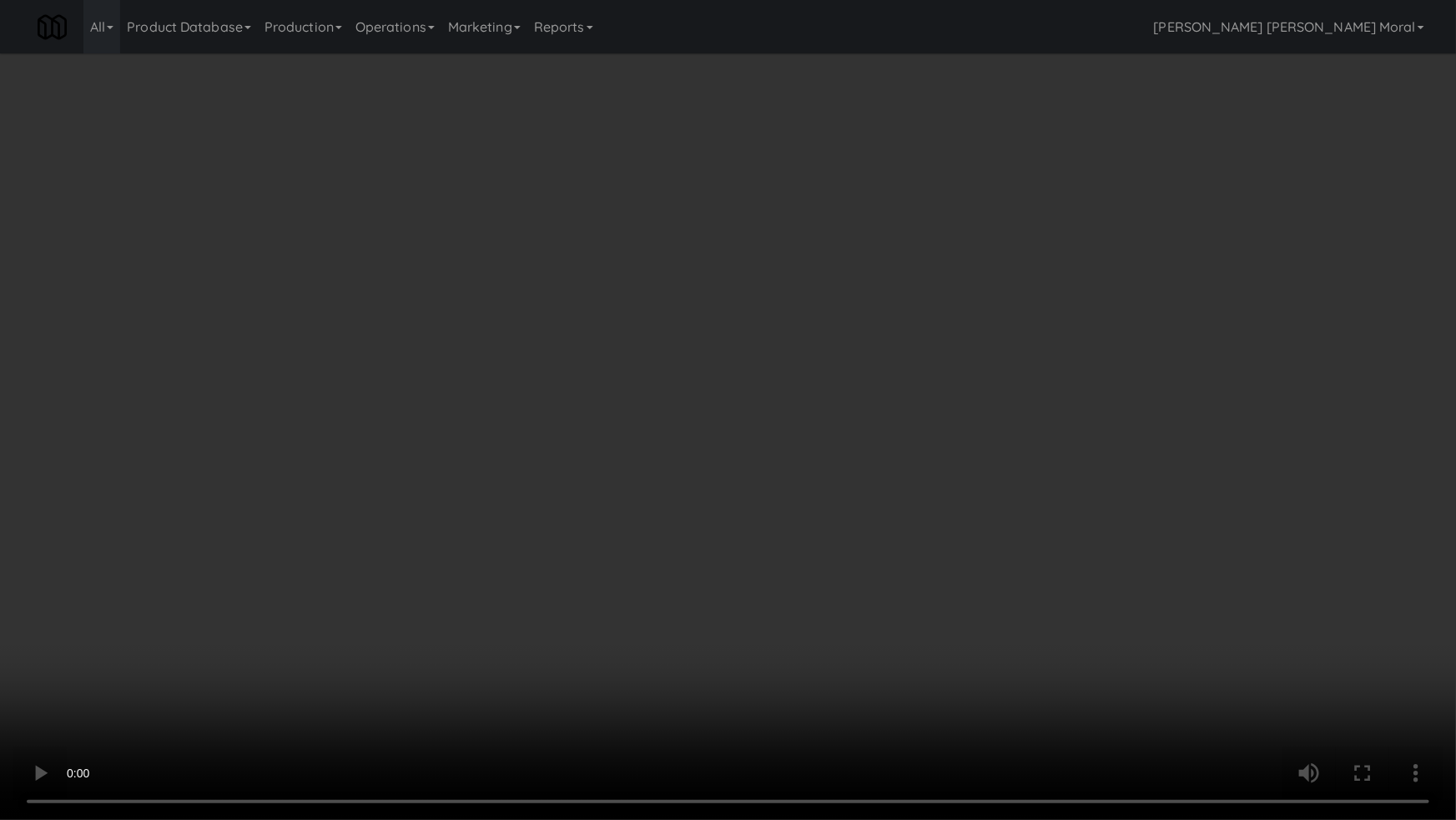
click at [535, 562] on video at bounding box center [728, 410] width 1456 height 820
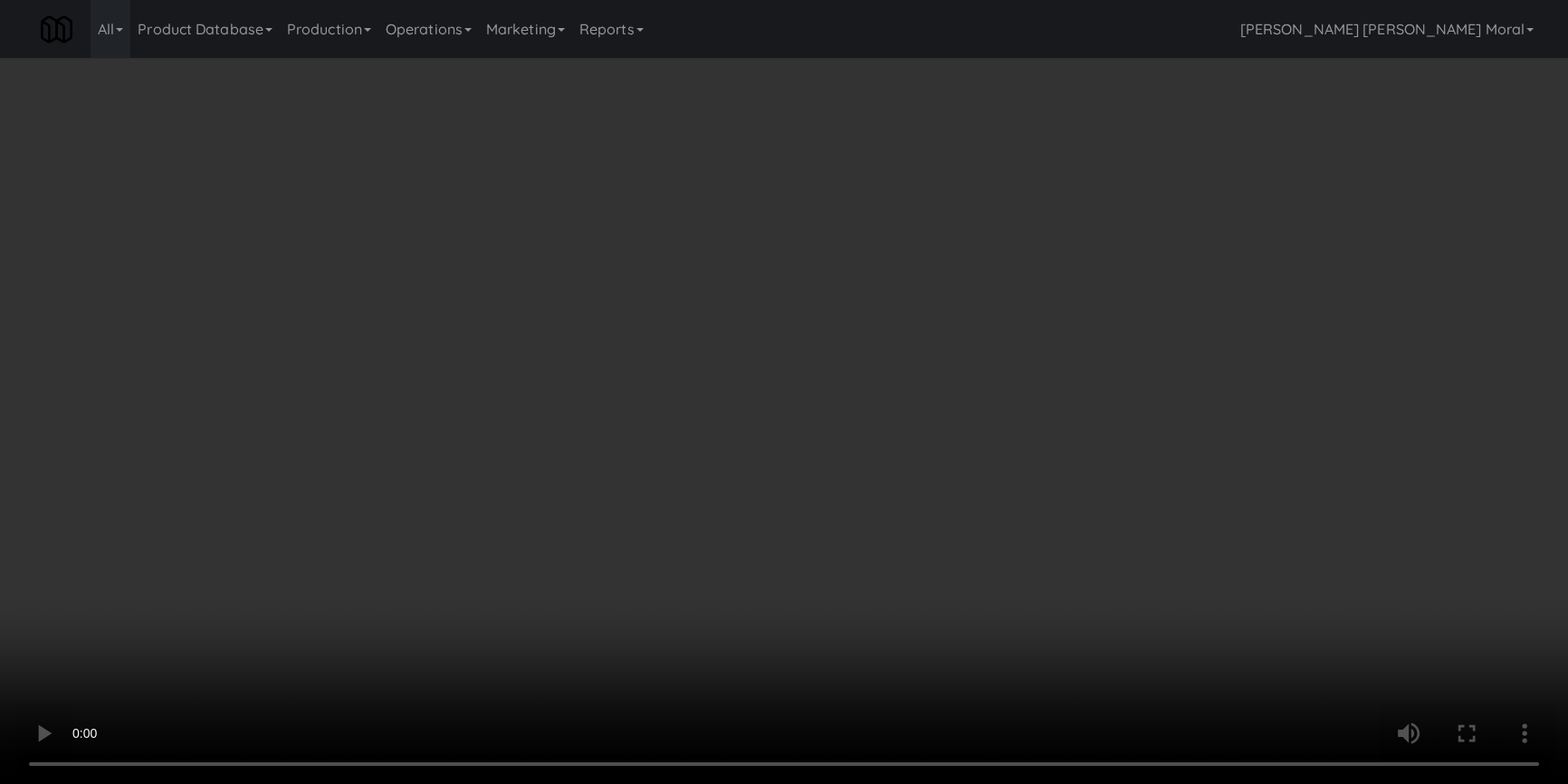
click at [384, 507] on video at bounding box center [784, 392] width 1568 height 784
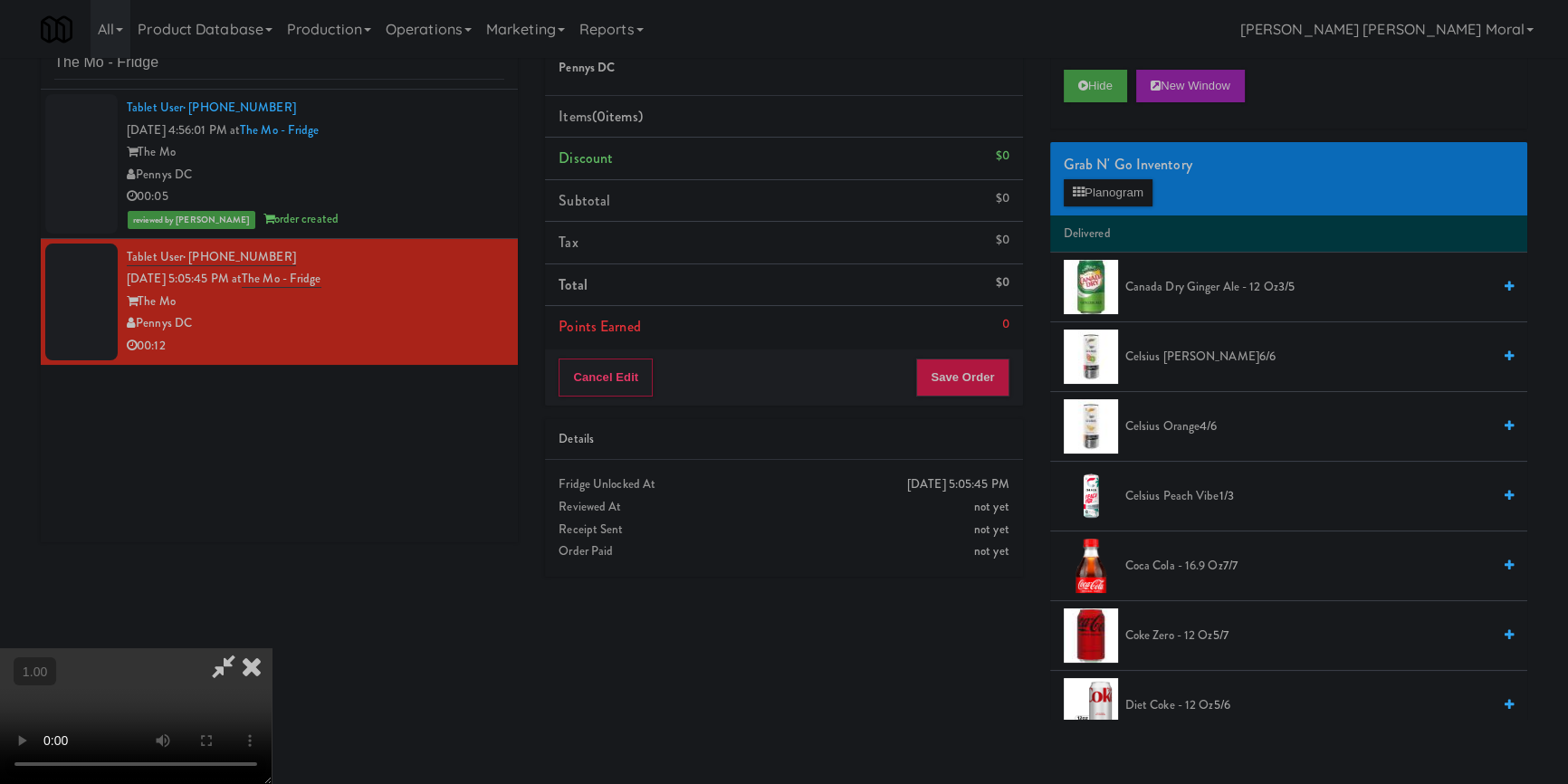
click at [264, 649] on video at bounding box center [136, 716] width 272 height 136
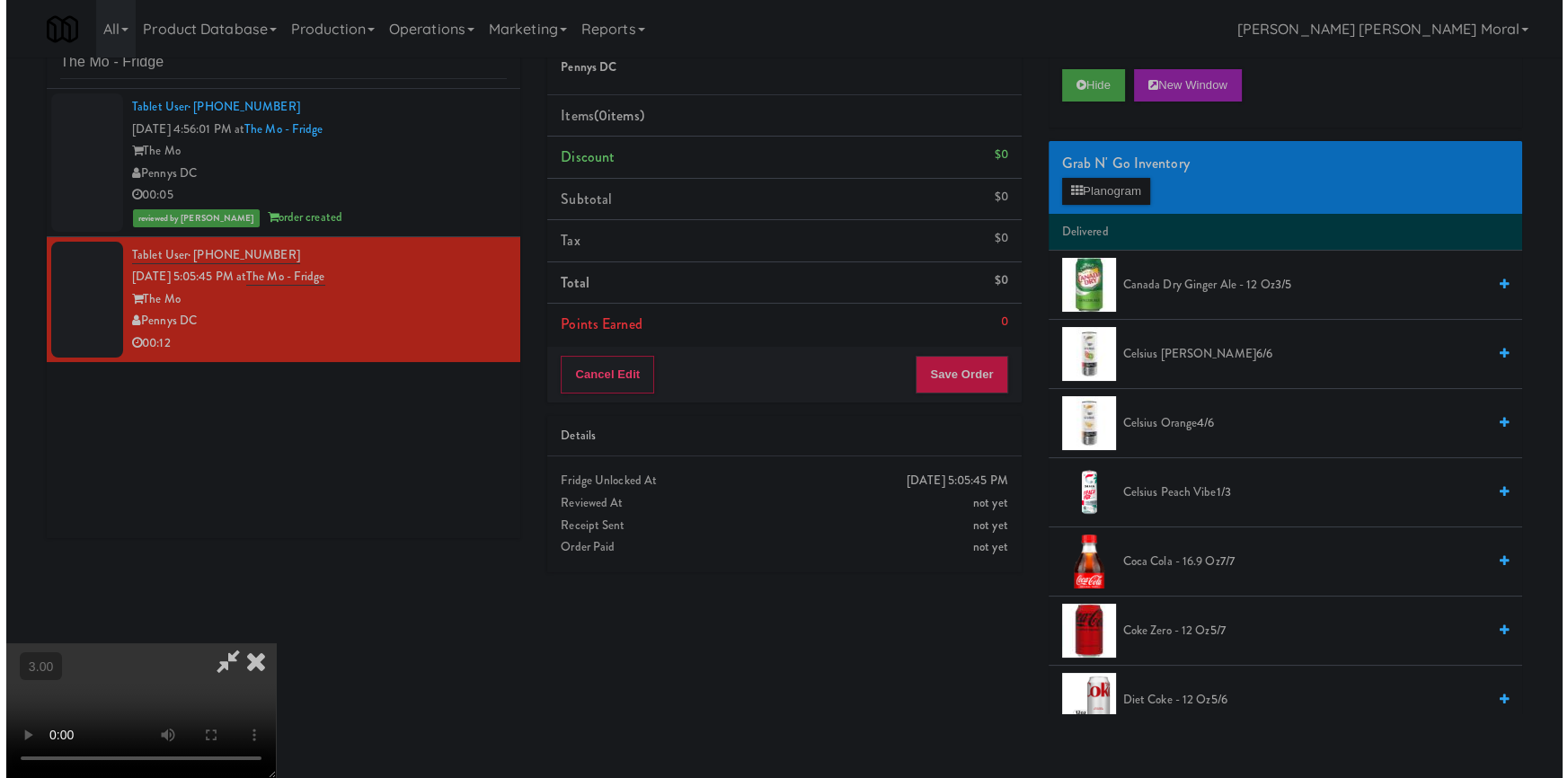
scroll to position [0, 0]
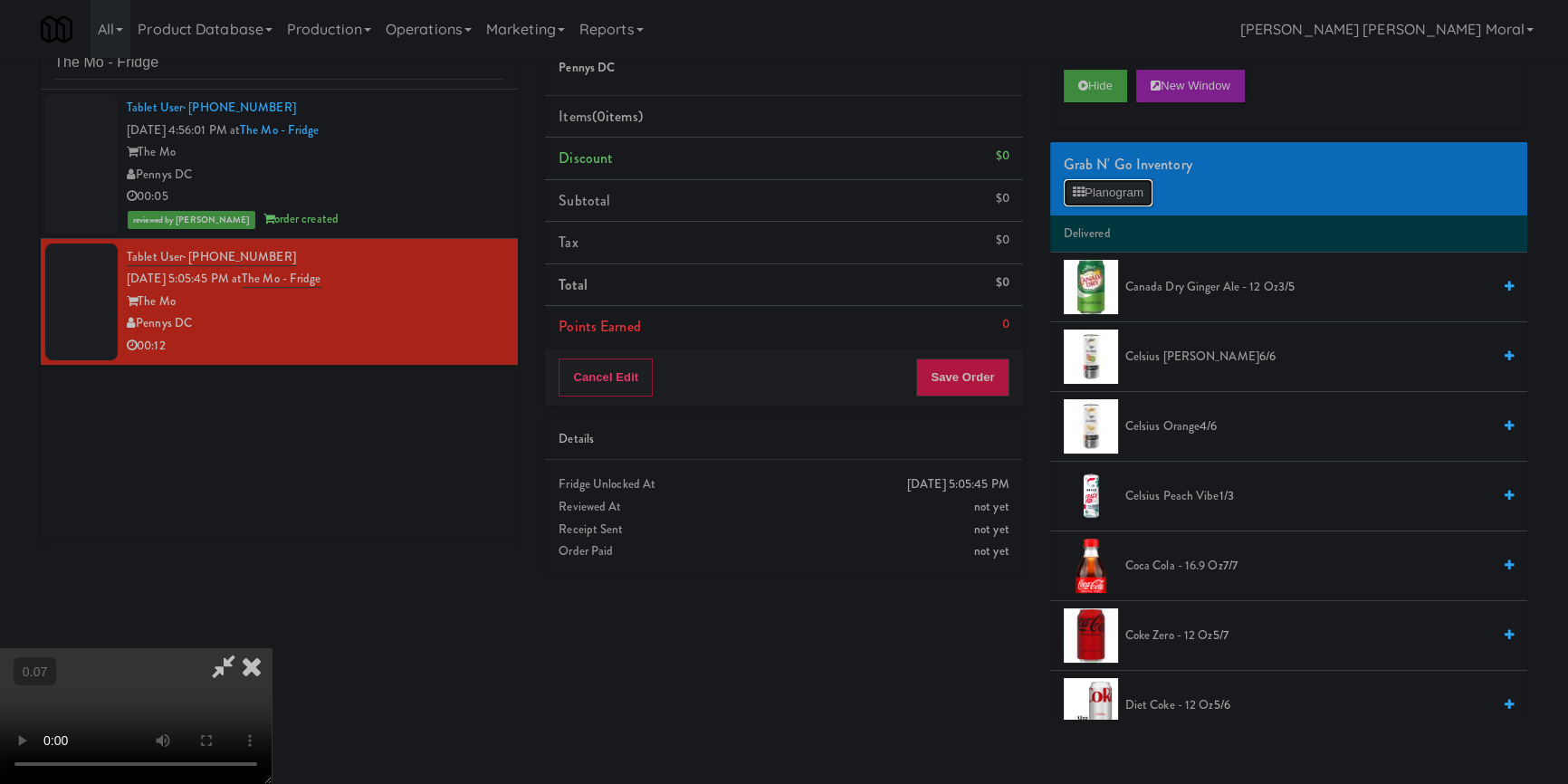
click at [1102, 198] on button "Planogram" at bounding box center [1107, 193] width 88 height 27
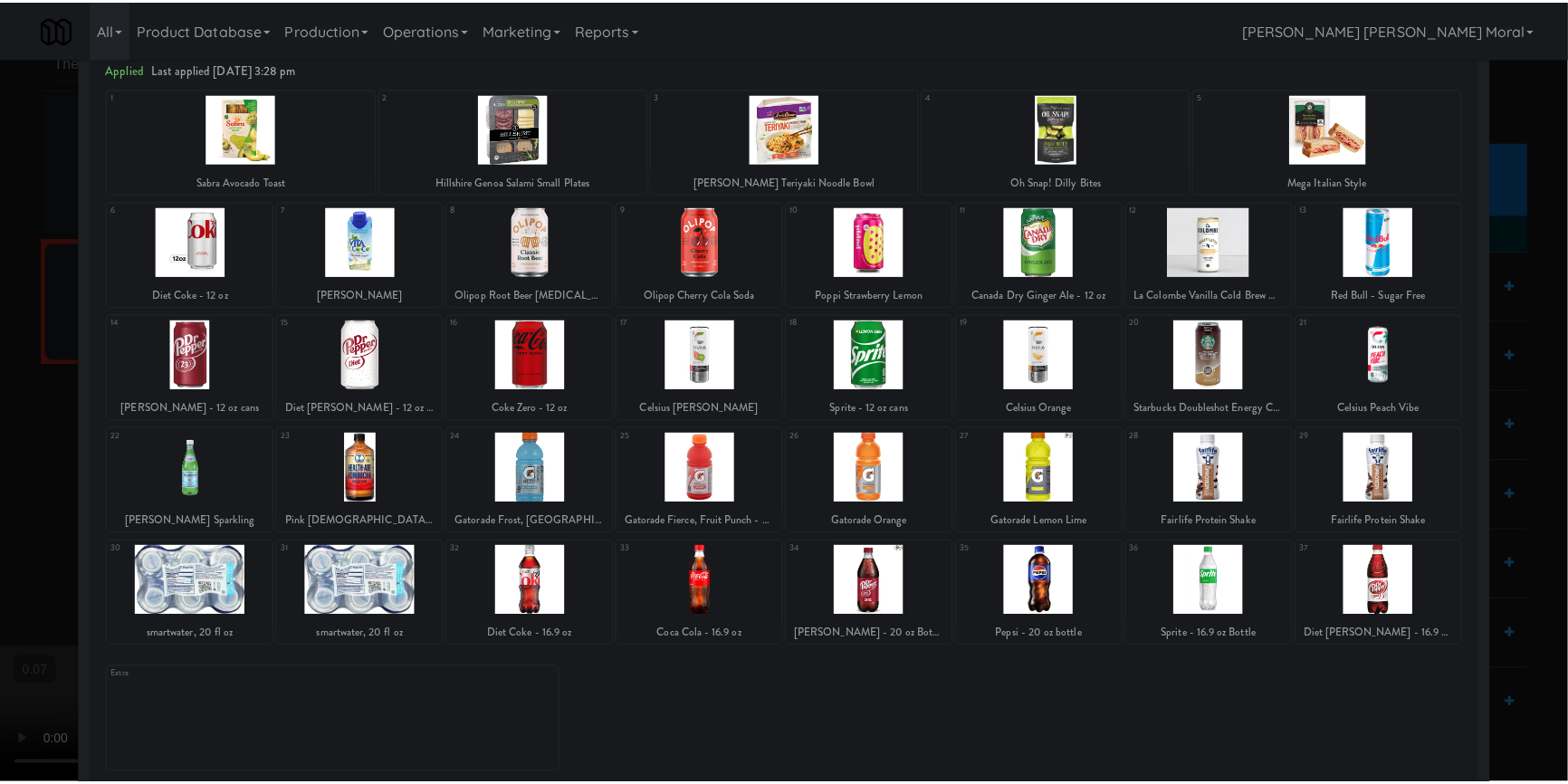
scroll to position [104, 0]
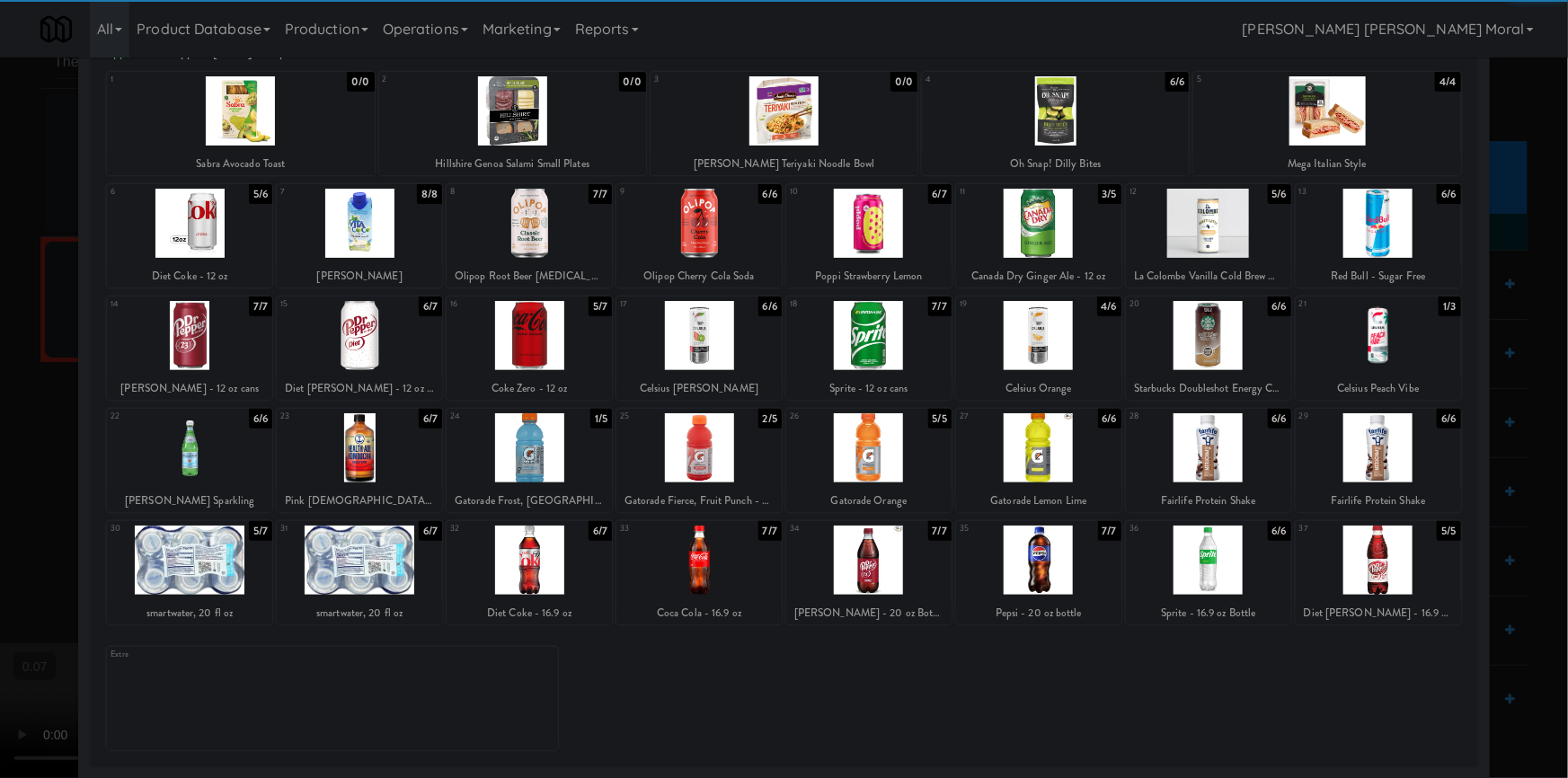
click at [1359, 330] on div at bounding box center [1378, 335] width 166 height 69
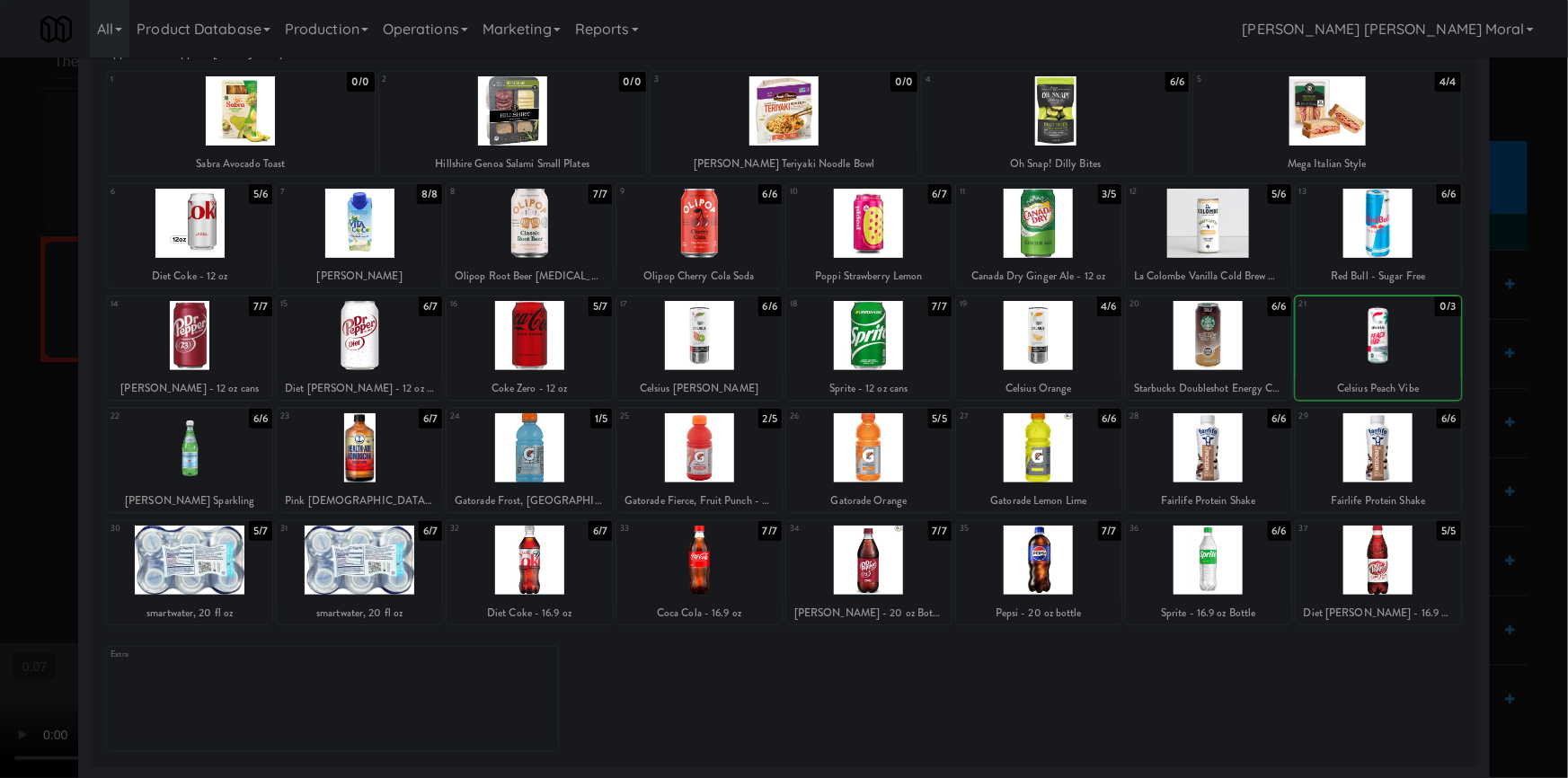
click at [1248, 321] on div at bounding box center [1209, 335] width 166 height 69
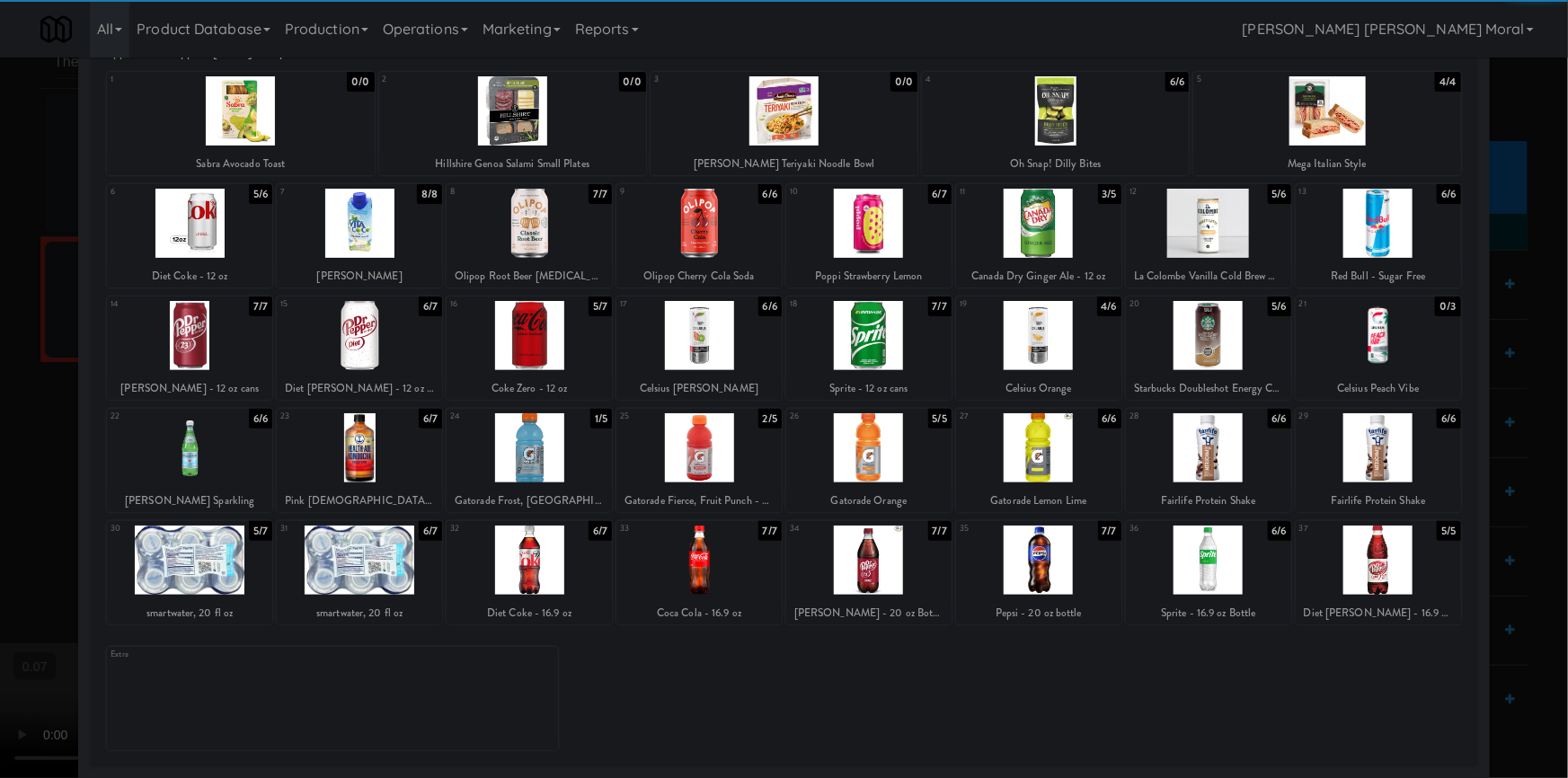
click at [1185, 570] on div at bounding box center [1209, 561] width 166 height 69
click at [0, 350] on div at bounding box center [784, 389] width 1568 height 778
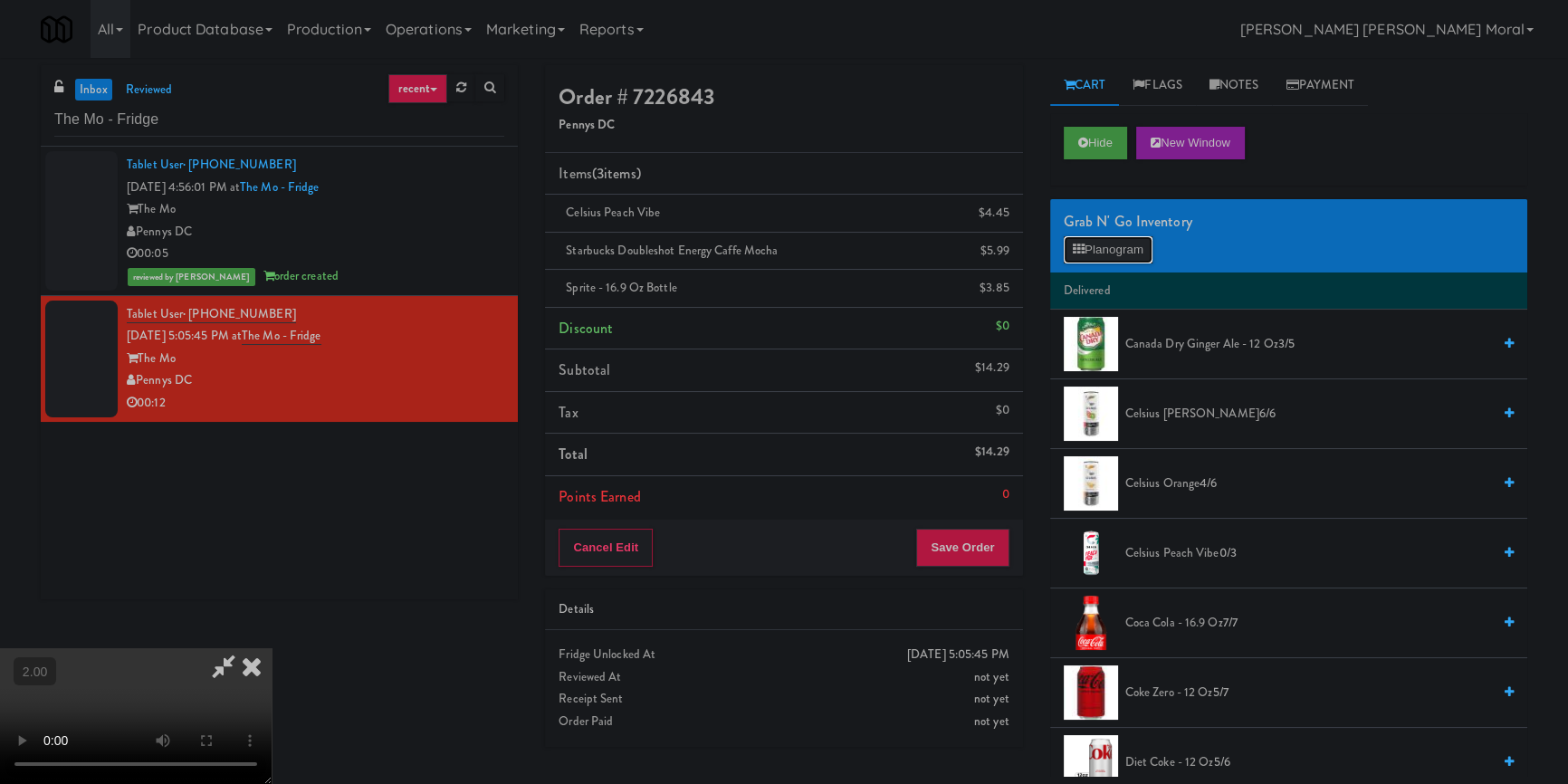
click at [1113, 250] on button "Planogram" at bounding box center [1107, 250] width 88 height 27
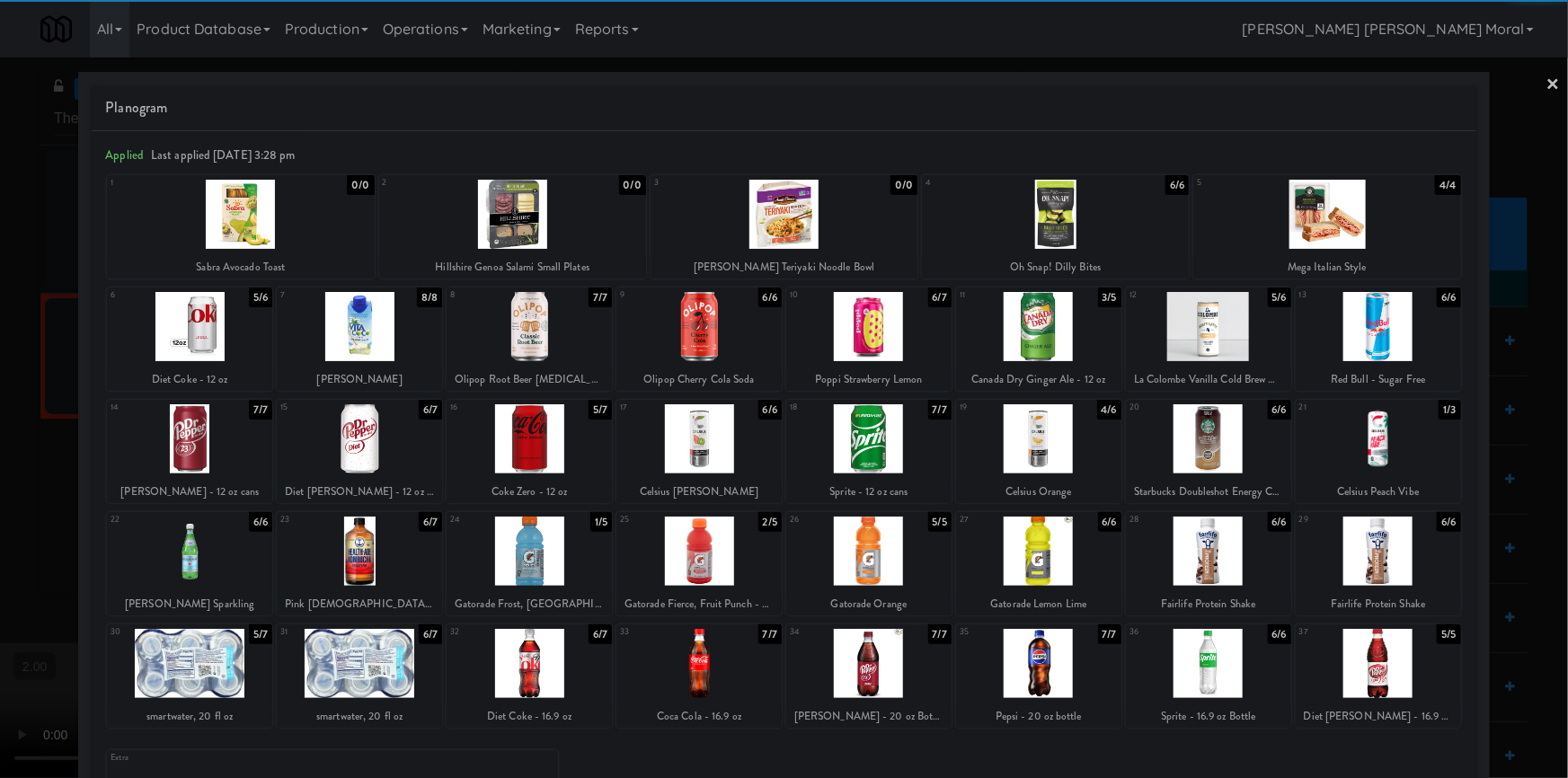
click at [1343, 215] on div at bounding box center [1326, 214] width 267 height 69
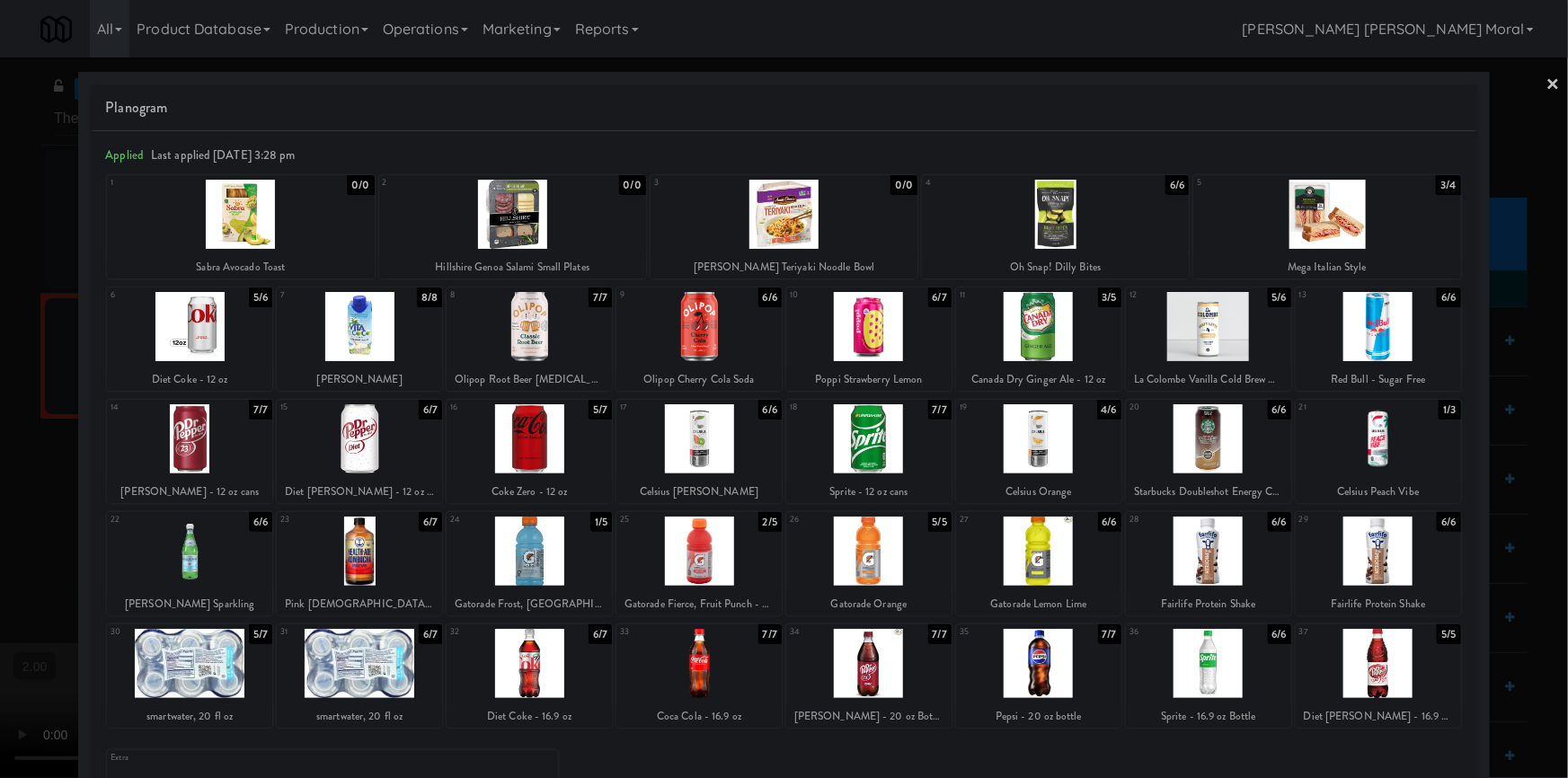
click at [1500, 283] on div at bounding box center [784, 389] width 1568 height 778
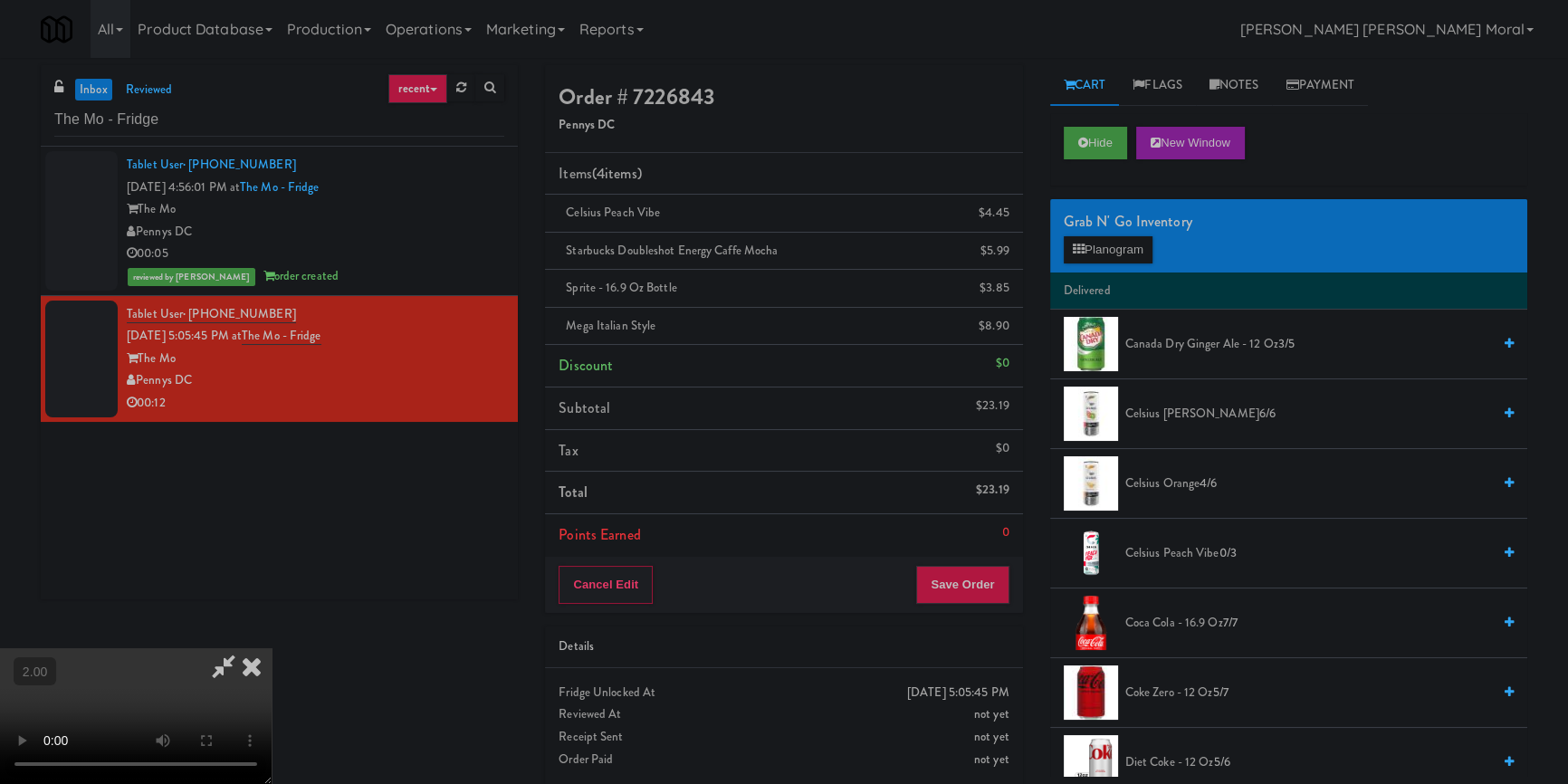
click at [272, 649] on video at bounding box center [136, 716] width 272 height 136
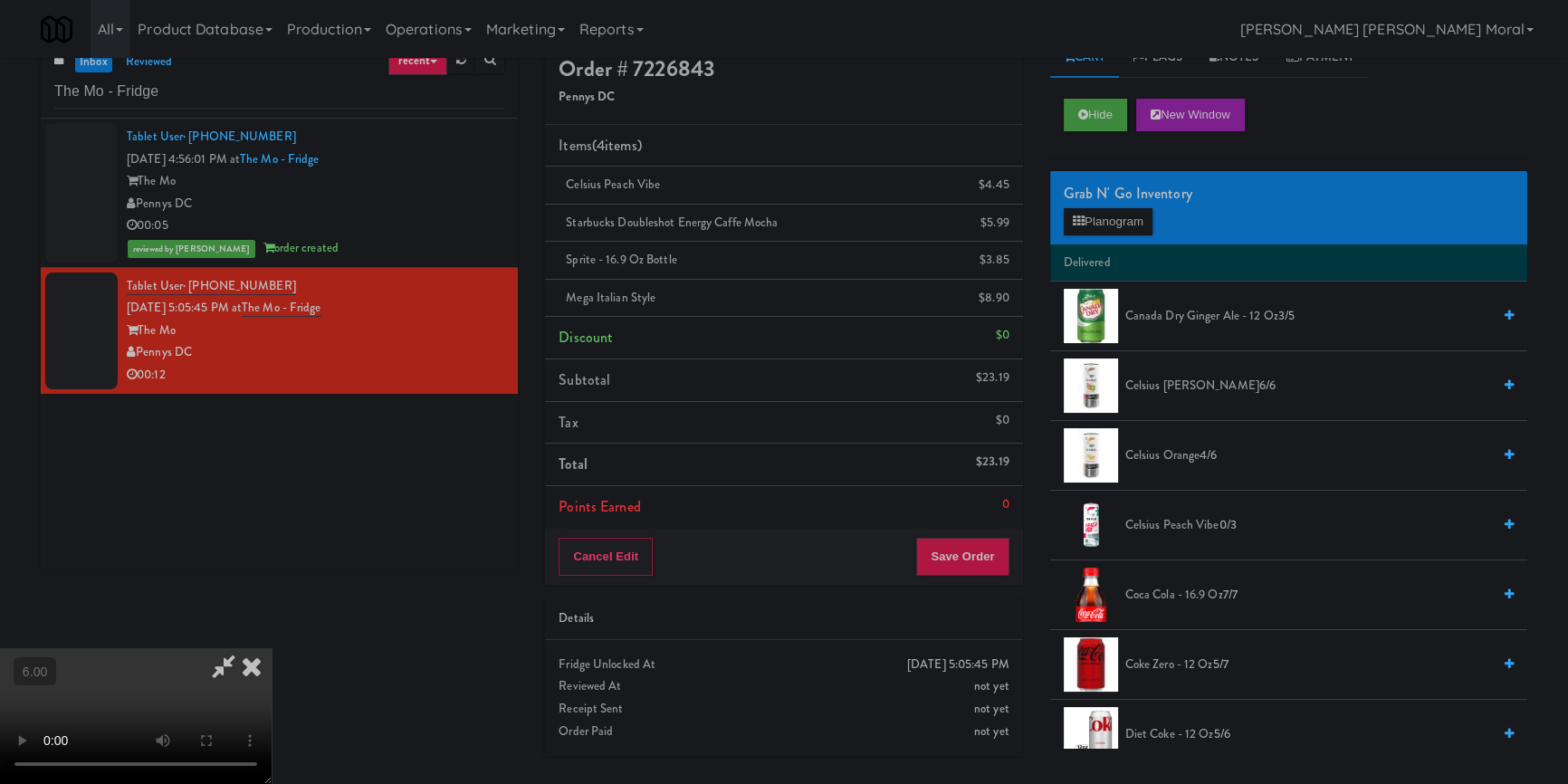
scroll to position [57, 0]
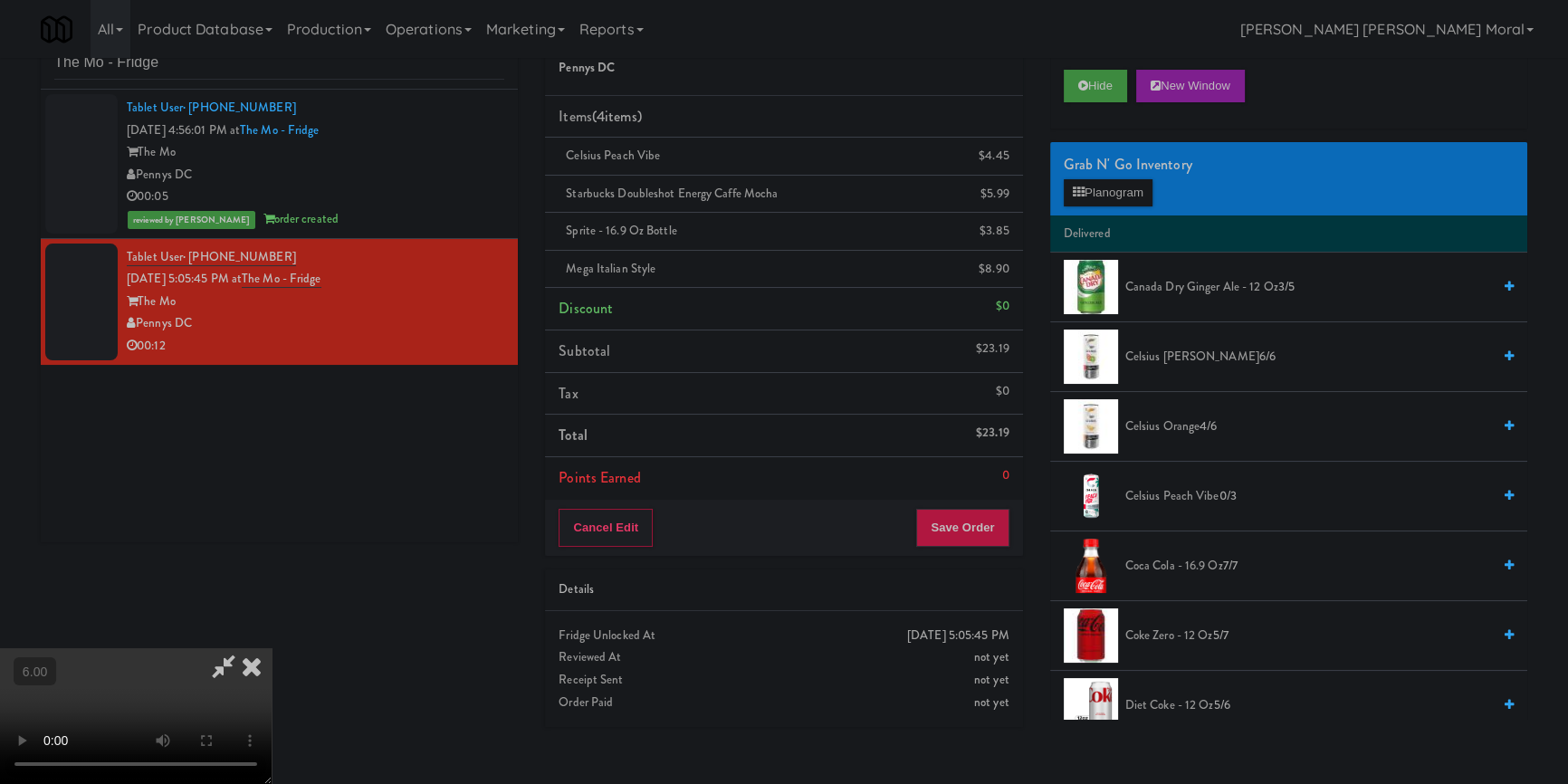
click at [272, 649] on video at bounding box center [136, 716] width 272 height 136
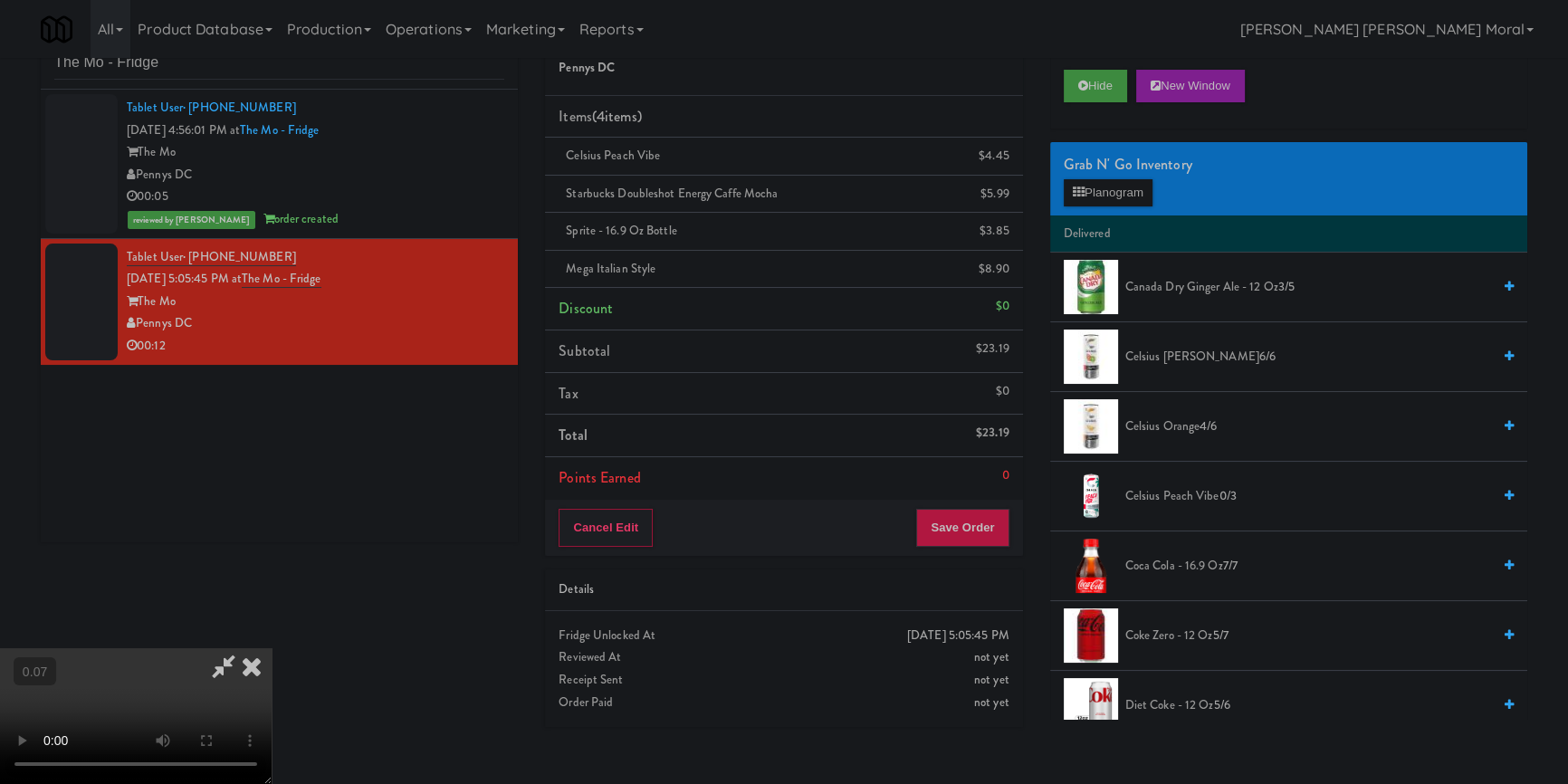
click at [272, 649] on video at bounding box center [136, 716] width 272 height 136
click at [272, 649] on icon at bounding box center [252, 667] width 40 height 37
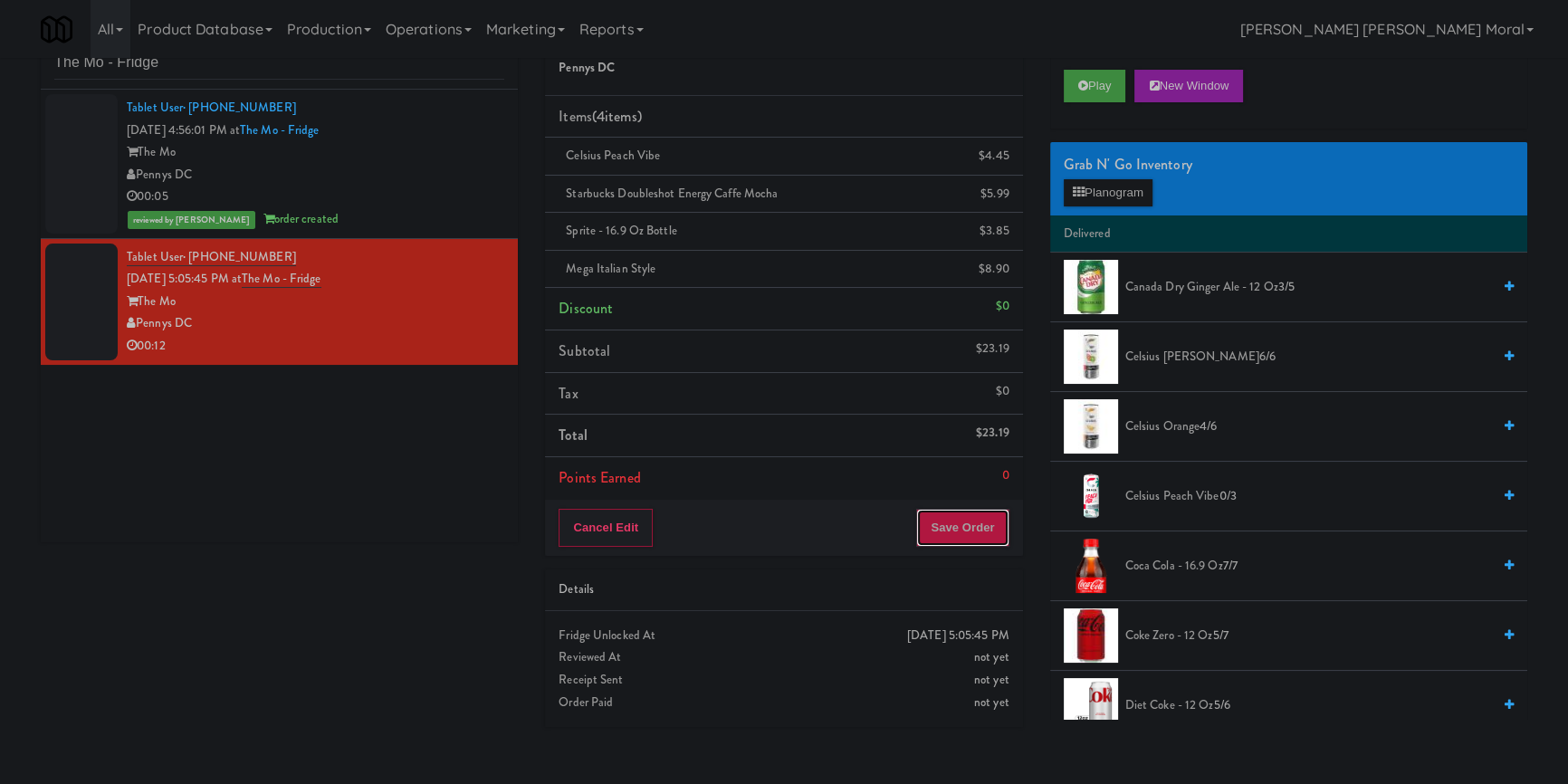
click at [922, 533] on button "Save Order" at bounding box center [961, 528] width 92 height 38
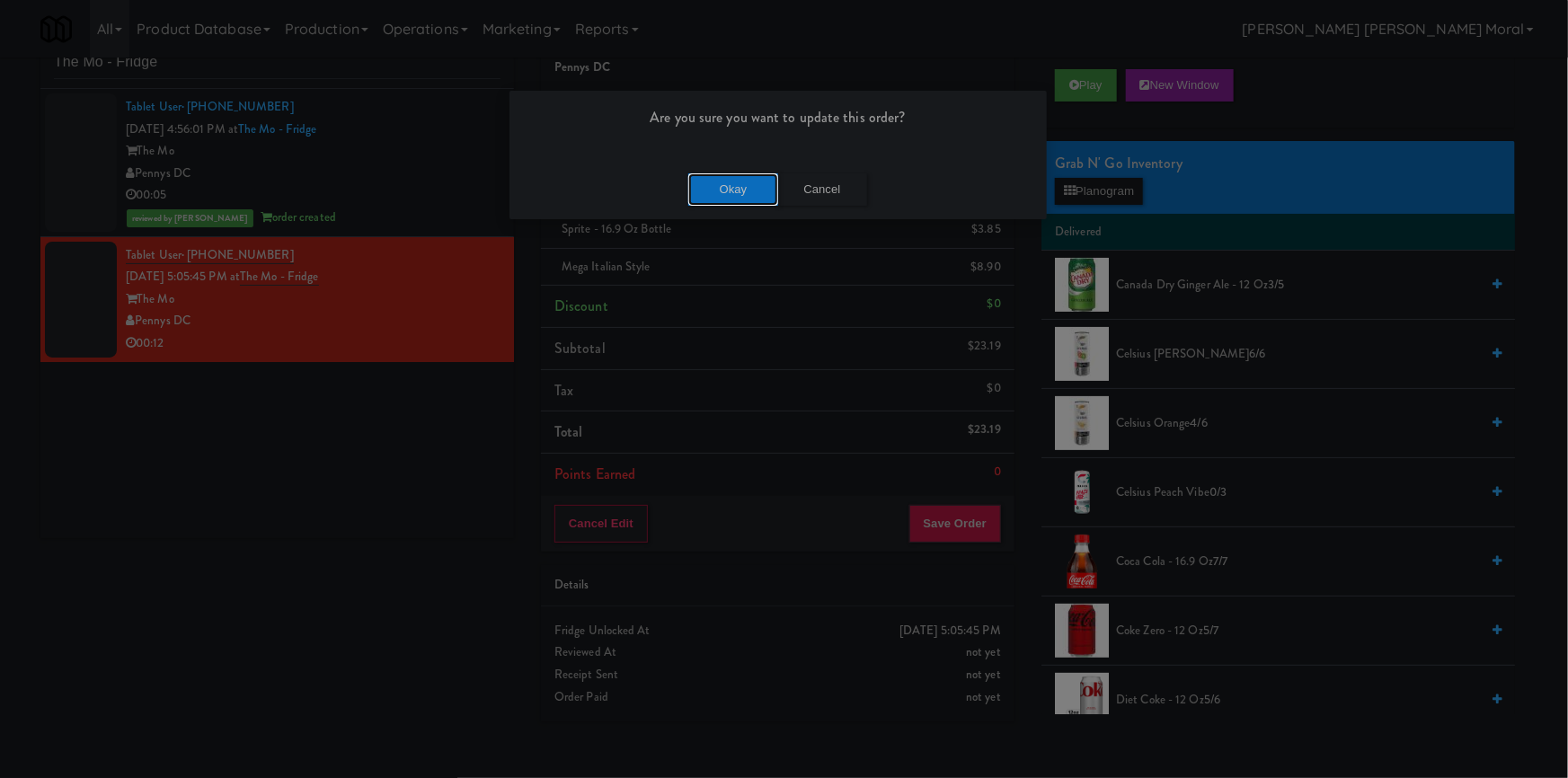
click at [713, 189] on button "Okay" at bounding box center [732, 190] width 90 height 33
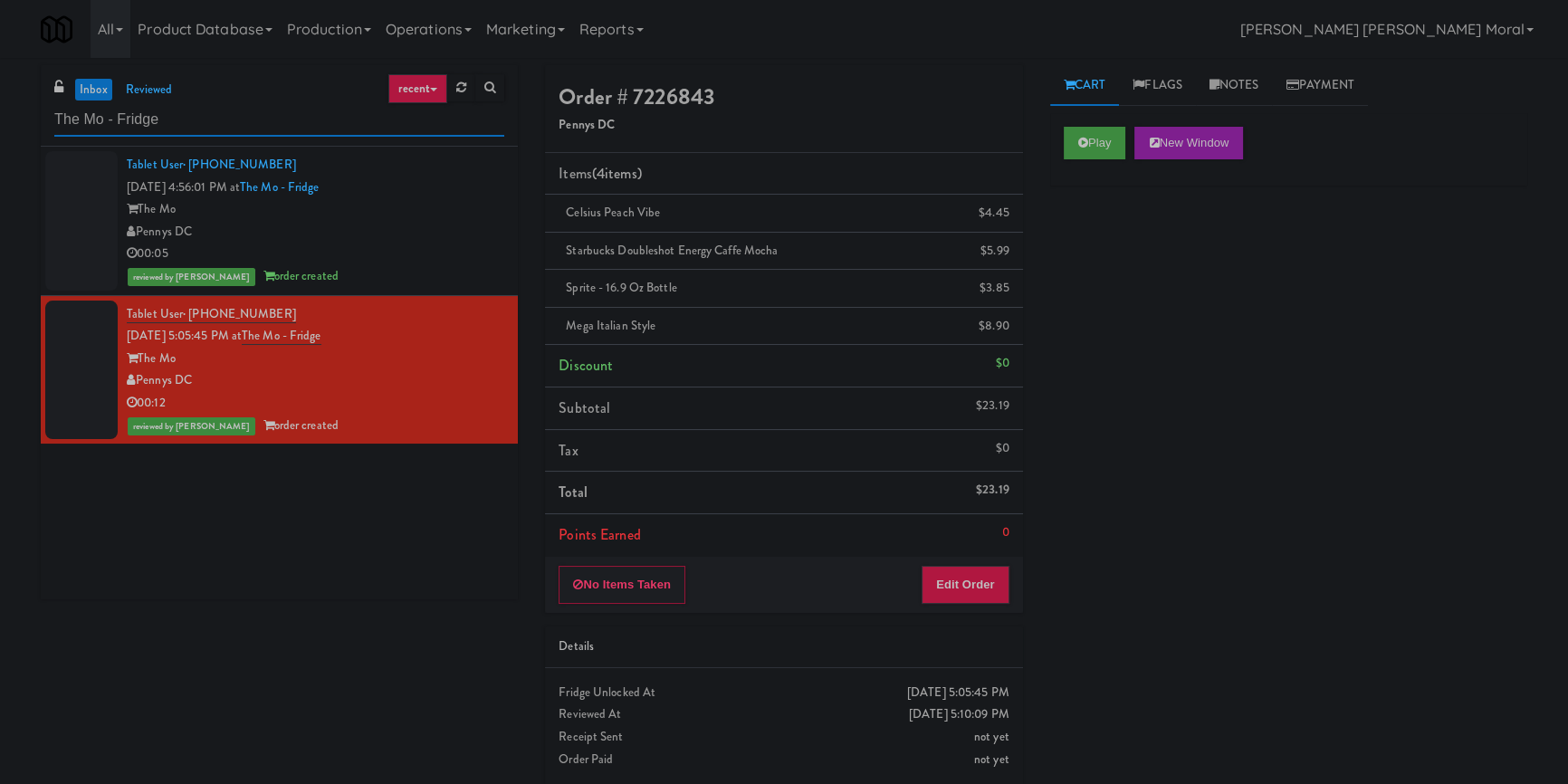
drag, startPoint x: 232, startPoint y: 120, endPoint x: 0, endPoint y: 110, distance: 232.2
click at [0, 110] on div "inbox reviewed recent all unclear take inventory issue suspicious failed recent…" at bounding box center [784, 431] width 1568 height 733
paste input "Icon - Ambient - Left"
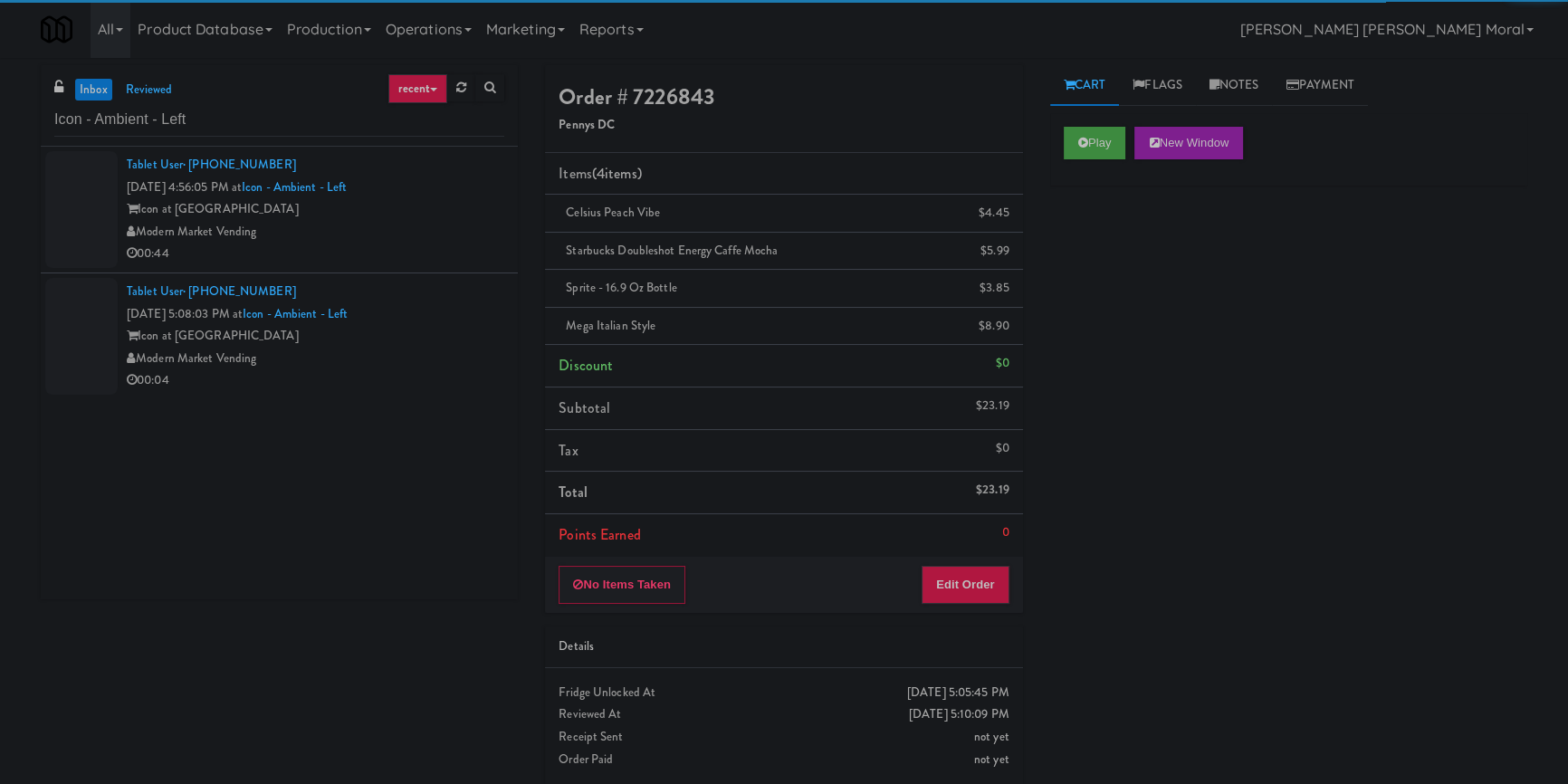
drag, startPoint x: 471, startPoint y: 245, endPoint x: 508, endPoint y: 235, distance: 38.3
click at [471, 244] on div "00:44" at bounding box center [316, 254] width 378 height 23
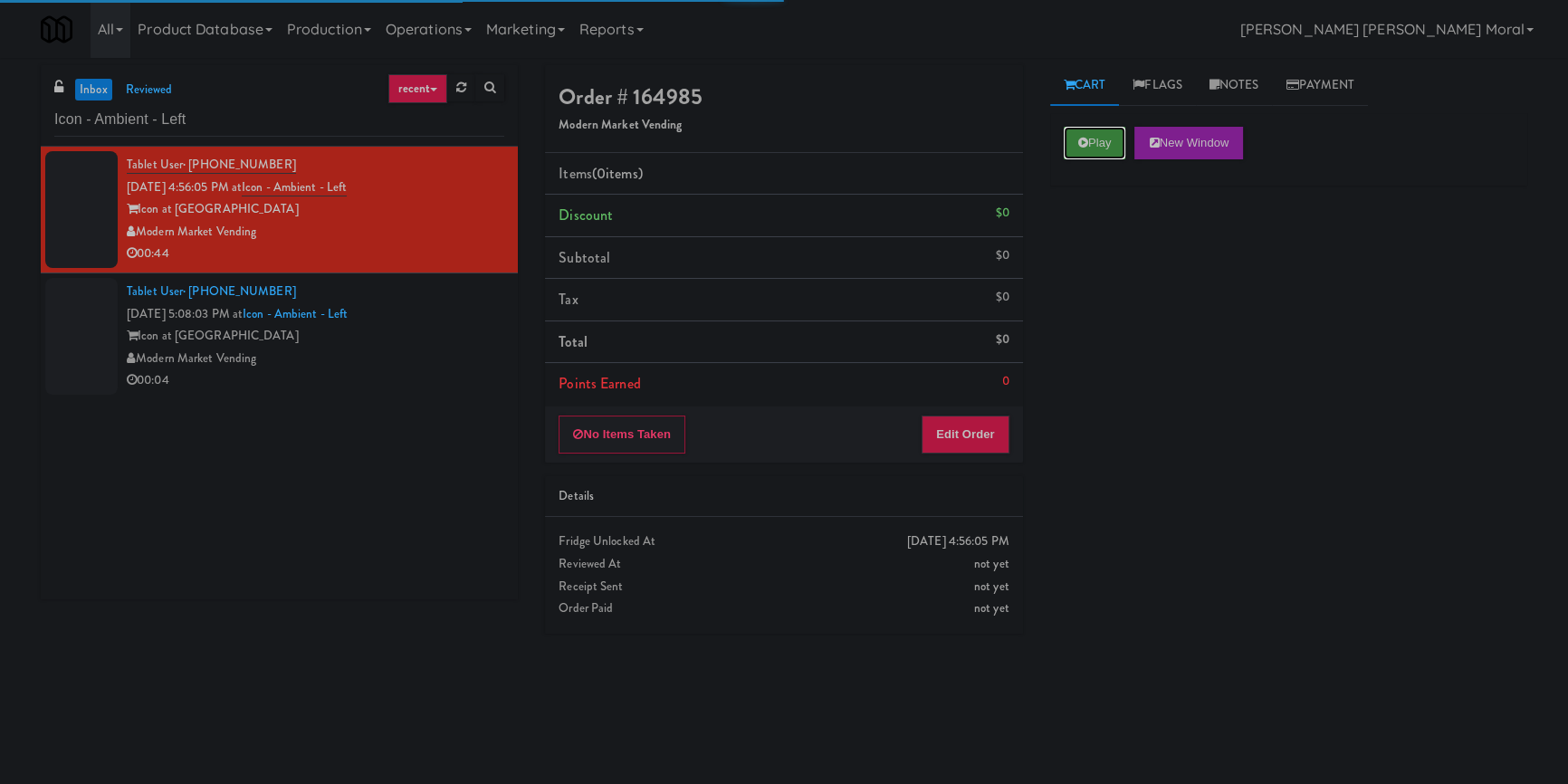
click at [1087, 136] on button "Play" at bounding box center [1095, 143] width 62 height 33
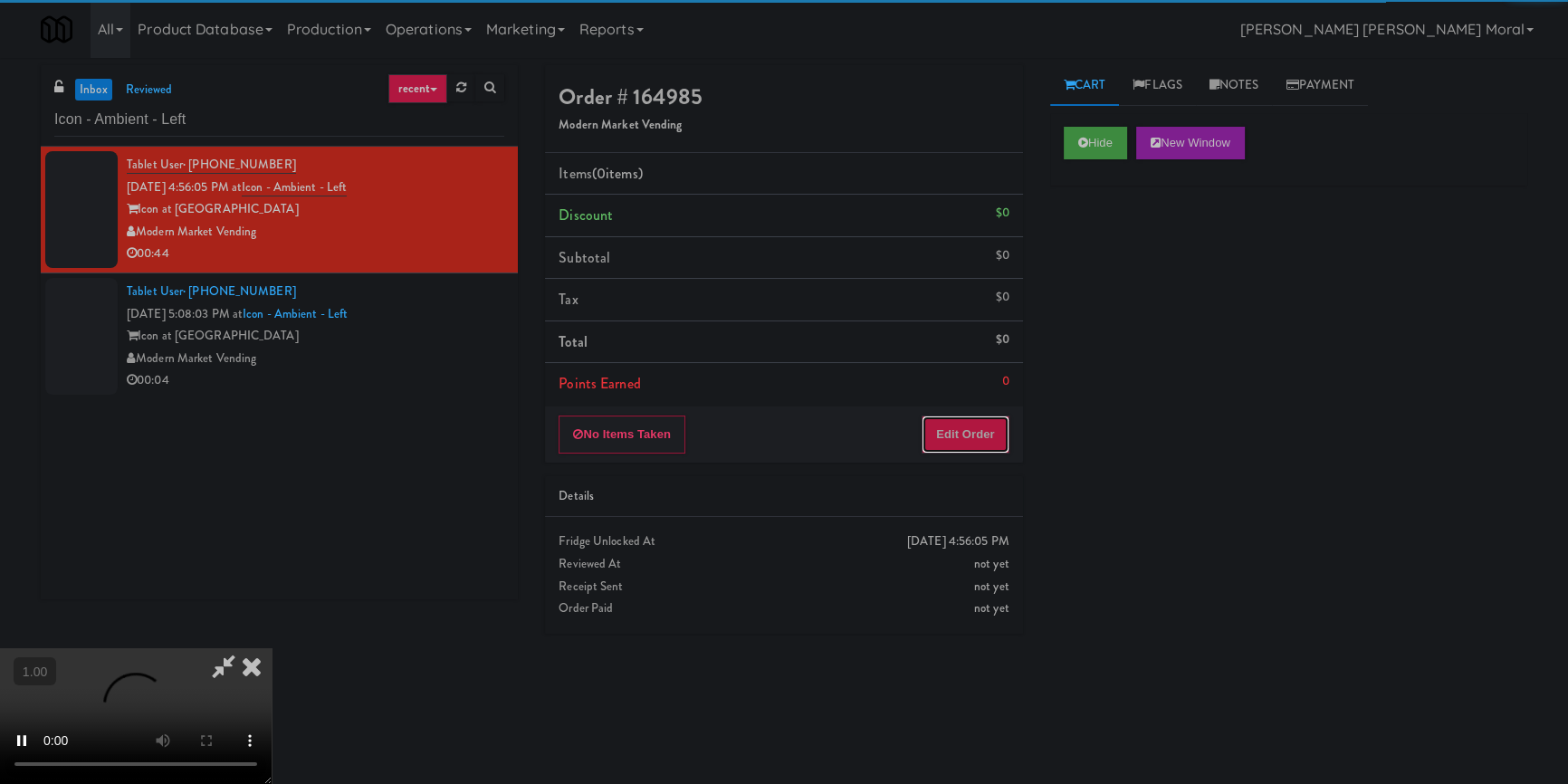
click at [984, 427] on button "Edit Order" at bounding box center [965, 435] width 88 height 38
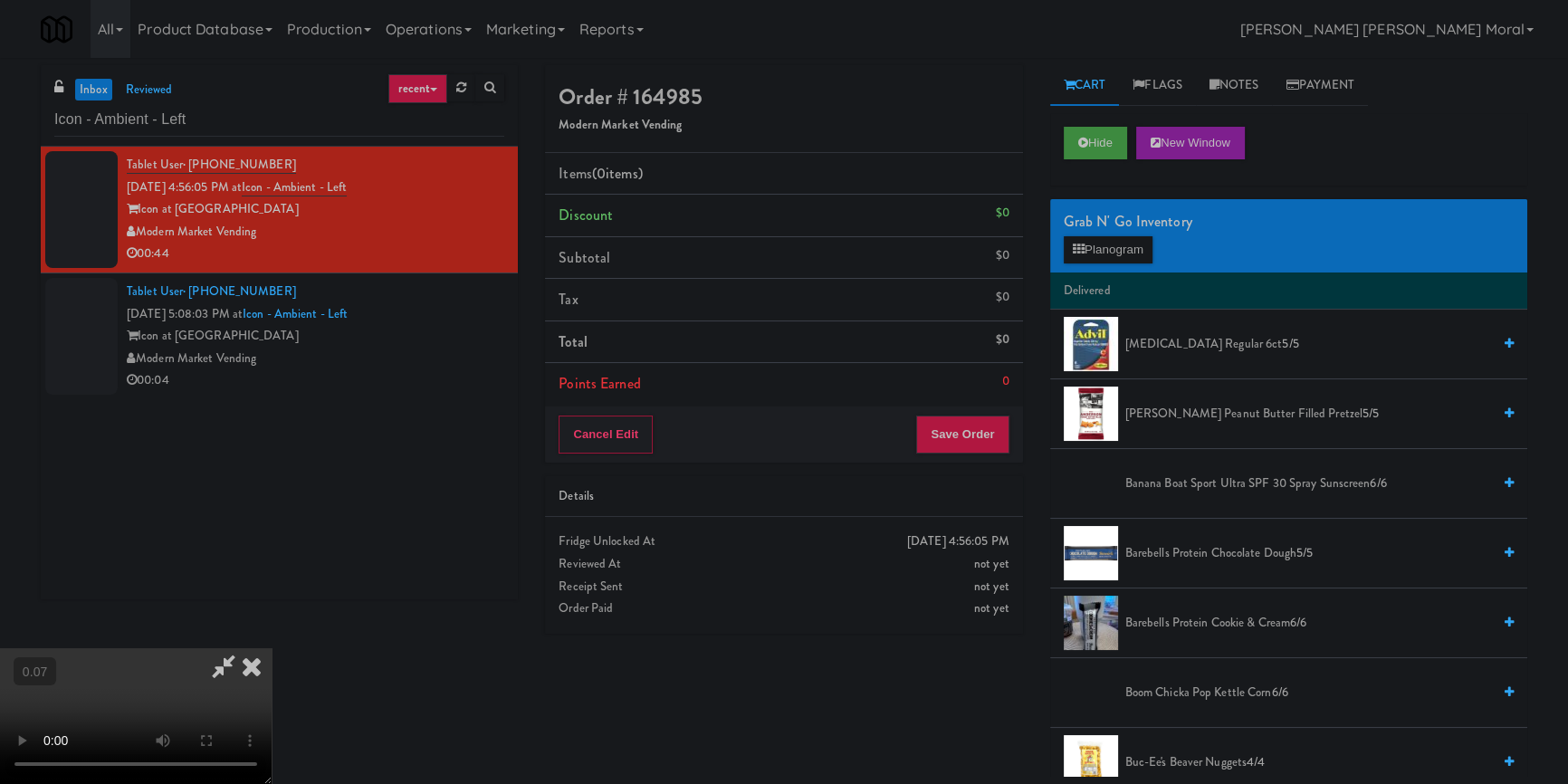
scroll to position [254, 0]
click at [1085, 243] on button "Planogram" at bounding box center [1107, 250] width 88 height 27
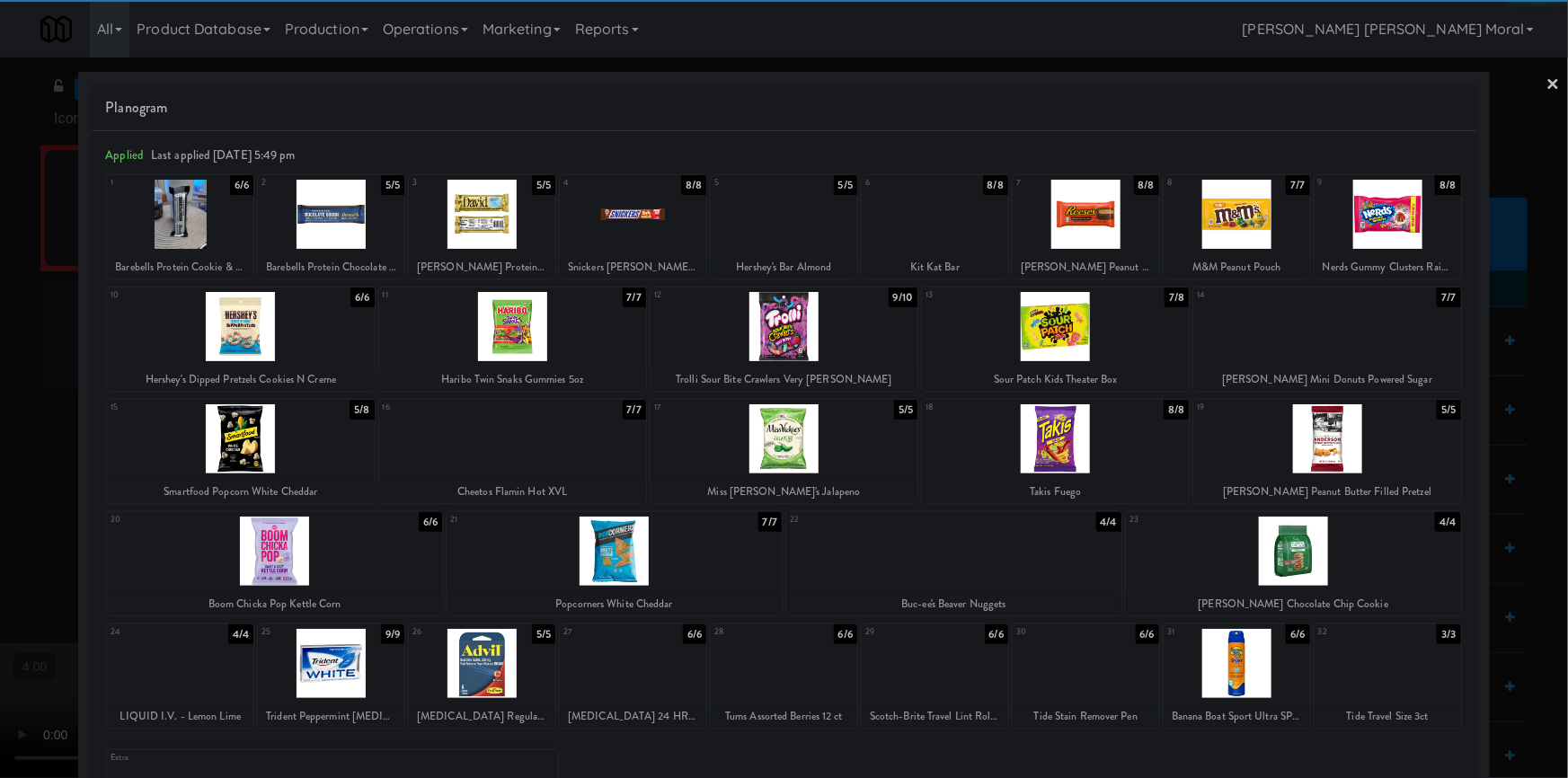
click at [1303, 562] on div at bounding box center [1294, 552] width 335 height 69
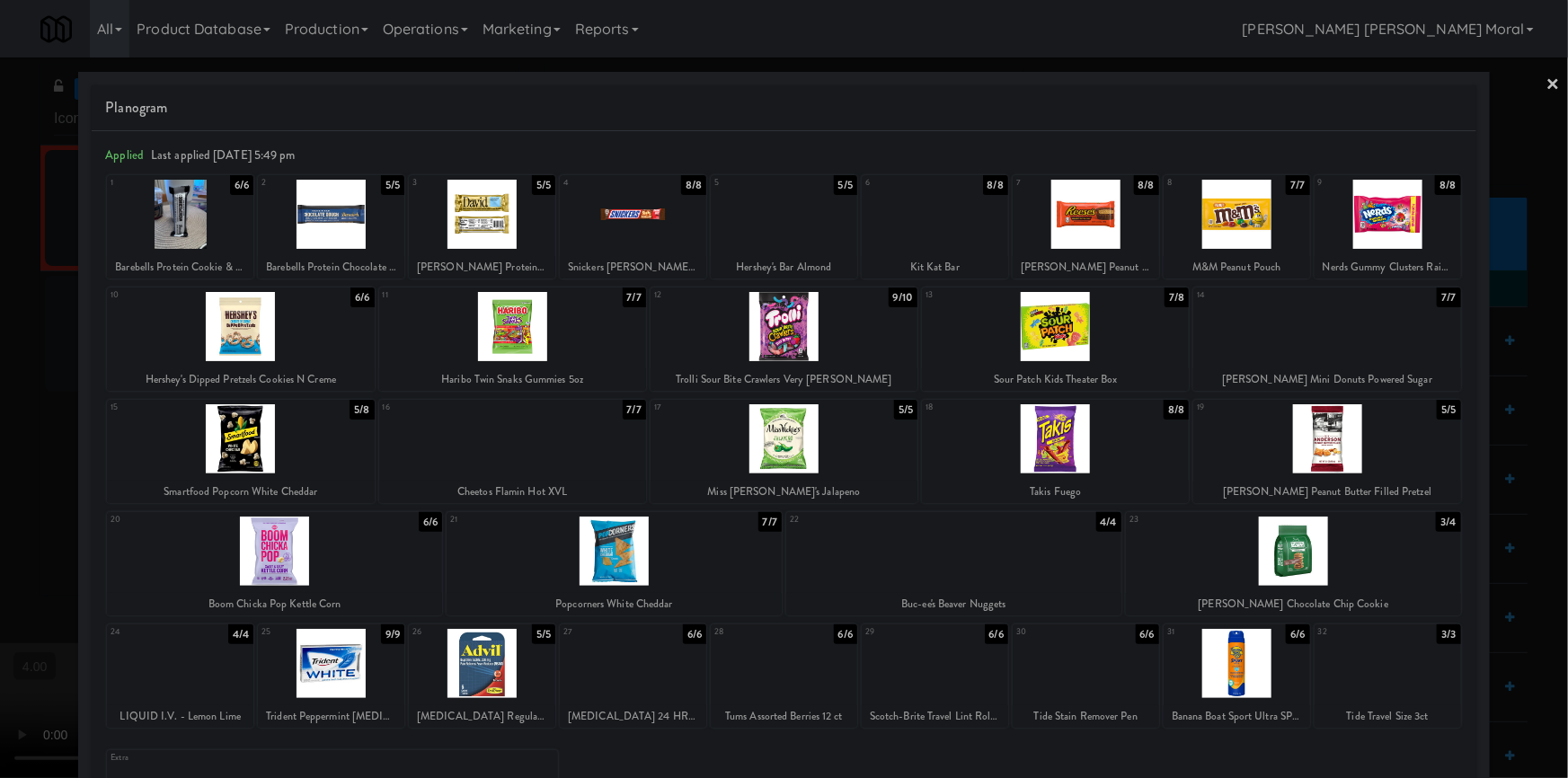
click at [1068, 225] on div at bounding box center [1085, 214] width 147 height 69
click at [0, 360] on div at bounding box center [784, 389] width 1568 height 778
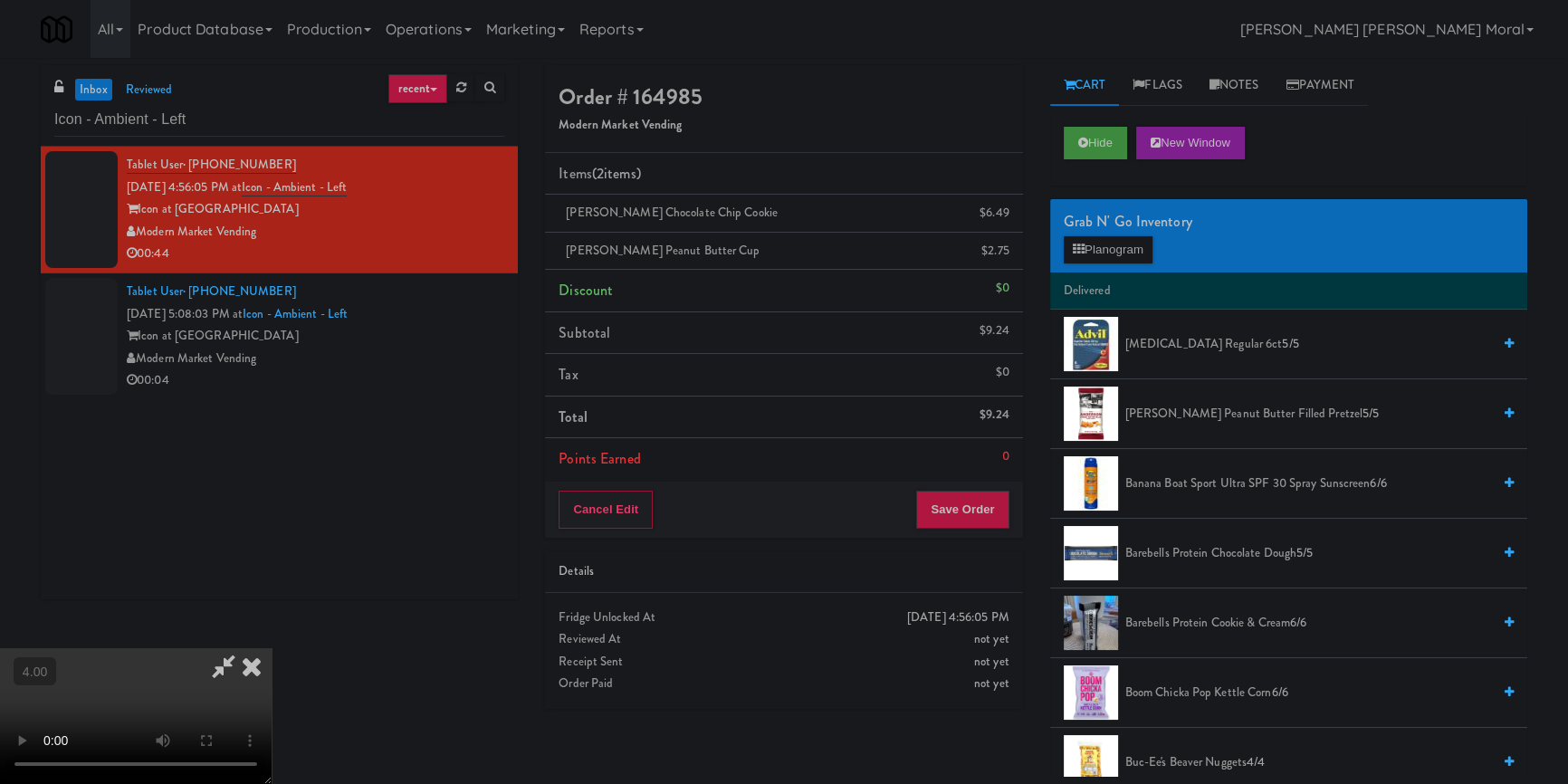
click at [272, 649] on icon at bounding box center [252, 667] width 40 height 37
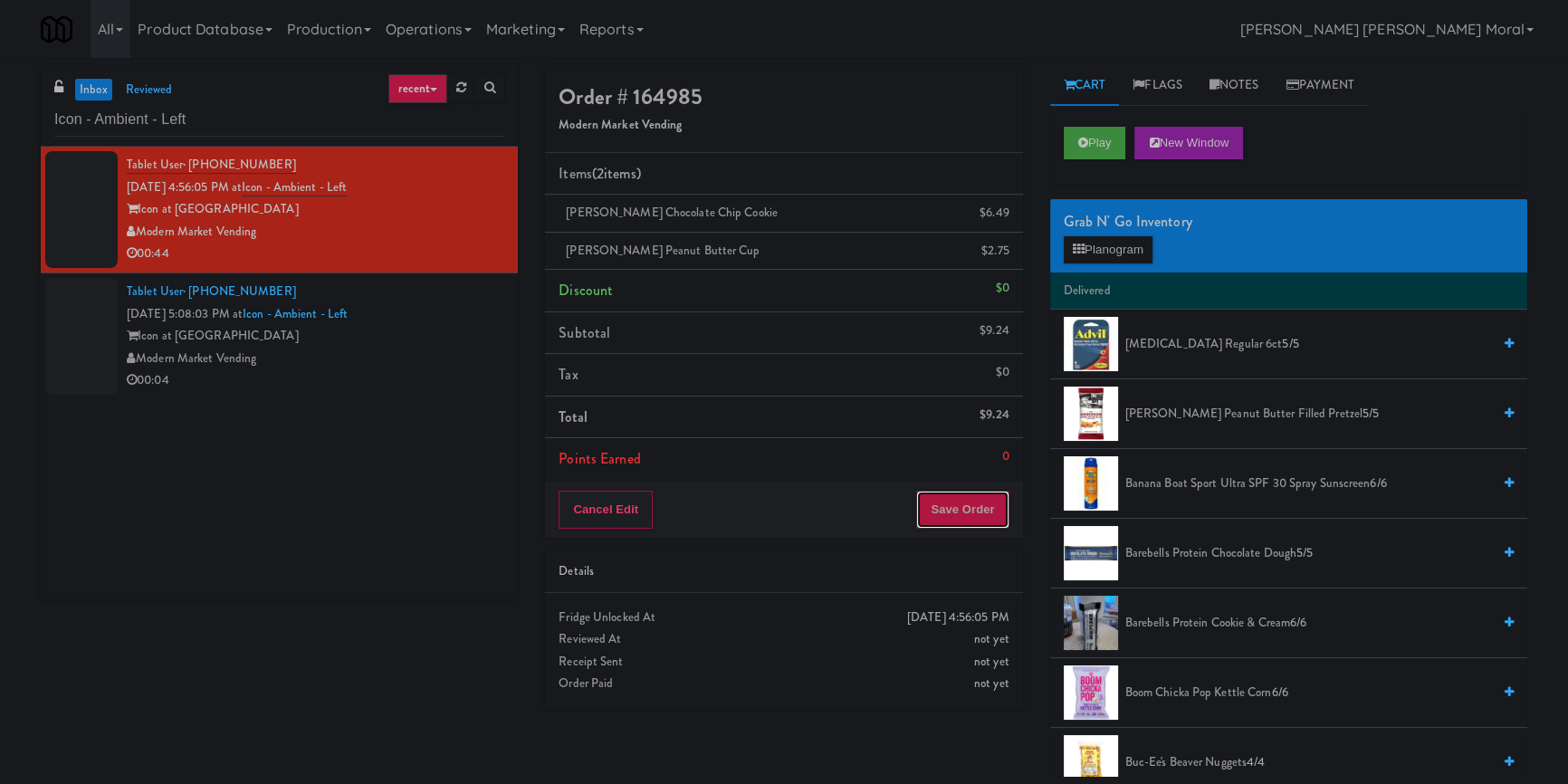
drag, startPoint x: 989, startPoint y: 502, endPoint x: 910, endPoint y: 452, distance: 93.5
click at [987, 498] on button "Save Order" at bounding box center [961, 510] width 92 height 38
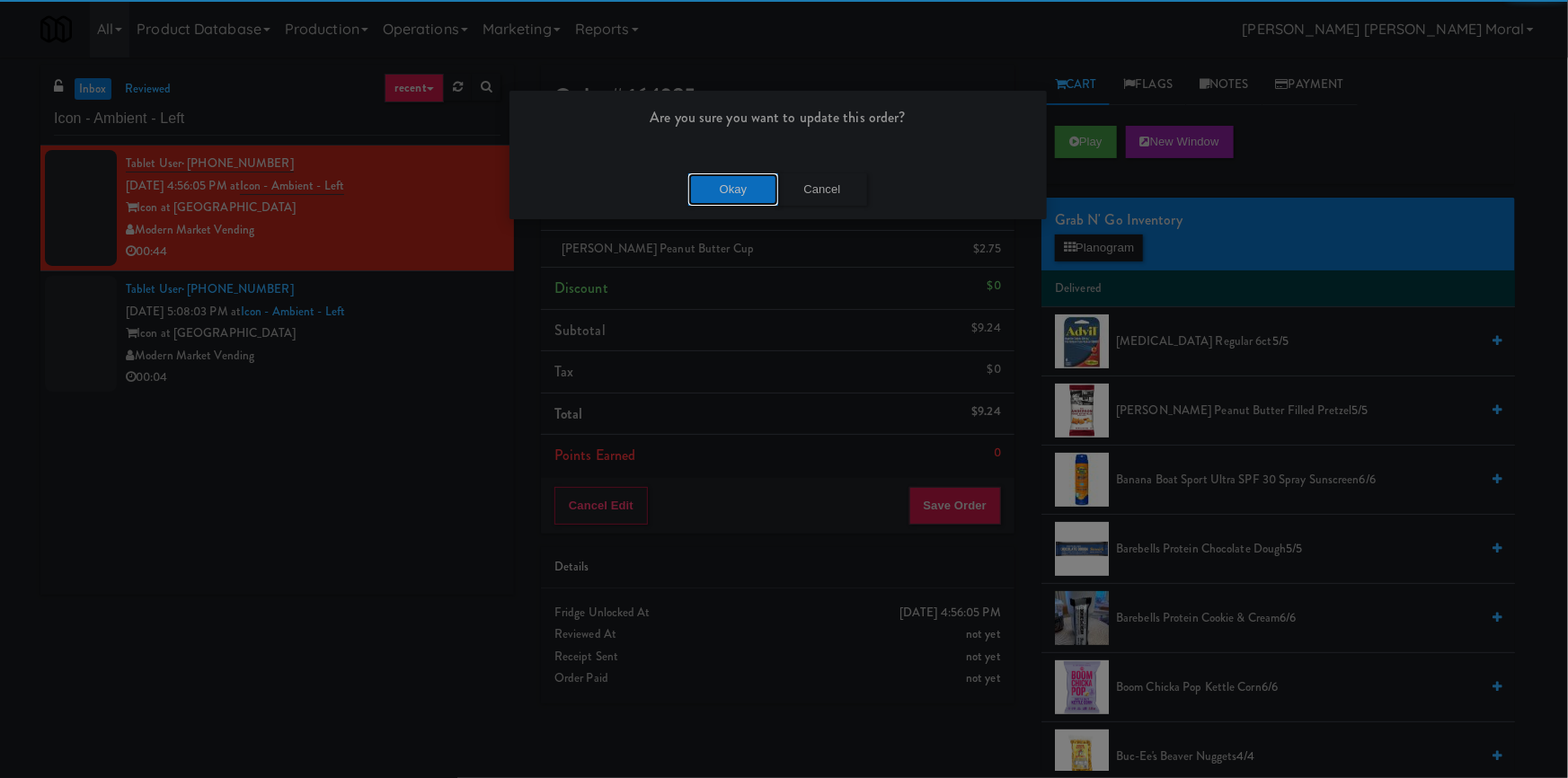
click at [756, 189] on button "Okay" at bounding box center [732, 190] width 90 height 33
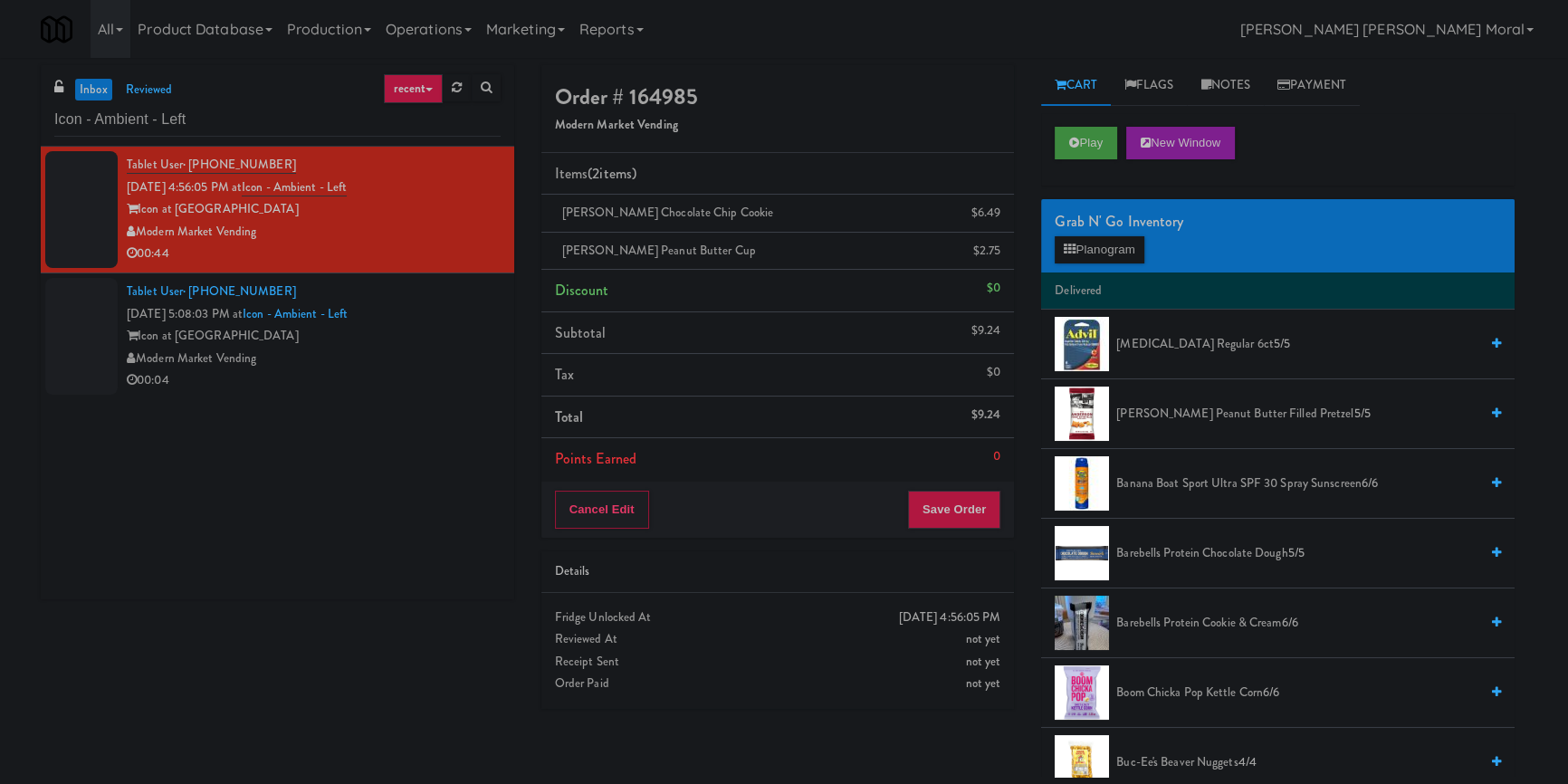
click at [421, 361] on div "Modern Market Vending" at bounding box center [314, 359] width 374 height 23
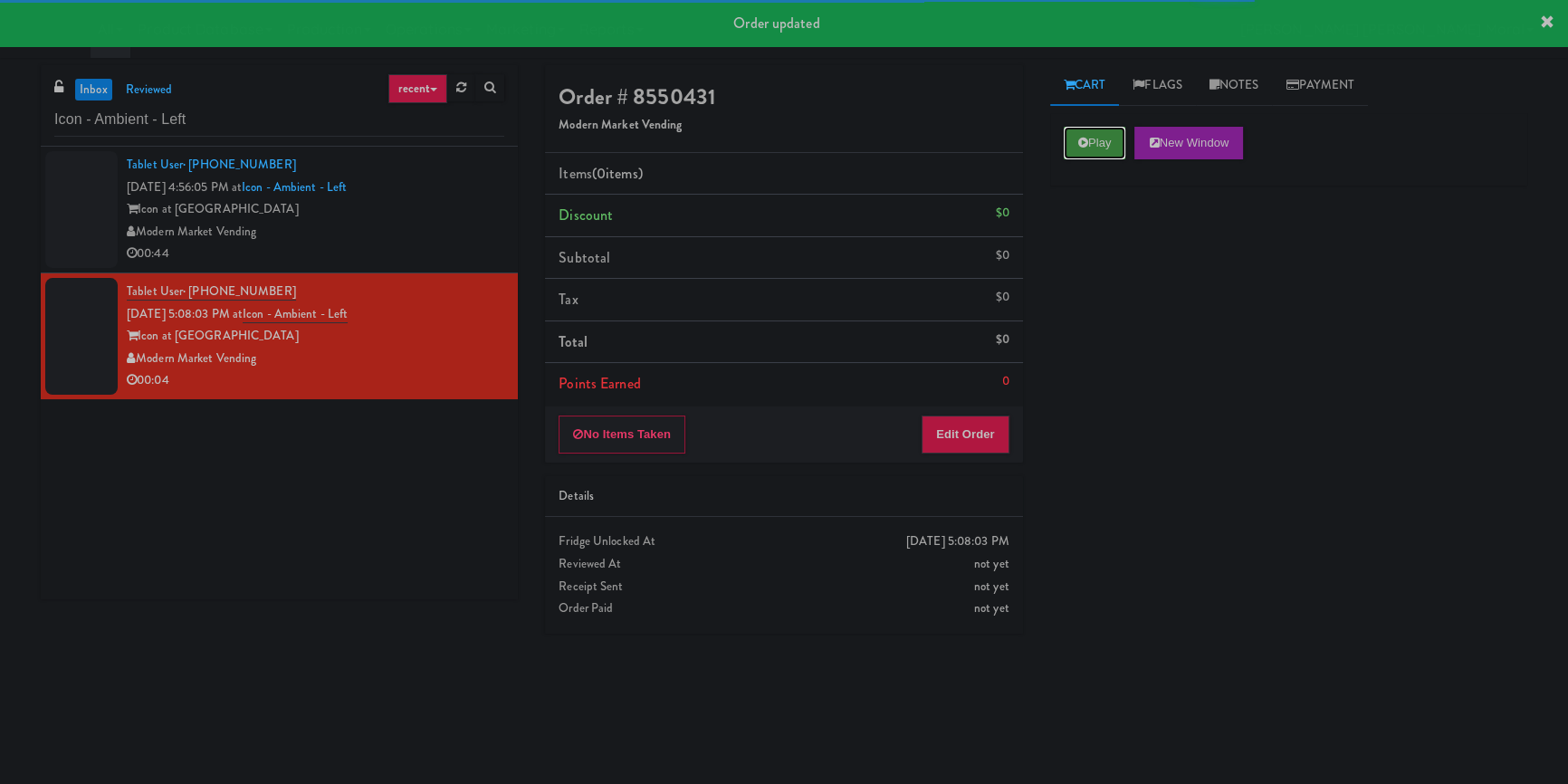
click at [1090, 148] on button "Play" at bounding box center [1095, 143] width 62 height 33
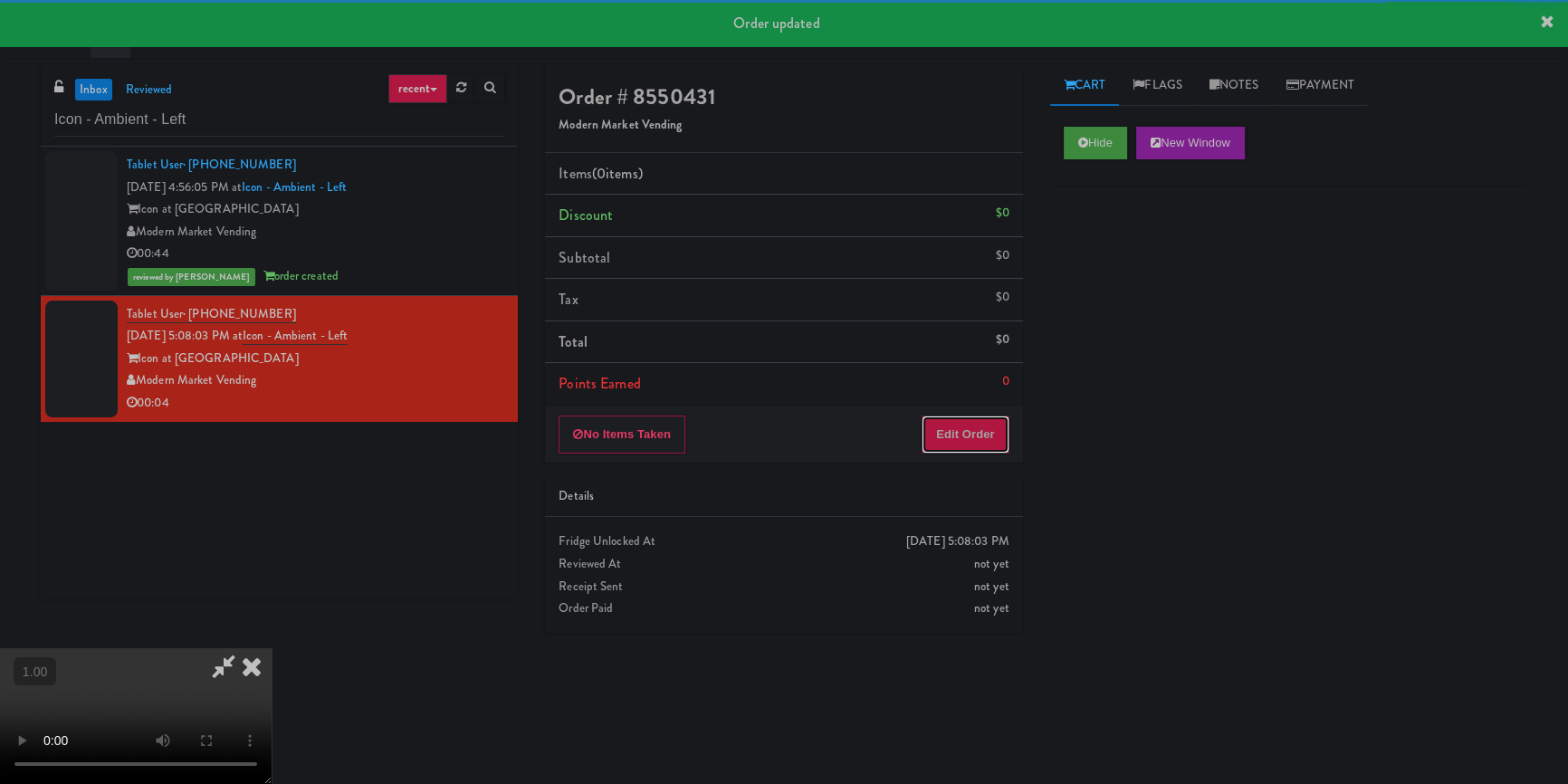
click at [978, 423] on button "Edit Order" at bounding box center [965, 435] width 88 height 38
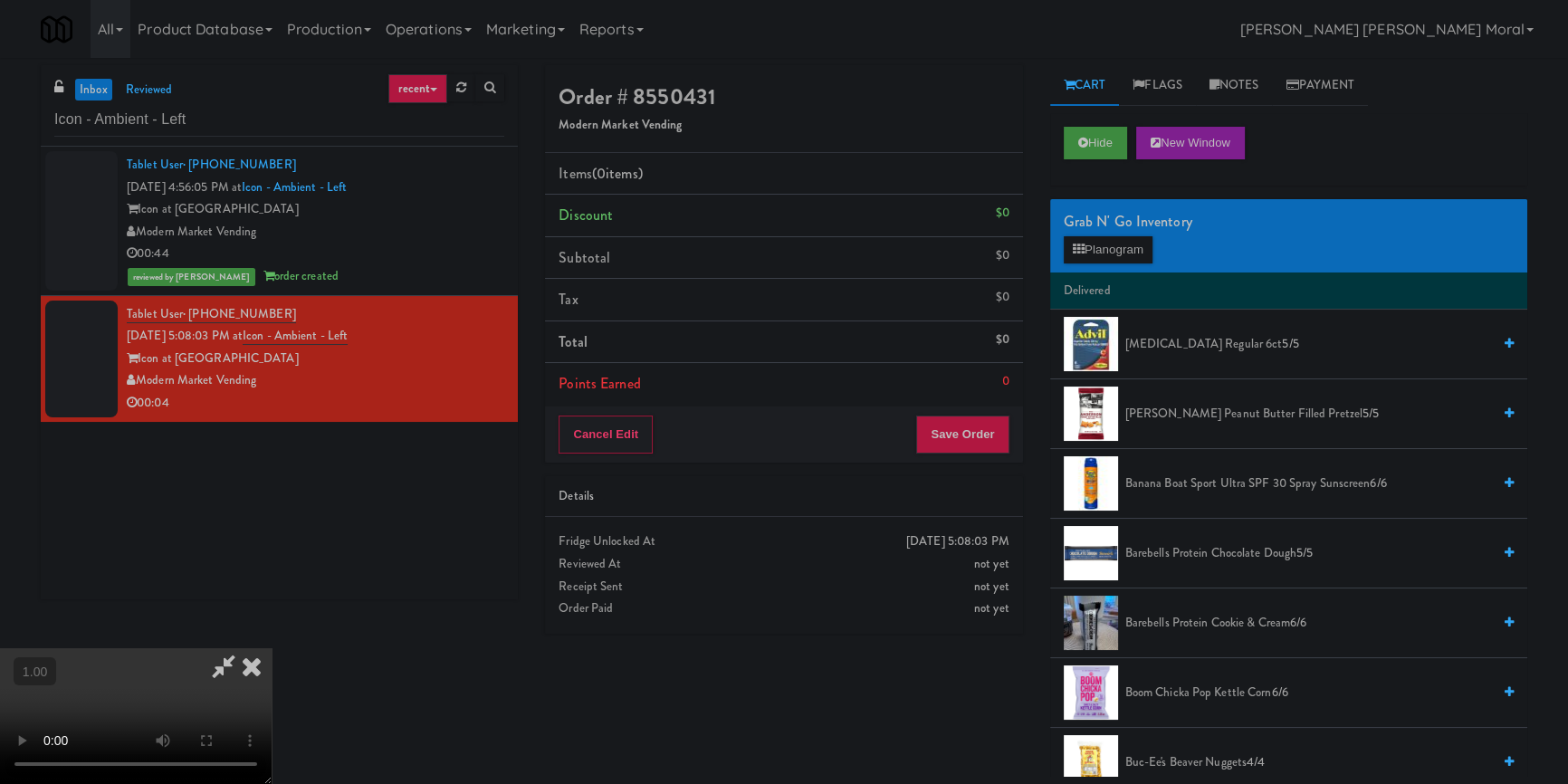
click at [272, 649] on video at bounding box center [136, 716] width 272 height 136
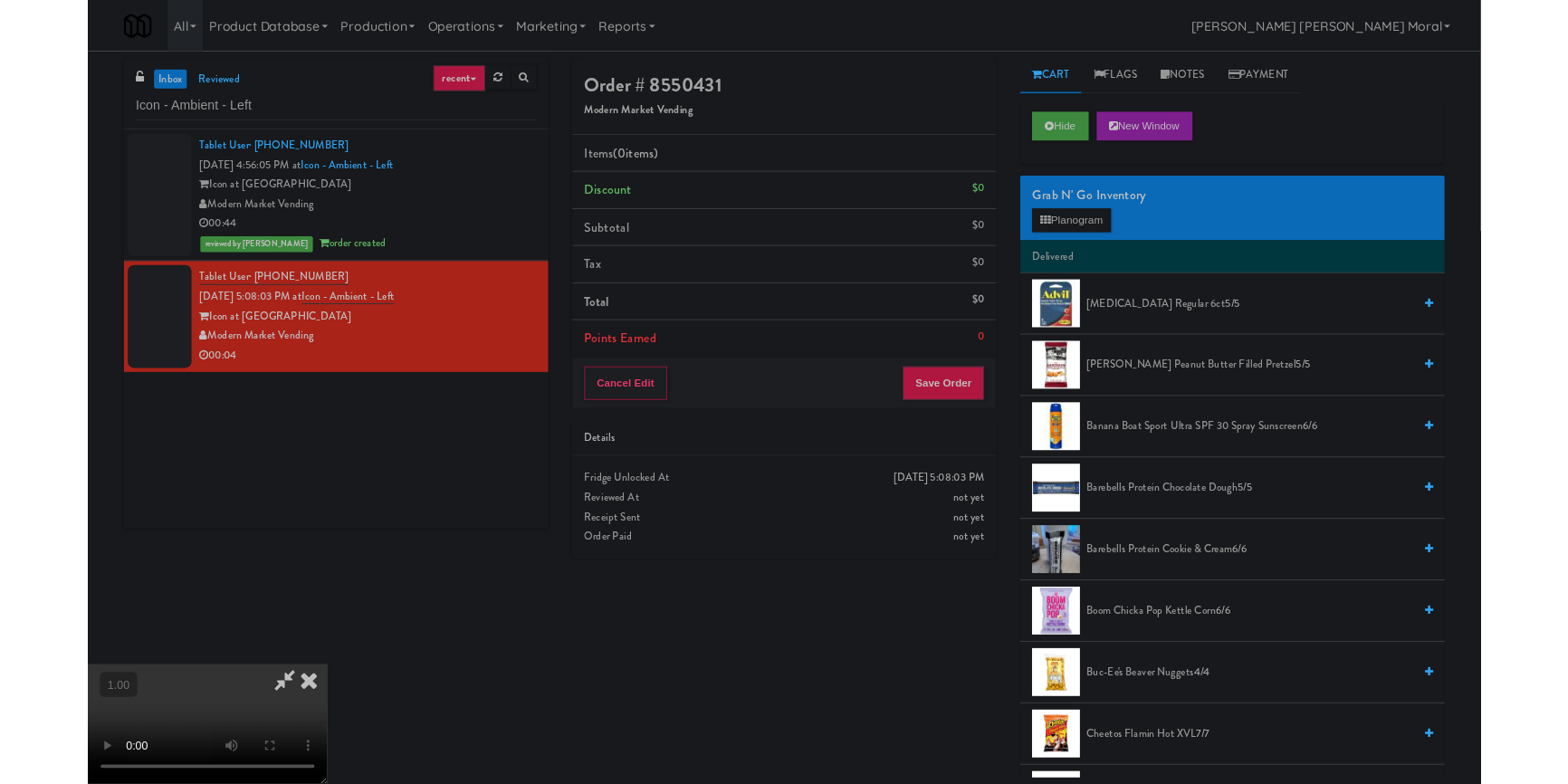
scroll to position [37, 0]
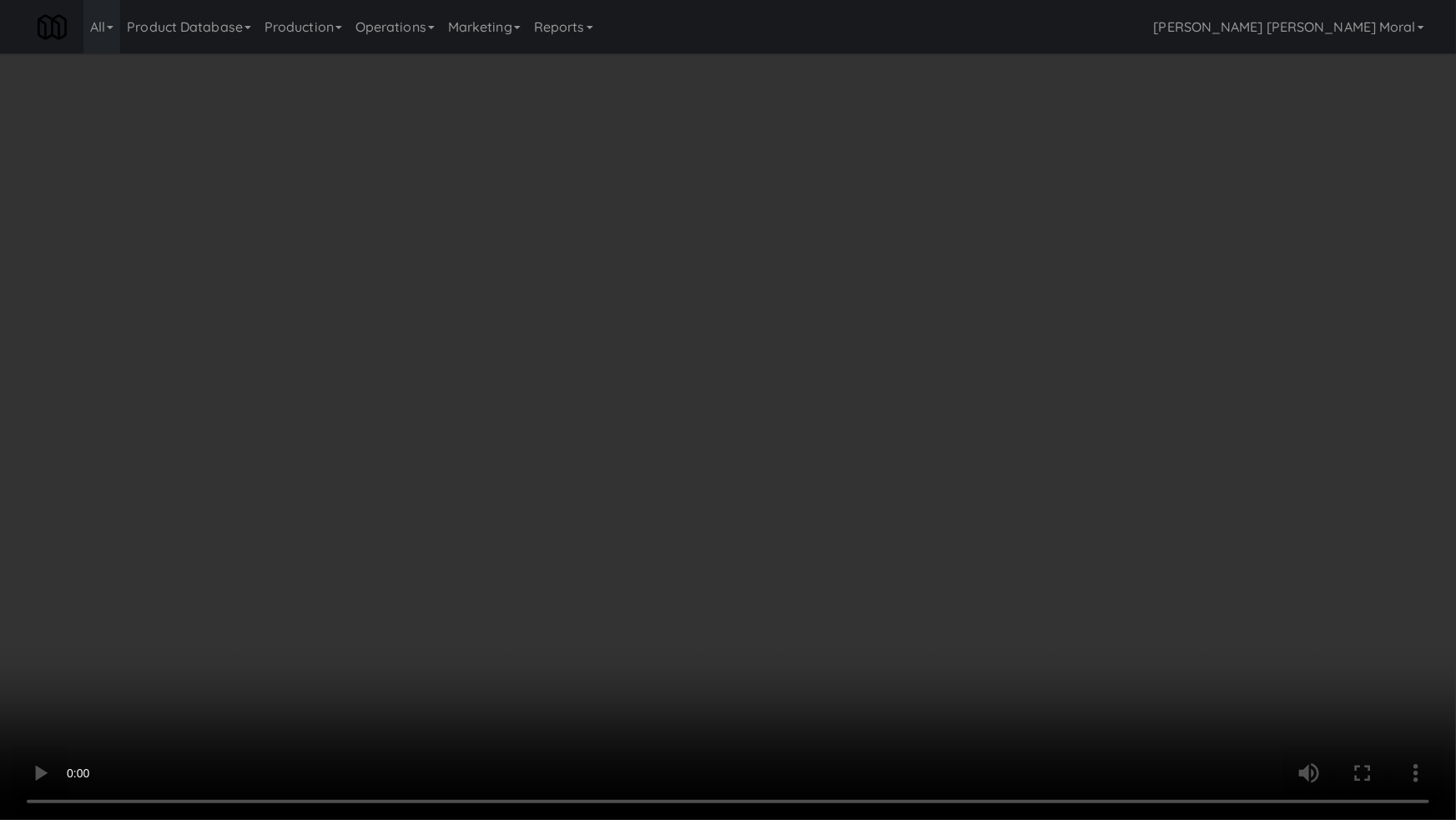
click at [612, 484] on video at bounding box center [728, 410] width 1456 height 820
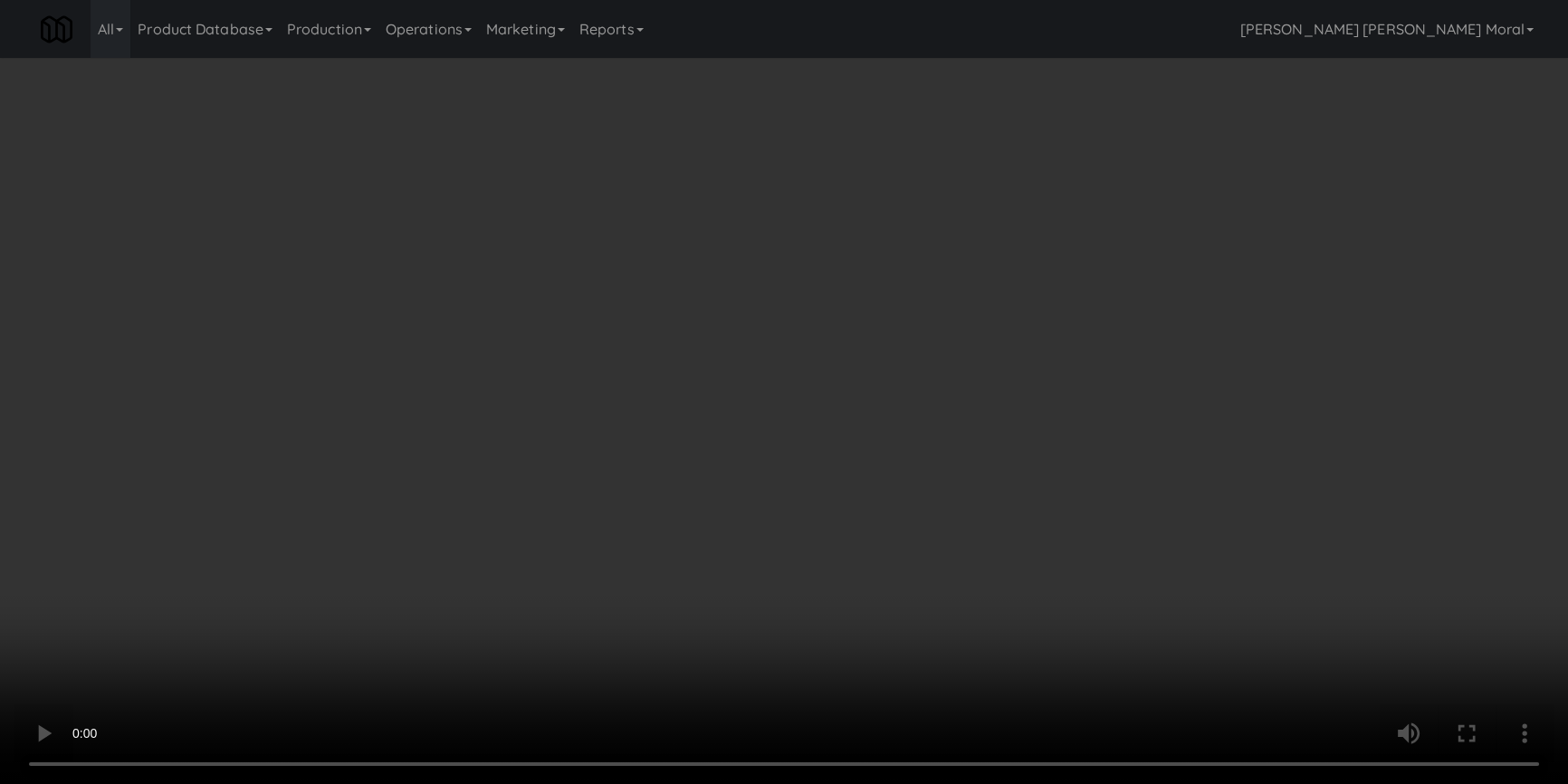
click at [1085, 262] on div "Grab N' Go Inventory Planogram" at bounding box center [1288, 235] width 477 height 73
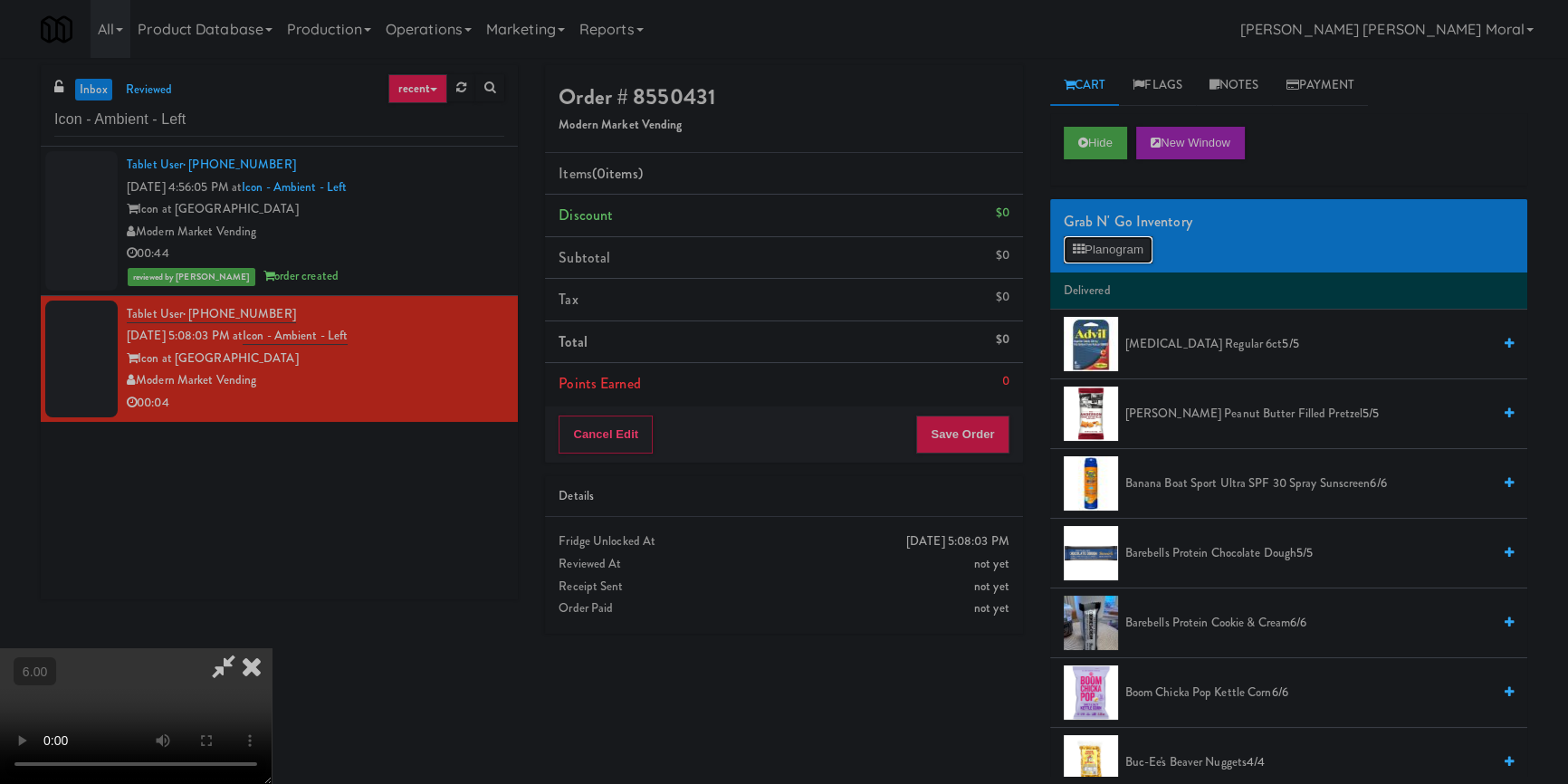
click at [1106, 246] on button "Planogram" at bounding box center [1107, 250] width 88 height 27
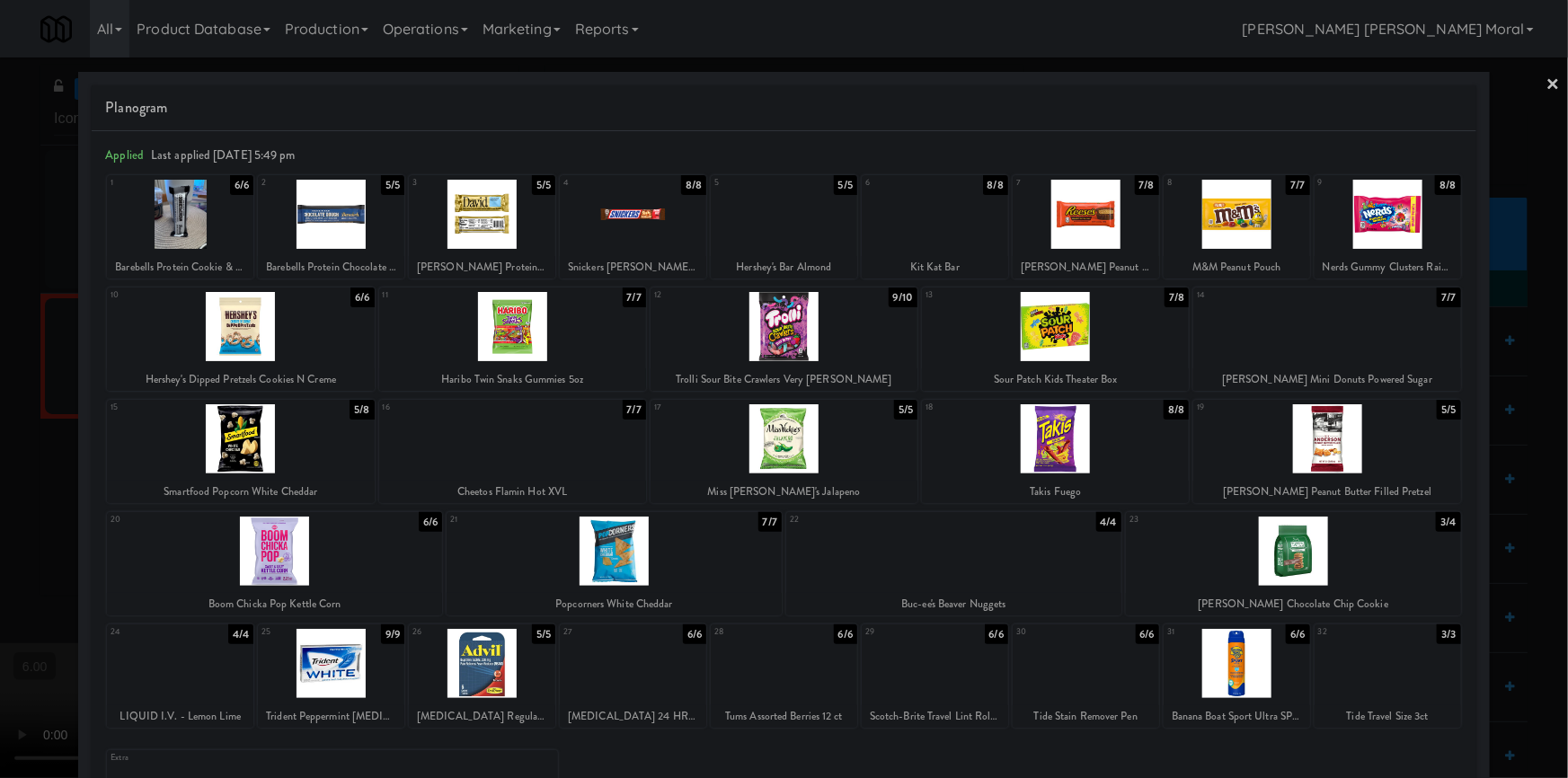
click at [958, 222] on div at bounding box center [935, 214] width 147 height 69
drag, startPoint x: 0, startPoint y: 288, endPoint x: 239, endPoint y: 264, distance: 240.2
click at [0, 289] on div at bounding box center [784, 389] width 1568 height 778
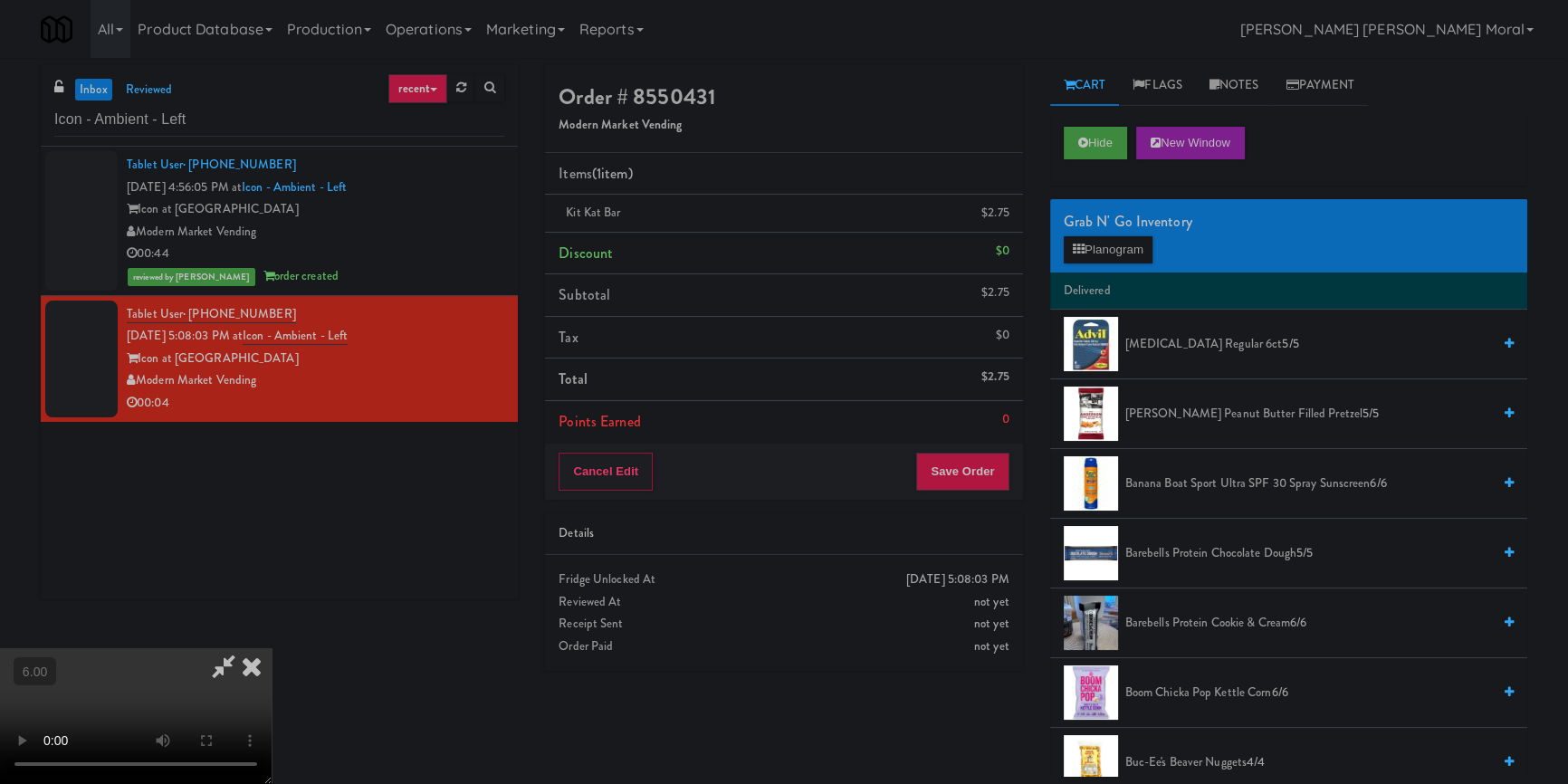
click at [272, 649] on icon at bounding box center [252, 667] width 40 height 37
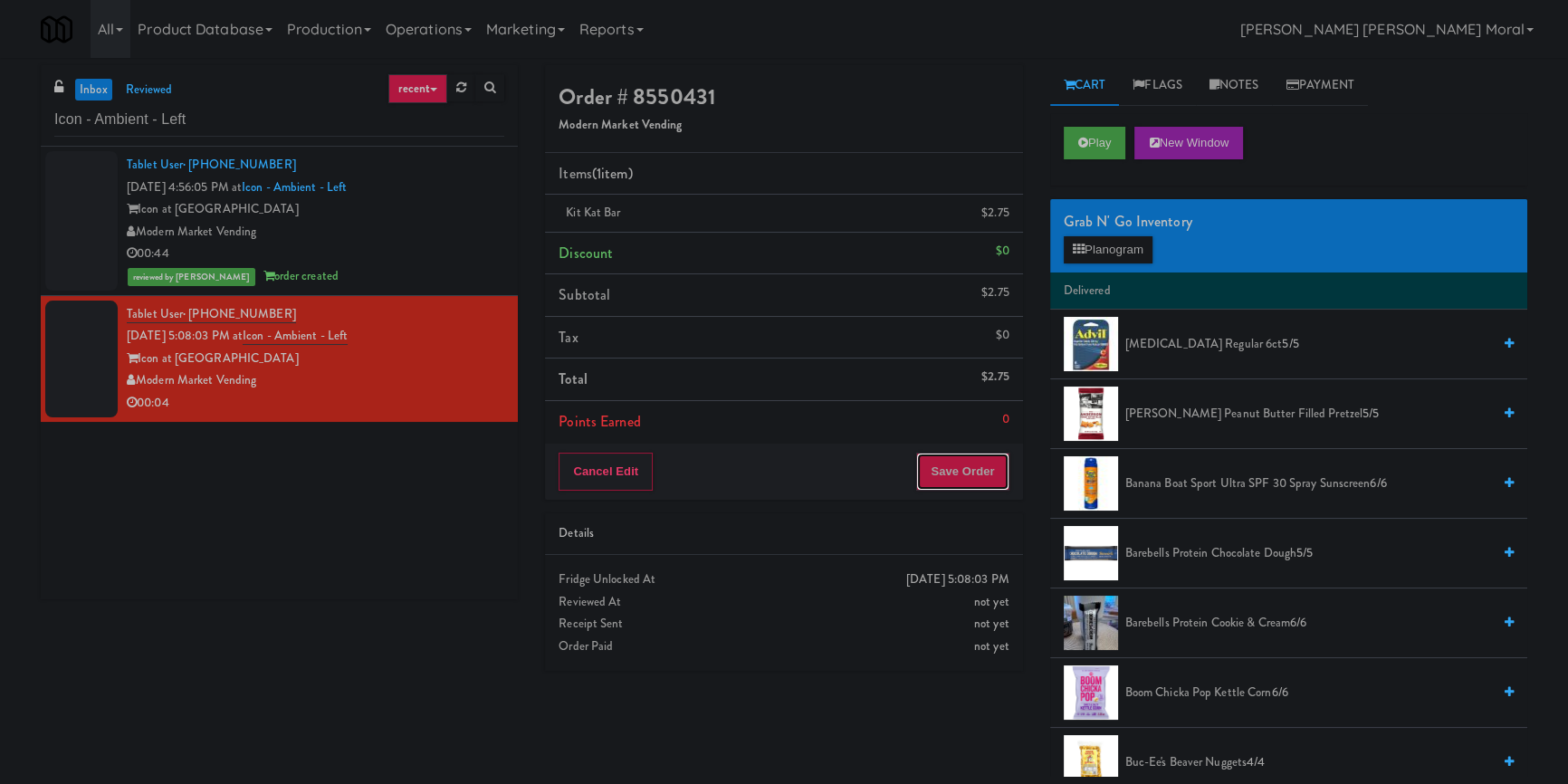
click at [991, 480] on button "Save Order" at bounding box center [961, 472] width 92 height 38
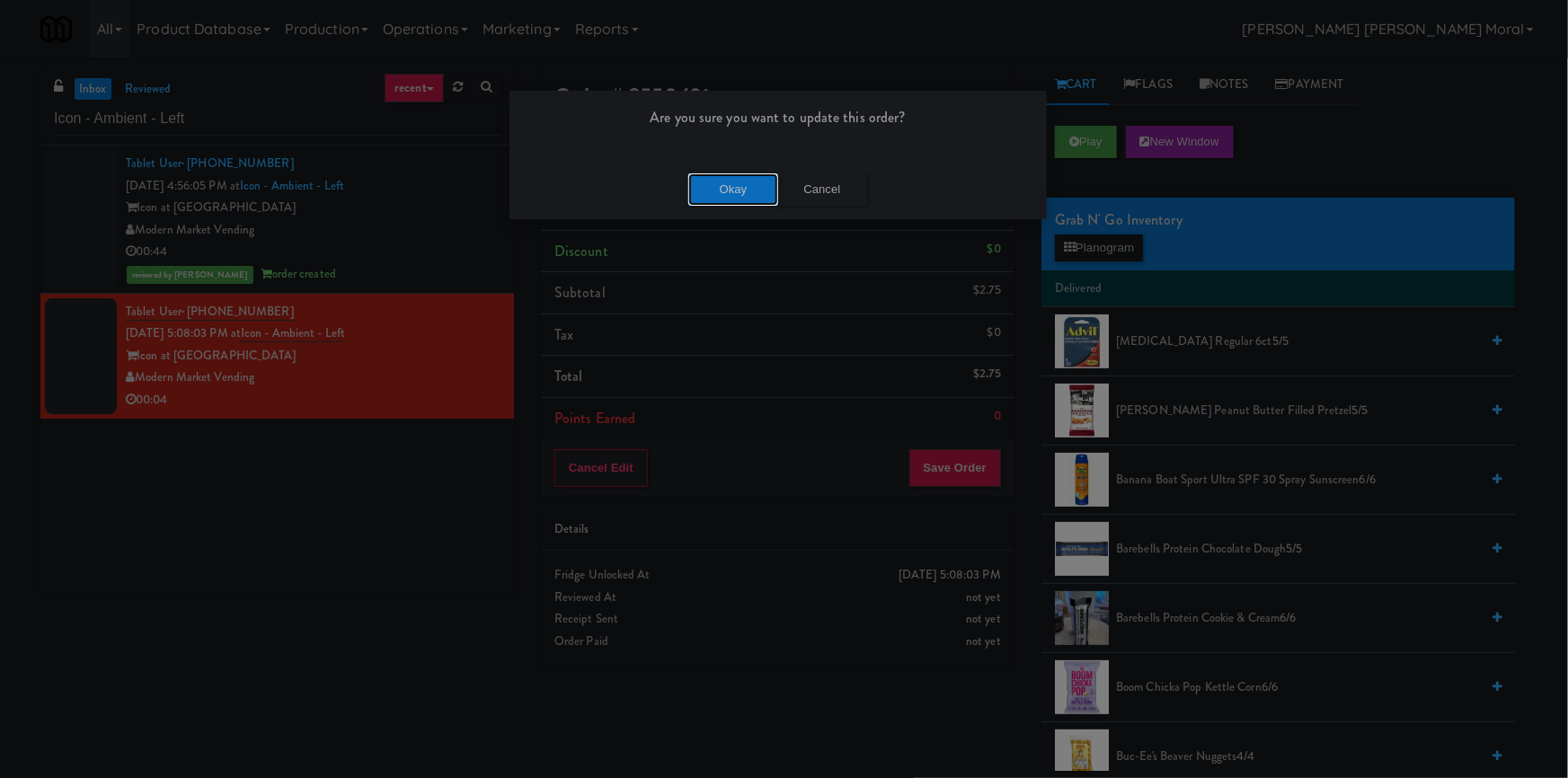
click at [741, 198] on button "Okay" at bounding box center [732, 190] width 90 height 33
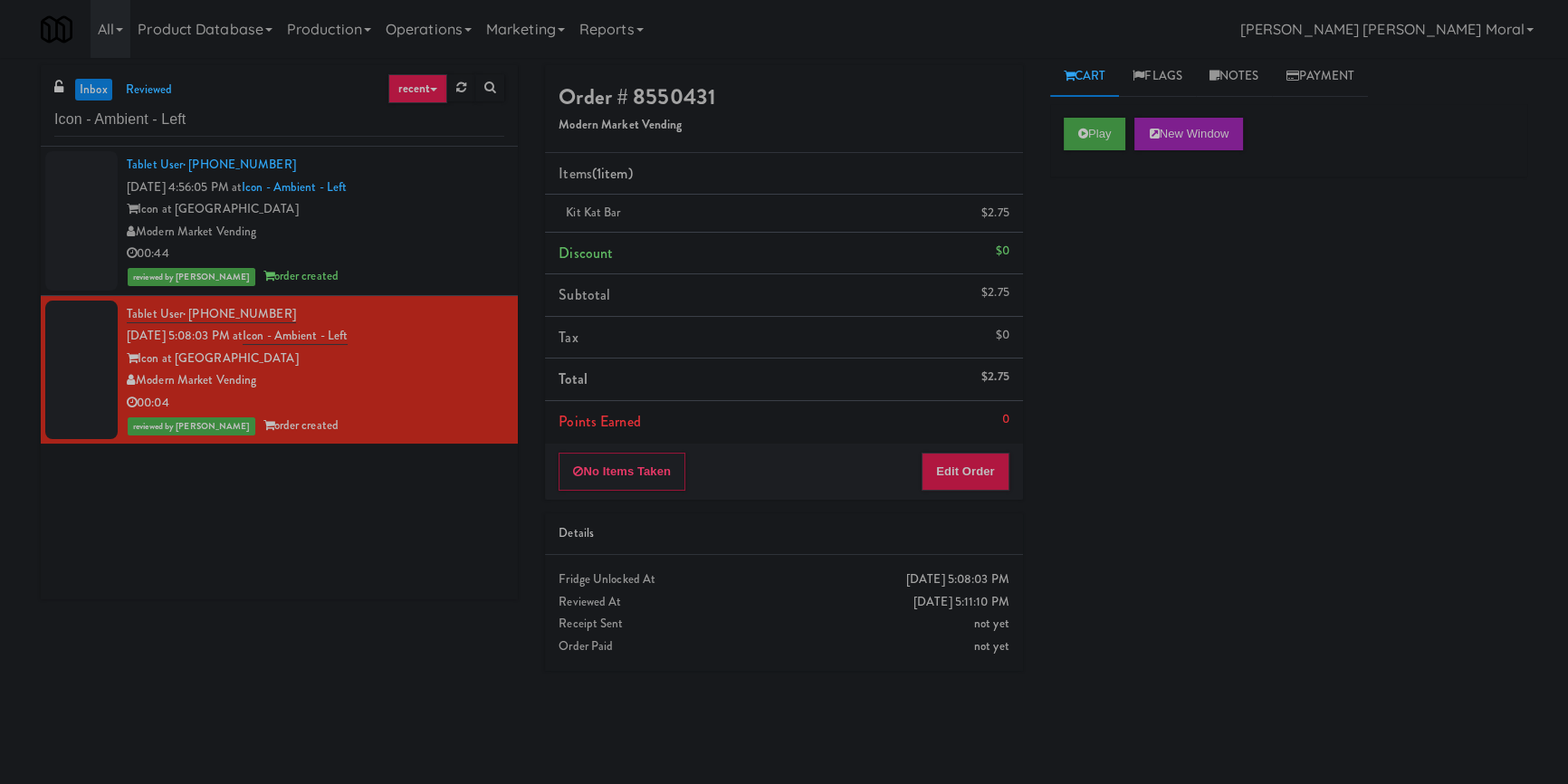
scroll to position [15, 0]
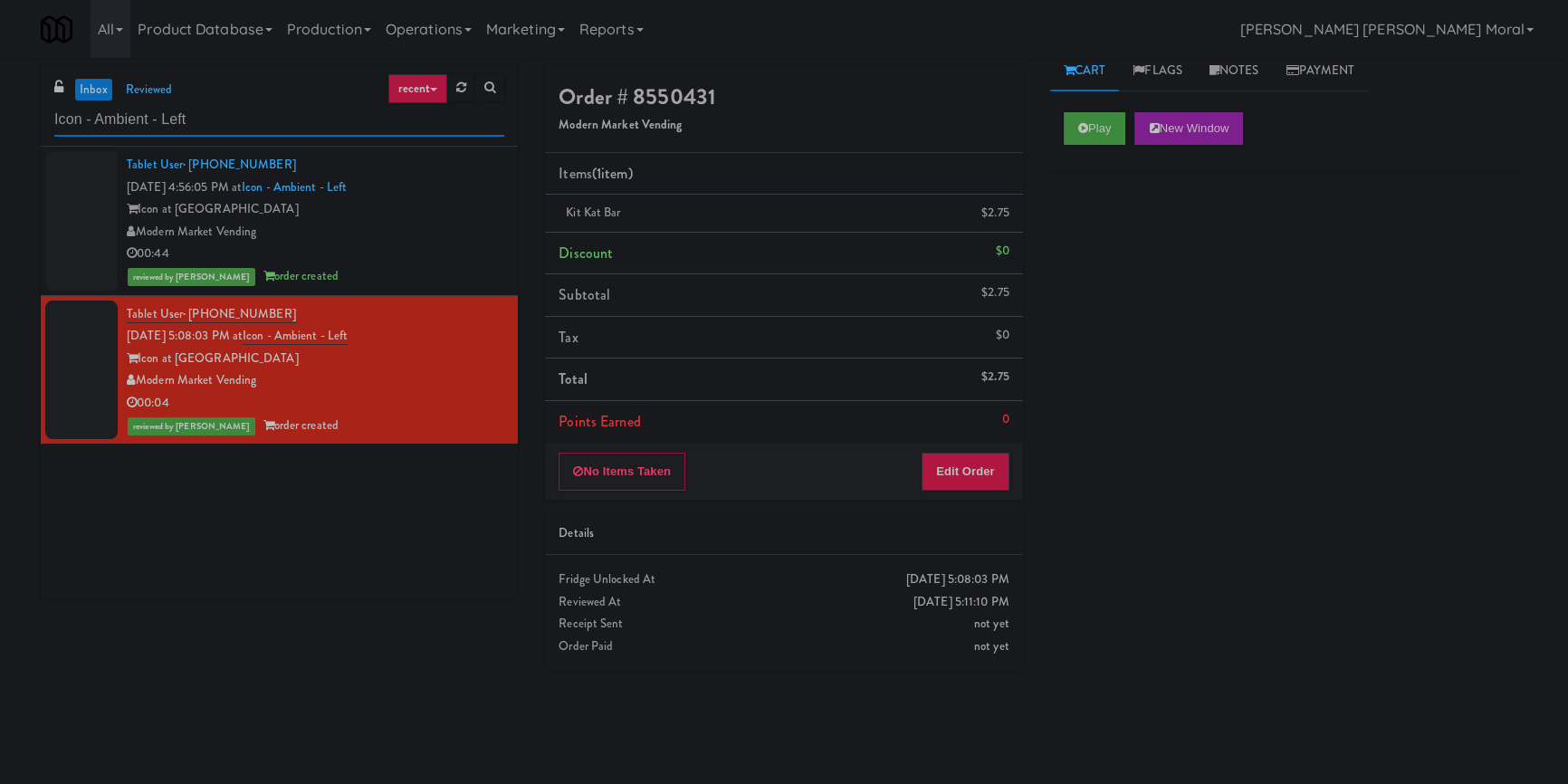
click at [137, 124] on input "Icon - Ambient - Left" at bounding box center [279, 120] width 450 height 34
click at [137, 123] on input "Icon - Ambient - Left" at bounding box center [279, 120] width 450 height 34
paste input "KEA TODO Store"
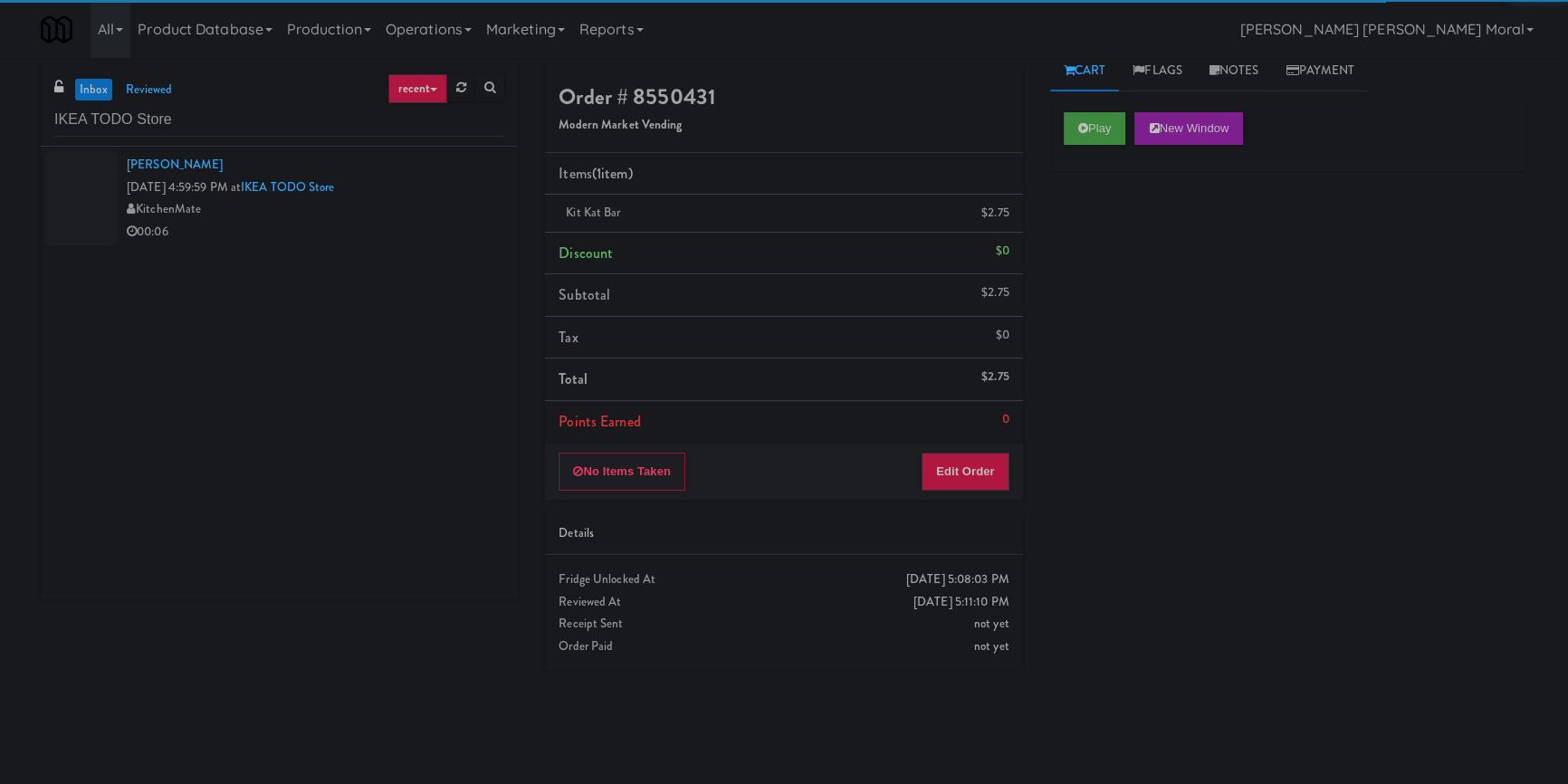
click at [433, 221] on div "00:06" at bounding box center [316, 232] width 378 height 23
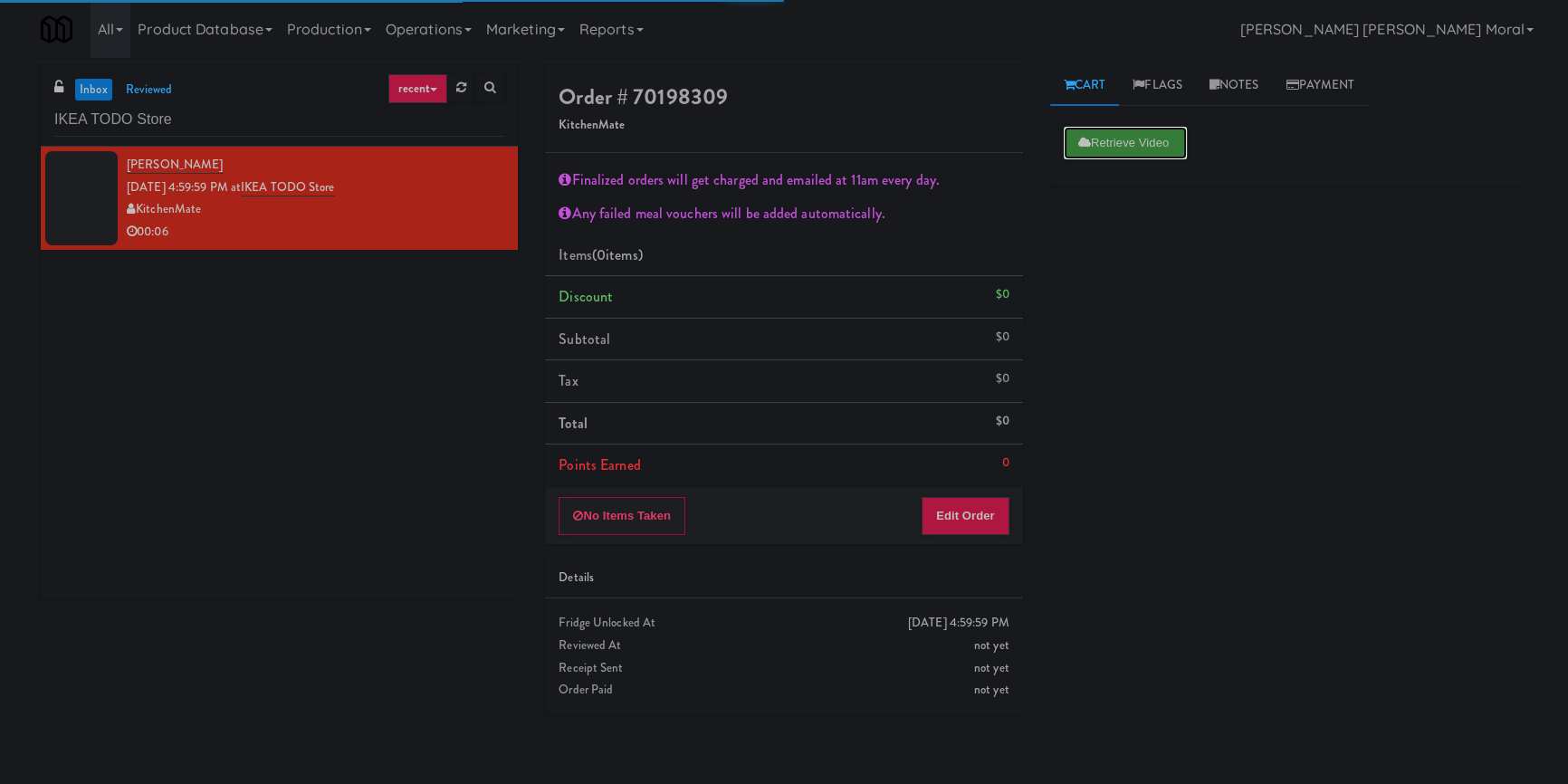
click at [1105, 152] on button "Retrieve Video" at bounding box center [1125, 143] width 123 height 33
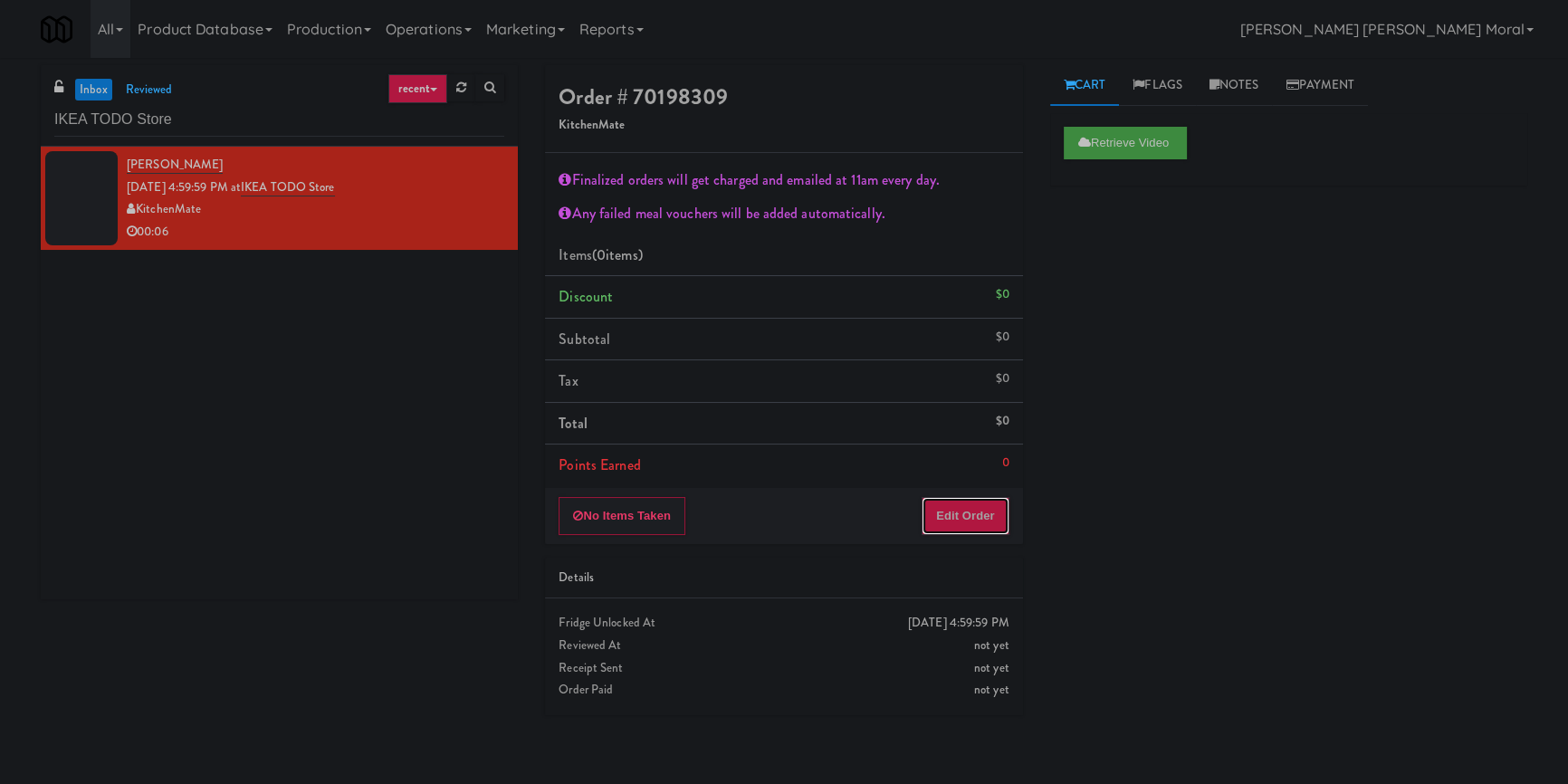
click at [966, 513] on button "Edit Order" at bounding box center [965, 517] width 88 height 38
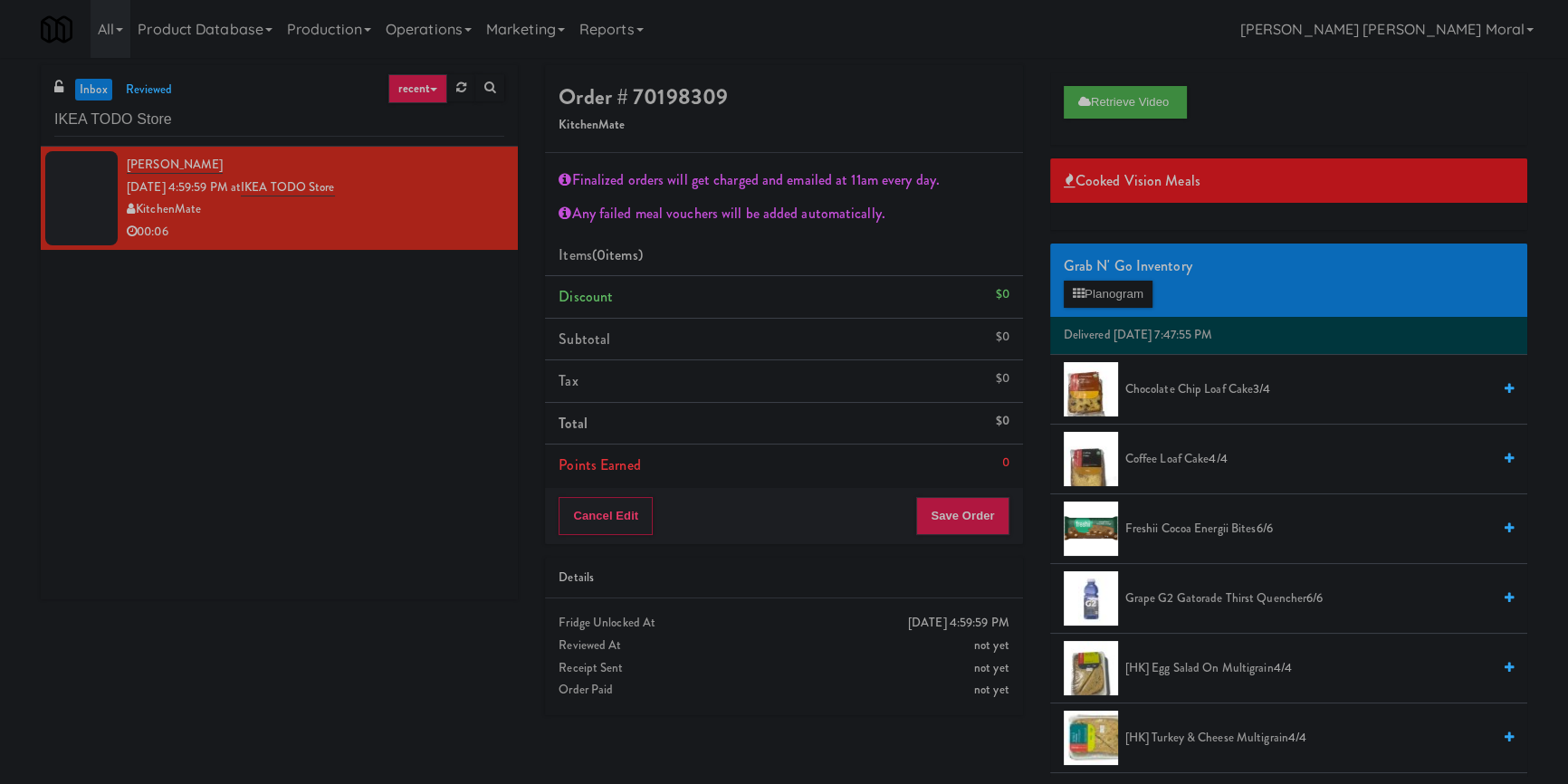
scroll to position [81, 0]
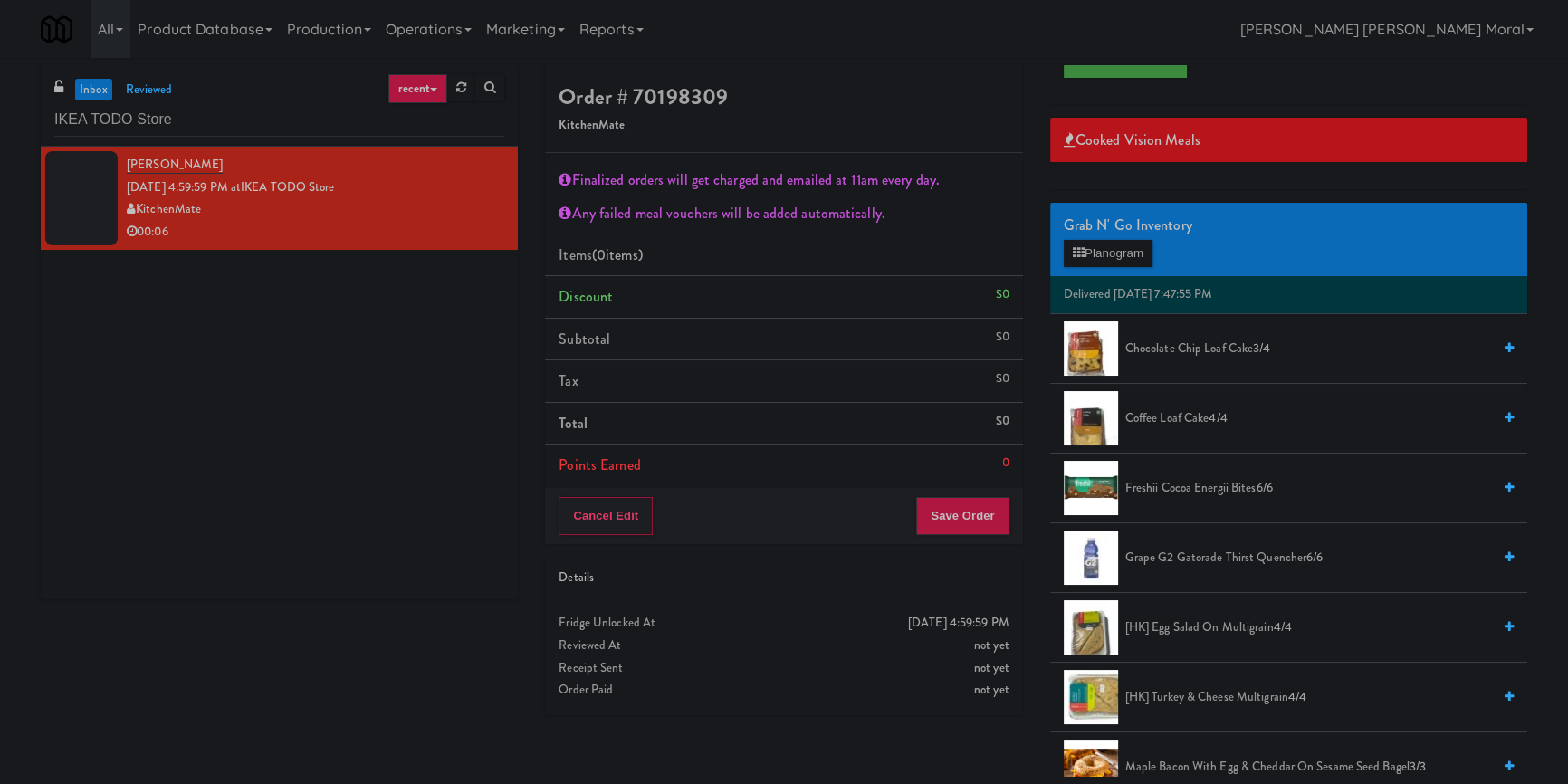
click at [1241, 702] on span "[HK] Turkey & Cheese Multigrain 4/4" at bounding box center [1308, 697] width 366 height 23
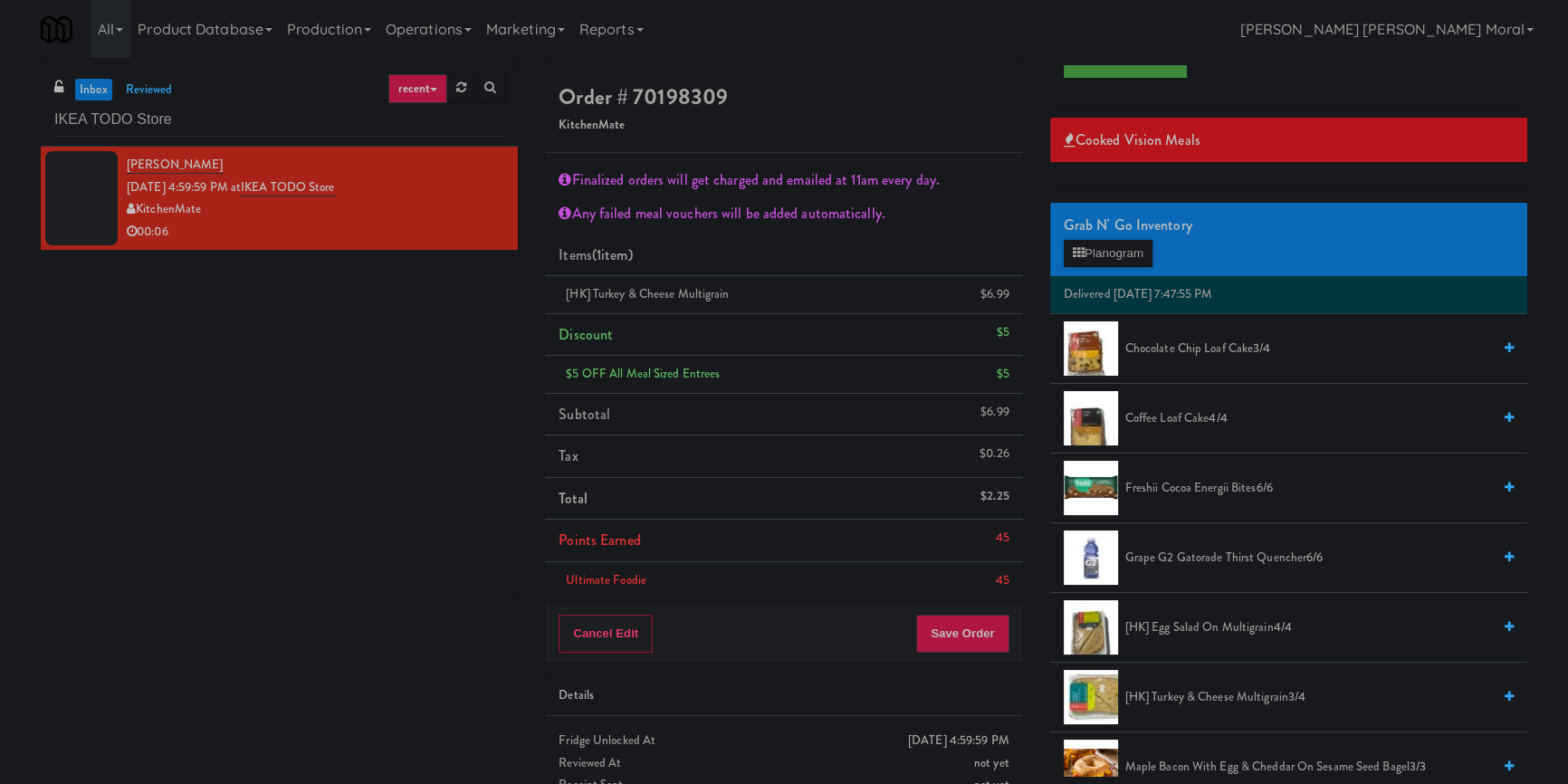
click at [1183, 323] on li "Chocolate Chip Loaf Cake 3/4" at bounding box center [1288, 349] width 477 height 69
click at [1169, 342] on span "Chocolate Chip Loaf Cake 3/4" at bounding box center [1308, 349] width 366 height 23
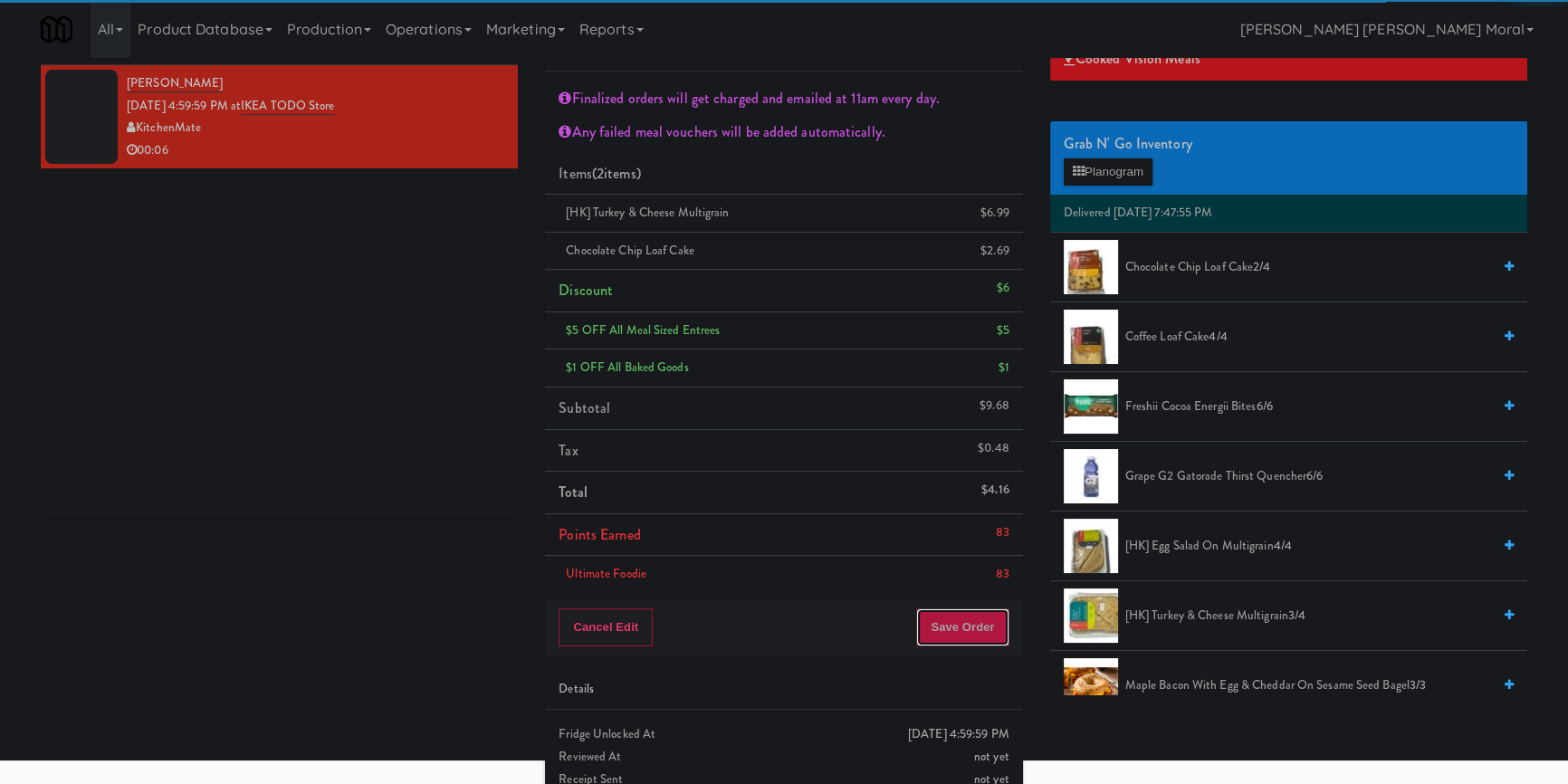
click at [951, 612] on button "Save Order" at bounding box center [961, 628] width 92 height 38
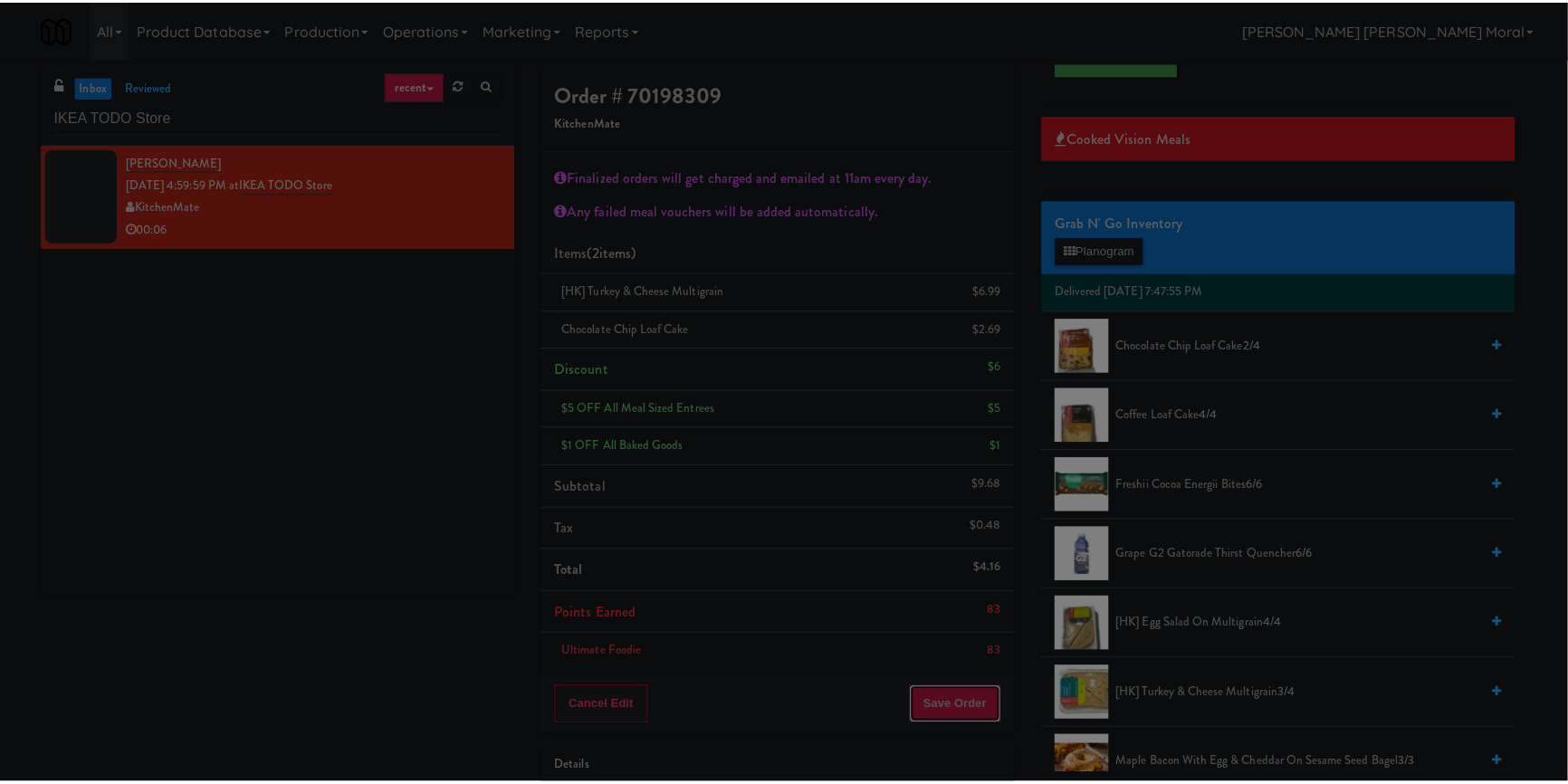
scroll to position [0, 0]
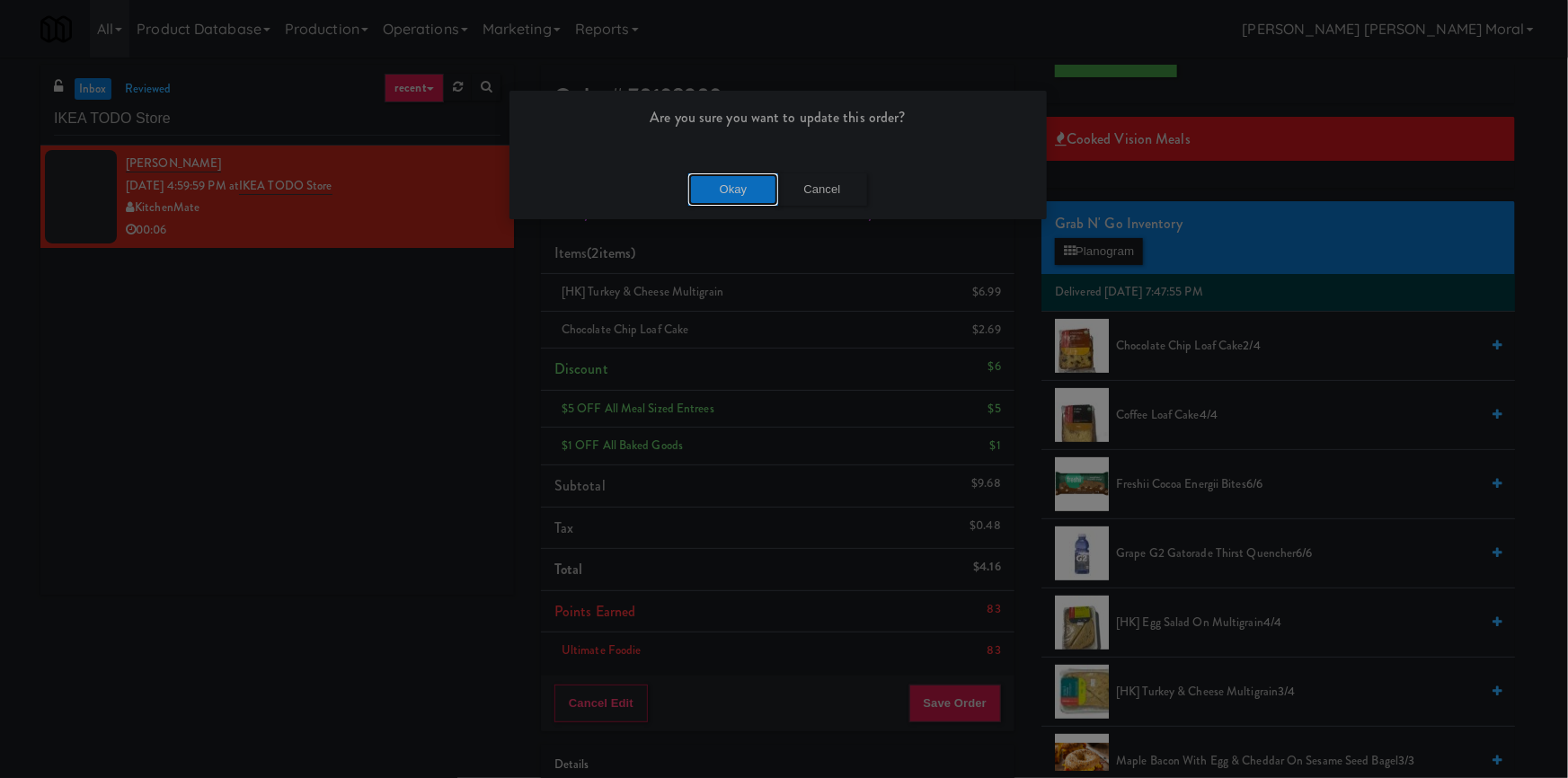
click at [718, 195] on button "Okay" at bounding box center [732, 190] width 90 height 33
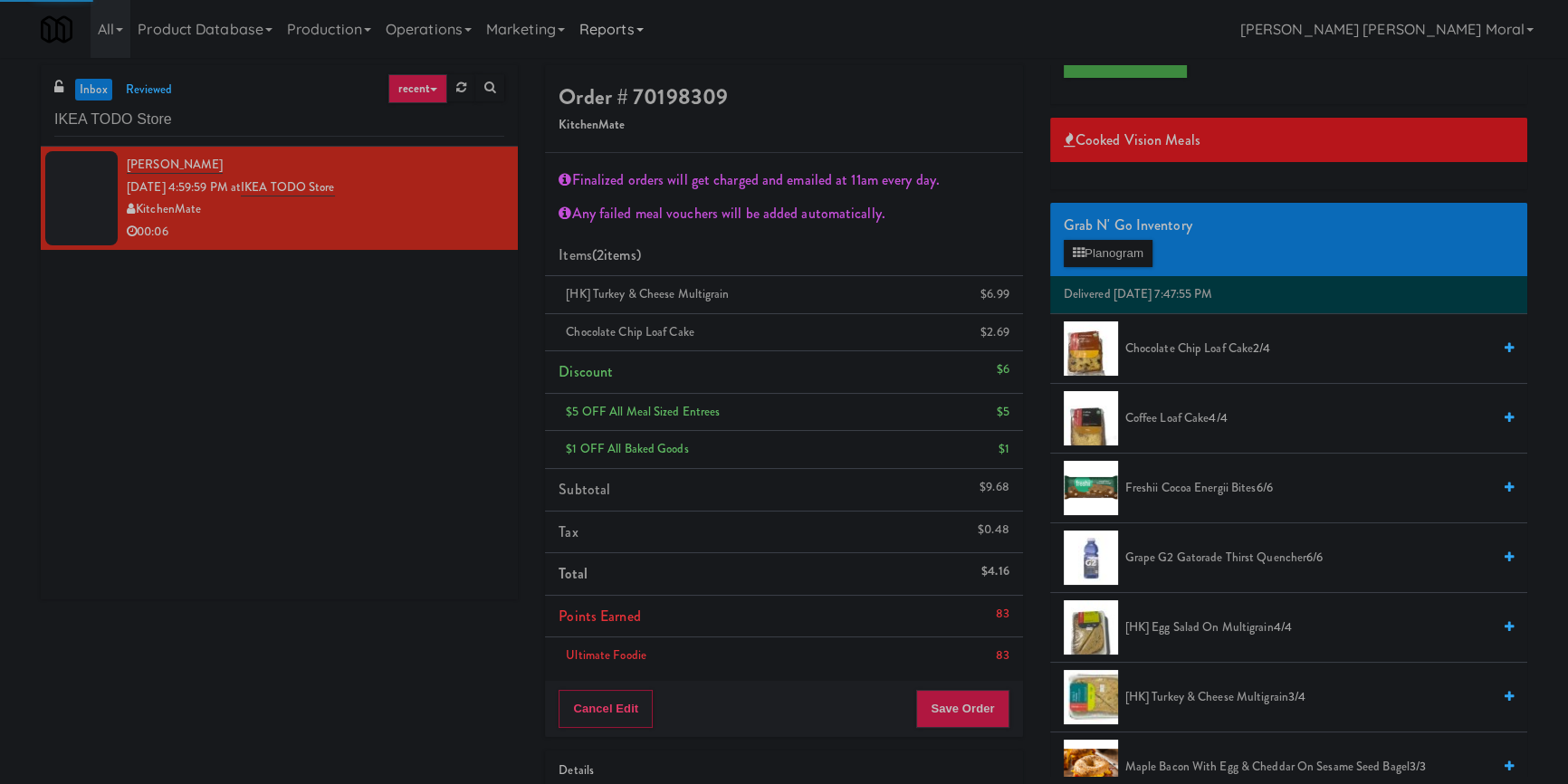
scroll to position [15, 0]
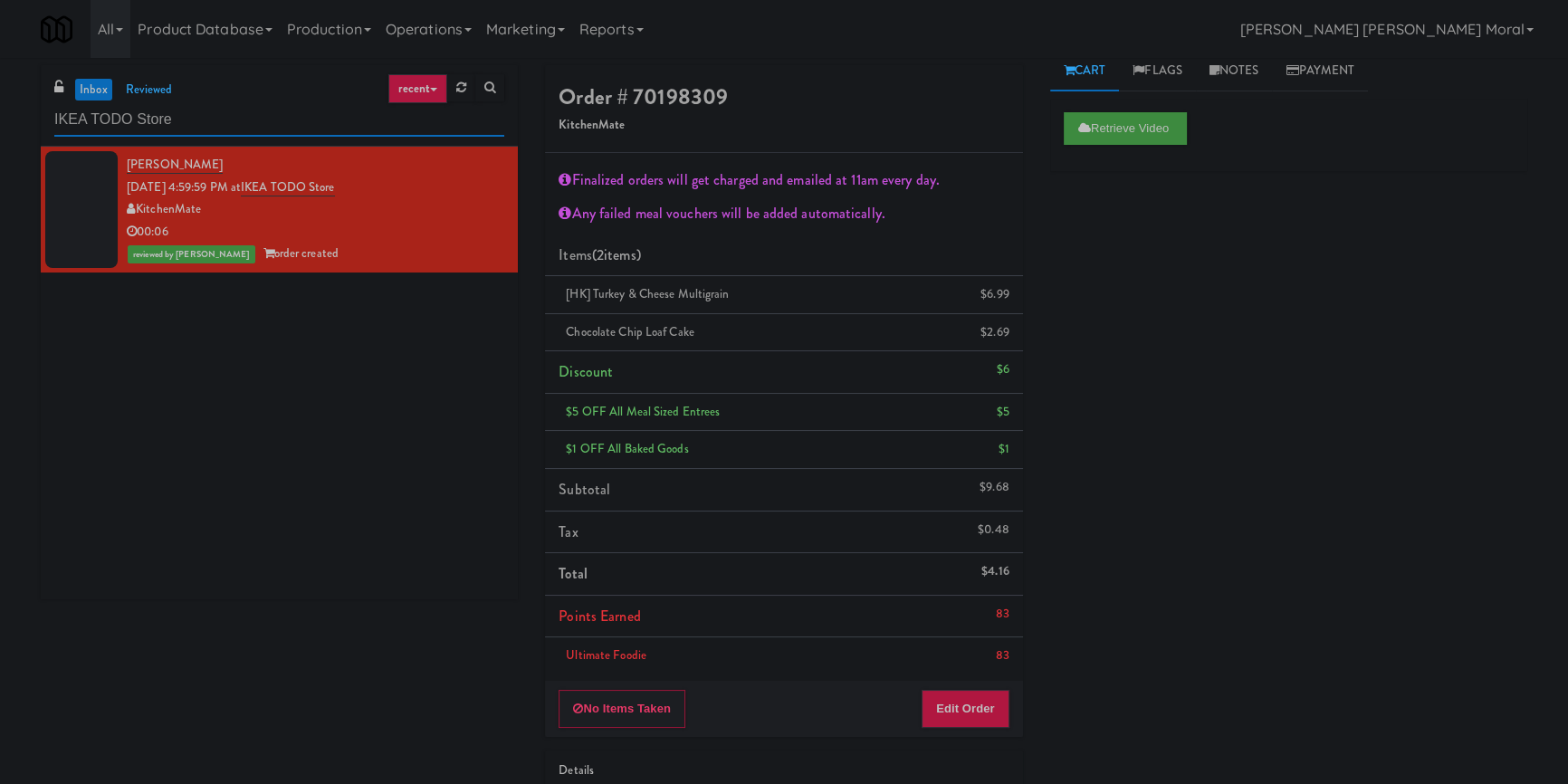
drag, startPoint x: 127, startPoint y: 122, endPoint x: 0, endPoint y: 123, distance: 127.0
click at [0, 125] on div "inbox reviewed recent all unclear take inventory issue suspicious failed recent…" at bounding box center [784, 493] width 1568 height 857
paste input "Twenty2 West - Combo"
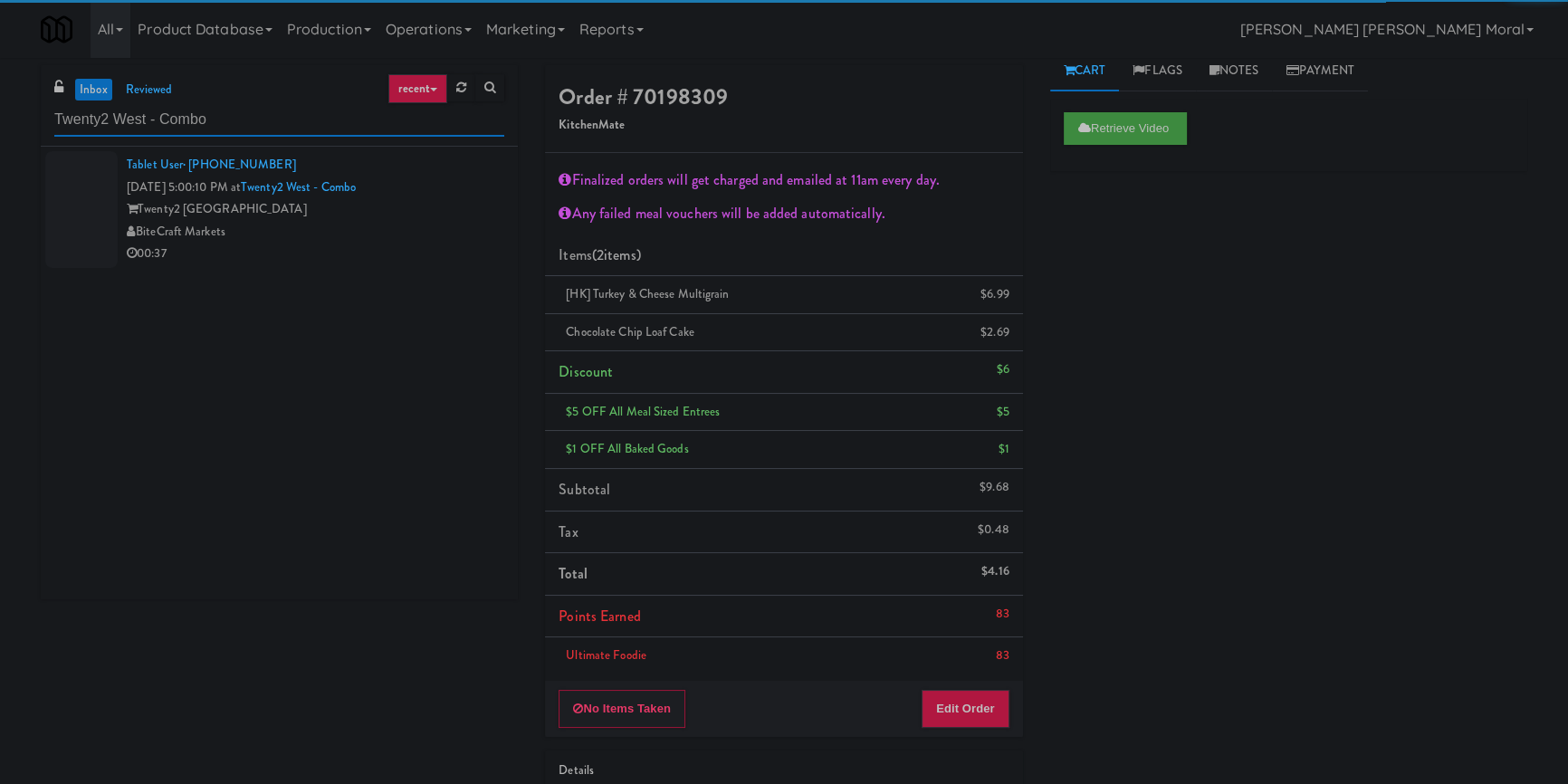
type input "Twenty2 West - Combo"
click at [420, 223] on div "BiteCraft Markets" at bounding box center [316, 232] width 378 height 23
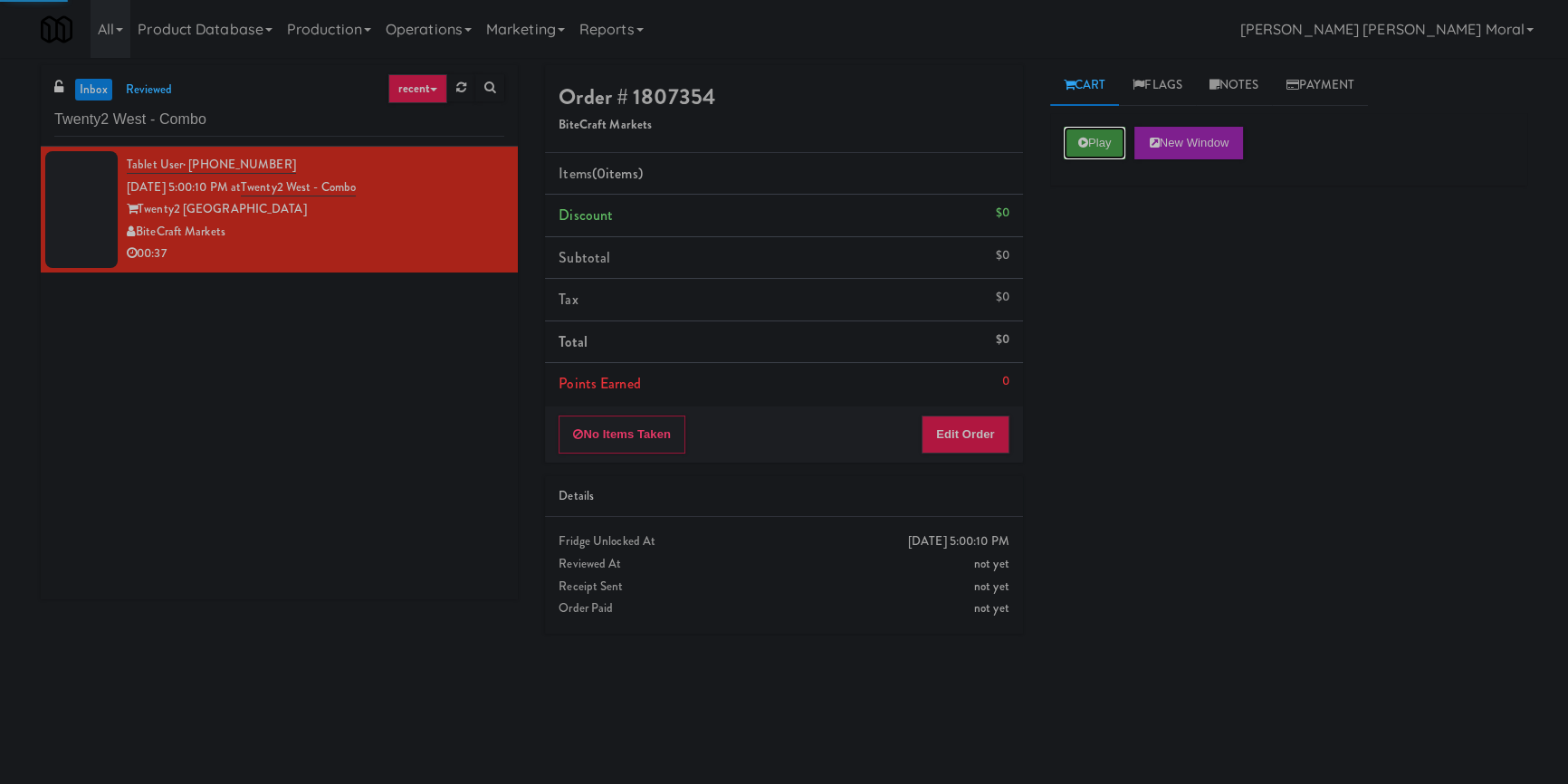
click at [1109, 127] on button "Play" at bounding box center [1095, 143] width 62 height 33
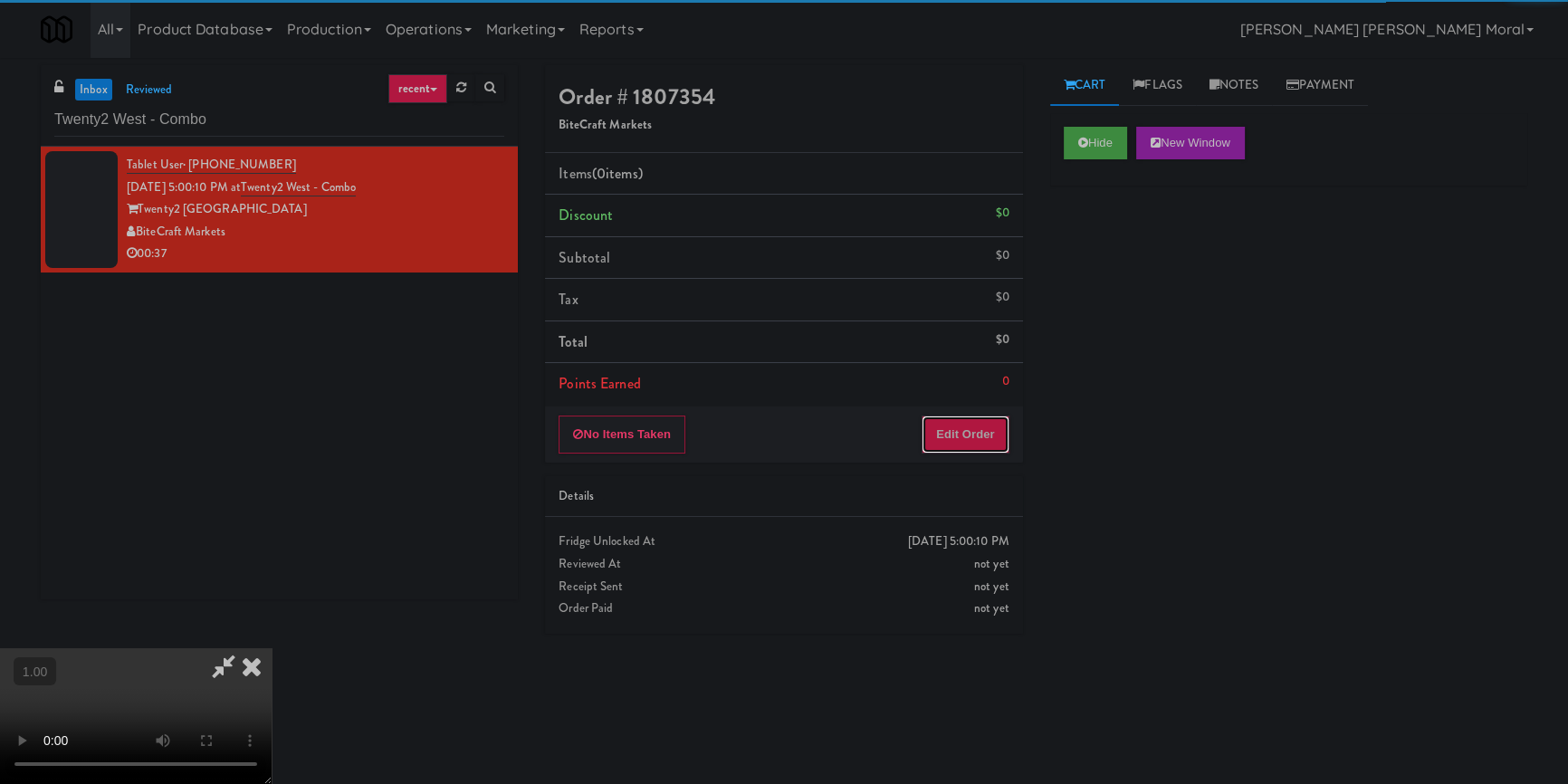
click at [975, 429] on button "Edit Order" at bounding box center [965, 435] width 88 height 38
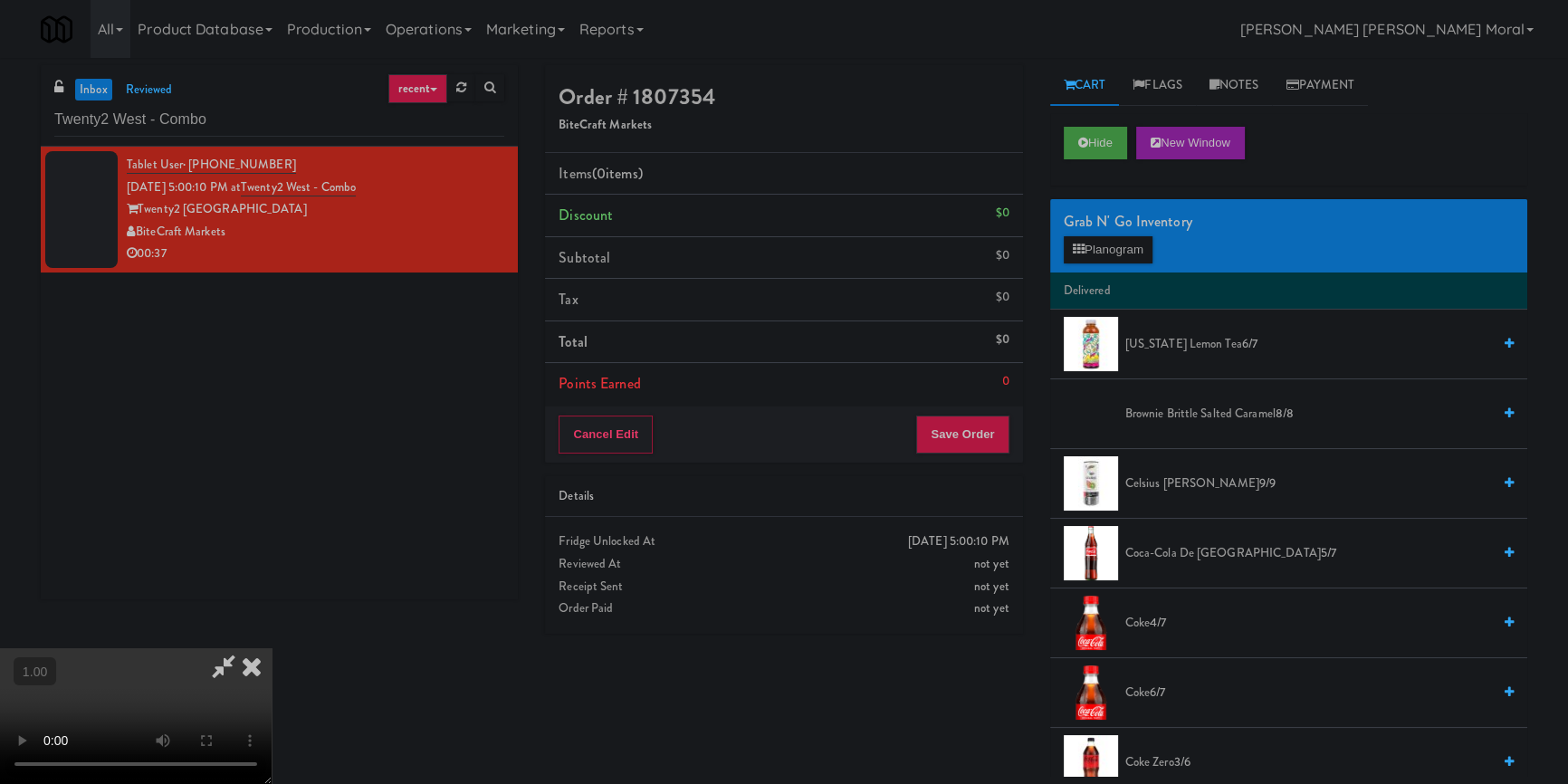
scroll to position [57, 0]
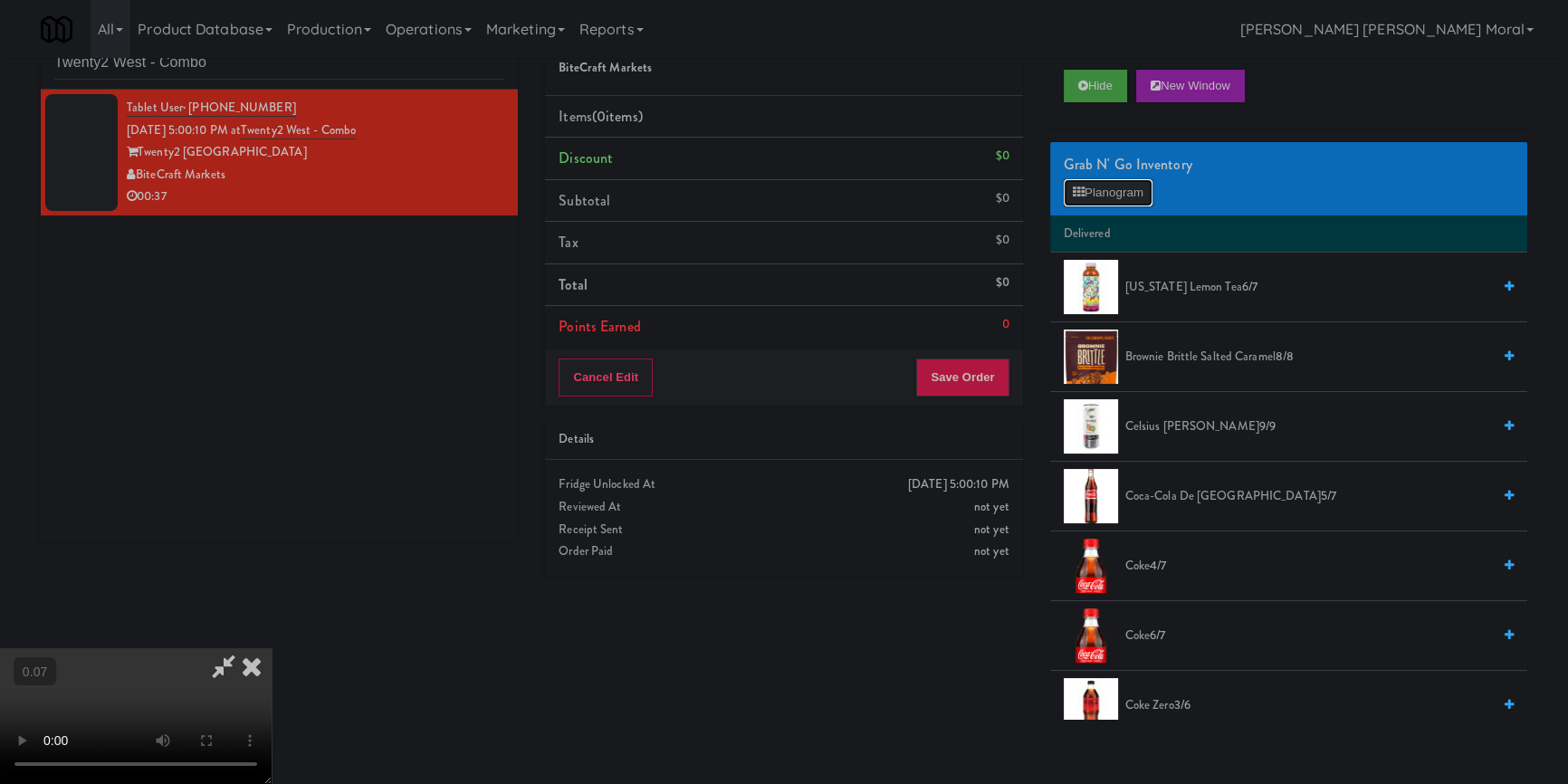
click at [1134, 188] on button "Planogram" at bounding box center [1107, 193] width 88 height 27
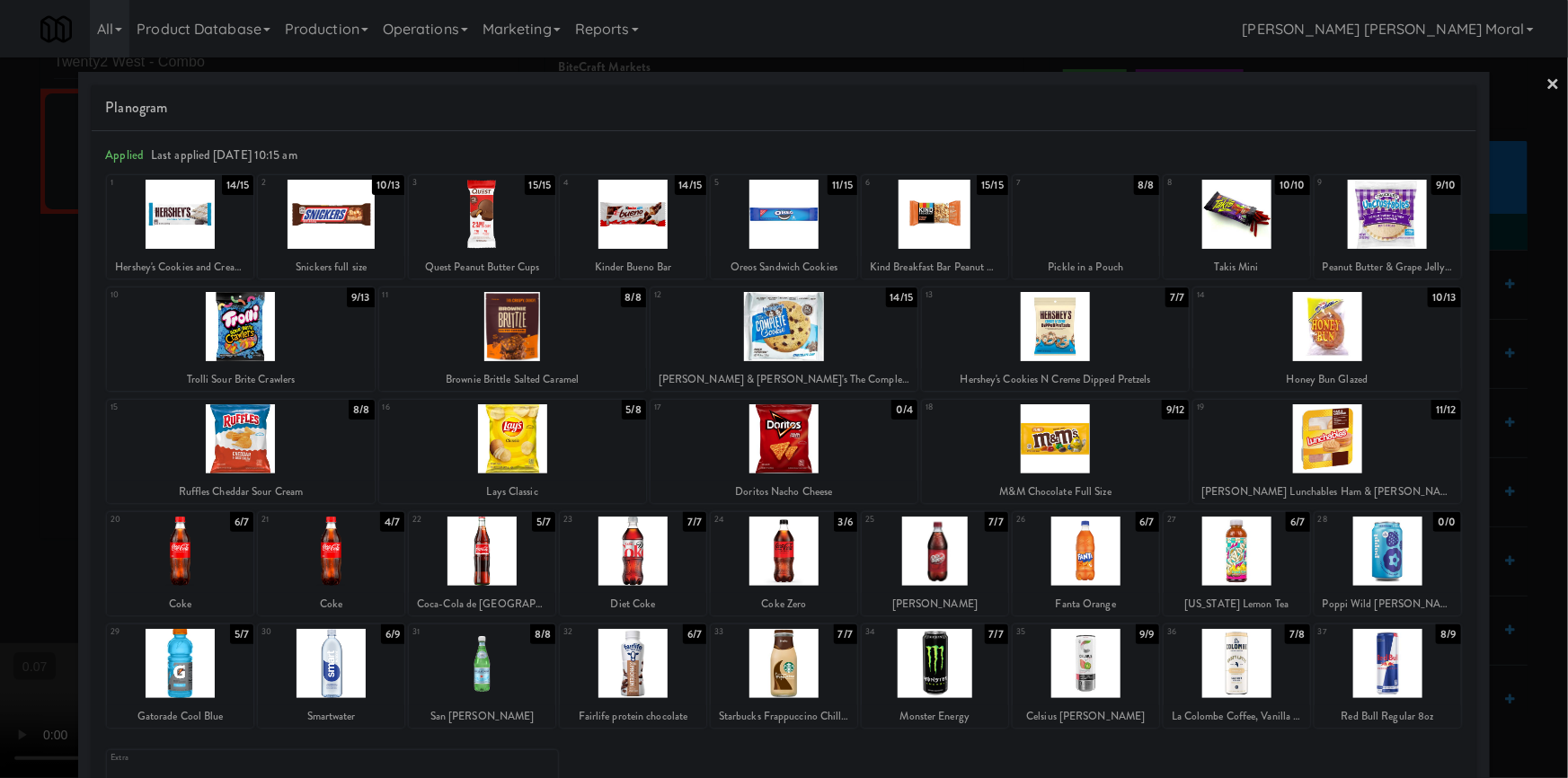
click at [332, 448] on div at bounding box center [240, 439] width 267 height 69
click at [909, 543] on div at bounding box center [935, 552] width 147 height 69
click at [24, 360] on div at bounding box center [784, 389] width 1568 height 778
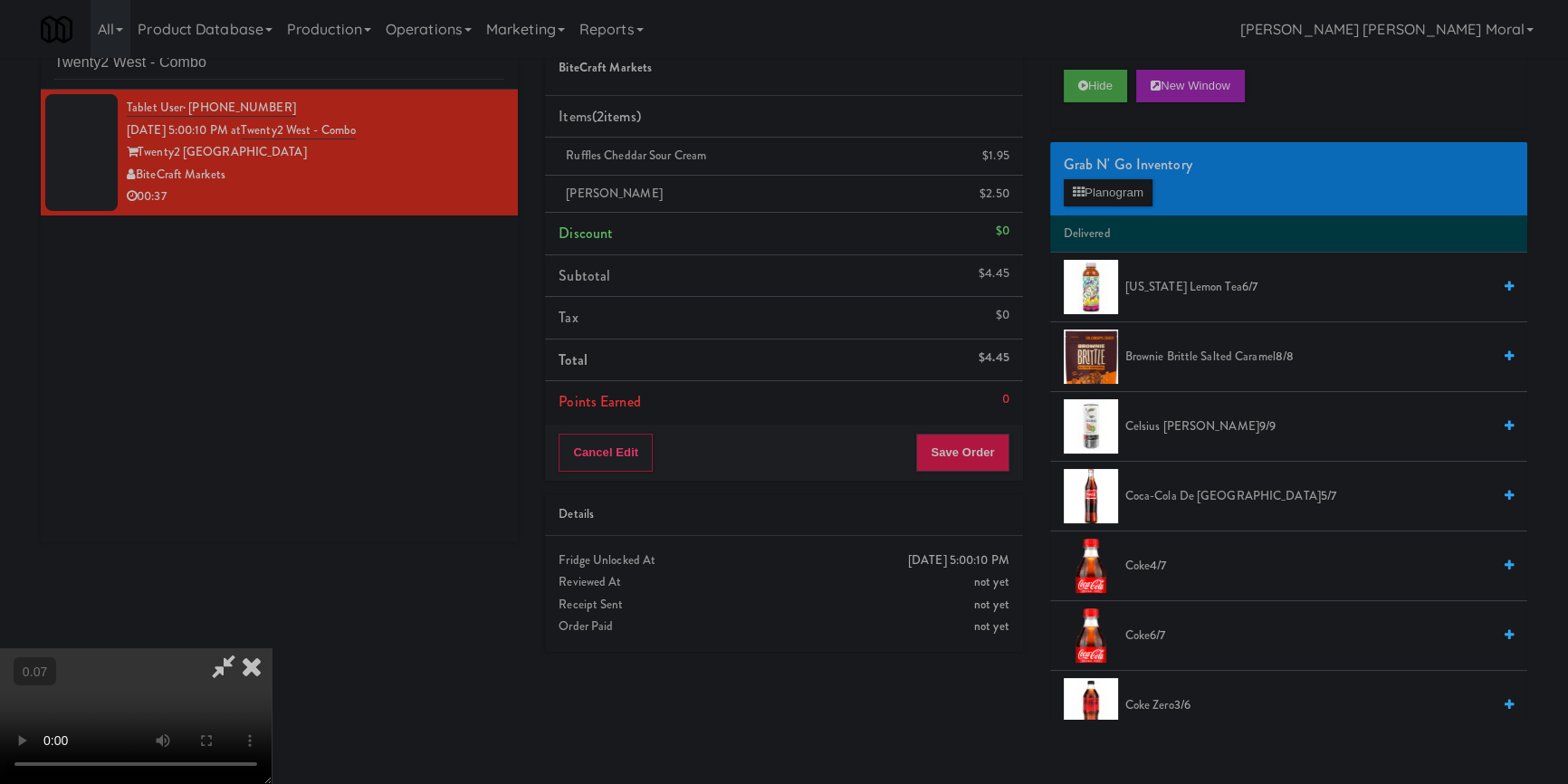
click at [272, 649] on video at bounding box center [136, 716] width 272 height 136
click at [1105, 190] on button "Planogram" at bounding box center [1107, 193] width 88 height 27
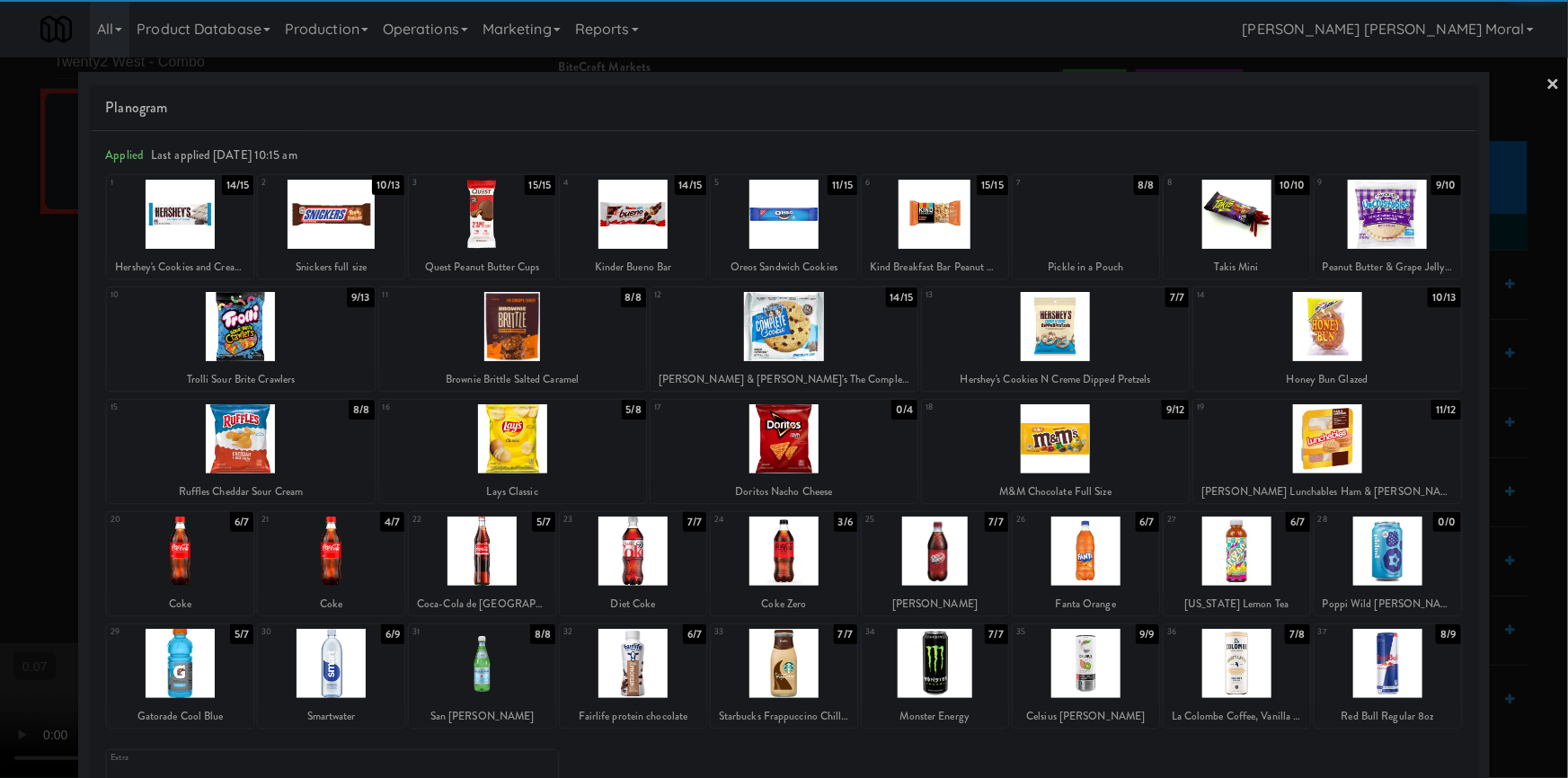
click at [1236, 224] on div at bounding box center [1237, 214] width 147 height 69
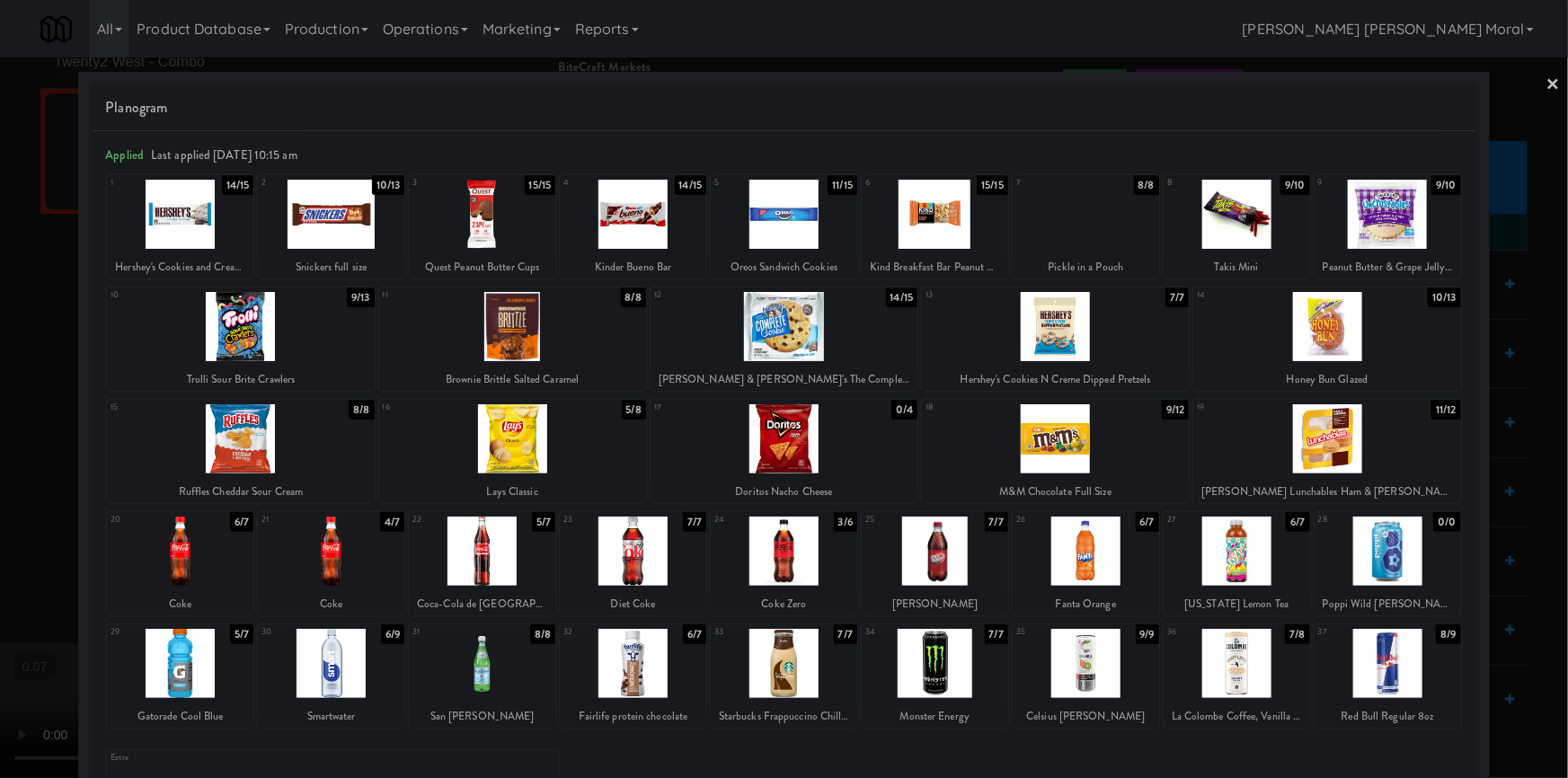
drag, startPoint x: 1511, startPoint y: 308, endPoint x: 1431, endPoint y: 309, distance: 80.0
click at [1507, 308] on div at bounding box center [784, 389] width 1568 height 778
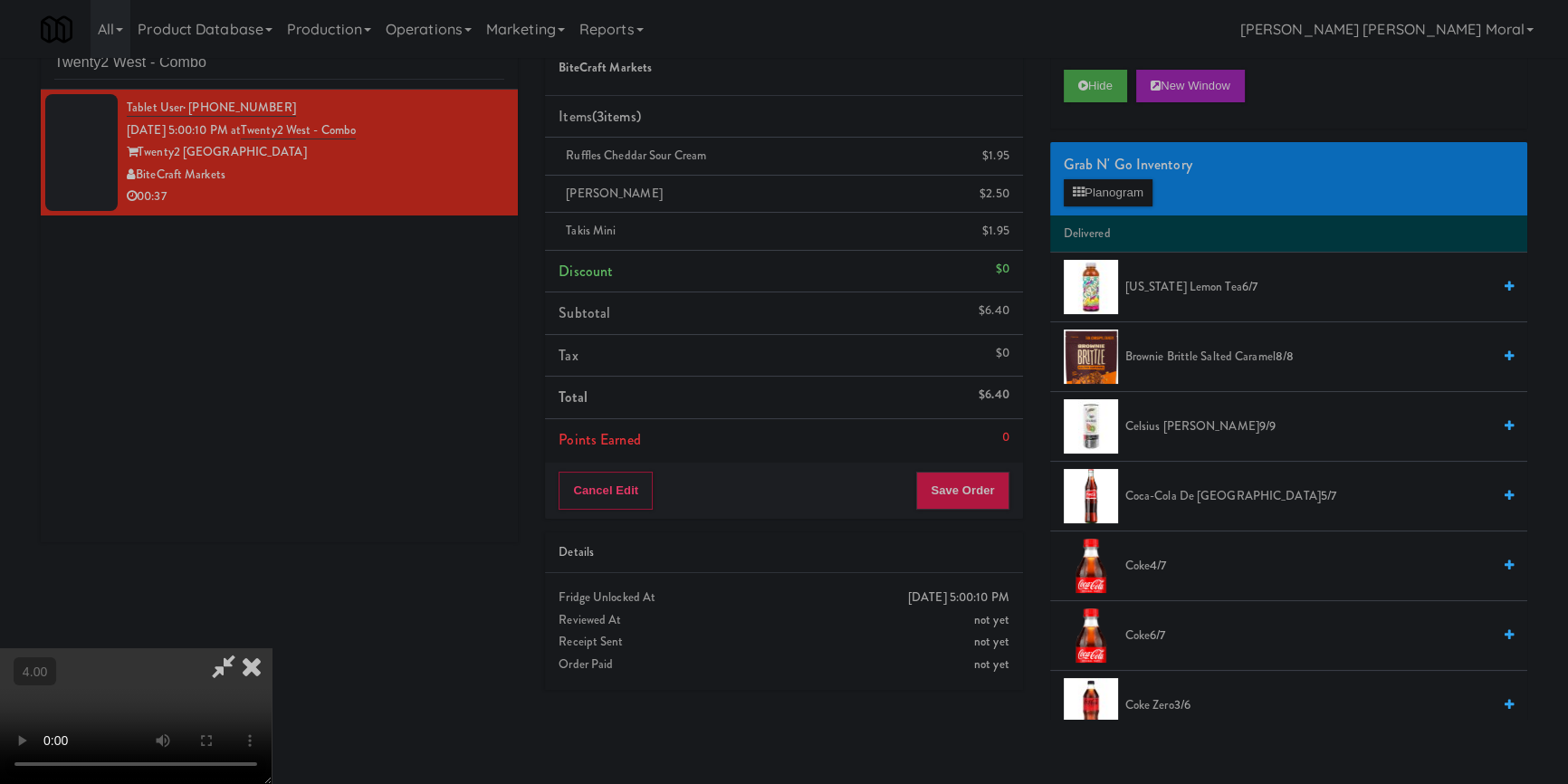
click at [272, 649] on icon at bounding box center [252, 667] width 40 height 37
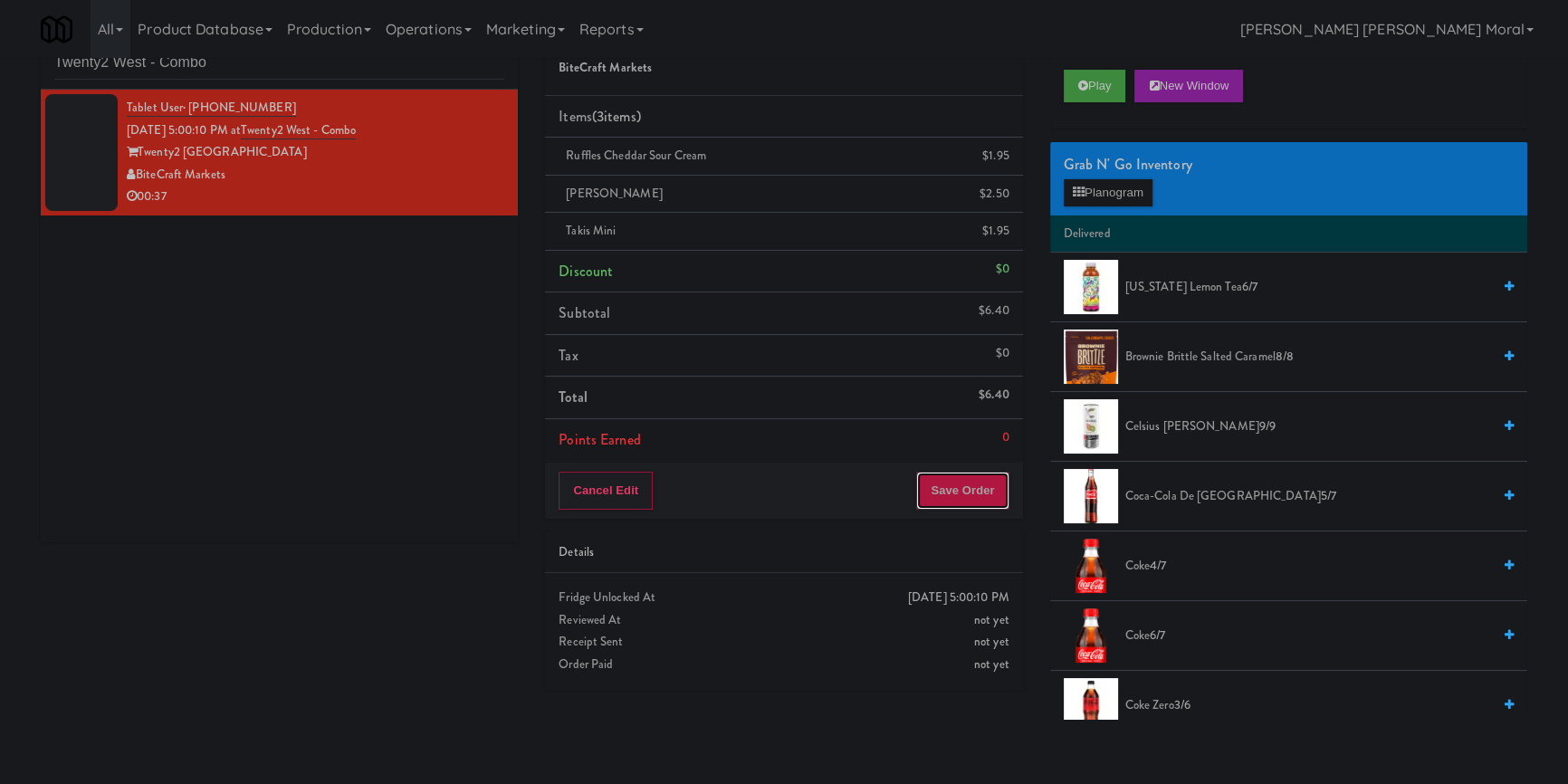
click at [987, 499] on button "Save Order" at bounding box center [961, 491] width 92 height 38
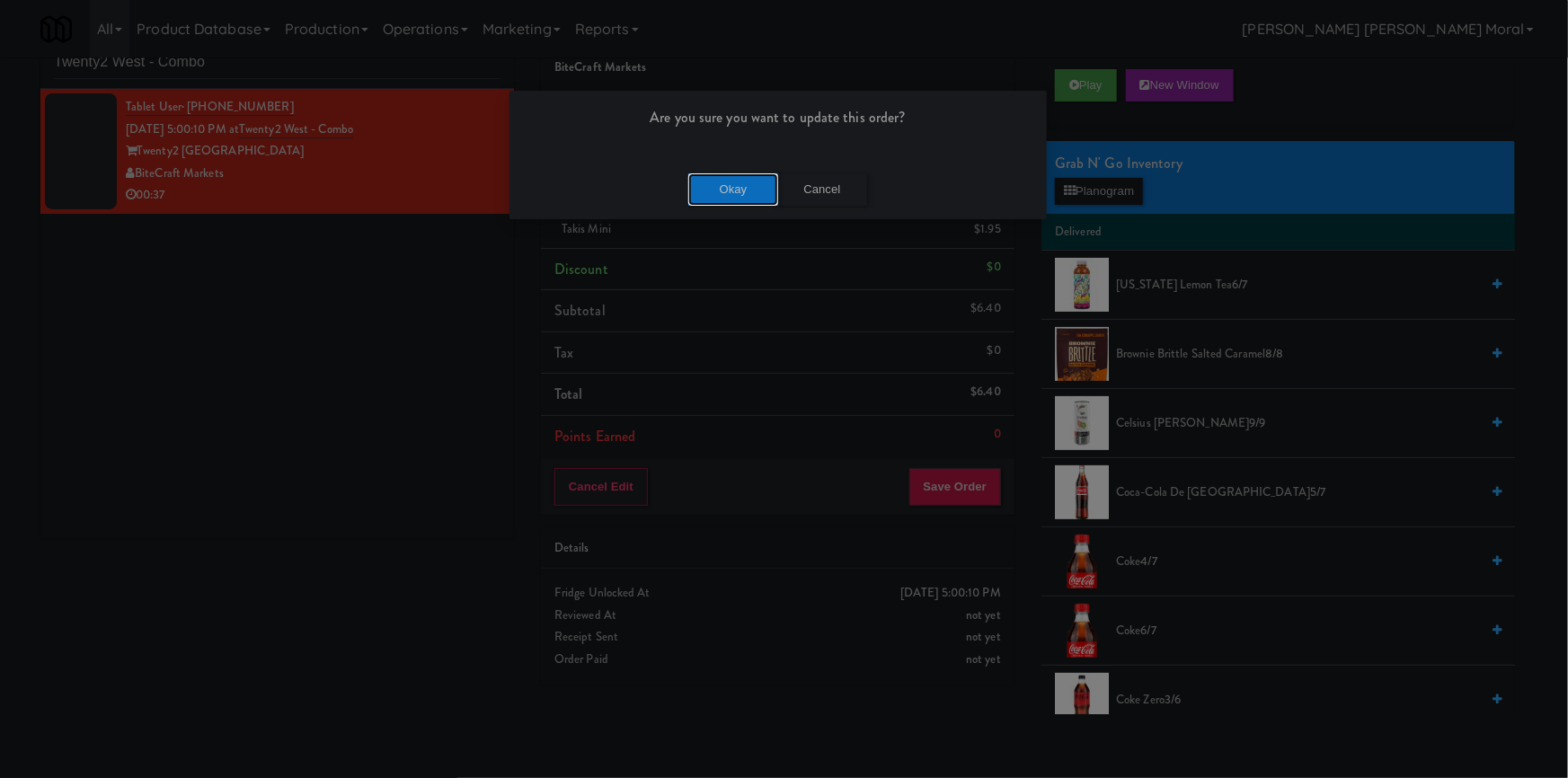
click at [754, 181] on button "Okay" at bounding box center [732, 190] width 90 height 33
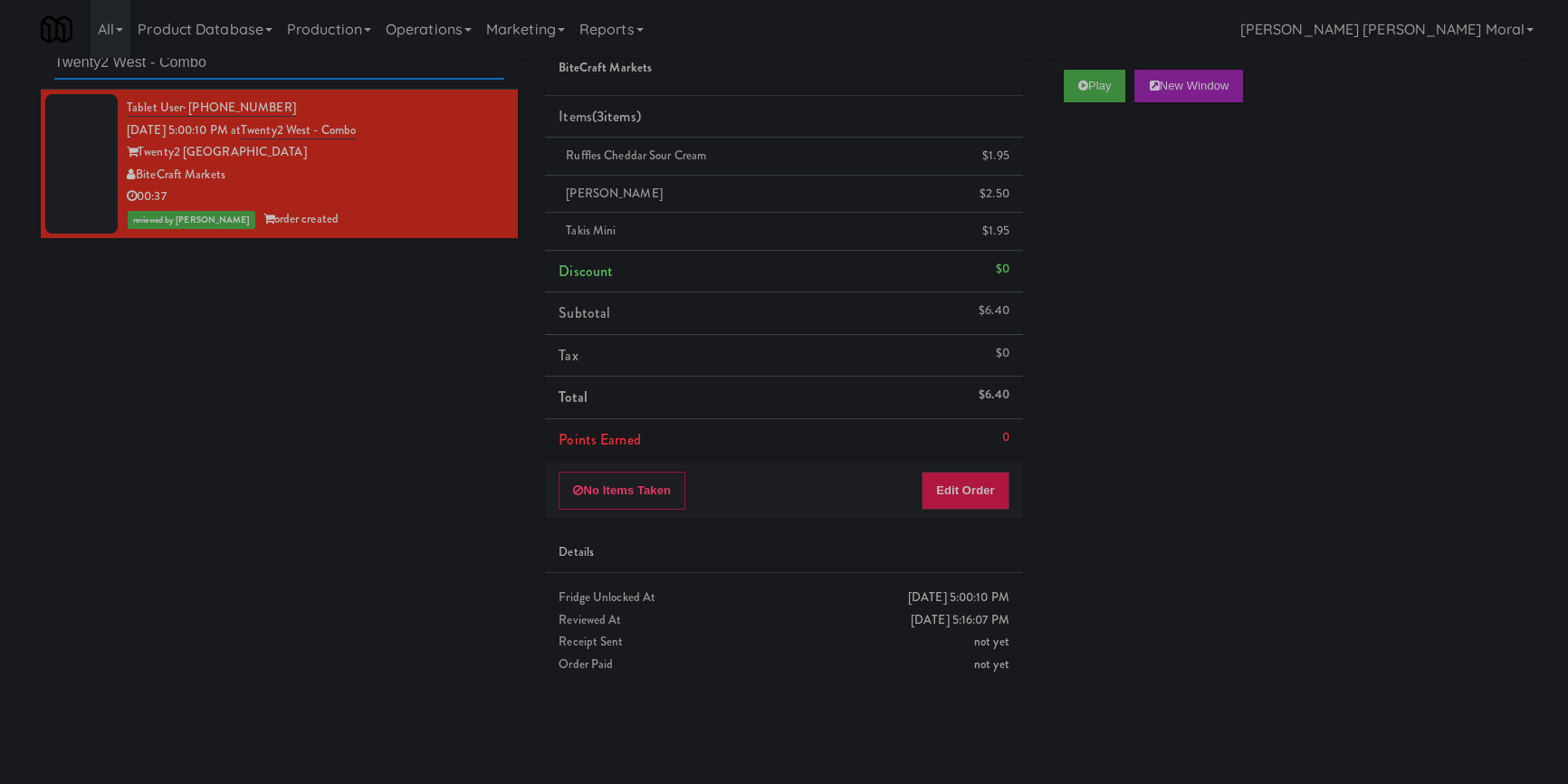
click at [146, 66] on input "Twenty2 West - Combo" at bounding box center [279, 63] width 450 height 34
click at [145, 66] on input "Twenty2 West - Combo" at bounding box center [279, 63] width 450 height 34
click at [141, 68] on input "Twenty2 West - Combo" at bounding box center [279, 63] width 450 height 34
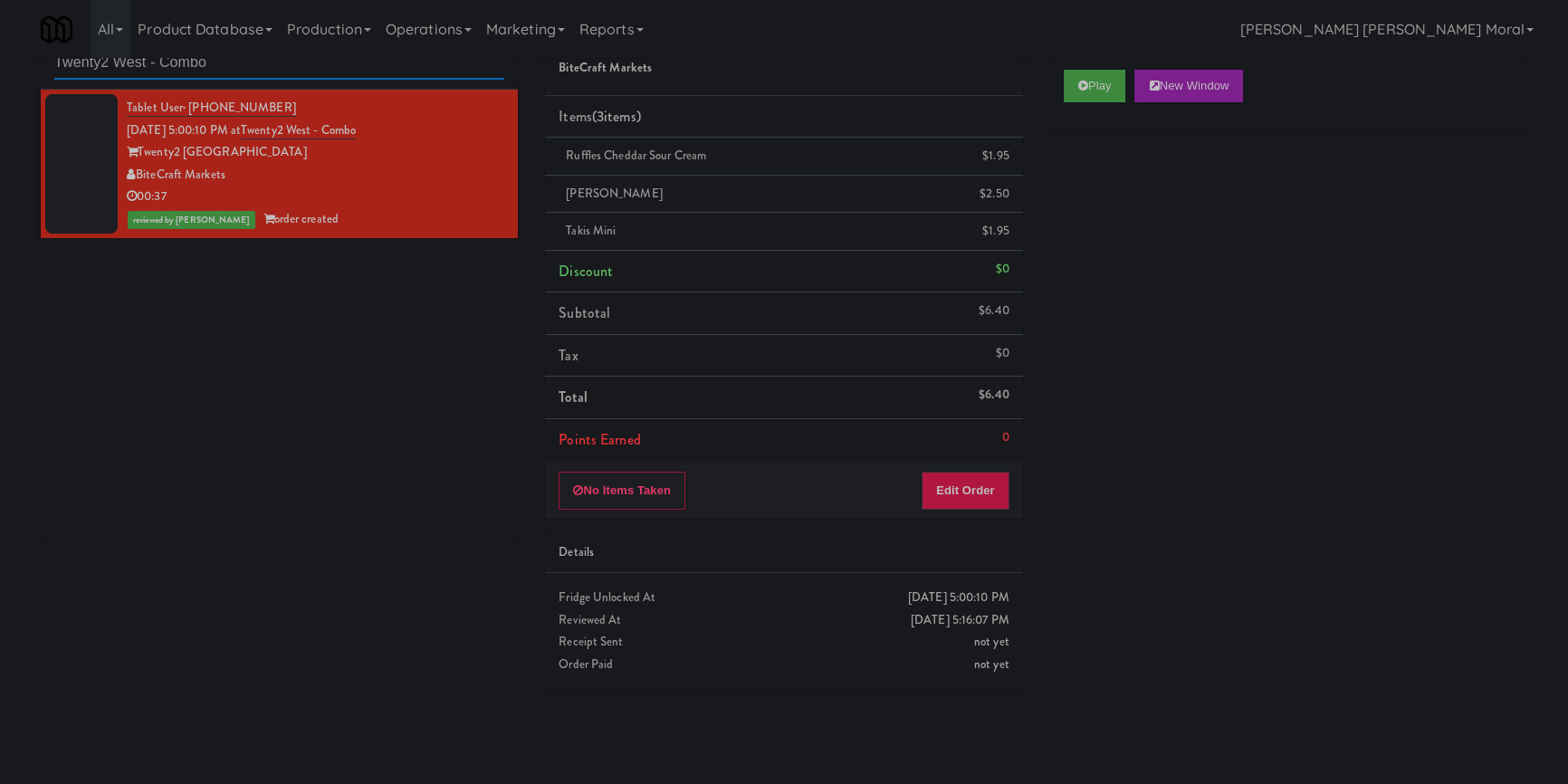
paste input "Vista St. Clair - Cooler"
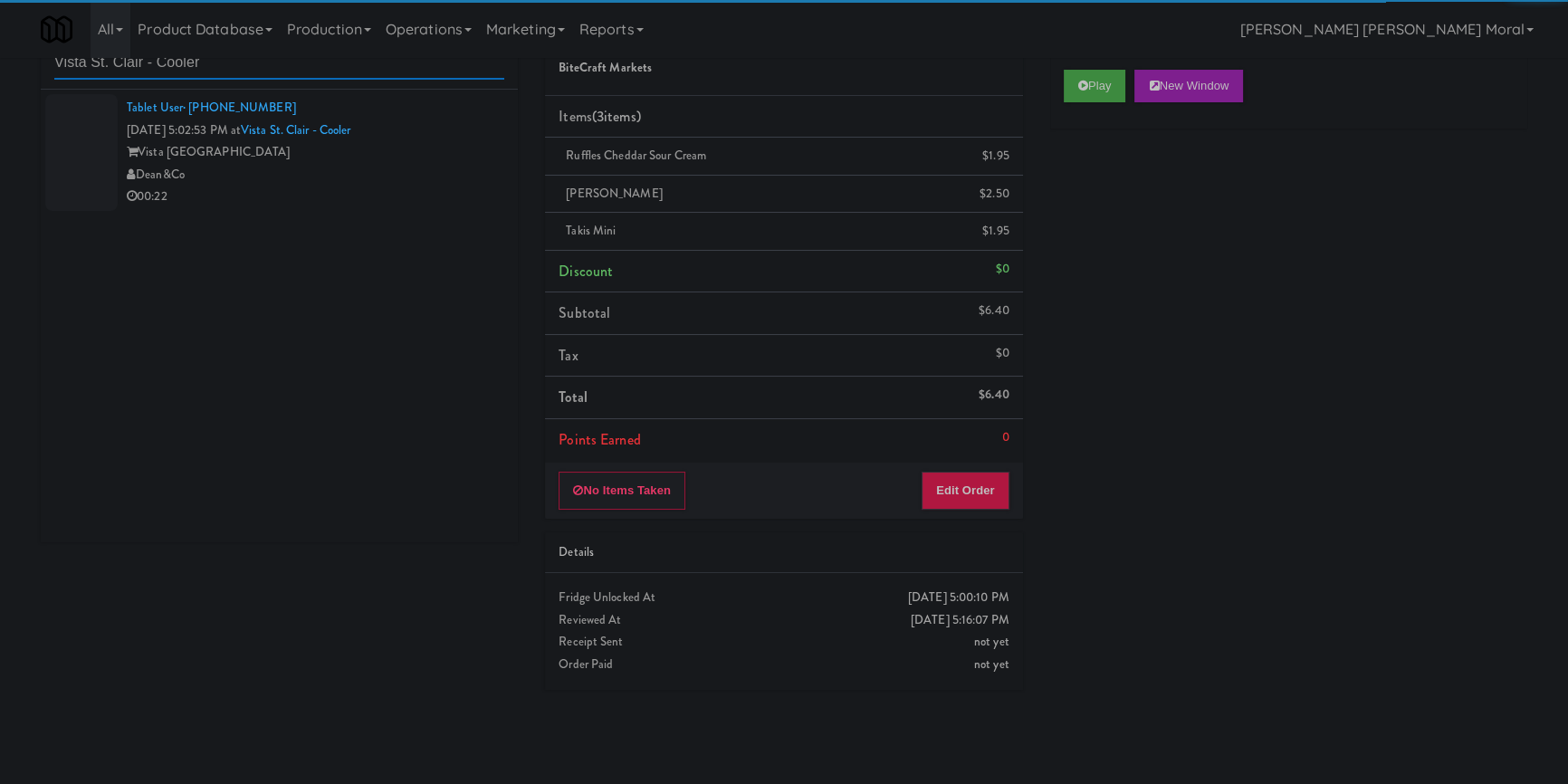
type input "Vista St. Clair - Cooler"
click at [438, 167] on div "Dean&Co" at bounding box center [316, 175] width 378 height 23
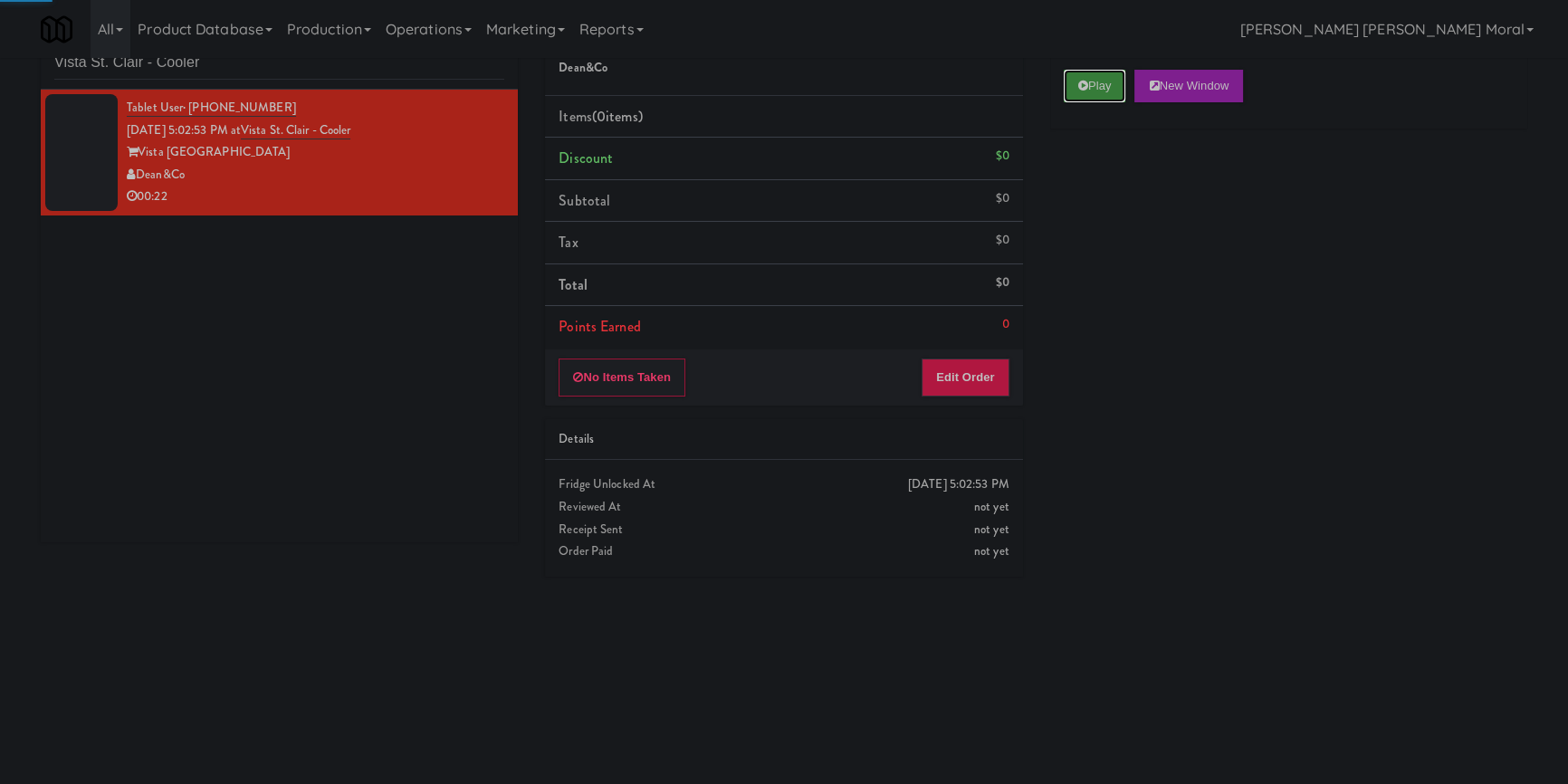
click at [1082, 89] on icon at bounding box center [1083, 85] width 10 height 12
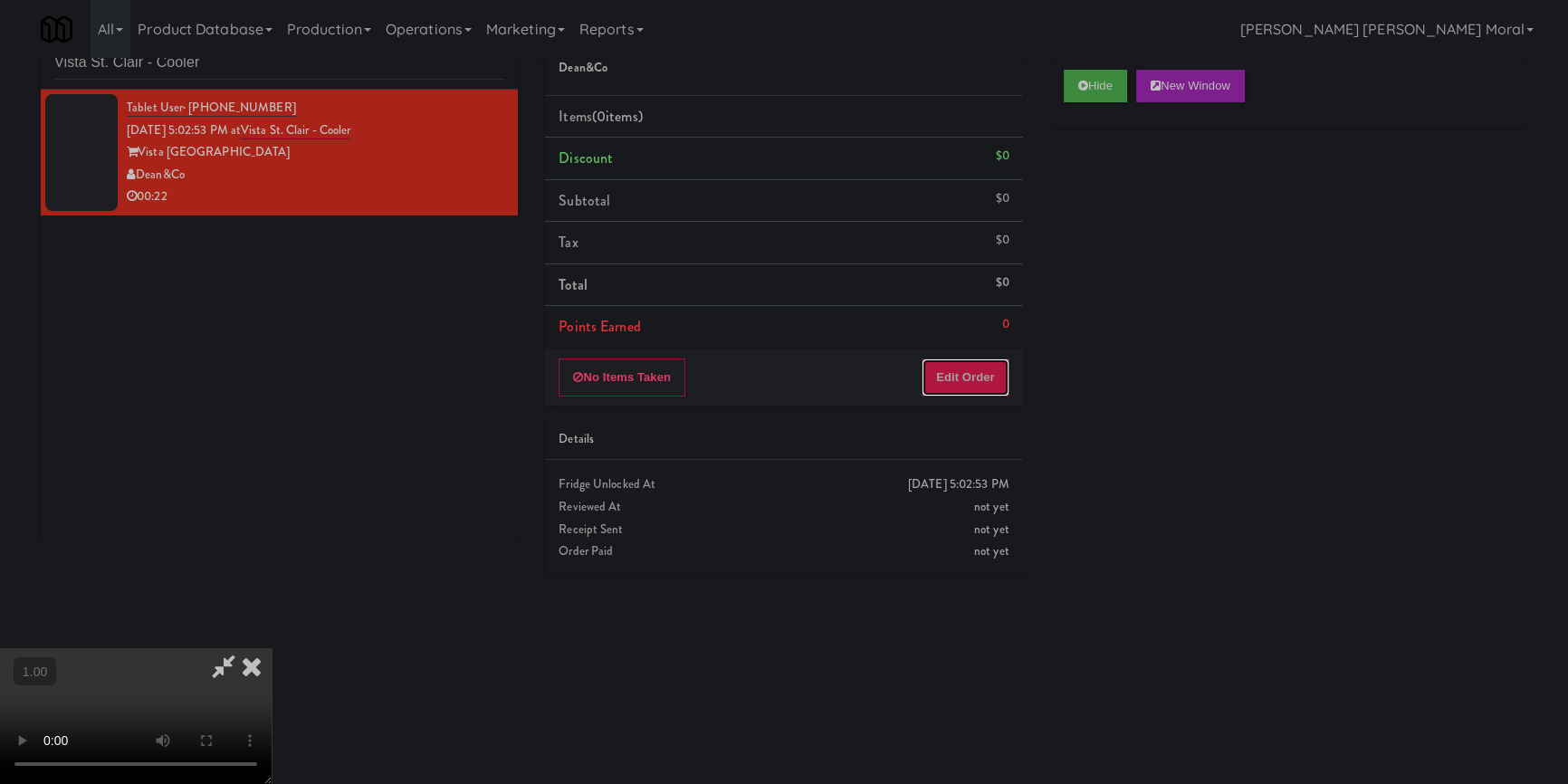
click at [945, 368] on button "Edit Order" at bounding box center [965, 378] width 88 height 38
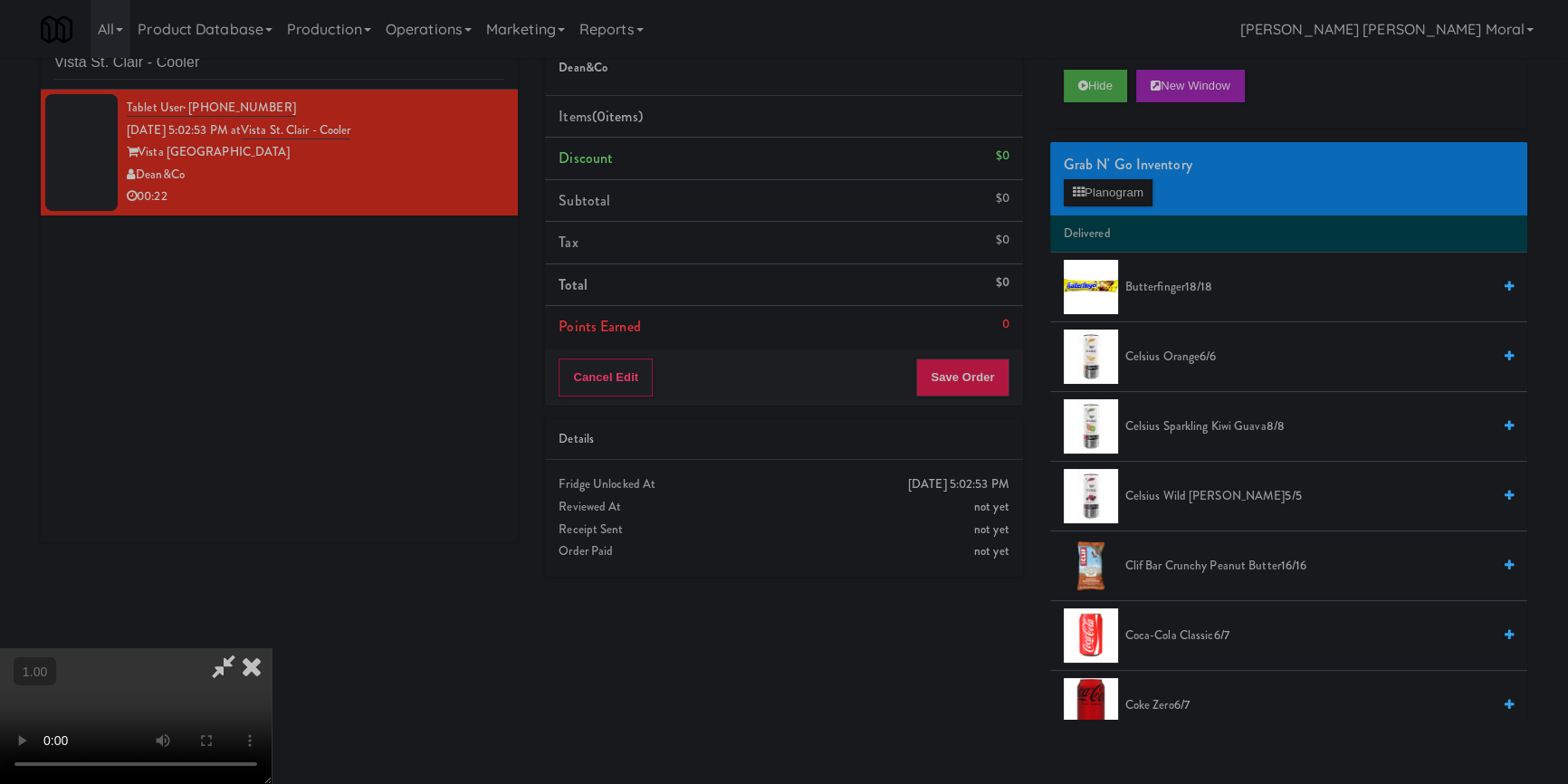
click at [217, 649] on video at bounding box center [136, 716] width 272 height 136
click at [219, 649] on video at bounding box center [136, 716] width 272 height 136
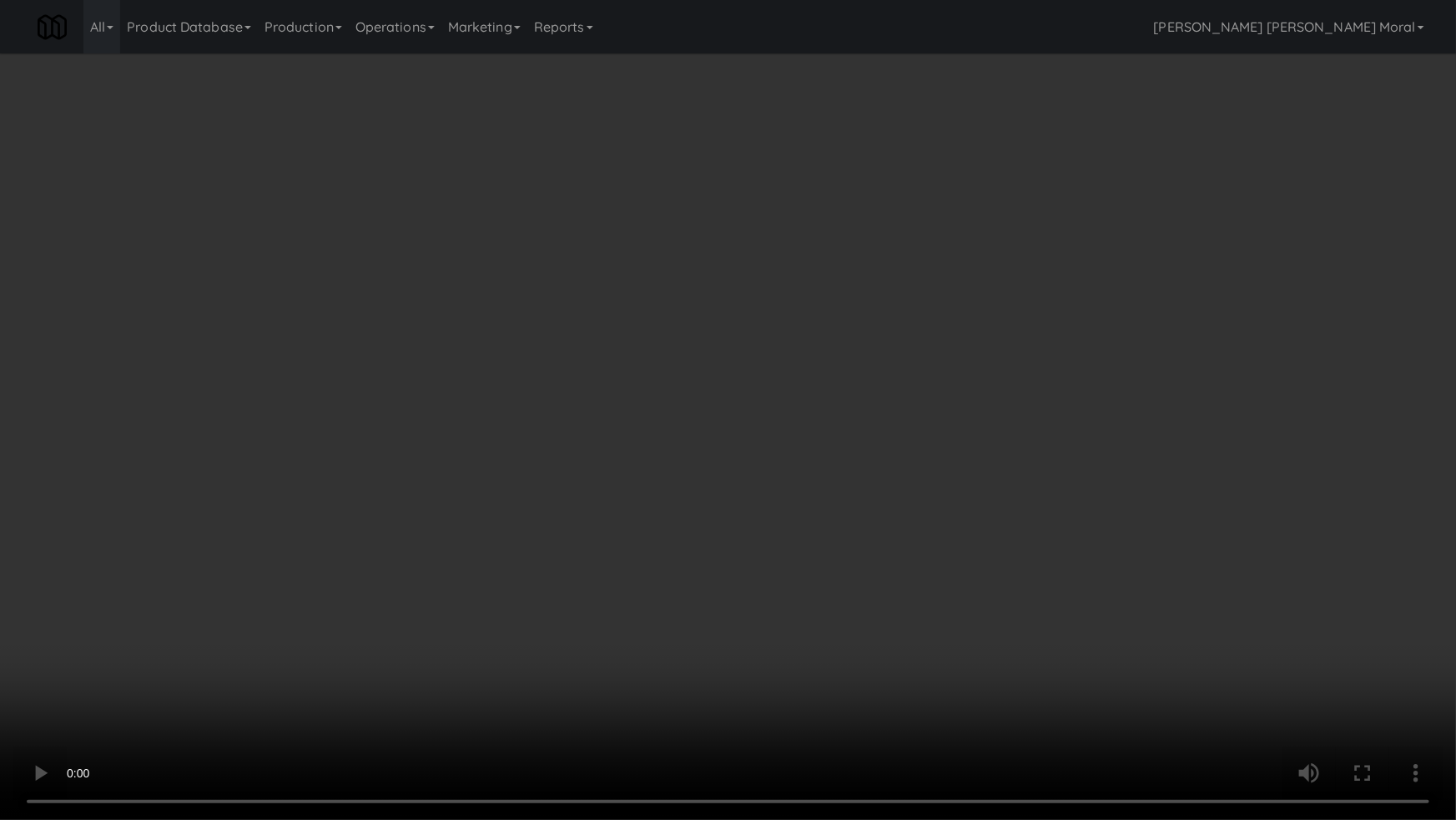
click at [546, 463] on video at bounding box center [728, 410] width 1456 height 820
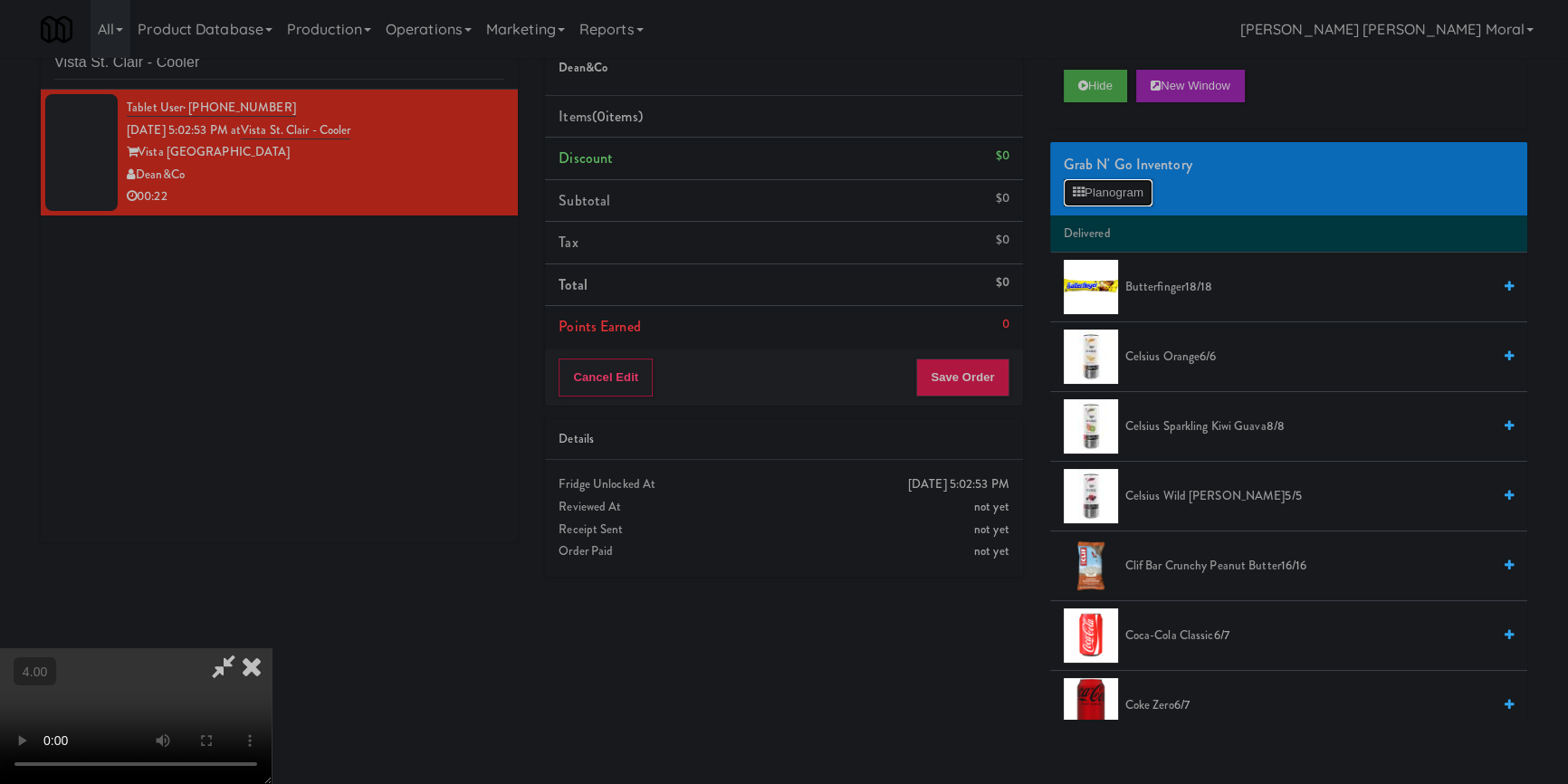
click at [1127, 185] on button "Planogram" at bounding box center [1107, 193] width 88 height 27
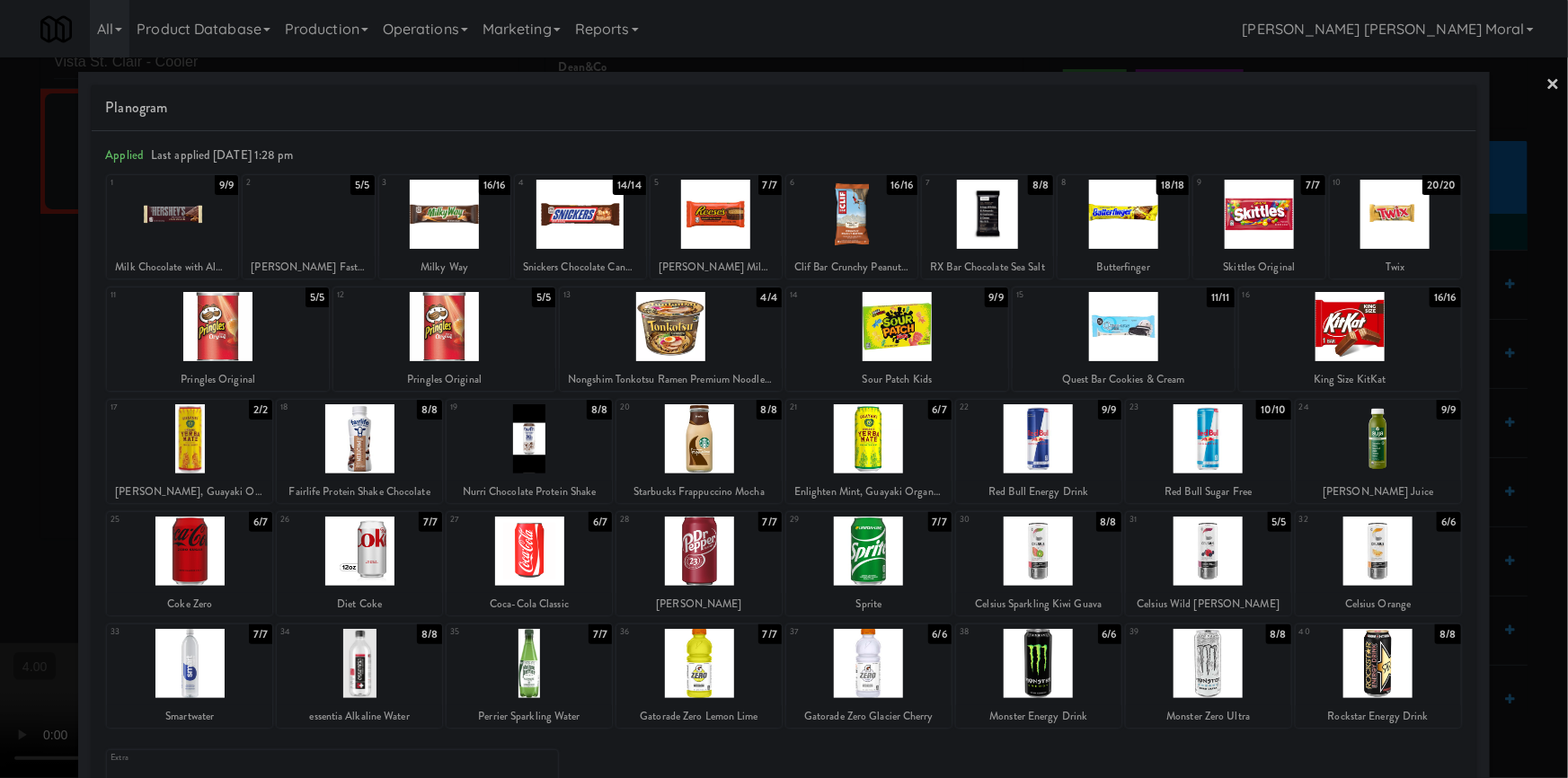
click at [532, 441] on div at bounding box center [529, 439] width 166 height 69
click at [846, 206] on div at bounding box center [851, 214] width 131 height 69
click at [0, 351] on div at bounding box center [784, 389] width 1568 height 778
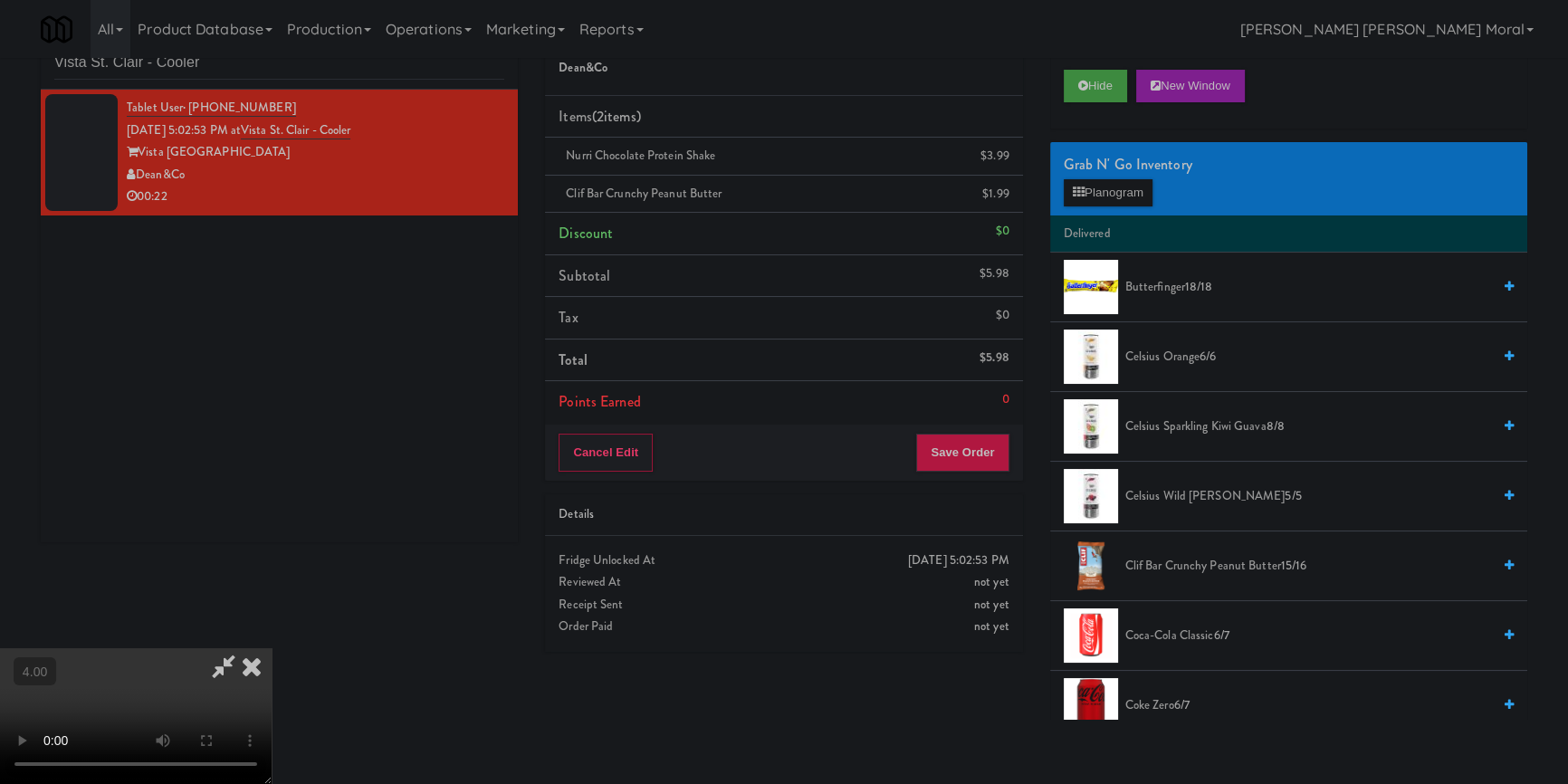
click at [272, 649] on video at bounding box center [136, 716] width 272 height 136
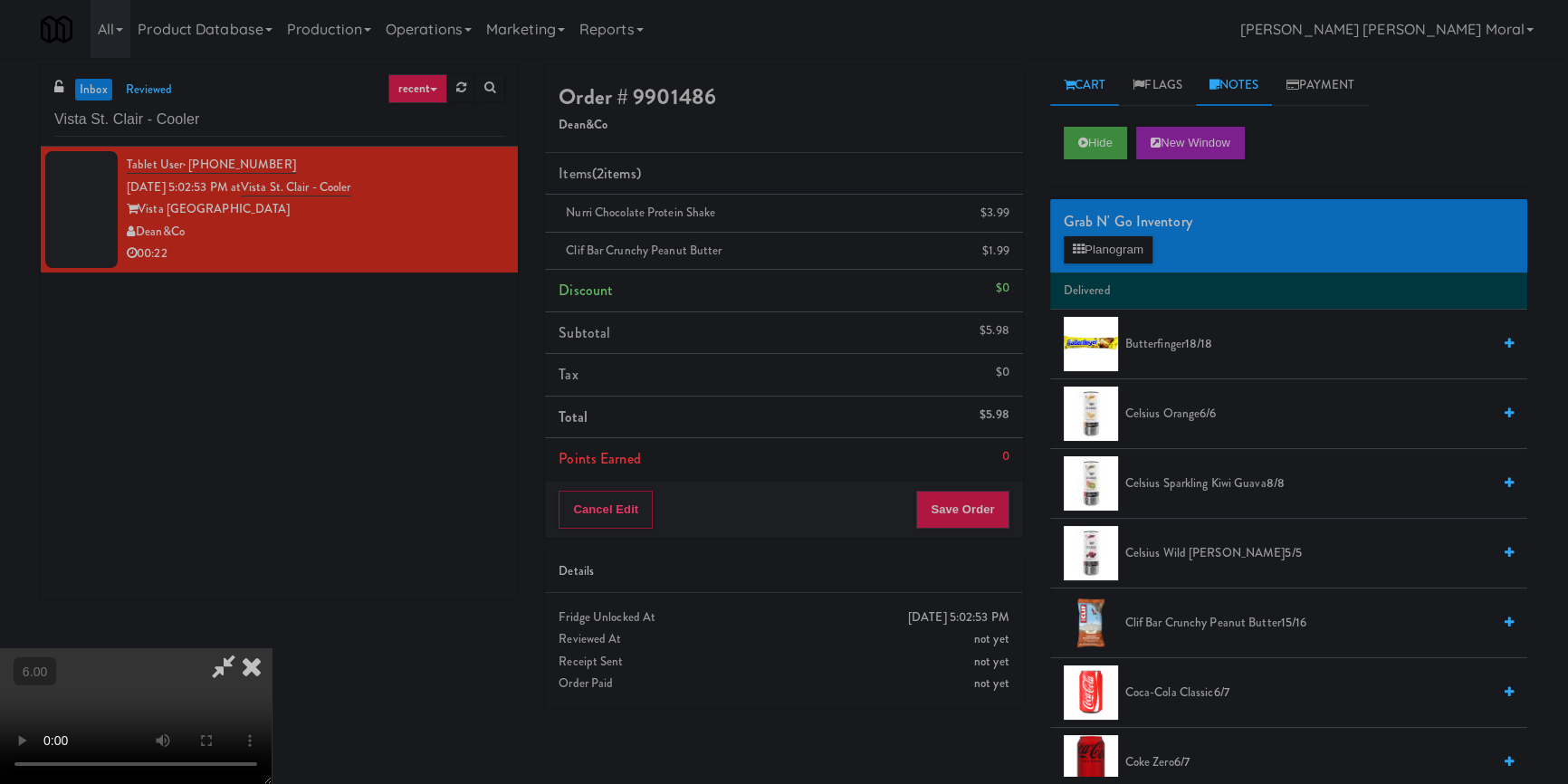
click at [1218, 82] on icon at bounding box center [1214, 84] width 10 height 12
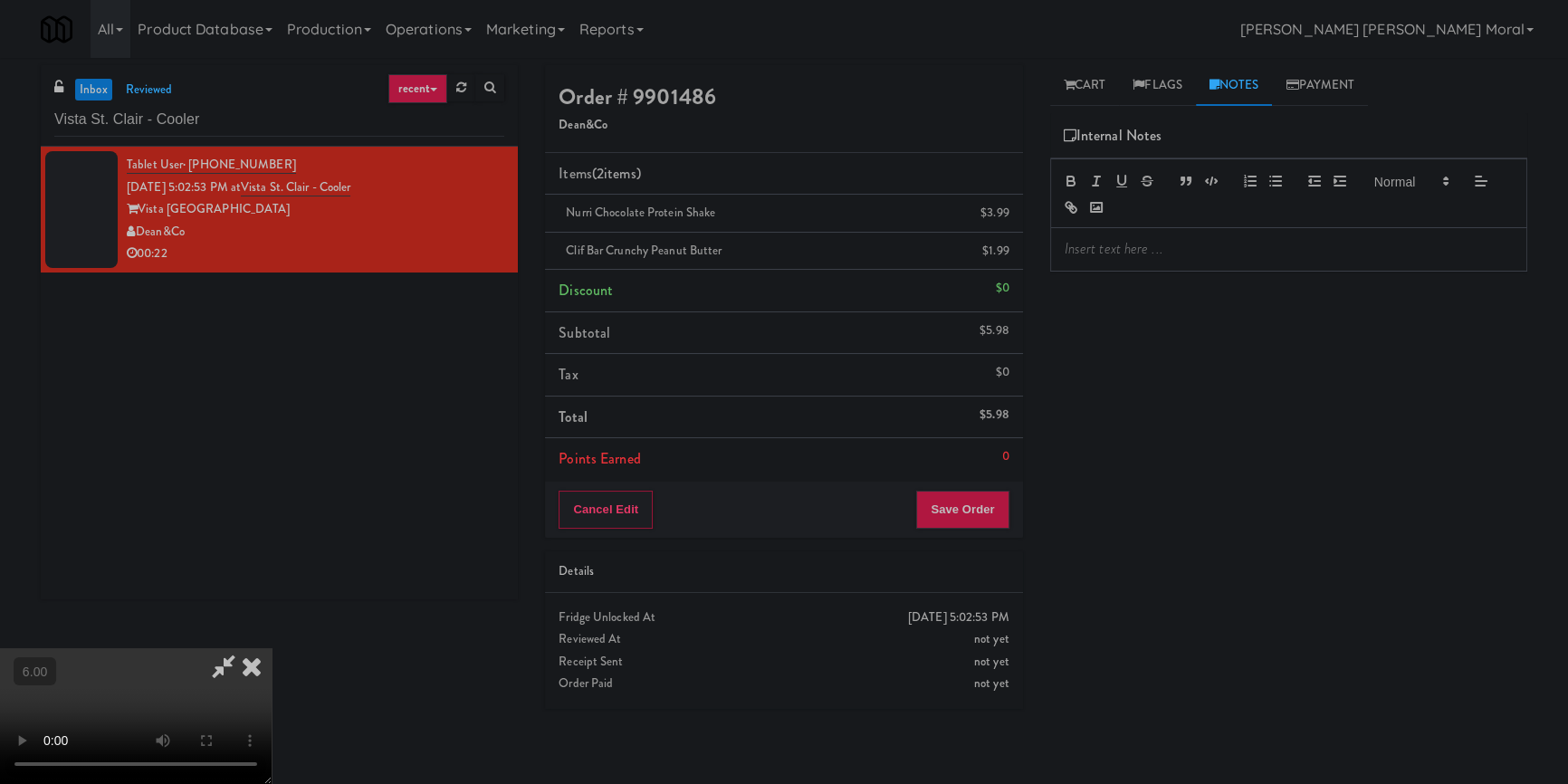
click at [1170, 254] on p at bounding box center [1288, 249] width 448 height 20
click at [1119, 246] on p "[PERSON_NAME]: #DisabledCamera #BottomLeft" at bounding box center [1288, 249] width 448 height 20
click at [1116, 246] on p "[PERSON_NAME]: #DisabledCamera #BottomLeft" at bounding box center [1288, 249] width 448 height 20
copy span "Clif Bar"
drag, startPoint x: 566, startPoint y: 245, endPoint x: 603, endPoint y: 245, distance: 37.0
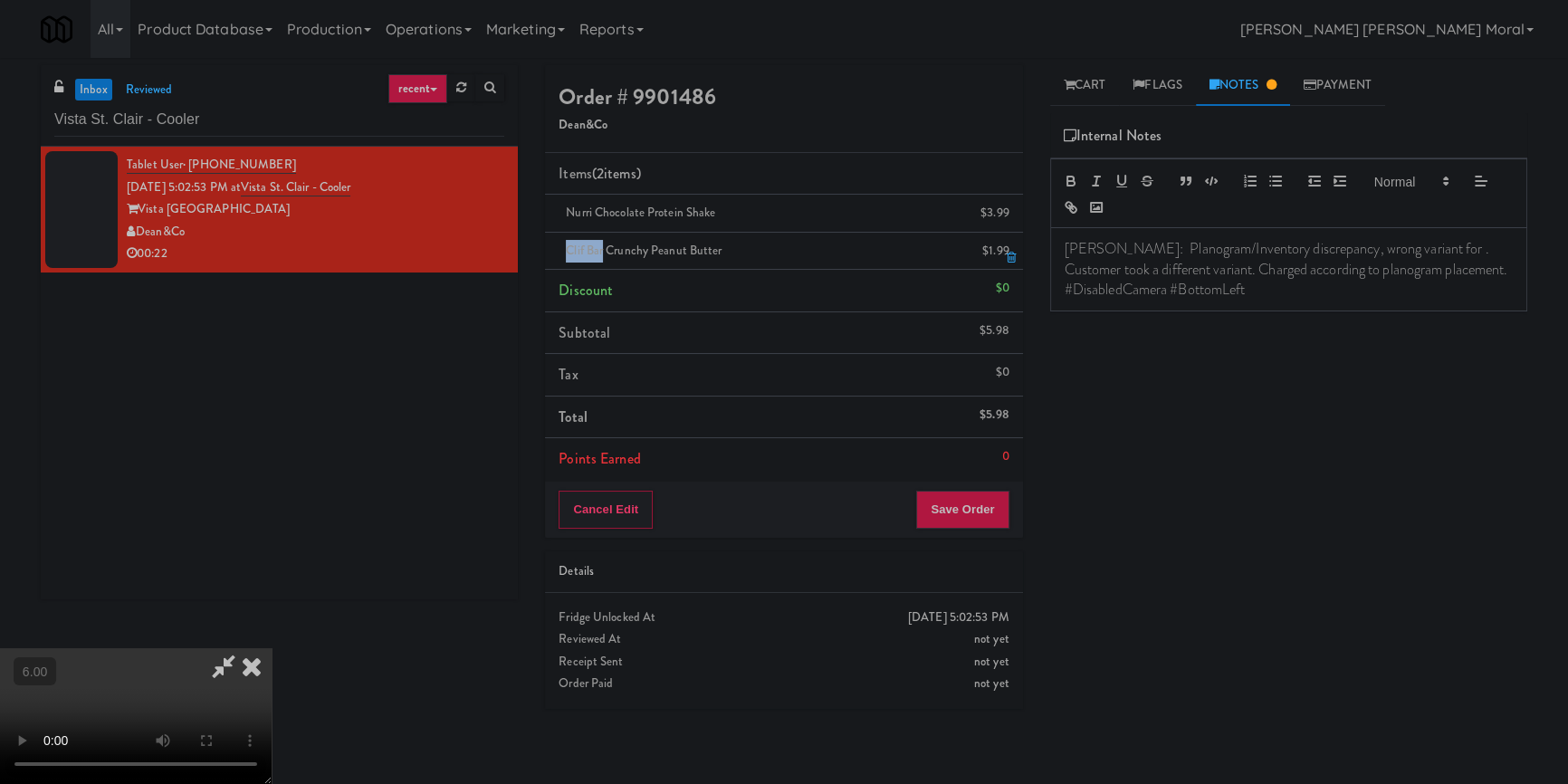
click at [603, 245] on span "Clif Bar Crunchy Peanut Butter" at bounding box center [643, 250] width 156 height 17
click at [1412, 248] on p "[PERSON_NAME]: Planogram/Inventory discrepancy, wrong variant for . Customer to…" at bounding box center [1288, 269] width 448 height 60
click at [272, 649] on icon at bounding box center [252, 667] width 40 height 37
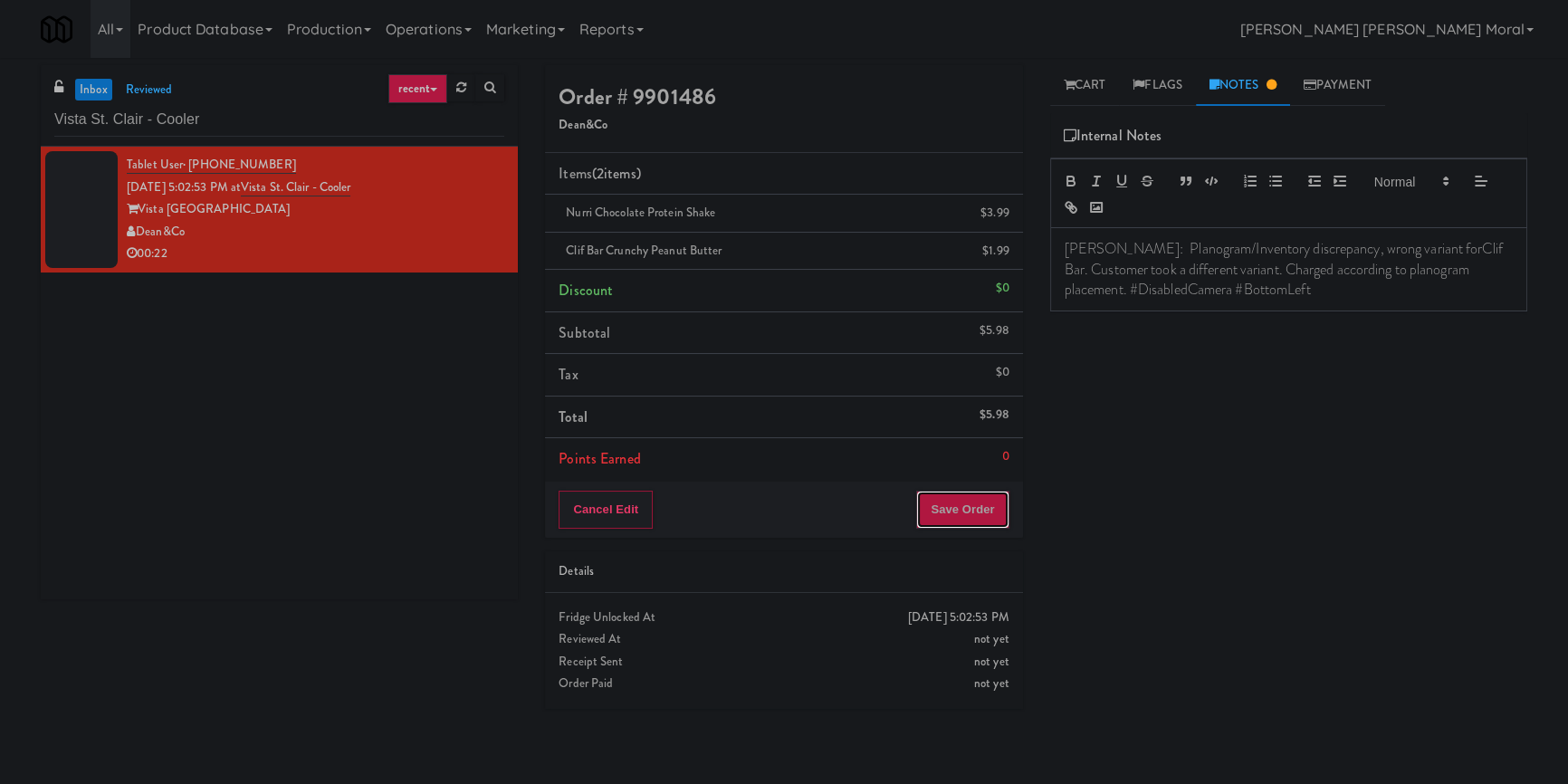
click at [955, 499] on button "Save Order" at bounding box center [961, 510] width 92 height 38
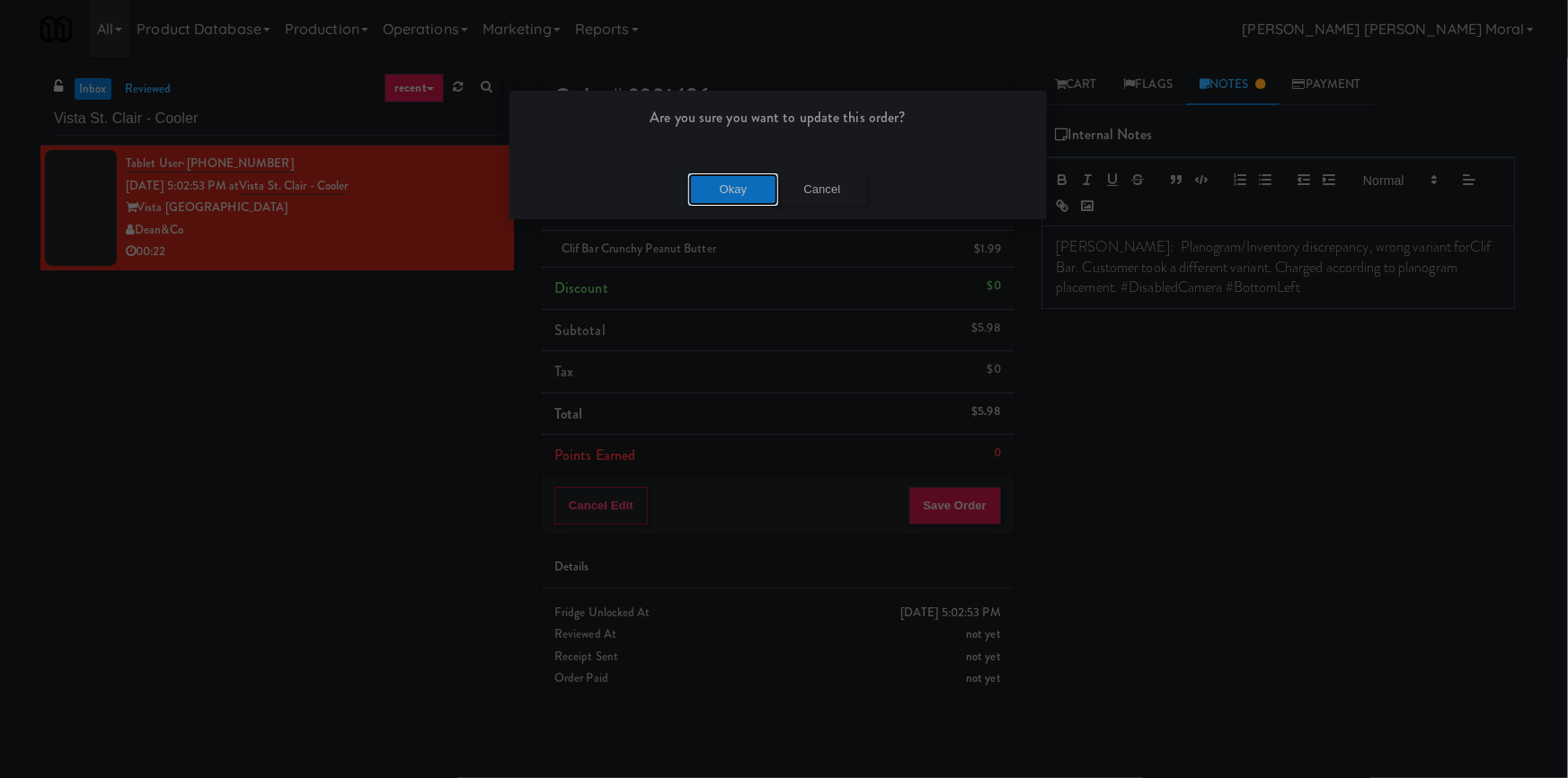
click at [724, 182] on button "Okay" at bounding box center [732, 190] width 90 height 33
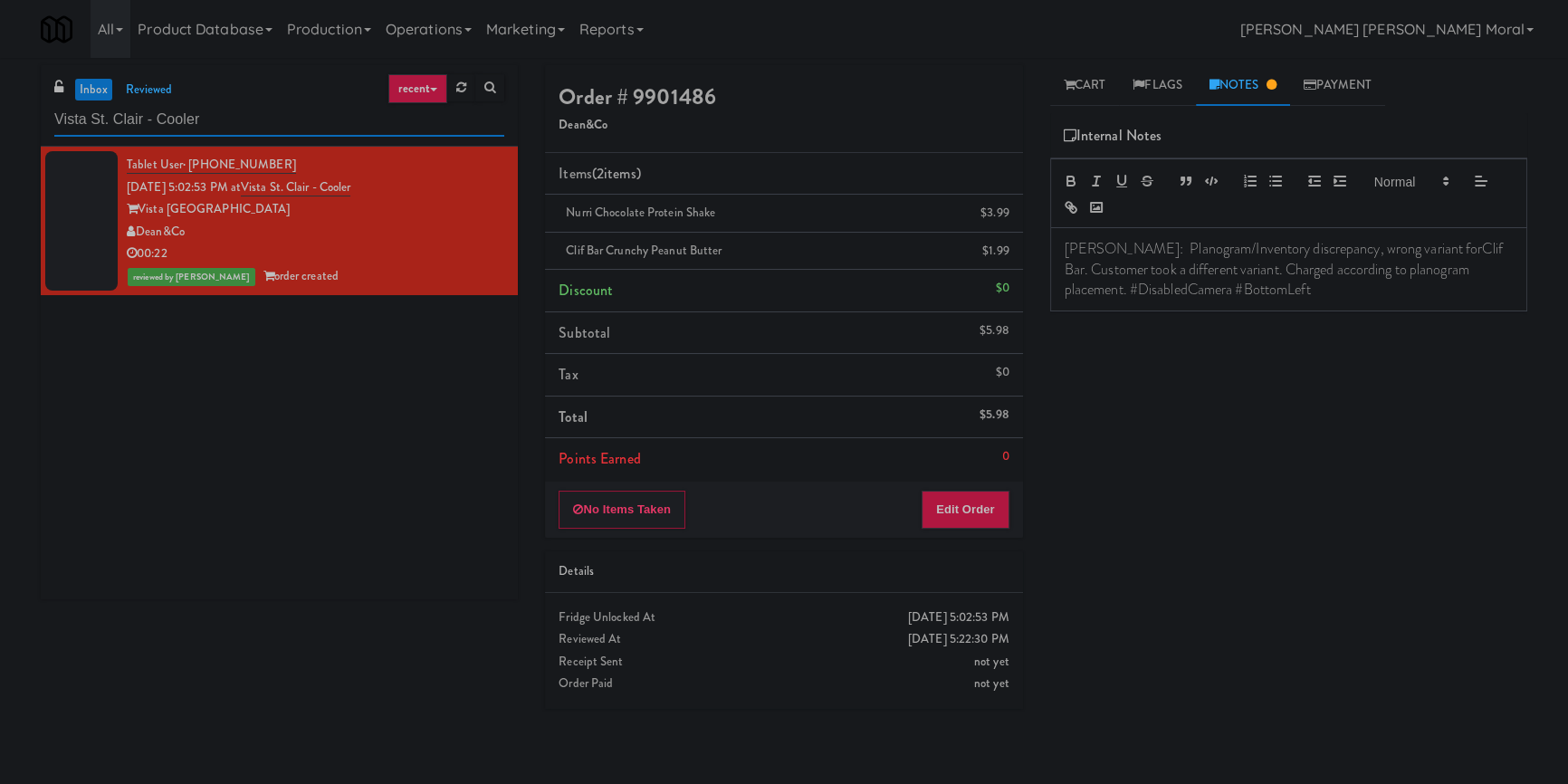
paste input "[GEOGRAPHIC_DATA]"
drag, startPoint x: 251, startPoint y: 120, endPoint x: 0, endPoint y: 113, distance: 251.1
click at [0, 113] on div "inbox reviewed recent all unclear take inventory issue suspicious failed recent…" at bounding box center [784, 421] width 1568 height 712
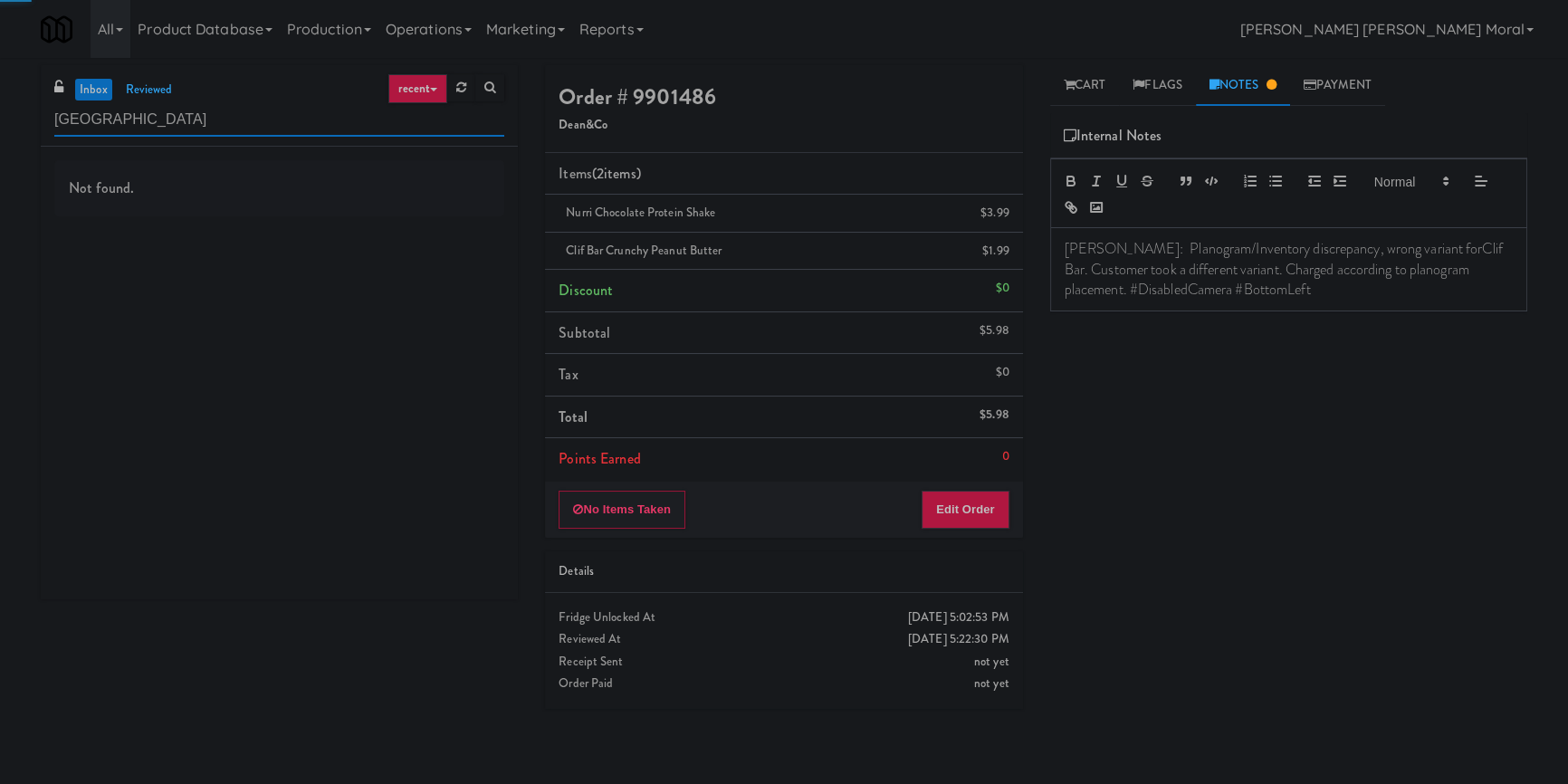
type input "[GEOGRAPHIC_DATA]"
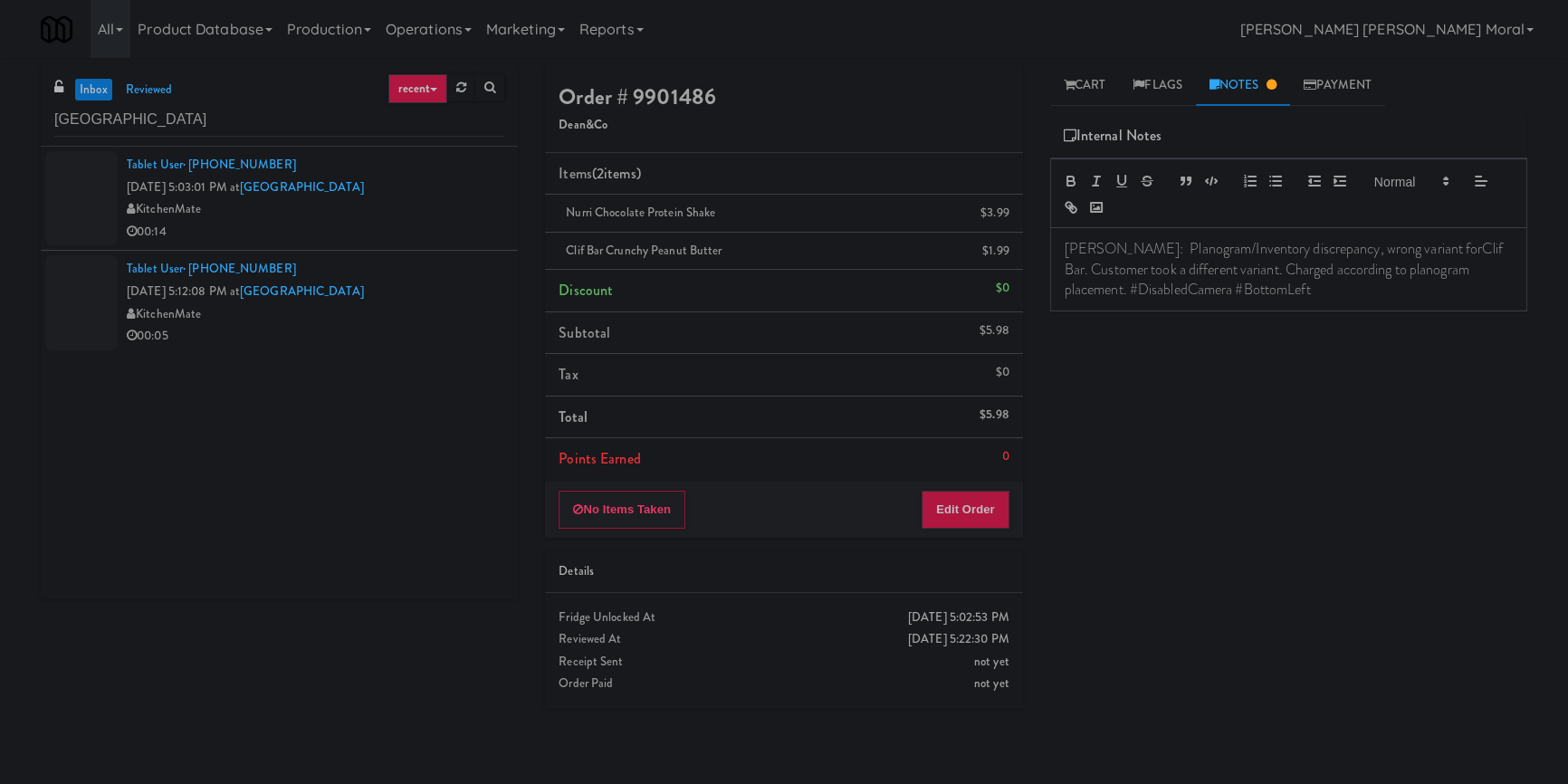
click at [152, 455] on div "Tablet User · (647) 824-8771 [DATE] 5:03:01 PM at [GEOGRAPHIC_DATA] KitchenMate…" at bounding box center [279, 373] width 477 height 453
click at [345, 215] on div "KitchenMate" at bounding box center [316, 209] width 378 height 23
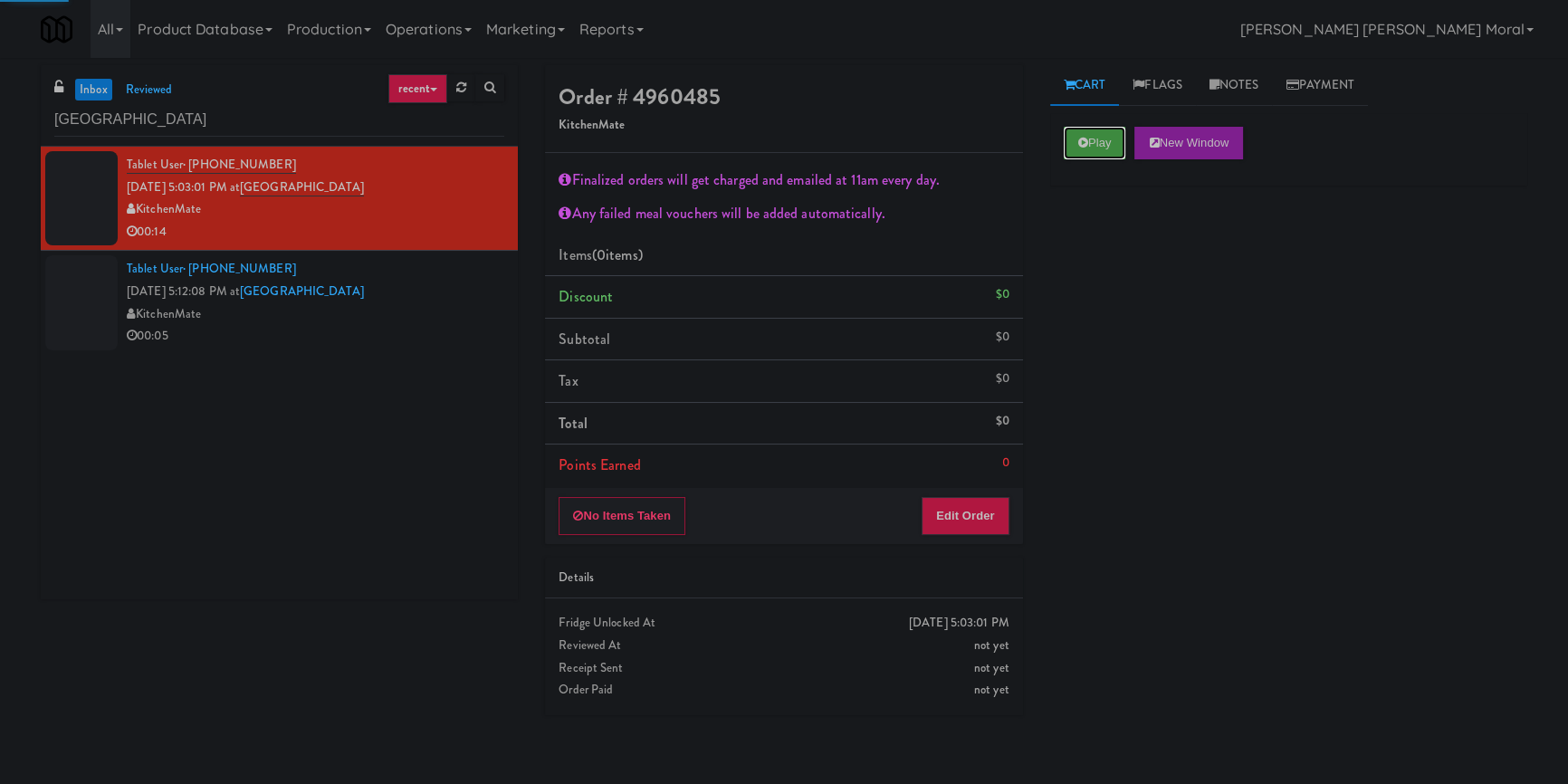
drag, startPoint x: 1105, startPoint y: 139, endPoint x: 1064, endPoint y: 202, distance: 75.2
click at [1105, 138] on button "Play" at bounding box center [1095, 143] width 62 height 33
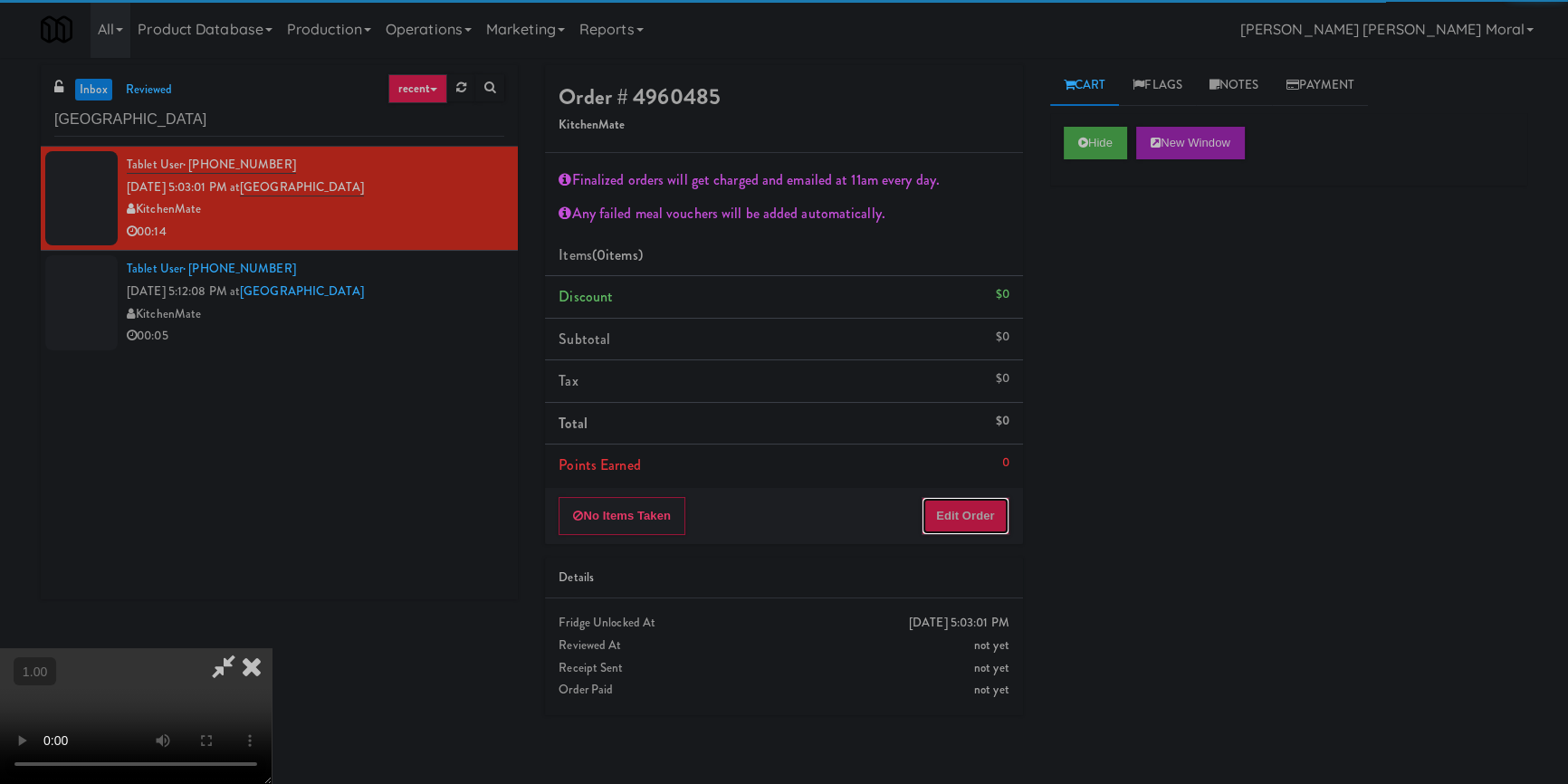
click at [966, 517] on button "Edit Order" at bounding box center [965, 517] width 88 height 38
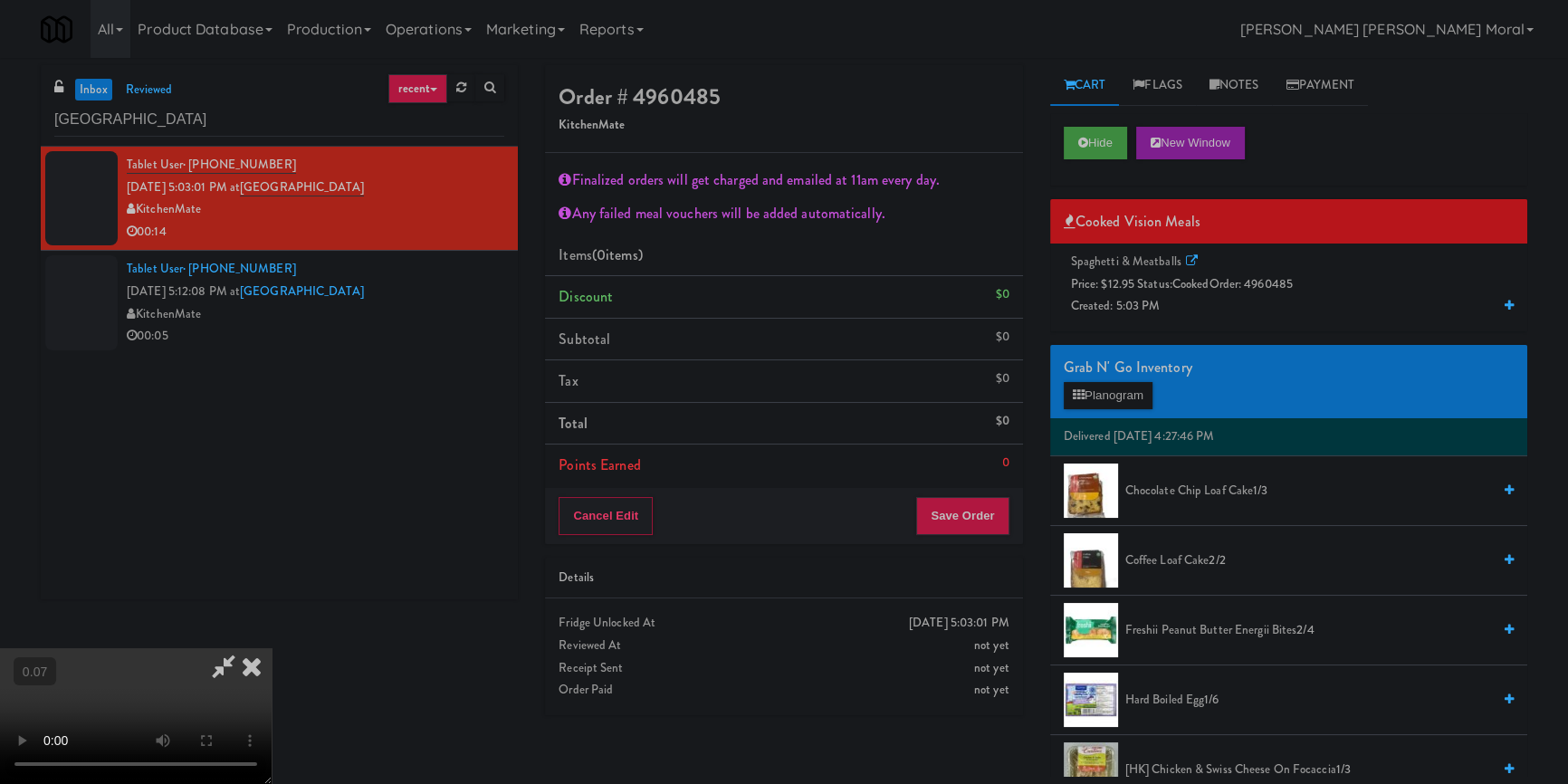
click at [1177, 293] on div "Spaghetti & Meatballs Price: $12.95 Status: cooked Order: 4960485 Created: 5:03…" at bounding box center [1288, 284] width 450 height 67
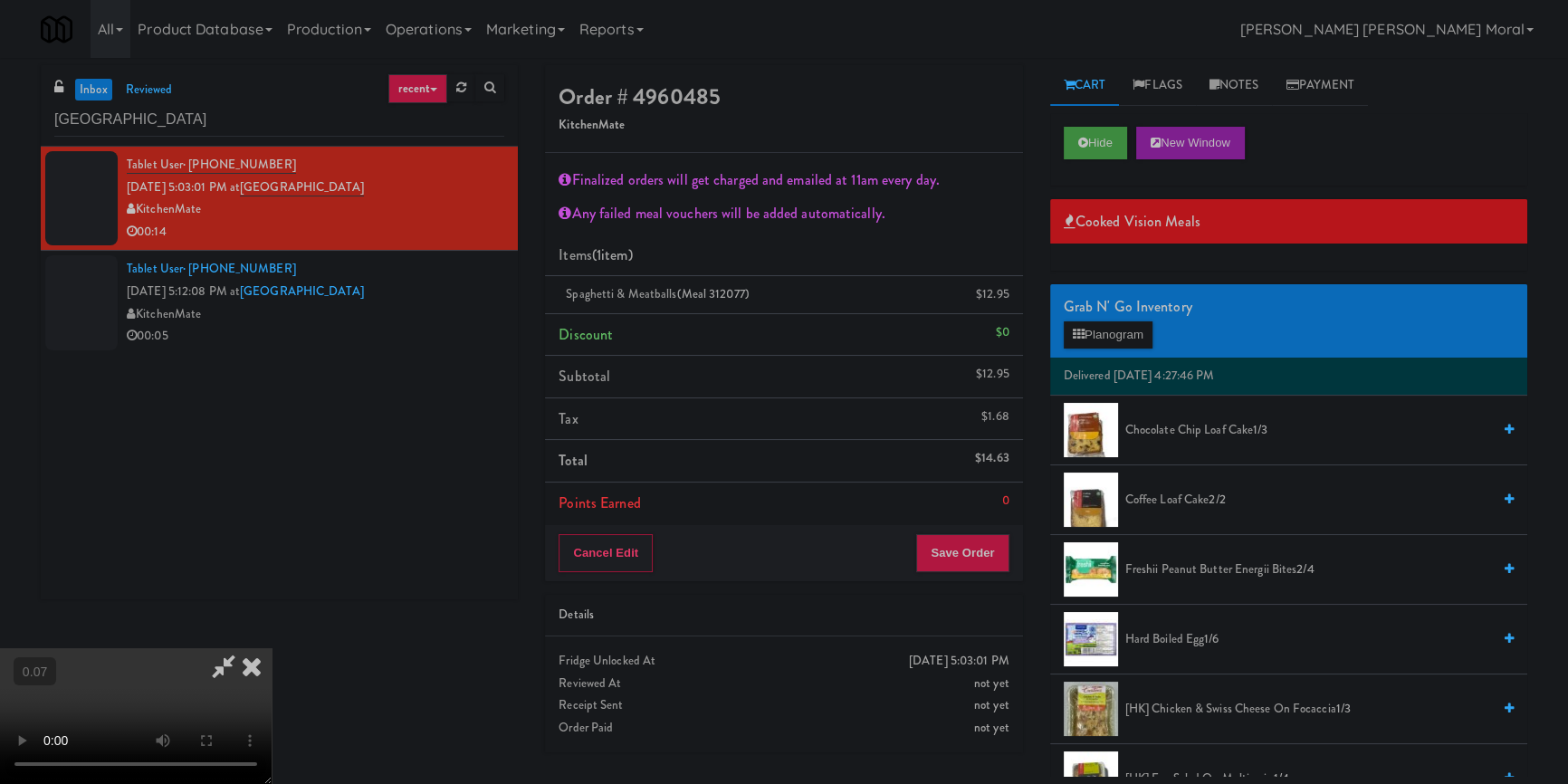
scroll to position [153, 0]
click at [272, 649] on video at bounding box center [136, 716] width 272 height 136
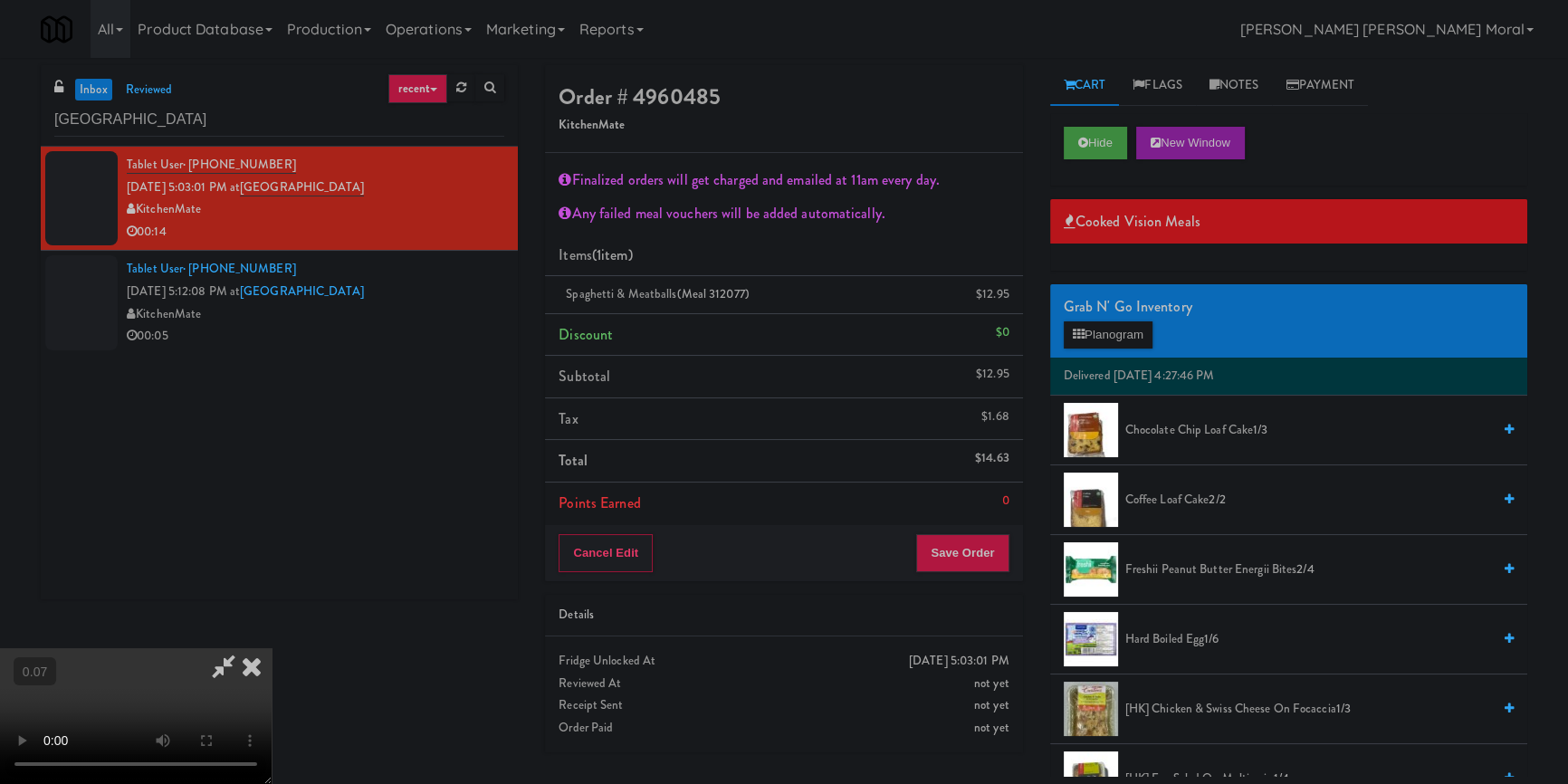
scroll to position [317, 0]
click at [272, 649] on video at bounding box center [136, 716] width 272 height 136
click at [1177, 561] on span "Freshii Peanut Butter Energii Bites 2/4" at bounding box center [1308, 570] width 366 height 23
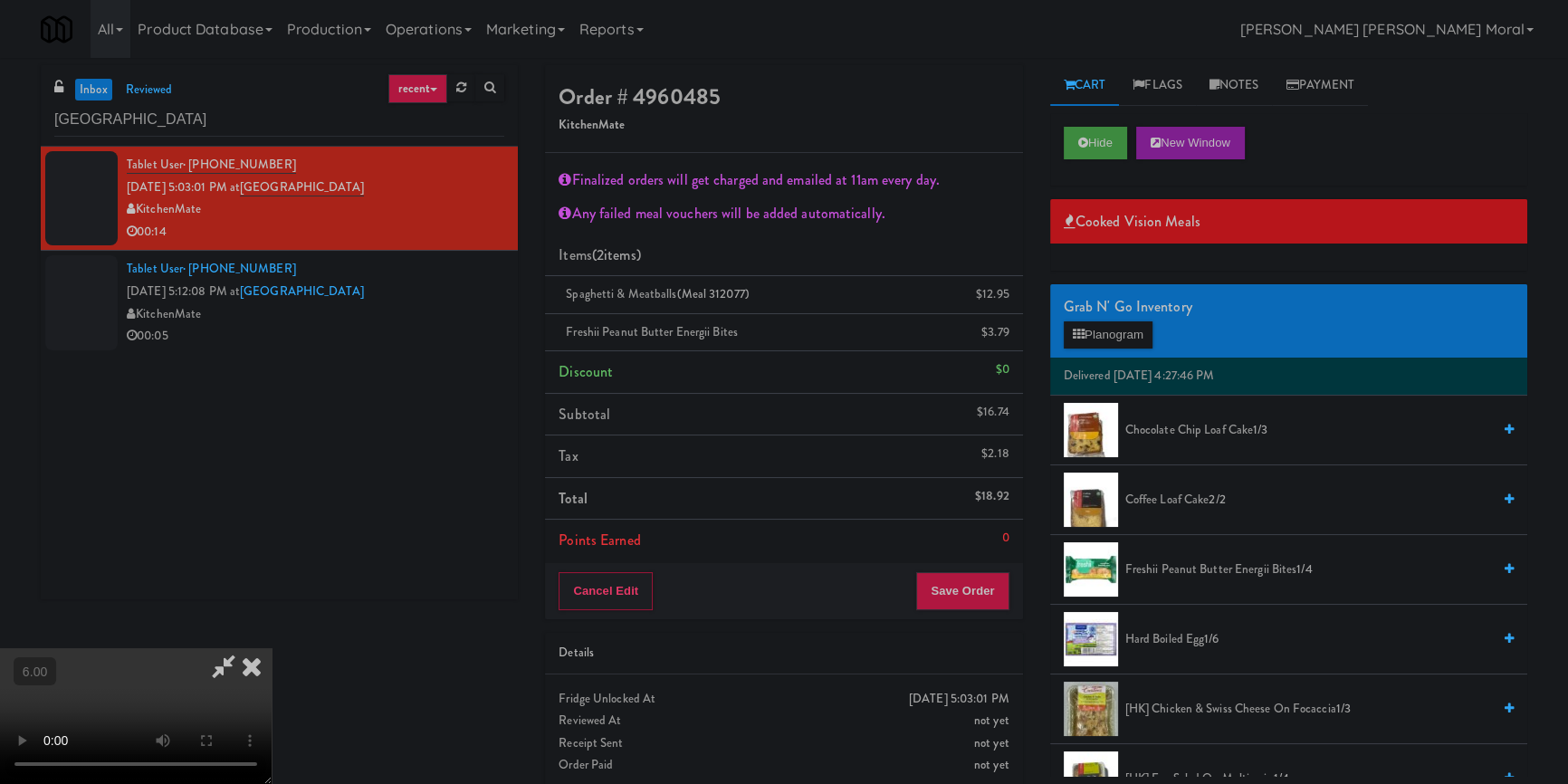
click at [272, 649] on icon at bounding box center [252, 667] width 40 height 37
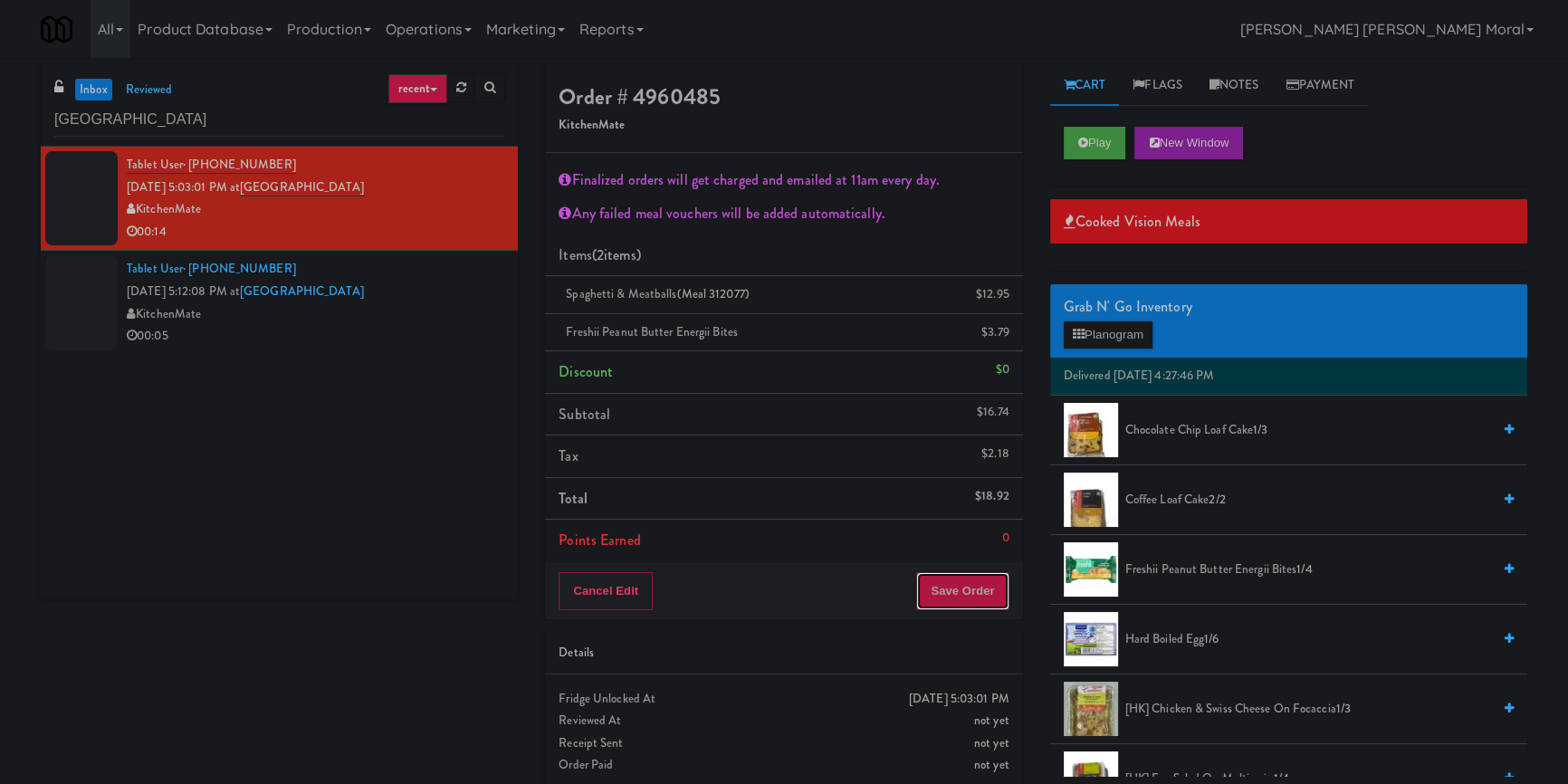
click at [995, 588] on button "Save Order" at bounding box center [961, 591] width 92 height 38
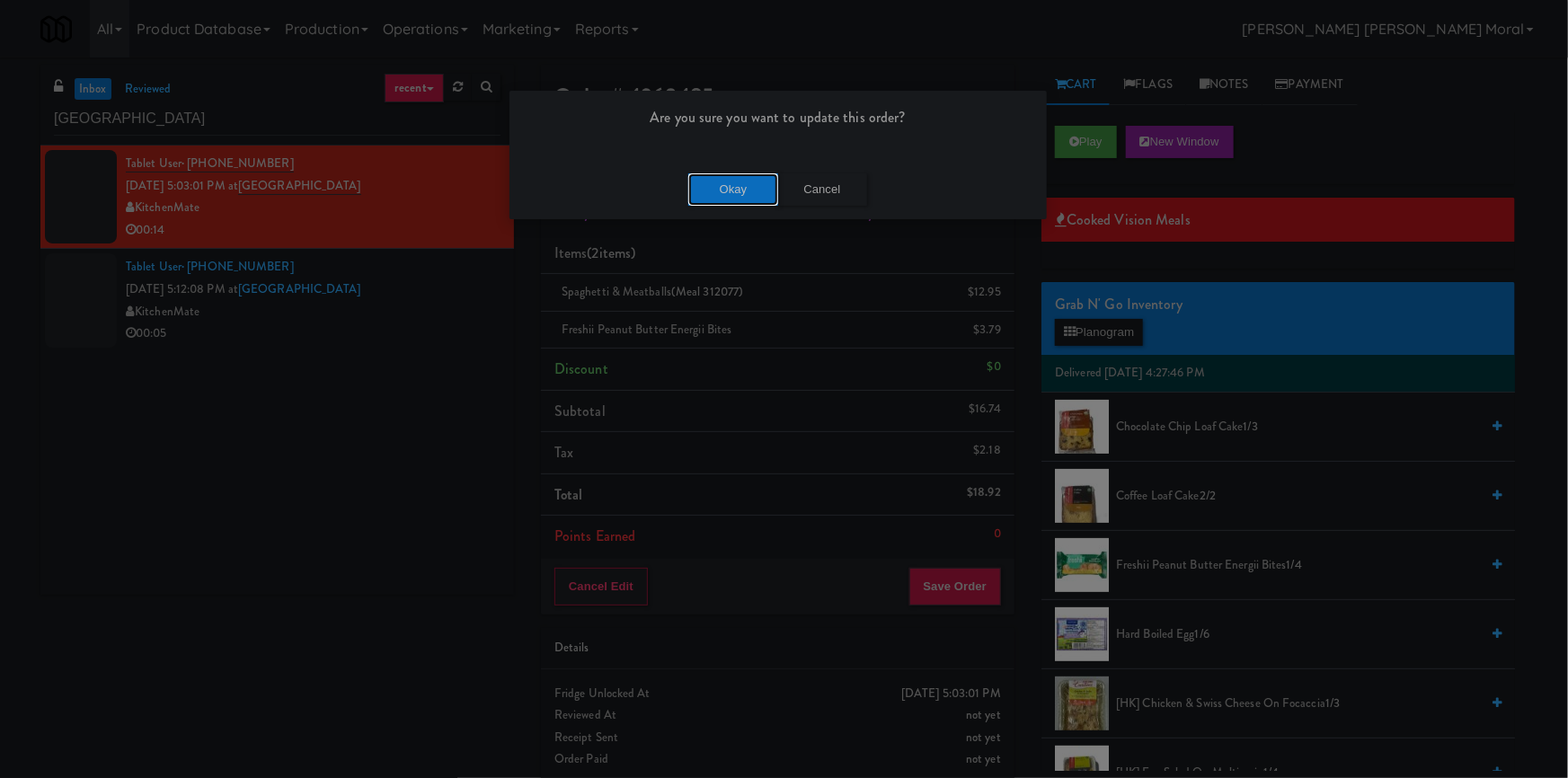
click at [710, 186] on button "Okay" at bounding box center [732, 190] width 90 height 33
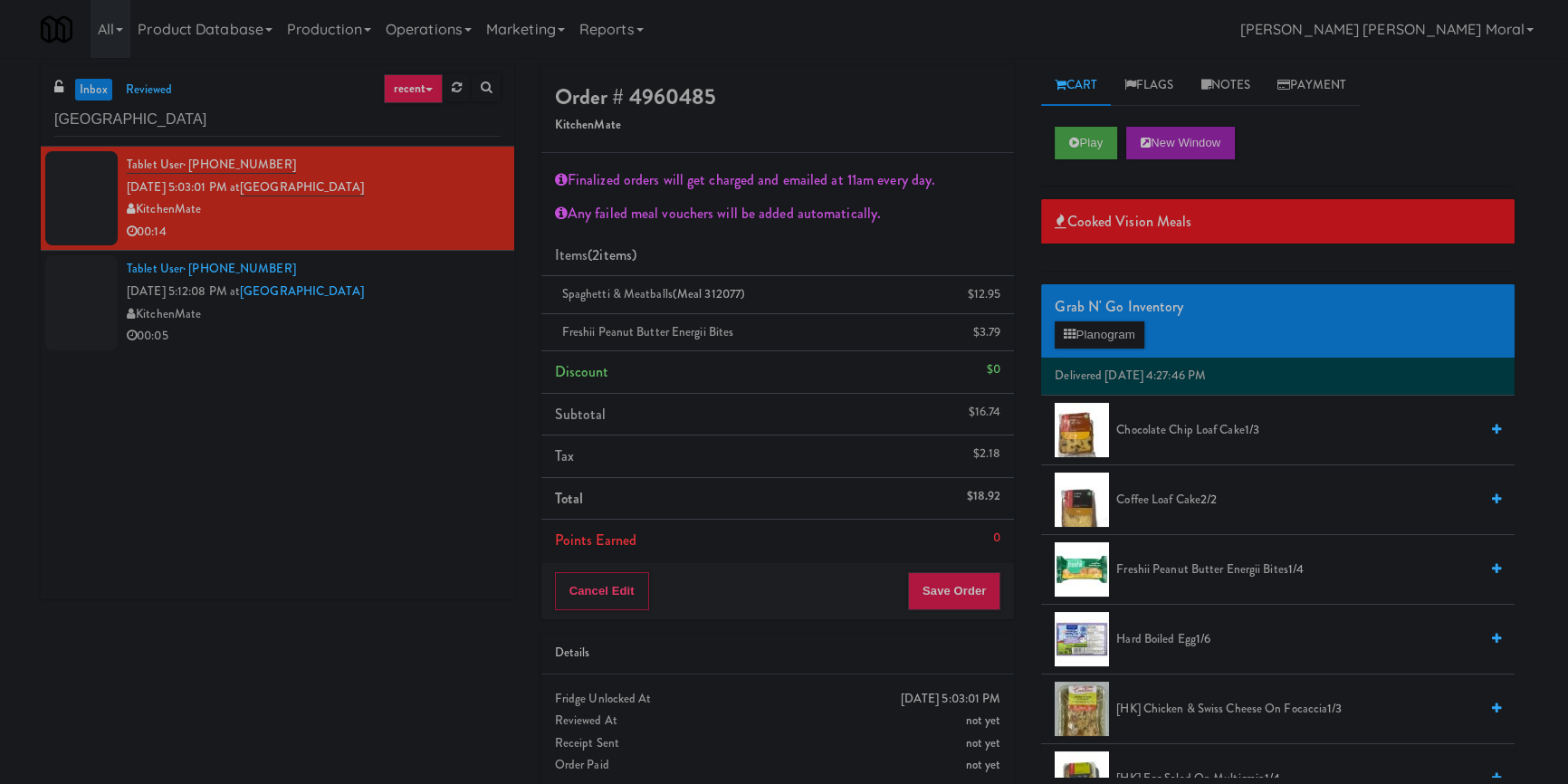
click at [380, 320] on div "KitchenMate" at bounding box center [314, 314] width 374 height 23
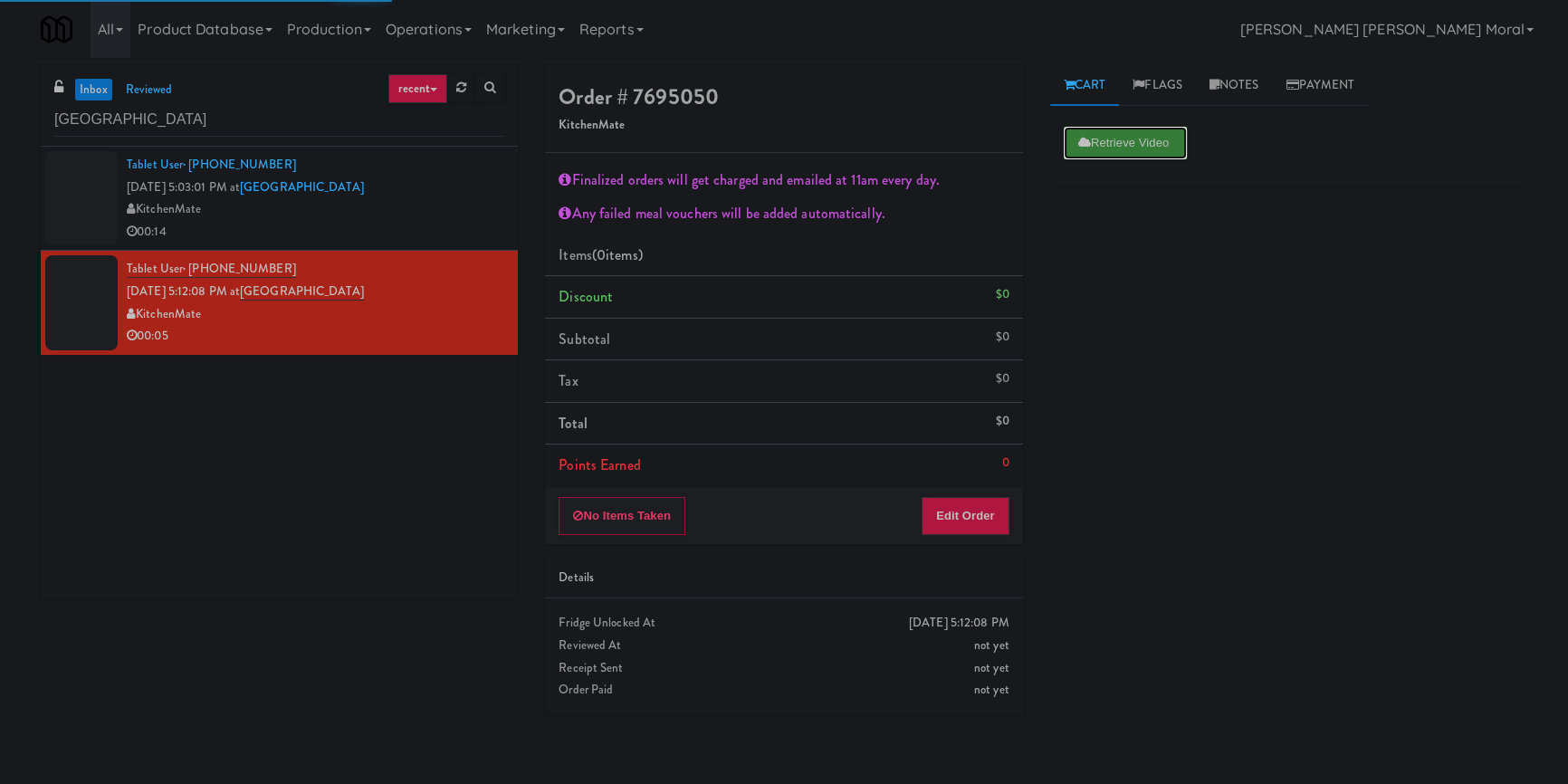
click at [1127, 149] on button "Retrieve Video" at bounding box center [1125, 143] width 123 height 33
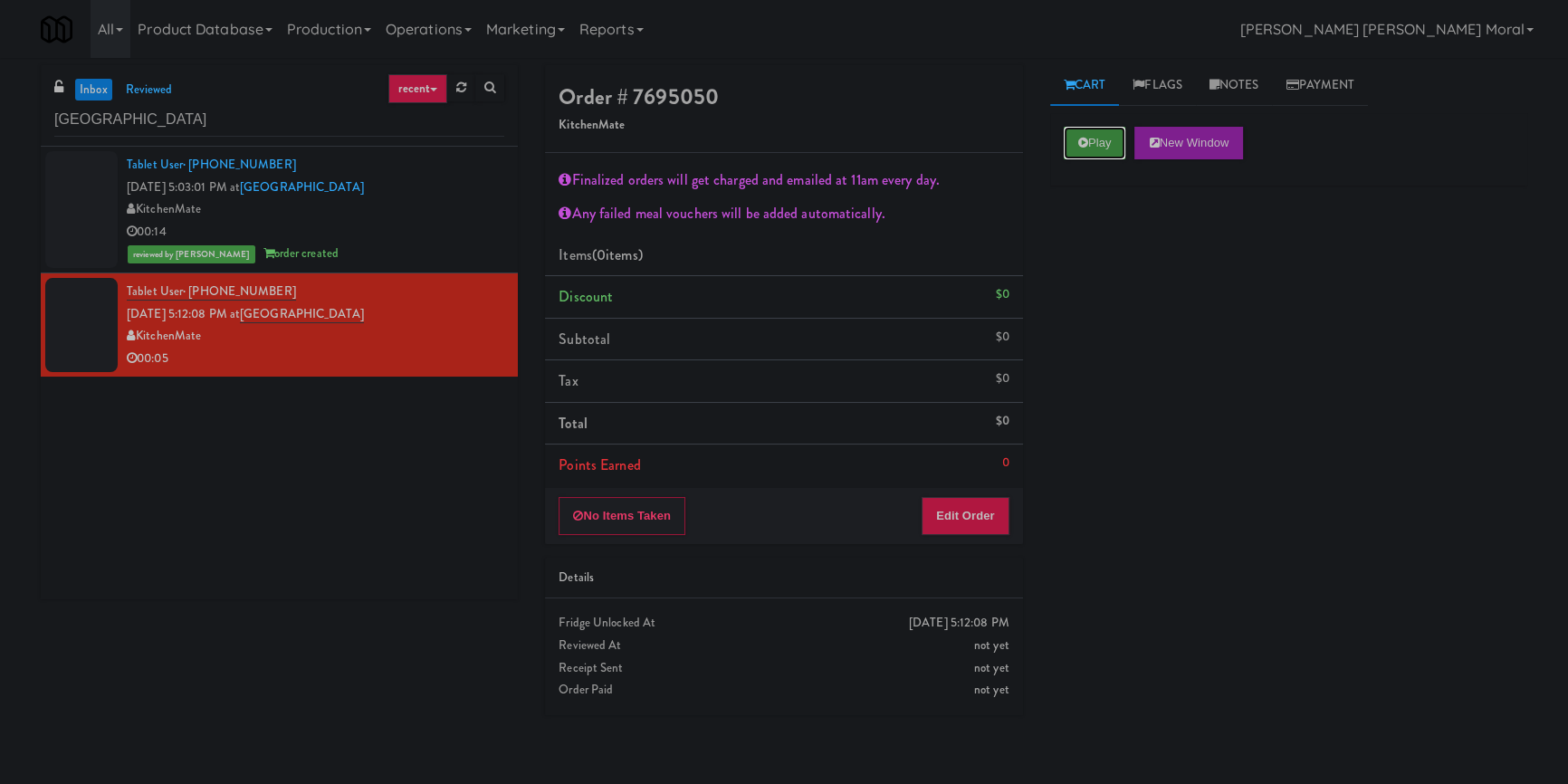
click at [1107, 137] on button "Play" at bounding box center [1095, 143] width 62 height 33
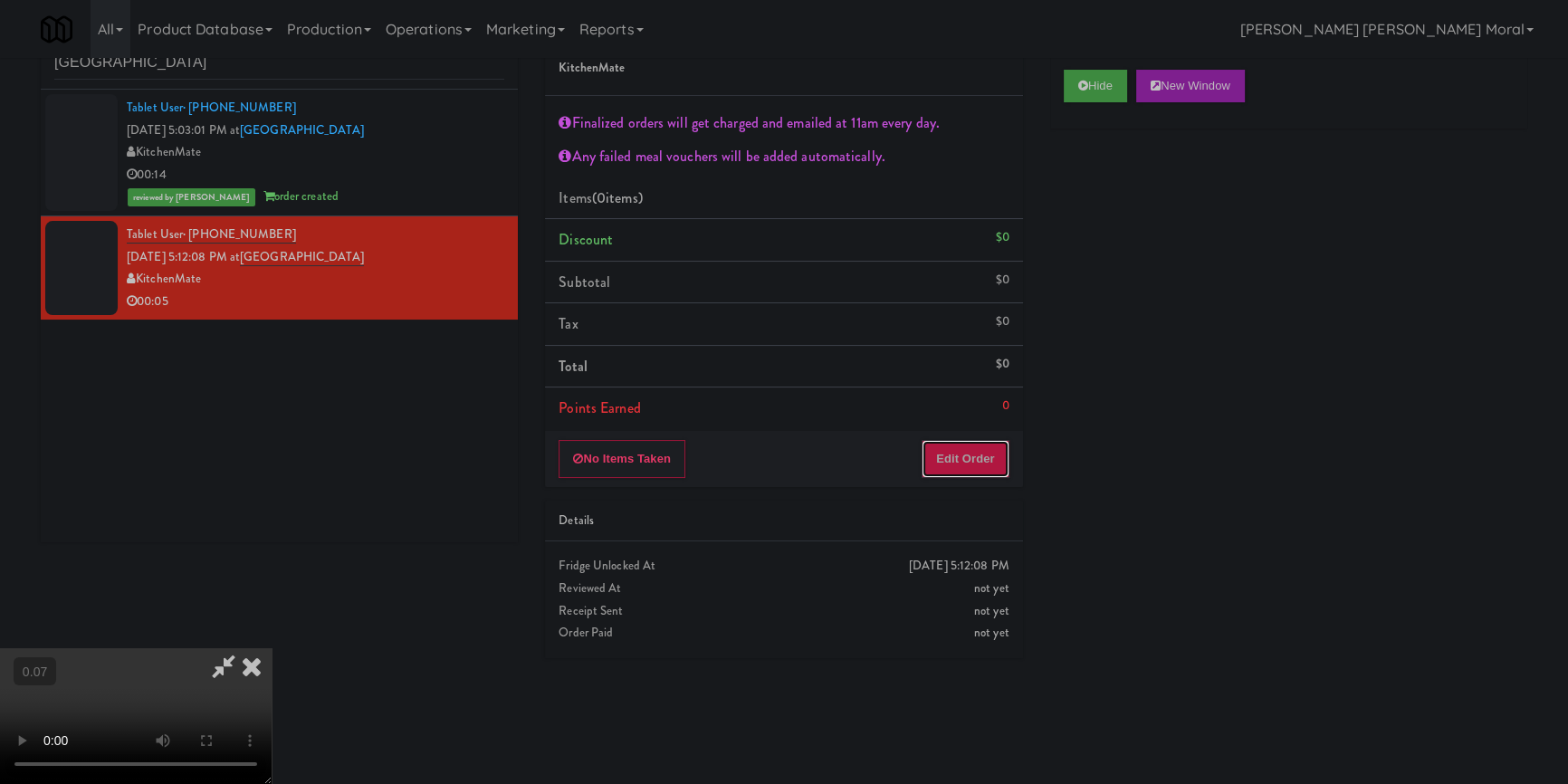
click at [996, 454] on button "Edit Order" at bounding box center [965, 459] width 88 height 38
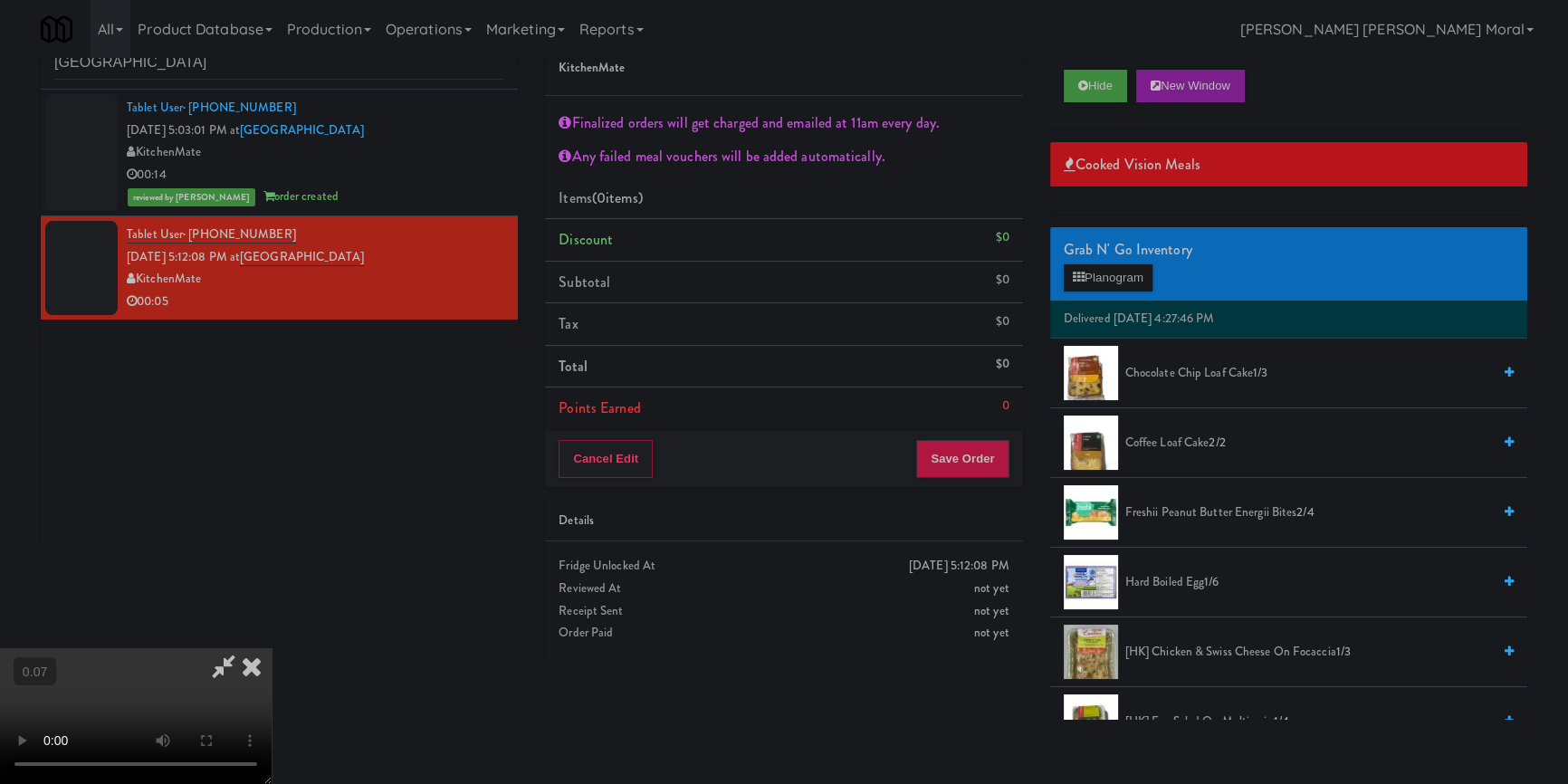
click at [1216, 659] on span "[HK] Chicken & Swiss Cheese On Focaccia 1/3" at bounding box center [1308, 653] width 366 height 23
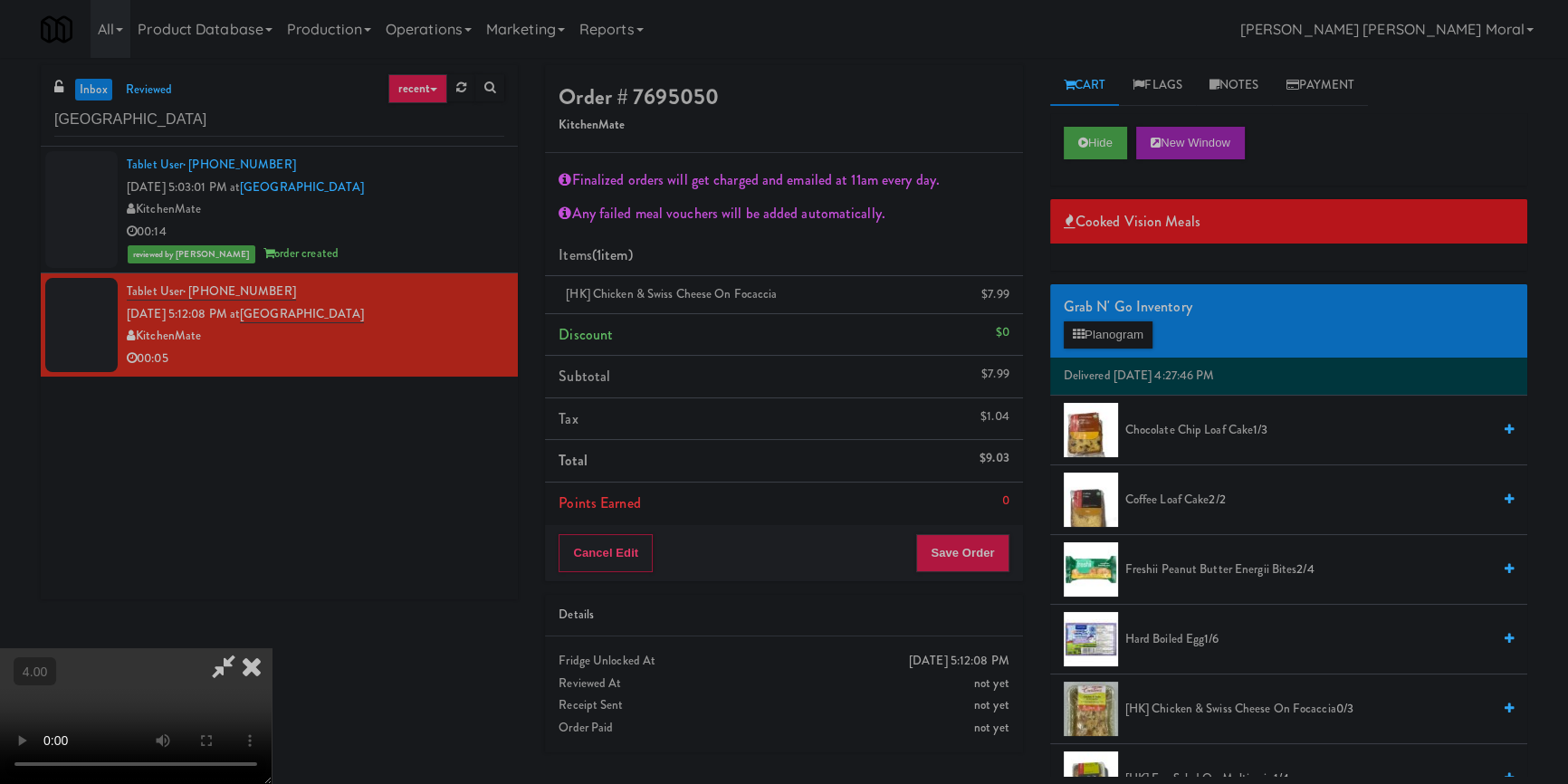
click at [244, 649] on icon at bounding box center [223, 667] width 42 height 37
click at [941, 562] on button "Save Order" at bounding box center [961, 554] width 92 height 38
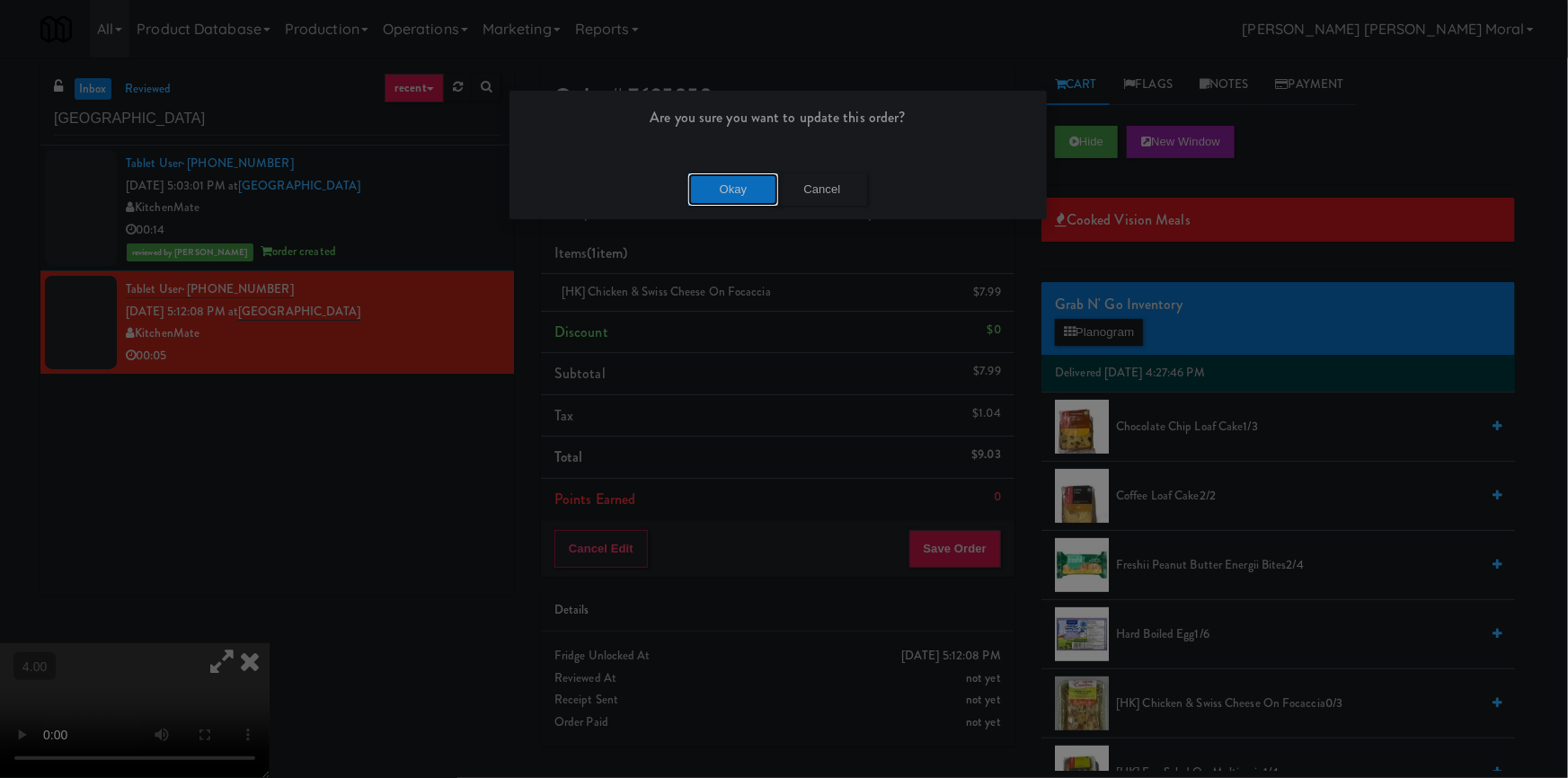
click at [722, 196] on button "Okay" at bounding box center [732, 190] width 90 height 33
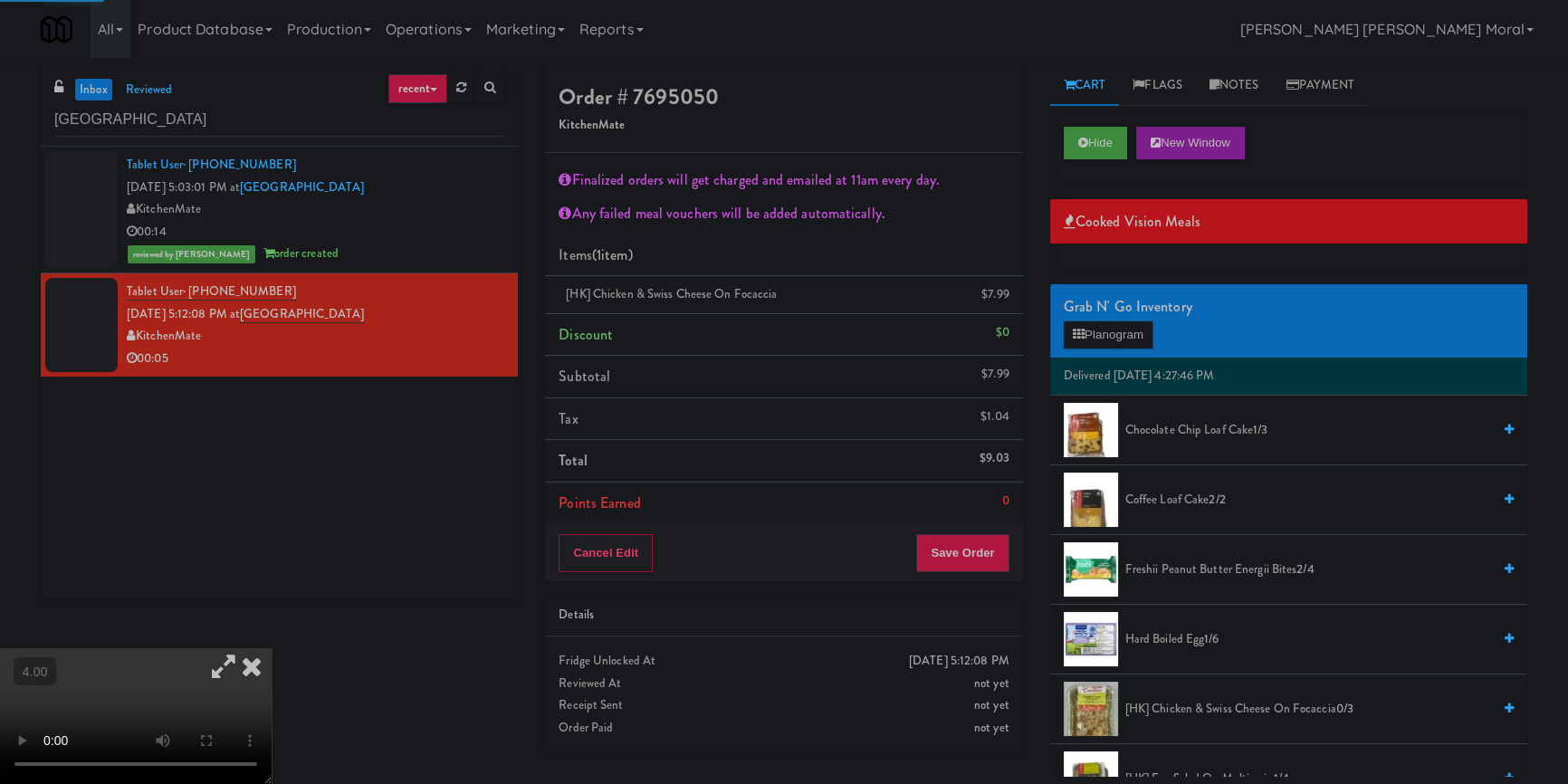
click at [272, 649] on icon at bounding box center [252, 667] width 40 height 37
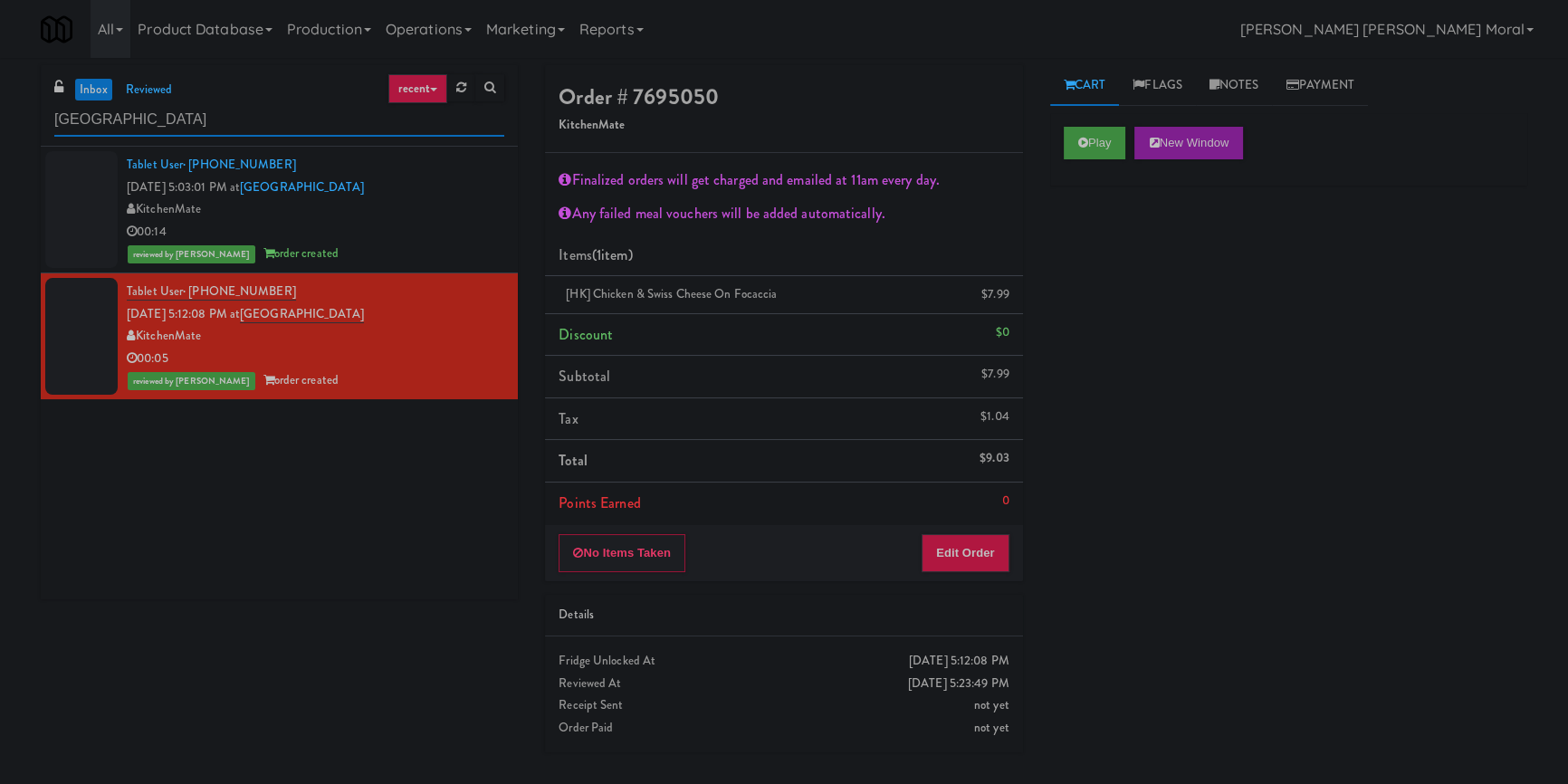
click at [152, 133] on input "[GEOGRAPHIC_DATA]" at bounding box center [279, 120] width 450 height 34
click at [152, 130] on input "[GEOGRAPHIC_DATA]" at bounding box center [279, 120] width 450 height 34
paste input "Uptown 550 Cooler #2"
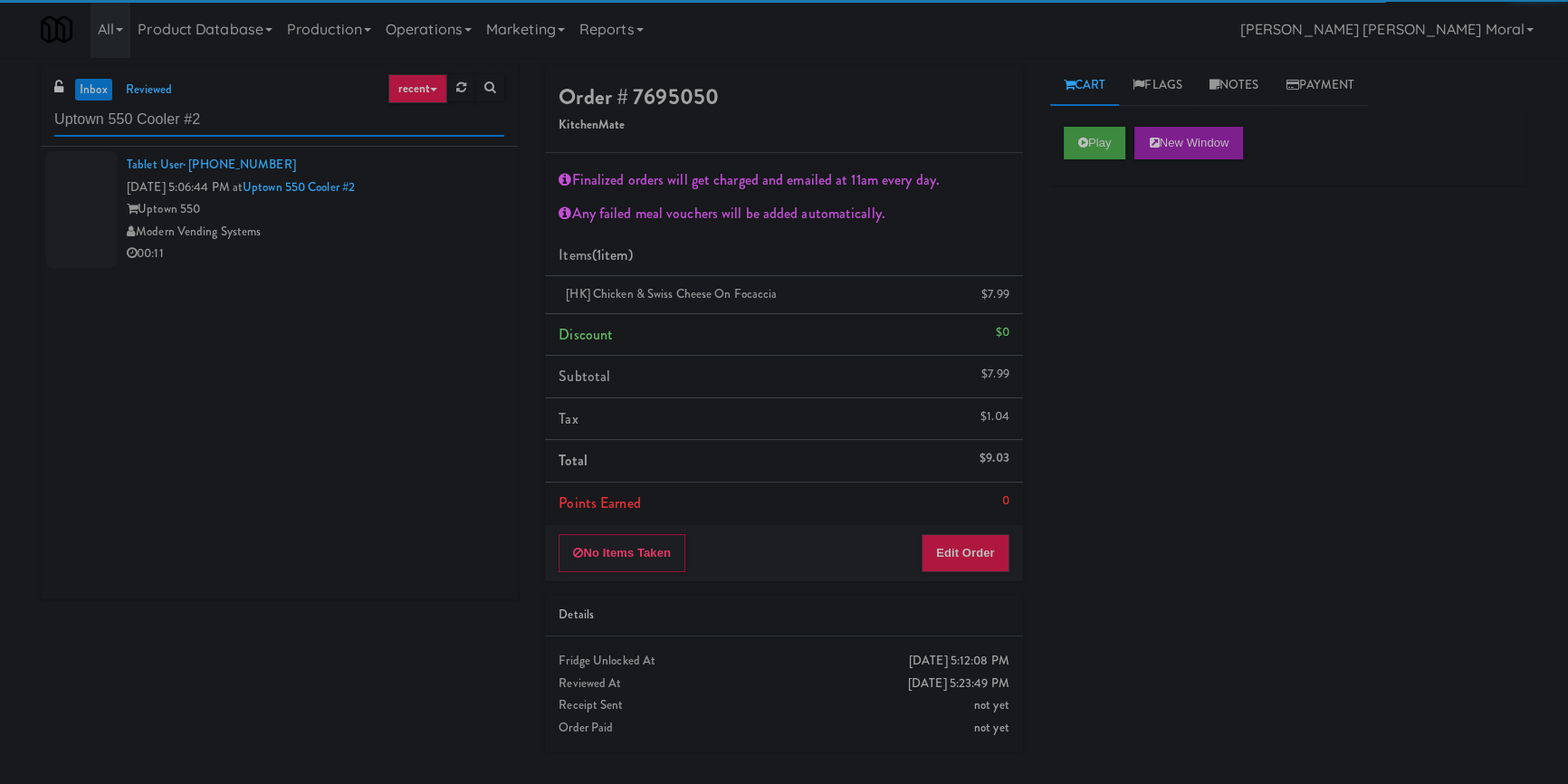
type input "Uptown 550 Cooler #2"
click at [408, 225] on div "Modern Vending Systems" at bounding box center [316, 232] width 378 height 23
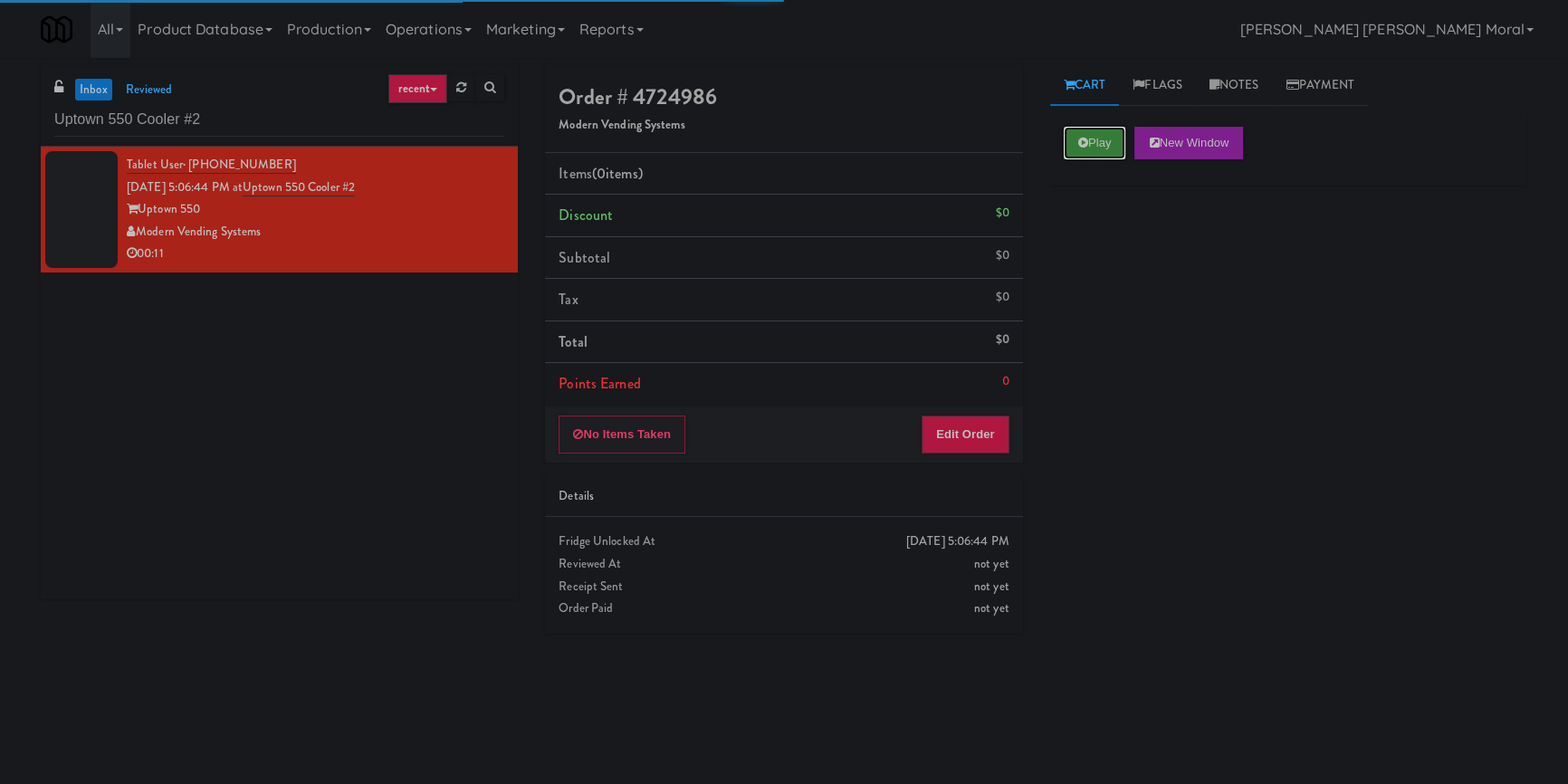
click at [1070, 150] on button "Play" at bounding box center [1095, 143] width 62 height 33
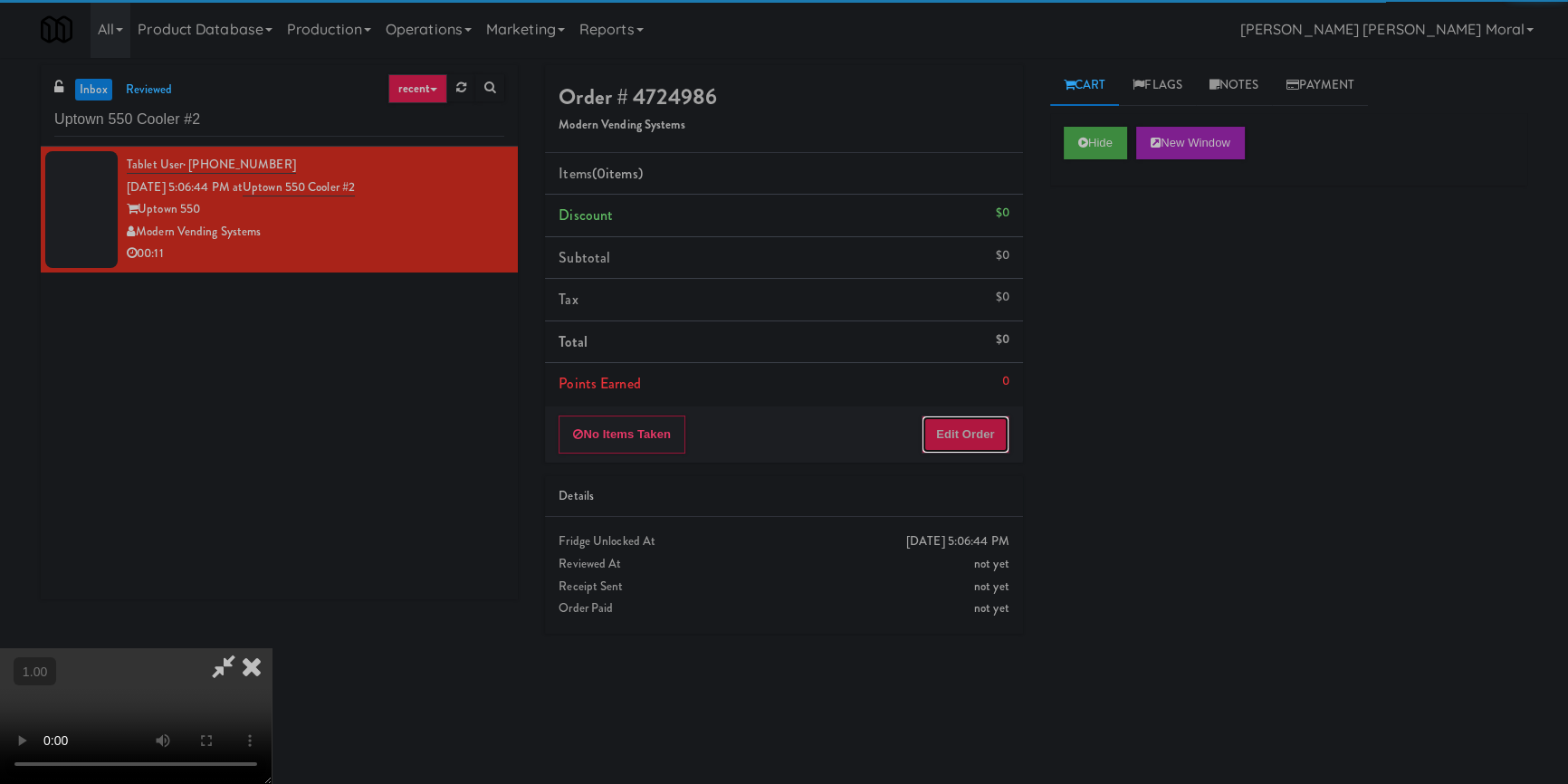
click at [950, 431] on button "Edit Order" at bounding box center [965, 435] width 88 height 38
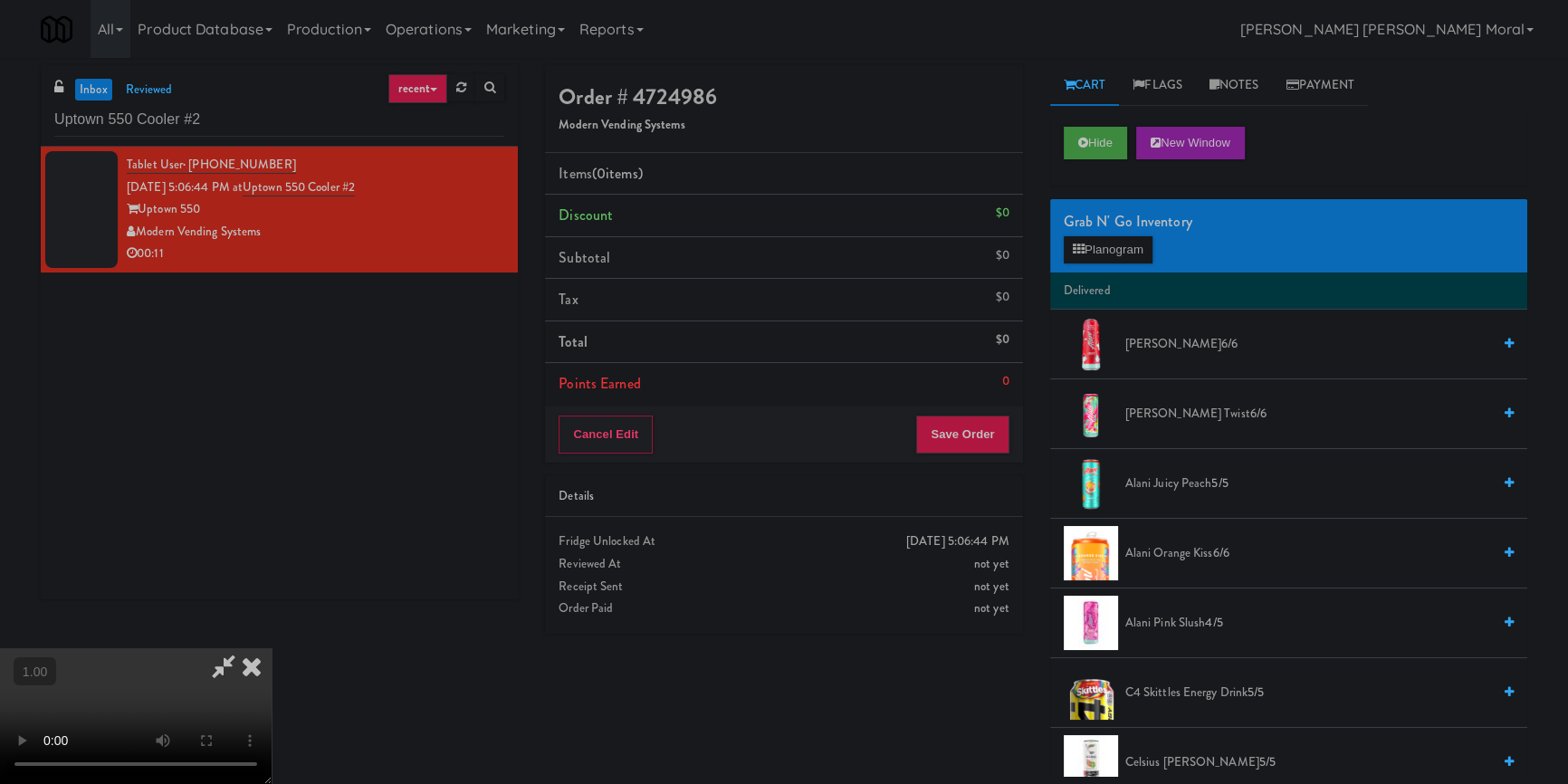
scroll to position [254, 0]
click at [272, 649] on video at bounding box center [136, 716] width 272 height 136
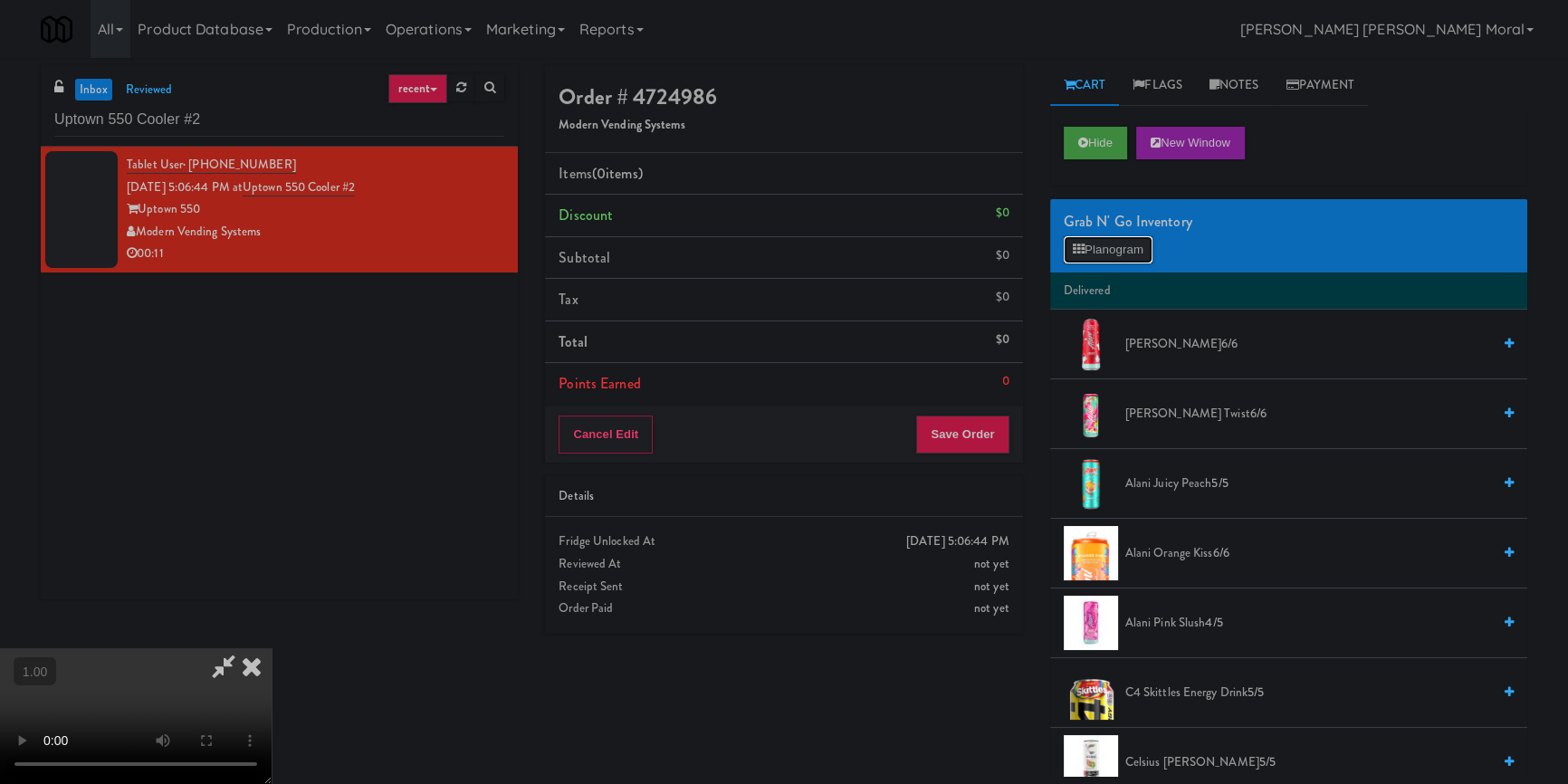
click at [1096, 248] on button "Planogram" at bounding box center [1107, 250] width 88 height 27
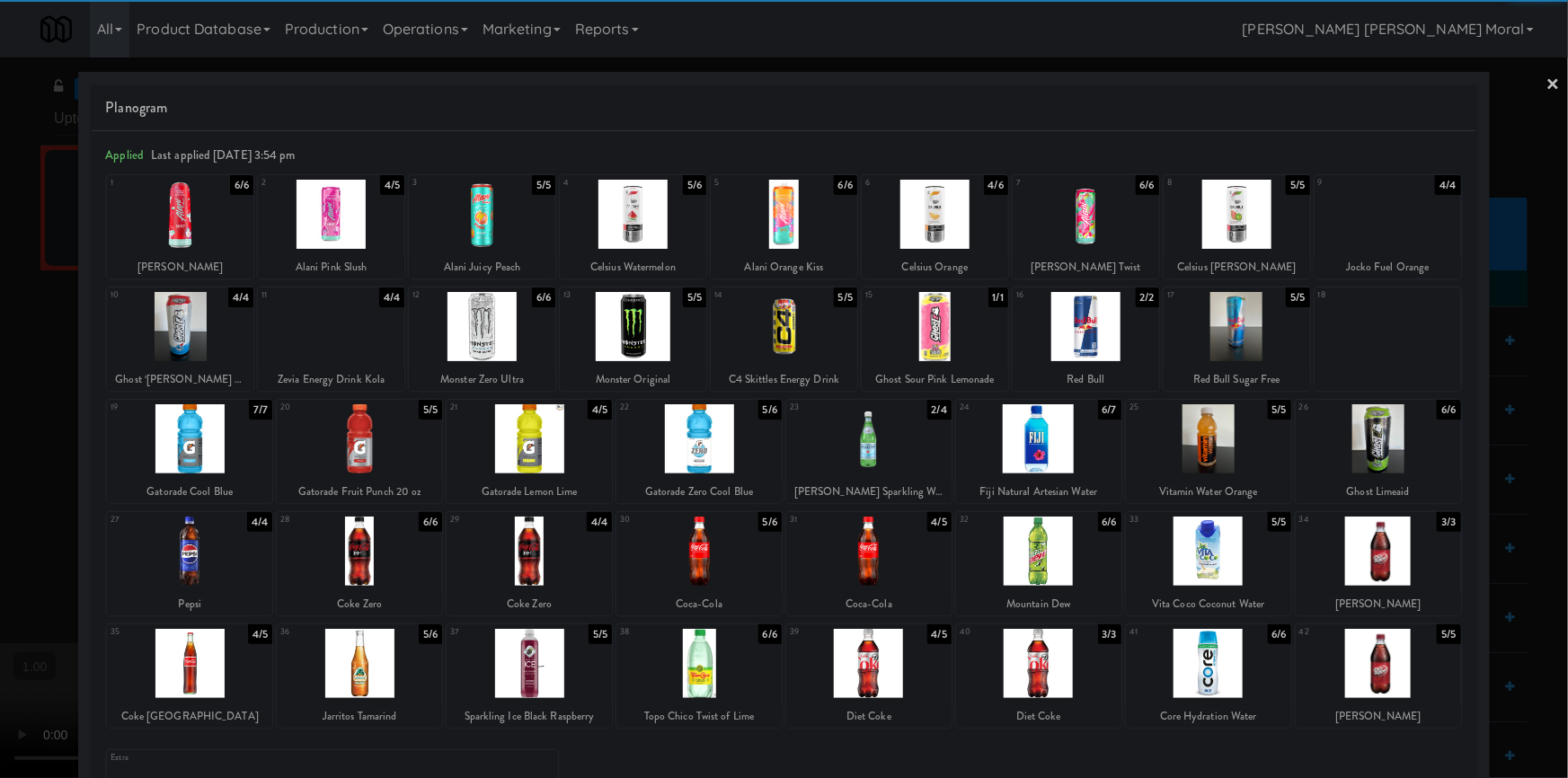
click at [198, 544] on div at bounding box center [189, 552] width 166 height 69
drag, startPoint x: 0, startPoint y: 392, endPoint x: 28, endPoint y: 374, distance: 33.3
click at [0, 383] on div at bounding box center [784, 389] width 1568 height 778
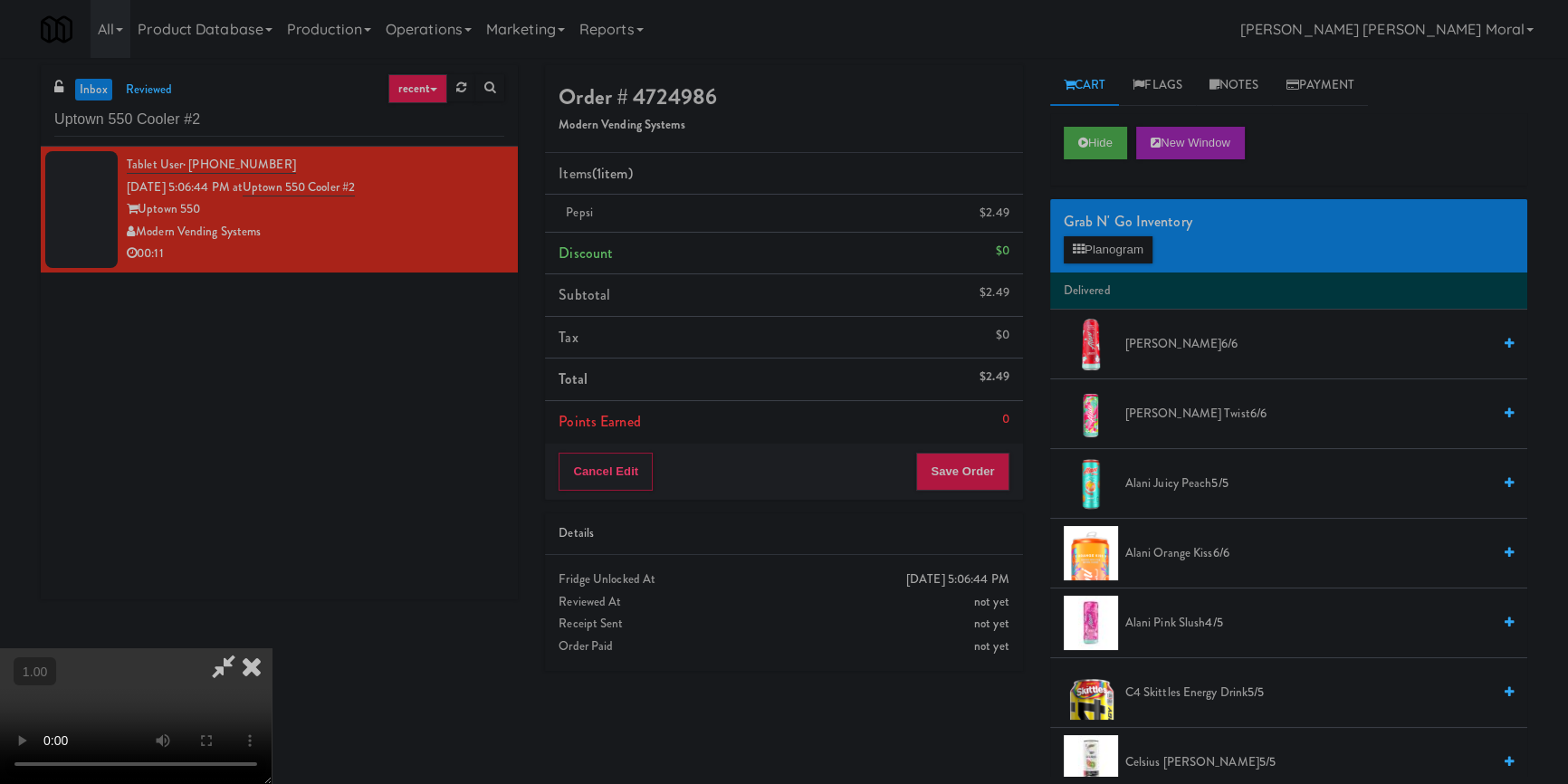
click at [272, 649] on icon at bounding box center [252, 667] width 40 height 37
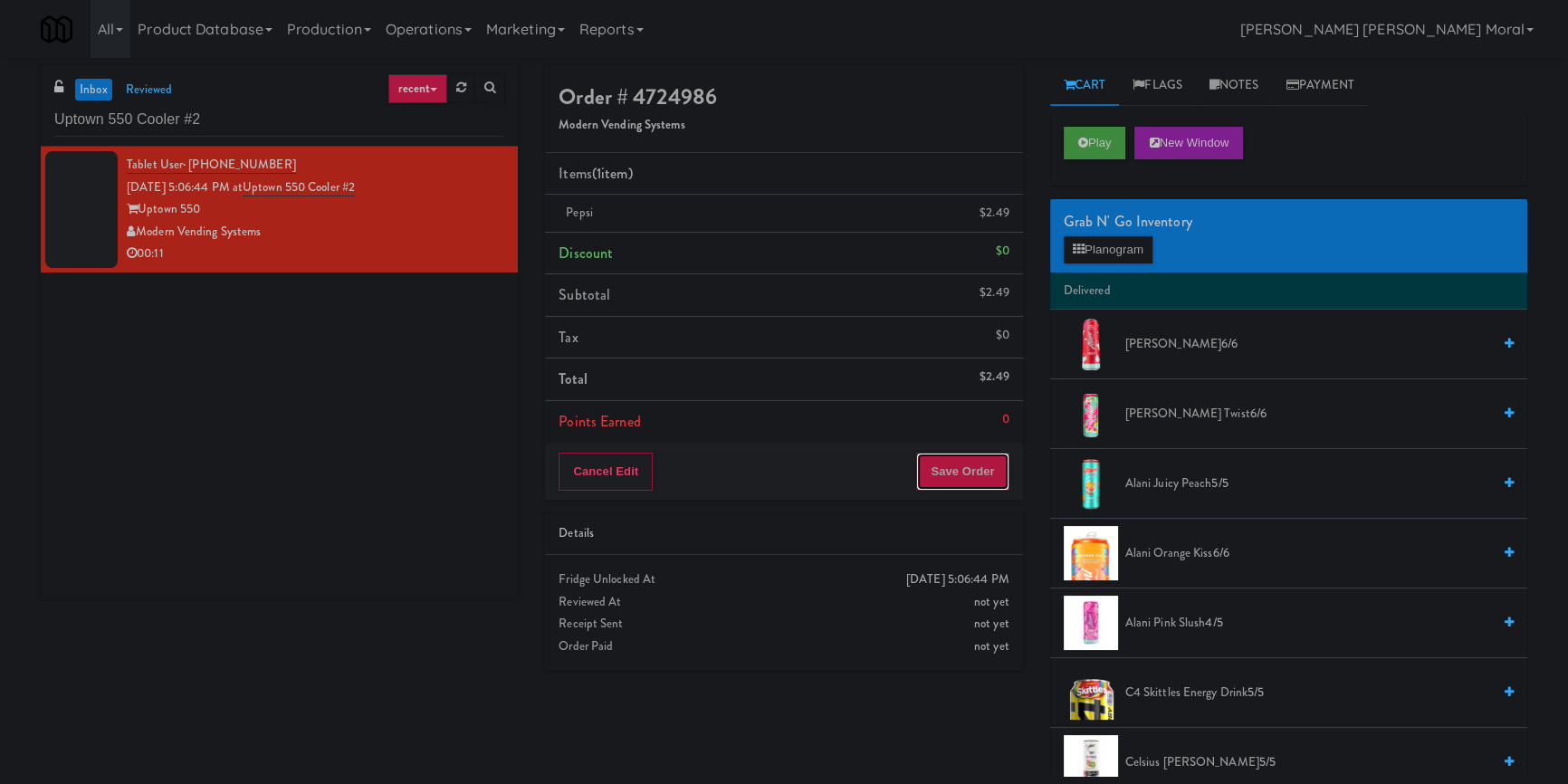
click at [946, 463] on button "Save Order" at bounding box center [961, 472] width 92 height 38
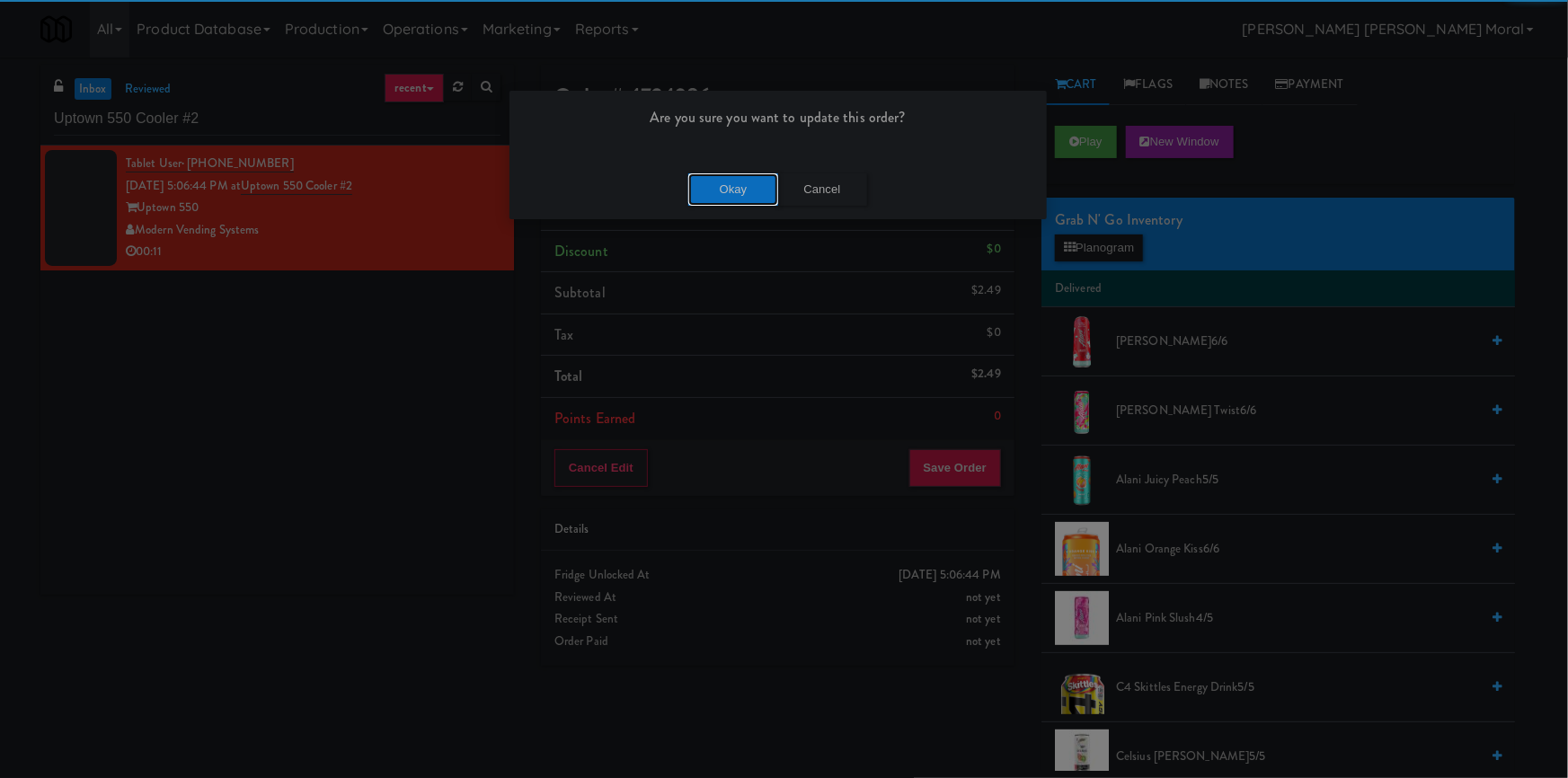
click at [717, 185] on button "Okay" at bounding box center [732, 190] width 90 height 33
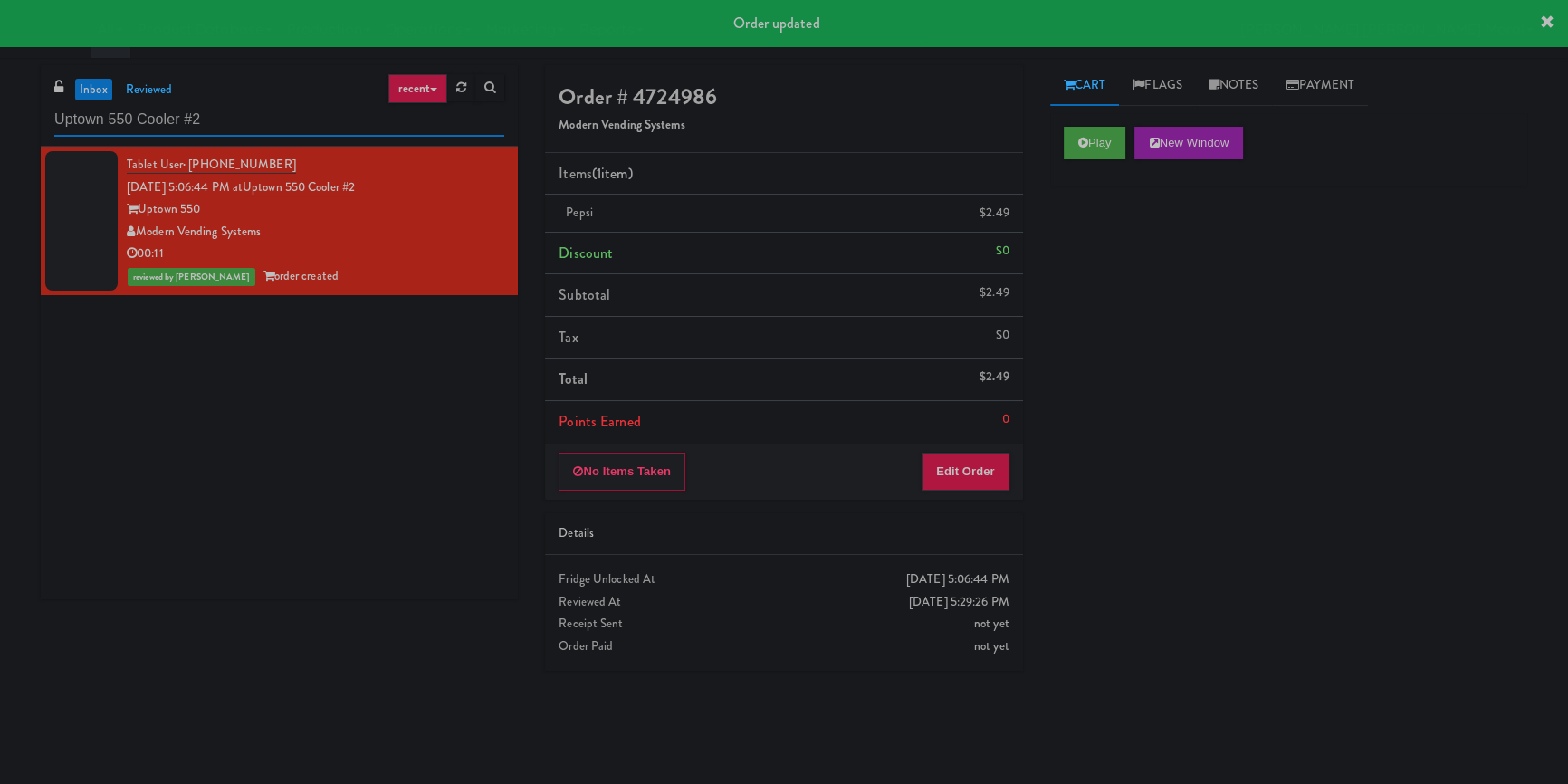
drag, startPoint x: 266, startPoint y: 127, endPoint x: 7, endPoint y: 150, distance: 260.0
click at [0, 141] on div "inbox reviewed recent all unclear take inventory issue suspicious failed recent…" at bounding box center [784, 421] width 1568 height 712
paste input "[PERSON_NAME] Tower Fridge"
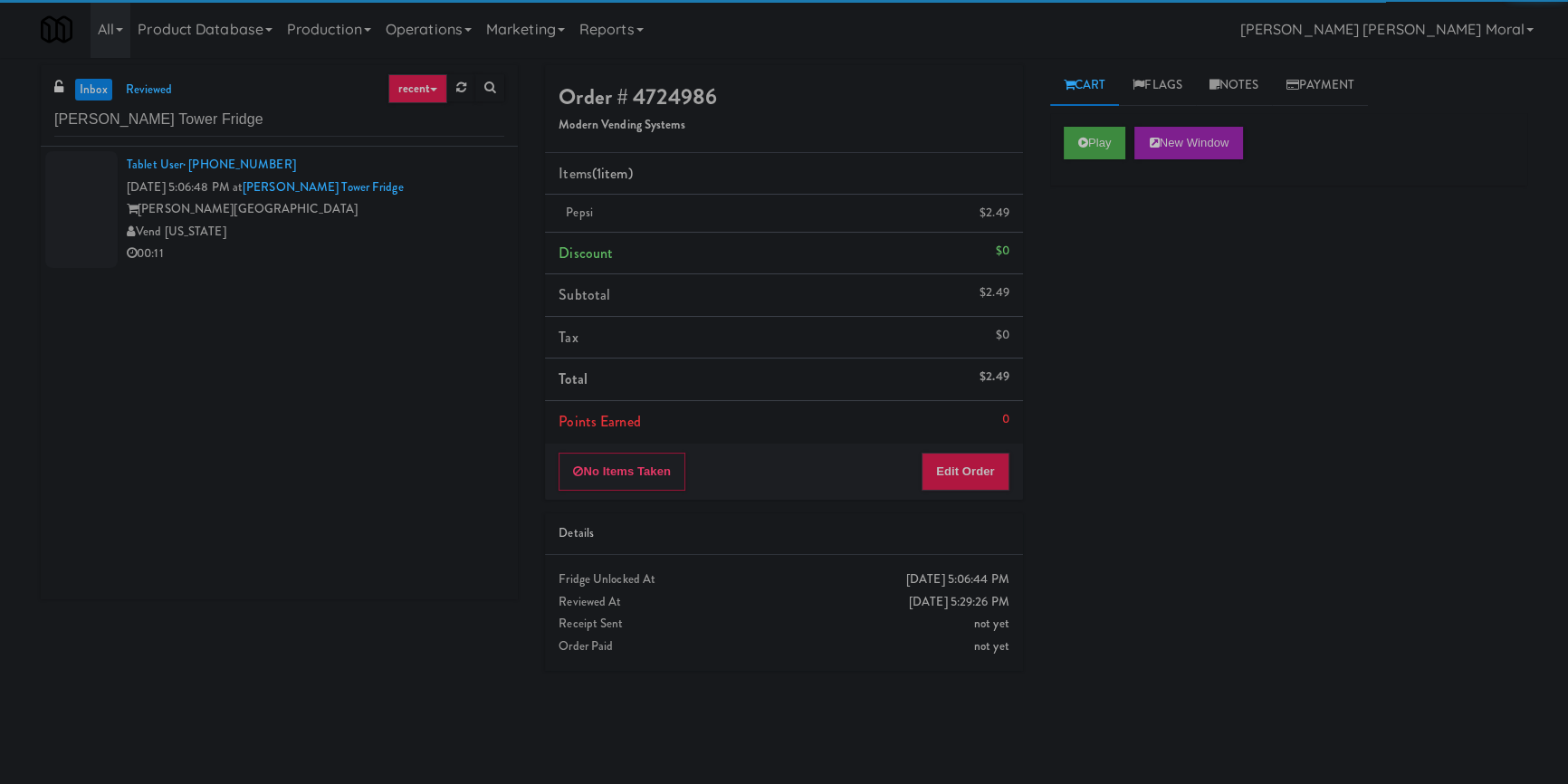
click at [460, 227] on div "Vend [US_STATE]" at bounding box center [316, 232] width 378 height 23
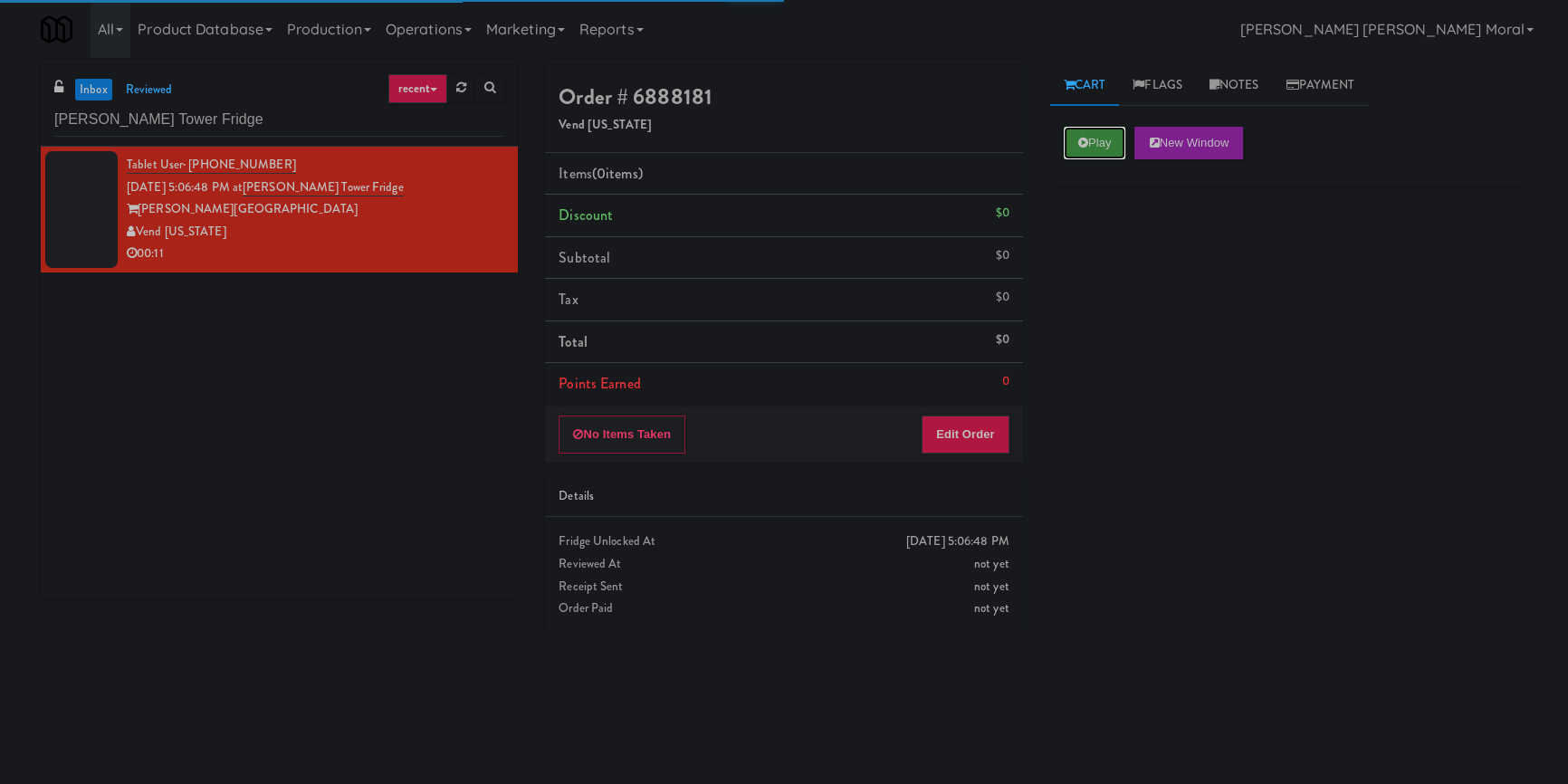
click at [1081, 137] on icon at bounding box center [1083, 142] width 10 height 12
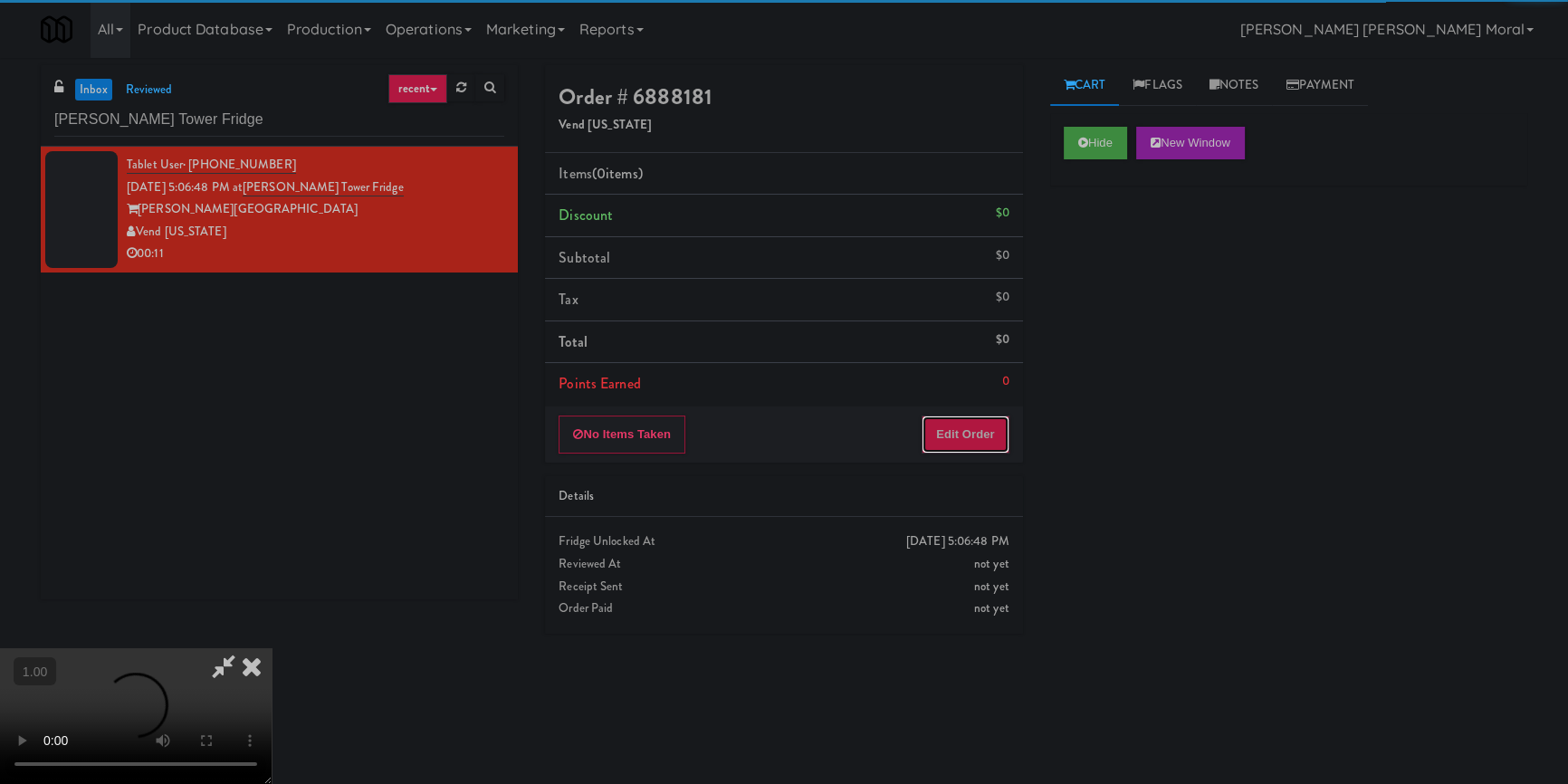
click at [940, 434] on button "Edit Order" at bounding box center [965, 435] width 88 height 38
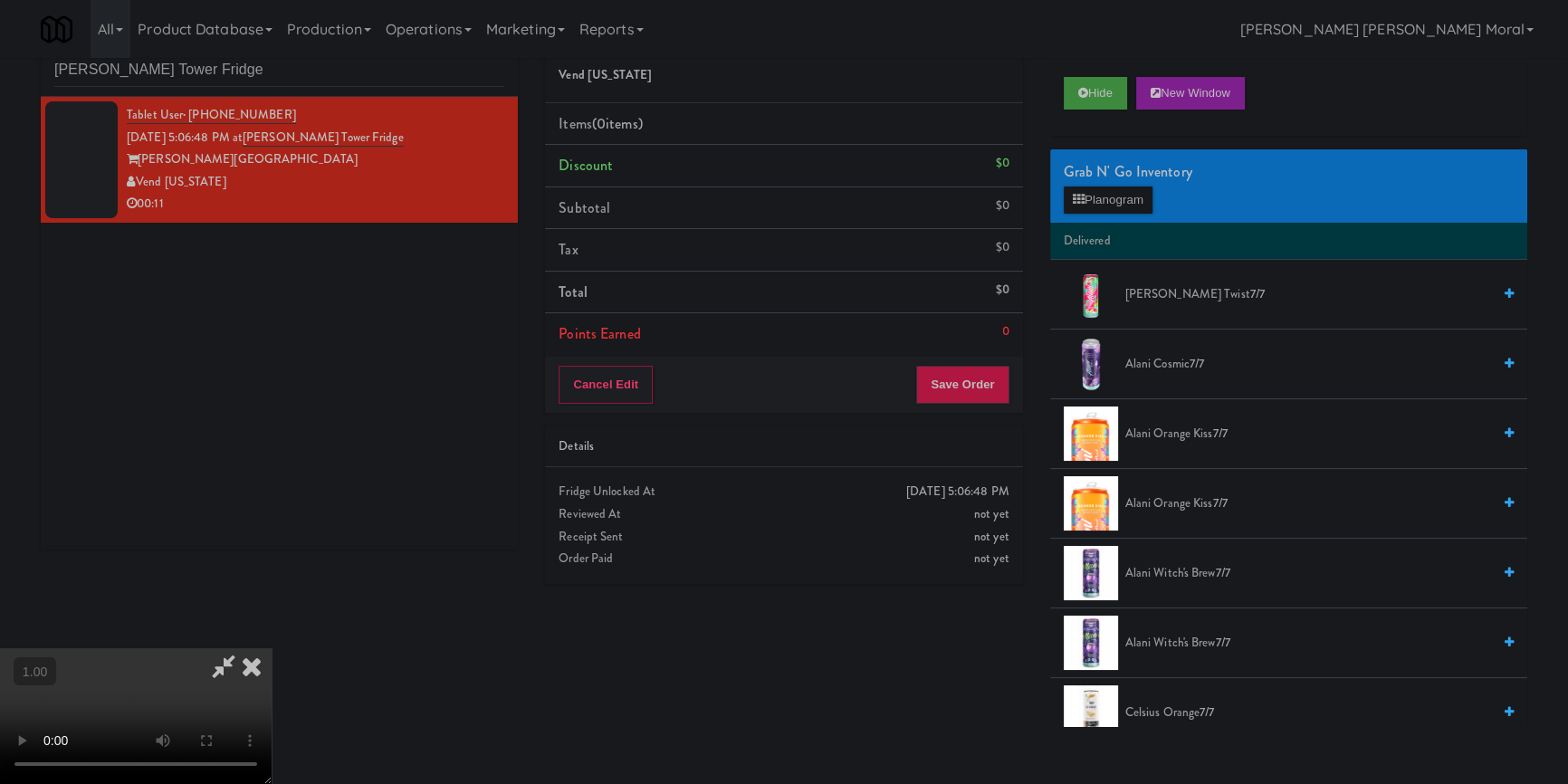
scroll to position [57, 0]
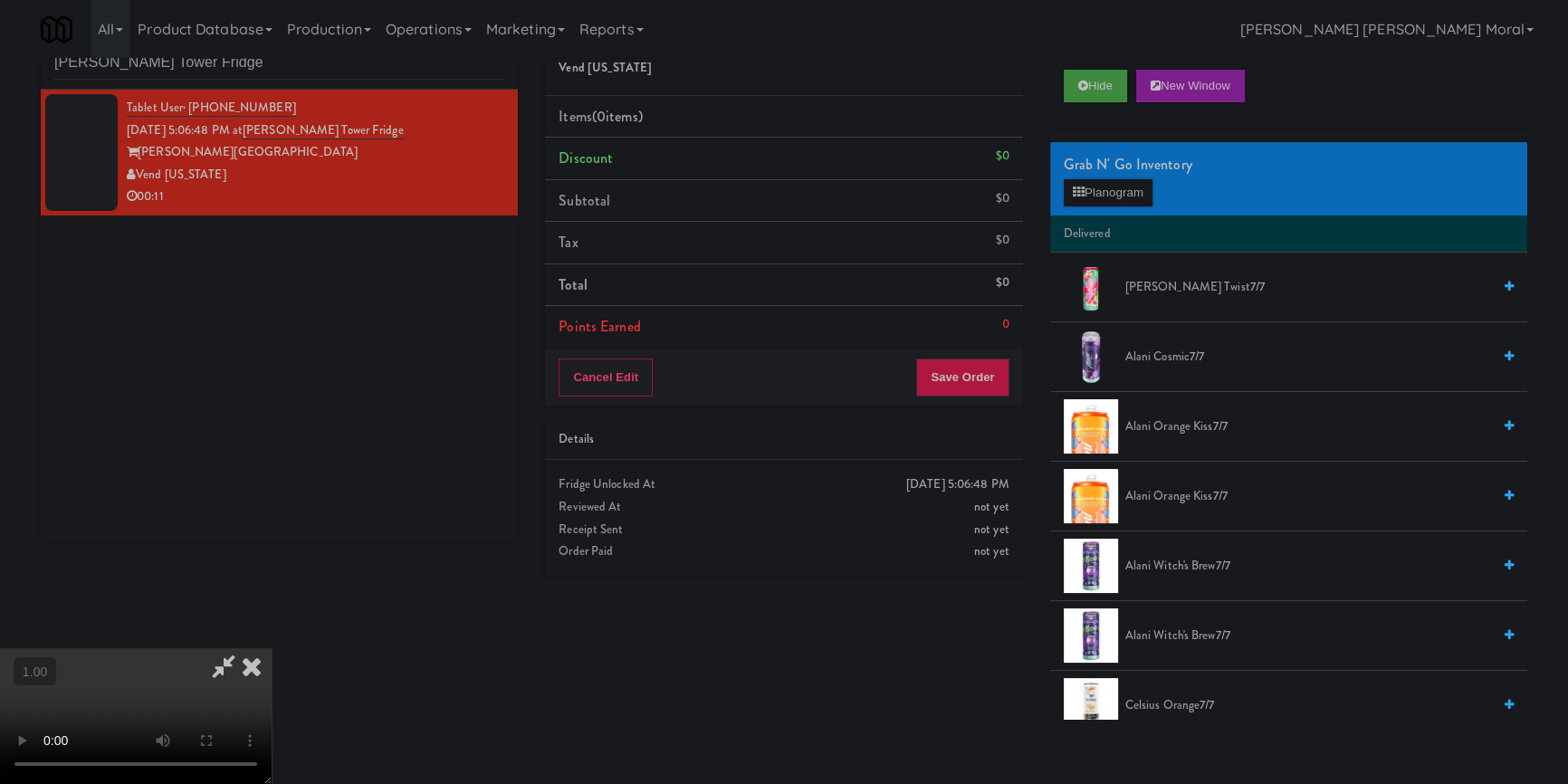
click at [272, 649] on video at bounding box center [136, 716] width 272 height 136
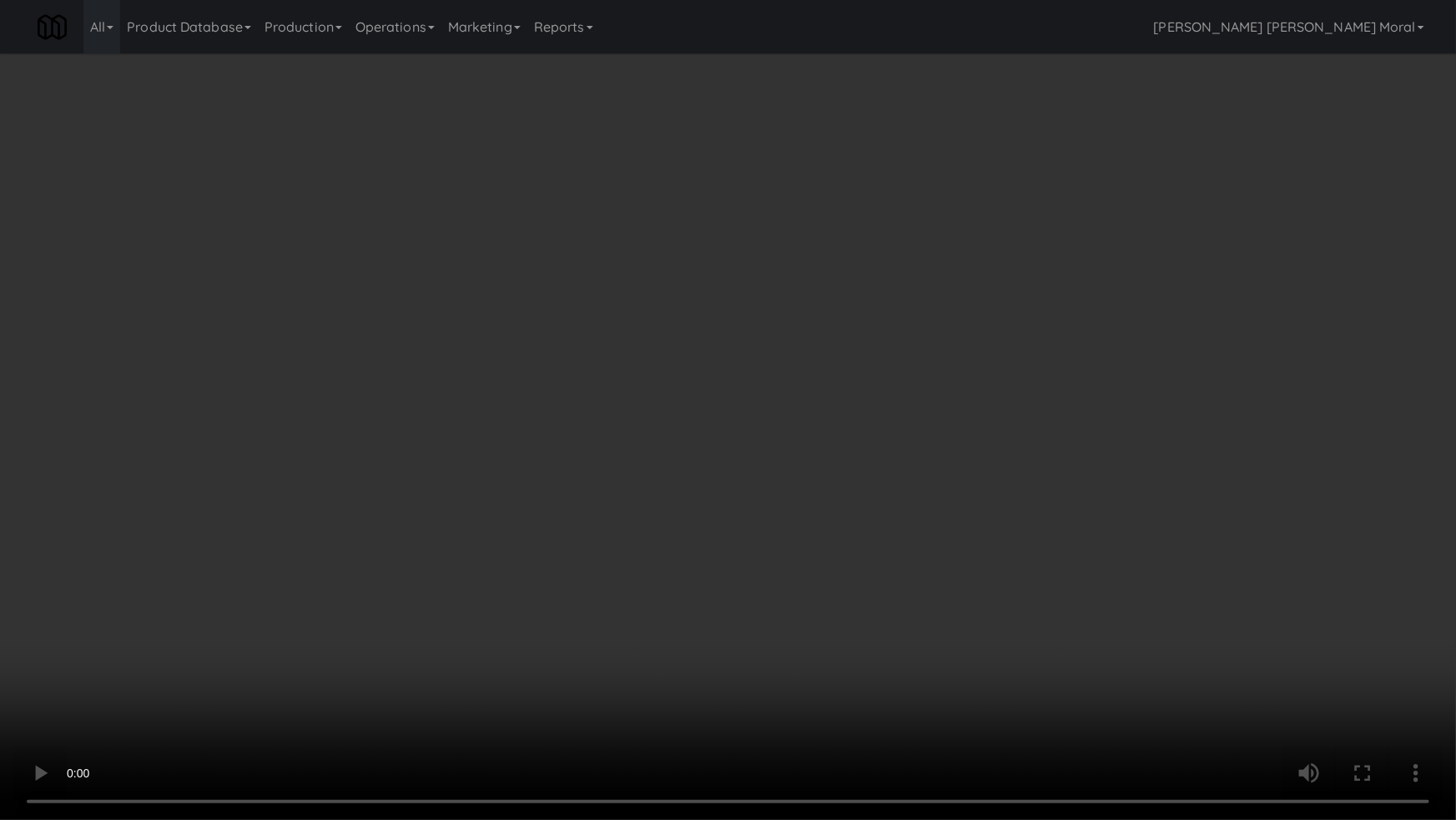
click at [588, 463] on video at bounding box center [728, 410] width 1456 height 820
click at [587, 463] on video at bounding box center [728, 410] width 1456 height 820
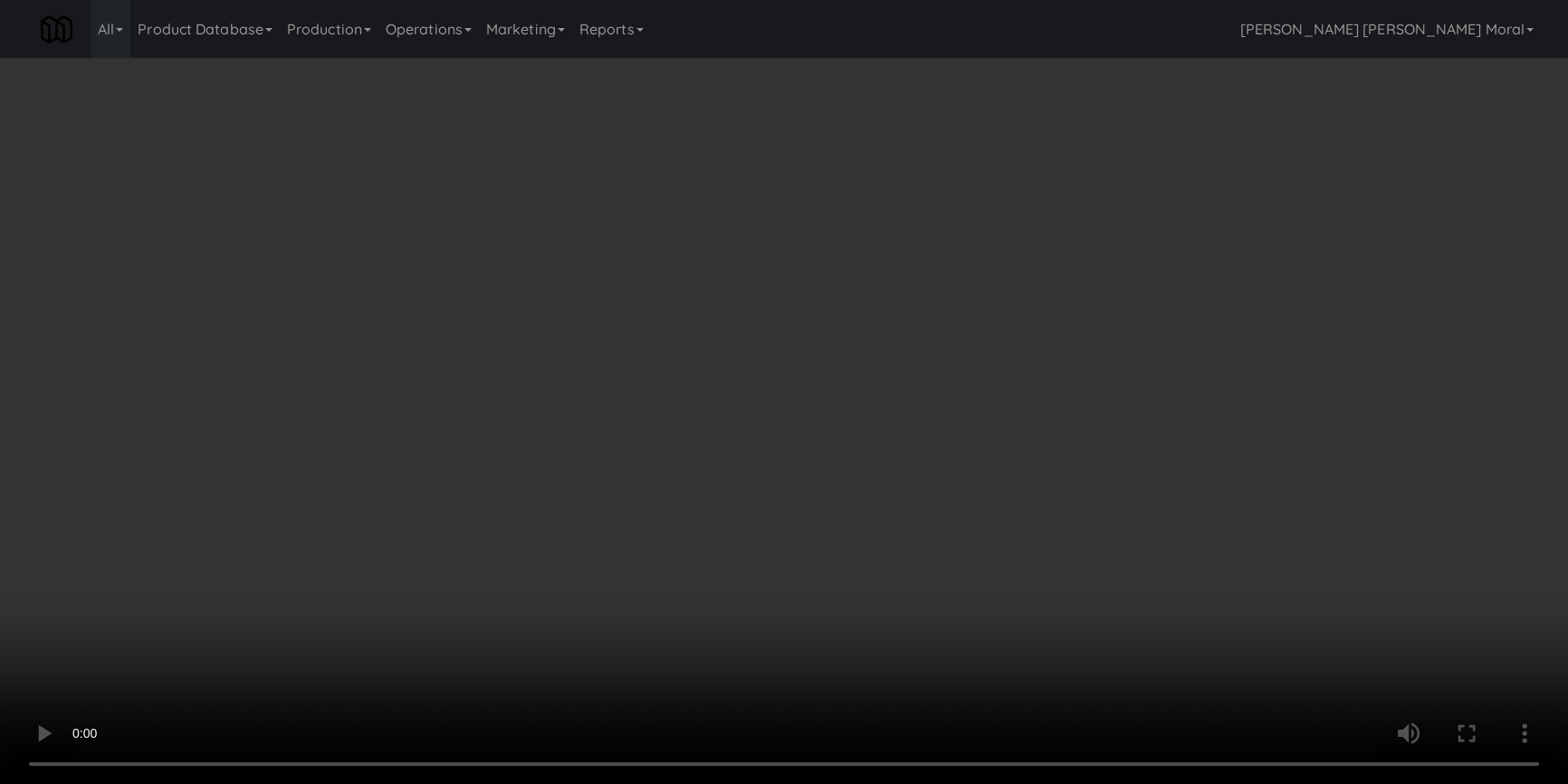
click at [1091, 215] on li "Delivered" at bounding box center [1288, 235] width 477 height 38
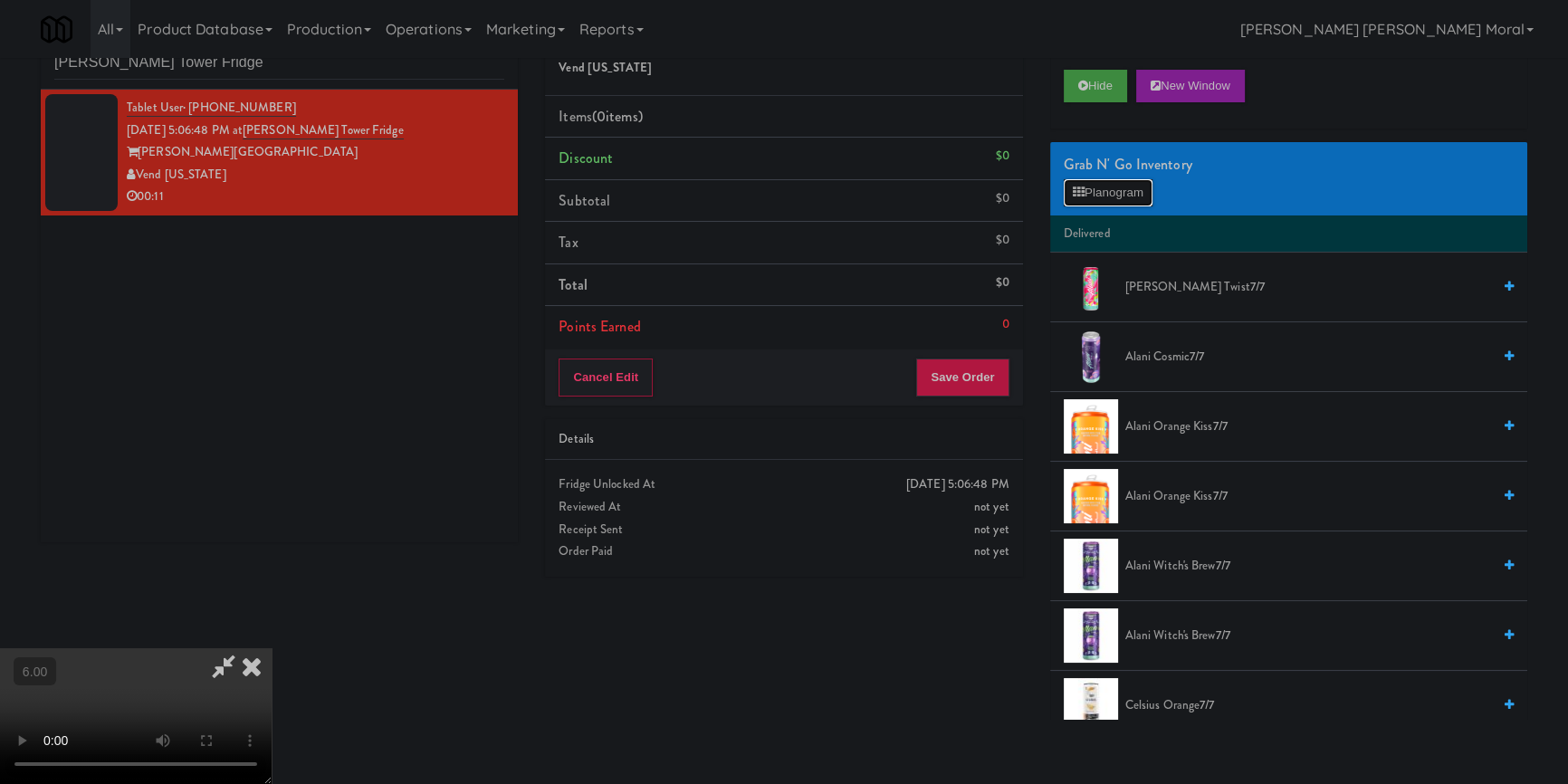
click at [1096, 194] on button "Planogram" at bounding box center [1107, 193] width 88 height 27
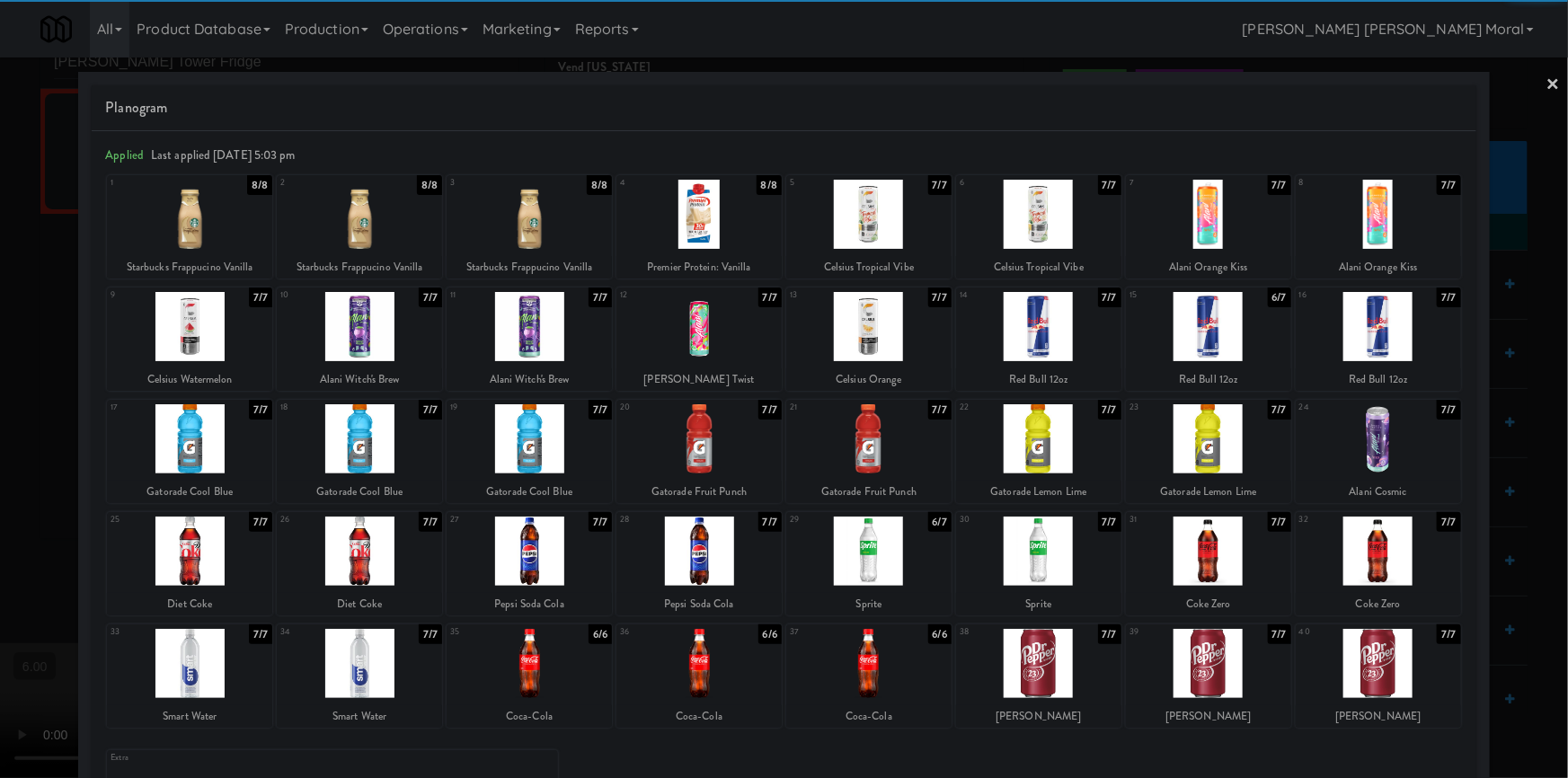
click at [1348, 677] on div at bounding box center [1378, 664] width 166 height 69
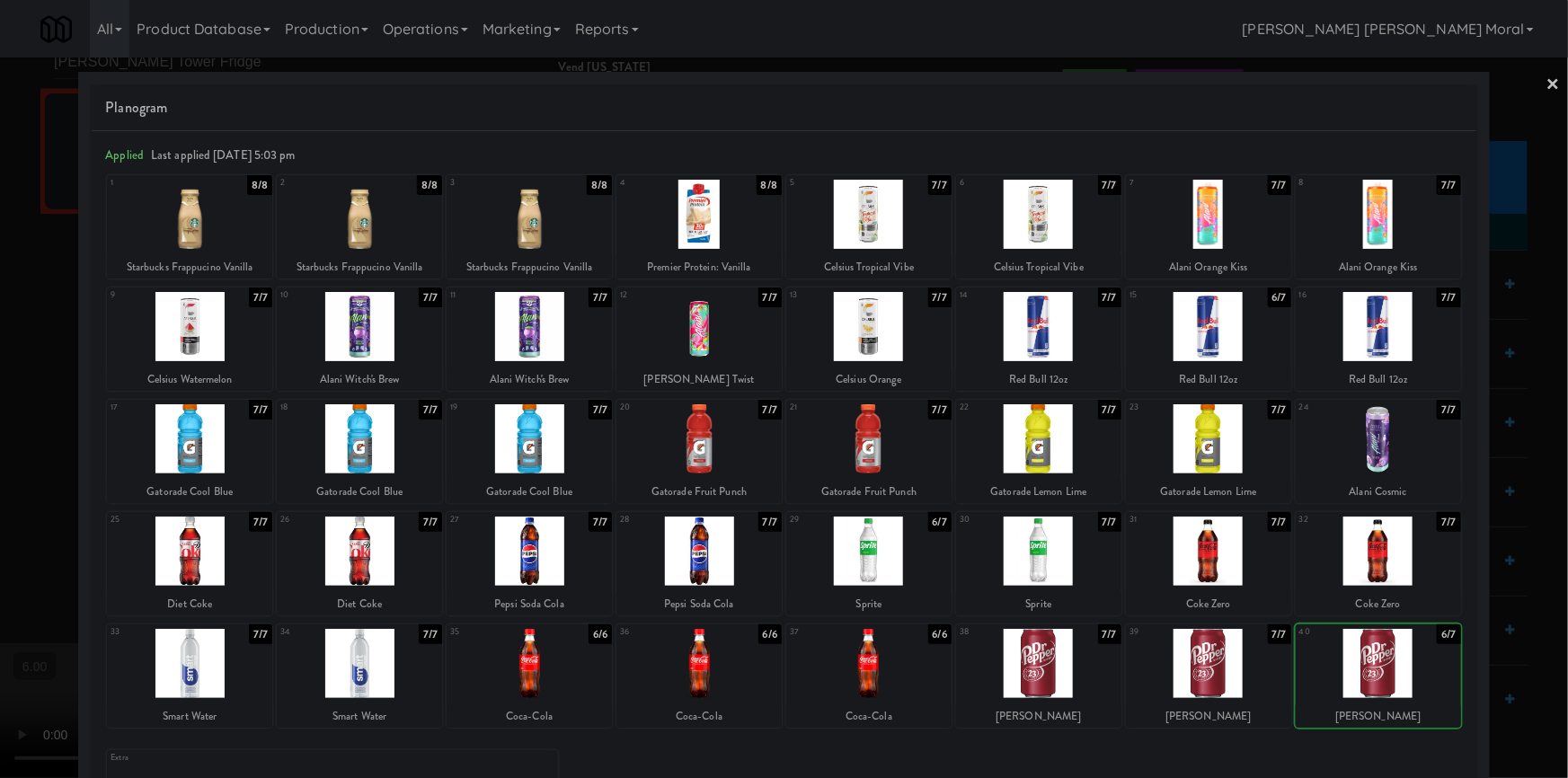
click at [1238, 656] on div at bounding box center [1209, 664] width 166 height 69
click at [0, 184] on div at bounding box center [784, 389] width 1568 height 778
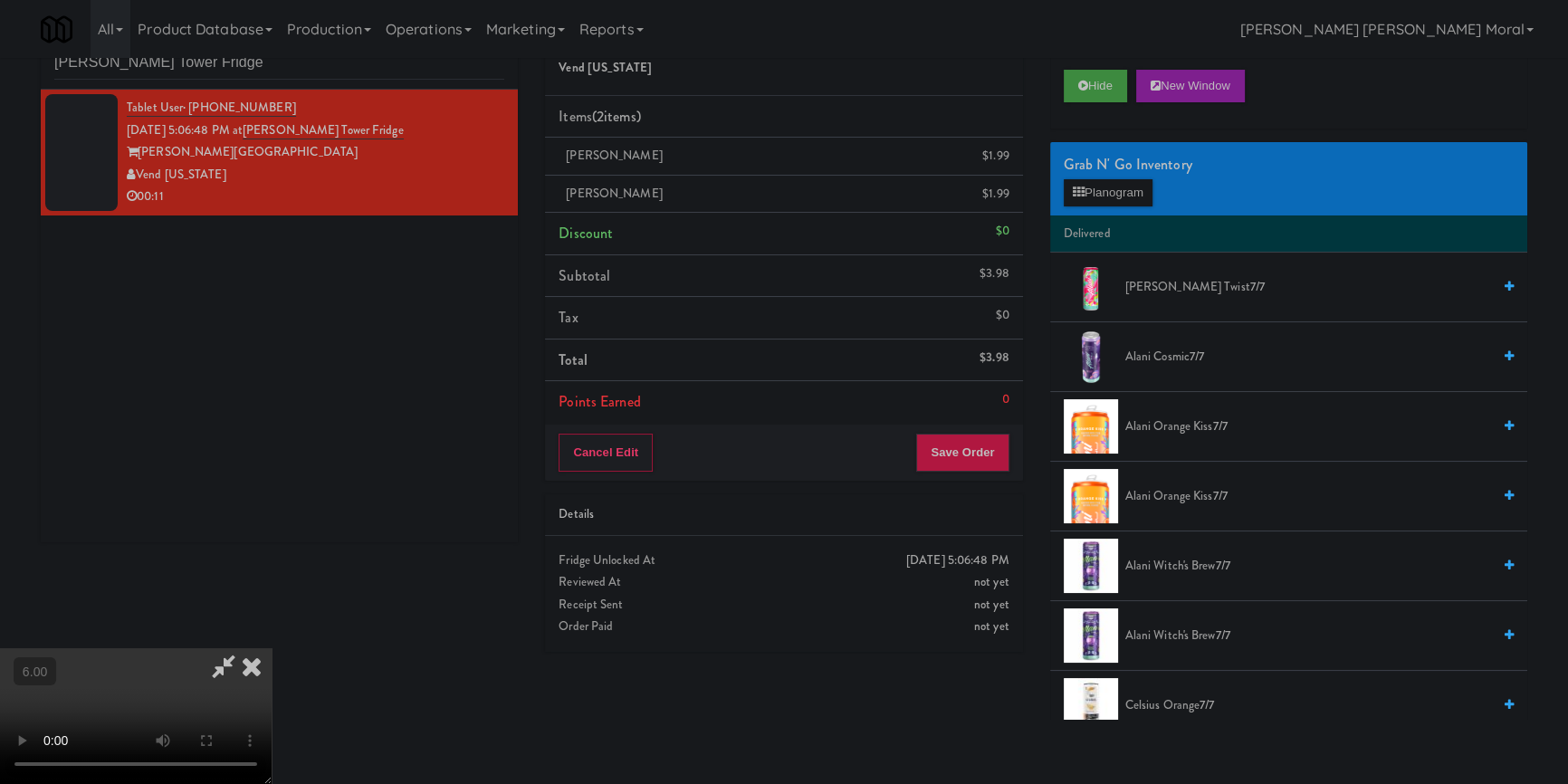
click at [272, 649] on icon at bounding box center [252, 667] width 40 height 37
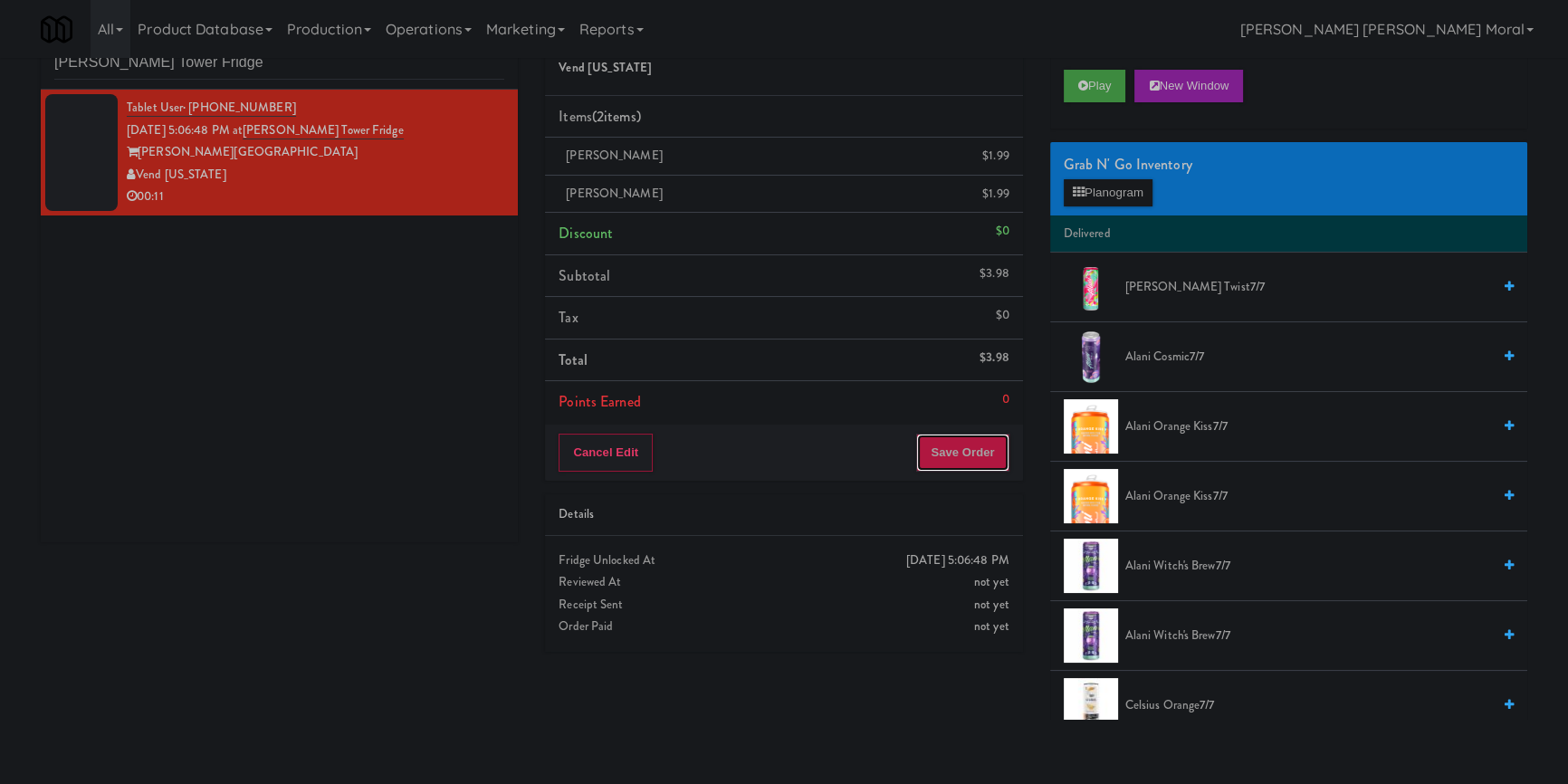
click at [955, 436] on button "Save Order" at bounding box center [961, 453] width 92 height 38
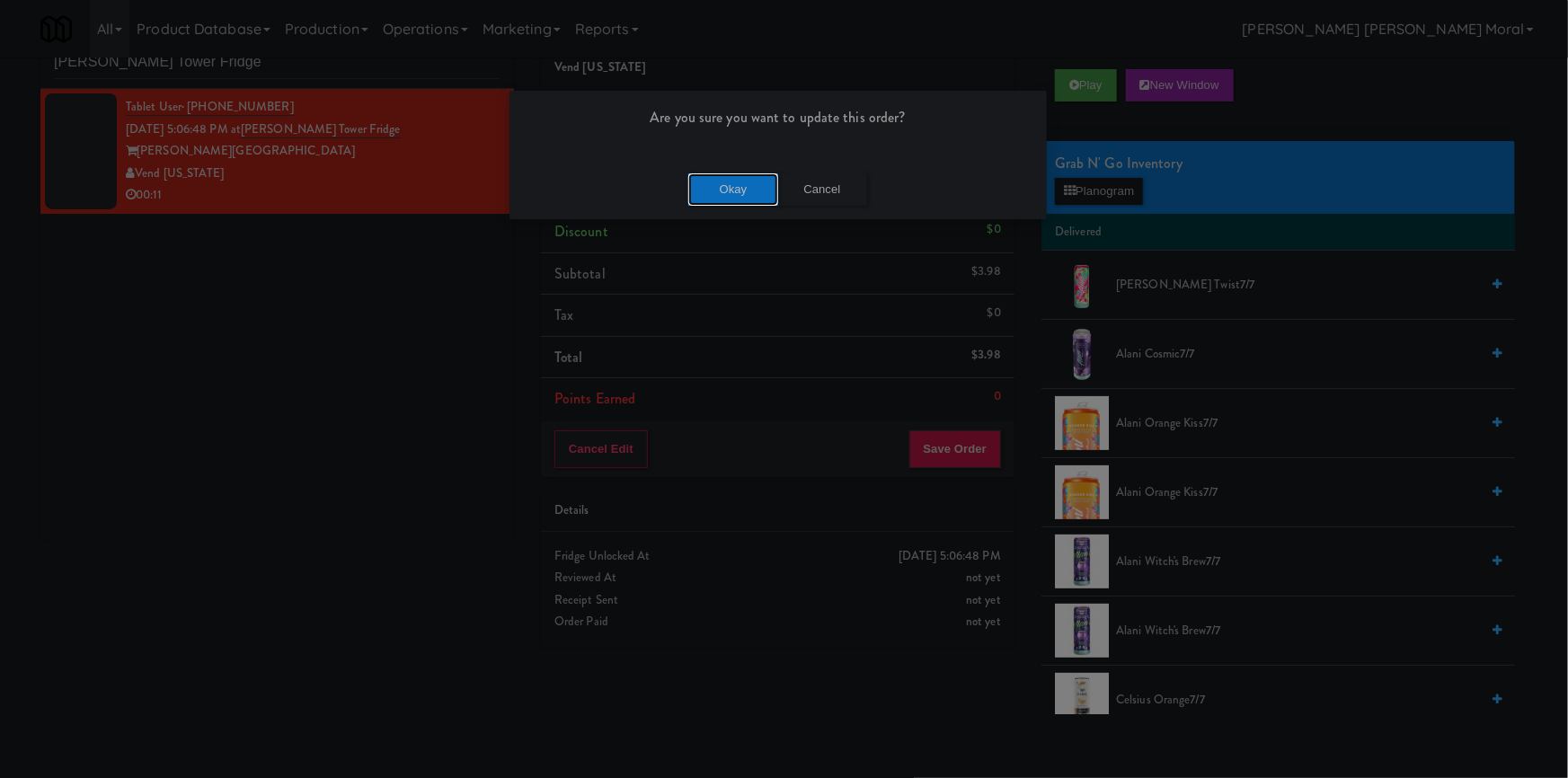
click at [764, 178] on button "Okay" at bounding box center [732, 190] width 90 height 33
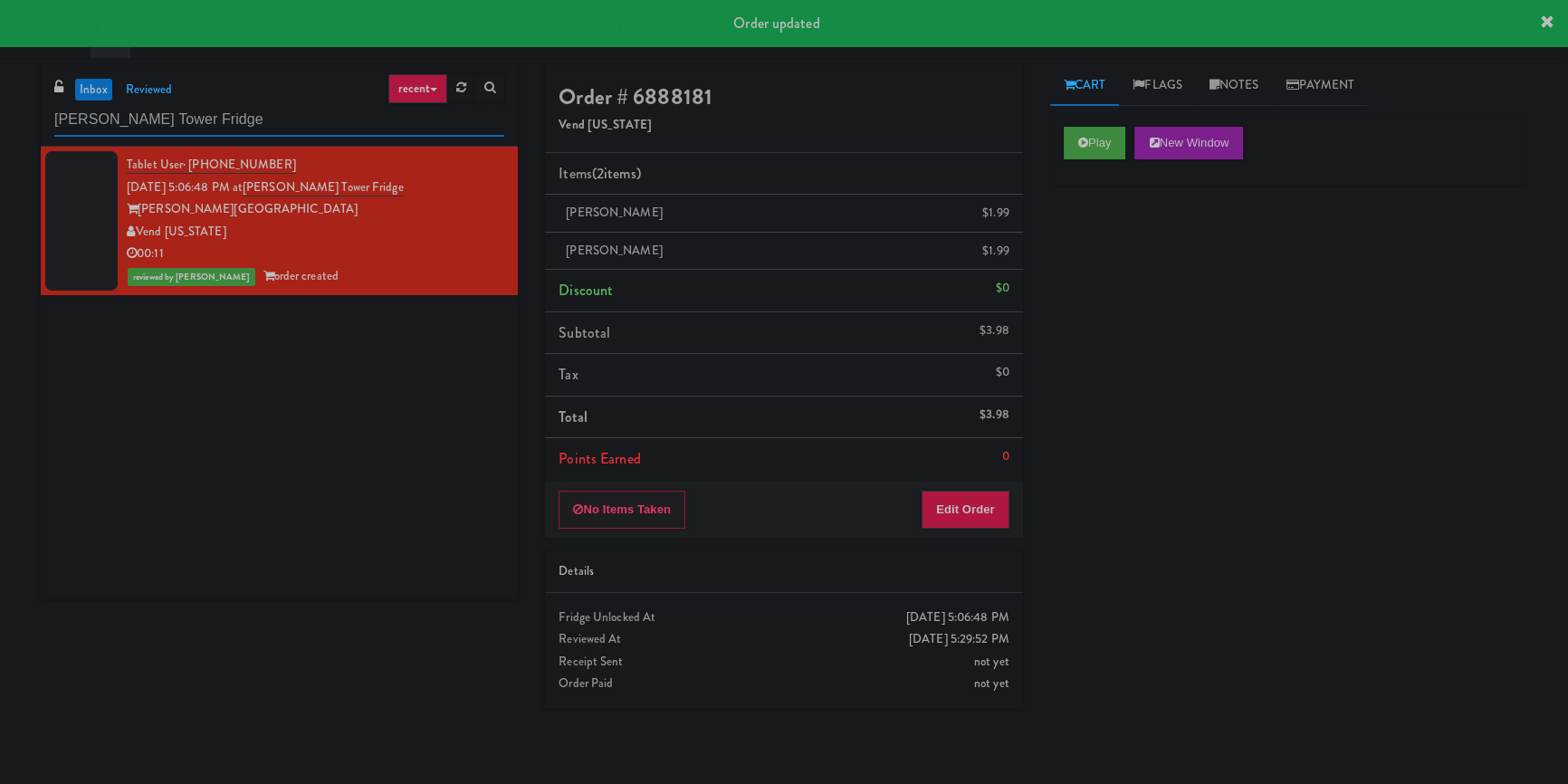
drag, startPoint x: 267, startPoint y: 110, endPoint x: 44, endPoint y: 108, distance: 223.0
click at [0, 124] on div "inbox reviewed recent all unclear take inventory issue suspicious failed recent…" at bounding box center [784, 421] width 1568 height 712
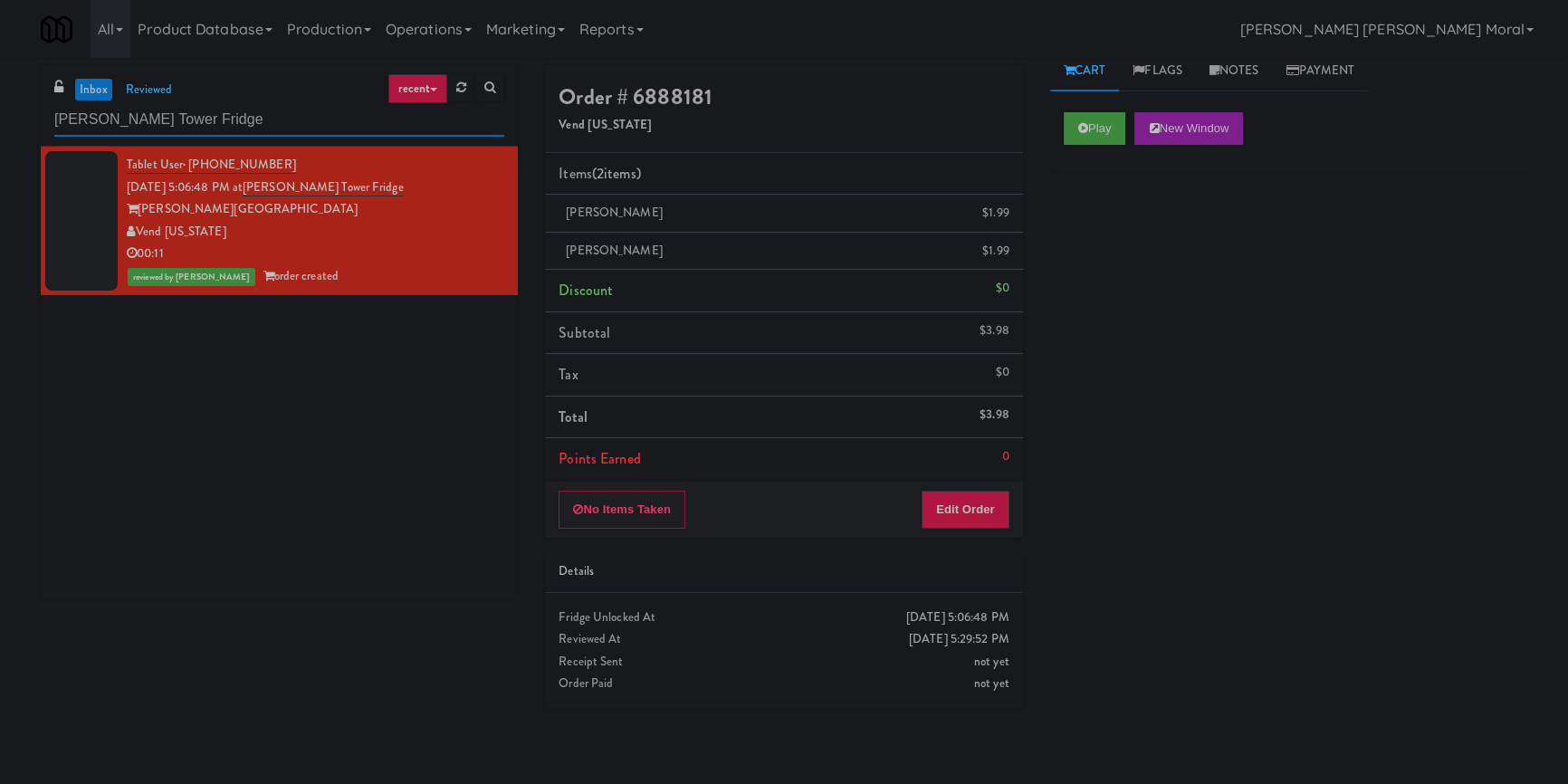
click at [162, 125] on input "[PERSON_NAME] Tower Fridge" at bounding box center [279, 120] width 450 height 34
paste input "111 W [PERSON_NAME] - Left -"
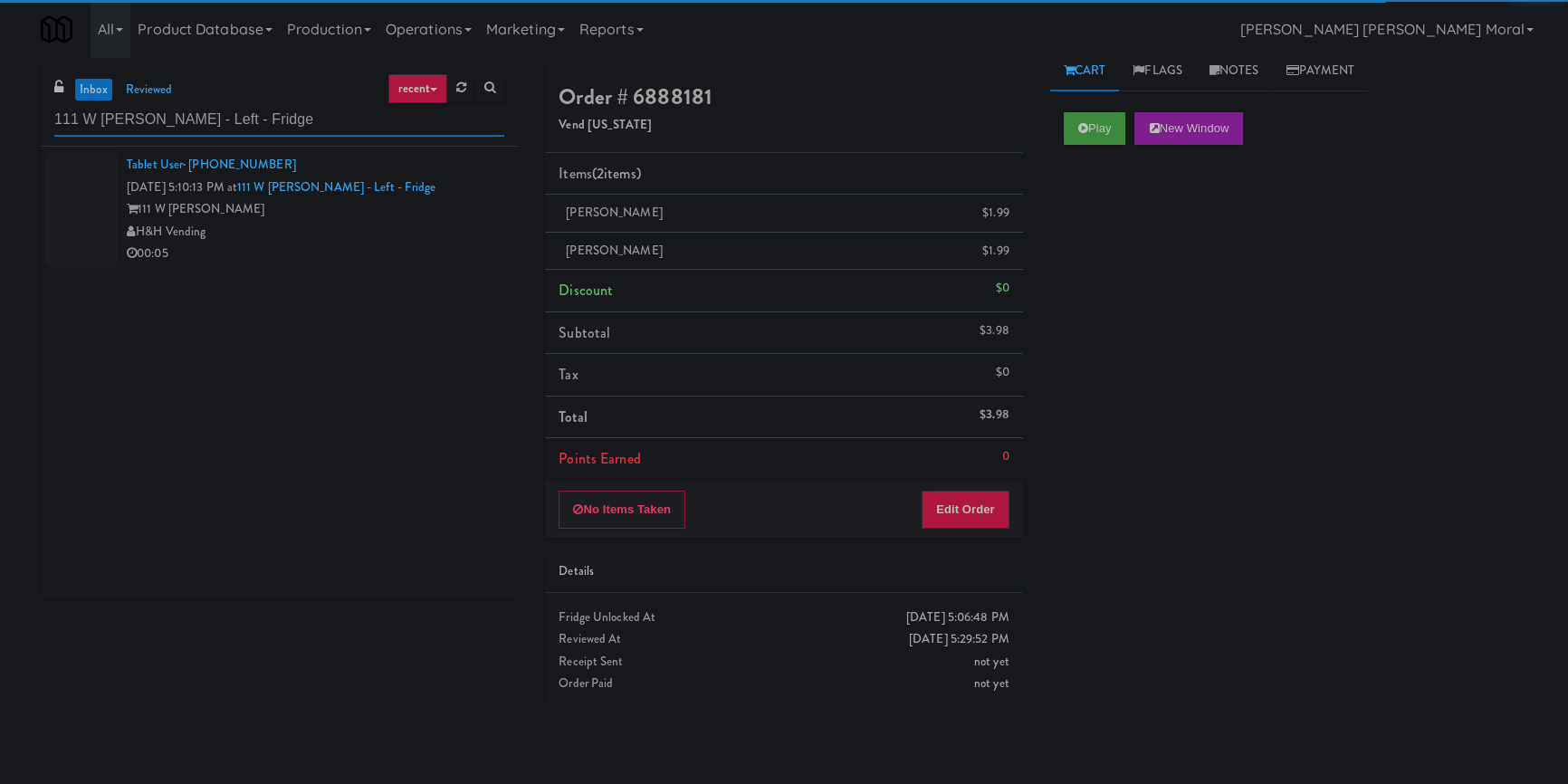
type input "111 W [PERSON_NAME] - Left - Fridge"
click at [435, 214] on div "111 W [PERSON_NAME]" at bounding box center [316, 209] width 378 height 23
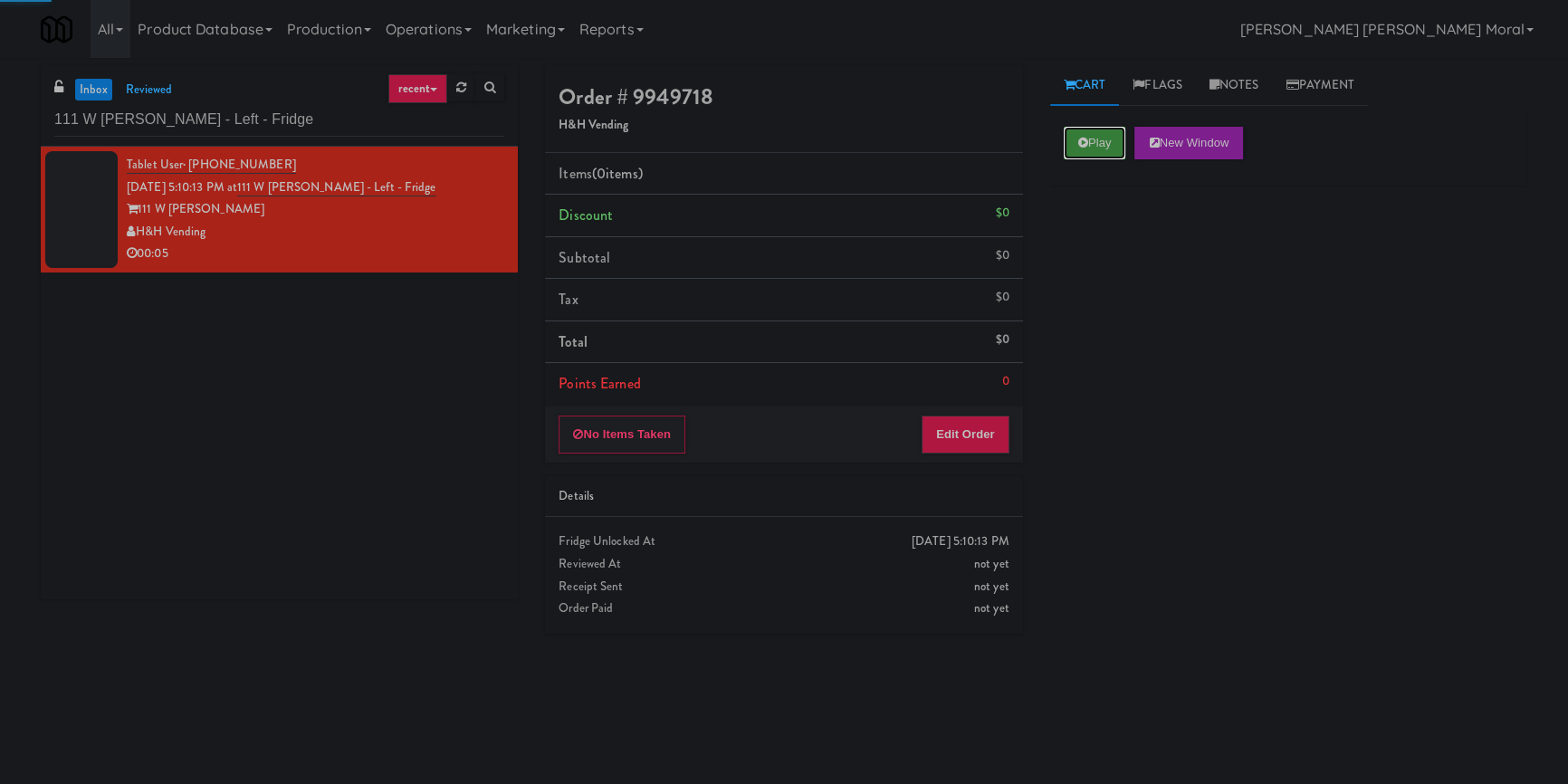
click at [1078, 141] on icon at bounding box center [1083, 142] width 10 height 12
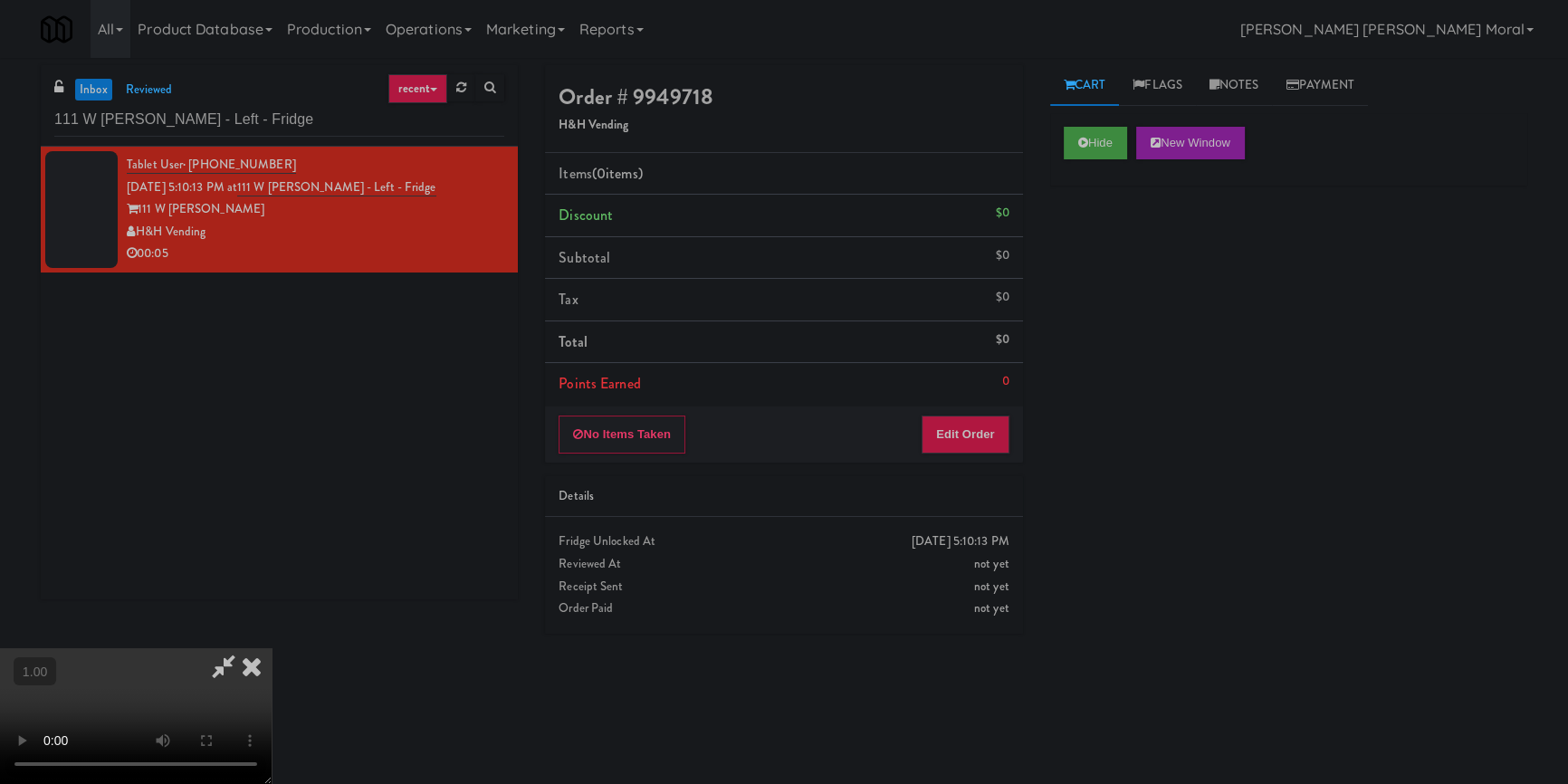
click at [1172, 589] on div "Hide New Window Primary Flag Clear Flag if unable to determine what was taken o…" at bounding box center [1288, 453] width 477 height 679
click at [272, 649] on video at bounding box center [136, 716] width 272 height 136
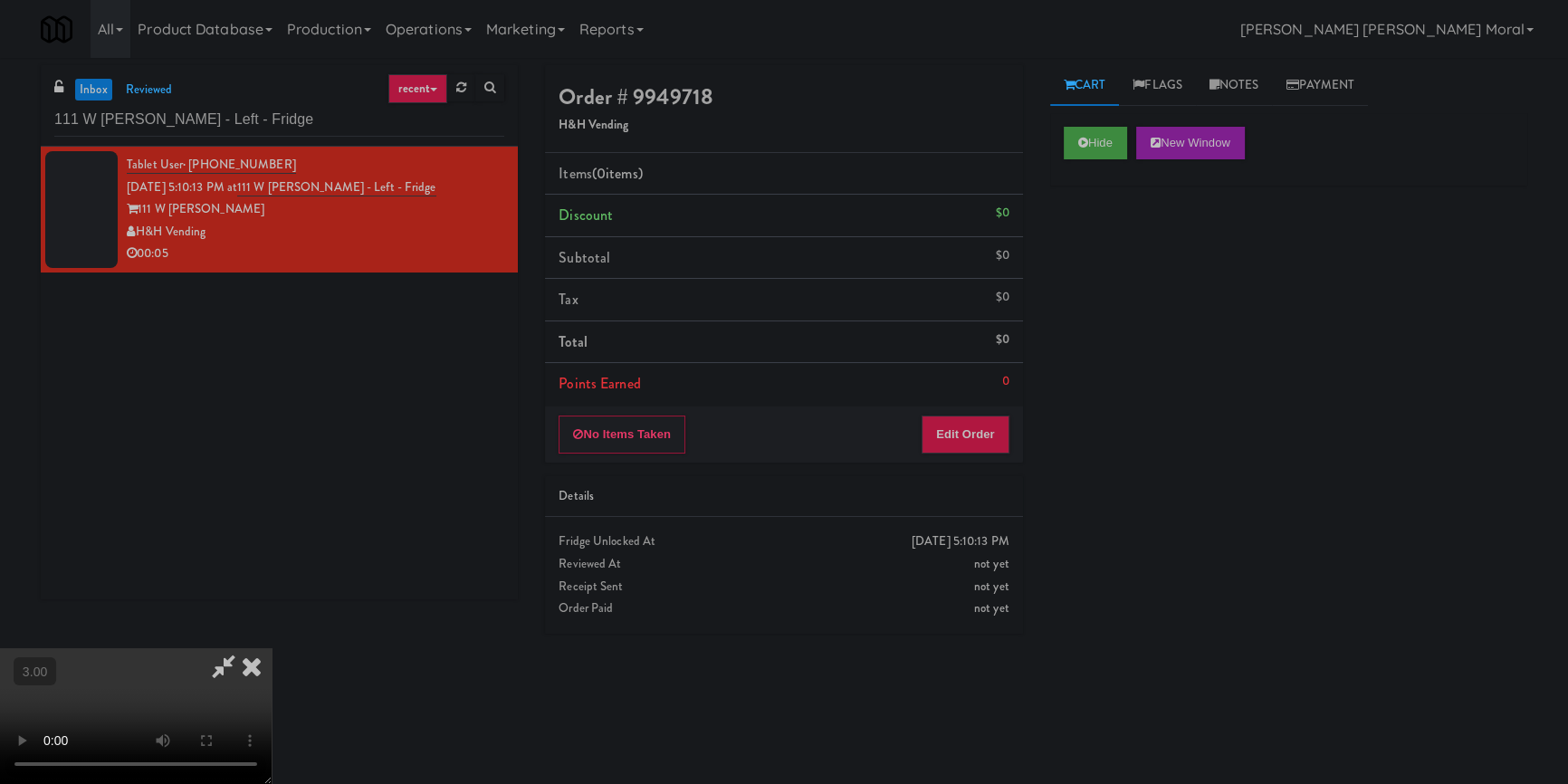
click at [272, 649] on video at bounding box center [136, 716] width 272 height 136
click at [981, 440] on button "Edit Order" at bounding box center [965, 435] width 88 height 38
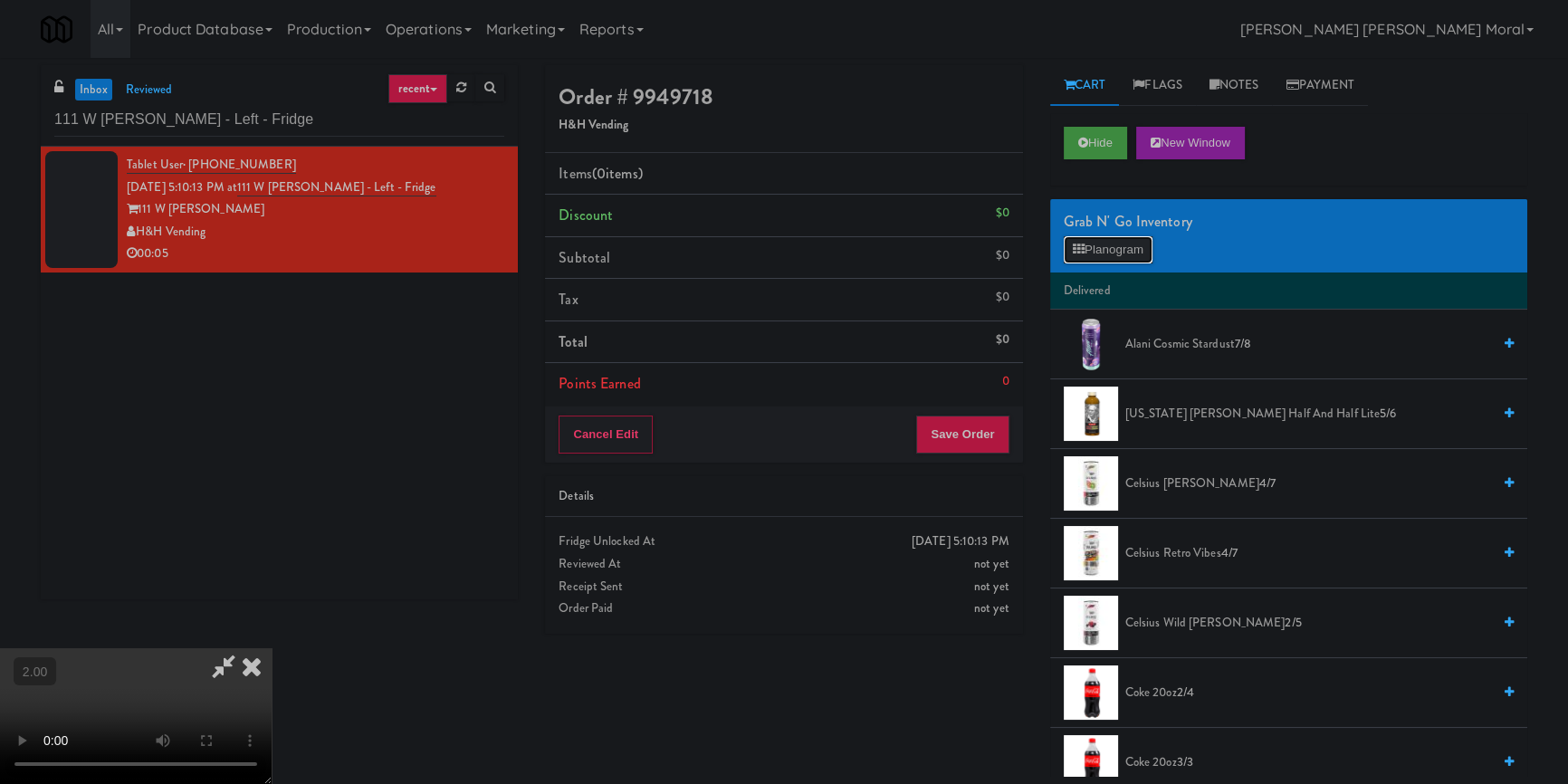
click at [1091, 251] on button "Planogram" at bounding box center [1107, 250] width 88 height 27
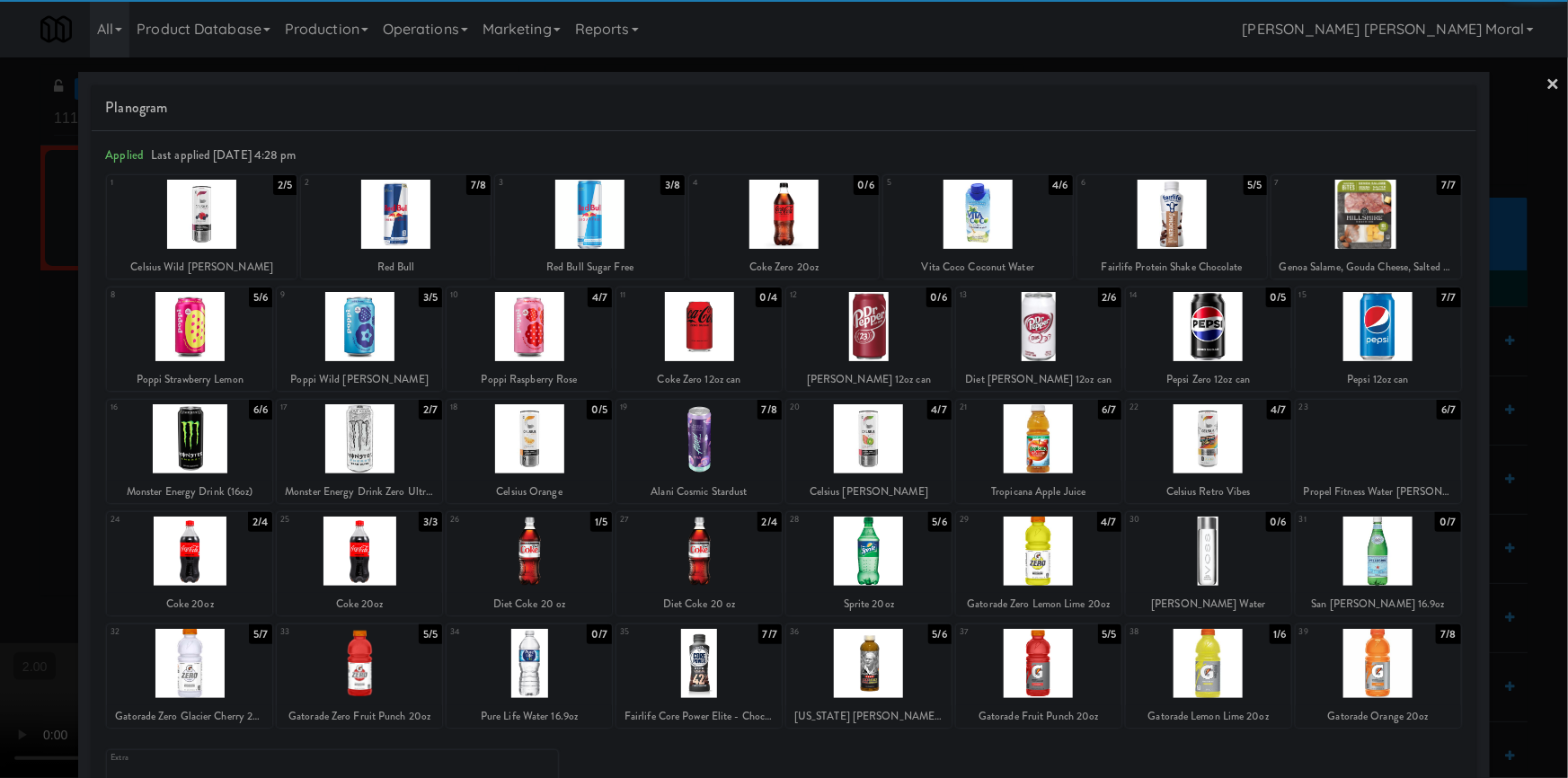
click at [729, 555] on div at bounding box center [699, 552] width 166 height 69
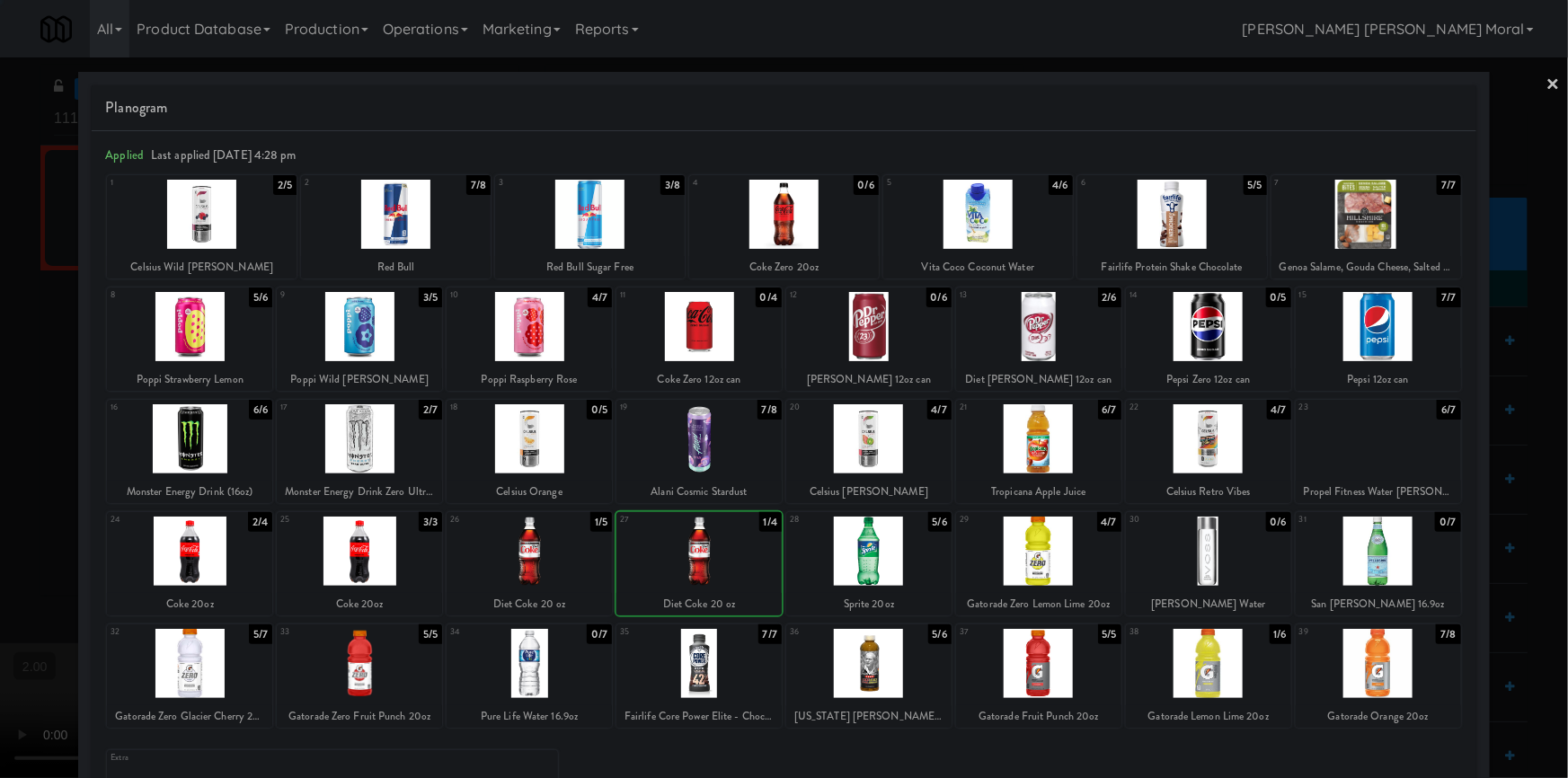
click at [0, 344] on div at bounding box center [784, 389] width 1568 height 778
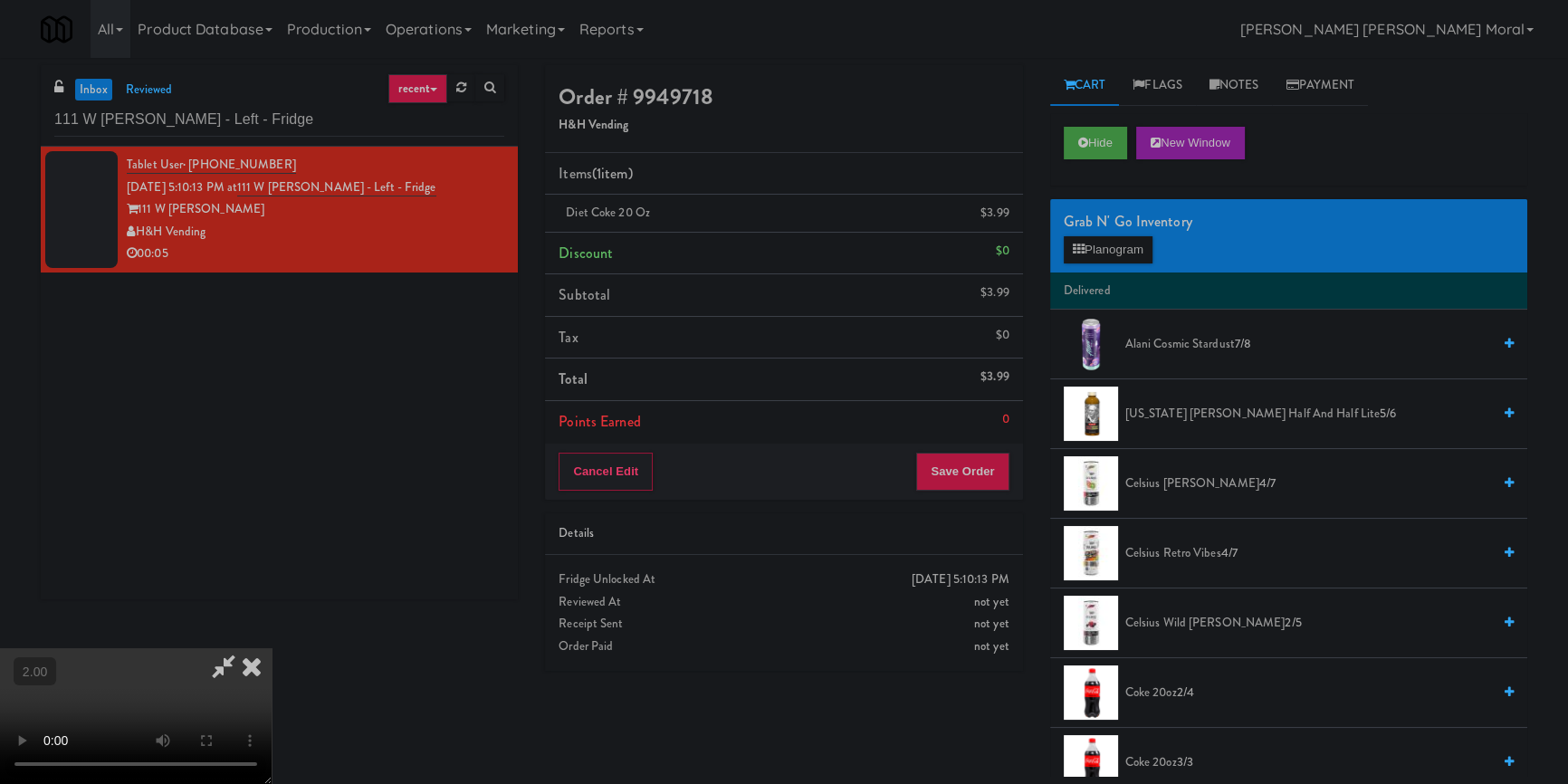
click at [272, 649] on icon at bounding box center [252, 667] width 40 height 37
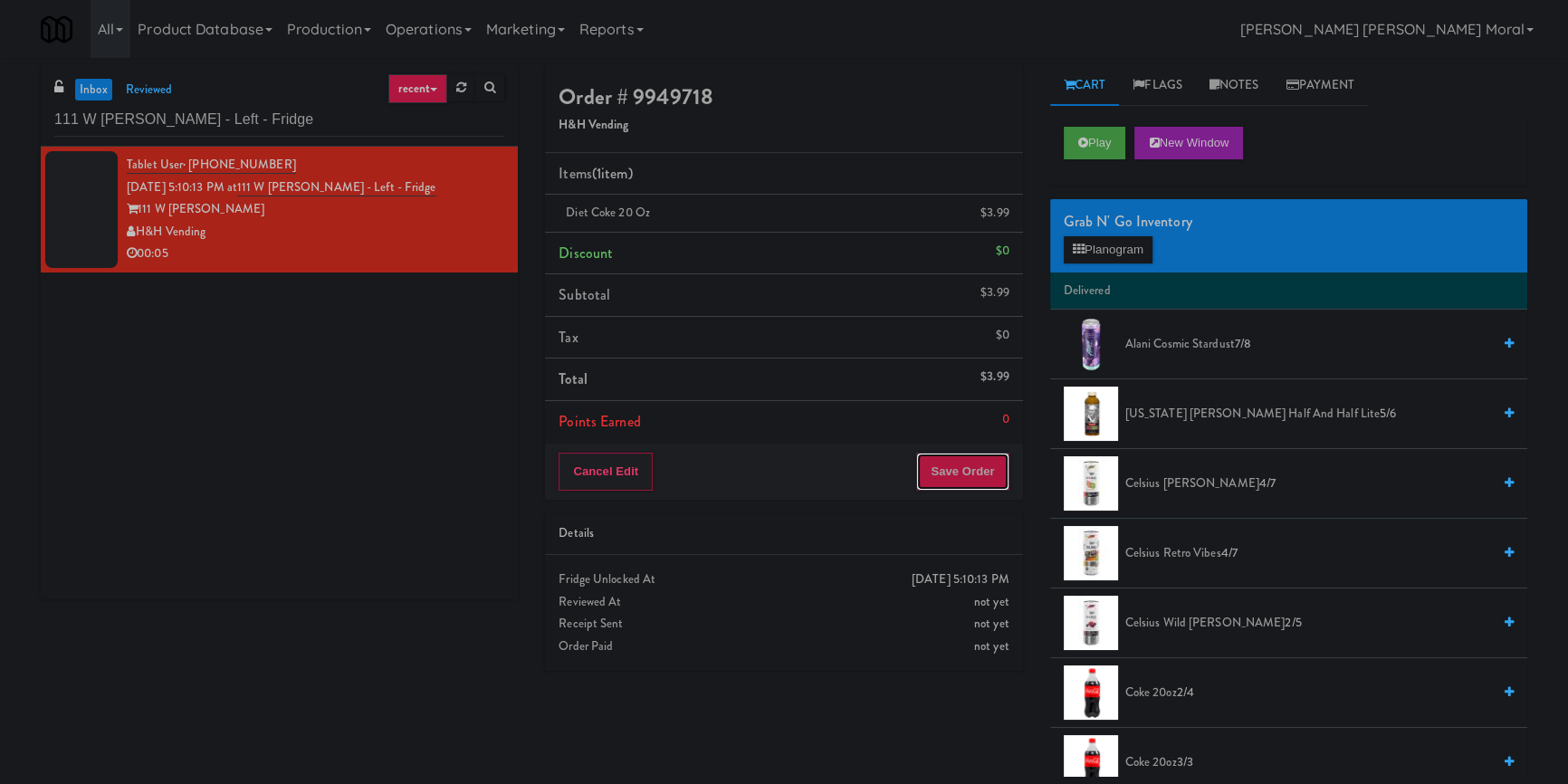
click at [971, 461] on button "Save Order" at bounding box center [961, 472] width 92 height 38
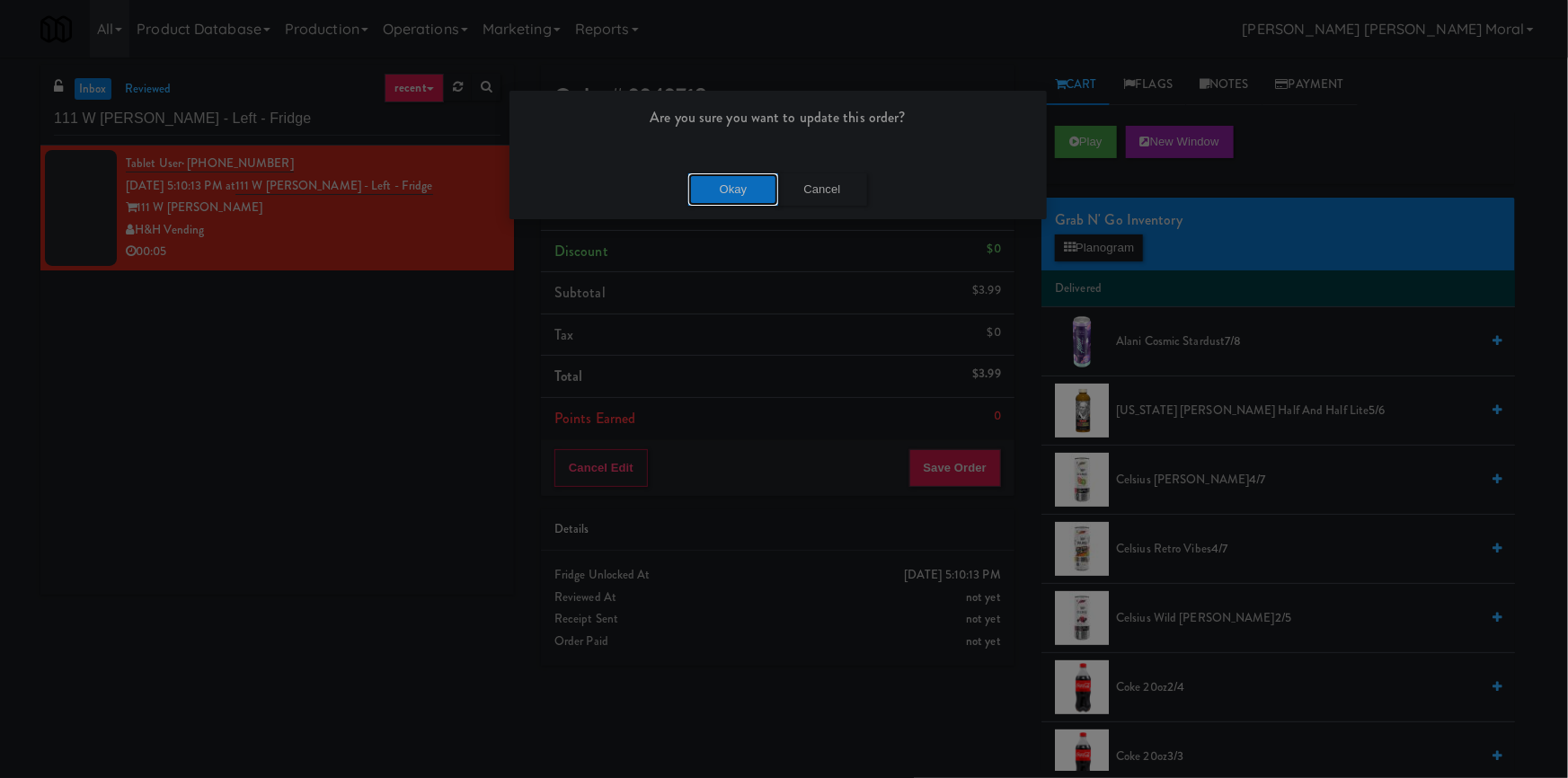
click at [699, 198] on button "Okay" at bounding box center [732, 190] width 90 height 33
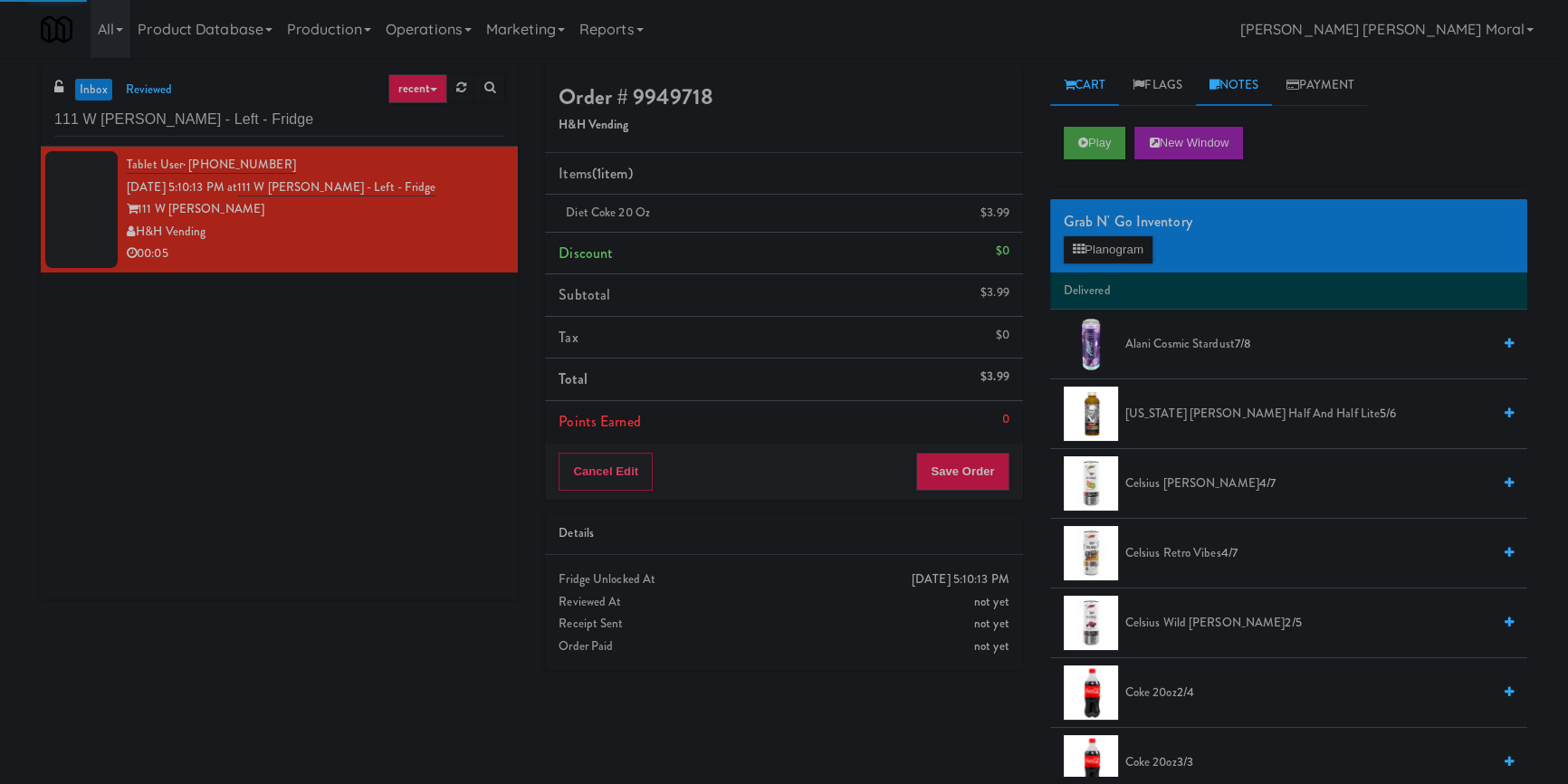
click at [1231, 91] on link "Notes" at bounding box center [1234, 85] width 77 height 41
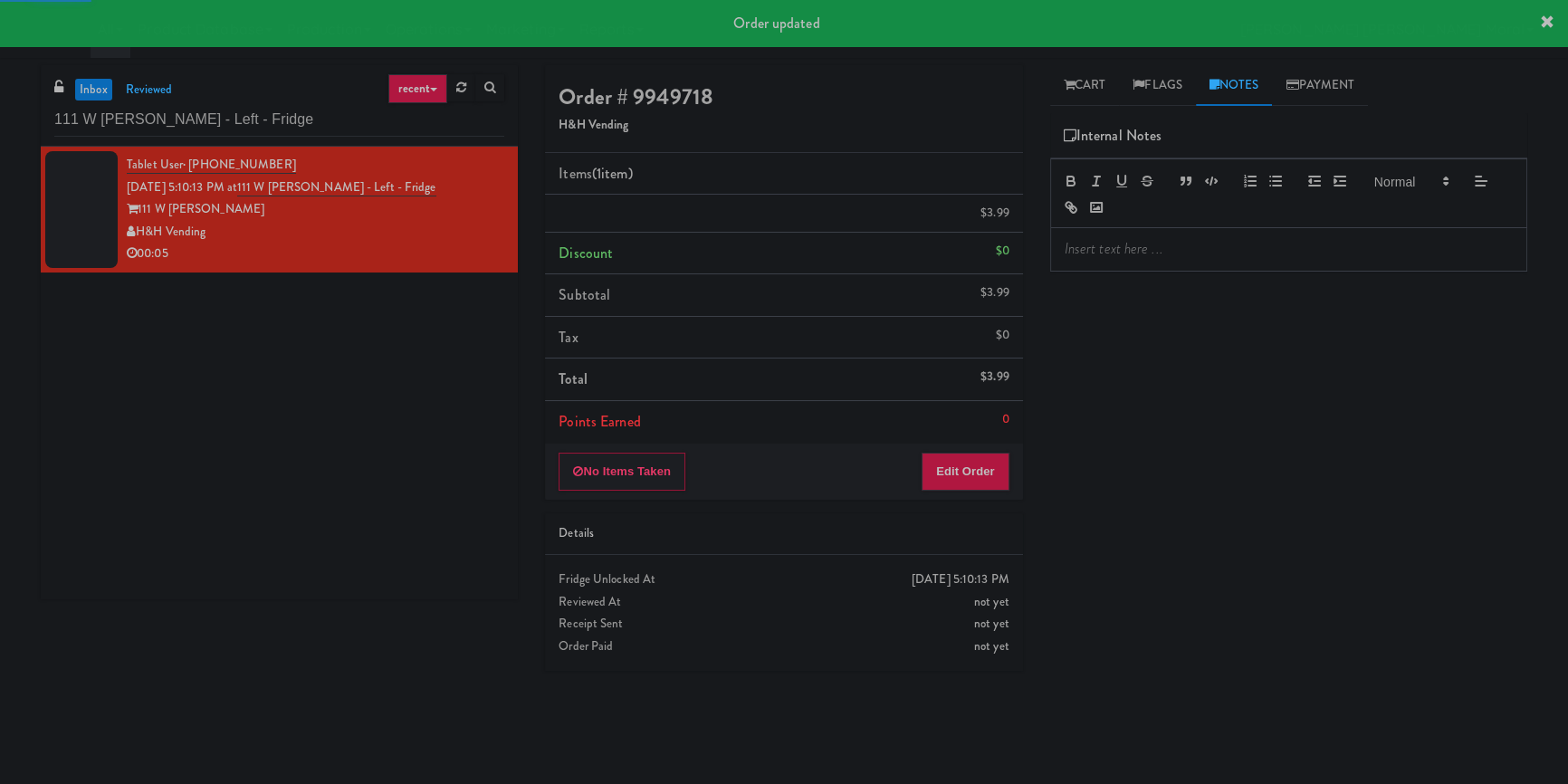
click at [1187, 262] on div at bounding box center [1288, 249] width 475 height 42
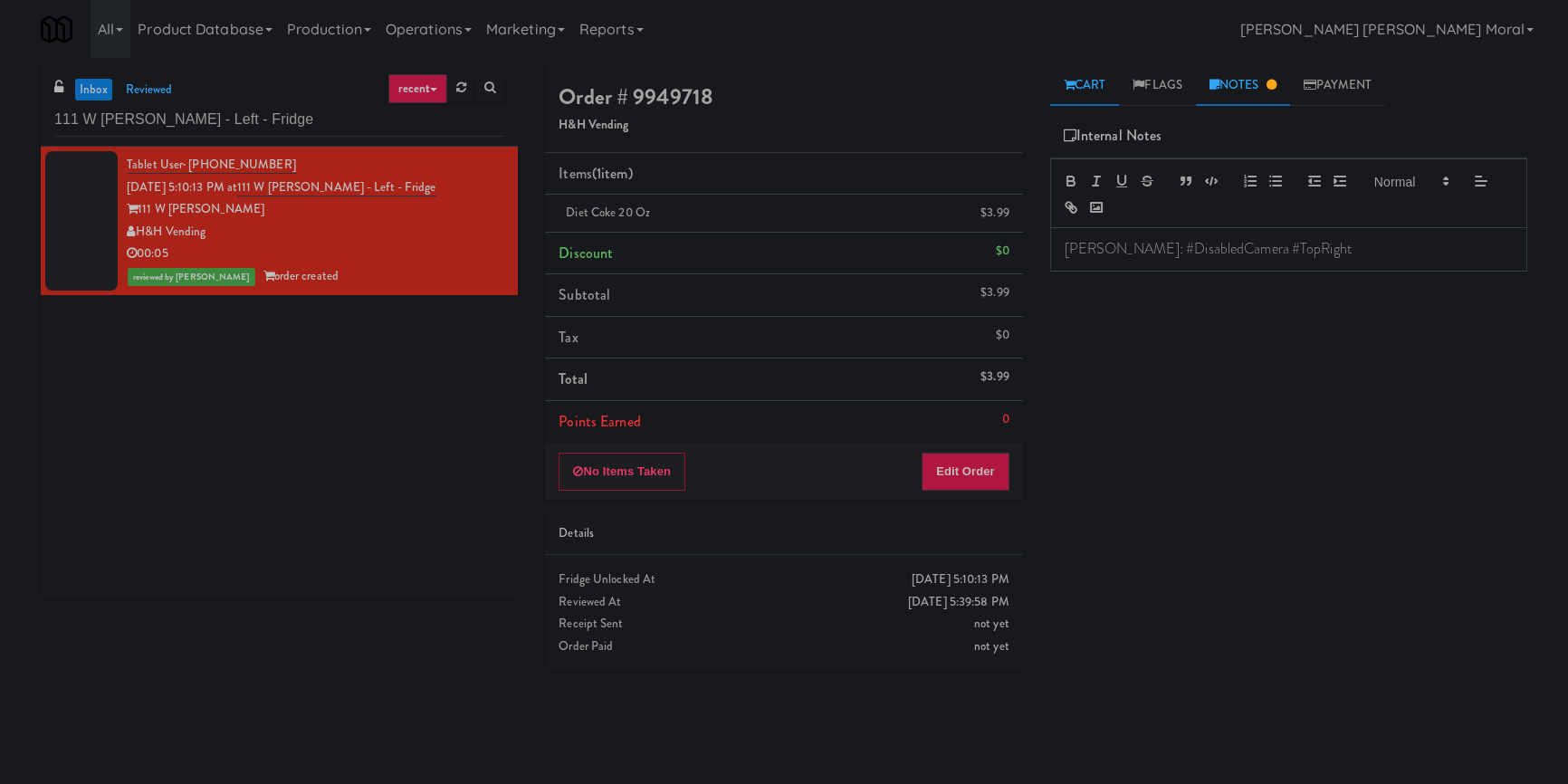
click at [1088, 95] on link "Cart" at bounding box center [1085, 85] width 69 height 41
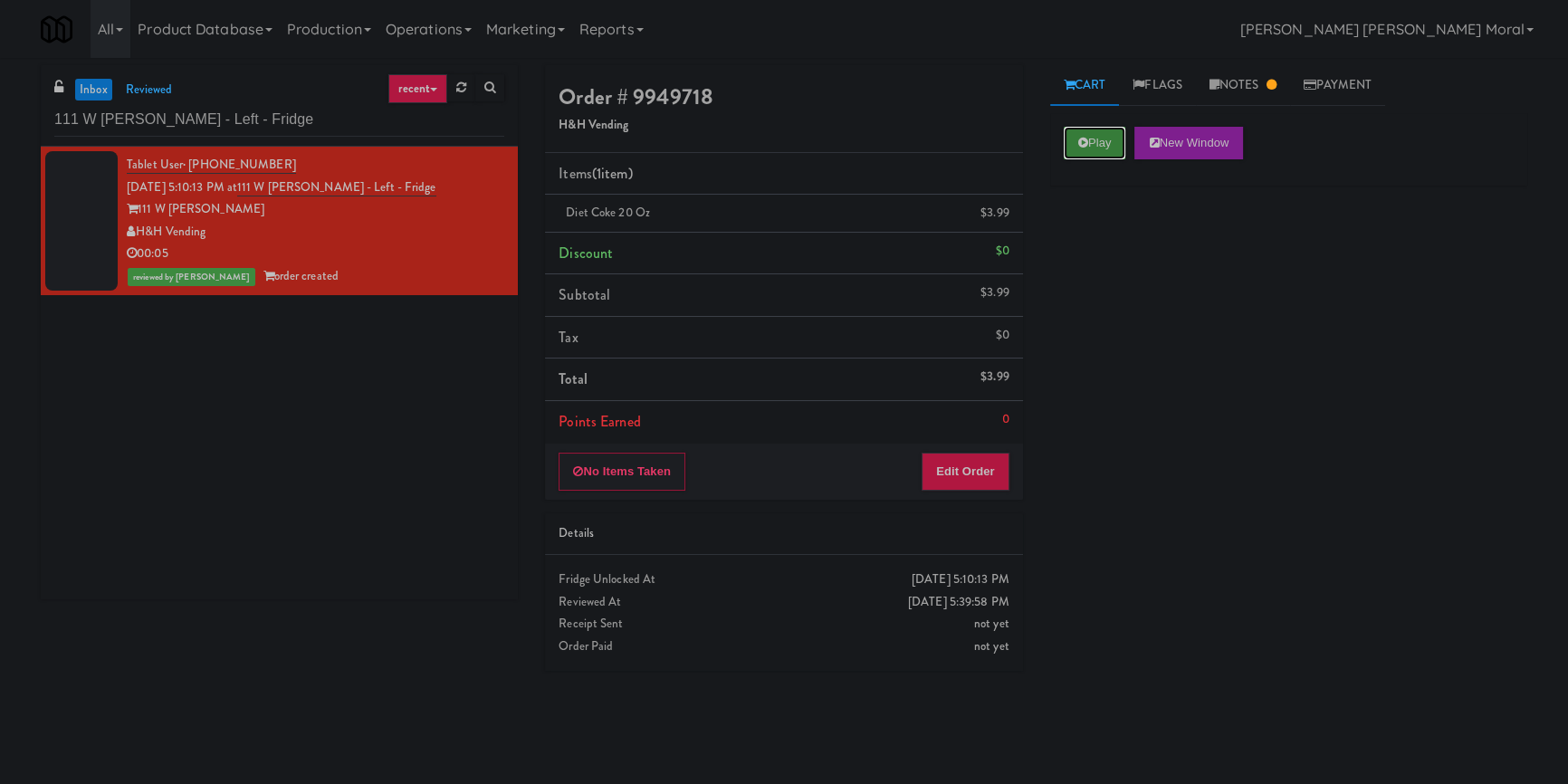
click at [1086, 148] on icon at bounding box center [1083, 142] width 10 height 12
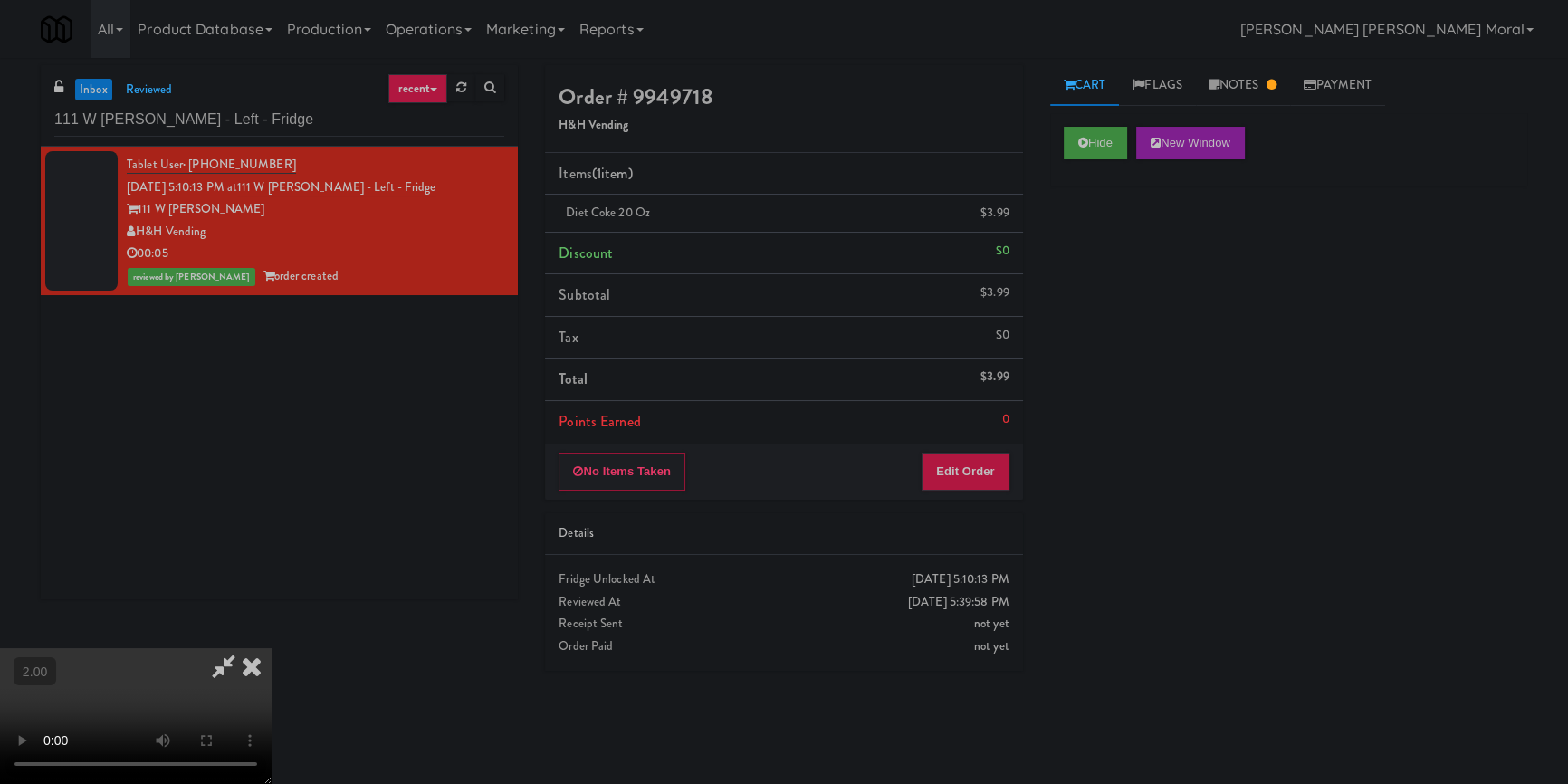
click at [1068, 514] on div "Hide New Window Primary Flag Clear Flag if unable to determine what was taken o…" at bounding box center [1288, 453] width 477 height 679
click at [244, 649] on icon at bounding box center [223, 667] width 42 height 37
drag, startPoint x: 260, startPoint y: 122, endPoint x: 0, endPoint y: 114, distance: 260.1
click at [0, 114] on div "inbox reviewed recent all unclear take inventory issue suspicious failed recent…" at bounding box center [784, 421] width 1568 height 712
paste input "Riverwalk at [GEOGRAPHIC_DATA]"
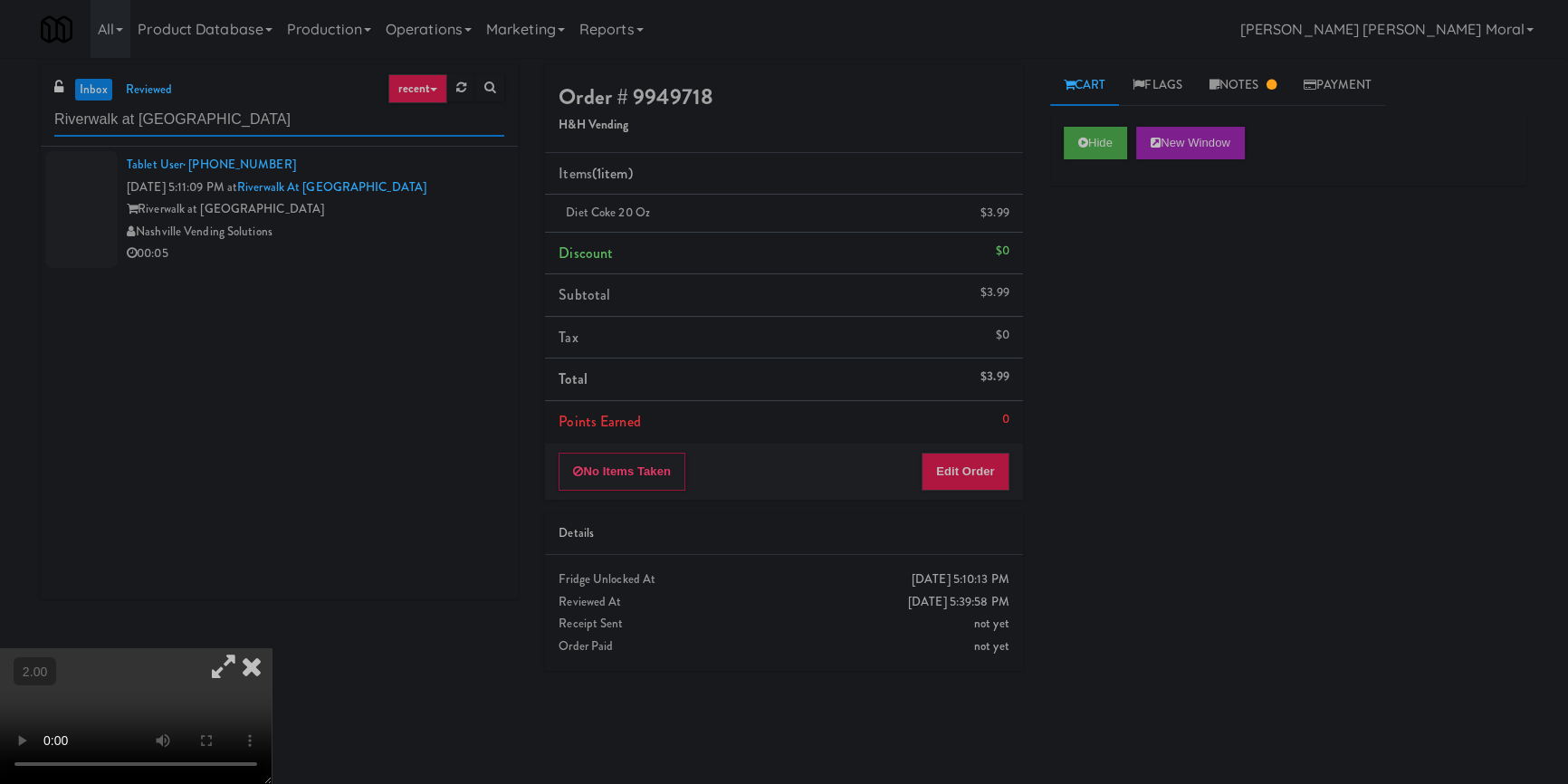
type input "Riverwalk at [GEOGRAPHIC_DATA]"
click at [454, 181] on div "Tablet User · (901) 355-8540 [DATE] 5:11:09 PM at [GEOGRAPHIC_DATA] at [GEOGRAP…" at bounding box center [316, 210] width 378 height 111
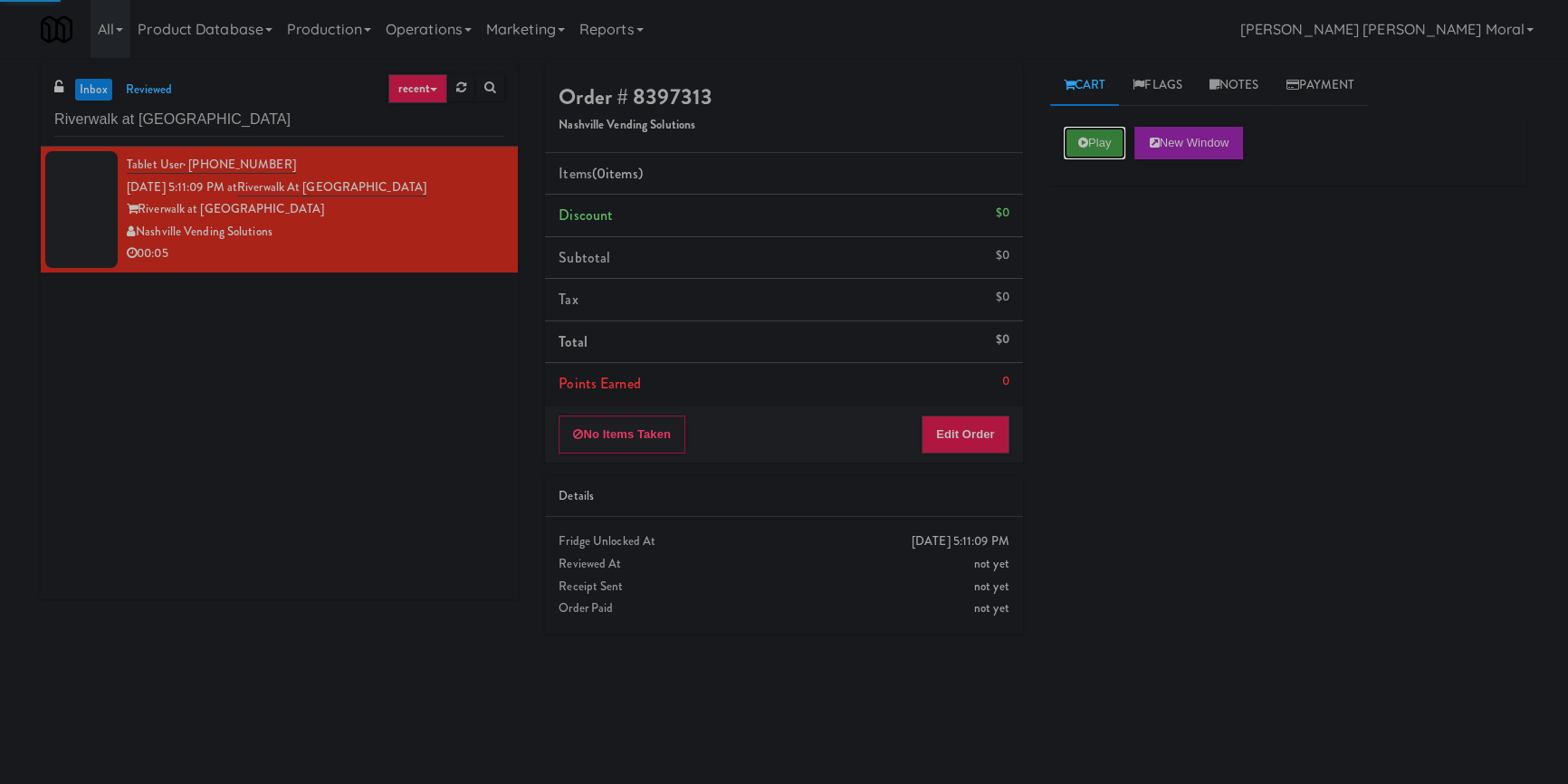
click at [1096, 131] on button "Play" at bounding box center [1095, 143] width 62 height 33
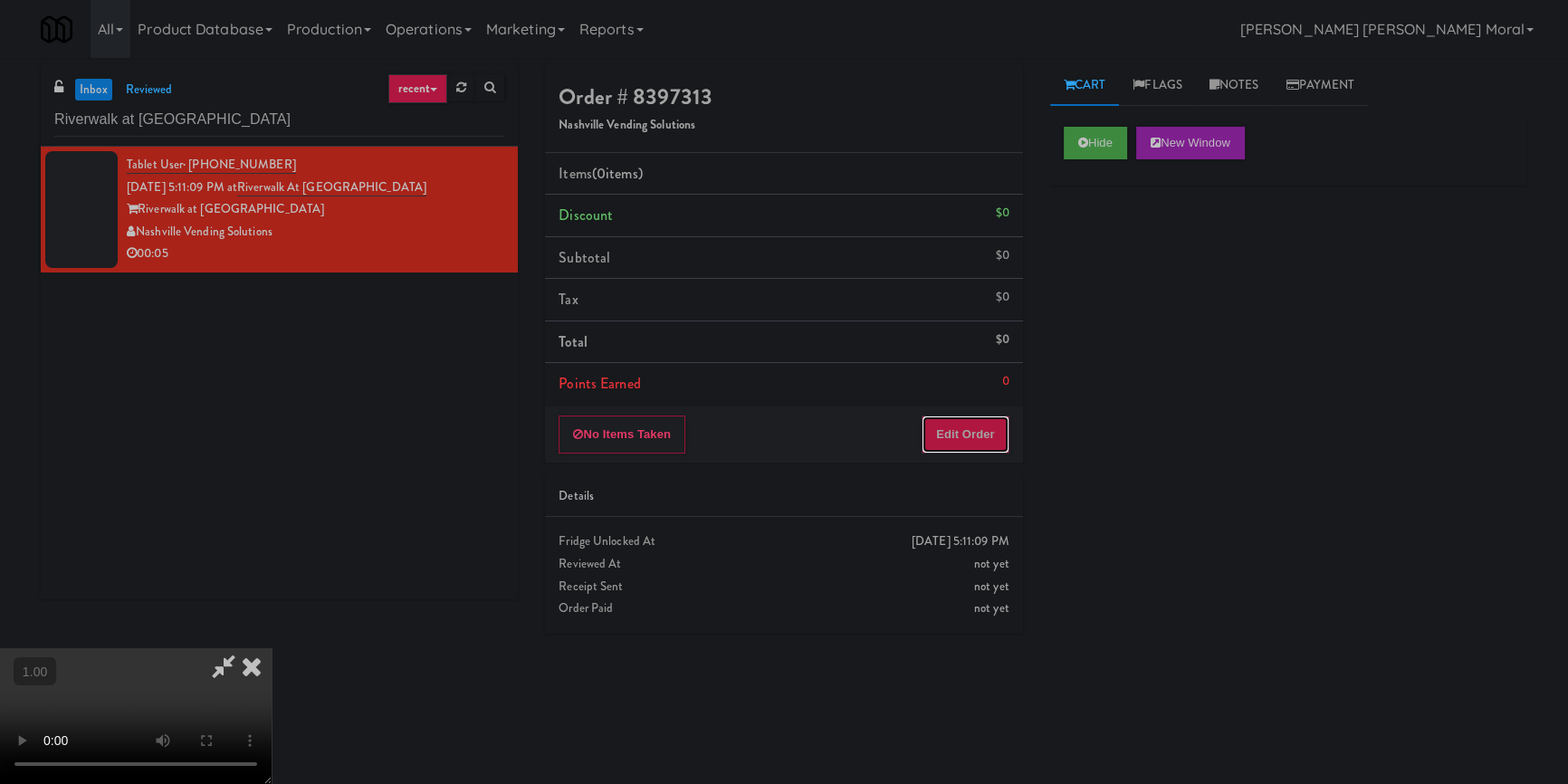
click at [966, 436] on button "Edit Order" at bounding box center [965, 435] width 88 height 38
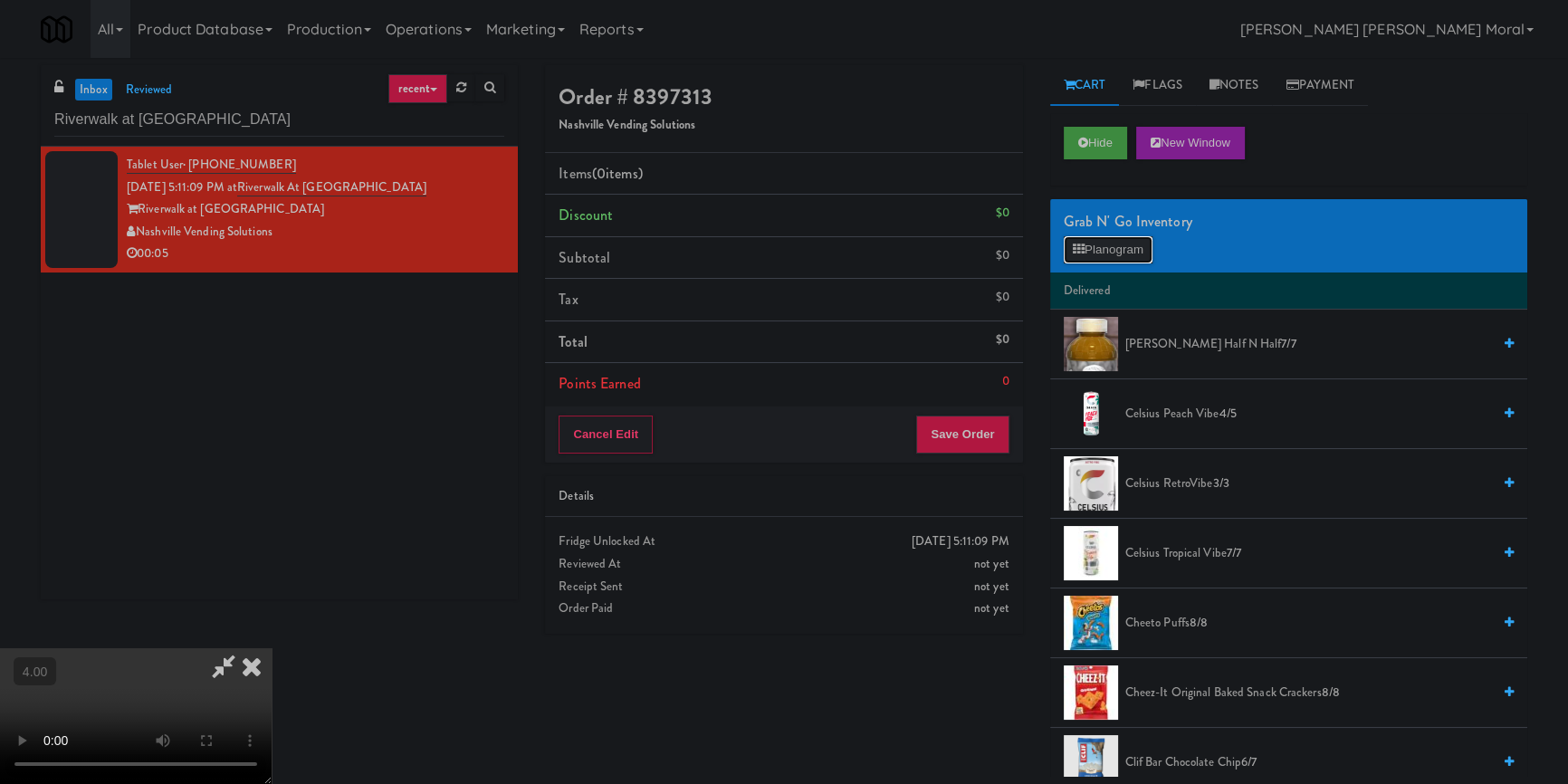
click at [1094, 254] on button "Planogram" at bounding box center [1107, 250] width 88 height 27
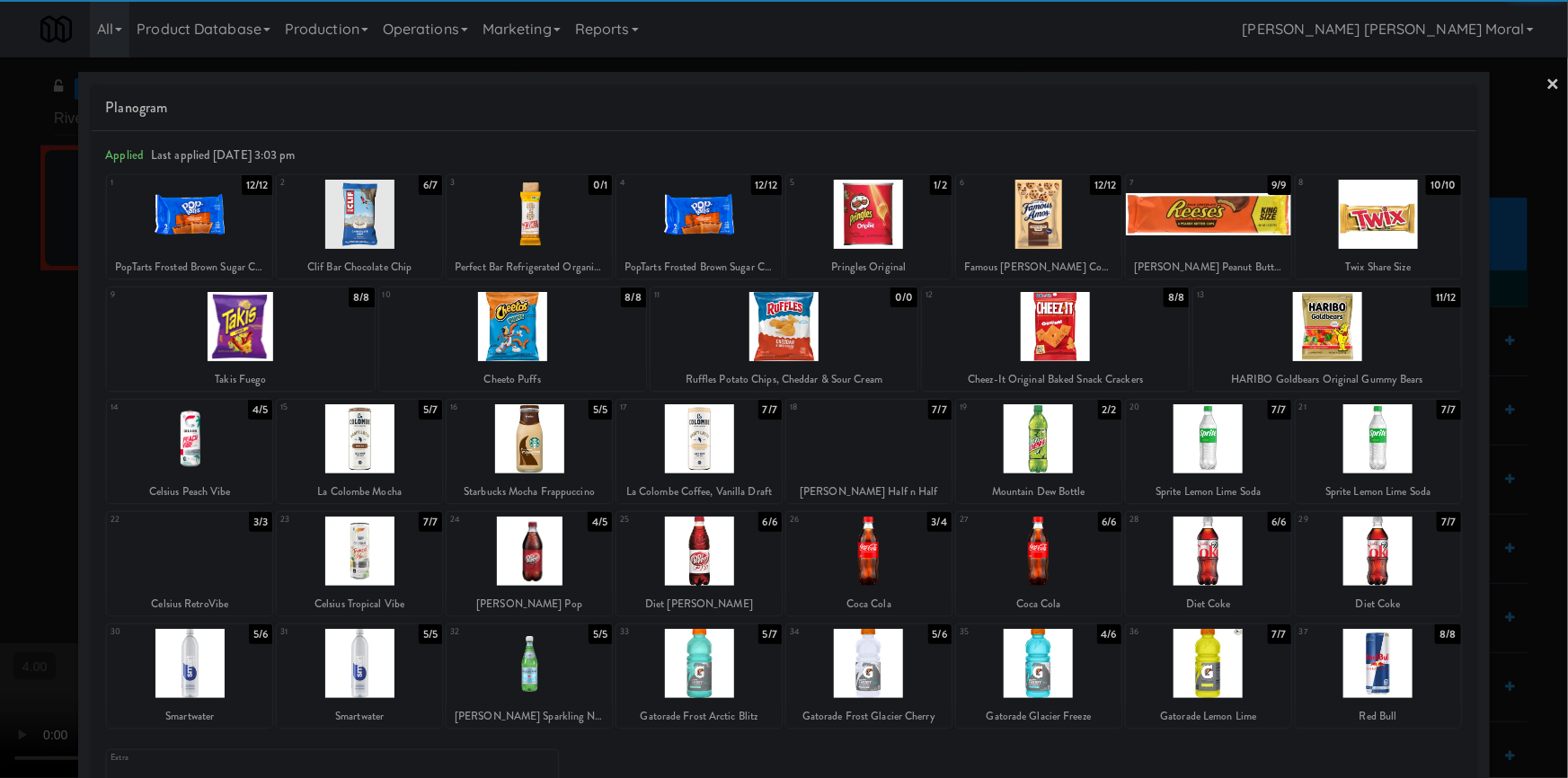
drag, startPoint x: 531, startPoint y: 549, endPoint x: 0, endPoint y: 352, distance: 566.4
click at [529, 548] on div at bounding box center [529, 552] width 166 height 69
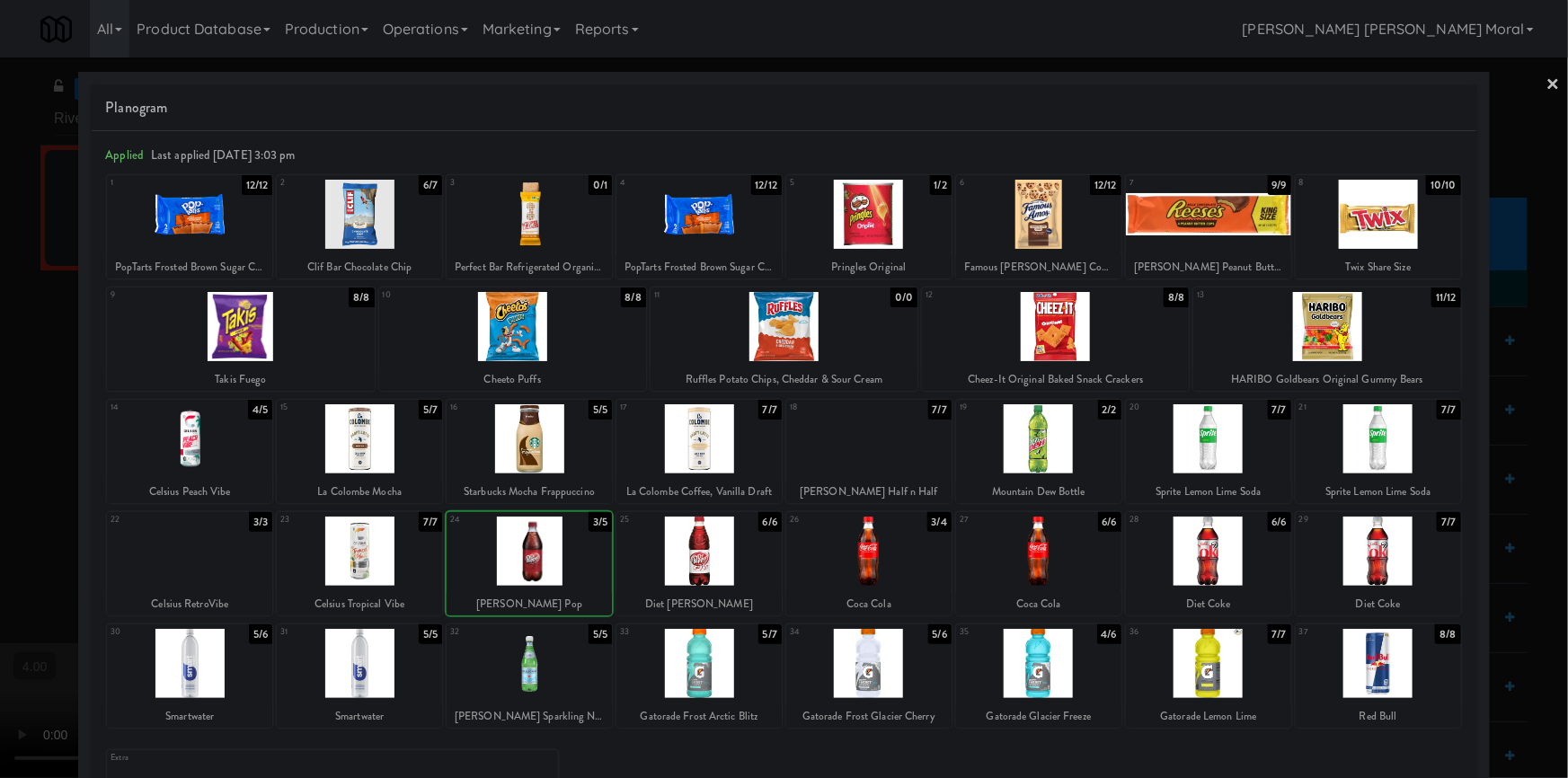
click at [0, 334] on div at bounding box center [784, 389] width 1568 height 778
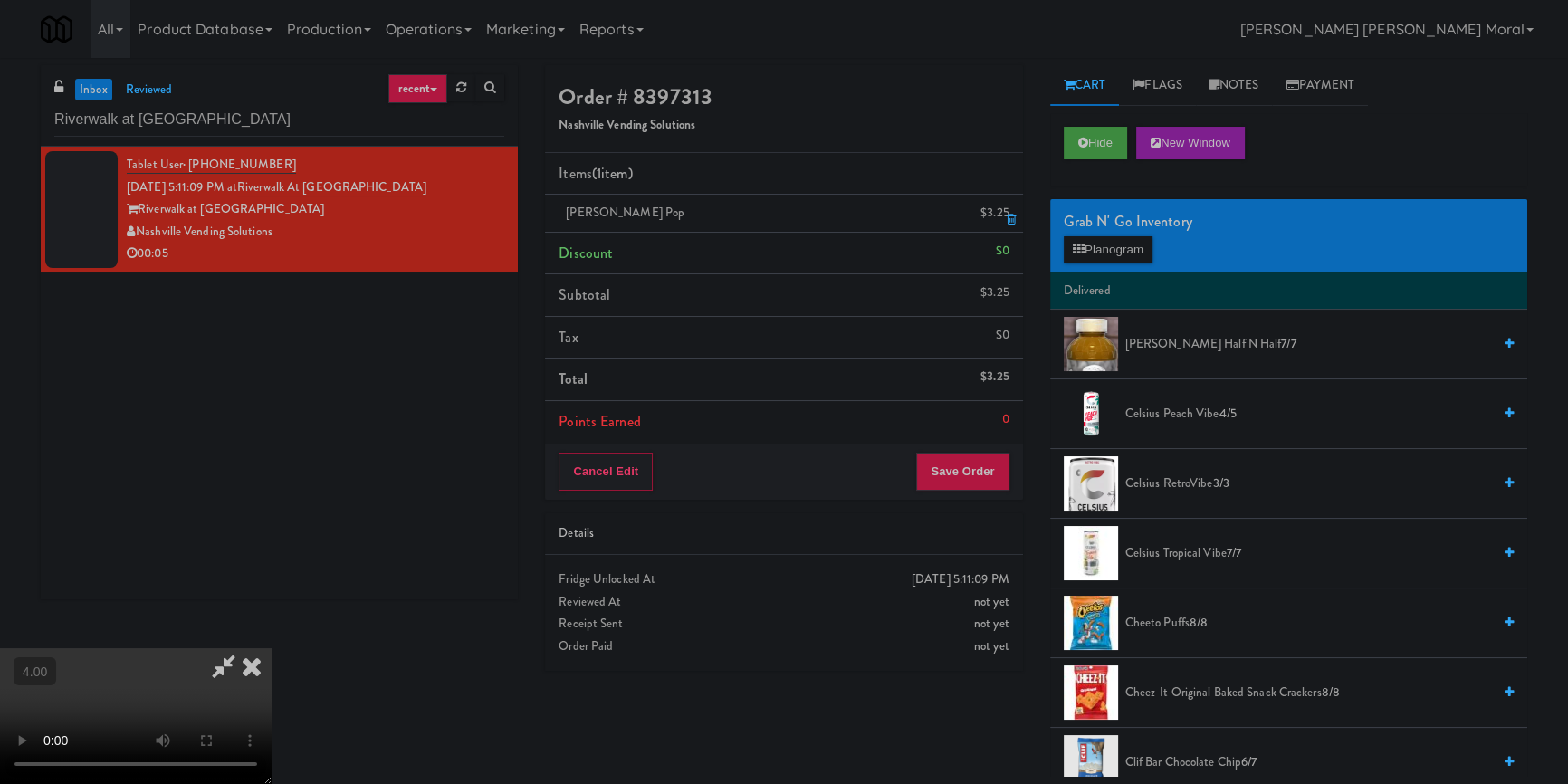
drag, startPoint x: 904, startPoint y: 69, endPoint x: 930, endPoint y: 224, distance: 157.2
click at [272, 649] on icon at bounding box center [252, 667] width 40 height 37
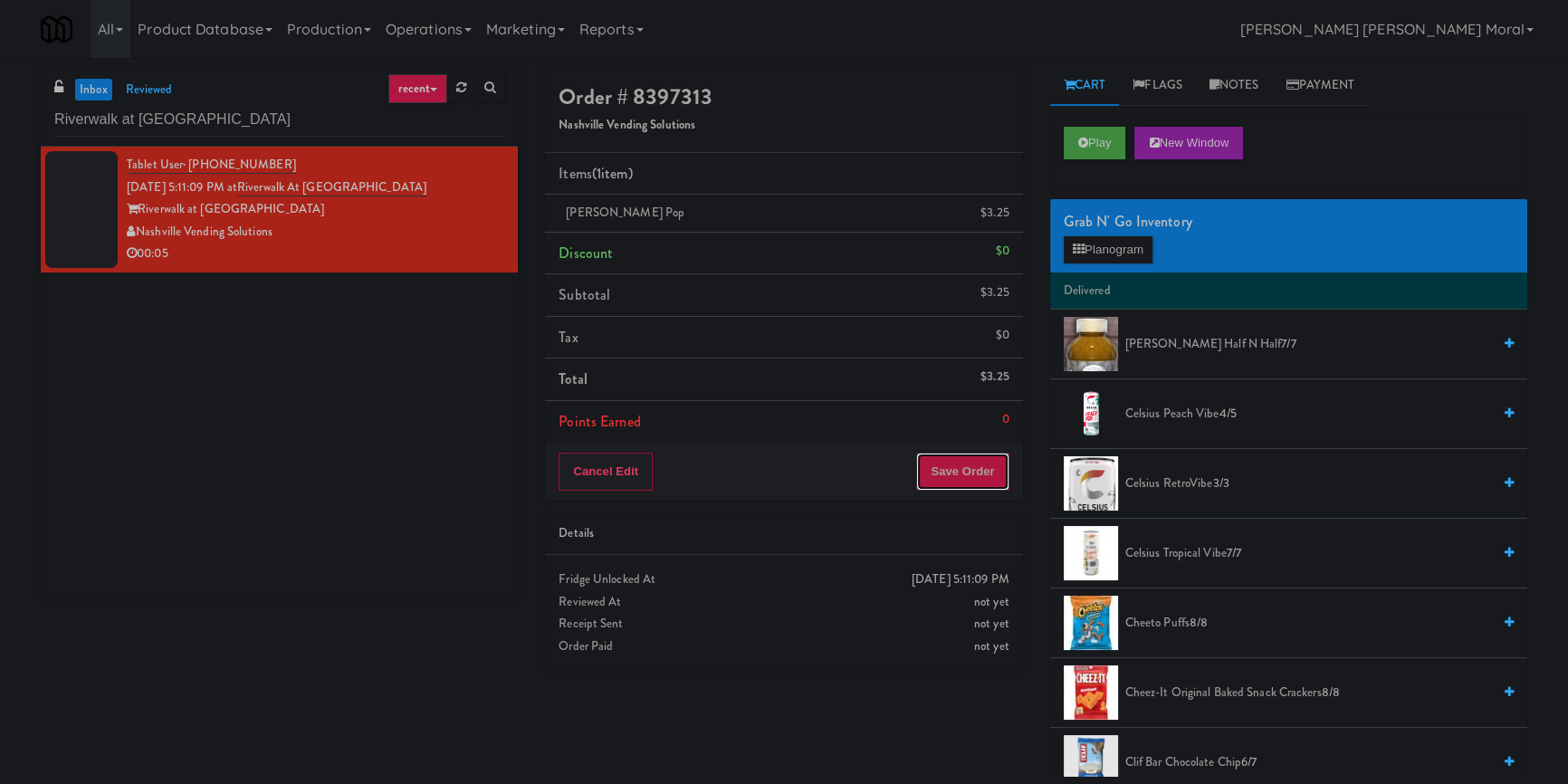
click at [947, 466] on button "Save Order" at bounding box center [961, 472] width 92 height 38
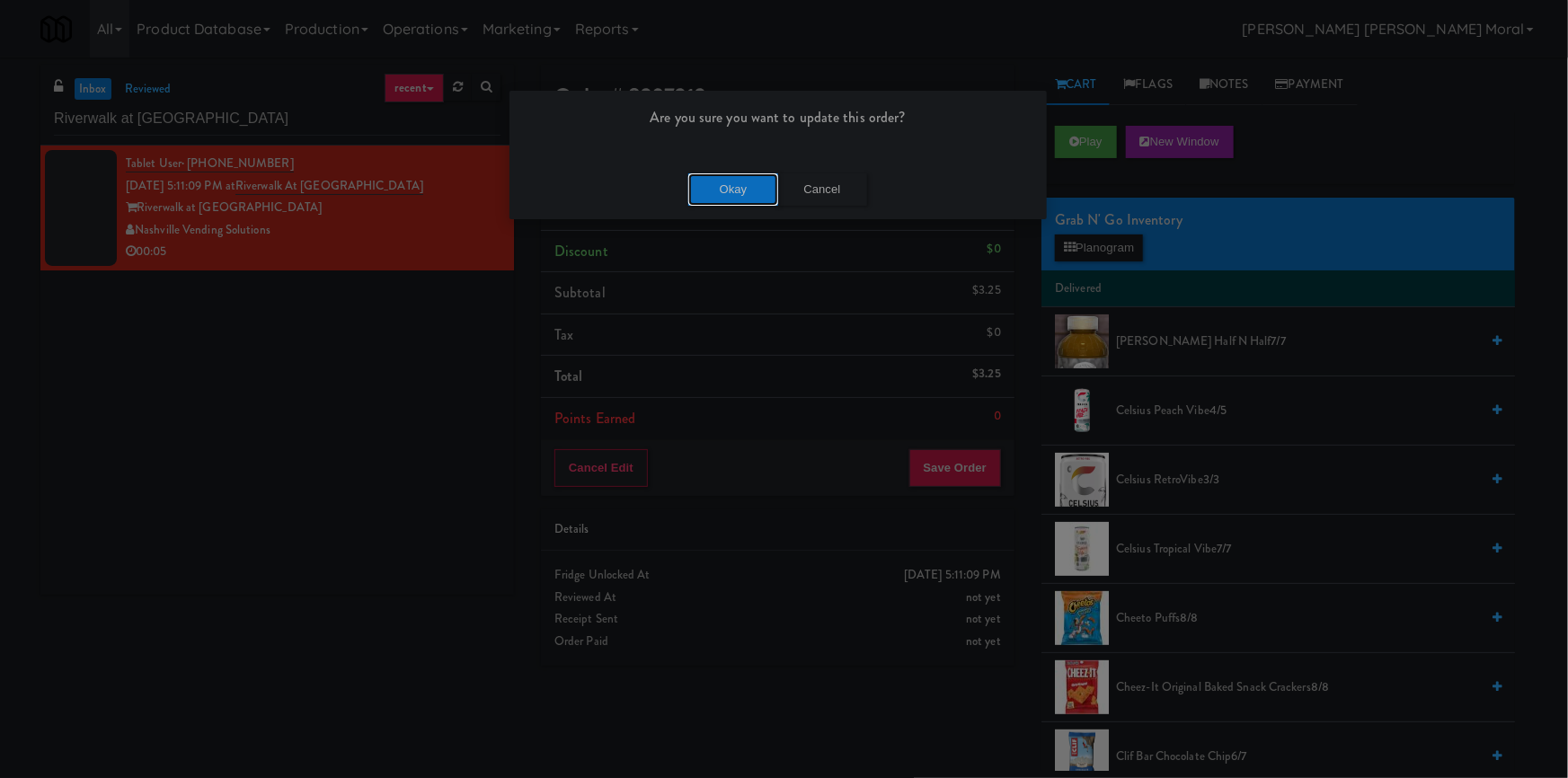
click at [742, 187] on button "Okay" at bounding box center [732, 190] width 90 height 33
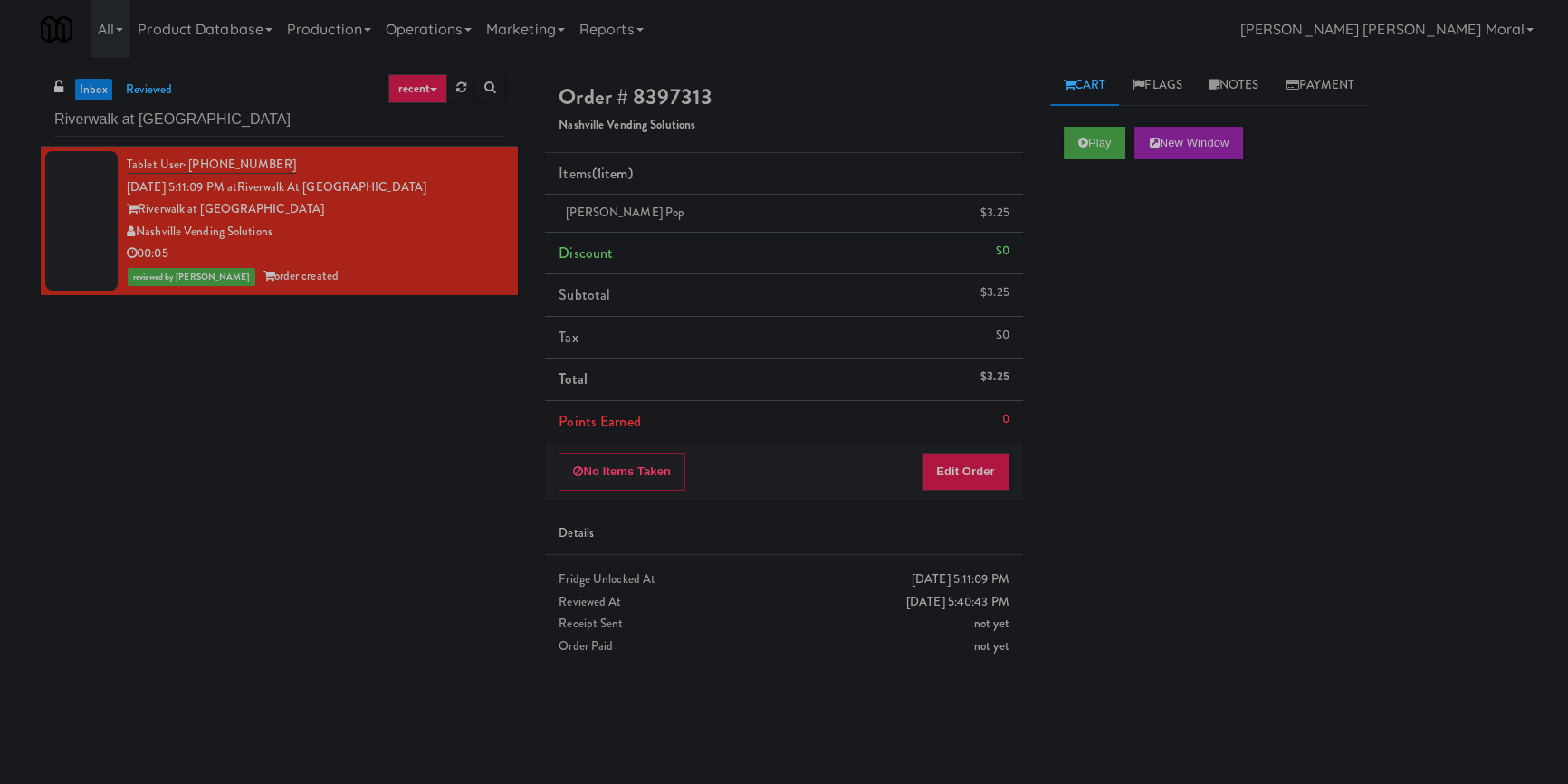
scroll to position [15, 0]
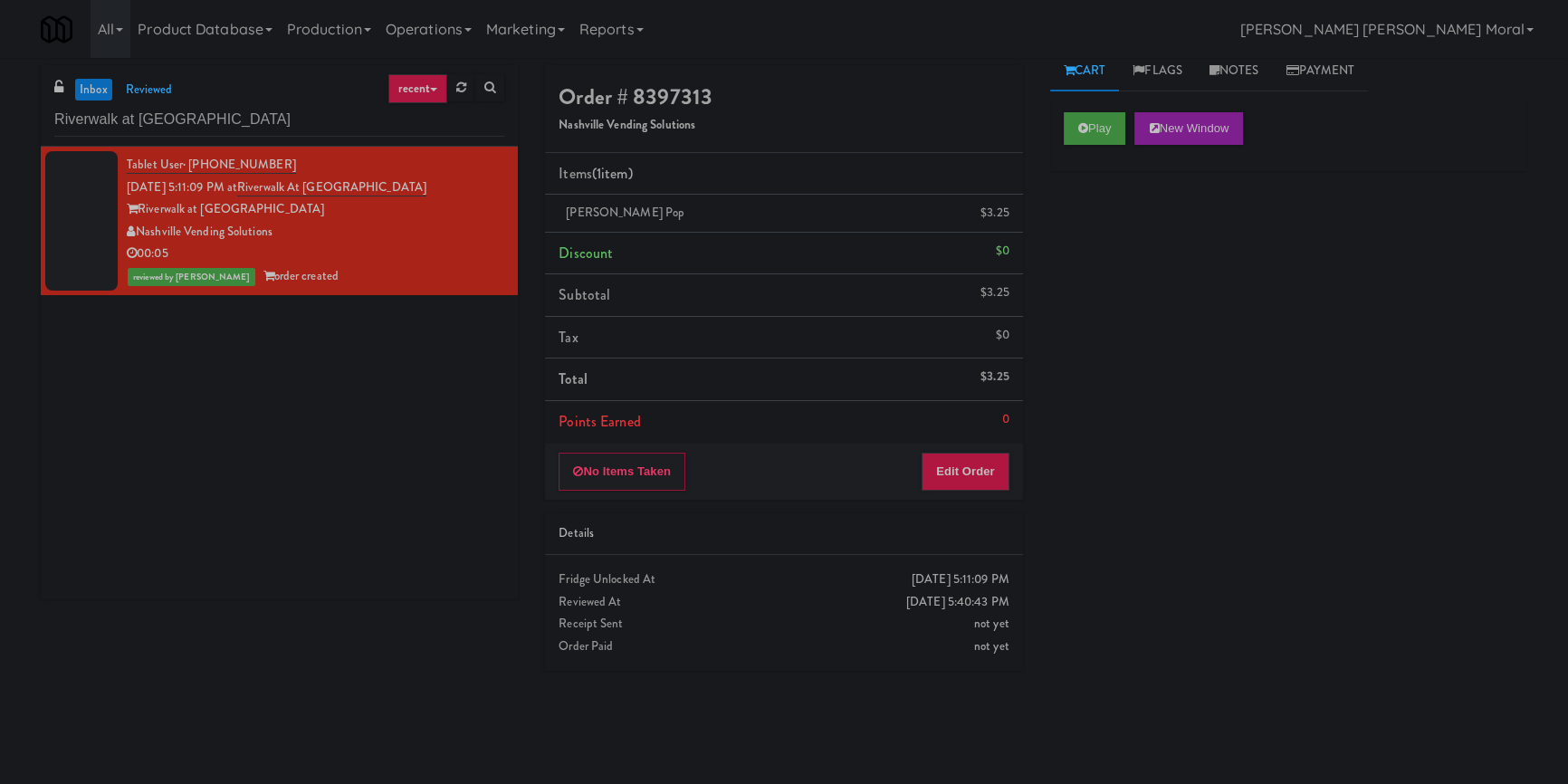
drag, startPoint x: 78, startPoint y: 439, endPoint x: 90, endPoint y: 429, distance: 15.6
click at [78, 439] on div "Tablet User · (901) 355-8540 [DATE] 5:11:09 PM at [GEOGRAPHIC_DATA] at [GEOGRAP…" at bounding box center [279, 373] width 477 height 453
